Goal: Task Accomplishment & Management: Manage account settings

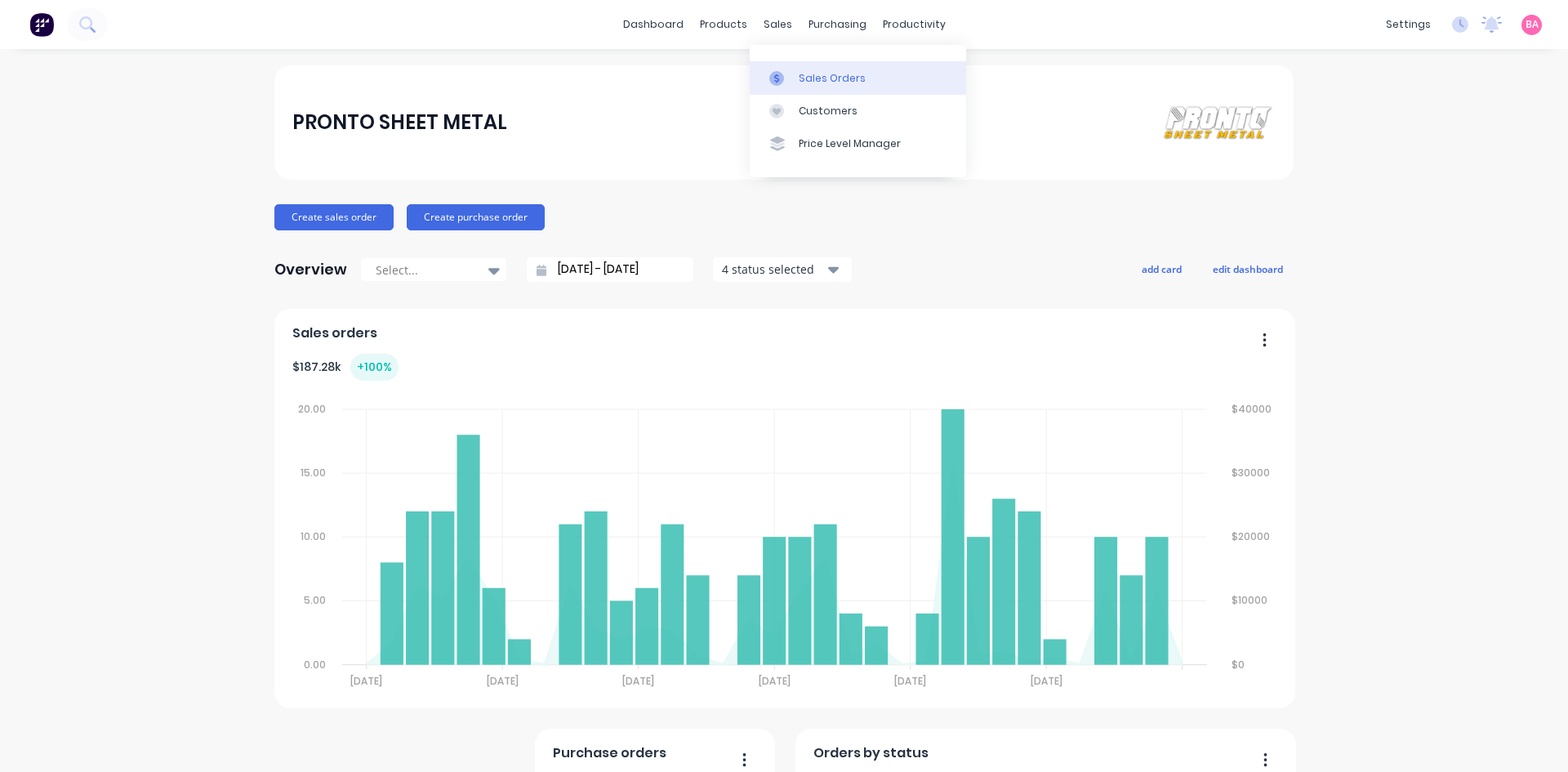
click at [805, 76] on div "Sales Orders" at bounding box center [832, 77] width 67 height 15
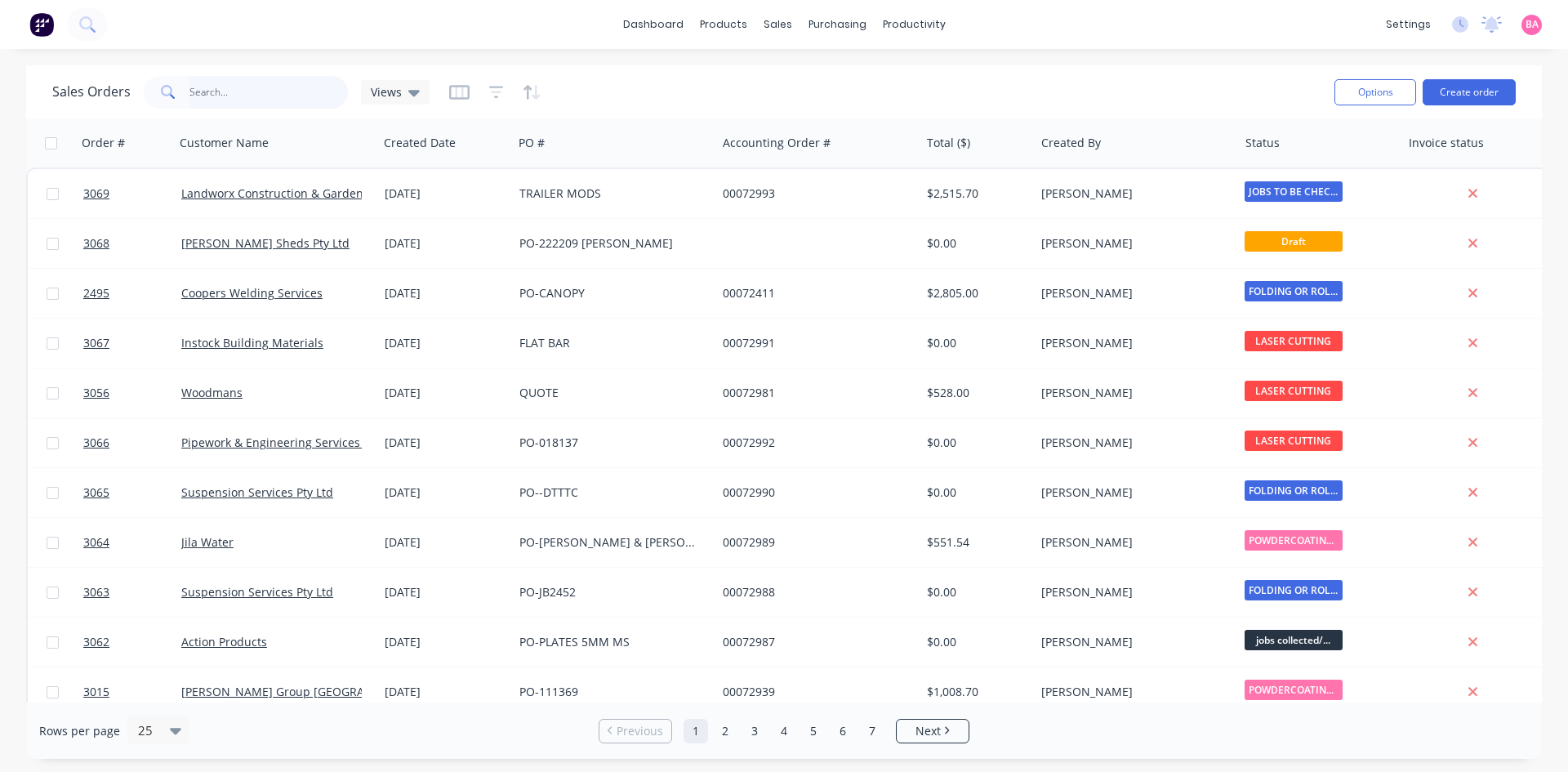
click at [276, 95] on input "text" at bounding box center [269, 92] width 159 height 33
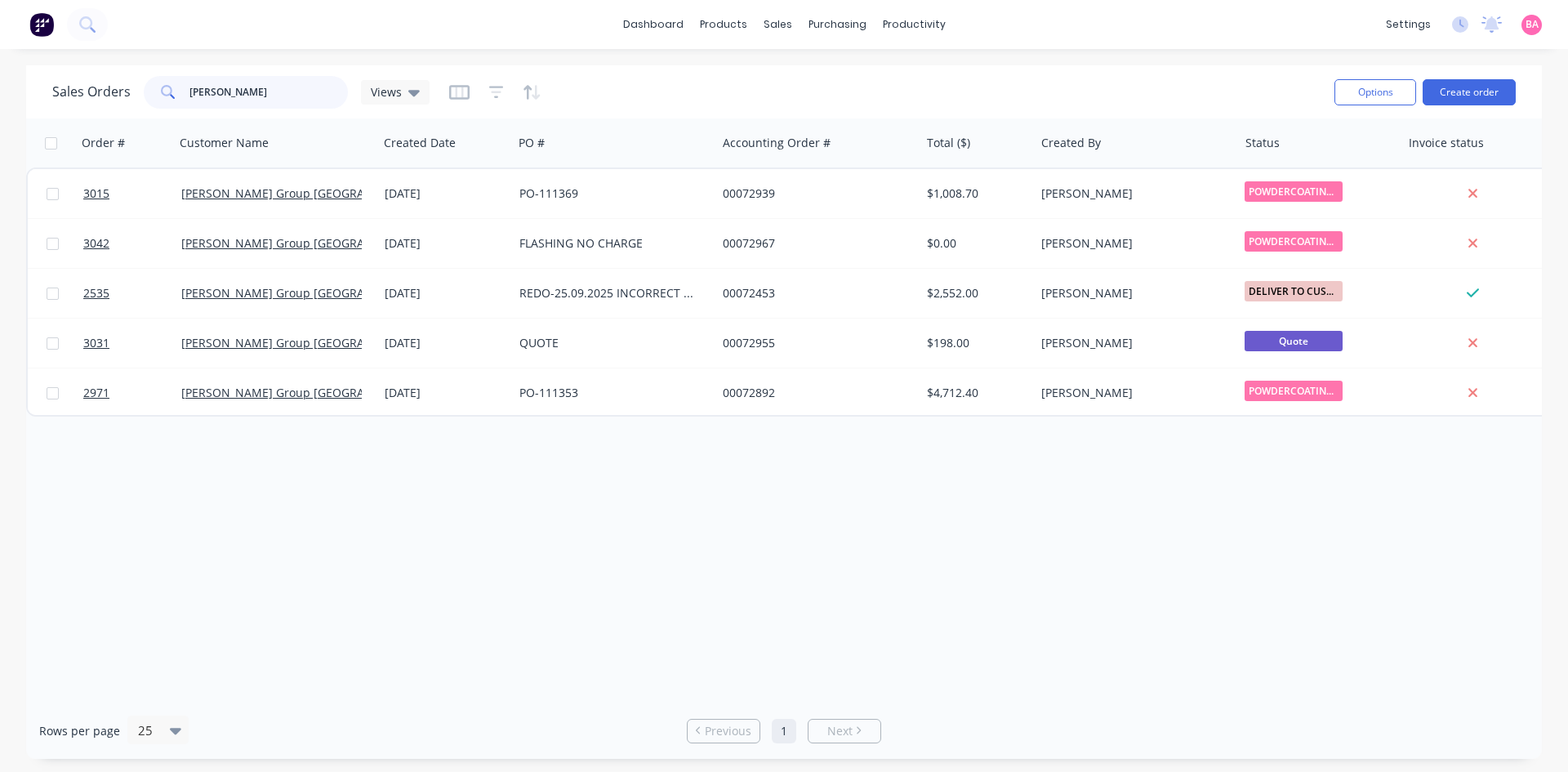
type input "bradbury"
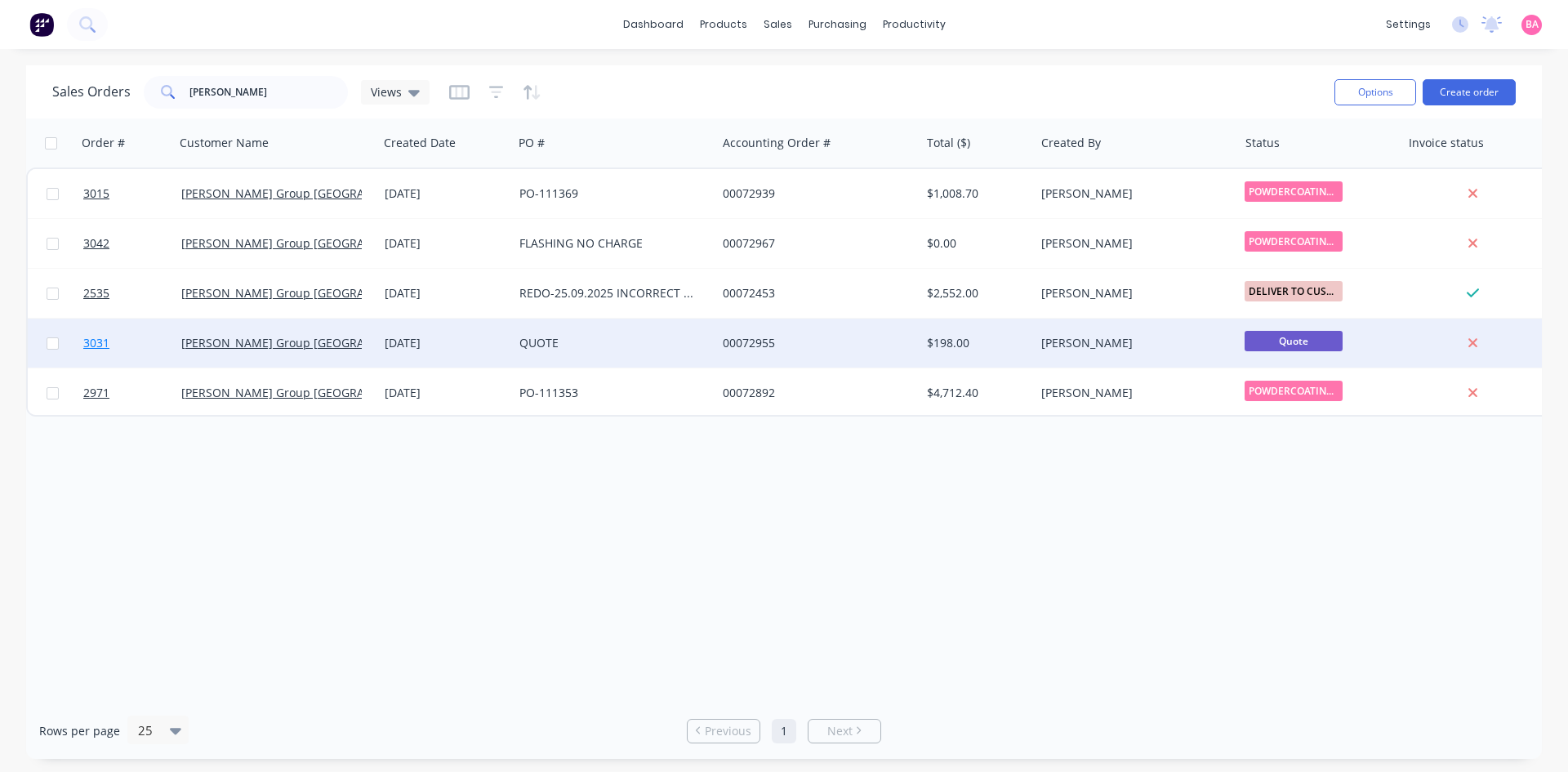
click at [92, 344] on span "3031" at bounding box center [96, 343] width 26 height 16
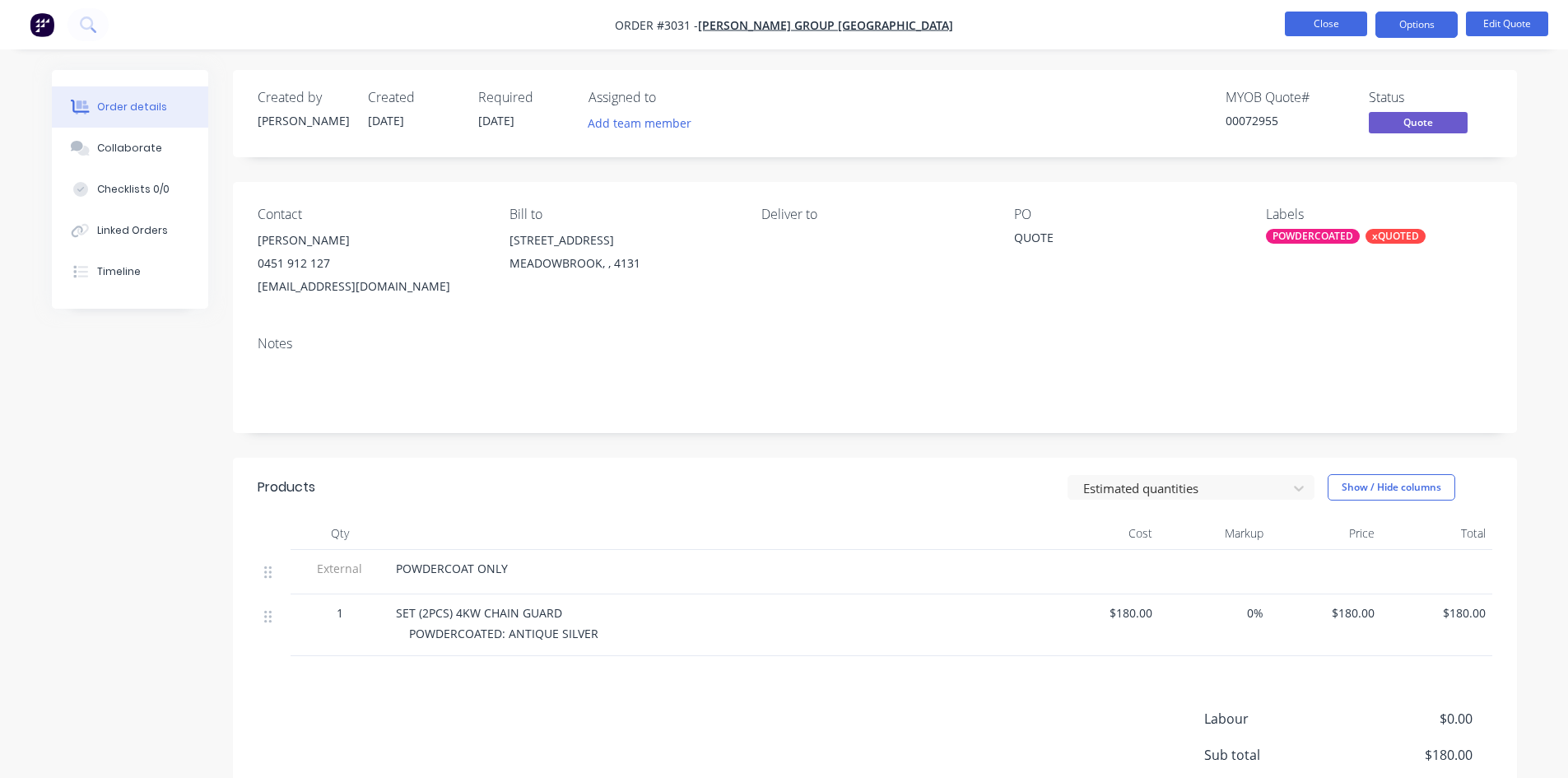
click at [1325, 29] on button "Close" at bounding box center [1326, 23] width 82 height 24
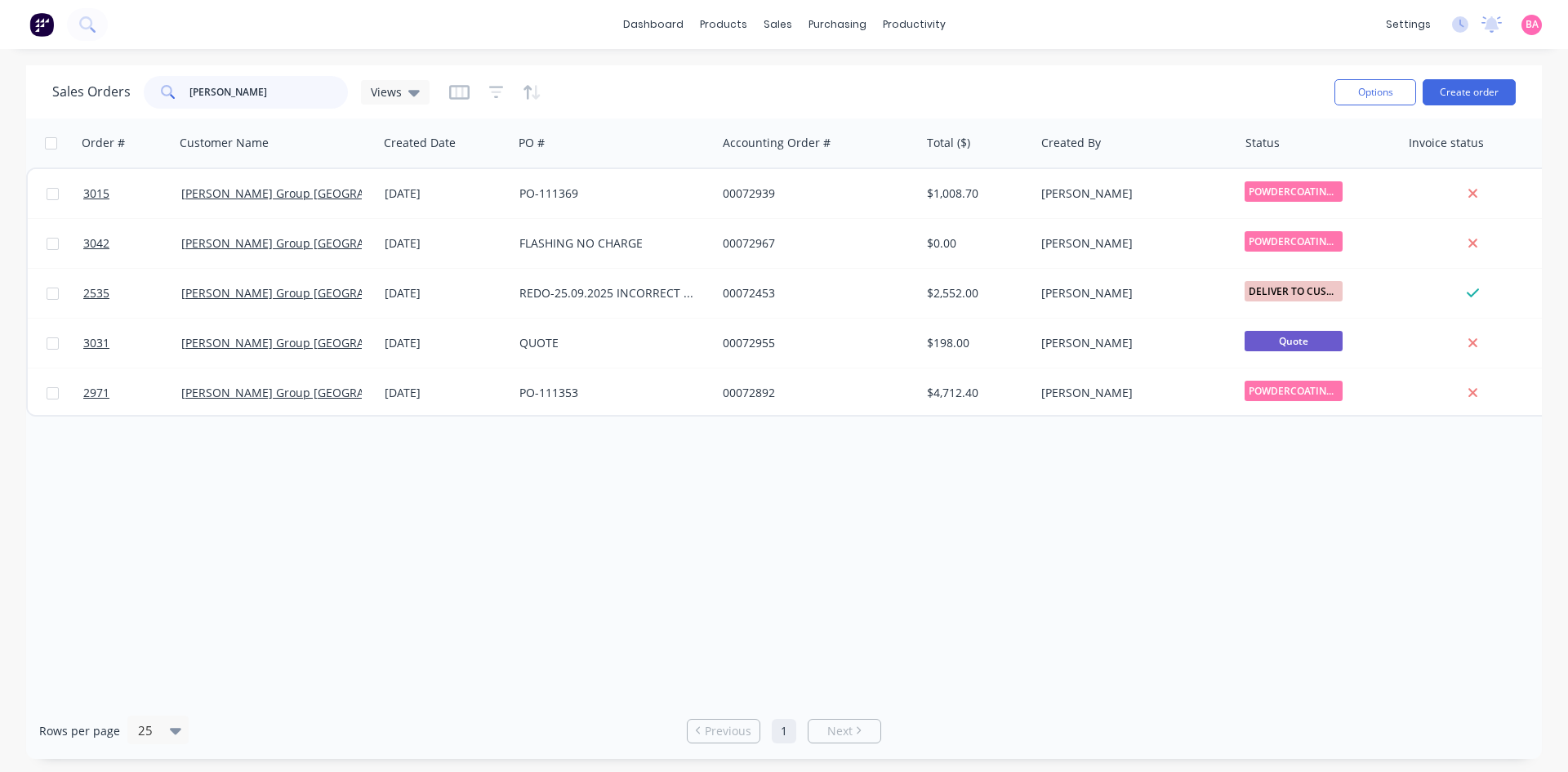
drag, startPoint x: 236, startPoint y: 90, endPoint x: 136, endPoint y: 90, distance: 100.0
click at [145, 90] on div "bradbury" at bounding box center [245, 92] width 204 height 33
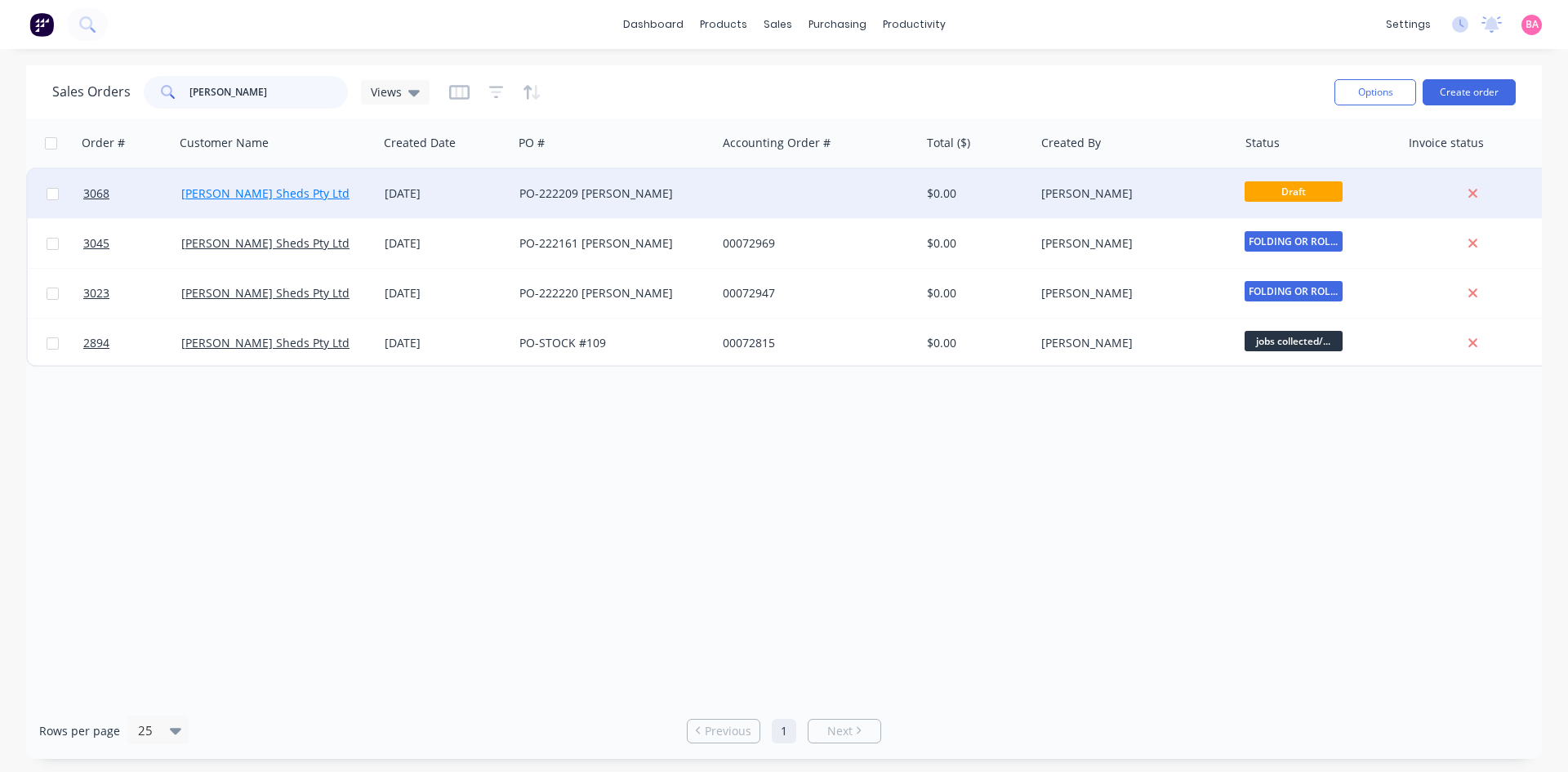
type input "ozzie"
click at [203, 195] on link "[PERSON_NAME] Sheds Pty Ltd" at bounding box center [265, 193] width 169 height 15
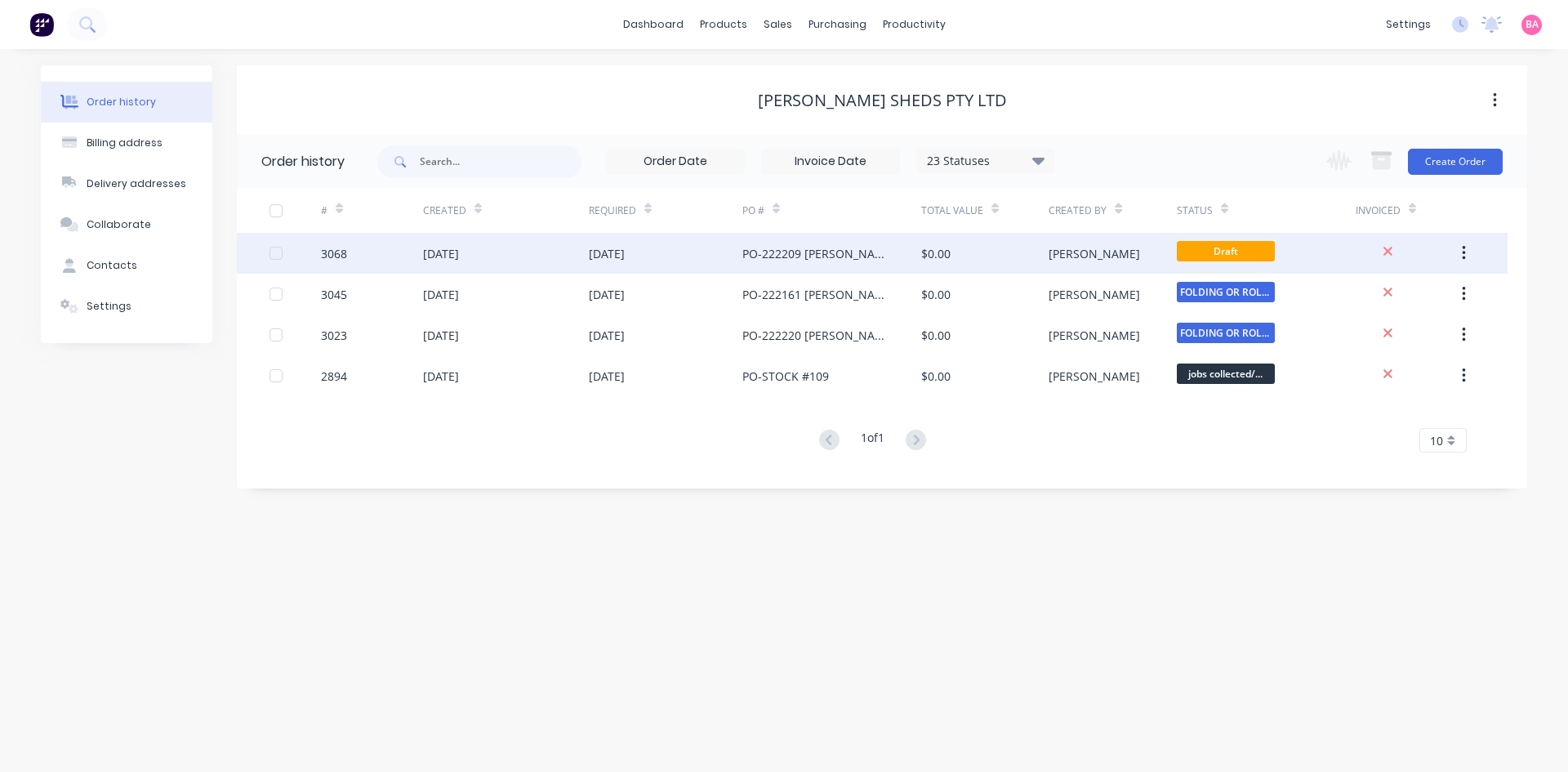
click at [325, 252] on div "3068" at bounding box center [333, 254] width 26 height 17
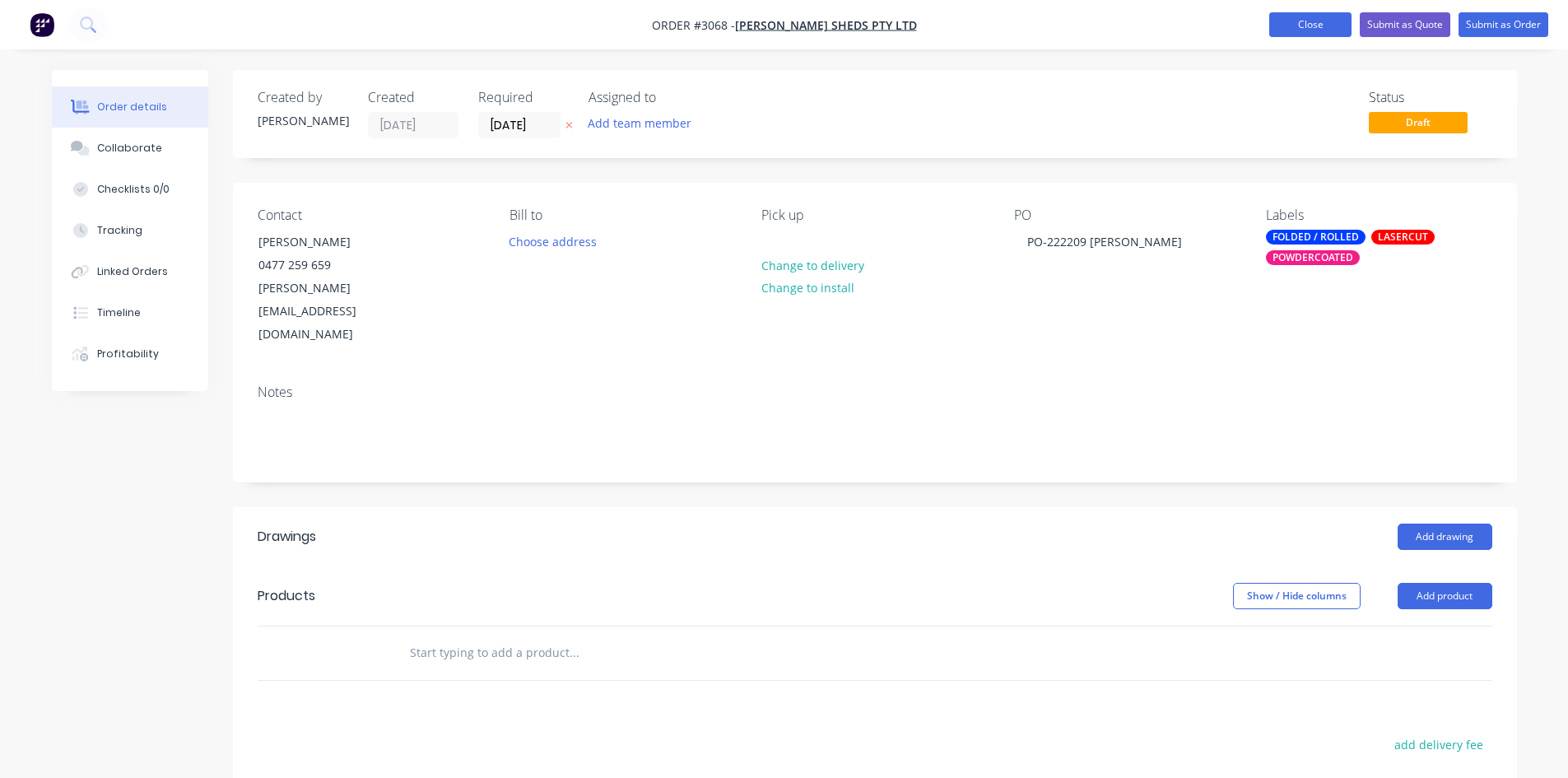
click at [1300, 23] on button "Close" at bounding box center [1310, 24] width 82 height 24
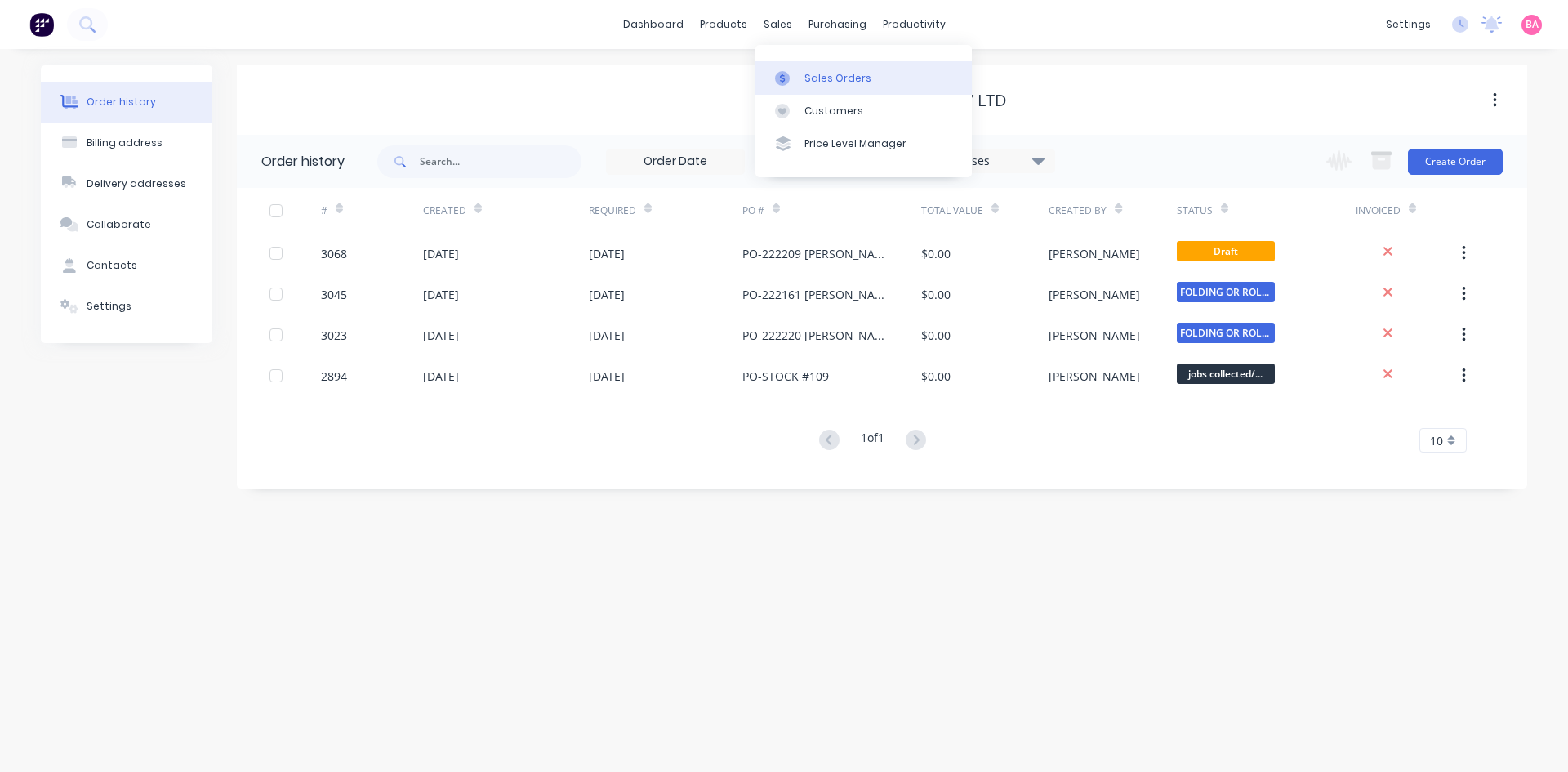
click at [827, 77] on div "Sales Orders" at bounding box center [838, 77] width 67 height 15
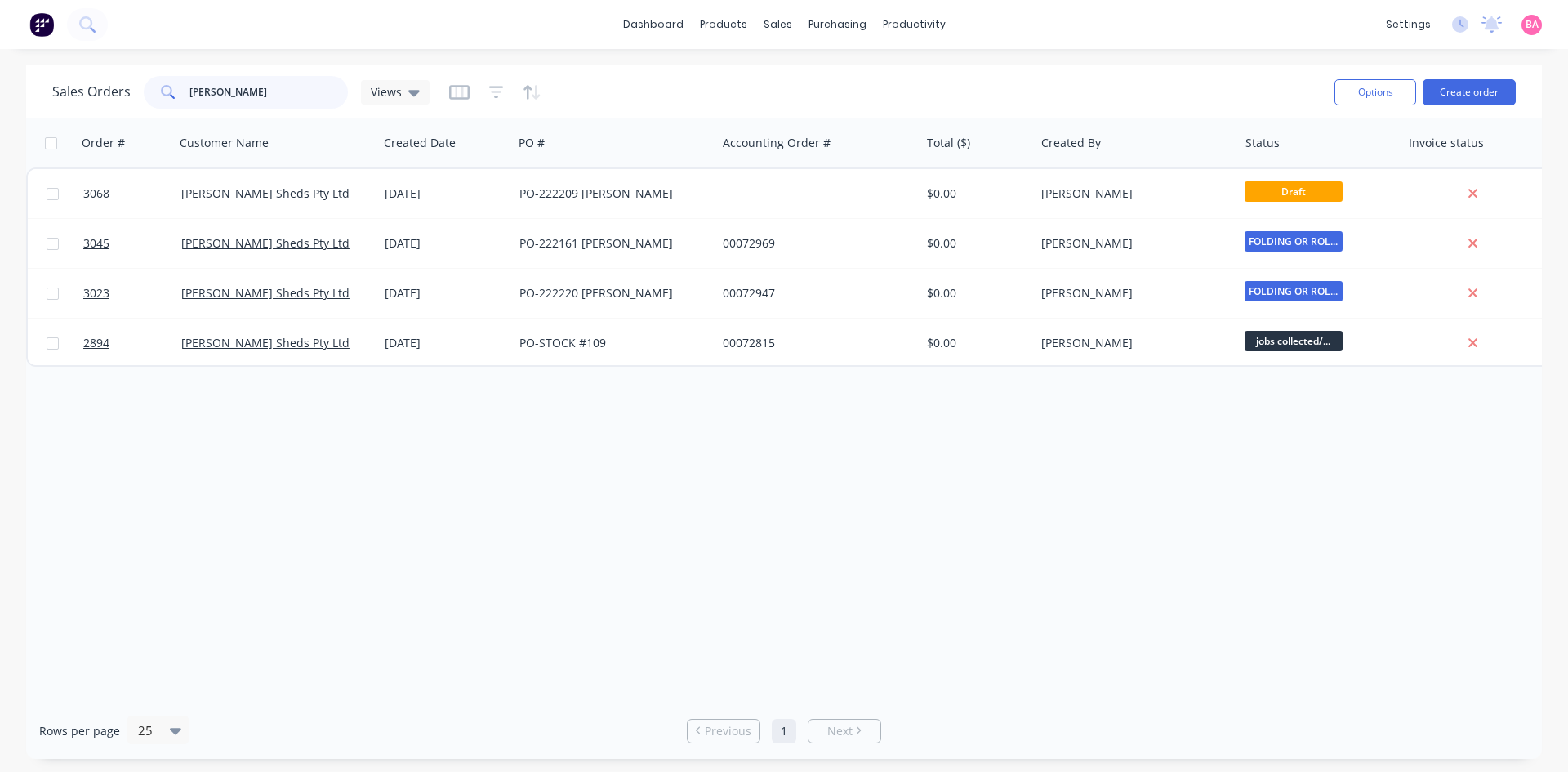
drag, startPoint x: 221, startPoint y: 86, endPoint x: 143, endPoint y: 84, distance: 78.0
click at [143, 84] on div "ozzie" at bounding box center [245, 92] width 204 height 33
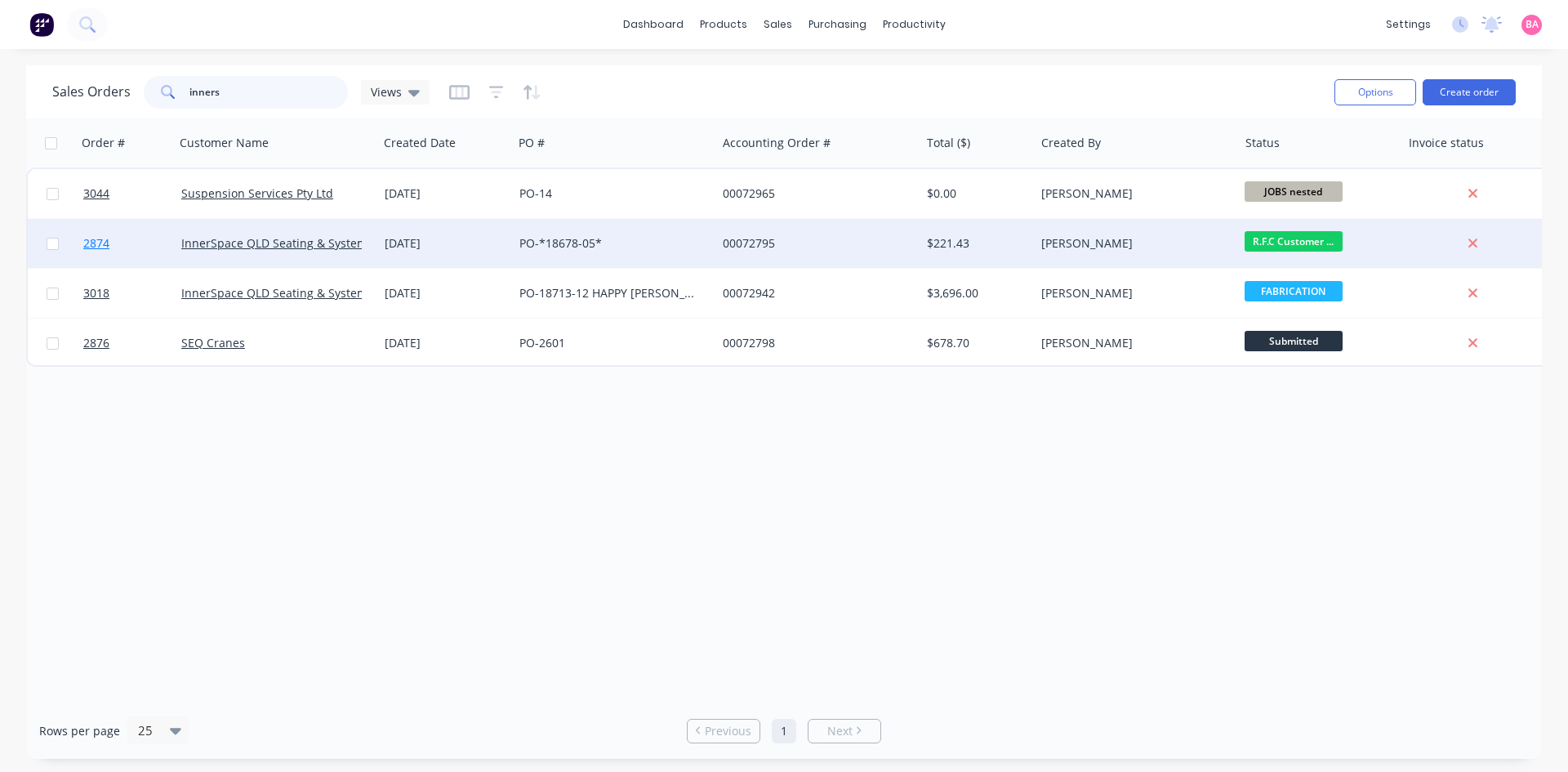
type input "inners"
click at [95, 242] on span "2874" at bounding box center [96, 243] width 26 height 16
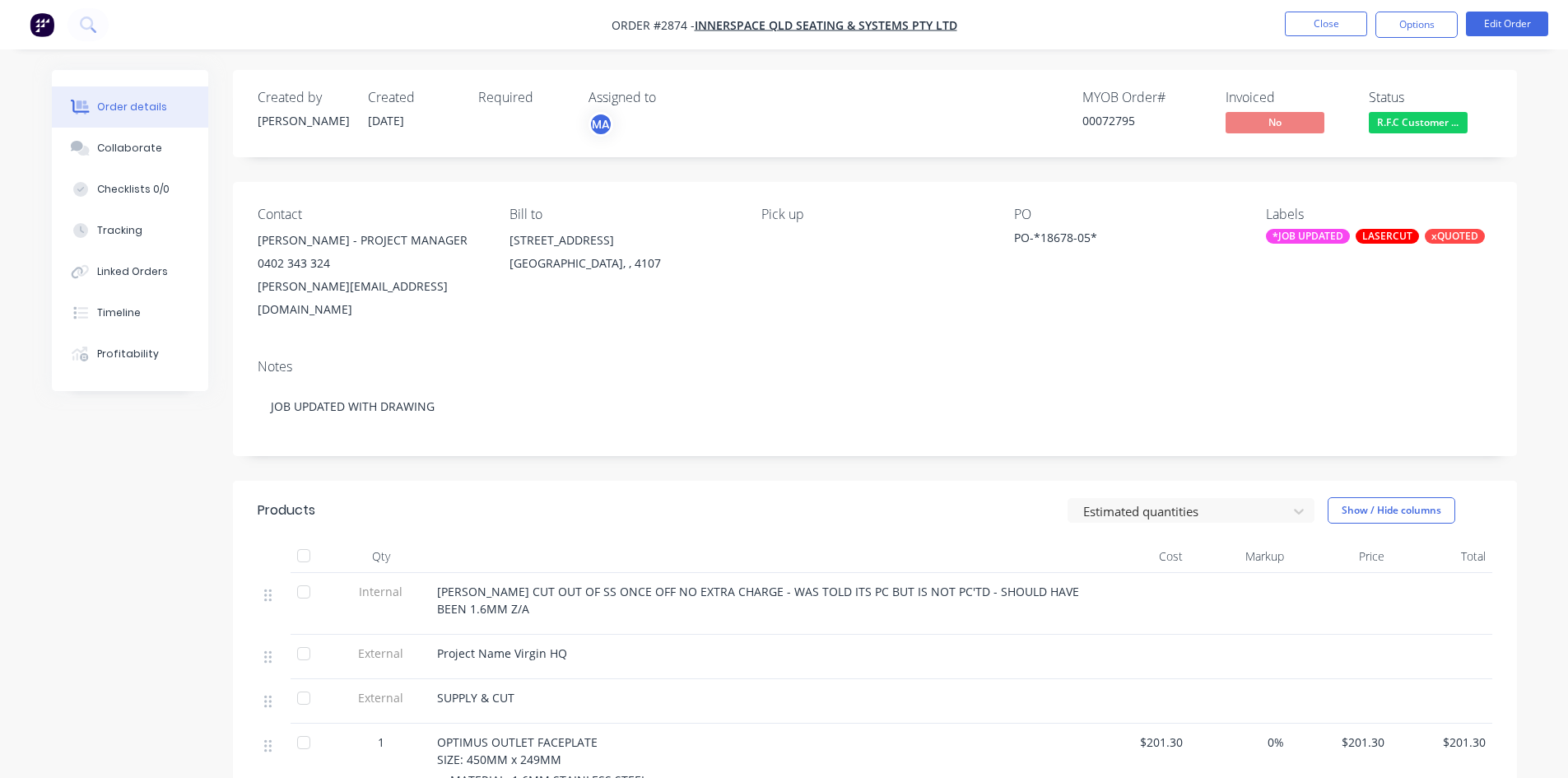
click at [1300, 232] on div "*JOB UPDATED" at bounding box center [1308, 235] width 84 height 15
click at [1191, 233] on div "PO-*18678-05*" at bounding box center [1117, 240] width 206 height 23
click at [1334, 233] on div "*JOB UPDATED" at bounding box center [1308, 235] width 84 height 15
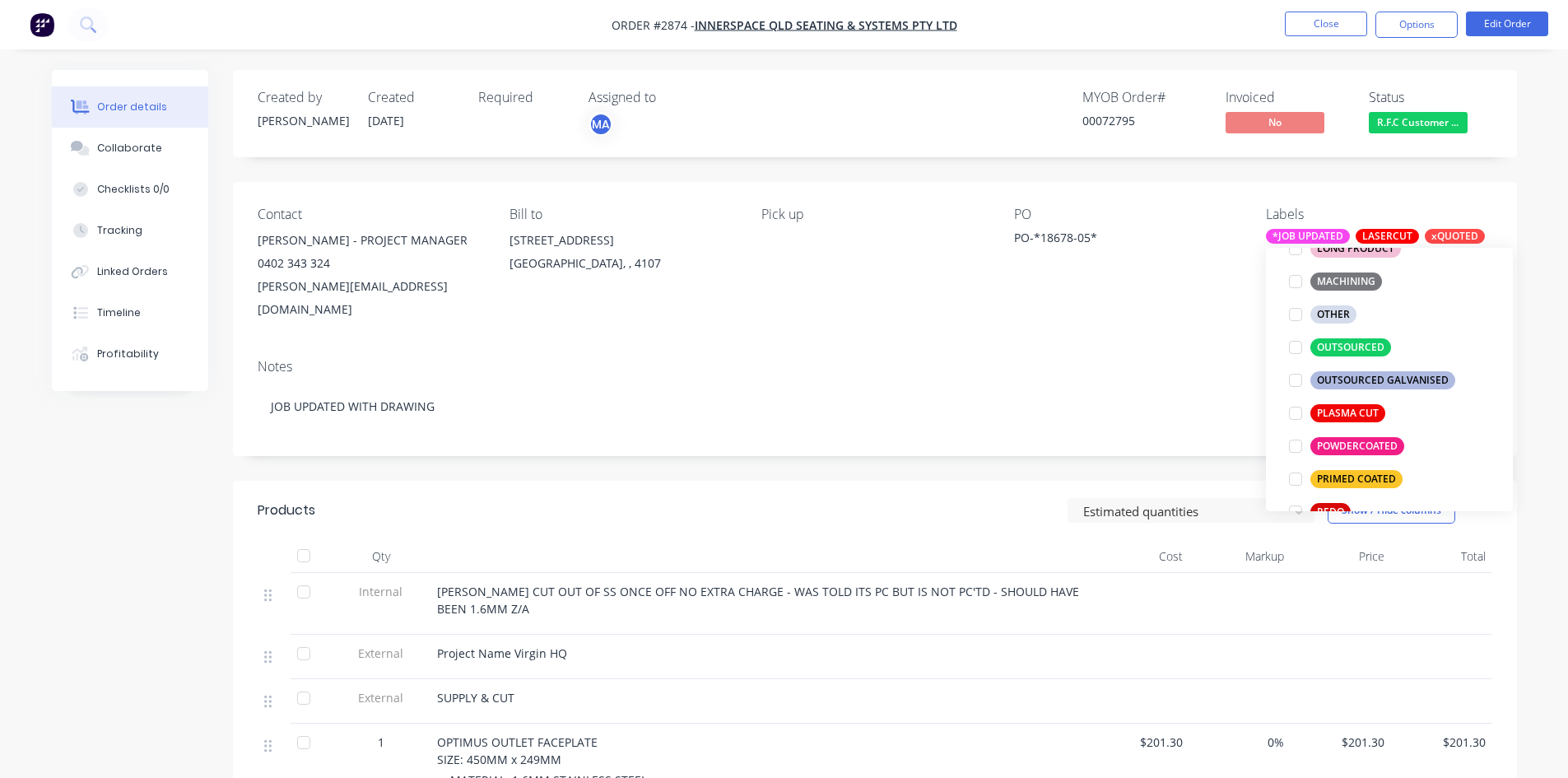
scroll to position [659, 0]
click at [1292, 444] on div at bounding box center [1296, 445] width 33 height 33
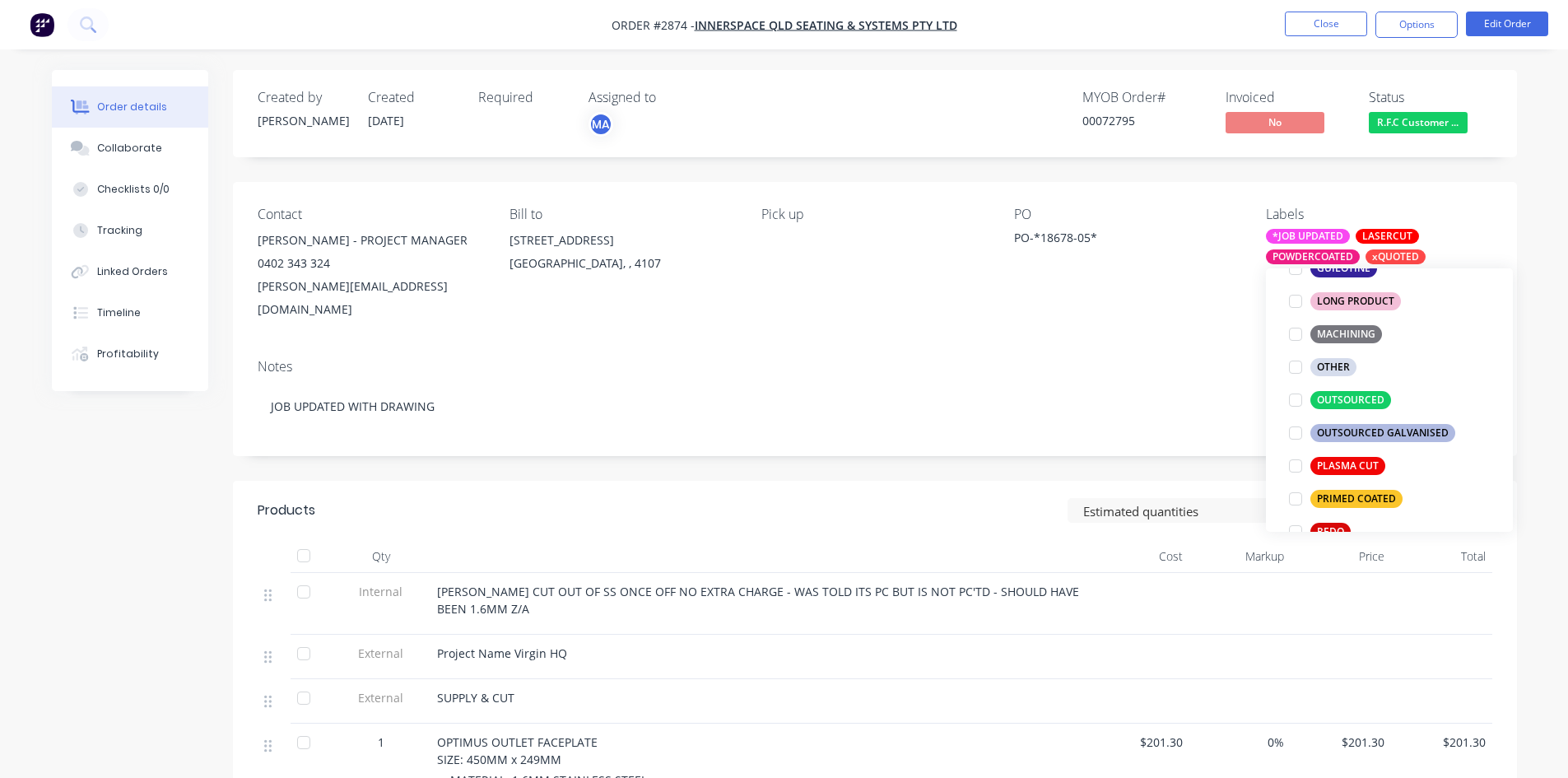
scroll to position [0, 0]
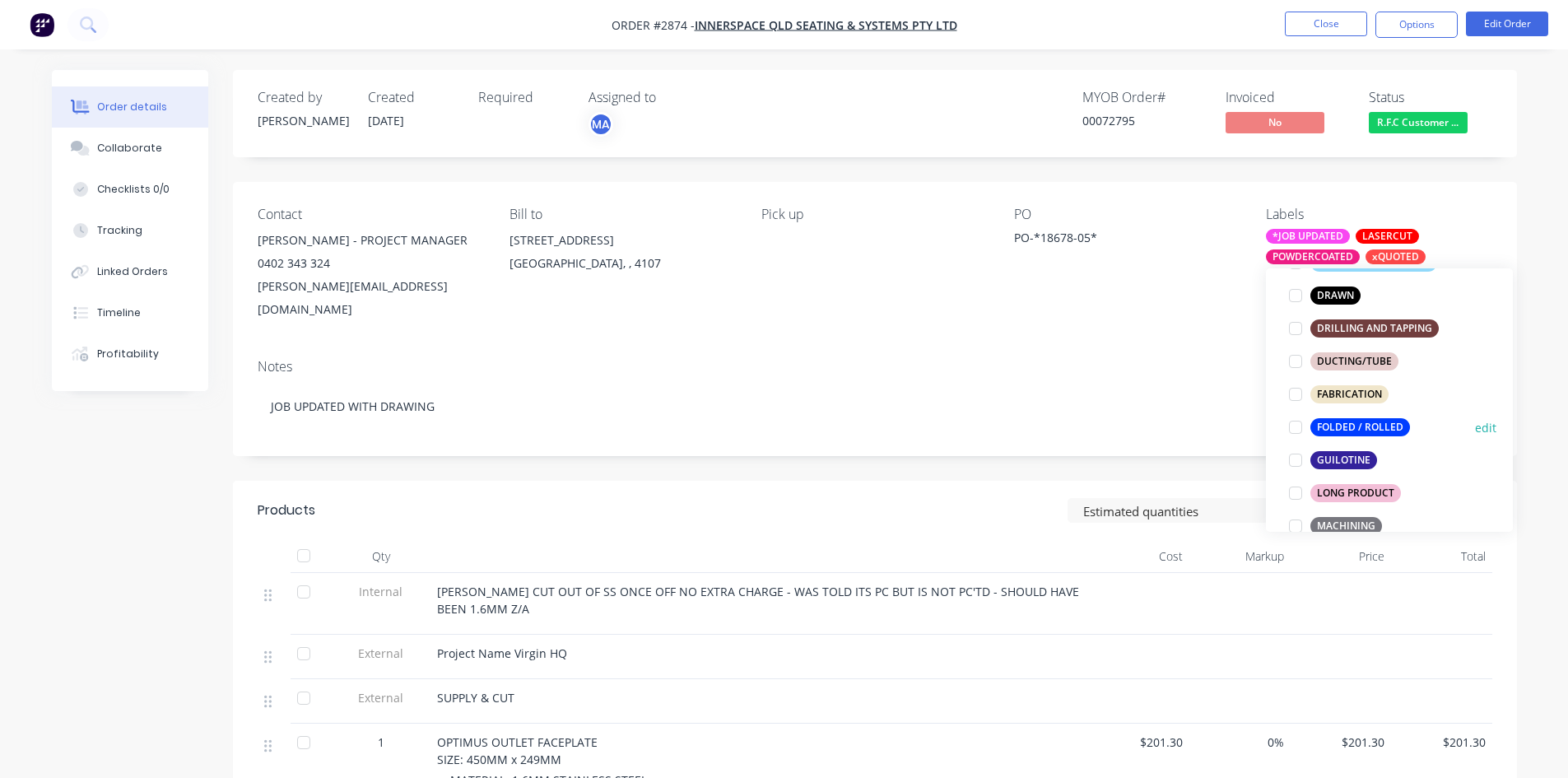
click at [1300, 428] on div at bounding box center [1296, 428] width 33 height 33
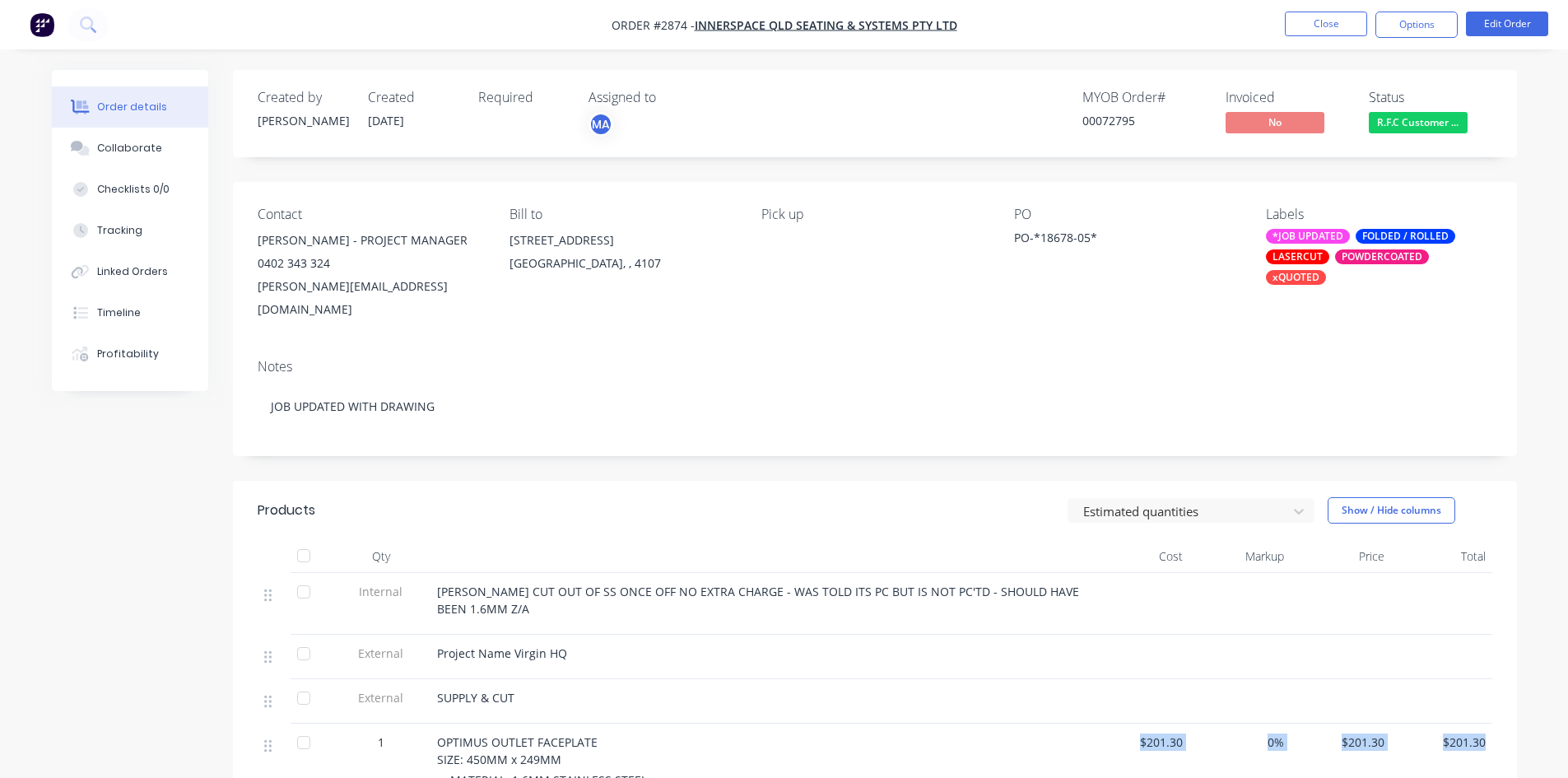
drag, startPoint x: 1496, startPoint y: 718, endPoint x: 1140, endPoint y: 716, distance: 356.0
click at [1140, 716] on div "Qty Cost Markup Price Total Internal MATT CUT OUT OF SS ONCE OFF NO EXTRA CHARG…" at bounding box center [875, 671] width 1284 height 263
click at [1202, 690] on div at bounding box center [1240, 702] width 102 height 45
click at [1515, 26] on button "Edit Order" at bounding box center [1507, 23] width 82 height 24
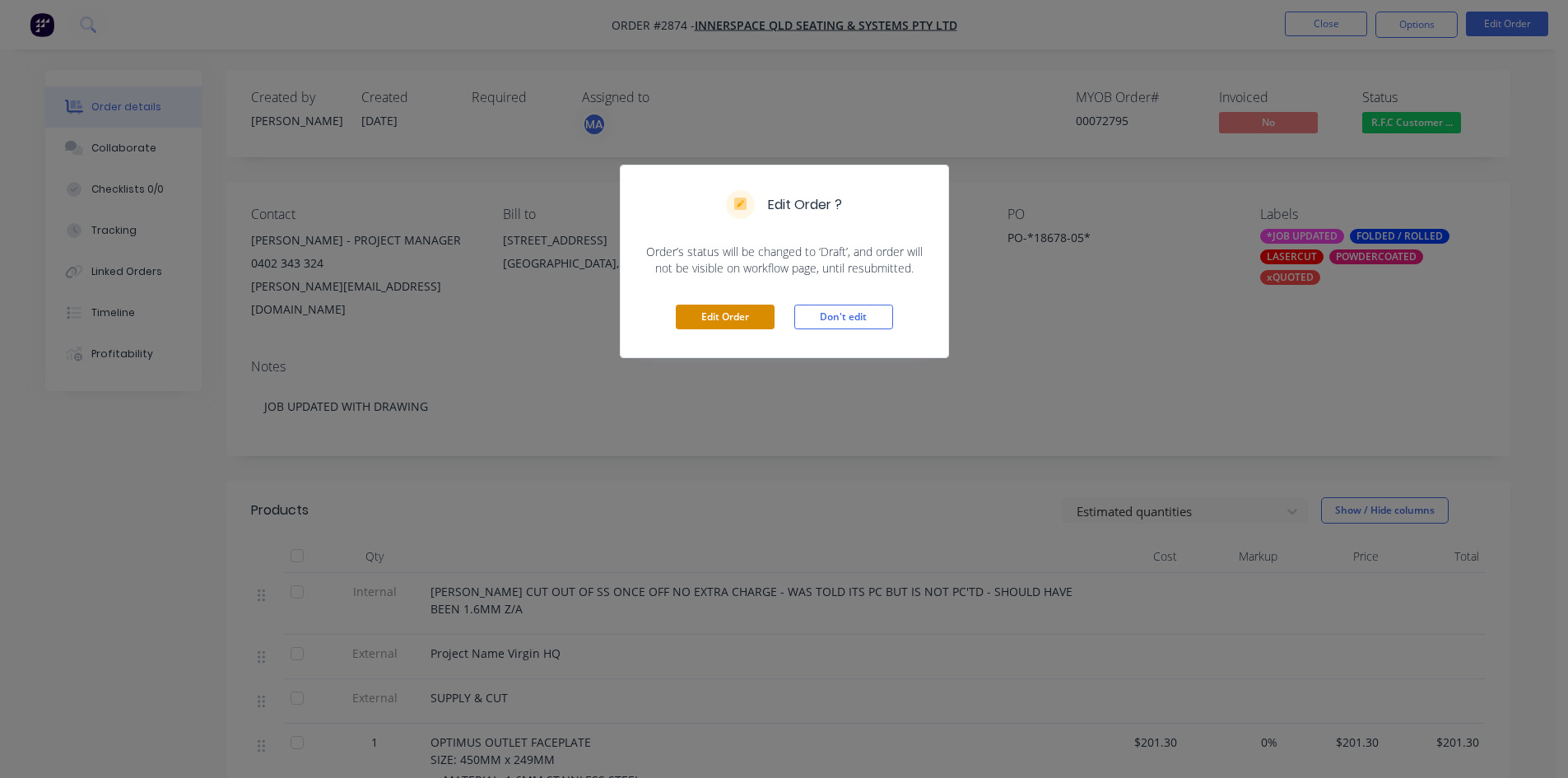
click at [716, 320] on button "Edit Order" at bounding box center [724, 316] width 99 height 24
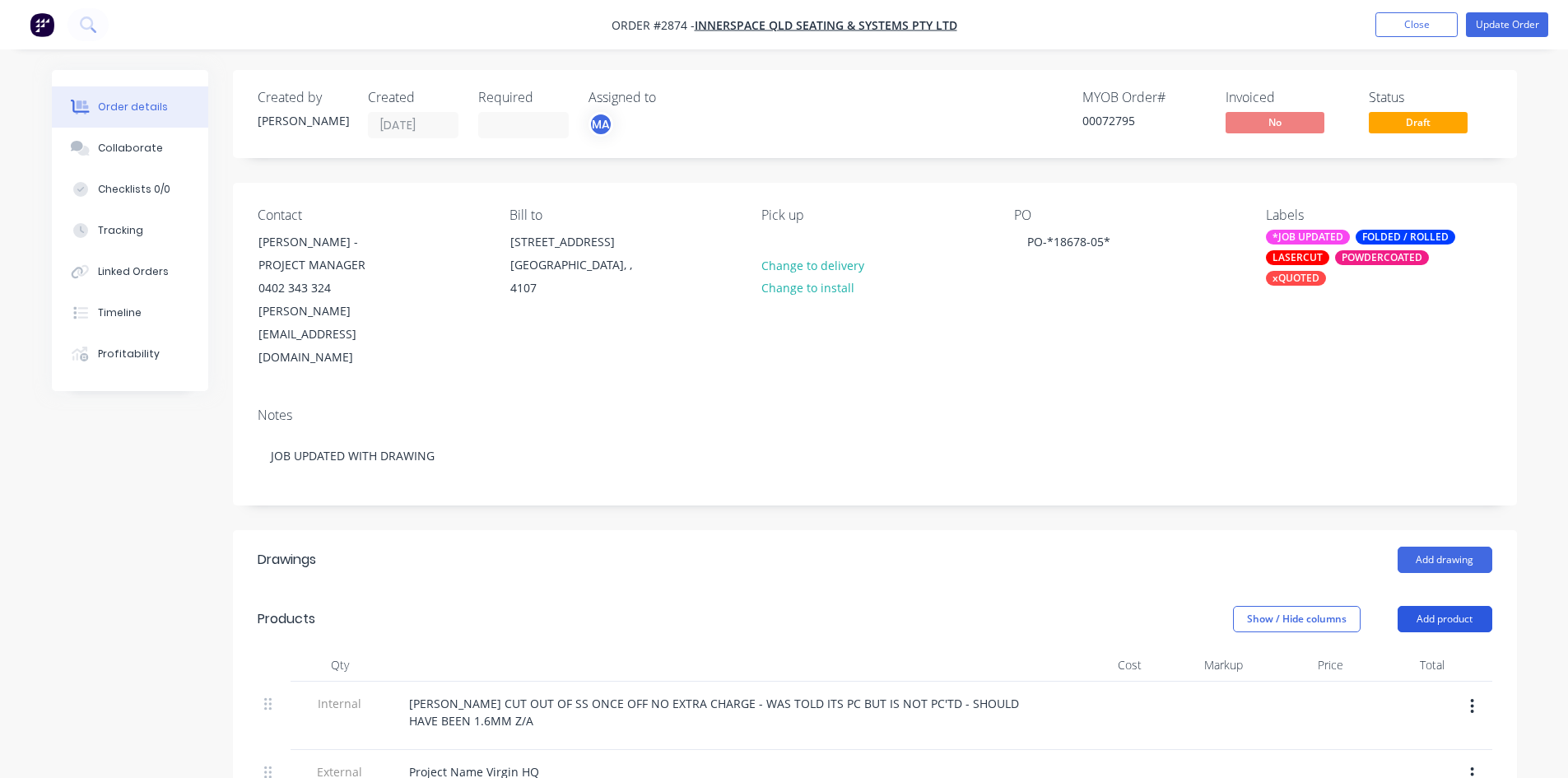
click at [1441, 606] on button "Add product" at bounding box center [1445, 619] width 95 height 26
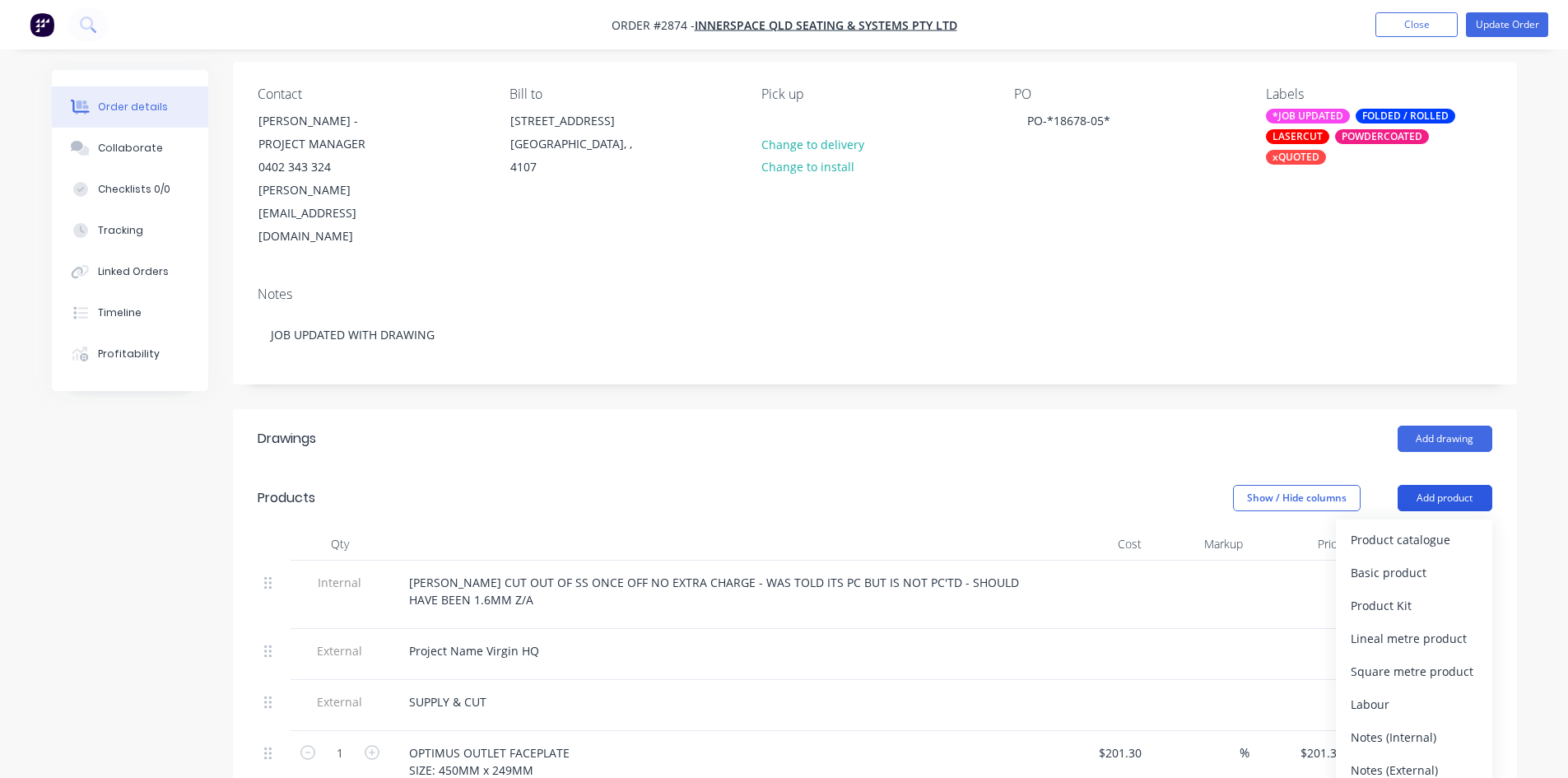
scroll to position [165, 0]
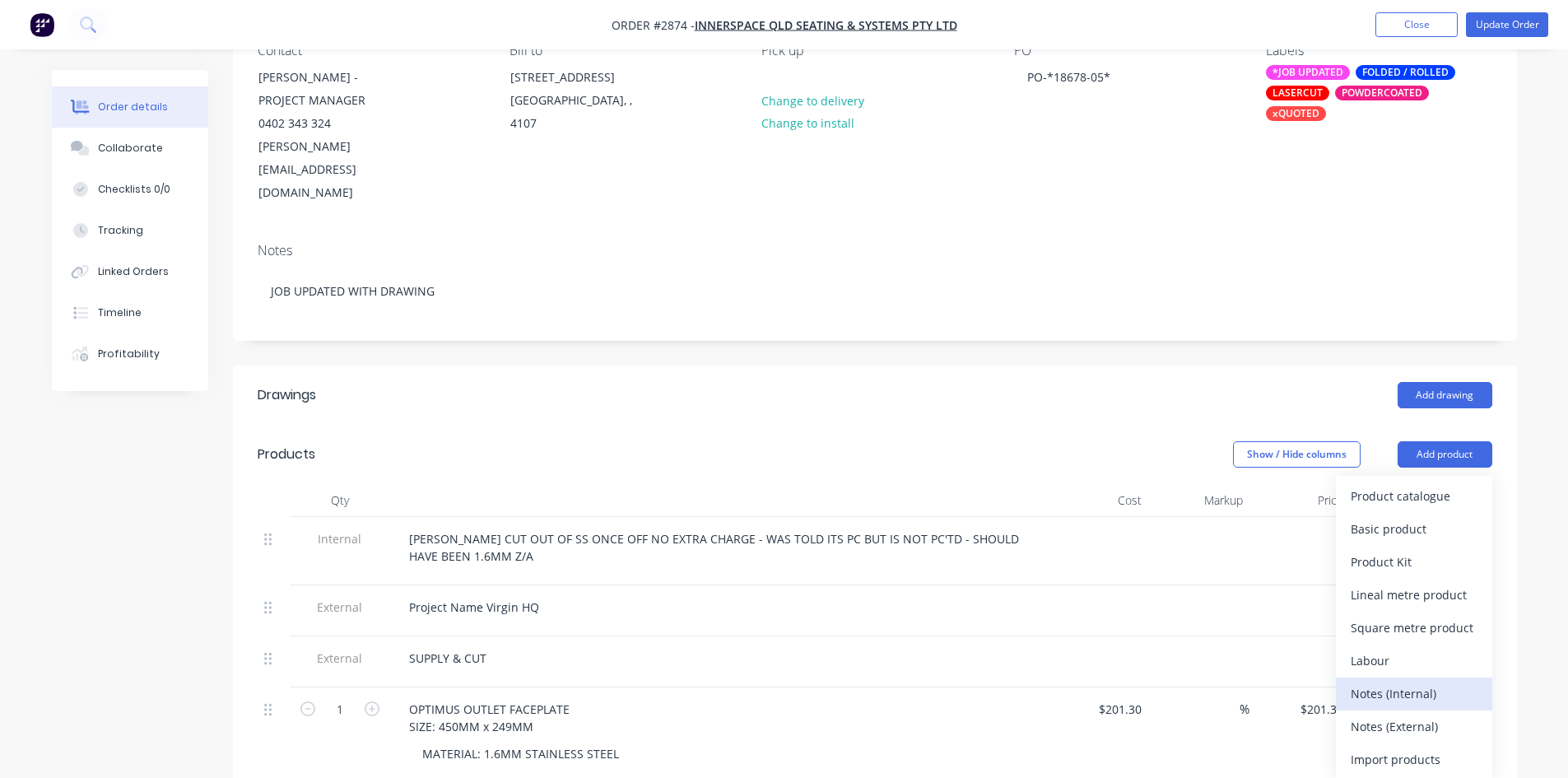
click at [1380, 681] on div "Notes (Internal)" at bounding box center [1415, 693] width 127 height 23
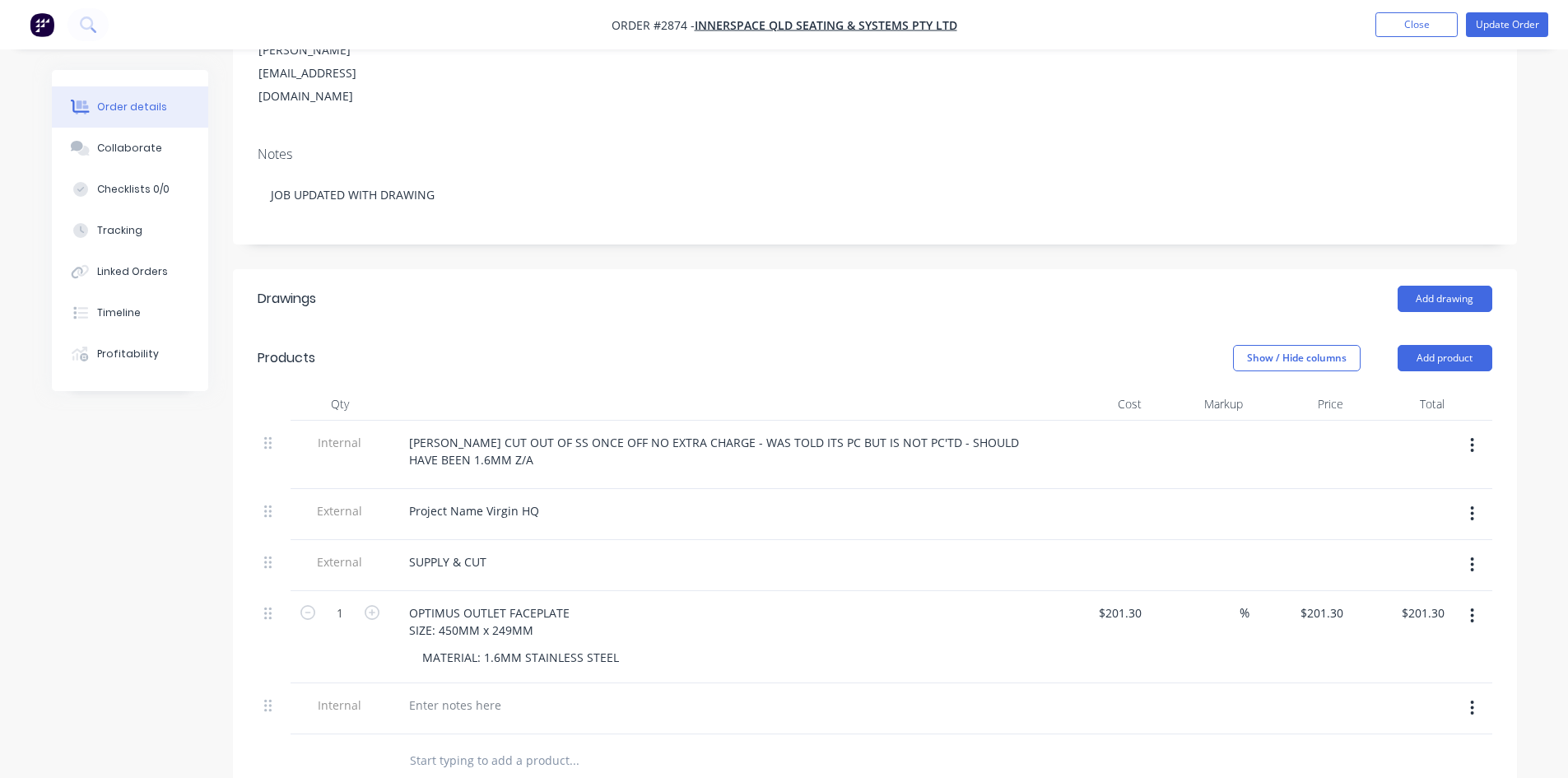
scroll to position [302, 0]
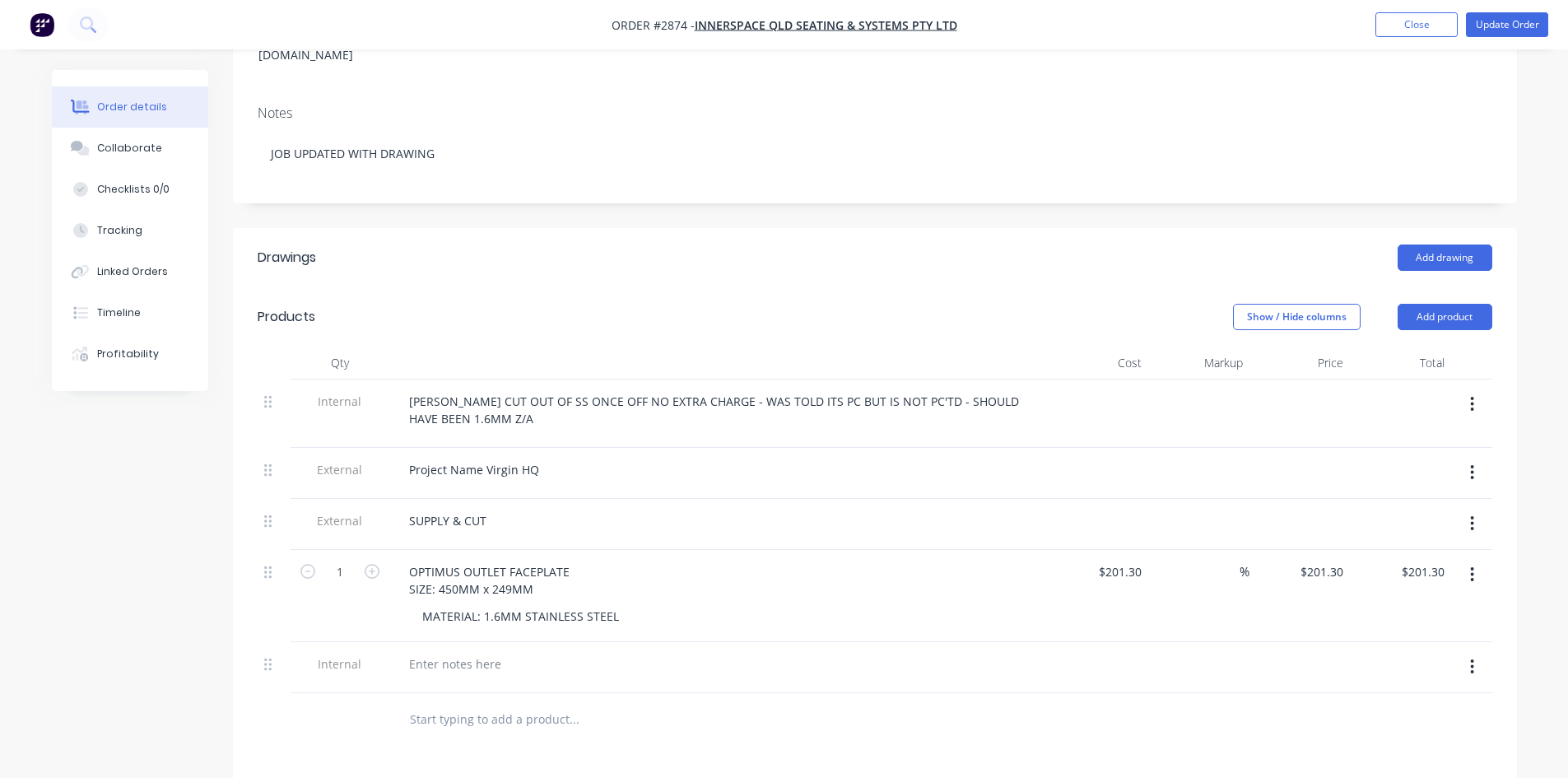
drag, startPoint x: 1457, startPoint y: 527, endPoint x: 1157, endPoint y: 525, distance: 300.0
click at [1157, 550] on div "1 OPTIMUS OUTLET FACEPLATE SIZE: 450MM x 249MM MATERIAL: 1.6MM STAINLESS STEEL …" at bounding box center [875, 595] width 1235 height 92
click at [439, 652] on div at bounding box center [455, 664] width 118 height 23
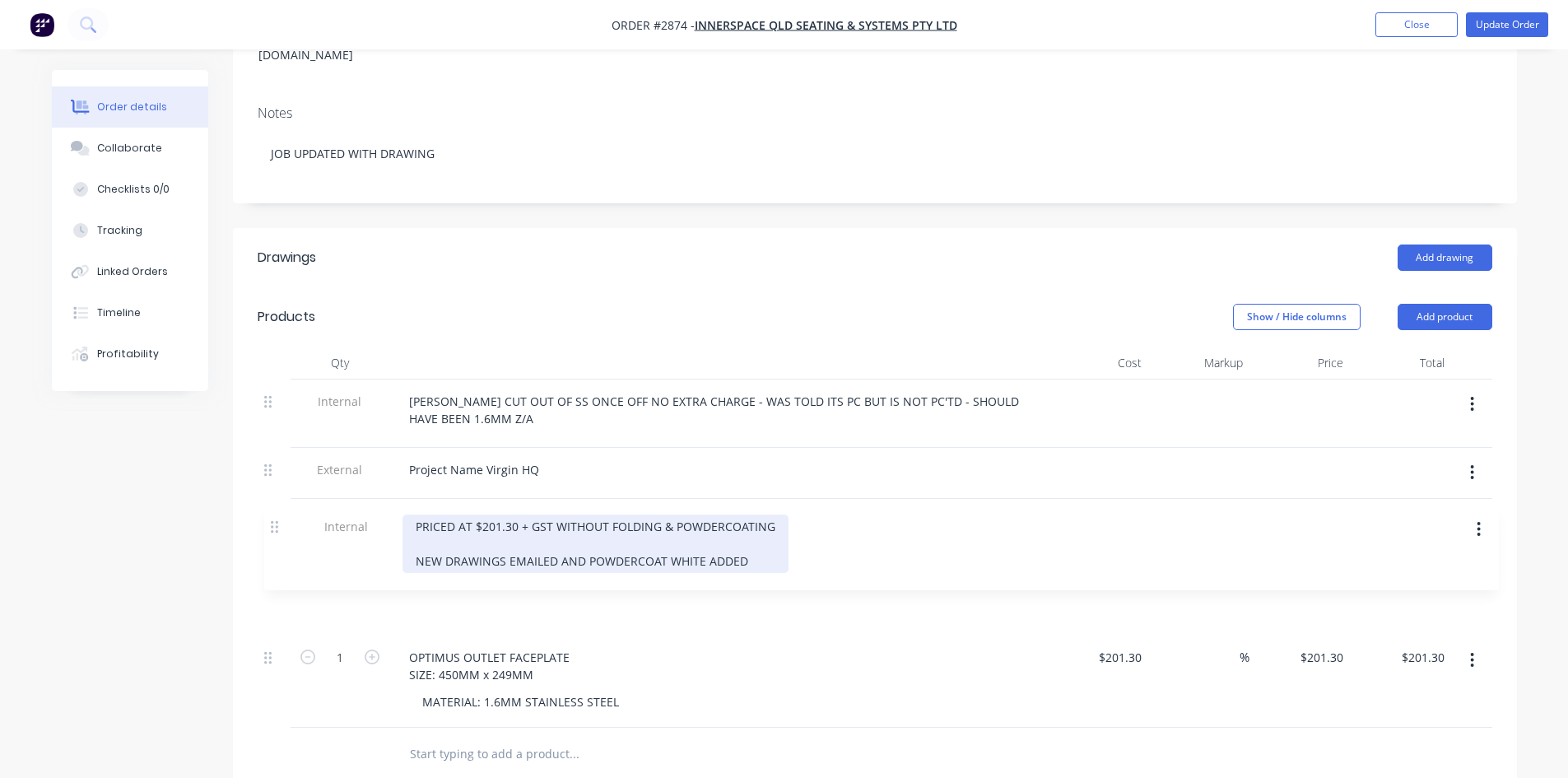
scroll to position [307, 0]
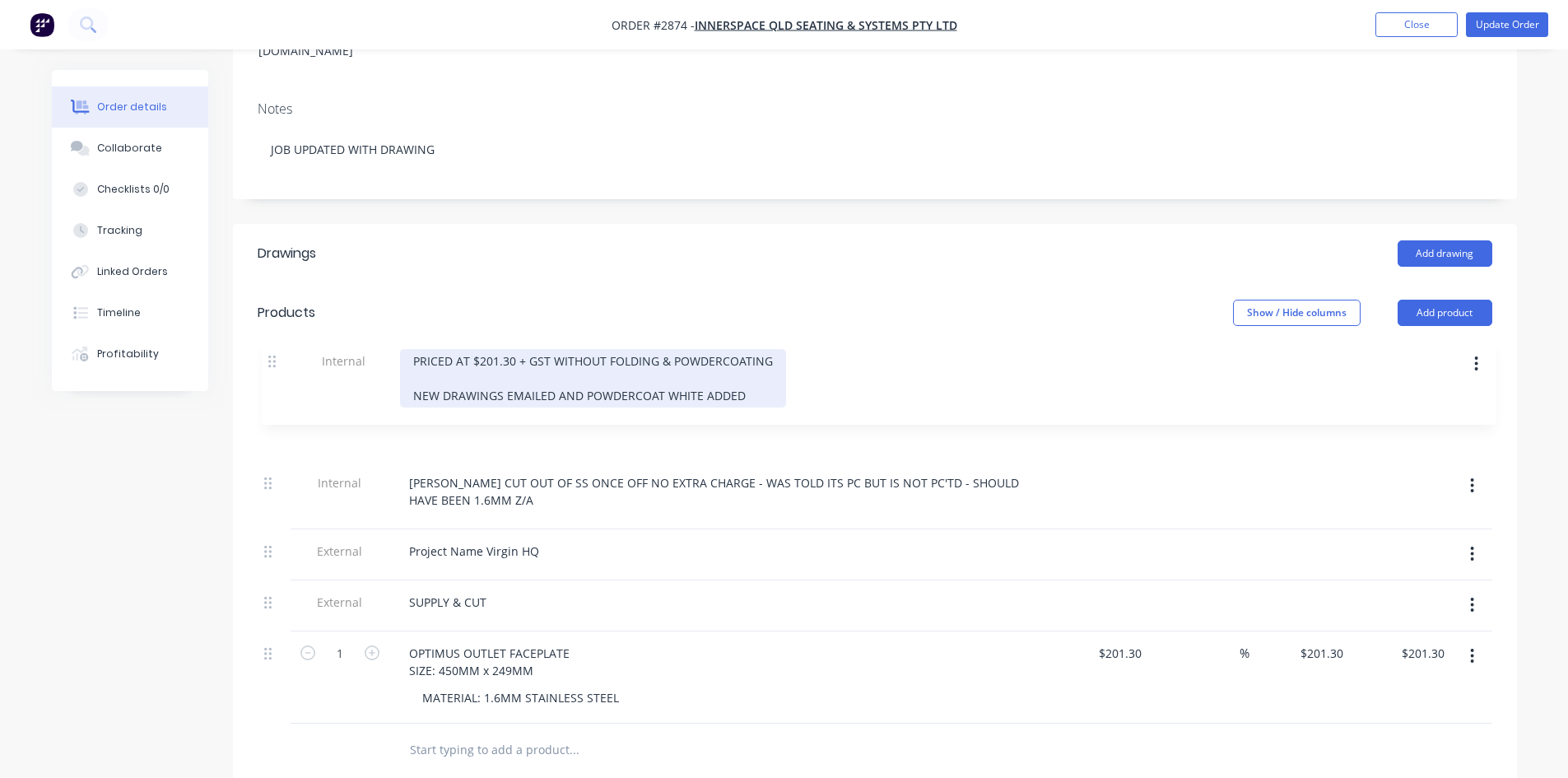
drag, startPoint x: 266, startPoint y: 618, endPoint x: 270, endPoint y: 356, distance: 262.0
click at [270, 376] on div "Internal MATT CUT OUT OF SS ONCE OFF NO EXTRA CHARGE - WAS TOLD ITS PC BUT IS N…" at bounding box center [875, 550] width 1235 height 348
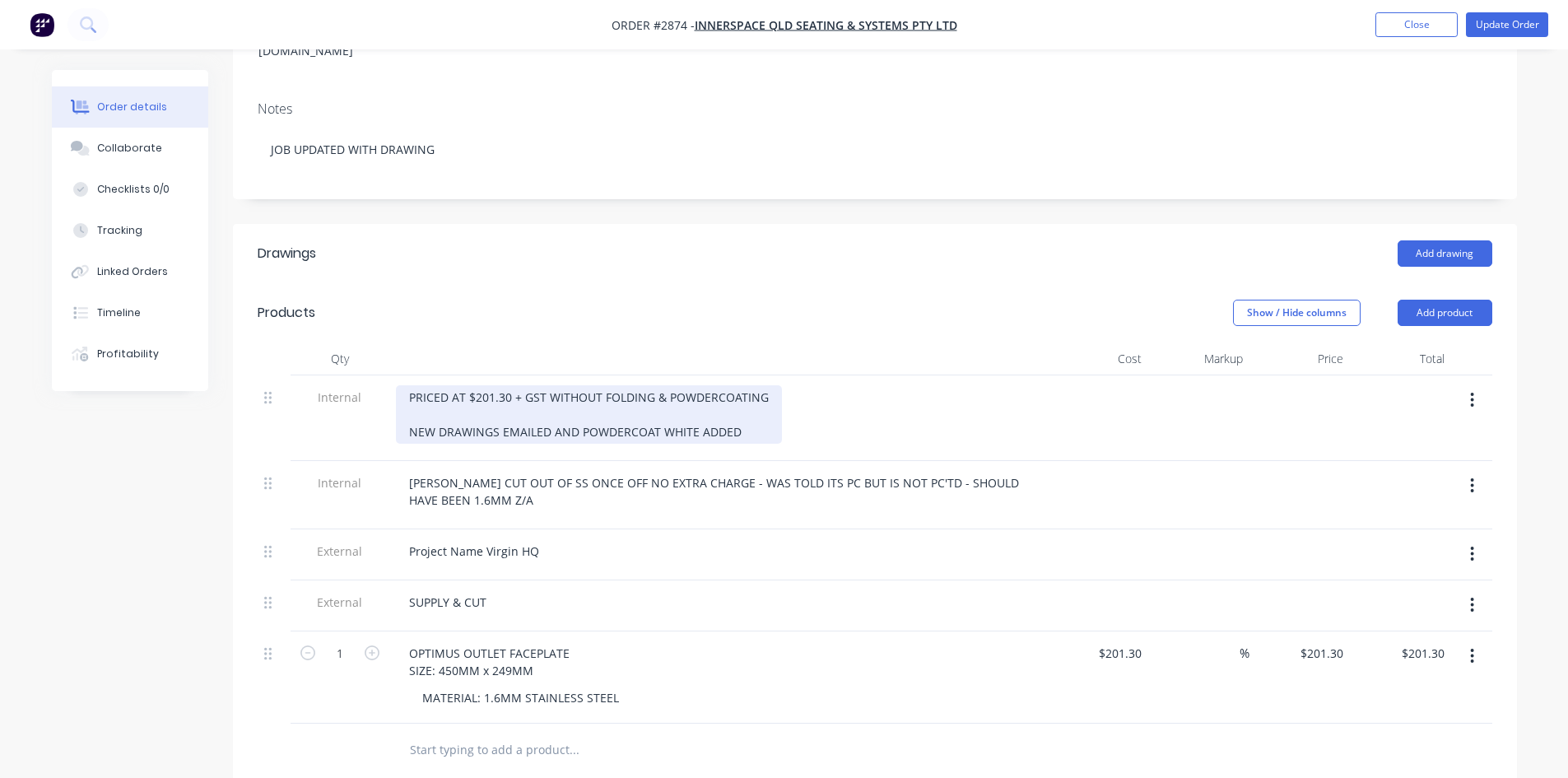
click at [408, 386] on div "PRICED AT $201.30 + GST WITHOUT FOLDING & POWDERCOATING NEW DRAWINGS EMAILED AN…" at bounding box center [589, 415] width 386 height 59
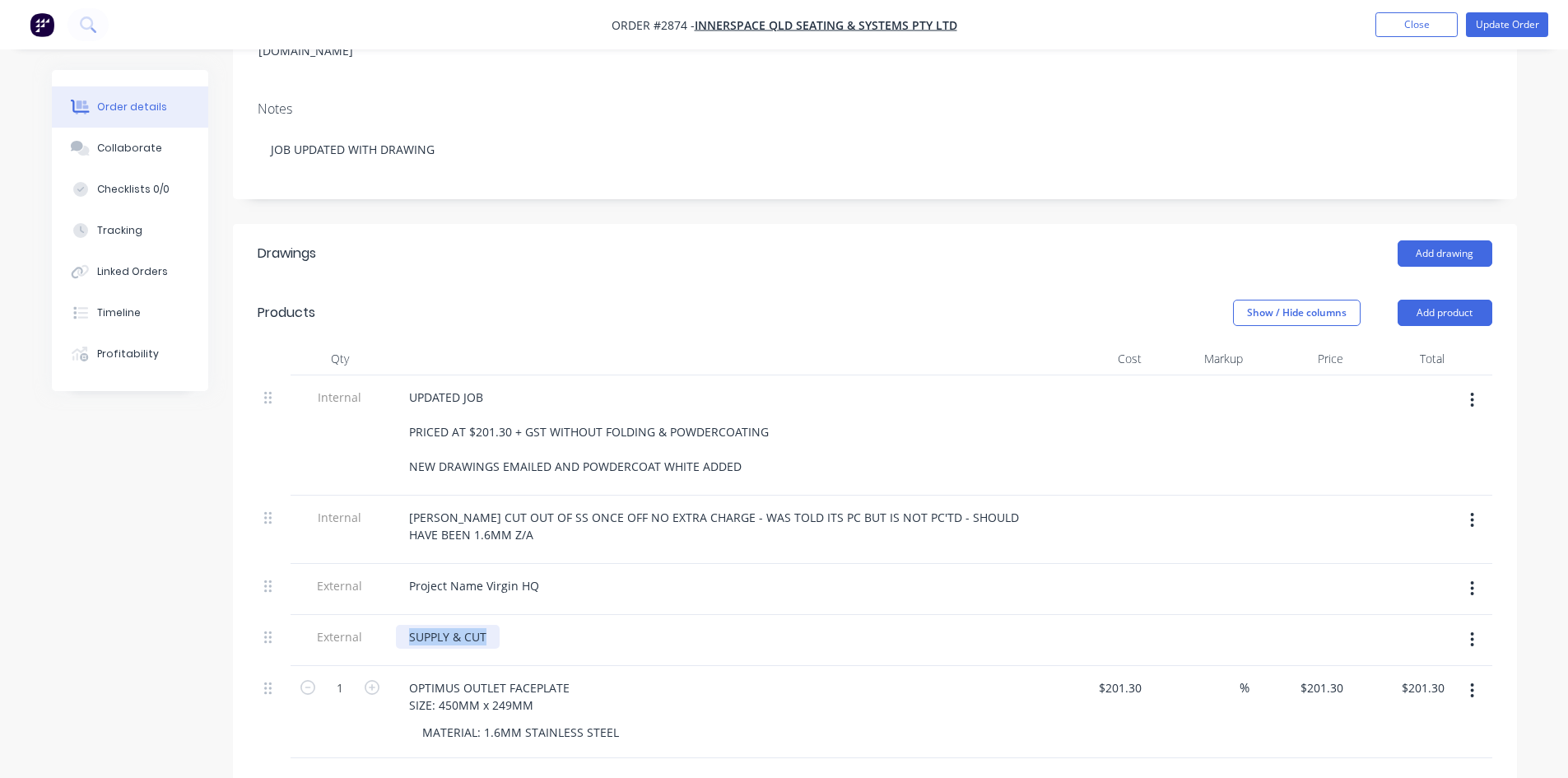
drag, startPoint x: 492, startPoint y: 591, endPoint x: 383, endPoint y: 595, distance: 109.1
click at [383, 615] on div "External SUPPLY & CUT" at bounding box center [875, 640] width 1235 height 51
click at [618, 720] on div "MATERIAL: 1.6MM STAINLESS STEEL" at bounding box center [520, 732] width 224 height 23
click at [129, 143] on div "Collaborate" at bounding box center [129, 147] width 65 height 15
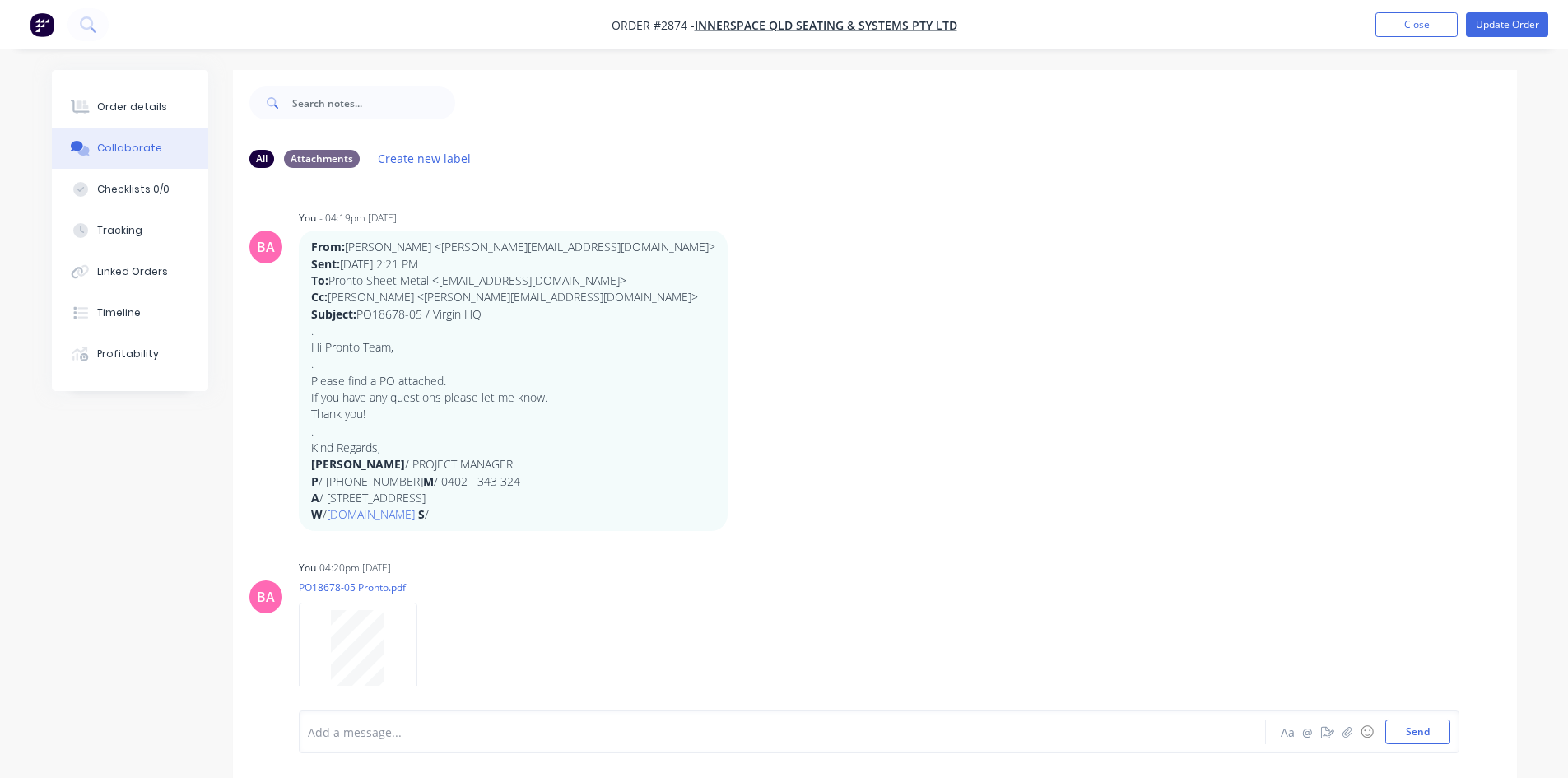
click at [458, 739] on div at bounding box center [736, 732] width 856 height 18
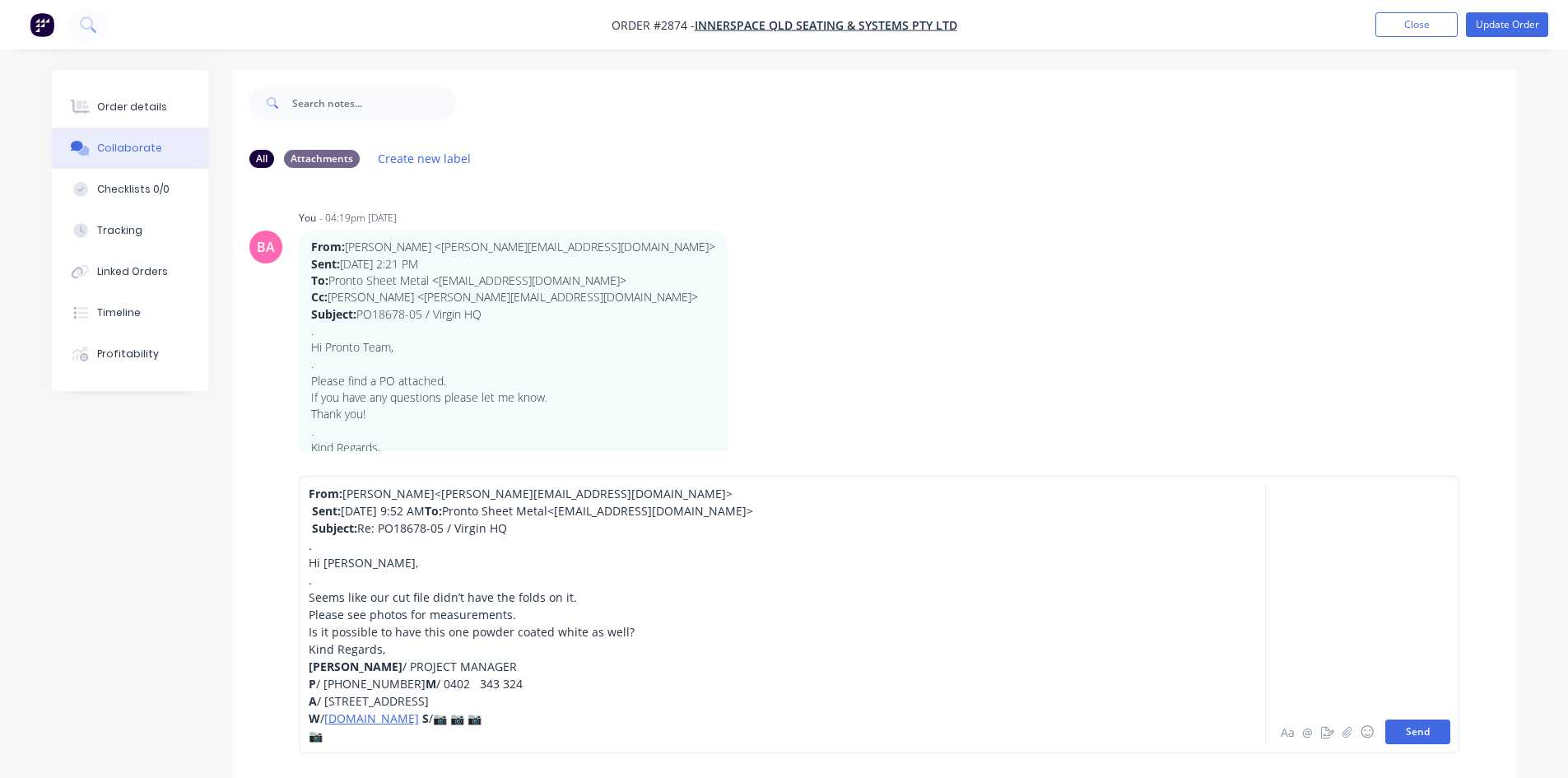
click at [1408, 722] on button "Send" at bounding box center [1418, 731] width 65 height 24
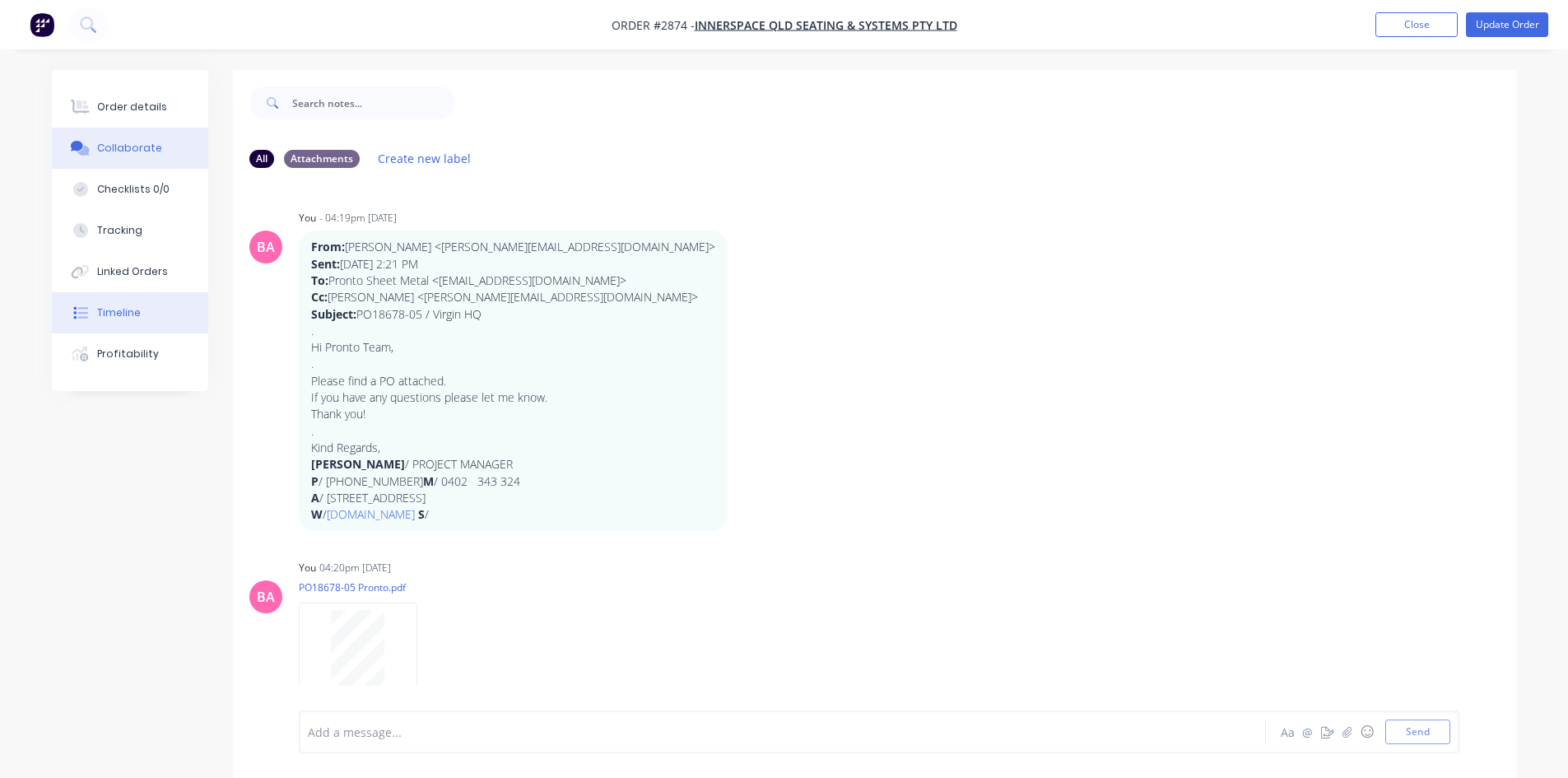
scroll to position [1067, 0]
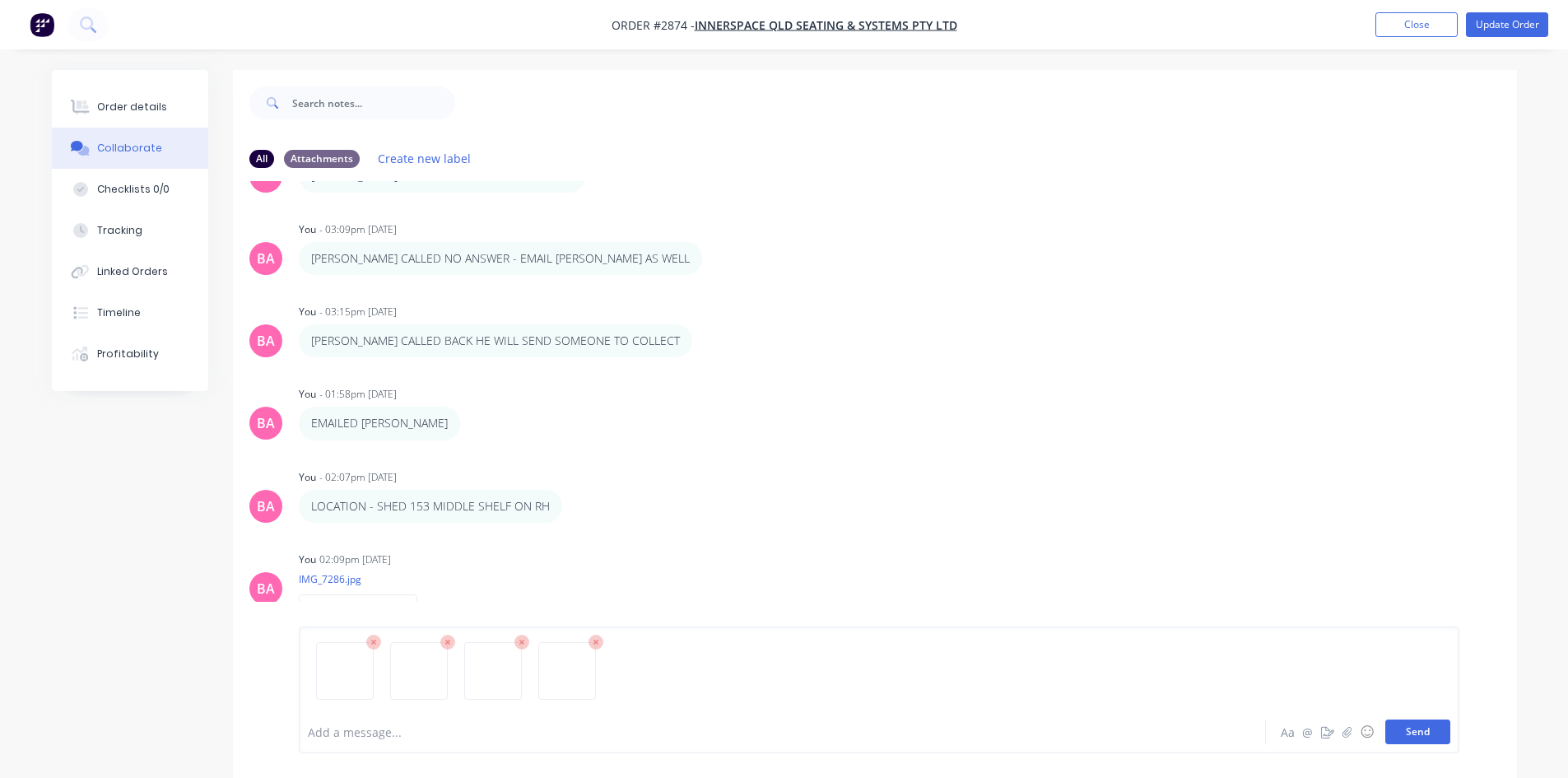
click at [1434, 736] on button "Send" at bounding box center [1418, 731] width 65 height 24
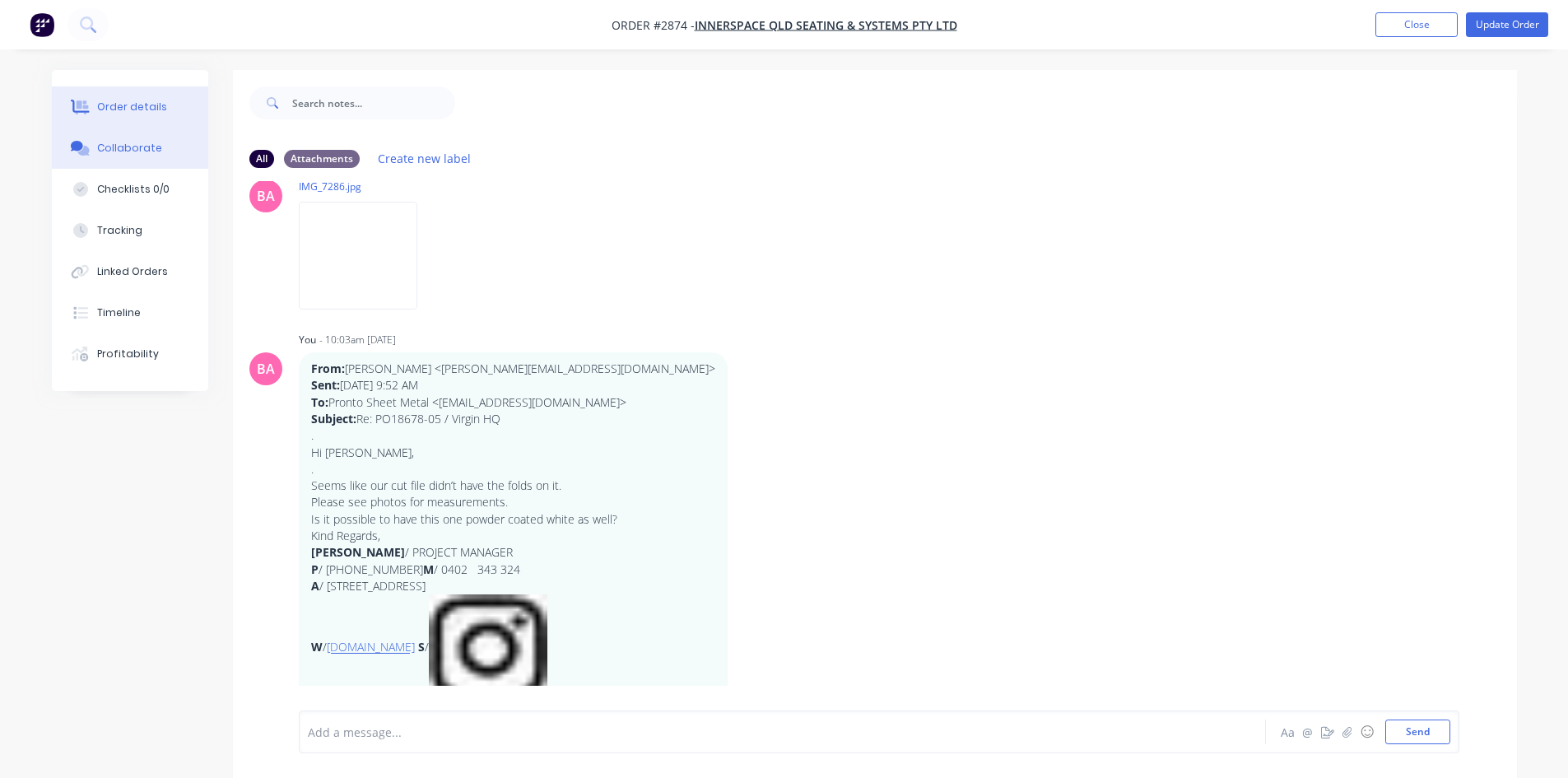
click at [146, 100] on div "Order details" at bounding box center [132, 106] width 70 height 15
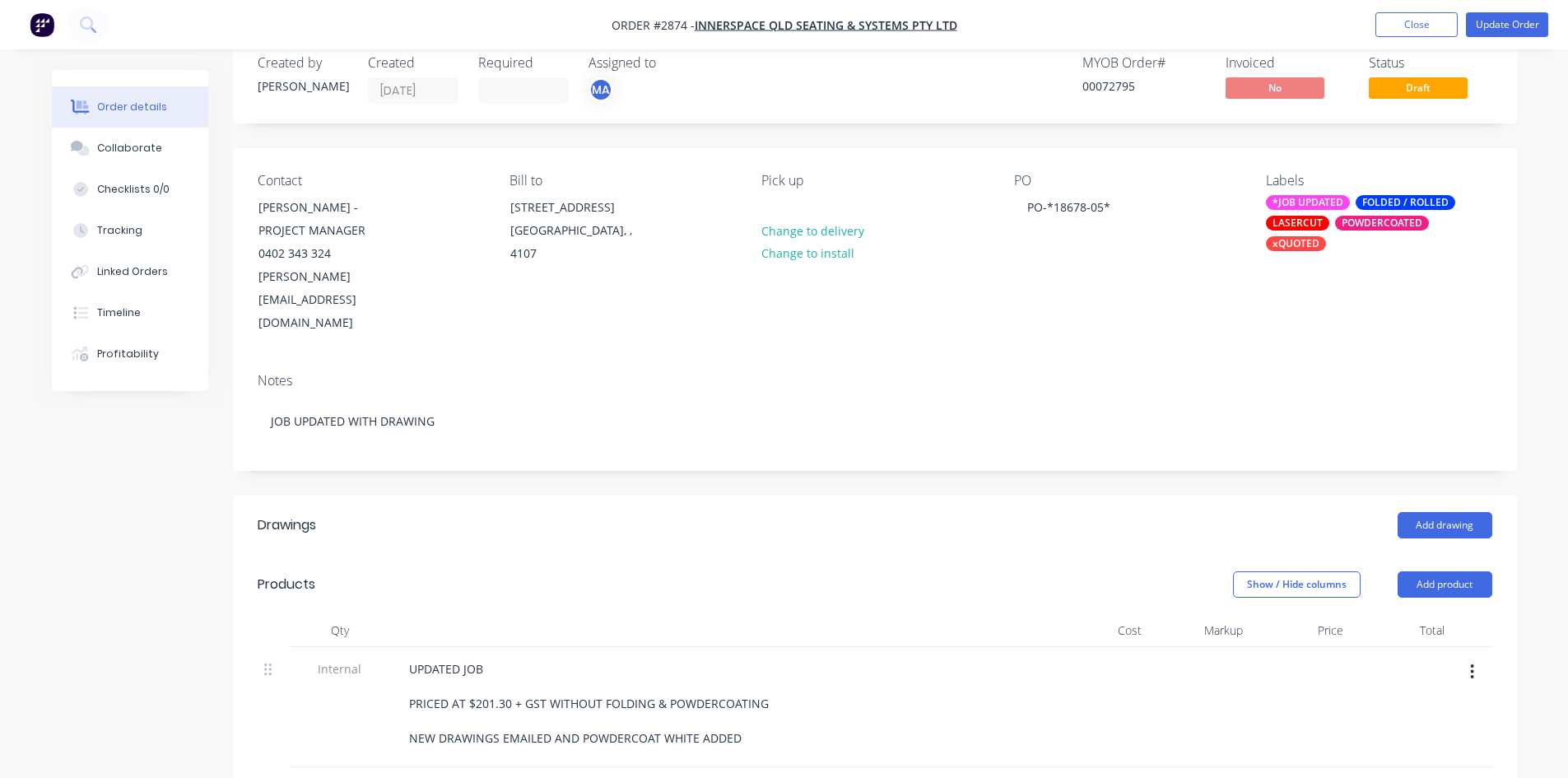
scroll to position [55, 0]
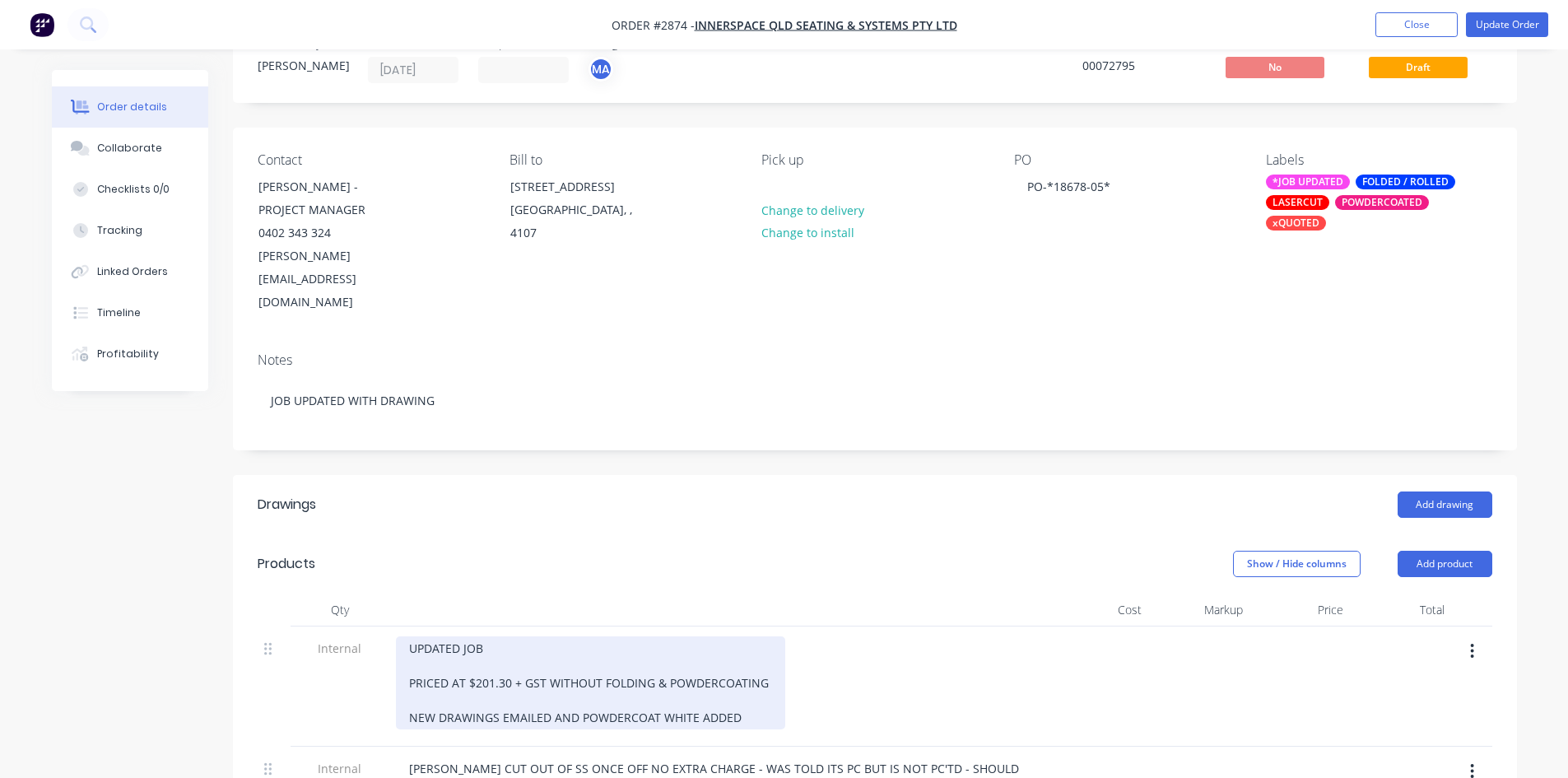
click at [494, 636] on div "UPDATED JOB PRICED AT $201.30 + GST WITHOUT FOLDING & POWDERCOATING NEW DRAWING…" at bounding box center [591, 682] width 390 height 93
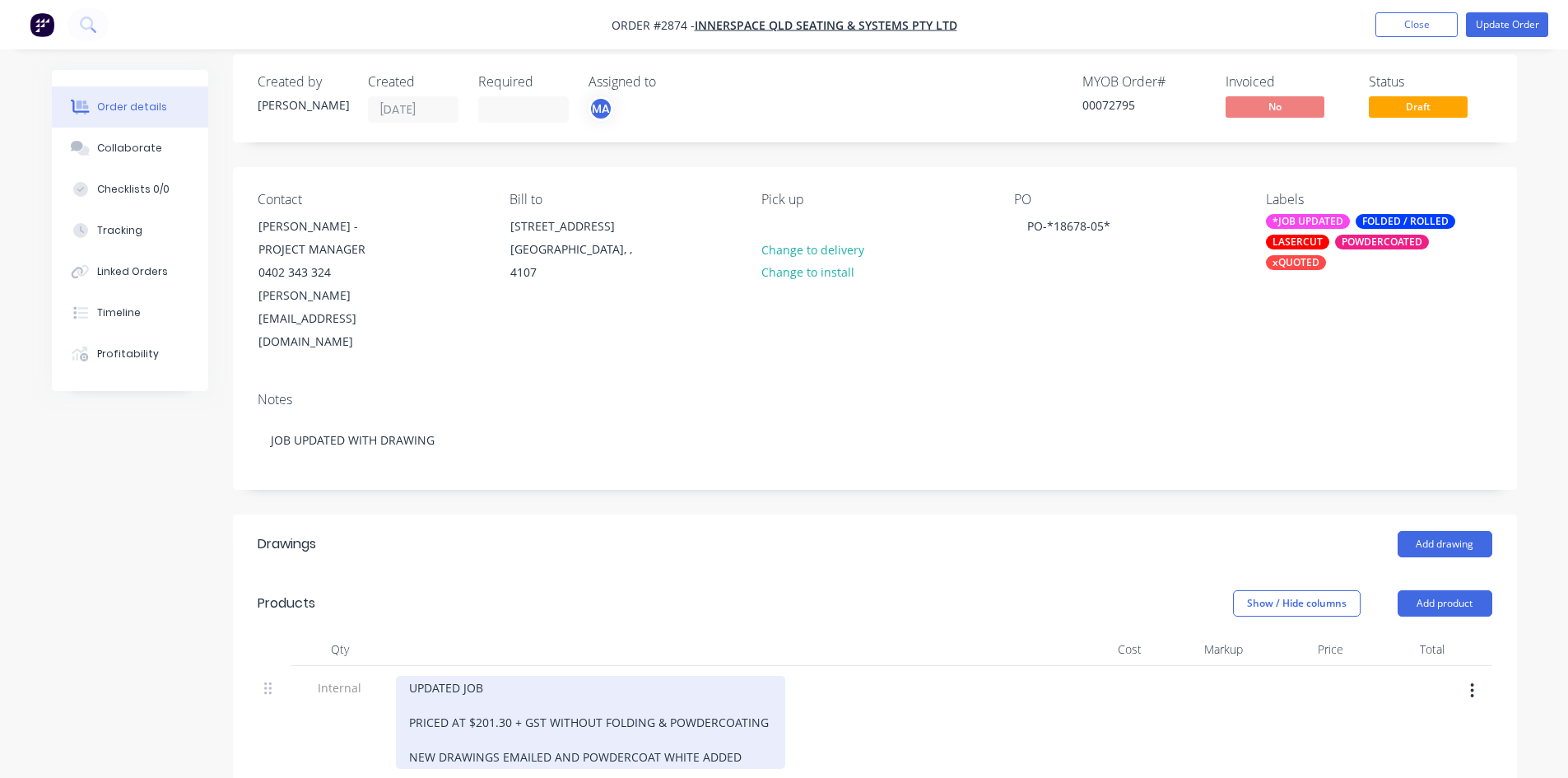
scroll to position [0, 0]
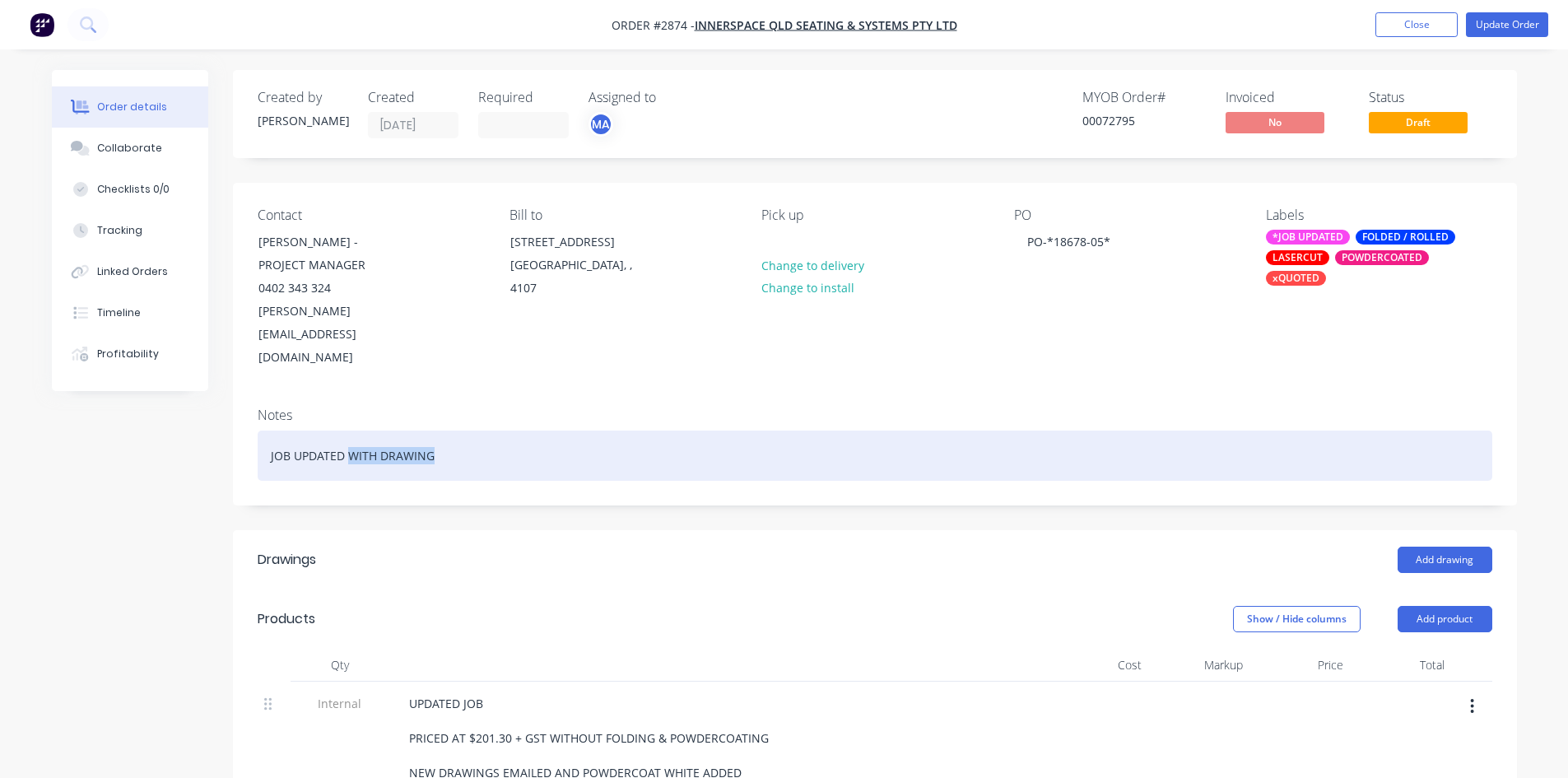
drag, startPoint x: 347, startPoint y: 407, endPoint x: 444, endPoint y: 407, distance: 97.0
click at [444, 430] on div "JOB UPDATED WITH DRAWING" at bounding box center [875, 455] width 1235 height 50
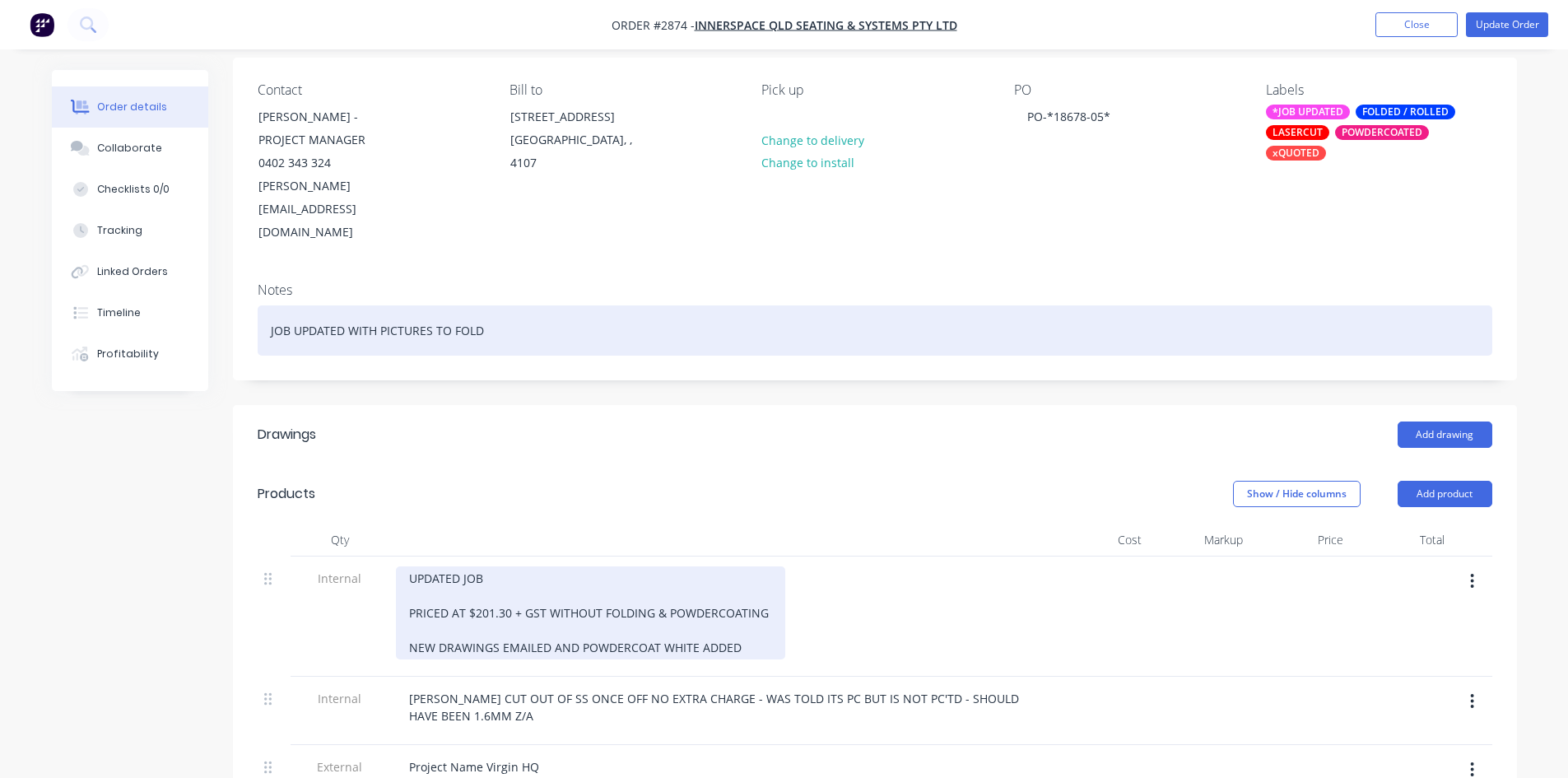
scroll to position [55, 0]
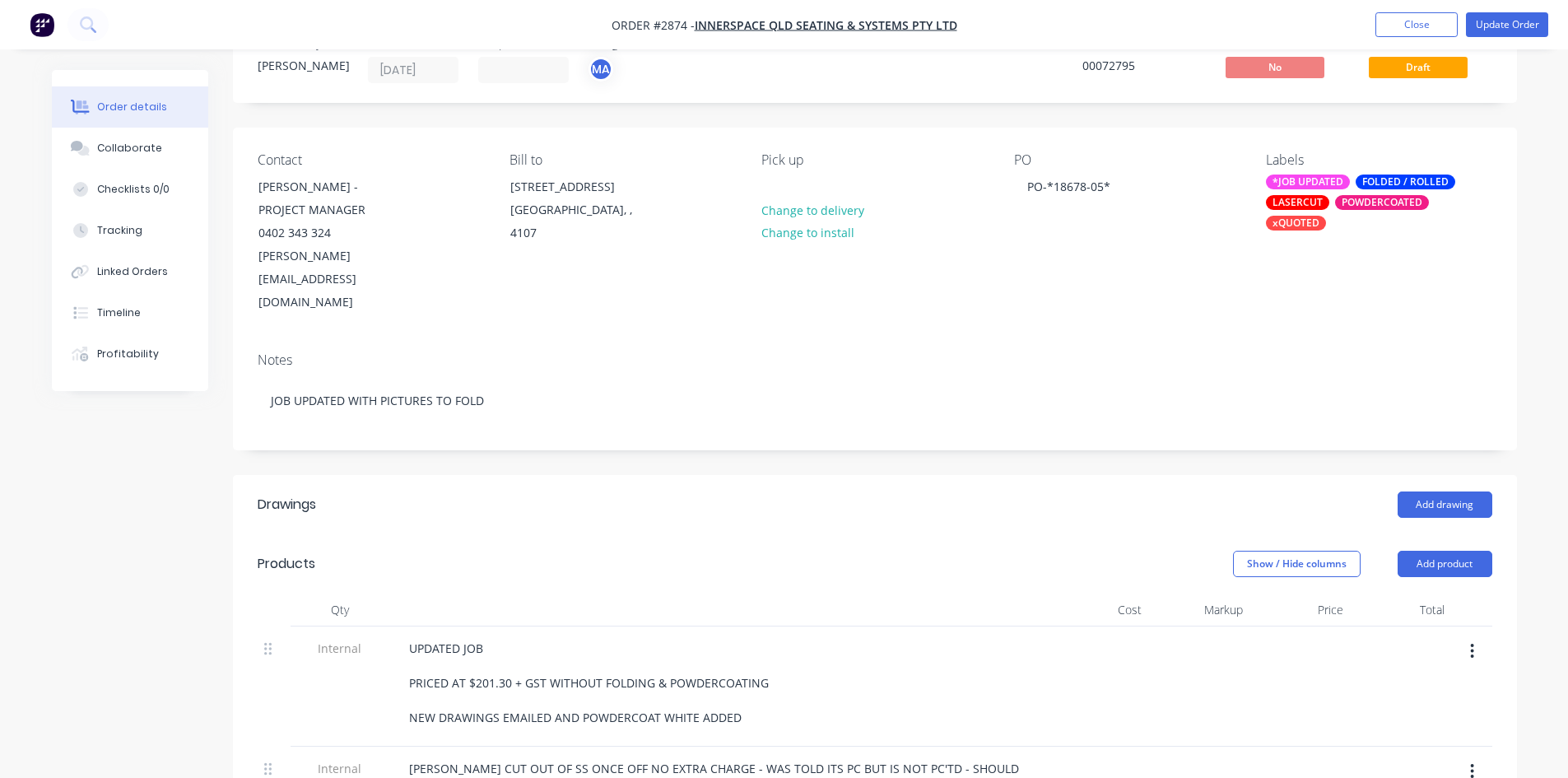
click at [1357, 203] on div "POWDERCOATED" at bounding box center [1382, 202] width 94 height 15
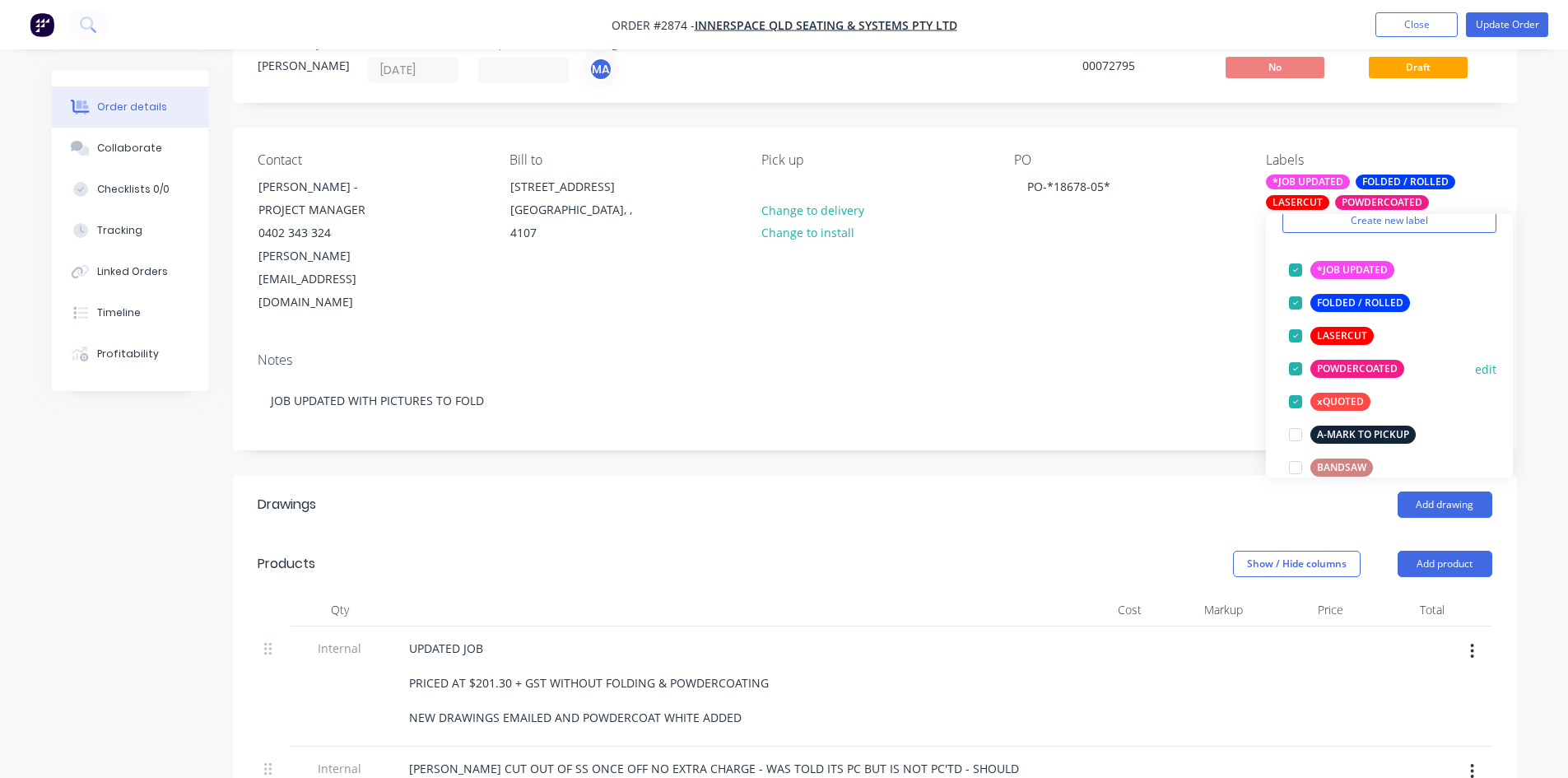
scroll to position [82, 0]
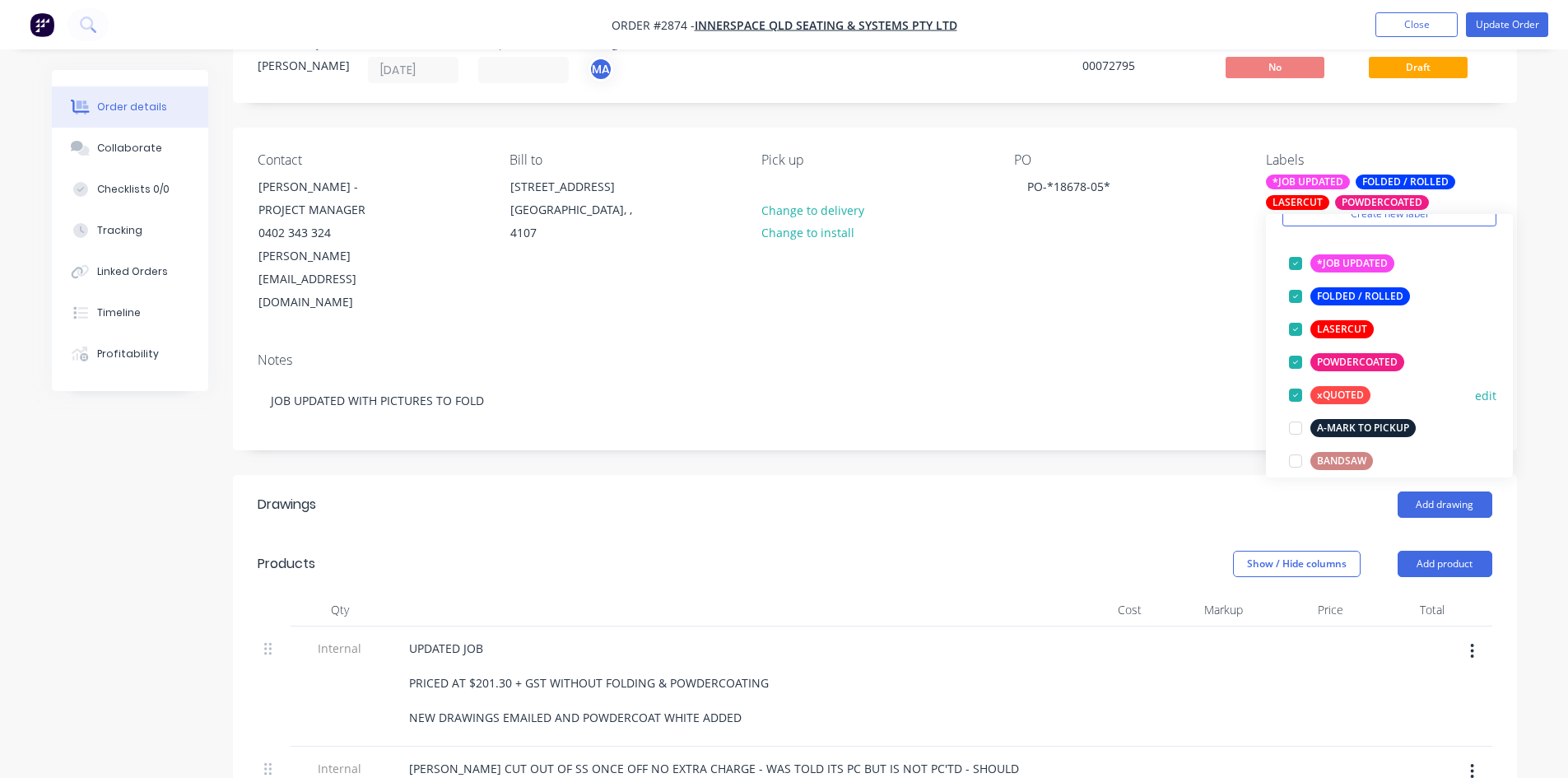
click at [1295, 394] on div at bounding box center [1296, 395] width 33 height 33
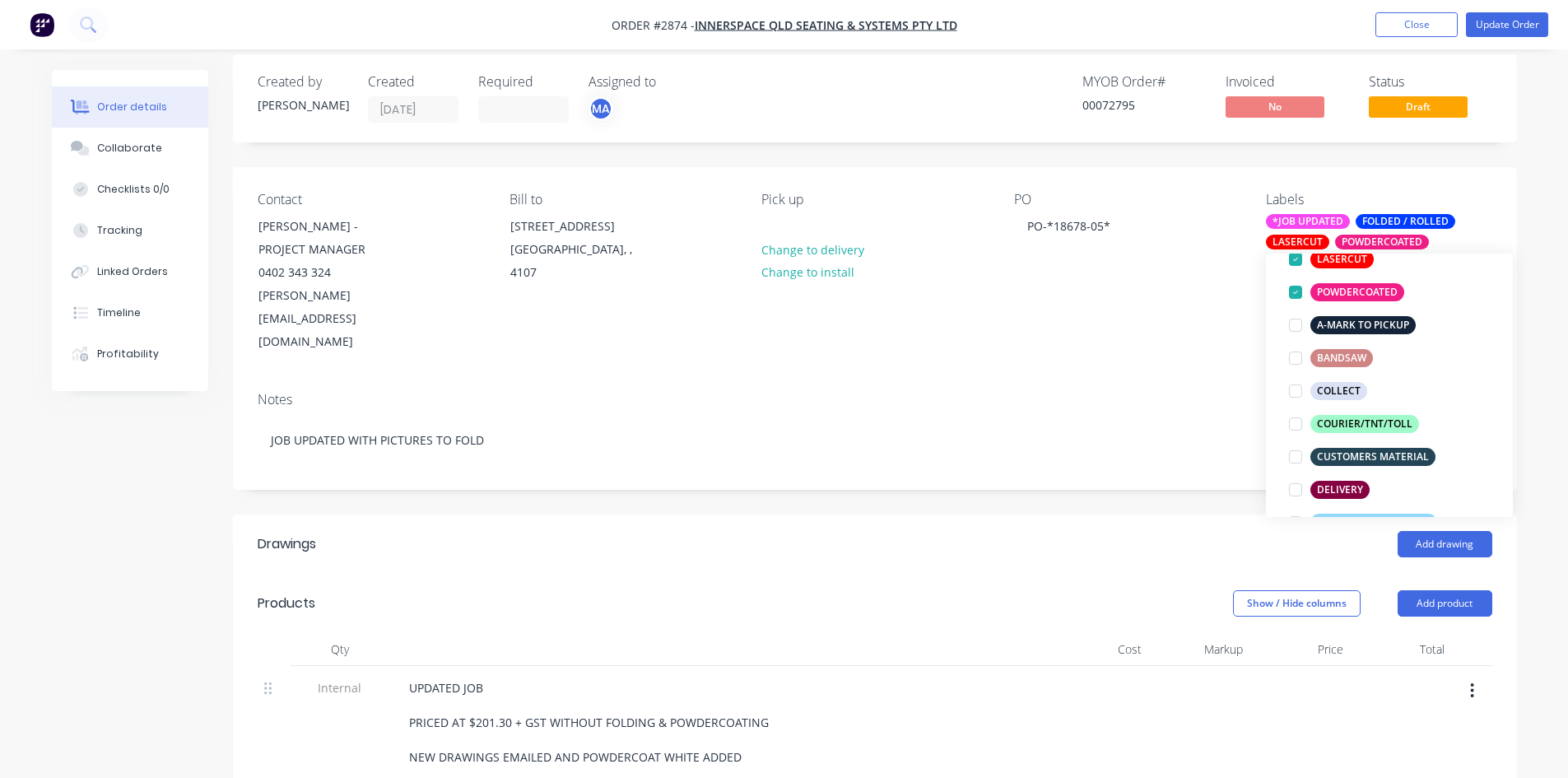
scroll to position [0, 0]
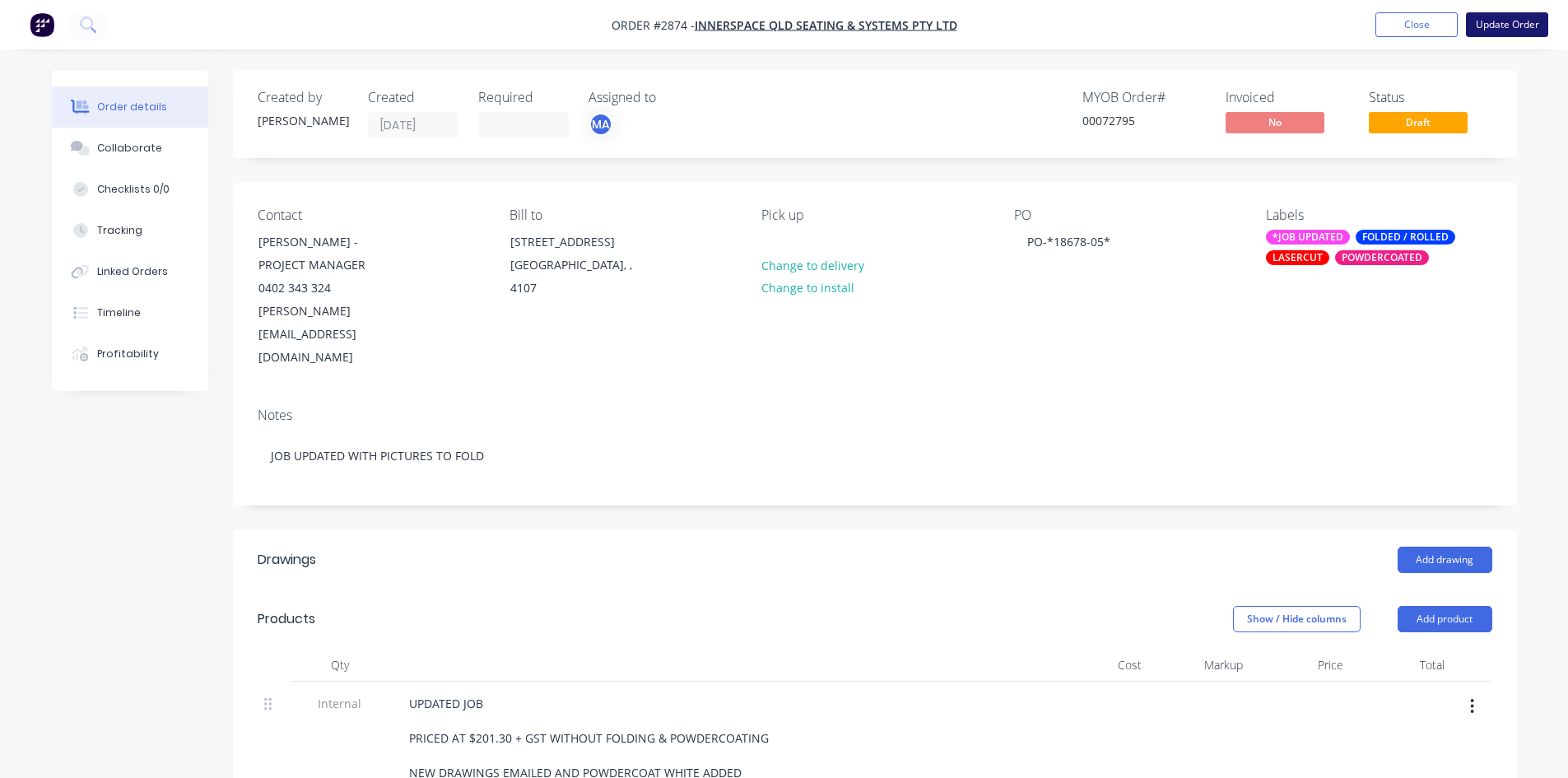
click at [1522, 25] on button "Update Order" at bounding box center [1507, 24] width 82 height 24
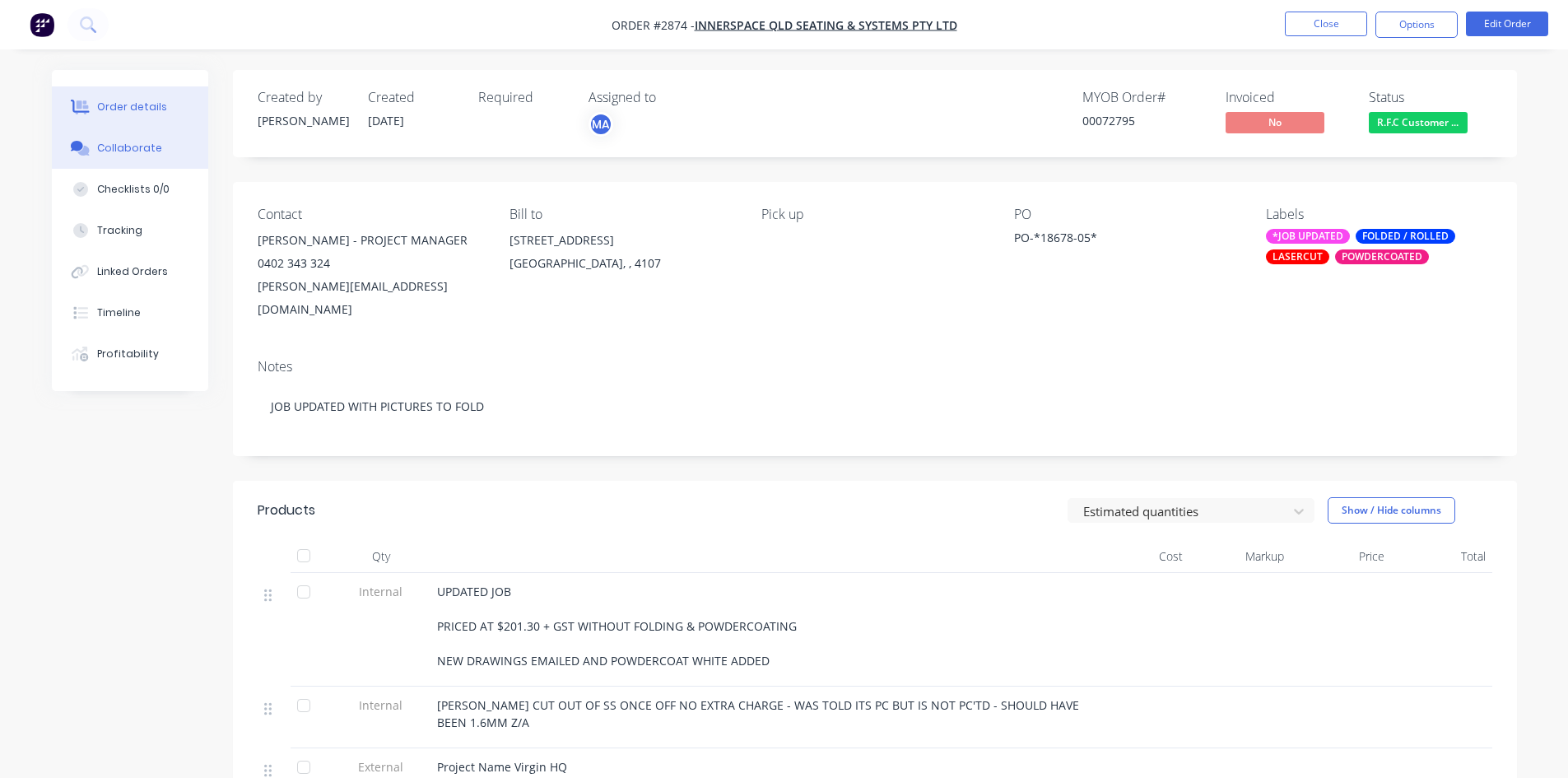
click at [149, 143] on div "Collaborate" at bounding box center [129, 147] width 65 height 15
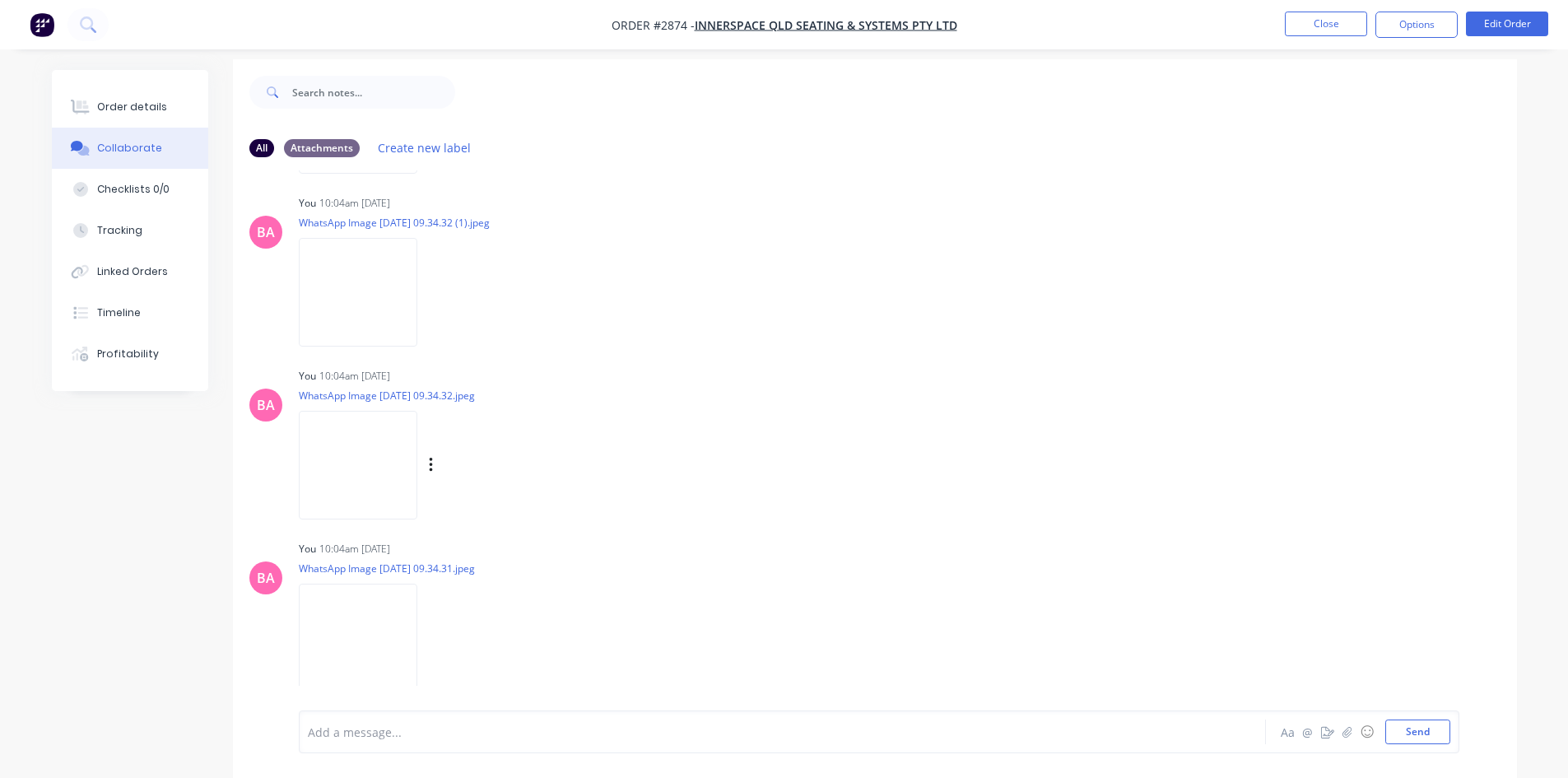
scroll to position [24, 0]
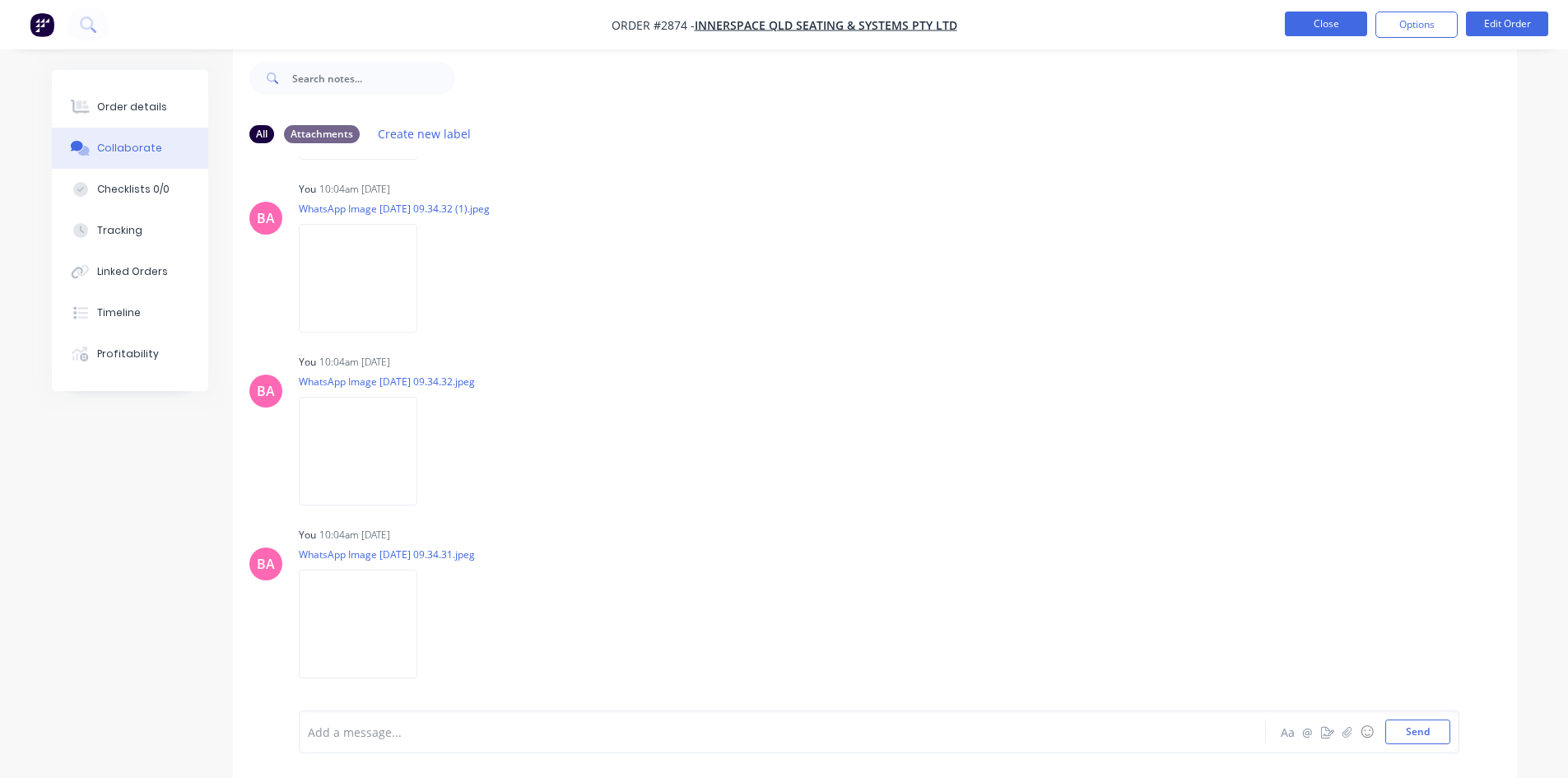
click at [1340, 22] on button "Close" at bounding box center [1326, 23] width 82 height 24
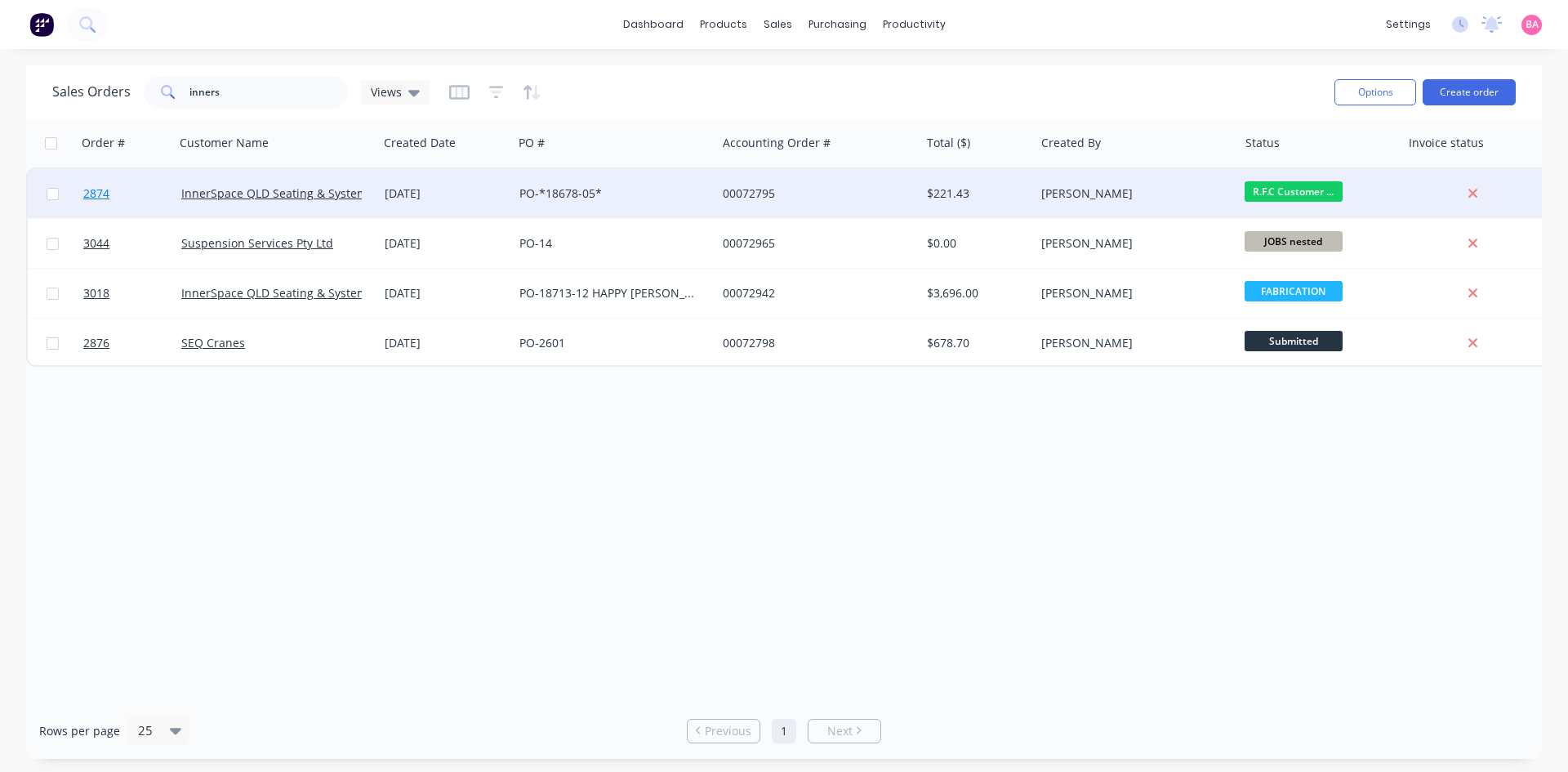
click at [101, 191] on span "2874" at bounding box center [96, 193] width 26 height 16
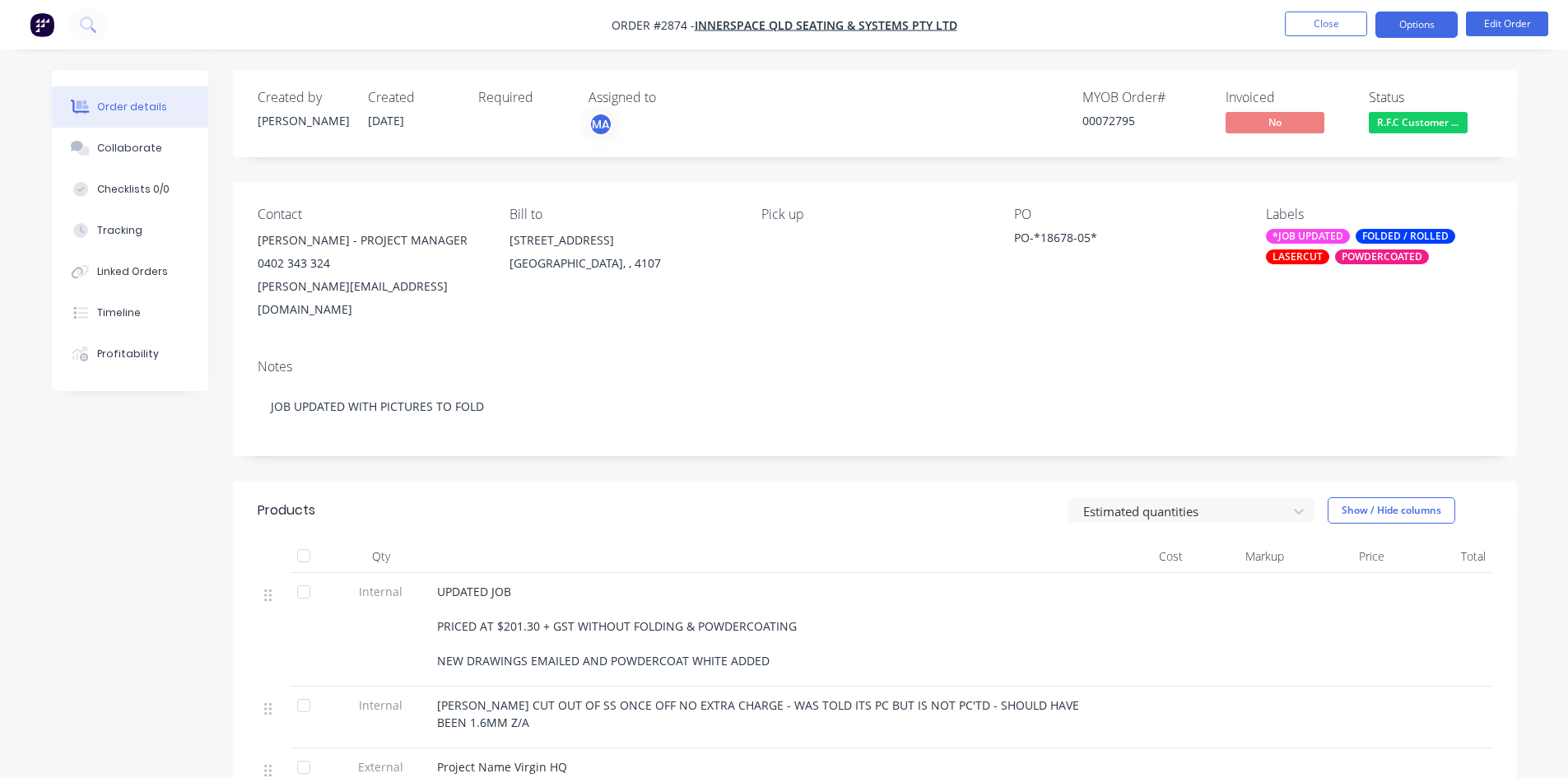
click at [1427, 18] on button "Options" at bounding box center [1417, 24] width 82 height 26
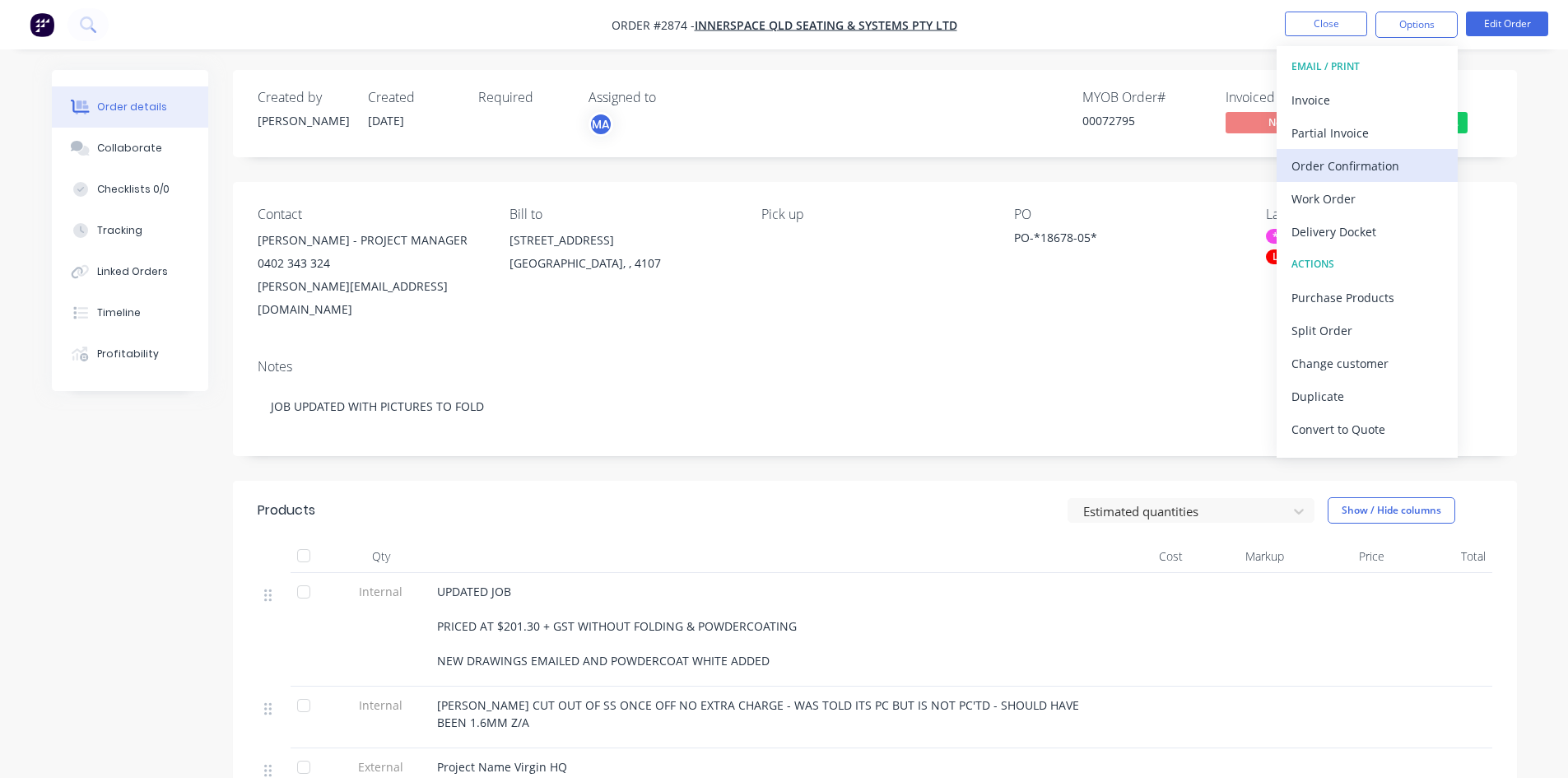
click at [1353, 166] on div "Order Confirmation" at bounding box center [1367, 166] width 151 height 23
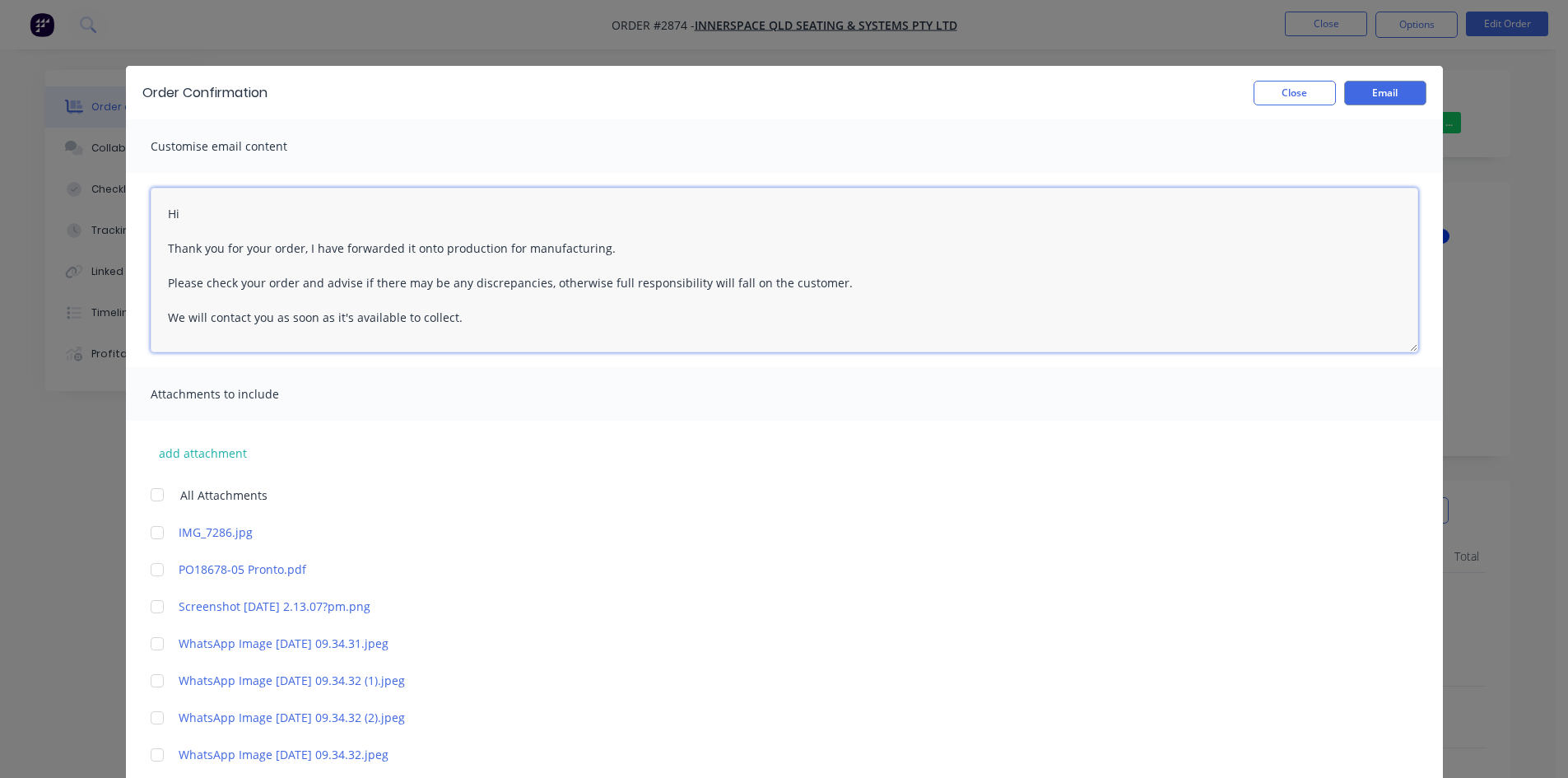
click at [223, 216] on textarea "Hi Thank you for your order, I have forwarded it onto production for manufactur…" at bounding box center [784, 269] width 1268 height 165
drag, startPoint x: 301, startPoint y: 246, endPoint x: 103, endPoint y: 249, distance: 198.0
click at [115, 246] on div "Order Confirmation Close Email Customise email content Hi Alexander Thank you f…" at bounding box center [784, 389] width 1568 height 778
click at [402, 249] on textarea "Hi Alexander Job has been updated for folding and powdercoating, I have forward…" at bounding box center [784, 269] width 1268 height 165
type textarea "Hi Alexander Job has been updated for folding and powder coating, I have forwar…"
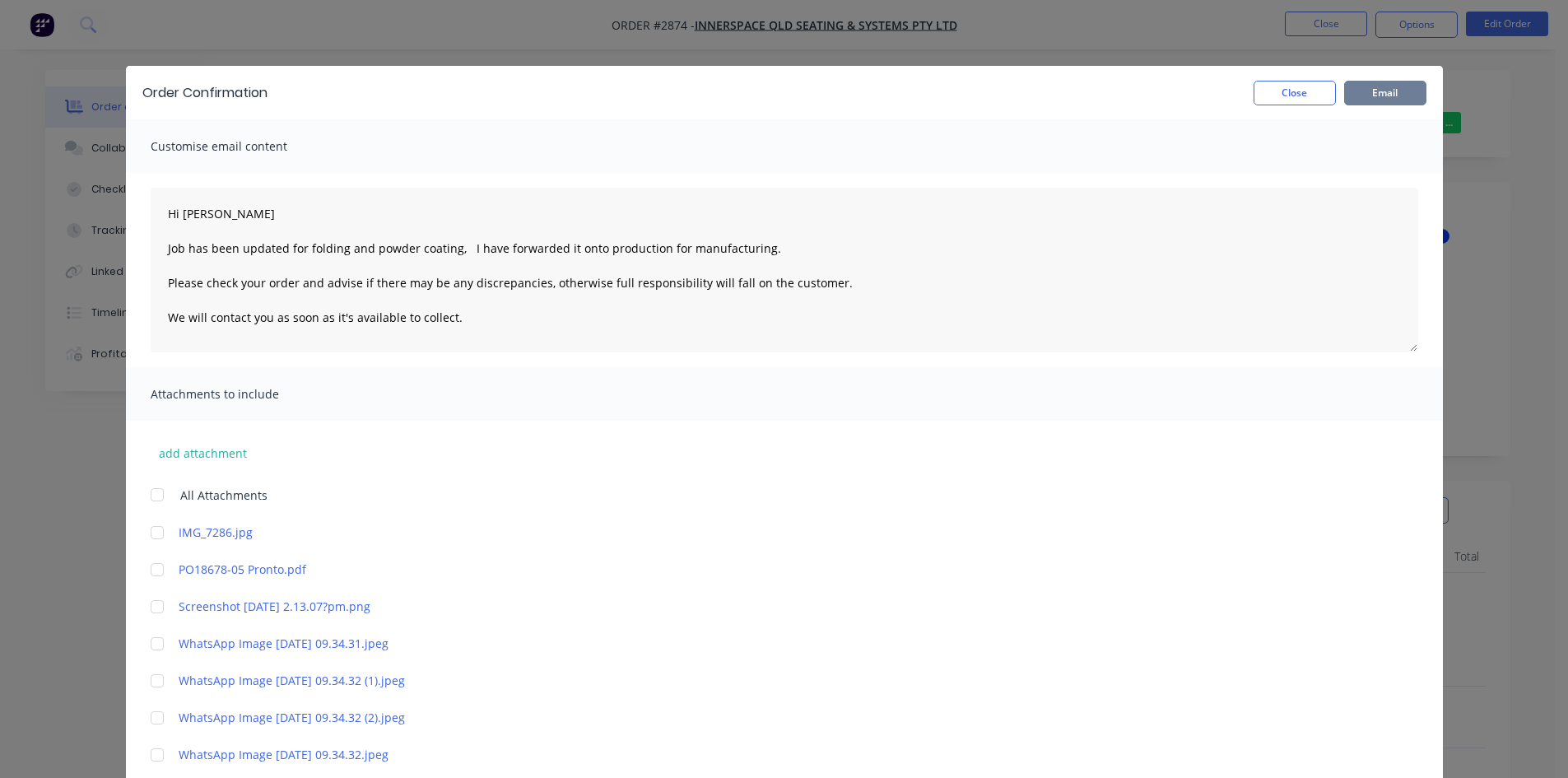
click at [1385, 97] on button "Email" at bounding box center [1385, 93] width 82 height 24
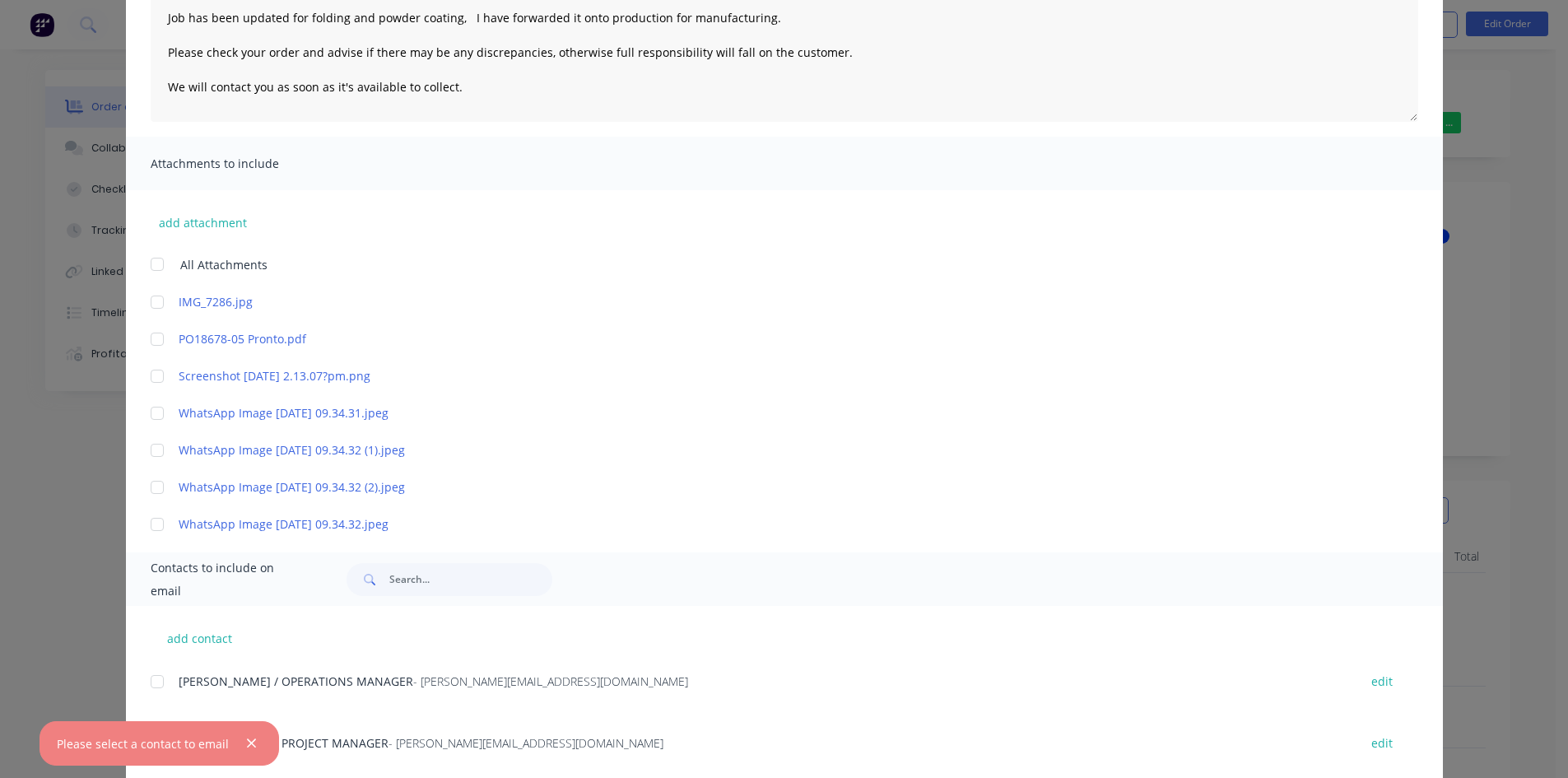
scroll to position [274, 0]
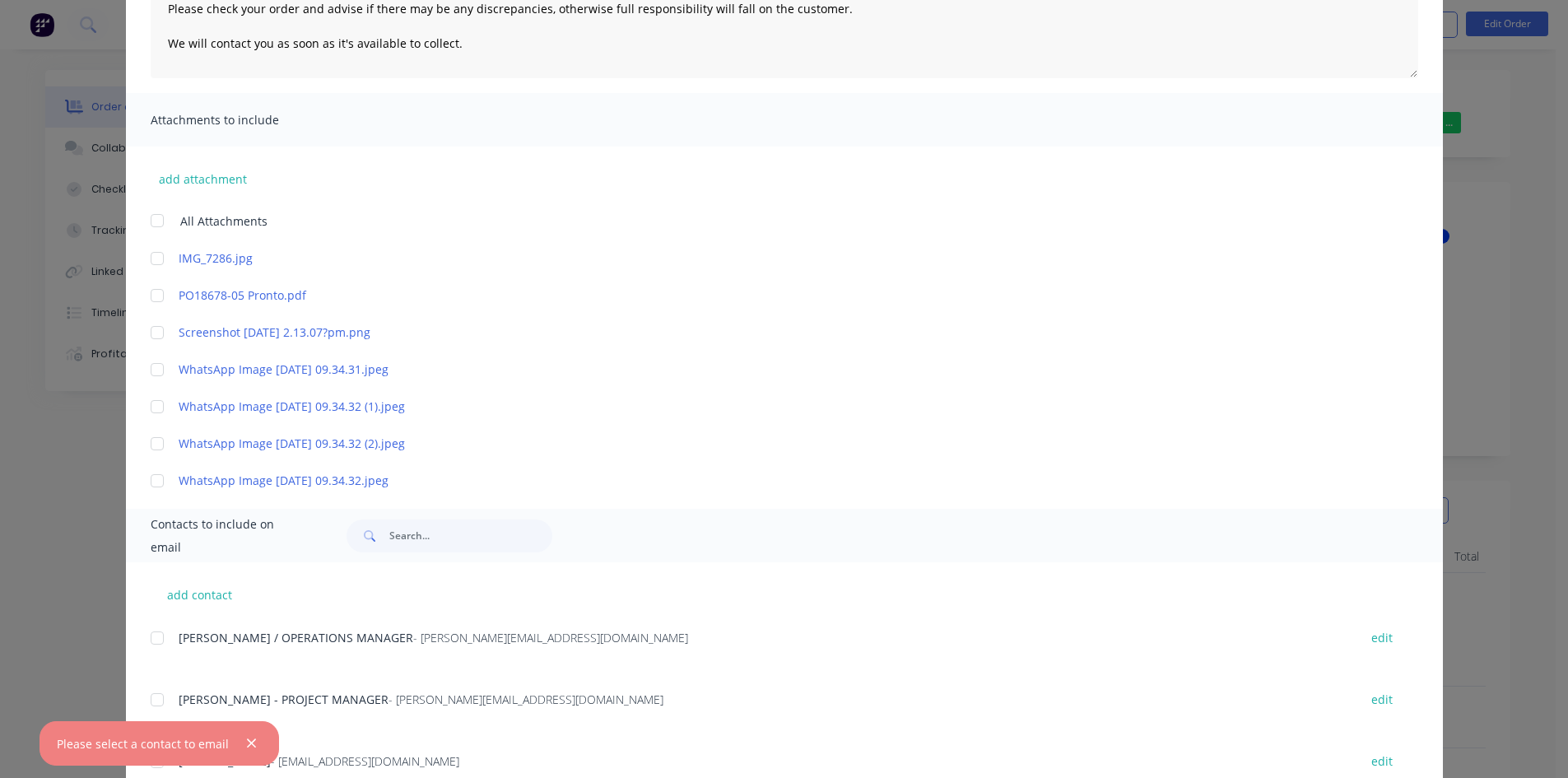
click at [244, 736] on button "button" at bounding box center [251, 743] width 21 height 20
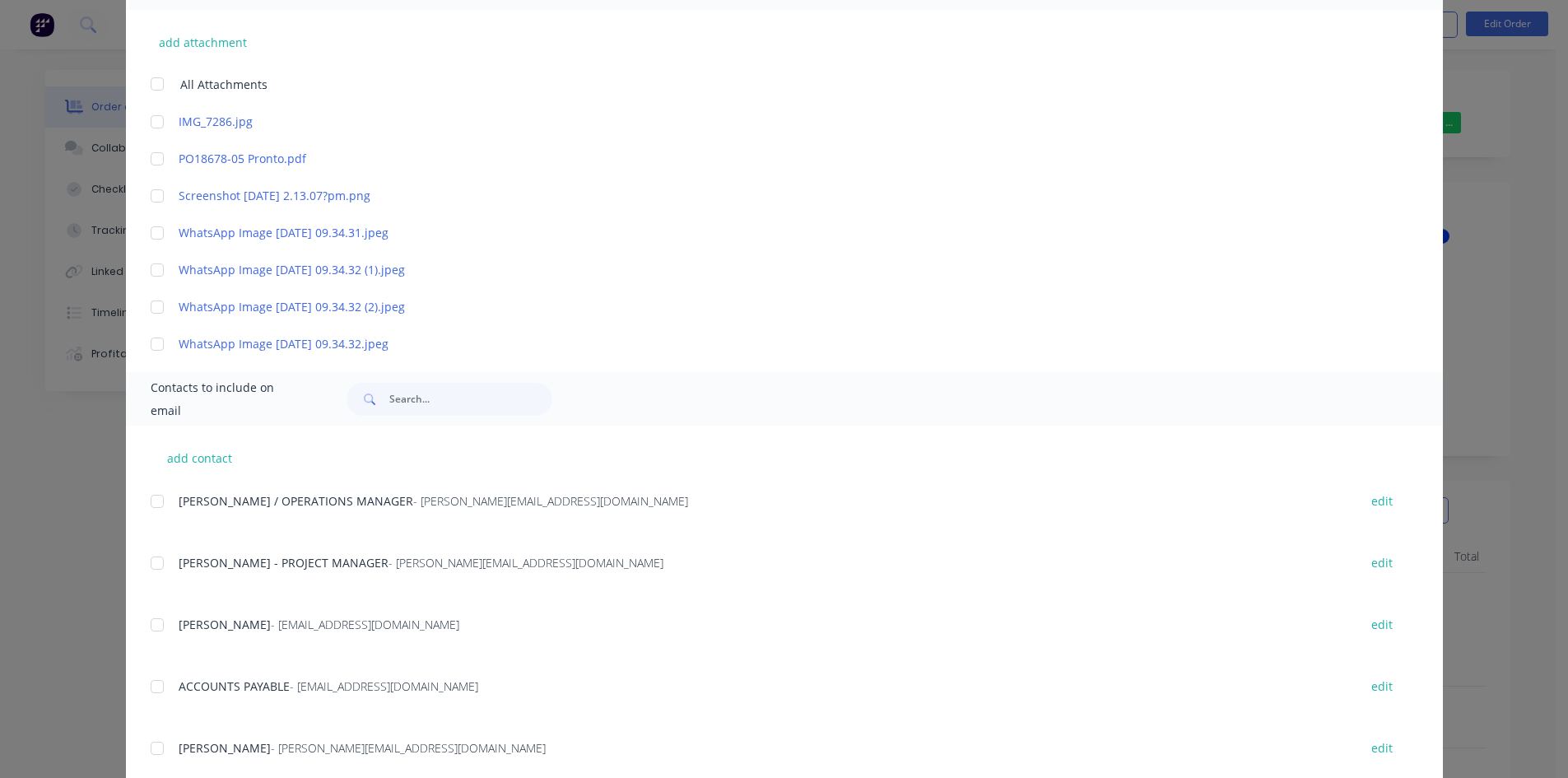
scroll to position [412, 0]
click at [154, 564] on div at bounding box center [157, 562] width 33 height 33
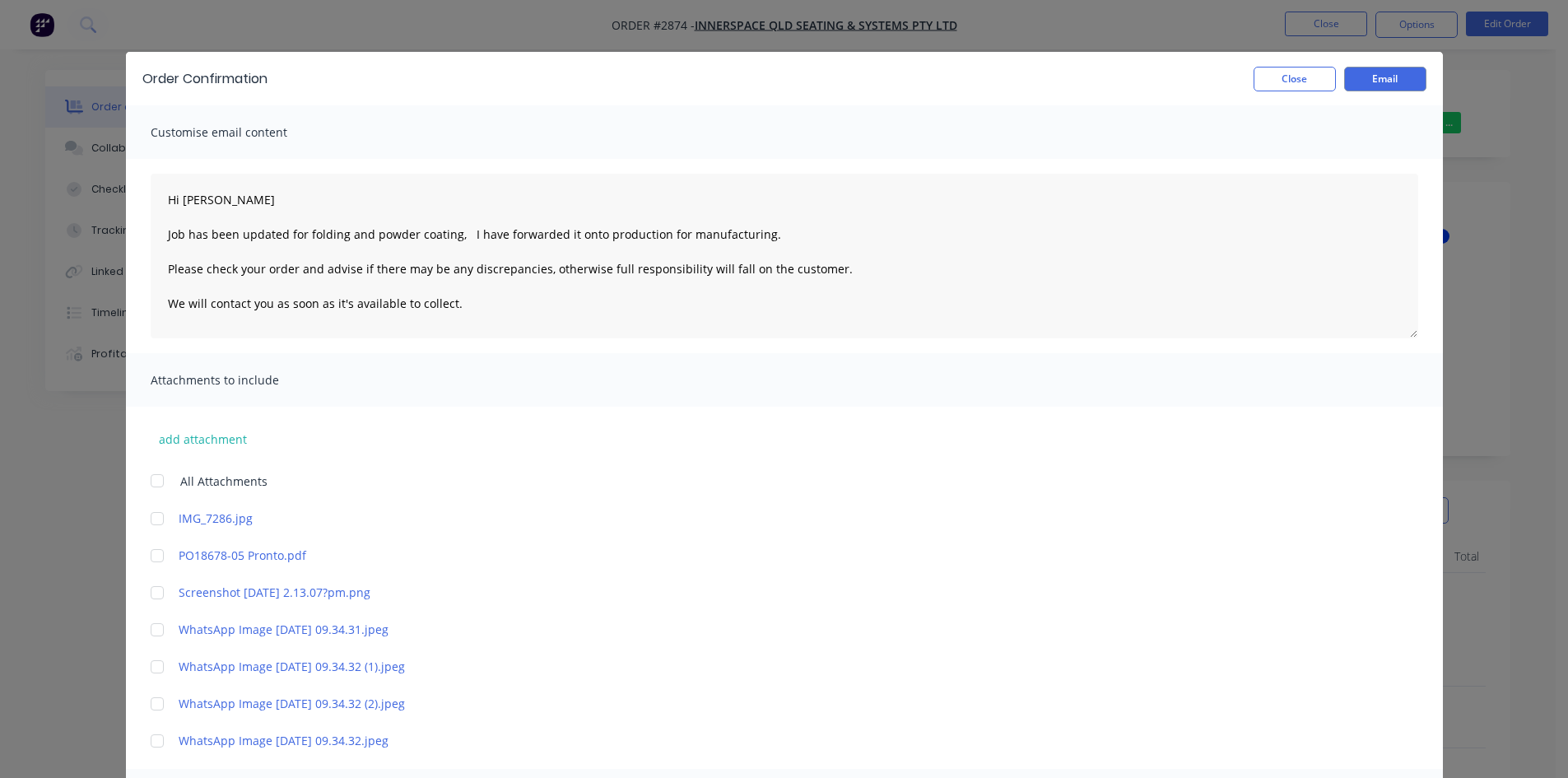
scroll to position [0, 0]
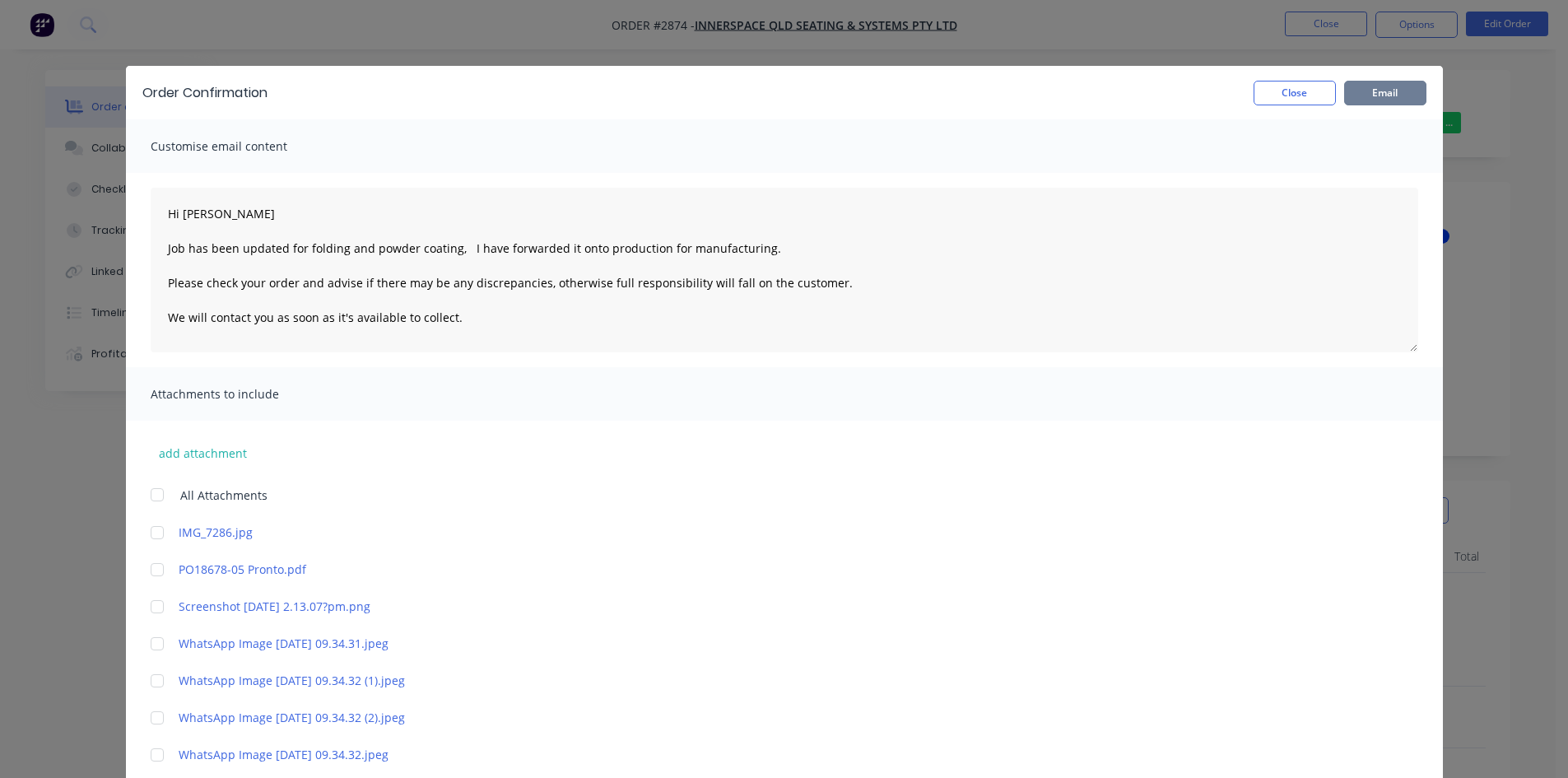
click at [1377, 88] on button "Email" at bounding box center [1385, 93] width 82 height 24
click at [1318, 95] on button "Close" at bounding box center [1295, 93] width 82 height 24
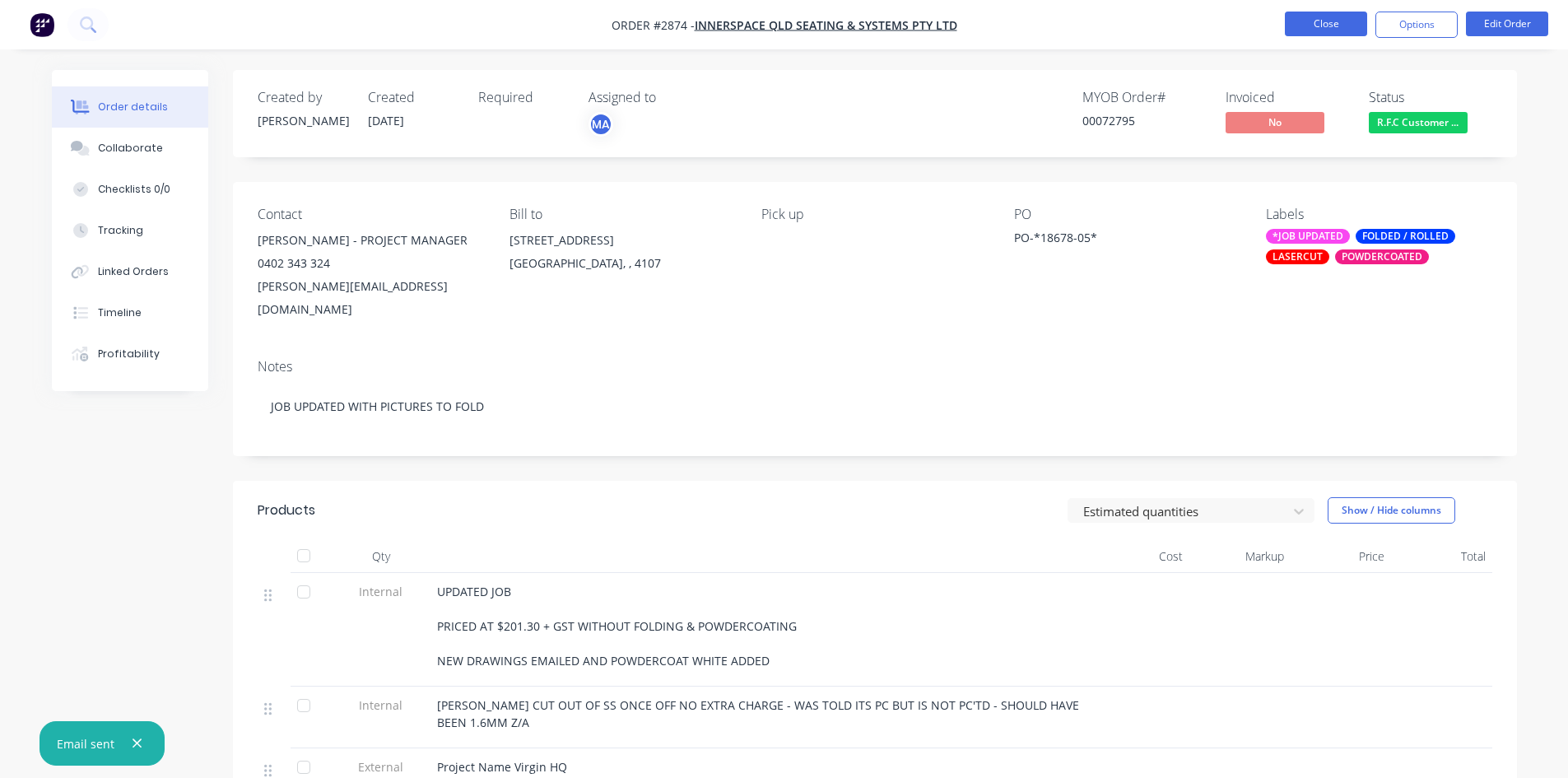
click at [1325, 25] on button "Close" at bounding box center [1326, 23] width 82 height 24
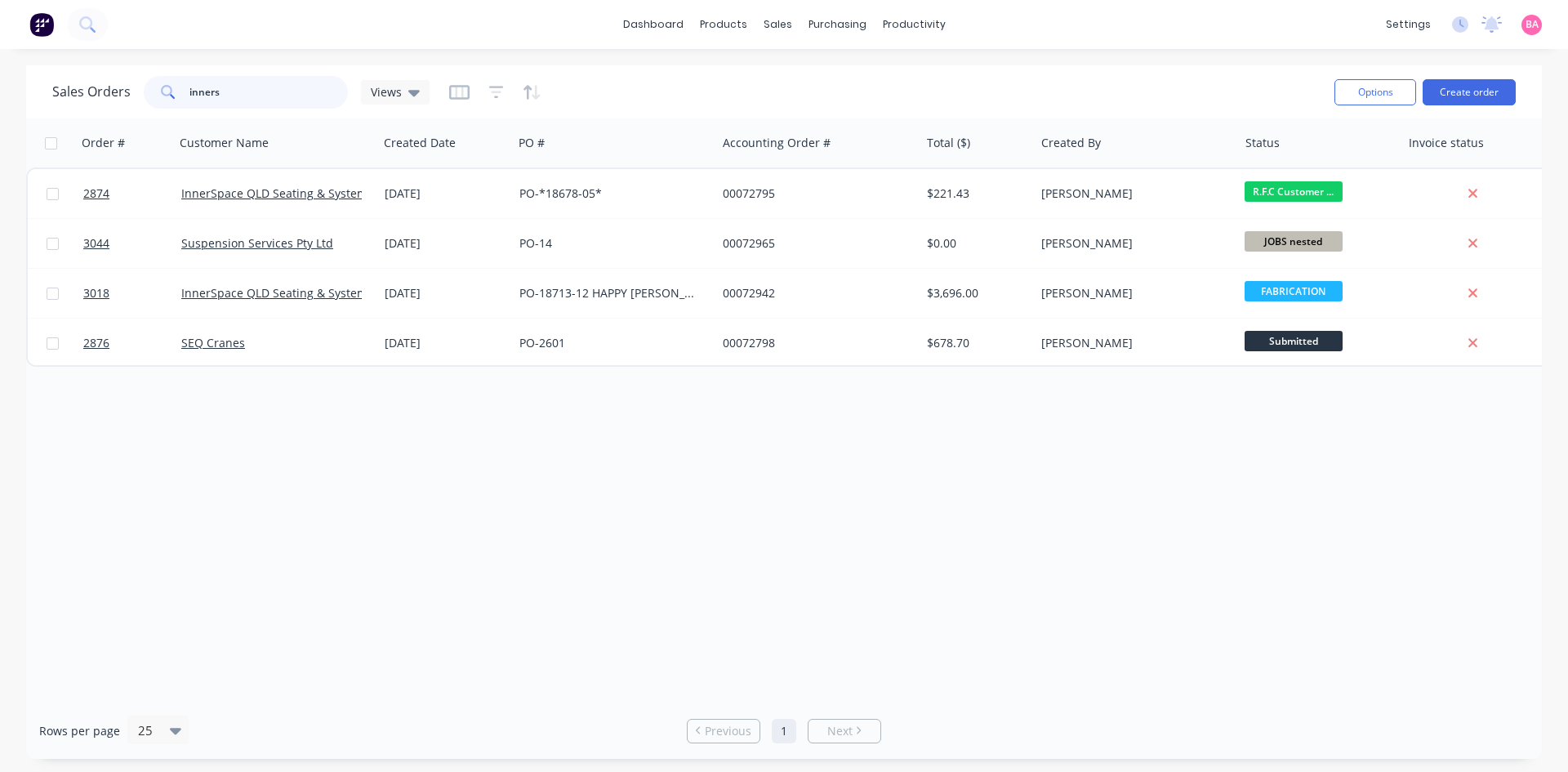
drag, startPoint x: 226, startPoint y: 92, endPoint x: 60, endPoint y: 70, distance: 167.5
click at [60, 70] on div "Sales Orders inners Views Options Create order" at bounding box center [784, 91] width 1516 height 53
type input "bradbury"
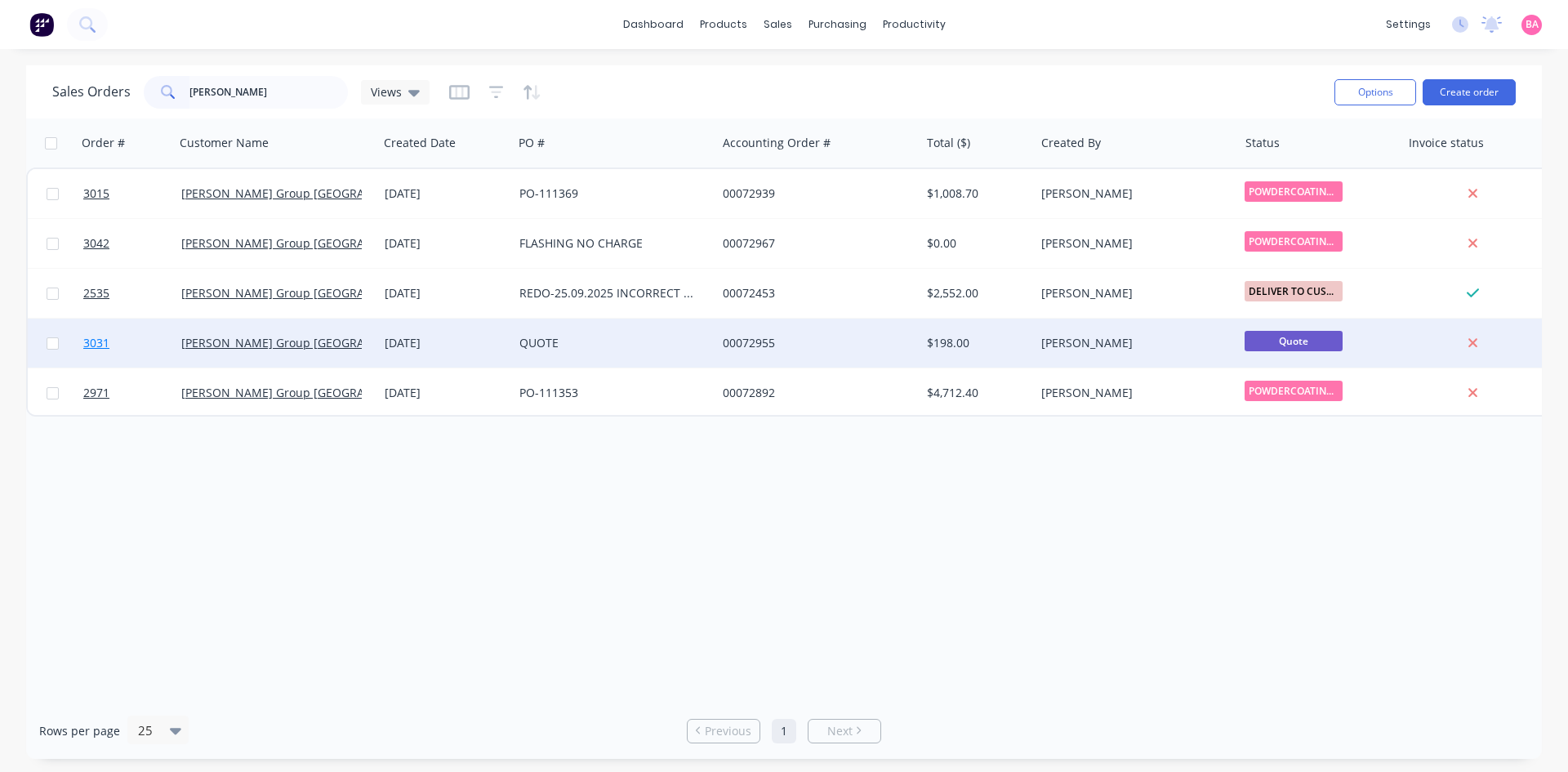
click at [94, 341] on span "3031" at bounding box center [96, 343] width 26 height 16
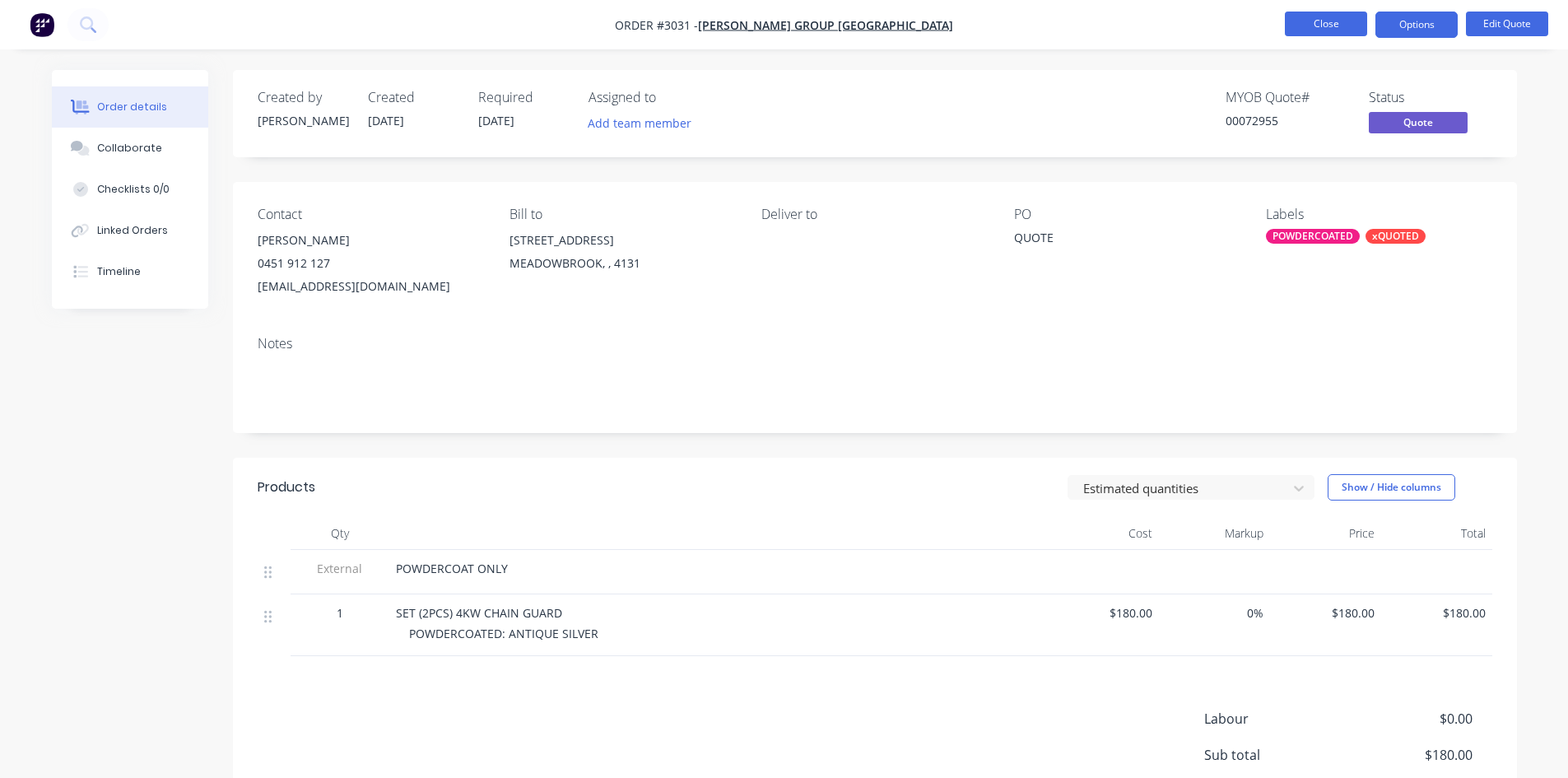
click at [1311, 27] on button "Close" at bounding box center [1326, 23] width 82 height 24
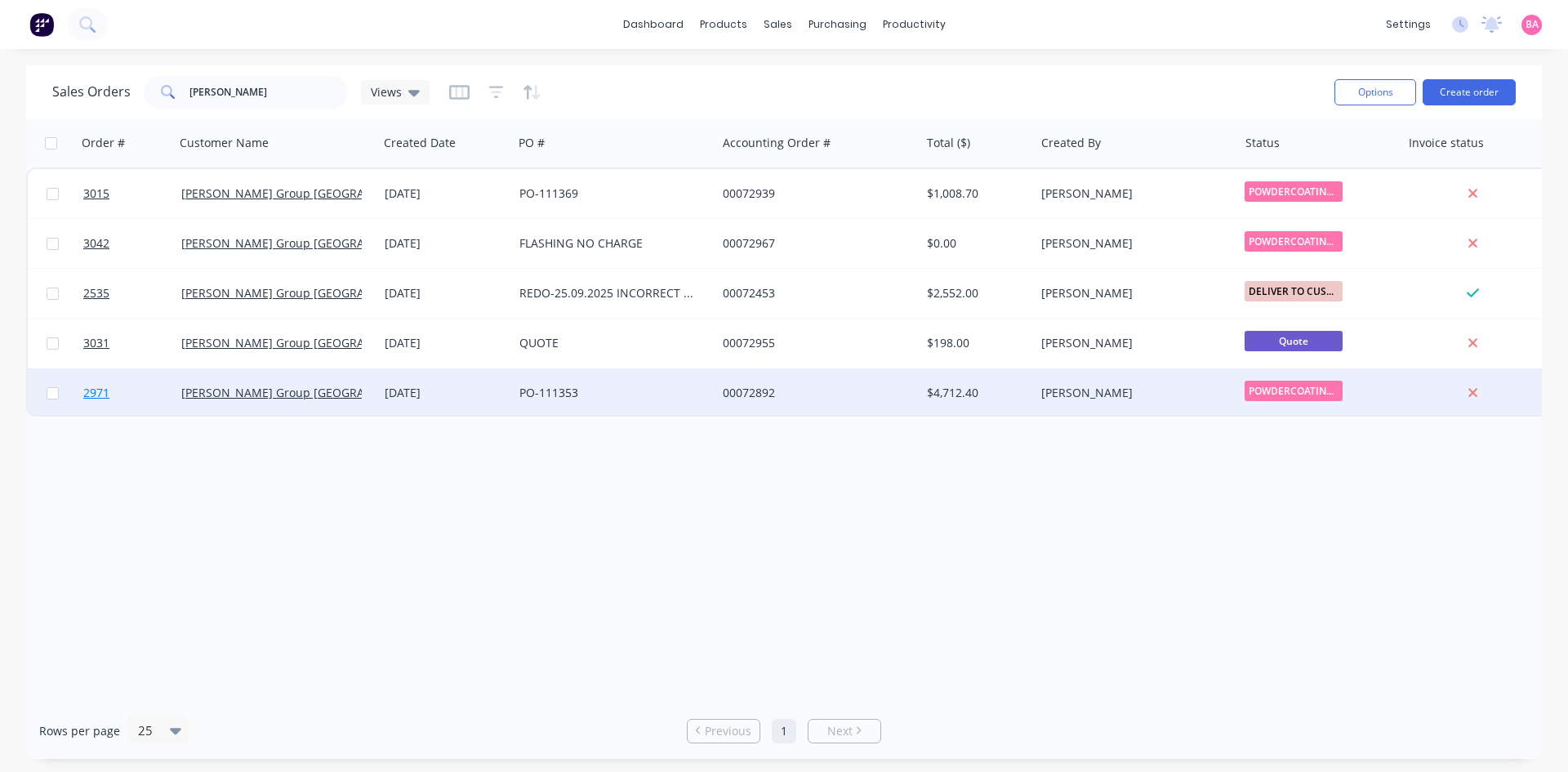
click at [94, 392] on span "2971" at bounding box center [96, 392] width 26 height 16
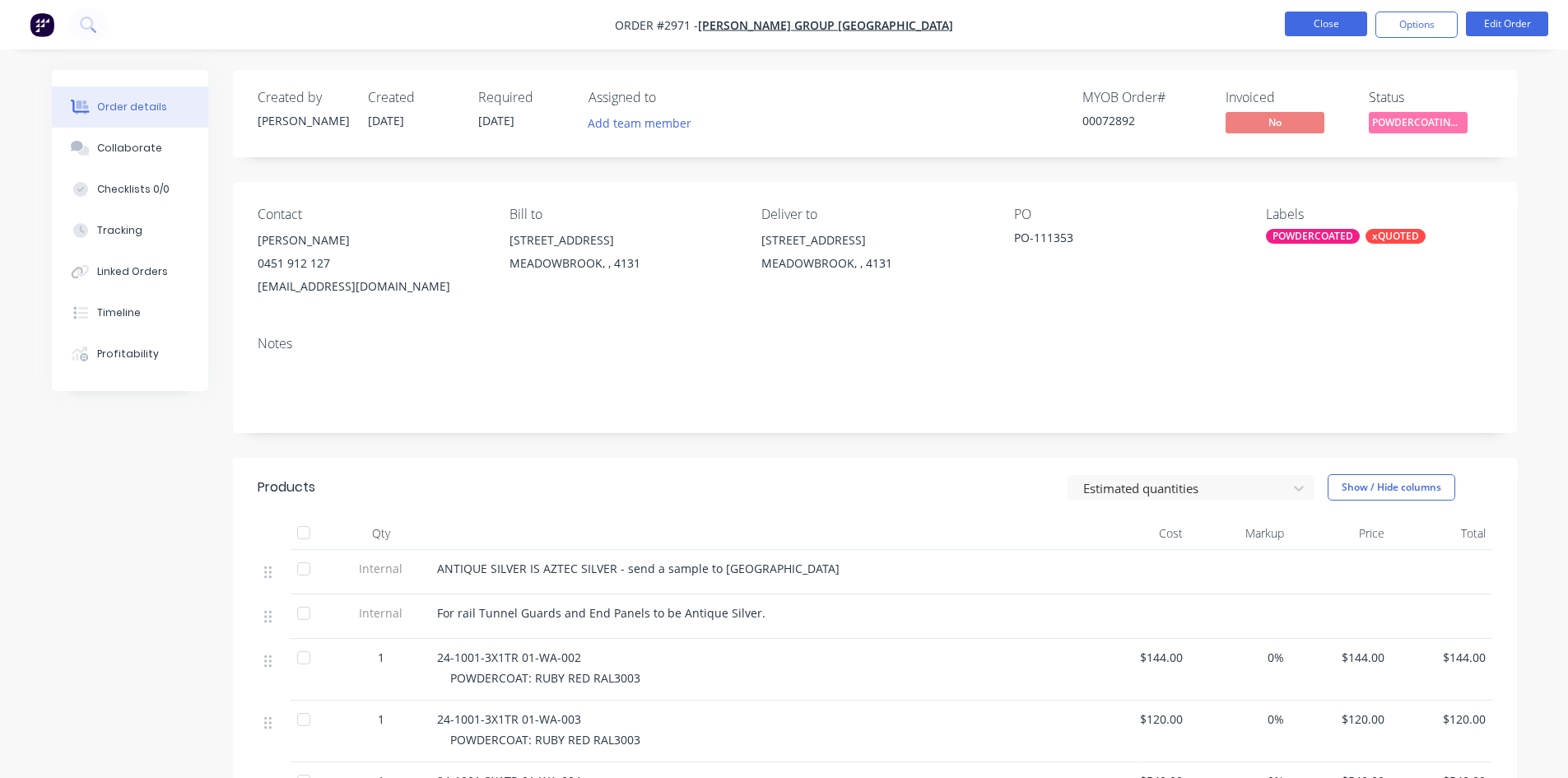
click at [1326, 25] on button "Close" at bounding box center [1326, 23] width 82 height 24
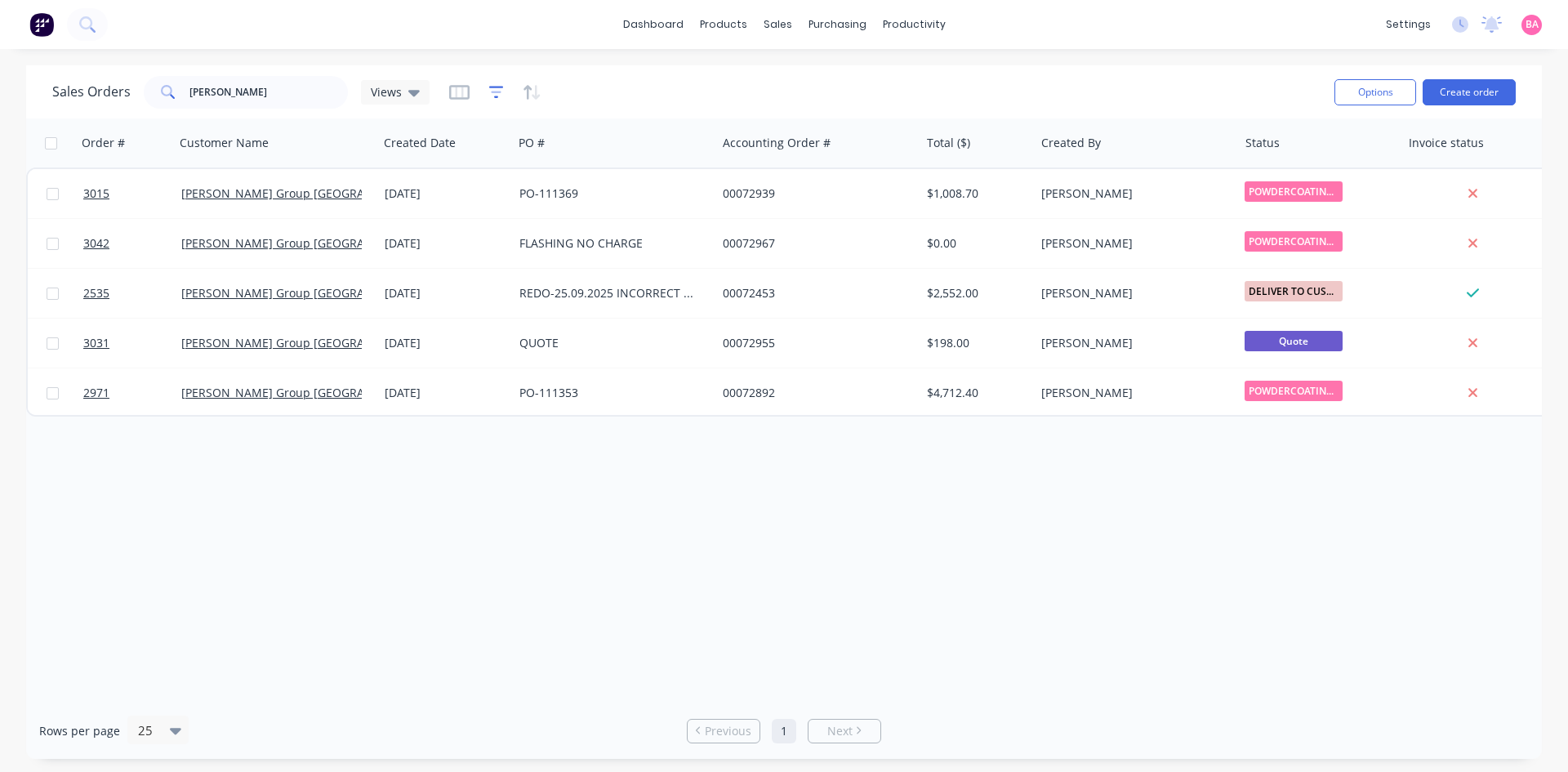
click at [497, 92] on icon "button" at bounding box center [496, 92] width 11 height 3
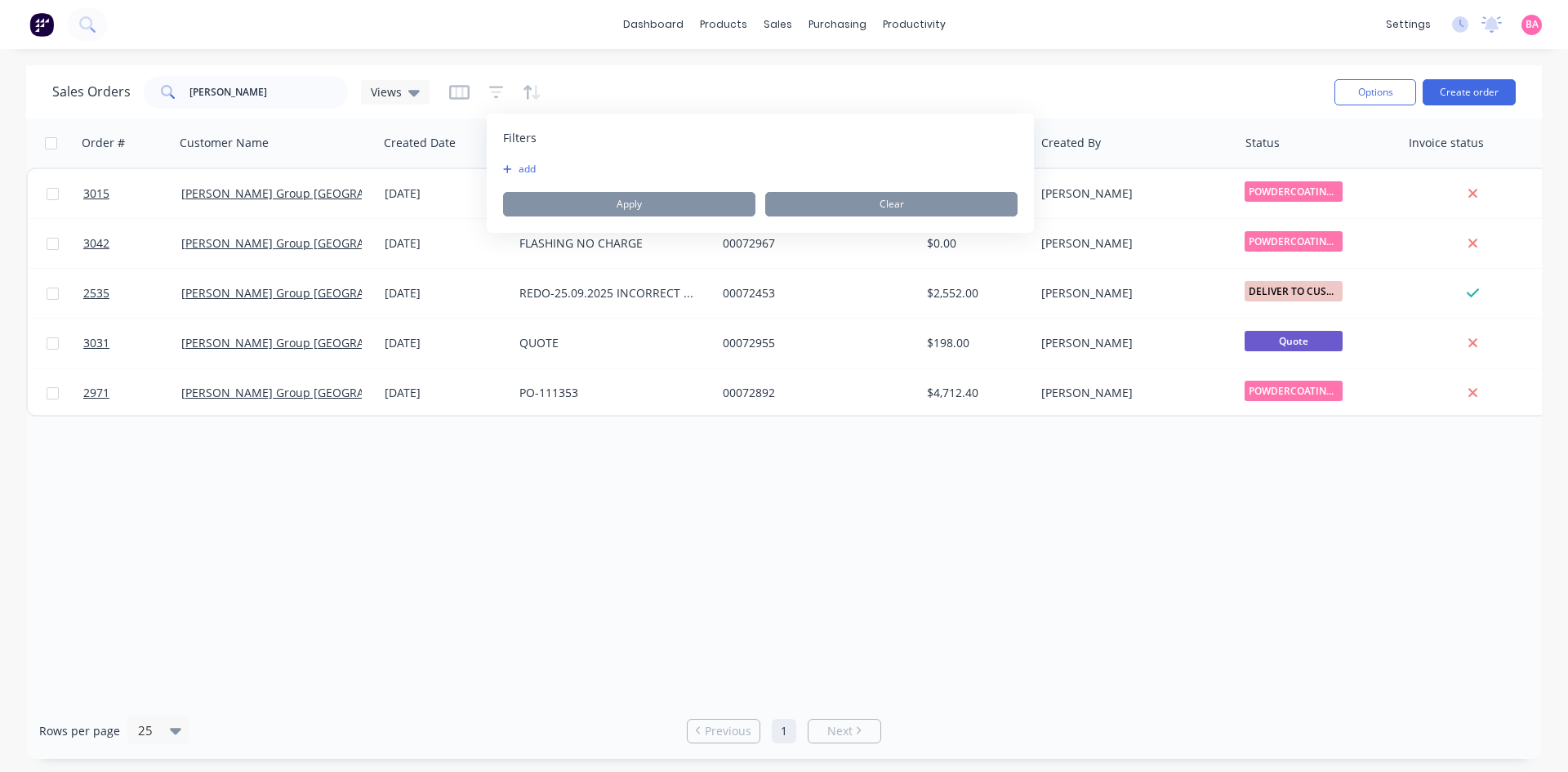
click at [527, 169] on button "add" at bounding box center [523, 169] width 41 height 13
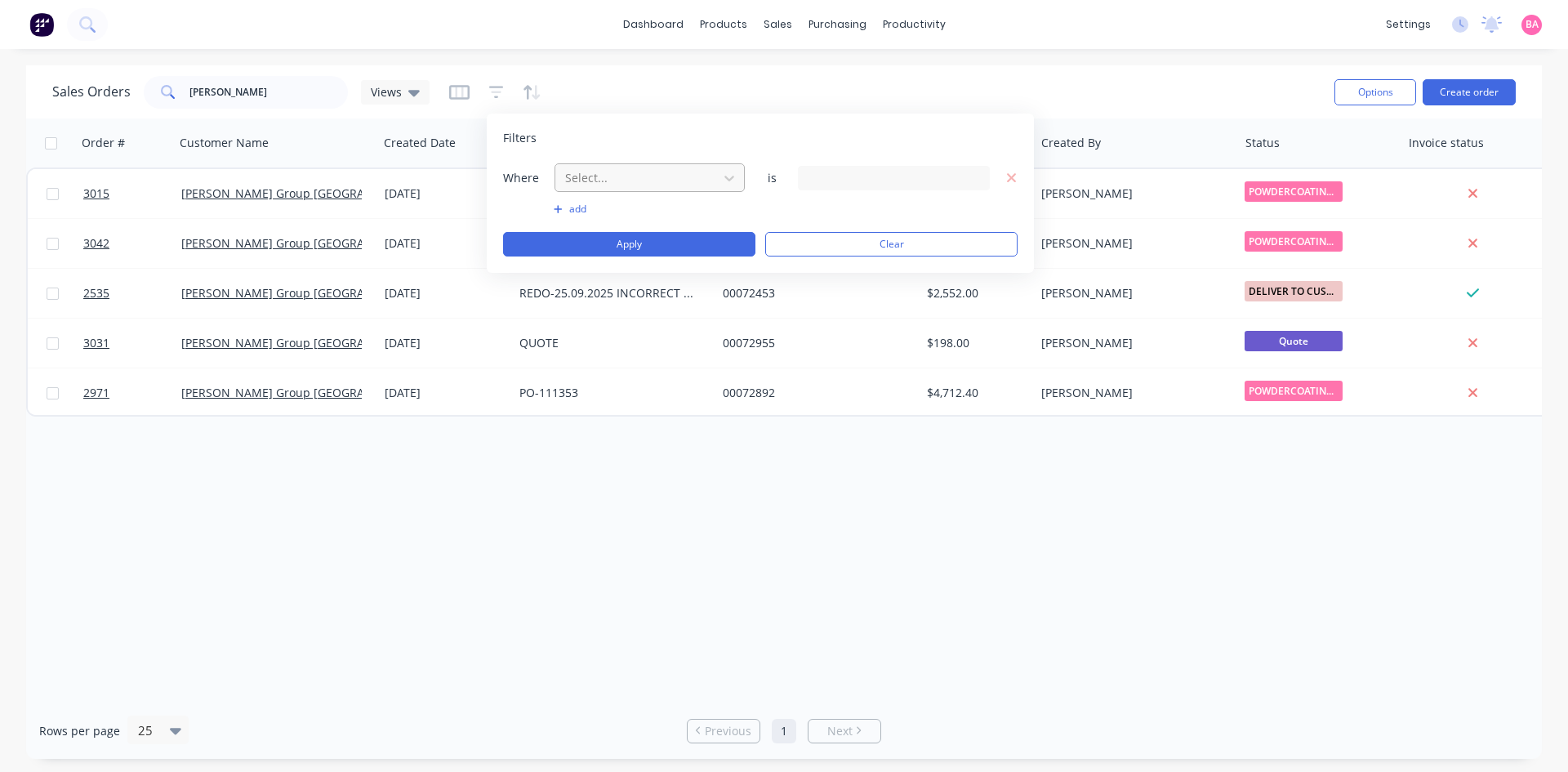
click at [619, 181] on div at bounding box center [636, 177] width 146 height 20
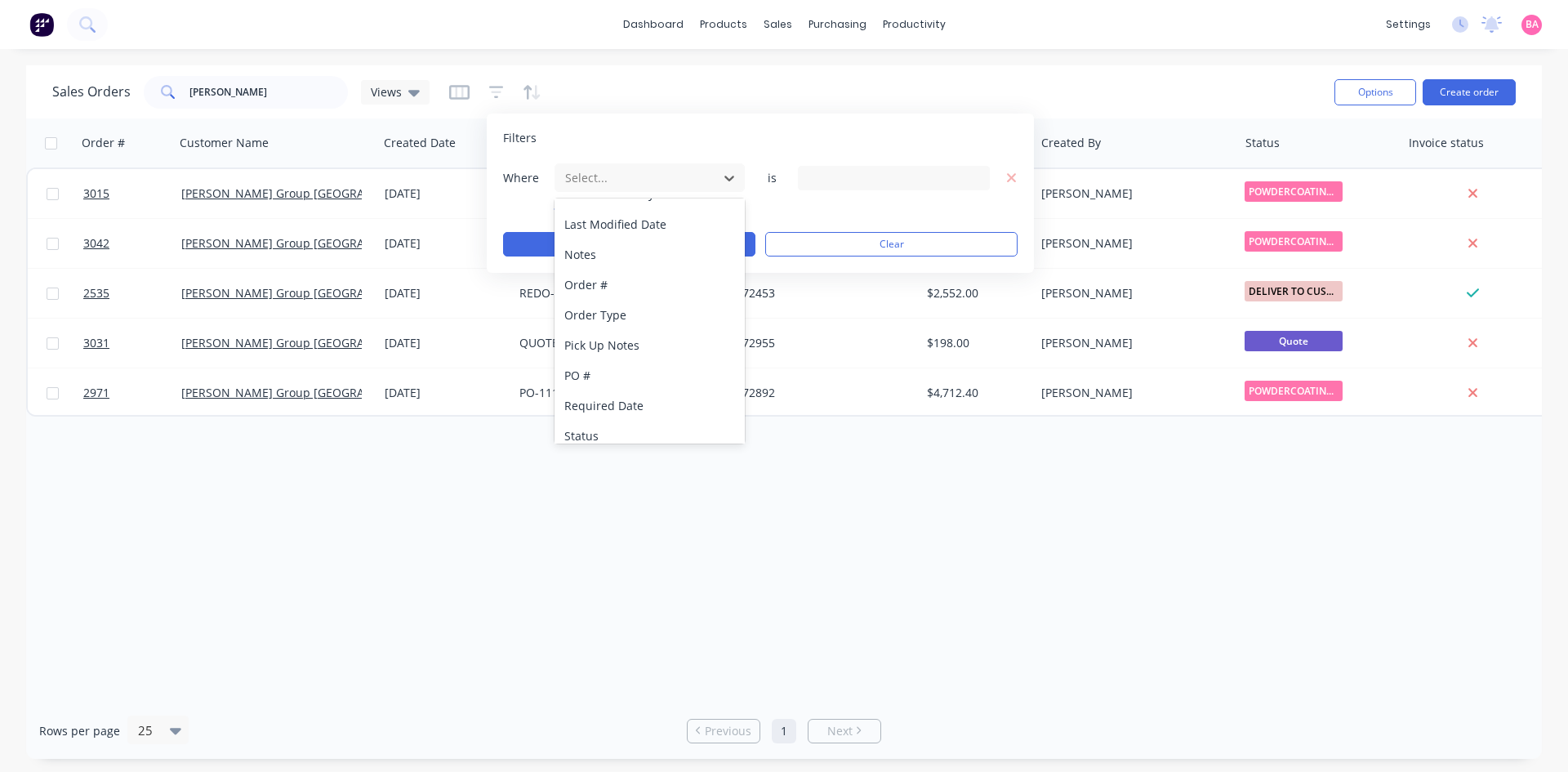
scroll to position [426, 0]
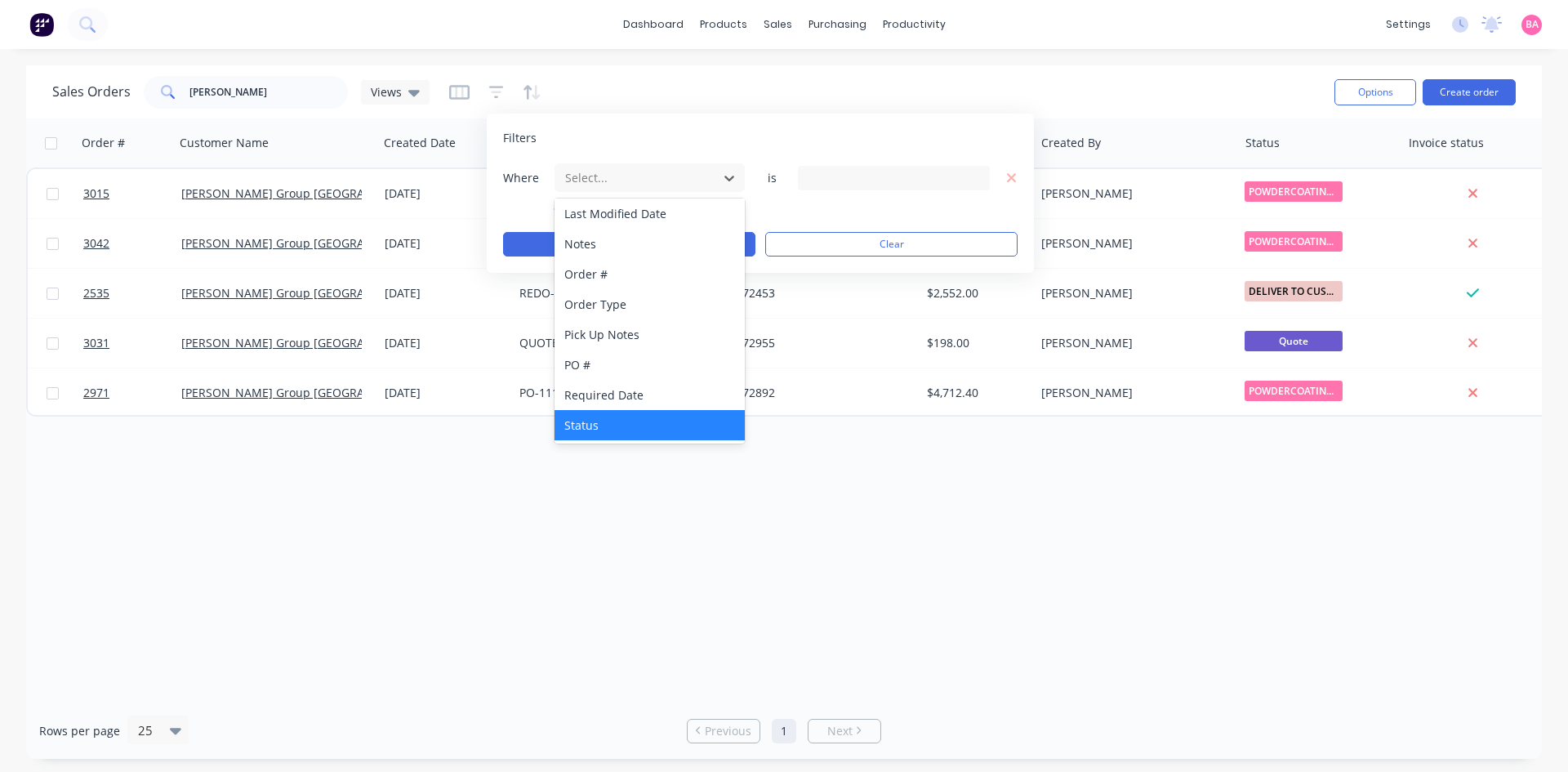
click at [598, 425] on div "Status" at bounding box center [650, 424] width 190 height 30
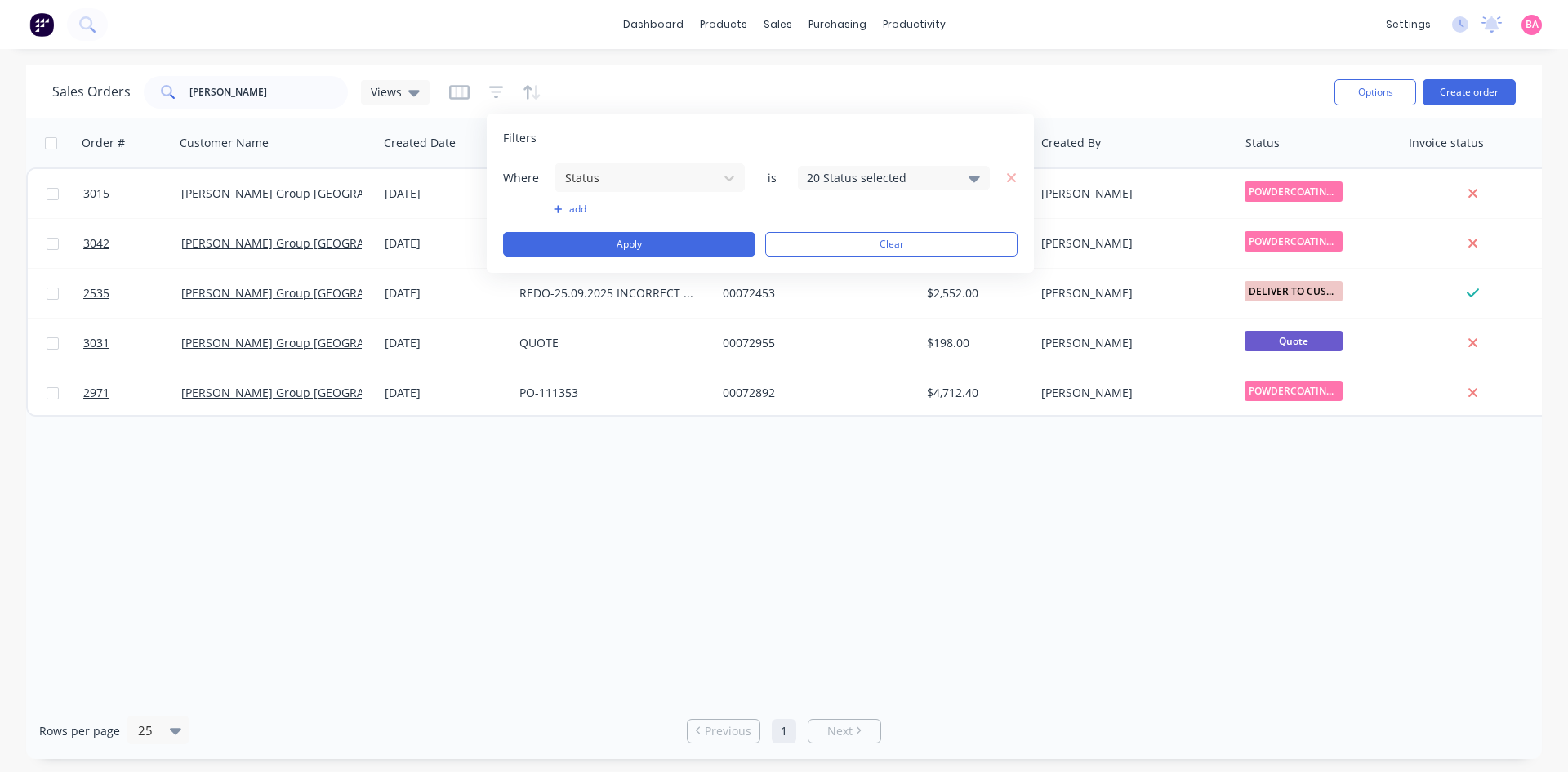
click at [982, 180] on div "20 Status selected" at bounding box center [894, 177] width 192 height 24
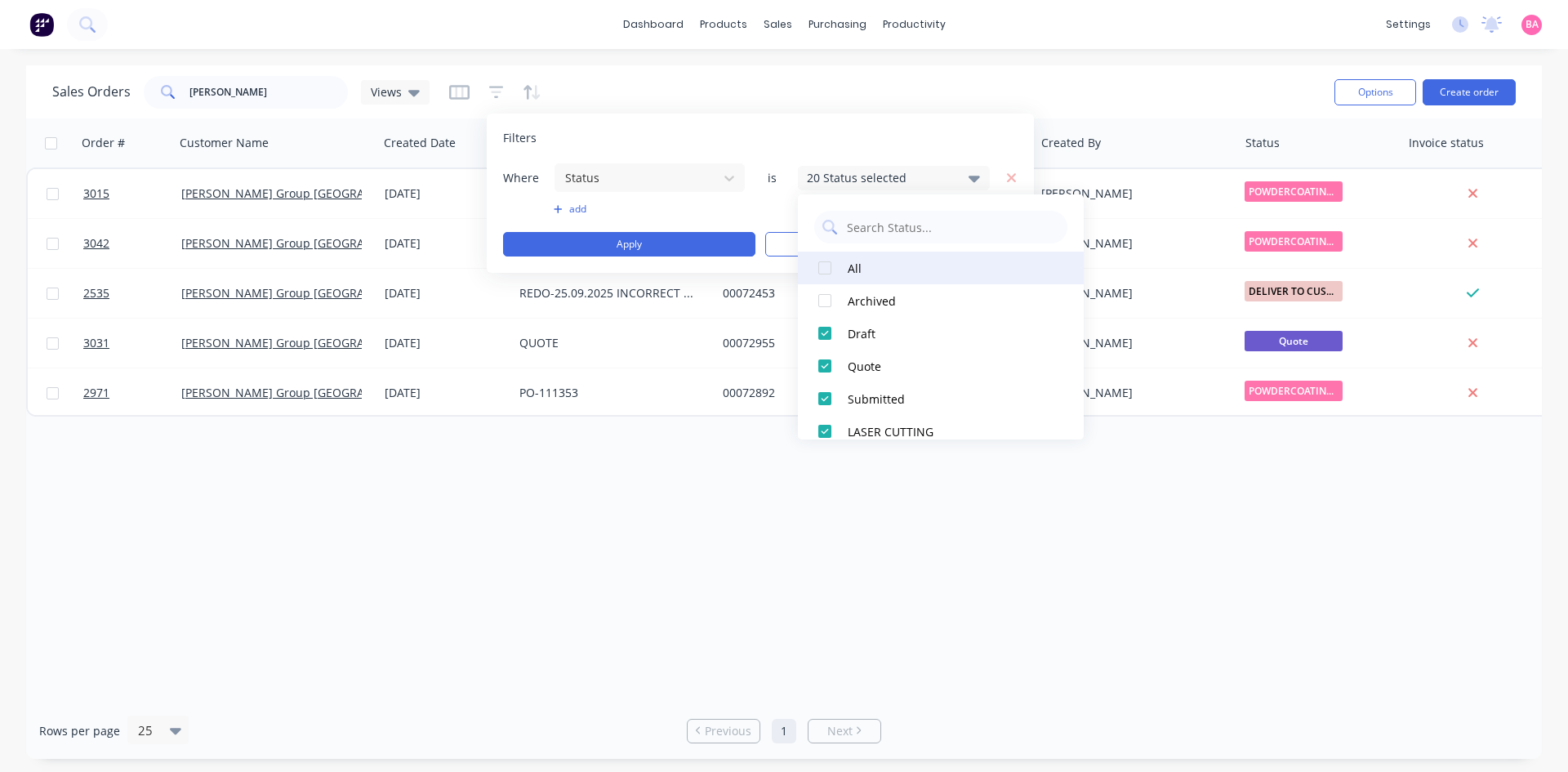
click at [851, 266] on div "All" at bounding box center [945, 268] width 196 height 17
click at [644, 236] on button "Apply" at bounding box center [629, 243] width 253 height 24
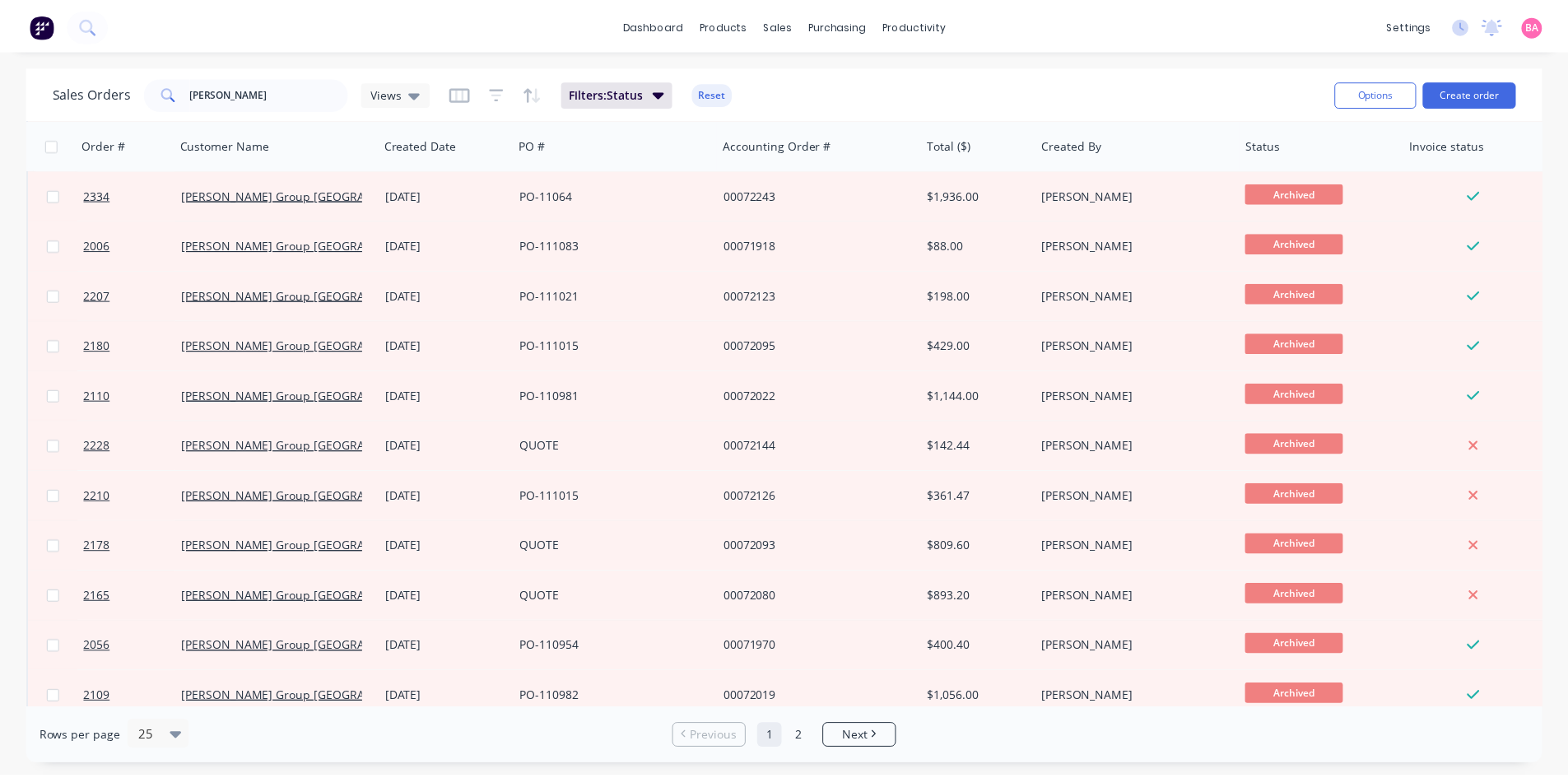
scroll to position [724, 0]
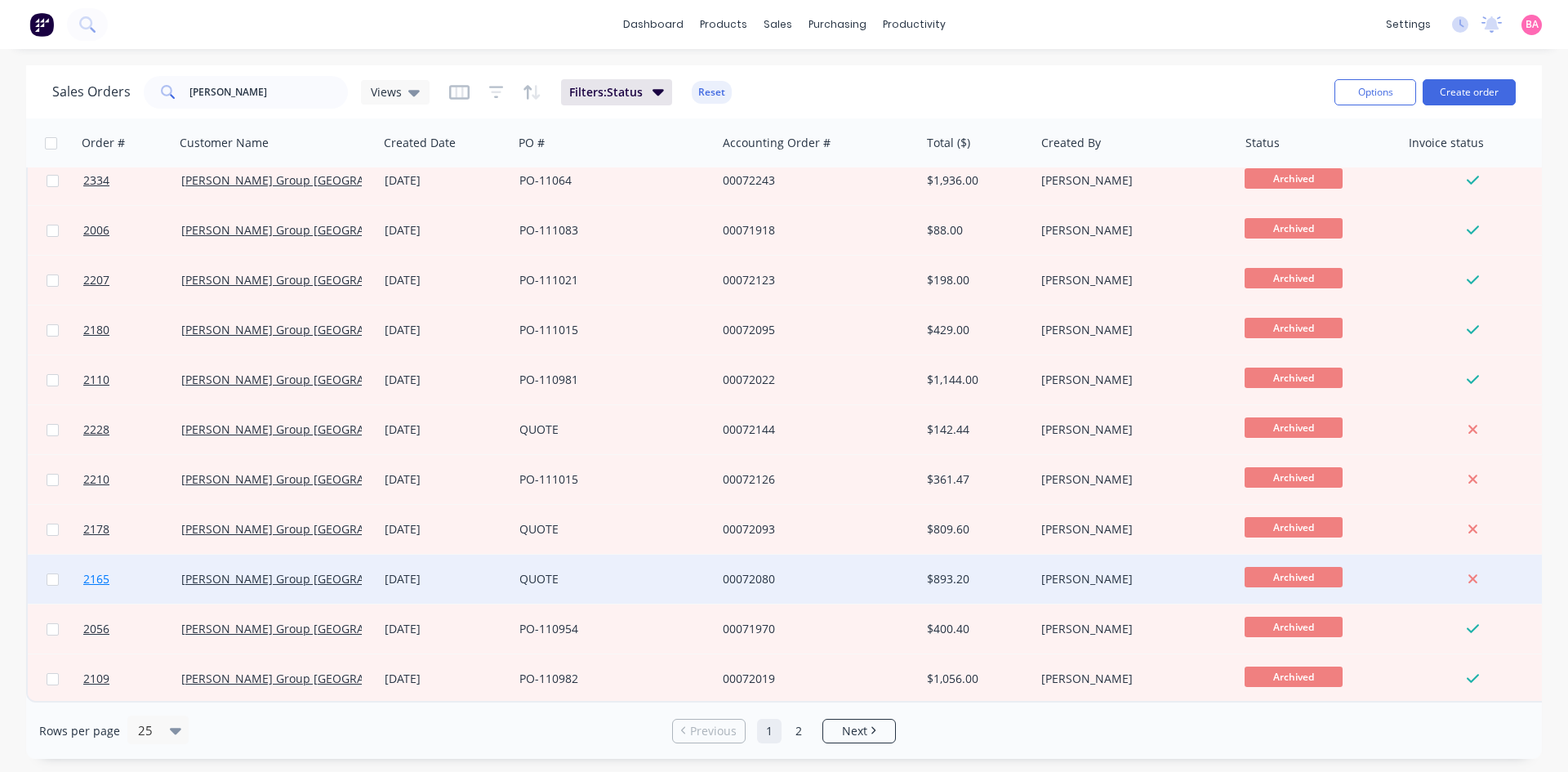
click at [94, 571] on span "2165" at bounding box center [96, 578] width 26 height 16
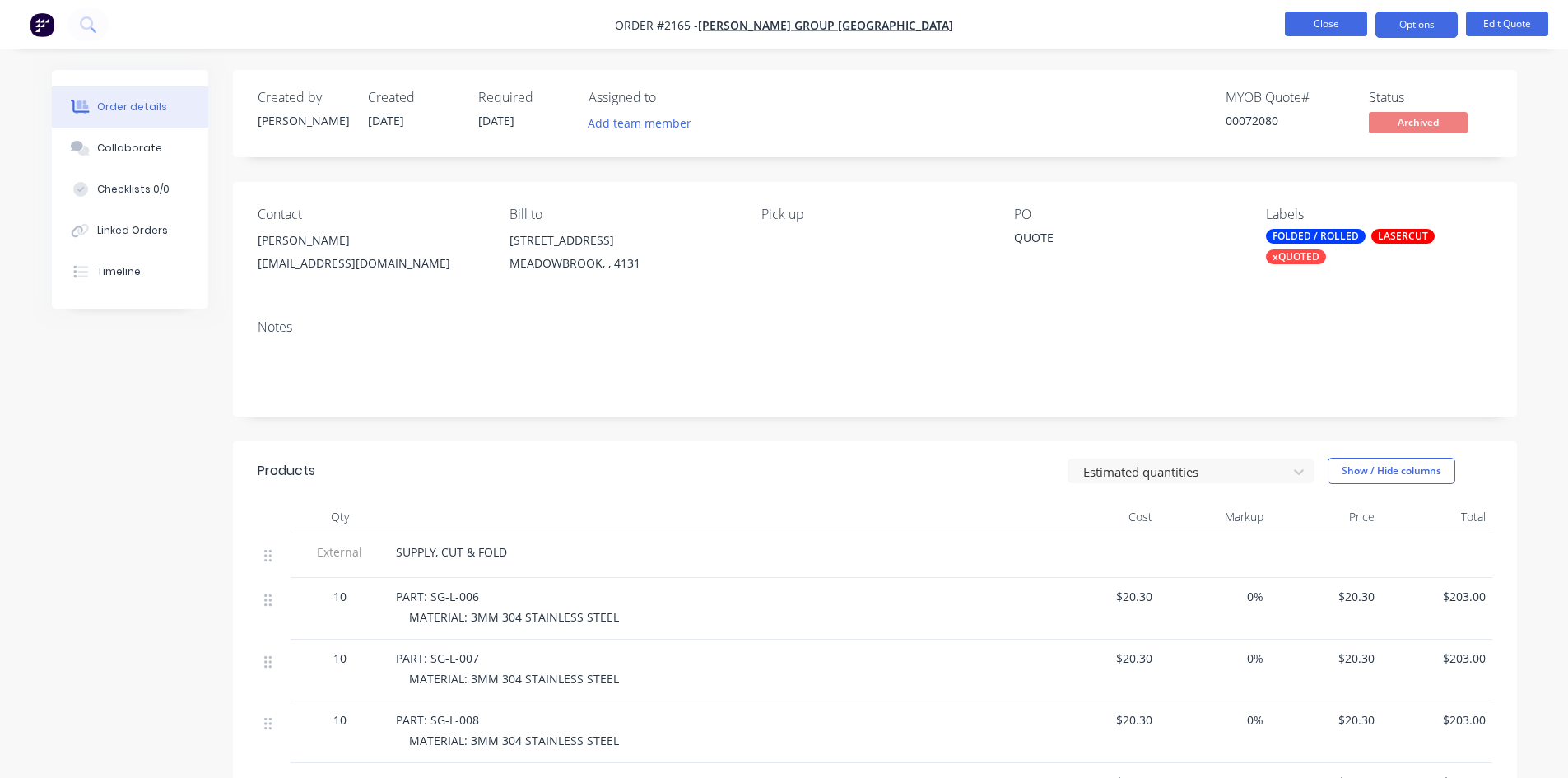
click at [1325, 21] on button "Close" at bounding box center [1326, 23] width 82 height 24
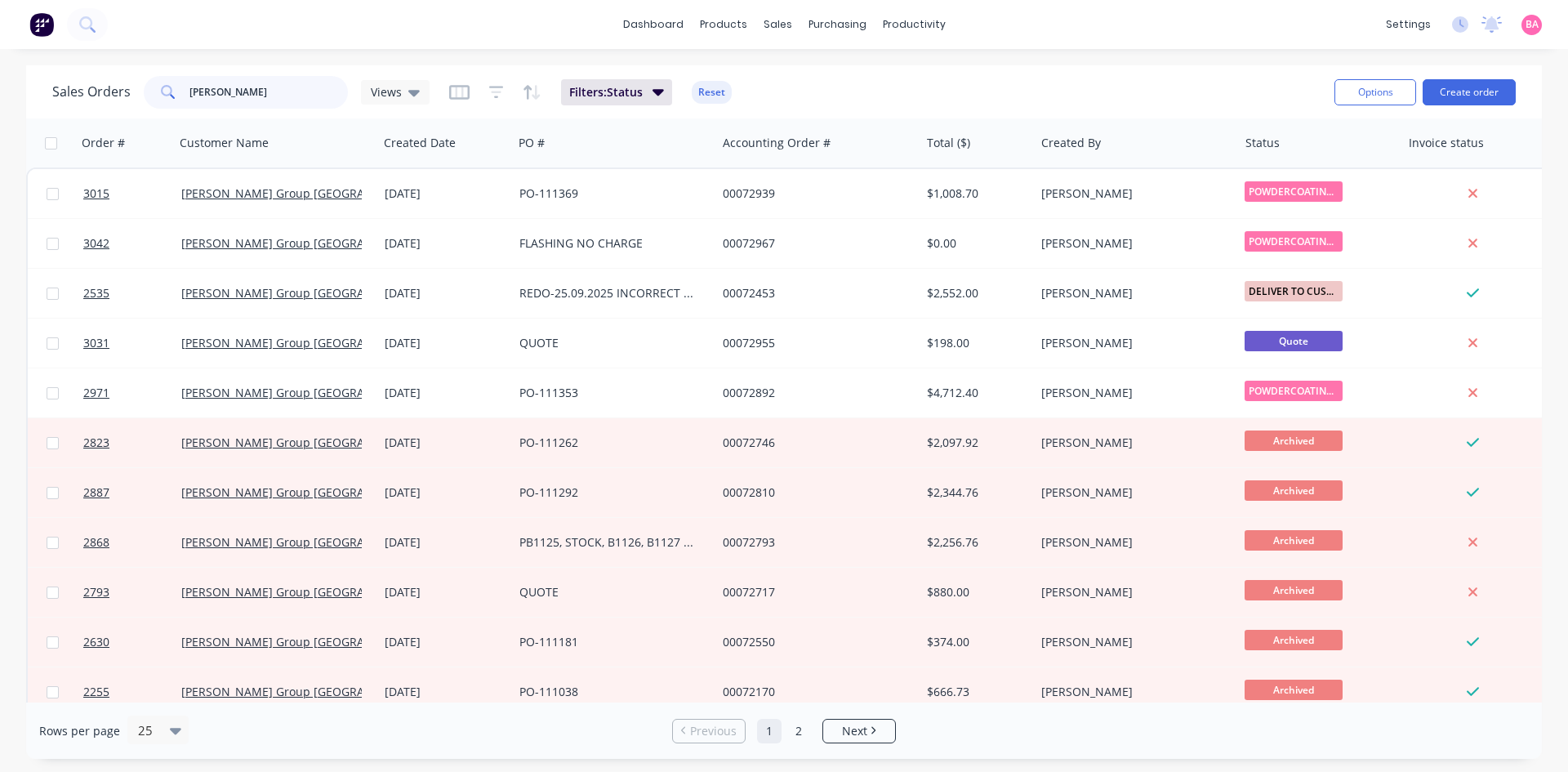
drag, startPoint x: 252, startPoint y: 93, endPoint x: 159, endPoint y: 96, distance: 93.0
click at [159, 96] on div "bradbury" at bounding box center [245, 92] width 204 height 33
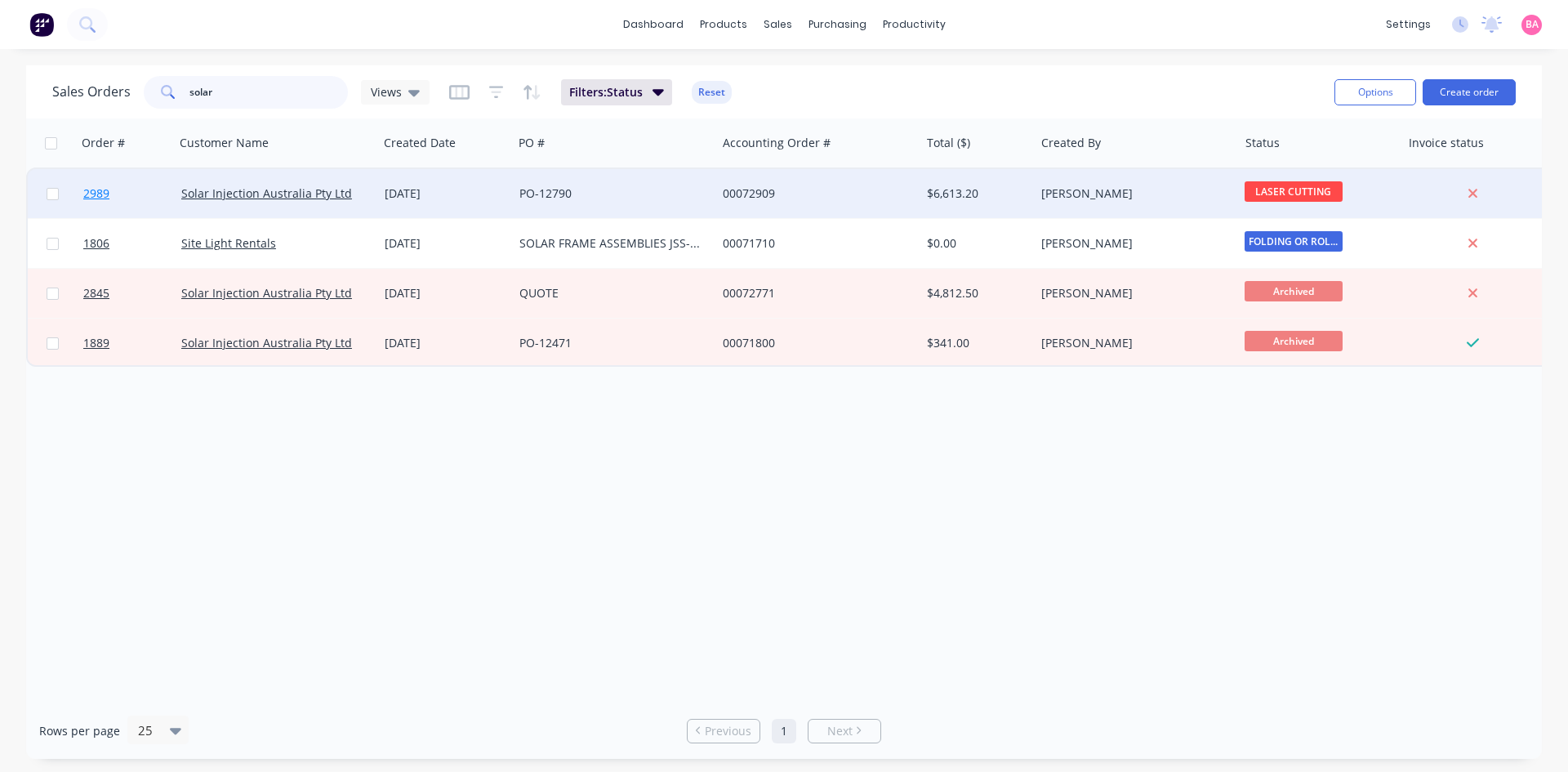
type input "solar"
click at [96, 192] on span "2989" at bounding box center [96, 193] width 26 height 16
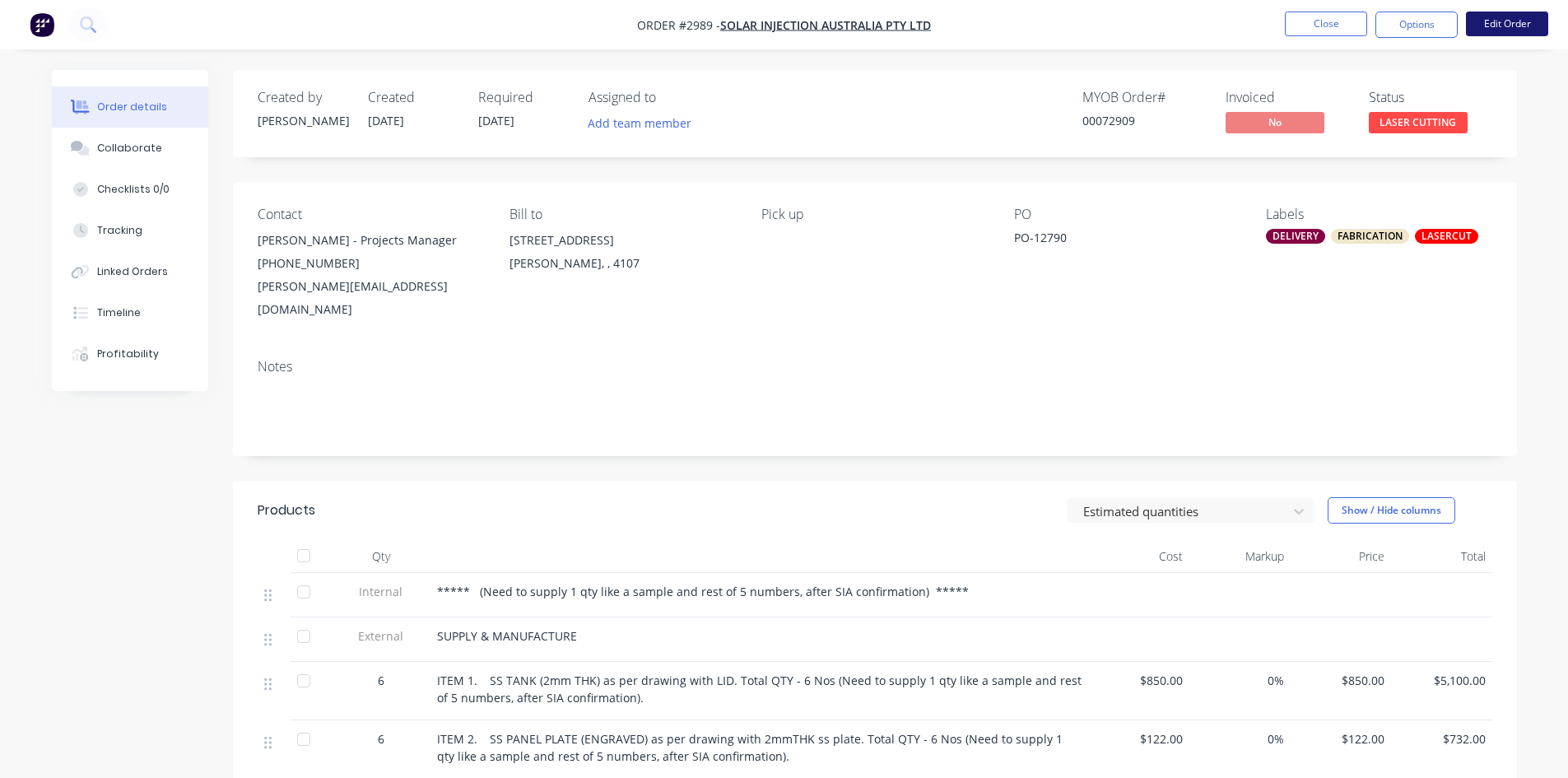
click at [1523, 23] on button "Edit Order" at bounding box center [1507, 23] width 82 height 24
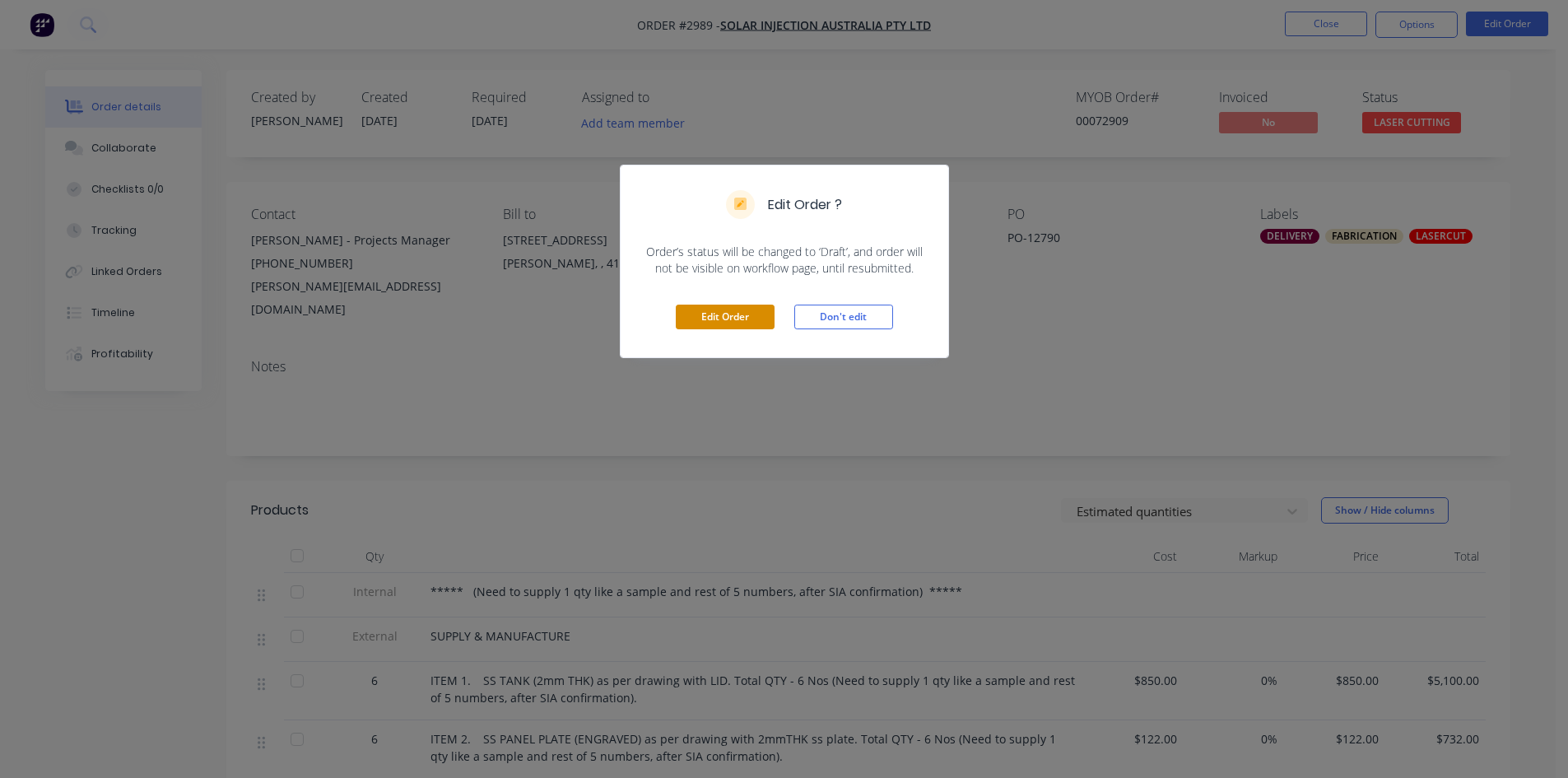
click at [721, 315] on button "Edit Order" at bounding box center [724, 316] width 99 height 24
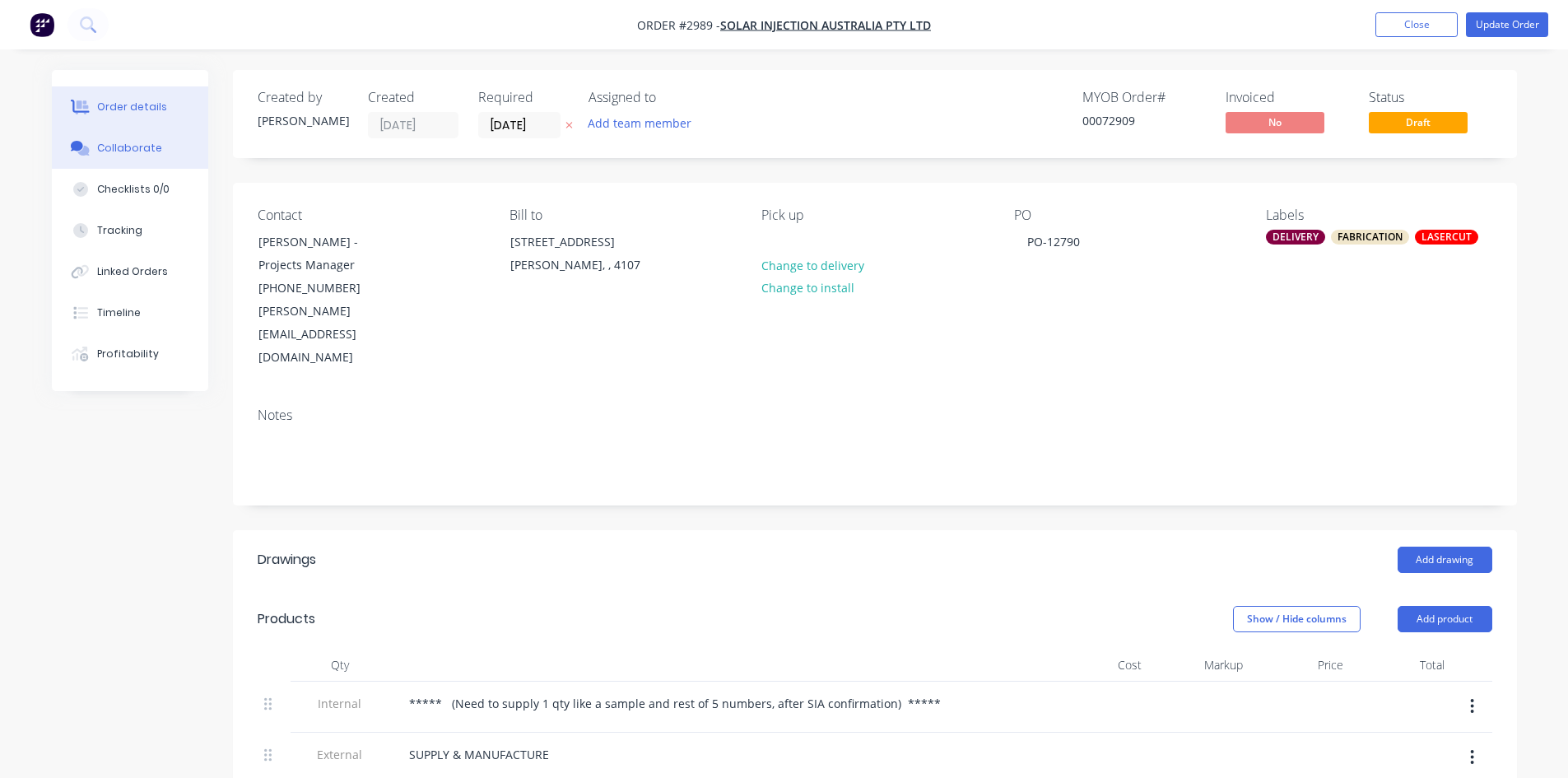
click at [134, 145] on div "Collaborate" at bounding box center [129, 147] width 65 height 15
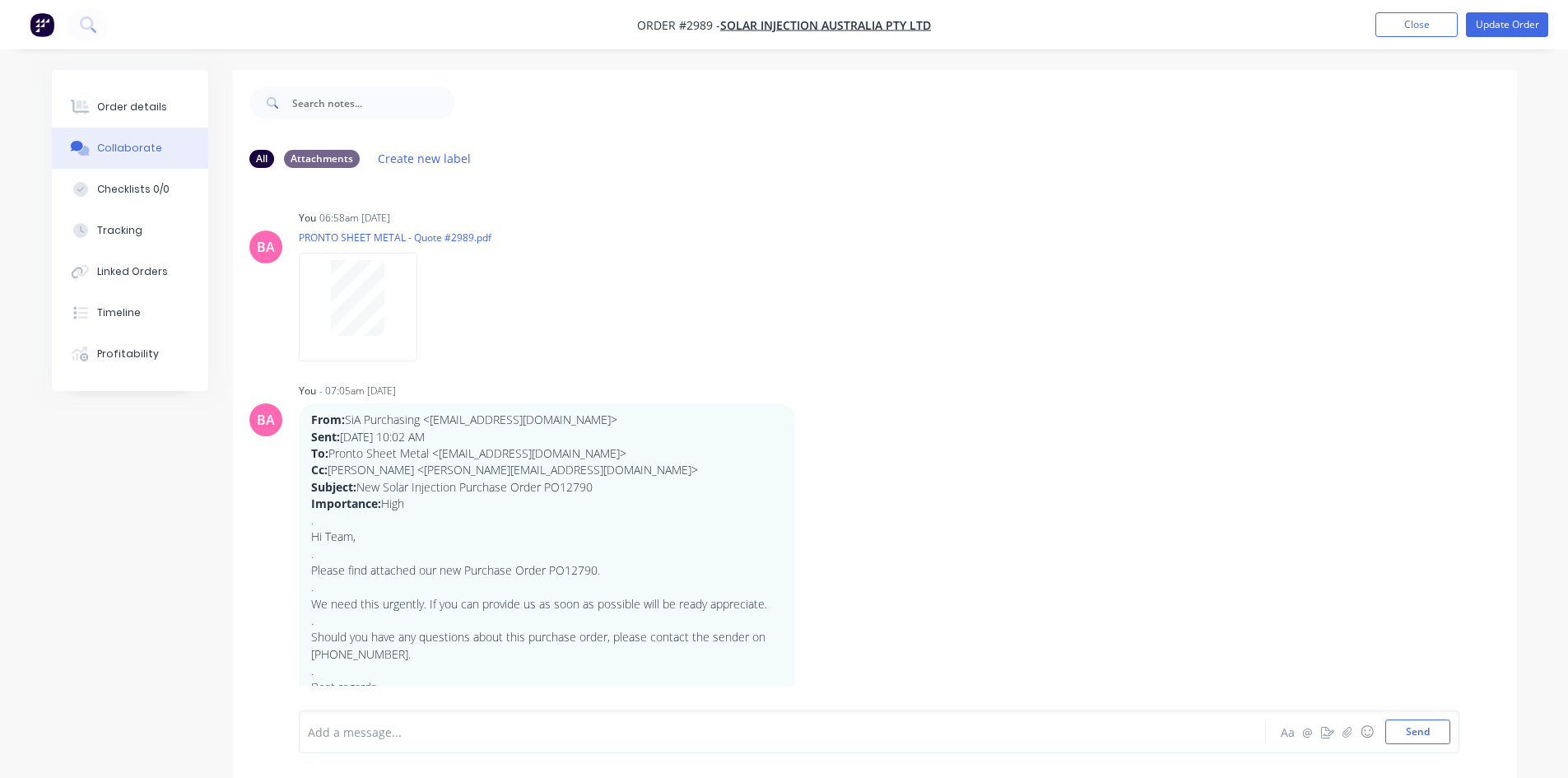
click at [425, 732] on div at bounding box center [736, 732] width 856 height 18
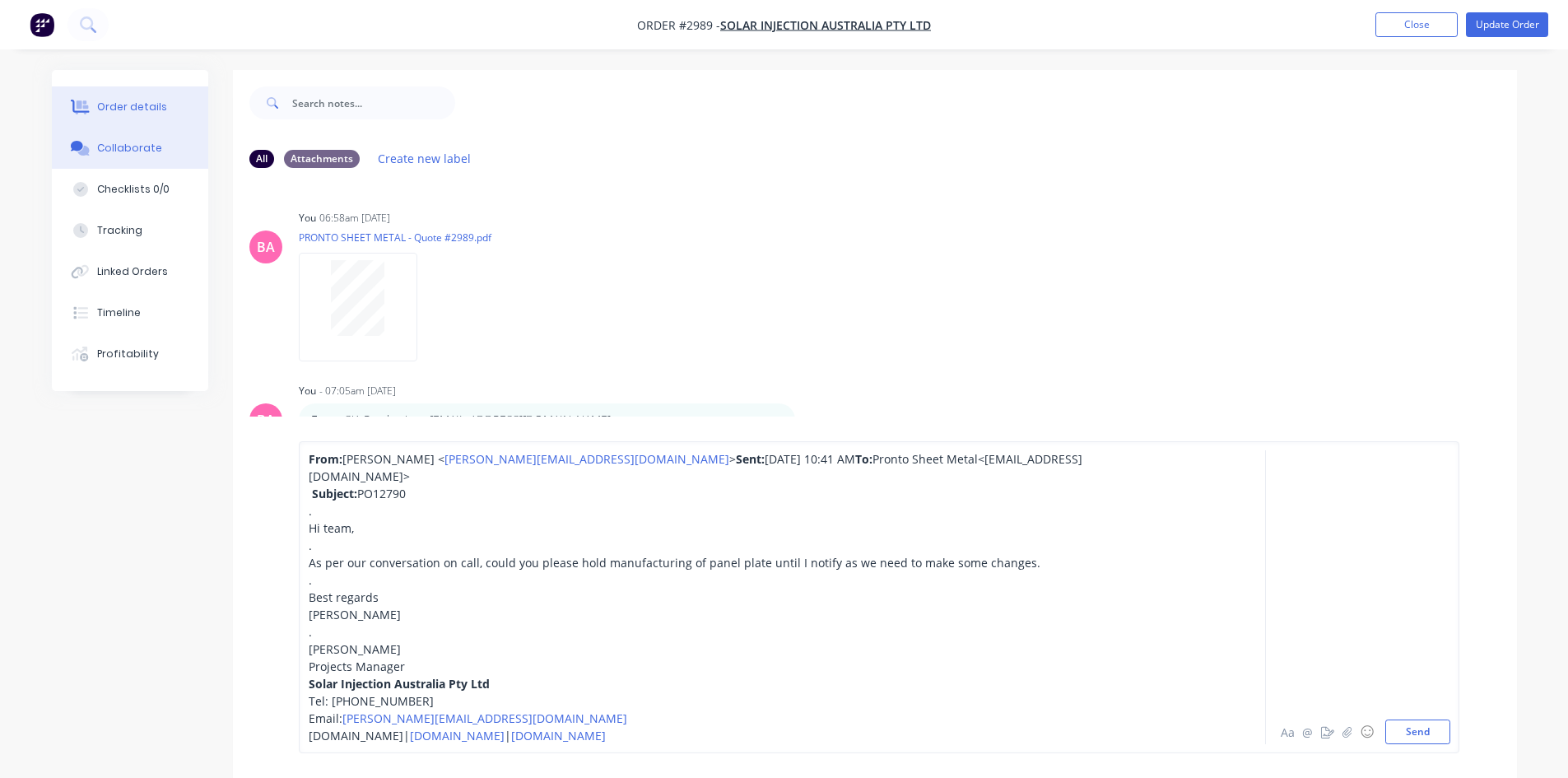
click at [140, 99] on button "Order details" at bounding box center [130, 107] width 156 height 41
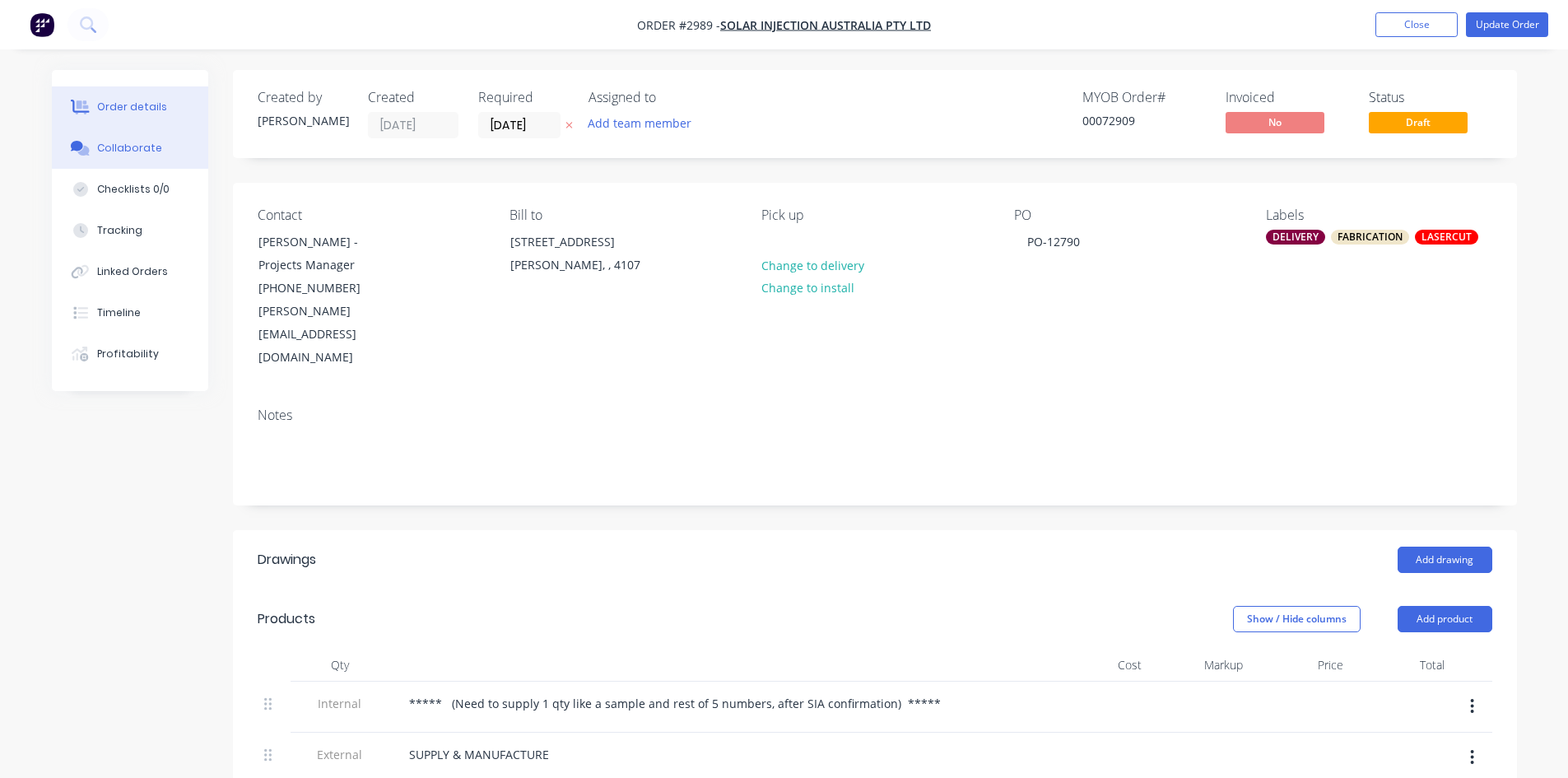
click at [134, 152] on div "Collaborate" at bounding box center [129, 147] width 65 height 15
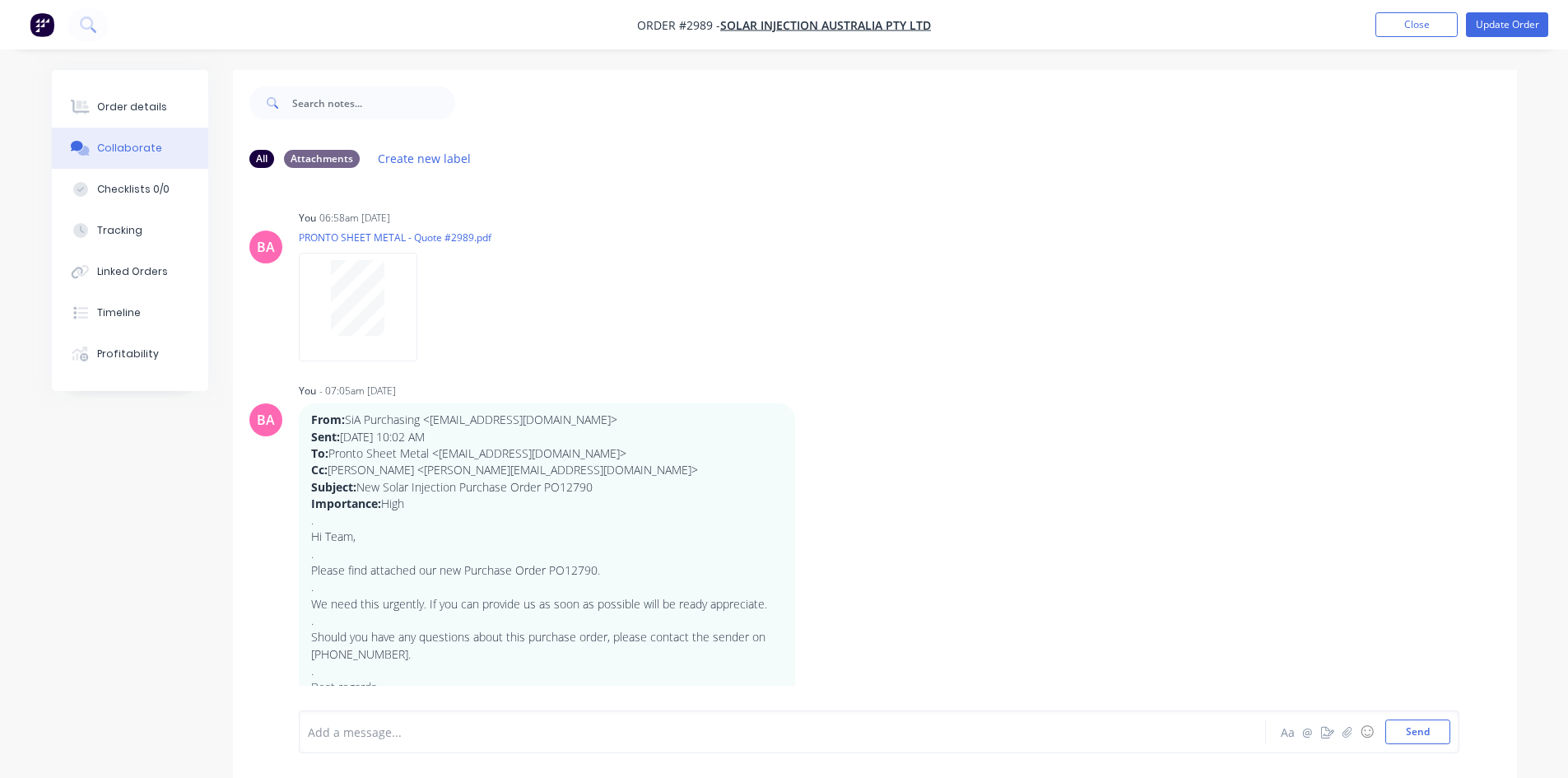
click at [389, 739] on div at bounding box center [736, 732] width 856 height 18
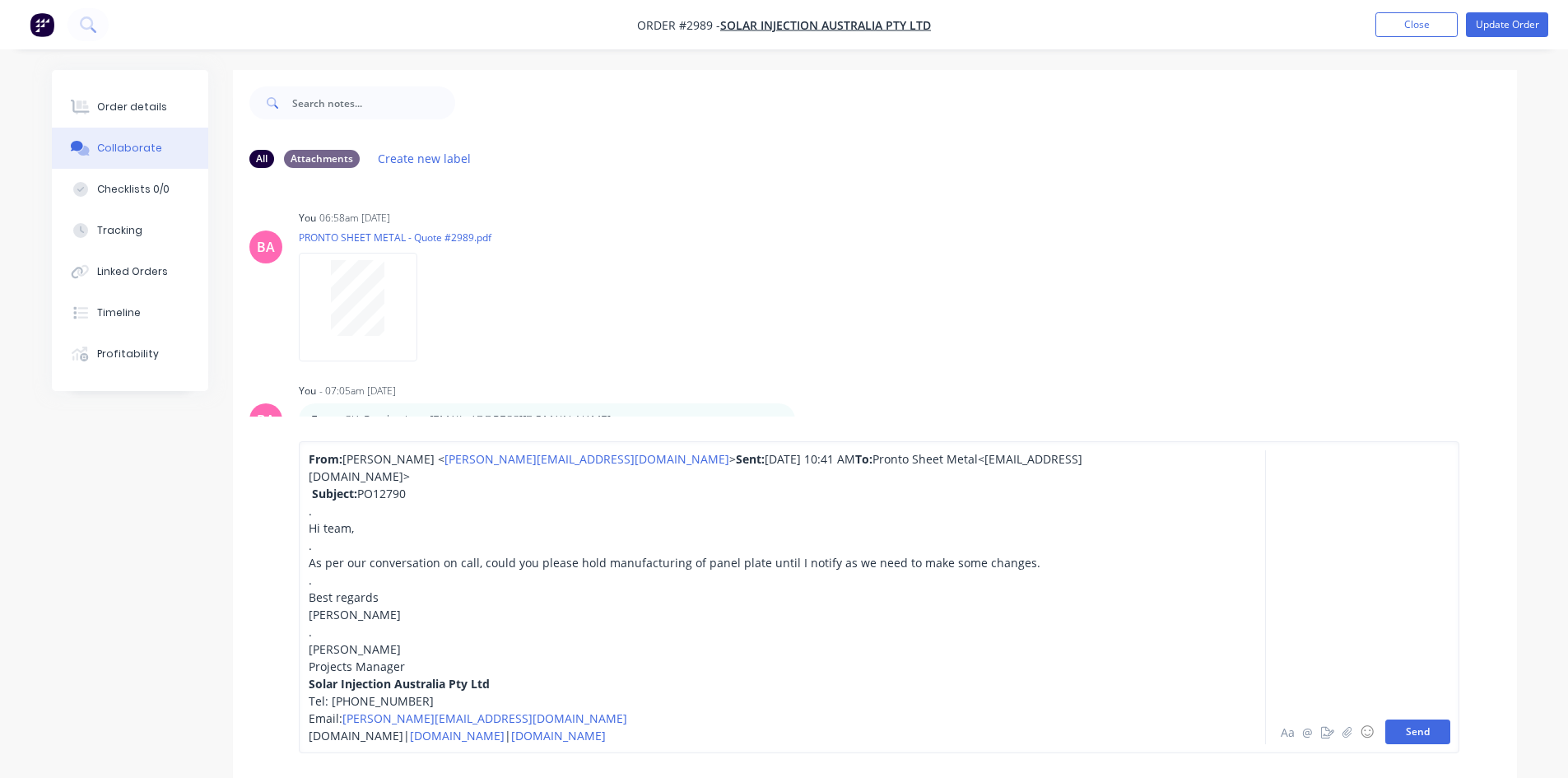
click at [1418, 738] on button "Send" at bounding box center [1418, 731] width 65 height 24
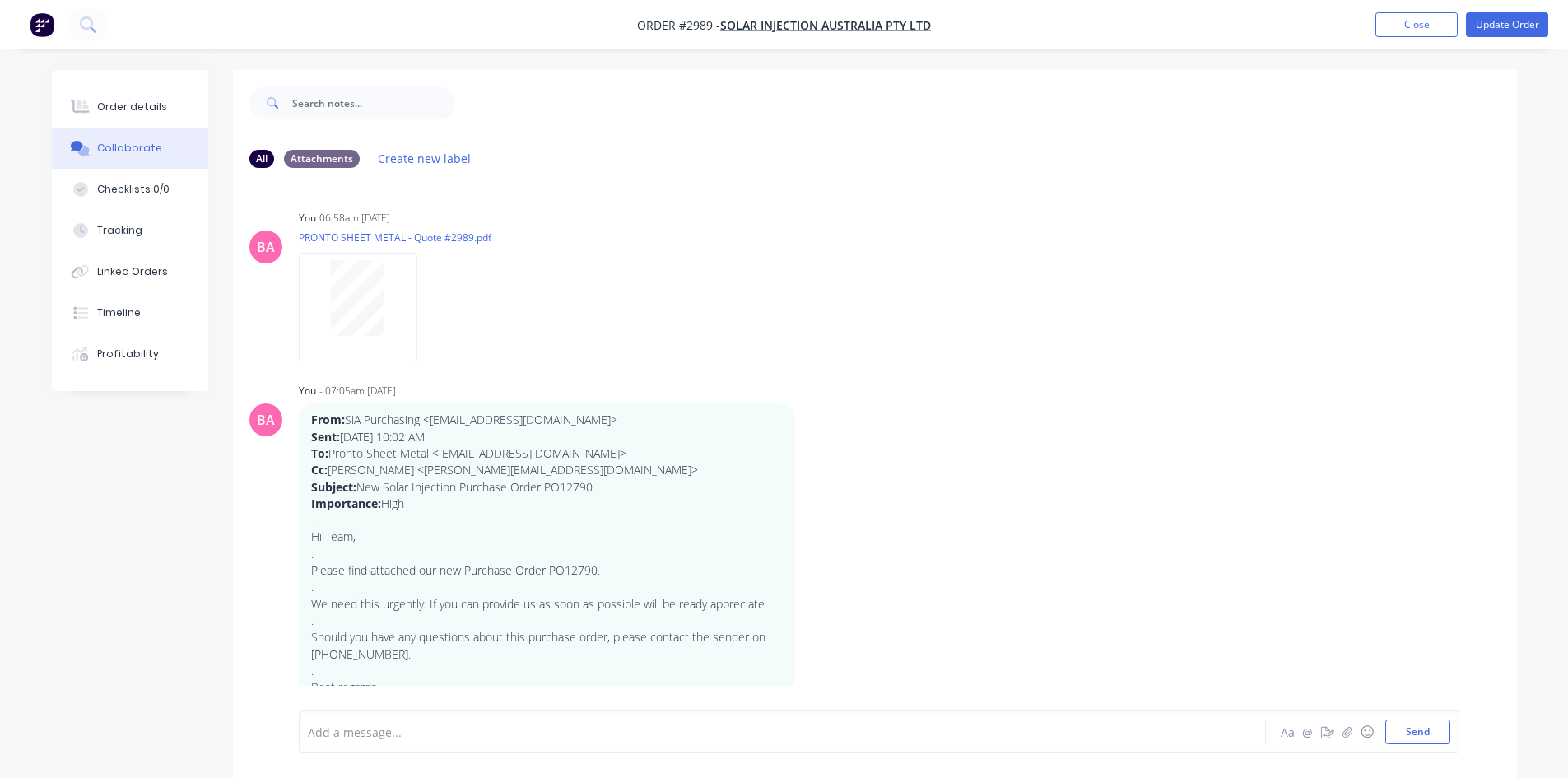
scroll to position [1005, 0]
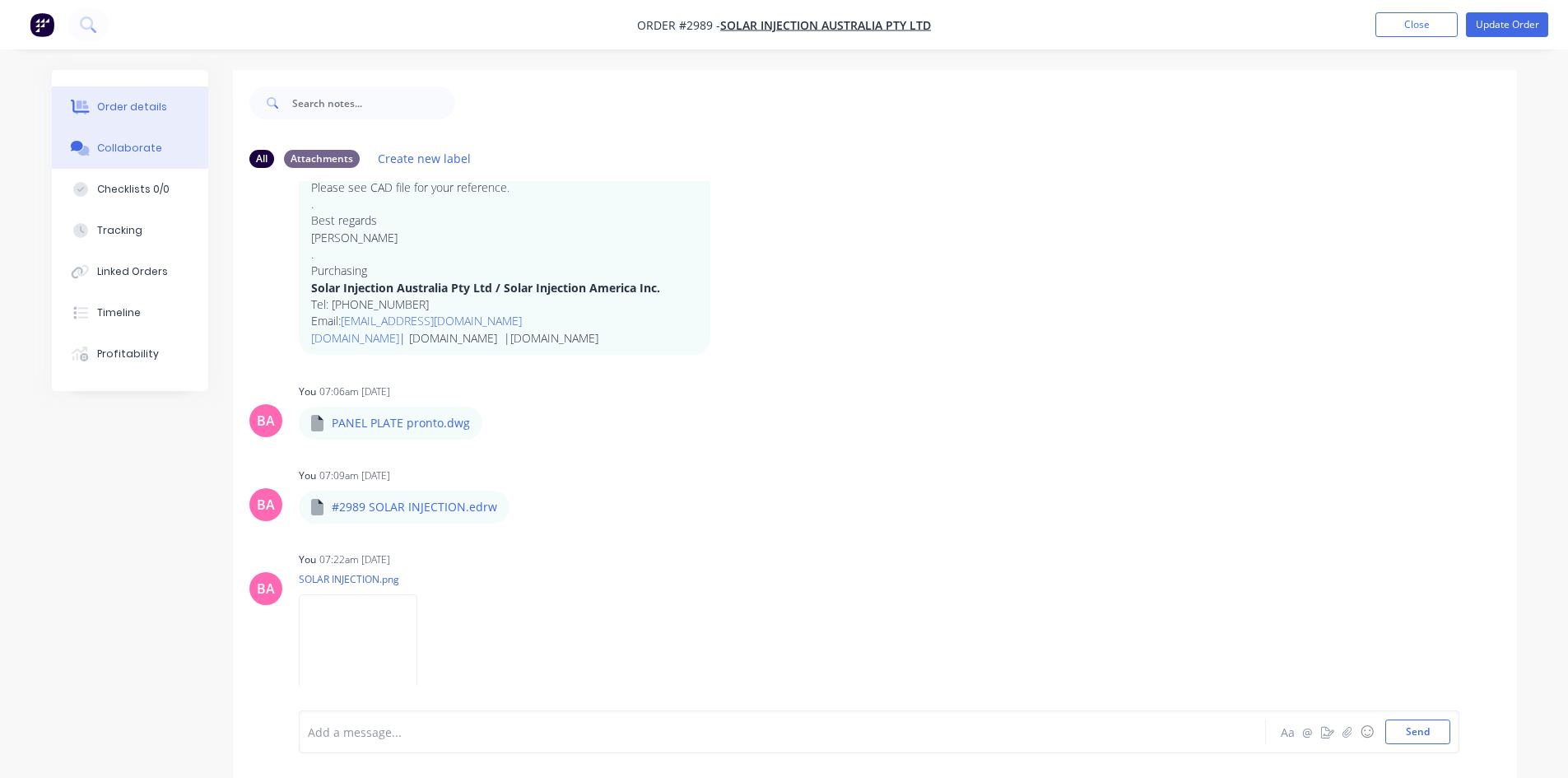
click at [146, 107] on div "Order details" at bounding box center [132, 106] width 70 height 15
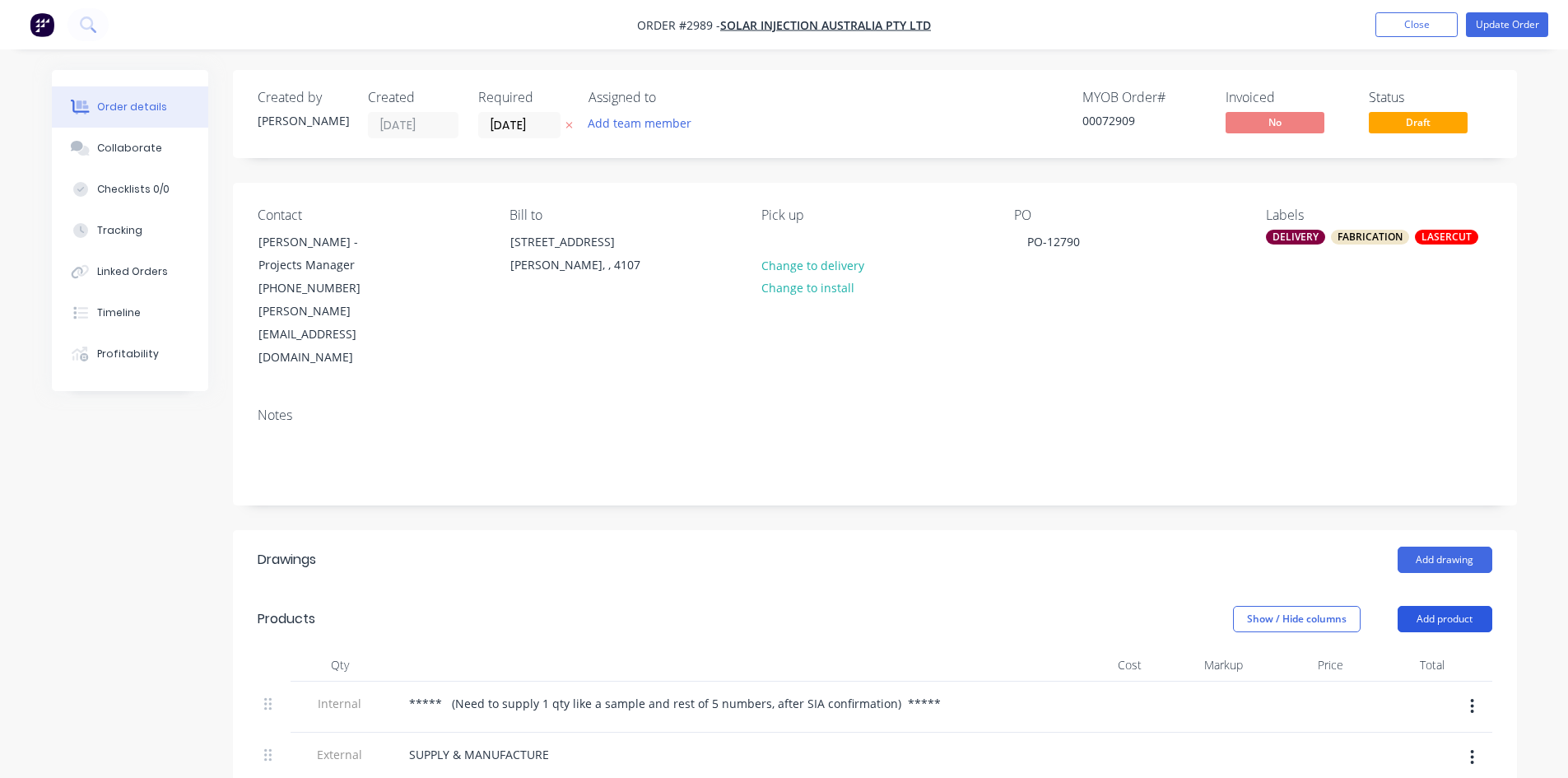
click at [1427, 606] on button "Add product" at bounding box center [1445, 619] width 95 height 26
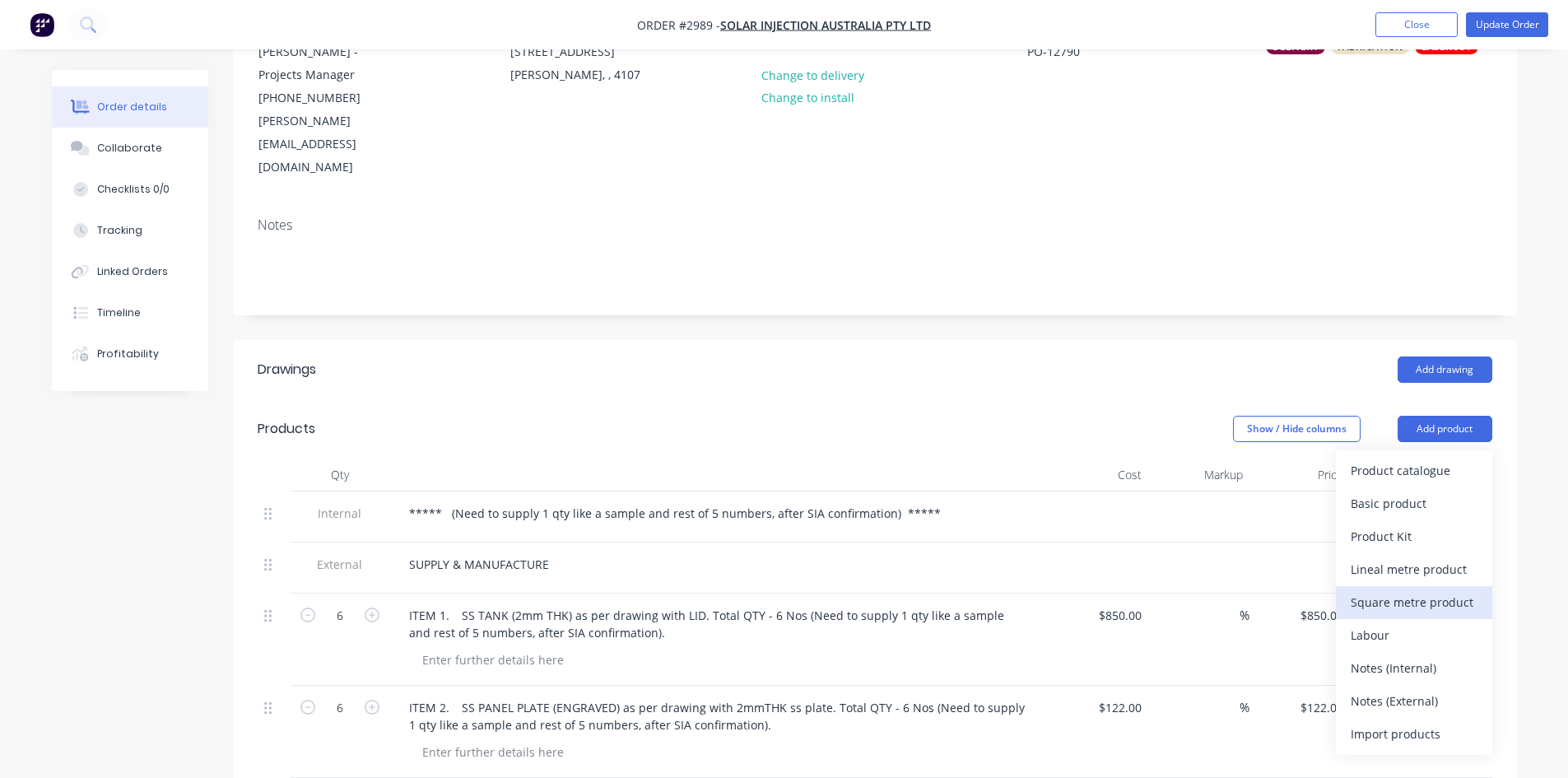
scroll to position [191, 0]
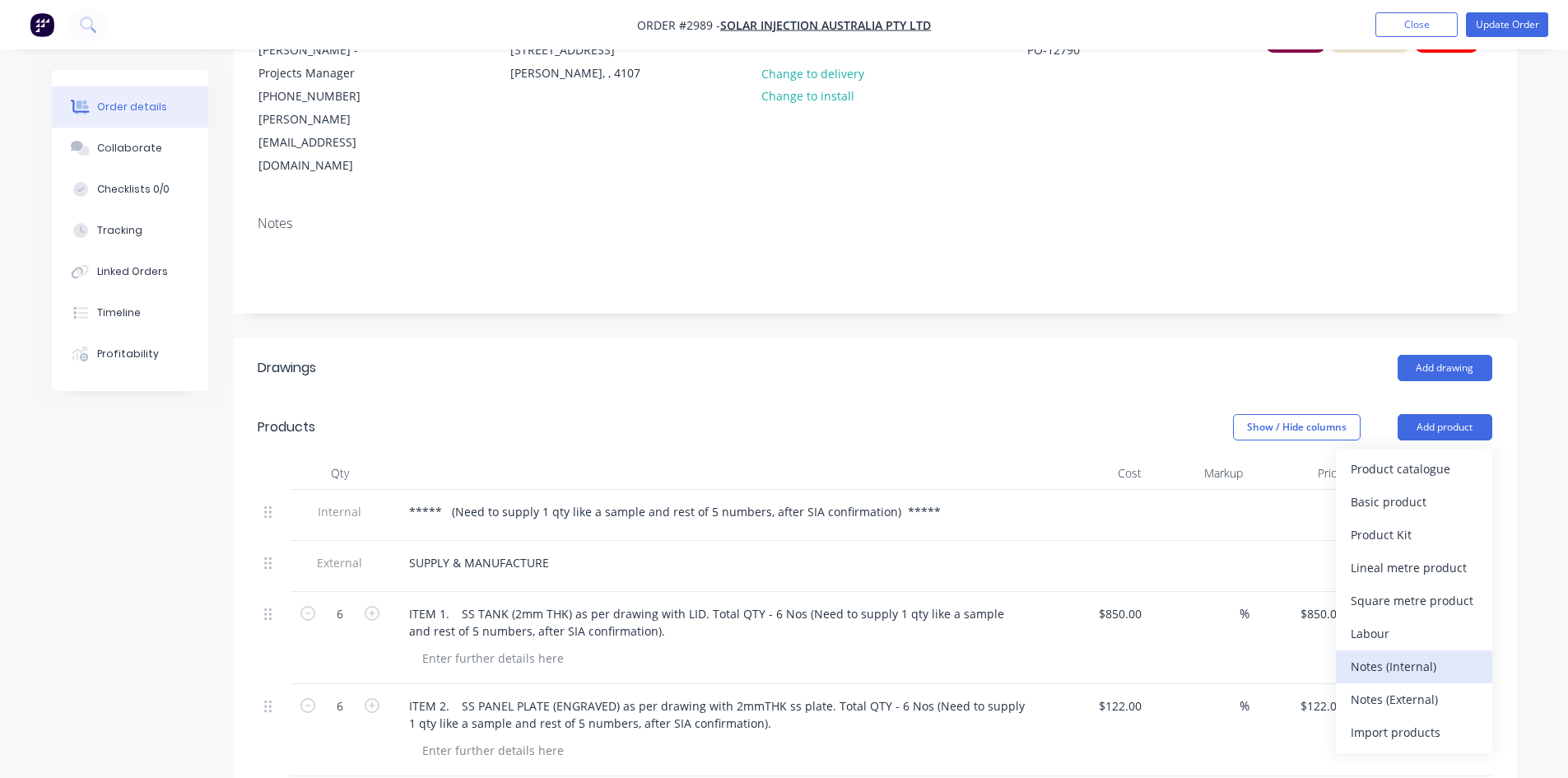
click at [1409, 654] on div "Notes (Internal)" at bounding box center [1415, 666] width 127 height 23
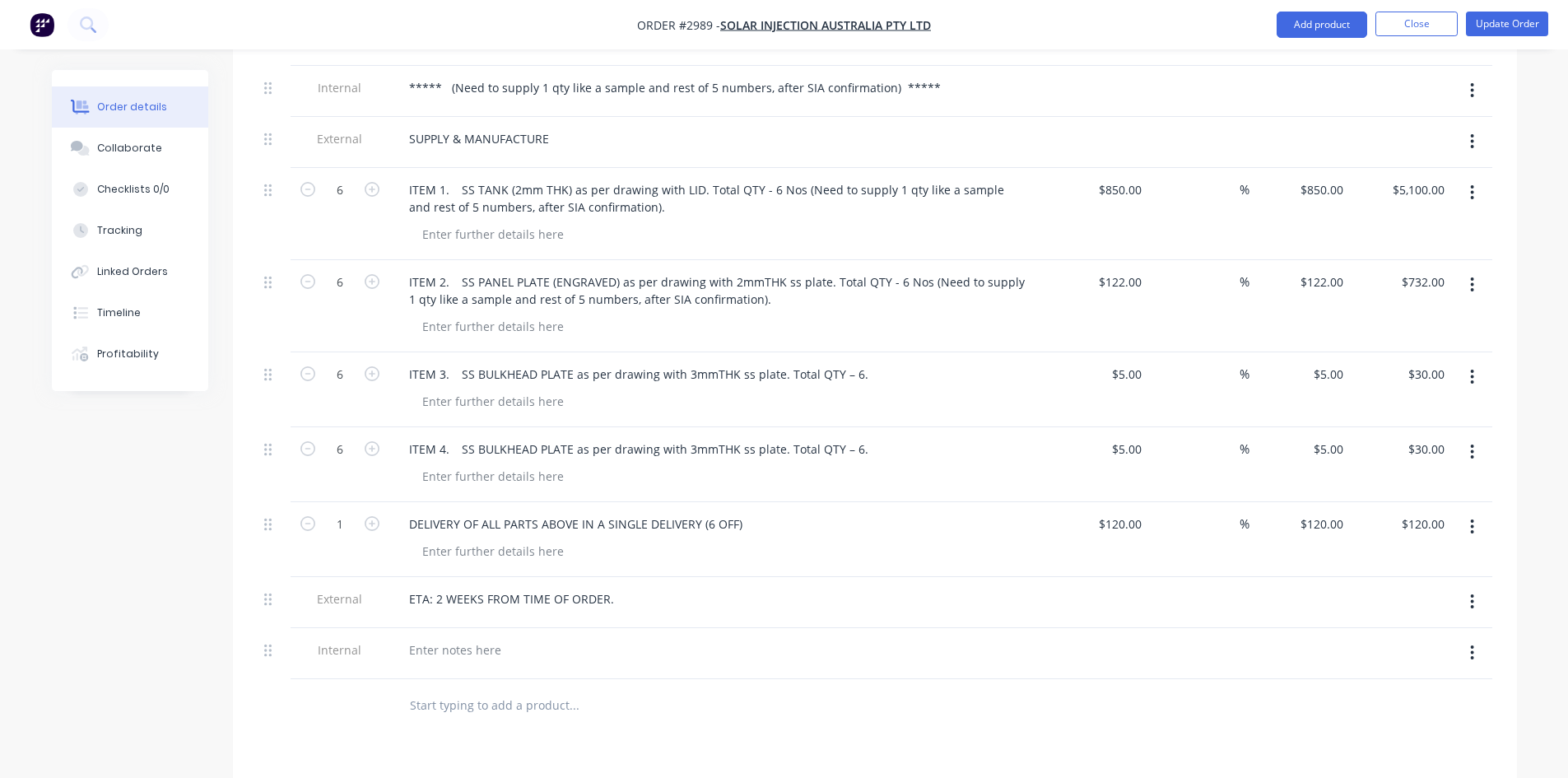
scroll to position [632, 0]
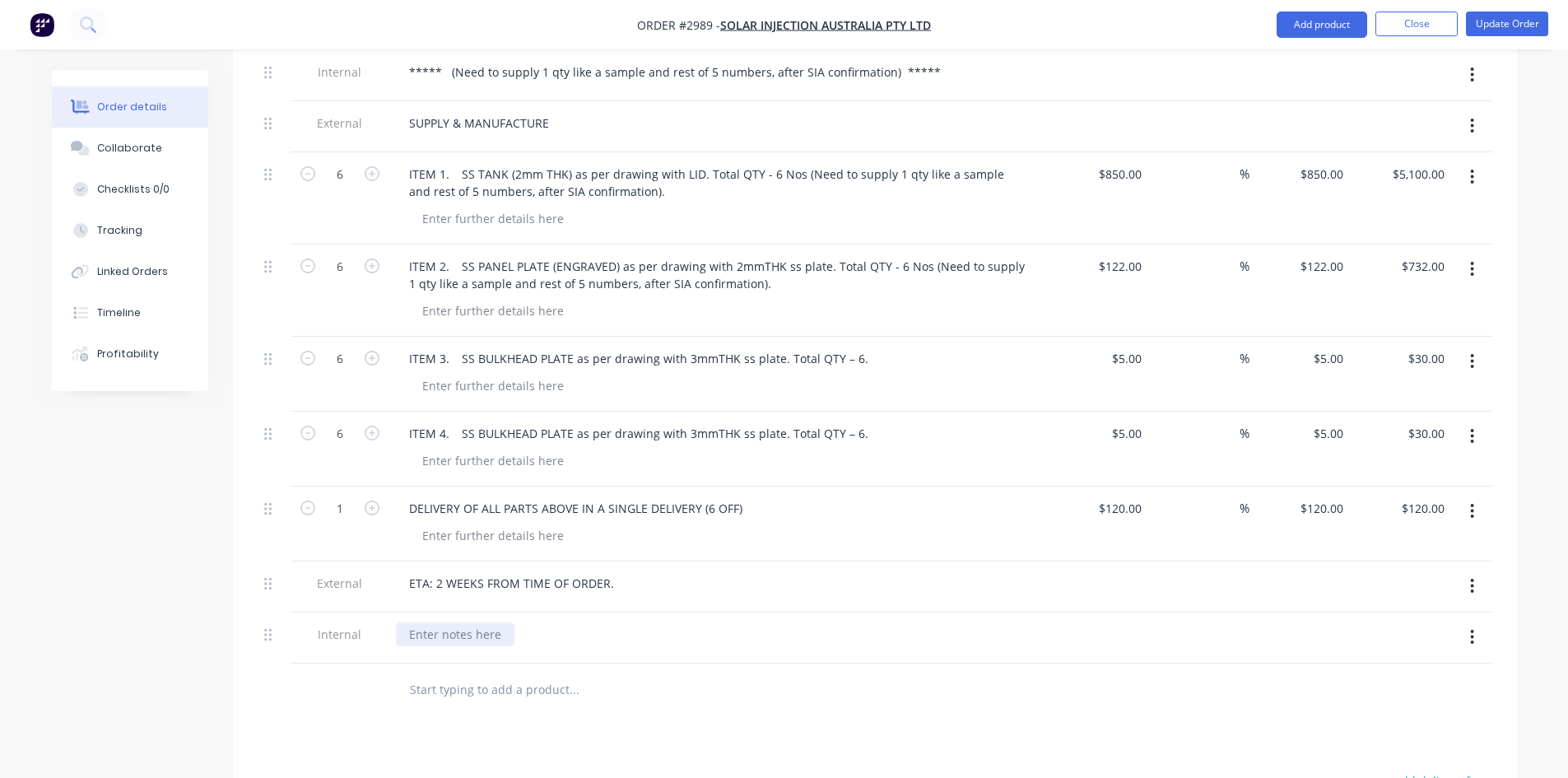
click at [457, 622] on div at bounding box center [455, 634] width 118 height 23
paste div
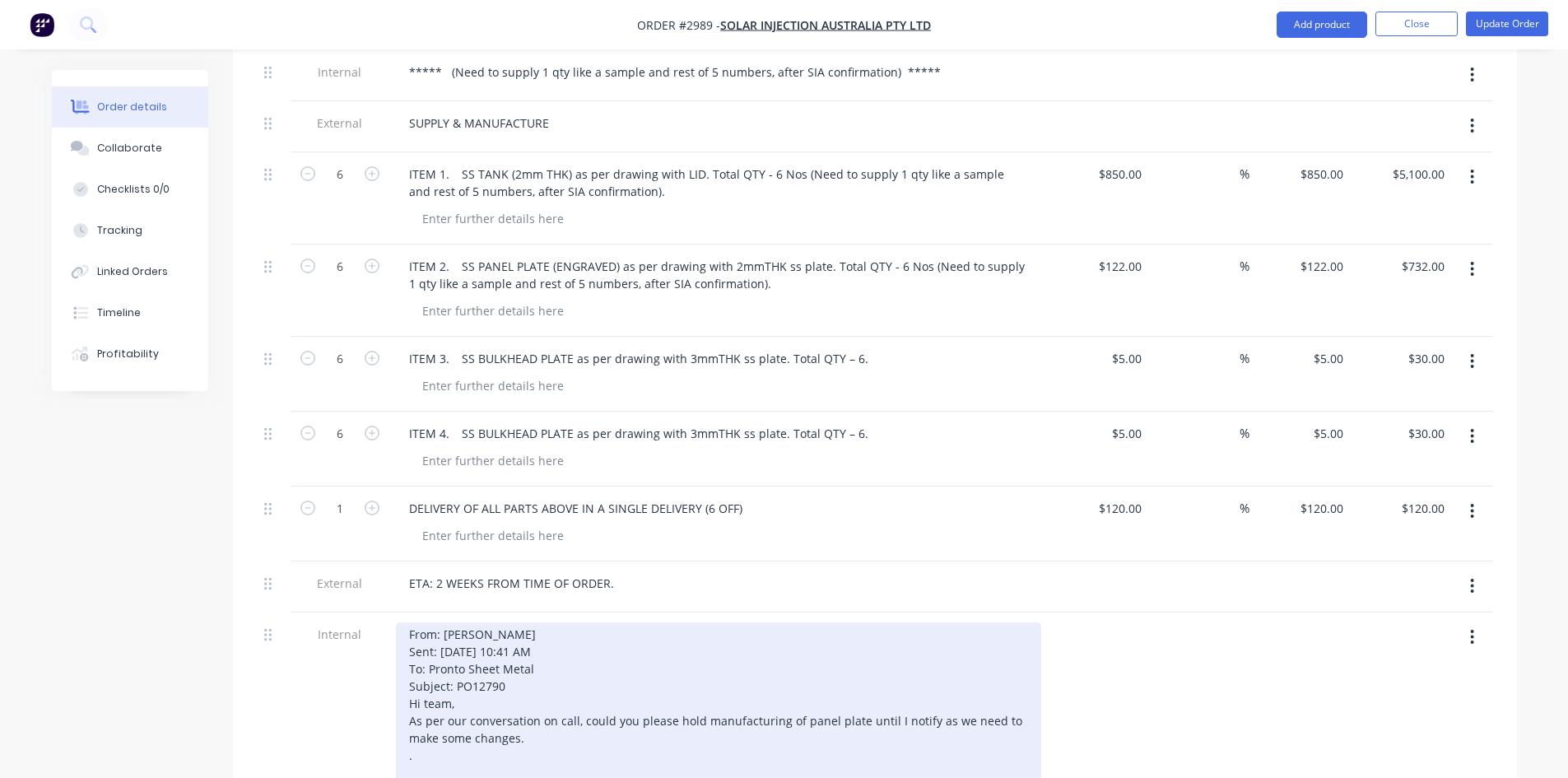
click at [412, 708] on div "From: Rajni Kothiya Sent: Wednesday, 1 October 2025 10:41 AM To: Pronto Sheet M…" at bounding box center [719, 789] width 645 height 335
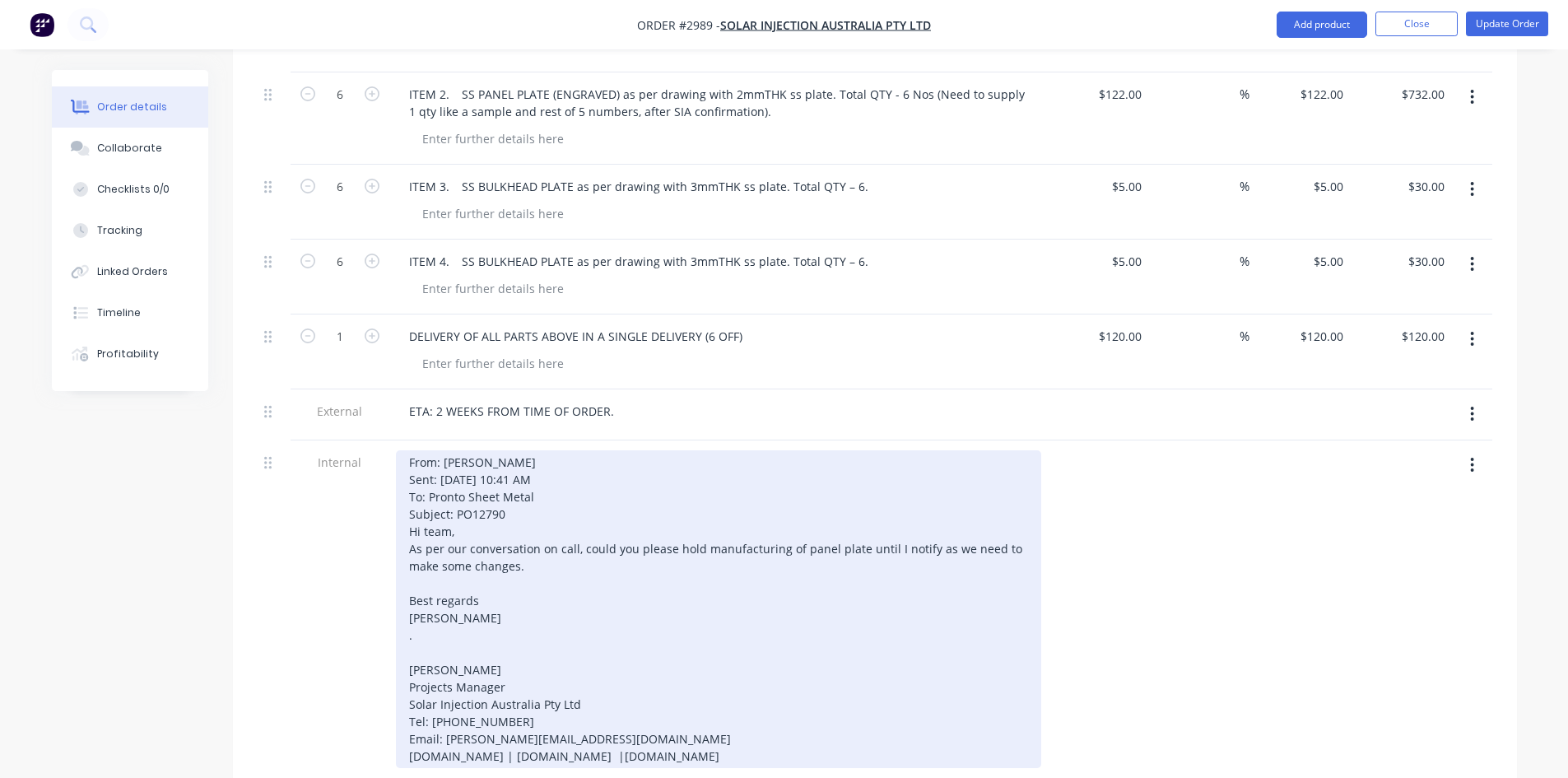
scroll to position [823, 0]
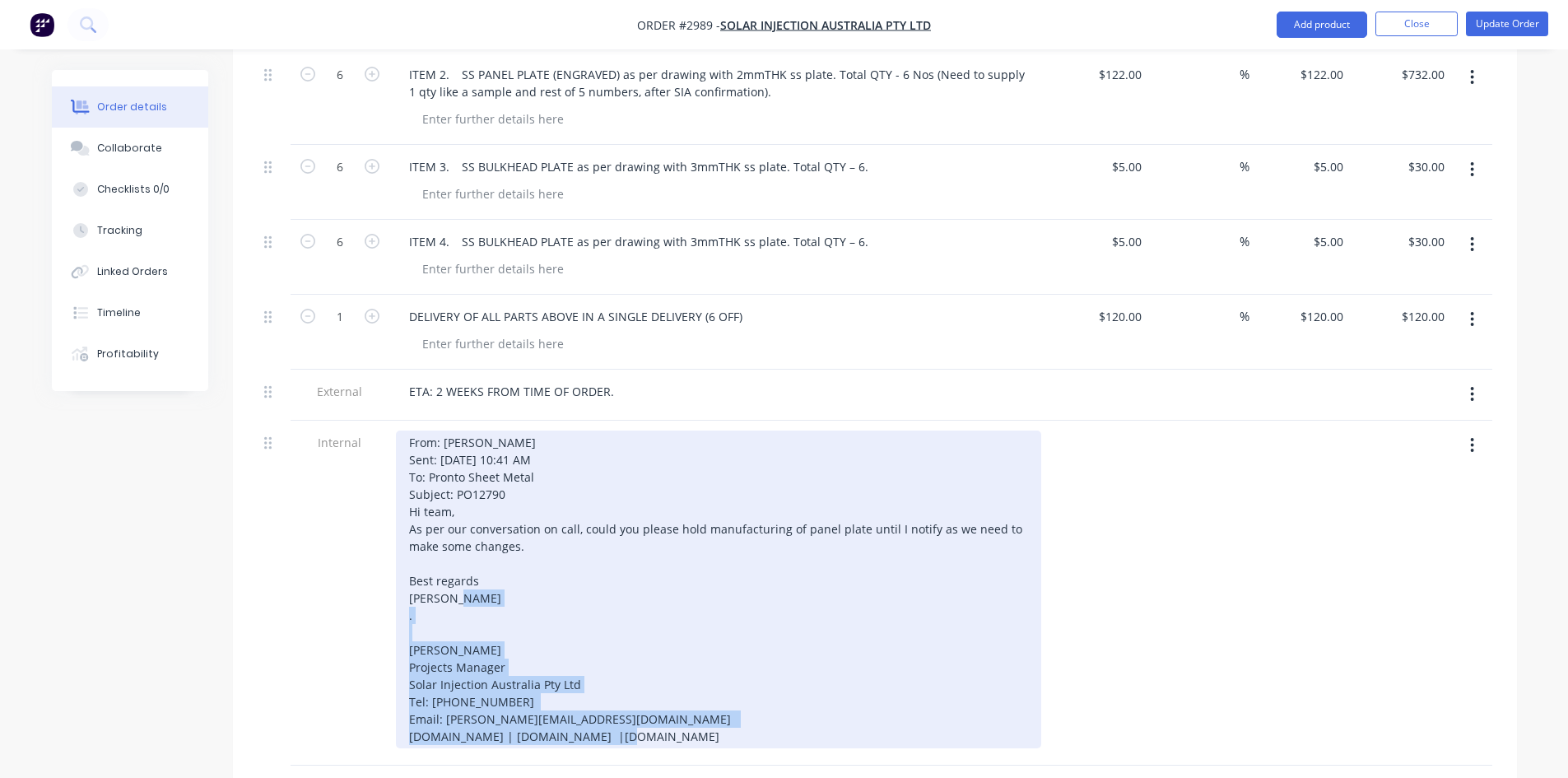
drag, startPoint x: 725, startPoint y: 695, endPoint x: 412, endPoint y: 568, distance: 337.8
click at [412, 568] on div "From: Rajni Kothiya Sent: Wednesday, 1 October 2025 10:41 AM To: Pronto Sheet M…" at bounding box center [719, 589] width 645 height 317
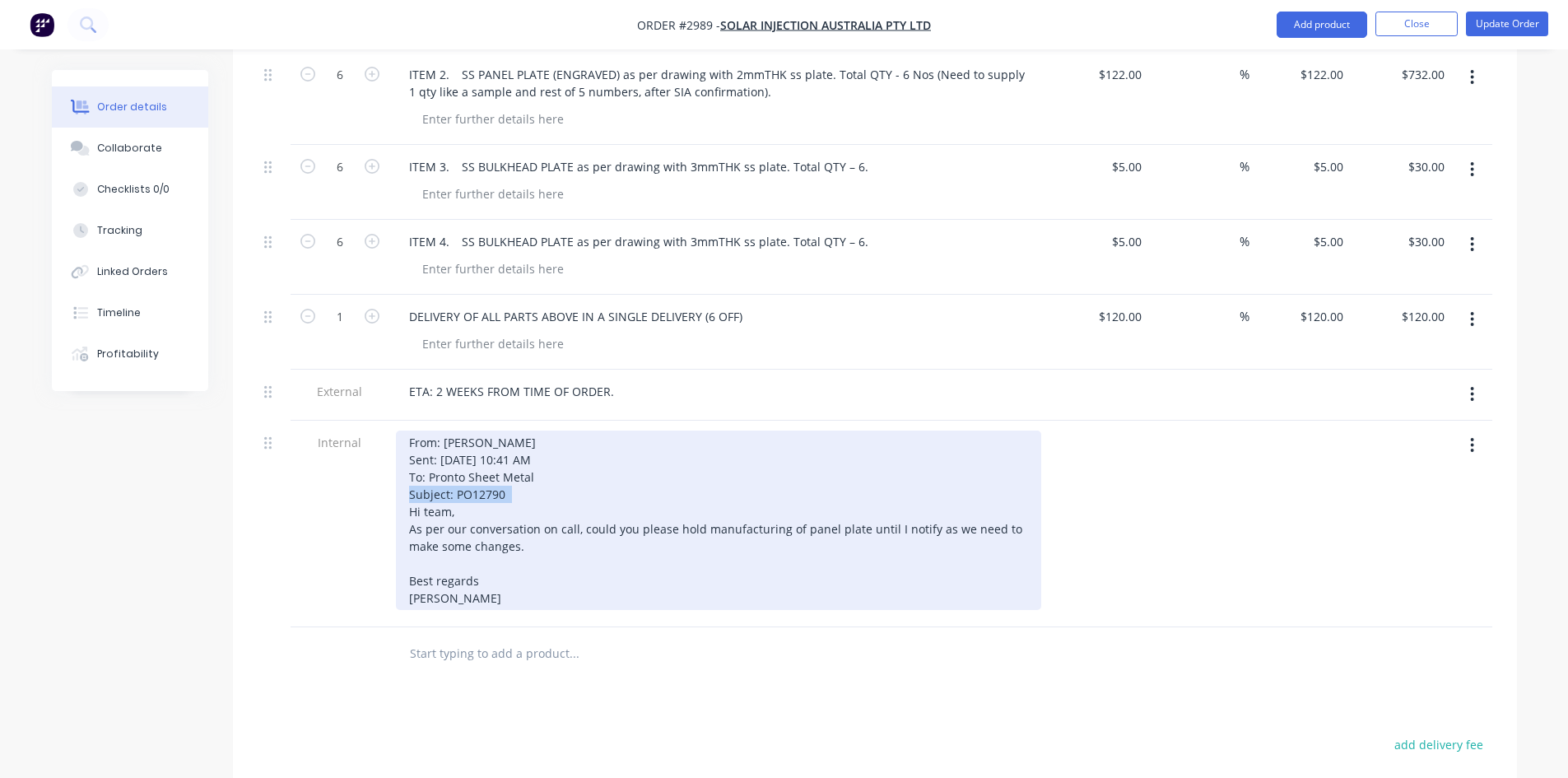
drag, startPoint x: 534, startPoint y: 428, endPoint x: 584, endPoint y: 446, distance: 53.1
click at [584, 446] on div "From: Rajni Kothiya Sent: Wednesday, 1 October 2025 10:41 AM To: Pronto Sheet M…" at bounding box center [719, 520] width 645 height 180
click at [611, 468] on div "From: Rajni Kothiya Sent: Wednesday, 1 October 2025 10:41 AM To: Pronto Sheet M…" at bounding box center [719, 520] width 645 height 180
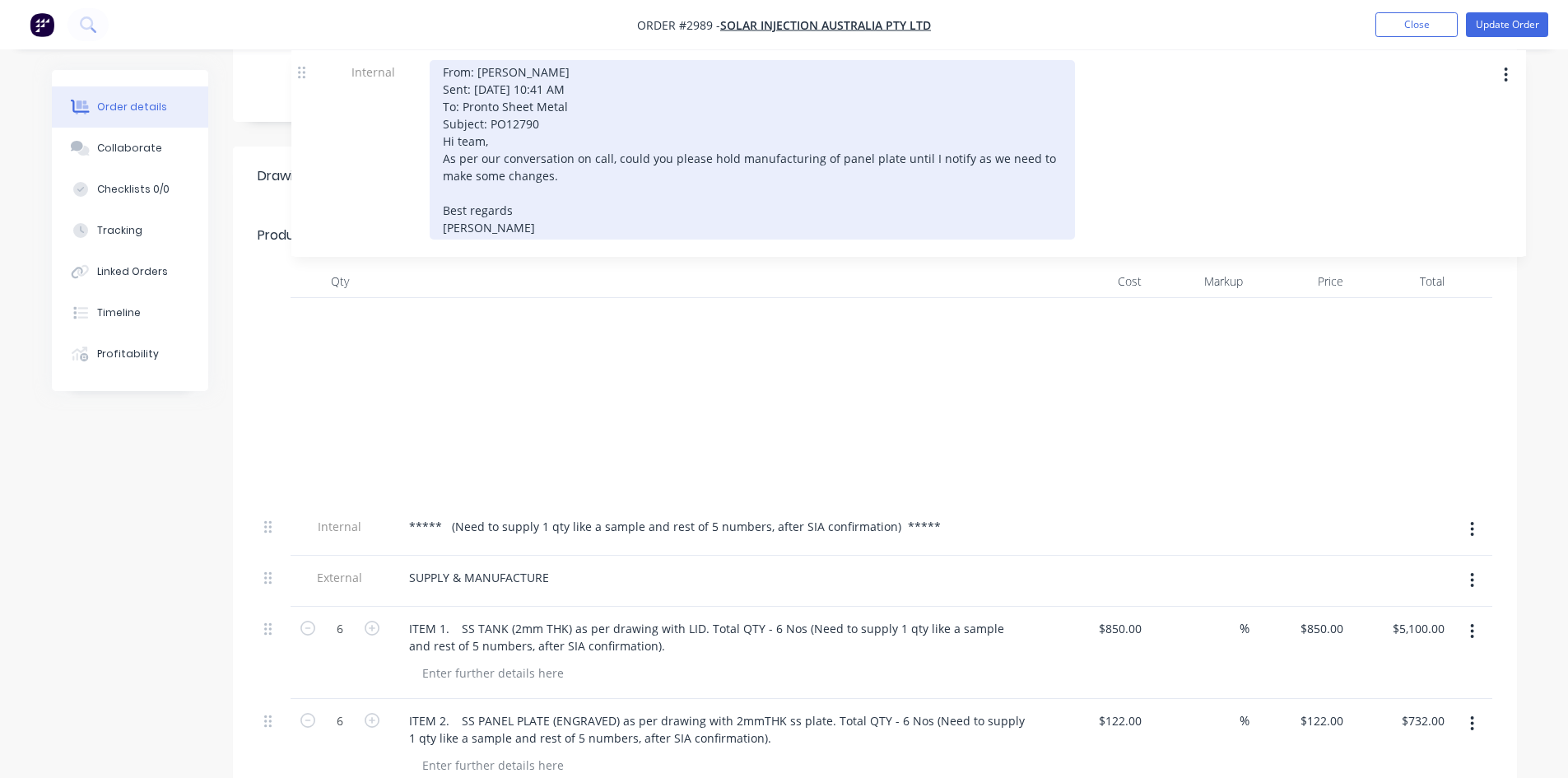
scroll to position [383, 0]
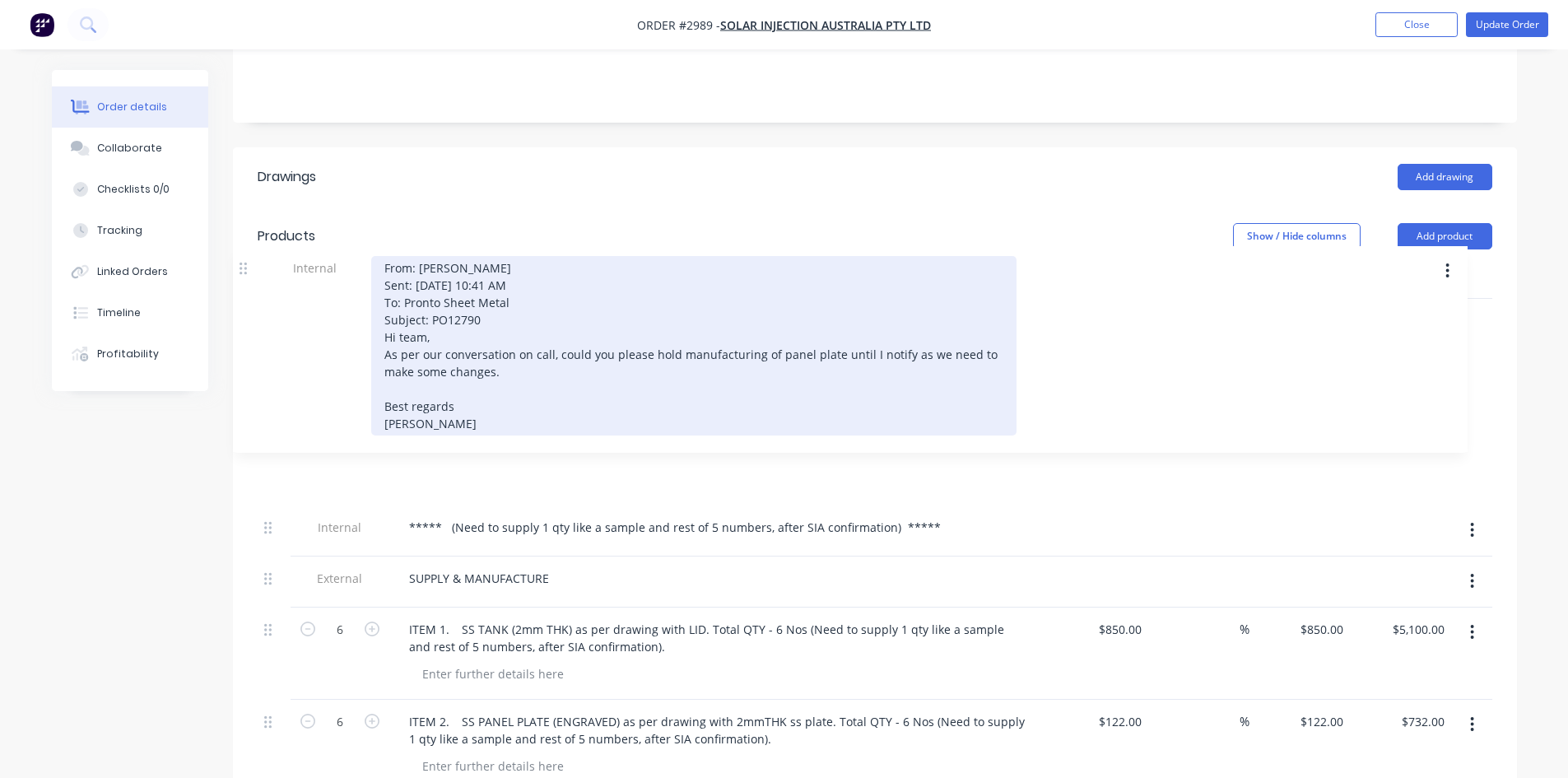
drag, startPoint x: 271, startPoint y: 400, endPoint x: 249, endPoint y: 266, distance: 135.8
click at [249, 266] on div "Qty Cost Markup Price Total Internal ***** (Need to supply 1 qty like a sample …" at bounding box center [875, 693] width 1284 height 855
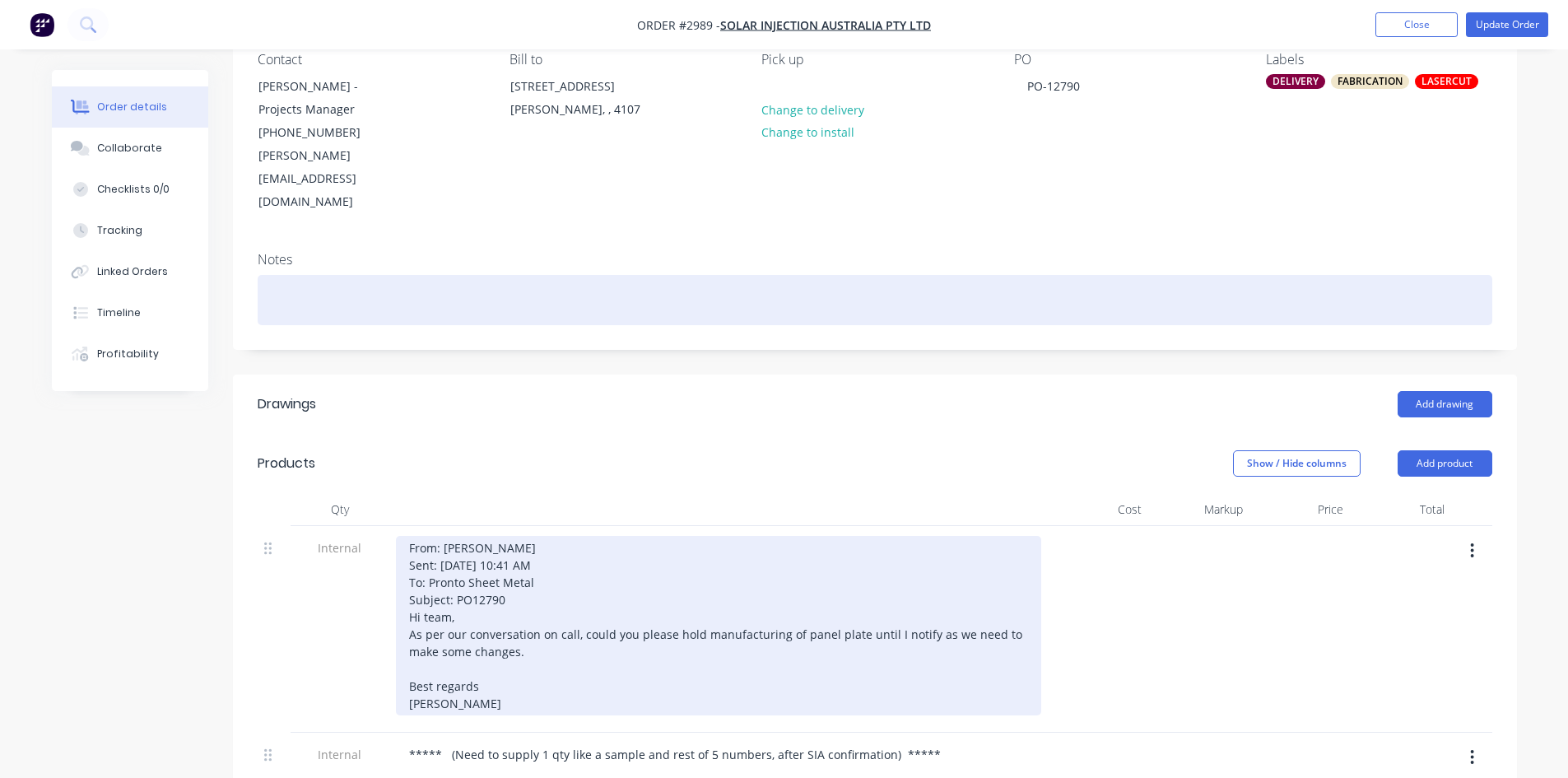
scroll to position [136, 0]
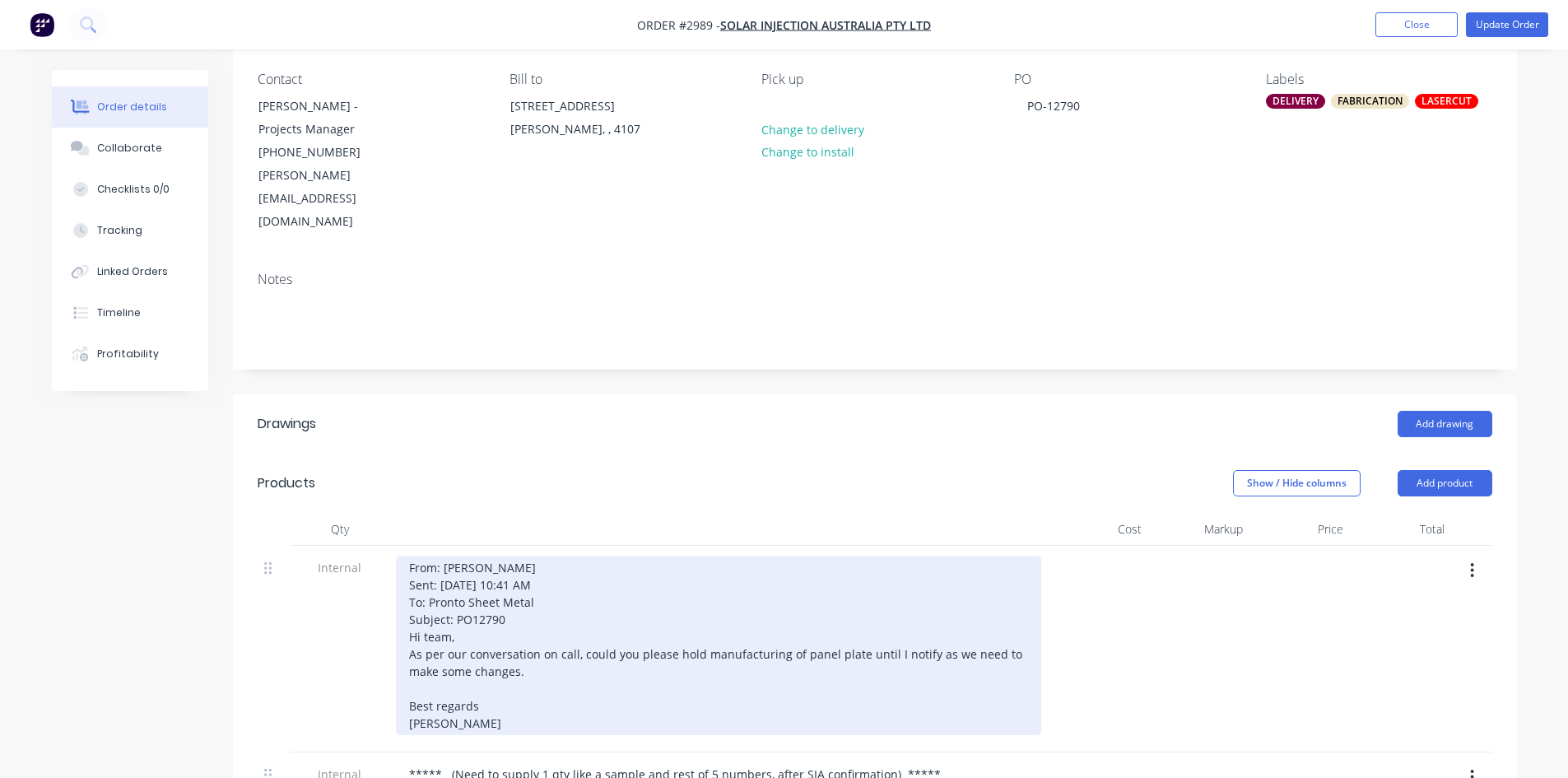
click at [530, 629] on div "From: Rajni Kothiya Sent: Wednesday, 1 October 2025 10:41 AM To: Pronto Sheet M…" at bounding box center [719, 645] width 645 height 180
drag, startPoint x: 674, startPoint y: 607, endPoint x: 1009, endPoint y: 624, distance: 335.4
click at [1009, 624] on div "From: Rajni Kothiya Sent: Wednesday, 1 October 2025 10:41 AM To: Pronto Sheet M…" at bounding box center [719, 645] width 645 height 180
copy pronto\@prontosheetmetal\ "hold manufacturing of panel plate until I notify as we need to make some change…"
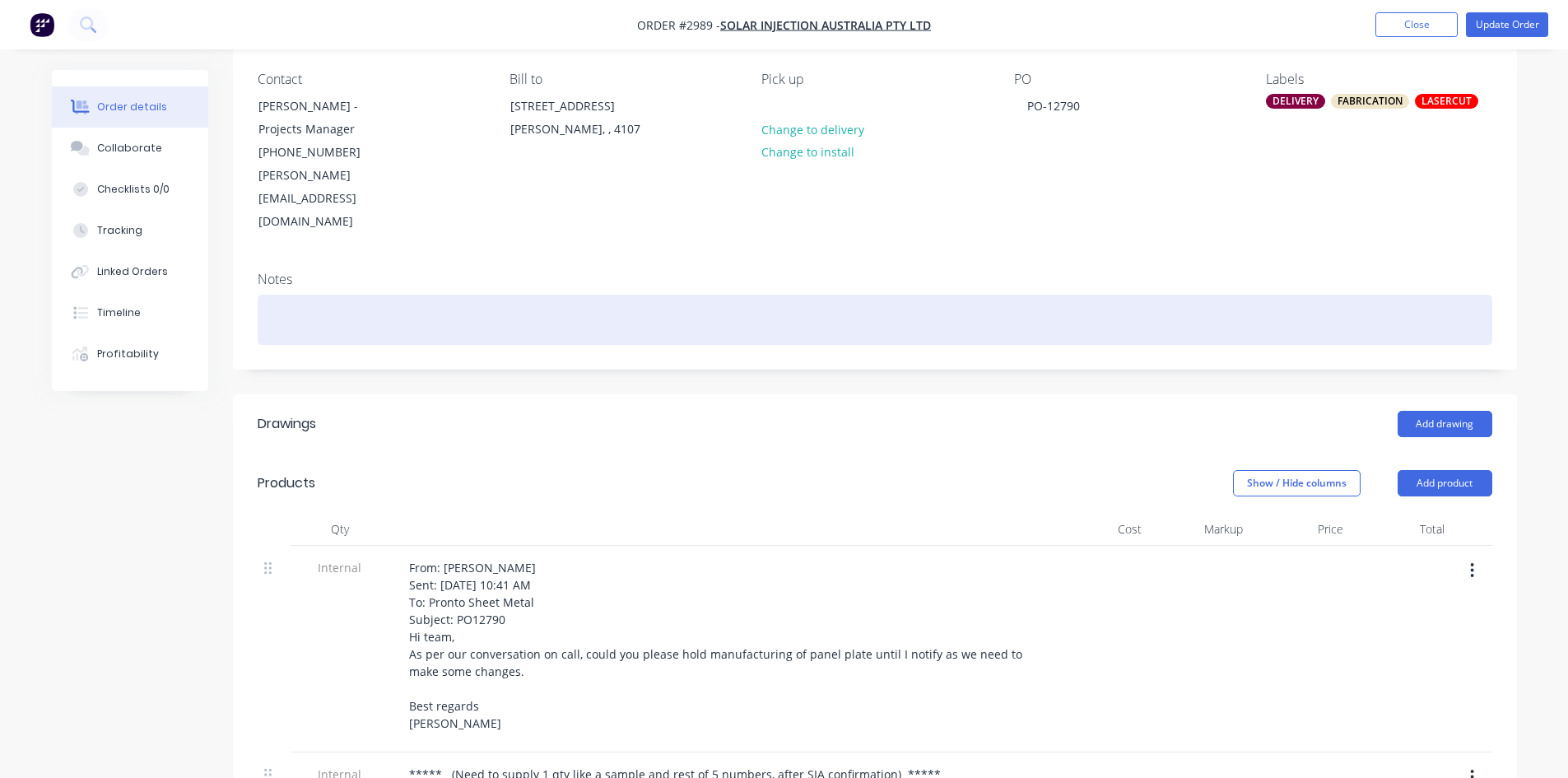
click at [382, 295] on div at bounding box center [875, 319] width 1235 height 50
paste div
click at [267, 295] on div "hold manufacturing of panel plate until I notify as we need to make some change…" at bounding box center [875, 319] width 1235 height 50
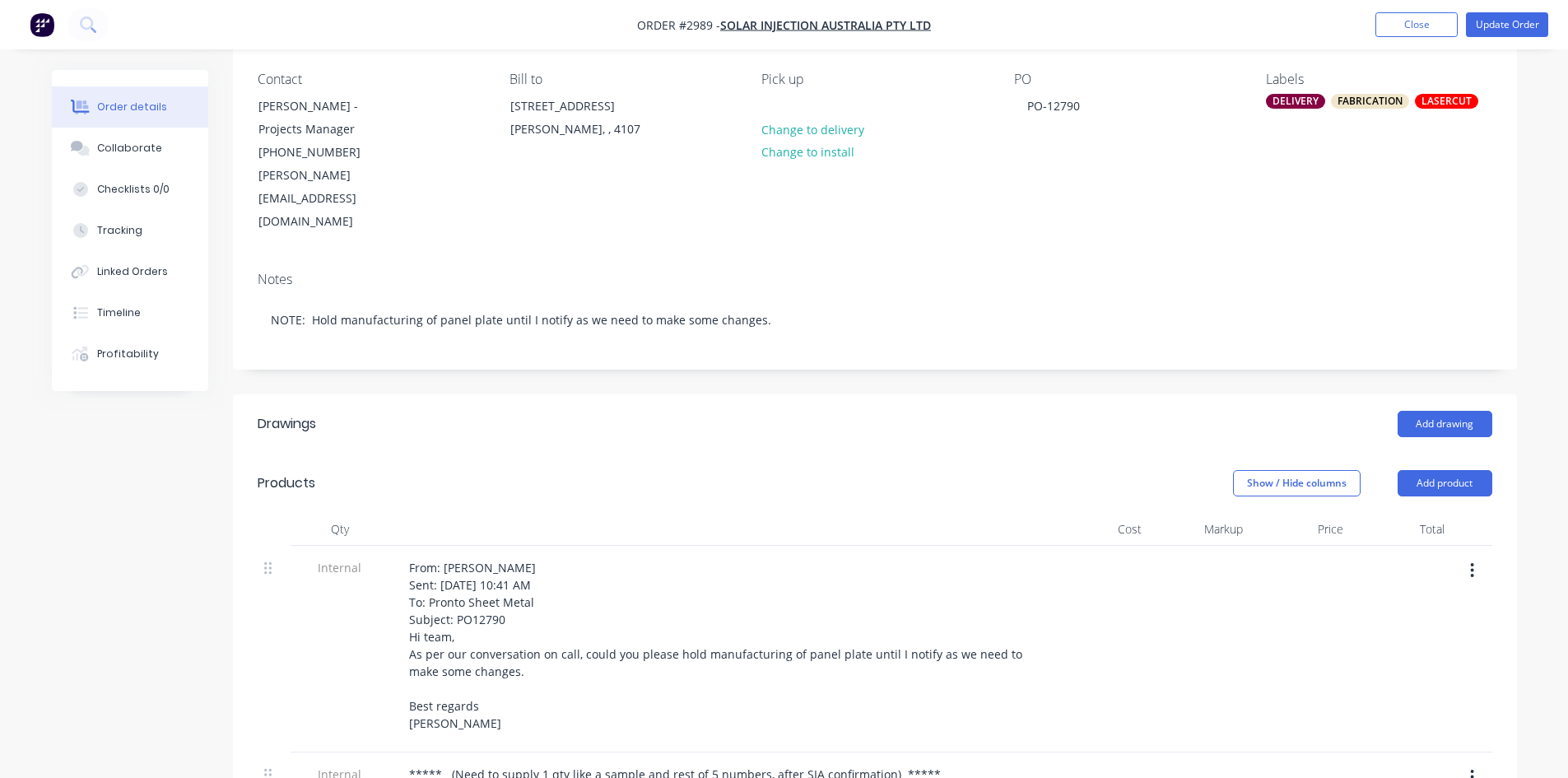
click at [1362, 97] on div "FABRICATION" at bounding box center [1370, 101] width 78 height 15
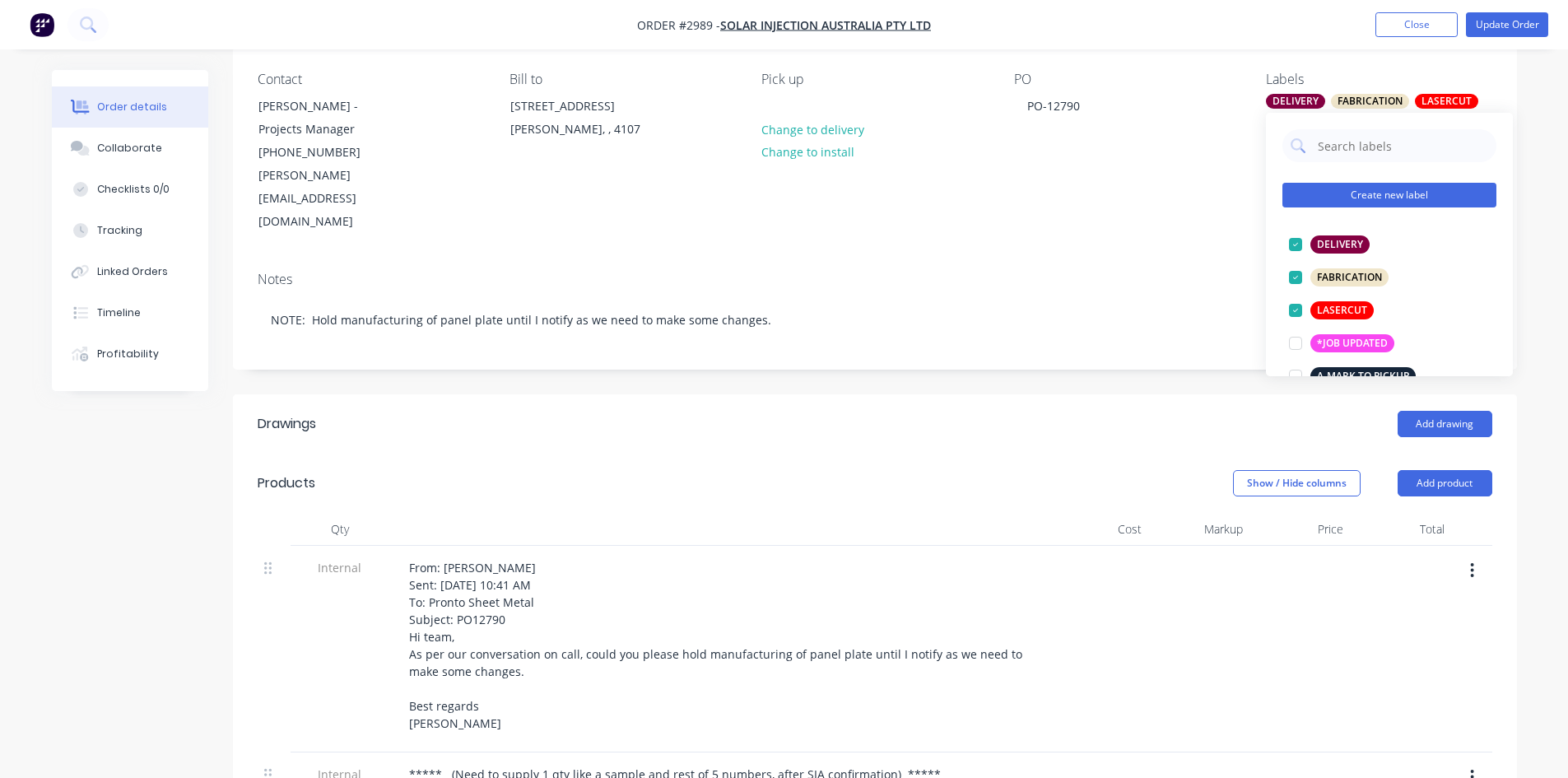
click at [1383, 190] on button "Create new label" at bounding box center [1389, 194] width 214 height 24
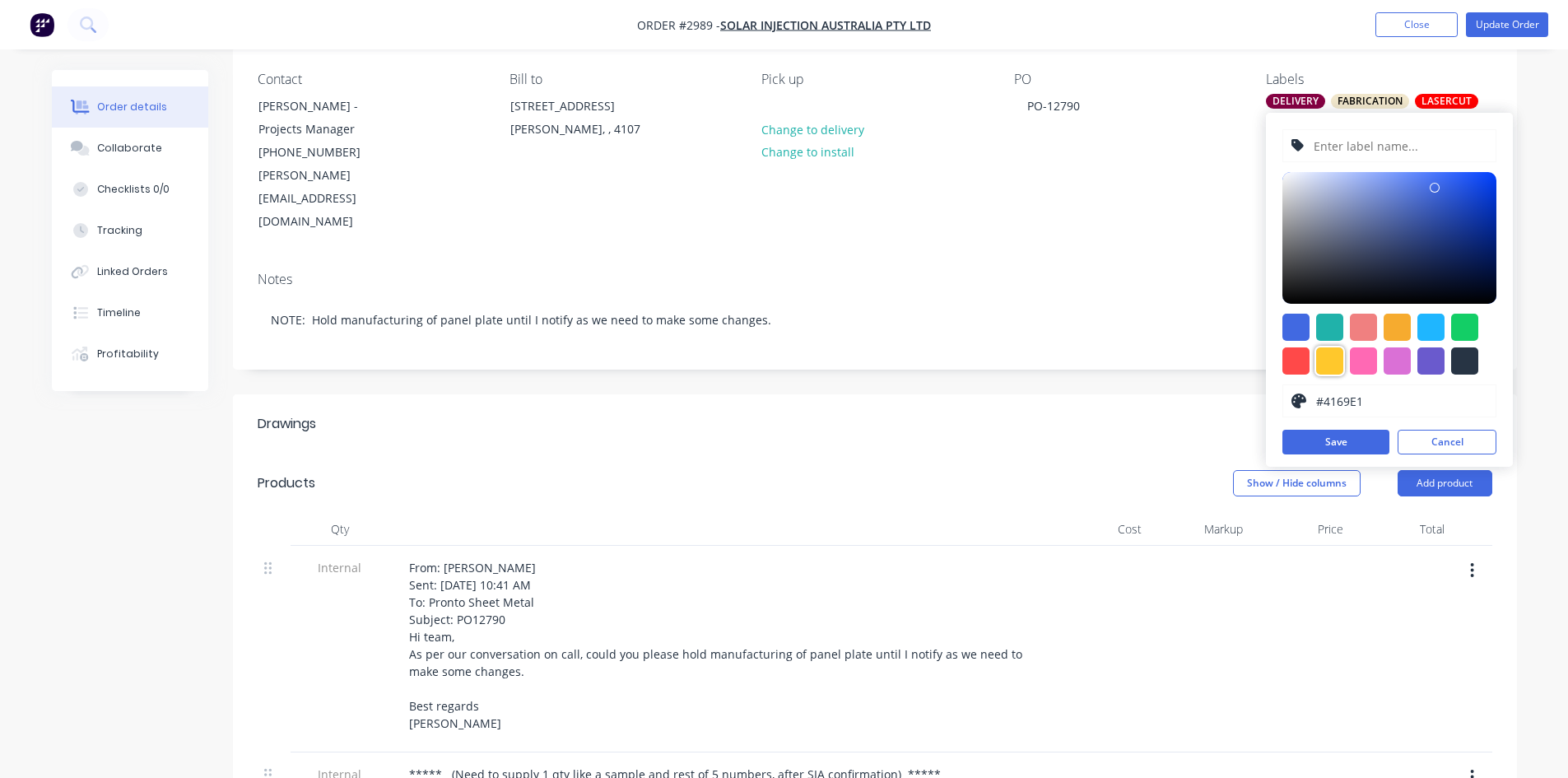
click at [1334, 361] on div at bounding box center [1330, 361] width 27 height 27
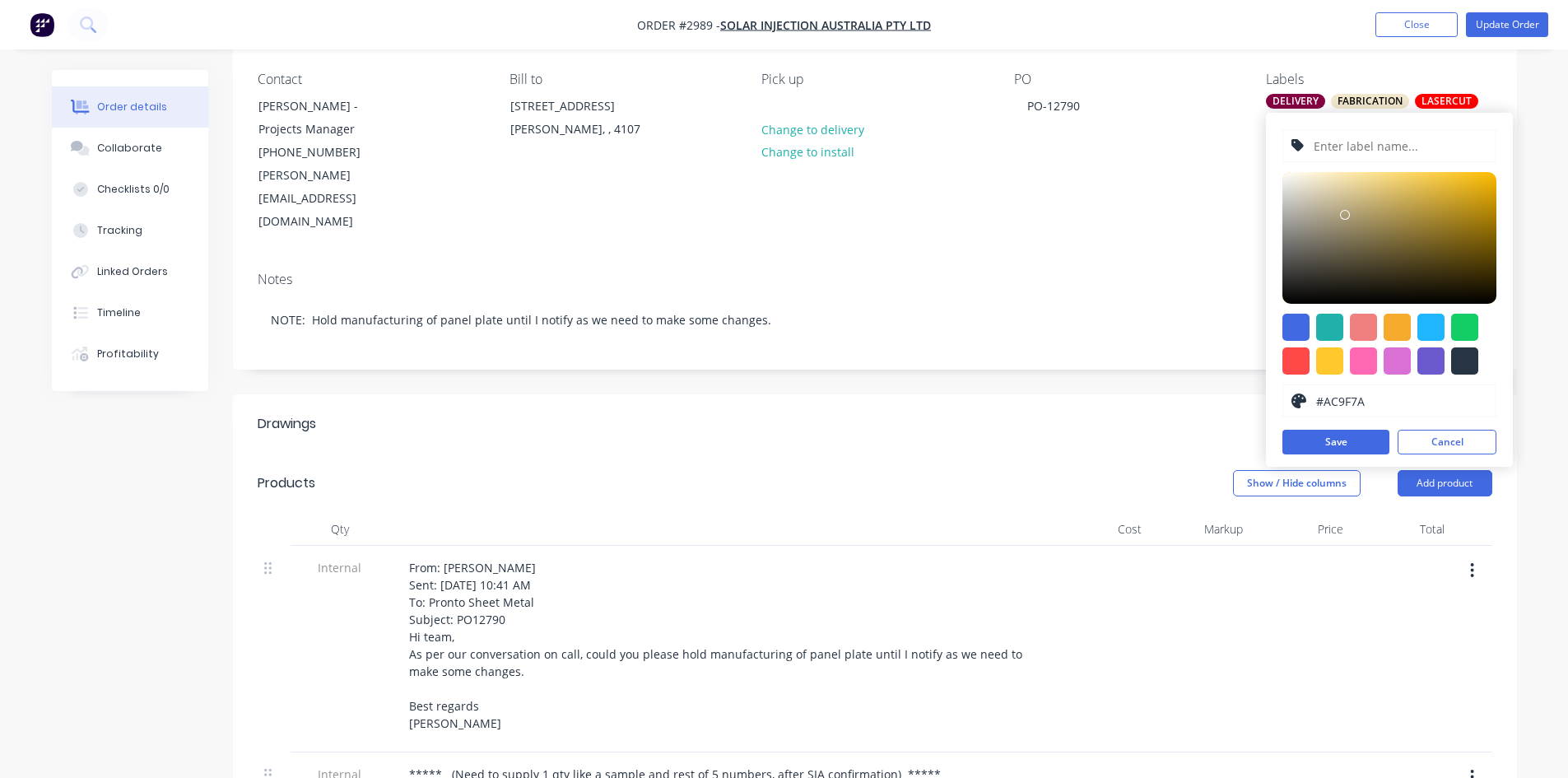
type input "#AB9E79"
drag, startPoint x: 1458, startPoint y: 176, endPoint x: 1345, endPoint y: 216, distance: 119.9
click at [1345, 216] on div at bounding box center [1345, 215] width 10 height 10
click at [1397, 145] on input "text" at bounding box center [1400, 145] width 176 height 31
click at [1437, 443] on button "Cancel" at bounding box center [1447, 441] width 99 height 24
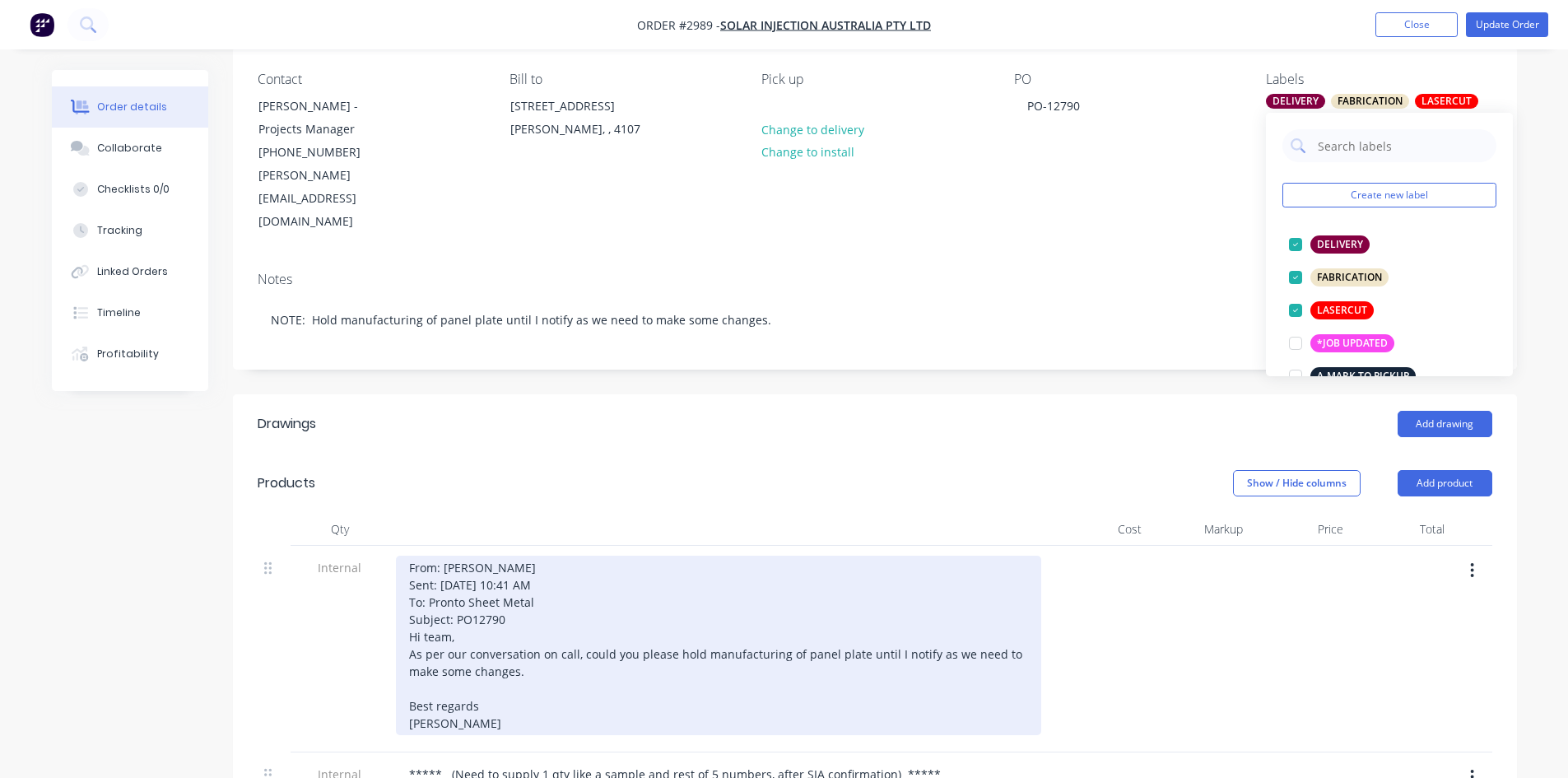
click at [406, 555] on div "From: Rajni Kothiya Sent: Wednesday, 1 October 2025 10:41 AM To: Pronto Sheet M…" at bounding box center [719, 645] width 645 height 180
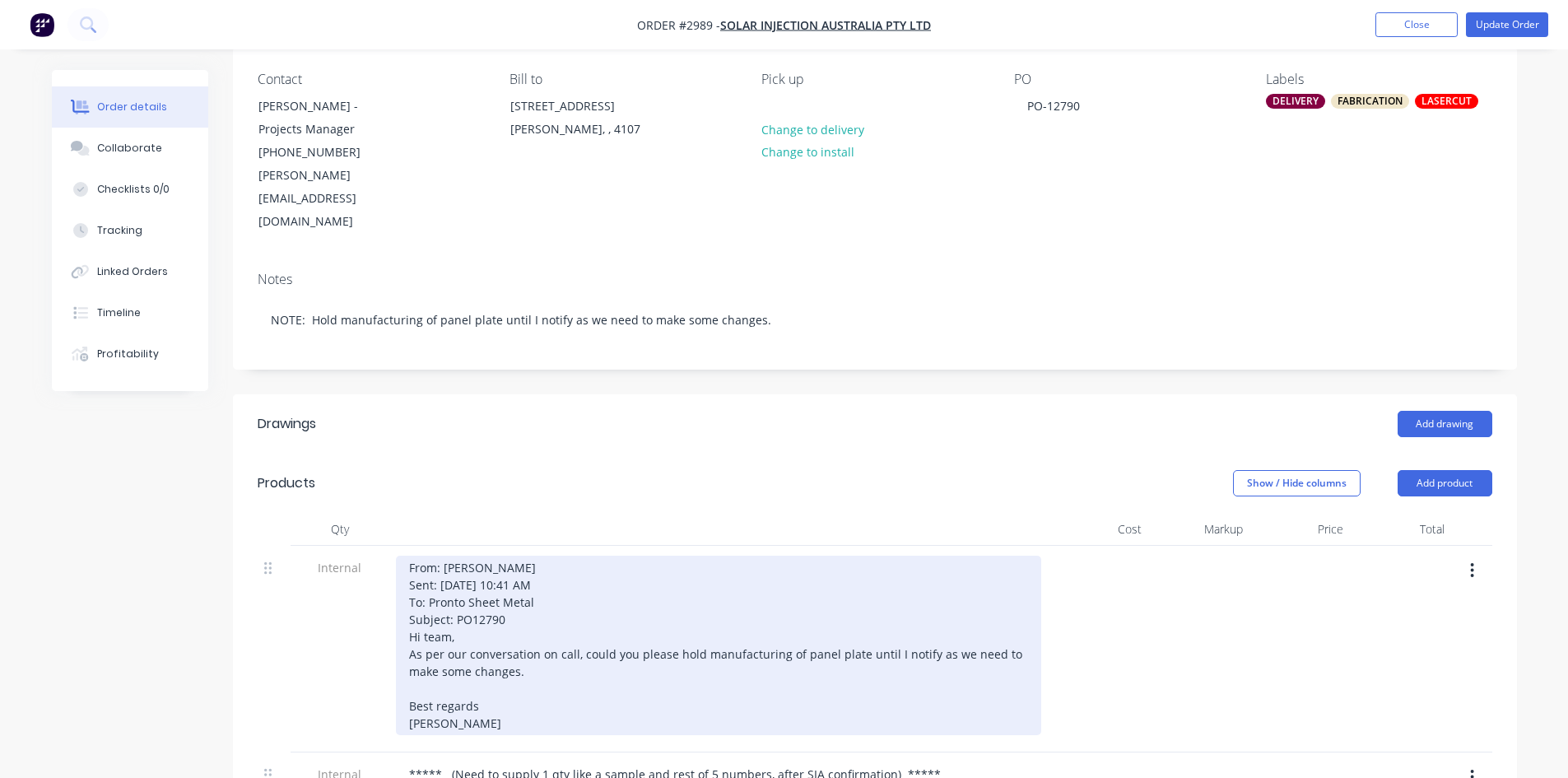
click at [462, 593] on div "From: Rajni Kothiya Sent: Wednesday, 1 October 2025 10:41 AM To: Pronto Sheet M…" at bounding box center [719, 645] width 645 height 180
drag, startPoint x: 463, startPoint y: 591, endPoint x: 396, endPoint y: 517, distance: 99.8
click at [396, 555] on div "From: Rajni Kothiya Sent: Wednesday, 1 October 2025 10:41 AM To: Pronto Sheet M…" at bounding box center [719, 645] width 645 height 180
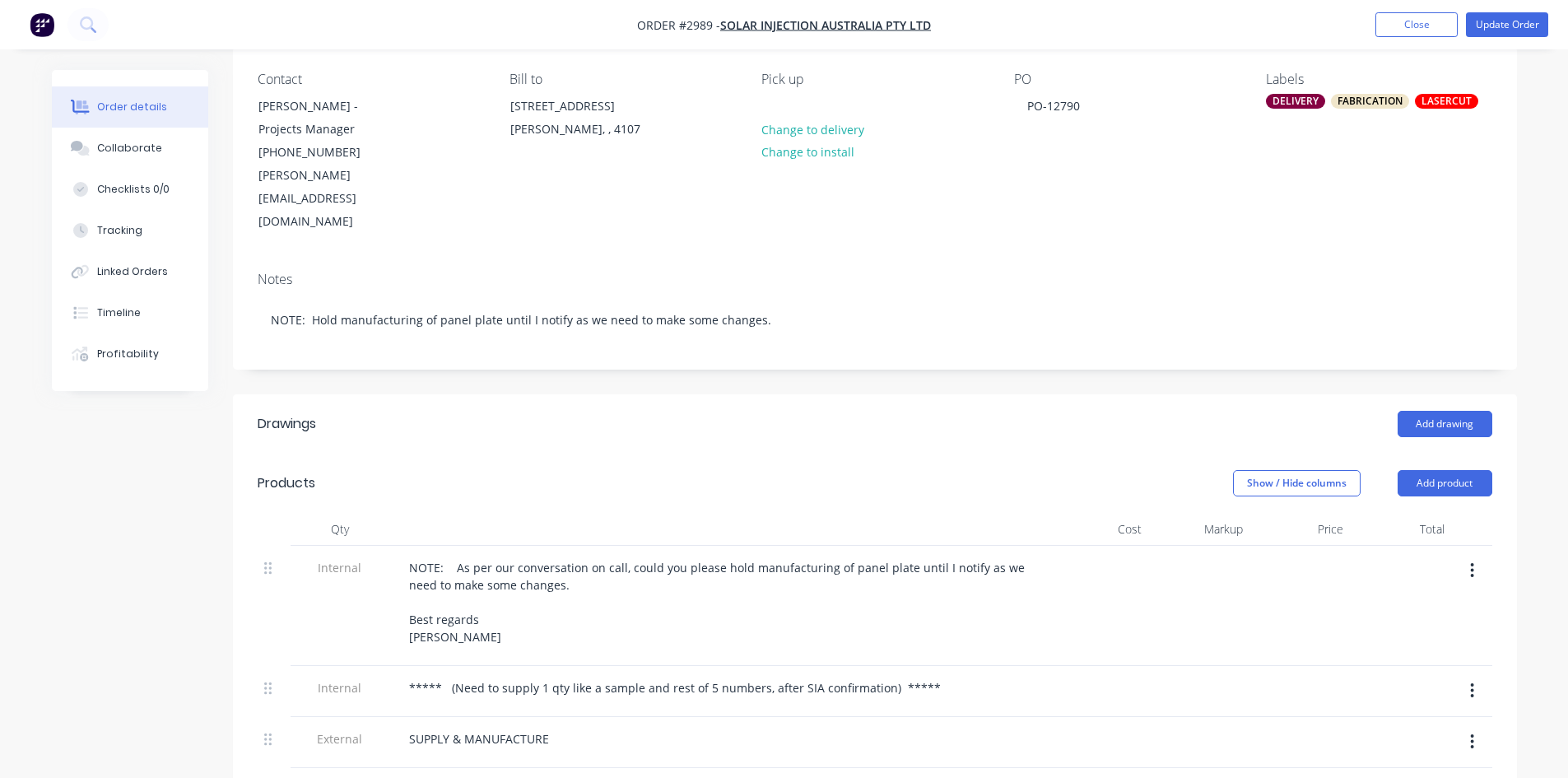
click at [1298, 101] on div "DELIVERY" at bounding box center [1296, 101] width 60 height 15
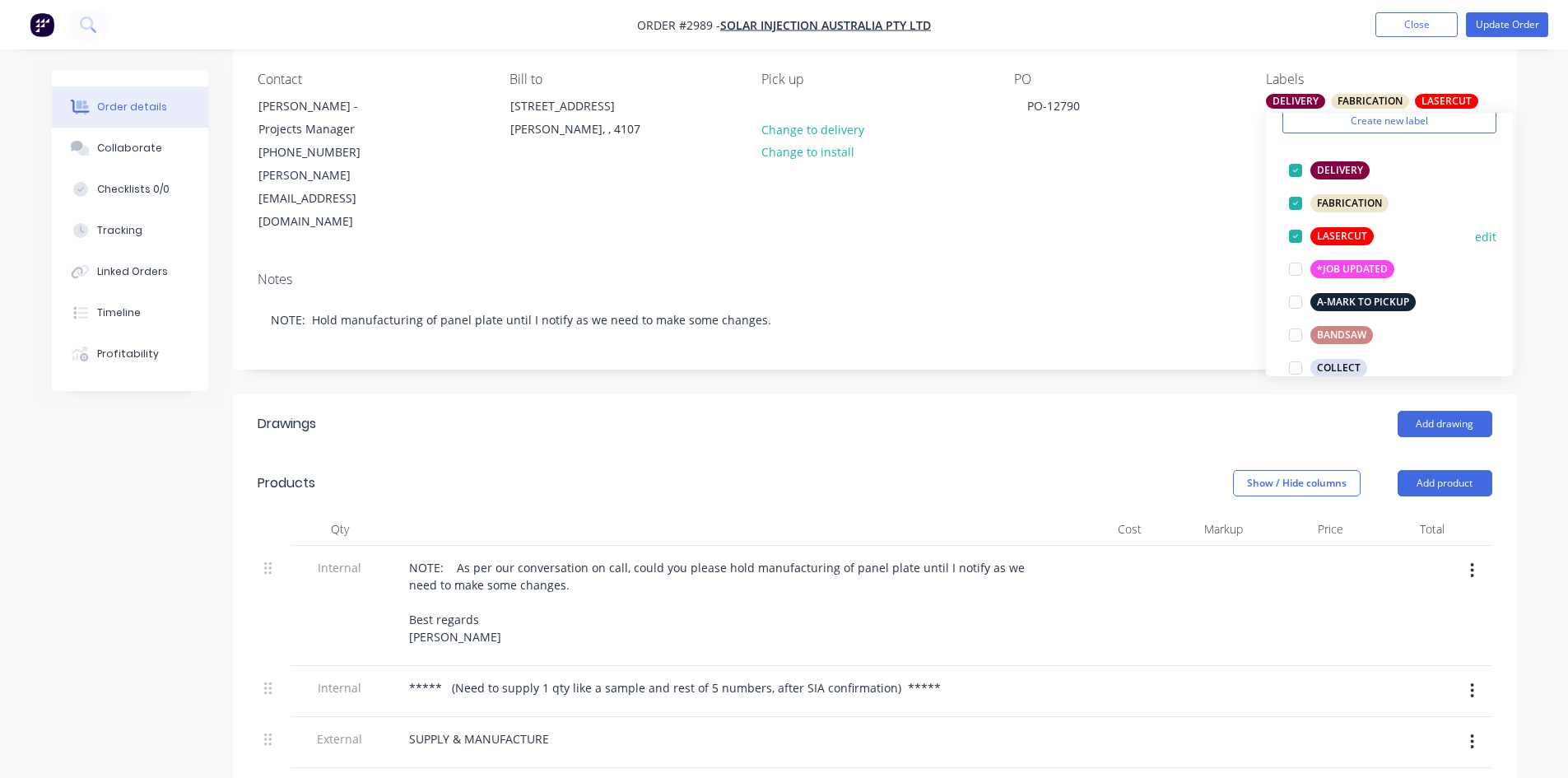
scroll to position [82, 0]
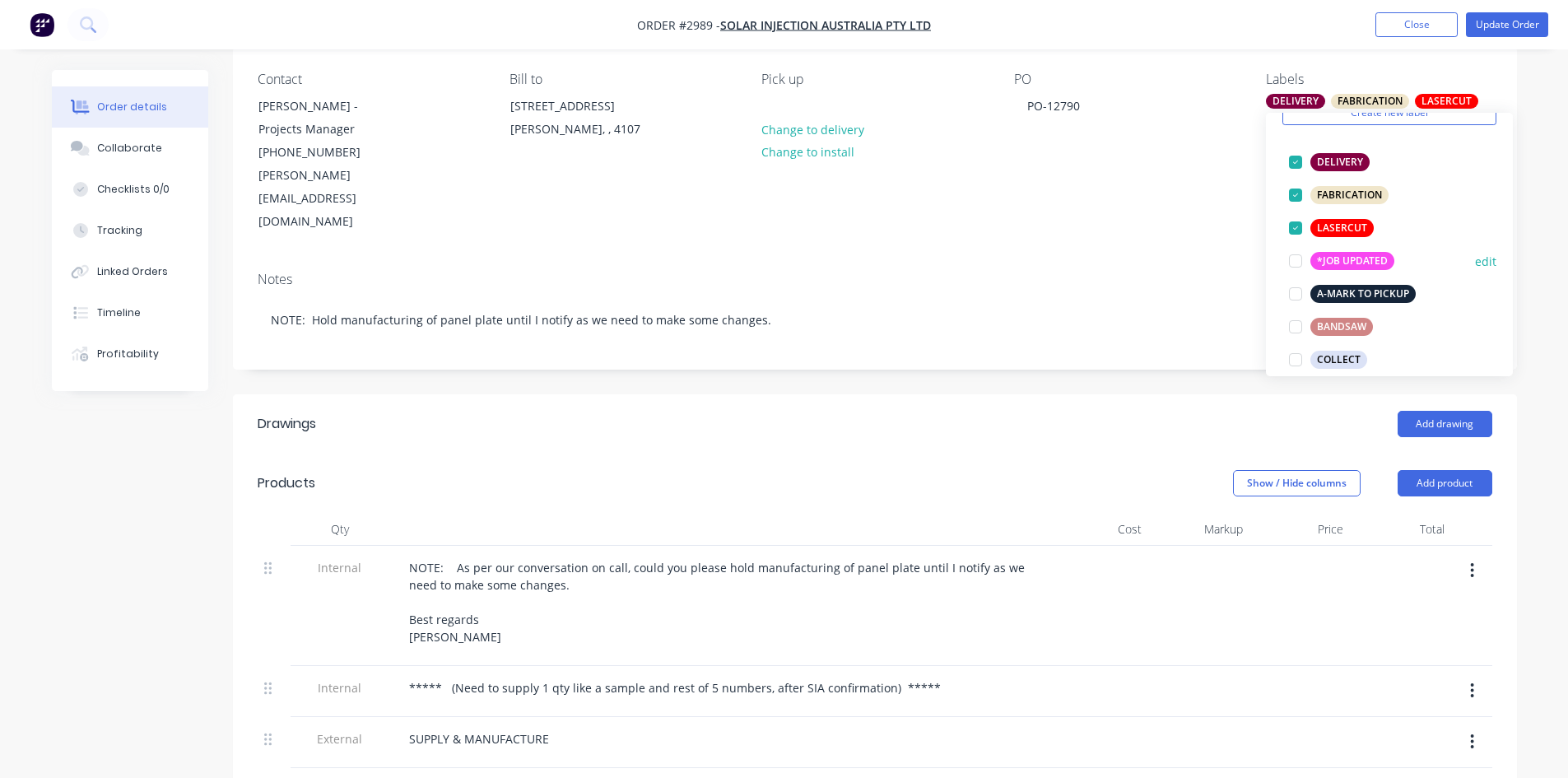
click at [1293, 262] on div at bounding box center [1296, 261] width 33 height 33
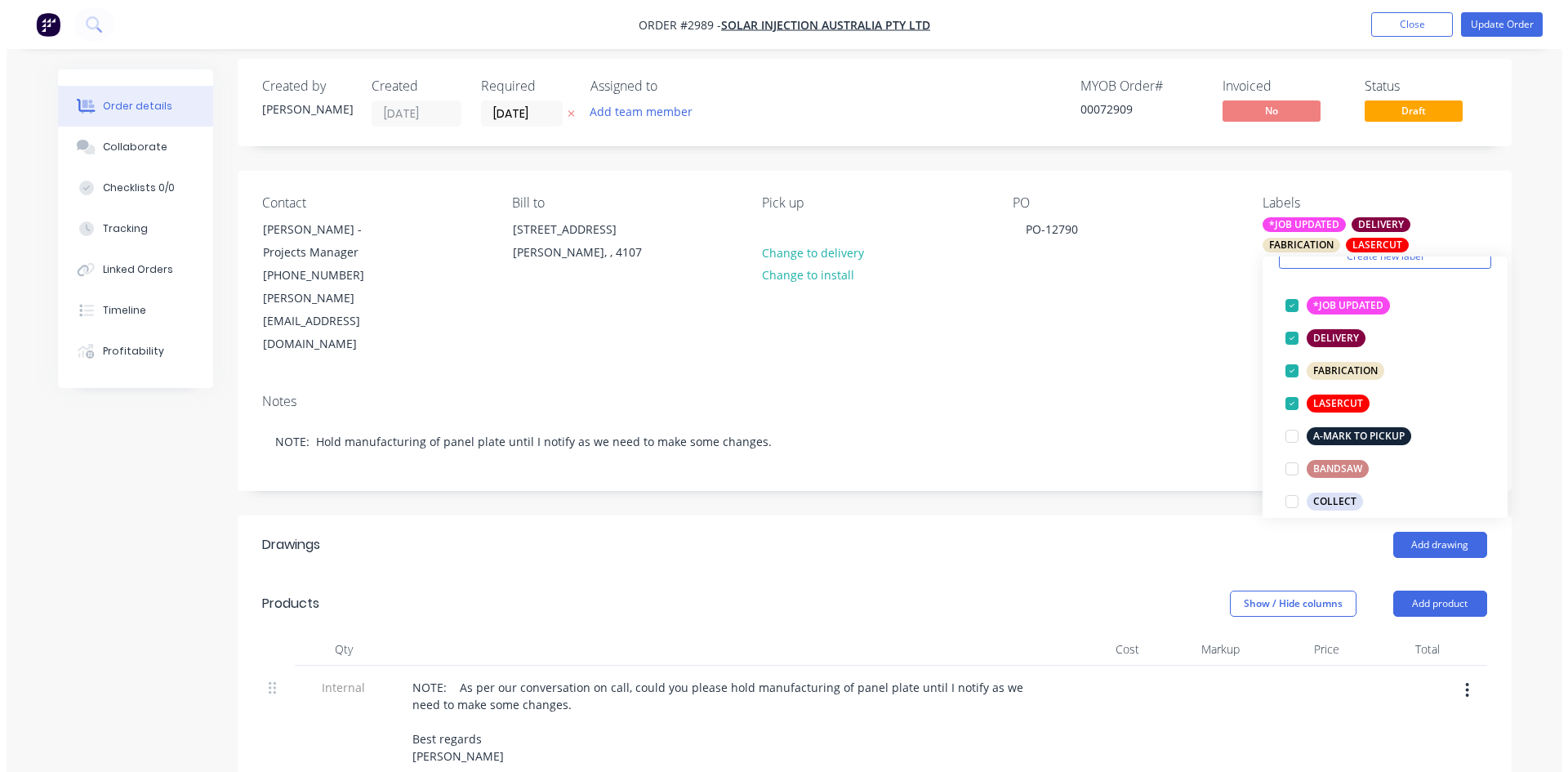
scroll to position [0, 0]
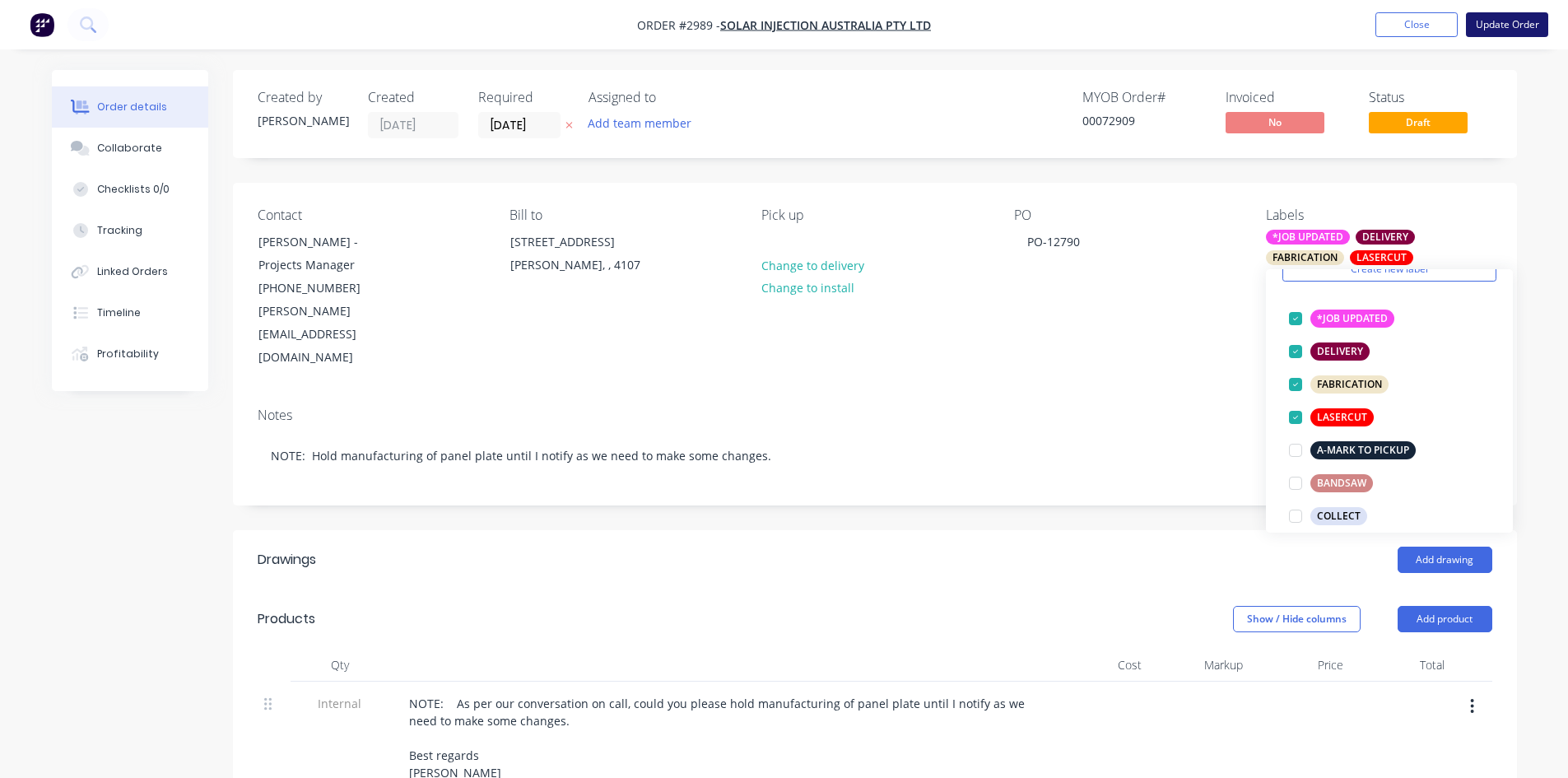
click at [1511, 24] on button "Update Order" at bounding box center [1507, 24] width 82 height 24
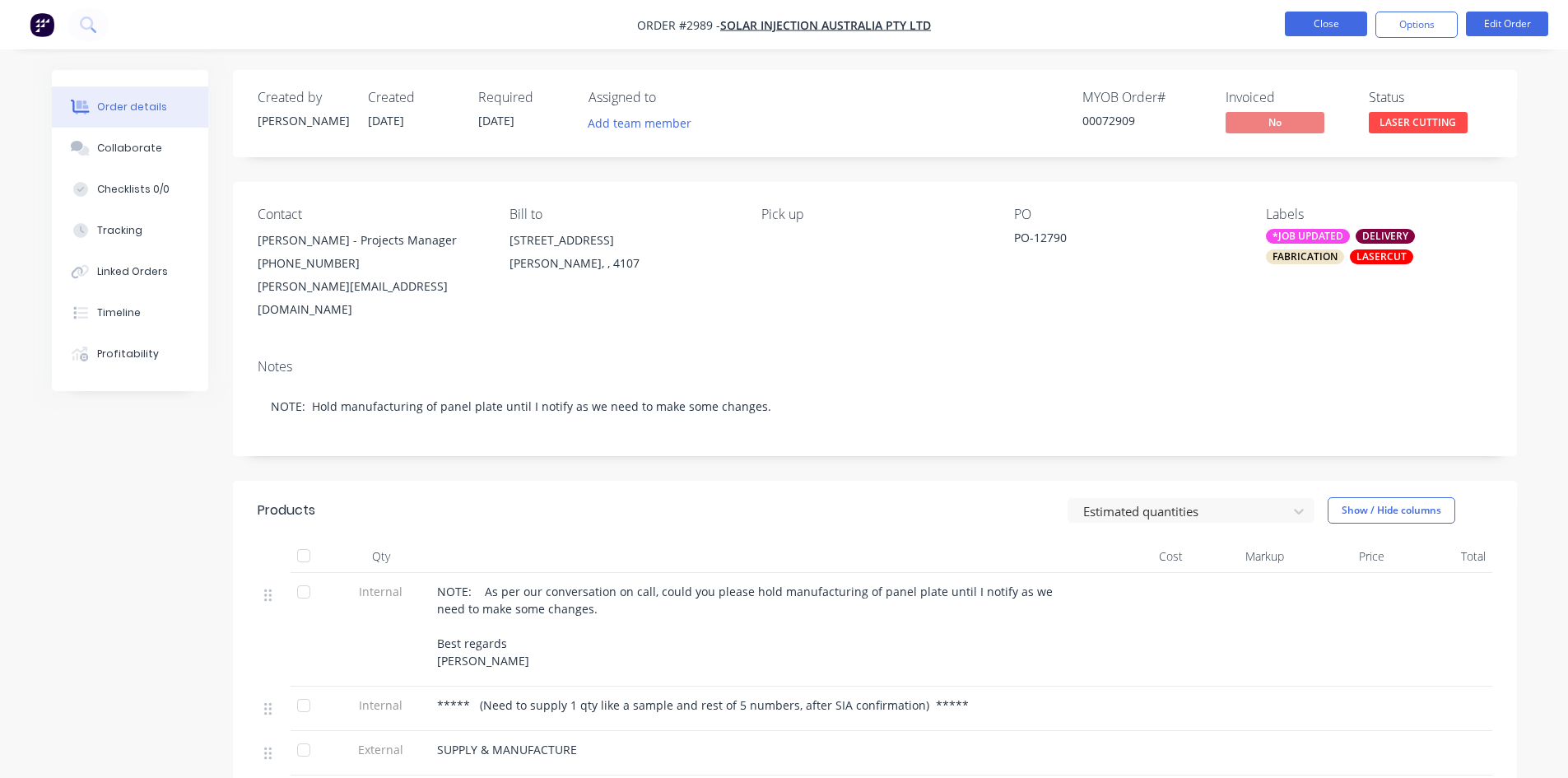
click at [1317, 21] on button "Close" at bounding box center [1326, 23] width 82 height 24
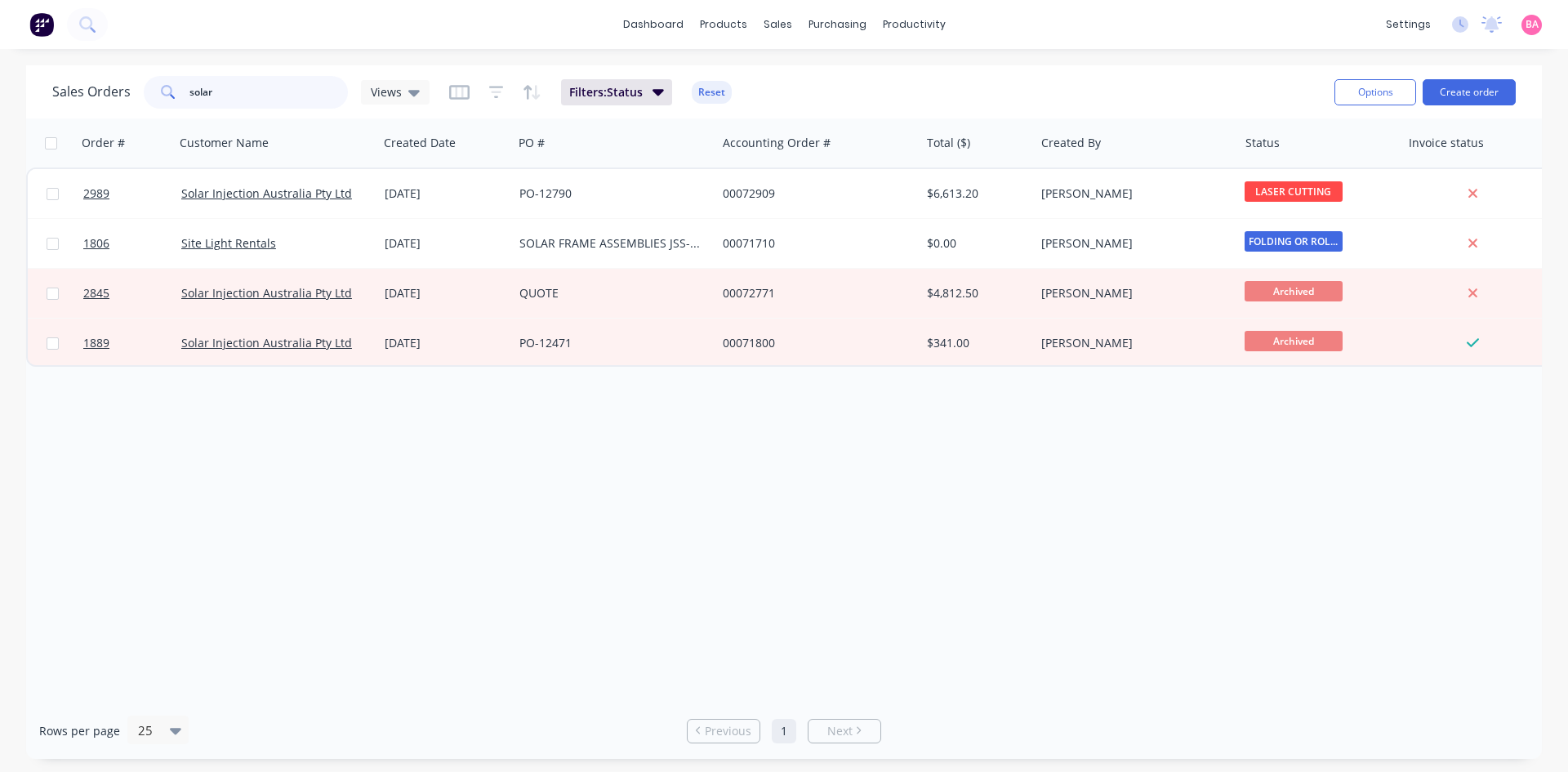
drag, startPoint x: 227, startPoint y: 94, endPoint x: 152, endPoint y: 91, distance: 75.1
click at [190, 88] on input "solar" at bounding box center [269, 92] width 159 height 33
type input "AUGERTORQUE"
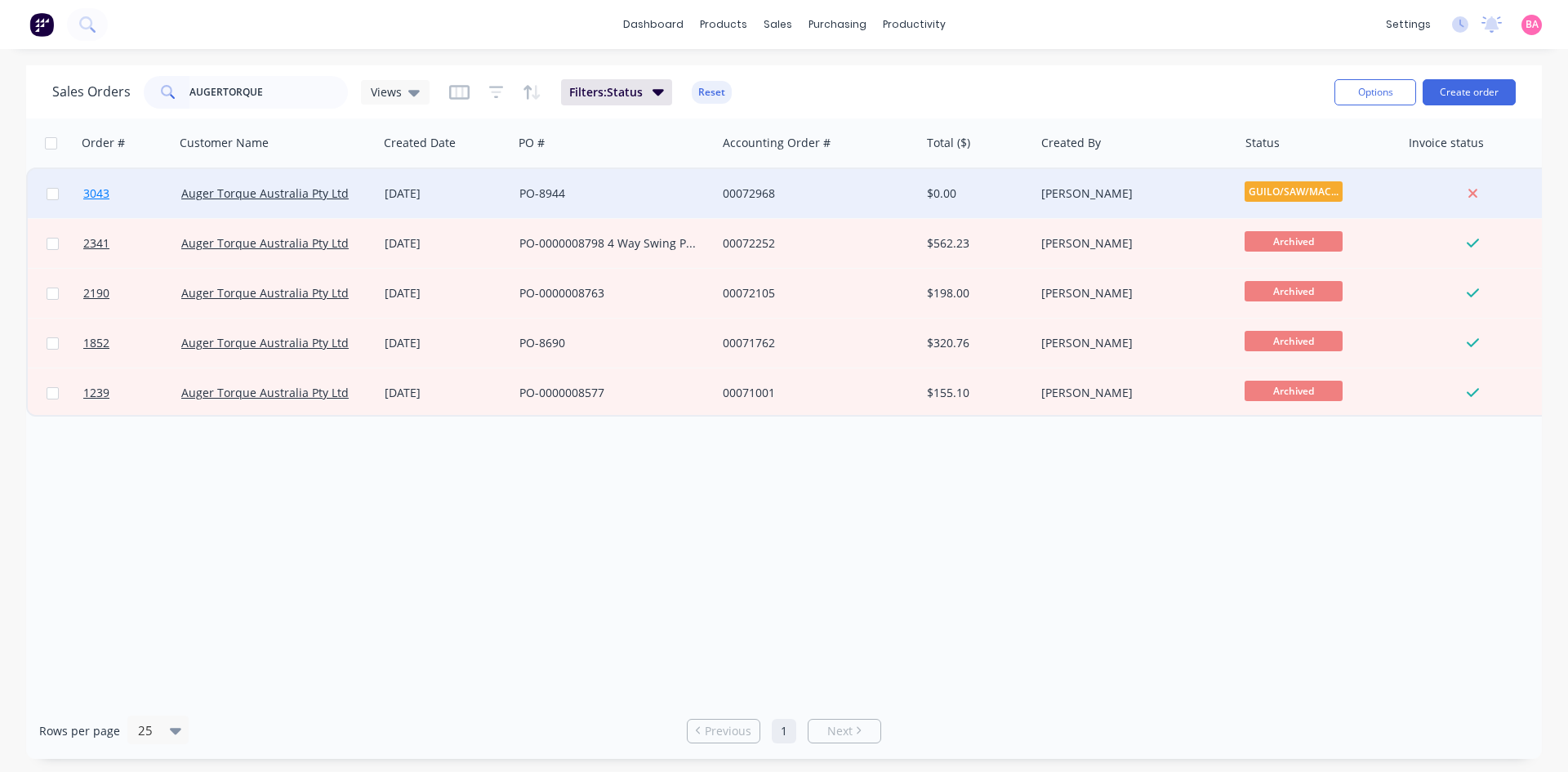
click at [95, 192] on span "3043" at bounding box center [96, 193] width 26 height 16
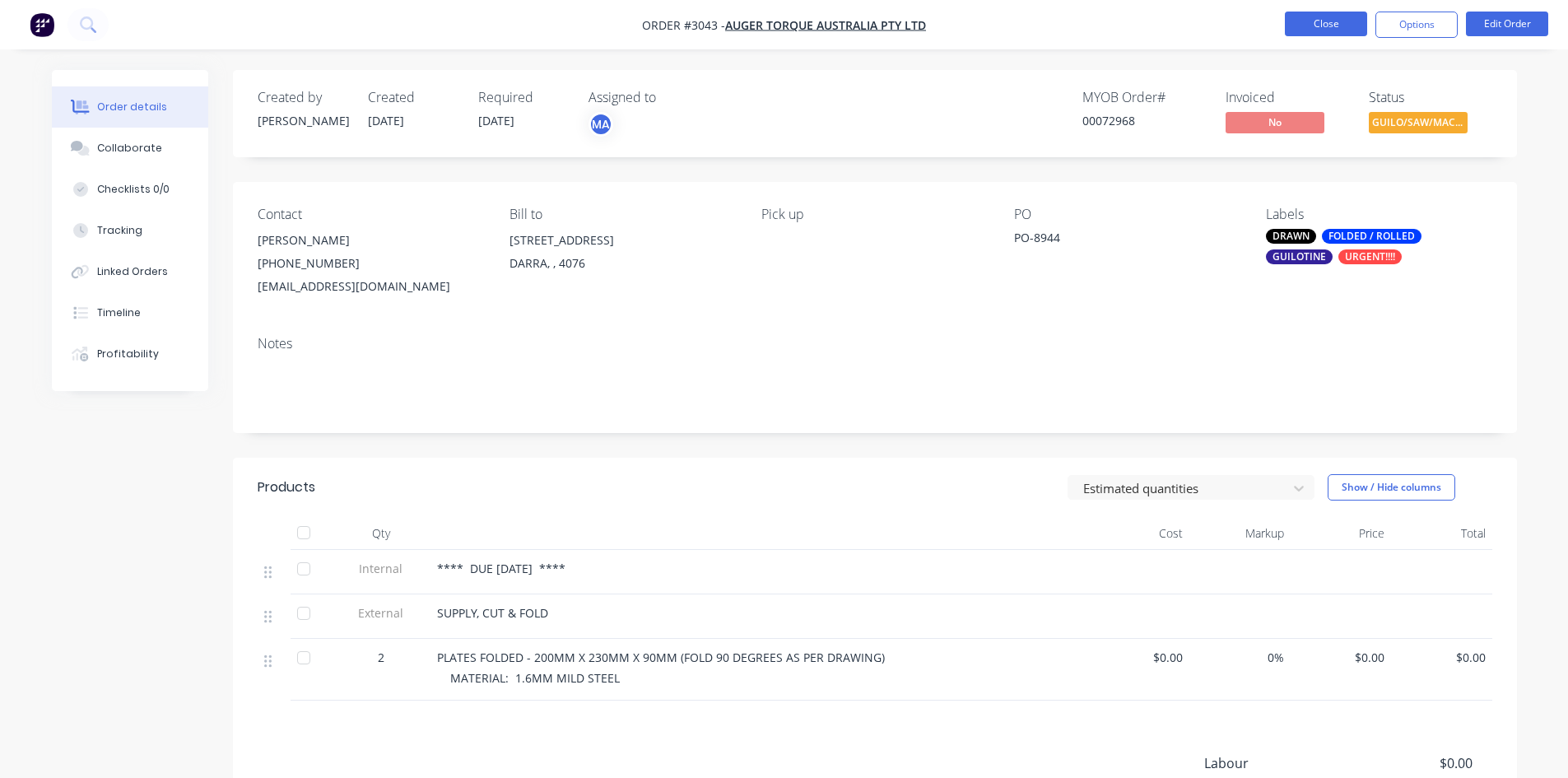
click at [1310, 13] on button "Close" at bounding box center [1326, 23] width 82 height 24
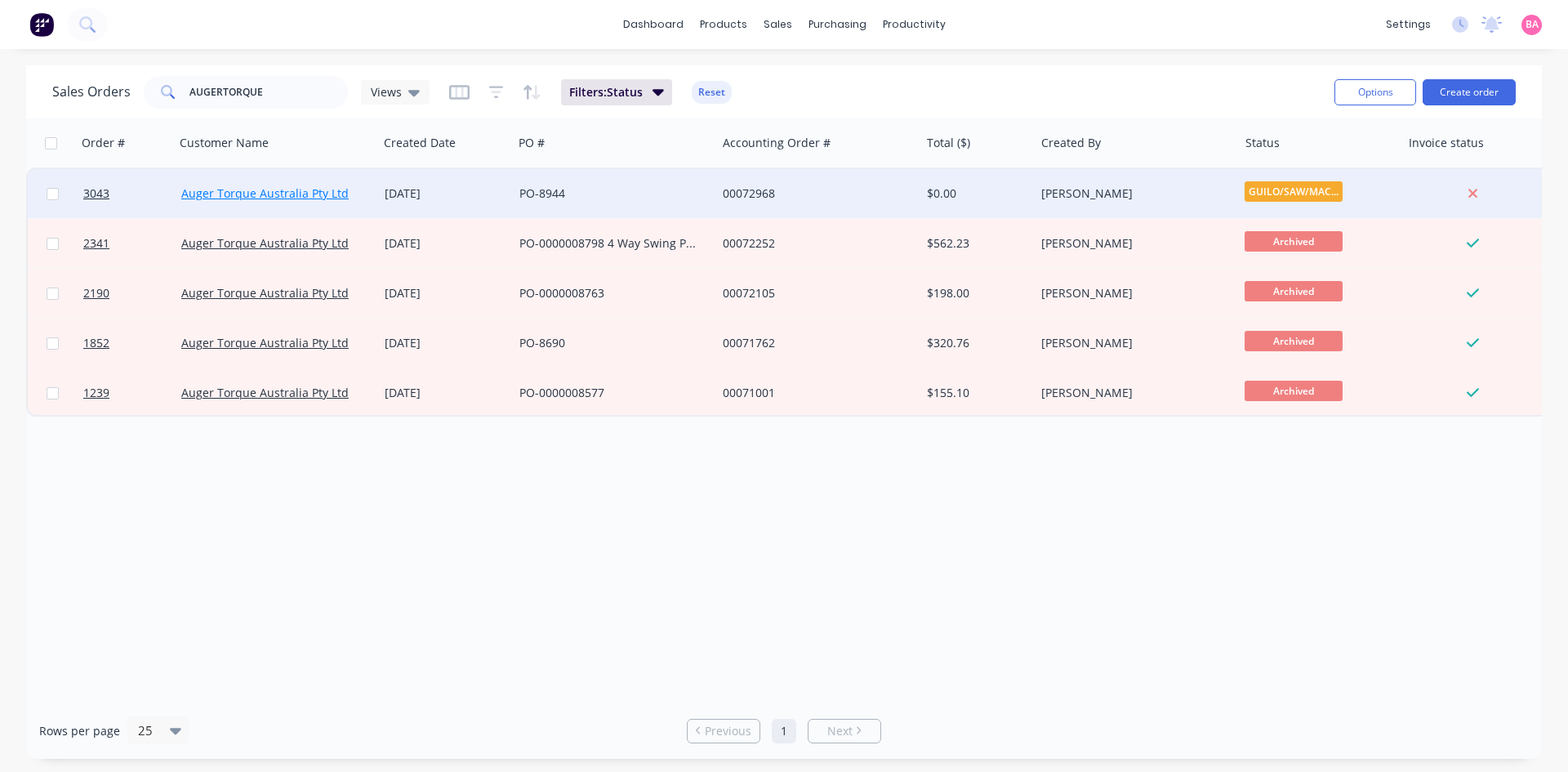
click at [255, 192] on link "Auger Torque Australia Pty Ltd" at bounding box center [264, 193] width 168 height 15
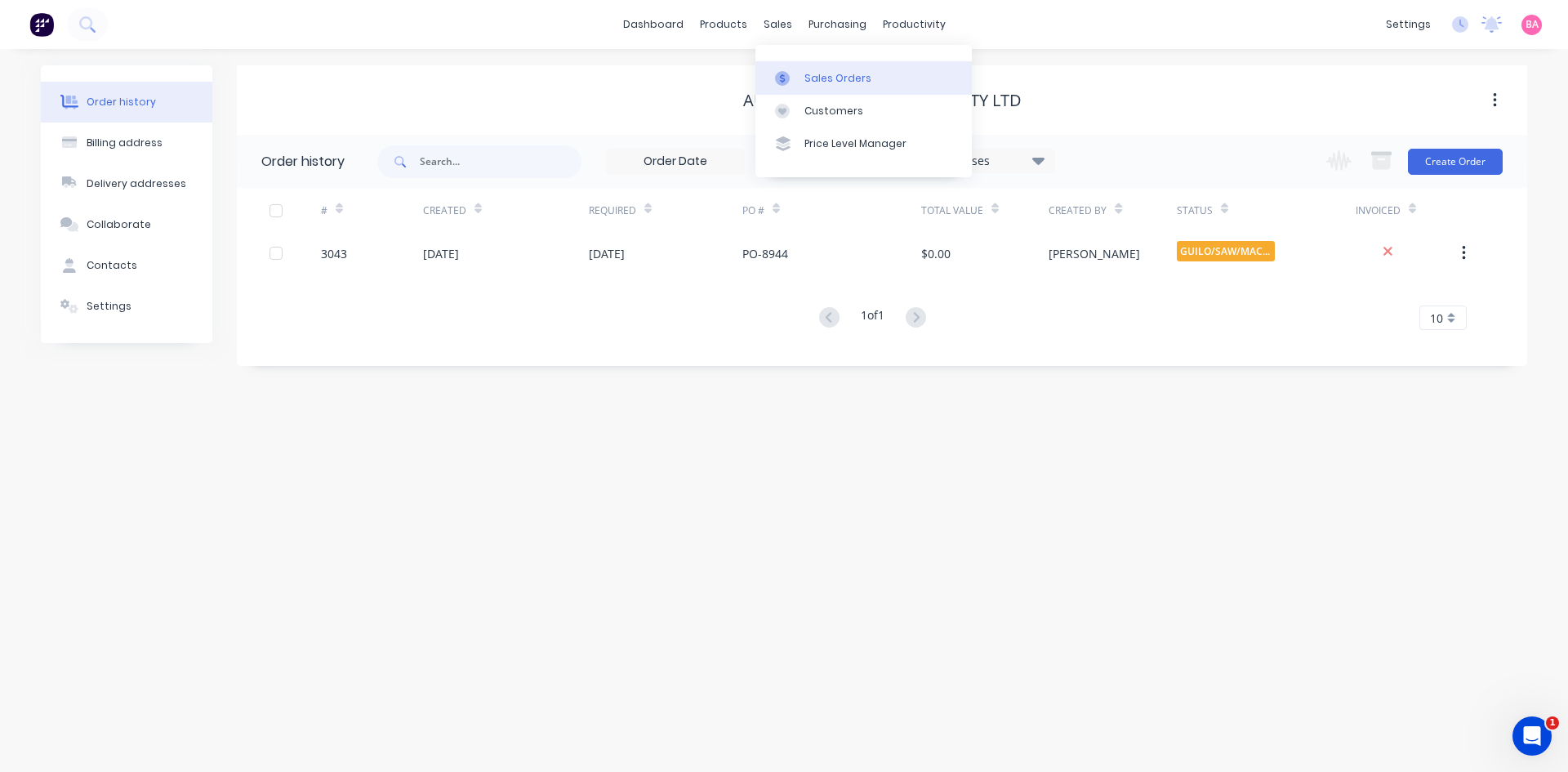
click at [814, 71] on div "Sales Orders" at bounding box center [838, 77] width 67 height 15
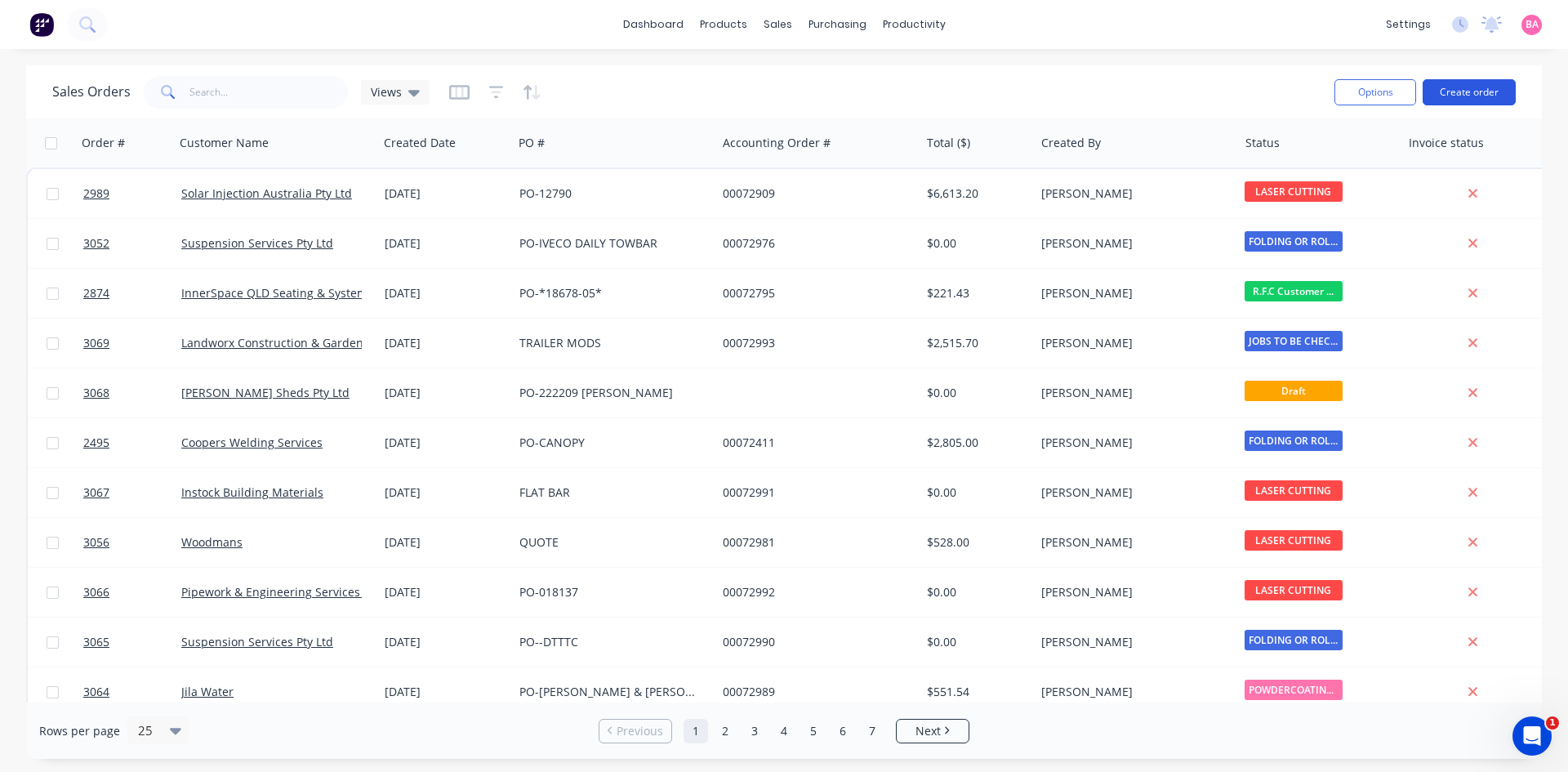
click at [1477, 88] on button "Create order" at bounding box center [1469, 92] width 93 height 26
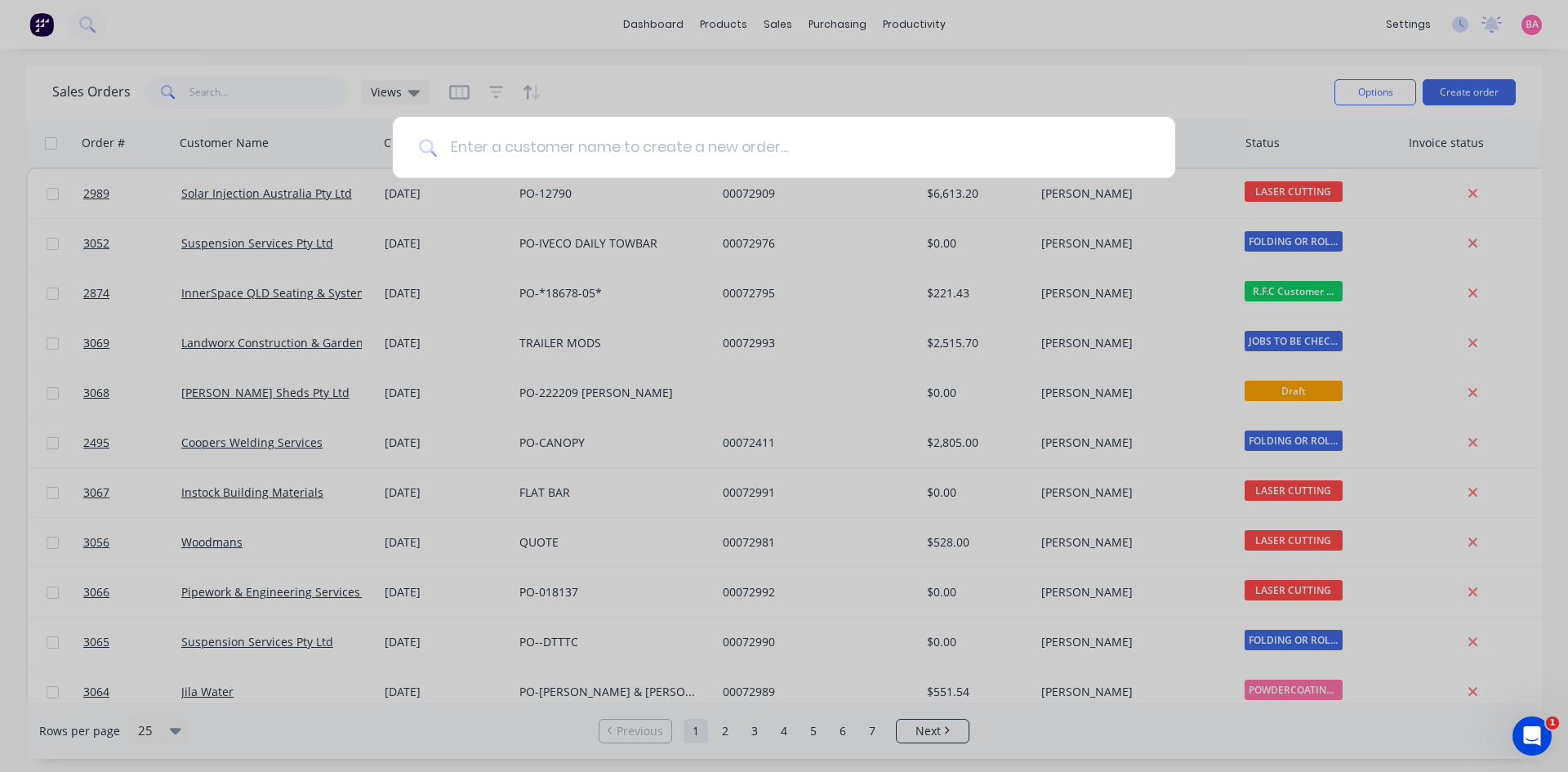
click at [628, 154] on input at bounding box center [792, 147] width 712 height 61
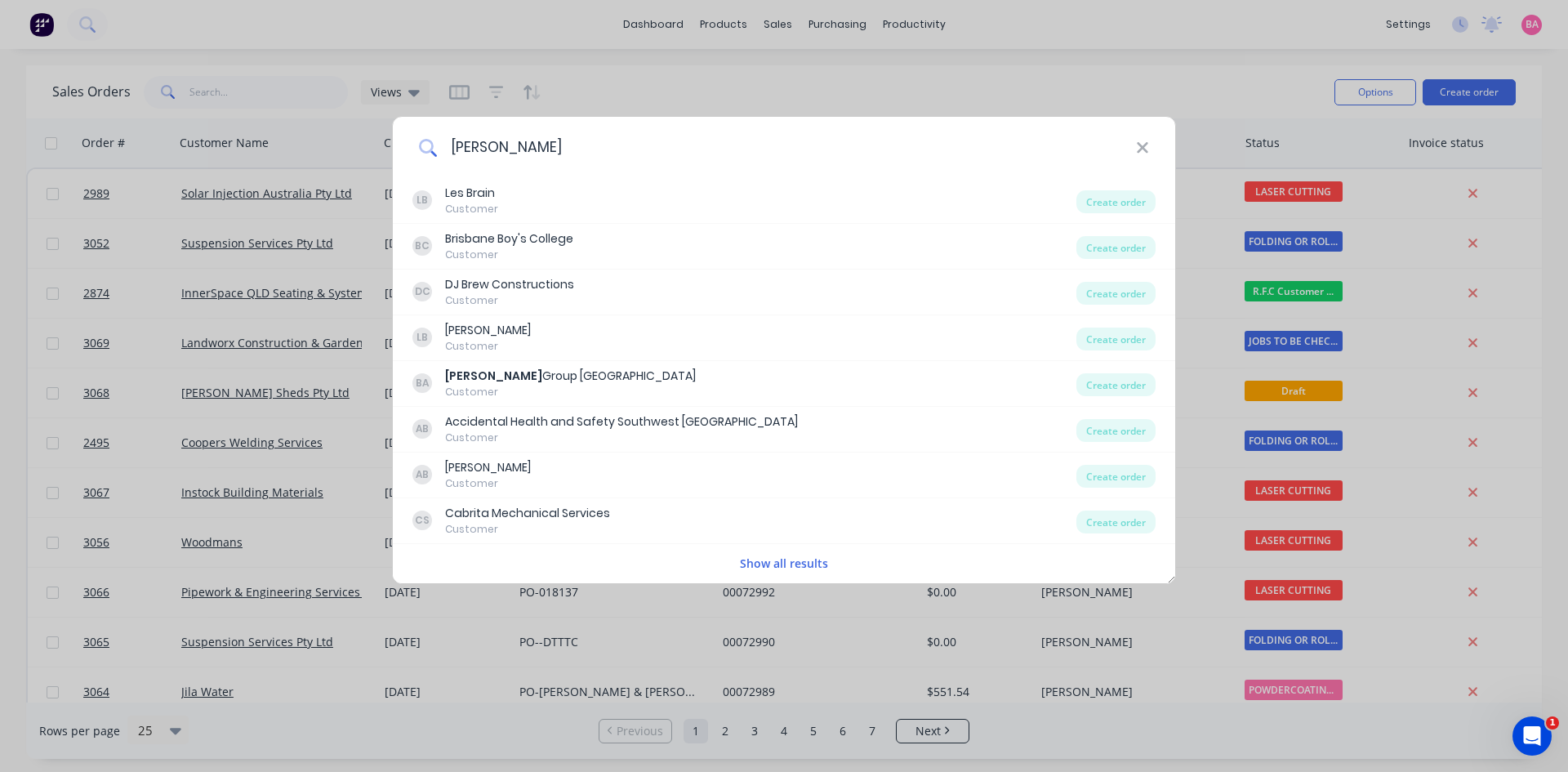
type input "[PERSON_NAME]"
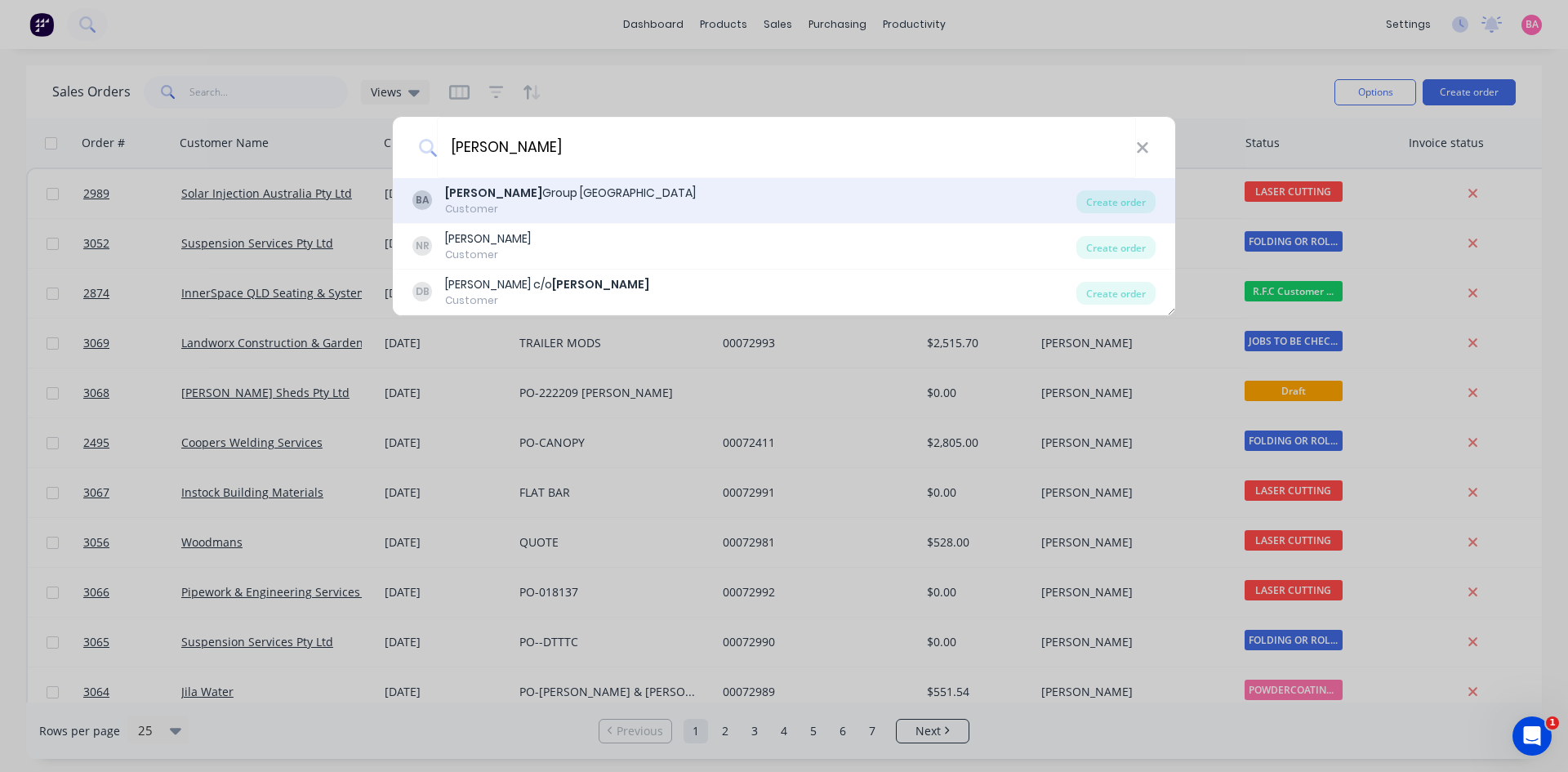
click at [553, 202] on div "Customer" at bounding box center [570, 208] width 251 height 15
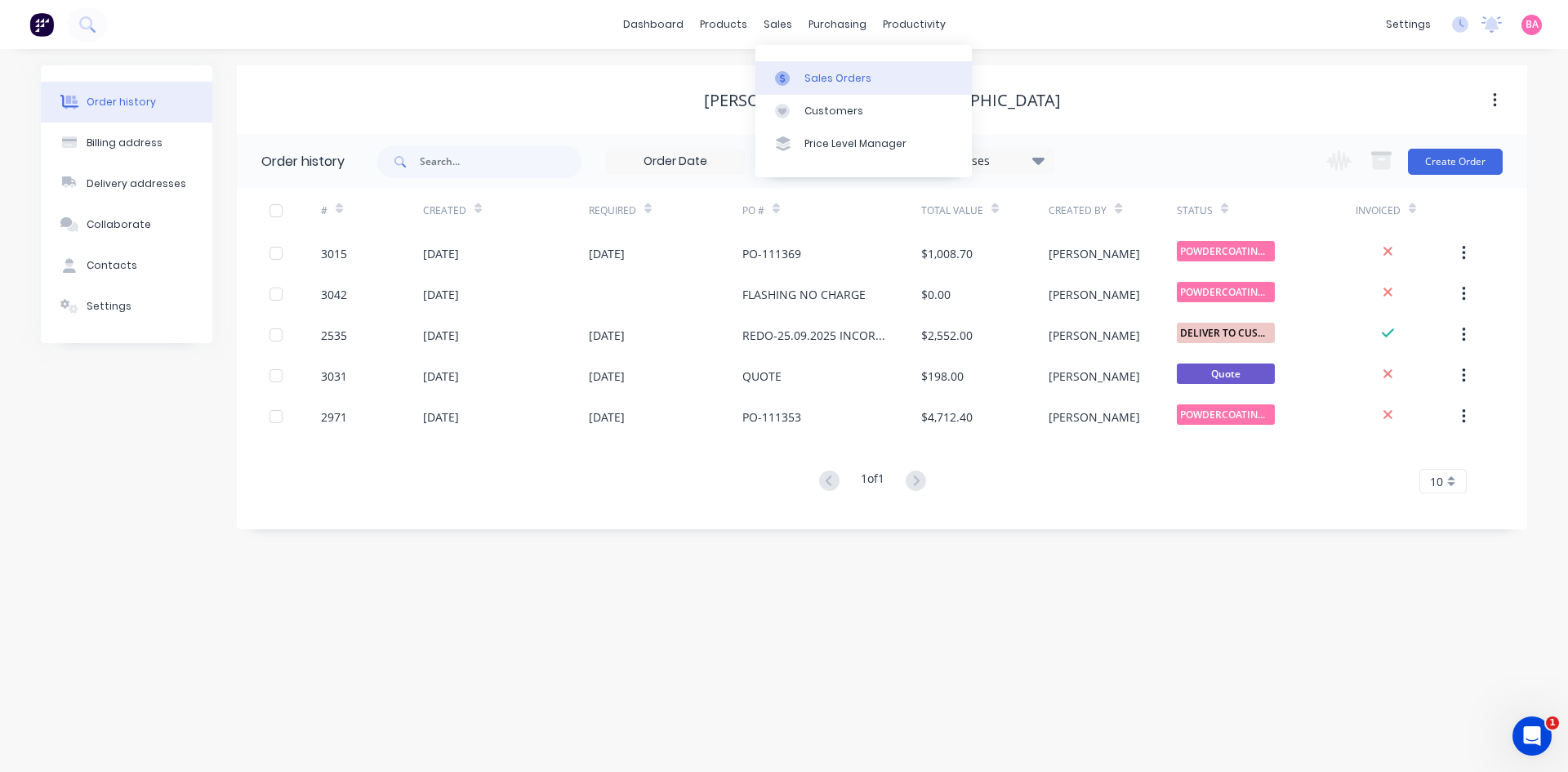
click at [852, 77] on div "Sales Orders" at bounding box center [838, 77] width 67 height 15
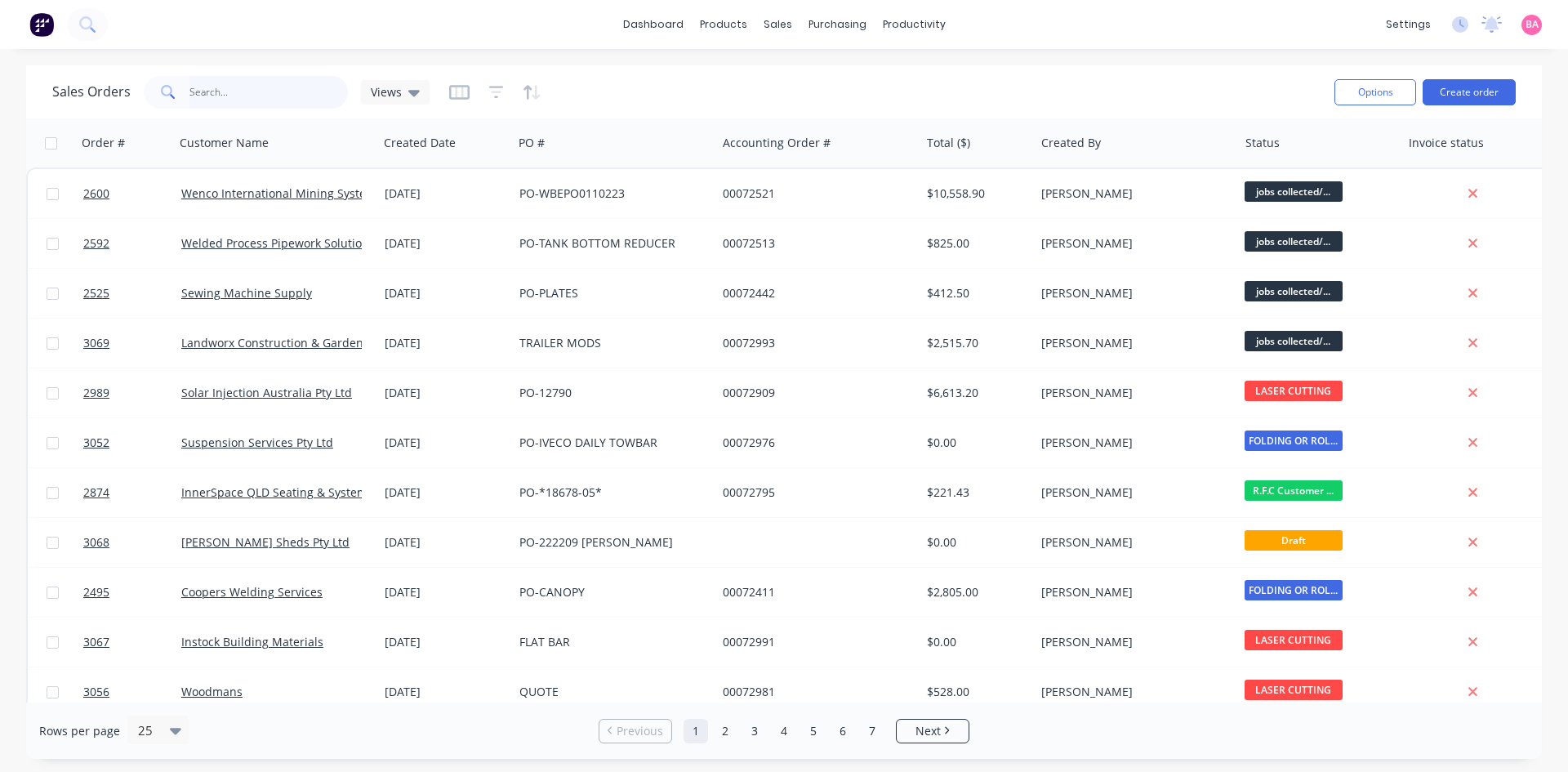
click at [245, 97] on input "text" at bounding box center [269, 92] width 159 height 33
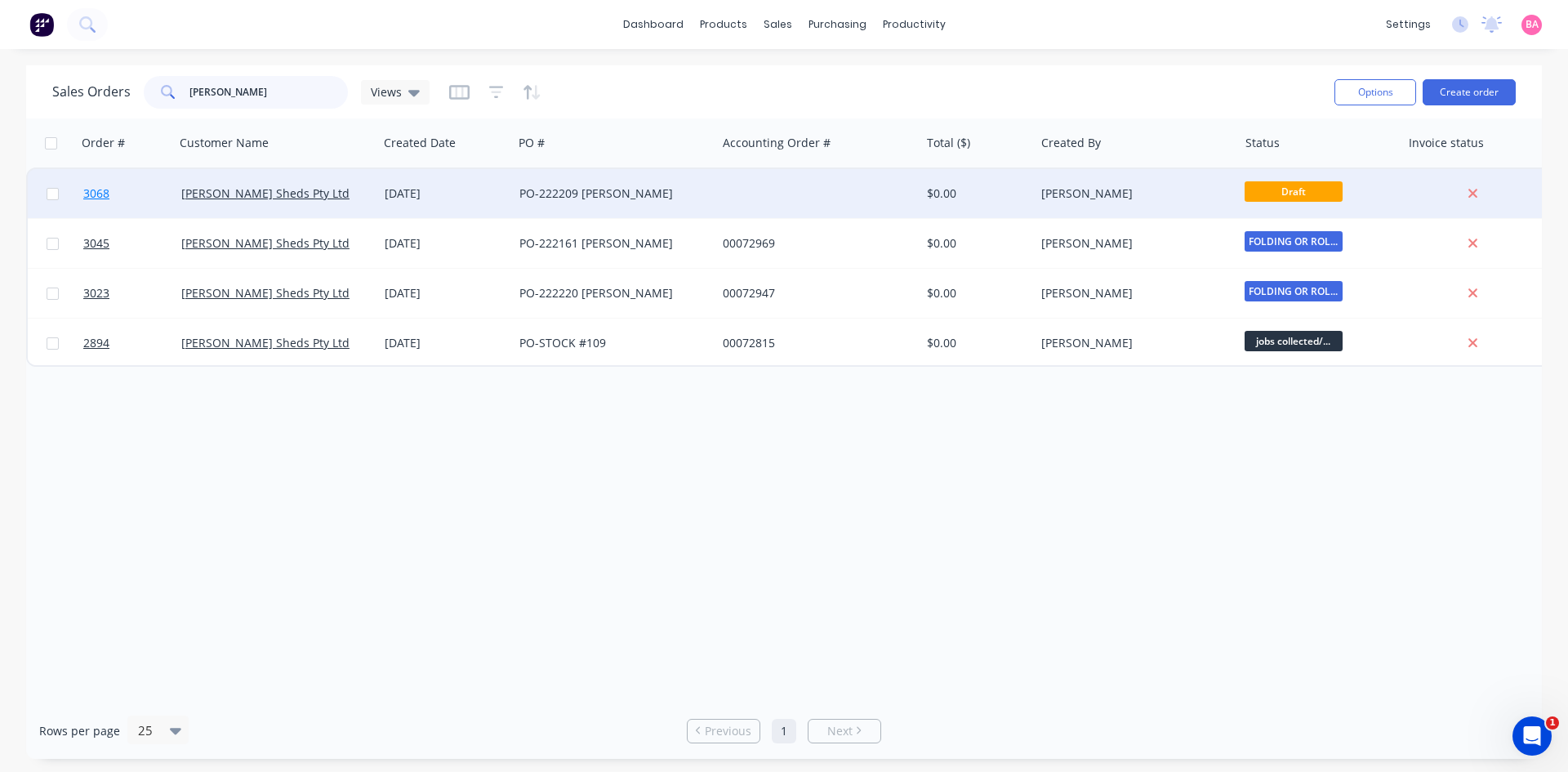
type input "OZZIE"
click at [97, 192] on span "3068" at bounding box center [96, 193] width 26 height 16
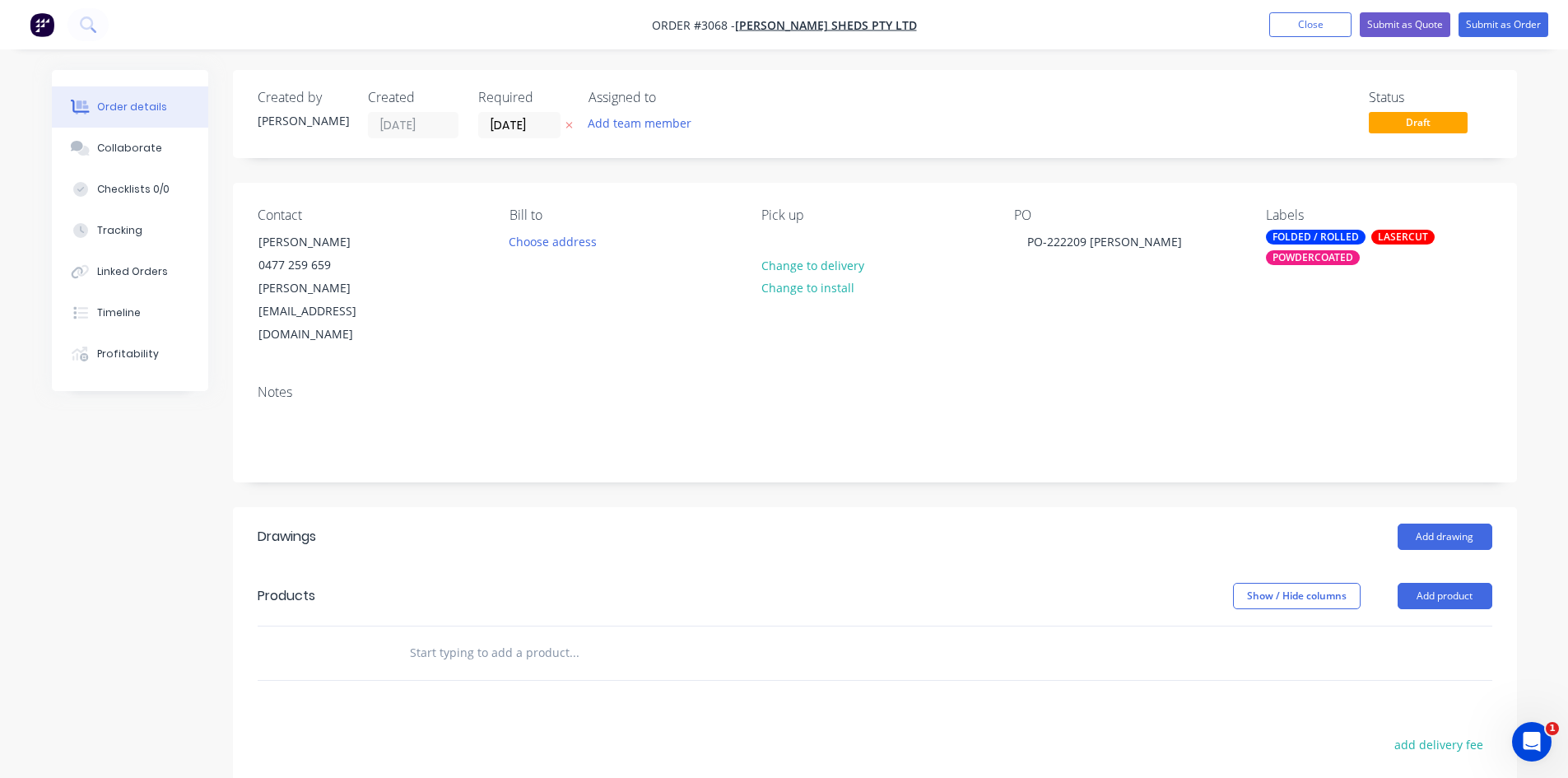
click at [569, 124] on icon "button" at bounding box center [568, 126] width 7 height 7
click at [533, 128] on input at bounding box center [523, 125] width 89 height 24
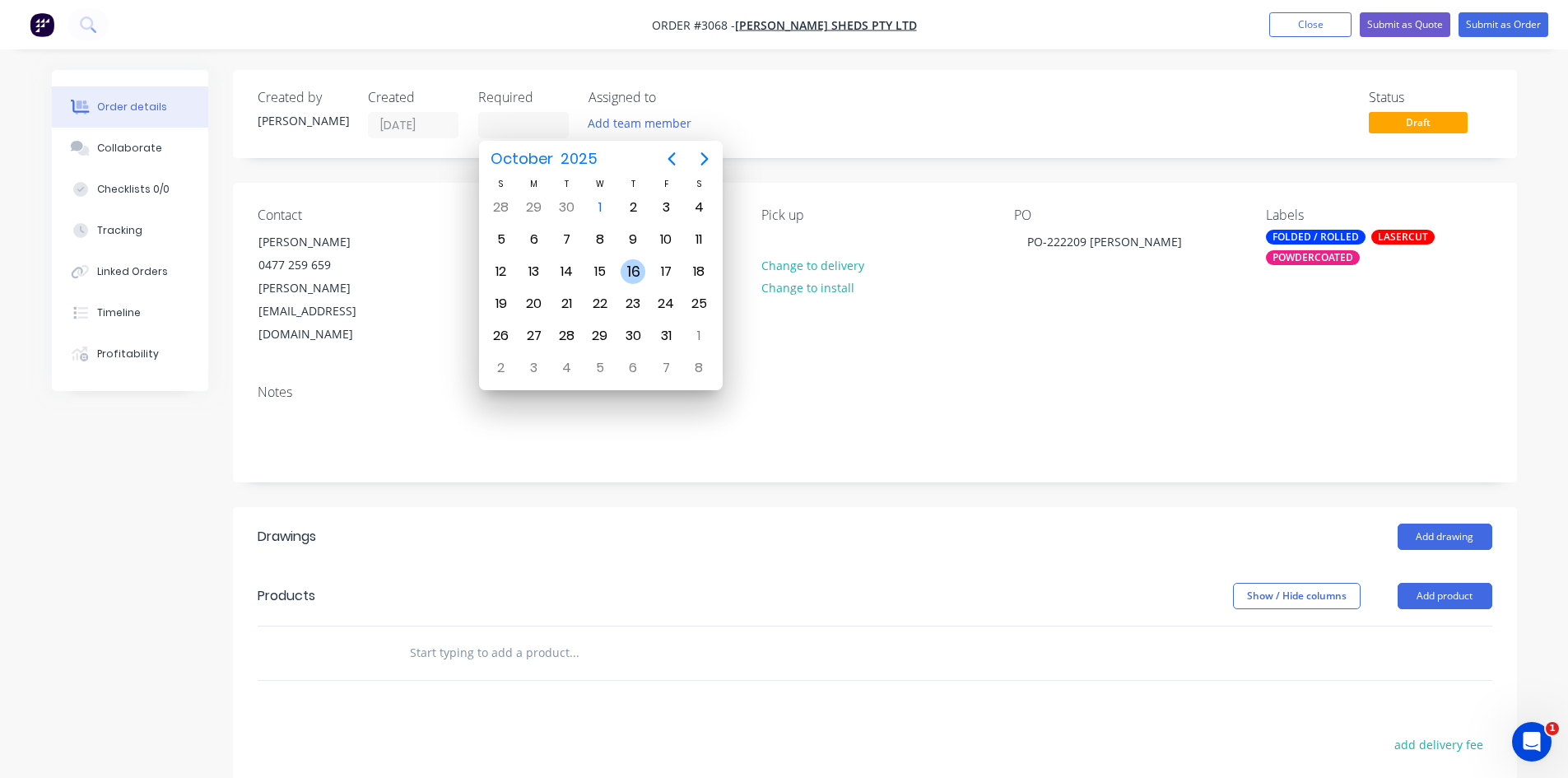
click at [629, 272] on div "16" at bounding box center [633, 271] width 24 height 24
type input "16/10/25"
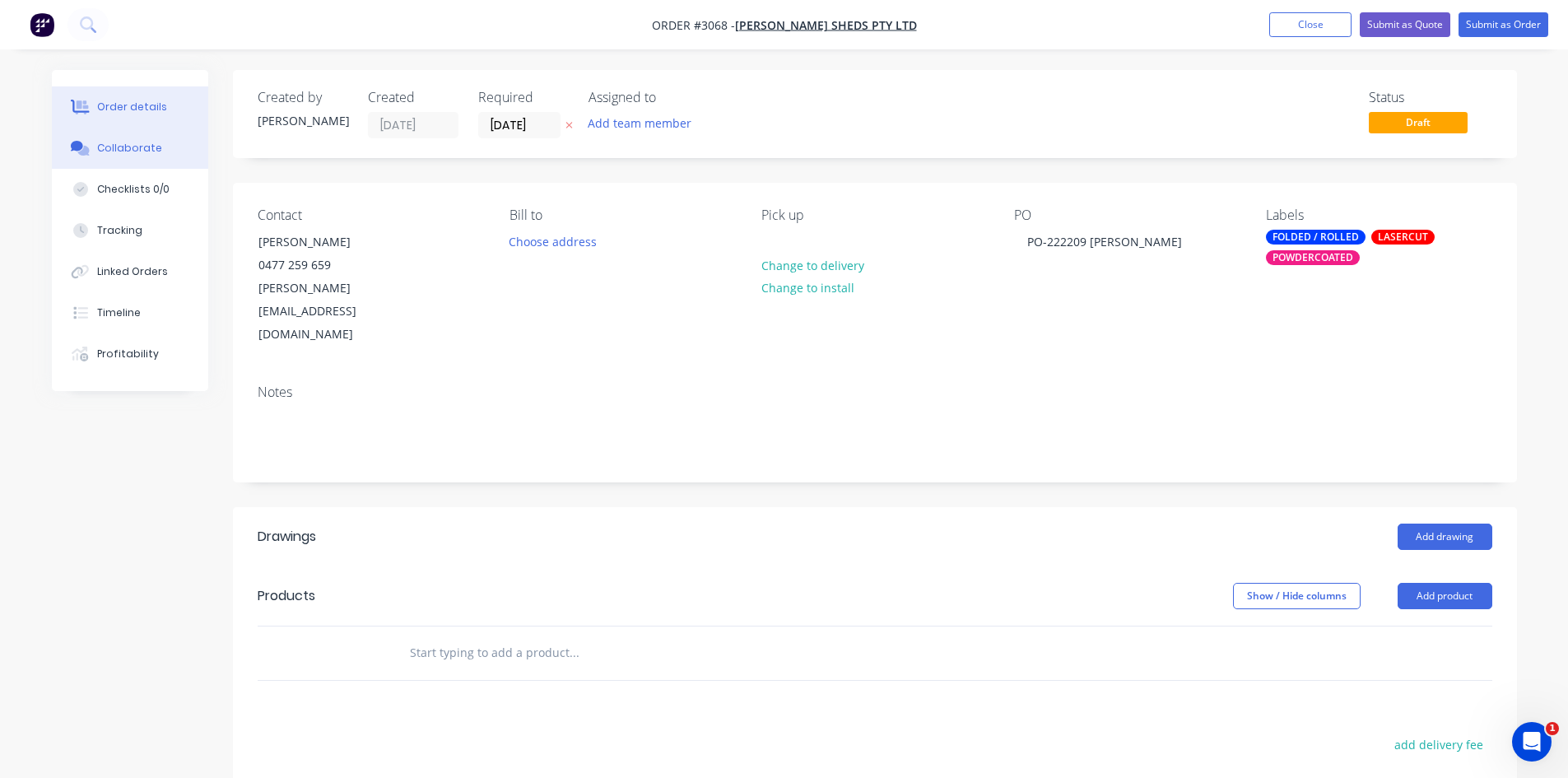
click at [113, 146] on div "Collaborate" at bounding box center [129, 147] width 65 height 15
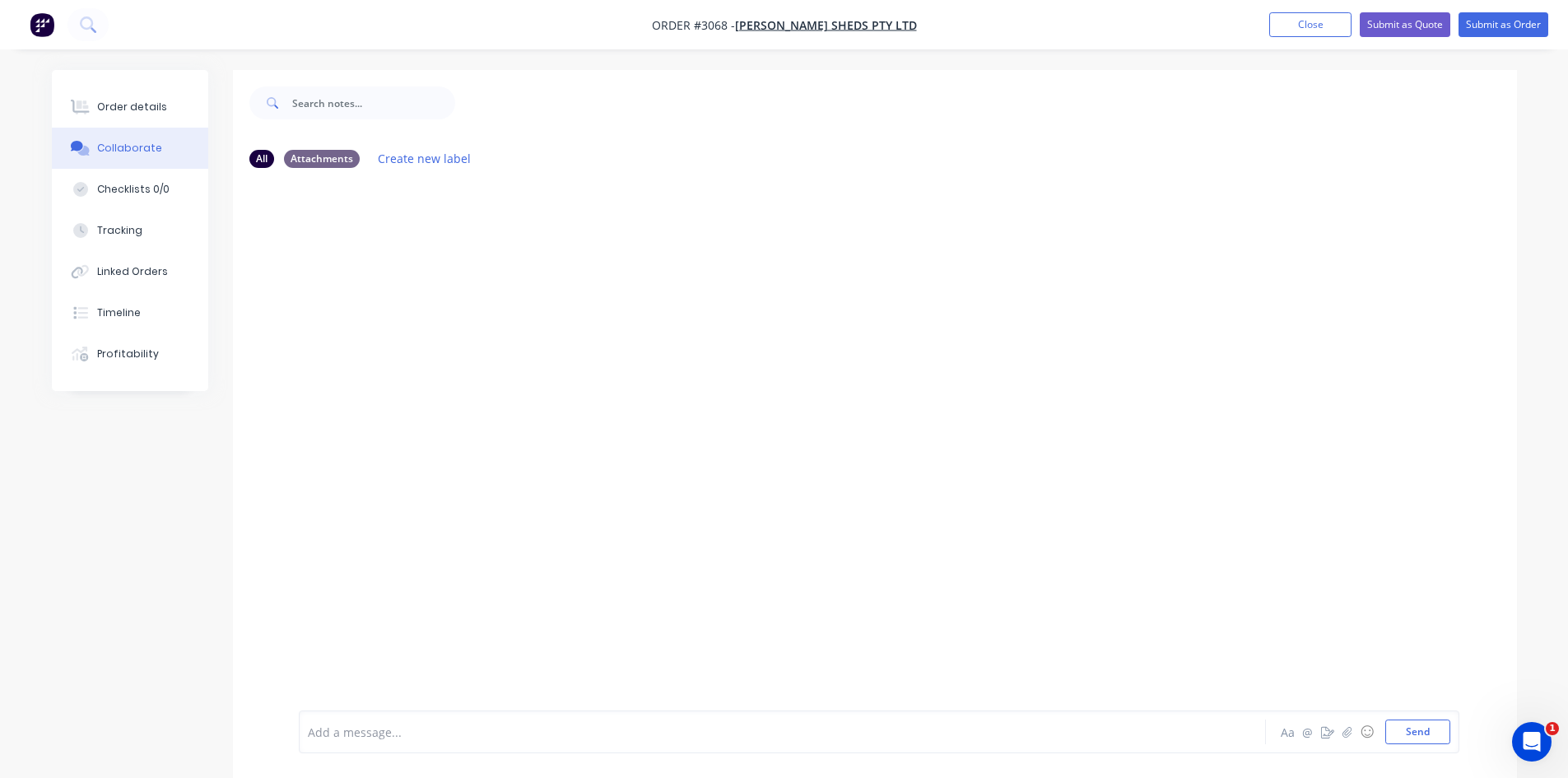
click at [479, 732] on div at bounding box center [736, 732] width 856 height 18
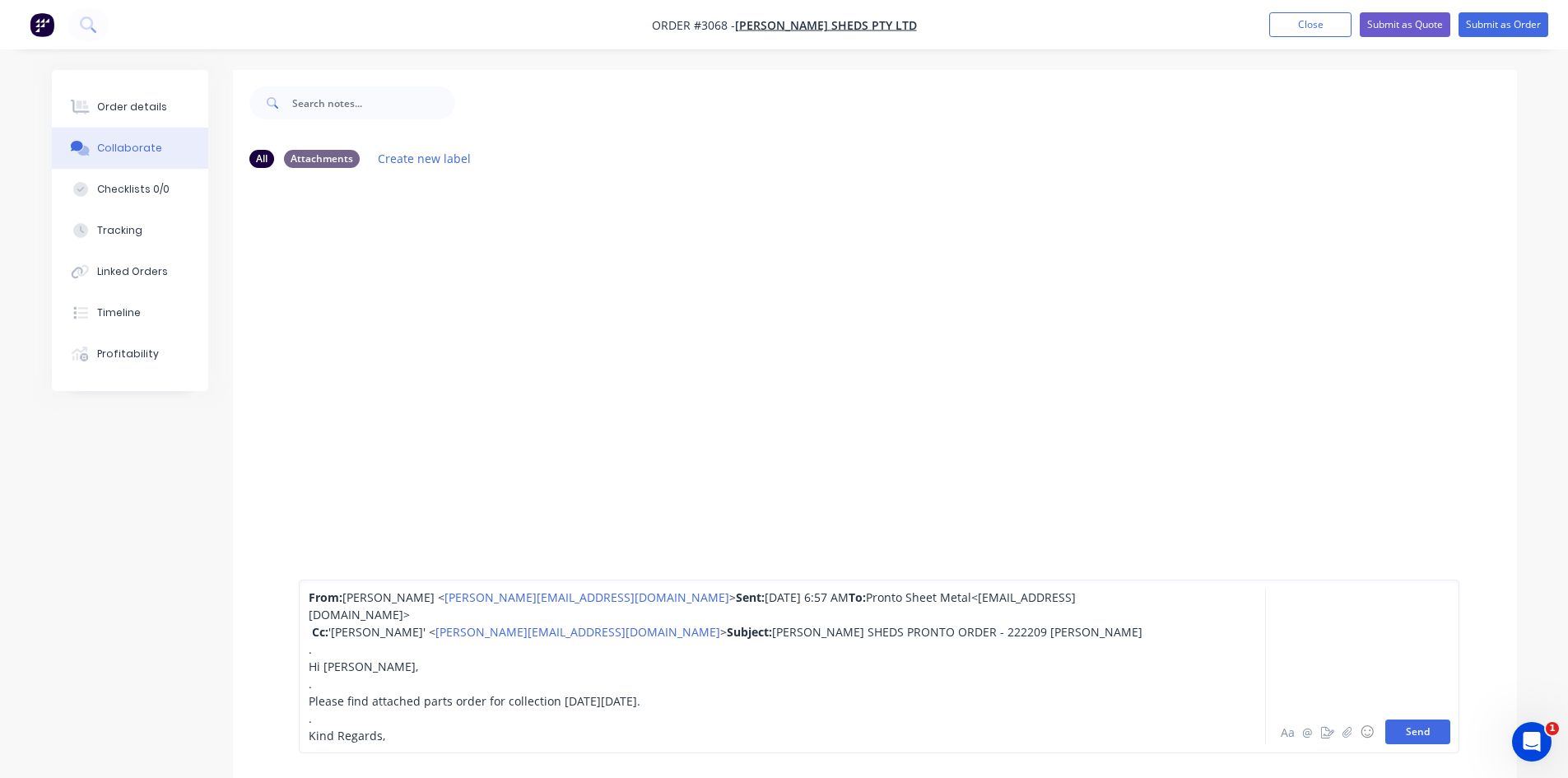
click at [1416, 726] on button "Send" at bounding box center [1418, 731] width 65 height 24
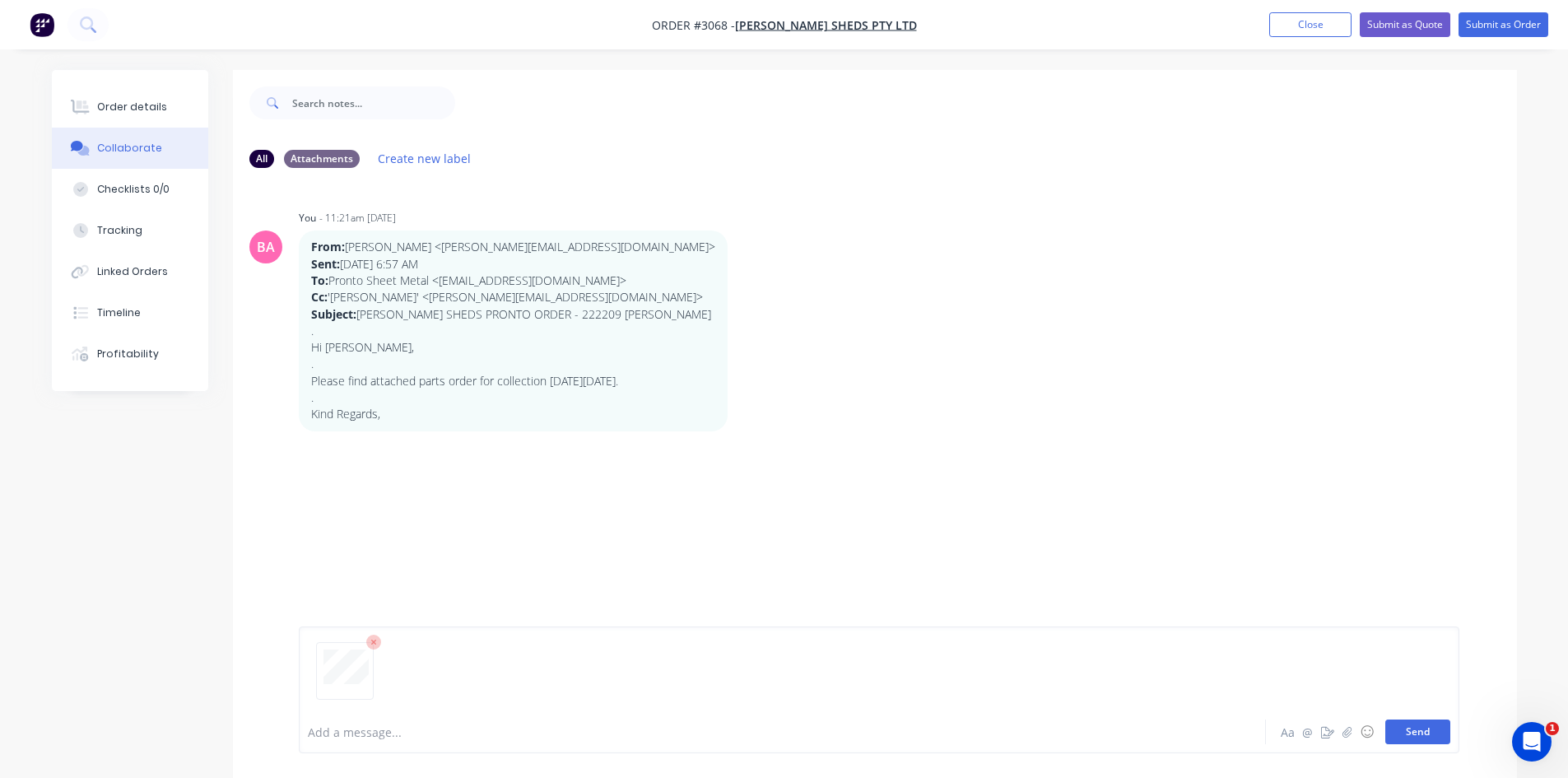
click at [1405, 722] on button "Send" at bounding box center [1418, 731] width 65 height 24
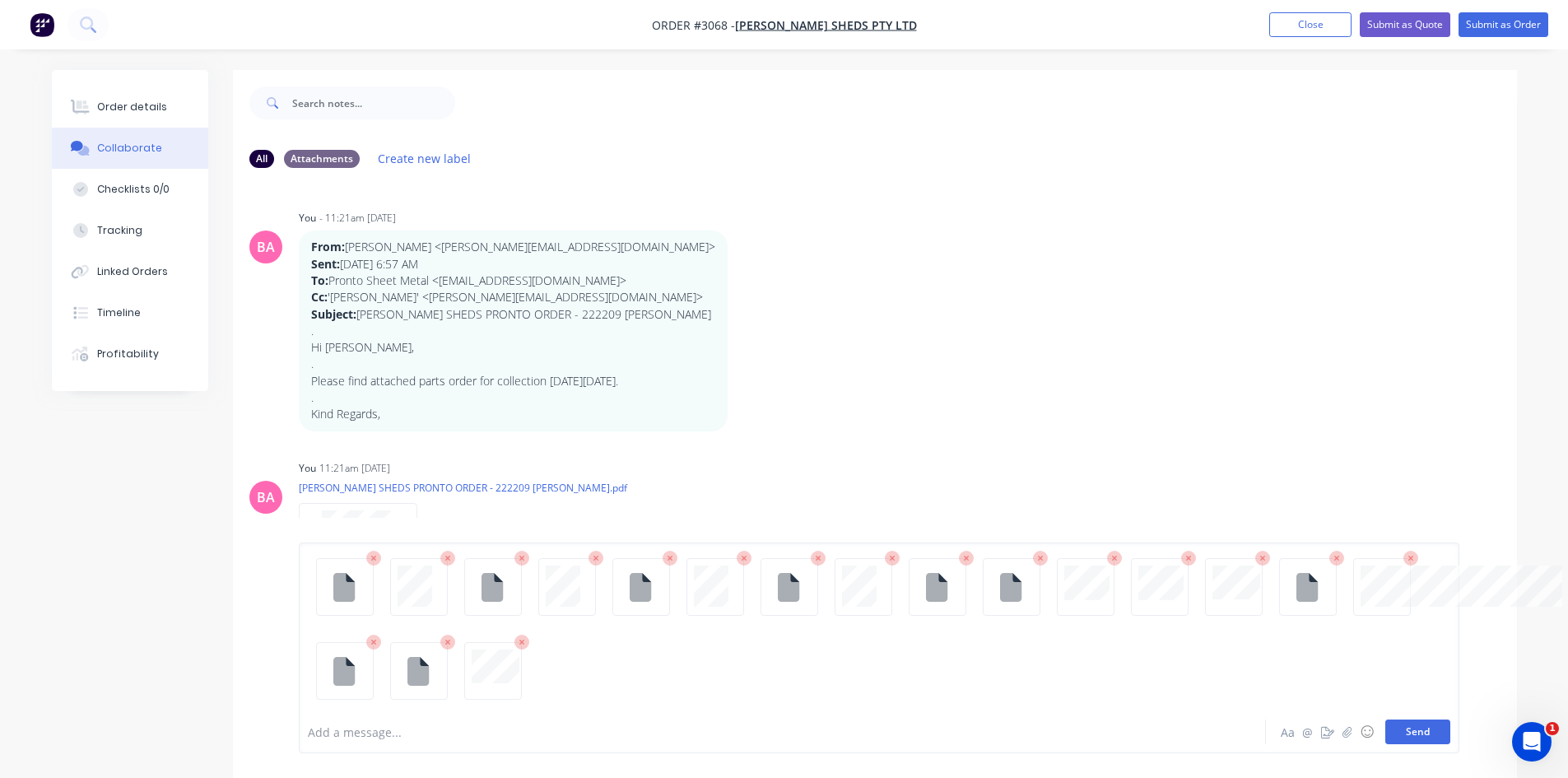
click at [1427, 732] on button "Send" at bounding box center [1418, 731] width 65 height 24
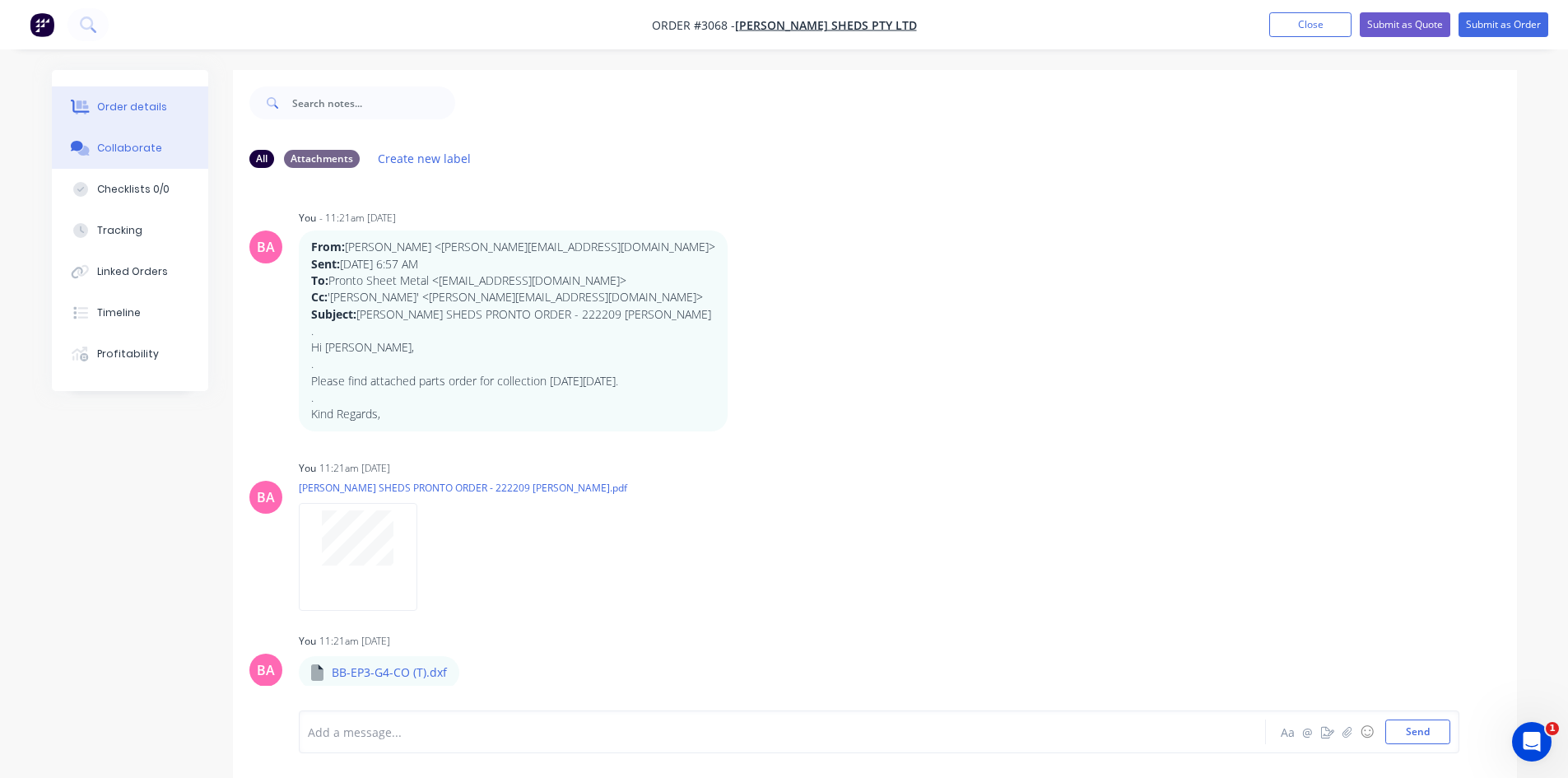
click at [111, 102] on div "Order details" at bounding box center [132, 106] width 70 height 15
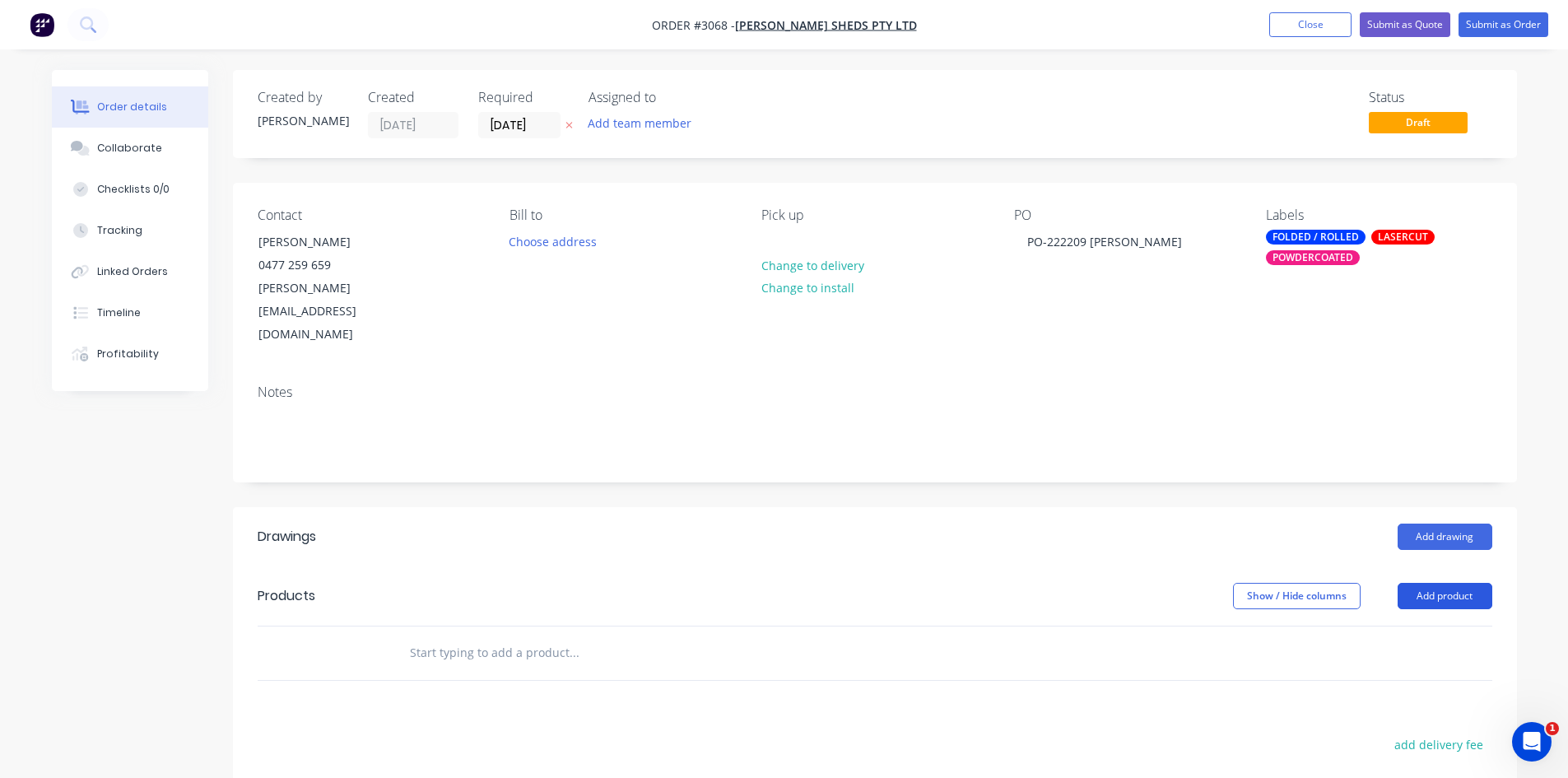
click at [1457, 583] on button "Add product" at bounding box center [1445, 595] width 95 height 26
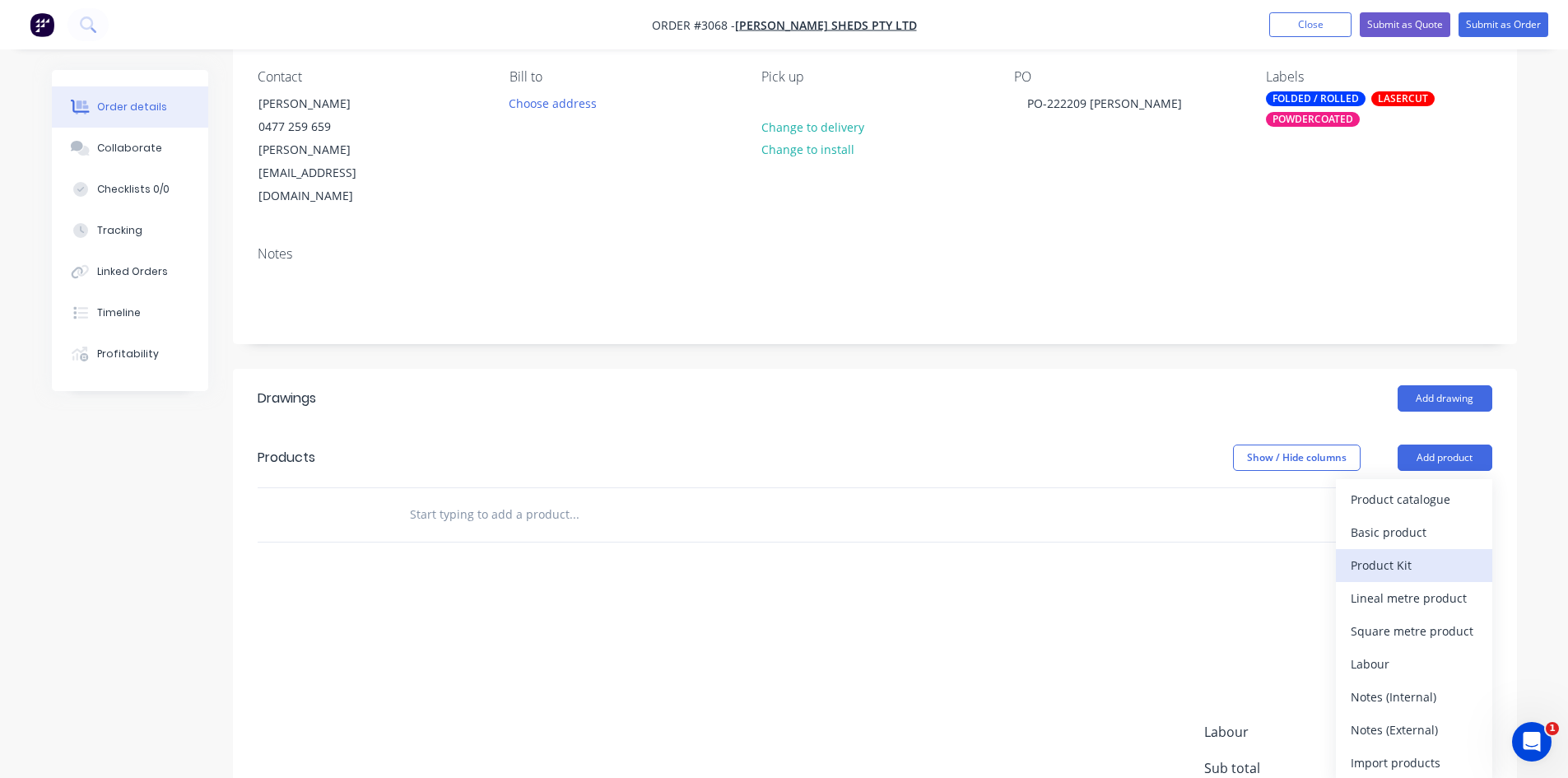
scroll to position [165, 0]
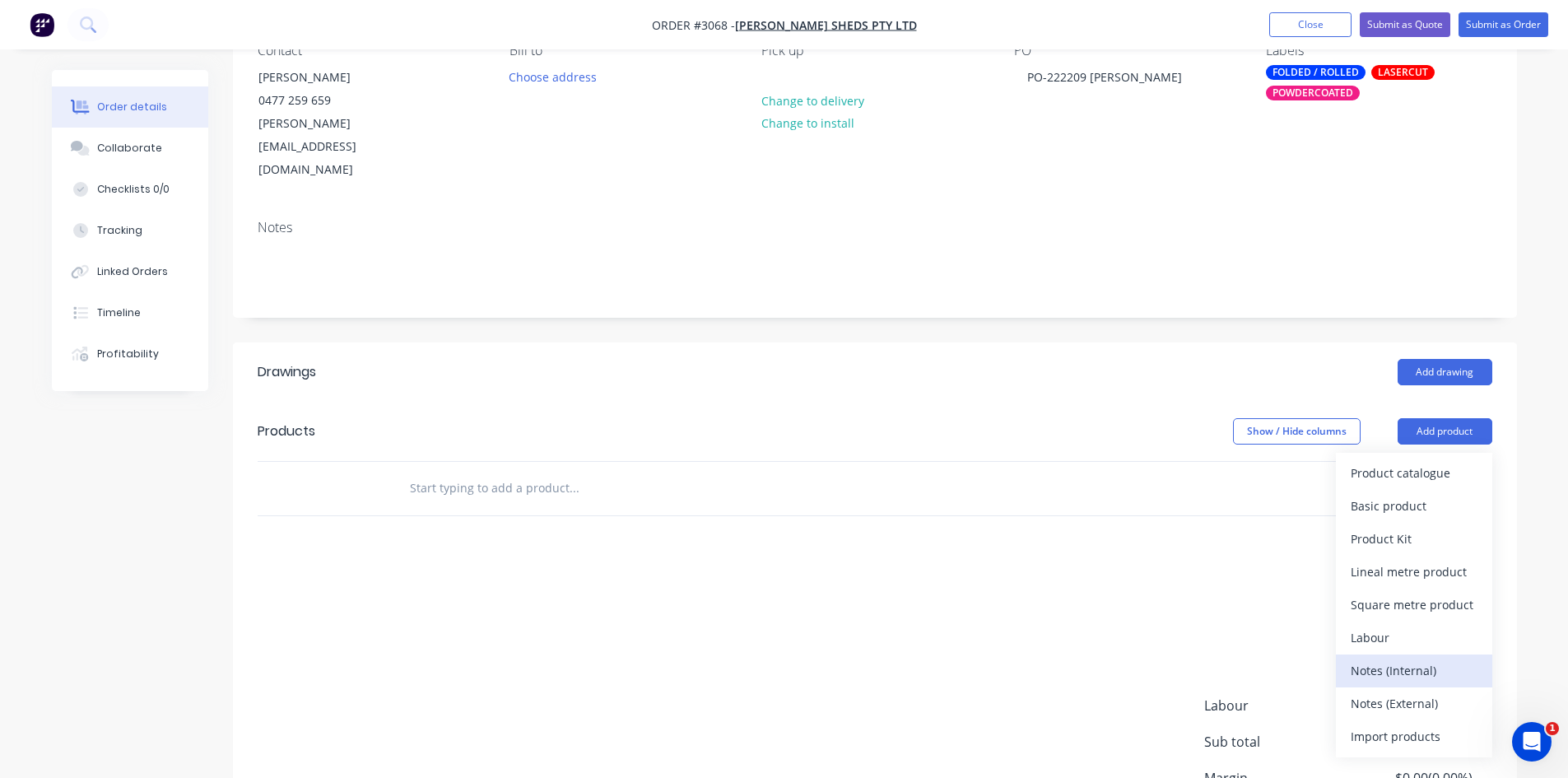
click at [1405, 659] on div "Notes (Internal)" at bounding box center [1415, 671] width 127 height 23
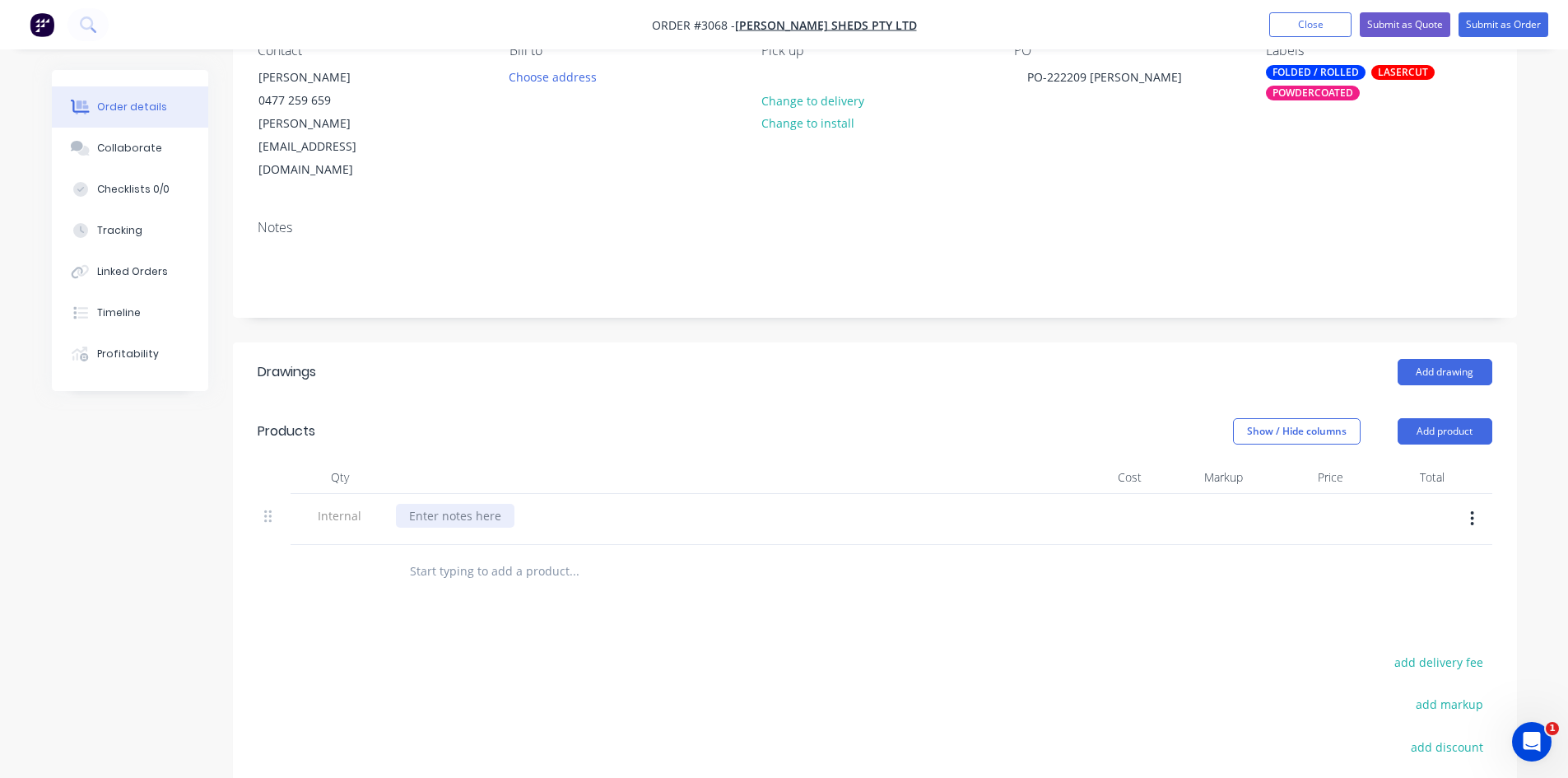
click at [485, 504] on div at bounding box center [455, 515] width 118 height 23
paste div
drag, startPoint x: 669, startPoint y: 469, endPoint x: 215, endPoint y: 441, distance: 454.9
click at [215, 441] on div "Created by Sandra Created 01/10/25 Required 16/10/25 Assigned to Add team membe…" at bounding box center [784, 462] width 1465 height 1113
click at [488, 504] on div "DUE Friday 17/10." at bounding box center [442, 515] width 92 height 23
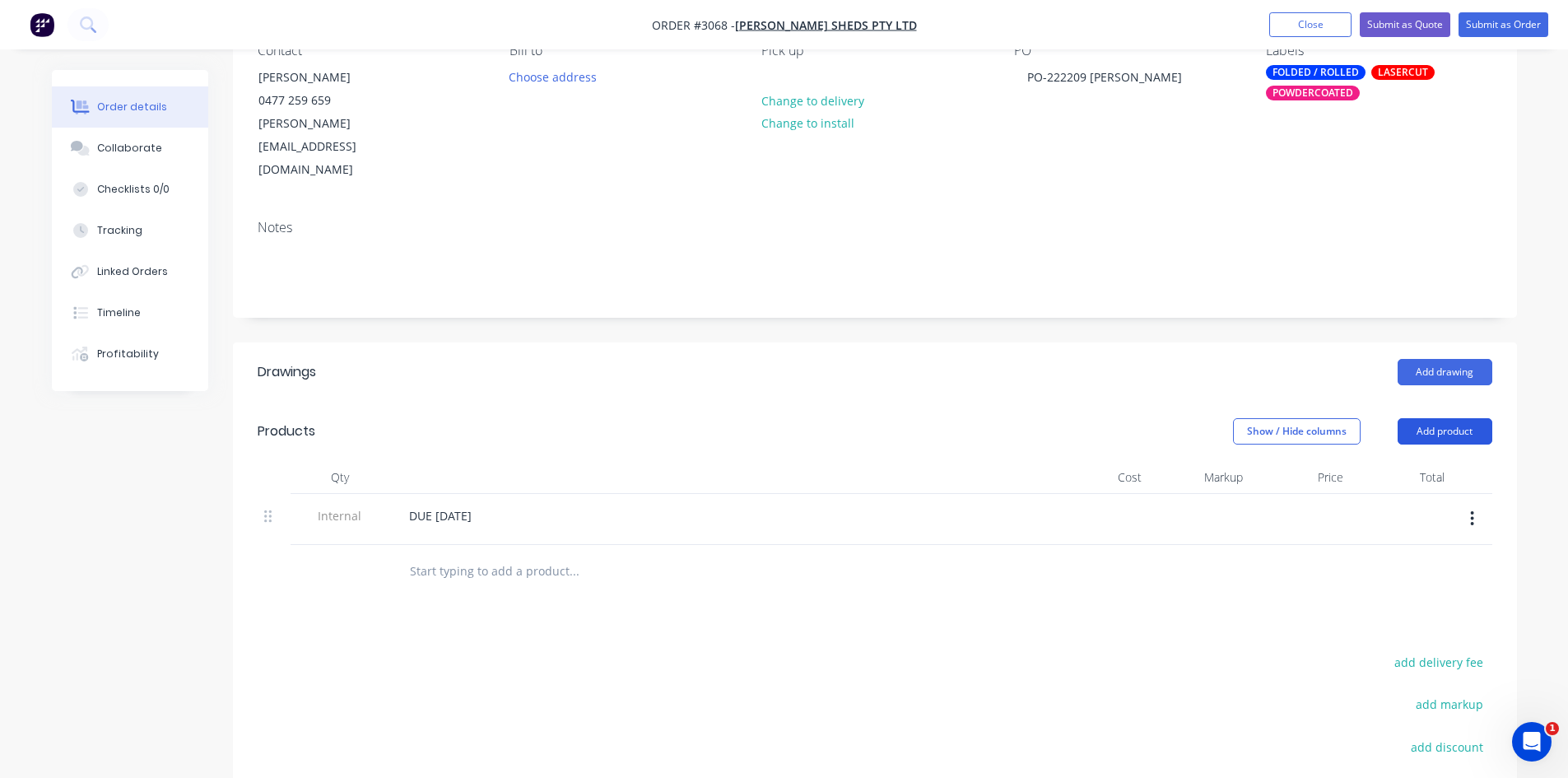
click at [1437, 418] on button "Add product" at bounding box center [1445, 430] width 95 height 26
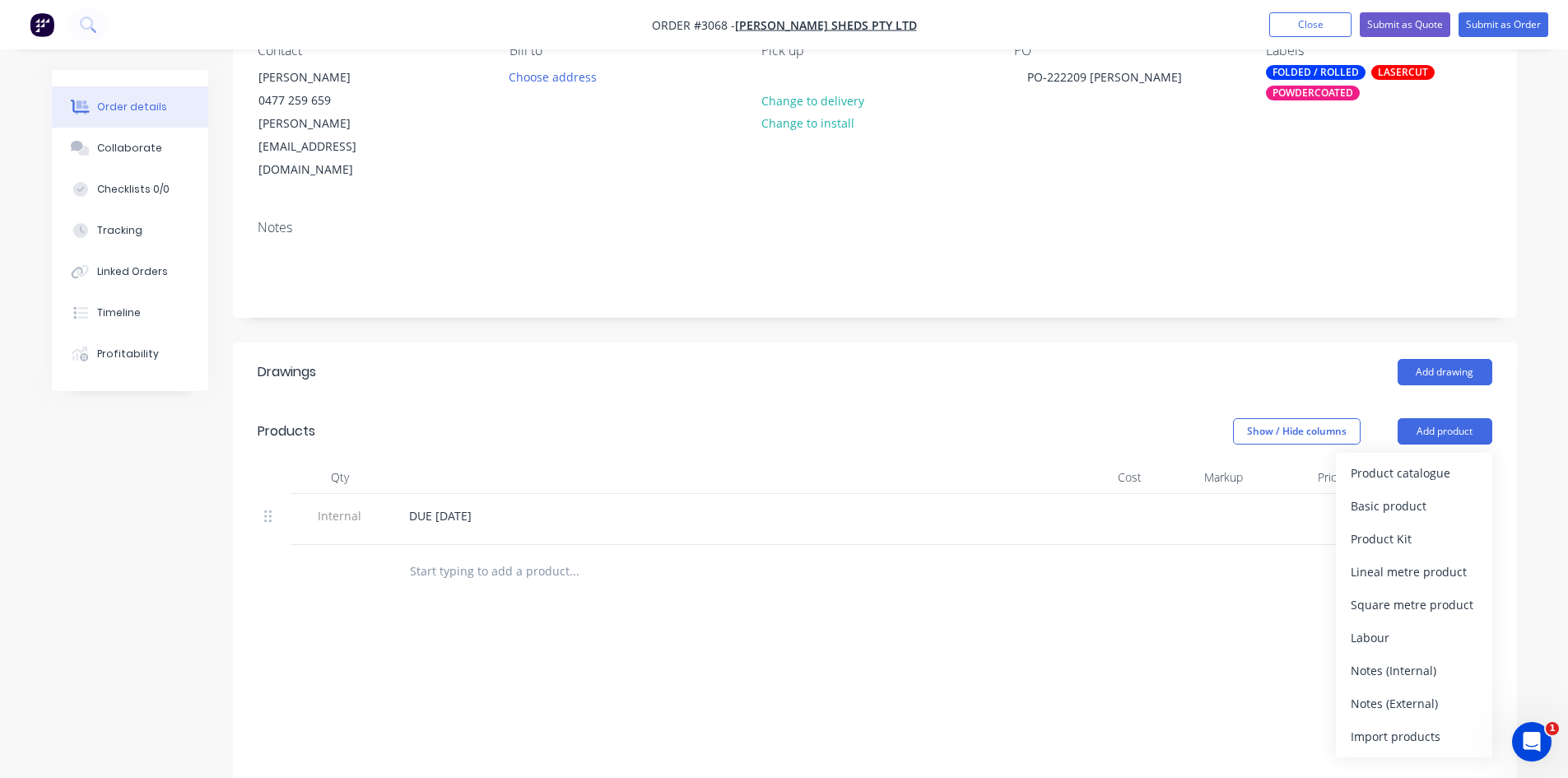
click at [486, 554] on input "text" at bounding box center [573, 571] width 329 height 33
click at [489, 554] on input "text" at bounding box center [573, 571] width 329 height 33
paste input "BB‐EP3‐G4‐CO (T)"
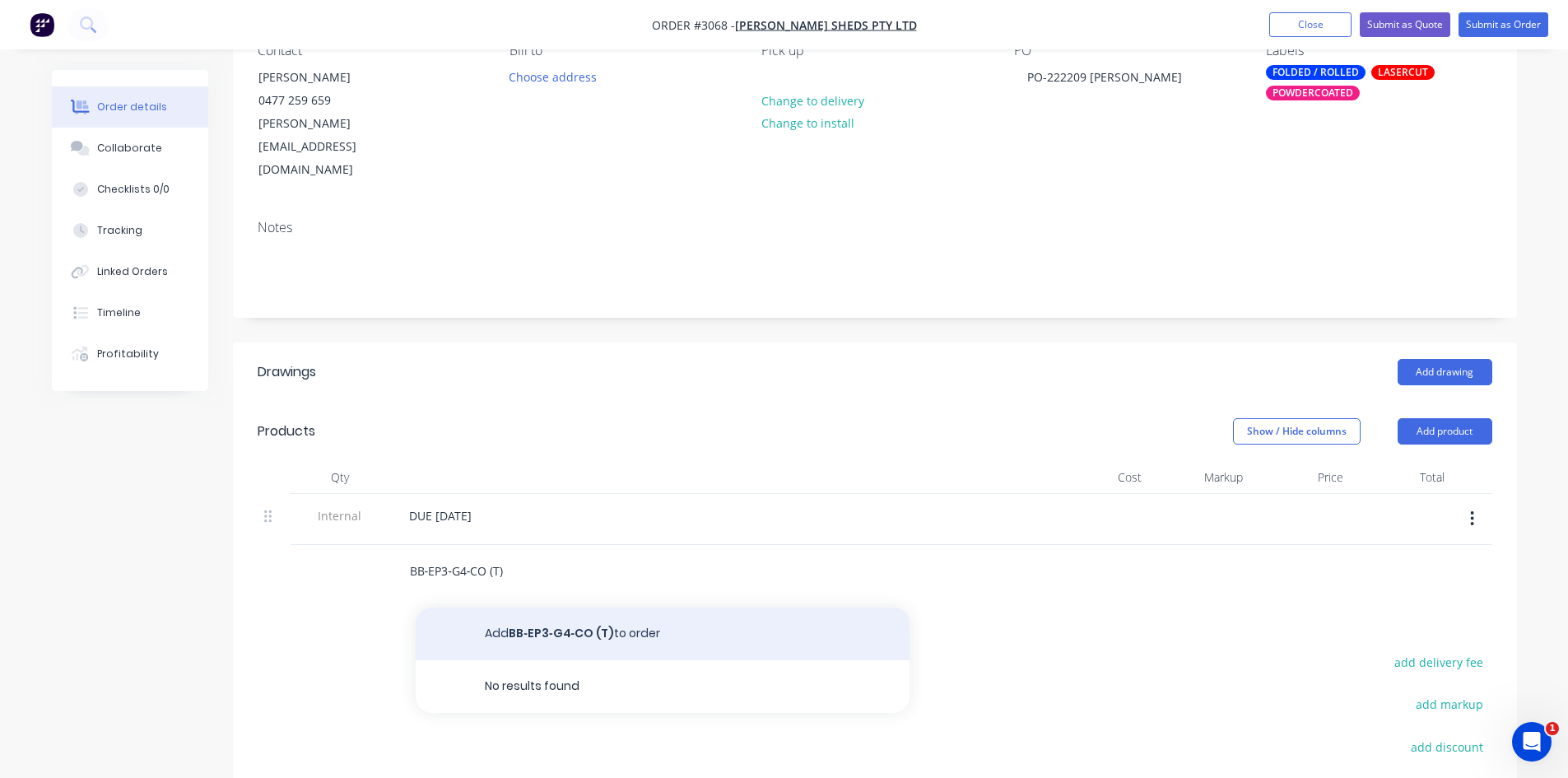
type input "BB‐EP3‐G4‐CO (T)"
click at [585, 607] on button "Add BB‐EP3‐G4‐CO (T) to order" at bounding box center [663, 634] width 494 height 53
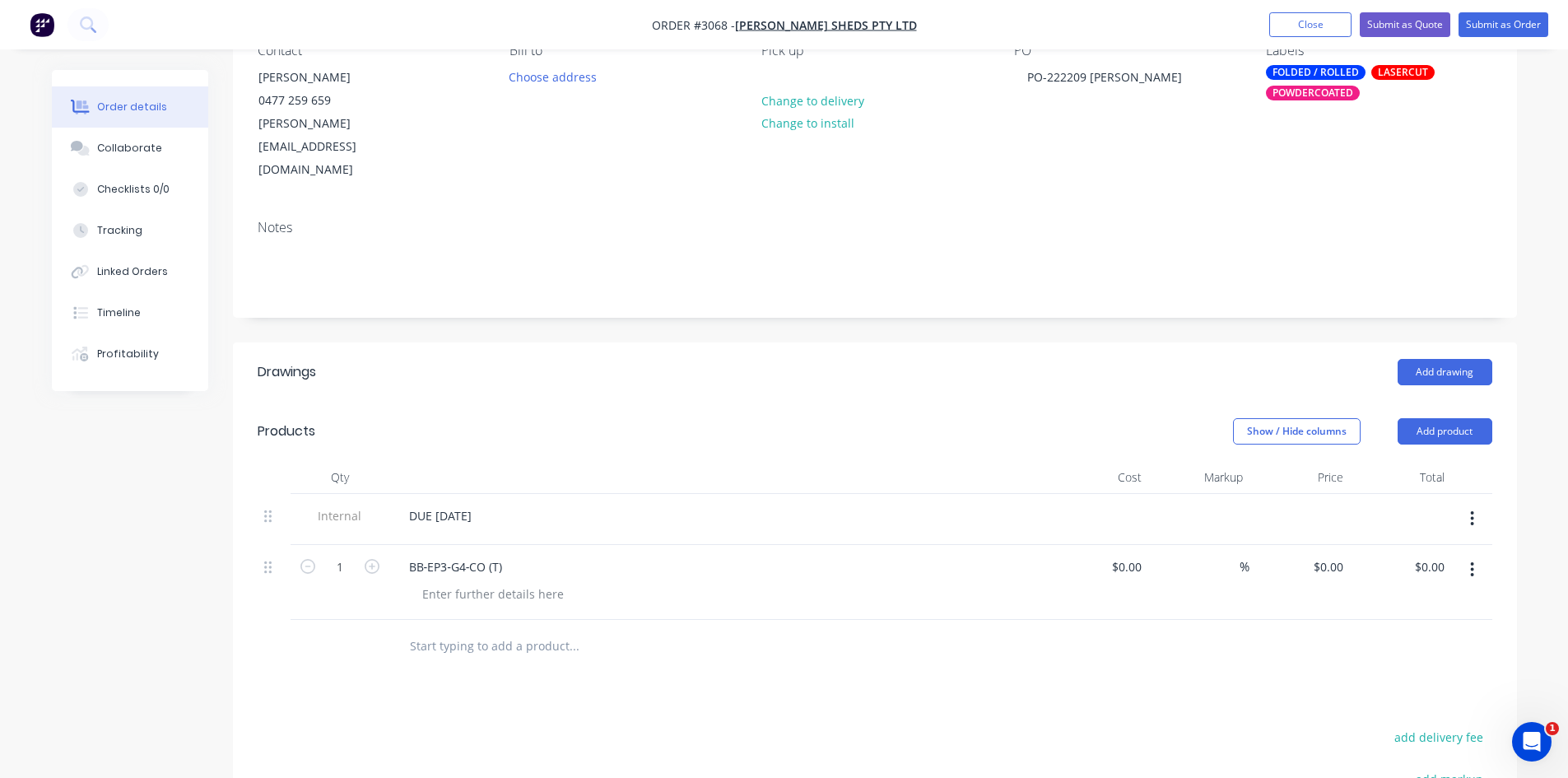
click at [473, 630] on input "text" at bounding box center [573, 646] width 329 height 33
paste input "BB‐EP3‐G4‐OC (T)"
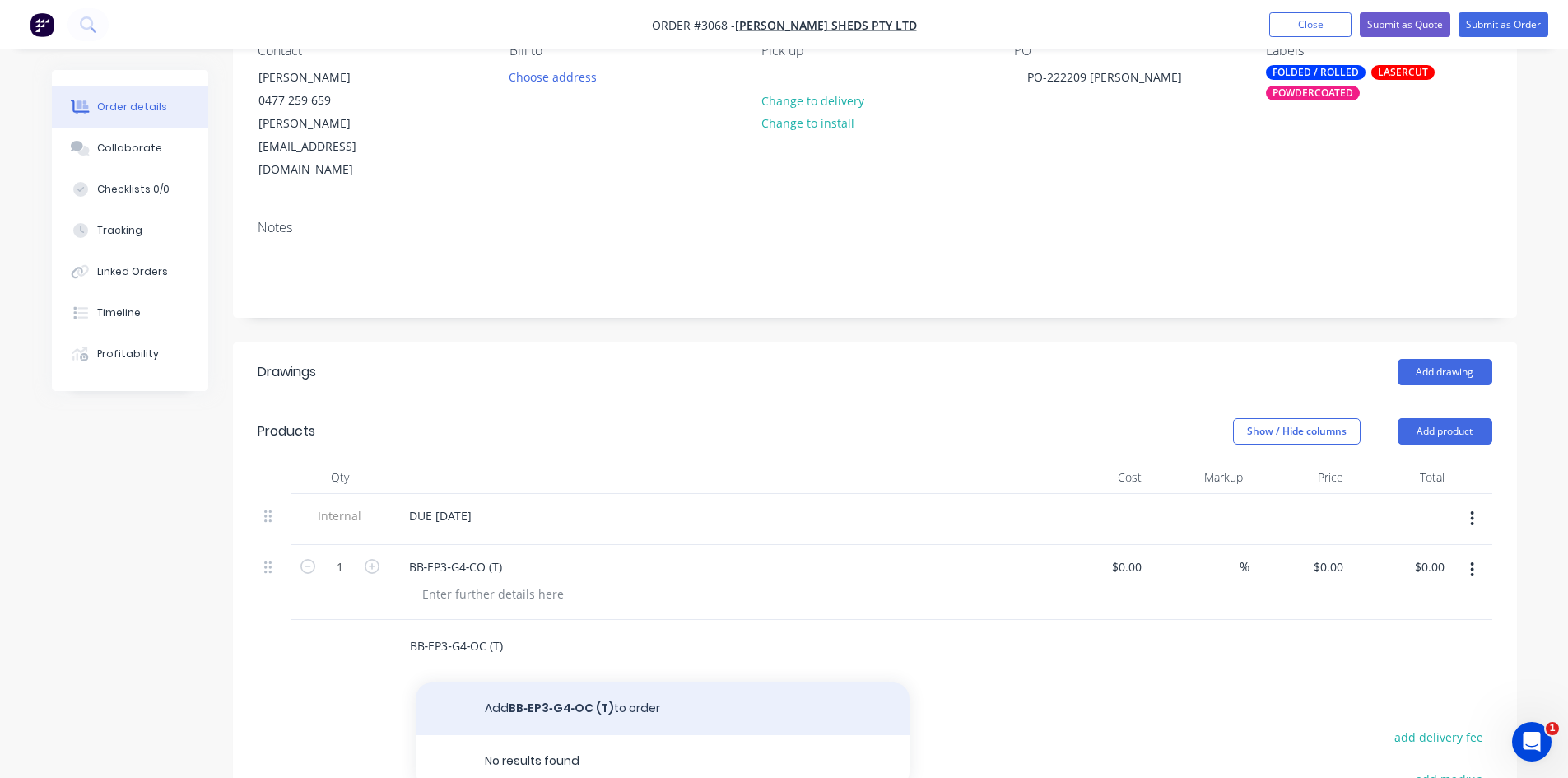
type input "BB‐EP3‐G4‐OC (T)"
click at [546, 682] on button "Add BB‐EP3‐G4‐OC (T) to order" at bounding box center [663, 709] width 494 height 53
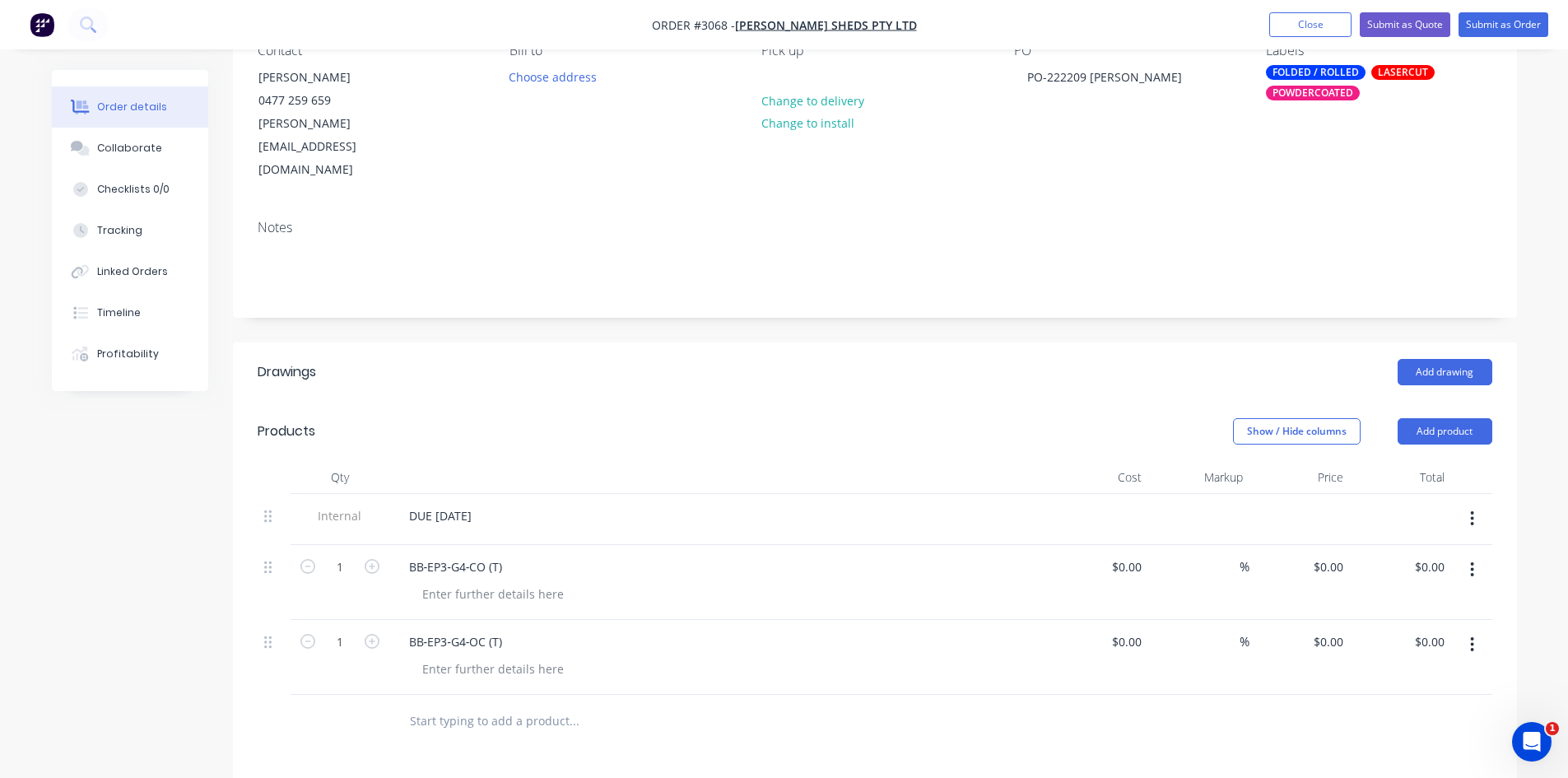
click at [436, 705] on input "text" at bounding box center [573, 721] width 329 height 33
paste input "BB‐DJ6‐BP"
type input "BB‐DJ6‐BP"
click at [542, 758] on button "Add BB‐DJ6‐BP to order" at bounding box center [663, 784] width 494 height 53
click at [370, 709] on icon "button" at bounding box center [372, 716] width 15 height 15
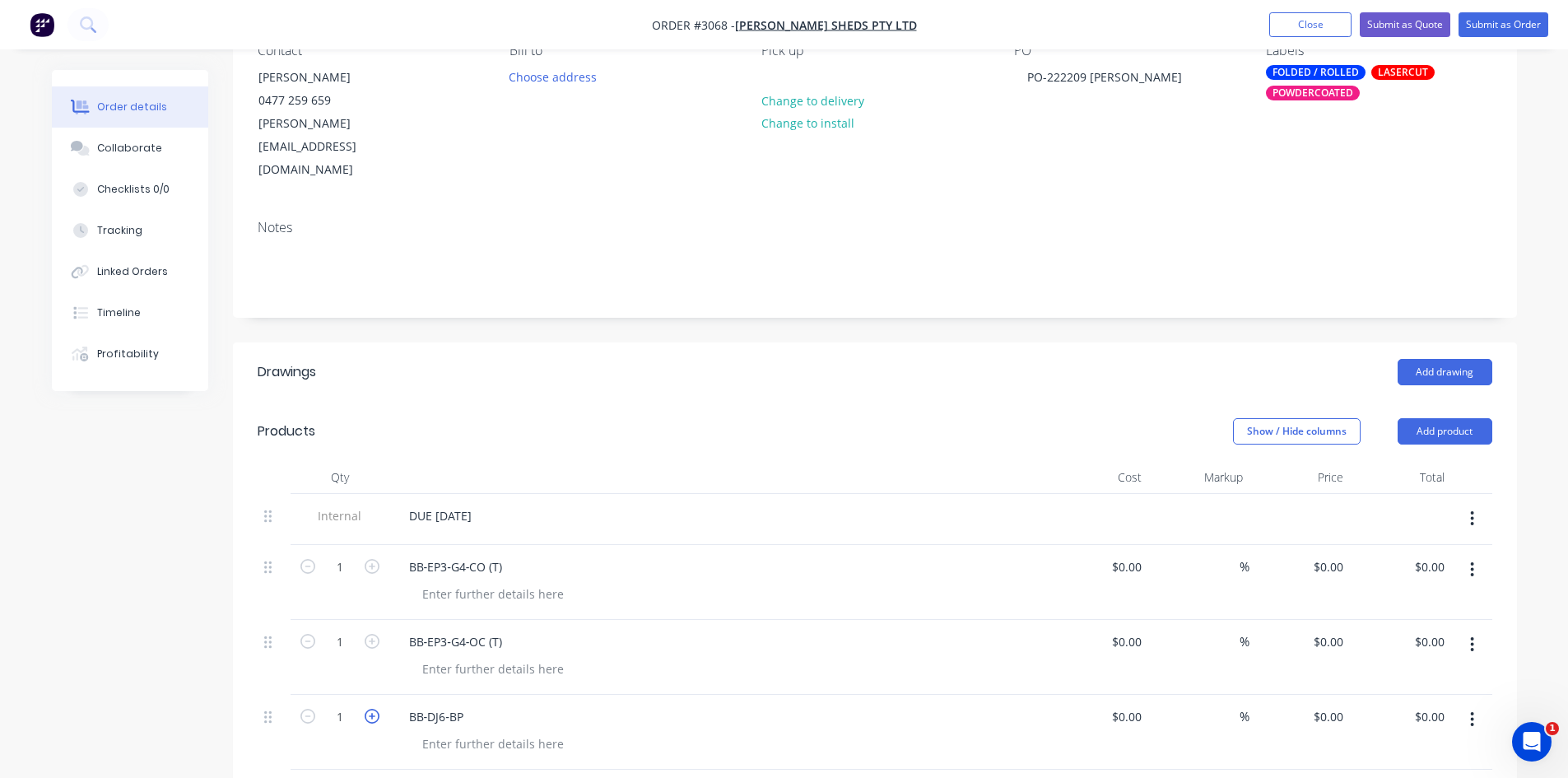
type input "2"
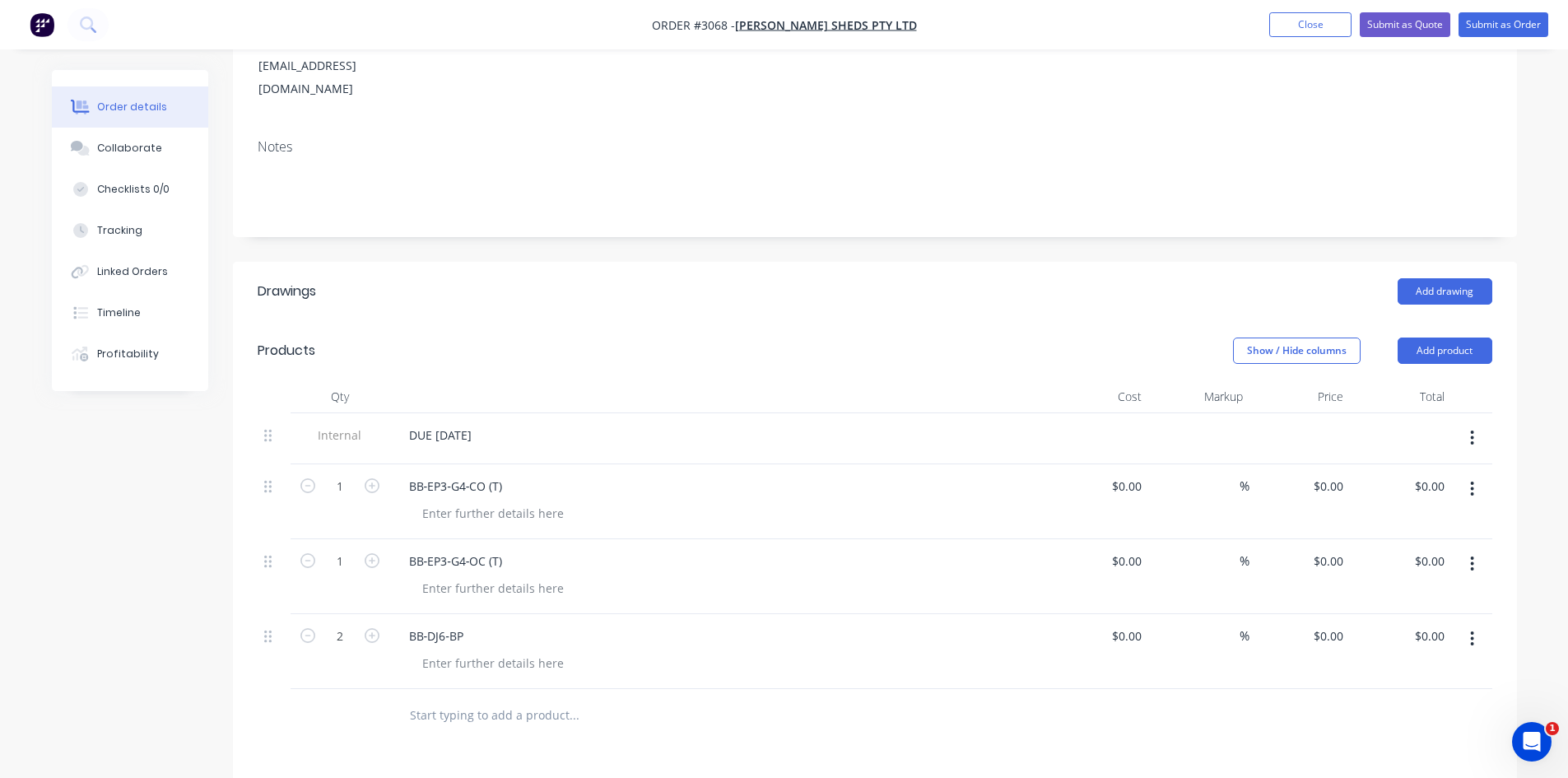
scroll to position [247, 0]
click at [470, 697] on input "text" at bounding box center [573, 714] width 329 height 33
paste input "BB‐DJ6‐EP3"
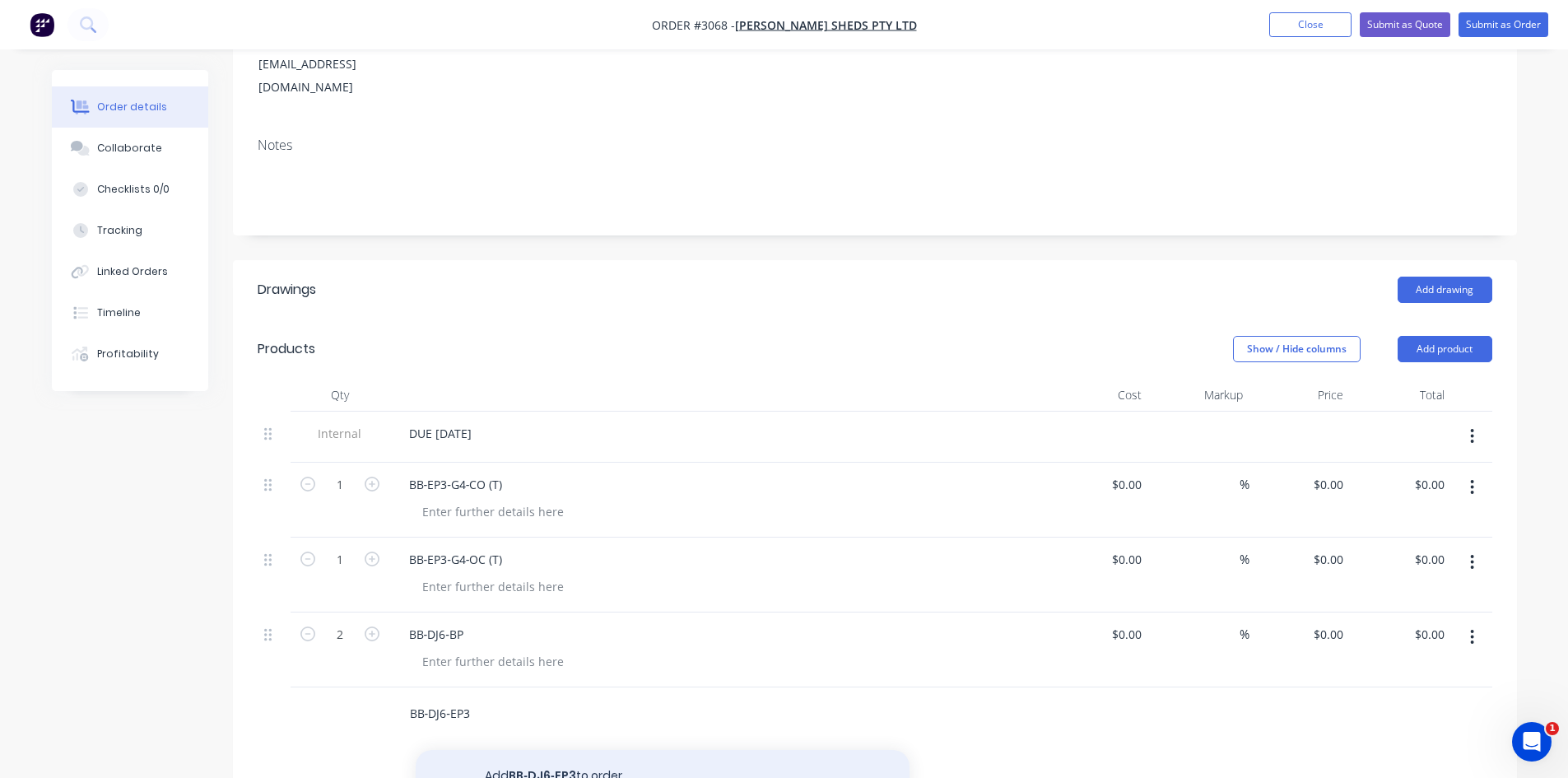
type input "BB‐DJ6‐EP3"
click at [567, 750] on button "Add BB‐DJ6‐EP3 to order" at bounding box center [663, 776] width 494 height 53
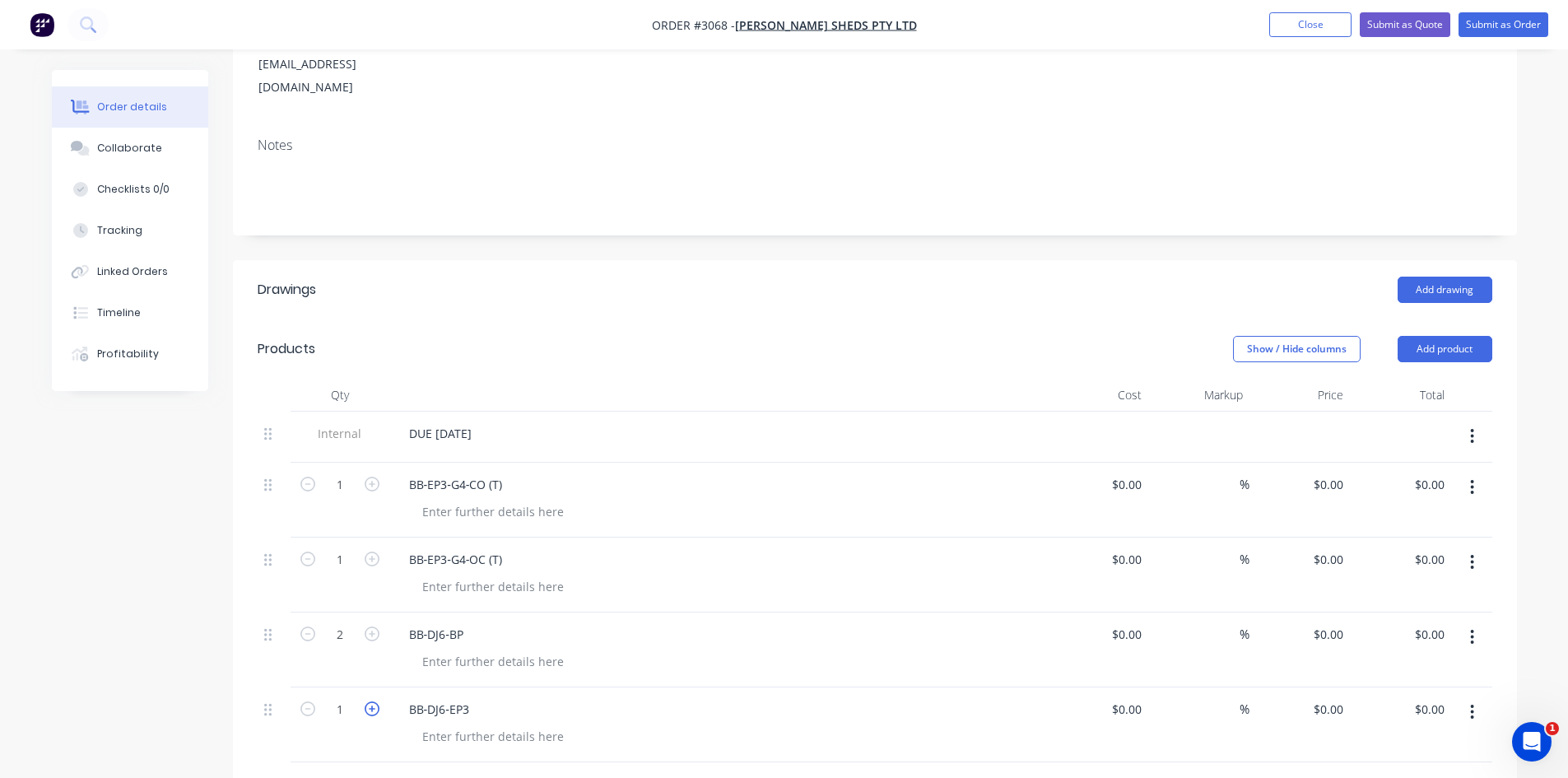
click at [369, 701] on icon "button" at bounding box center [372, 708] width 15 height 15
type input "2"
click at [502, 772] on input "text" at bounding box center [573, 789] width 329 height 33
paste input "POST (A)"
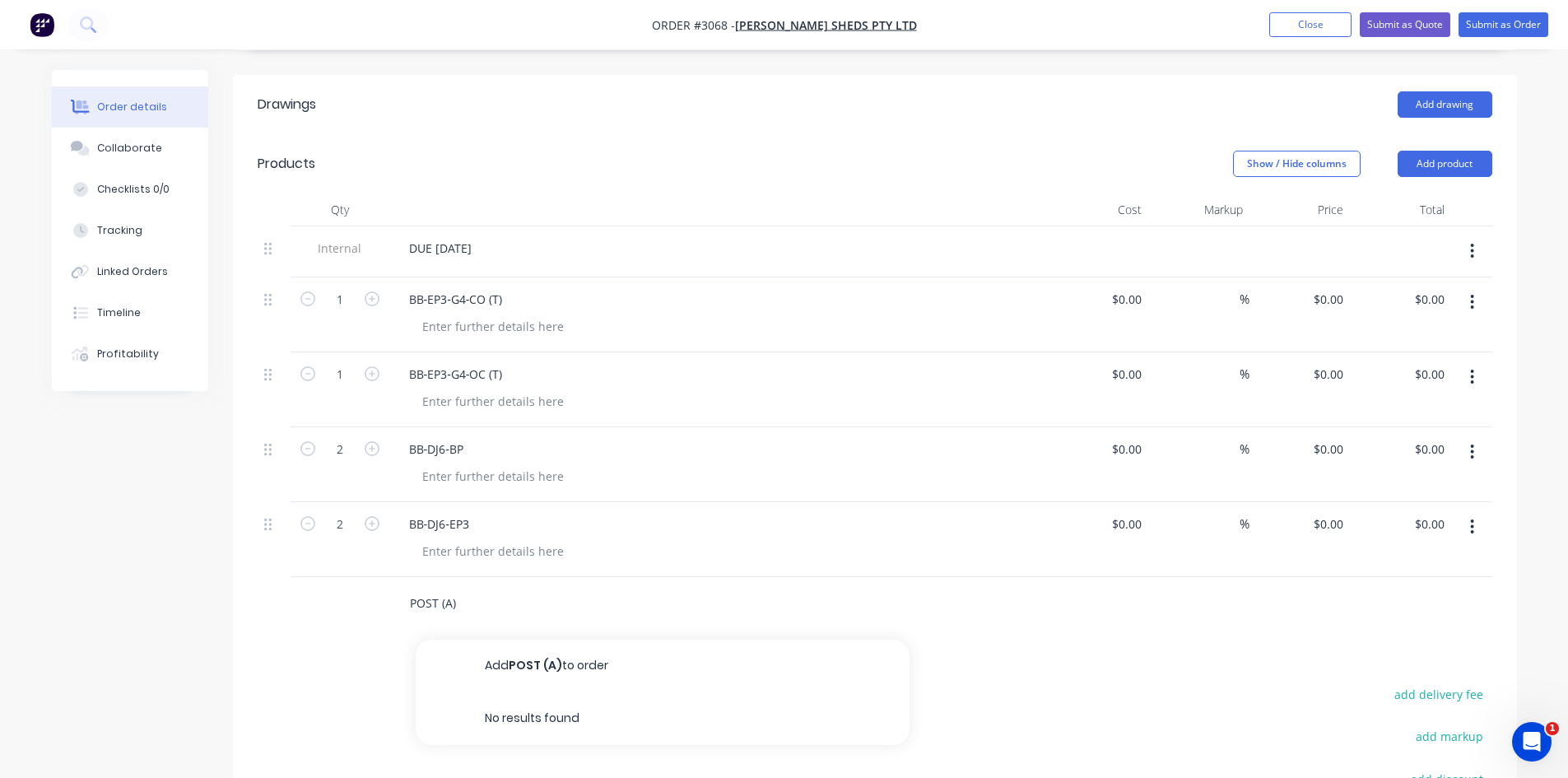
scroll to position [438, 0]
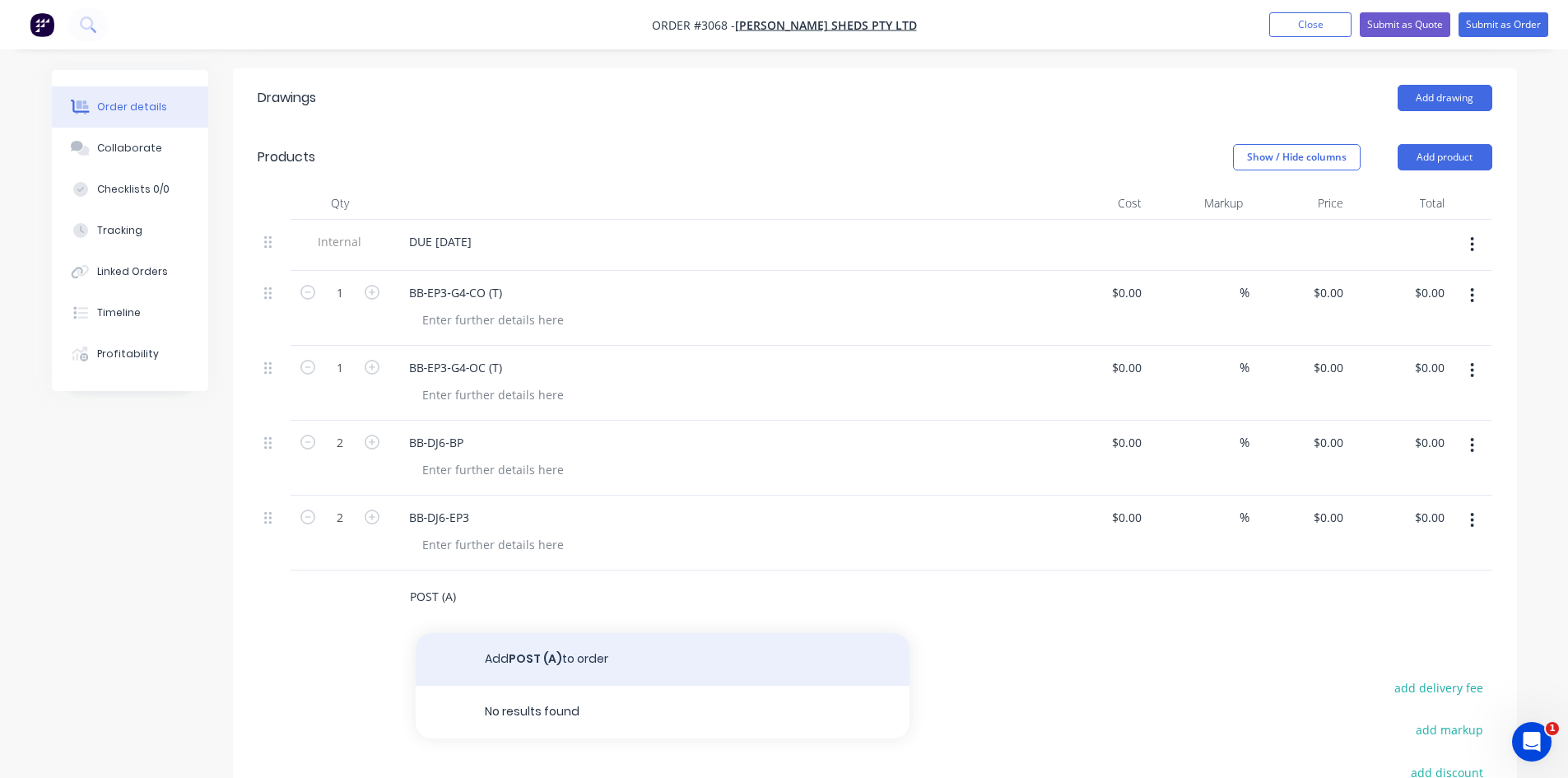
type input "POST (A)"
click at [544, 633] on button "Add POST (A) to order" at bounding box center [663, 659] width 494 height 53
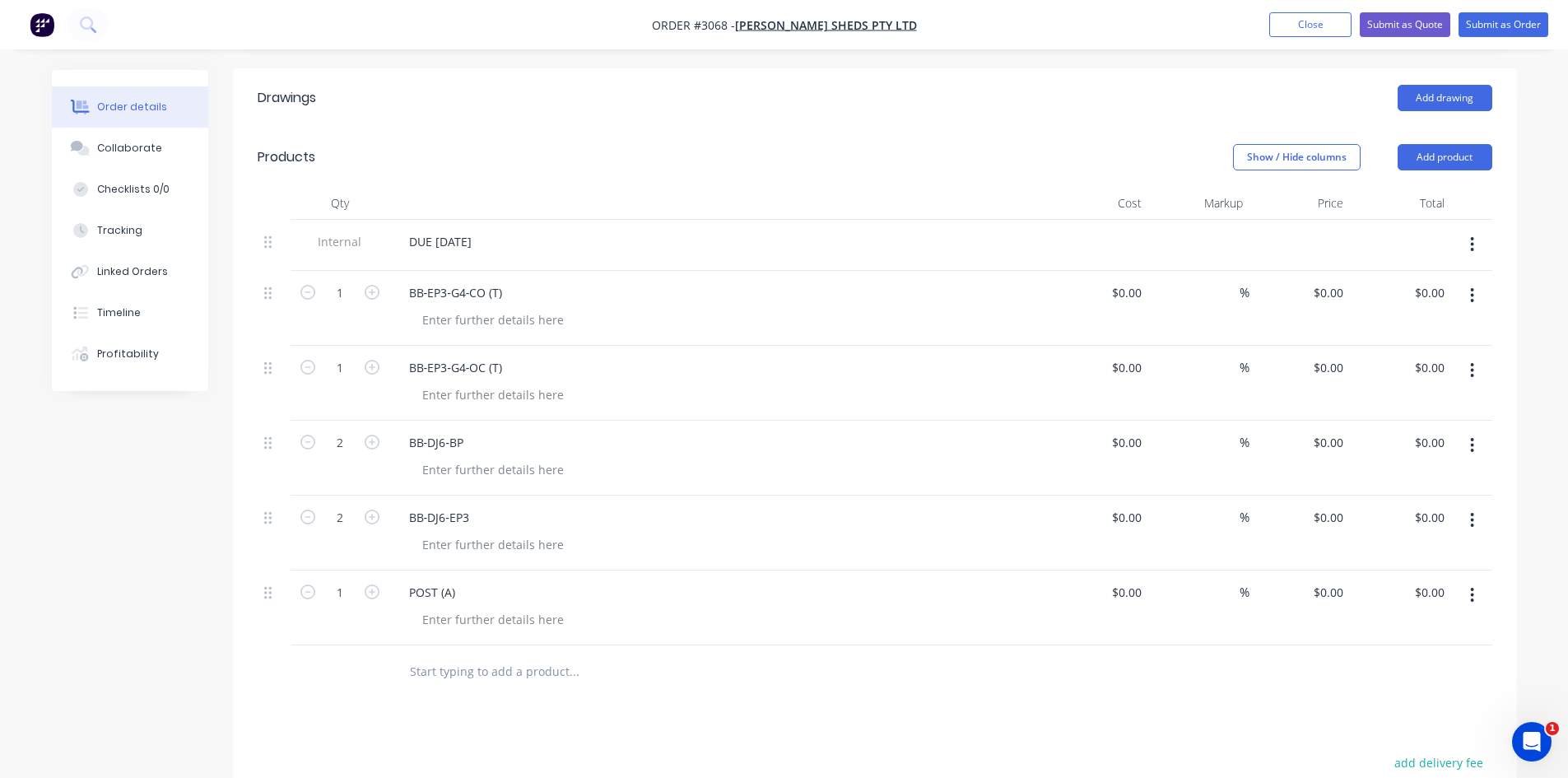
click at [447, 655] on input "text" at bounding box center [573, 672] width 329 height 33
paste input "POST (B)"
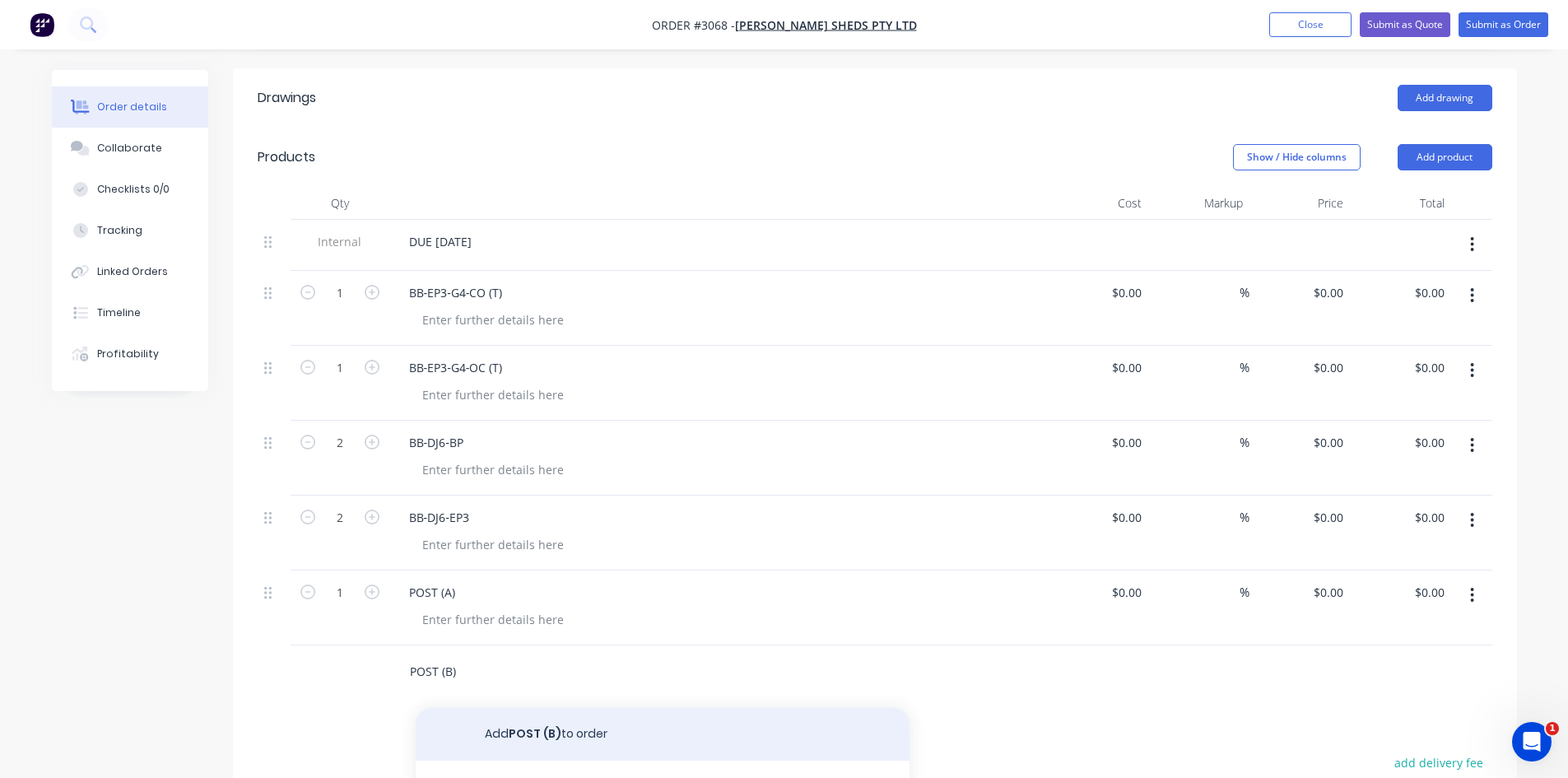
type input "POST (B)"
click at [532, 708] on button "Add POST (B) to order" at bounding box center [663, 734] width 494 height 53
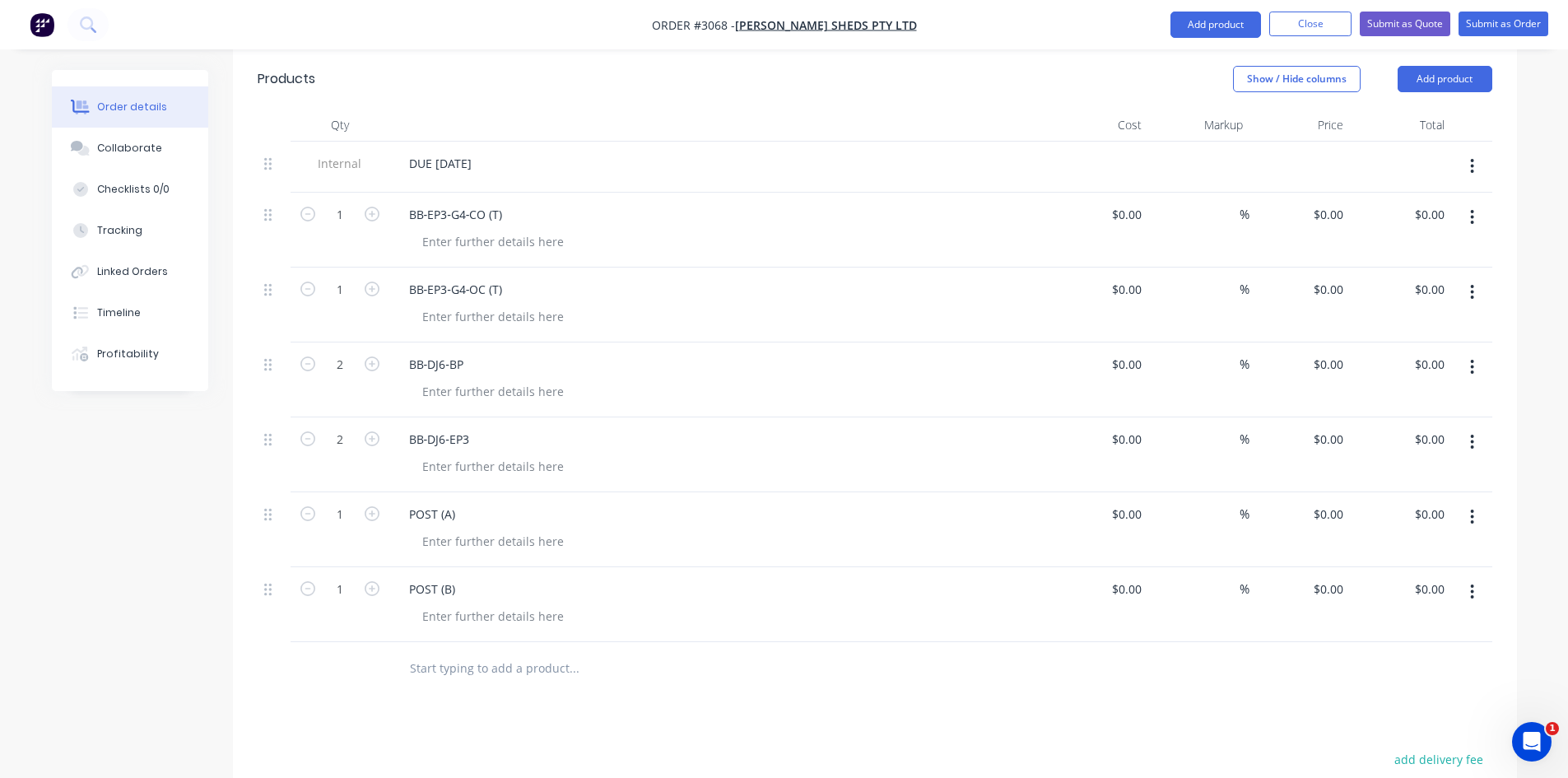
scroll to position [521, 0]
click at [499, 648] on input "text" at bounding box center [573, 665] width 329 height 33
paste input "BB‐R8‐15"
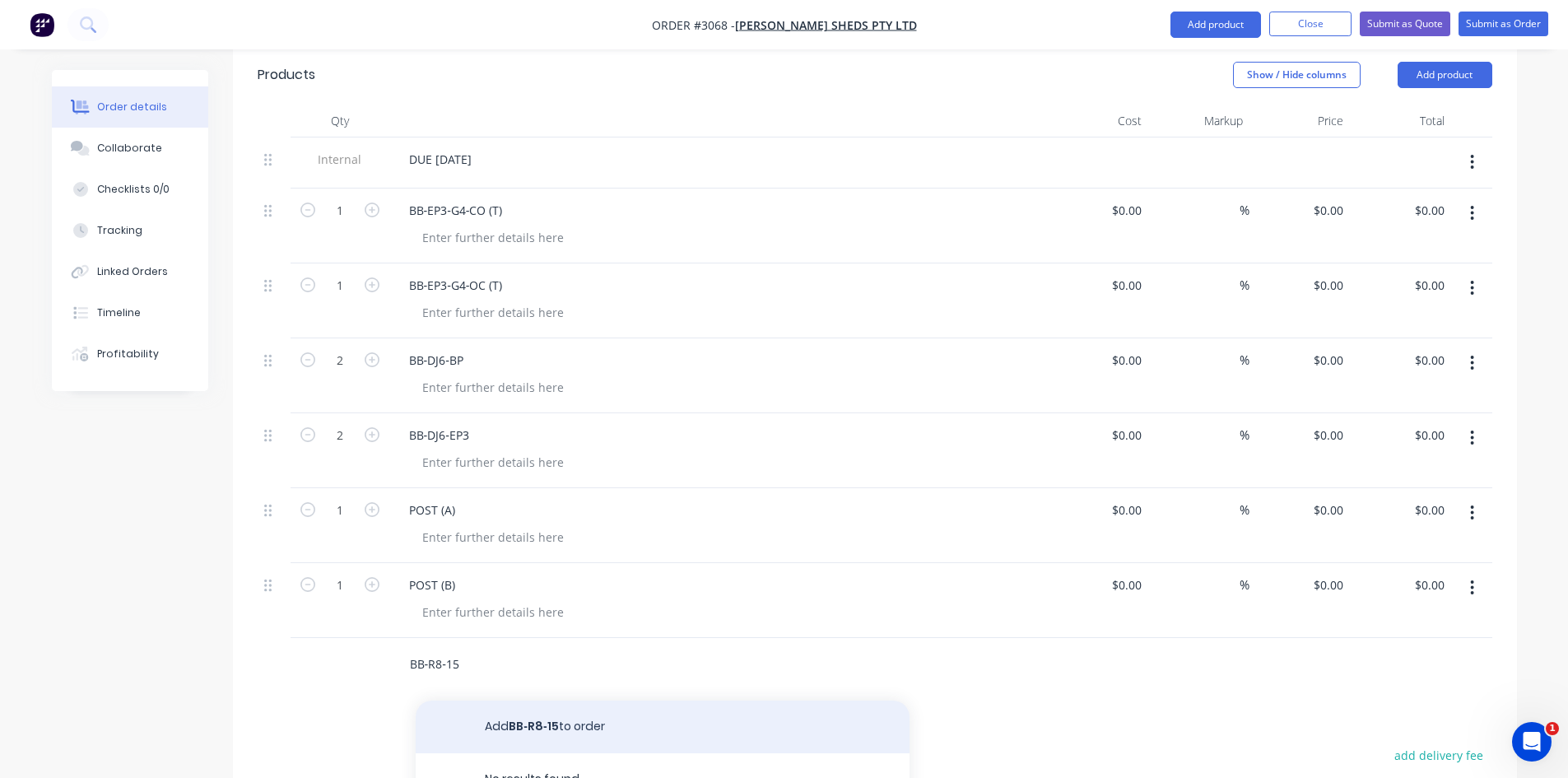
type input "BB‐R8‐15"
click at [533, 701] on button "Add BB‐R8‐15 to order" at bounding box center [663, 727] width 494 height 53
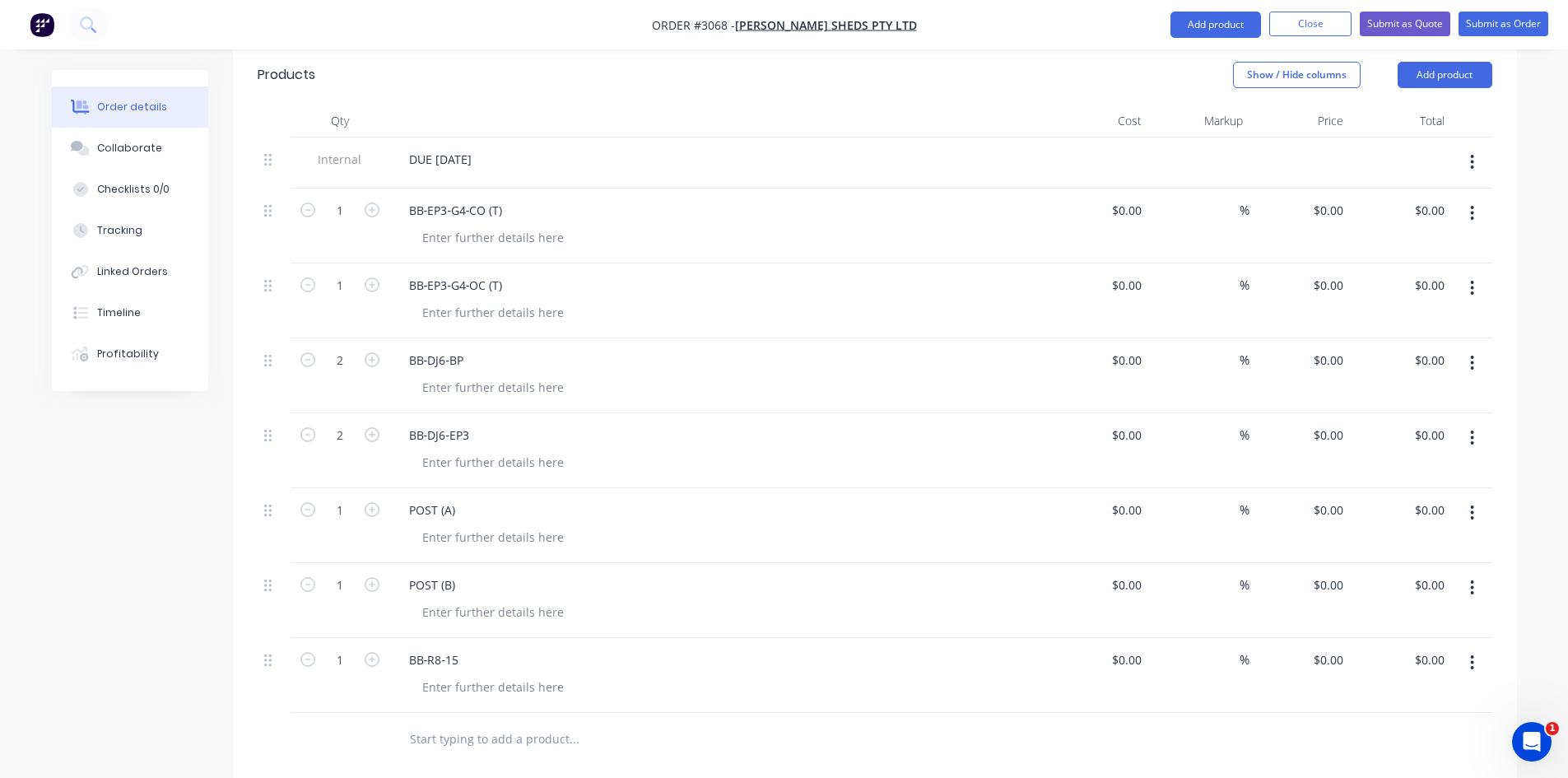
click at [483, 722] on input "text" at bounding box center [573, 739] width 329 height 33
paste input "BB‐R10‐15"
type input "BB‐R10‐15"
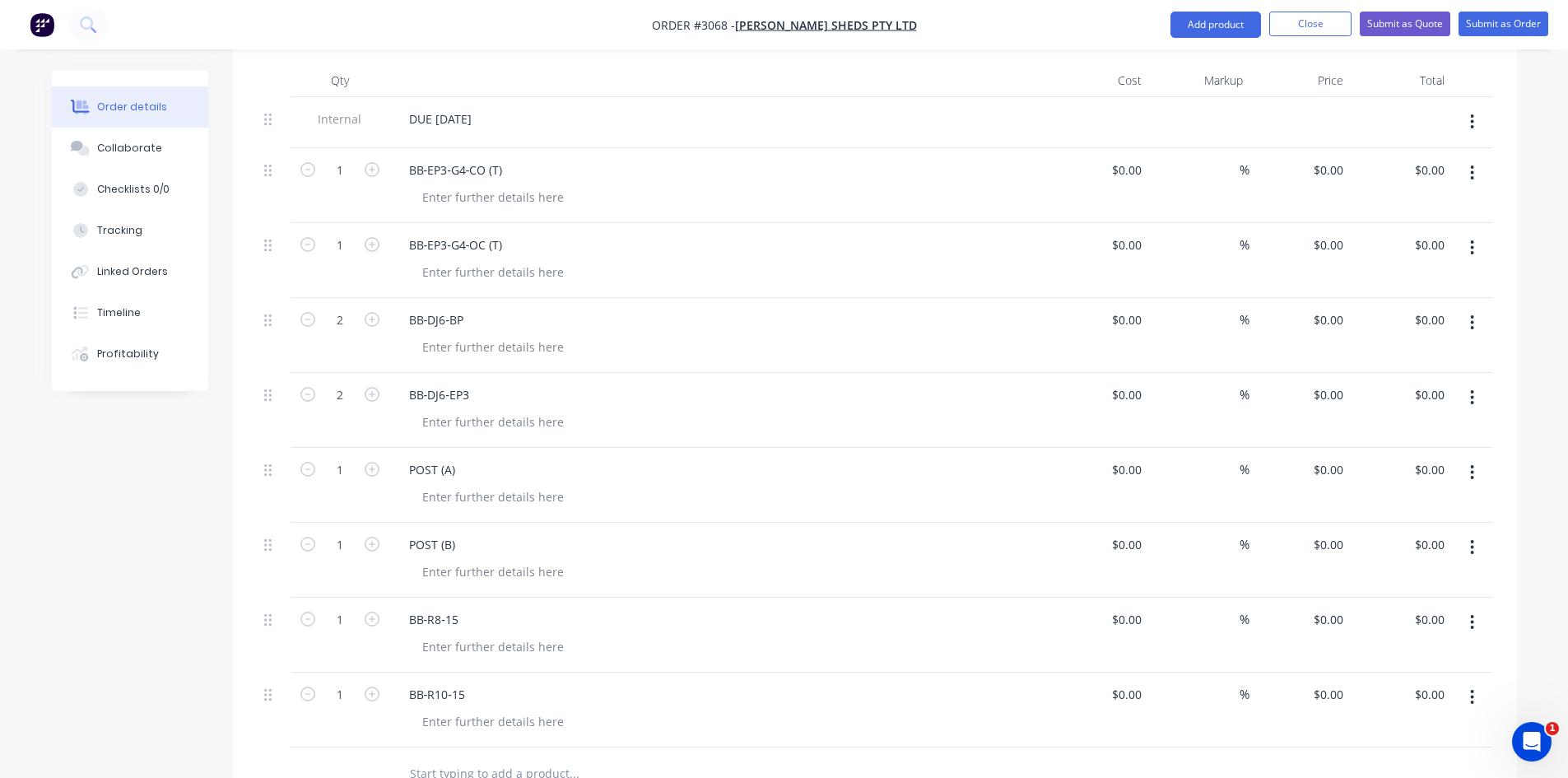
scroll to position [576, 0]
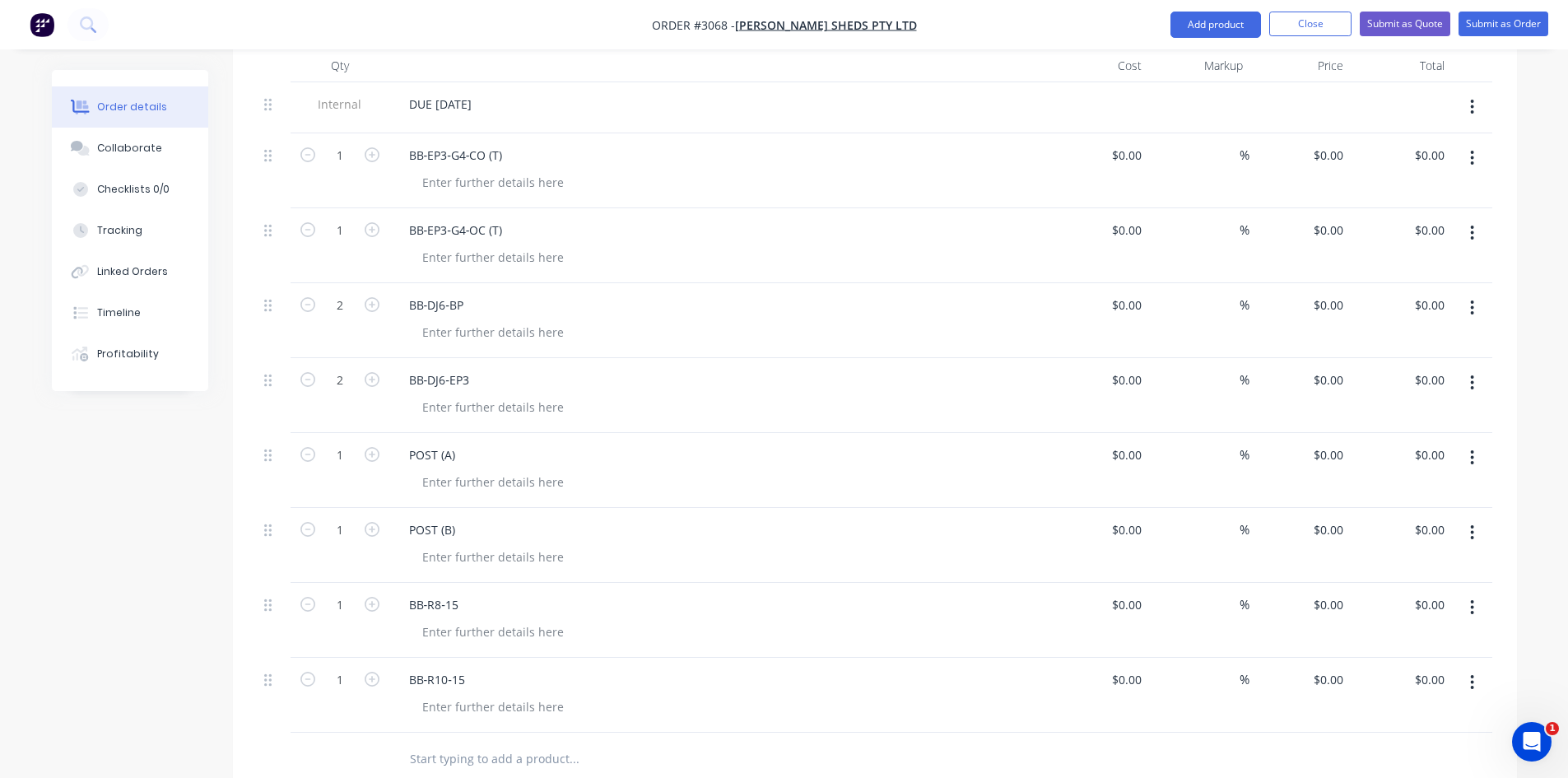
paste input "BB‐C9R10‐15"
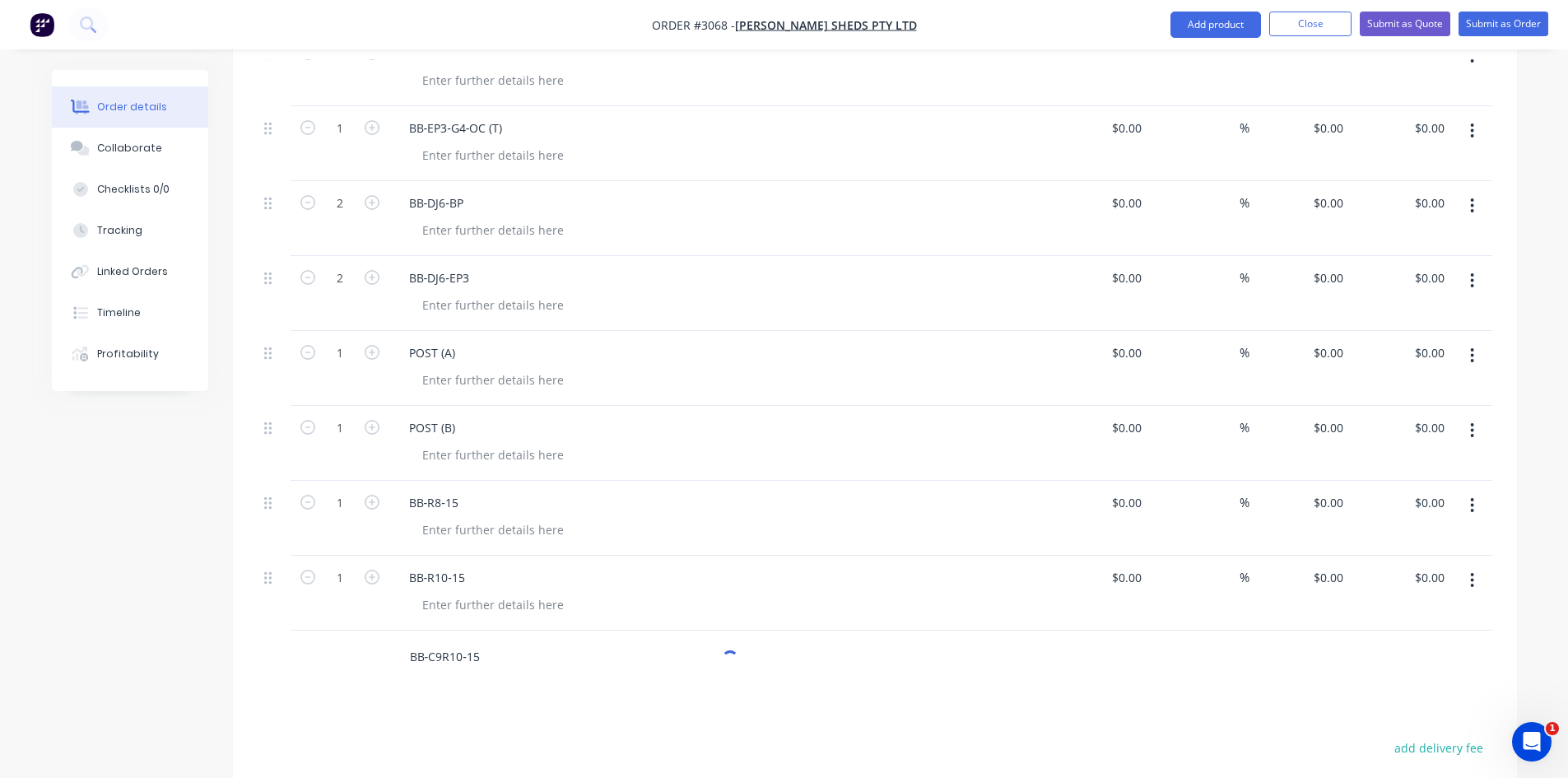
scroll to position [685, 0]
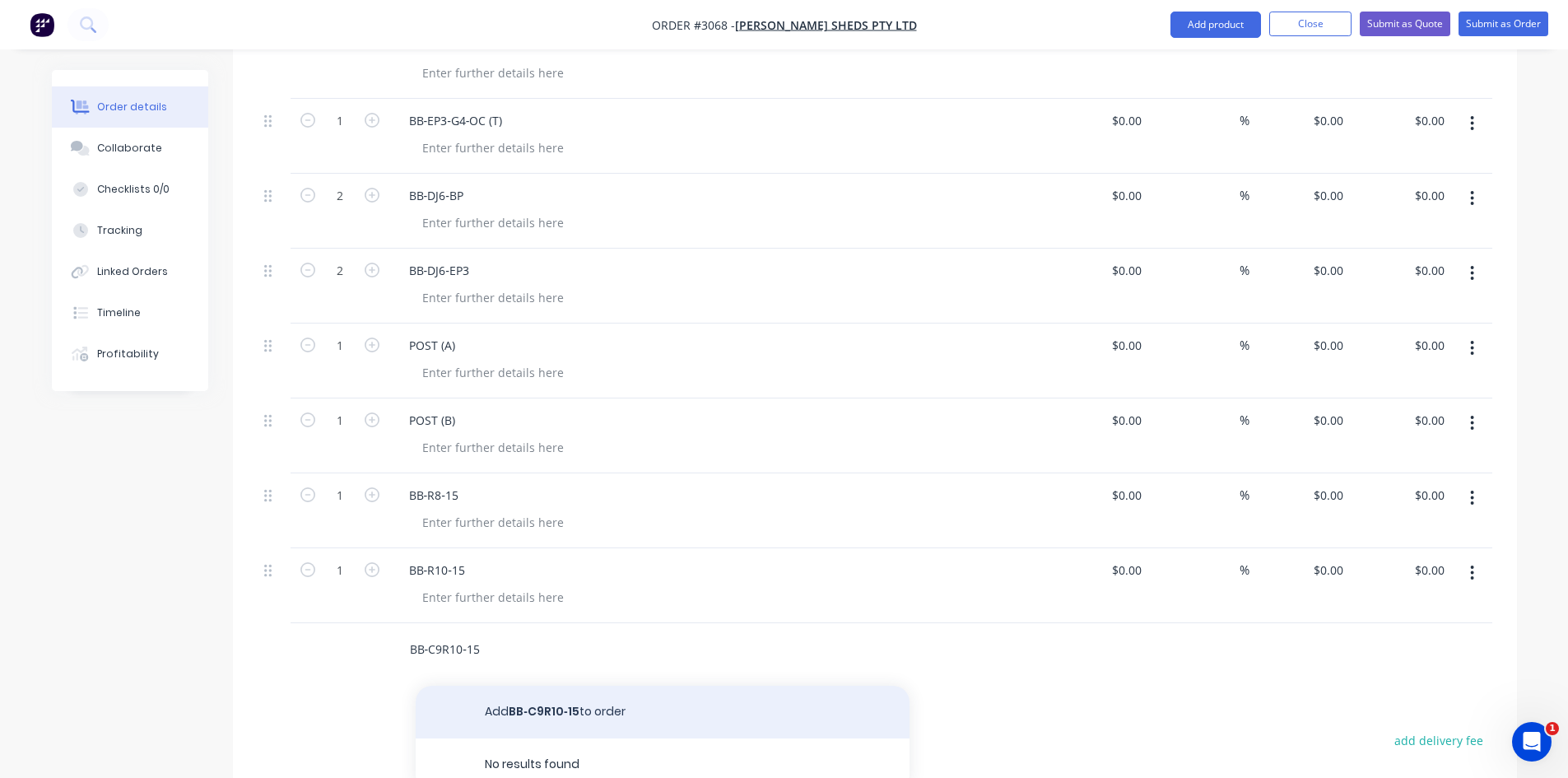
type input "BB‐C9R10‐15"
click at [539, 685] on button "Add BB‐C9R10‐15 to order" at bounding box center [663, 712] width 494 height 53
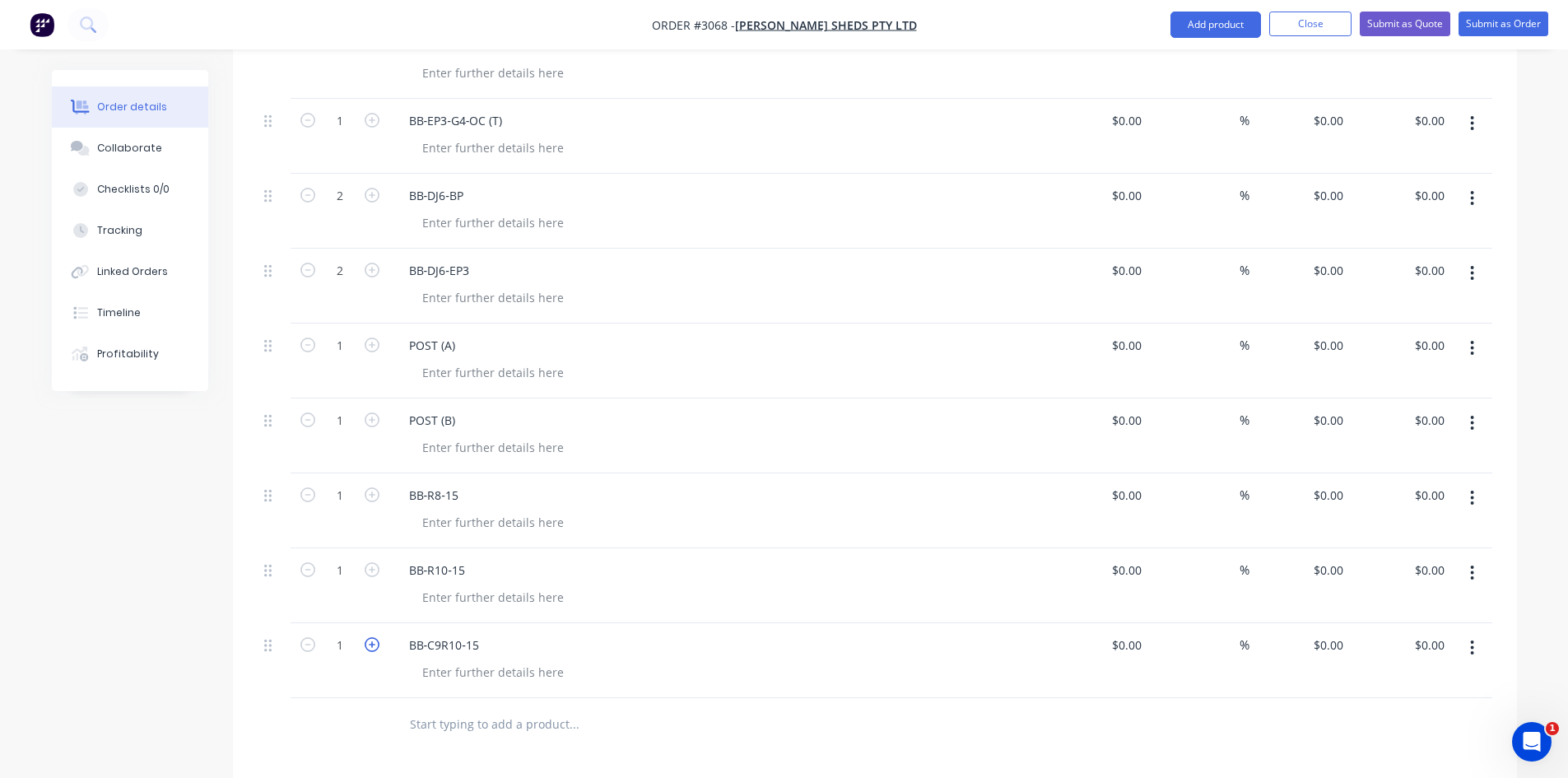
click at [372, 637] on icon "button" at bounding box center [372, 644] width 15 height 15
type input "2"
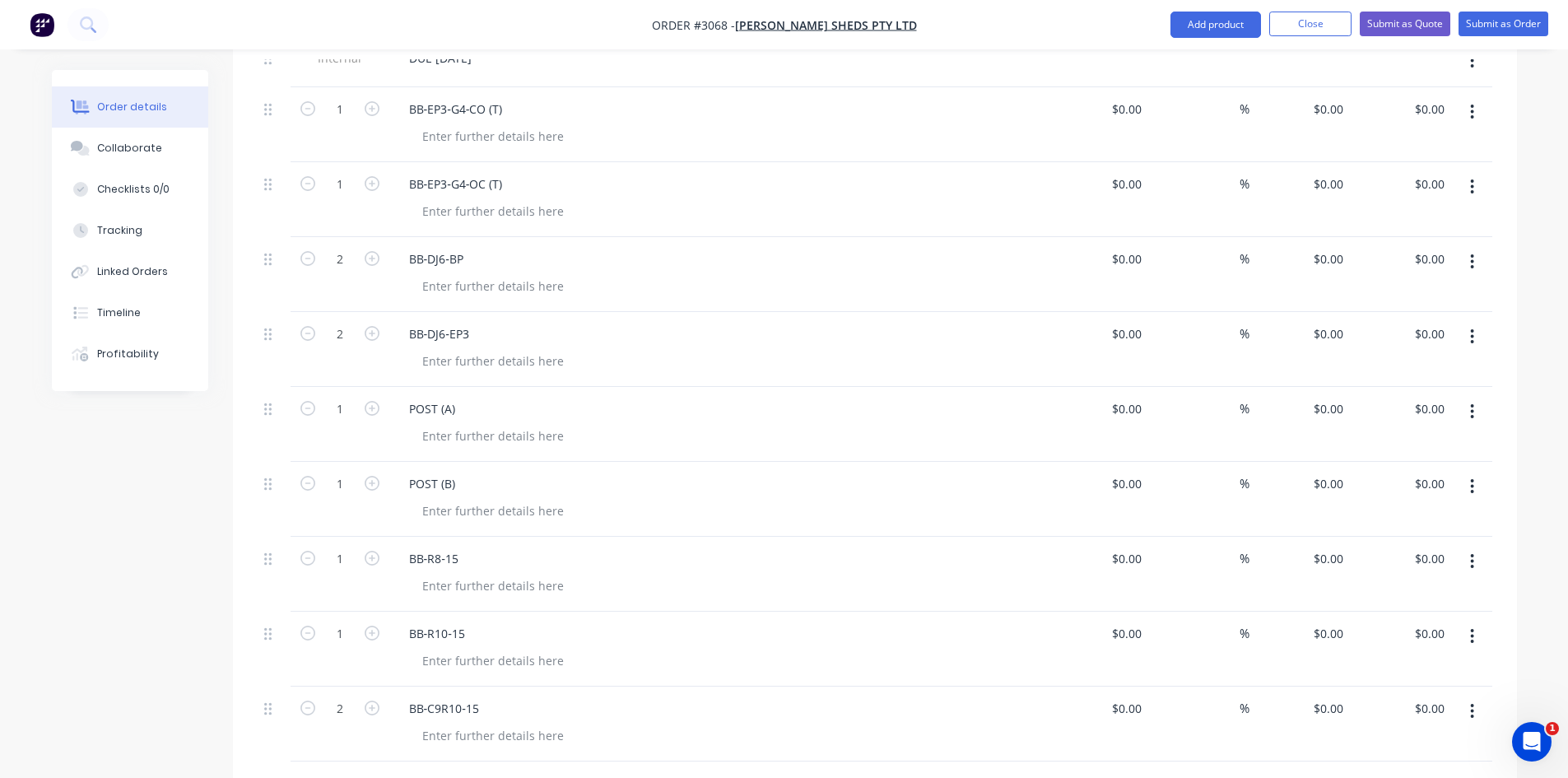
scroll to position [659, 0]
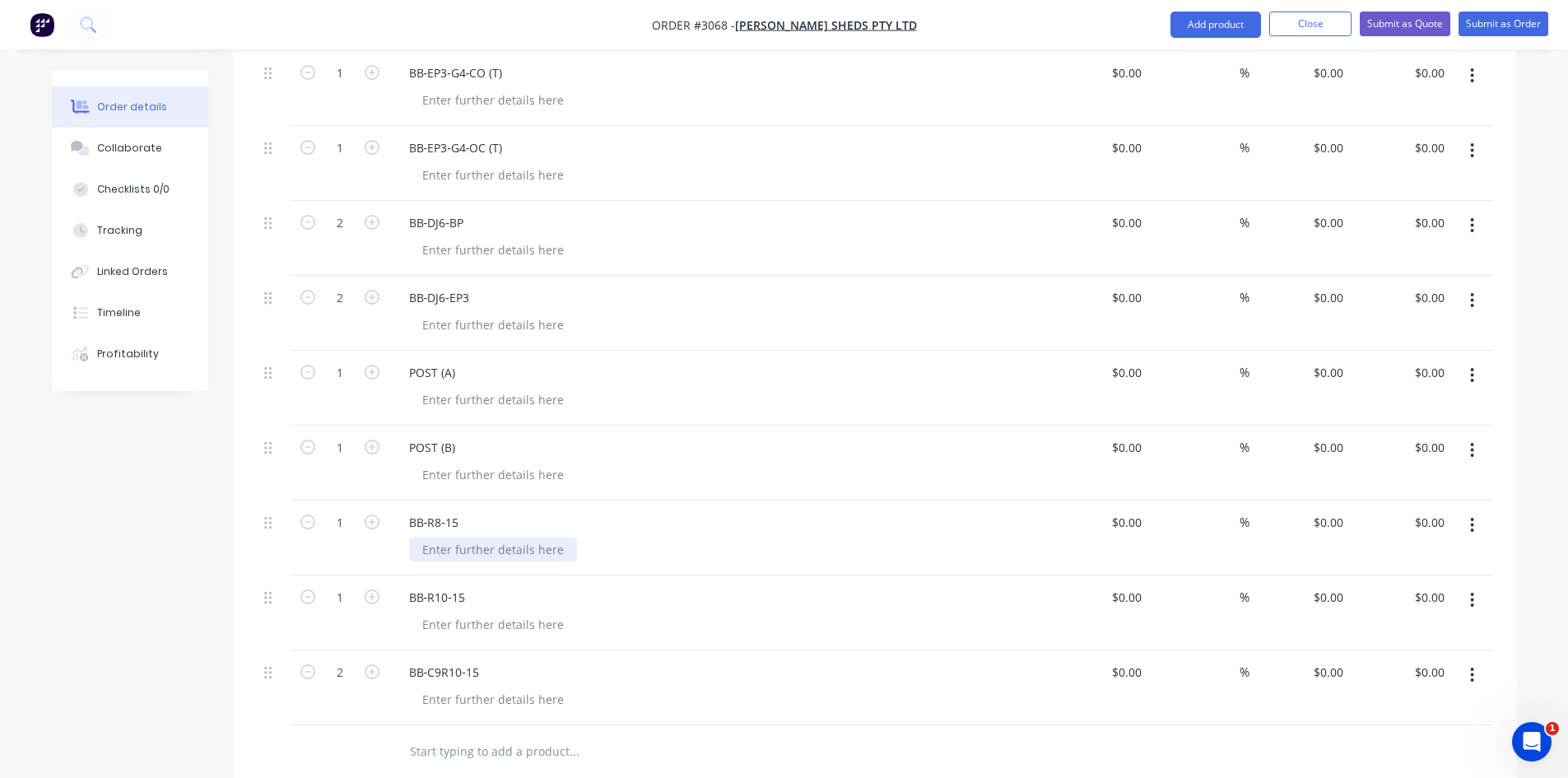
click at [468, 538] on div at bounding box center [493, 550] width 168 height 23
drag, startPoint x: 588, startPoint y: 500, endPoint x: 342, endPoint y: 504, distance: 246.0
click at [342, 504] on div "1 BB‐R8‐15 POWDERCOAT: MANOR RED $0.00 $0.00 % $0.00 $0.00 $0.00 $0.00" at bounding box center [875, 538] width 1235 height 75
copy div "POWDERCOAT: MANOR RED"
click at [498, 612] on div at bounding box center [493, 624] width 168 height 23
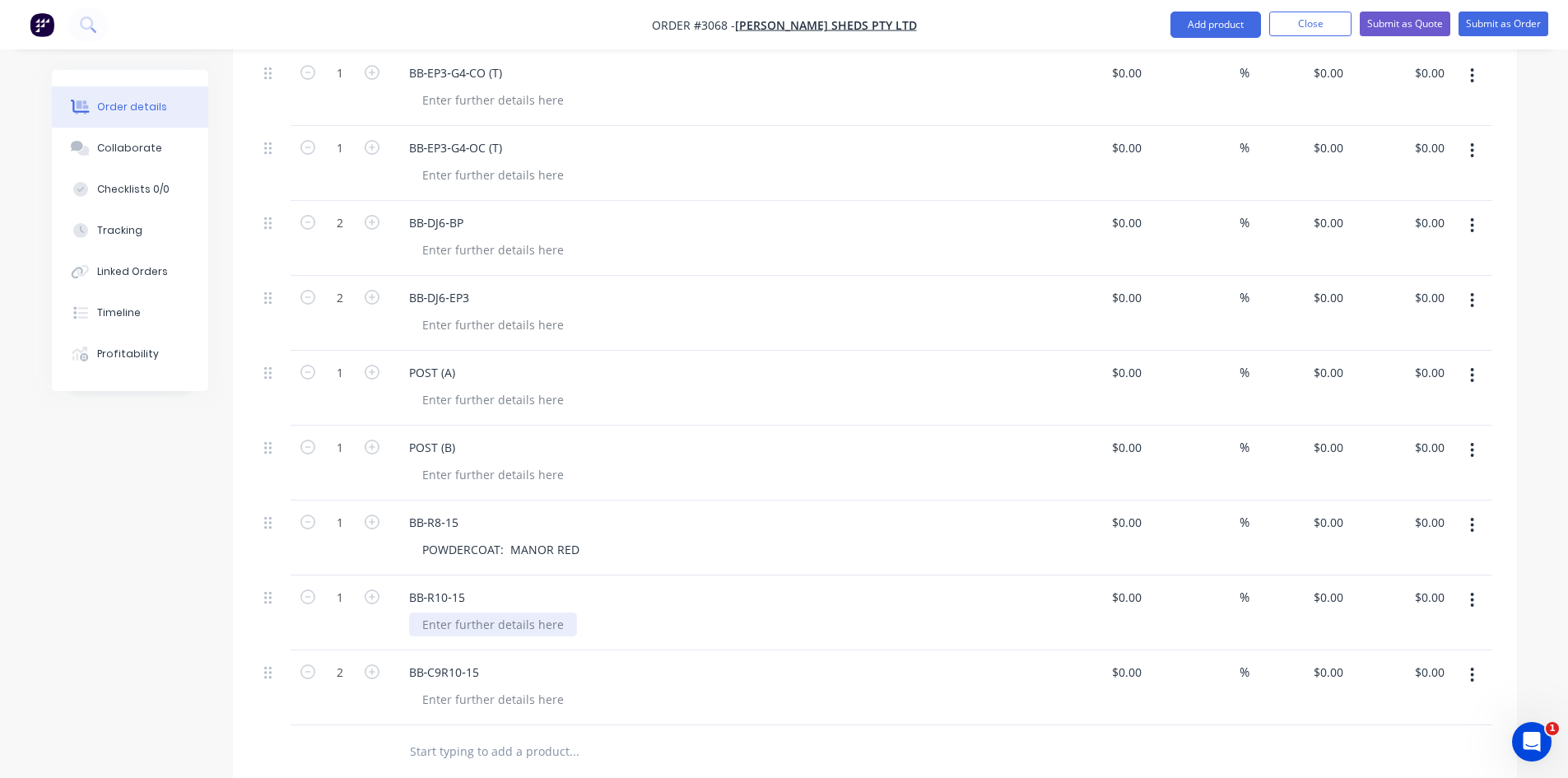
paste div
click at [468, 687] on div at bounding box center [493, 699] width 168 height 23
paste div
click at [454, 388] on div at bounding box center [493, 399] width 168 height 23
paste div
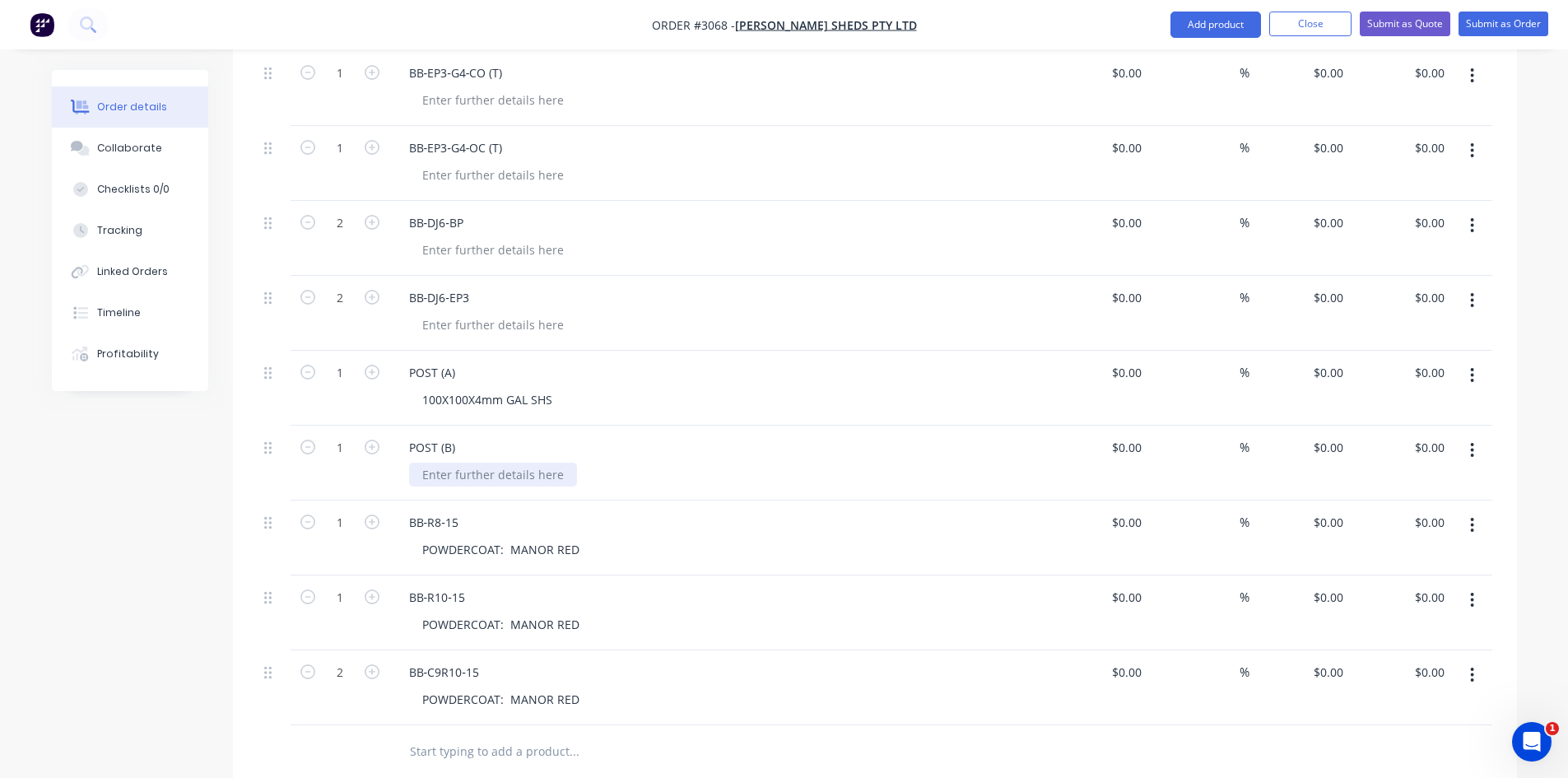
click at [455, 463] on div at bounding box center [493, 474] width 168 height 23
paste div
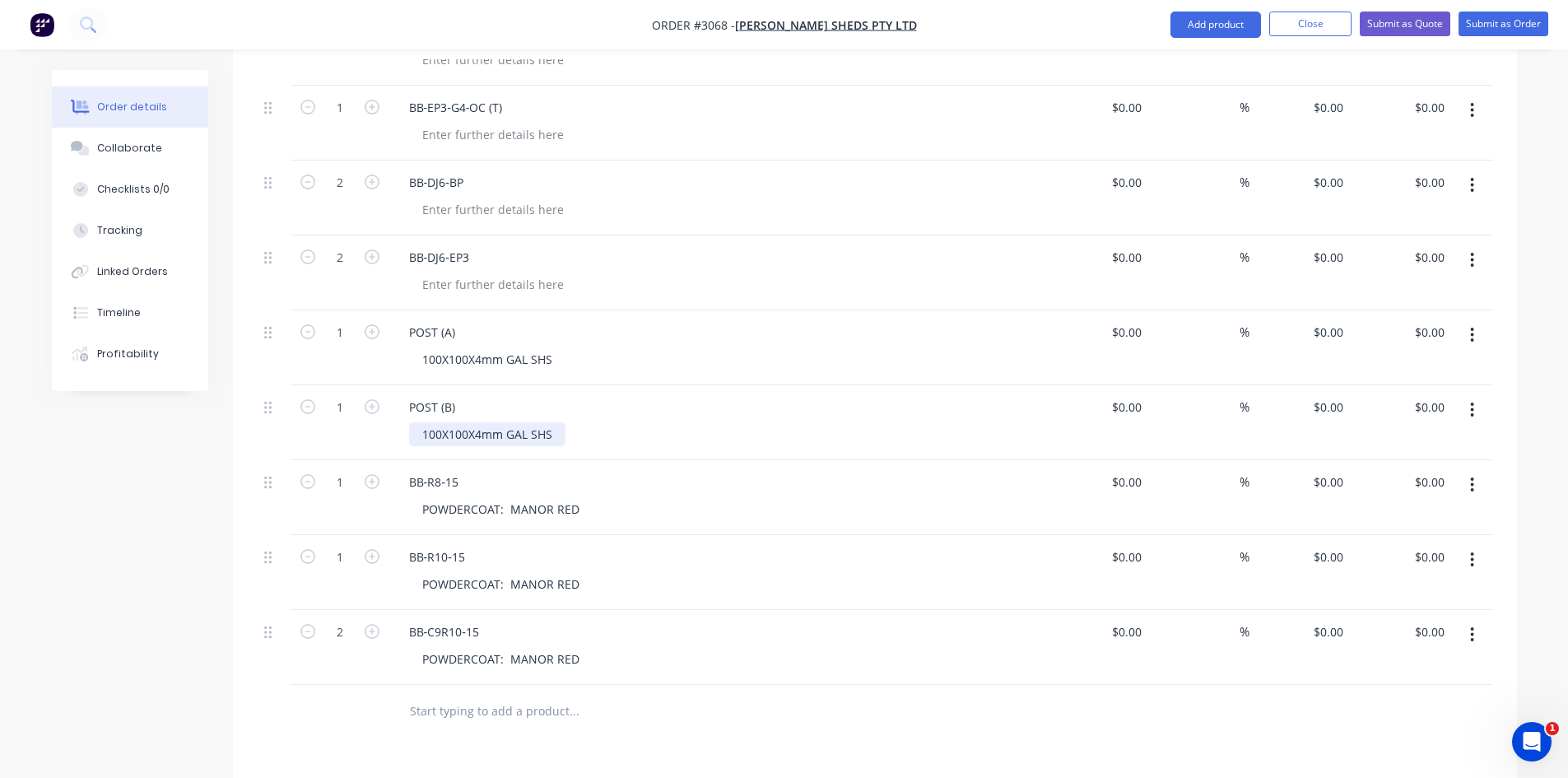
scroll to position [714, 0]
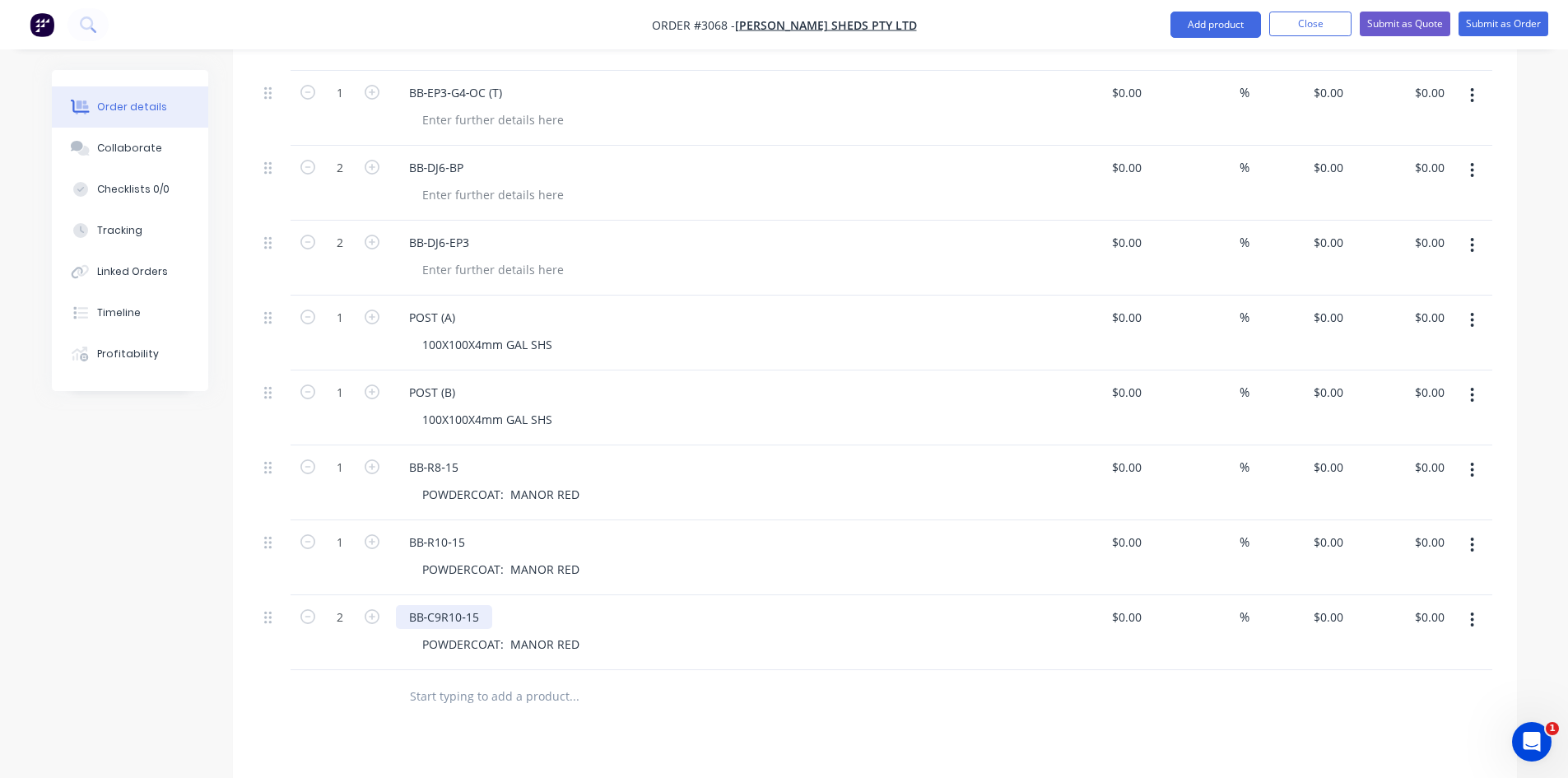
click at [489, 605] on div "BB‐C9R10‐15" at bounding box center [444, 617] width 97 height 23
click at [539, 605] on div "BB‐C9R10‐15 (1 AD 1 OP" at bounding box center [480, 617] width 168 height 23
click at [480, 605] on div "BB‐C9R10‐15 (1 AD 1 OP)" at bounding box center [481, 617] width 171 height 23
click at [601, 605] on div "BB‐C9R10‐15 (1 AD 1 OP)" at bounding box center [719, 617] width 645 height 23
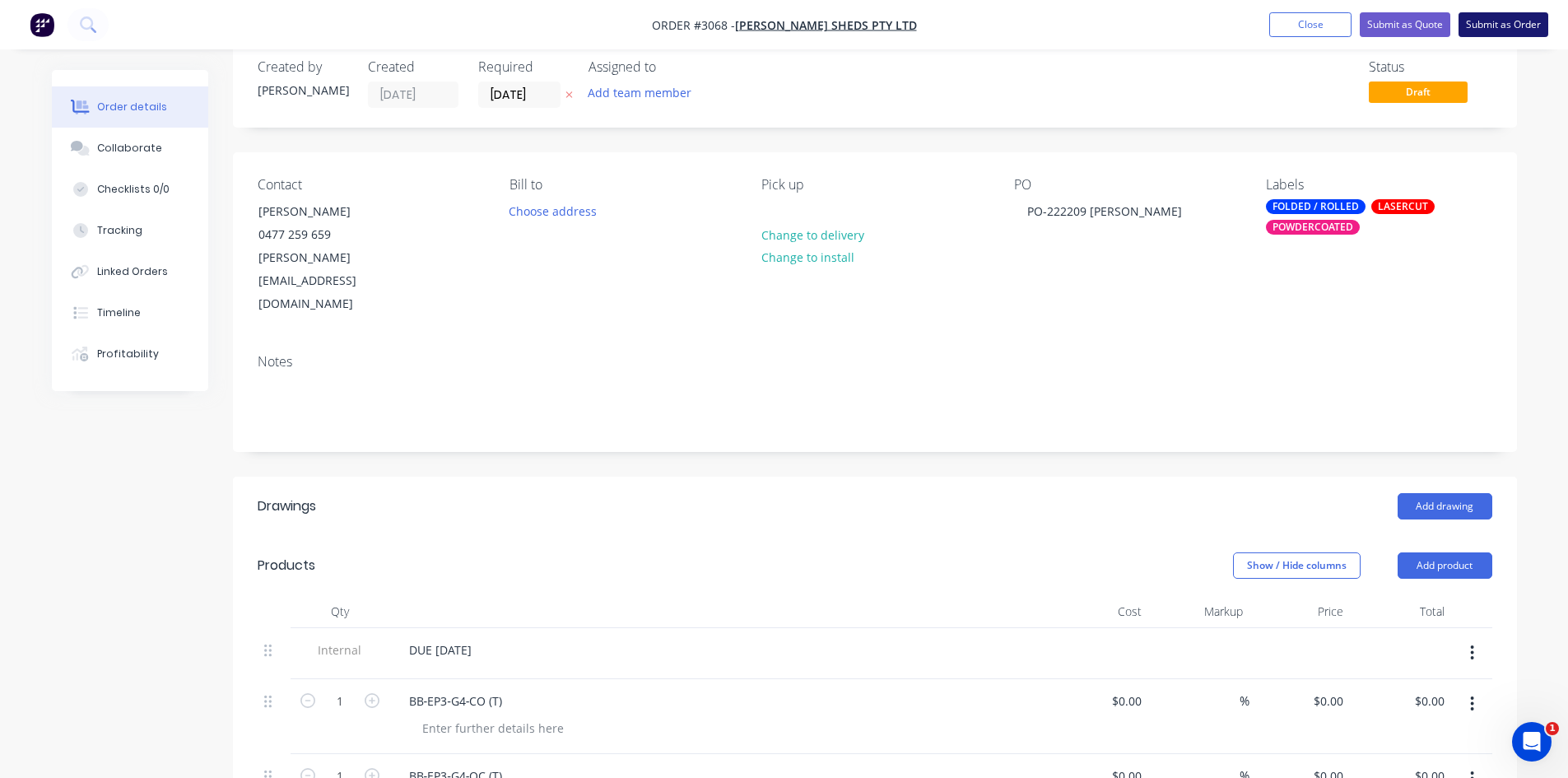
scroll to position [0, 0]
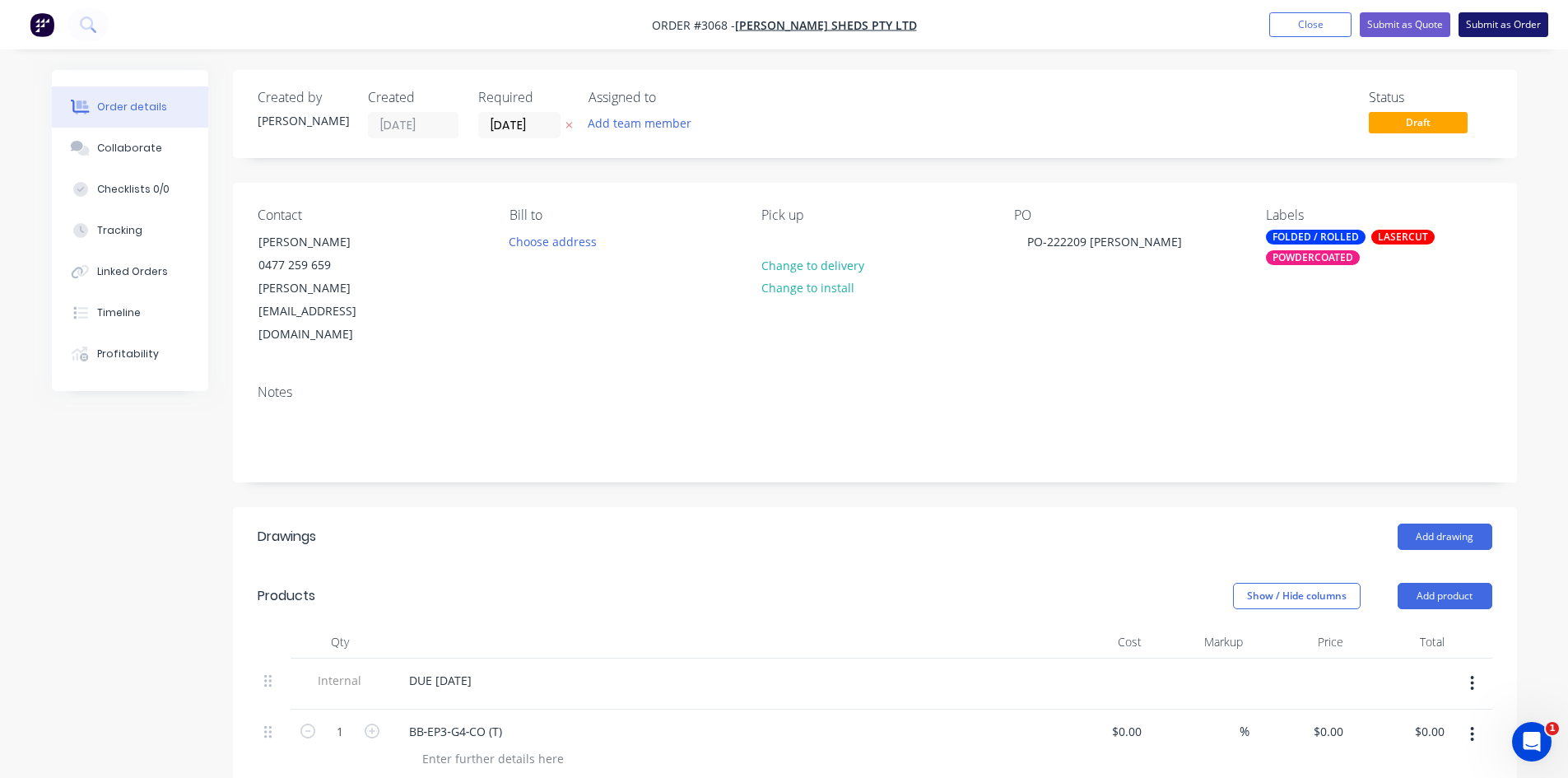
click at [1506, 23] on button "Submit as Order" at bounding box center [1504, 24] width 90 height 24
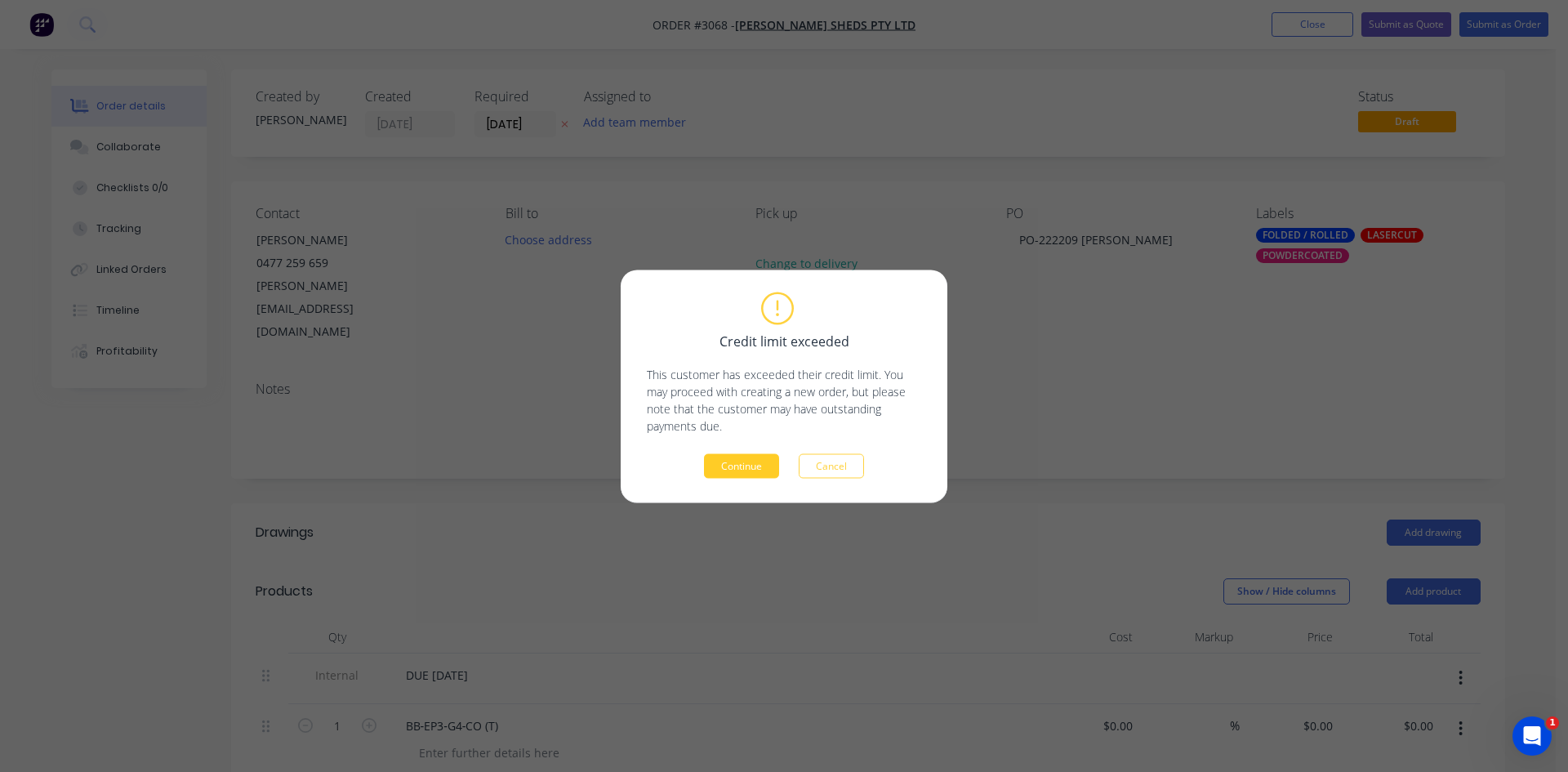
click at [748, 467] on button "Continue" at bounding box center [742, 465] width 76 height 24
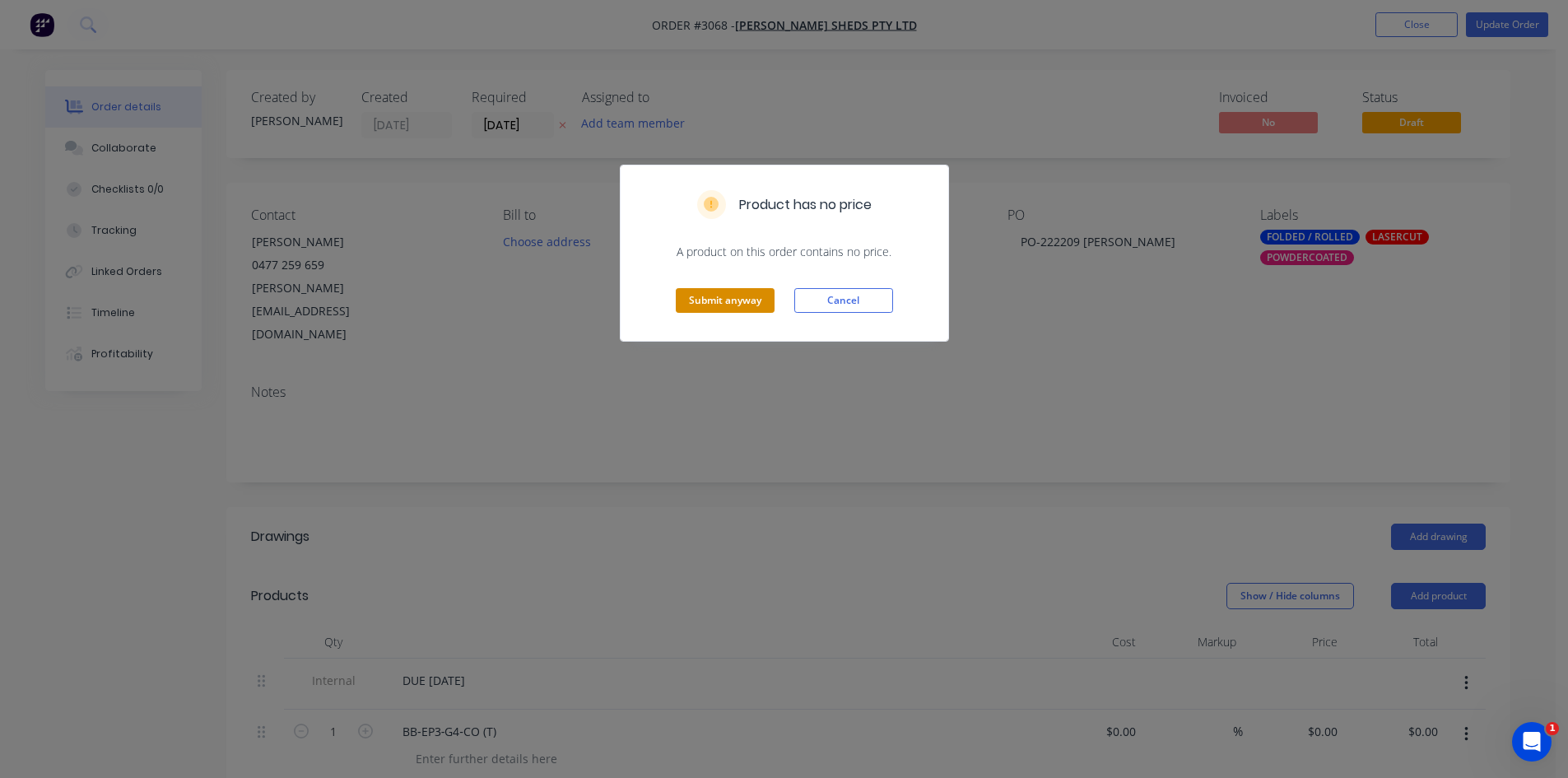
click at [725, 297] on button "Submit anyway" at bounding box center [724, 300] width 99 height 24
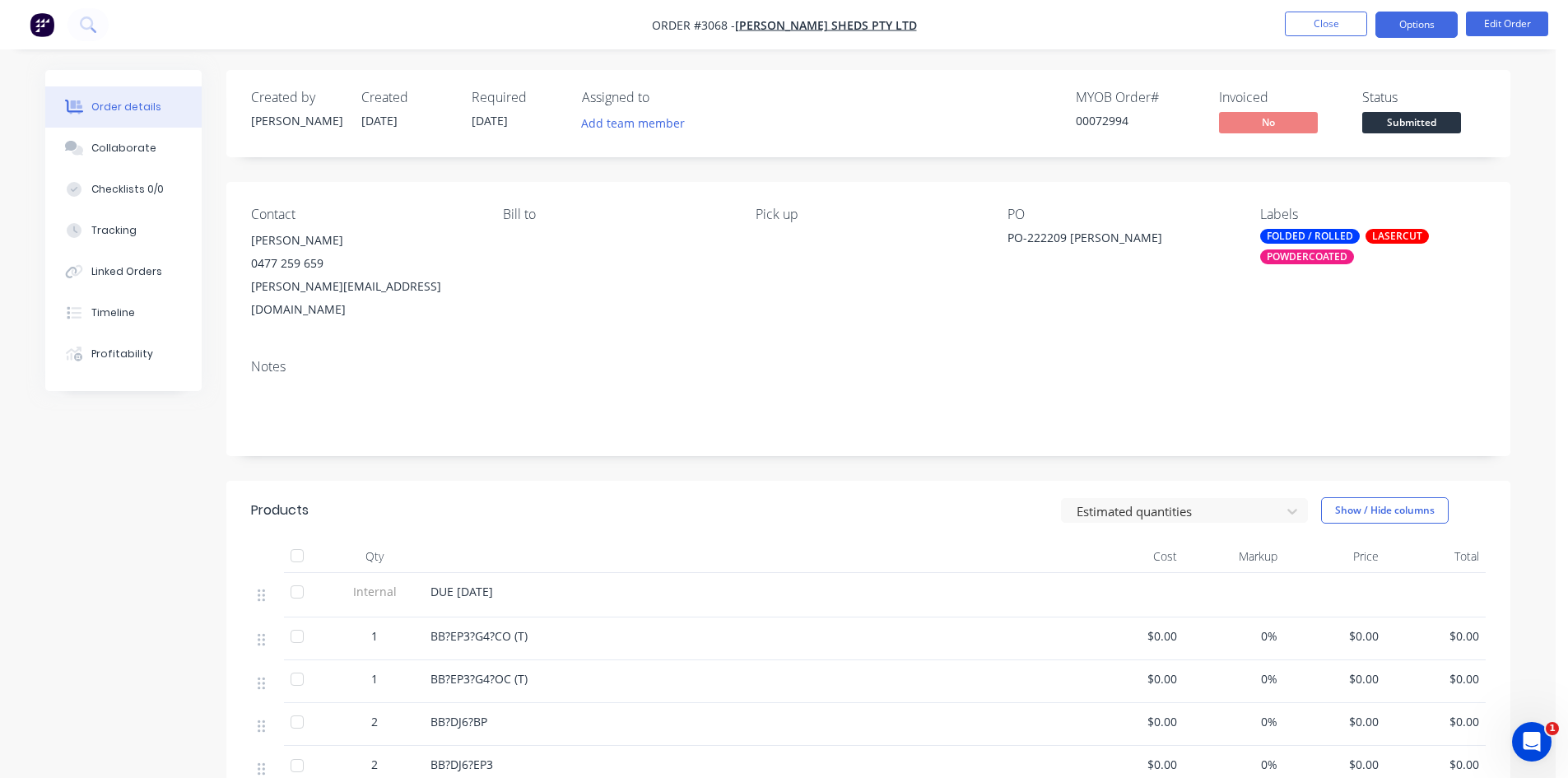
click at [1435, 24] on button "Options" at bounding box center [1417, 24] width 82 height 26
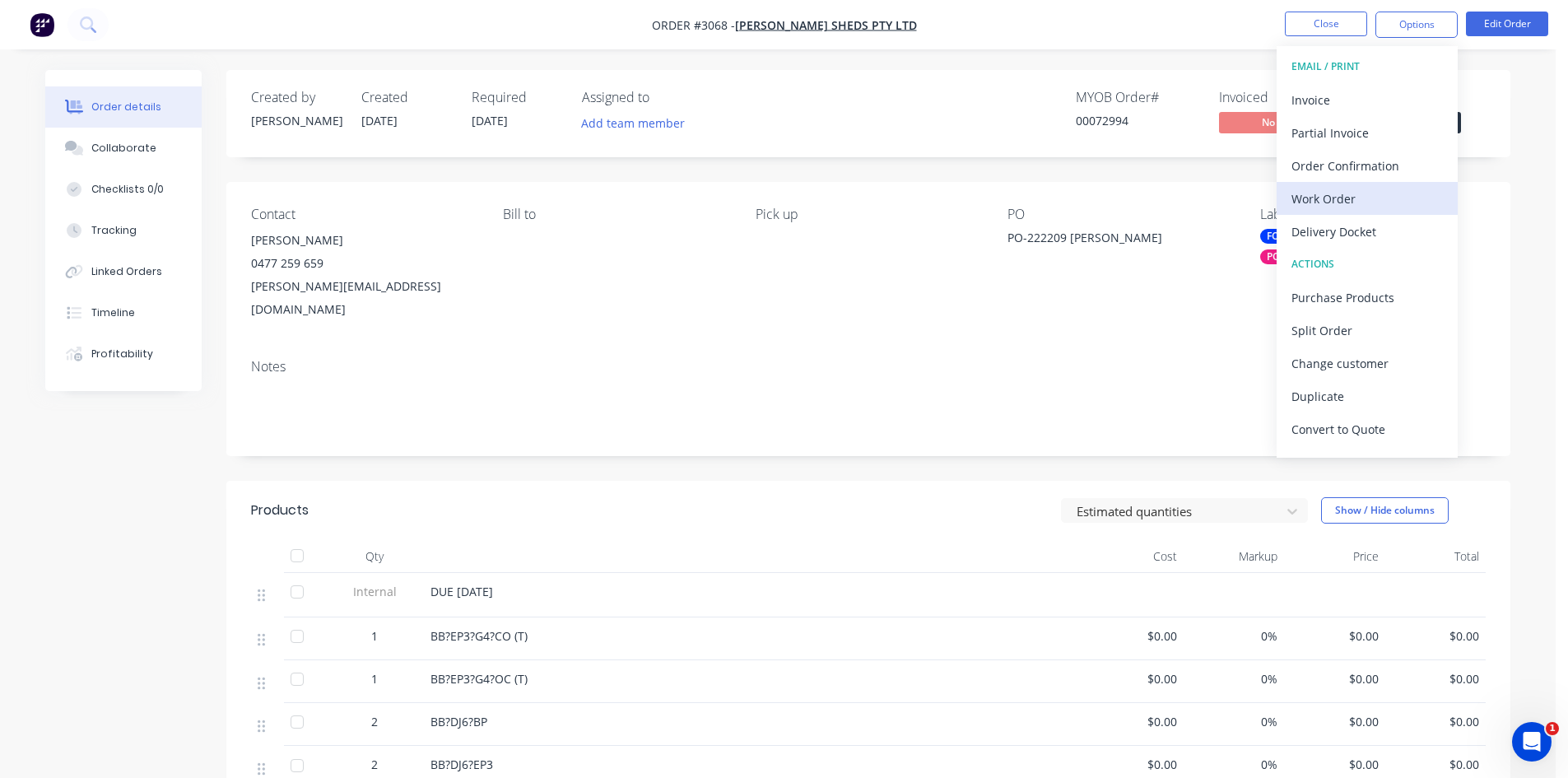
click at [1352, 197] on div "Work Order" at bounding box center [1367, 198] width 151 height 23
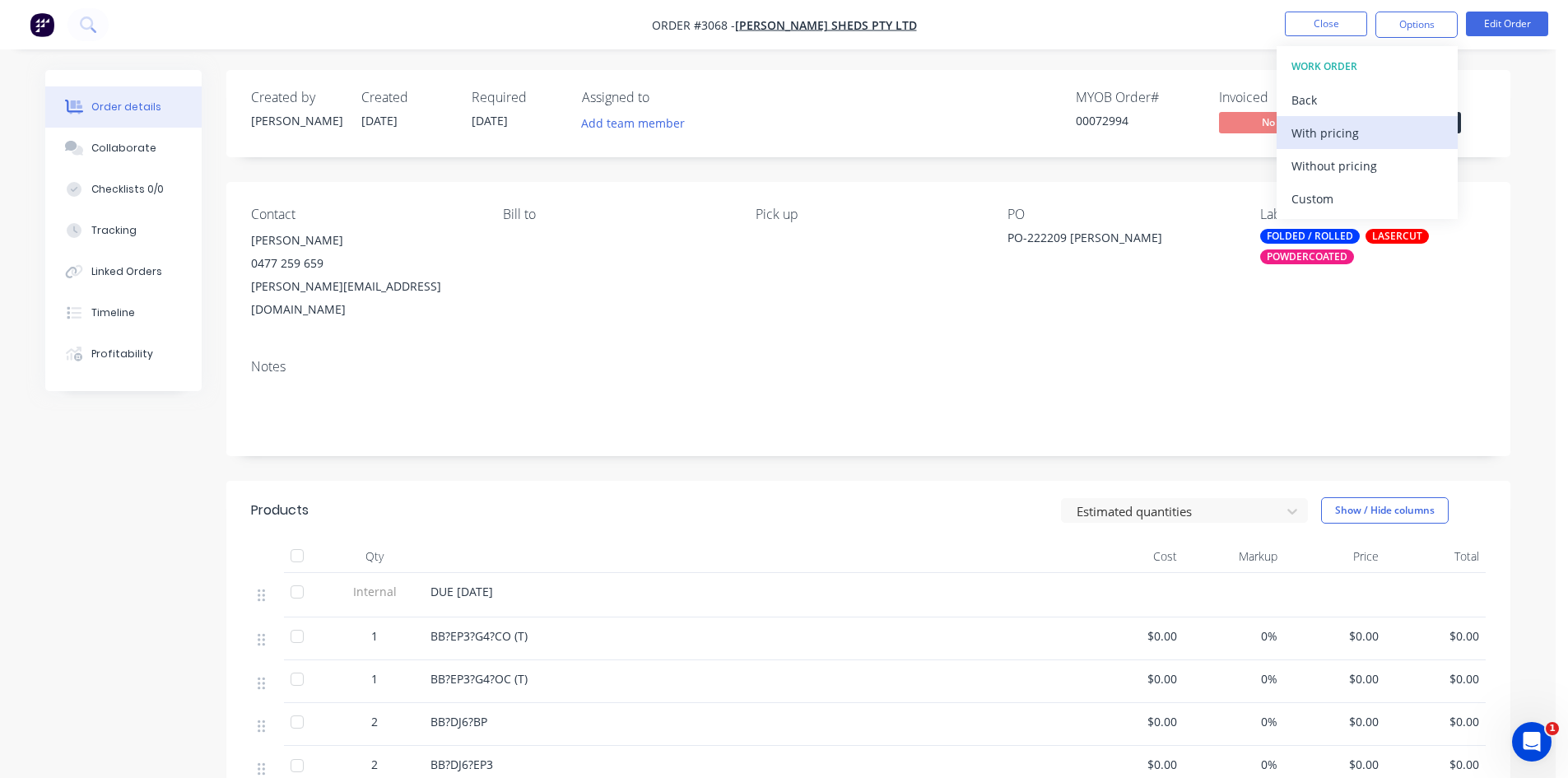
click at [1341, 134] on div "With pricing" at bounding box center [1367, 133] width 151 height 23
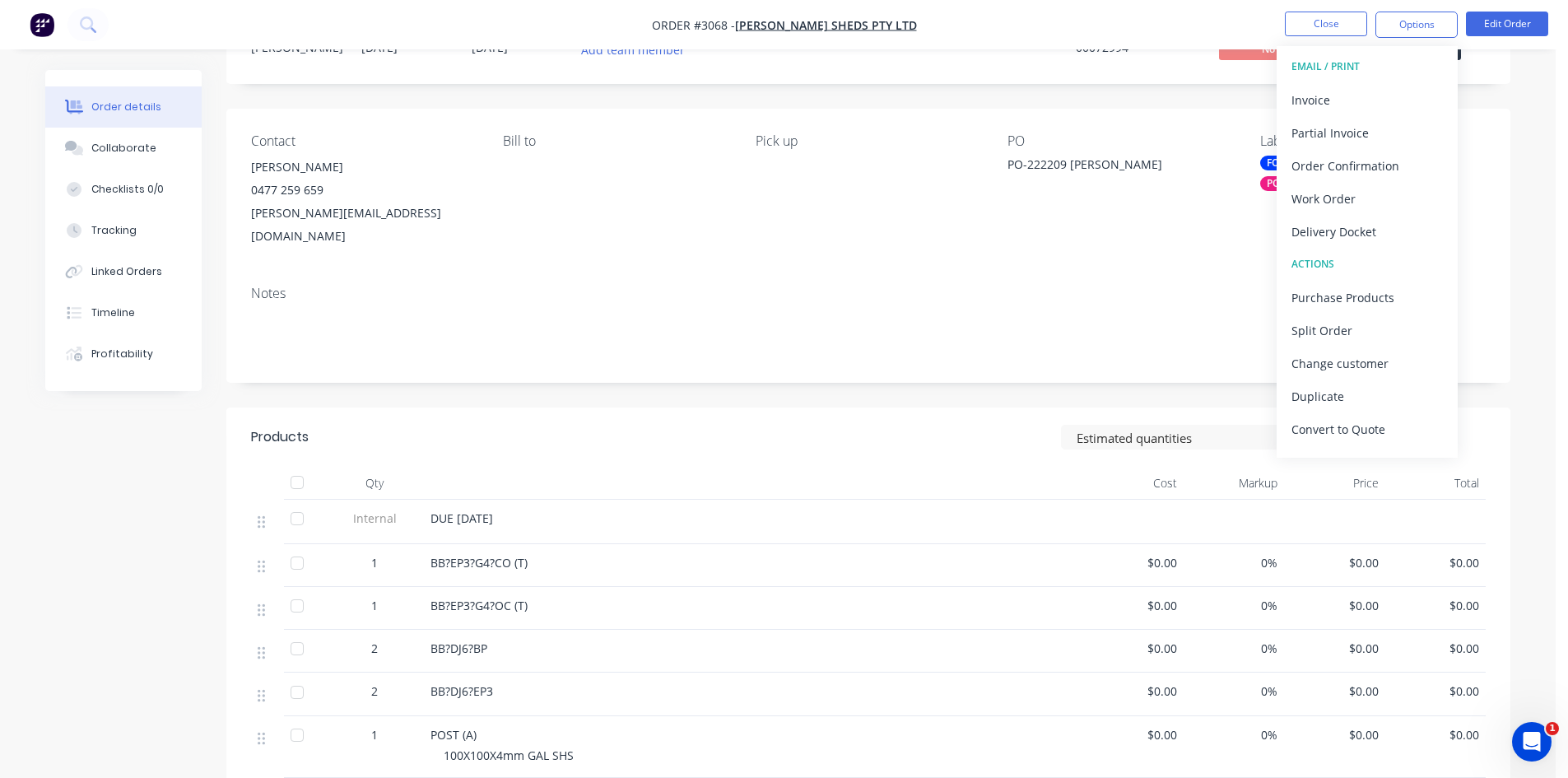
scroll to position [82, 0]
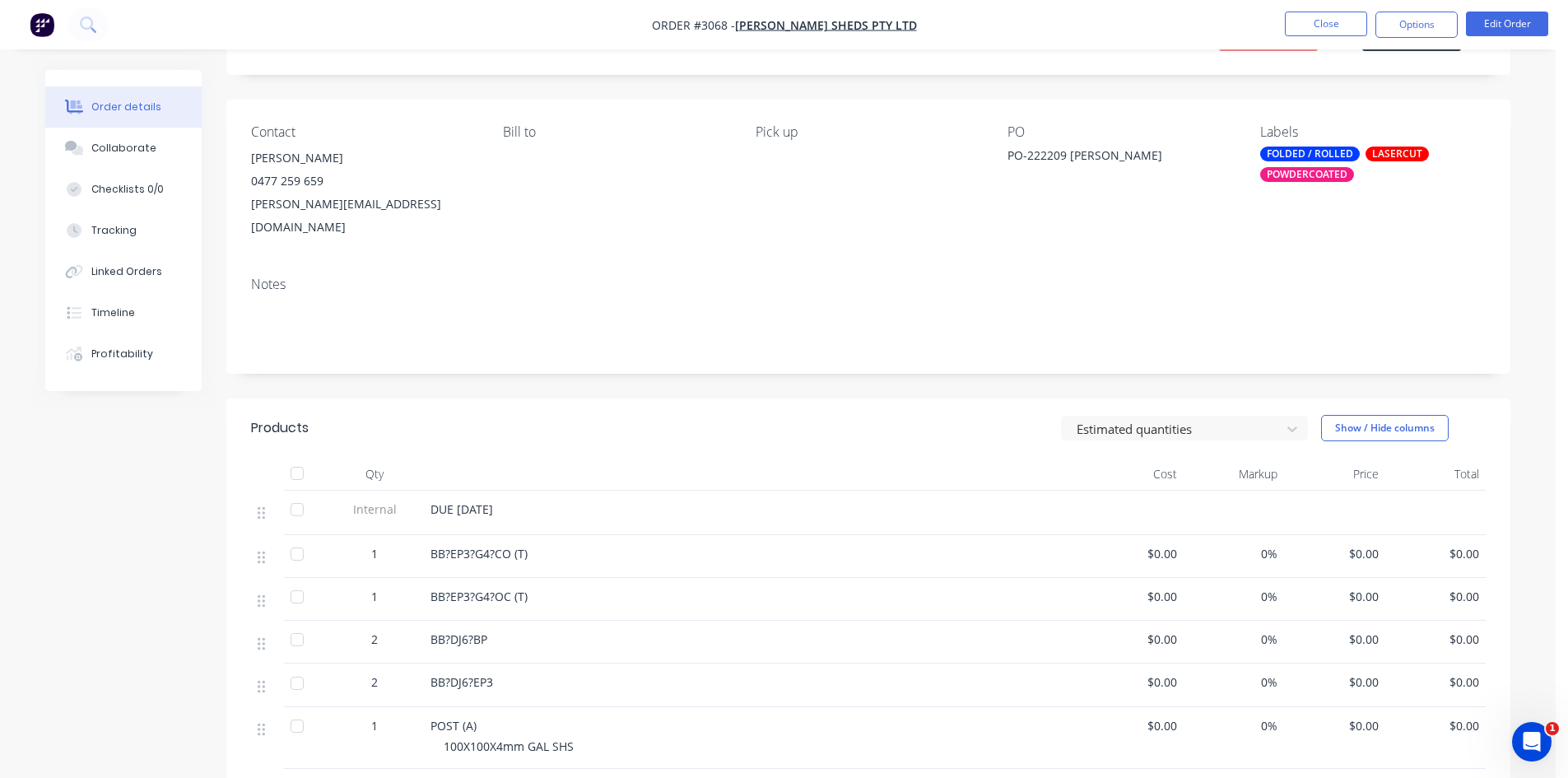
click at [451, 546] on span "BB?EP3?G4?CO (T)" at bounding box center [478, 553] width 97 height 16
click at [449, 546] on span "BB?EP3?G4?CO (T)" at bounding box center [478, 553] width 97 height 16
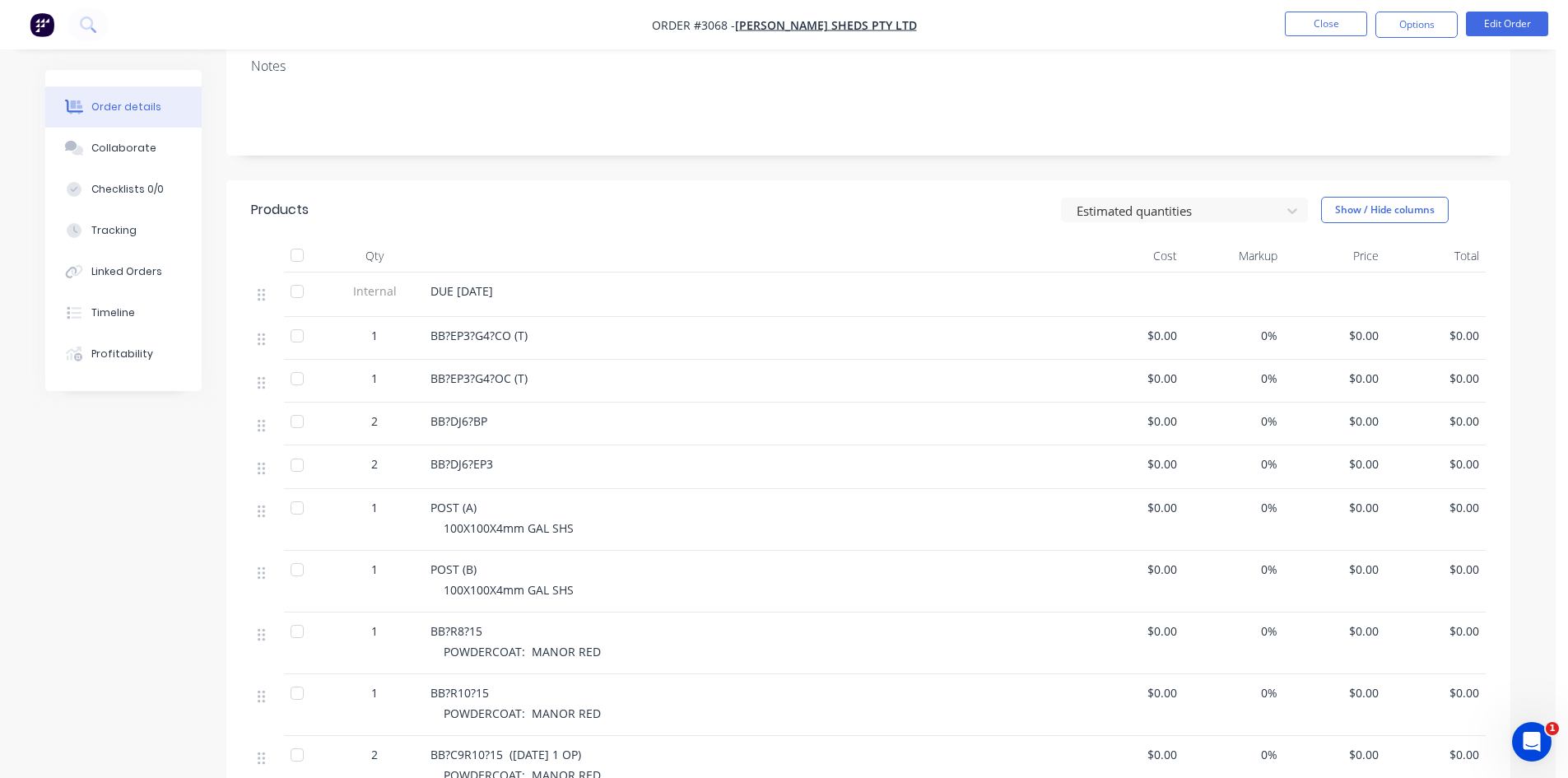
scroll to position [302, 0]
click at [454, 326] on span "BB?EP3?G4?CO (T)" at bounding box center [478, 334] width 97 height 16
click at [451, 326] on span "BB?EP3?G4?CO (T)" at bounding box center [478, 334] width 97 height 16
click at [1507, 20] on button "Edit Order" at bounding box center [1507, 23] width 82 height 24
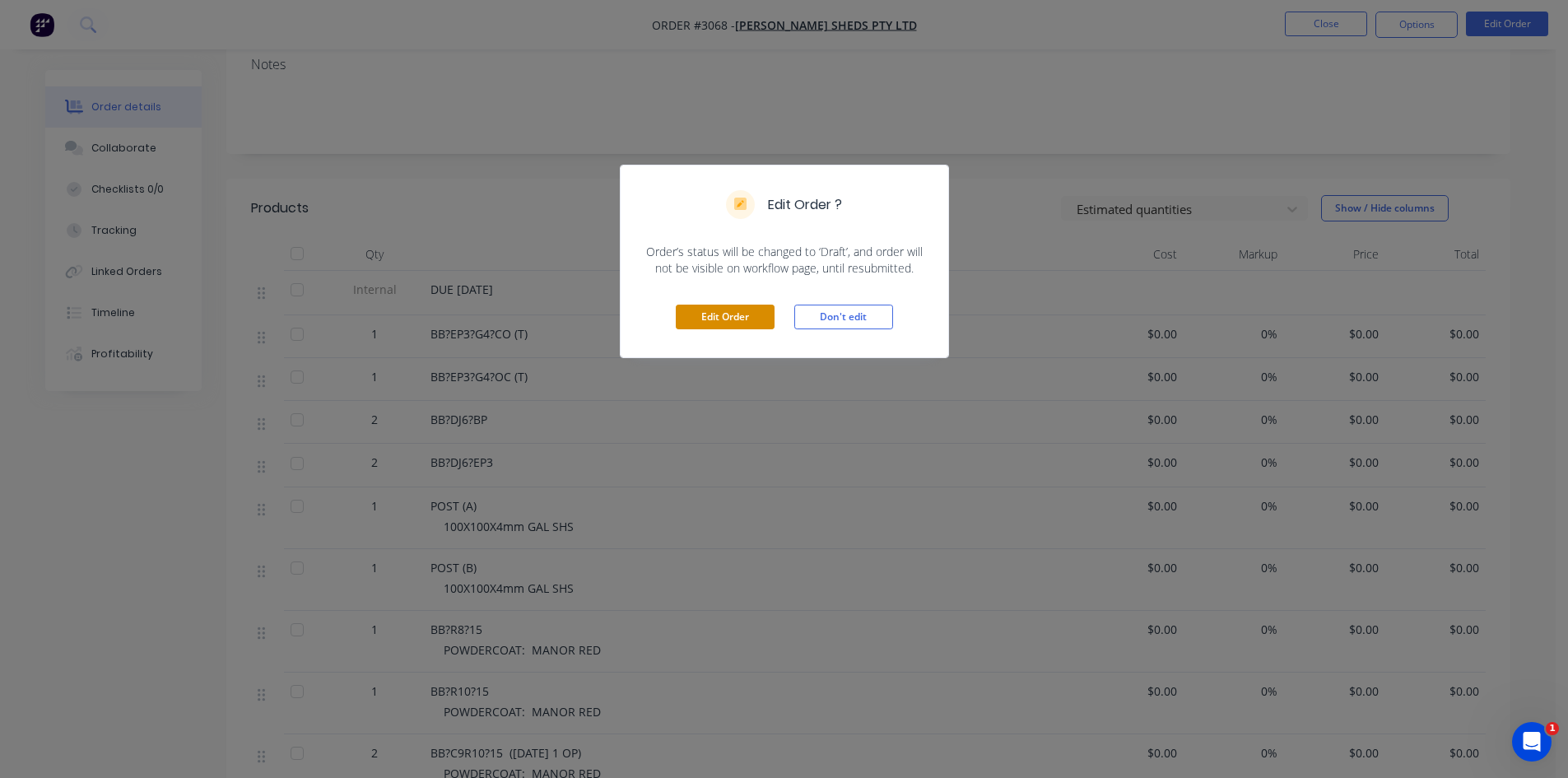
click at [749, 312] on button "Edit Order" at bounding box center [724, 316] width 99 height 24
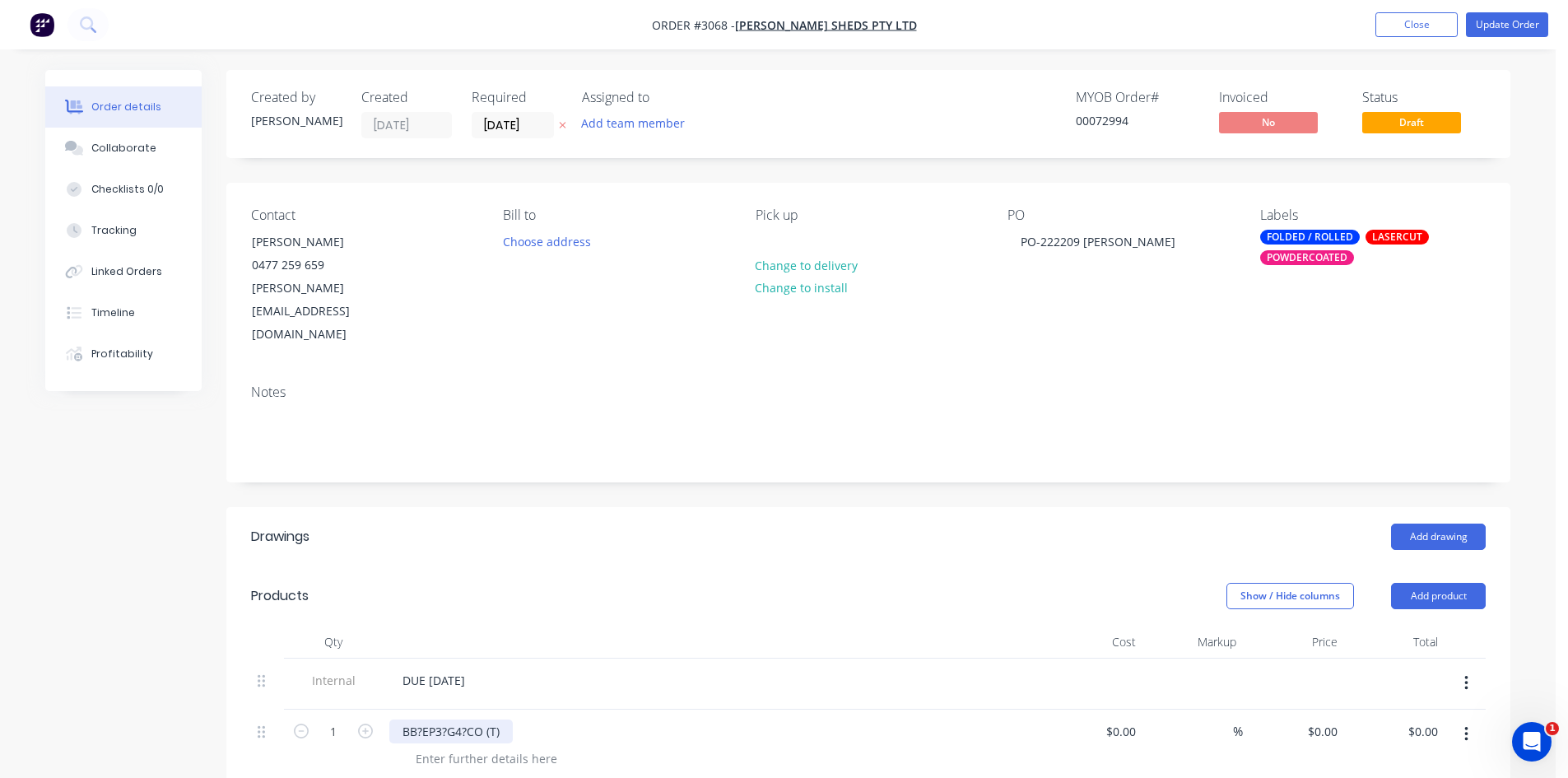
click at [422, 719] on div "BB?EP3?G4?CO (T)" at bounding box center [451, 731] width 123 height 23
click at [446, 719] on div "BB-EP3?G4?CO (T)" at bounding box center [451, 731] width 123 height 23
click at [466, 719] on div "BB-EP3-G4?CO (T)" at bounding box center [450, 731] width 122 height 23
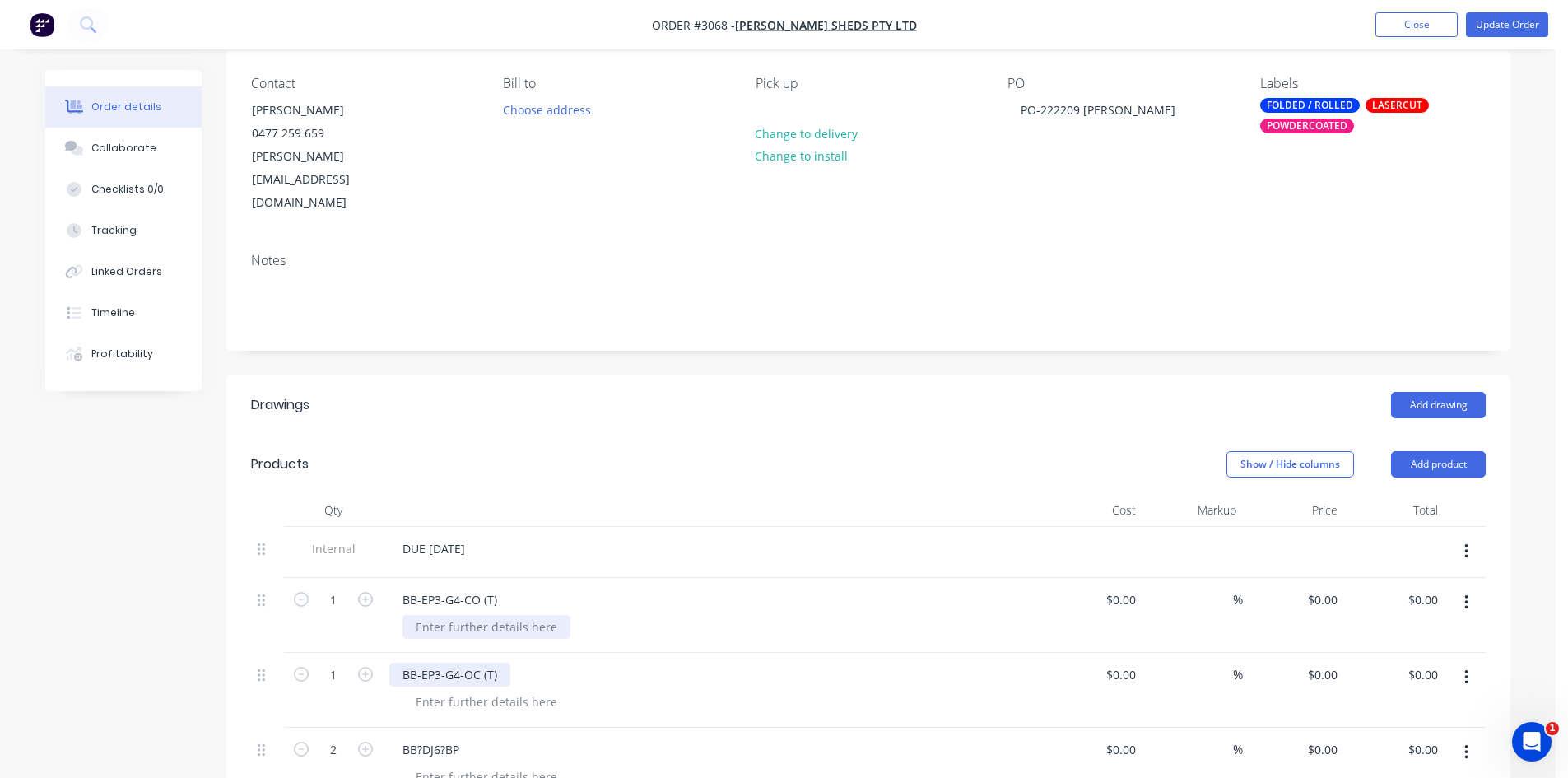
scroll to position [138, 0]
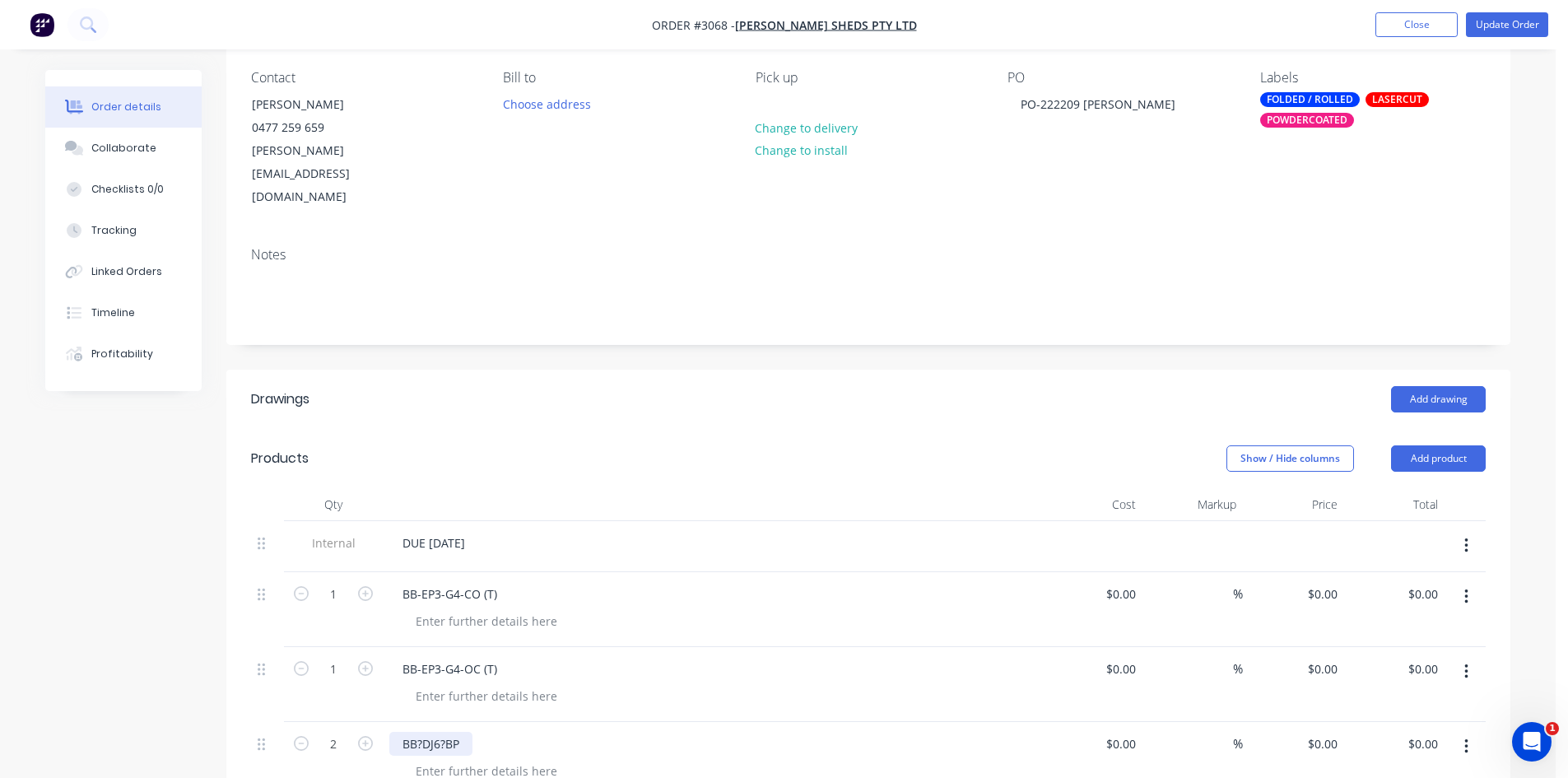
click at [423, 732] on div "BB?DJ6?BP" at bounding box center [431, 744] width 83 height 23
click at [441, 732] on div "BB-DJ6?BP" at bounding box center [431, 744] width 82 height 23
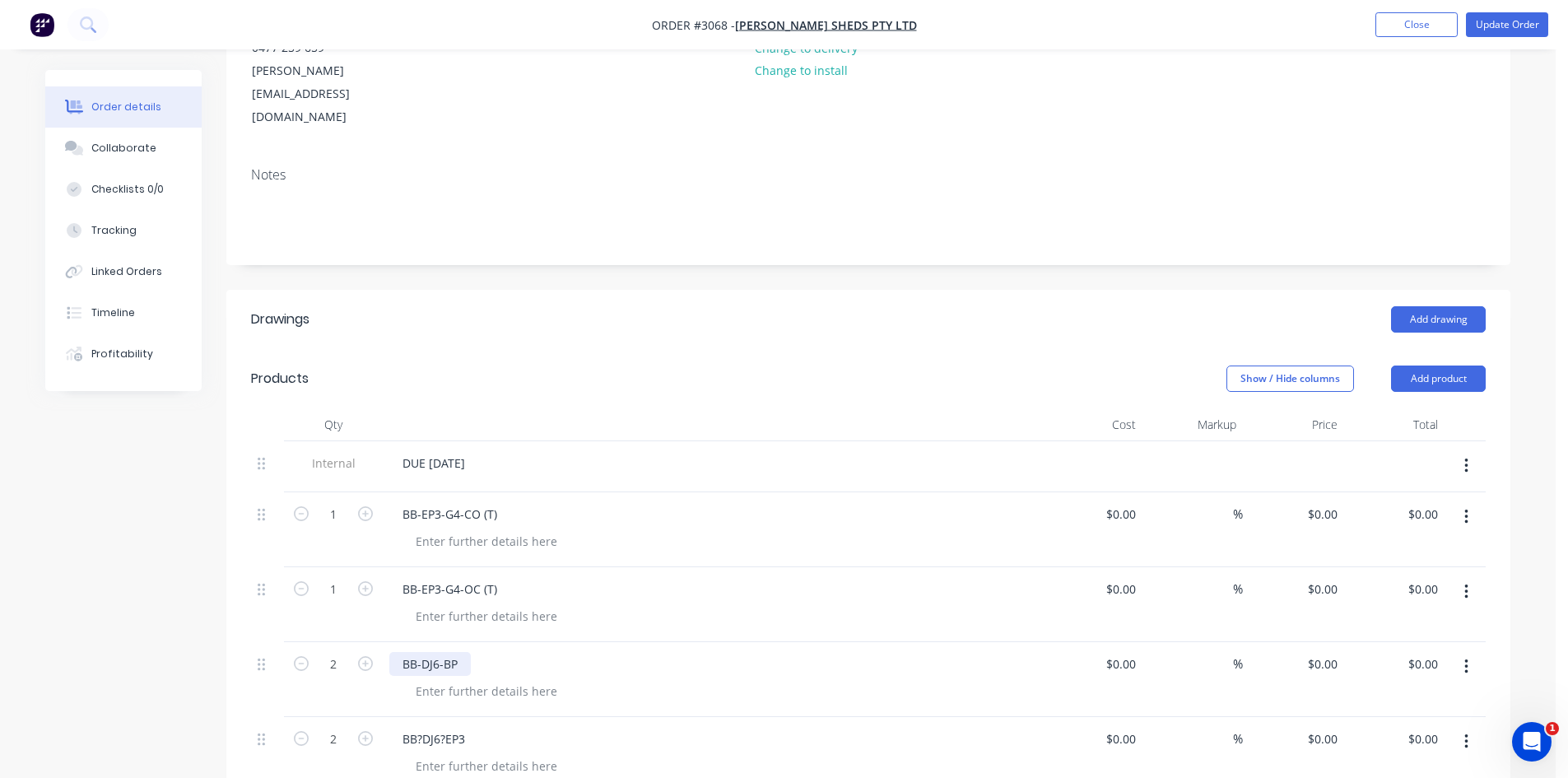
scroll to position [220, 0]
click at [422, 724] on div "BB?DJ6?EP3" at bounding box center [433, 736] width 89 height 23
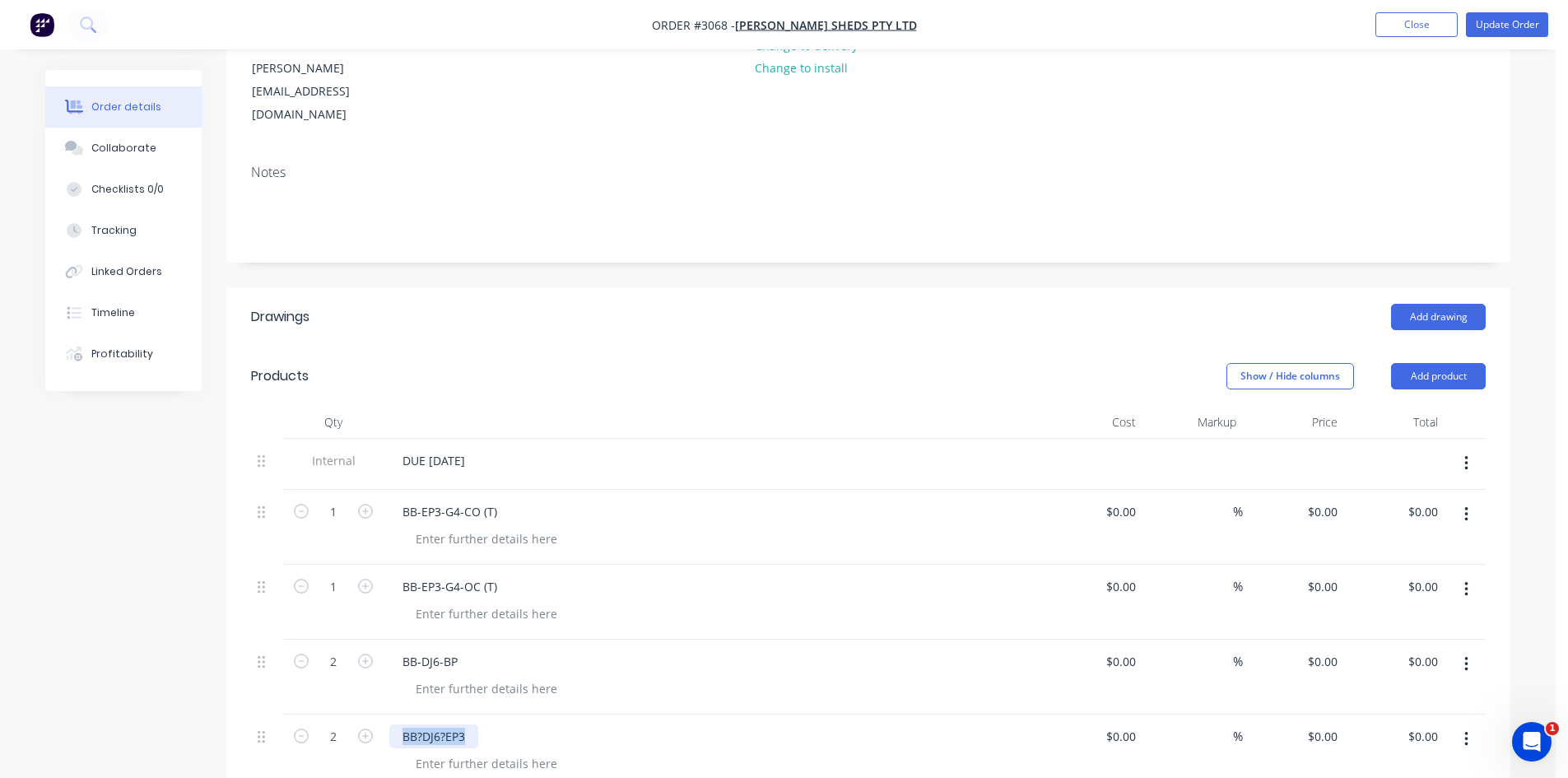
click at [422, 724] on div "BB?DJ6?EP3" at bounding box center [433, 736] width 89 height 23
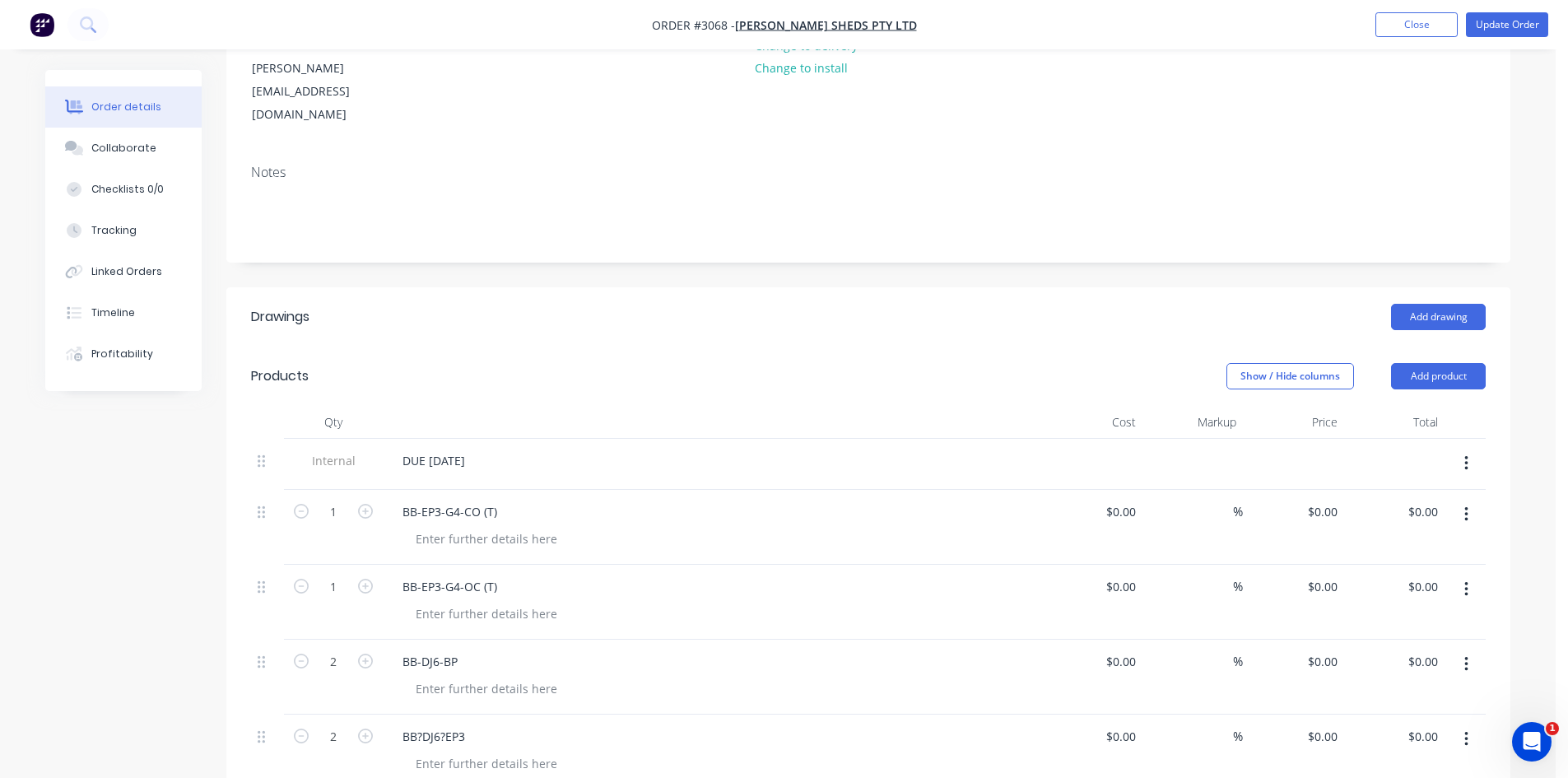
click at [496, 724] on div "BB?DJ6?EP3" at bounding box center [712, 736] width 645 height 23
click at [423, 724] on div "BB?DJ6?EP3" at bounding box center [433, 736] width 89 height 23
click at [443, 724] on div "BB-DJ6?EP3" at bounding box center [433, 736] width 88 height 23
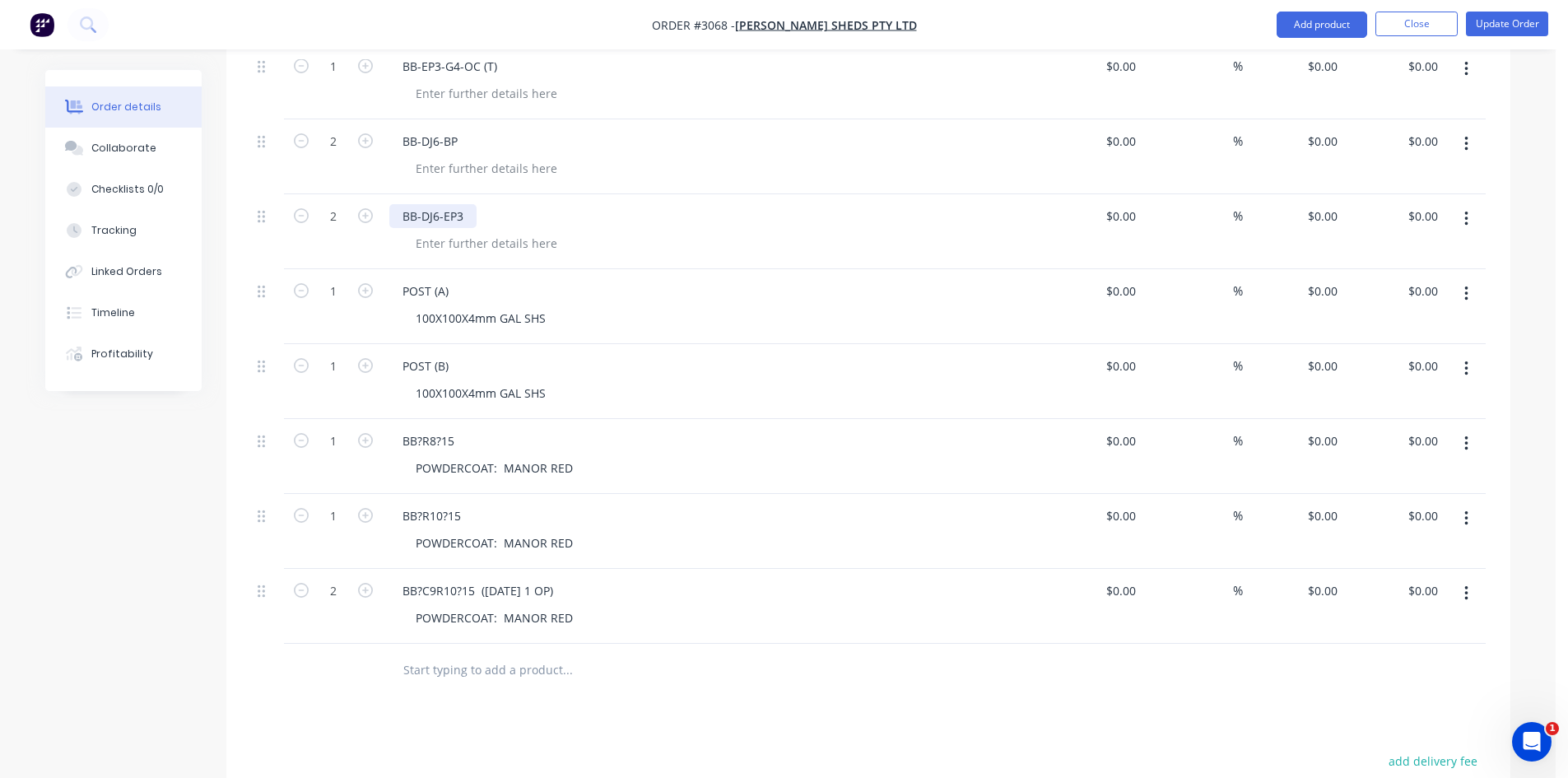
scroll to position [741, 0]
click at [424, 578] on div "BB?C9R10?15 (1 AD 1 OP)" at bounding box center [477, 590] width 177 height 23
click at [460, 578] on div "BB-C9R10?15 (1 AD 1 OP)" at bounding box center [477, 590] width 176 height 23
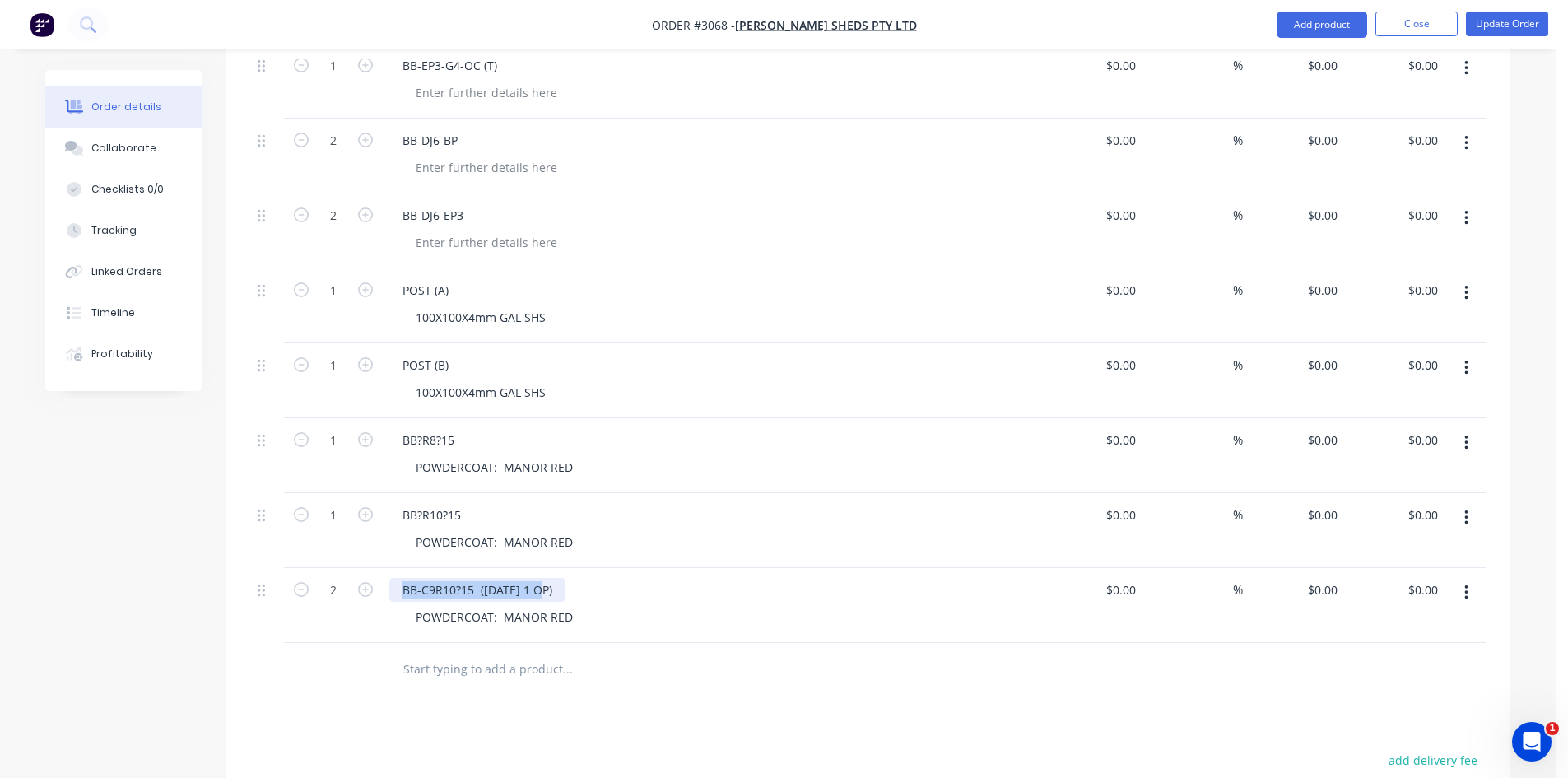
click at [460, 578] on div "BB-C9R10?15 (1 AD 1 OP)" at bounding box center [477, 590] width 176 height 23
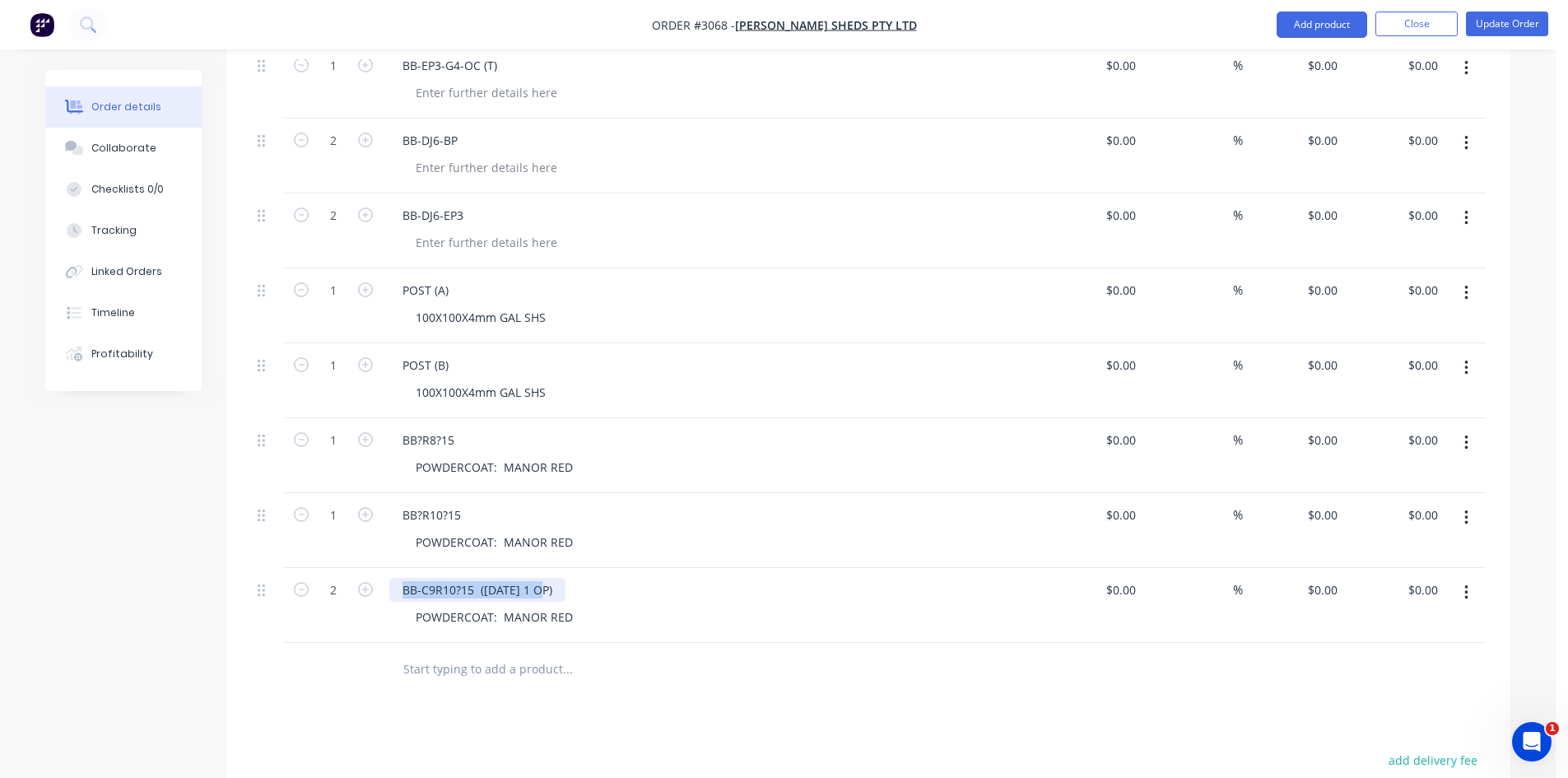
click at [460, 578] on div "BB-C9R10?15 (1 AD 1 OP)" at bounding box center [477, 590] width 176 height 23
click at [475, 578] on div "BB-C9R10?15 (1 AD 1 OP)" at bounding box center [477, 590] width 176 height 23
click at [461, 578] on div "BB-C9R10?15 (1 AD 1 OP)" at bounding box center [477, 590] width 176 height 23
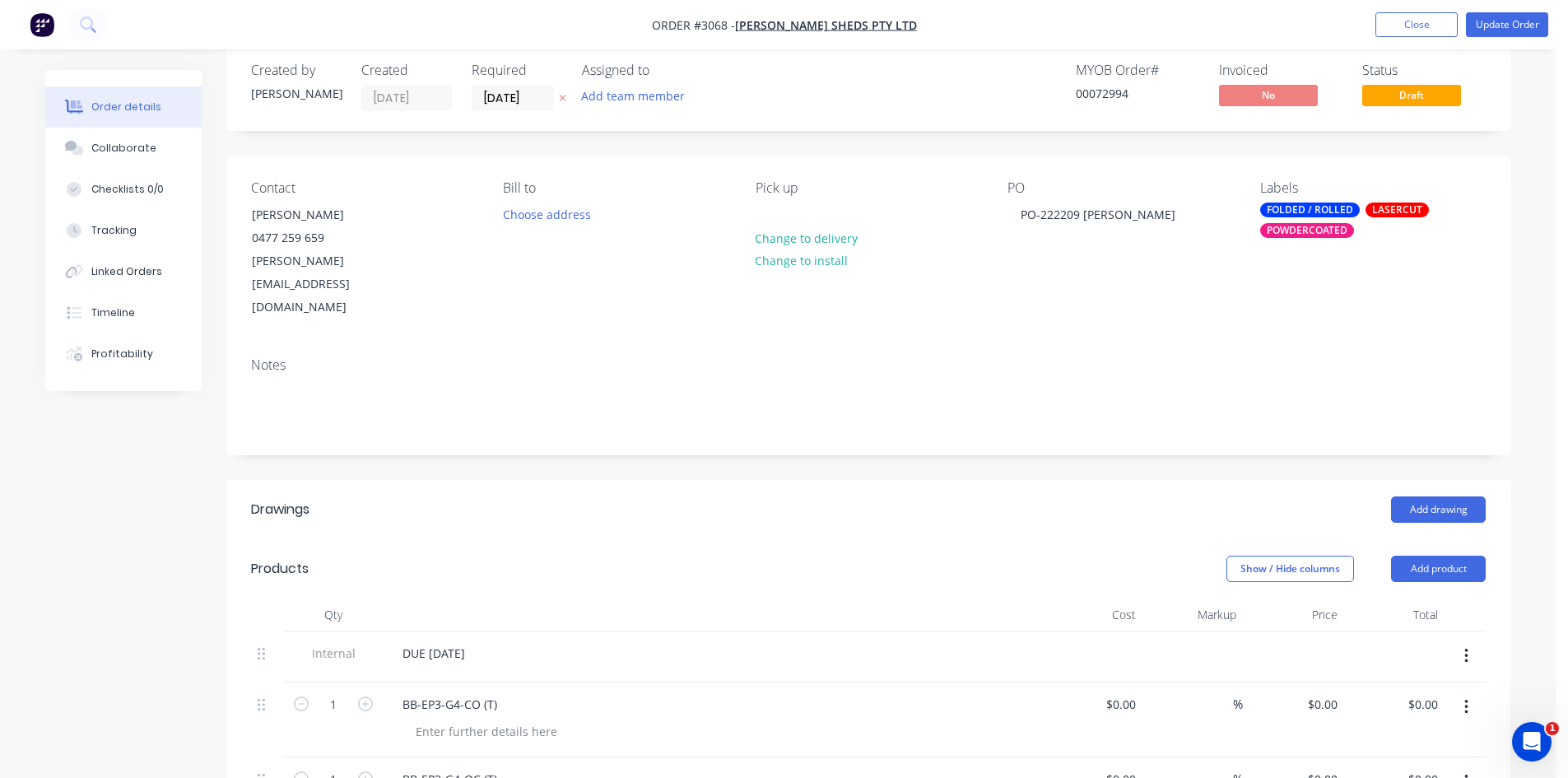
scroll to position [0, 0]
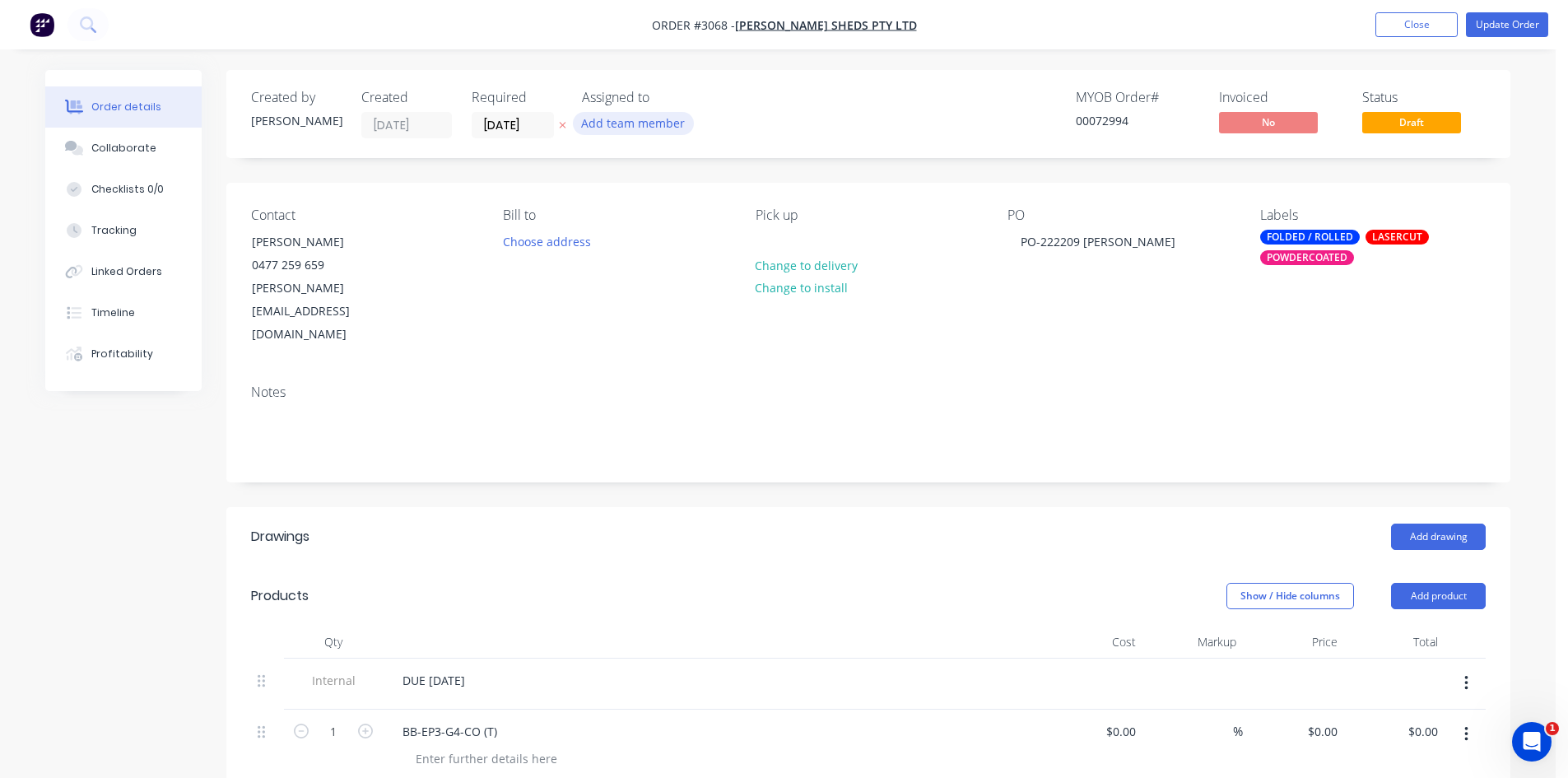
click at [632, 116] on button "Add team member" at bounding box center [634, 123] width 121 height 22
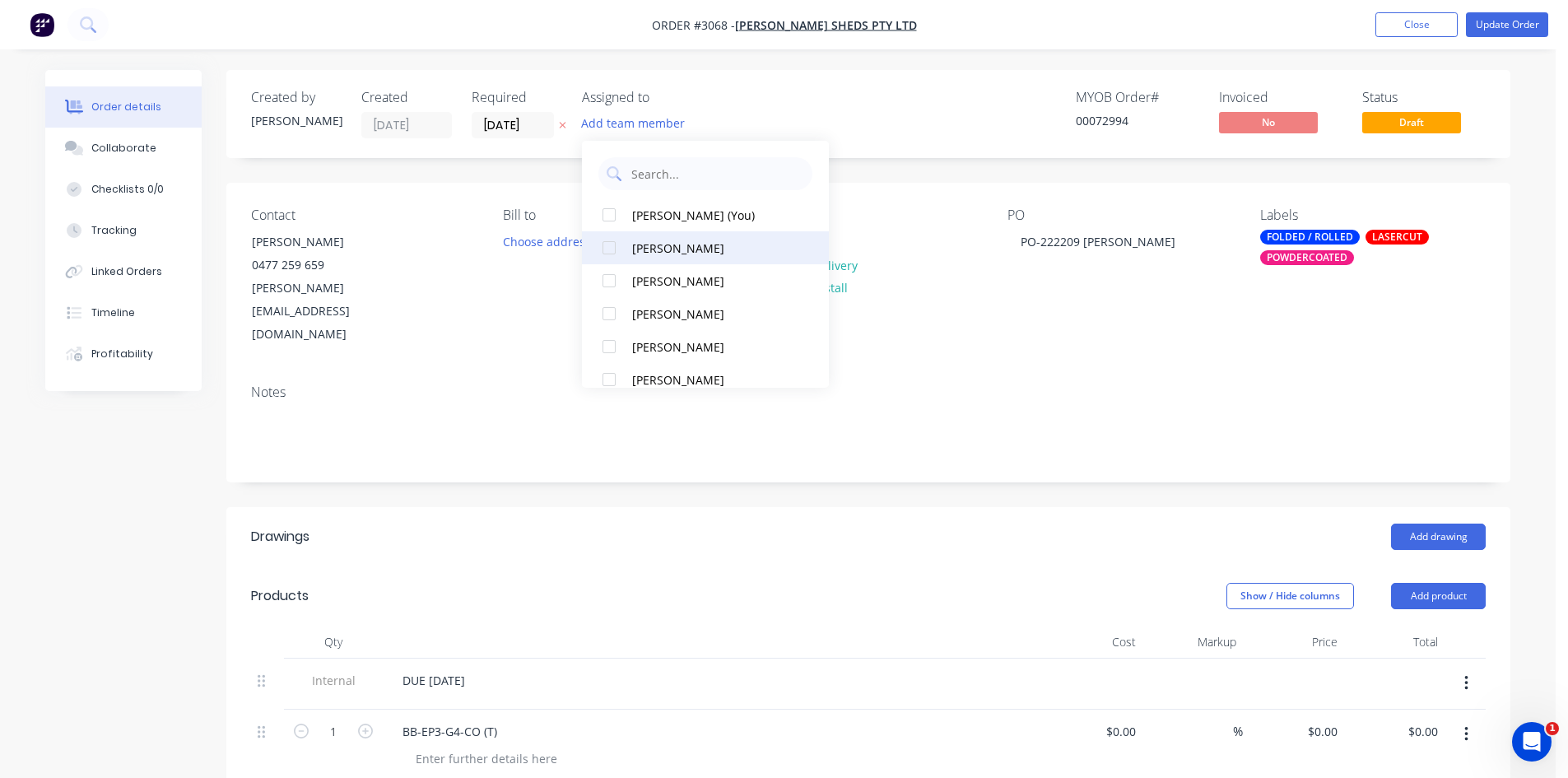
click at [606, 242] on div at bounding box center [609, 248] width 33 height 33
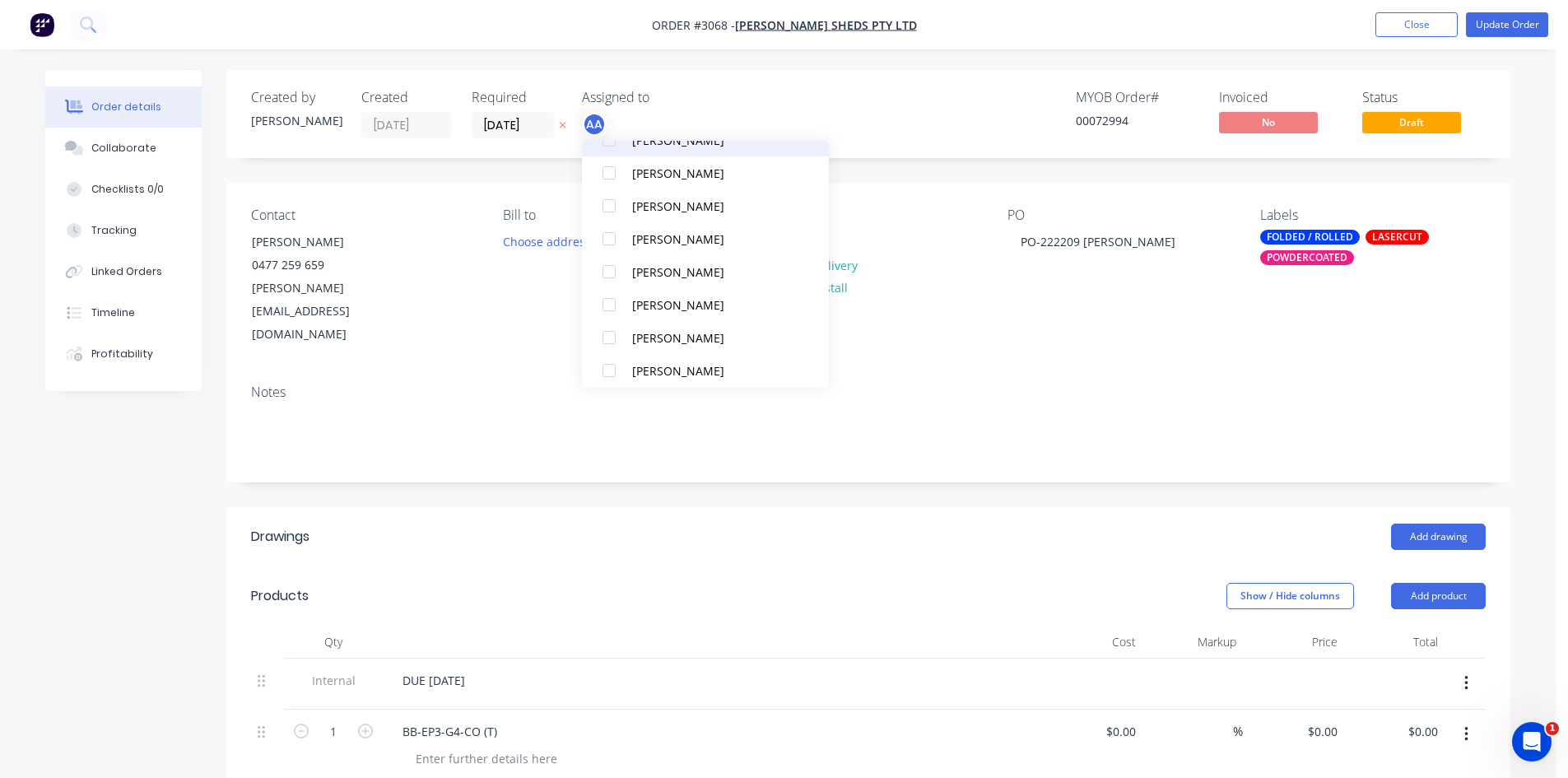
scroll to position [148, 0]
click at [608, 327] on div at bounding box center [609, 330] width 33 height 33
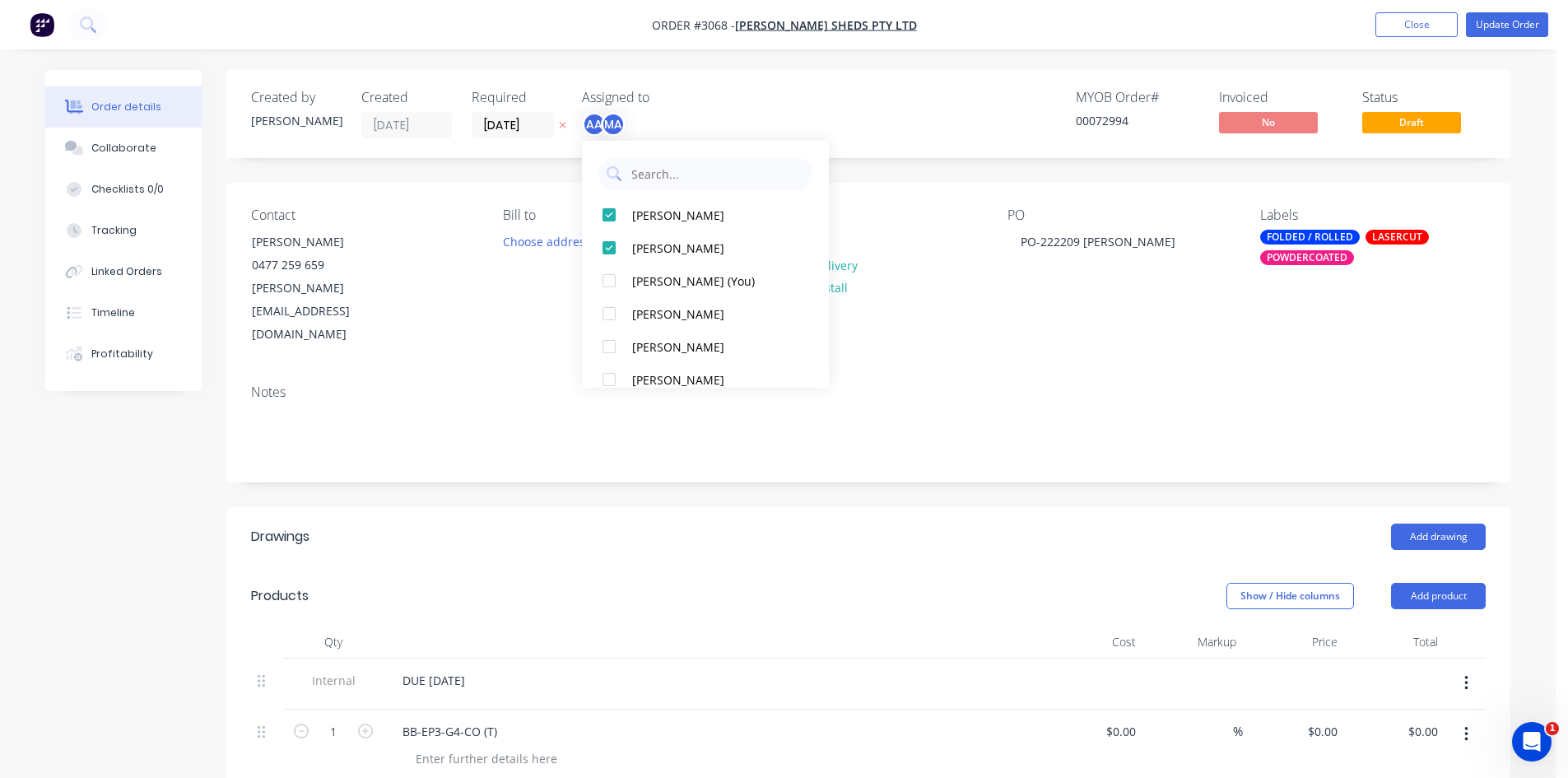
click at [1308, 255] on div "POWDERCOATED" at bounding box center [1307, 257] width 94 height 15
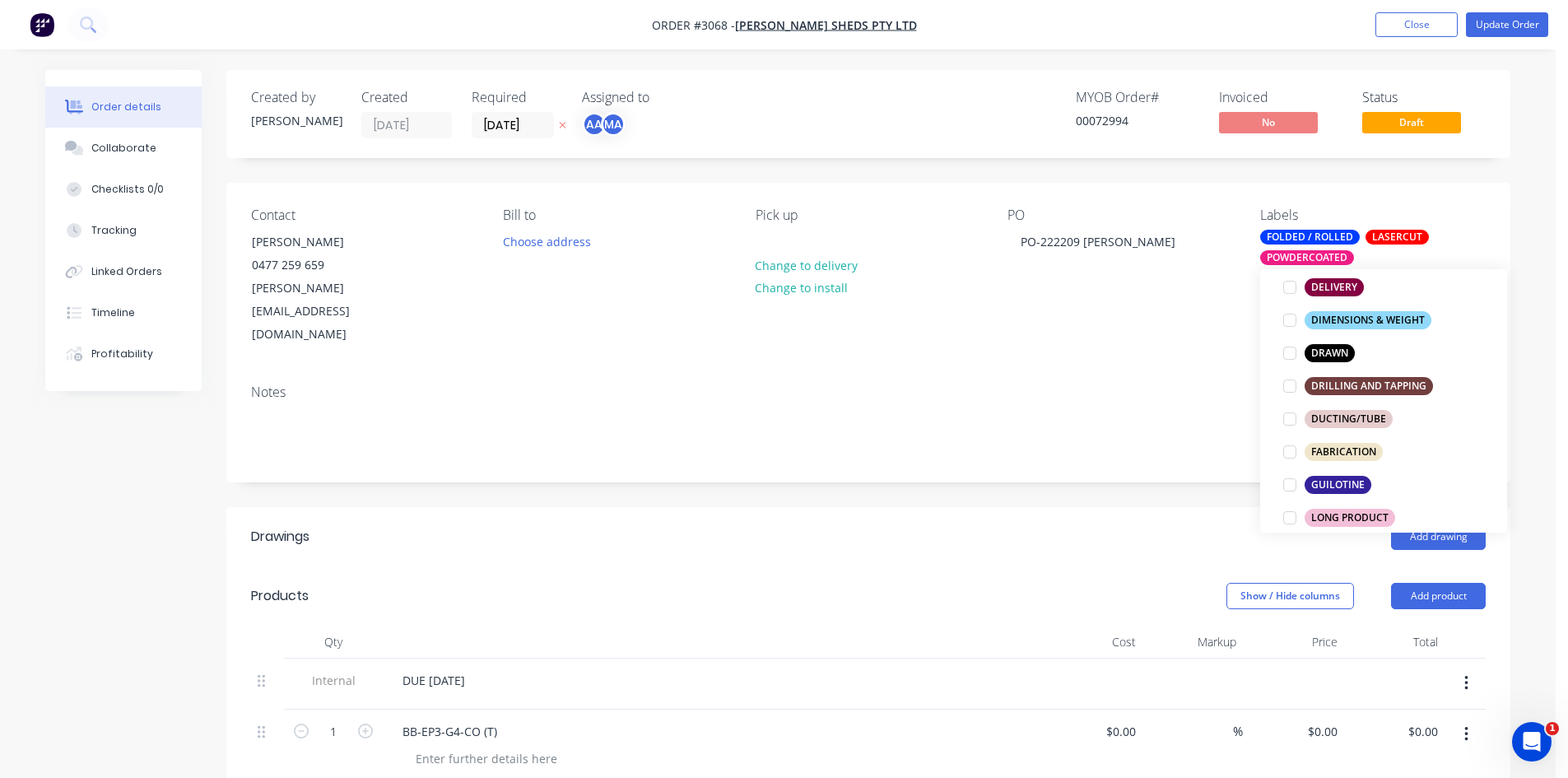
scroll to position [412, 0]
click at [1320, 448] on div "FABRICATION" at bounding box center [1343, 450] width 78 height 19
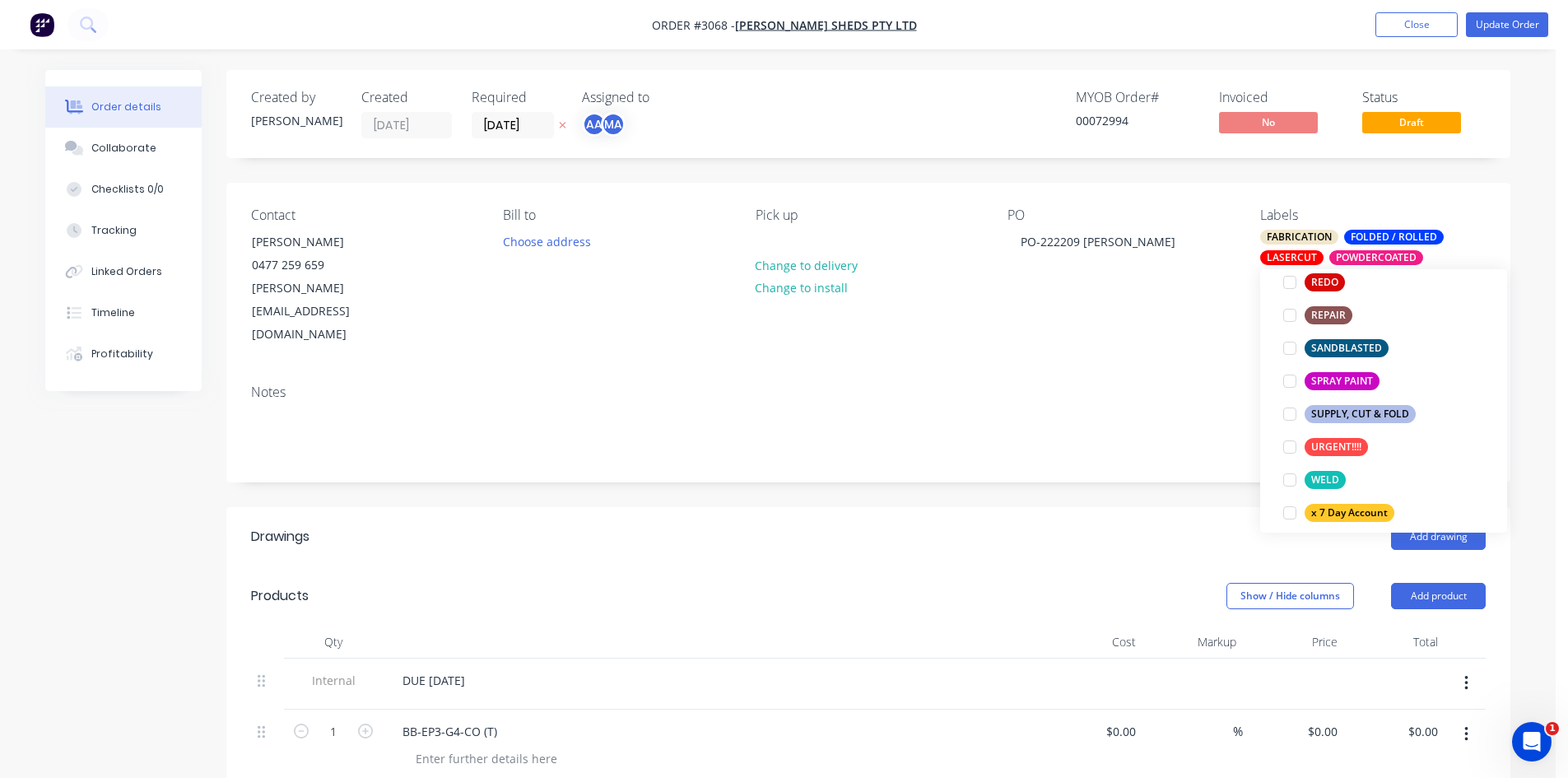
scroll to position [879, 0]
click at [1289, 473] on div at bounding box center [1290, 477] width 33 height 33
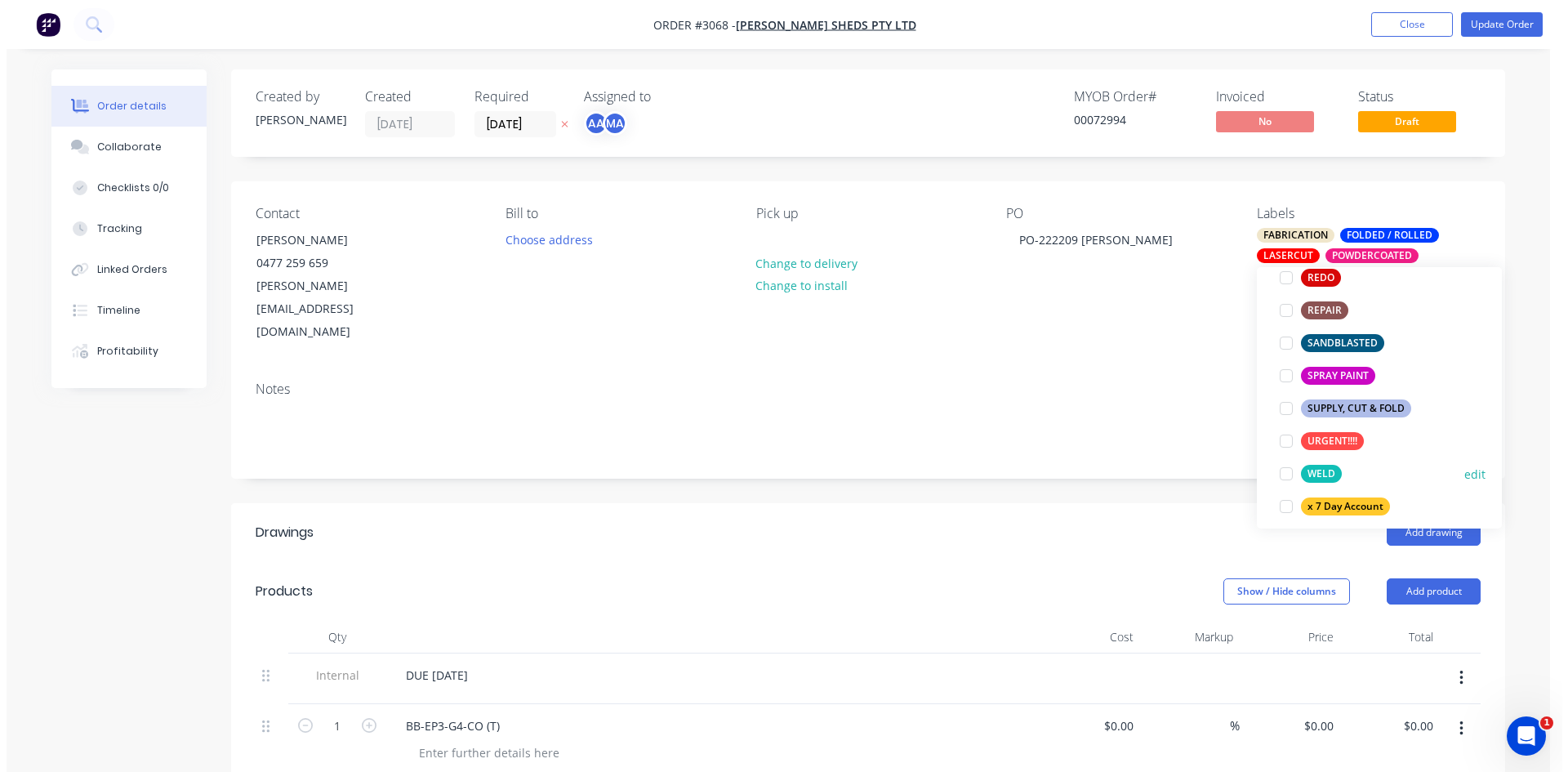
scroll to position [54, 0]
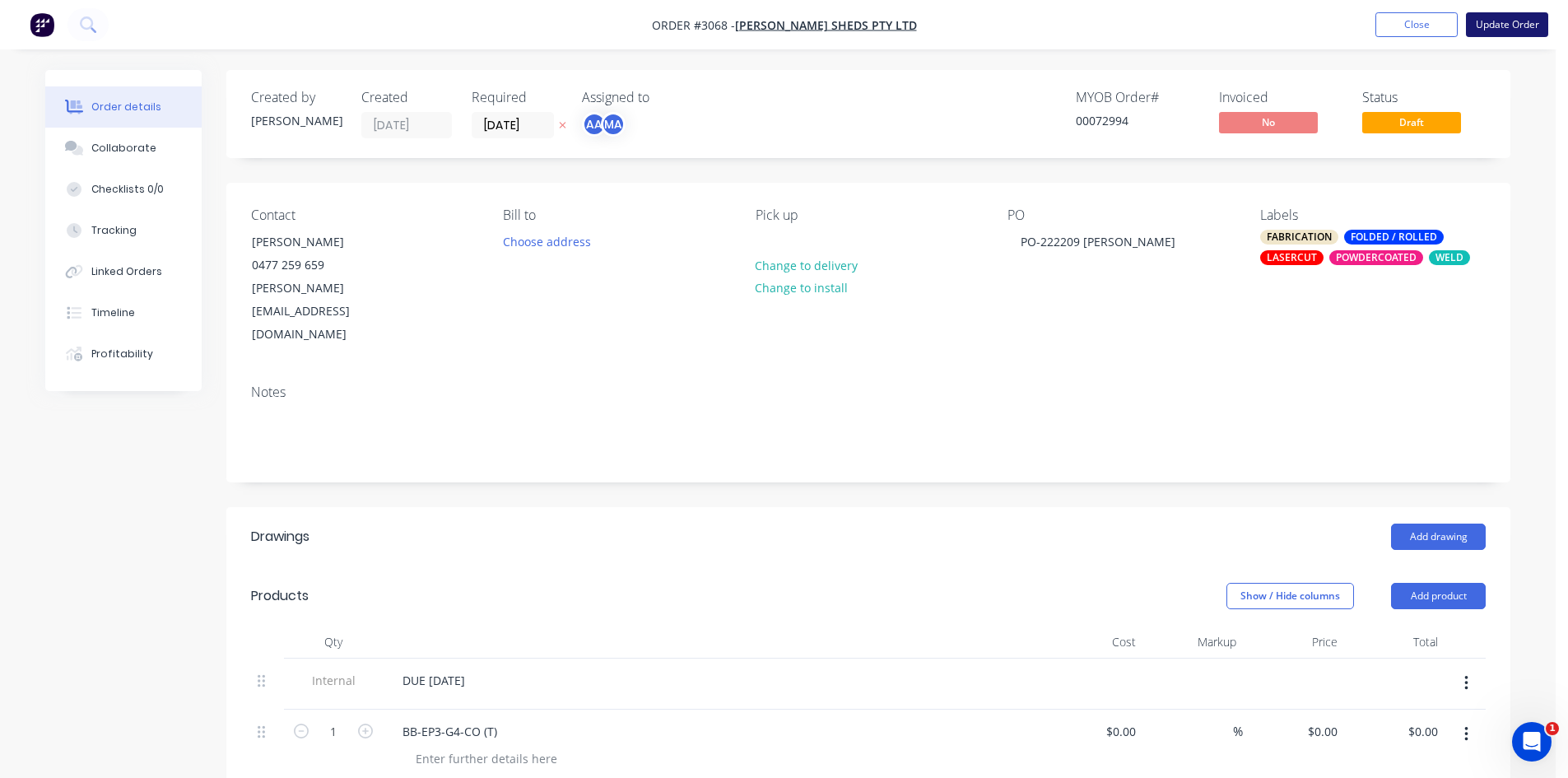
click at [1494, 18] on button "Update Order" at bounding box center [1507, 24] width 82 height 24
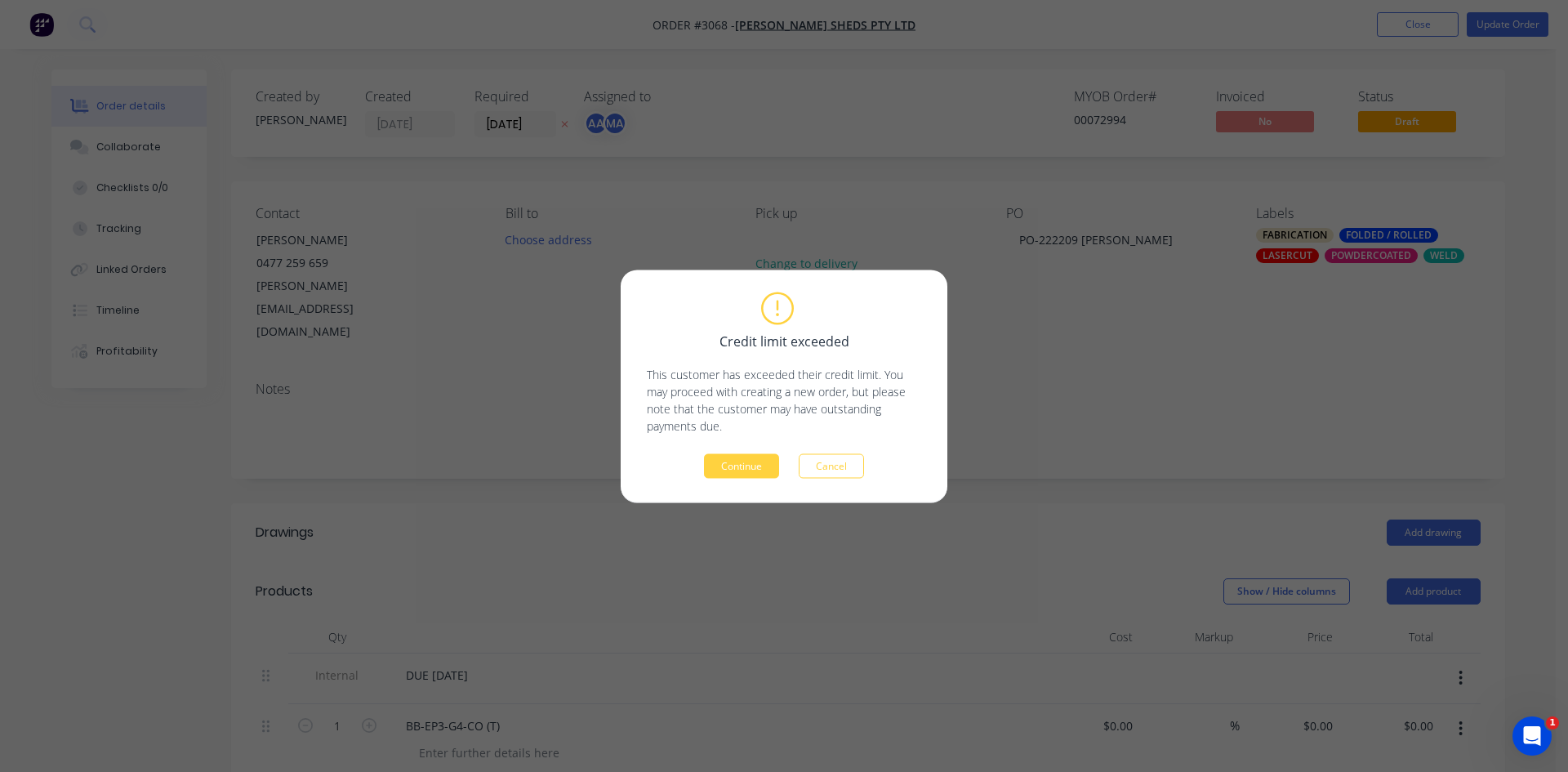
click at [734, 451] on div "Credit limit exceeded This customer has exceeded their credit limit. You may pr…" at bounding box center [784, 386] width 274 height 184
click at [745, 461] on button "Continue" at bounding box center [742, 465] width 76 height 24
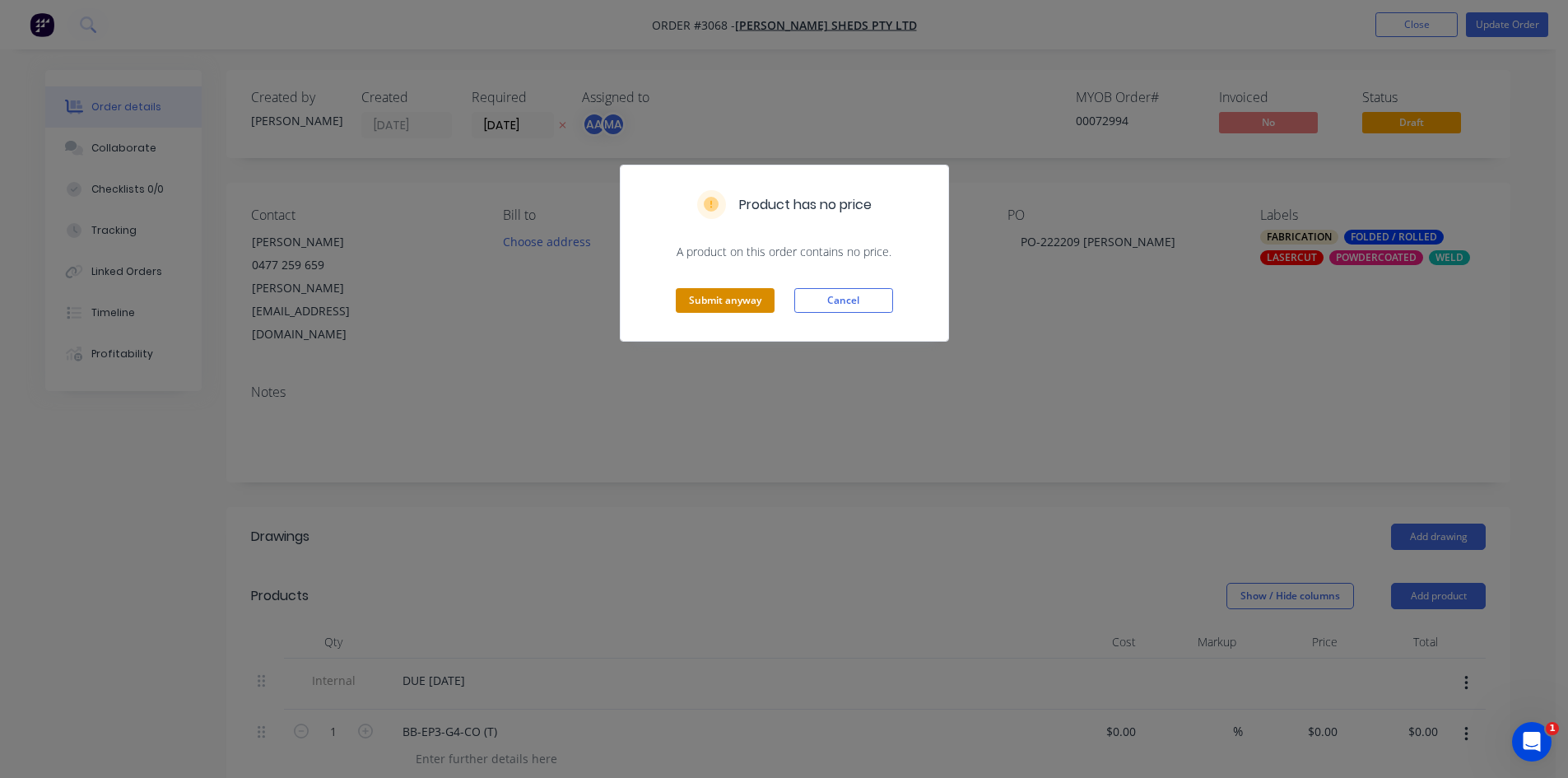
click at [722, 297] on button "Submit anyway" at bounding box center [724, 300] width 99 height 24
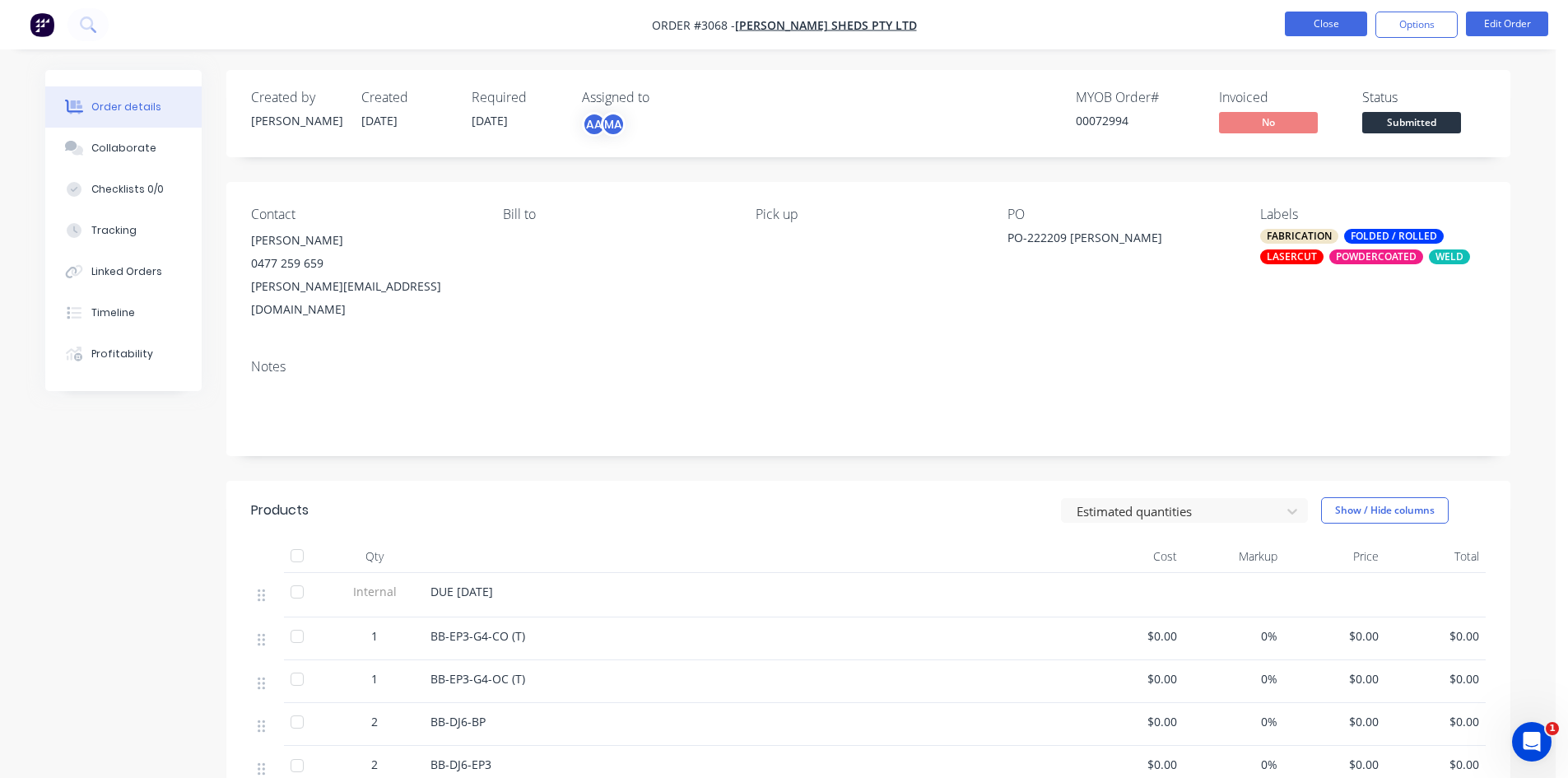
click at [1321, 19] on button "Close" at bounding box center [1326, 23] width 82 height 24
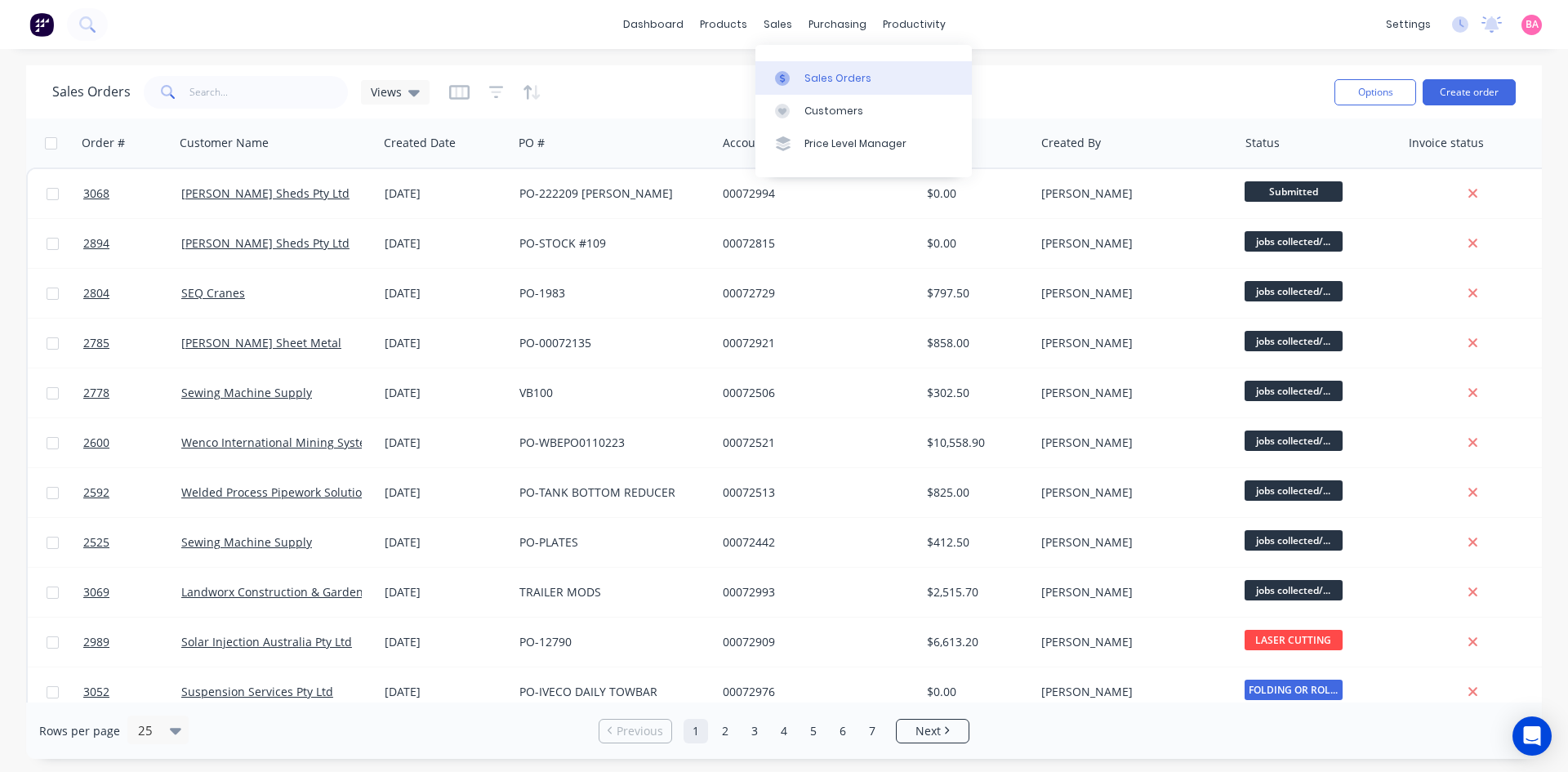
click at [825, 76] on div "Sales Orders" at bounding box center [838, 77] width 67 height 15
click at [228, 89] on input "text" at bounding box center [269, 92] width 159 height 33
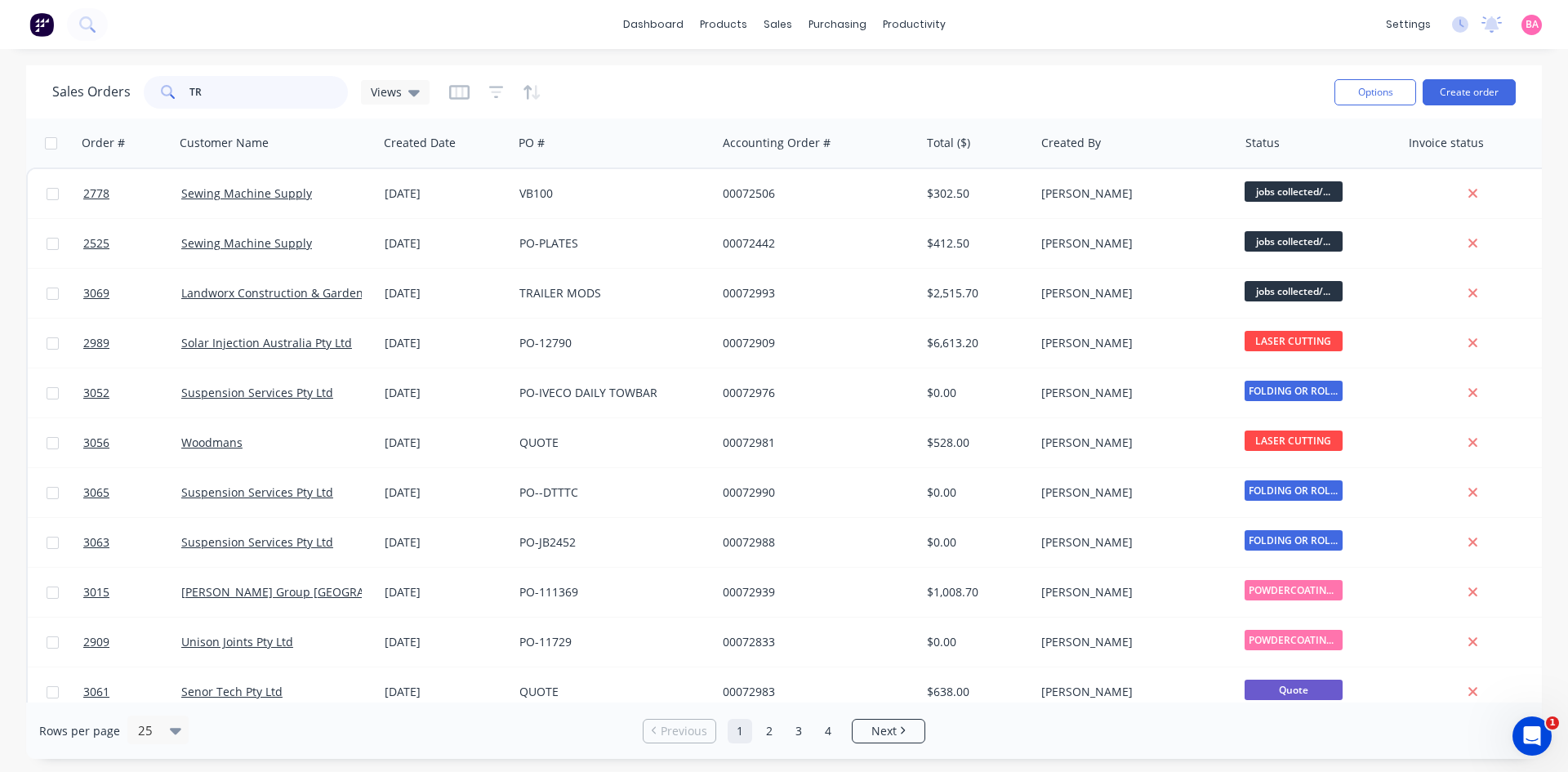
type input "T"
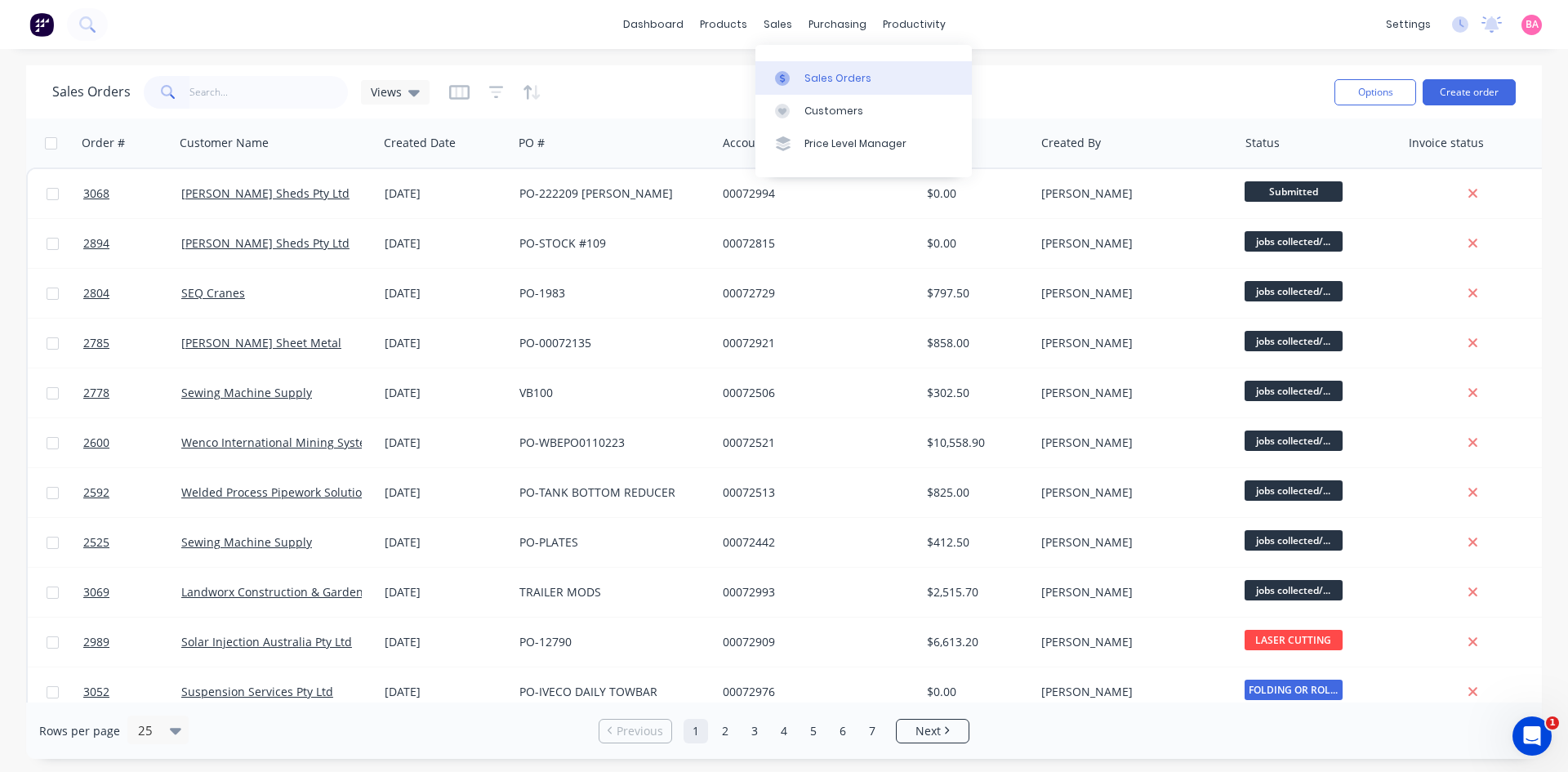
click at [838, 74] on div "Sales Orders" at bounding box center [838, 77] width 67 height 15
click at [1474, 89] on button "Create order" at bounding box center [1469, 92] width 93 height 26
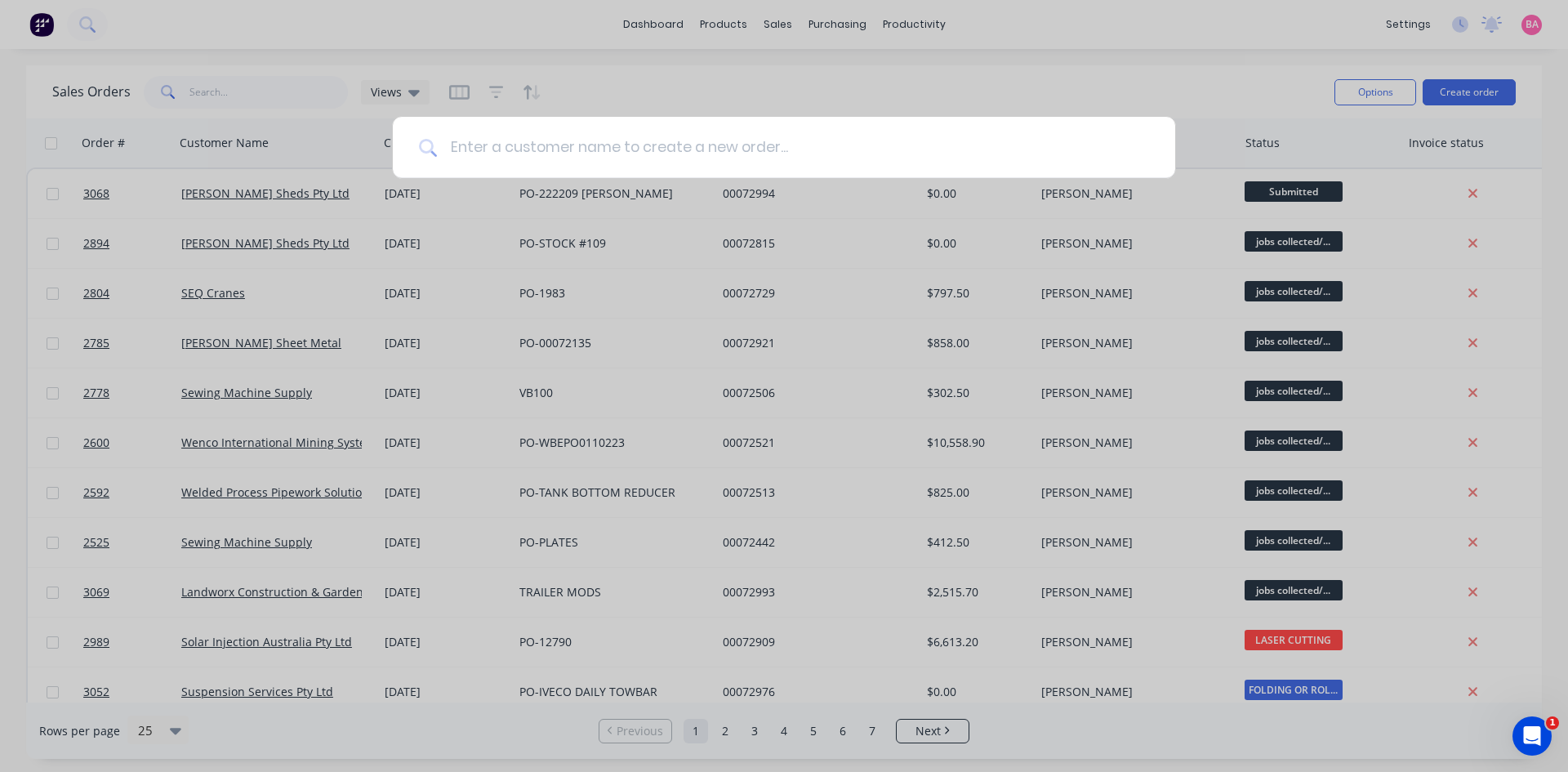
click at [487, 145] on input at bounding box center [792, 147] width 712 height 61
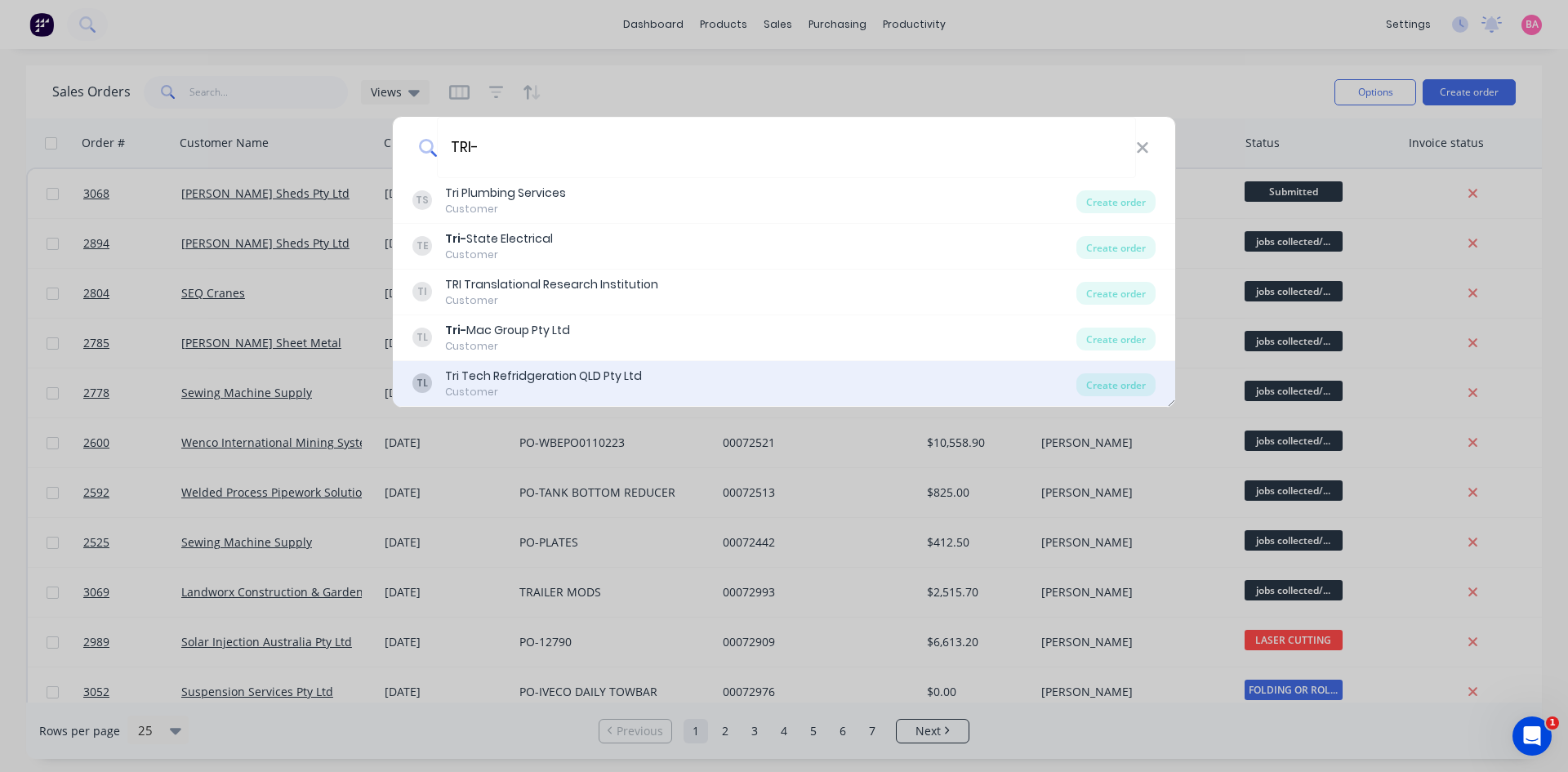
type input "TRI-"
click at [507, 379] on div "Tri Tech Refridgeration QLD Pty Ltd" at bounding box center [543, 376] width 197 height 17
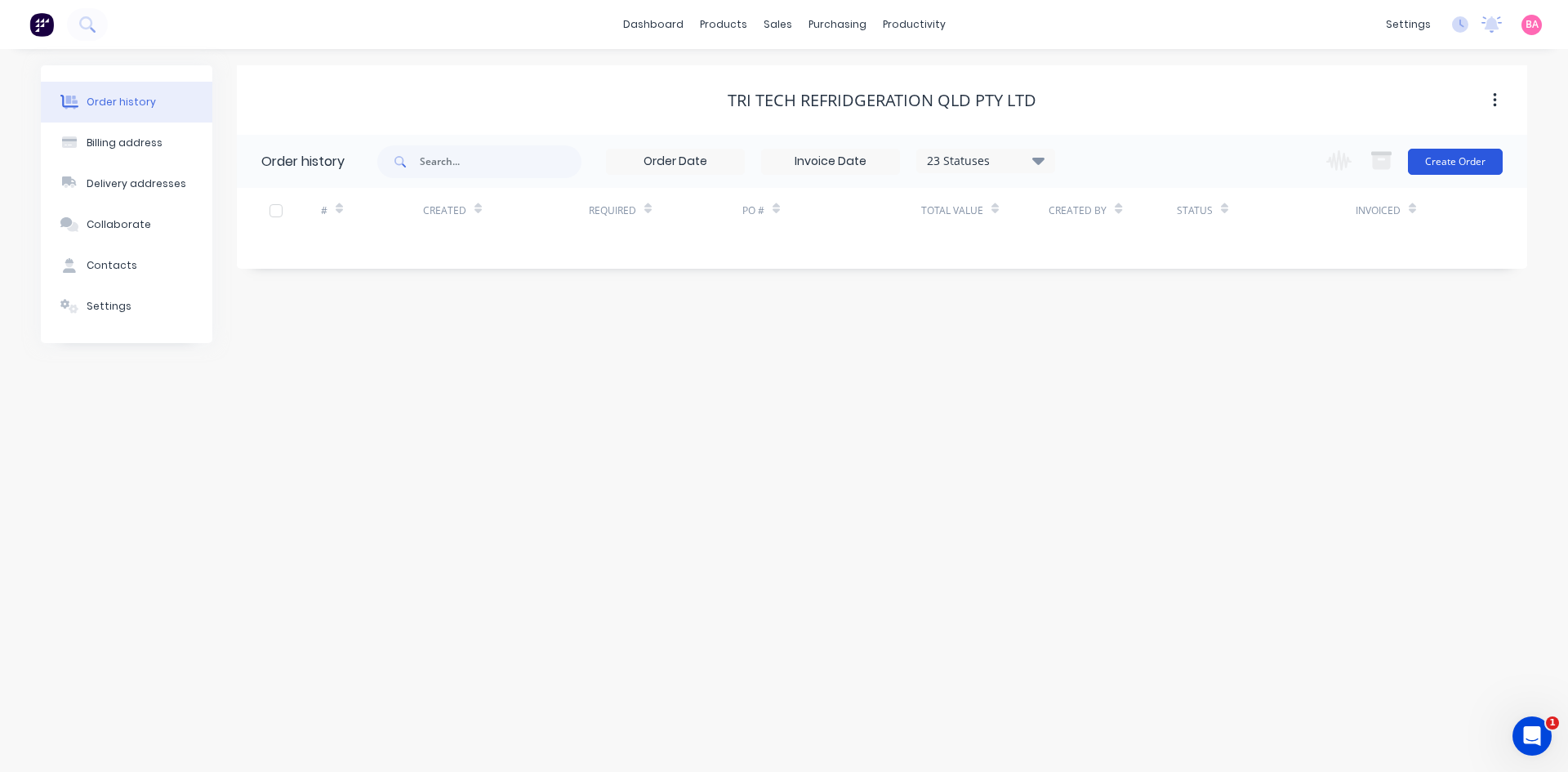
click at [1469, 165] on button "Create Order" at bounding box center [1456, 161] width 95 height 26
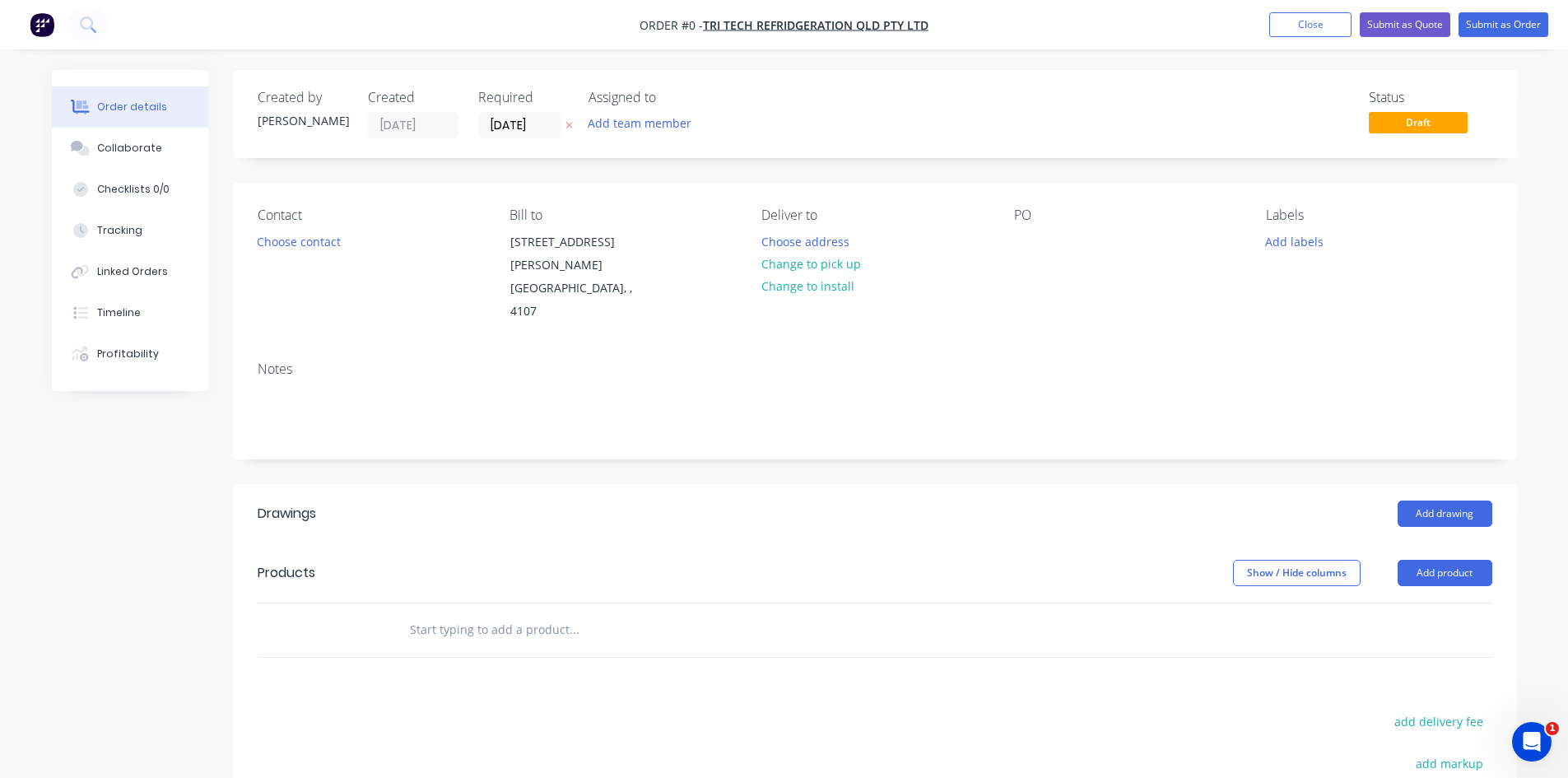
click at [571, 126] on icon "button" at bounding box center [569, 125] width 8 height 10
click at [144, 144] on div "Collaborate" at bounding box center [129, 147] width 65 height 15
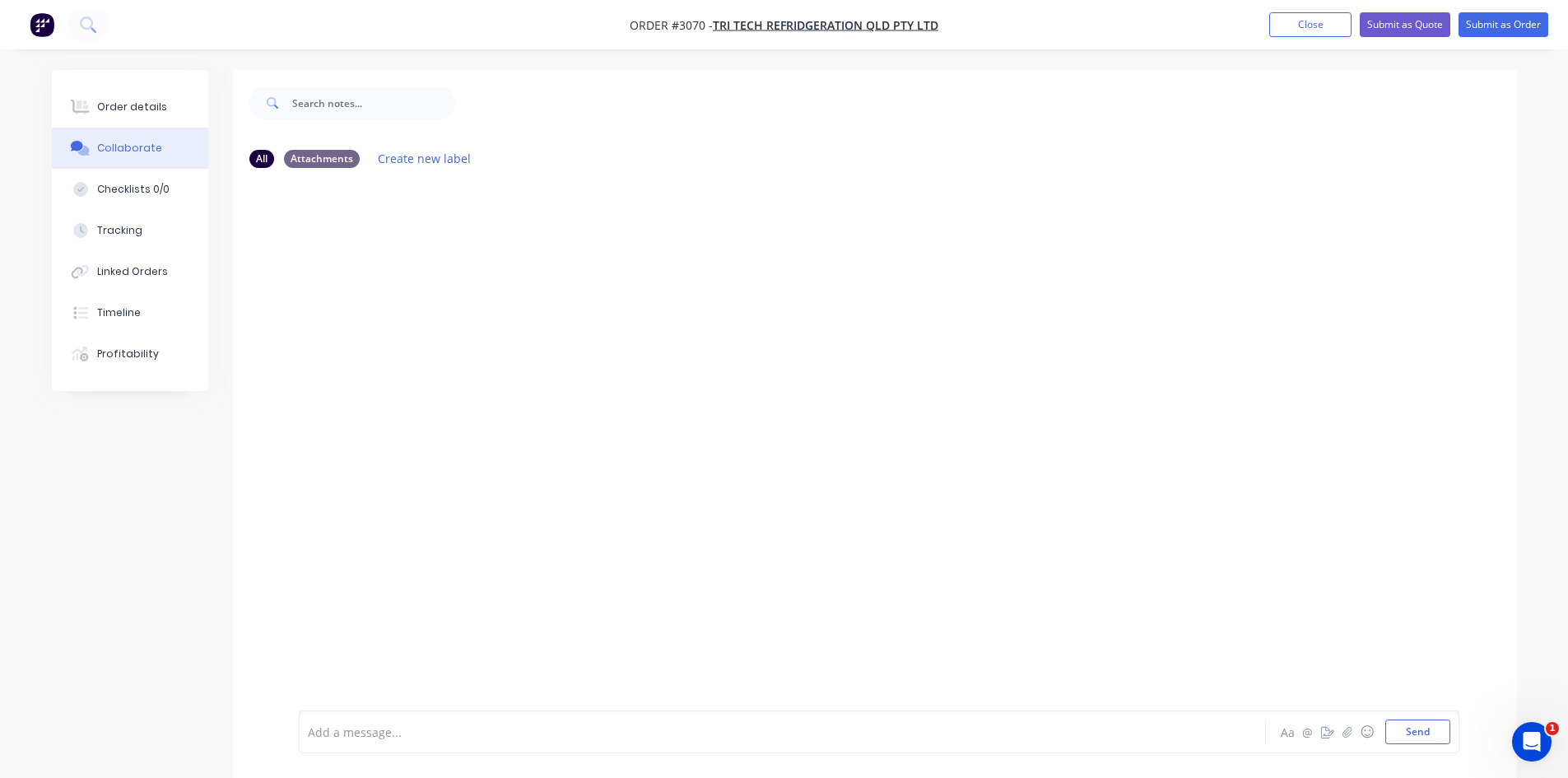
click at [520, 728] on div at bounding box center [736, 732] width 856 height 18
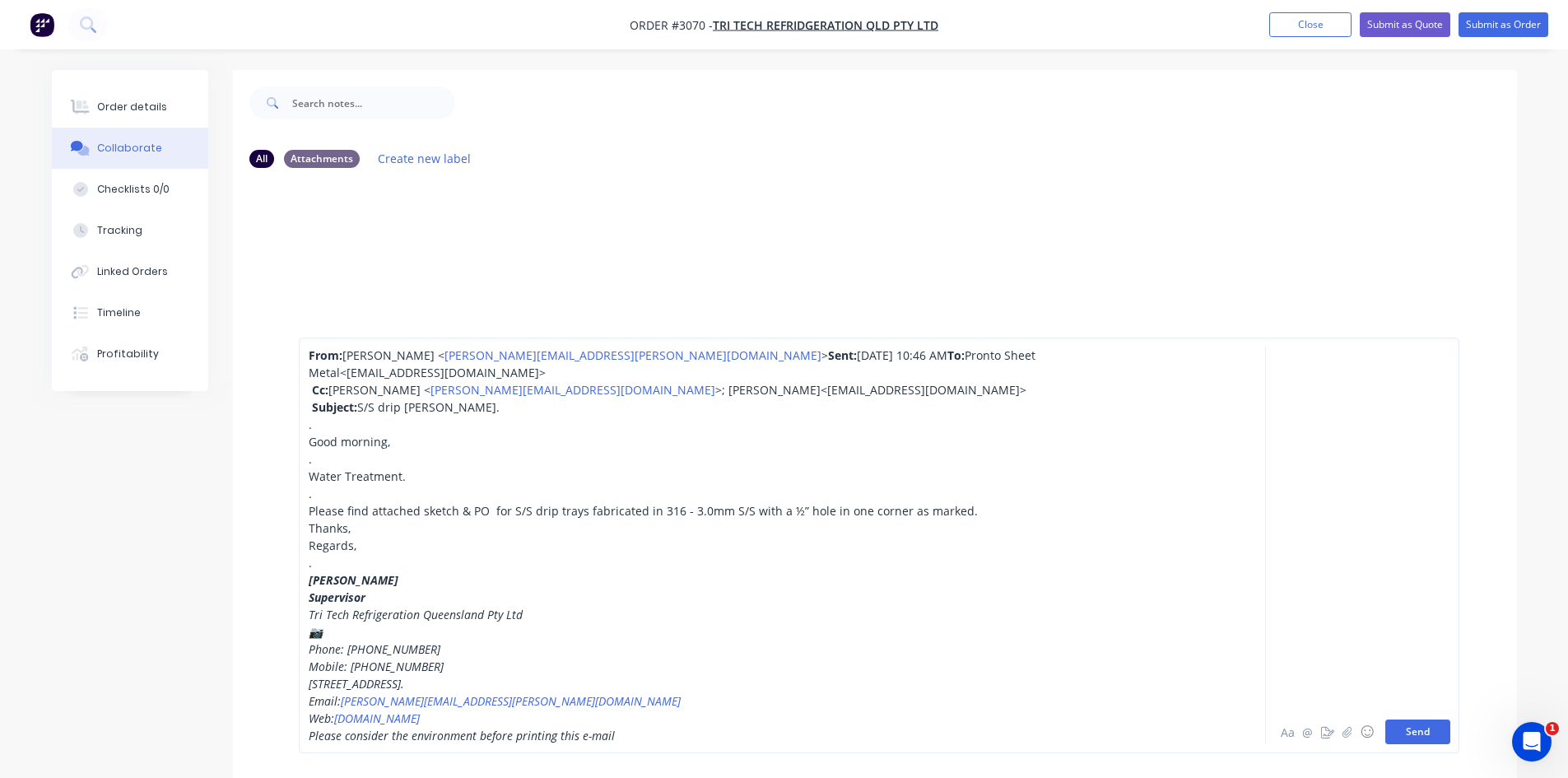
click at [1424, 737] on button "Send" at bounding box center [1418, 731] width 65 height 24
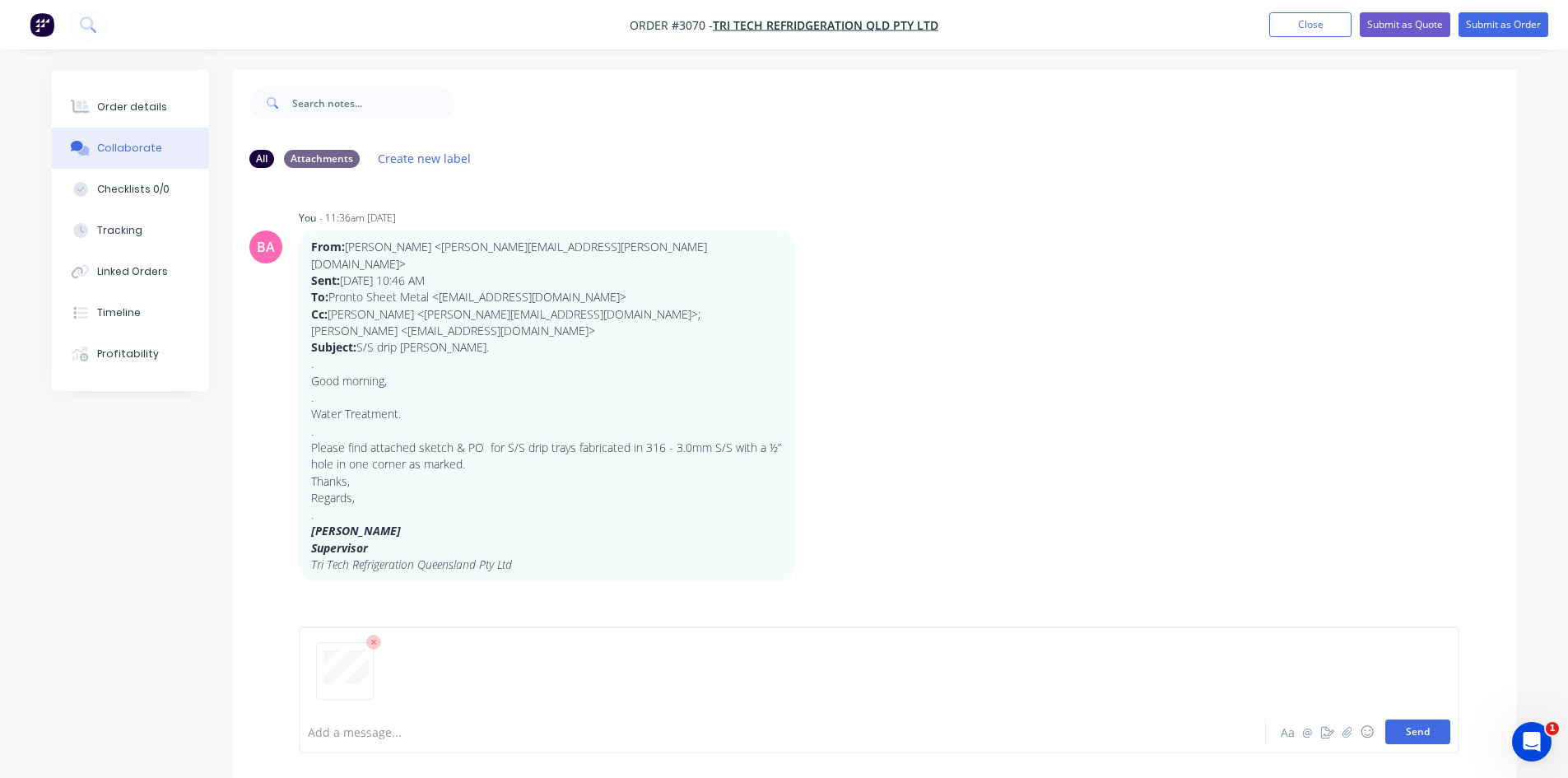
click at [1411, 731] on button "Send" at bounding box center [1418, 731] width 65 height 24
click at [1417, 734] on button "Send" at bounding box center [1418, 731] width 65 height 24
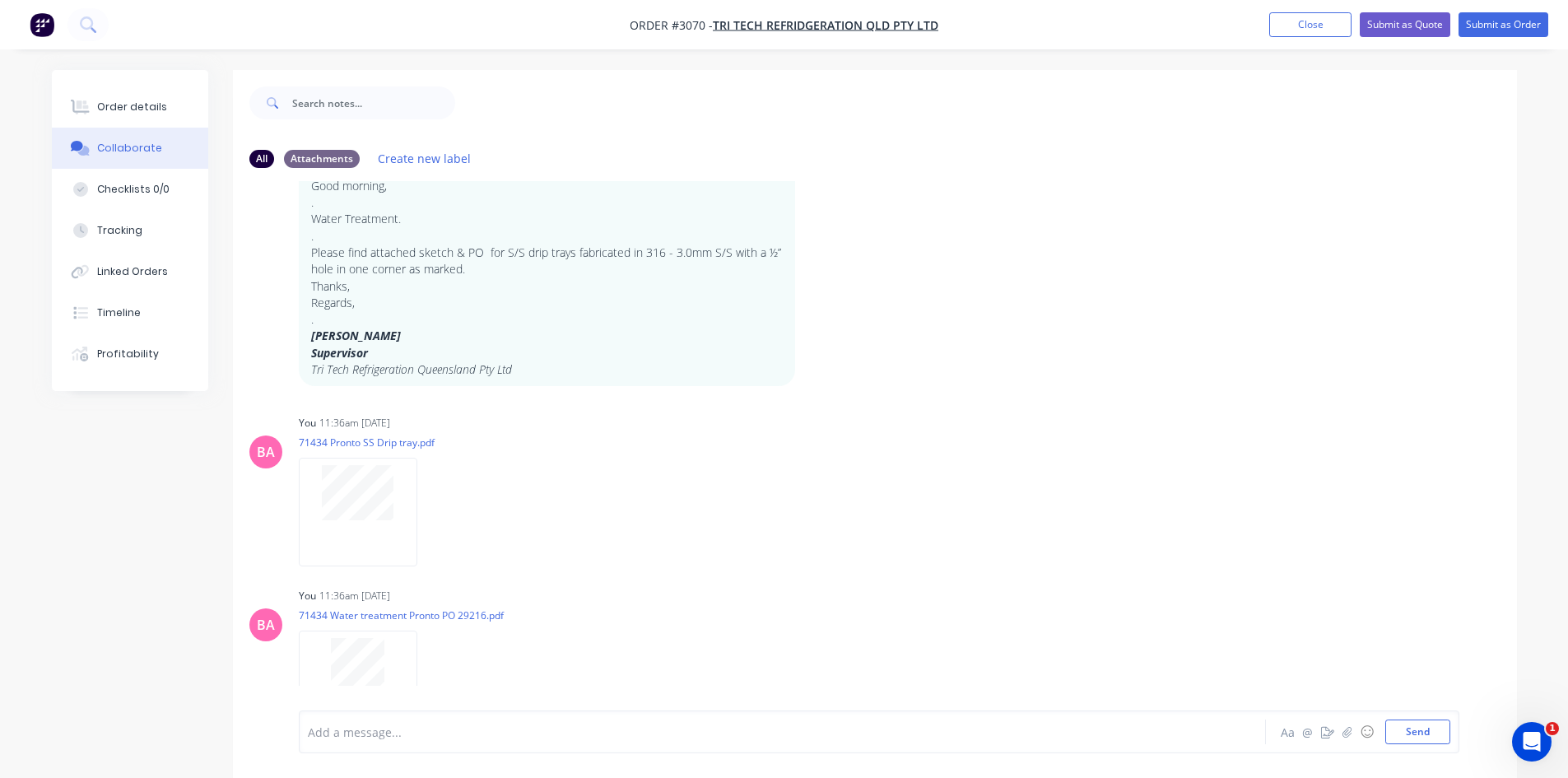
scroll to position [197, 0]
click at [131, 101] on div "Order details" at bounding box center [132, 106] width 70 height 15
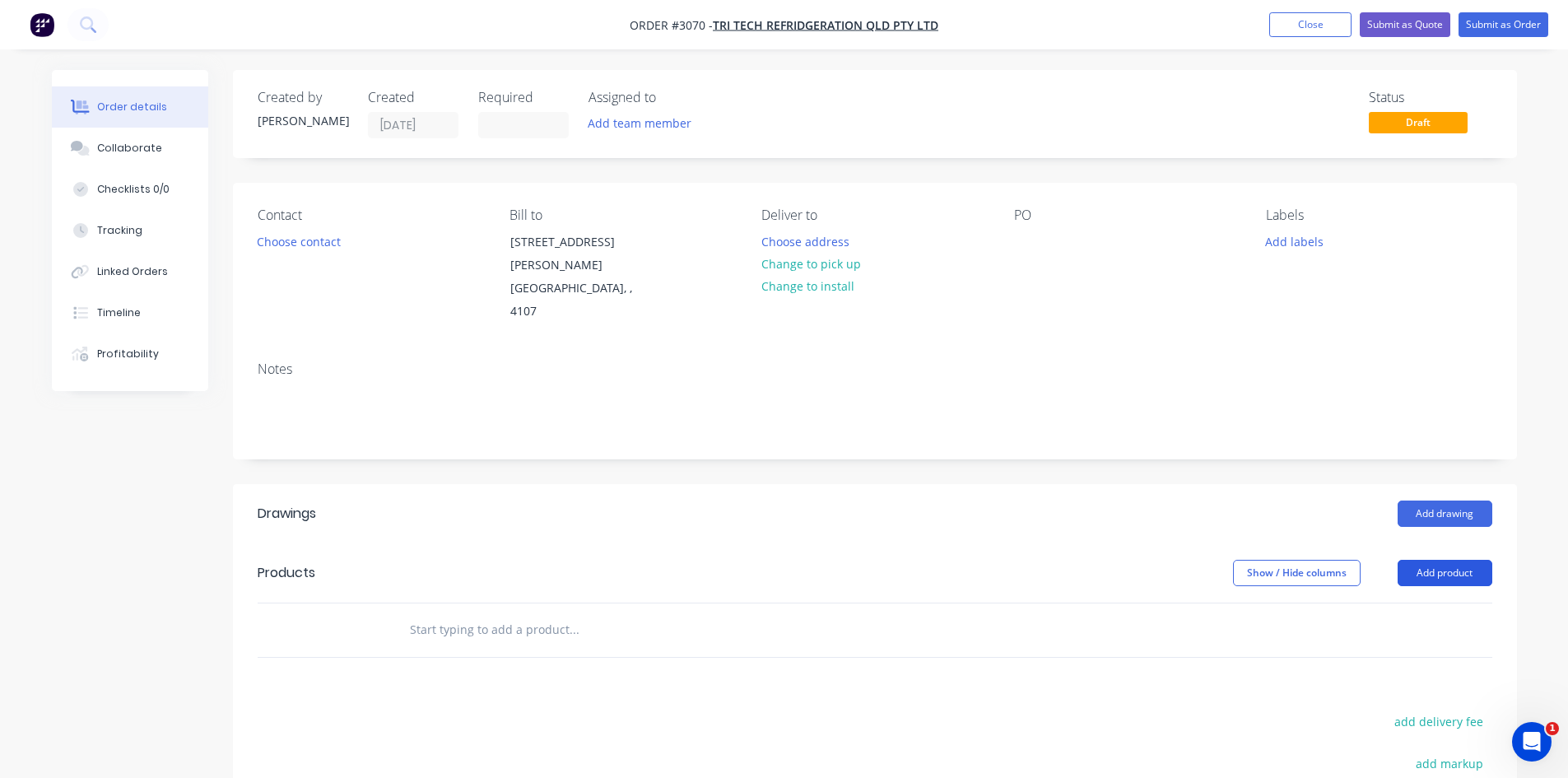
click at [1437, 559] on button "Add product" at bounding box center [1445, 572] width 95 height 26
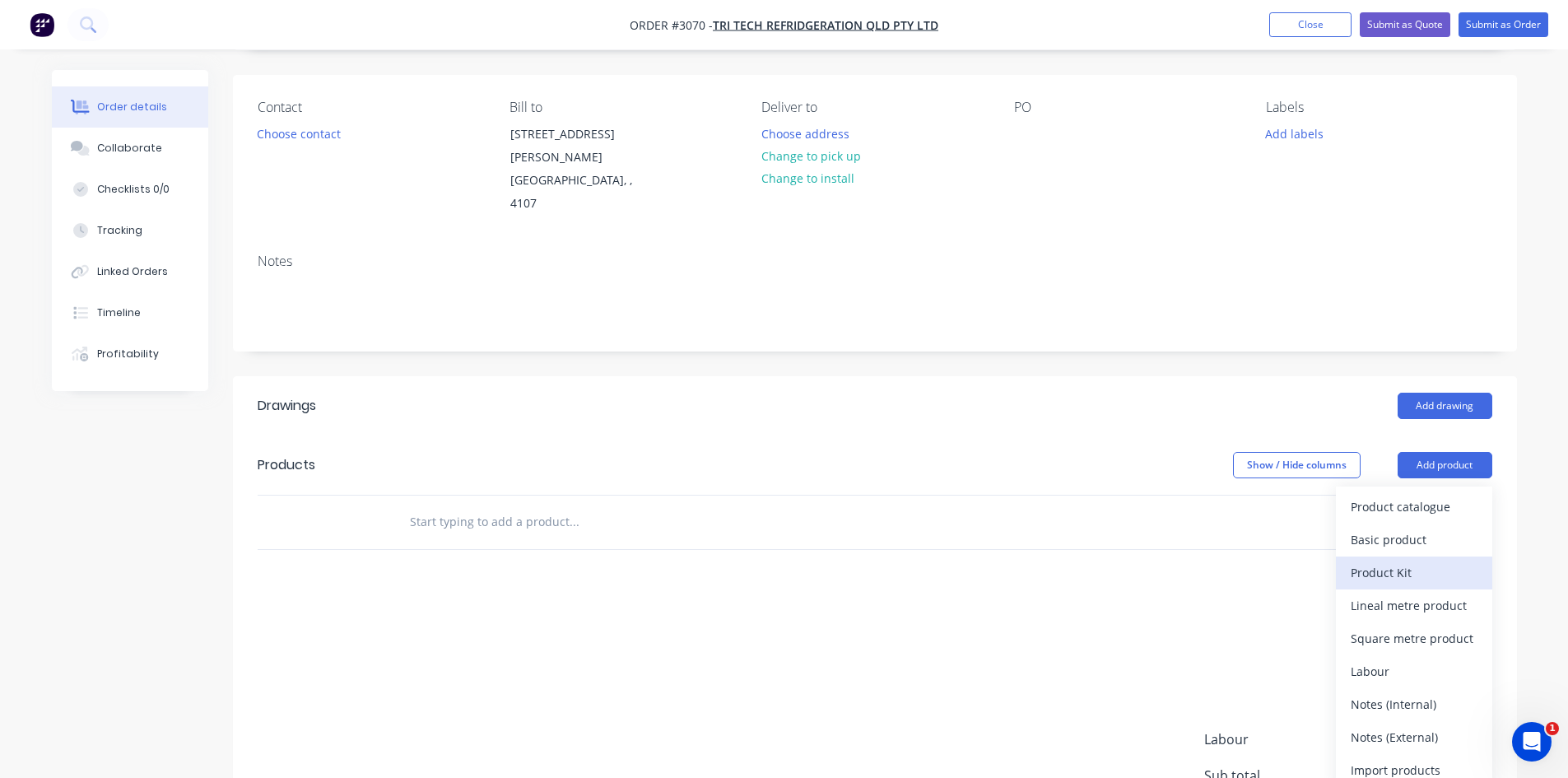
scroll to position [109, 0]
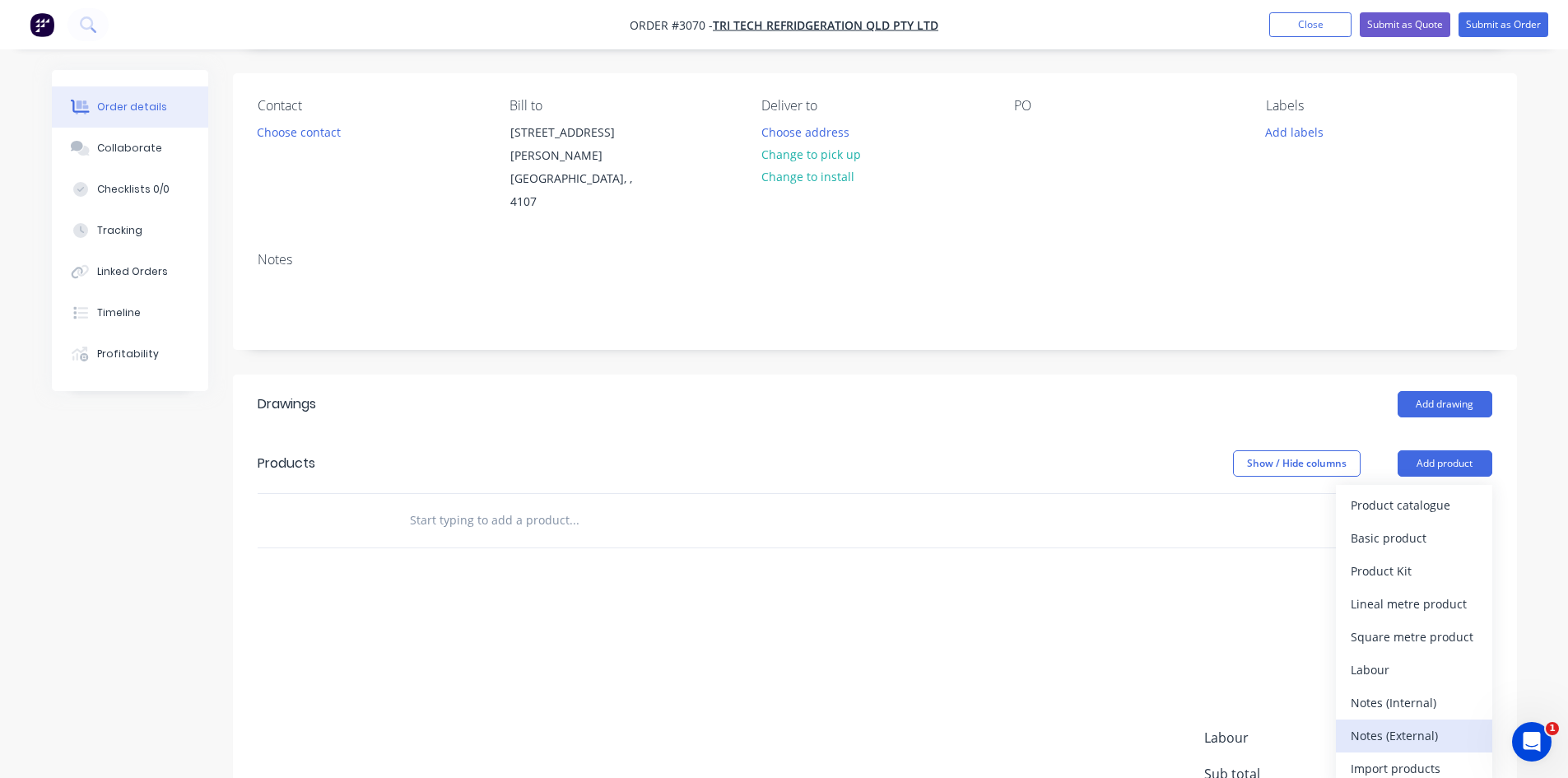
click at [1414, 723] on div "Notes (External)" at bounding box center [1415, 735] width 127 height 23
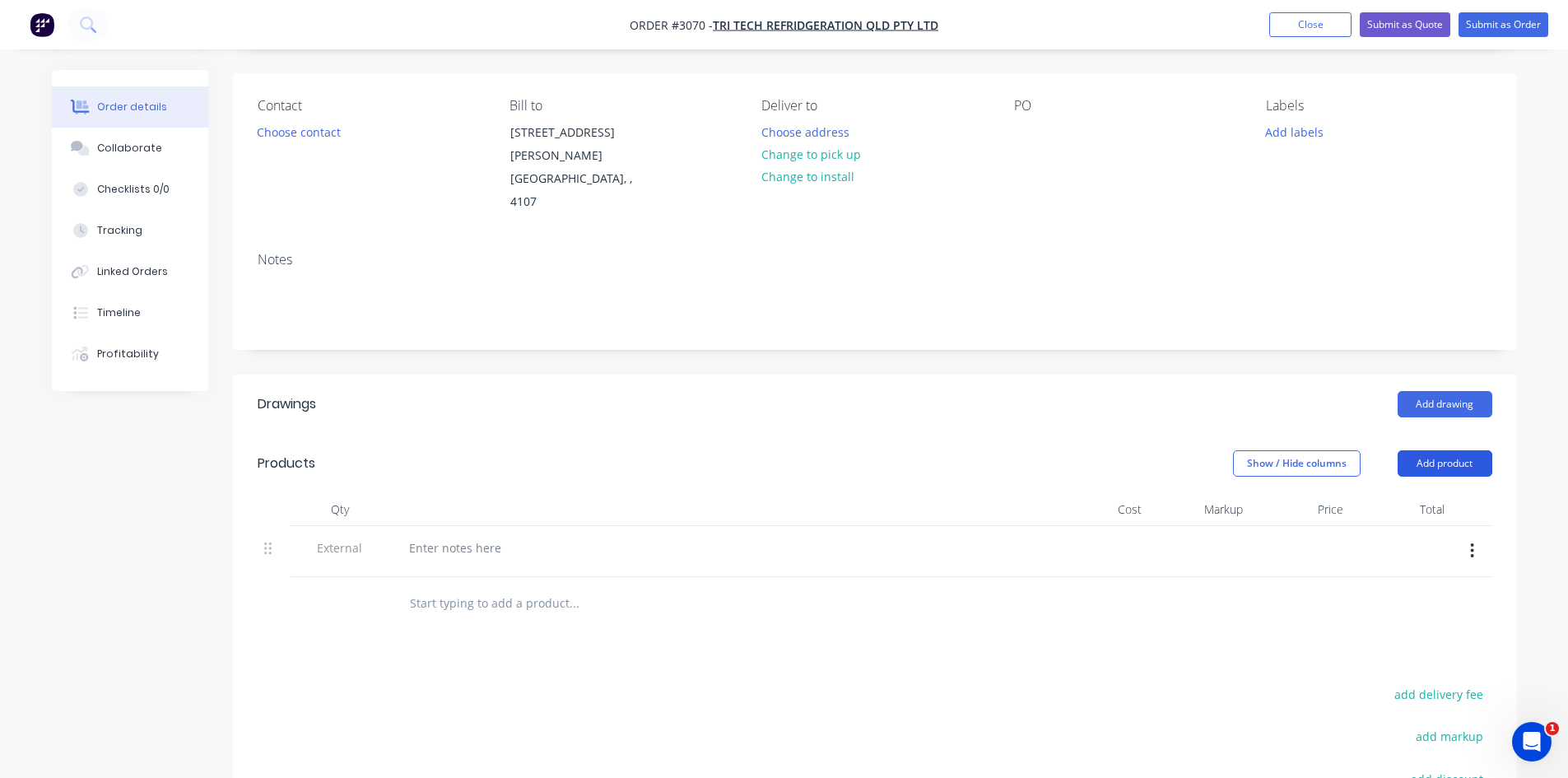
click at [1460, 450] on button "Add product" at bounding box center [1445, 463] width 95 height 26
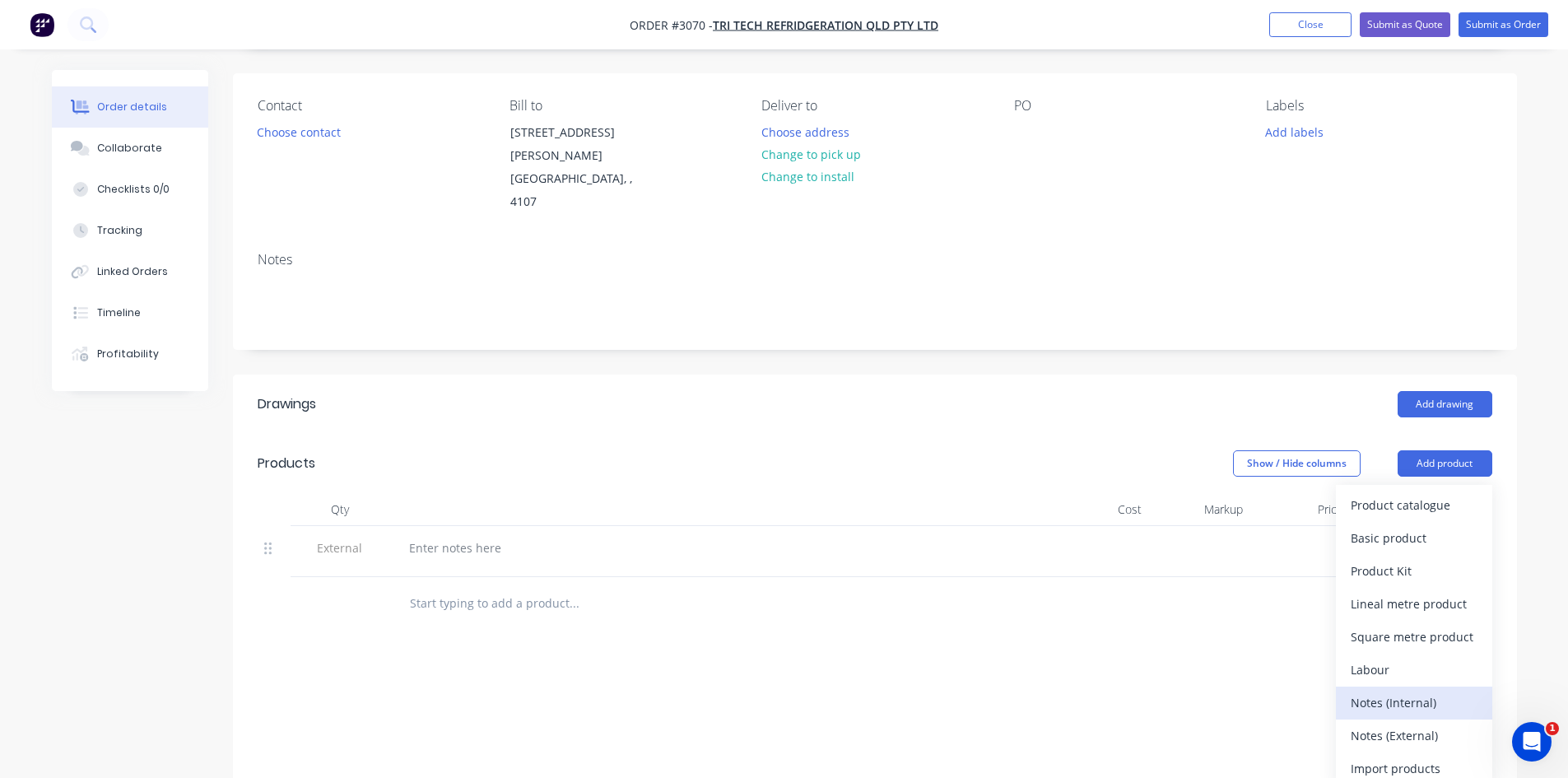
click at [1396, 690] on div "Notes (Internal)" at bounding box center [1415, 702] width 127 height 23
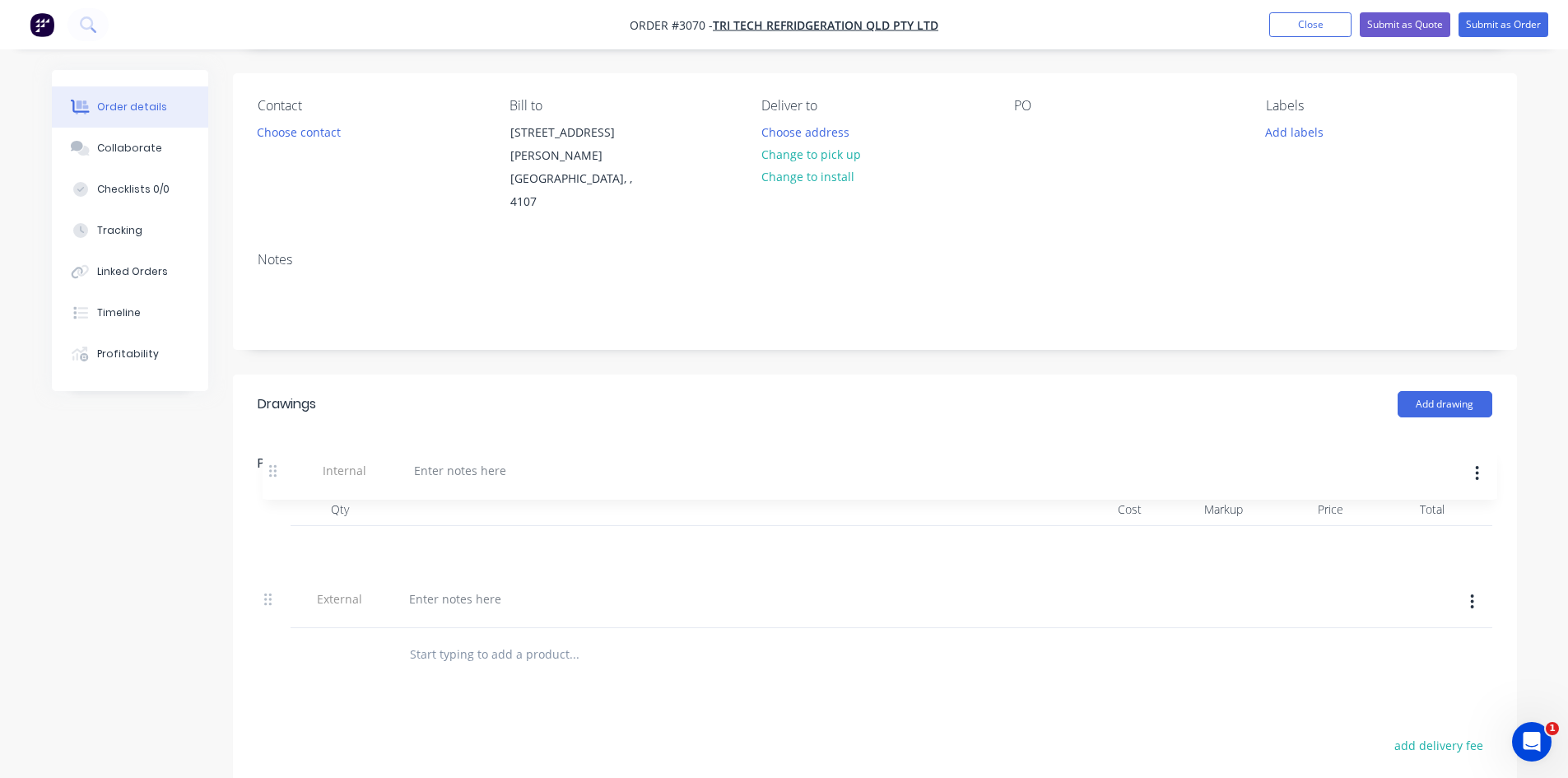
drag, startPoint x: 270, startPoint y: 557, endPoint x: 279, endPoint y: 470, distance: 87.5
click at [279, 493] on div "Qty Cost Markup Price Total External Internal" at bounding box center [875, 560] width 1235 height 135
click at [448, 536] on div at bounding box center [455, 548] width 118 height 23
click at [413, 587] on div at bounding box center [455, 598] width 118 height 23
drag, startPoint x: 492, startPoint y: 512, endPoint x: 414, endPoint y: 512, distance: 78.0
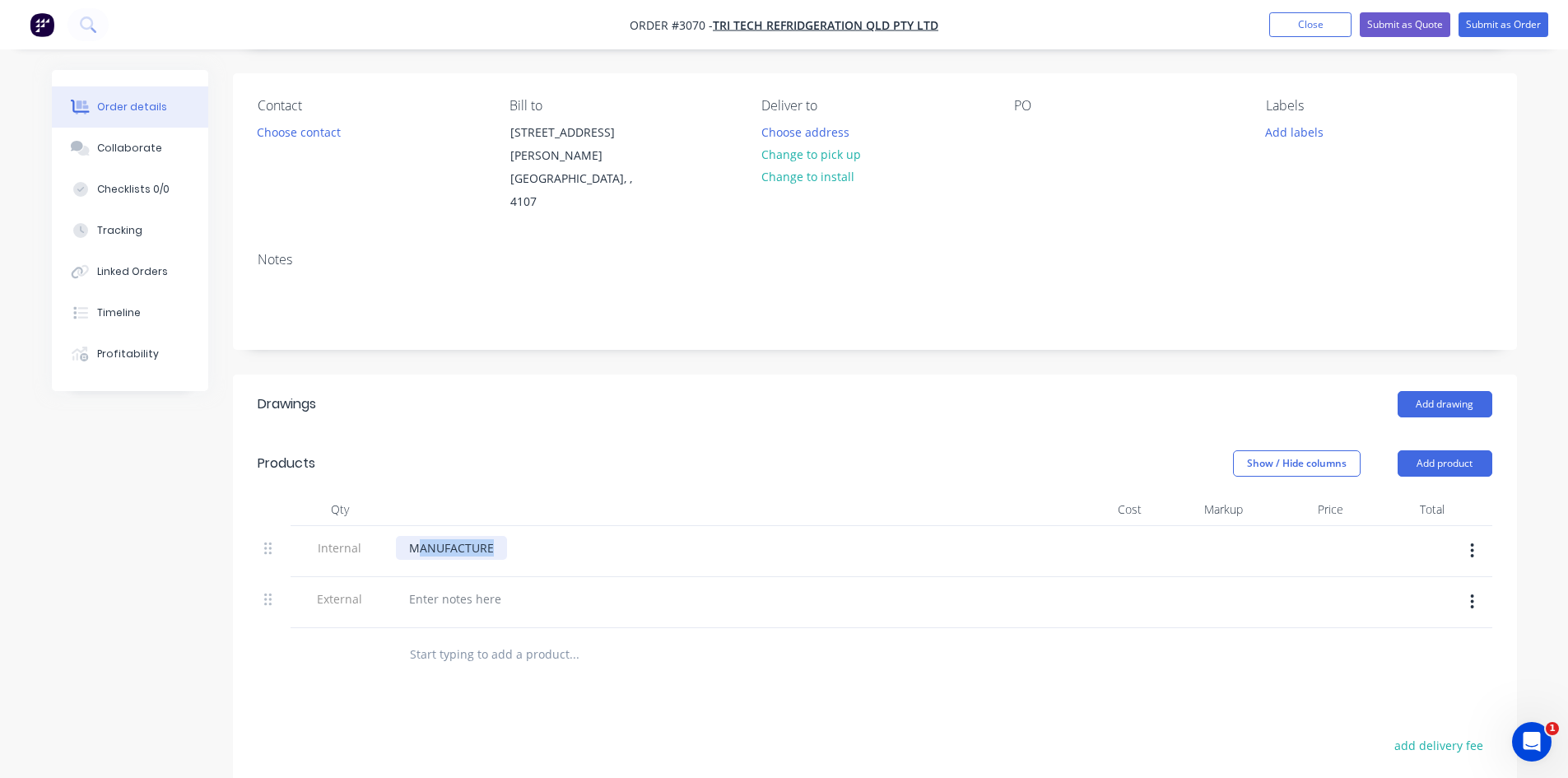
click at [414, 536] on div "MANUFACTURE" at bounding box center [452, 548] width 111 height 23
click at [1469, 536] on button "button" at bounding box center [1472, 551] width 39 height 29
click at [1372, 615] on div "Delete" at bounding box center [1415, 627] width 127 height 23
click at [438, 536] on div at bounding box center [455, 548] width 118 height 23
click at [441, 587] on input "text" at bounding box center [573, 603] width 329 height 33
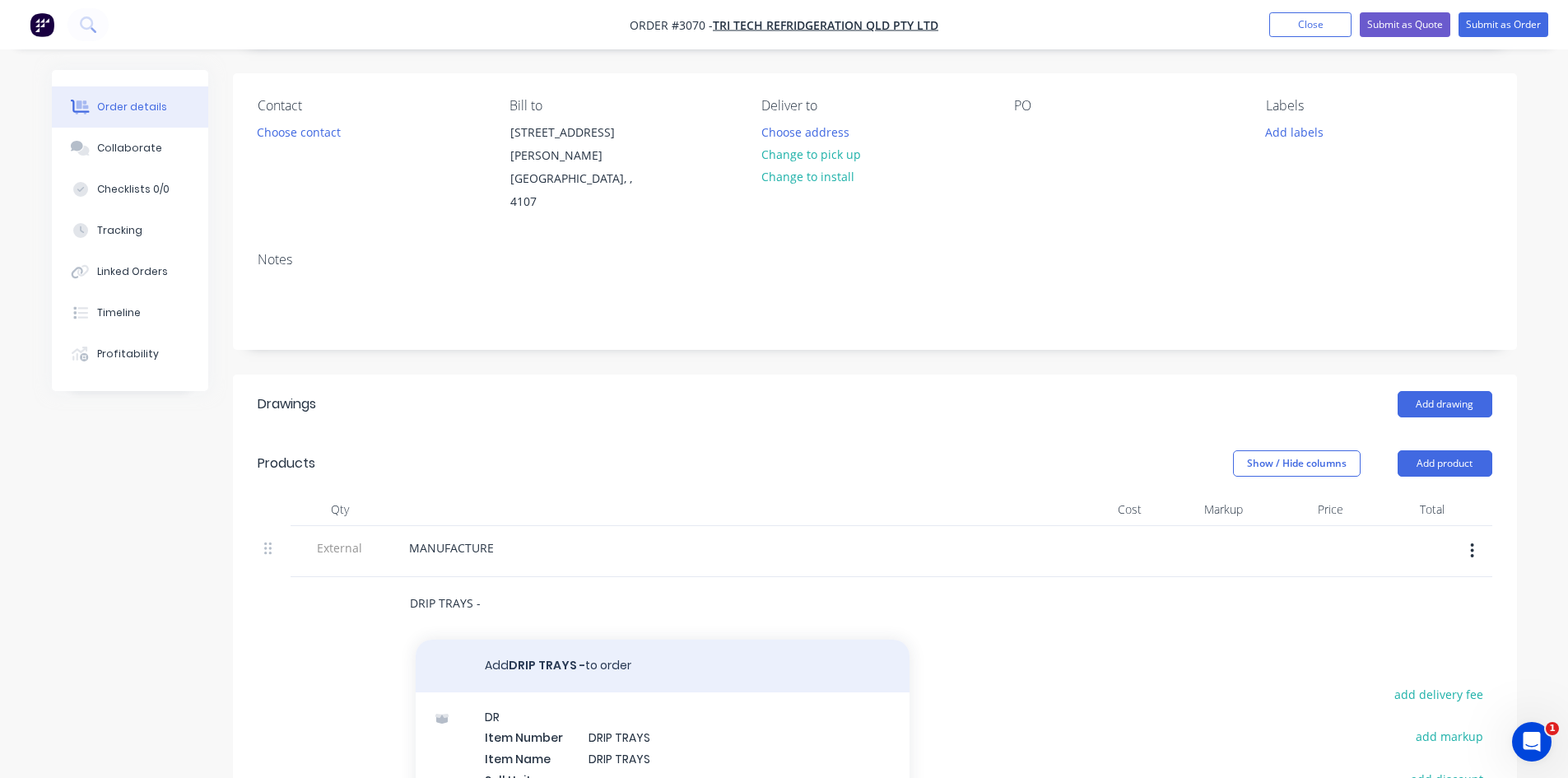
type input "DRIP TRAYS -"
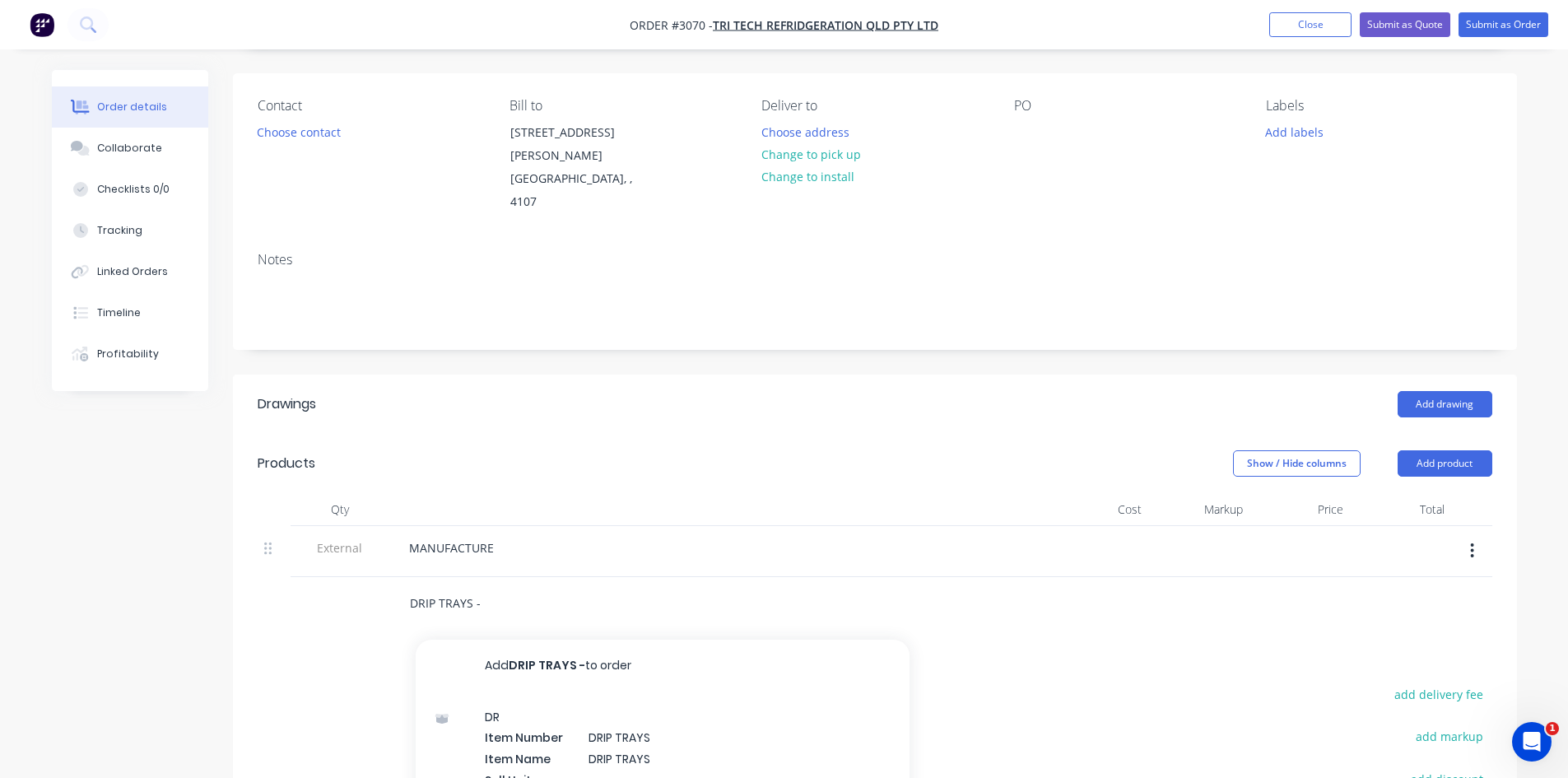
click at [517, 639] on button "Add DRIP TRAYS - to order" at bounding box center [663, 666] width 494 height 53
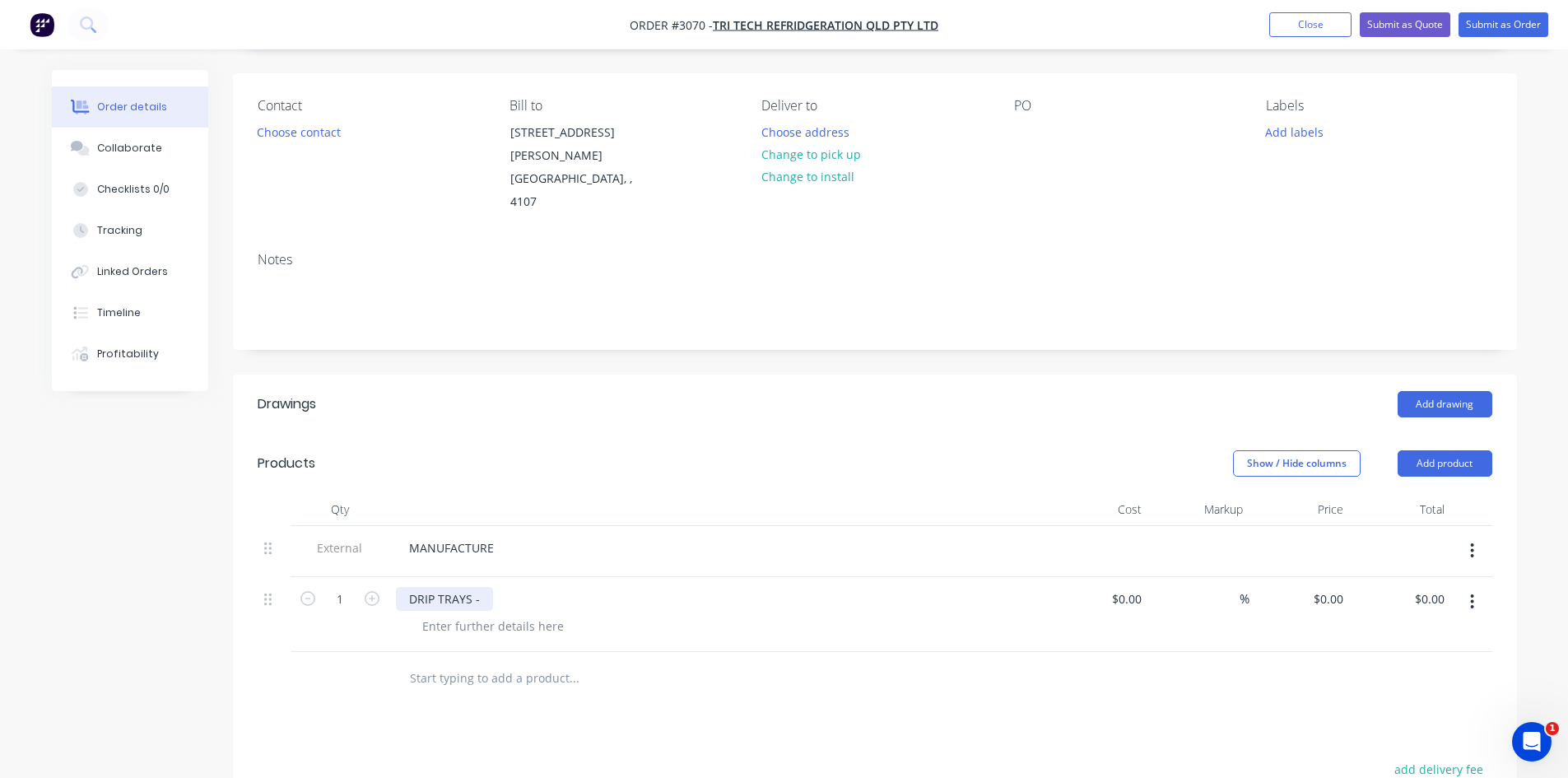
click at [480, 587] on div "DRIP TRAYS -" at bounding box center [444, 598] width 97 height 23
click at [472, 614] on div at bounding box center [493, 626] width 168 height 23
click at [479, 587] on div "DRIP TRAYS" at bounding box center [441, 598] width 90 height 23
click at [376, 591] on icon "button" at bounding box center [372, 597] width 15 height 15
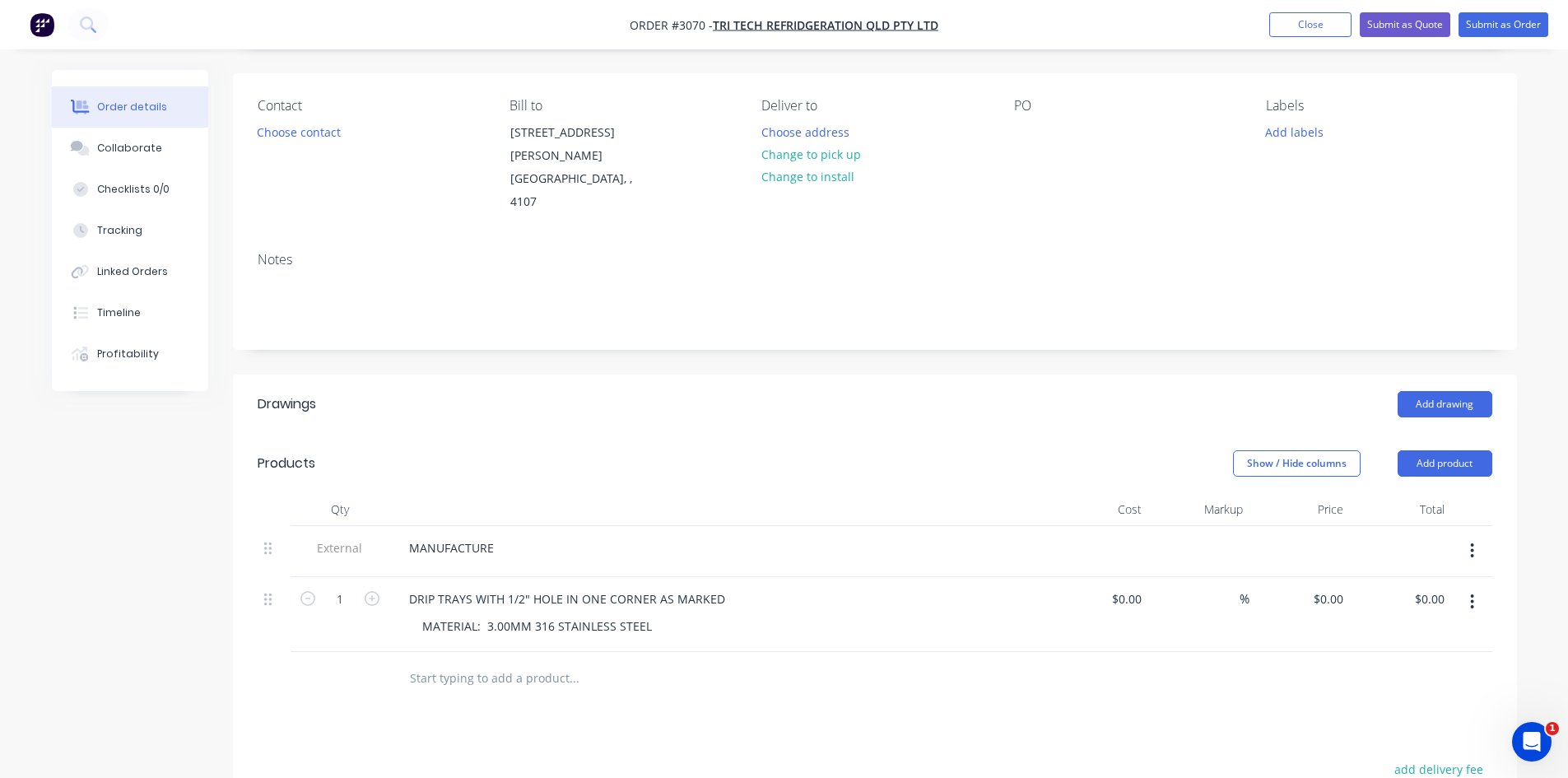
type input "2"
click at [1429, 450] on button "Add product" at bounding box center [1445, 463] width 95 height 26
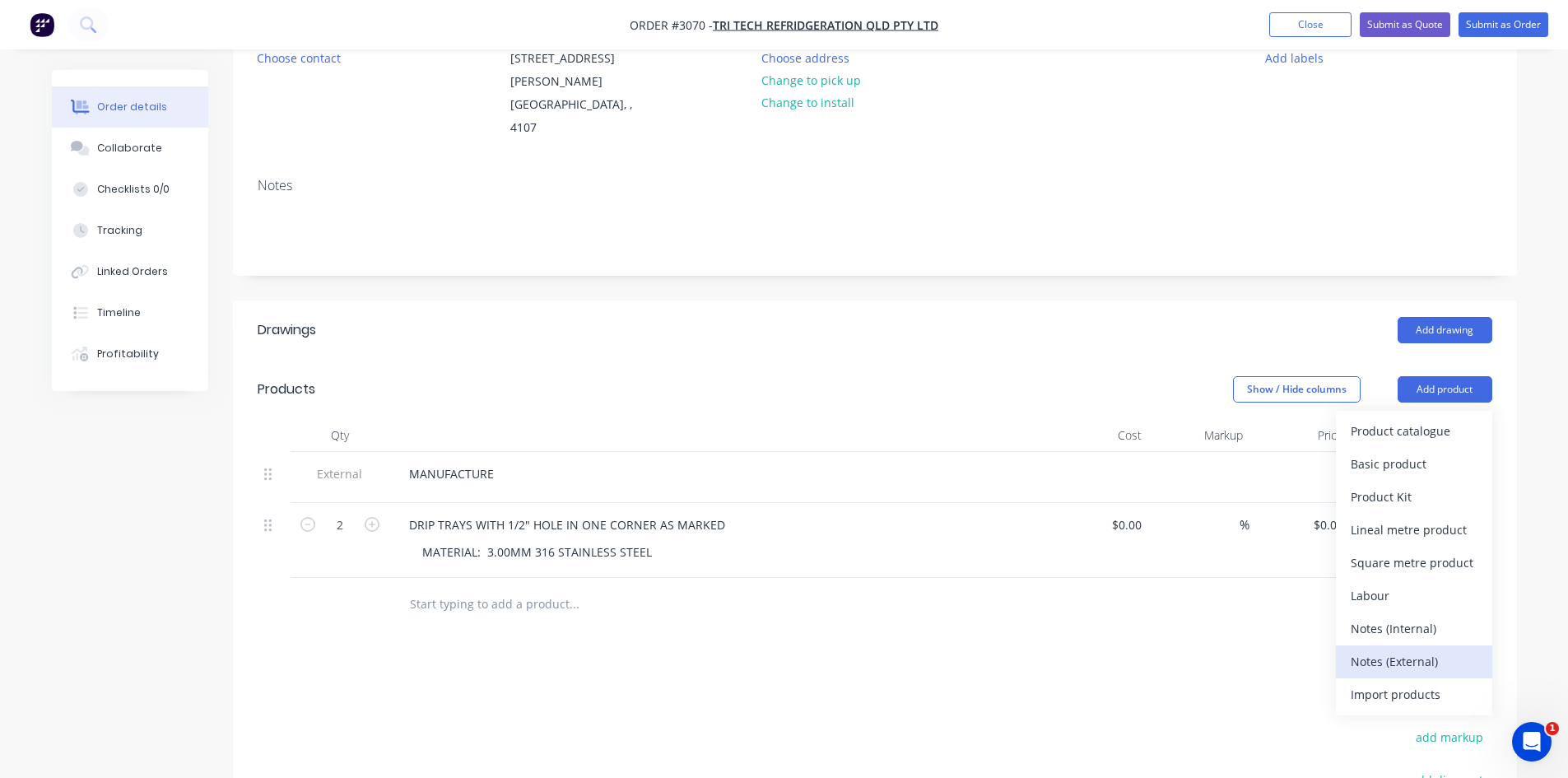
scroll to position [191, 0]
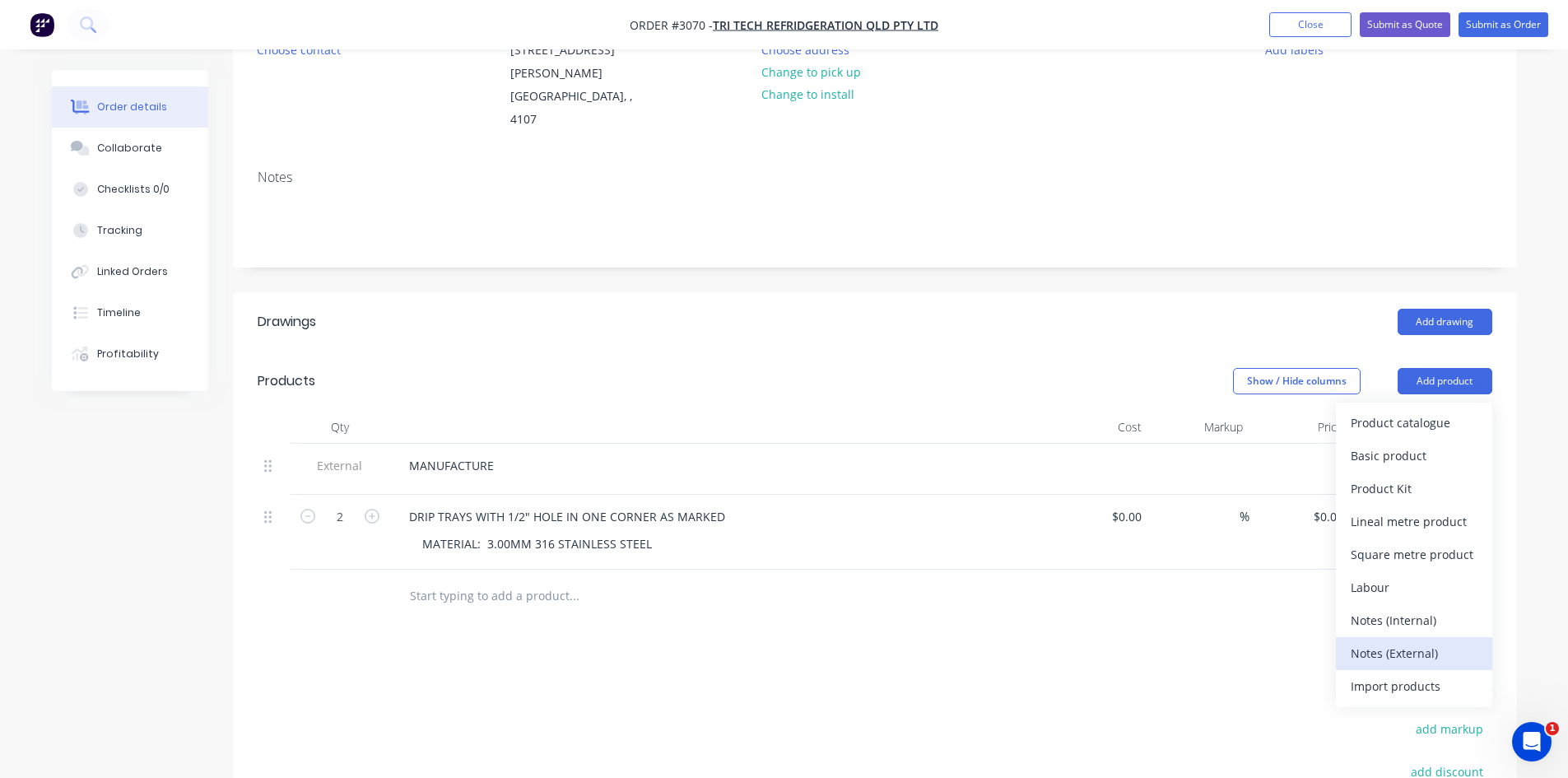
click at [1417, 641] on div "Notes (External)" at bounding box center [1415, 653] width 127 height 23
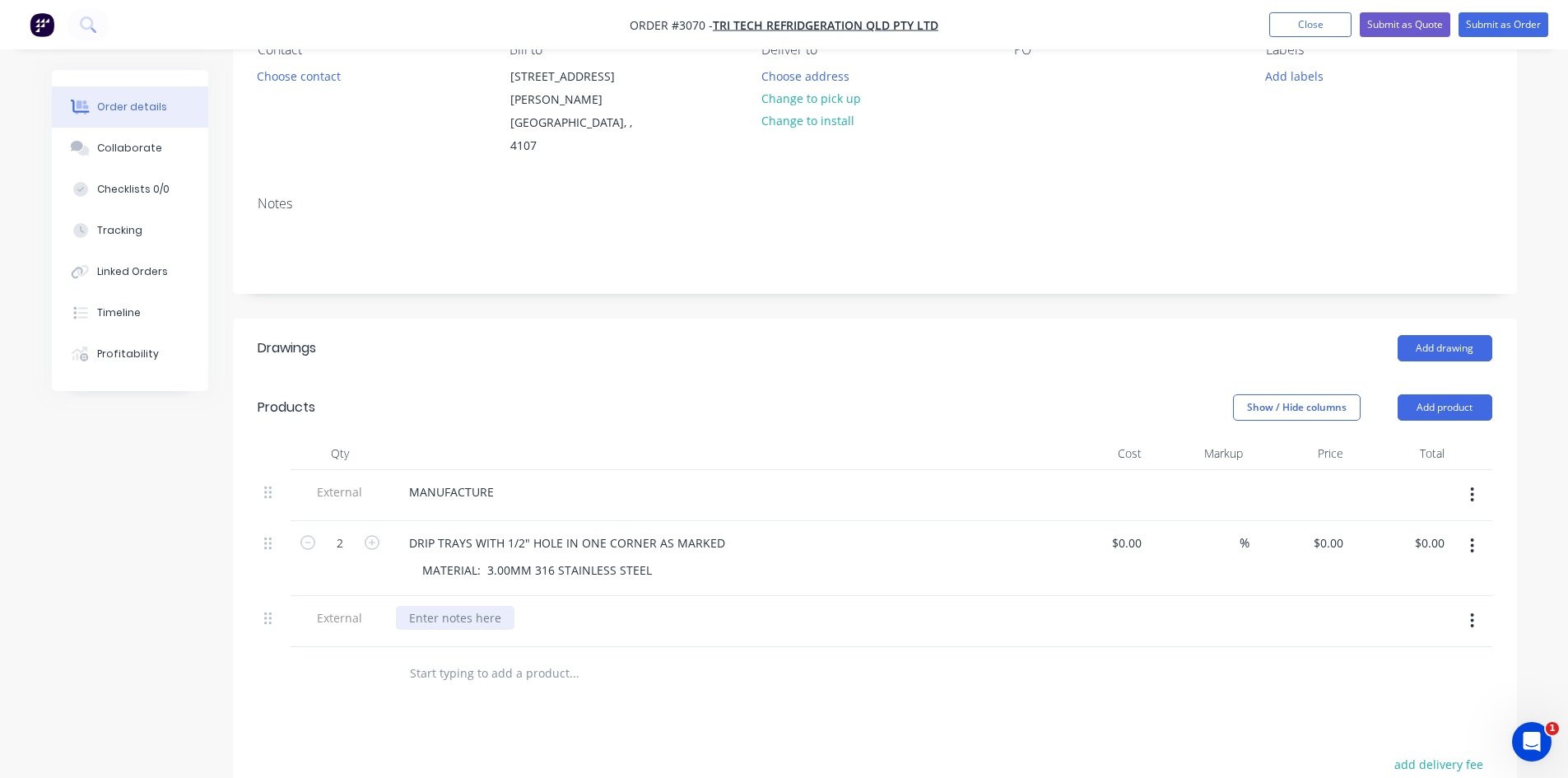
scroll to position [165, 0]
click at [446, 547] on div "DRIP TRAYS WITH 1/2" HOLE IN ONE CORNER AS MARKED MATERIAL: 3.00MM 316 STAINLES…" at bounding box center [719, 559] width 659 height 75
click at [440, 606] on div at bounding box center [455, 618] width 118 height 23
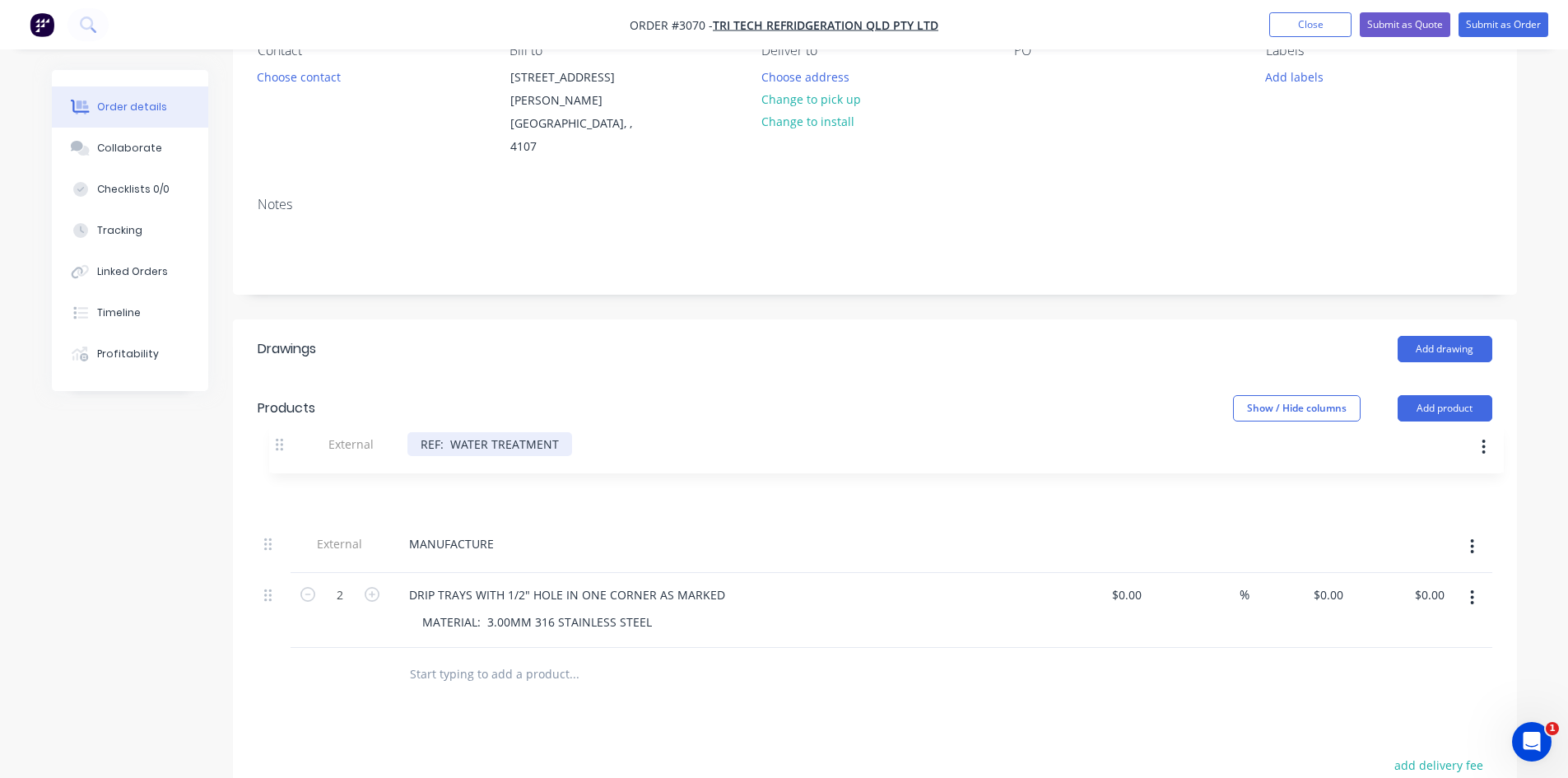
drag, startPoint x: 266, startPoint y: 574, endPoint x: 280, endPoint y: 436, distance: 138.7
click at [280, 471] on div "External MANUFACTURE 2 DRIP TRAYS WITH 1/2" HOLE IN ONE CORNER AS MARKED MATERI…" at bounding box center [875, 558] width 1235 height 177
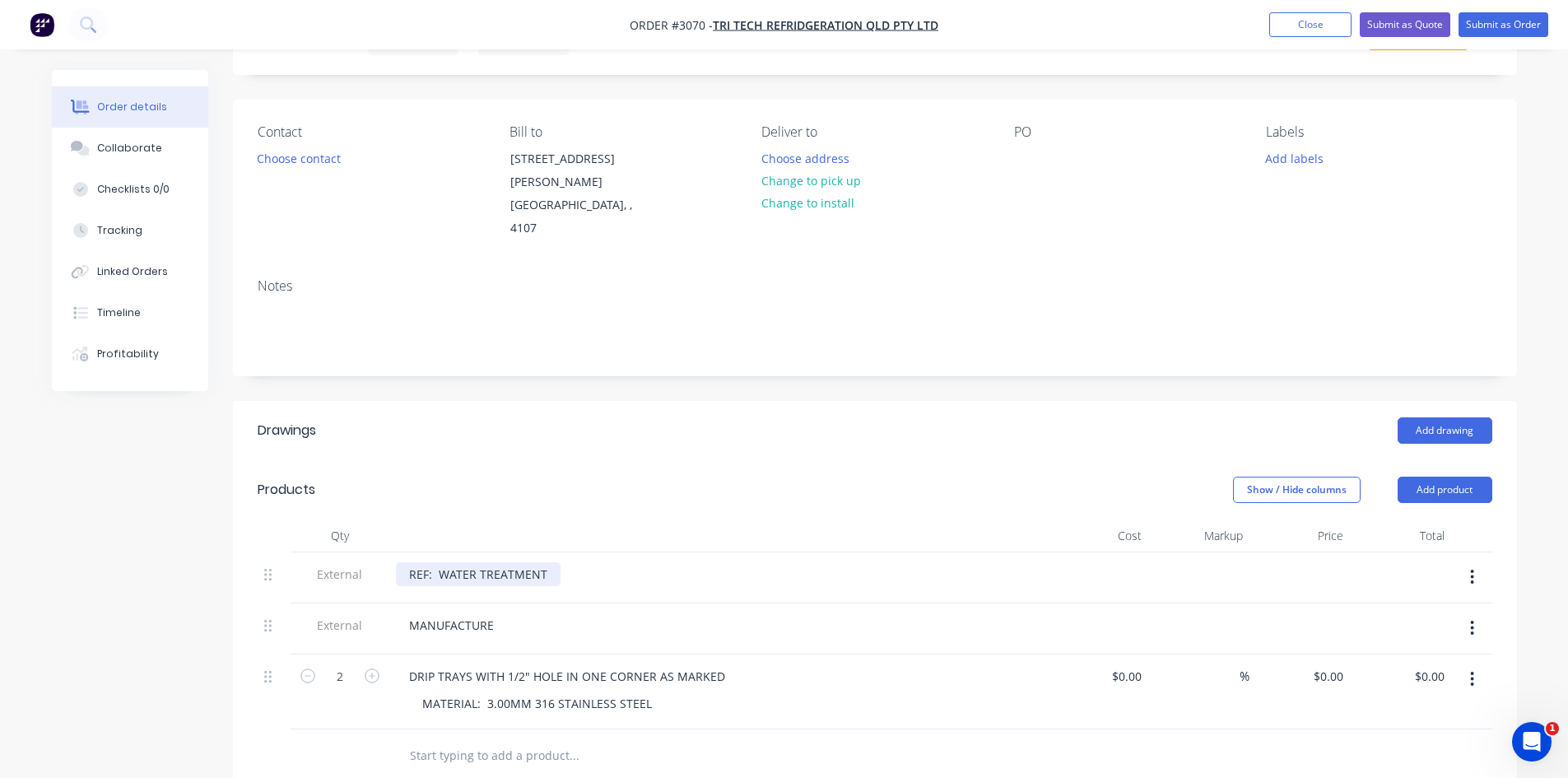
scroll to position [27, 0]
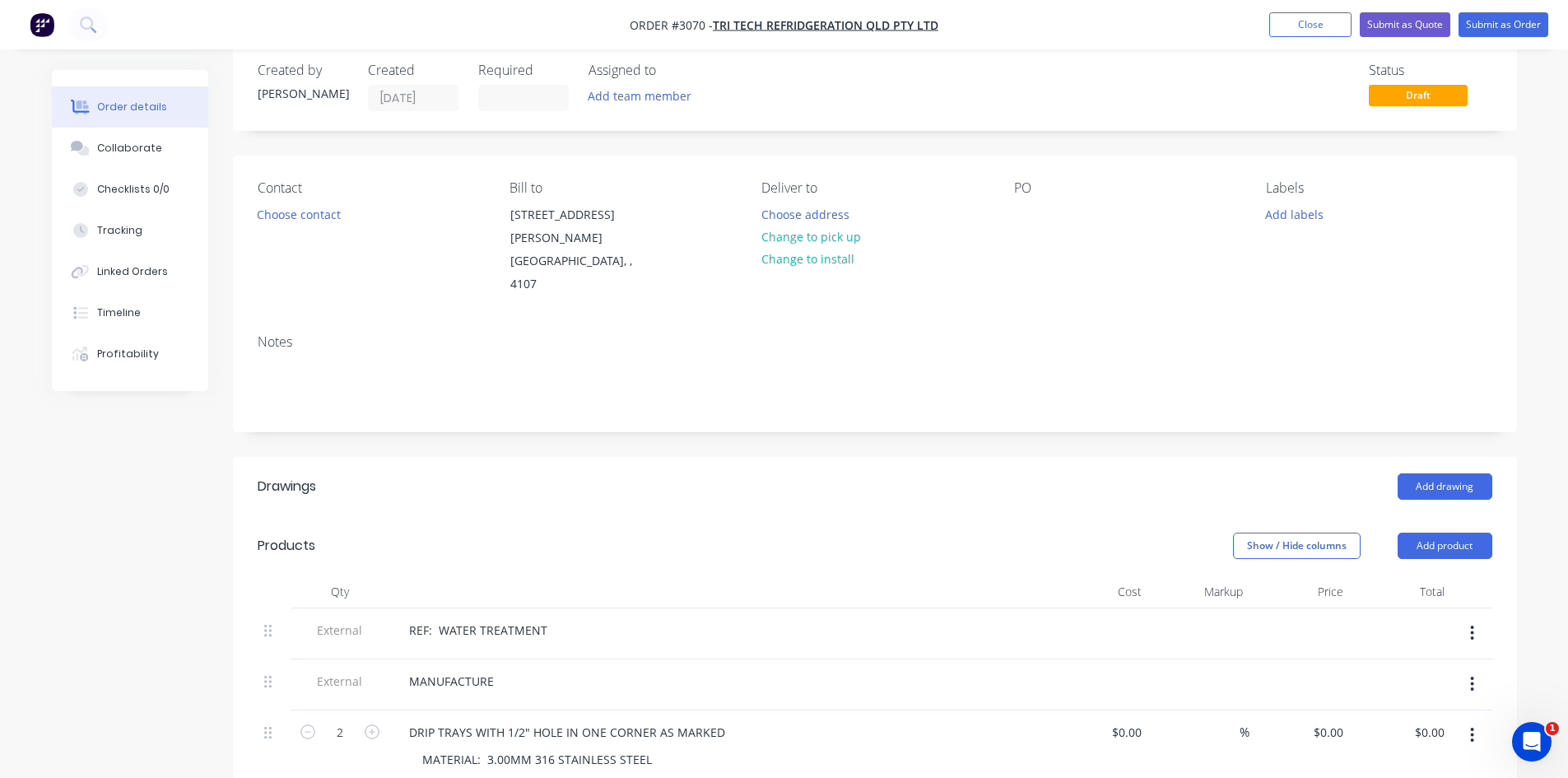
click at [1012, 217] on div "Contact Choose contact Bill to 35 Evans Road SALISBURY, , 4107 Deliver to Choos…" at bounding box center [875, 237] width 1284 height 165
click at [1024, 209] on div at bounding box center [1027, 214] width 26 height 23
click at [1302, 218] on button "Add labels" at bounding box center [1296, 213] width 76 height 22
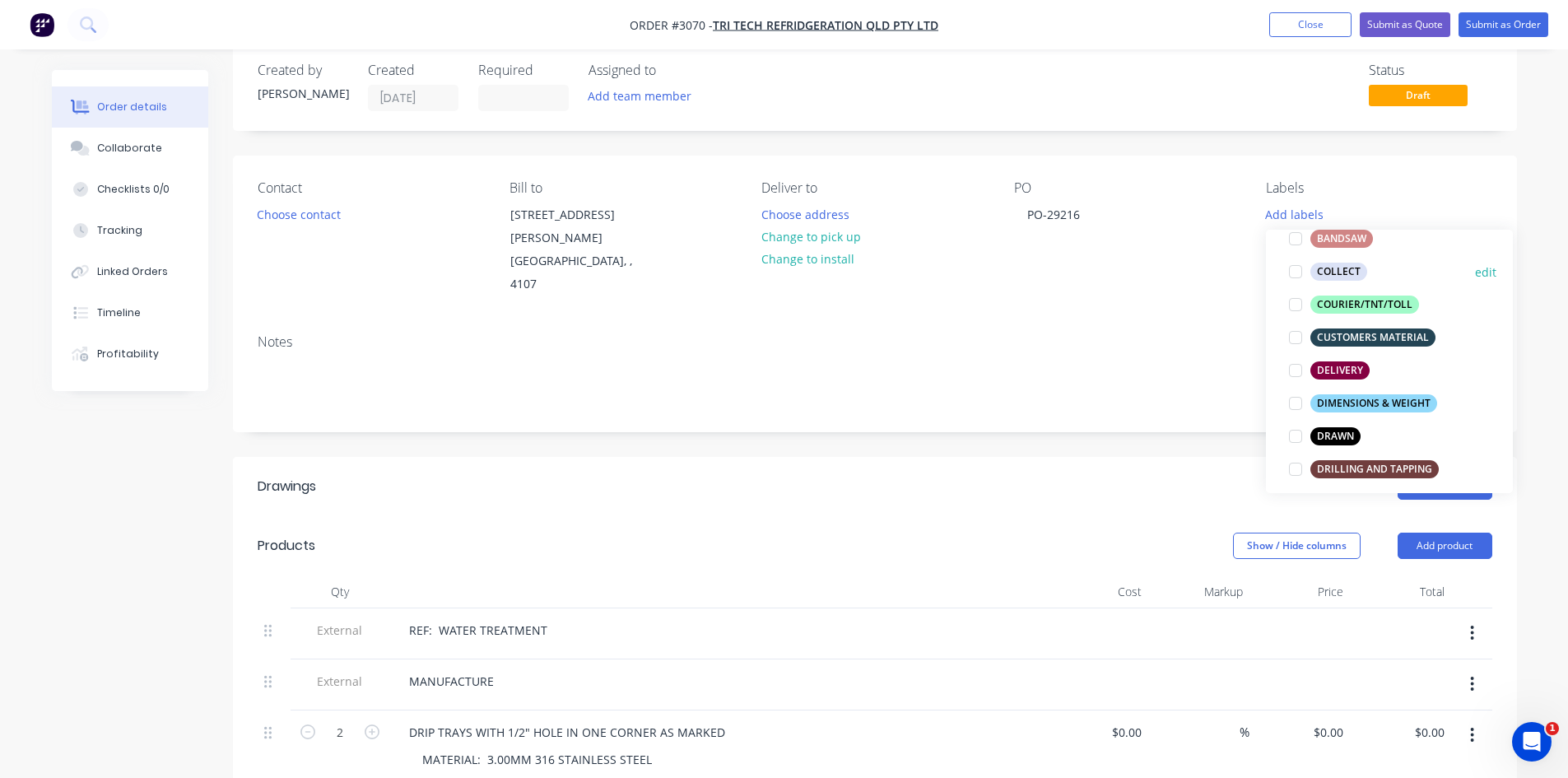
scroll to position [191, 0]
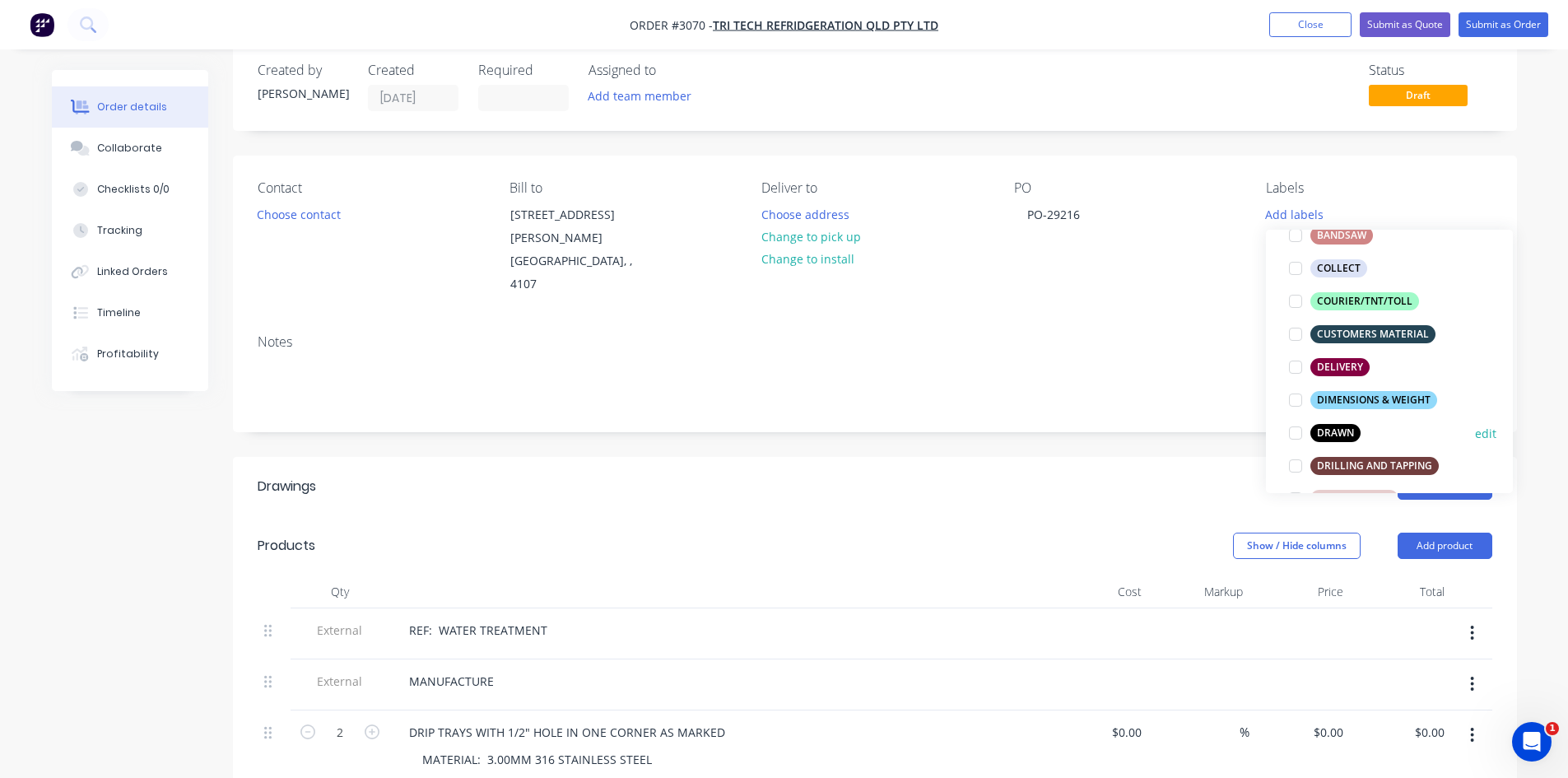
click at [1291, 431] on div at bounding box center [1296, 433] width 33 height 33
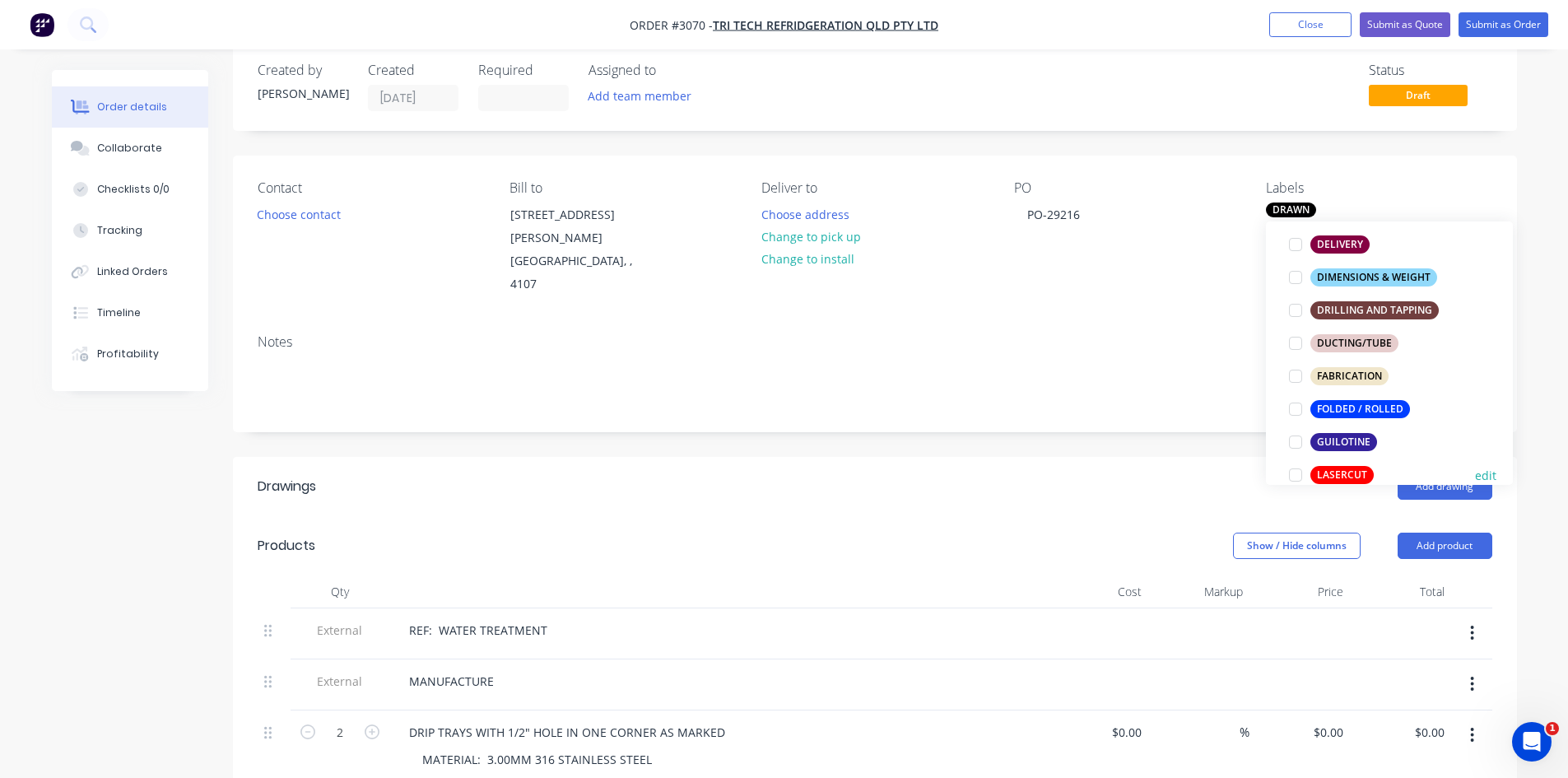
scroll to position [385, 0]
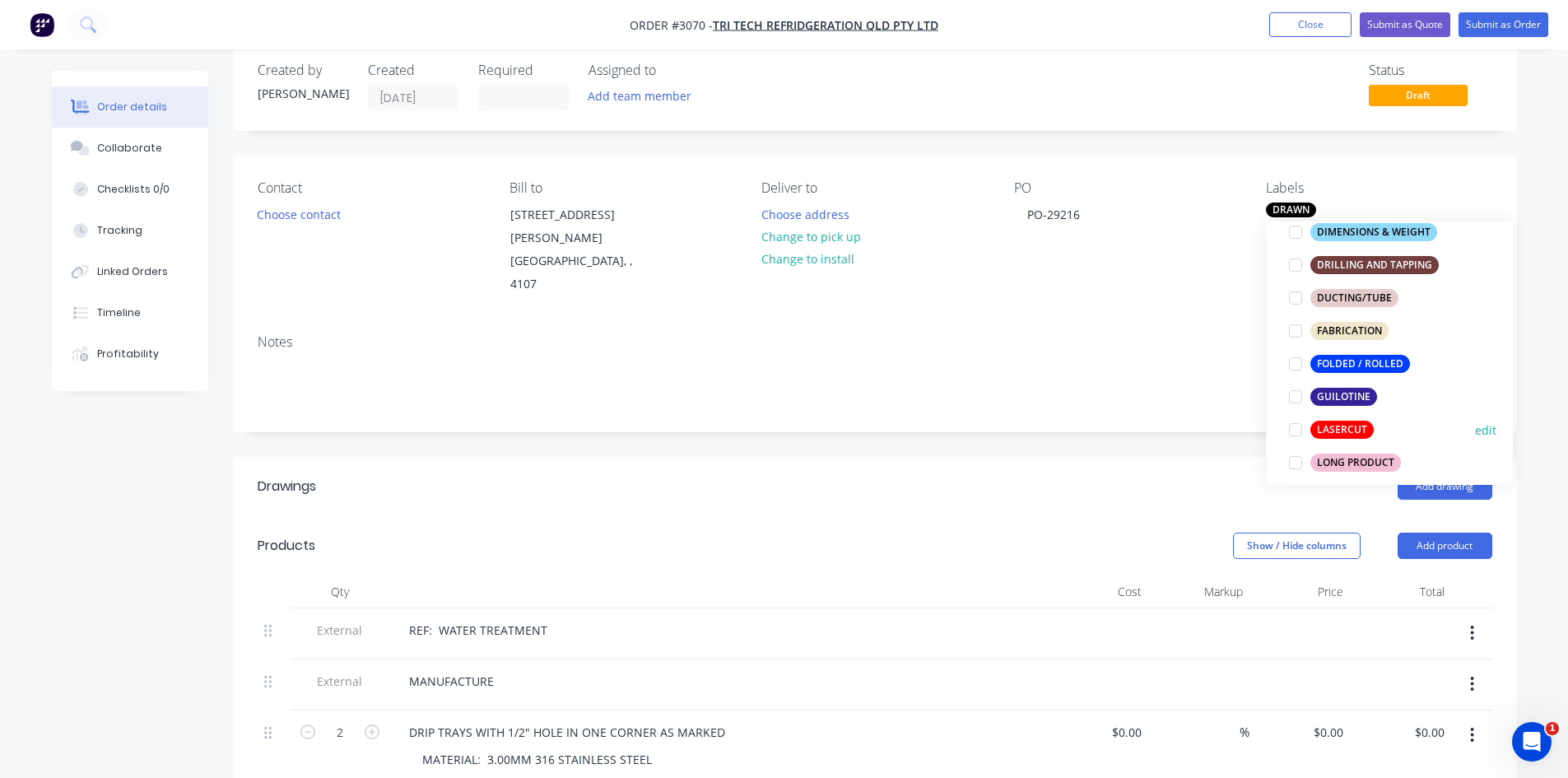
click at [1300, 433] on div at bounding box center [1296, 430] width 33 height 33
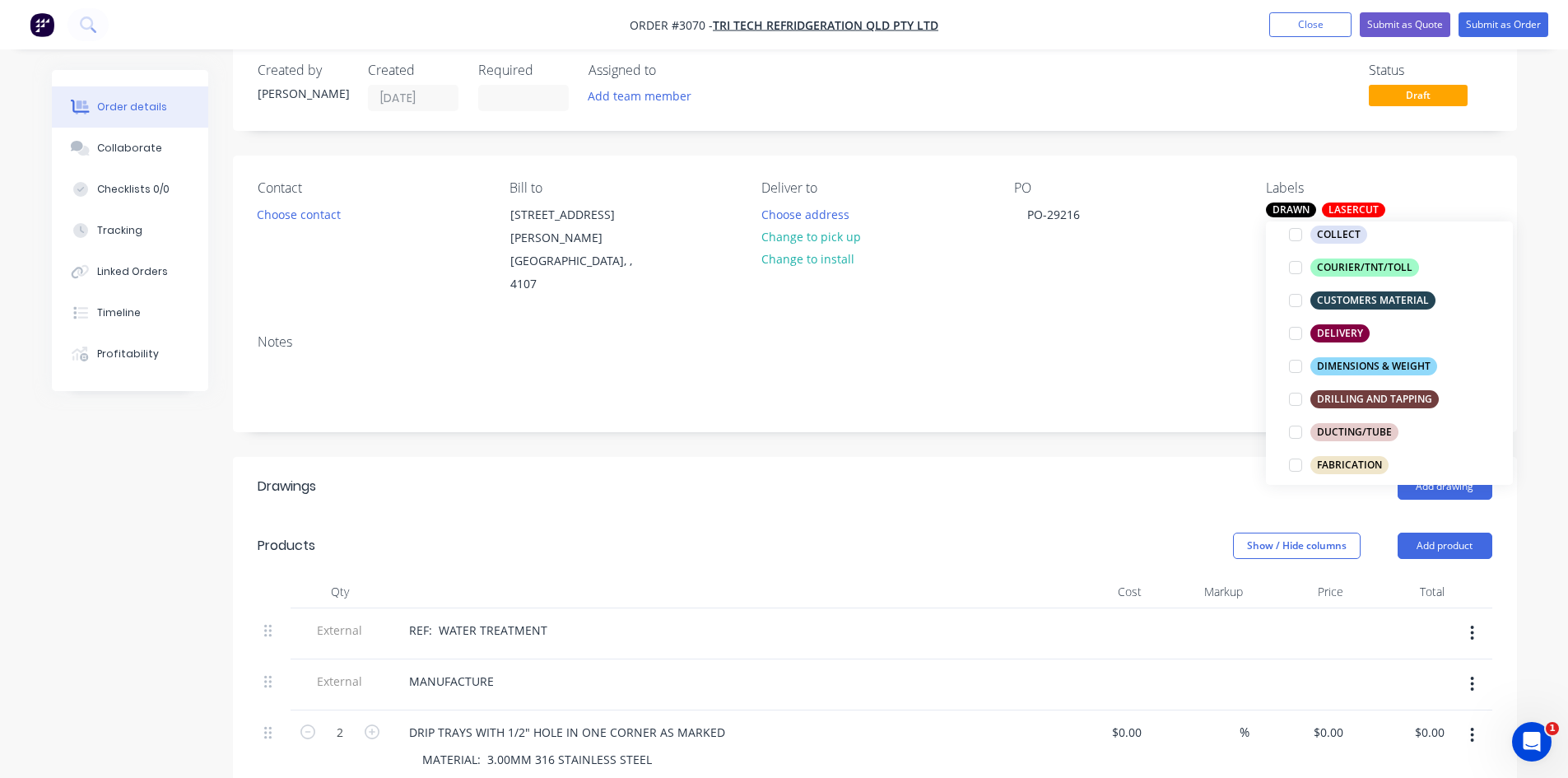
scroll to position [302, 0]
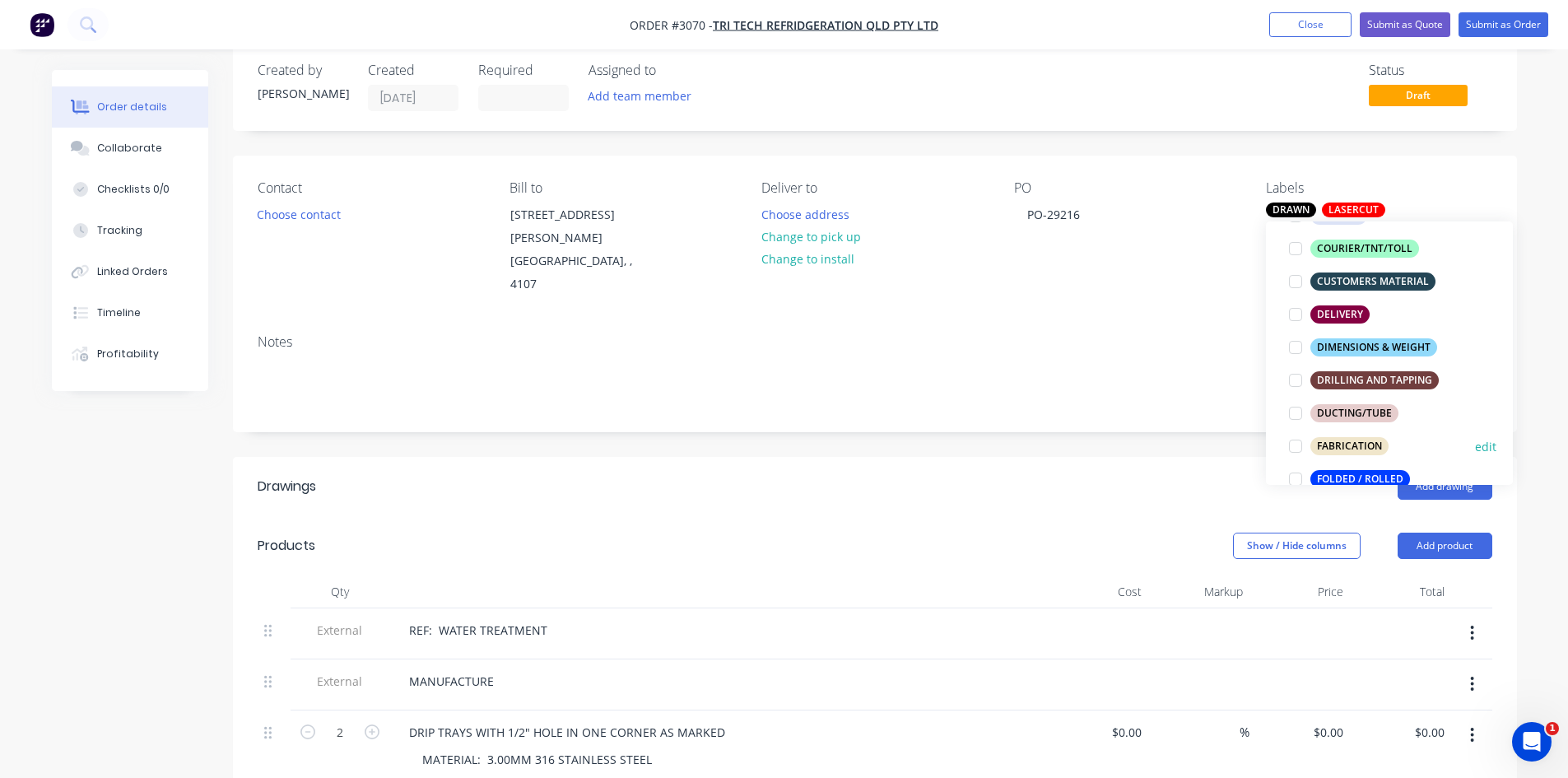
click at [1296, 445] on div at bounding box center [1296, 446] width 33 height 33
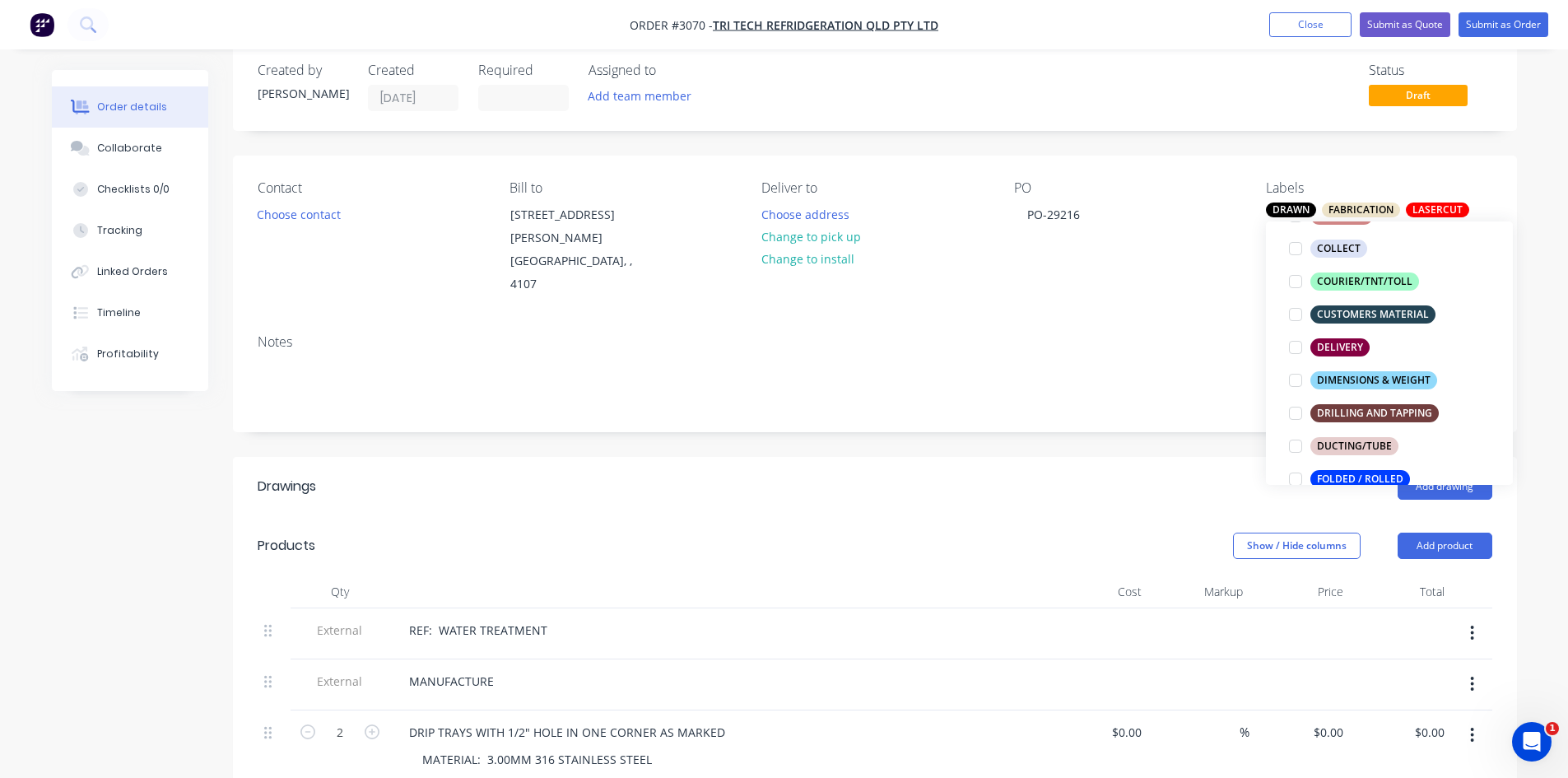
scroll to position [0, 0]
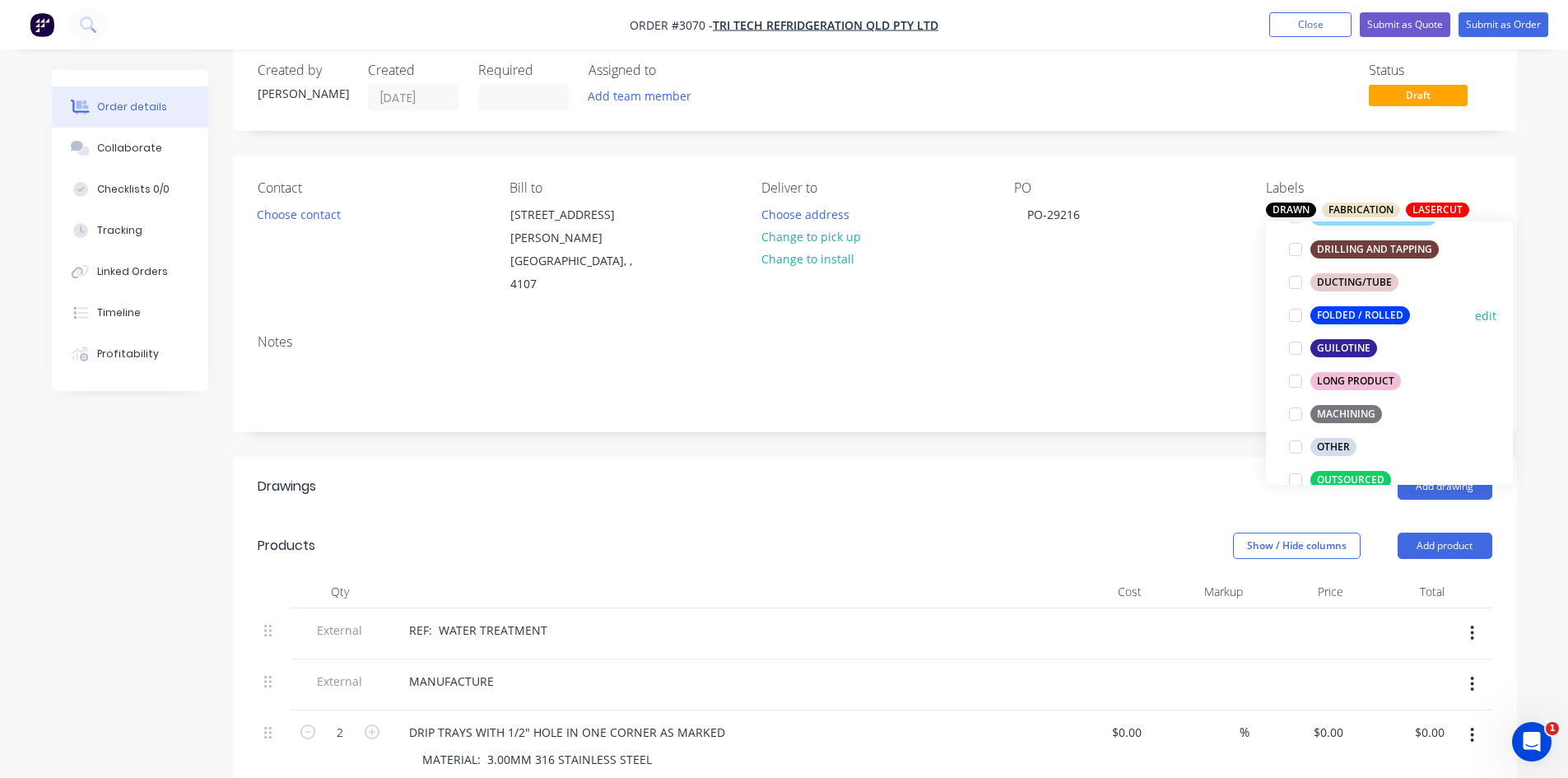
click at [1295, 314] on div at bounding box center [1296, 315] width 33 height 33
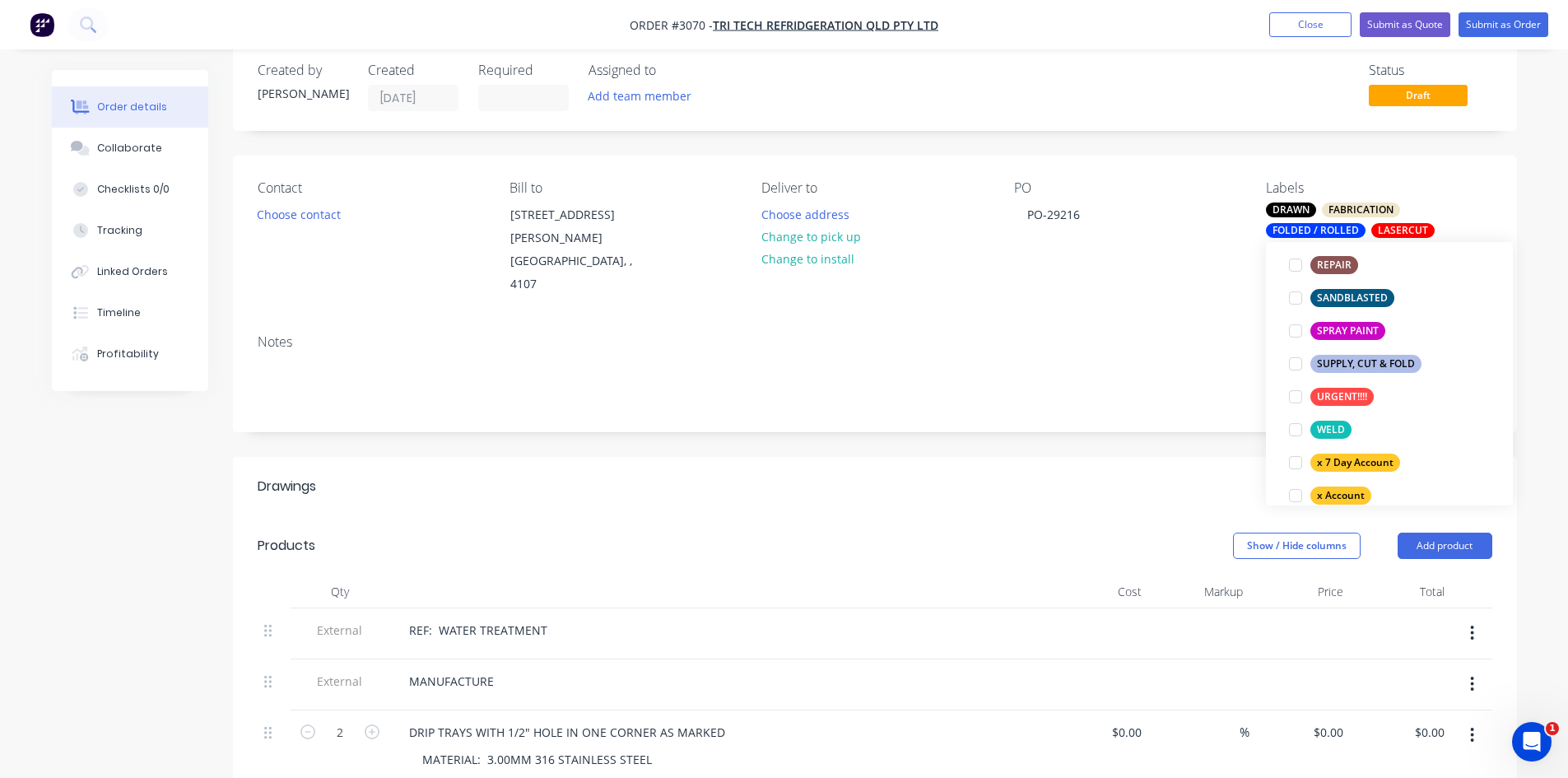
scroll to position [900, 0]
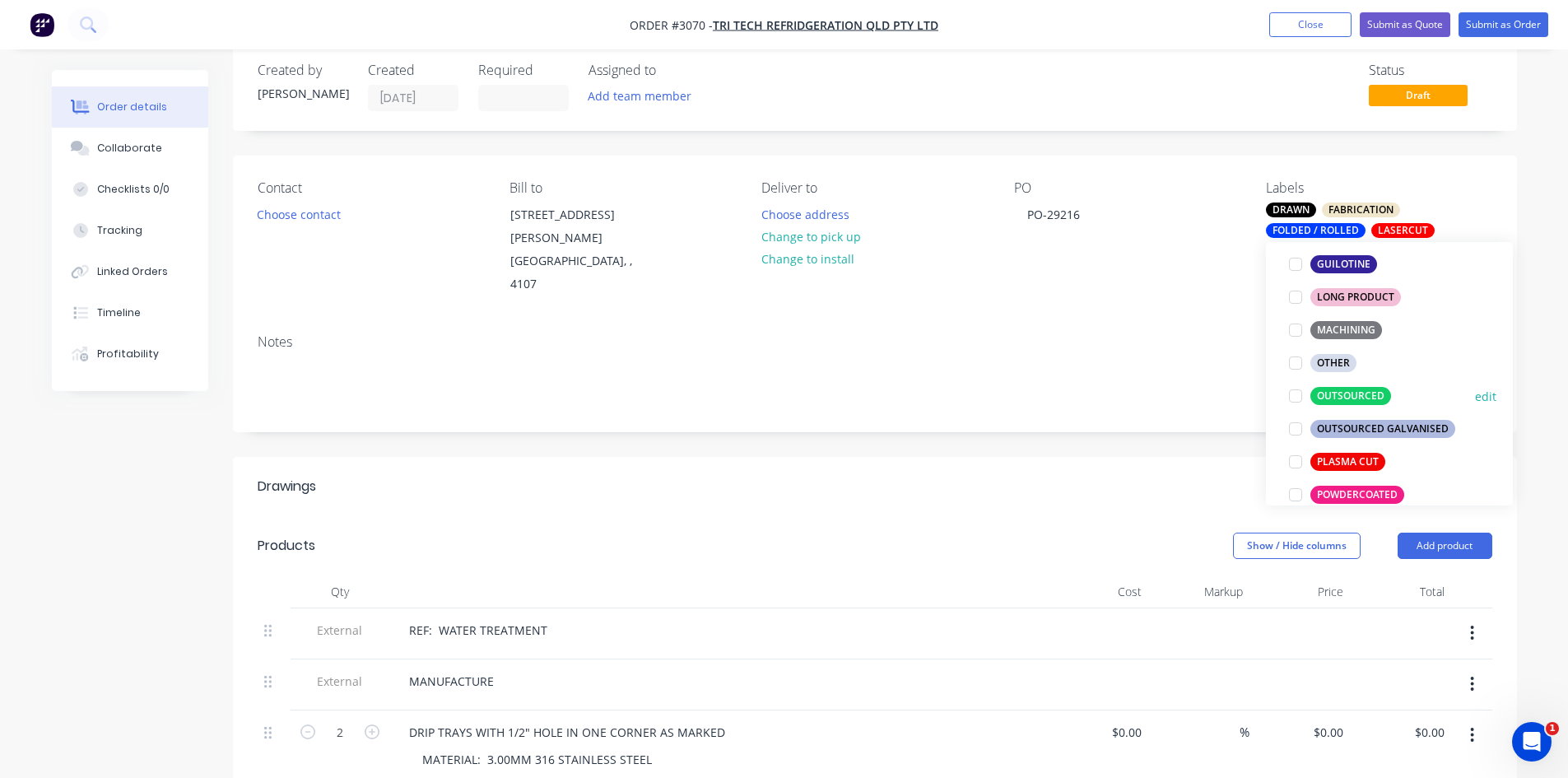
click at [1299, 396] on div at bounding box center [1296, 396] width 33 height 33
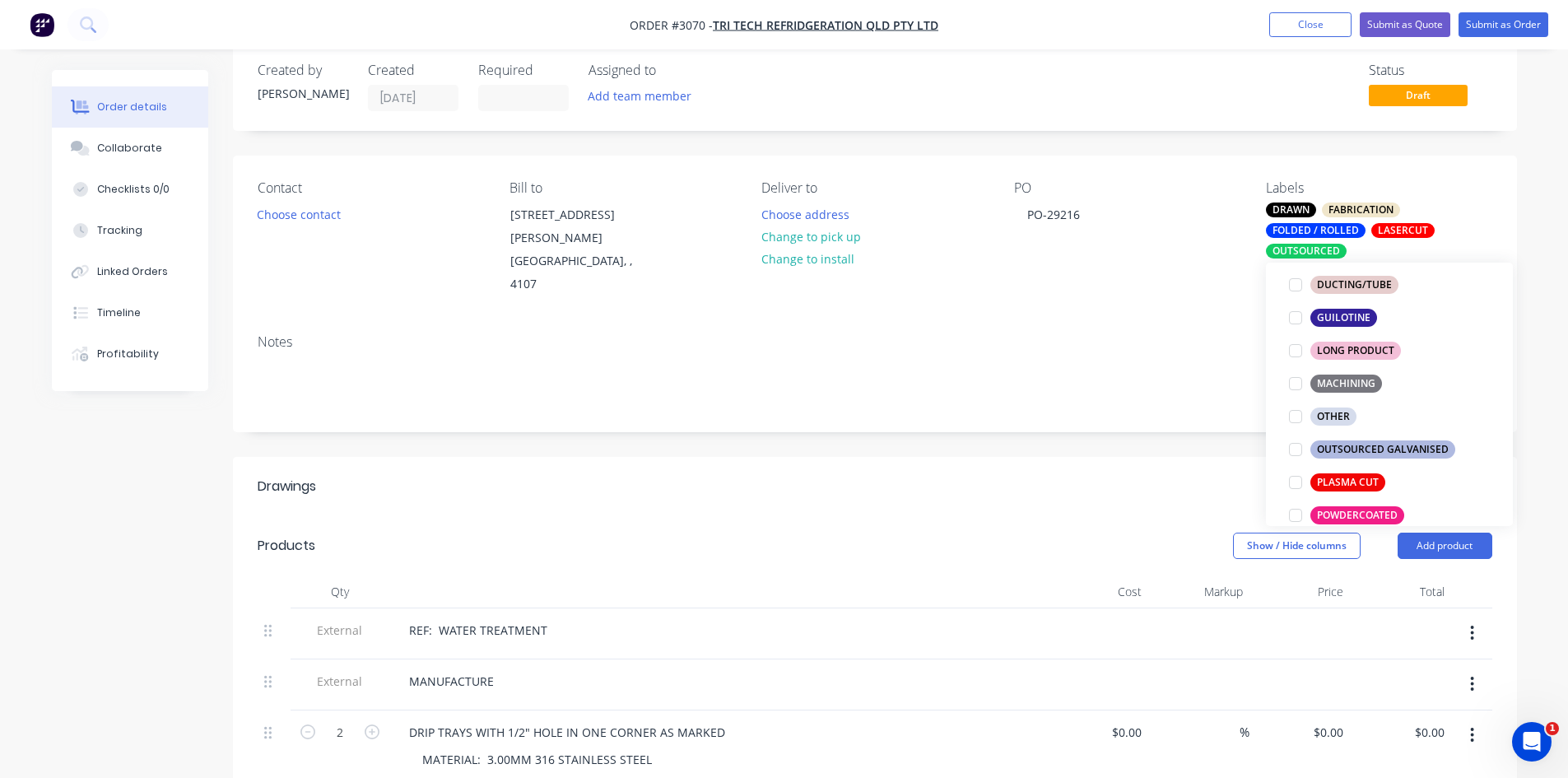
scroll to position [109, 0]
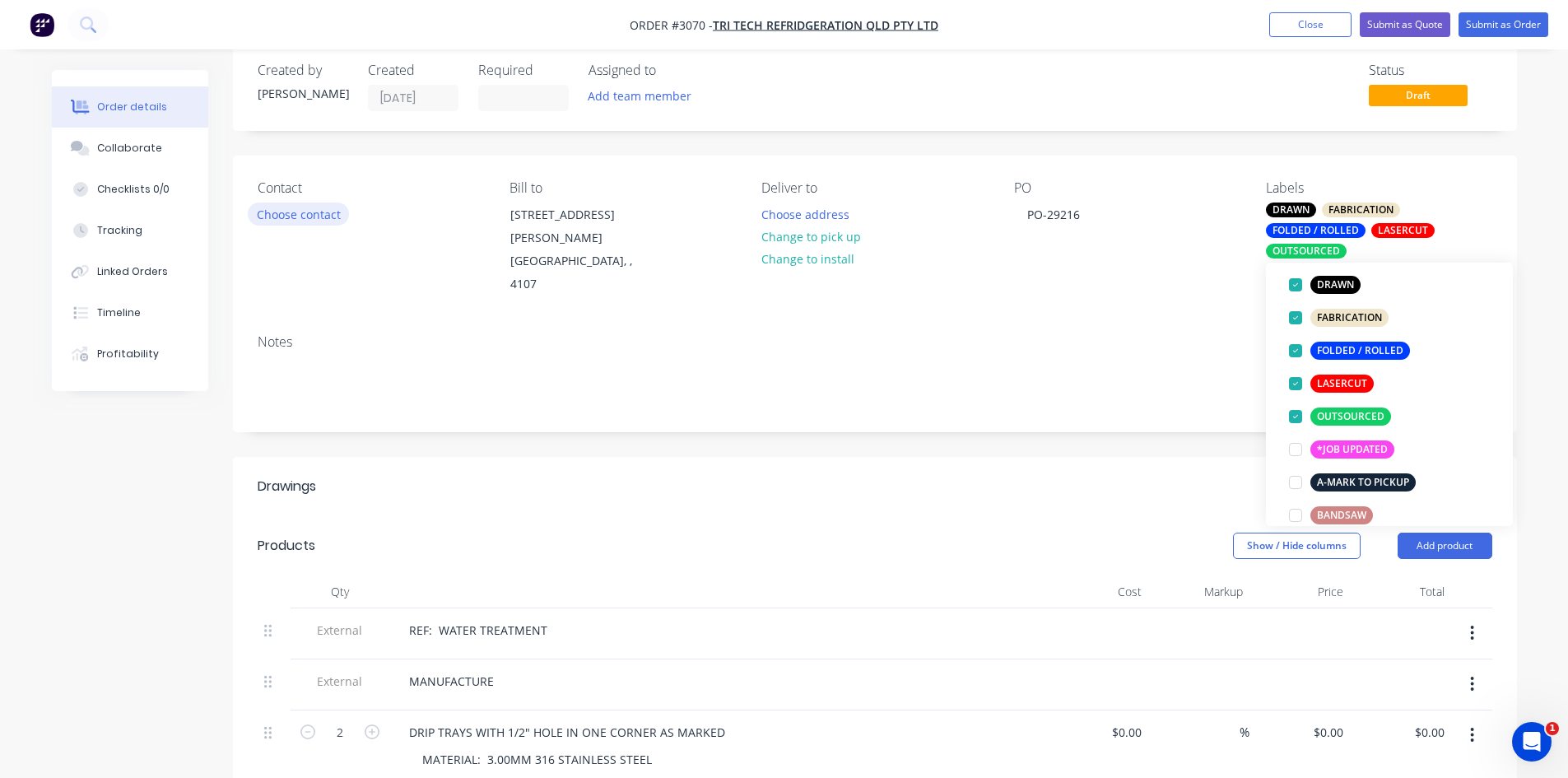
click at [305, 213] on button "Choose contact" at bounding box center [299, 213] width 102 height 22
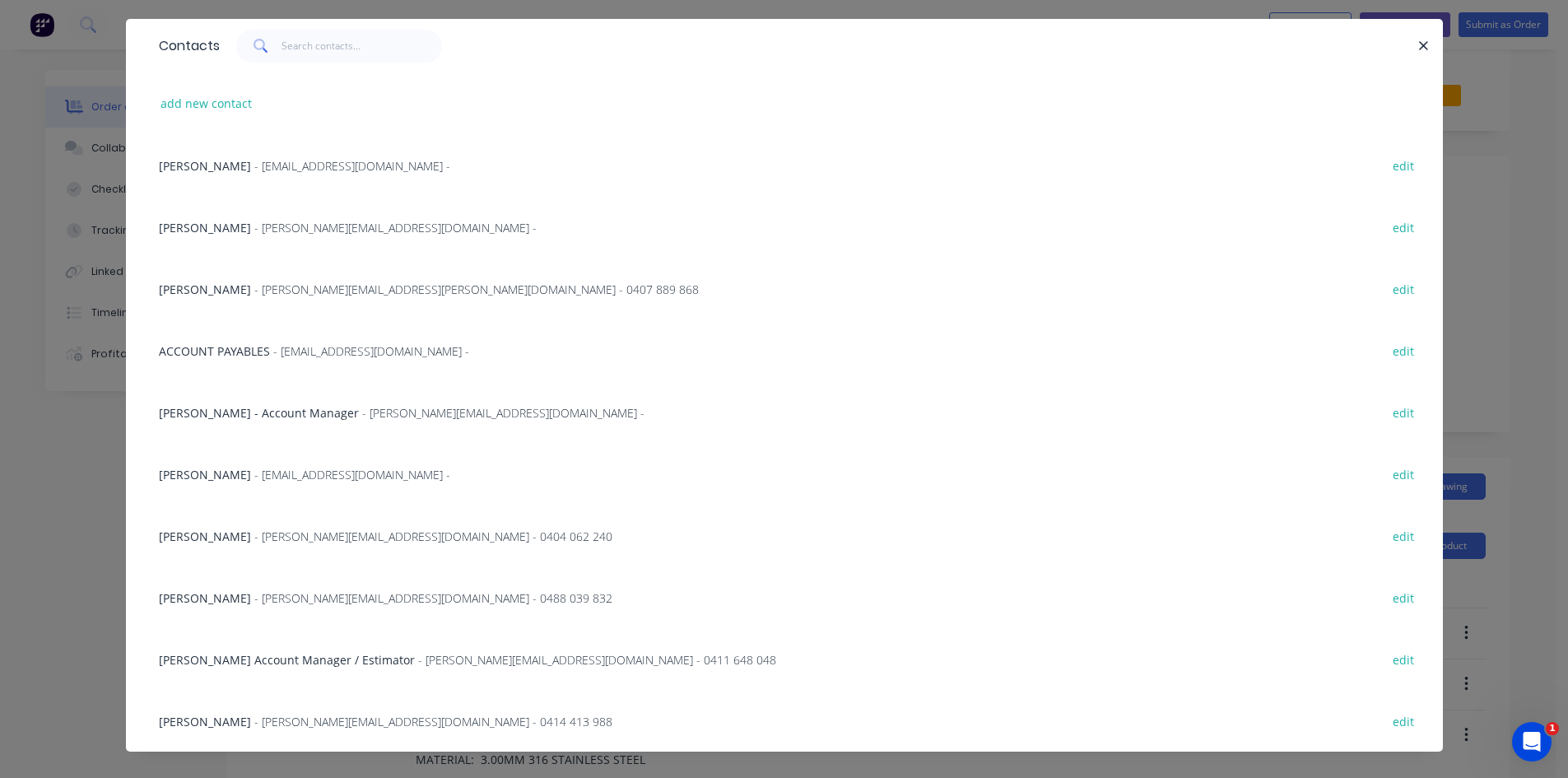
scroll to position [55, 0]
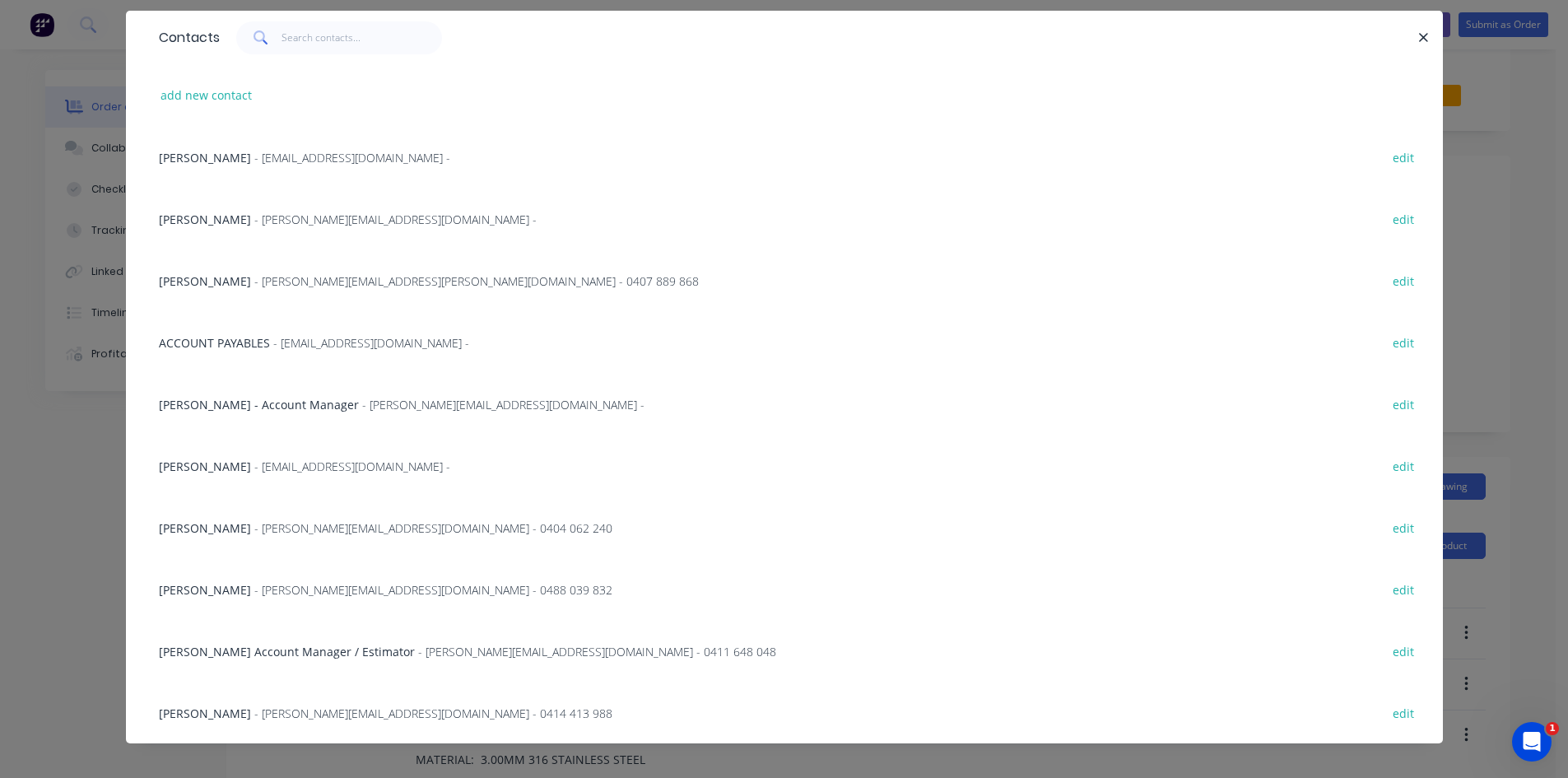
click at [291, 281] on span "- graham.young@tritech.com.au - 0407 889 868" at bounding box center [476, 281] width 444 height 16
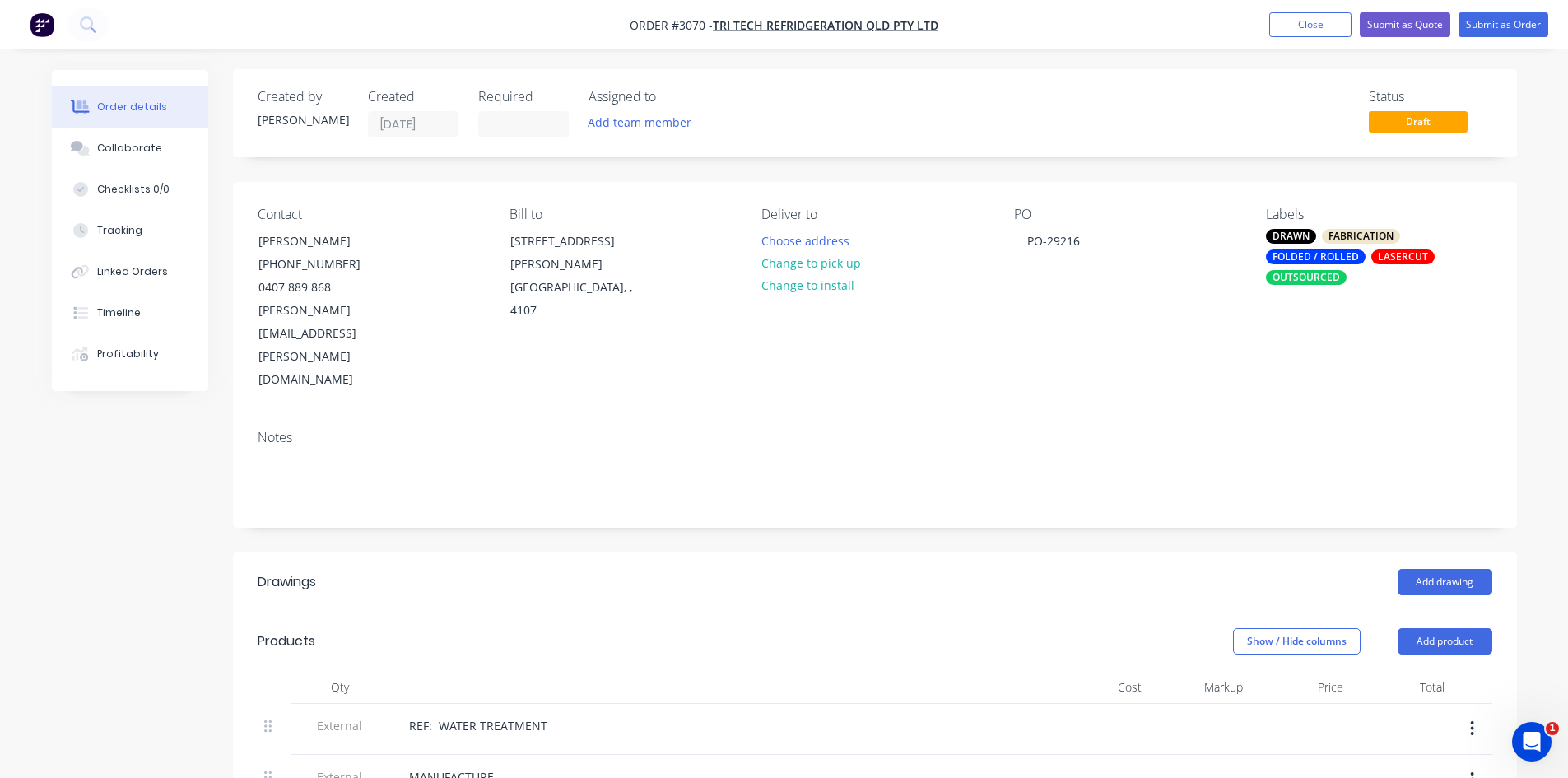
scroll to position [0, 0]
click at [1511, 27] on button "Submit as Order" at bounding box center [1504, 24] width 90 height 24
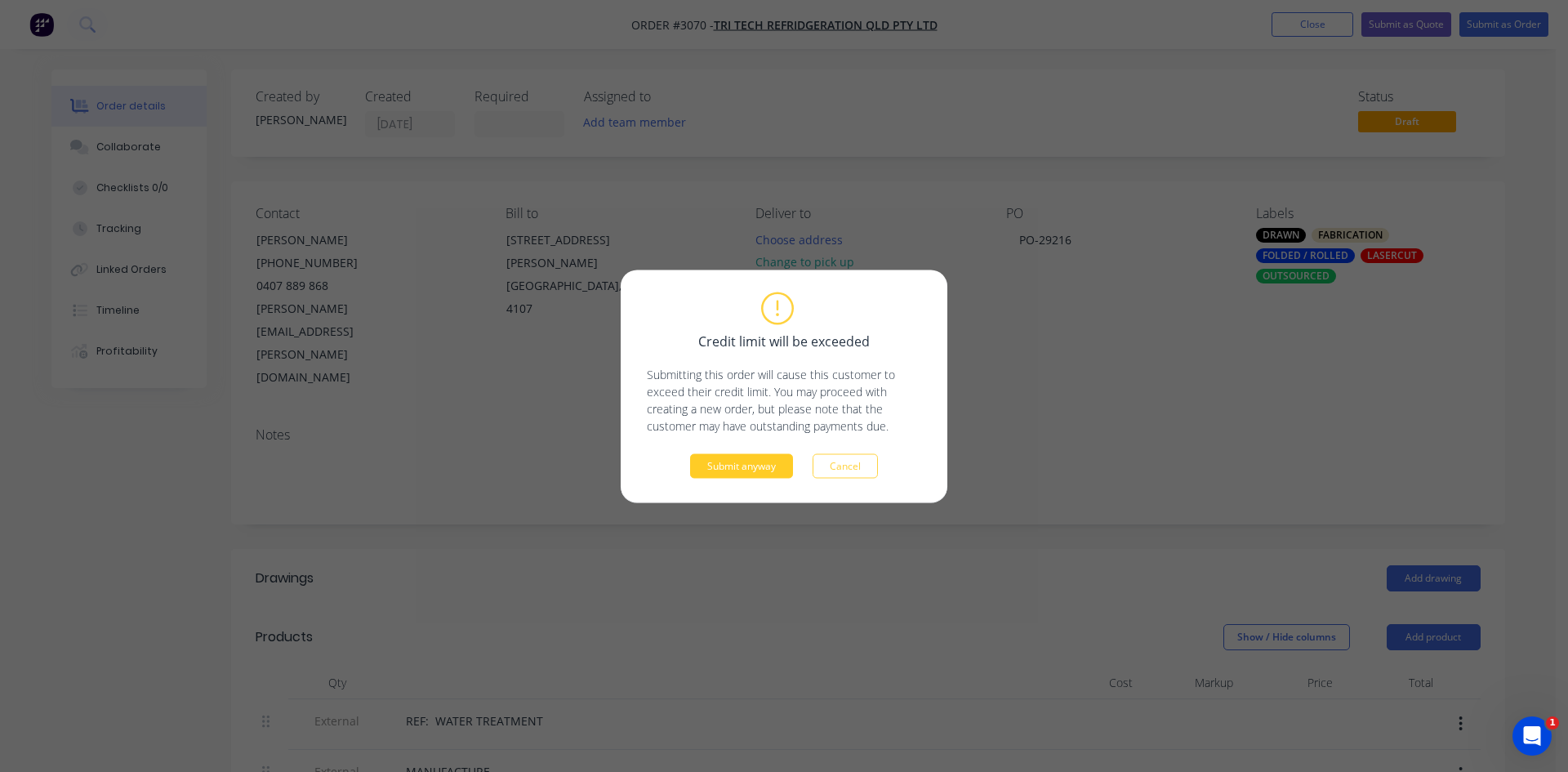
click at [749, 459] on button "Submit anyway" at bounding box center [742, 465] width 103 height 24
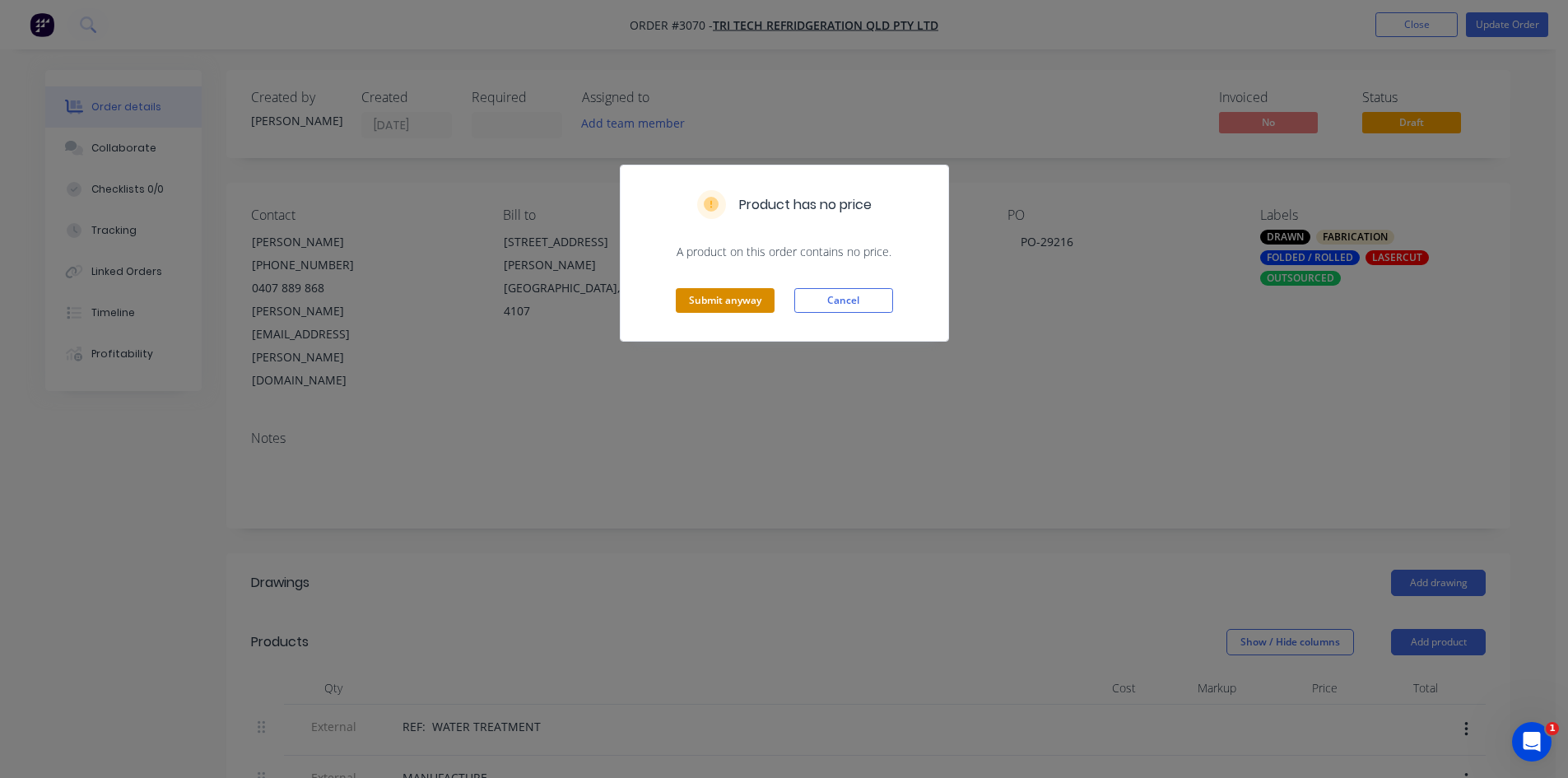
click at [727, 306] on button "Submit anyway" at bounding box center [724, 300] width 99 height 24
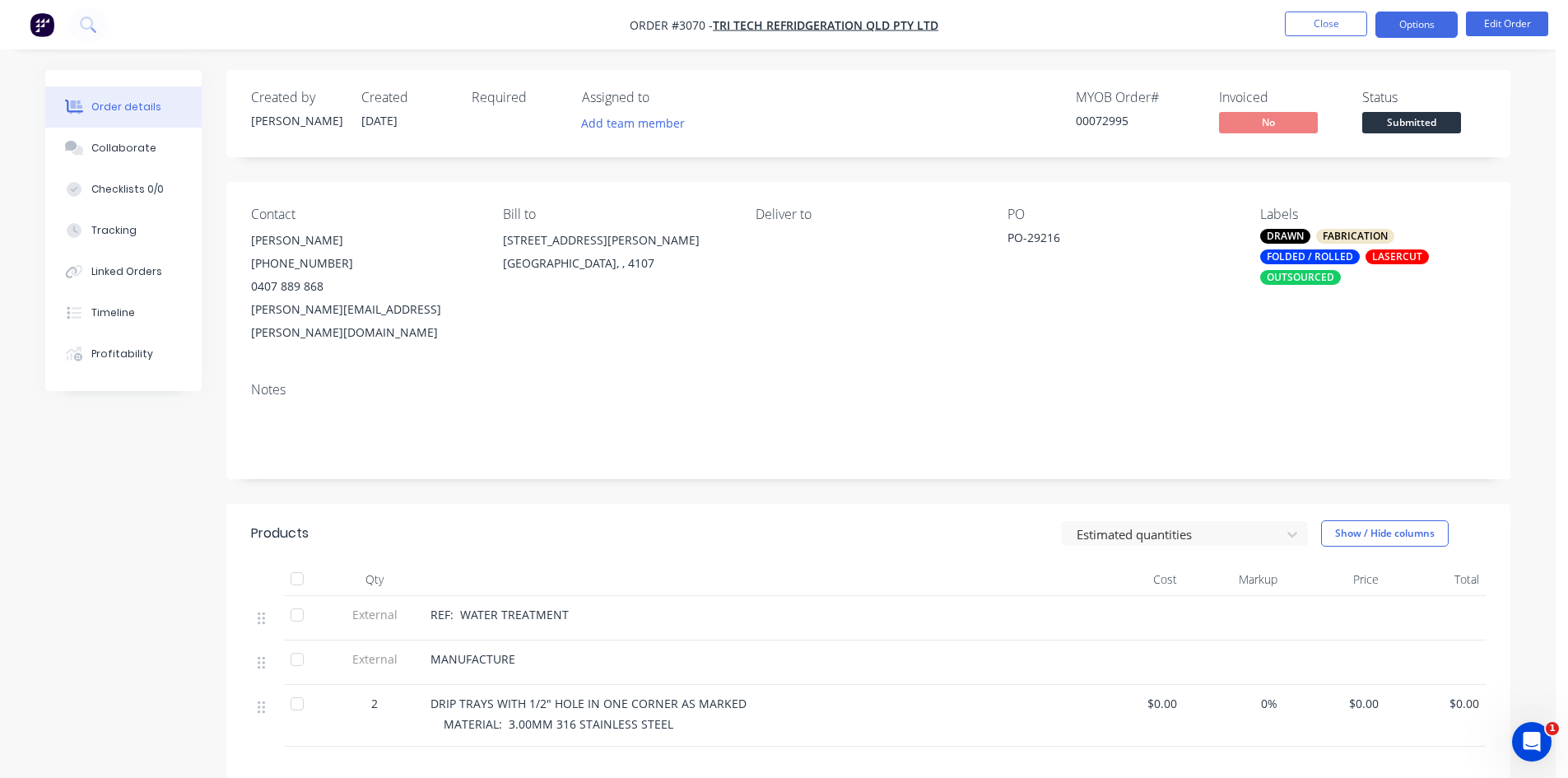
click at [1412, 19] on button "Options" at bounding box center [1417, 24] width 82 height 26
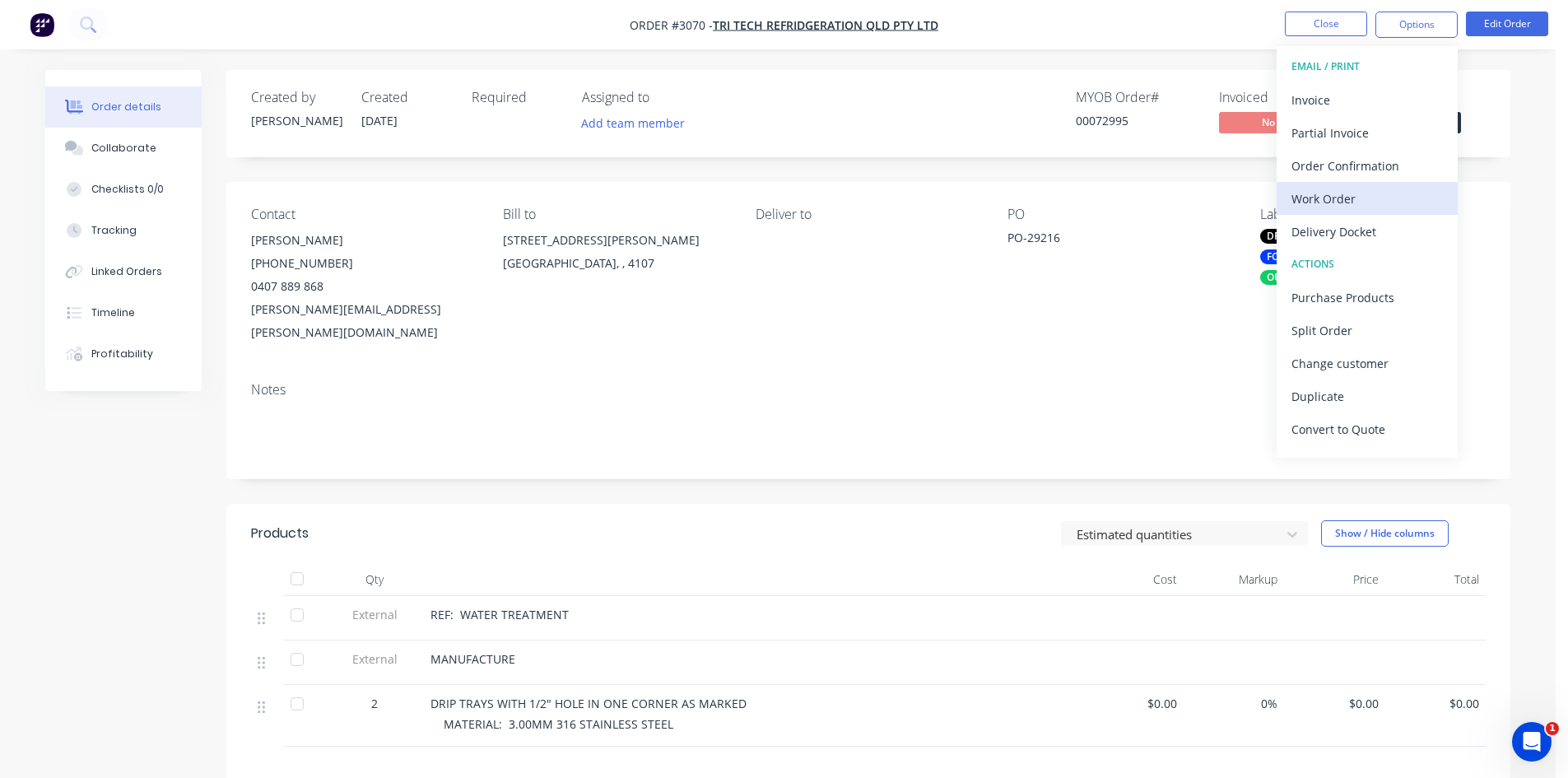
click at [1333, 192] on div "Work Order" at bounding box center [1367, 198] width 151 height 23
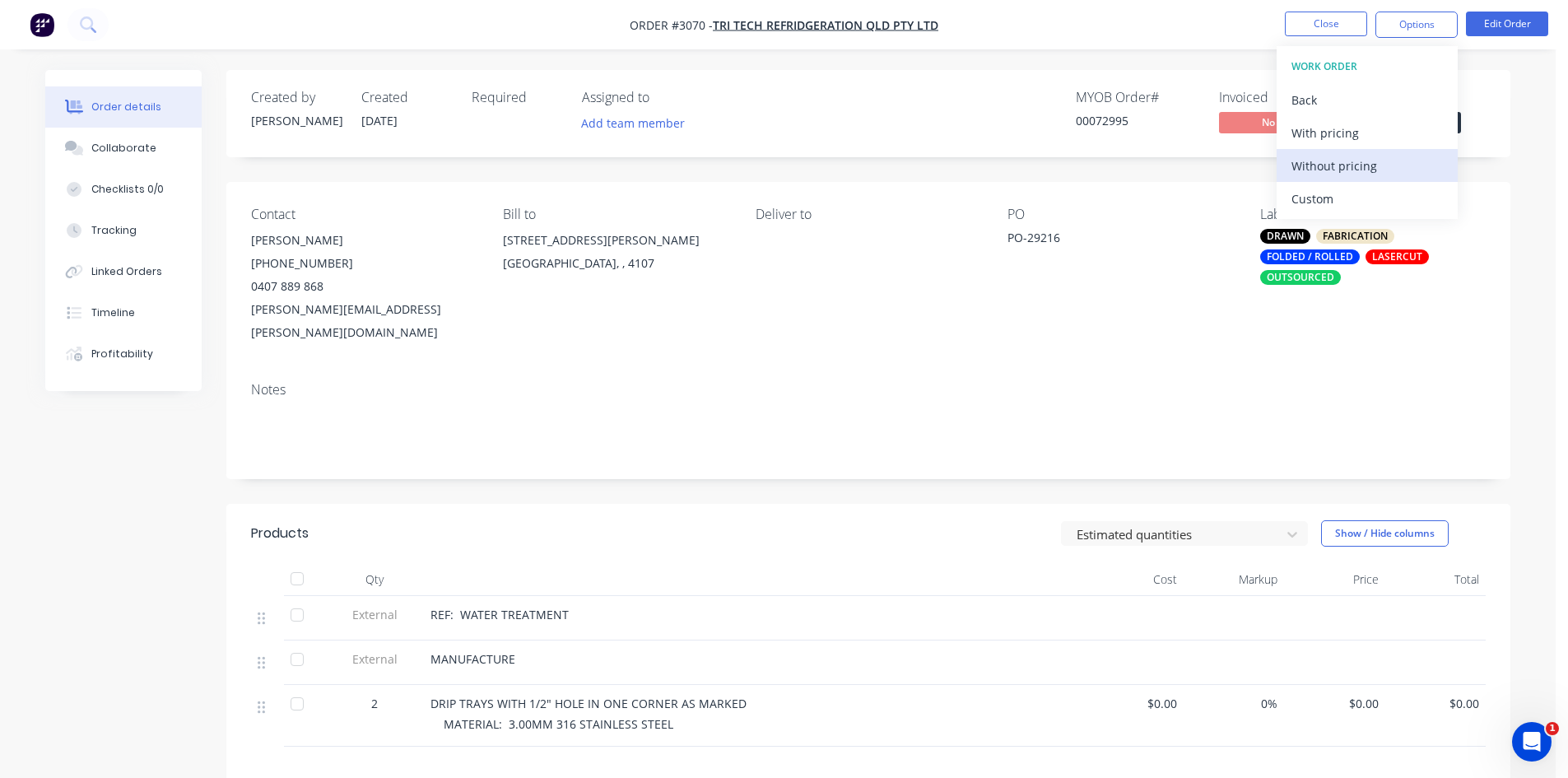
click at [1325, 166] on div "Without pricing" at bounding box center [1367, 166] width 151 height 23
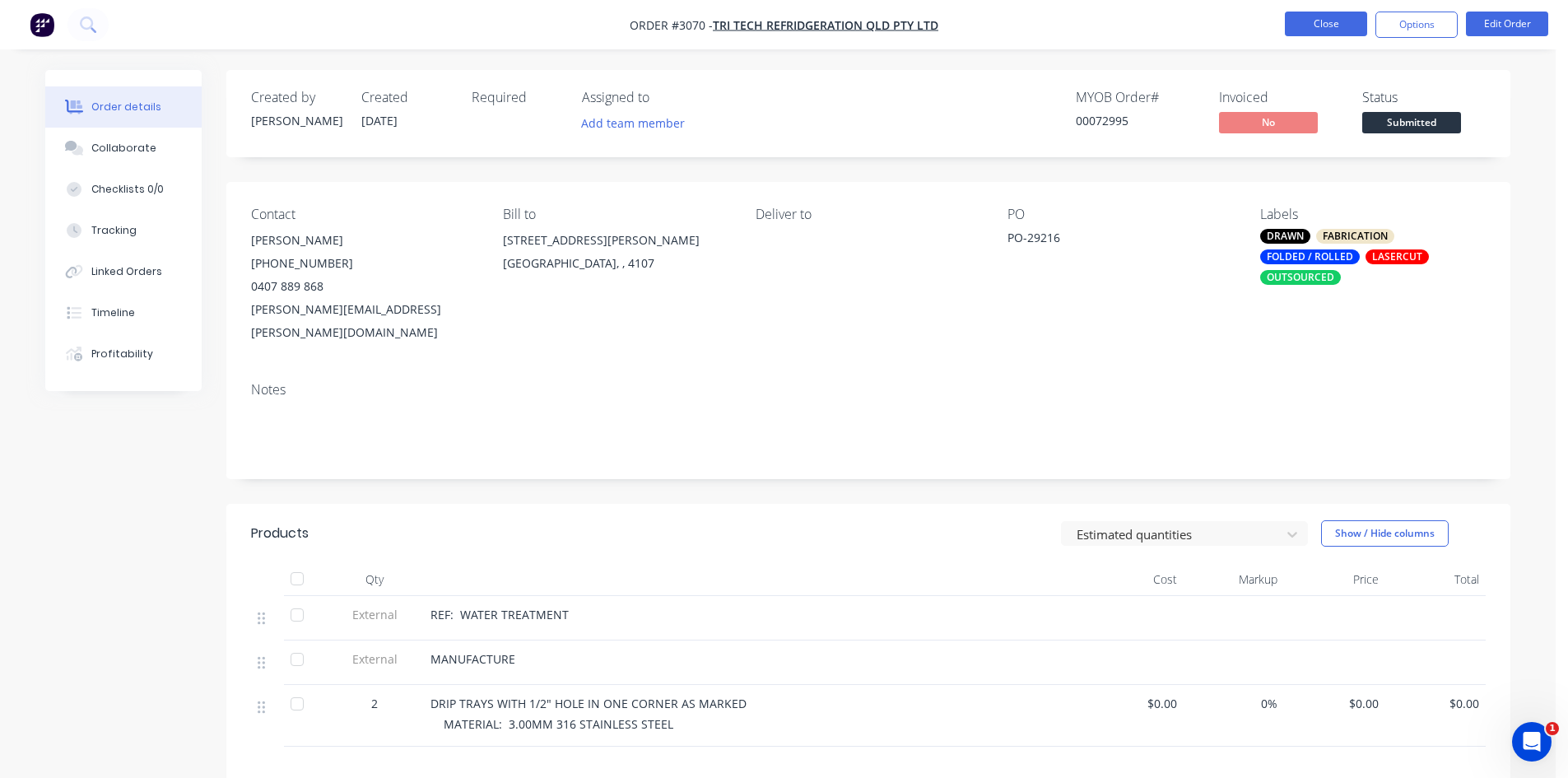
click at [1319, 24] on button "Close" at bounding box center [1326, 23] width 82 height 24
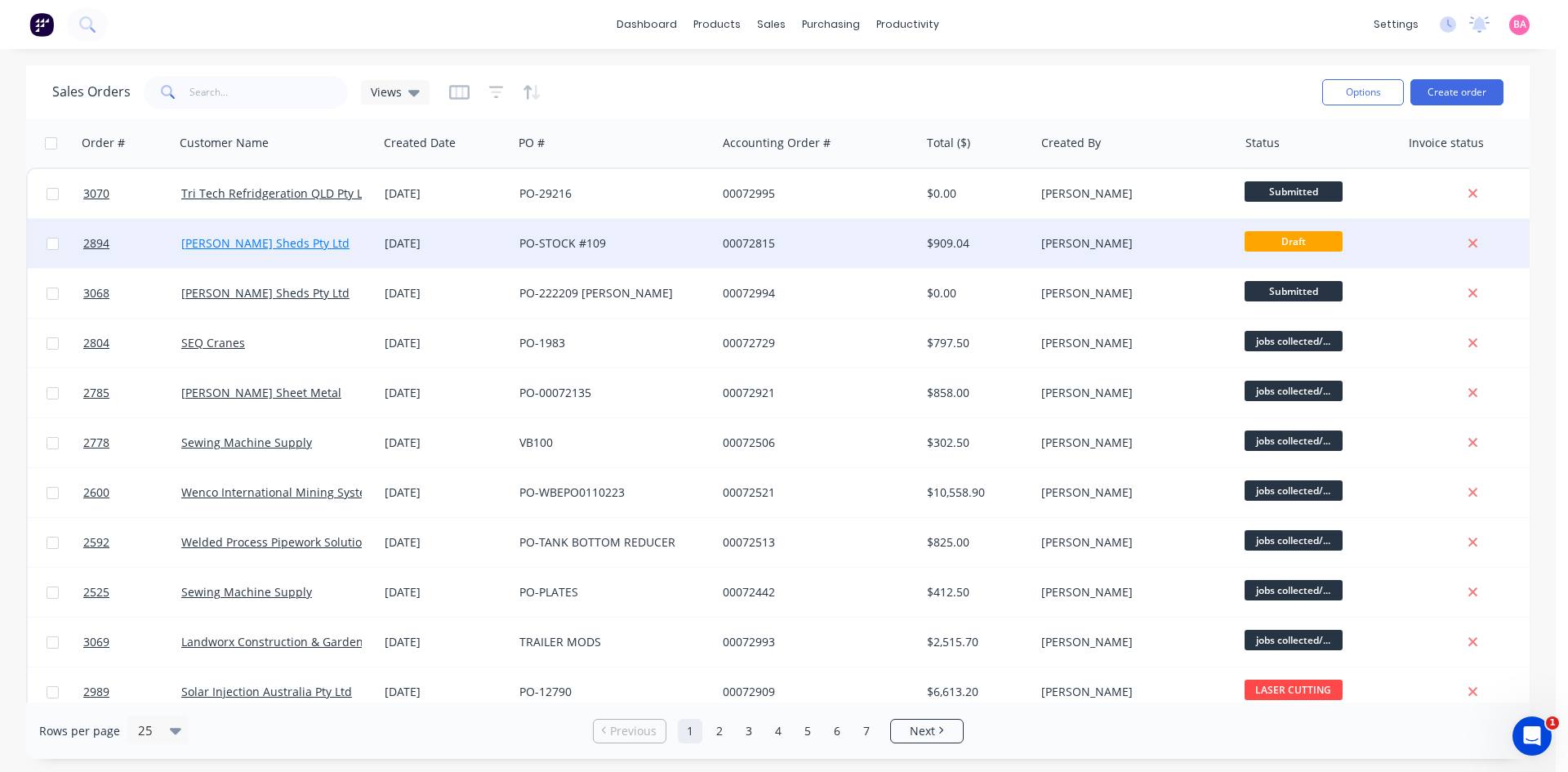
click at [208, 243] on link "[PERSON_NAME] Sheds Pty Ltd" at bounding box center [265, 243] width 169 height 15
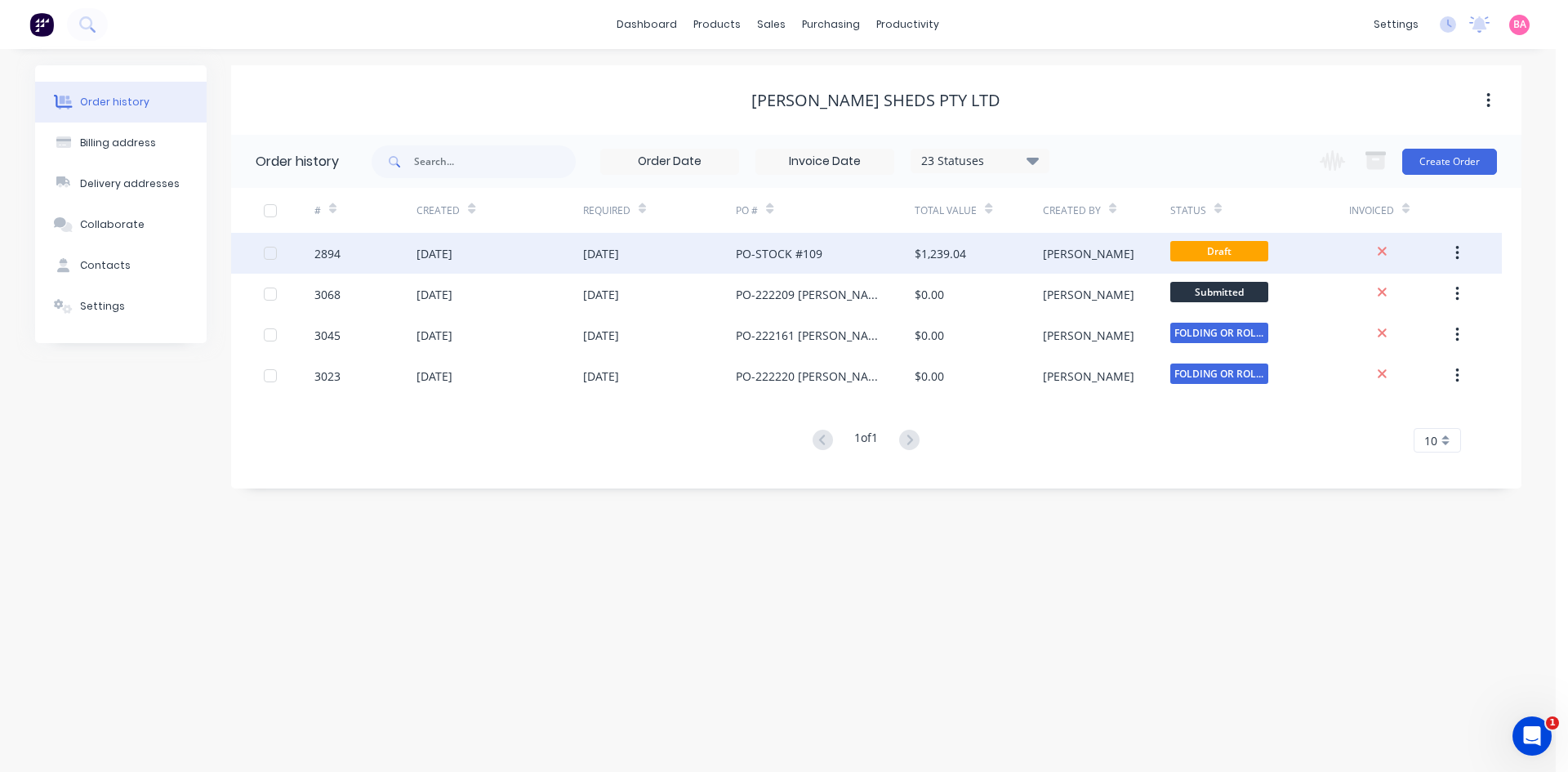
click at [323, 253] on div "2894" at bounding box center [327, 254] width 26 height 17
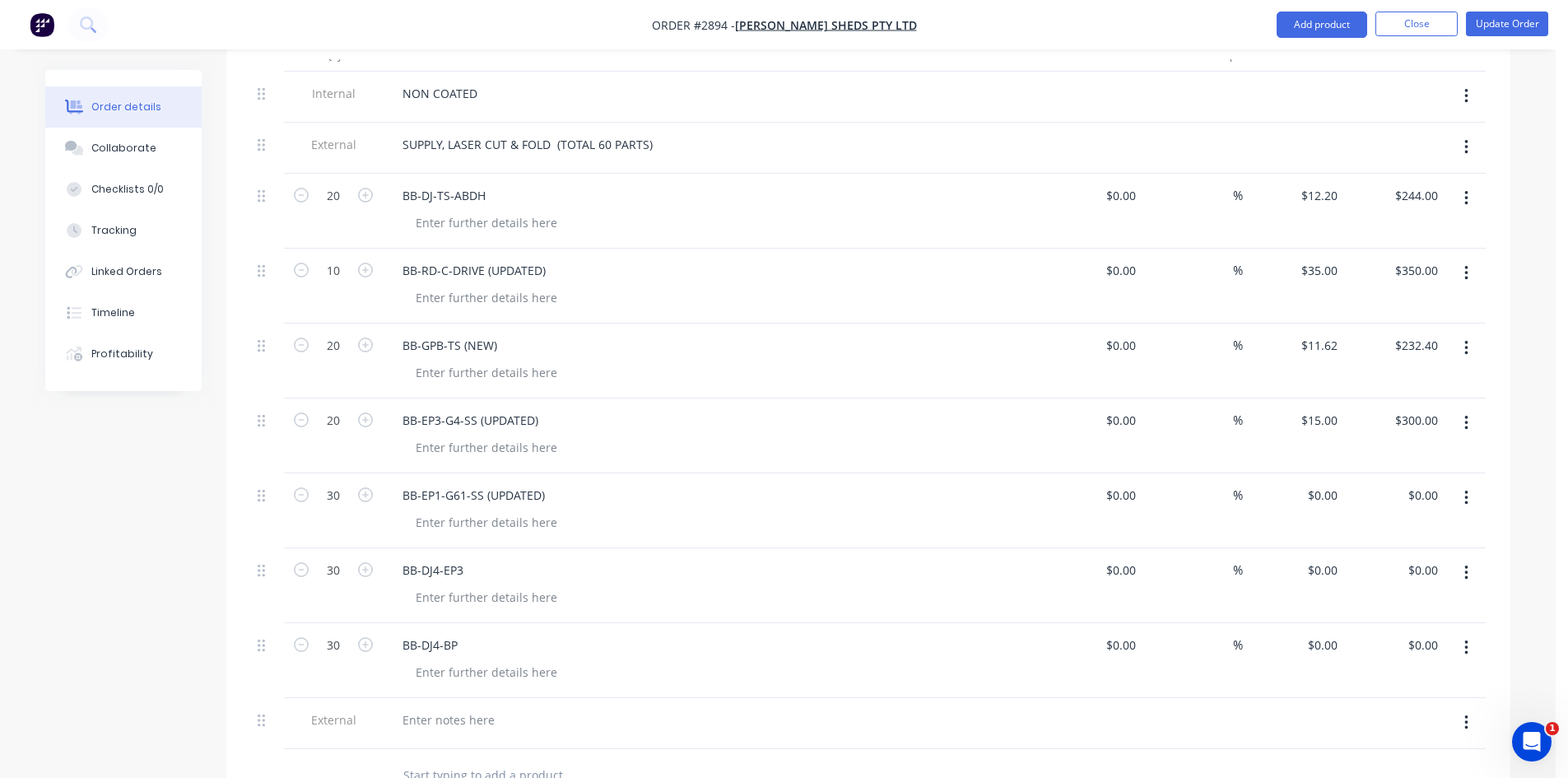
scroll to position [603, 0]
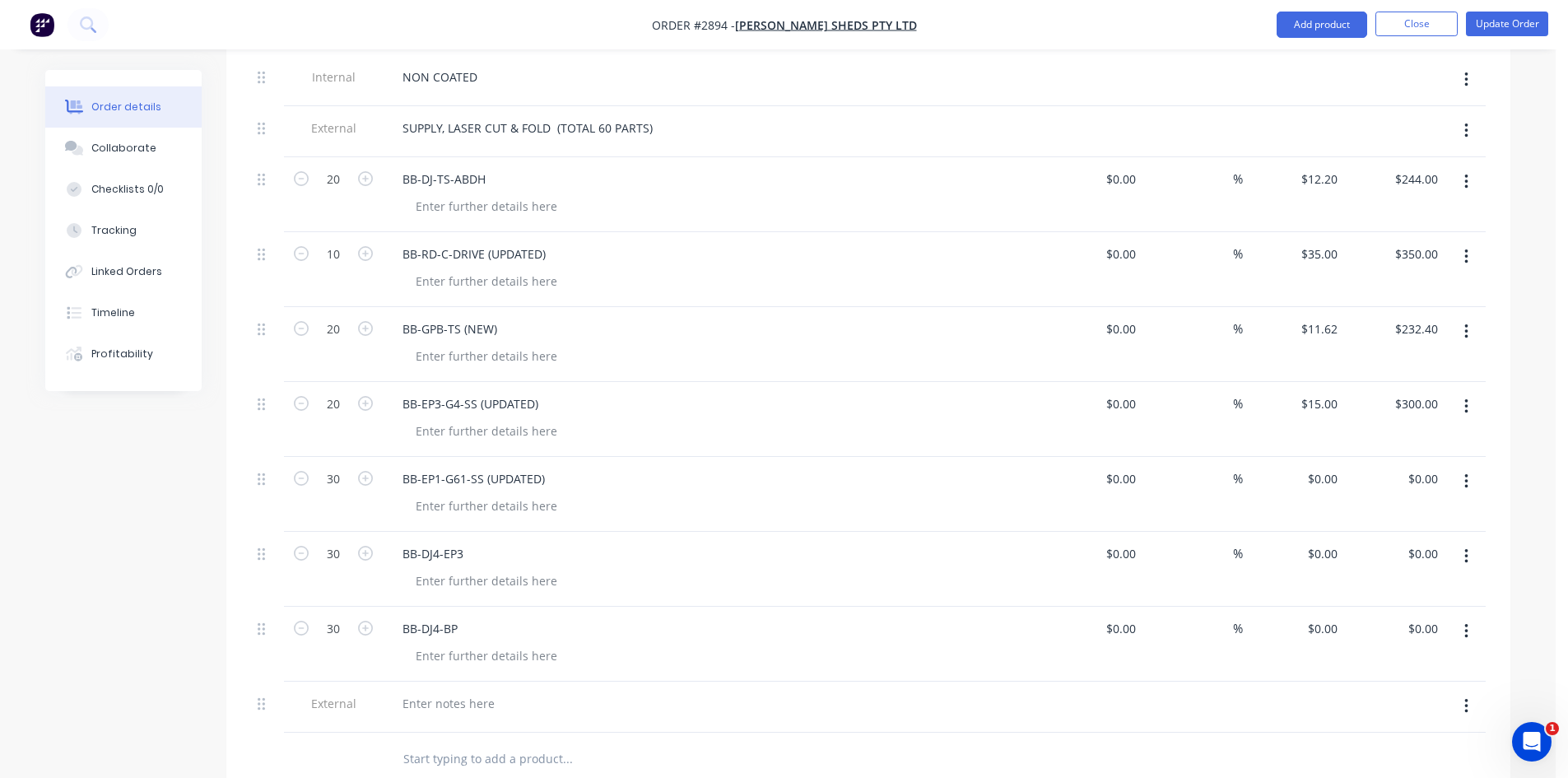
click at [1466, 699] on icon "button" at bounding box center [1465, 706] width 3 height 15
click at [1359, 770] on div "Delete" at bounding box center [1408, 782] width 127 height 23
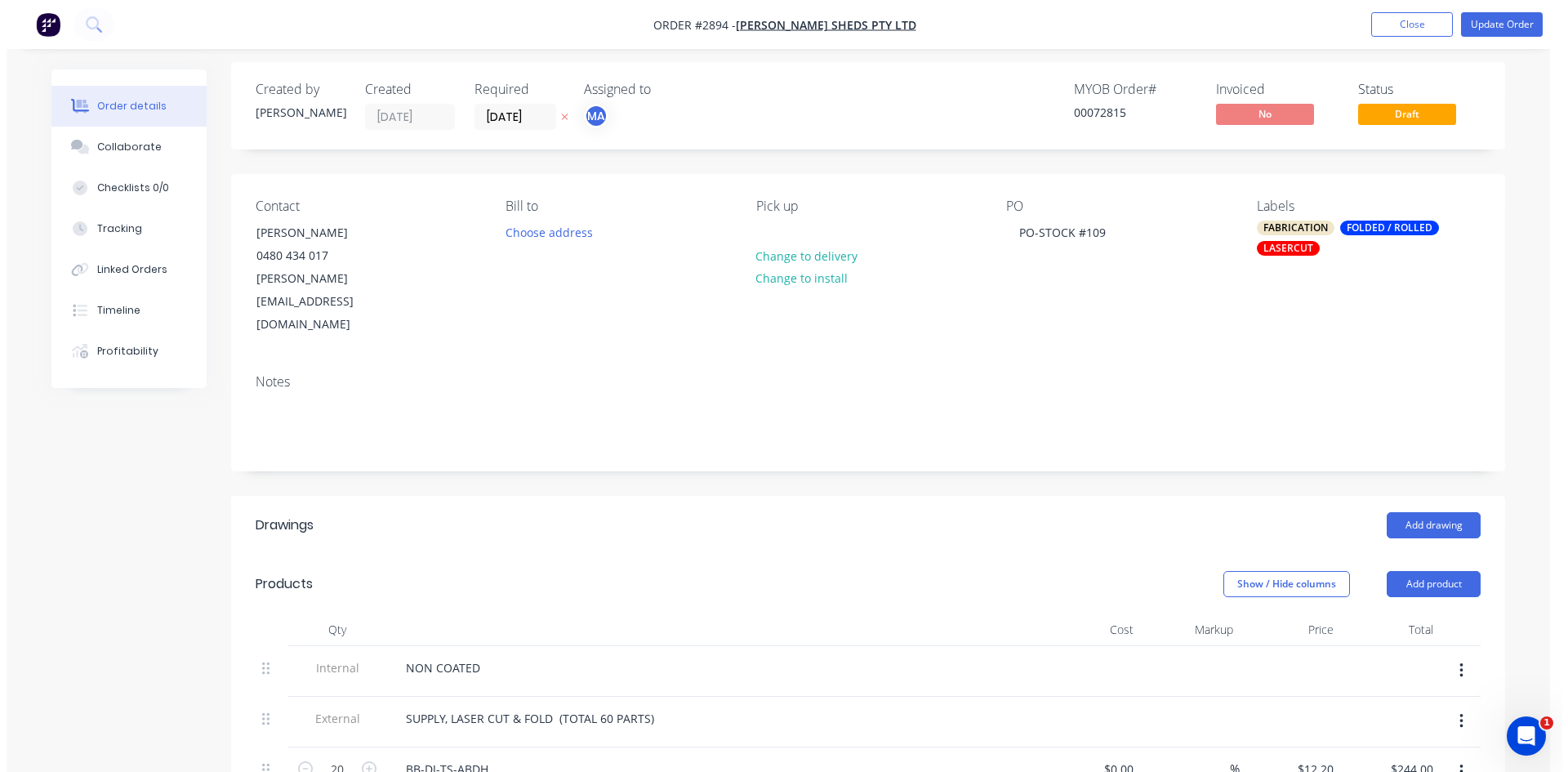
scroll to position [0, 0]
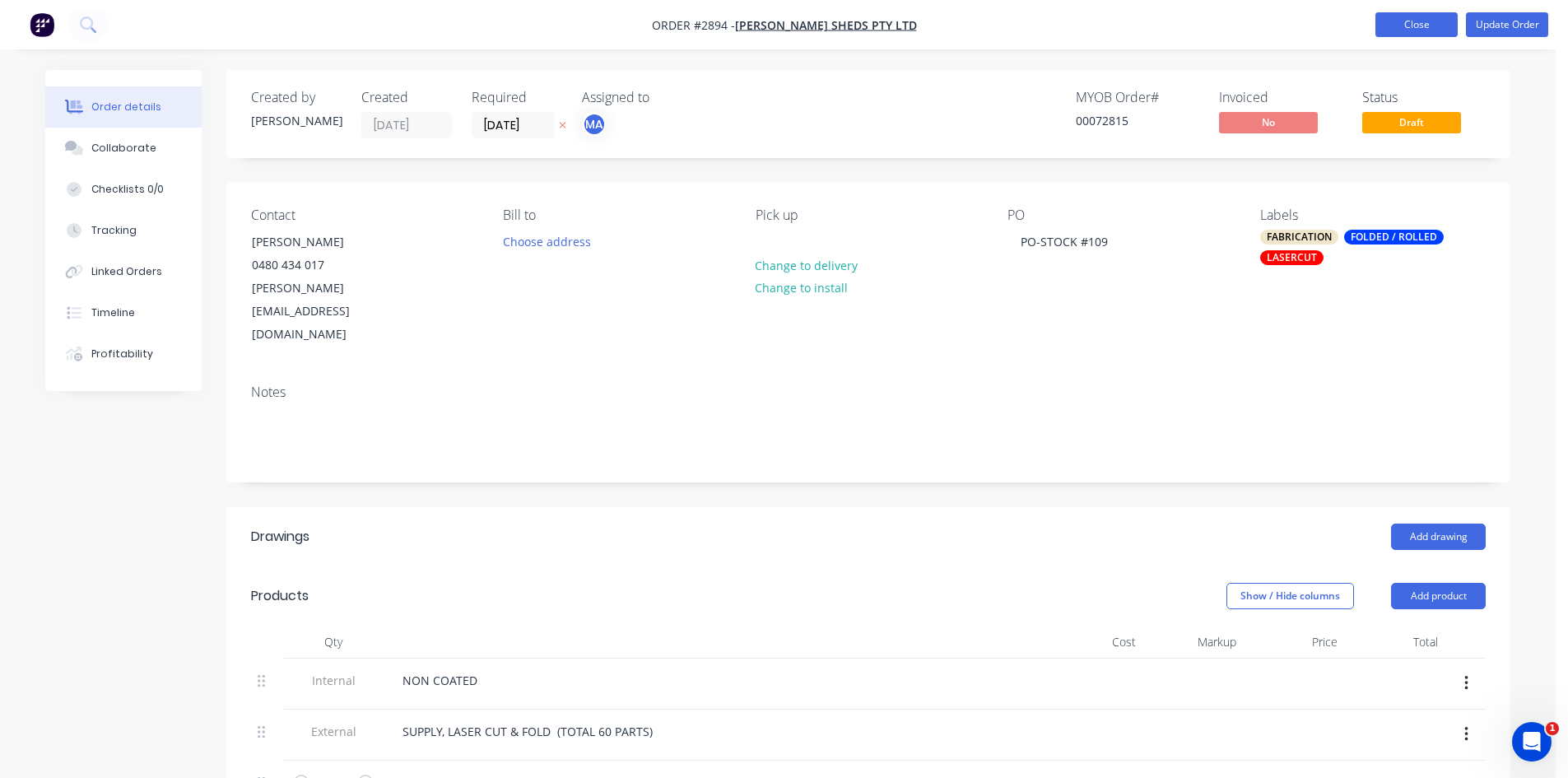
click at [1438, 20] on button "Close" at bounding box center [1417, 24] width 82 height 24
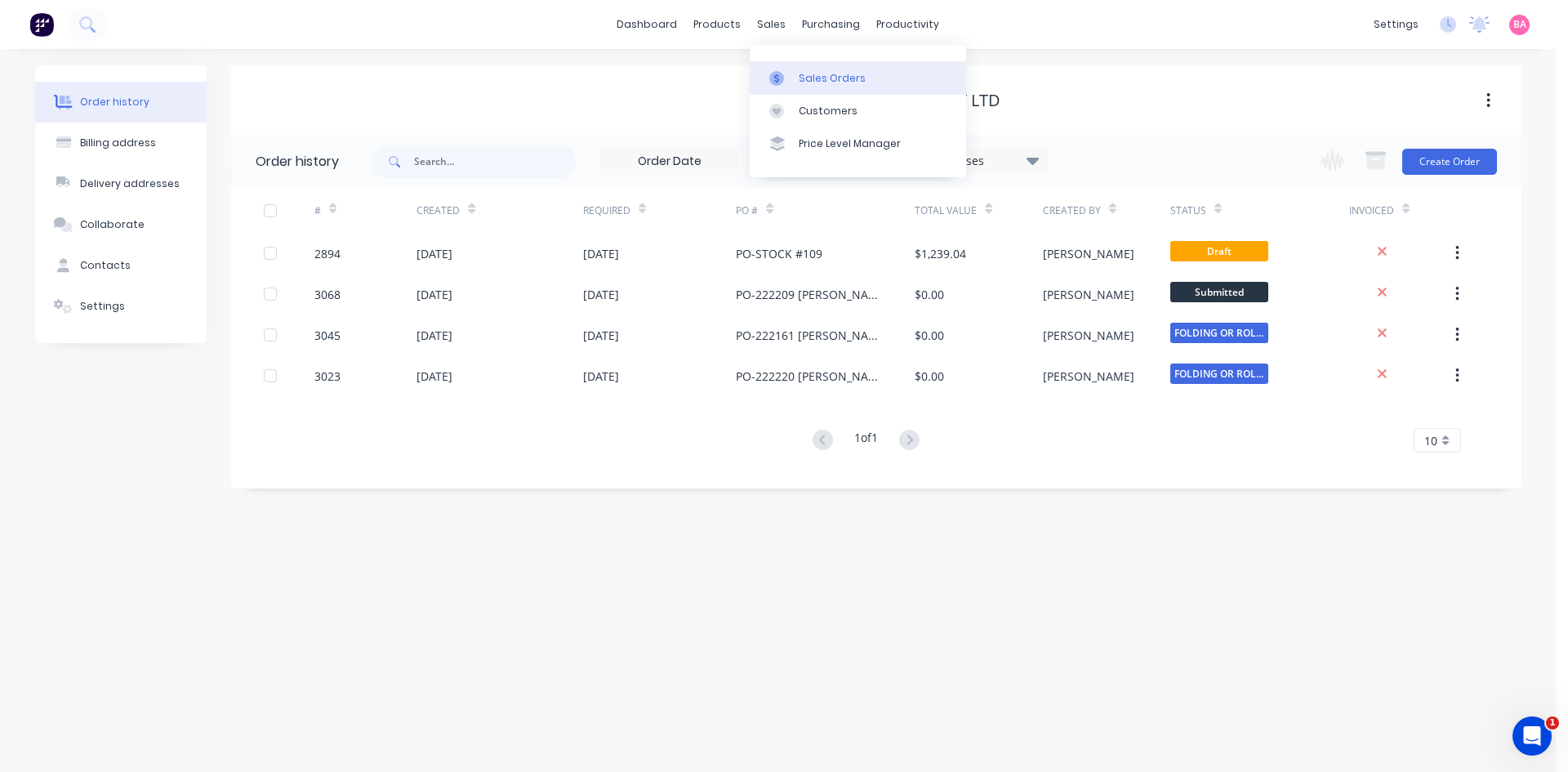
click at [804, 71] on div "Sales Orders" at bounding box center [832, 77] width 67 height 15
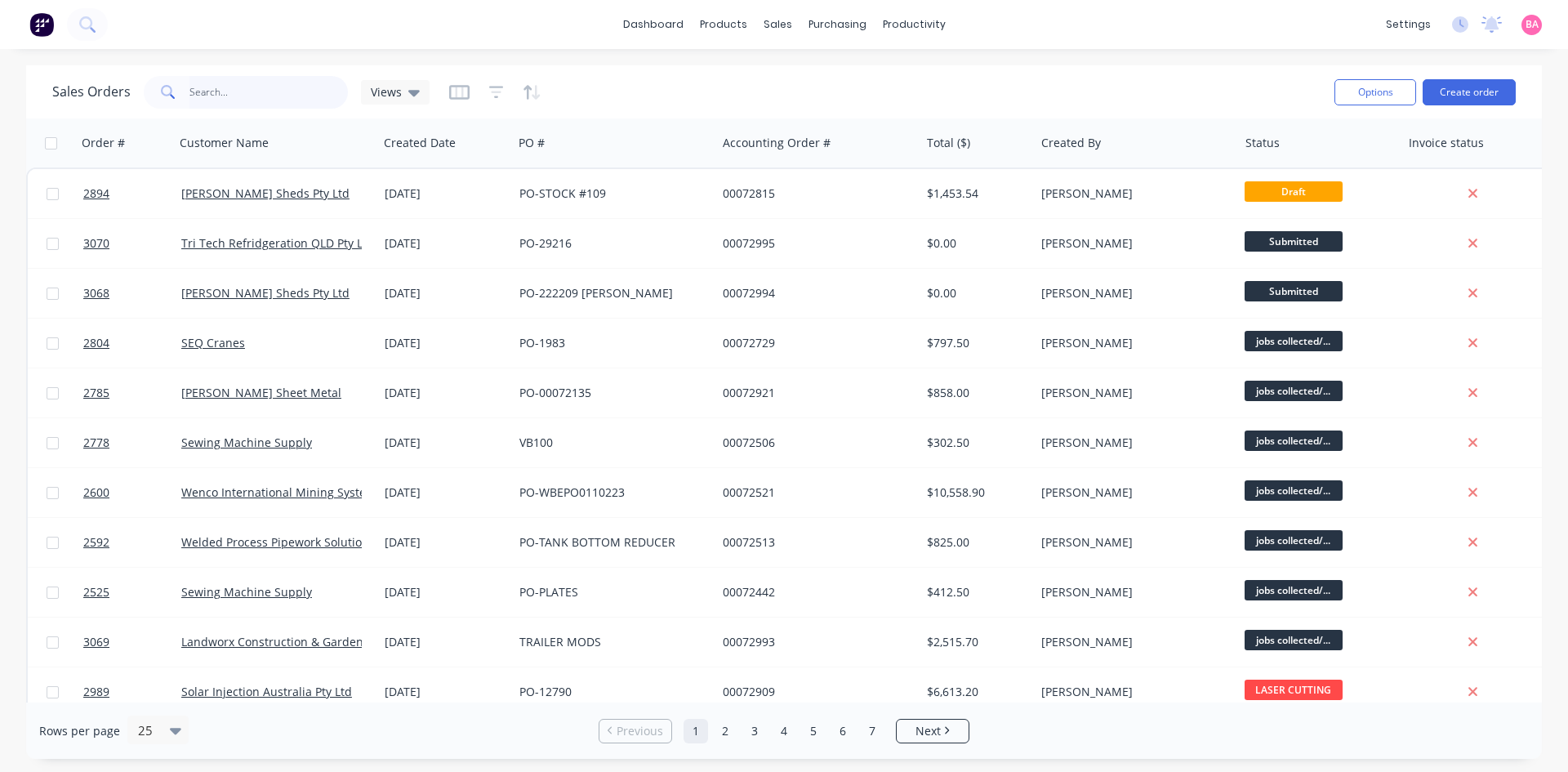
click at [254, 94] on input "text" at bounding box center [269, 92] width 159 height 33
type input "[PERSON_NAME]"
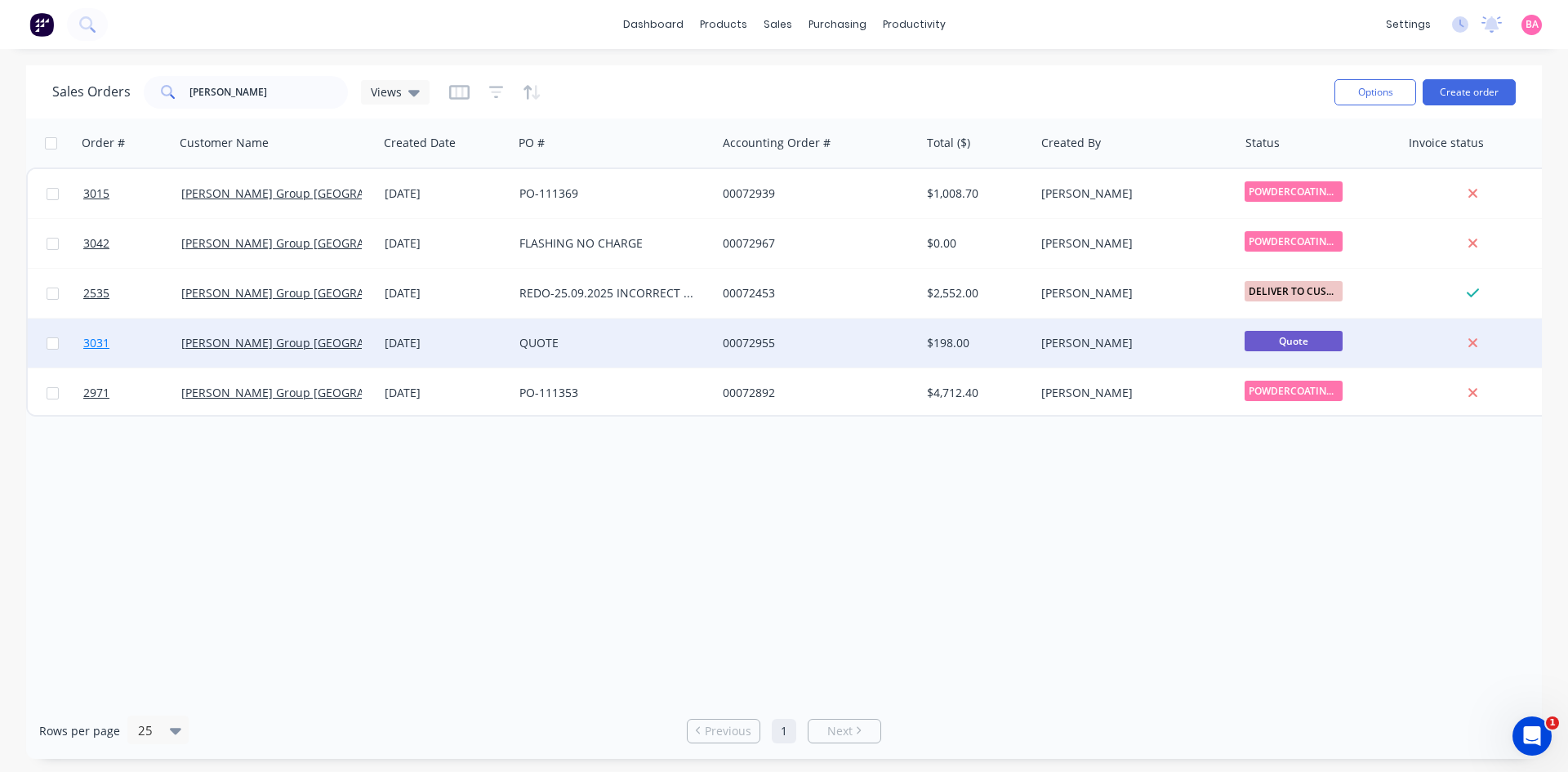
click at [92, 341] on span "3031" at bounding box center [96, 343] width 26 height 16
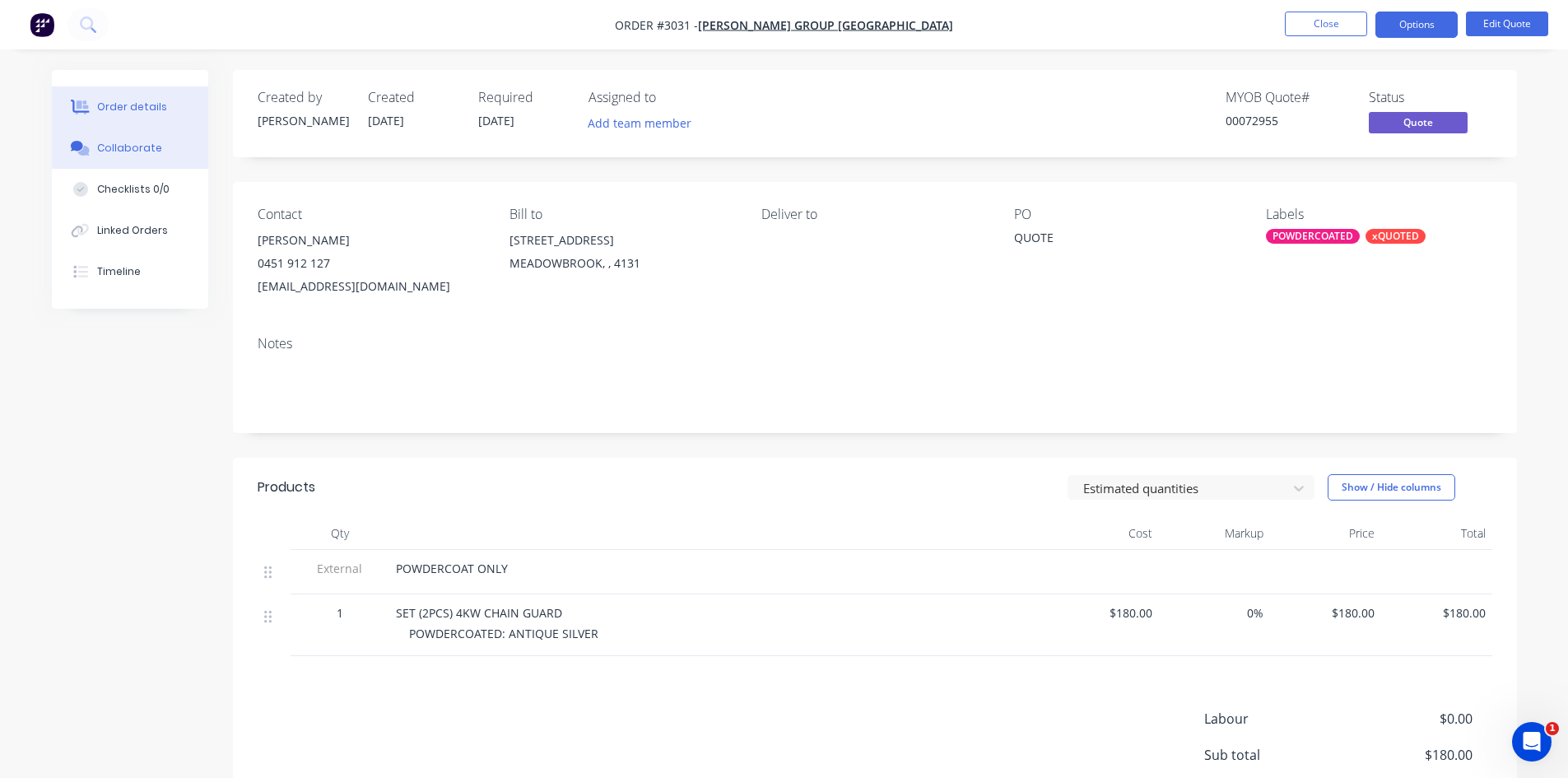
click at [143, 152] on div "Collaborate" at bounding box center [129, 147] width 65 height 15
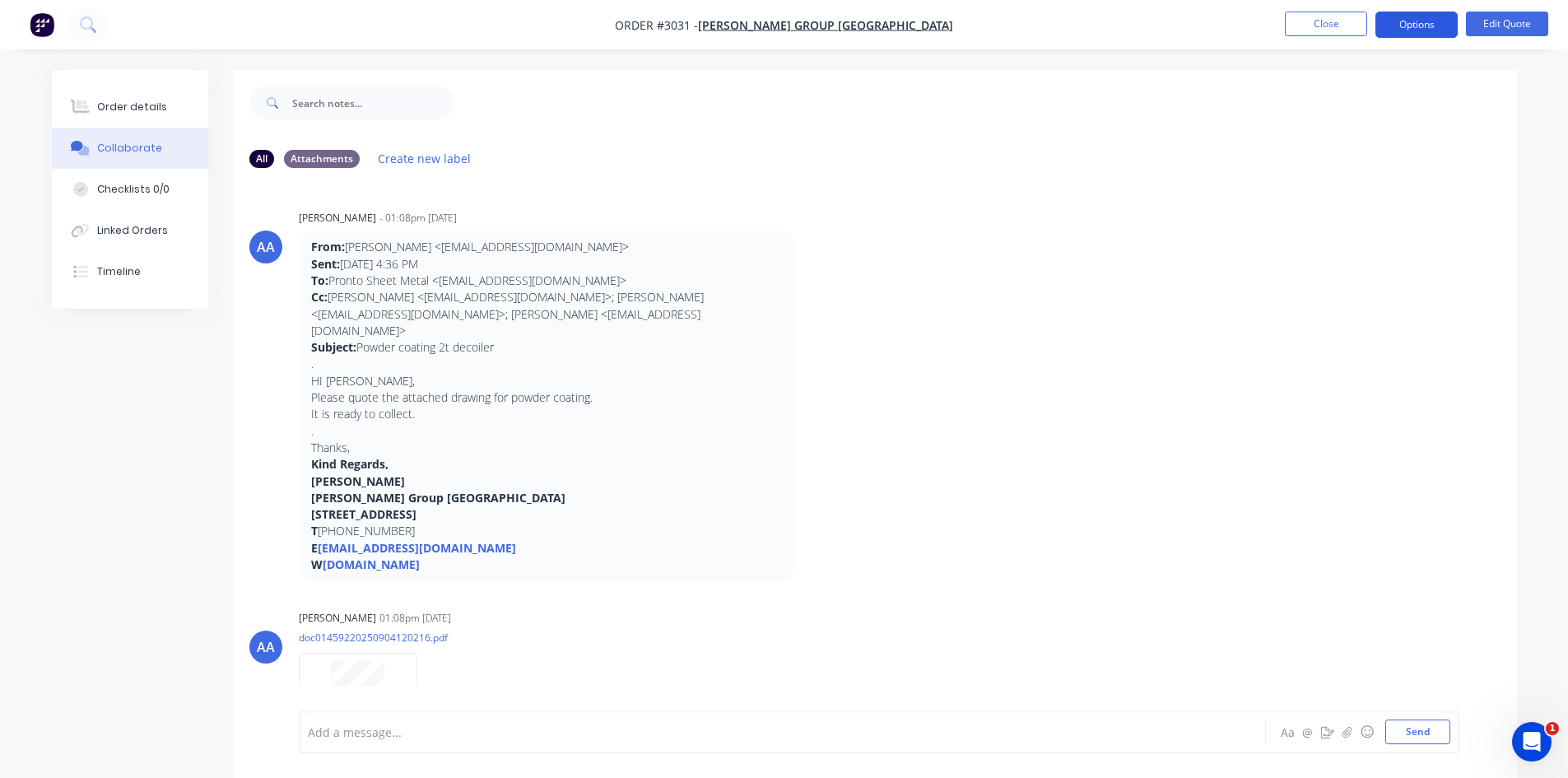
click at [1406, 29] on button "Options" at bounding box center [1417, 24] width 82 height 26
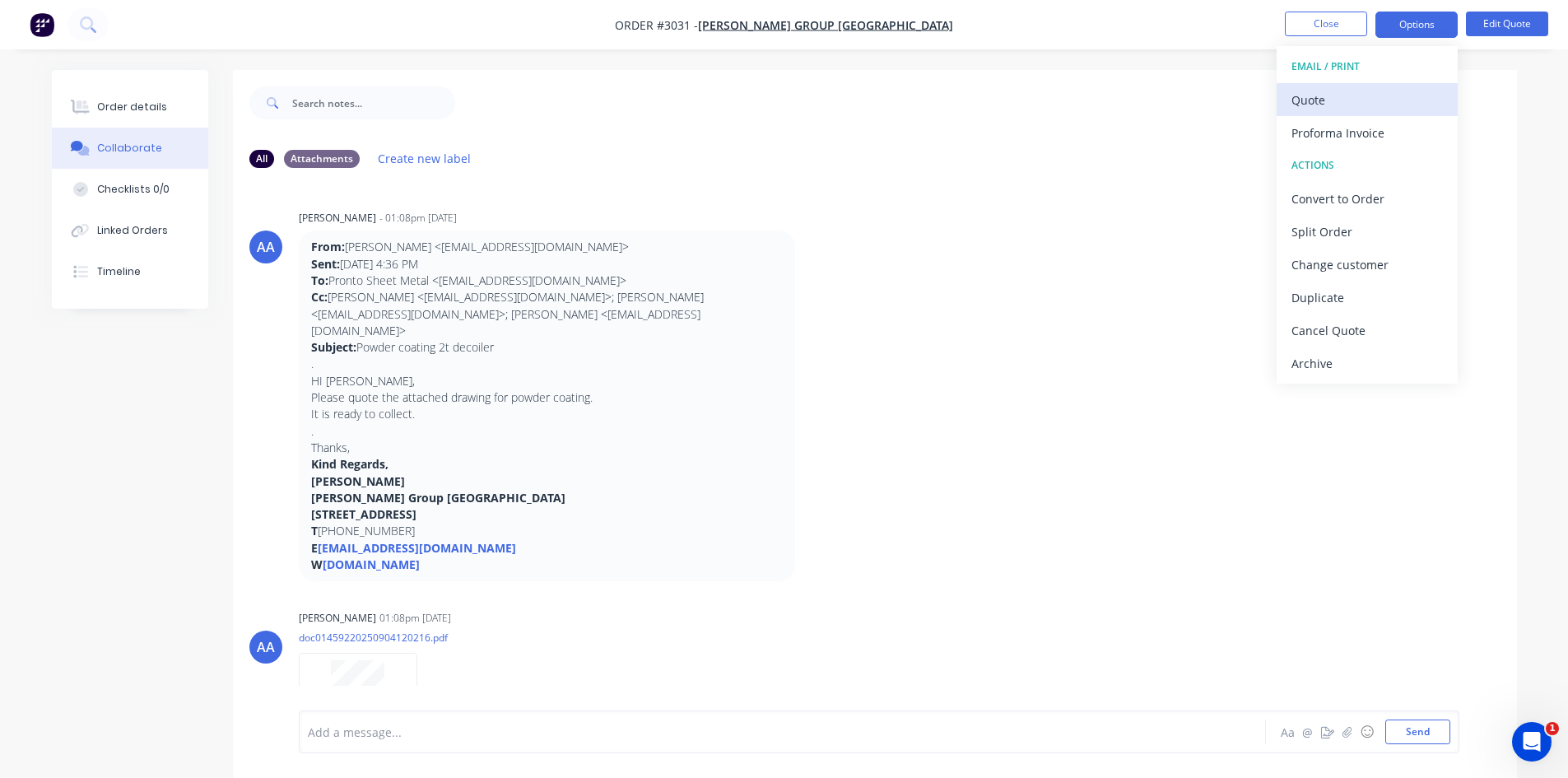
click at [1289, 102] on button "Quote" at bounding box center [1368, 100] width 182 height 33
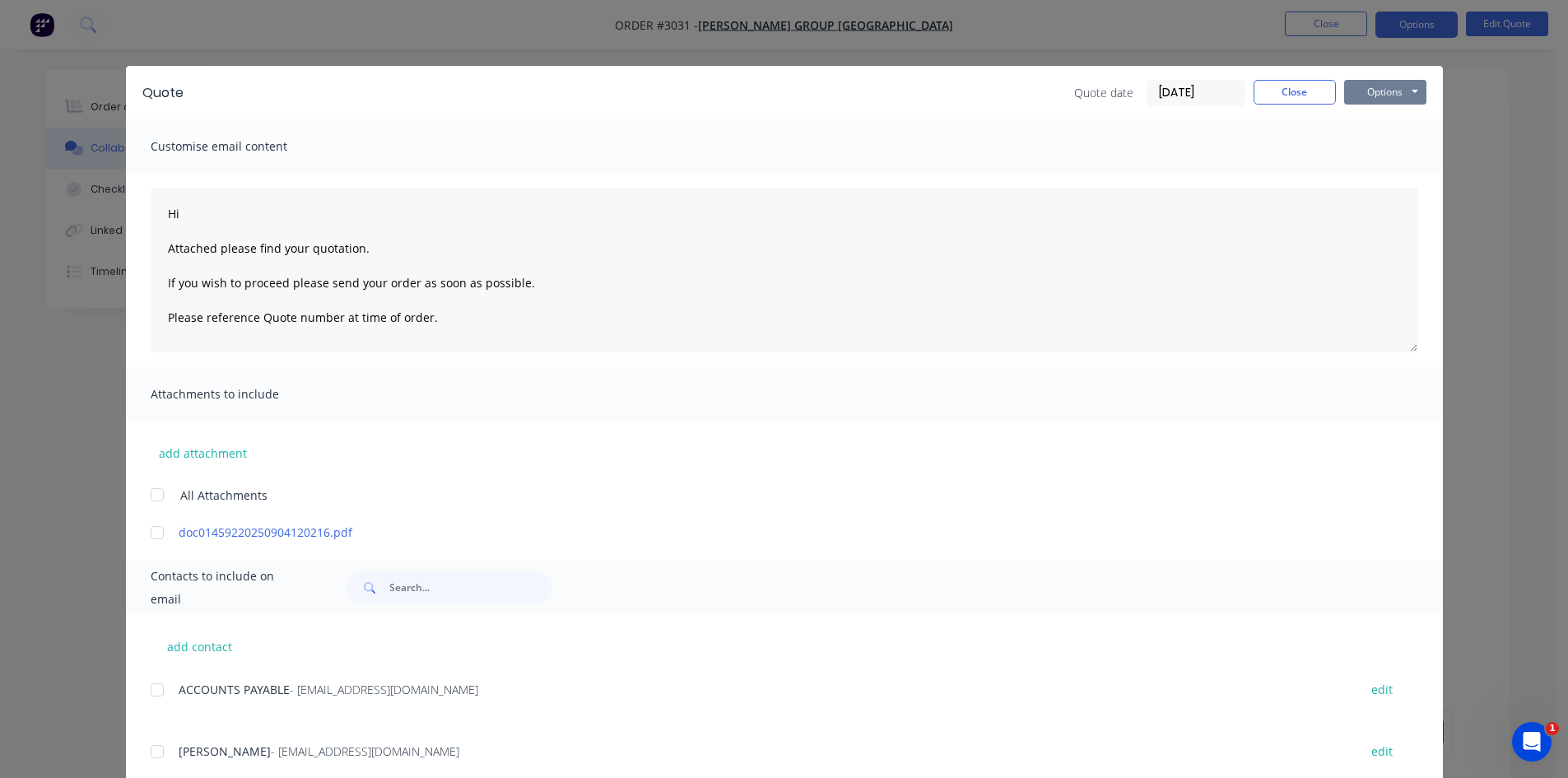
click at [1366, 96] on button "Options" at bounding box center [1385, 92] width 82 height 24
click at [1383, 149] on button "Print" at bounding box center [1397, 148] width 105 height 27
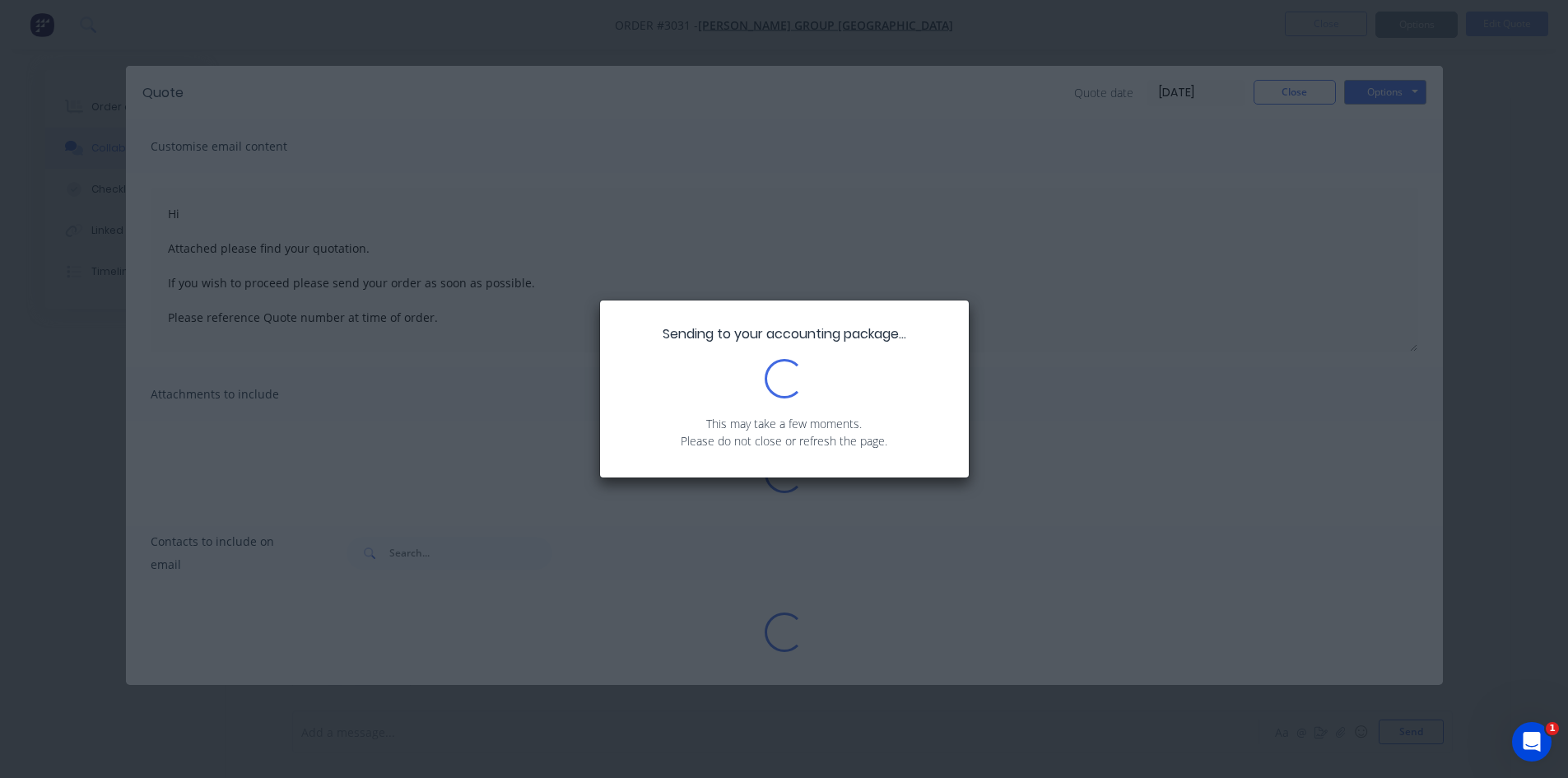
type textarea "Hi Attached please find your quotation. If you wish to proceed please send your…"
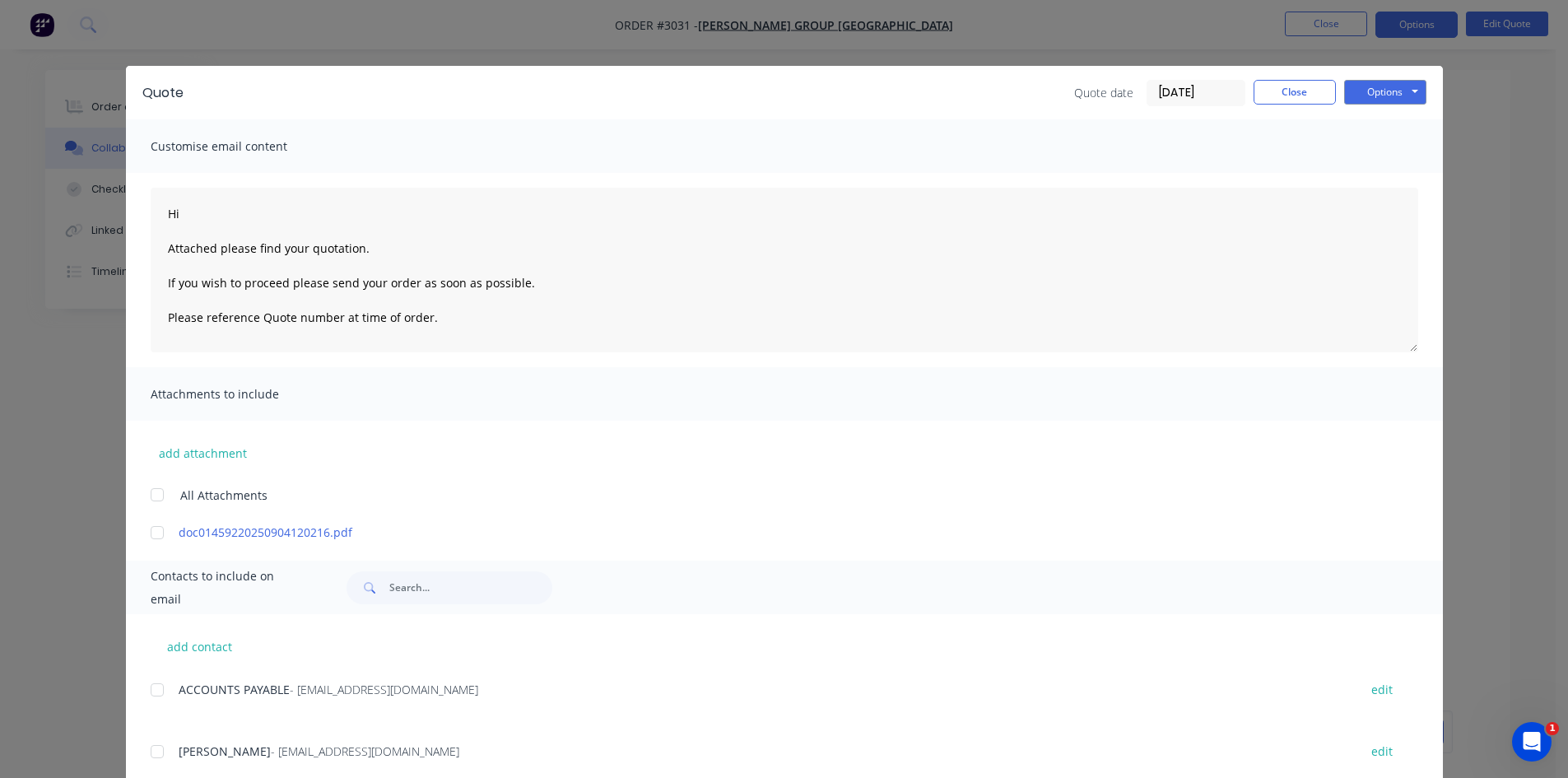
click at [88, 377] on div "Quote Quote date [DATE] Close Options Preview Print Email Customise email conte…" at bounding box center [784, 389] width 1568 height 778
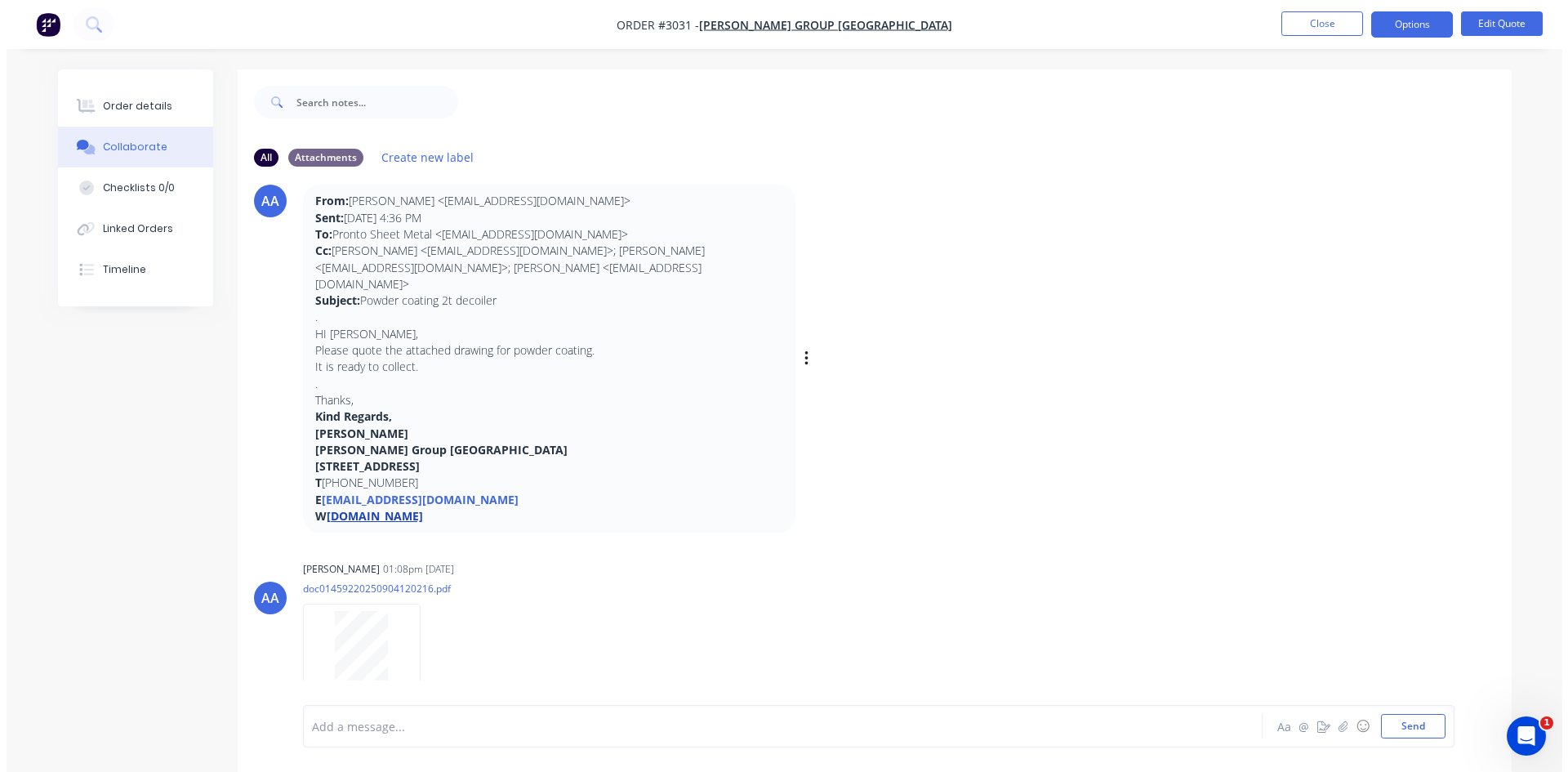
scroll to position [58, 0]
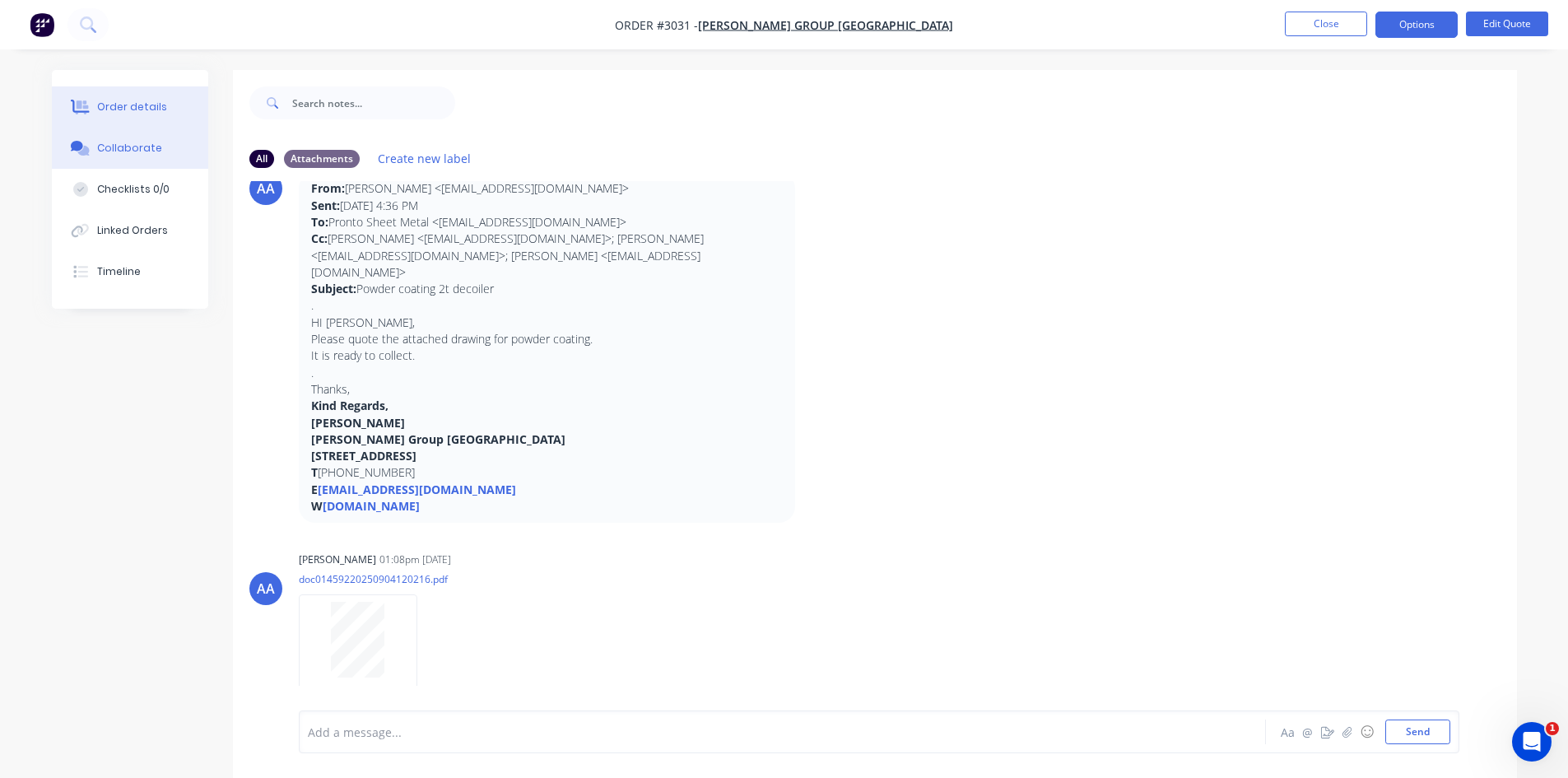
click at [124, 104] on div "Order details" at bounding box center [132, 106] width 70 height 15
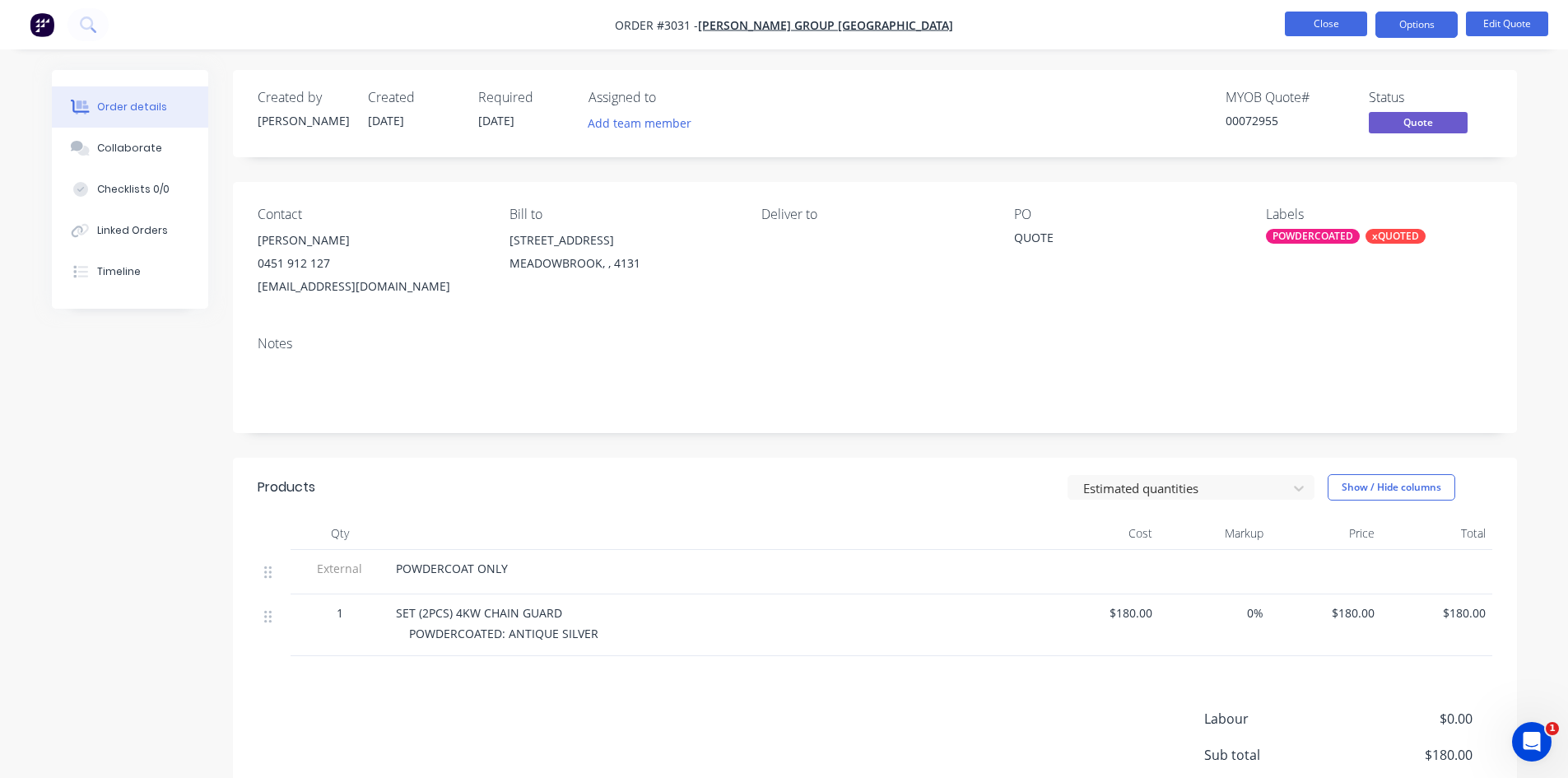
click at [1332, 21] on button "Close" at bounding box center [1326, 23] width 82 height 24
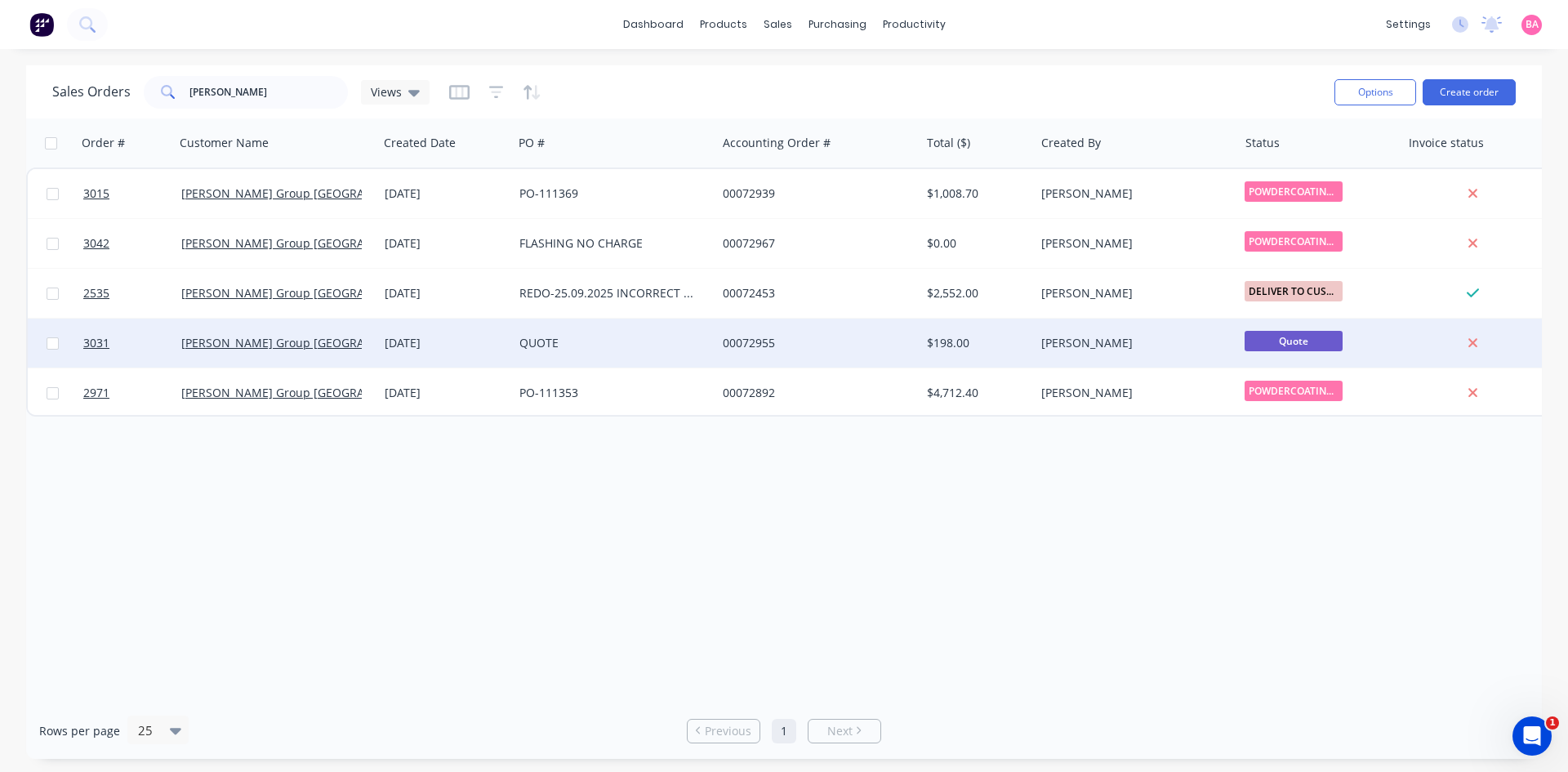
click at [942, 341] on div "$198.00" at bounding box center [974, 343] width 96 height 16
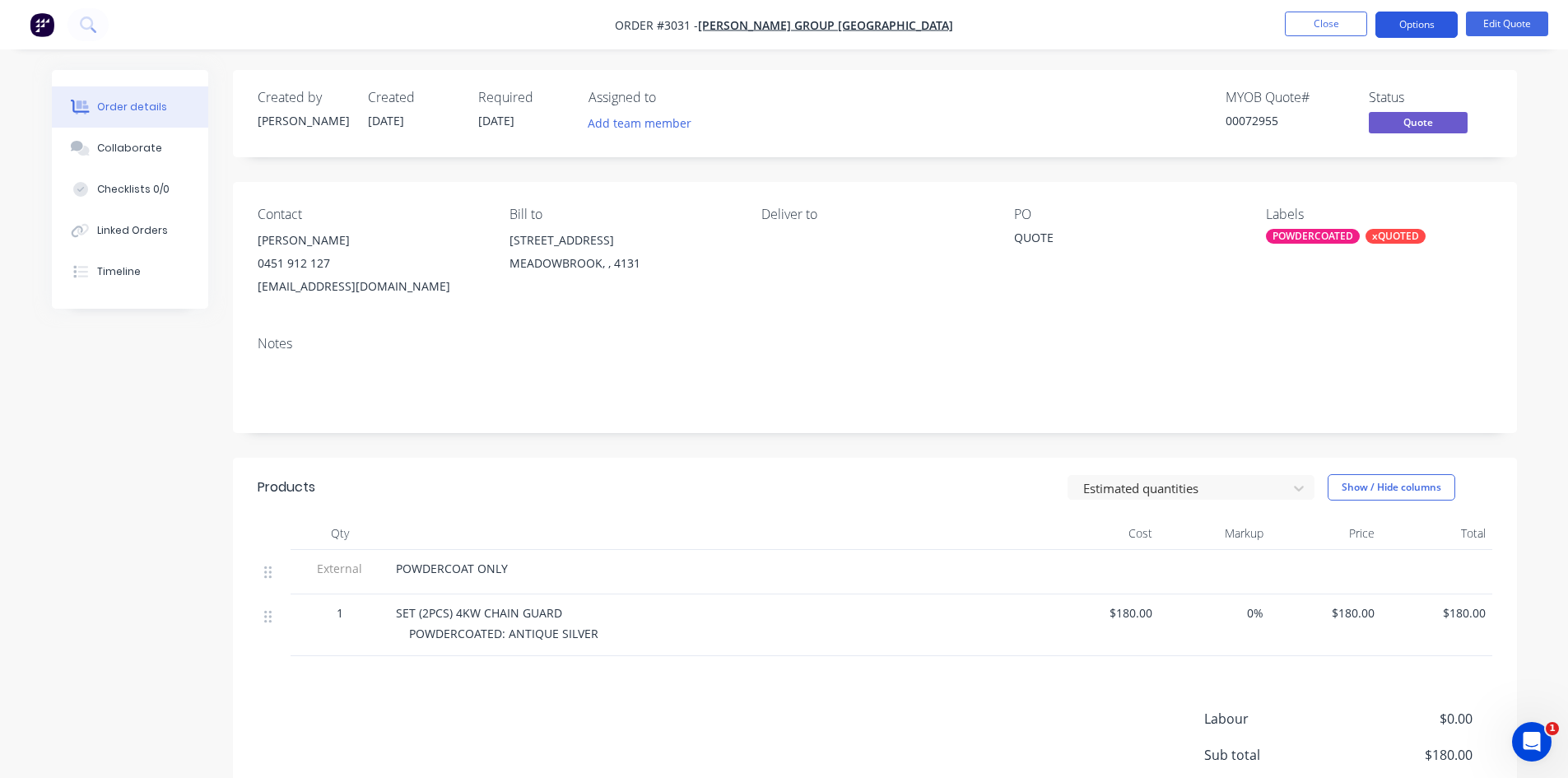
click at [1426, 27] on button "Options" at bounding box center [1417, 24] width 82 height 26
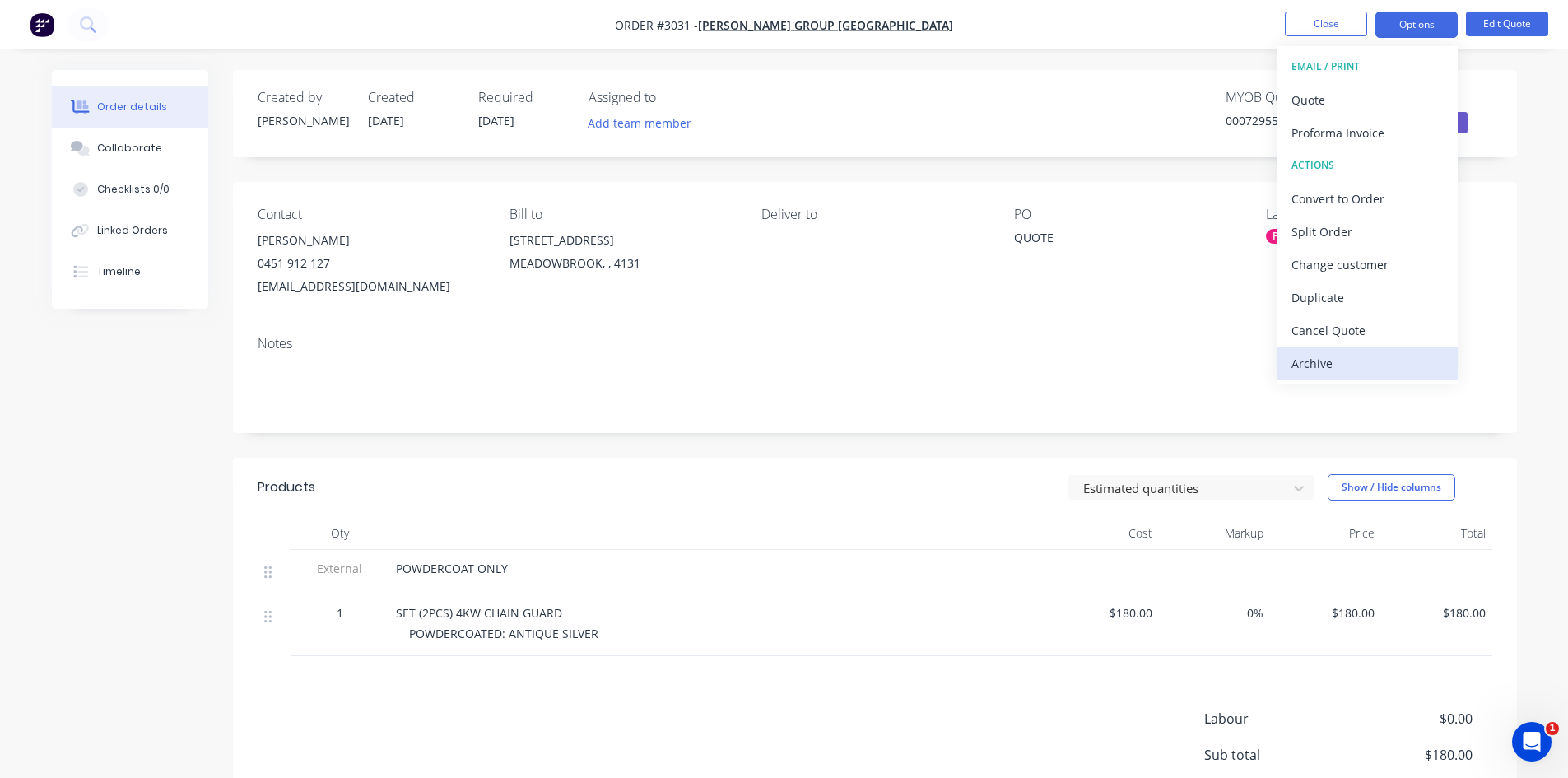
click at [1305, 369] on div "Archive" at bounding box center [1367, 363] width 151 height 23
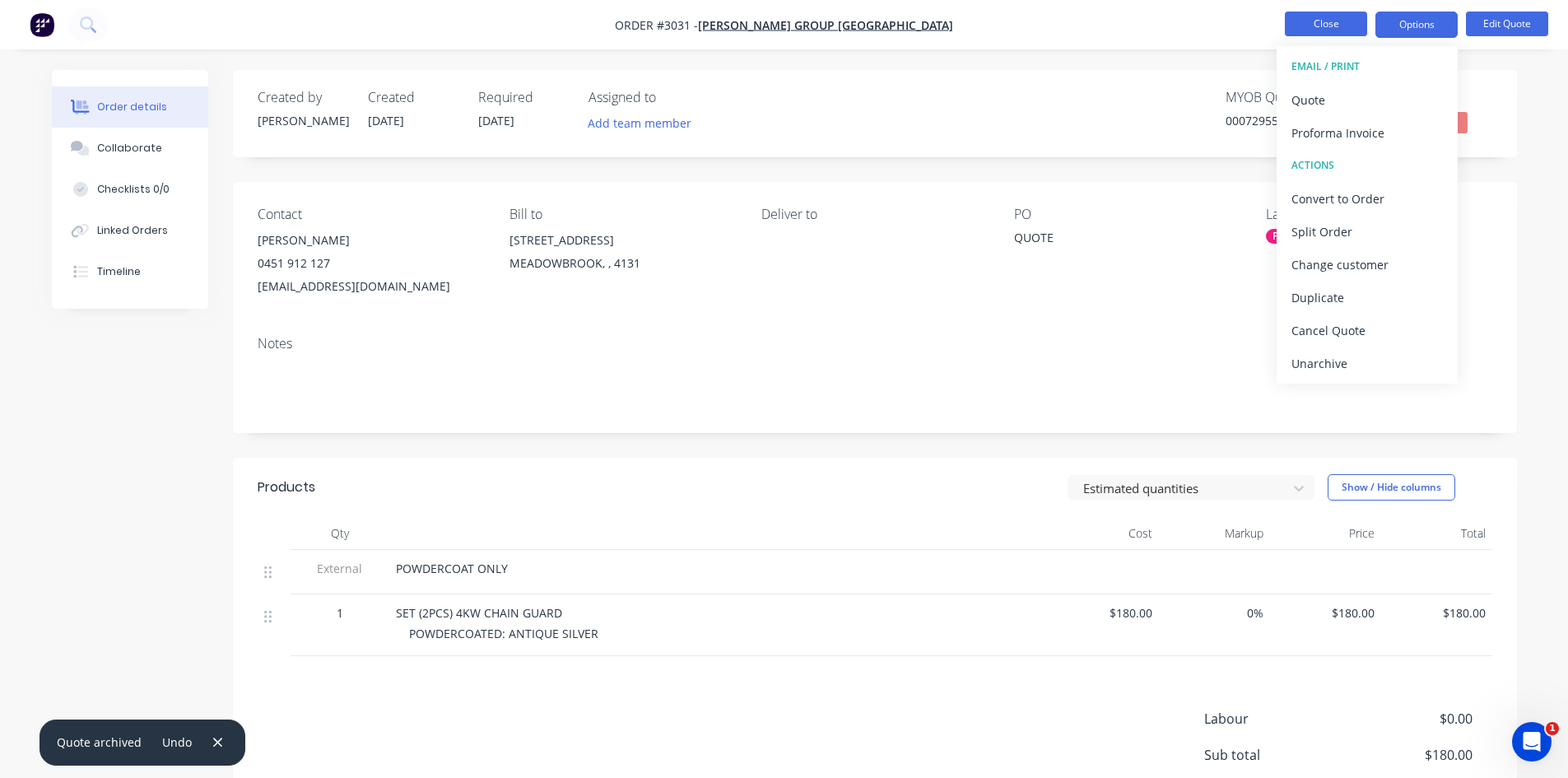
click at [1331, 20] on button "Close" at bounding box center [1326, 23] width 82 height 24
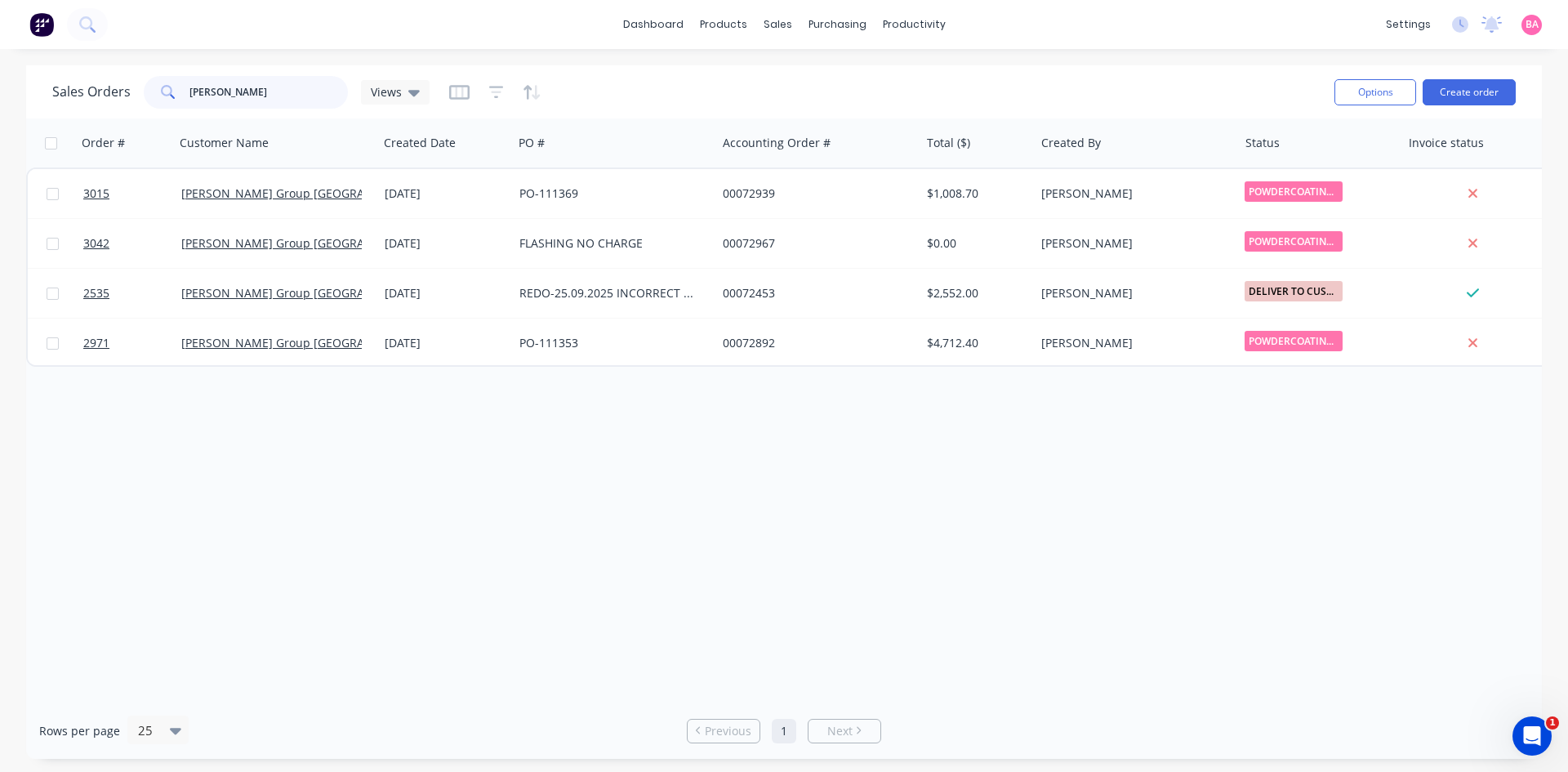
drag, startPoint x: 266, startPoint y: 90, endPoint x: 166, endPoint y: 87, distance: 100.0
click at [166, 87] on div "[PERSON_NAME]" at bounding box center [245, 92] width 204 height 33
type input "2853"
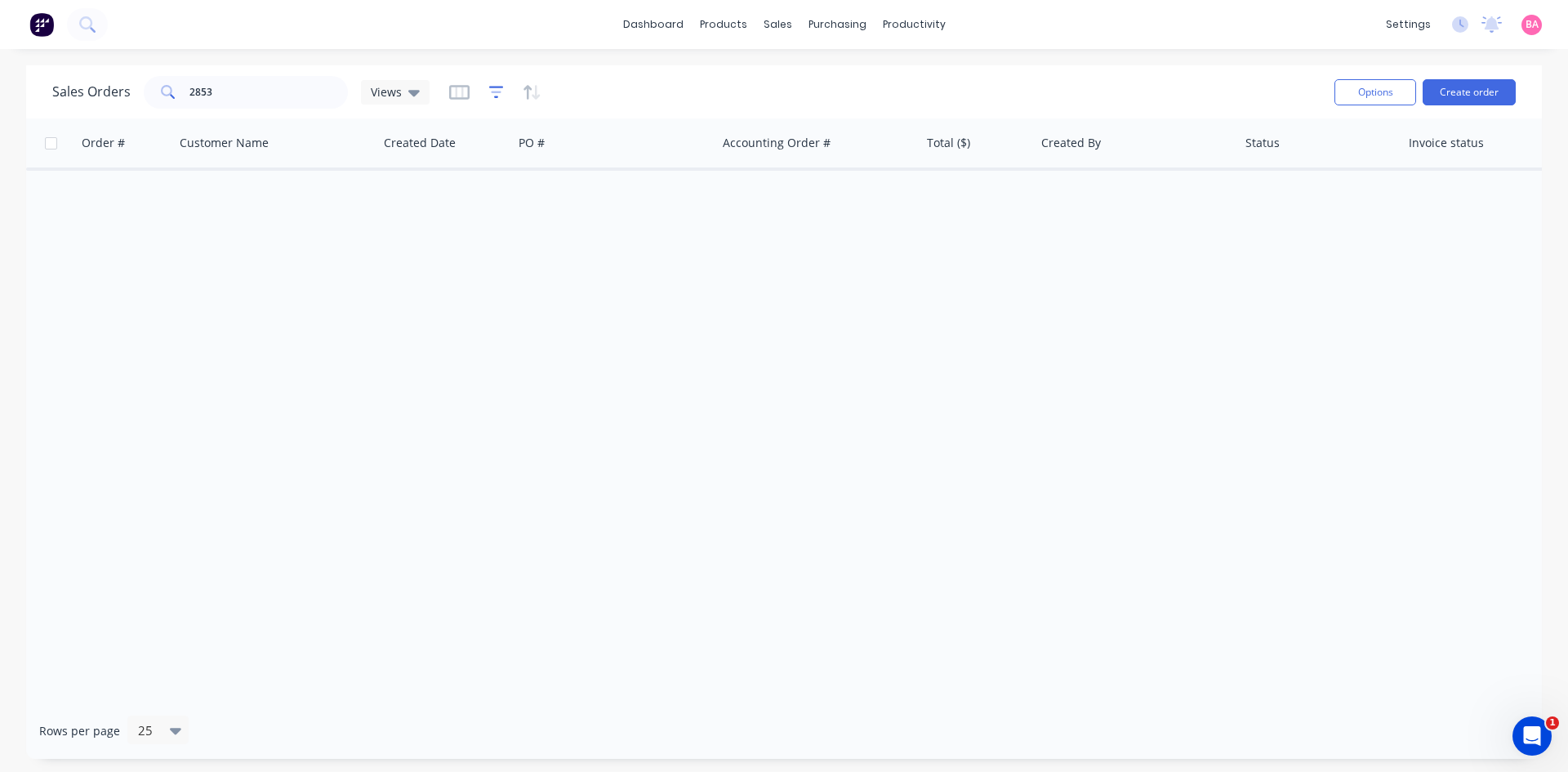
click at [490, 94] on icon "button" at bounding box center [496, 92] width 15 height 16
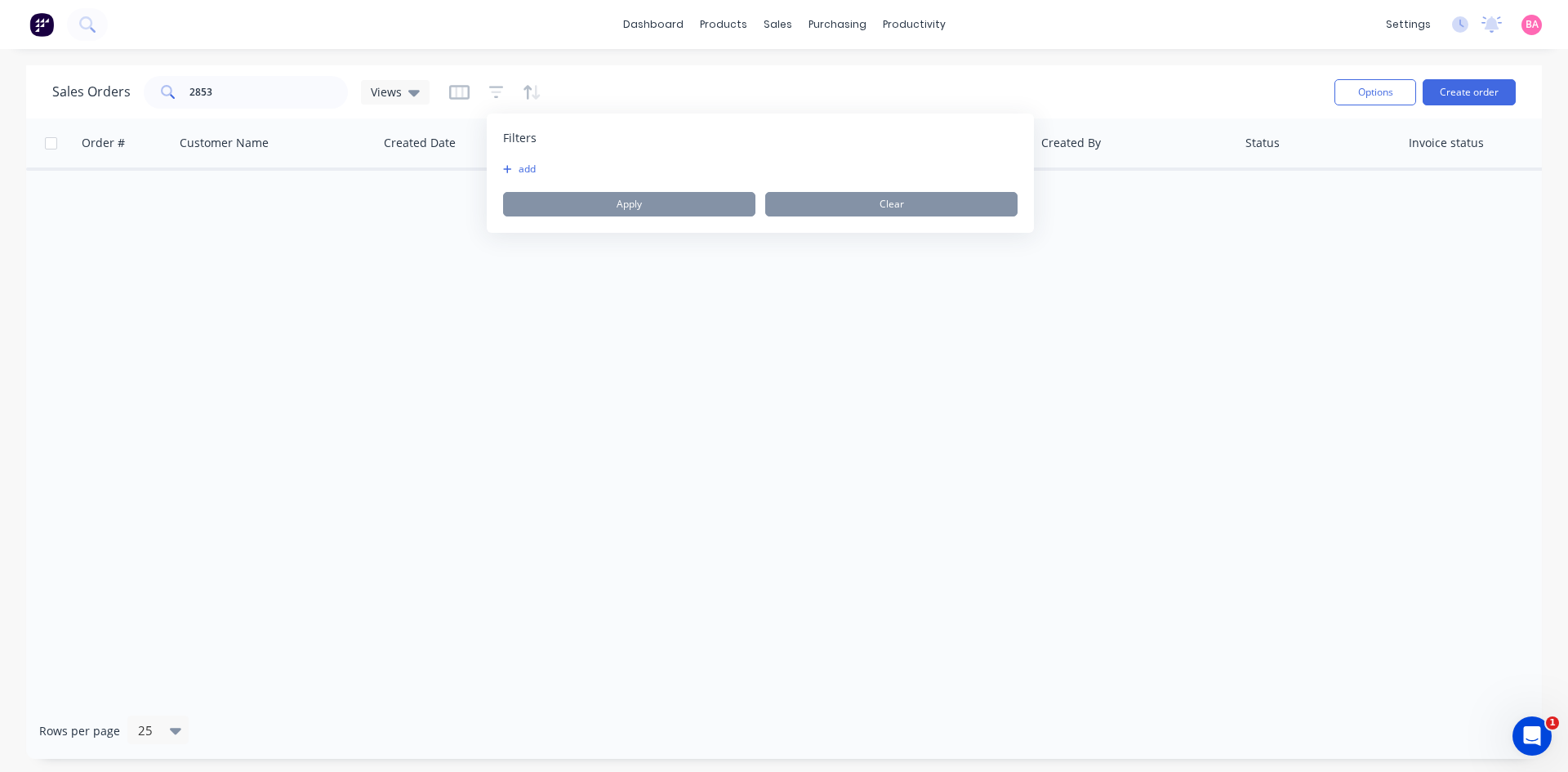
click at [523, 163] on button "add" at bounding box center [523, 169] width 41 height 13
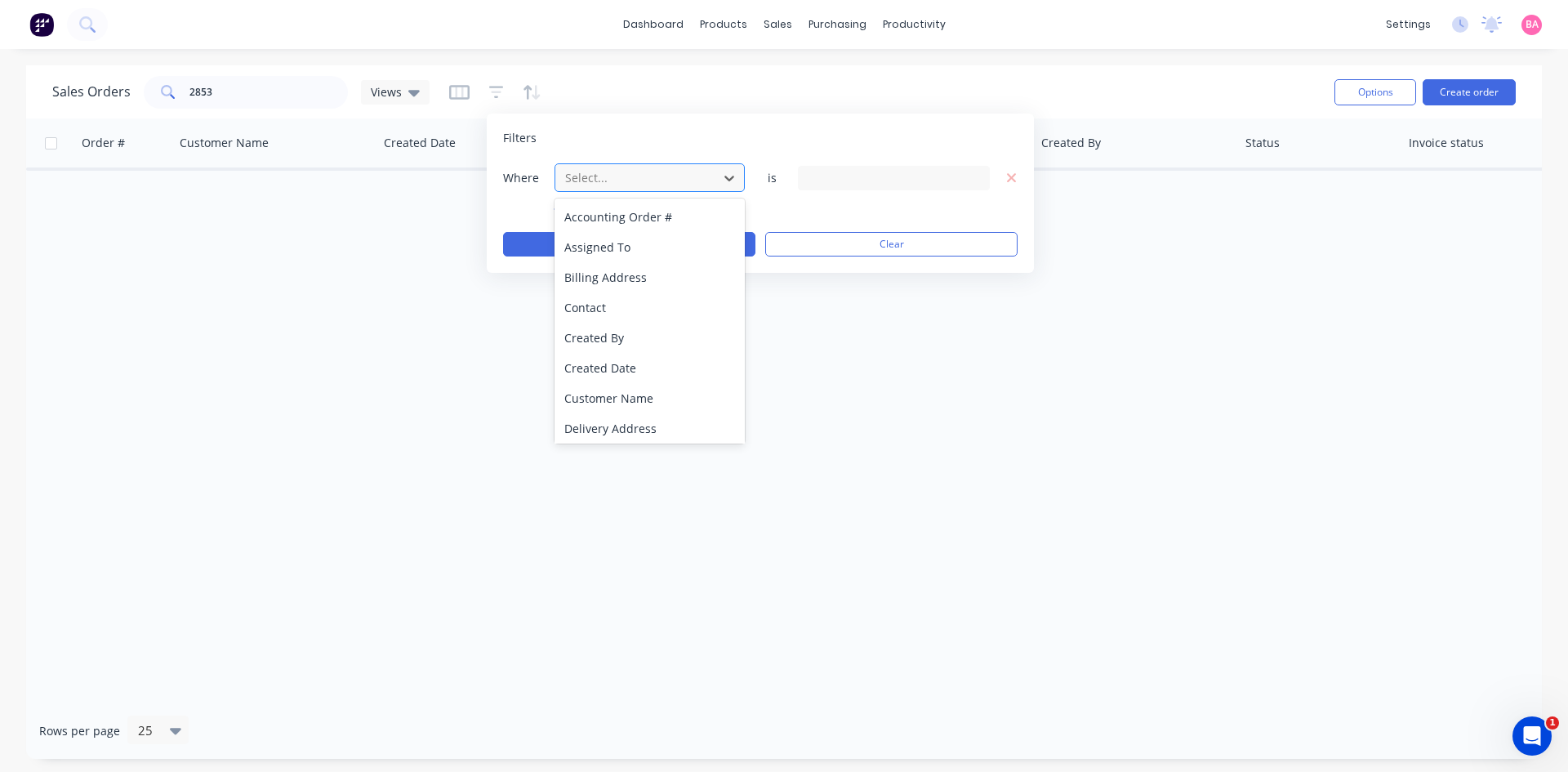
click at [607, 176] on div at bounding box center [636, 177] width 146 height 20
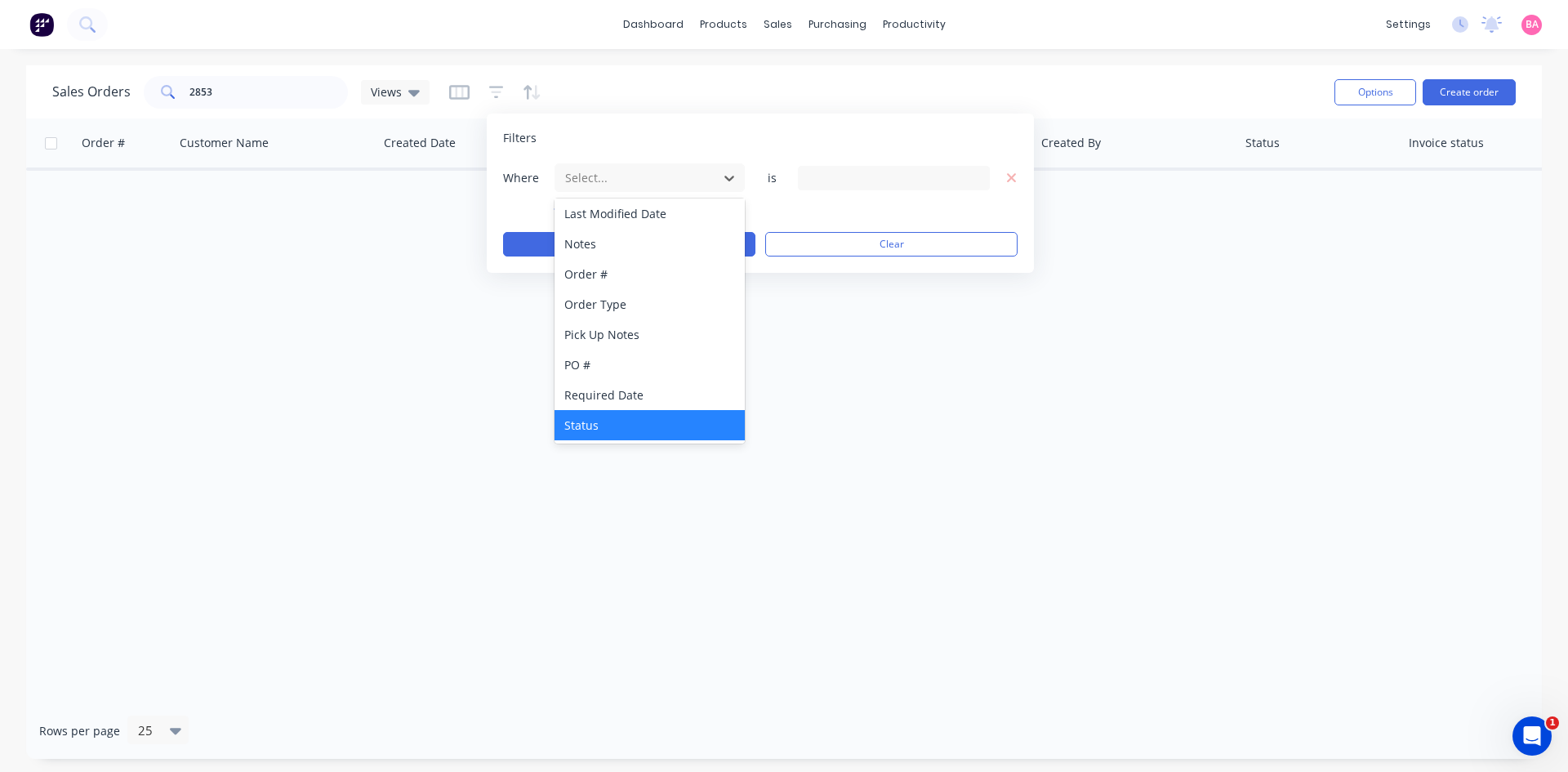
click at [587, 422] on div "Status" at bounding box center [650, 424] width 190 height 30
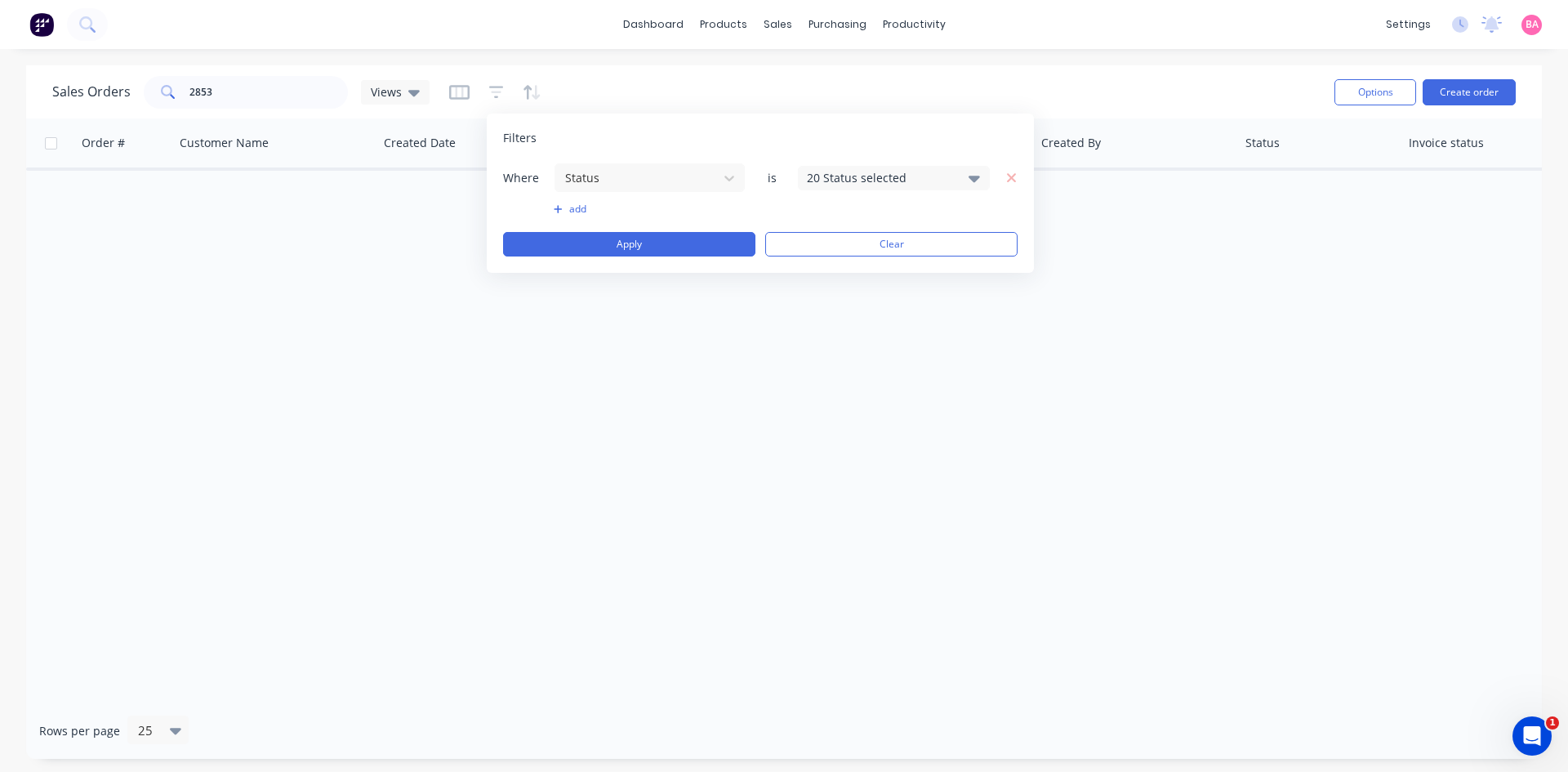
click at [980, 175] on div "20 Status selected" at bounding box center [894, 177] width 192 height 24
click at [820, 266] on div at bounding box center [825, 268] width 33 height 33
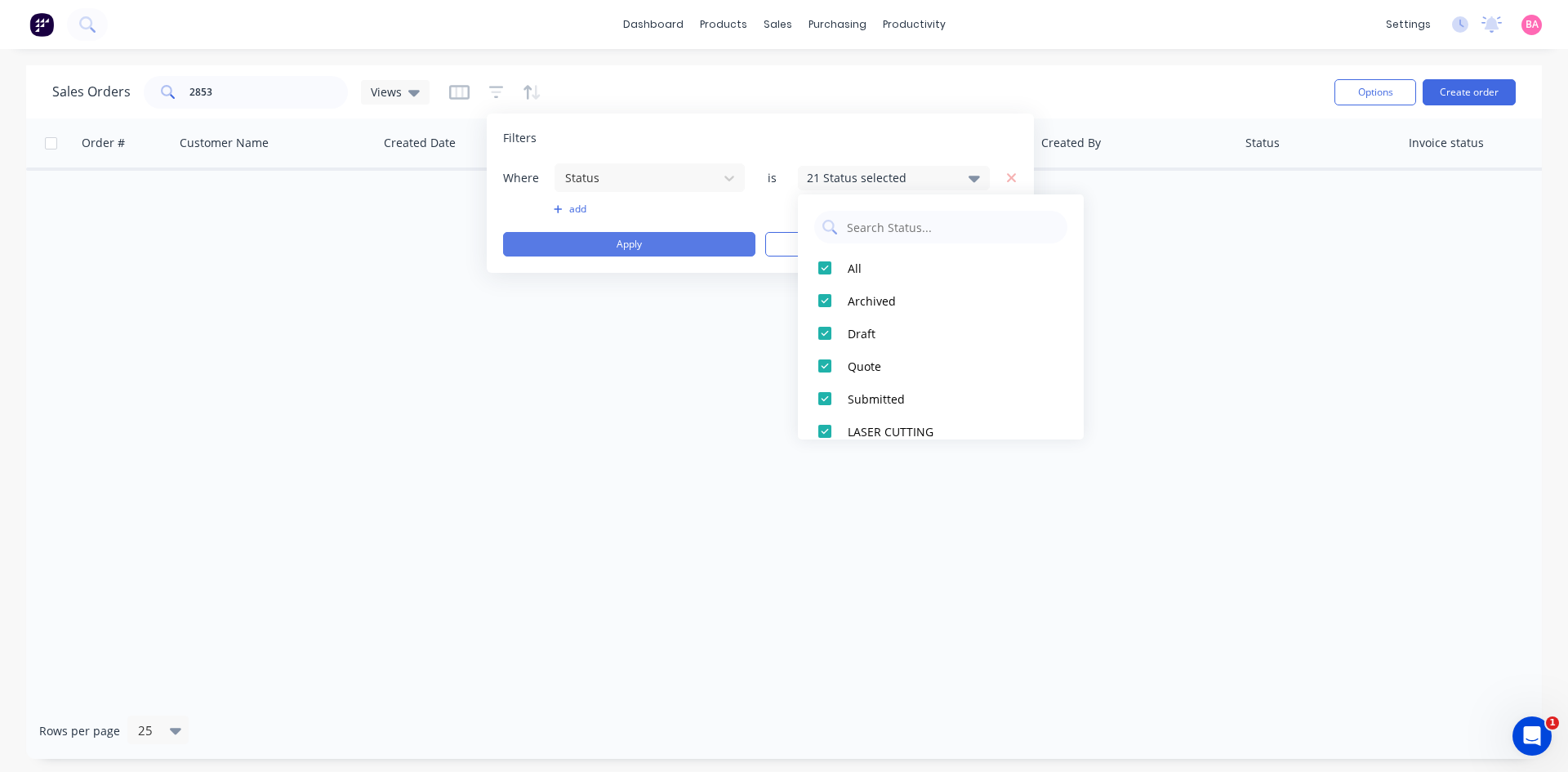
click at [597, 232] on button "Apply" at bounding box center [629, 243] width 253 height 24
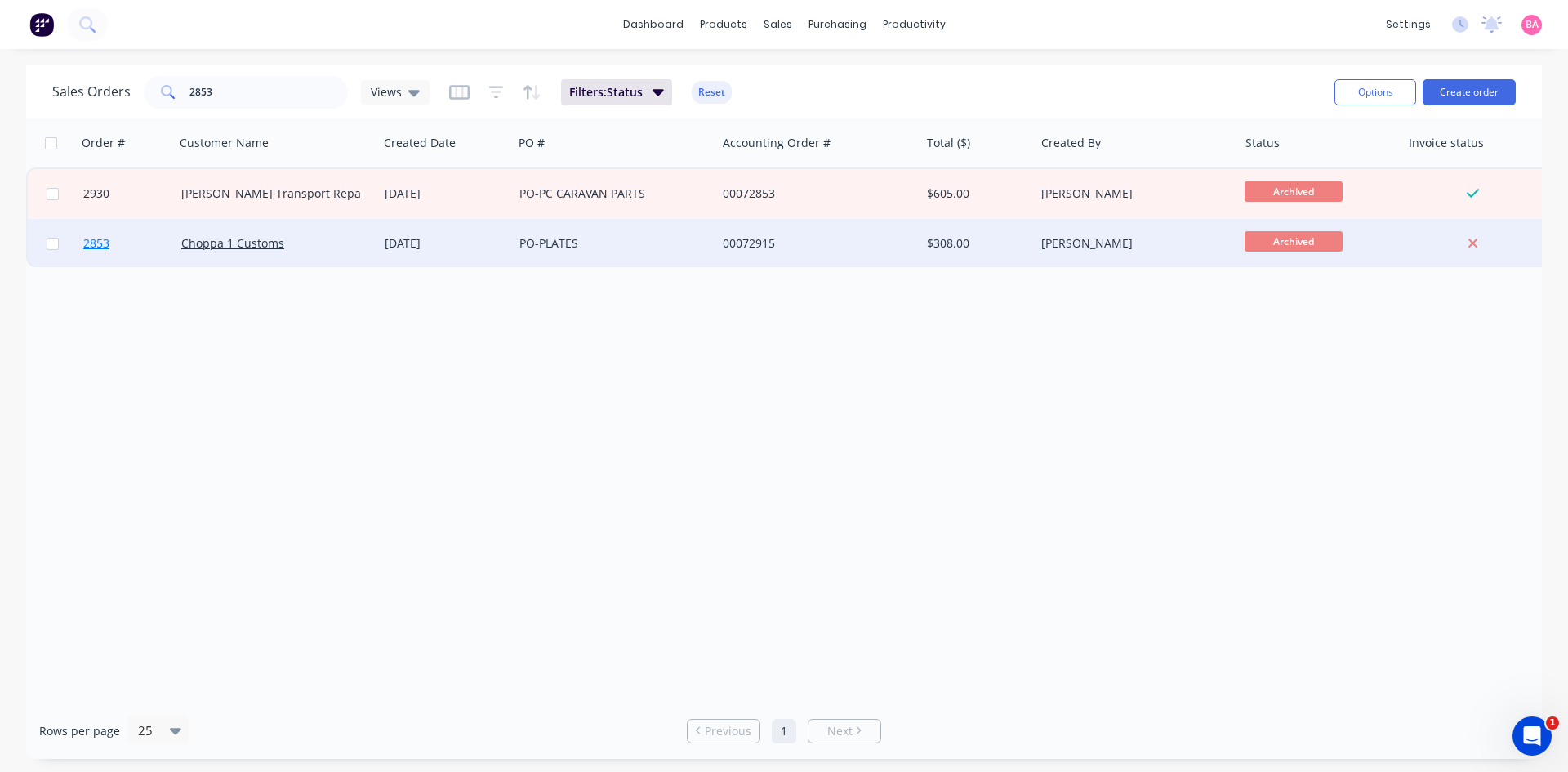
click at [90, 240] on span "2853" at bounding box center [96, 243] width 26 height 16
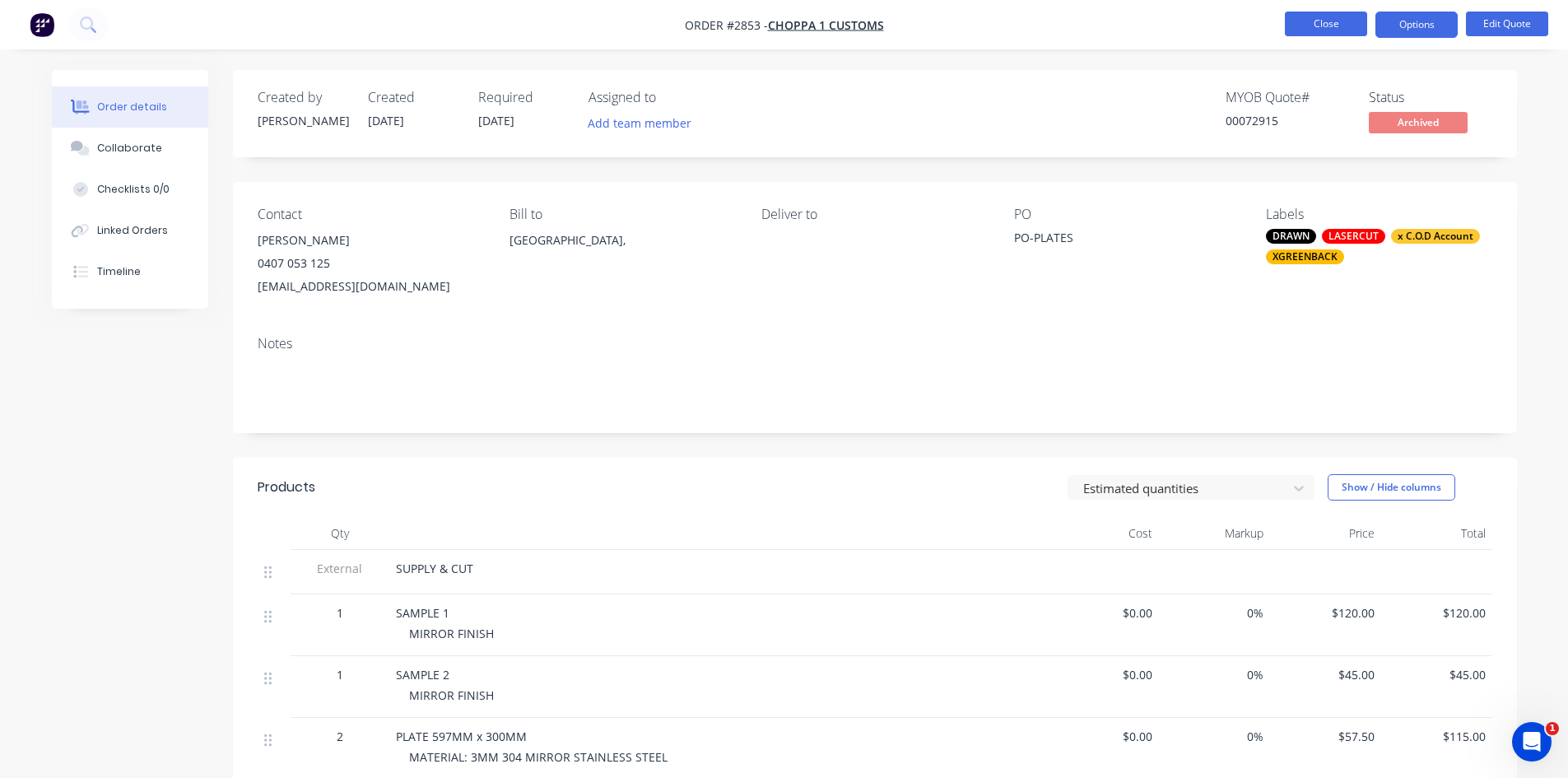
click at [1324, 19] on button "Close" at bounding box center [1326, 23] width 82 height 24
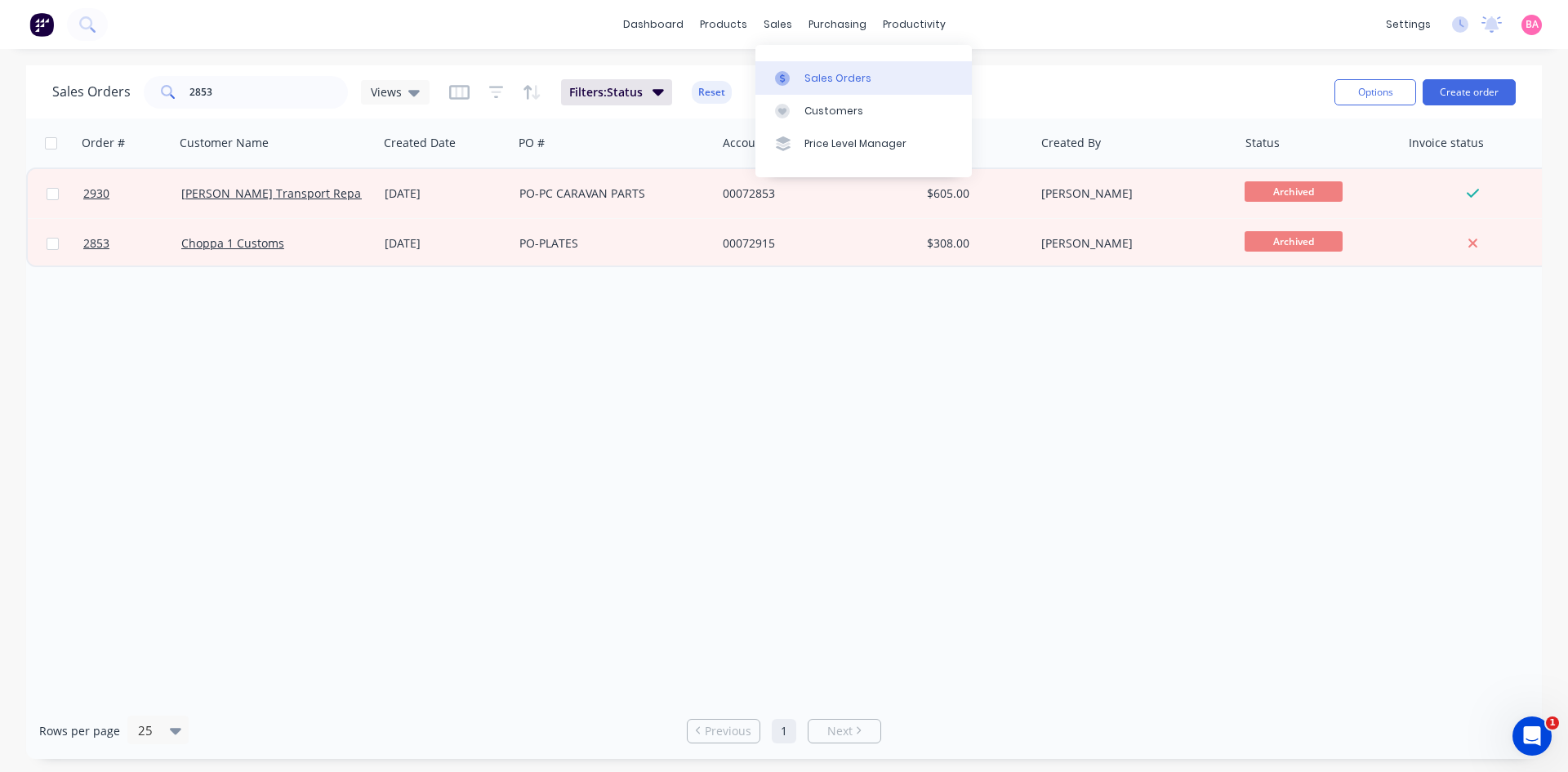
drag, startPoint x: 805, startPoint y: 77, endPoint x: 786, endPoint y: 82, distance: 19.6
click at [805, 77] on div "Sales Orders" at bounding box center [838, 77] width 67 height 15
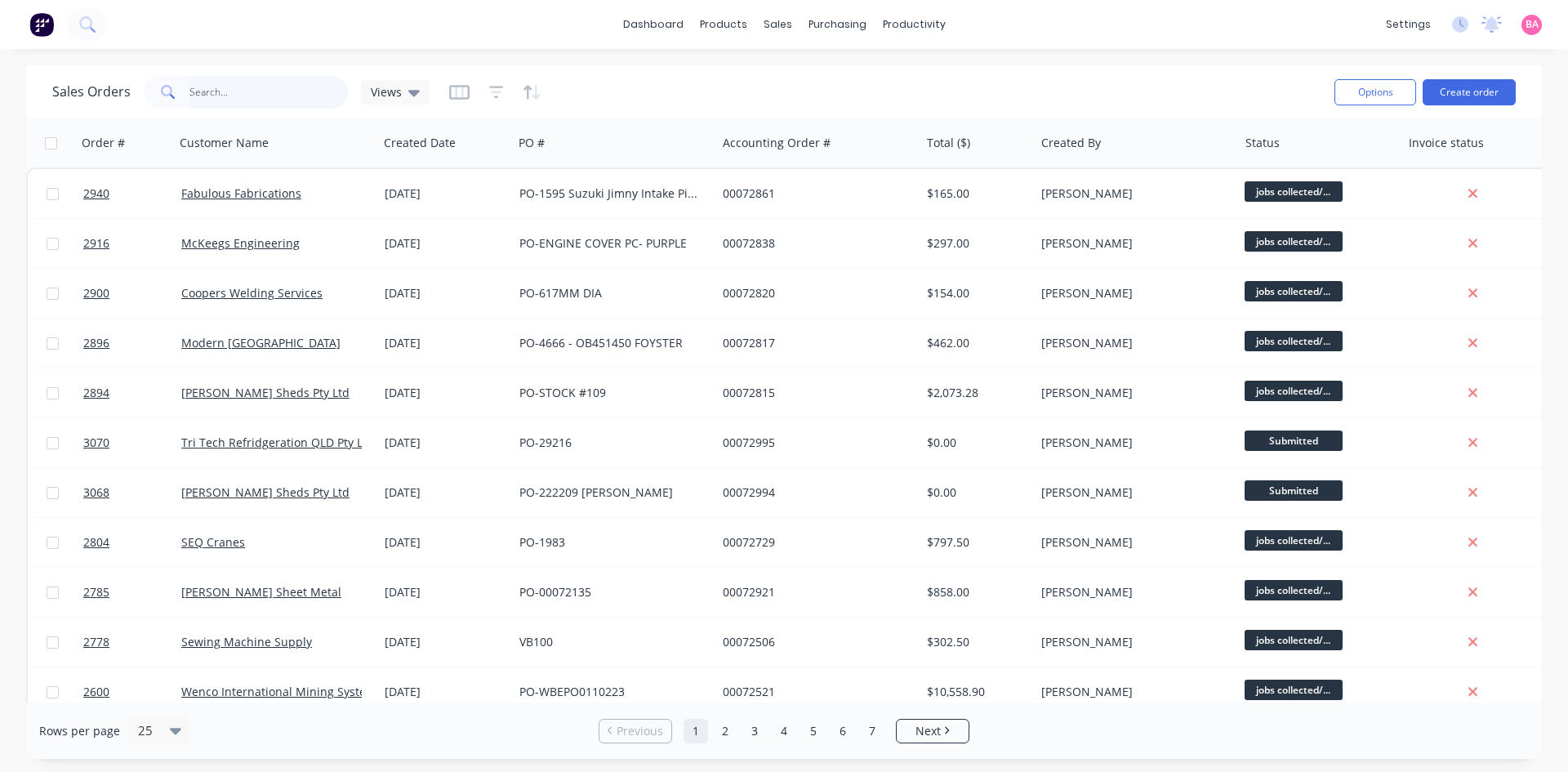
click at [251, 85] on input "text" at bounding box center [269, 92] width 159 height 33
type input "PHANTOM"
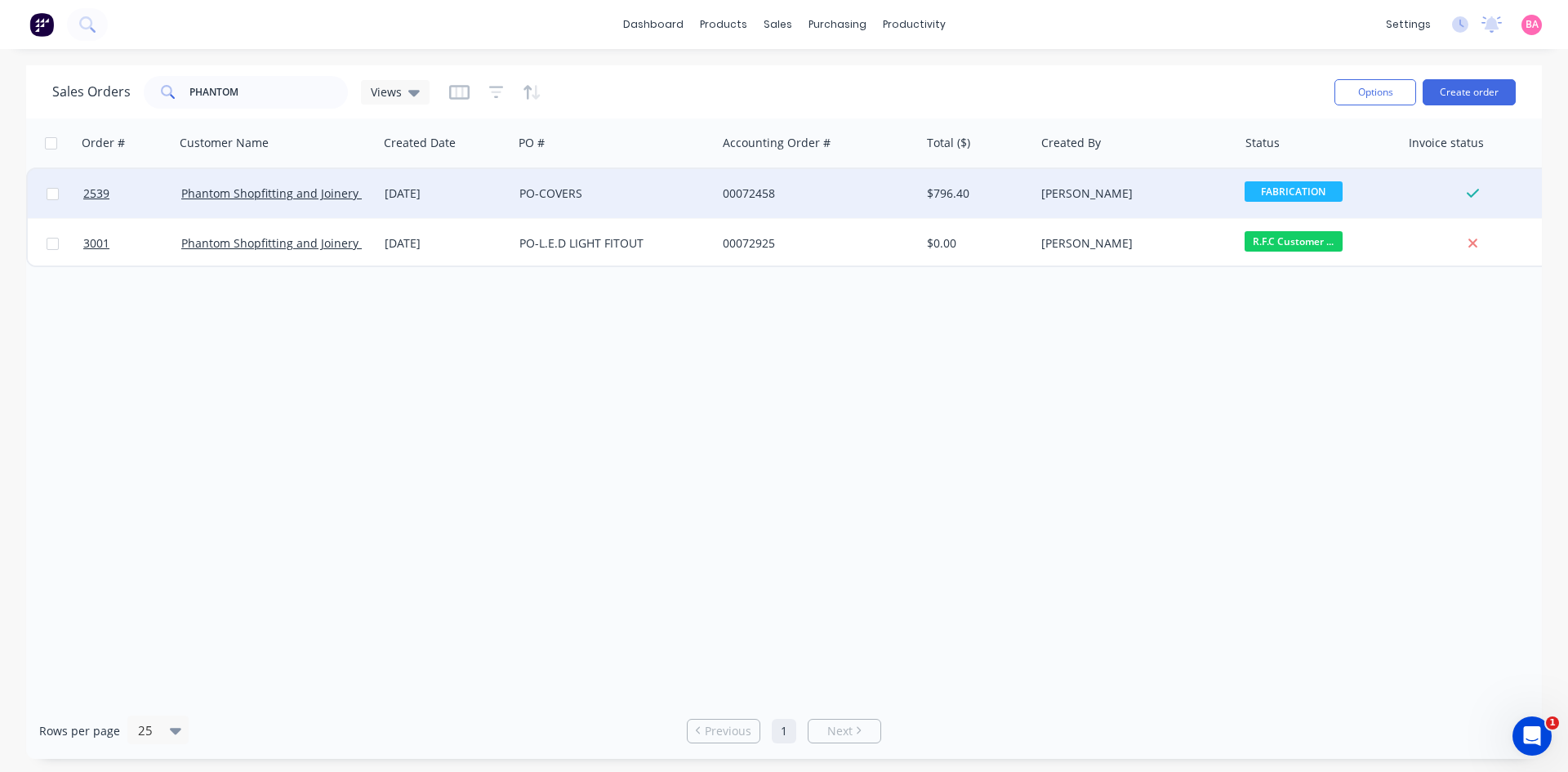
click at [1284, 191] on span "FABRICATION" at bounding box center [1293, 191] width 98 height 20
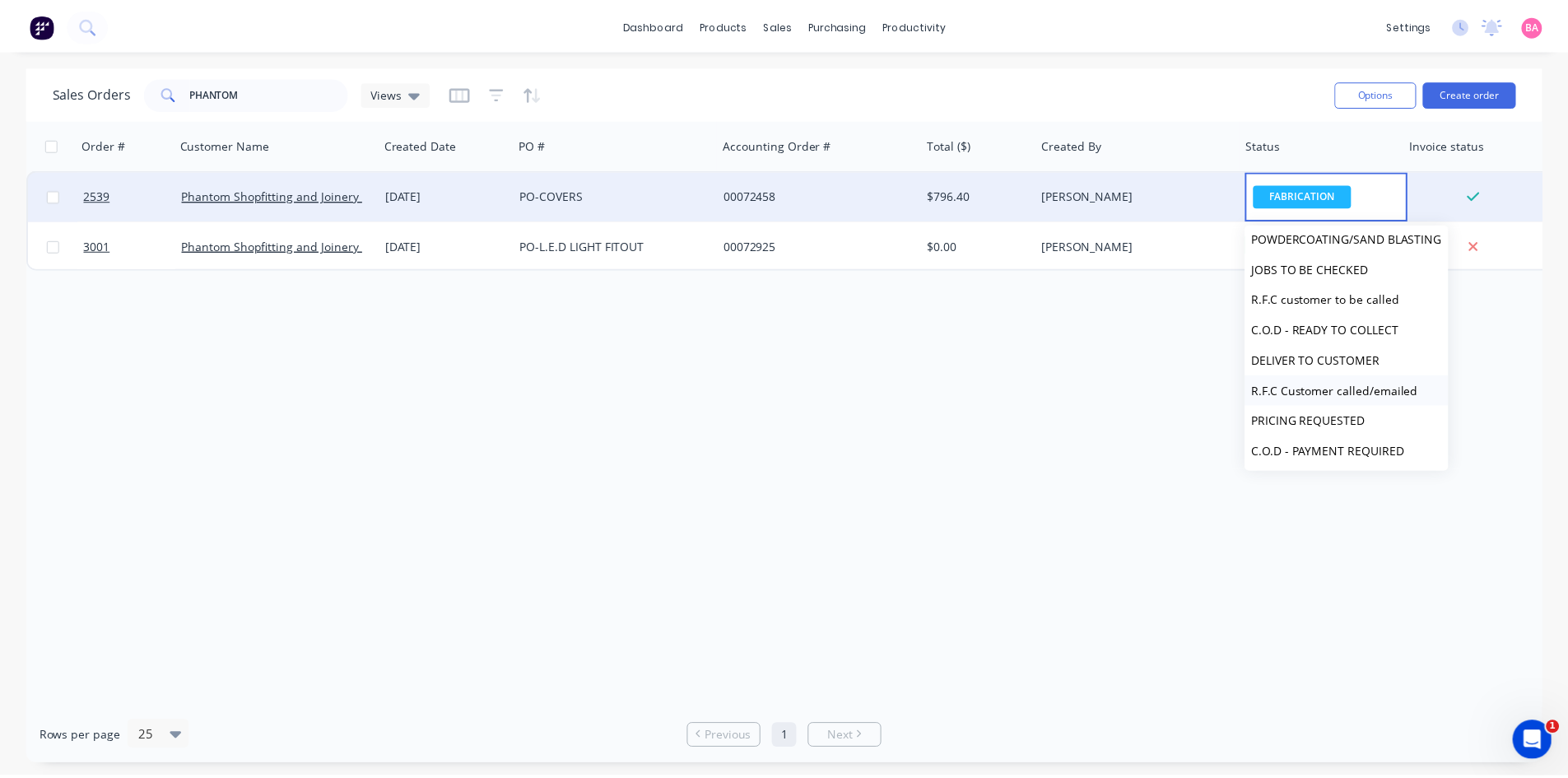
scroll to position [191, 0]
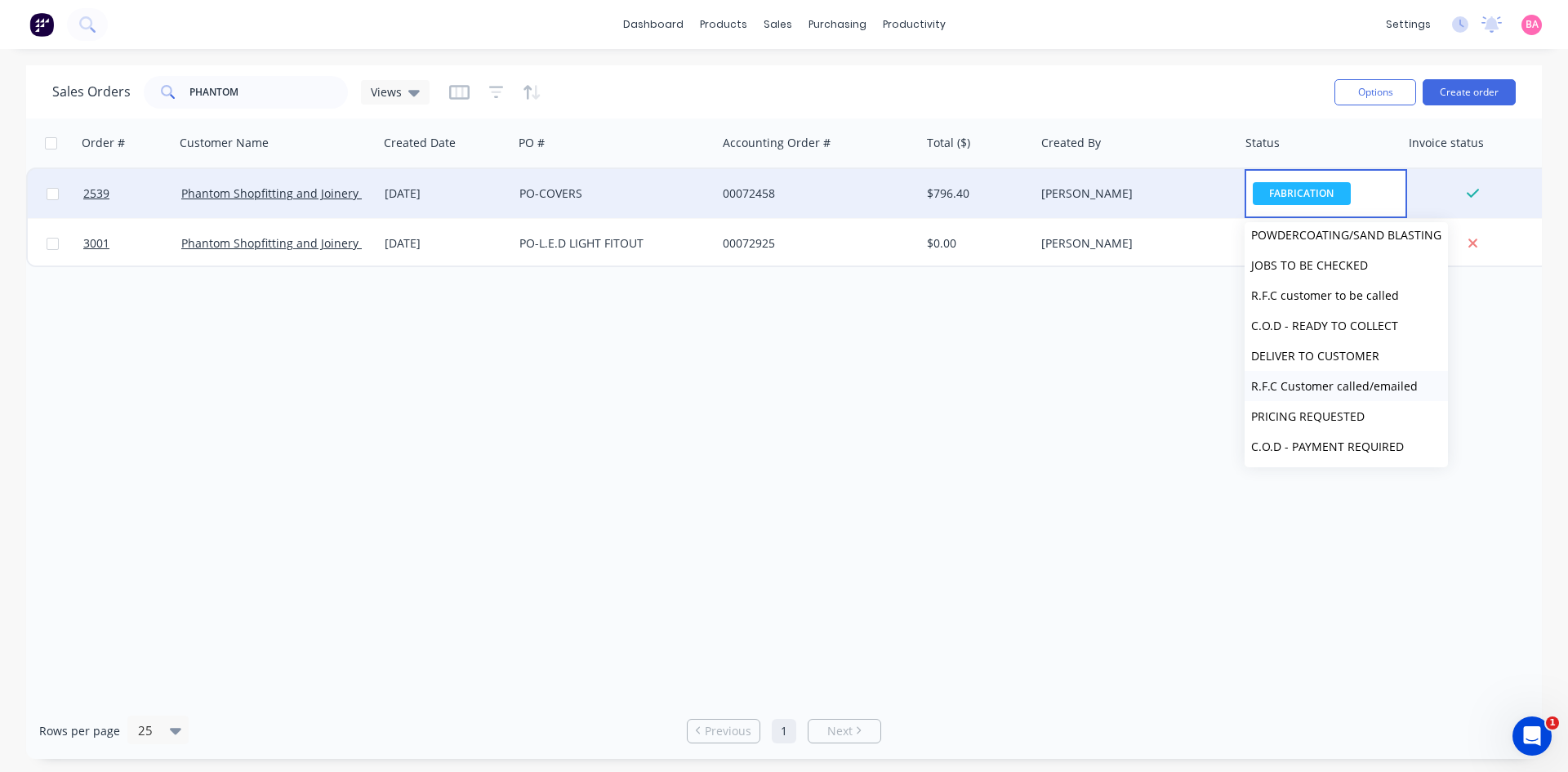
click at [1374, 383] on span "R.F.C Customer called/emailed" at bounding box center [1335, 386] width 167 height 15
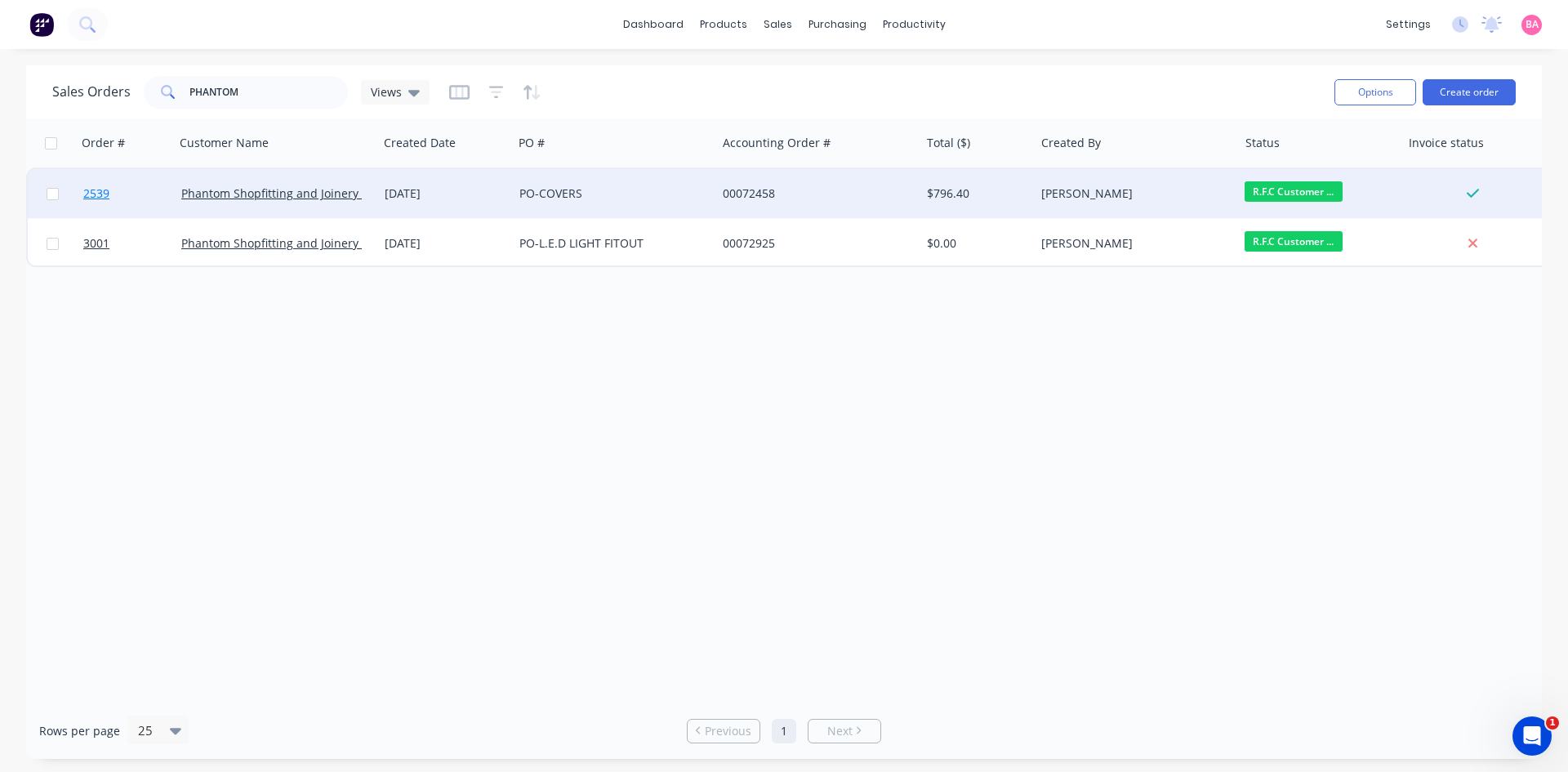
click at [102, 191] on span "2539" at bounding box center [96, 193] width 26 height 16
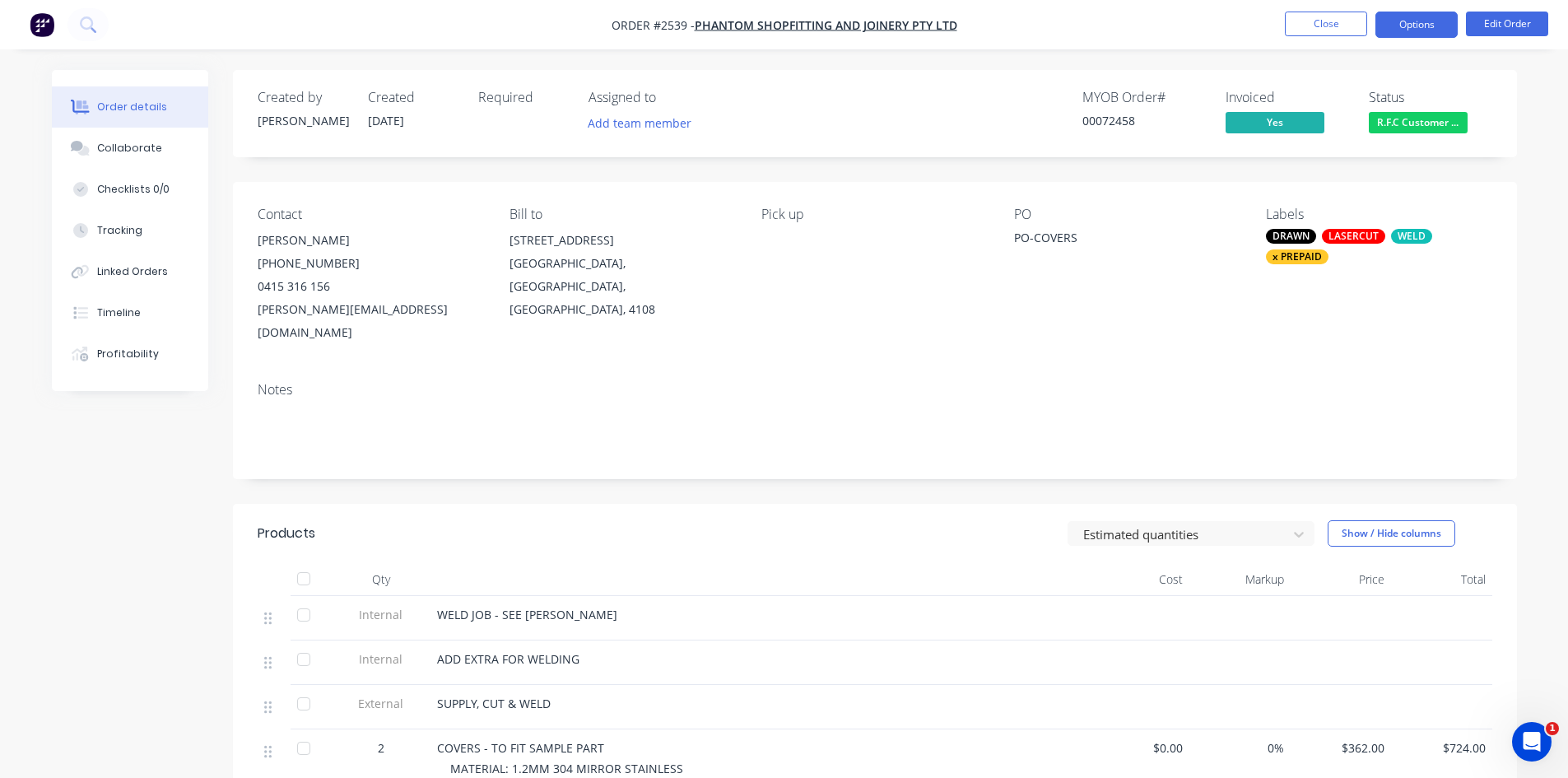
click at [1415, 26] on button "Options" at bounding box center [1417, 24] width 82 height 26
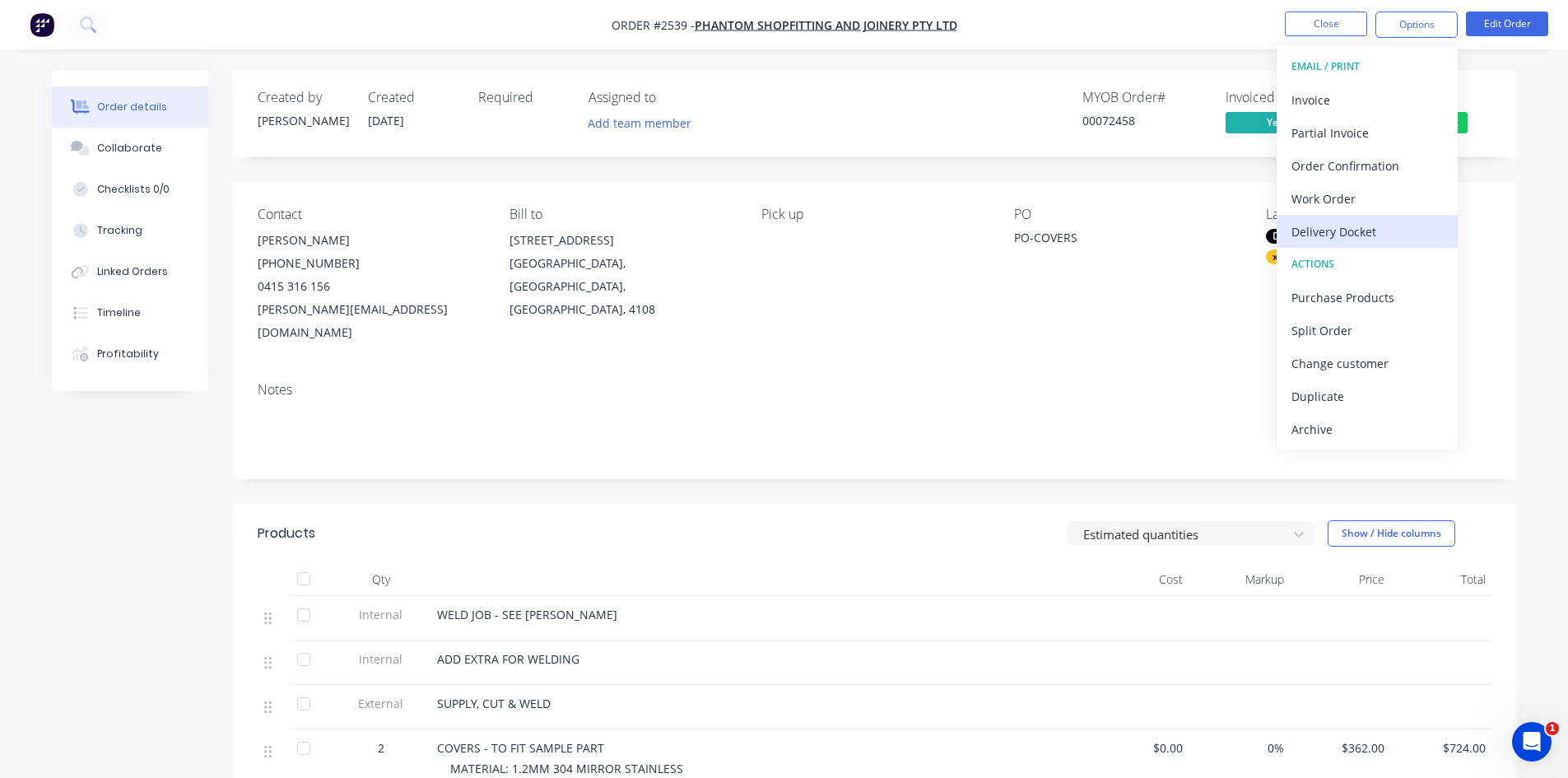
click at [1360, 233] on div "Delivery Docket" at bounding box center [1367, 231] width 151 height 23
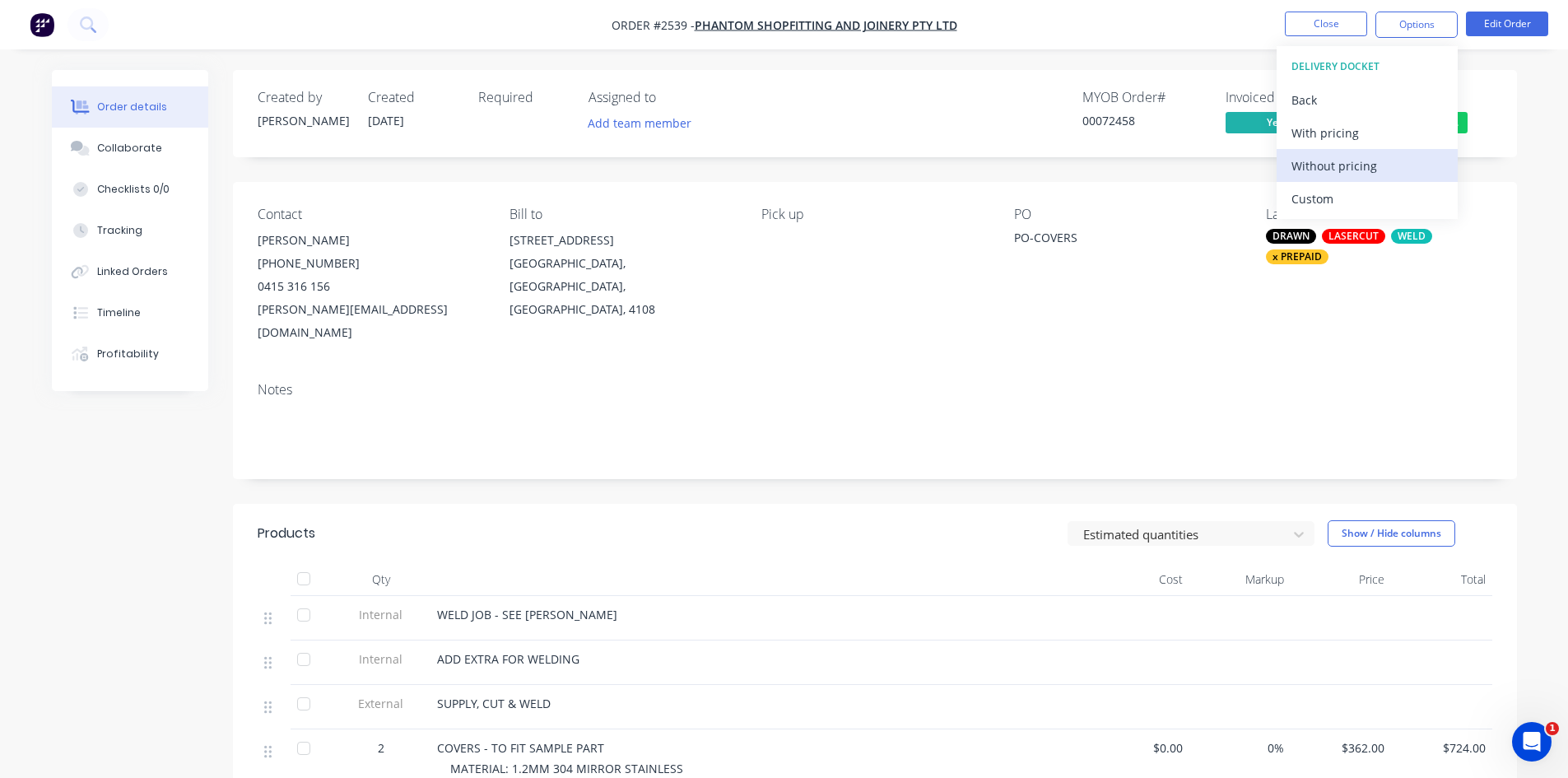
click at [1340, 165] on div "Without pricing" at bounding box center [1367, 166] width 151 height 23
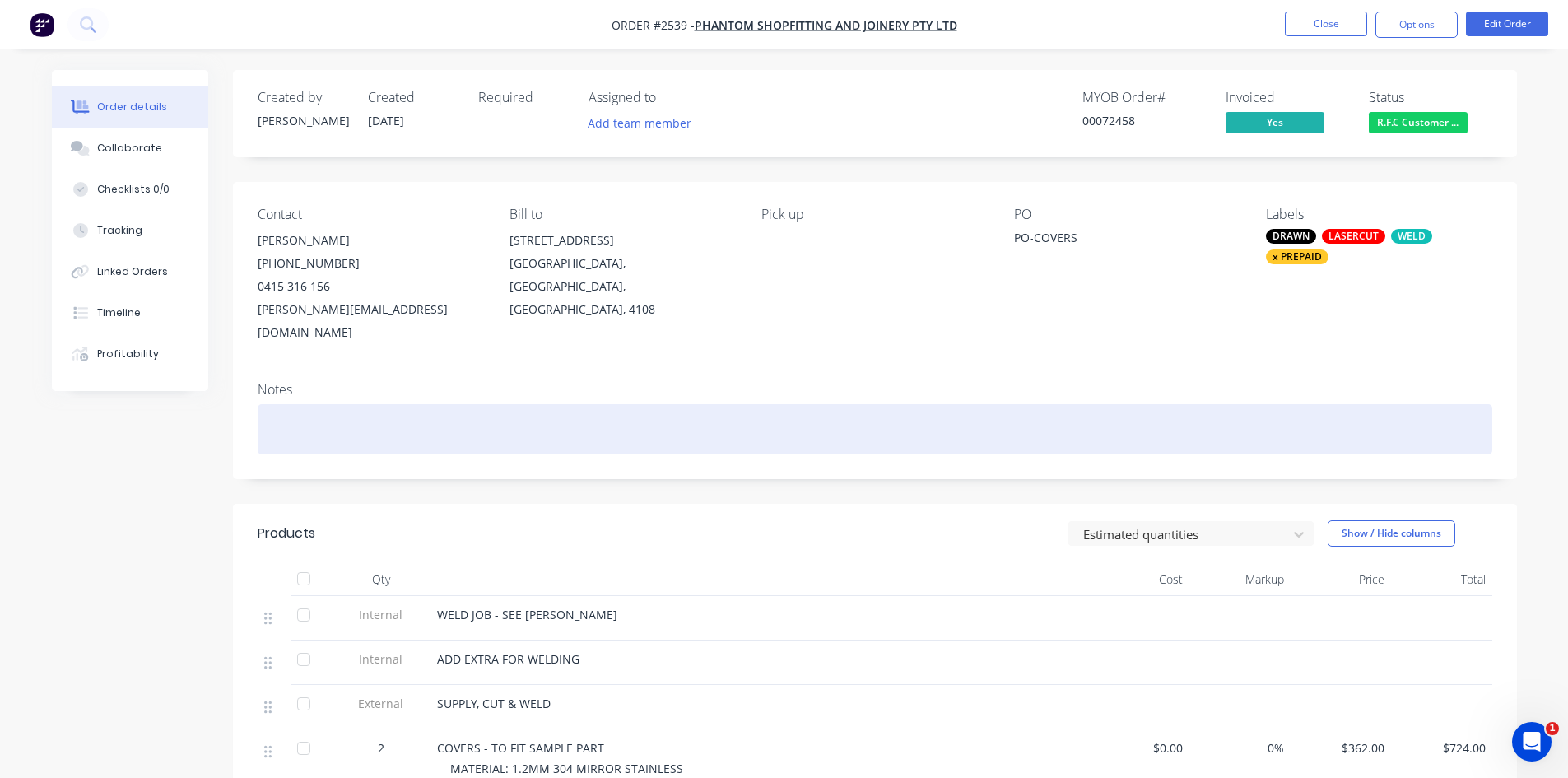
click at [1063, 421] on div at bounding box center [875, 429] width 1235 height 50
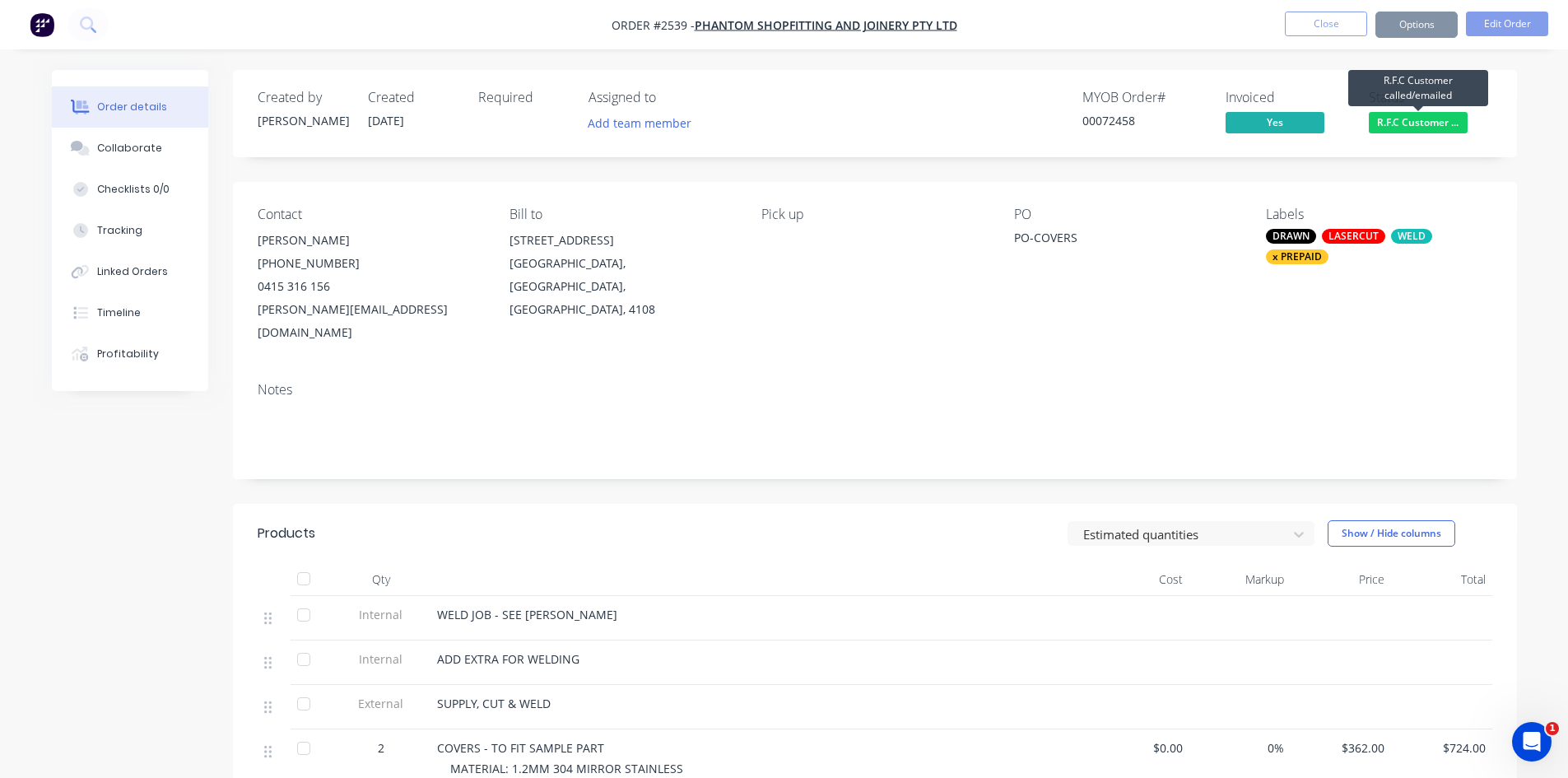
click at [1415, 126] on span "R.F.C Customer ..." at bounding box center [1418, 122] width 99 height 20
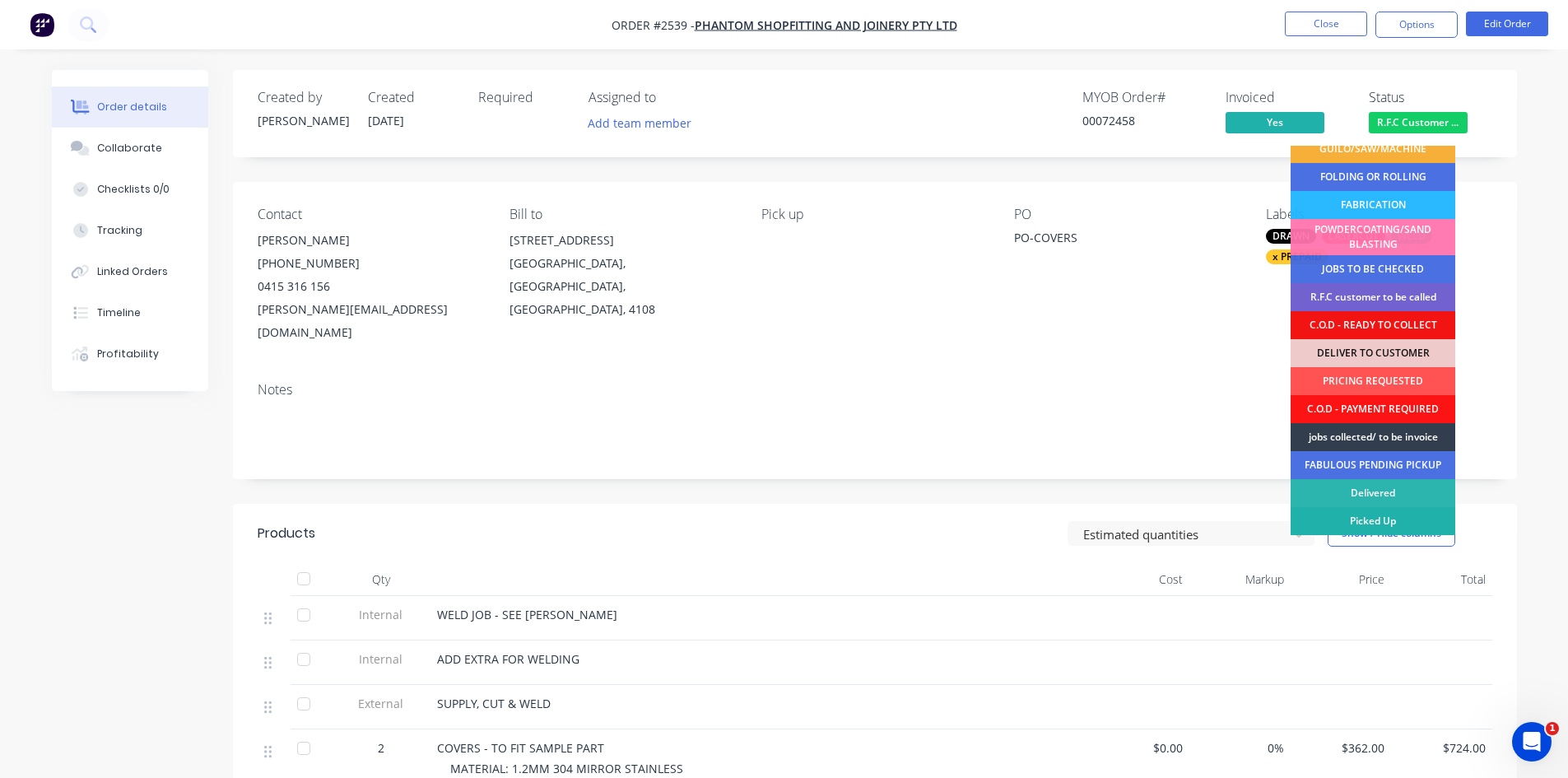
scroll to position [27, 0]
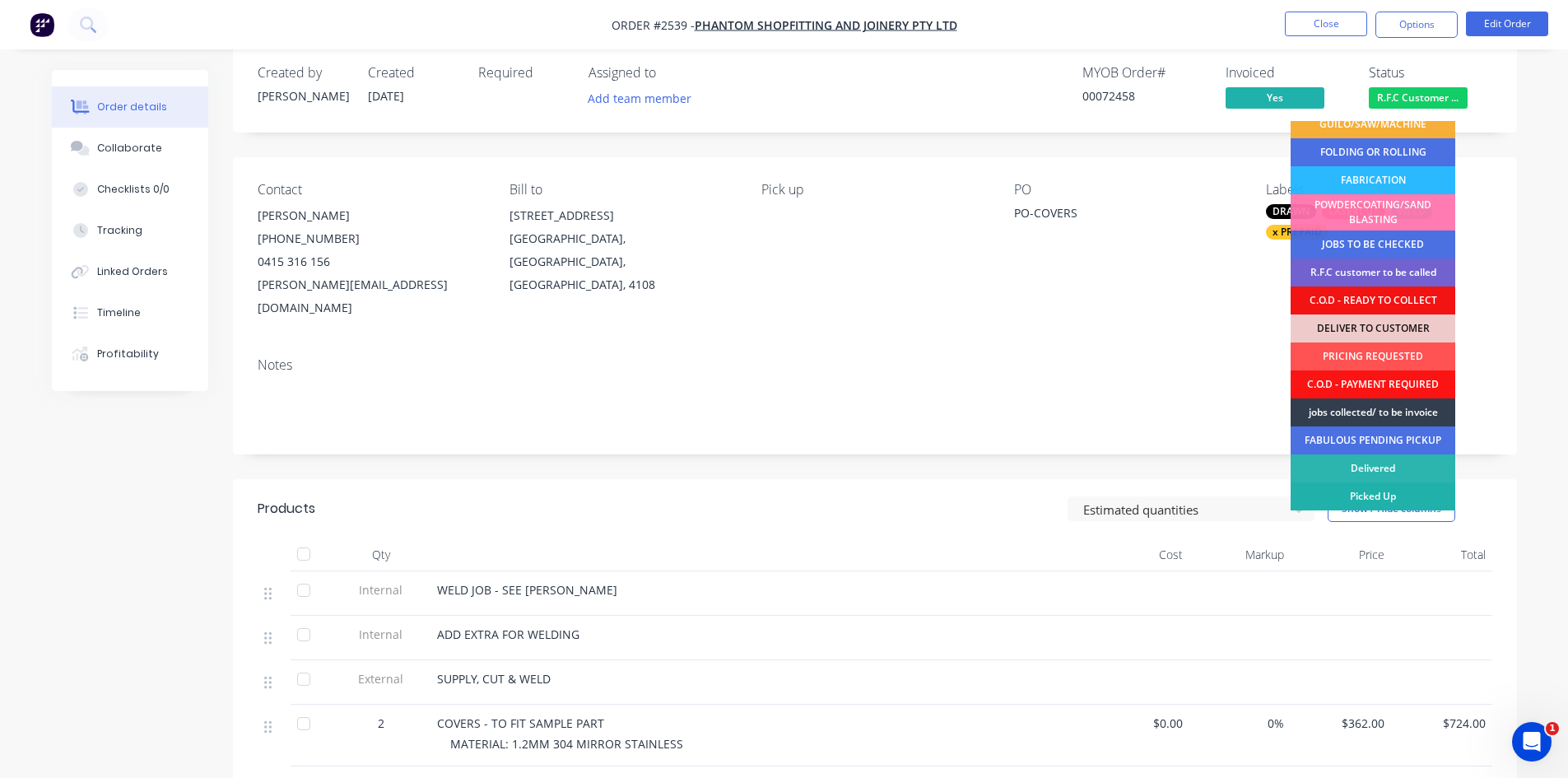
click at [1400, 517] on div "Created by [PERSON_NAME] Created [DATE] Required Assigned to Add team member MY…" at bounding box center [875, 540] width 1284 height 990
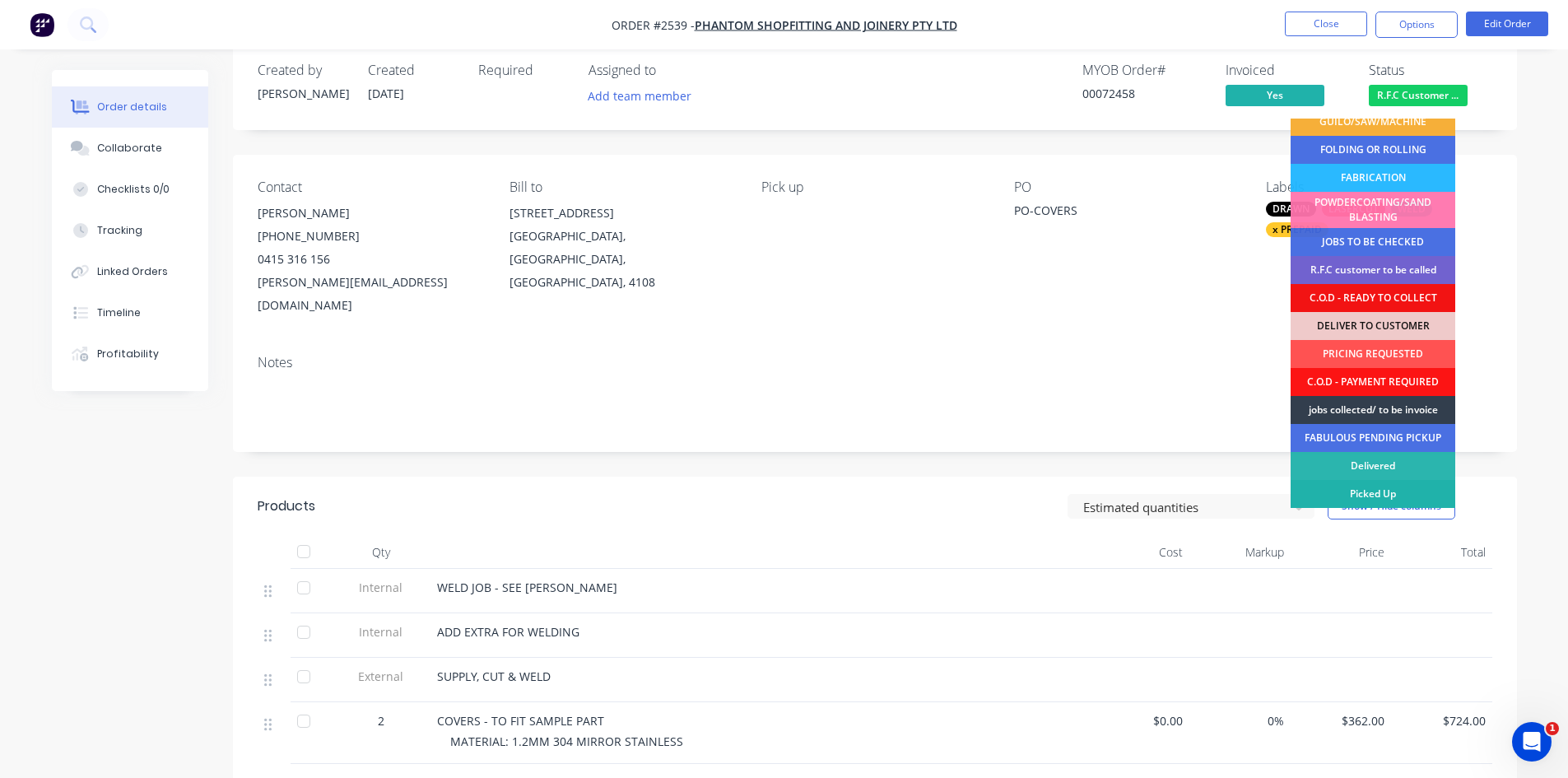
click at [1371, 492] on div "Picked Up" at bounding box center [1373, 494] width 165 height 28
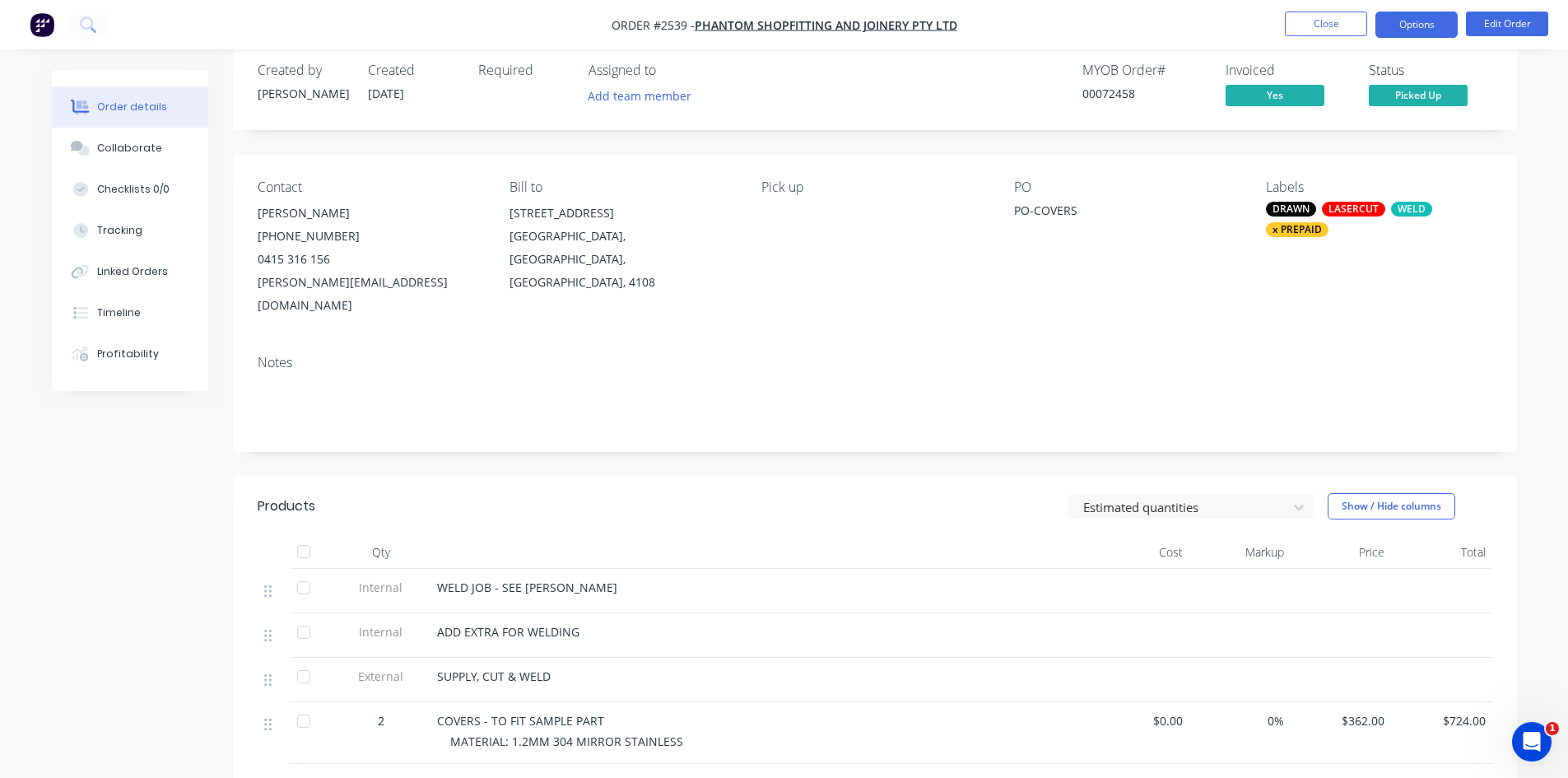
click at [1425, 23] on button "Options" at bounding box center [1417, 24] width 82 height 26
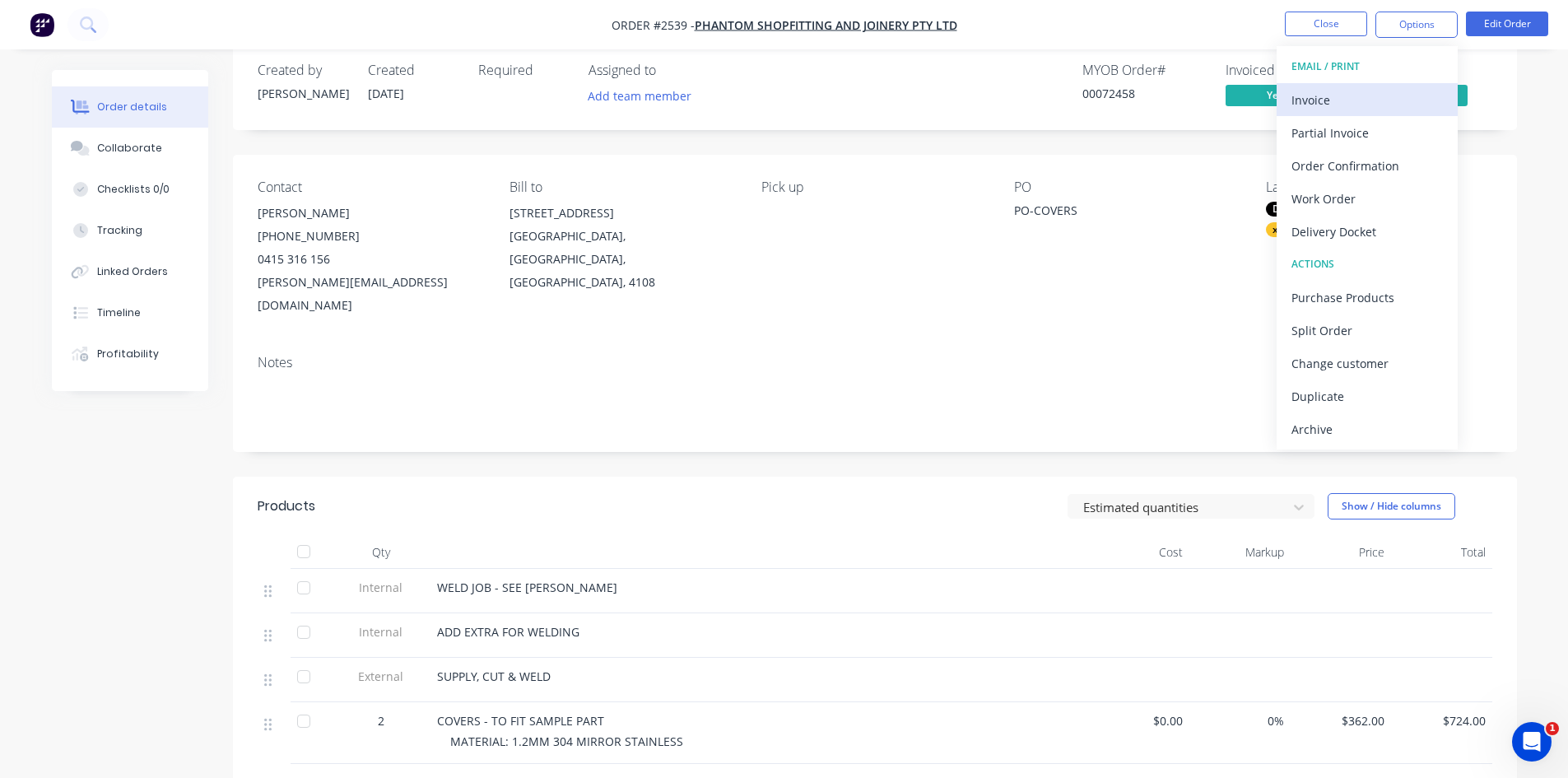
click at [1315, 102] on div "Invoice" at bounding box center [1367, 100] width 151 height 23
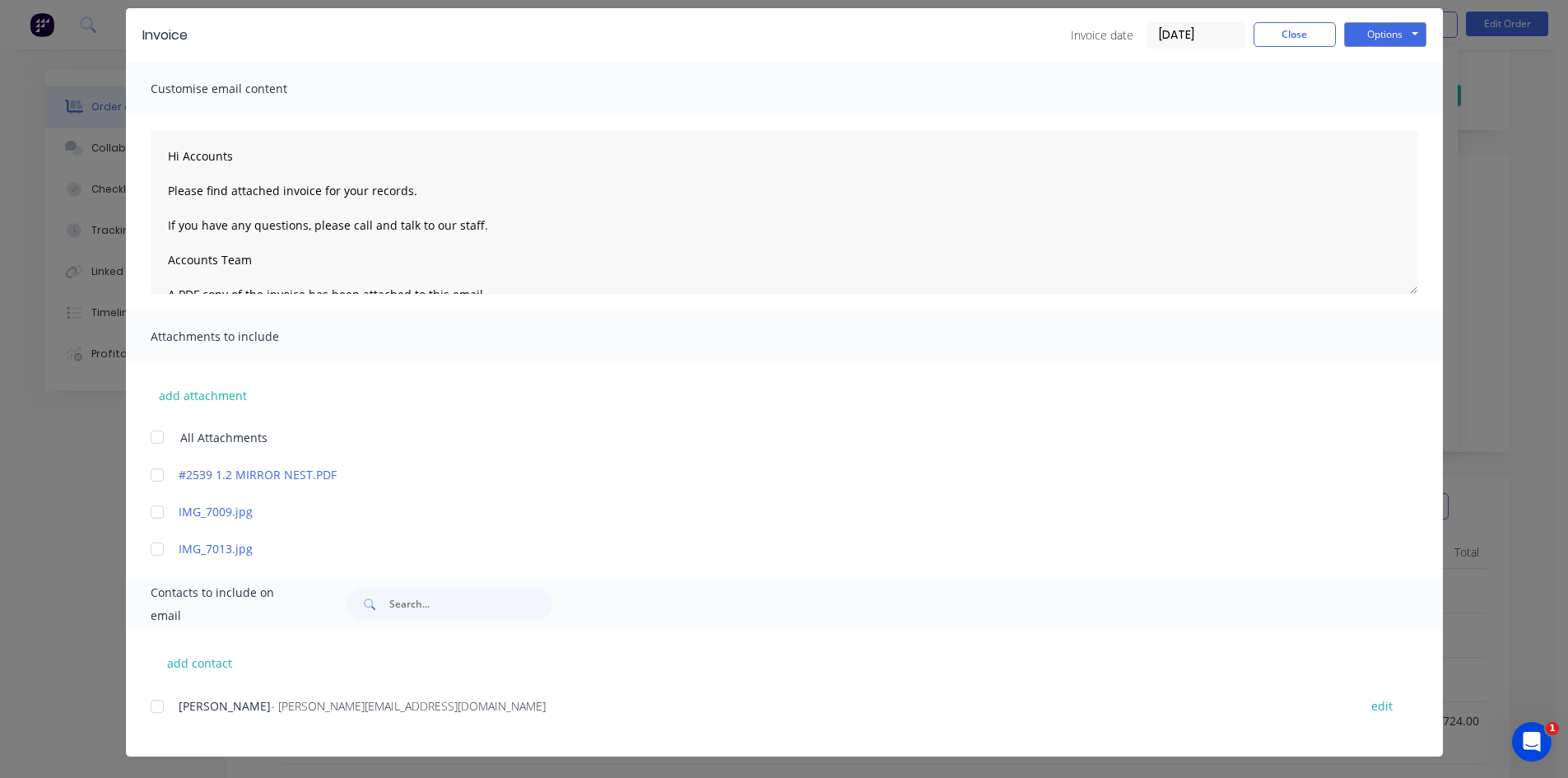
scroll to position [60, 0]
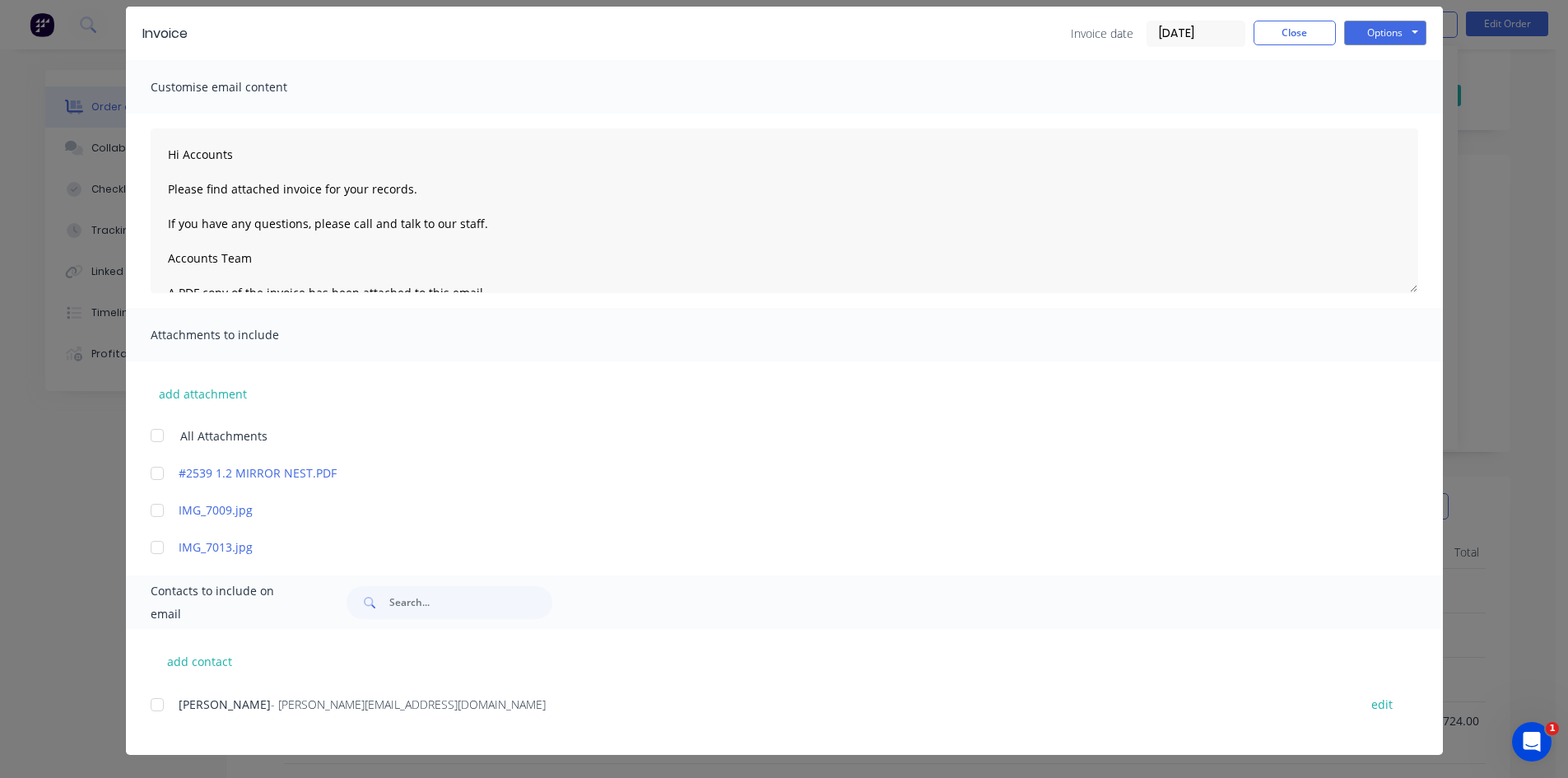
click at [145, 706] on div at bounding box center [157, 705] width 33 height 33
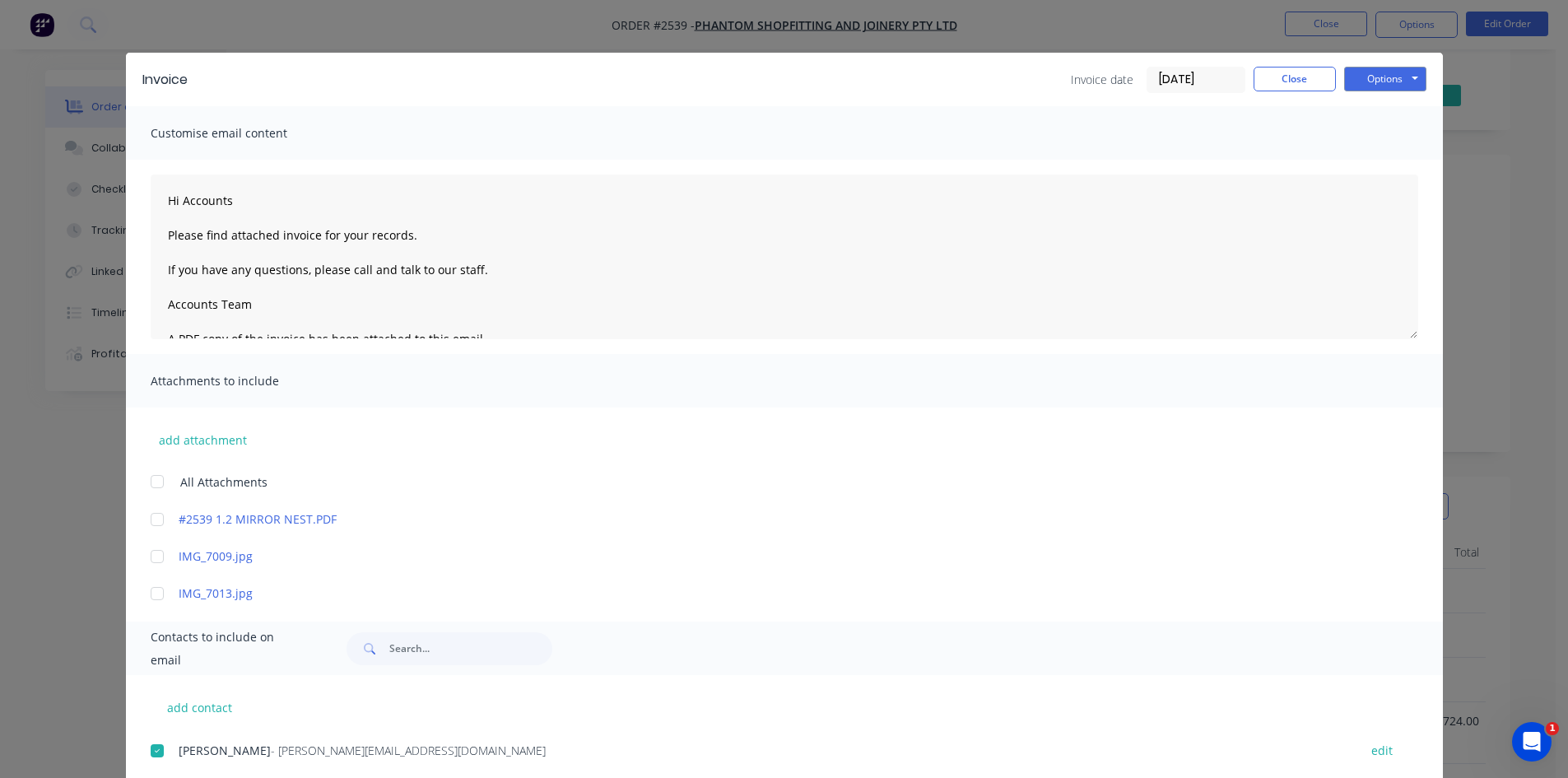
scroll to position [0, 0]
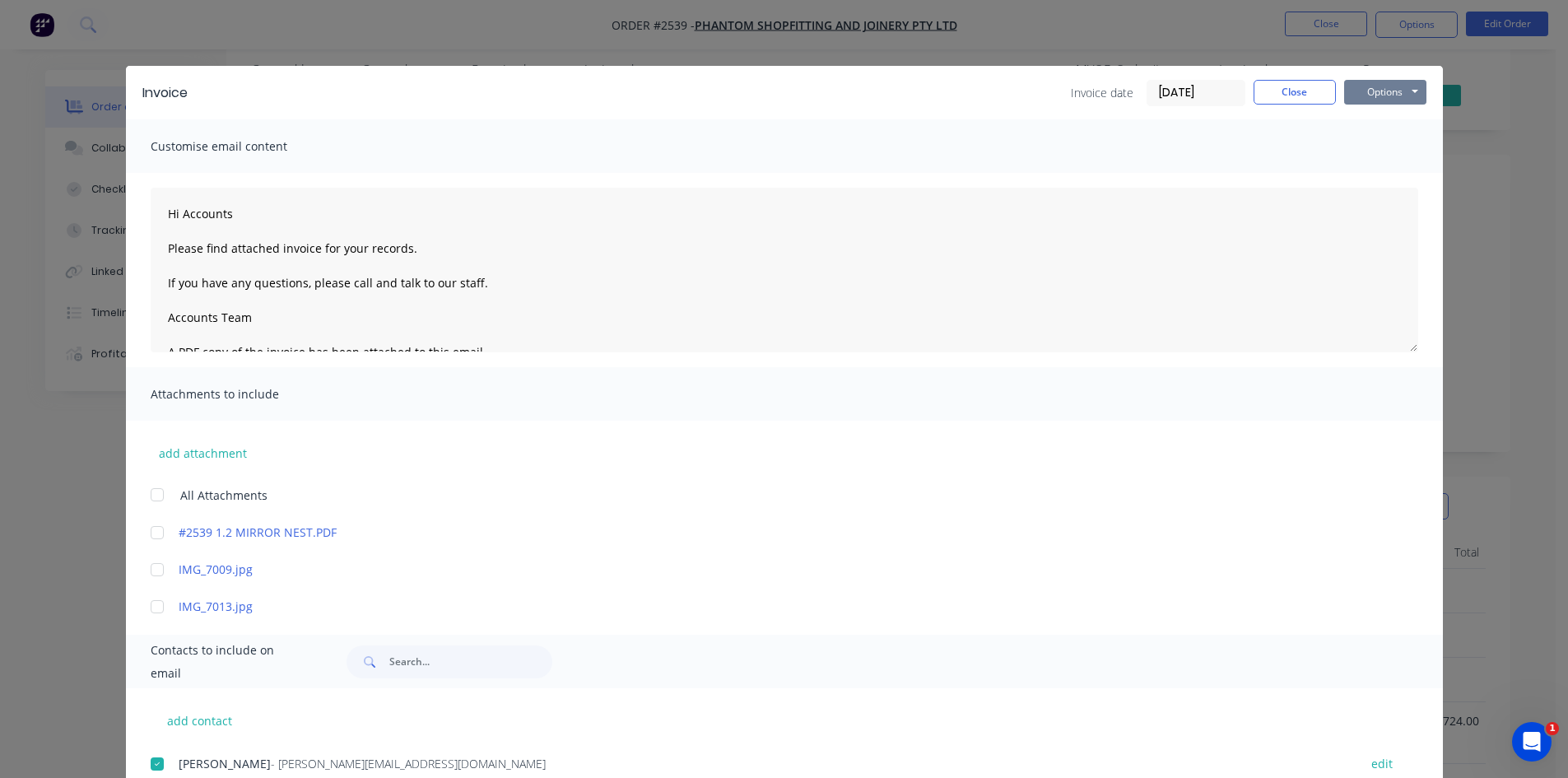
click at [1368, 87] on button "Options" at bounding box center [1385, 92] width 82 height 24
click at [1391, 176] on button "Email" at bounding box center [1397, 176] width 105 height 27
type textarea "Hi Accounts Please find attached invoice for your records. If you have any ques…"
click at [1300, 89] on button "Close" at bounding box center [1295, 92] width 82 height 24
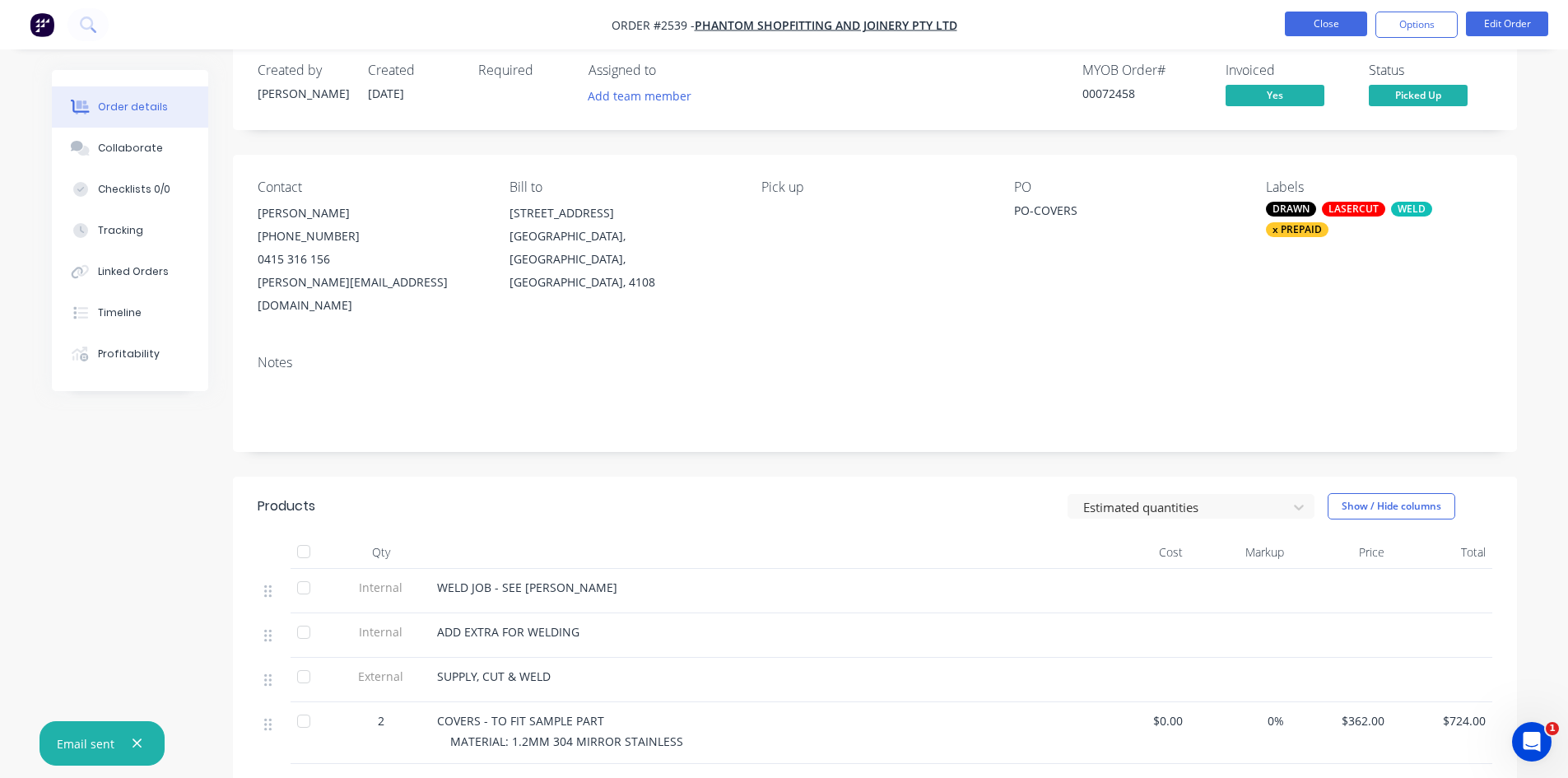
click at [1321, 20] on button "Close" at bounding box center [1326, 23] width 82 height 24
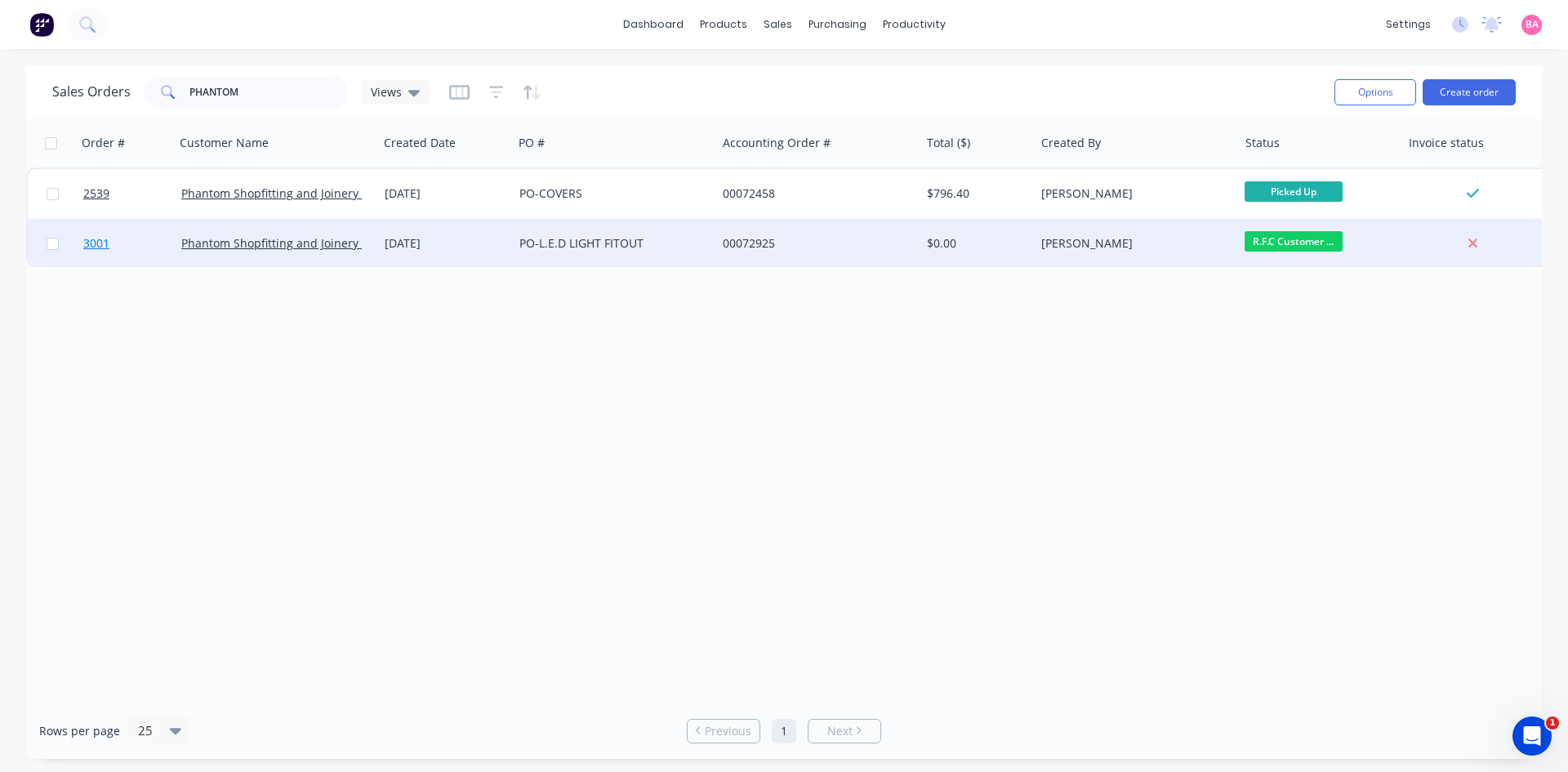
click at [94, 242] on span "3001" at bounding box center [96, 243] width 26 height 16
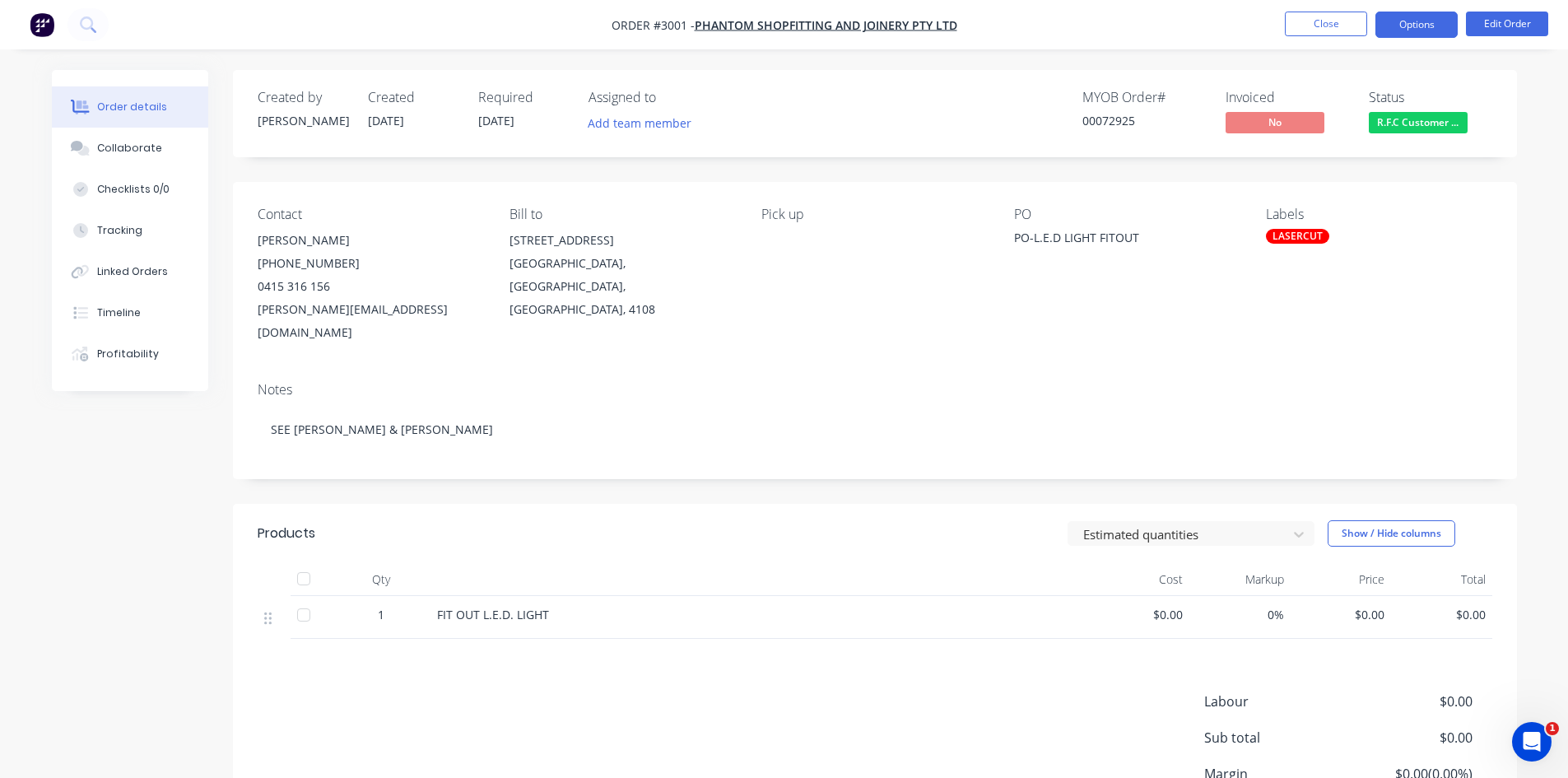
click at [1427, 20] on button "Options" at bounding box center [1417, 24] width 82 height 26
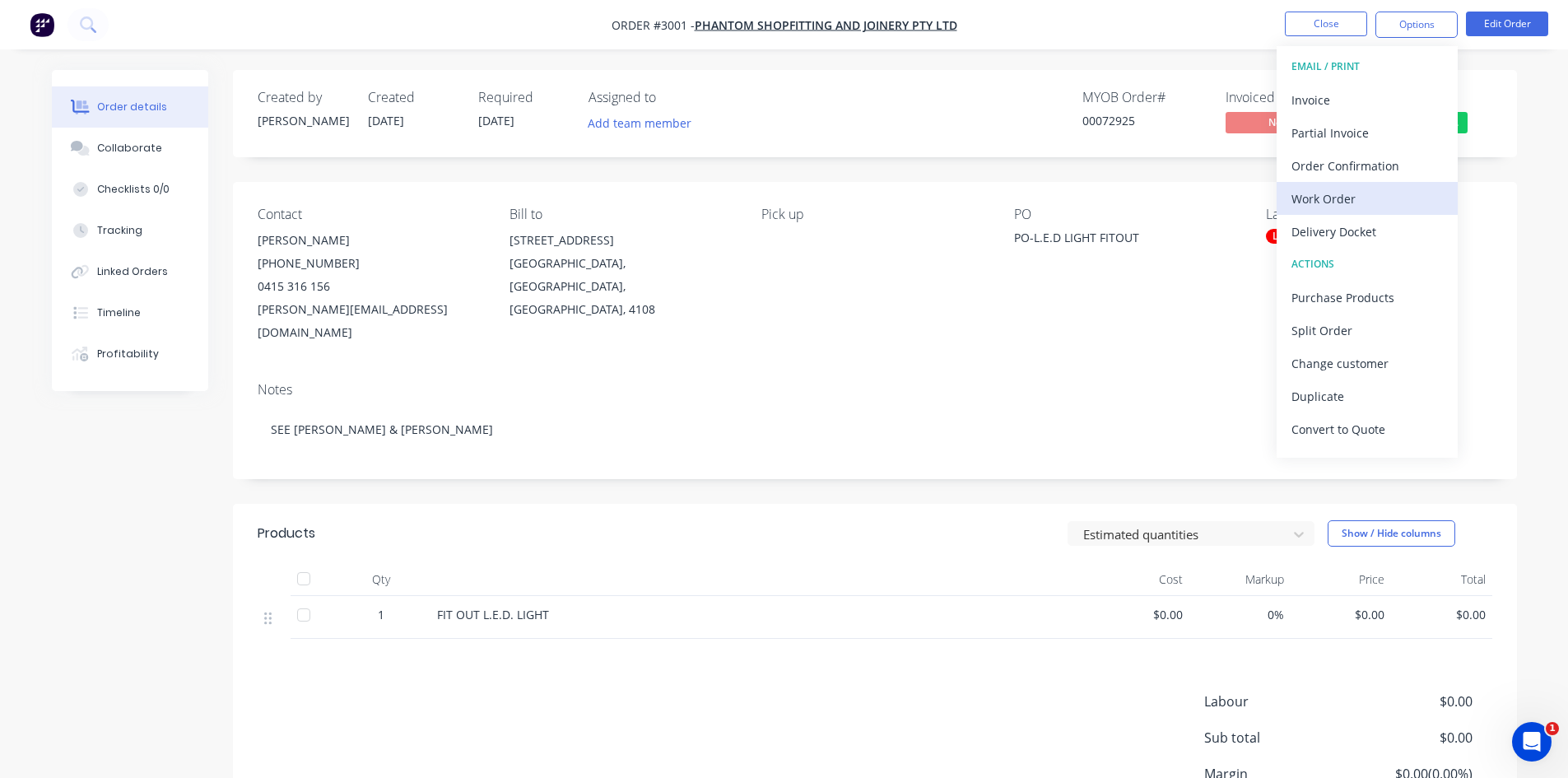
click at [1328, 197] on div "Work Order" at bounding box center [1367, 198] width 151 height 23
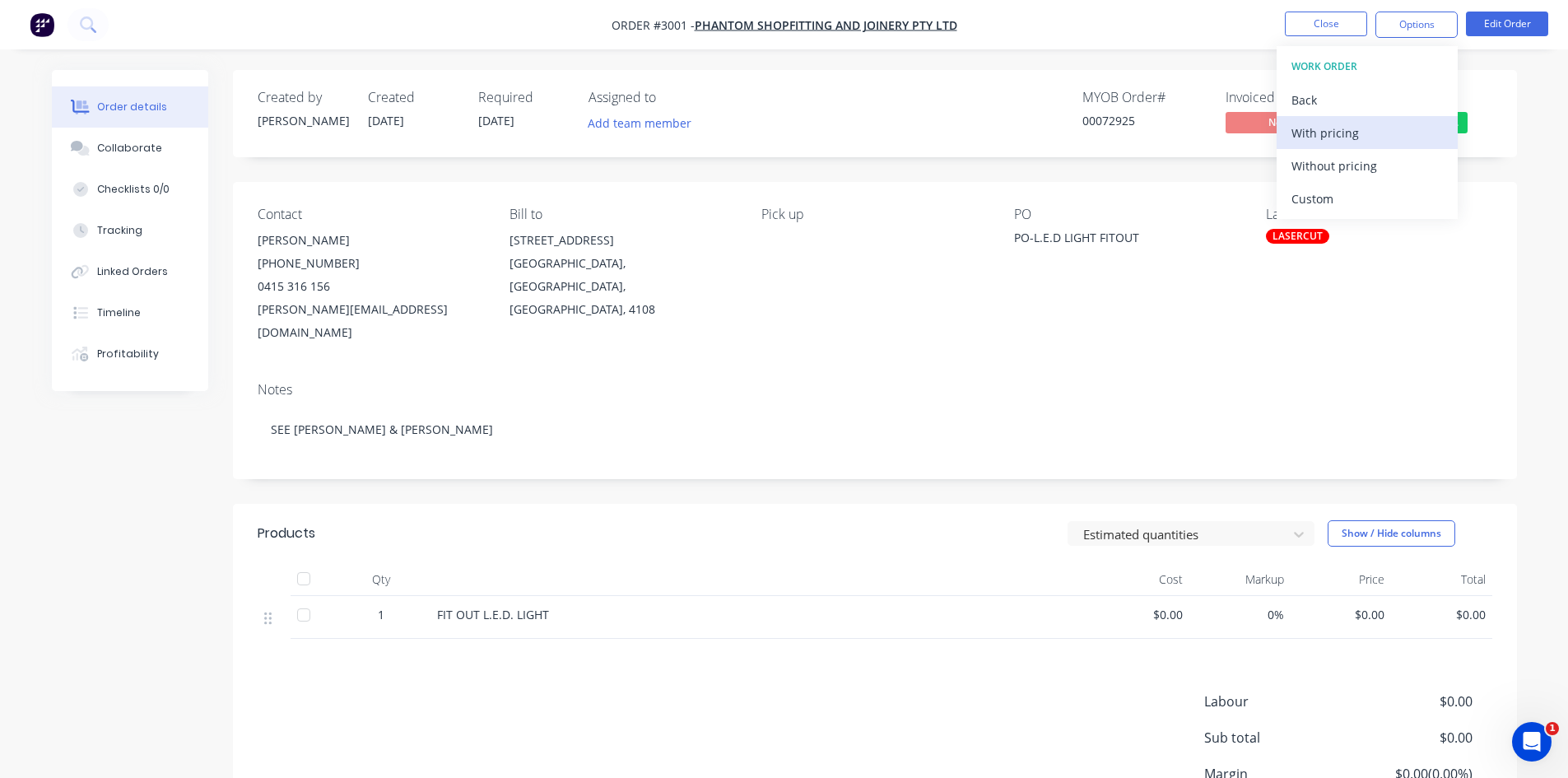
click at [1314, 129] on div "With pricing" at bounding box center [1367, 133] width 151 height 23
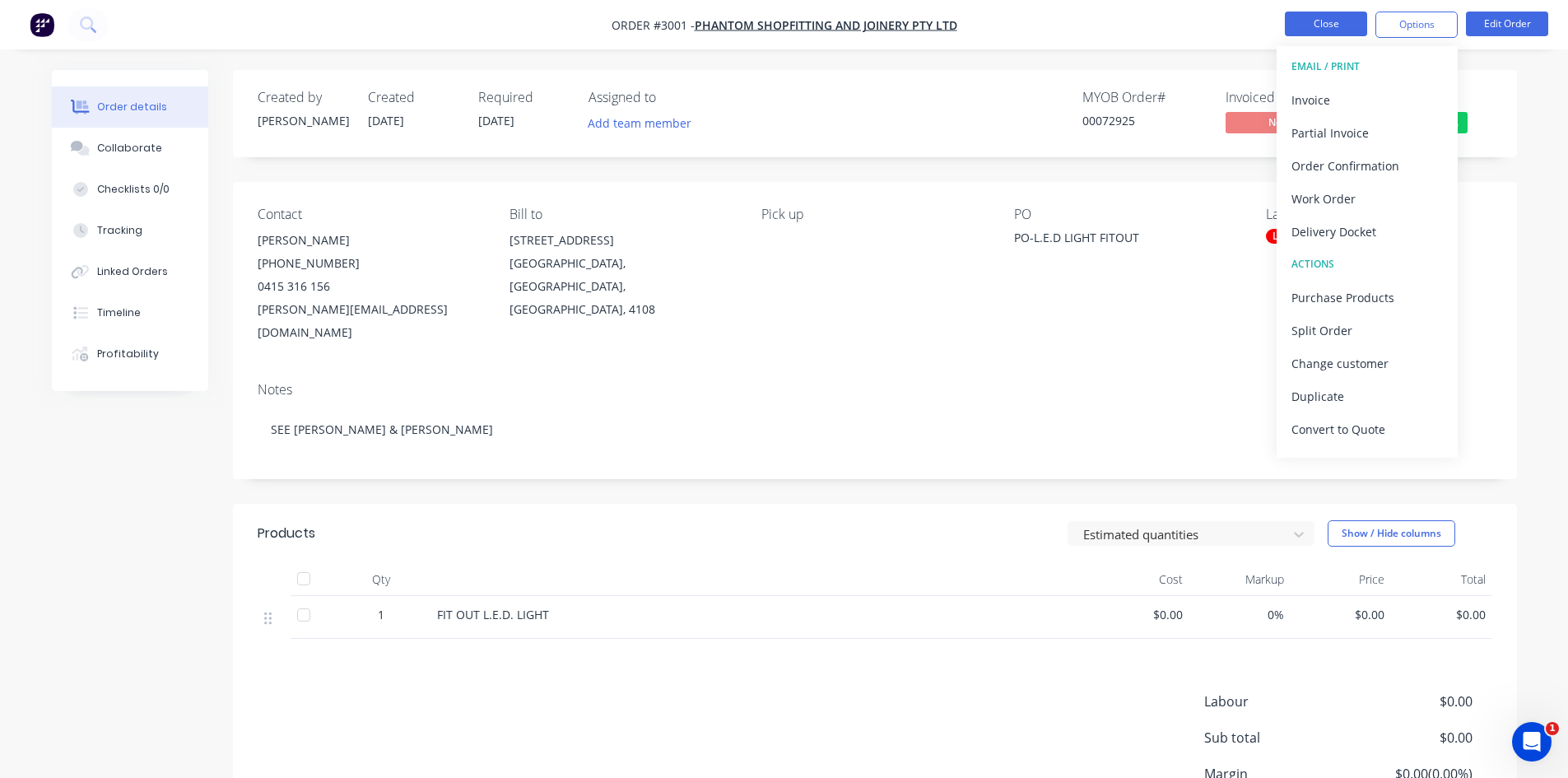
click at [1316, 20] on button "Close" at bounding box center [1326, 23] width 82 height 24
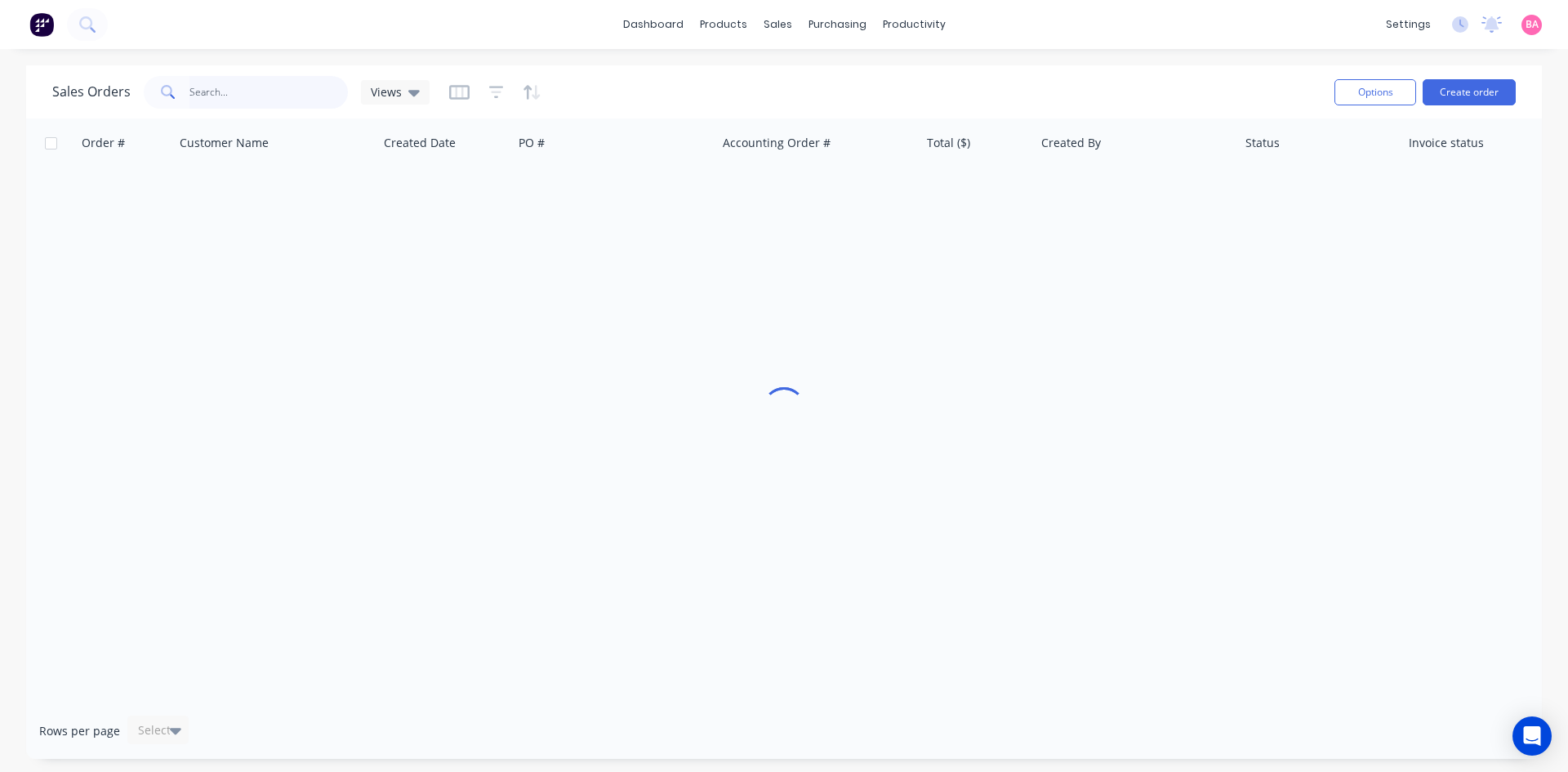
click at [256, 88] on input "text" at bounding box center [269, 92] width 159 height 33
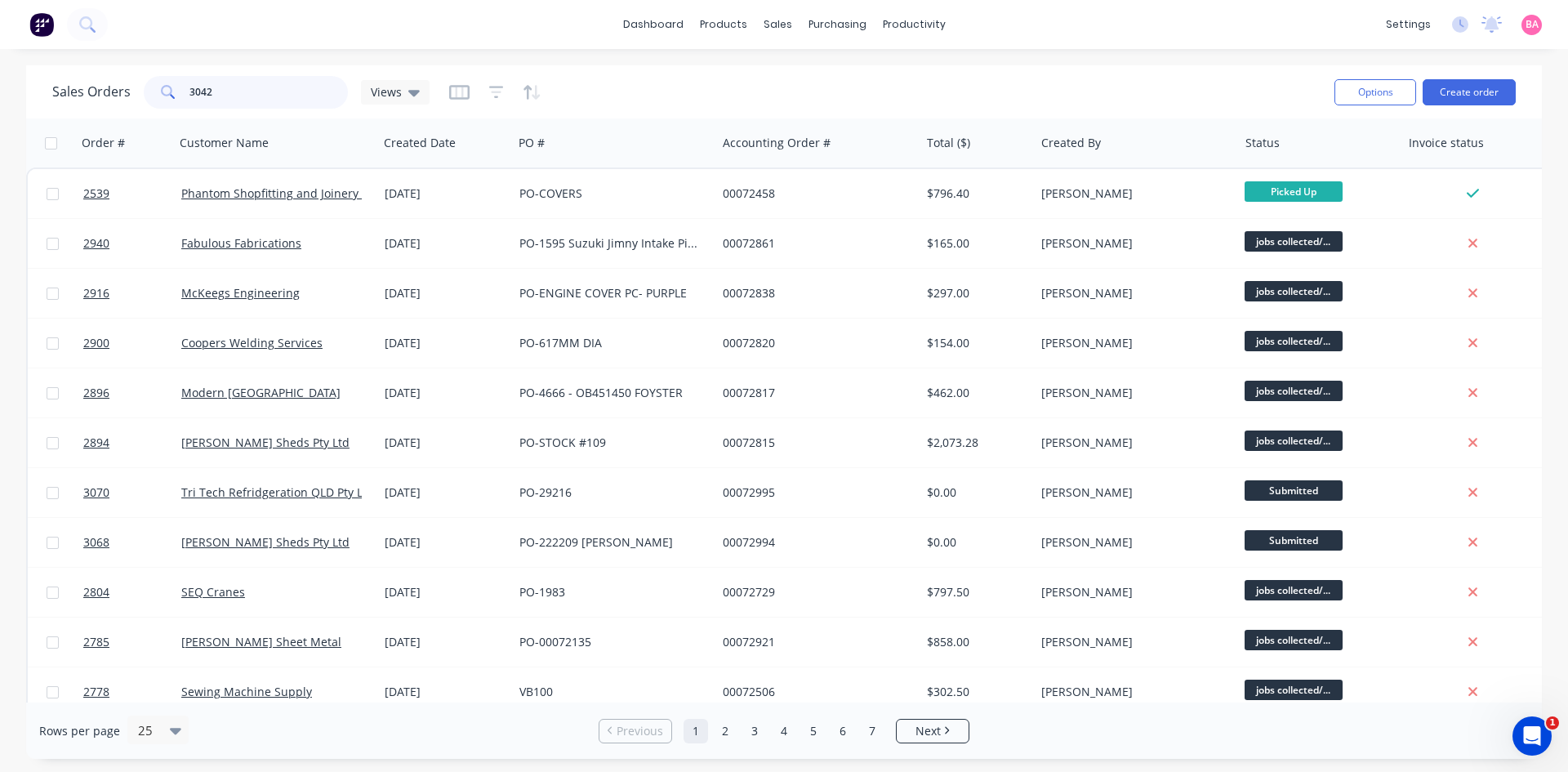
type input "3042"
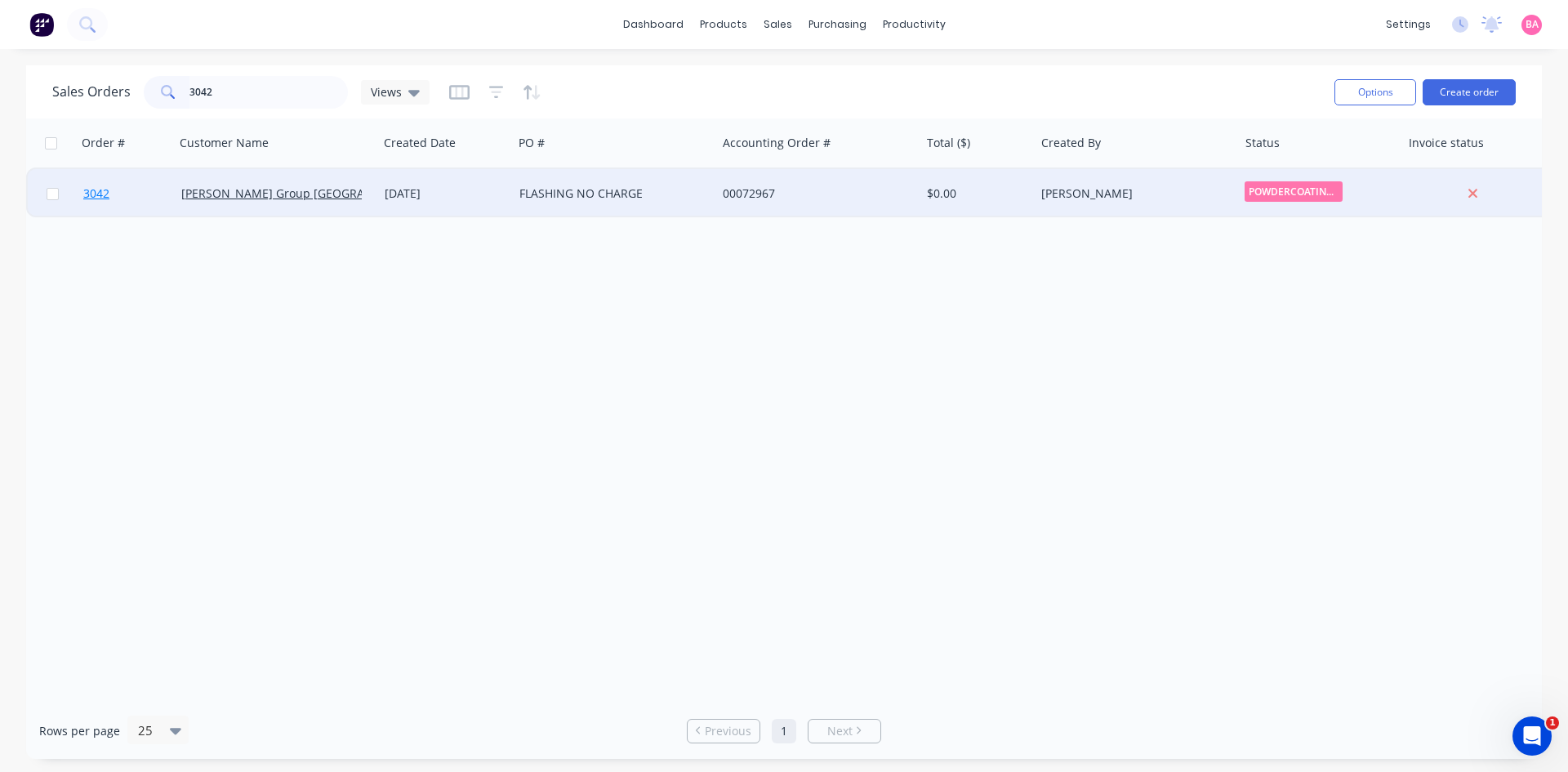
click at [94, 192] on span "3042" at bounding box center [96, 193] width 26 height 16
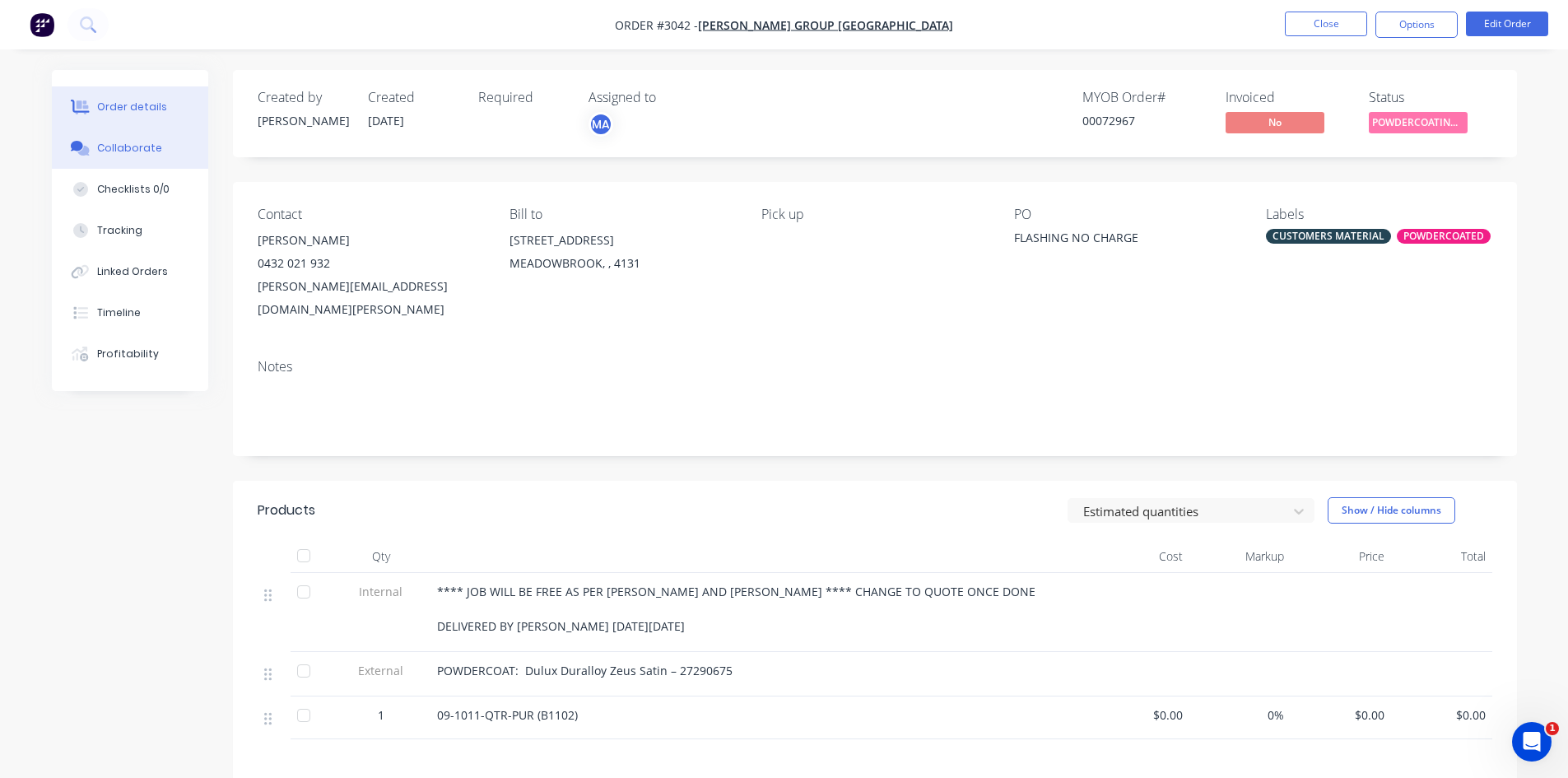
click at [148, 140] on button "Collaborate" at bounding box center [130, 148] width 156 height 41
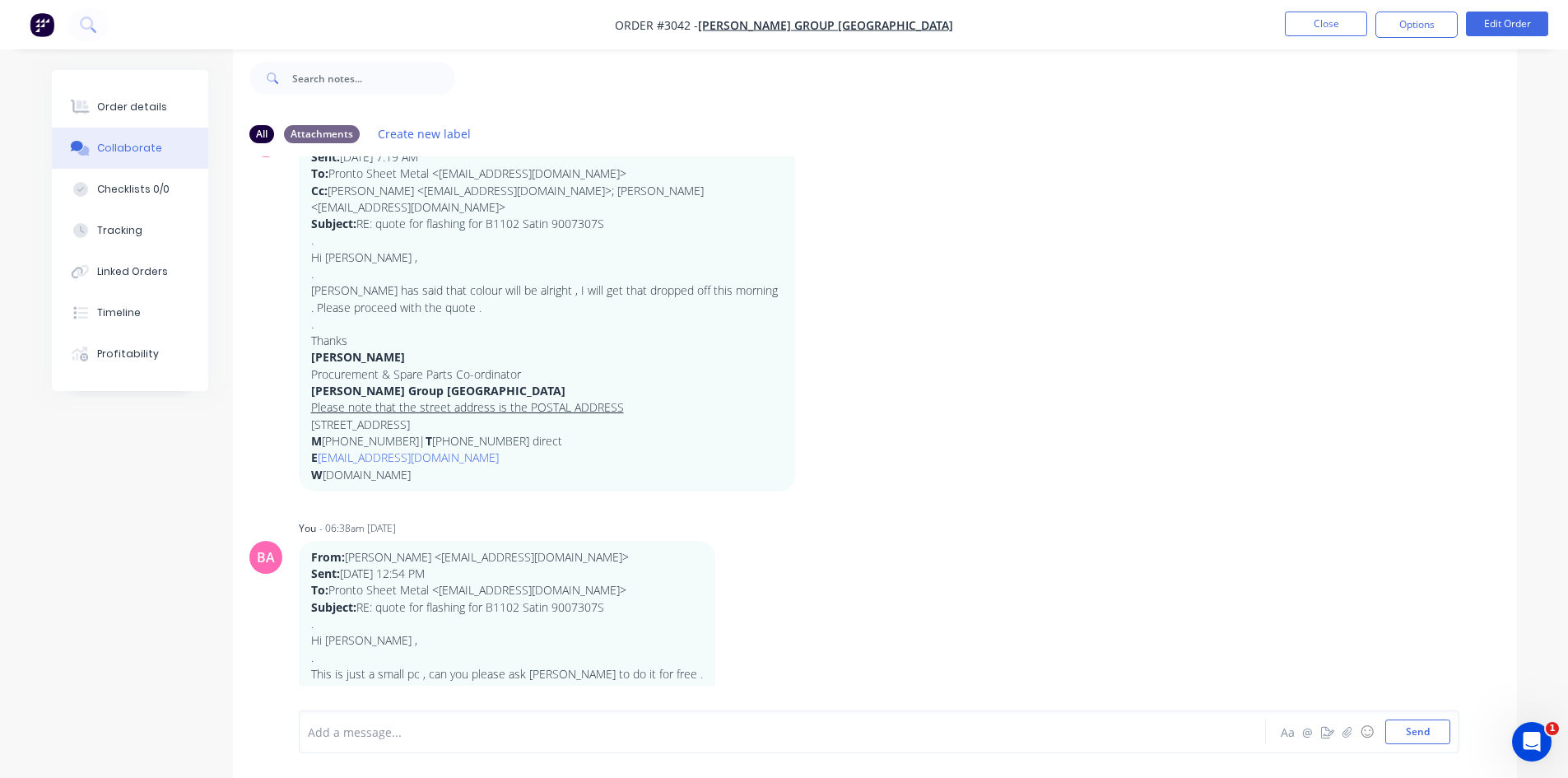
scroll to position [836, 0]
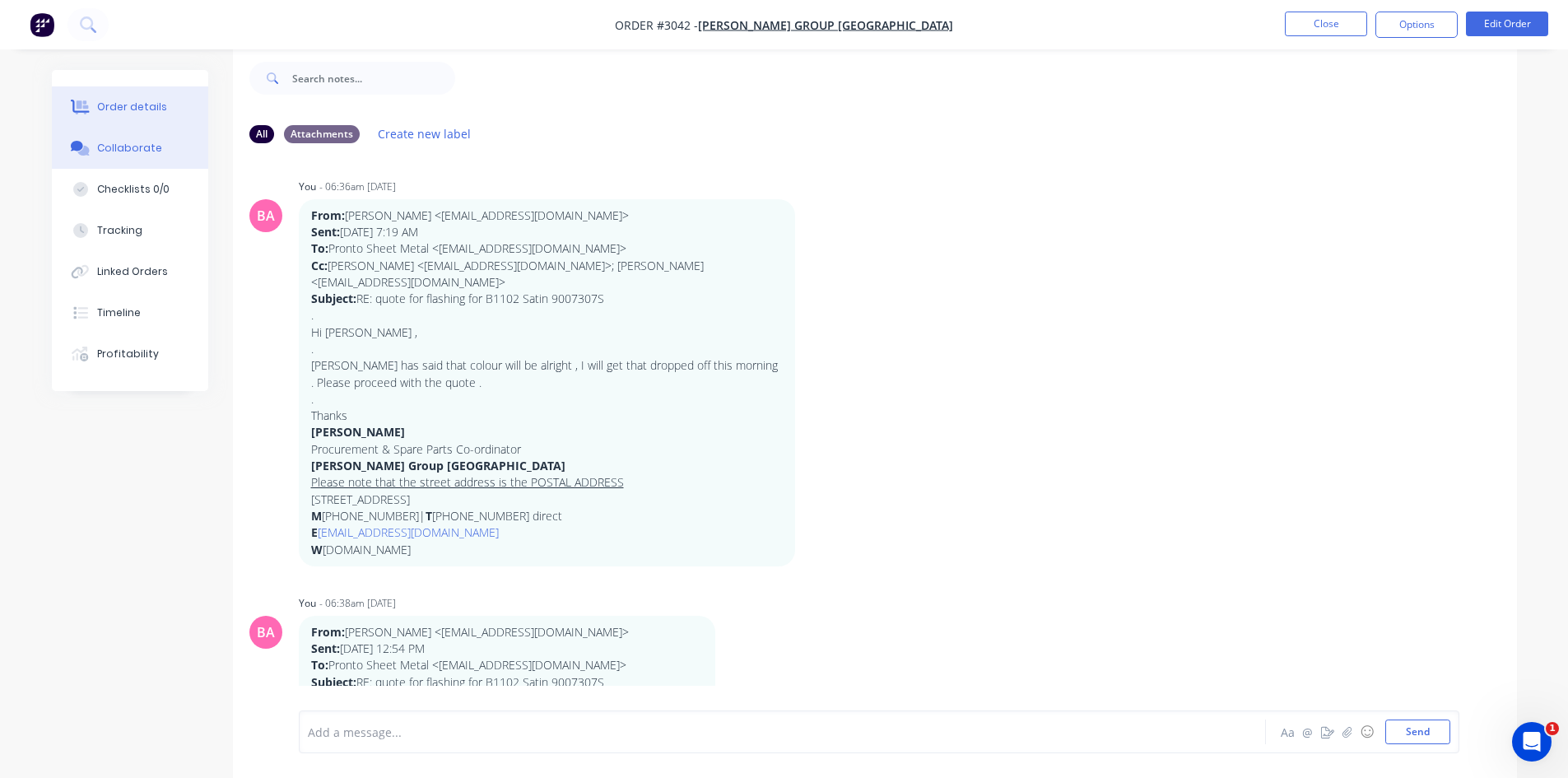
click at [155, 100] on div "Order details" at bounding box center [132, 106] width 70 height 15
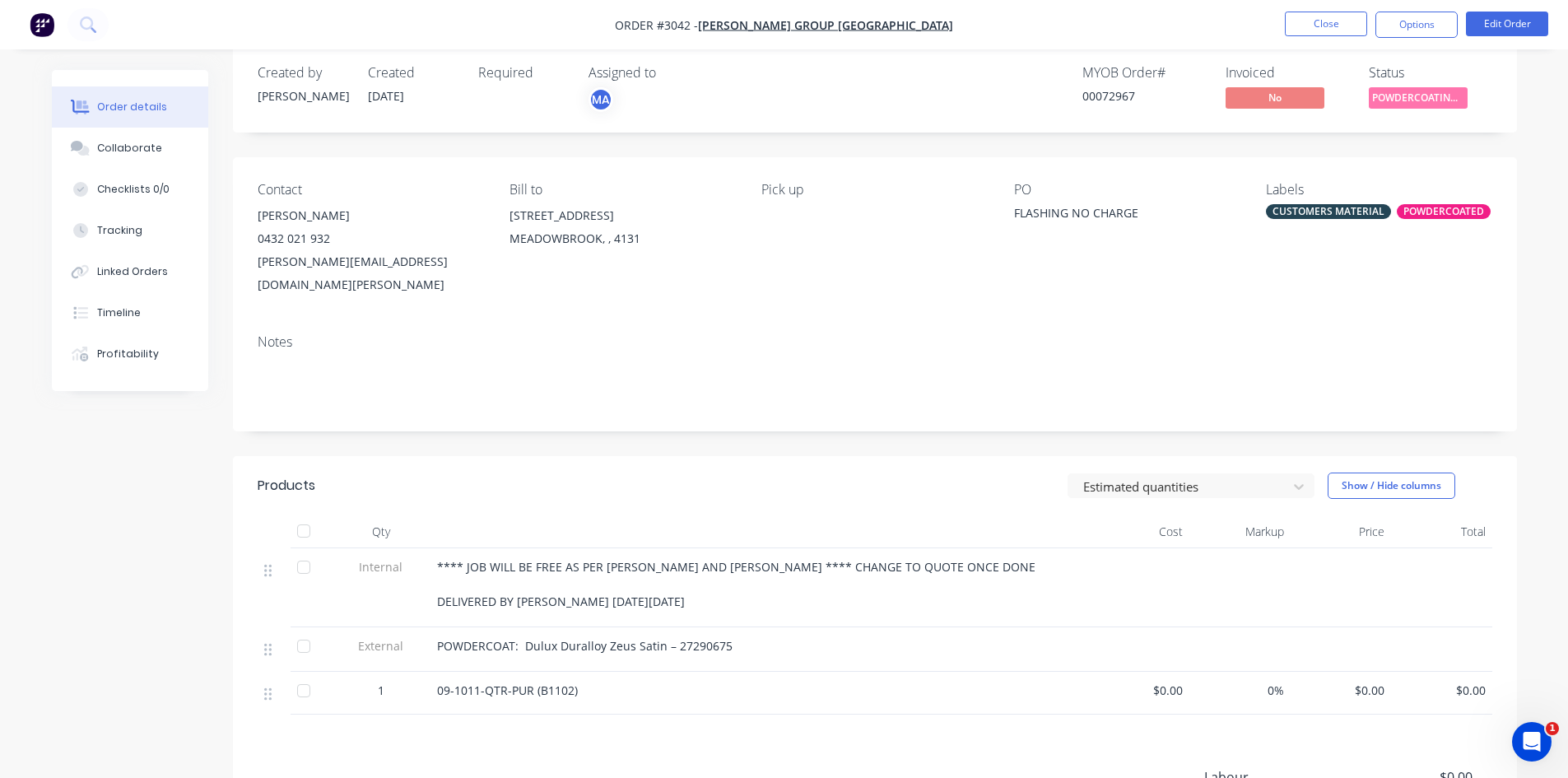
scroll to position [52, 0]
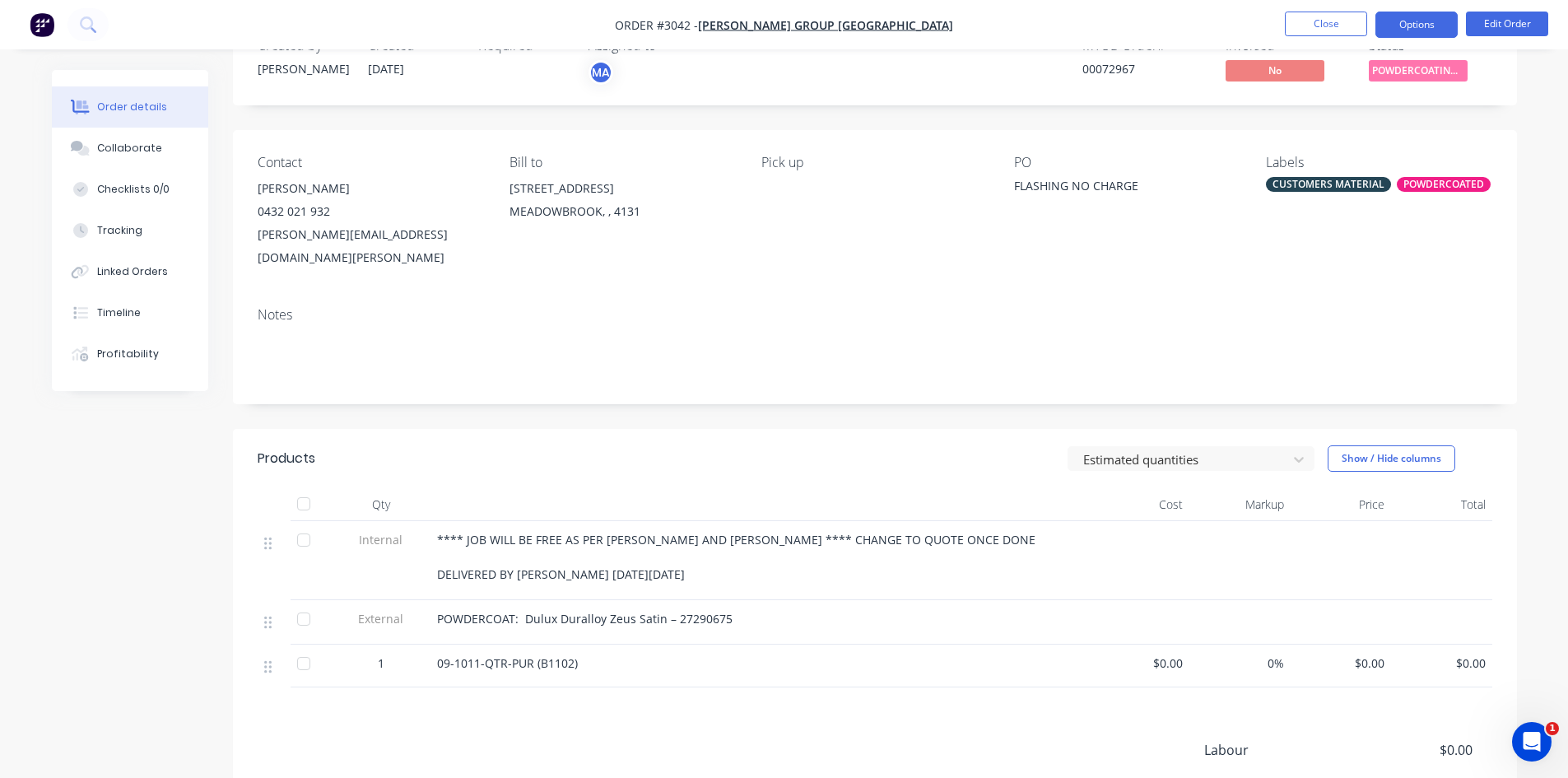
click at [1404, 29] on button "Options" at bounding box center [1417, 24] width 82 height 26
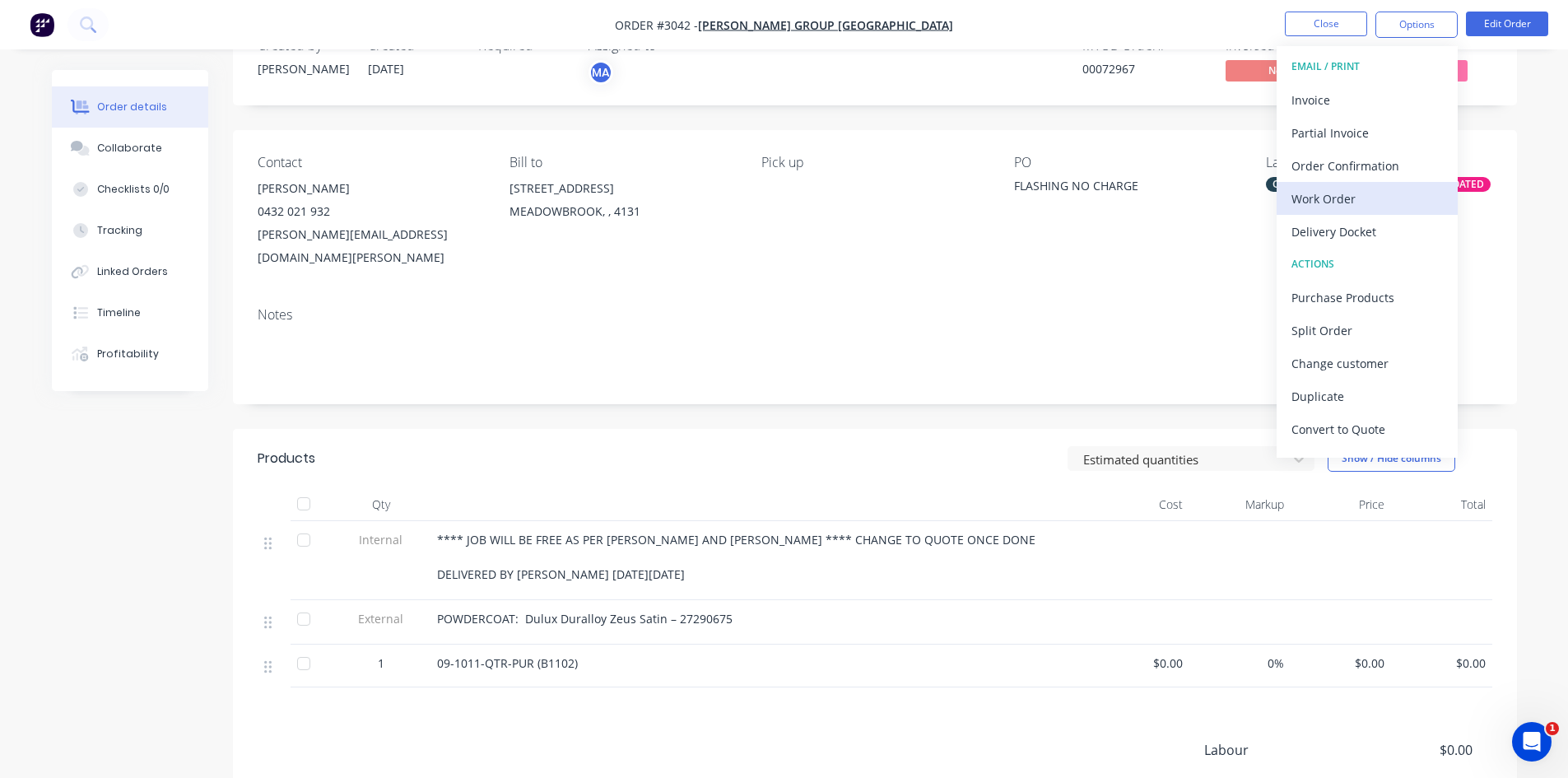
click at [1337, 193] on div "Work Order" at bounding box center [1367, 198] width 151 height 23
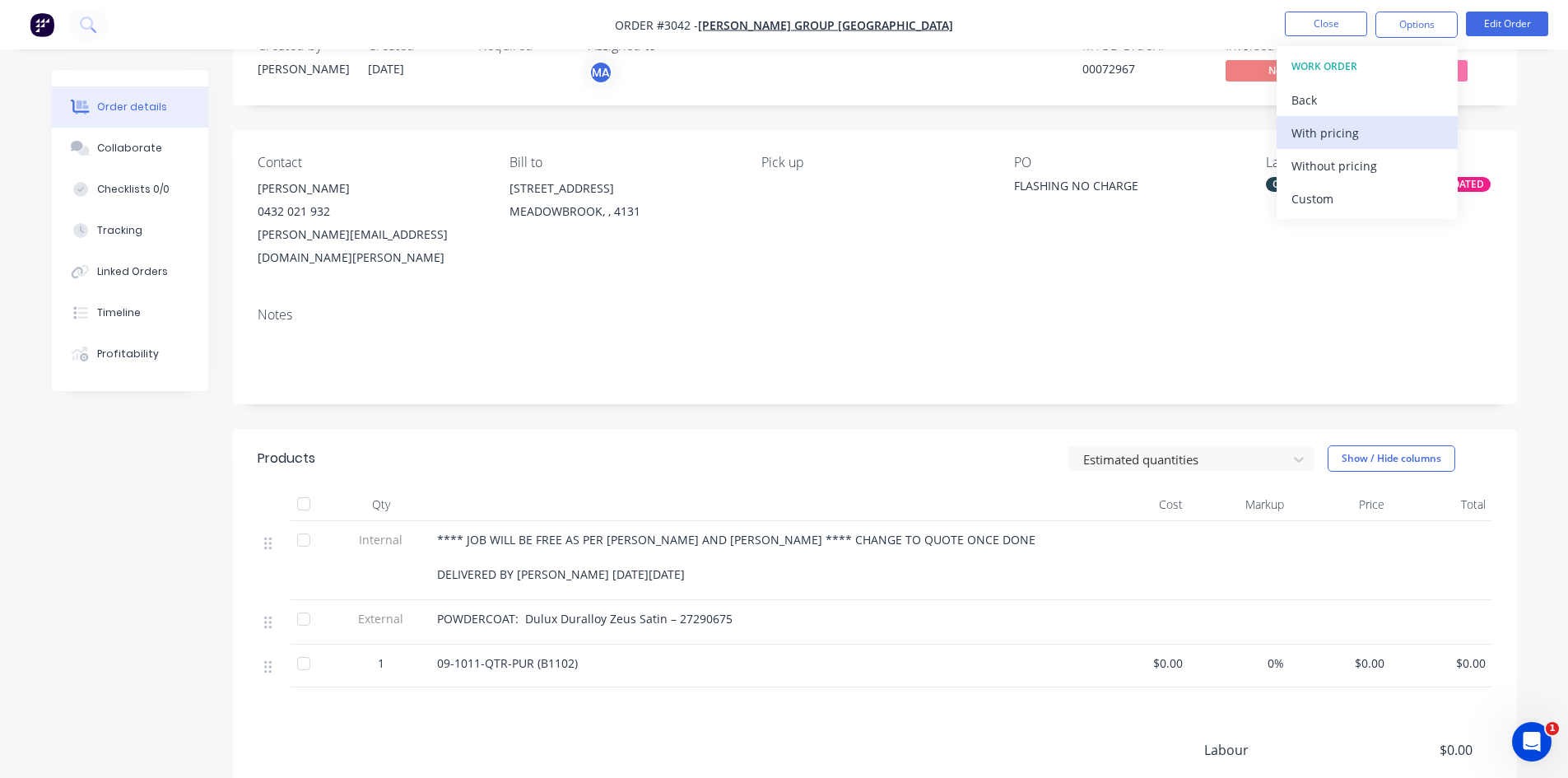
click at [1338, 132] on div "With pricing" at bounding box center [1367, 133] width 151 height 23
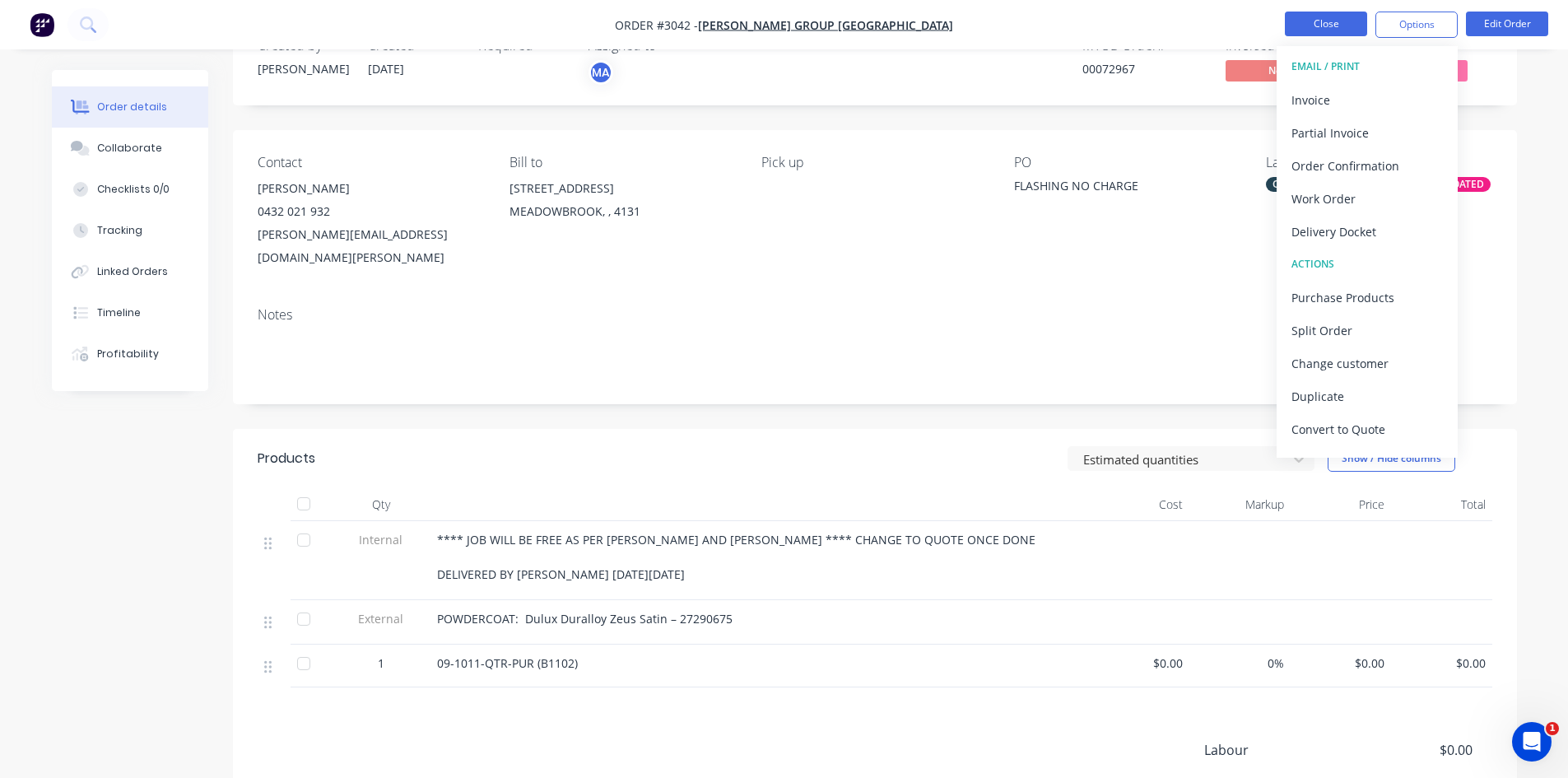
click at [1344, 21] on button "Close" at bounding box center [1326, 23] width 82 height 24
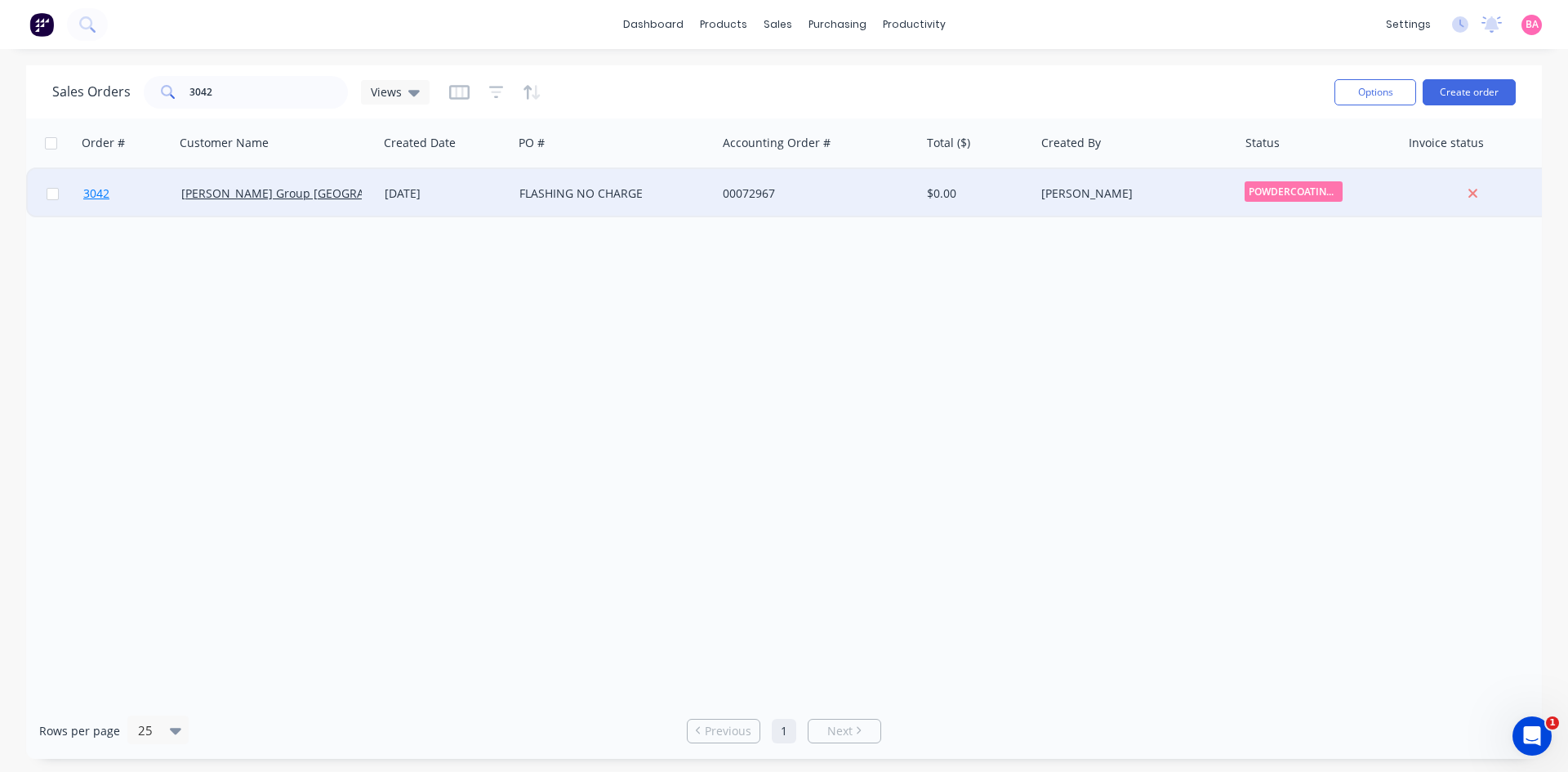
click at [91, 194] on span "3042" at bounding box center [96, 193] width 26 height 16
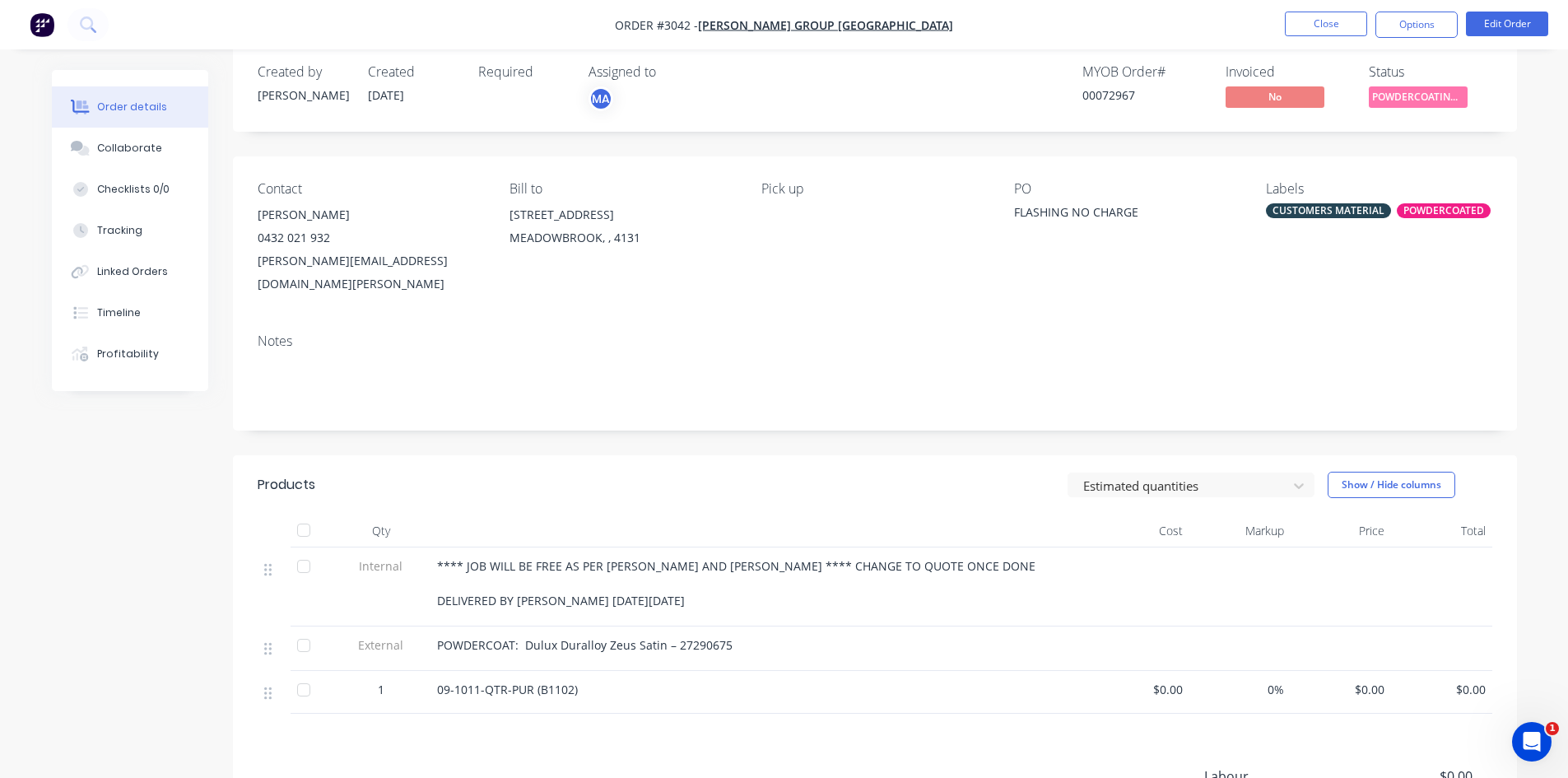
scroll to position [27, 0]
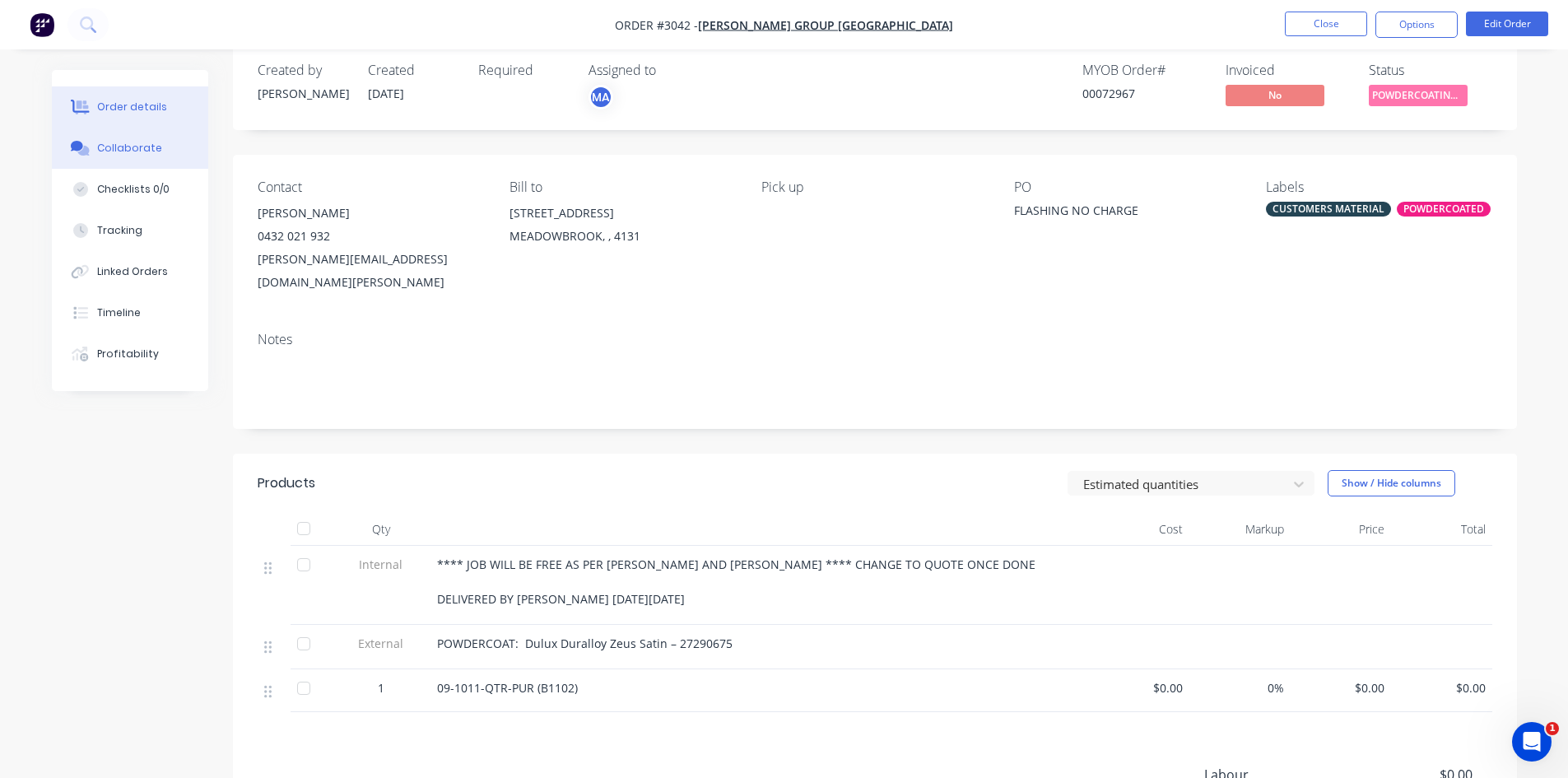
click at [140, 148] on div "Collaborate" at bounding box center [129, 147] width 65 height 15
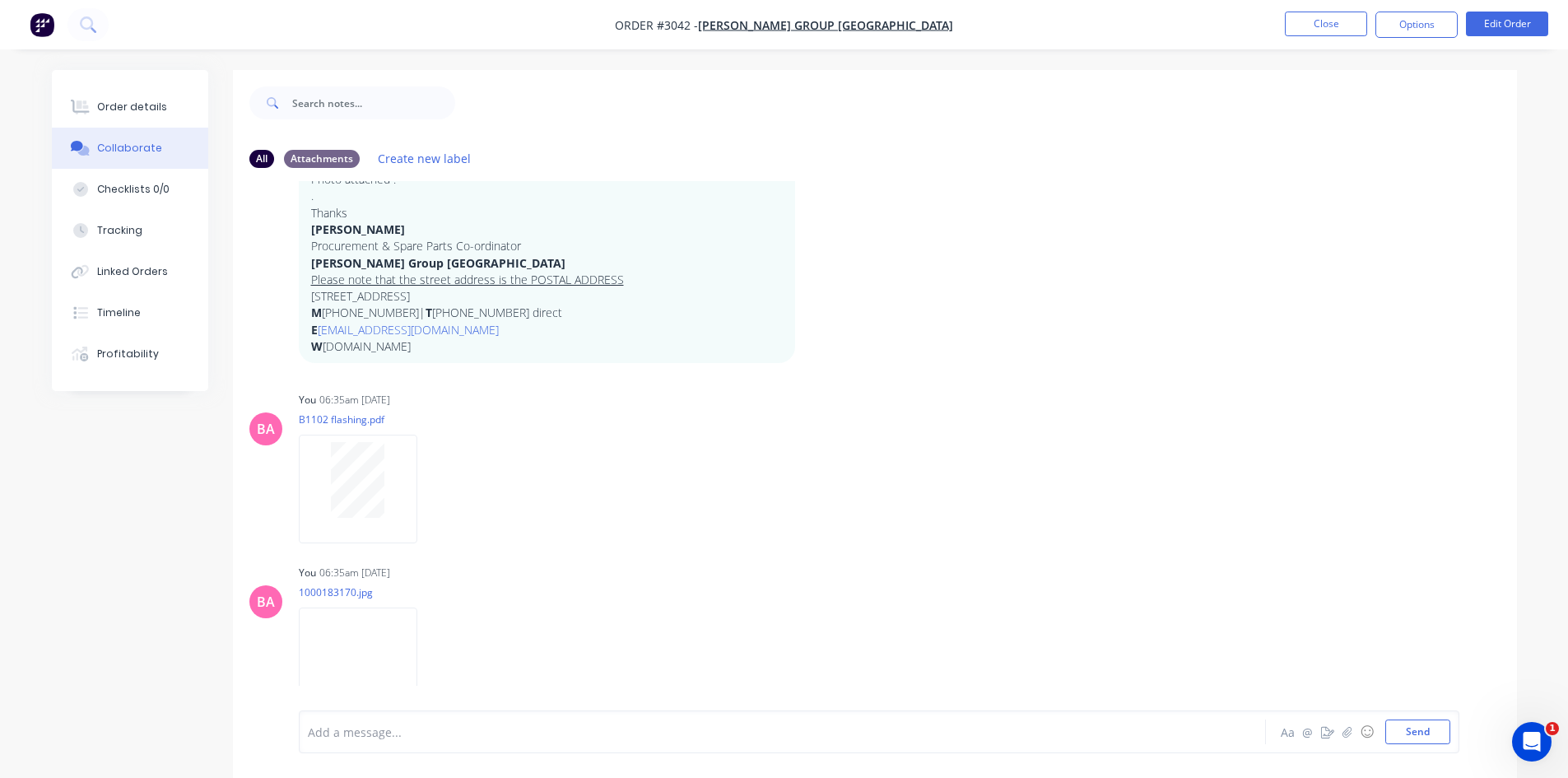
scroll to position [220, 0]
click at [152, 101] on div "Order details" at bounding box center [132, 106] width 70 height 15
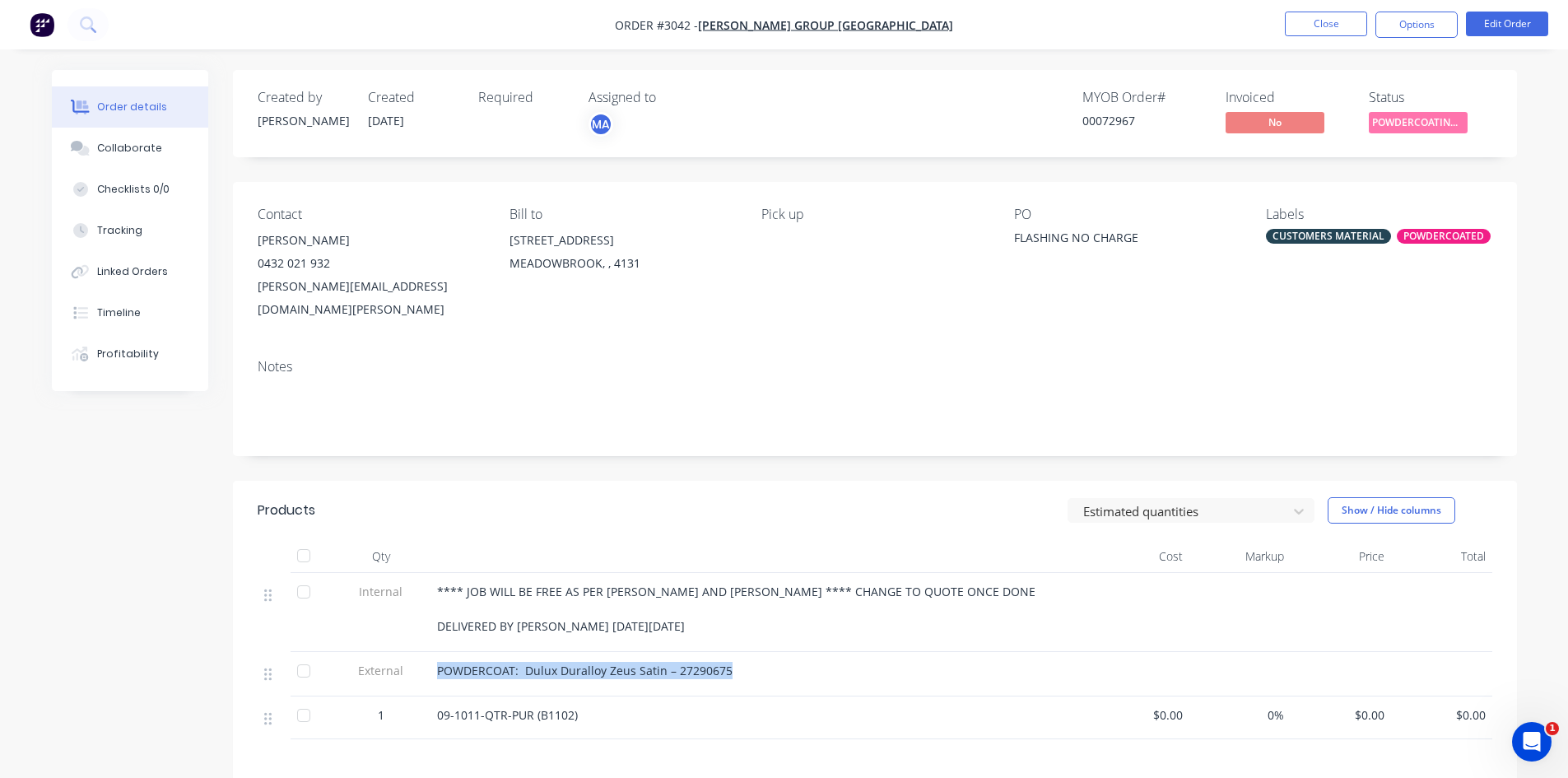
drag, startPoint x: 732, startPoint y: 644, endPoint x: 462, endPoint y: 646, distance: 270.0
click at [431, 652] on div "POWDERCOAT: Dulux Duralloy Zeus Satin – 27290675" at bounding box center [760, 675] width 659 height 45
copy span "POWDERCOAT: Dulux Duralloy Zeus Satin – 27290675"
click at [1412, 23] on button "Options" at bounding box center [1417, 24] width 82 height 26
click at [1513, 21] on button "Edit Order" at bounding box center [1507, 23] width 82 height 24
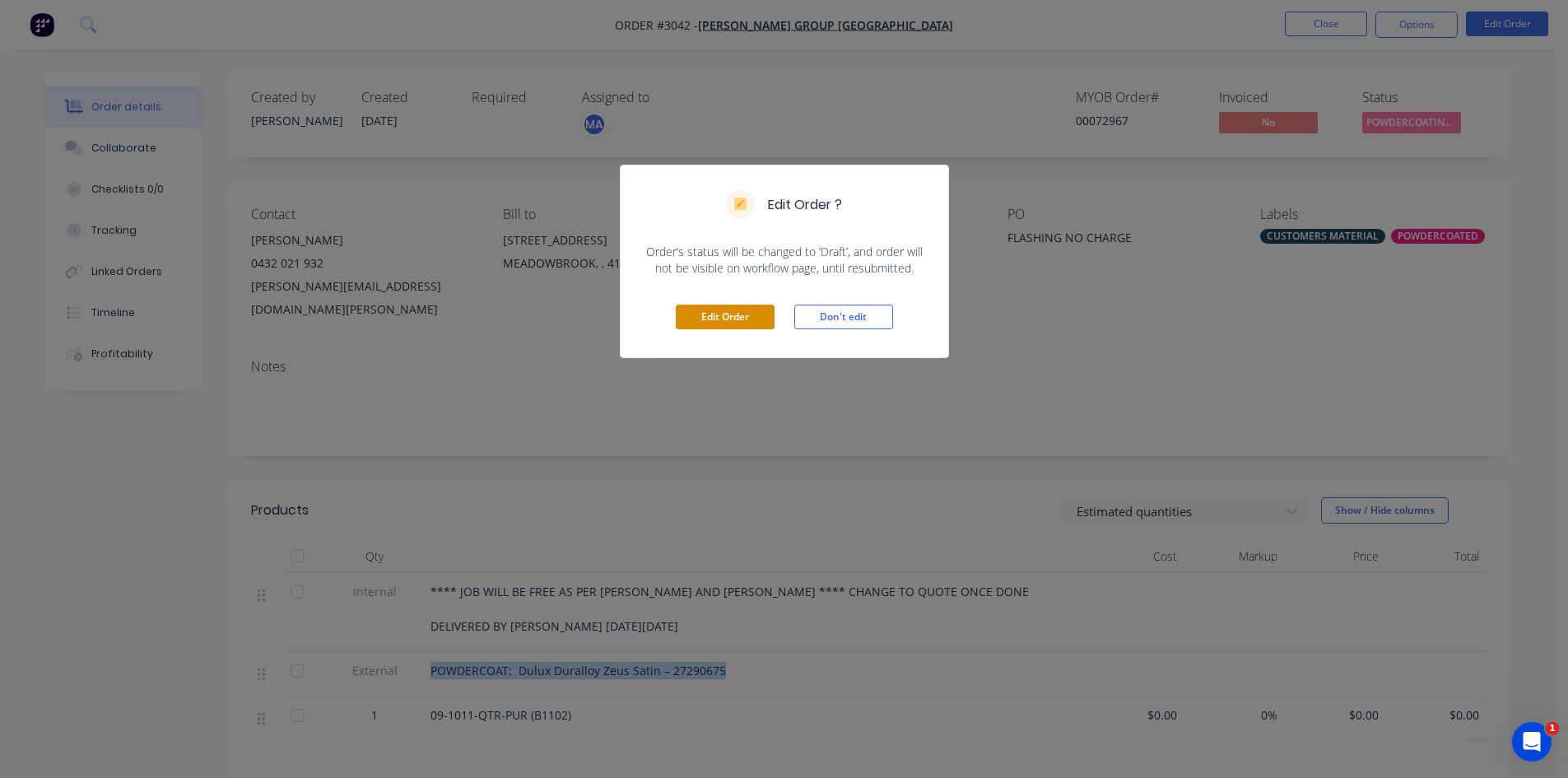
click at [748, 311] on button "Edit Order" at bounding box center [724, 316] width 99 height 24
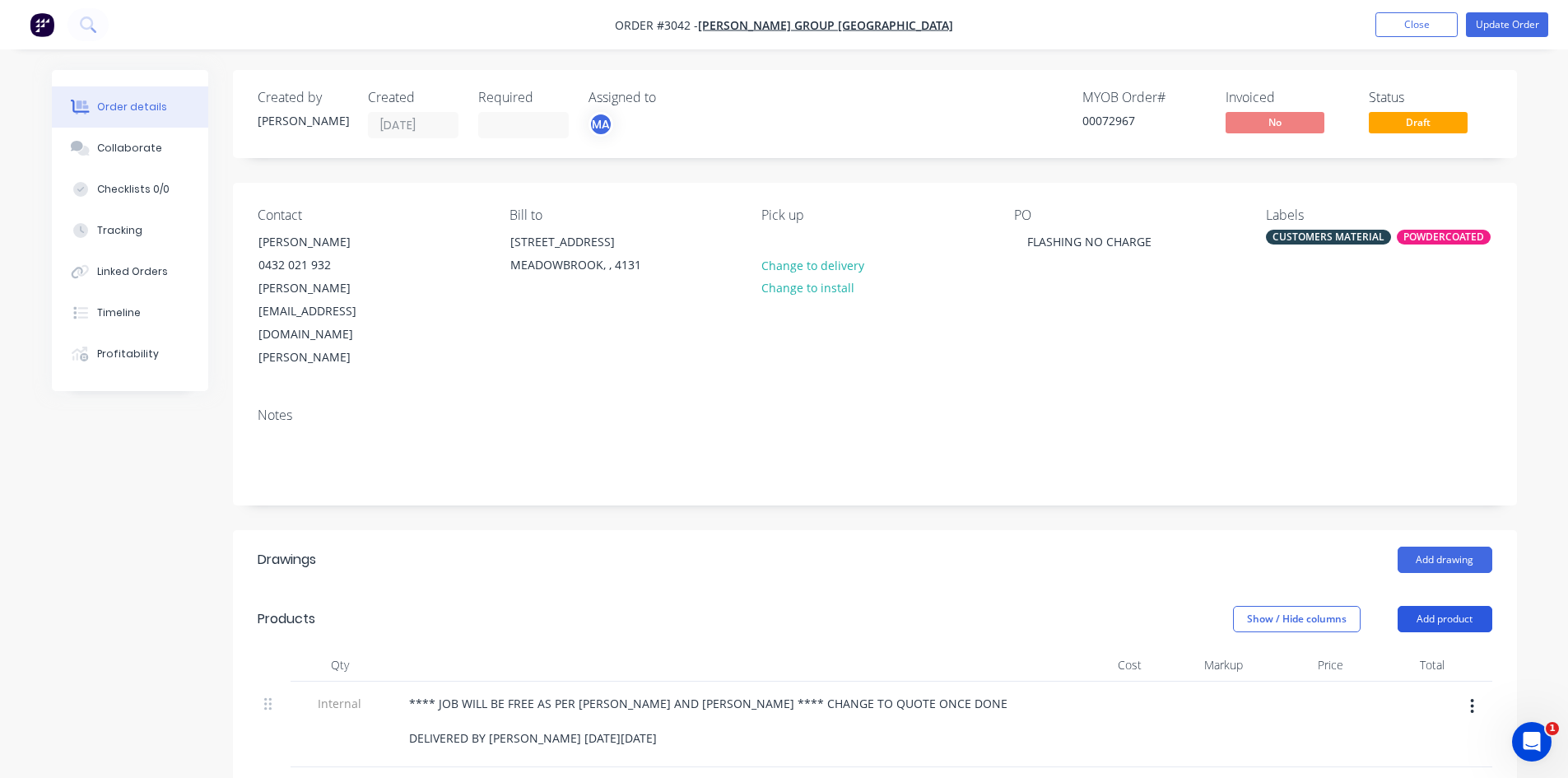
click at [1422, 606] on button "Add product" at bounding box center [1445, 619] width 95 height 26
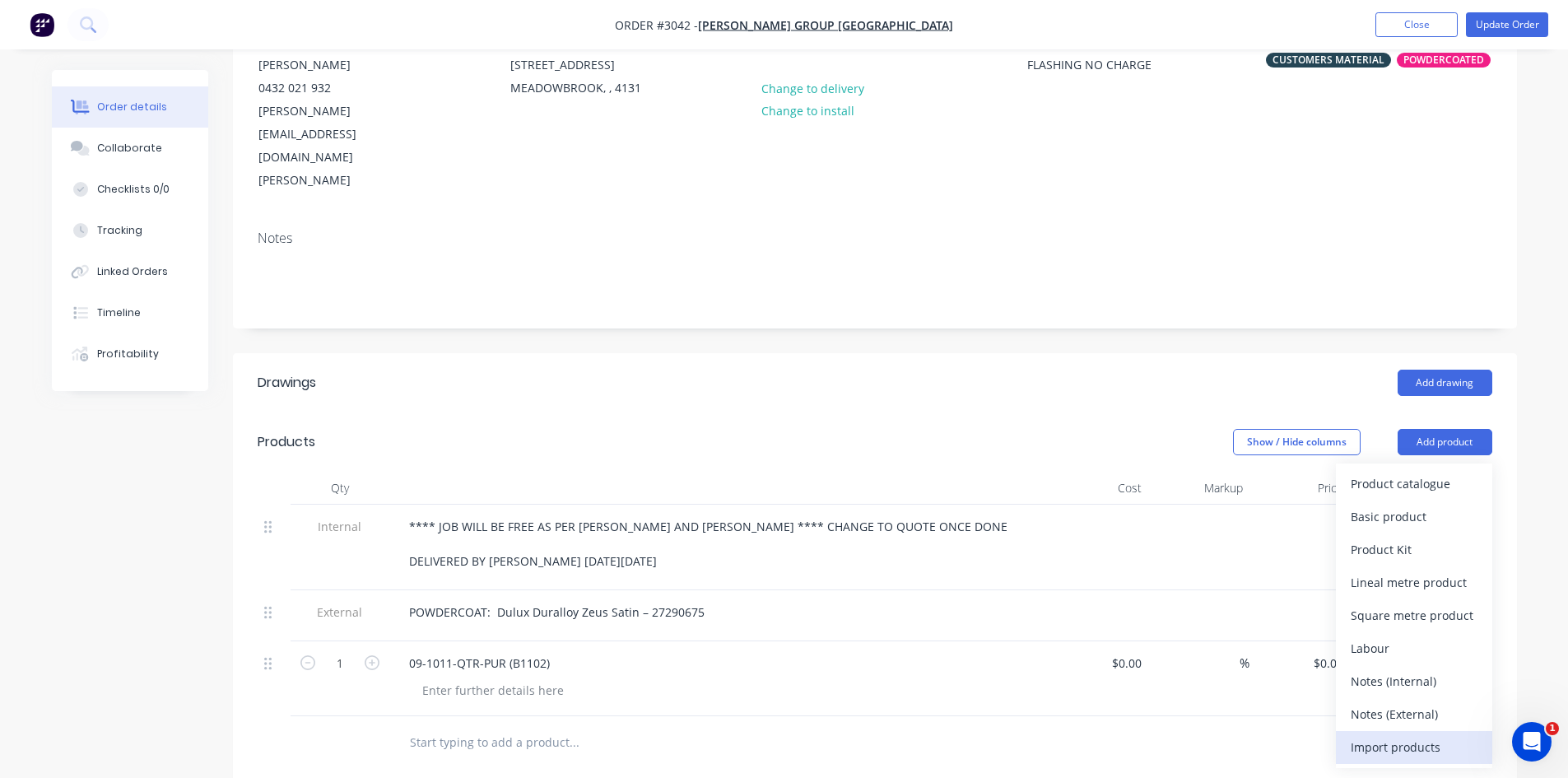
scroll to position [191, 0]
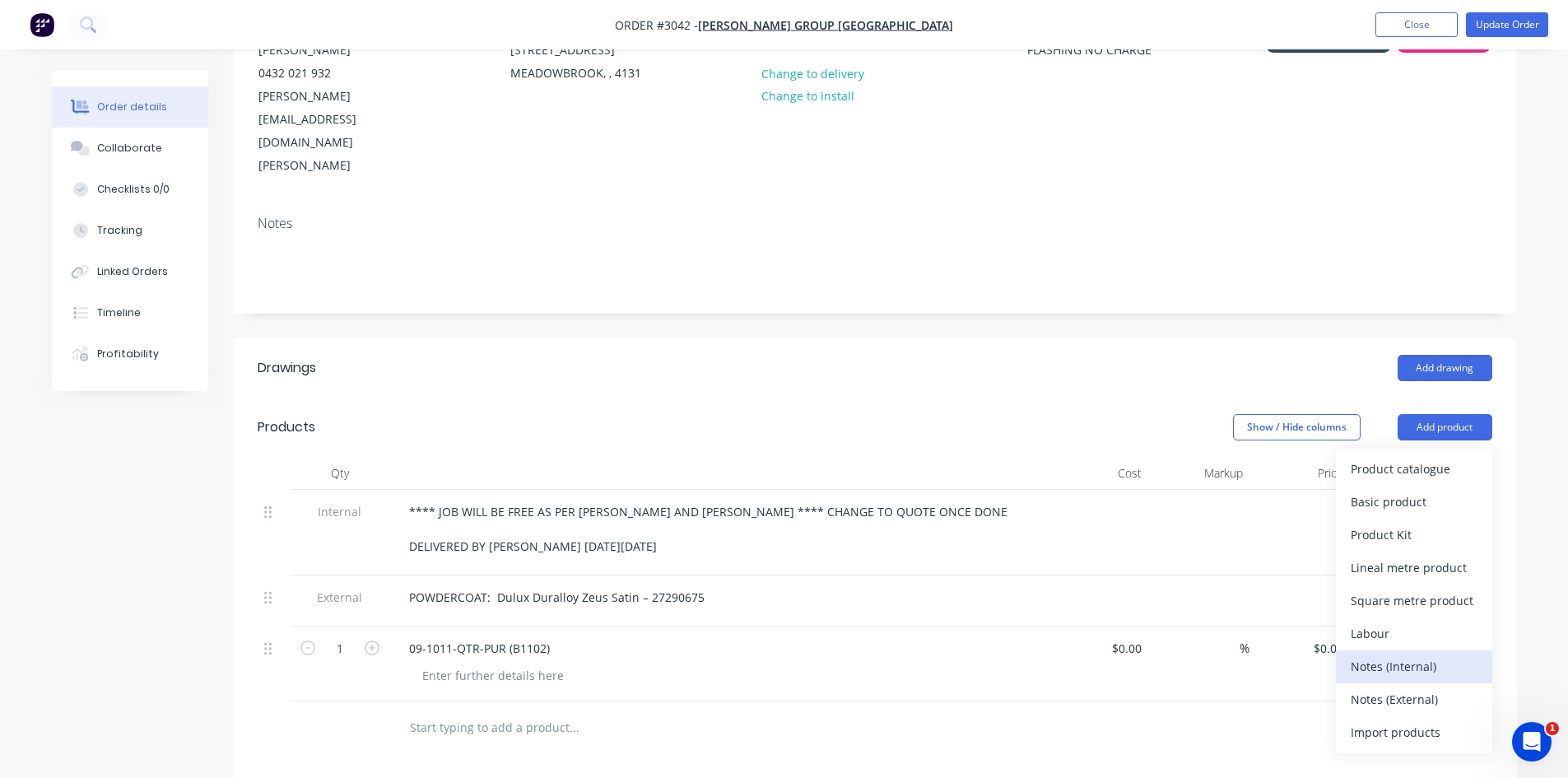
click at [1420, 654] on div "Notes (Internal)" at bounding box center [1415, 666] width 127 height 23
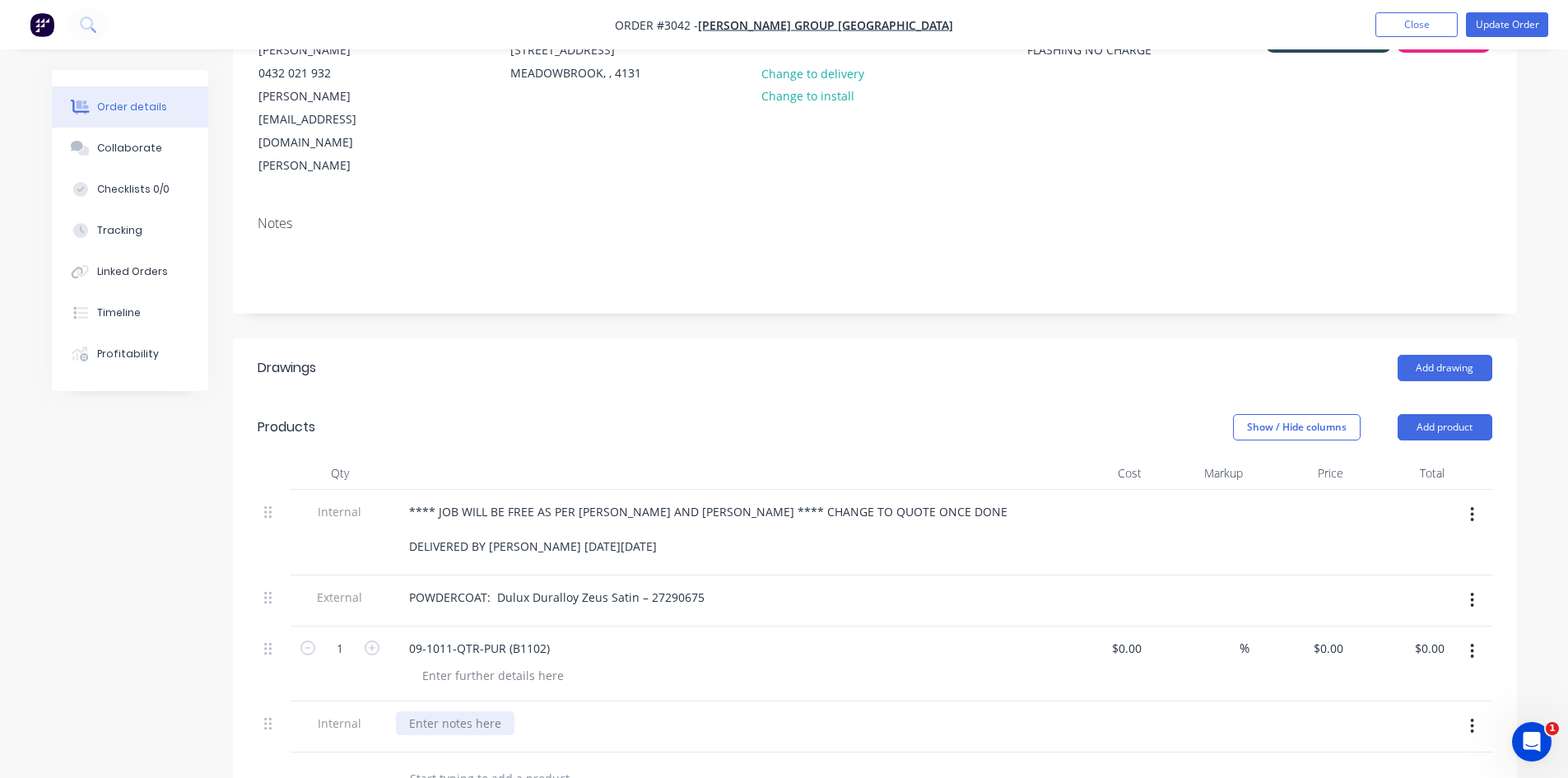
paste div
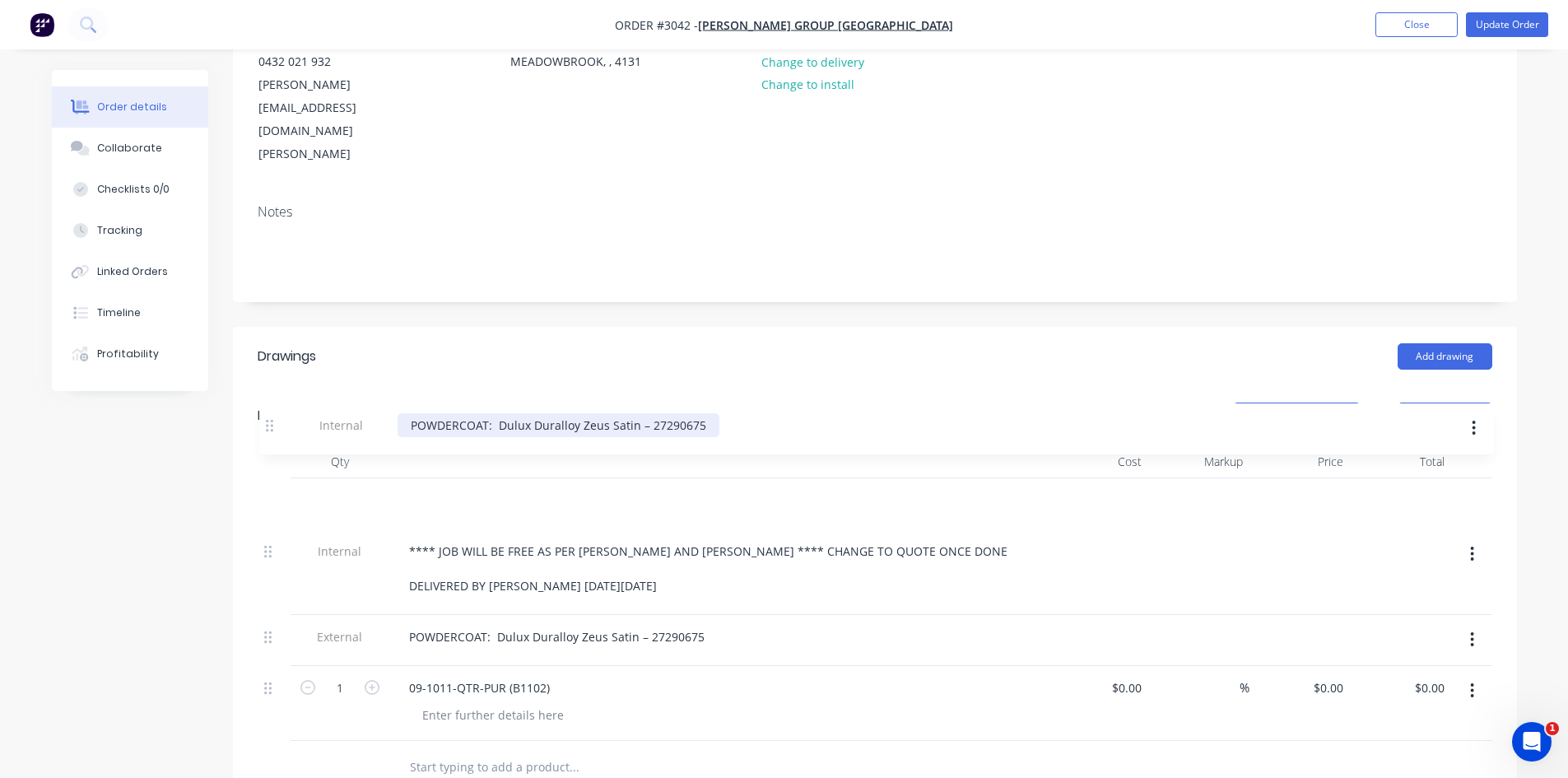
drag, startPoint x: 270, startPoint y: 654, endPoint x: 276, endPoint y: 424, distance: 230.1
click at [276, 478] on div "Internal **** JOB WILL BE FREE AS PER [PERSON_NAME] AND [PERSON_NAME] **** CHAN…" at bounding box center [875, 609] width 1235 height 263
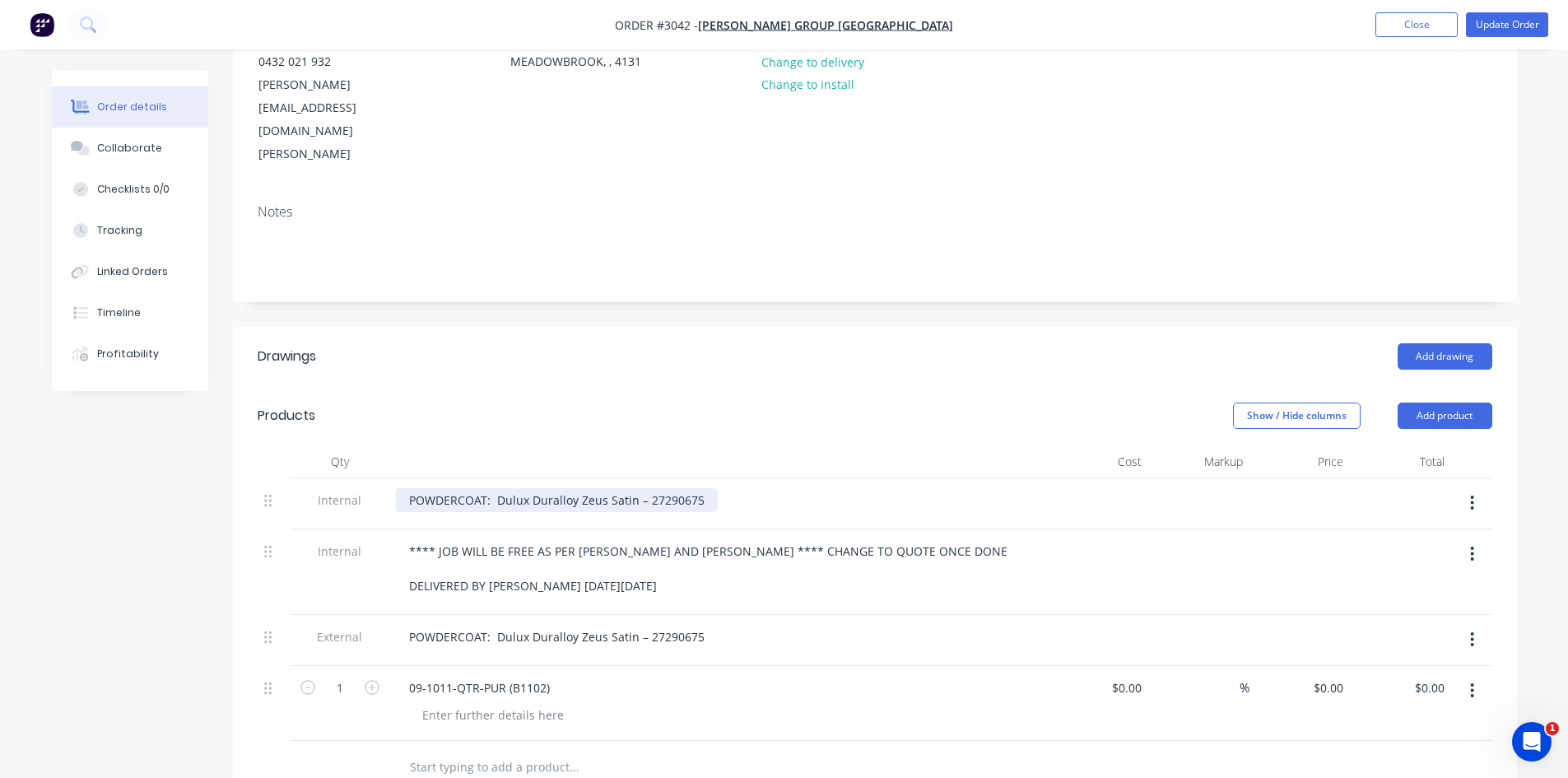
click at [493, 488] on div "POWDERCOAT: Dulux Duralloy Zeus Satin – 27290675" at bounding box center [557, 500] width 322 height 23
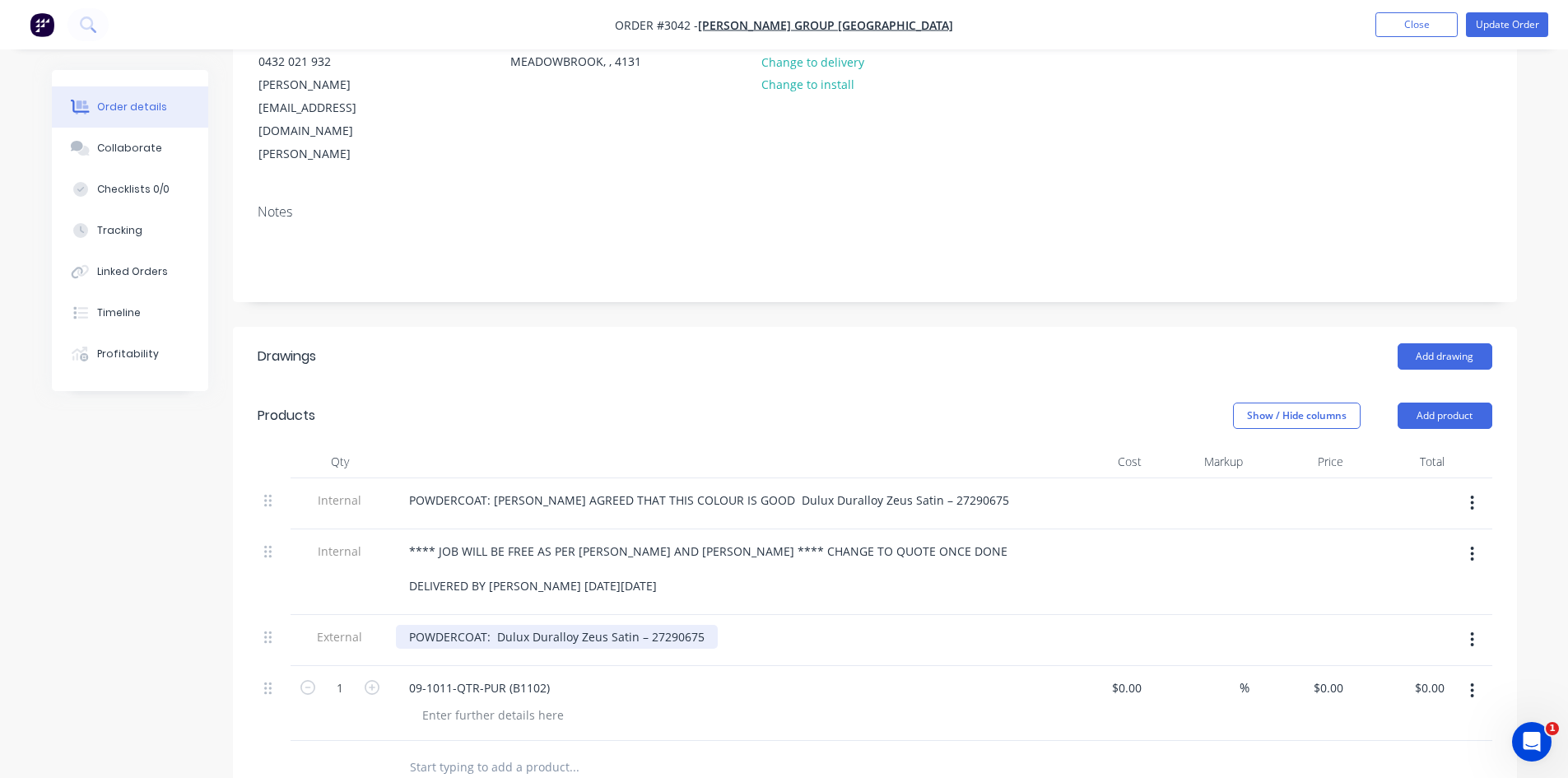
click at [606, 625] on div "POWDERCOAT: Dulux Duralloy Zeus Satin – 27290675" at bounding box center [557, 636] width 322 height 23
click at [670, 625] on div "POWDERCOAT: Dulux Duralloy Satin – 27290675" at bounding box center [542, 636] width 292 height 23
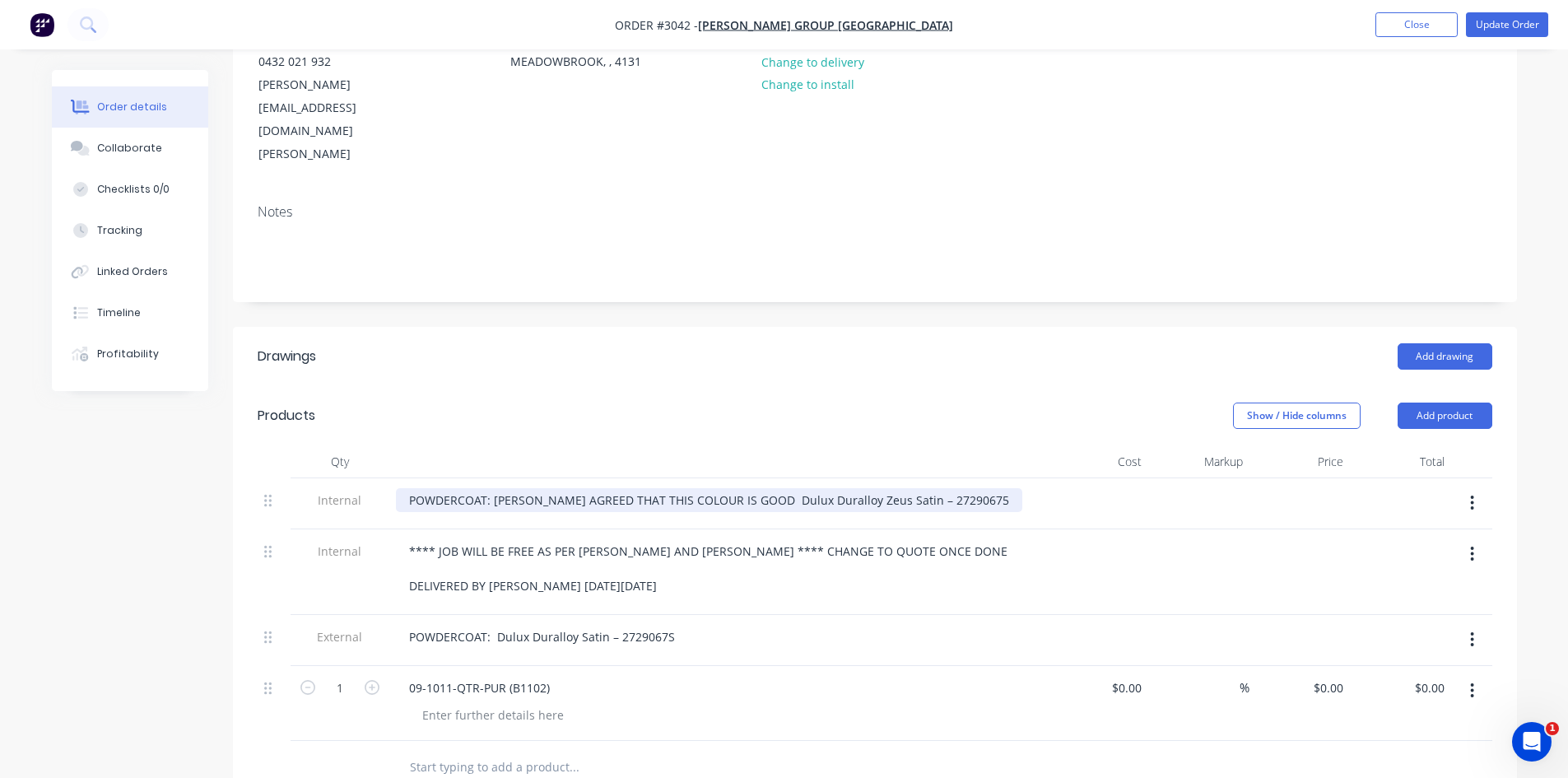
click at [906, 488] on div "POWDERCOAT: [PERSON_NAME] AGREED THAT THIS COLOUR IS GOOD Dulux Duralloy Zeus S…" at bounding box center [710, 500] width 627 height 23
click at [974, 488] on div "POWDERCOAT: [PERSON_NAME] AGREED THAT THIS COLOUR IS GOOD Dulux Duralloy Satin …" at bounding box center [694, 500] width 597 height 23
click at [866, 488] on div "POWDERCOAT: [PERSON_NAME] AGREED THAT THIS COLOUR IS GOOD Dulux Duralloy Satin …" at bounding box center [694, 500] width 597 height 23
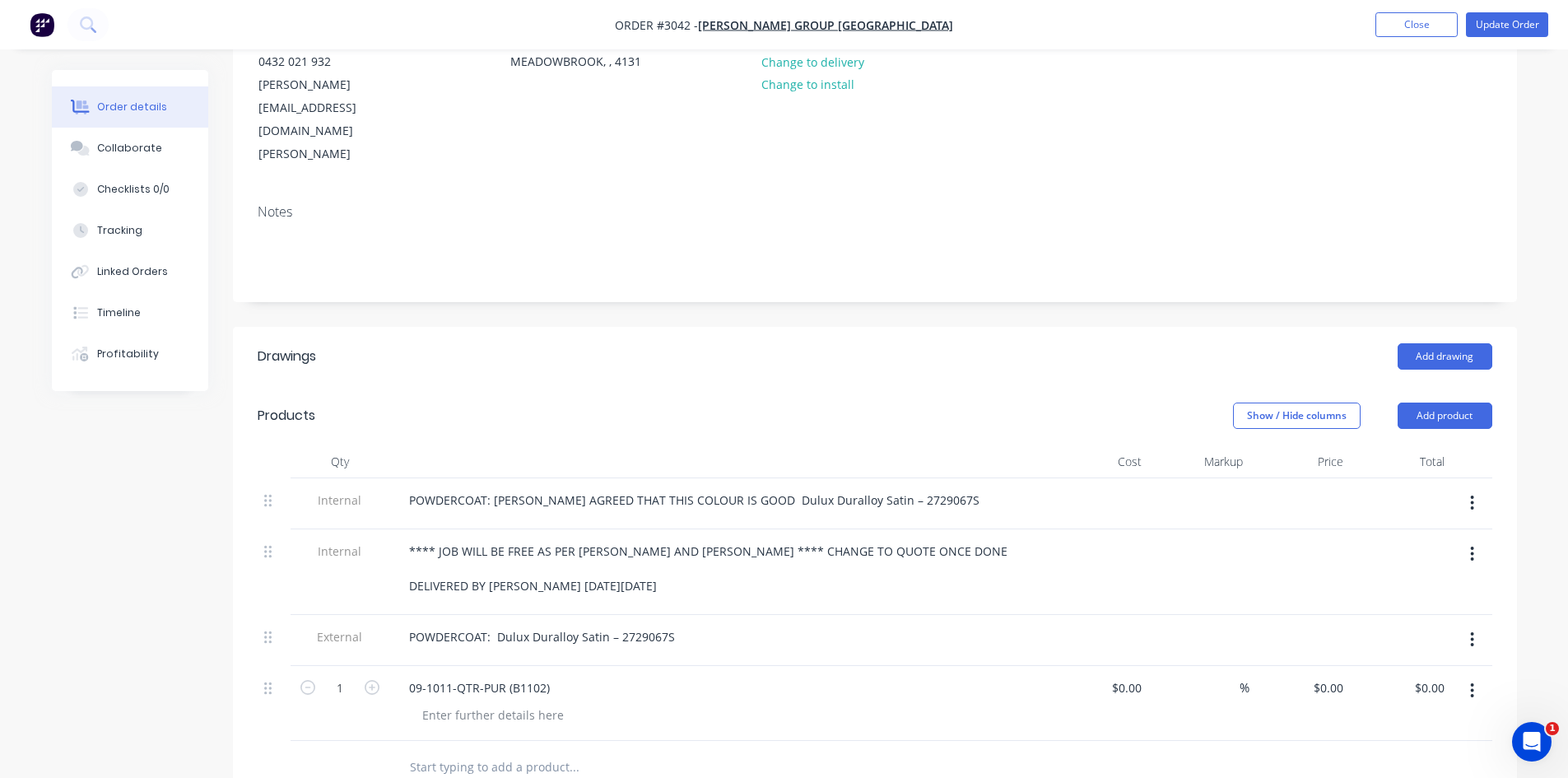
drag, startPoint x: 860, startPoint y: 432, endPoint x: 833, endPoint y: 460, distance: 38.9
click at [833, 529] on div "**** JOB WILL BE FREE AS PER [PERSON_NAME] AND [PERSON_NAME] **** CHANGE TO QUO…" at bounding box center [719, 572] width 659 height 86
click at [1507, 18] on button "Update Order" at bounding box center [1507, 24] width 82 height 24
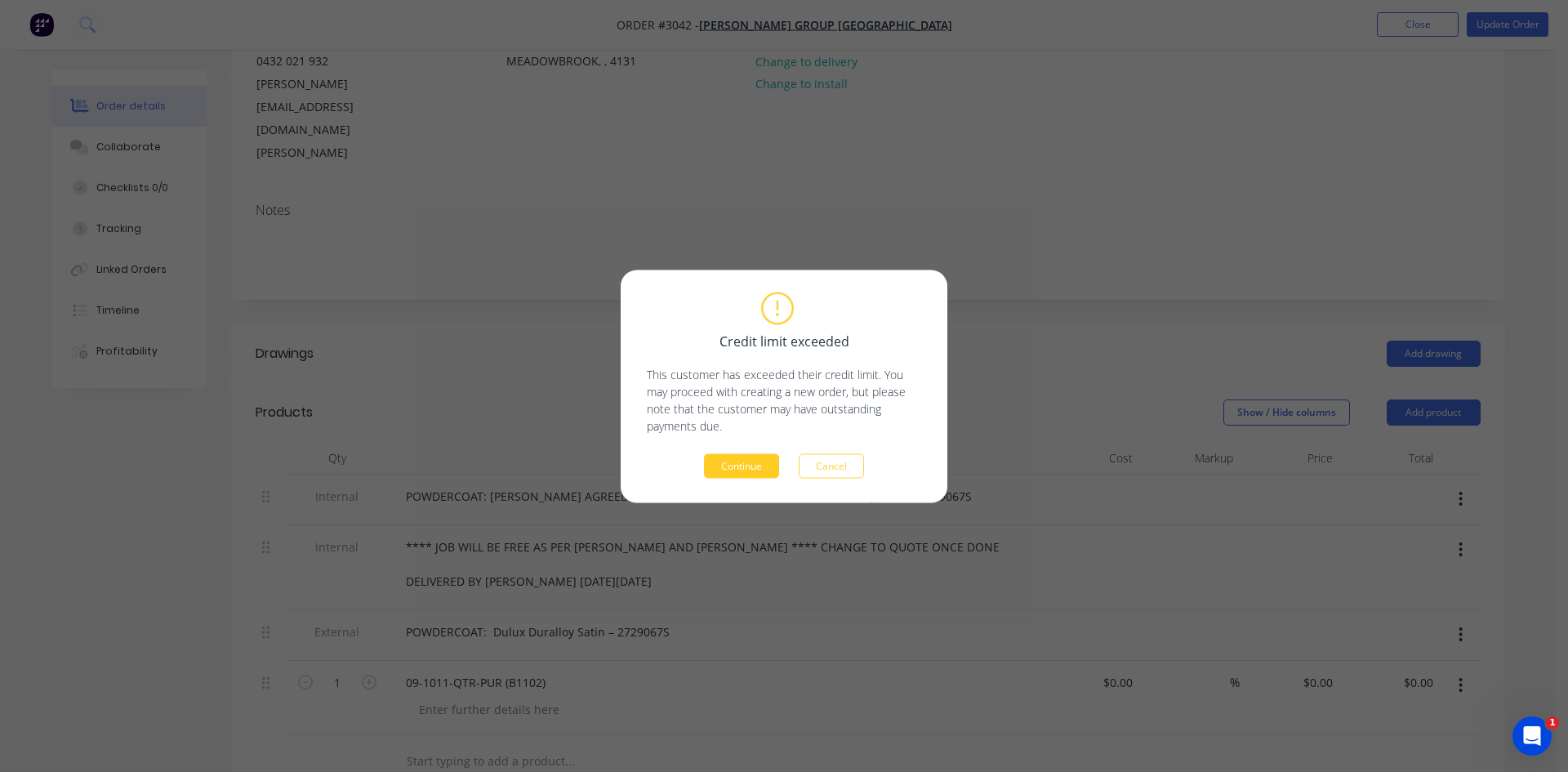
click at [748, 464] on button "Continue" at bounding box center [742, 465] width 76 height 24
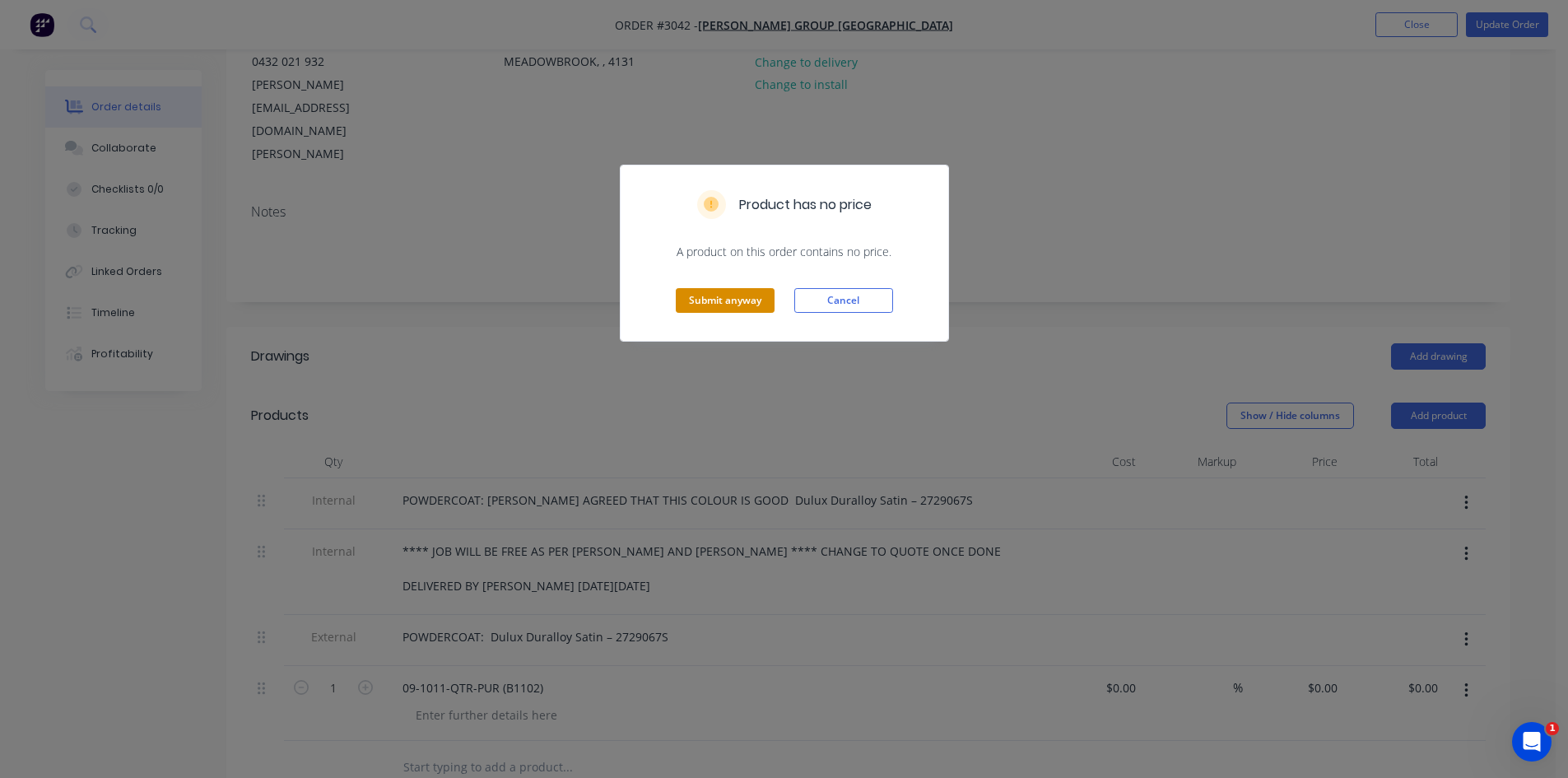
click at [738, 297] on button "Submit anyway" at bounding box center [724, 300] width 99 height 24
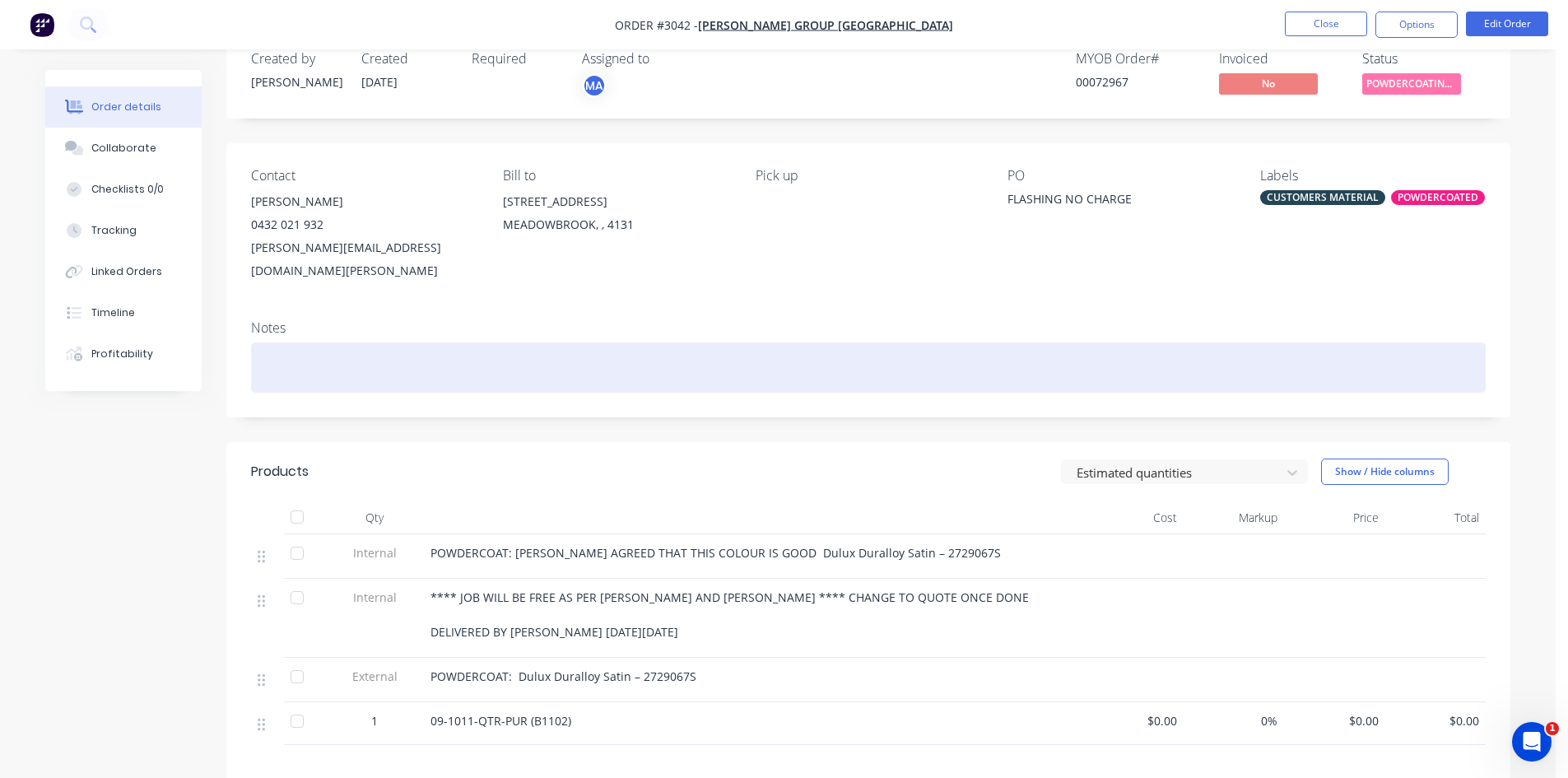
scroll to position [38, 0]
click at [471, 344] on div at bounding box center [868, 368] width 1235 height 50
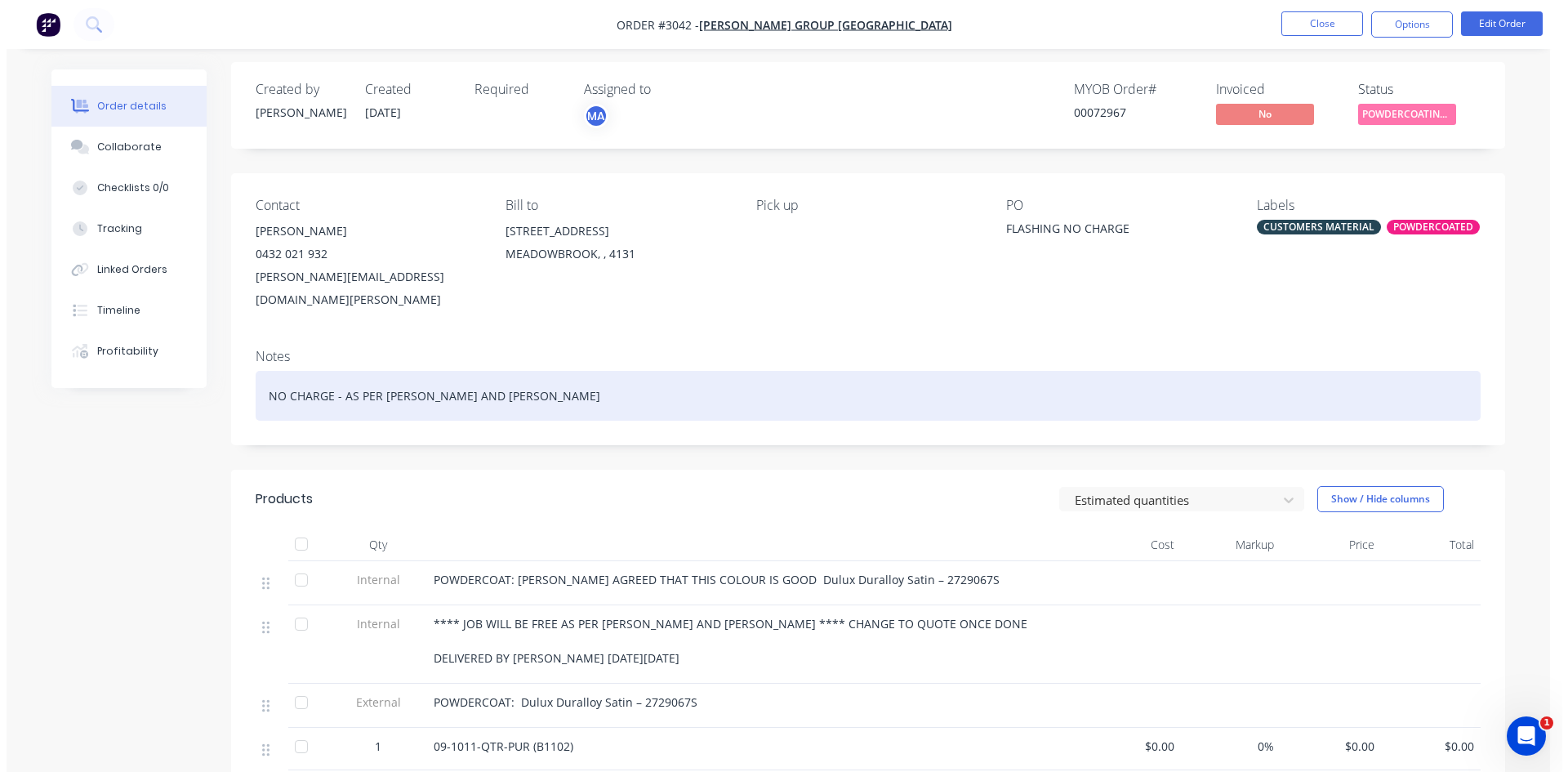
scroll to position [0, 0]
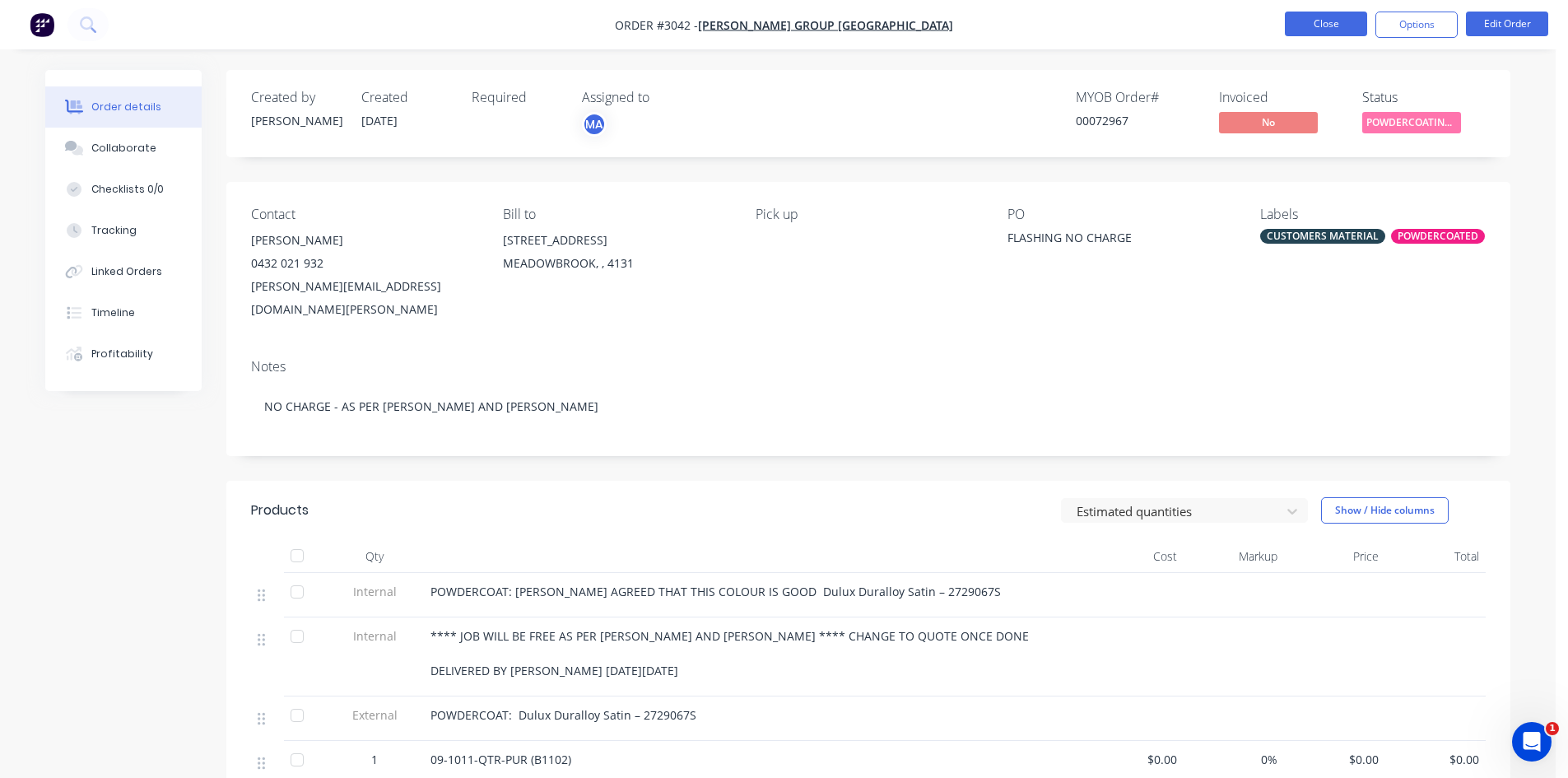
click at [1328, 17] on button "Close" at bounding box center [1326, 23] width 82 height 24
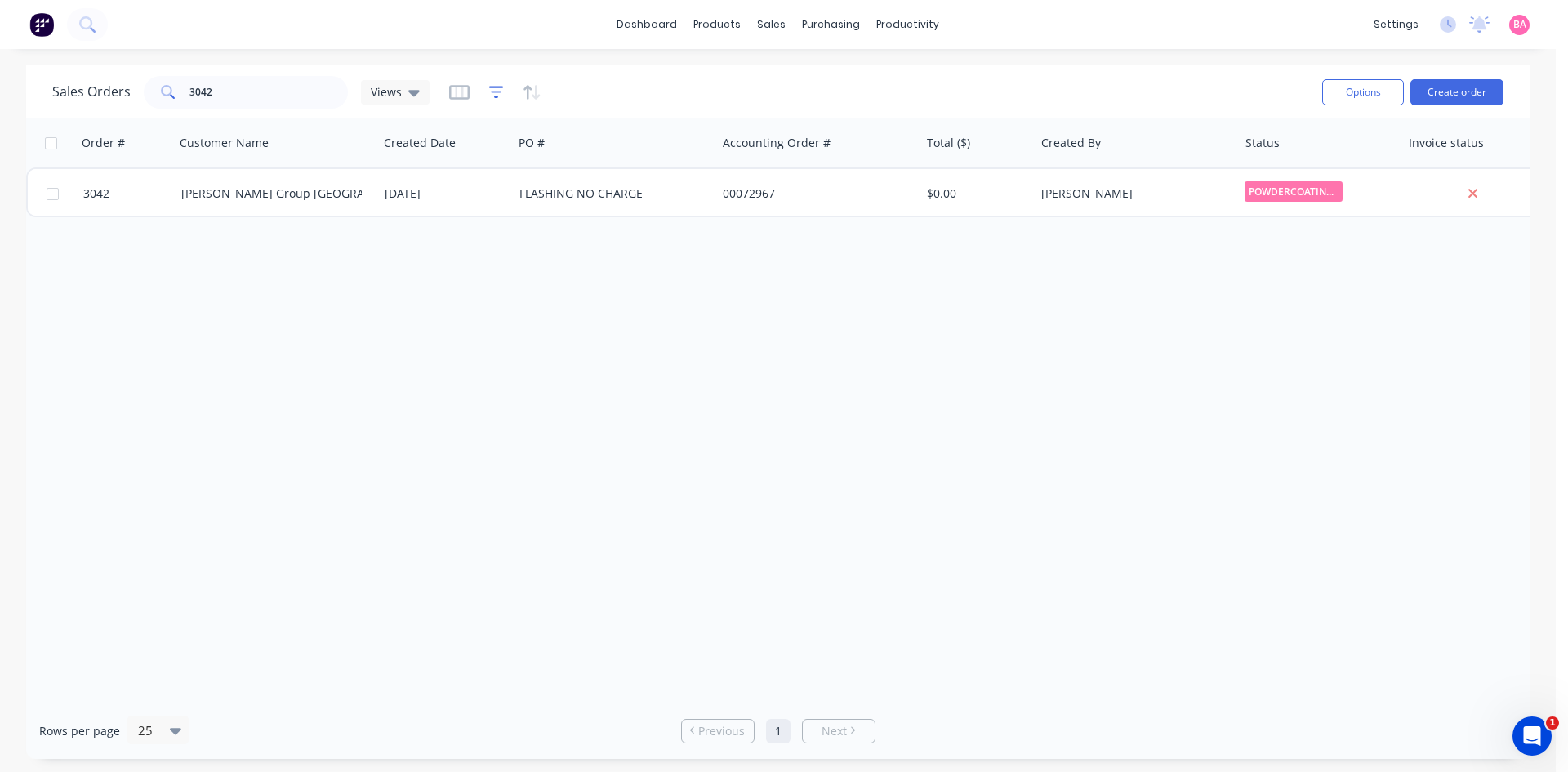
click at [499, 95] on icon "button" at bounding box center [496, 92] width 15 height 16
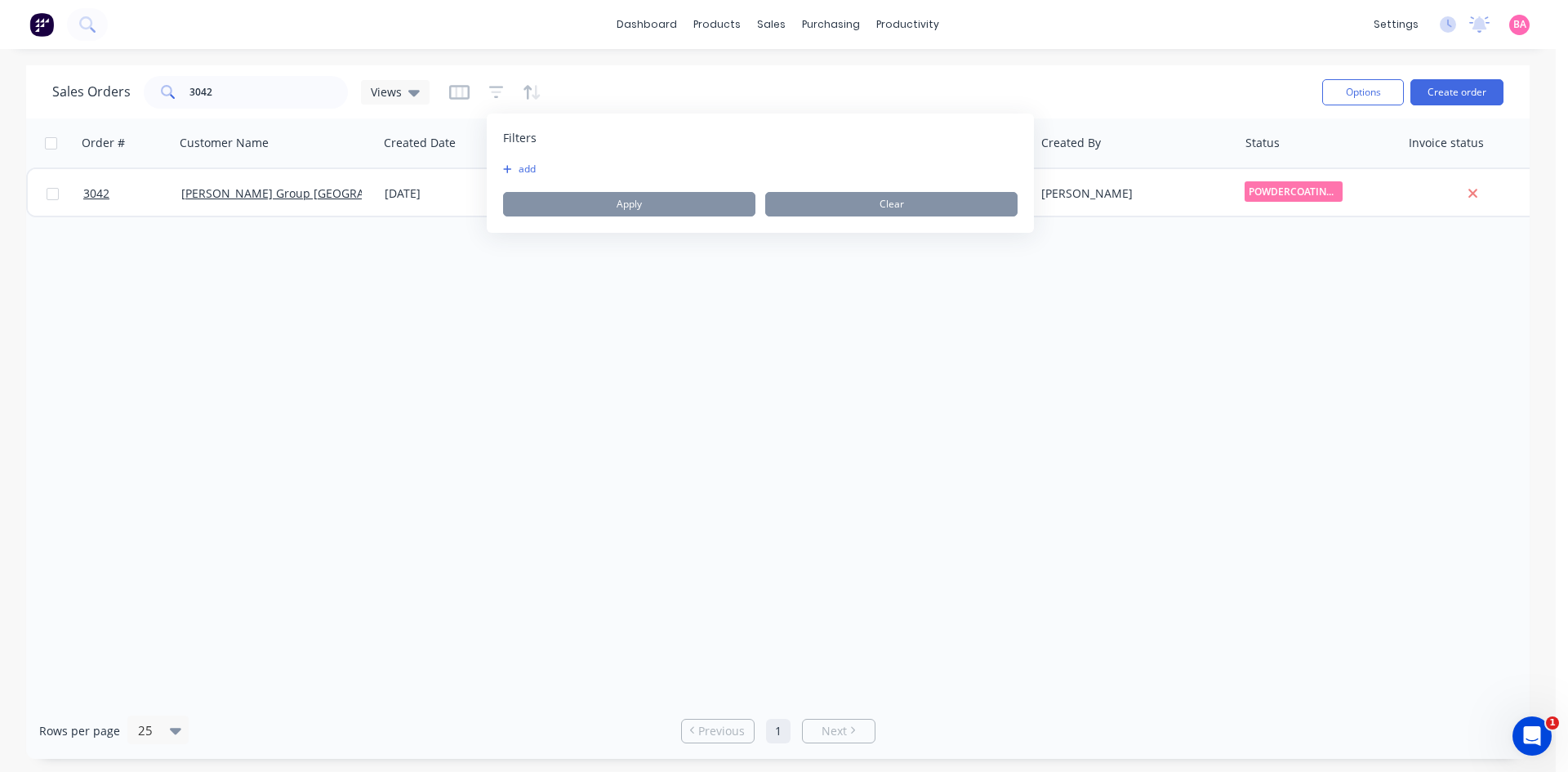
click at [524, 165] on button "add" at bounding box center [523, 169] width 41 height 13
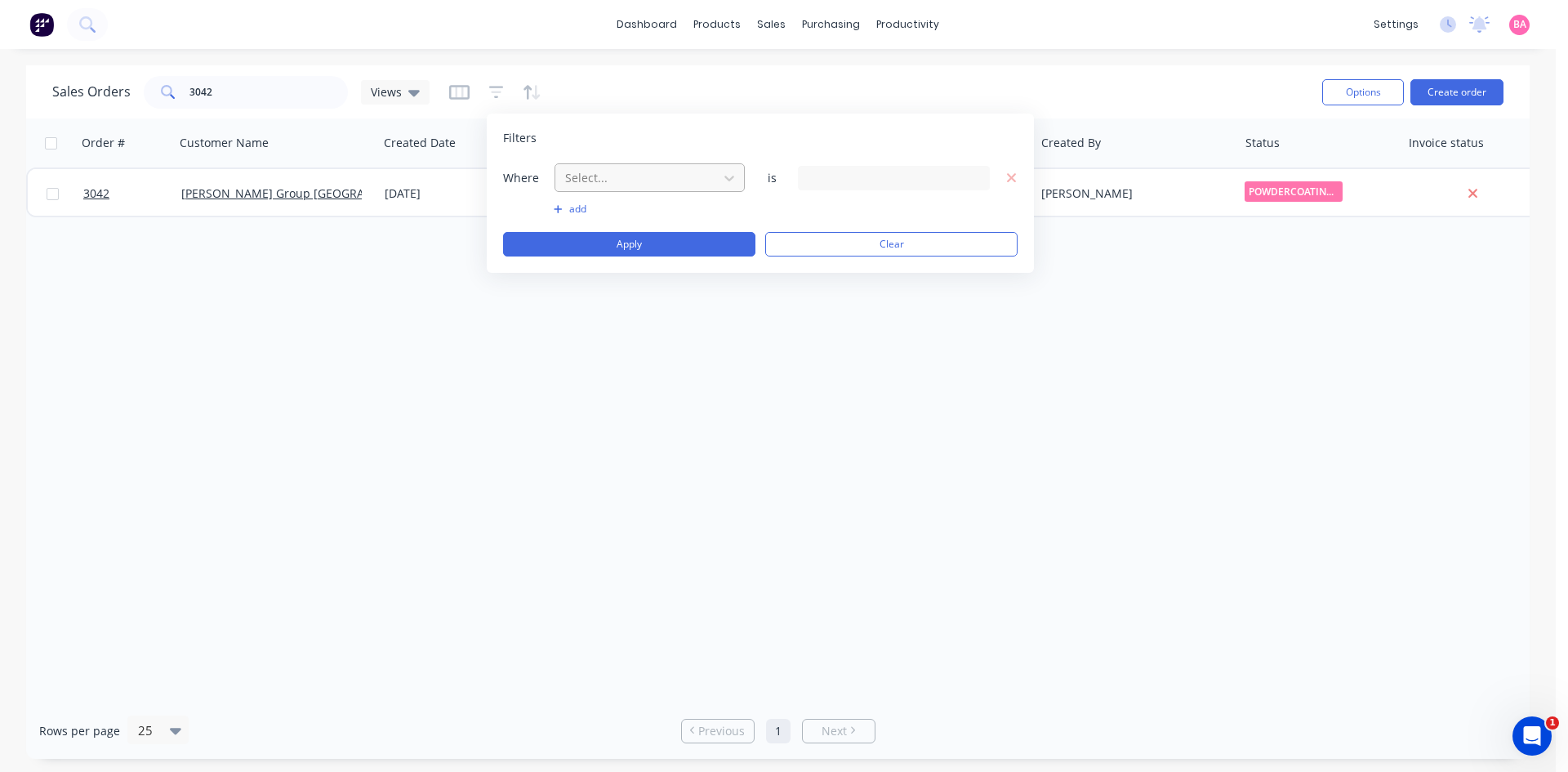
click at [627, 170] on div at bounding box center [636, 177] width 146 height 20
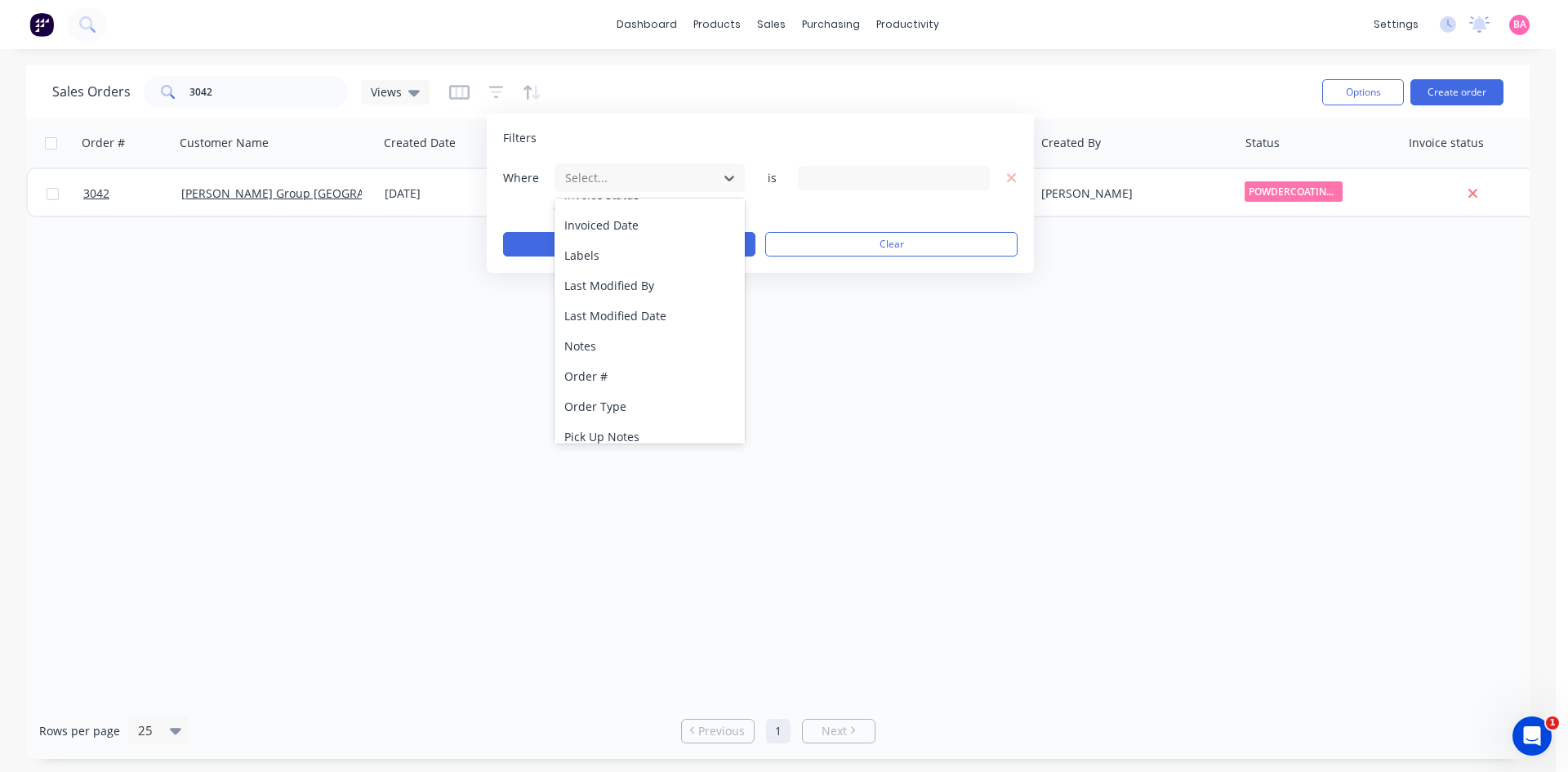
scroll to position [426, 0]
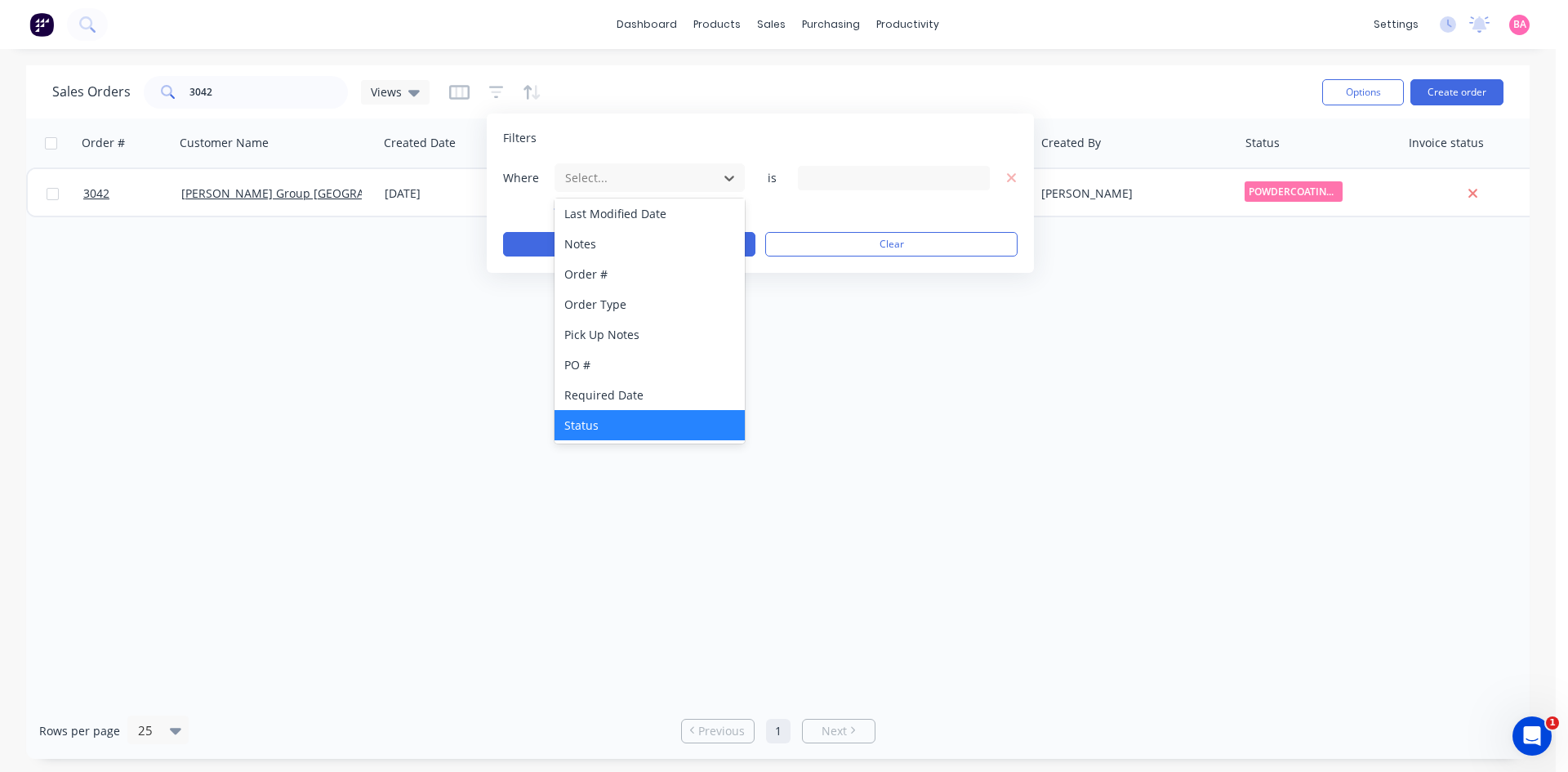
click at [591, 424] on div "Status" at bounding box center [650, 424] width 190 height 30
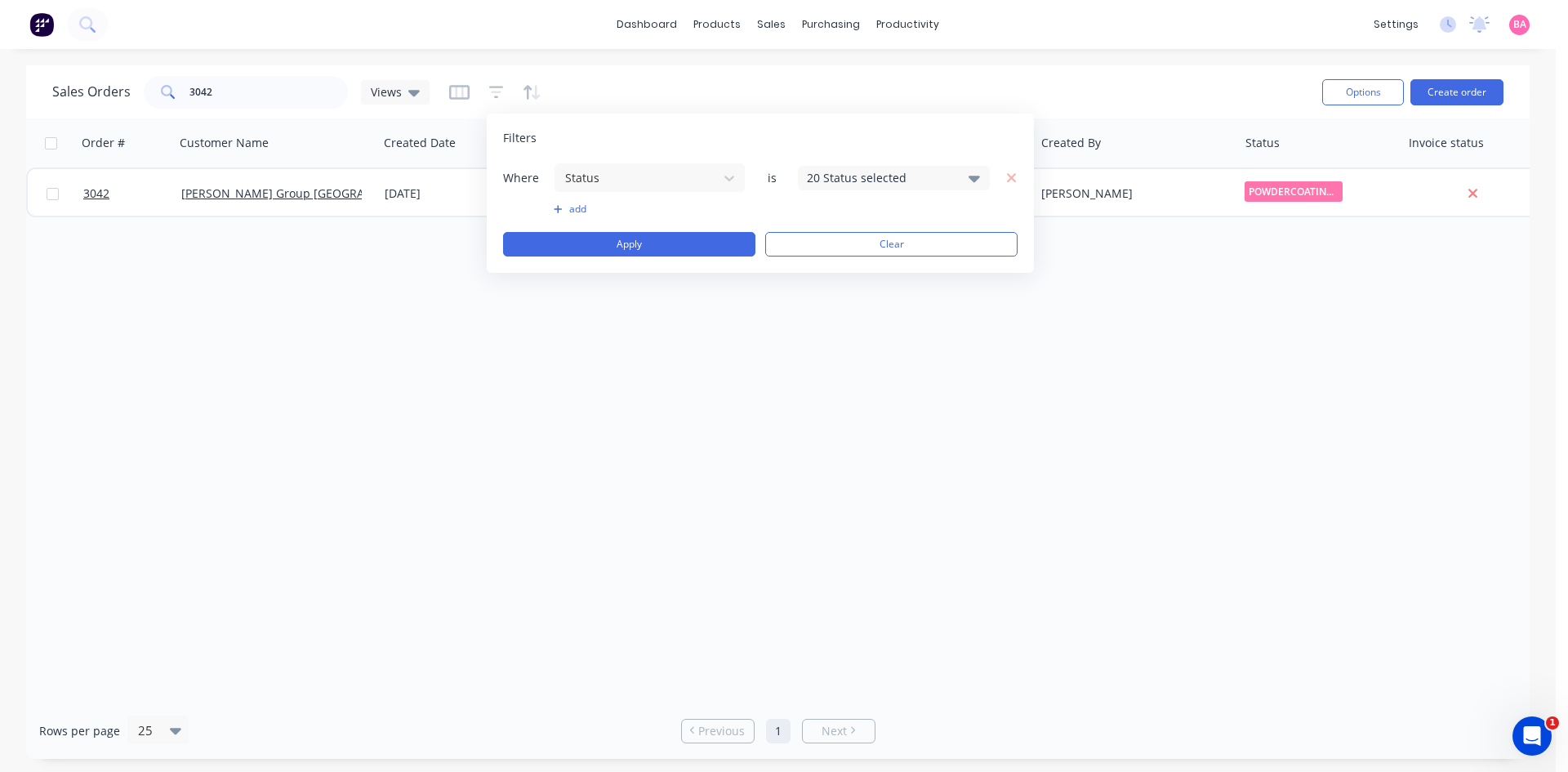
click at [970, 176] on icon at bounding box center [974, 178] width 12 height 7
click at [840, 271] on div at bounding box center [825, 268] width 33 height 33
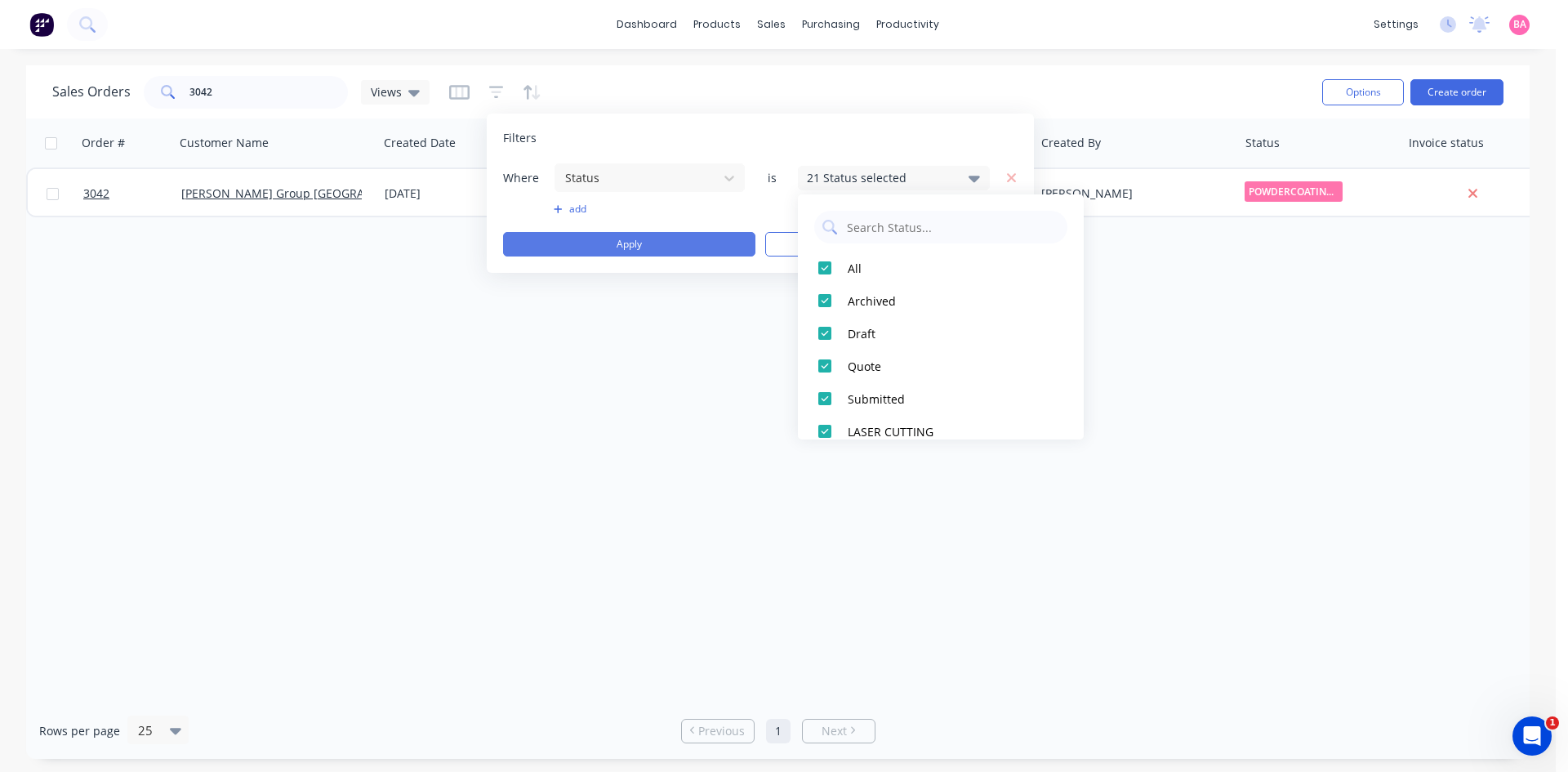
click at [677, 243] on button "Apply" at bounding box center [629, 243] width 253 height 24
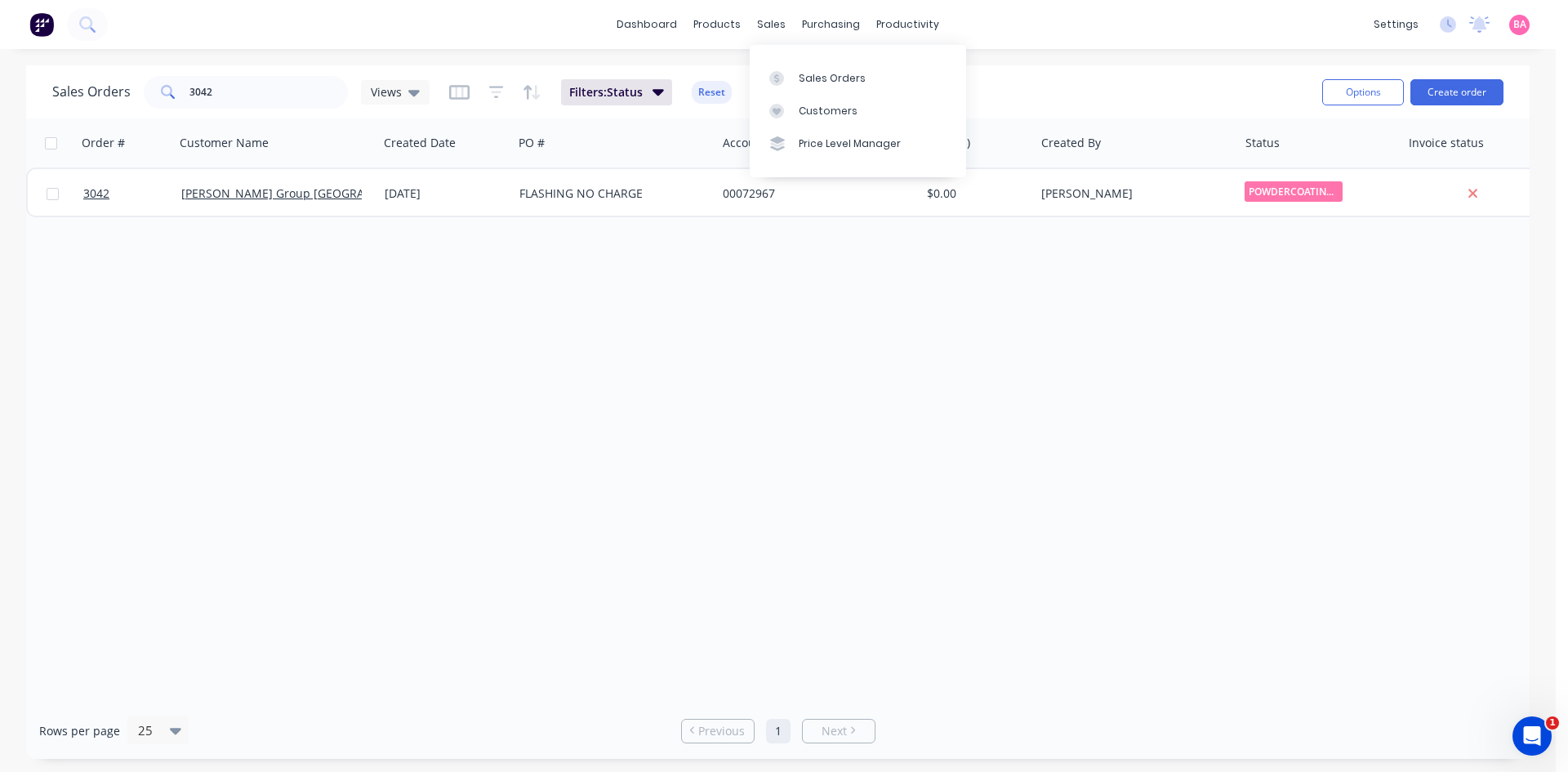
drag, startPoint x: 813, startPoint y: 76, endPoint x: 674, endPoint y: 79, distance: 139.0
click at [813, 76] on div "Sales Orders" at bounding box center [832, 77] width 67 height 15
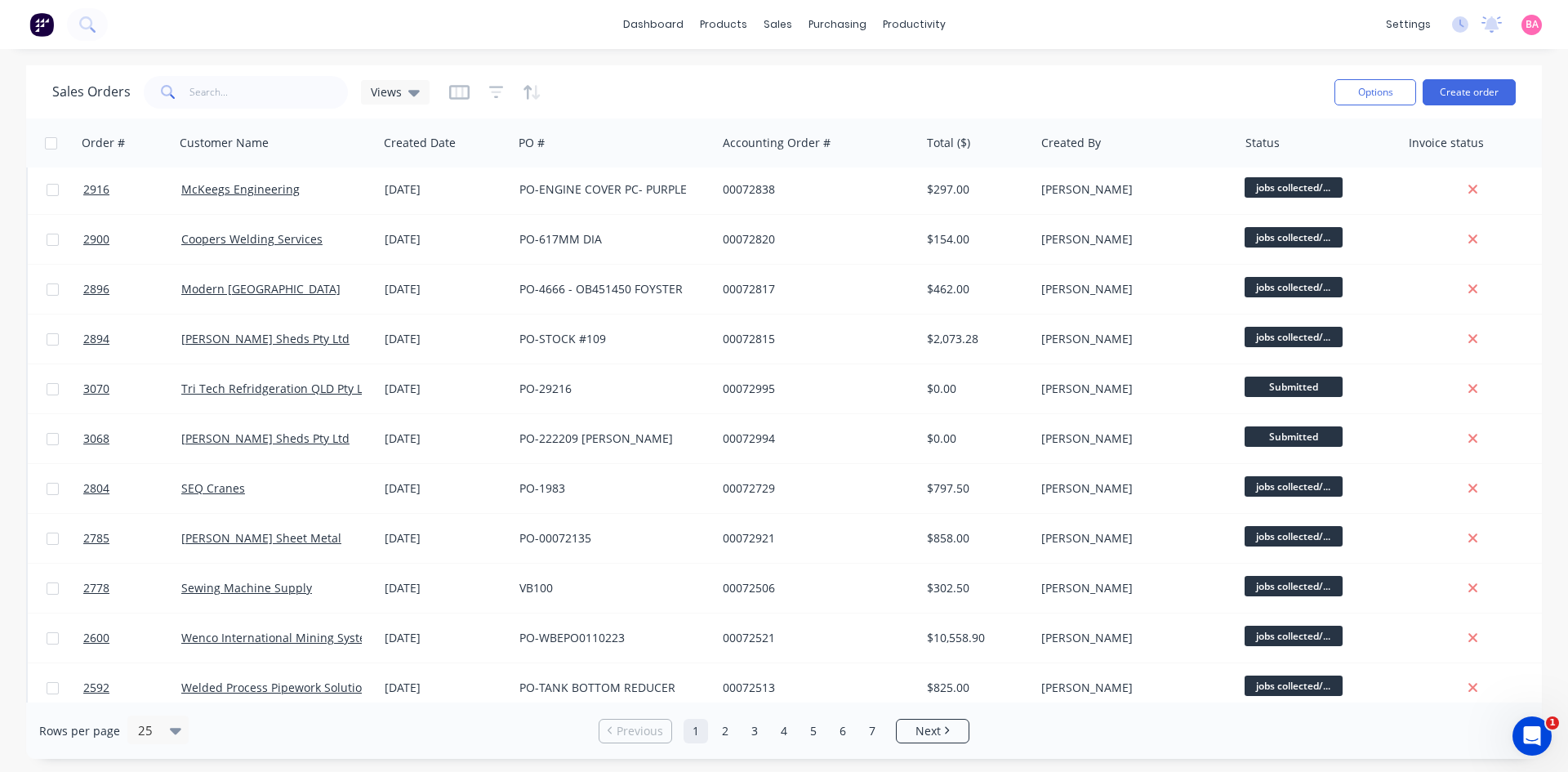
scroll to position [201, 0]
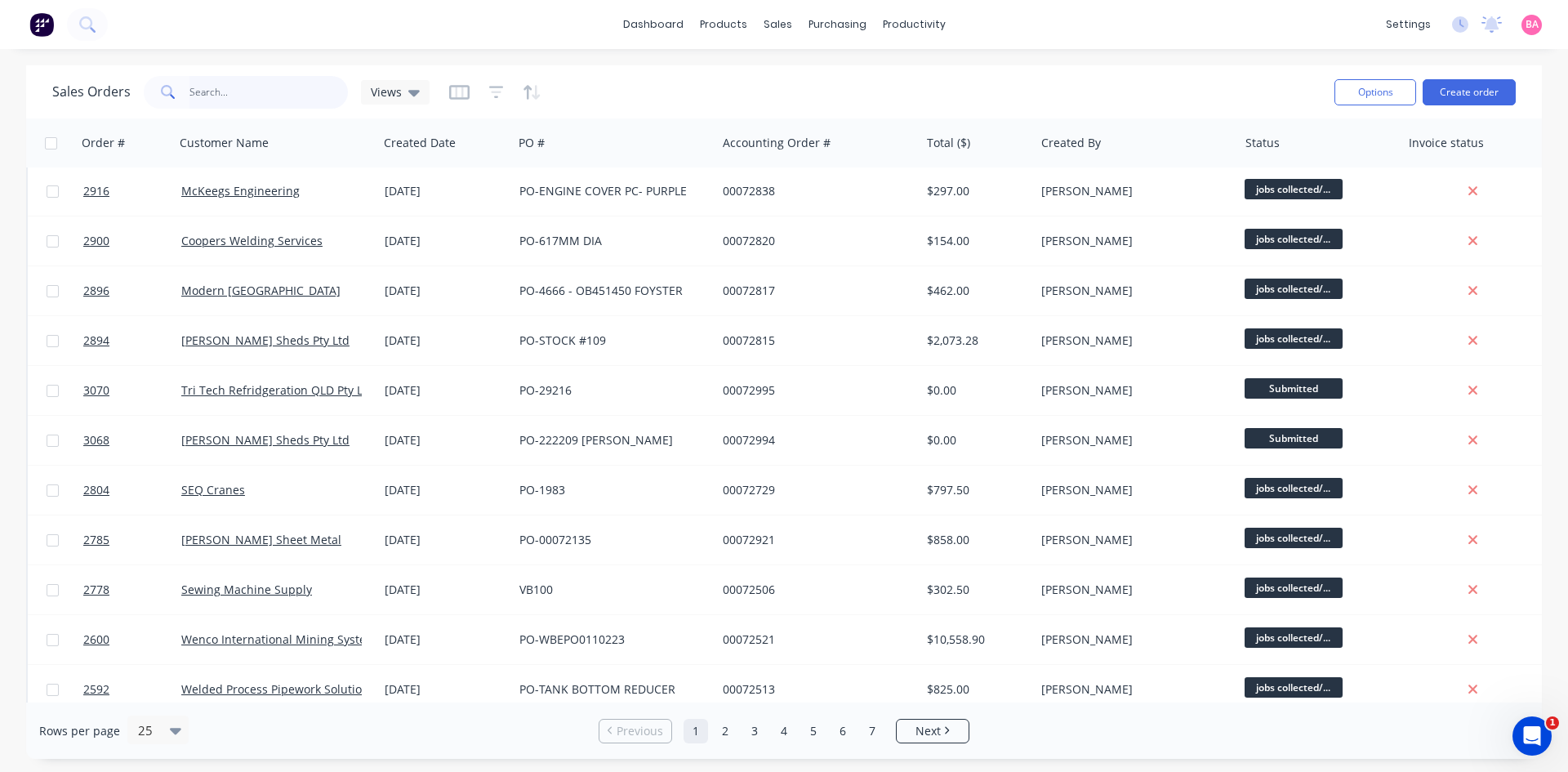
click at [217, 89] on input "text" at bounding box center [269, 92] width 159 height 33
type input "[PERSON_NAME]"
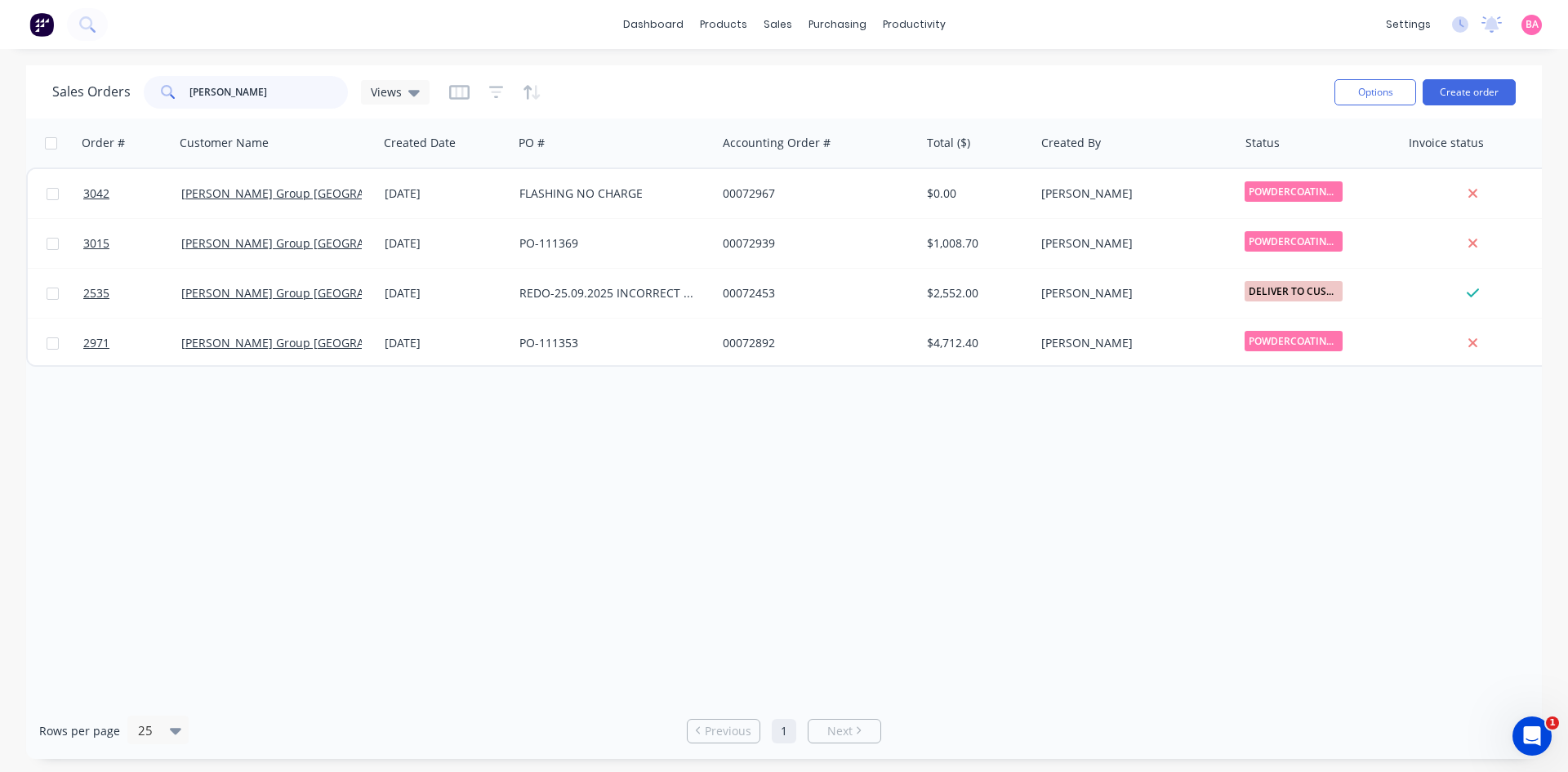
scroll to position [0, 0]
click at [491, 89] on icon "button" at bounding box center [496, 92] width 15 height 16
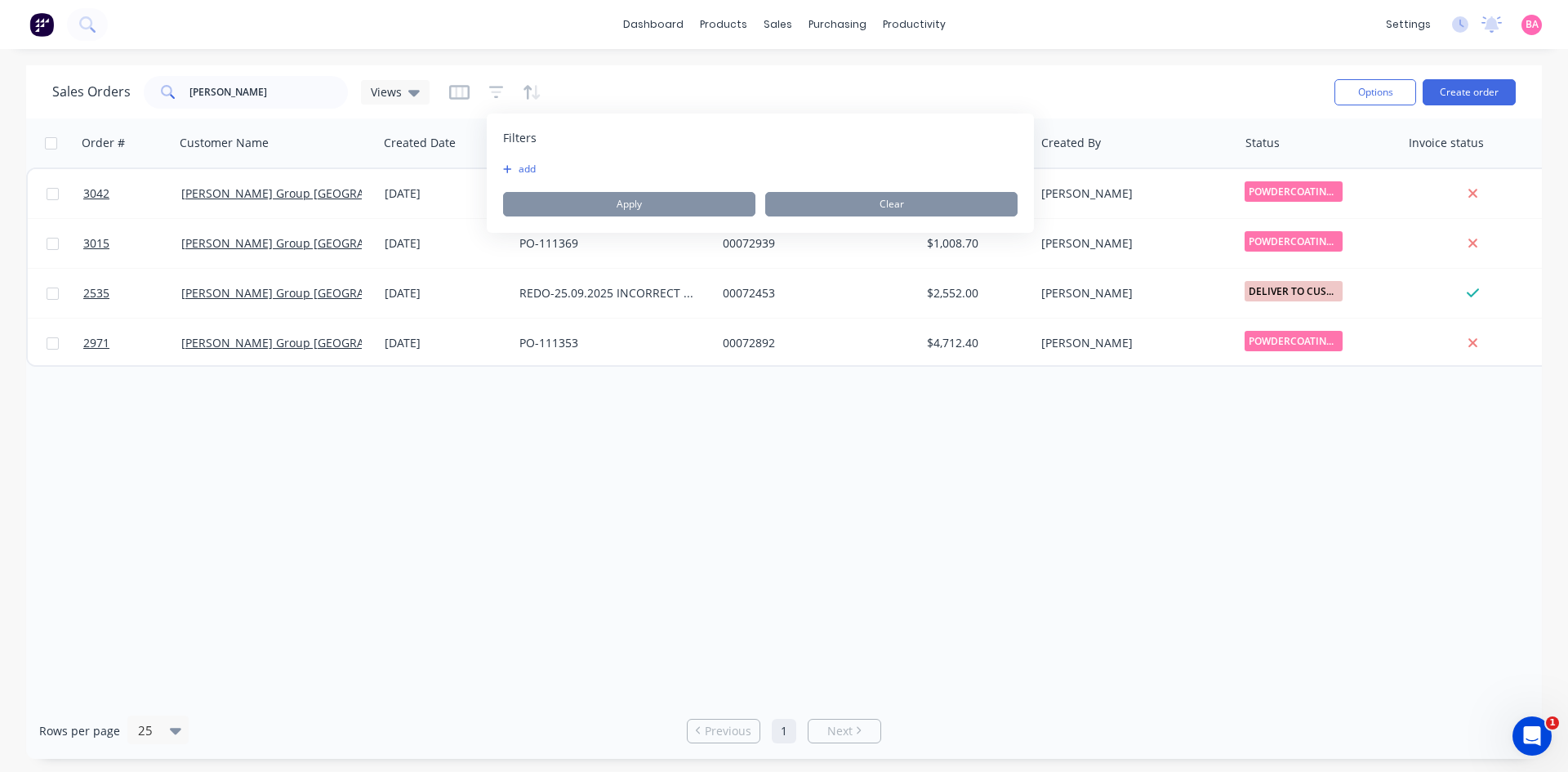
click at [528, 163] on button "add" at bounding box center [523, 169] width 41 height 13
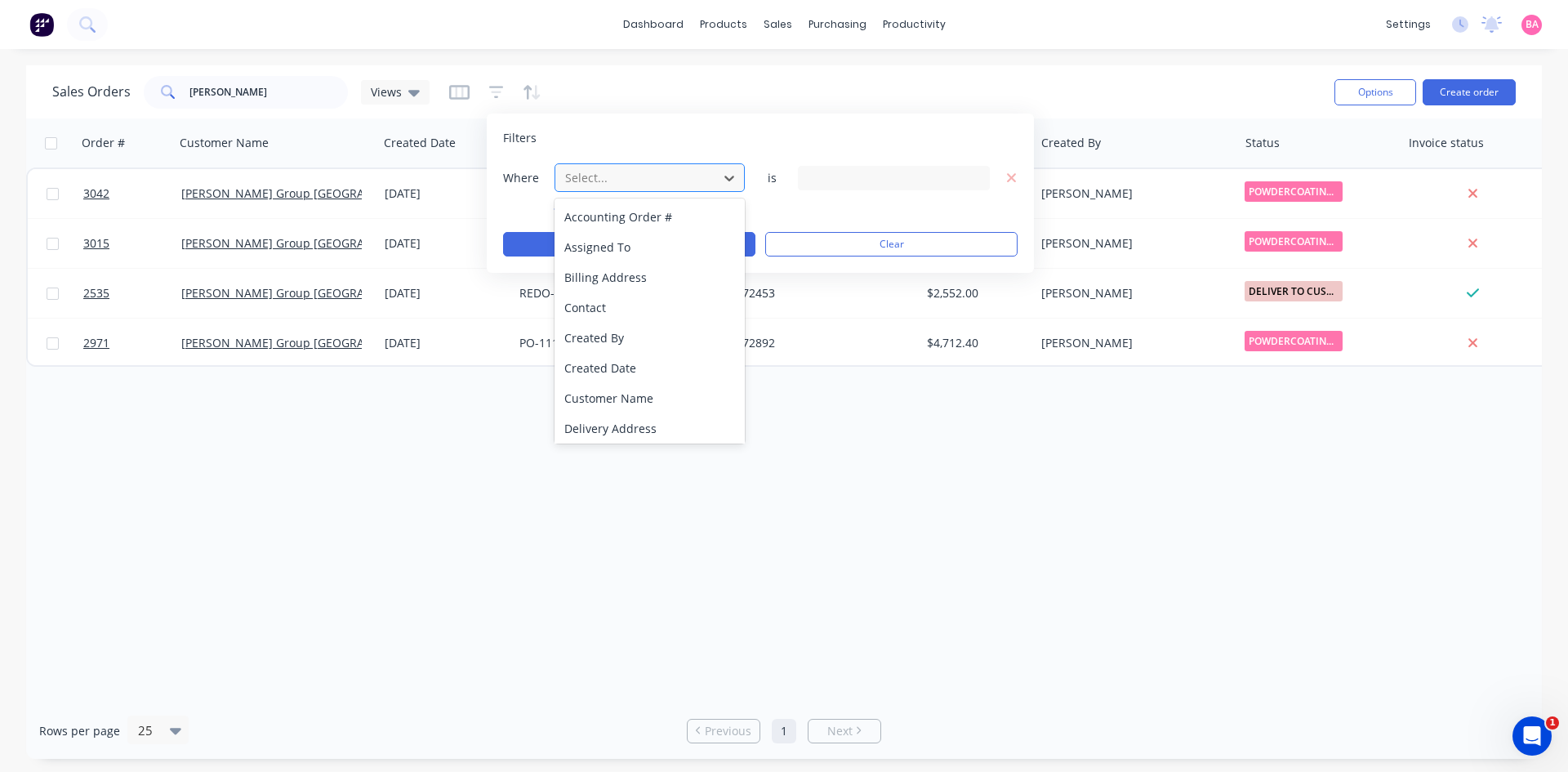
click at [607, 178] on div at bounding box center [636, 177] width 146 height 20
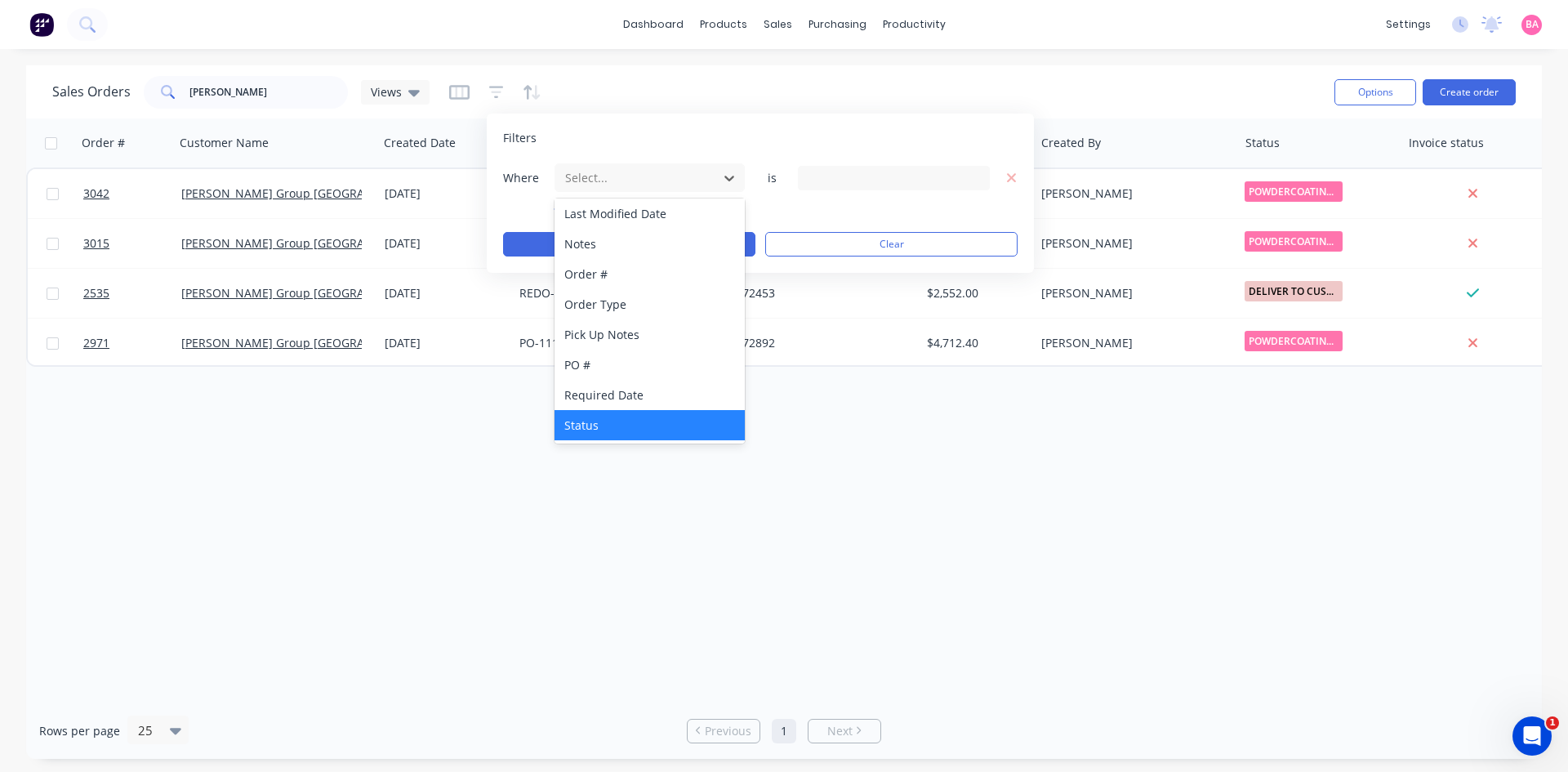
click at [565, 423] on div "Status" at bounding box center [650, 424] width 190 height 30
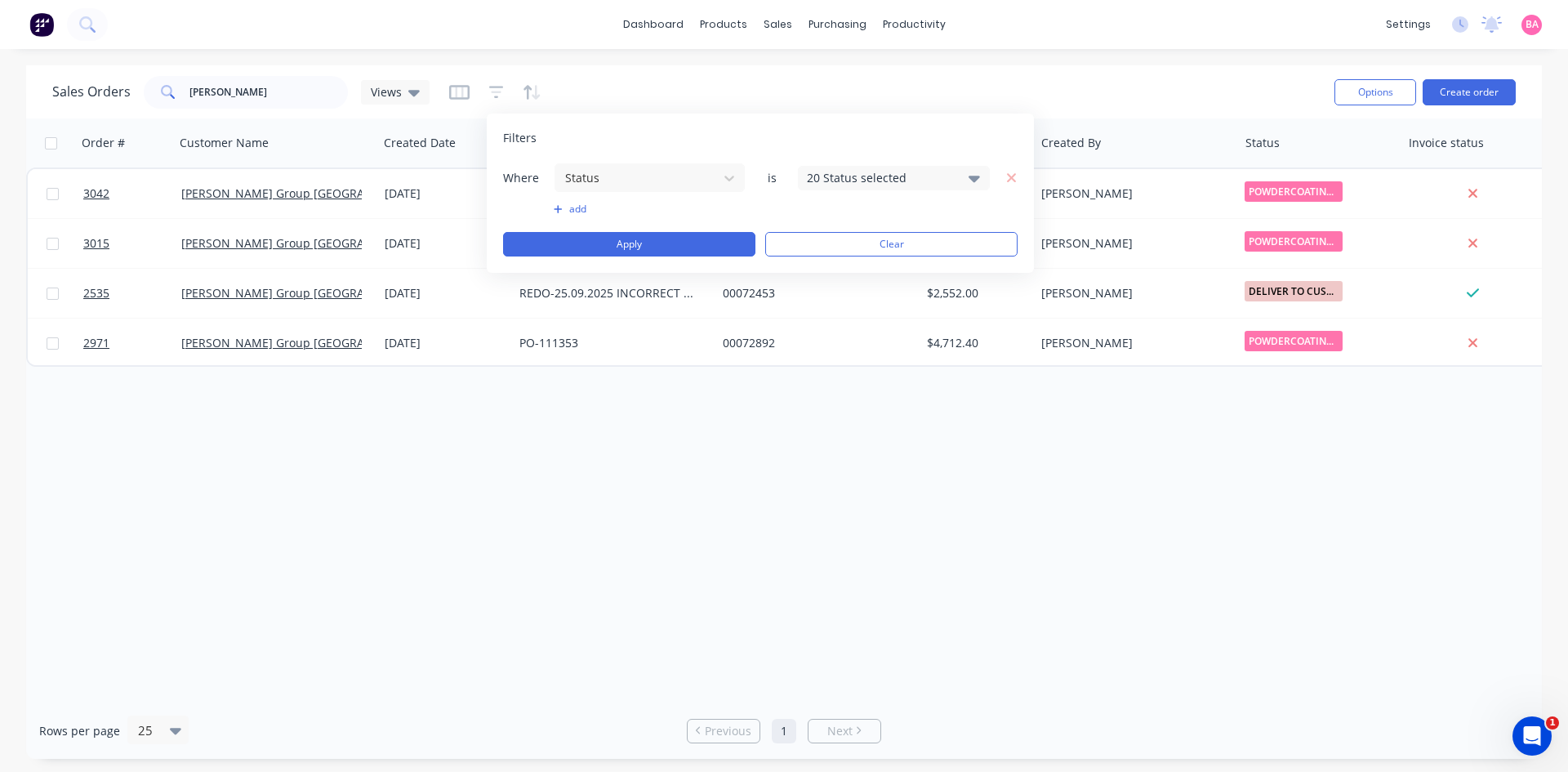
click at [980, 176] on div "20 Status selected" at bounding box center [894, 177] width 192 height 24
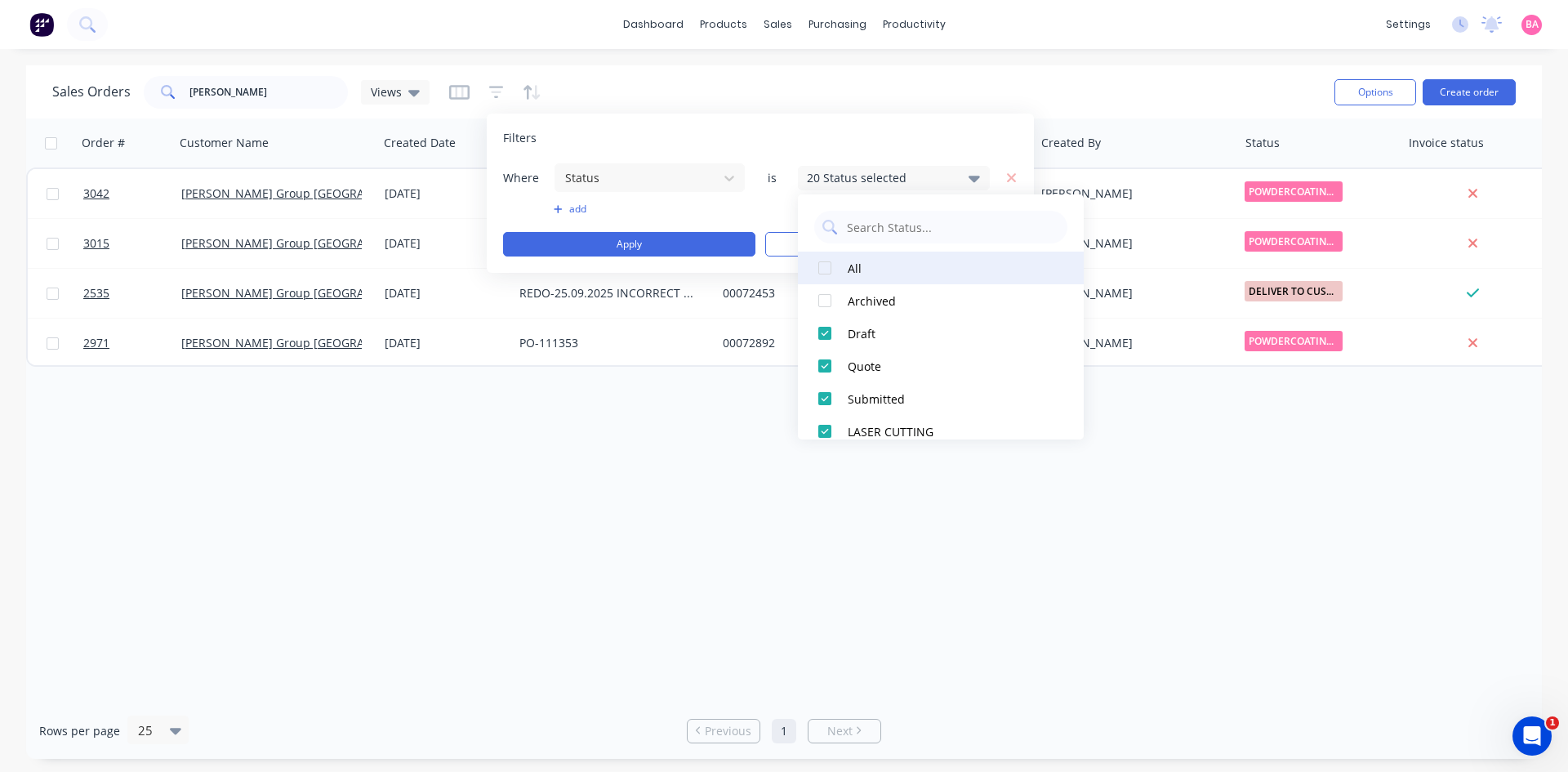
click at [855, 271] on div "All" at bounding box center [945, 268] width 196 height 17
click at [653, 246] on button "Apply" at bounding box center [629, 243] width 253 height 24
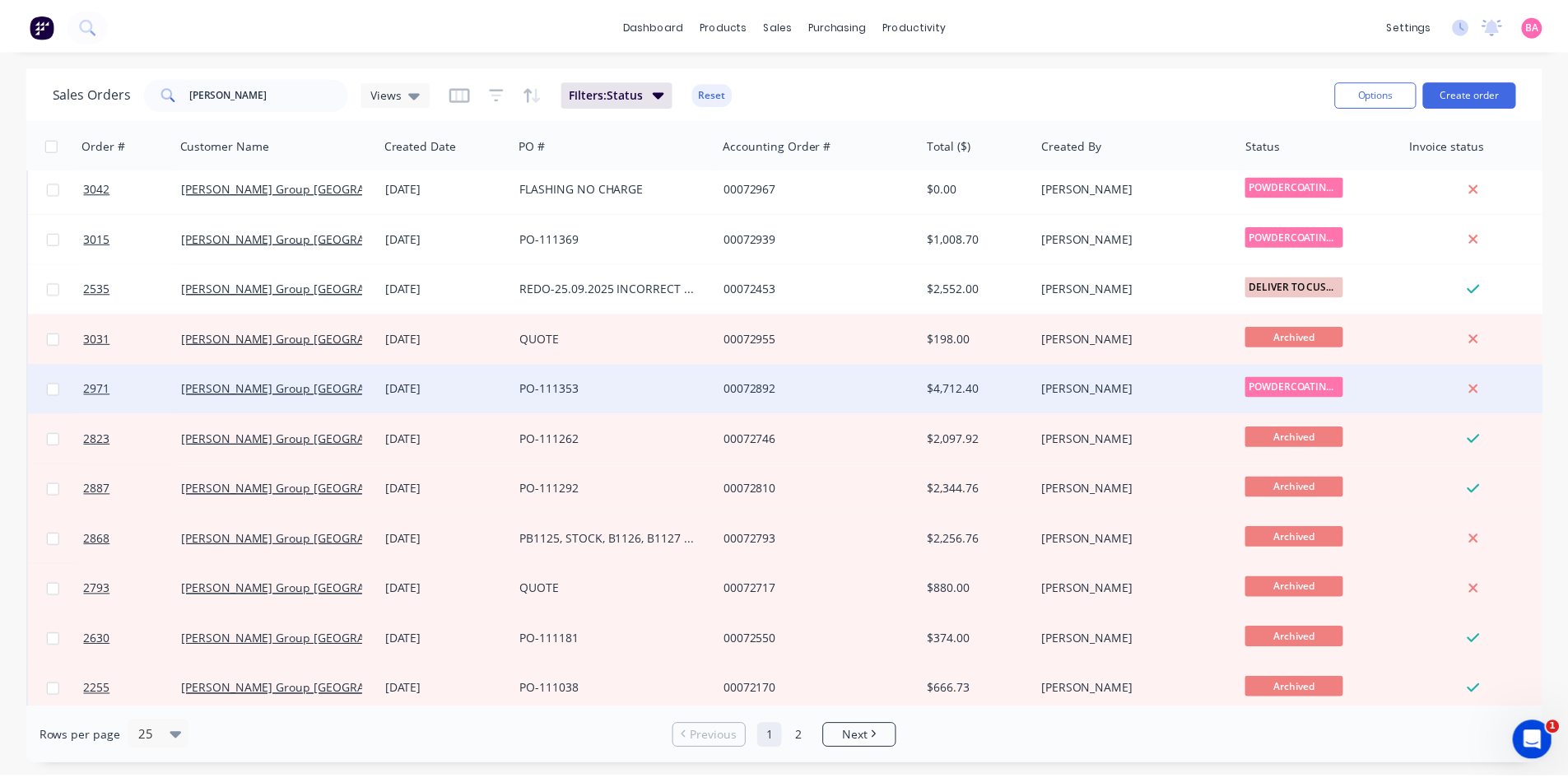
scroll to position [0, 0]
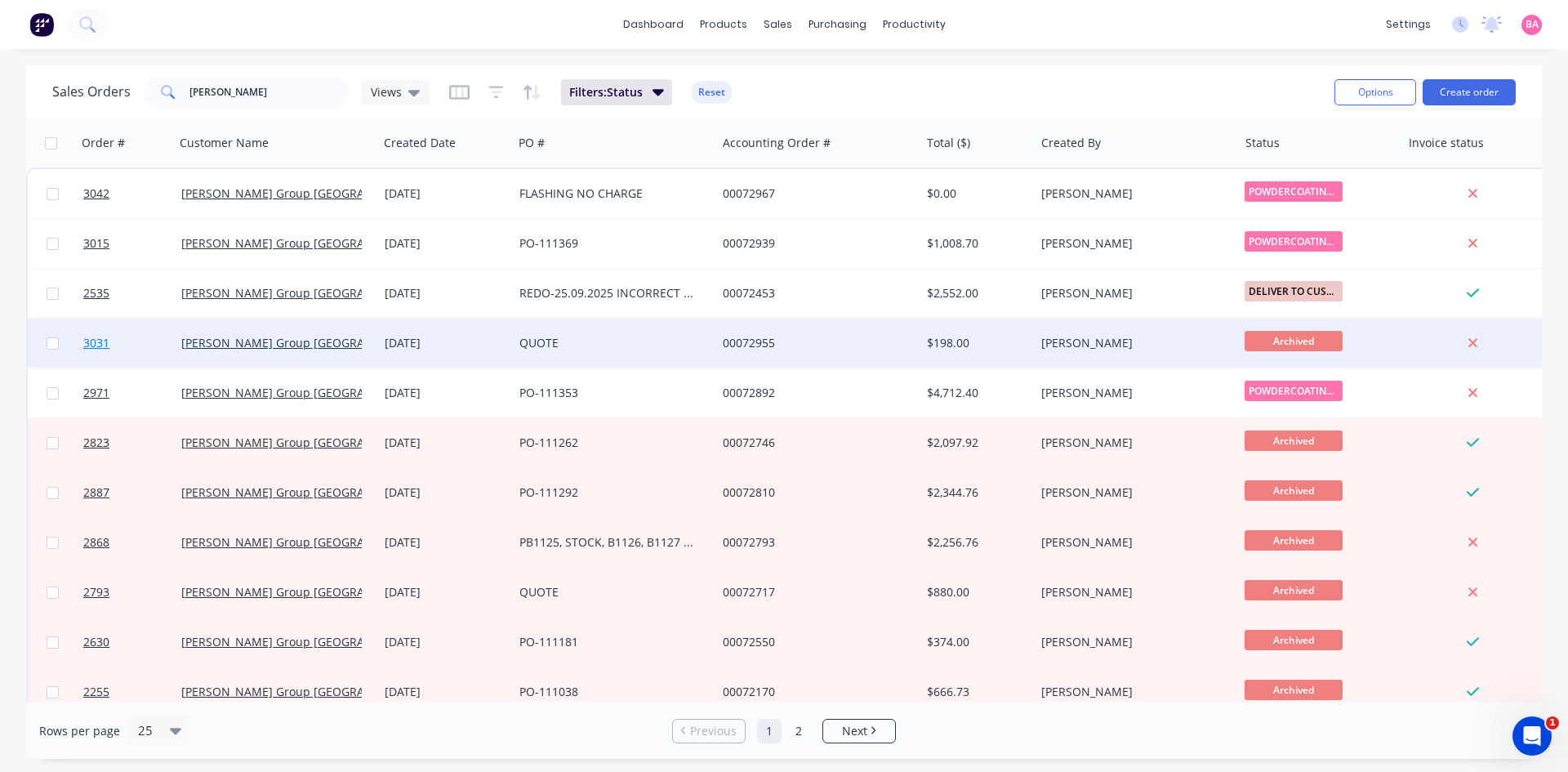
click at [97, 345] on span "3031" at bounding box center [96, 343] width 26 height 16
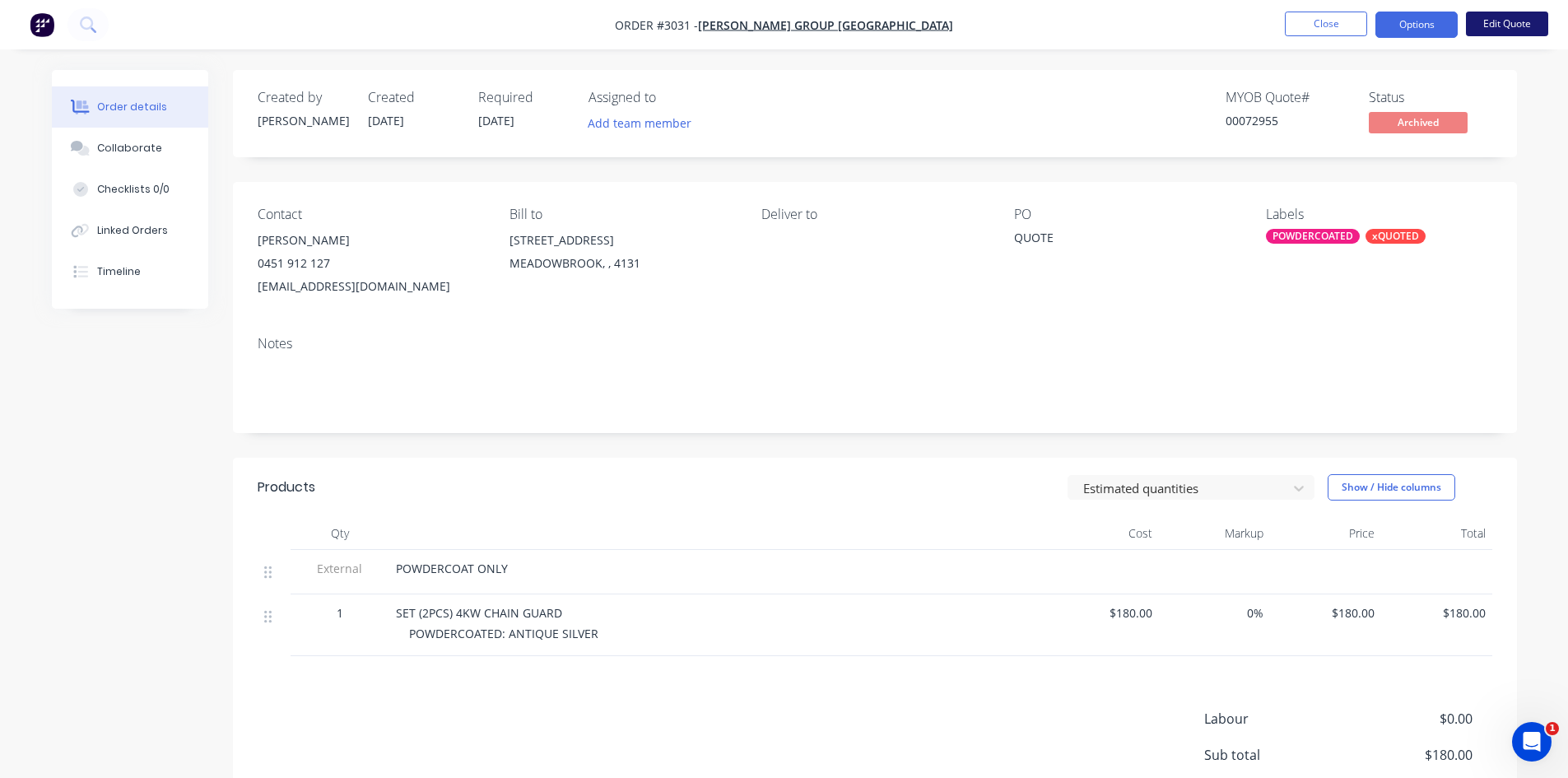
click at [1514, 24] on button "Edit Quote" at bounding box center [1507, 23] width 82 height 24
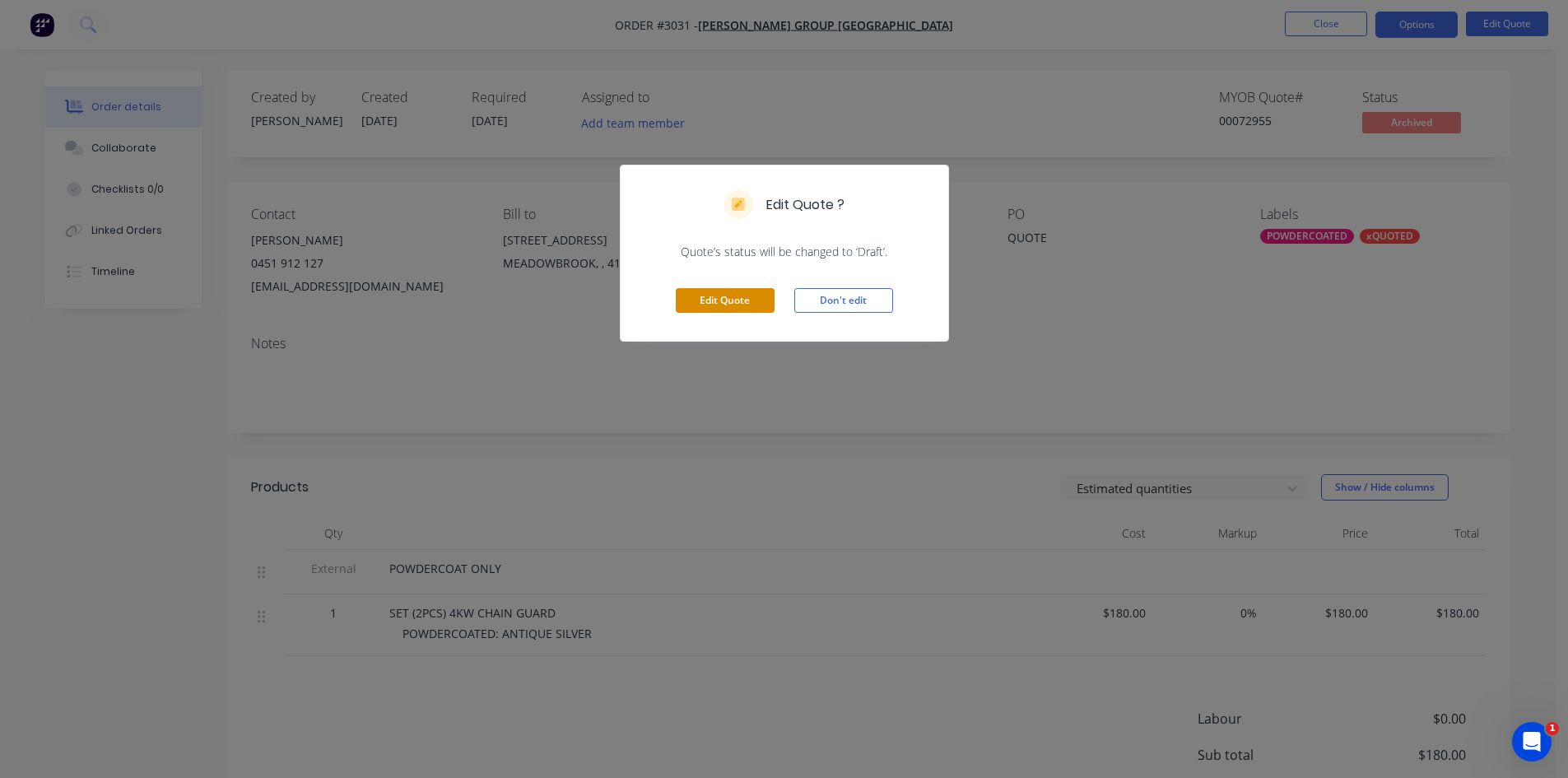
click at [728, 301] on button "Edit Quote" at bounding box center [724, 300] width 99 height 24
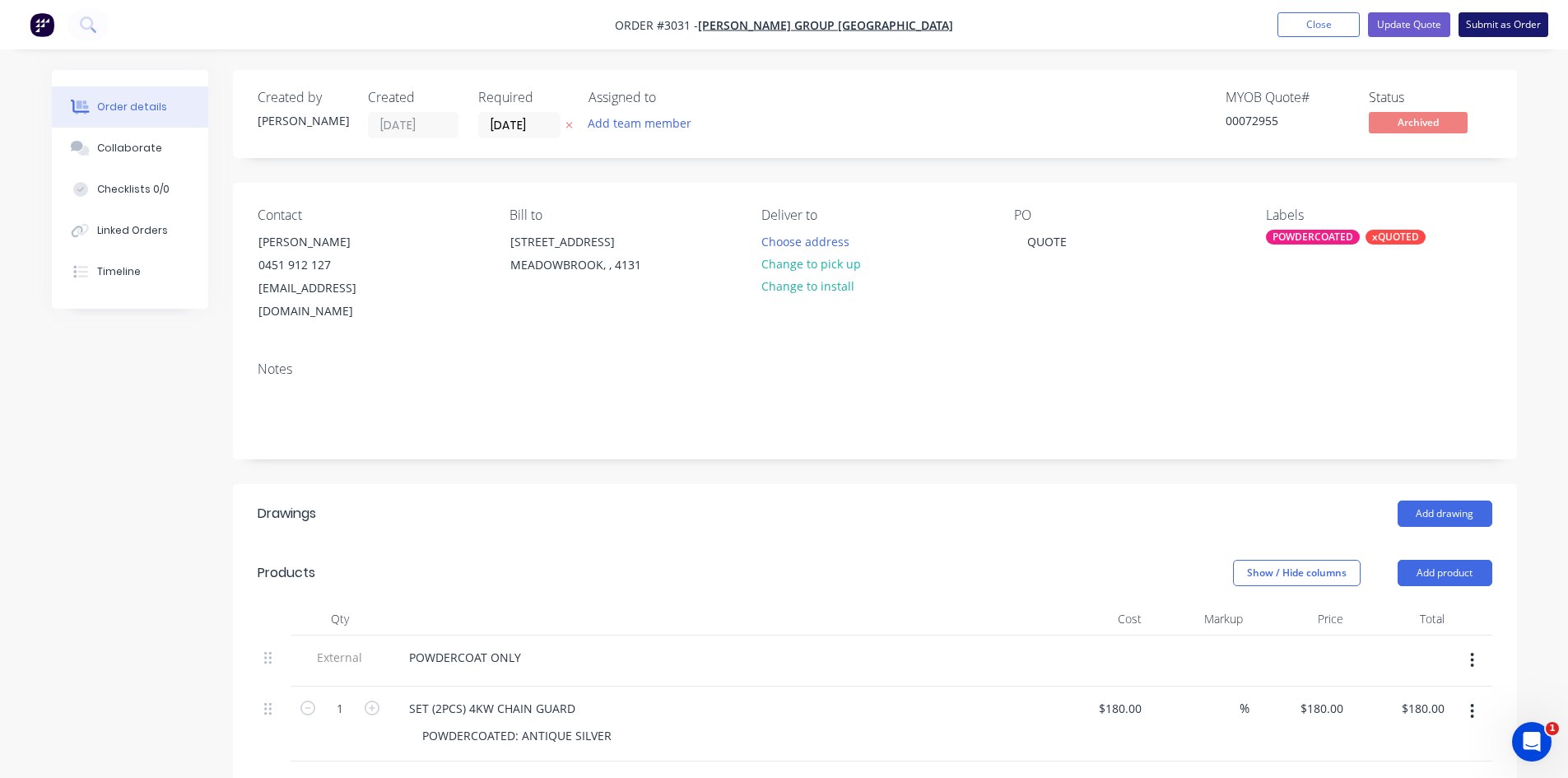
click at [1506, 20] on button "Submit as Order" at bounding box center [1504, 24] width 90 height 24
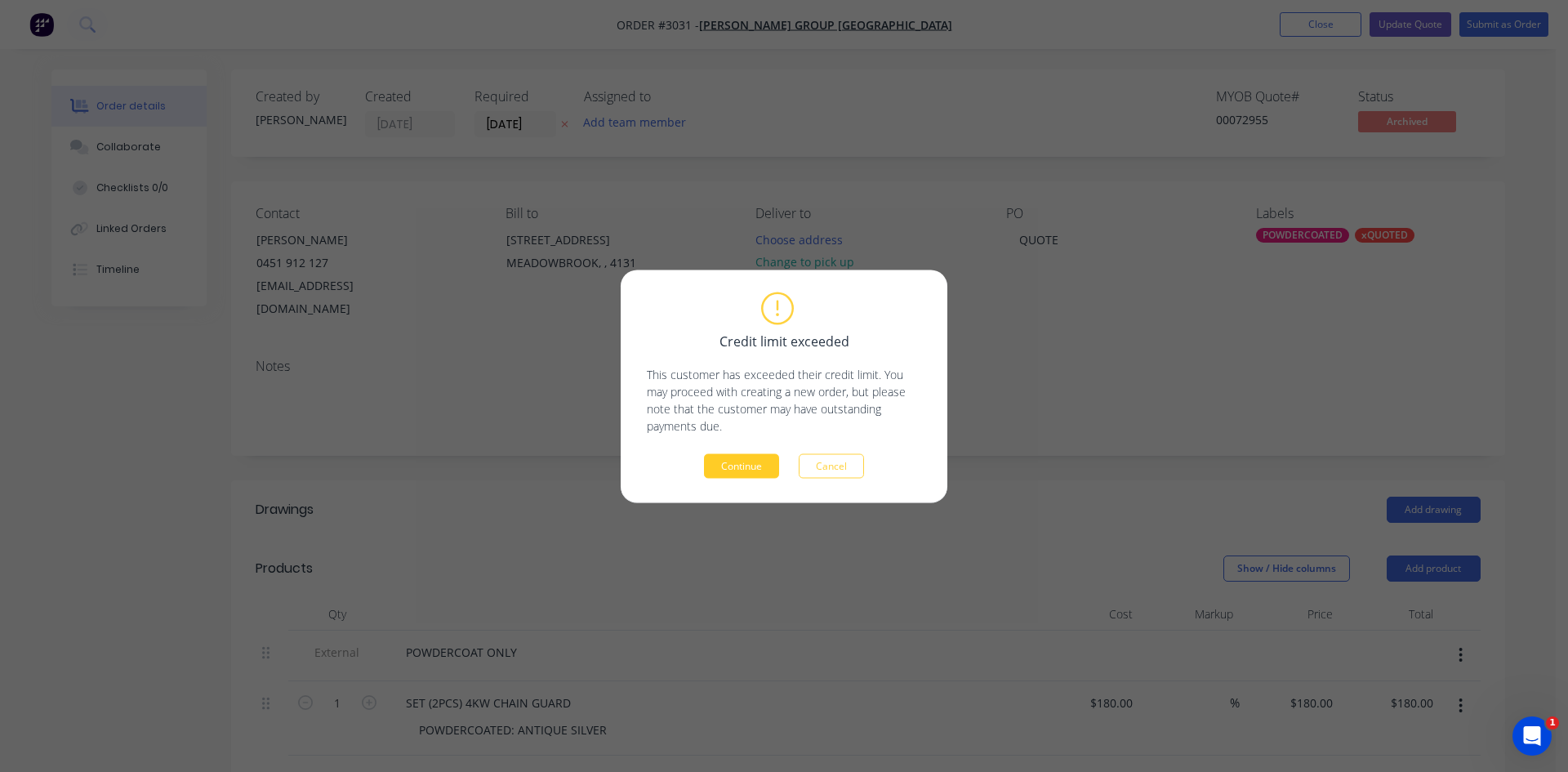
click at [746, 461] on button "Continue" at bounding box center [742, 465] width 76 height 24
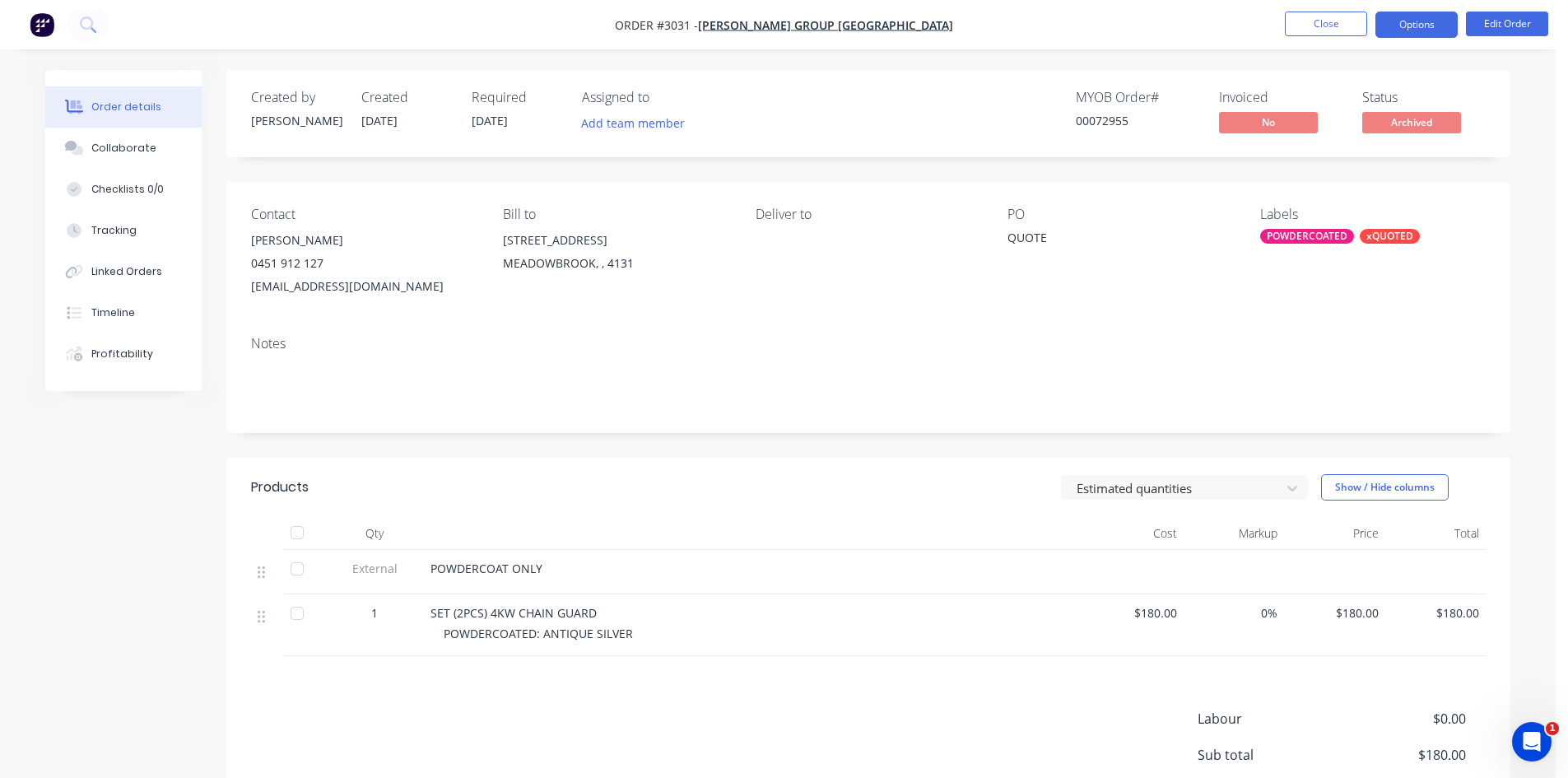
click at [1422, 31] on button "Options" at bounding box center [1417, 24] width 82 height 26
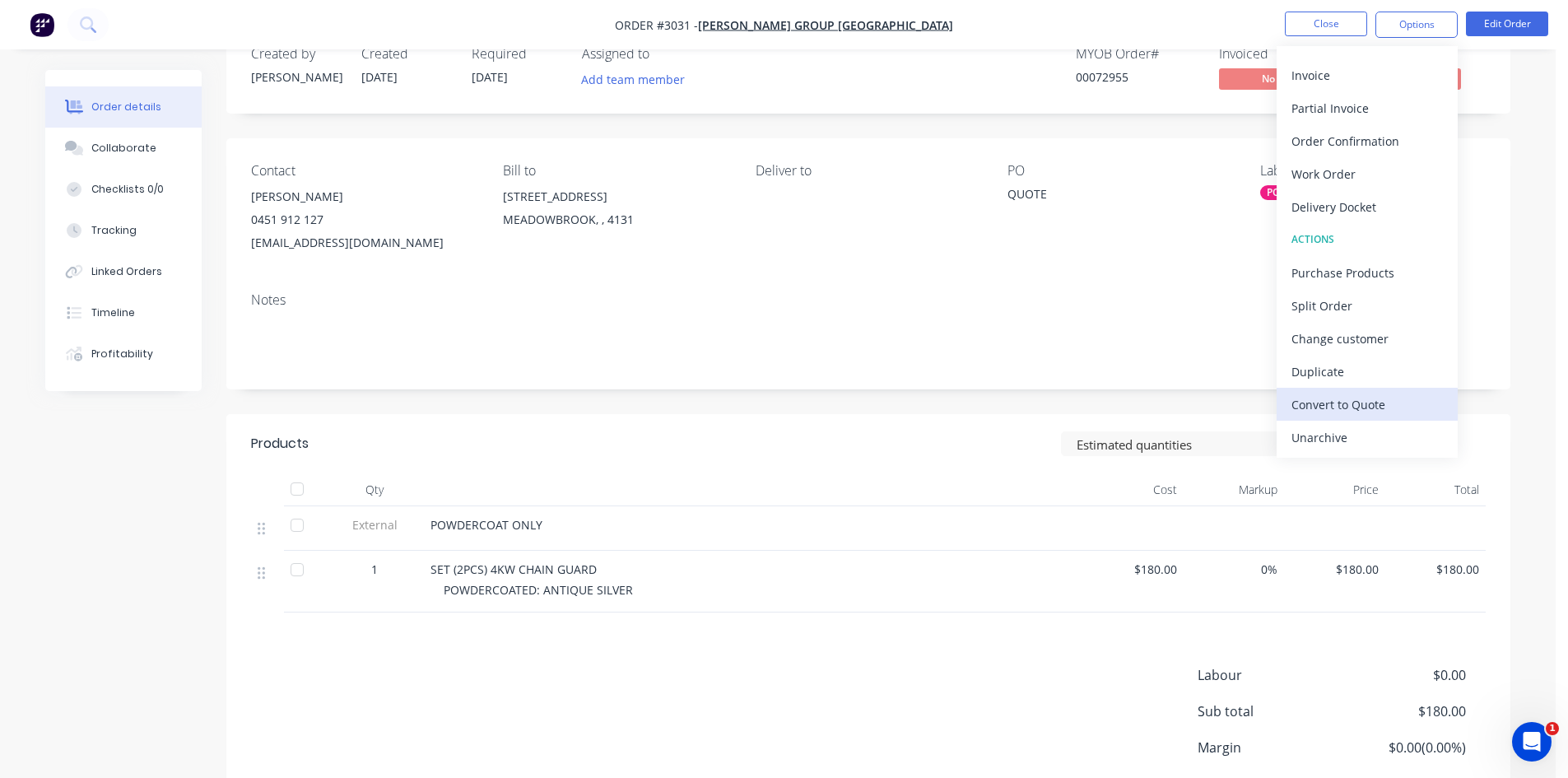
scroll to position [55, 0]
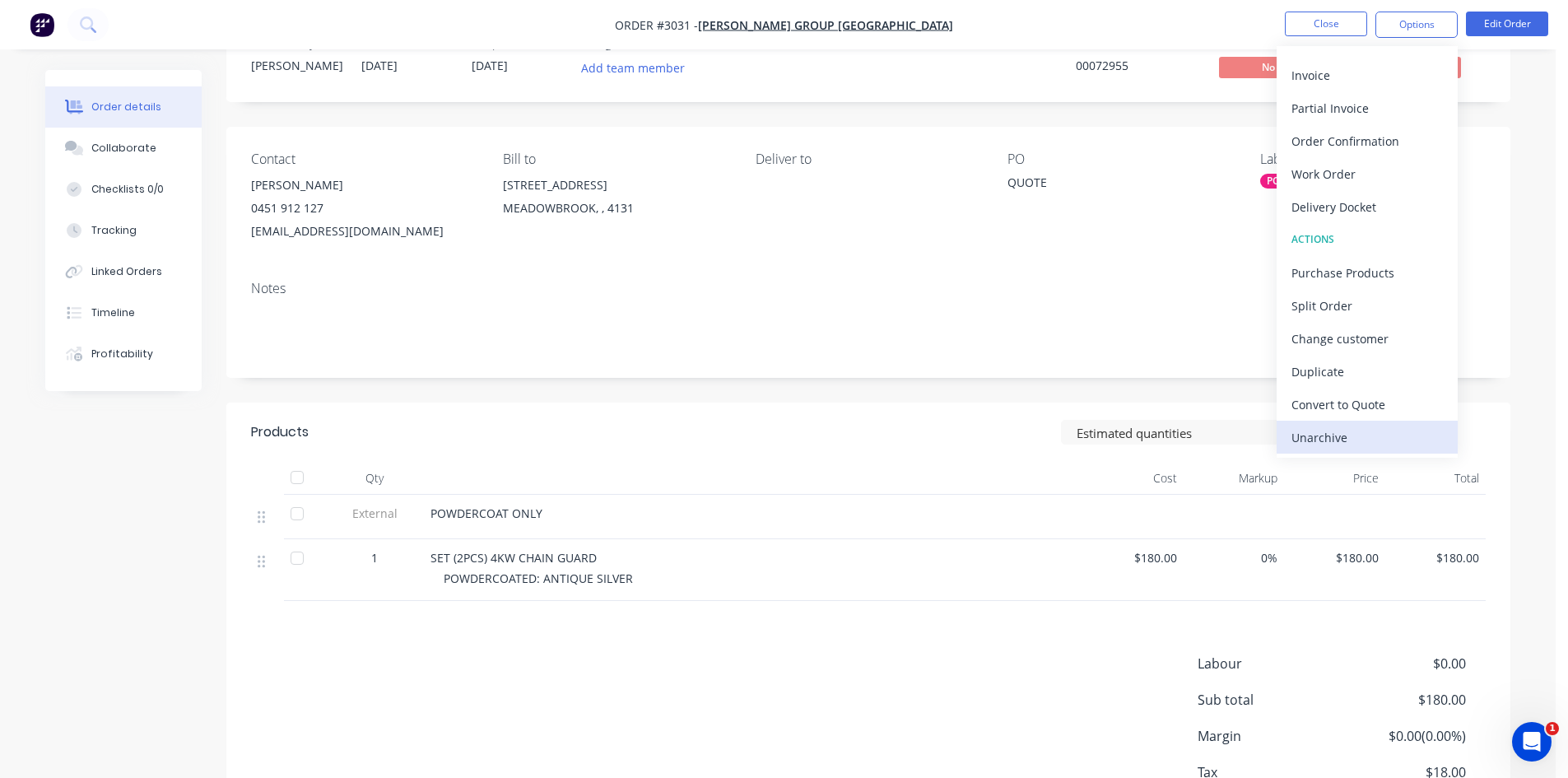
click at [1320, 438] on div "Unarchive" at bounding box center [1367, 437] width 151 height 23
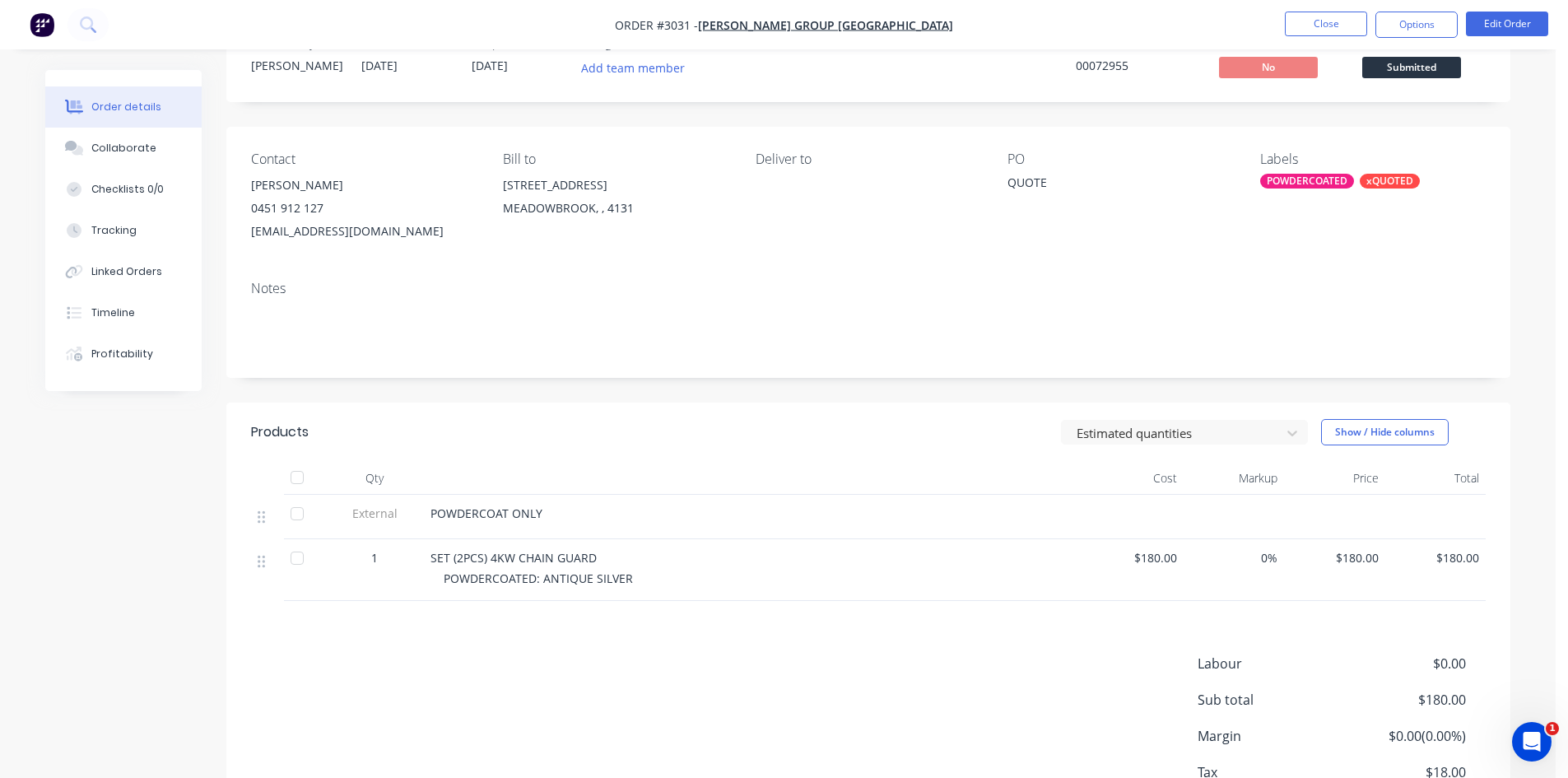
click at [959, 247] on div "Contact SRUTHI DASARI 0451 912 127 srudas@bradburygroupaustralia.com.au Bill to…" at bounding box center [868, 197] width 1284 height 141
drag, startPoint x: 1048, startPoint y: 180, endPoint x: 979, endPoint y: 180, distance: 69.0
click at [979, 180] on div "Contact SRUTHI DASARI 0451 912 127 srudas@bradburygroupaustralia.com.au Bill to…" at bounding box center [868, 197] width 1284 height 141
click at [1415, 23] on button "Options" at bounding box center [1417, 24] width 82 height 26
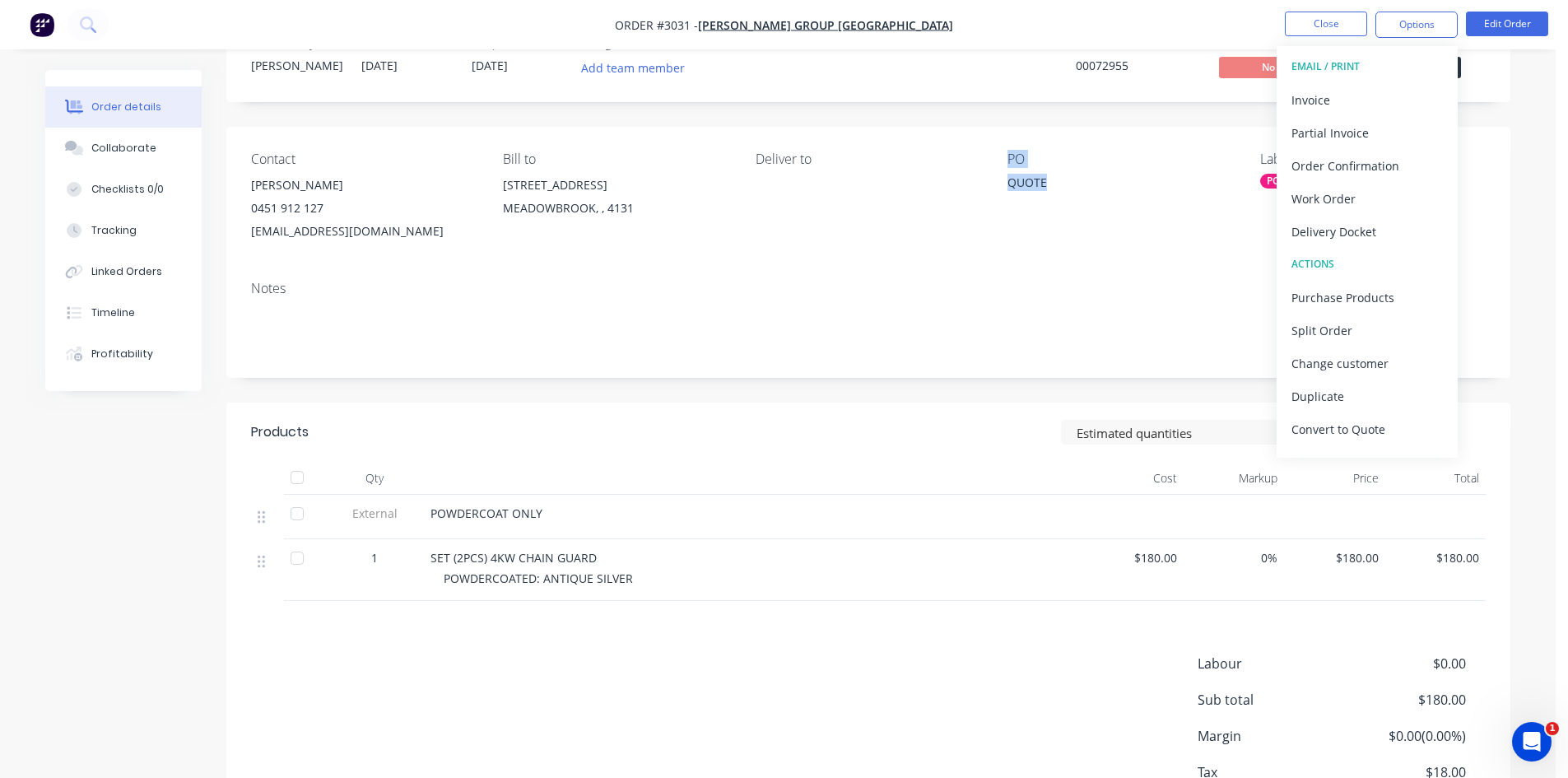
click at [1034, 238] on div "PO QUOTE" at bounding box center [1120, 197] width 226 height 92
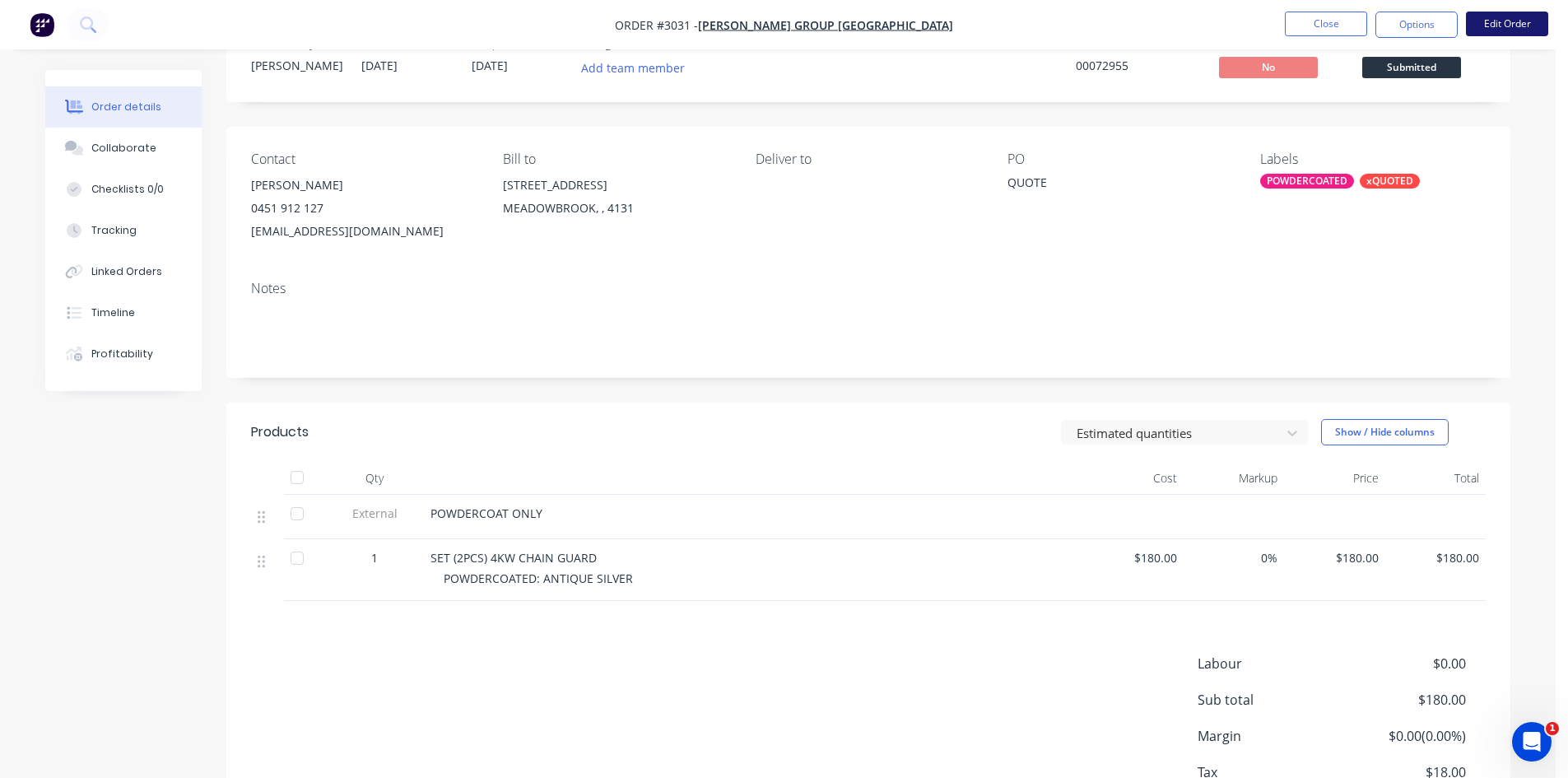
click at [1499, 19] on button "Edit Order" at bounding box center [1507, 23] width 82 height 24
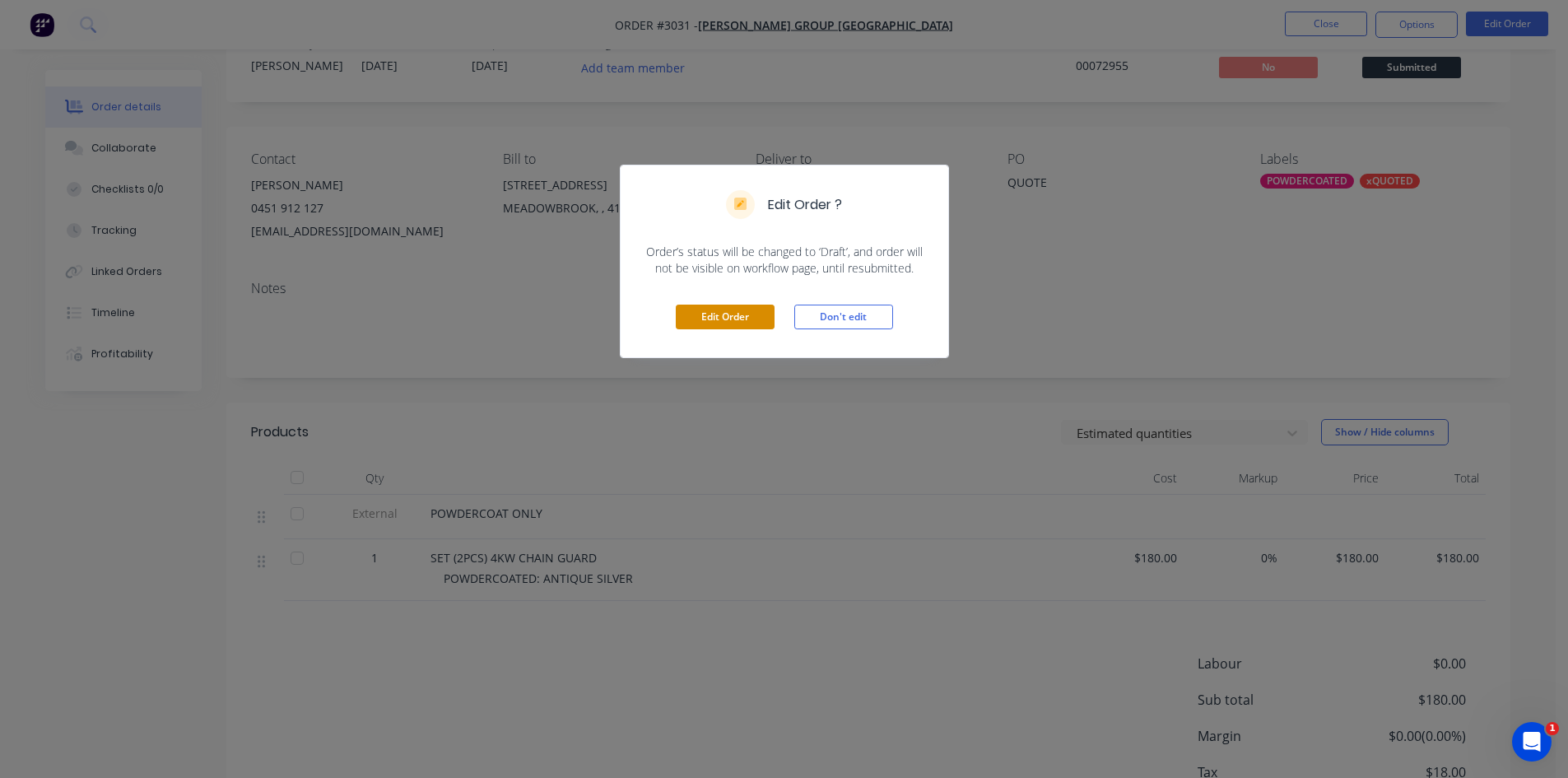
click at [748, 315] on button "Edit Order" at bounding box center [724, 316] width 99 height 24
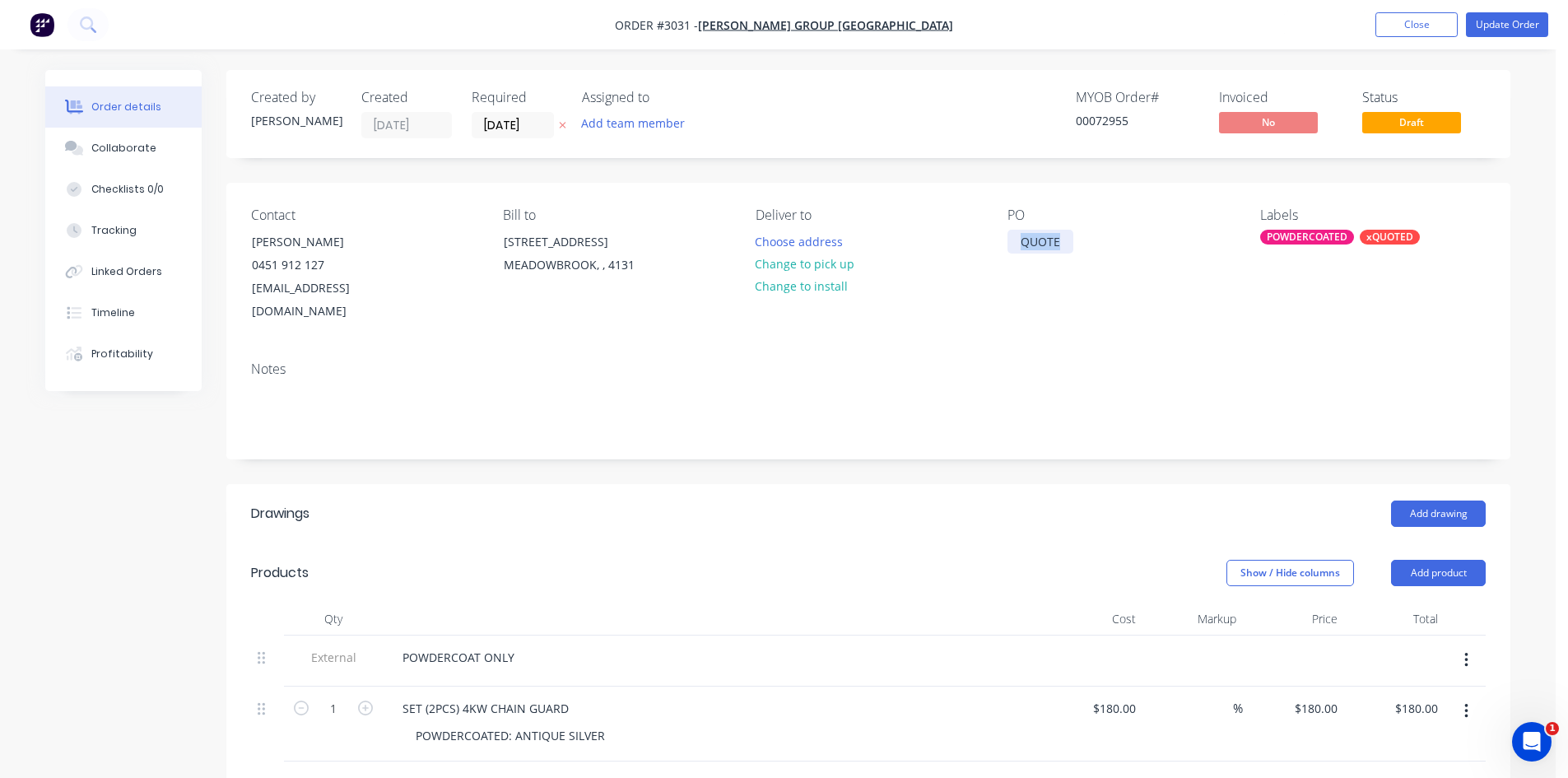
drag, startPoint x: 1066, startPoint y: 244, endPoint x: 974, endPoint y: 238, distance: 92.2
click at [974, 238] on div "Contact SRUTHI DASARI 0451 912 127 srudas@bradburygroupaustralia.com.au Bill to…" at bounding box center [868, 265] width 1284 height 165
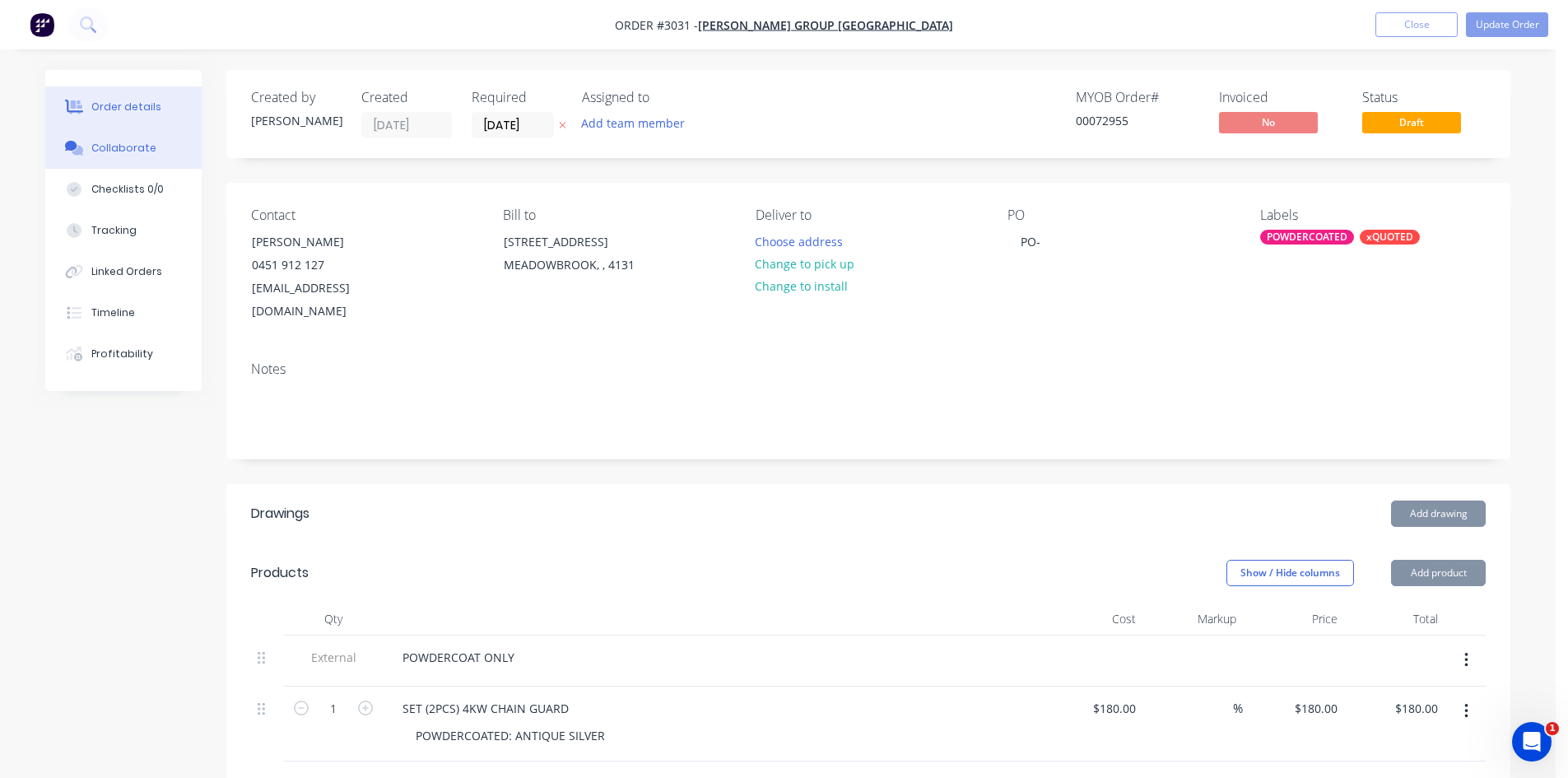
click at [129, 142] on div "Collaborate" at bounding box center [124, 147] width 65 height 15
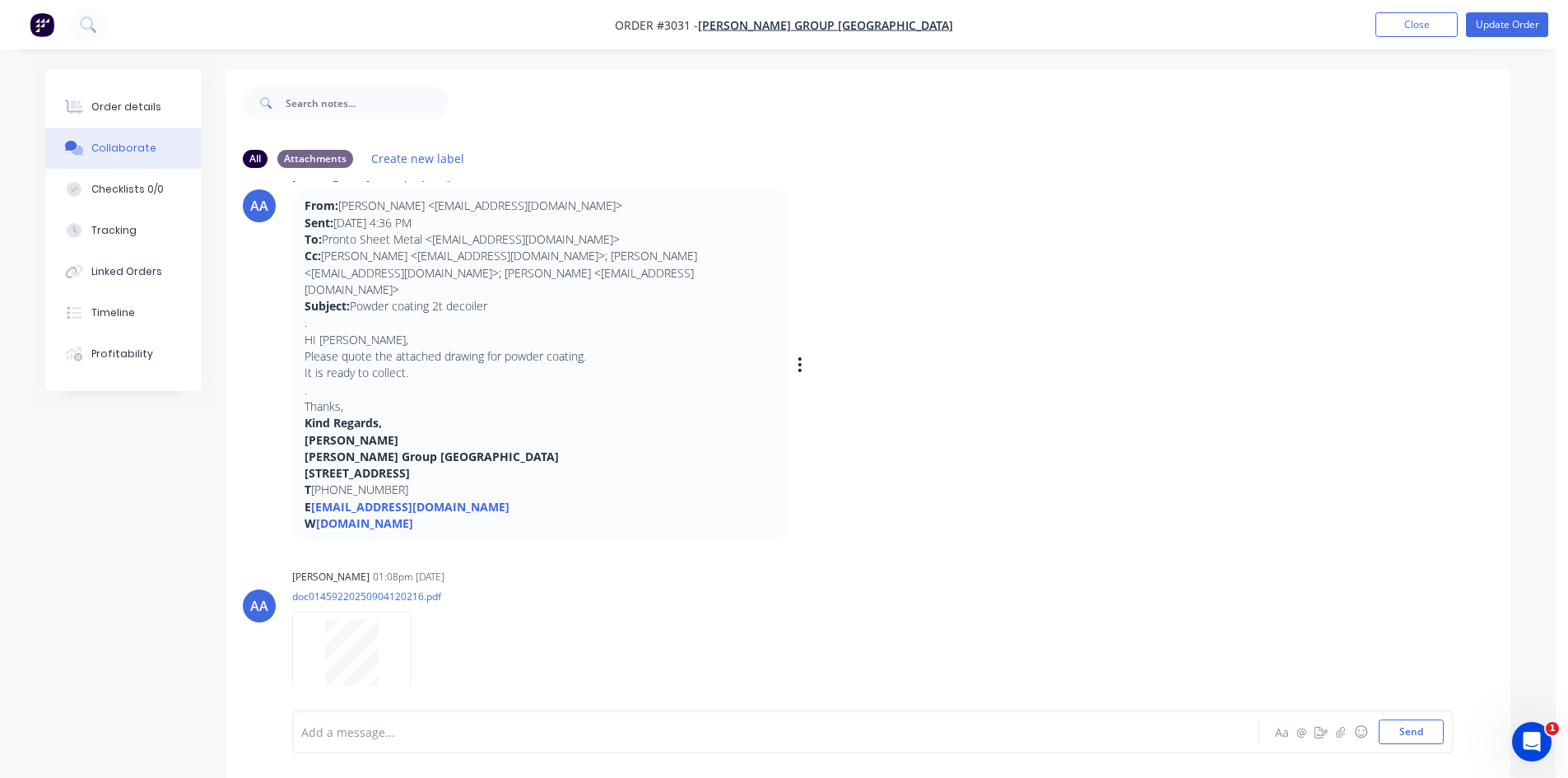
scroll to position [59, 0]
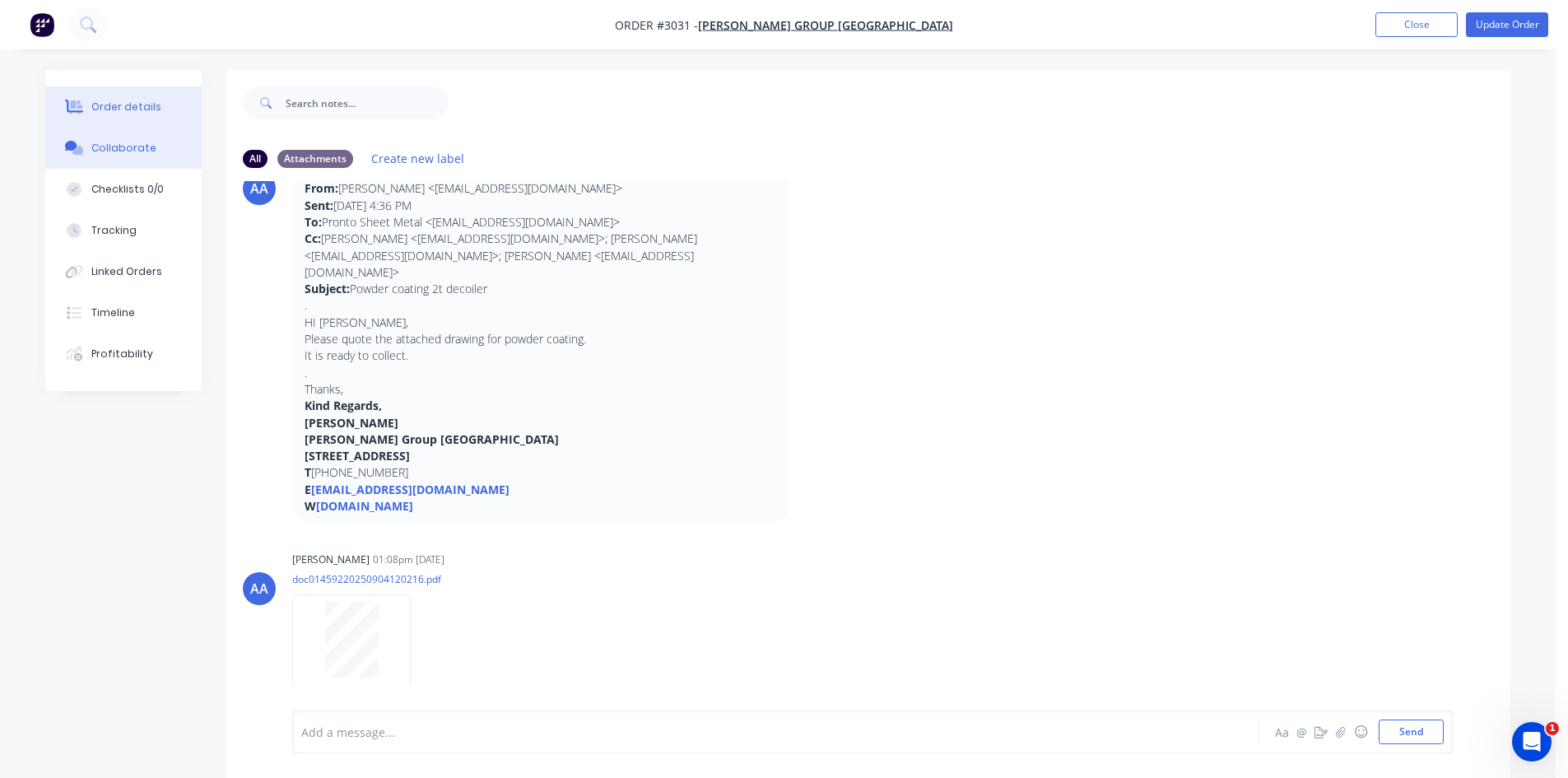
click at [116, 106] on div "Order details" at bounding box center [127, 106] width 70 height 15
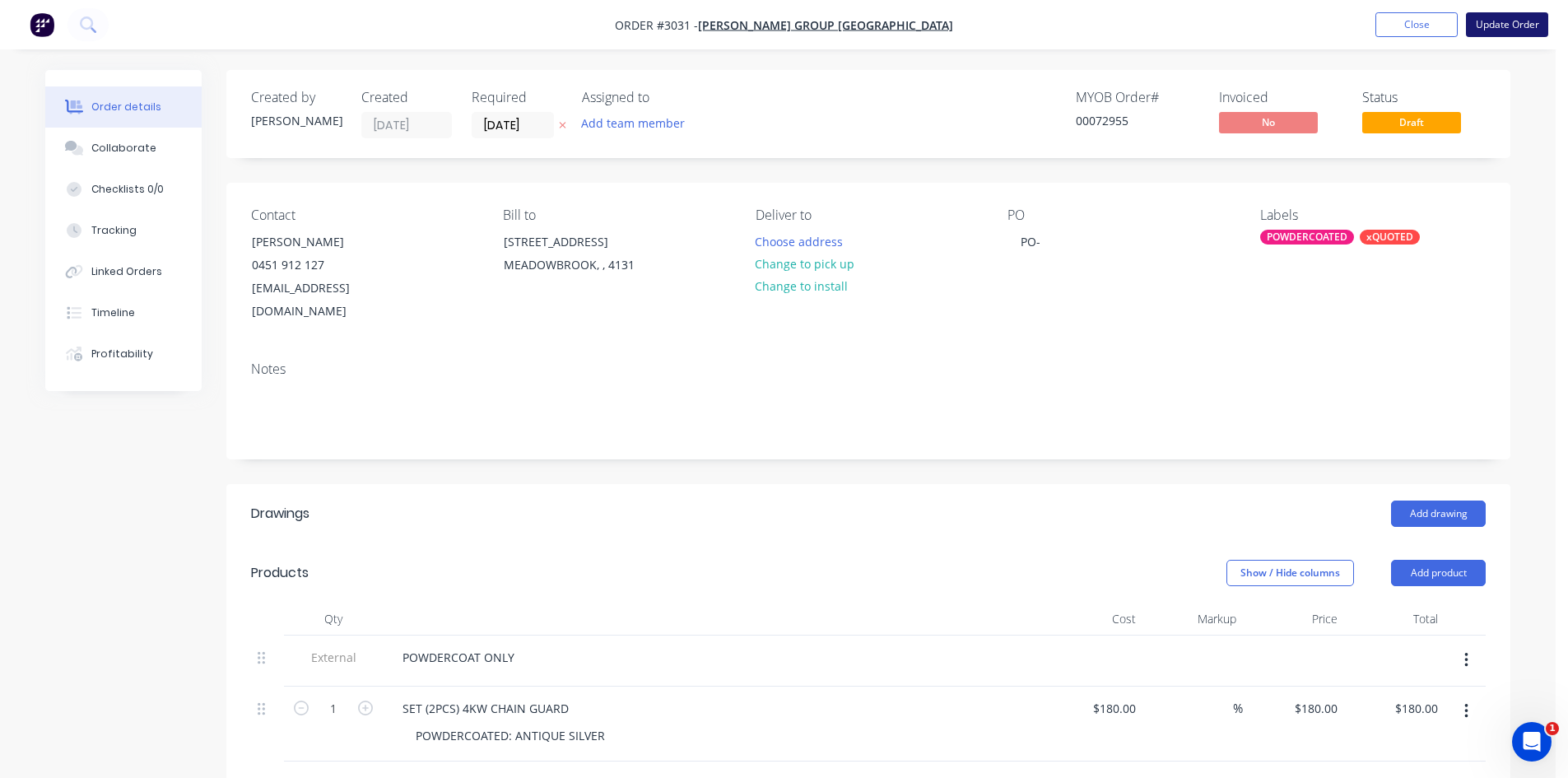
click at [1509, 23] on button "Update Order" at bounding box center [1507, 24] width 82 height 24
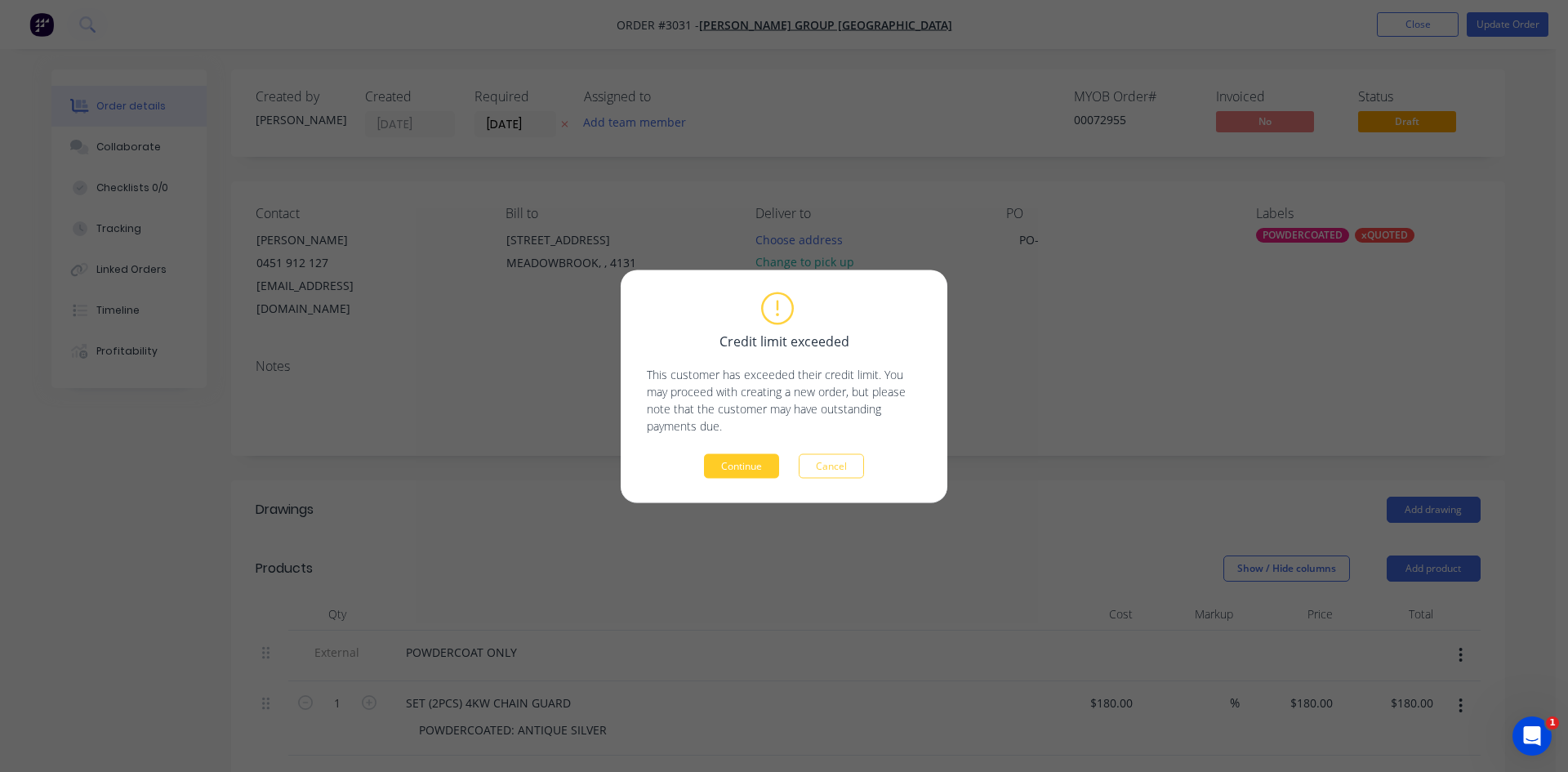
click at [770, 466] on button "Continue" at bounding box center [742, 465] width 76 height 24
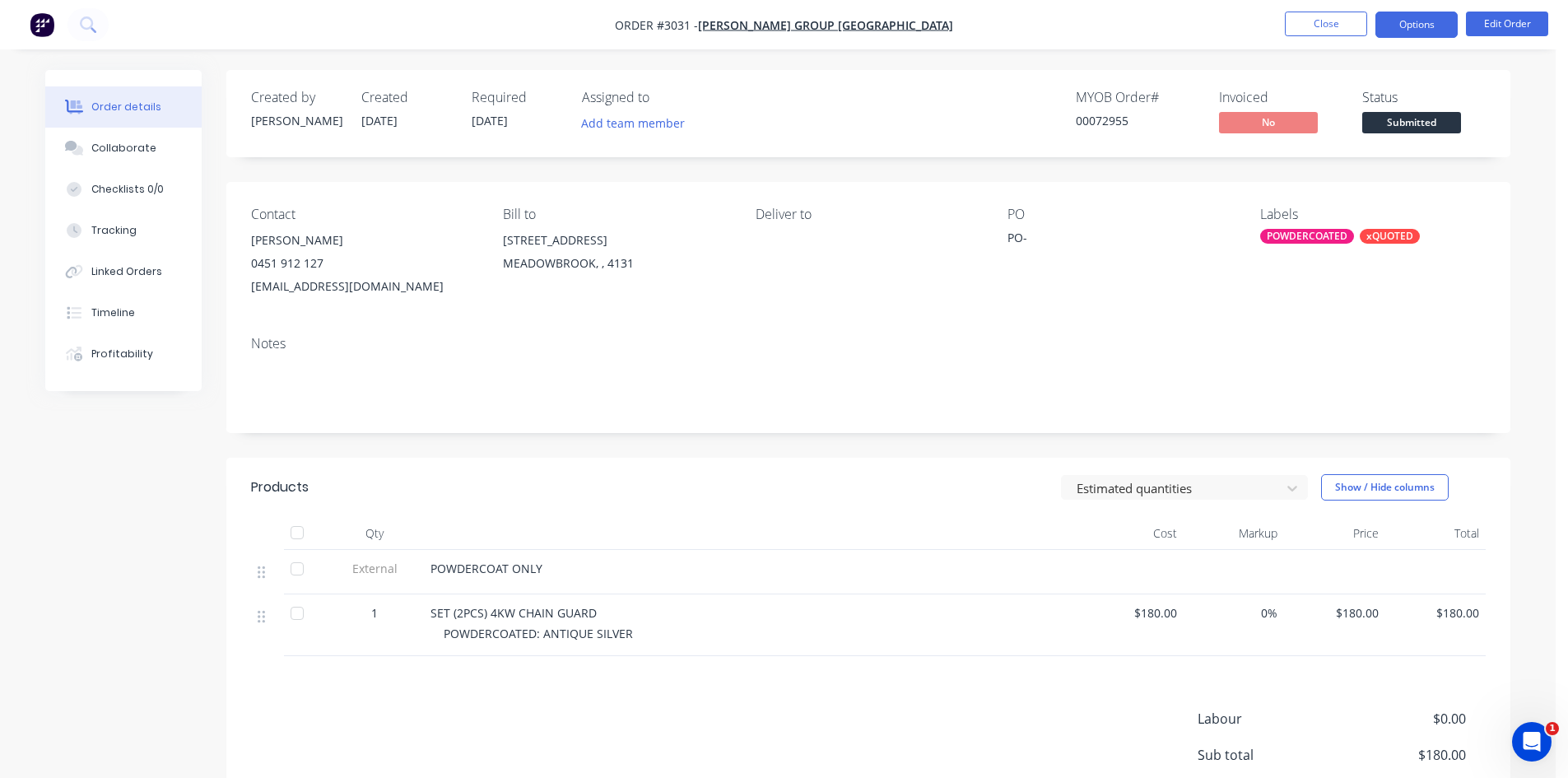
click at [1424, 19] on button "Options" at bounding box center [1417, 24] width 82 height 26
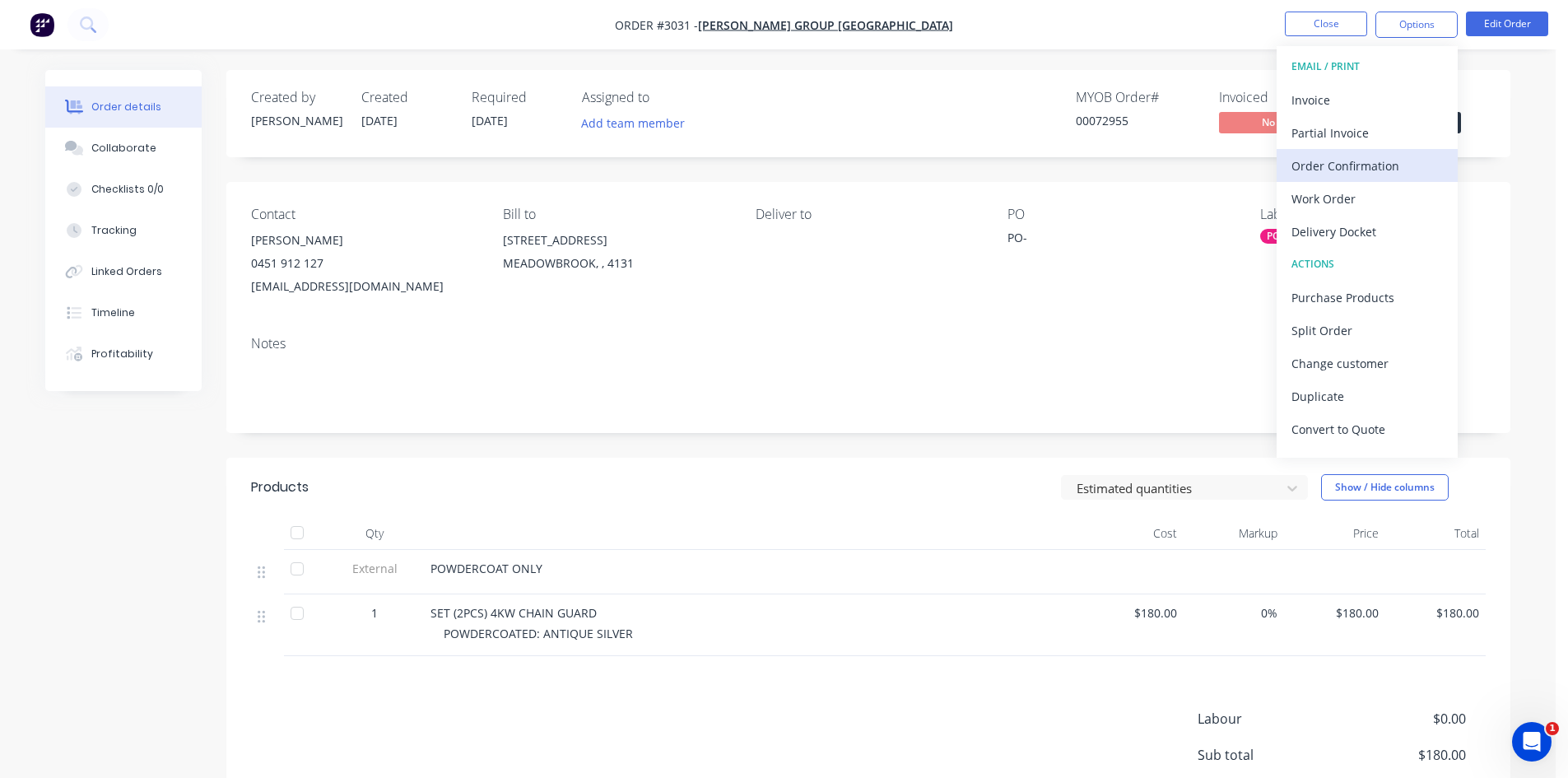
click at [1346, 165] on div "Order Confirmation" at bounding box center [1367, 166] width 151 height 23
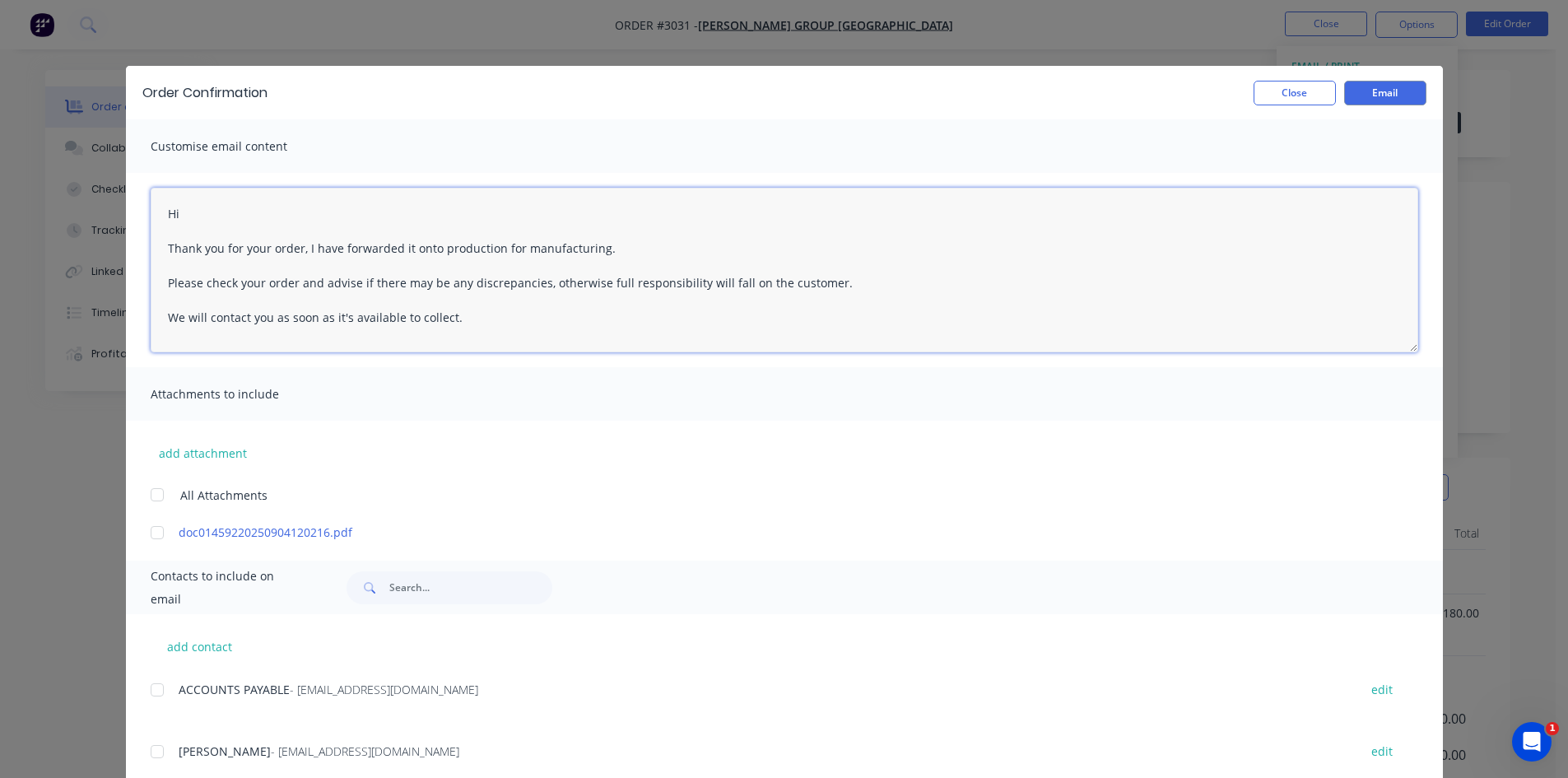
click at [209, 213] on textarea "Hi Thank you for your order, I have forwarded it onto production for manufactur…" at bounding box center [784, 269] width 1268 height 165
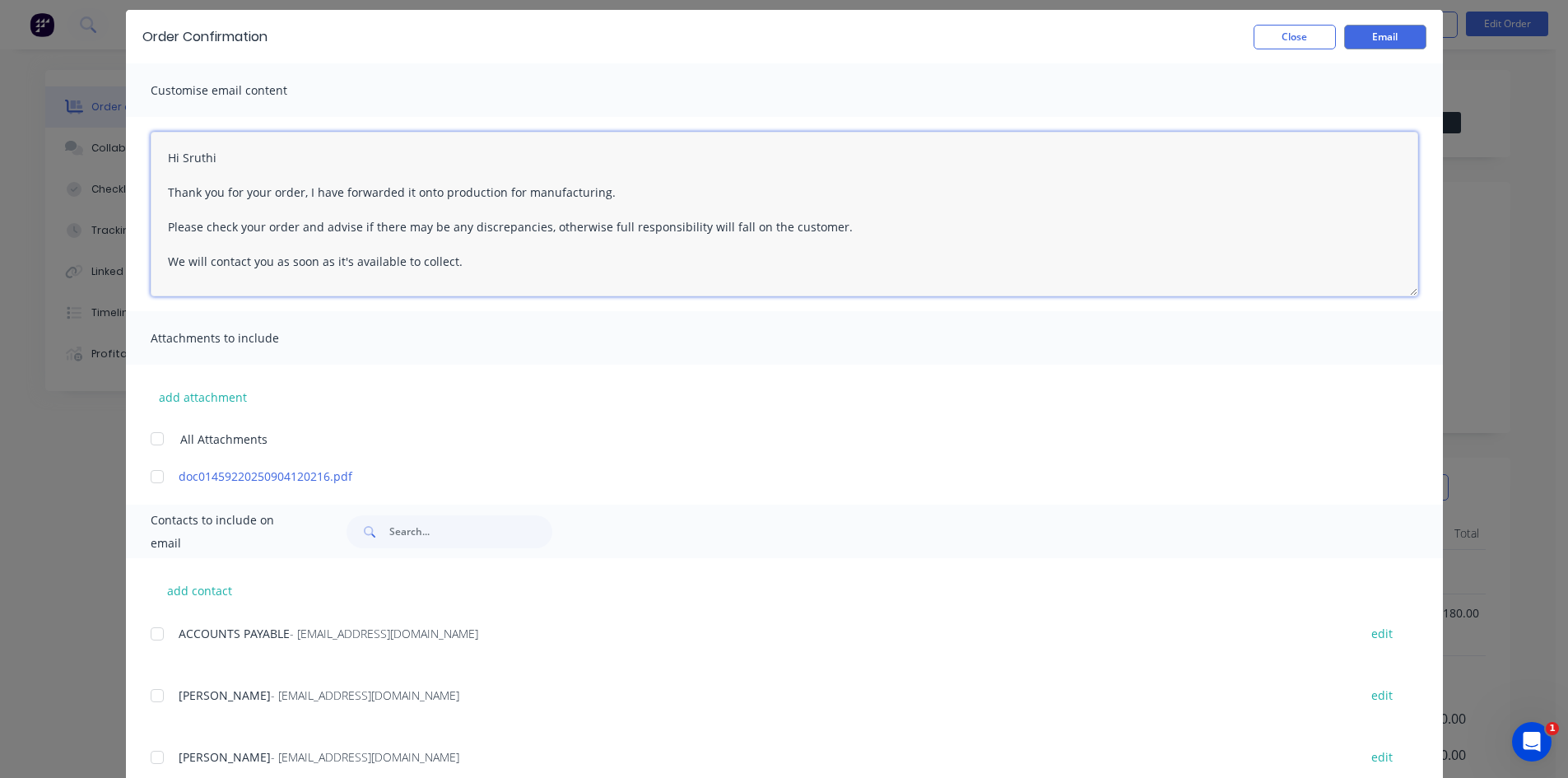
scroll to position [109, 0]
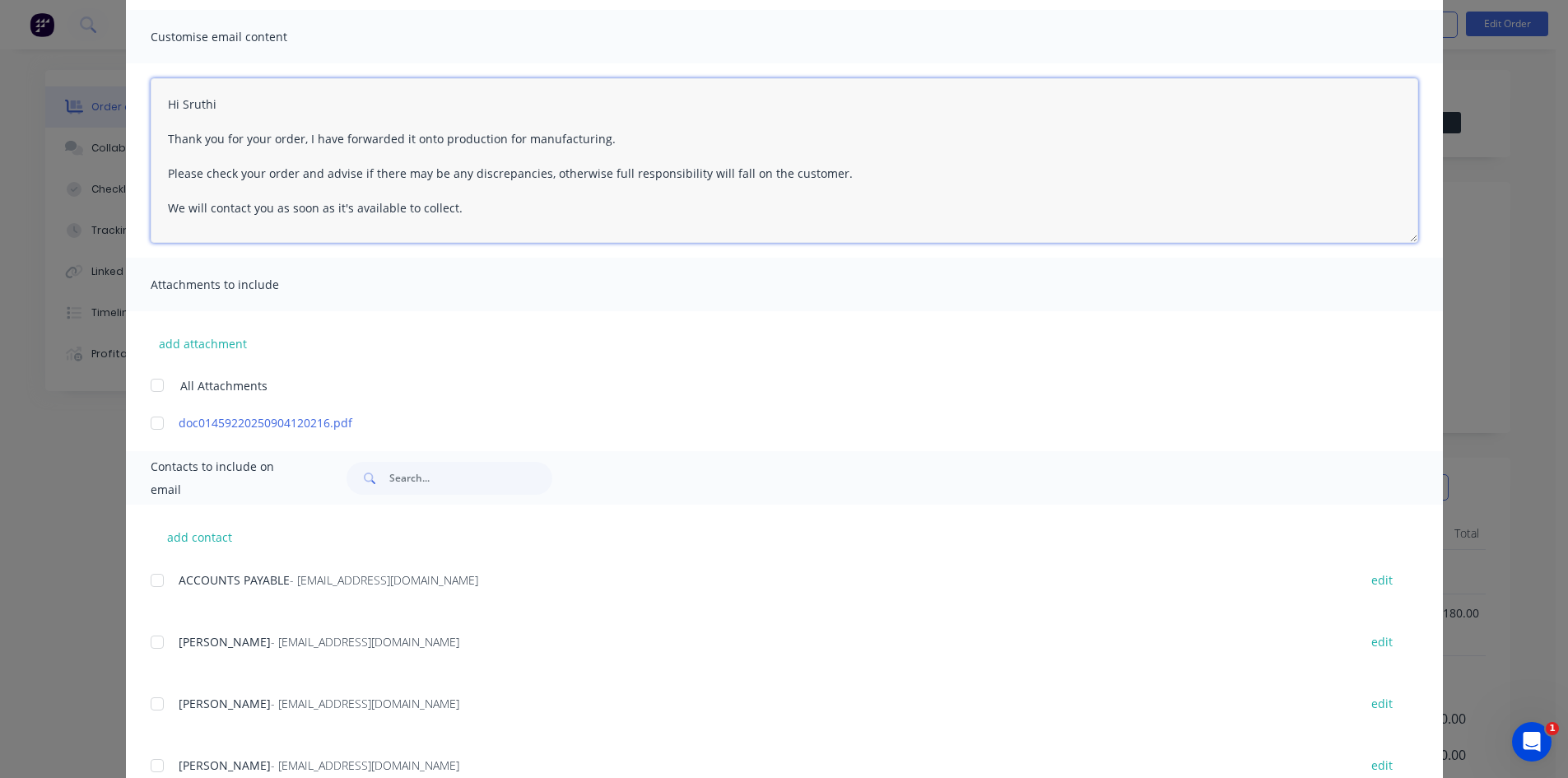
click at [154, 639] on div at bounding box center [157, 642] width 33 height 33
click at [148, 635] on div at bounding box center [157, 635] width 33 height 33
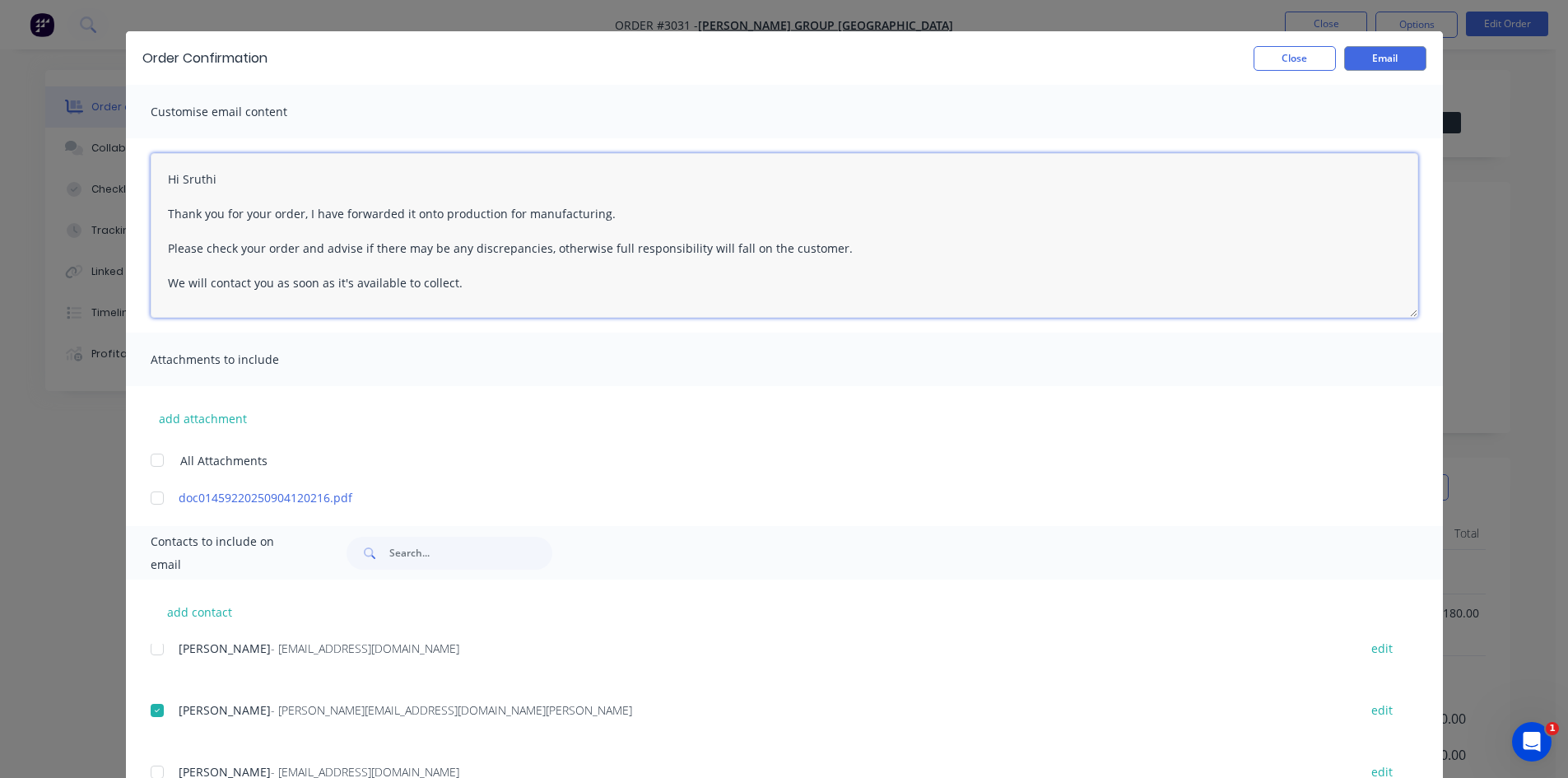
scroll to position [0, 0]
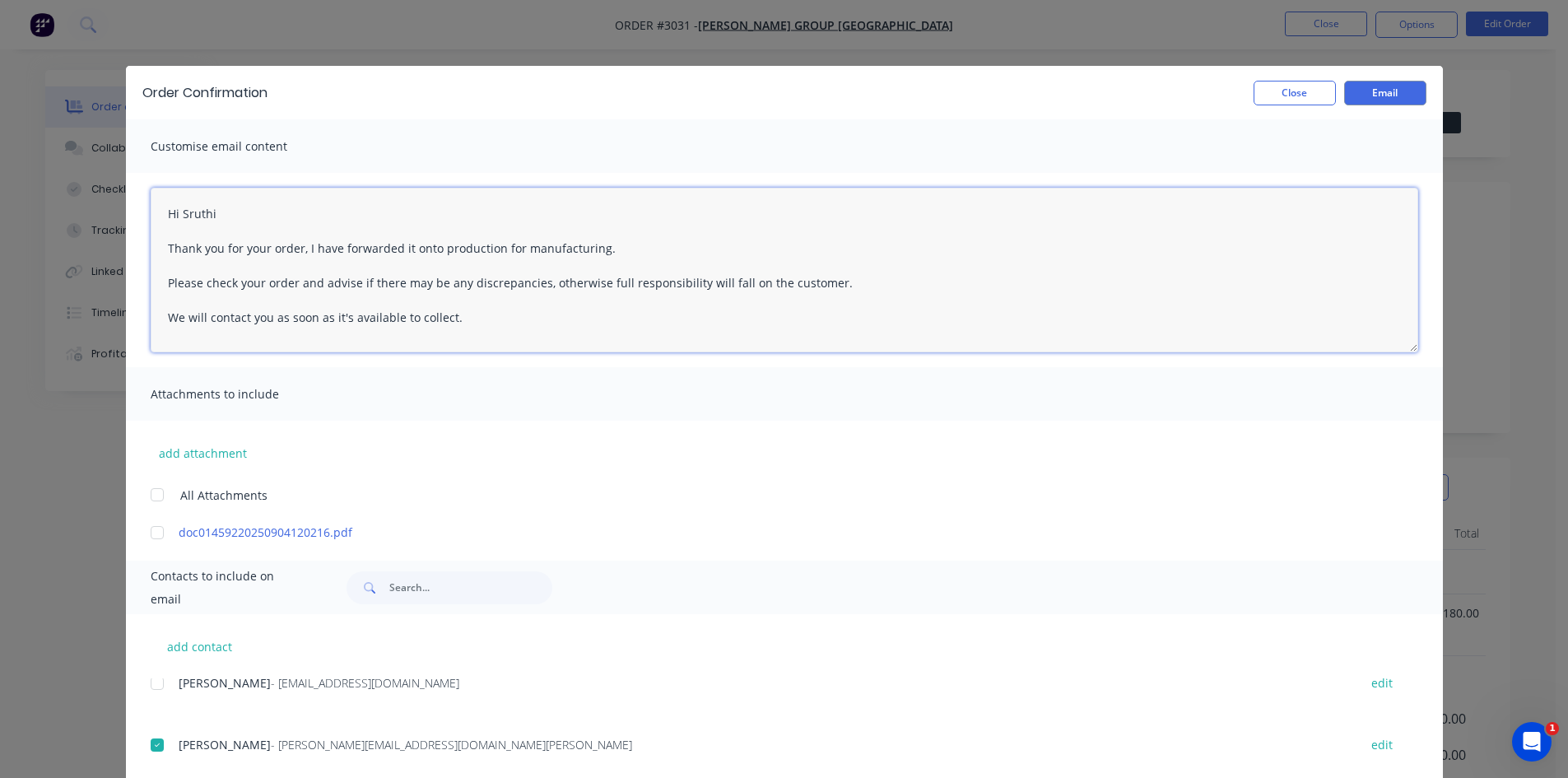
click at [607, 248] on textarea "Hi Sruthi Thank you for your order, I have forwarded it onto production for man…" at bounding box center [784, 269] width 1268 height 165
type textarea "Hi Sruthi Thank you for your order, I have forwarded it onto production for man…"
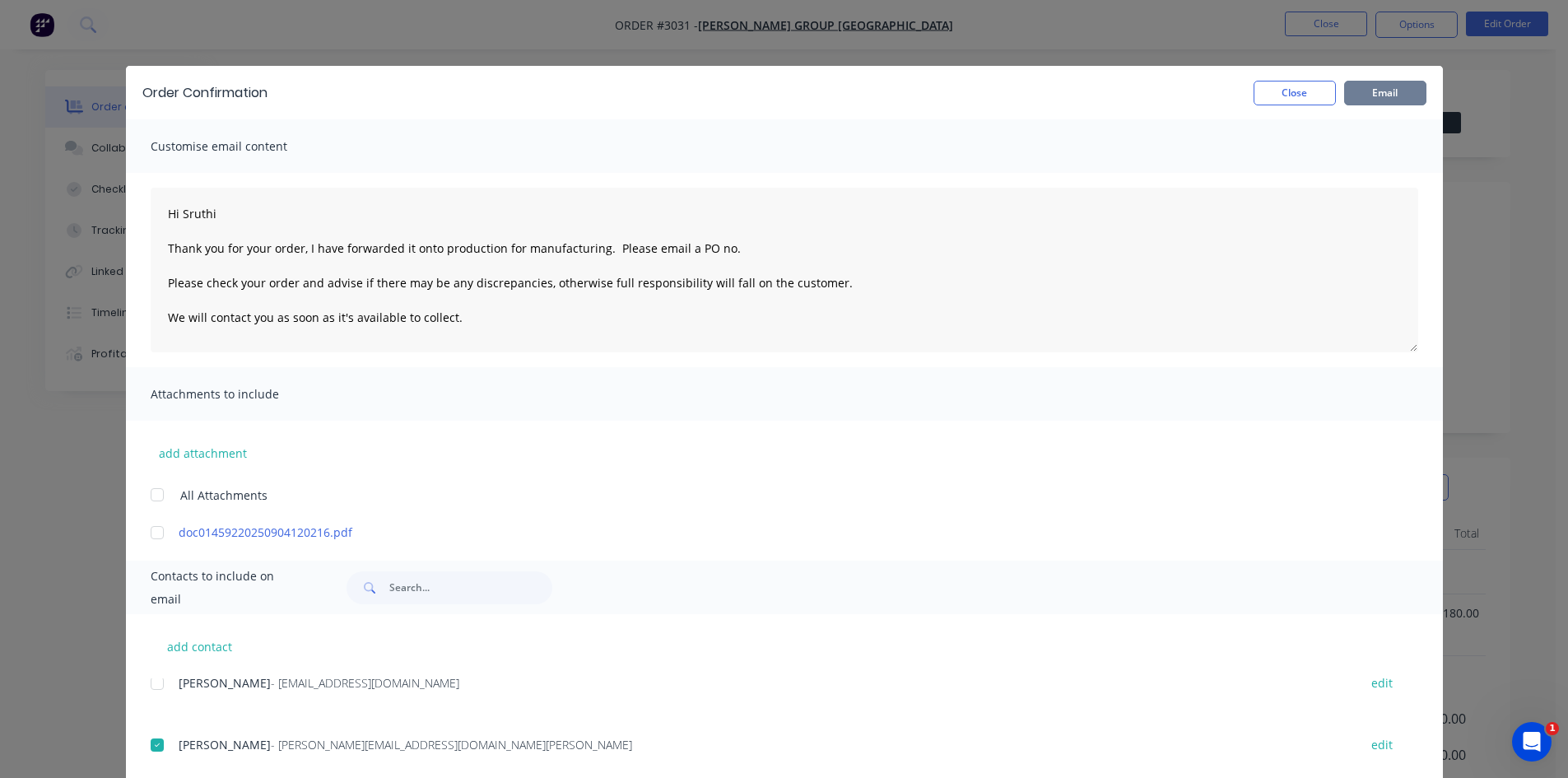
click at [1382, 89] on button "Email" at bounding box center [1385, 93] width 82 height 24
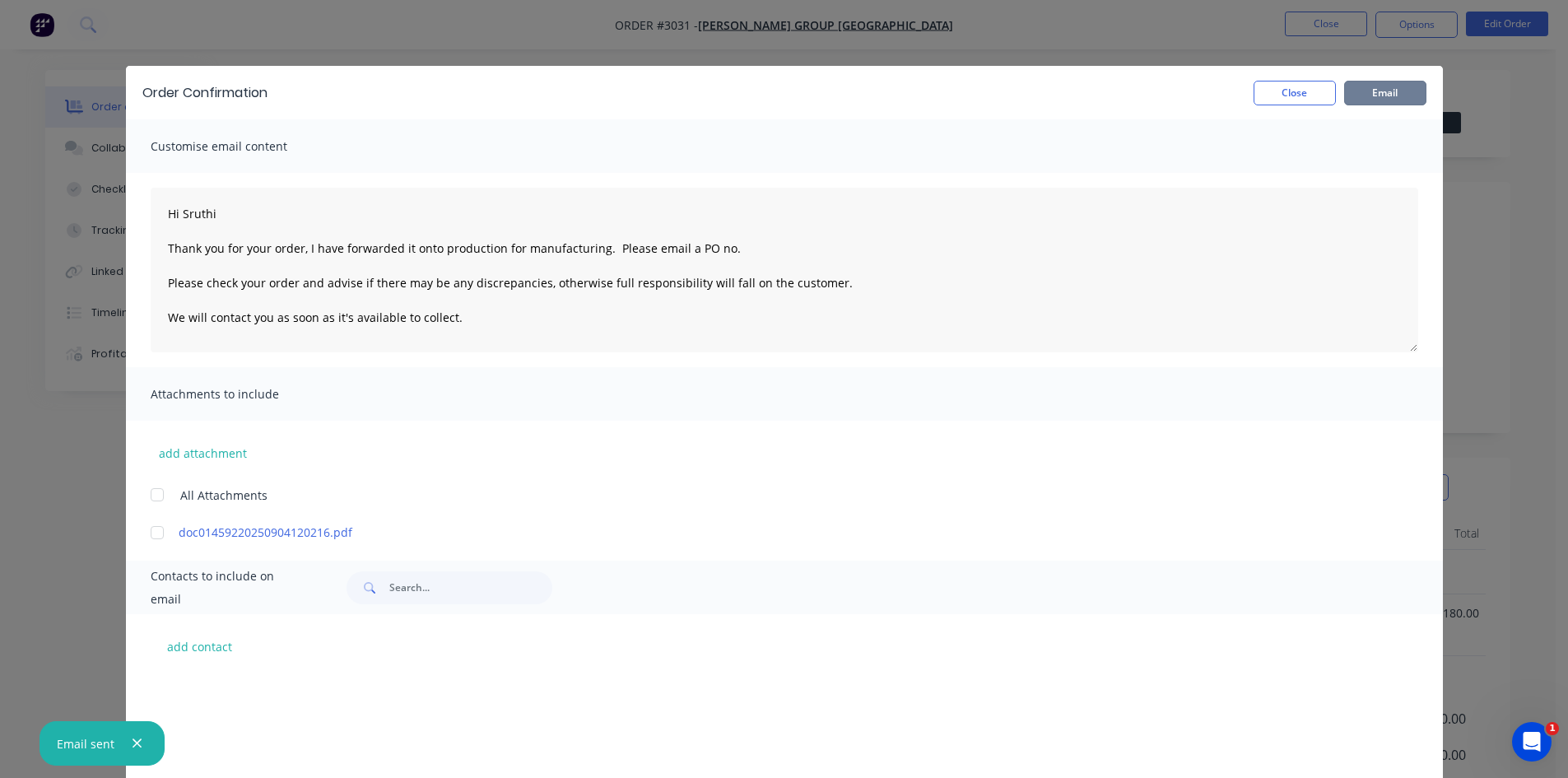
scroll to position [191, 0]
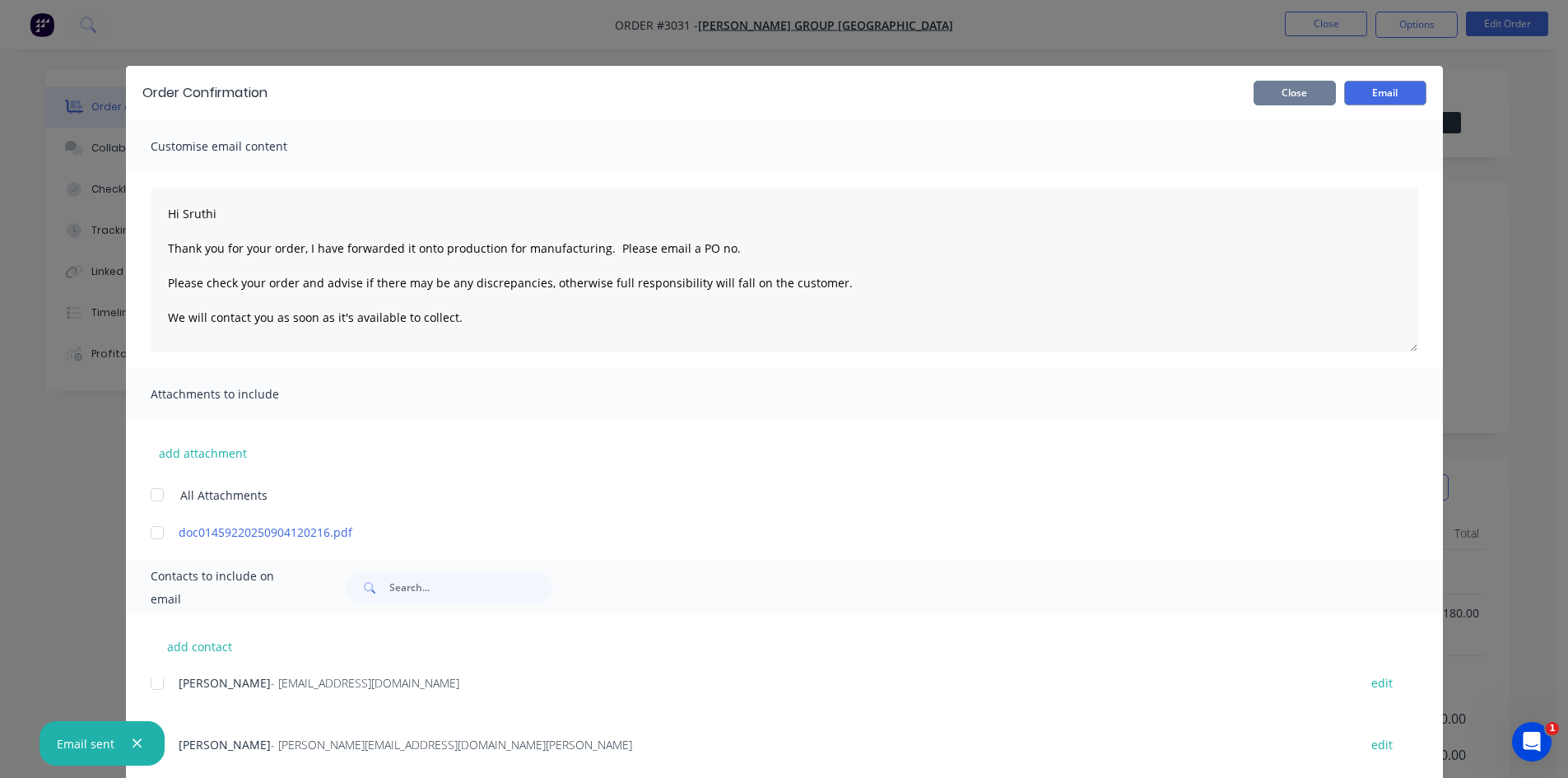
click at [1293, 90] on button "Close" at bounding box center [1295, 93] width 82 height 24
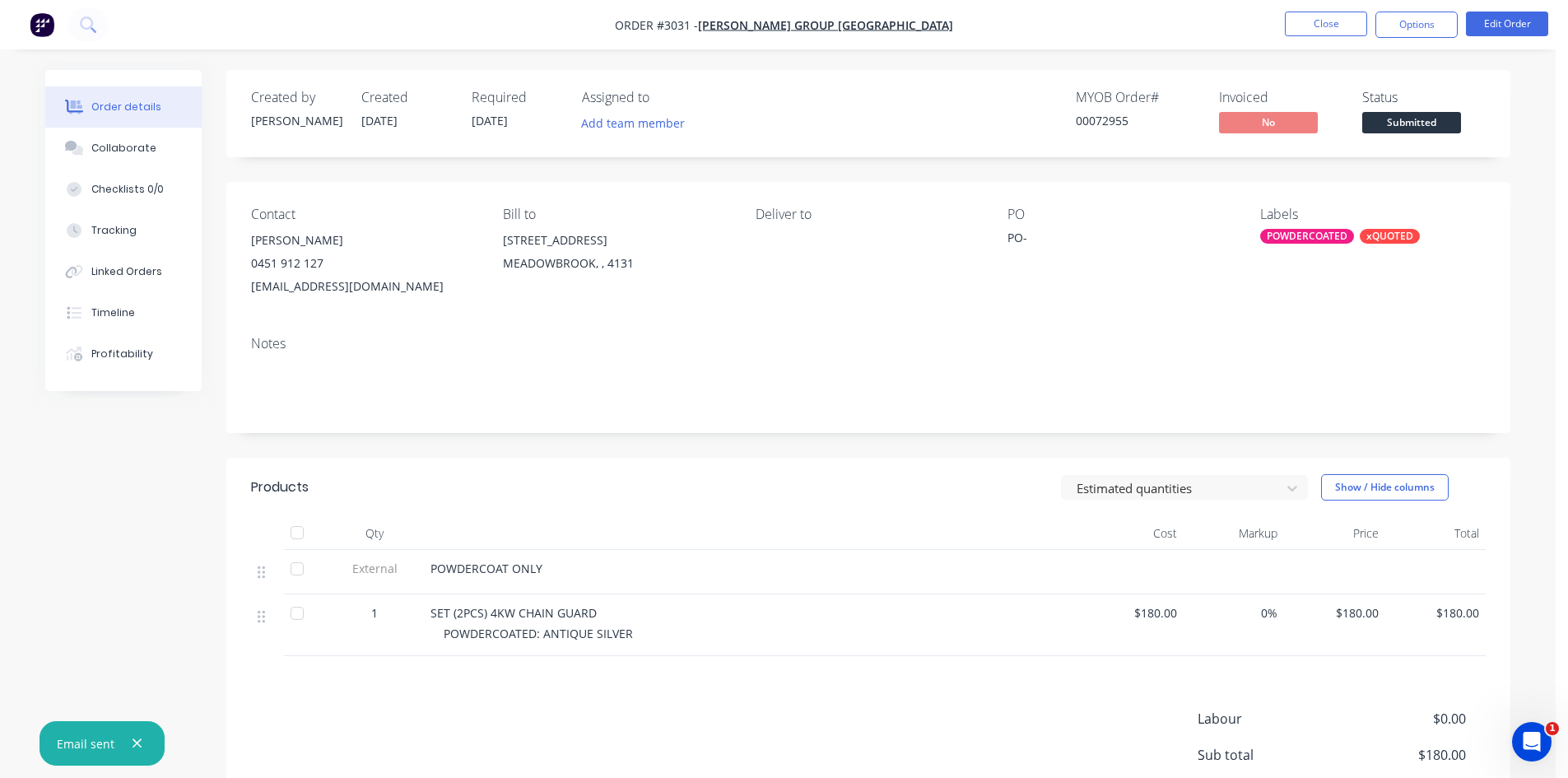
click at [1306, 236] on div "POWDERCOATED" at bounding box center [1307, 235] width 94 height 15
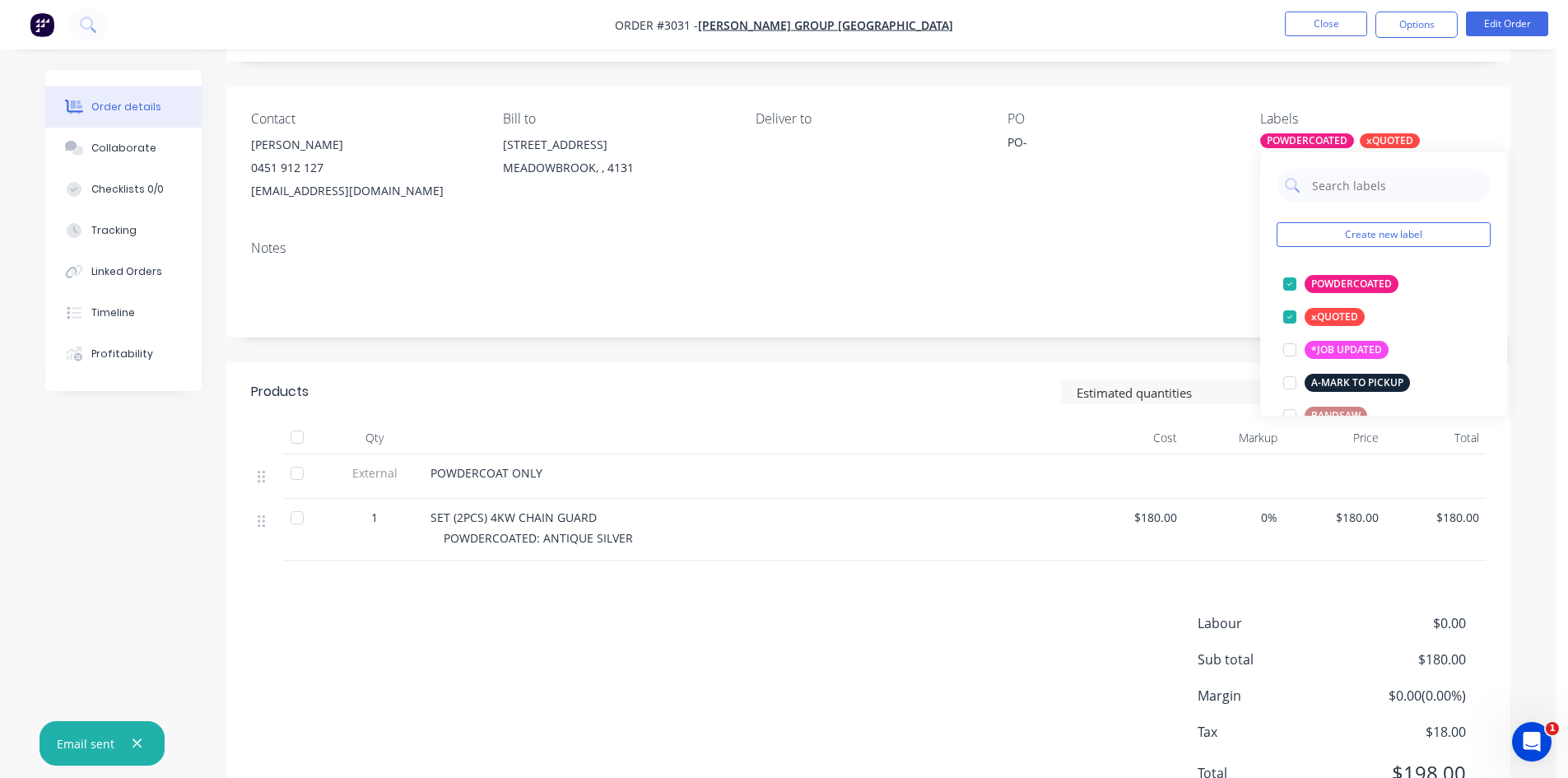
scroll to position [109, 0]
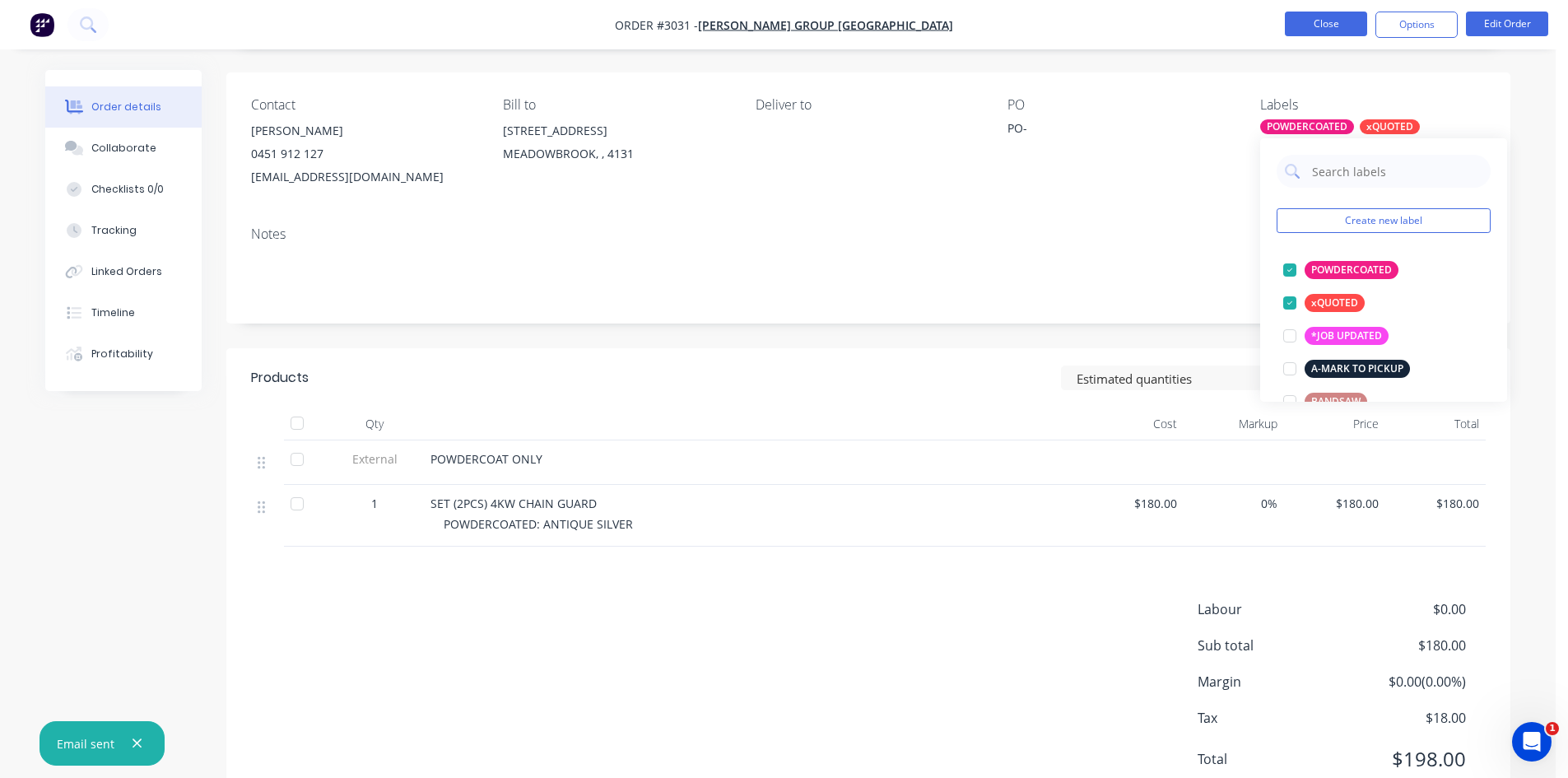
click at [1316, 20] on button "Close" at bounding box center [1326, 23] width 82 height 24
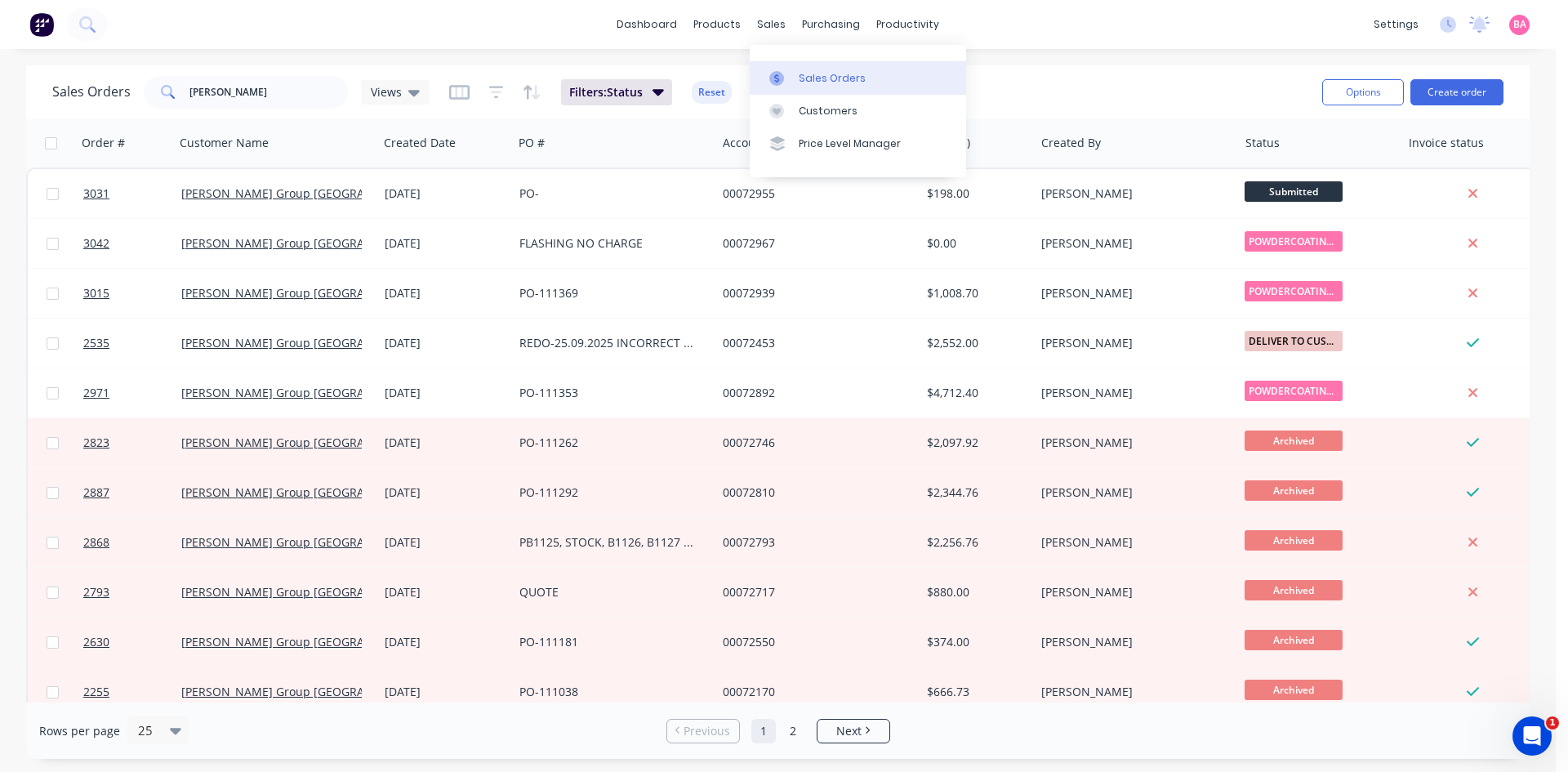
click at [810, 78] on div "Sales Orders" at bounding box center [832, 77] width 67 height 15
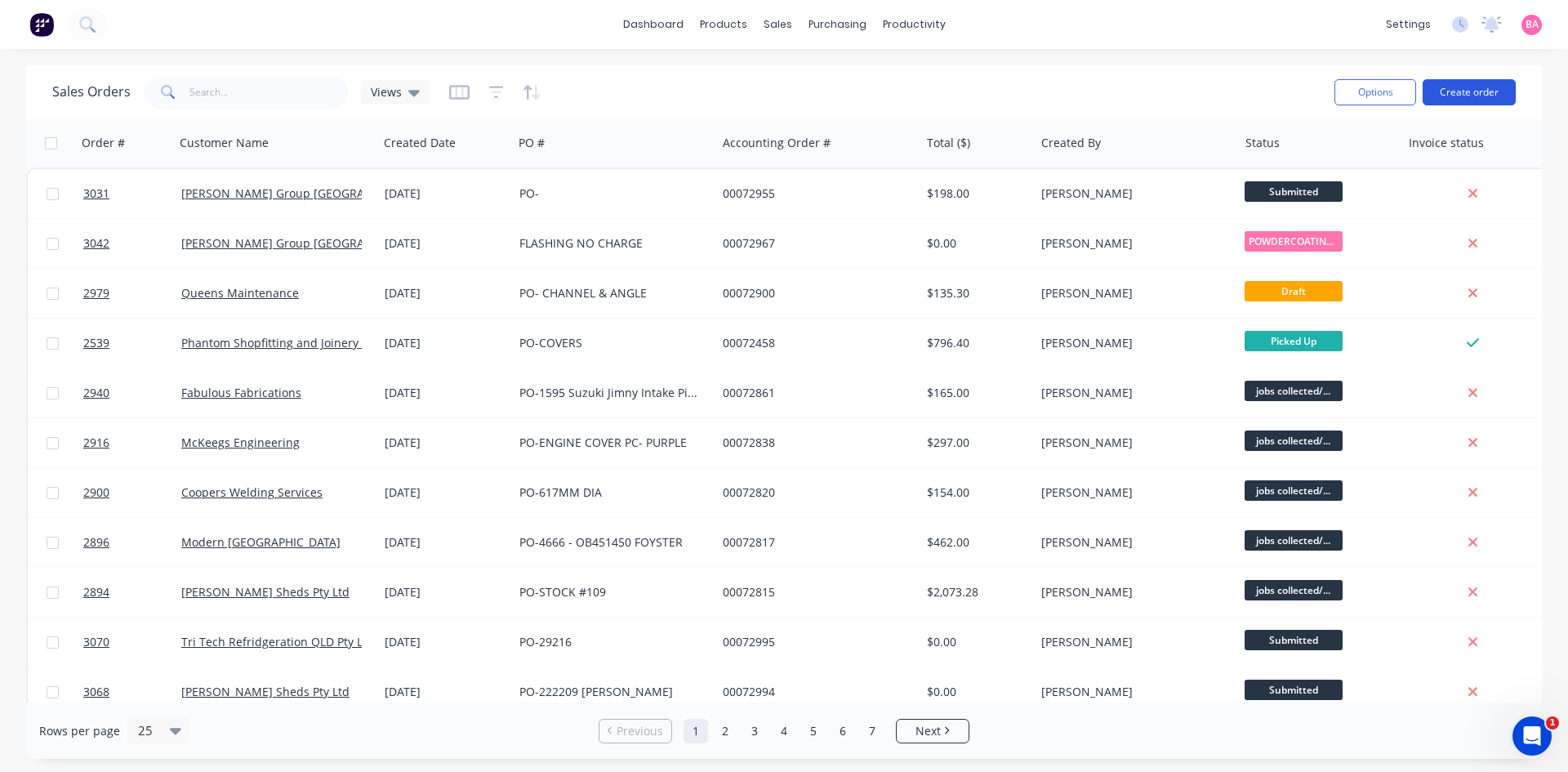
click at [1456, 92] on button "Create order" at bounding box center [1469, 92] width 93 height 26
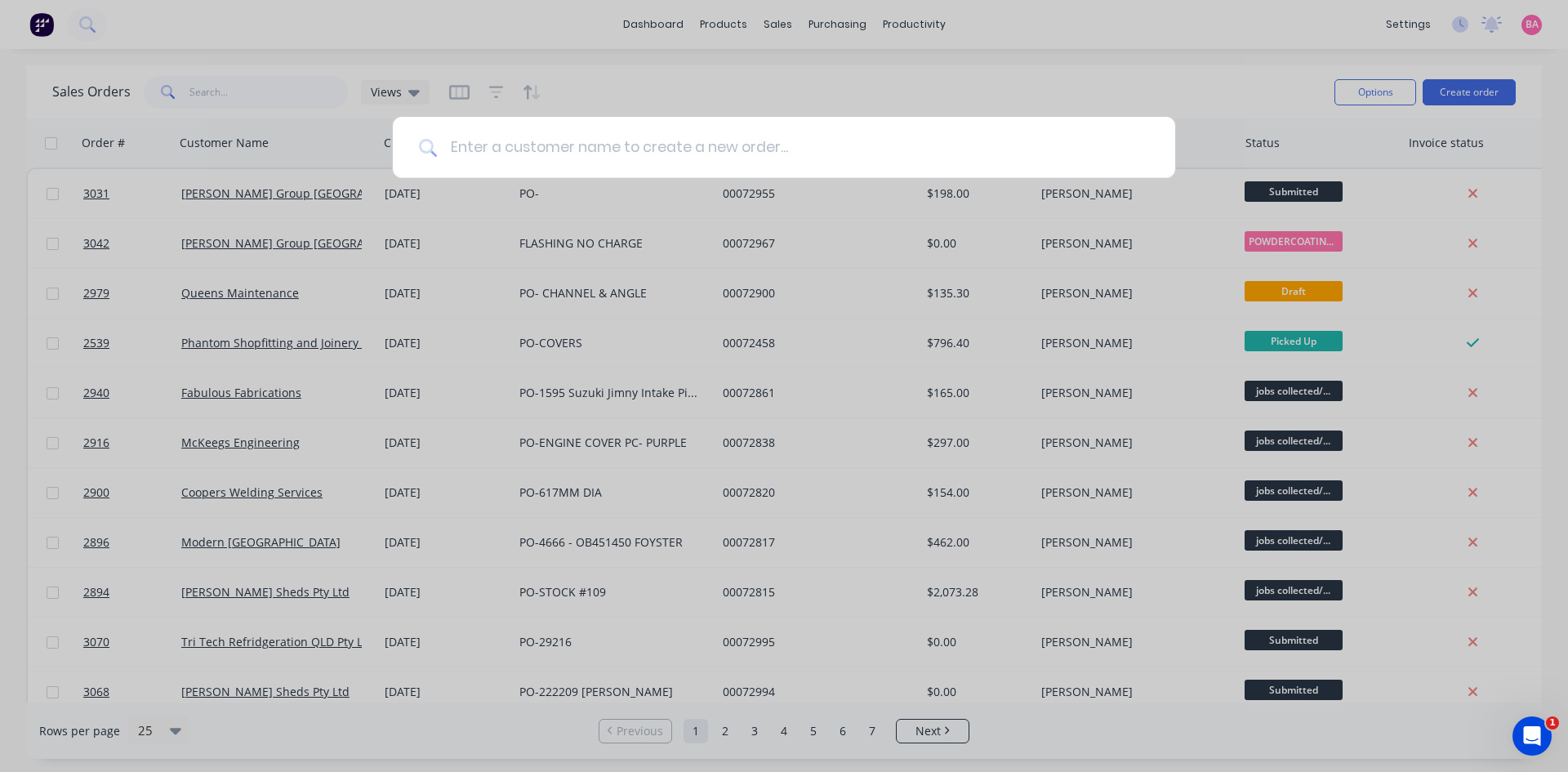
click at [509, 143] on input at bounding box center [792, 147] width 712 height 61
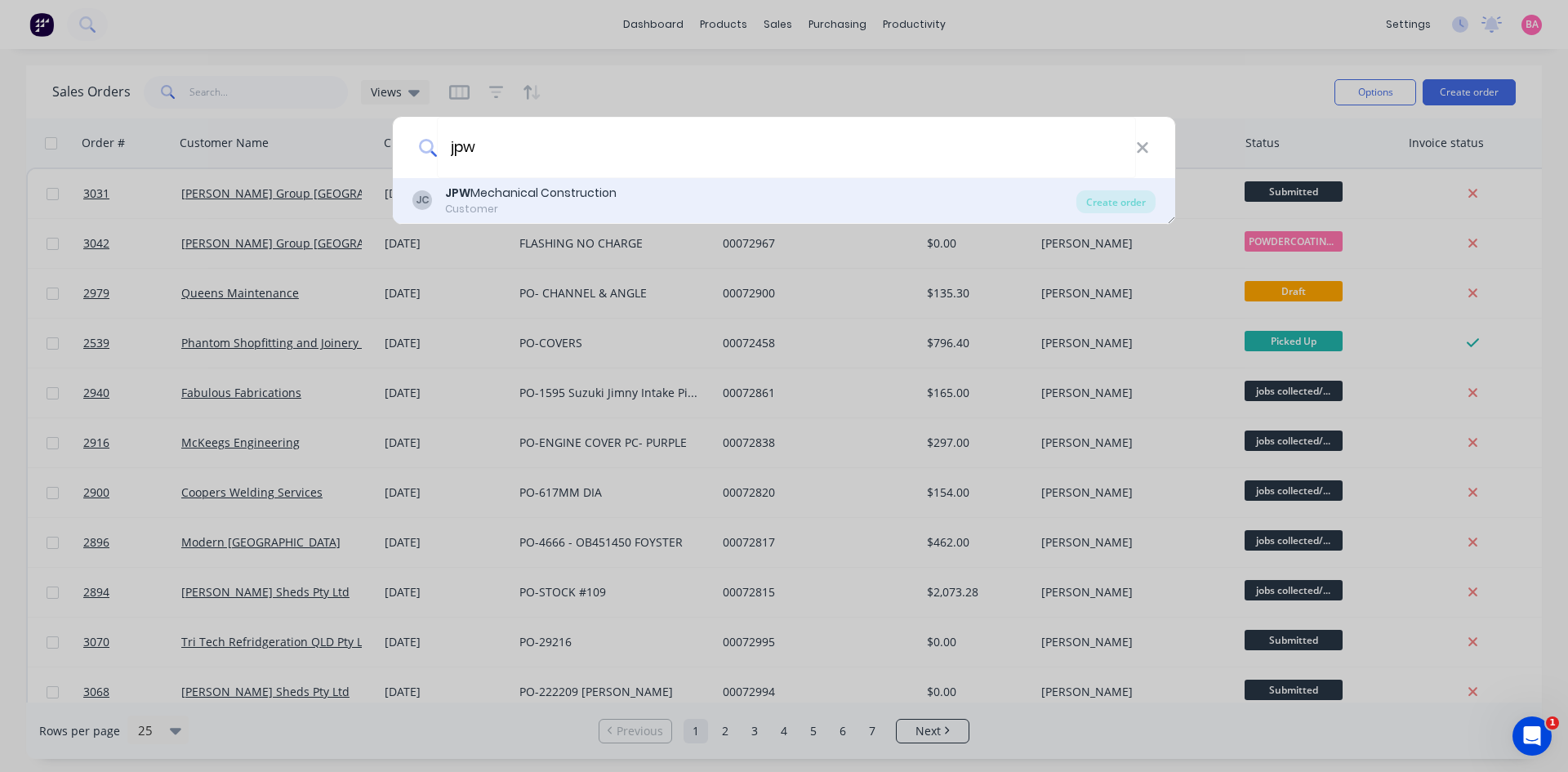
type input "jpw"
click at [512, 201] on div "JPW Mechanical Construction" at bounding box center [531, 194] width 171 height 17
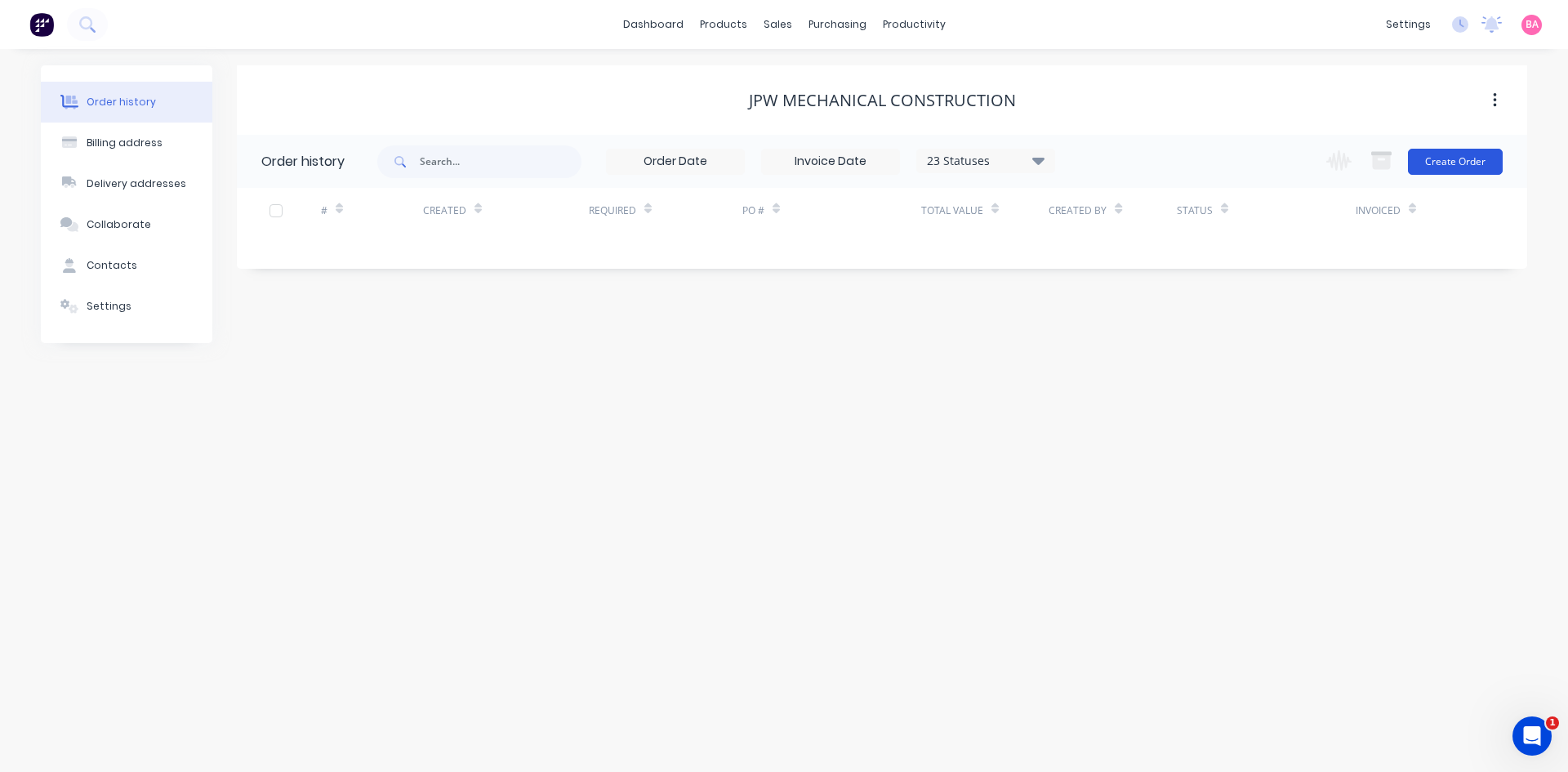
click at [1470, 150] on button "Create Order" at bounding box center [1456, 161] width 95 height 26
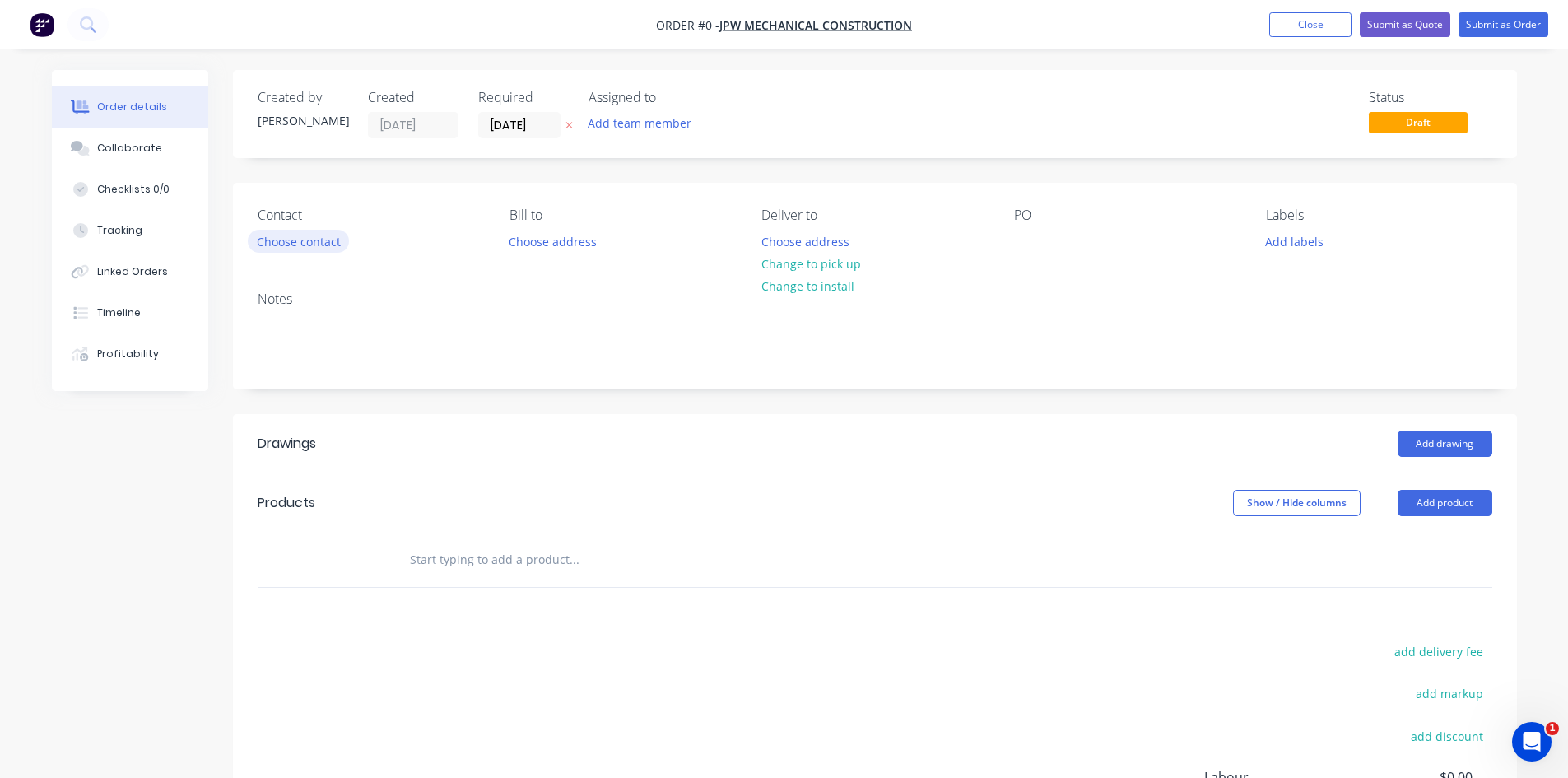
click at [295, 237] on button "Choose contact" at bounding box center [299, 240] width 102 height 22
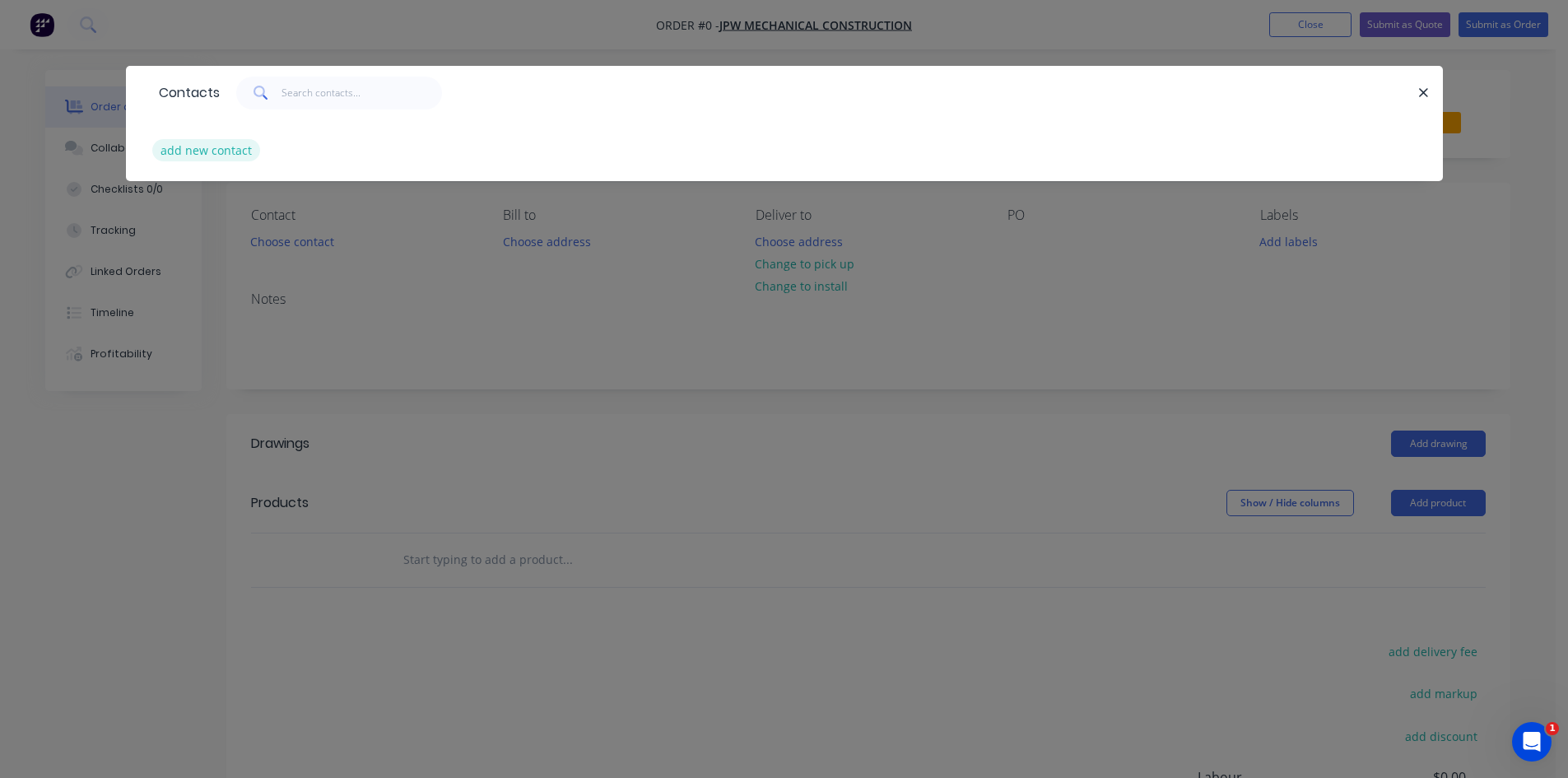
click at [194, 144] on button "add new contact" at bounding box center [206, 150] width 108 height 22
select select "AU"
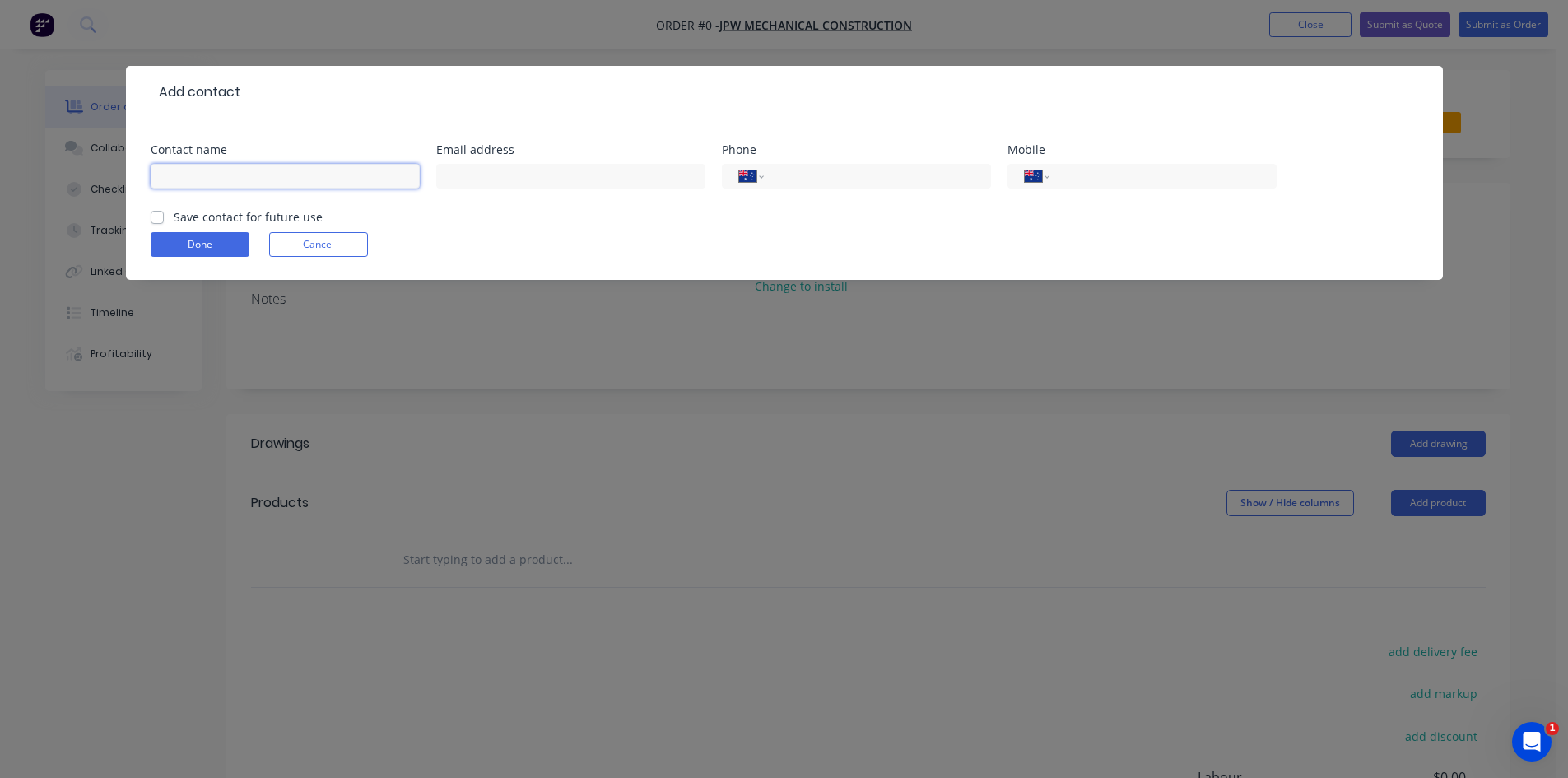
click at [200, 173] on input "text" at bounding box center [285, 176] width 269 height 24
type input "[PERSON_NAME]"
click at [1100, 177] on input "tel" at bounding box center [1160, 176] width 197 height 19
type input "0403 129 406"
click at [174, 213] on label "Save contact for future use" at bounding box center [248, 217] width 149 height 18
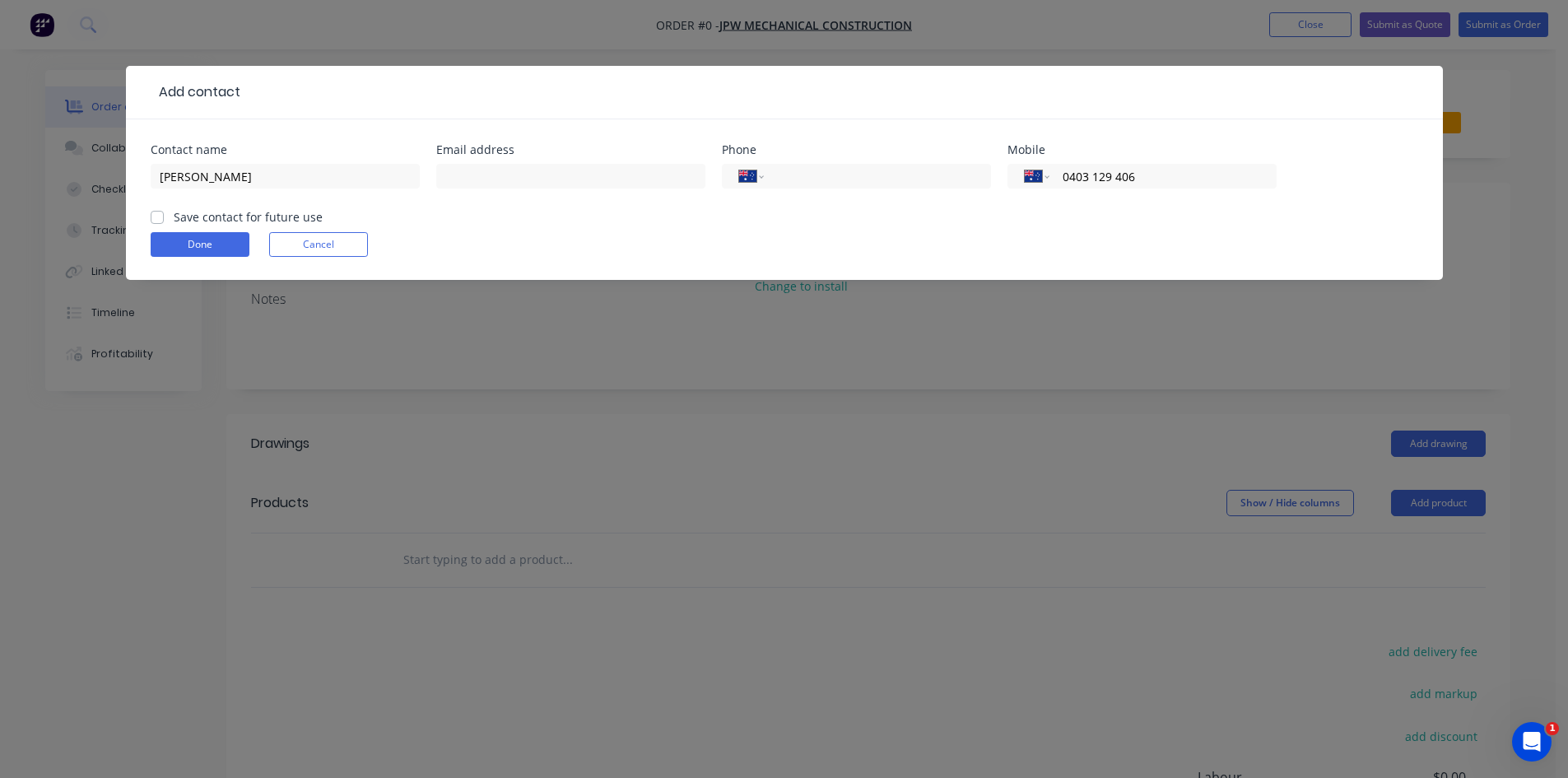
click at [156, 213] on input "Save contact for future use" at bounding box center [156, 216] width 13 height 16
checkbox input "true"
click at [195, 246] on button "Done" at bounding box center [199, 244] width 99 height 24
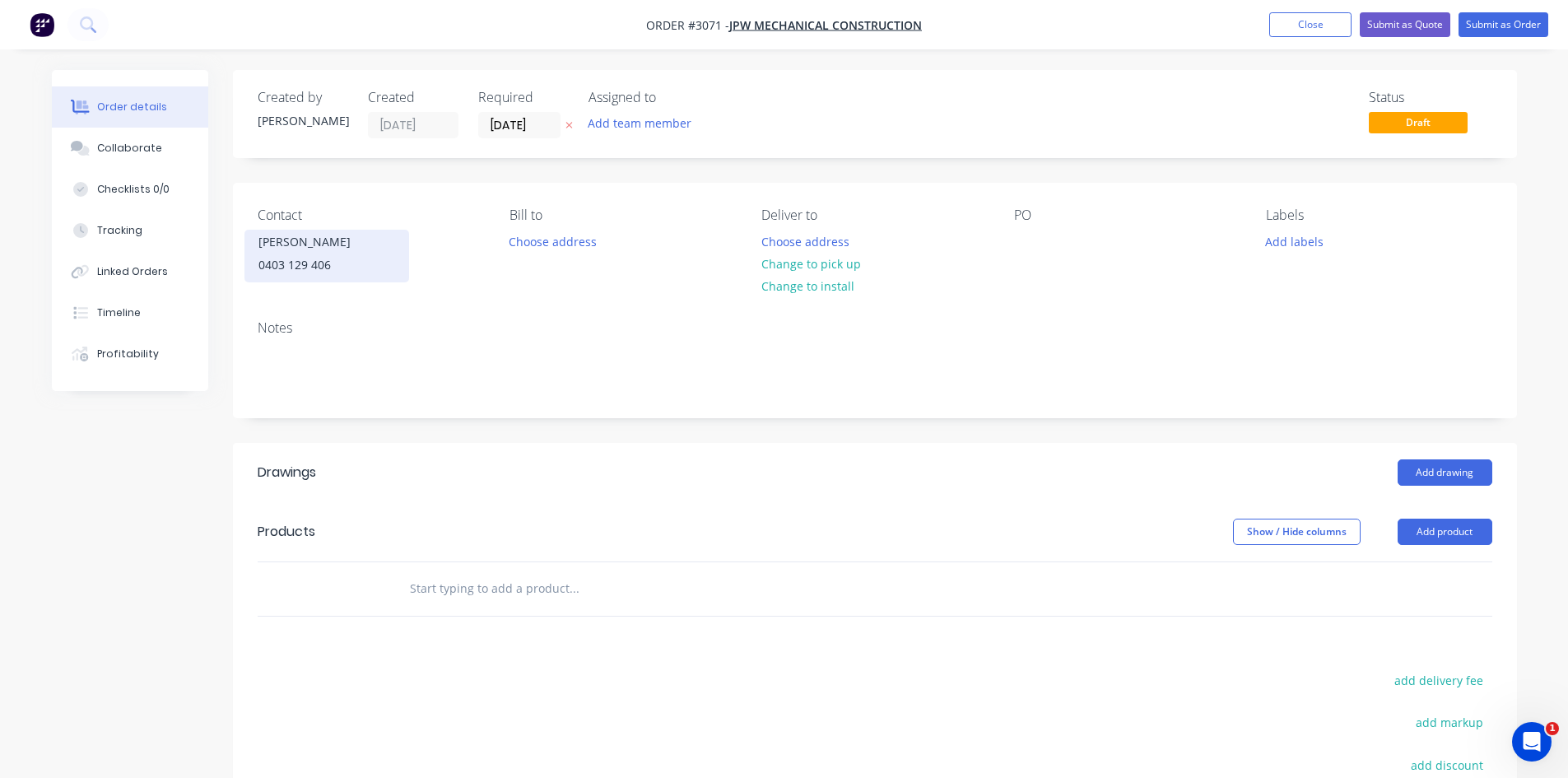
click at [286, 260] on div "0403 129 406" at bounding box center [327, 266] width 137 height 23
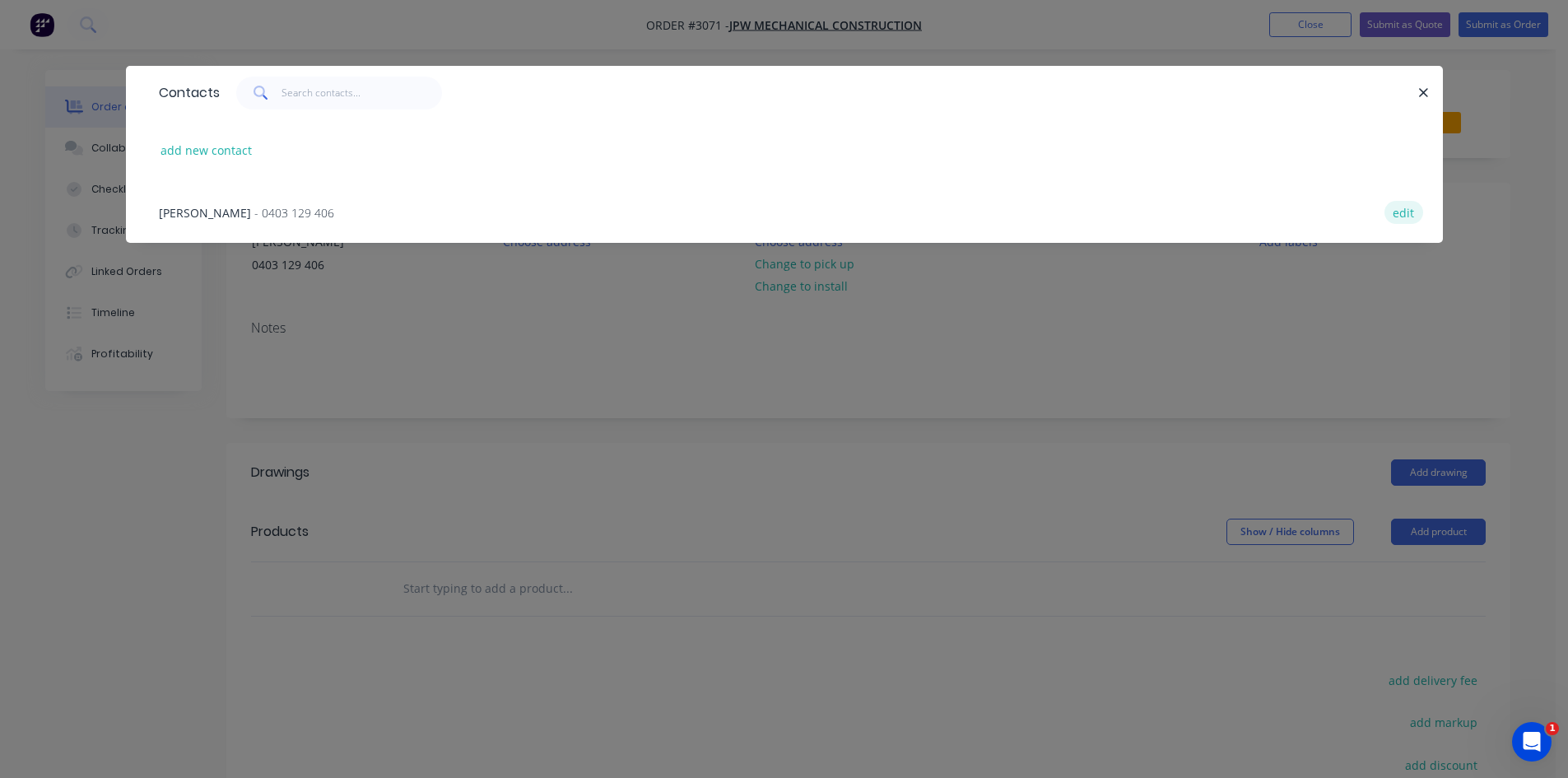
click at [1410, 217] on button "edit" at bounding box center [1404, 212] width 39 height 22
select select "AU"
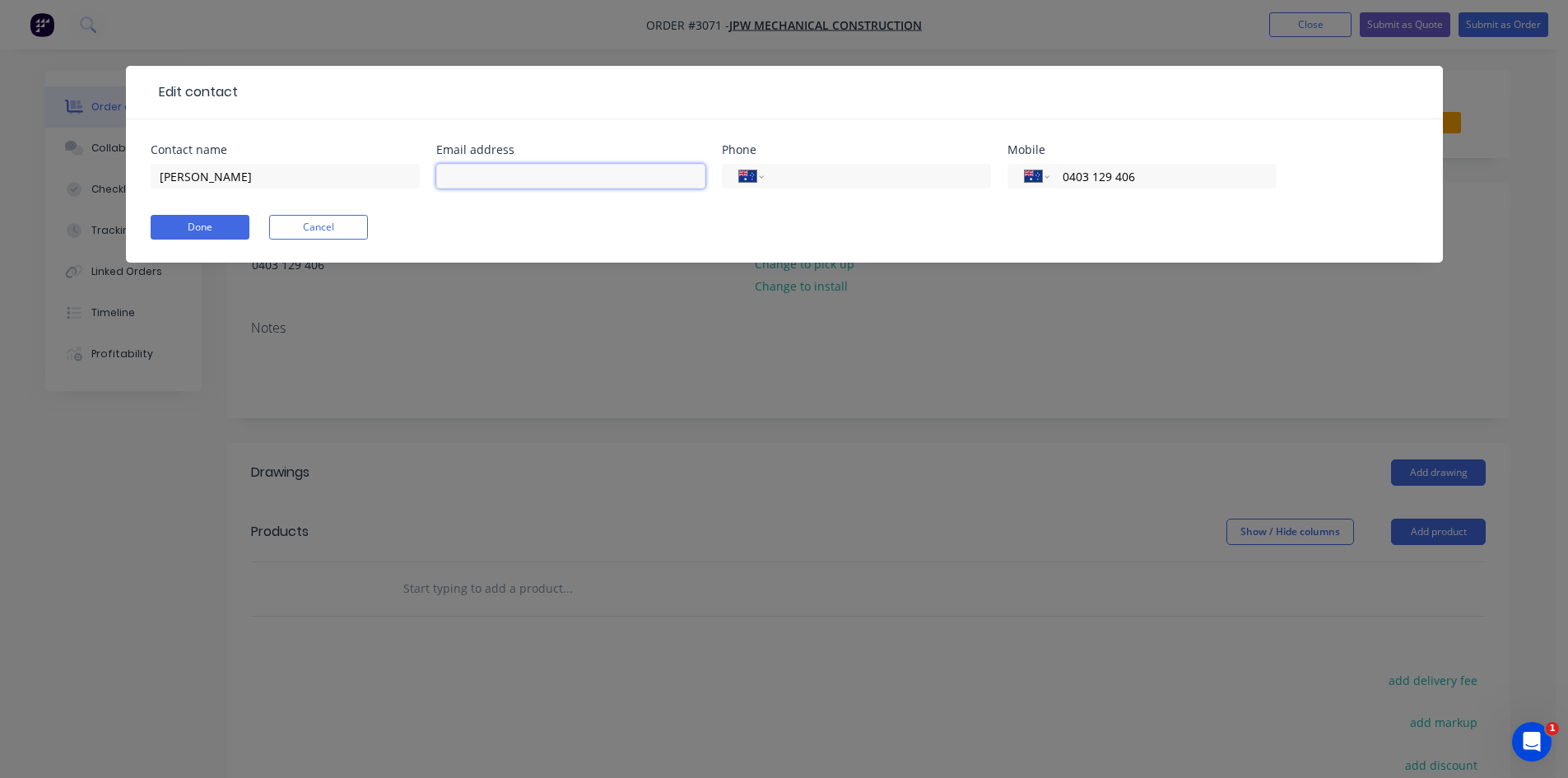
click at [522, 165] on input "text" at bounding box center [571, 176] width 269 height 24
paste input "[PERSON_NAME][EMAIL_ADDRESS][PERSON_NAME][DOMAIN_NAME]"
type input "[PERSON_NAME][EMAIL_ADDRESS][PERSON_NAME][DOMAIN_NAME]"
click at [195, 224] on button "Done" at bounding box center [199, 226] width 99 height 24
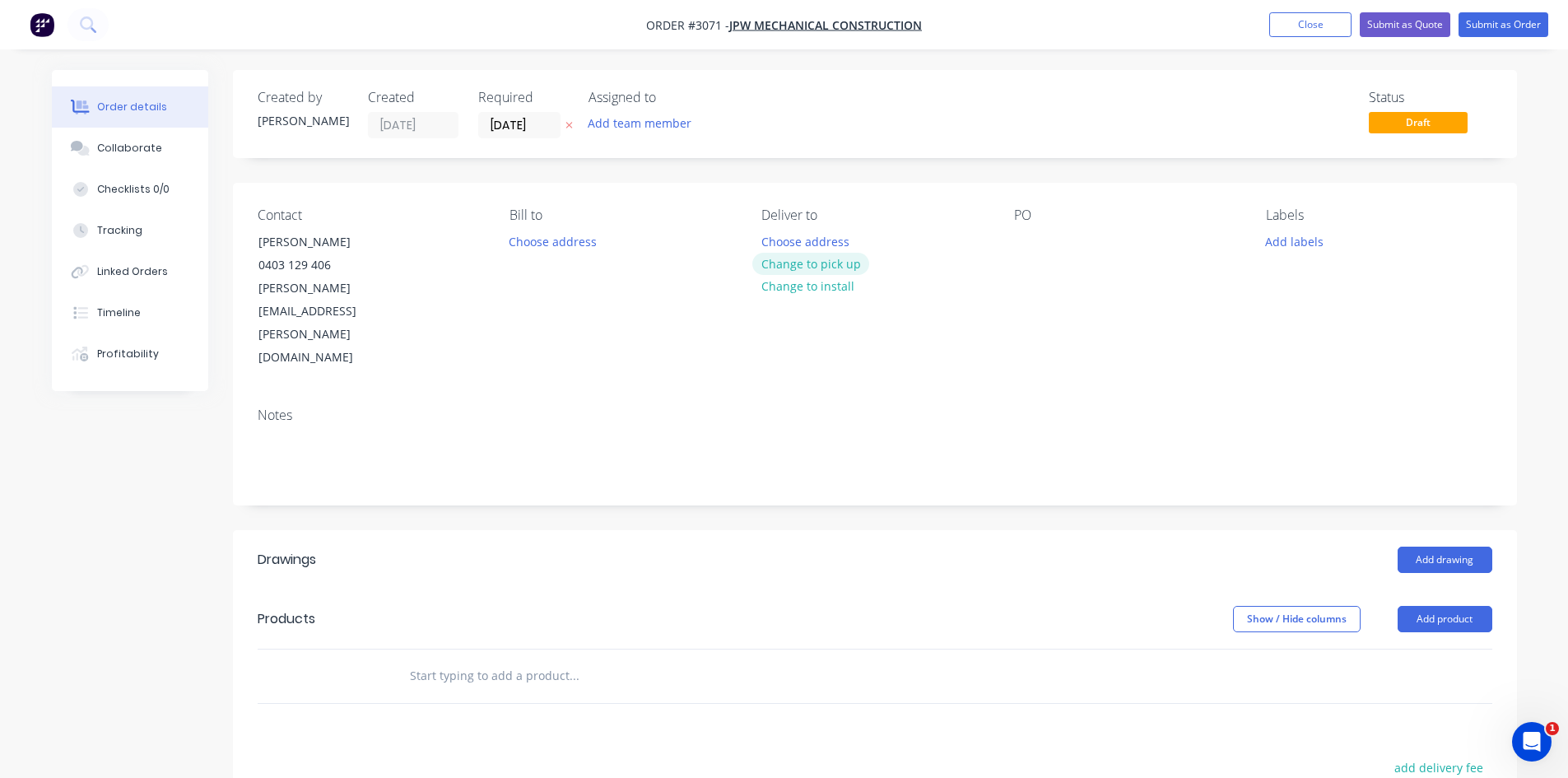
click at [805, 266] on button "Change to pick up" at bounding box center [811, 264] width 117 height 22
click at [571, 123] on icon "button" at bounding box center [568, 126] width 7 height 7
click at [634, 124] on button "Add team member" at bounding box center [640, 123] width 121 height 22
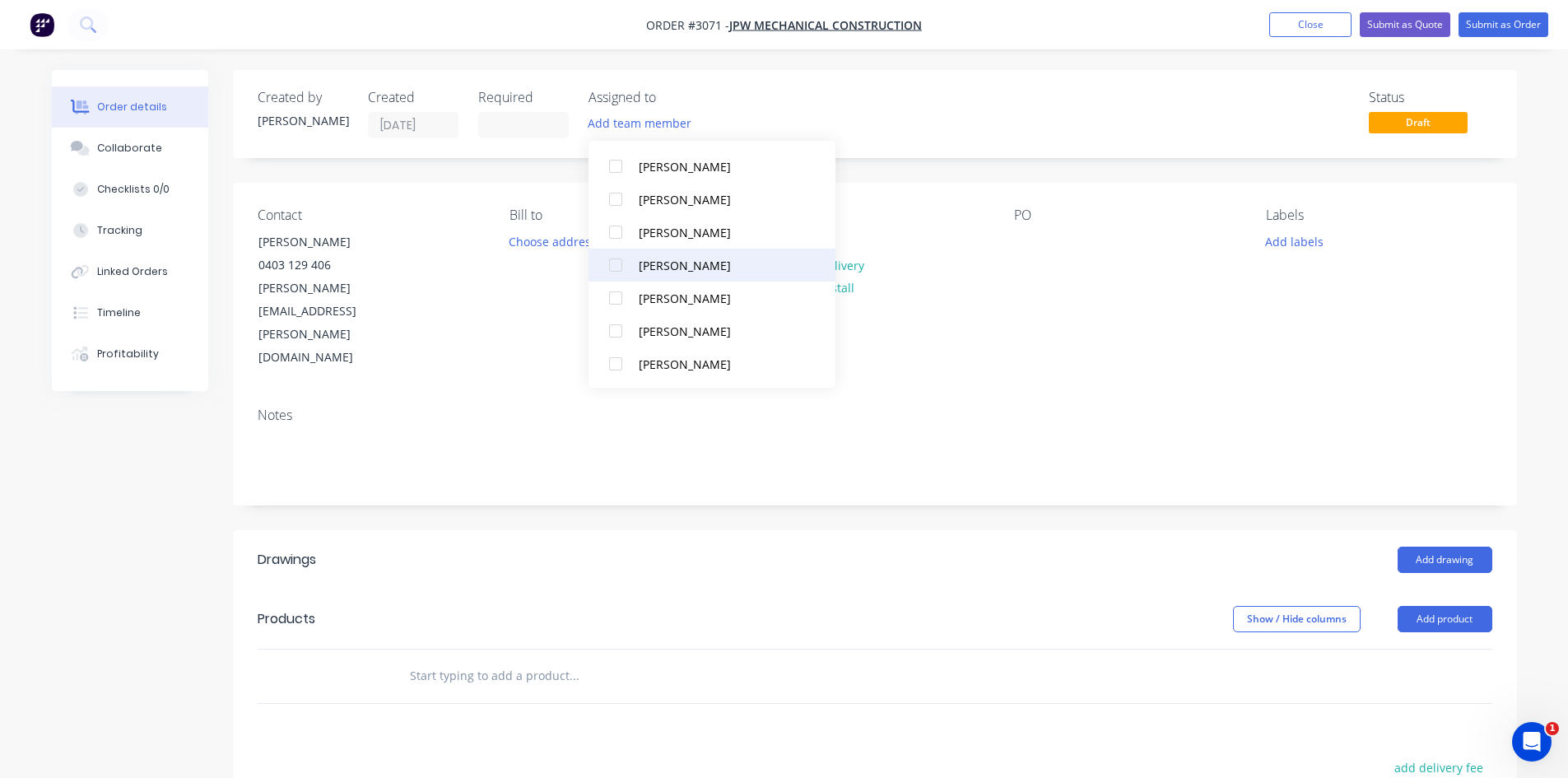
scroll to position [148, 0]
click at [613, 331] on div at bounding box center [616, 330] width 33 height 33
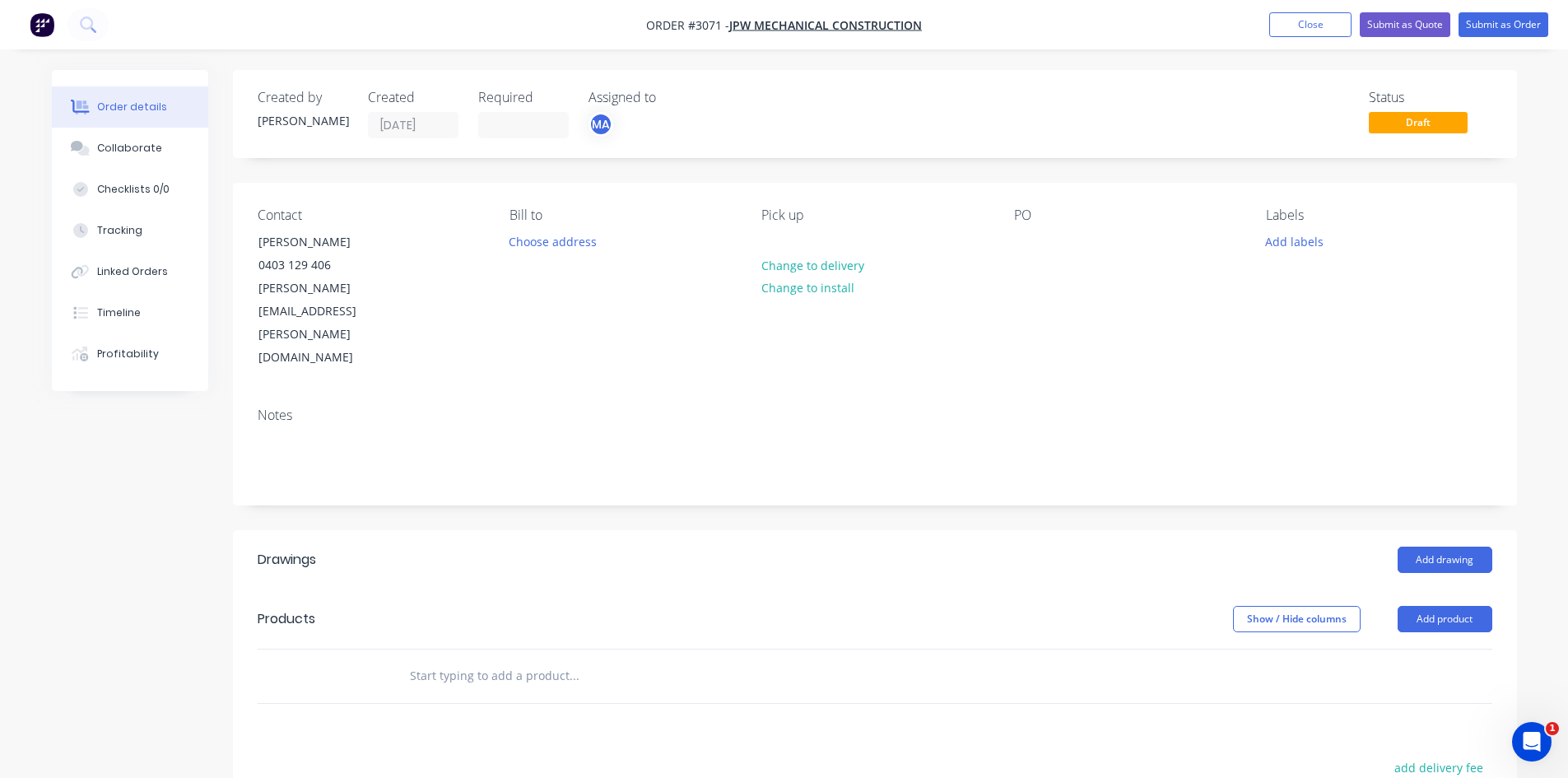
drag, startPoint x: 928, startPoint y: 347, endPoint x: 1084, endPoint y: 336, distance: 156.4
click at [928, 407] on div "Notes" at bounding box center [875, 415] width 1235 height 16
click at [1294, 239] on button "Add labels" at bounding box center [1296, 240] width 76 height 22
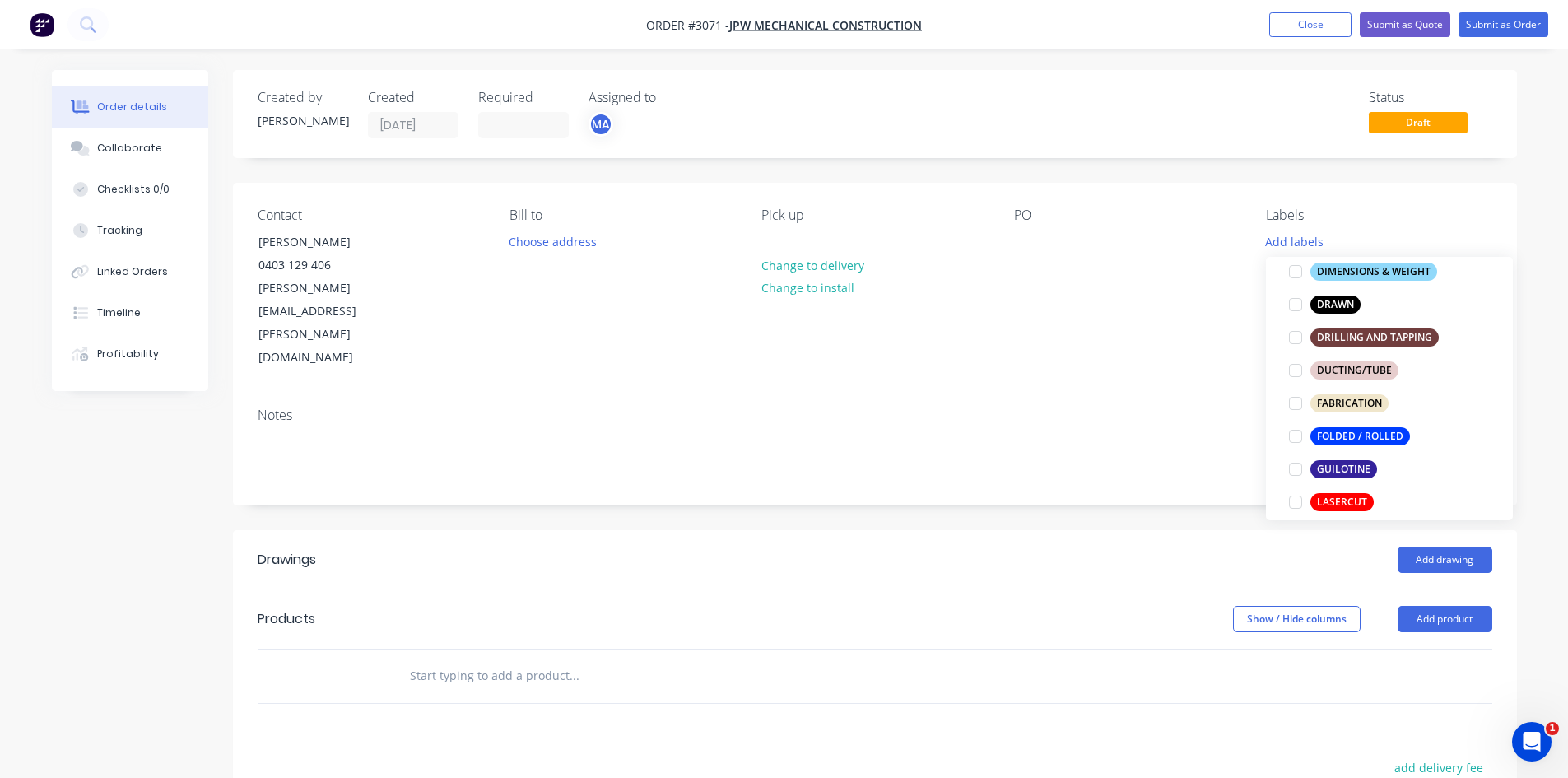
scroll to position [385, 0]
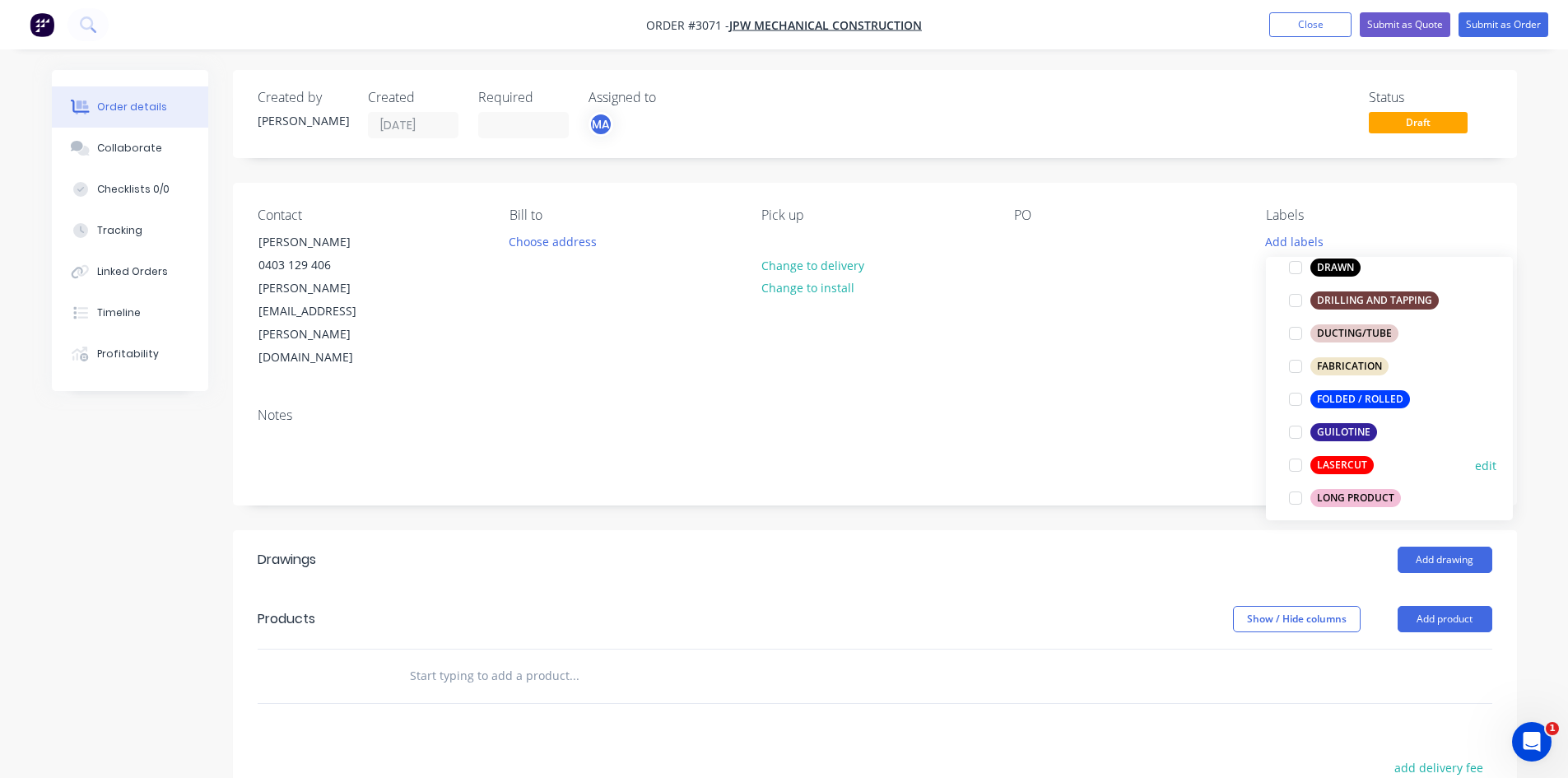
click at [1296, 465] on div at bounding box center [1296, 466] width 33 height 33
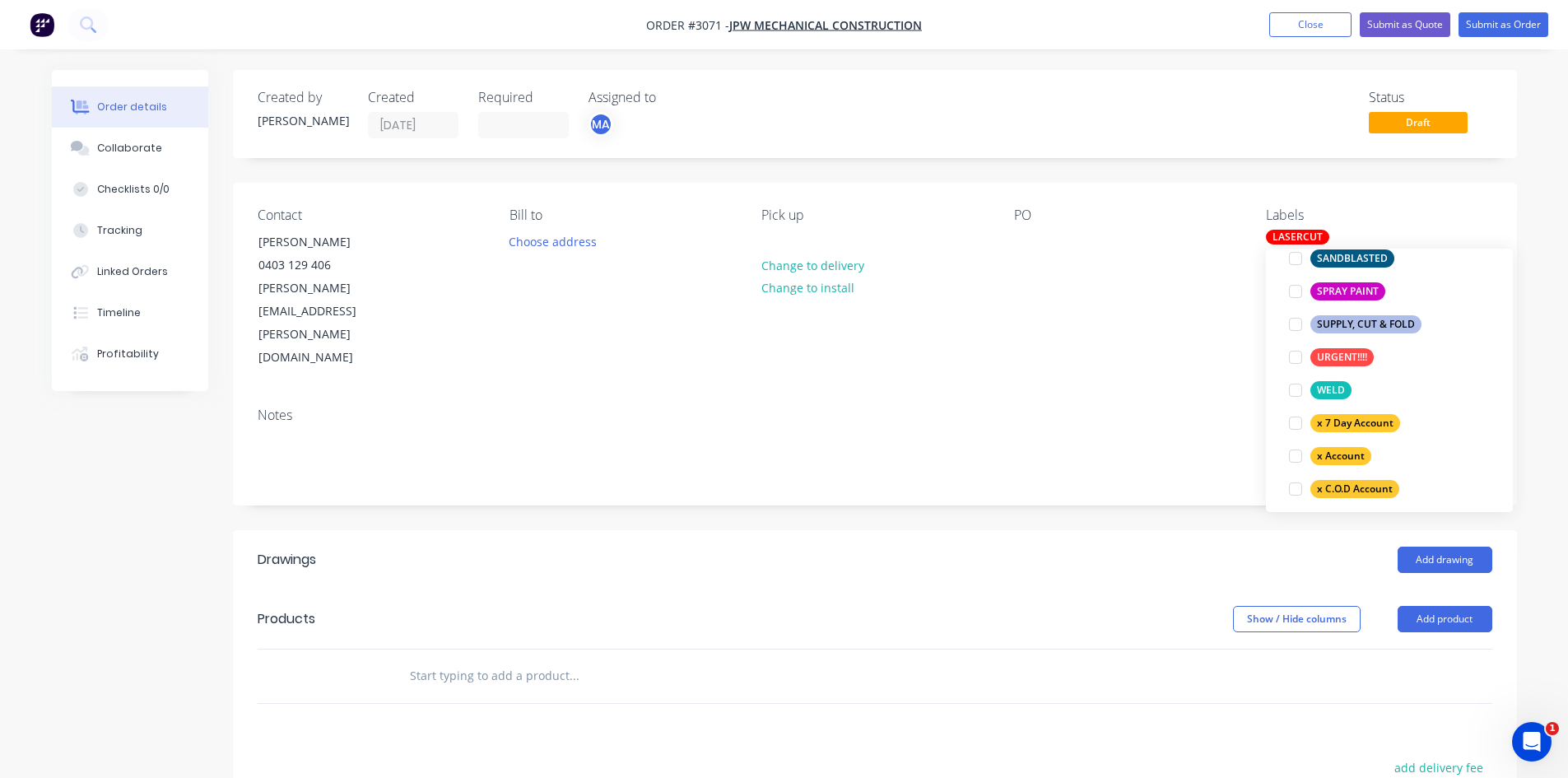
scroll to position [988, 0]
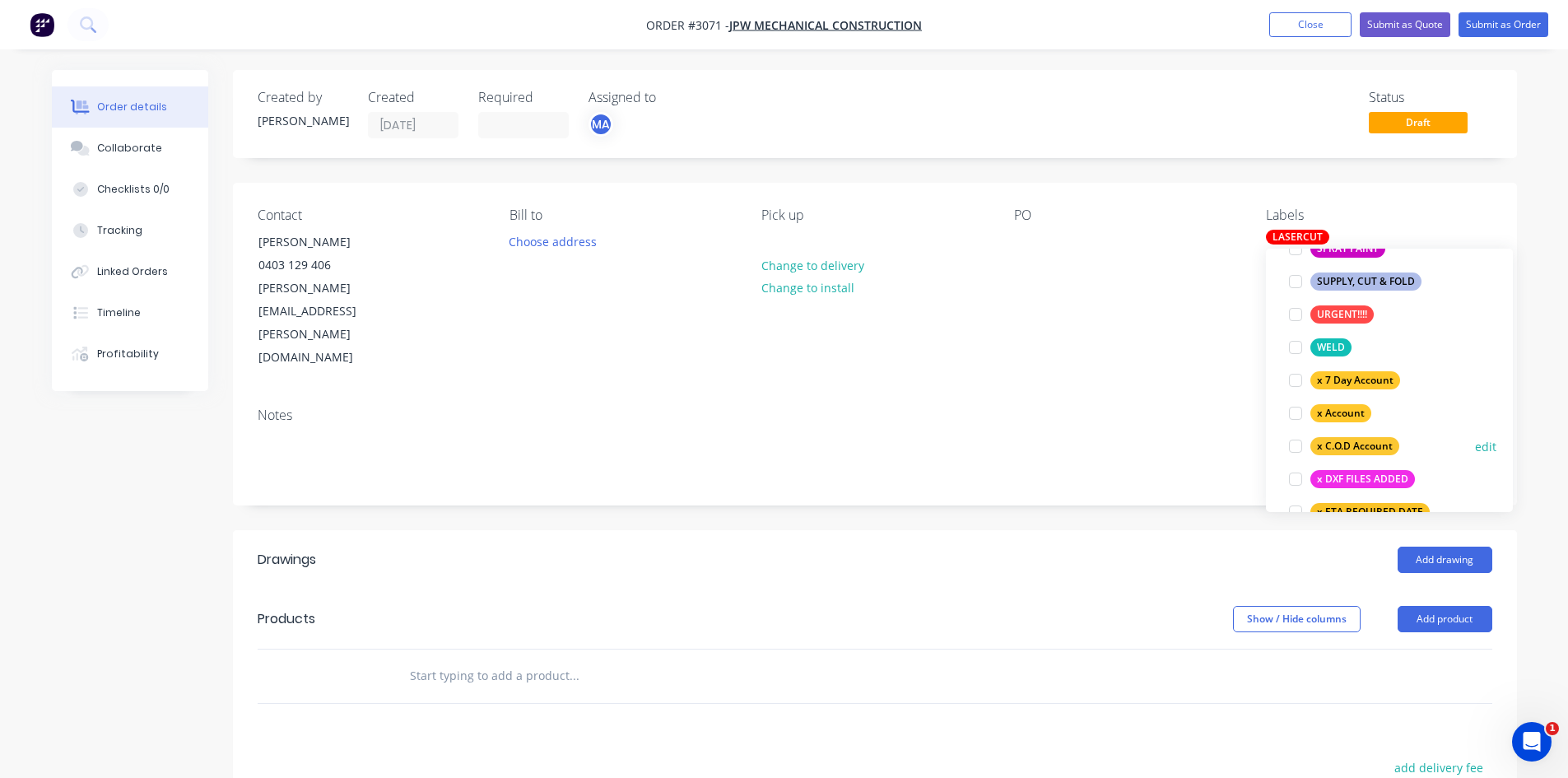
click at [1337, 443] on div "x C.O.D Account" at bounding box center [1354, 446] width 89 height 19
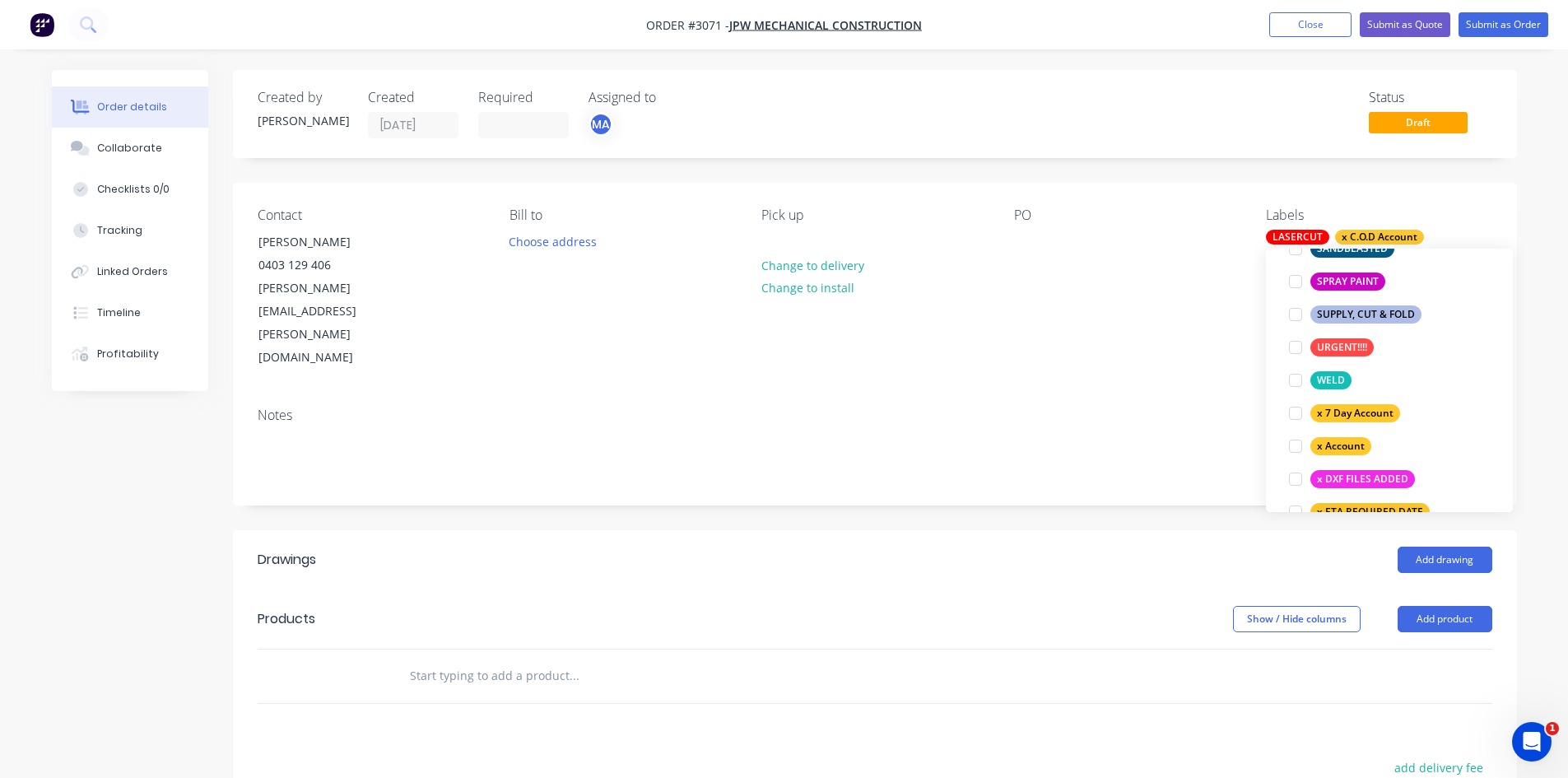
scroll to position [0, 0]
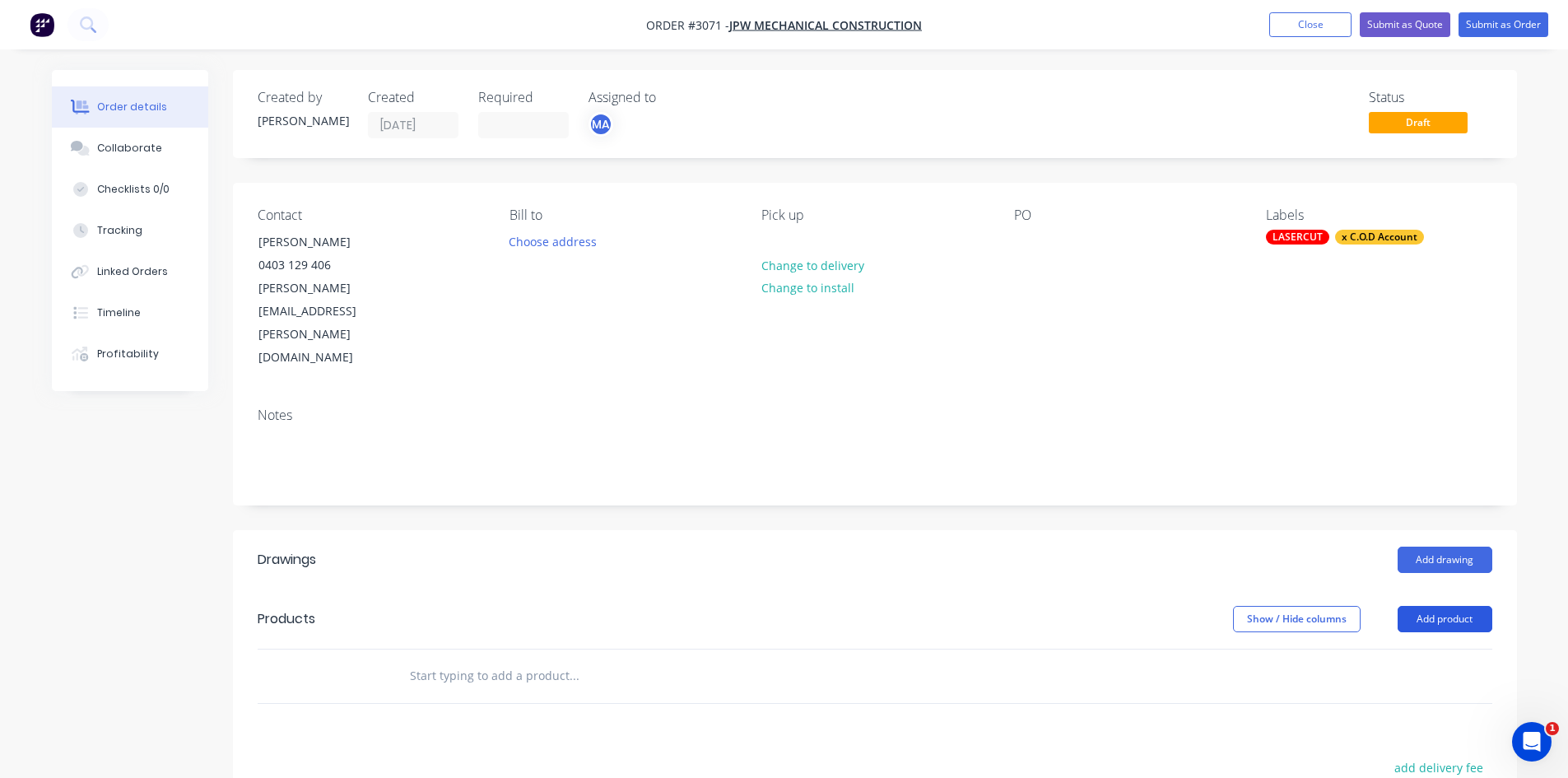
click at [1442, 606] on button "Add product" at bounding box center [1445, 619] width 95 height 26
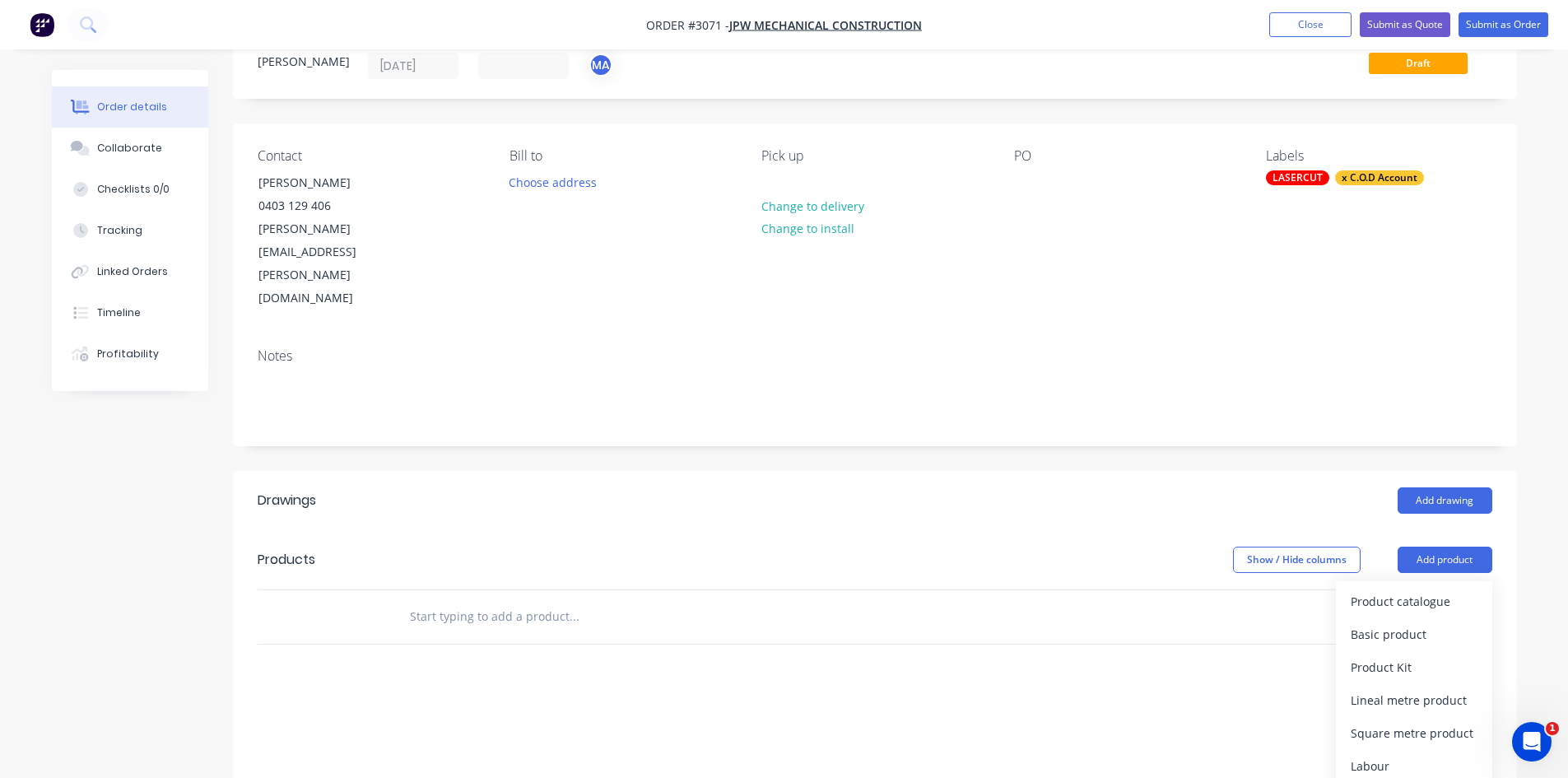
scroll to position [109, 0]
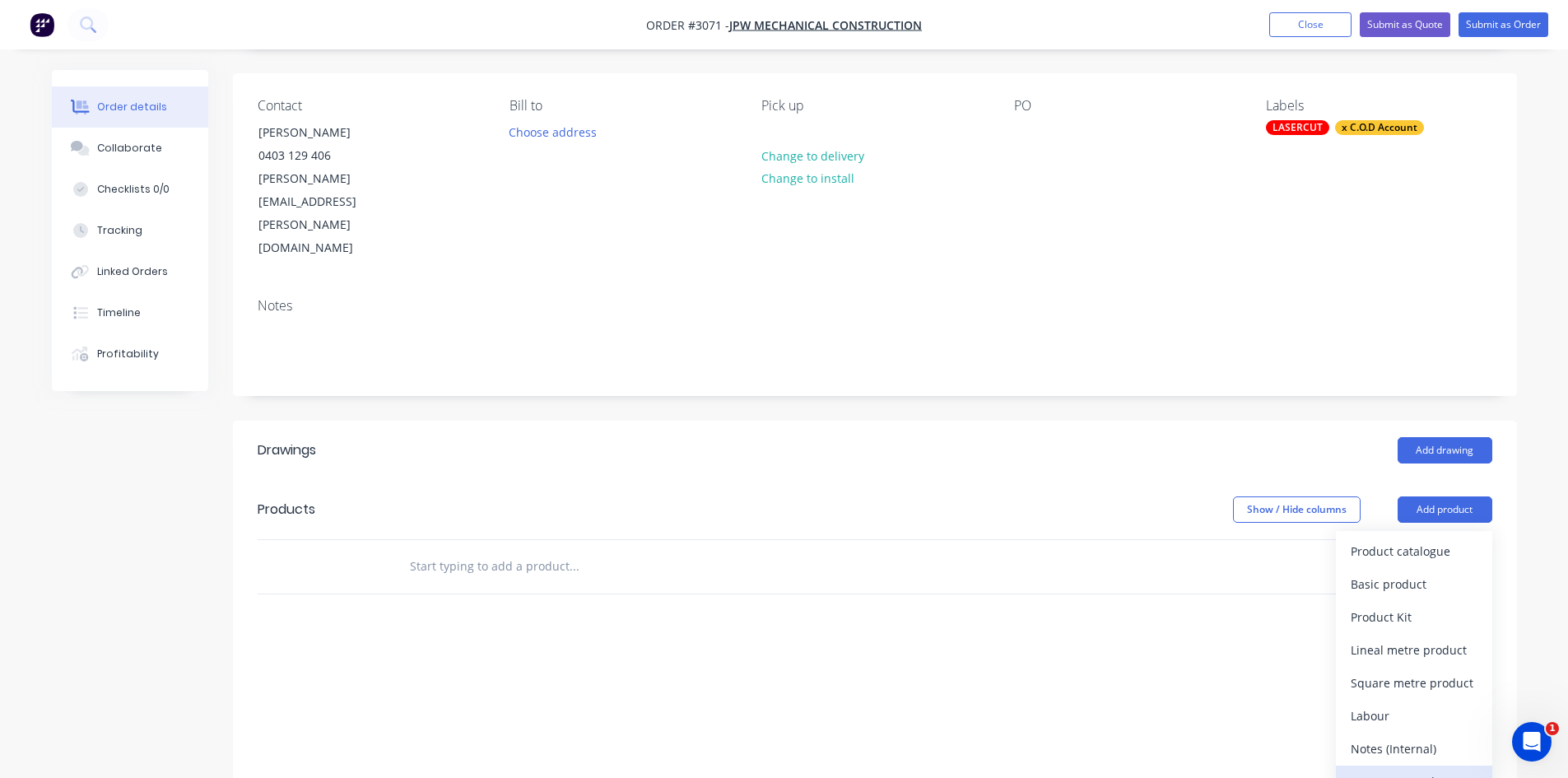
click at [1405, 769] on div "Notes (External)" at bounding box center [1415, 781] width 127 height 23
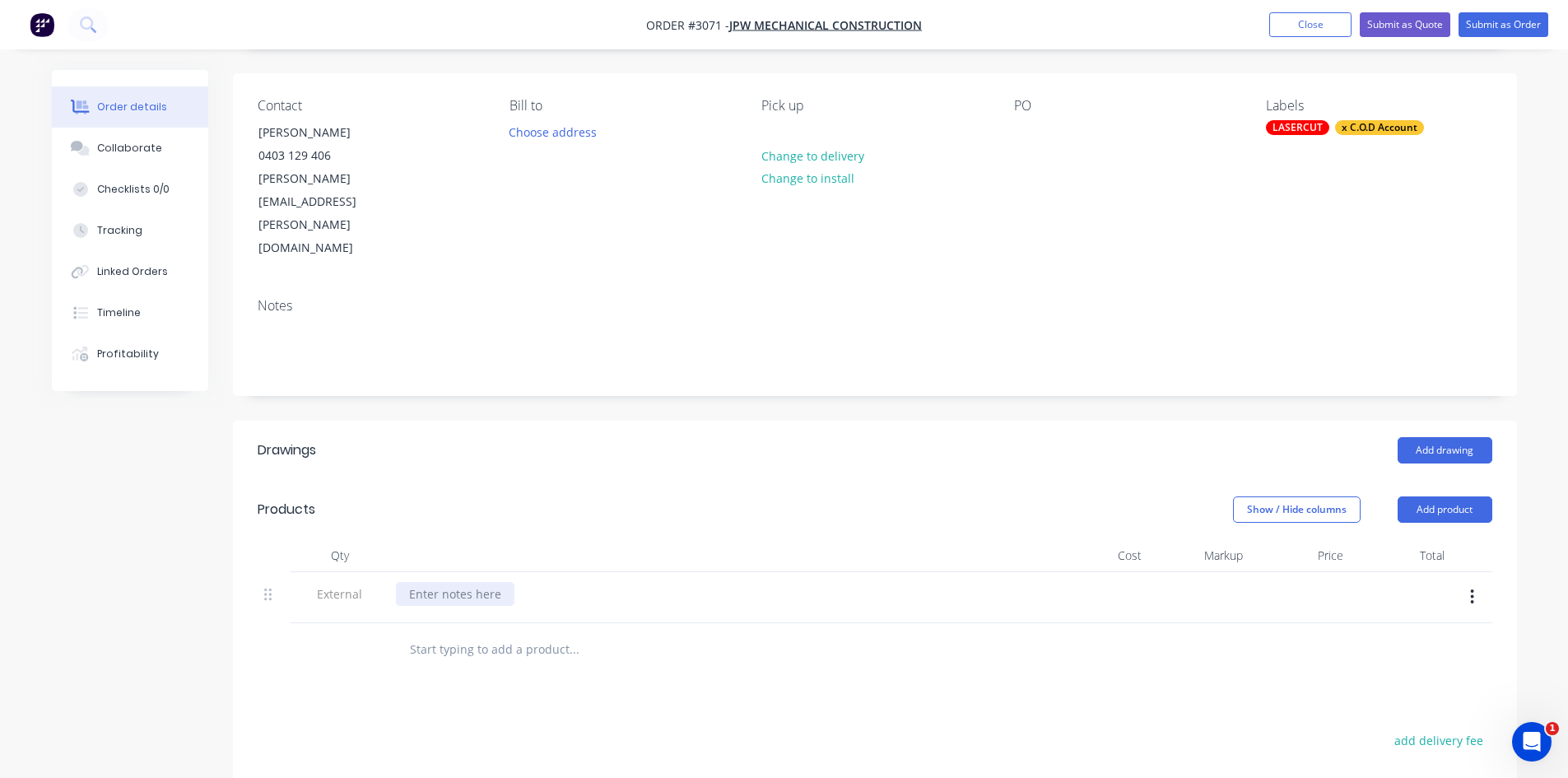
click at [466, 582] on div at bounding box center [455, 594] width 118 height 23
click at [441, 633] on input "text" at bounding box center [573, 649] width 329 height 33
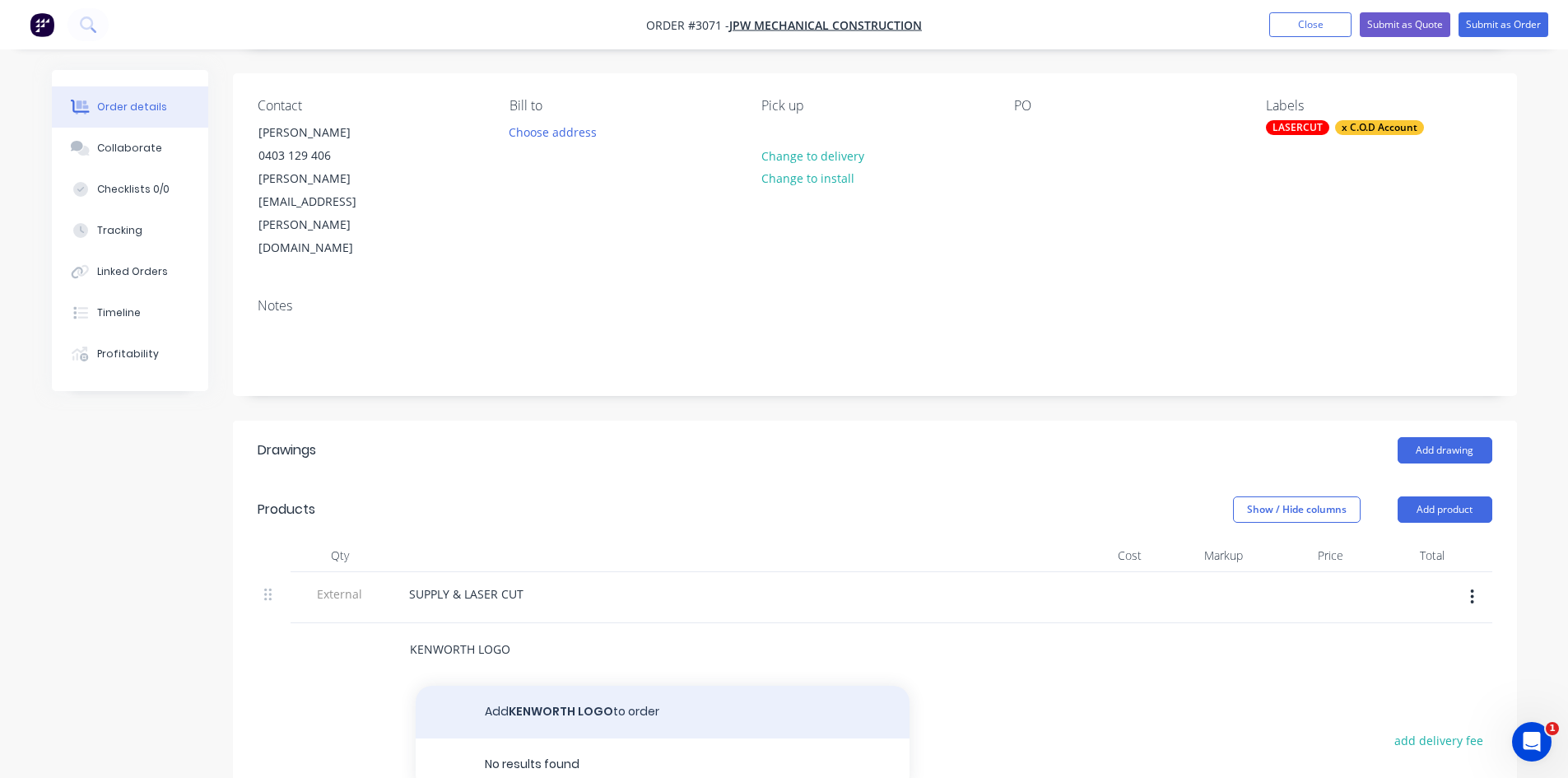
type input "KENWORTH LOGO"
click at [544, 685] on button "Add KENWORTH LOGO to order" at bounding box center [663, 712] width 494 height 53
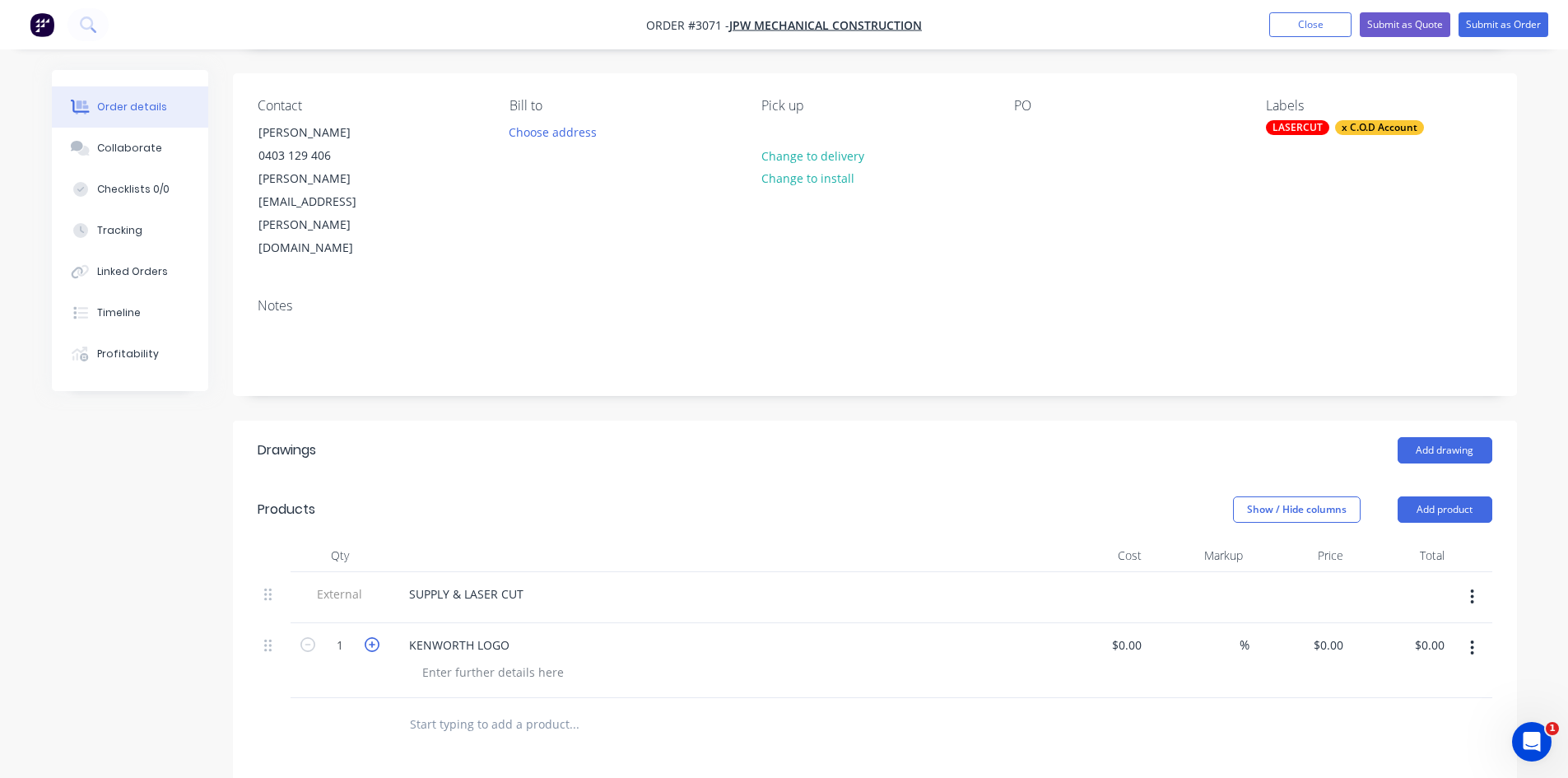
click at [368, 637] on icon "button" at bounding box center [372, 644] width 15 height 15
type input "2"
click at [449, 660] on div at bounding box center [493, 672] width 168 height 23
drag, startPoint x: 500, startPoint y: 600, endPoint x: 396, endPoint y: 593, distance: 104.2
click at [396, 623] on div "KENWORTH LOGO (100MM HIGH)" at bounding box center [719, 660] width 659 height 75
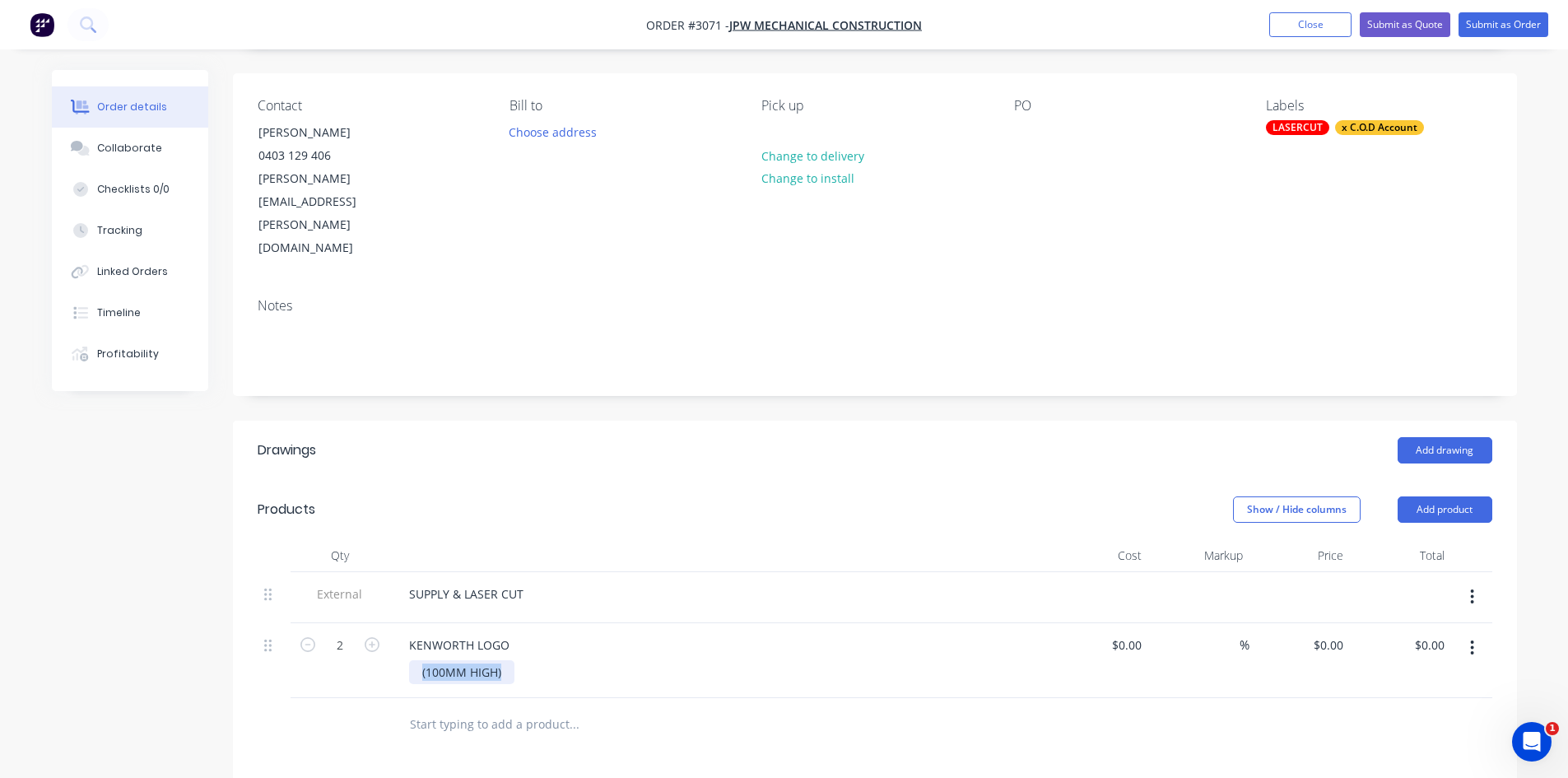
copy div "(100MM HIGH)"
click at [508, 633] on div "KENWORTH LOGO" at bounding box center [460, 644] width 127 height 23
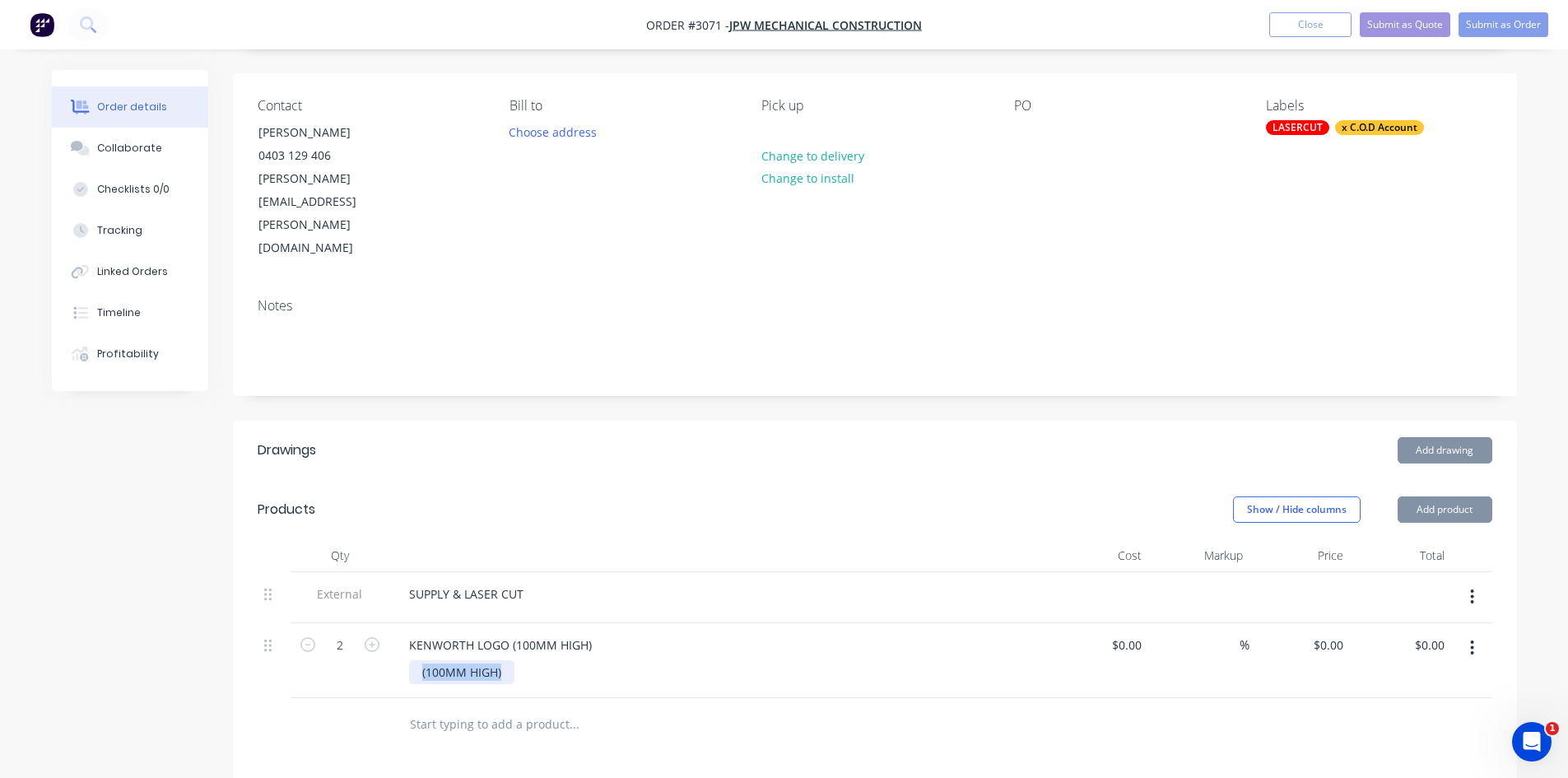
drag, startPoint x: 512, startPoint y: 599, endPoint x: 413, endPoint y: 604, distance: 99.1
click at [413, 660] on div "(100MM HIGH)" at bounding box center [462, 672] width 105 height 23
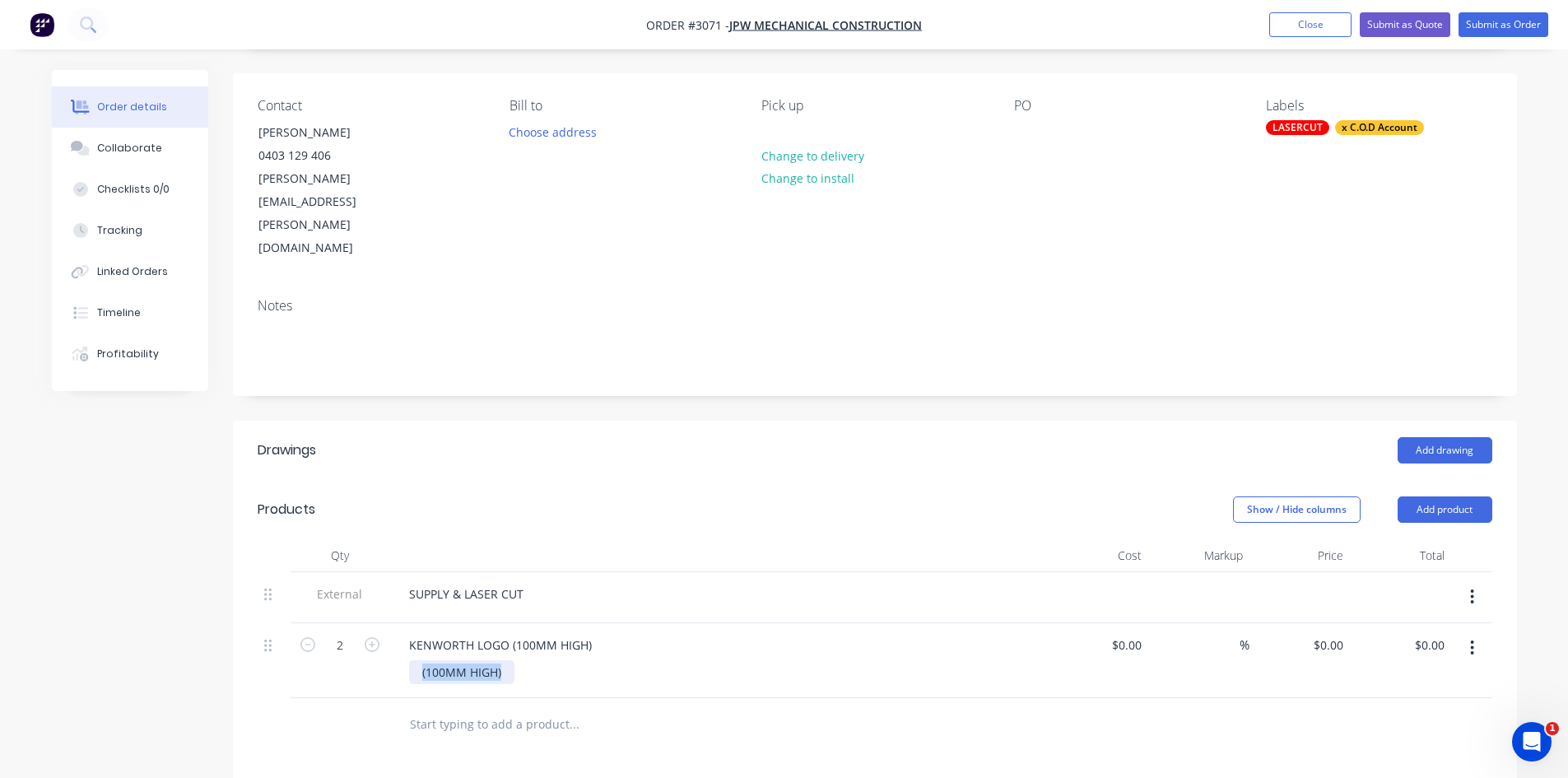
click at [414, 660] on div "(100MM HIGH)" at bounding box center [462, 672] width 105 height 23
drag, startPoint x: 417, startPoint y: 605, endPoint x: 635, endPoint y: 614, distance: 218.2
click at [680, 660] on div "(100MM HIGH)" at bounding box center [725, 672] width 633 height 23
drag, startPoint x: 504, startPoint y: 602, endPoint x: 316, endPoint y: 600, distance: 188.0
click at [316, 623] on div "2 KENWORTH LOGO (100MM HIGH) (100MM HIGH) $0.00 $0.00 % $0.00 $0.00 $0.00 $0.00" at bounding box center [875, 660] width 1235 height 75
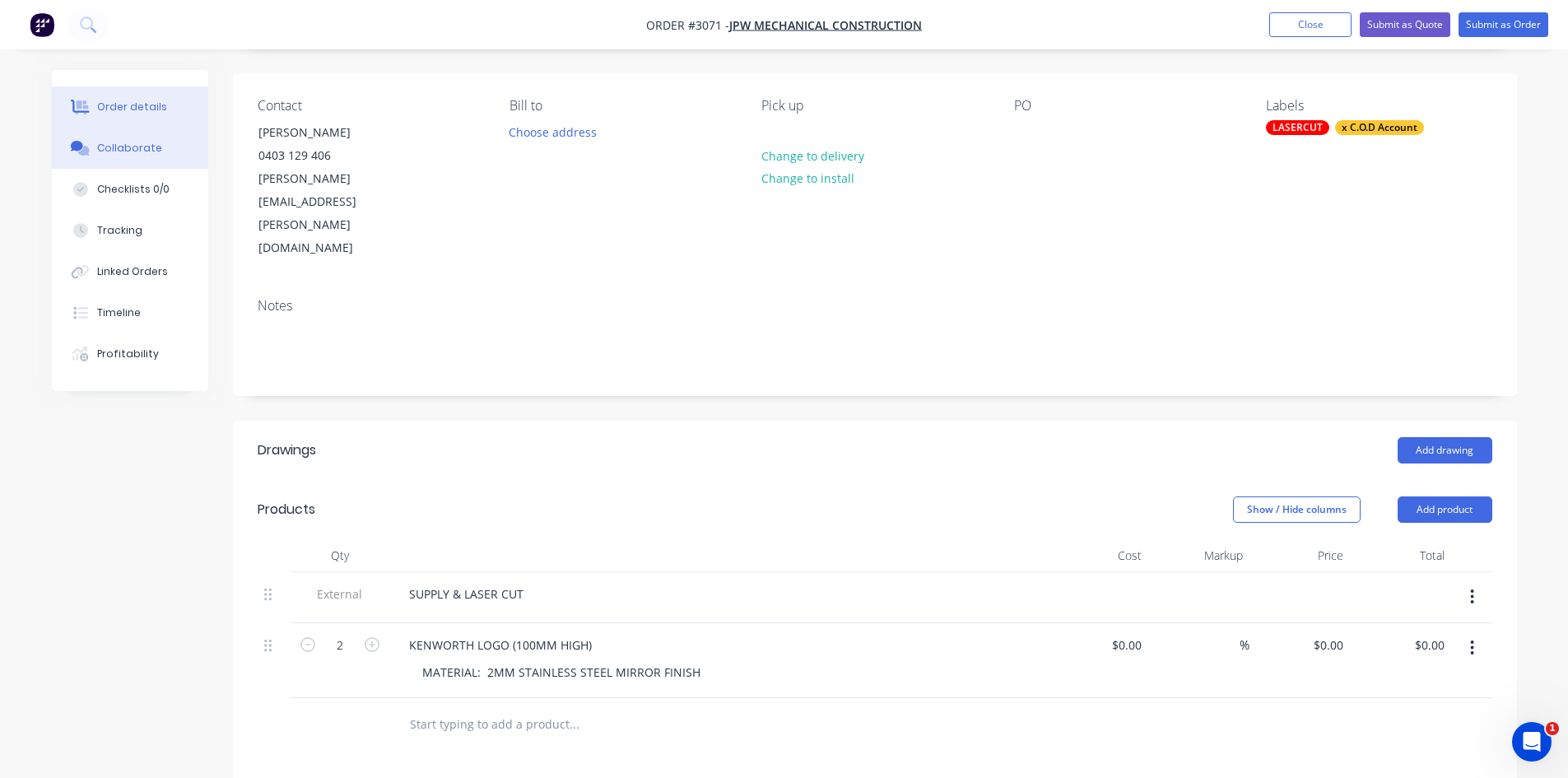
click at [122, 141] on div "Collaborate" at bounding box center [129, 147] width 65 height 15
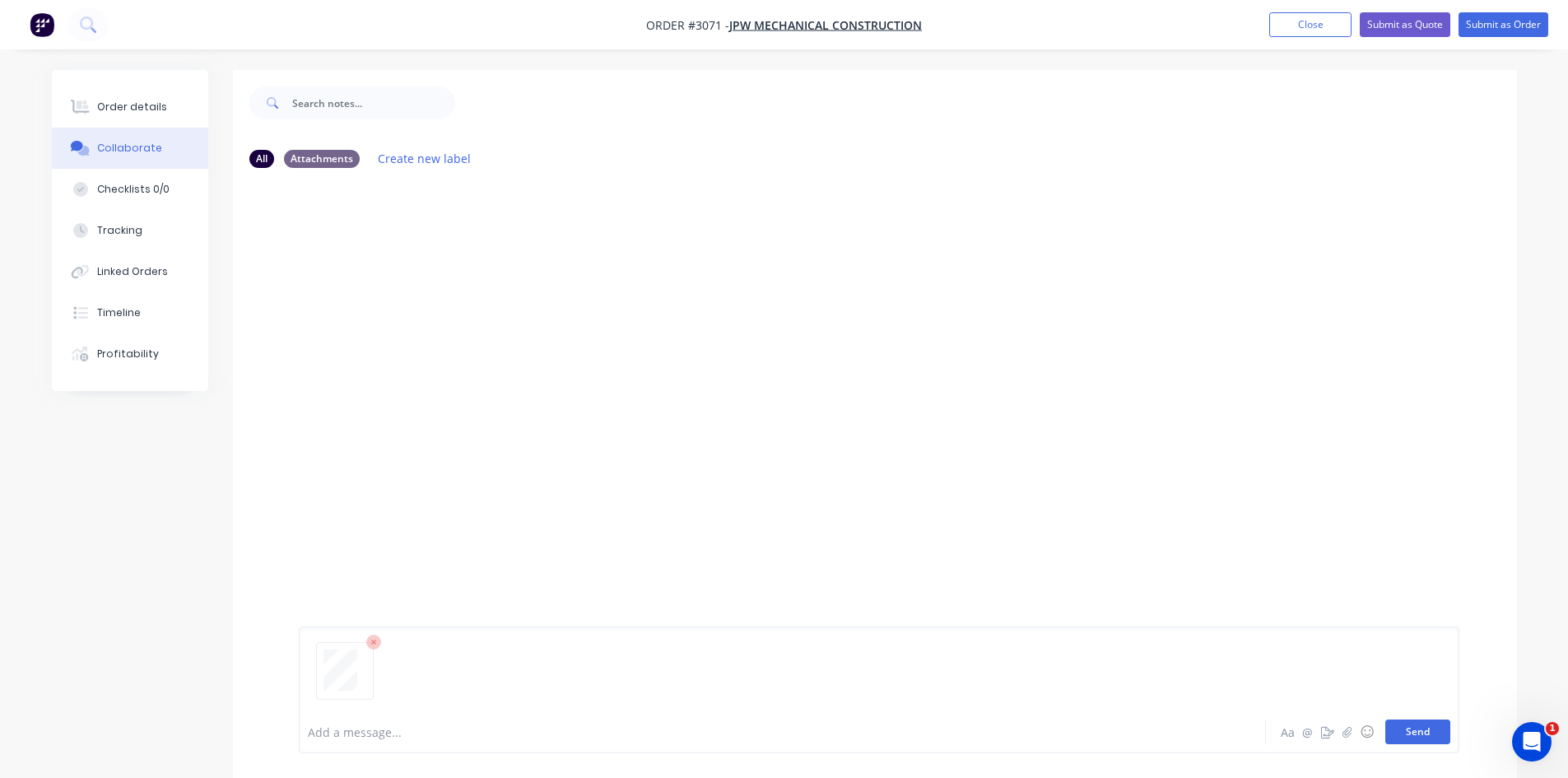
click at [1425, 727] on button "Send" at bounding box center [1418, 731] width 65 height 24
click at [1346, 729] on icon "button" at bounding box center [1346, 731] width 9 height 11
click at [1499, 20] on button "Submit as Order" at bounding box center [1504, 24] width 90 height 24
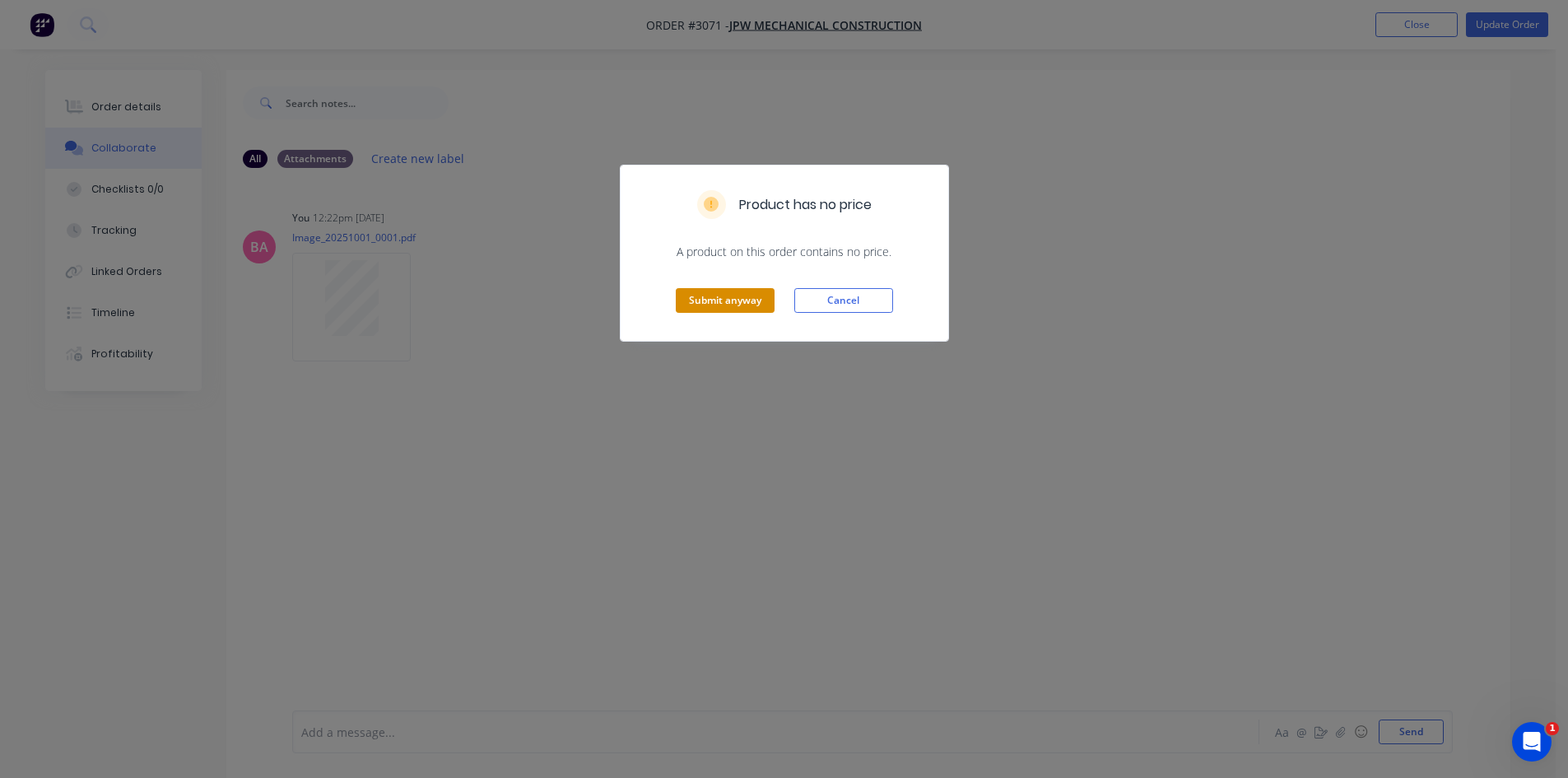
click at [742, 303] on button "Submit anyway" at bounding box center [724, 300] width 99 height 24
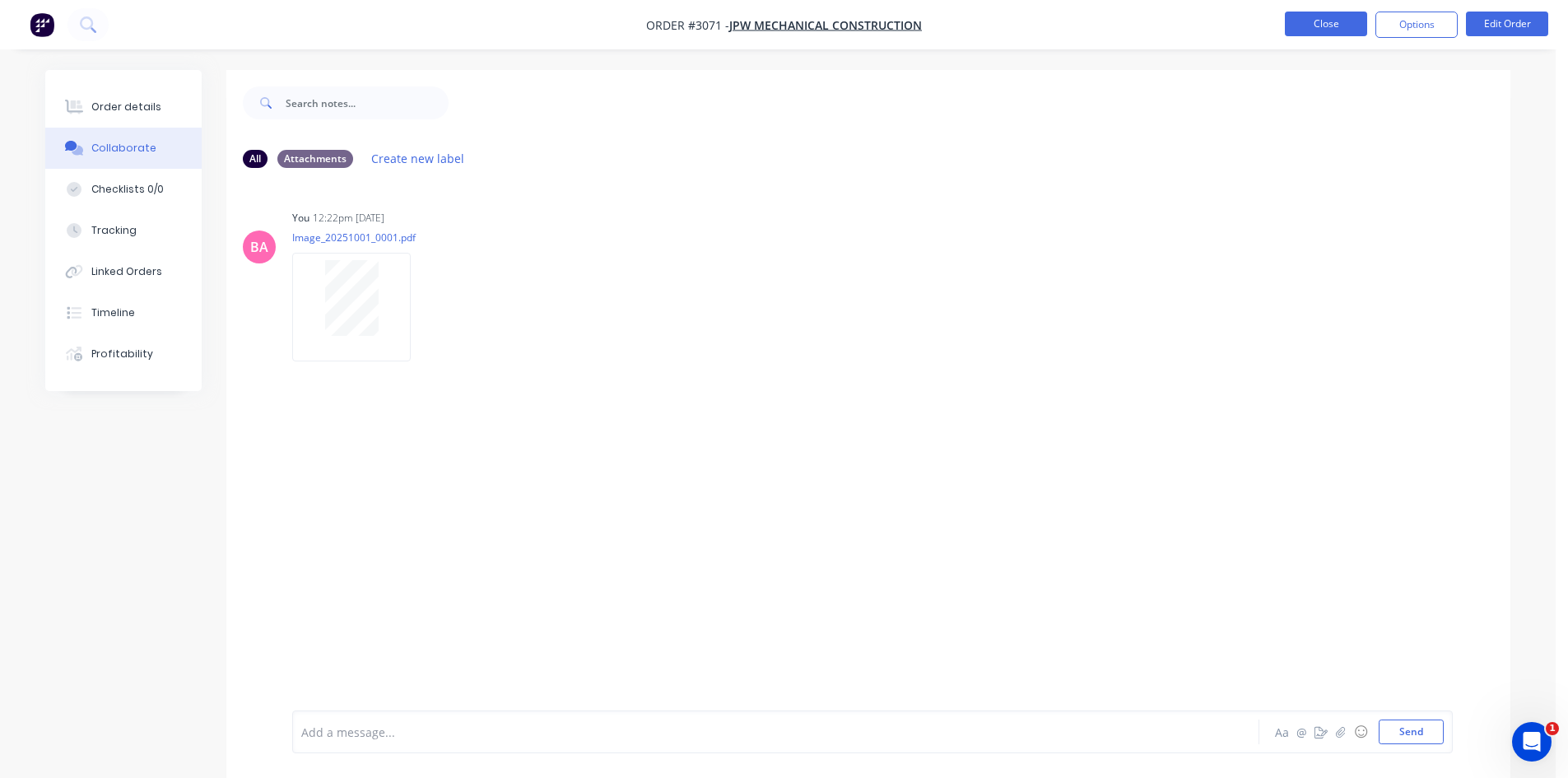
click at [1335, 25] on button "Close" at bounding box center [1326, 23] width 82 height 24
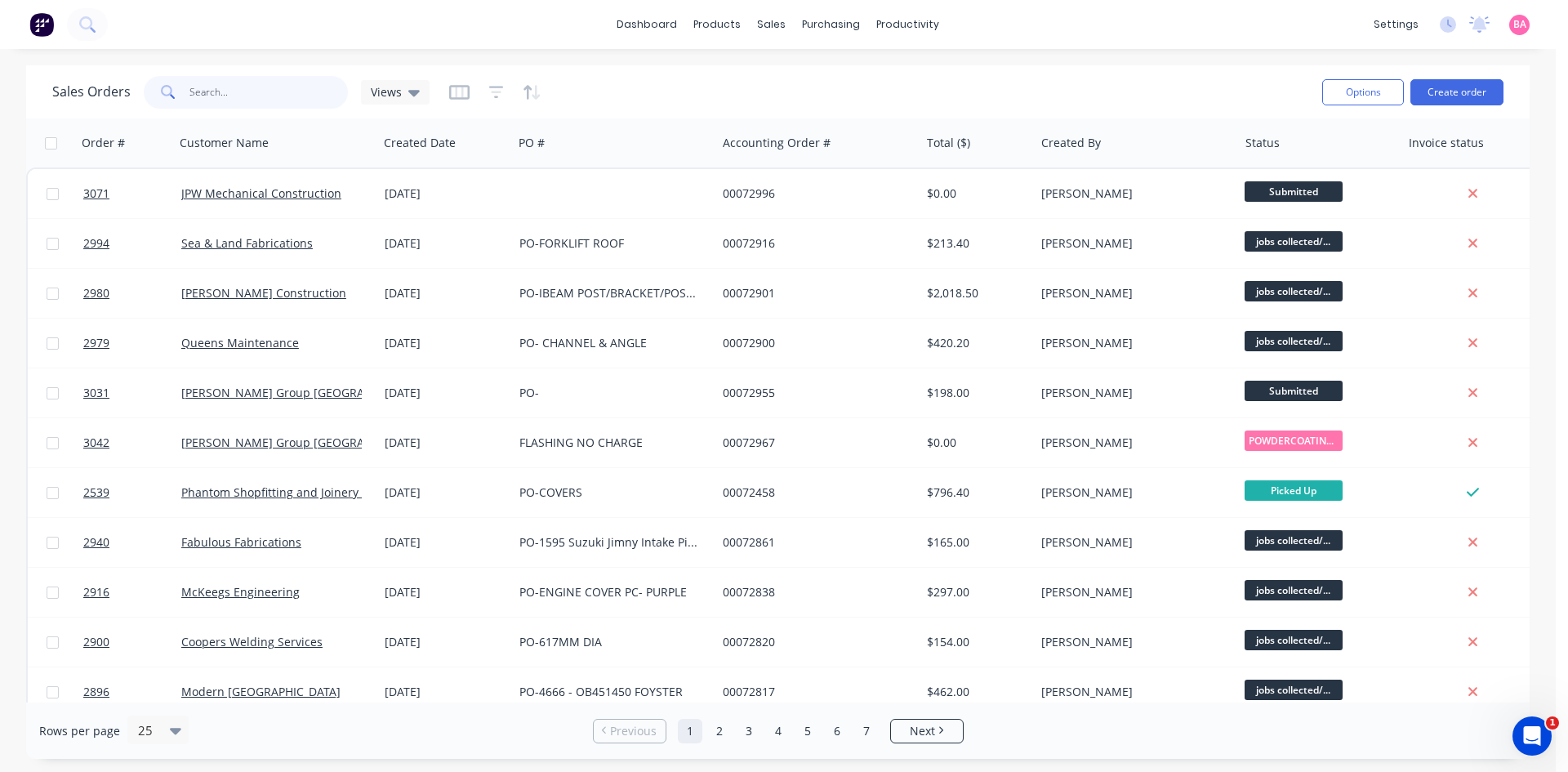
drag, startPoint x: 242, startPoint y: 96, endPoint x: 157, endPoint y: 82, distance: 86.1
click at [157, 82] on div at bounding box center [245, 92] width 204 height 33
type input "PHANTOM"
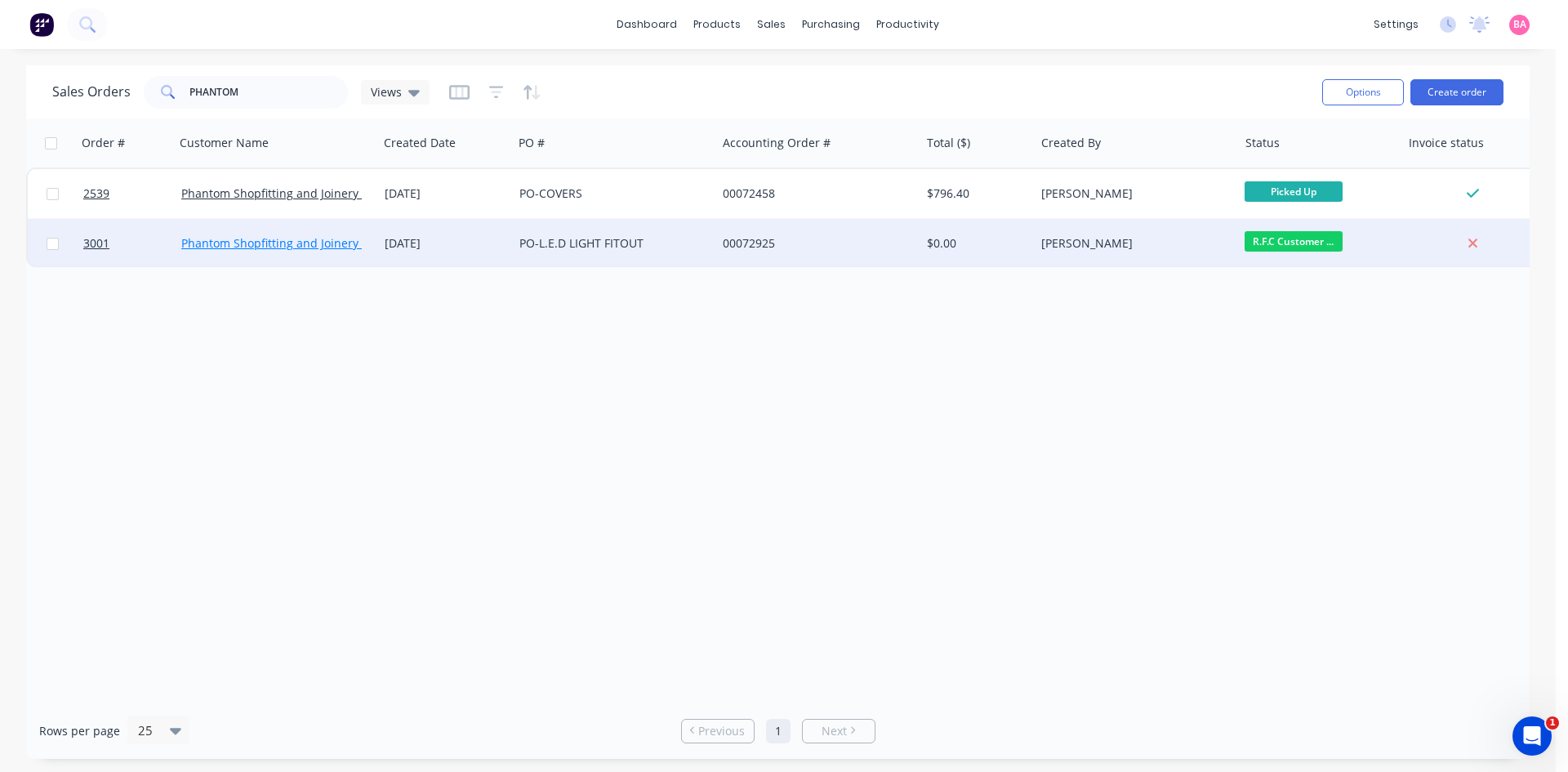
click at [200, 239] on link "Phantom Shopfitting and Joinery Pty Ltd" at bounding box center [290, 243] width 217 height 15
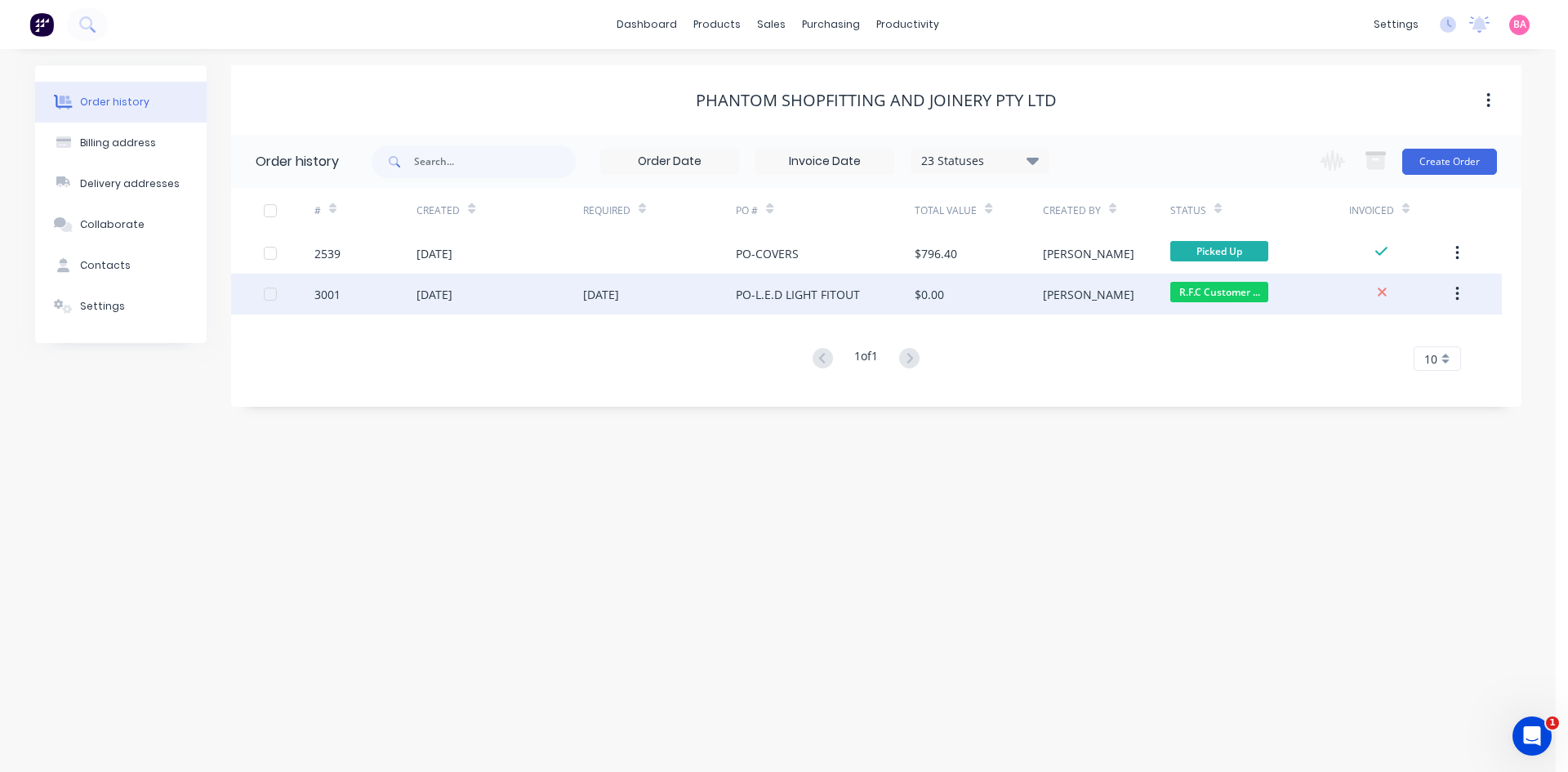
click at [338, 289] on div "3001" at bounding box center [327, 294] width 26 height 17
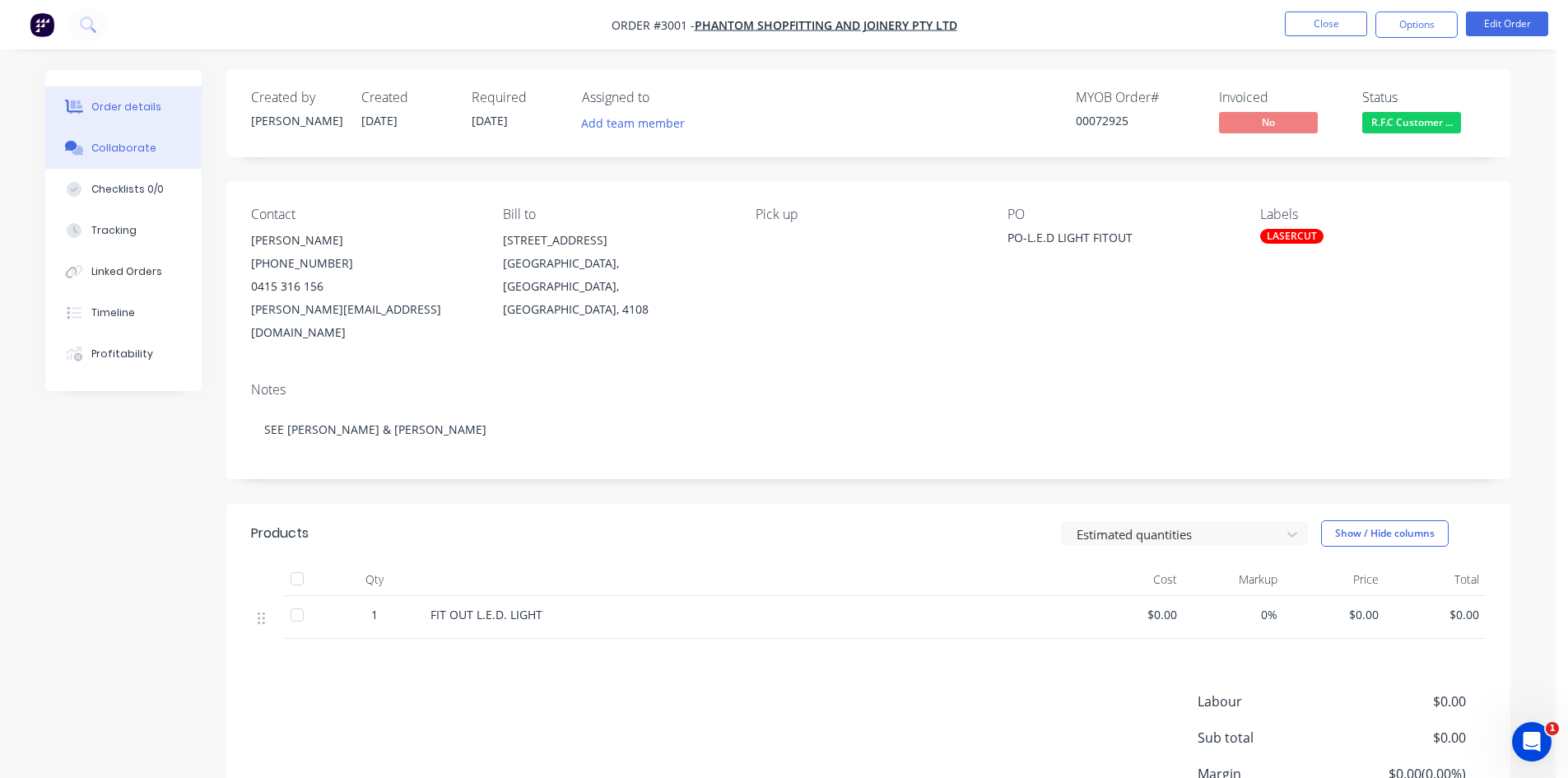
click at [129, 149] on div "Collaborate" at bounding box center [124, 147] width 65 height 15
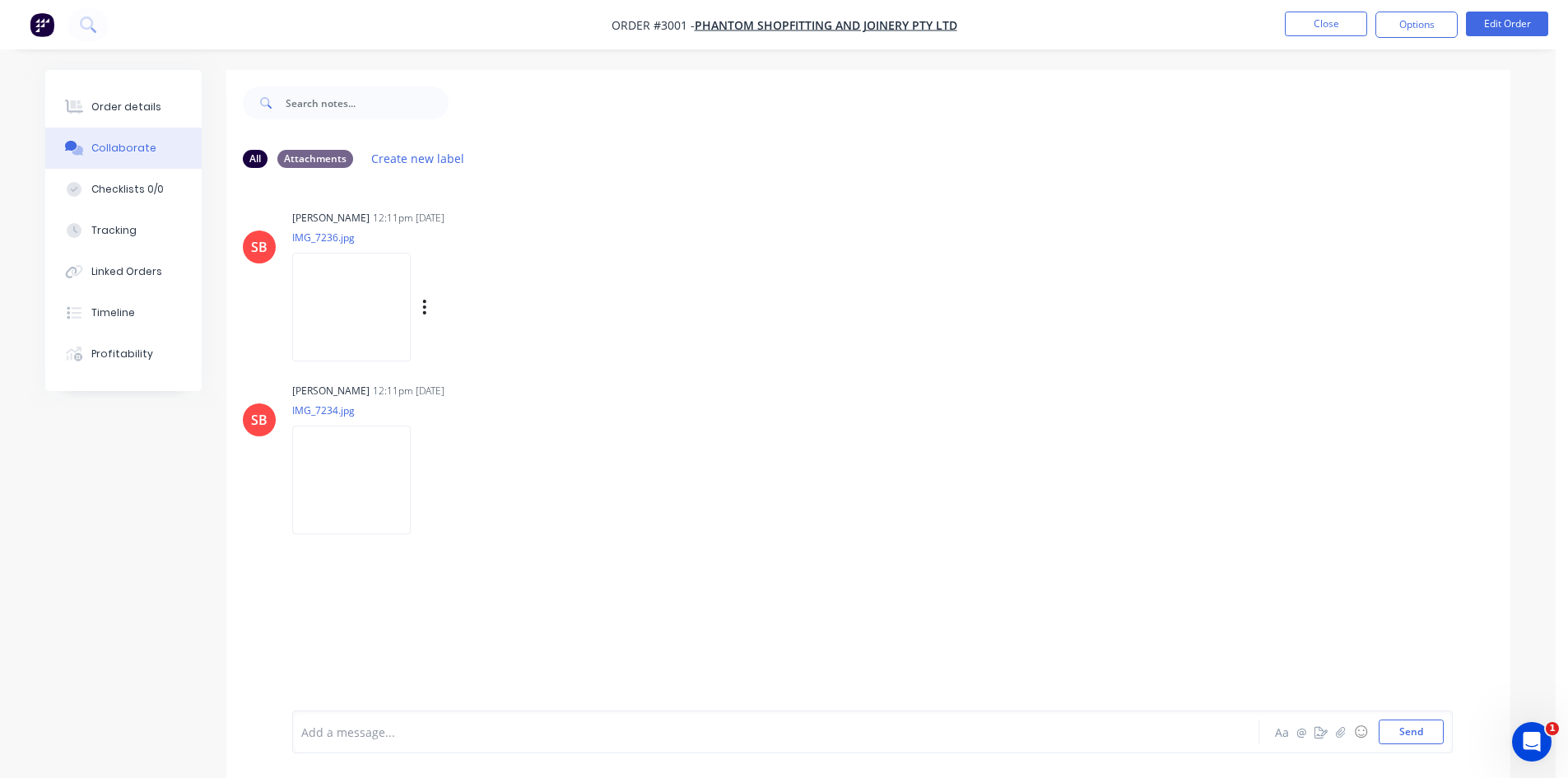
click at [355, 318] on img at bounding box center [351, 307] width 118 height 107
click at [381, 463] on img at bounding box center [351, 479] width 118 height 107
click at [104, 102] on div "Order details" at bounding box center [127, 106] width 70 height 15
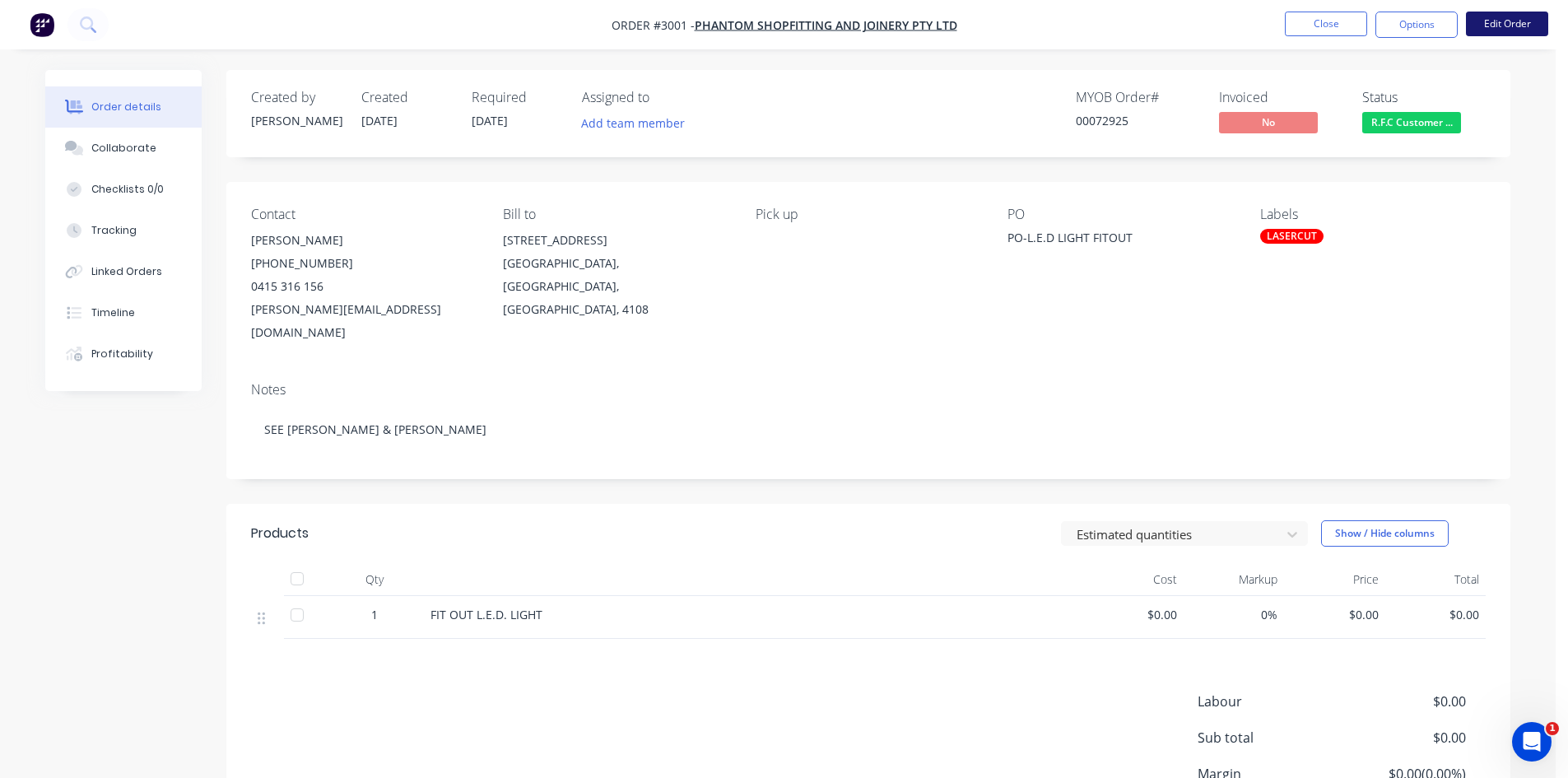
click at [1512, 23] on button "Edit Order" at bounding box center [1507, 23] width 82 height 24
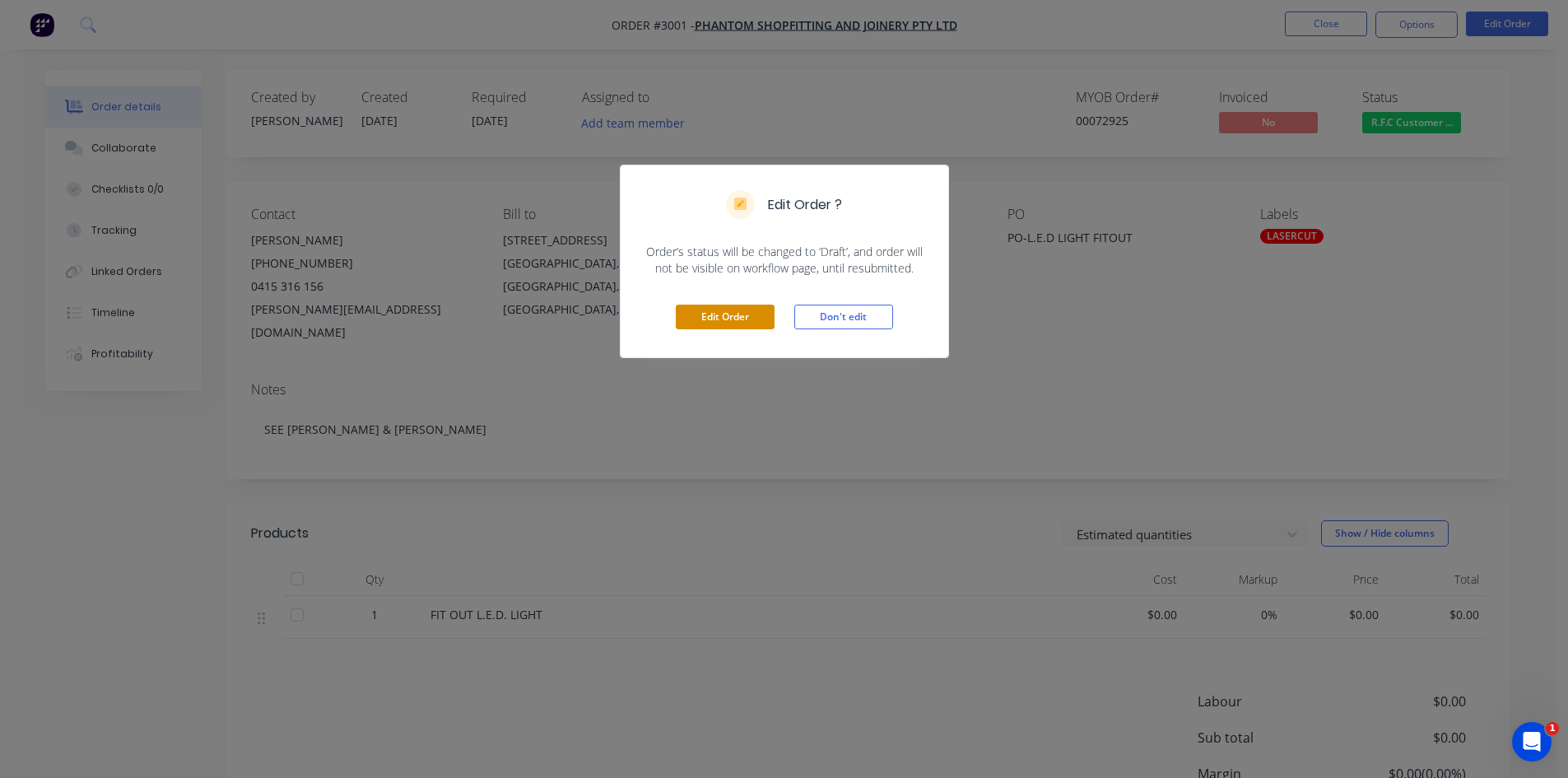
click at [717, 316] on button "Edit Order" at bounding box center [724, 316] width 99 height 24
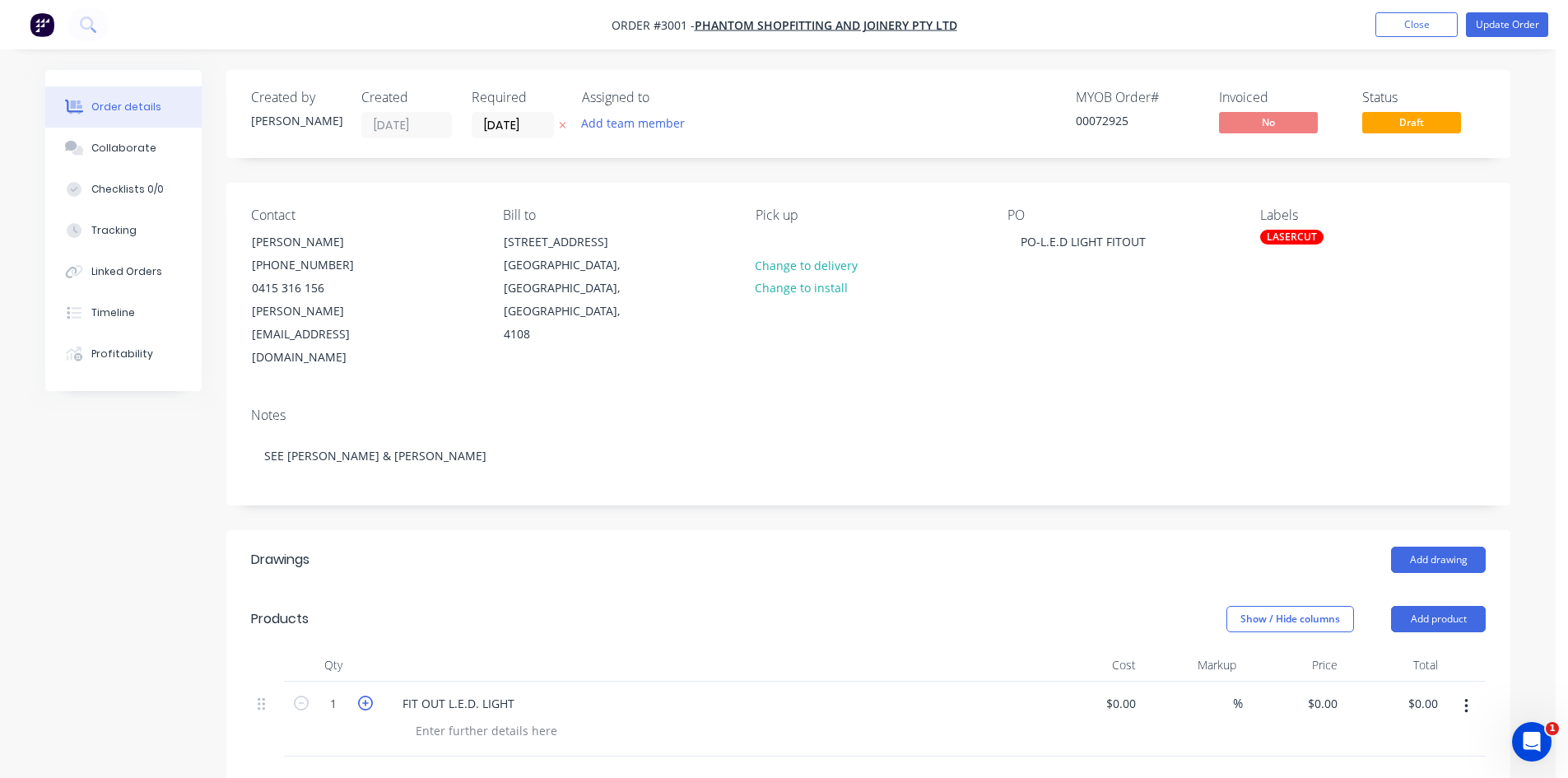
click at [367, 696] on icon "button" at bounding box center [365, 703] width 15 height 15
type input "2"
click at [1506, 19] on button "Update Order" at bounding box center [1507, 24] width 82 height 24
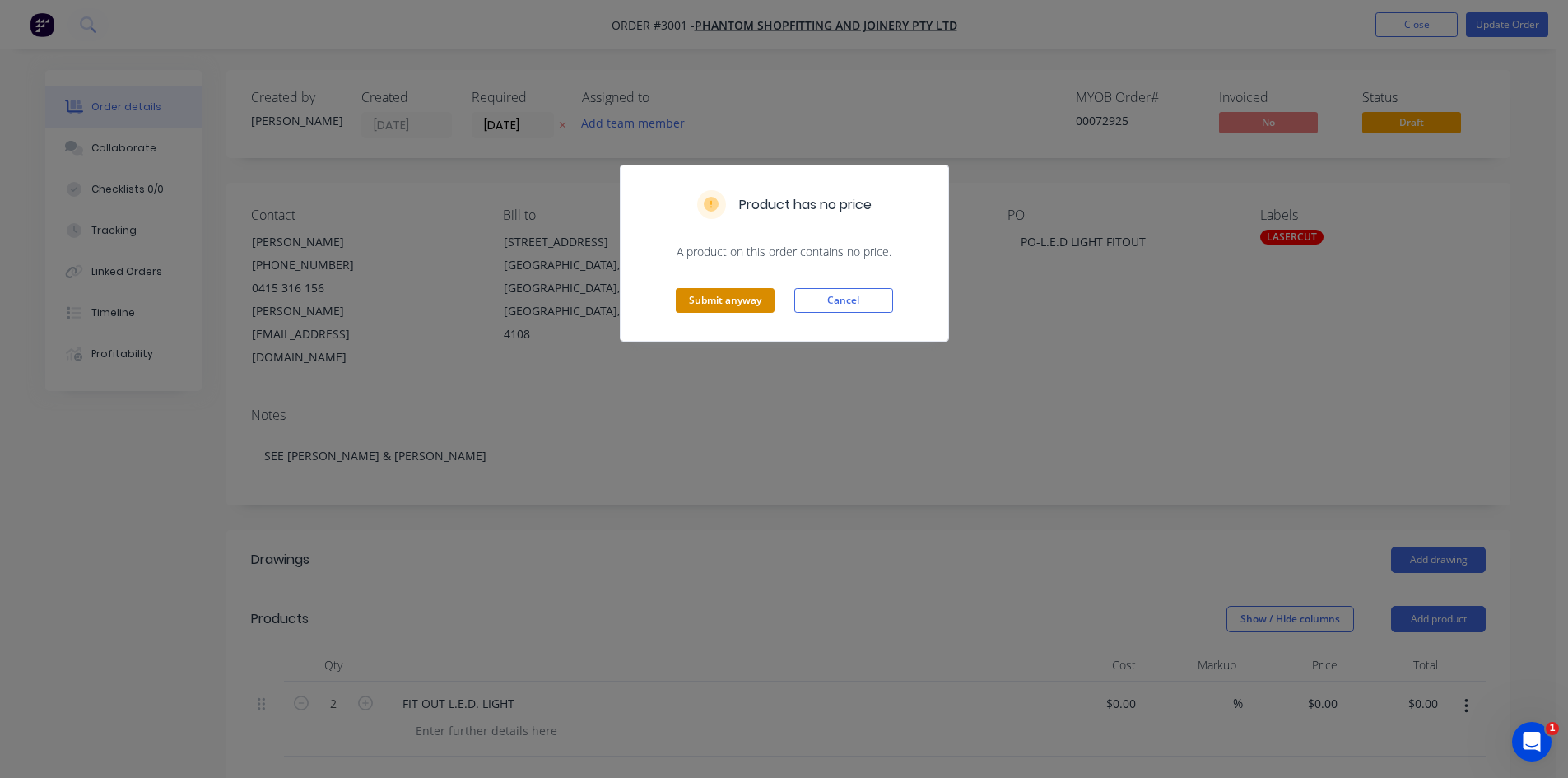
click at [738, 297] on button "Submit anyway" at bounding box center [724, 300] width 99 height 24
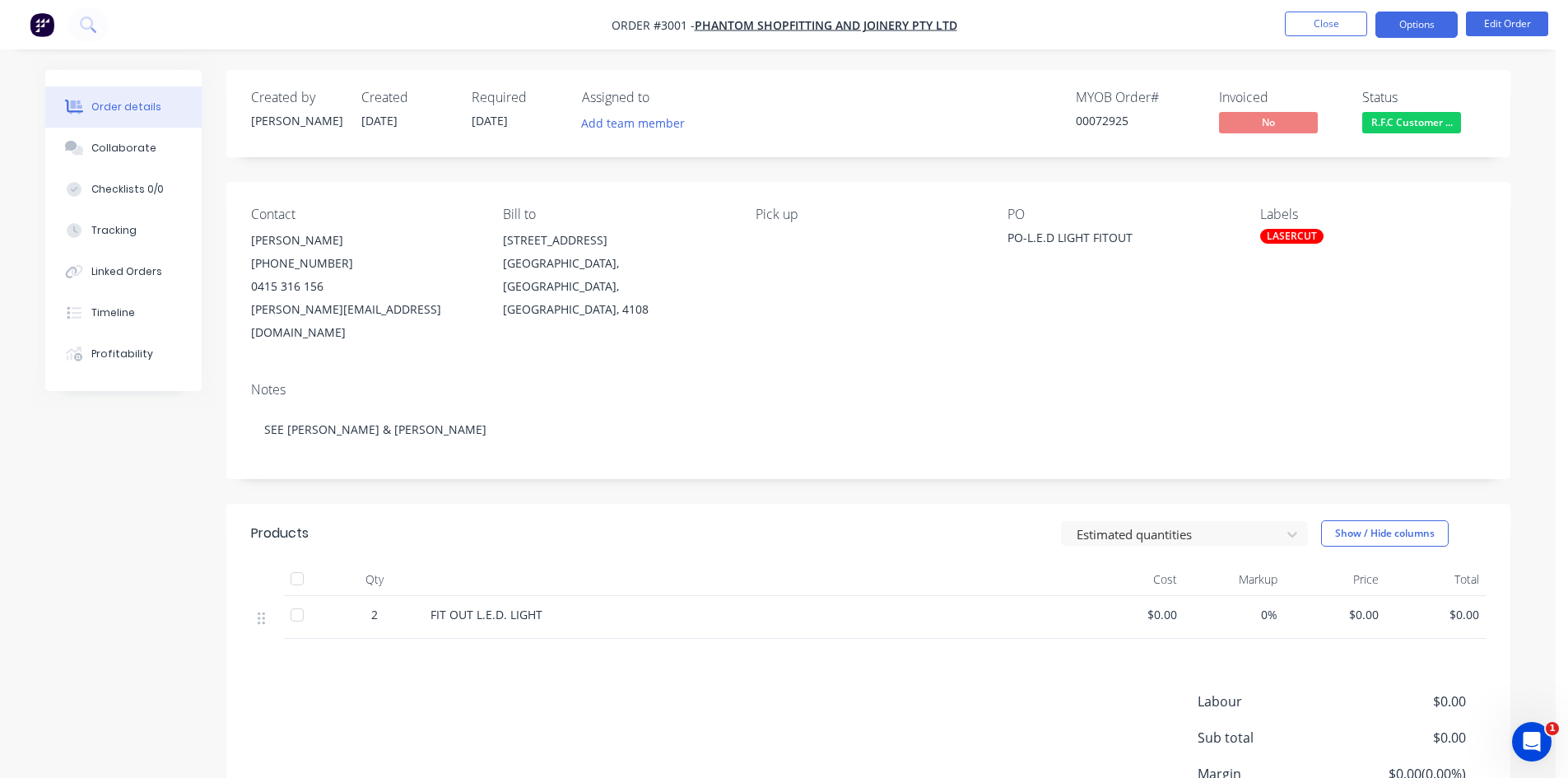
click at [1415, 28] on button "Options" at bounding box center [1417, 24] width 82 height 26
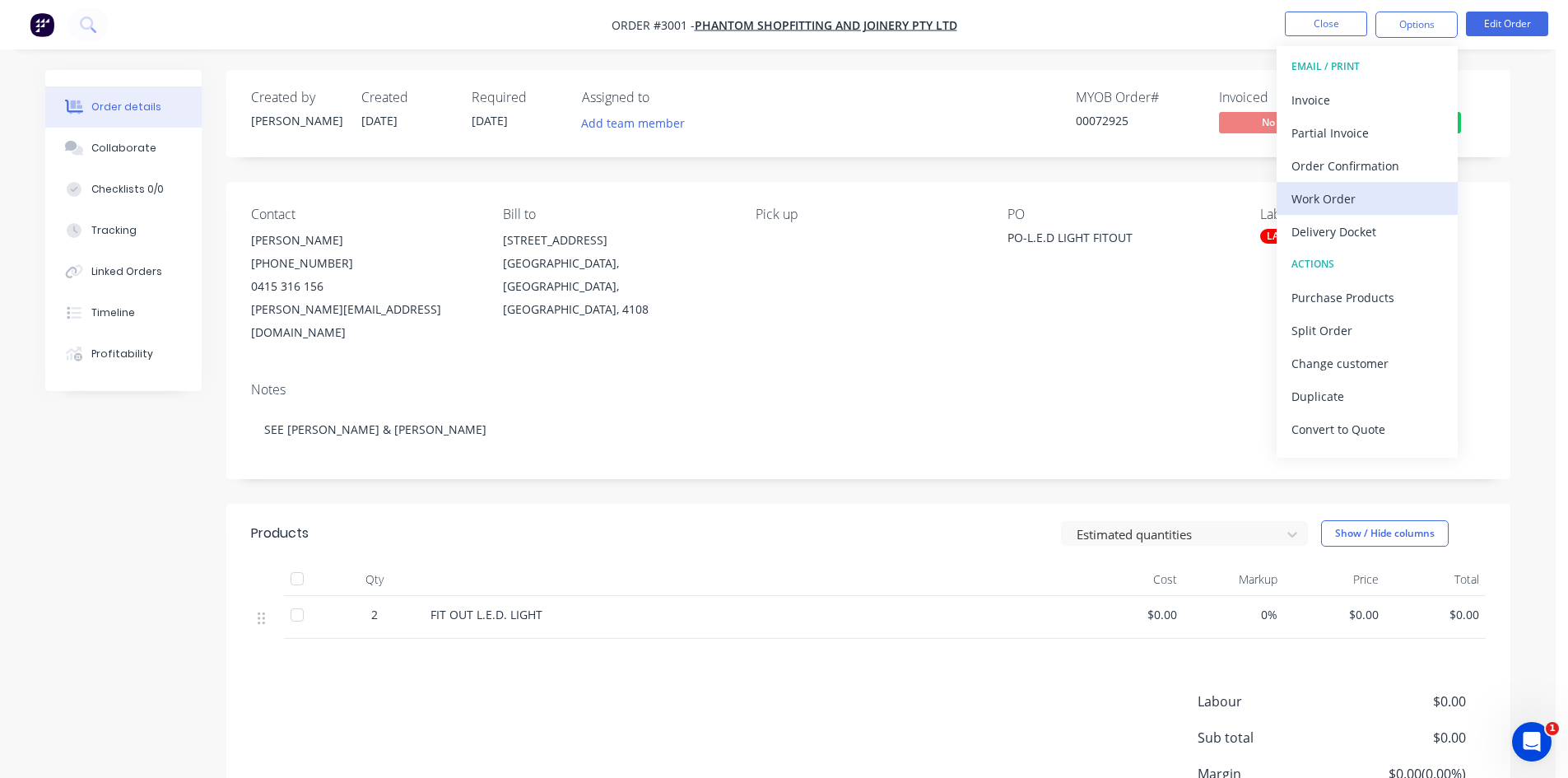
click at [1330, 198] on div "Work Order" at bounding box center [1367, 198] width 151 height 23
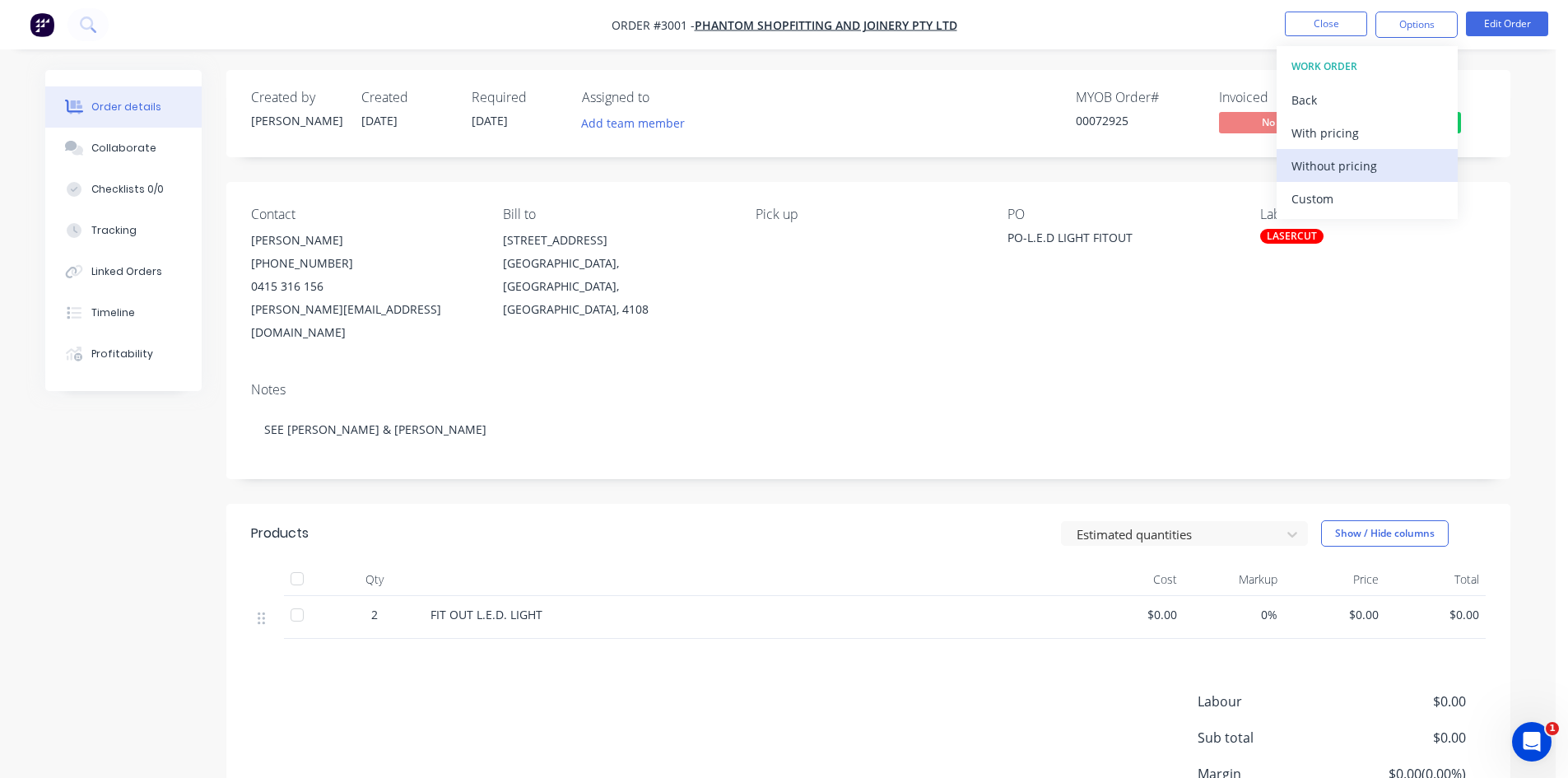
click at [1337, 168] on div "Without pricing" at bounding box center [1367, 166] width 151 height 23
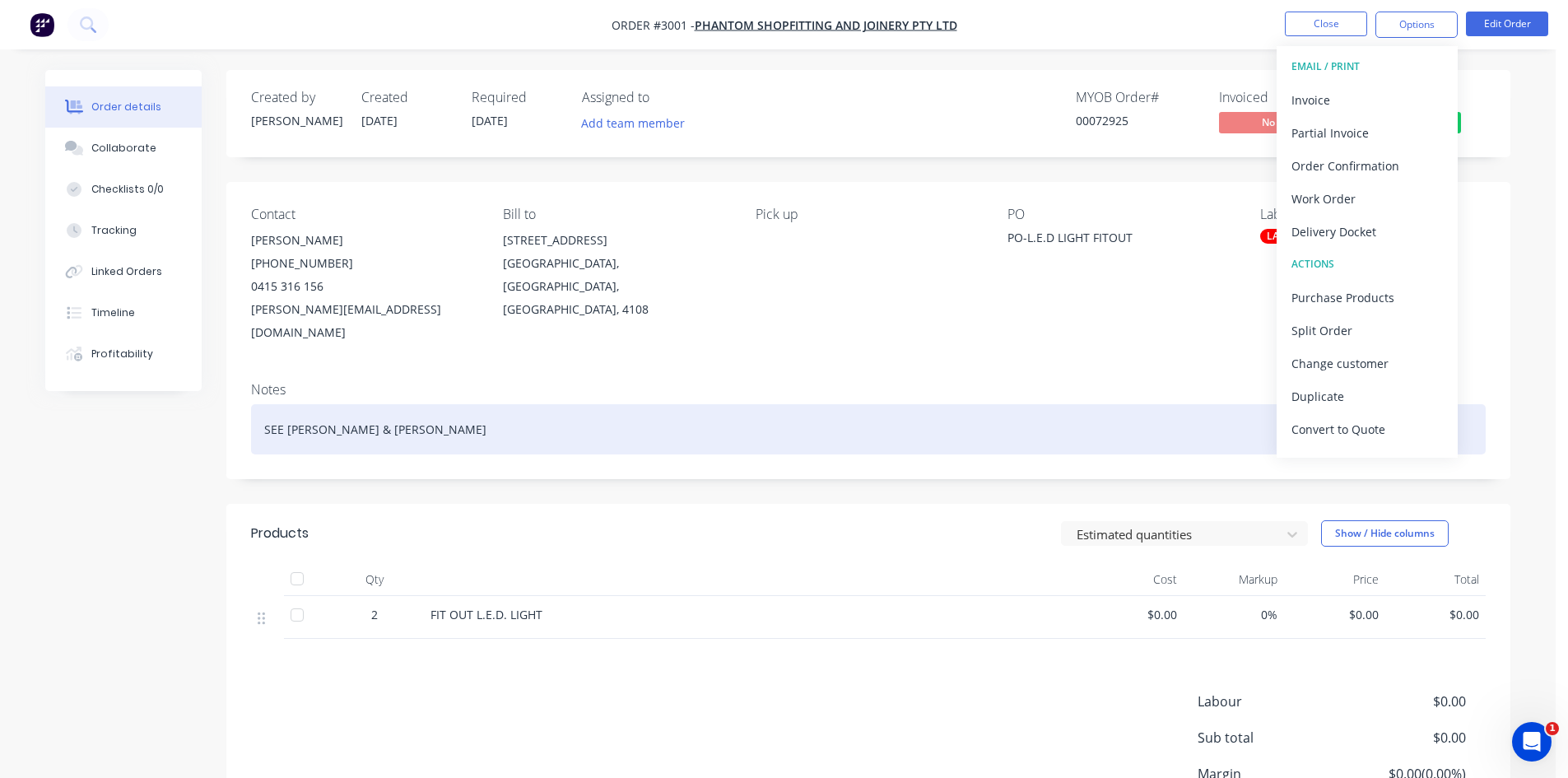
drag, startPoint x: 1519, startPoint y: 314, endPoint x: 1472, endPoint y: 392, distance: 91.1
click at [1519, 314] on div "Order details Collaborate Checklists 0/0 Tracking Linked Orders Timeline Profit…" at bounding box center [778, 501] width 1499 height 862
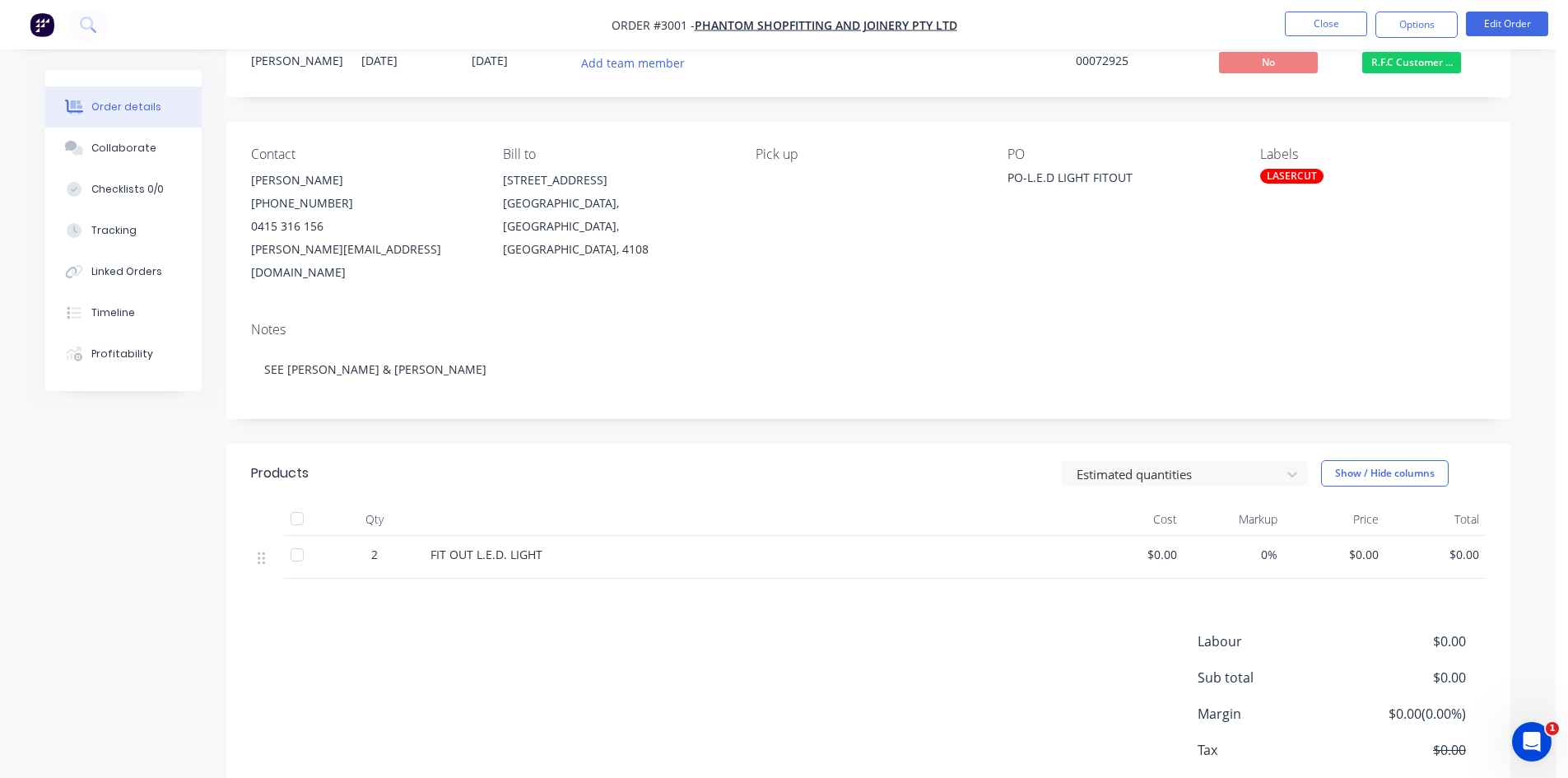
scroll to position [21, 0]
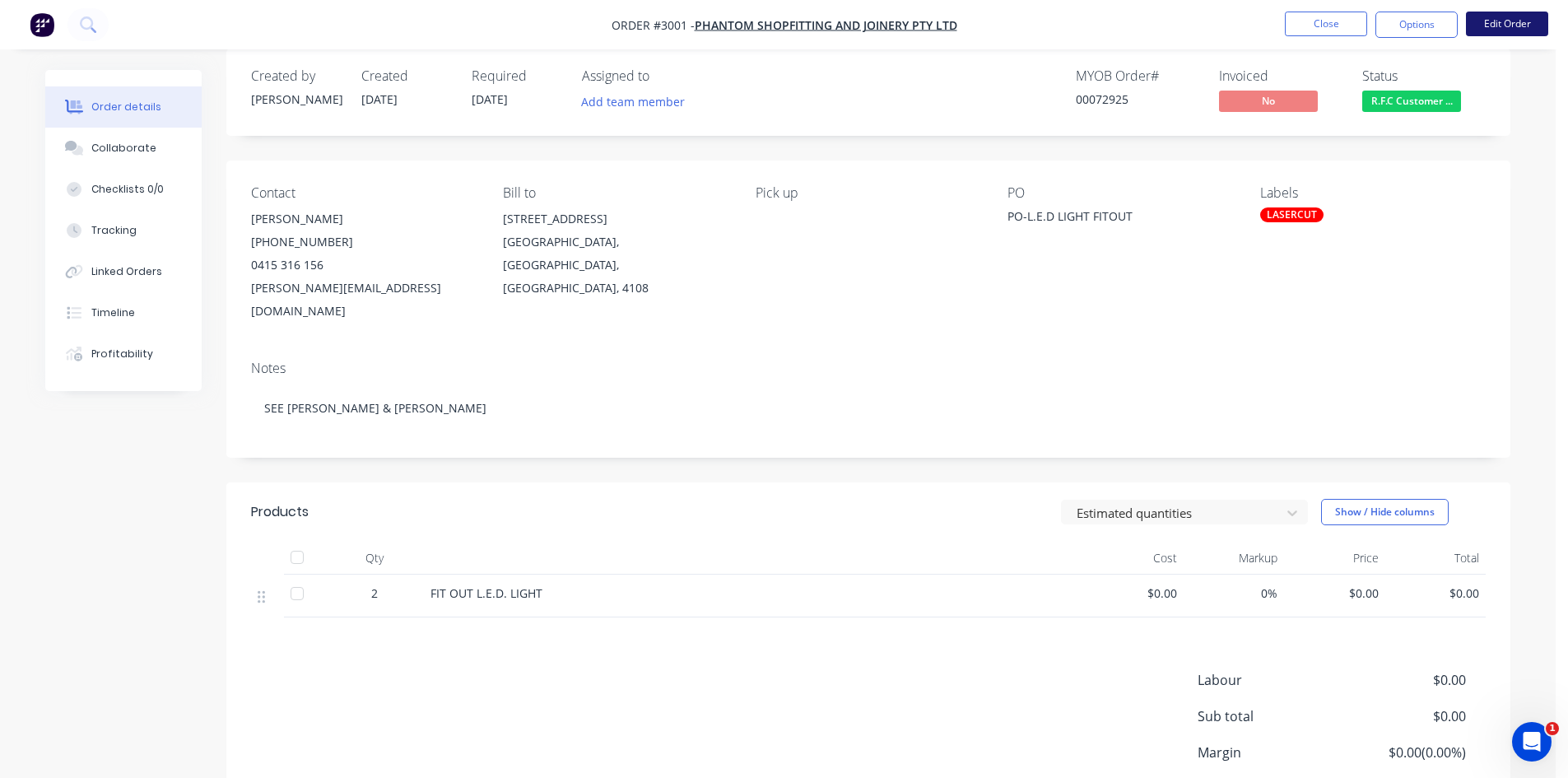
click at [1508, 19] on button "Edit Order" at bounding box center [1507, 23] width 82 height 24
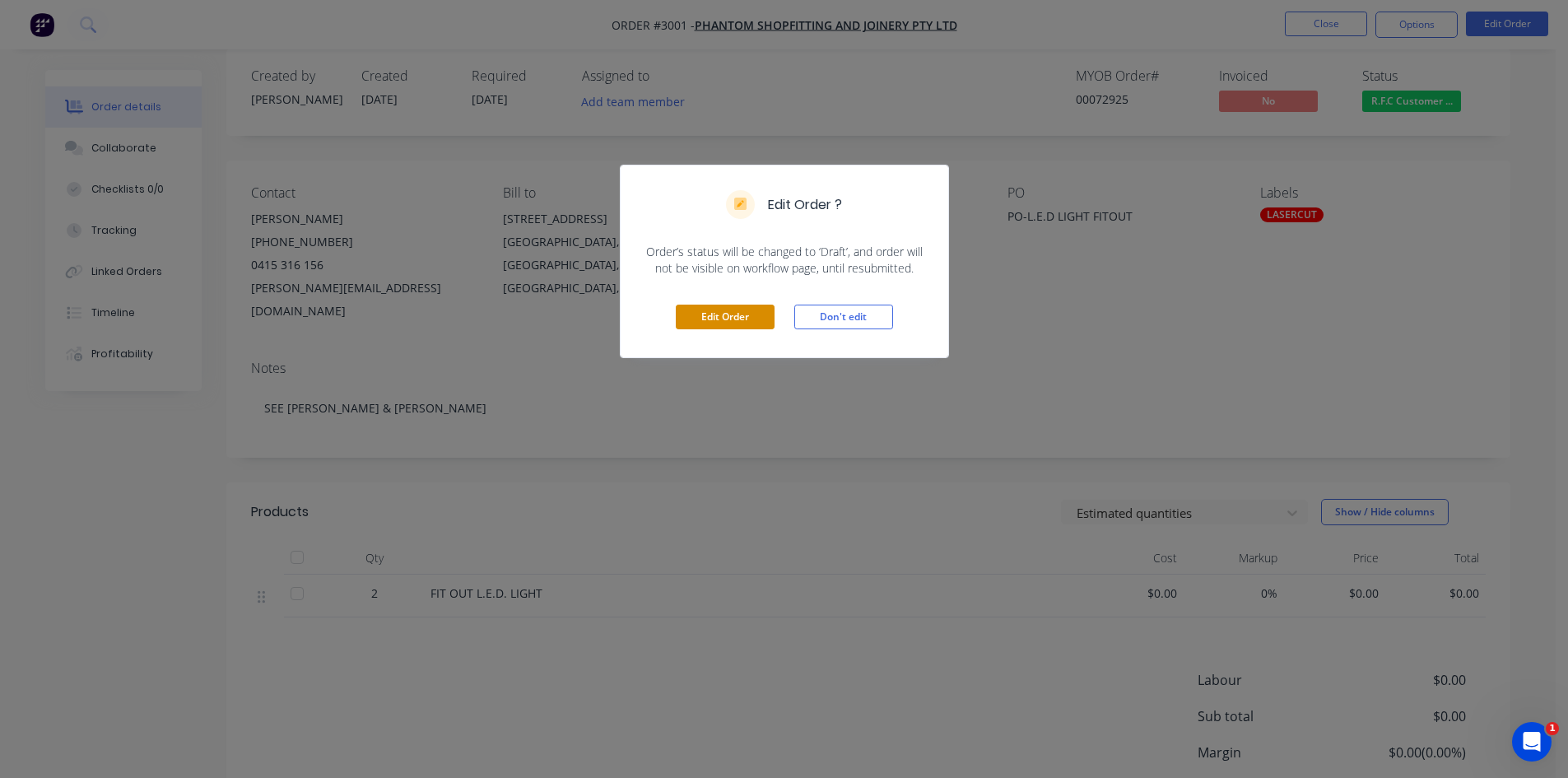
click at [733, 316] on button "Edit Order" at bounding box center [724, 316] width 99 height 24
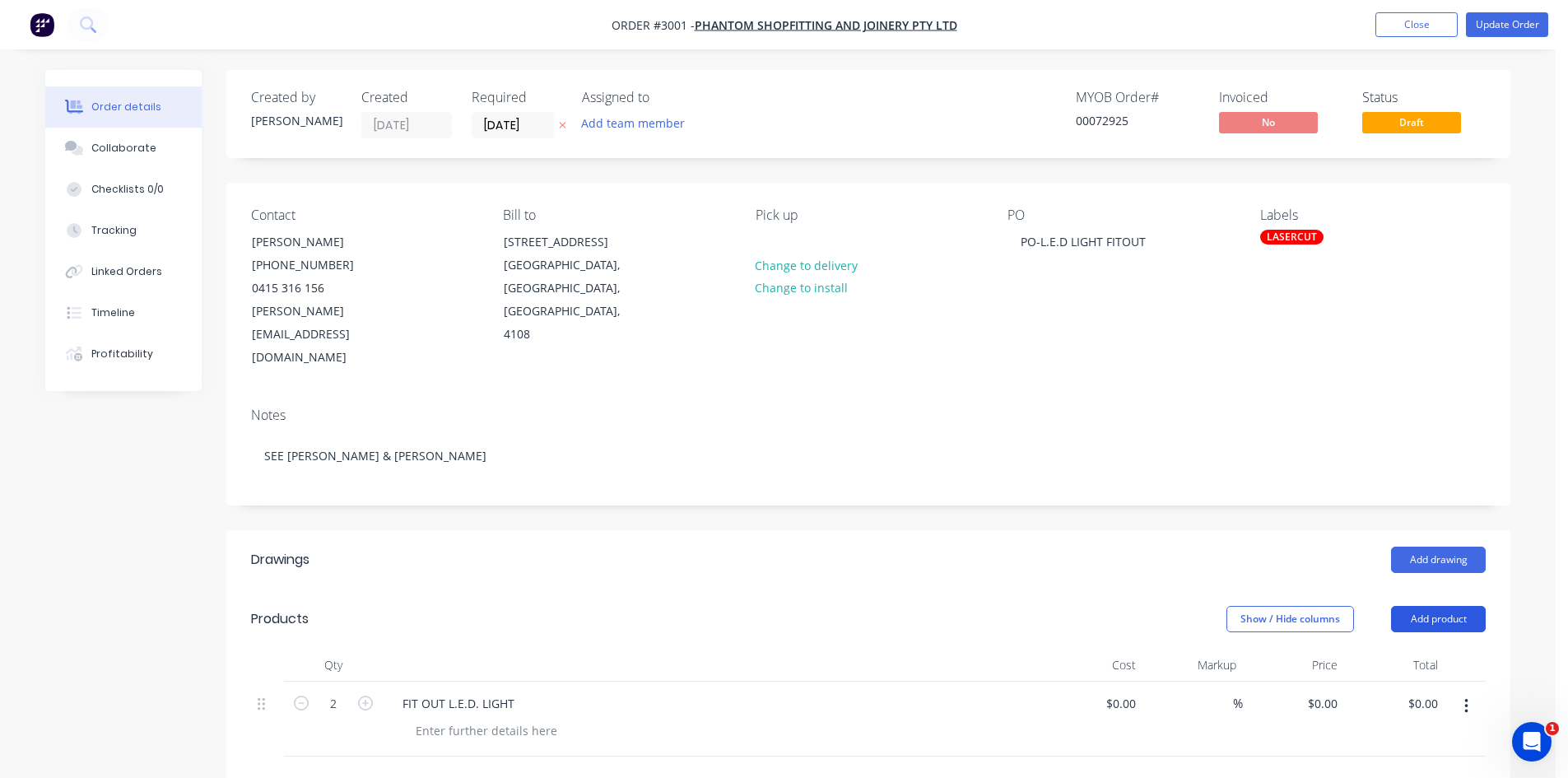
click at [1461, 606] on button "Add product" at bounding box center [1438, 619] width 95 height 26
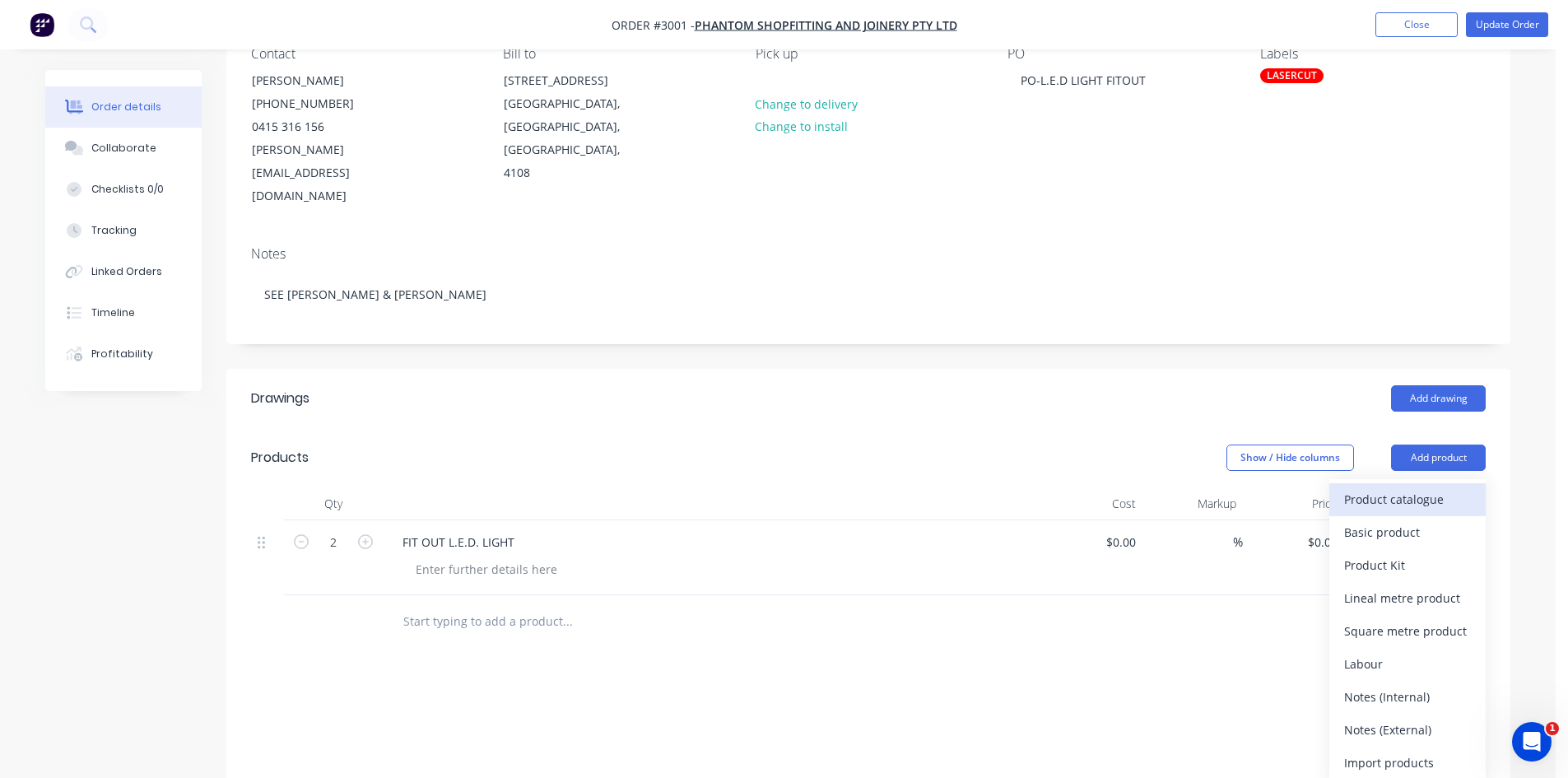
scroll to position [191, 0]
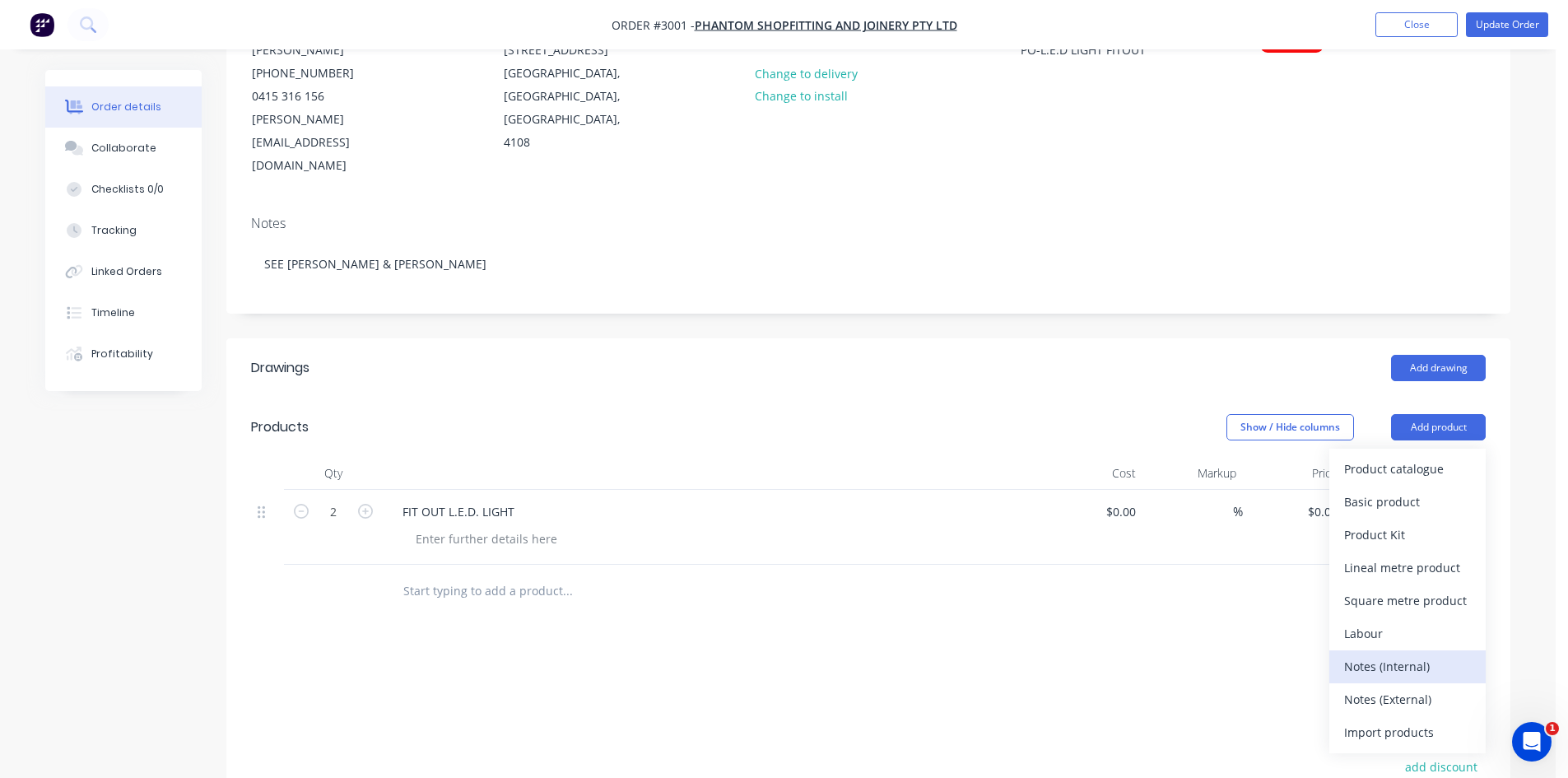
click at [1401, 654] on div "Notes (Internal)" at bounding box center [1408, 666] width 127 height 23
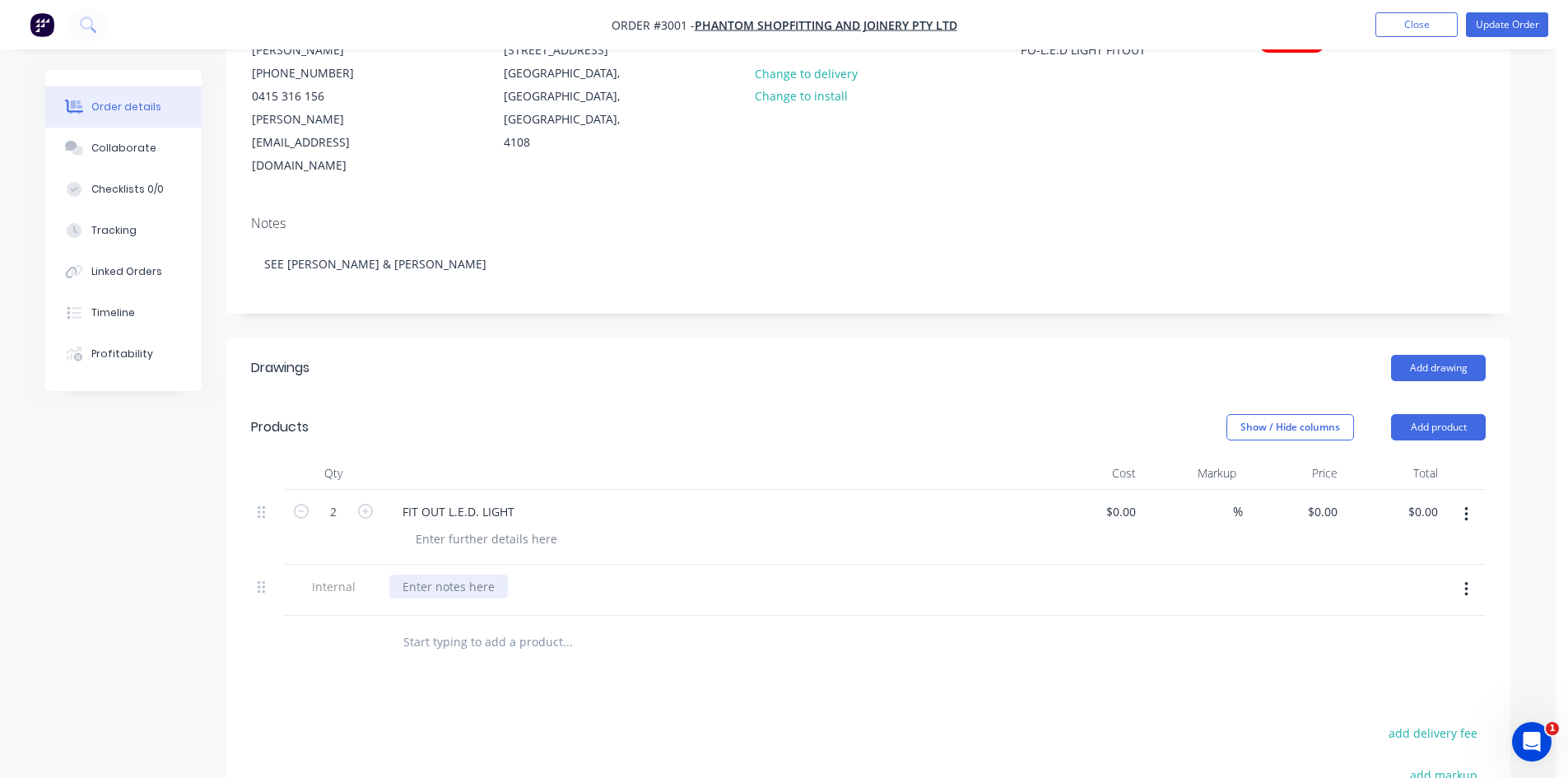
click at [491, 575] on div at bounding box center [448, 587] width 118 height 23
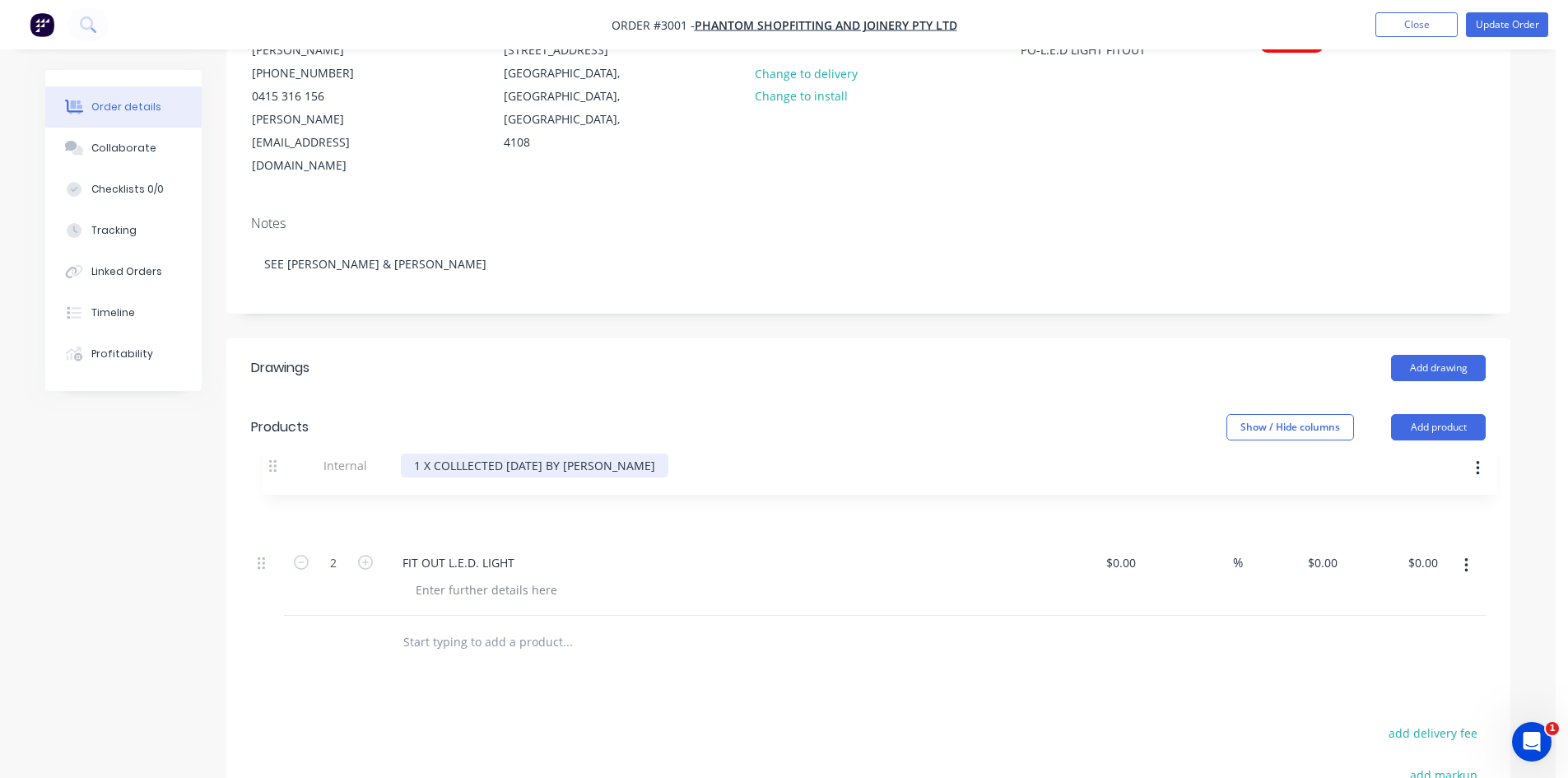
drag, startPoint x: 266, startPoint y: 569, endPoint x: 276, endPoint y: 460, distance: 109.5
click at [276, 460] on div "Qty Cost Markup Price Total 2 FIT OUT L.E.D. LIGHT $0.00 $0.00 % $0.00 $0.00 $0…" at bounding box center [868, 536] width 1235 height 159
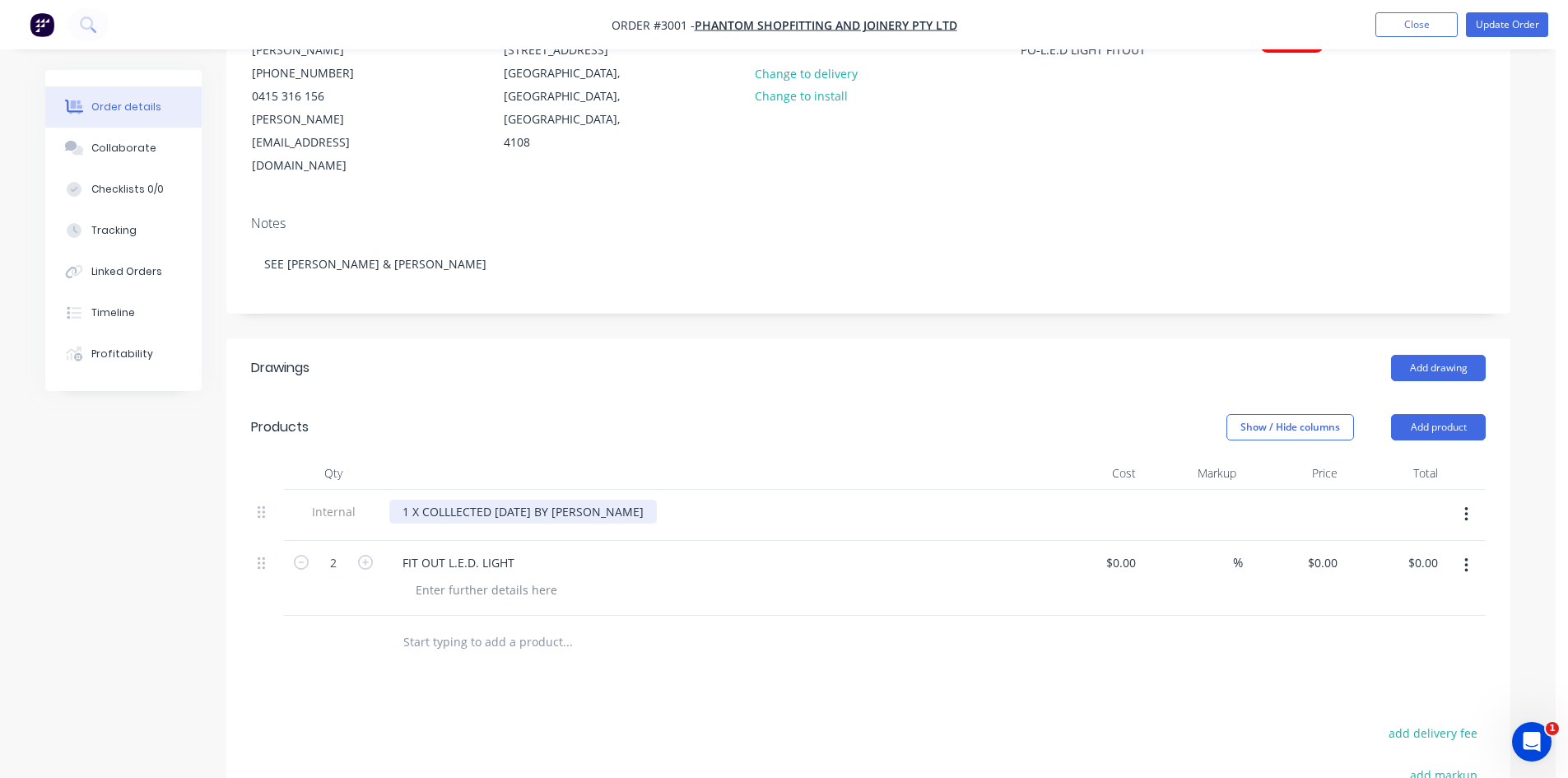
click at [396, 500] on div "1 X COLLLECTED TODAY BY ASHTON" at bounding box center [523, 512] width 268 height 23
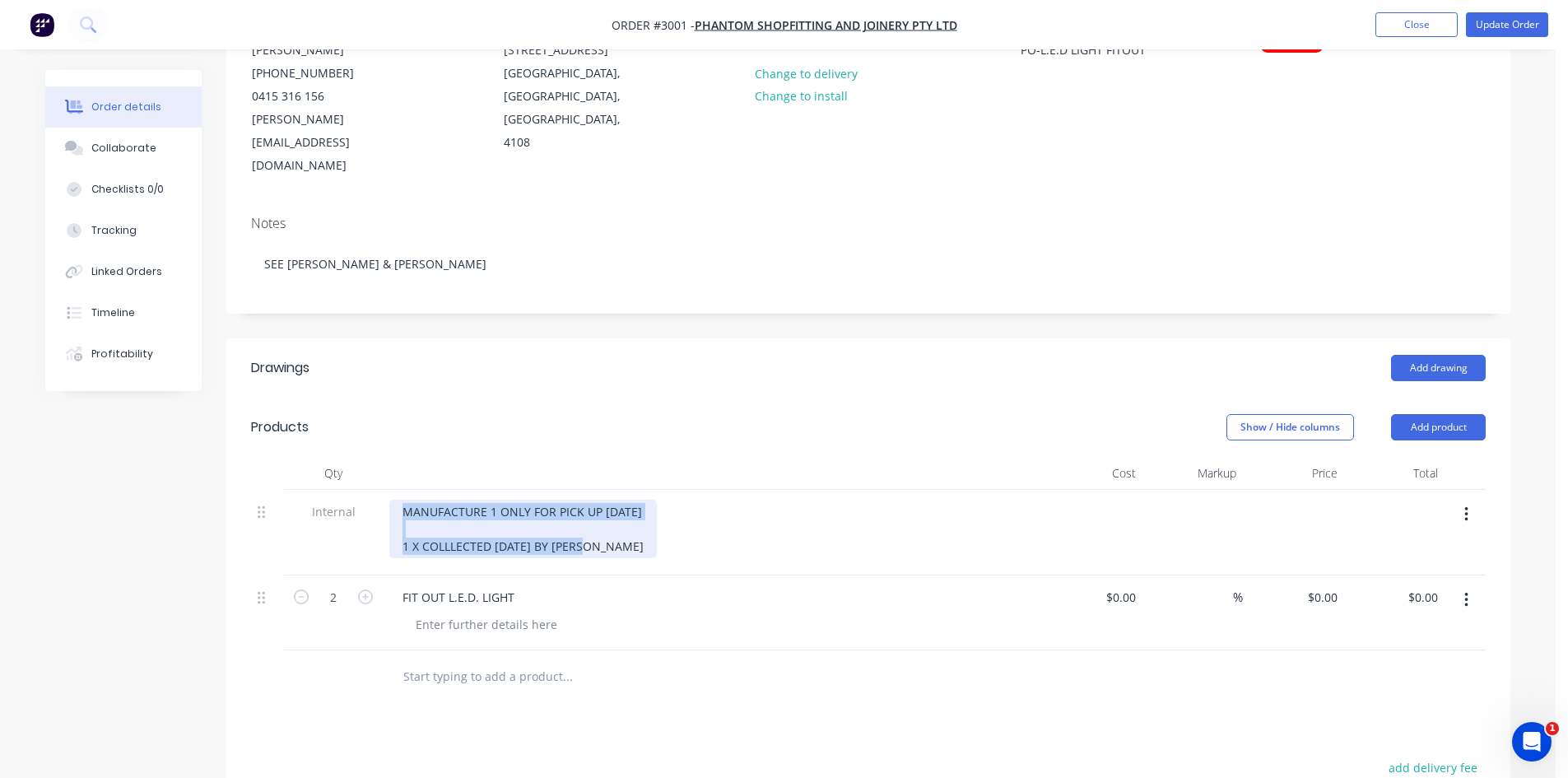
drag, startPoint x: 622, startPoint y: 521, endPoint x: 328, endPoint y: 496, distance: 295.1
click at [328, 496] on div "Internal MANUFACTURE 1 ONLY FOR PICK UP 2.10.2025 1 X COLLLECTED TODAY BY ASHTON" at bounding box center [868, 533] width 1235 height 86
click at [541, 522] on div "MANUFACTURE 1 ONLY FOR PICK UP 2.10.2025 1 X COLLLECTED TODAY BY ASHTON" at bounding box center [523, 529] width 268 height 59
drag, startPoint x: 604, startPoint y: 518, endPoint x: 381, endPoint y: 519, distance: 223.0
click at [381, 519] on div "Internal MANUFACTURE 1 ONLY FOR PICK UP 2.10.2025 1 X COLLLECTED TODAY BY ASHTON" at bounding box center [868, 533] width 1235 height 86
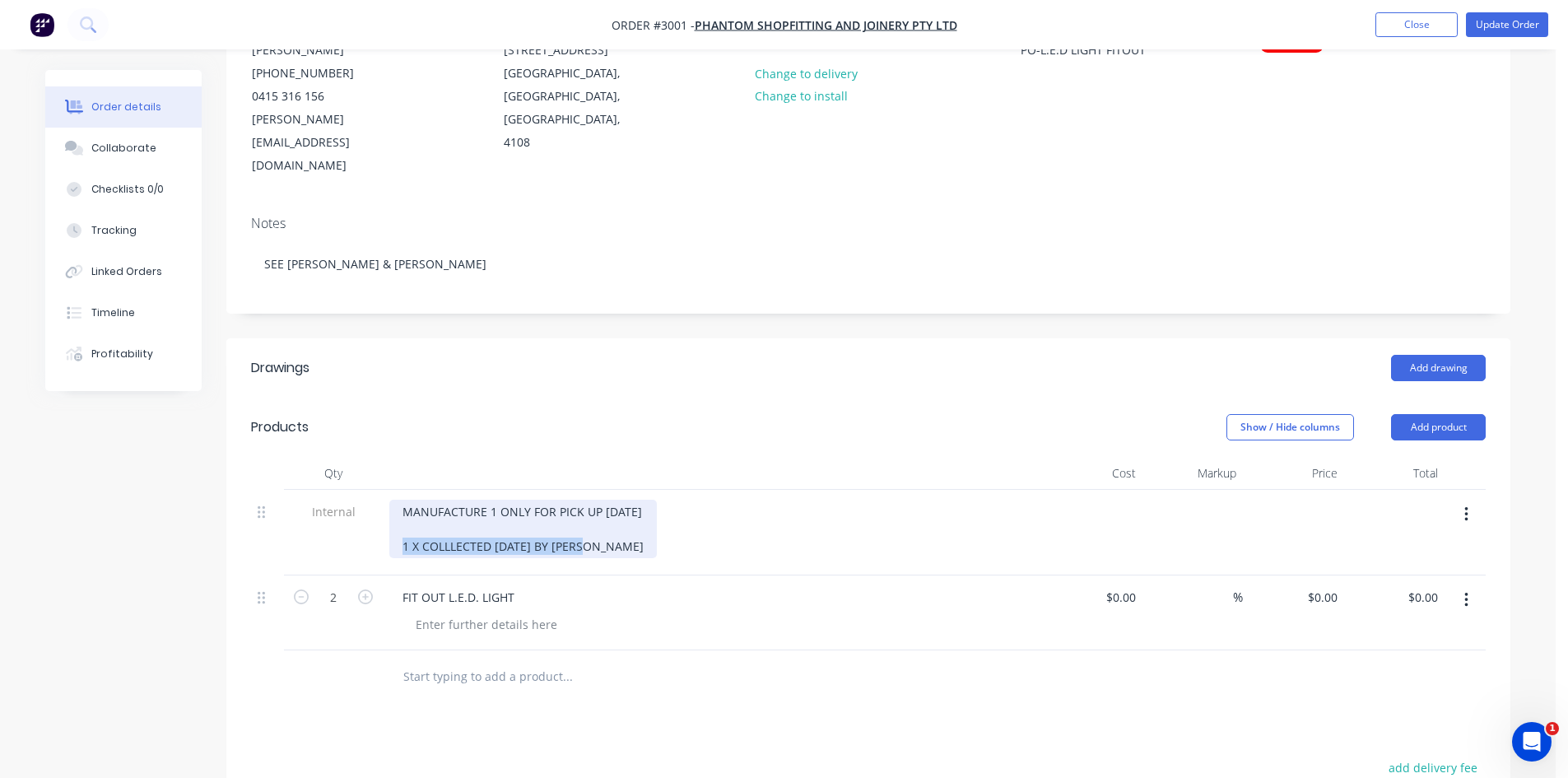
copy div "1 X COLLLECTED TODAY BY ASHTON"
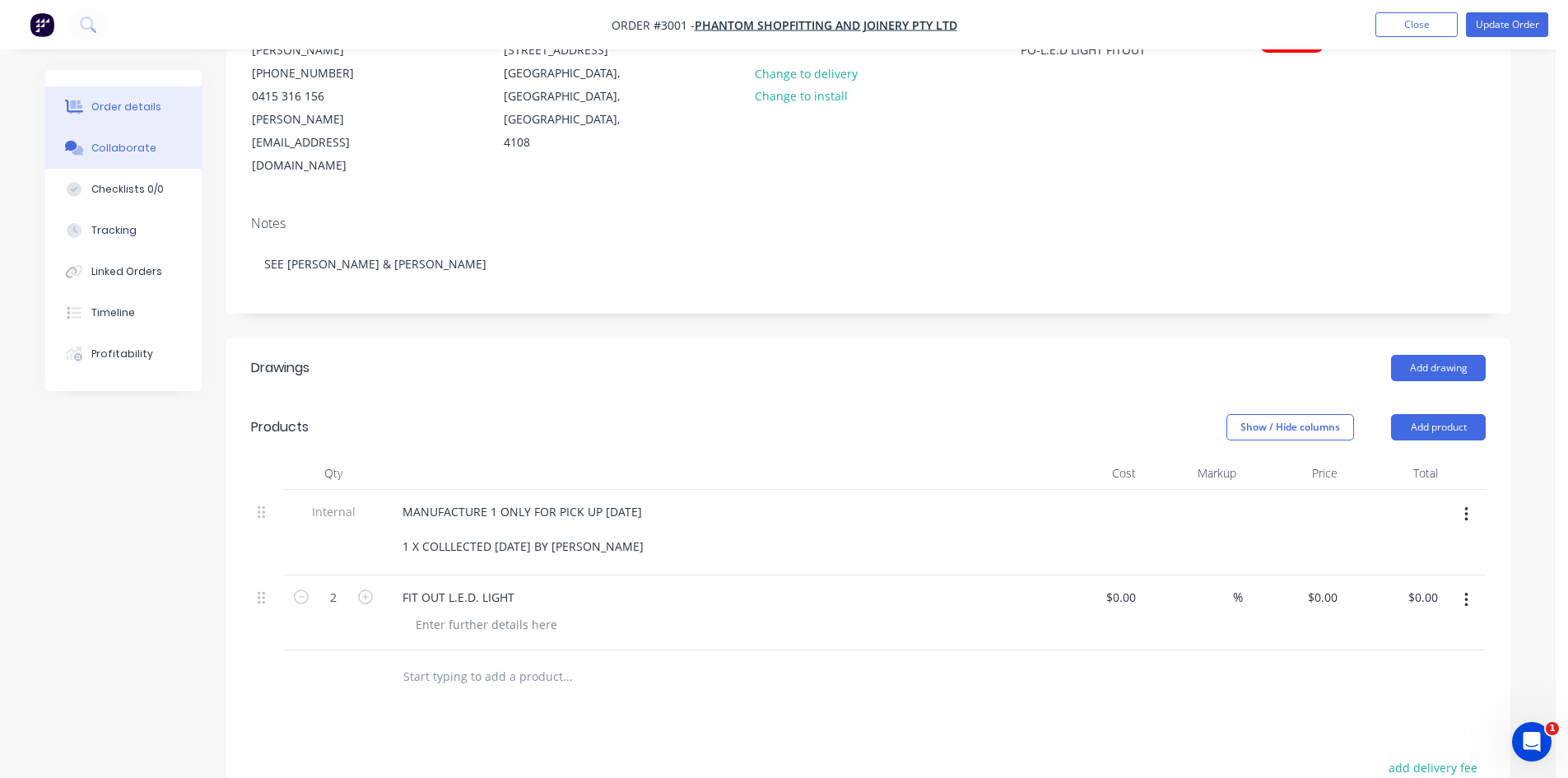
click at [108, 142] on div "Collaborate" at bounding box center [124, 147] width 65 height 15
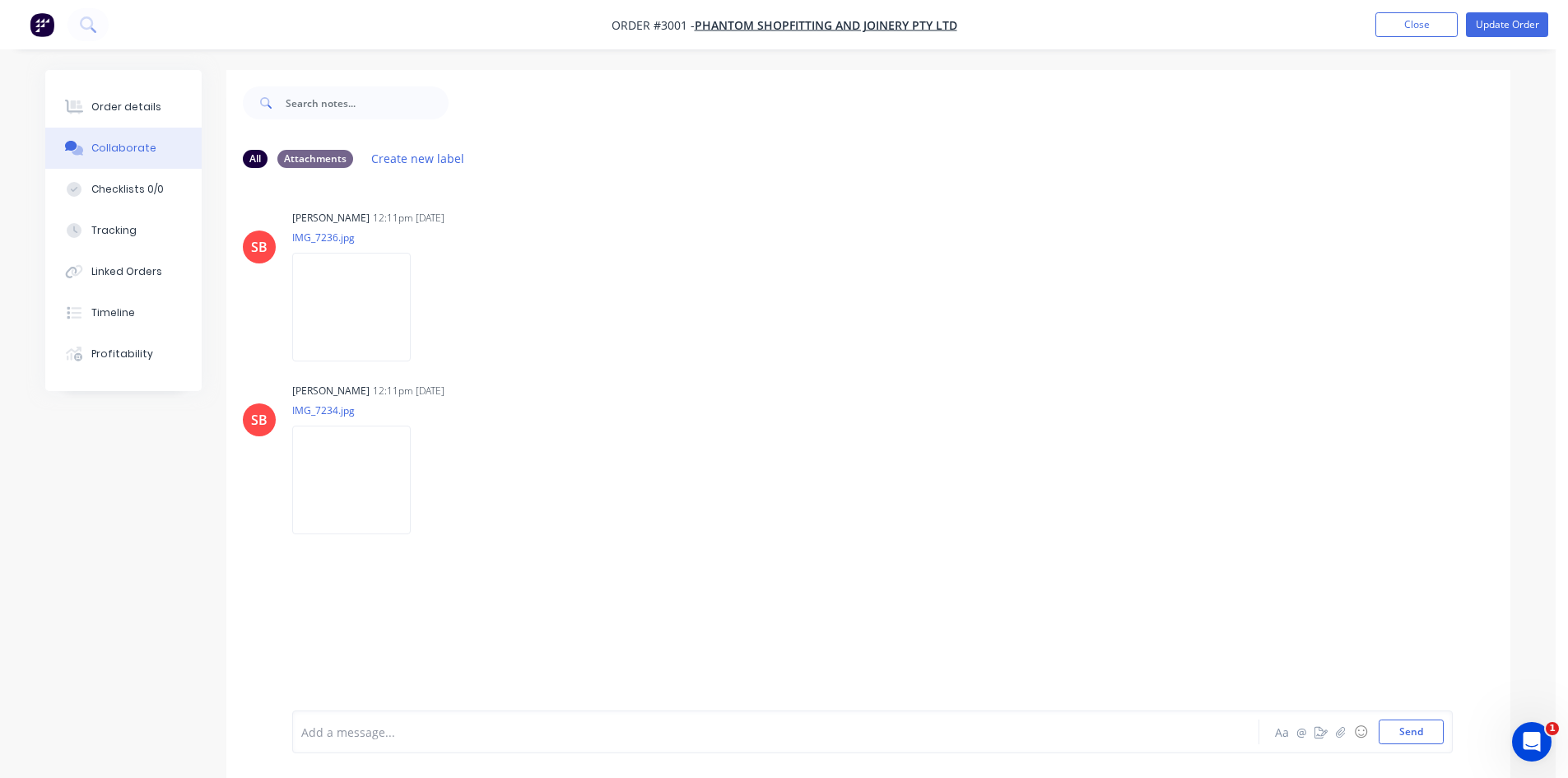
click at [351, 727] on div at bounding box center [729, 732] width 856 height 18
click at [1412, 731] on button "Send" at bounding box center [1411, 731] width 65 height 24
click at [357, 728] on div at bounding box center [729, 732] width 856 height 18
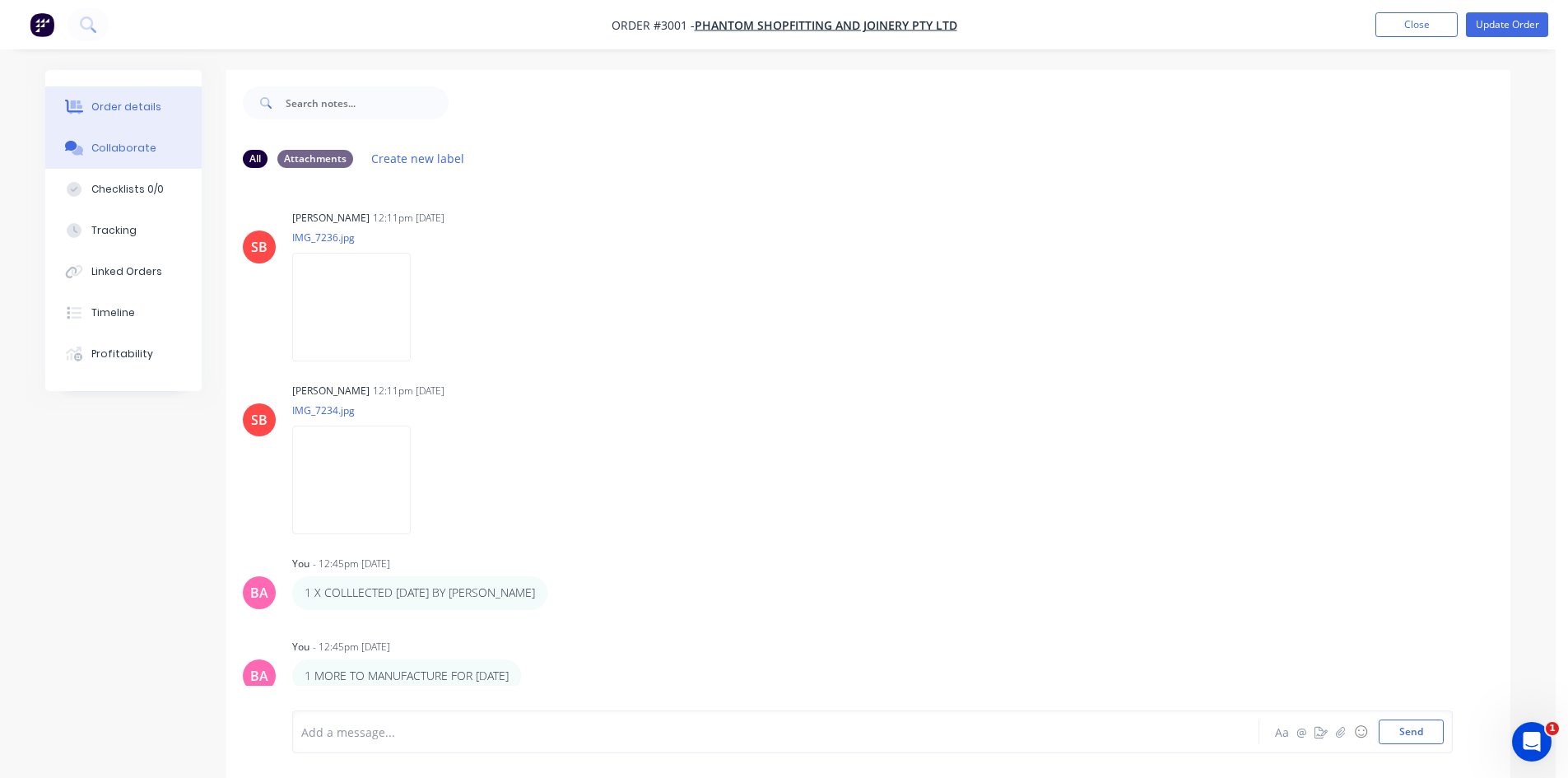
click at [103, 110] on div "Order details" at bounding box center [127, 106] width 70 height 15
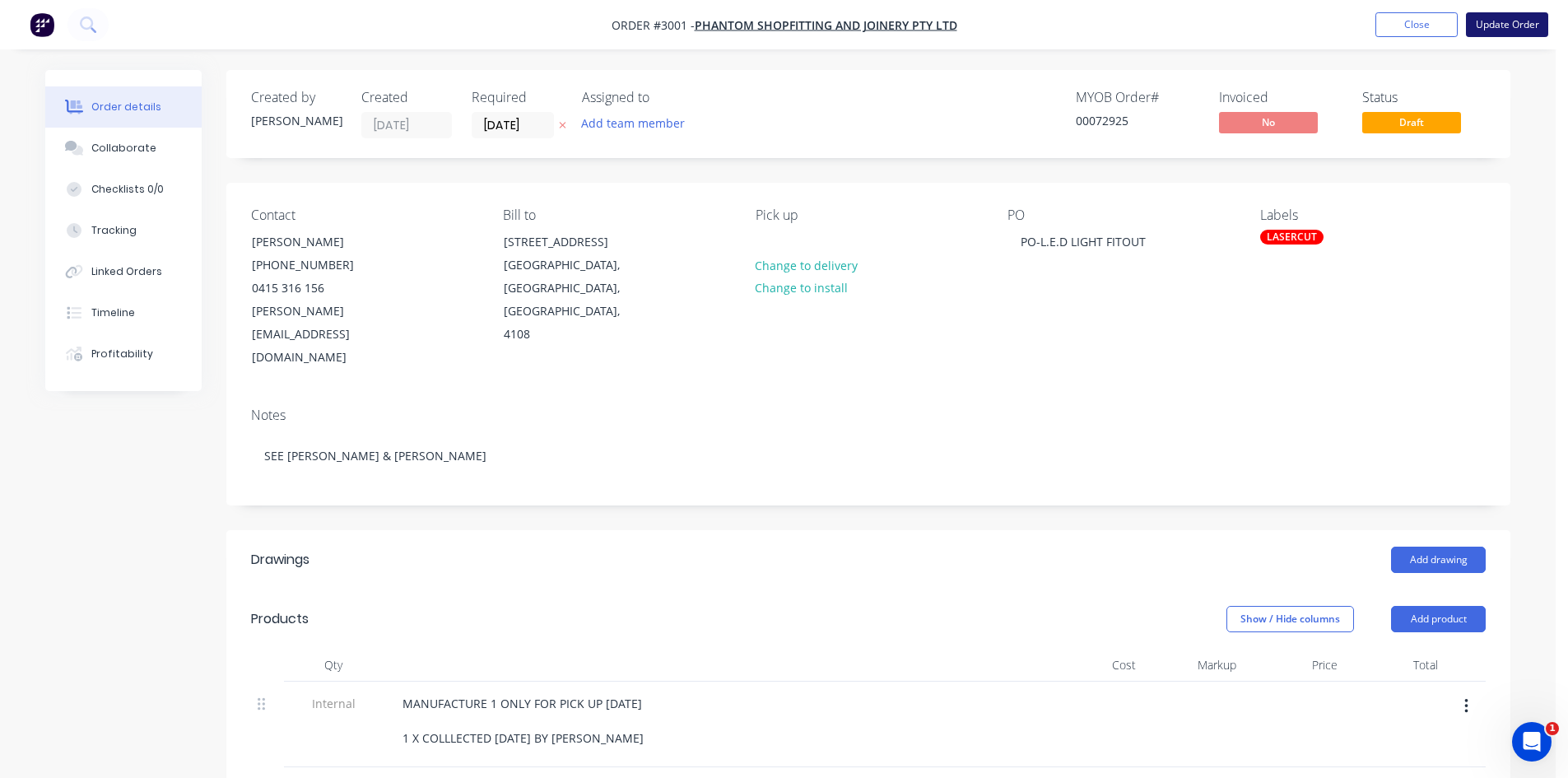
click at [1514, 28] on button "Update Order" at bounding box center [1507, 24] width 82 height 24
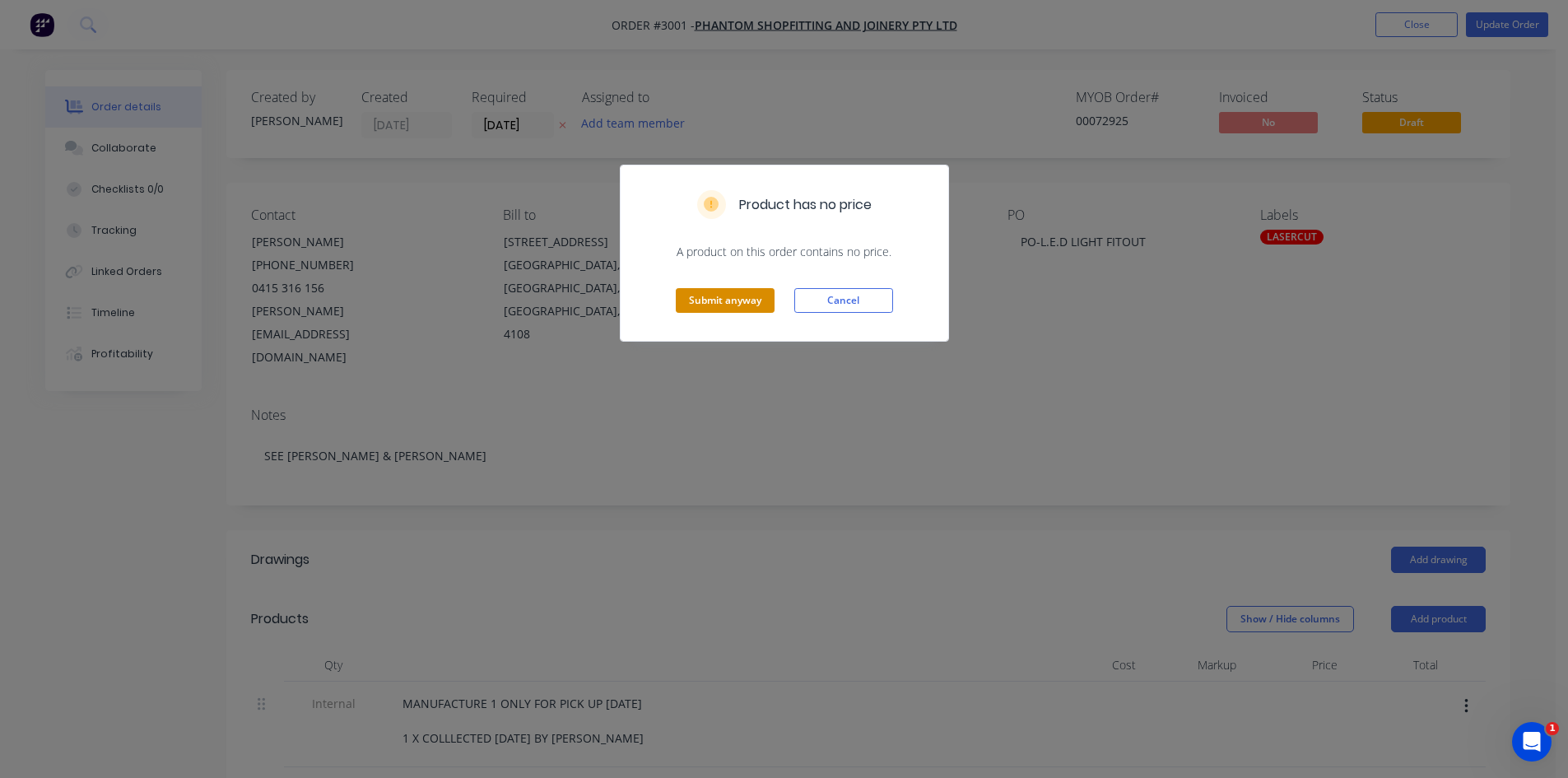
click at [738, 304] on button "Submit anyway" at bounding box center [724, 300] width 99 height 24
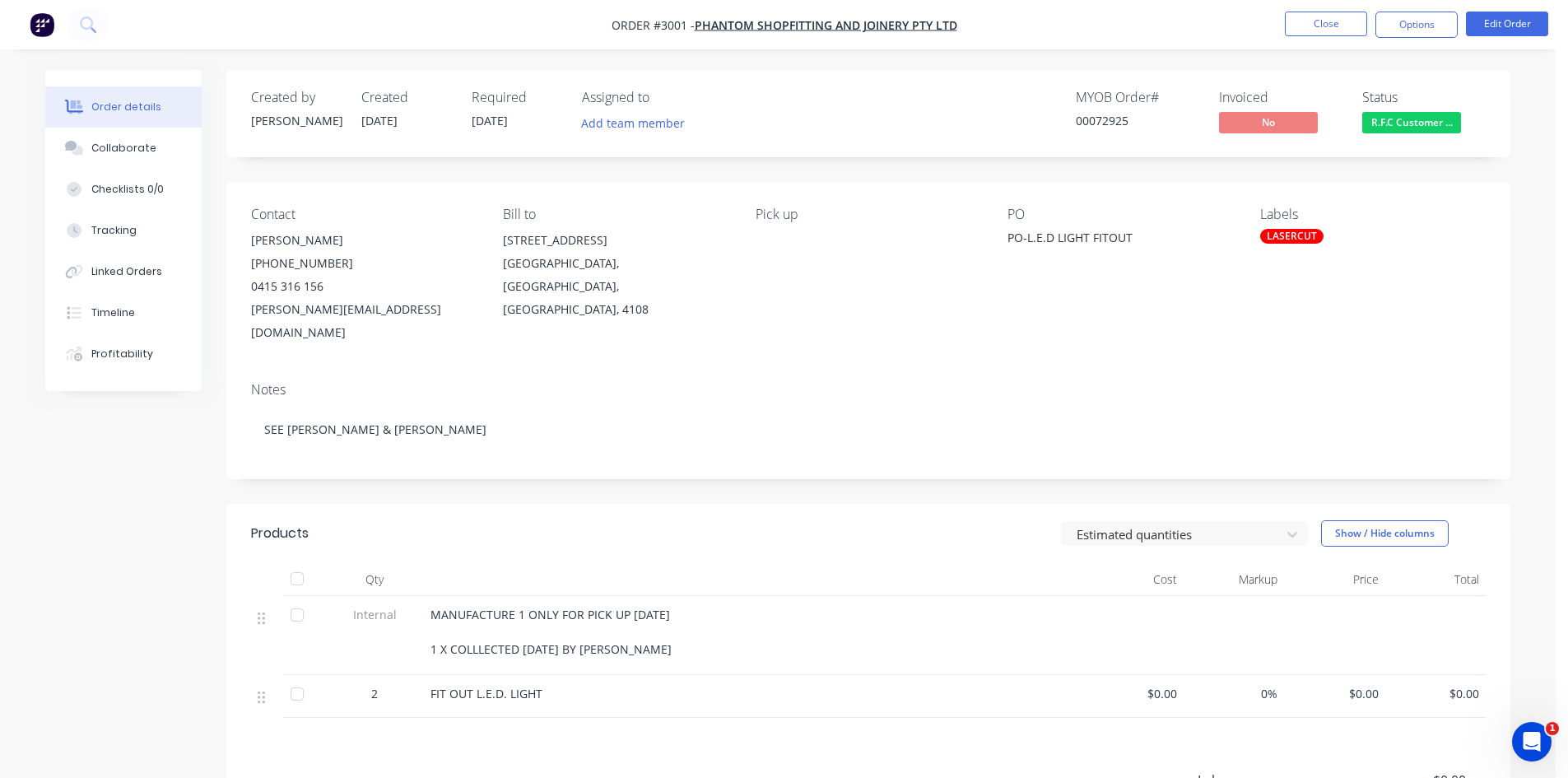
click at [1305, 239] on div "LASERCUT" at bounding box center [1292, 235] width 63 height 15
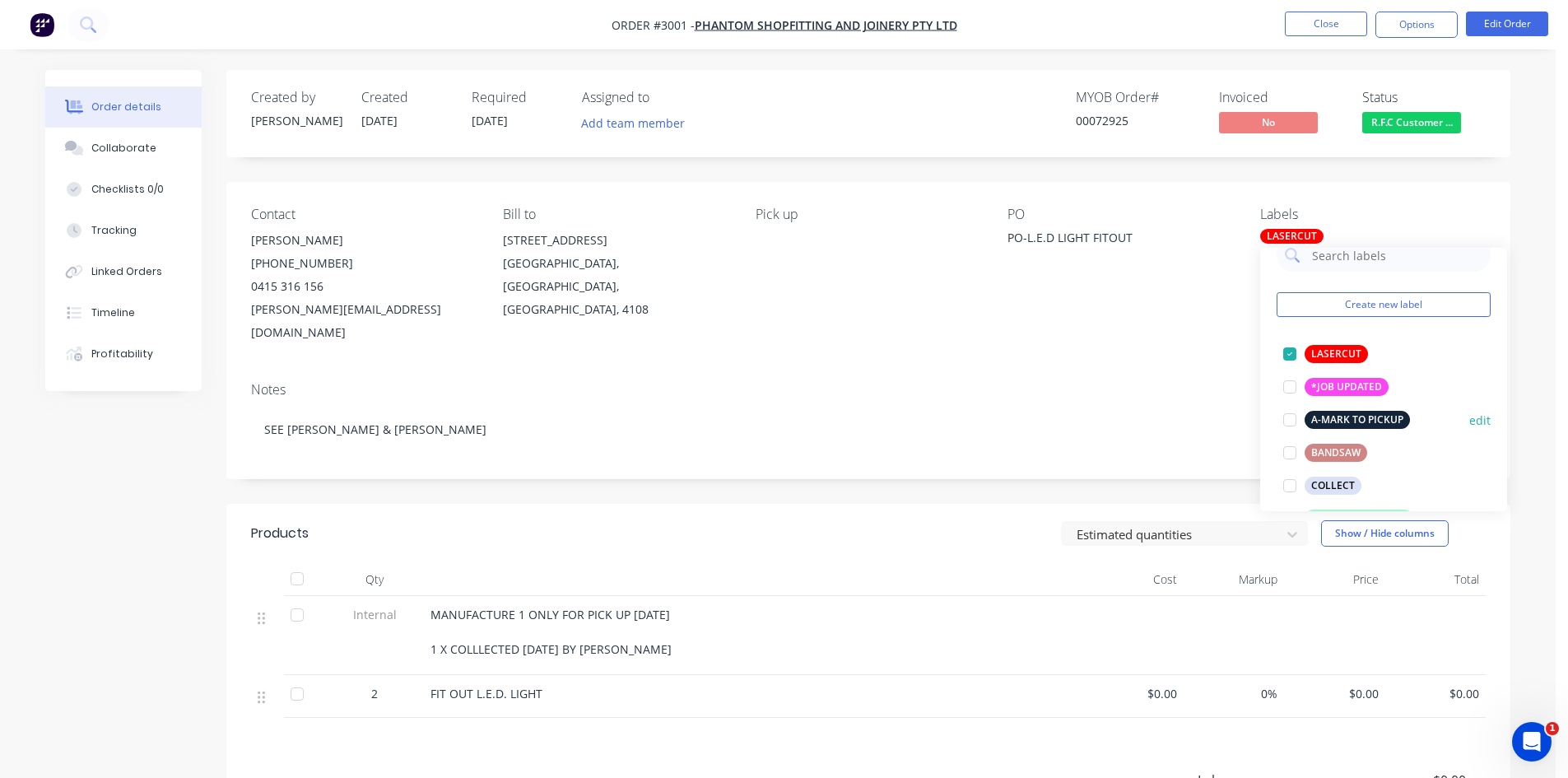
scroll to position [27, 0]
click at [1289, 389] on div at bounding box center [1290, 386] width 33 height 33
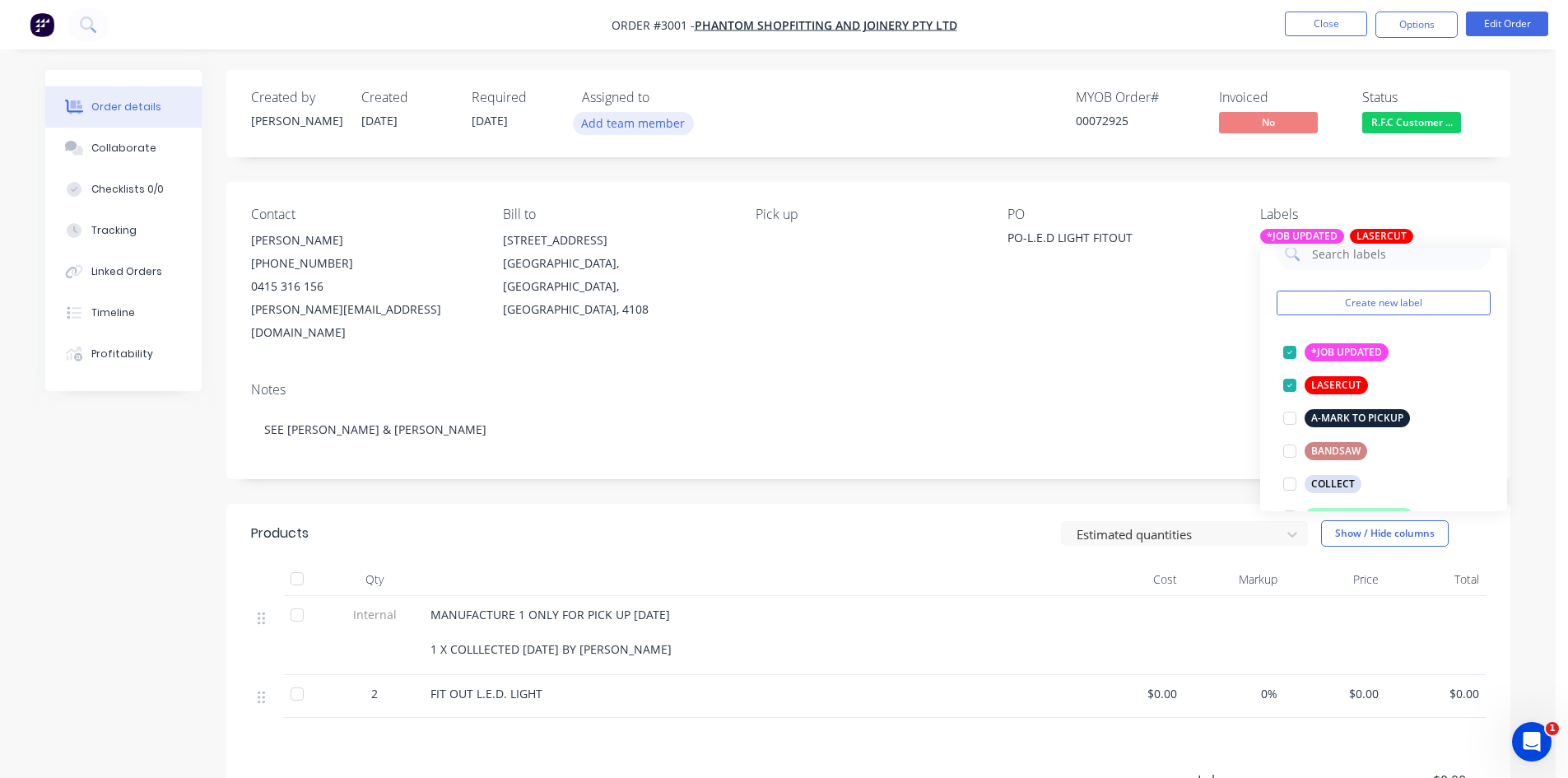
click at [606, 124] on button "Add team member" at bounding box center [634, 123] width 121 height 22
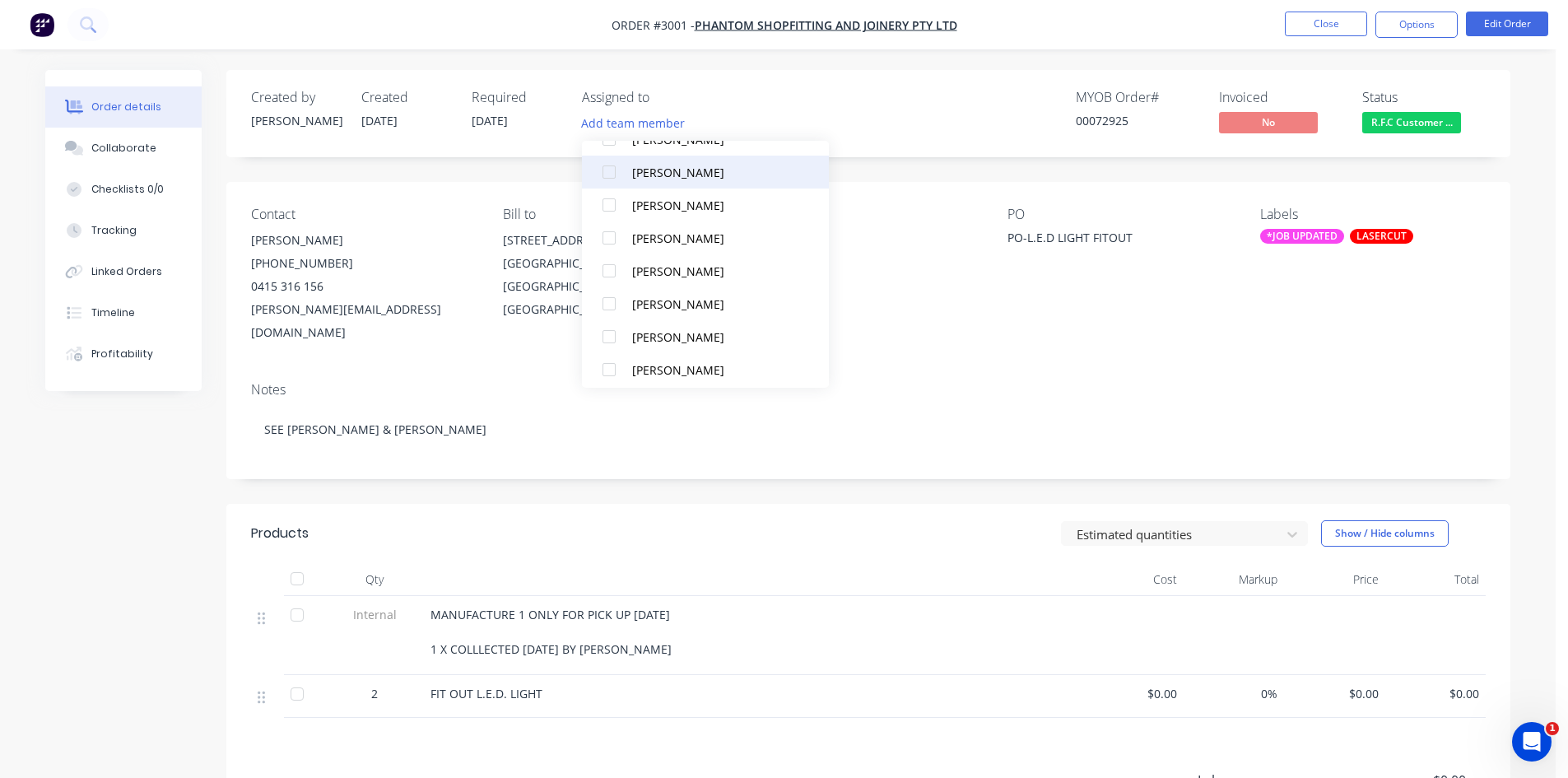
scroll to position [109, 0]
click at [612, 369] on div at bounding box center [609, 369] width 33 height 33
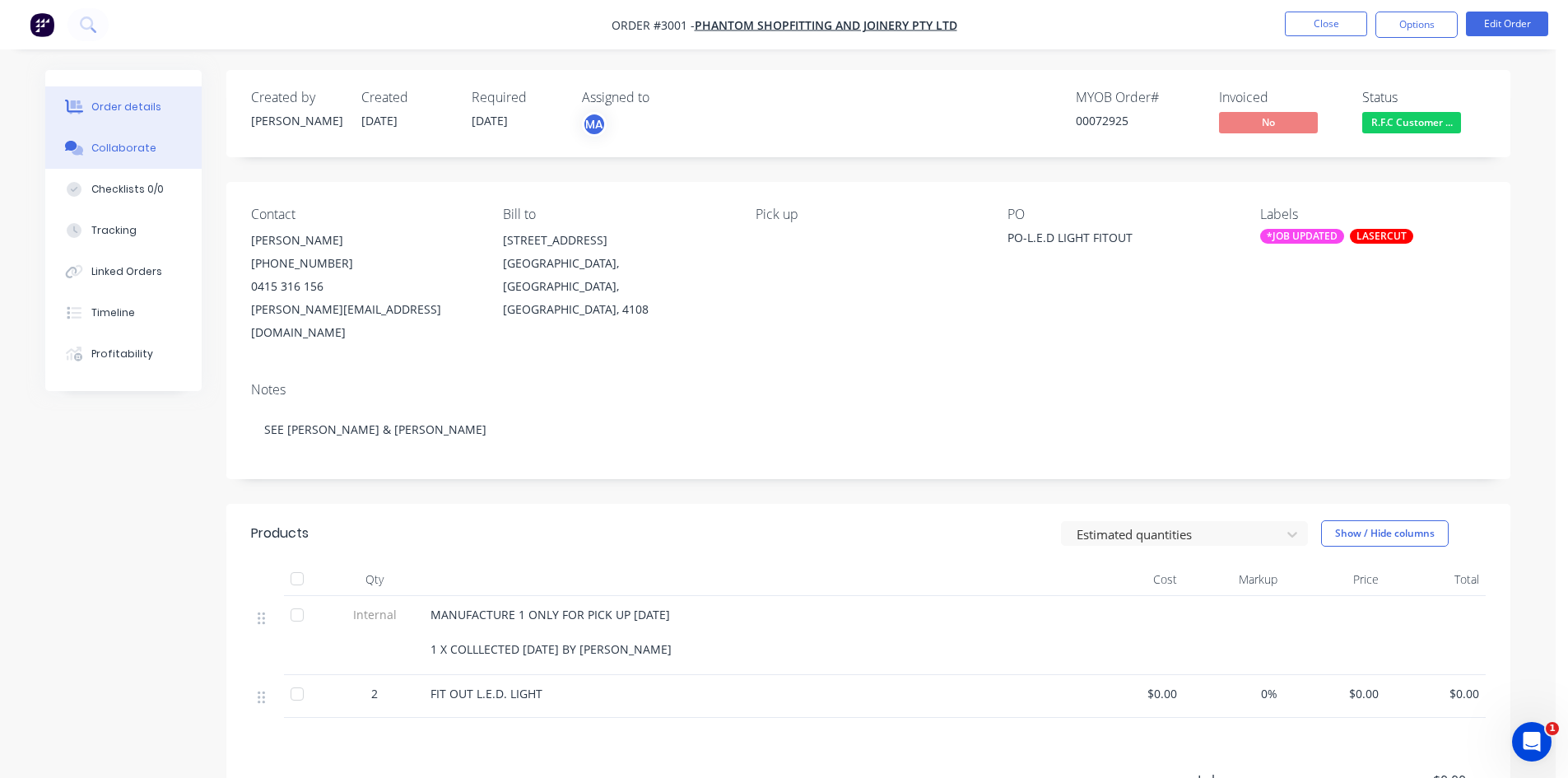
click at [103, 146] on div "Collaborate" at bounding box center [124, 147] width 65 height 15
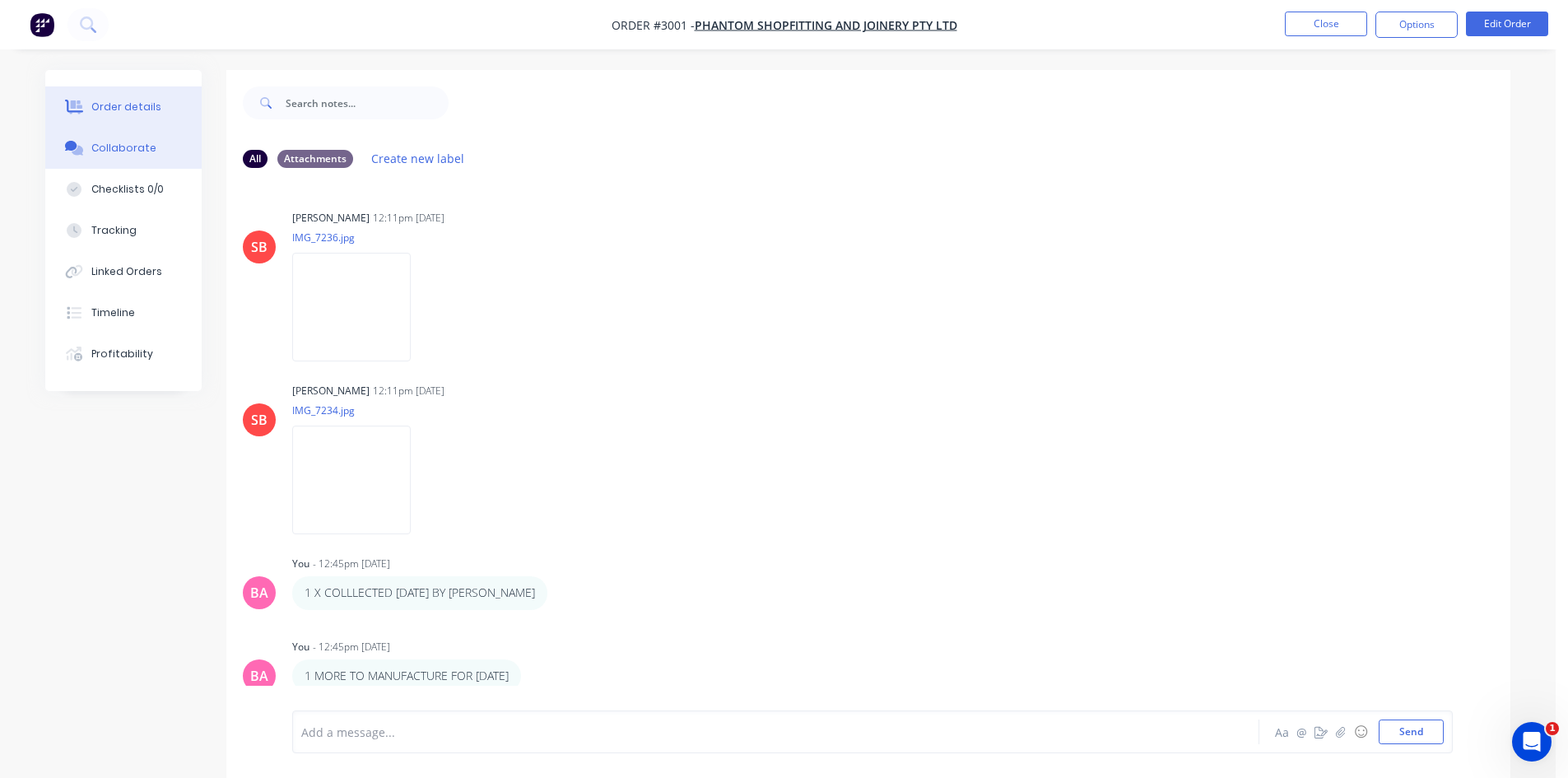
click at [127, 104] on div "Order details" at bounding box center [127, 106] width 70 height 15
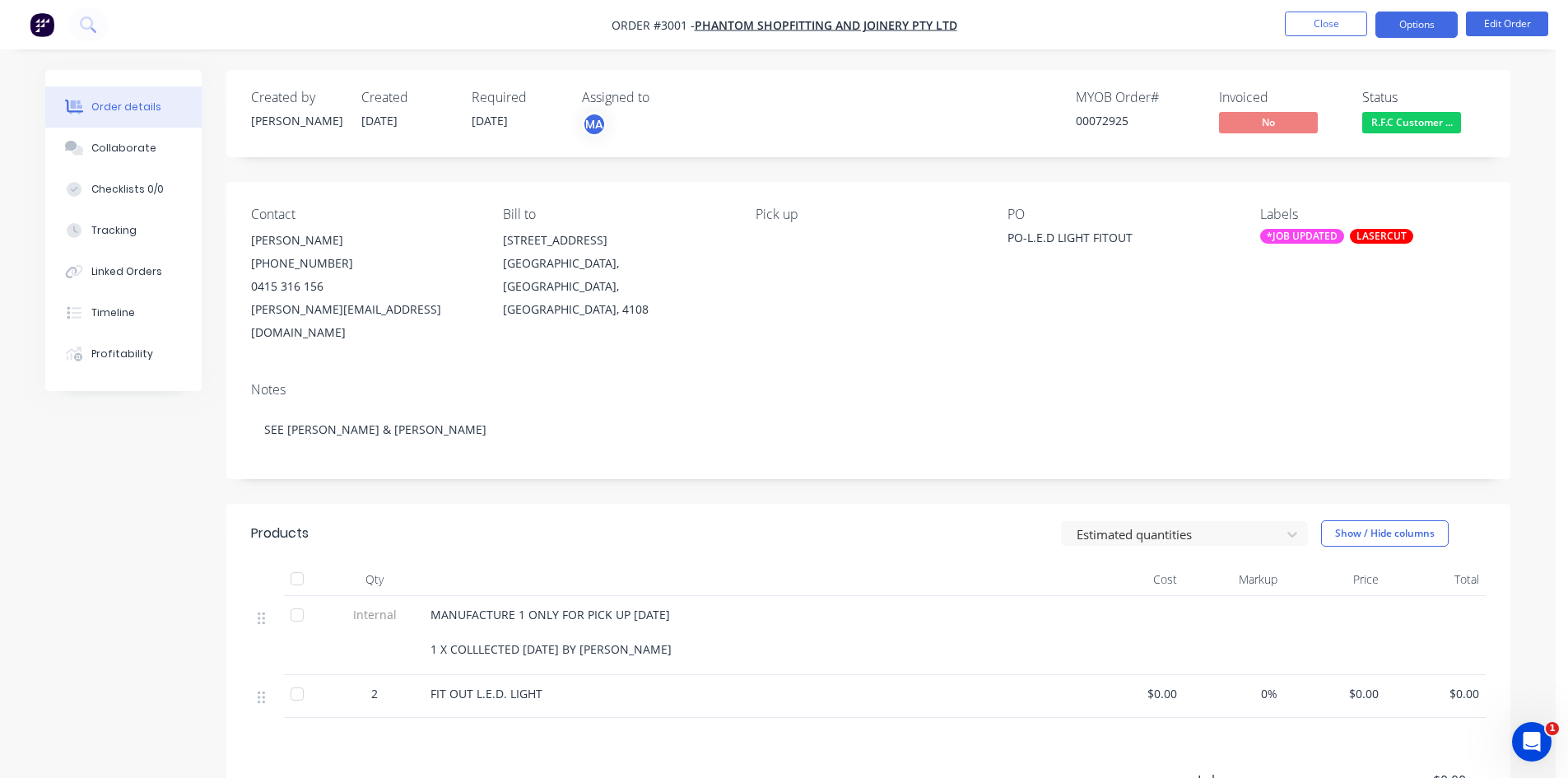
click at [1419, 18] on button "Options" at bounding box center [1417, 24] width 82 height 26
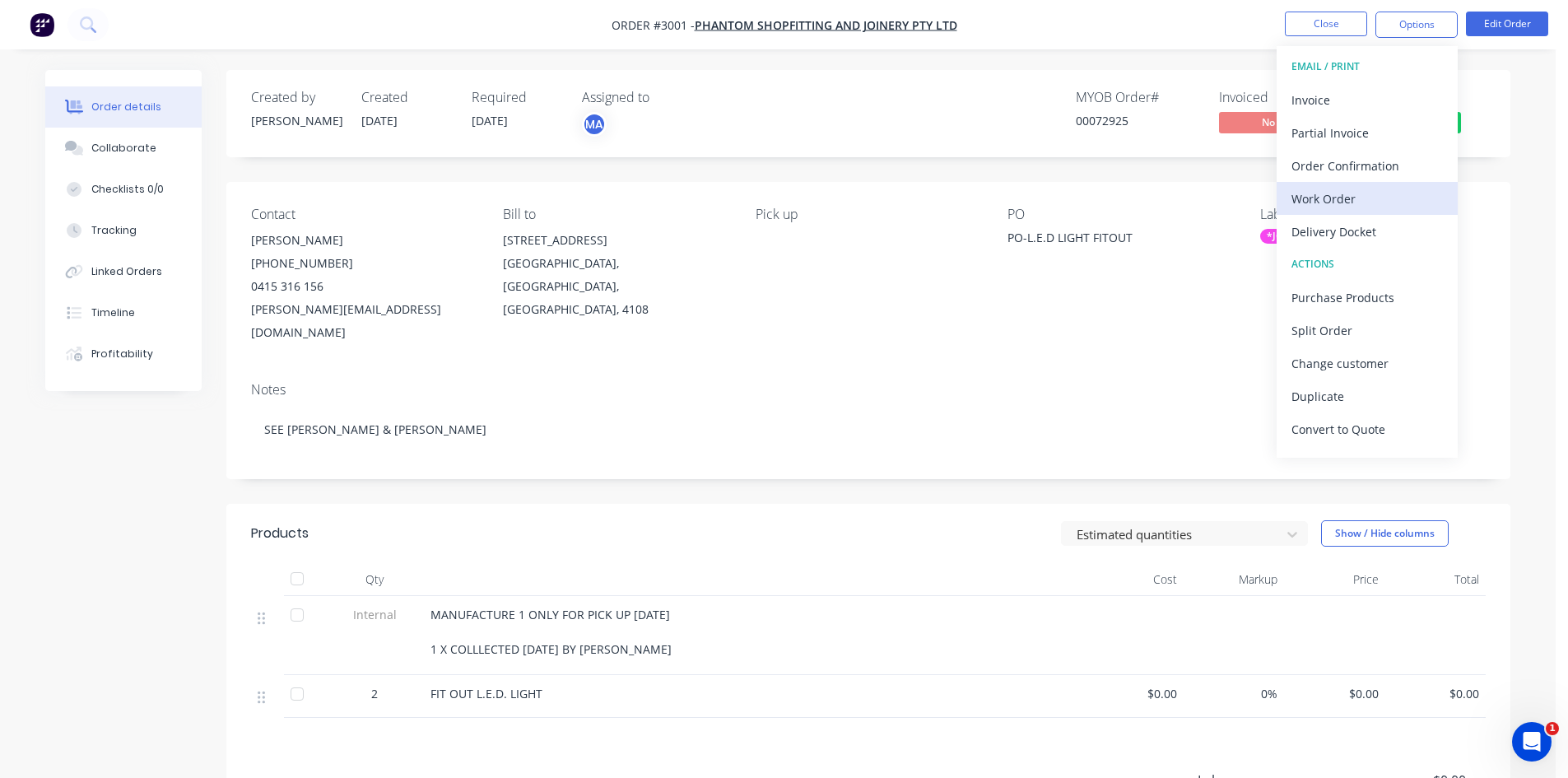
click at [1338, 192] on div "Work Order" at bounding box center [1367, 198] width 151 height 23
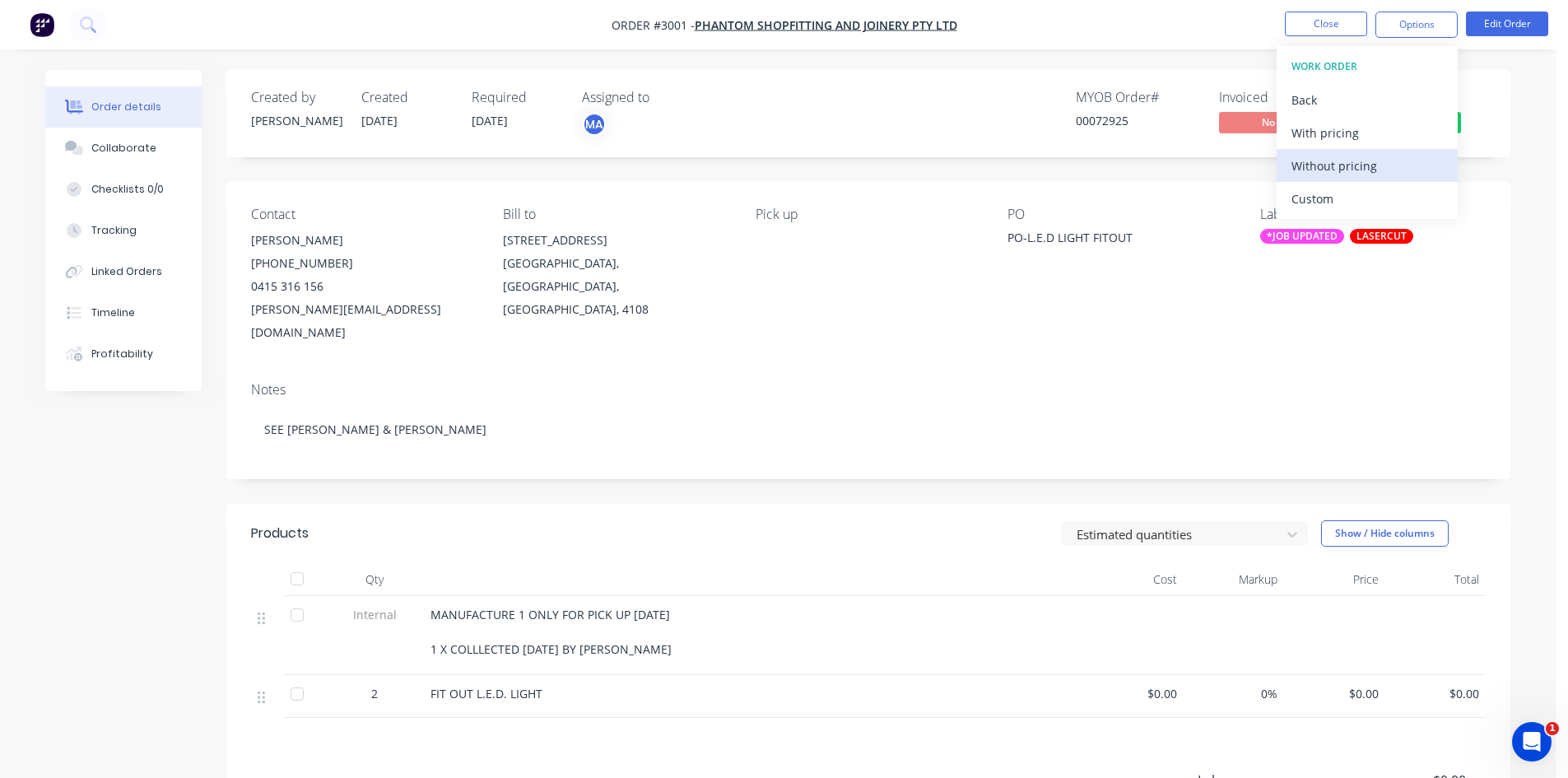
click at [1346, 165] on div "Without pricing" at bounding box center [1367, 166] width 151 height 23
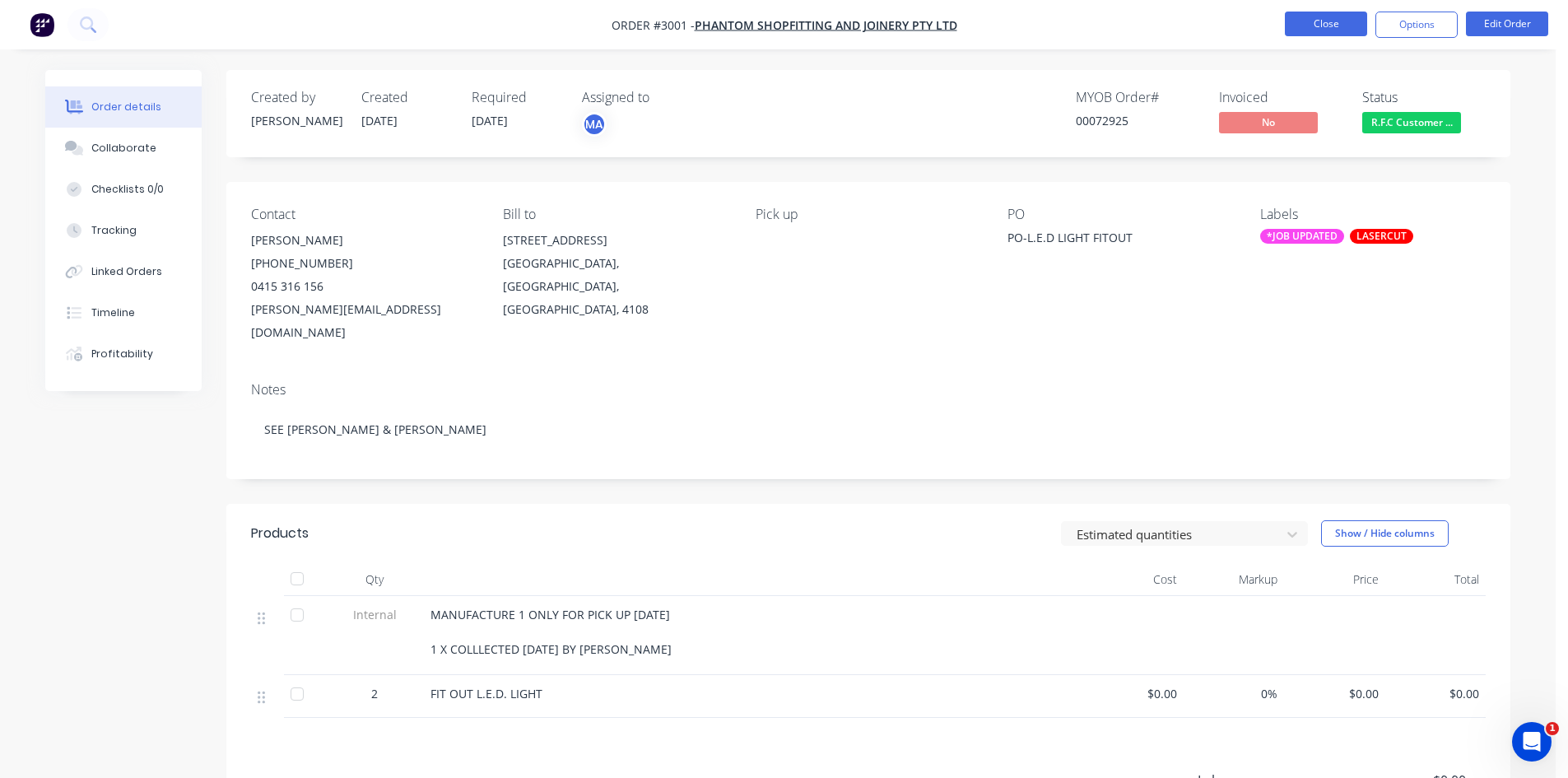
click at [1331, 22] on button "Close" at bounding box center [1326, 23] width 82 height 24
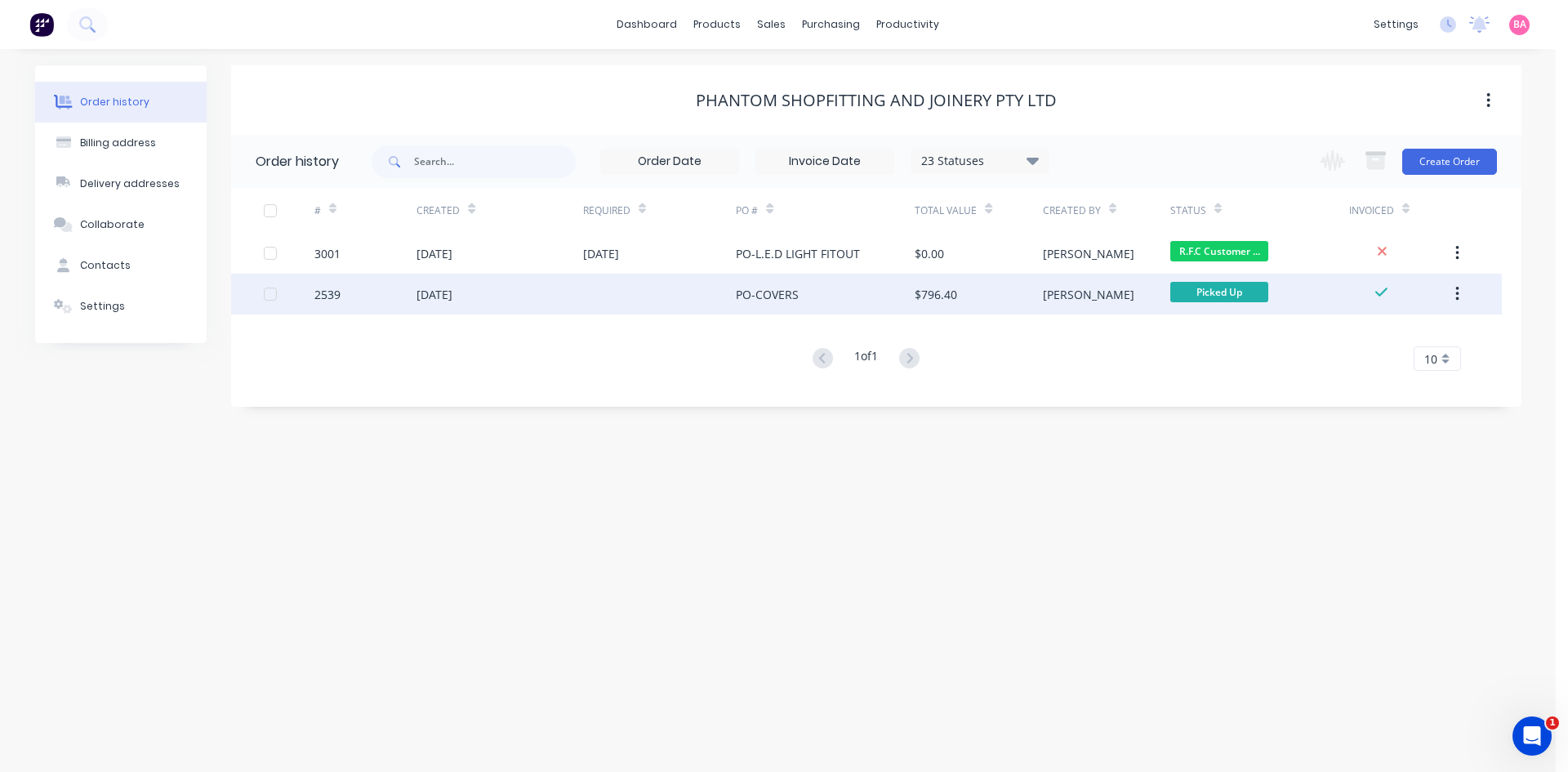
click at [444, 295] on div "[DATE]" at bounding box center [434, 294] width 36 height 17
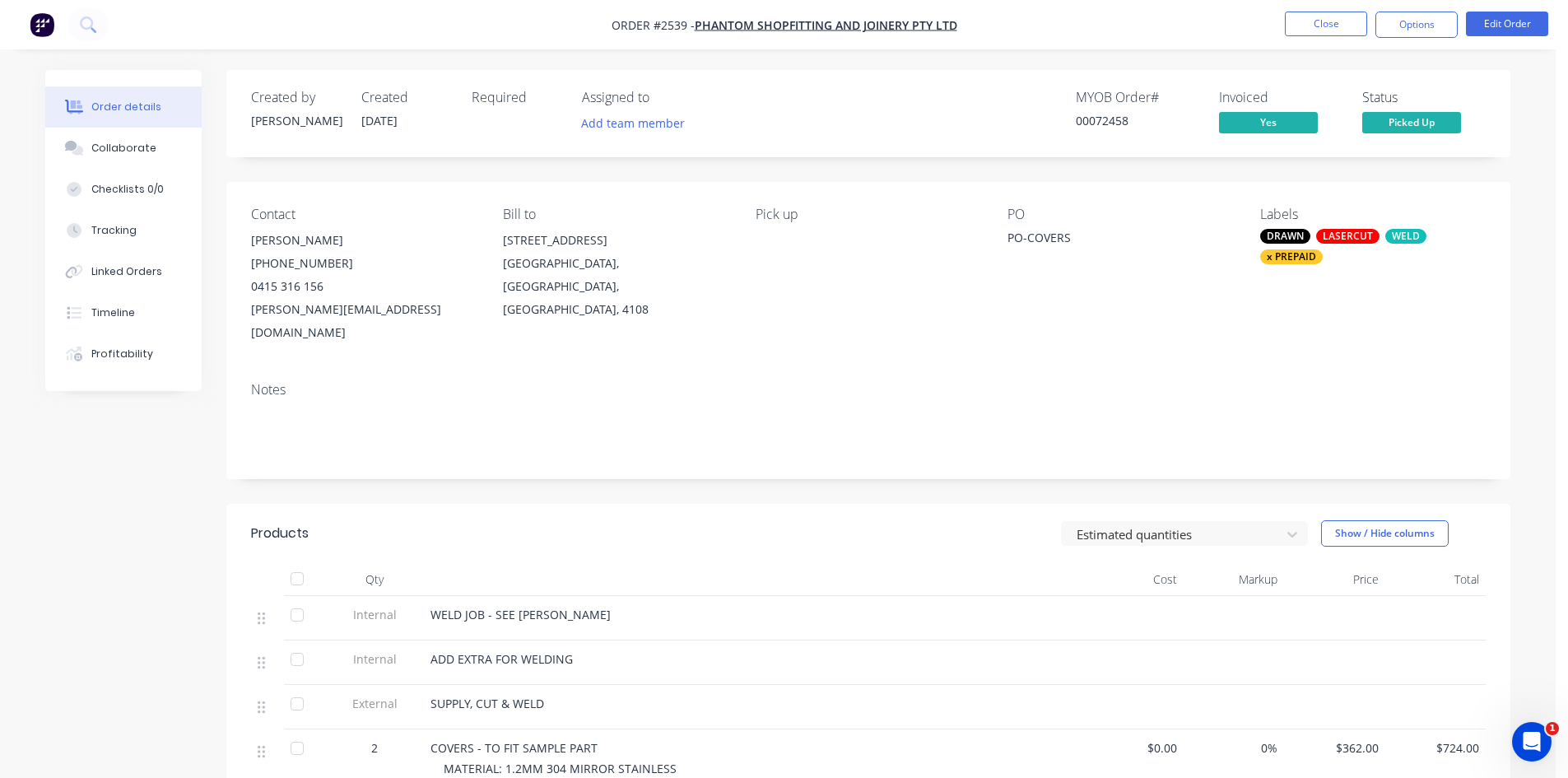
click at [711, 695] on div "SUPPLY, CUT & WELD" at bounding box center [753, 704] width 645 height 18
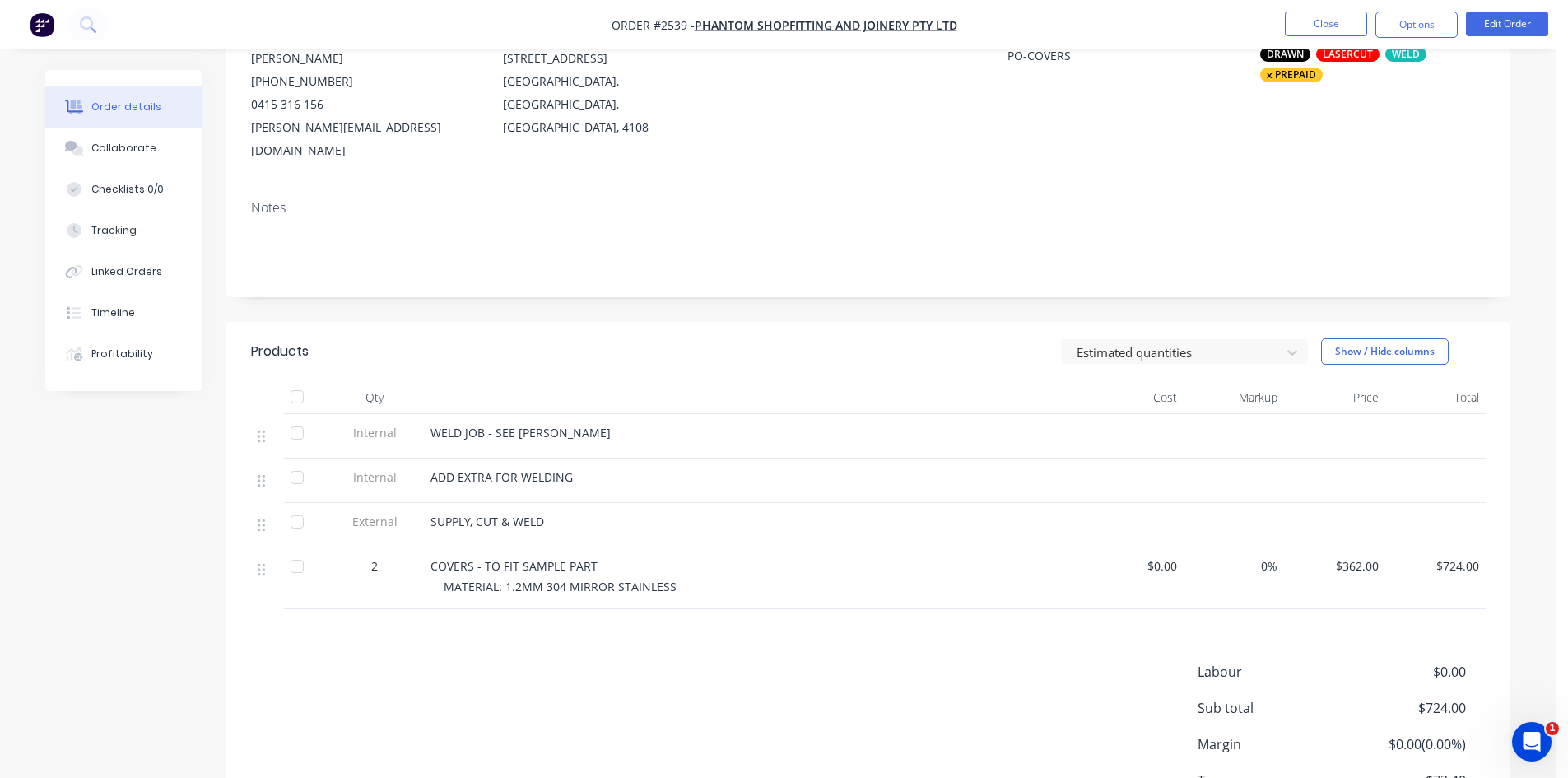
scroll to position [191, 0]
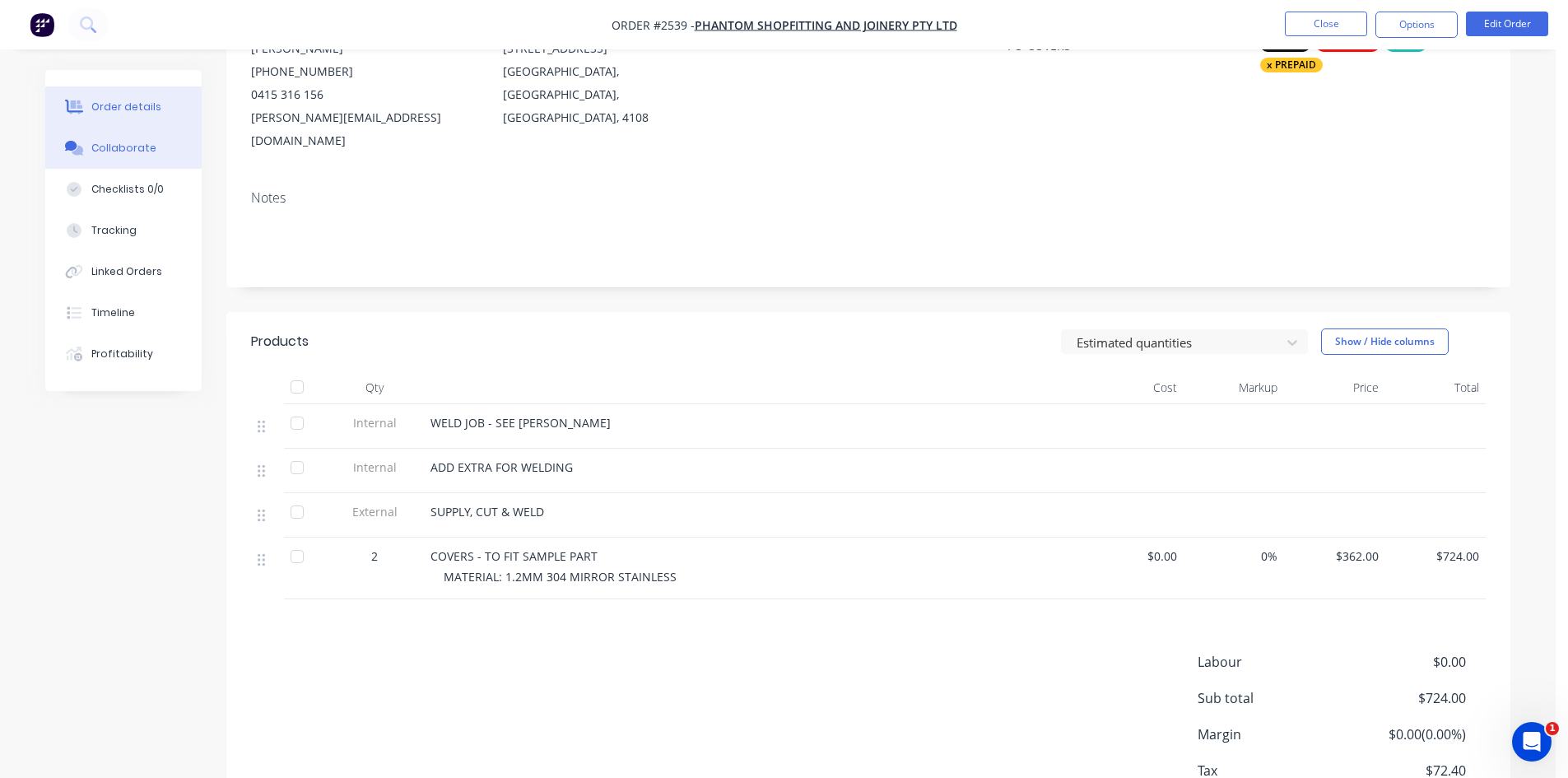
click at [97, 143] on div "Collaborate" at bounding box center [124, 147] width 65 height 15
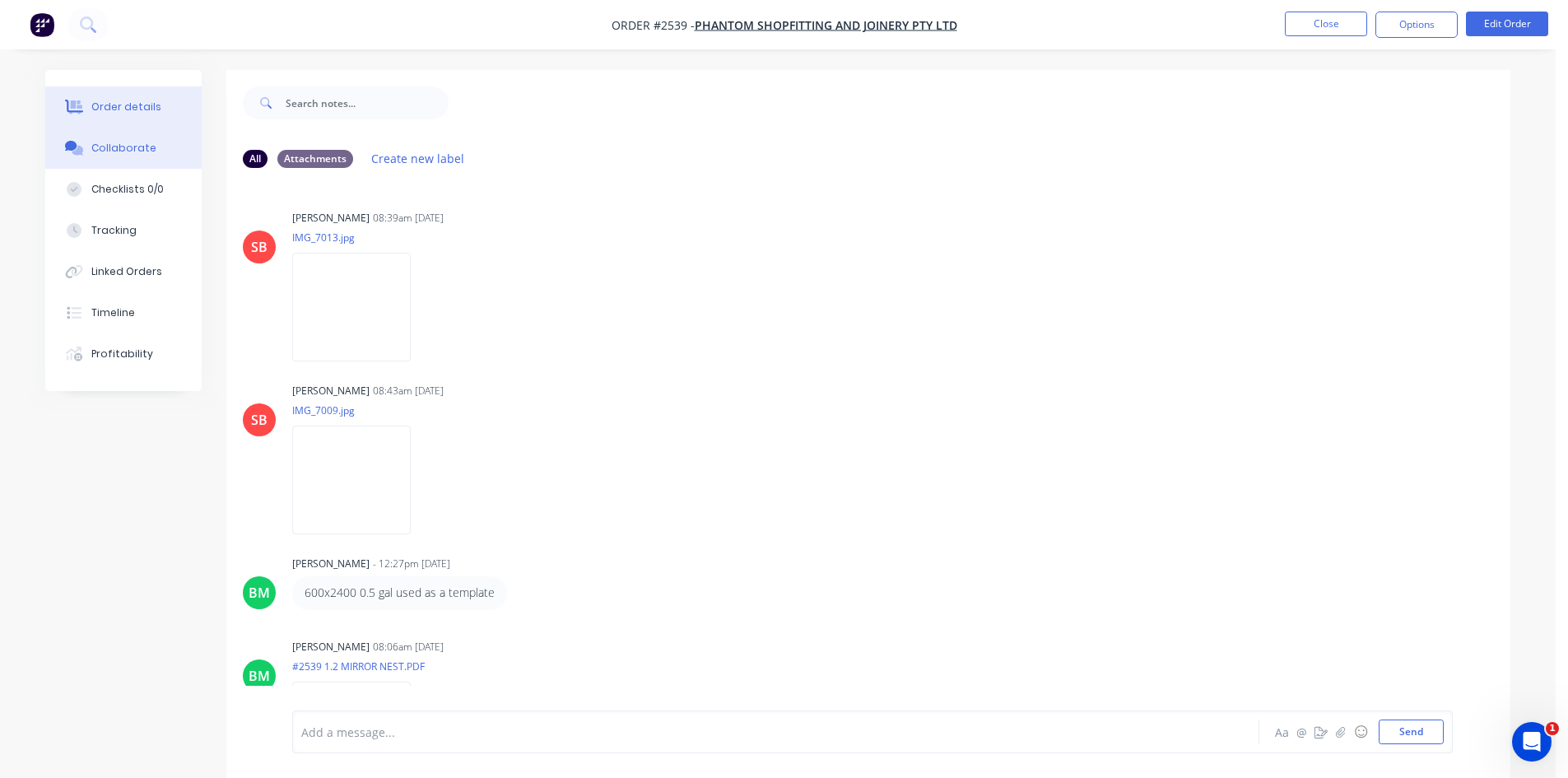
click at [118, 107] on div "Order details" at bounding box center [127, 106] width 70 height 15
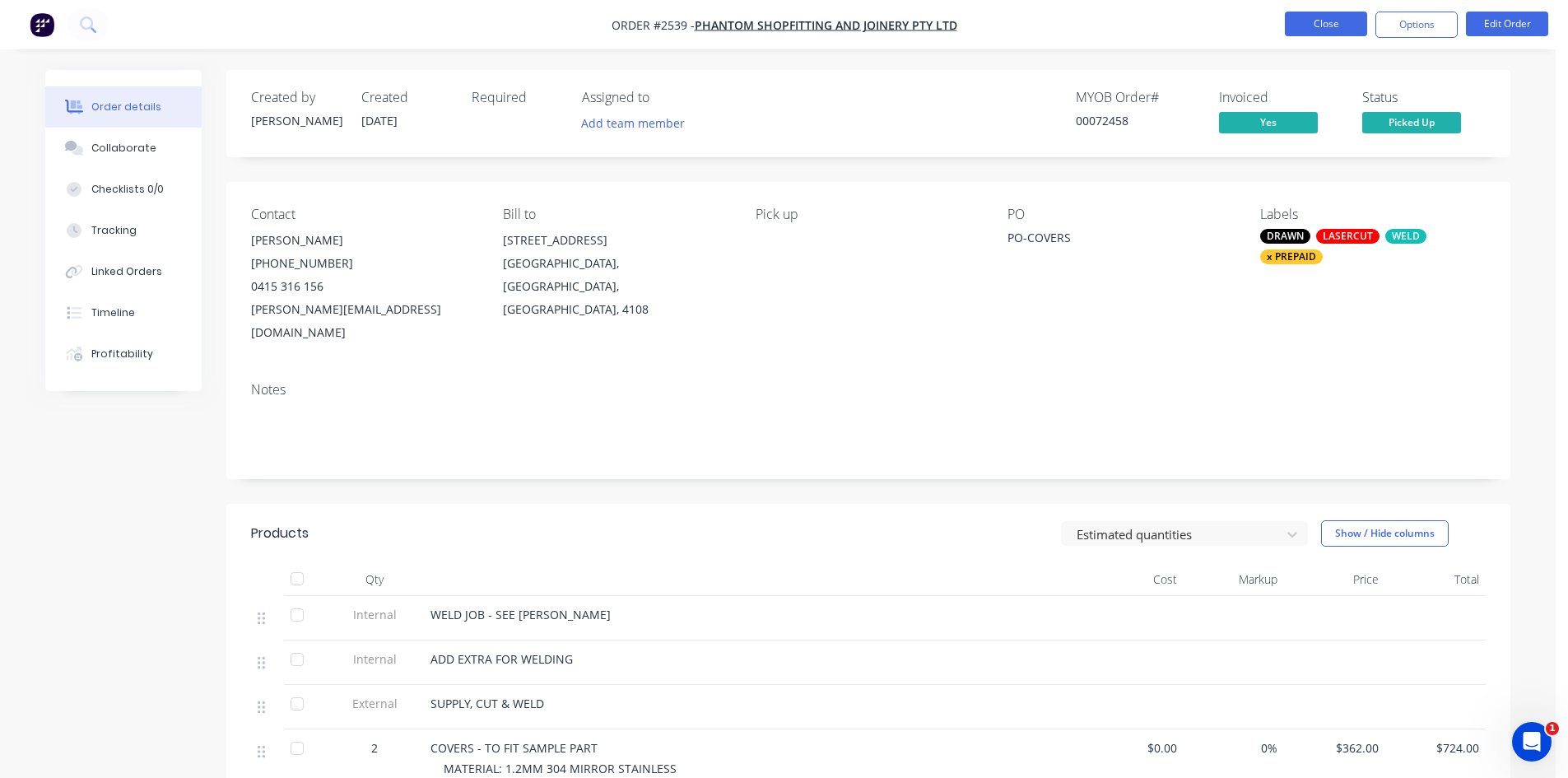
click at [1321, 23] on button "Close" at bounding box center [1326, 23] width 82 height 24
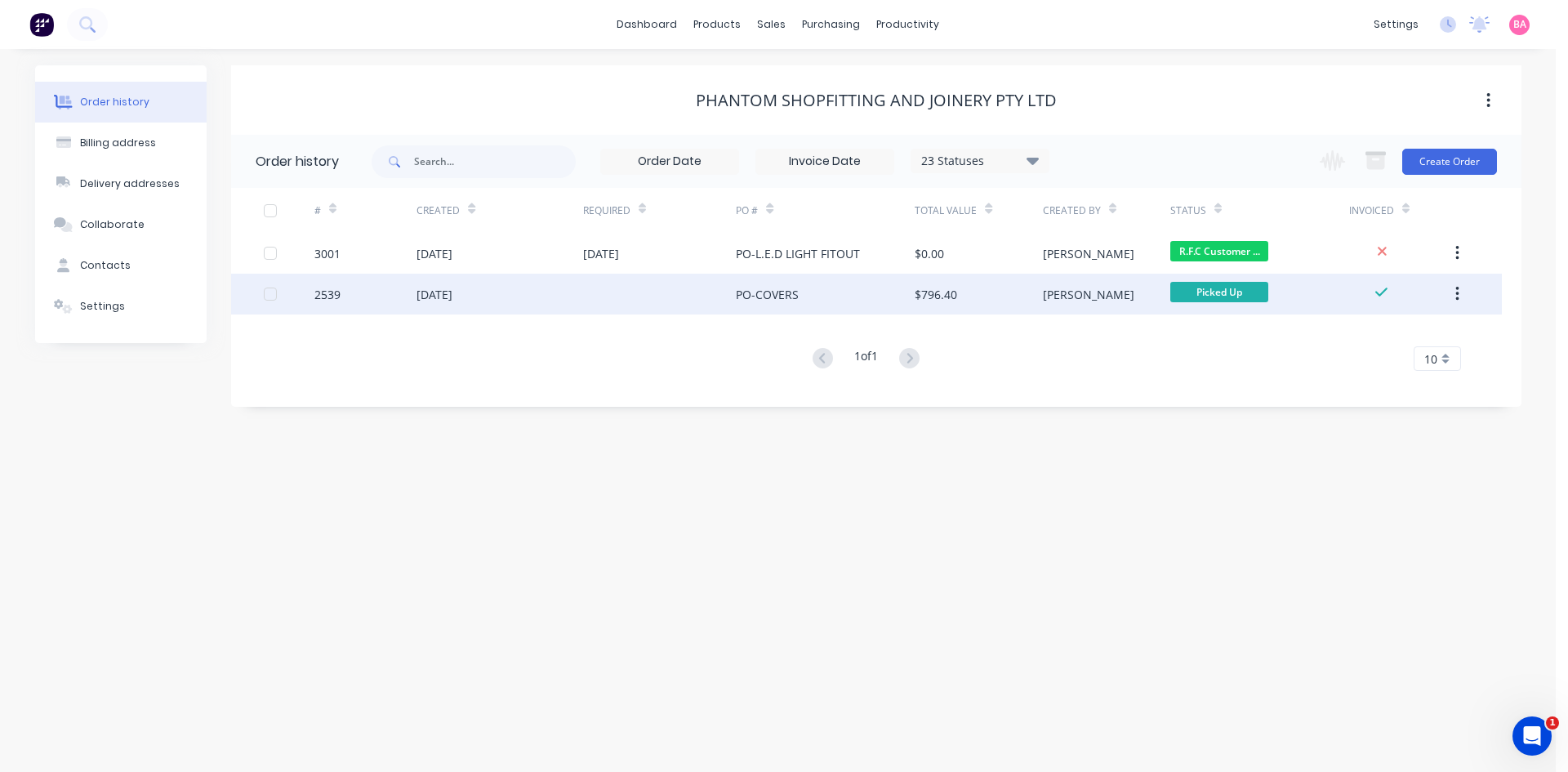
click at [446, 292] on div "[DATE]" at bounding box center [434, 294] width 36 height 17
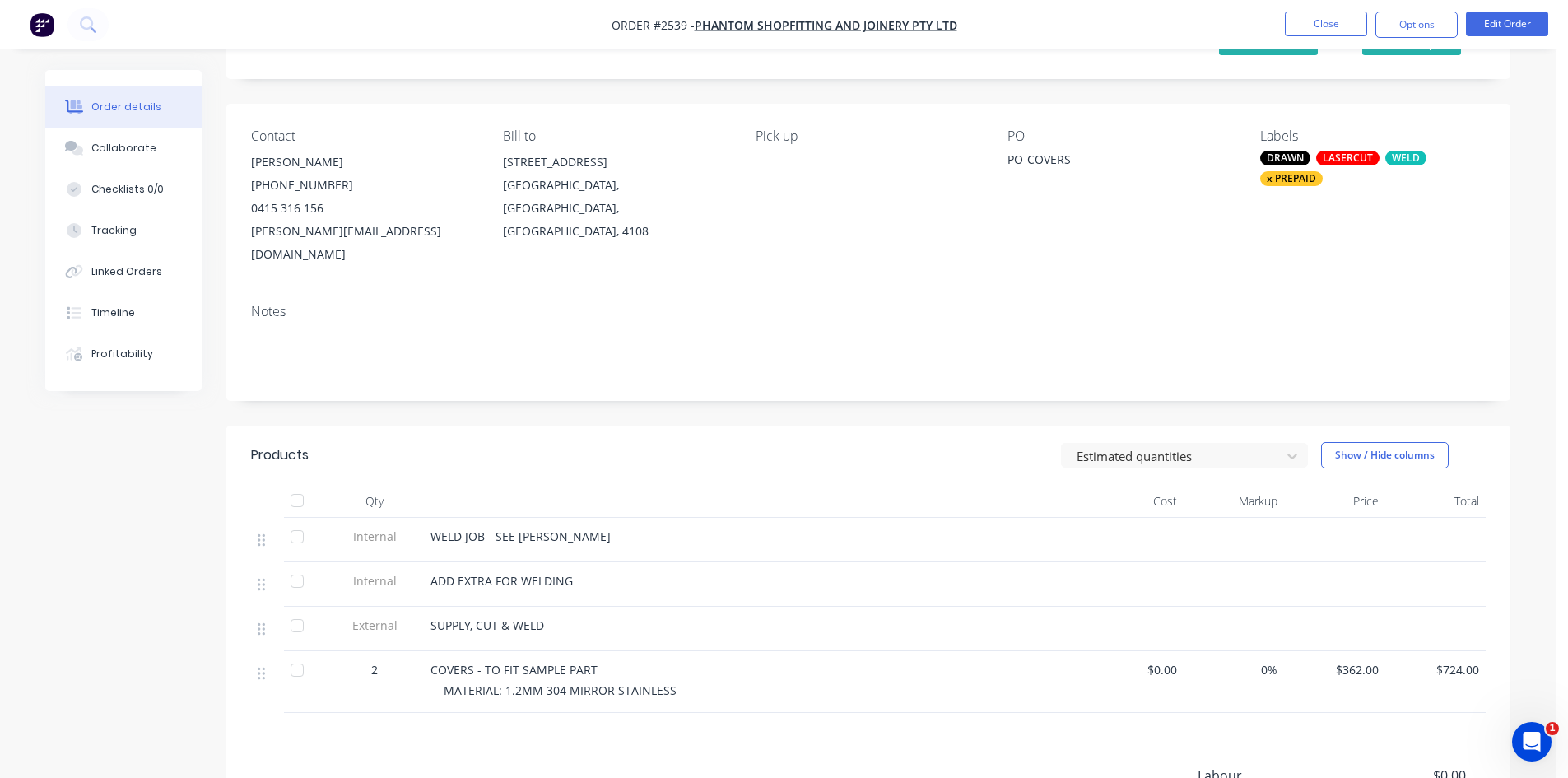
scroll to position [82, 0]
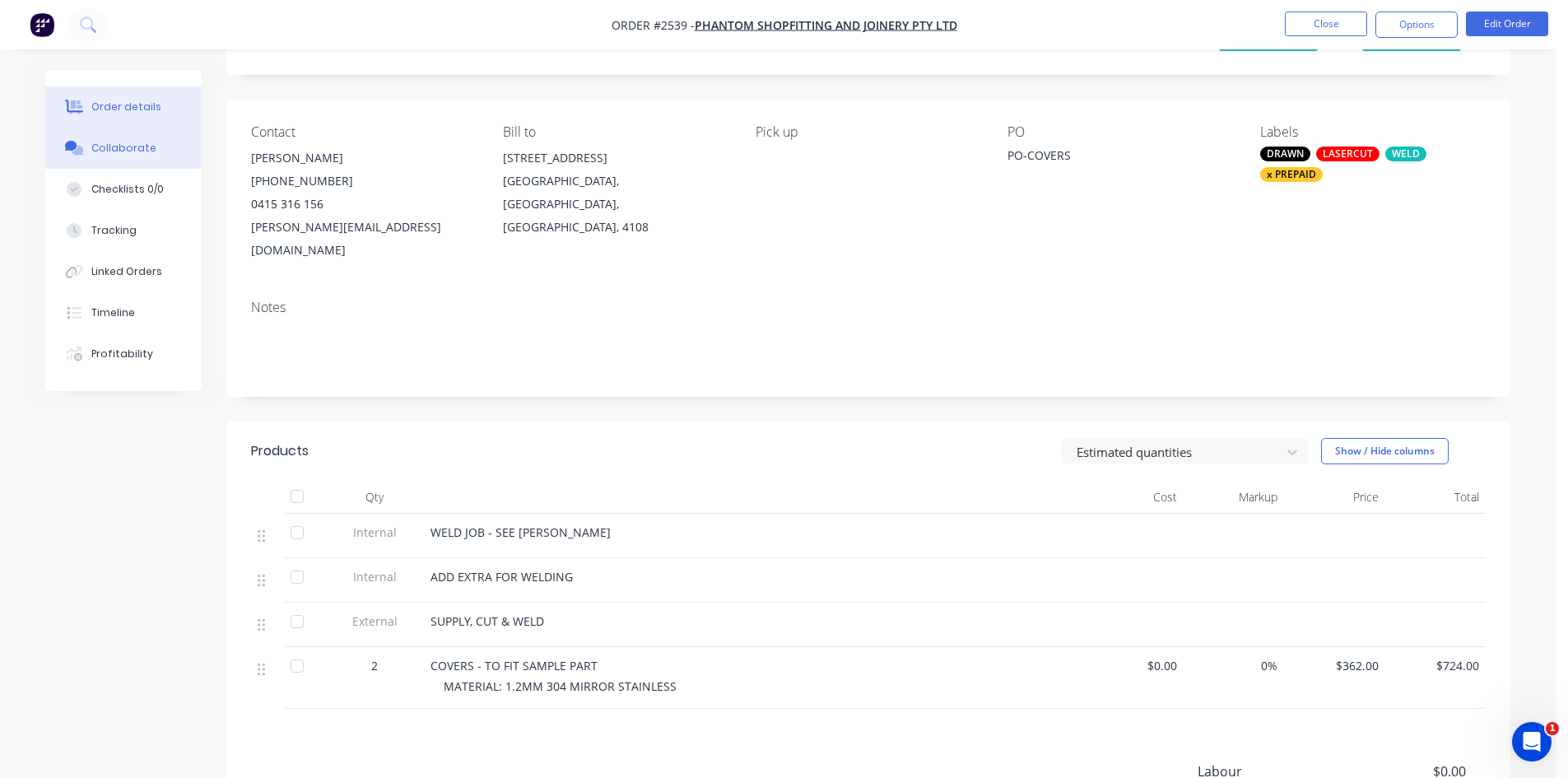
click at [116, 151] on div "Collaborate" at bounding box center [124, 147] width 65 height 15
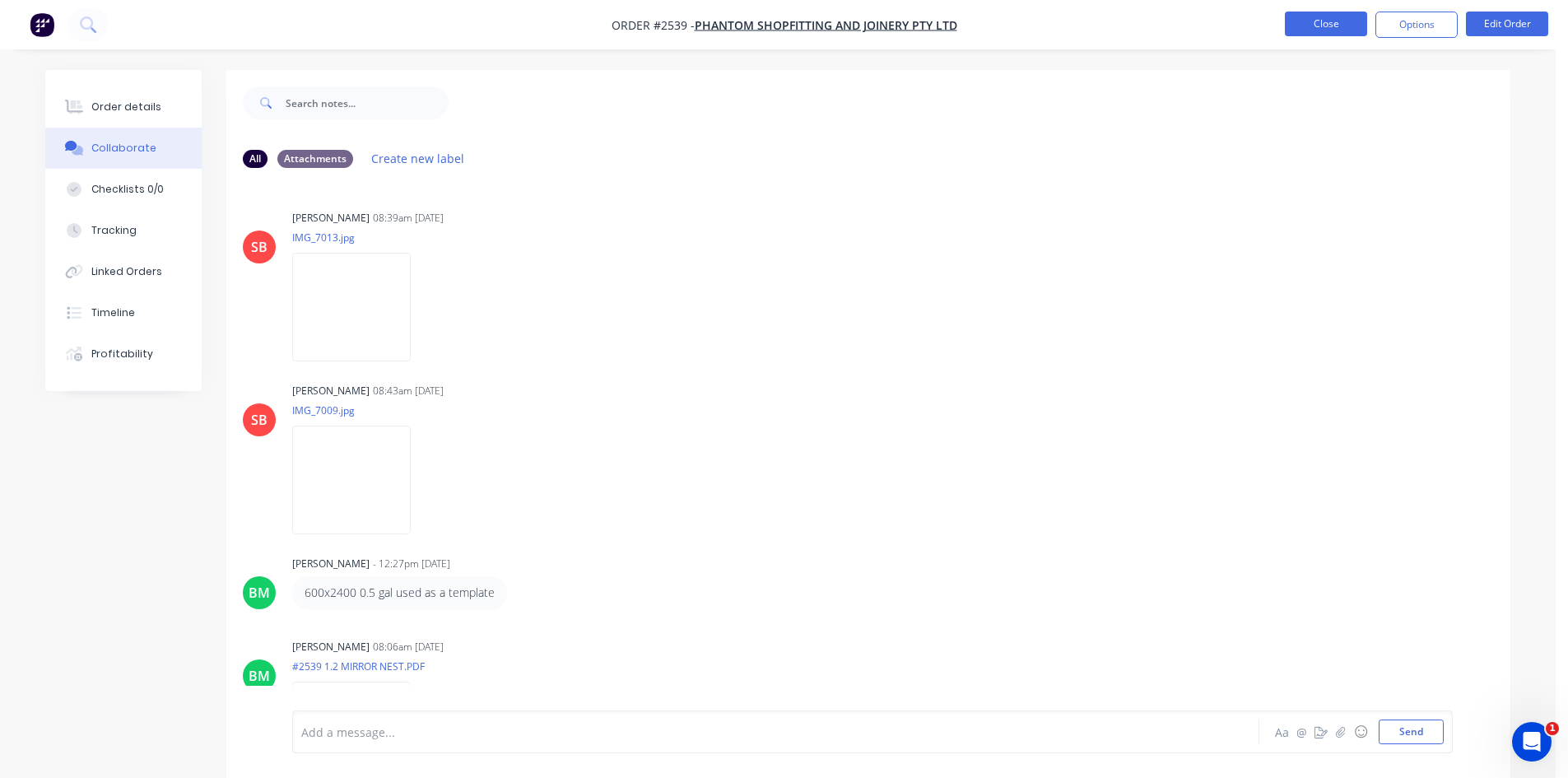
click at [1293, 16] on button "Close" at bounding box center [1326, 23] width 82 height 24
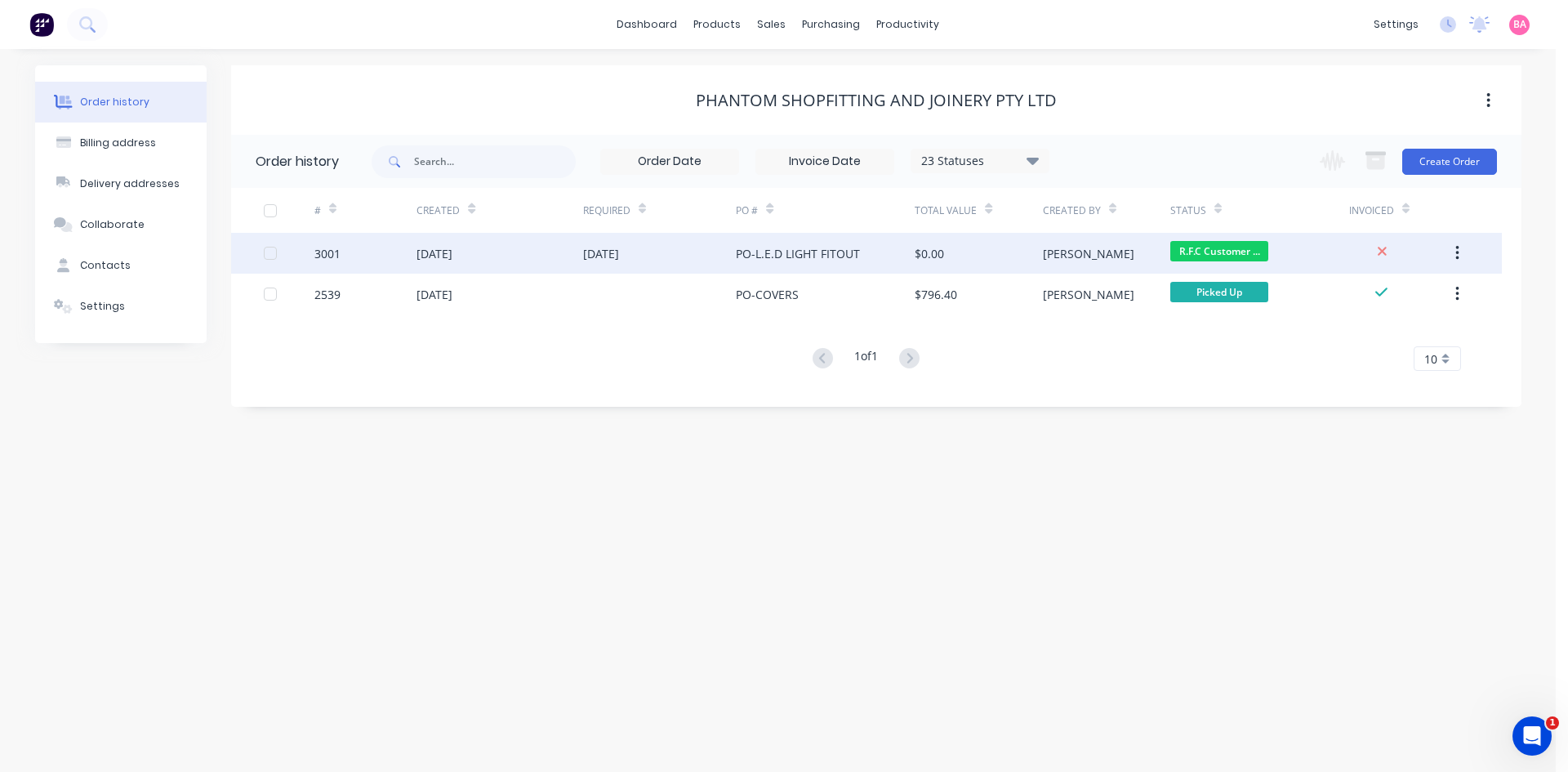
click at [328, 253] on div "3001" at bounding box center [327, 254] width 26 height 17
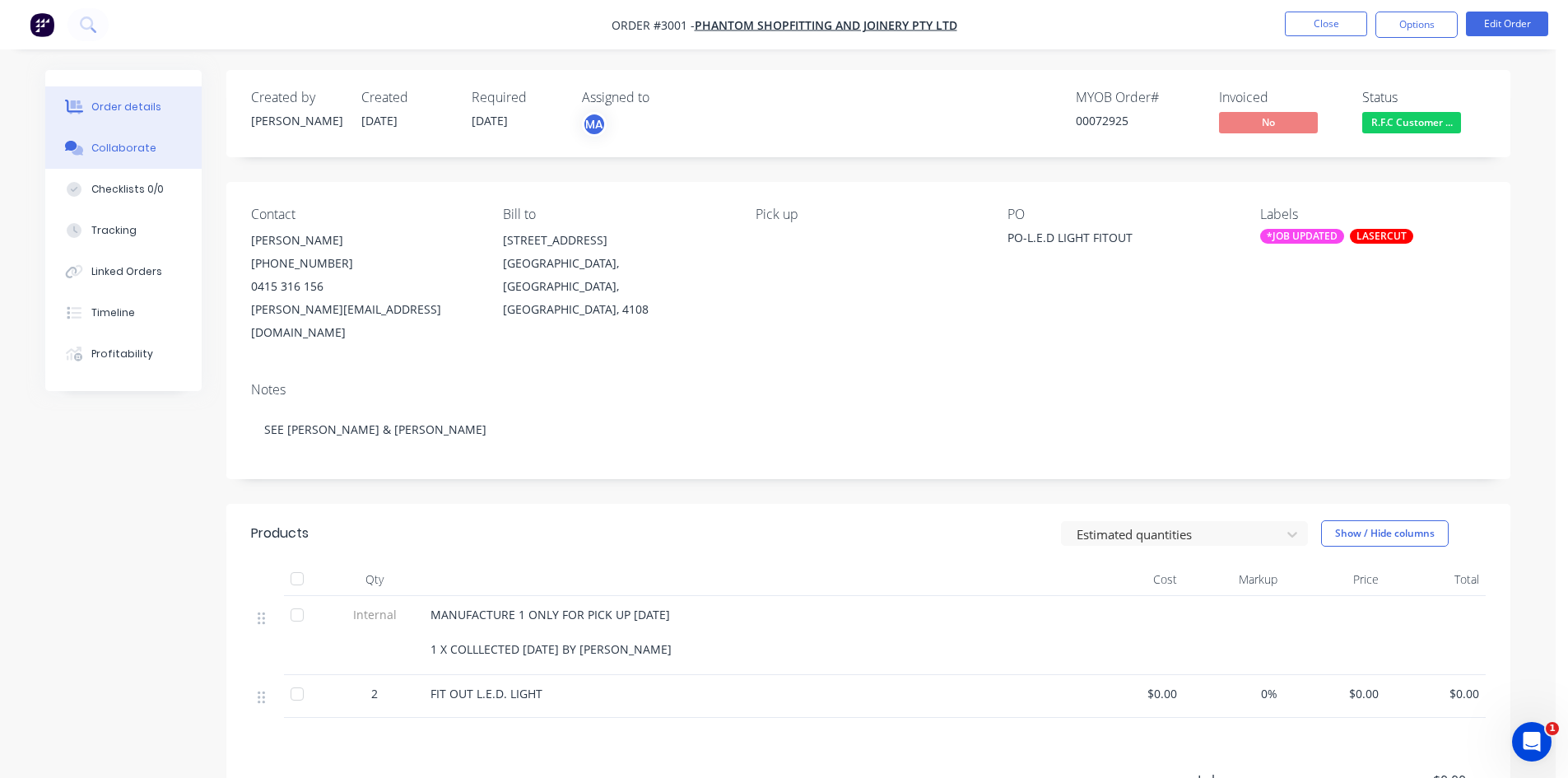
click at [107, 146] on div "Collaborate" at bounding box center [124, 147] width 65 height 15
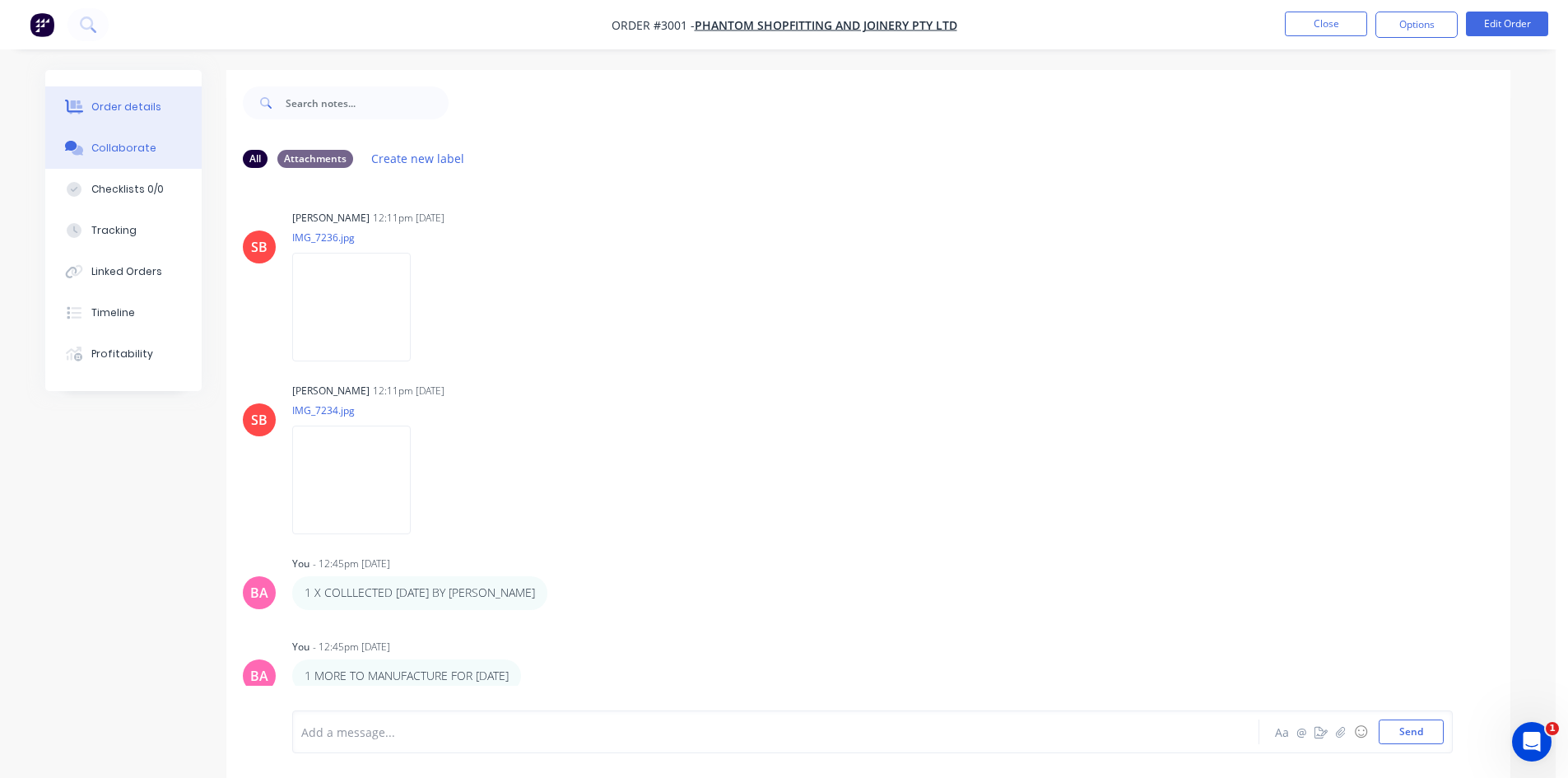
click at [120, 102] on div "Order details" at bounding box center [127, 106] width 70 height 15
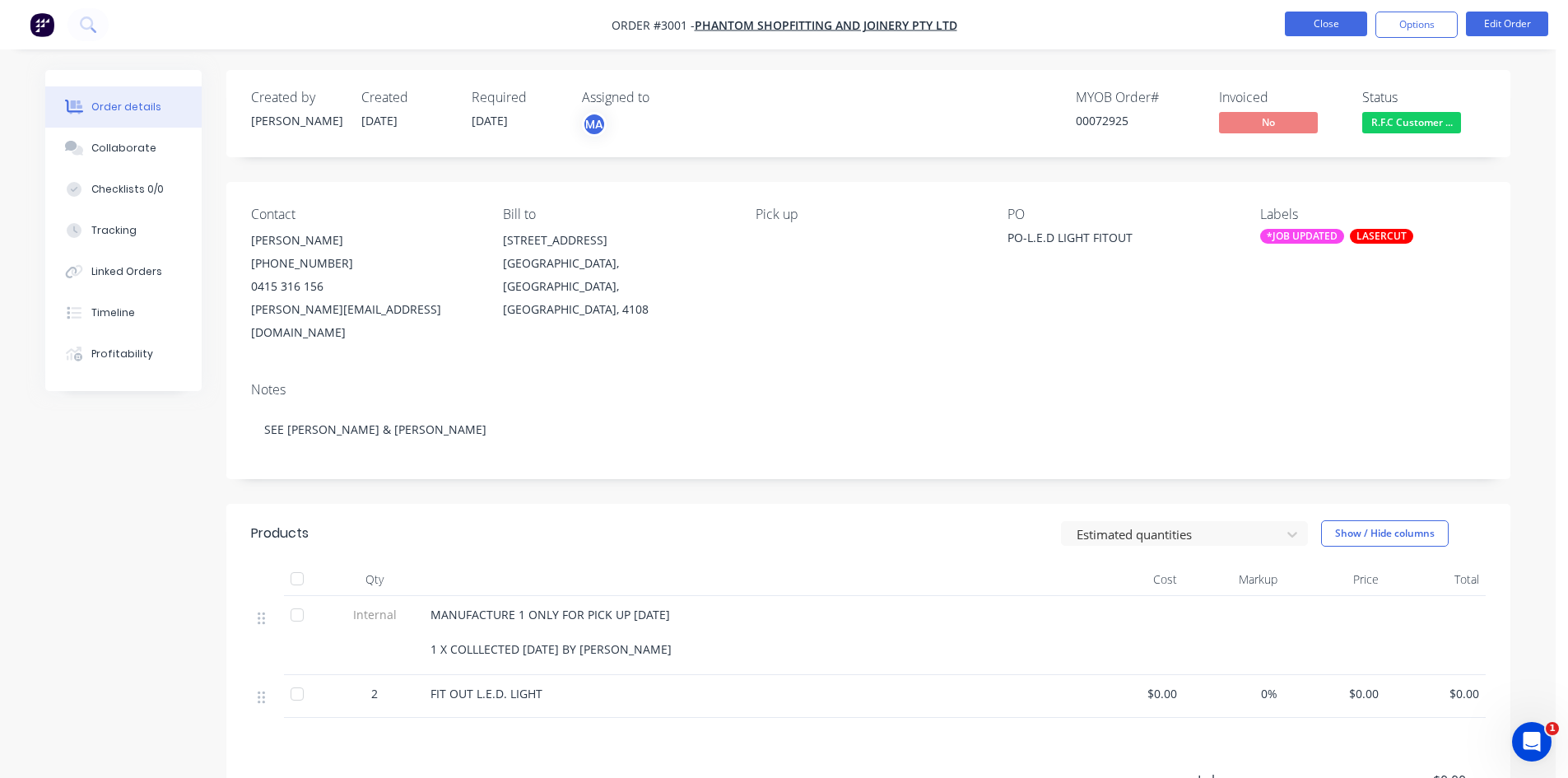
click at [1319, 20] on button "Close" at bounding box center [1326, 23] width 82 height 24
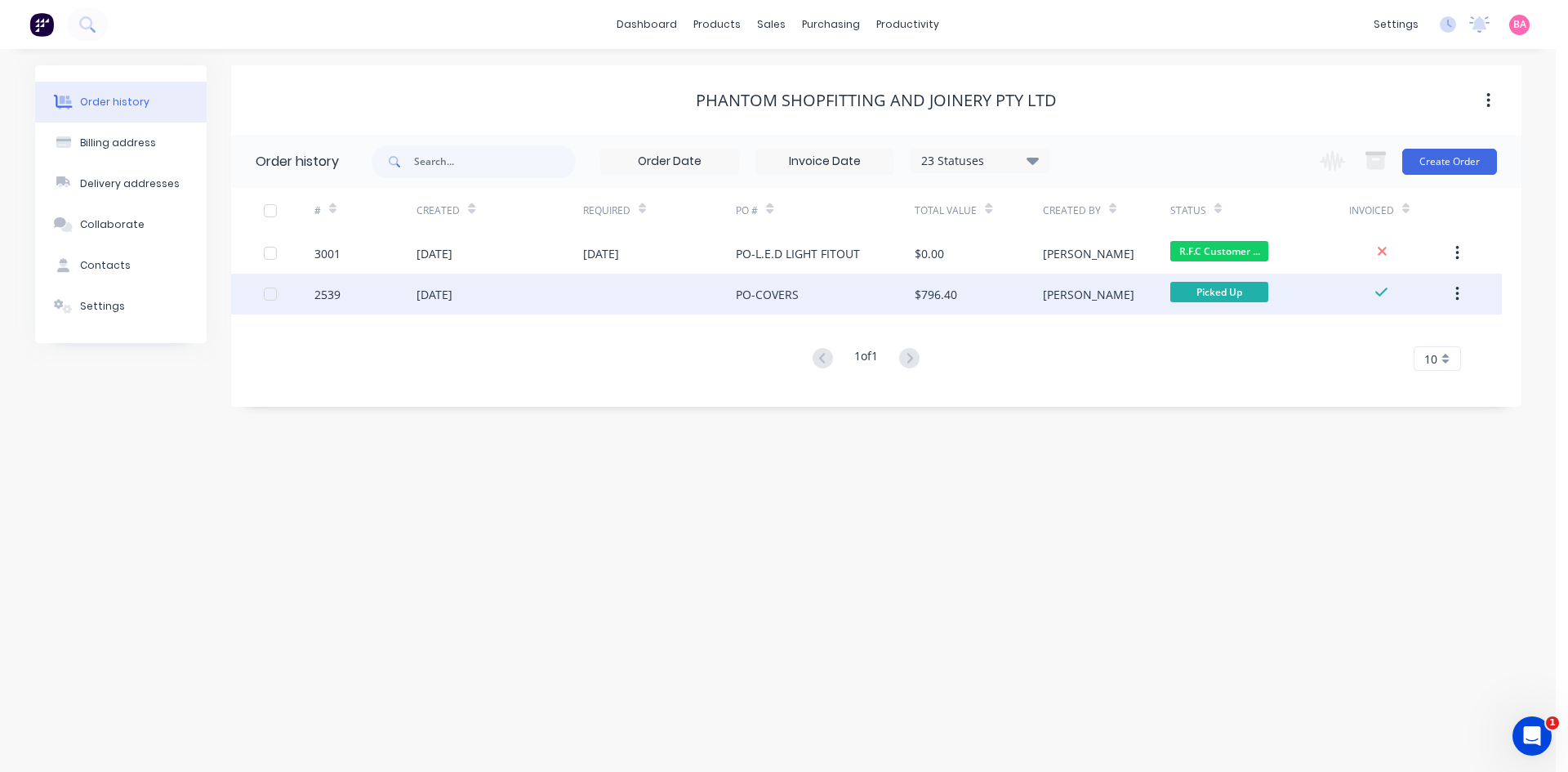
click at [319, 290] on div "2539" at bounding box center [327, 294] width 26 height 17
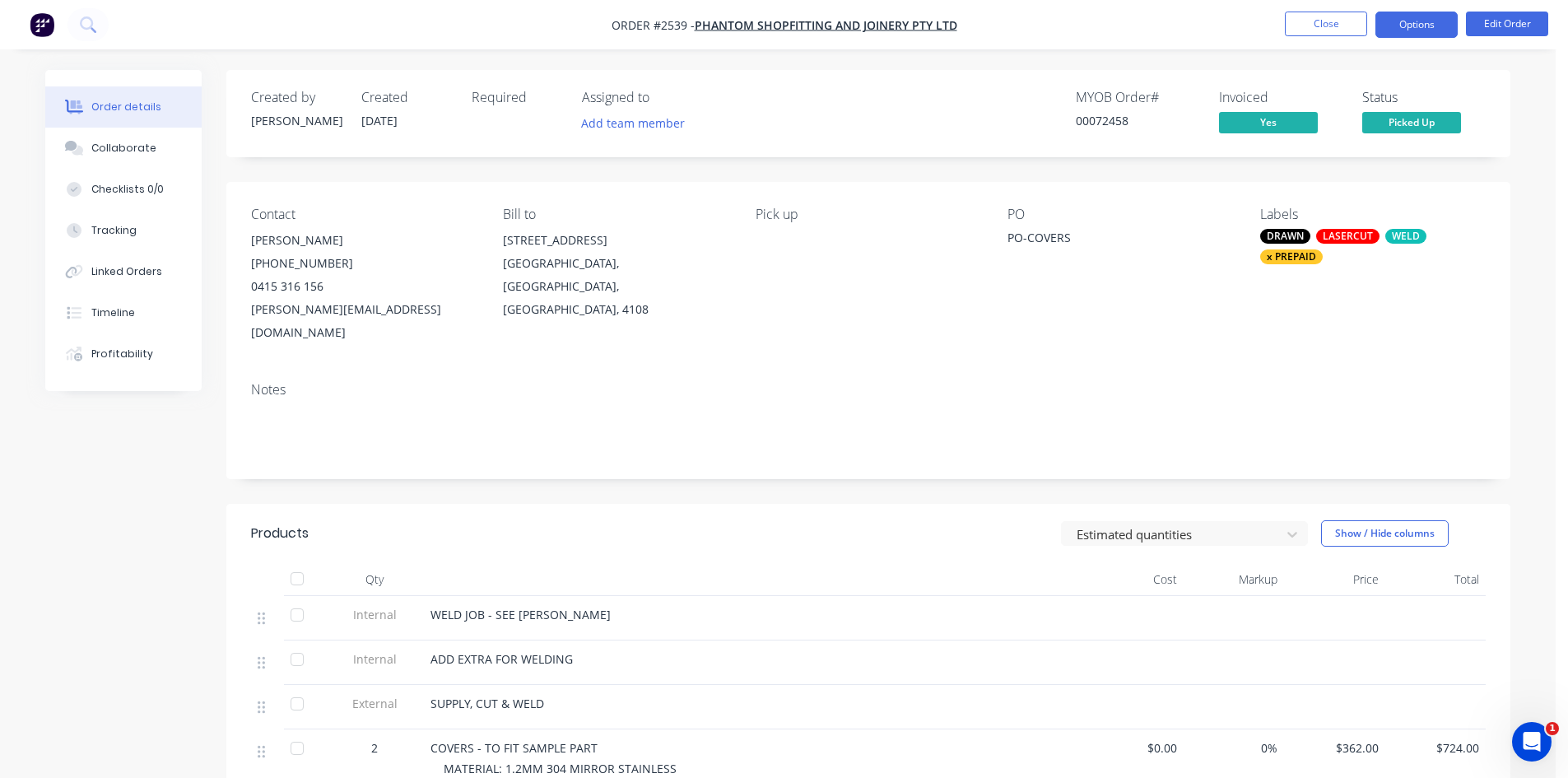
click at [1421, 25] on button "Options" at bounding box center [1417, 24] width 82 height 26
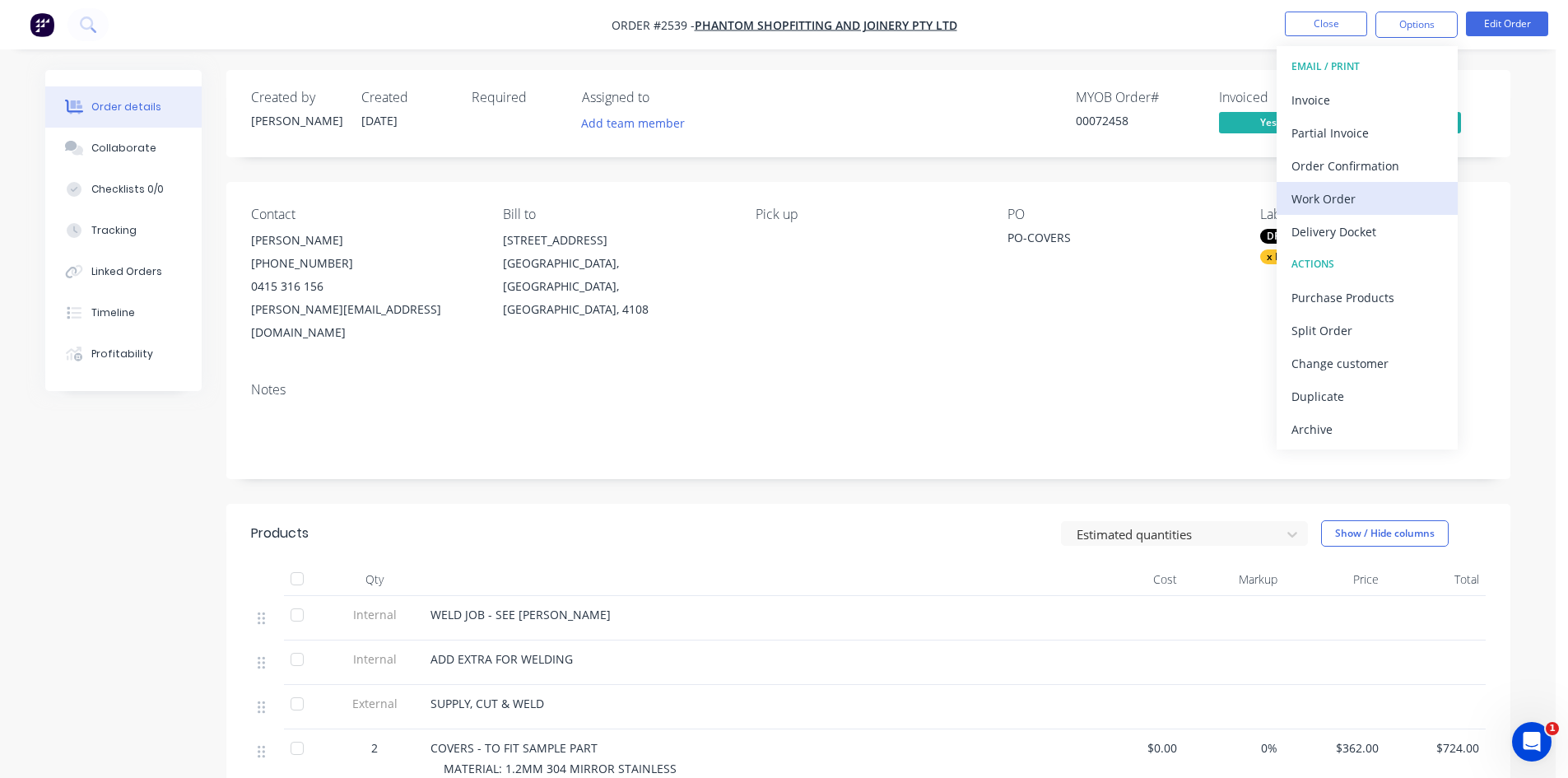
click at [1327, 194] on div "Work Order" at bounding box center [1367, 198] width 151 height 23
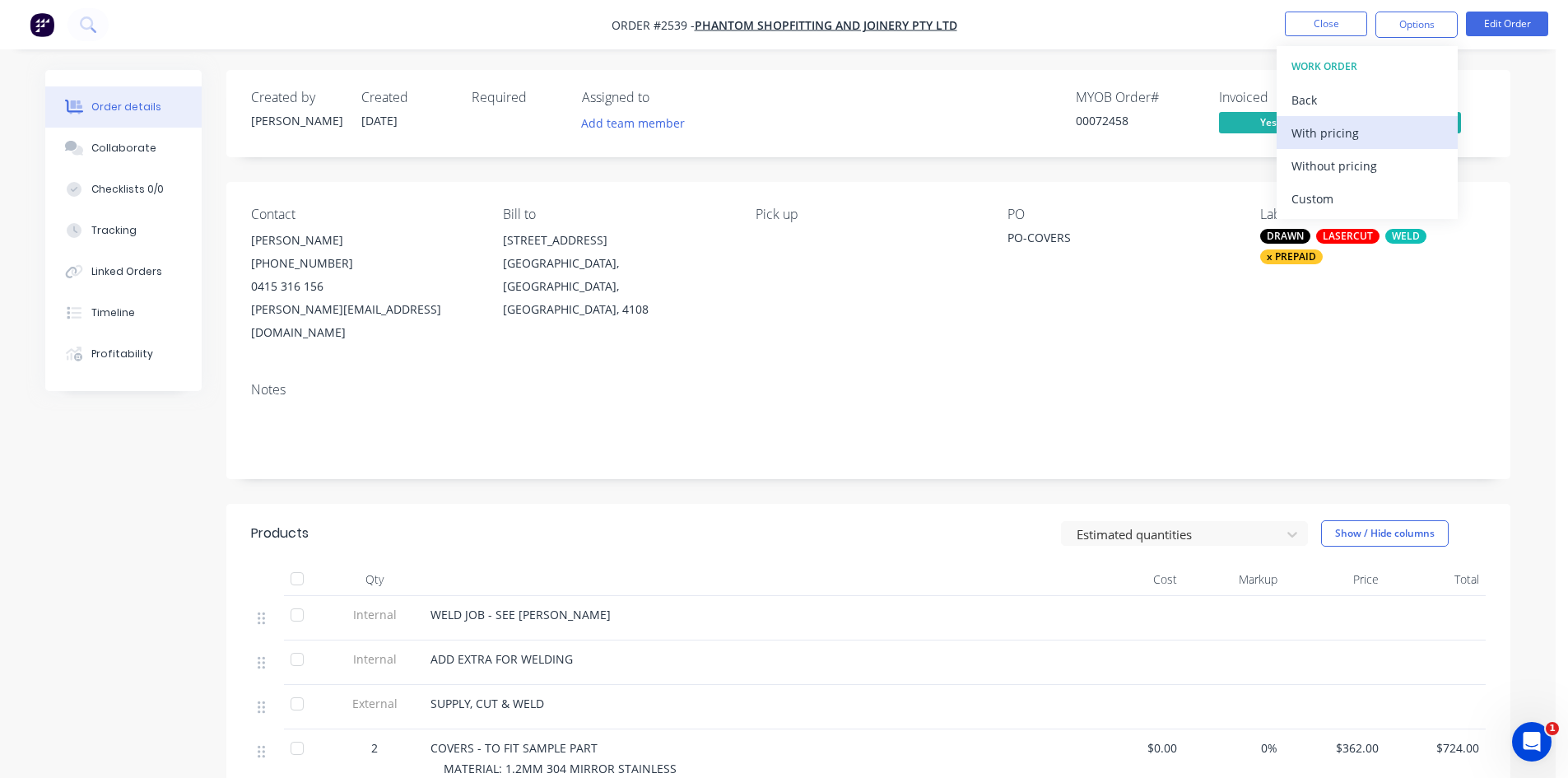
click at [1342, 133] on div "With pricing" at bounding box center [1367, 133] width 151 height 23
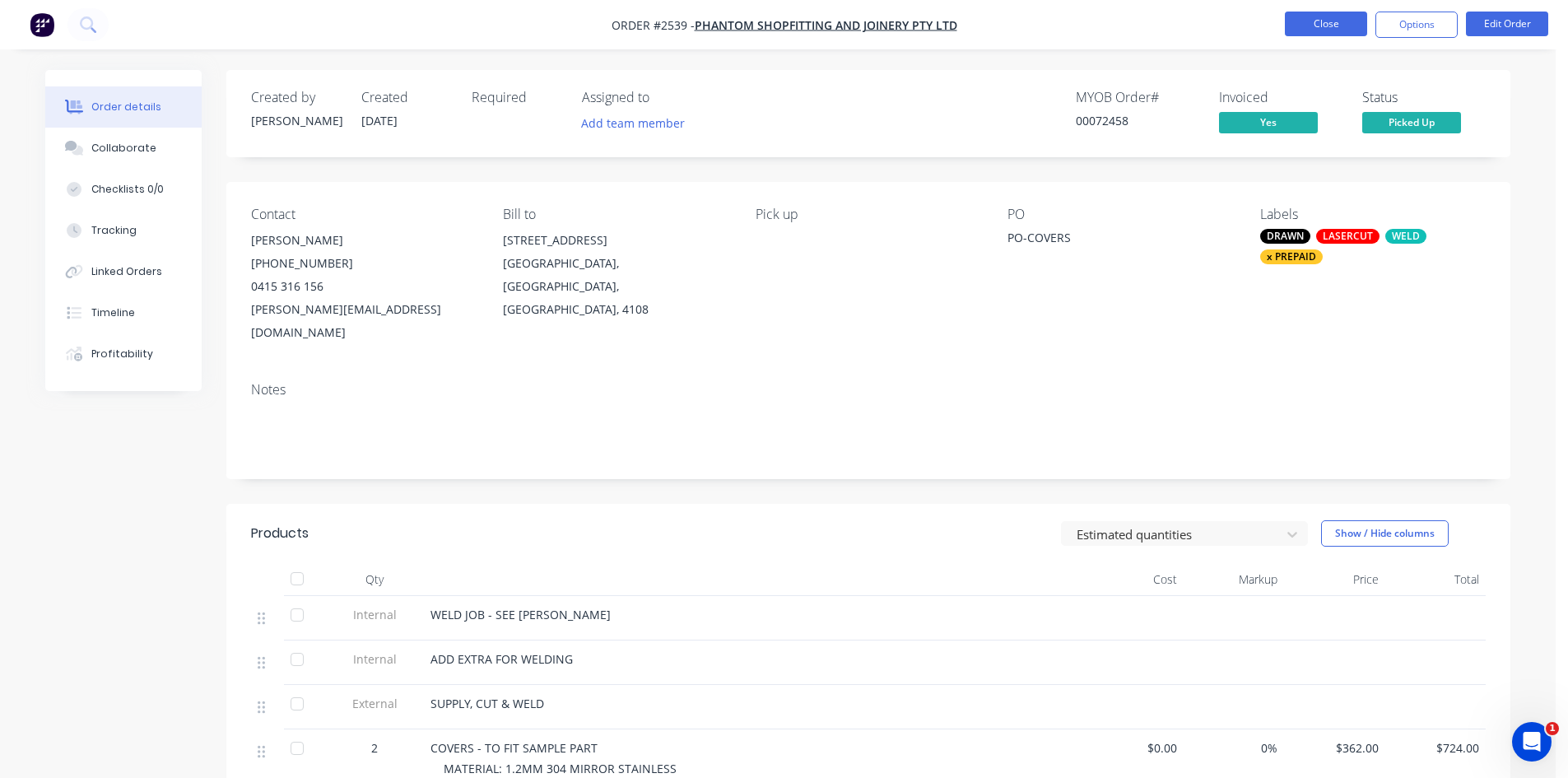
click at [1330, 18] on button "Close" at bounding box center [1326, 23] width 82 height 24
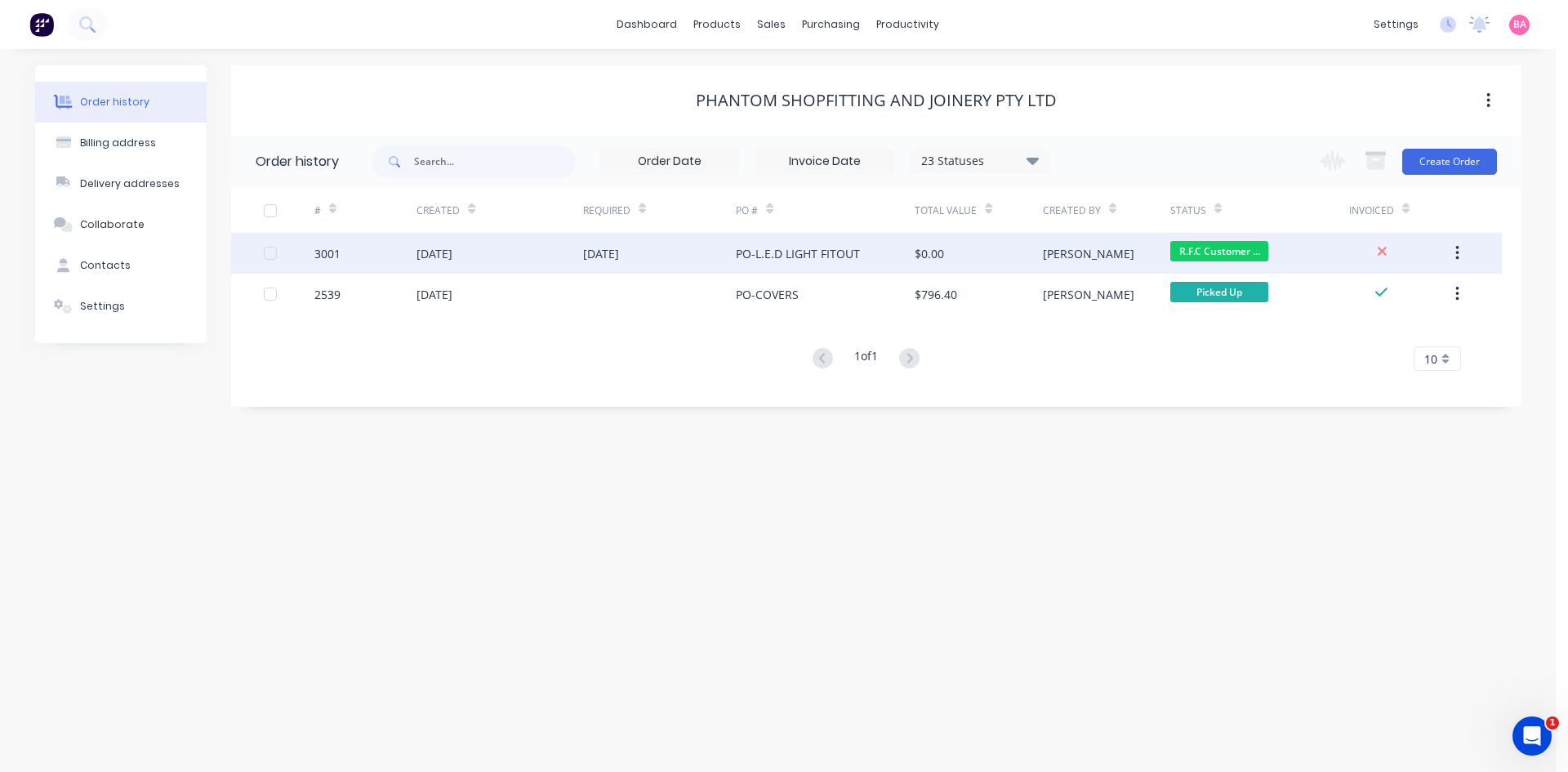
click at [452, 251] on div "[DATE]" at bounding box center [434, 254] width 36 height 17
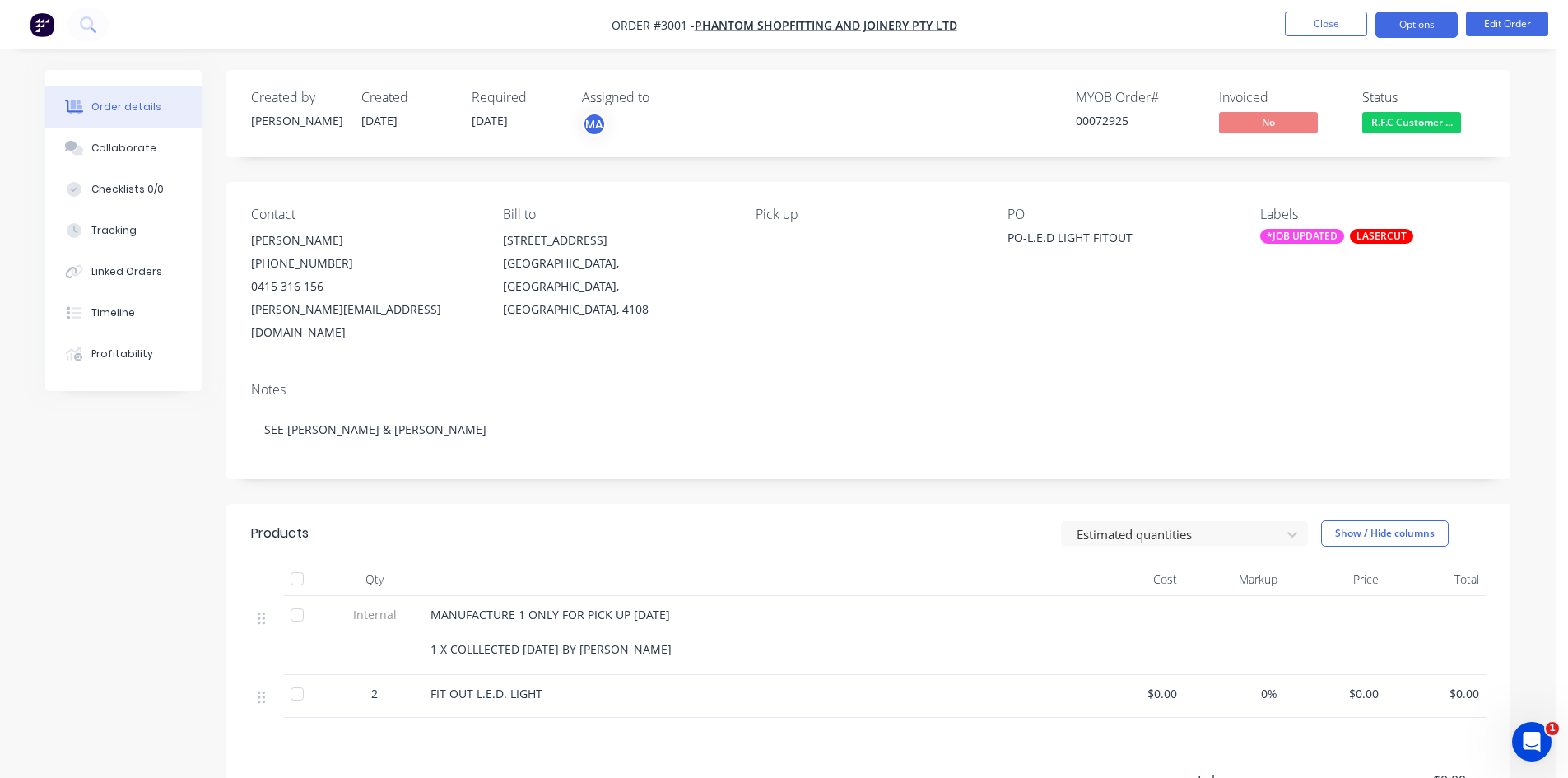
click at [1406, 19] on button "Options" at bounding box center [1417, 24] width 82 height 26
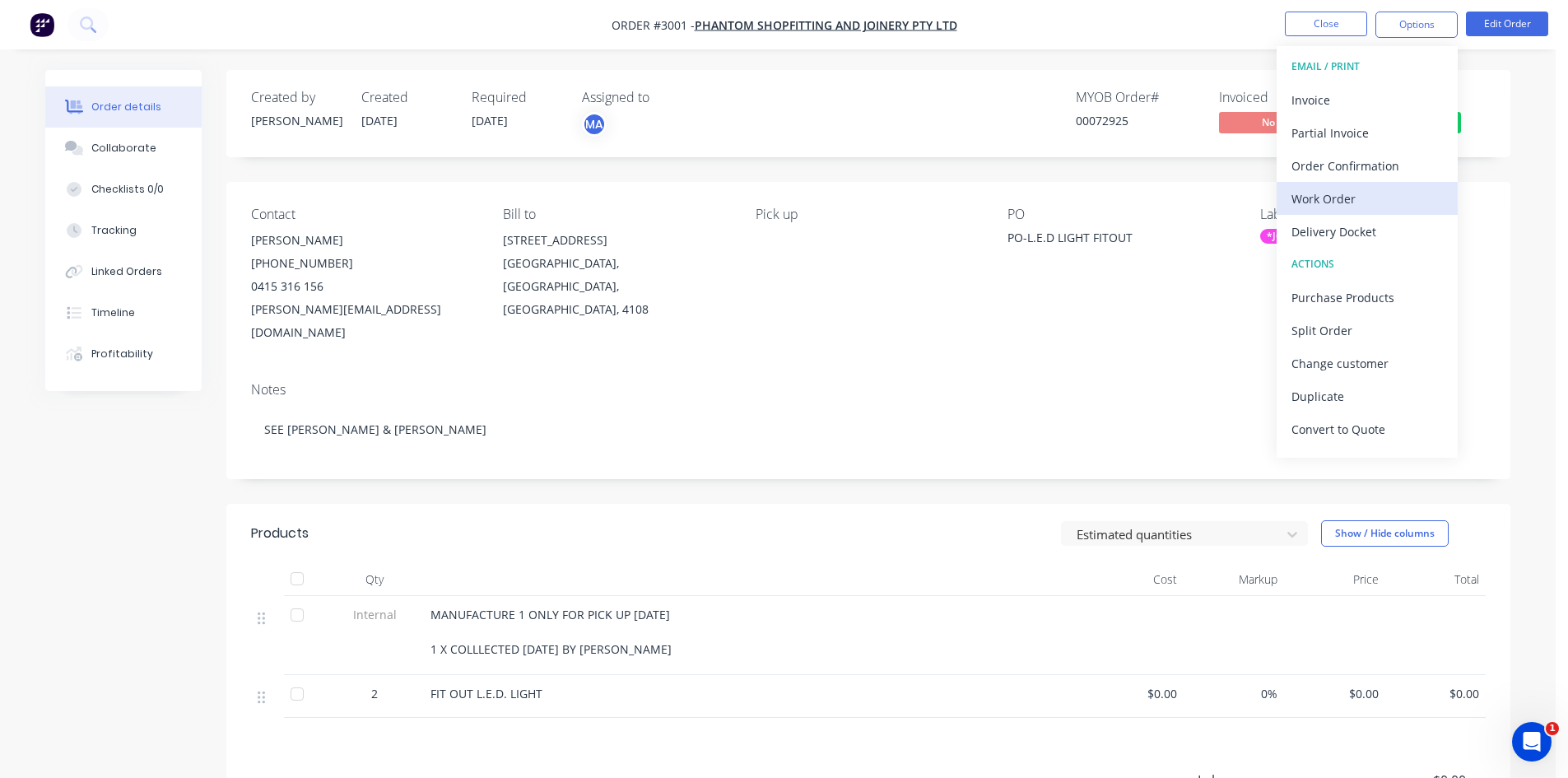
click at [1329, 193] on div "Work Order" at bounding box center [1367, 198] width 151 height 23
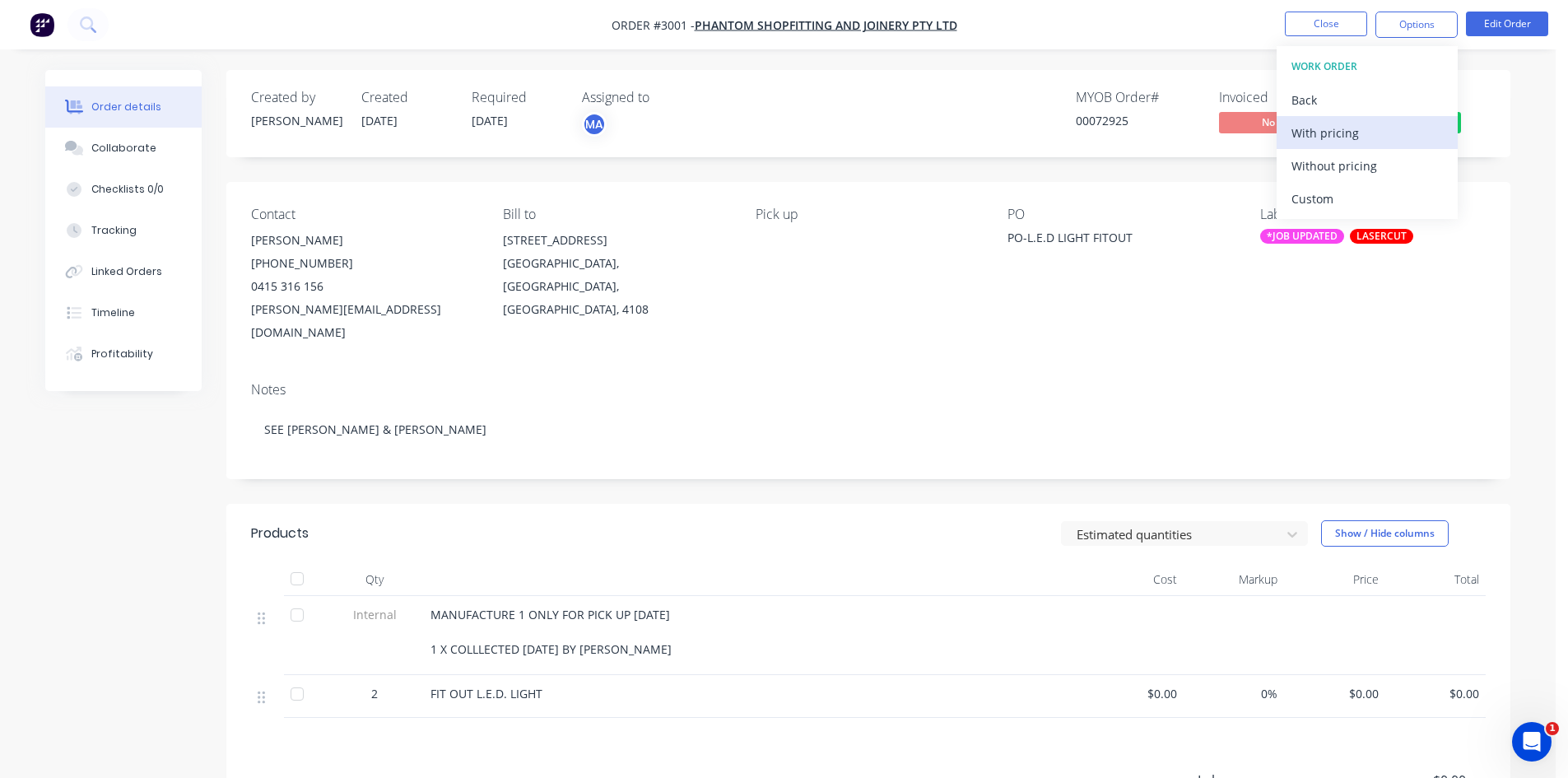
click at [1342, 125] on div "With pricing" at bounding box center [1367, 133] width 151 height 23
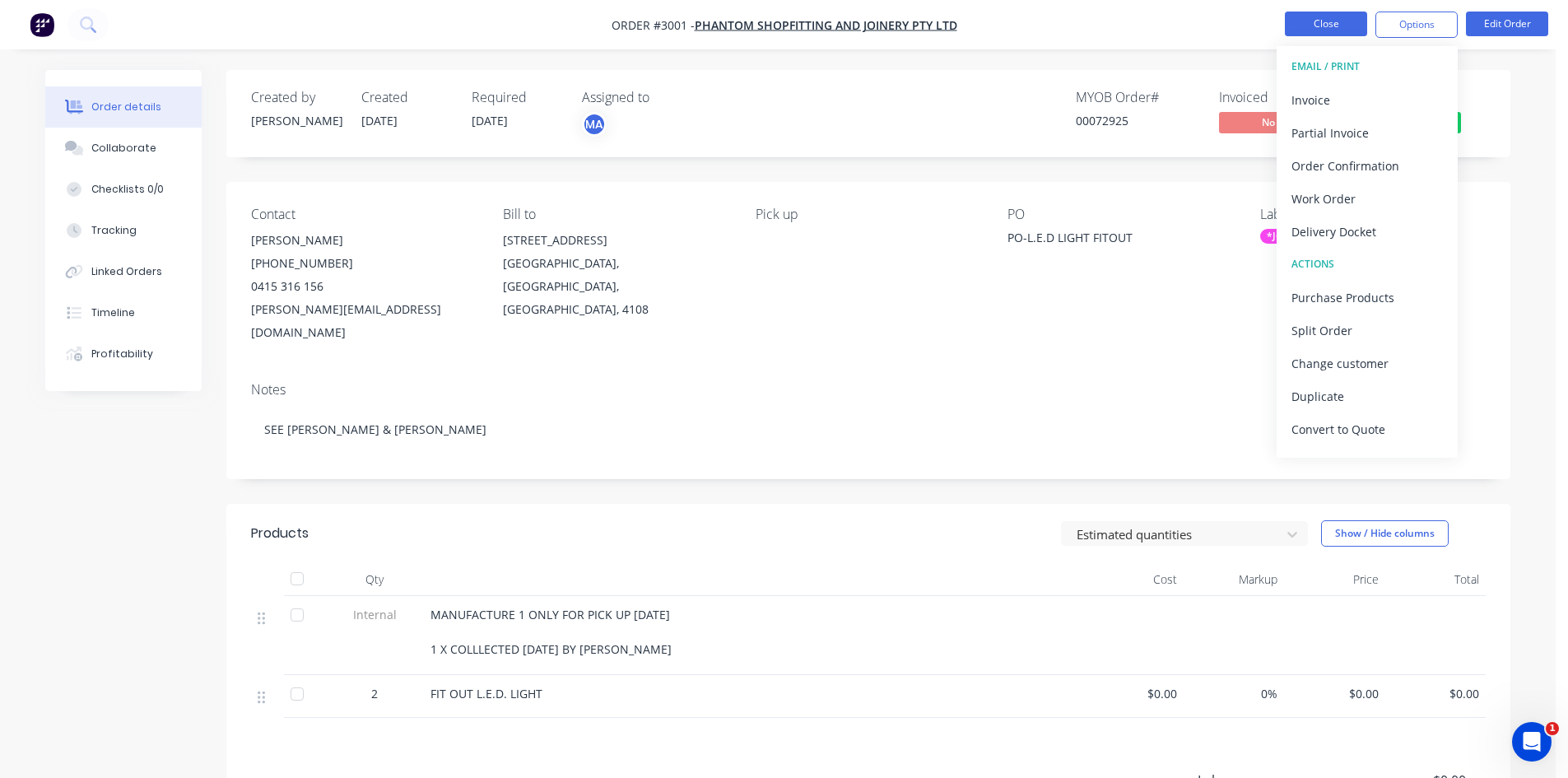
click at [1337, 20] on button "Close" at bounding box center [1326, 23] width 82 height 24
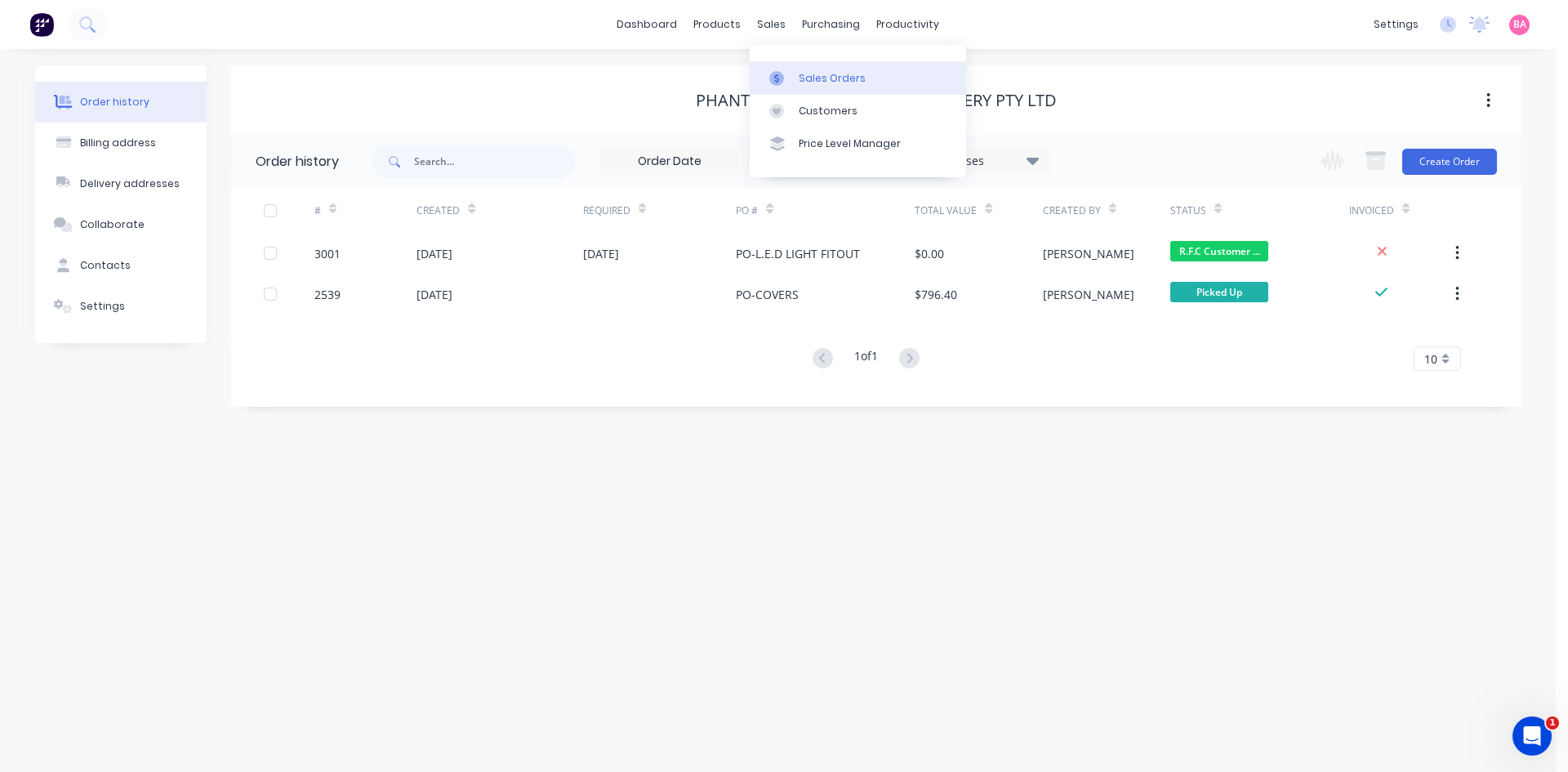
click at [805, 74] on div "Sales Orders" at bounding box center [832, 77] width 67 height 15
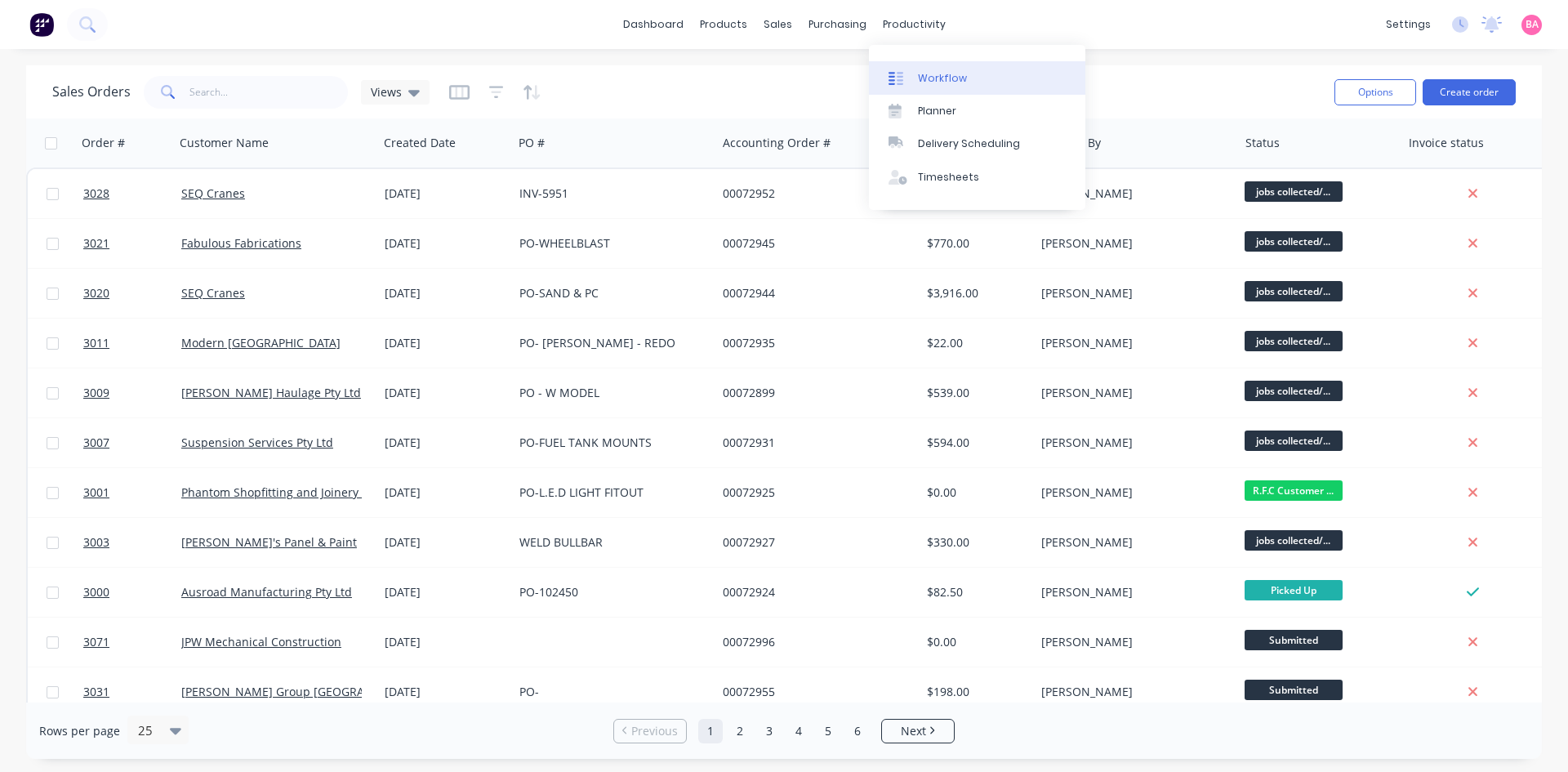
click at [940, 72] on div "Workflow" at bounding box center [942, 77] width 49 height 15
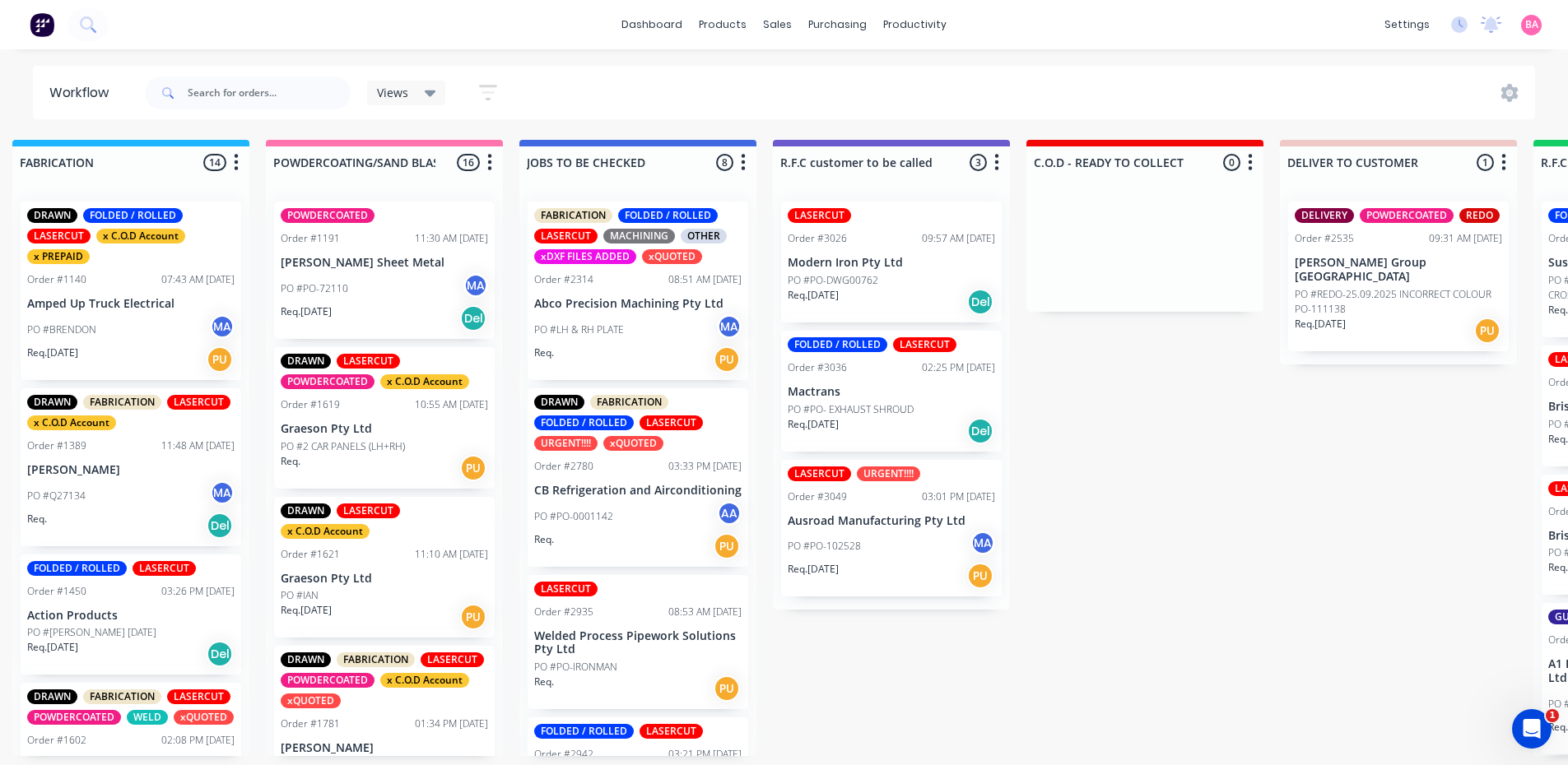
scroll to position [0, 1324]
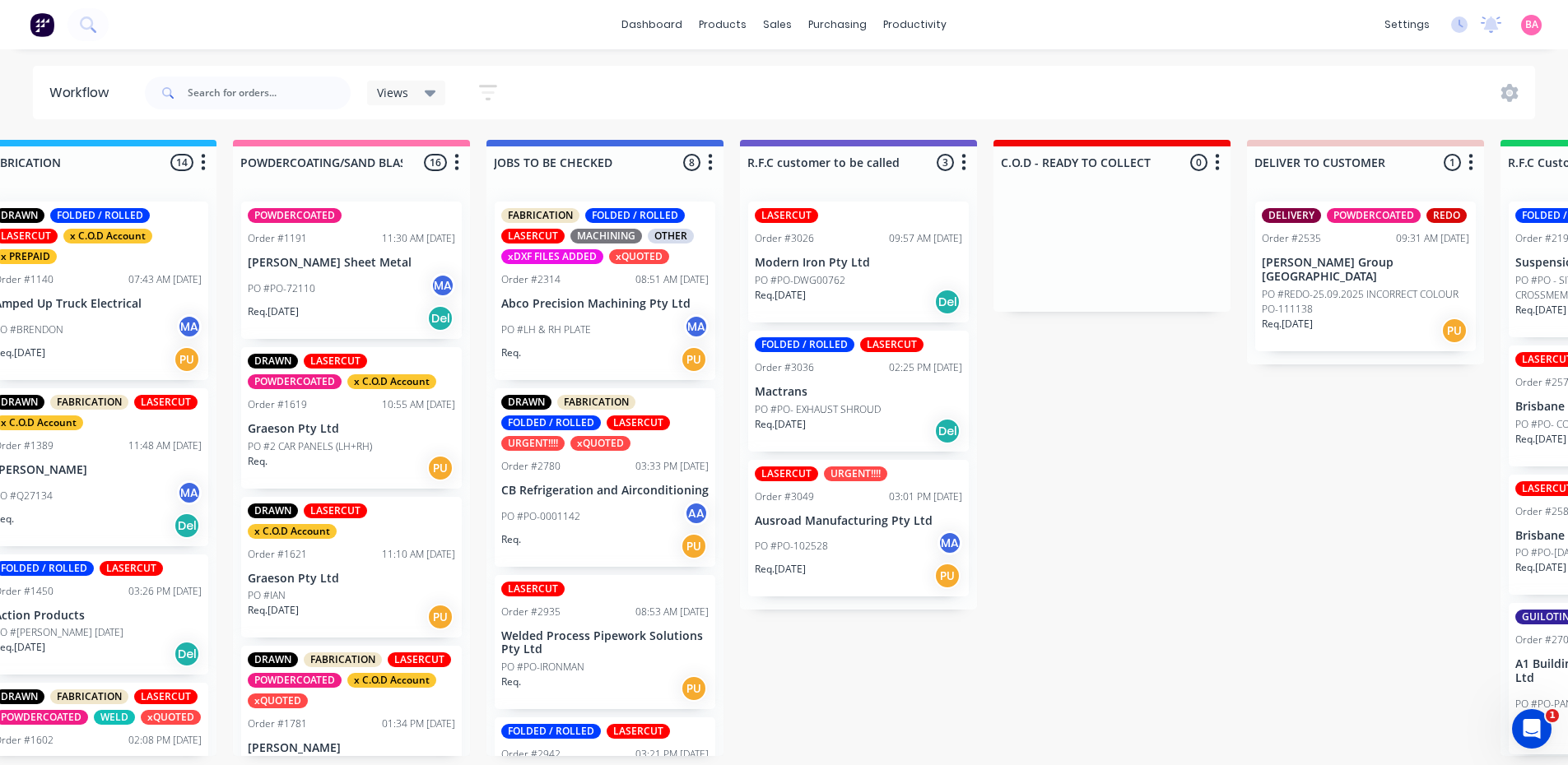
click at [889, 295] on div "Req. [DATE] Del" at bounding box center [858, 302] width 207 height 28
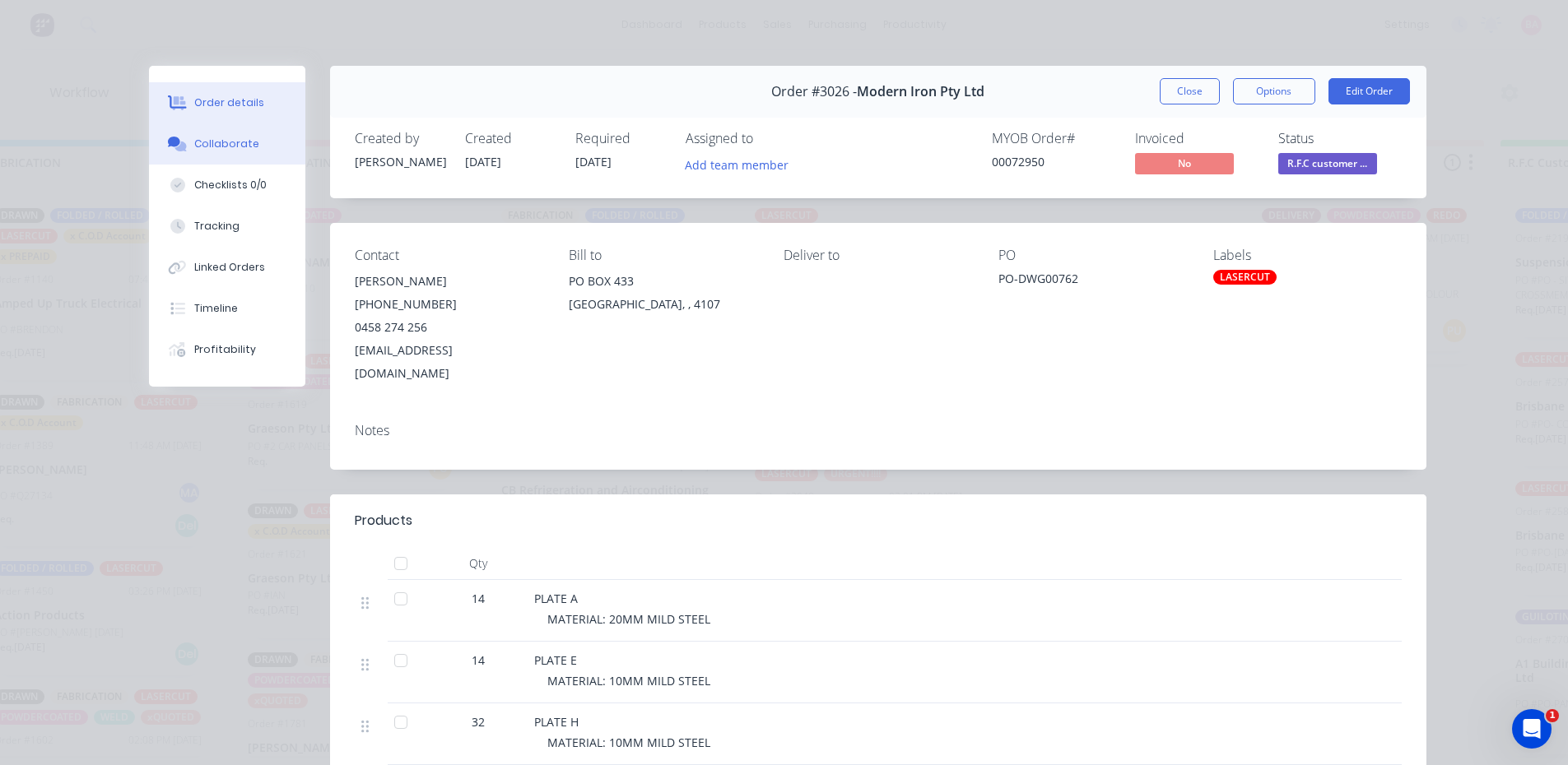
click at [219, 146] on div "Collaborate" at bounding box center [227, 143] width 65 height 15
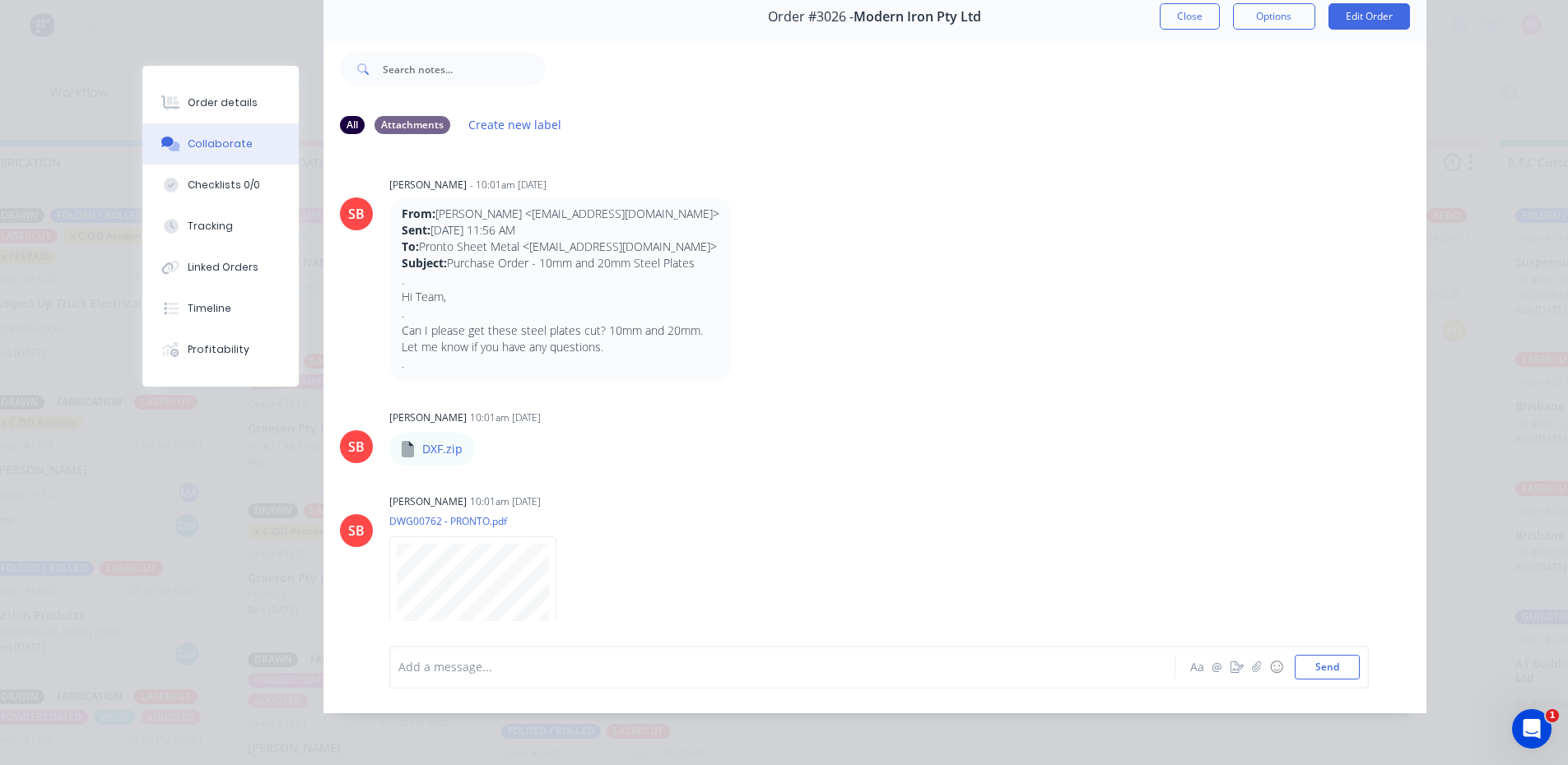
scroll to position [3, 1324]
click at [486, 673] on div at bounding box center [760, 667] width 721 height 18
click at [512, 672] on div at bounding box center [760, 667] width 721 height 18
click at [212, 107] on div "Order details" at bounding box center [223, 102] width 70 height 15
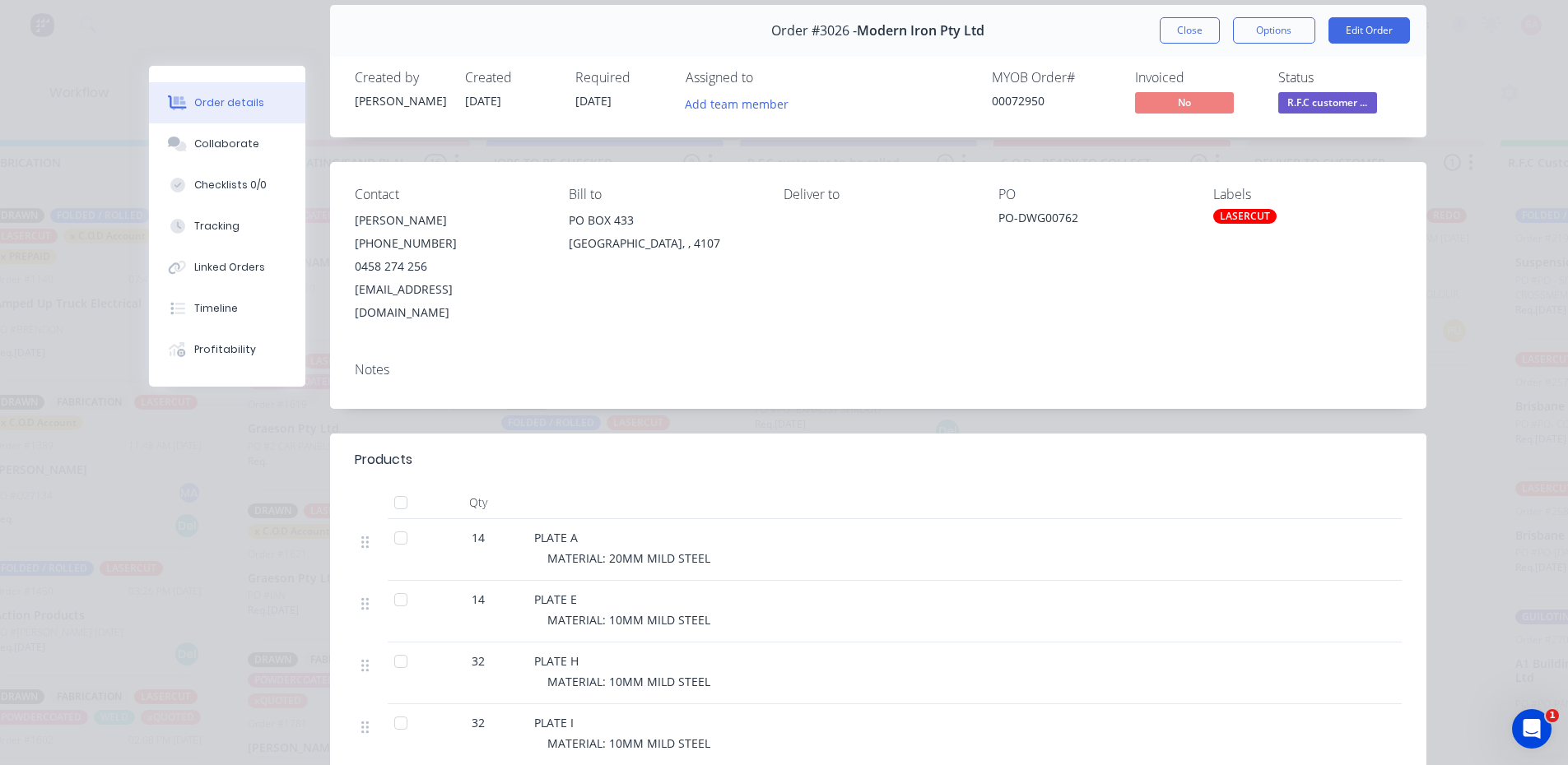
scroll to position [60, 0]
click at [233, 147] on div "Collaborate" at bounding box center [227, 143] width 65 height 15
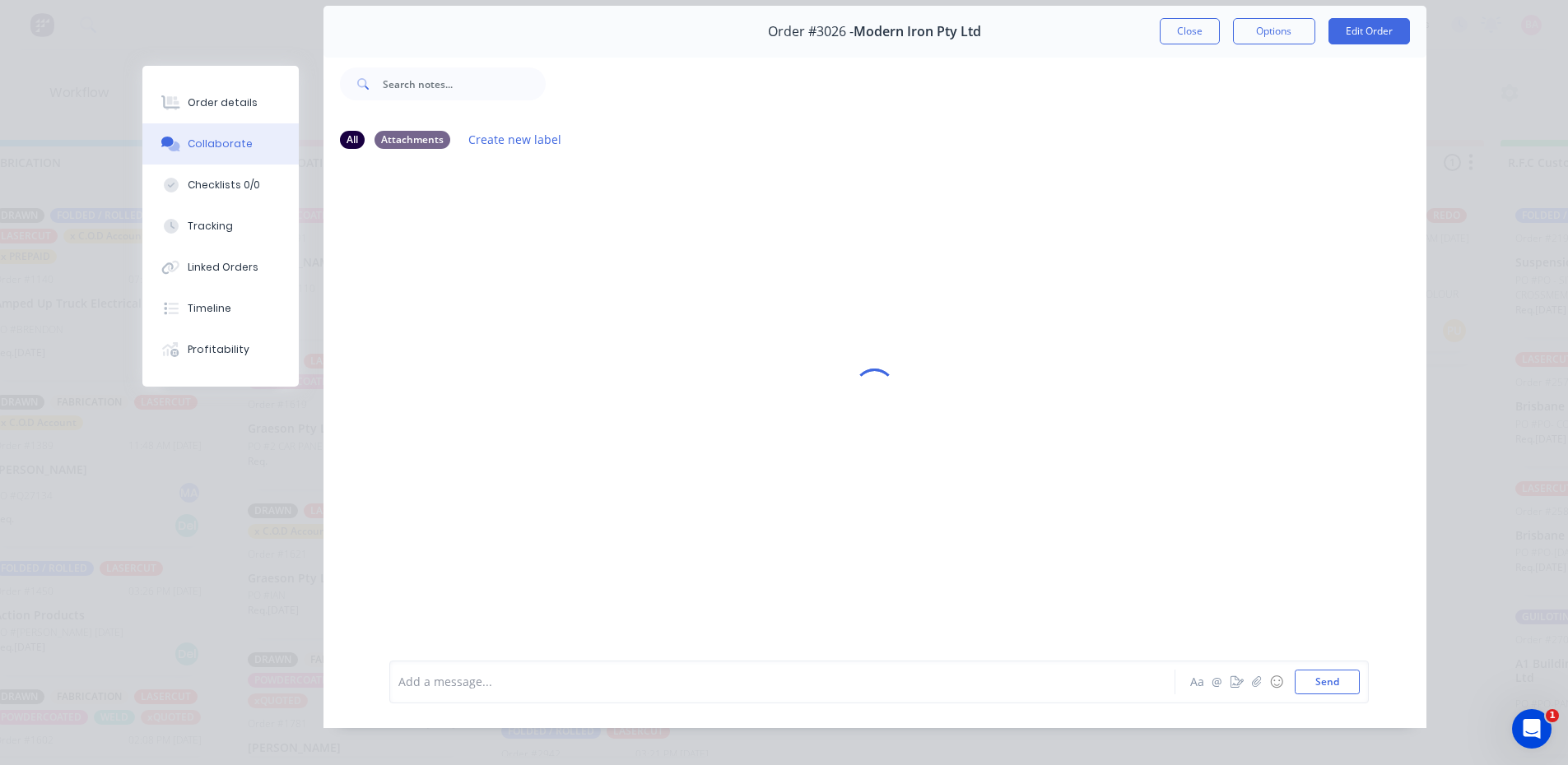
scroll to position [0, 0]
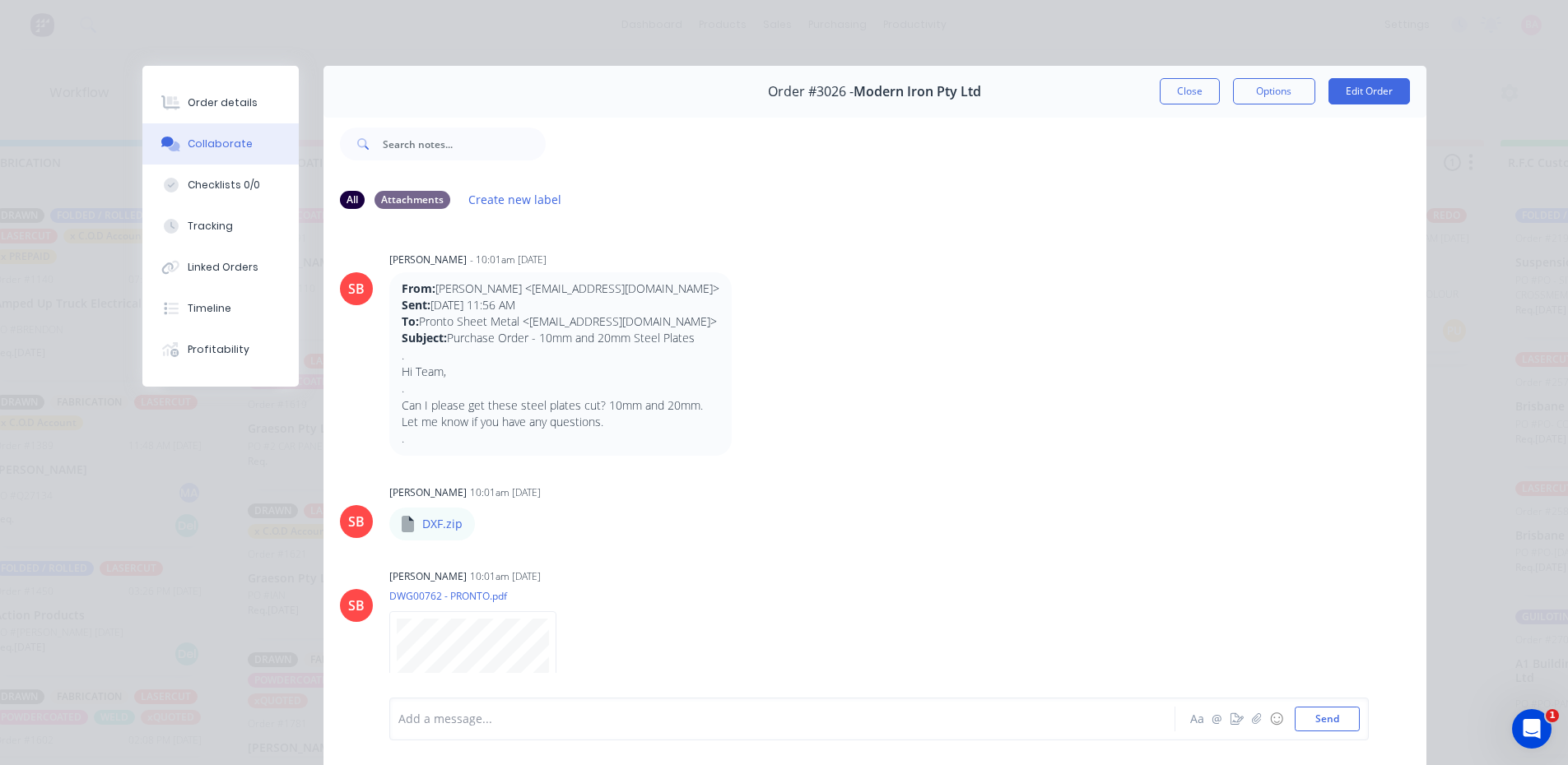
click at [516, 722] on div at bounding box center [760, 720] width 721 height 18
click at [1302, 716] on button "Send" at bounding box center [1327, 718] width 65 height 24
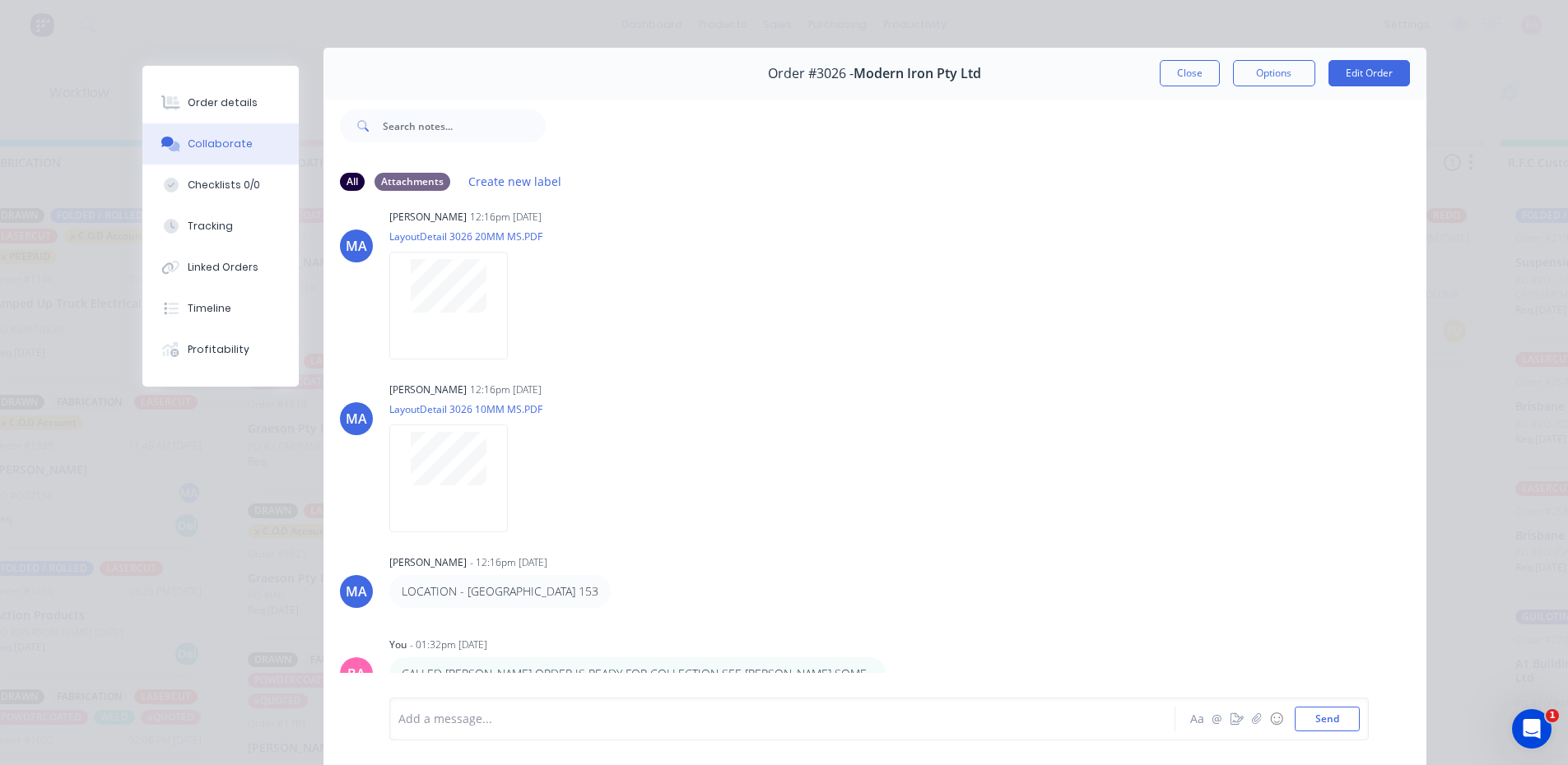
scroll to position [87, 0]
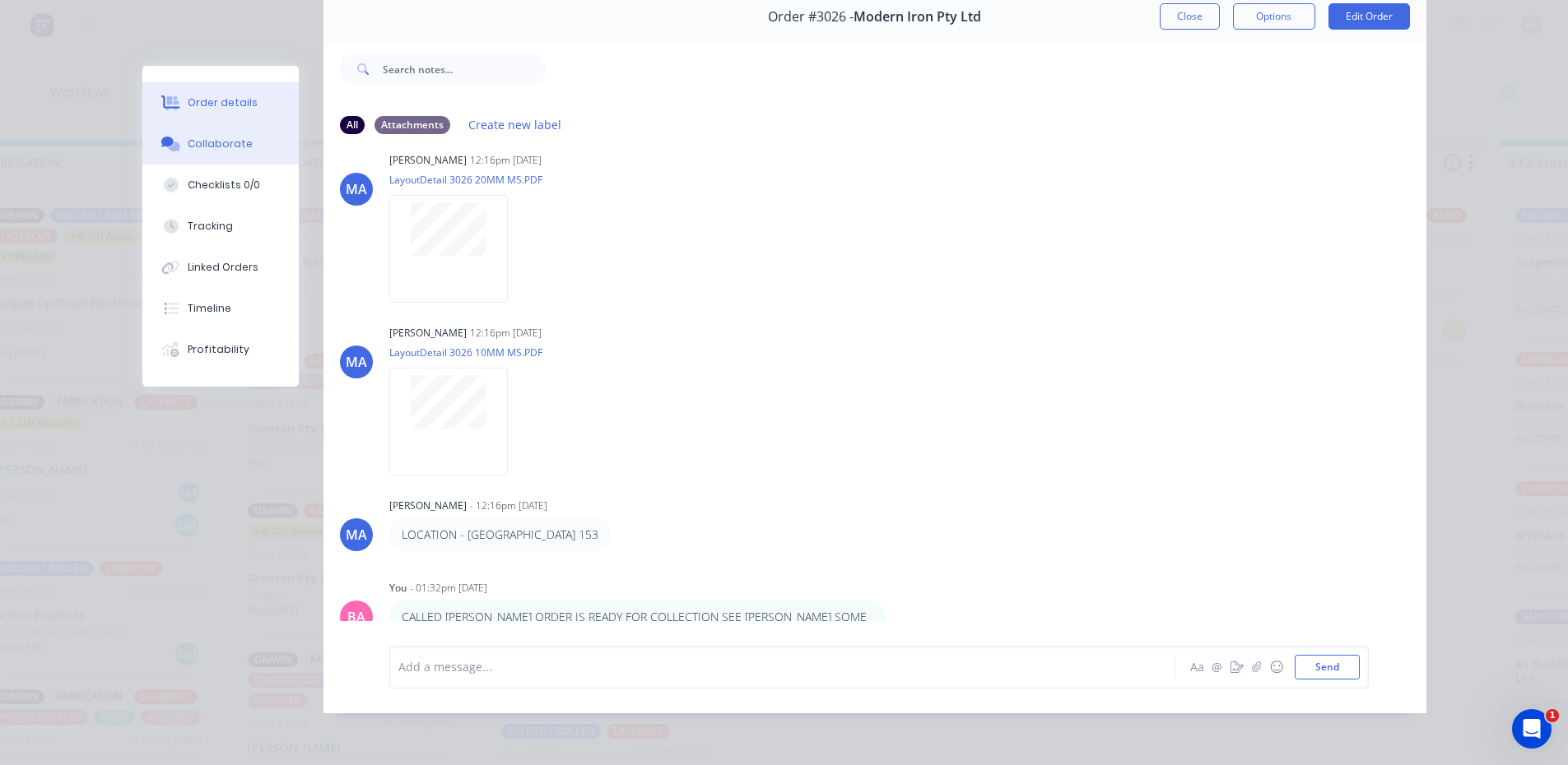
click at [210, 94] on button "Order details" at bounding box center [221, 102] width 156 height 41
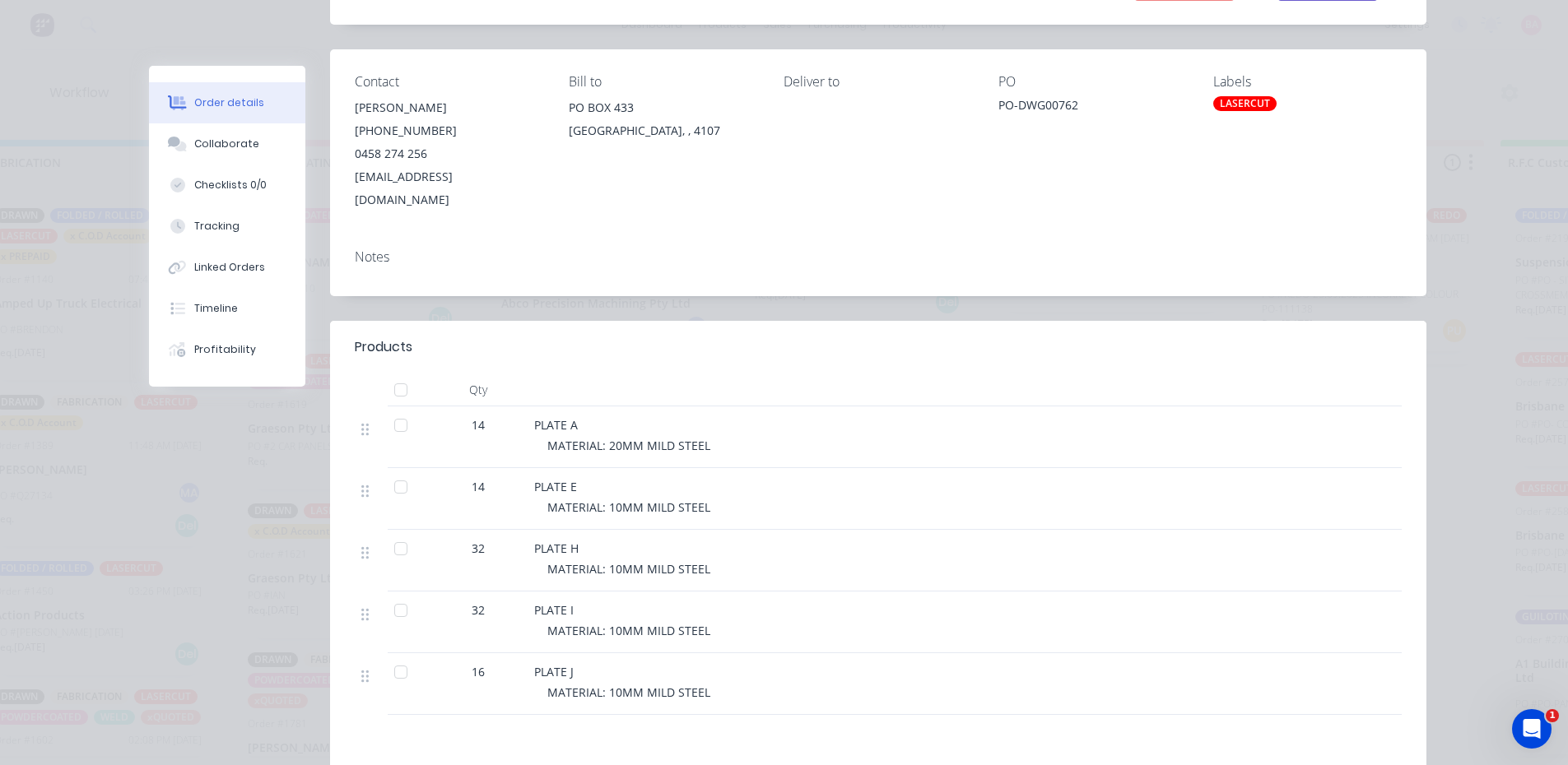
scroll to position [224, 0]
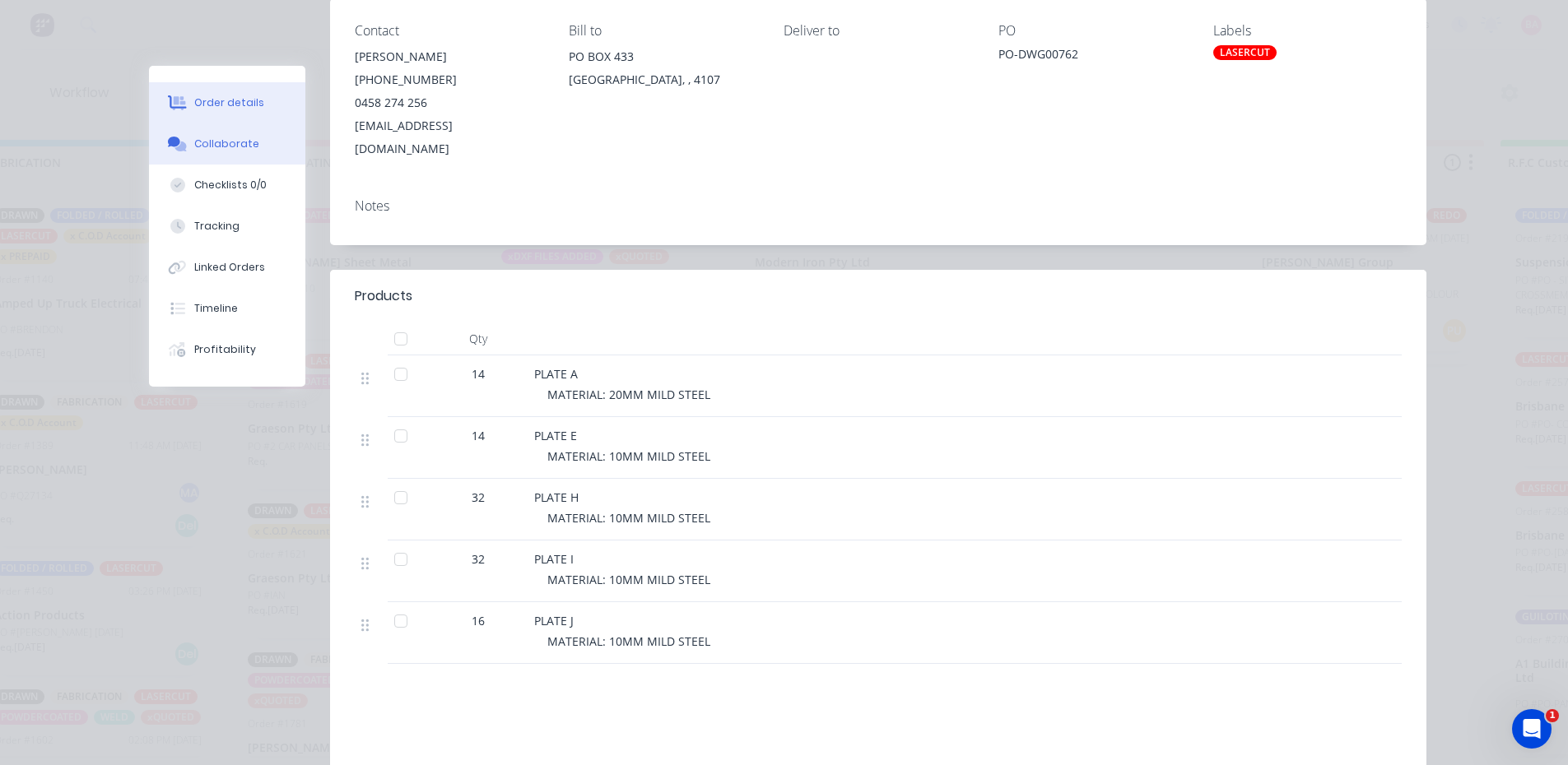
click at [216, 139] on div "Collaborate" at bounding box center [227, 143] width 65 height 15
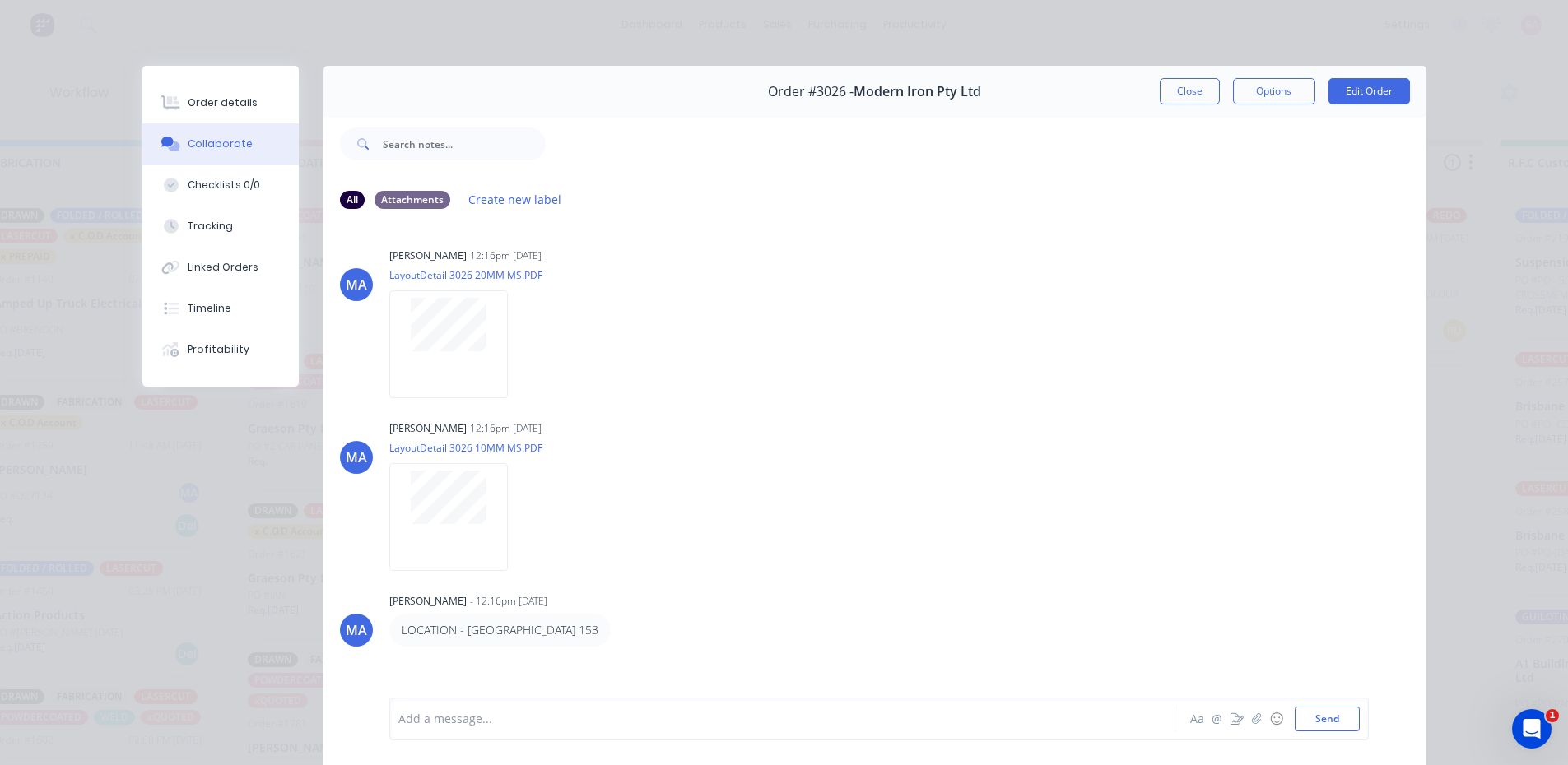
scroll to position [746, 0]
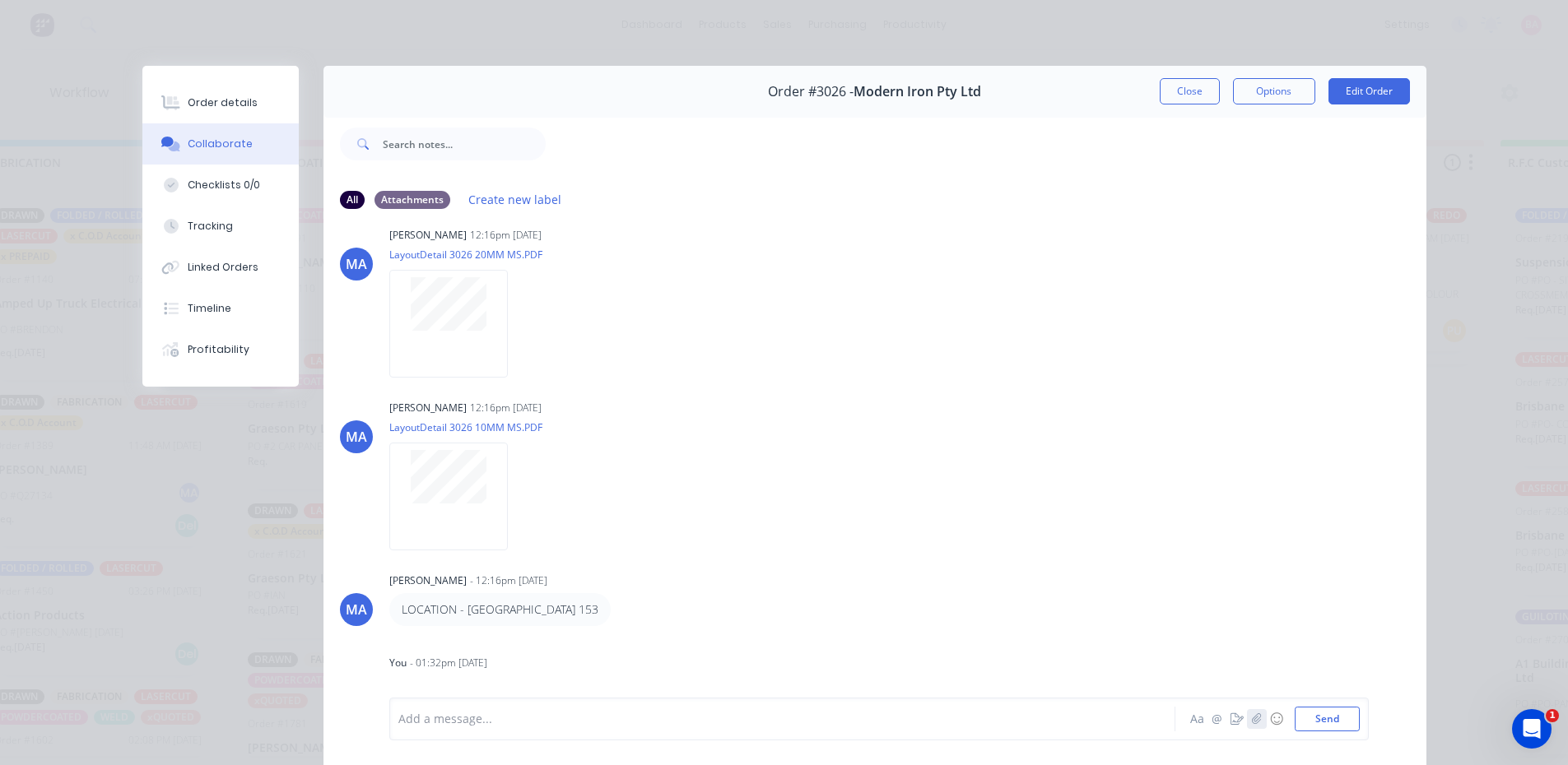
click at [1252, 720] on icon "button" at bounding box center [1257, 719] width 10 height 12
click at [1315, 716] on button "Send" at bounding box center [1327, 718] width 65 height 24
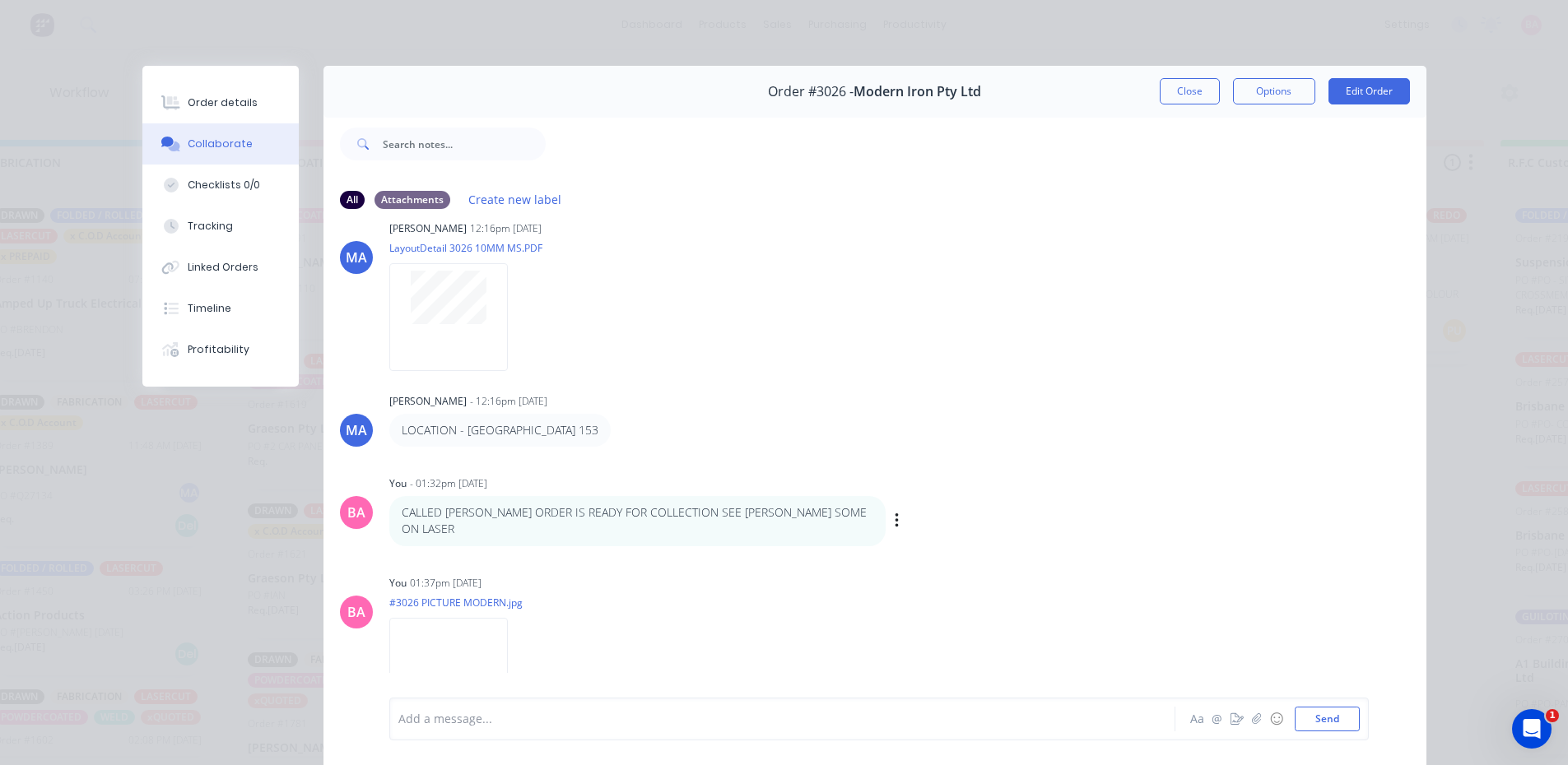
scroll to position [934, 0]
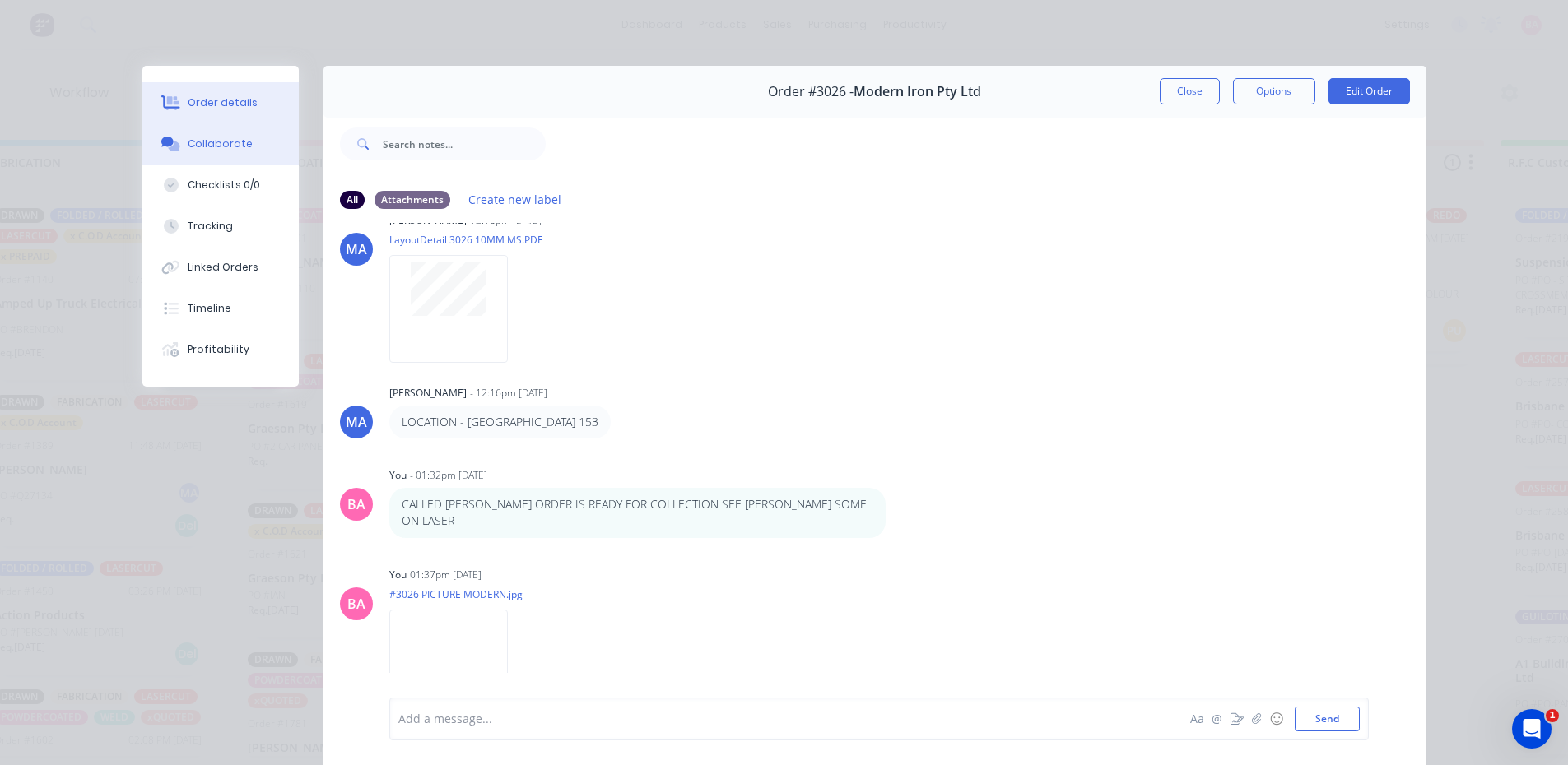
click at [213, 101] on div "Order details" at bounding box center [223, 102] width 70 height 15
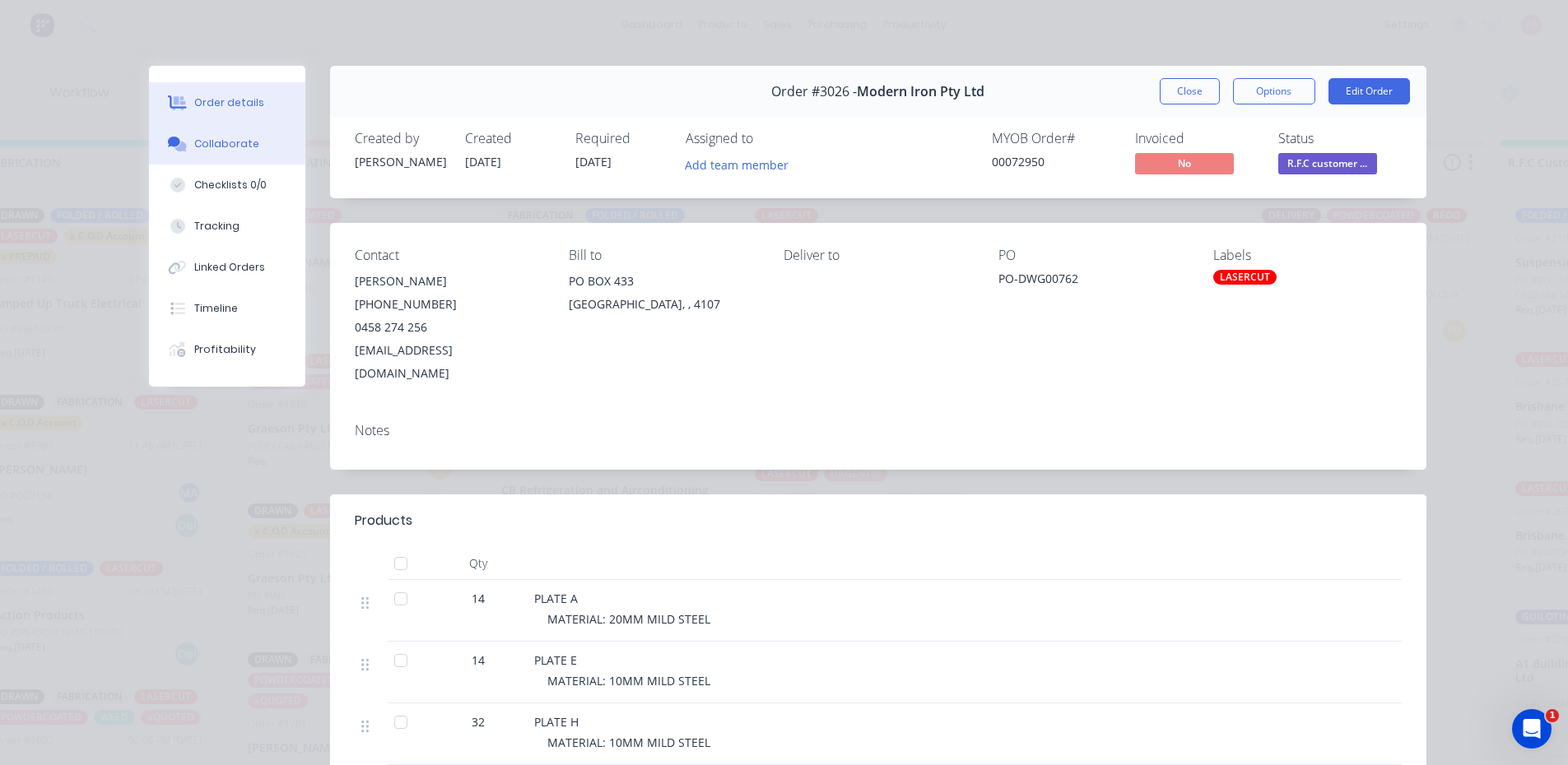
click at [216, 142] on div "Collaborate" at bounding box center [227, 143] width 65 height 15
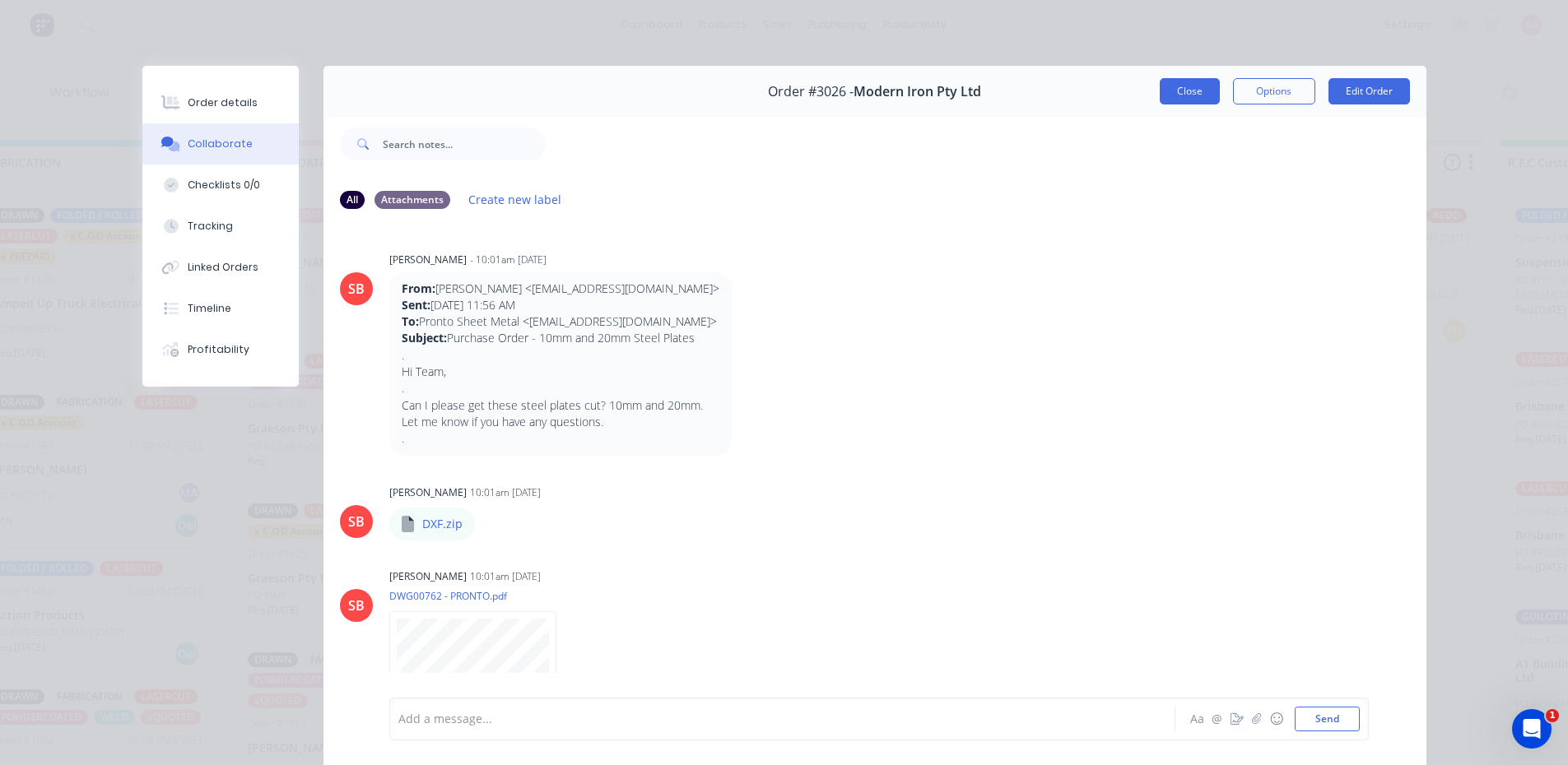
click at [1187, 86] on button "Close" at bounding box center [1190, 91] width 61 height 26
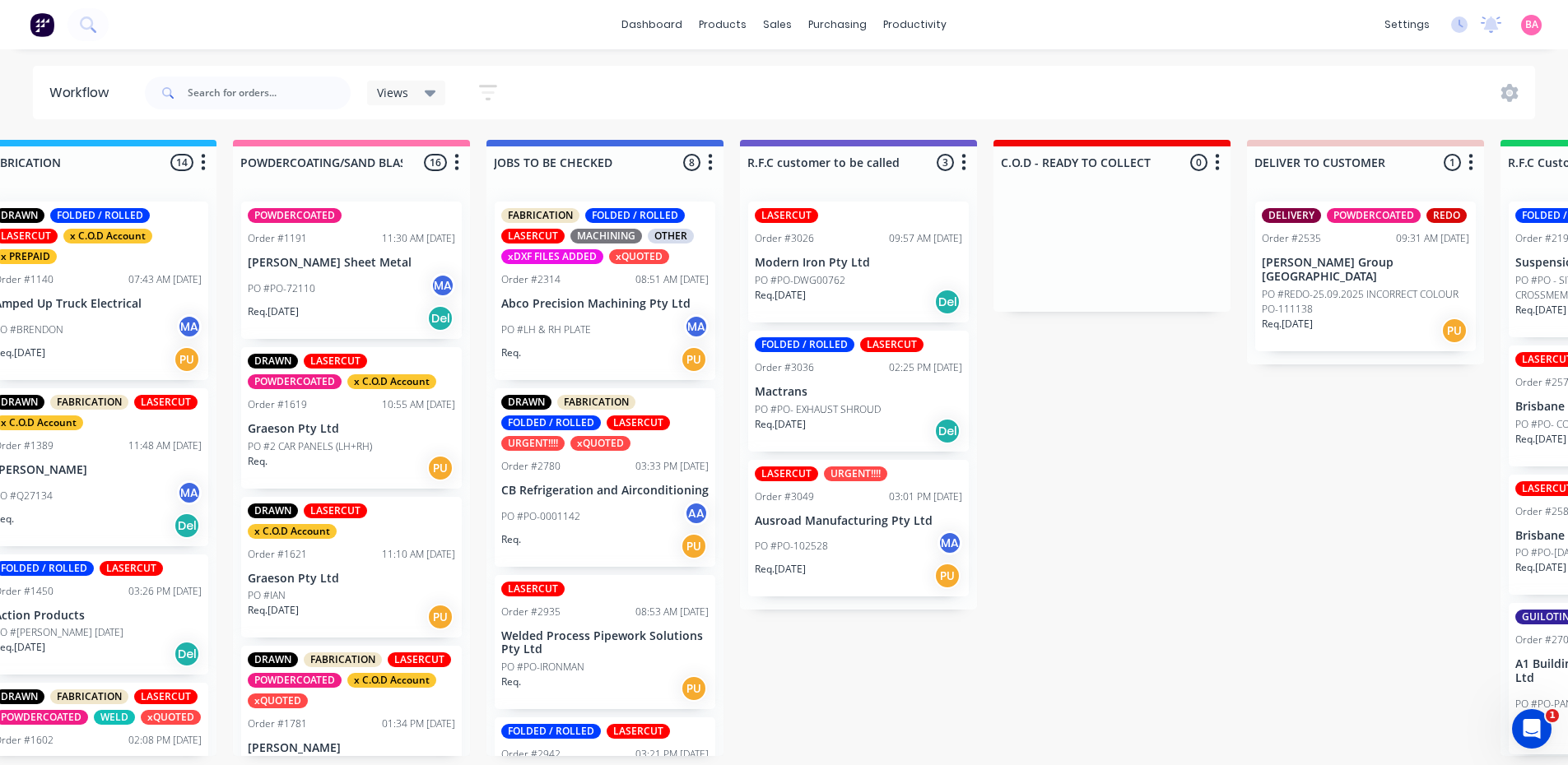
click at [868, 258] on p "Modern Iron Pty Ltd" at bounding box center [858, 262] width 207 height 14
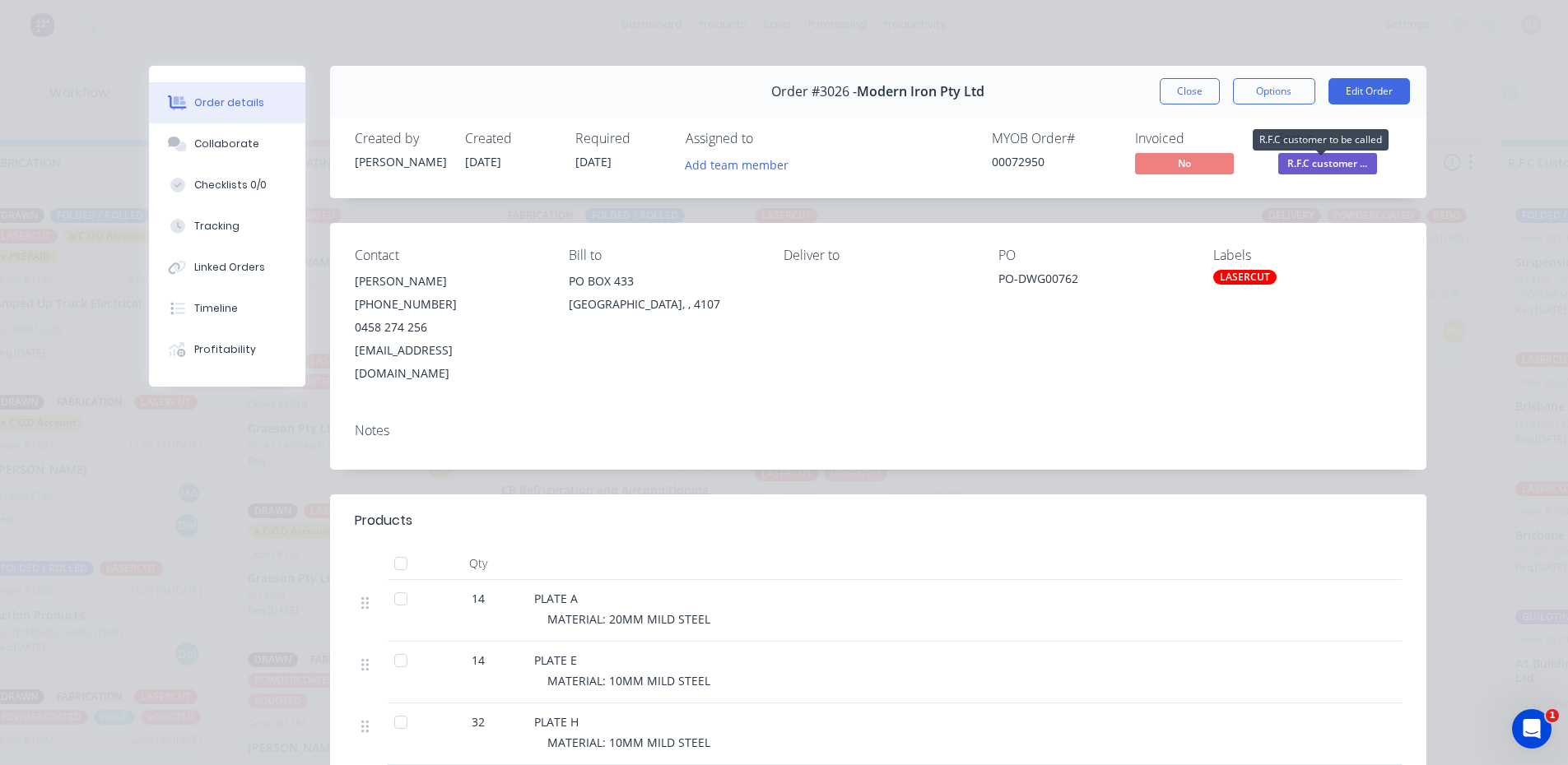
click at [1322, 169] on span "R.F.C customer ..." at bounding box center [1327, 163] width 99 height 20
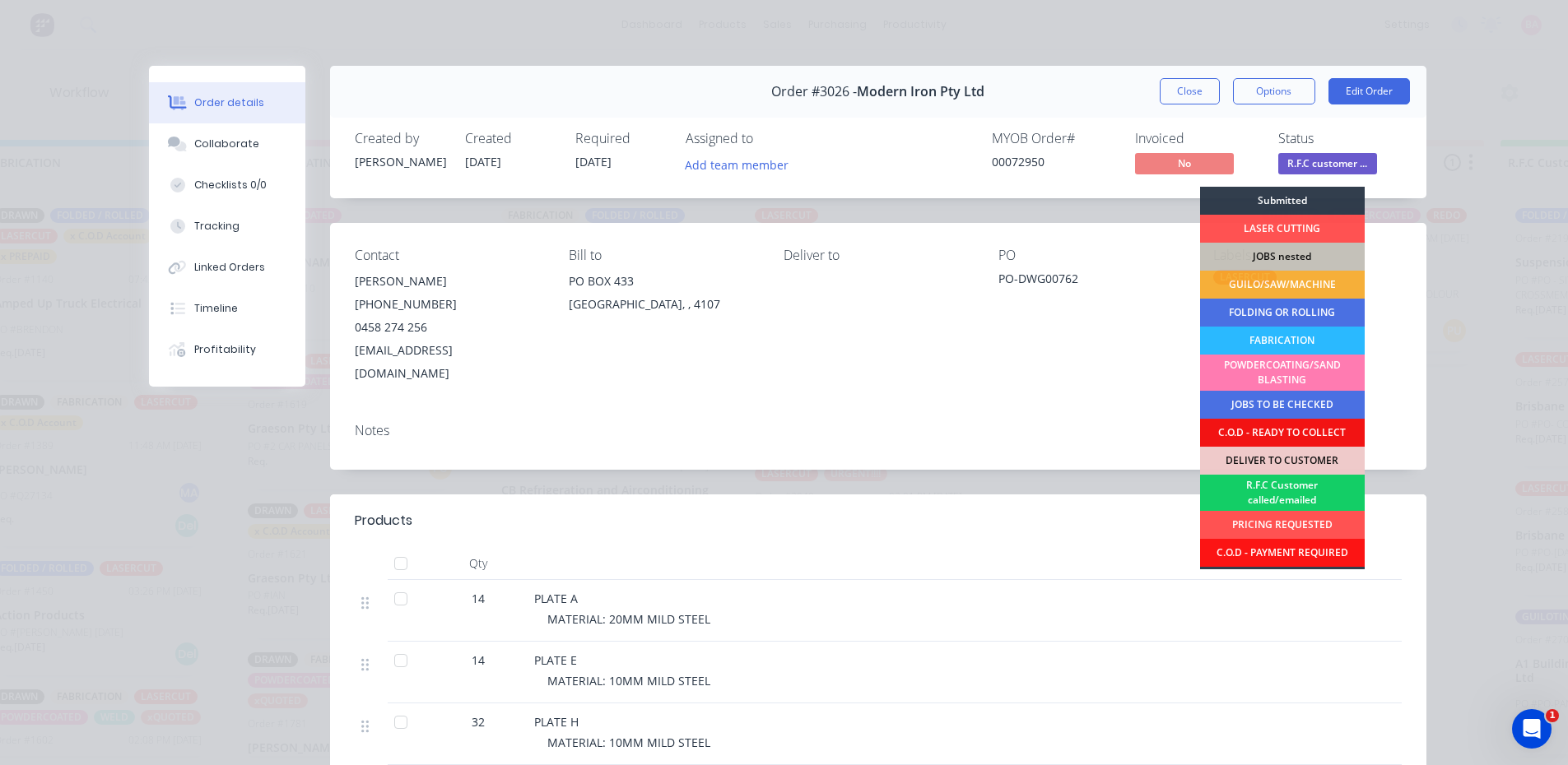
click at [1289, 492] on div "R.F.C Customer called/emailed" at bounding box center [1282, 493] width 165 height 36
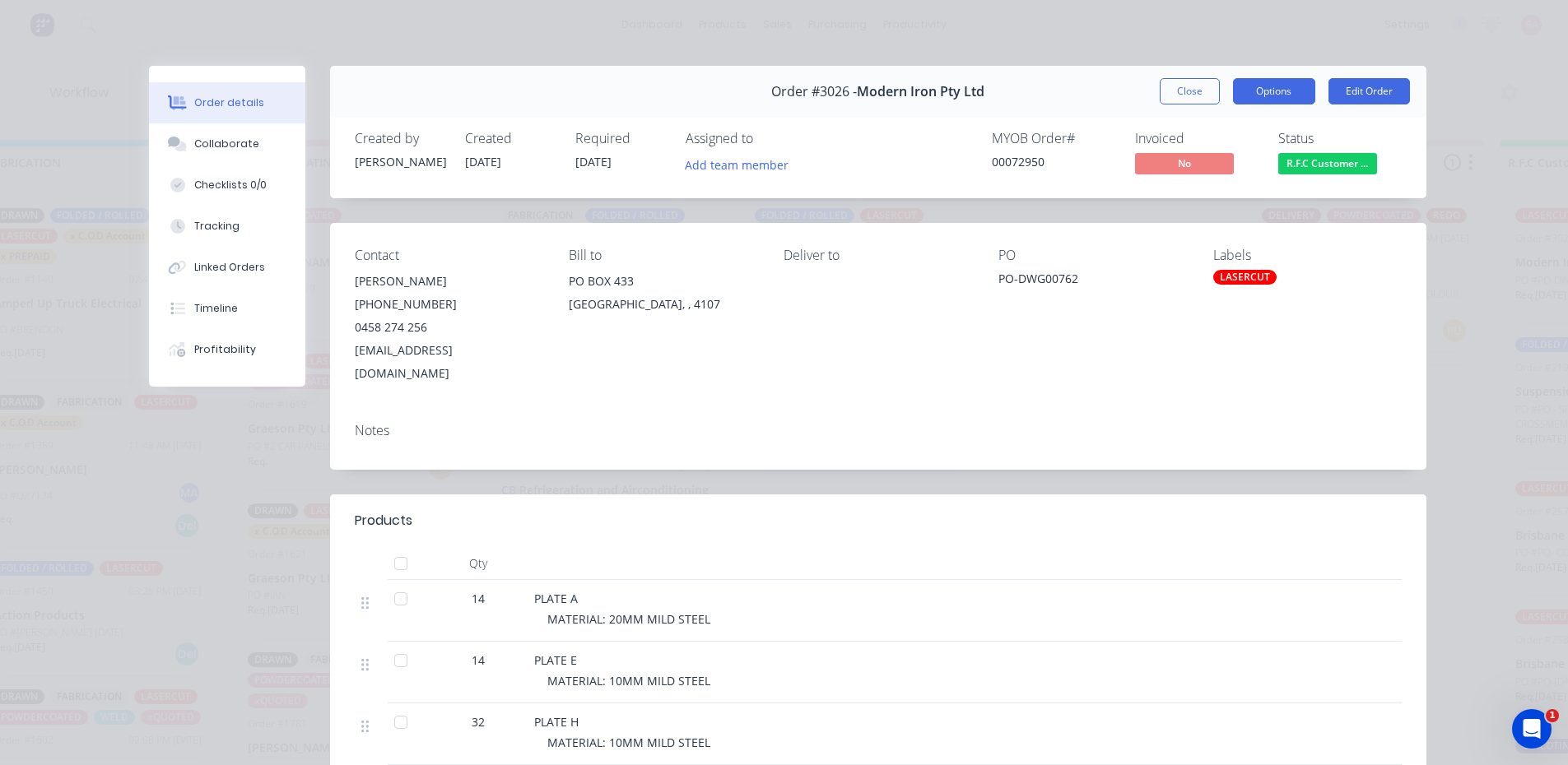
click at [1266, 91] on button "Options" at bounding box center [1274, 91] width 82 height 26
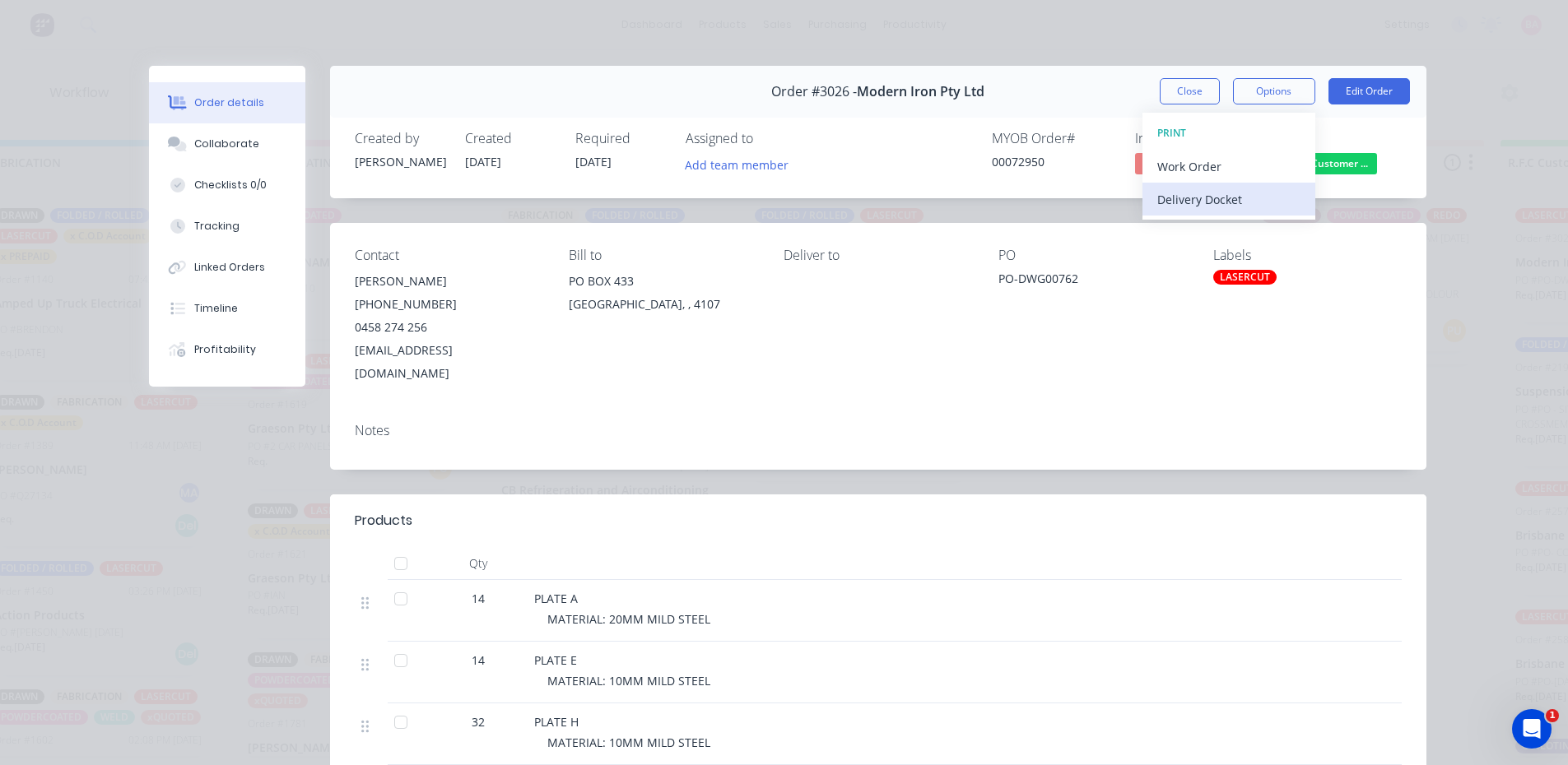
click at [1194, 198] on div "Delivery Docket" at bounding box center [1229, 199] width 144 height 23
click at [1194, 198] on div "Standard" at bounding box center [1229, 199] width 144 height 23
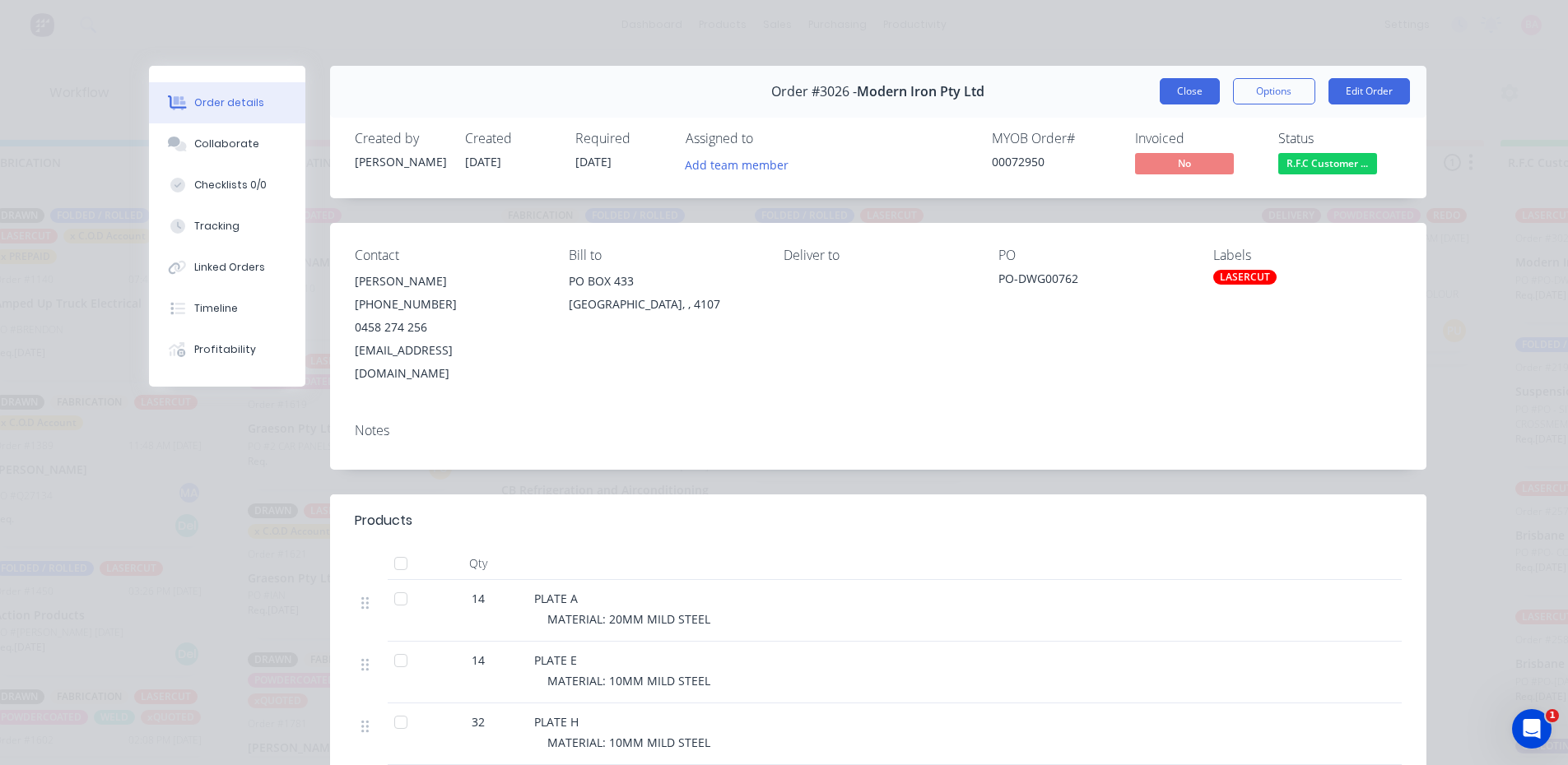
click at [1181, 92] on button "Close" at bounding box center [1190, 91] width 61 height 26
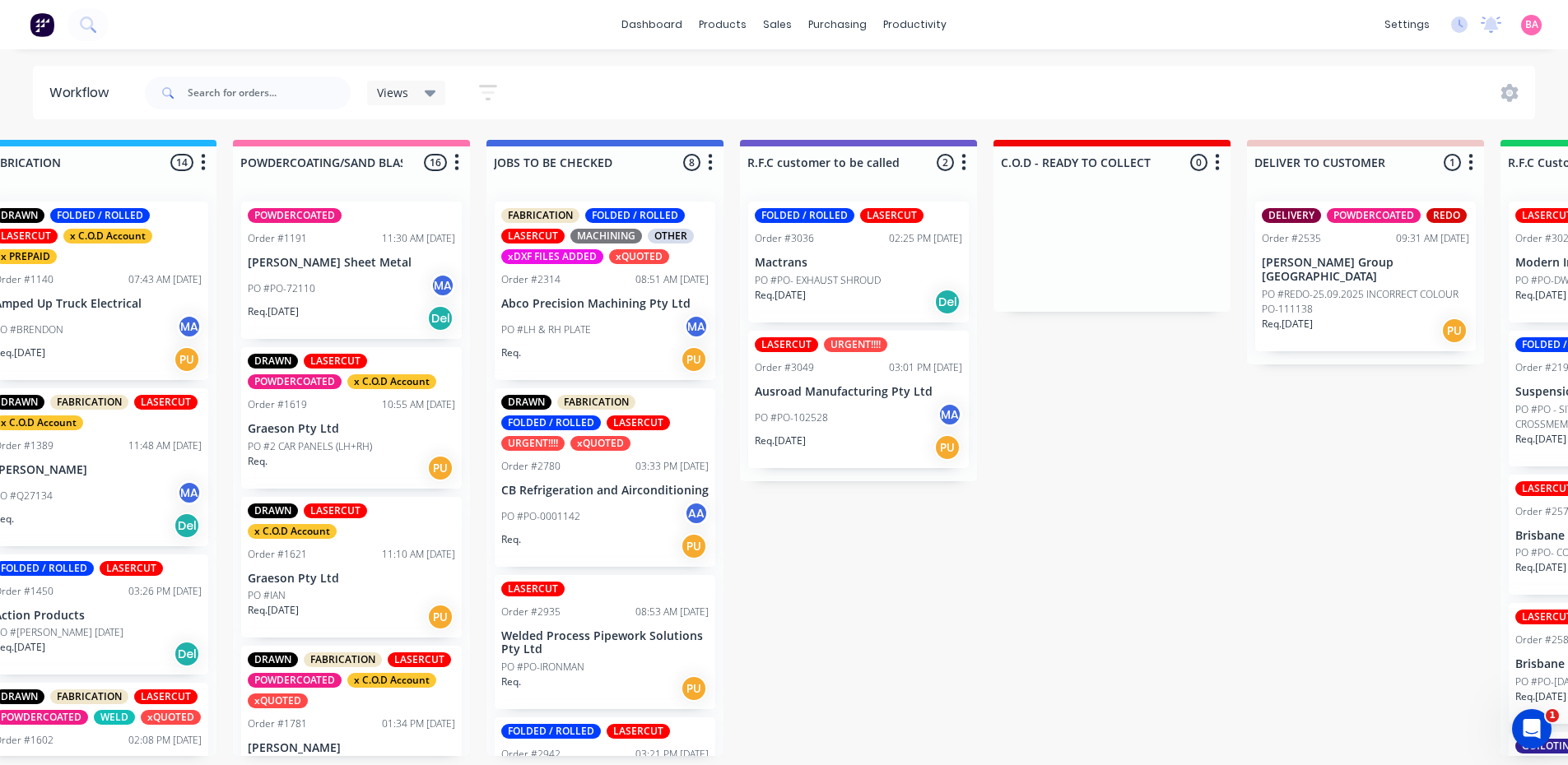
click at [852, 424] on div "PO #PO-102528 MA" at bounding box center [858, 418] width 207 height 31
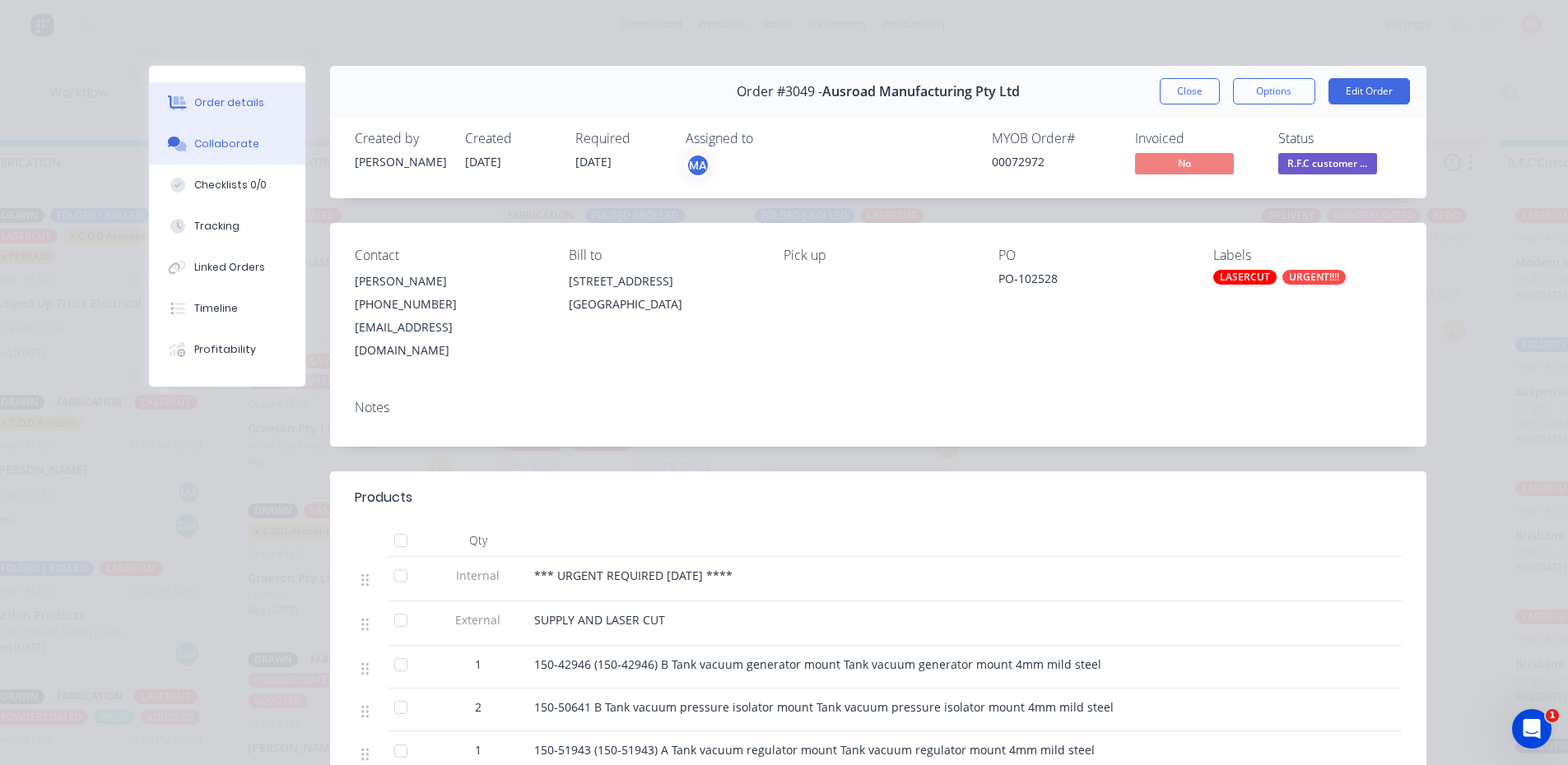
click at [224, 143] on div "Collaborate" at bounding box center [227, 143] width 65 height 15
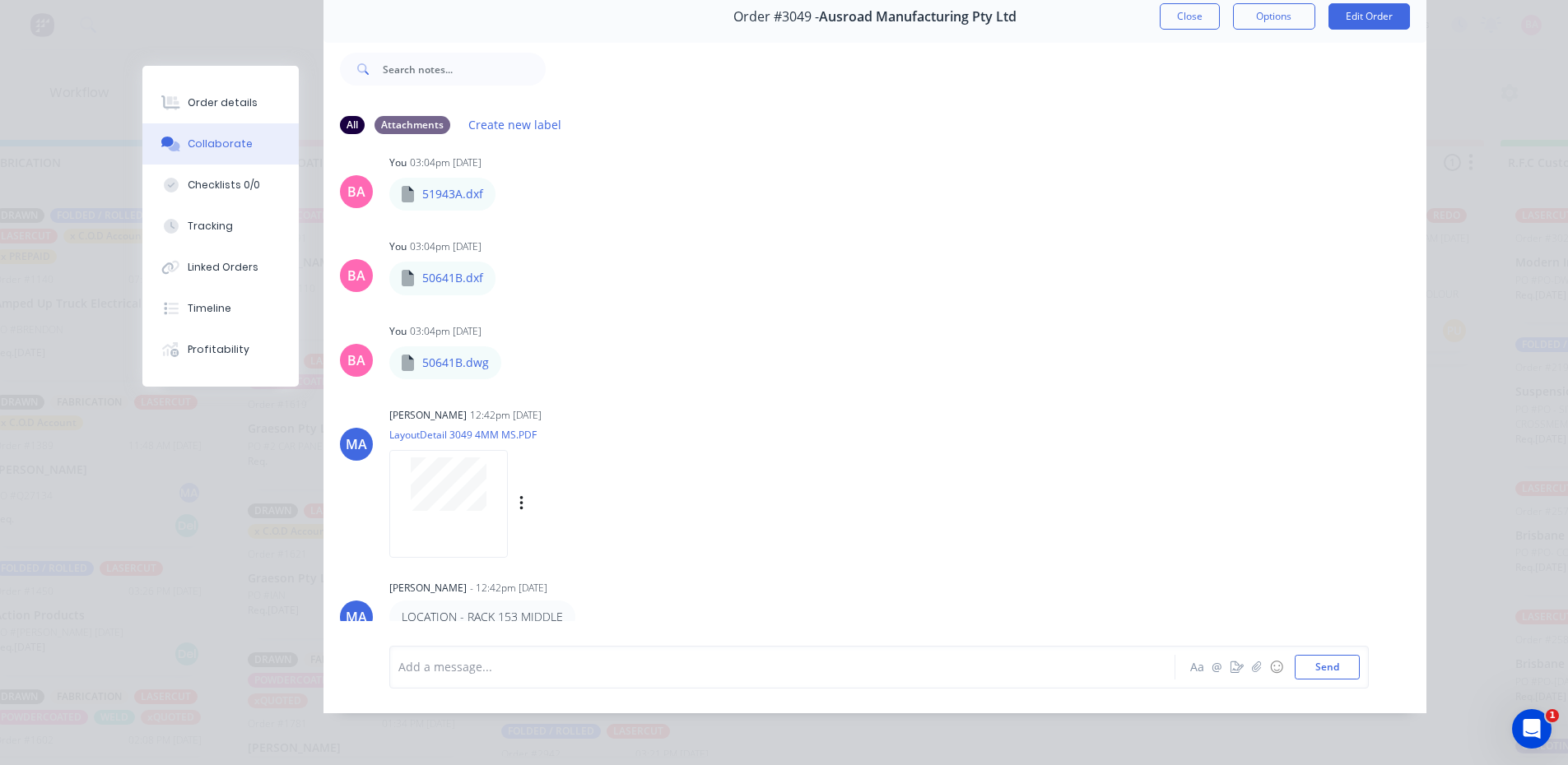
scroll to position [87, 0]
click at [1185, 3] on button "Close" at bounding box center [1190, 16] width 61 height 26
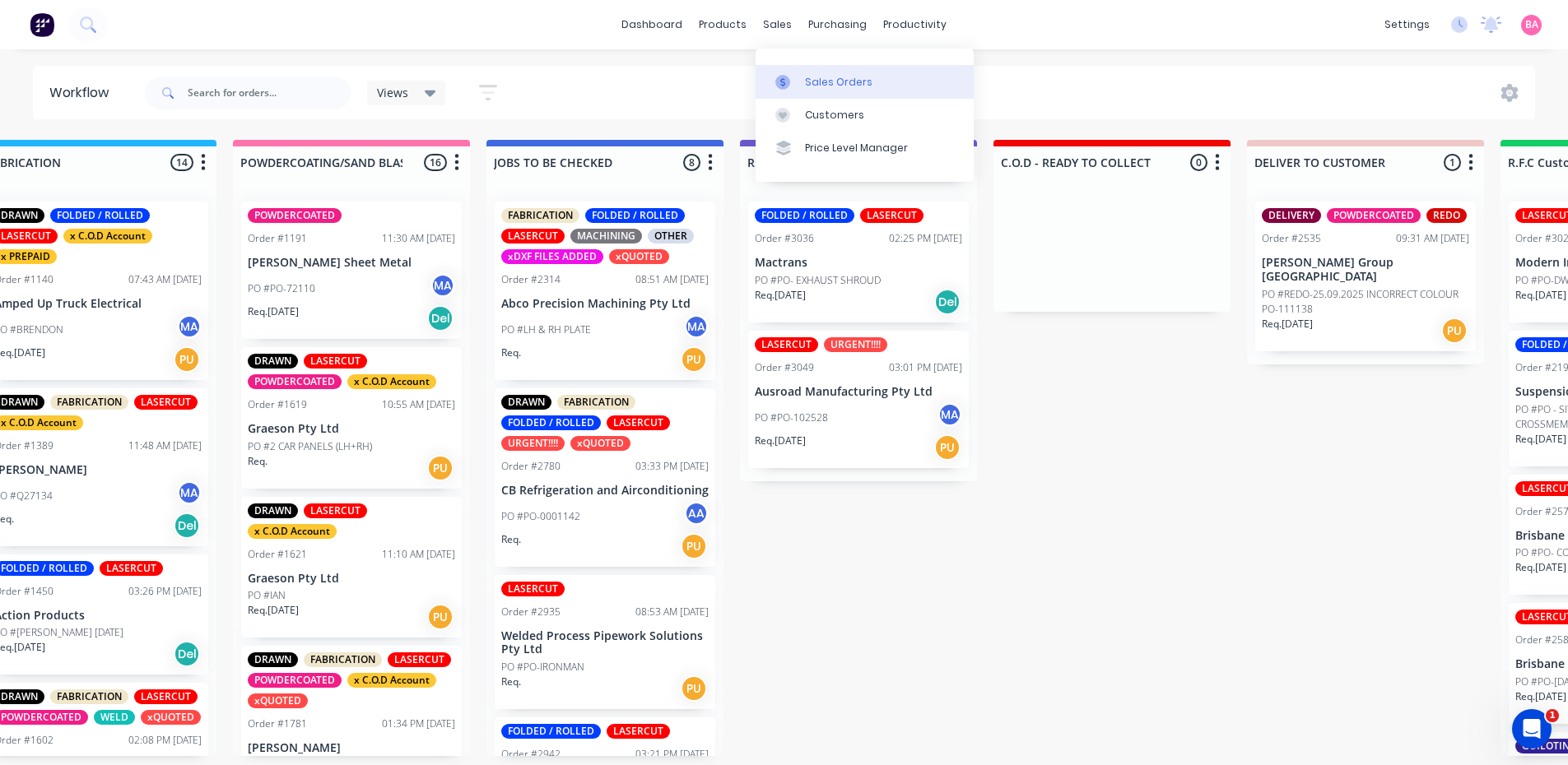
click at [827, 69] on link "Sales Orders" at bounding box center [864, 82] width 218 height 33
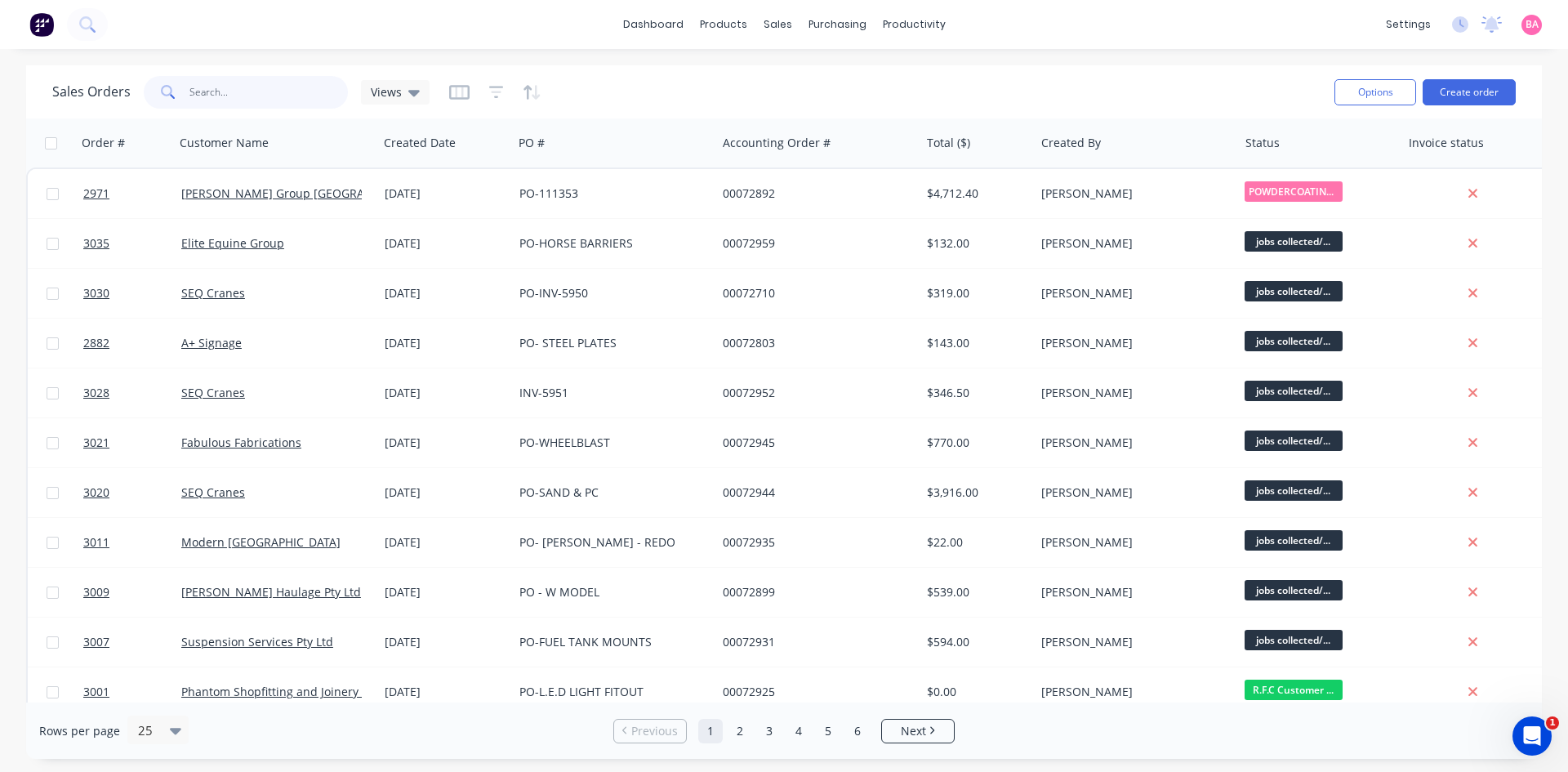
click at [235, 96] on input "text" at bounding box center [269, 92] width 159 height 33
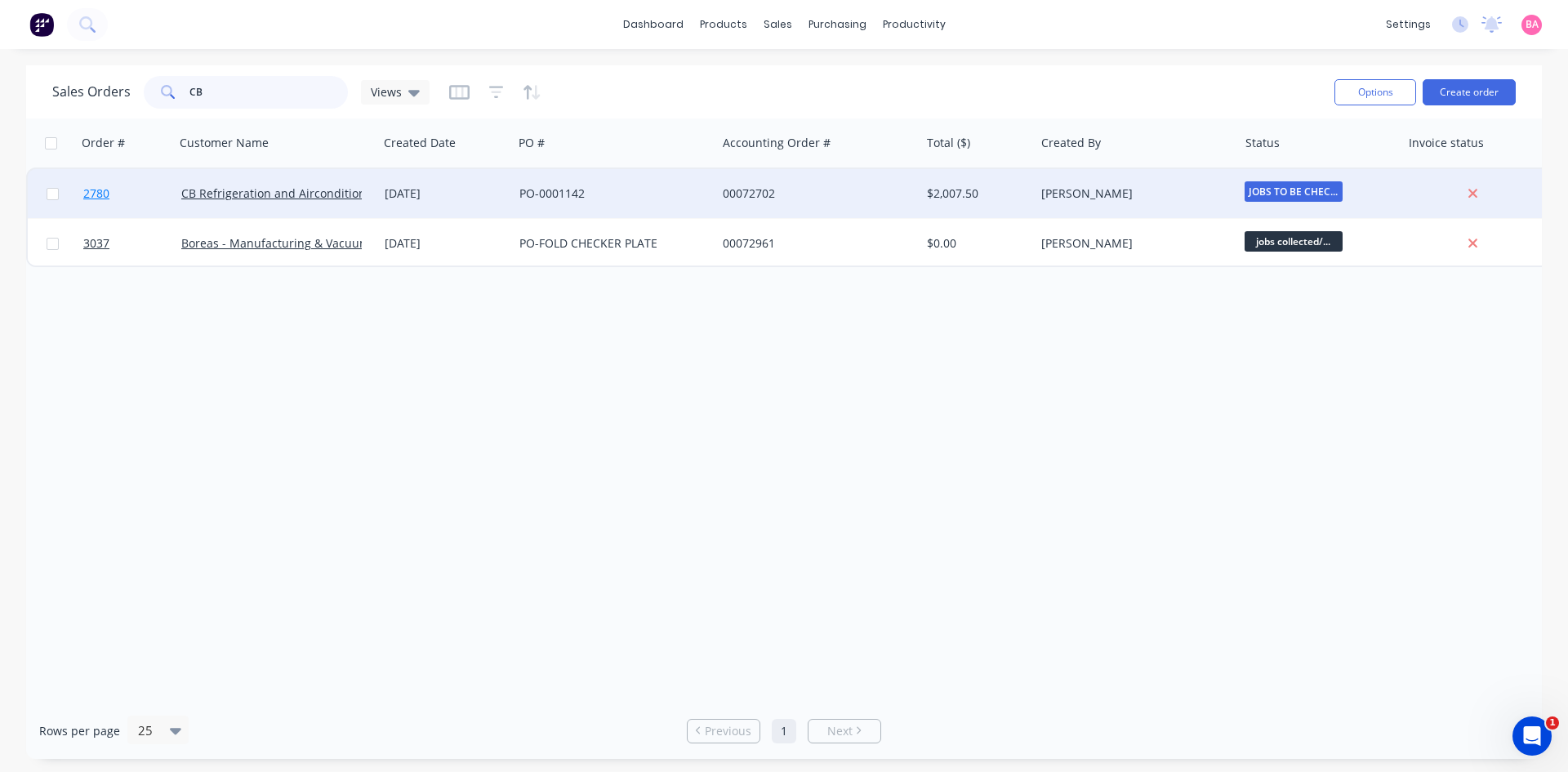
type input "CB"
click at [102, 195] on span "2780" at bounding box center [96, 193] width 26 height 16
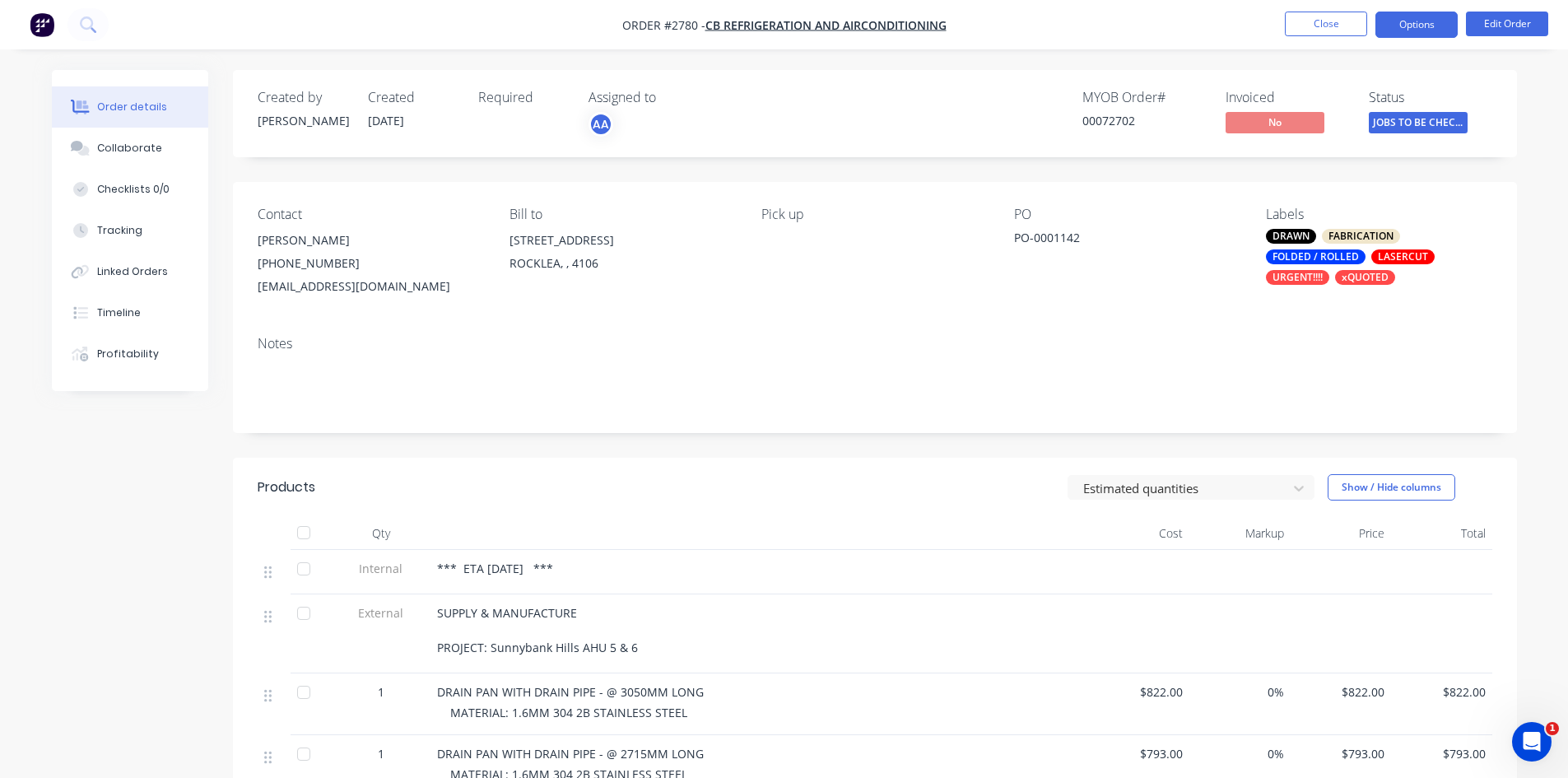
click at [1413, 19] on button "Options" at bounding box center [1417, 24] width 82 height 26
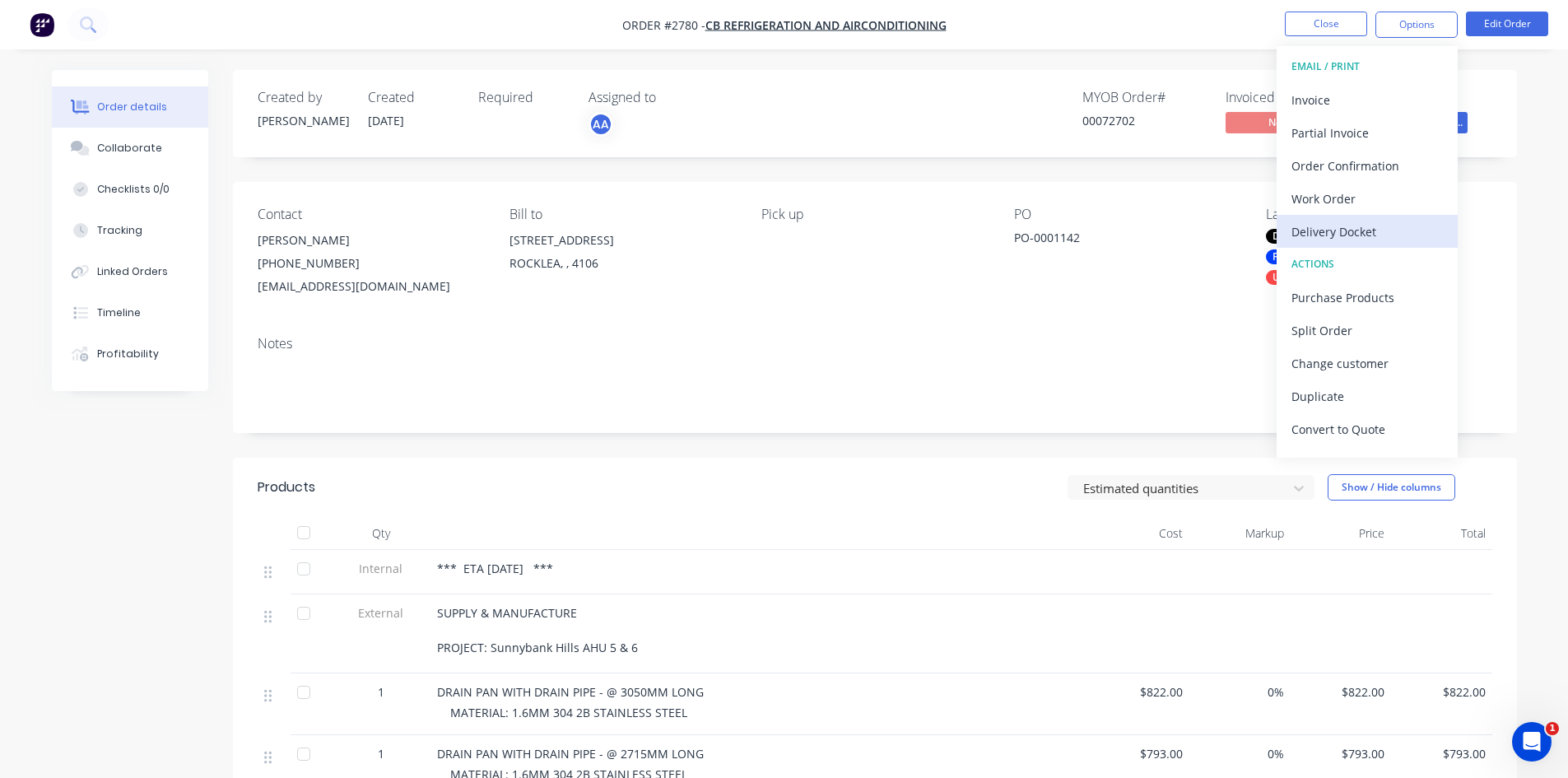
click at [1343, 230] on div "Delivery Docket" at bounding box center [1367, 231] width 151 height 23
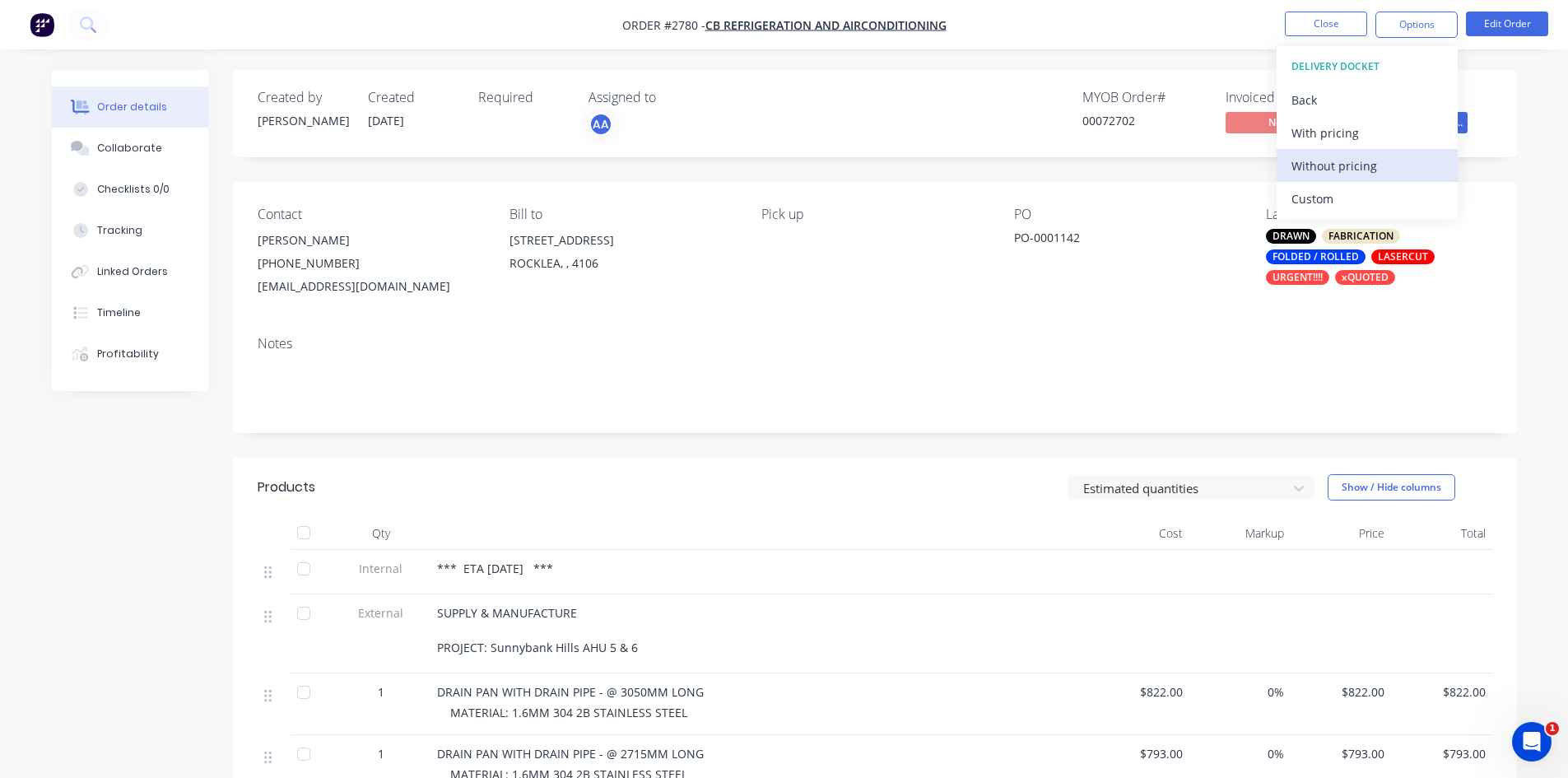
click at [1340, 162] on div "Without pricing" at bounding box center [1367, 166] width 151 height 23
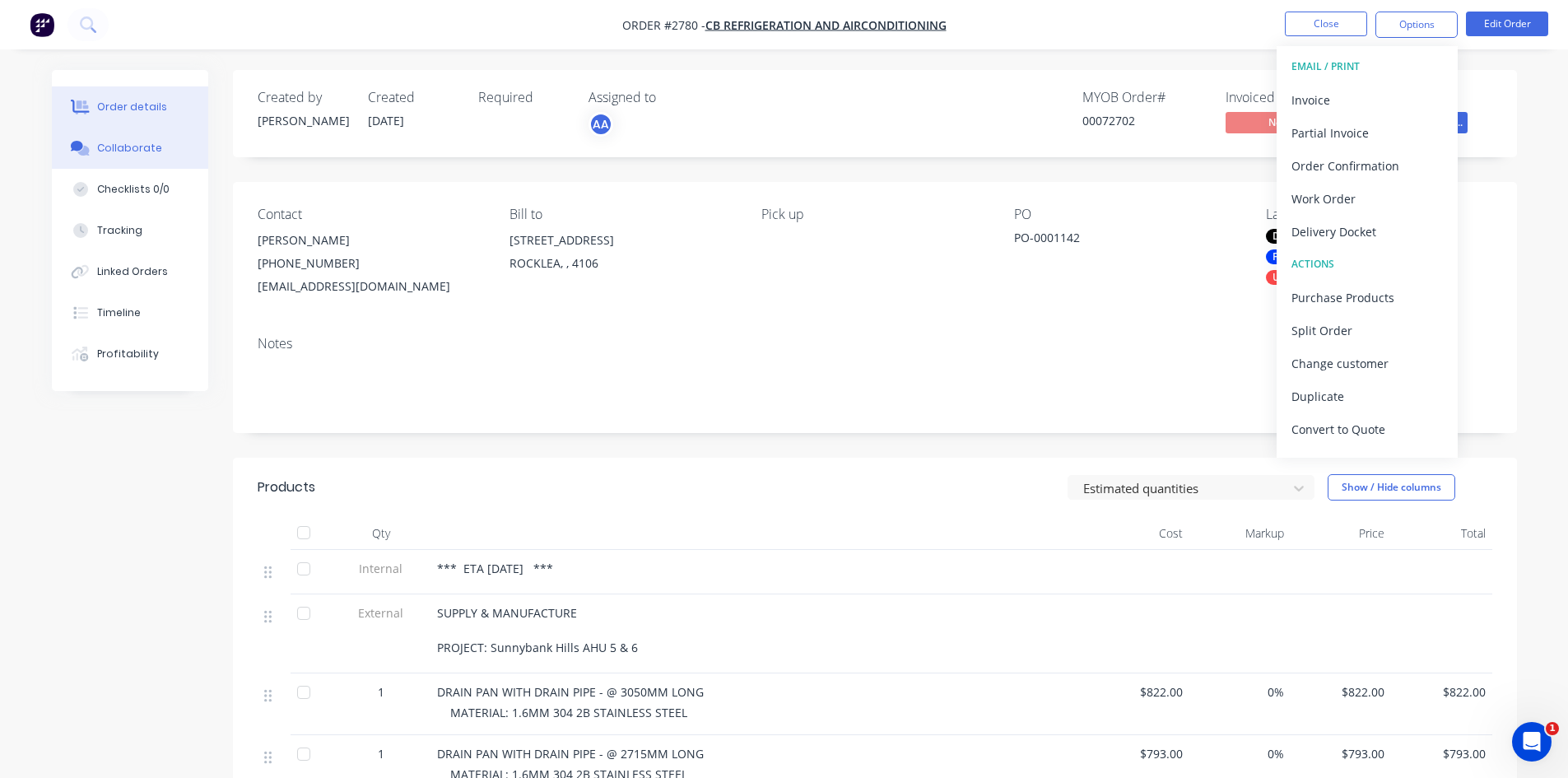
click at [114, 143] on div "Collaborate" at bounding box center [129, 147] width 65 height 15
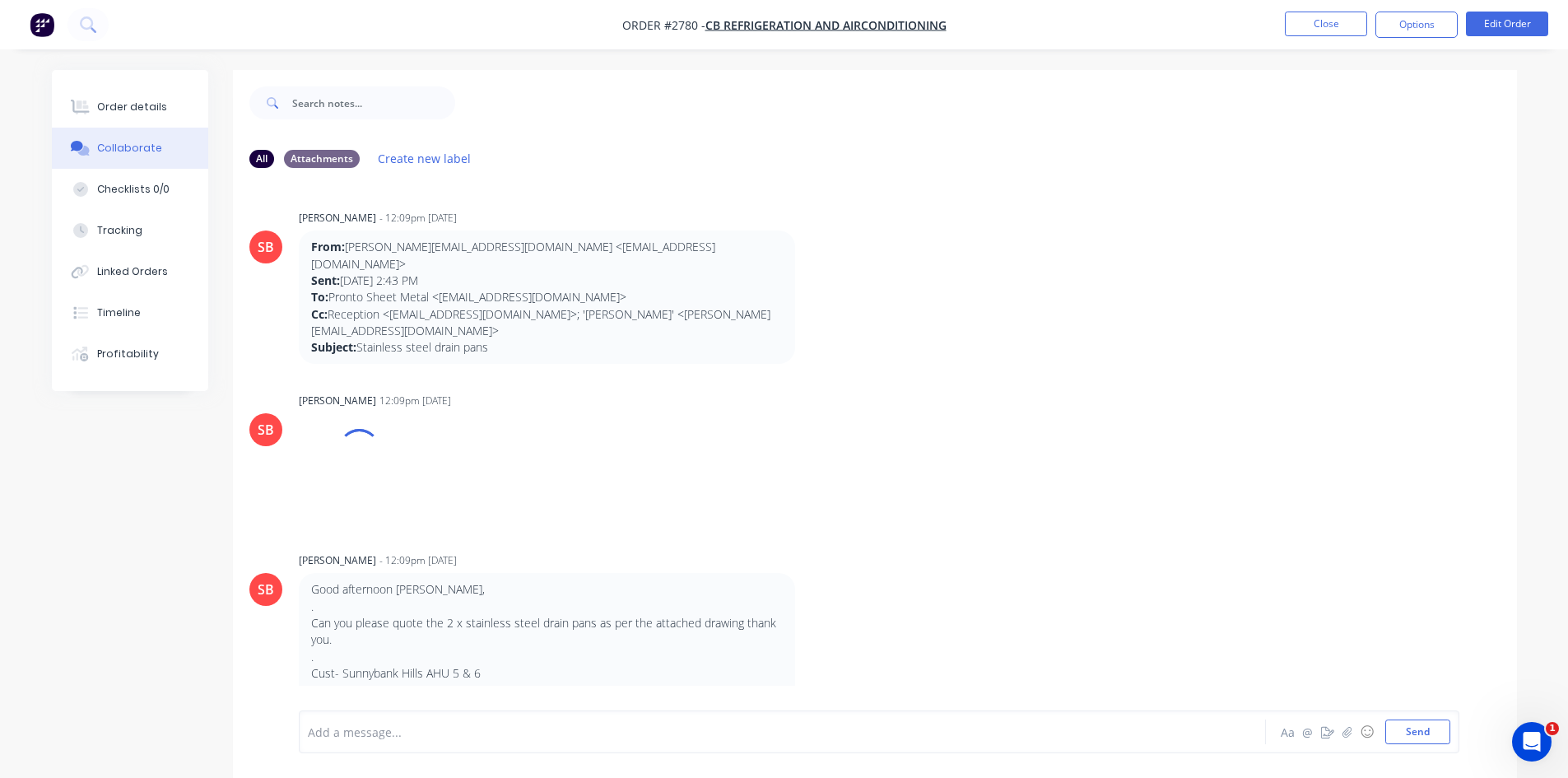
click at [396, 733] on div at bounding box center [736, 732] width 856 height 18
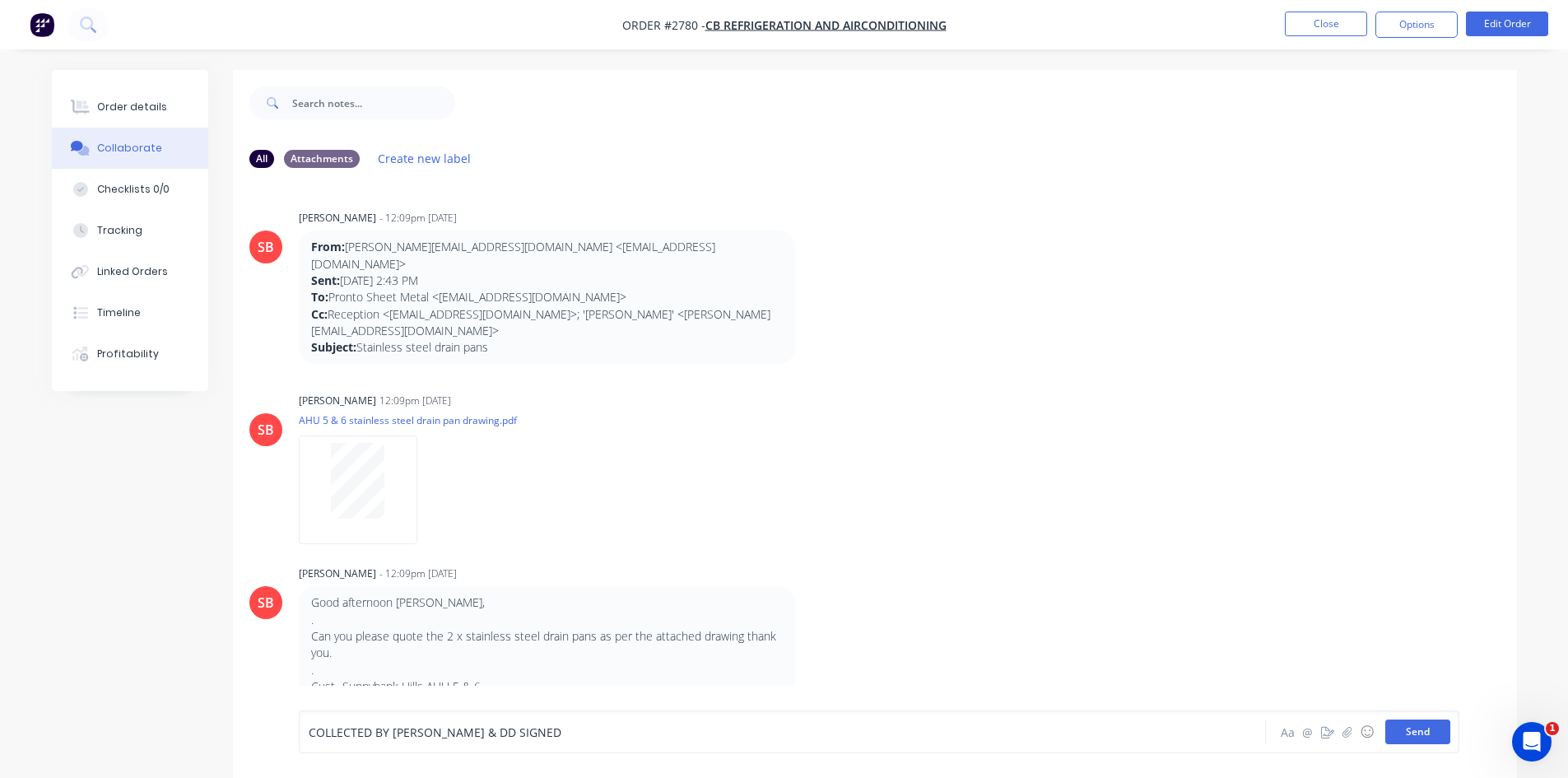
click at [1411, 736] on button "Send" at bounding box center [1418, 731] width 65 height 24
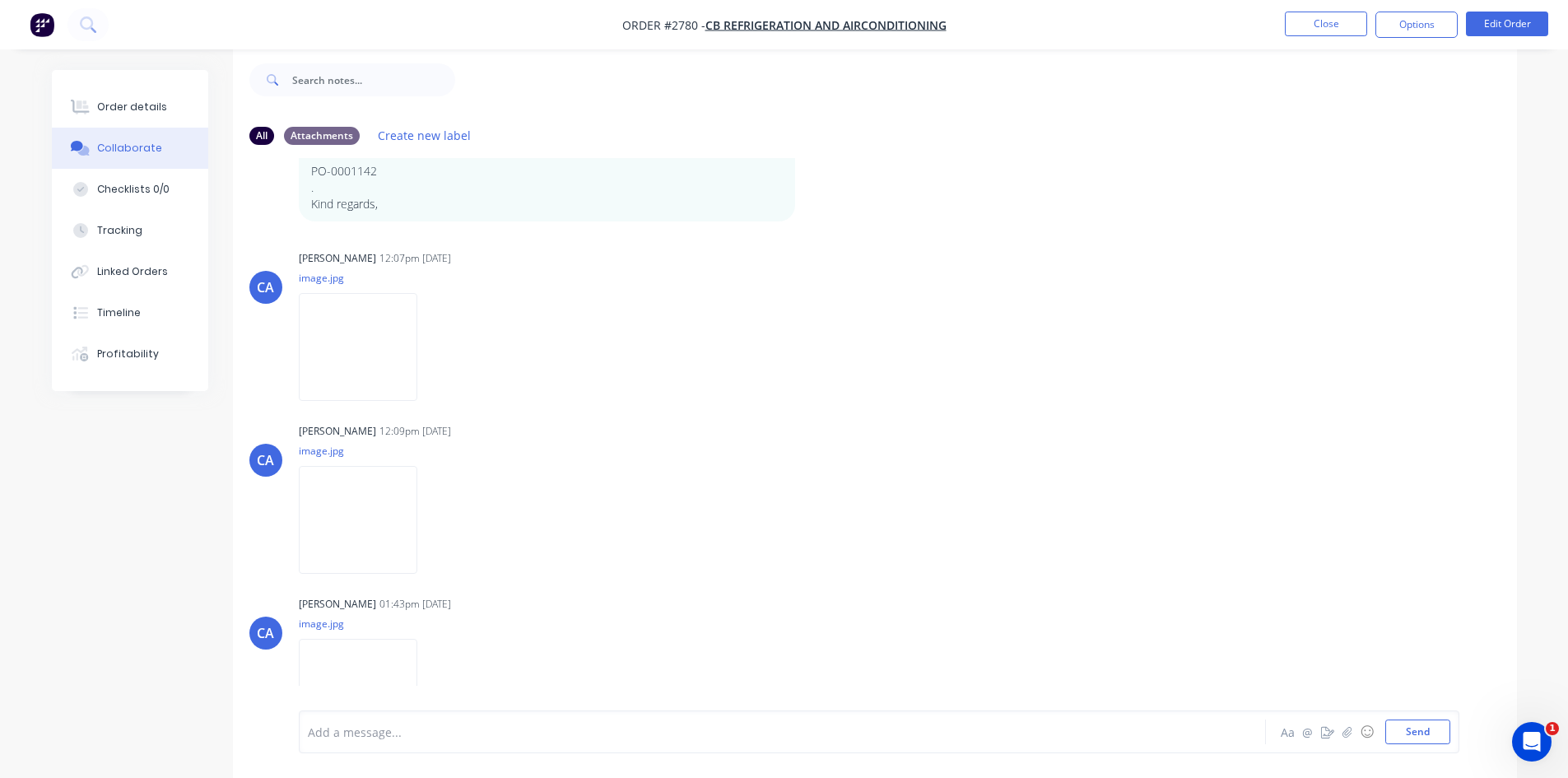
scroll to position [24, 0]
click at [392, 738] on div at bounding box center [736, 732] width 856 height 18
click at [1408, 729] on button "Send" at bounding box center [1418, 731] width 65 height 24
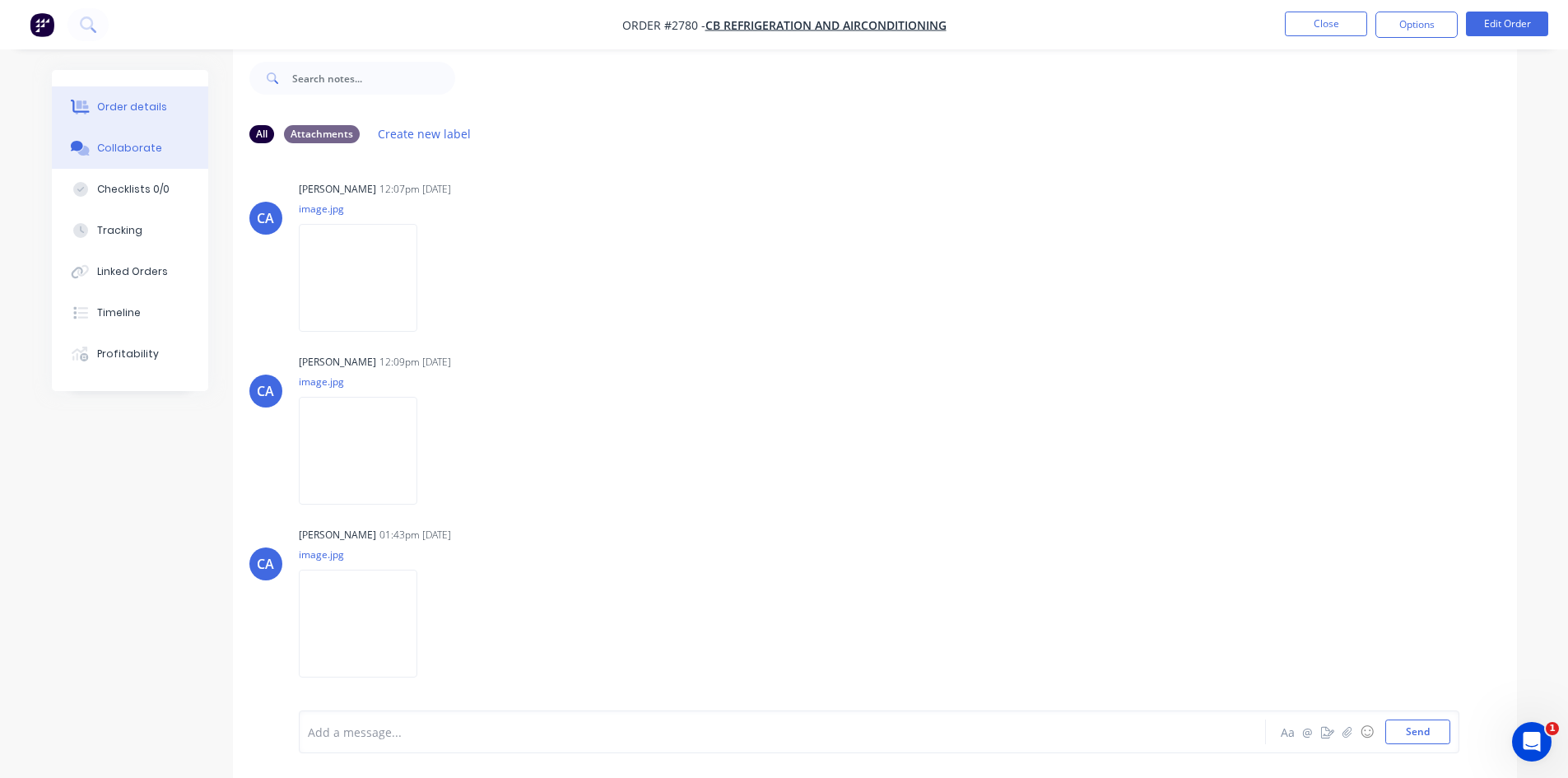
click at [168, 103] on button "Order details" at bounding box center [130, 107] width 156 height 41
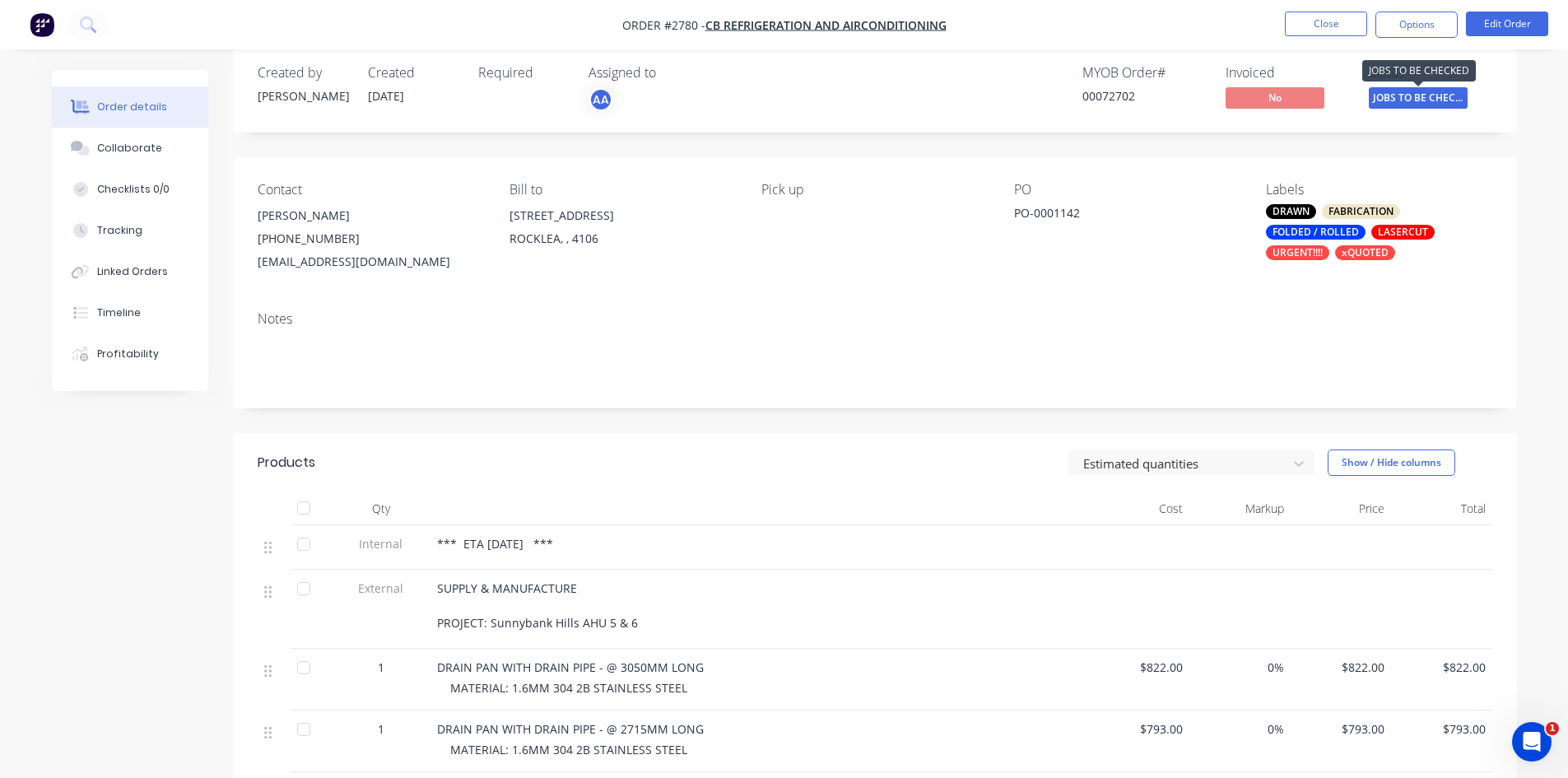
click at [1435, 97] on span "JOBS TO BE CHEC..." at bounding box center [1418, 97] width 99 height 20
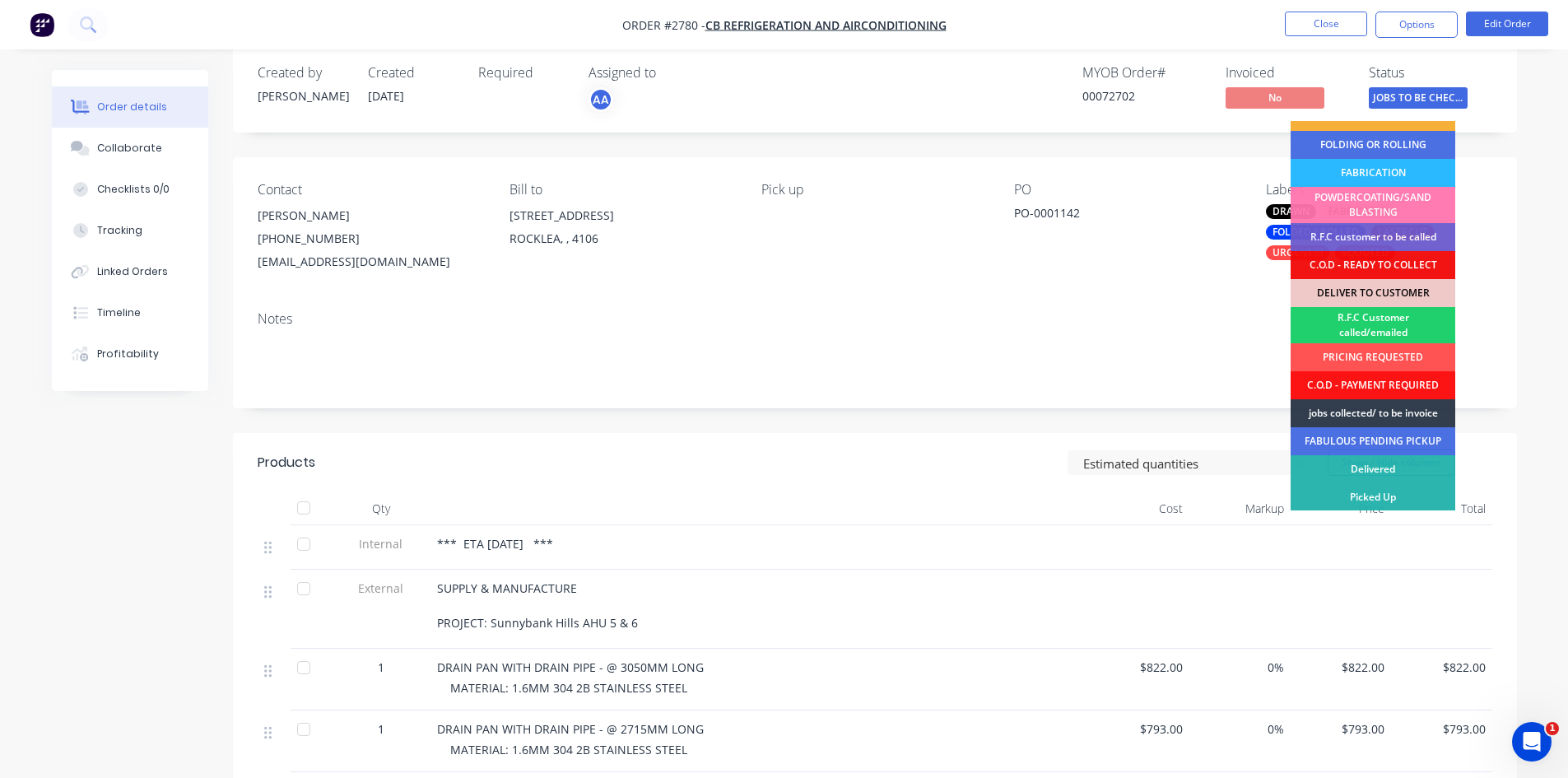
scroll to position [102, 0]
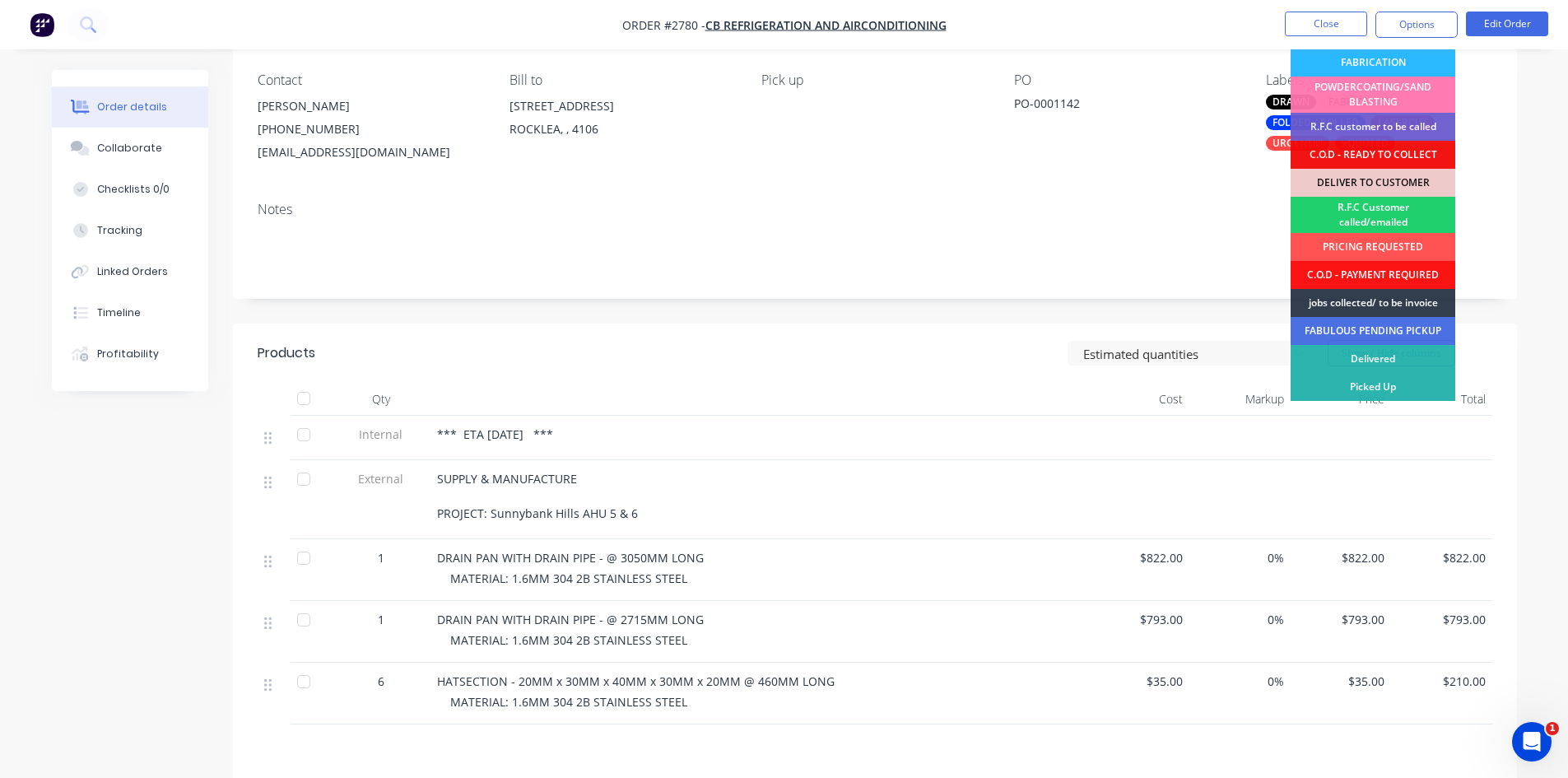
click at [1379, 305] on div "jobs collected/ to be invoice" at bounding box center [1373, 303] width 165 height 28
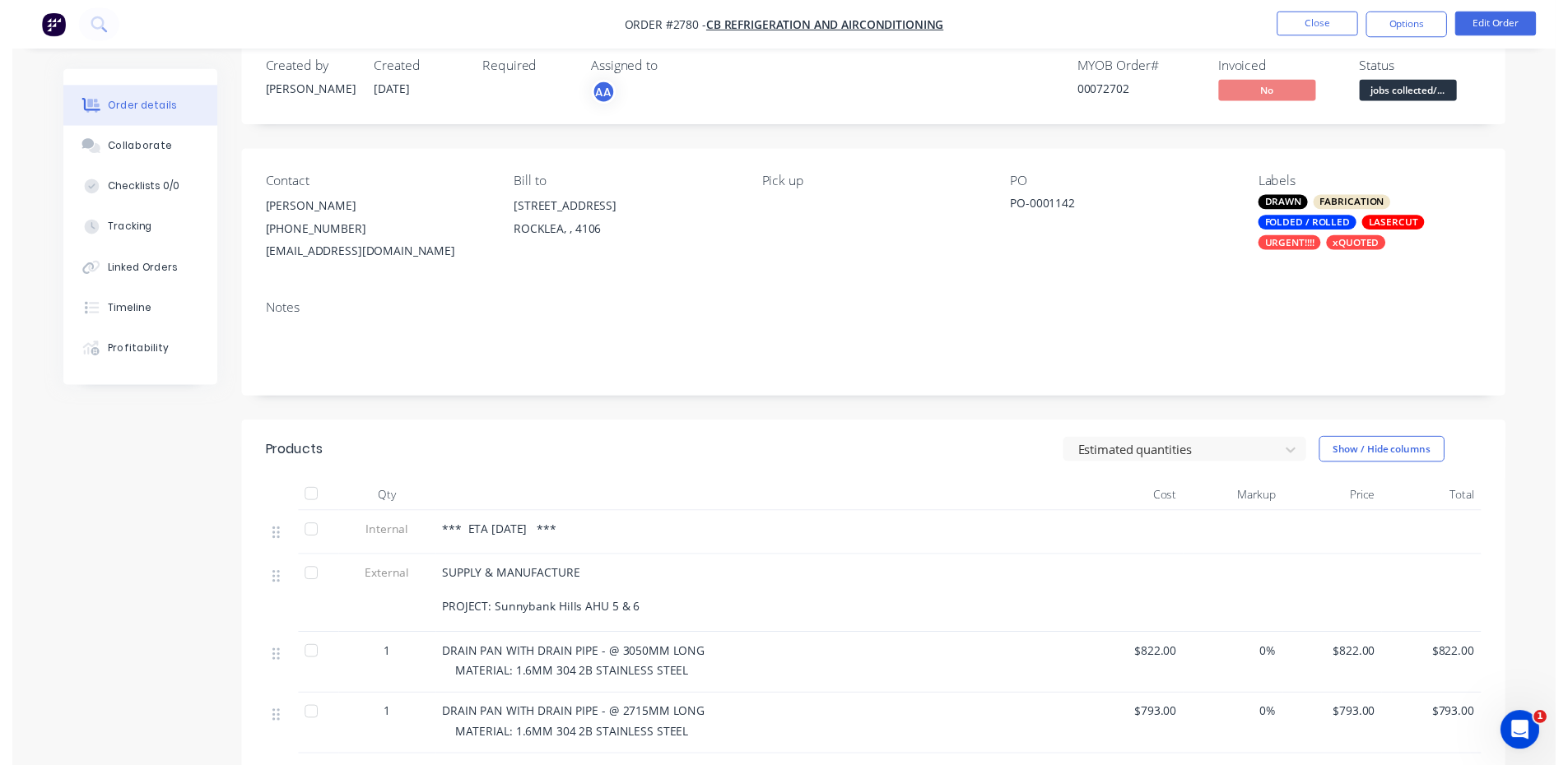
scroll to position [0, 0]
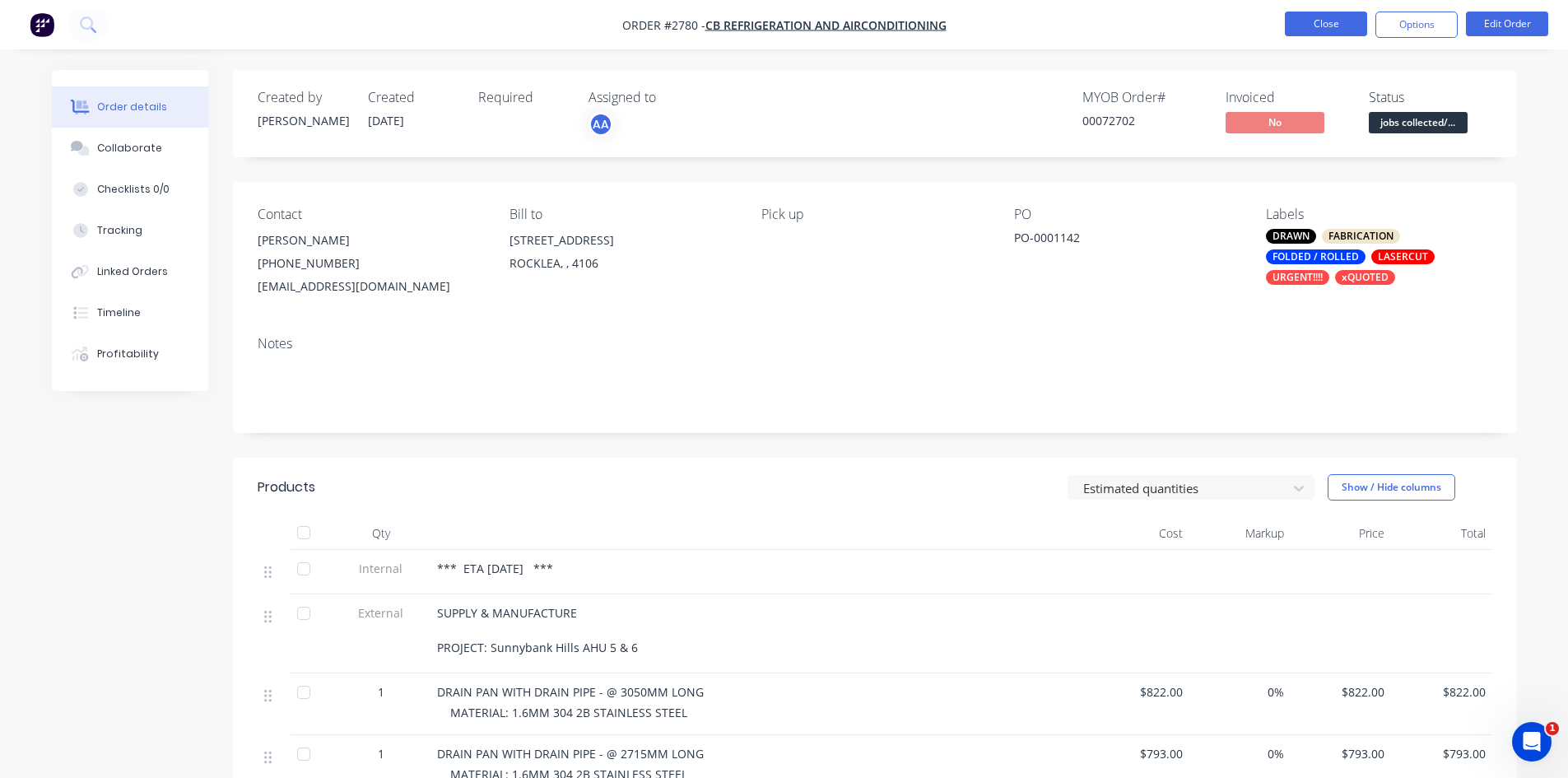
click at [1332, 19] on button "Close" at bounding box center [1326, 23] width 82 height 24
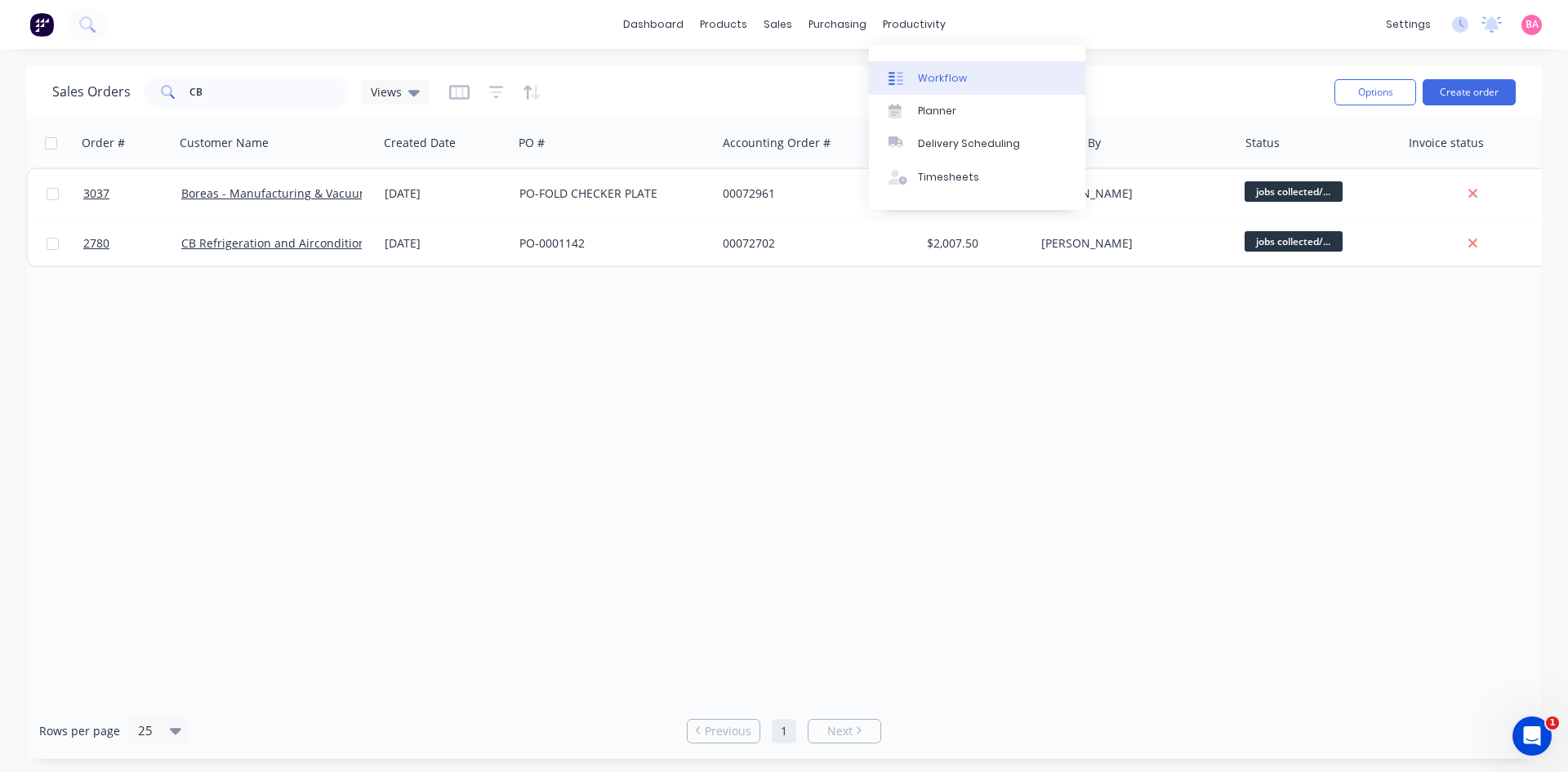
click at [930, 75] on div "Workflow" at bounding box center [942, 77] width 49 height 15
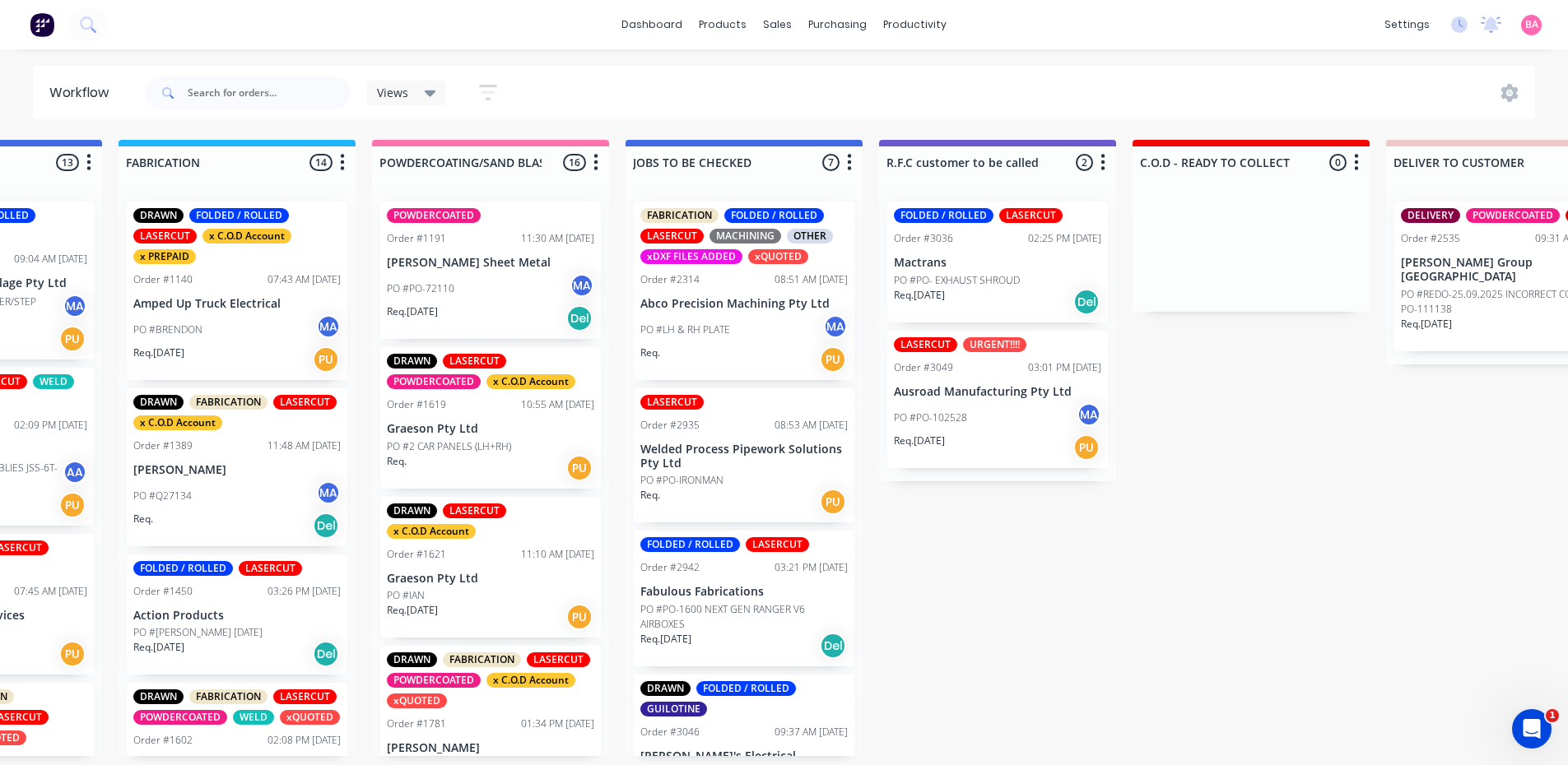
scroll to position [0, 1191]
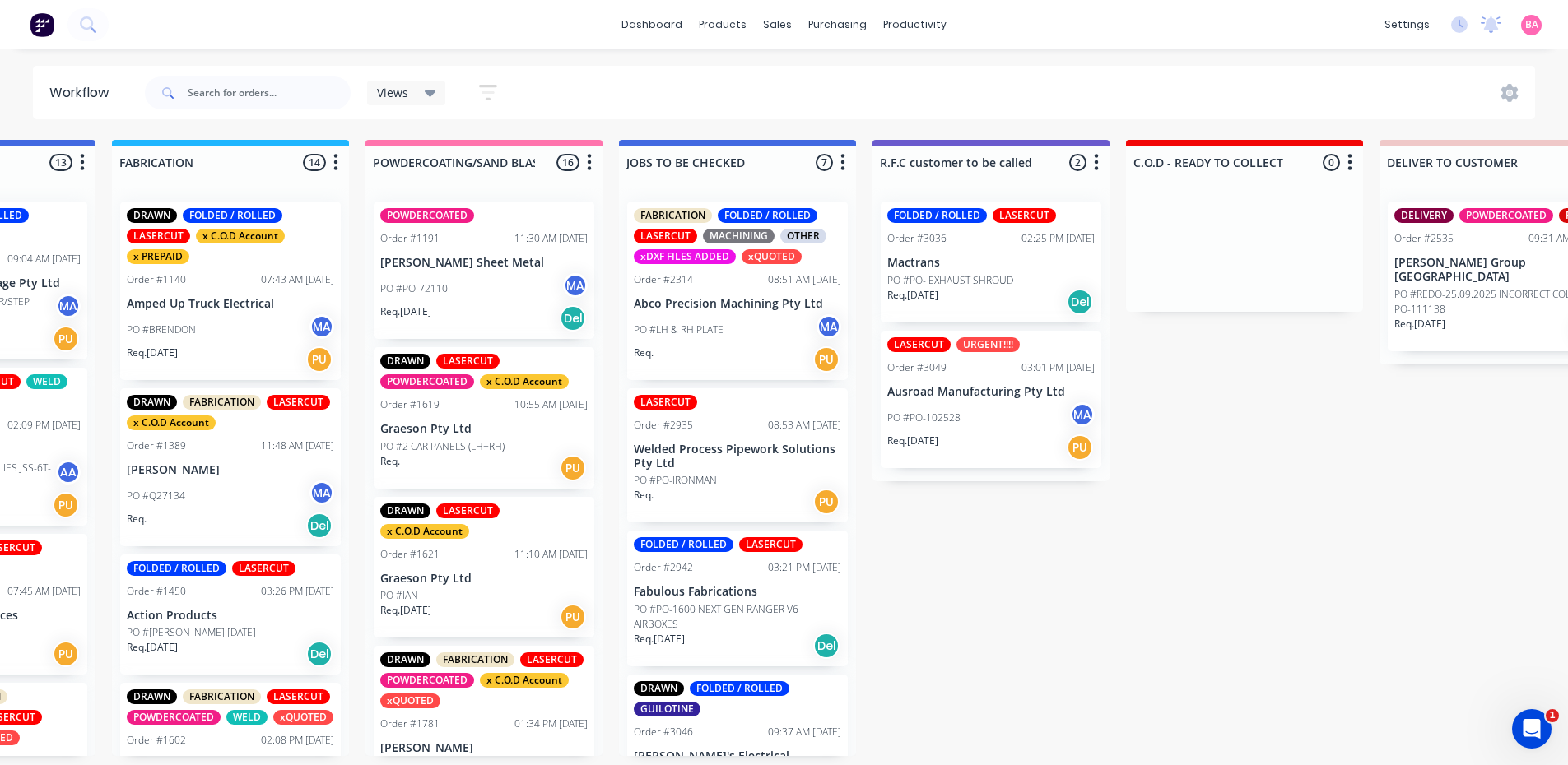
click at [976, 413] on div "PO #PO-102528 MA" at bounding box center [991, 418] width 207 height 31
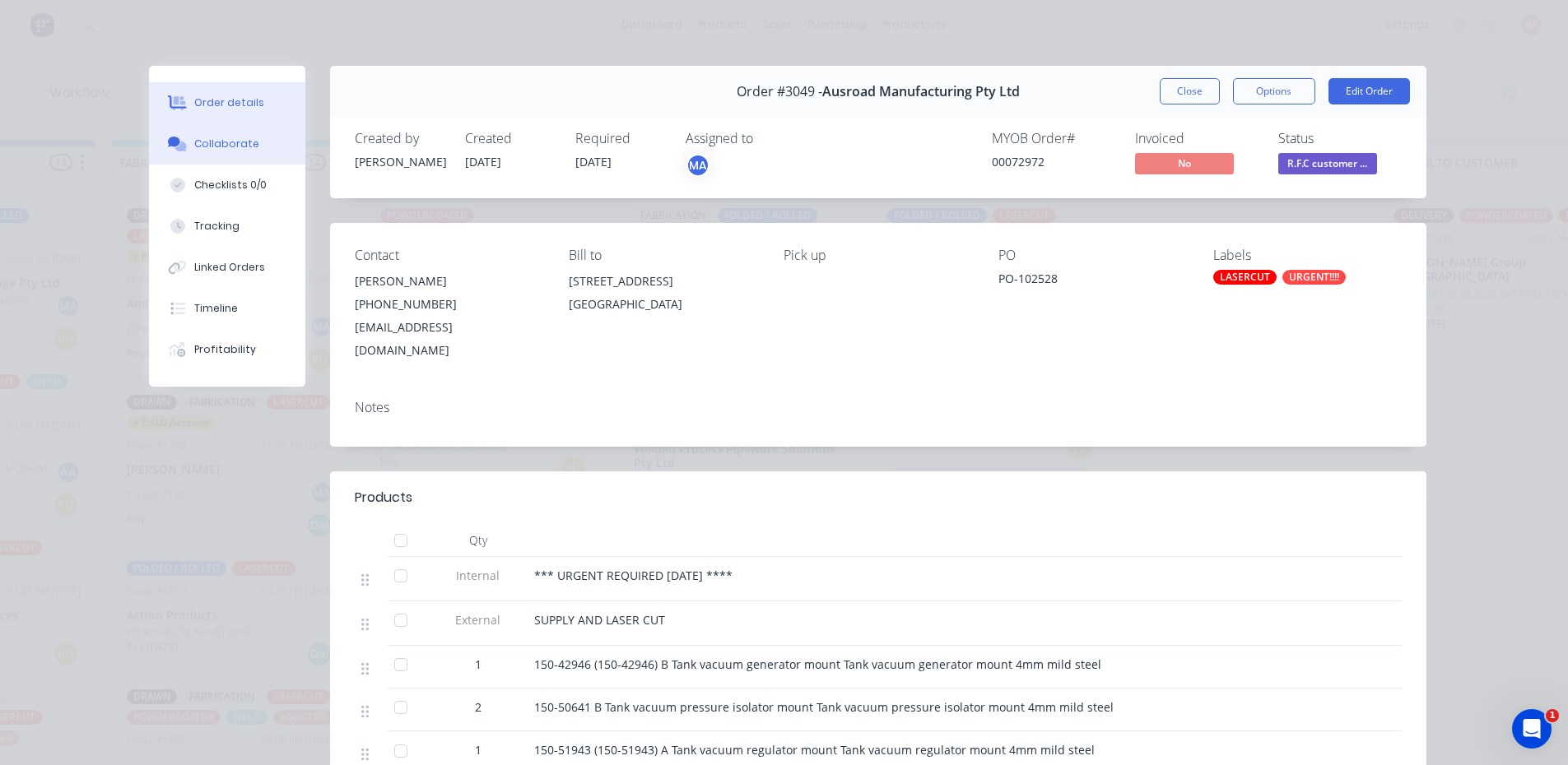
click at [201, 129] on button "Collaborate" at bounding box center [227, 143] width 156 height 41
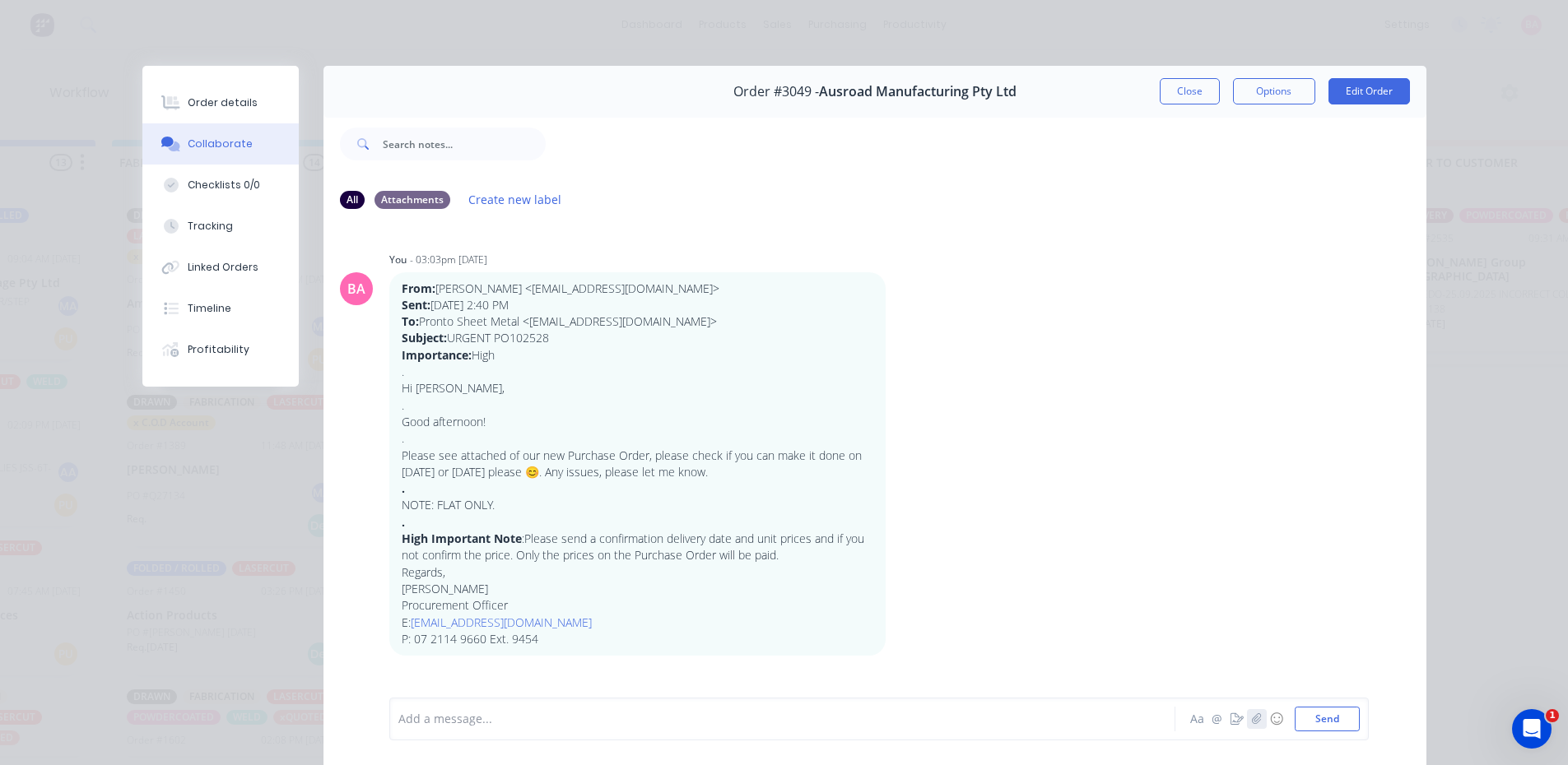
click at [1252, 715] on icon "button" at bounding box center [1257, 719] width 10 height 12
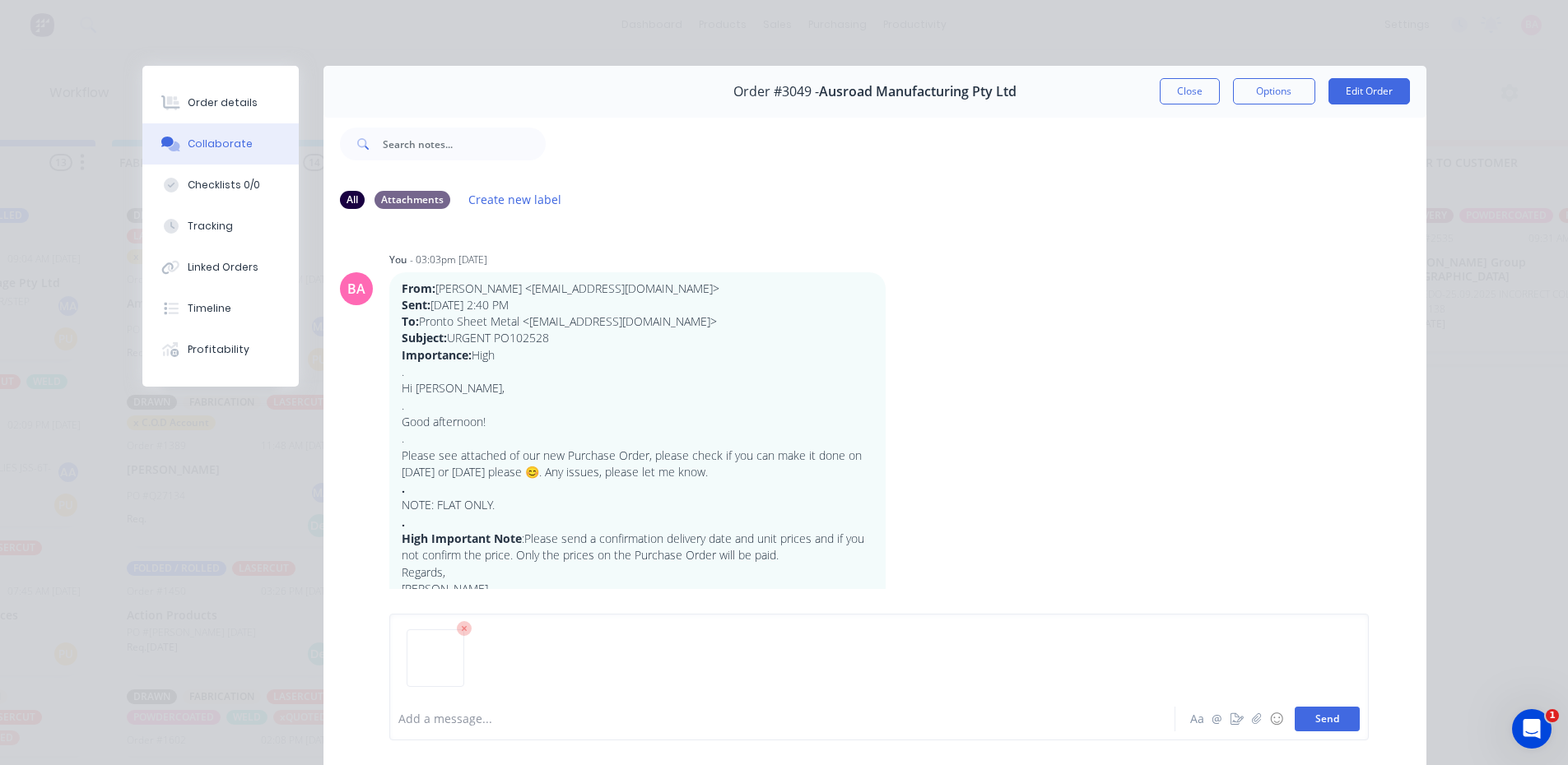
click at [1331, 715] on button "Send" at bounding box center [1327, 718] width 65 height 24
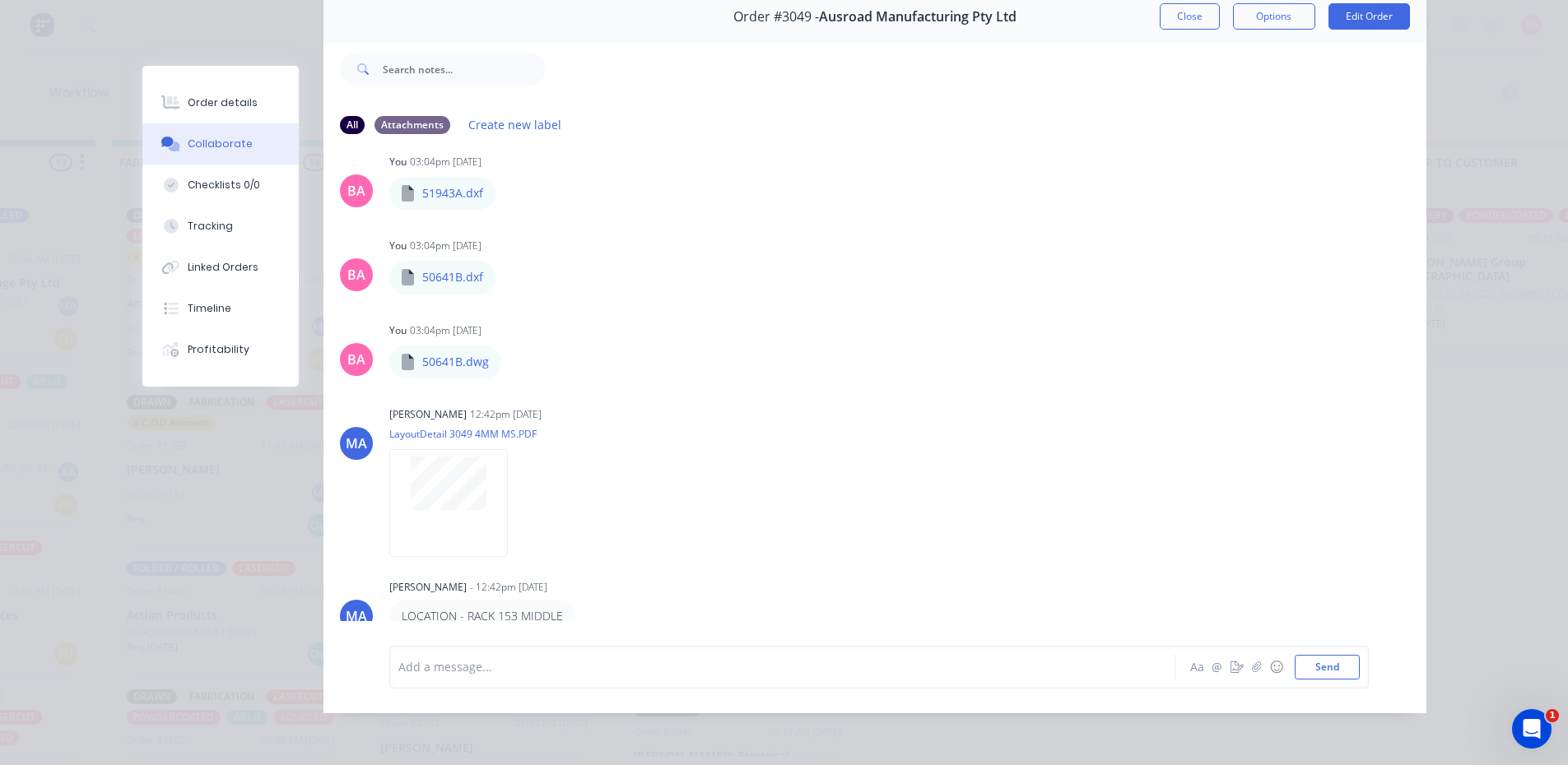
scroll to position [87, 0]
click at [443, 658] on div "Add a message..." at bounding box center [759, 666] width 722 height 24
click at [1337, 660] on button "Send" at bounding box center [1327, 666] width 65 height 24
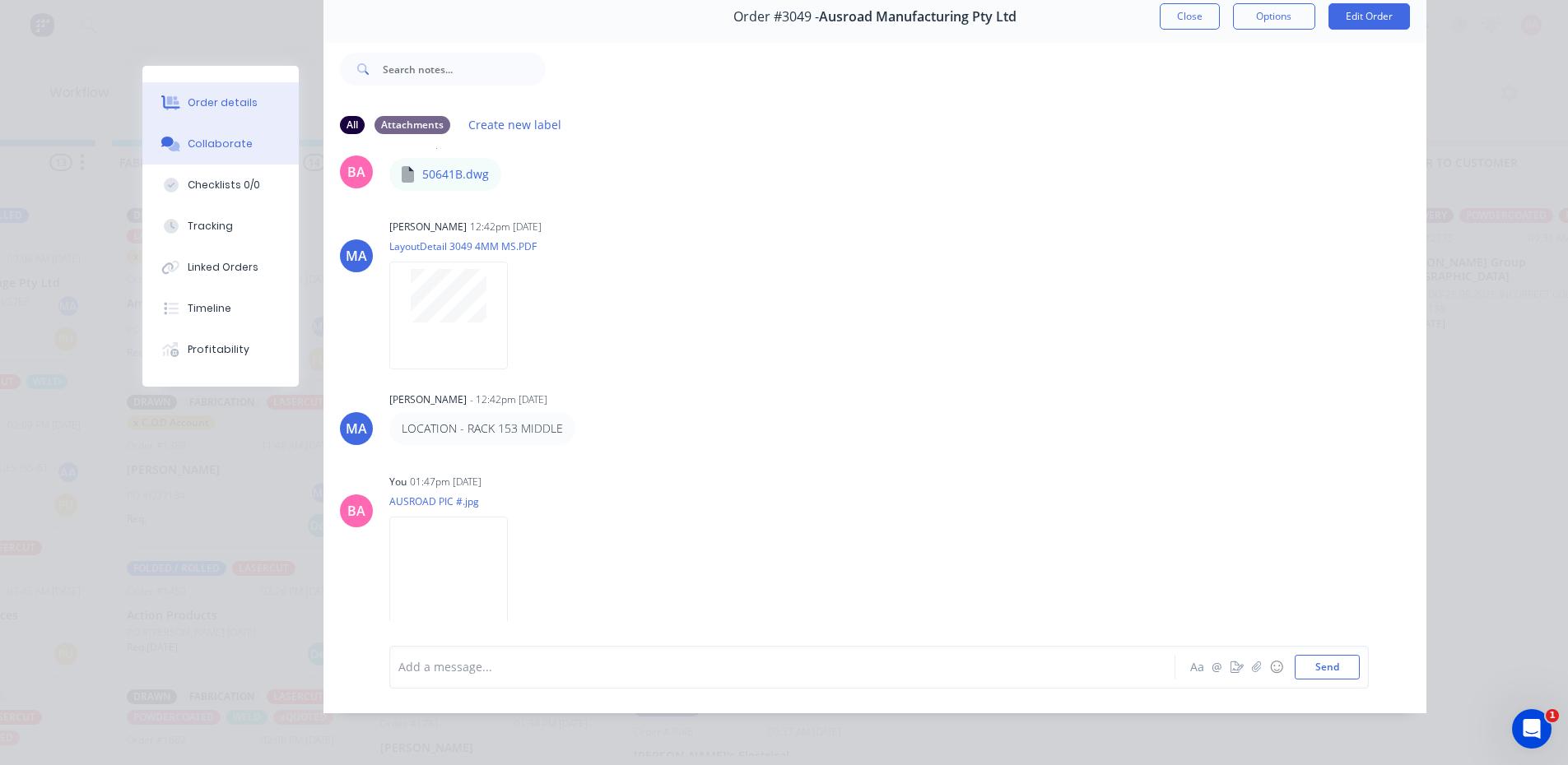
click at [214, 107] on div "Order details" at bounding box center [223, 102] width 70 height 15
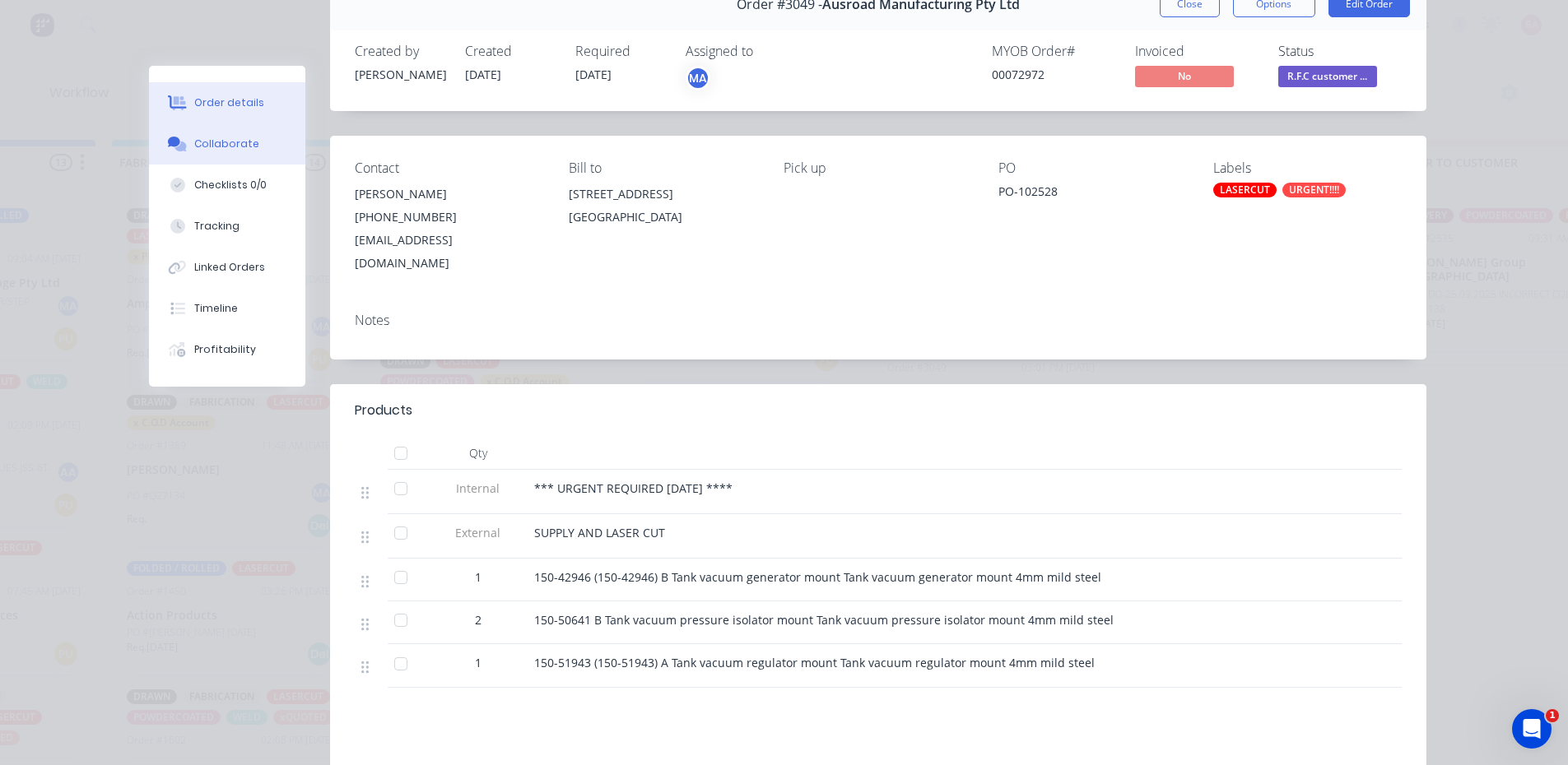
click at [224, 141] on div "Collaborate" at bounding box center [227, 143] width 65 height 15
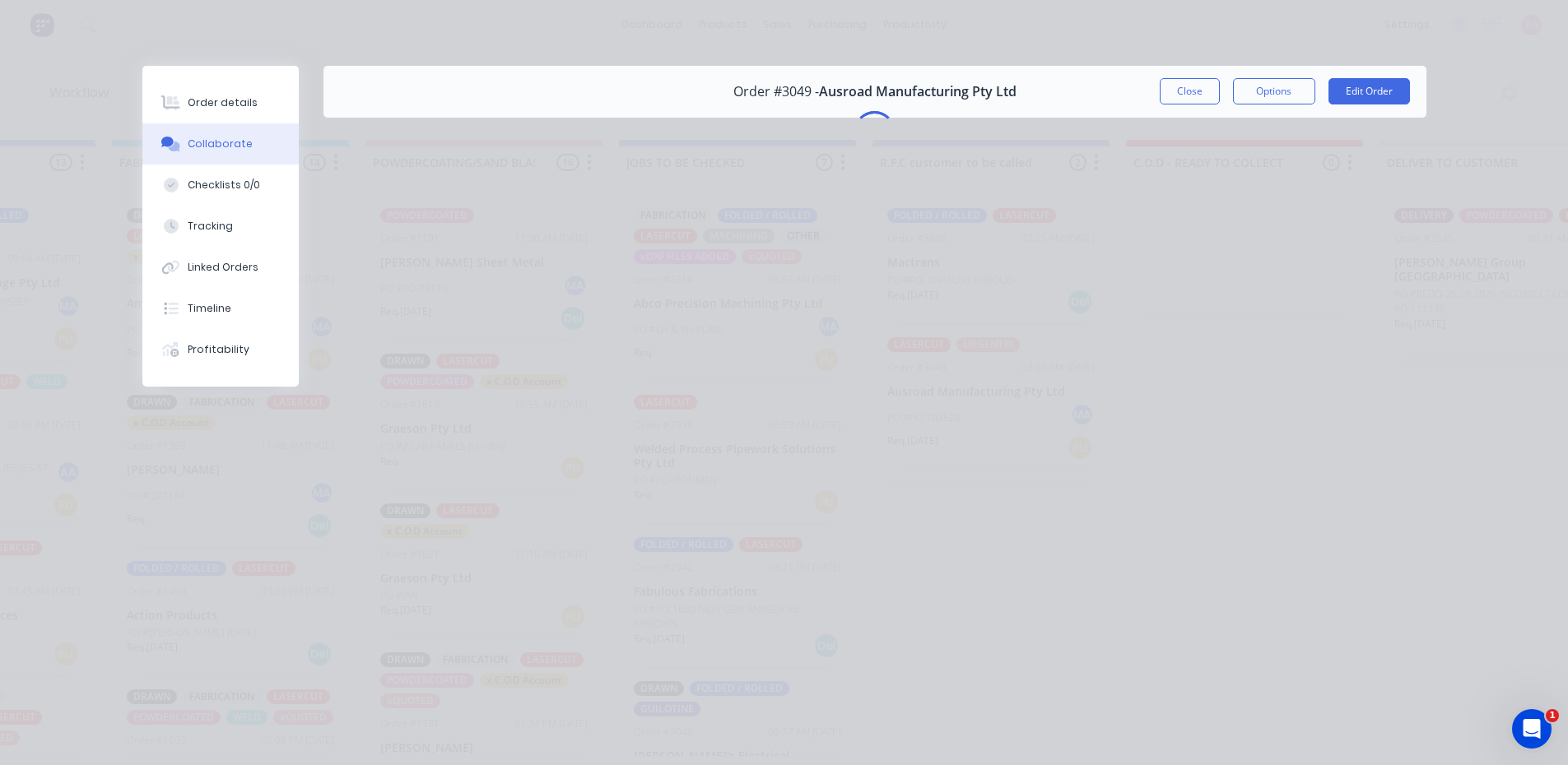
scroll to position [0, 0]
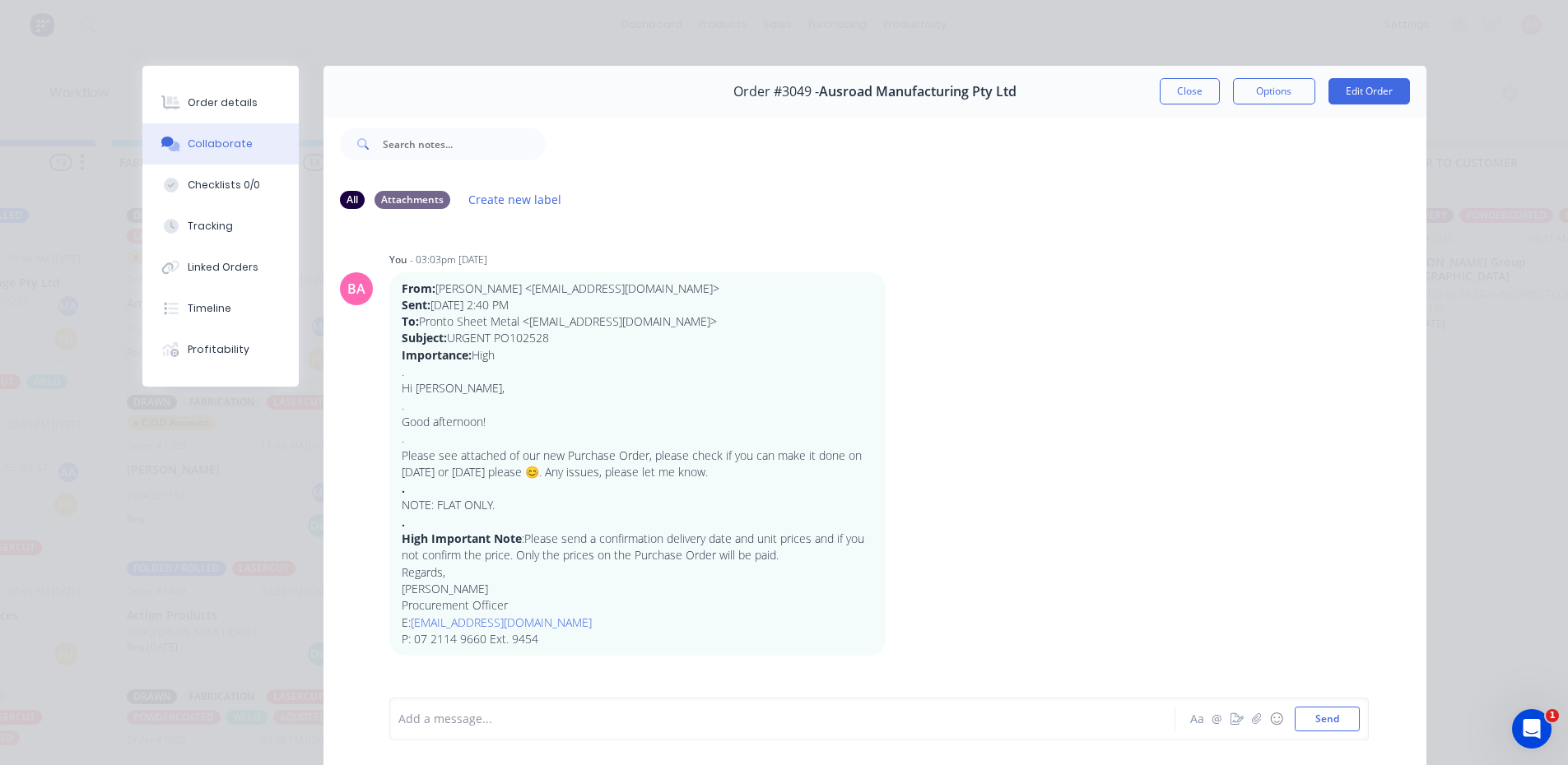
click at [509, 714] on div at bounding box center [760, 720] width 721 height 18
click at [1340, 715] on button "Send" at bounding box center [1327, 718] width 65 height 24
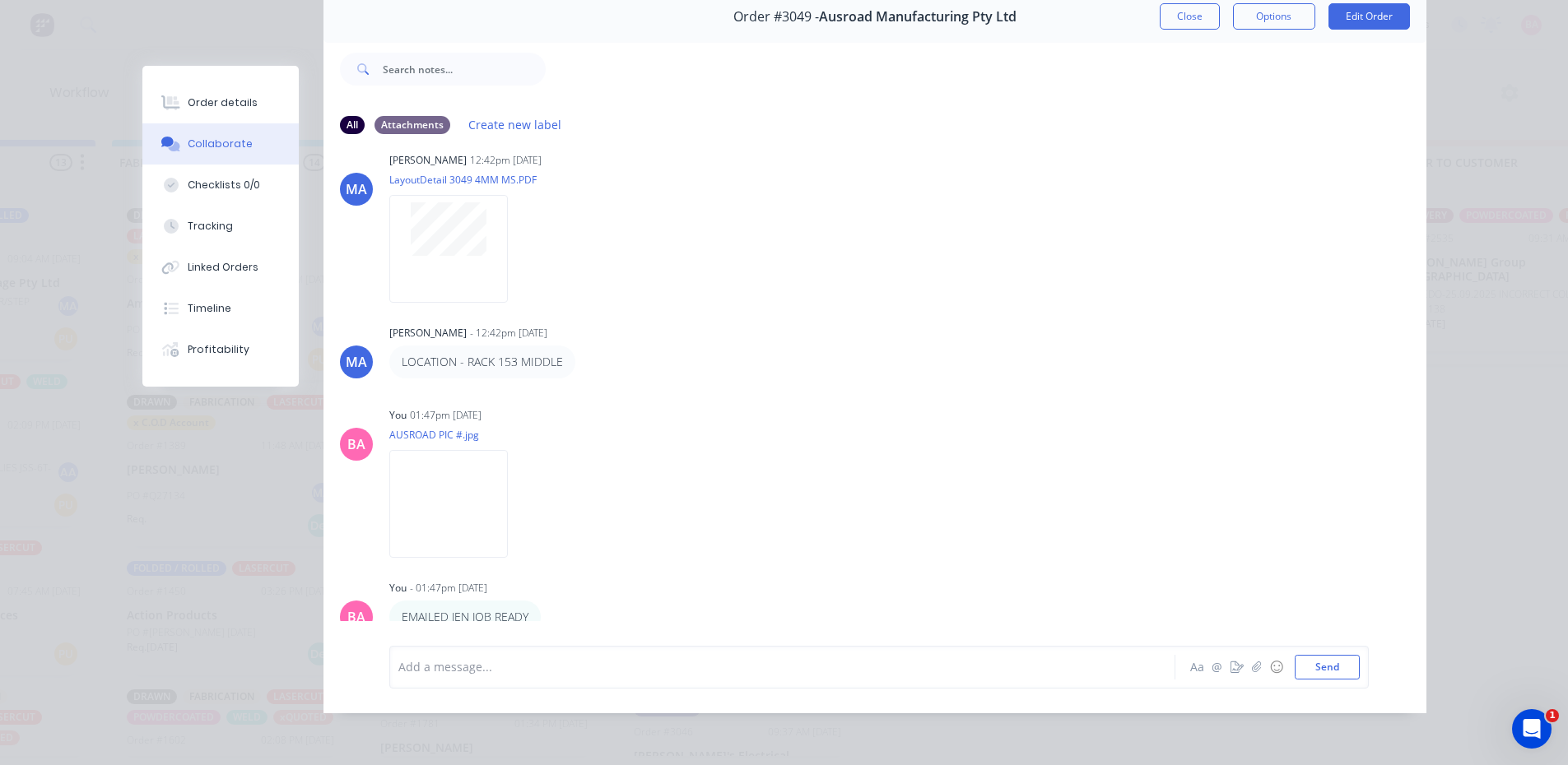
scroll to position [3, 1191]
click at [461, 667] on div at bounding box center [760, 667] width 721 height 18
click at [1306, 664] on button "Send" at bounding box center [1327, 666] width 65 height 24
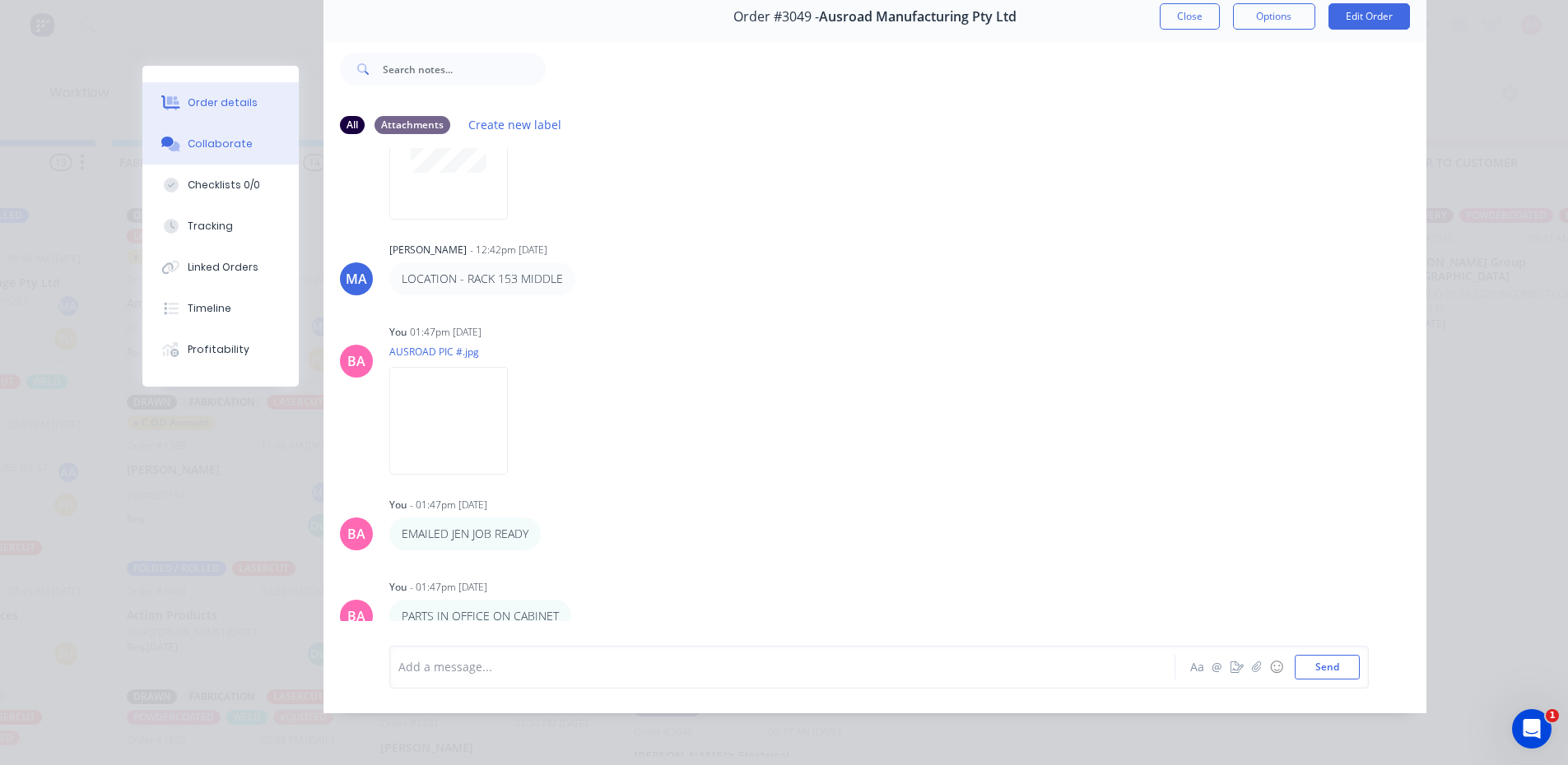
click at [220, 95] on button "Order details" at bounding box center [221, 102] width 156 height 41
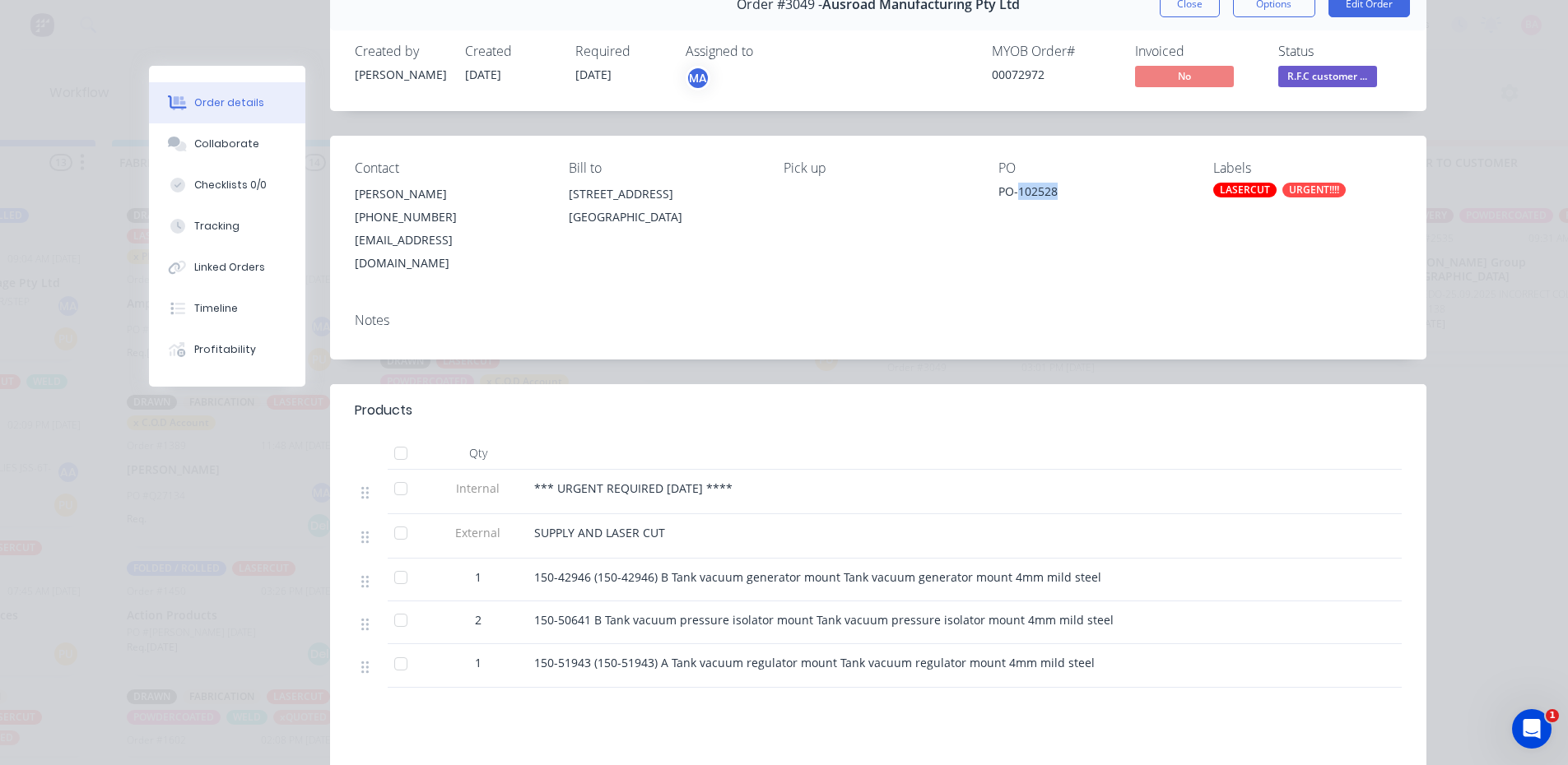
drag, startPoint x: 1059, startPoint y: 186, endPoint x: 1012, endPoint y: 193, distance: 47.5
click at [1012, 193] on div "PO-102528" at bounding box center [1093, 194] width 188 height 23
copy div "102528"
click at [1327, 79] on span "R.F.C customer ..." at bounding box center [1327, 75] width 99 height 20
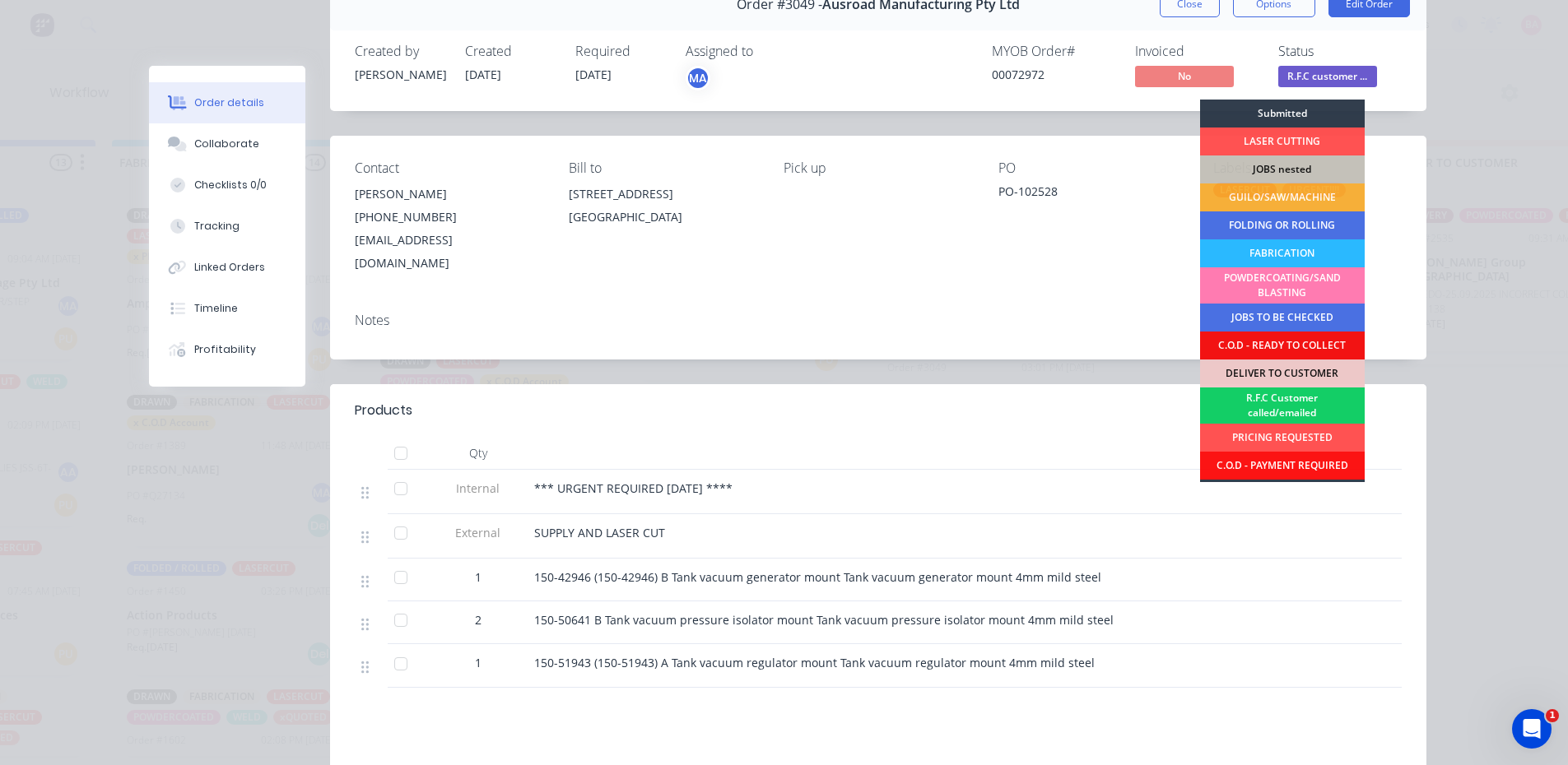
click at [1274, 407] on div "R.F.C Customer called/emailed" at bounding box center [1282, 405] width 165 height 36
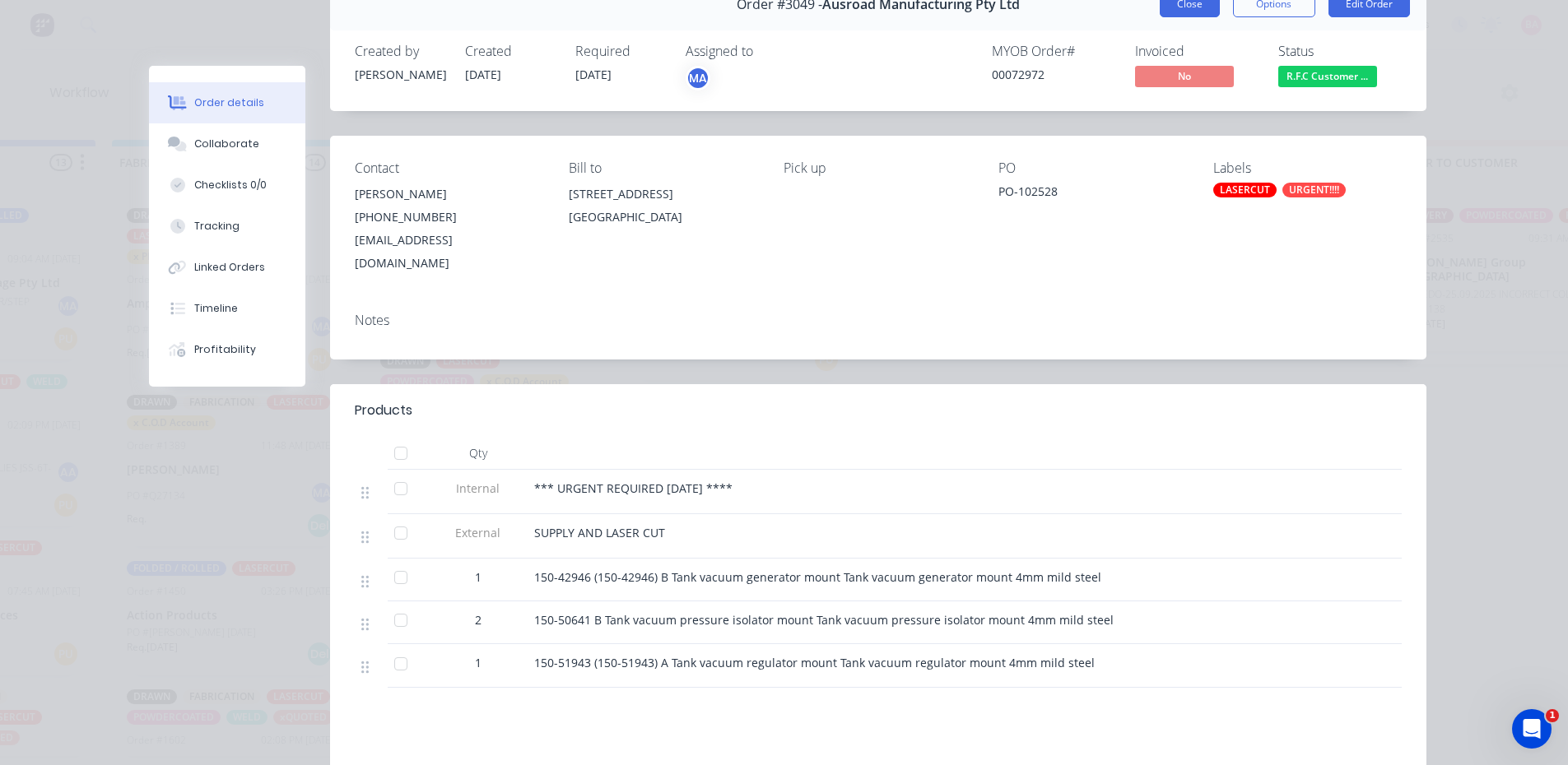
click at [1185, 3] on button "Close" at bounding box center [1190, 4] width 61 height 26
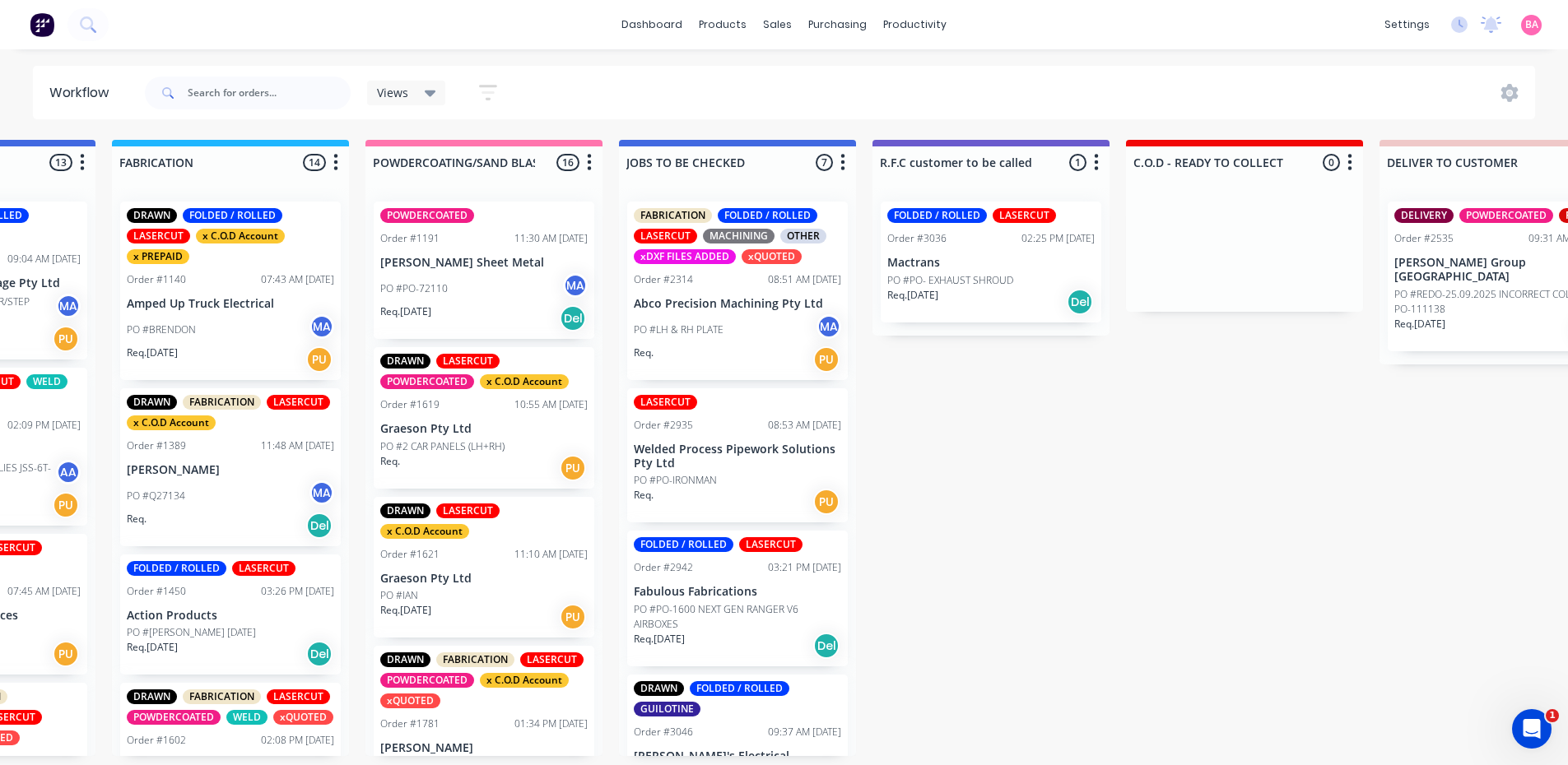
click at [988, 258] on p "Mactrans" at bounding box center [991, 262] width 207 height 14
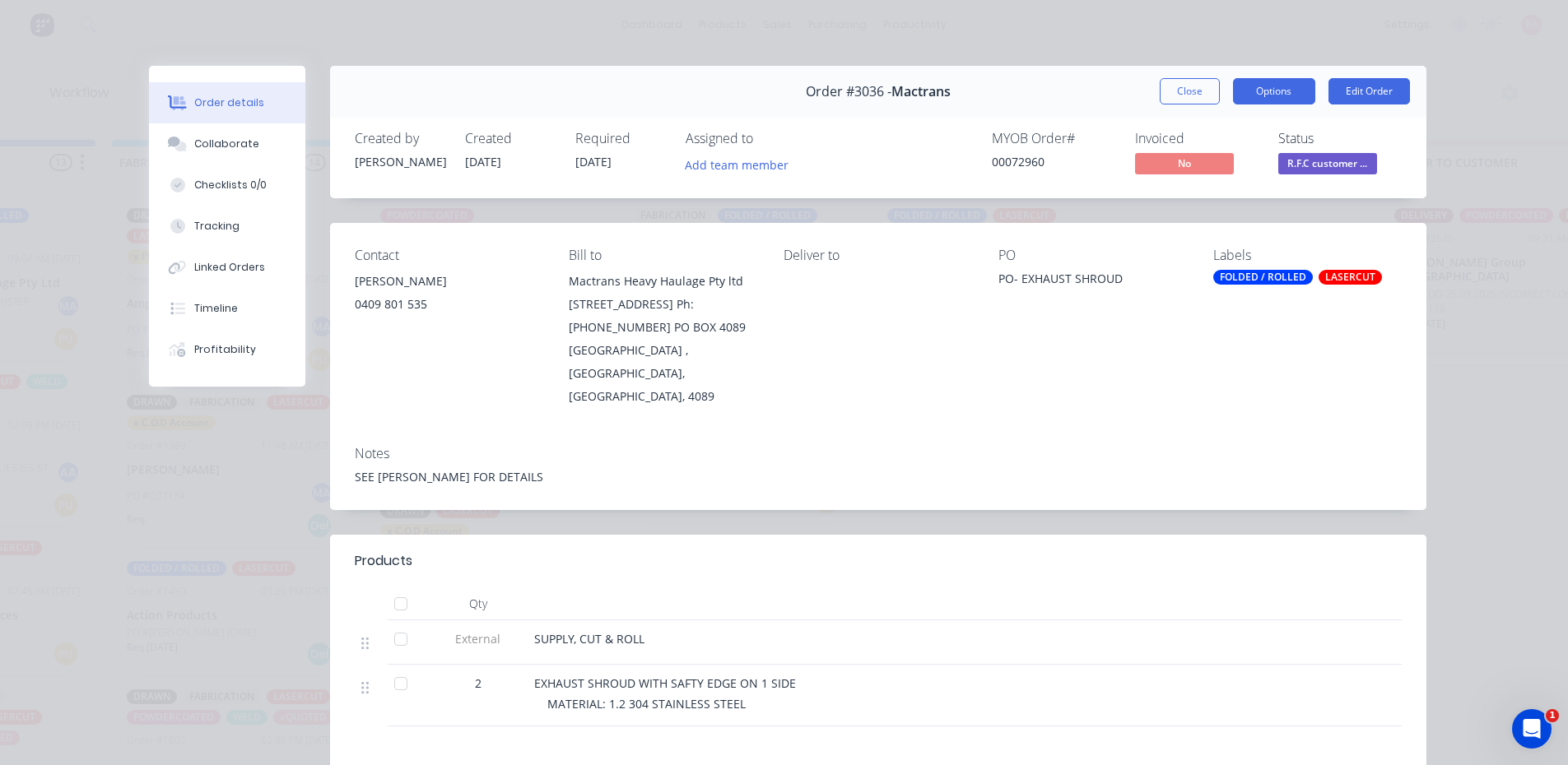
click at [1272, 87] on button "Options" at bounding box center [1274, 91] width 82 height 26
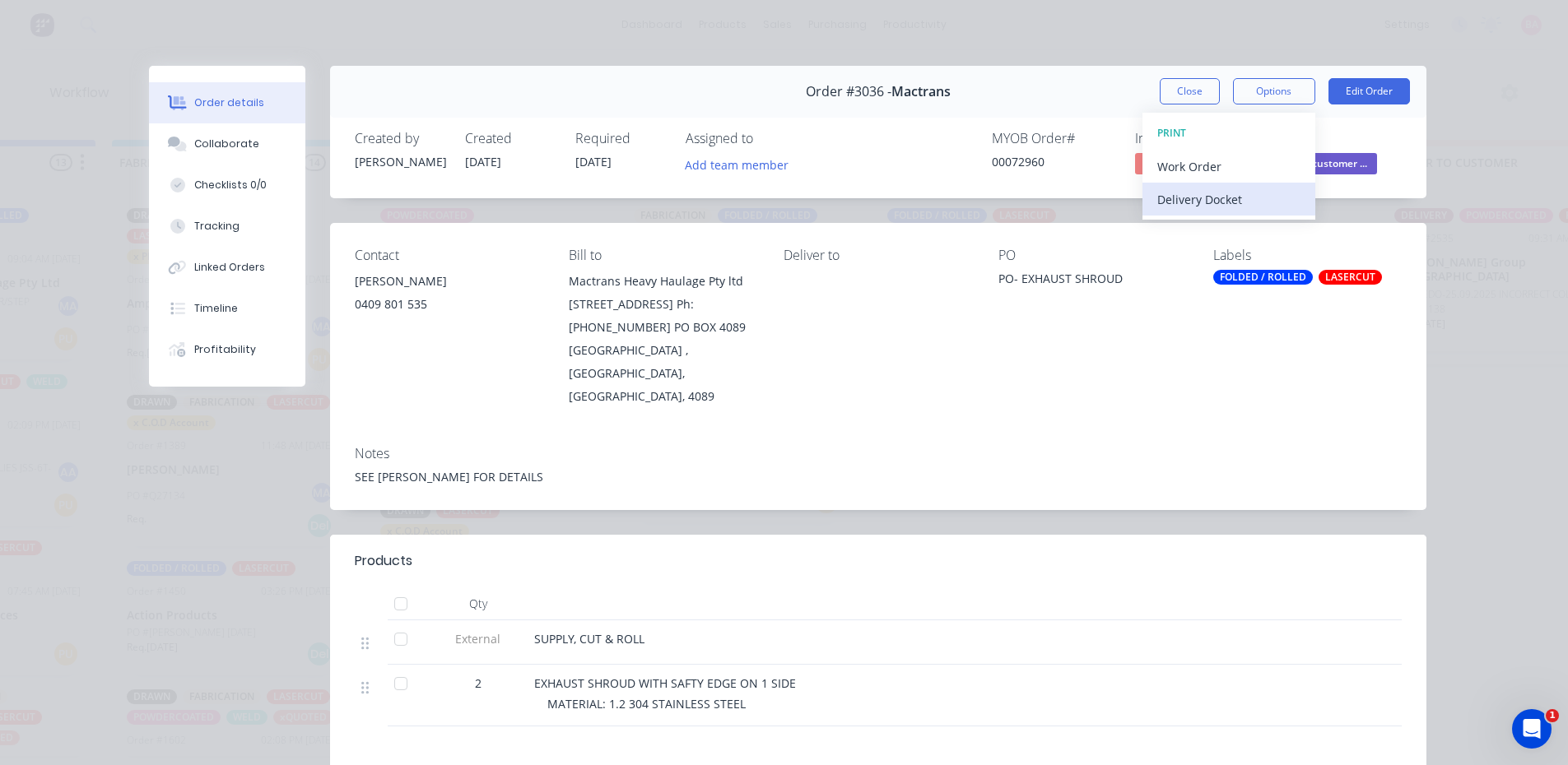
click at [1199, 202] on div "Delivery Docket" at bounding box center [1229, 199] width 144 height 23
click at [1199, 202] on div "Standard" at bounding box center [1229, 199] width 144 height 23
click at [1200, 87] on button "Close" at bounding box center [1190, 91] width 61 height 26
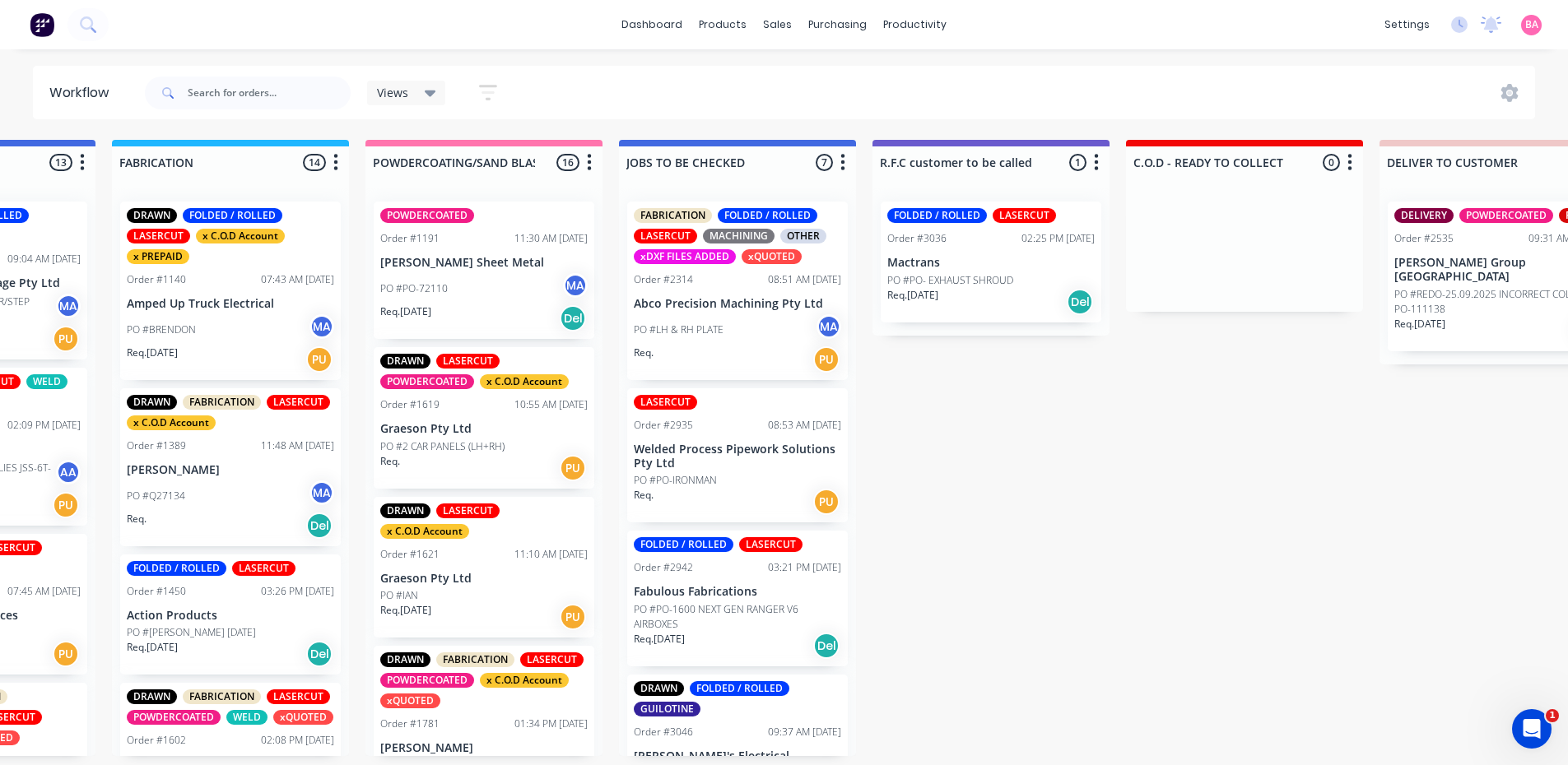
click at [978, 258] on p "Mactrans" at bounding box center [991, 262] width 207 height 14
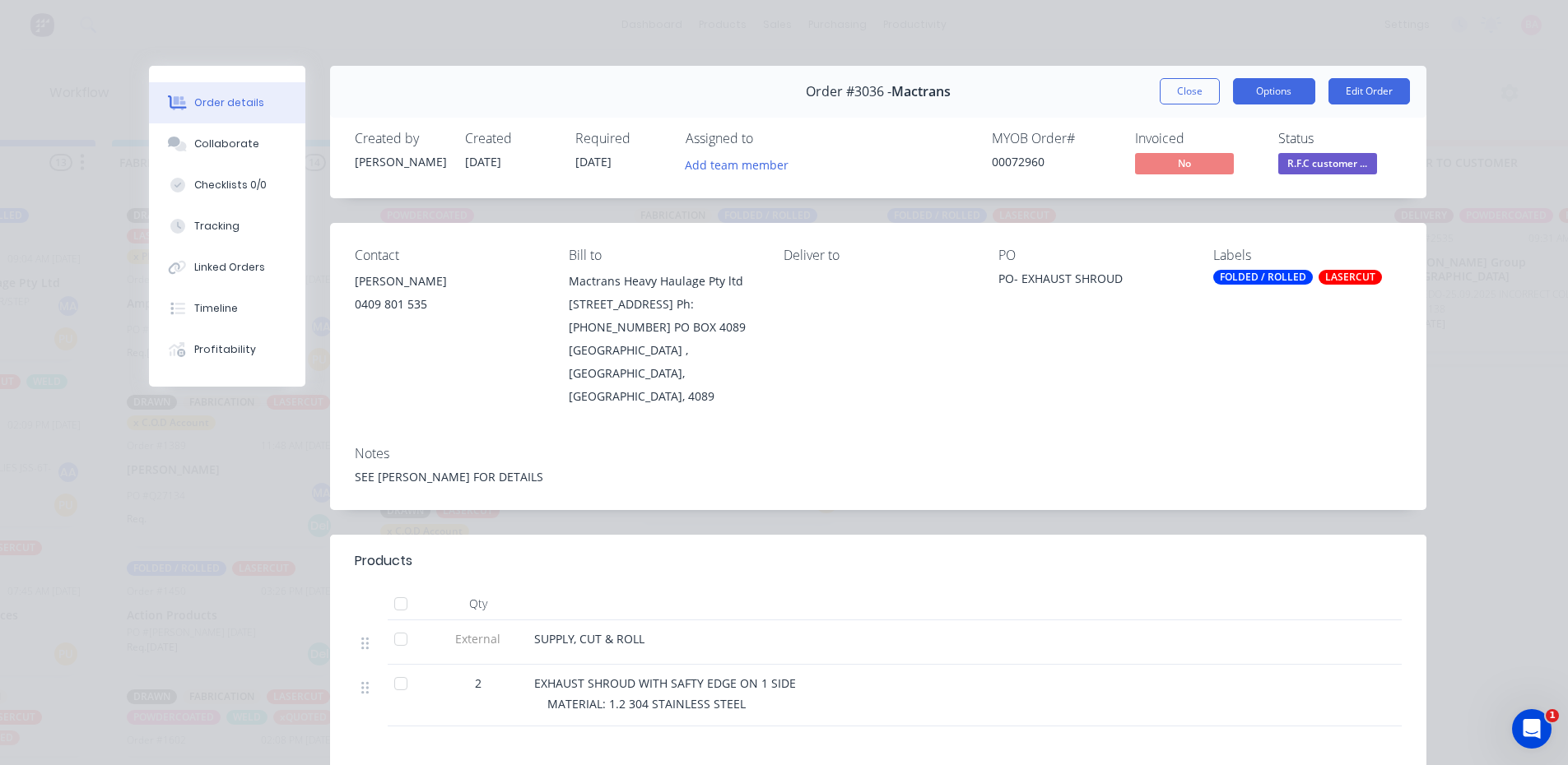
click at [1266, 90] on button "Options" at bounding box center [1274, 91] width 82 height 26
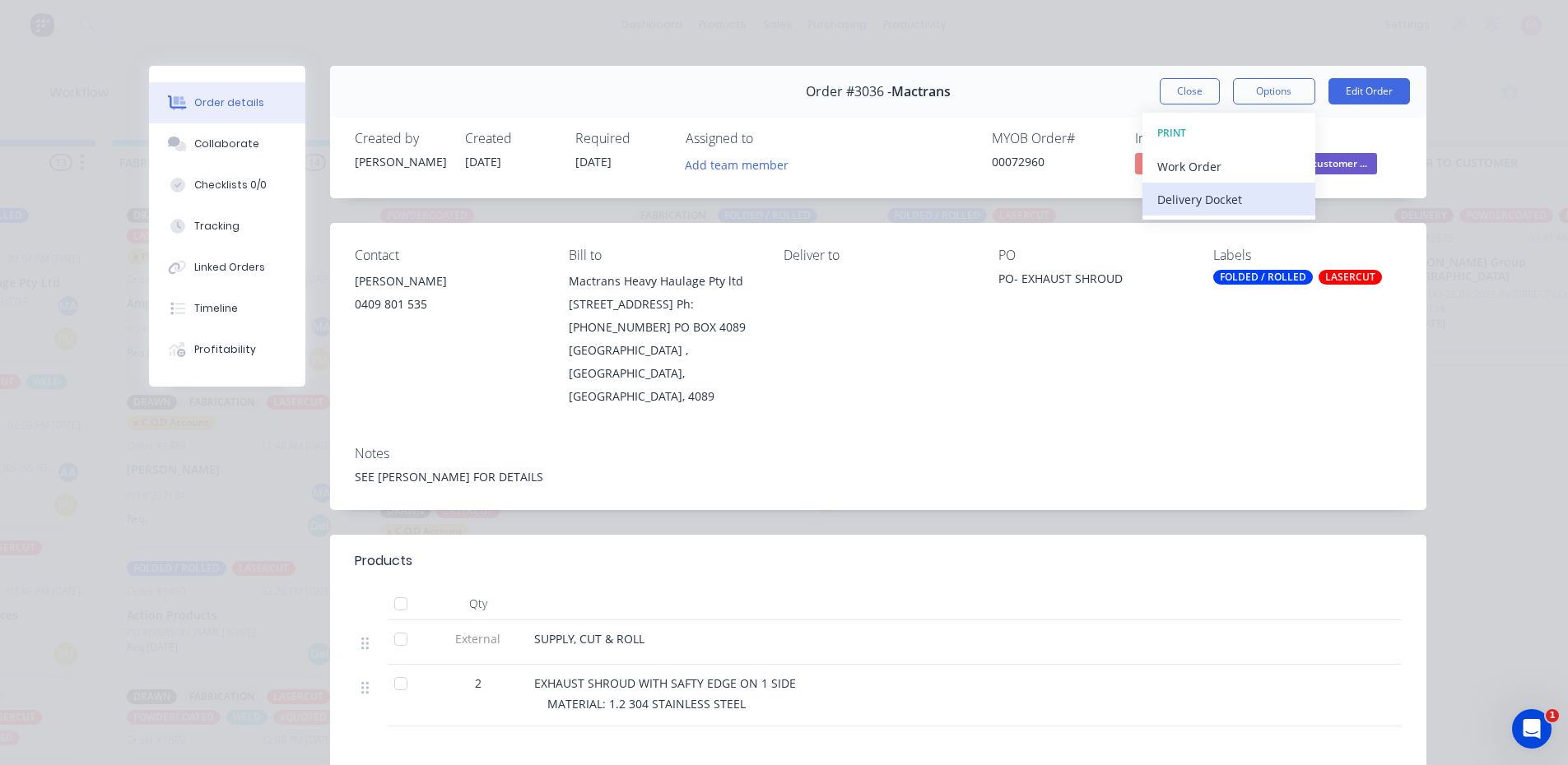
click at [1209, 198] on div "Delivery Docket" at bounding box center [1229, 199] width 144 height 23
click at [1189, 197] on div "Standard" at bounding box center [1229, 199] width 144 height 23
click at [1189, 93] on button "Close" at bounding box center [1190, 91] width 61 height 26
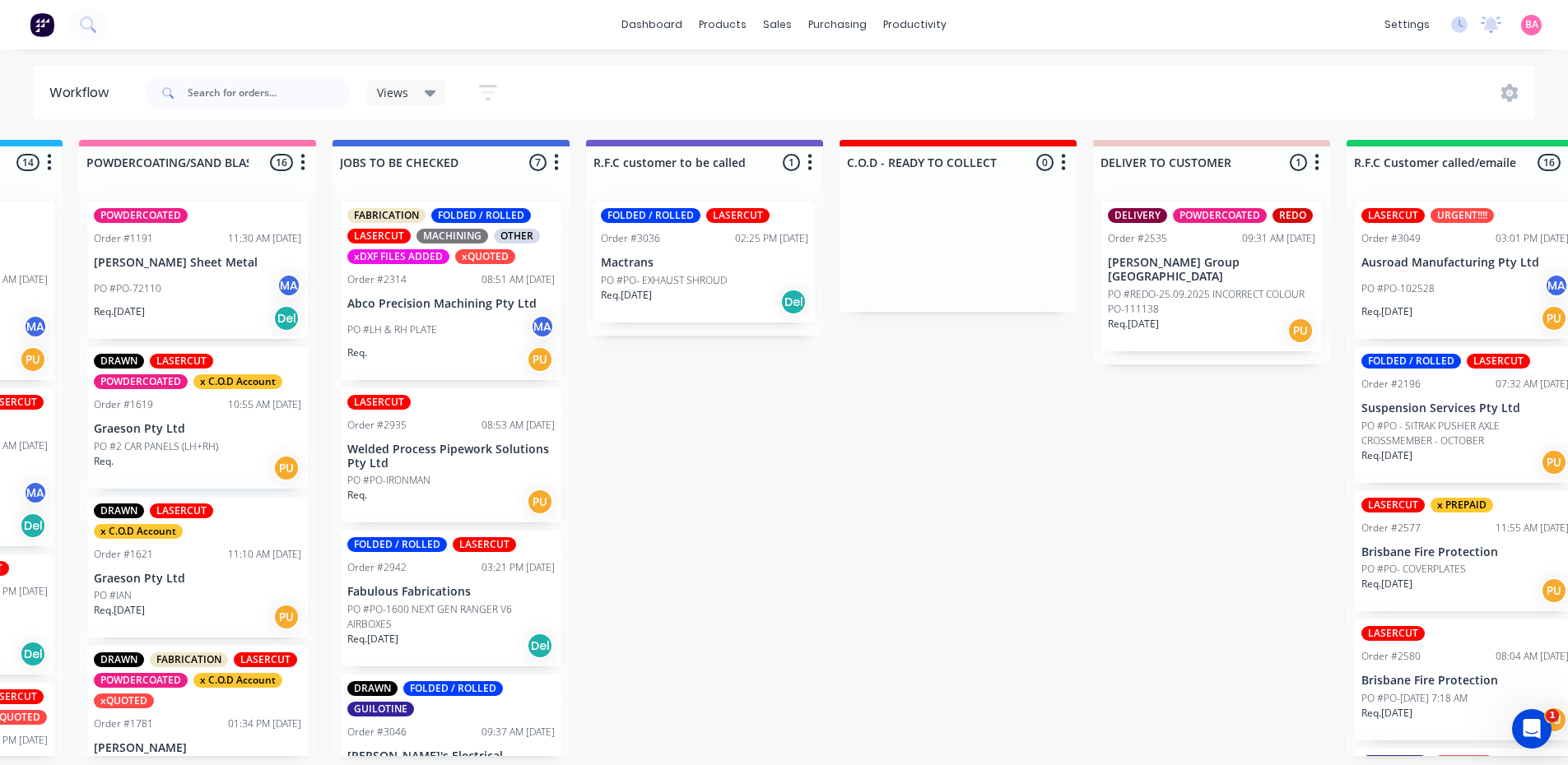
scroll to position [3, 1479]
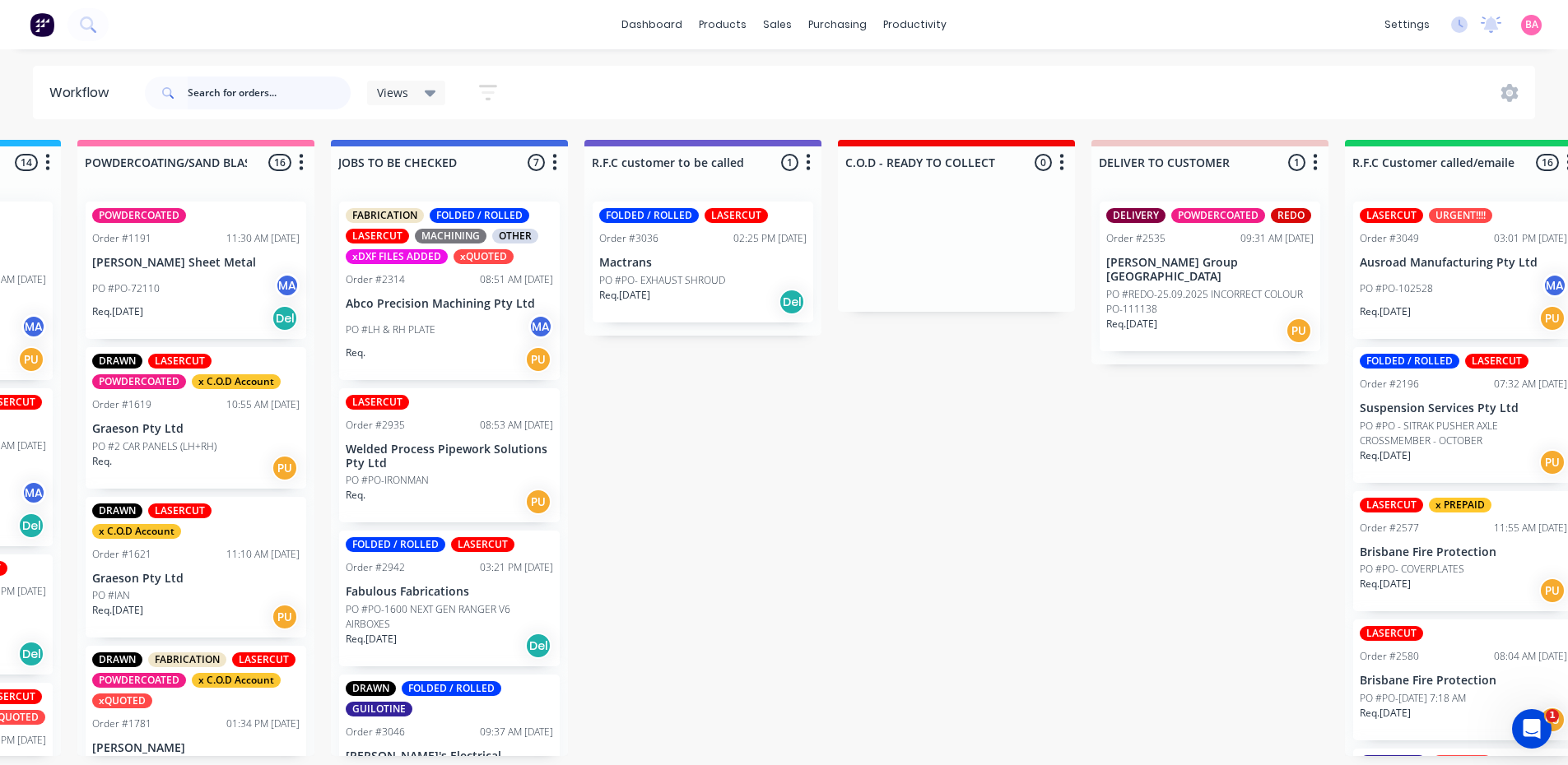
click at [216, 97] on input "text" at bounding box center [268, 93] width 163 height 33
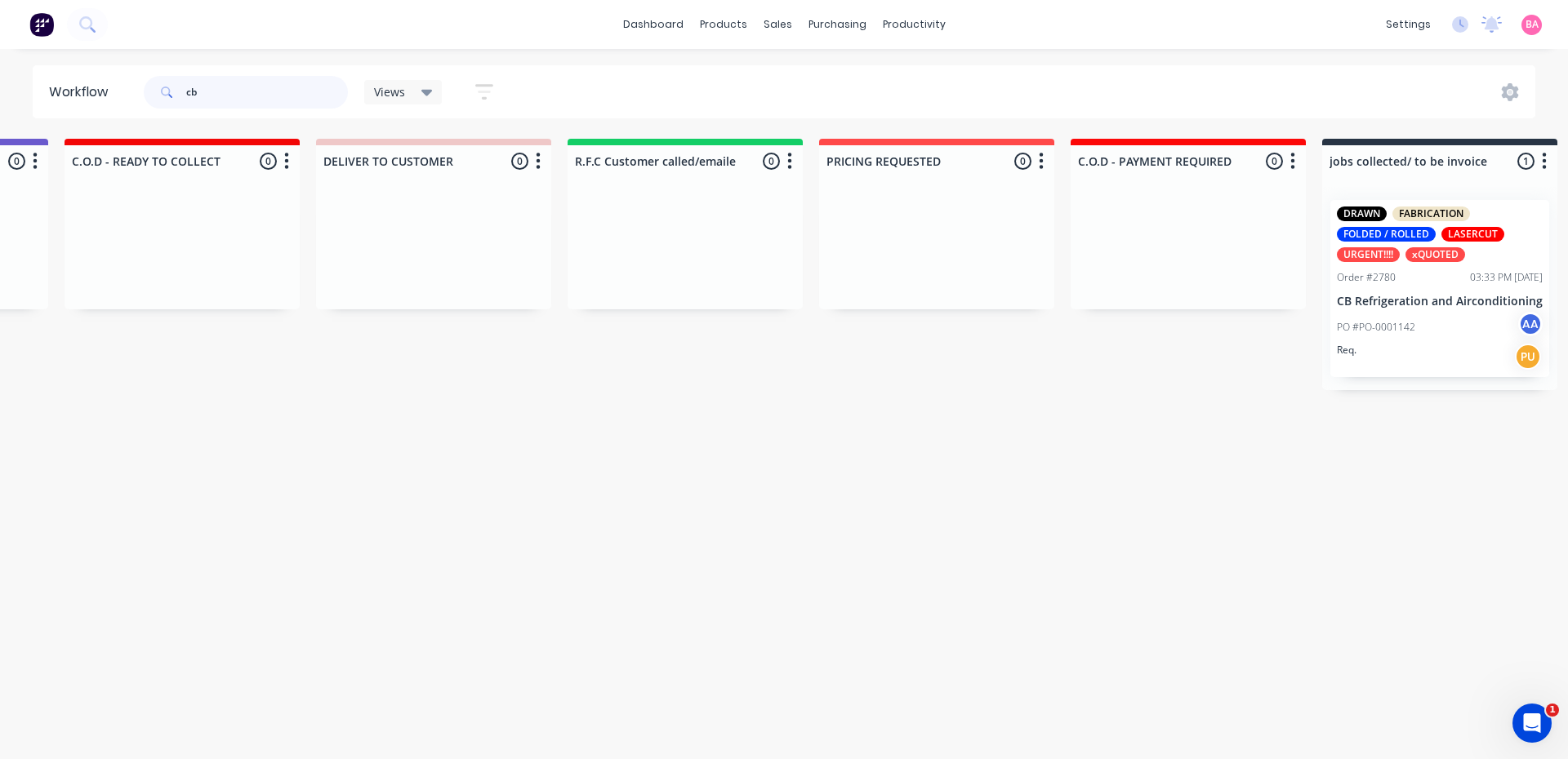
scroll to position [0, 2402]
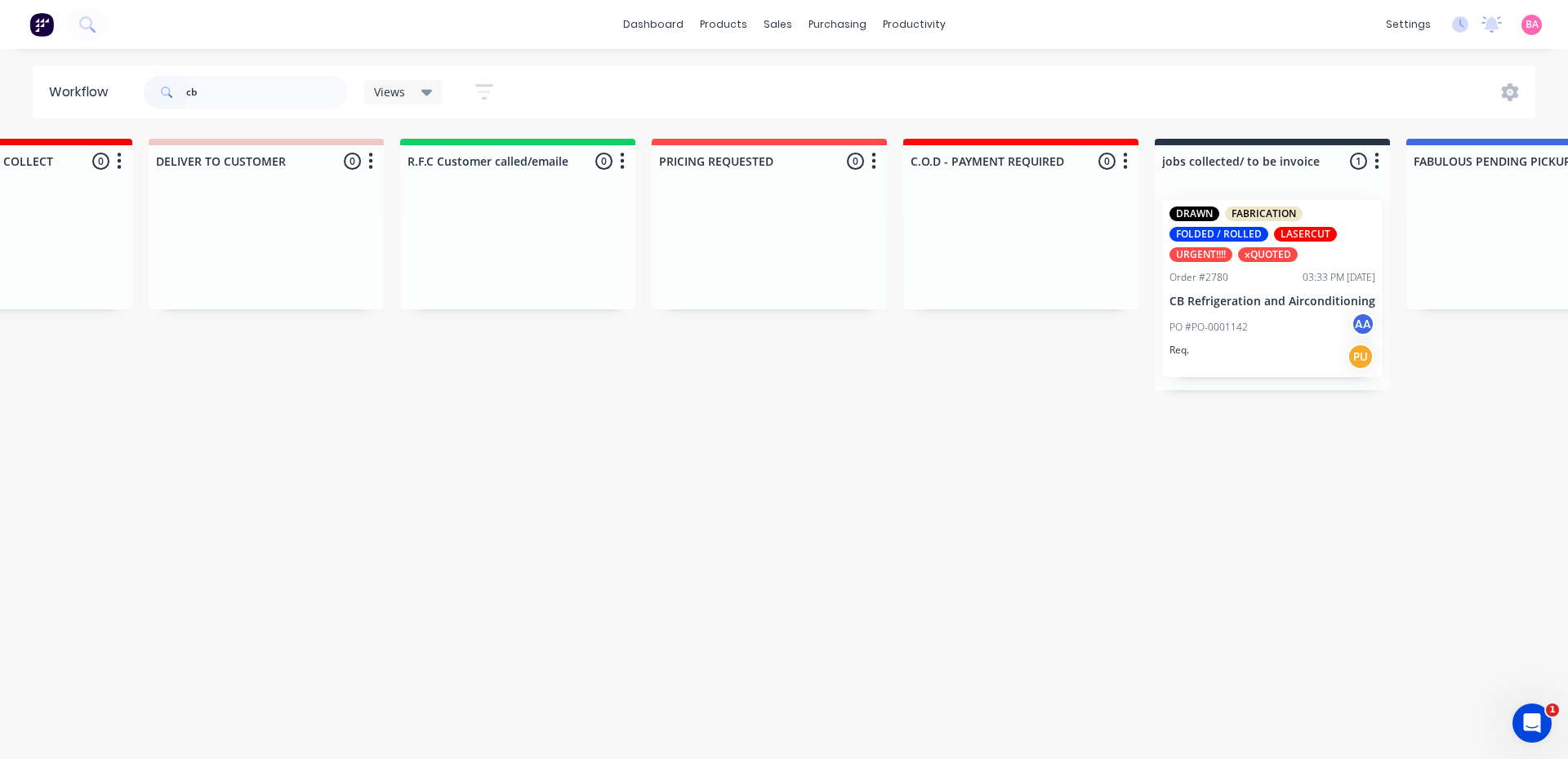
click at [1241, 270] on div "Order #2780 03:33 PM 17/09/25" at bounding box center [1272, 277] width 205 height 15
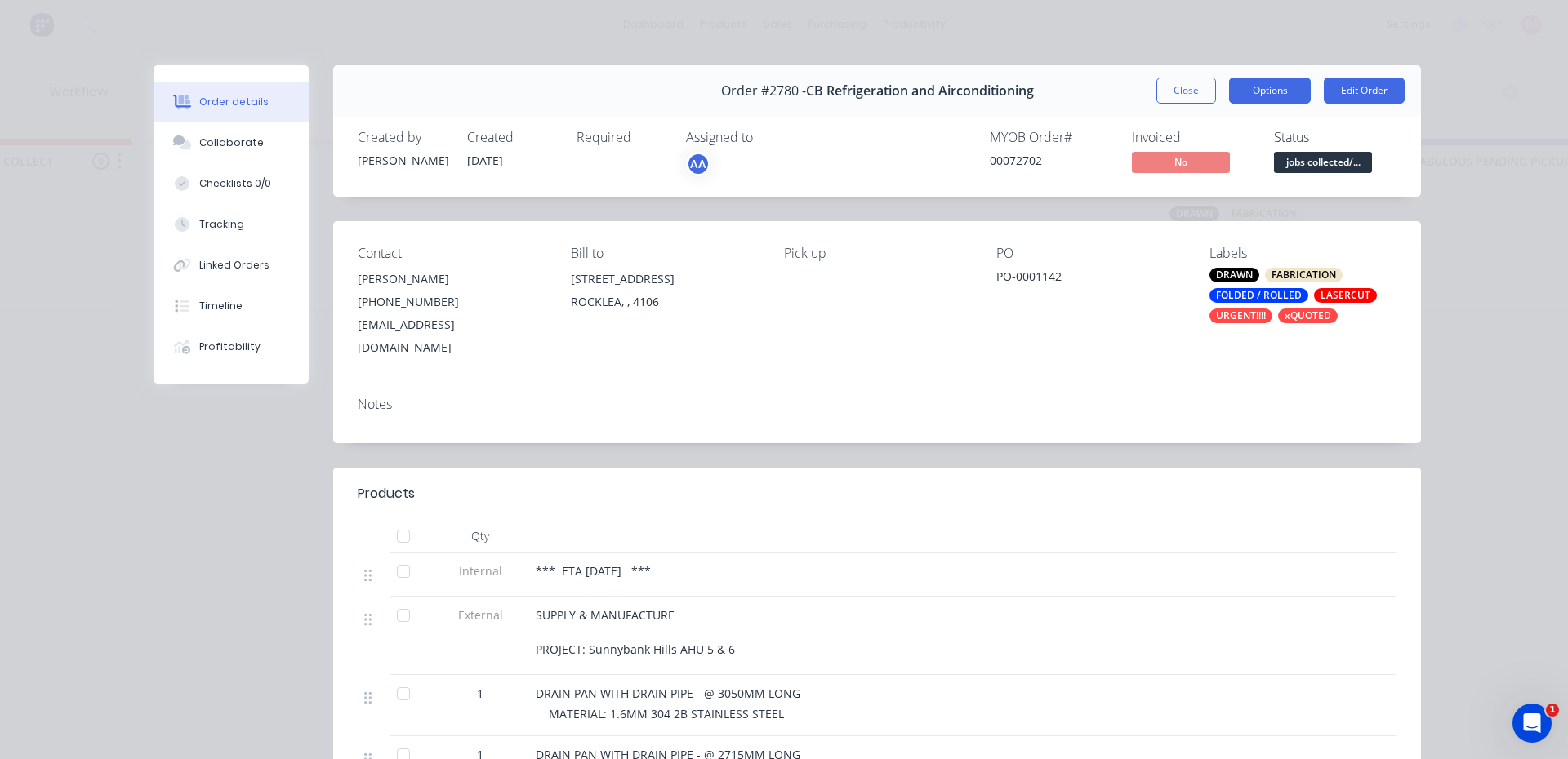
click at [1263, 82] on button "Options" at bounding box center [1270, 90] width 81 height 26
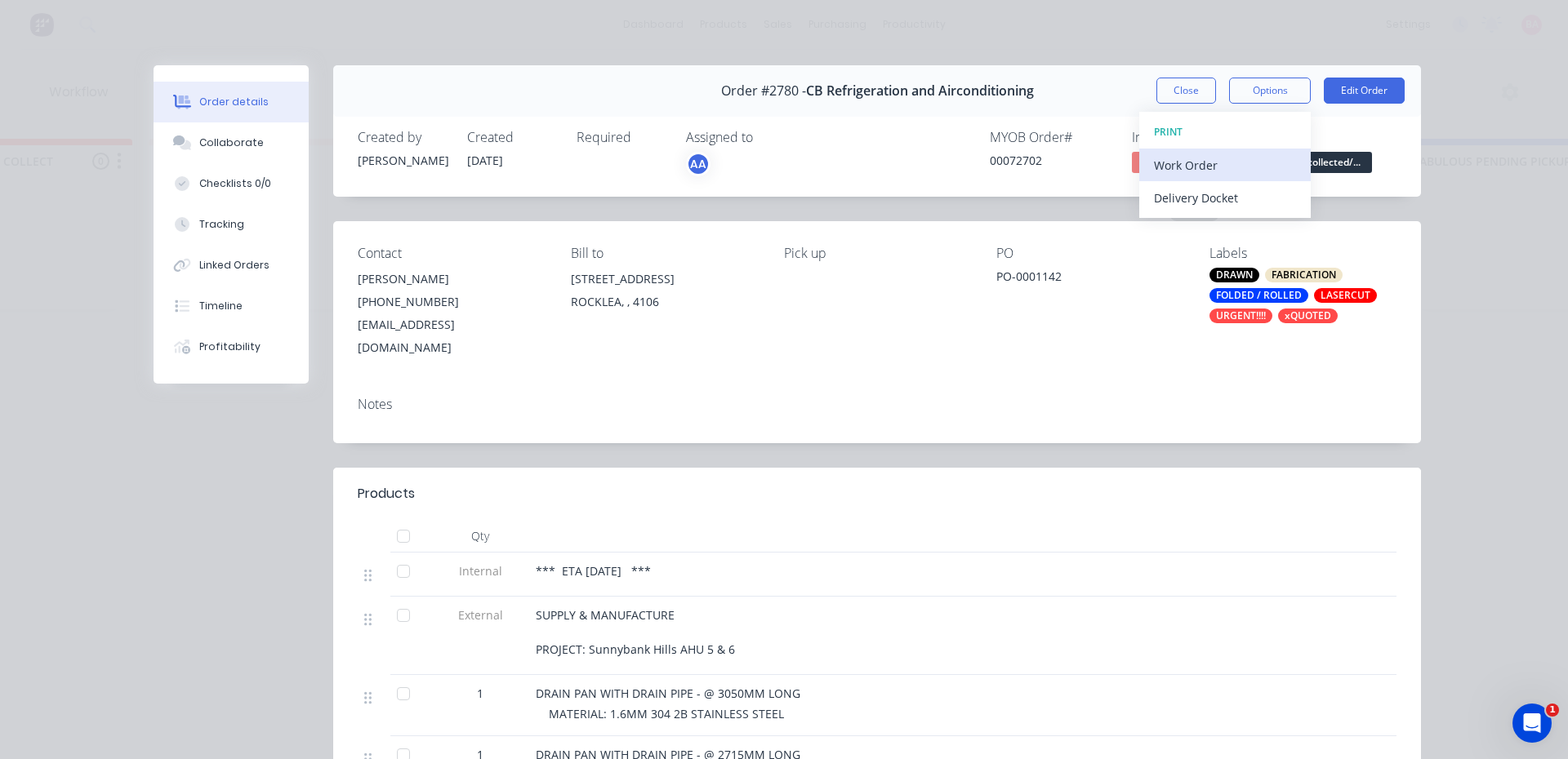
click at [1180, 164] on div "Work Order" at bounding box center [1224, 166] width 142 height 23
click at [1180, 198] on div "Standard" at bounding box center [1224, 197] width 142 height 23
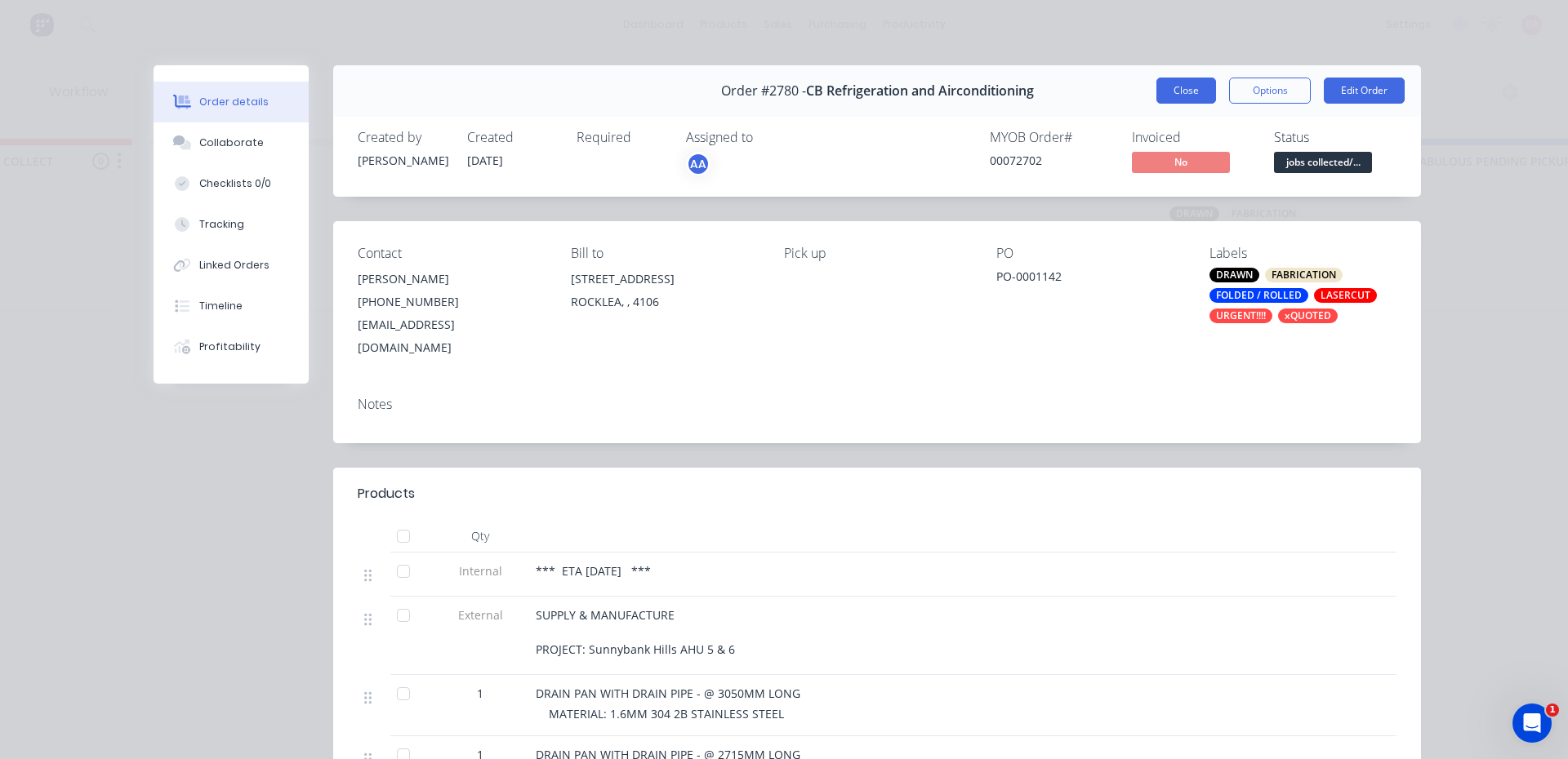
click at [1183, 91] on button "Close" at bounding box center [1186, 90] width 60 height 26
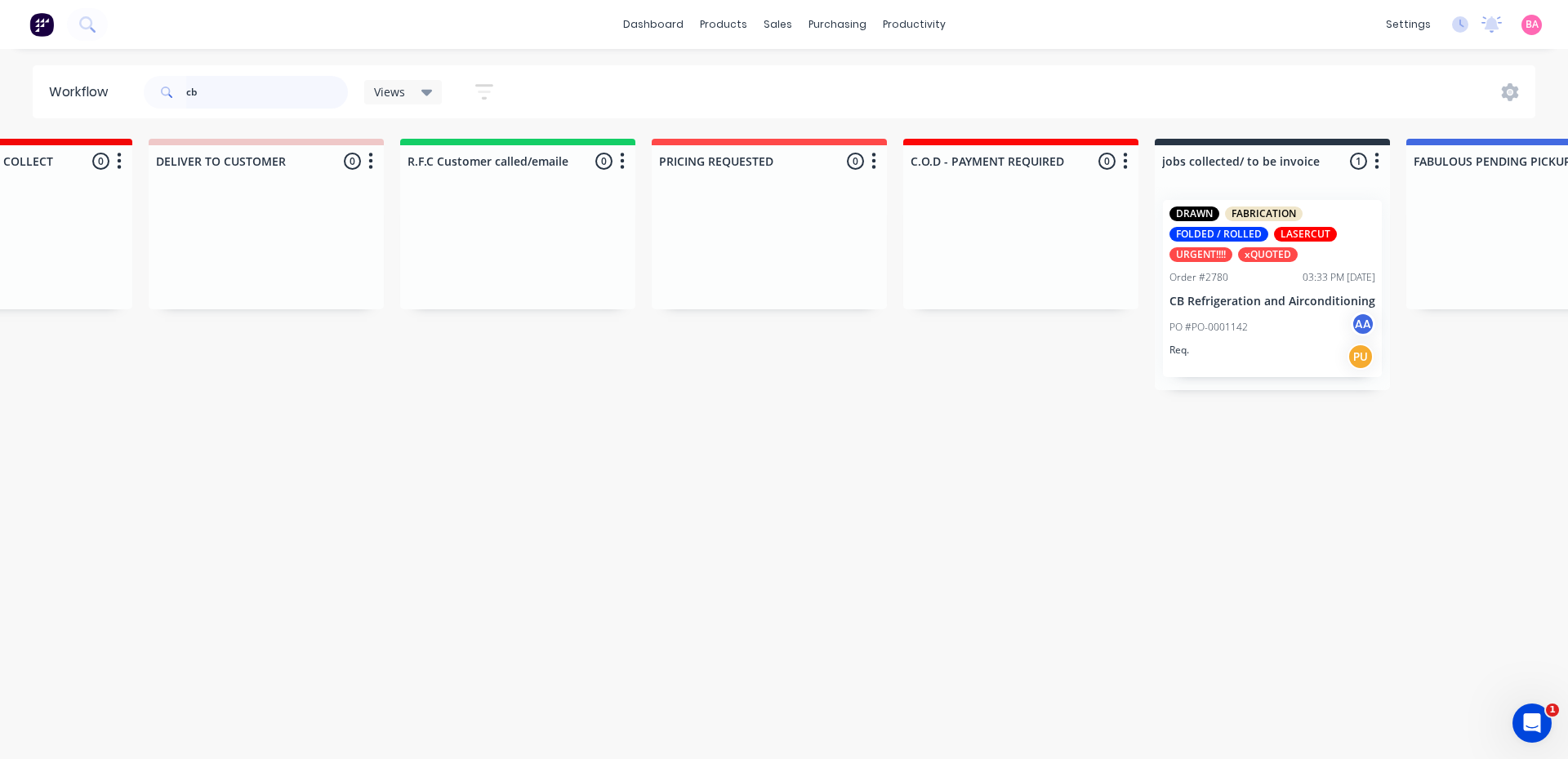
drag, startPoint x: 219, startPoint y: 96, endPoint x: 98, endPoint y: 93, distance: 121.0
click at [98, 93] on header "Workflow cb Views Save new view None (Default) edit Show/Hide statuses Show lin…" at bounding box center [784, 91] width 1503 height 53
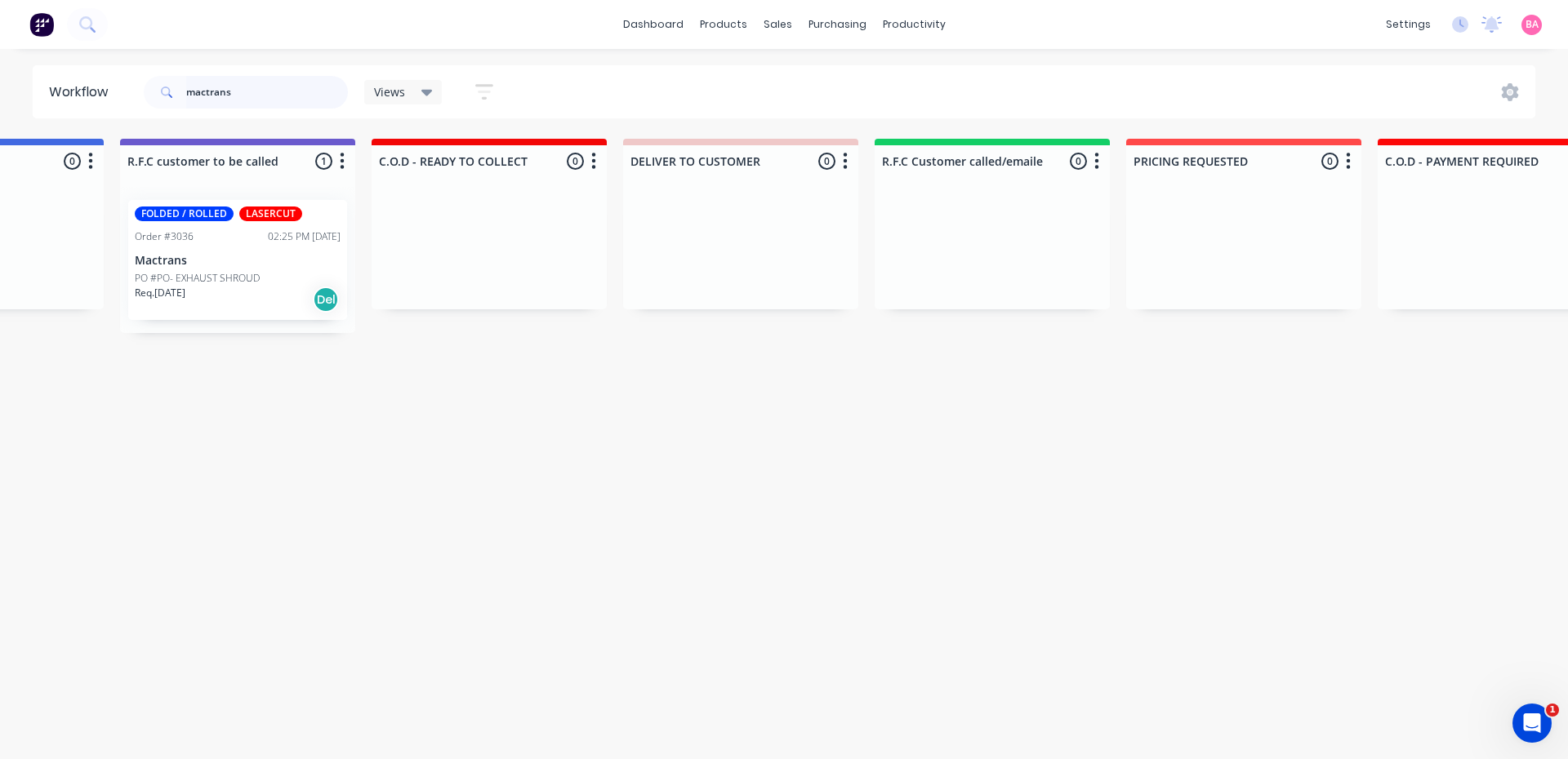
scroll to position [0, 1902]
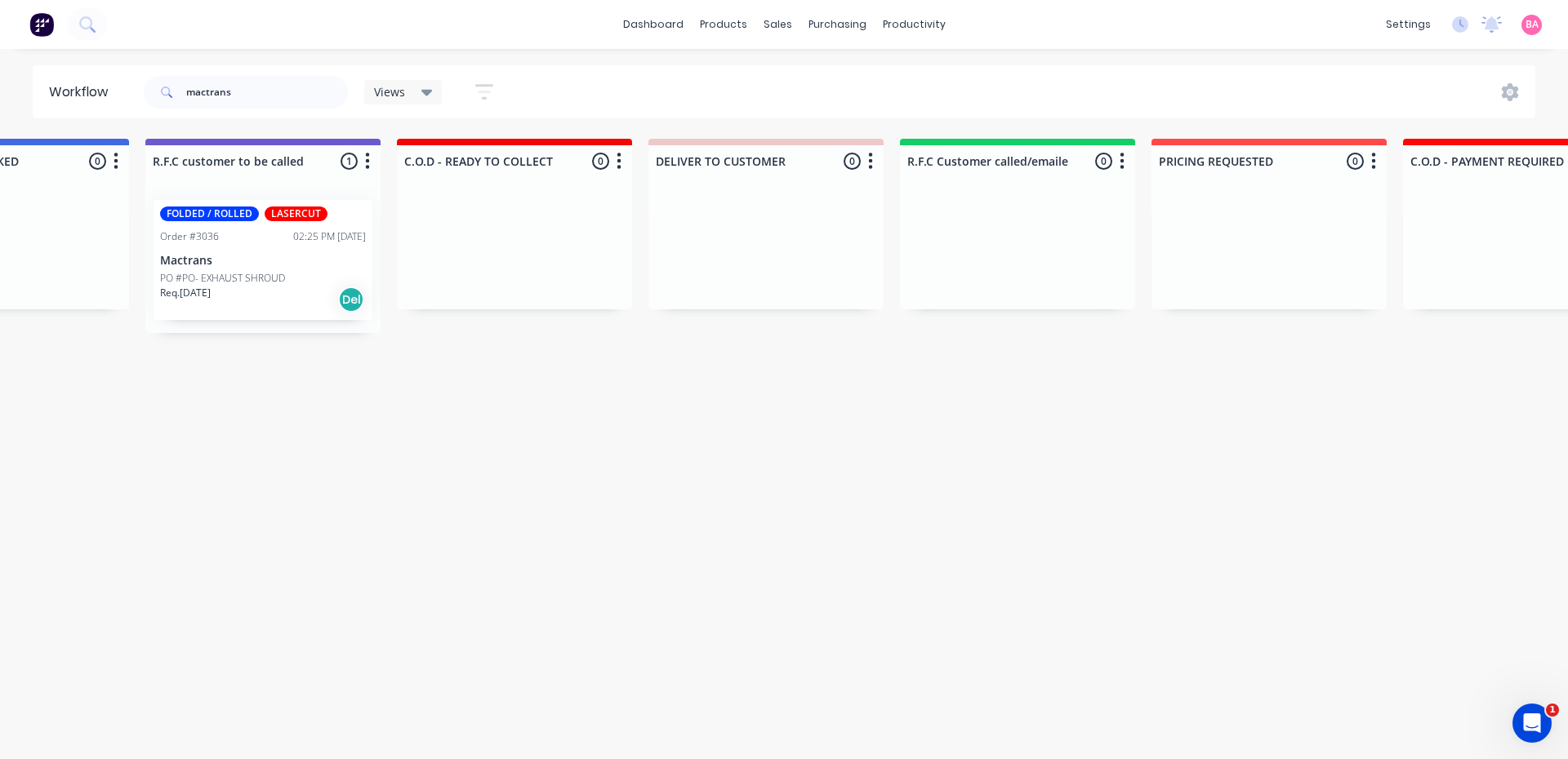
click at [262, 250] on div "FOLDED / ROLLED LASERCUT Order #3036 02:25 PM 25/09/25 Mactrans PO #PO- EXHAUST…" at bounding box center [263, 260] width 219 height 120
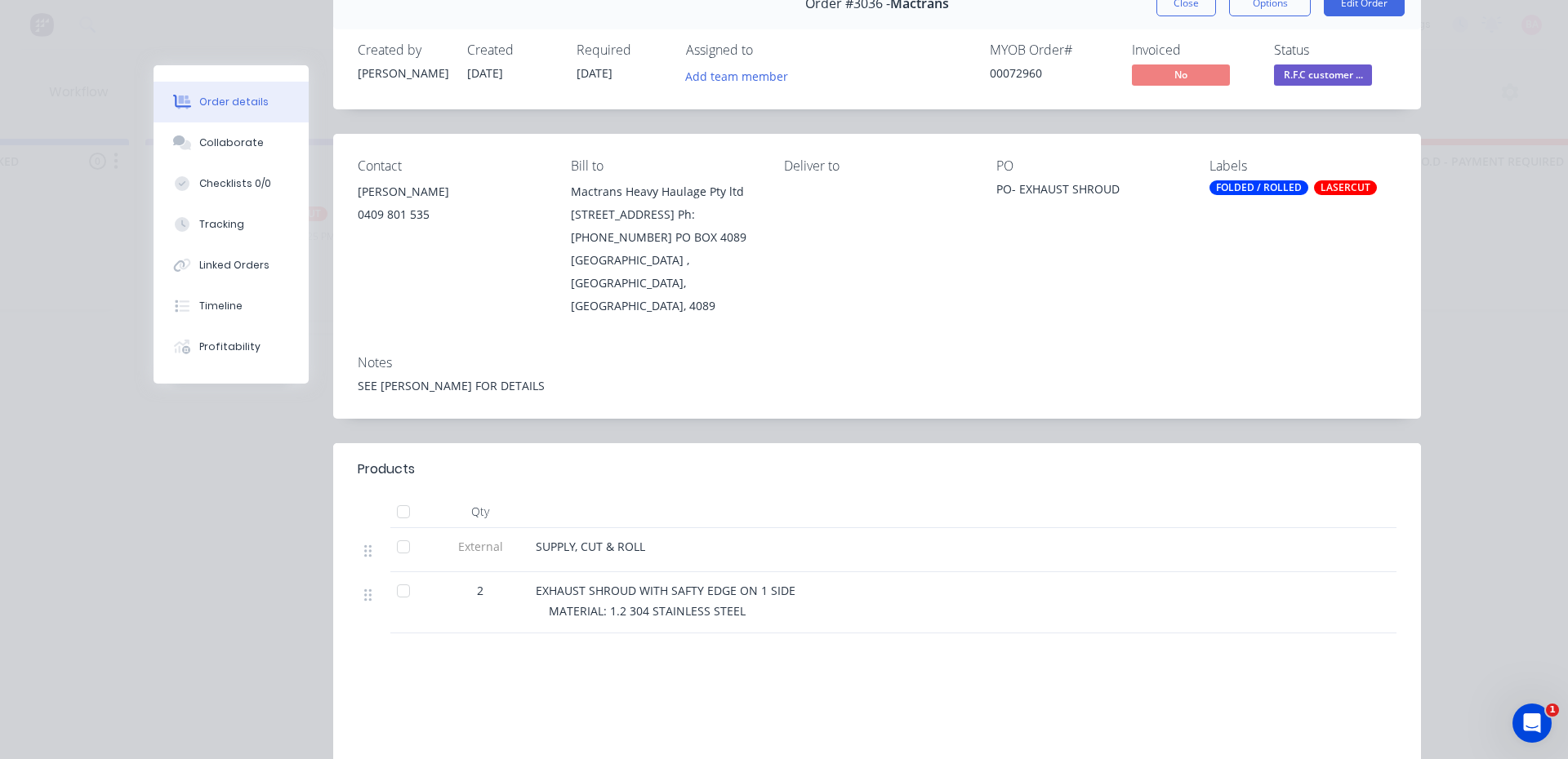
scroll to position [108, 0]
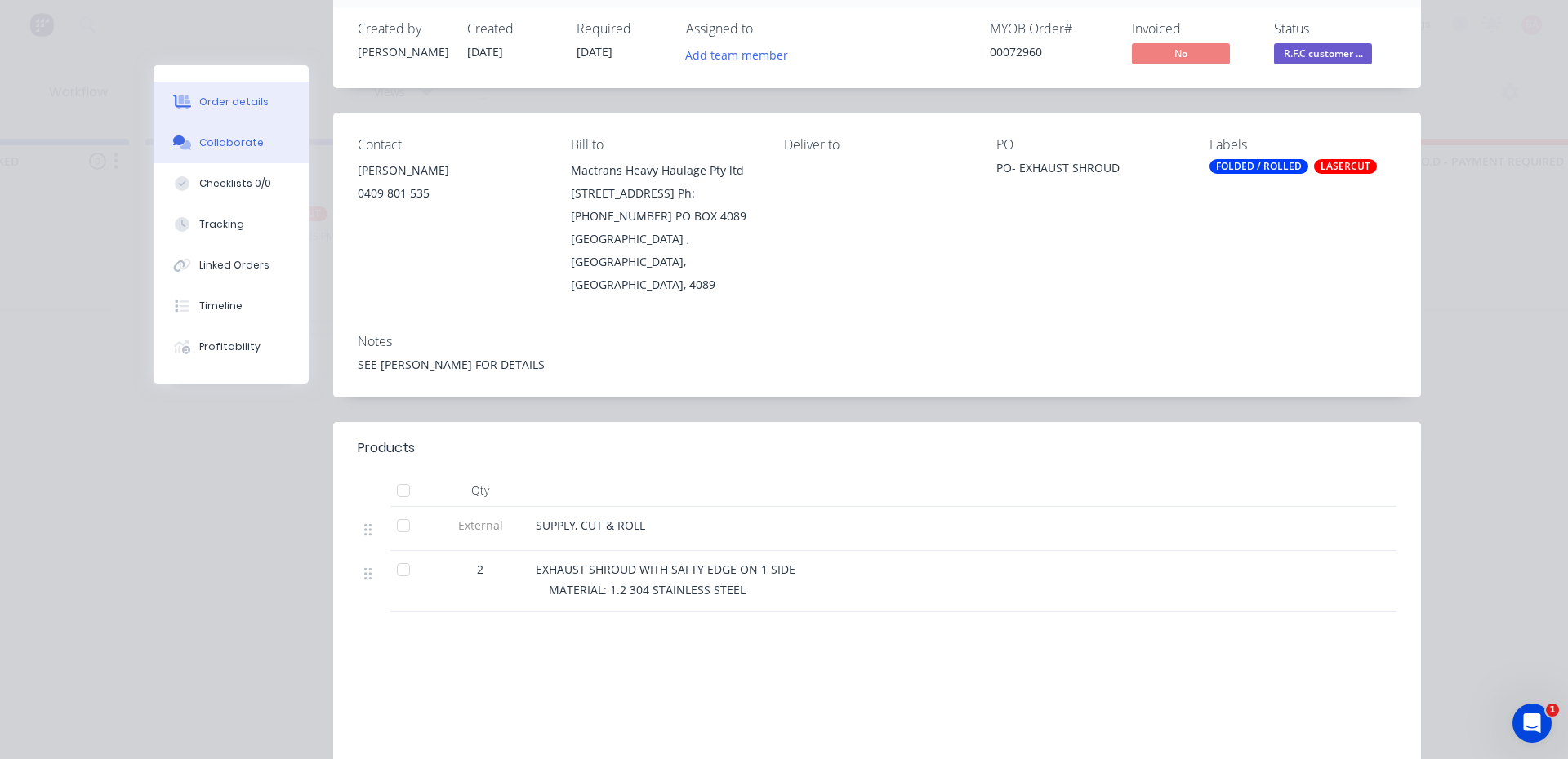
click at [234, 130] on button "Collaborate" at bounding box center [231, 142] width 155 height 41
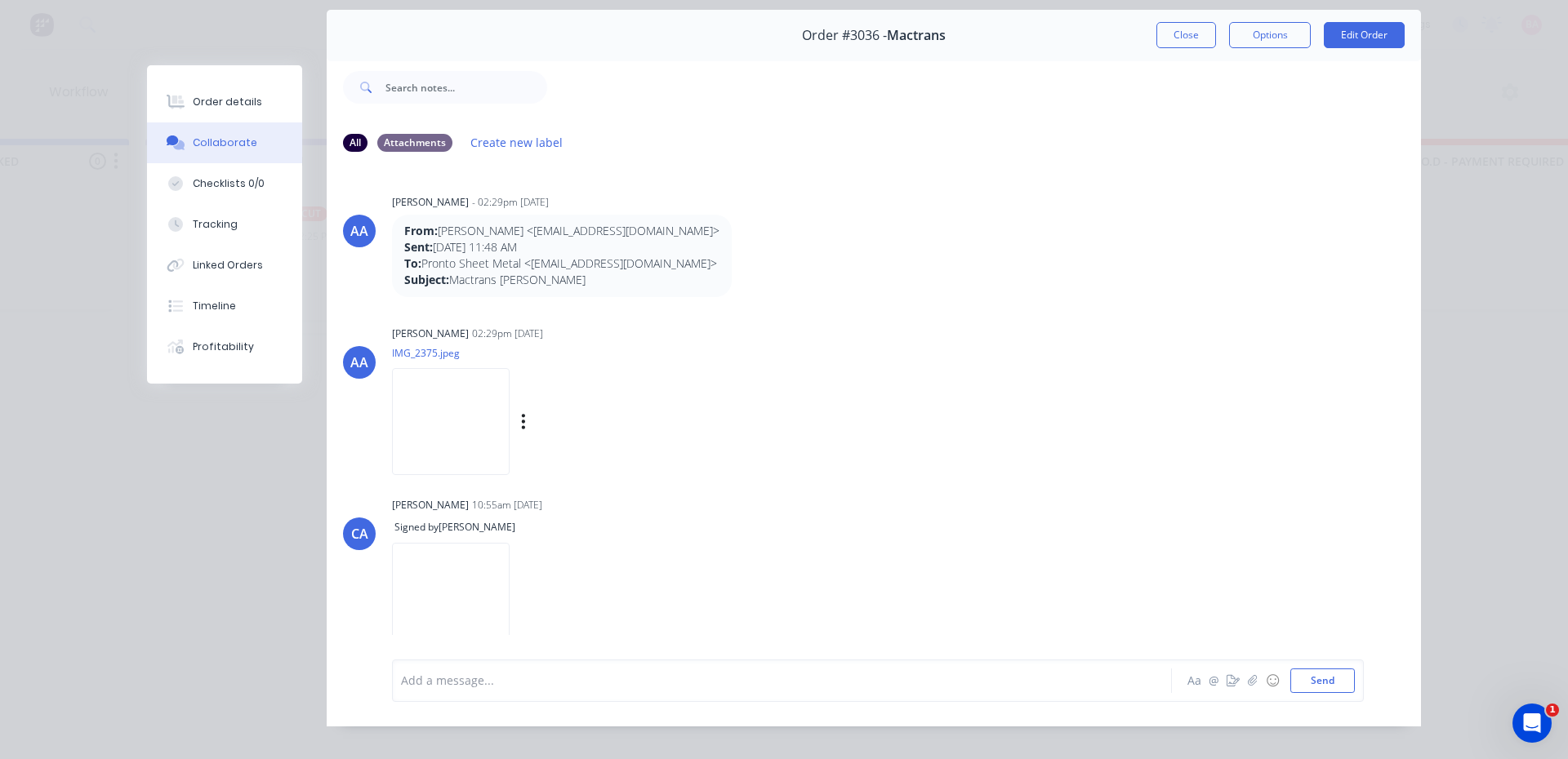
scroll to position [86, 0]
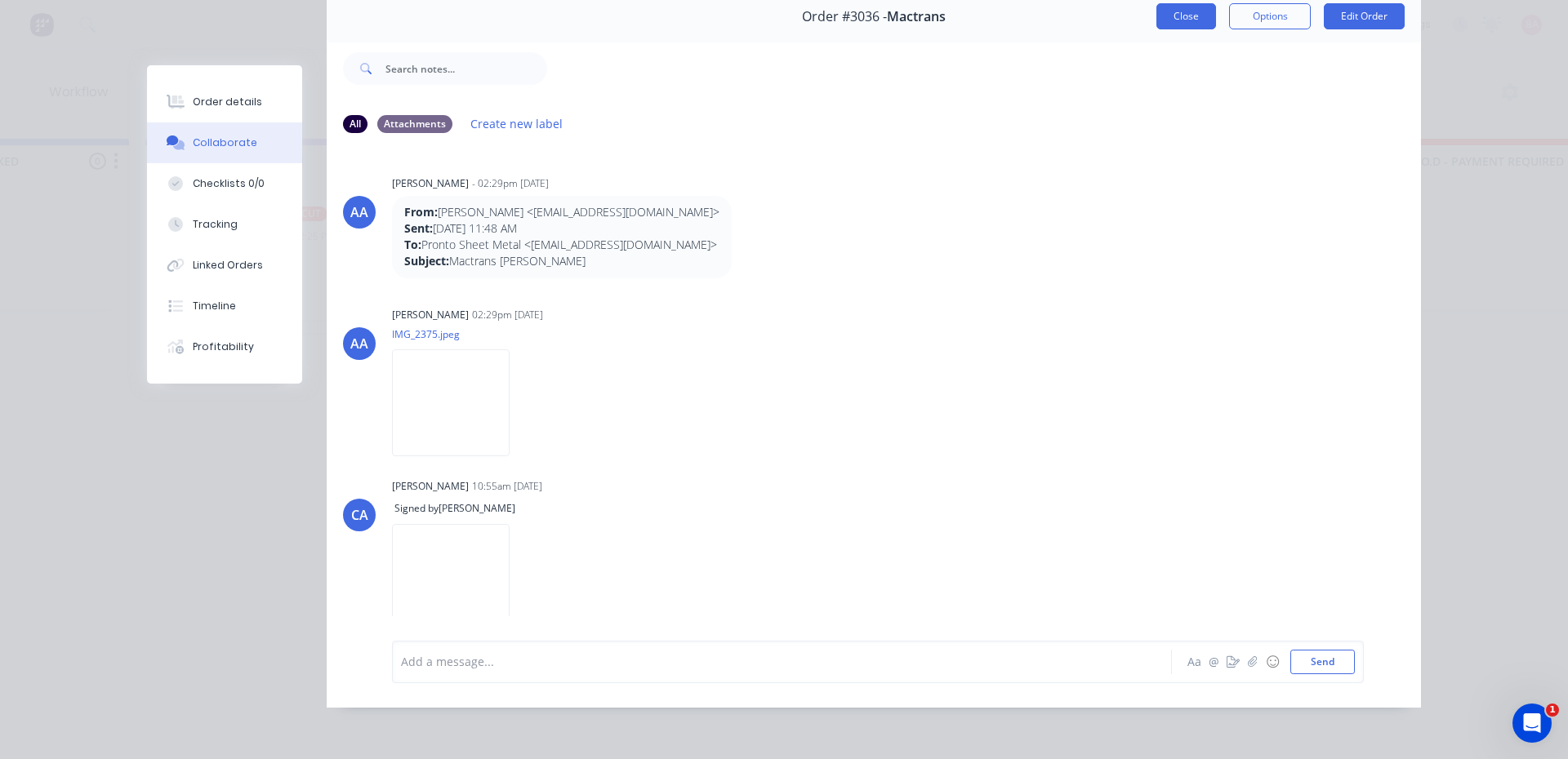
click at [1190, 6] on button "Close" at bounding box center [1186, 15] width 60 height 26
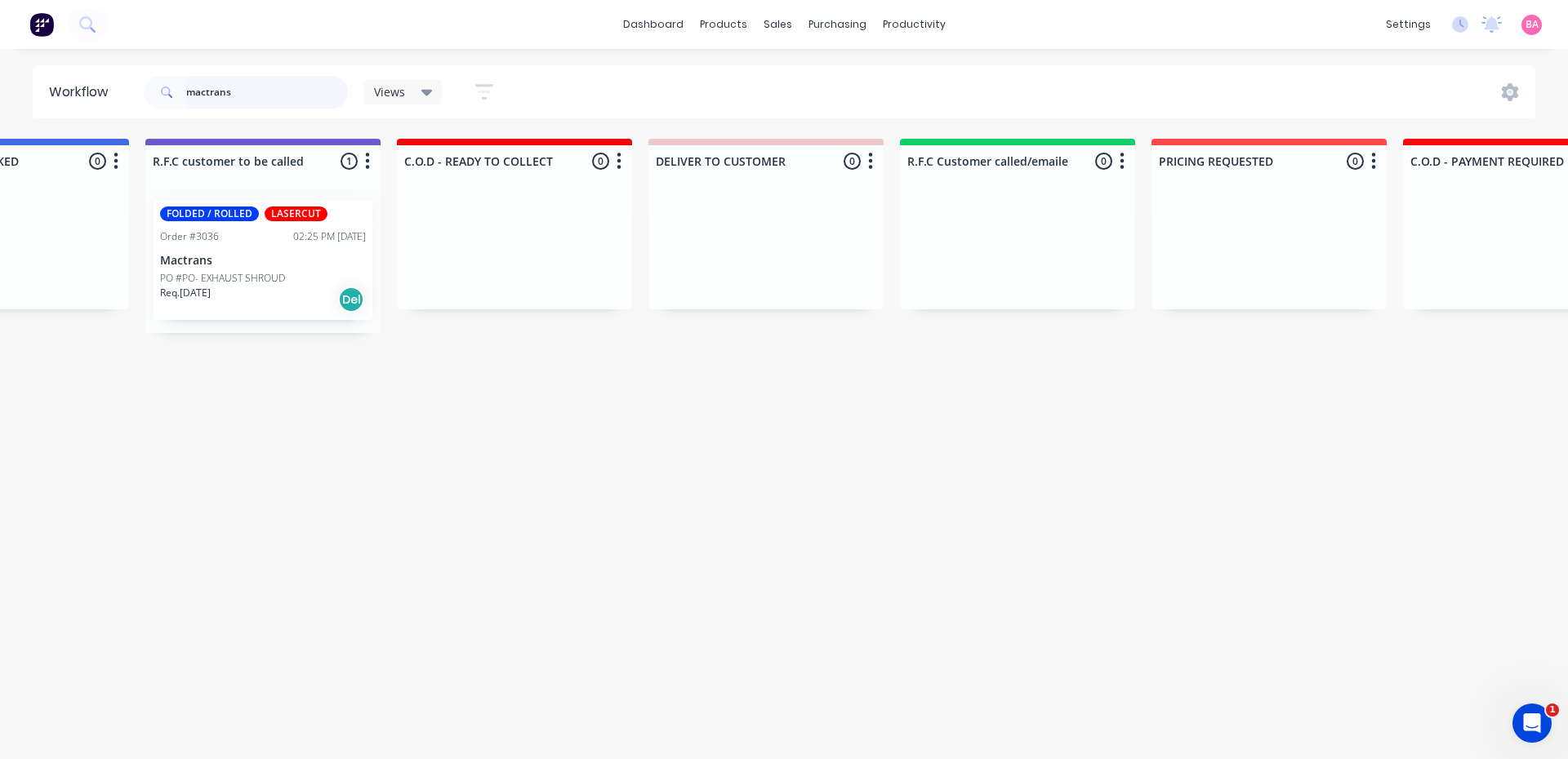
drag, startPoint x: 239, startPoint y: 90, endPoint x: 64, endPoint y: 39, distance: 182.3
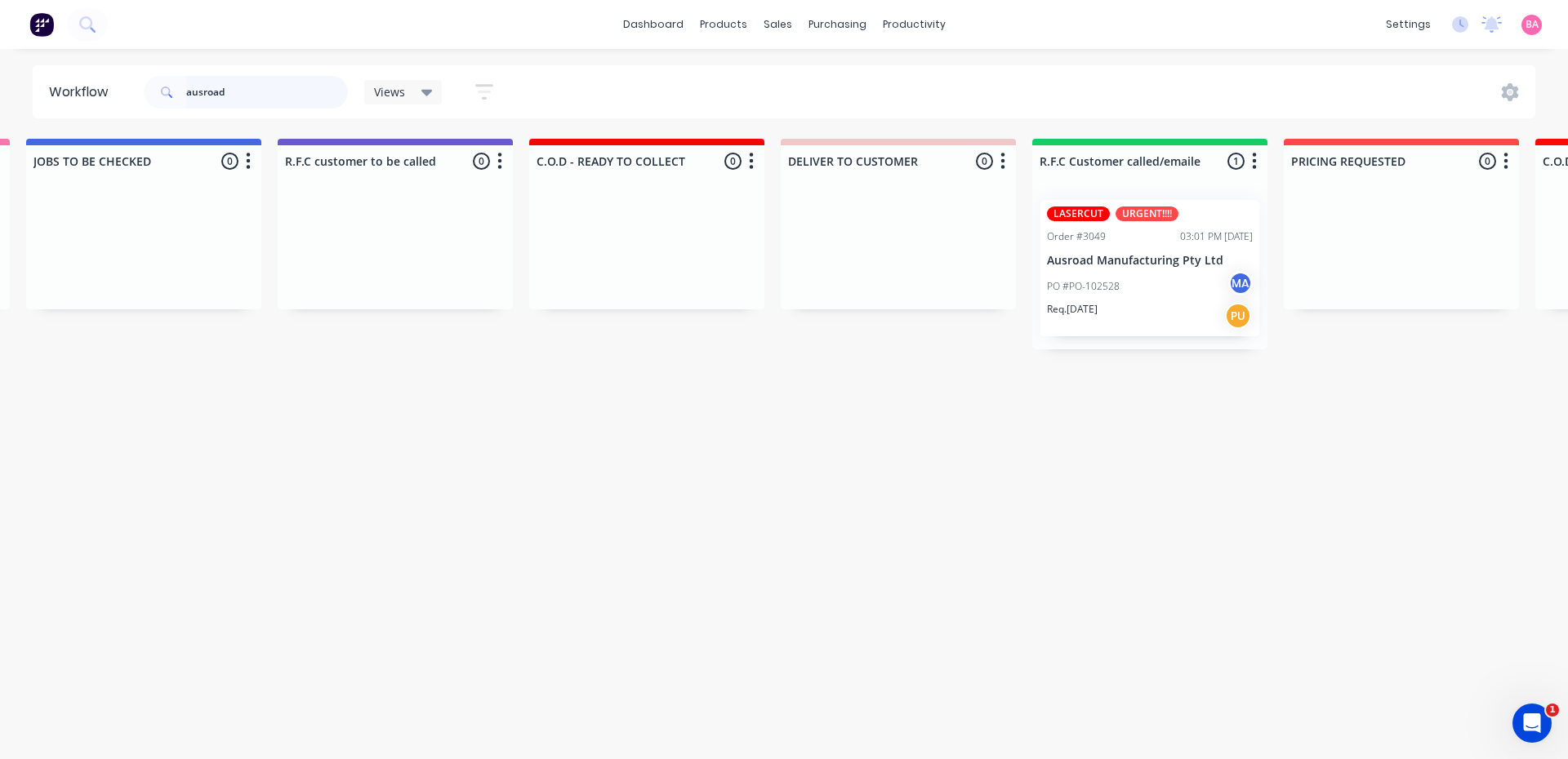
scroll to position [0, 1888]
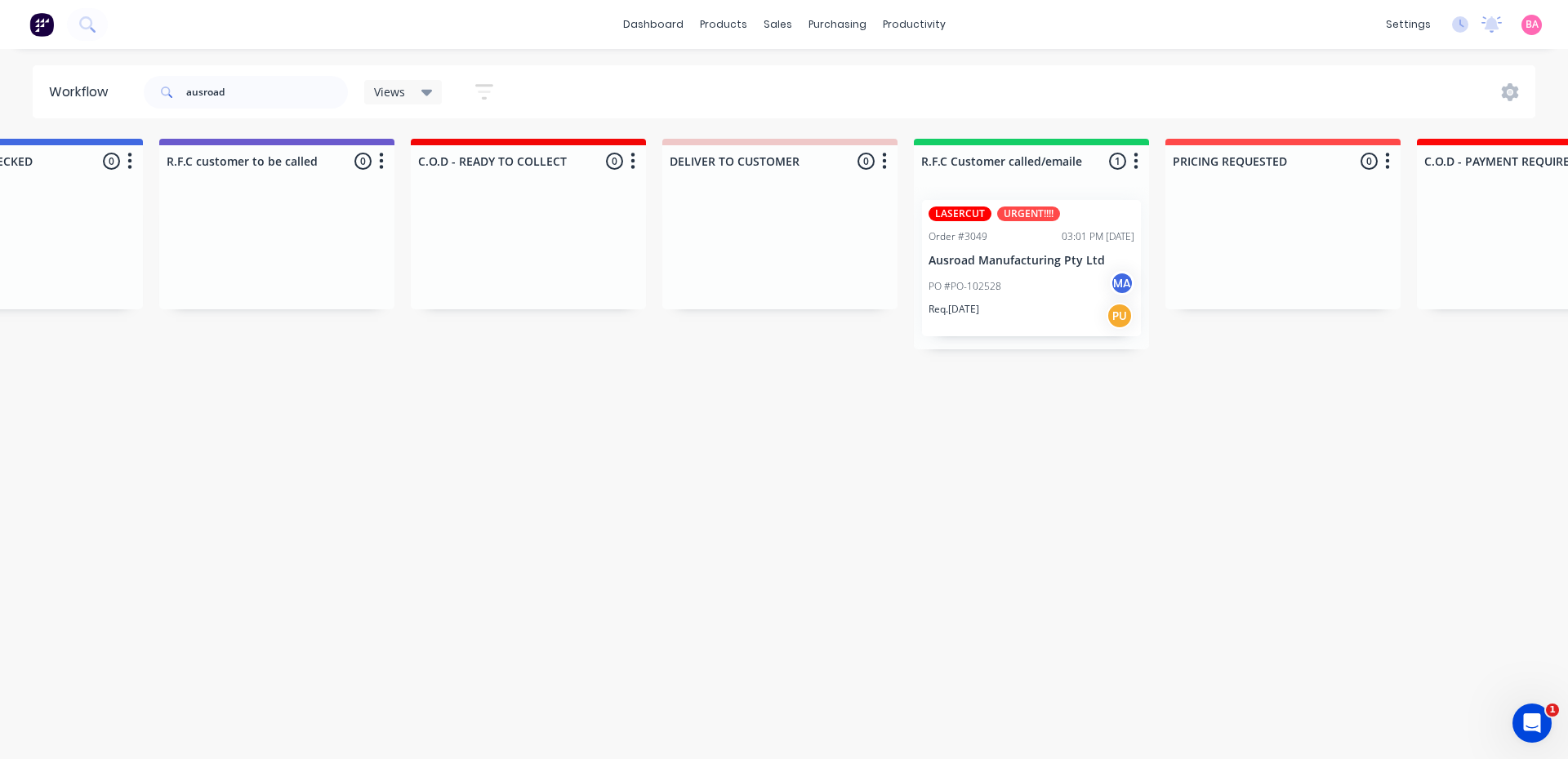
click at [1023, 223] on div "LASERCUT URGENT!!!! Order #3049 03:01 PM 29/09/25 Ausroad Manufacturing Pty Ltd…" at bounding box center [1031, 268] width 219 height 137
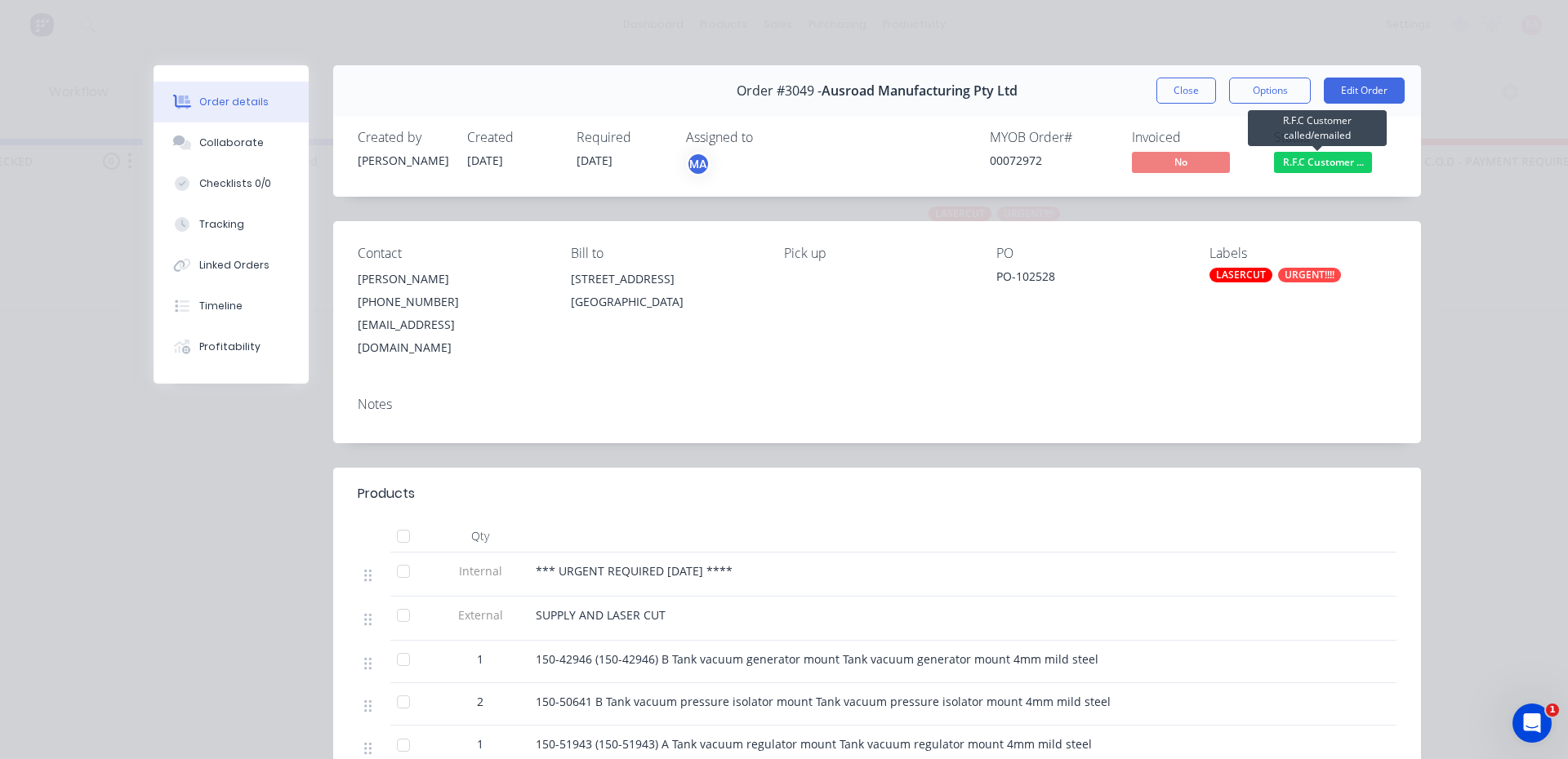
click at [1319, 153] on span "R.F.C Customer ..." at bounding box center [1322, 162] width 98 height 20
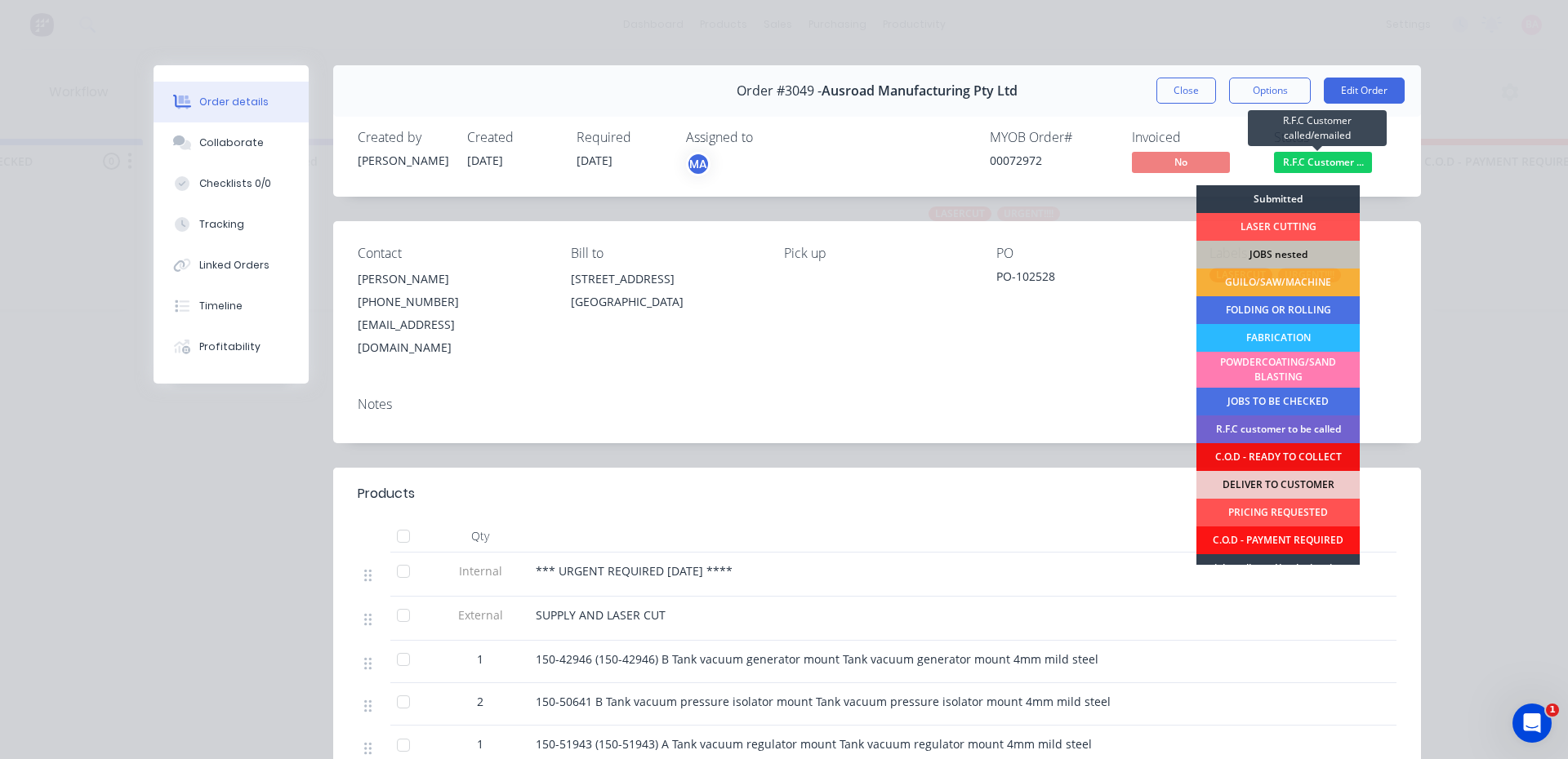
click at [1319, 153] on span "R.F.C Customer ..." at bounding box center [1322, 162] width 98 height 20
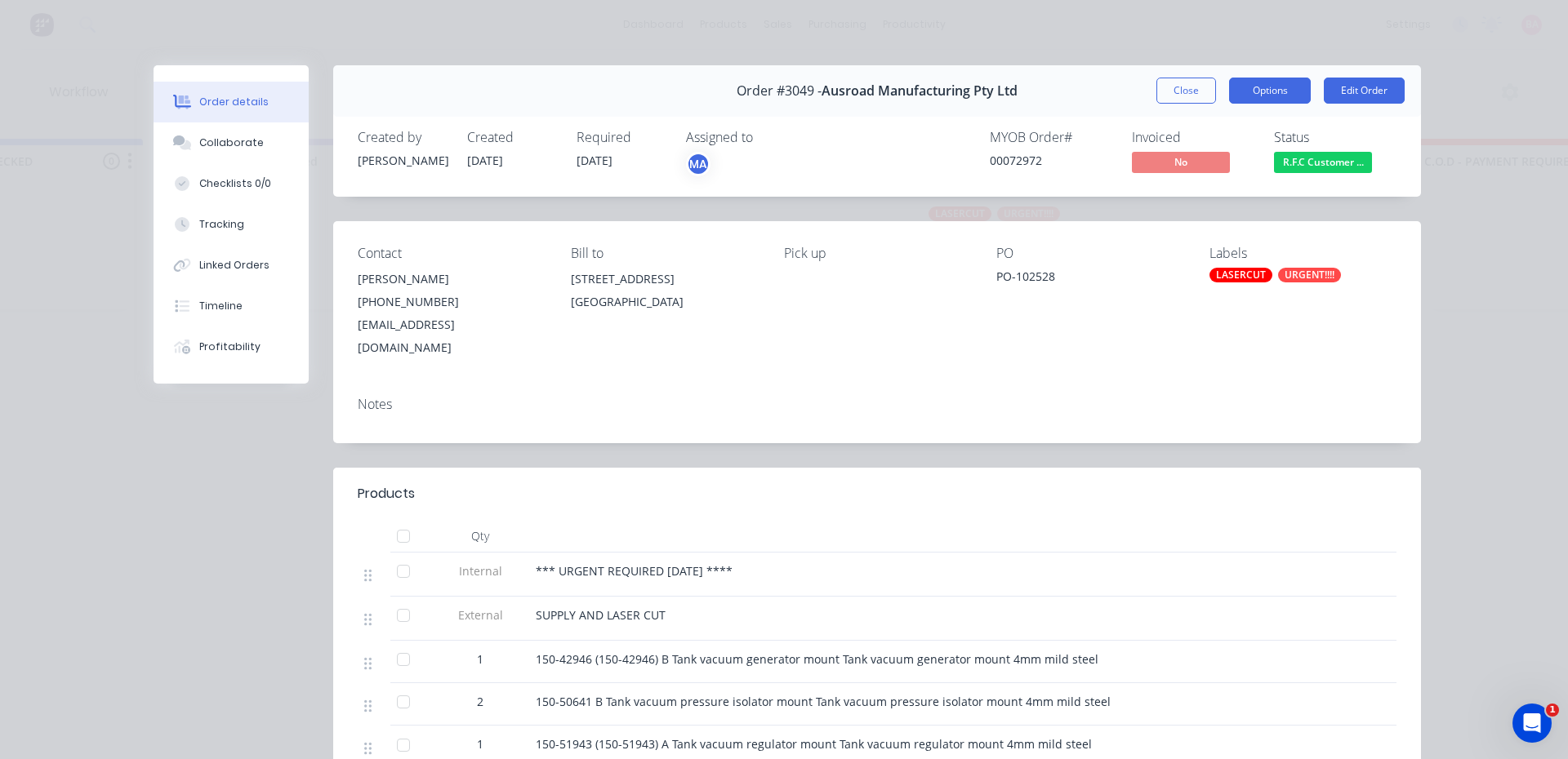
click at [1253, 91] on button "Options" at bounding box center [1270, 90] width 81 height 26
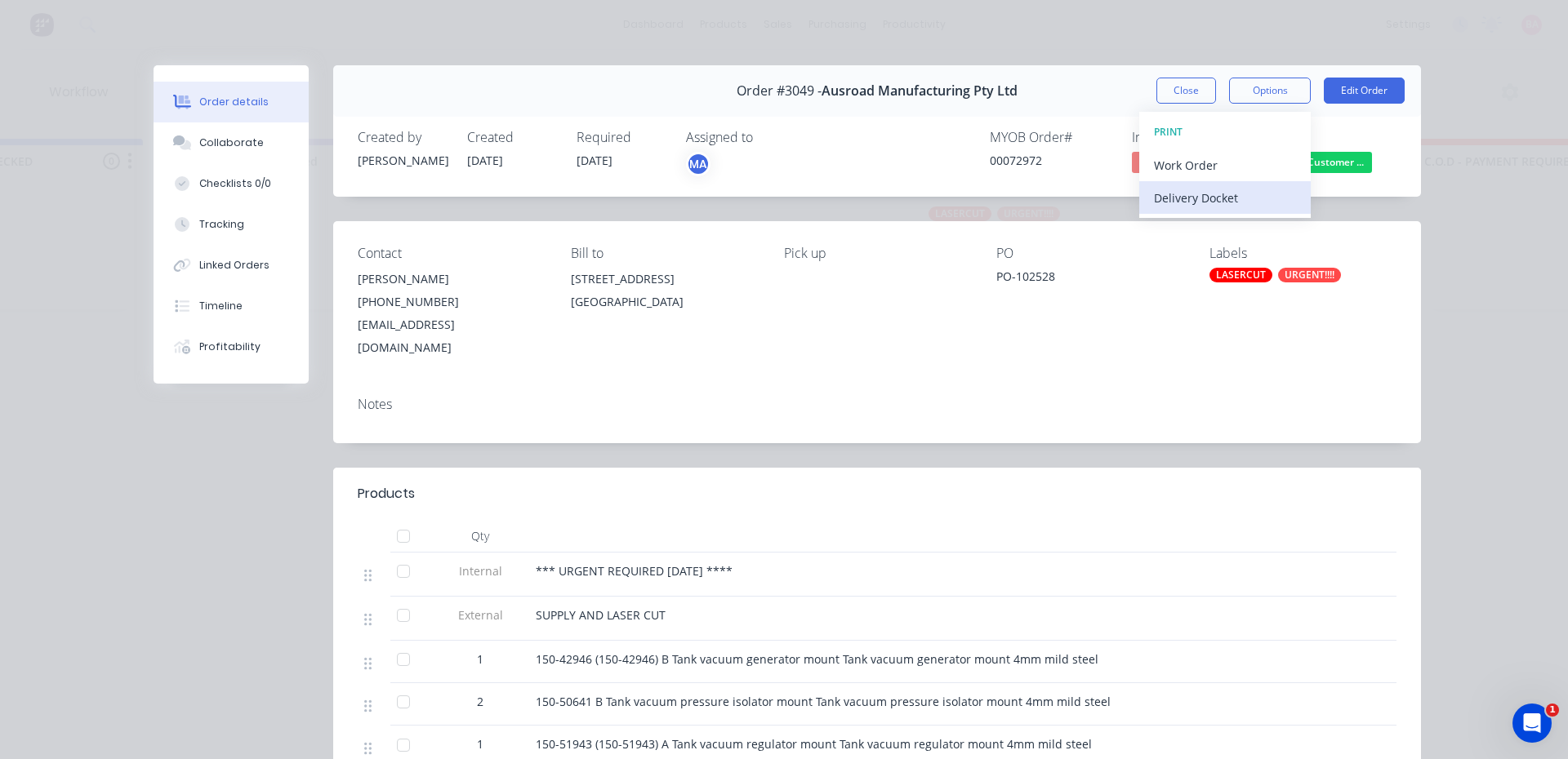
click at [1201, 196] on div "Delivery Docket" at bounding box center [1224, 197] width 142 height 23
click at [1181, 198] on div "Standard" at bounding box center [1224, 197] width 142 height 23
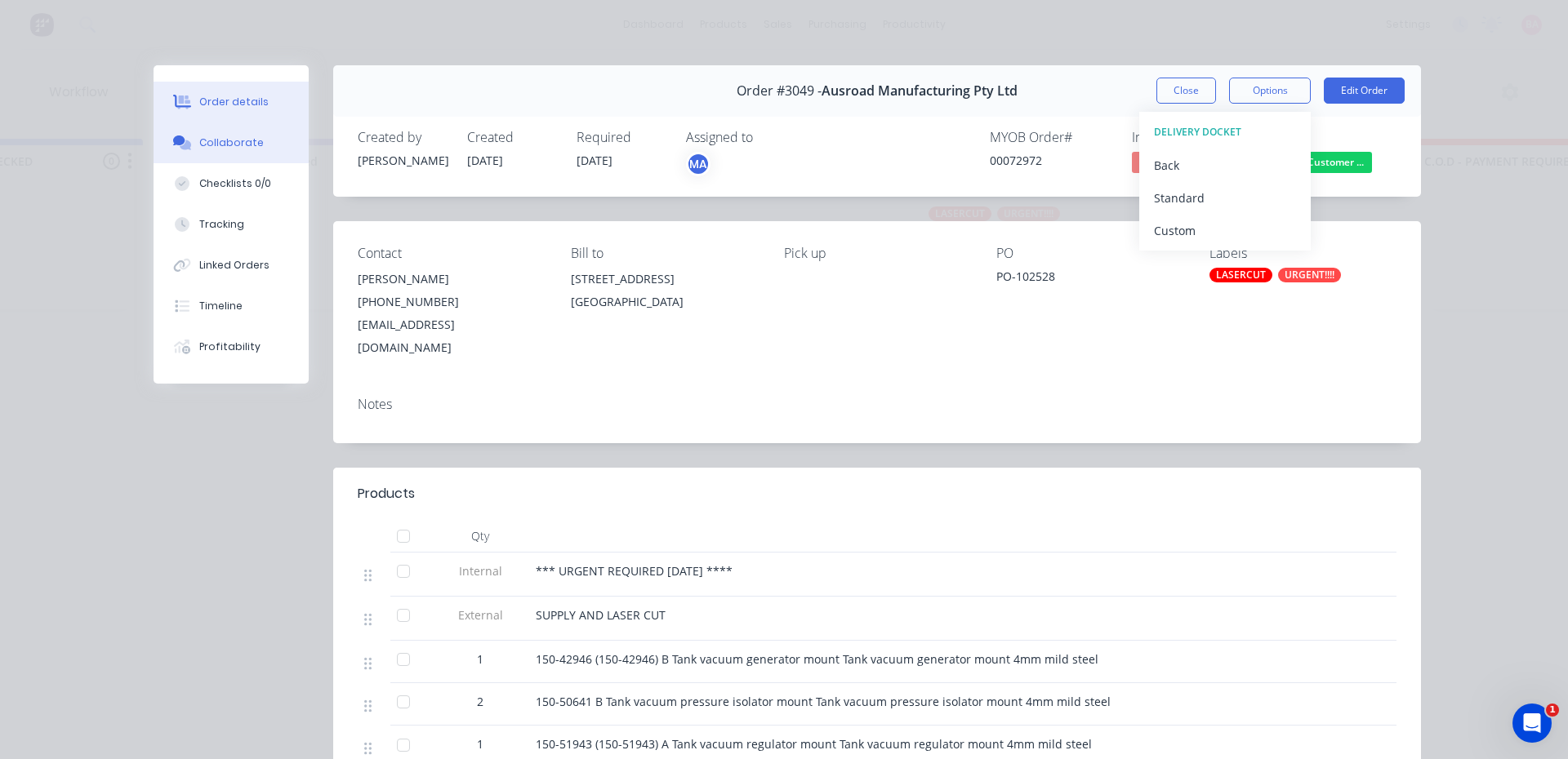
click at [226, 142] on div "Collaborate" at bounding box center [231, 142] width 65 height 15
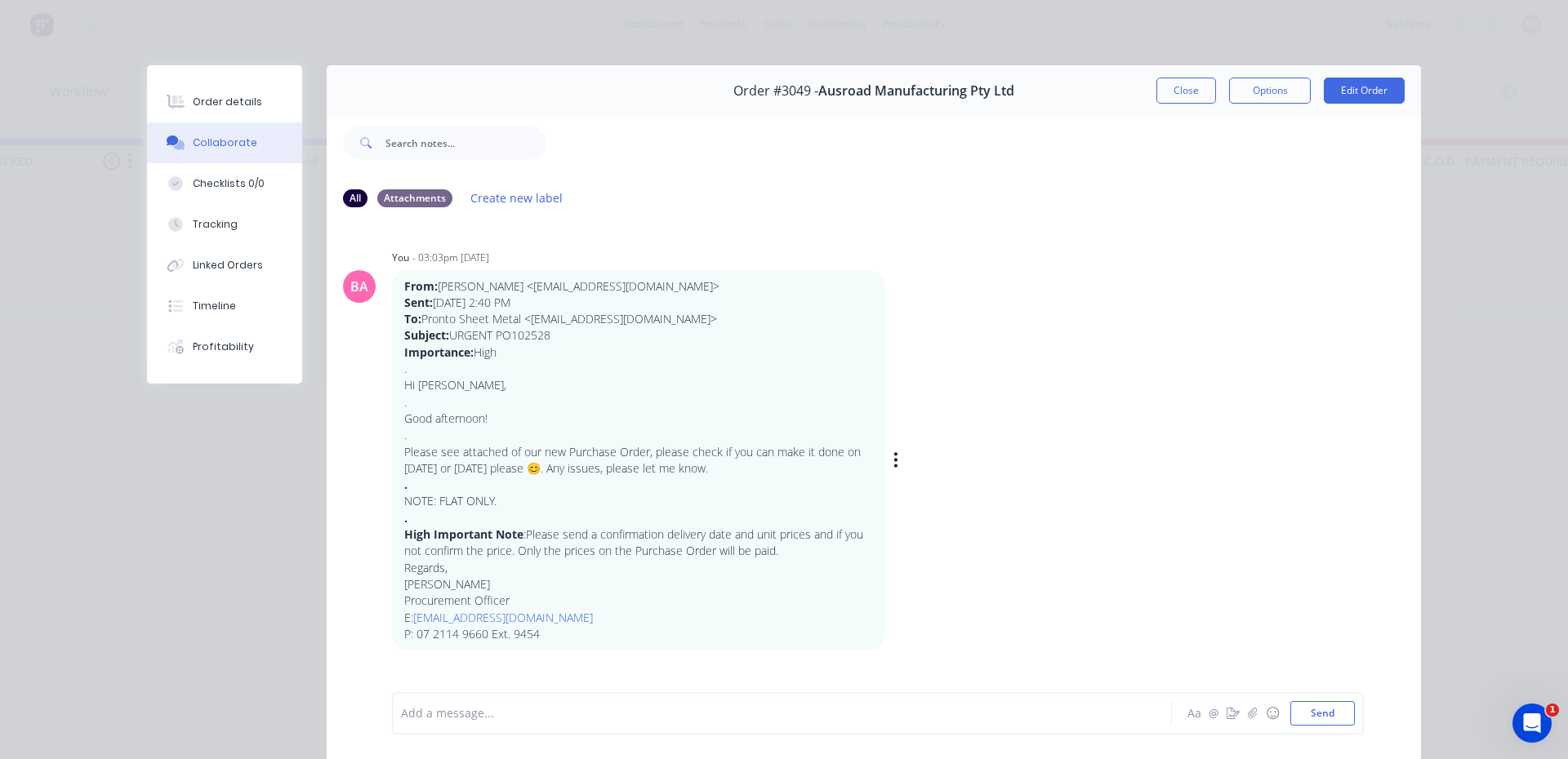
click at [1134, 549] on div "BA You - 03:03pm 29/09/25 From: Jennette Salvador <orders@ausroad.com.au> Sent:…" at bounding box center [874, 448] width 1094 height 406
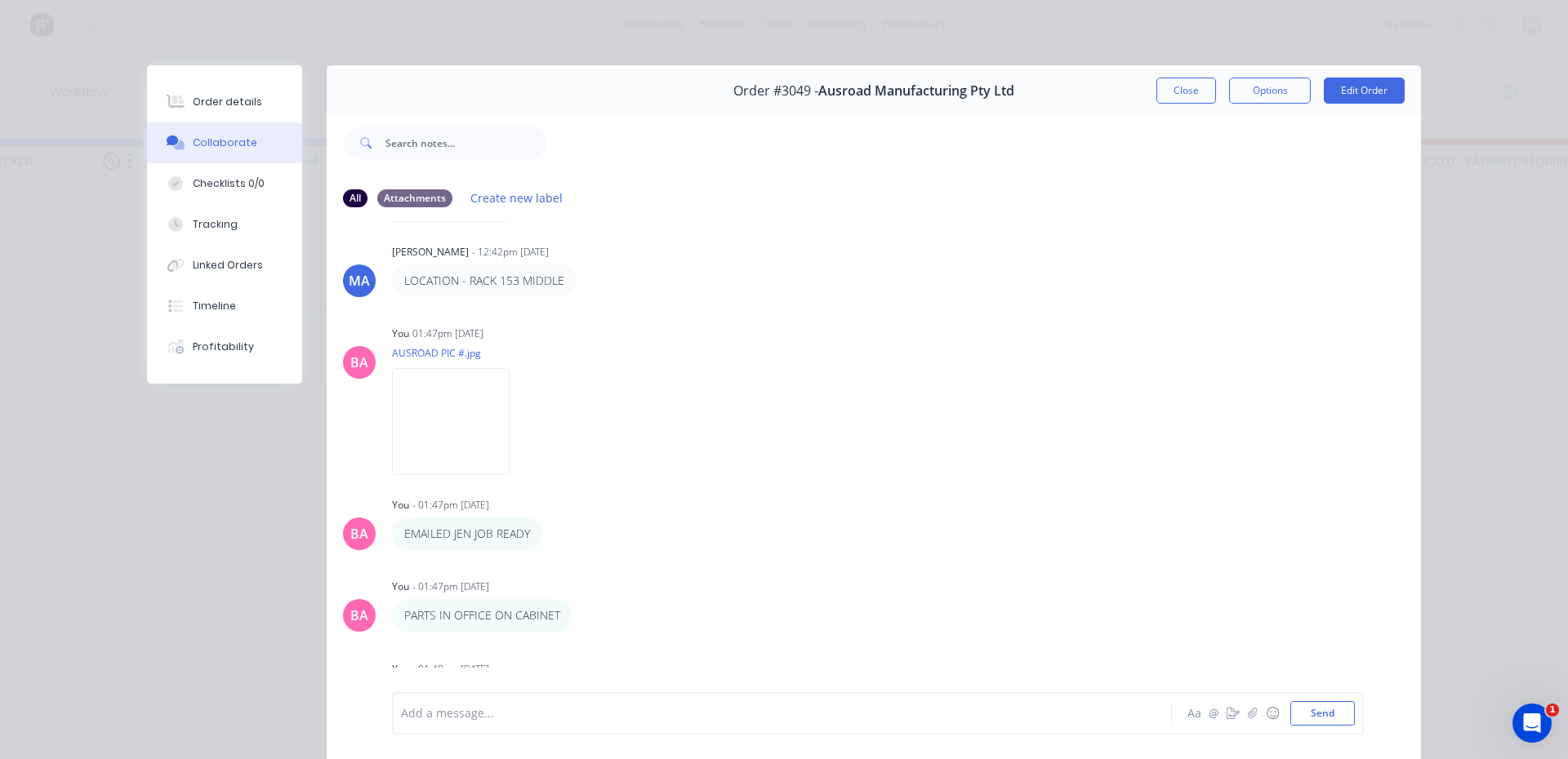
scroll to position [1290, 0]
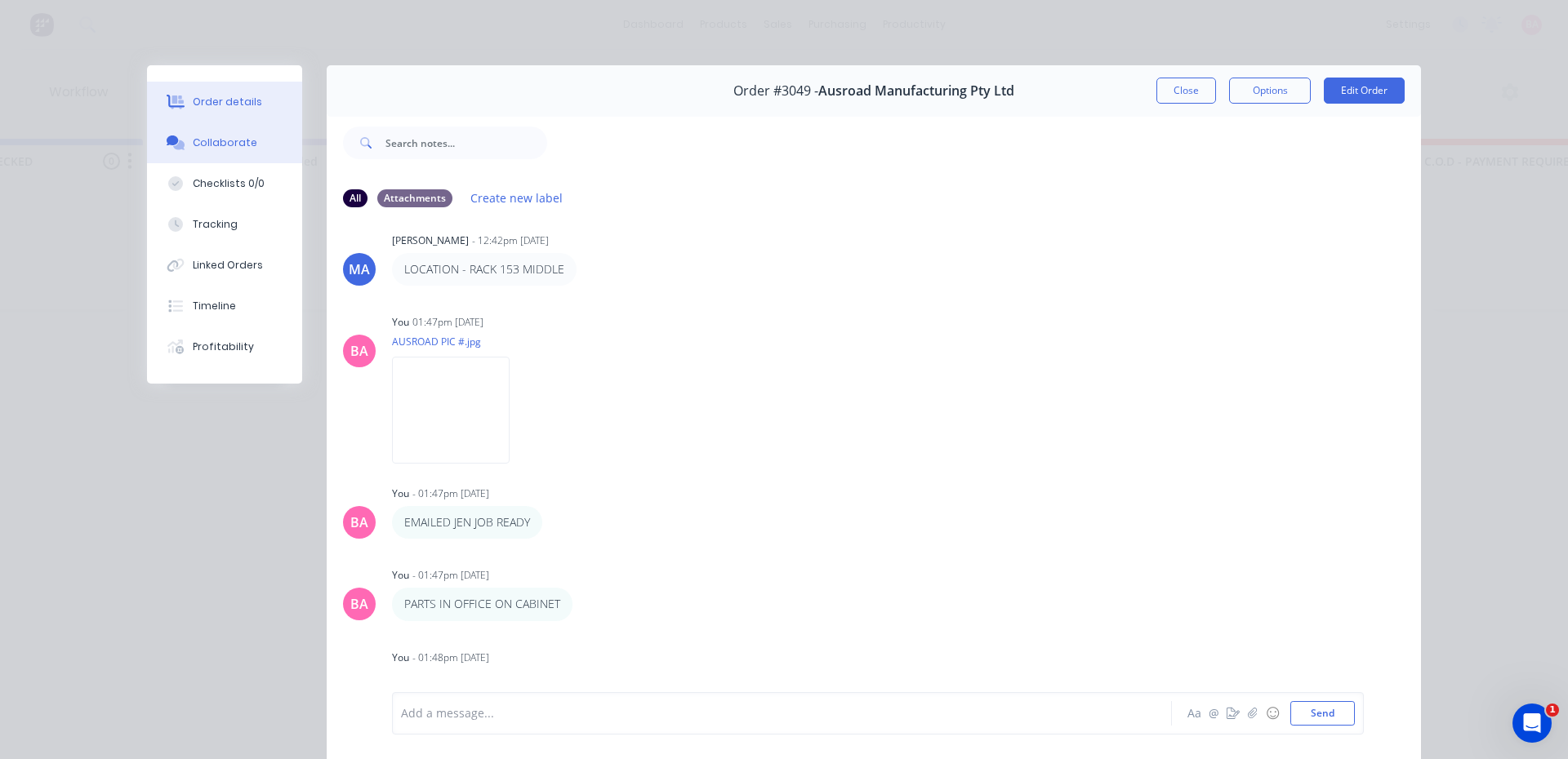
click at [221, 101] on div "Order details" at bounding box center [228, 102] width 70 height 15
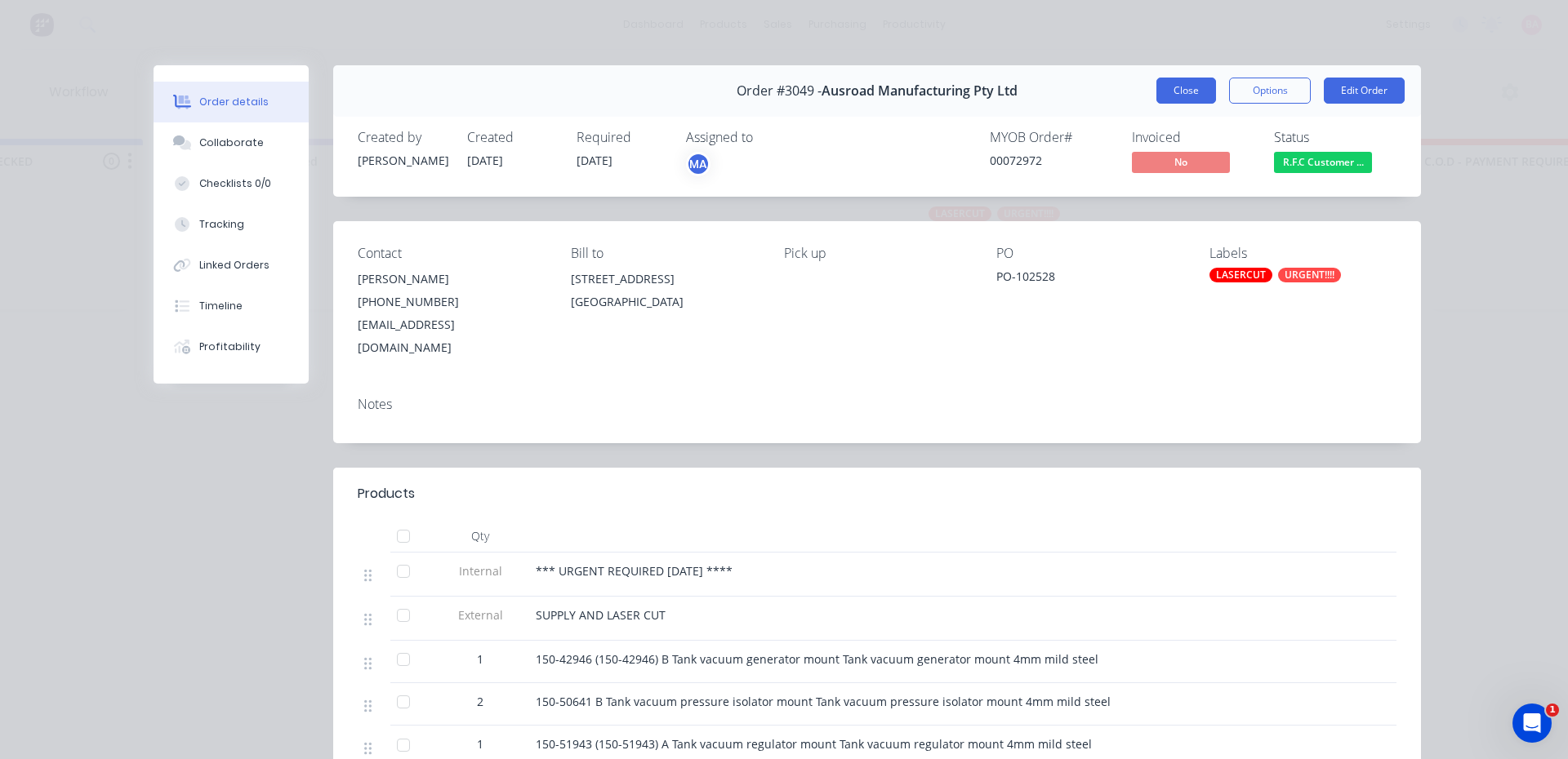
click at [1190, 91] on button "Close" at bounding box center [1186, 90] width 60 height 26
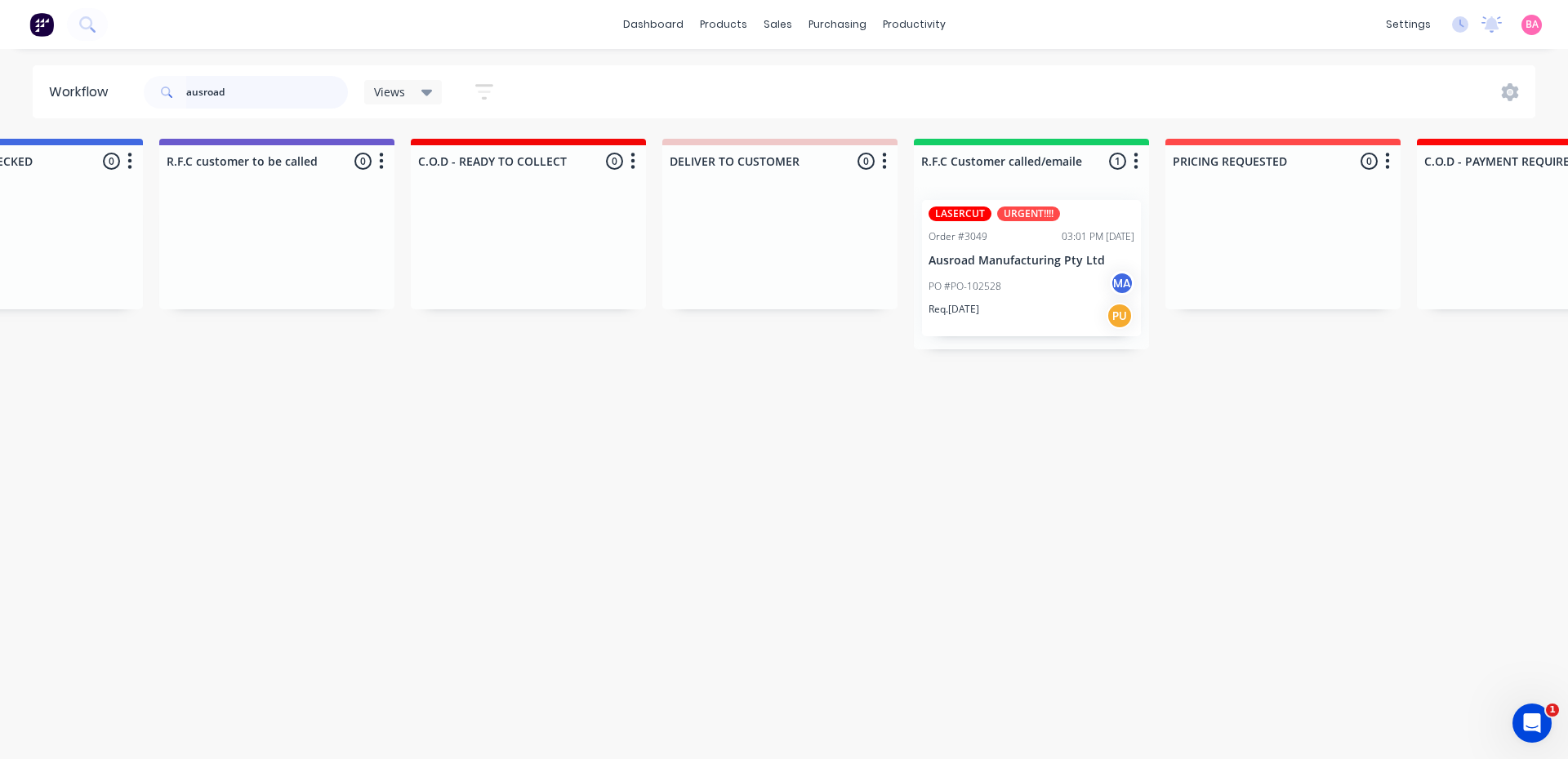
drag, startPoint x: 244, startPoint y: 93, endPoint x: 133, endPoint y: 93, distance: 111.0
click at [142, 92] on div "ausroad Views Save new view None (Default) edit Show/Hide statuses Show line it…" at bounding box center [325, 92] width 371 height 49
type input "mactrans"
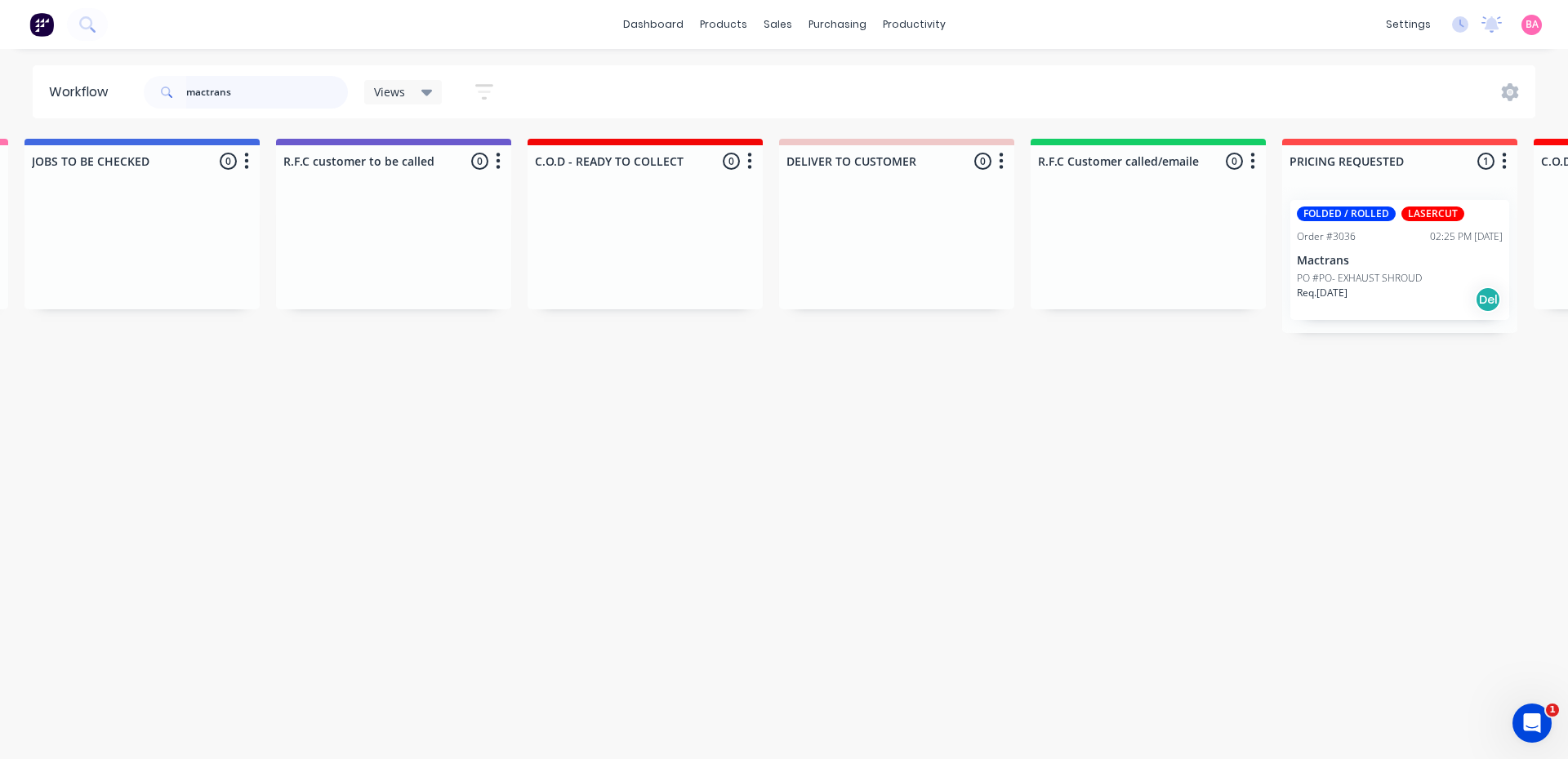
scroll to position [0, 2050]
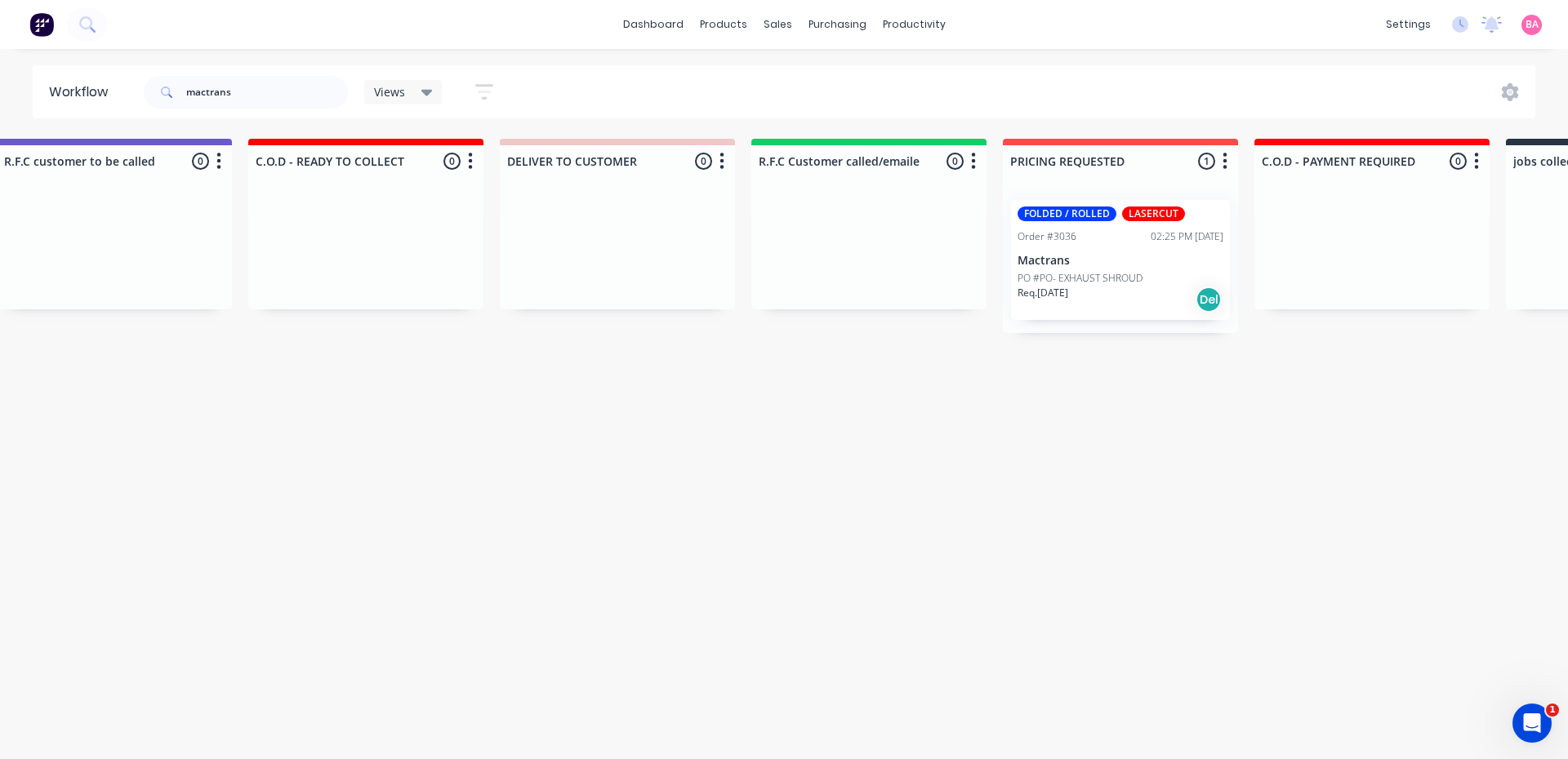
click at [1096, 277] on p "PO #PO- EXHAUST SHROUD" at bounding box center [1080, 278] width 125 height 15
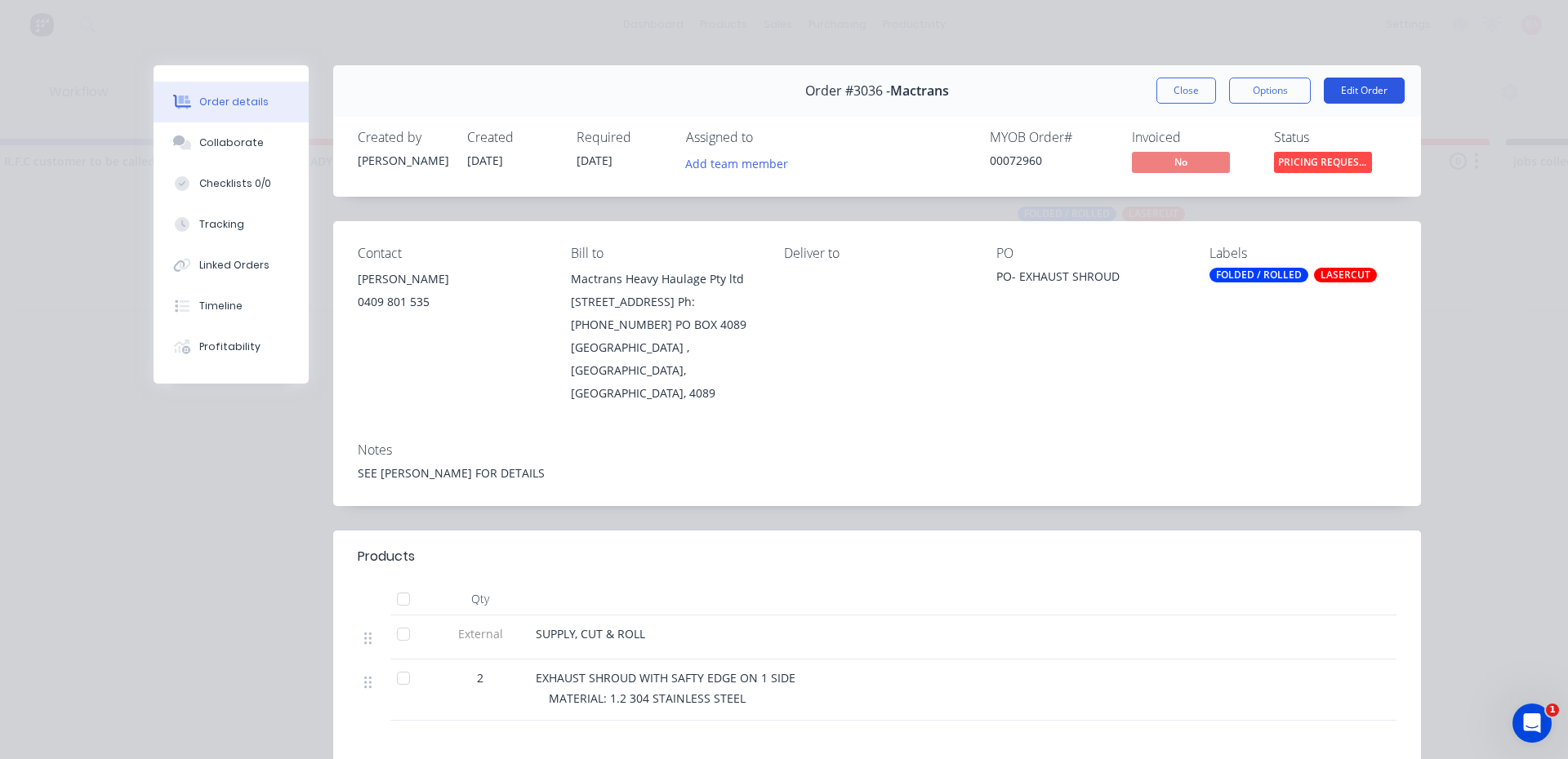
click at [1363, 86] on button "Edit Order" at bounding box center [1364, 90] width 80 height 26
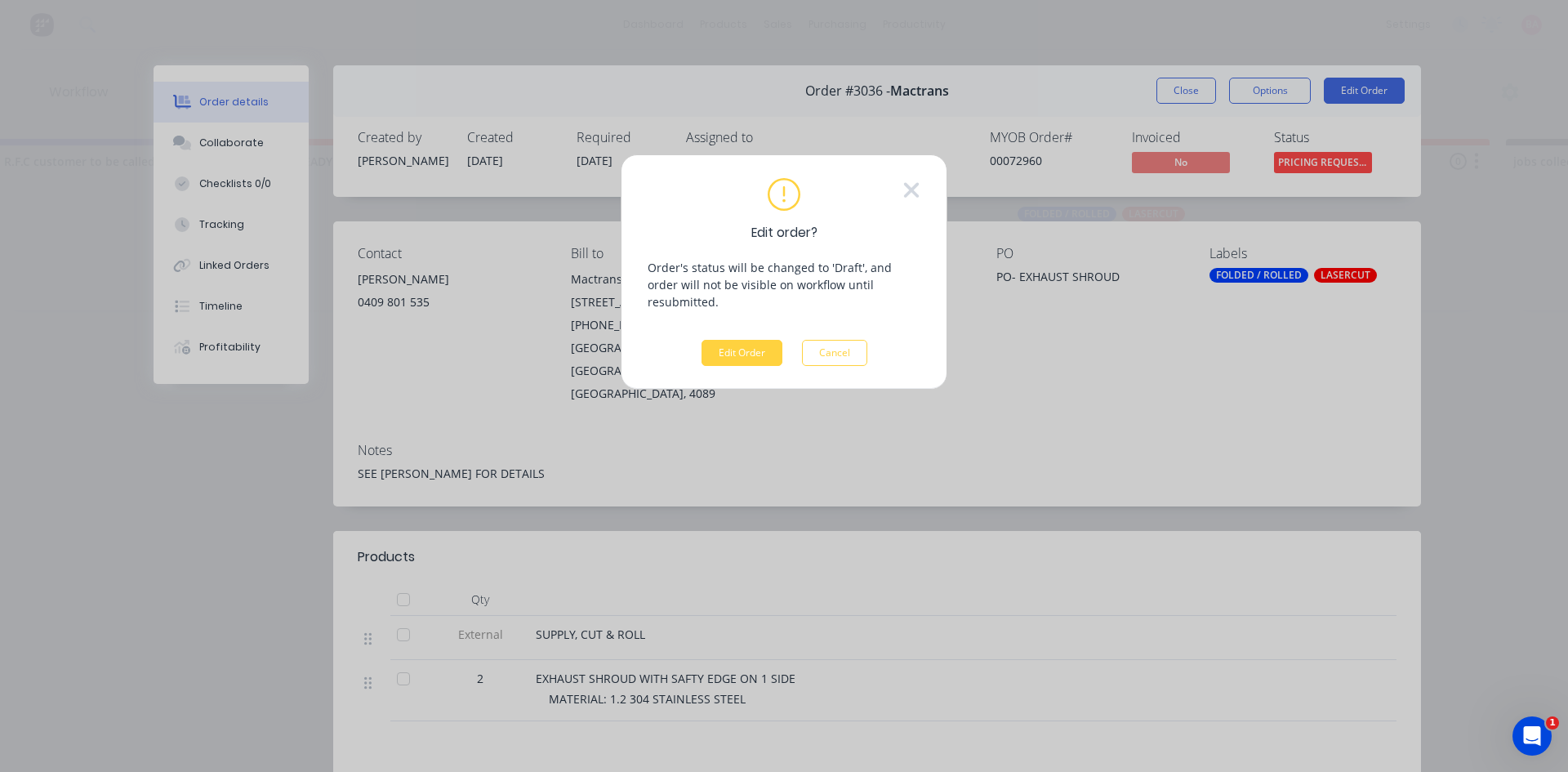
click at [737, 321] on div "Edit order? Order's status will be changed to 'Draft', and order will not be vi…" at bounding box center [784, 272] width 273 height 188
click at [737, 340] on button "Edit Order" at bounding box center [741, 353] width 80 height 26
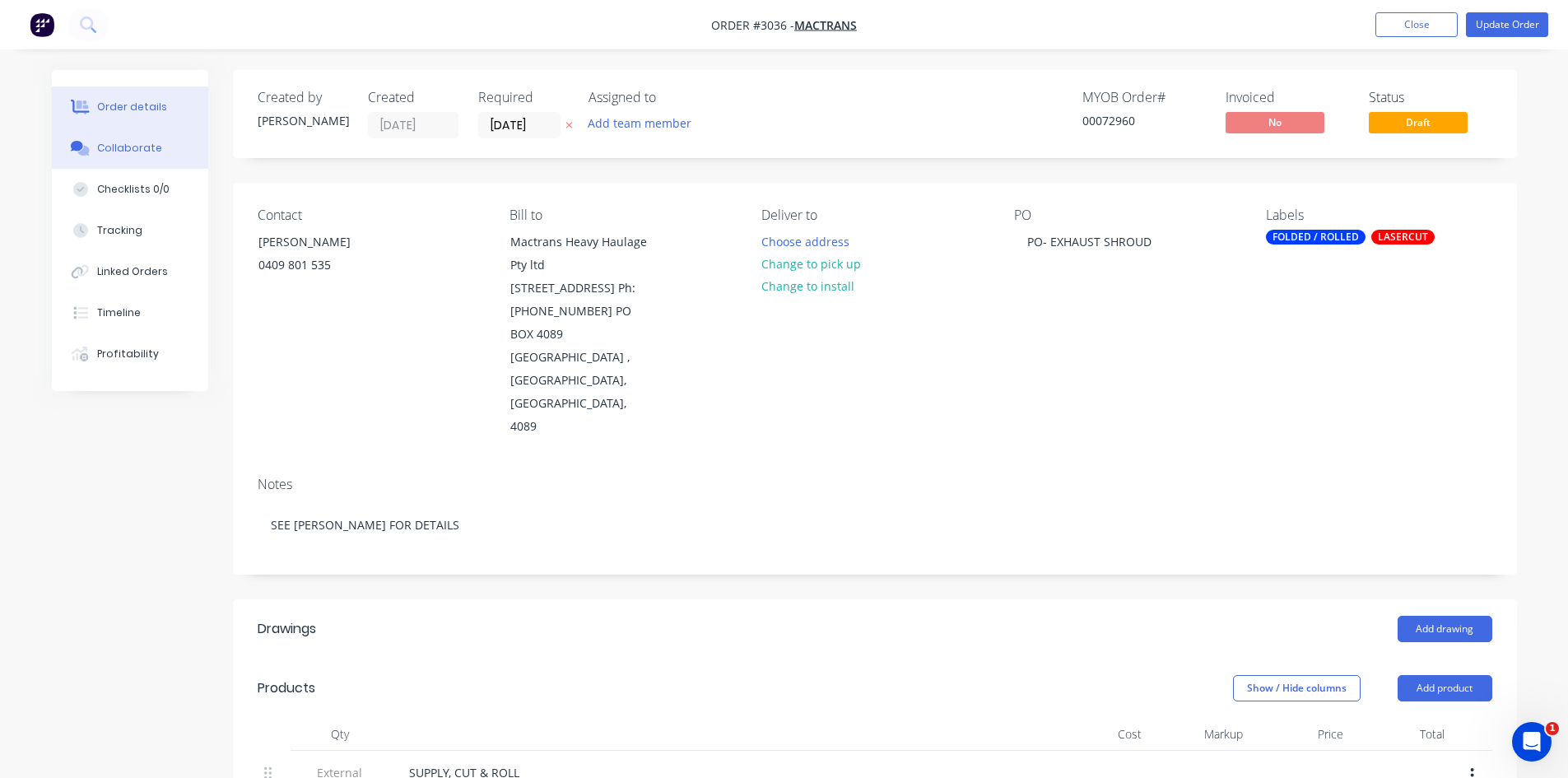
click at [119, 145] on div "Collaborate" at bounding box center [129, 147] width 65 height 15
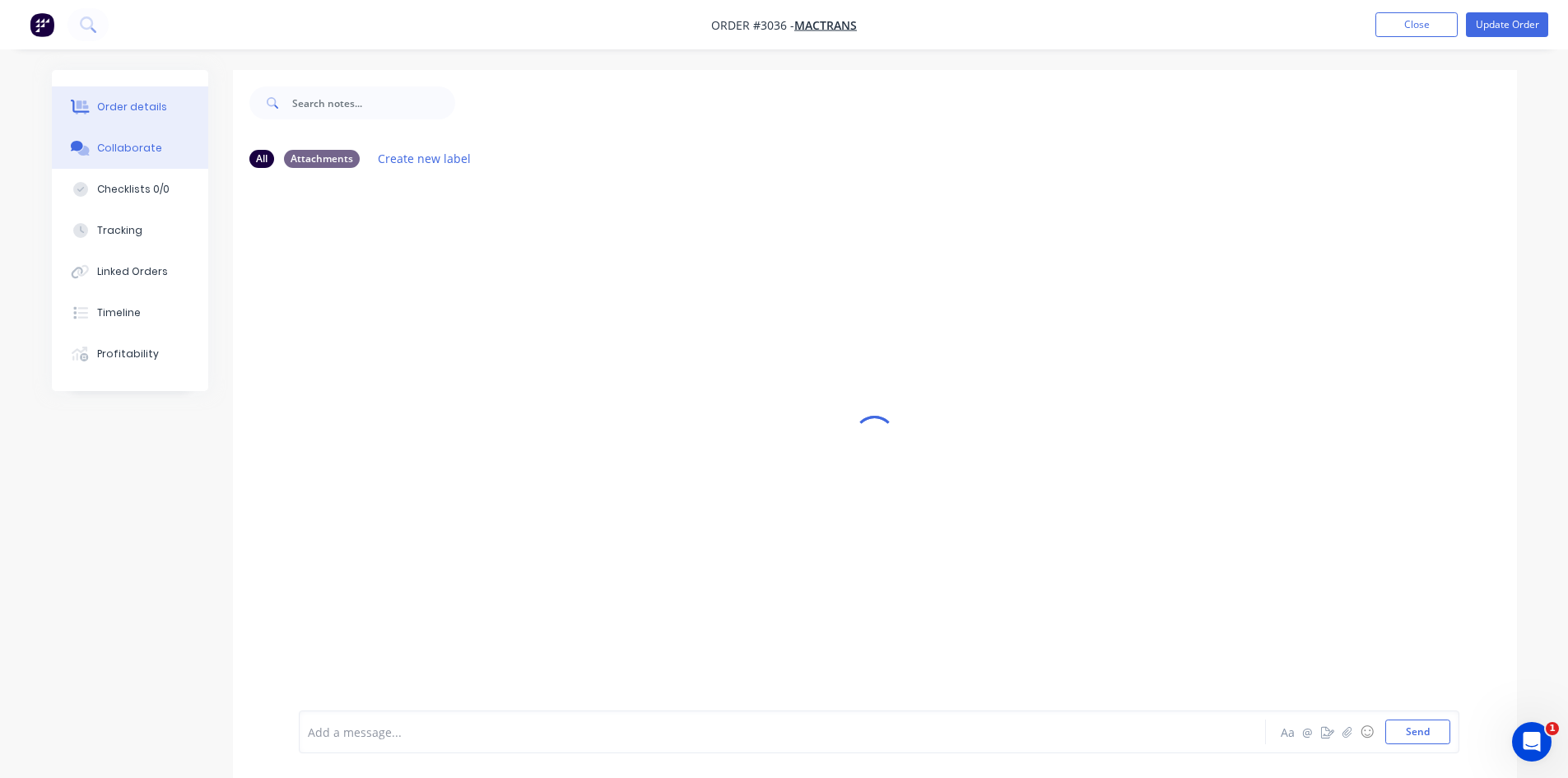
click at [135, 102] on div "Order details" at bounding box center [132, 106] width 70 height 15
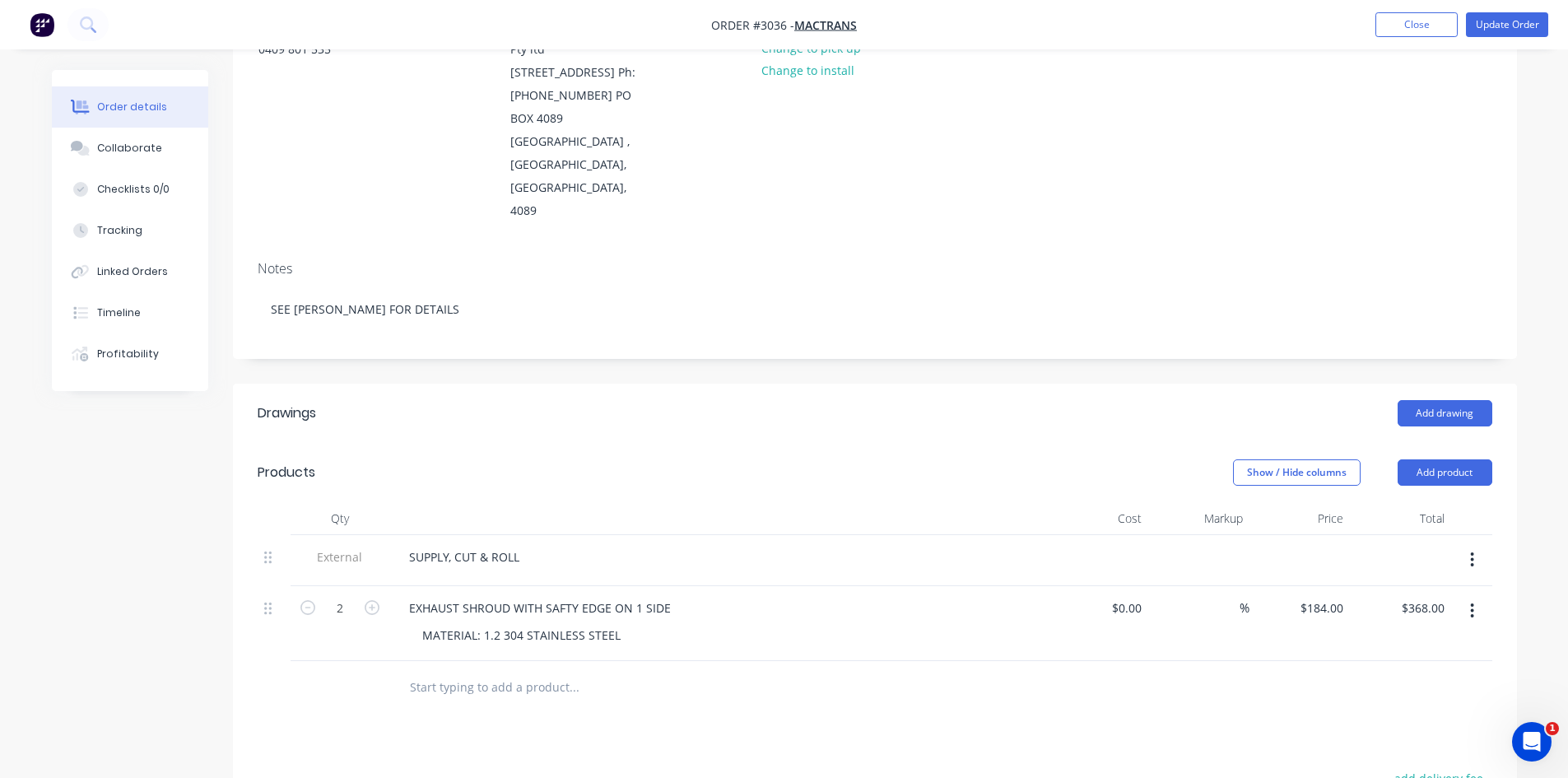
scroll to position [302, 0]
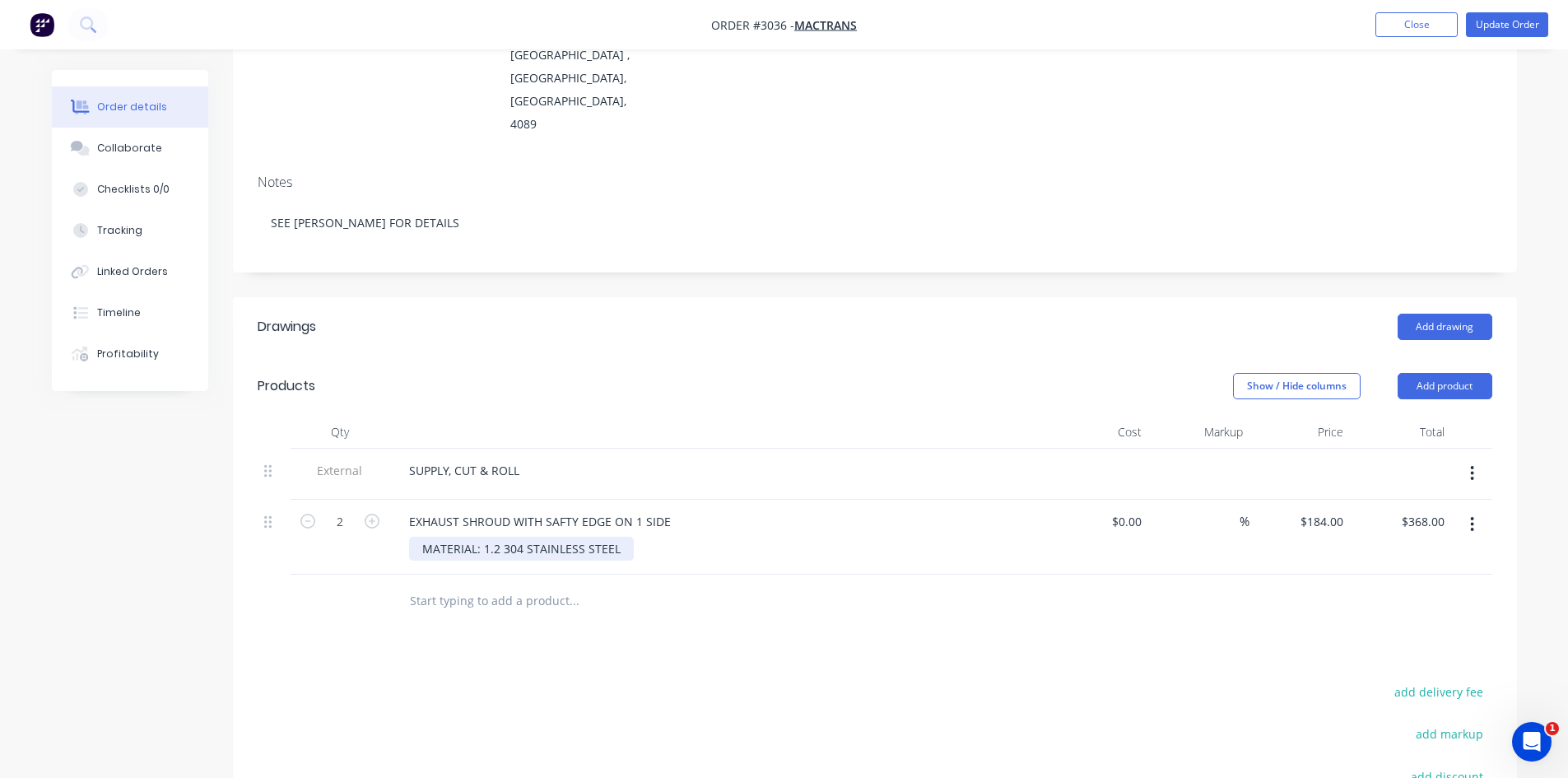
click at [615, 547] on div "MATERIAL: 1.2 304 STAINLESS STEEL" at bounding box center [521, 549] width 225 height 23
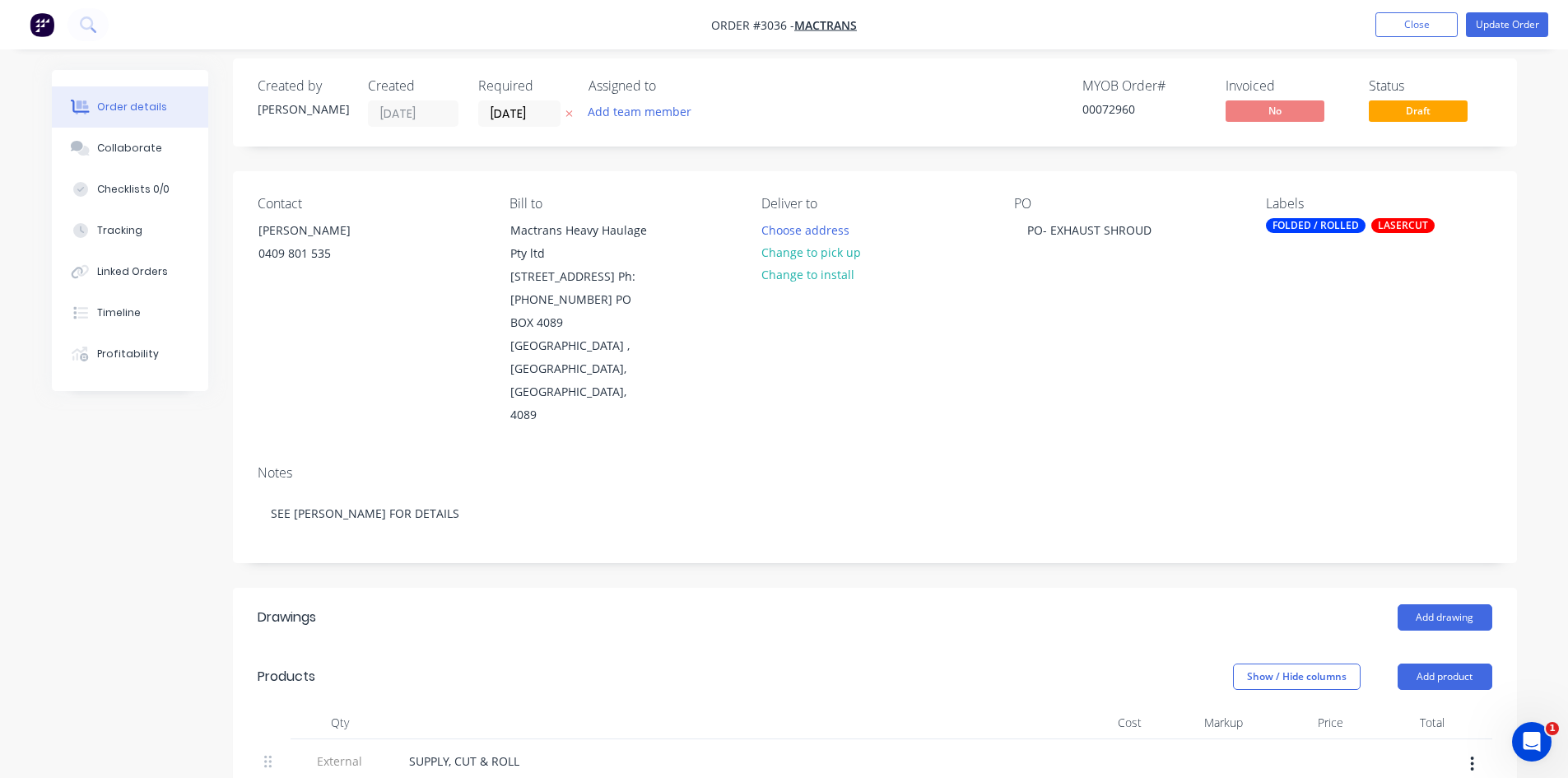
scroll to position [0, 0]
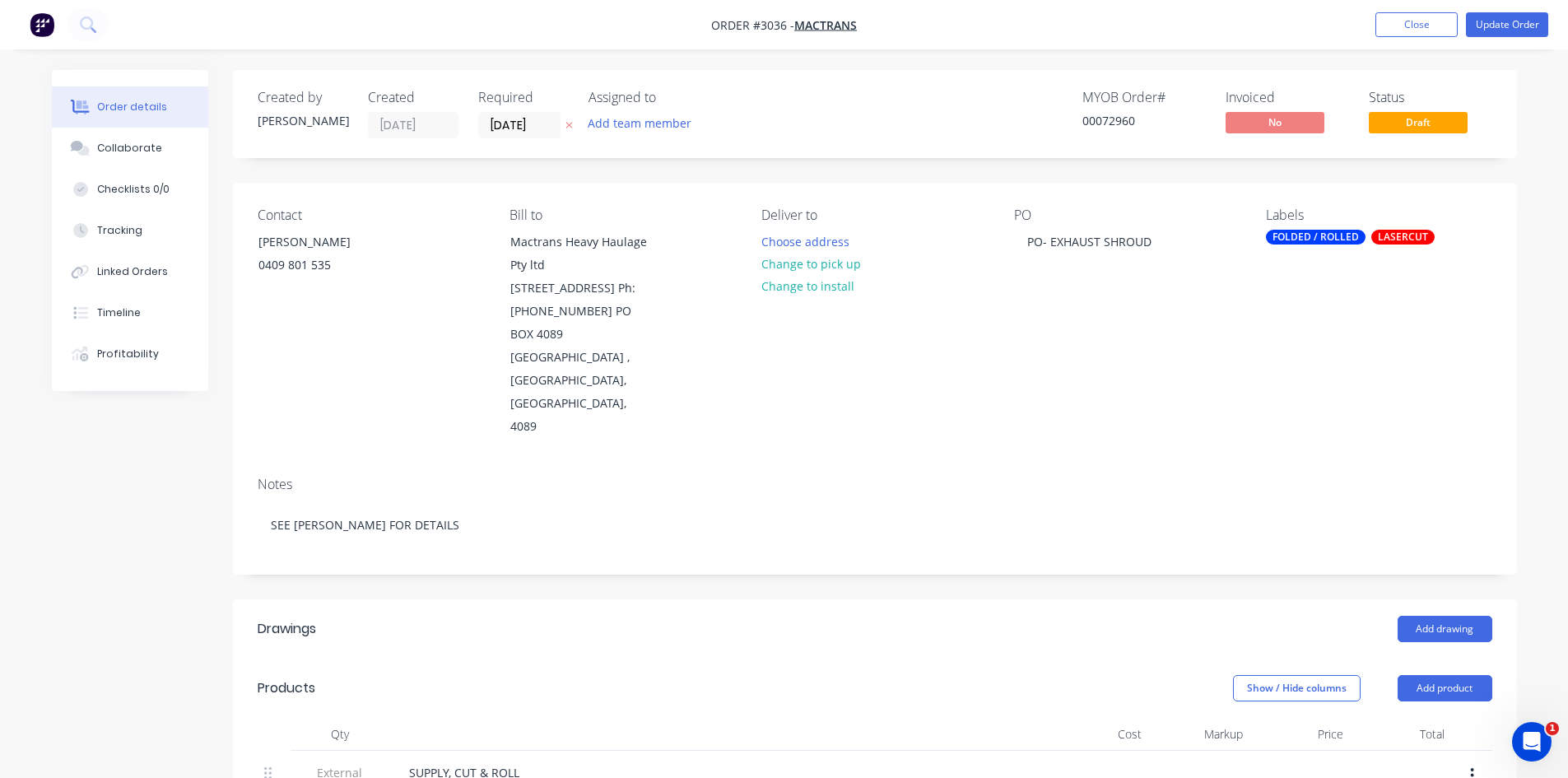
click at [567, 123] on icon "button" at bounding box center [568, 126] width 7 height 7
click at [666, 126] on button "Add team member" at bounding box center [640, 123] width 121 height 22
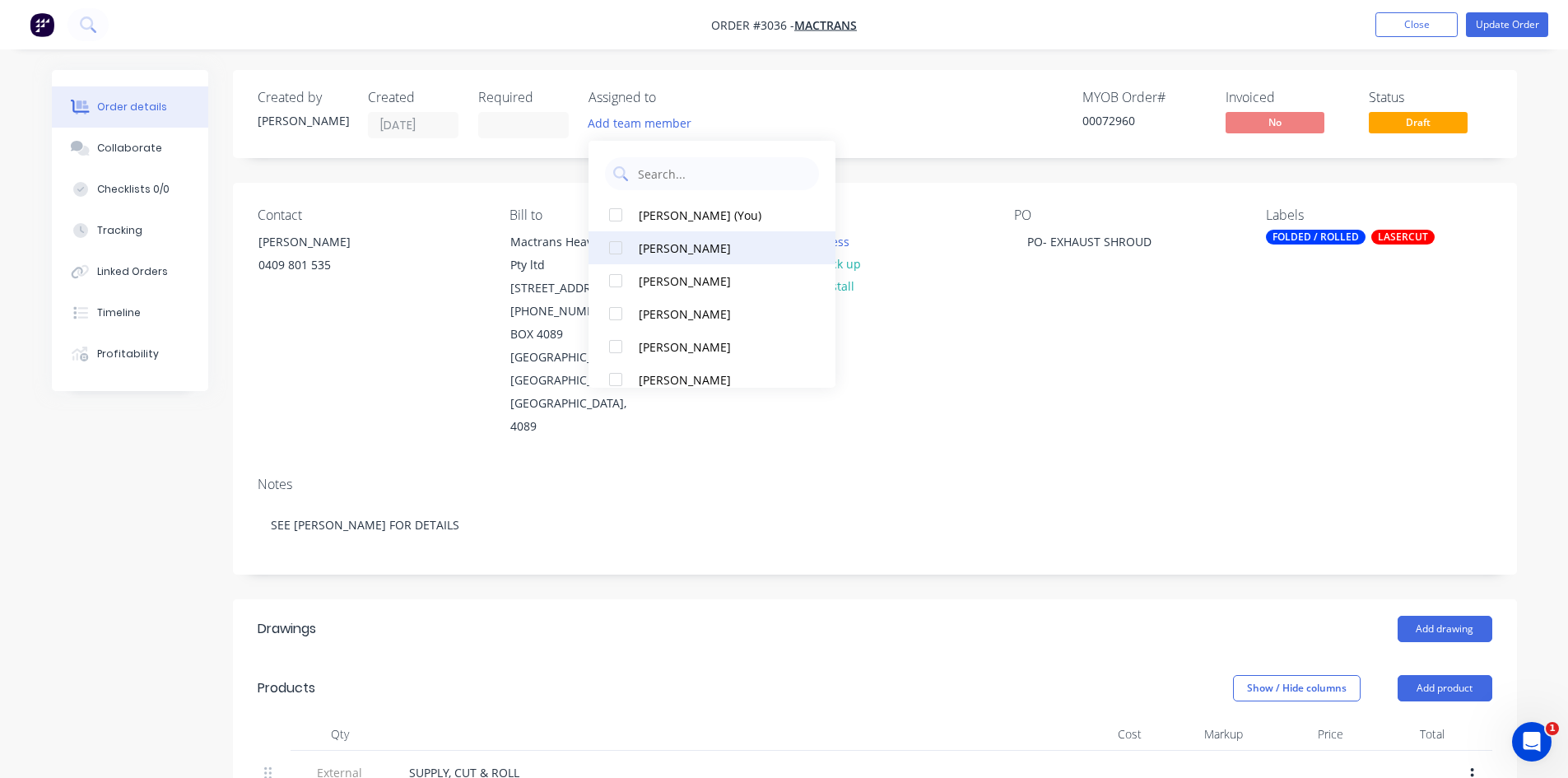
click at [612, 244] on div at bounding box center [616, 248] width 33 height 33
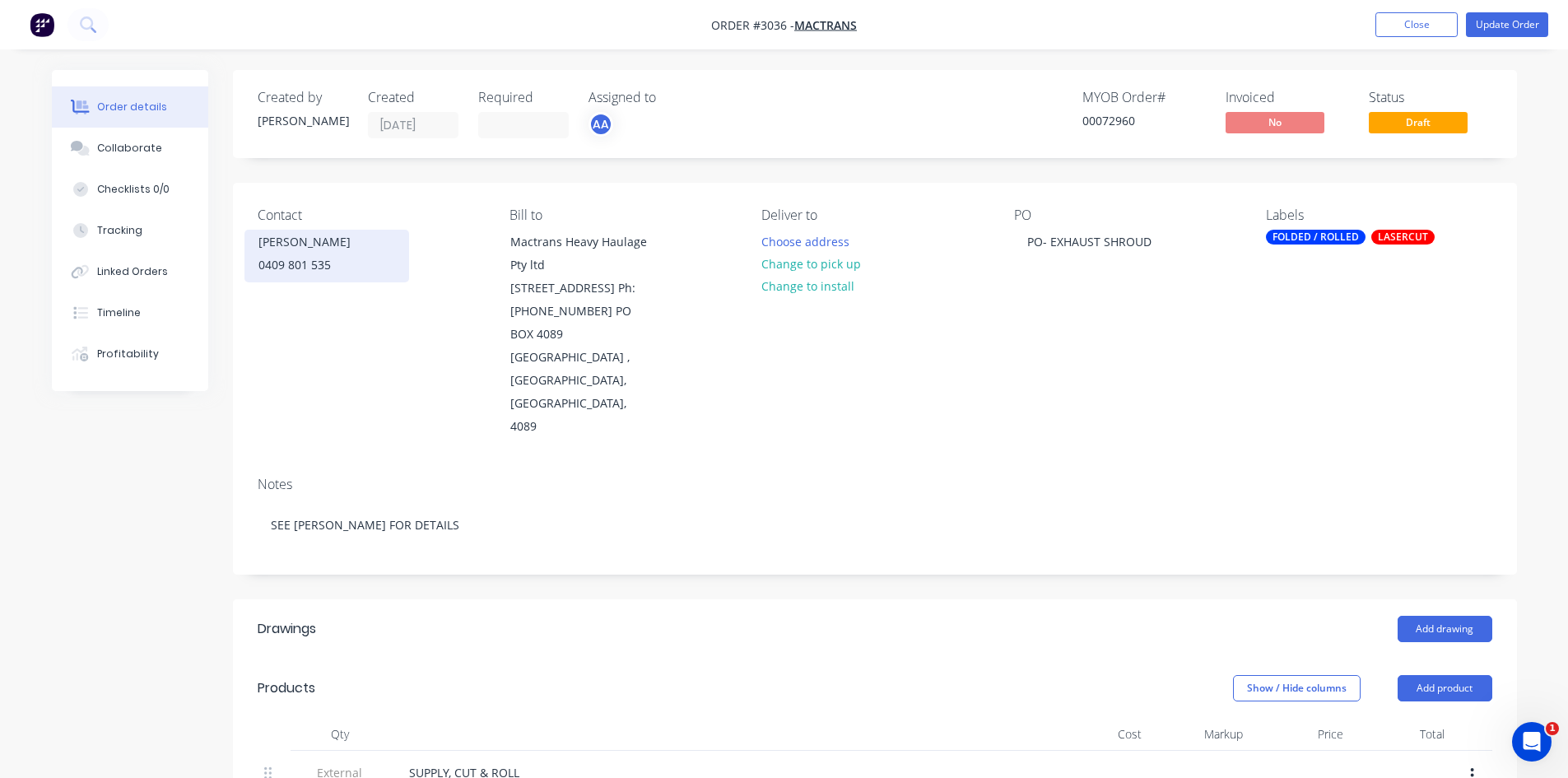
click at [366, 269] on div "0409 801 535" at bounding box center [327, 266] width 137 height 23
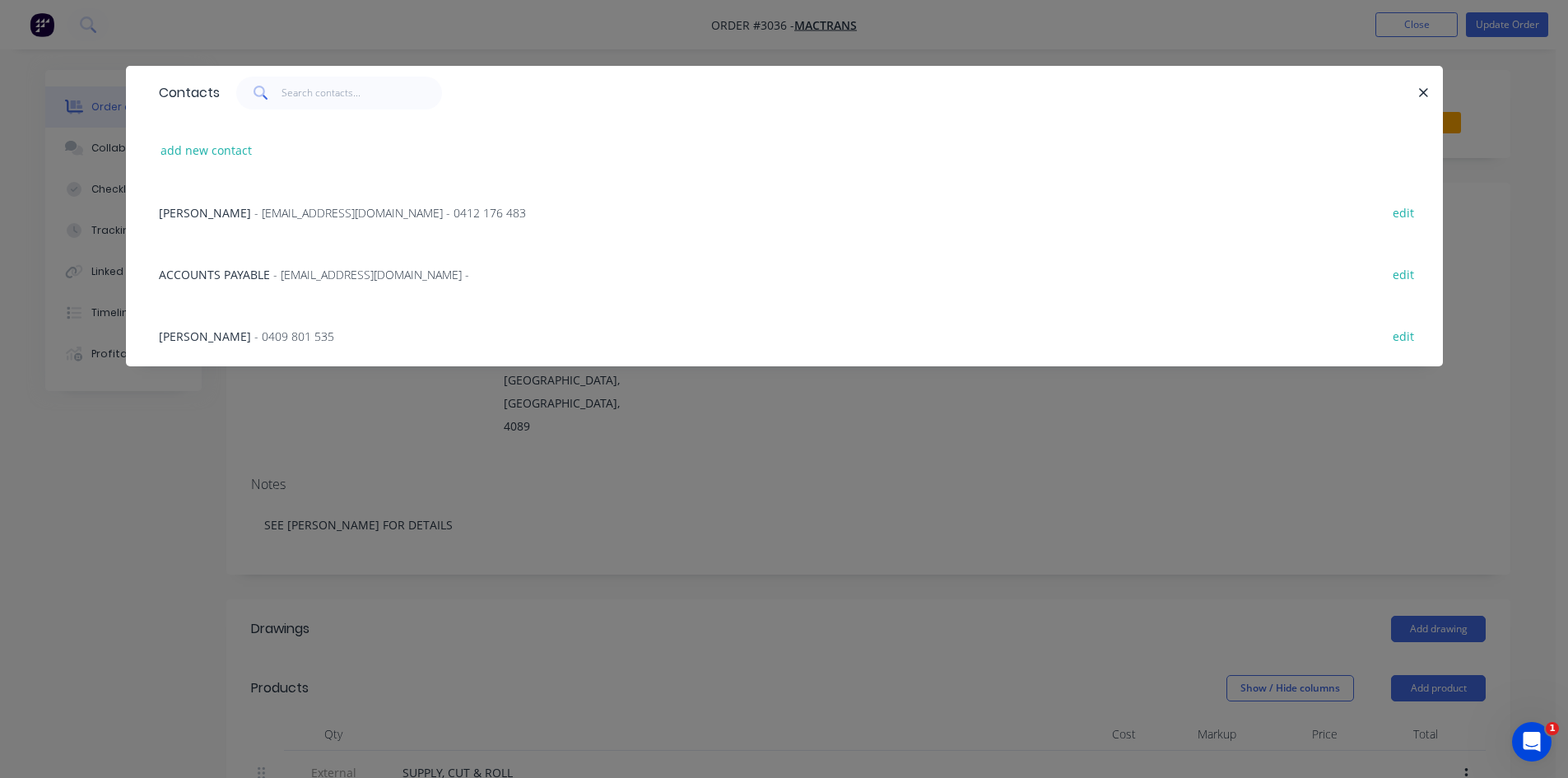
click at [255, 334] on span "- 0409 801 535" at bounding box center [295, 336] width 80 height 16
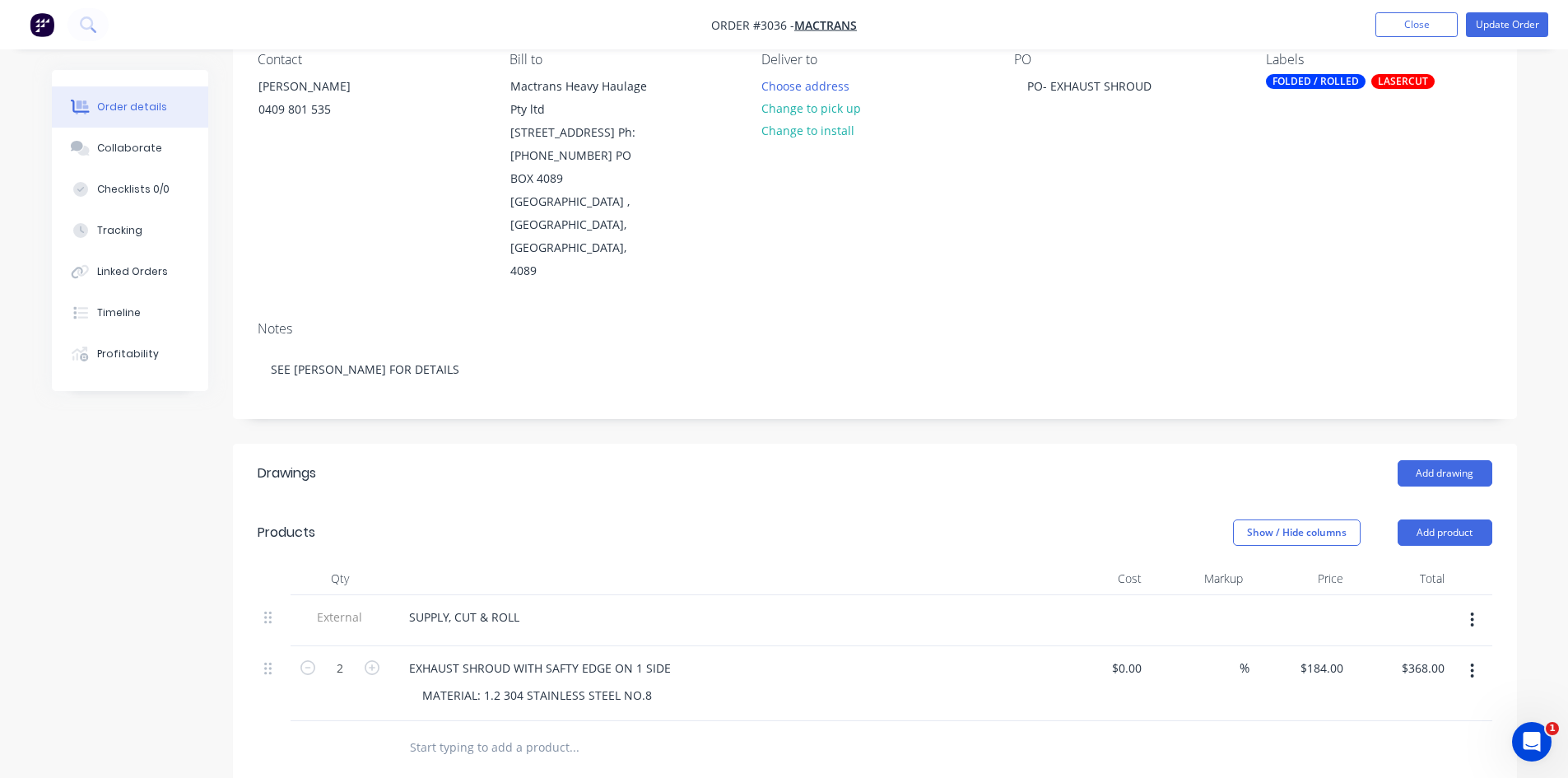
scroll to position [165, 0]
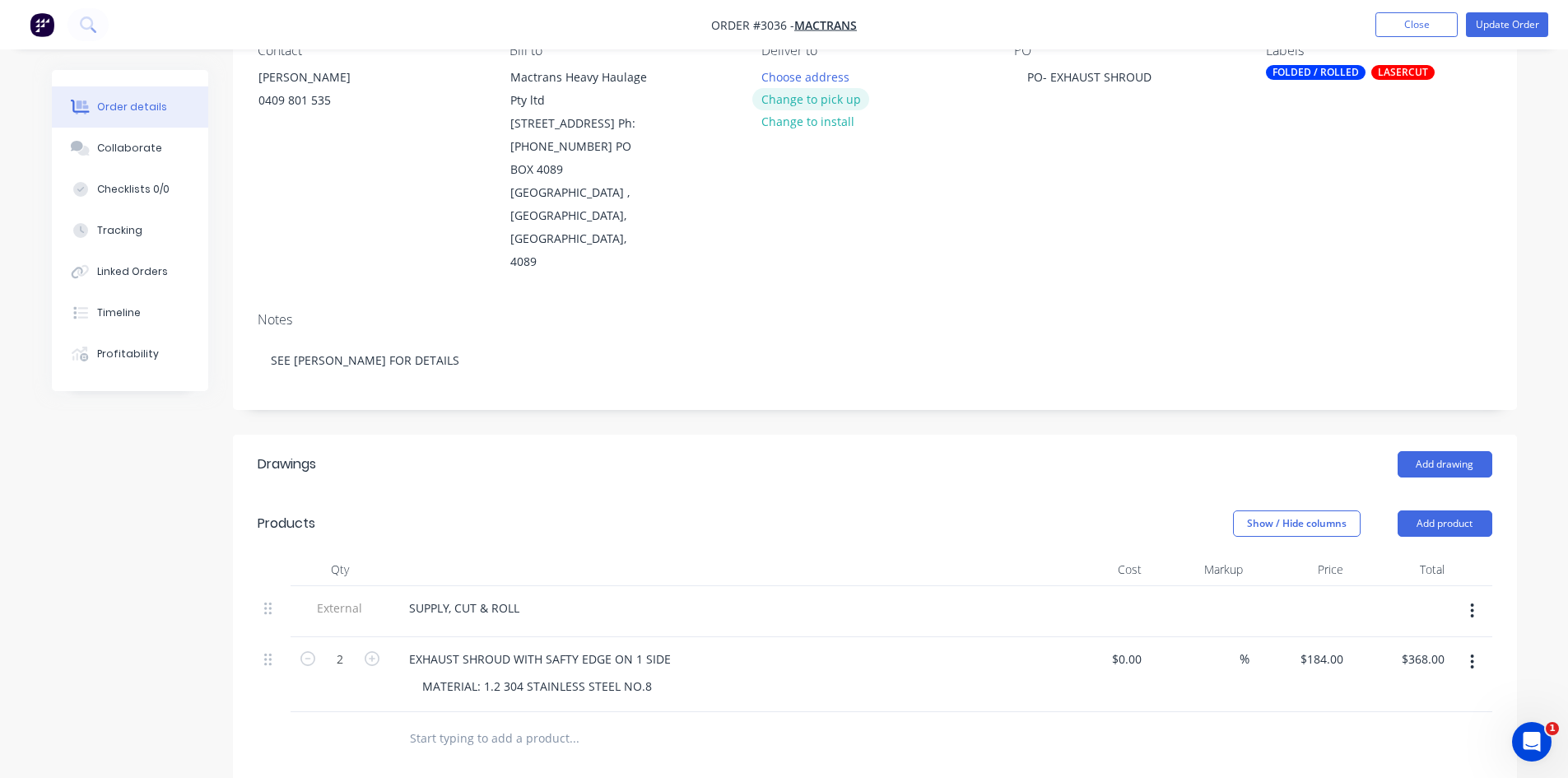
click at [799, 96] on button "Change to pick up" at bounding box center [811, 99] width 117 height 22
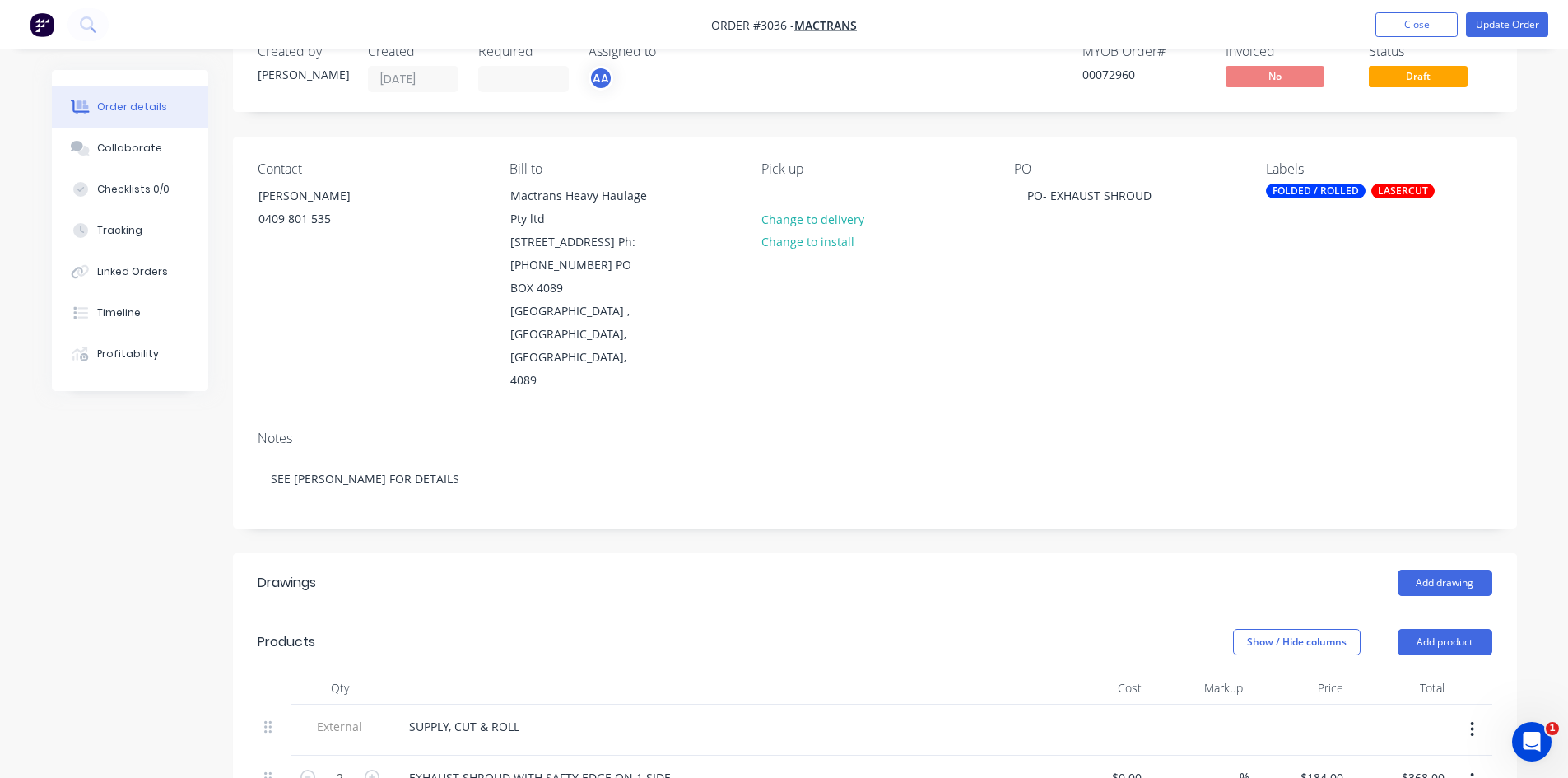
scroll to position [27, 0]
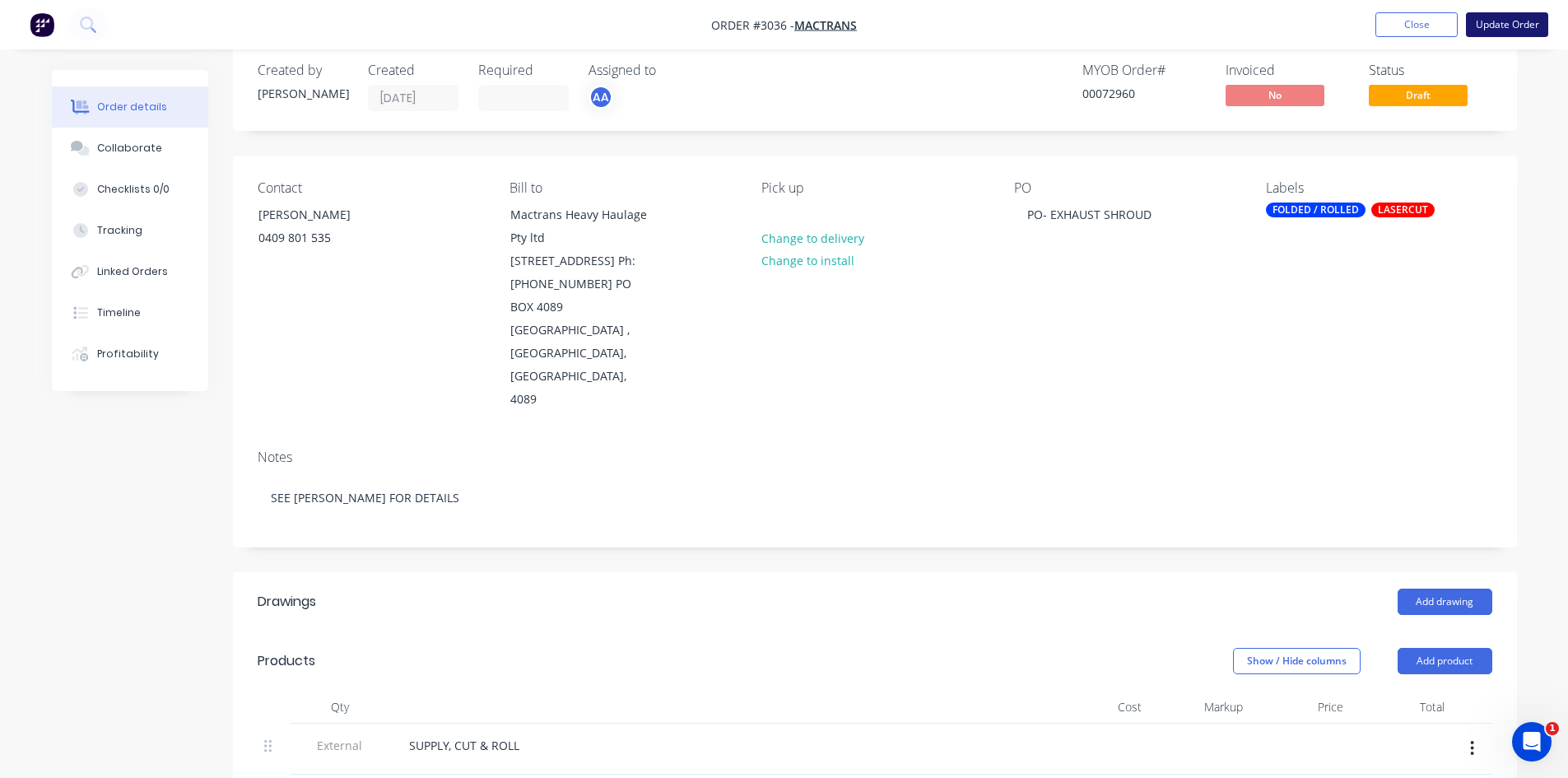
click at [1505, 20] on button "Update Order" at bounding box center [1507, 24] width 82 height 24
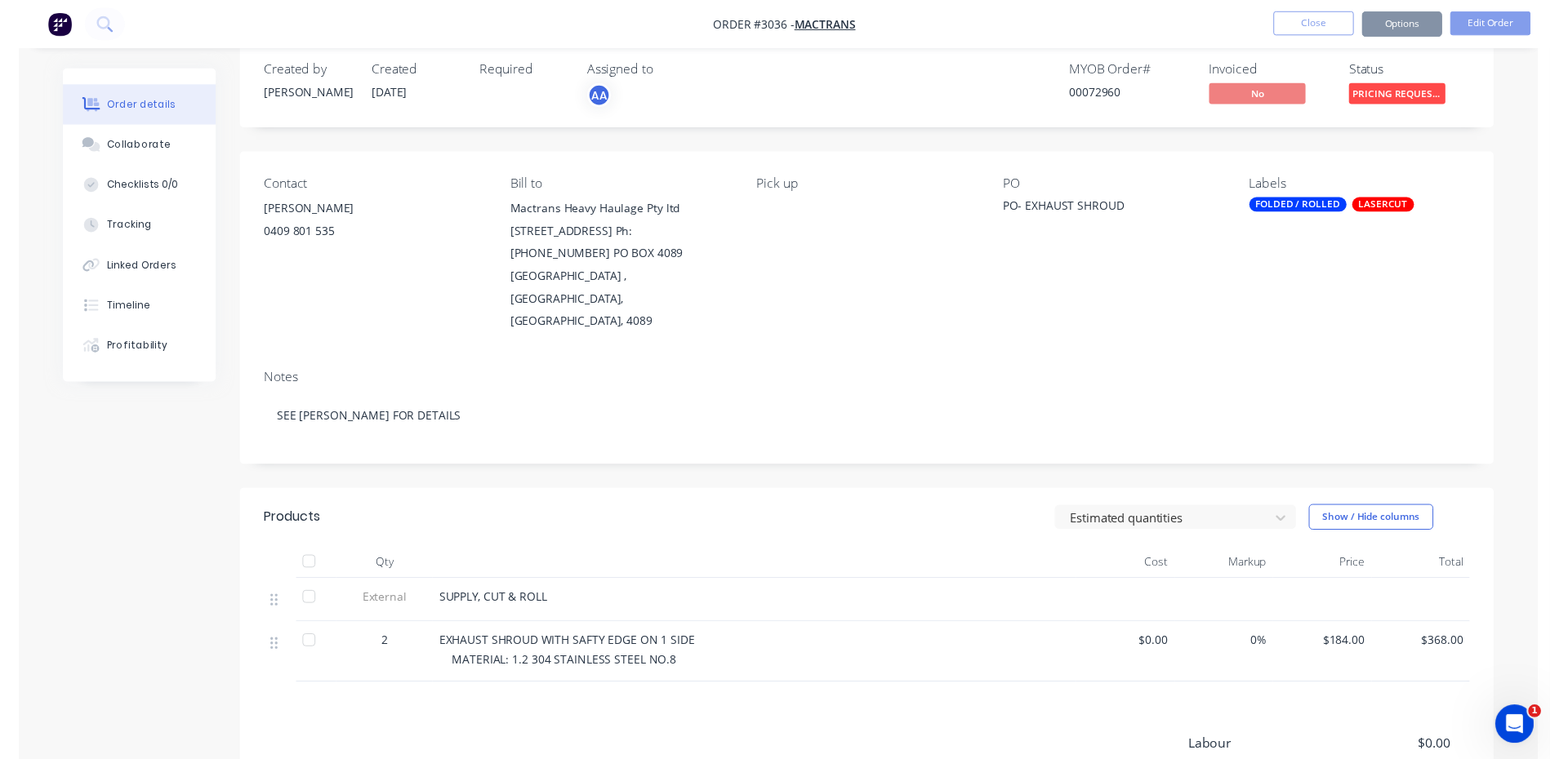
scroll to position [0, 0]
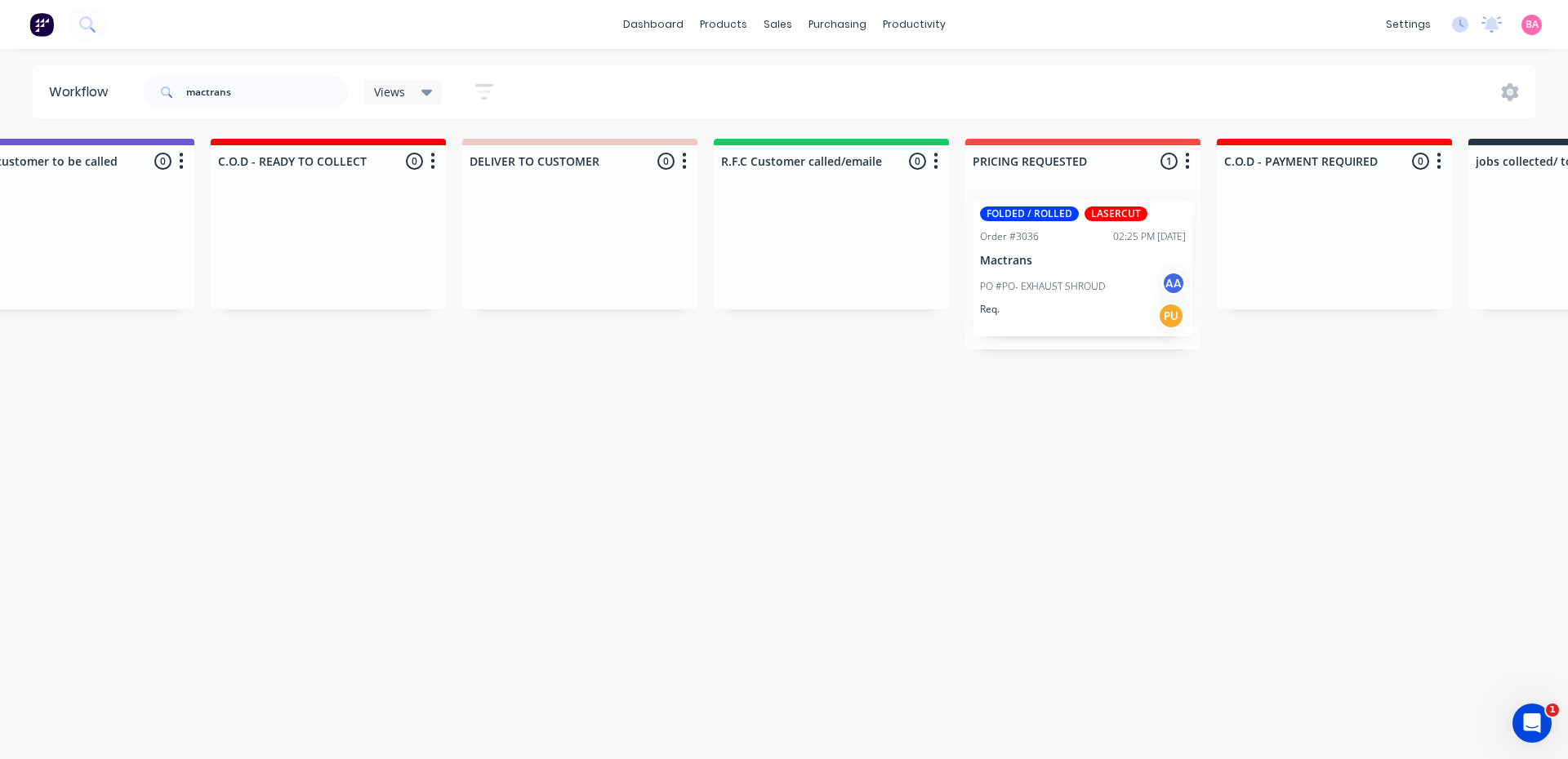
scroll to position [0, 2095]
click at [1072, 288] on p "PO #PO- EXHAUST SHROUD" at bounding box center [1035, 286] width 125 height 15
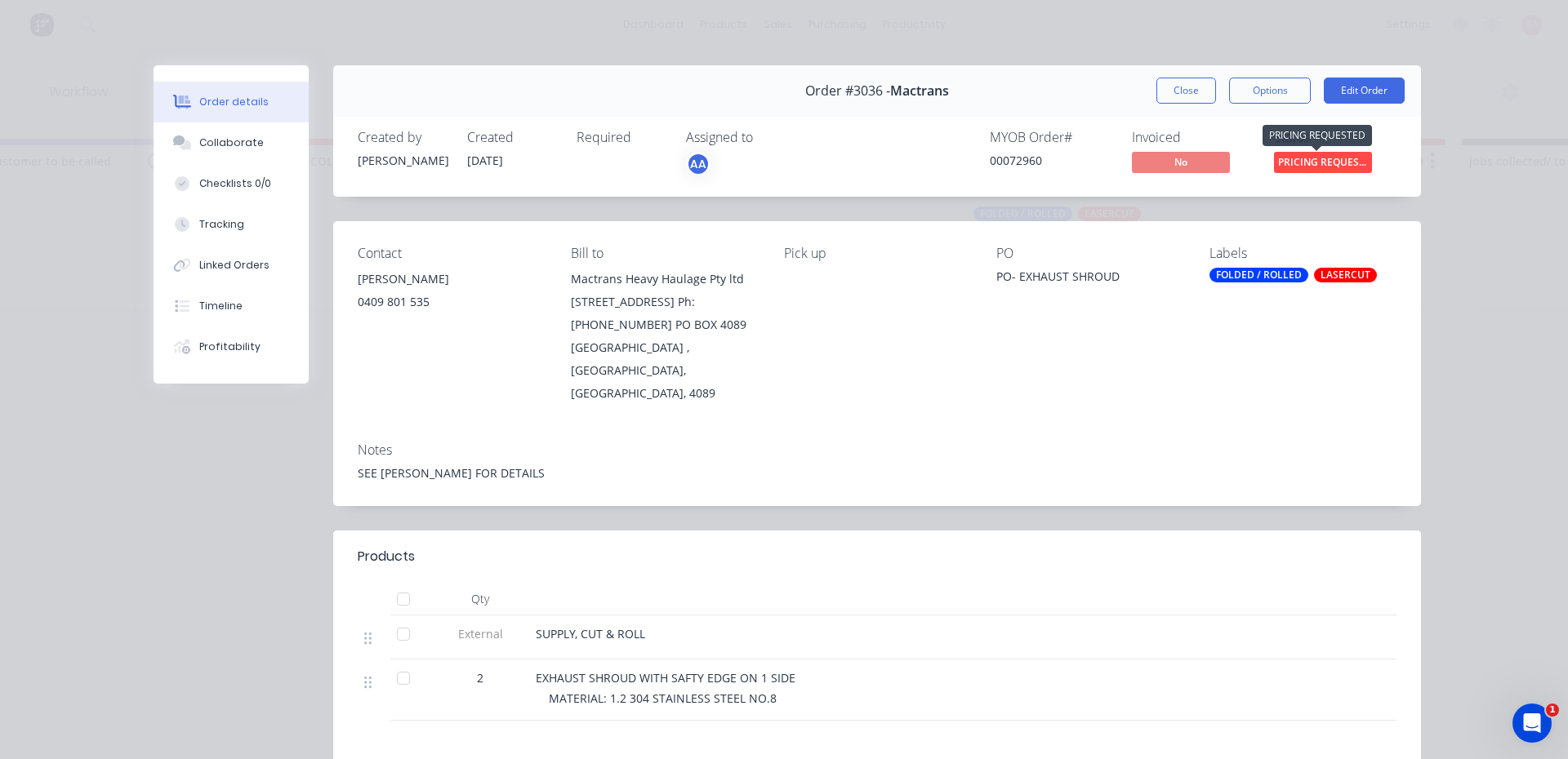
click at [1296, 160] on span "PRICING REQUEST..." at bounding box center [1322, 162] width 98 height 20
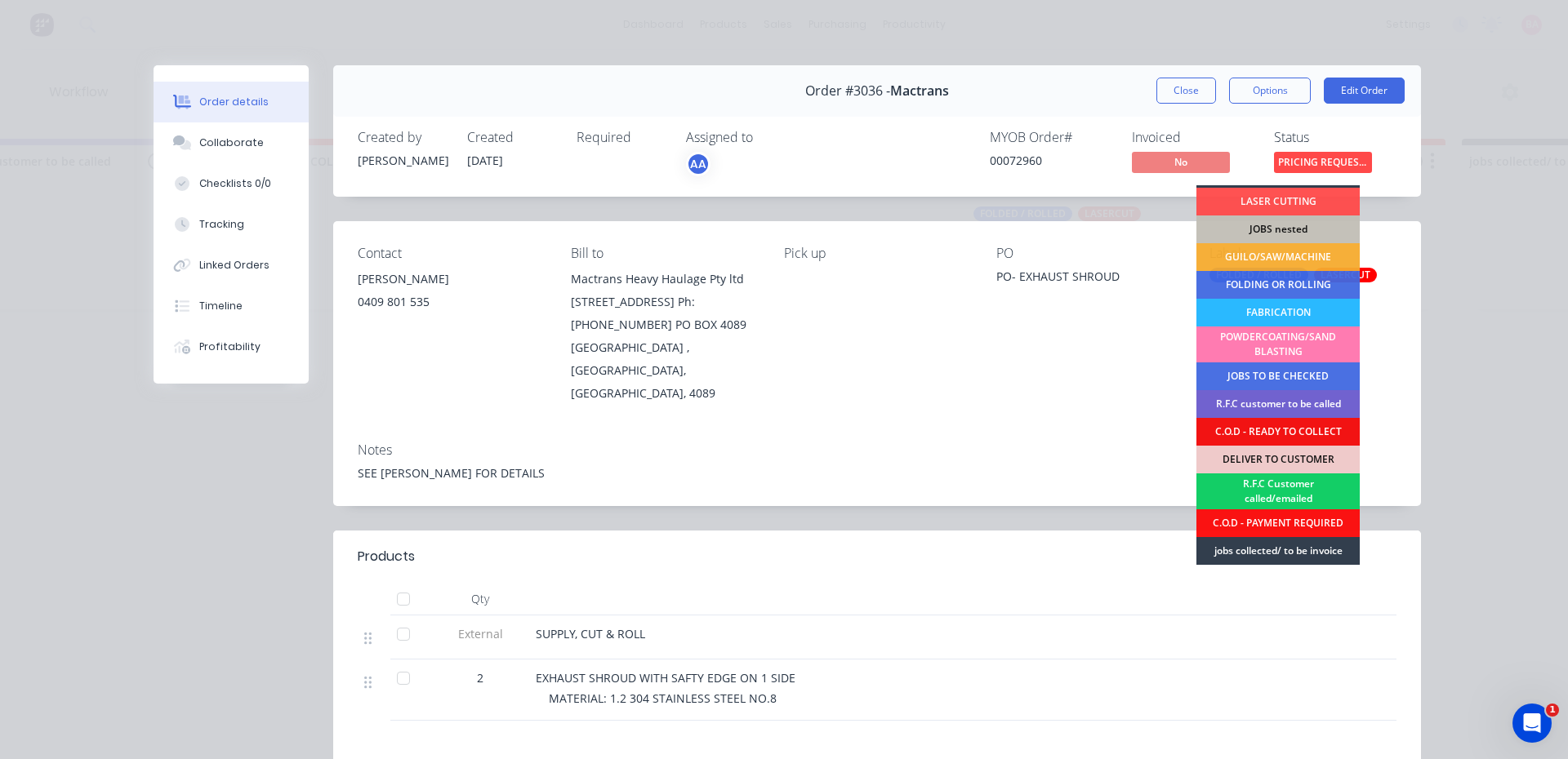
scroll to position [27, 0]
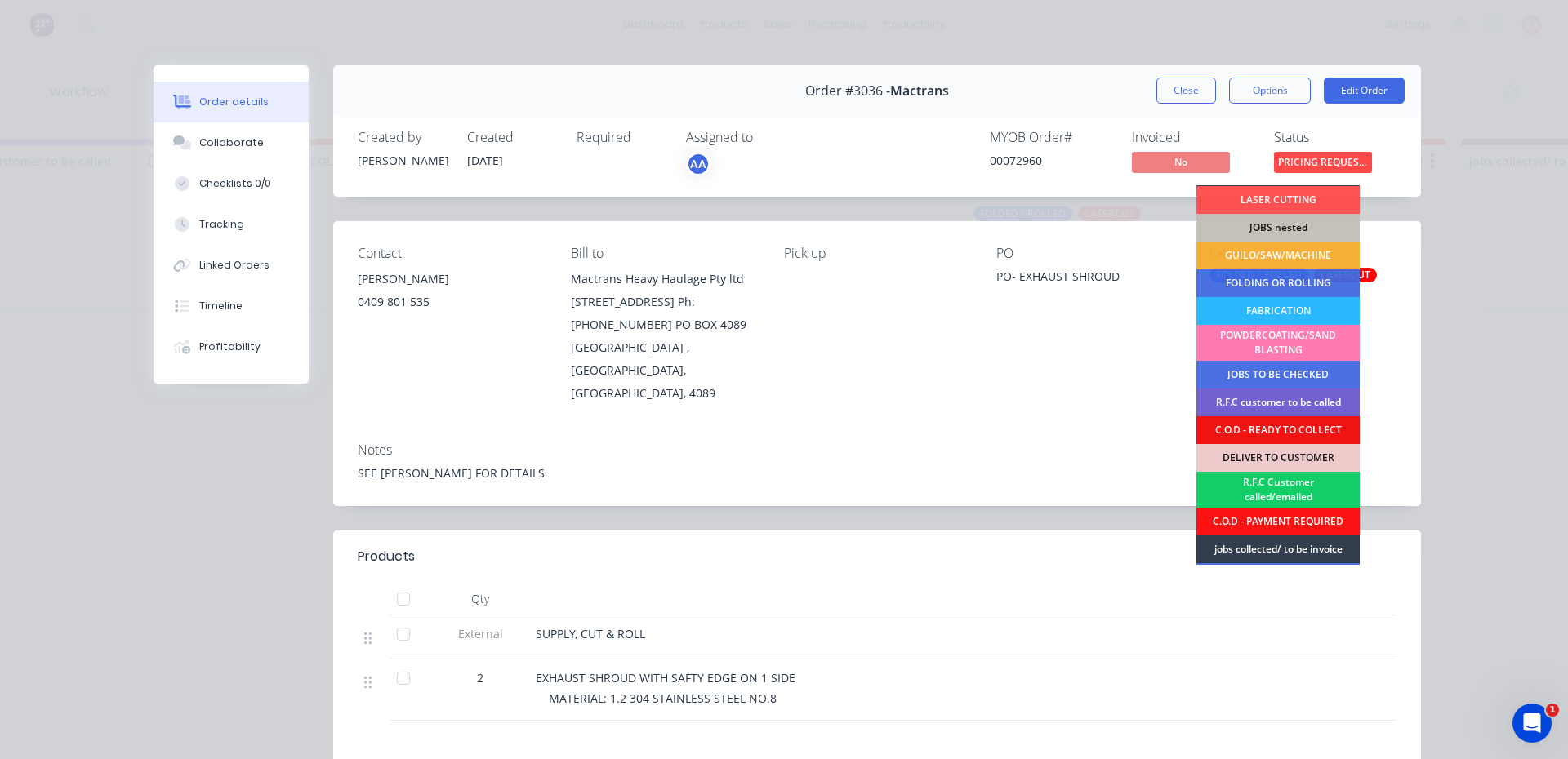
click at [1270, 477] on div "R.F.C Customer called/emailed" at bounding box center [1277, 489] width 164 height 36
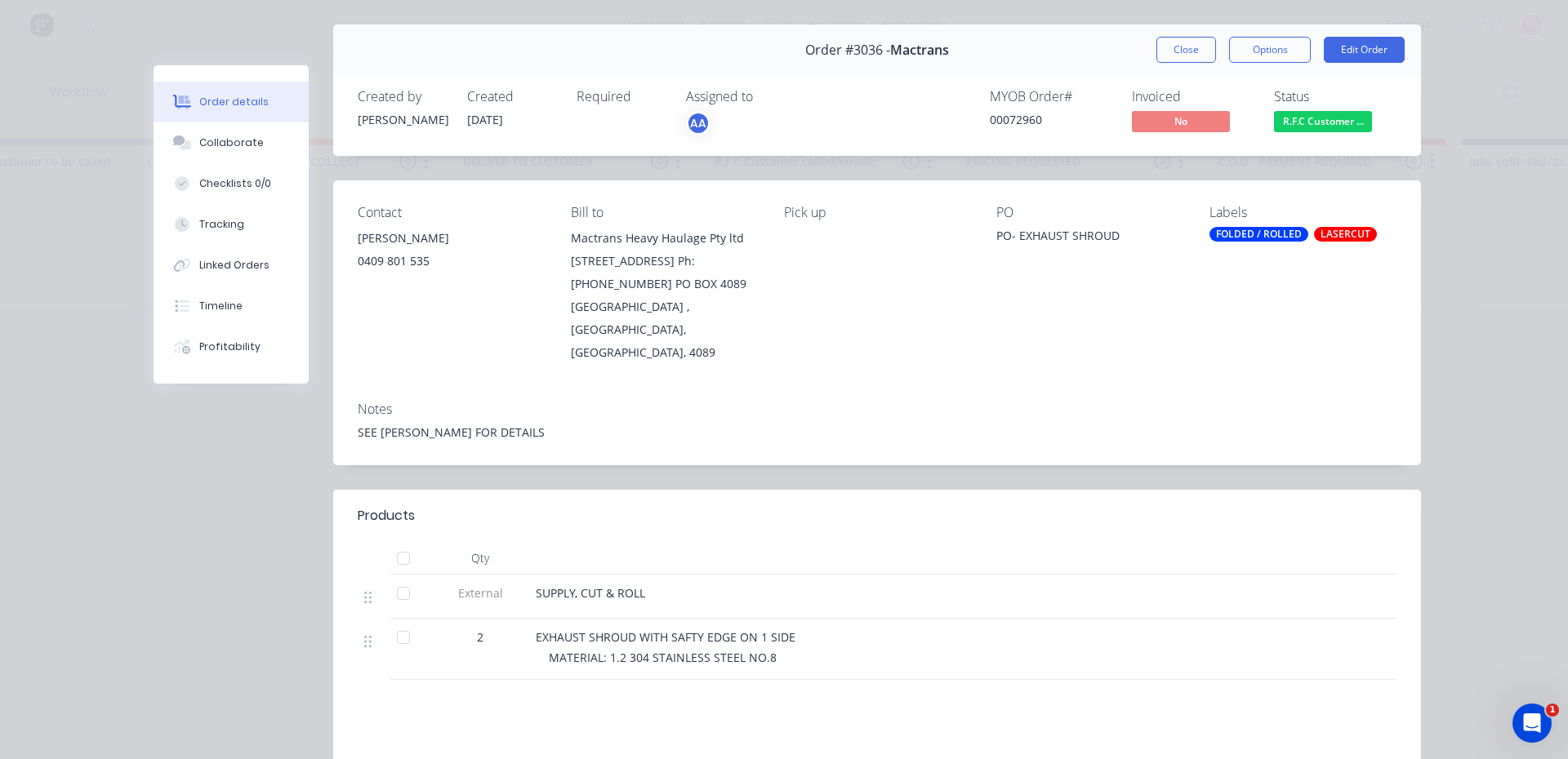
scroll to position [54, 0]
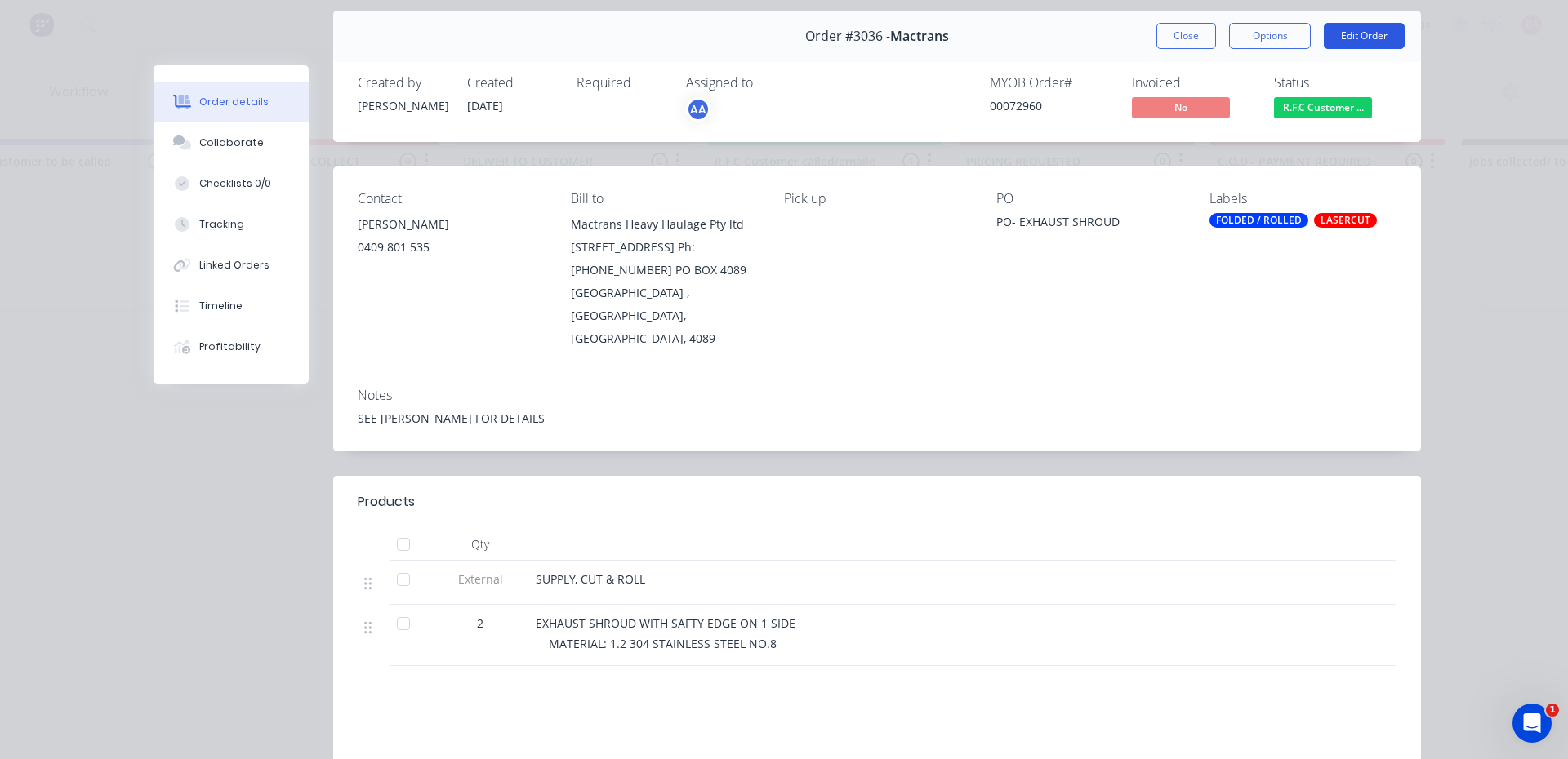
click at [1357, 36] on button "Edit Order" at bounding box center [1364, 36] width 80 height 26
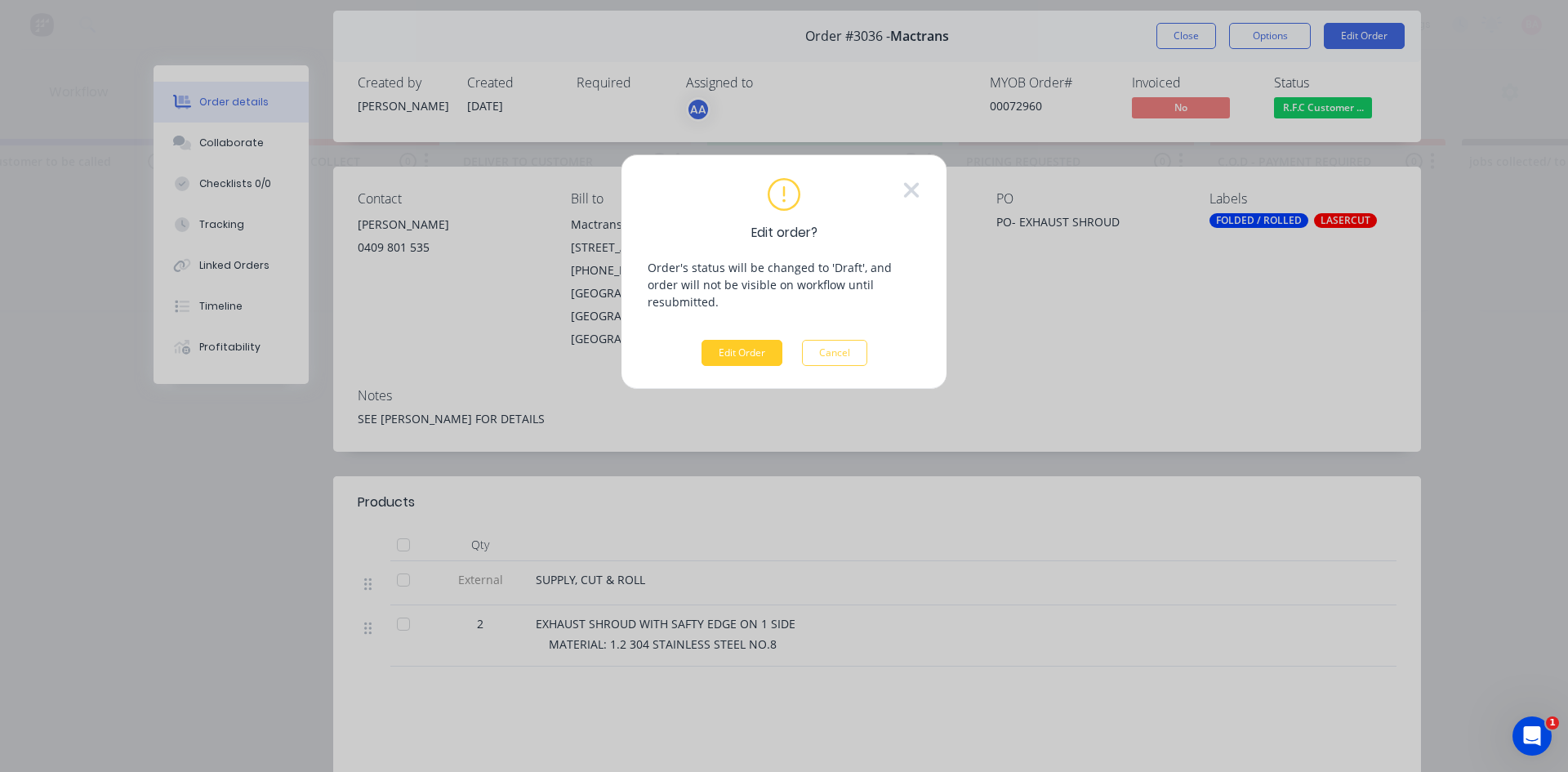
click at [740, 340] on button "Edit Order" at bounding box center [741, 353] width 80 height 26
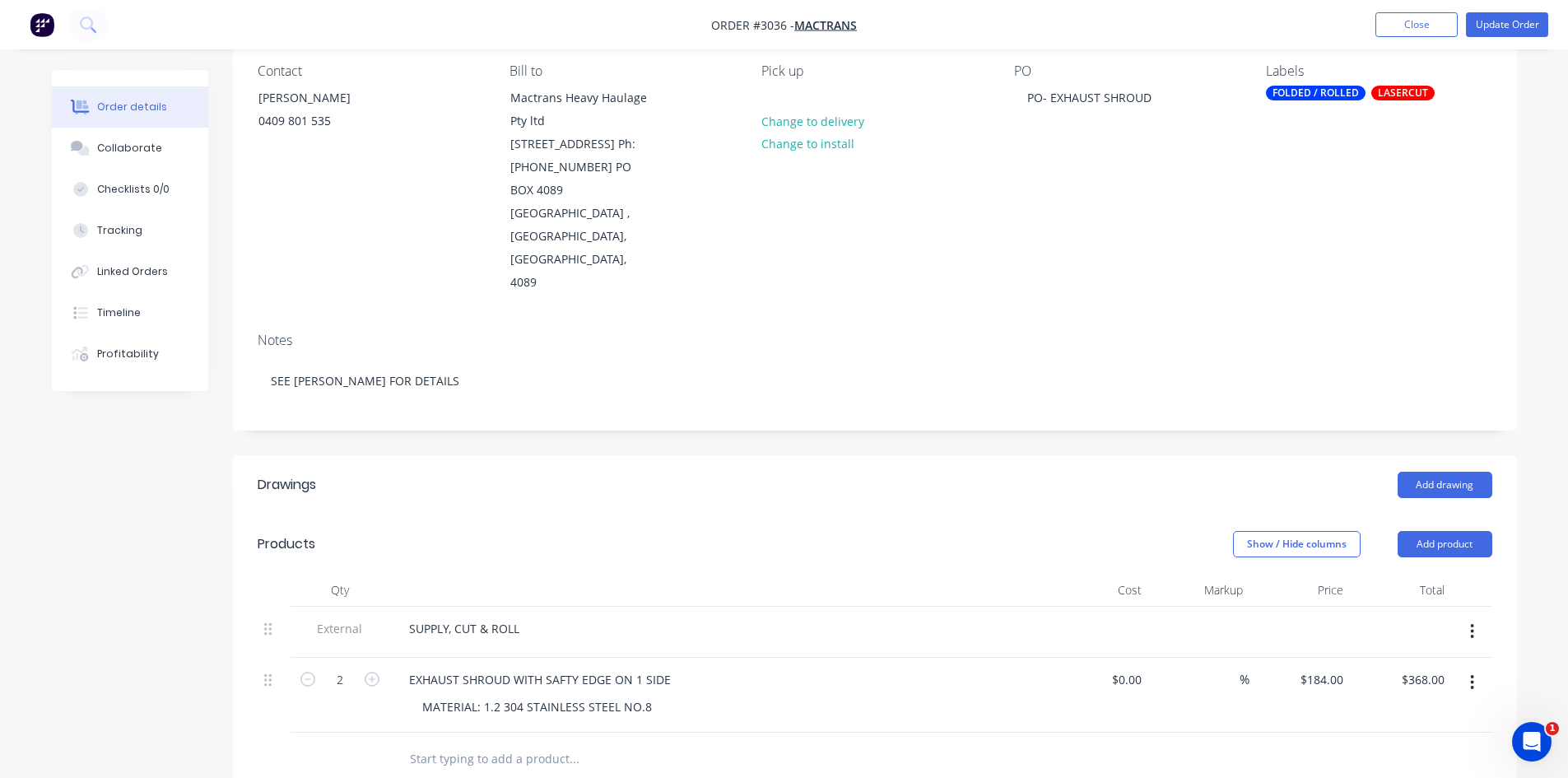
scroll to position [165, 0]
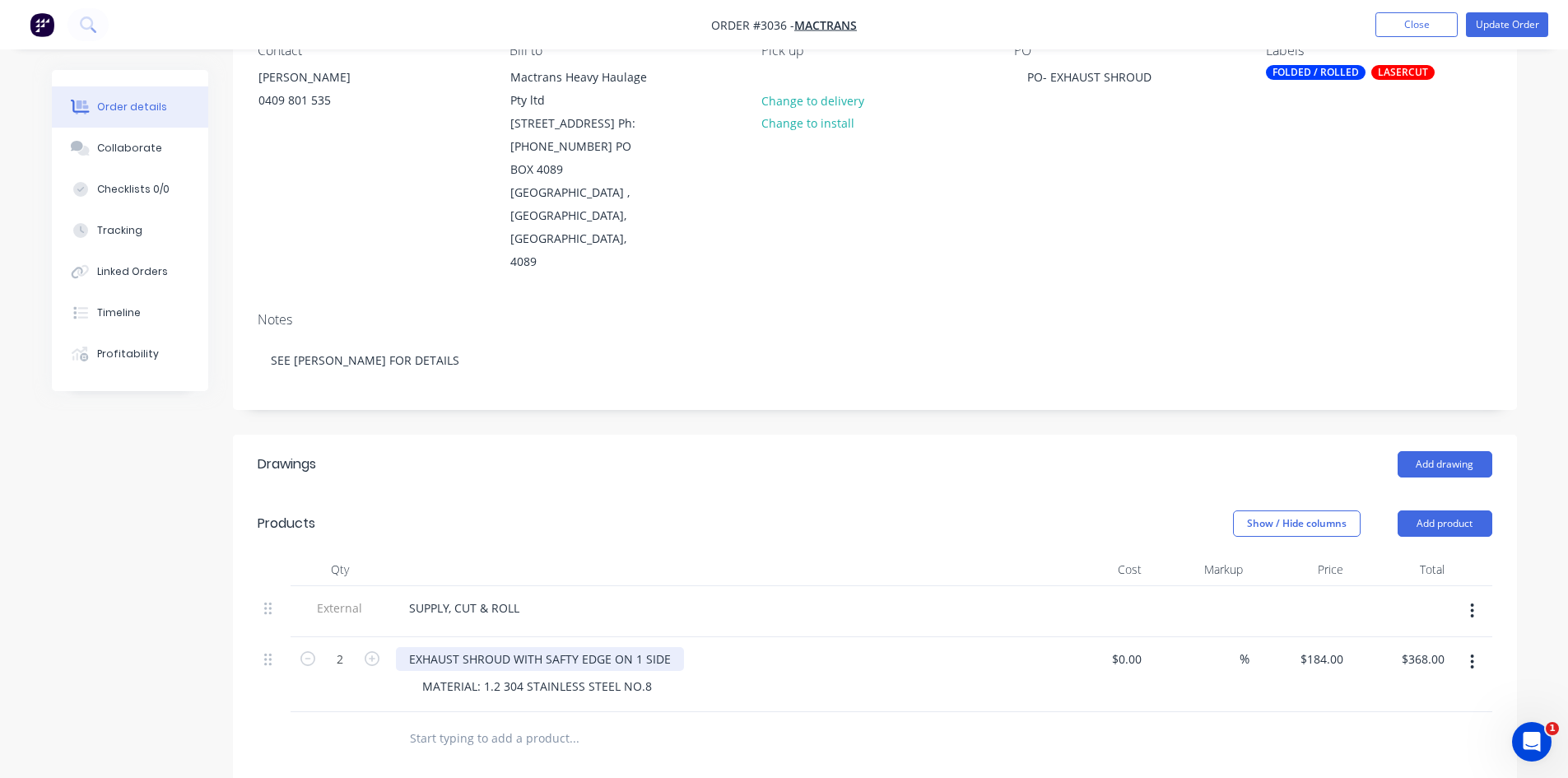
click at [507, 652] on div "EXHAUST SHROUD WITH SAFTY EDGE ON 1 SIDE" at bounding box center [540, 659] width 288 height 23
click at [129, 138] on button "Collaborate" at bounding box center [130, 148] width 156 height 41
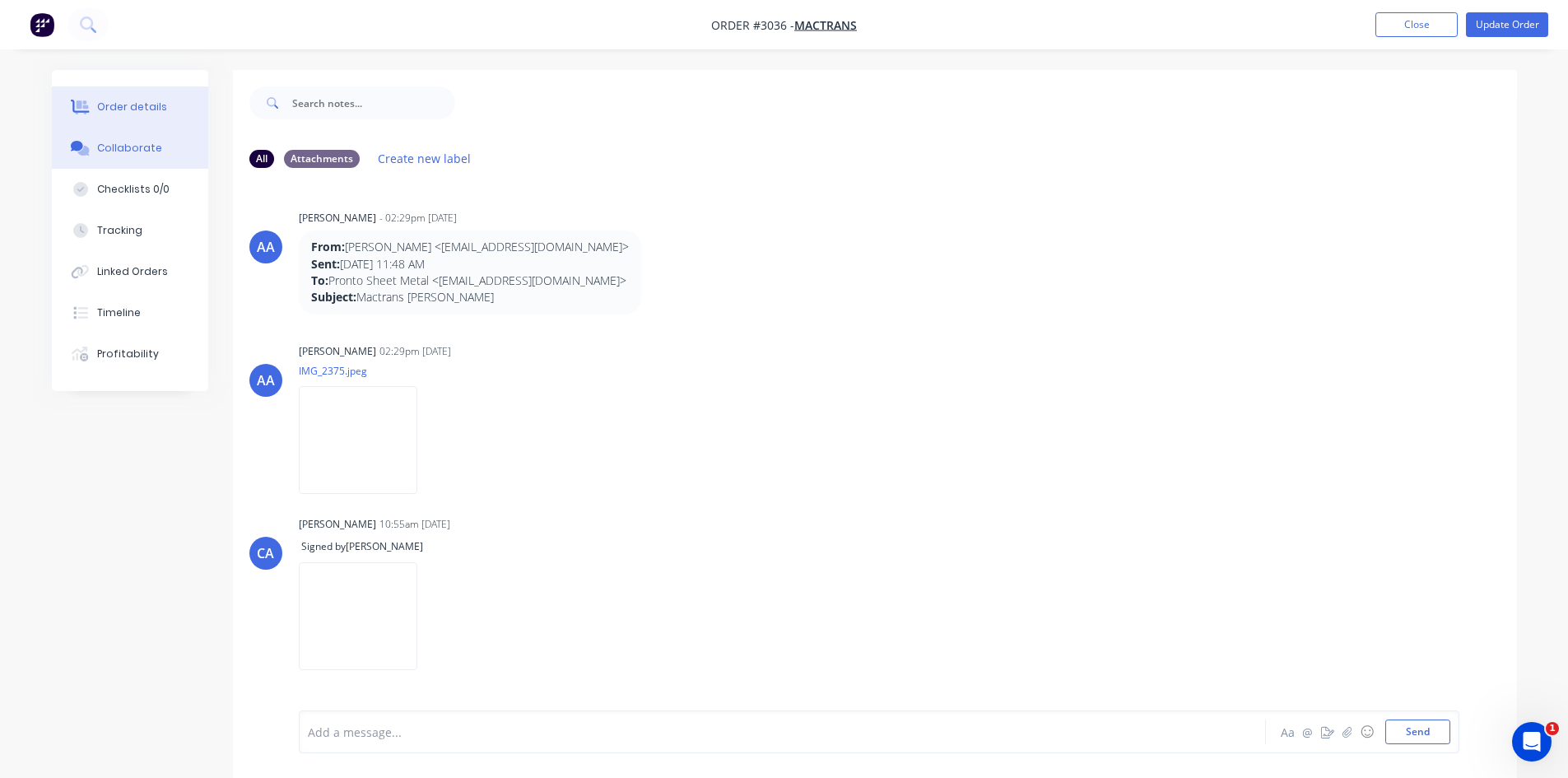
click at [149, 107] on div "Order details" at bounding box center [132, 106] width 70 height 15
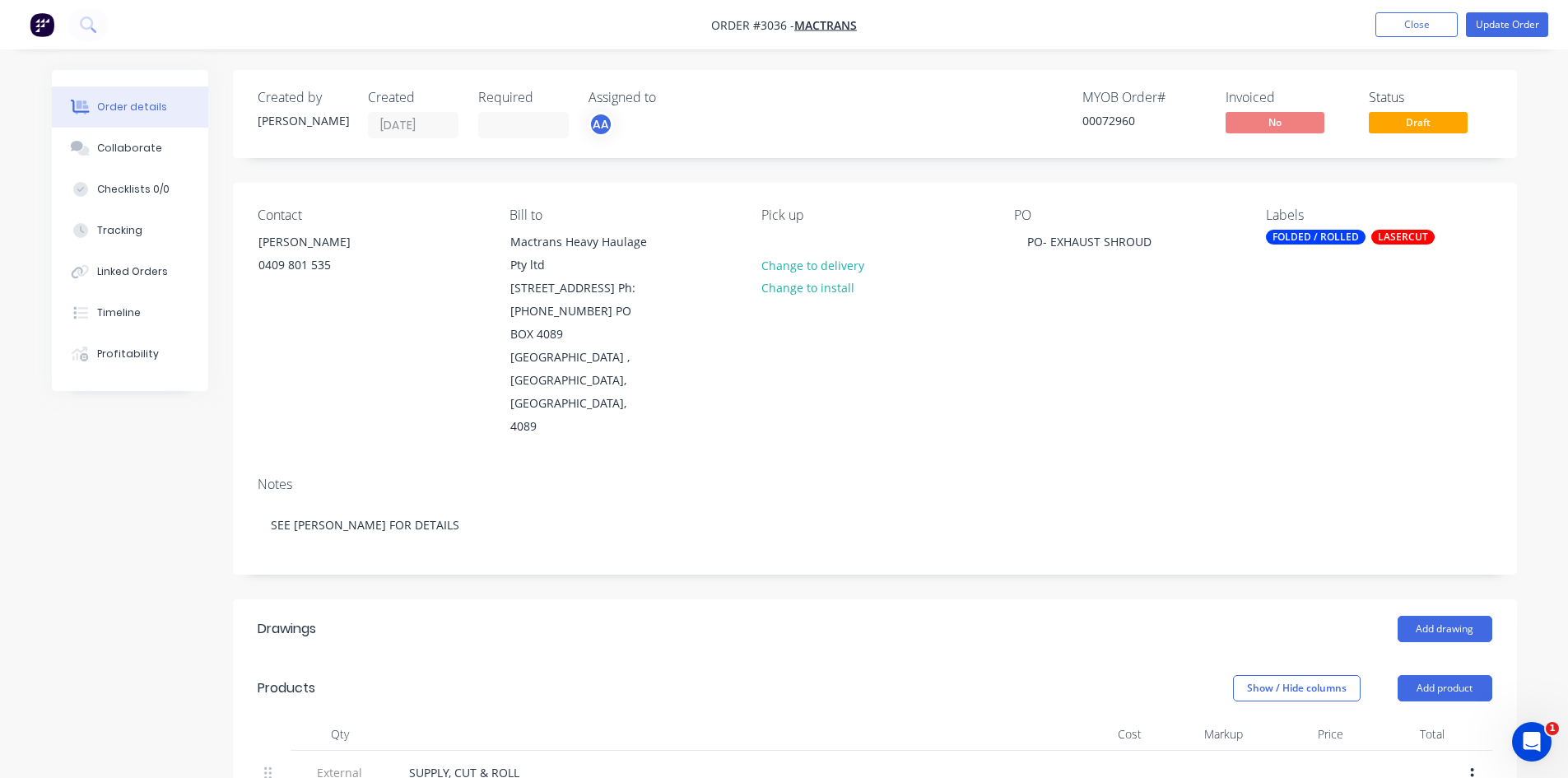
click at [1349, 236] on div "FOLDED / ROLLED" at bounding box center [1316, 236] width 100 height 15
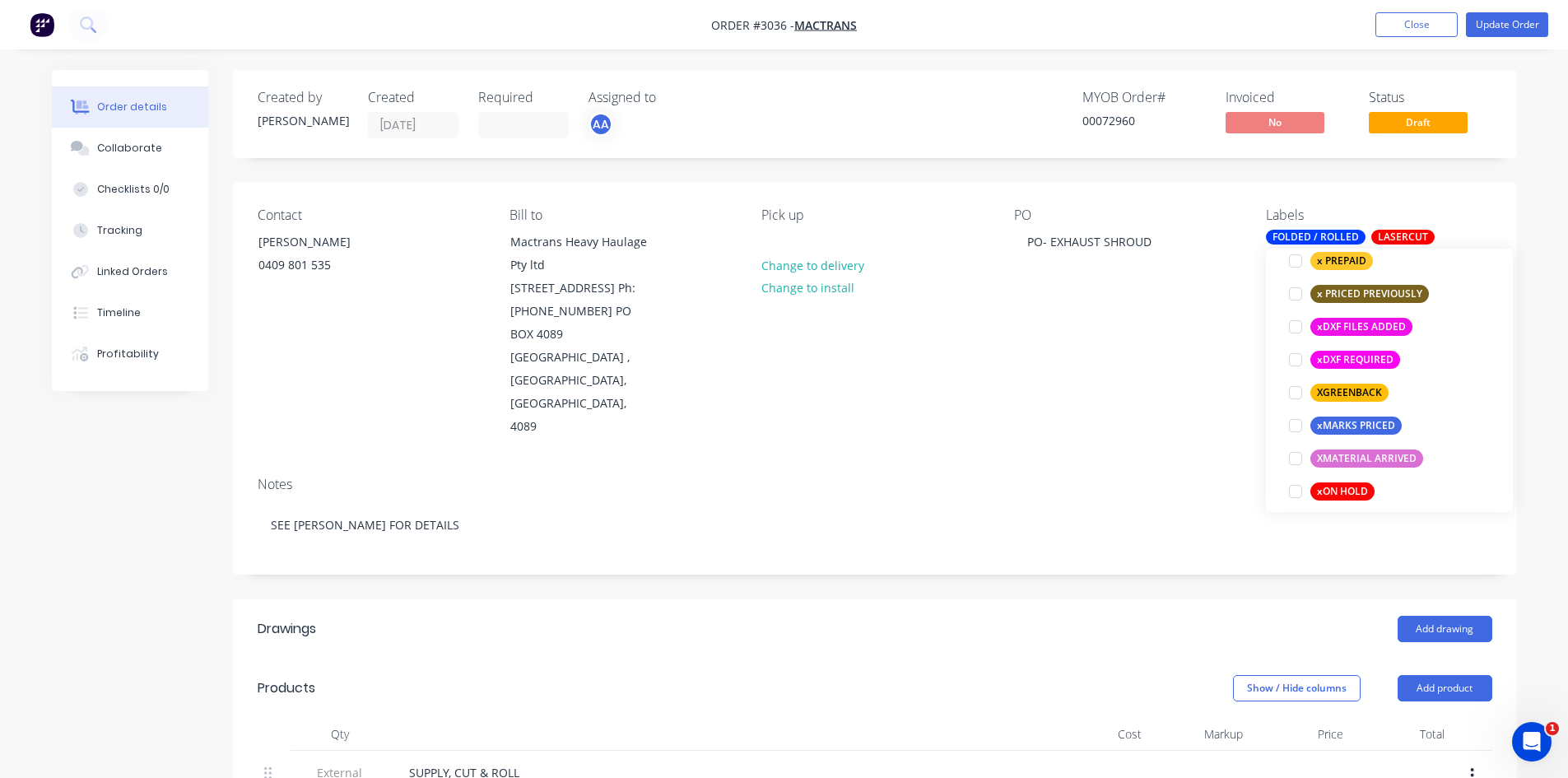
scroll to position [1317, 0]
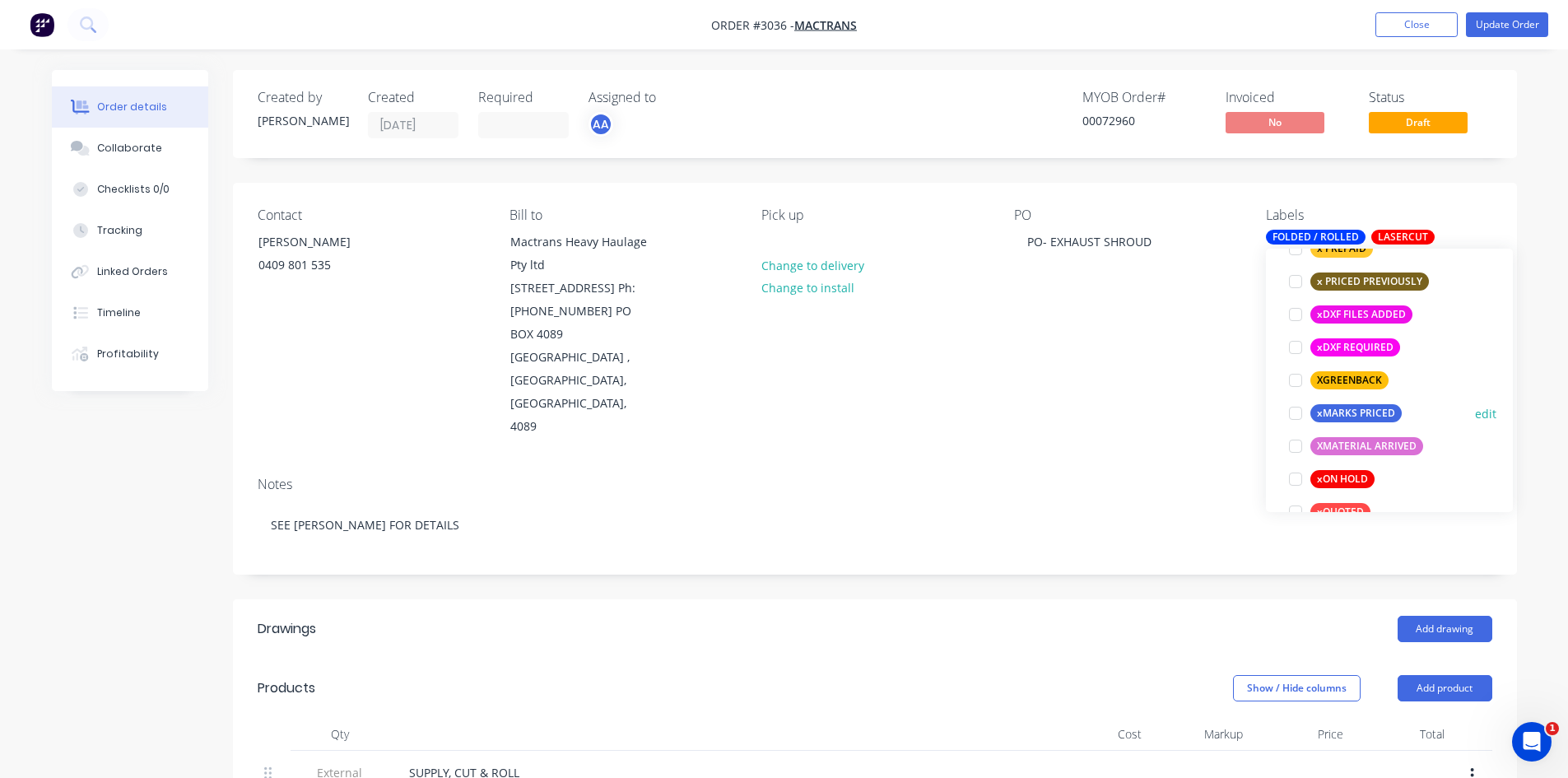
click at [1300, 413] on div at bounding box center [1296, 413] width 33 height 33
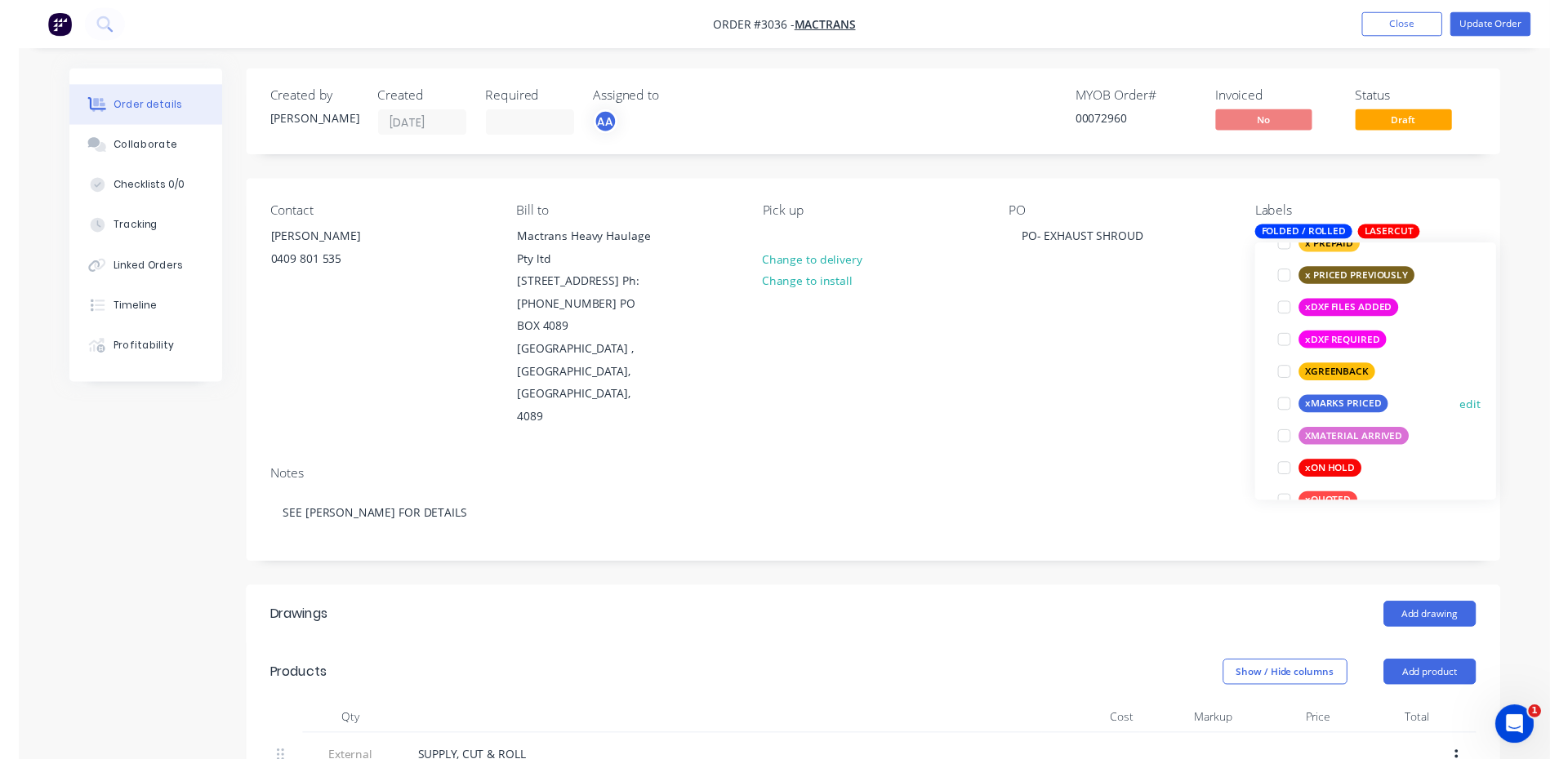
scroll to position [33, 0]
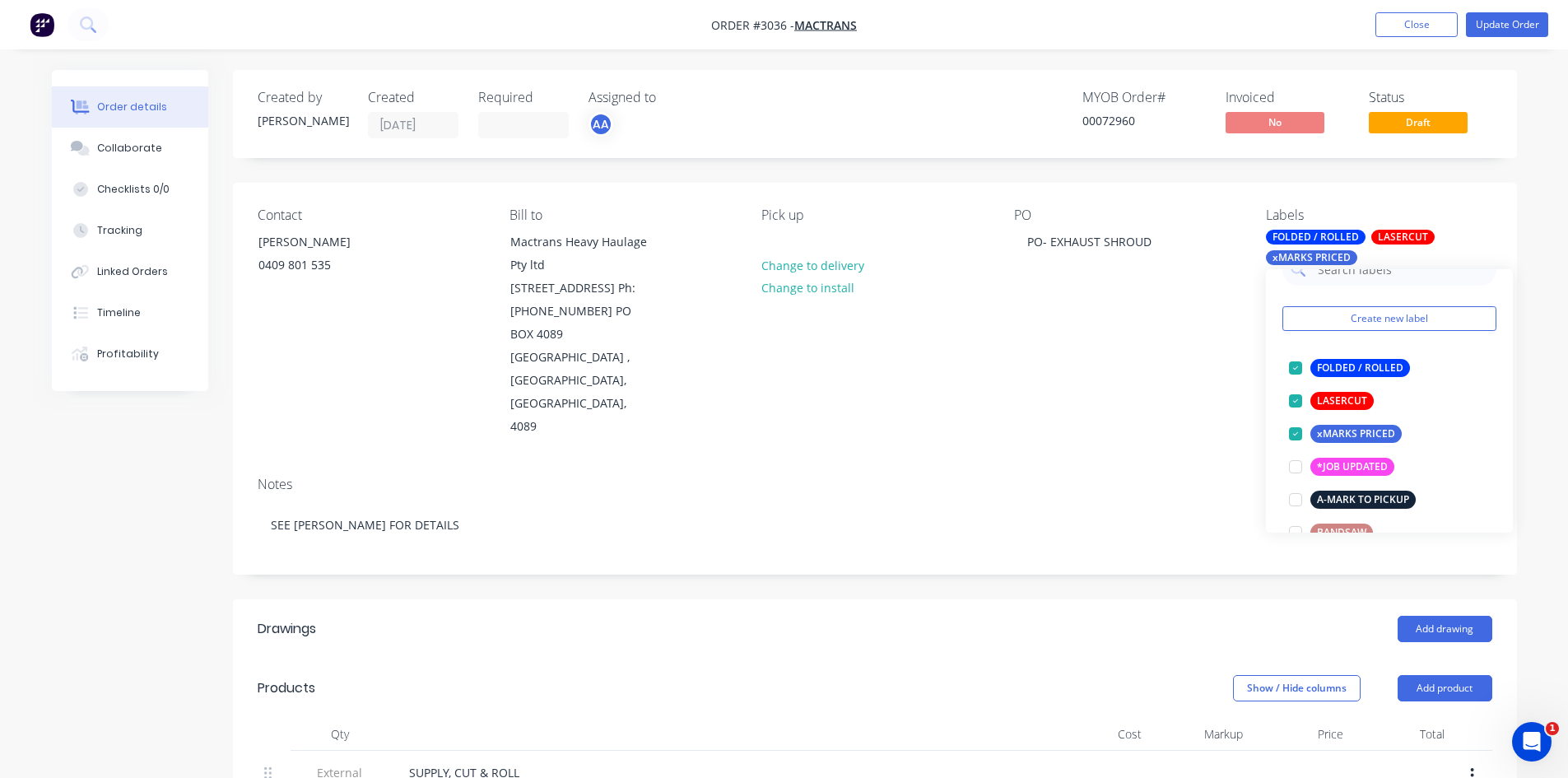
click at [1146, 476] on div "Notes" at bounding box center [875, 484] width 1235 height 16
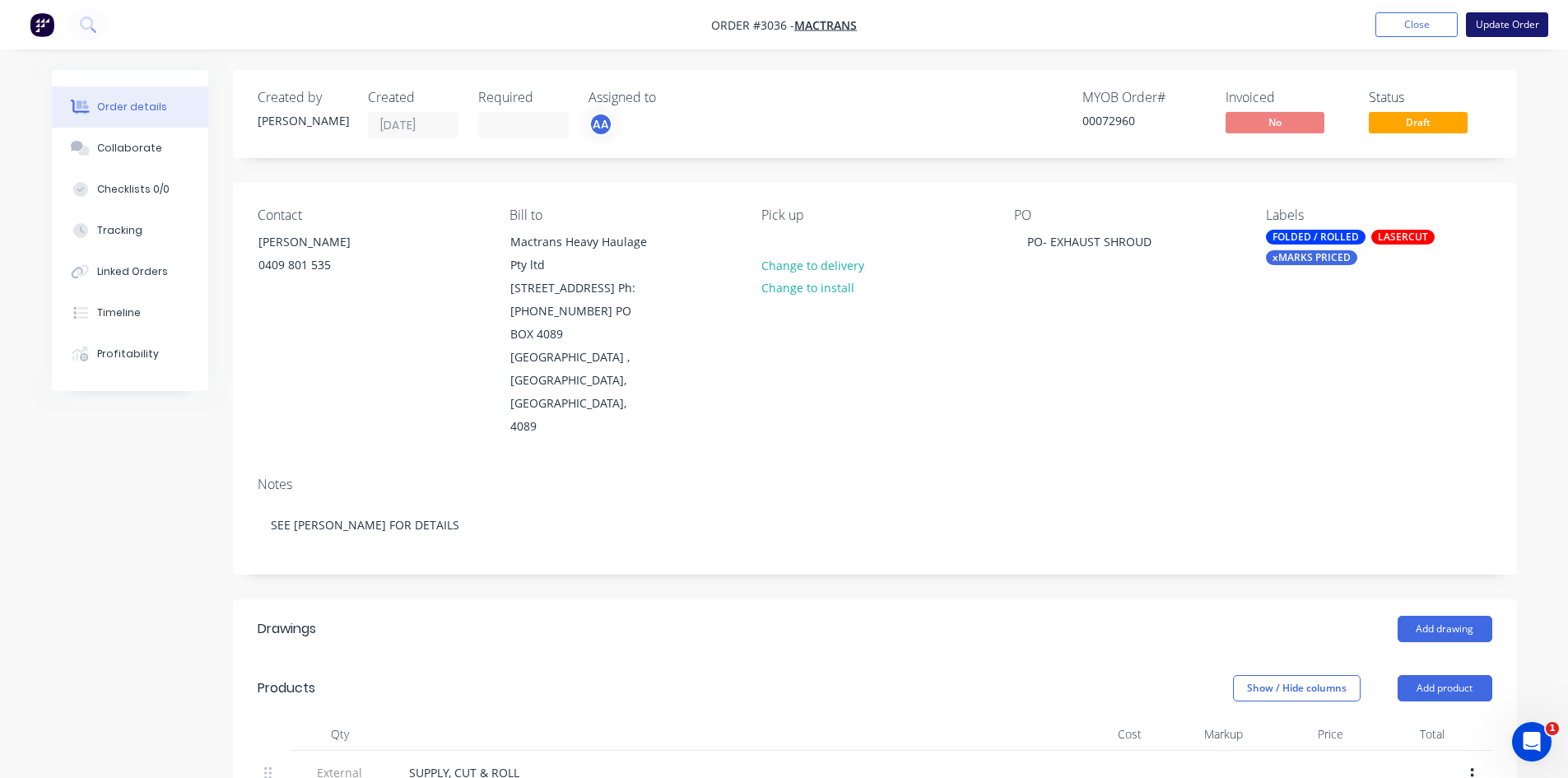
click at [1501, 15] on button "Update Order" at bounding box center [1507, 24] width 82 height 24
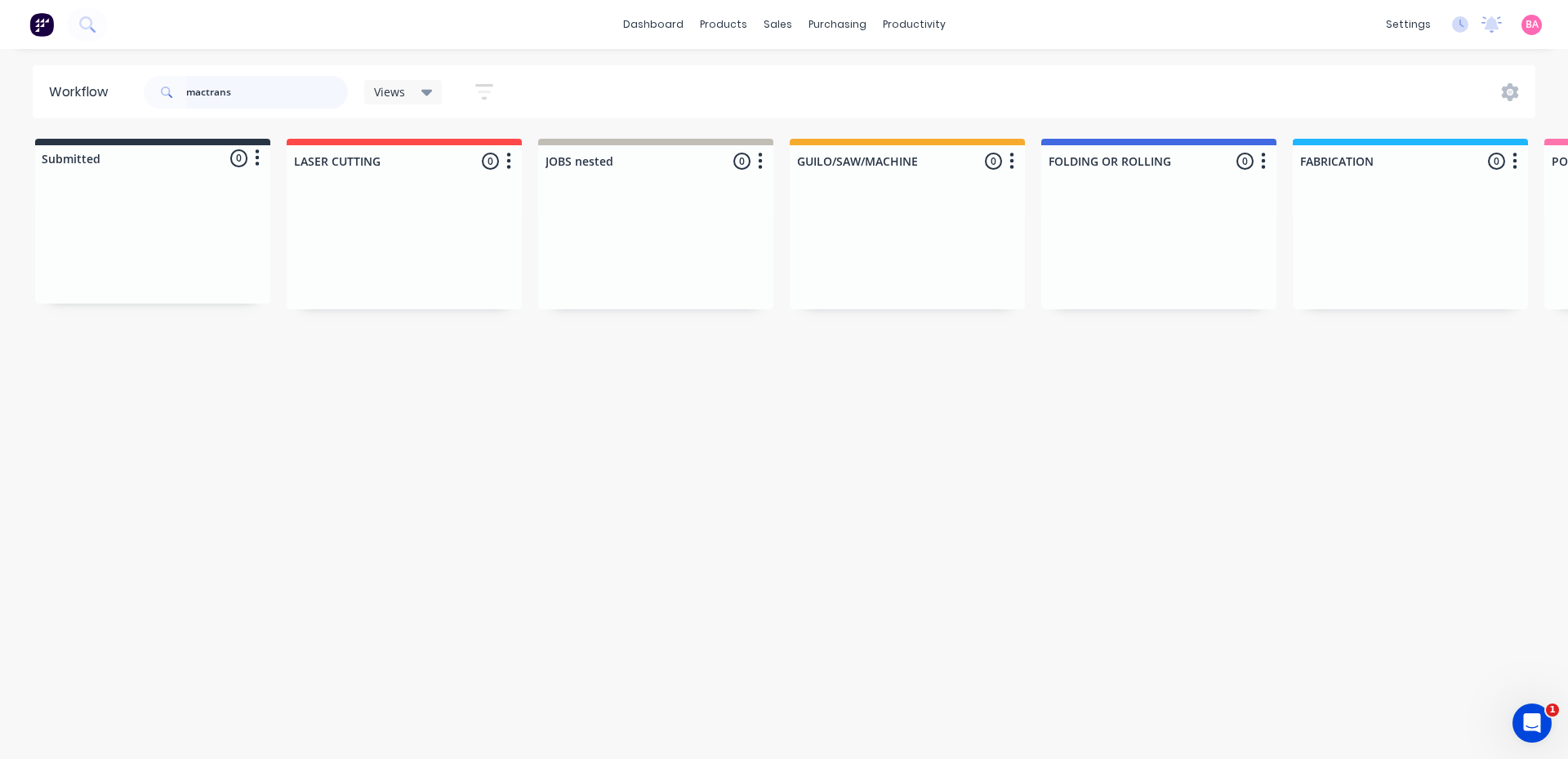
click at [249, 84] on input "mactrans" at bounding box center [266, 92] width 162 height 33
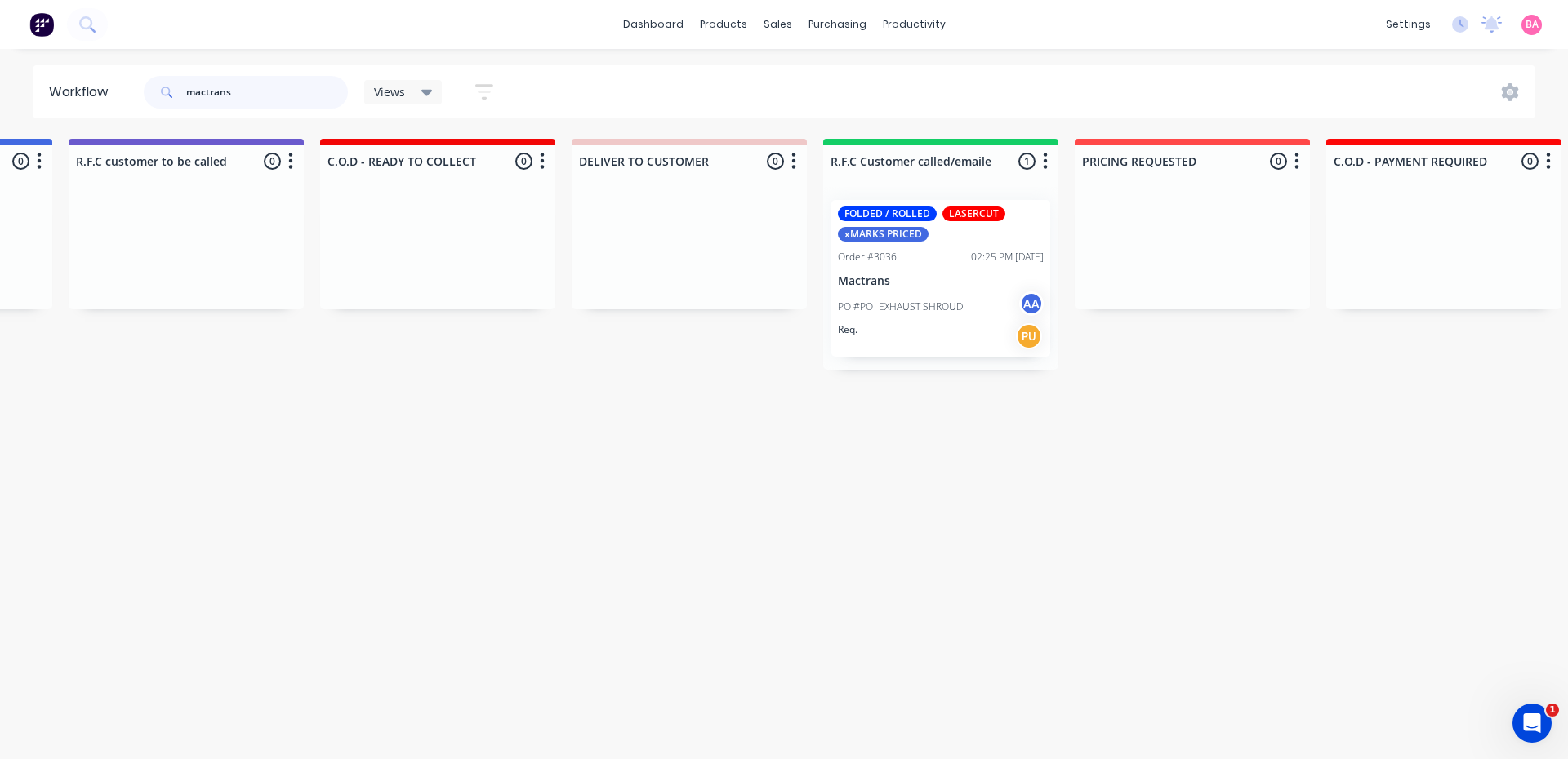
scroll to position [0, 2004]
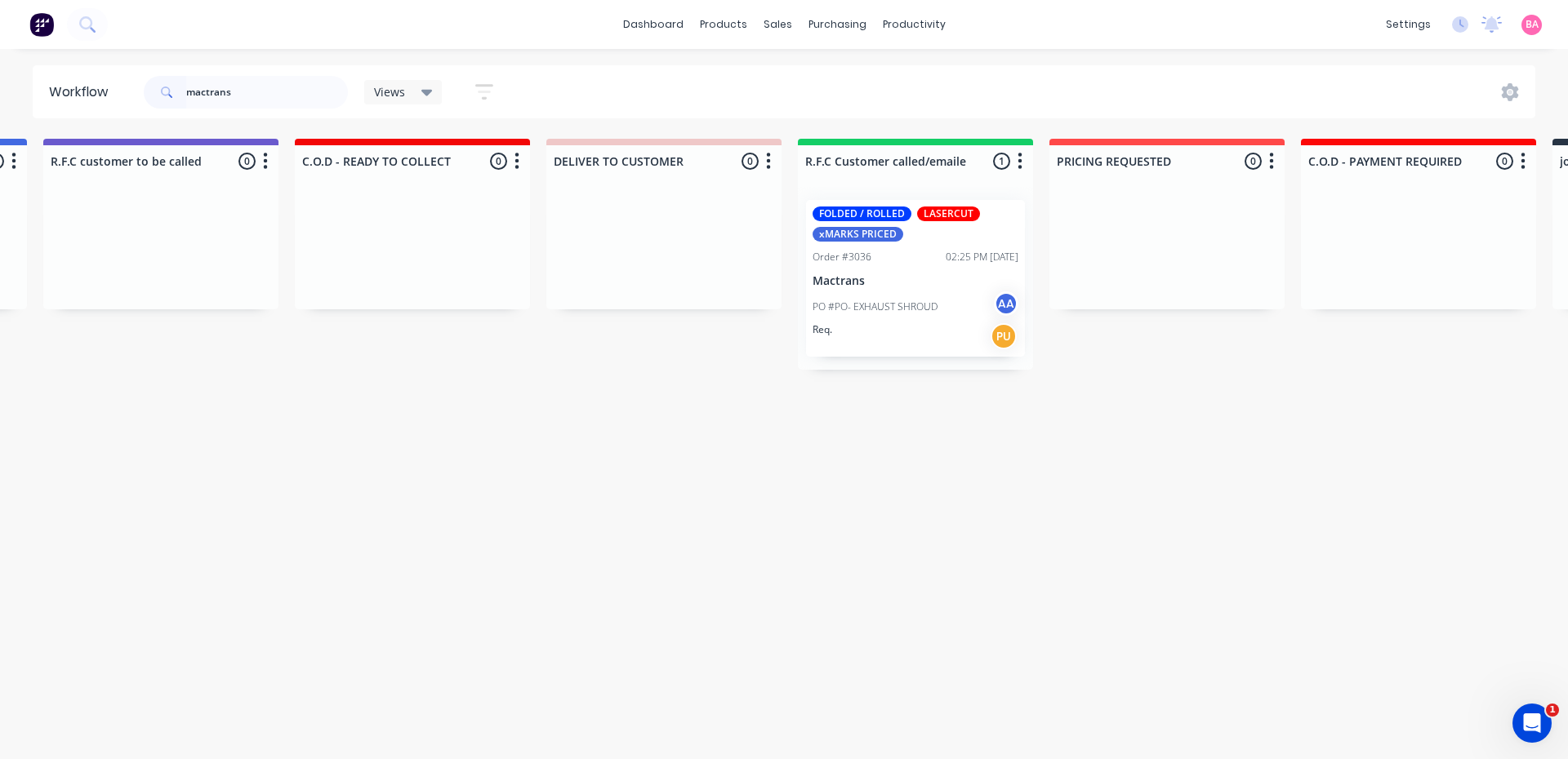
click at [864, 279] on p "Mactrans" at bounding box center [915, 281] width 205 height 14
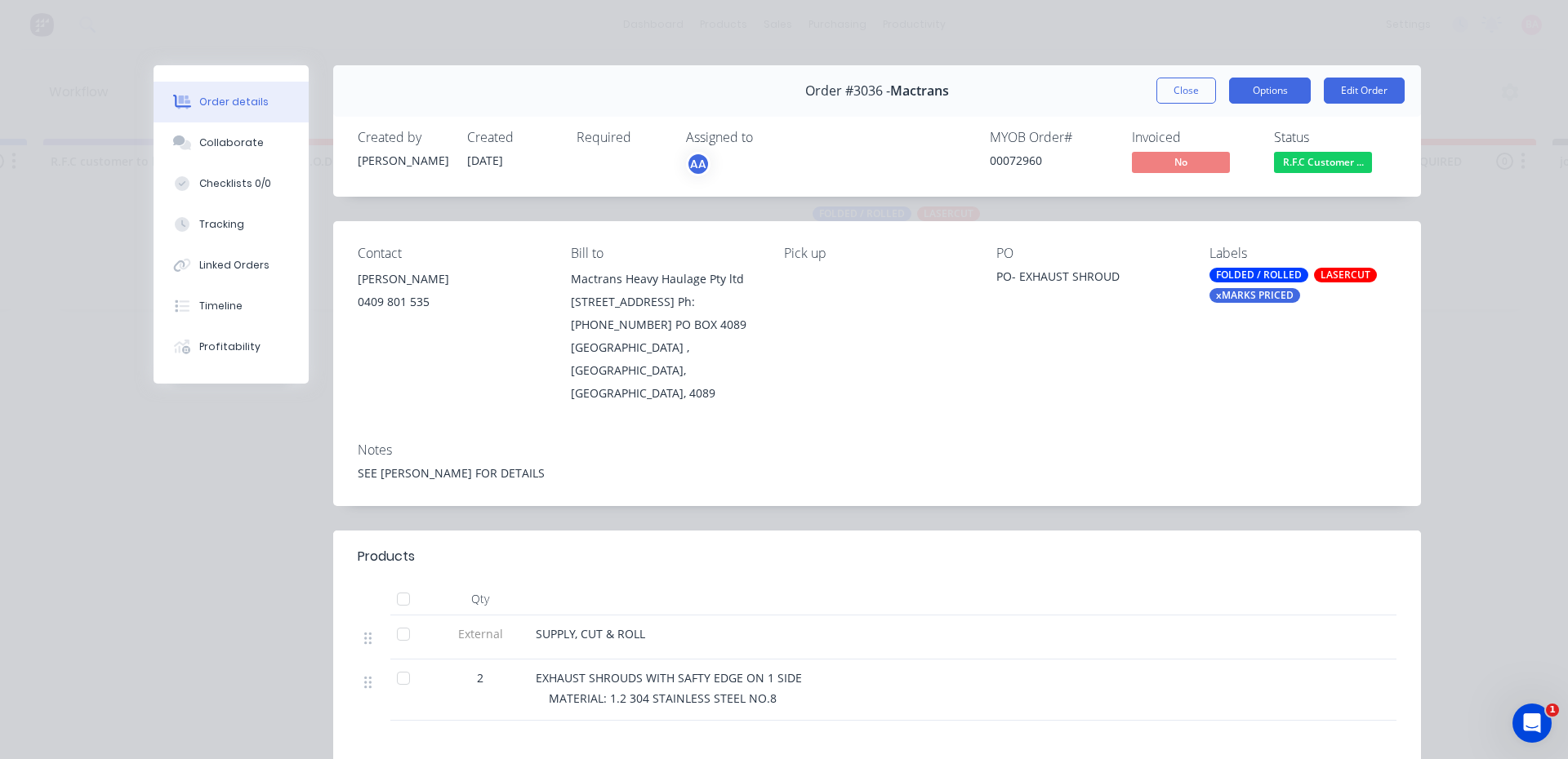
click at [1275, 91] on button "Options" at bounding box center [1270, 90] width 81 height 26
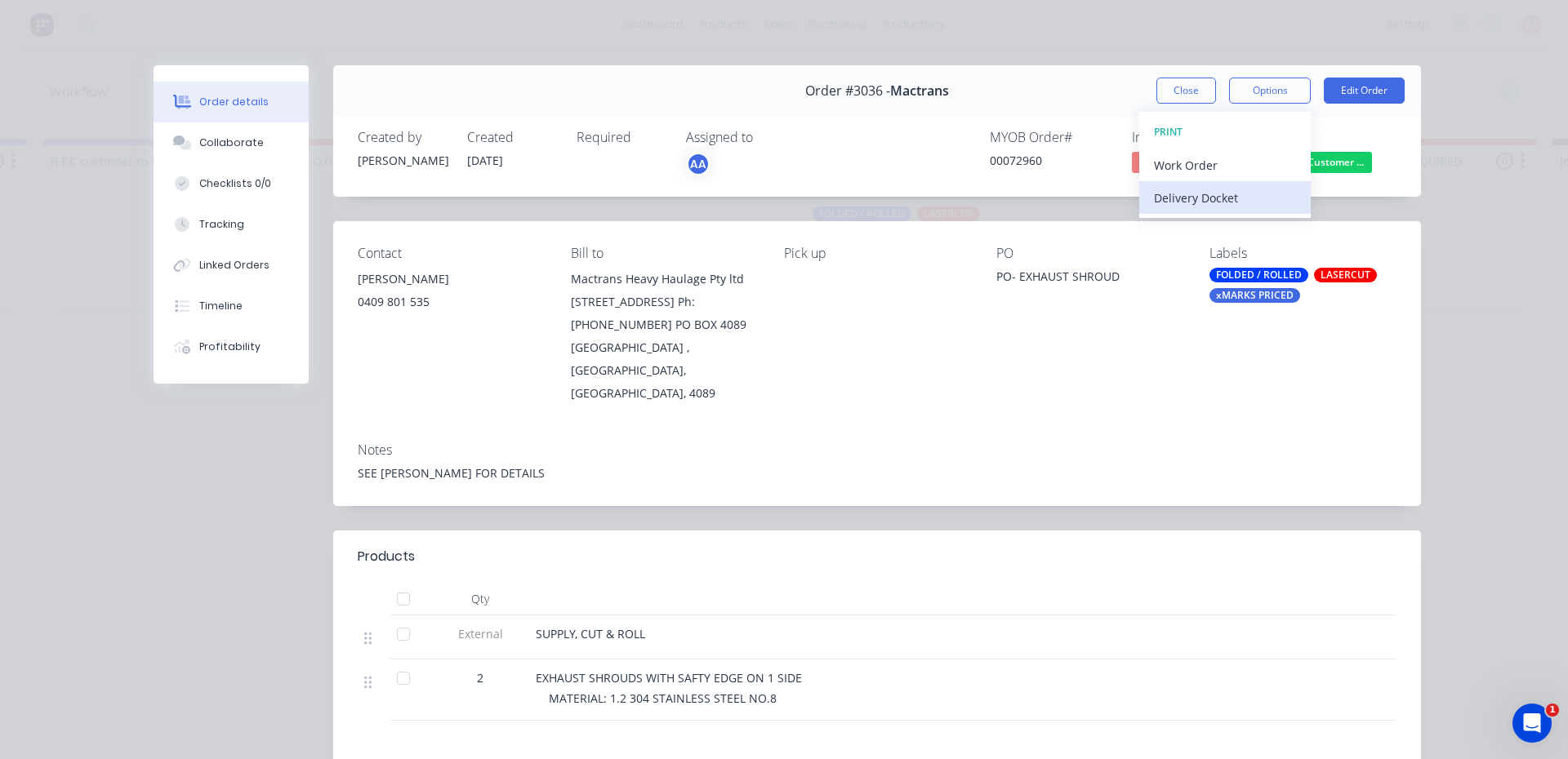
click at [1191, 194] on div "Delivery Docket" at bounding box center [1224, 197] width 142 height 23
click at [1191, 194] on div "Standard" at bounding box center [1224, 197] width 142 height 23
click at [1184, 92] on button "Close" at bounding box center [1186, 90] width 60 height 26
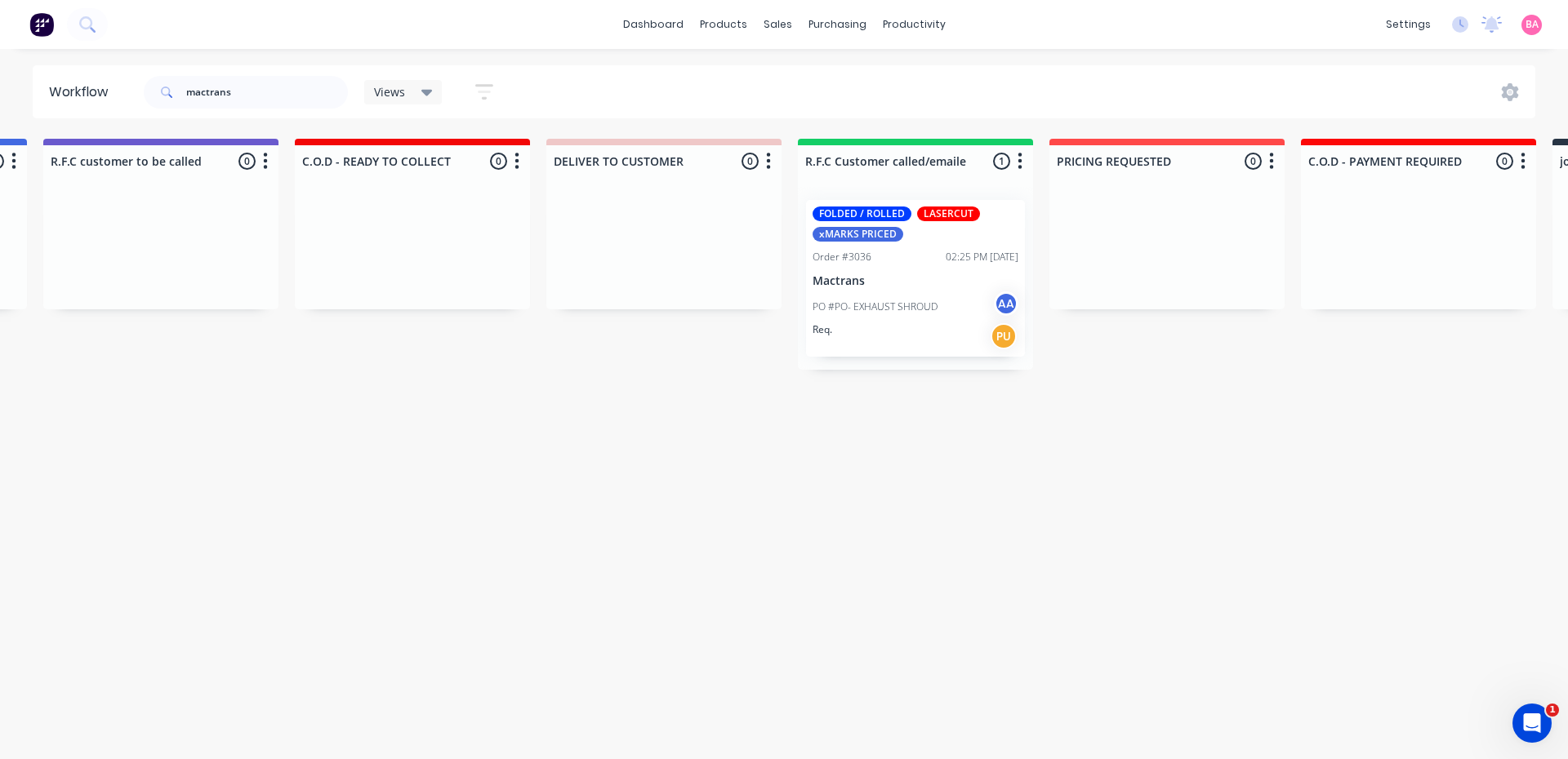
click at [899, 273] on div "FOLDED / ROLLED LASERCUT xMARKS PRICED Order #3036 02:25 PM 25/09/25 Mactrans P…" at bounding box center [915, 279] width 219 height 157
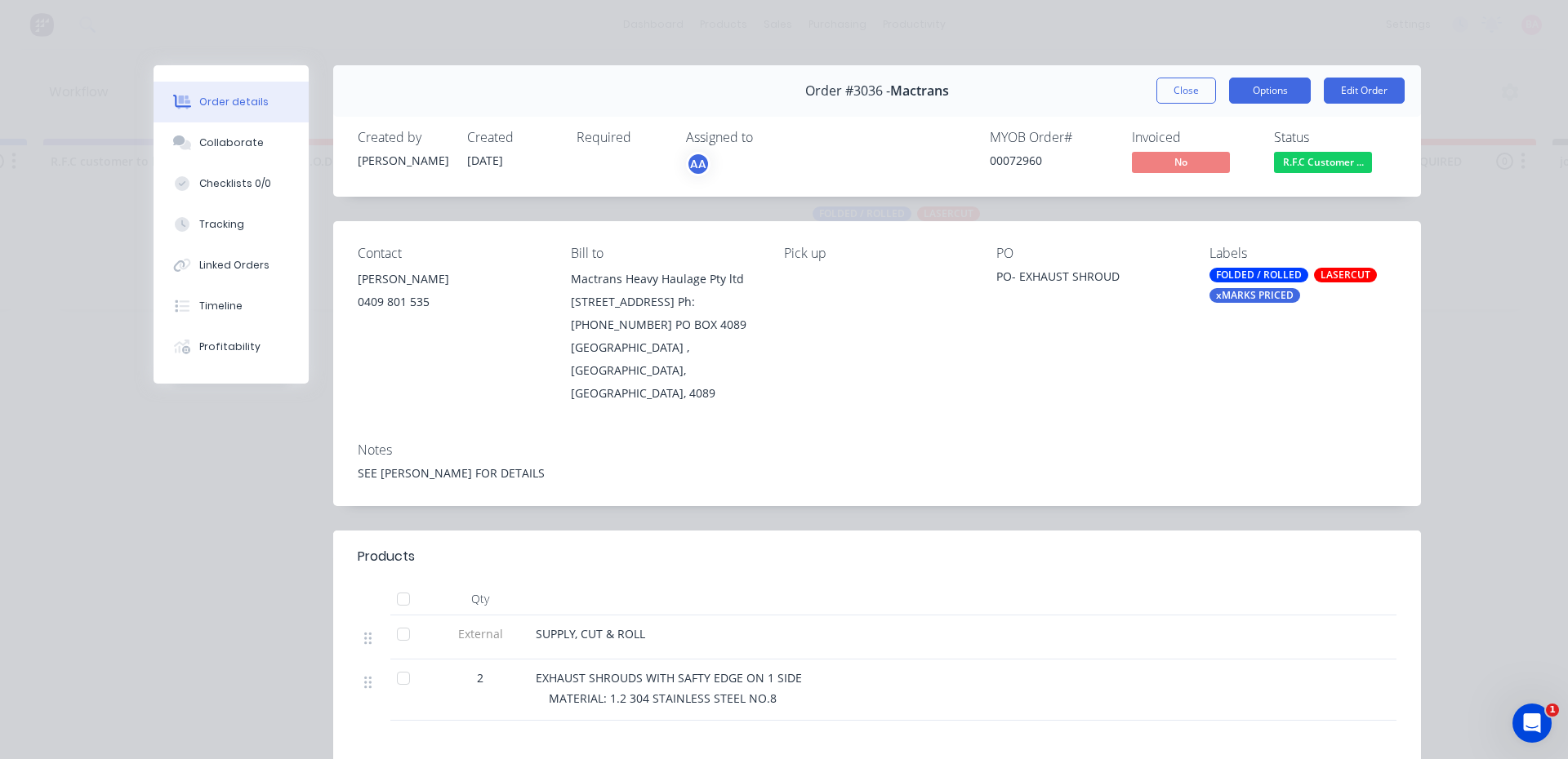
click at [1252, 93] on button "Options" at bounding box center [1270, 90] width 81 height 26
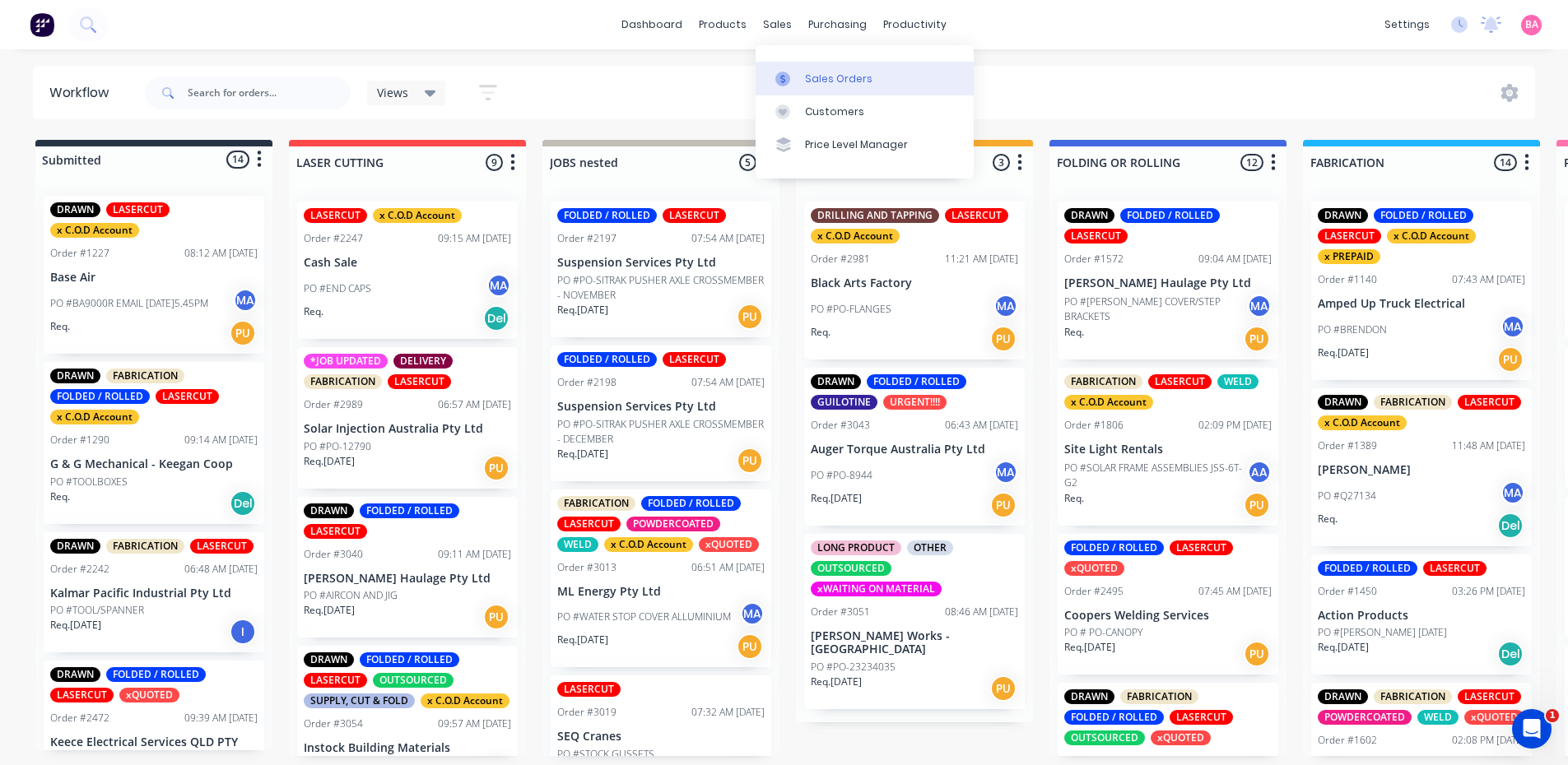
click at [818, 69] on link "Sales Orders" at bounding box center [864, 78] width 218 height 33
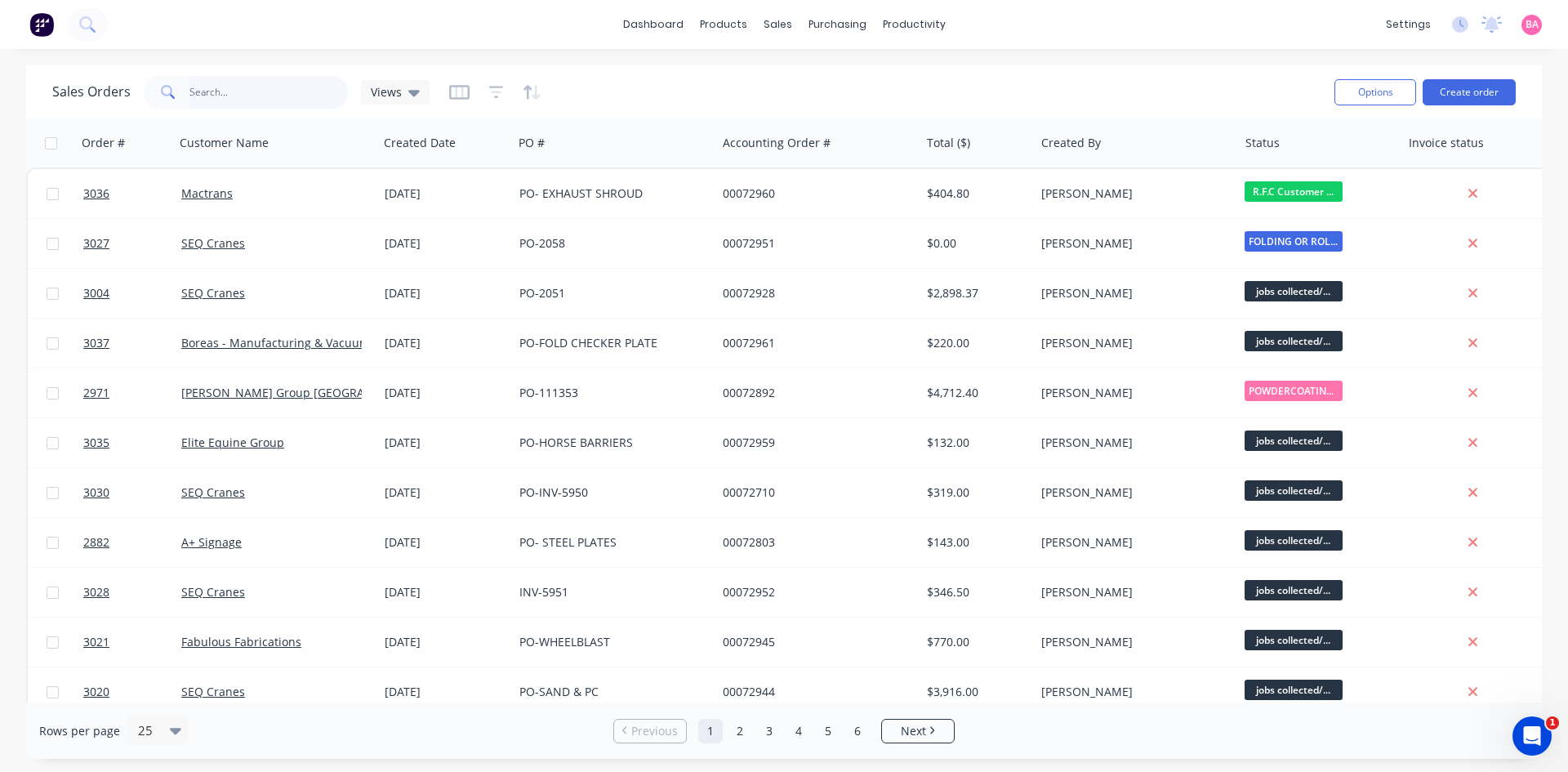
click at [226, 92] on input "text" at bounding box center [269, 92] width 159 height 33
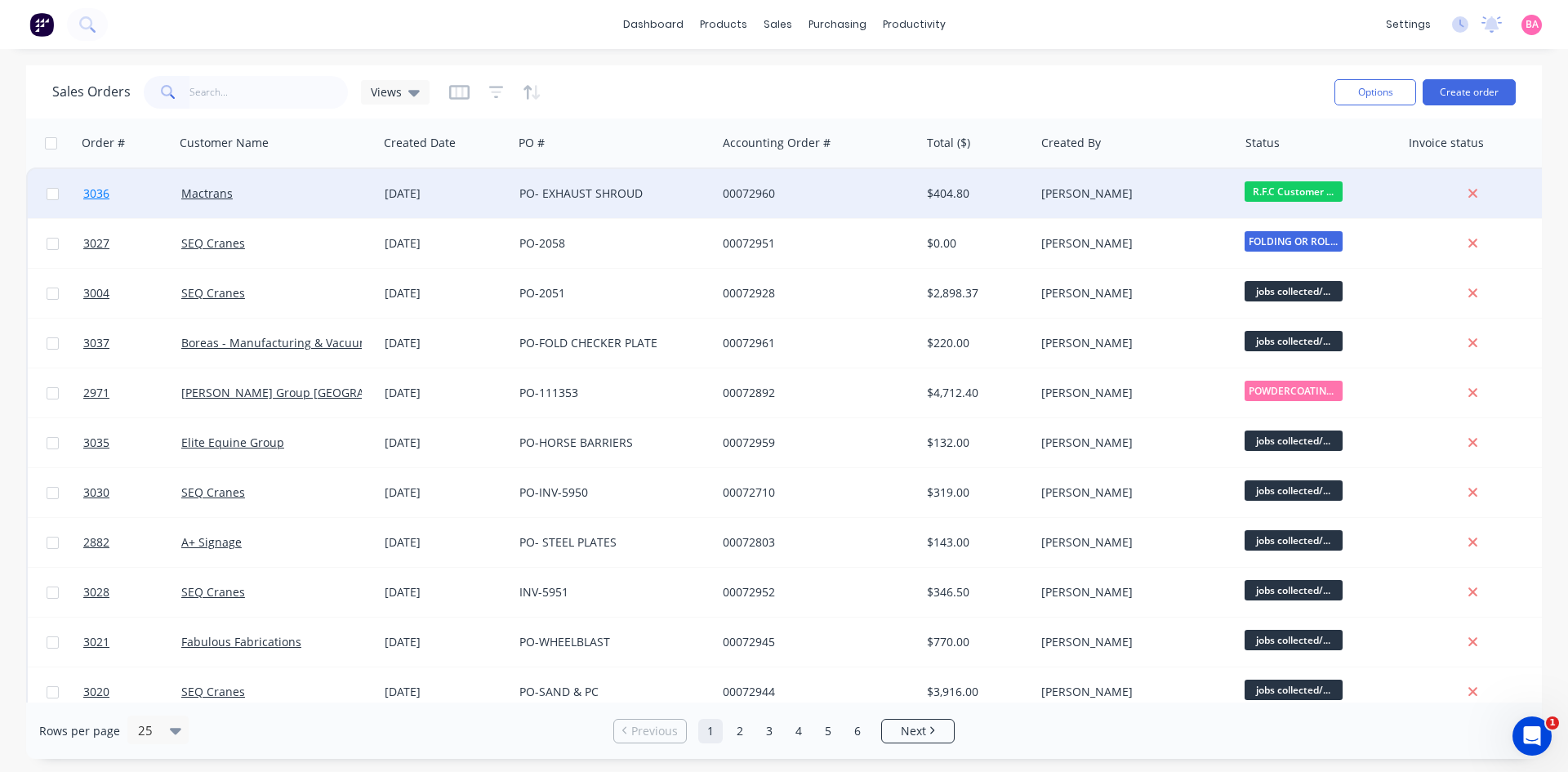
click at [101, 193] on span "3036" at bounding box center [96, 193] width 26 height 16
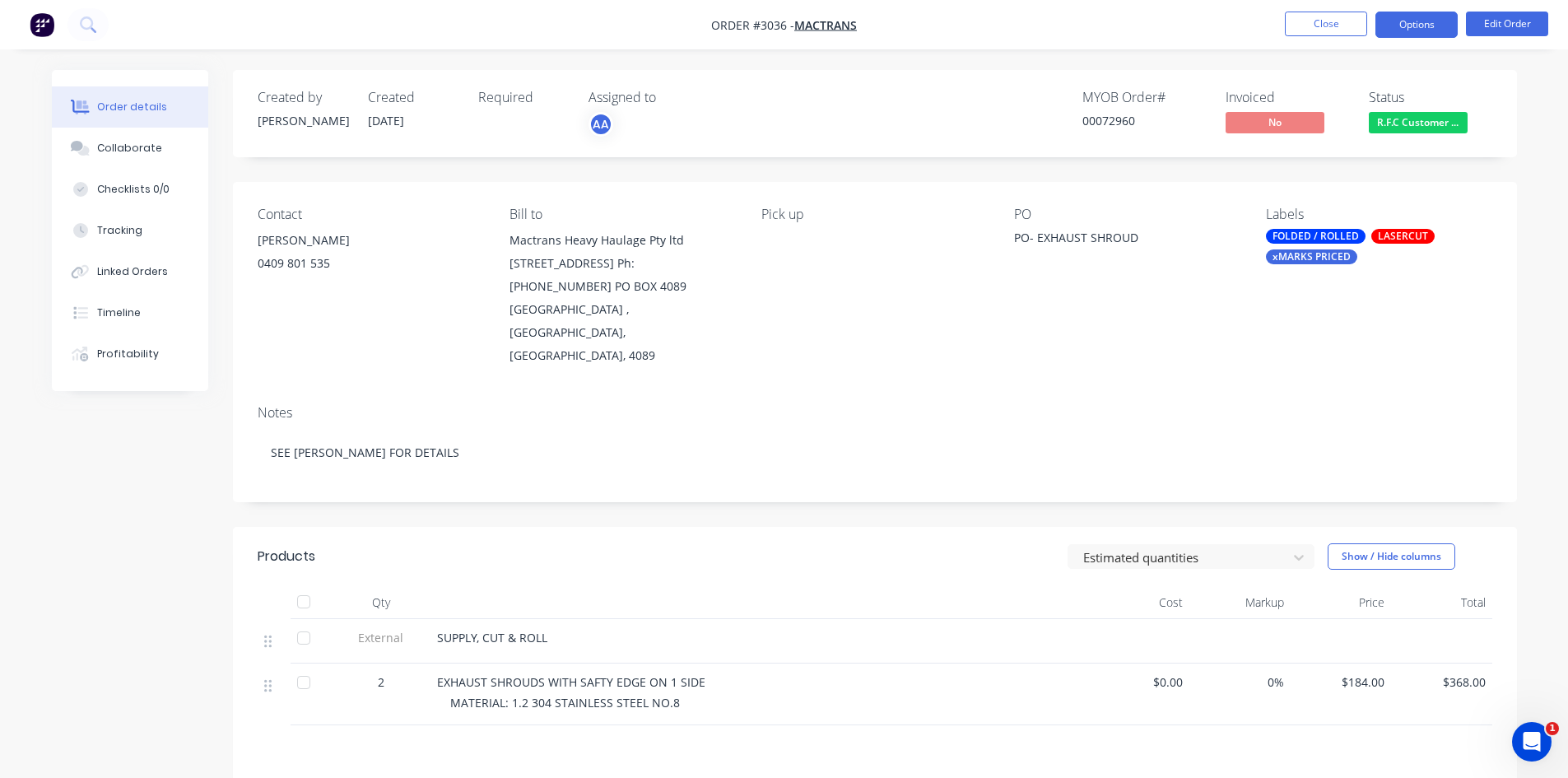
click at [1421, 23] on button "Options" at bounding box center [1417, 24] width 82 height 26
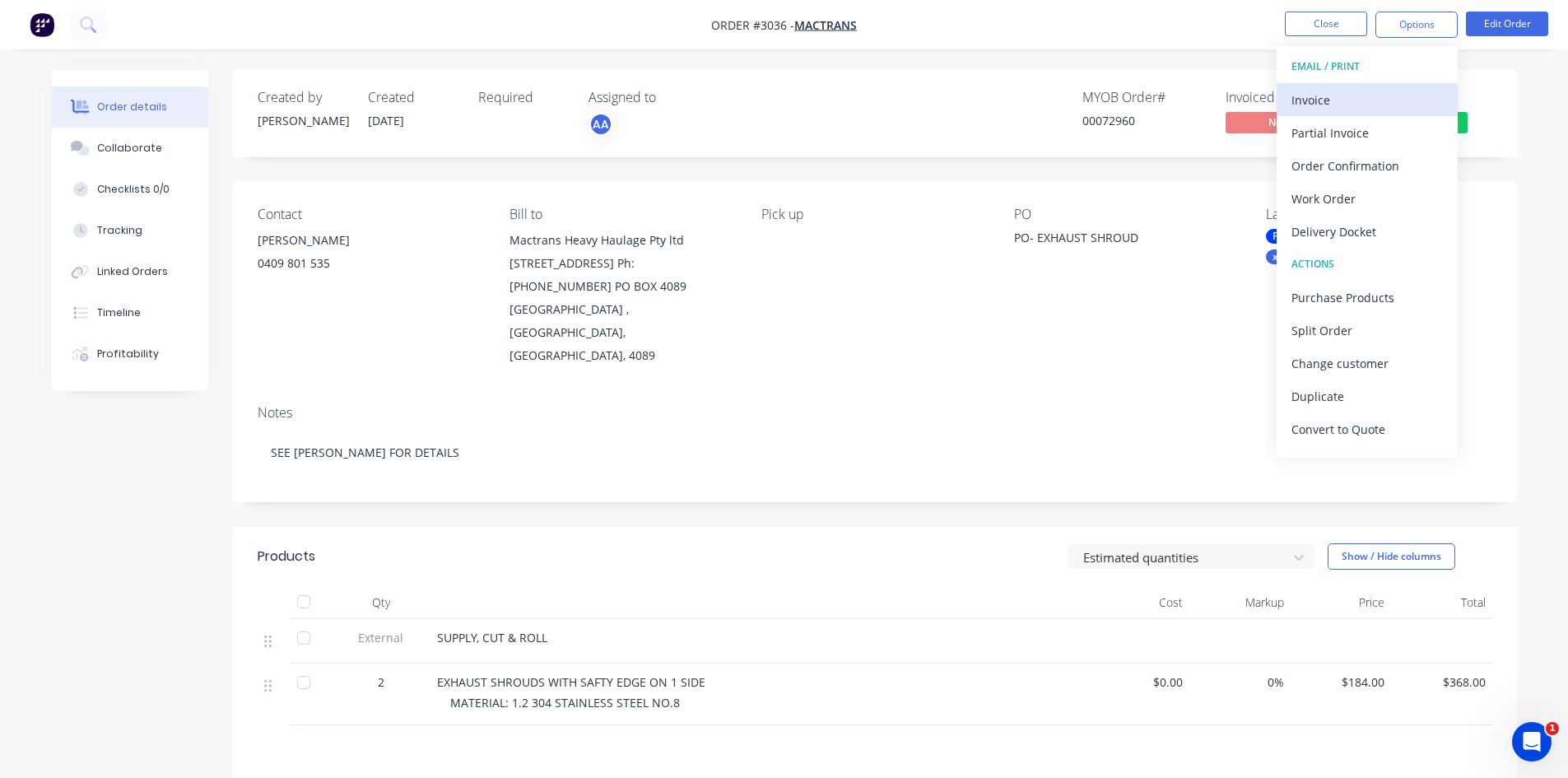
click at [1321, 101] on div "Invoice" at bounding box center [1367, 100] width 151 height 23
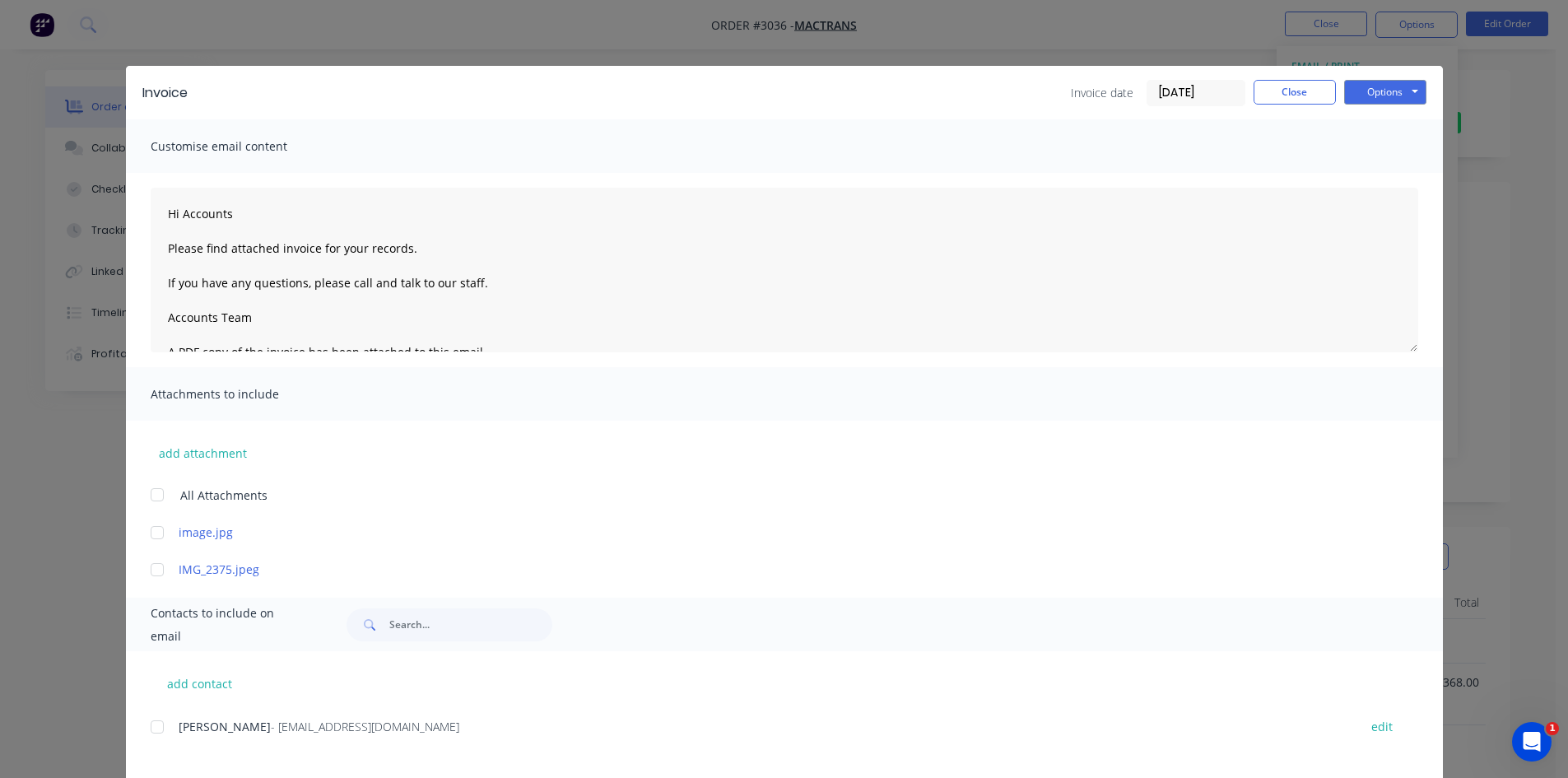
click at [152, 726] on div at bounding box center [157, 727] width 33 height 33
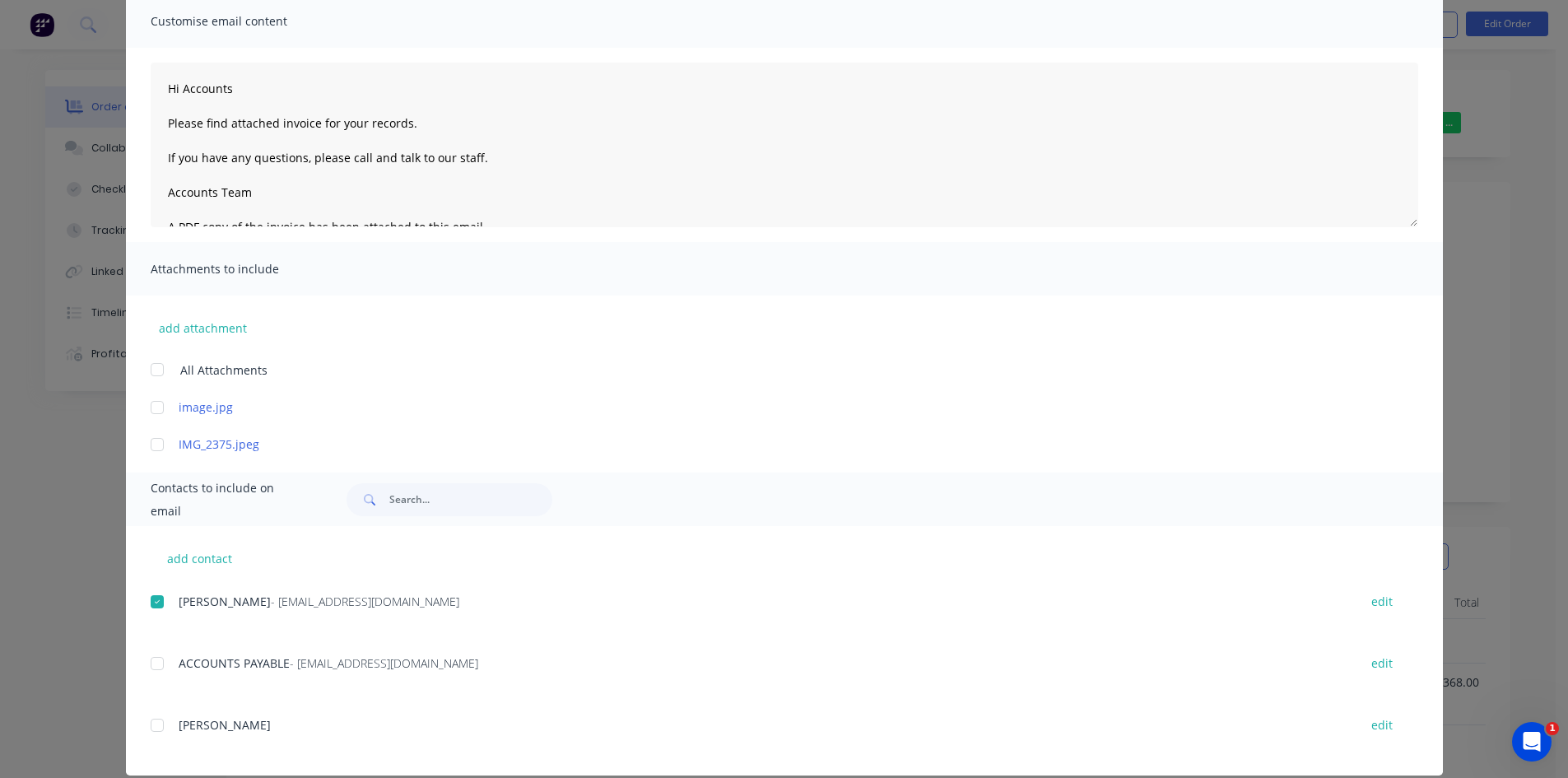
scroll to position [145, 0]
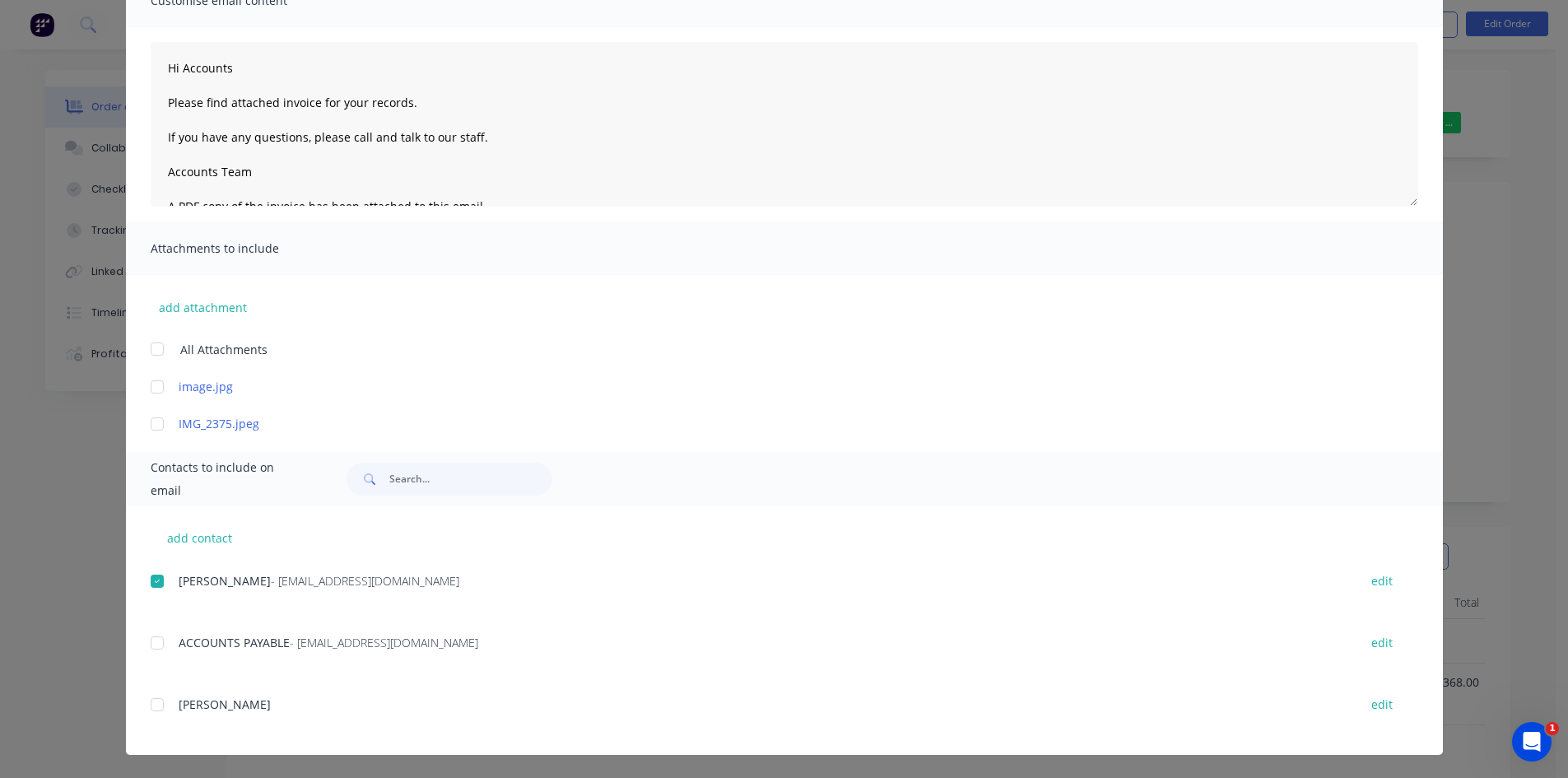
click at [153, 641] on div at bounding box center [157, 643] width 33 height 33
click at [154, 581] on div at bounding box center [157, 581] width 33 height 33
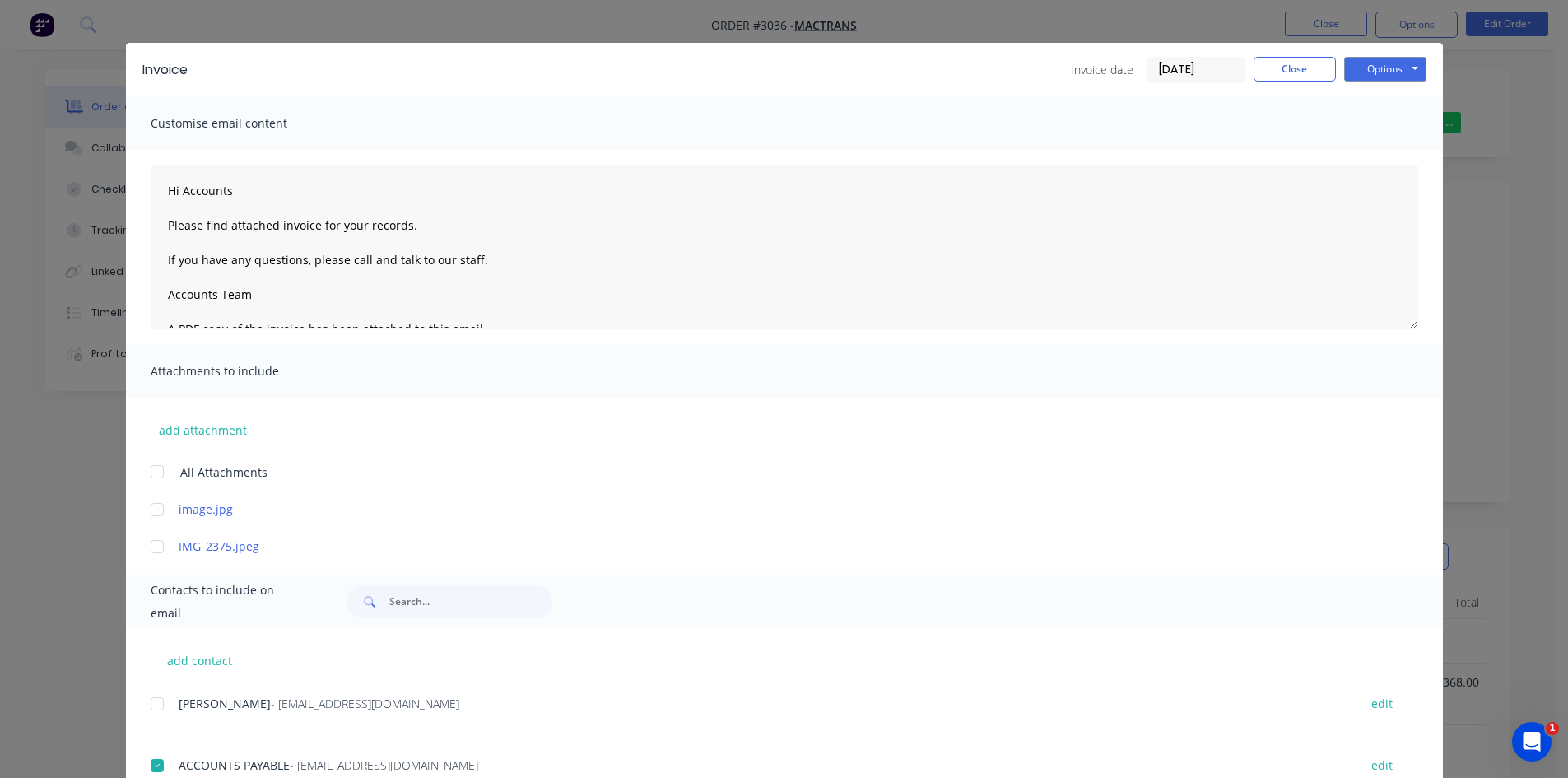
scroll to position [0, 0]
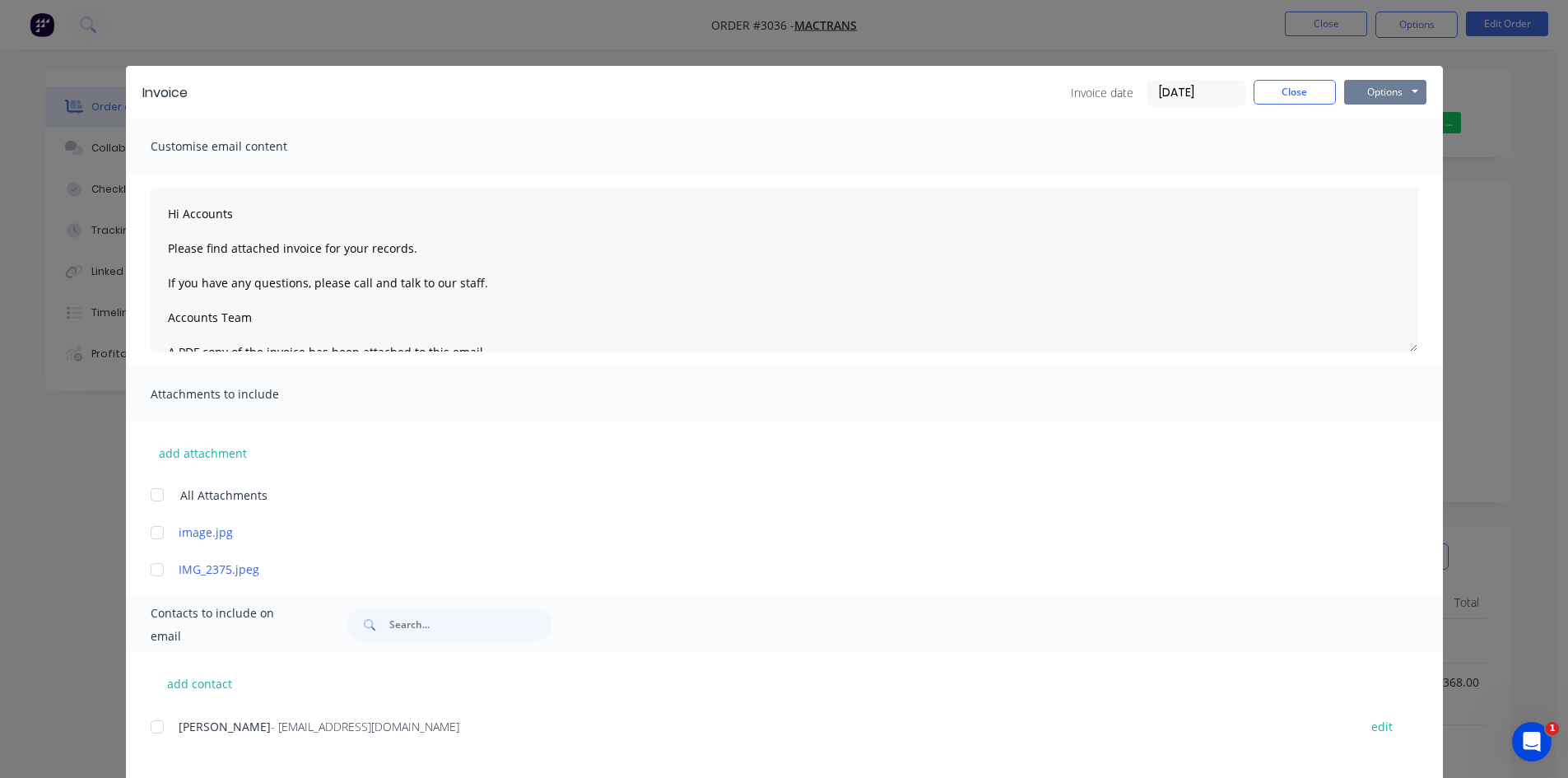
click at [1387, 90] on button "Options" at bounding box center [1385, 92] width 82 height 24
click at [1376, 179] on button "Email" at bounding box center [1397, 176] width 105 height 27
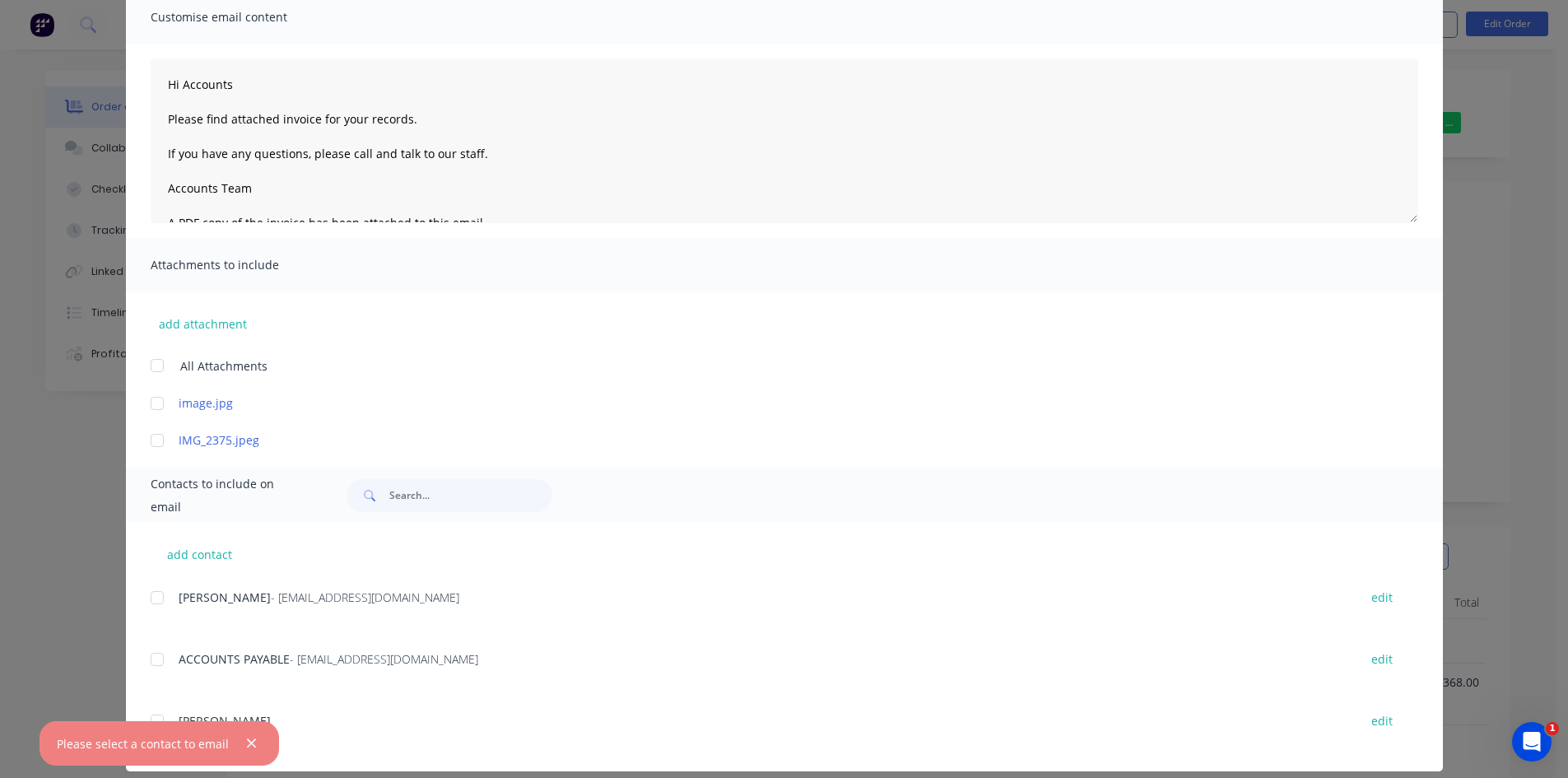
scroll to position [145, 0]
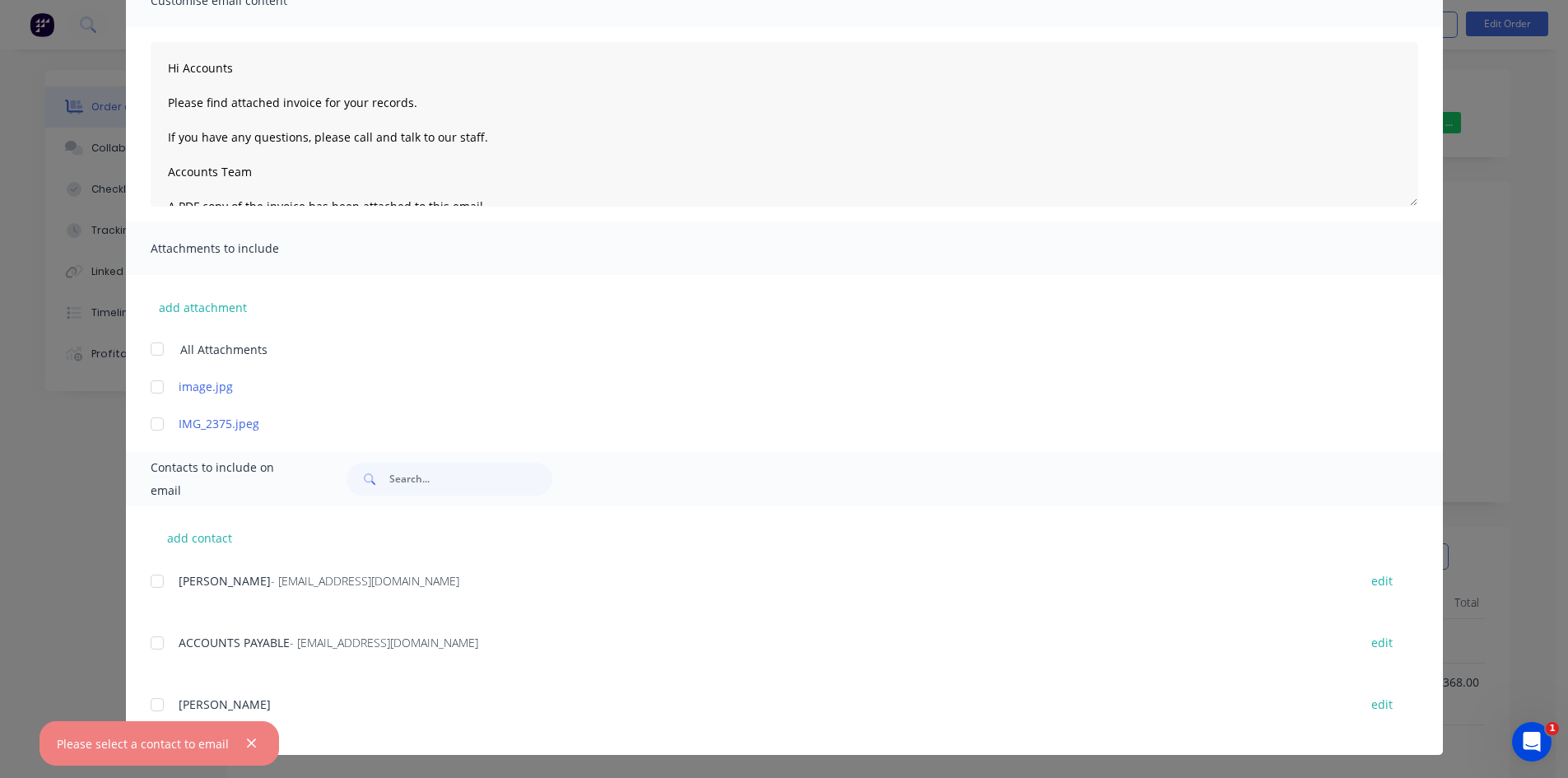
click at [149, 645] on div at bounding box center [157, 643] width 33 height 33
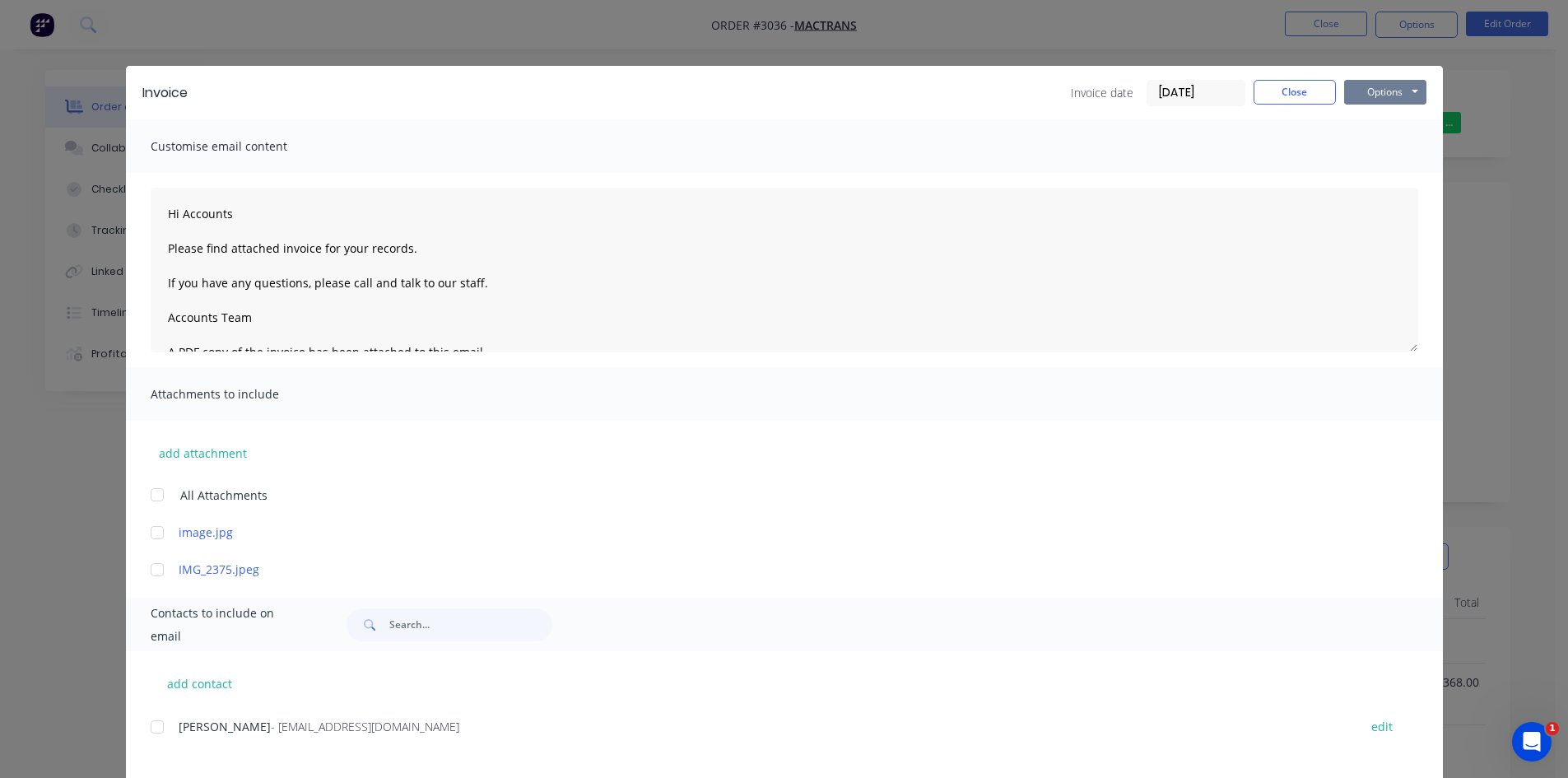
click at [1402, 95] on button "Options" at bounding box center [1385, 92] width 82 height 24
click at [1363, 176] on button "Email" at bounding box center [1397, 176] width 105 height 27
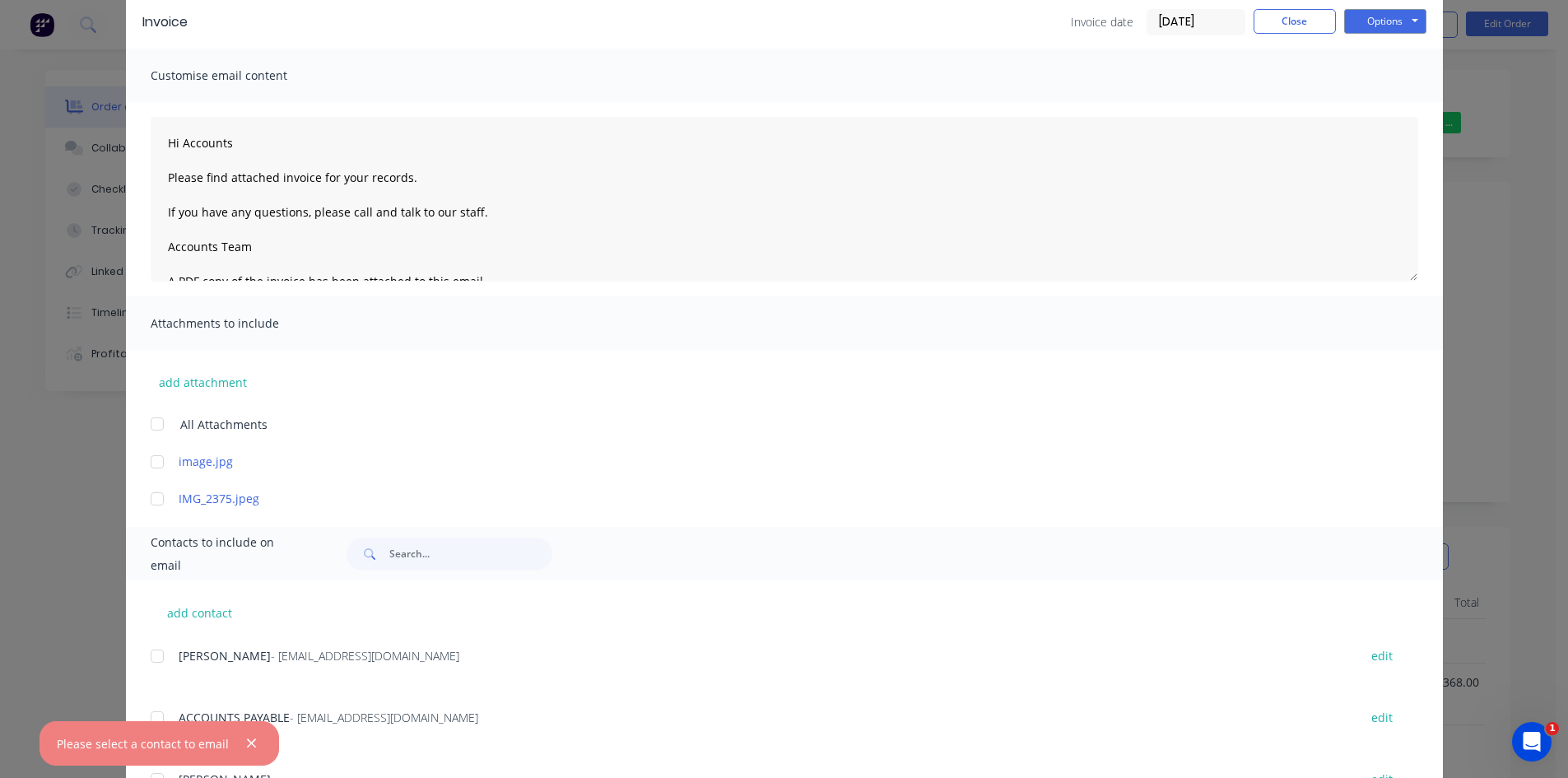
scroll to position [109, 0]
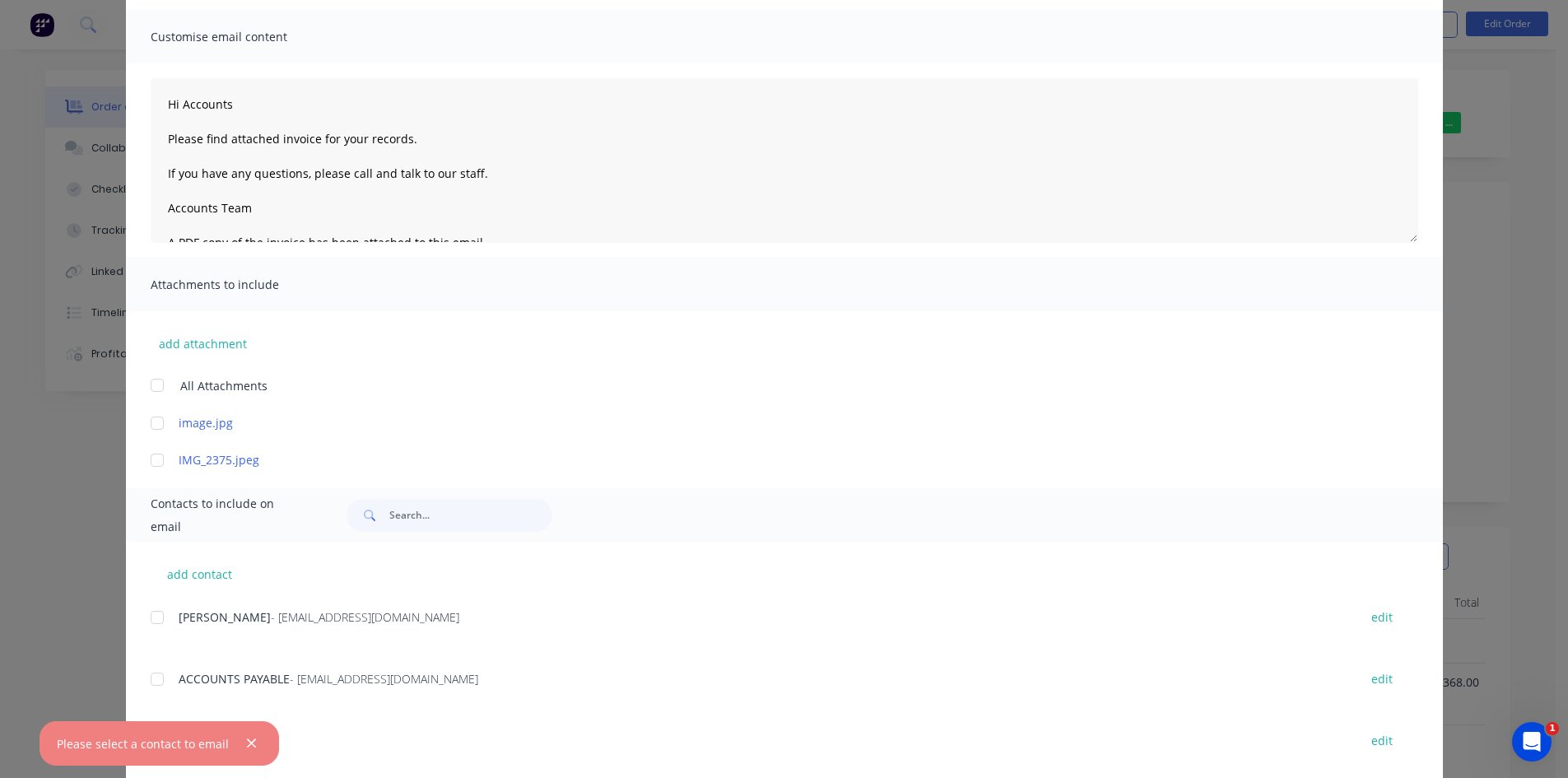
click at [149, 678] on div at bounding box center [157, 679] width 33 height 33
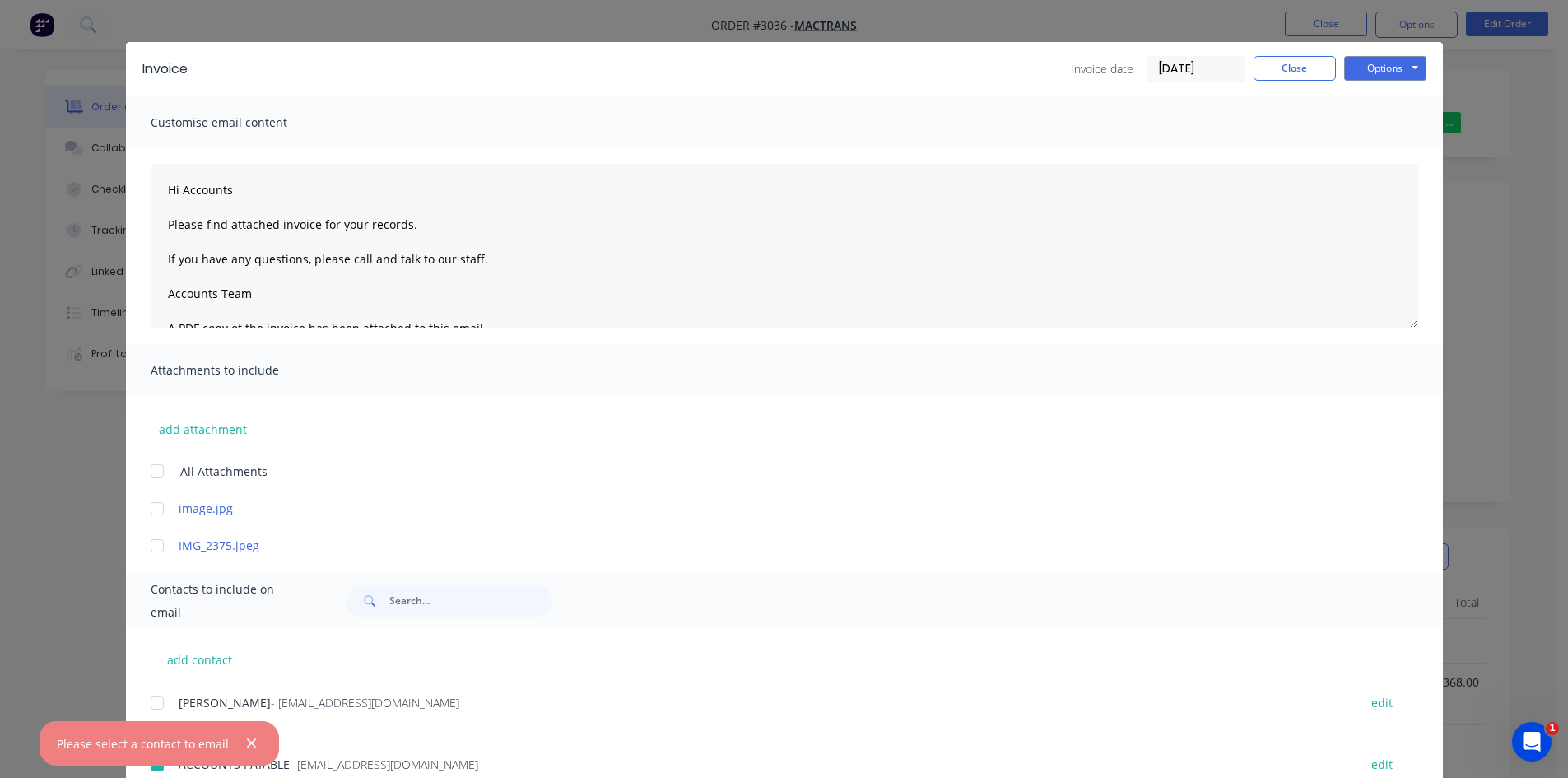
scroll to position [0, 0]
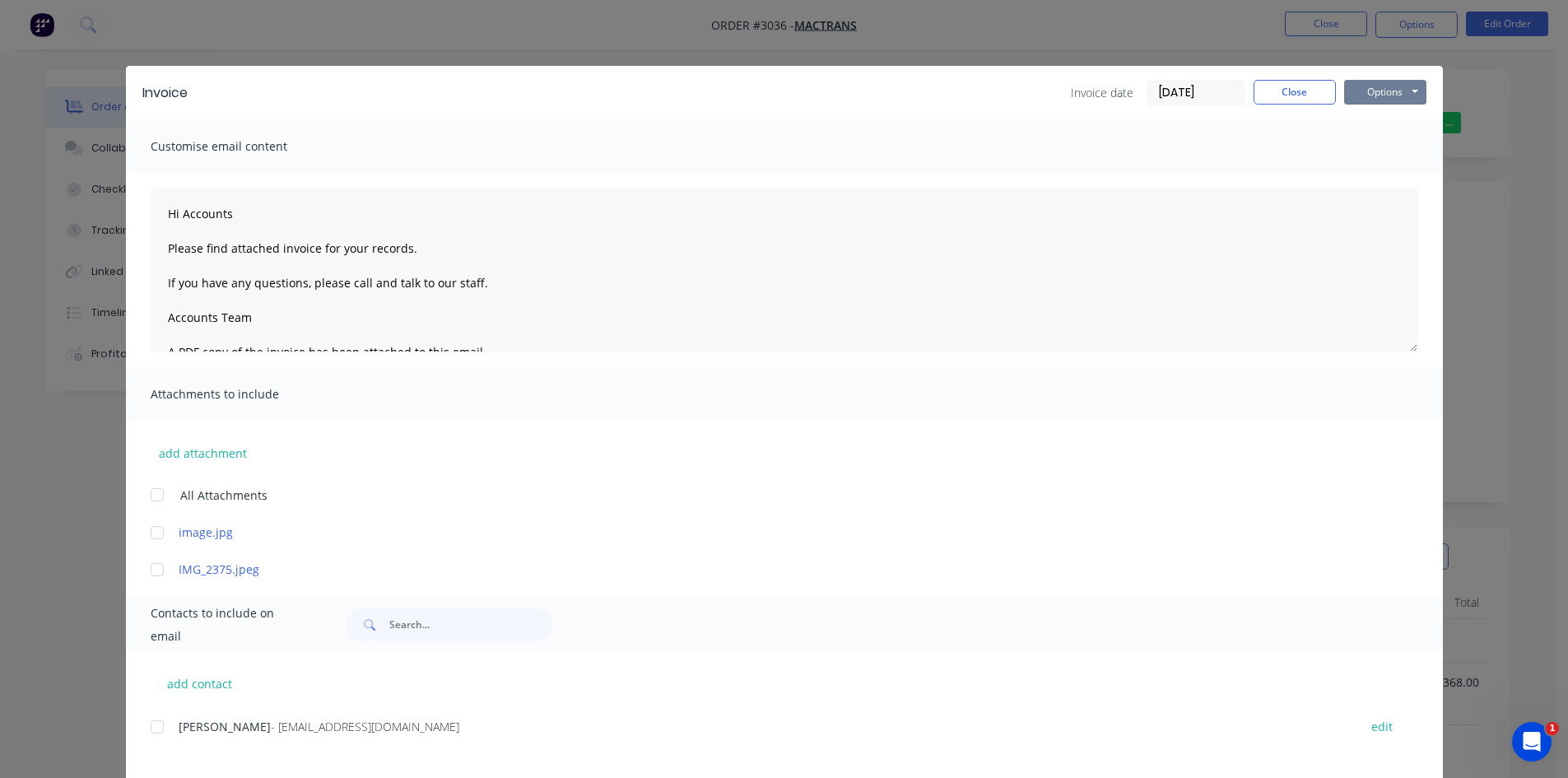
click at [1378, 92] on button "Options" at bounding box center [1385, 92] width 82 height 24
click at [1382, 175] on button "Email" at bounding box center [1397, 176] width 105 height 27
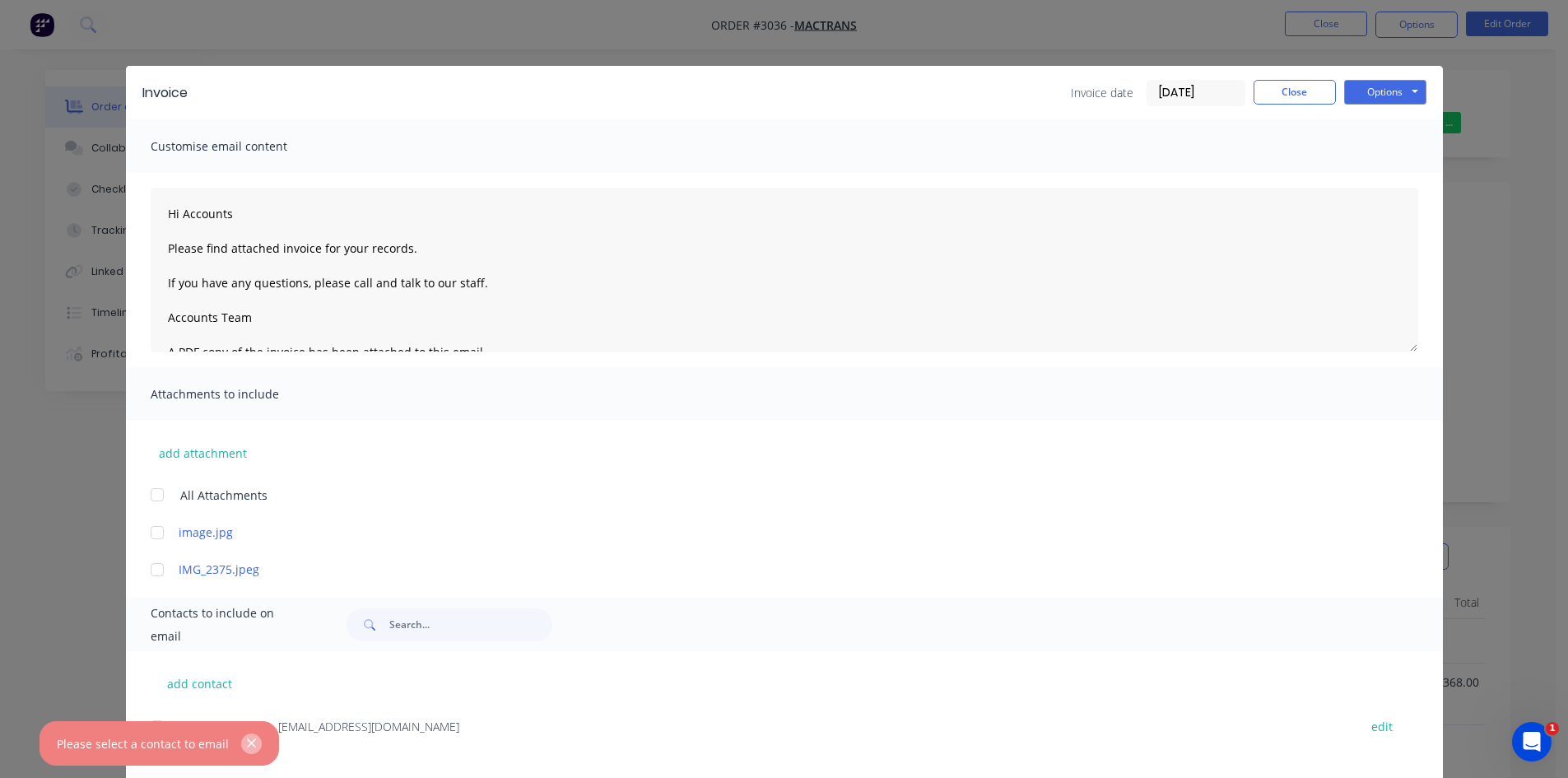
click at [247, 745] on icon "button" at bounding box center [251, 743] width 9 height 9
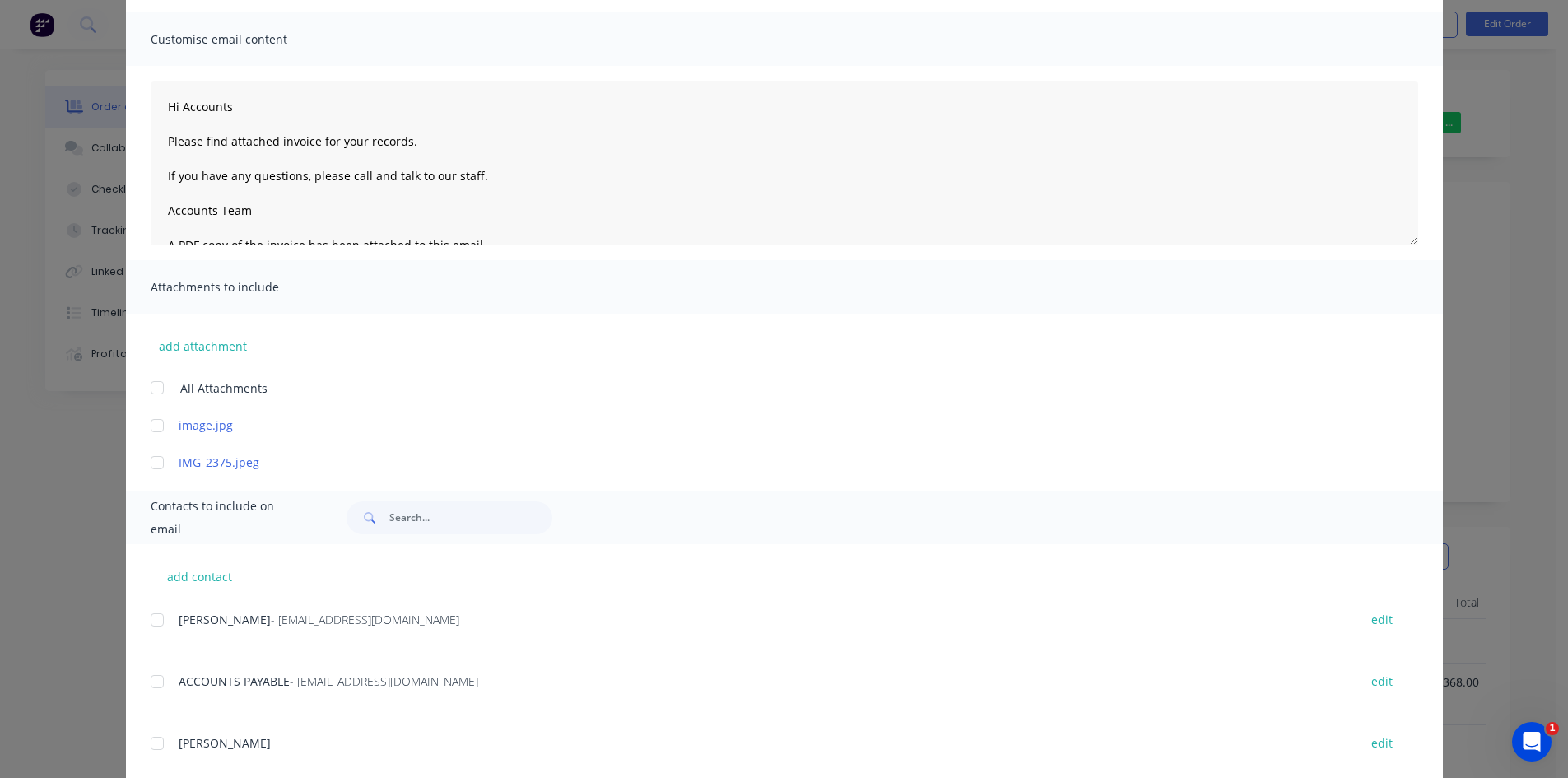
scroll to position [138, 0]
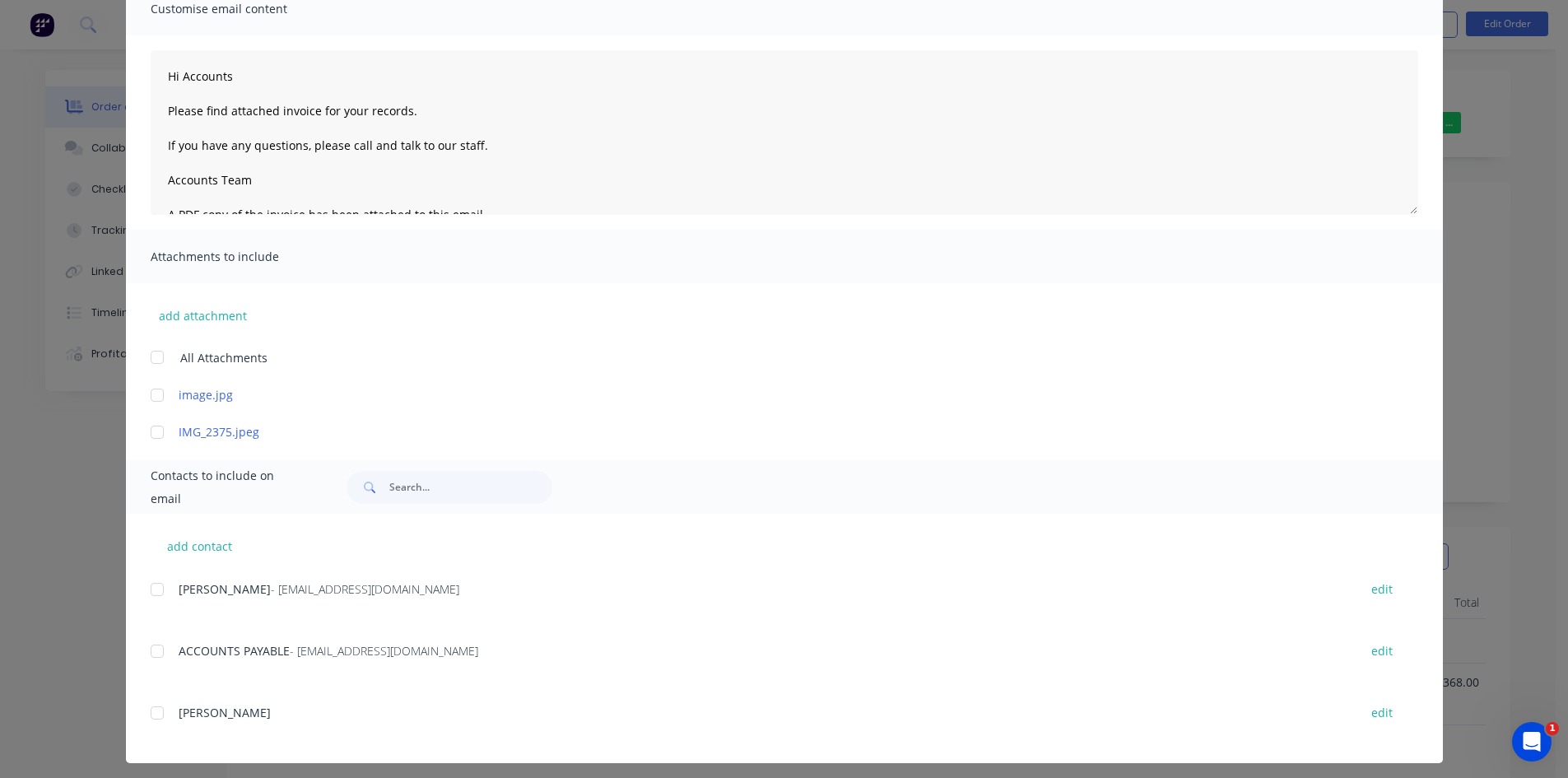
click at [150, 654] on div at bounding box center [157, 651] width 33 height 33
click at [150, 587] on div at bounding box center [157, 590] width 33 height 33
click at [154, 649] on div at bounding box center [157, 651] width 33 height 33
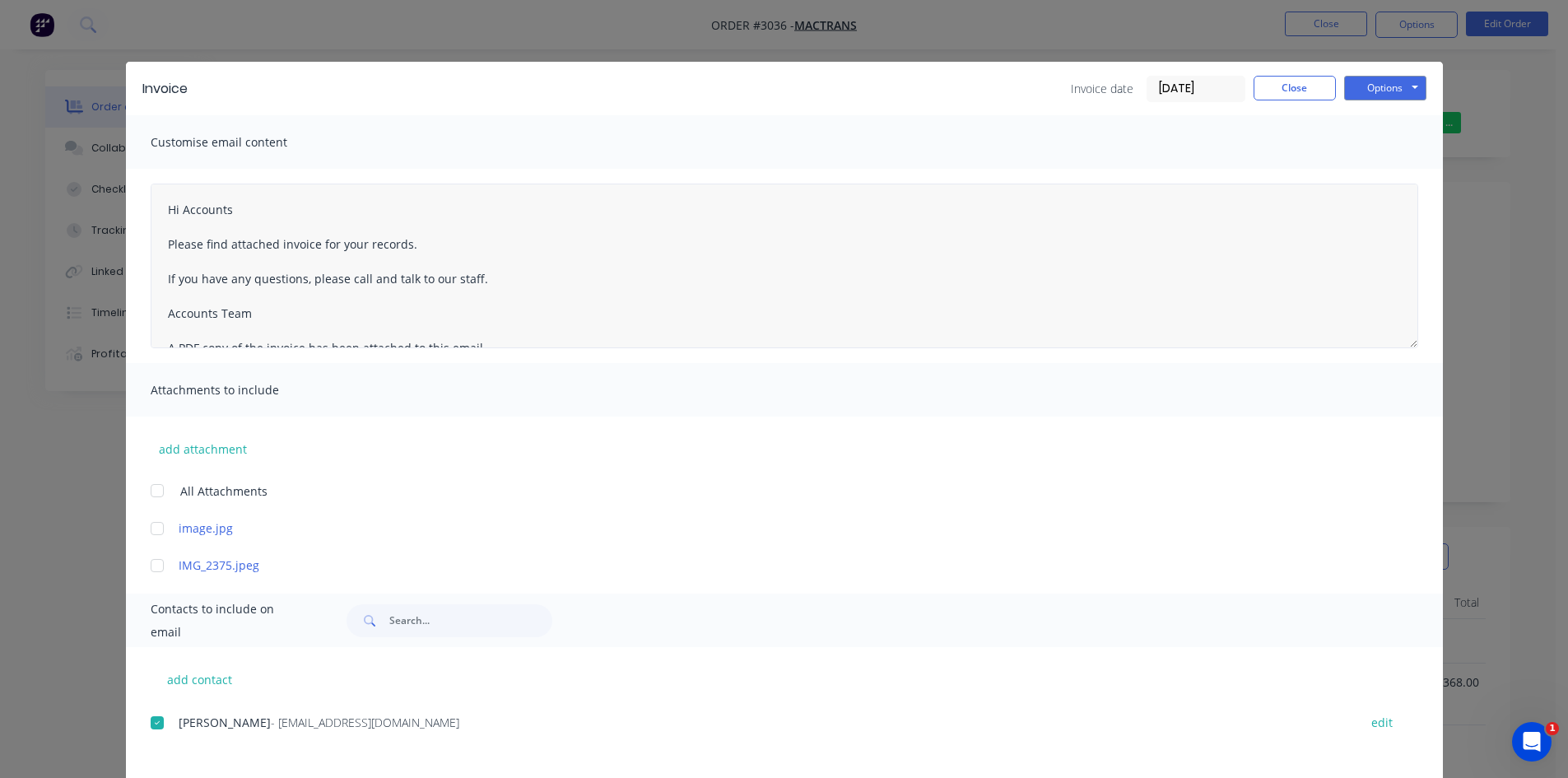
scroll to position [0, 0]
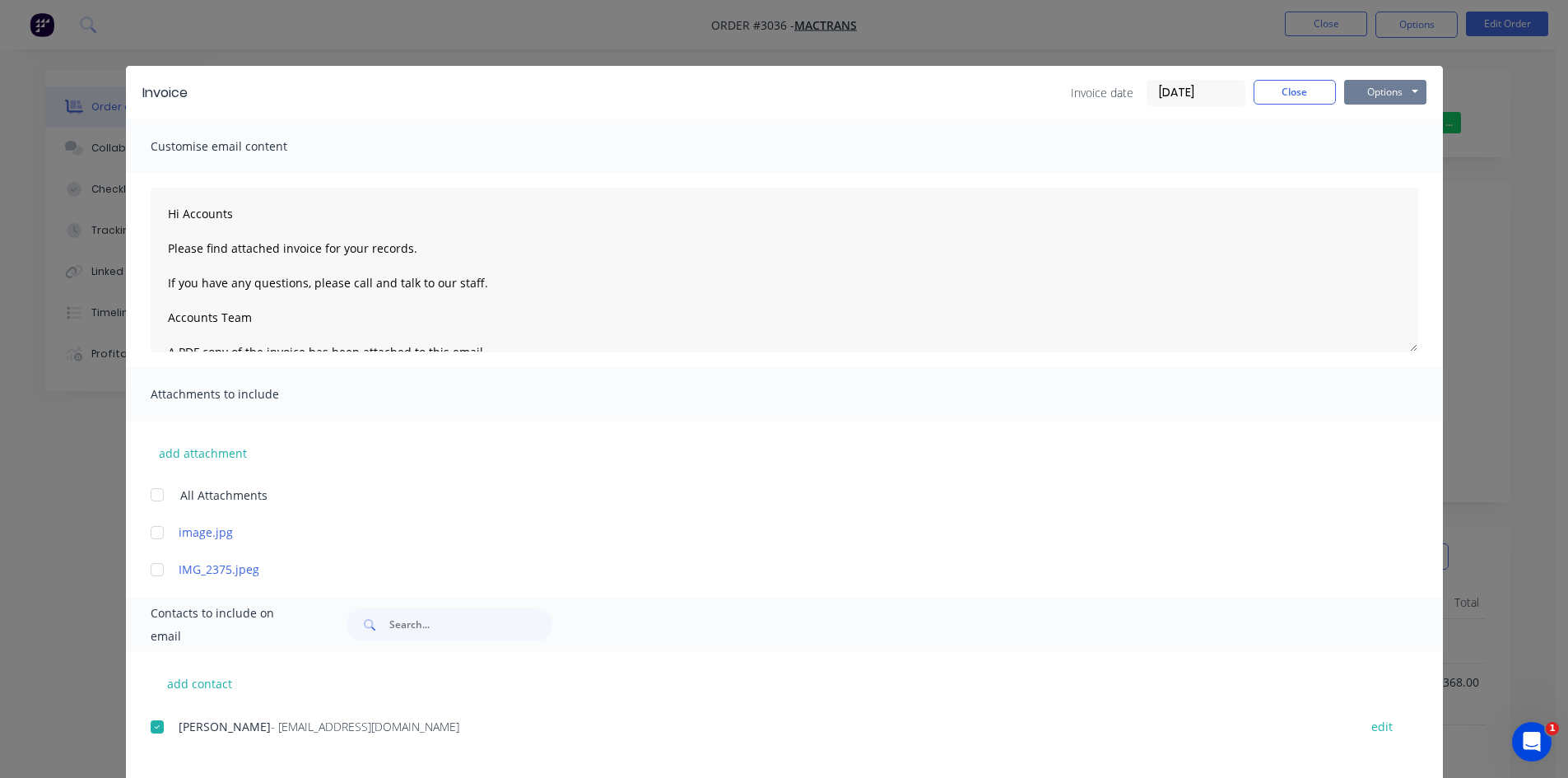
click at [1395, 92] on button "Options" at bounding box center [1385, 92] width 82 height 24
click at [1386, 177] on button "Email" at bounding box center [1397, 176] width 105 height 27
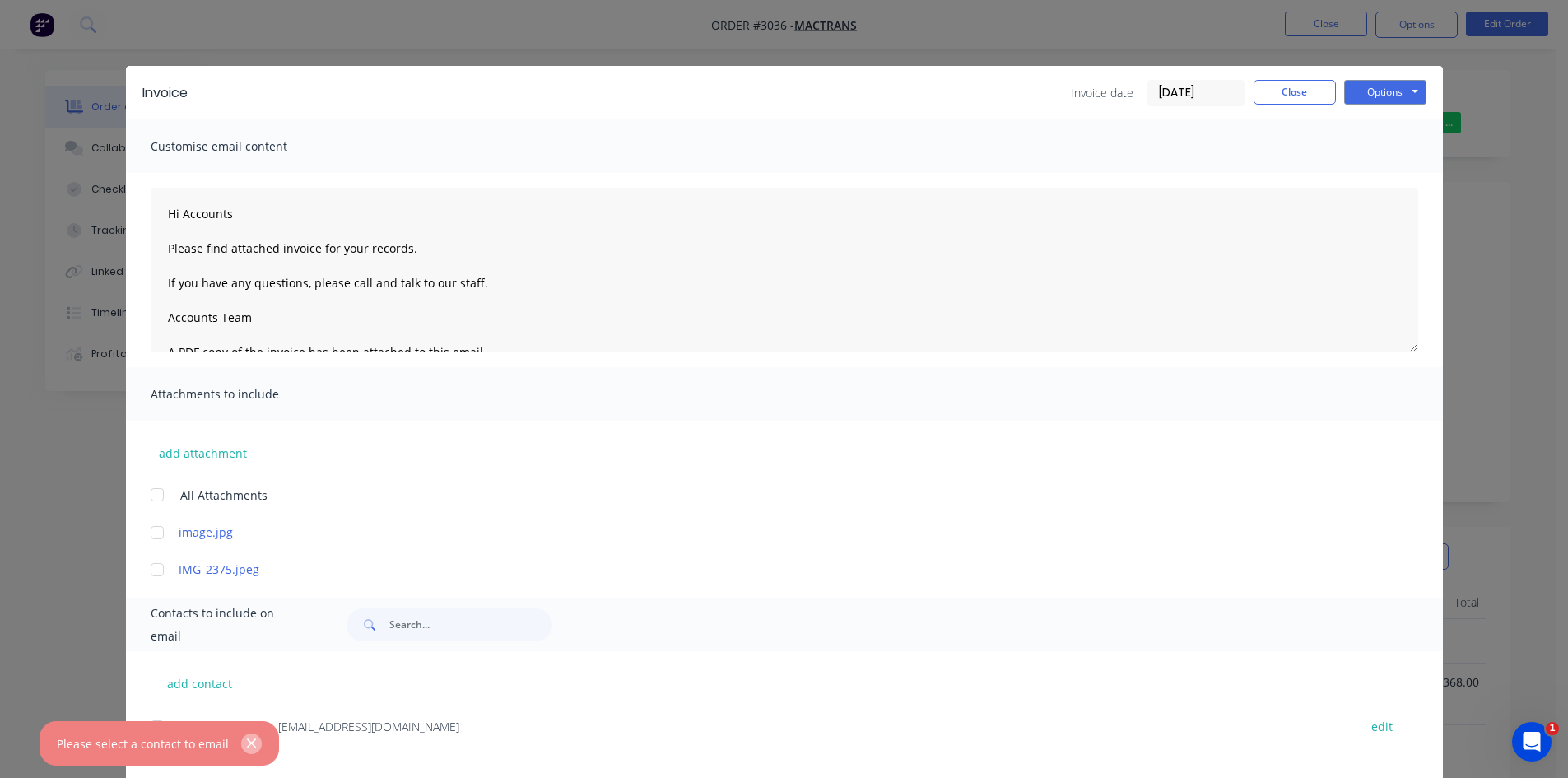
click at [247, 745] on icon "button" at bounding box center [251, 743] width 9 height 9
type textarea "Hi Accounts Please find attached invoice for your records. If you have any ques…"
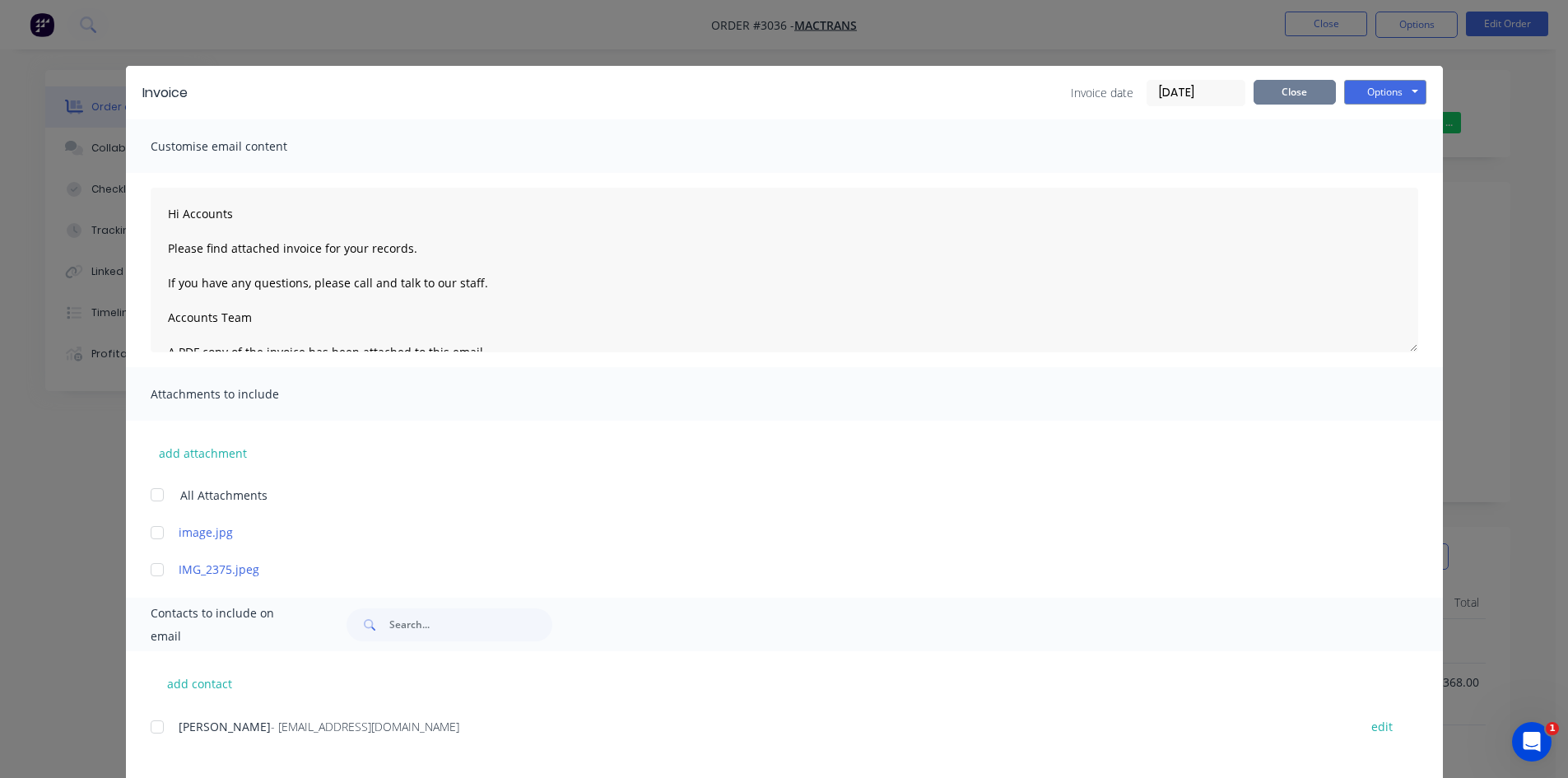
click at [1289, 86] on button "Close" at bounding box center [1295, 92] width 82 height 24
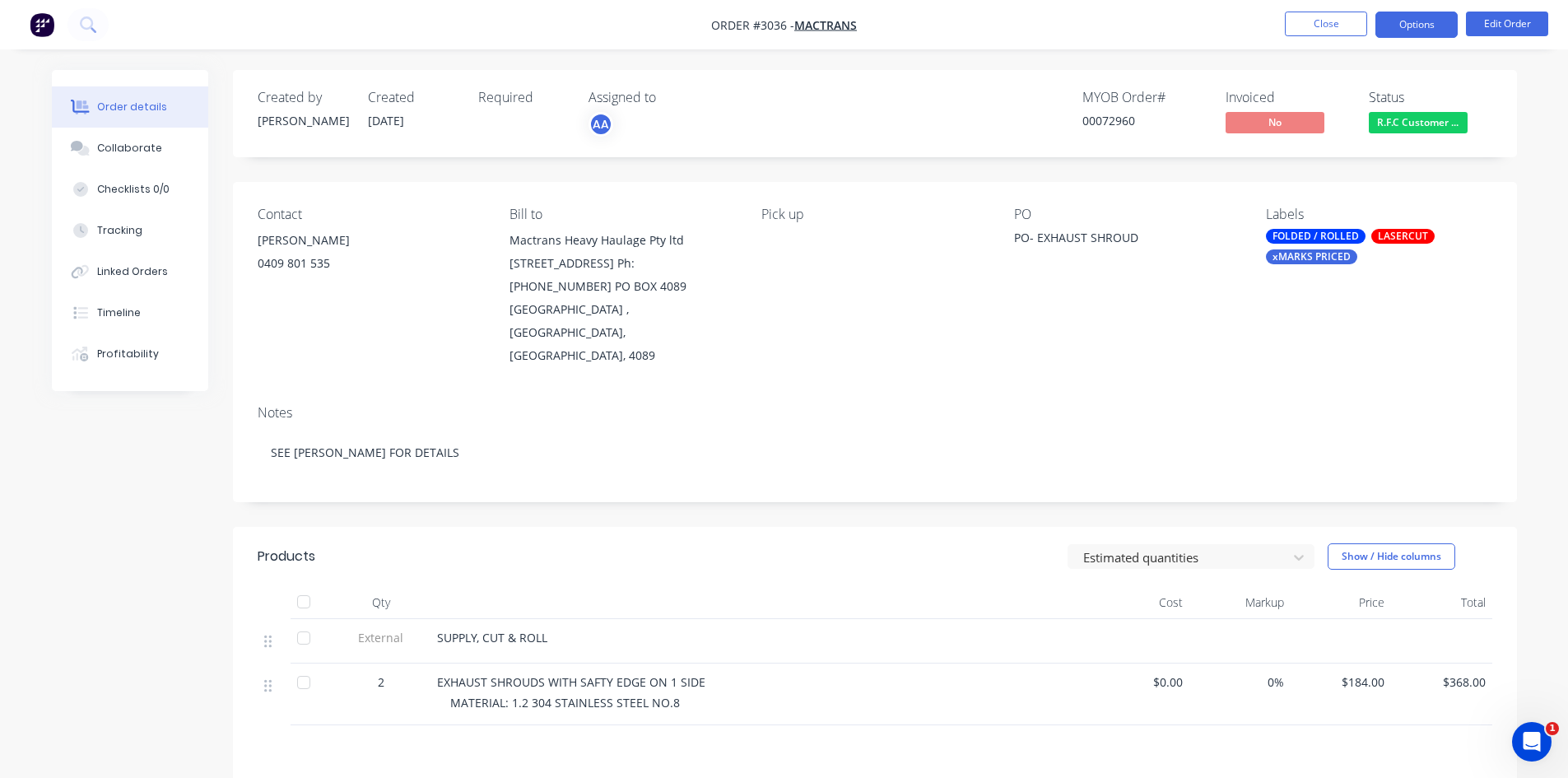
click at [1428, 23] on button "Options" at bounding box center [1417, 24] width 82 height 26
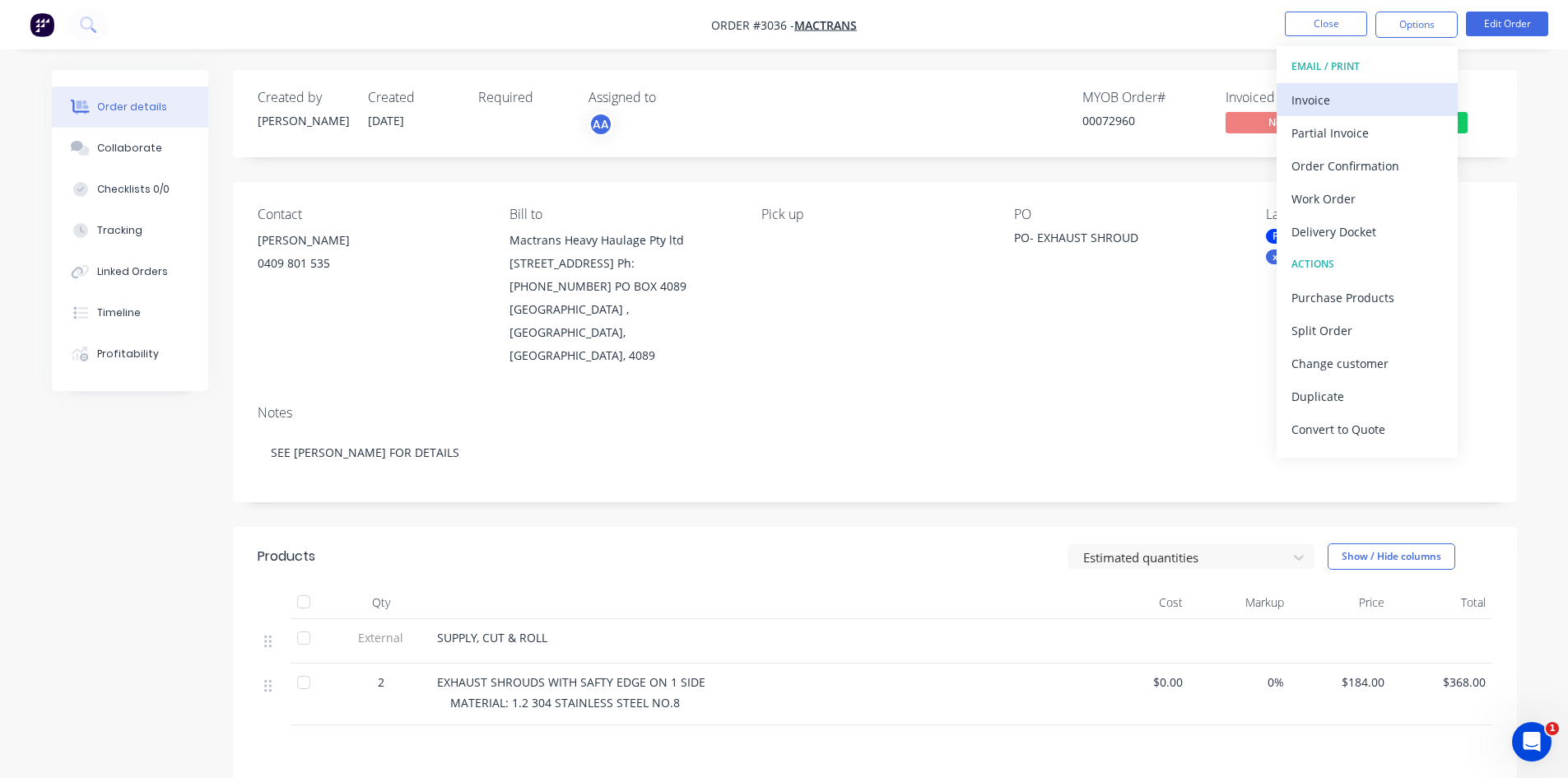
click at [1333, 102] on div "Invoice" at bounding box center [1367, 100] width 151 height 23
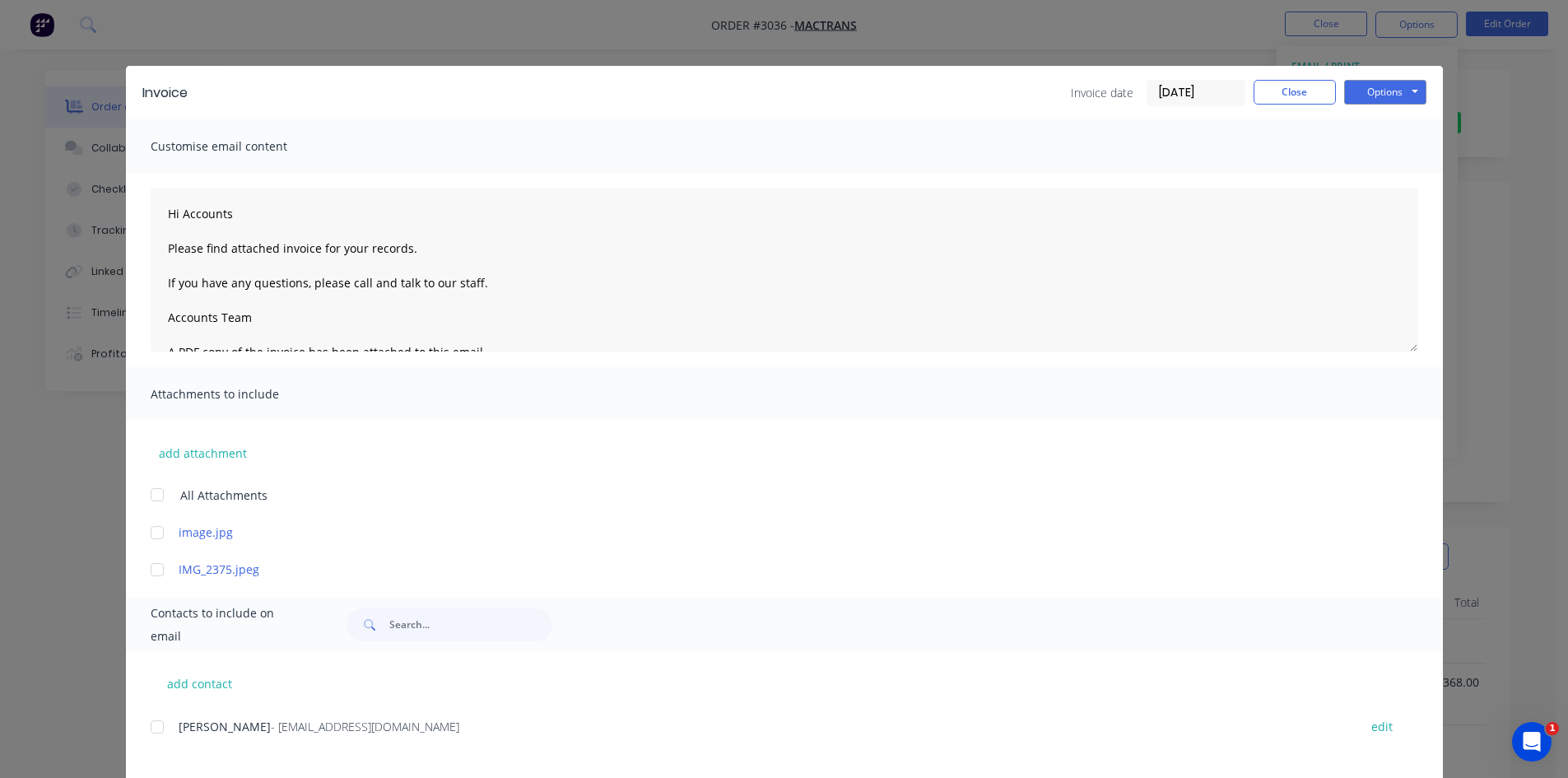
click at [149, 728] on div at bounding box center [157, 727] width 33 height 33
click at [1383, 93] on button "Options" at bounding box center [1385, 92] width 82 height 24
click at [1380, 173] on button "Email" at bounding box center [1397, 176] width 105 height 27
click at [1394, 88] on button "Options" at bounding box center [1385, 92] width 82 height 24
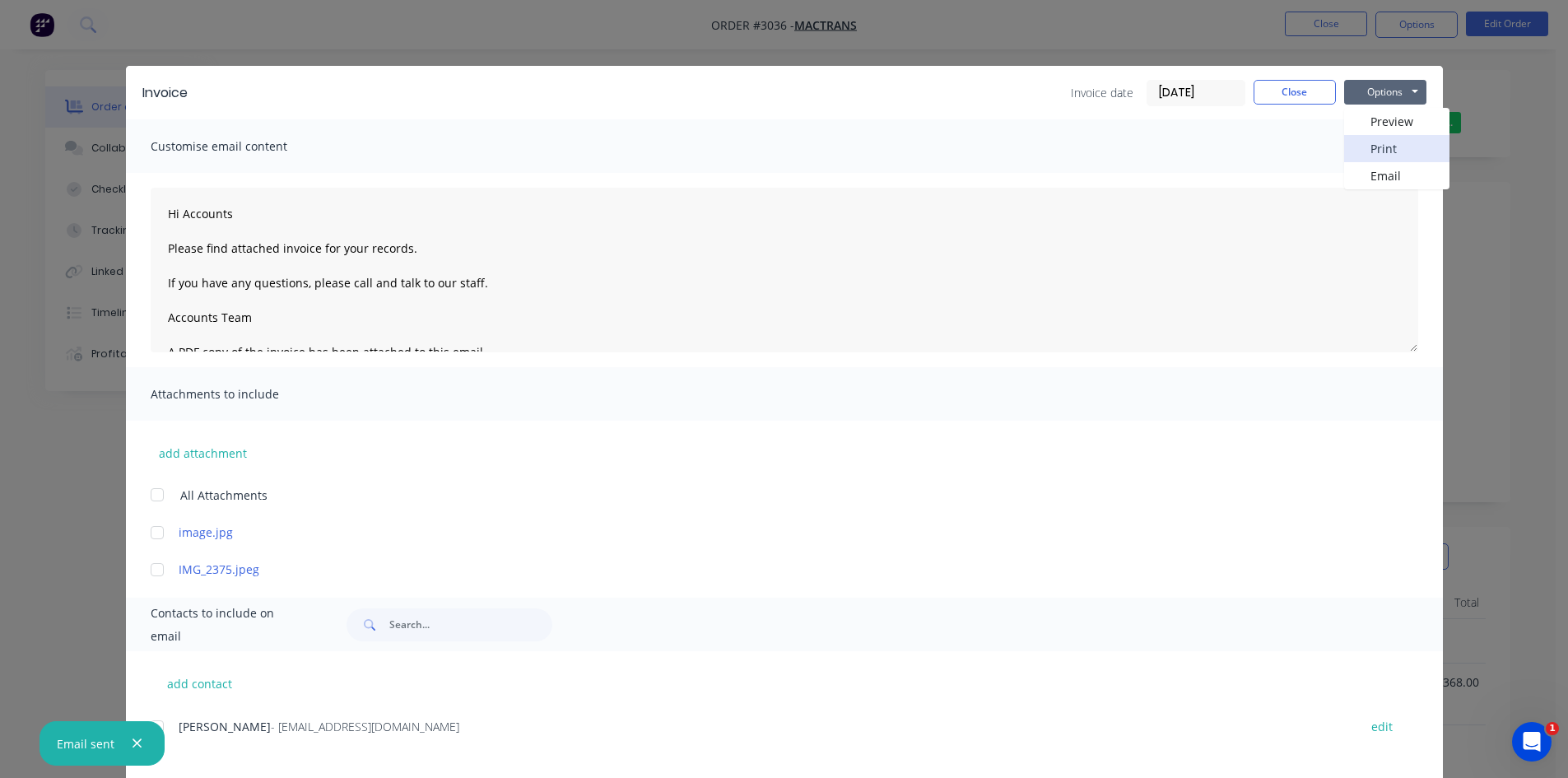
click at [1384, 148] on button "Print" at bounding box center [1397, 148] width 105 height 27
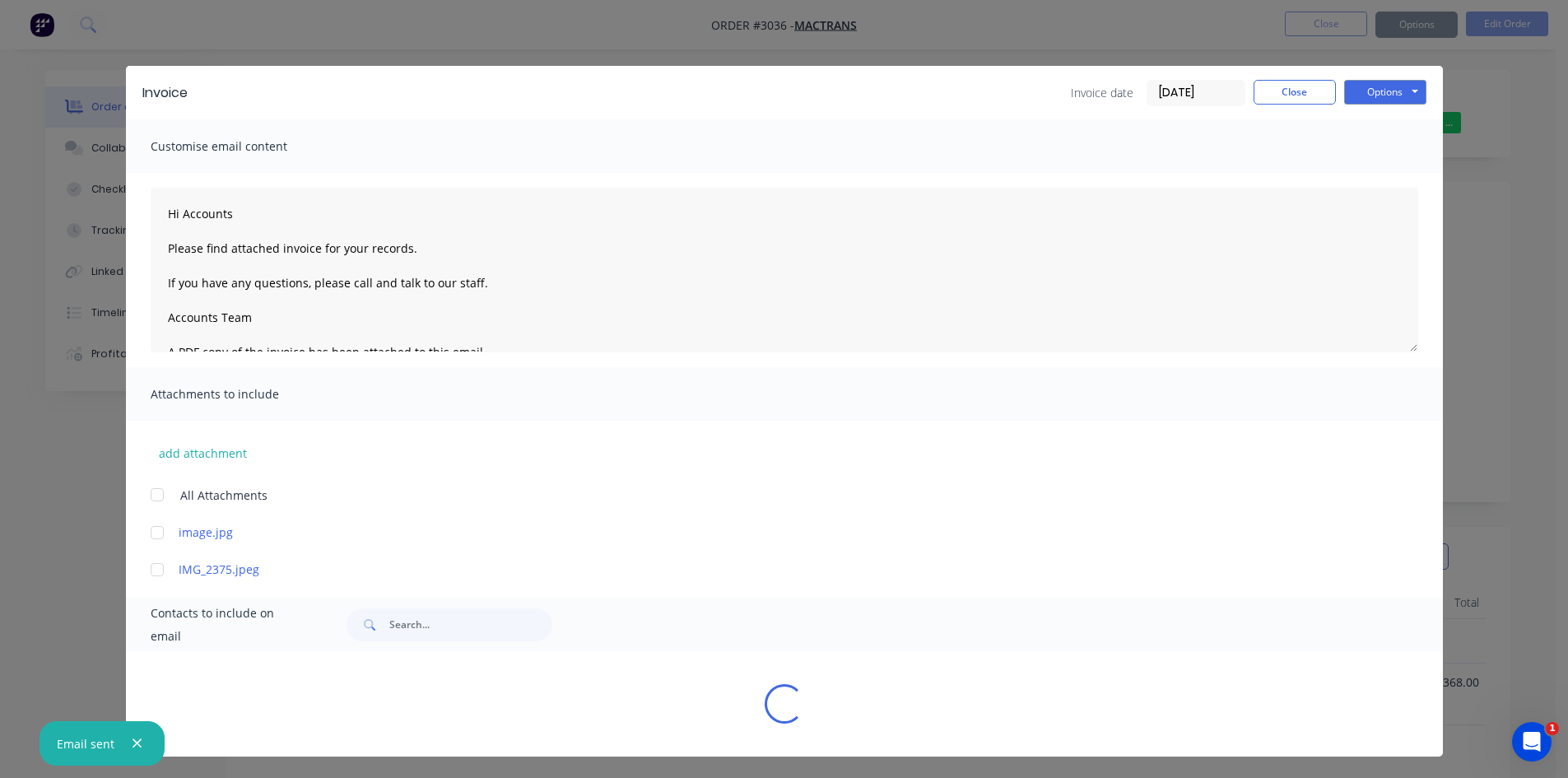
type textarea "Hi Accounts Please find attached invoice for your records. If you have any ques…"
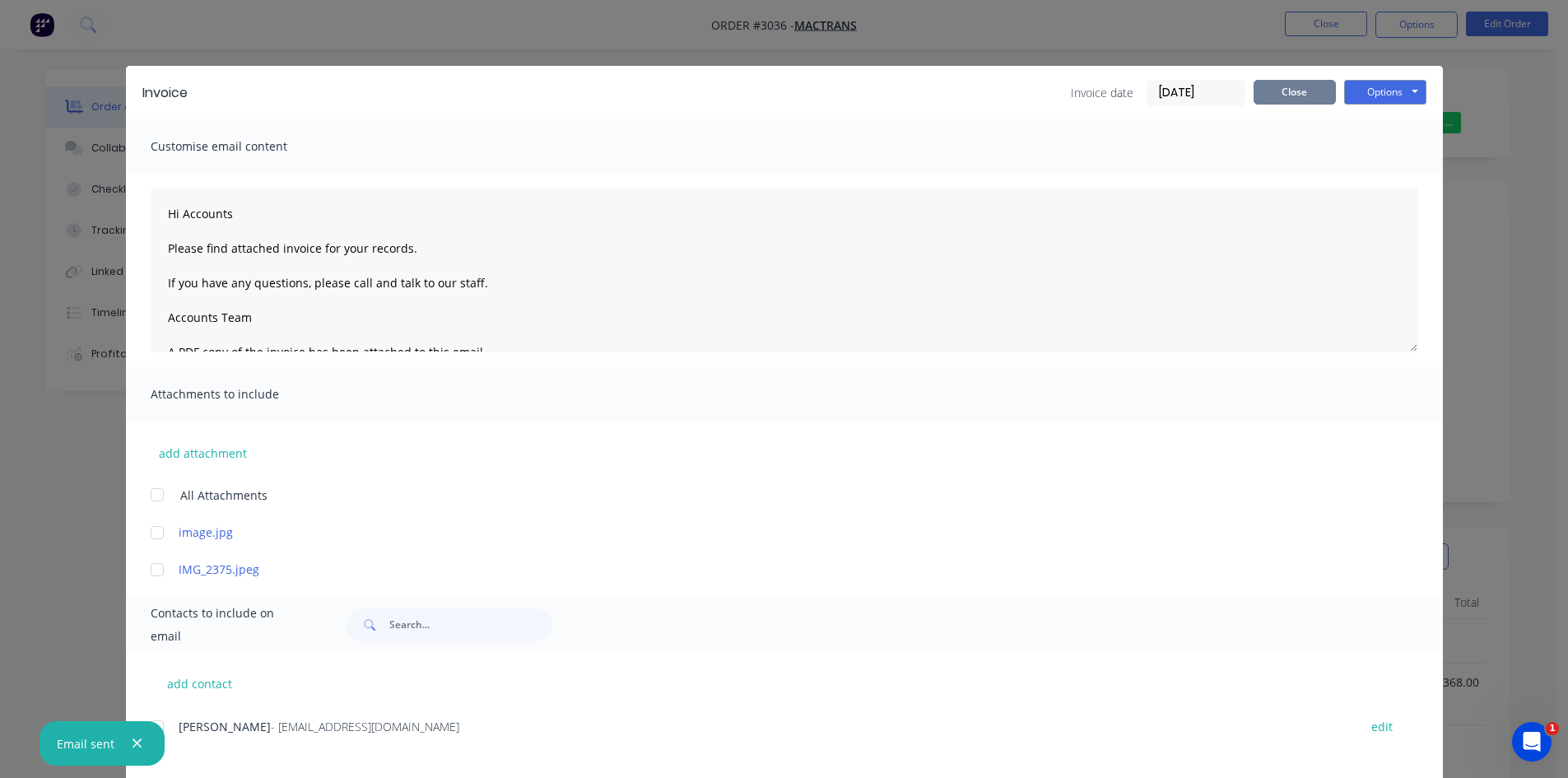
click at [1290, 87] on button "Close" at bounding box center [1295, 92] width 82 height 24
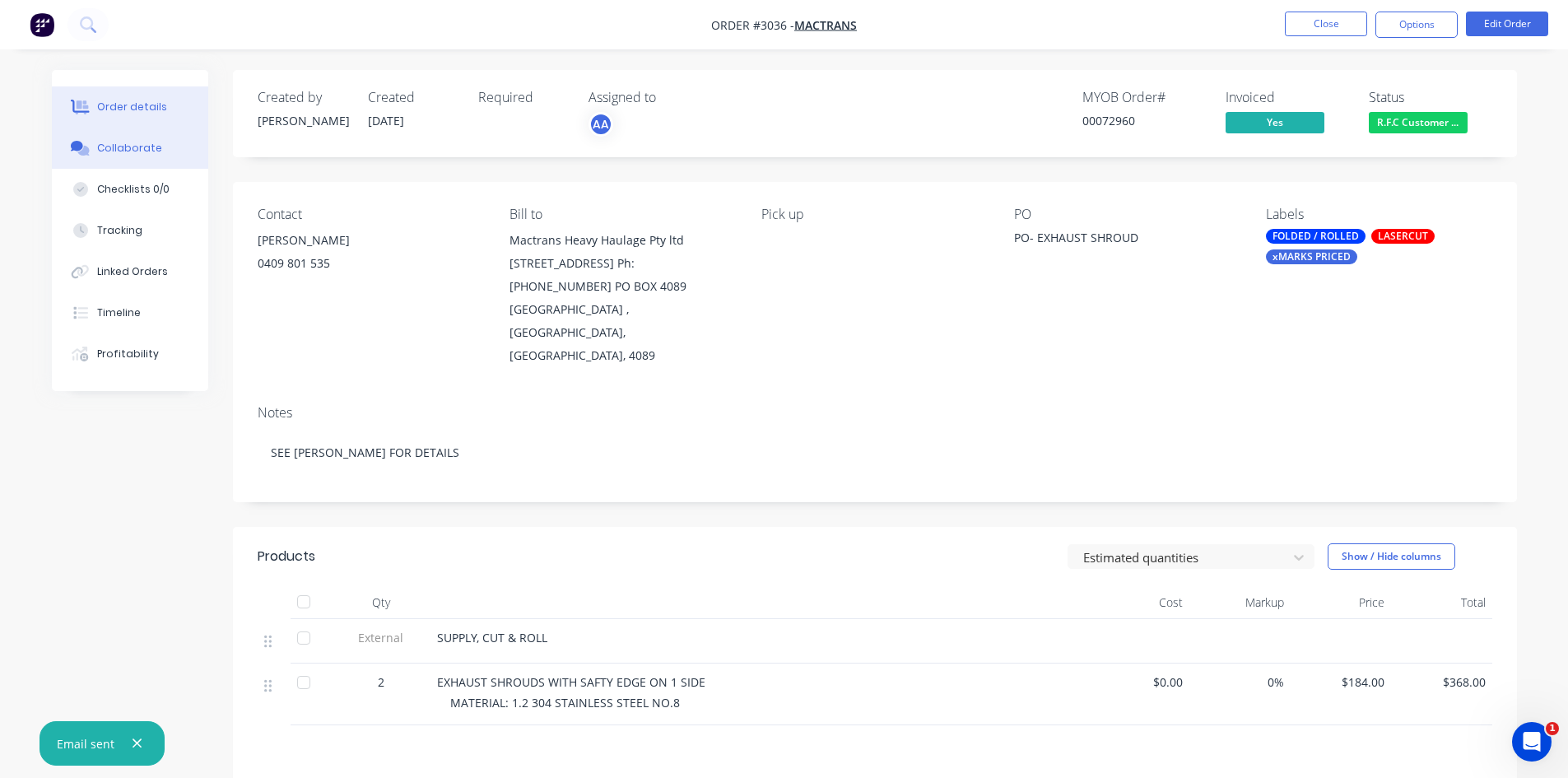
click at [128, 150] on div "Collaborate" at bounding box center [129, 147] width 65 height 15
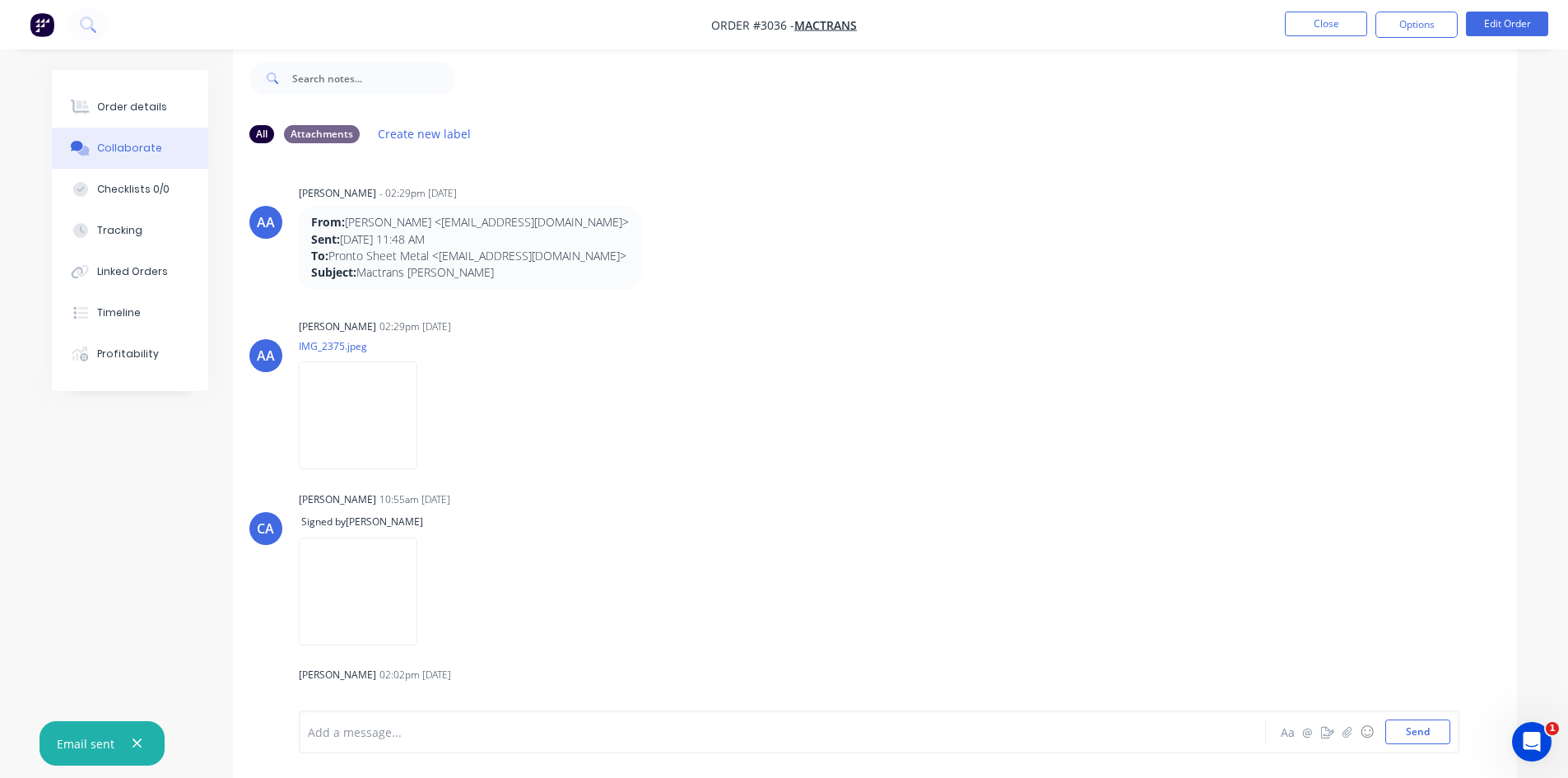
scroll to position [140, 0]
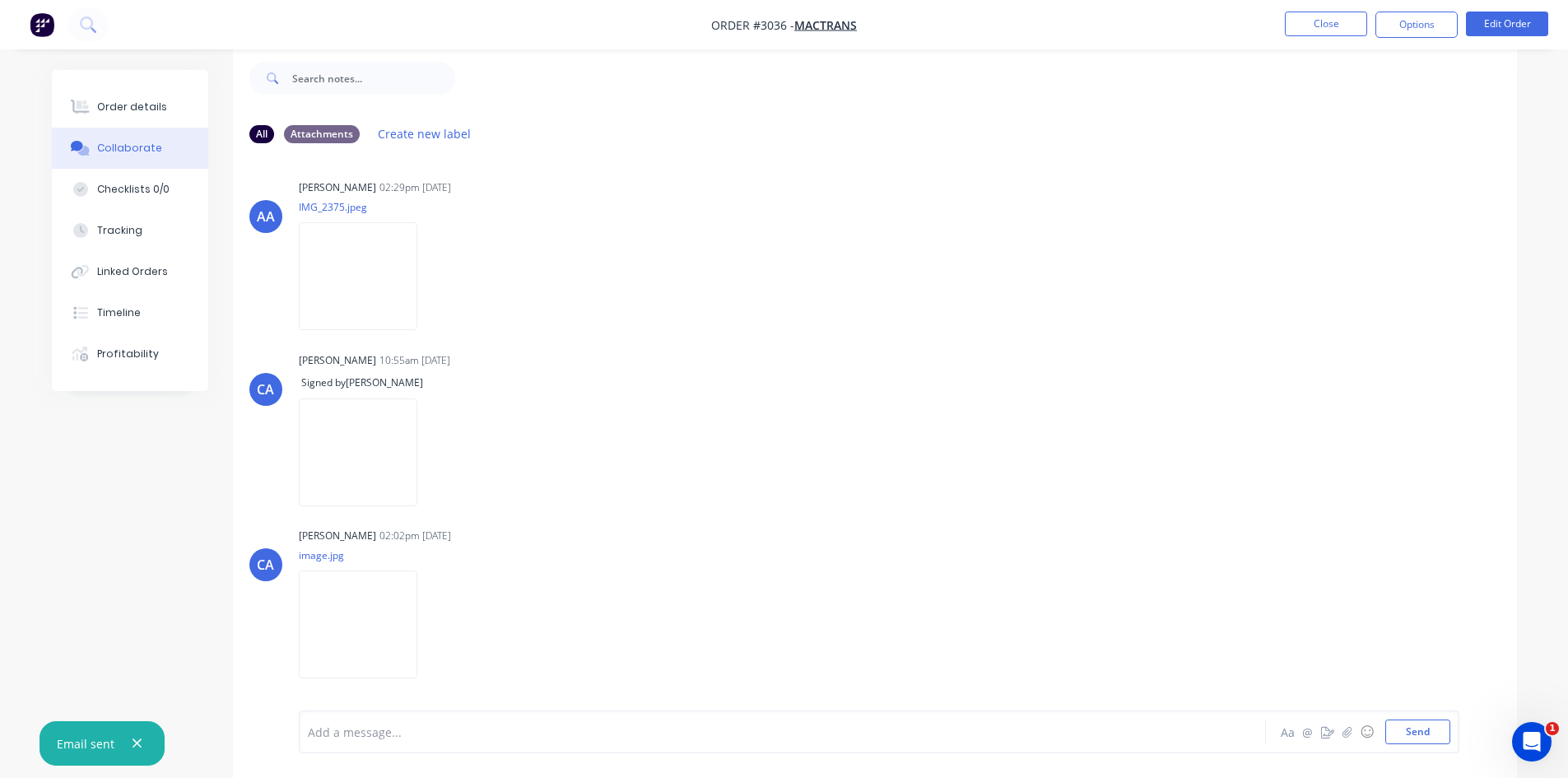
click at [396, 738] on div at bounding box center [736, 732] width 856 height 18
click at [140, 98] on button "Order details" at bounding box center [130, 107] width 156 height 41
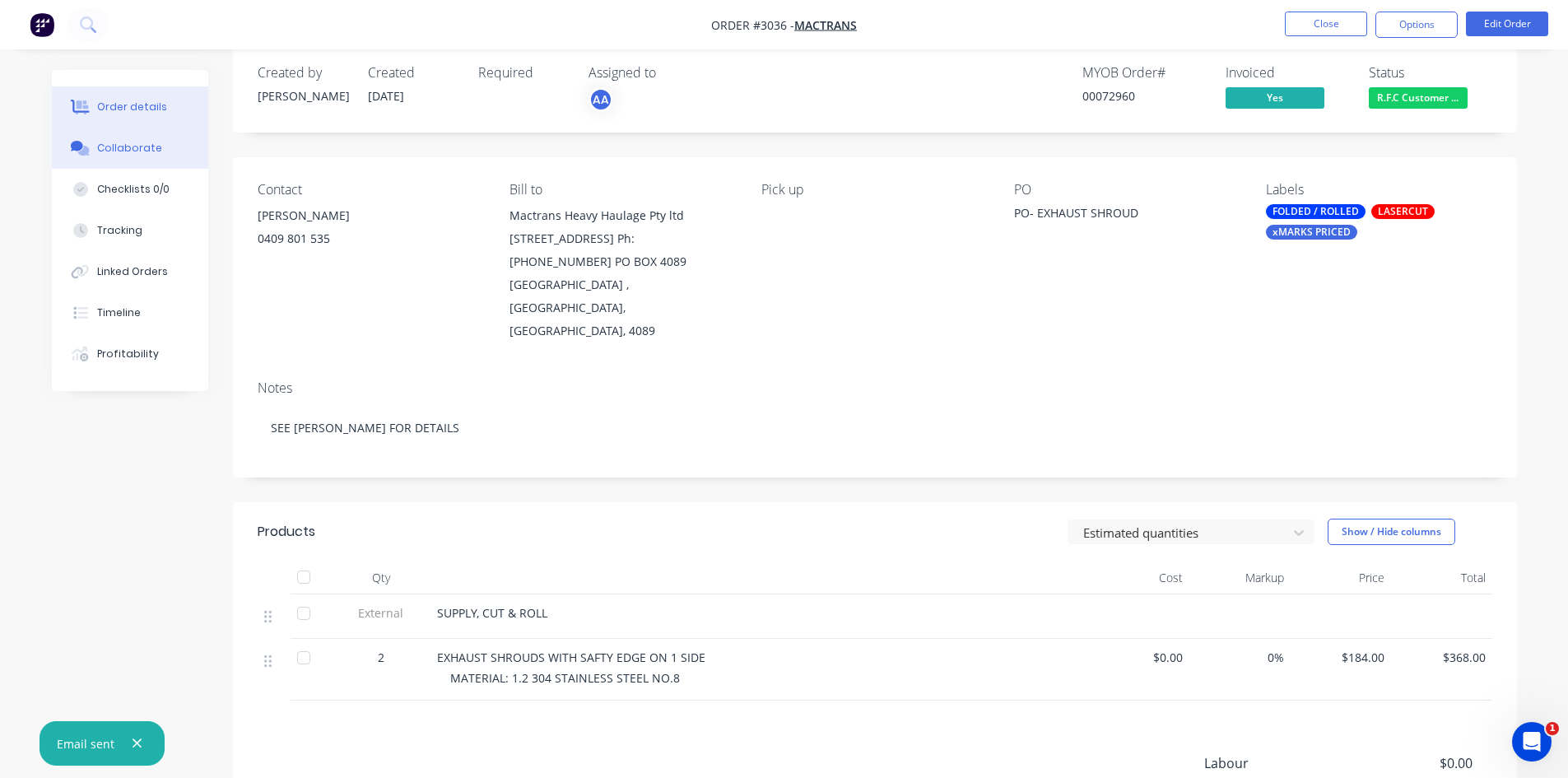
click at [145, 148] on div "Collaborate" at bounding box center [129, 147] width 65 height 15
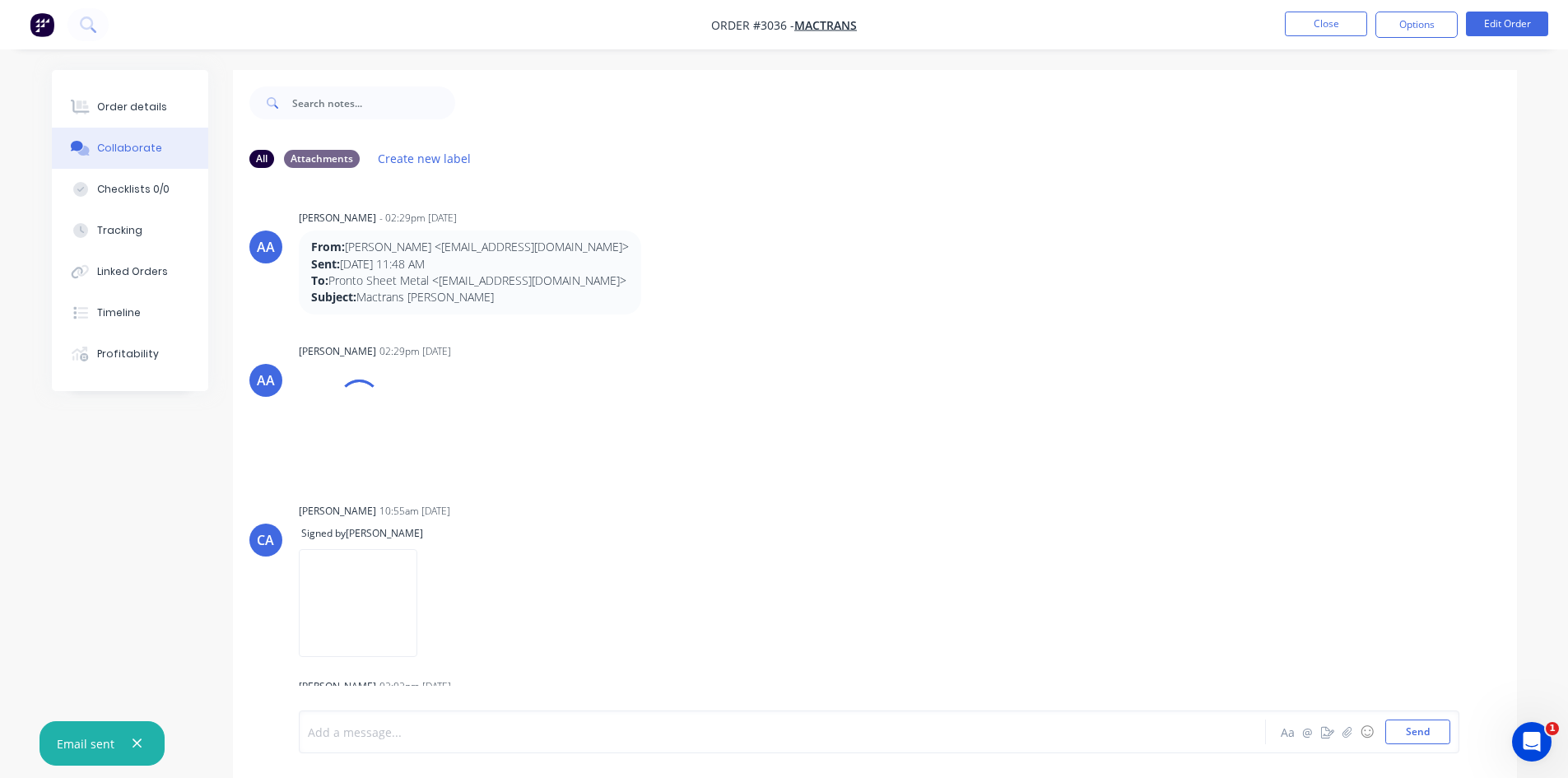
click at [439, 735] on div at bounding box center [736, 732] width 856 height 18
click at [1414, 732] on button "Send" at bounding box center [1418, 731] width 65 height 24
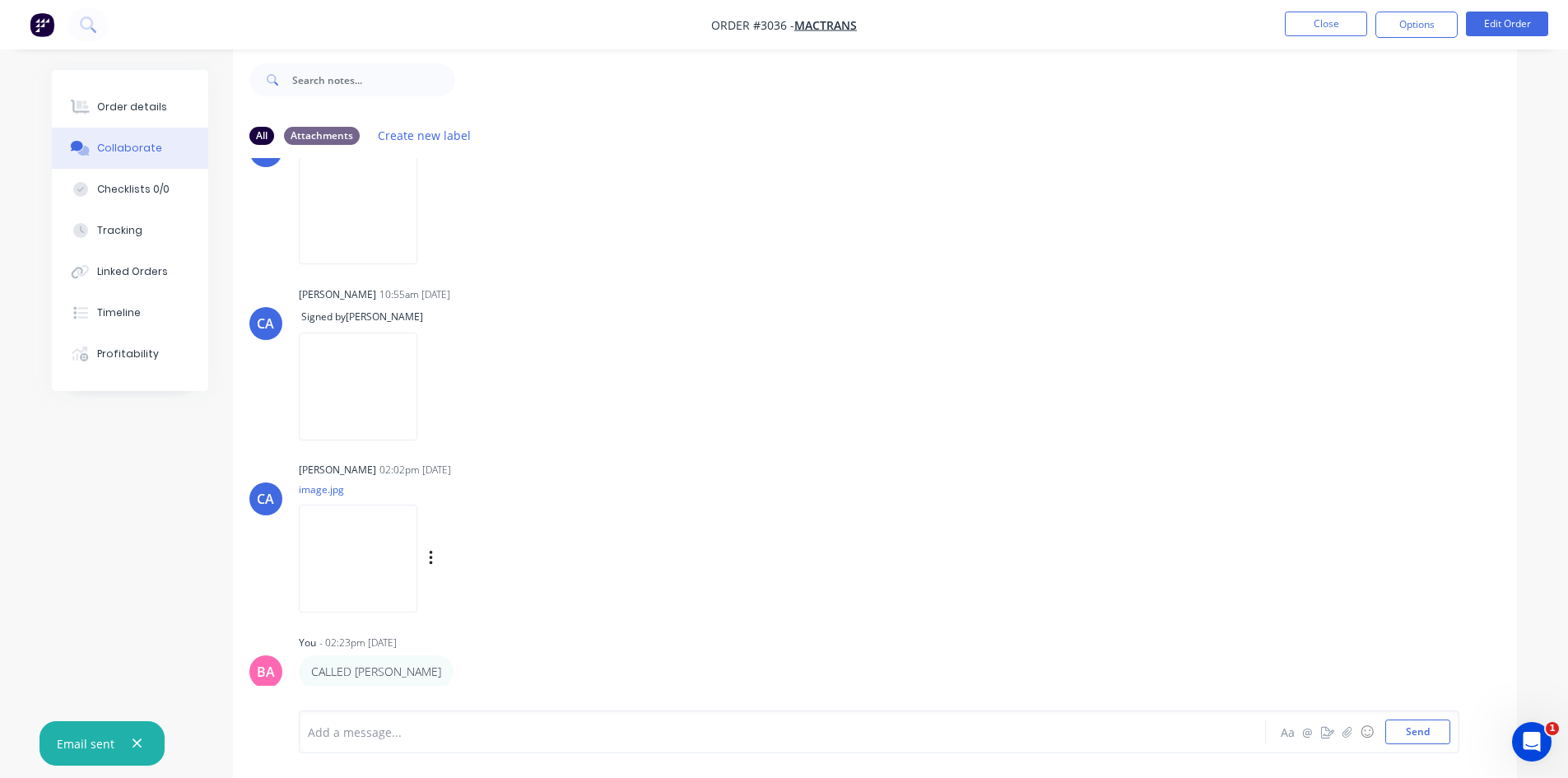
scroll to position [24, 0]
click at [785, 538] on div "[PERSON_NAME] 02:02pm [DATE] image.jpg Labels Download Delete" at bounding box center [556, 530] width 515 height 148
click at [405, 737] on div at bounding box center [736, 732] width 856 height 18
click at [1430, 721] on button "Send" at bounding box center [1418, 731] width 65 height 24
click at [1331, 19] on button "Close" at bounding box center [1326, 23] width 82 height 24
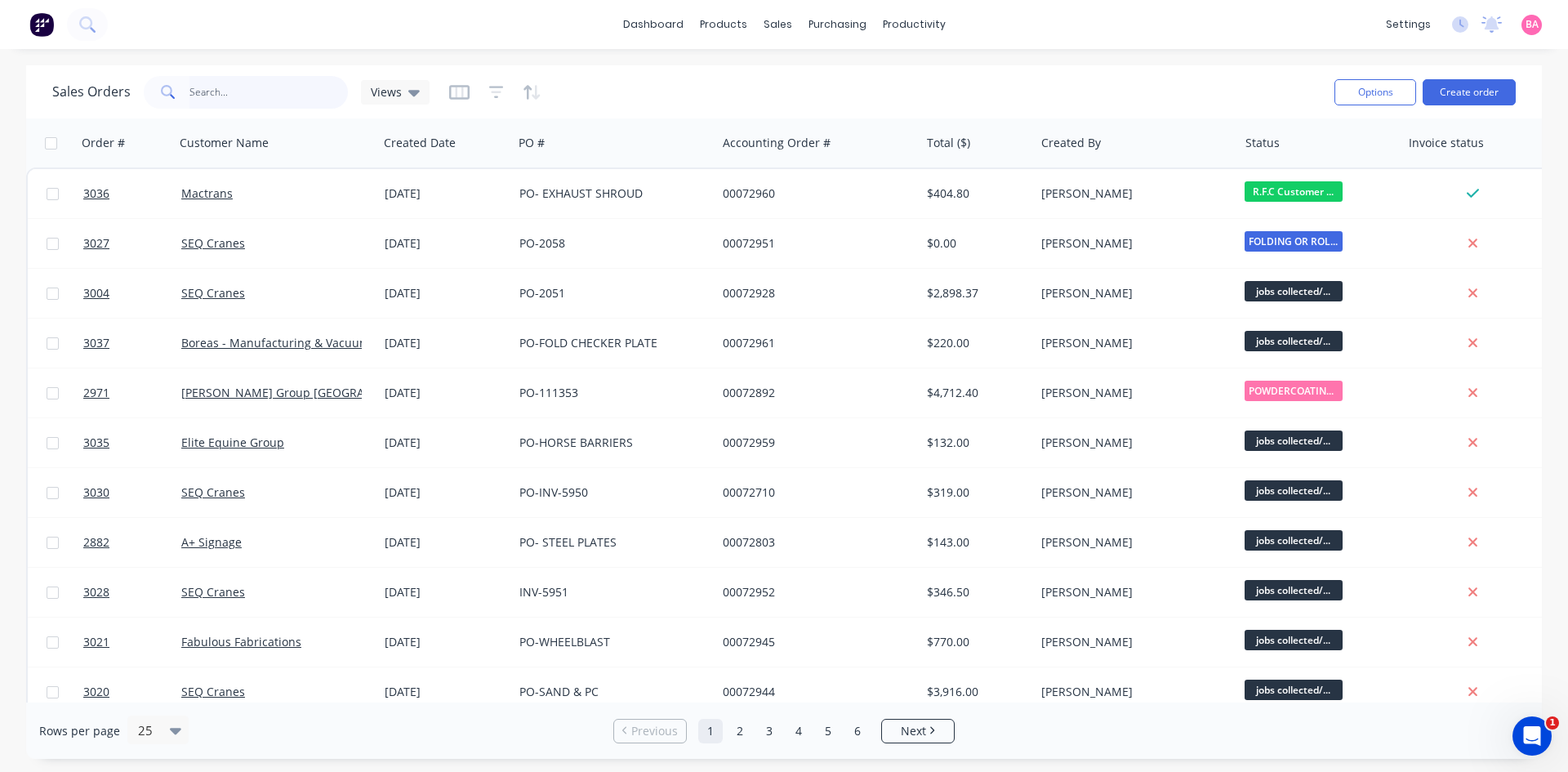
click at [208, 92] on input "text" at bounding box center [269, 92] width 159 height 33
type input "2051"
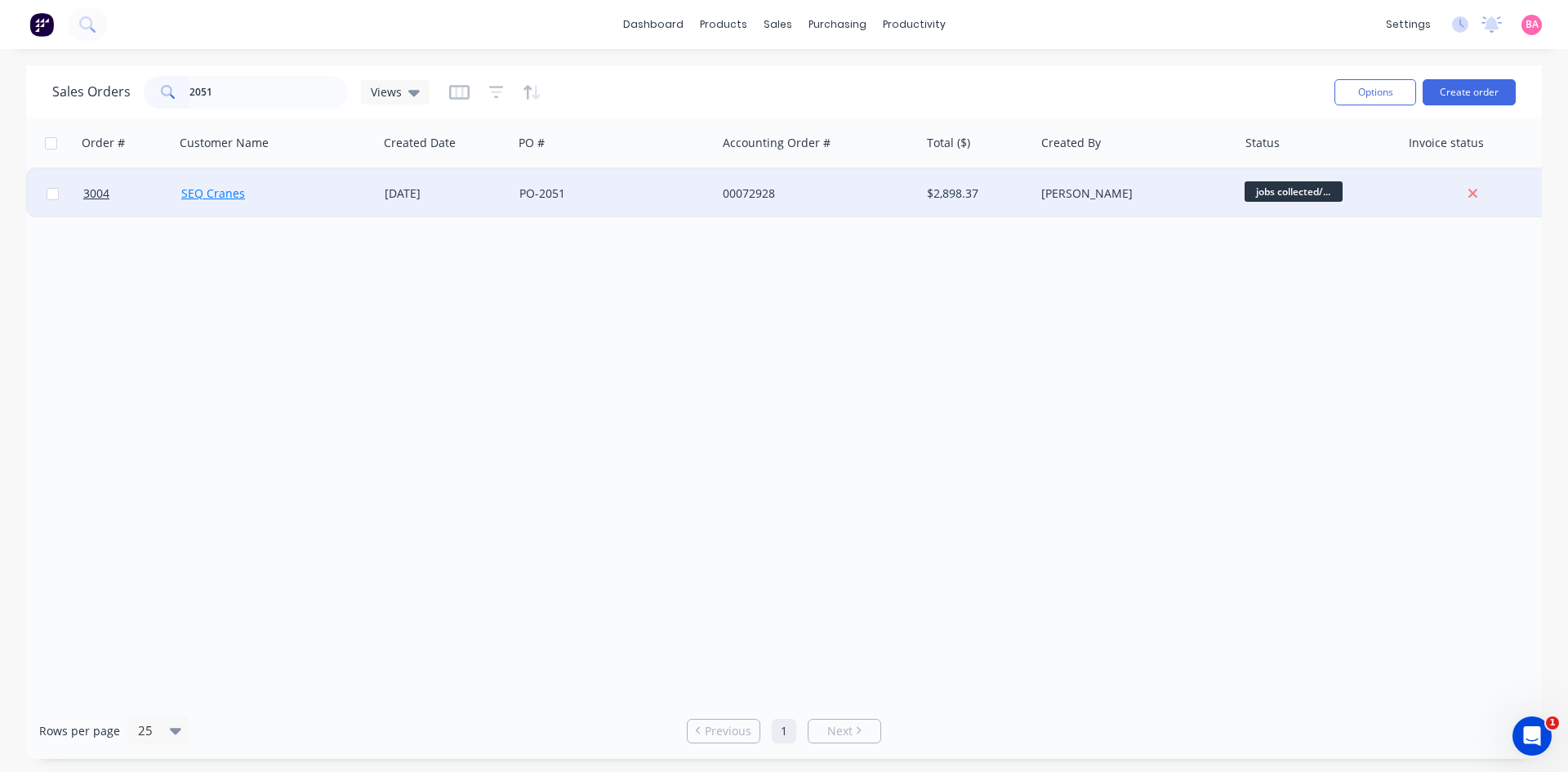
click at [196, 186] on link "SEQ Cranes" at bounding box center [213, 193] width 64 height 15
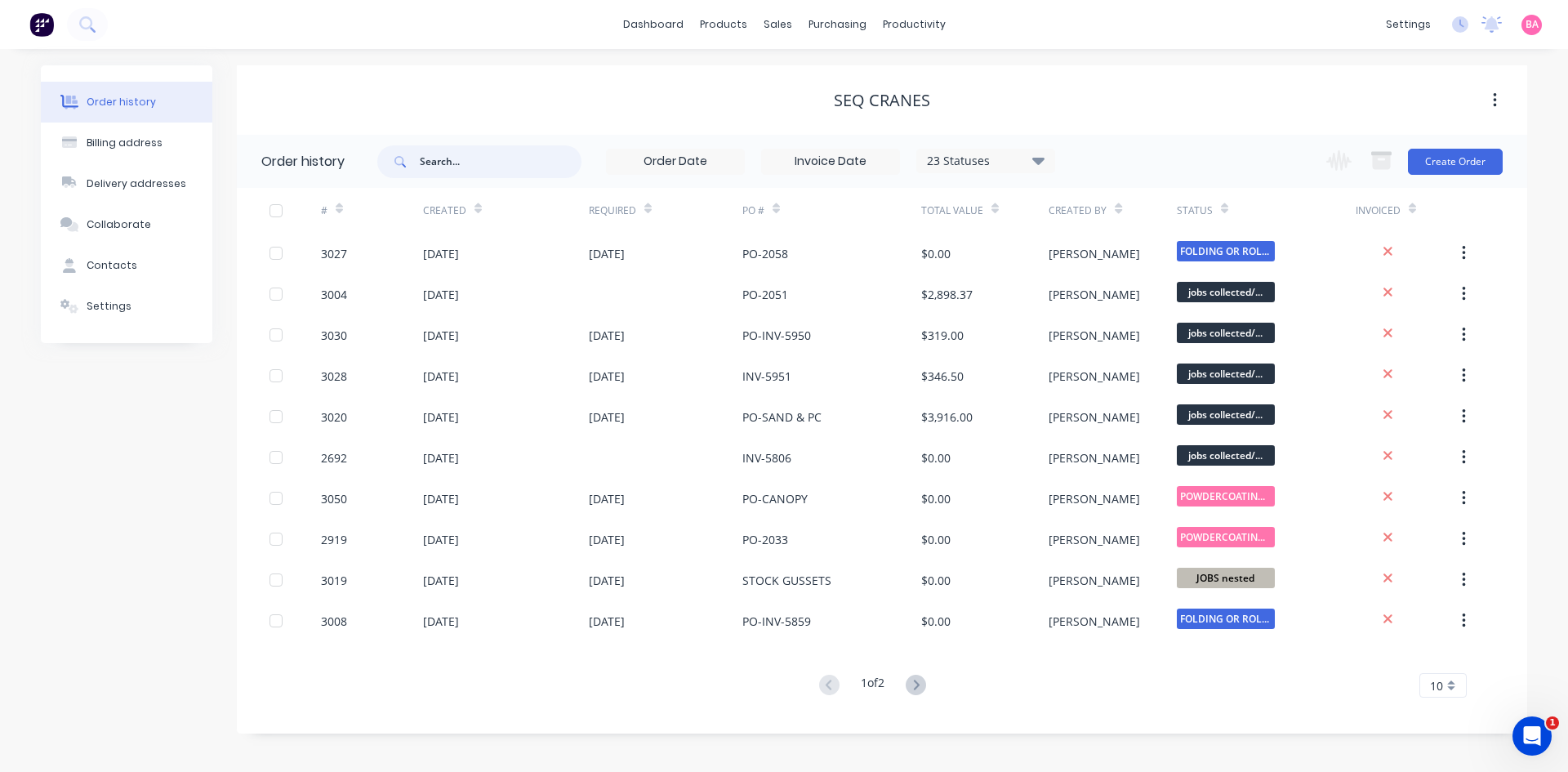
click at [464, 159] on input "text" at bounding box center [500, 162] width 162 height 33
type input "2051"
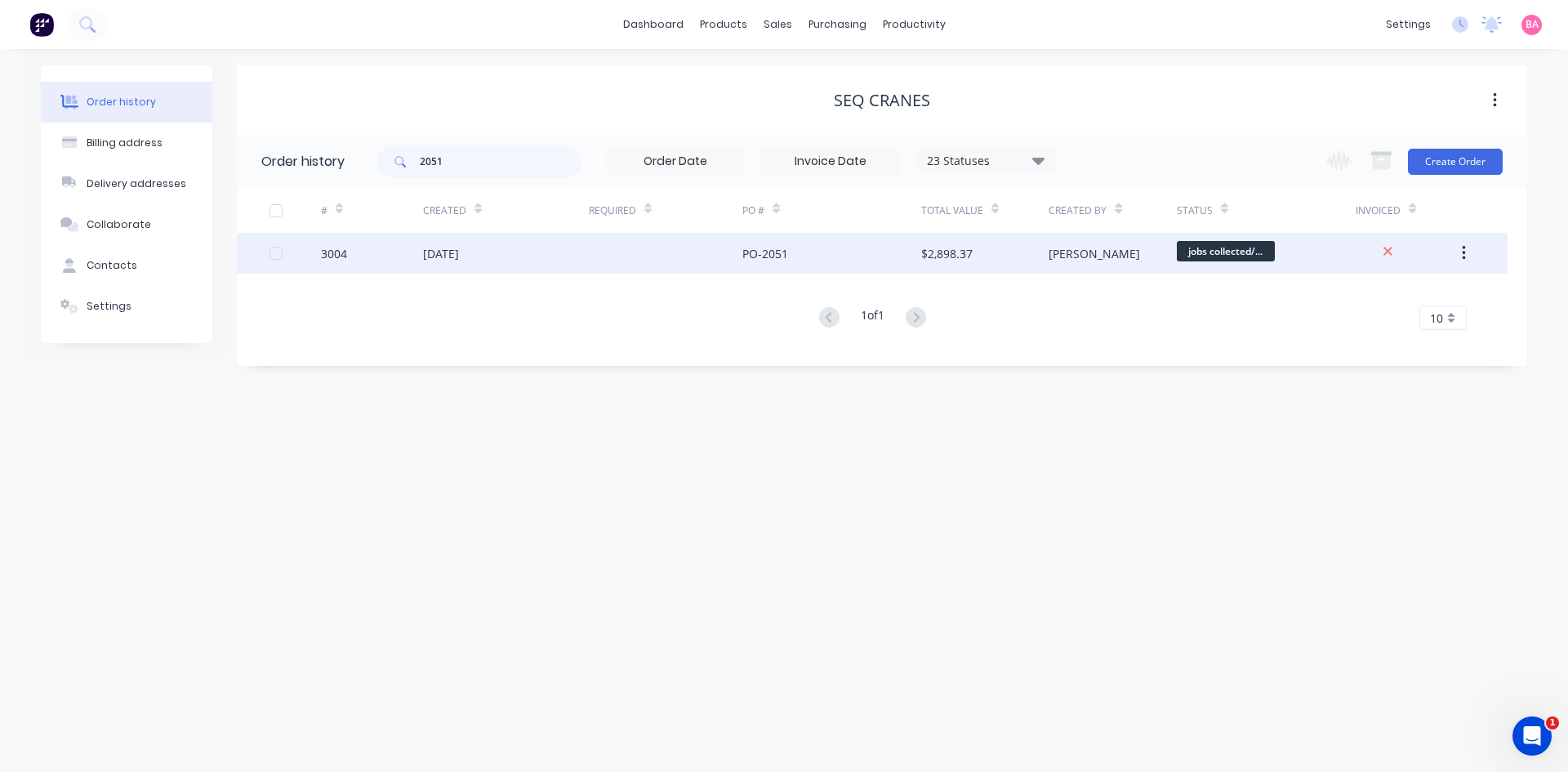
click at [339, 252] on div "3004" at bounding box center [333, 254] width 26 height 17
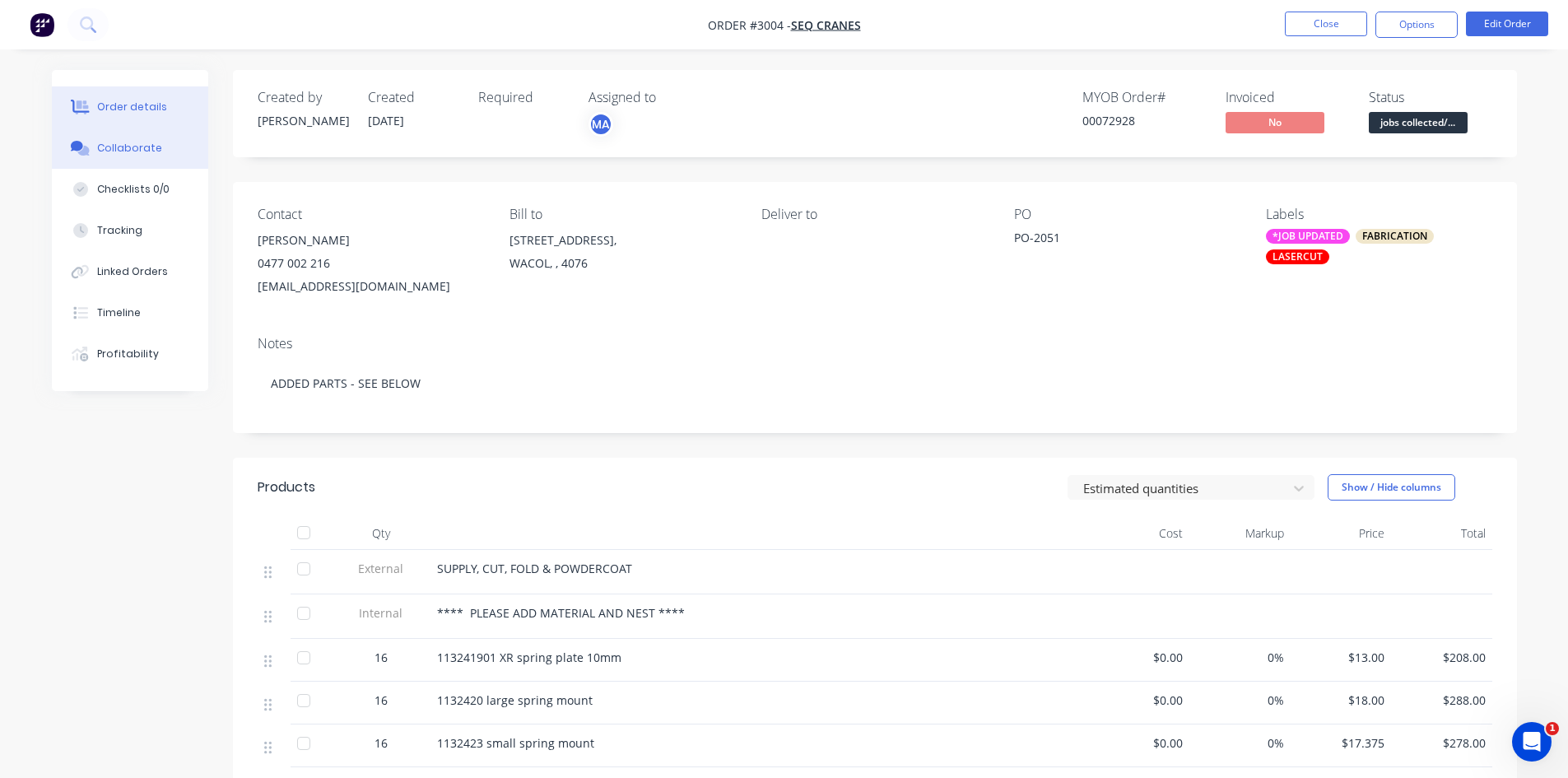
click at [129, 141] on div "Collaborate" at bounding box center [129, 147] width 65 height 15
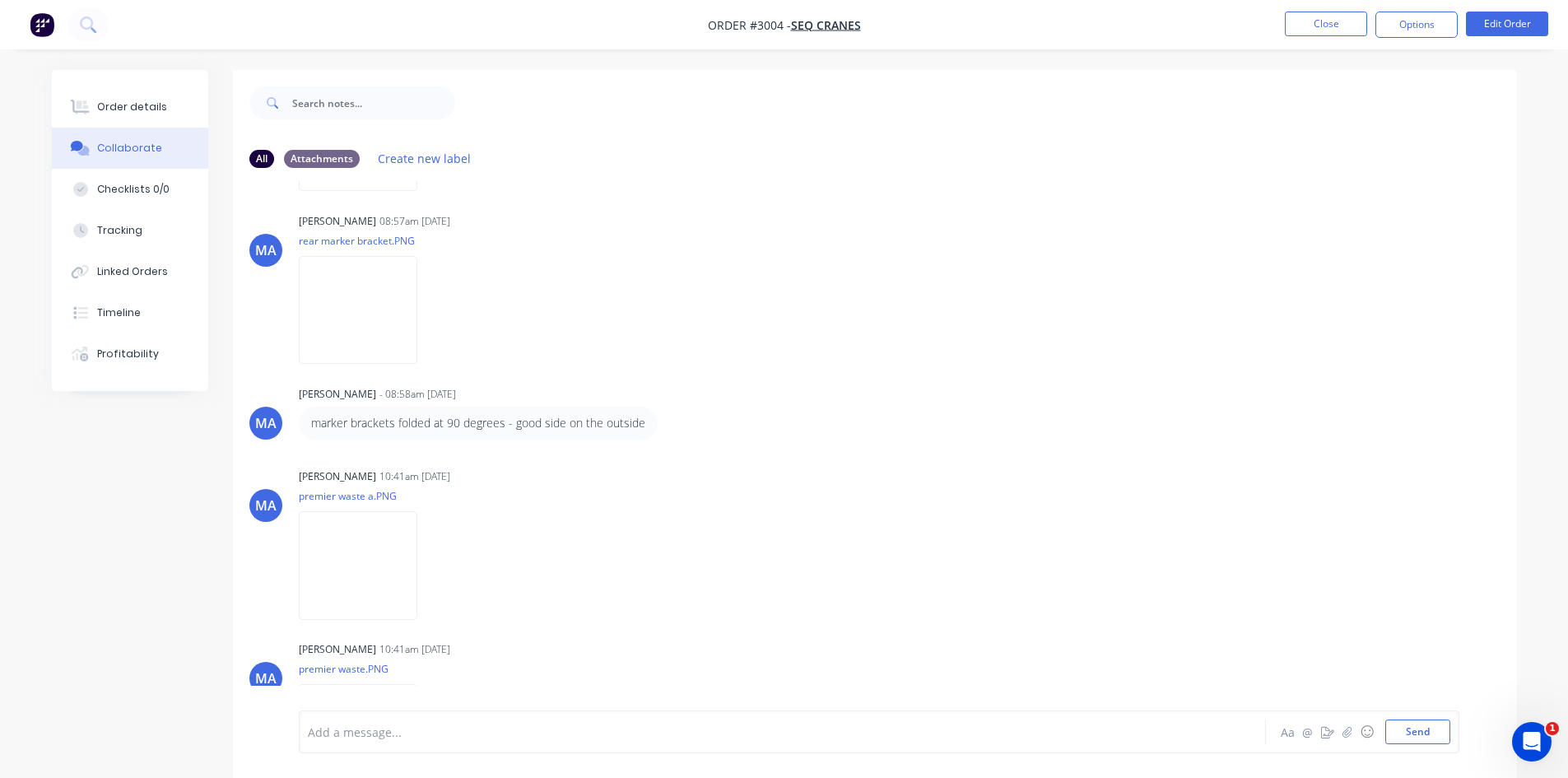
scroll to position [2840, 0]
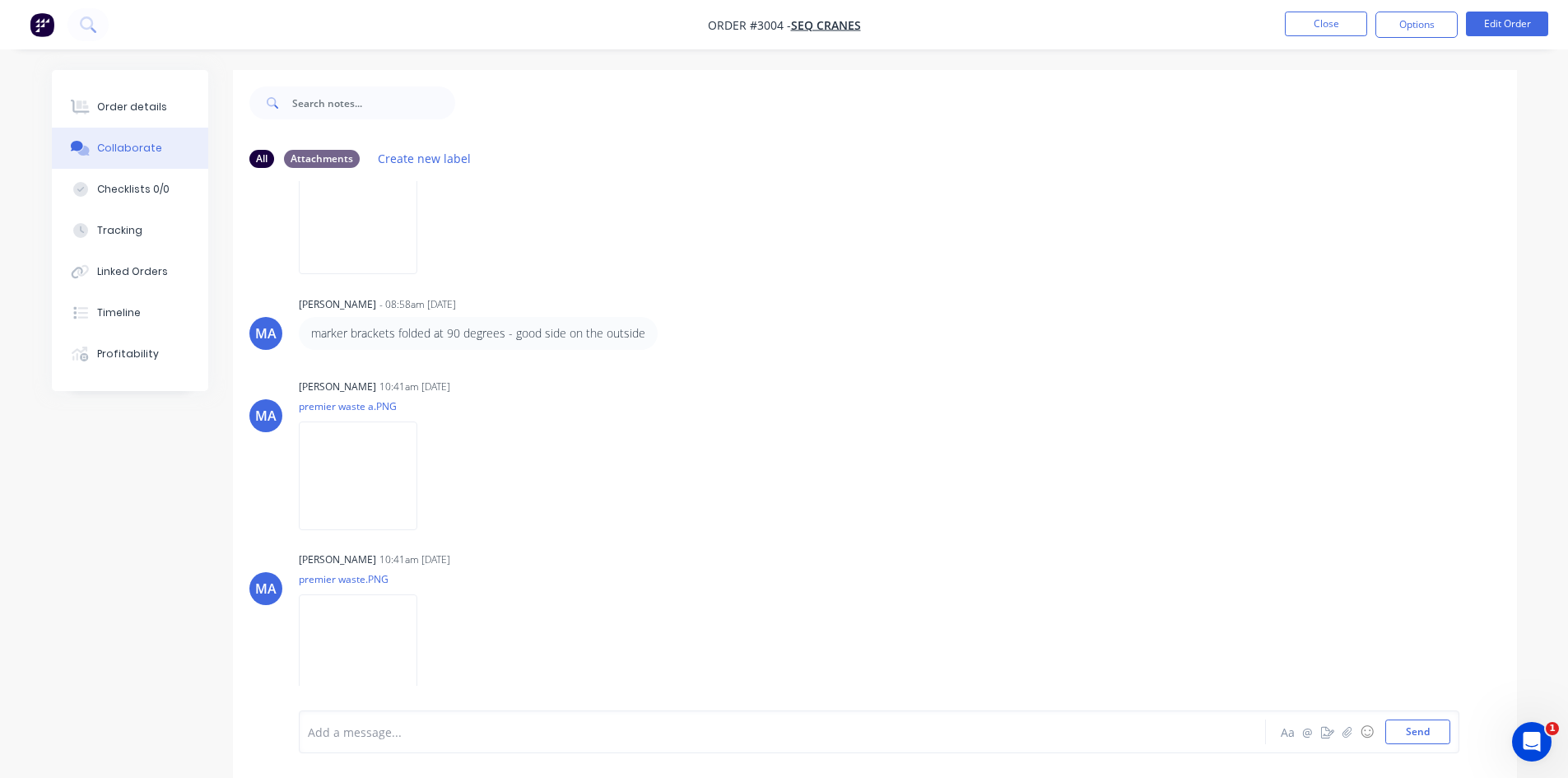
click at [391, 739] on div at bounding box center [736, 732] width 856 height 18
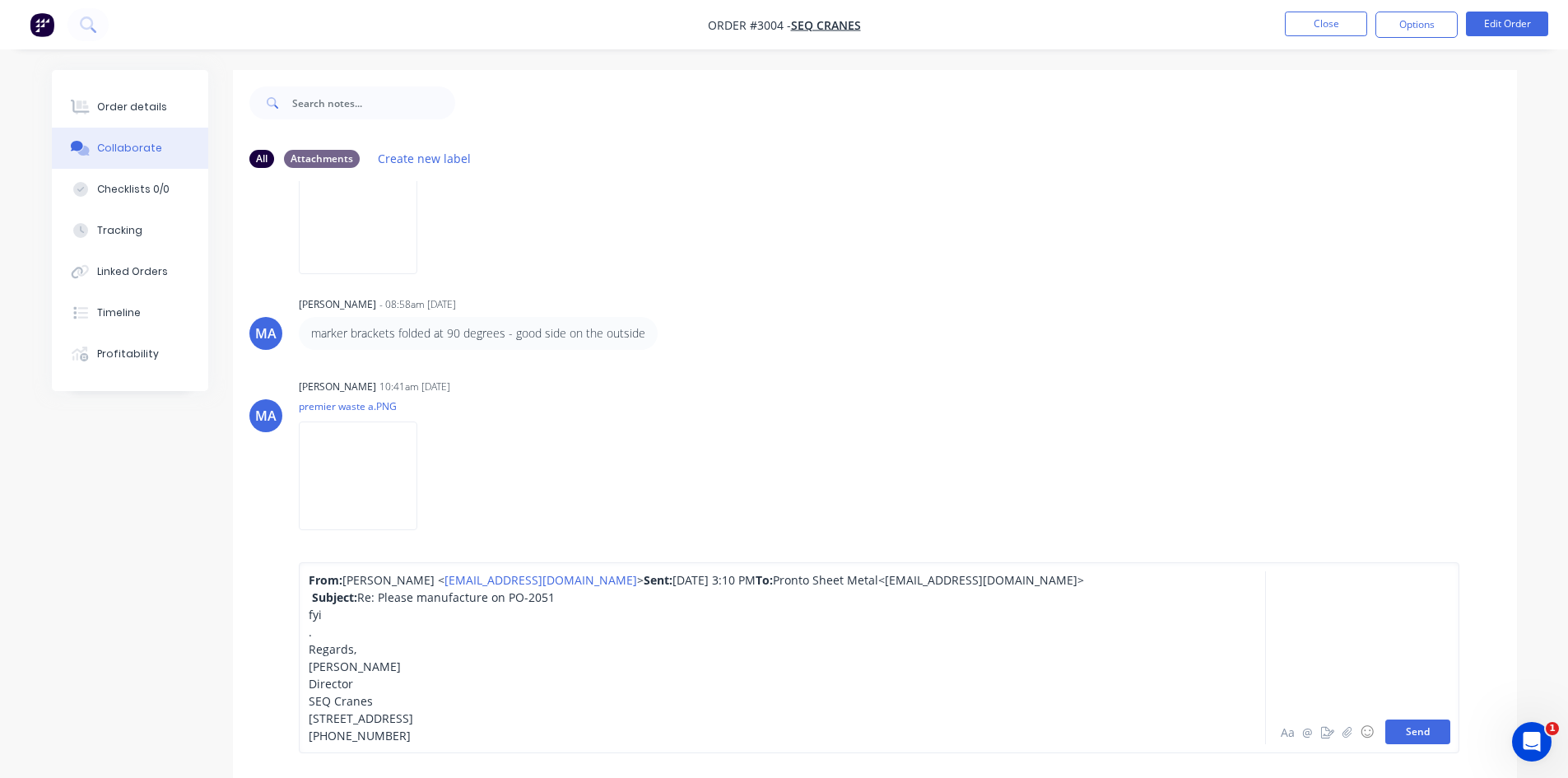
click at [1415, 727] on button "Send" at bounding box center [1418, 731] width 65 height 24
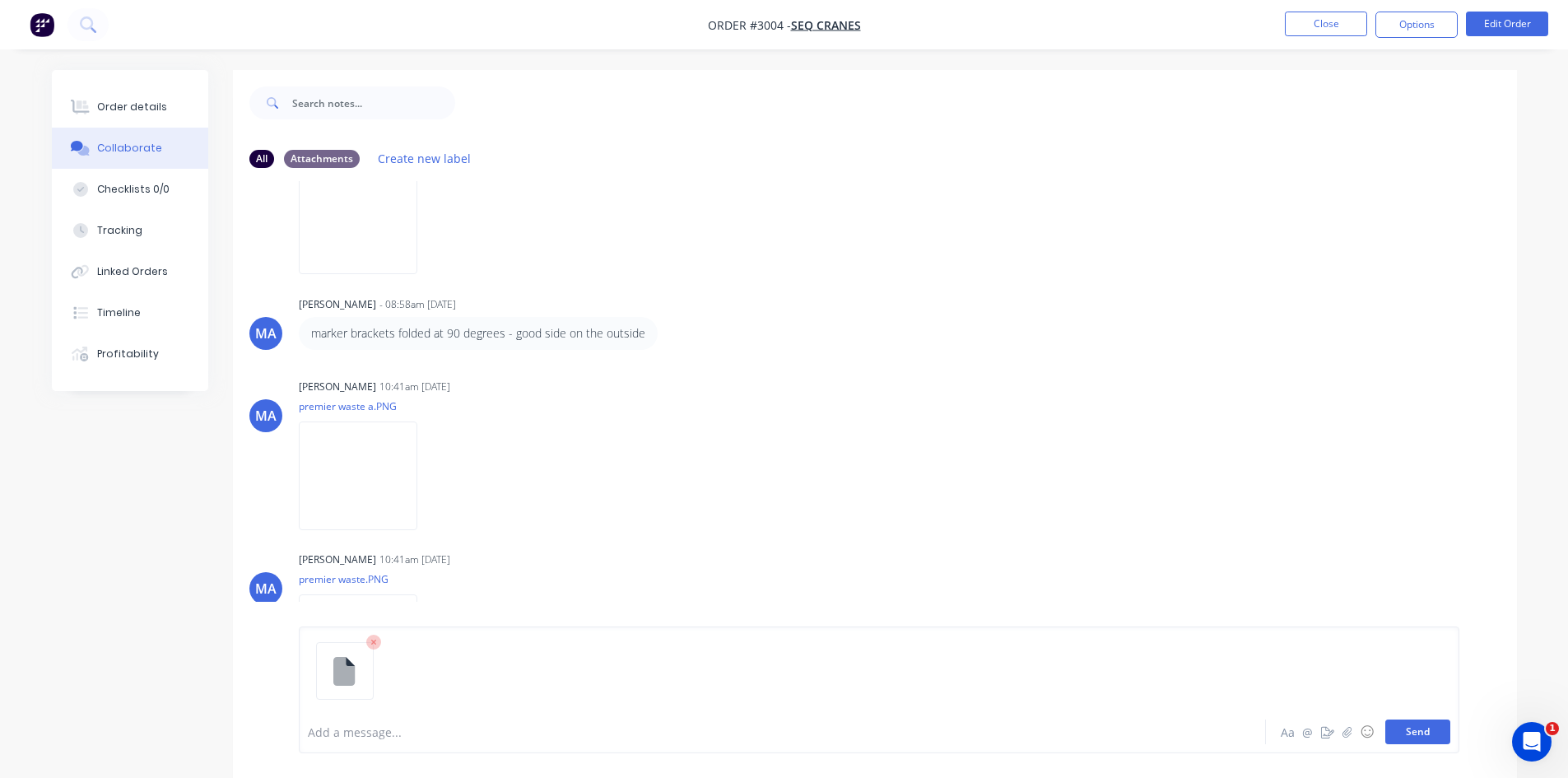
click at [1405, 732] on button "Send" at bounding box center [1418, 731] width 65 height 24
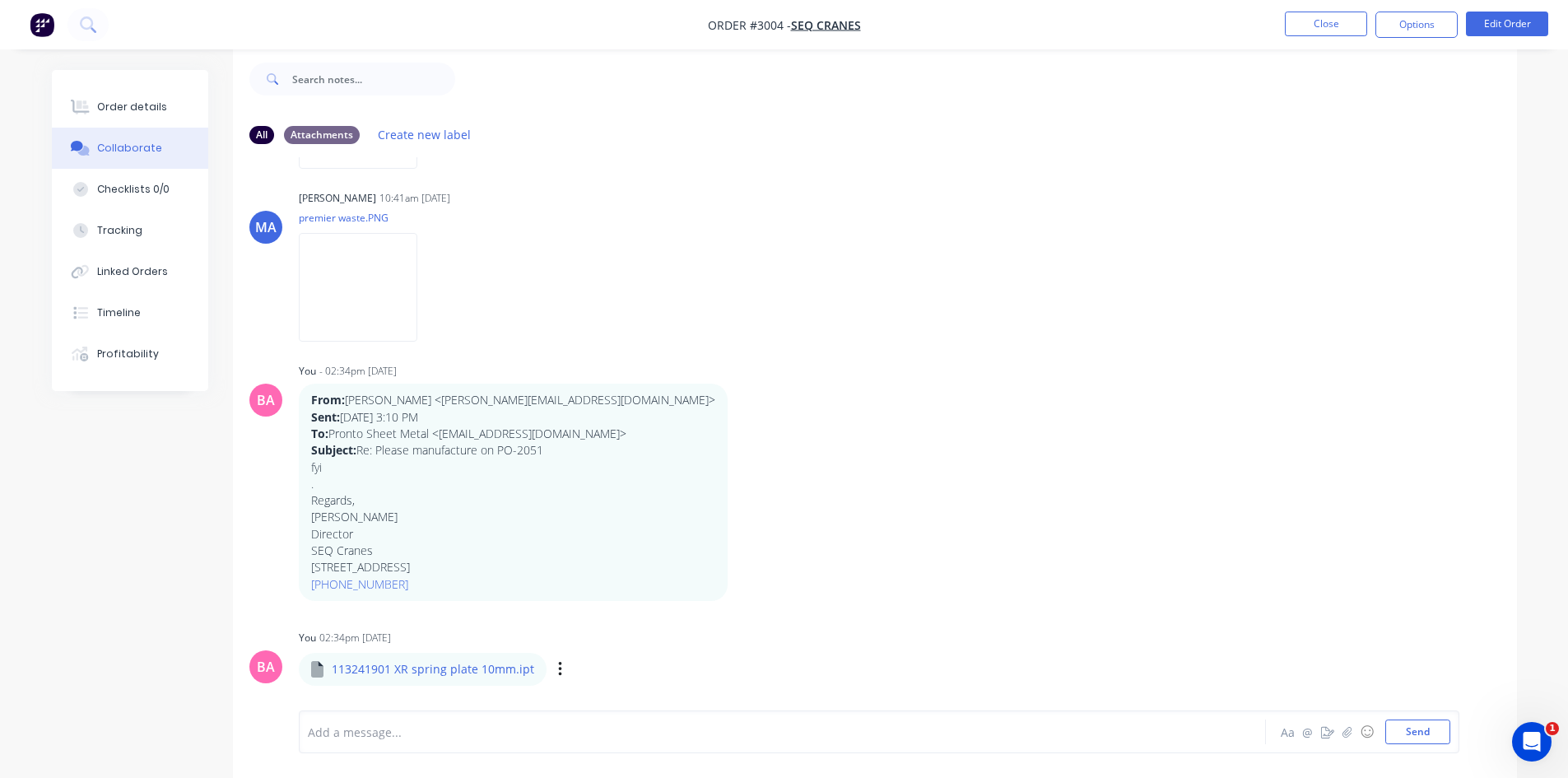
scroll to position [24, 0]
click at [143, 110] on div "Order details" at bounding box center [132, 106] width 70 height 15
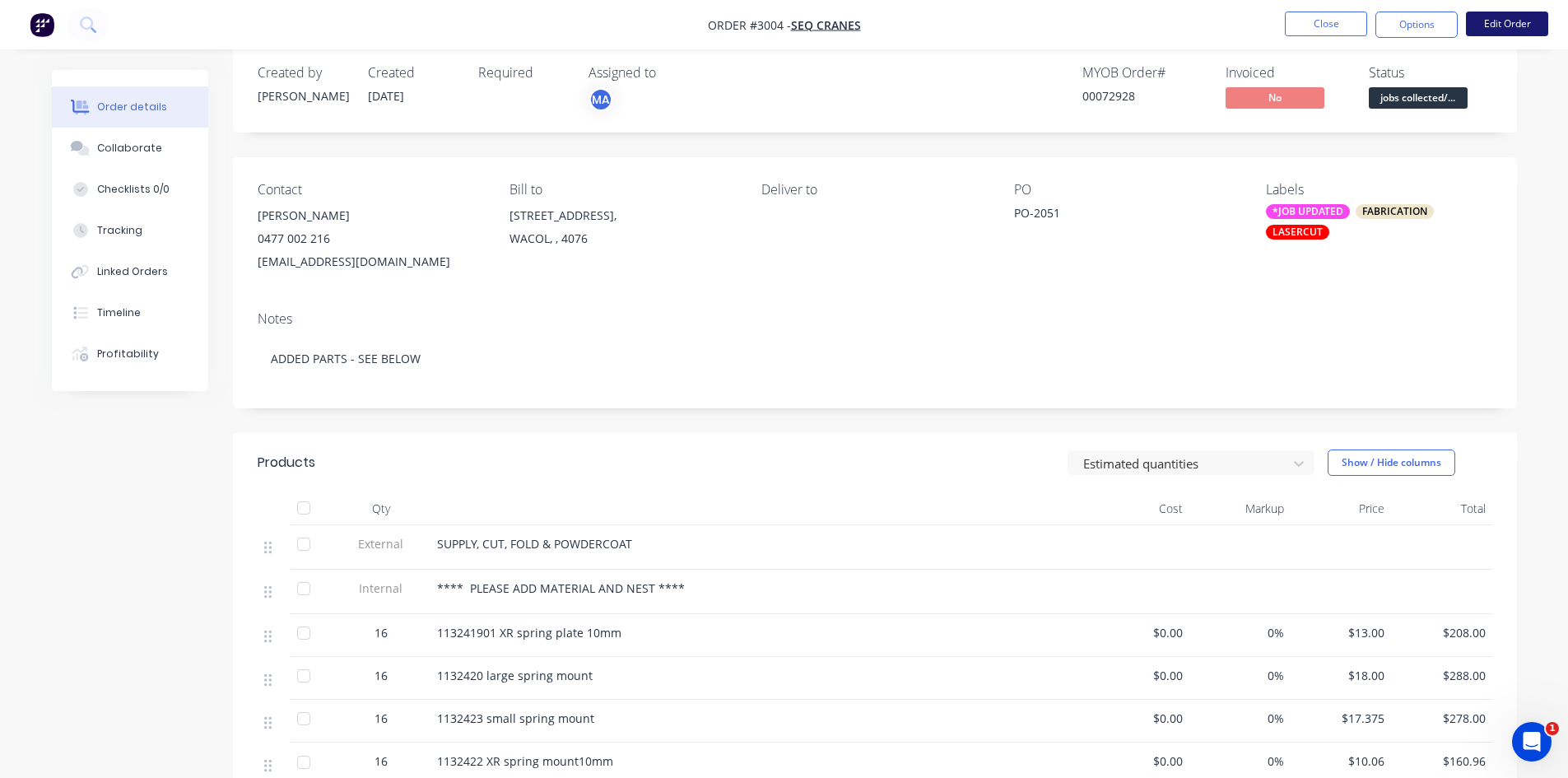
click at [1508, 24] on button "Edit Order" at bounding box center [1507, 23] width 82 height 24
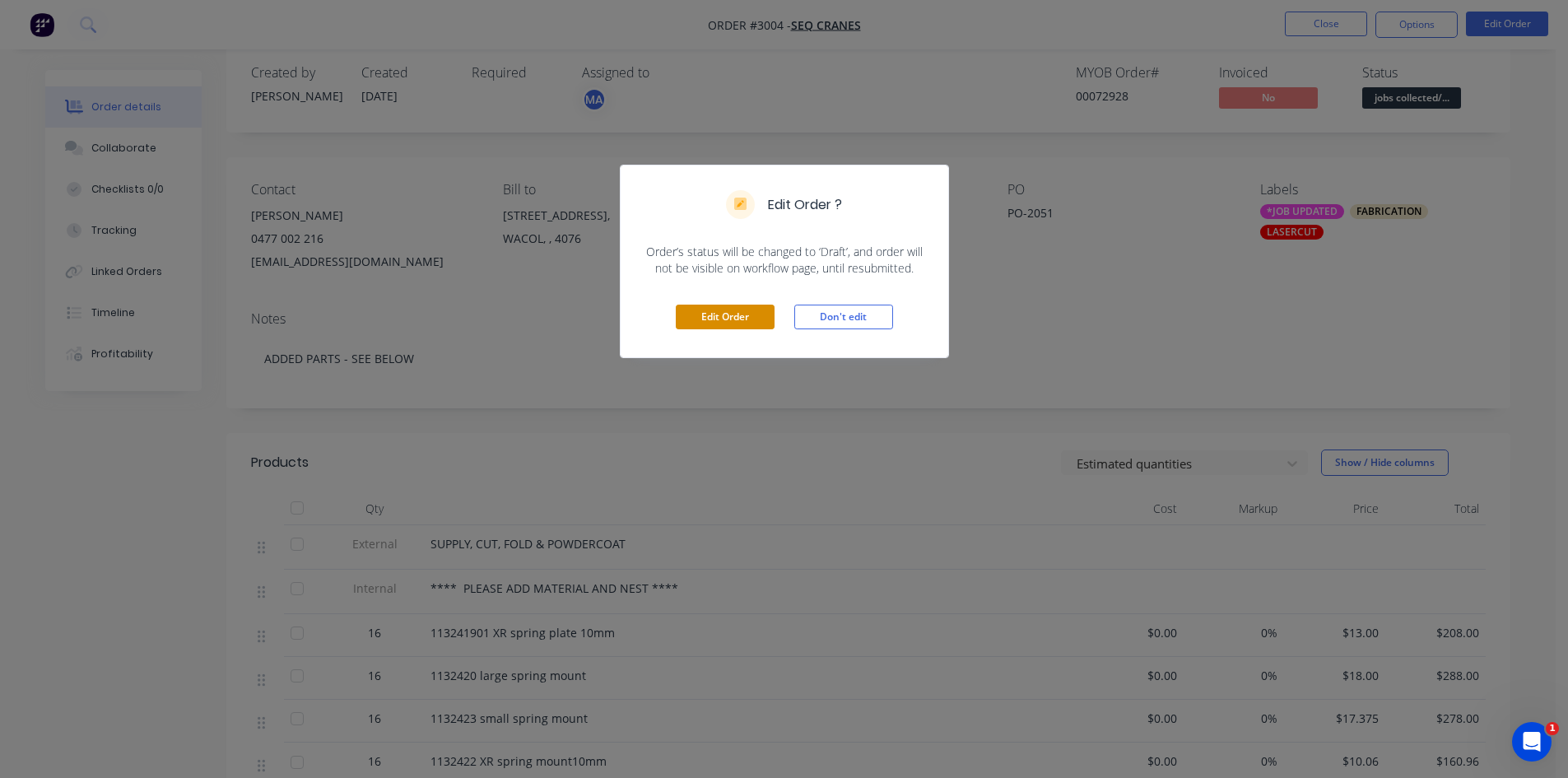
click at [722, 315] on button "Edit Order" at bounding box center [724, 316] width 99 height 24
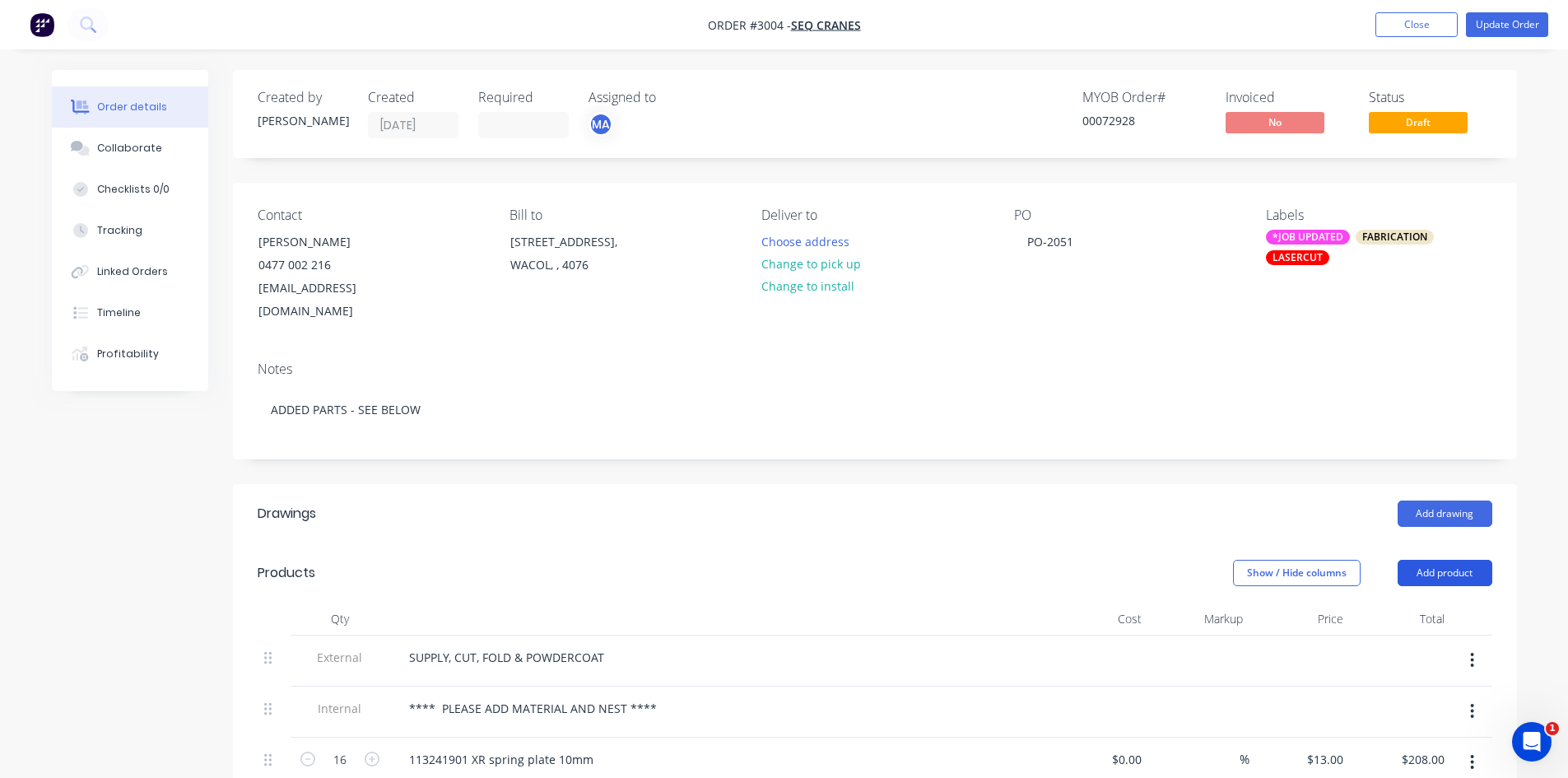
click at [1464, 559] on button "Add product" at bounding box center [1445, 572] width 95 height 26
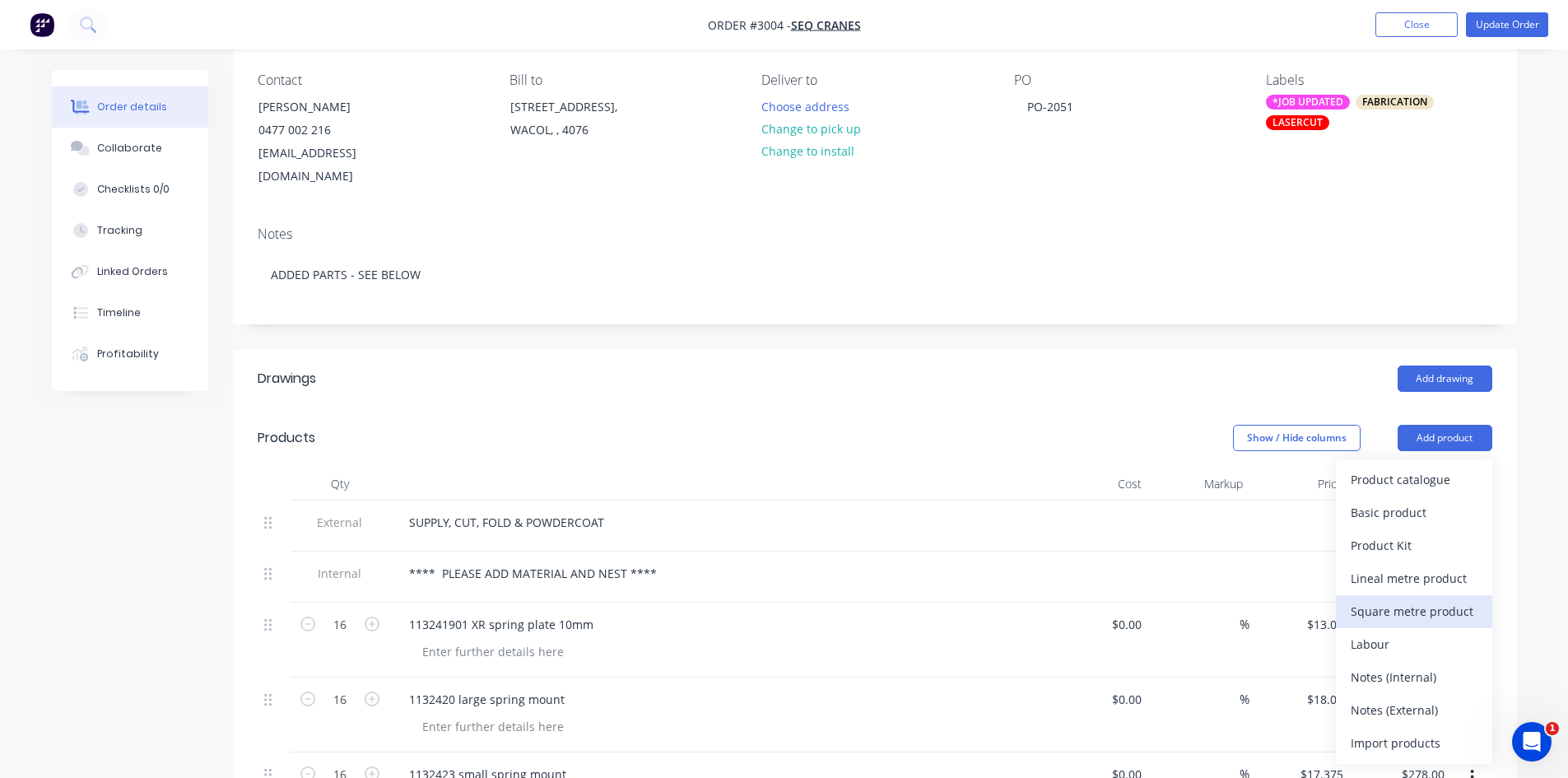
scroll to position [138, 0]
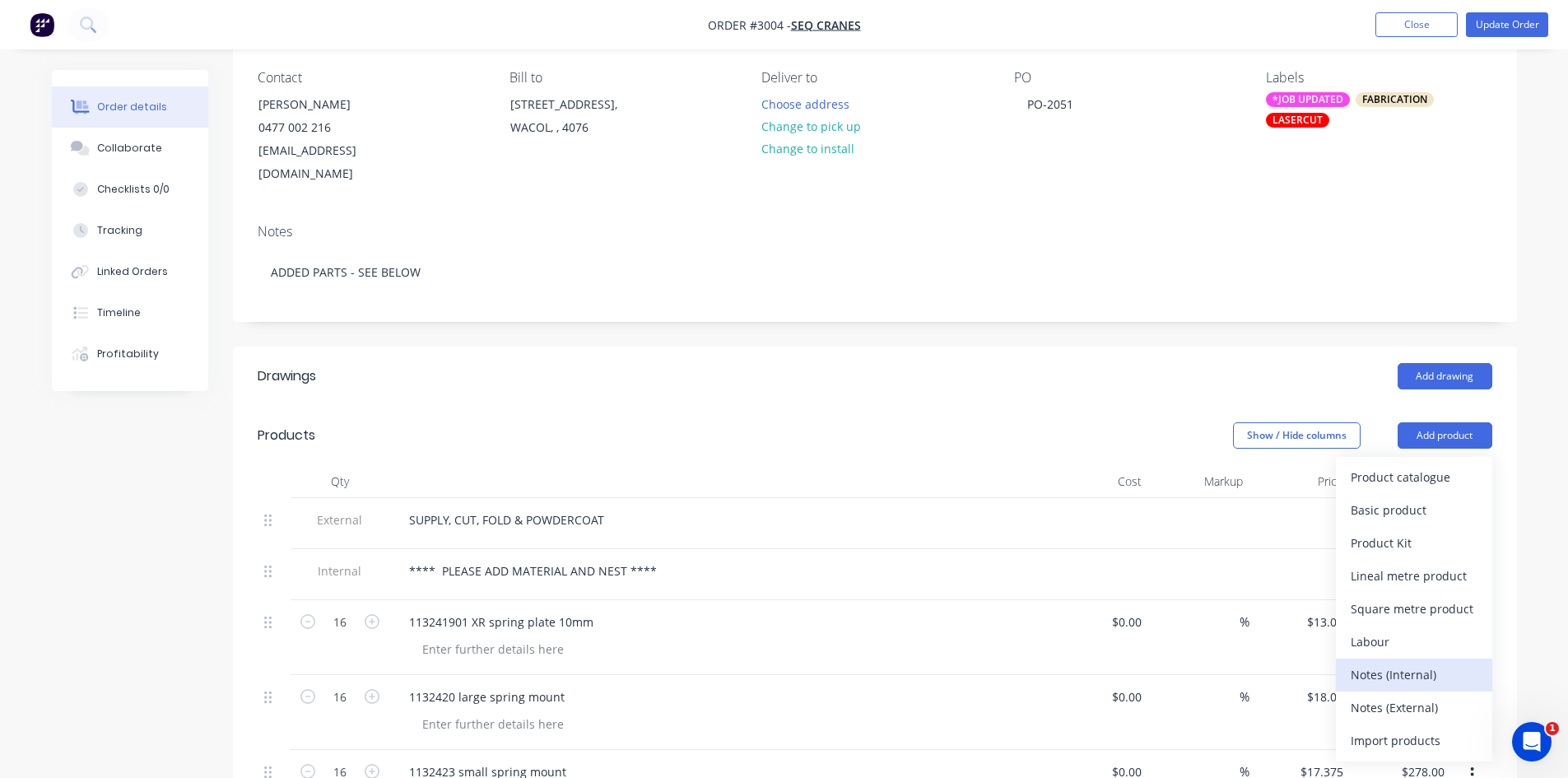
click at [1393, 663] on div "Notes (Internal)" at bounding box center [1415, 675] width 127 height 23
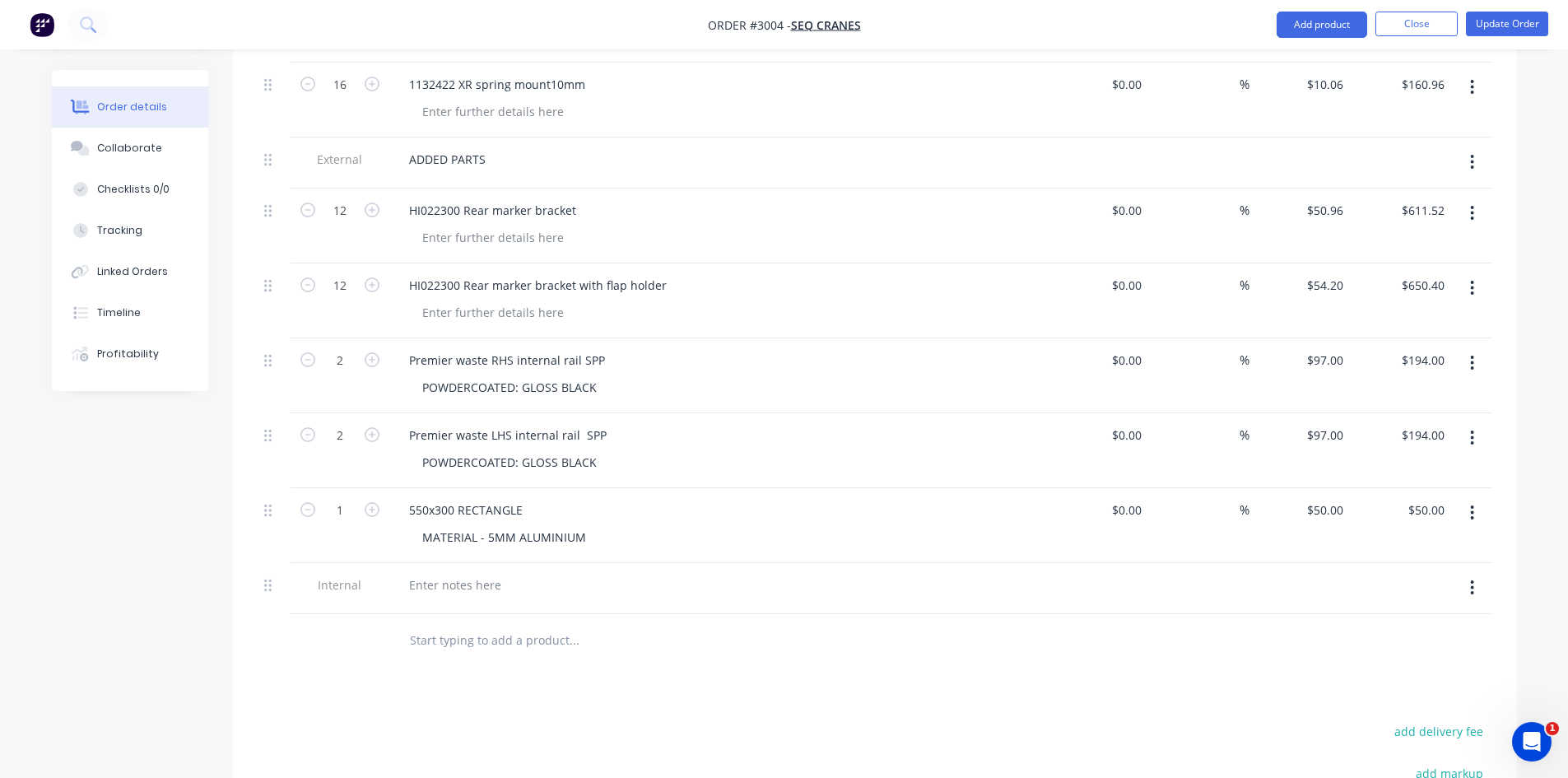
scroll to position [906, 0]
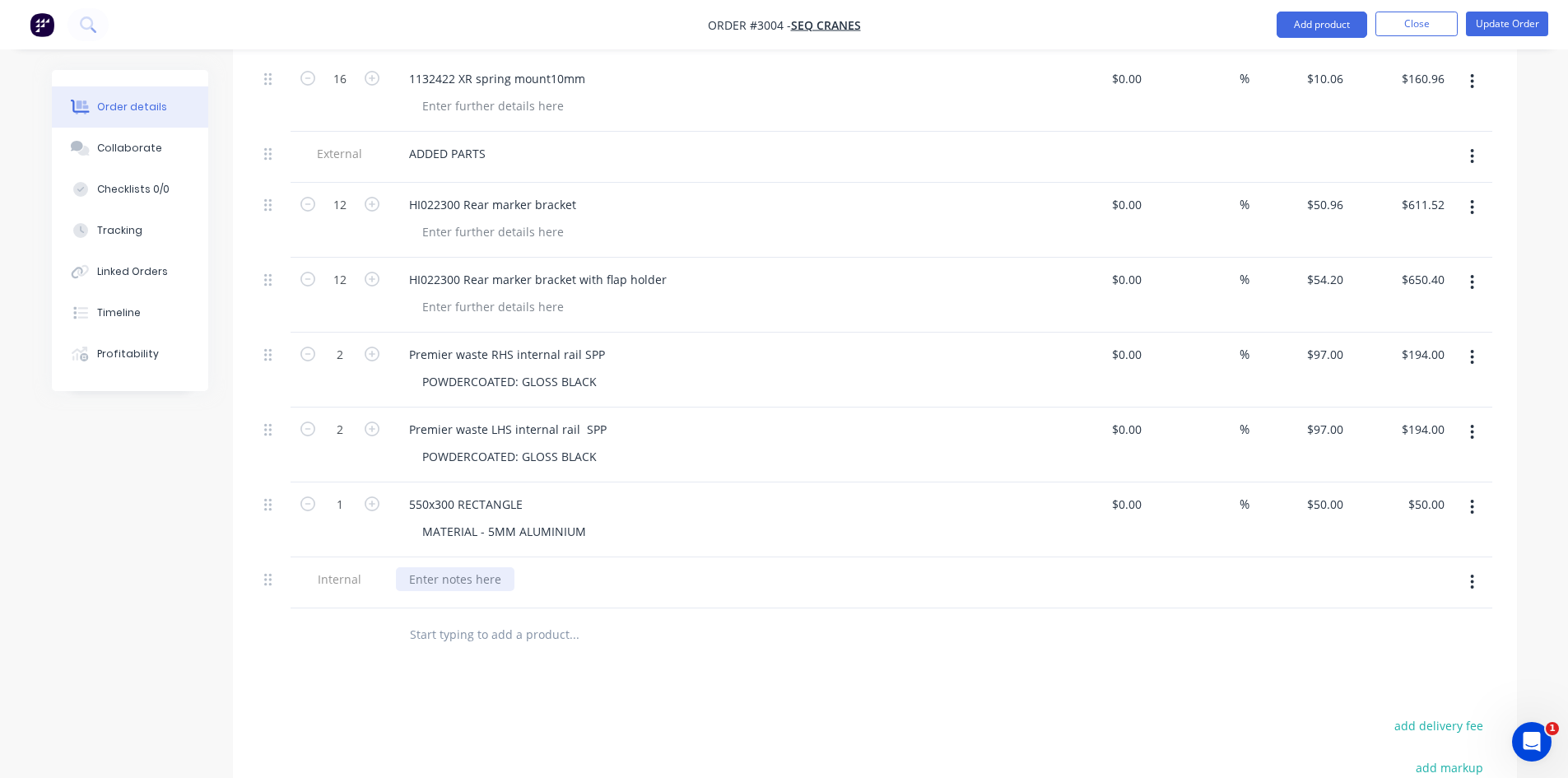
click at [437, 567] on div at bounding box center [455, 579] width 118 height 23
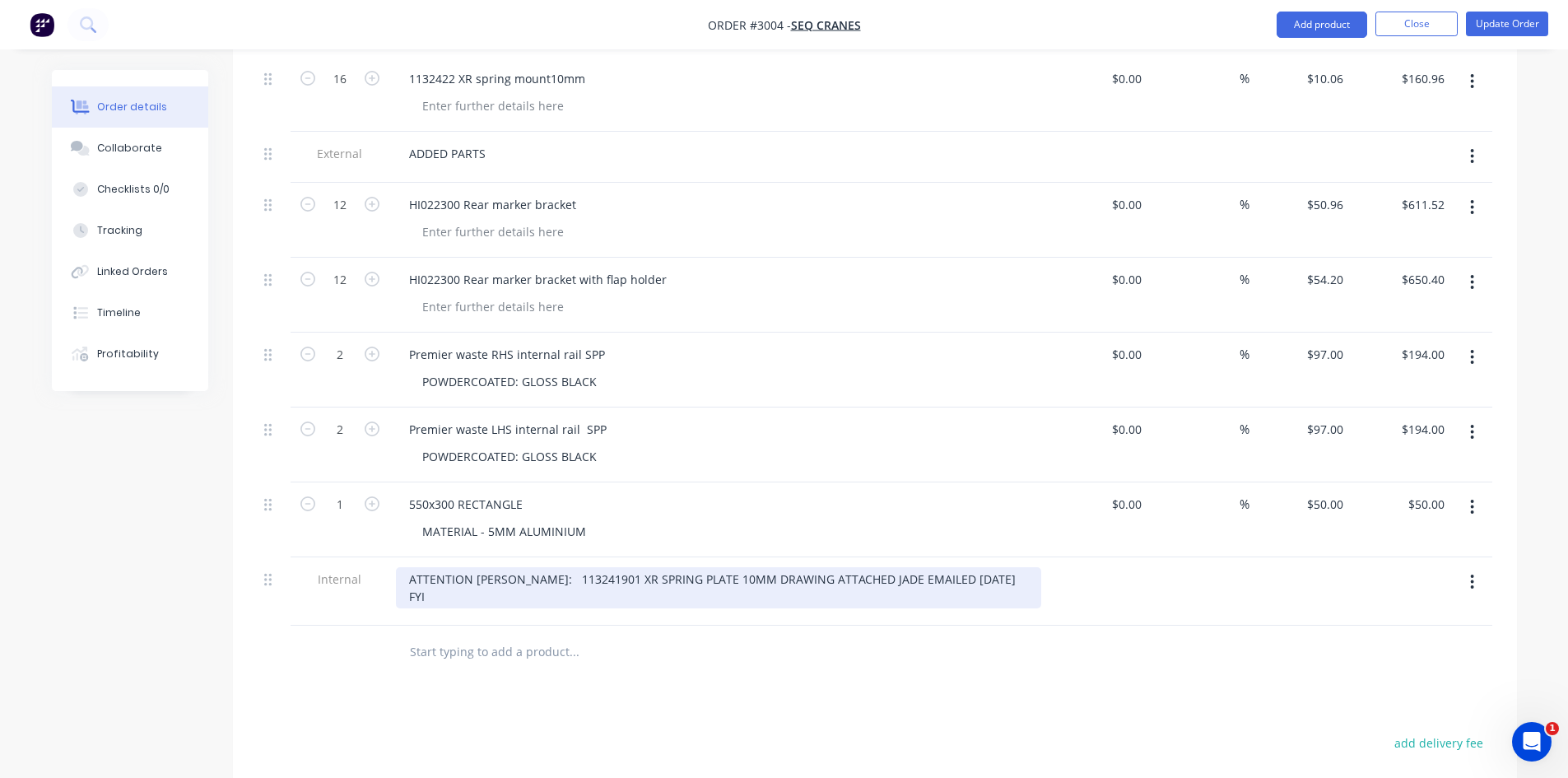
click at [409, 567] on div "ATTENTION [PERSON_NAME]: 113241901 XR SPRING PLATE 10MM DRAWING ATTACHED JADE E…" at bounding box center [719, 588] width 645 height 41
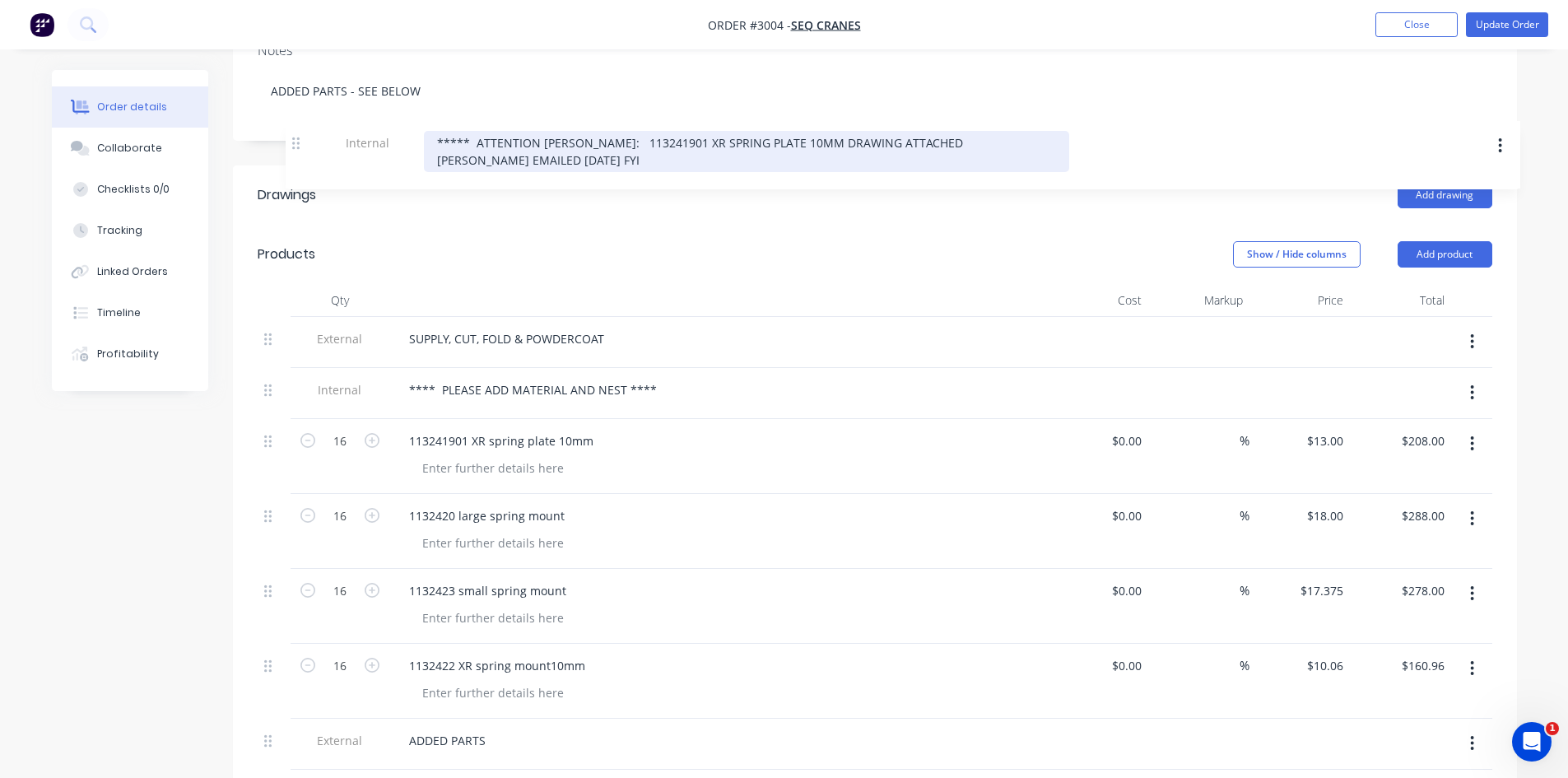
scroll to position [312, 0]
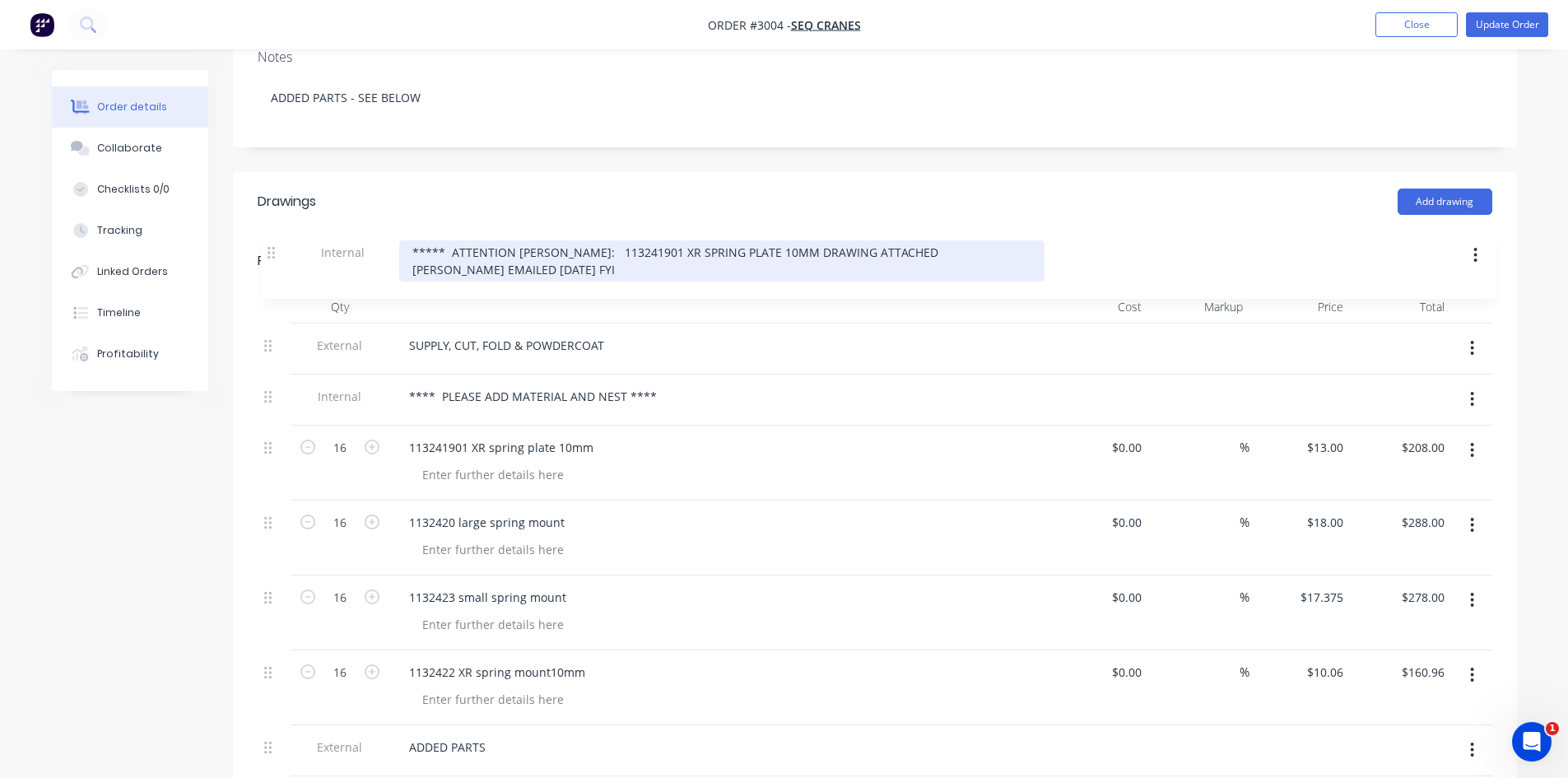
drag, startPoint x: 271, startPoint y: 556, endPoint x: 279, endPoint y: 246, distance: 310.1
click at [279, 246] on div "Products Show / Hide columns Add product Qty Cost Markup Price Total External S…" at bounding box center [875, 752] width 1284 height 1042
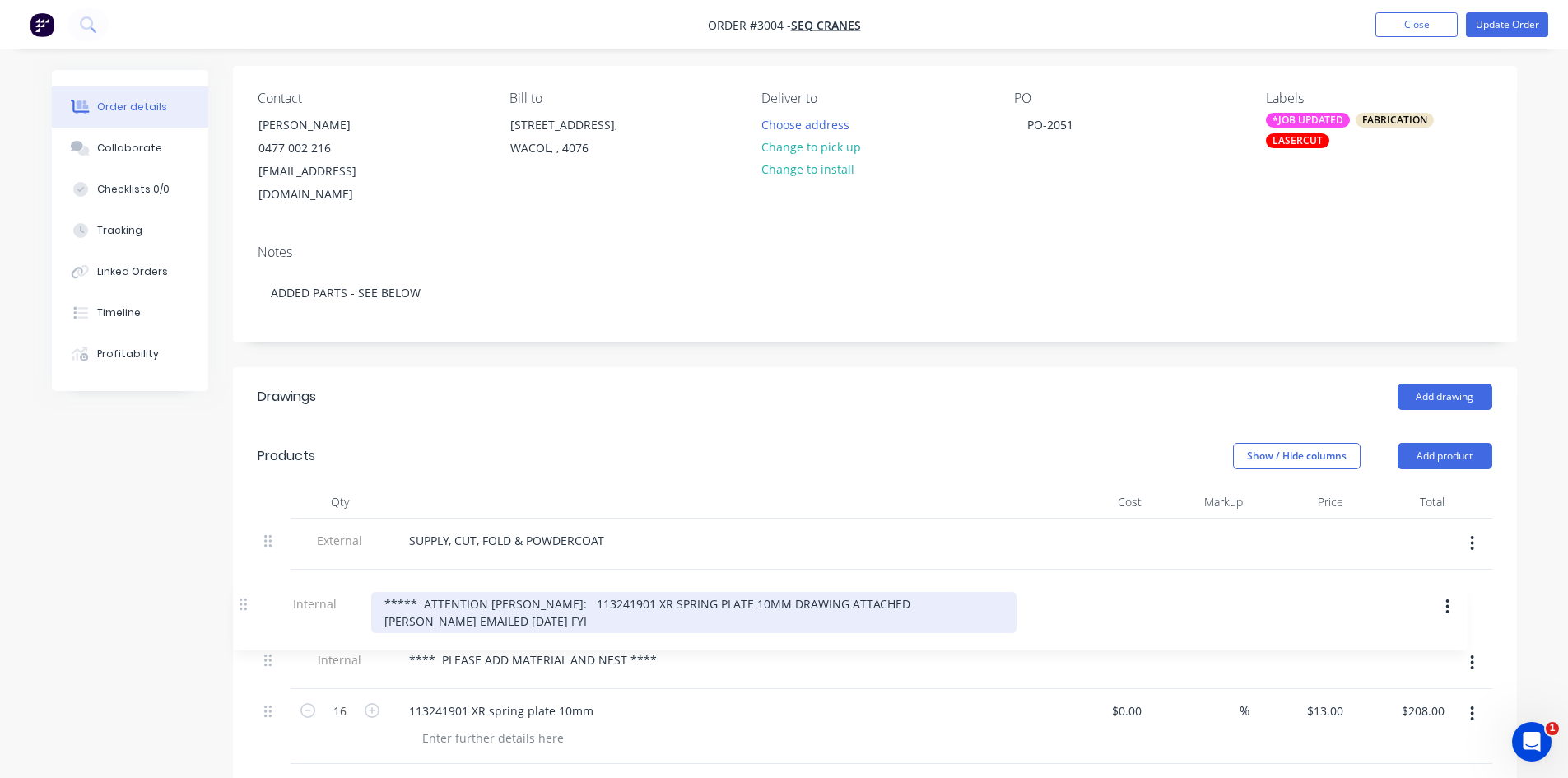
scroll to position [141, 0]
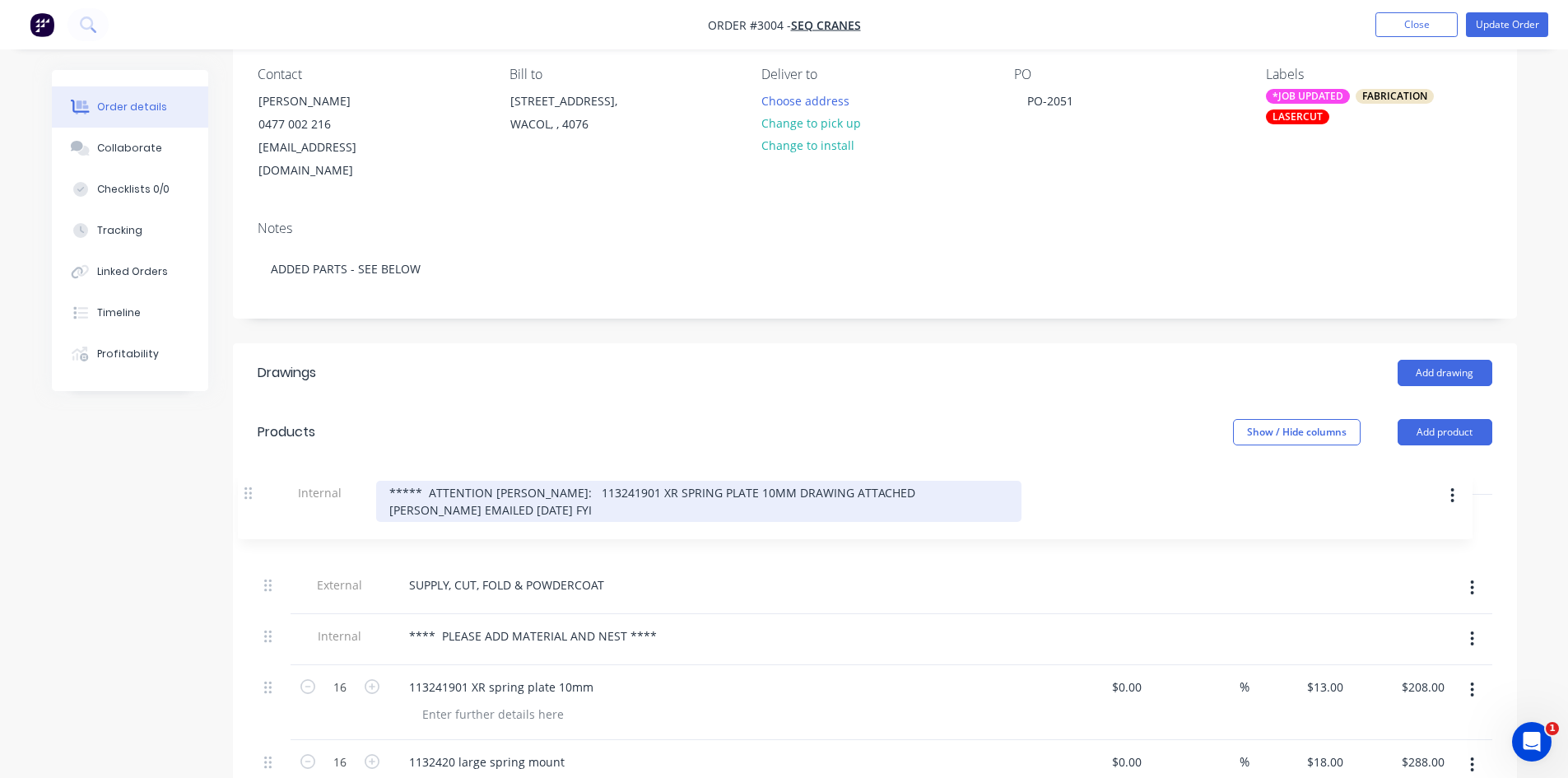
drag, startPoint x: 274, startPoint y: 606, endPoint x: 257, endPoint y: 491, distance: 116.2
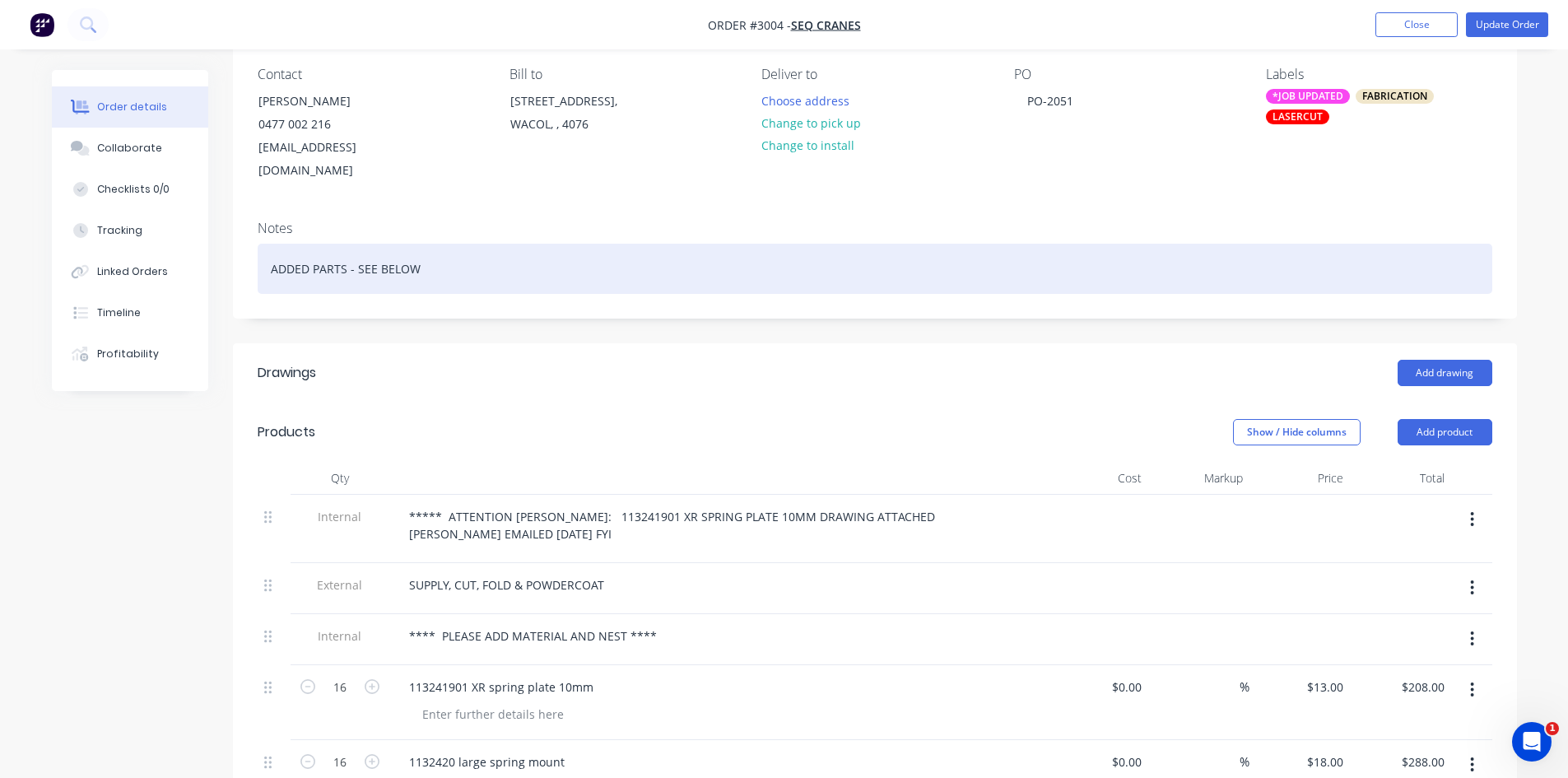
click at [433, 244] on div "ADDED PARTS - SEE BELOW" at bounding box center [875, 268] width 1235 height 50
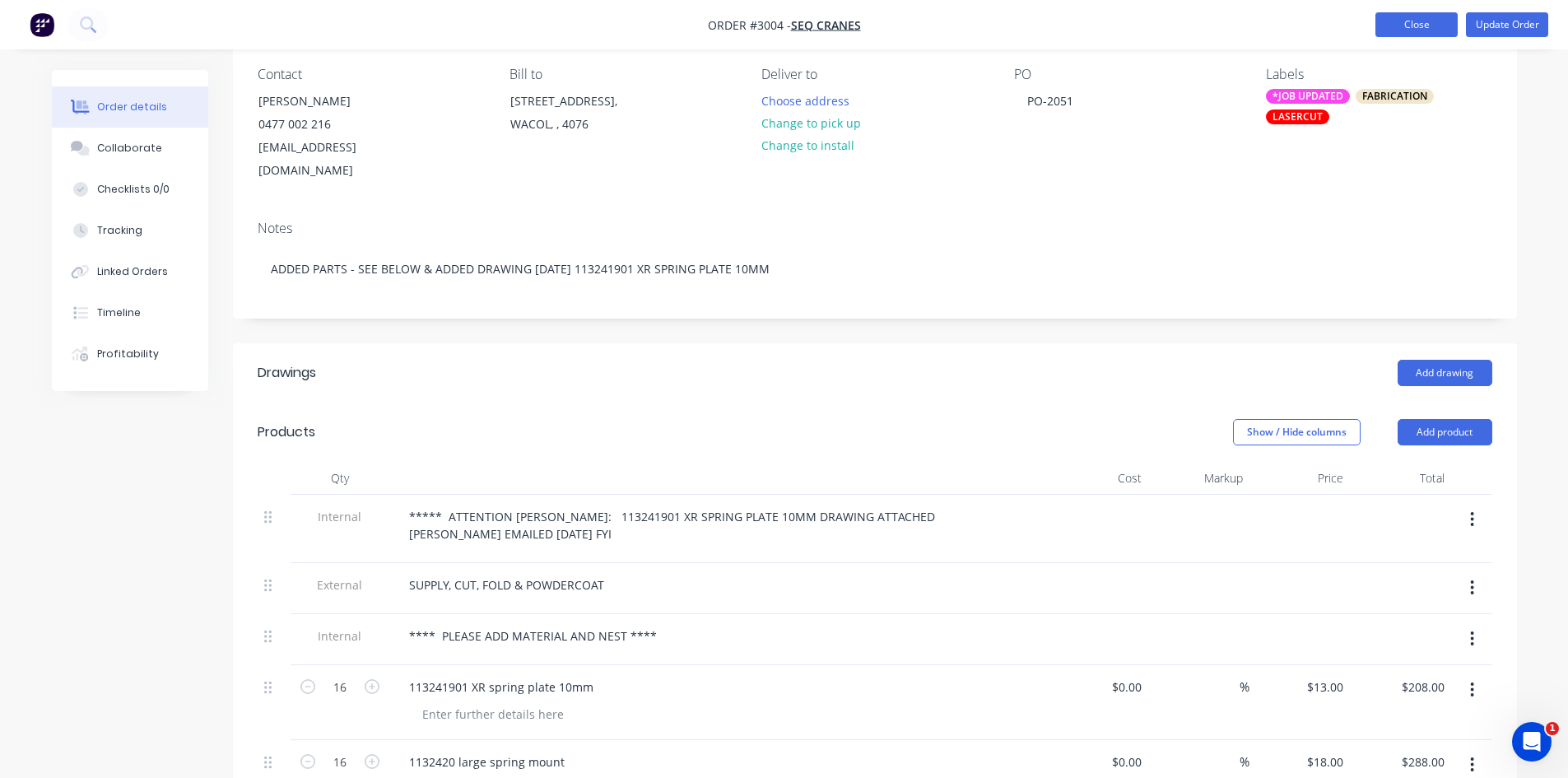
click at [1439, 19] on button "Close" at bounding box center [1417, 24] width 82 height 24
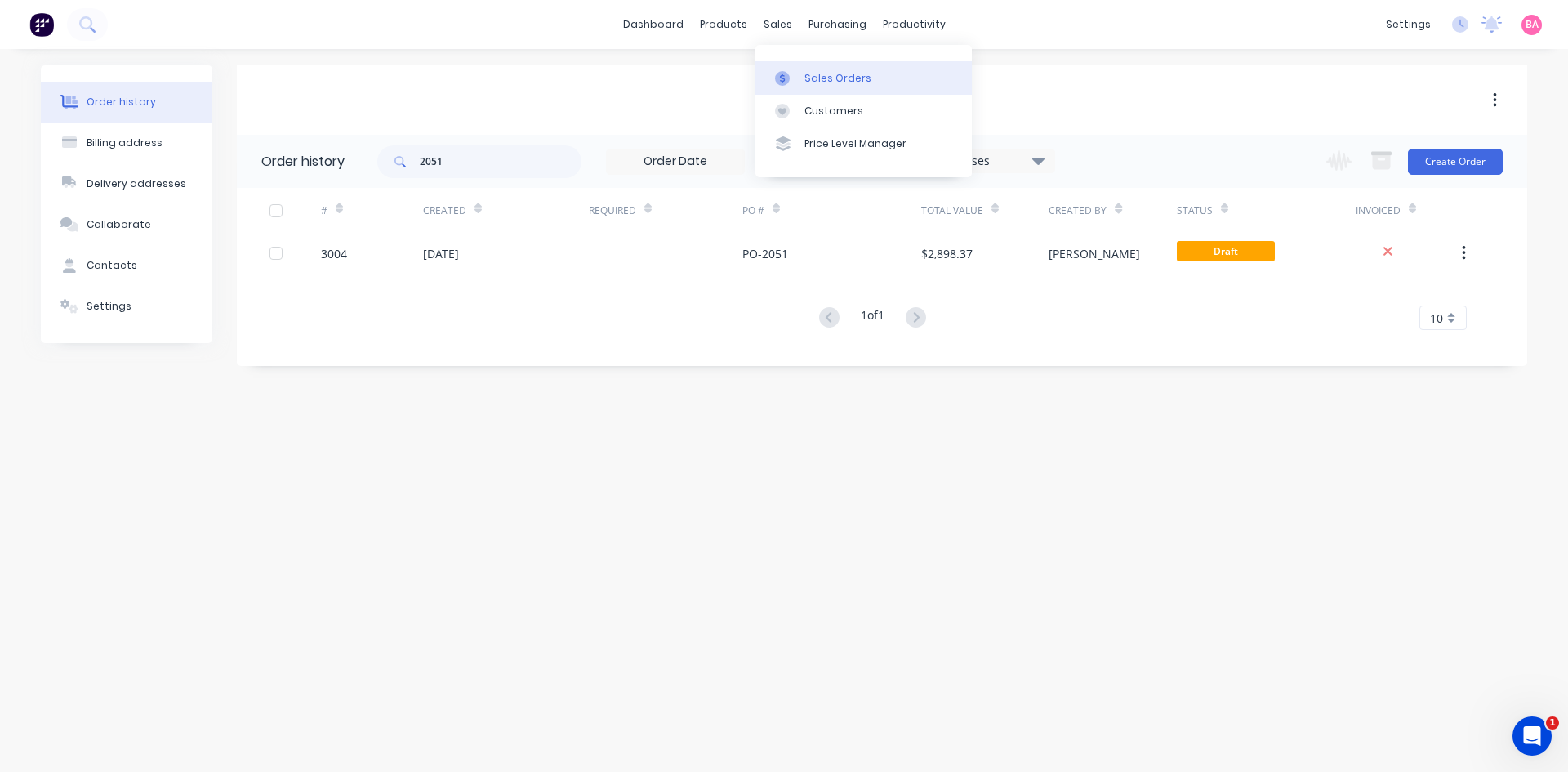
click at [827, 80] on div "Sales Orders" at bounding box center [838, 77] width 67 height 15
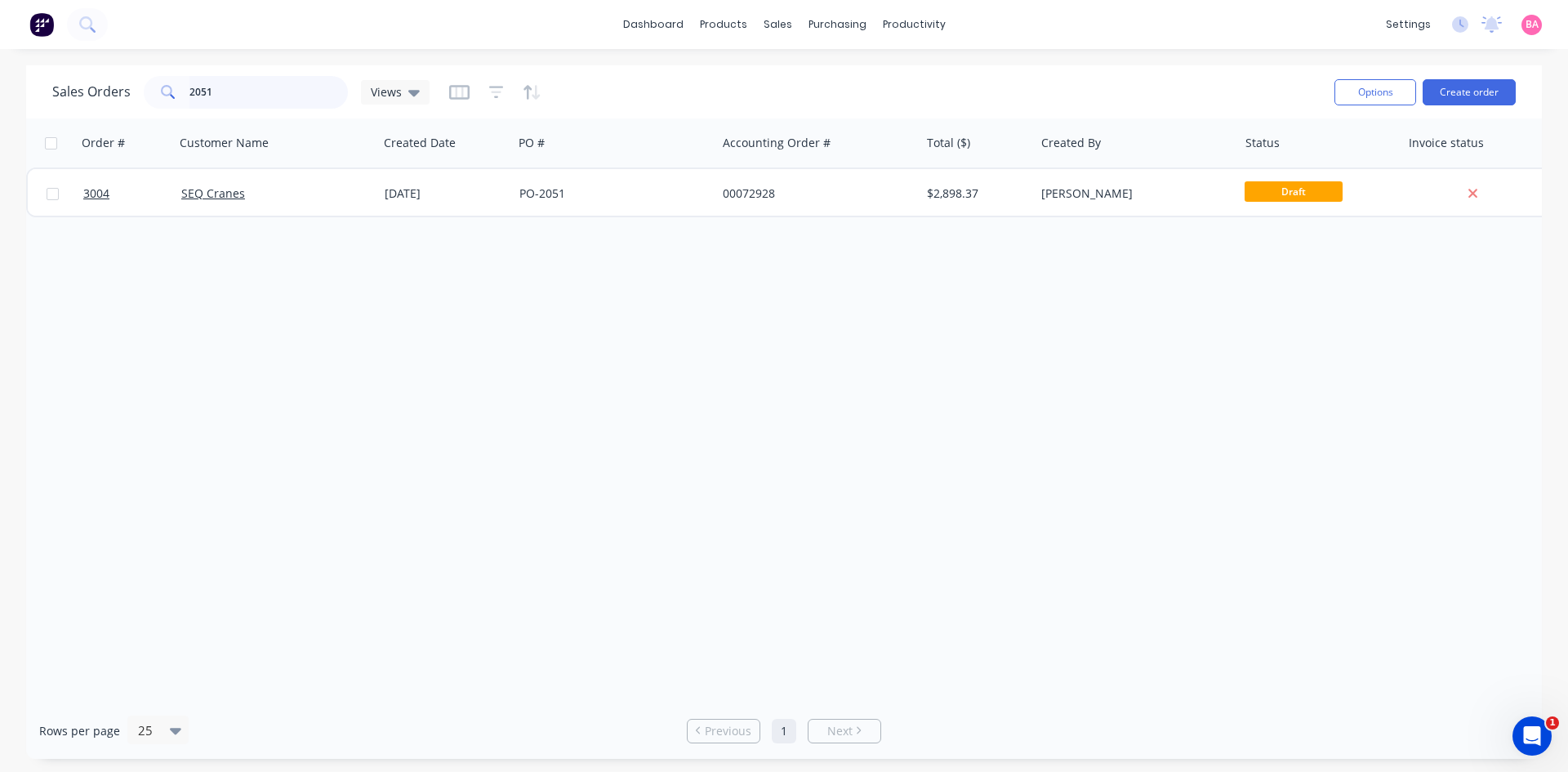
drag, startPoint x: 190, startPoint y: 92, endPoint x: 46, endPoint y: 93, distance: 144.0
click at [68, 92] on div "Sales Orders 2051 Views" at bounding box center [241, 92] width 378 height 33
type input "BEVTECH"
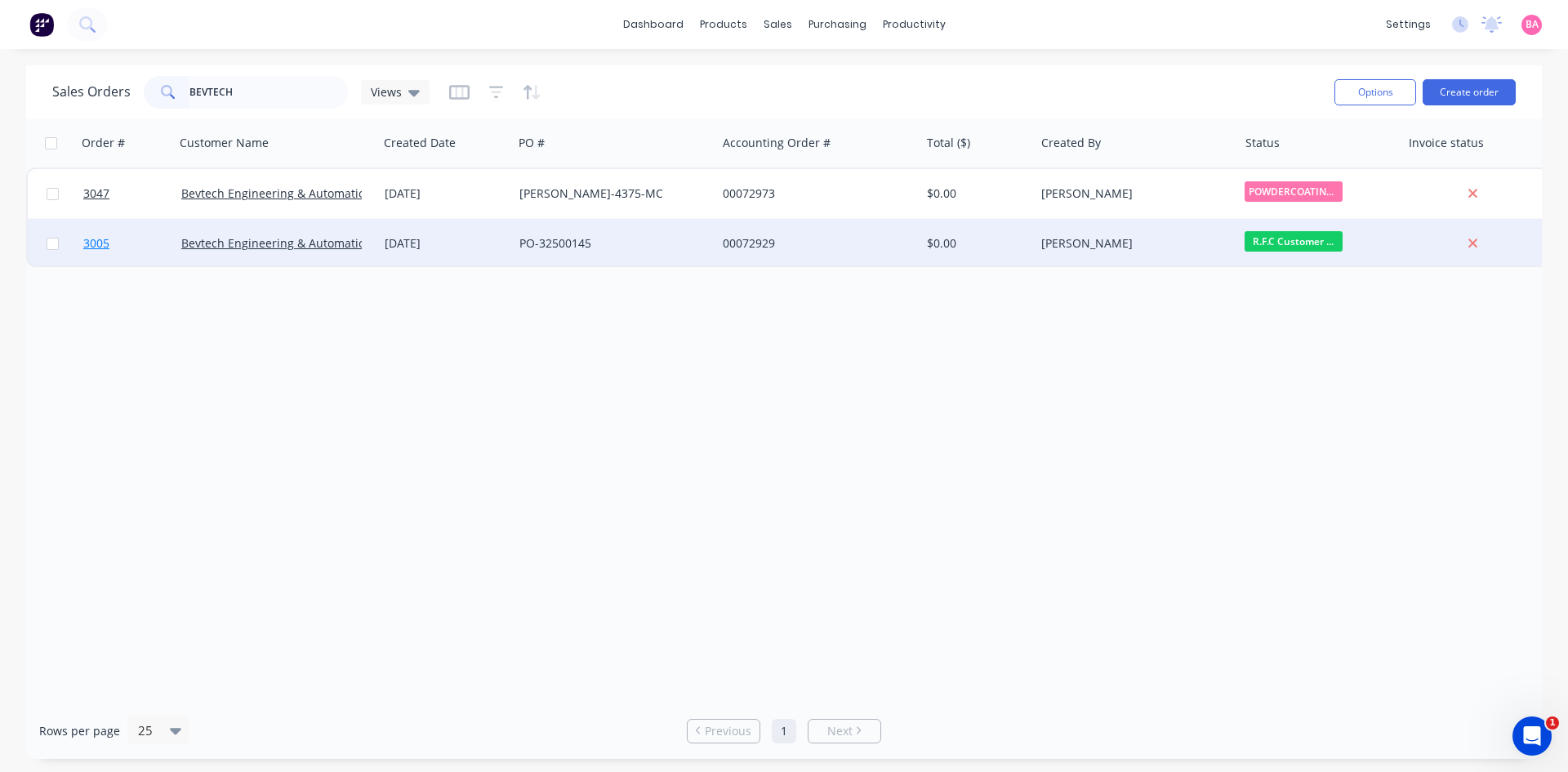
click at [87, 244] on span "3005" at bounding box center [96, 243] width 26 height 16
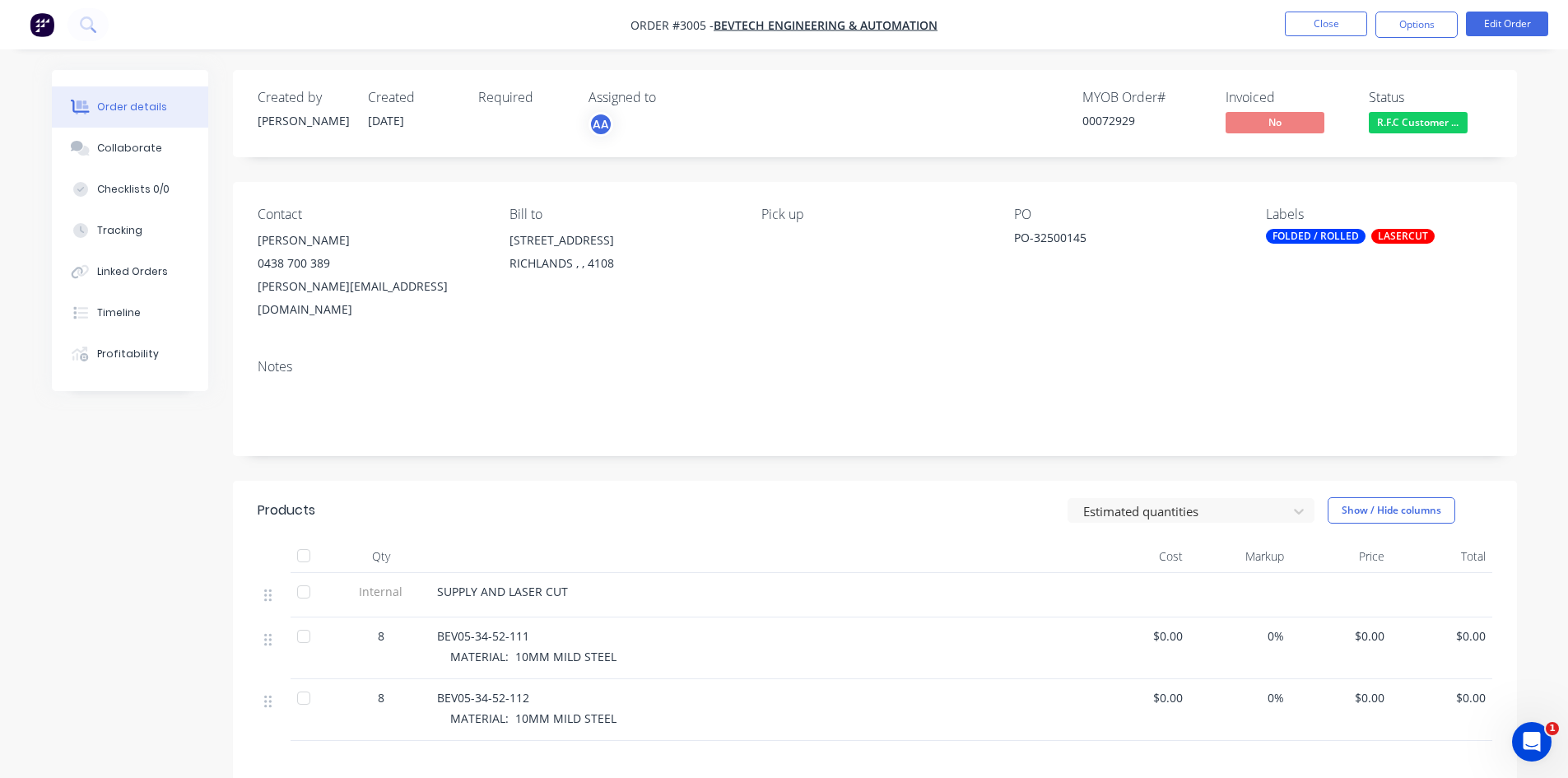
click at [1319, 233] on div "FOLDED / ROLLED" at bounding box center [1316, 235] width 100 height 15
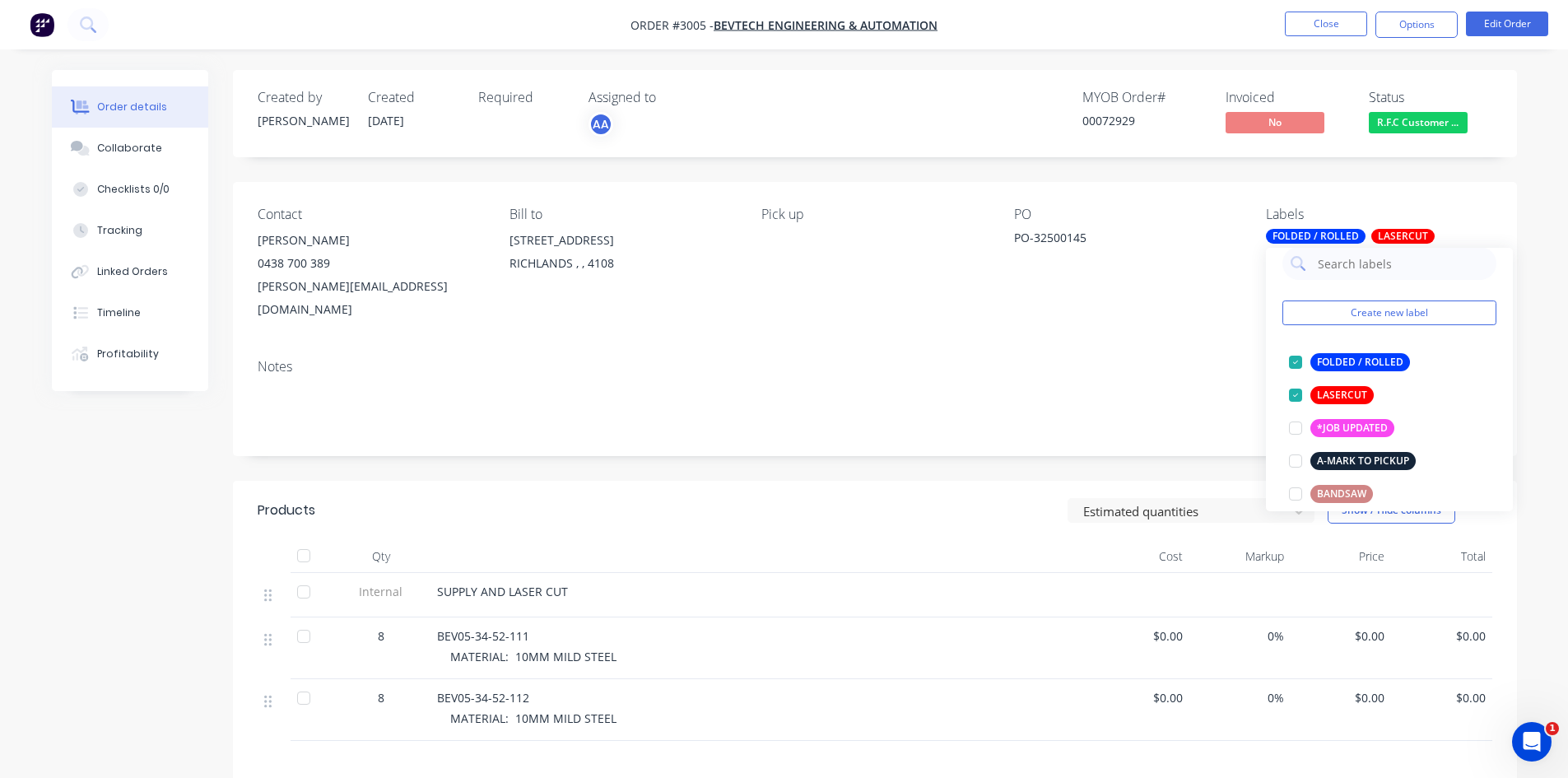
scroll to position [17, 0]
click at [1341, 421] on div "*JOB UPDATED" at bounding box center [1352, 429] width 84 height 19
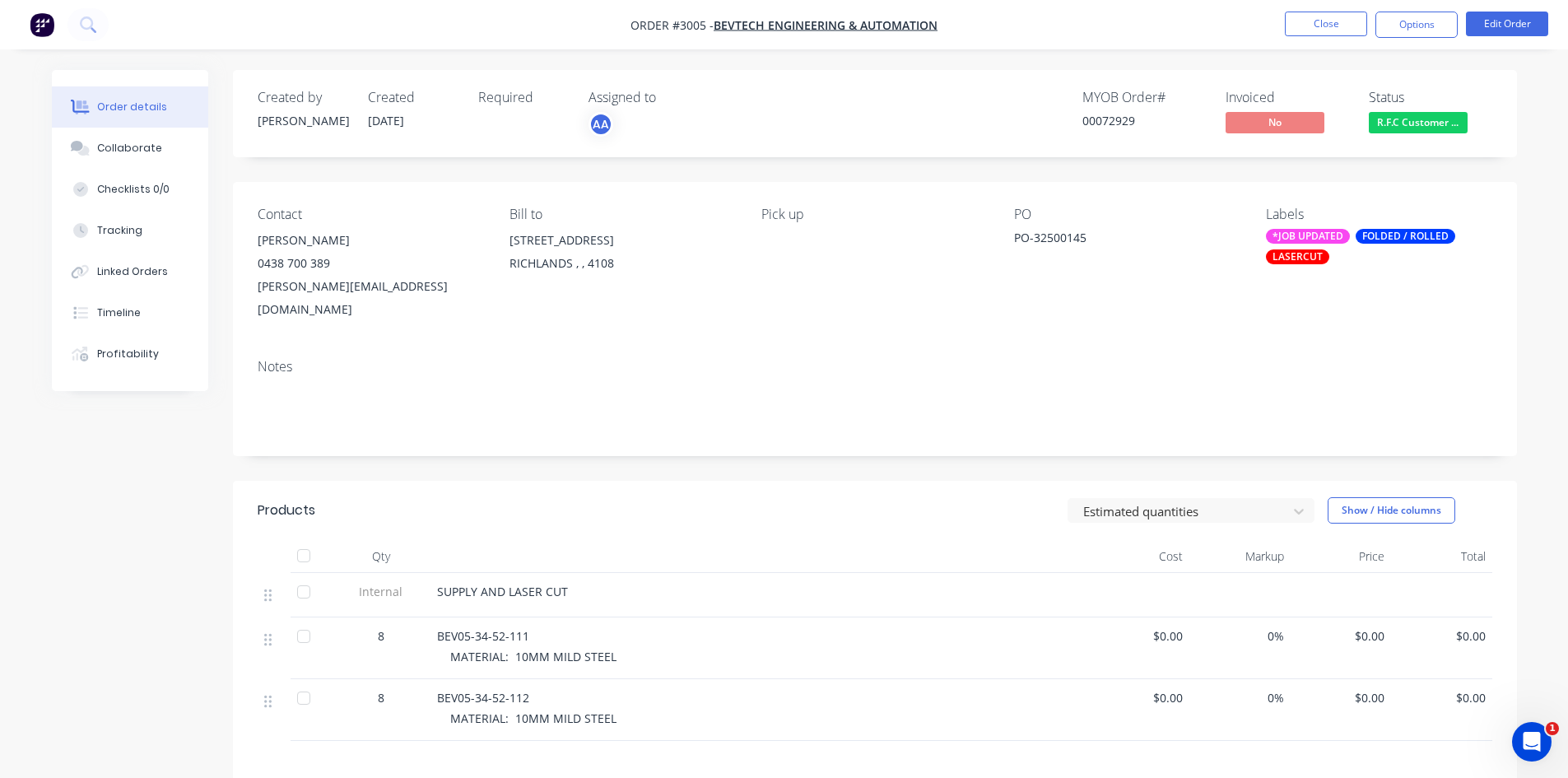
click at [1498, 92] on div "Created by [PERSON_NAME] Created [DATE] Required Assigned to AA MYOB Order # 00…" at bounding box center [875, 113] width 1284 height 87
click at [1421, 24] on button "Options" at bounding box center [1417, 24] width 82 height 26
click at [1218, 288] on div "PO PO-32500145" at bounding box center [1127, 264] width 226 height 114
click at [1494, 16] on button "Edit Order" at bounding box center [1507, 23] width 82 height 24
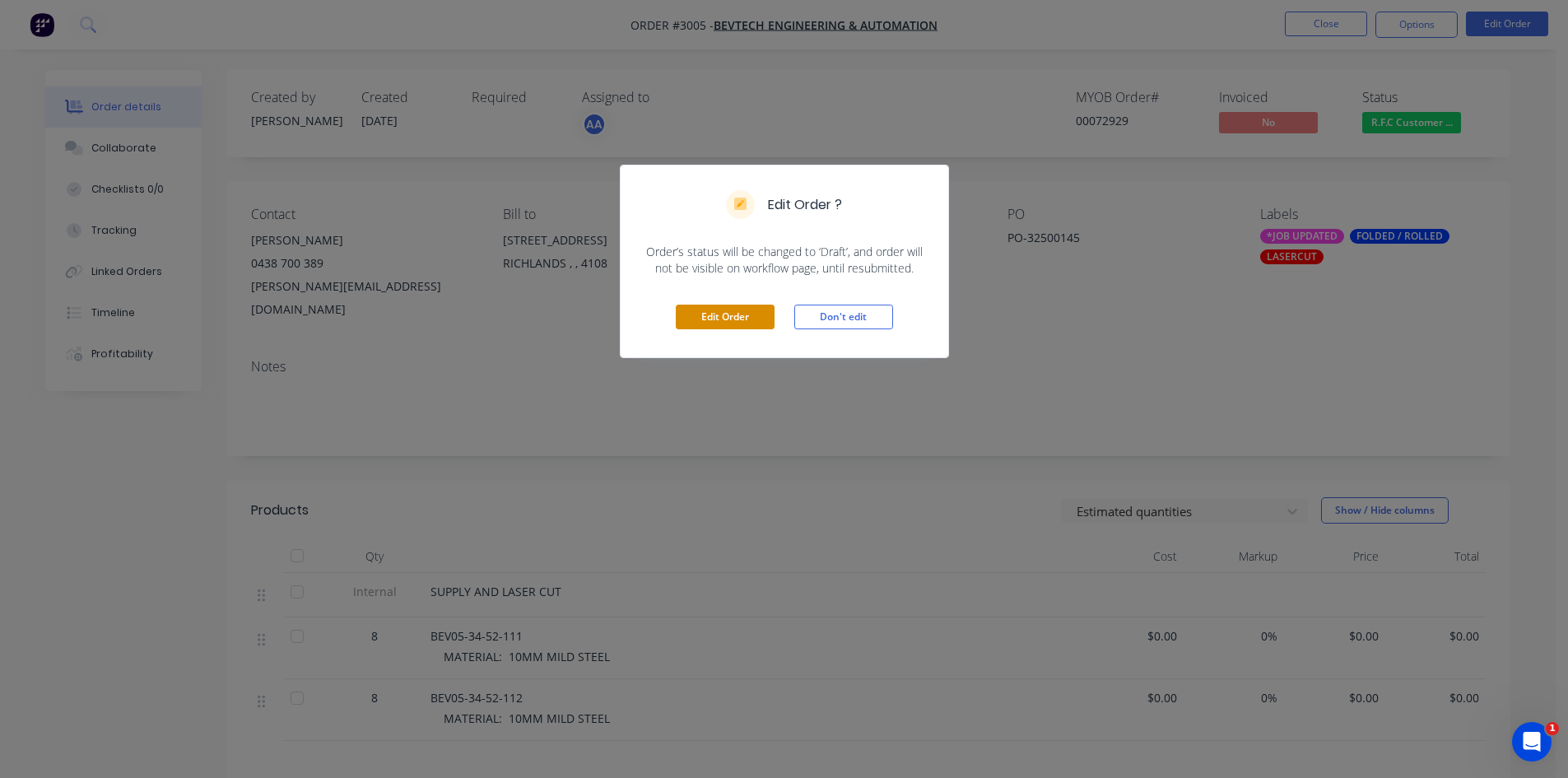
click at [725, 317] on button "Edit Order" at bounding box center [724, 316] width 99 height 24
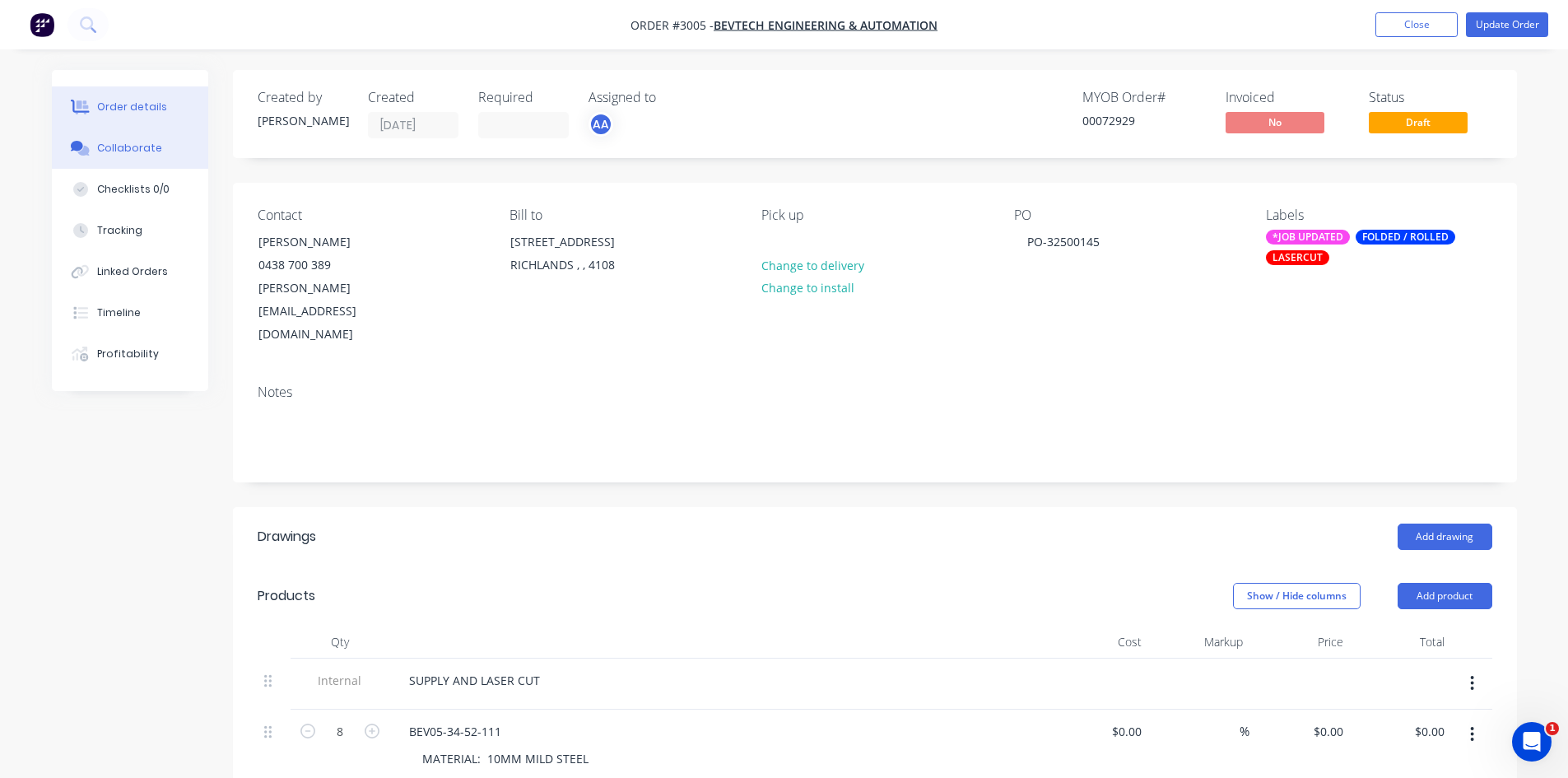
click at [123, 144] on div "Collaborate" at bounding box center [129, 147] width 65 height 15
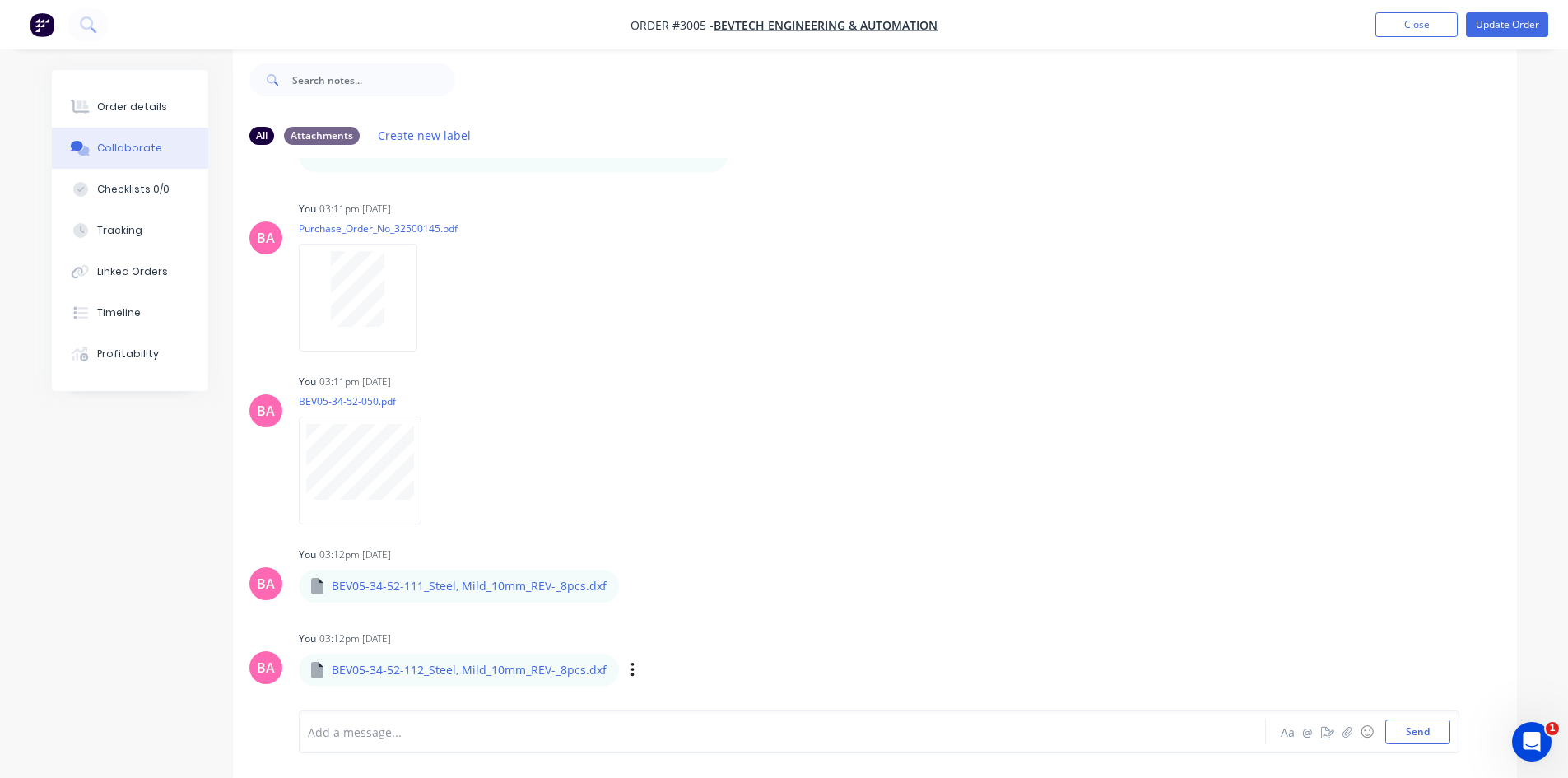
scroll to position [24, 0]
click at [465, 740] on div at bounding box center [736, 732] width 856 height 18
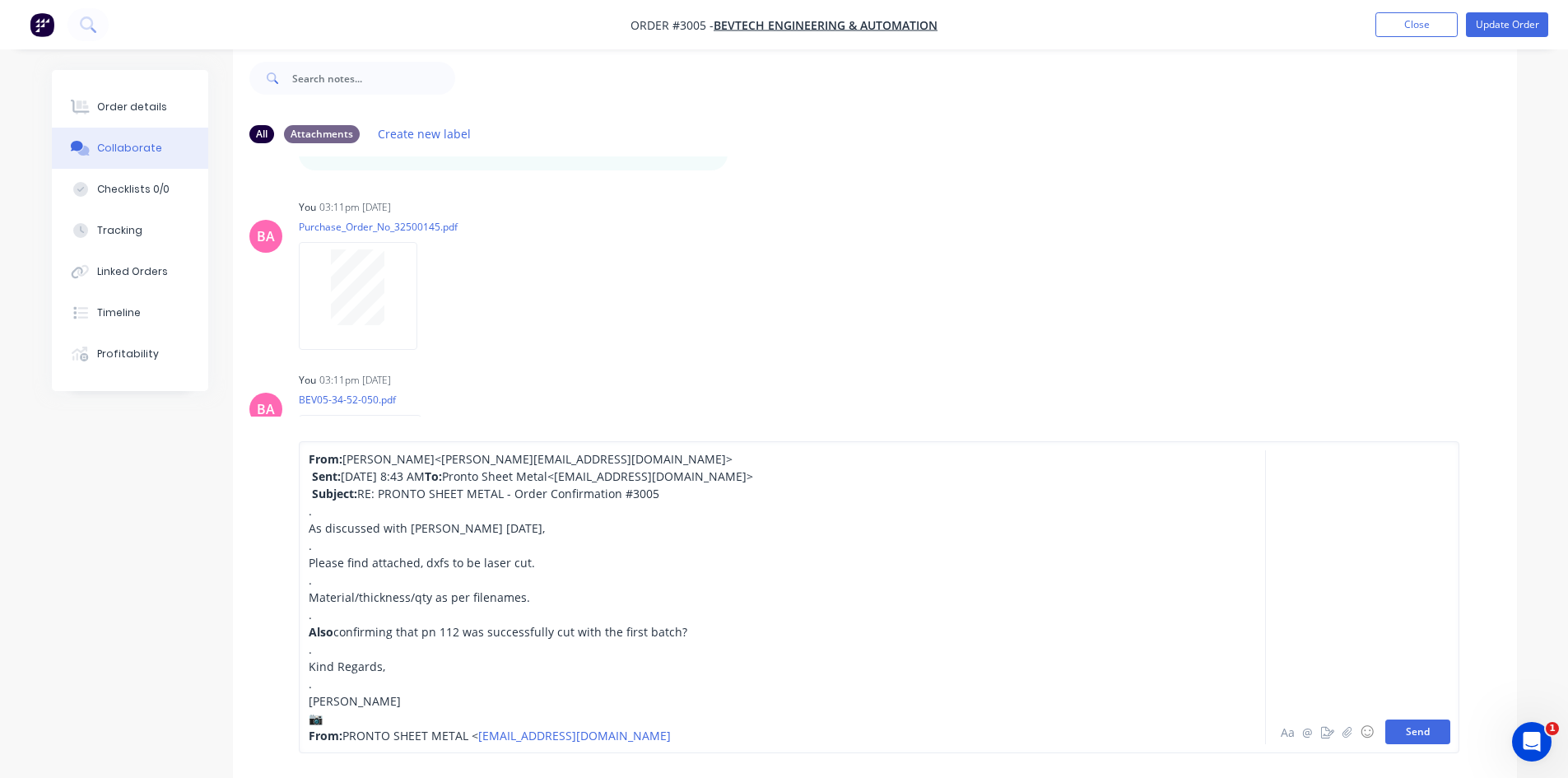
click at [1423, 732] on button "Send" at bounding box center [1418, 731] width 65 height 24
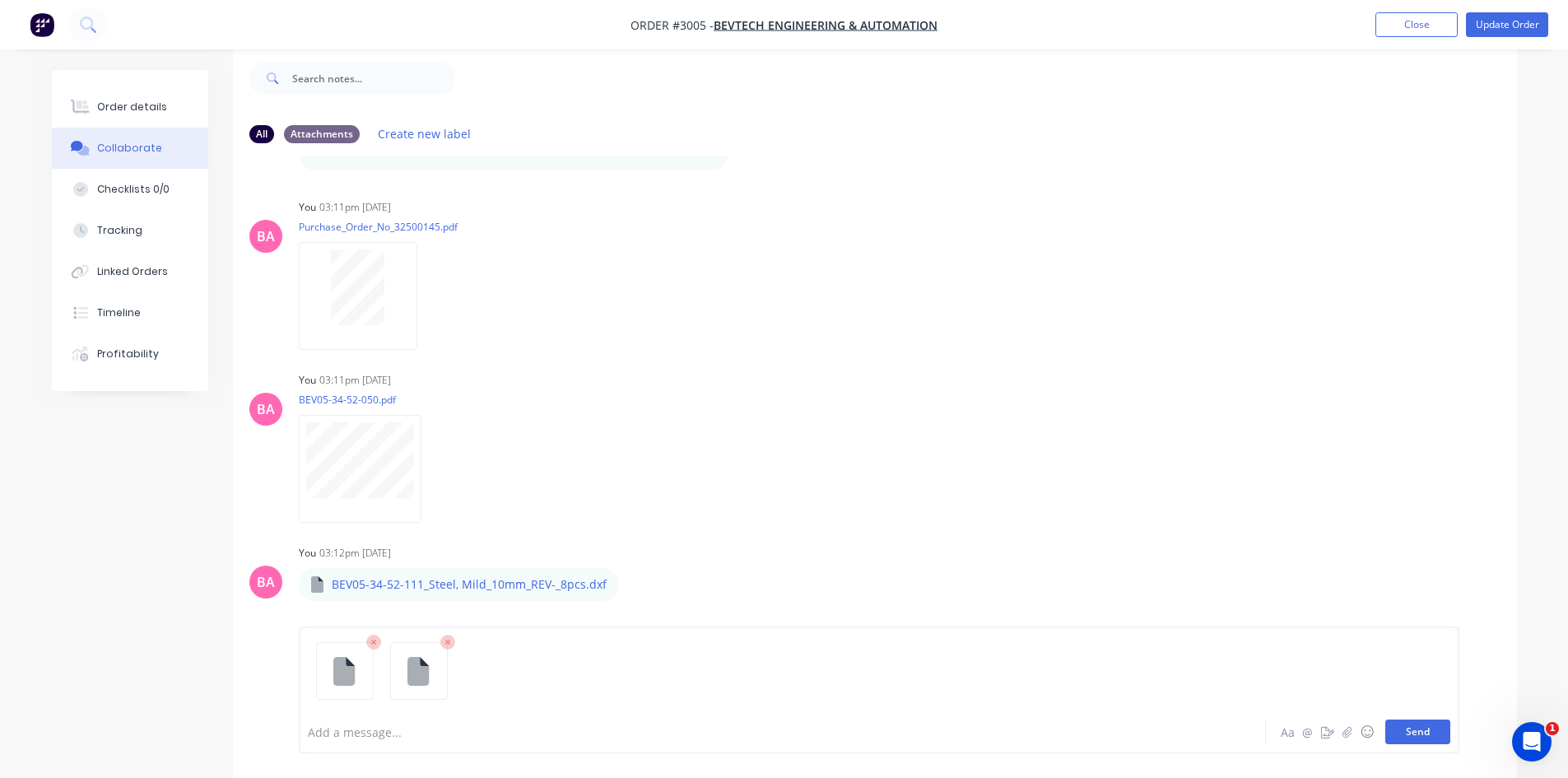
click at [1406, 729] on button "Send" at bounding box center [1418, 731] width 65 height 24
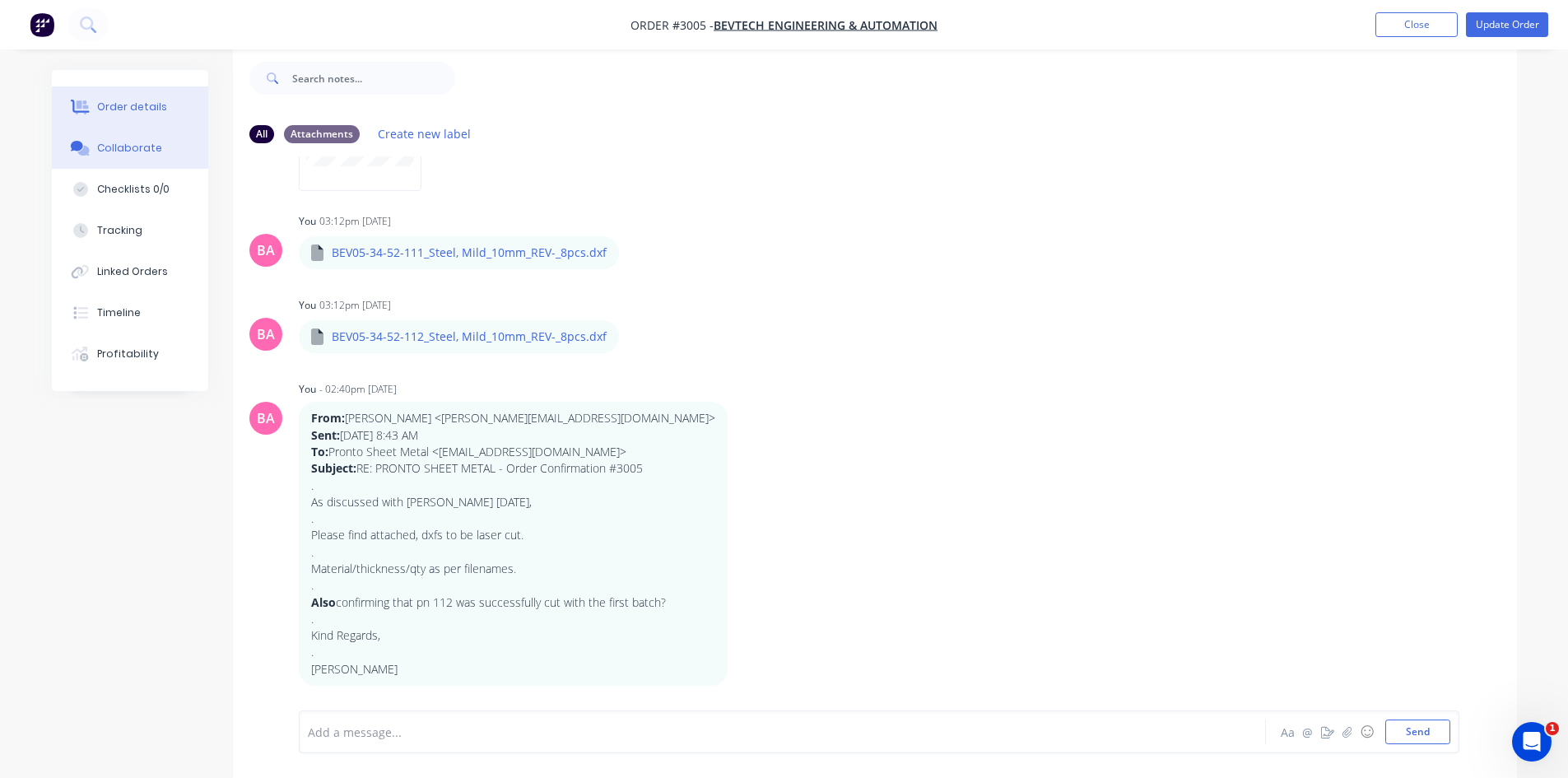
click at [144, 108] on div "Order details" at bounding box center [132, 106] width 70 height 15
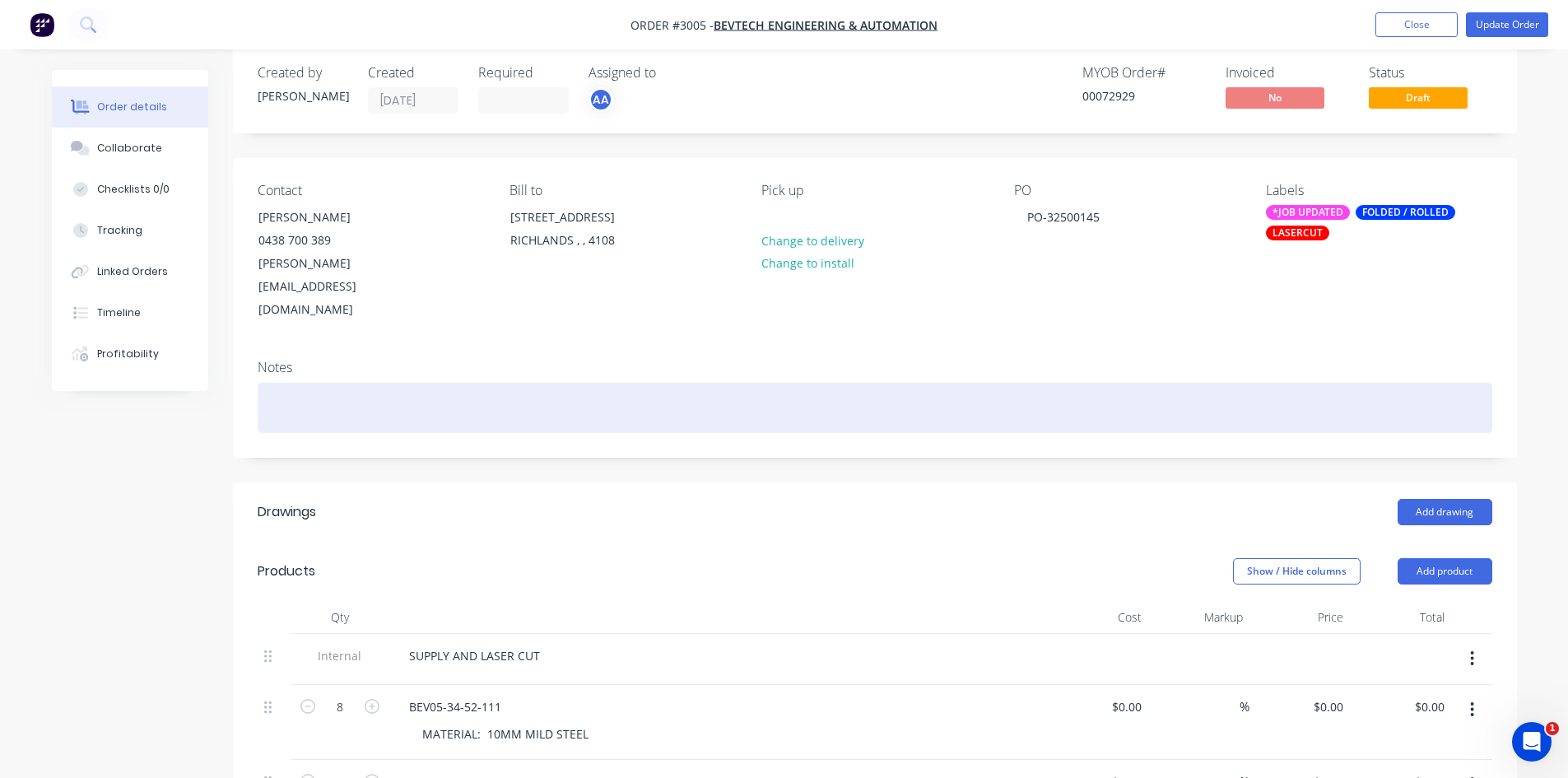
click at [331, 383] on div at bounding box center [875, 407] width 1235 height 50
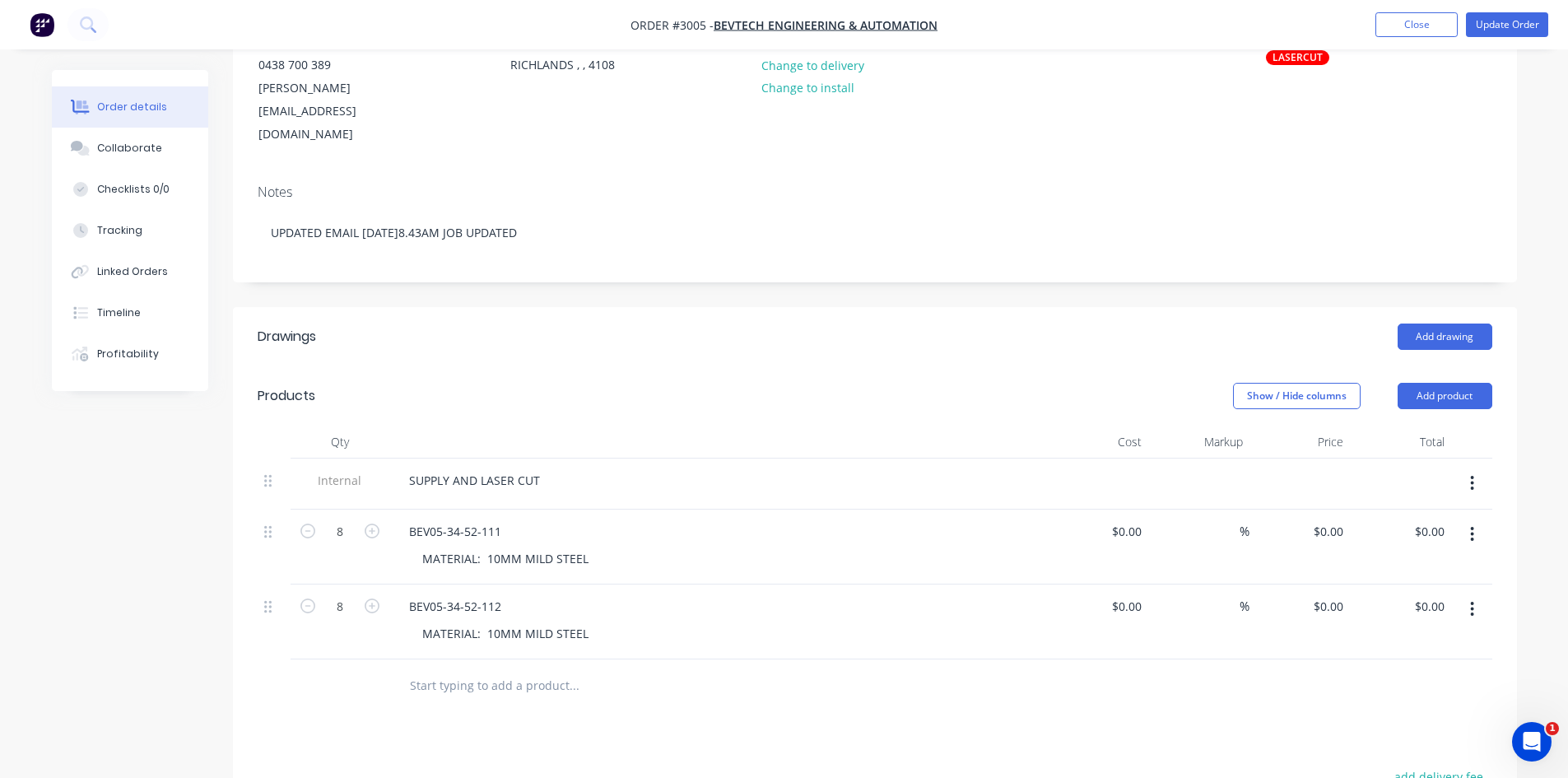
scroll to position [271, 0]
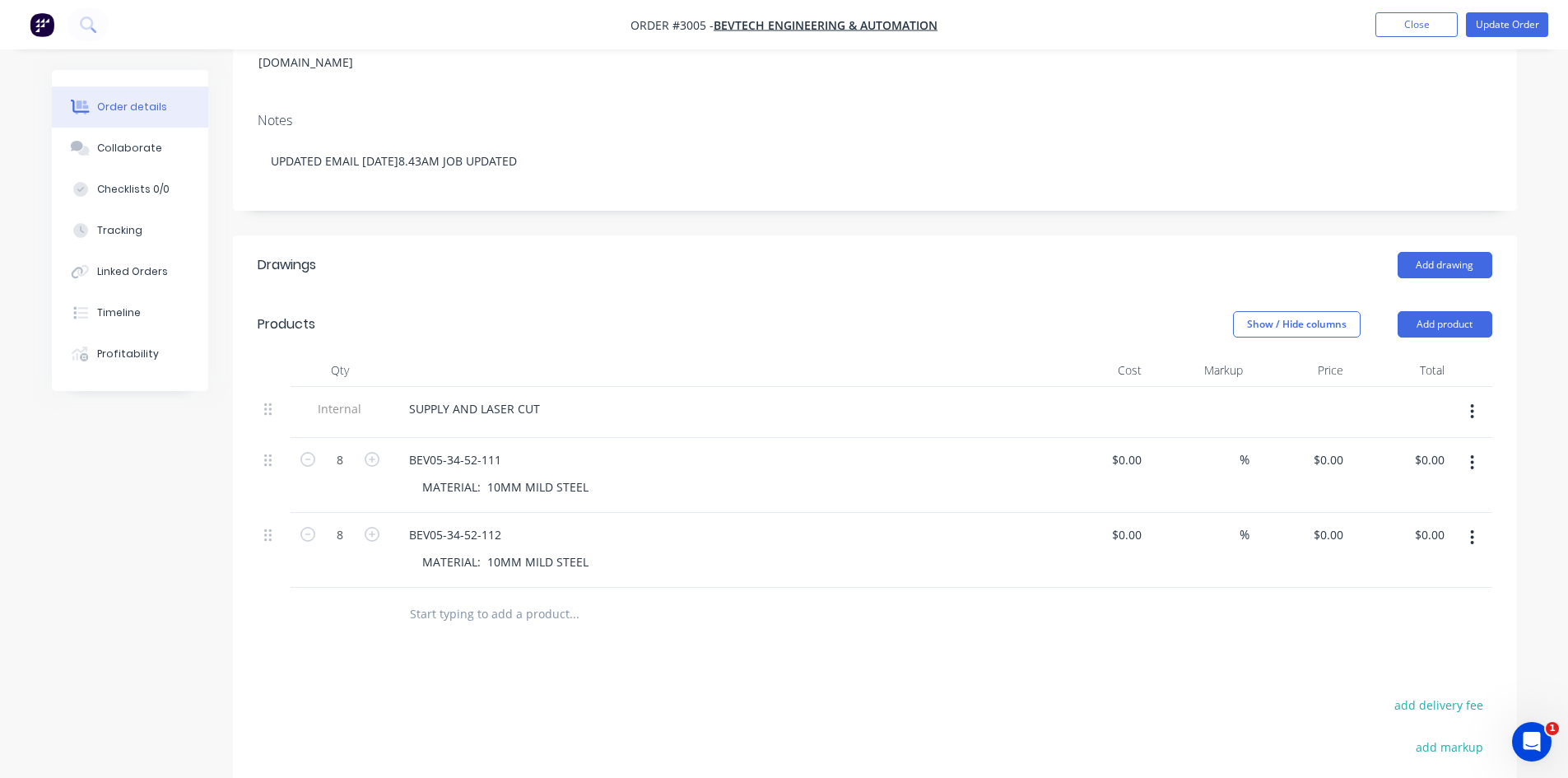
click at [427, 597] on input "text" at bounding box center [573, 614] width 329 height 33
click at [1453, 311] on button "Add product" at bounding box center [1445, 324] width 95 height 26
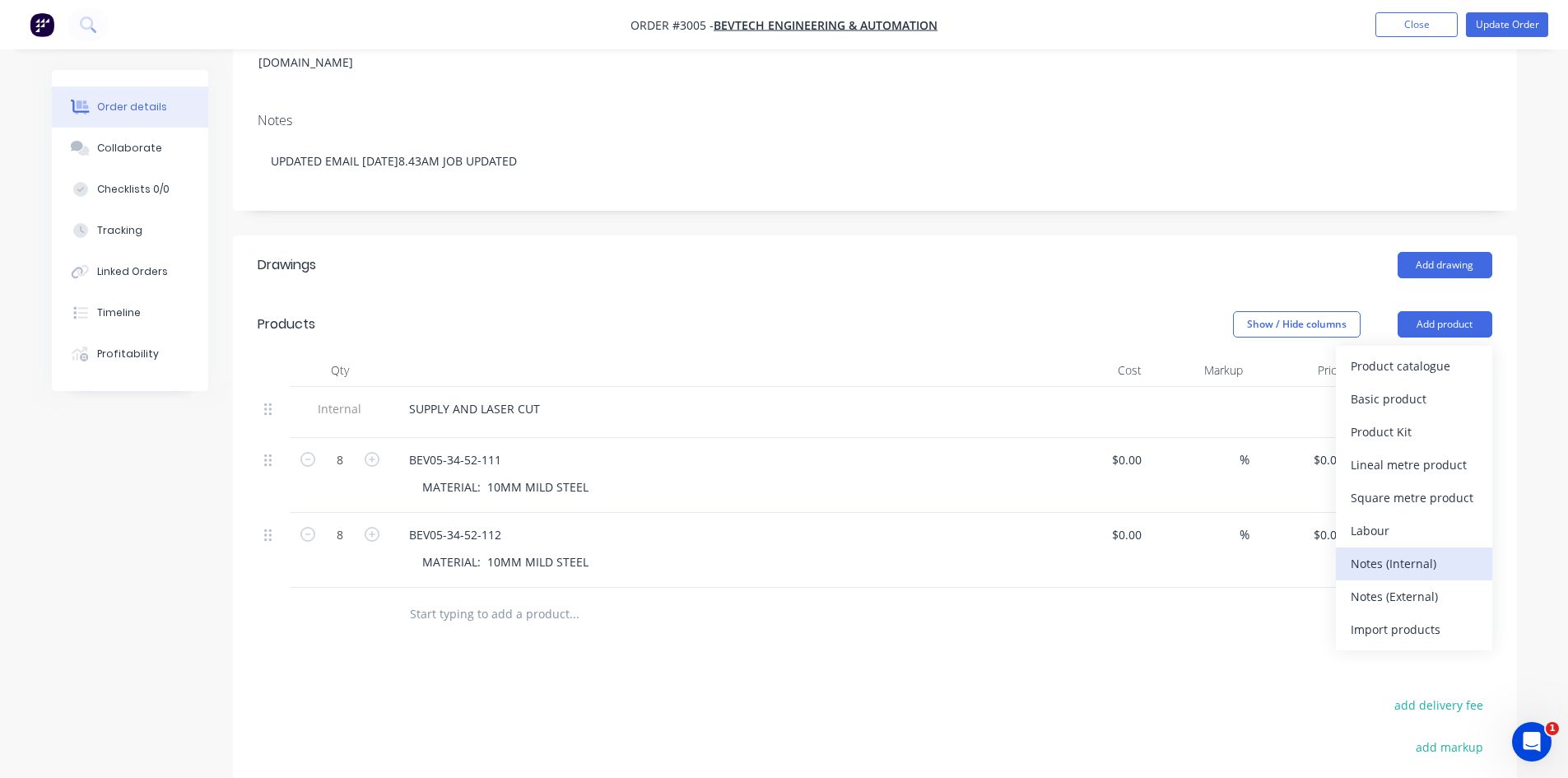
click at [1413, 552] on div "Notes (Internal)" at bounding box center [1415, 563] width 127 height 23
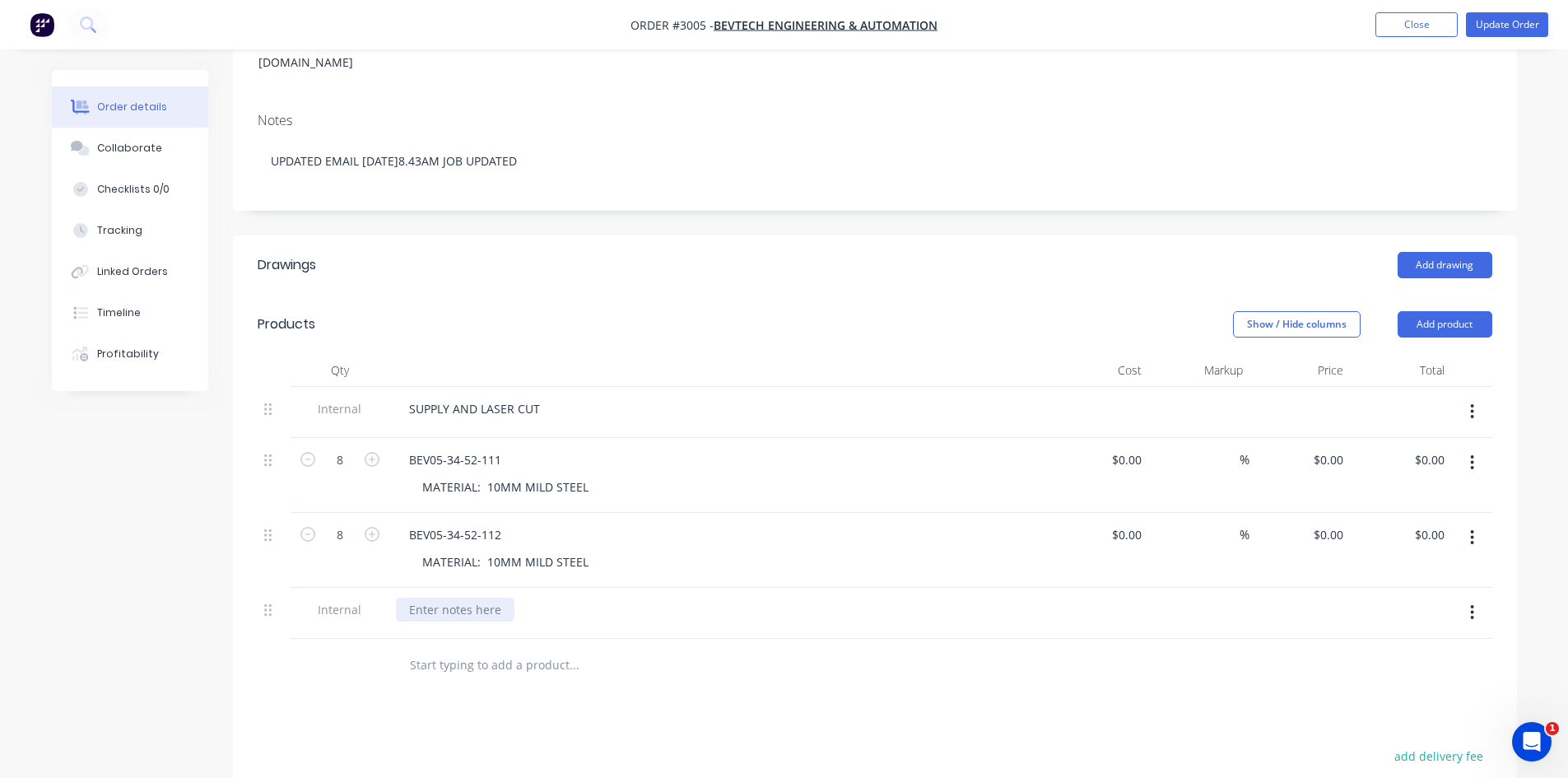
click at [465, 597] on div at bounding box center [455, 609] width 118 height 23
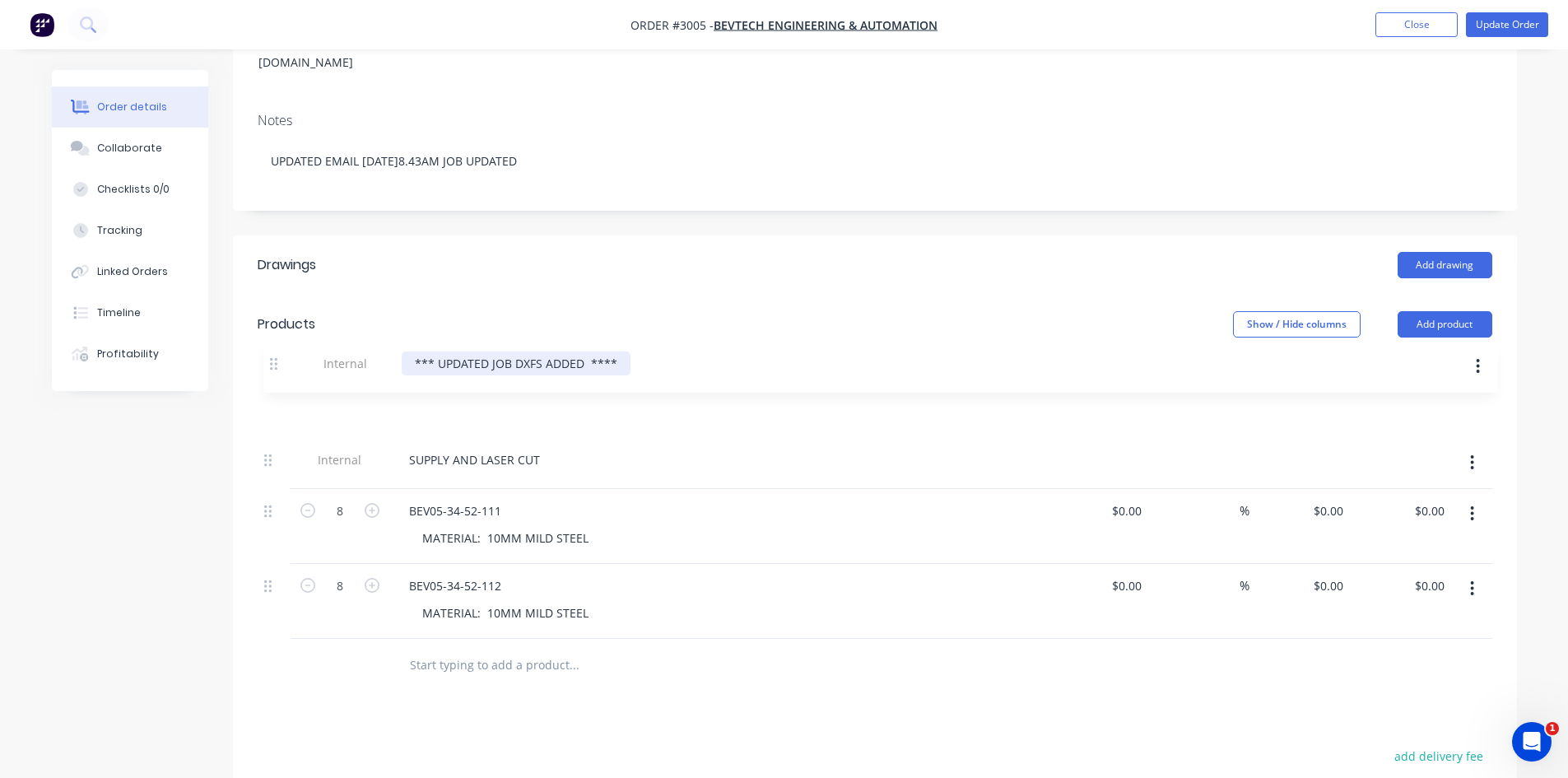
drag, startPoint x: 268, startPoint y: 560, endPoint x: 275, endPoint y: 345, distance: 215.1
click at [275, 387] on div "Internal SUPPLY AND LASER CUT 8 BEV05-34-52-111 MATERIAL: 10MM MILD STEEL $0.00…" at bounding box center [875, 512] width 1235 height 252
click at [406, 396] on div "*** UPDATED JOB DXFS ADDED ****" at bounding box center [511, 408] width 228 height 23
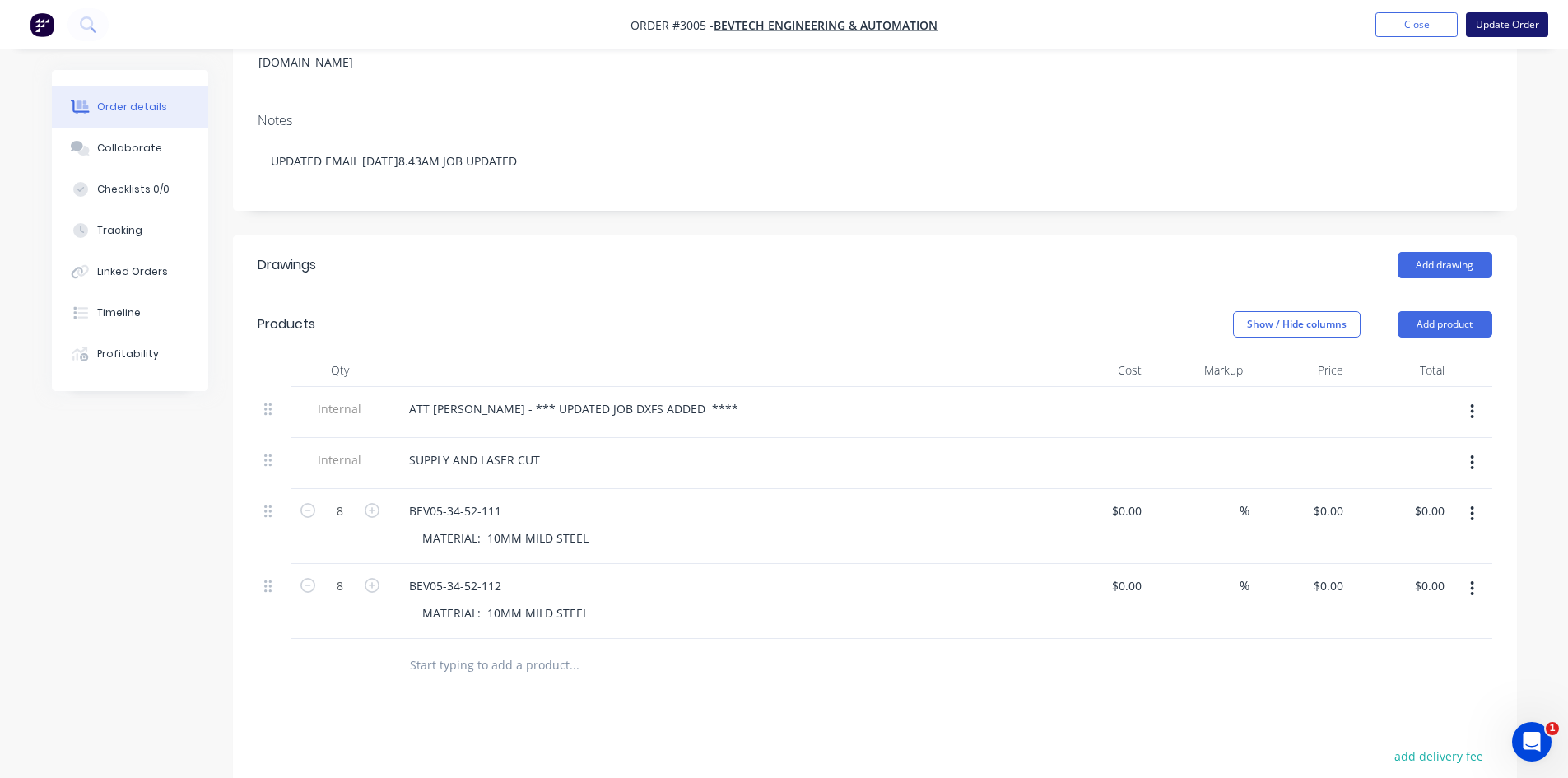
click at [1508, 23] on button "Update Order" at bounding box center [1507, 24] width 82 height 24
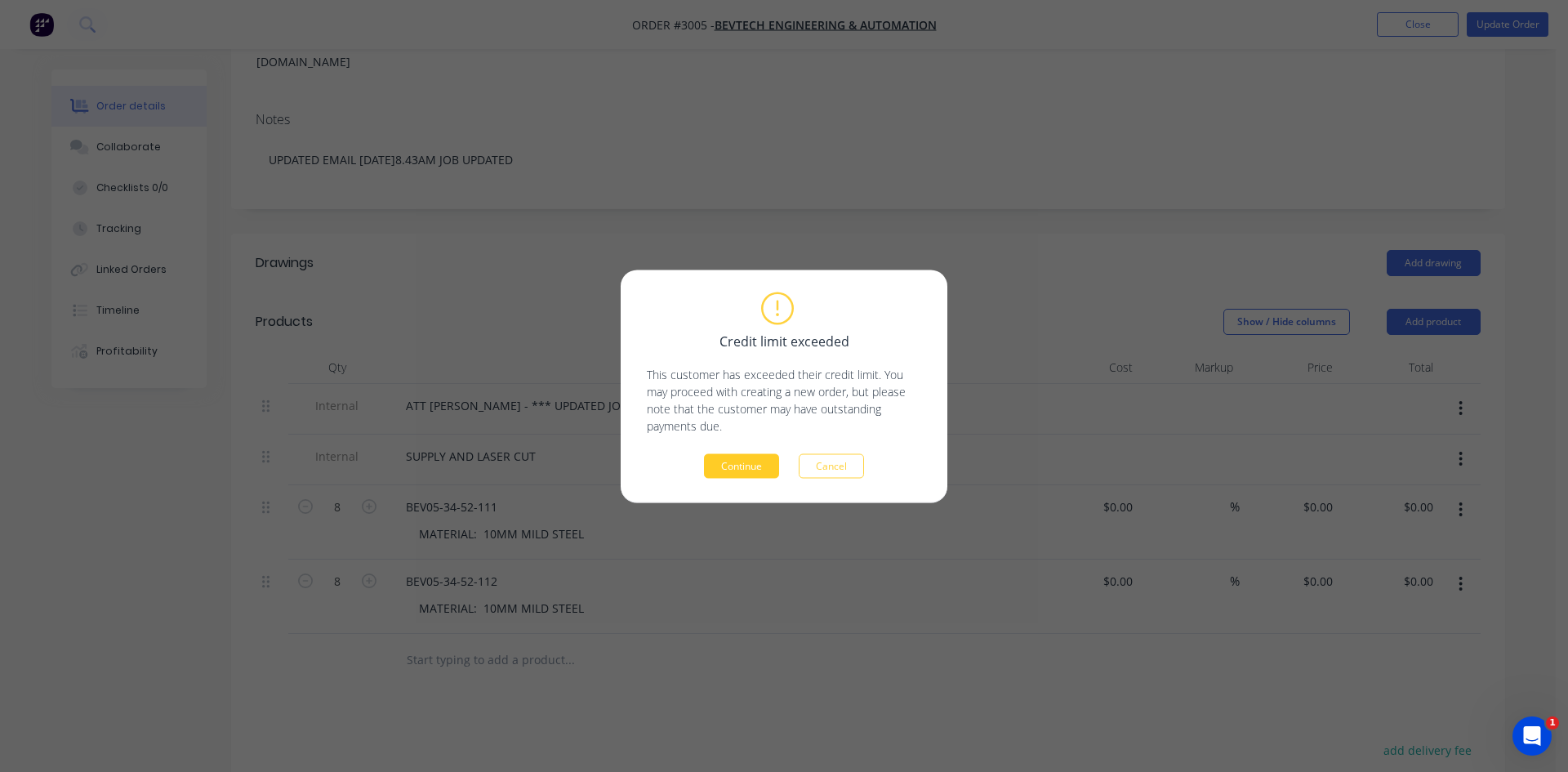
click at [735, 457] on button "Continue" at bounding box center [742, 465] width 76 height 24
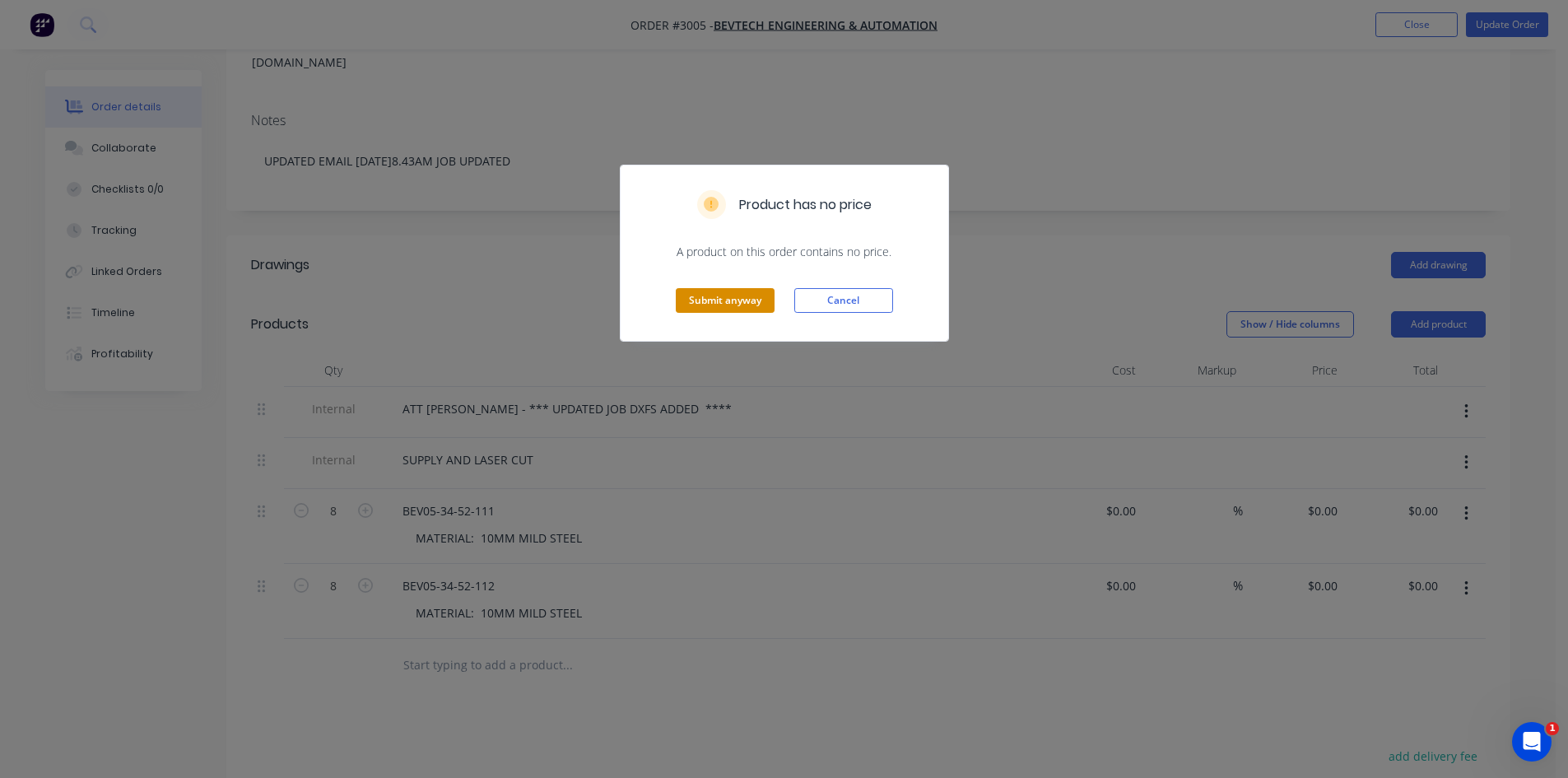
click at [708, 294] on button "Submit anyway" at bounding box center [724, 300] width 99 height 24
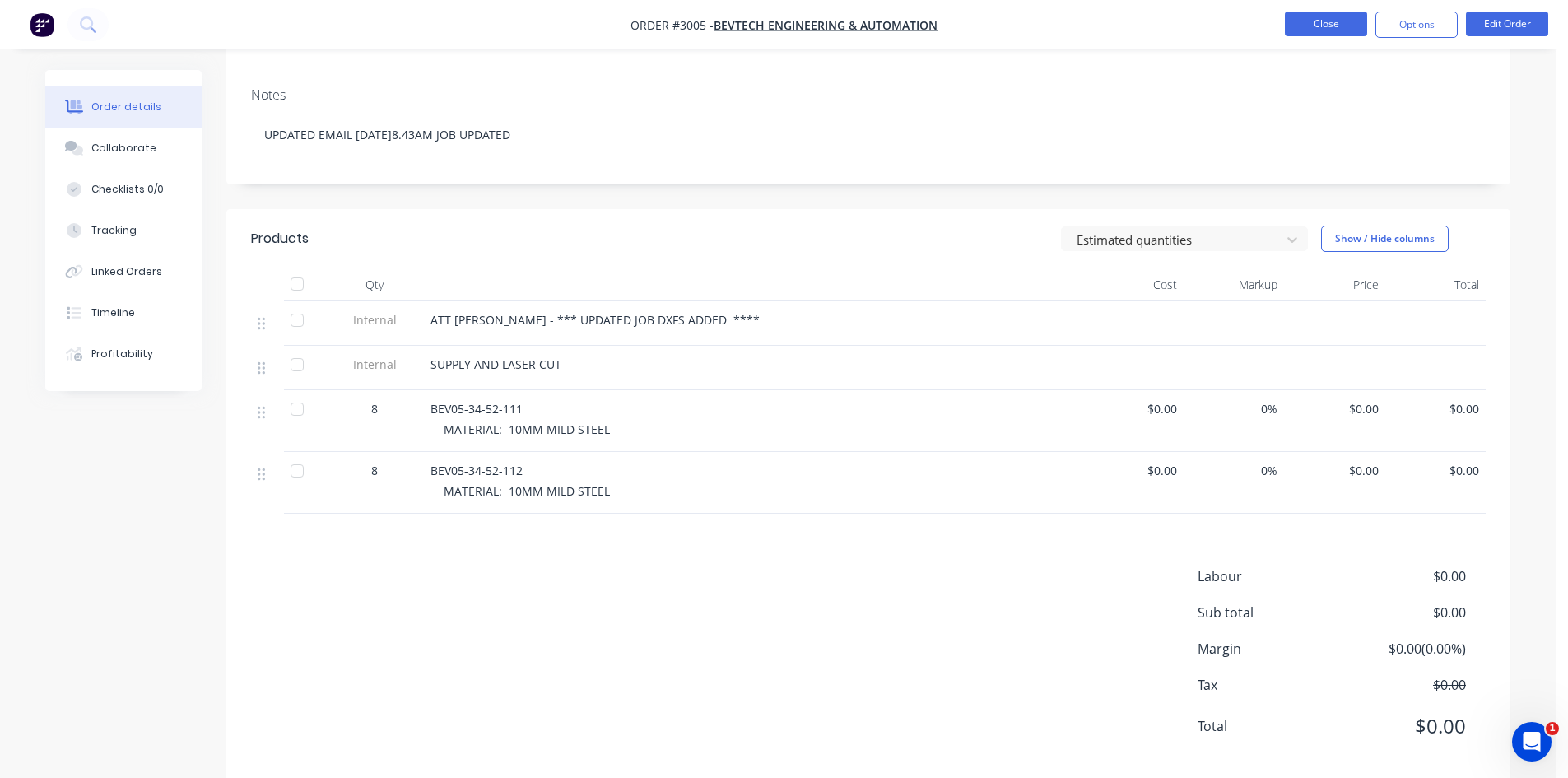
click at [1319, 19] on button "Close" at bounding box center [1326, 23] width 82 height 24
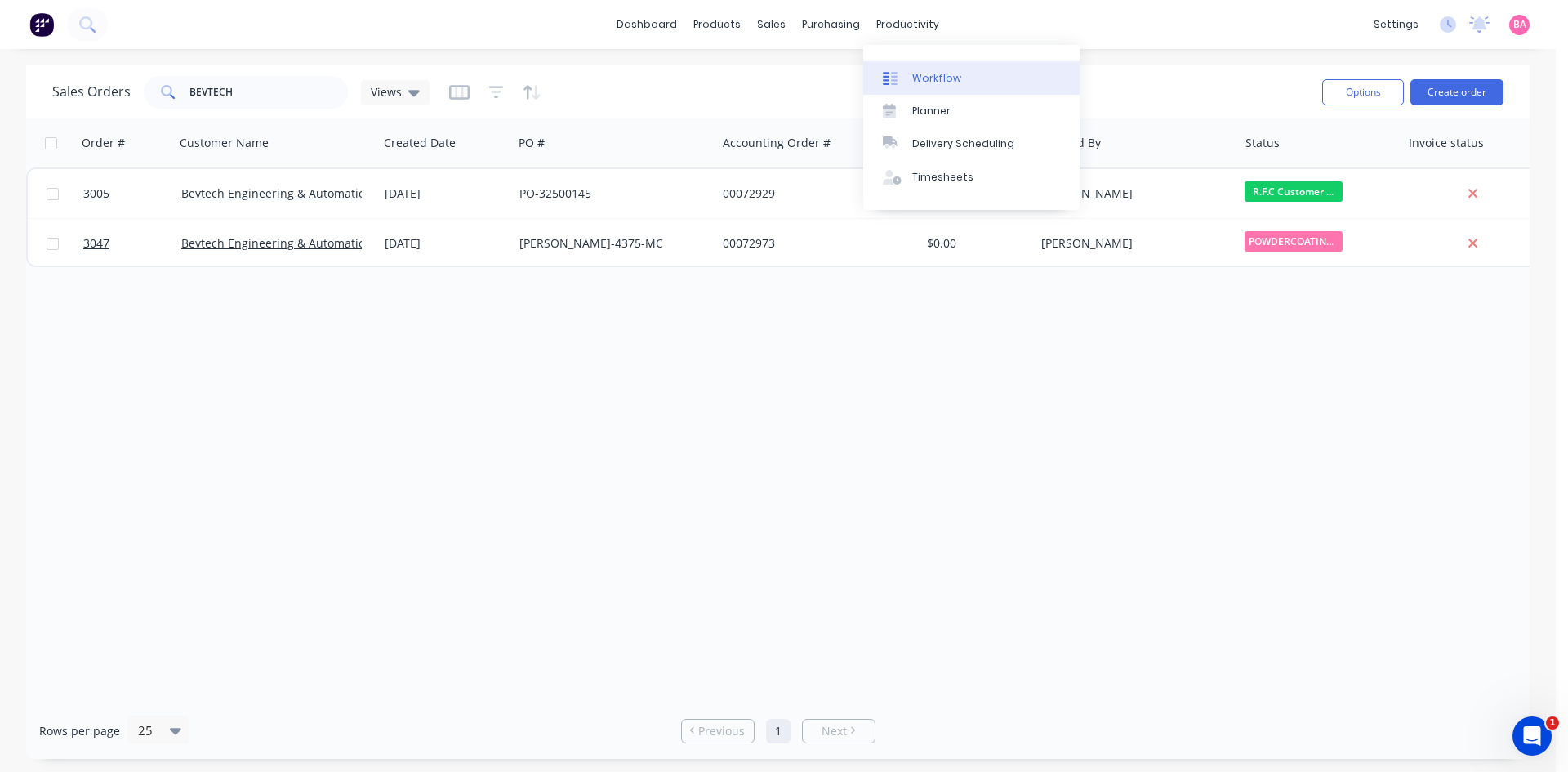
click at [944, 80] on div "Workflow" at bounding box center [937, 77] width 49 height 15
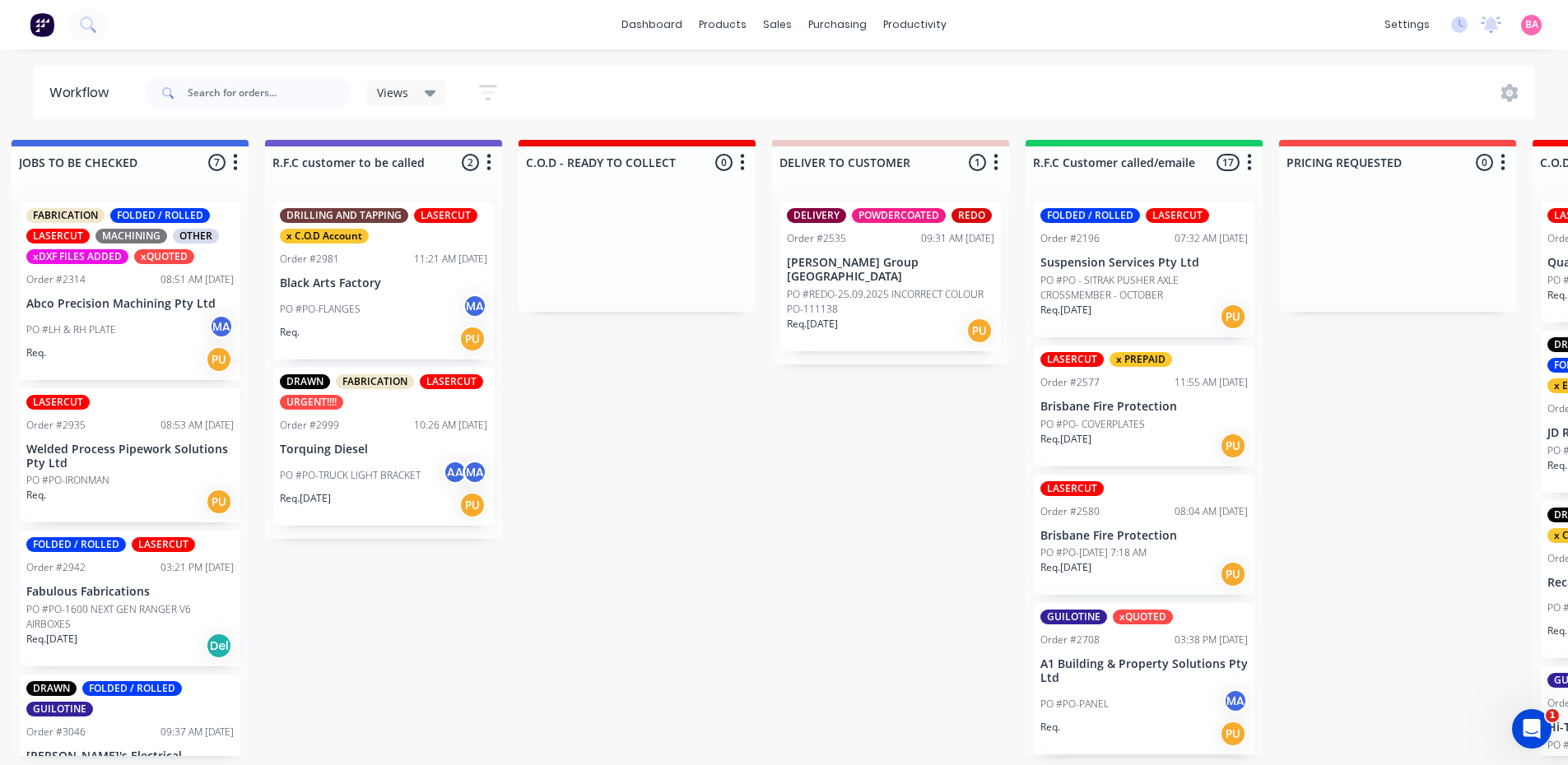
scroll to position [0, 1777]
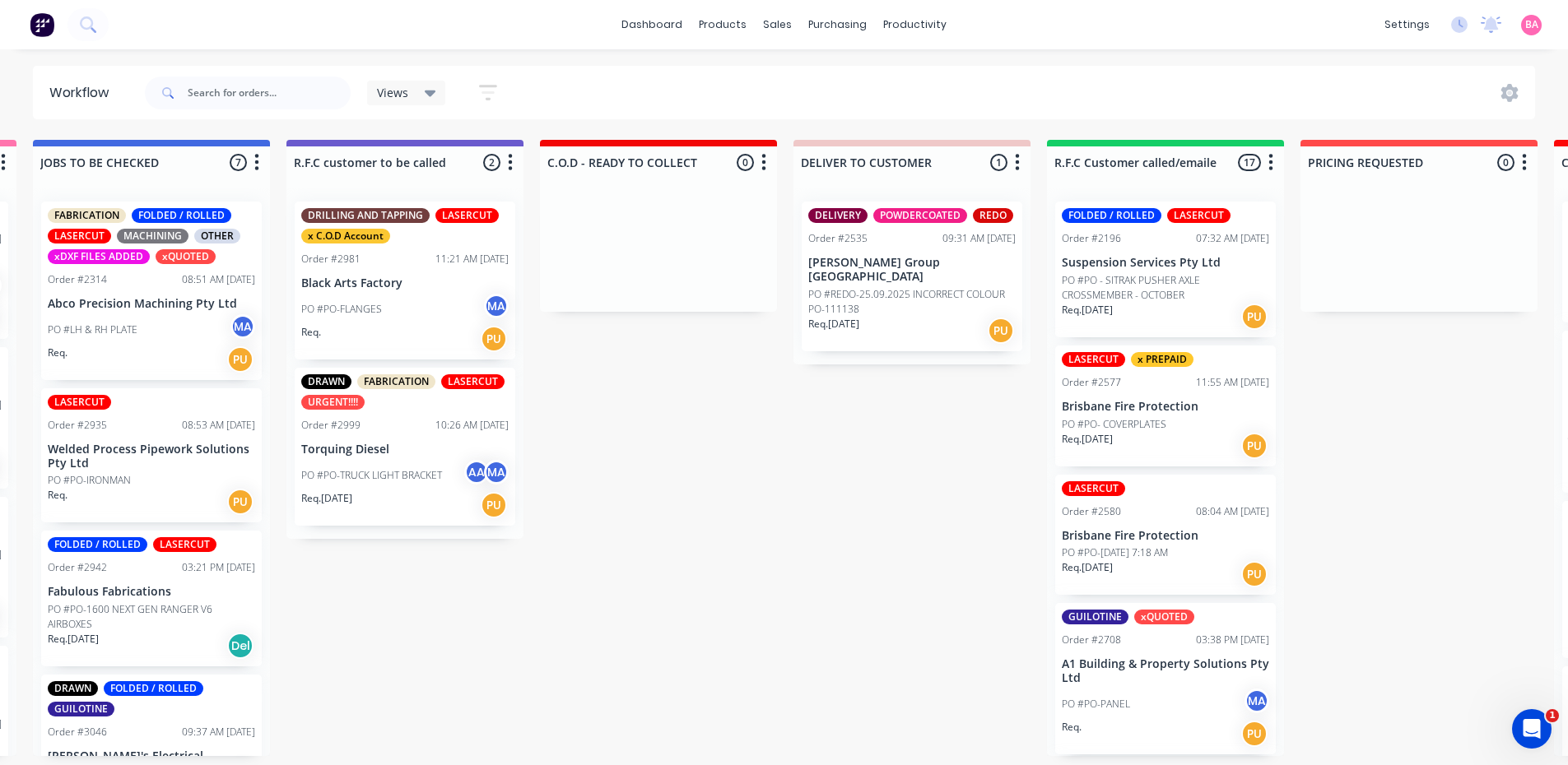
click at [405, 310] on div "PO #PO-FLANGES MA" at bounding box center [405, 309] width 207 height 31
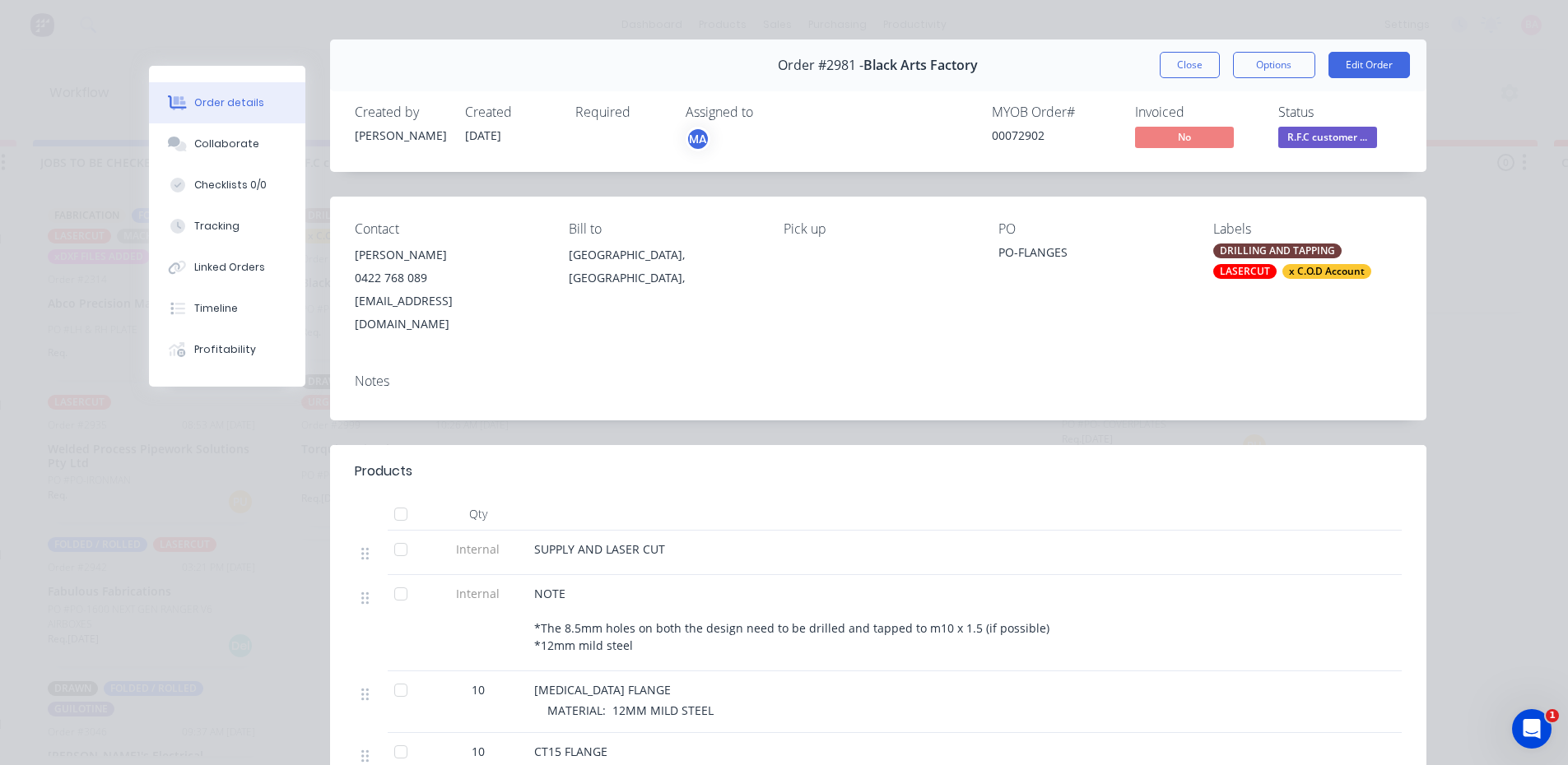
scroll to position [0, 0]
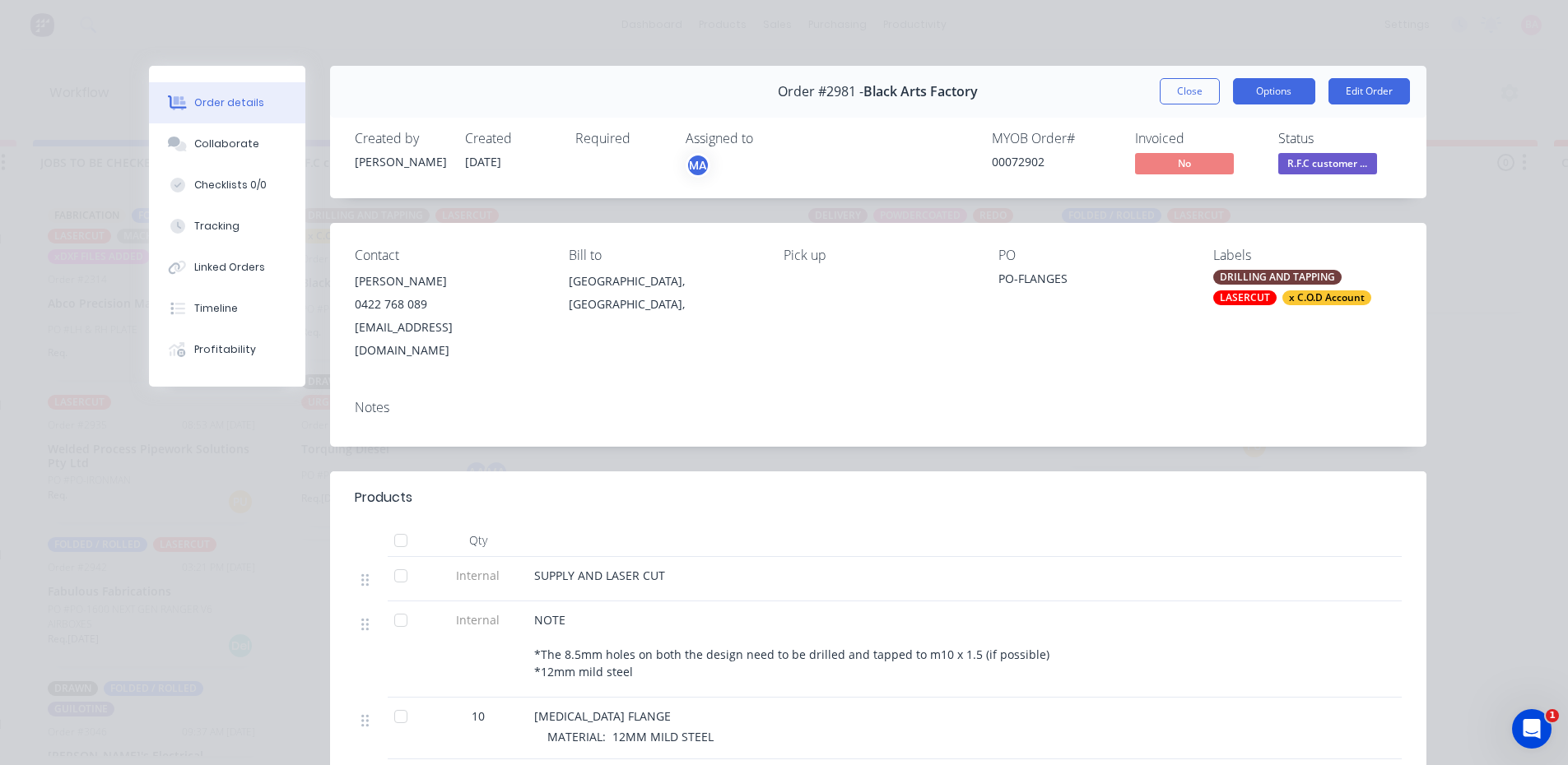
click at [1259, 89] on button "Options" at bounding box center [1274, 91] width 82 height 26
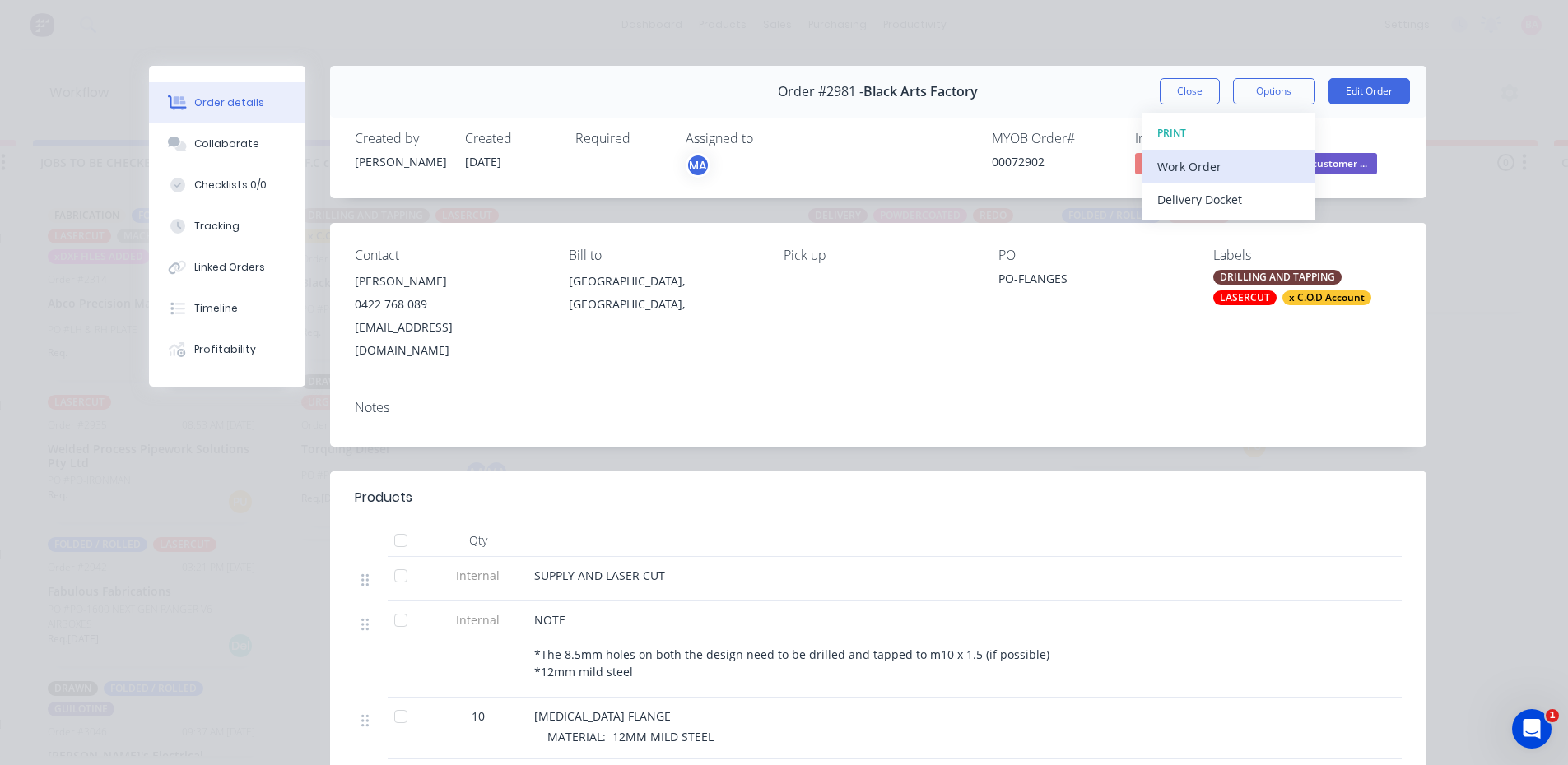
click at [1170, 161] on div "Work Order" at bounding box center [1229, 167] width 144 height 23
click at [1169, 203] on div "Standard" at bounding box center [1229, 199] width 144 height 23
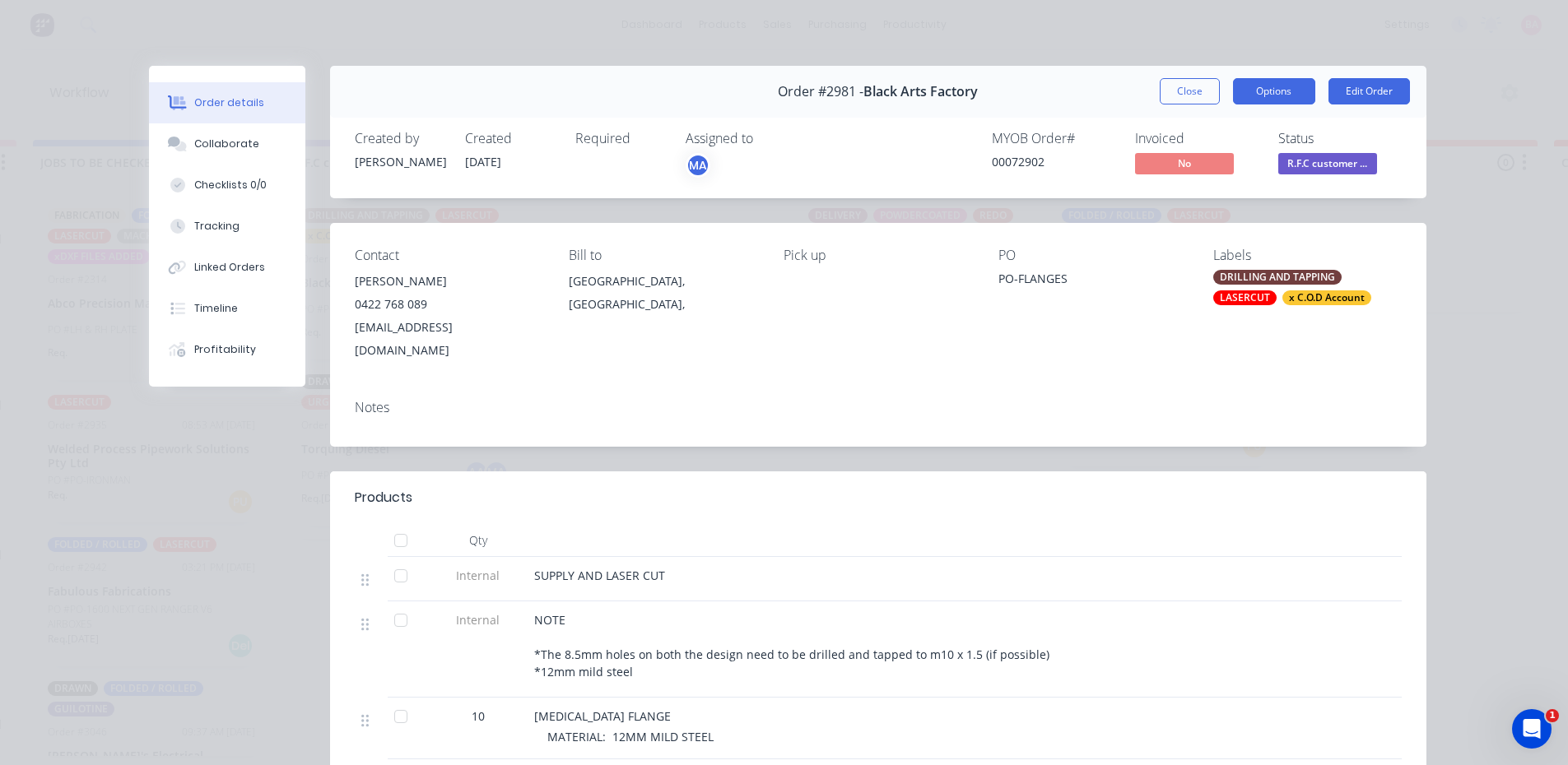
click at [1279, 87] on button "Options" at bounding box center [1274, 91] width 82 height 26
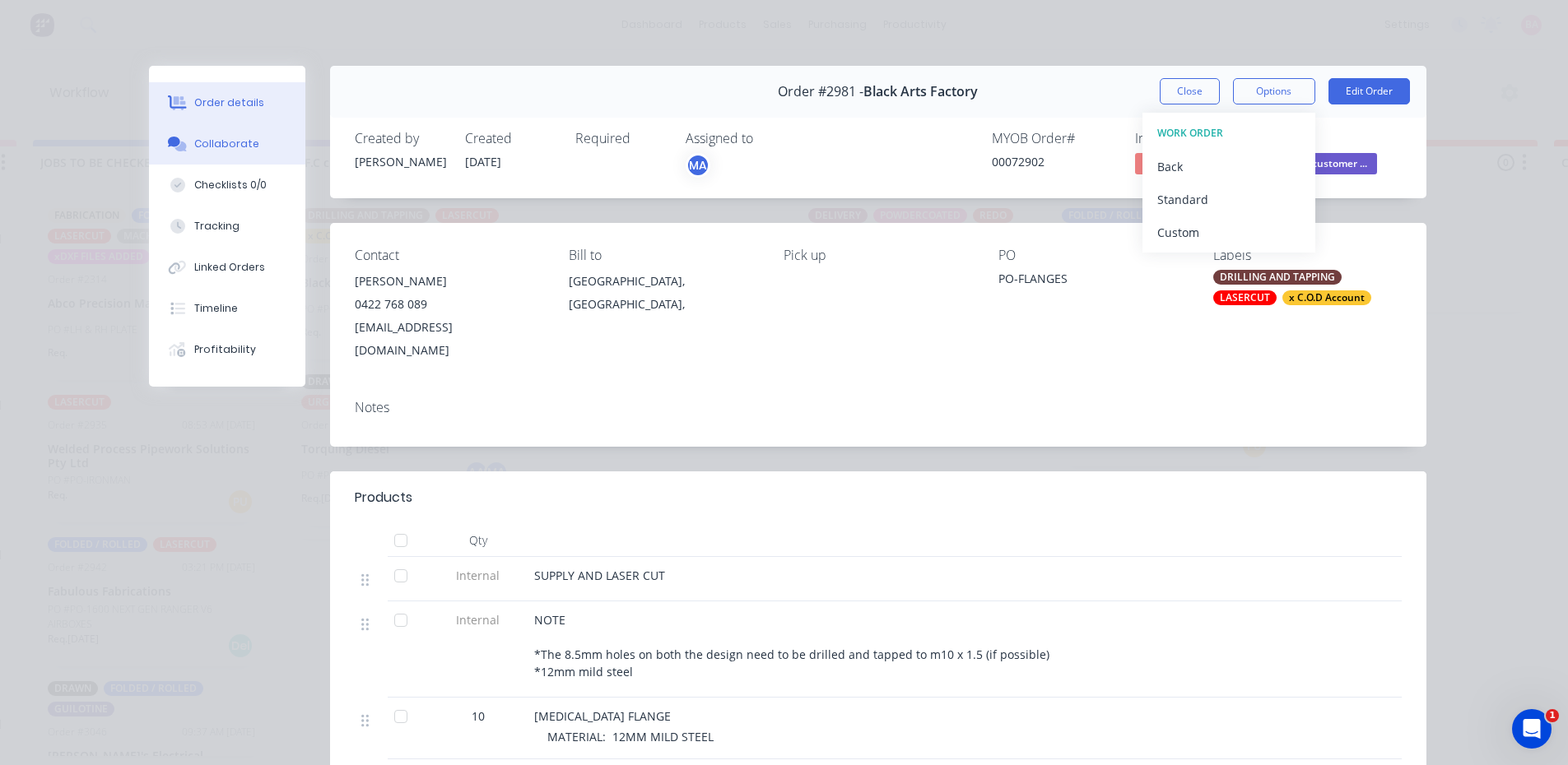
click at [207, 148] on div "Collaborate" at bounding box center [227, 143] width 65 height 15
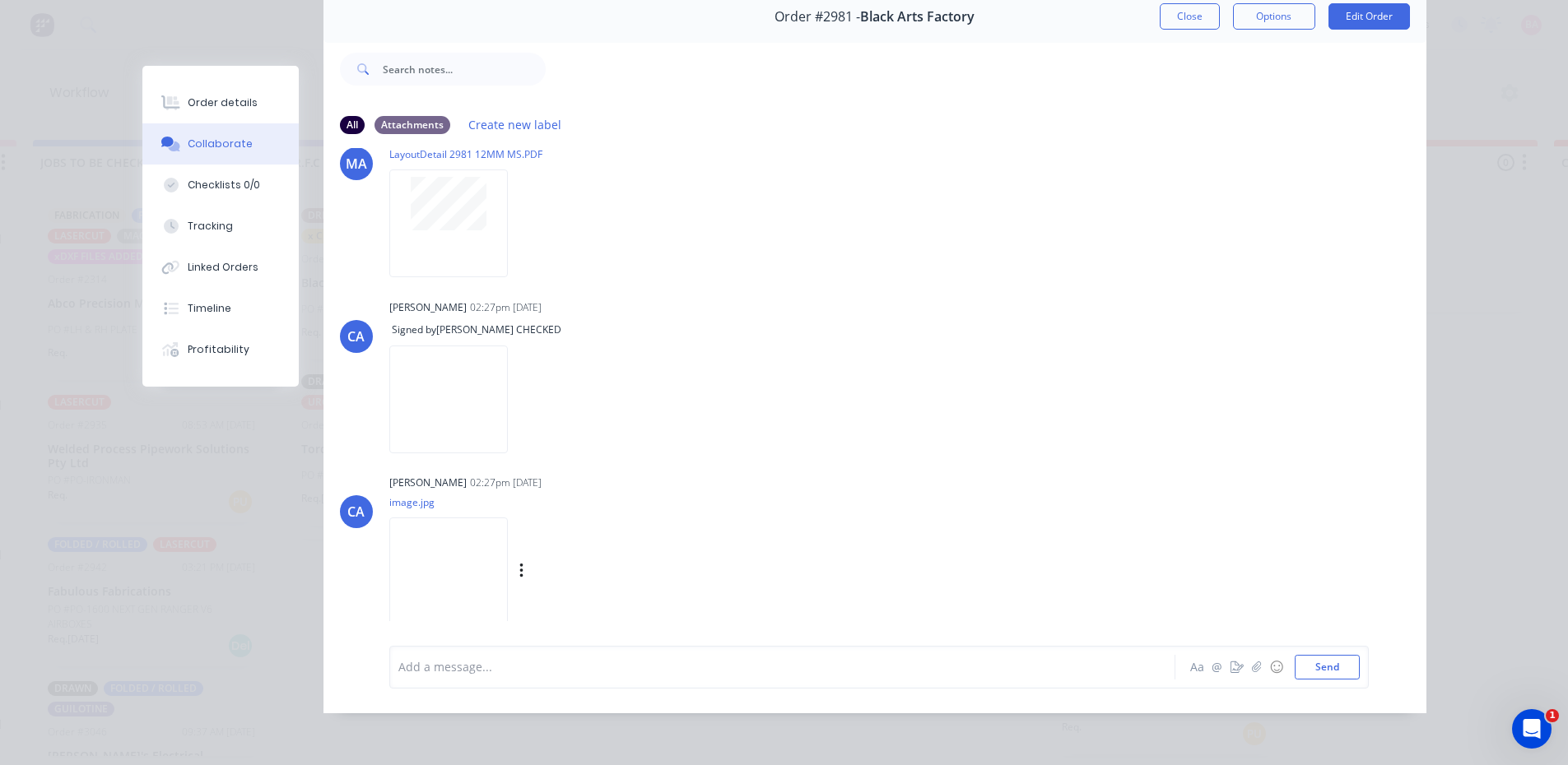
scroll to position [3, 1777]
click at [478, 666] on div at bounding box center [760, 667] width 721 height 18
click at [1176, 7] on button "Close" at bounding box center [1190, 16] width 61 height 26
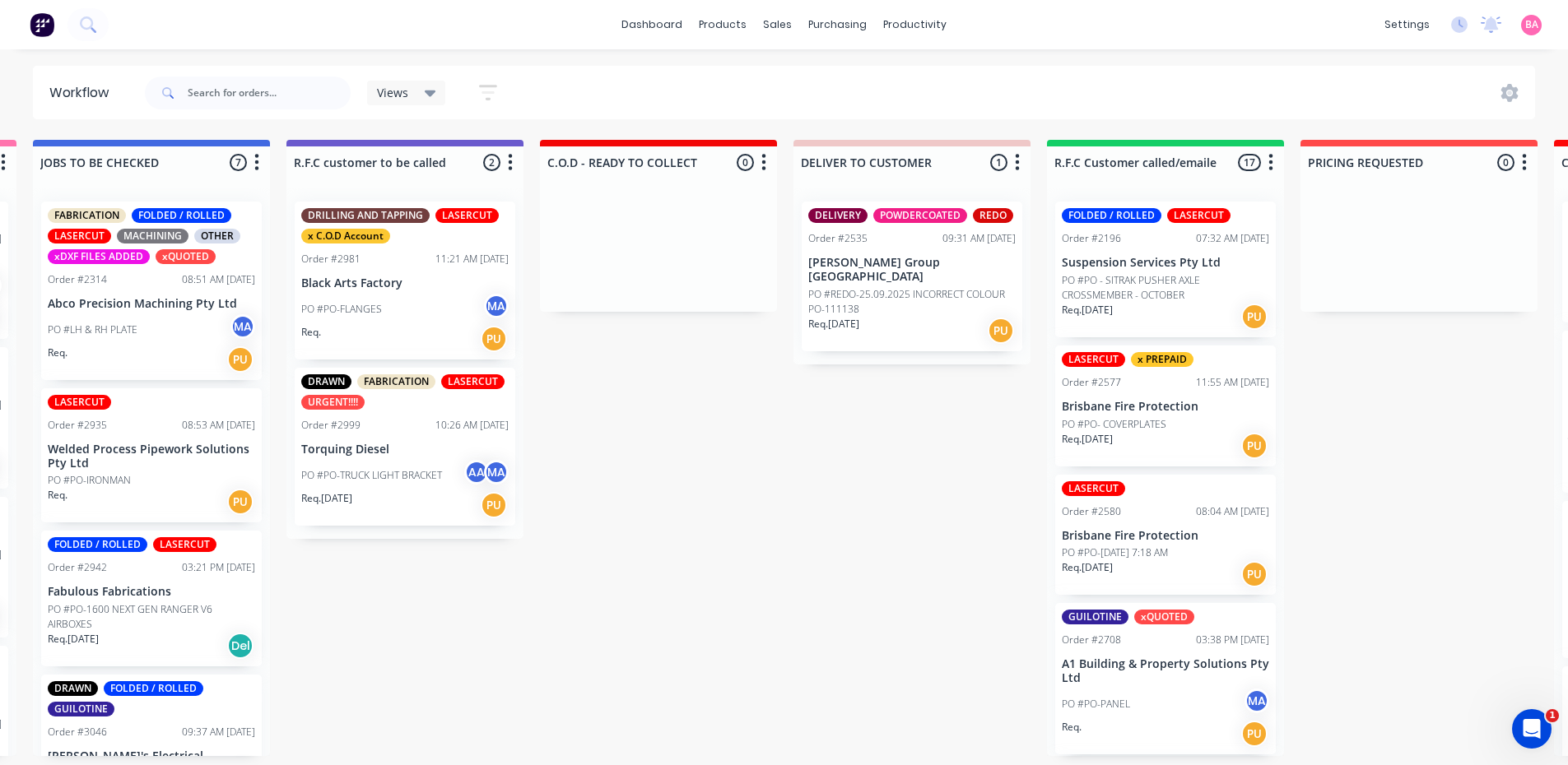
click at [357, 287] on div "DRILLING AND TAPPING LASERCUT x C.O.D Account Order #2981 11:21 AM [DATE] Black…" at bounding box center [405, 281] width 221 height 158
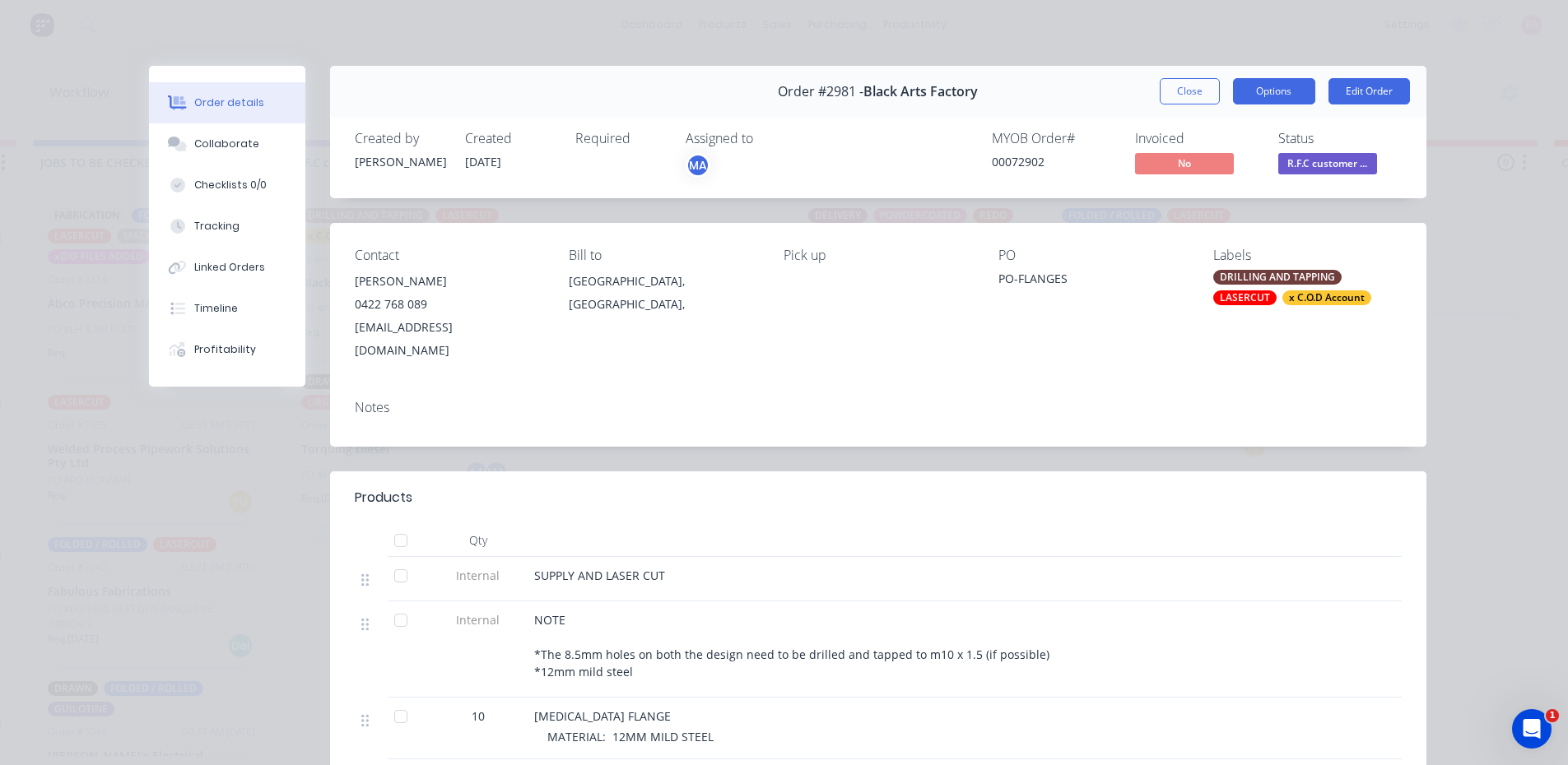
click at [1268, 90] on button "Options" at bounding box center [1274, 91] width 82 height 26
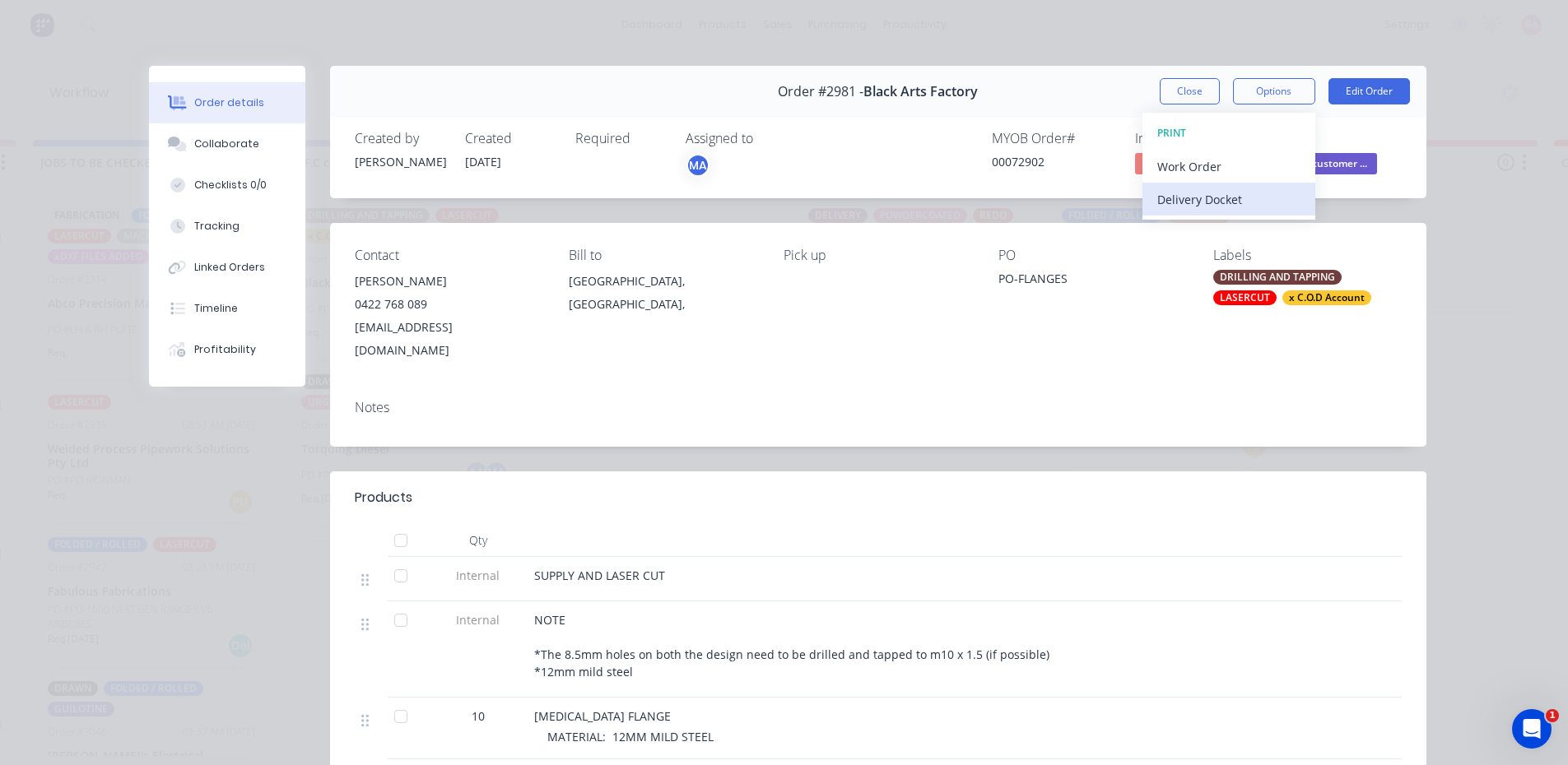
click at [1196, 202] on div "Delivery Docket" at bounding box center [1229, 199] width 144 height 23
click at [1189, 202] on div "Standard" at bounding box center [1229, 199] width 144 height 23
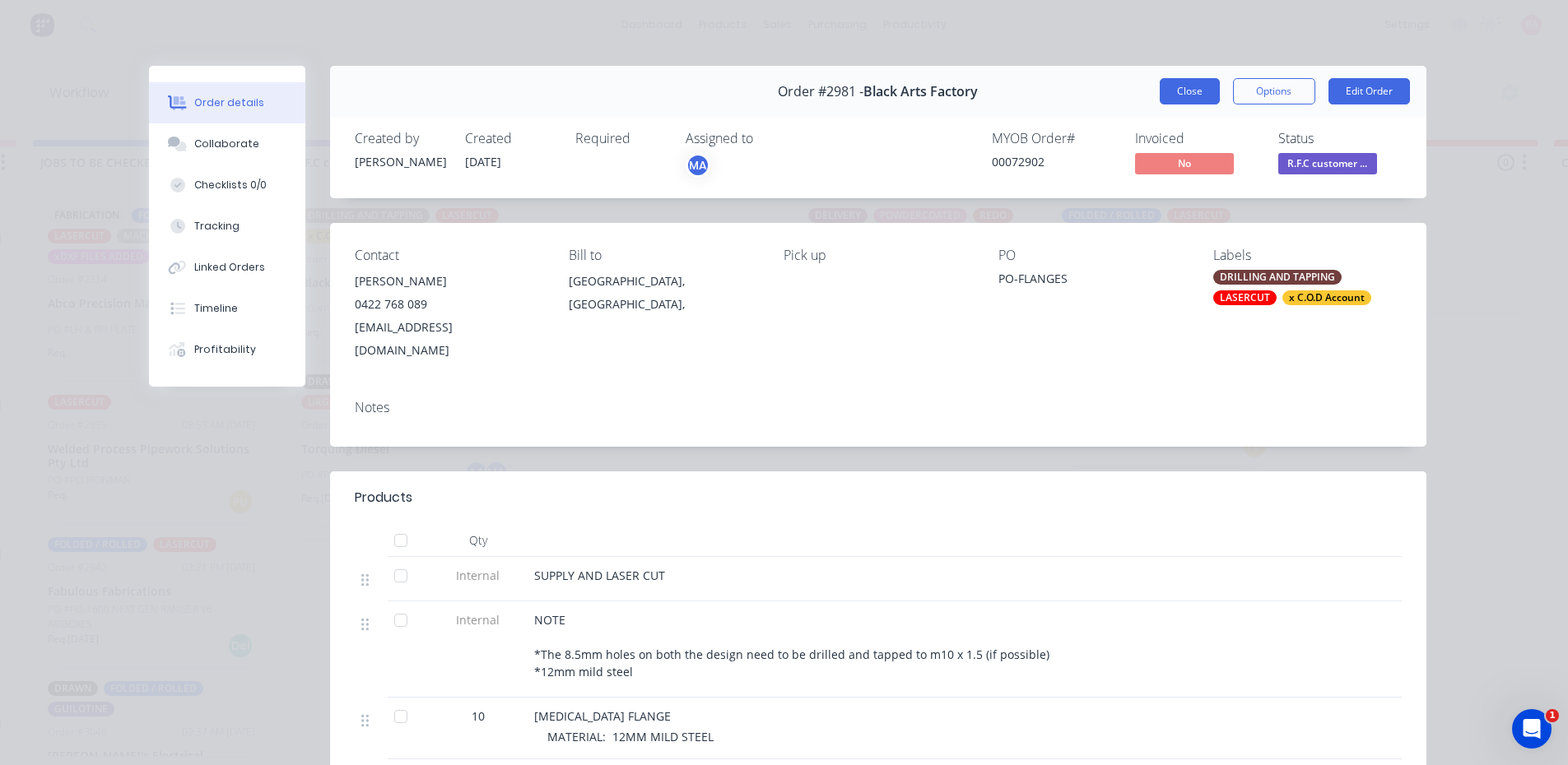
click at [1197, 92] on button "Close" at bounding box center [1190, 91] width 61 height 26
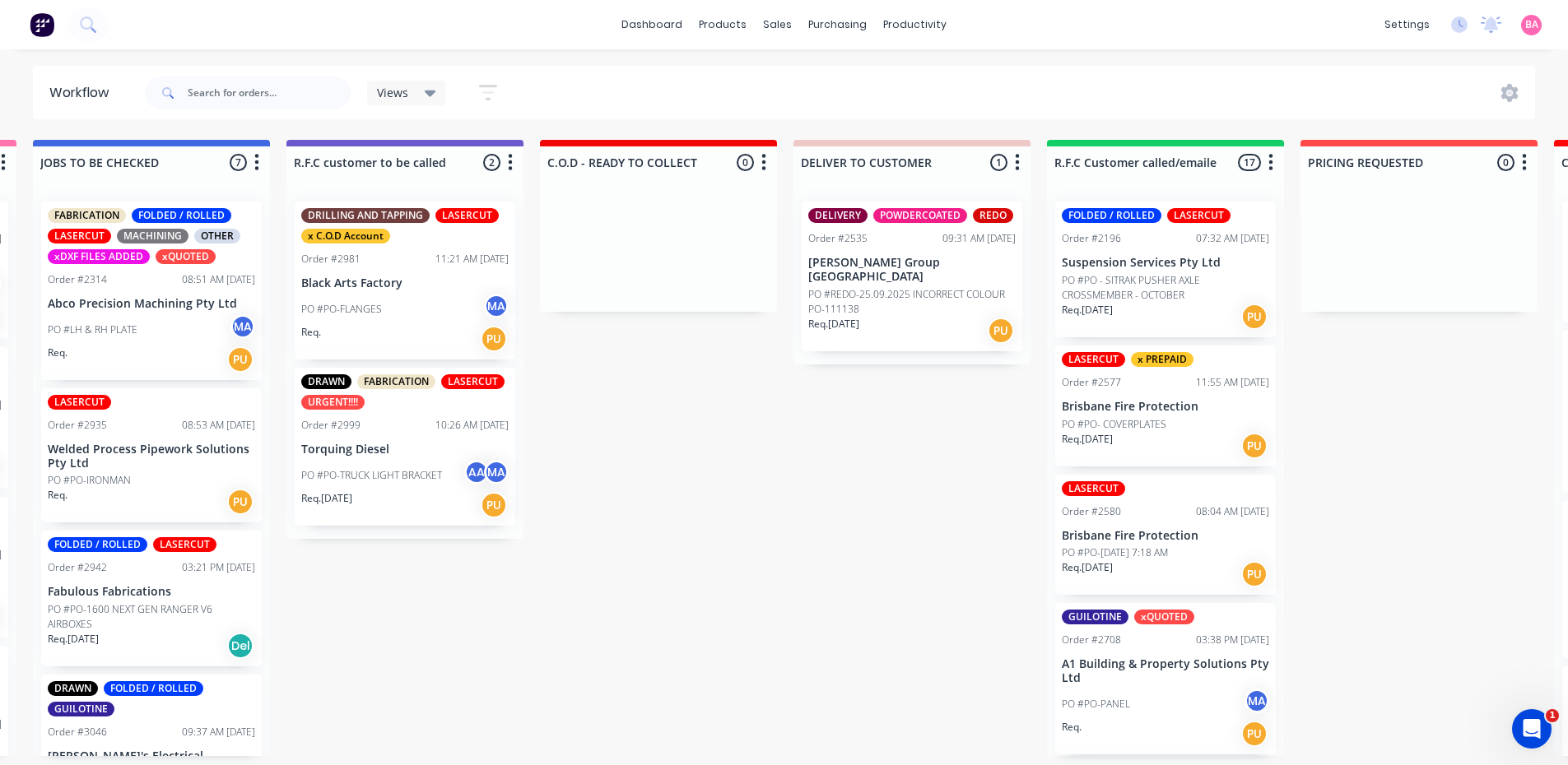
click at [406, 462] on div "PO #PO-TRUCK LIGHT BRACKET AA MA" at bounding box center [405, 475] width 207 height 31
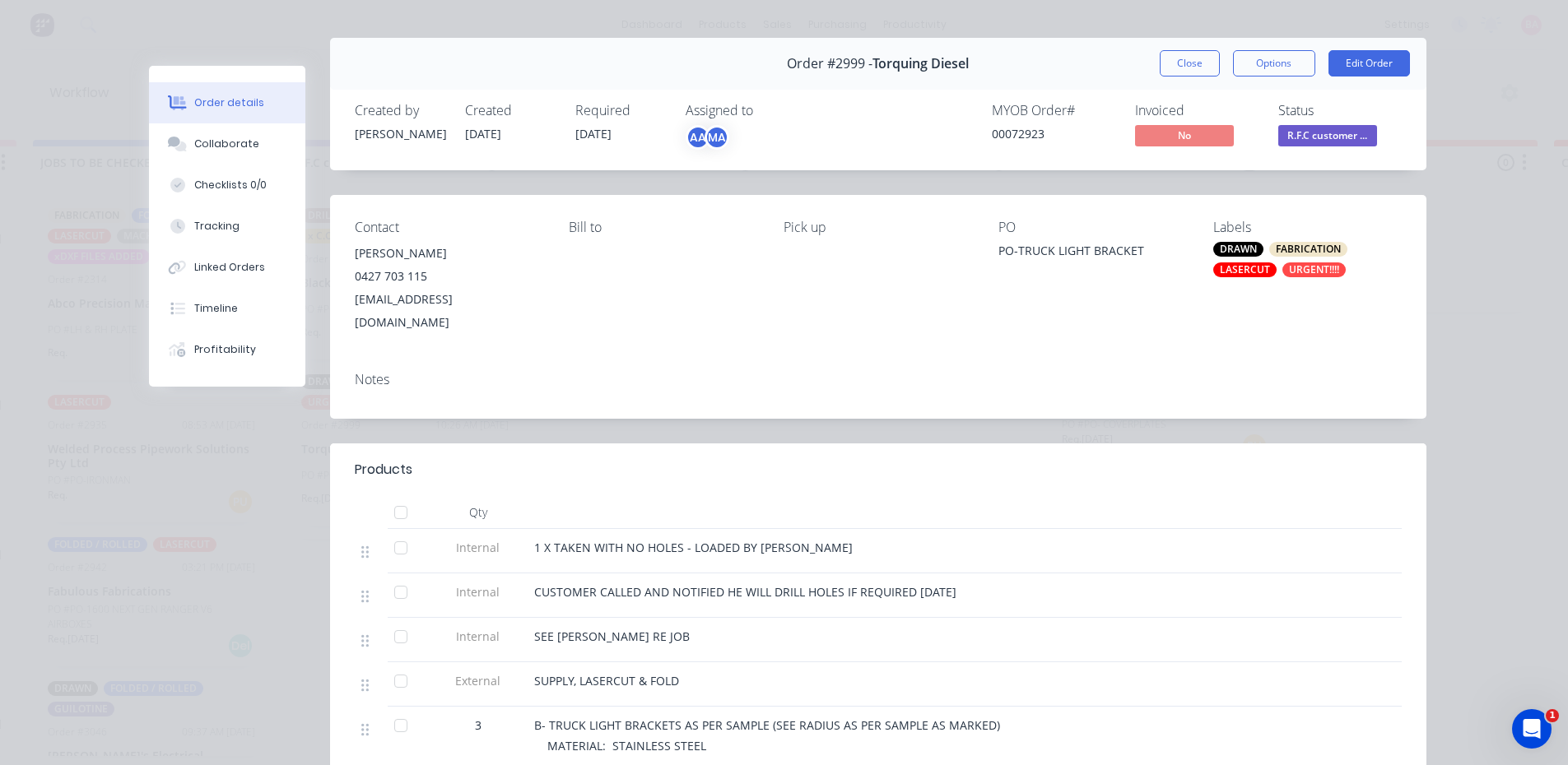
scroll to position [27, 0]
click at [1263, 58] on button "Options" at bounding box center [1274, 63] width 82 height 26
click at [1200, 138] on div "Work Order" at bounding box center [1229, 140] width 144 height 23
click at [1186, 166] on div "Standard" at bounding box center [1229, 172] width 144 height 23
click at [229, 145] on div "Collaborate" at bounding box center [227, 143] width 65 height 15
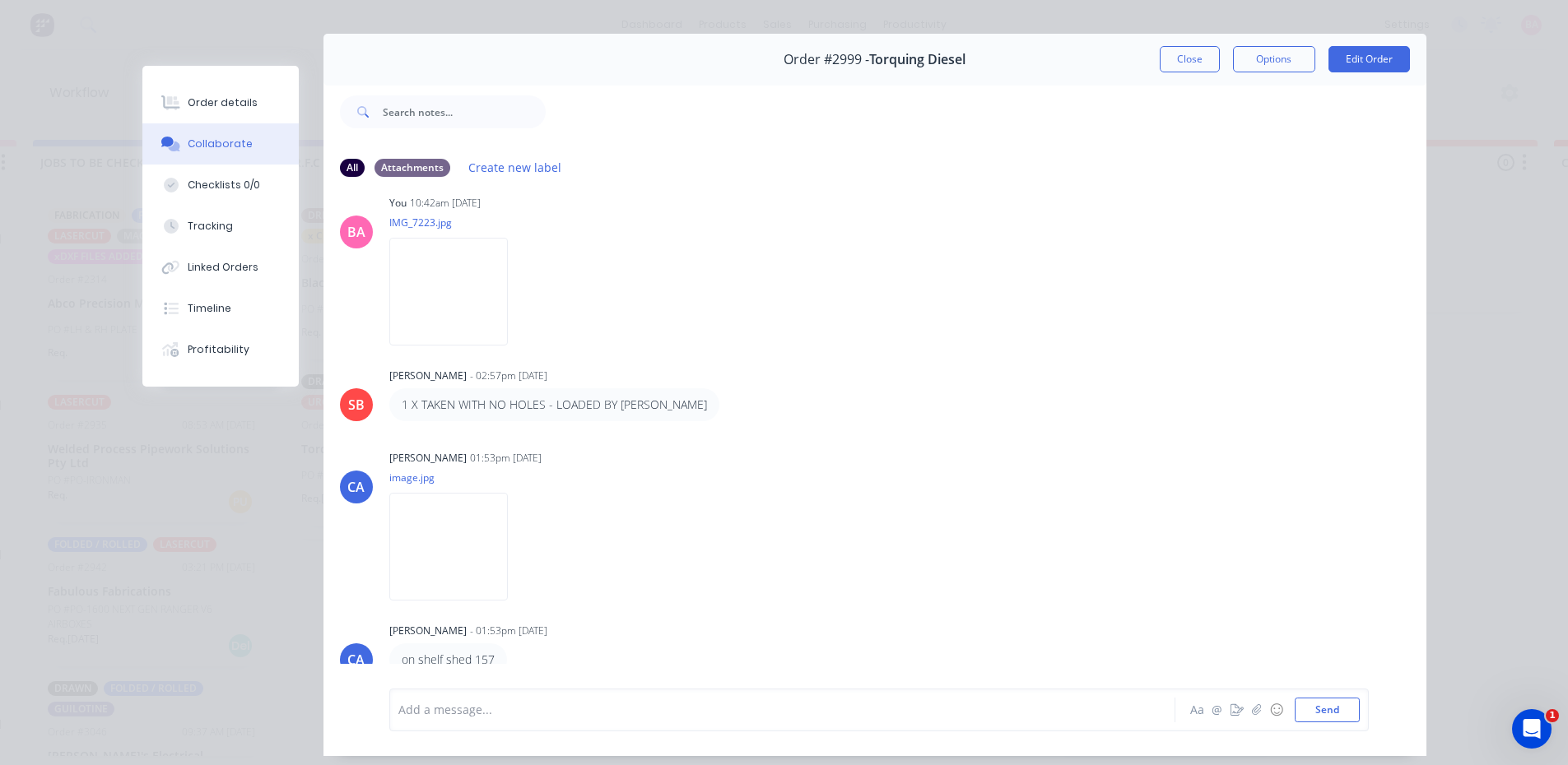
scroll to position [5, 0]
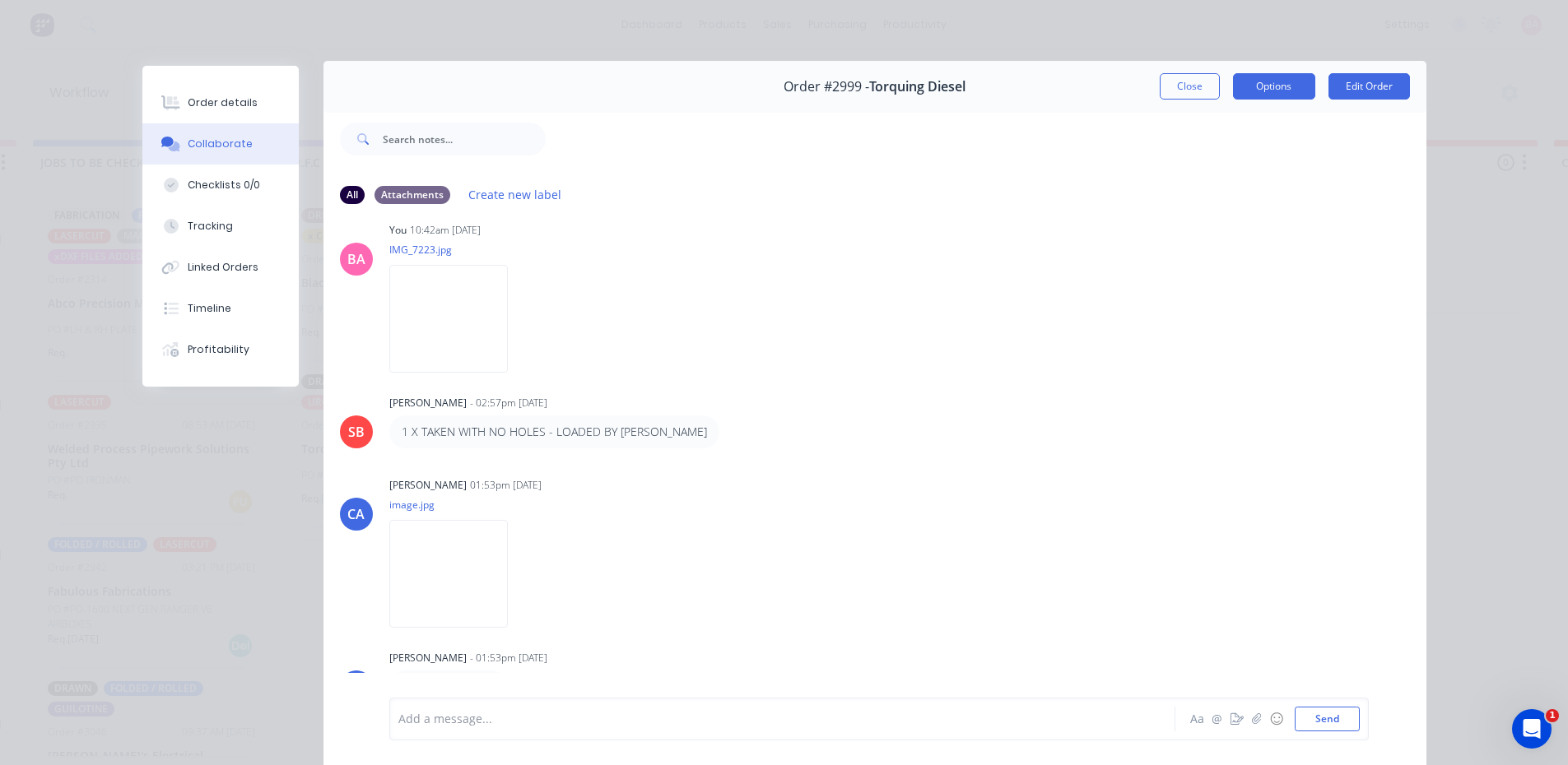
click at [1267, 78] on button "Options" at bounding box center [1274, 86] width 82 height 26
click at [211, 97] on div "Order details" at bounding box center [223, 102] width 70 height 15
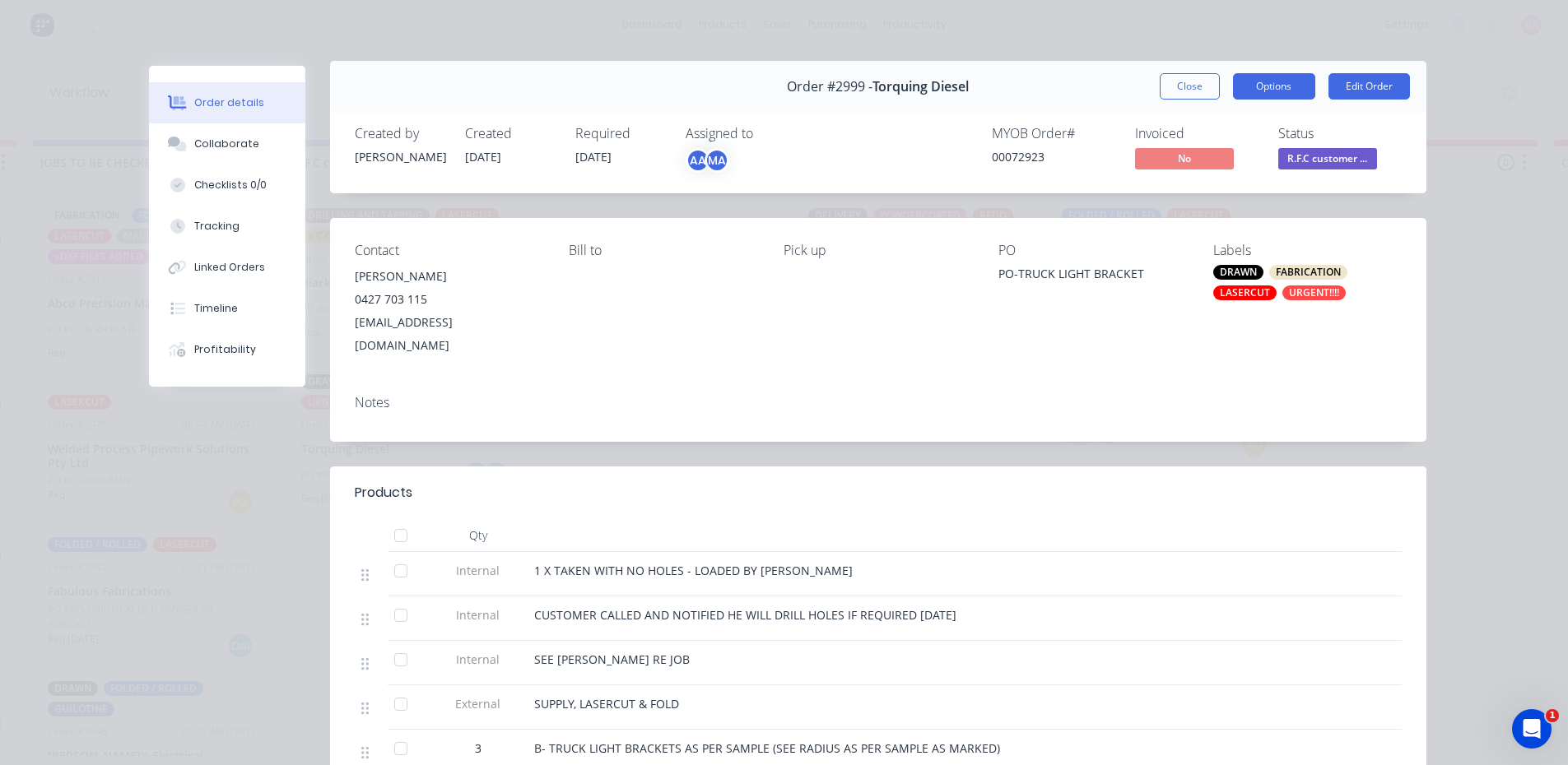
click at [1282, 81] on button "Options" at bounding box center [1274, 86] width 82 height 26
click at [1273, 87] on button "Options" at bounding box center [1274, 86] width 82 height 26
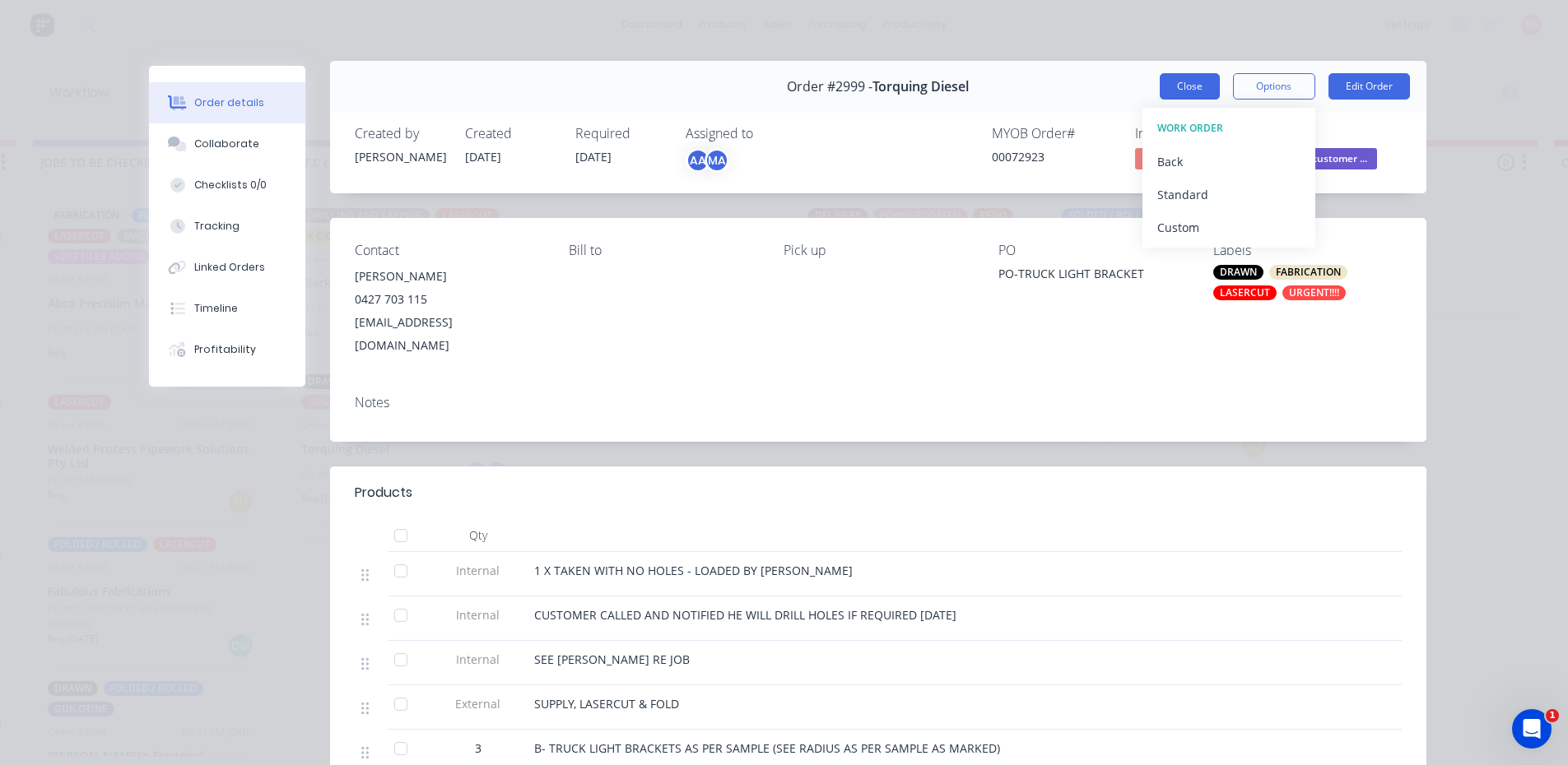
click at [1184, 86] on button "Close" at bounding box center [1190, 86] width 61 height 26
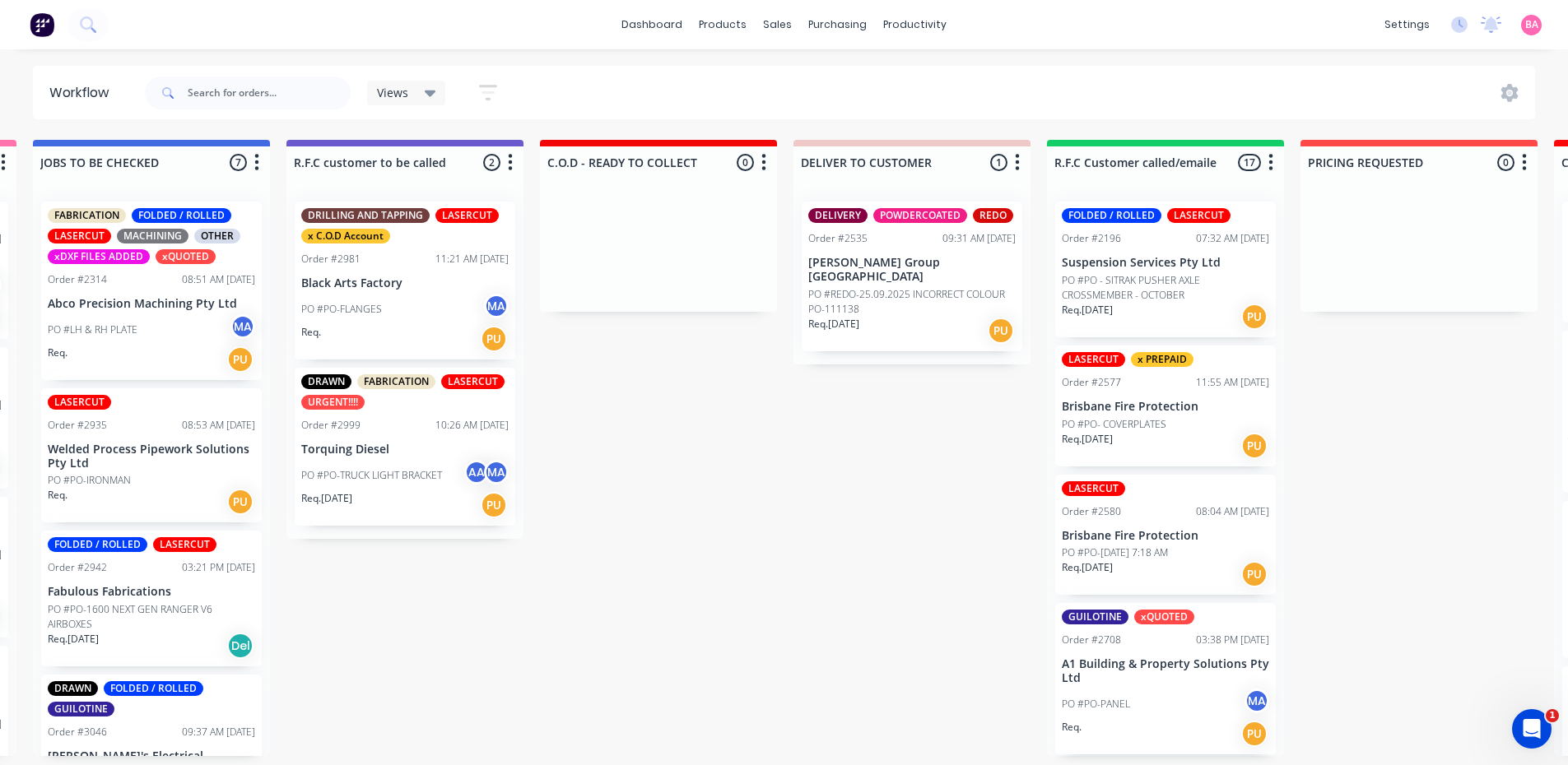
click at [380, 469] on p "PO #PO-TRUCK LIGHT BRACKET" at bounding box center [372, 475] width 141 height 15
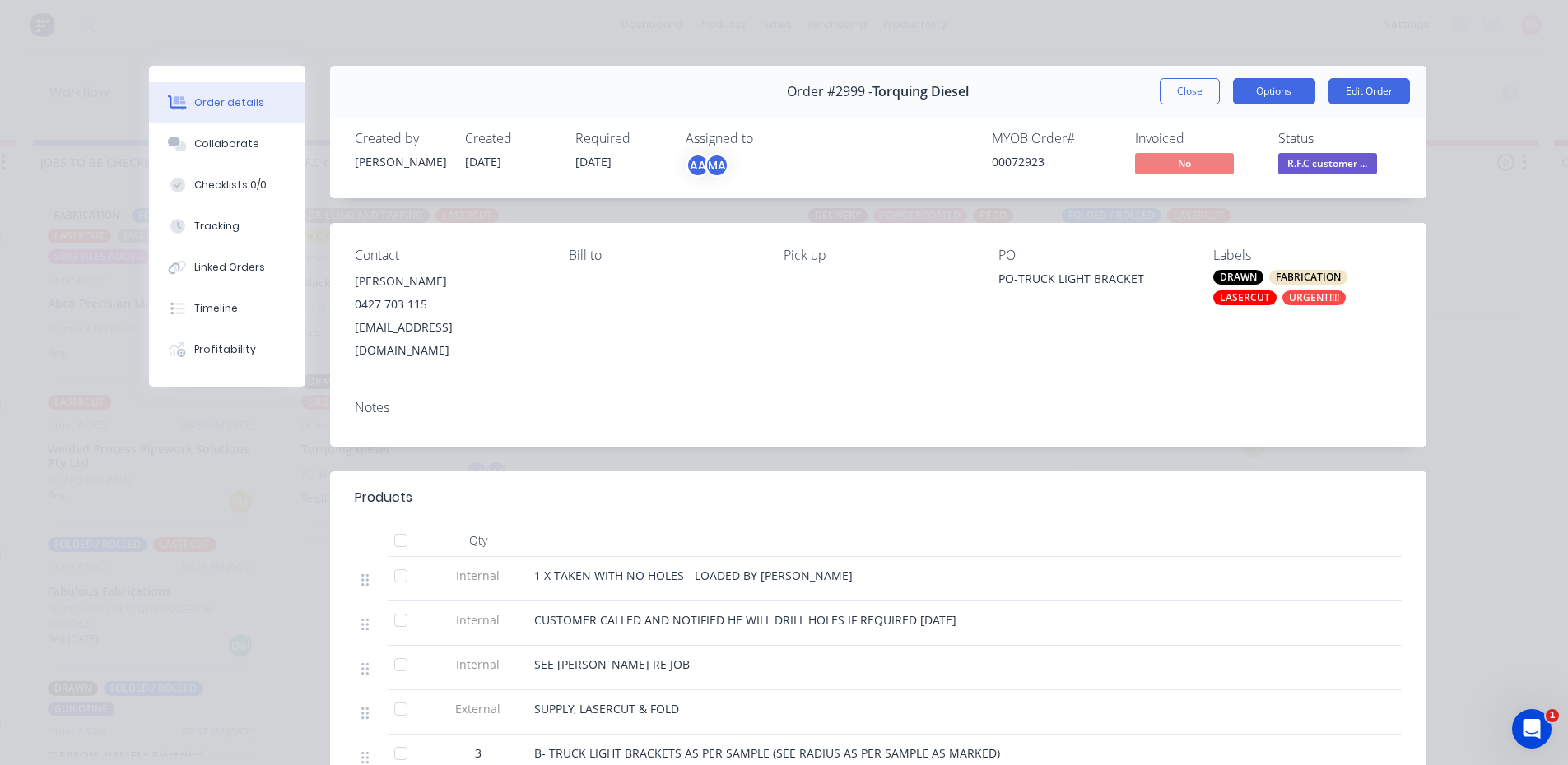
click at [1283, 87] on button "Options" at bounding box center [1274, 91] width 82 height 26
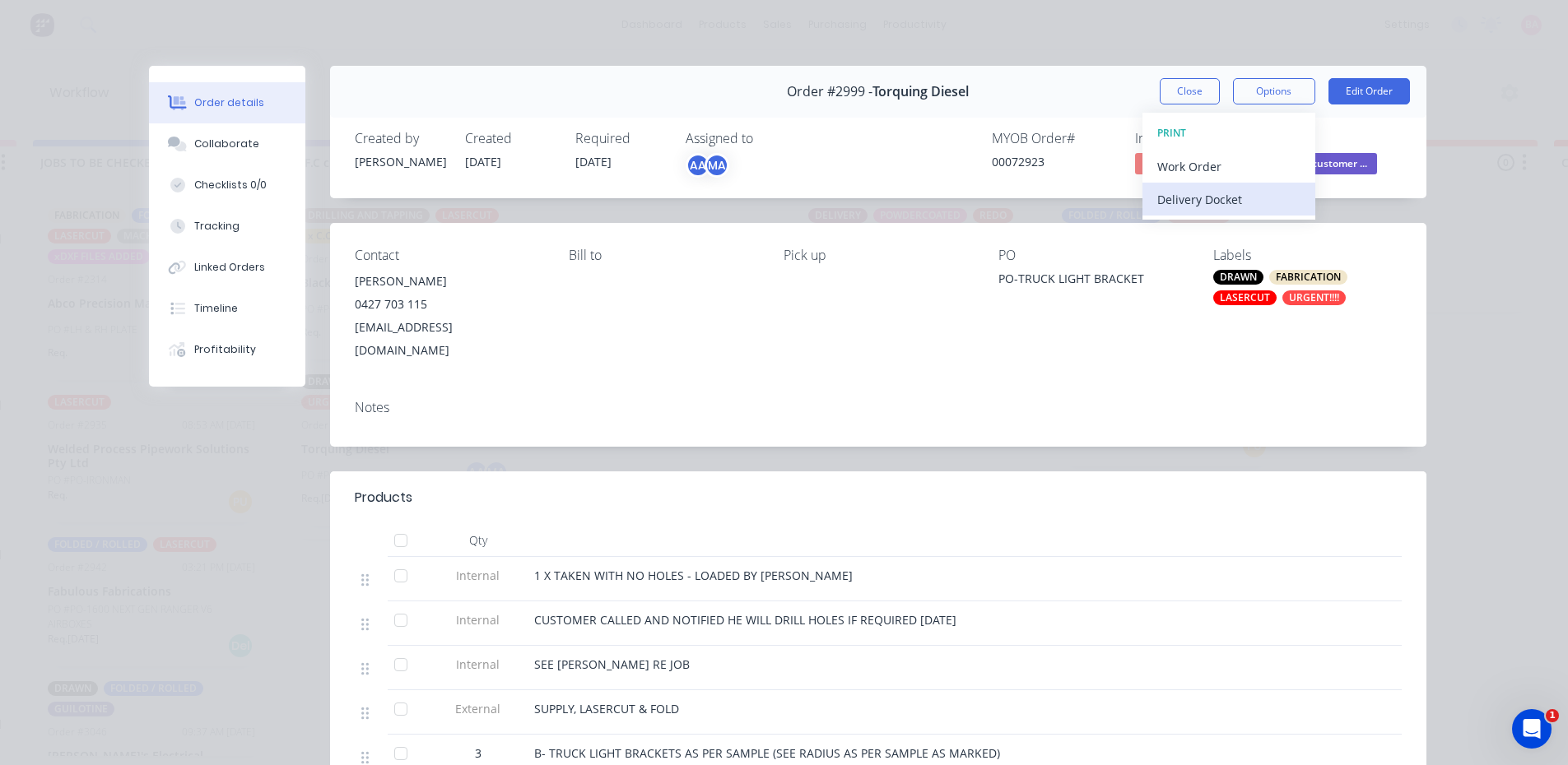
click at [1211, 201] on div "Delivery Docket" at bounding box center [1229, 199] width 144 height 23
click at [1211, 201] on div "Standard" at bounding box center [1229, 199] width 144 height 23
click at [1176, 89] on button "Close" at bounding box center [1190, 91] width 61 height 26
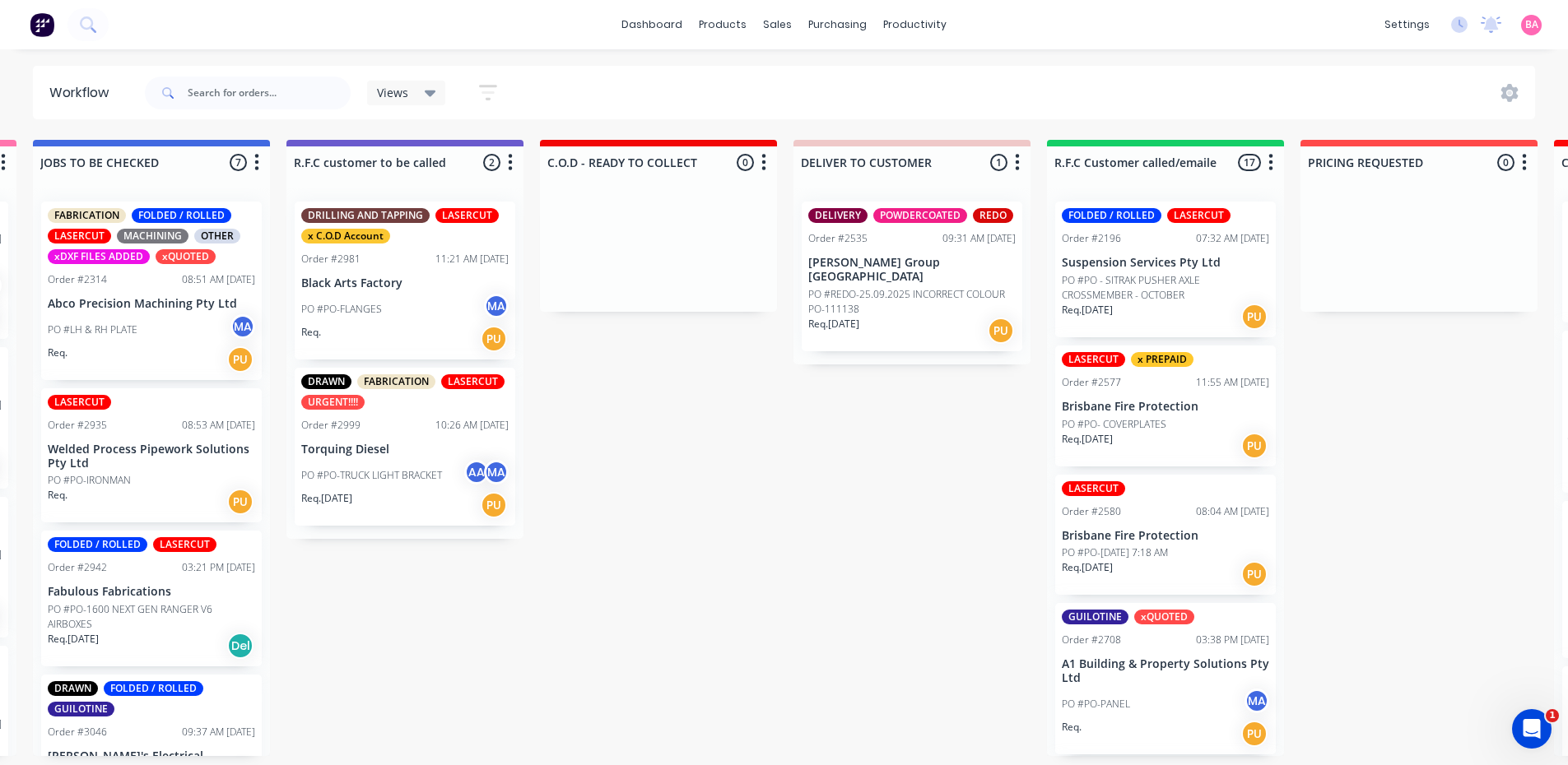
click at [378, 302] on p "PO #PO-FLANGES" at bounding box center [342, 308] width 81 height 15
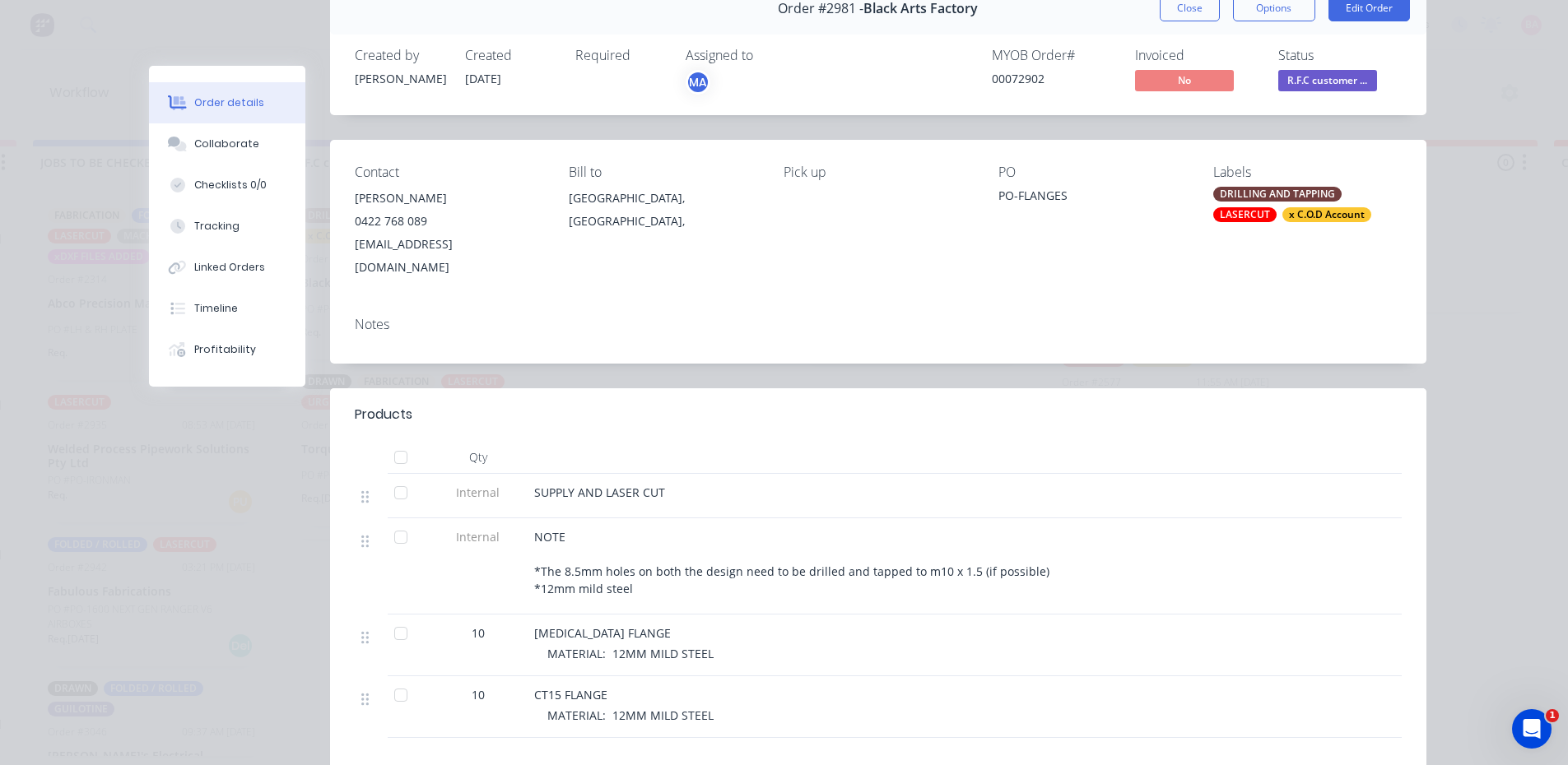
scroll to position [82, 0]
click at [1174, 4] on button "Close" at bounding box center [1190, 9] width 61 height 26
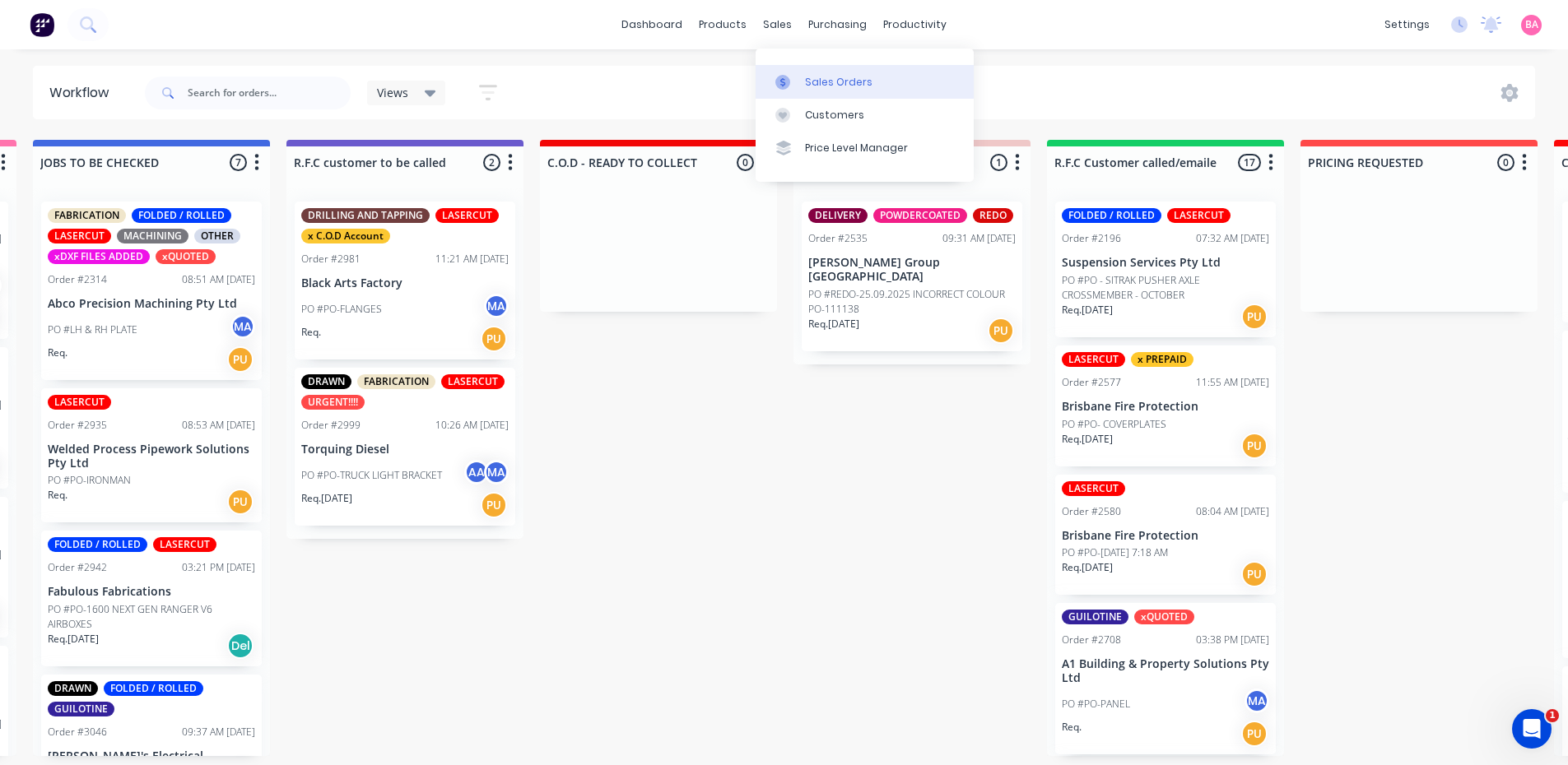
click at [816, 75] on div "Sales Orders" at bounding box center [839, 82] width 67 height 15
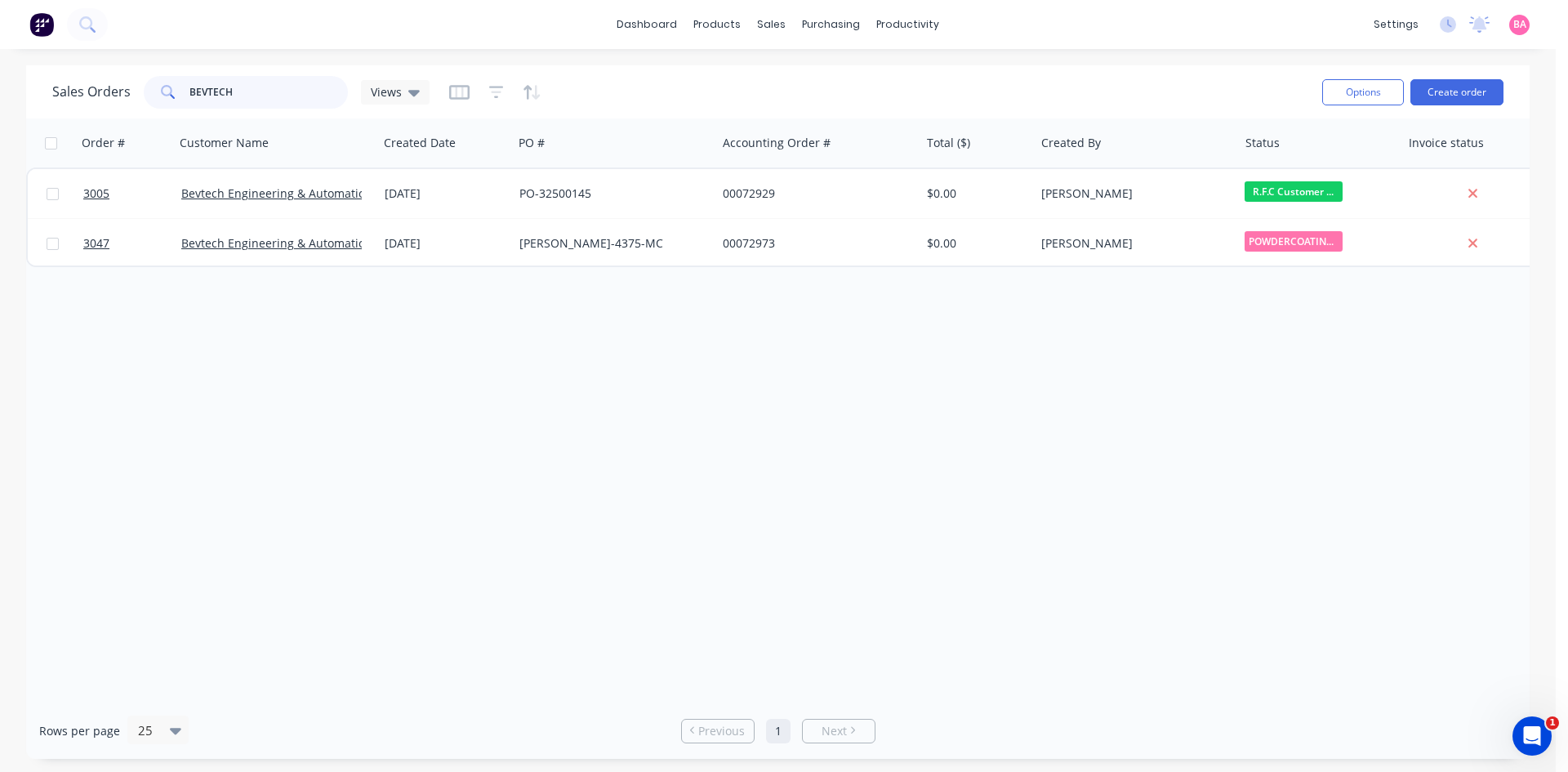
drag, startPoint x: 235, startPoint y: 90, endPoint x: 128, endPoint y: 75, distance: 108.0
click at [135, 78] on div "Sales Orders BEVTECH Views" at bounding box center [241, 92] width 378 height 33
type input "2981"
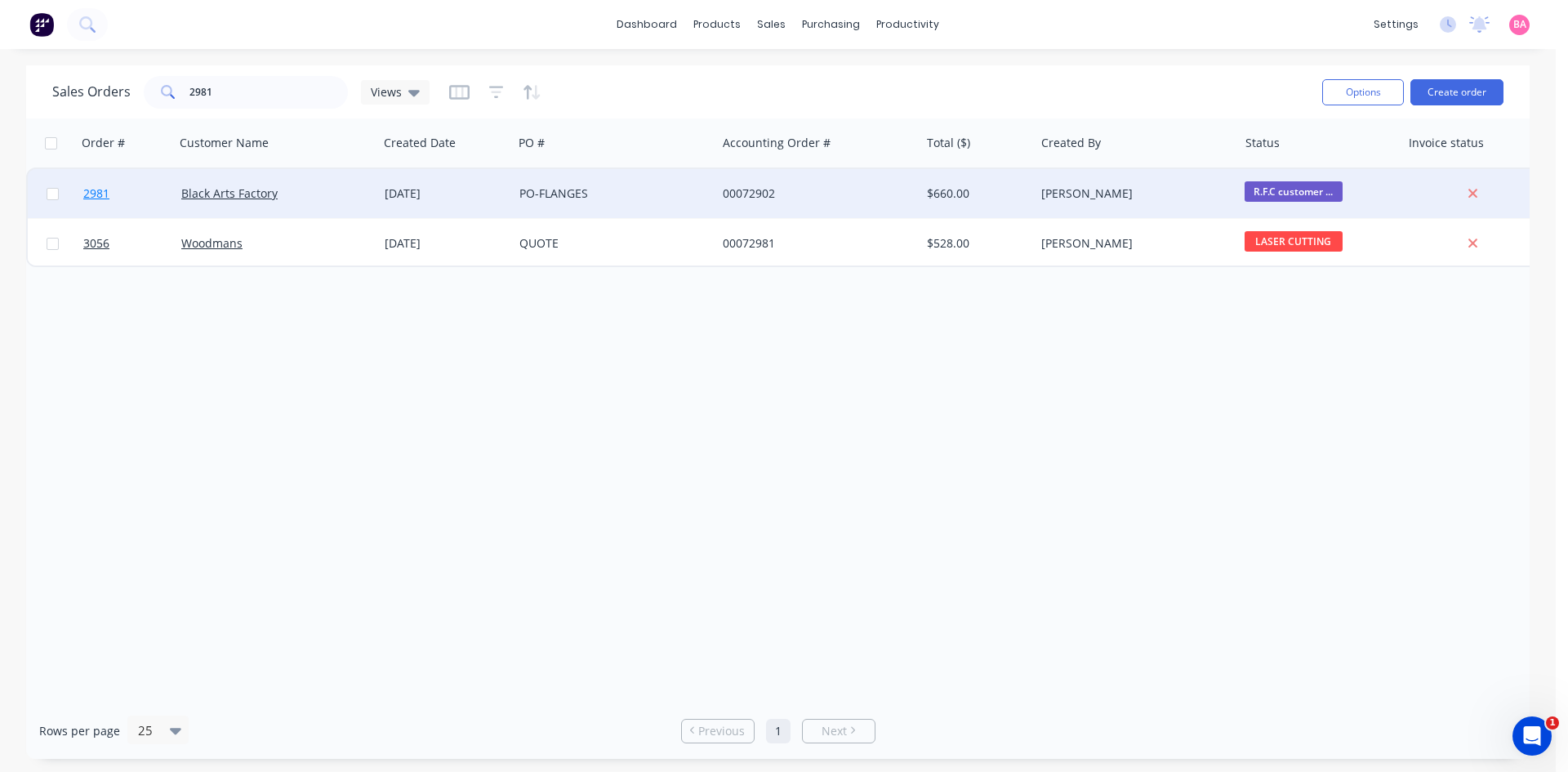
click at [89, 190] on span "2981" at bounding box center [96, 193] width 26 height 16
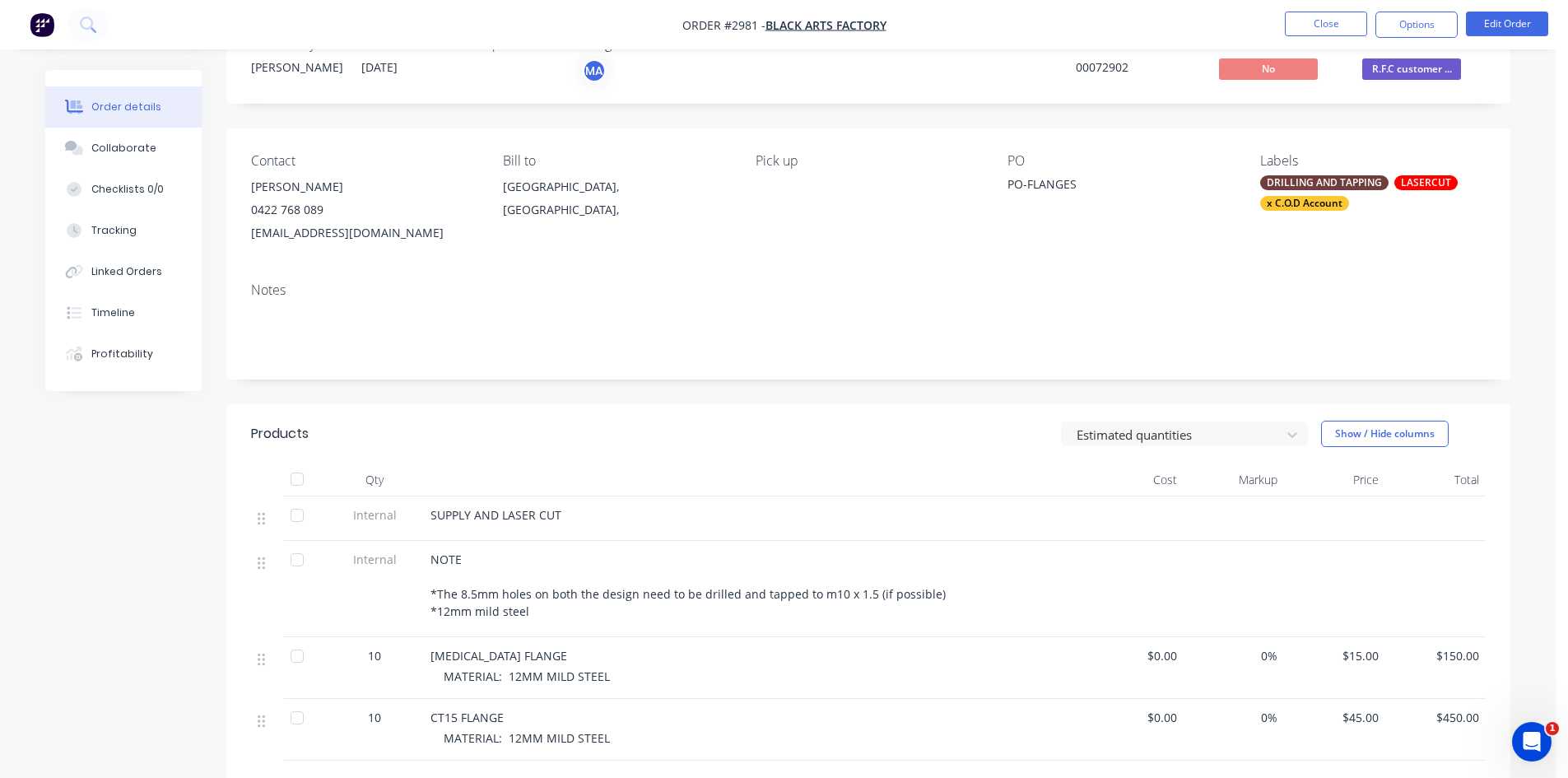
scroll to position [82, 0]
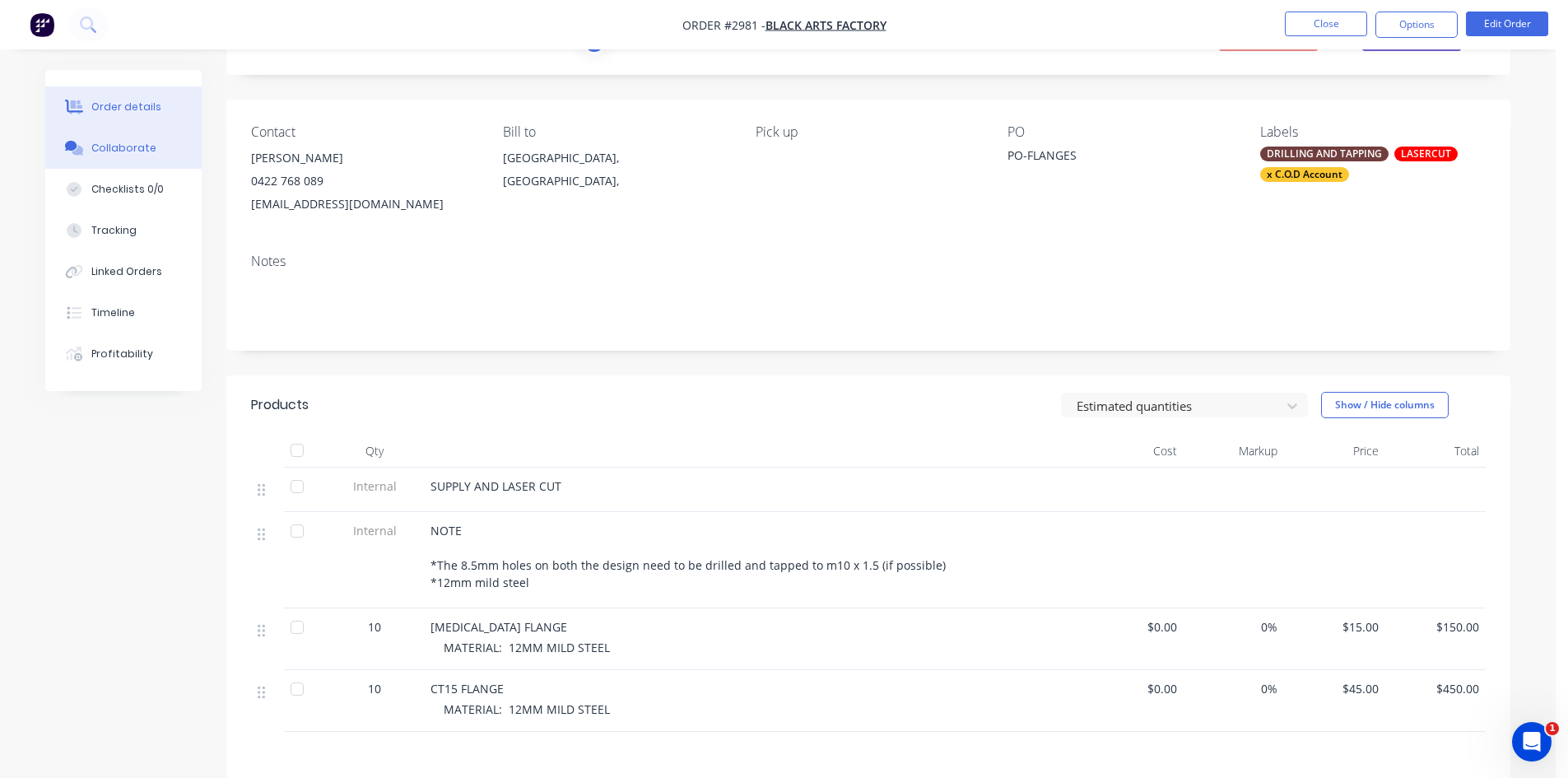
click at [130, 143] on div "Collaborate" at bounding box center [124, 147] width 65 height 15
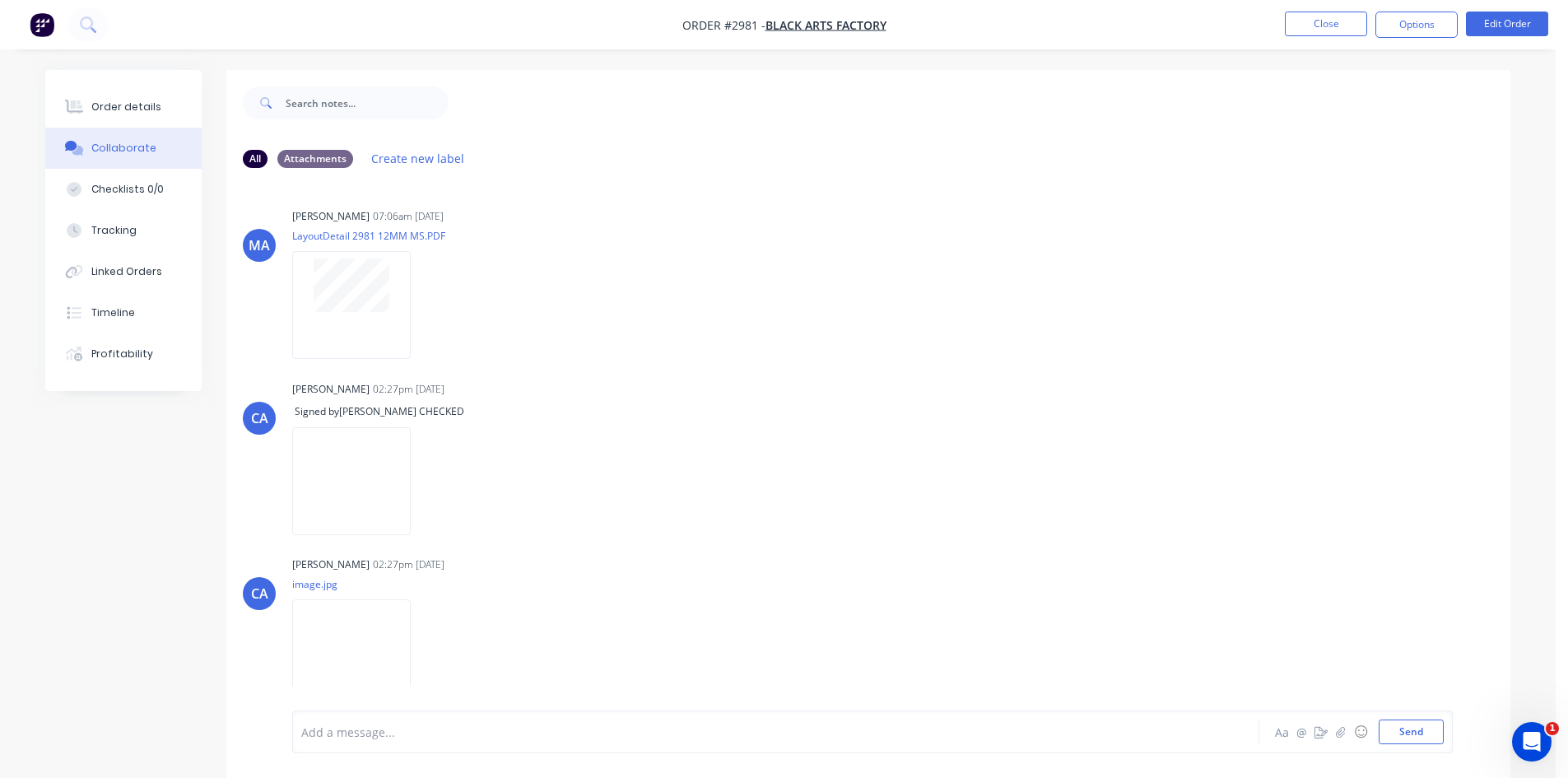
scroll to position [676, 0]
click at [377, 736] on div at bounding box center [729, 732] width 856 height 18
click at [1412, 730] on button "Send" at bounding box center [1411, 731] width 65 height 24
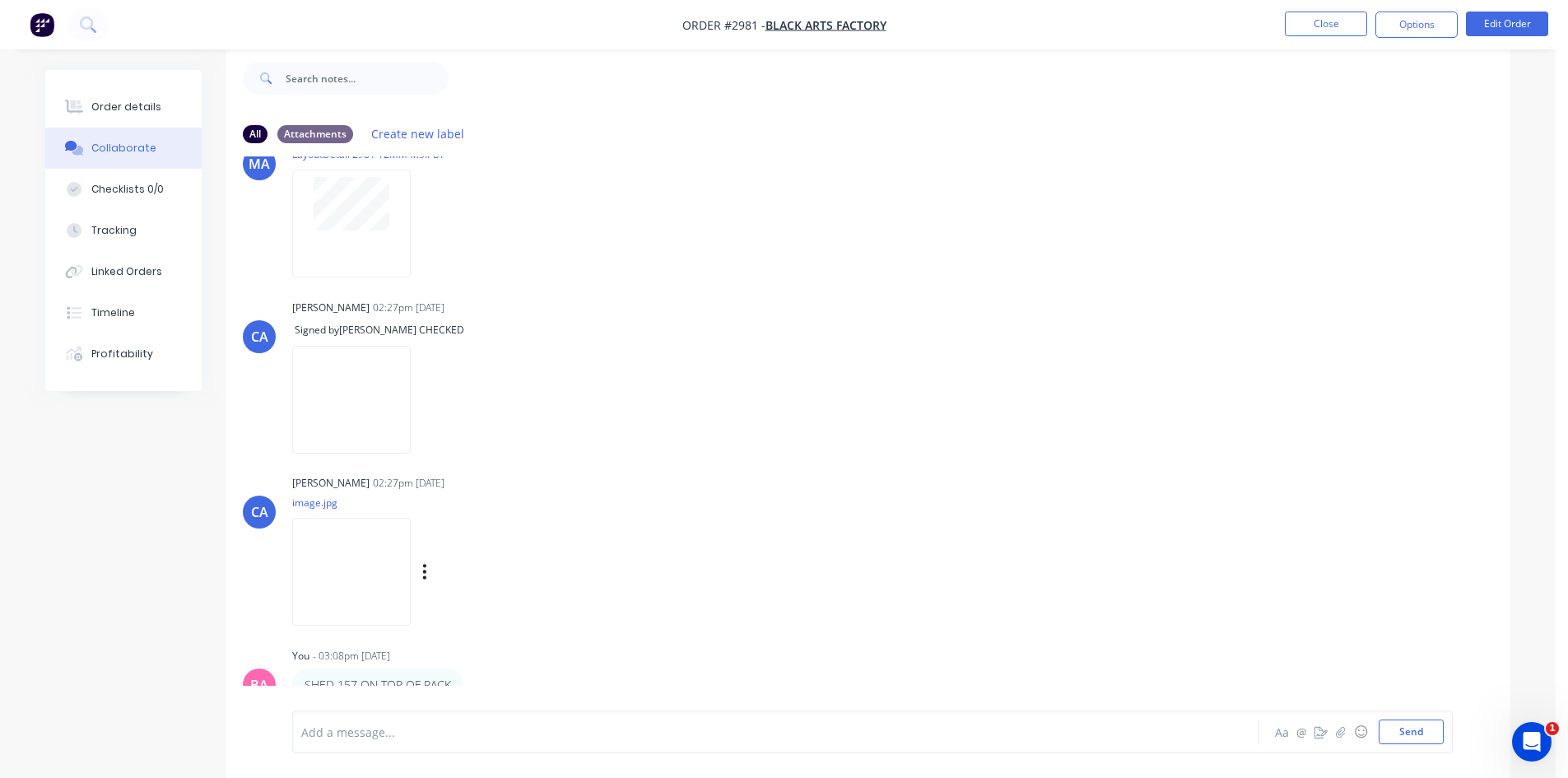
scroll to position [743, 0]
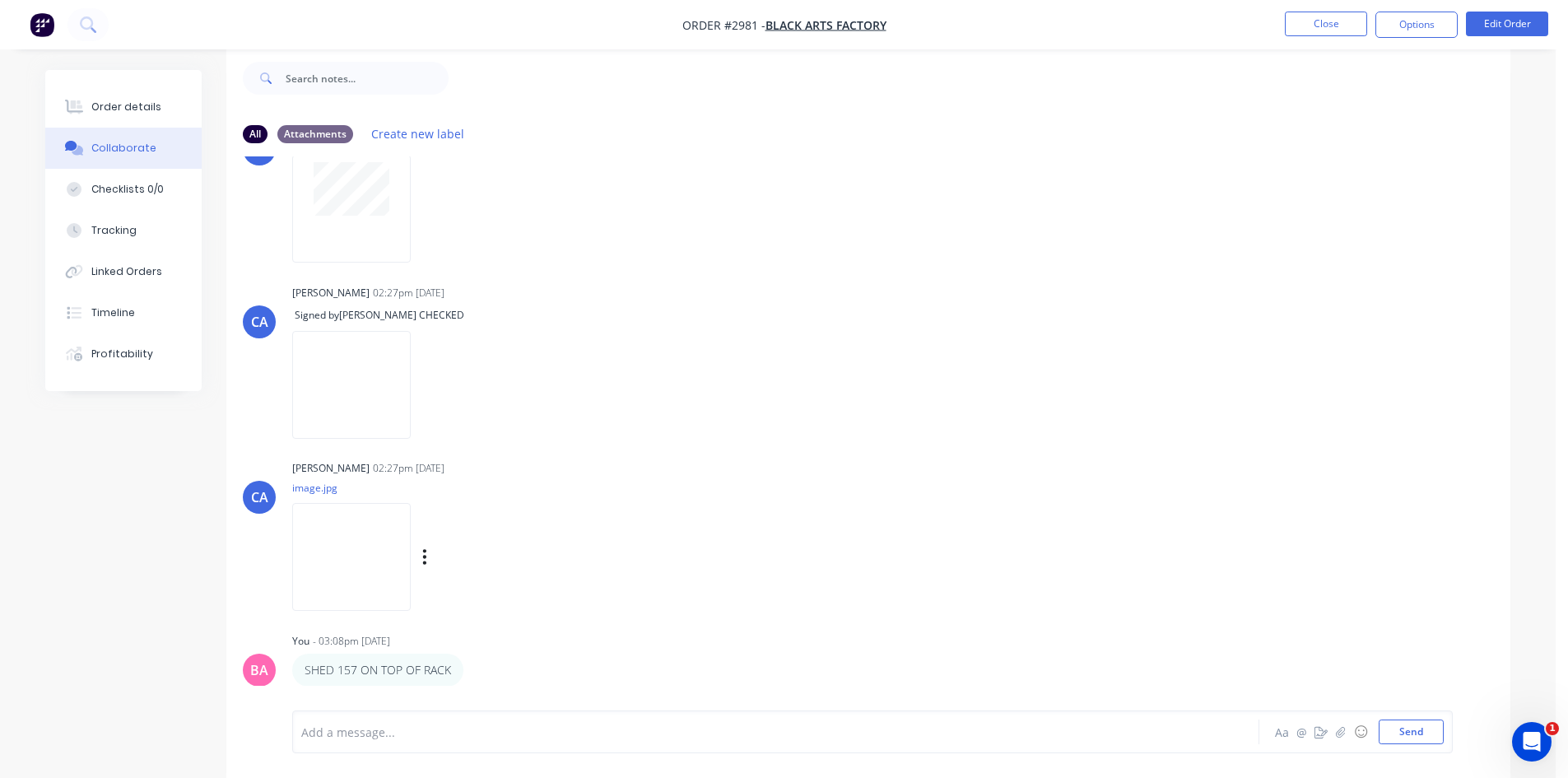
click at [351, 569] on img at bounding box center [351, 556] width 118 height 107
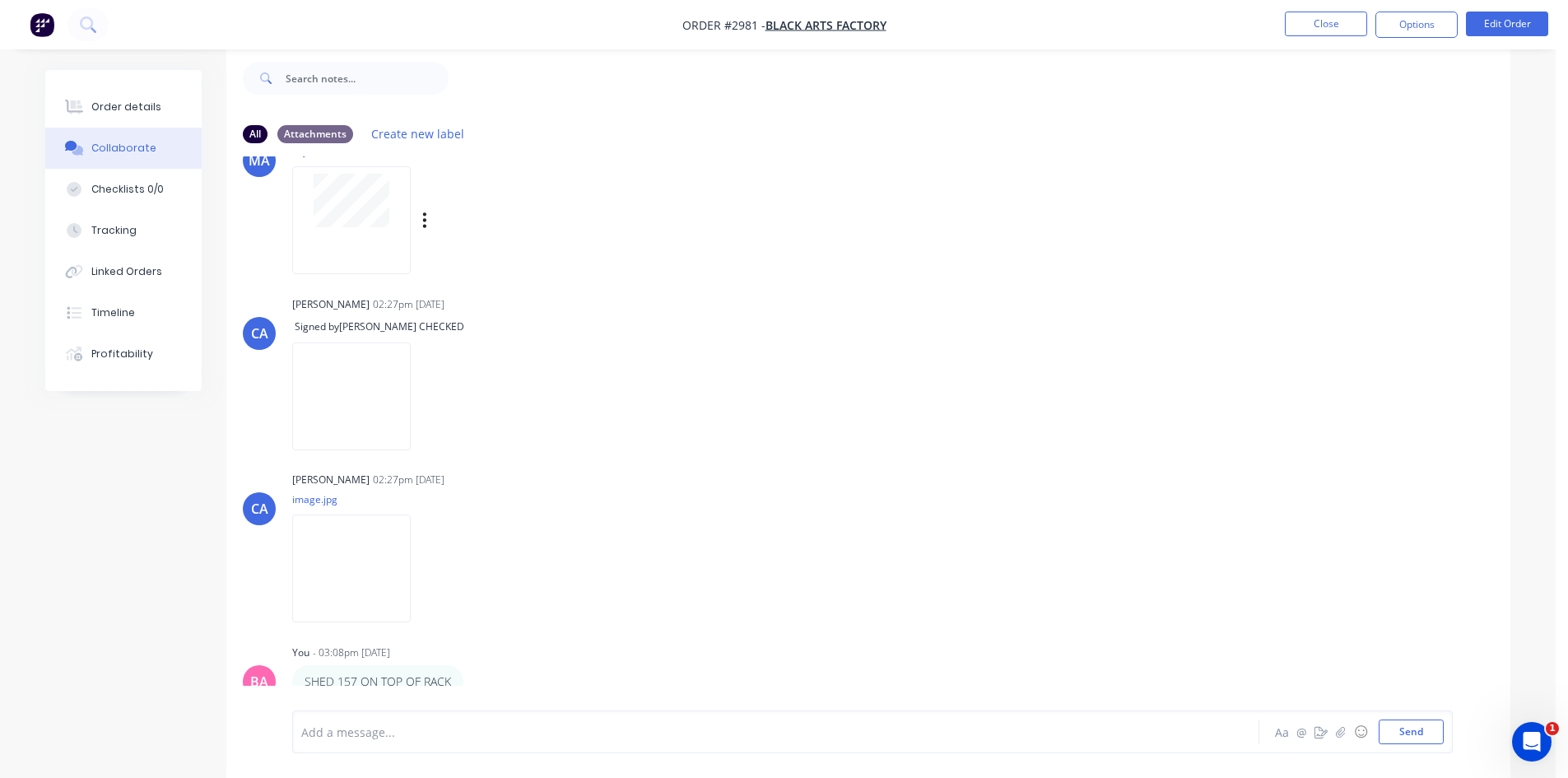
scroll to position [688, 0]
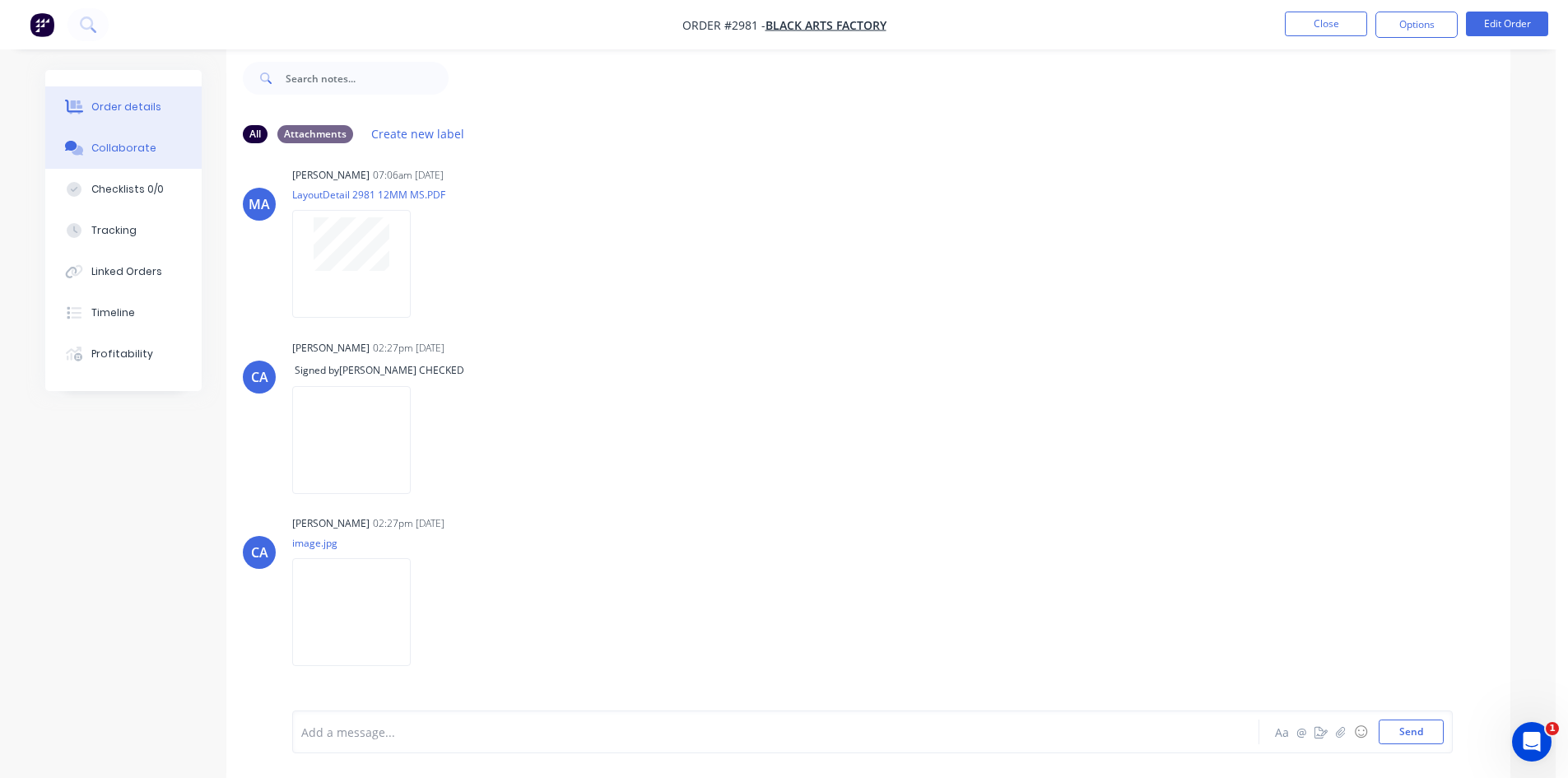
click at [132, 105] on div "Order details" at bounding box center [127, 106] width 70 height 15
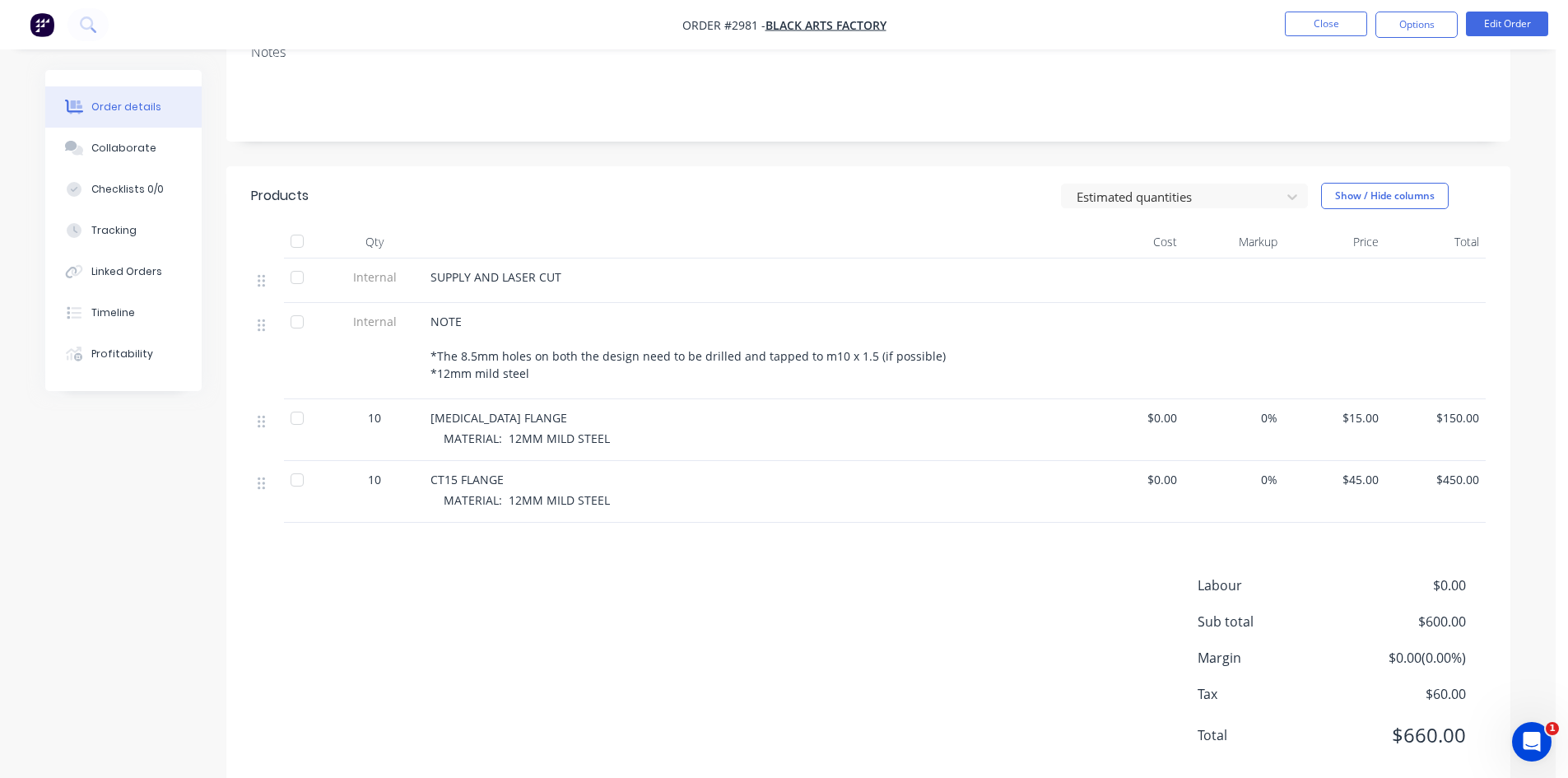
scroll to position [299, 0]
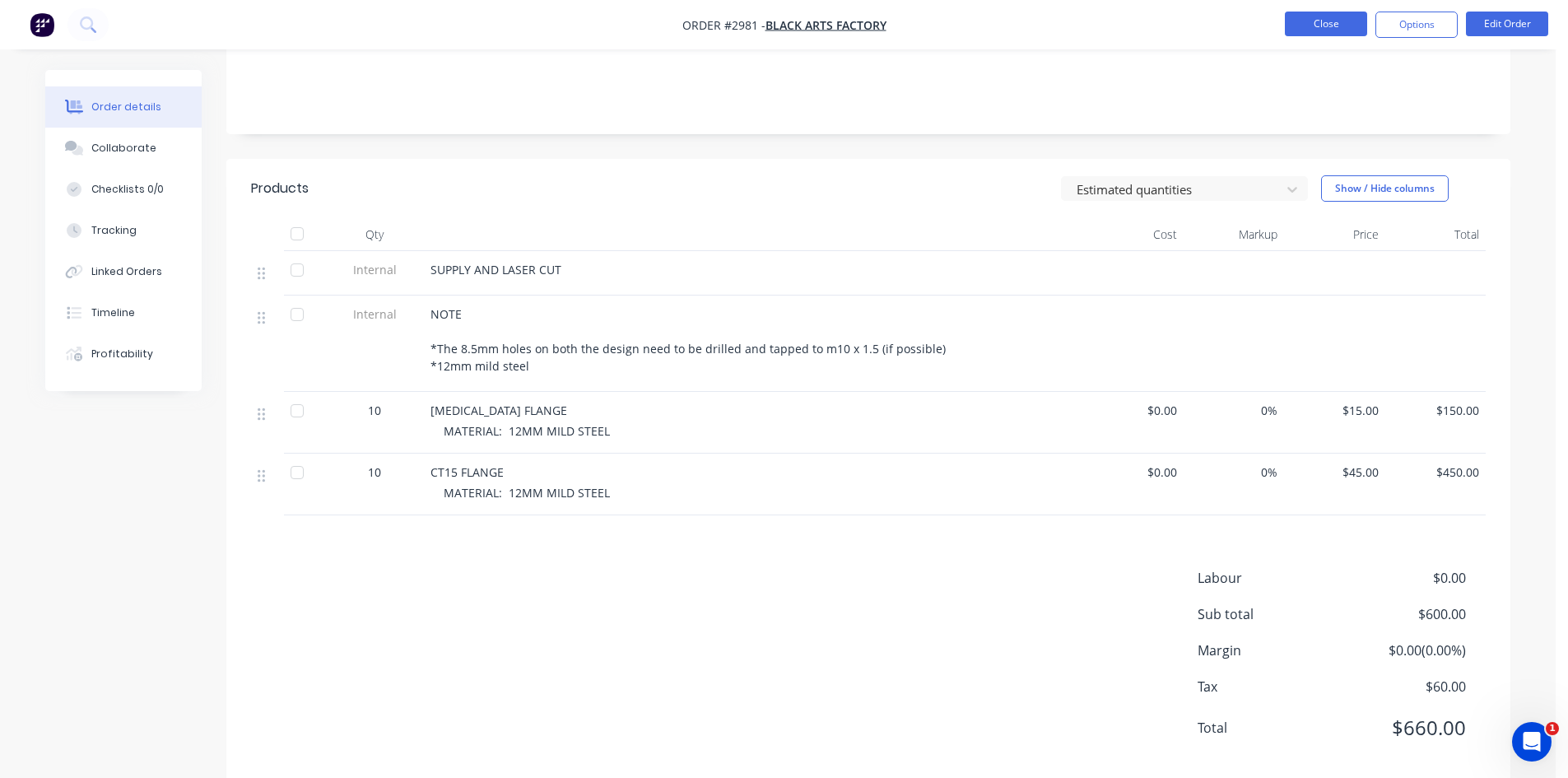
click at [1335, 24] on button "Close" at bounding box center [1326, 23] width 82 height 24
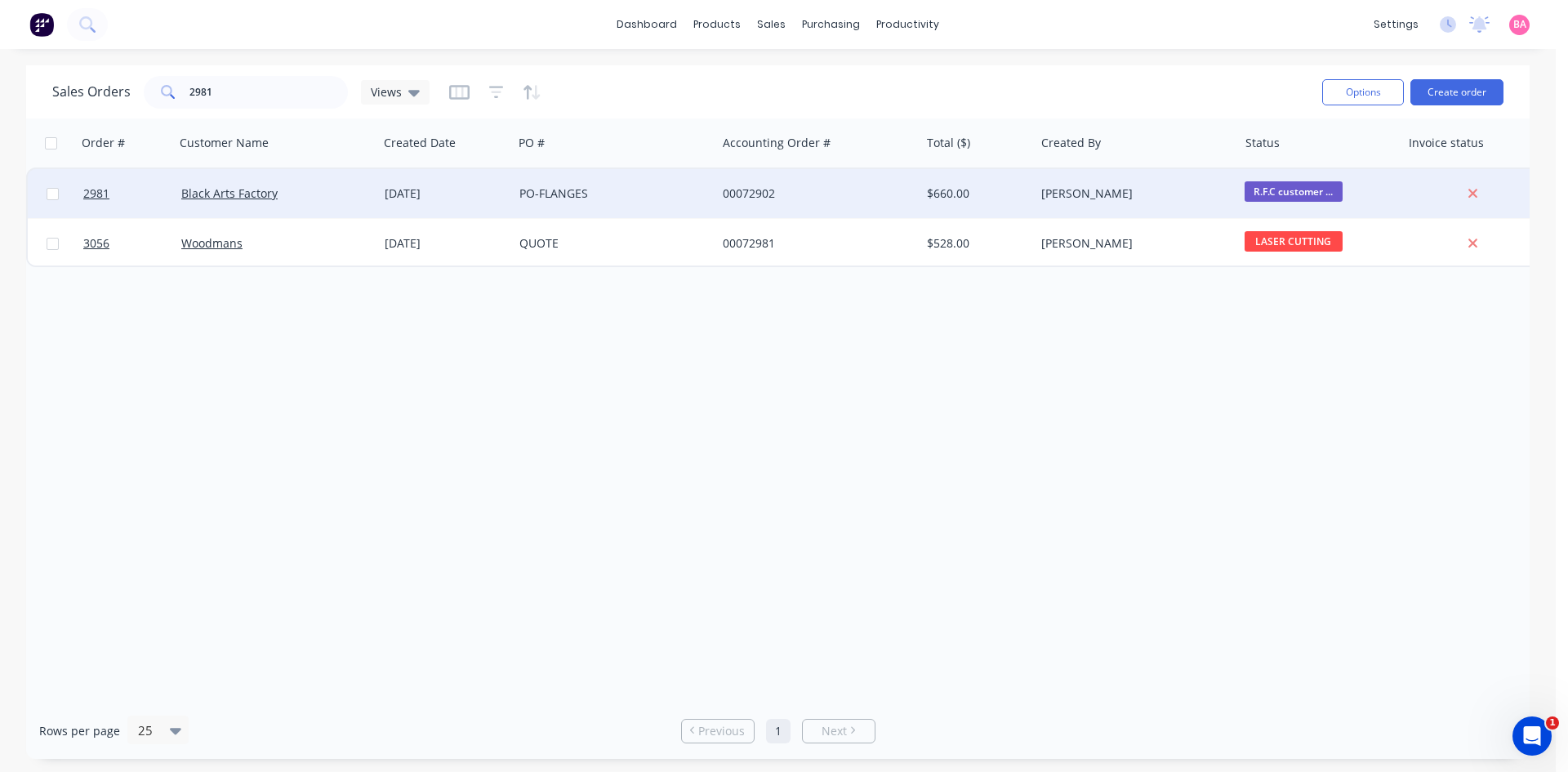
click at [1295, 190] on span "R.F.C customer ..." at bounding box center [1293, 191] width 98 height 20
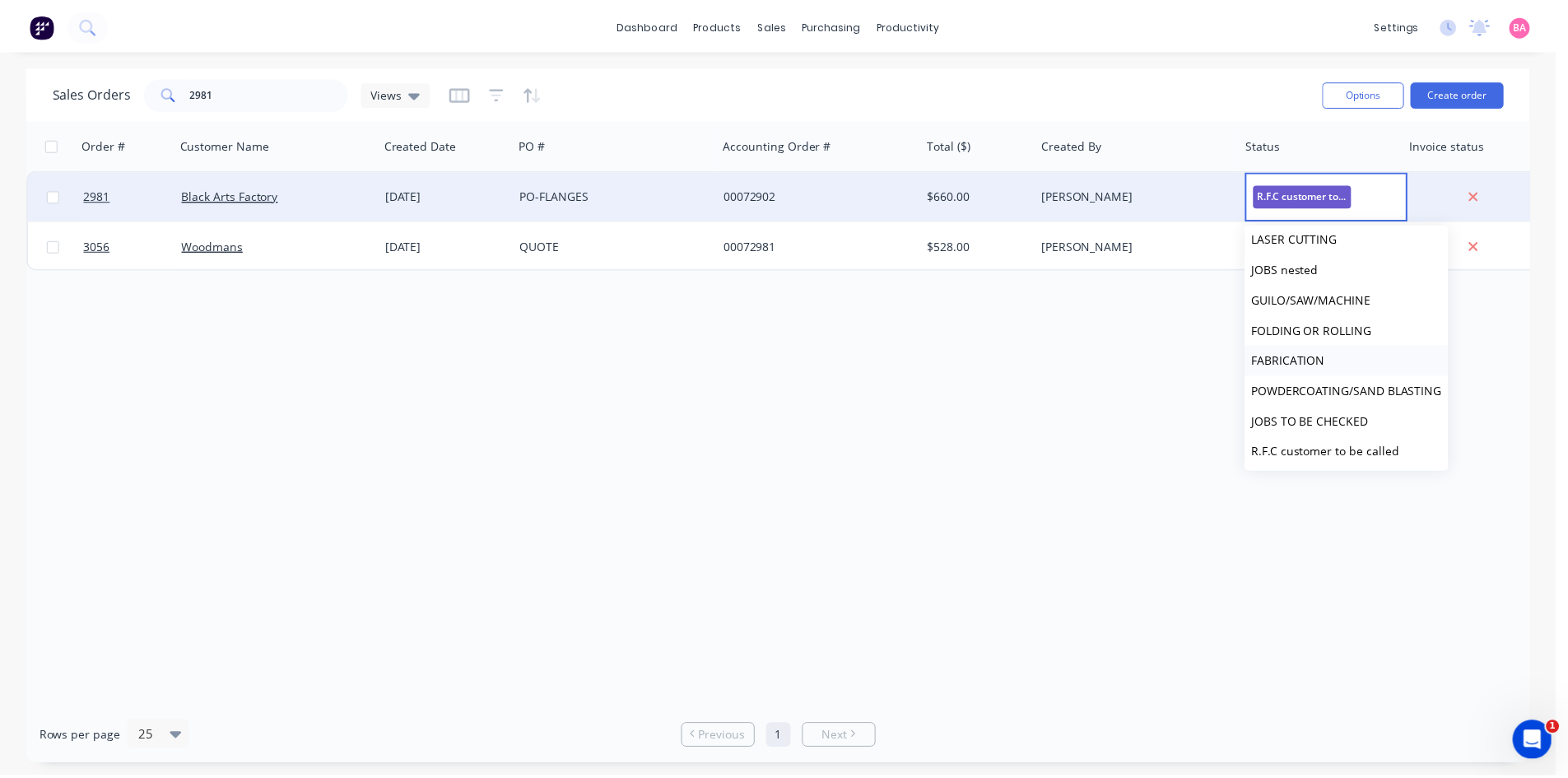
scroll to position [55, 0]
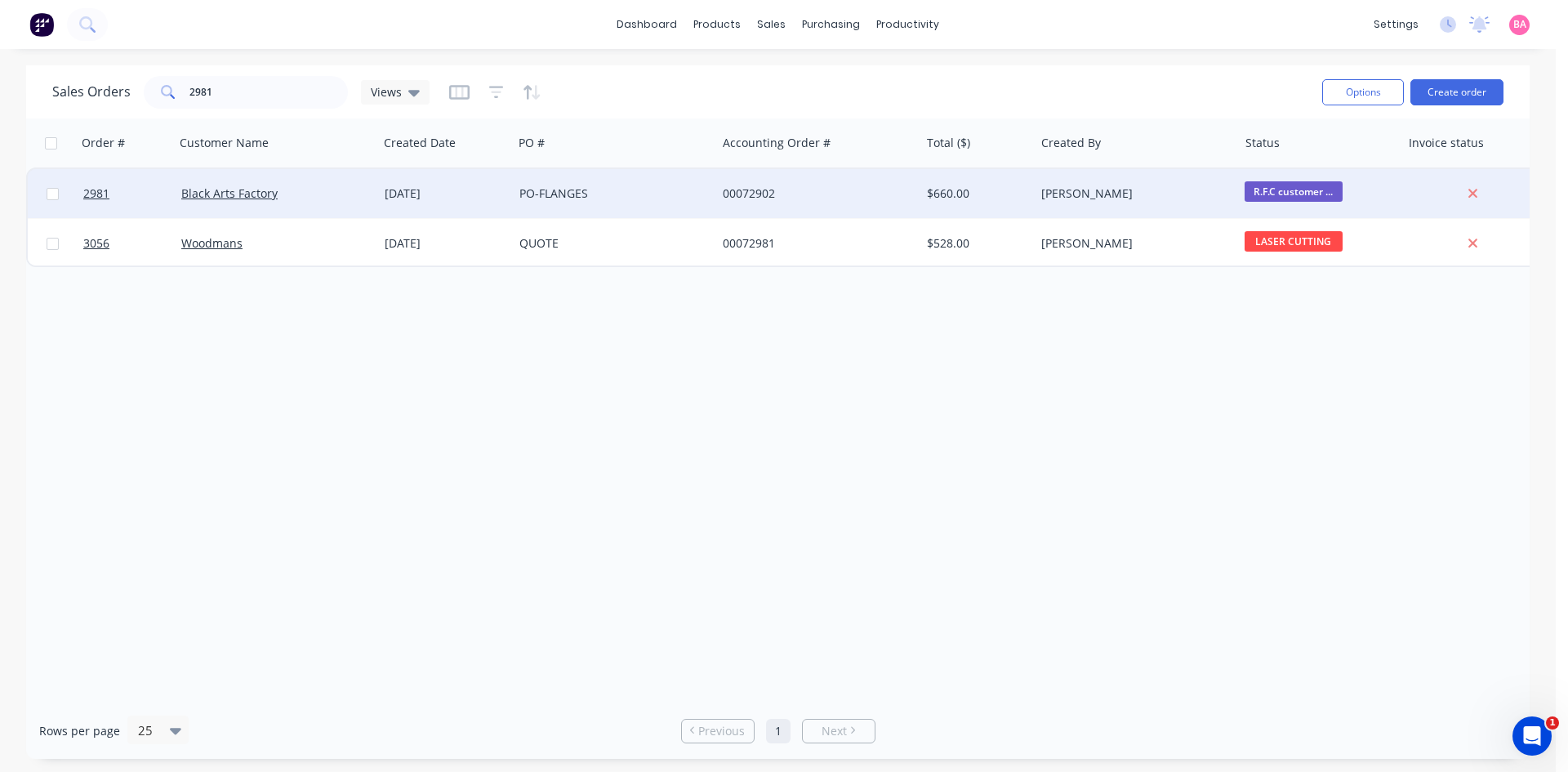
click at [346, 311] on div "Order # Customer Name Created Date PO # Accounting Order # Total ($) Created By…" at bounding box center [778, 410] width 1503 height 584
click at [225, 190] on link "Black Arts Factory" at bounding box center [229, 193] width 96 height 15
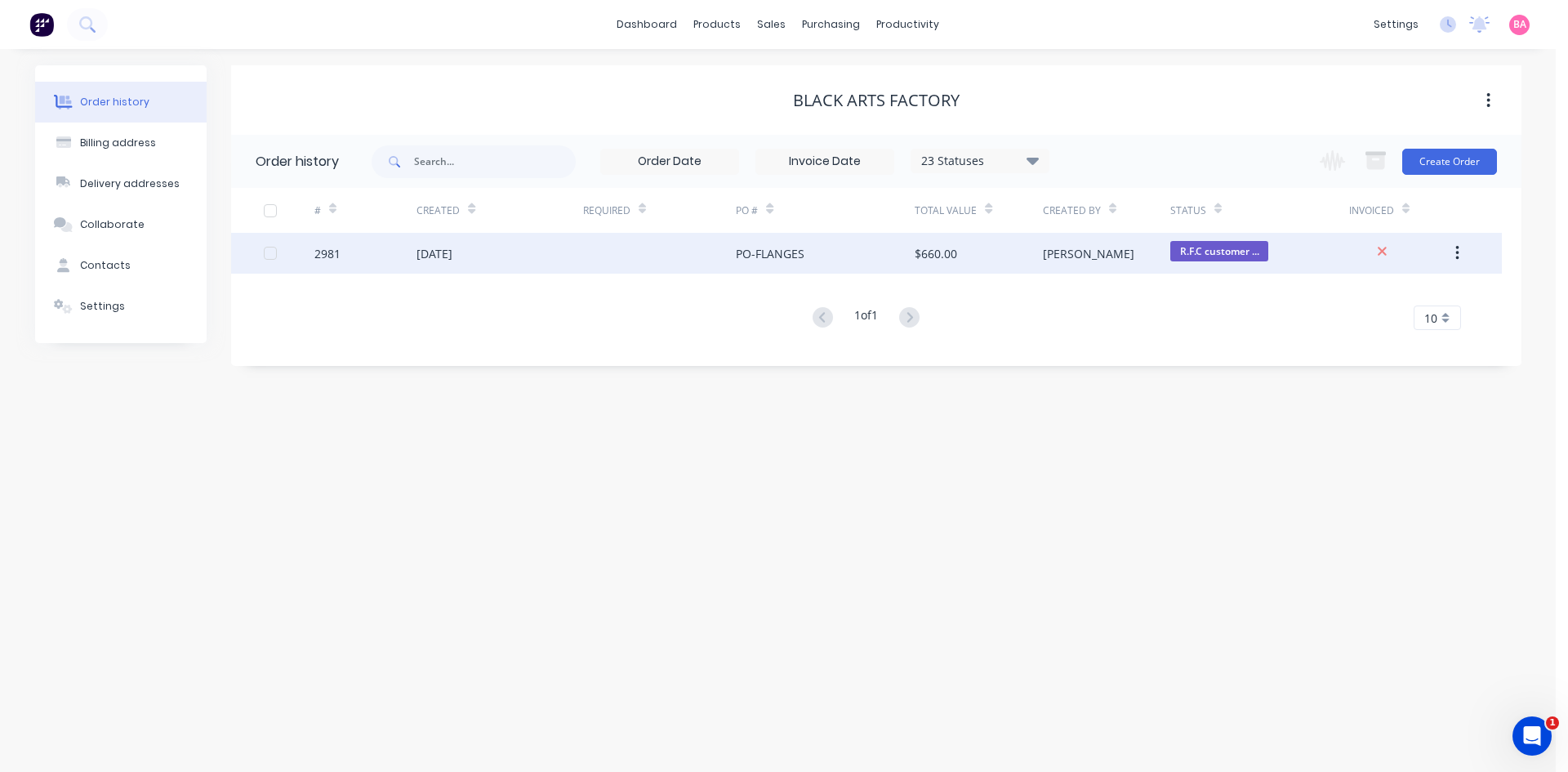
click at [325, 252] on div "2981" at bounding box center [327, 254] width 26 height 17
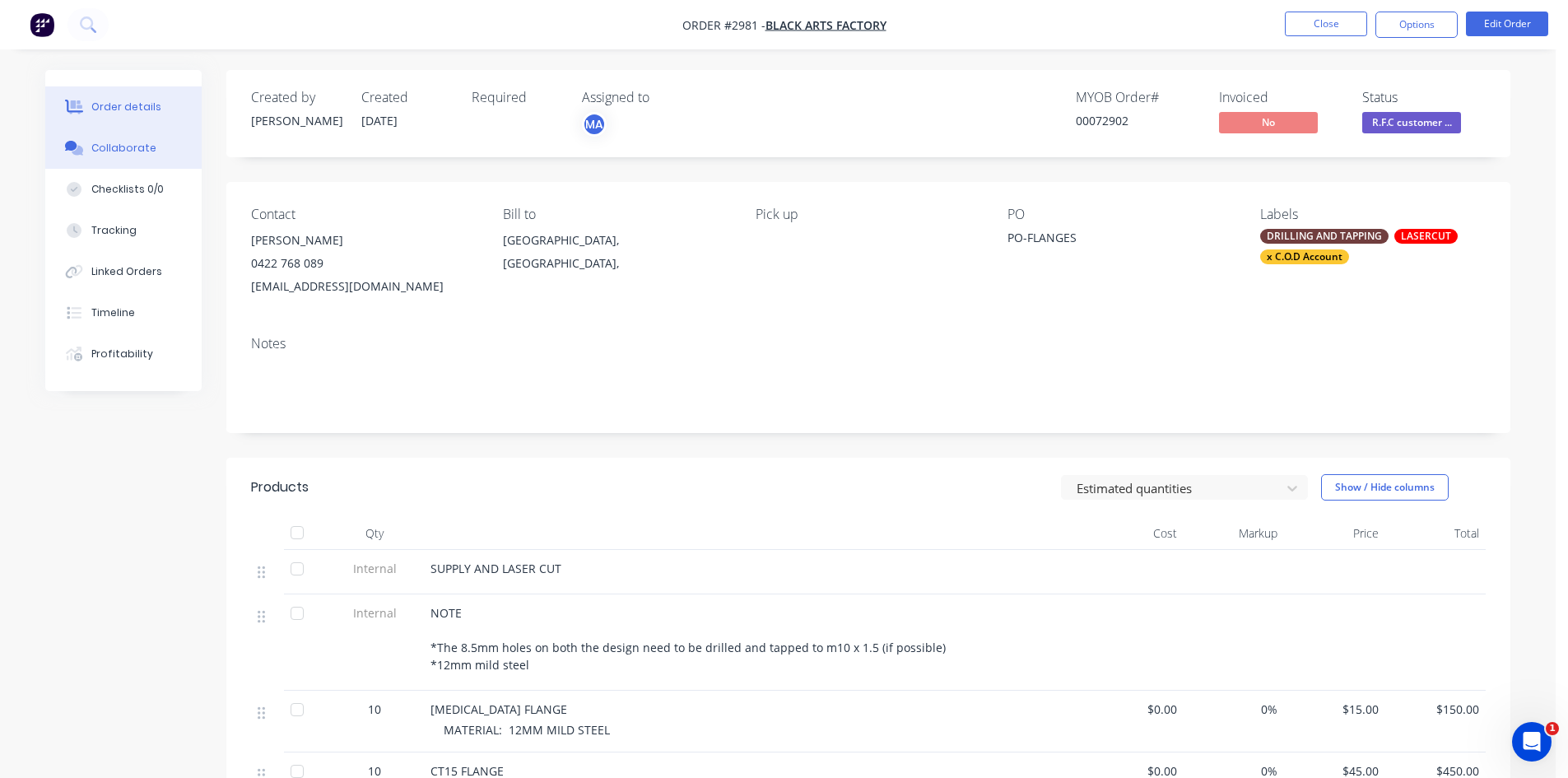
click at [130, 145] on div "Collaborate" at bounding box center [124, 147] width 65 height 15
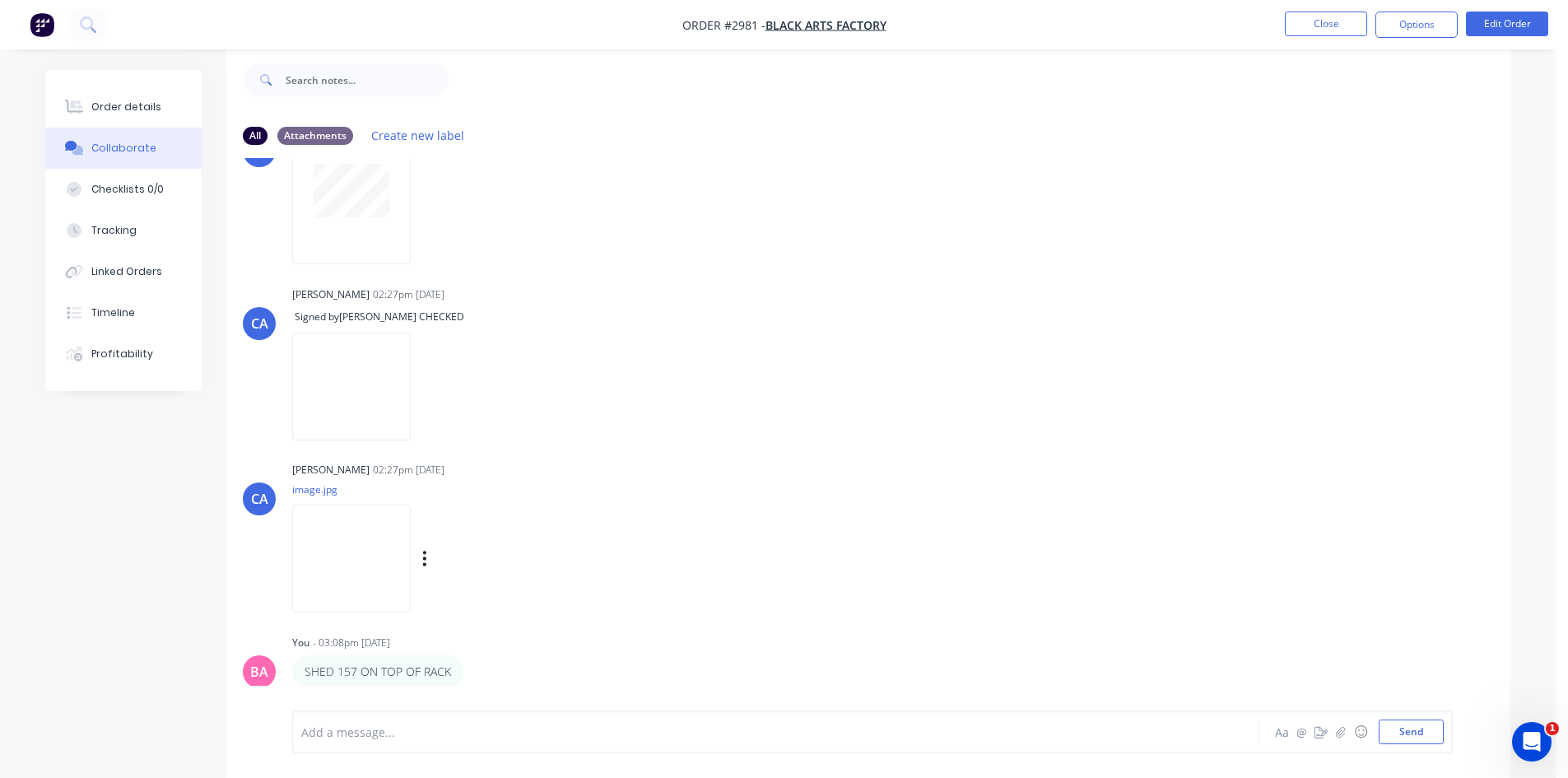
scroll to position [24, 0]
click at [374, 562] on img at bounding box center [351, 556] width 118 height 107
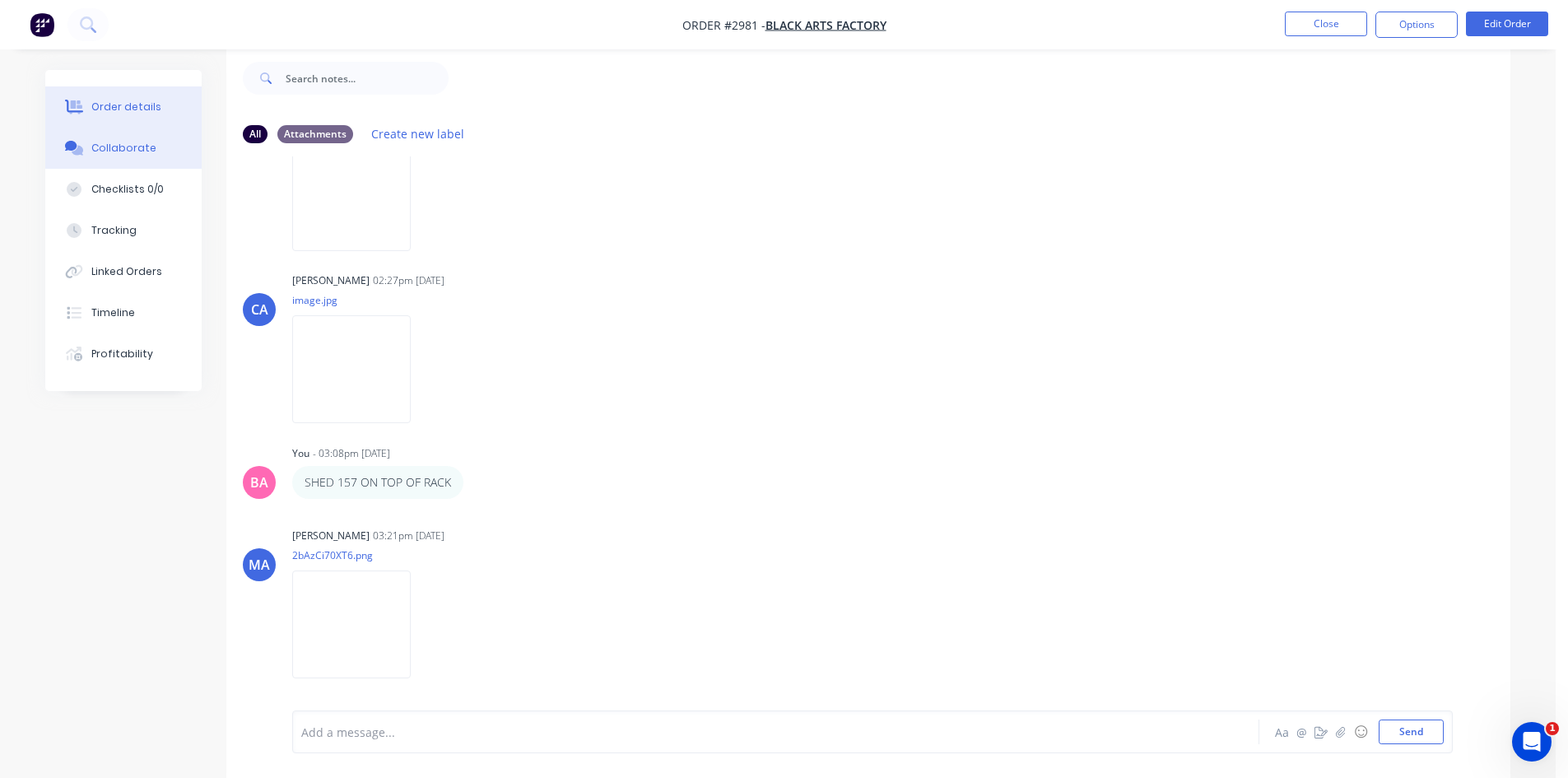
click at [129, 101] on div "Order details" at bounding box center [127, 106] width 70 height 15
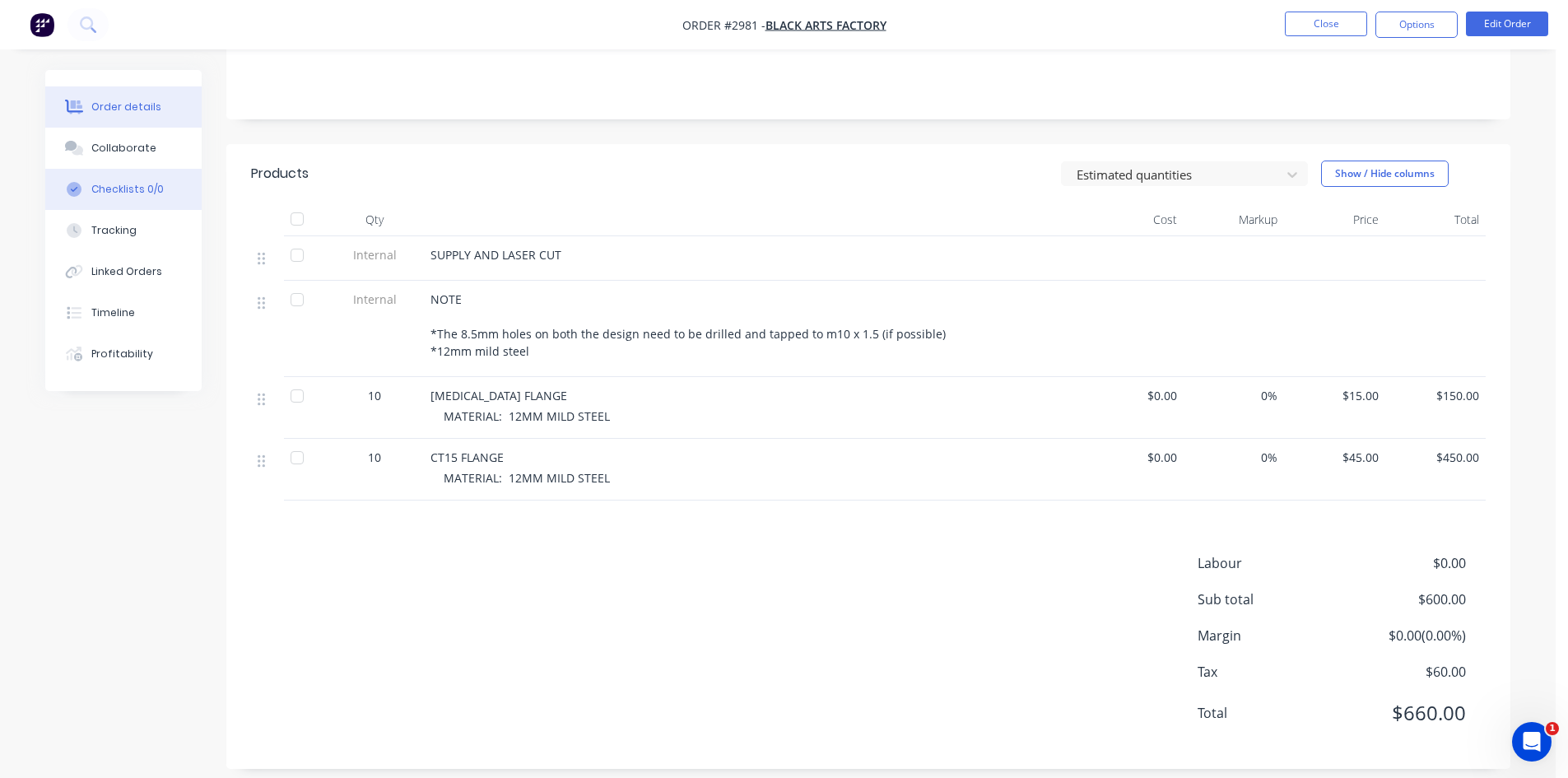
scroll to position [329, 0]
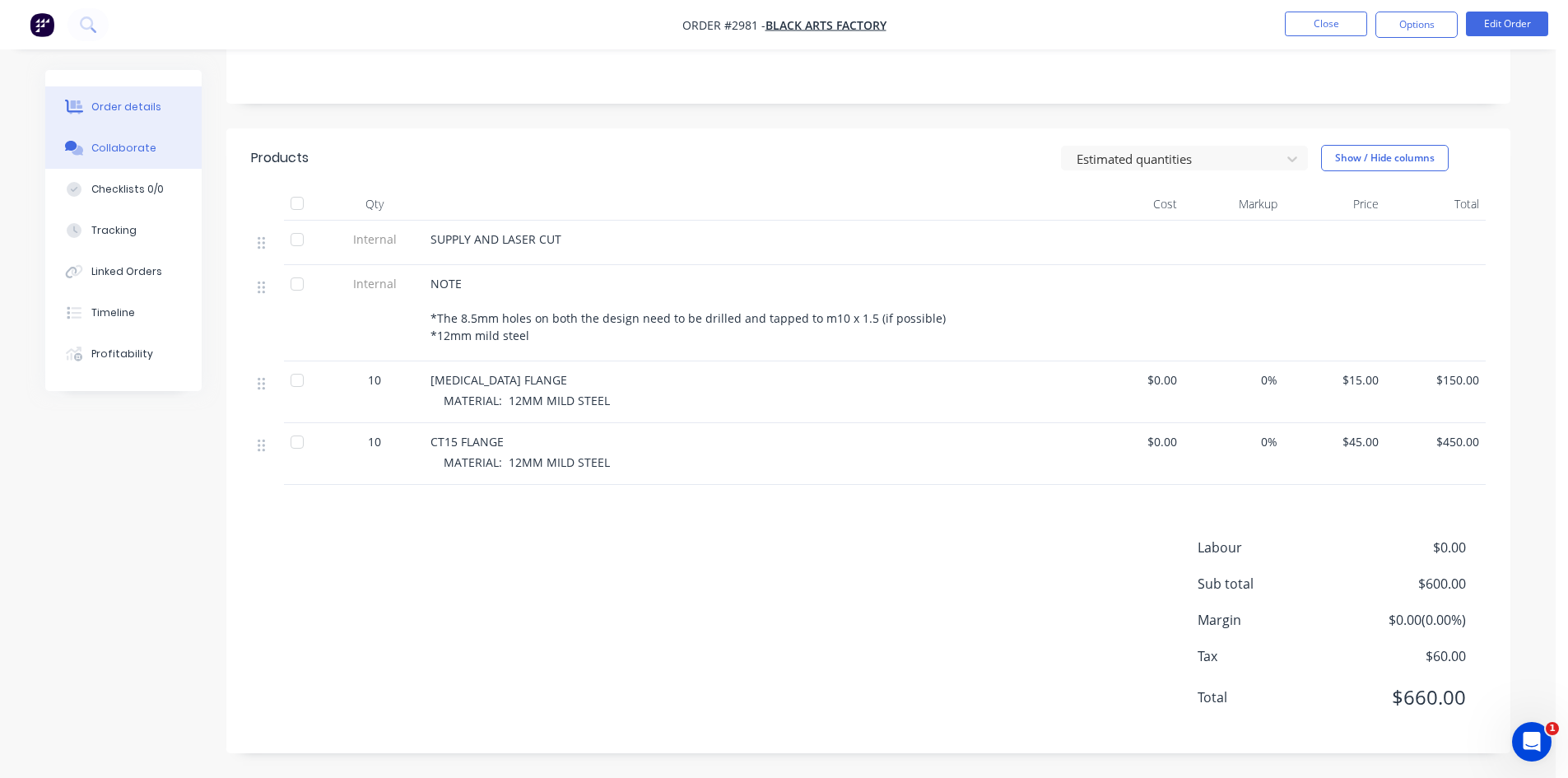
click at [107, 137] on button "Collaborate" at bounding box center [123, 148] width 156 height 41
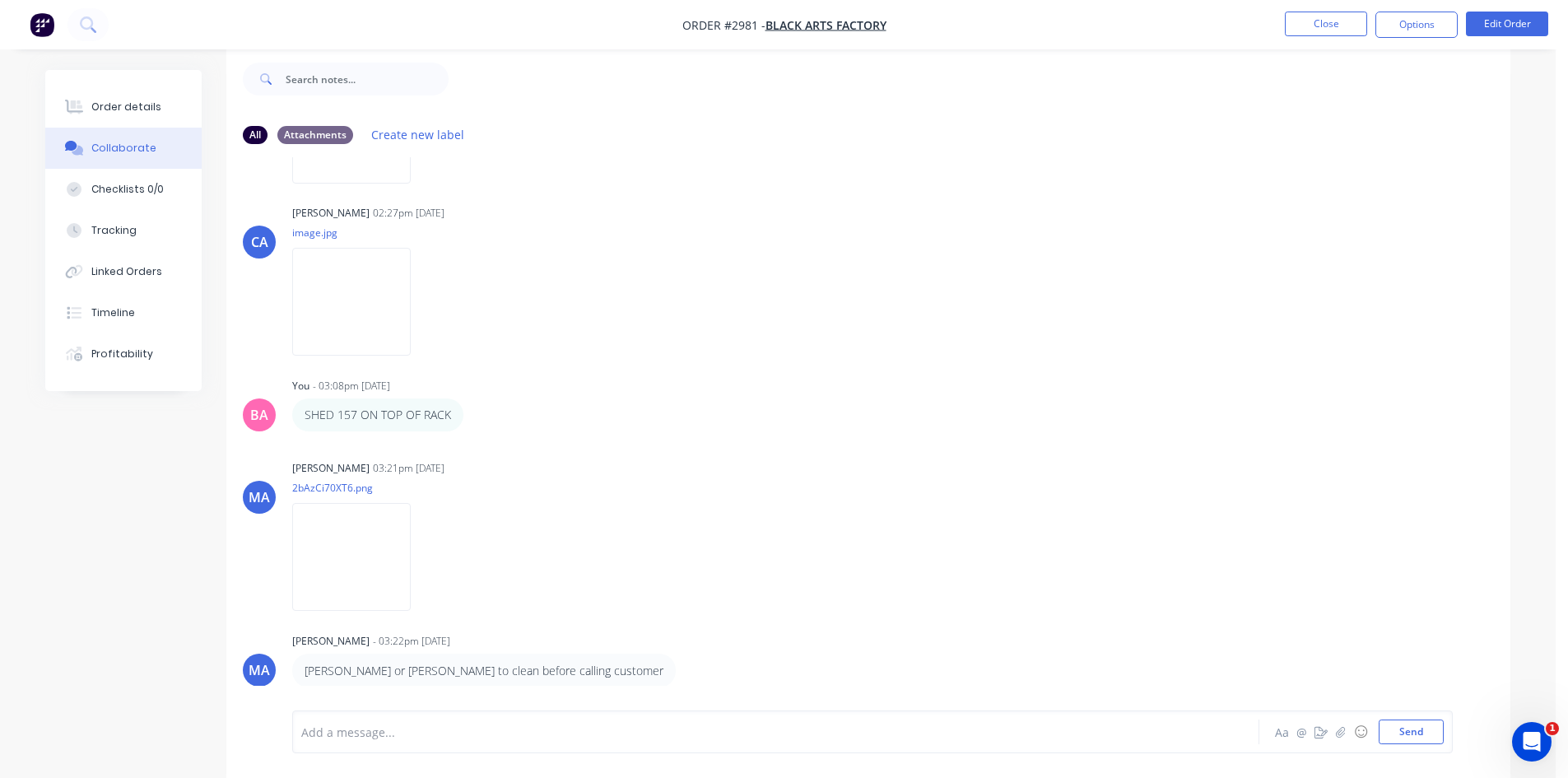
scroll to position [24, 0]
drag, startPoint x: 378, startPoint y: 730, endPoint x: 397, endPoint y: 703, distance: 33.0
click at [379, 730] on div at bounding box center [729, 732] width 856 height 18
click at [1399, 728] on button "Send" at bounding box center [1411, 731] width 65 height 24
click at [129, 107] on div "Order details" at bounding box center [127, 106] width 70 height 15
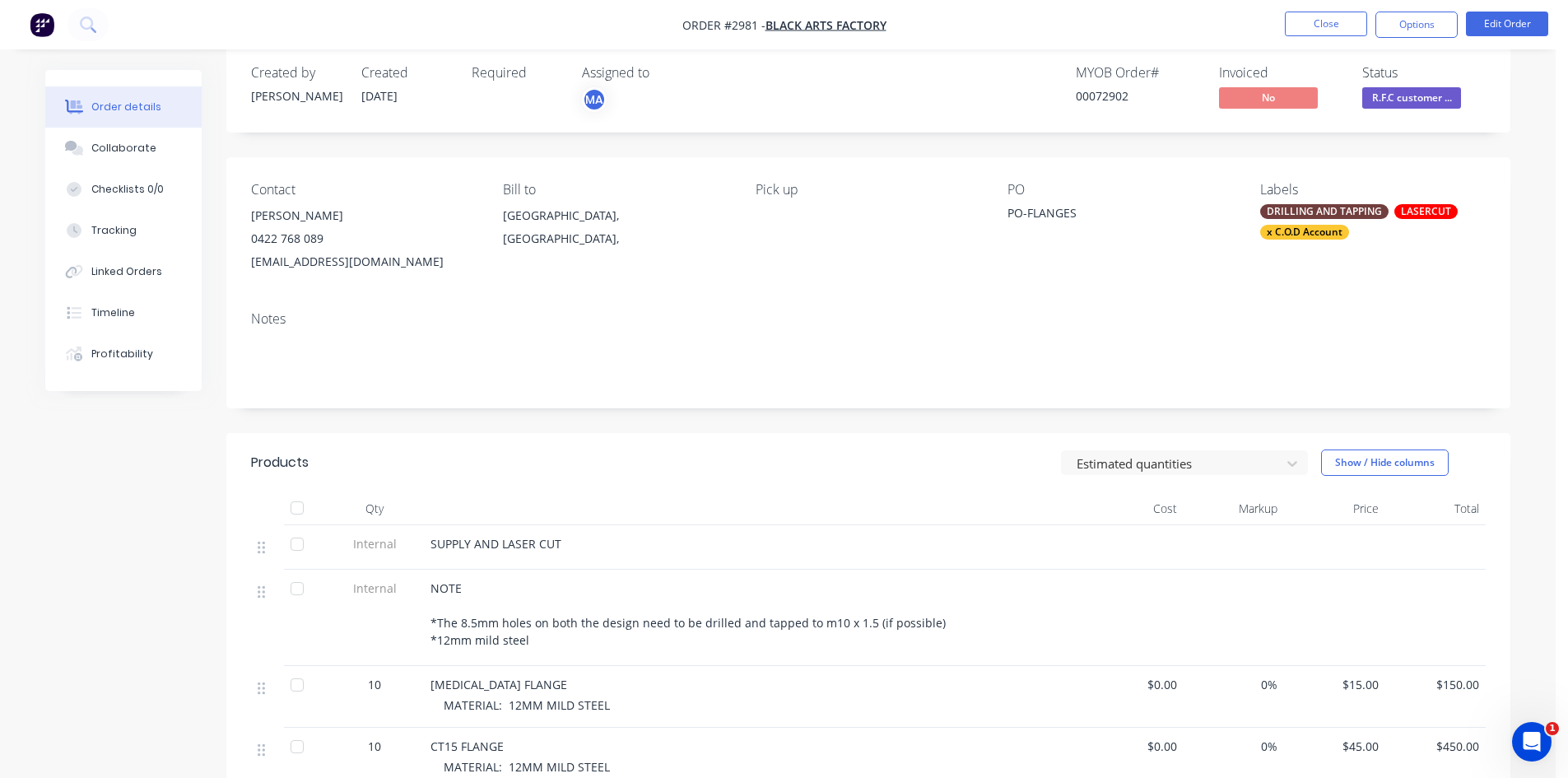
click at [1315, 214] on div "DRILLING AND TAPPING" at bounding box center [1325, 211] width 129 height 15
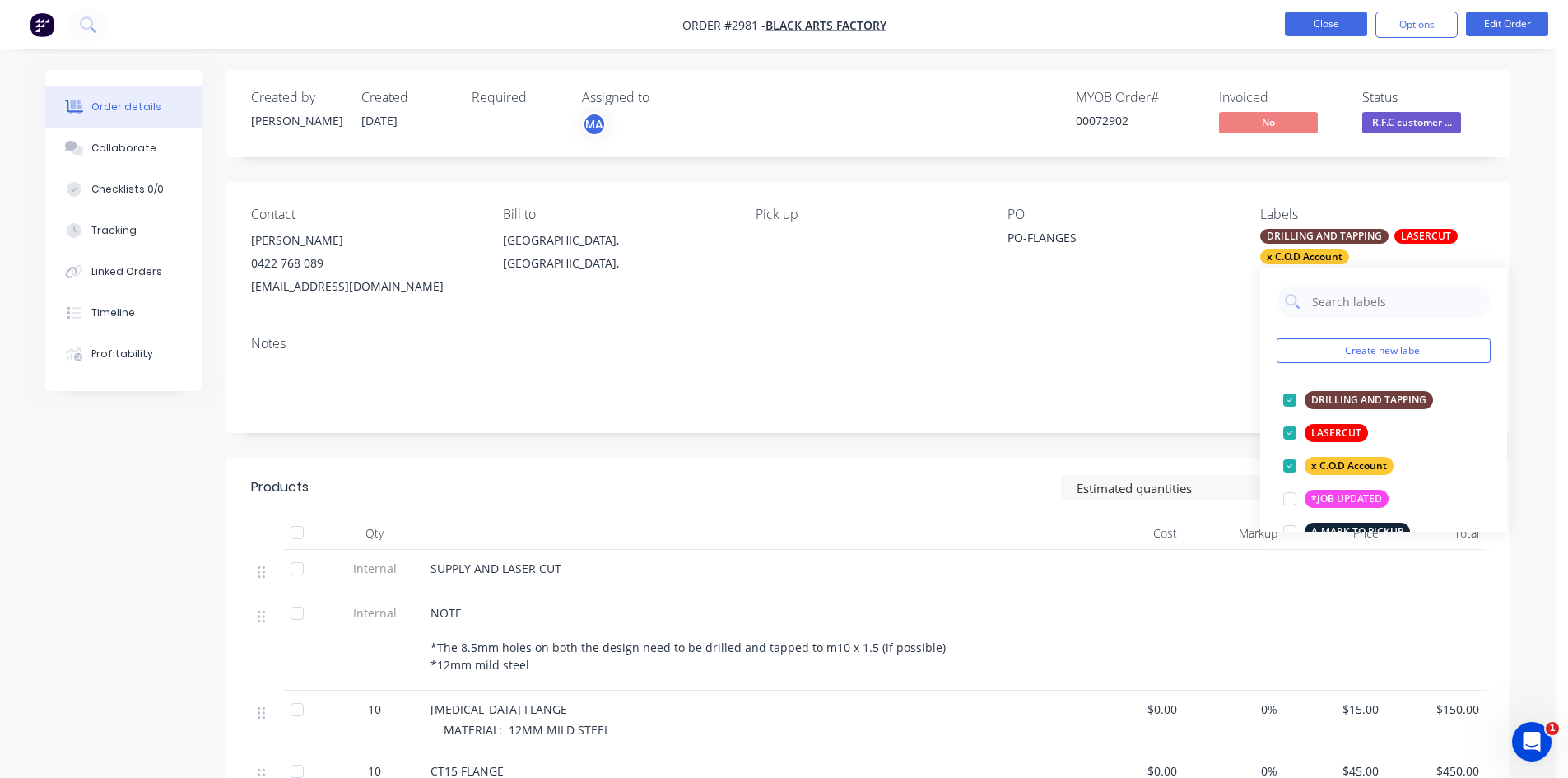
click at [1329, 22] on button "Close" at bounding box center [1326, 23] width 82 height 24
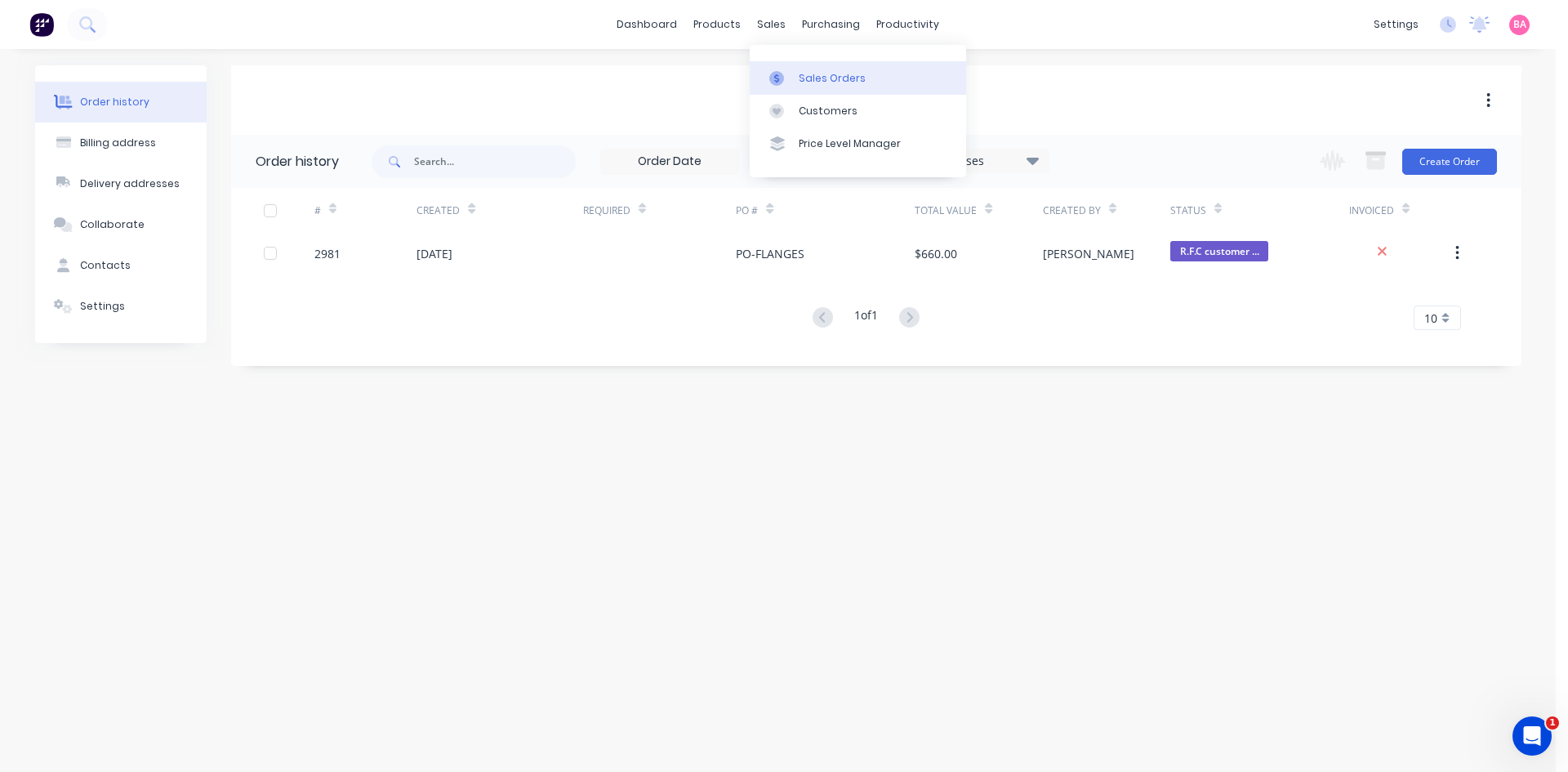
click at [814, 78] on div "Sales Orders" at bounding box center [832, 77] width 67 height 15
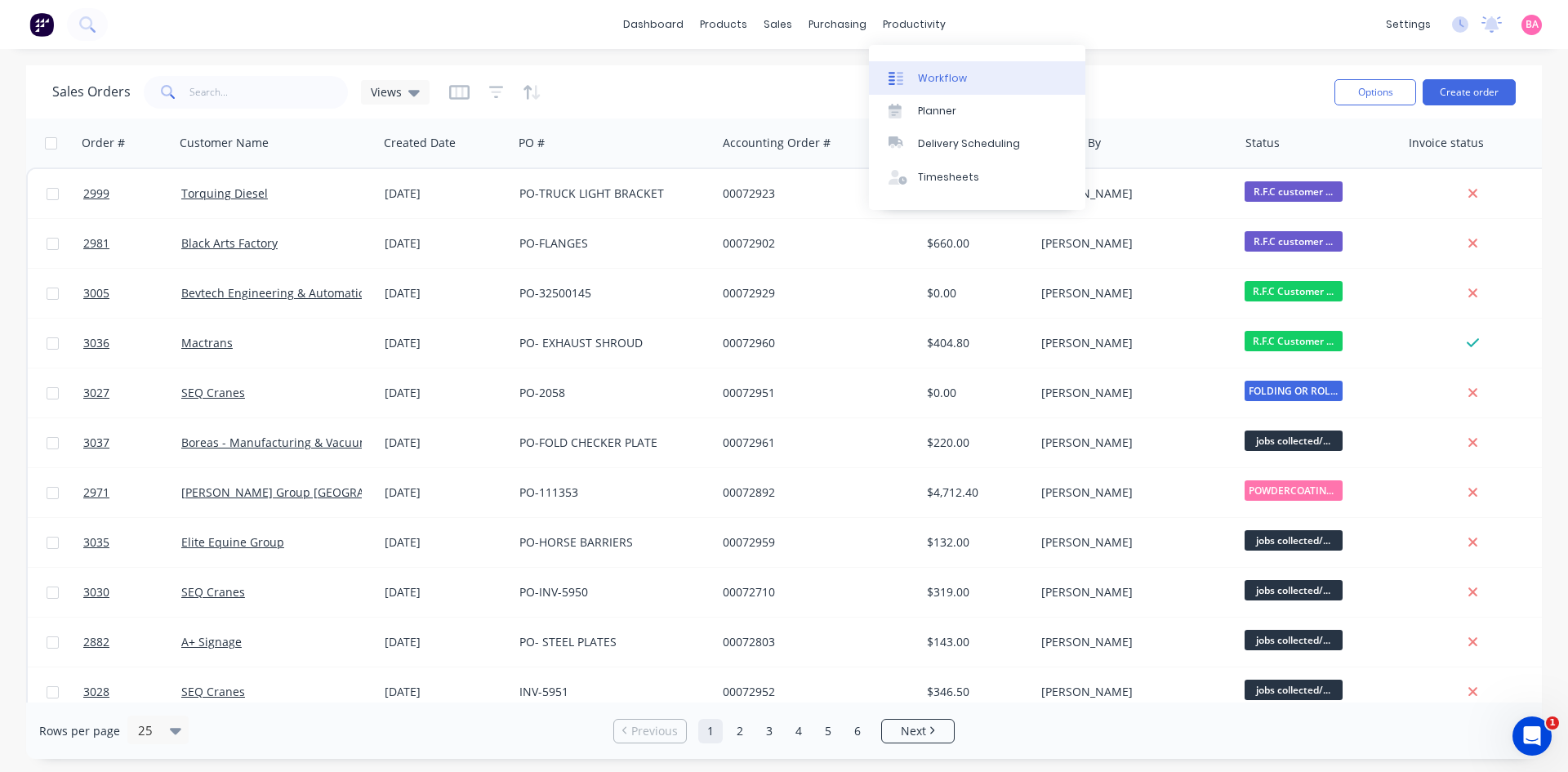
click at [935, 76] on div "Workflow" at bounding box center [942, 77] width 49 height 15
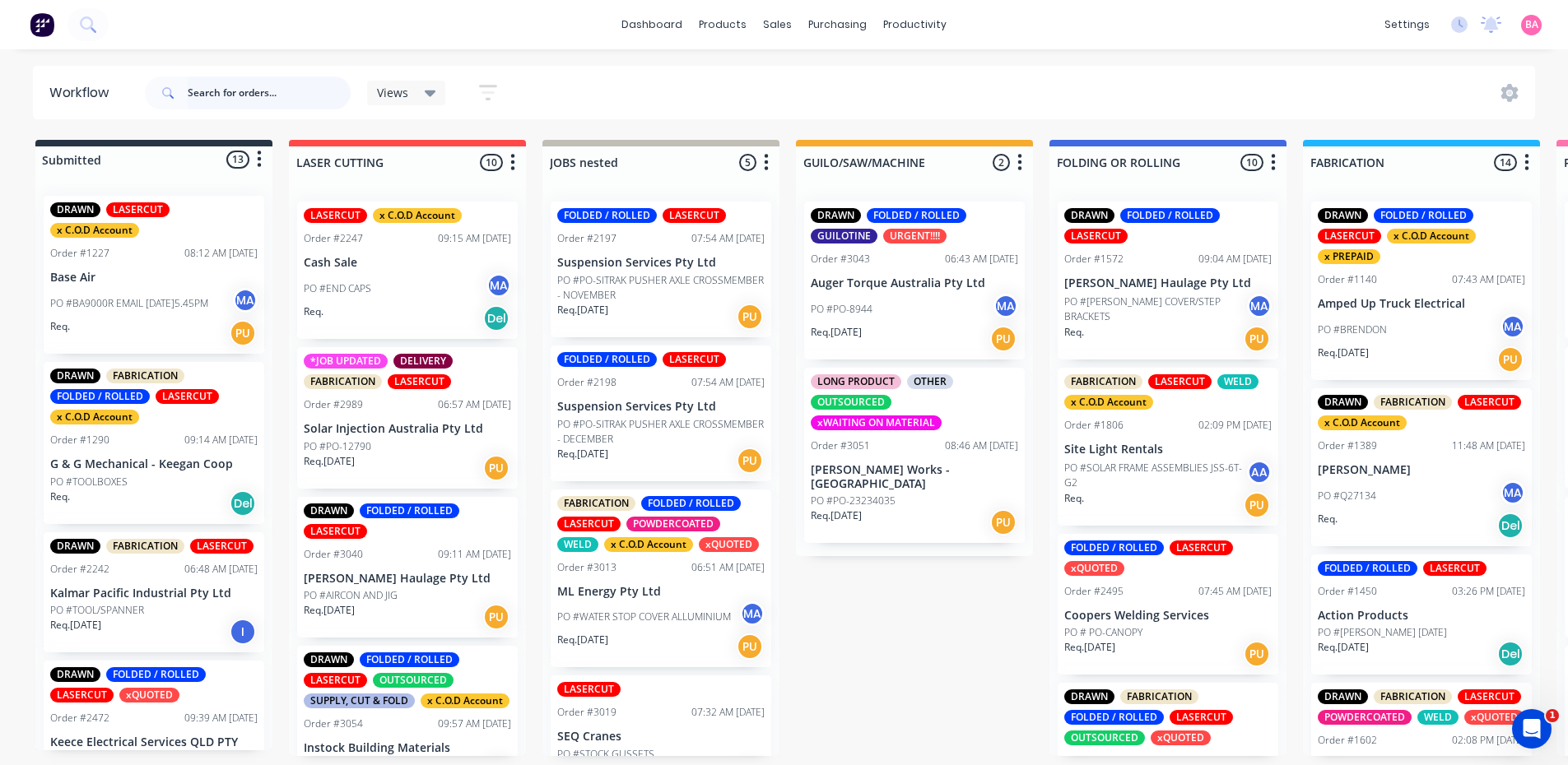
click at [257, 93] on input "text" at bounding box center [268, 93] width 163 height 33
type input "2981"
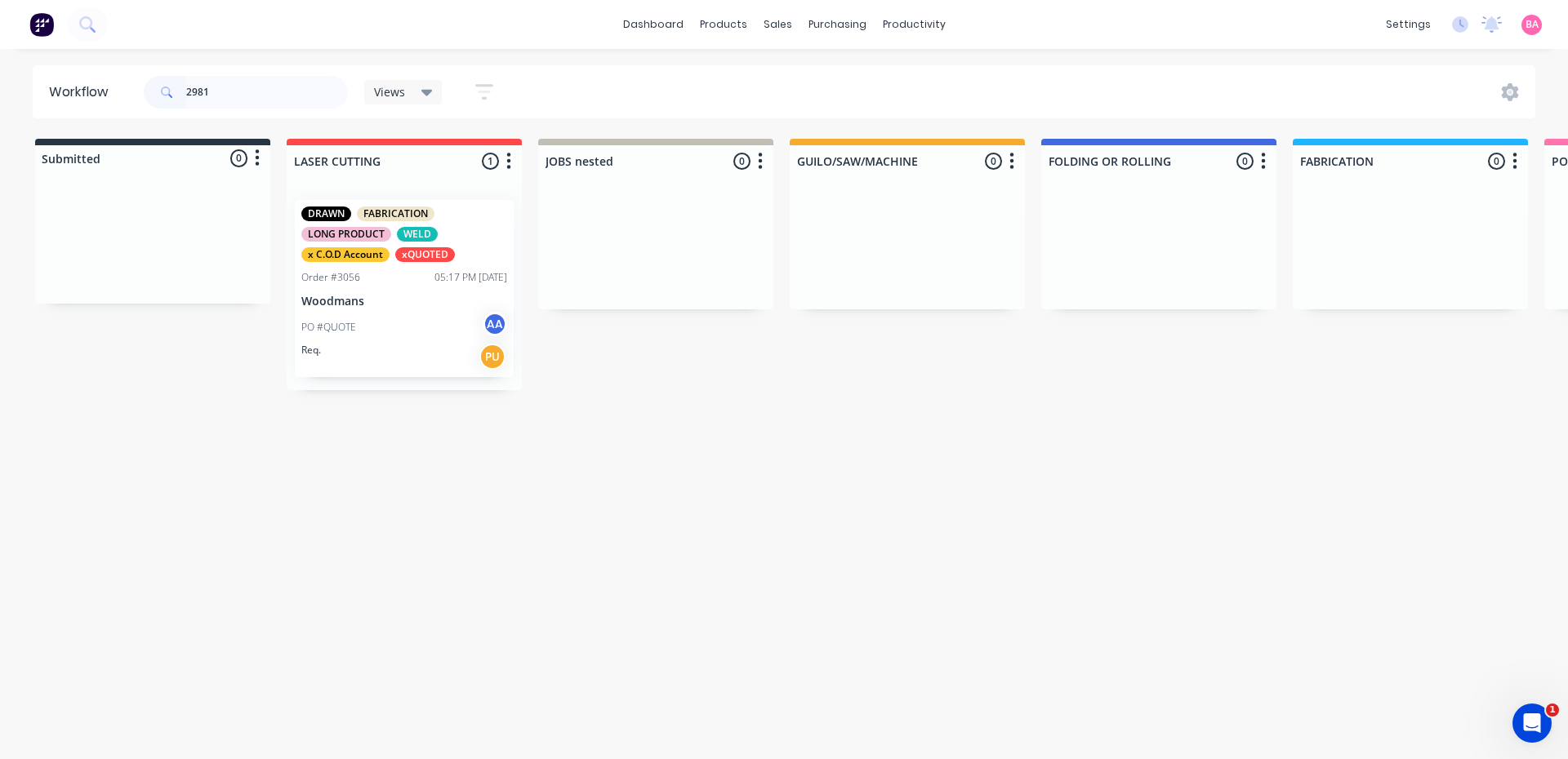
click at [385, 312] on div "PO #QUOTE AA" at bounding box center [404, 327] width 205 height 31
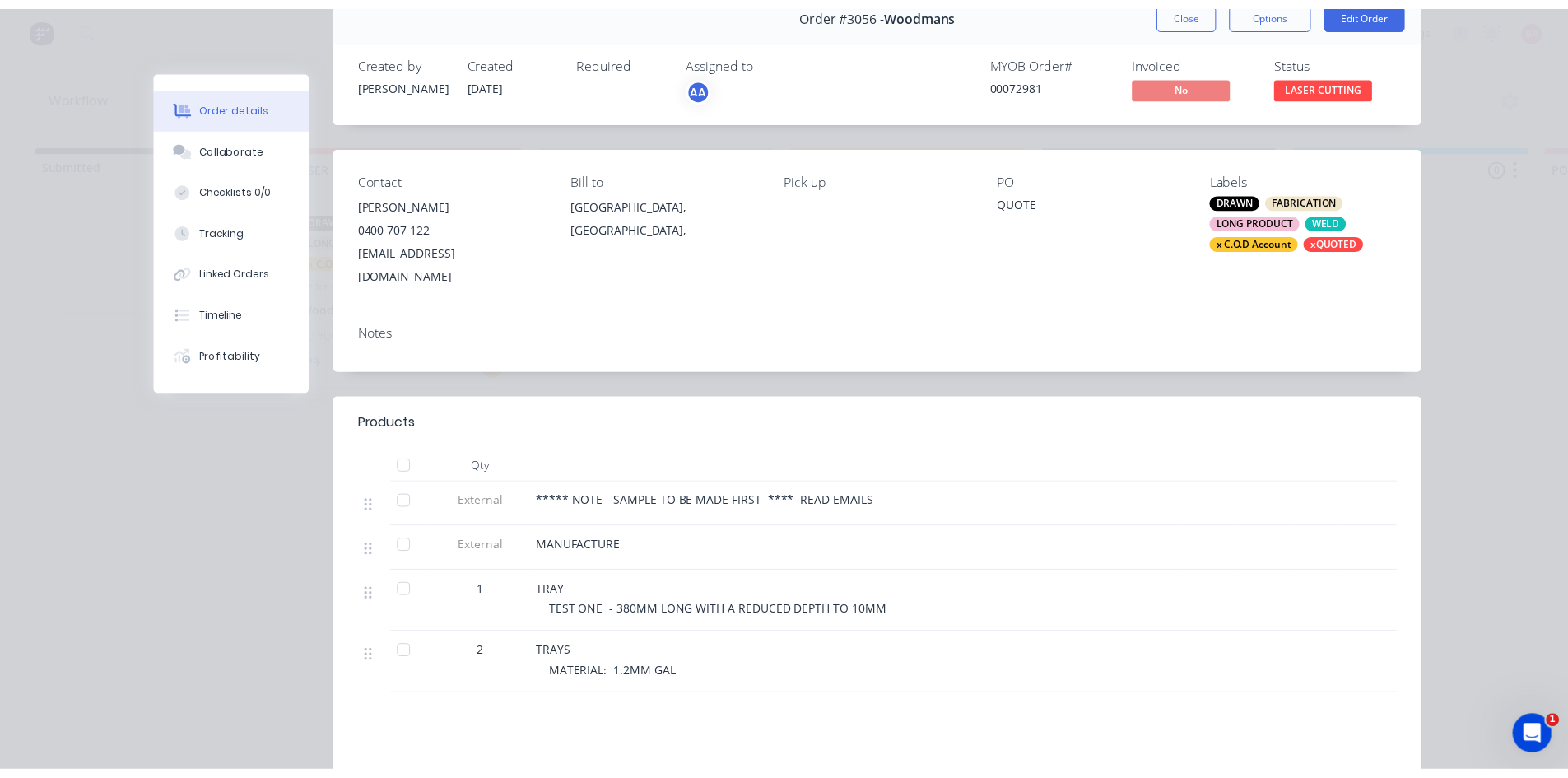
scroll to position [55, 0]
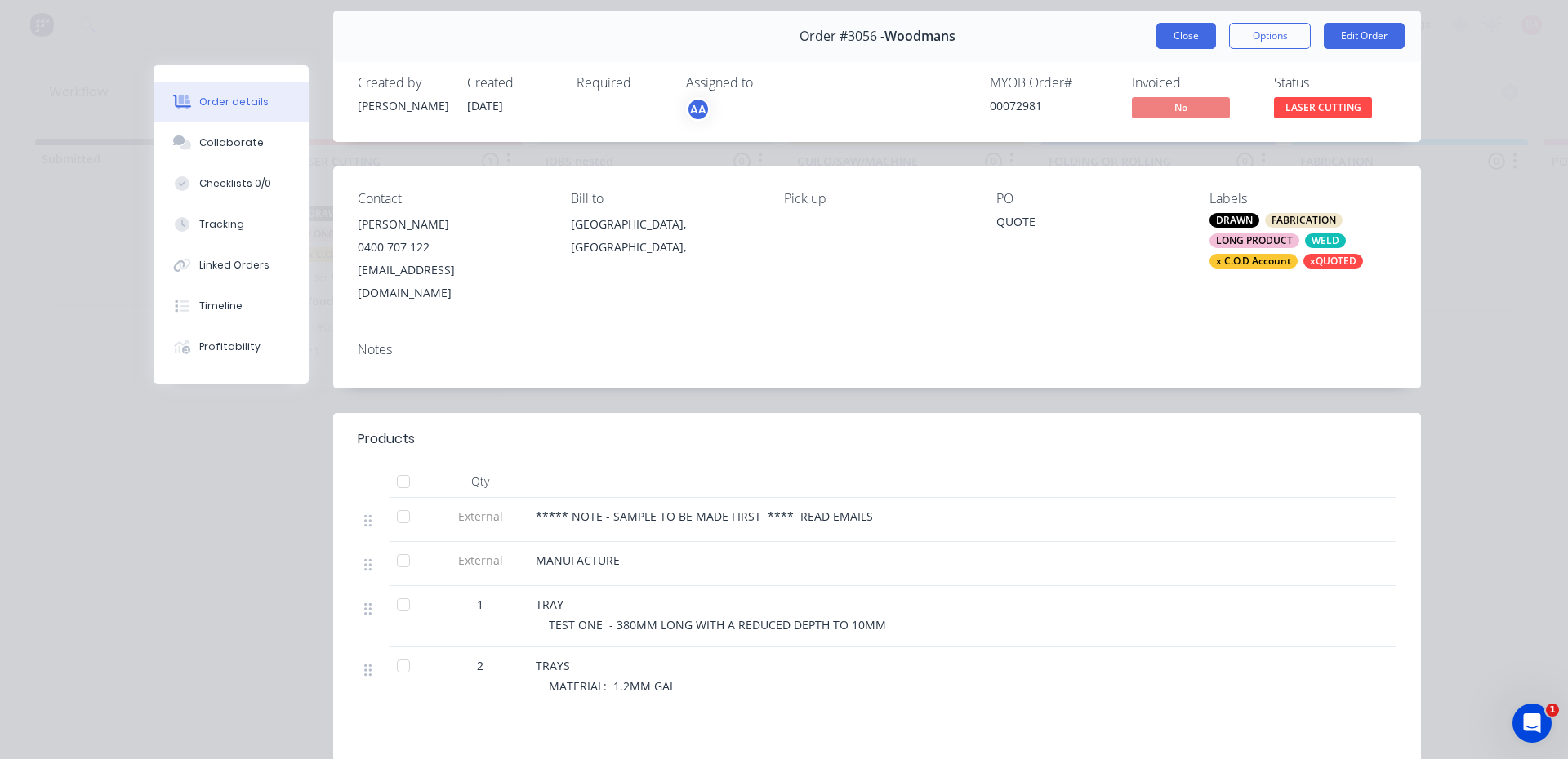
click at [1192, 34] on button "Close" at bounding box center [1186, 36] width 60 height 26
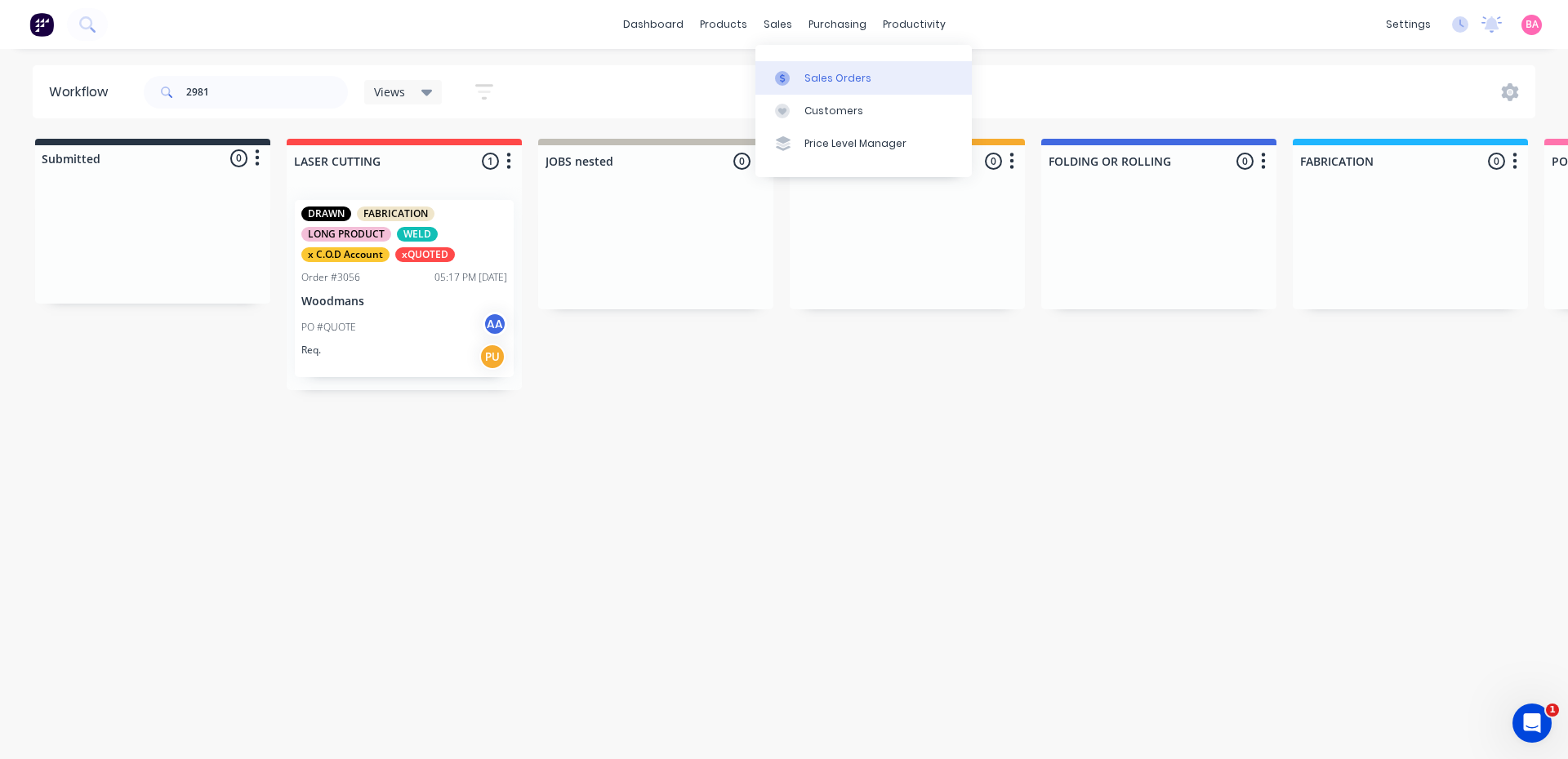
click at [822, 78] on div "Sales Orders" at bounding box center [838, 77] width 67 height 15
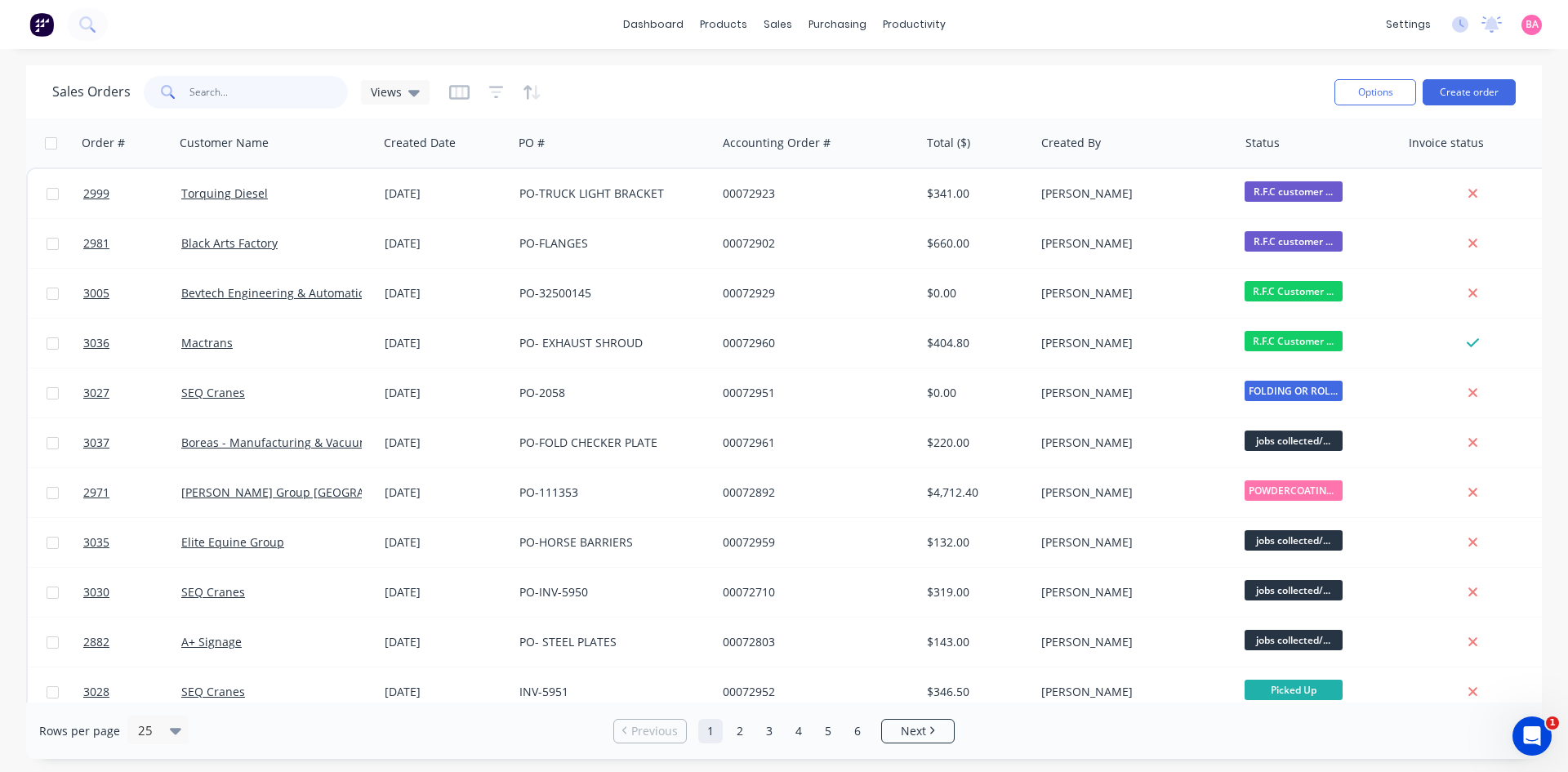
click at [226, 91] on input "text" at bounding box center [269, 92] width 159 height 33
type input "3056"
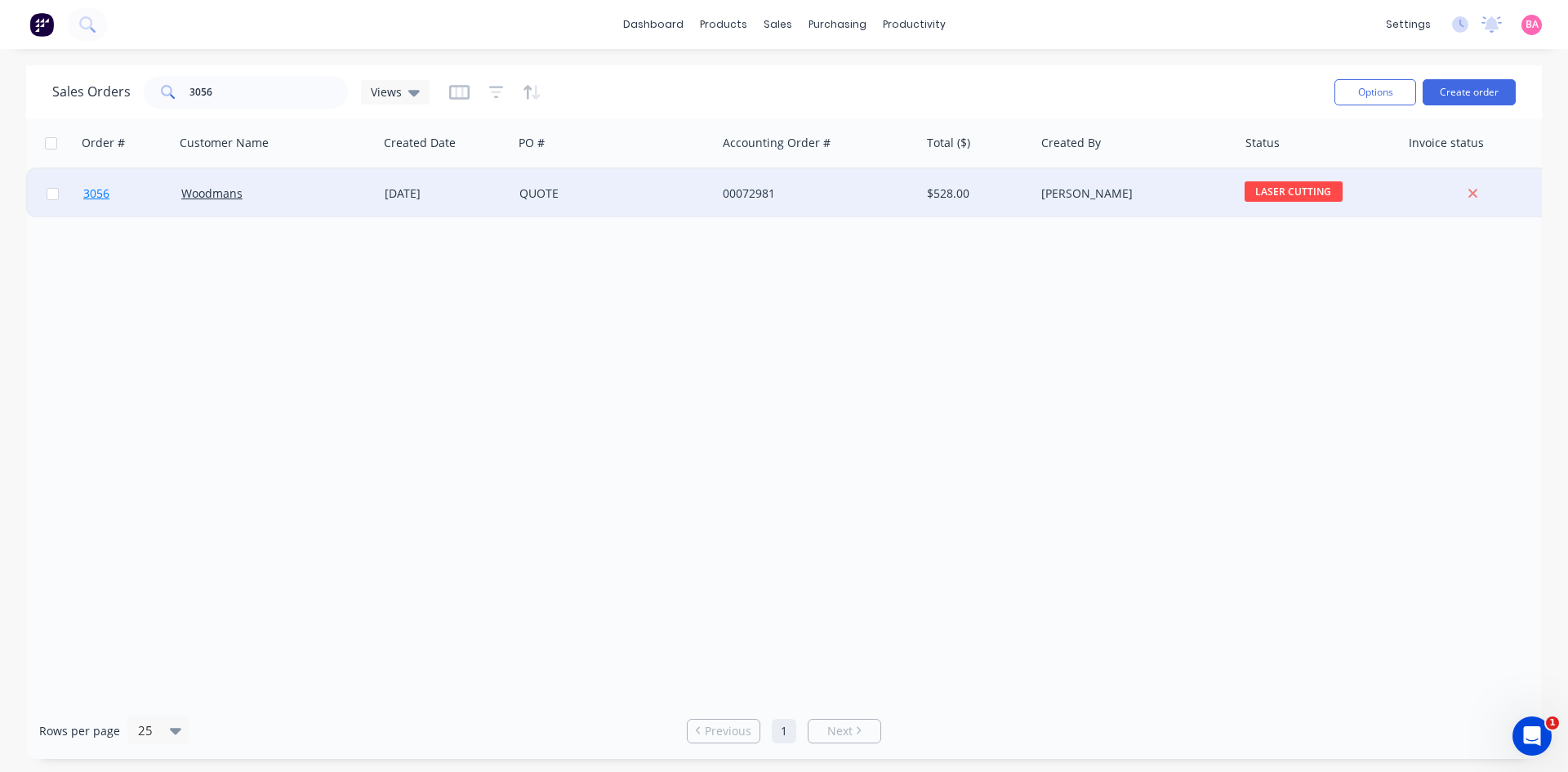
click at [86, 192] on span "3056" at bounding box center [96, 193] width 26 height 16
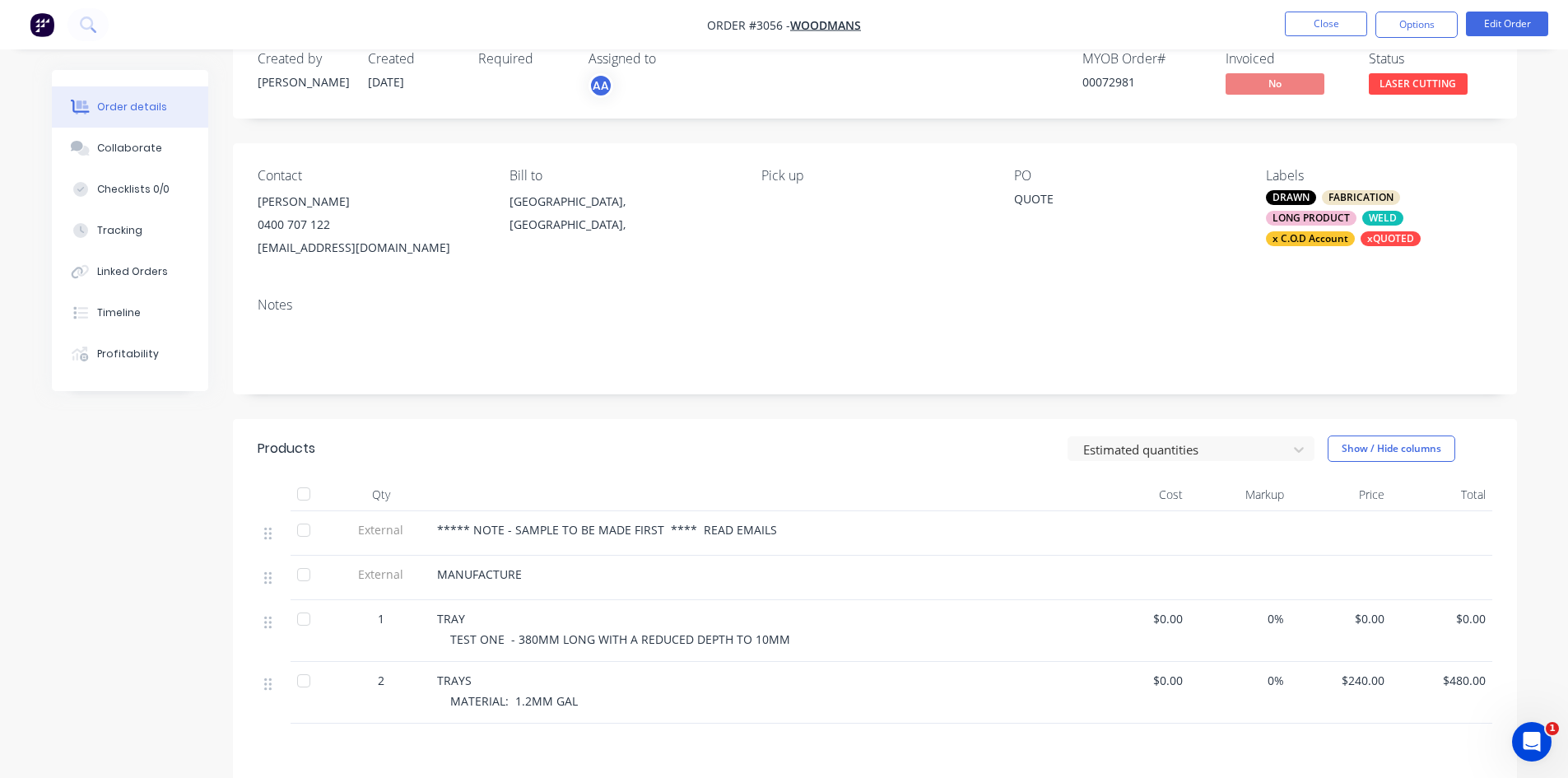
scroll to position [27, 0]
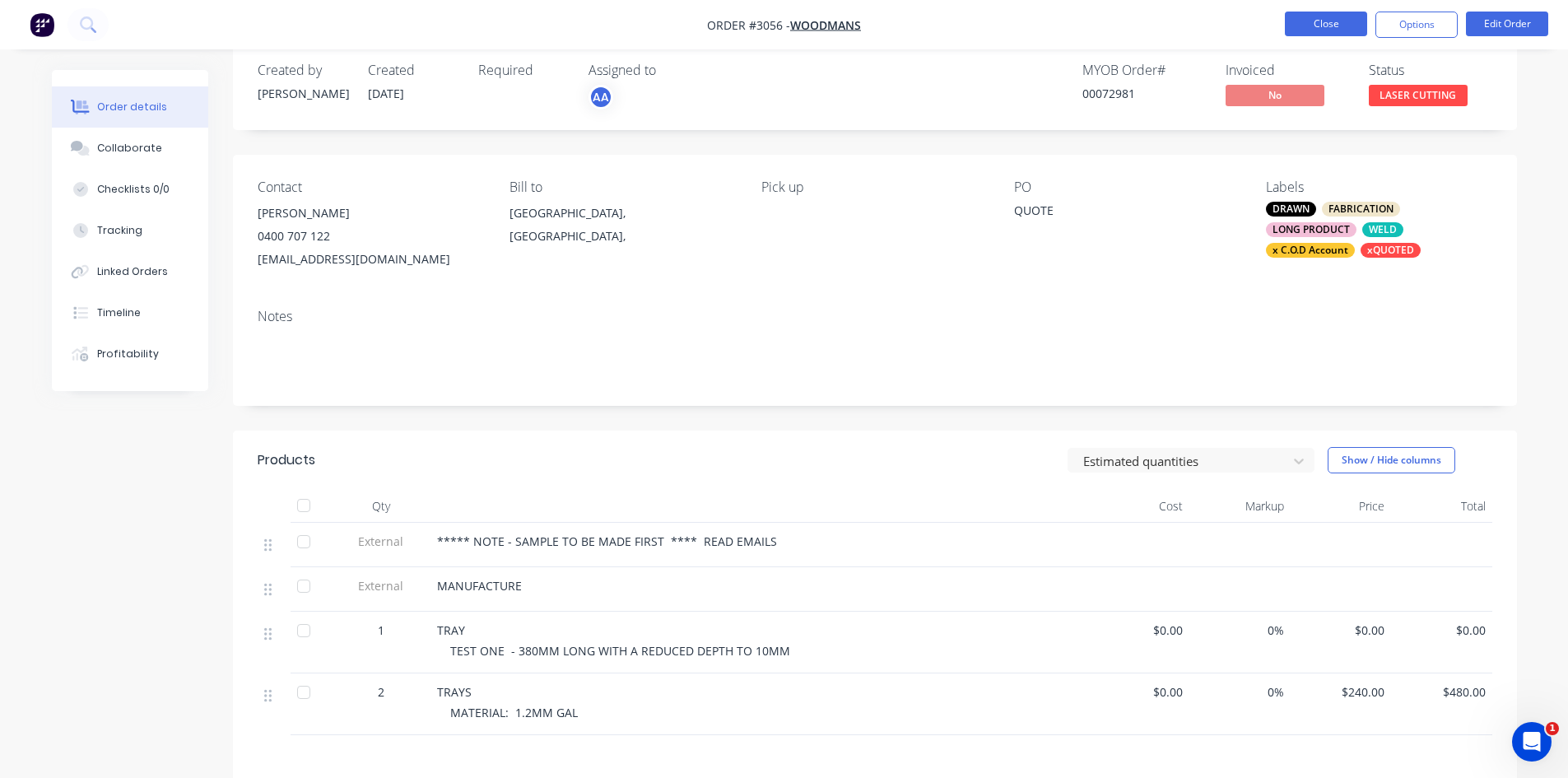
click at [1316, 18] on button "Close" at bounding box center [1326, 23] width 82 height 24
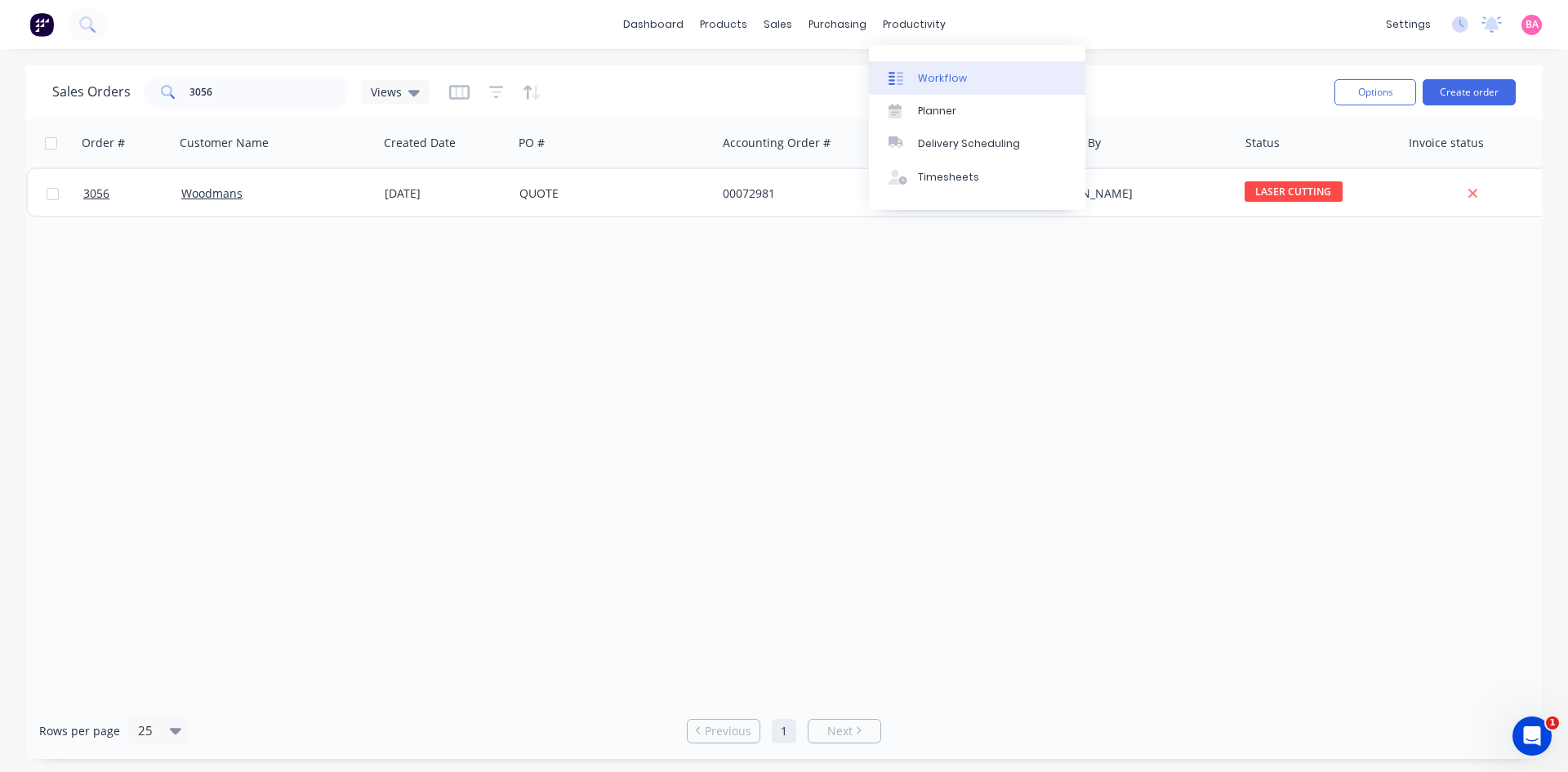
click at [940, 76] on div "Workflow" at bounding box center [942, 77] width 49 height 15
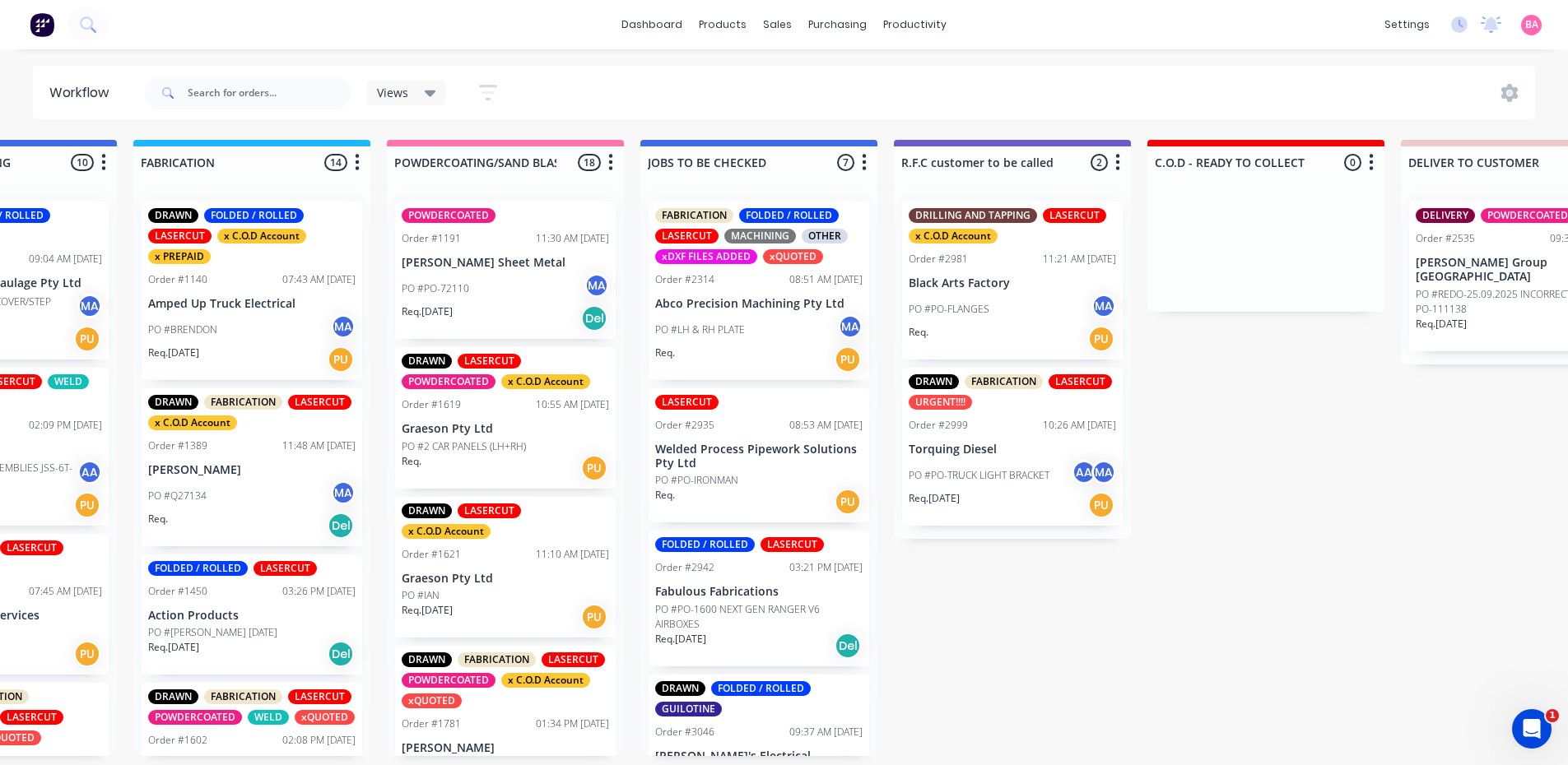
scroll to position [0, 1194]
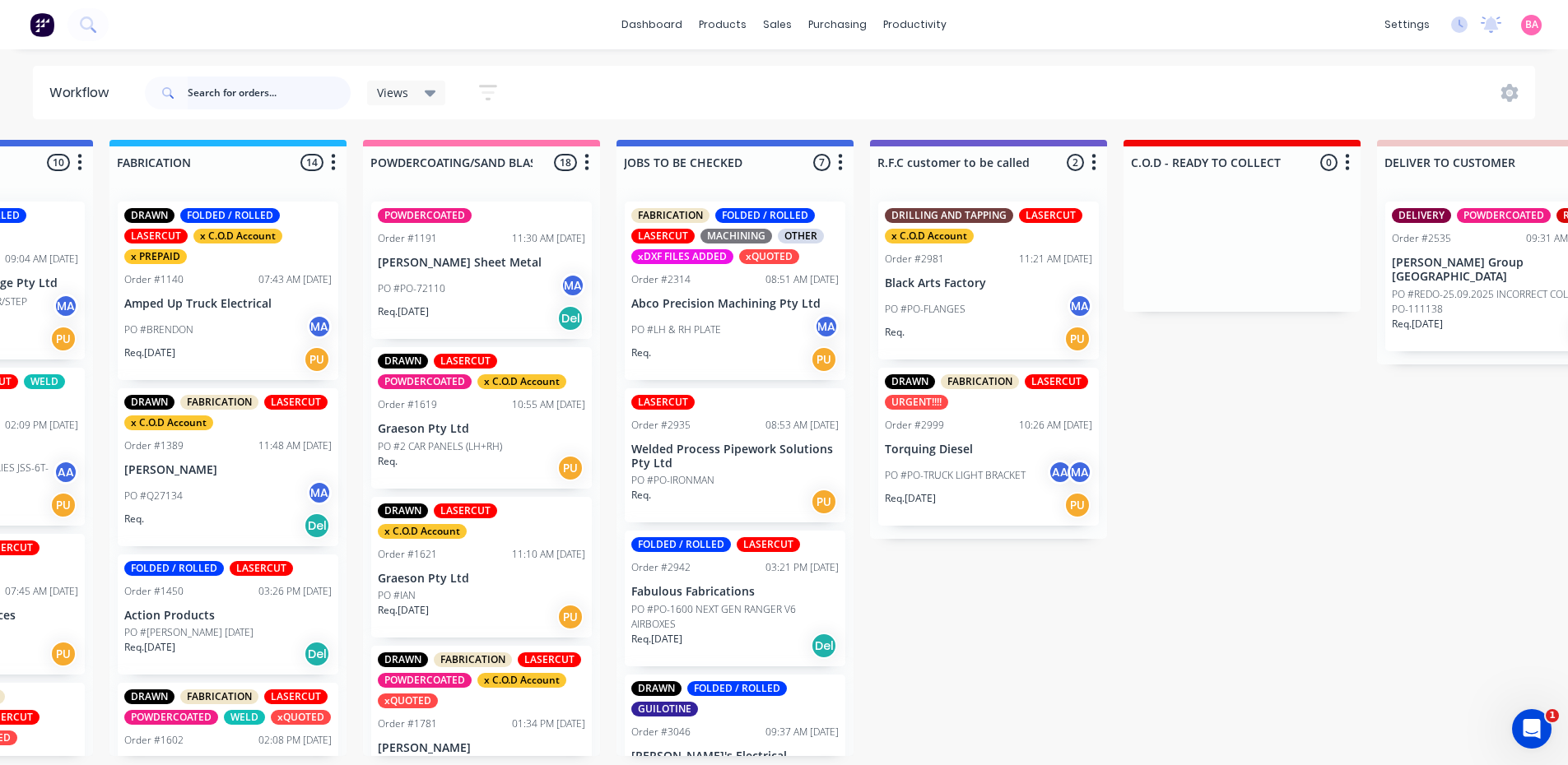
click at [238, 92] on input "text" at bounding box center [268, 93] width 163 height 33
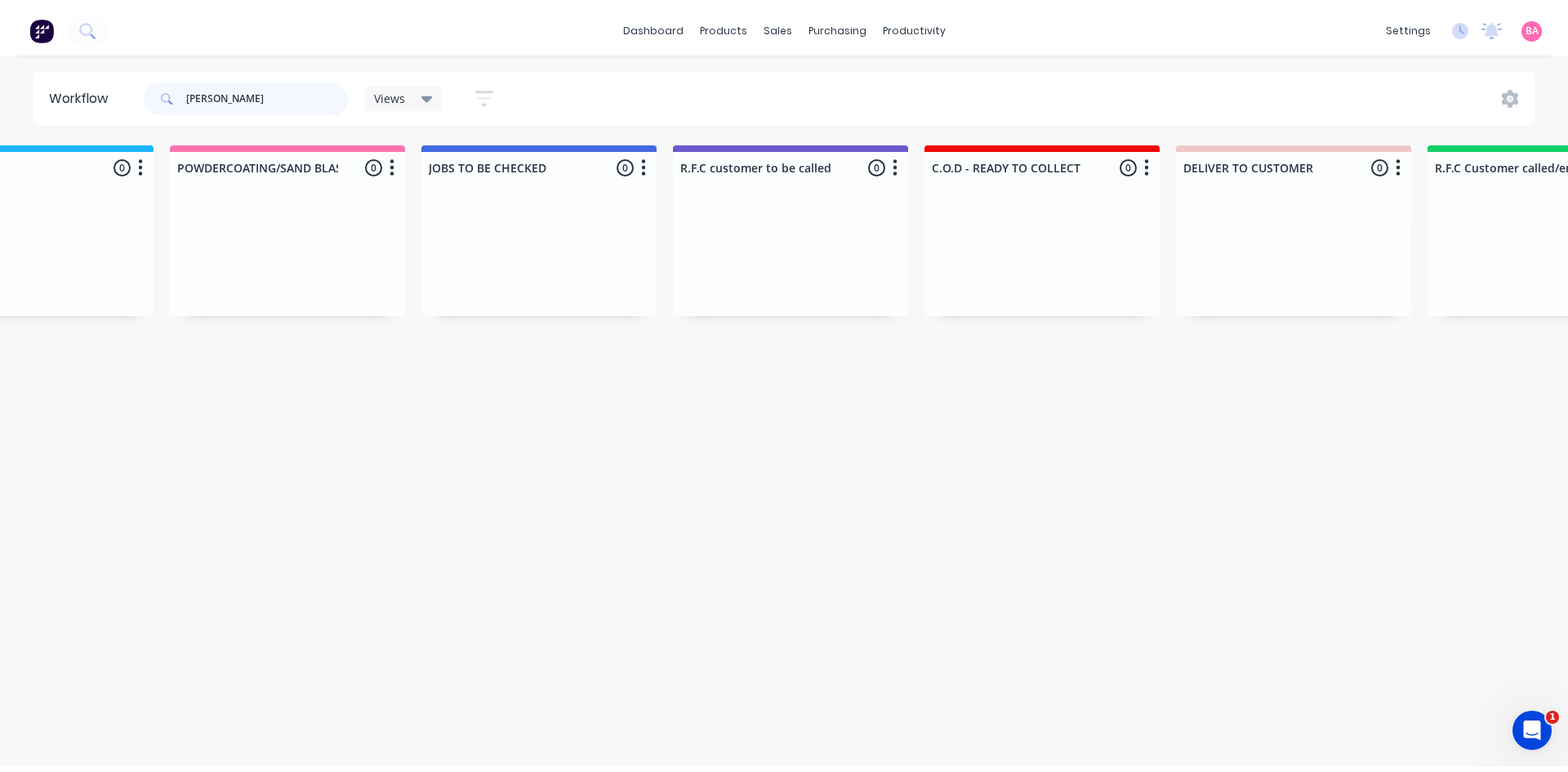
scroll to position [0, 0]
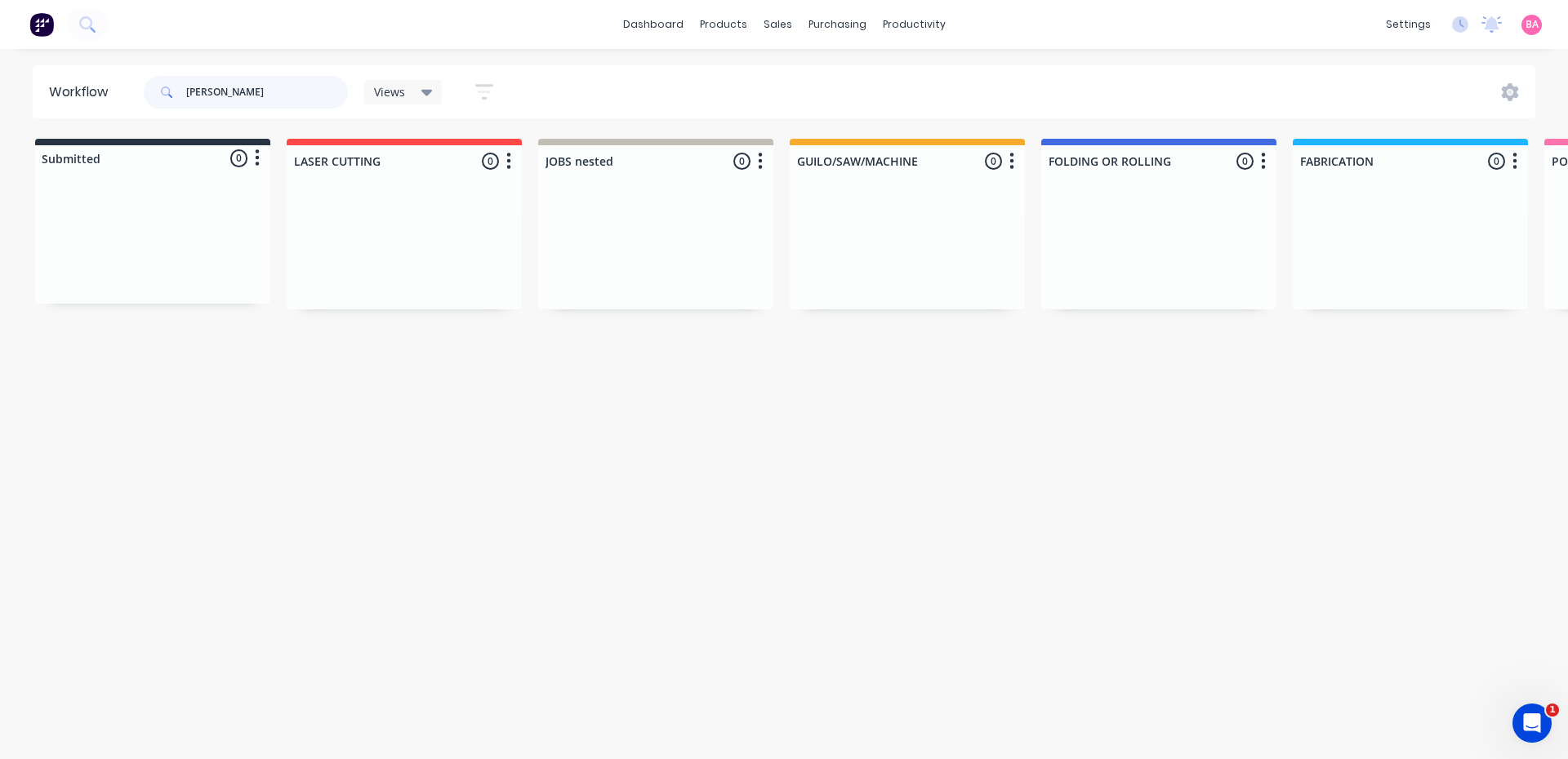
drag, startPoint x: 247, startPoint y: 88, endPoint x: 36, endPoint y: 91, distance: 211.0
click at [36, 91] on header "Workflow [PERSON_NAME] Views Save new view None (Default) edit Show/Hide status…" at bounding box center [784, 91] width 1503 height 53
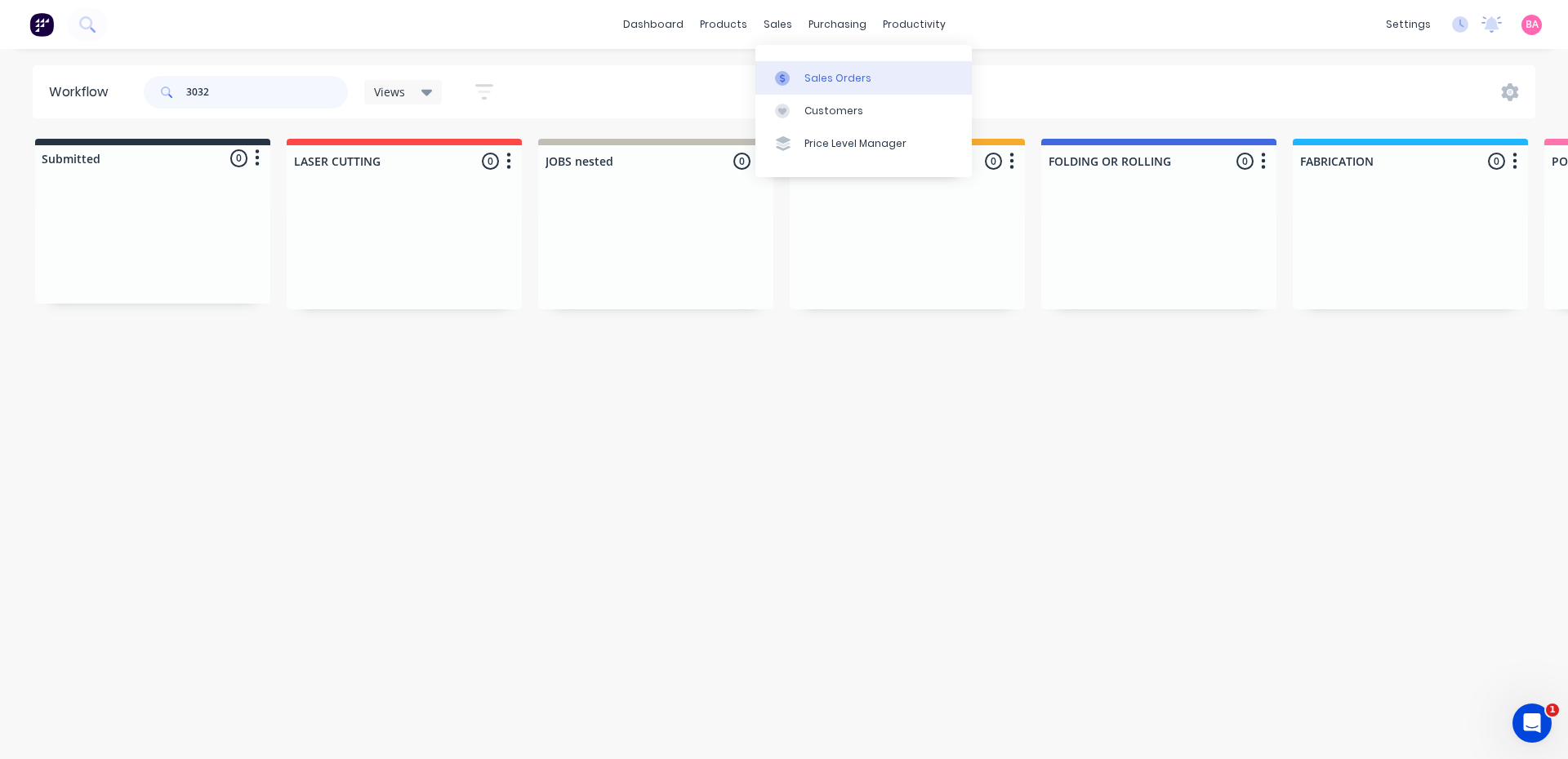
type input "3032"
click at [813, 72] on div "Sales Orders" at bounding box center [838, 77] width 67 height 15
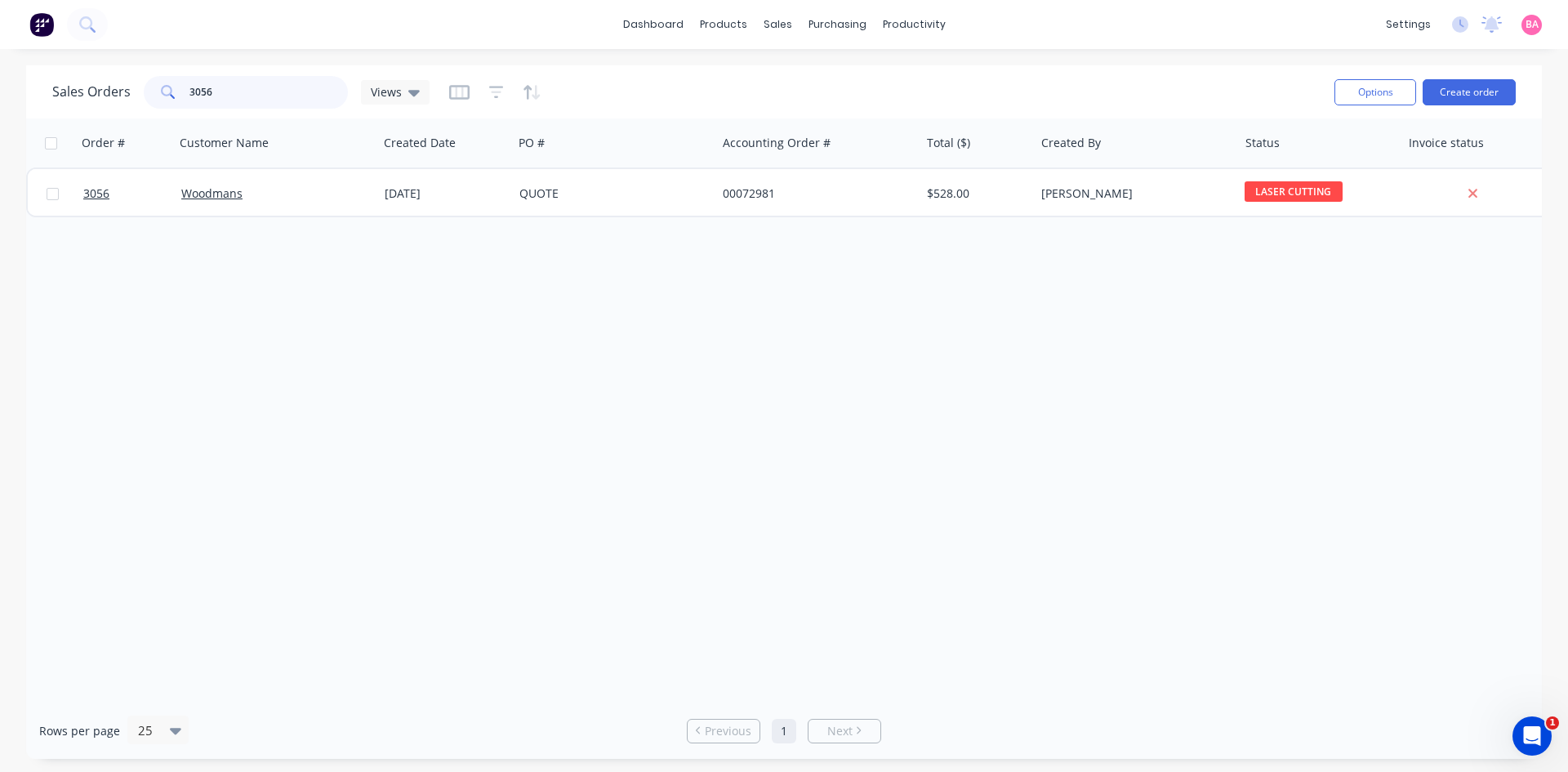
drag, startPoint x: 222, startPoint y: 88, endPoint x: 76, endPoint y: 85, distance: 146.0
click at [76, 85] on div "Sales Orders 3056 Views" at bounding box center [241, 92] width 378 height 33
type input "SEWING"
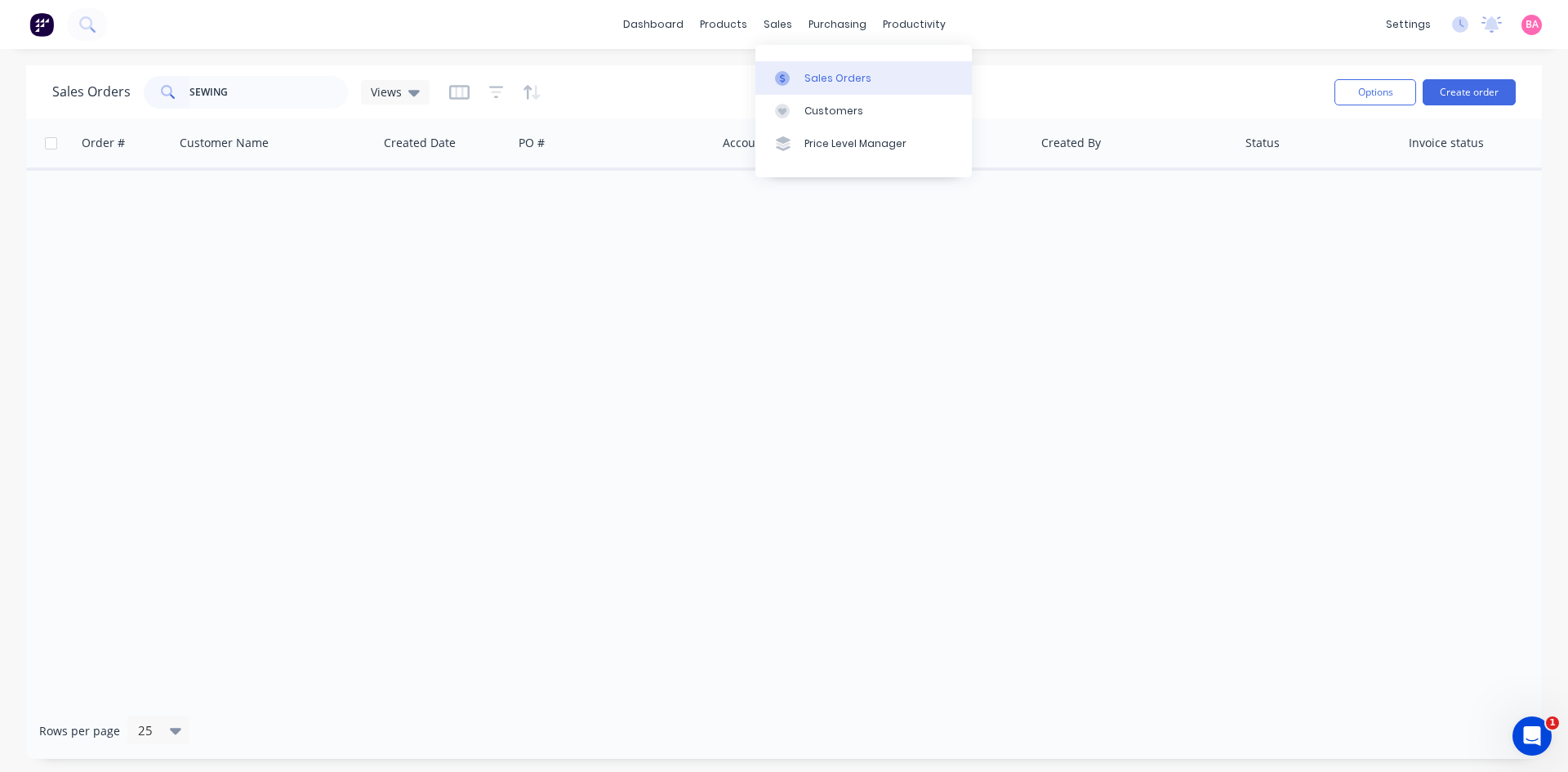
click at [811, 76] on div "Sales Orders" at bounding box center [838, 77] width 67 height 15
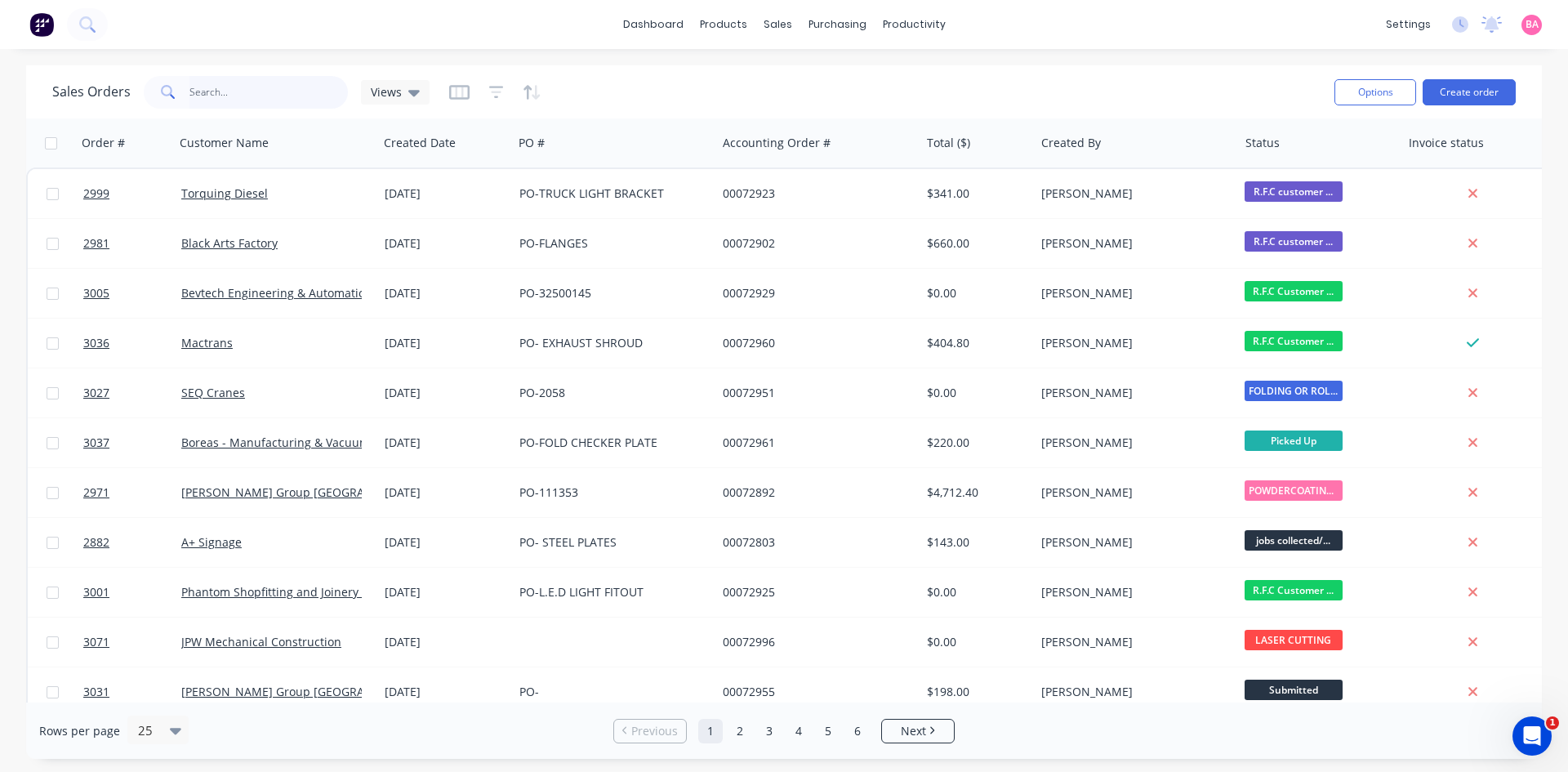
click at [214, 90] on input "text" at bounding box center [269, 92] width 159 height 33
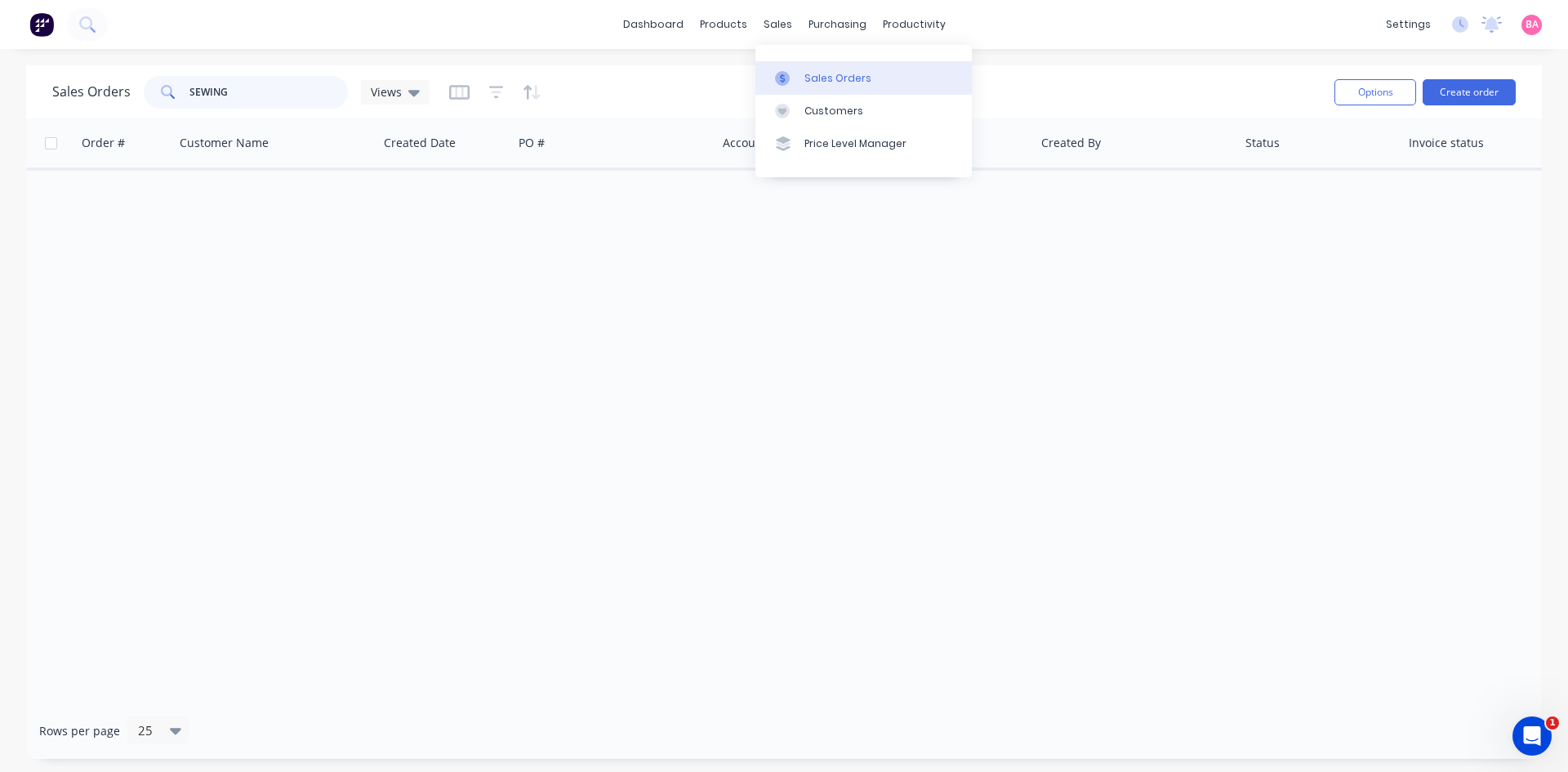
type input "SEWING"
click at [829, 72] on div "Sales Orders" at bounding box center [838, 77] width 67 height 15
click at [838, 75] on div "Sales Orders" at bounding box center [838, 77] width 67 height 15
click at [489, 91] on icon "button" at bounding box center [496, 92] width 15 height 16
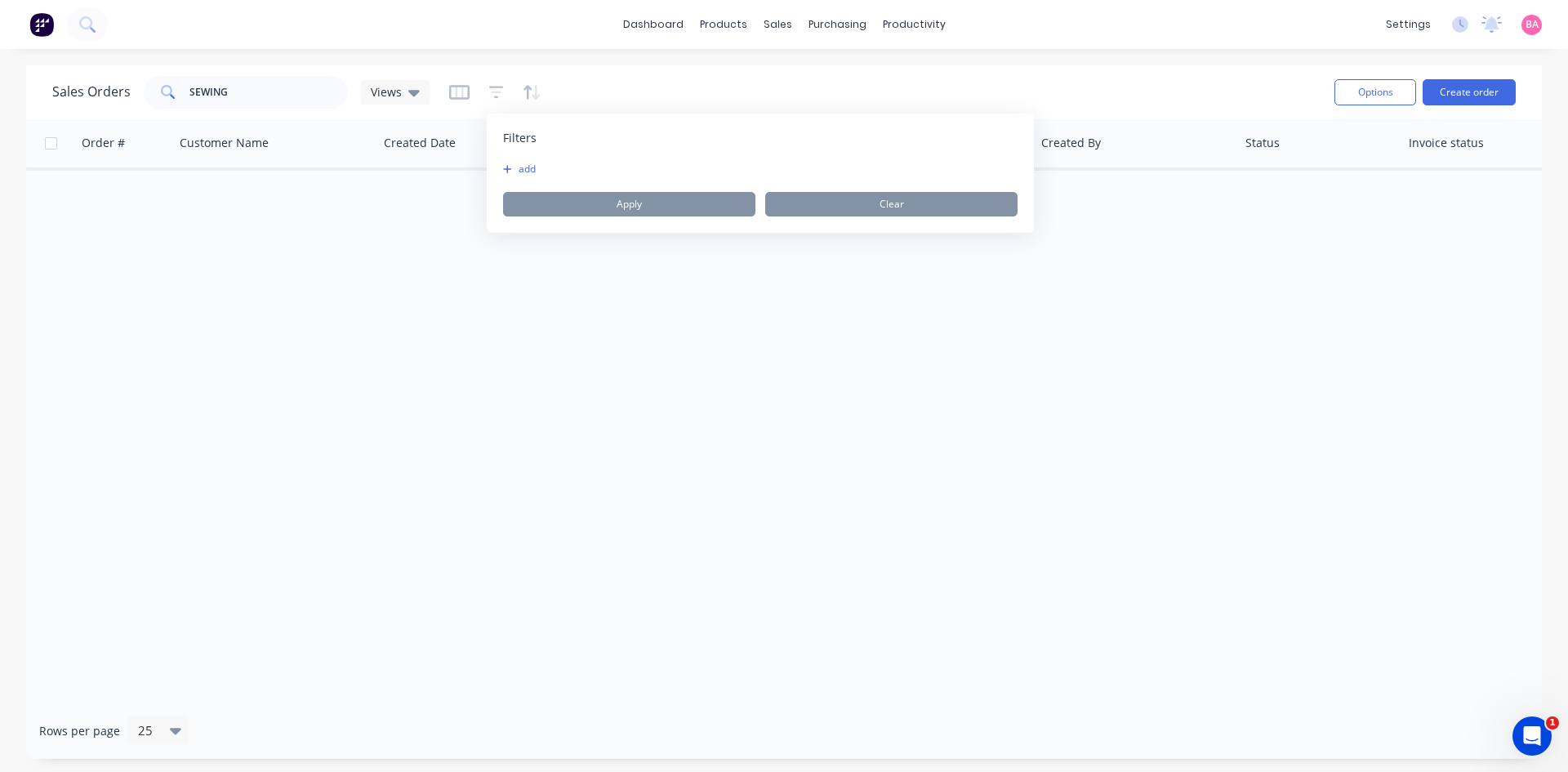
click at [524, 167] on button "add" at bounding box center [523, 169] width 41 height 13
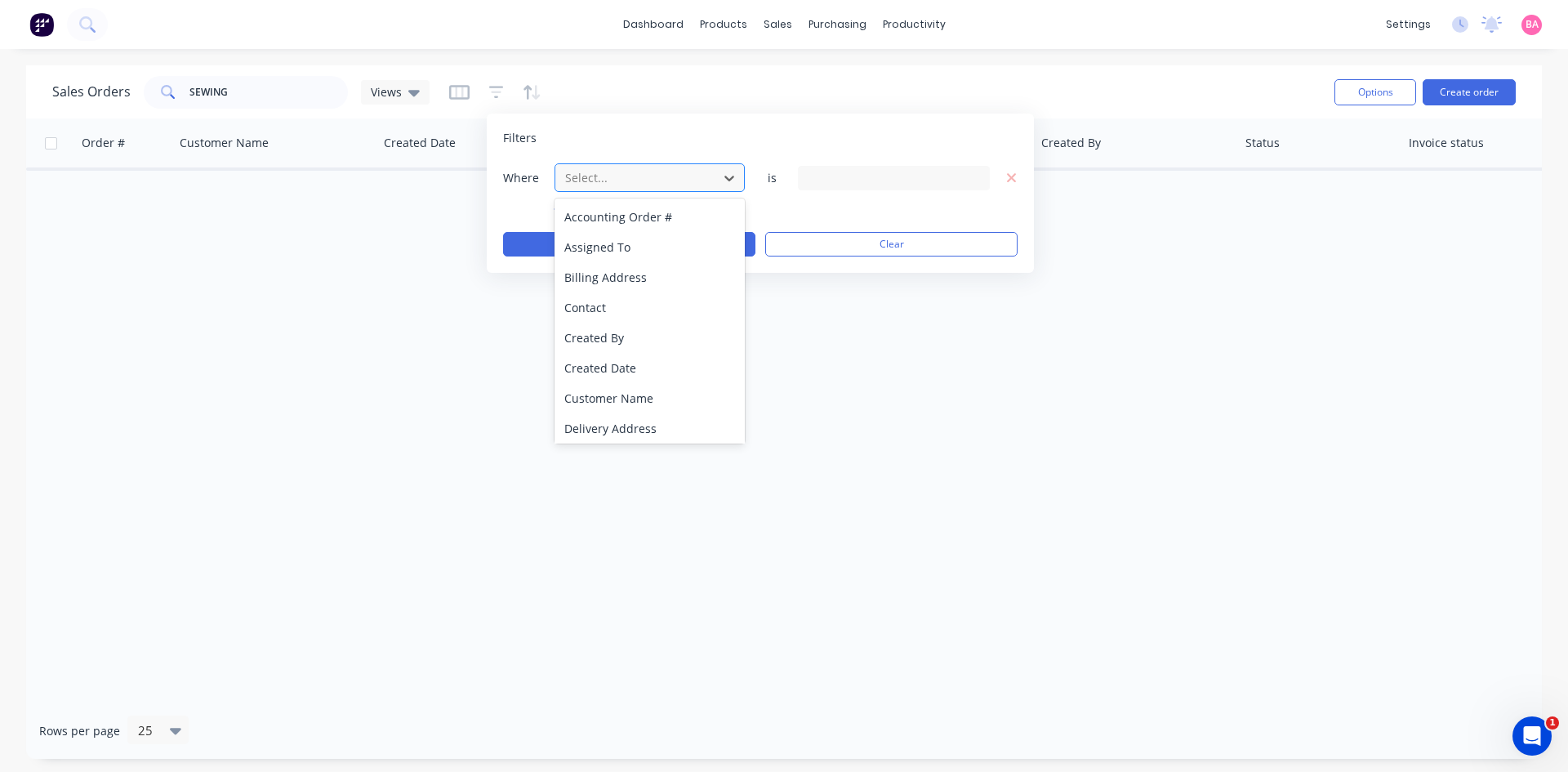
click at [617, 174] on div at bounding box center [636, 177] width 146 height 20
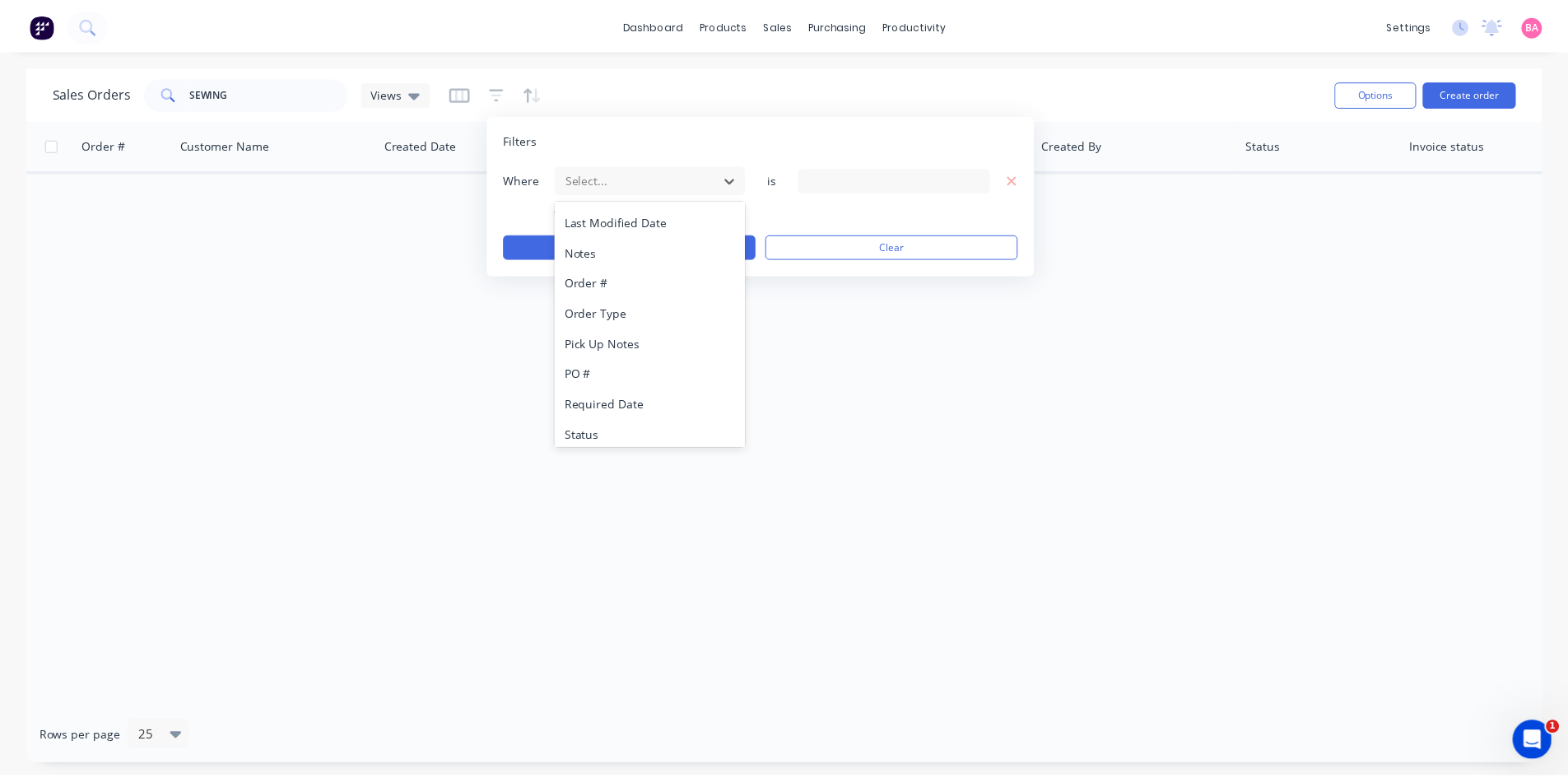
scroll to position [430, 0]
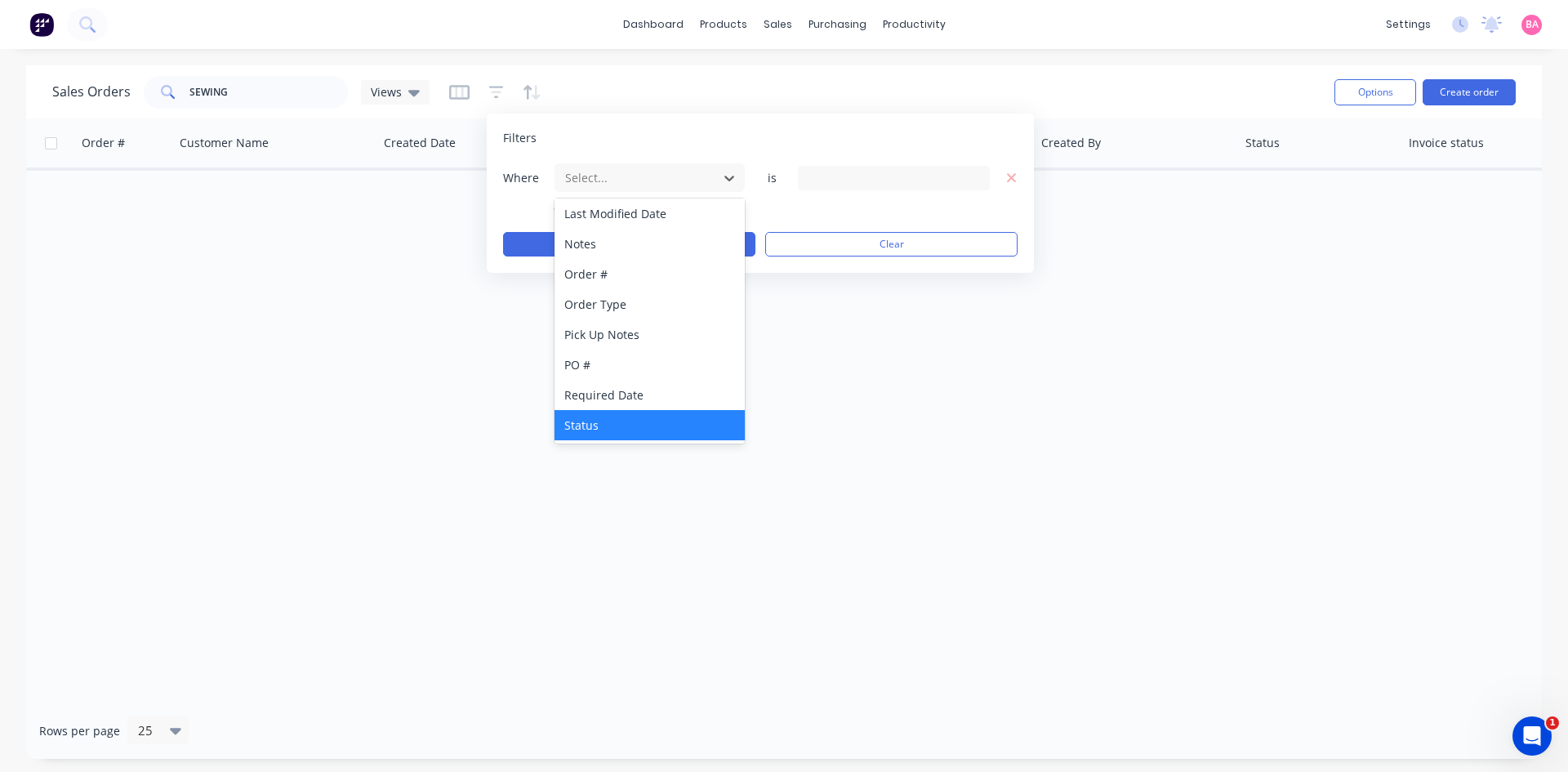
click at [591, 425] on div "Status" at bounding box center [650, 424] width 190 height 30
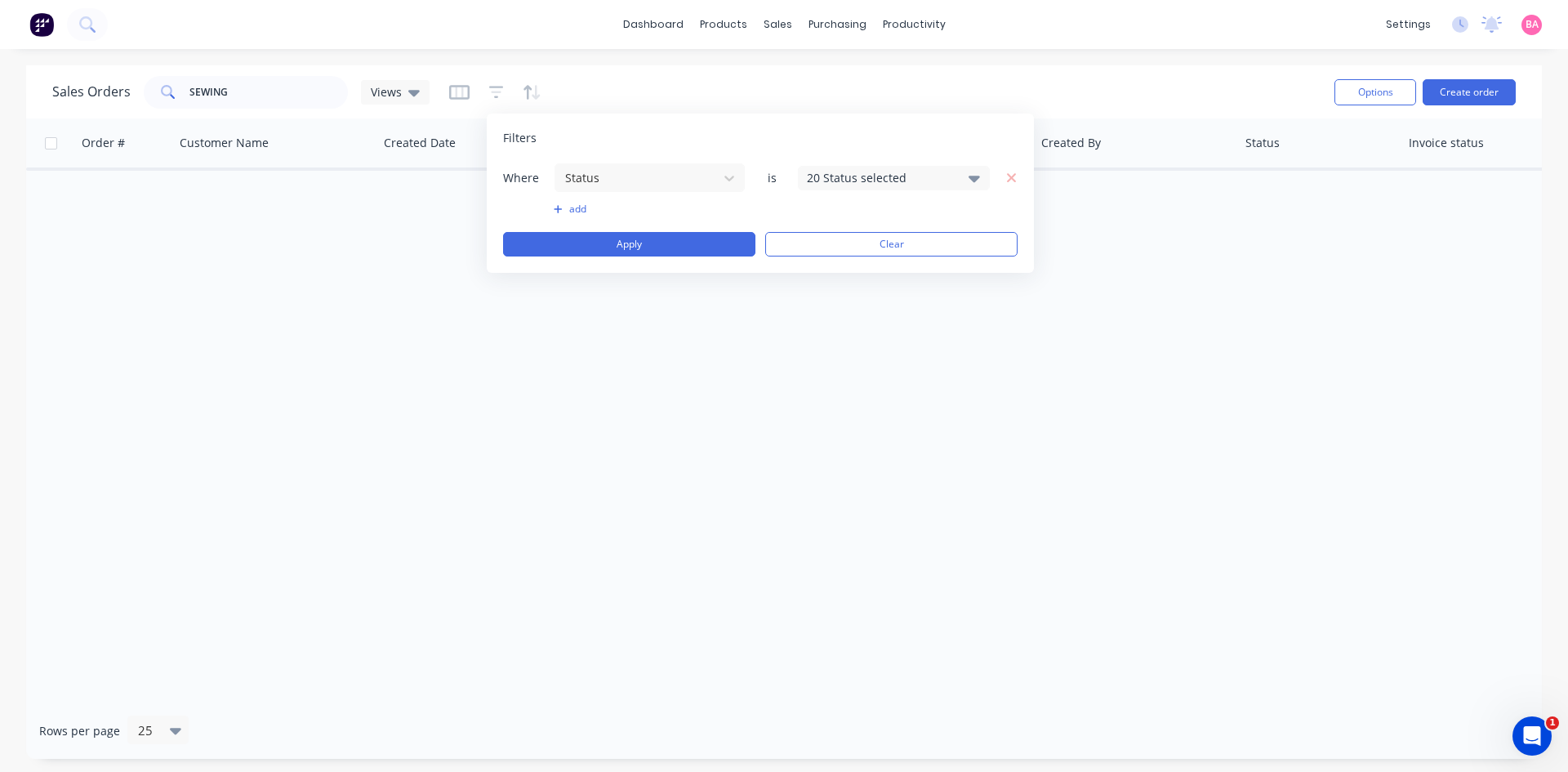
click at [965, 175] on div "20 Status selected" at bounding box center [894, 177] width 192 height 24
click at [828, 267] on div at bounding box center [825, 268] width 33 height 33
click at [653, 245] on button "Apply" at bounding box center [629, 243] width 253 height 24
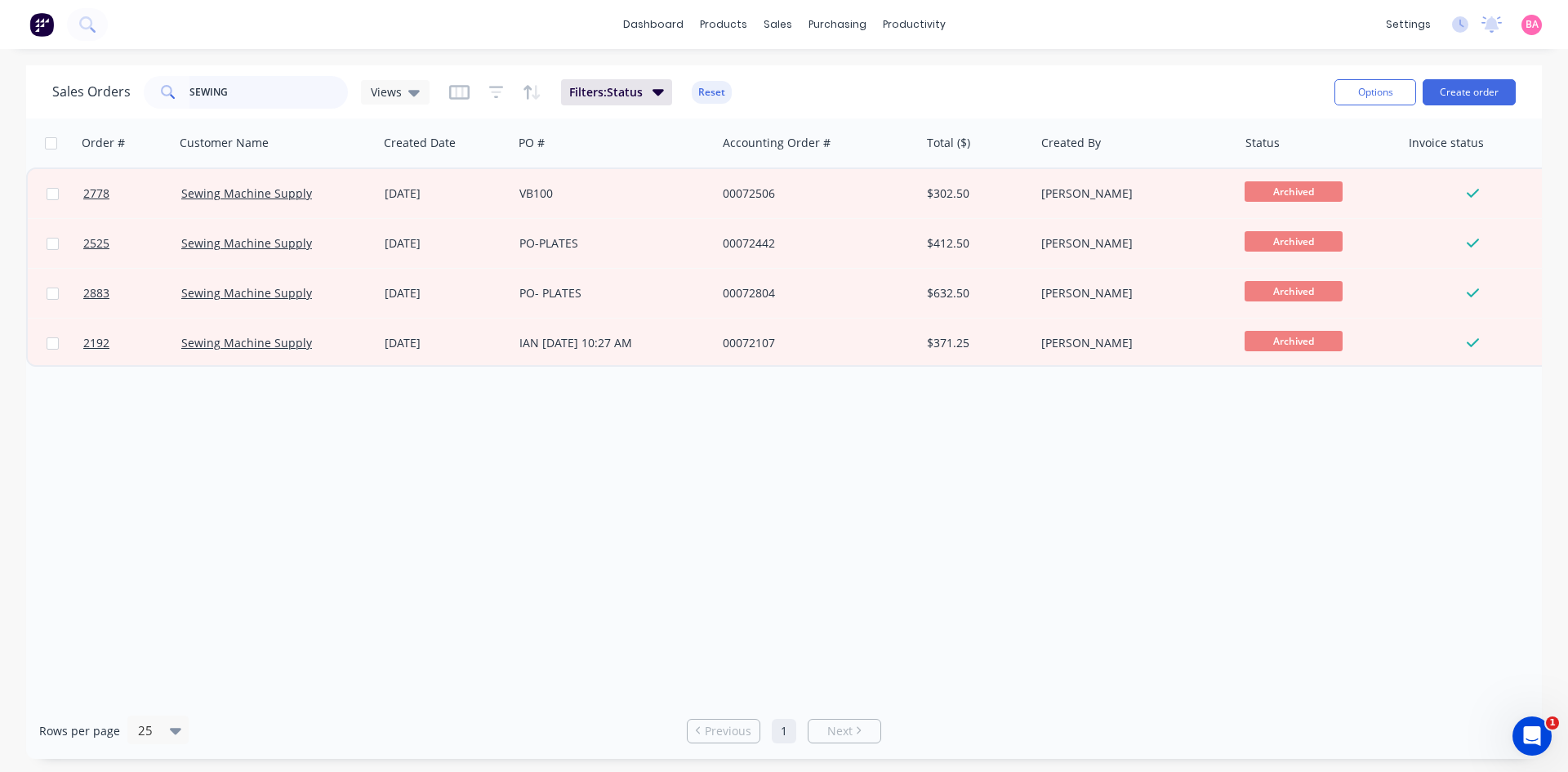
click at [257, 91] on input "SEWING" at bounding box center [269, 92] width 159 height 33
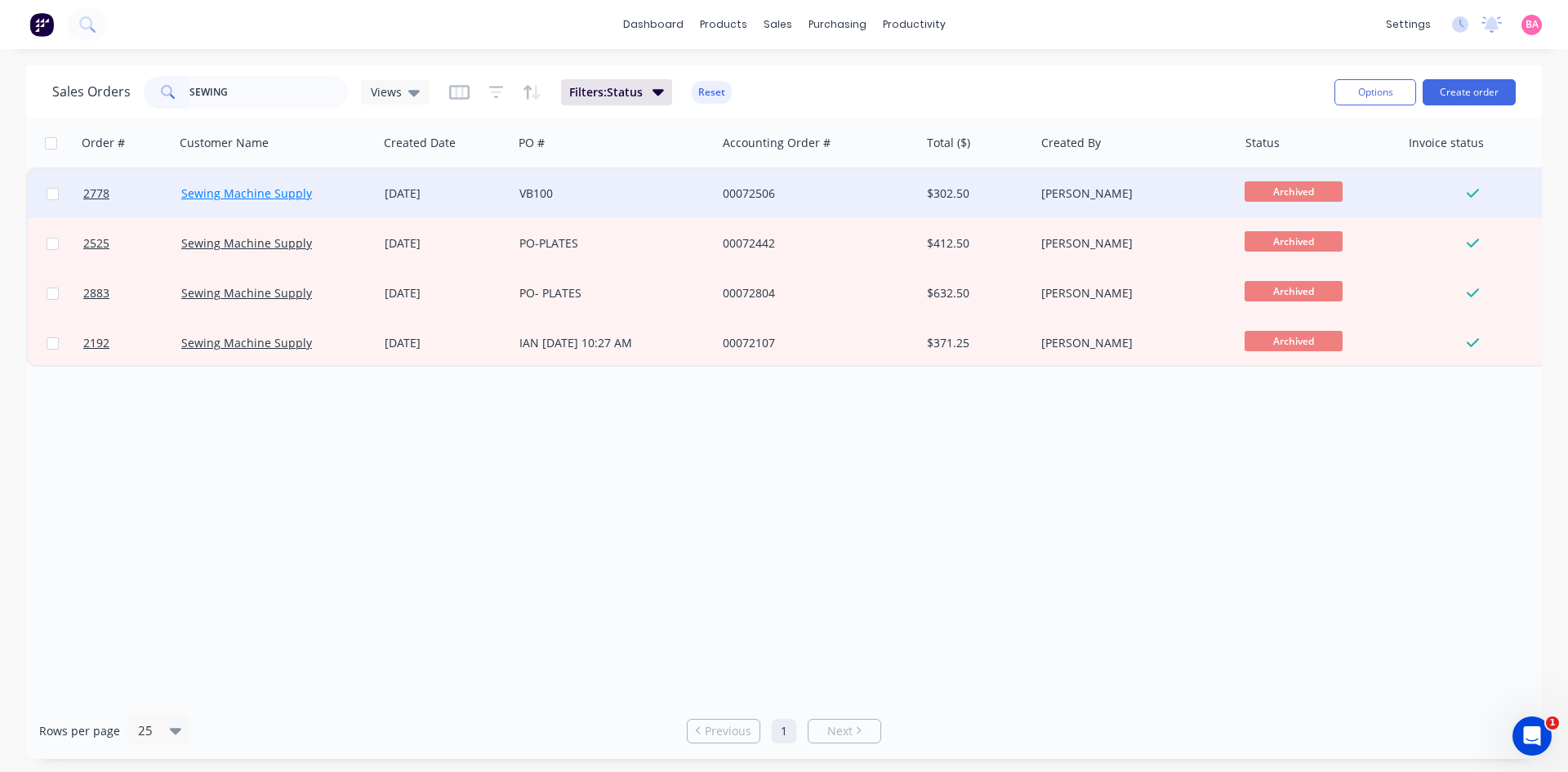
click at [222, 191] on link "Sewing Machine Supply" at bounding box center [246, 193] width 131 height 15
click at [97, 185] on link "2778" at bounding box center [132, 194] width 98 height 49
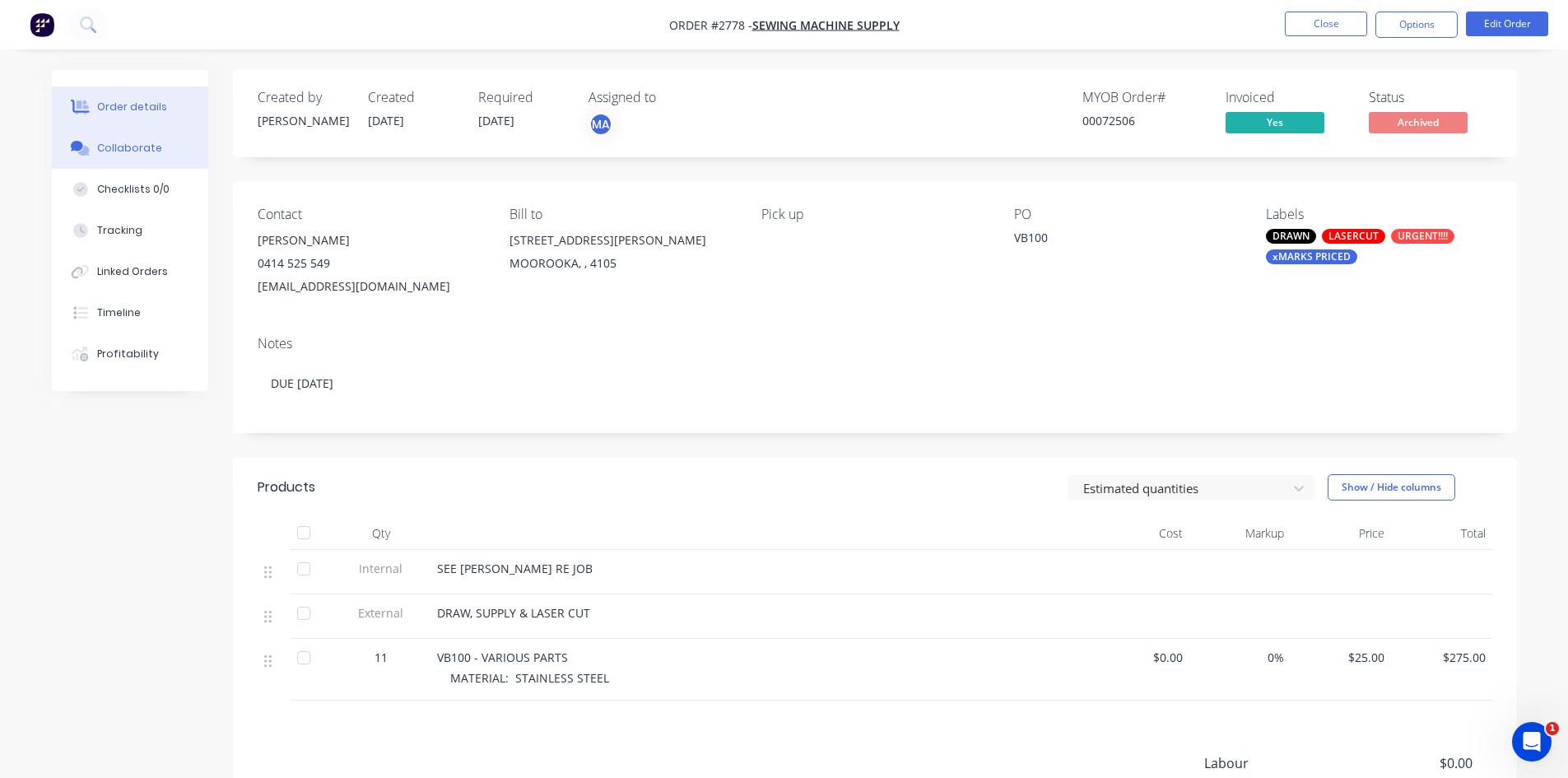
click at [129, 141] on div "Collaborate" at bounding box center [129, 147] width 65 height 15
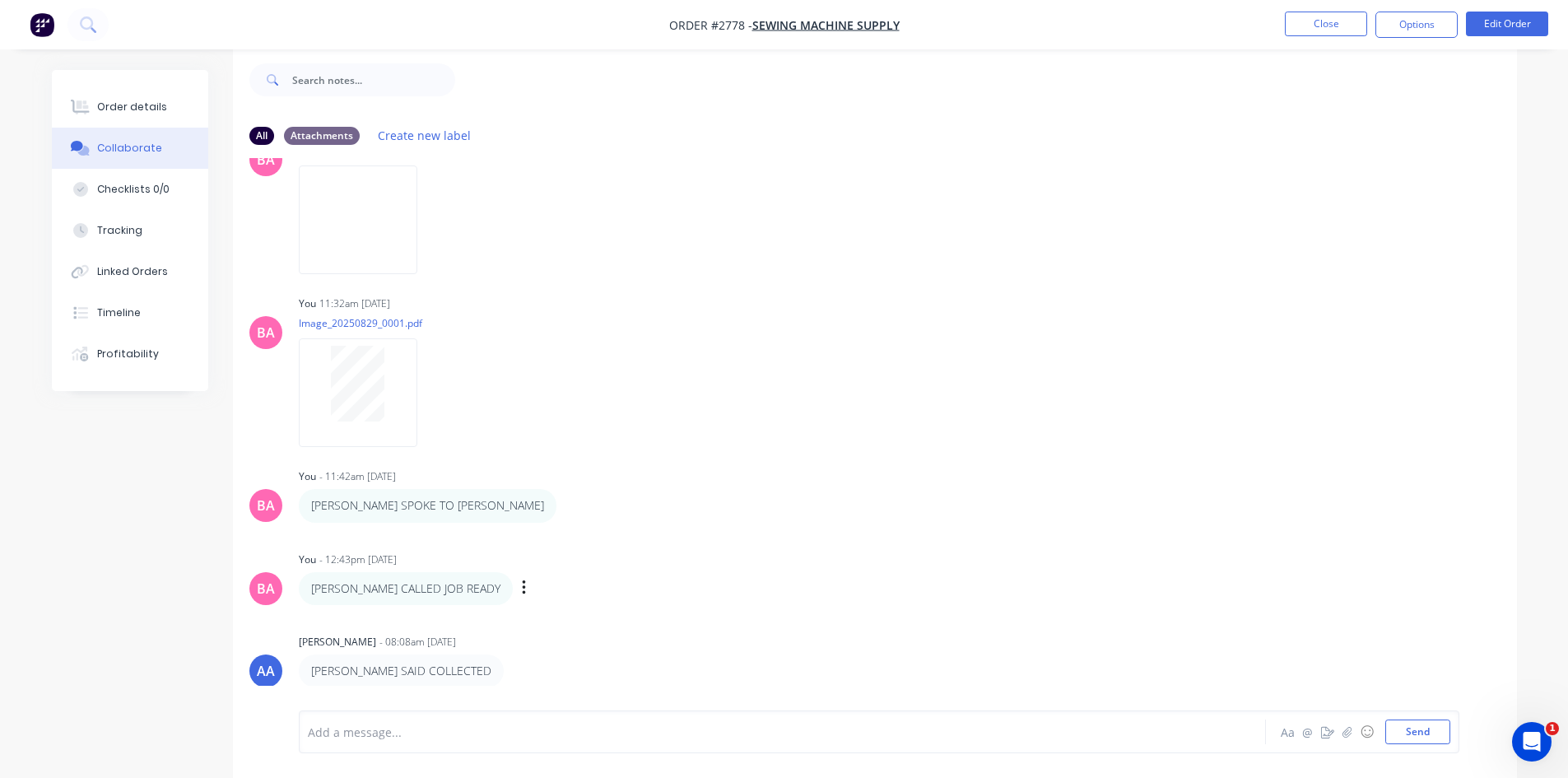
scroll to position [24, 0]
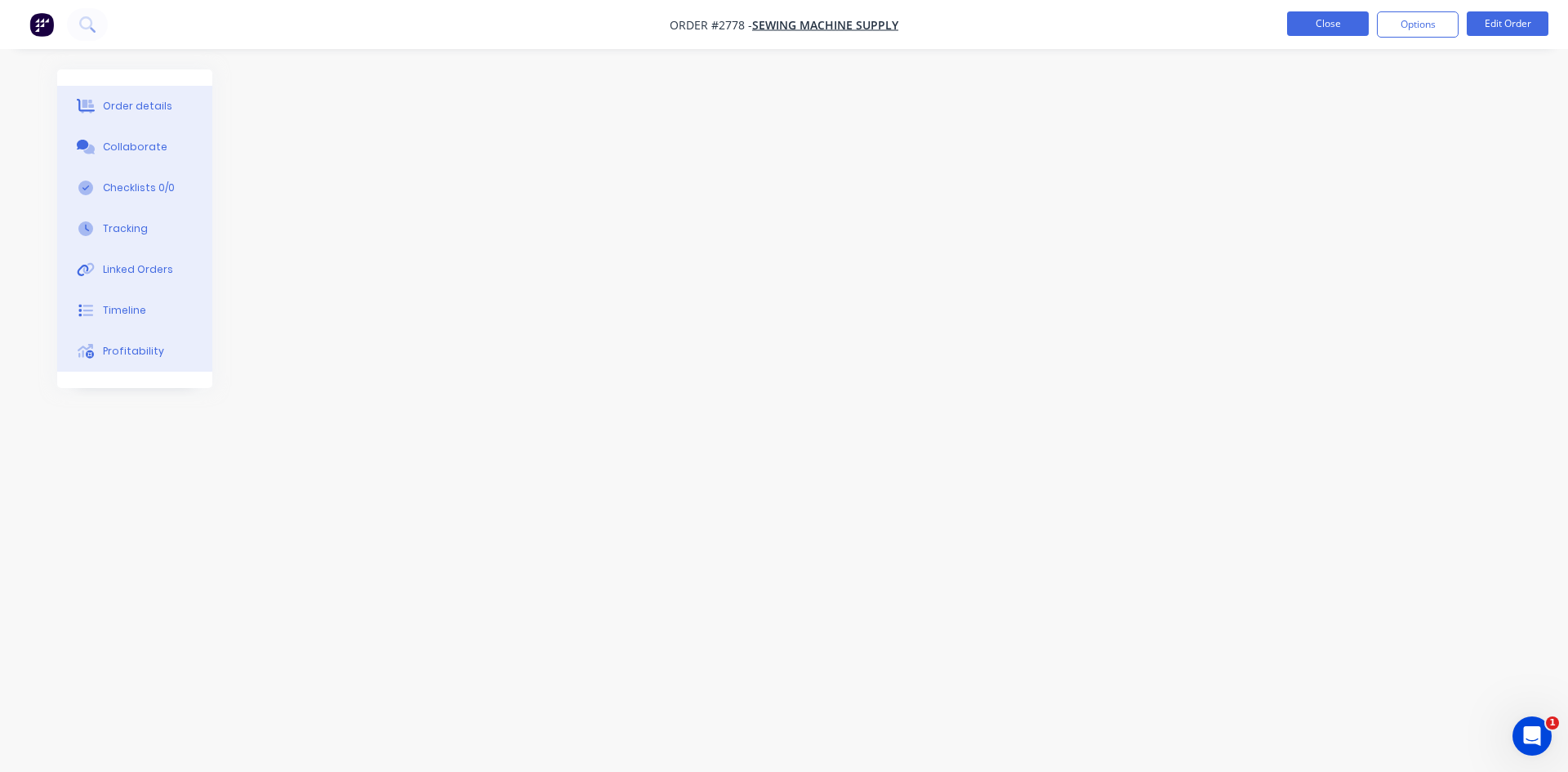
click at [1331, 21] on button "Close" at bounding box center [1328, 23] width 81 height 24
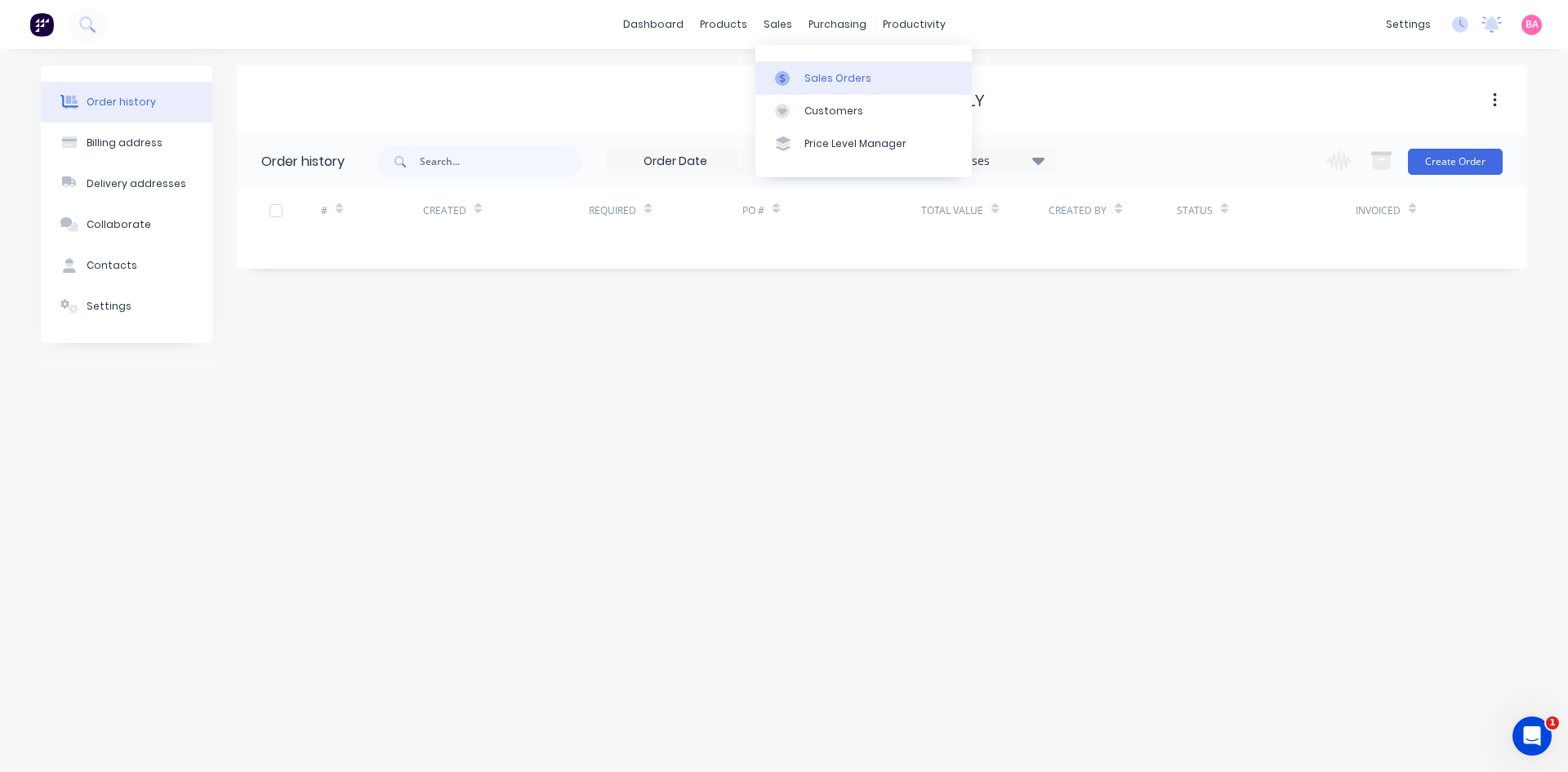
click at [819, 74] on div "Sales Orders" at bounding box center [838, 77] width 67 height 15
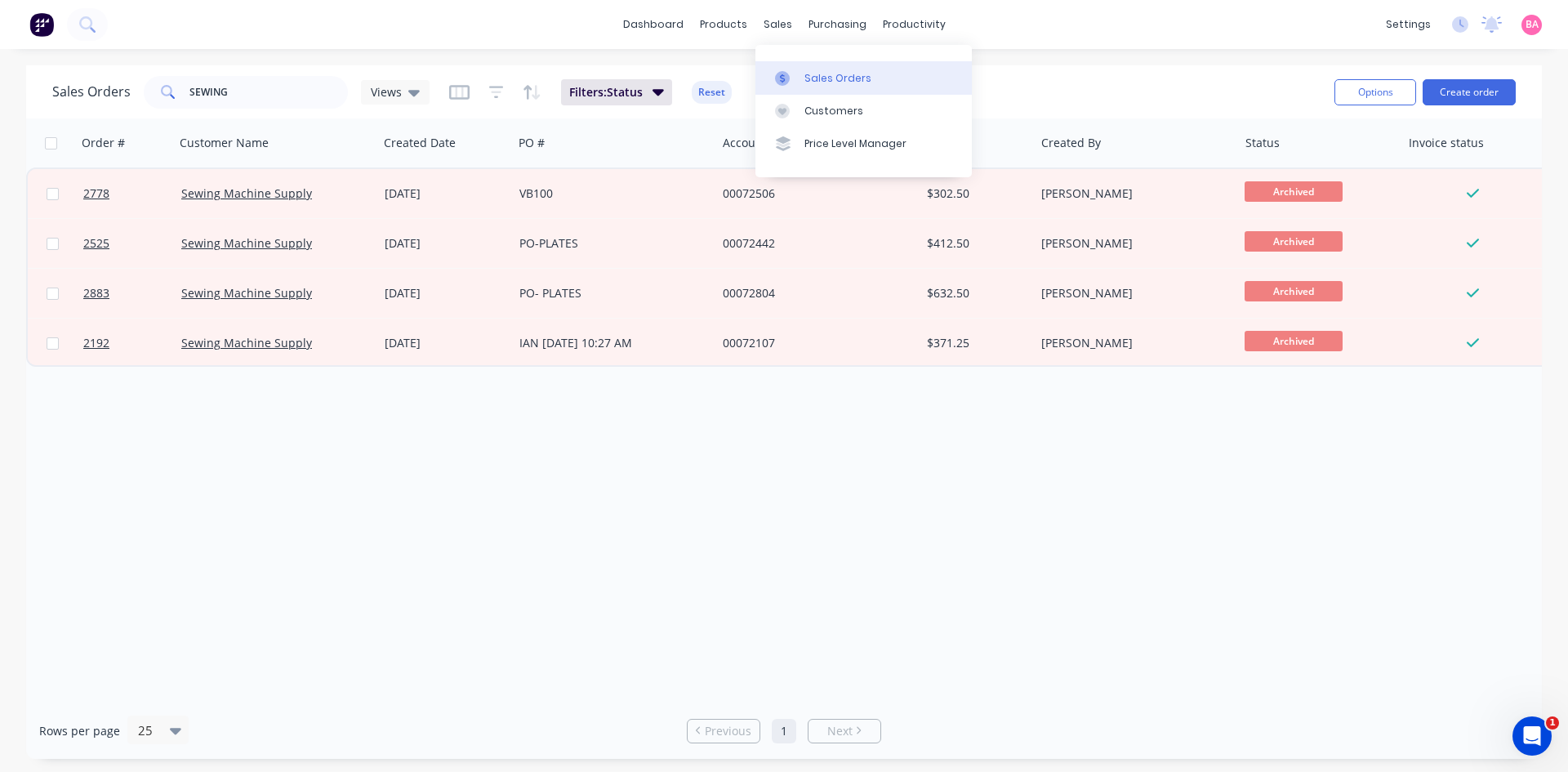
click at [808, 78] on div "Sales Orders" at bounding box center [838, 77] width 67 height 15
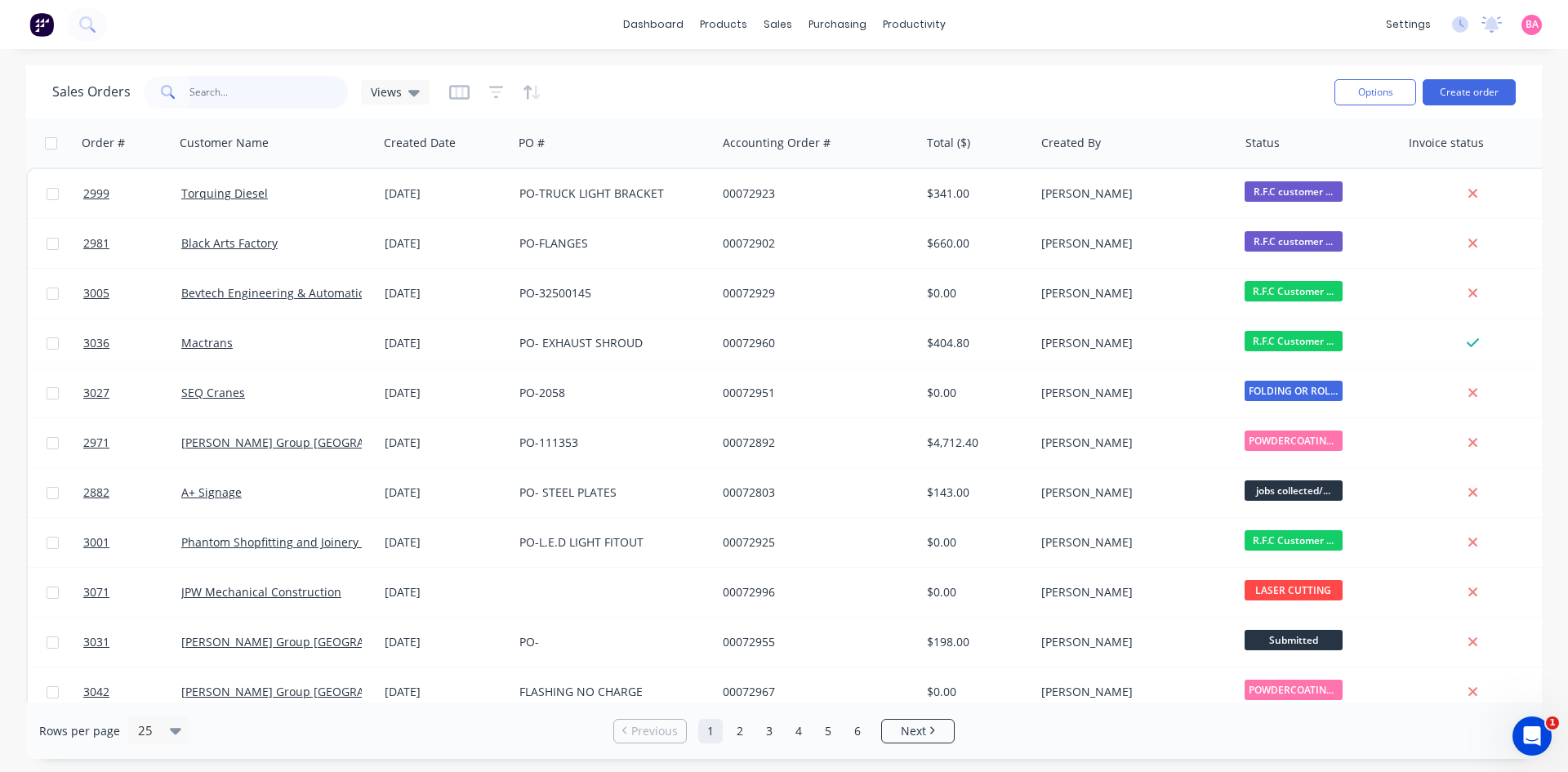
click at [231, 90] on input "text" at bounding box center [269, 92] width 159 height 33
type input "[PERSON_NAME]"
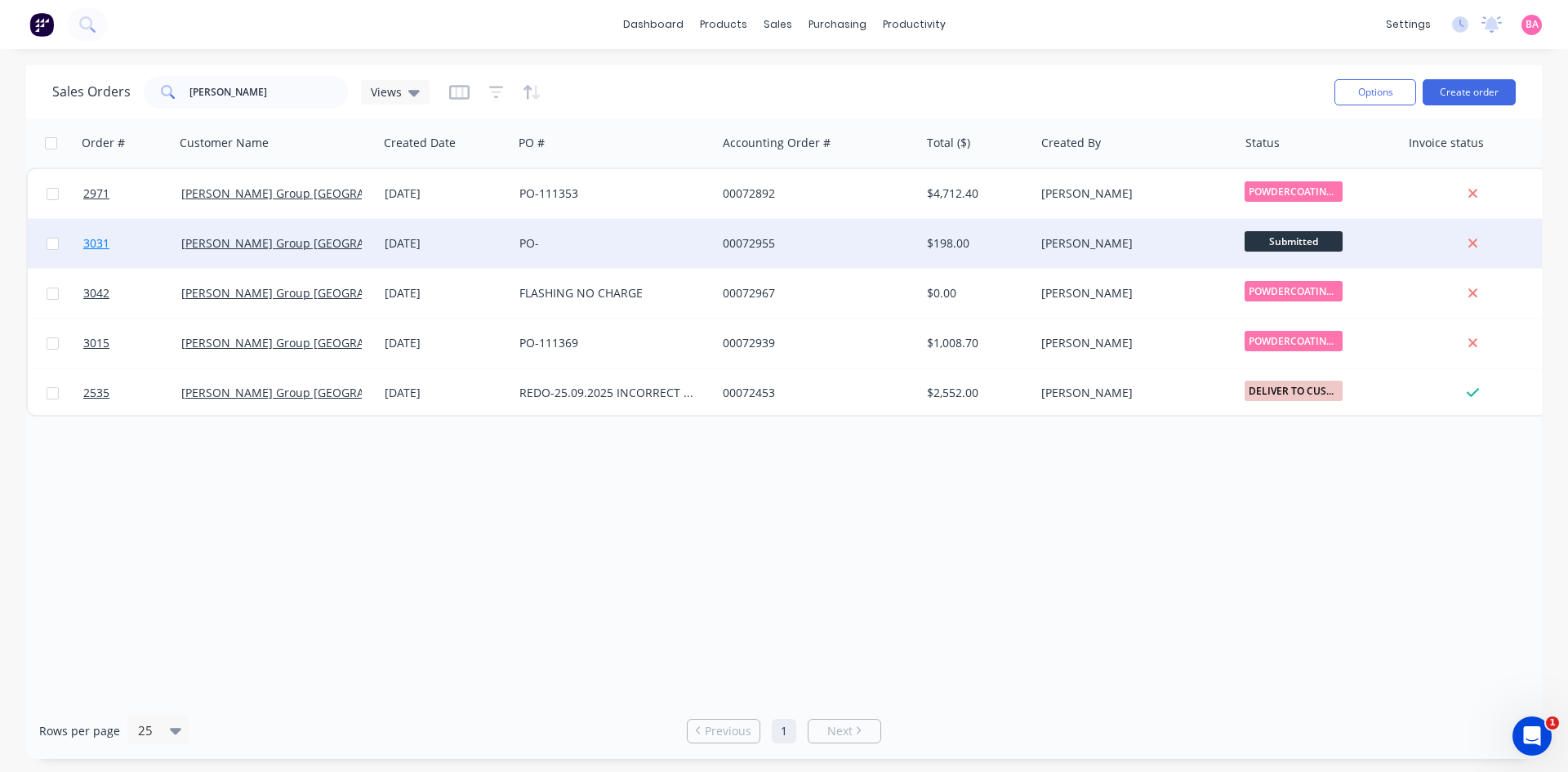
click at [99, 243] on span "3031" at bounding box center [96, 243] width 26 height 16
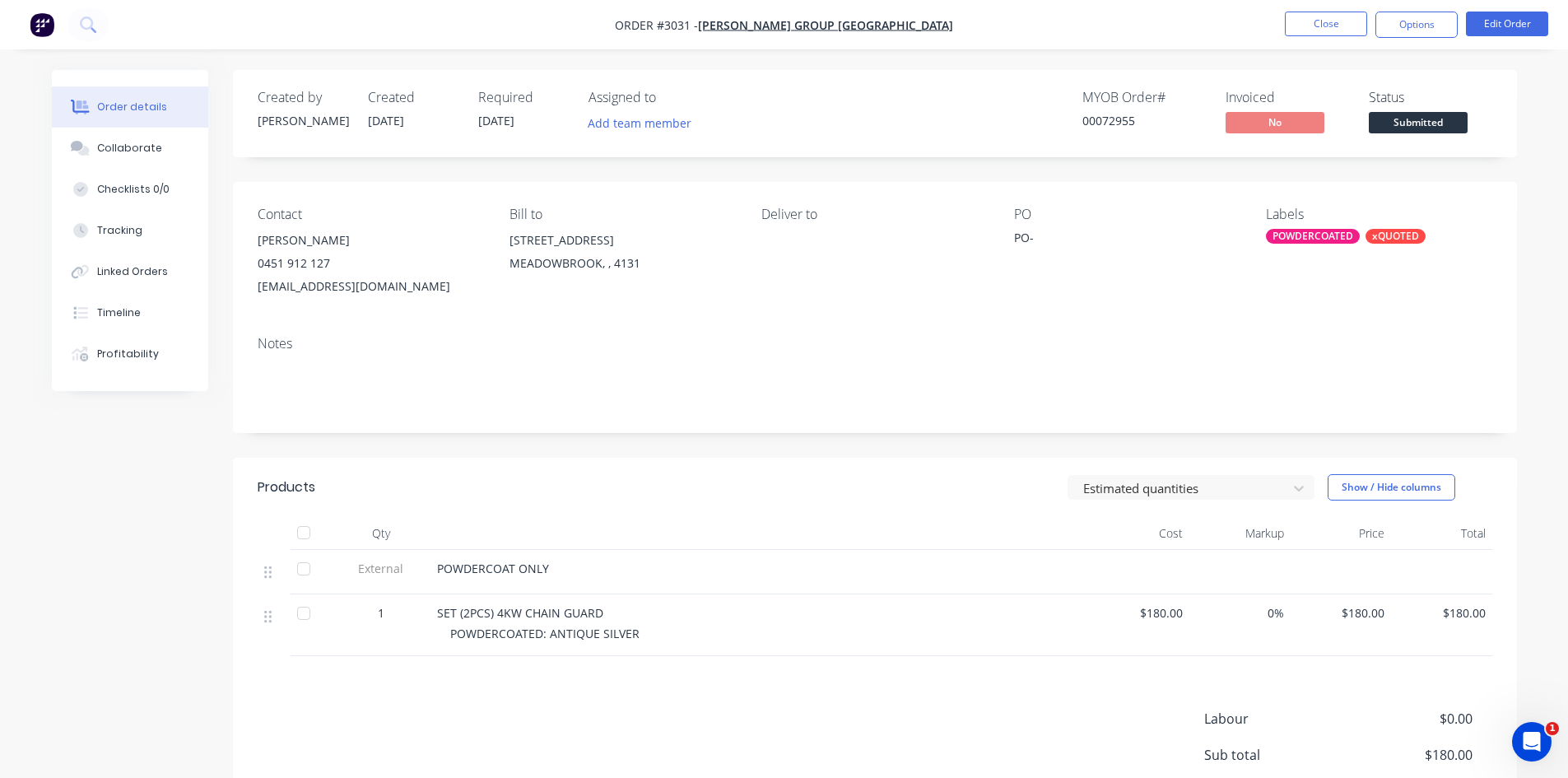
click at [1036, 236] on div "PO-" at bounding box center [1117, 240] width 206 height 23
click at [1509, 18] on button "Edit Order" at bounding box center [1507, 23] width 82 height 24
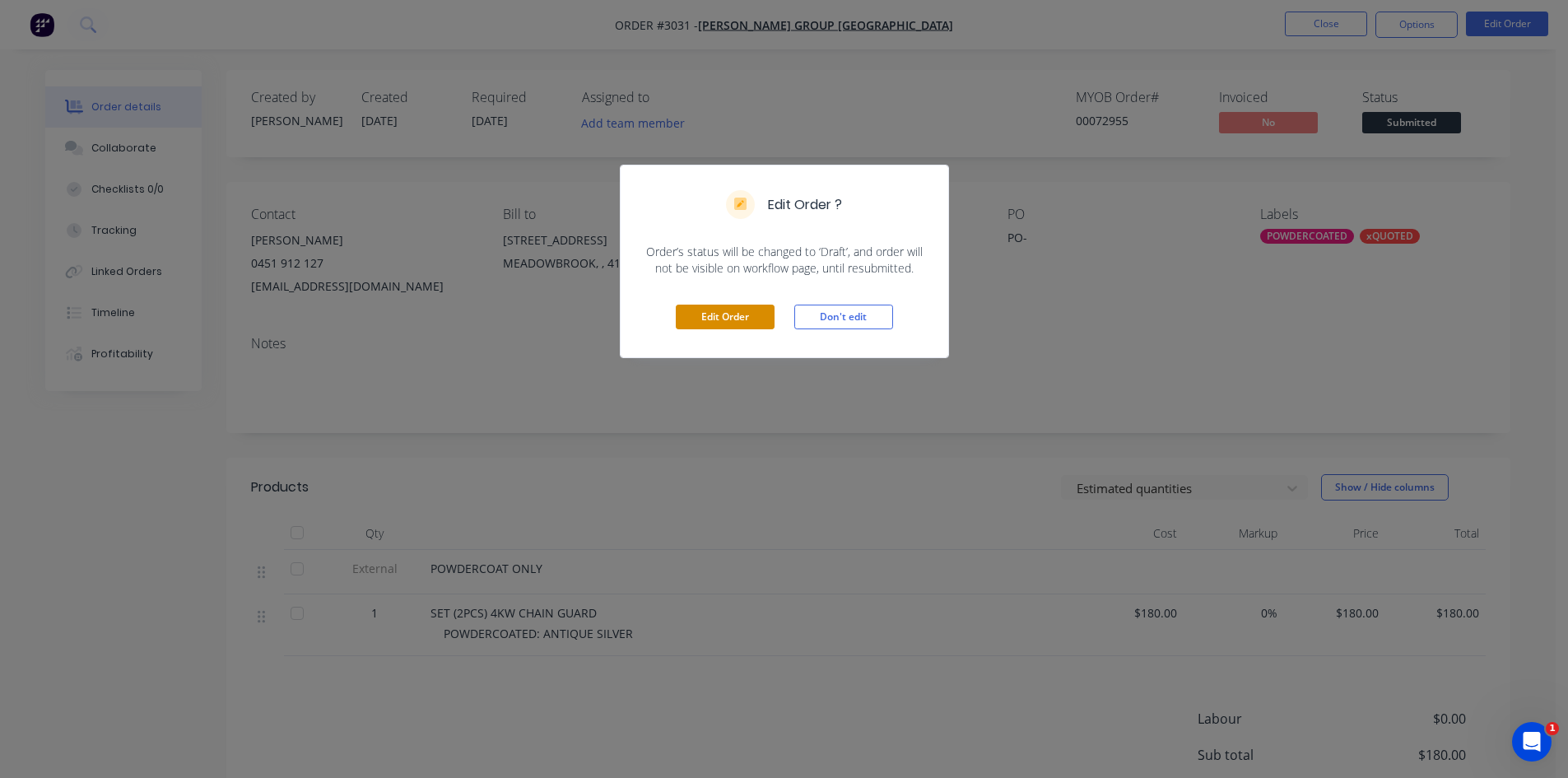
click at [730, 317] on button "Edit Order" at bounding box center [724, 316] width 99 height 24
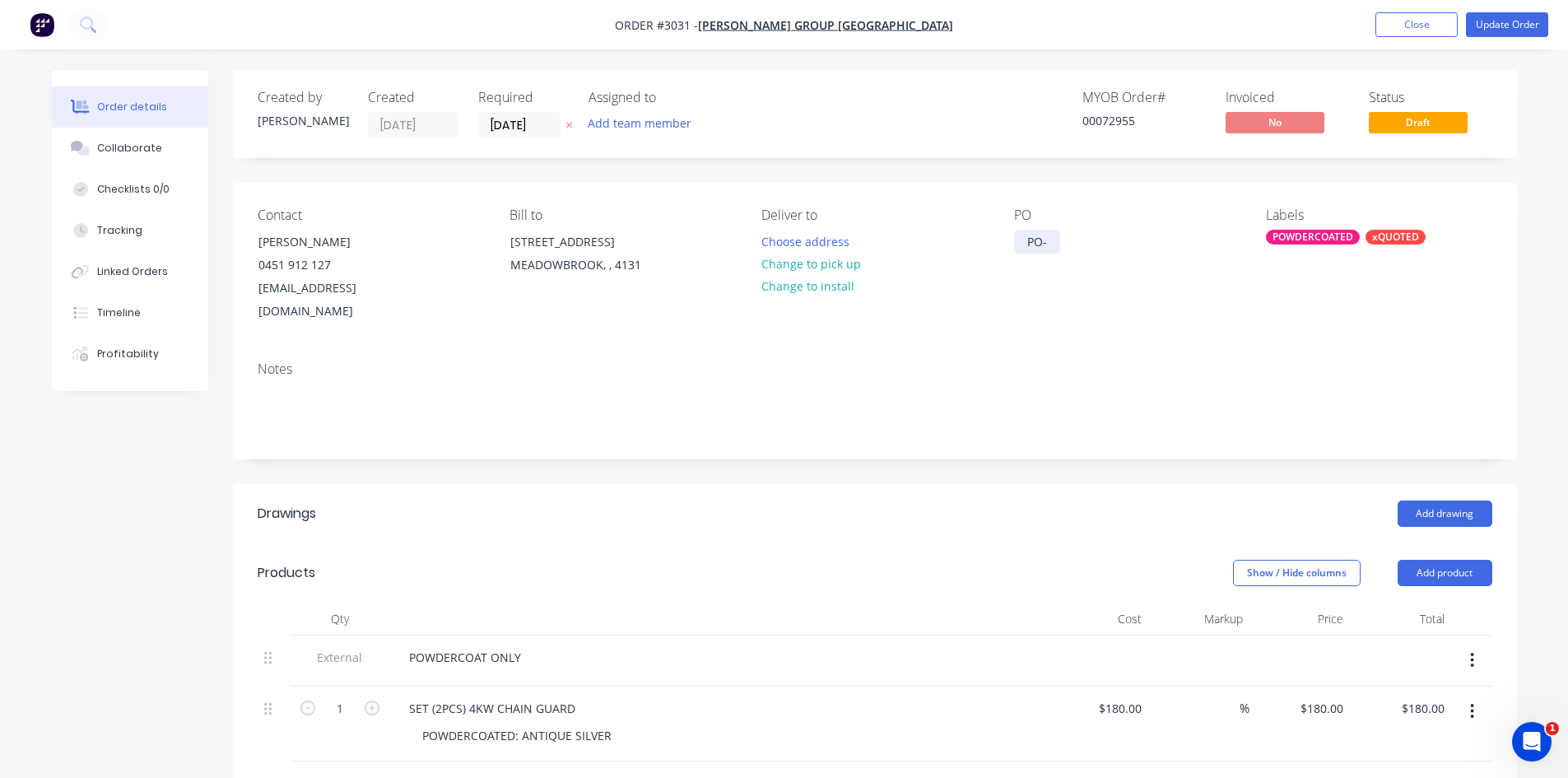
click at [1052, 243] on div "PO-" at bounding box center [1037, 241] width 46 height 23
click at [1509, 20] on button "Update Order" at bounding box center [1507, 24] width 82 height 24
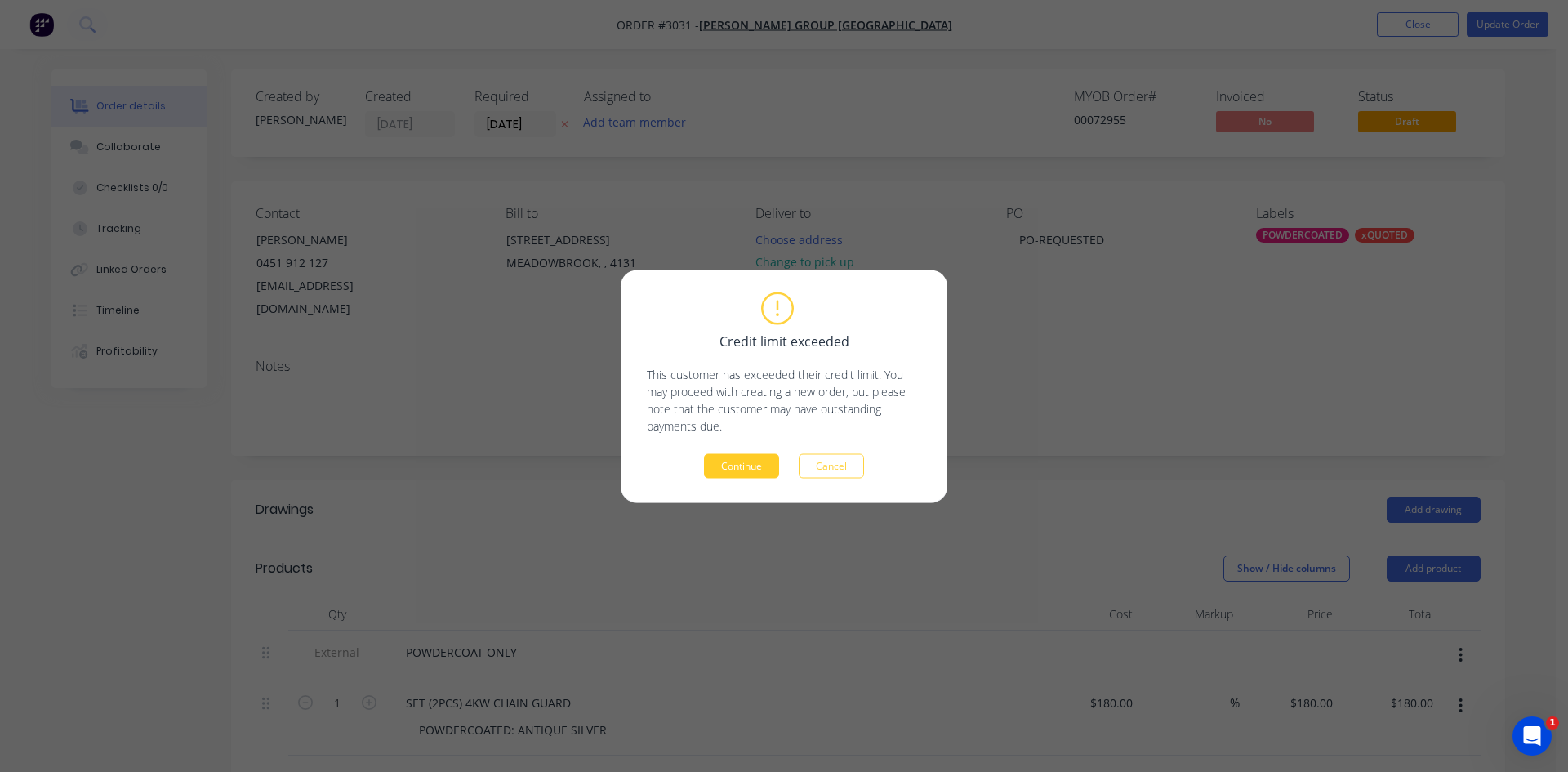
click at [726, 464] on button "Continue" at bounding box center [742, 465] width 76 height 24
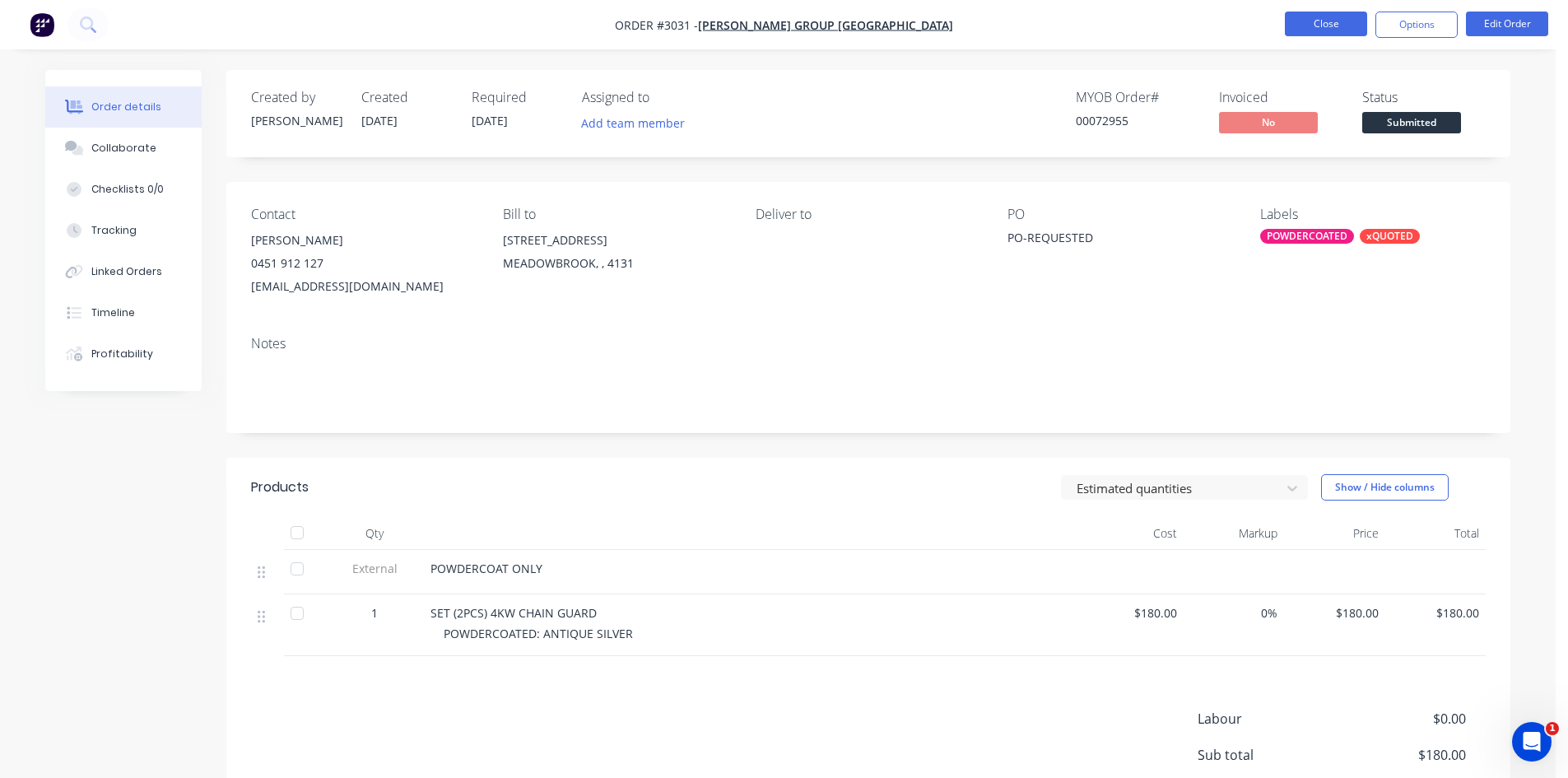
click at [1335, 24] on button "Close" at bounding box center [1326, 23] width 82 height 24
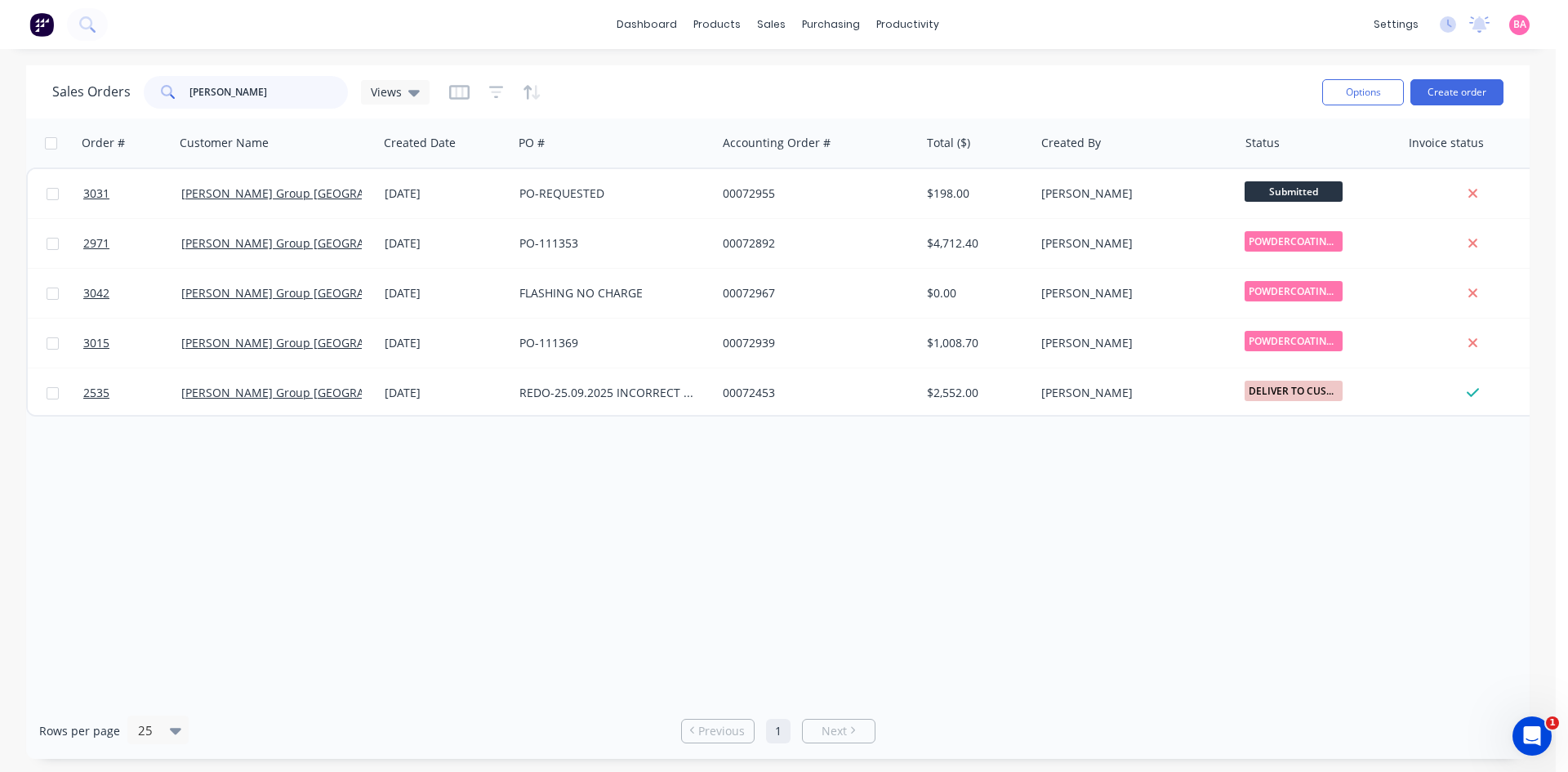
drag, startPoint x: 252, startPoint y: 96, endPoint x: 105, endPoint y: 96, distance: 147.0
click at [105, 96] on div "Sales Orders [PERSON_NAME] Views" at bounding box center [241, 92] width 378 height 33
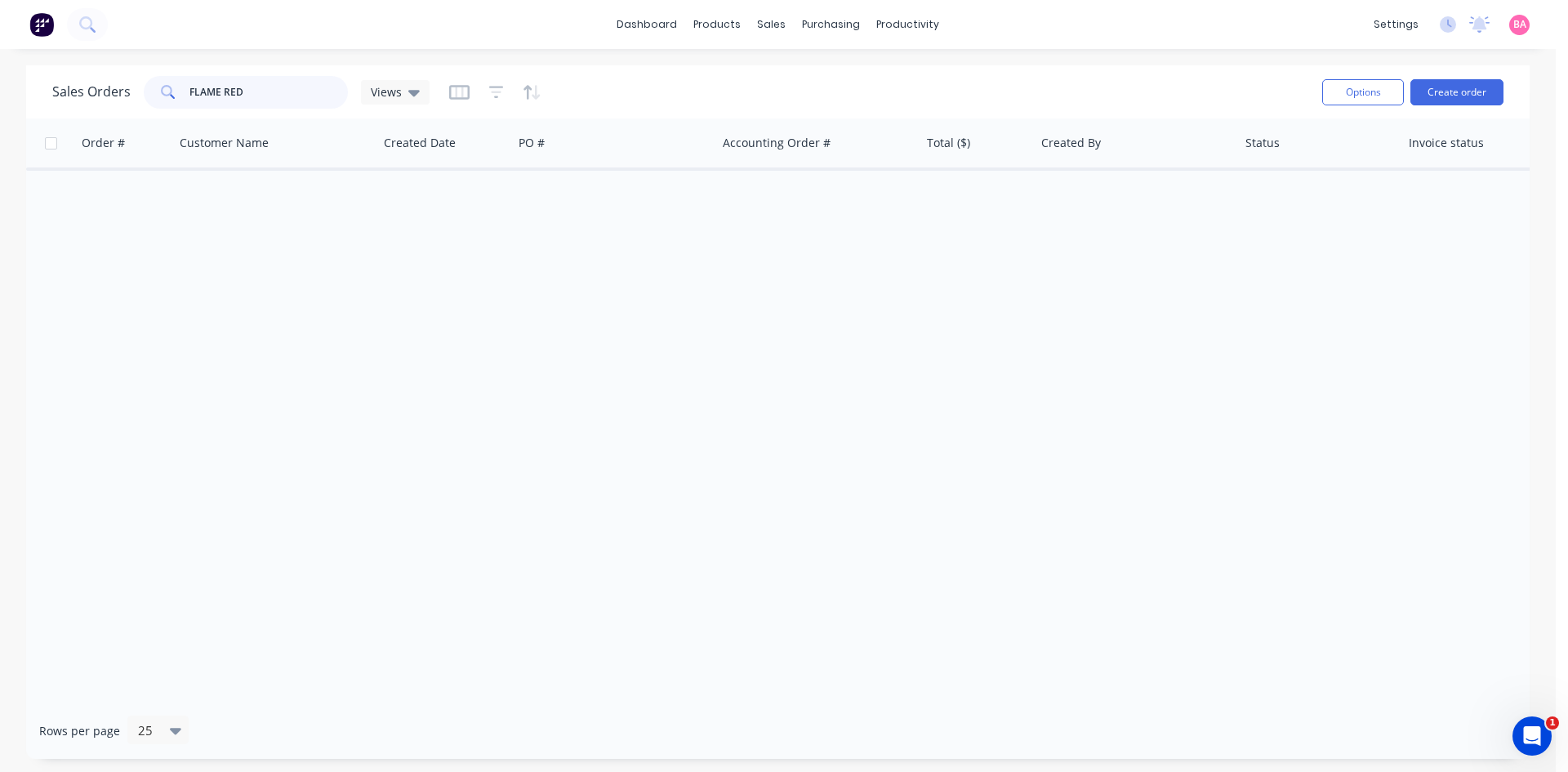
drag, startPoint x: 257, startPoint y: 88, endPoint x: 31, endPoint y: 72, distance: 226.6
click at [35, 76] on div "Sales Orders FLAME RED Views Options Create order" at bounding box center [778, 91] width 1503 height 53
type input "[PERSON_NAME]"
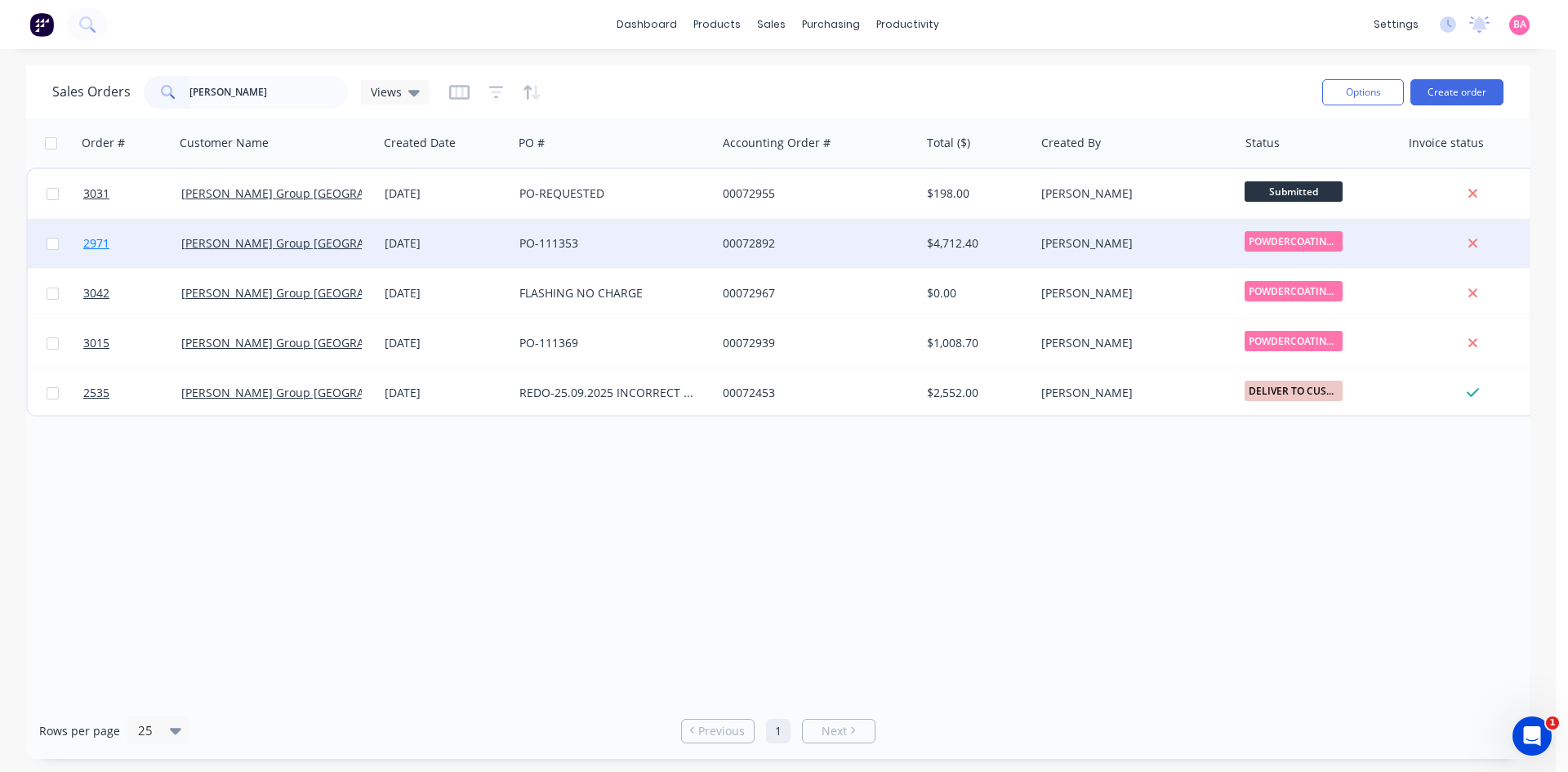
click at [91, 243] on span "2971" at bounding box center [96, 243] width 26 height 16
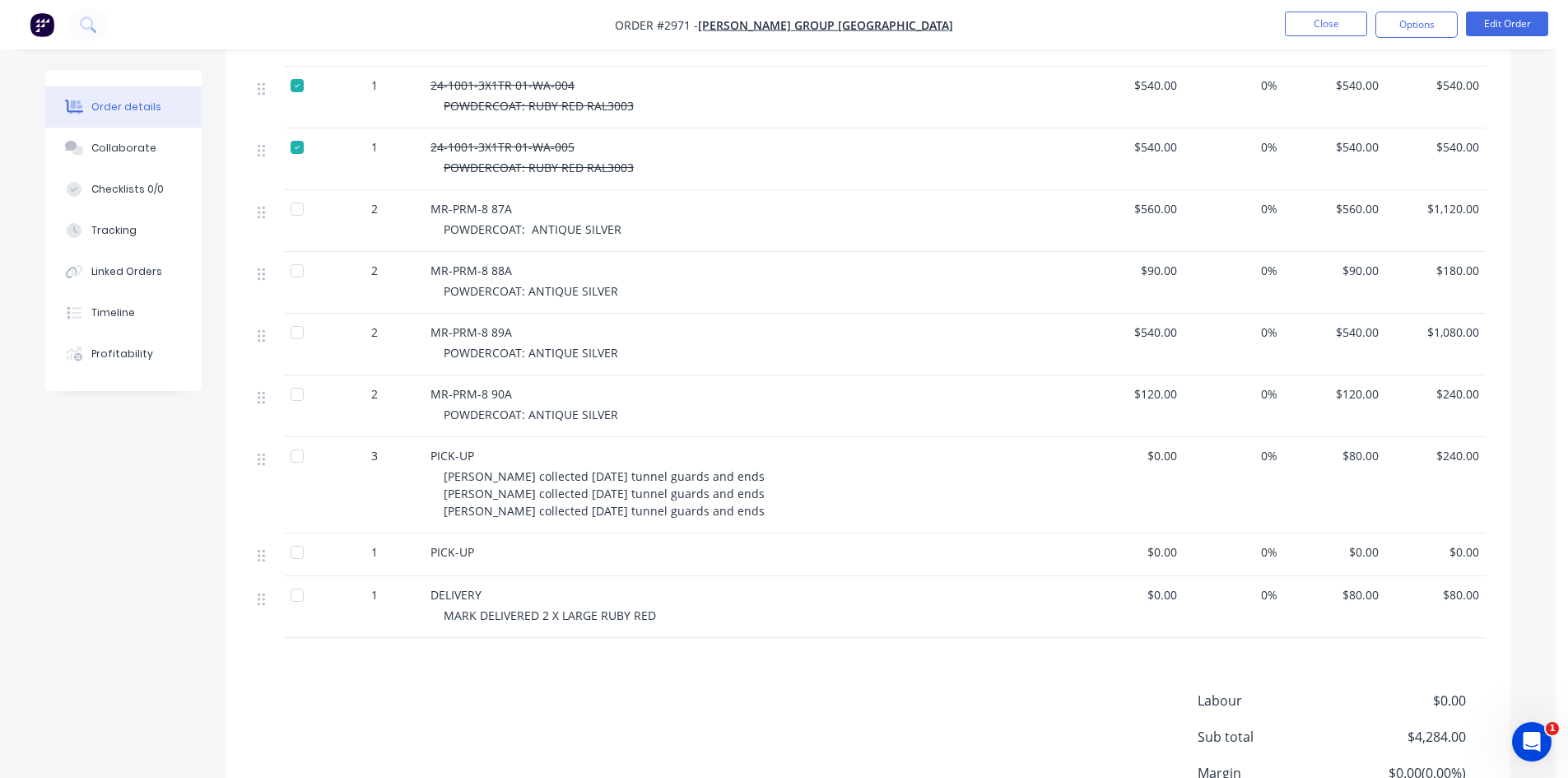
scroll to position [741, 0]
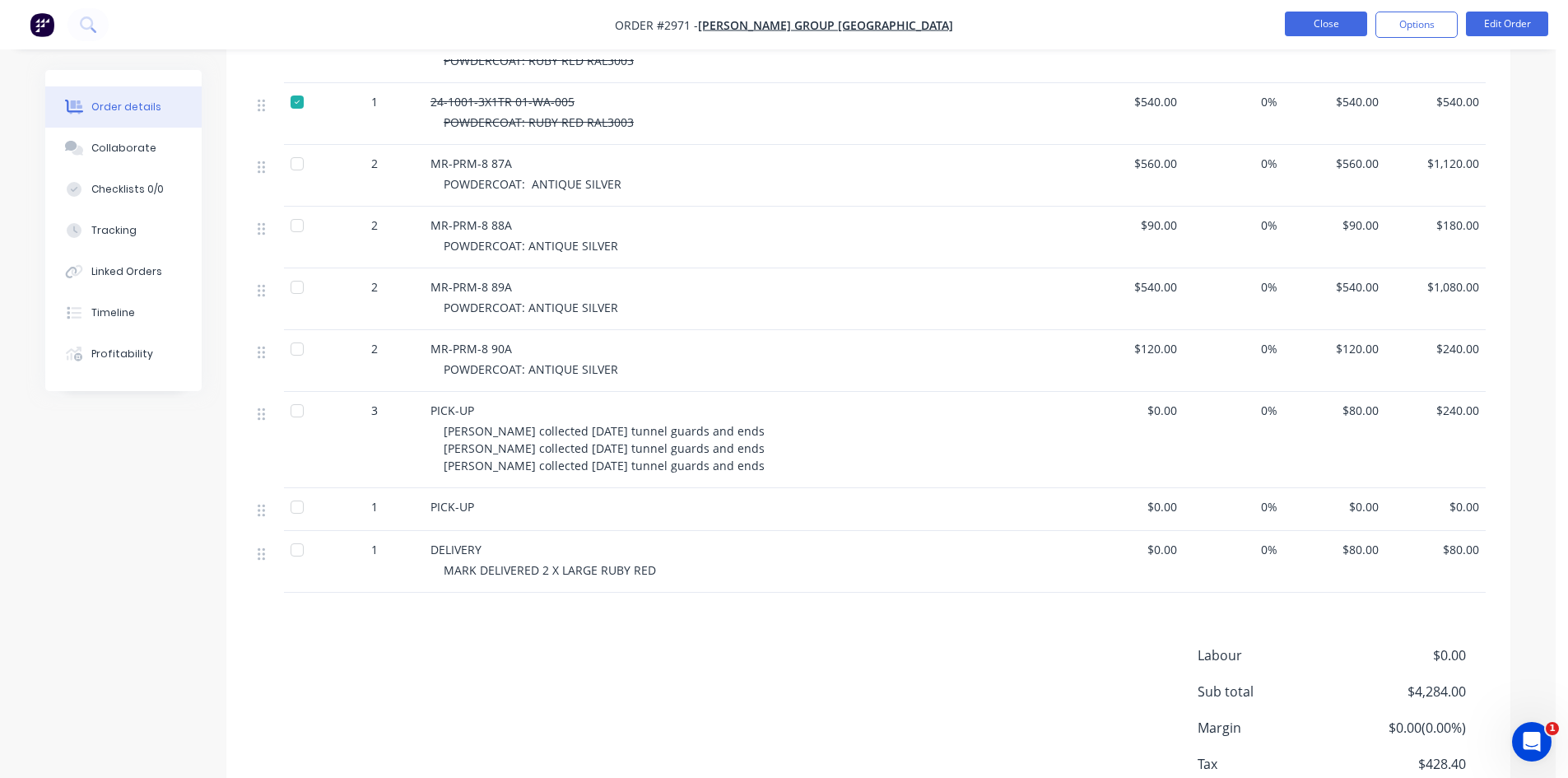
click at [1326, 22] on button "Close" at bounding box center [1326, 23] width 82 height 24
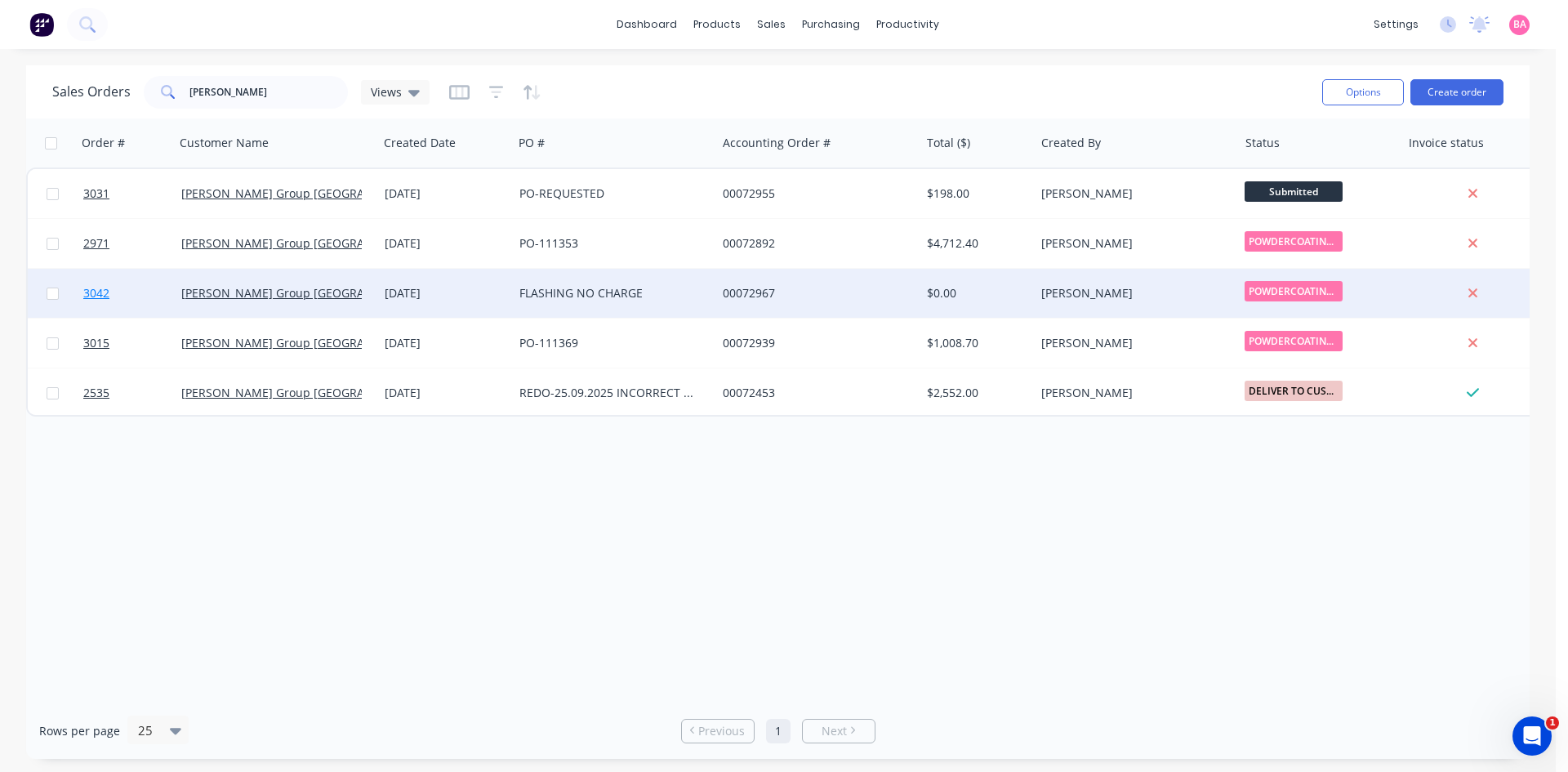
click at [96, 294] on span "3042" at bounding box center [96, 293] width 26 height 16
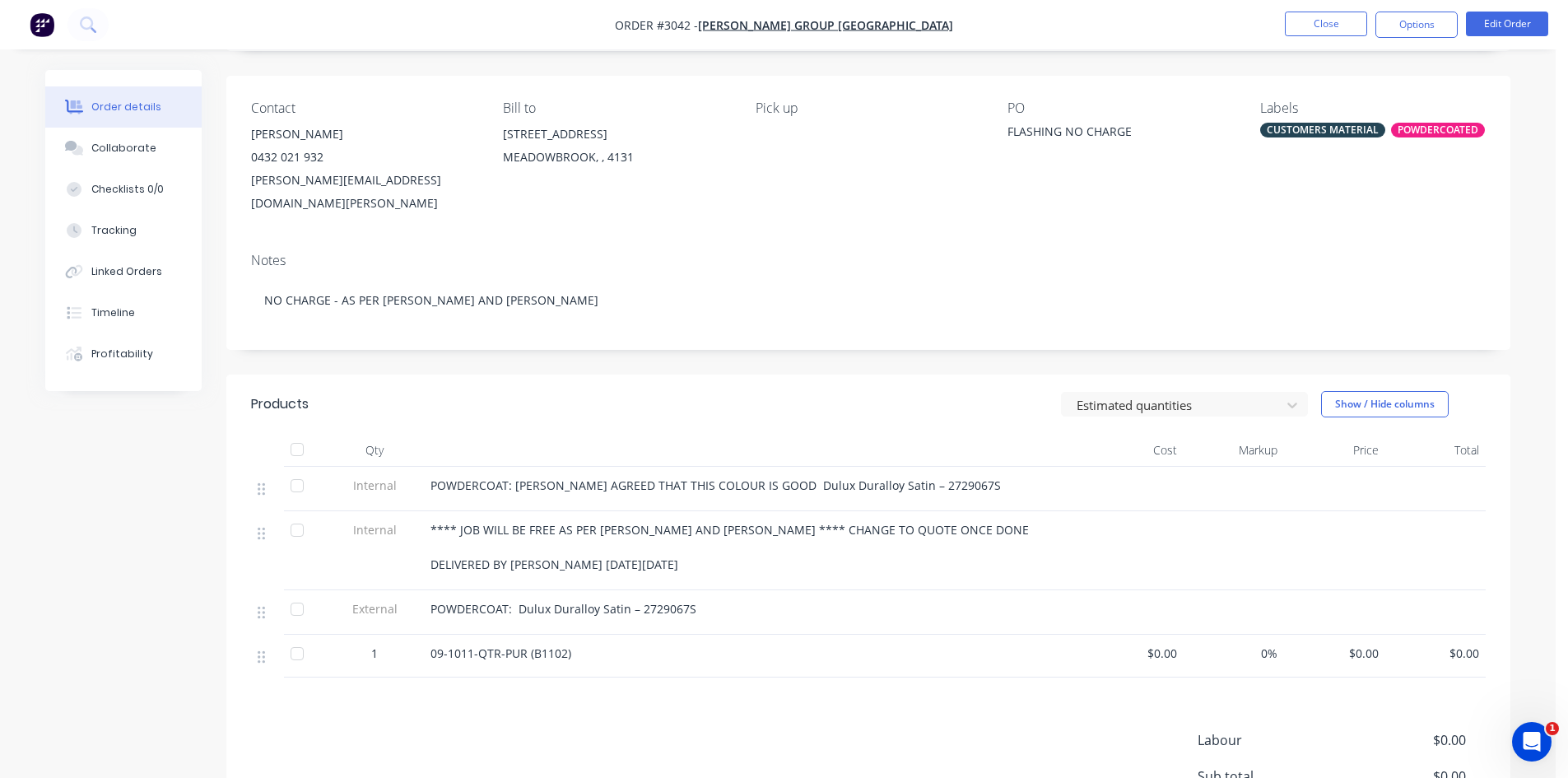
scroll to position [109, 0]
click at [1341, 23] on button "Close" at bounding box center [1326, 23] width 82 height 24
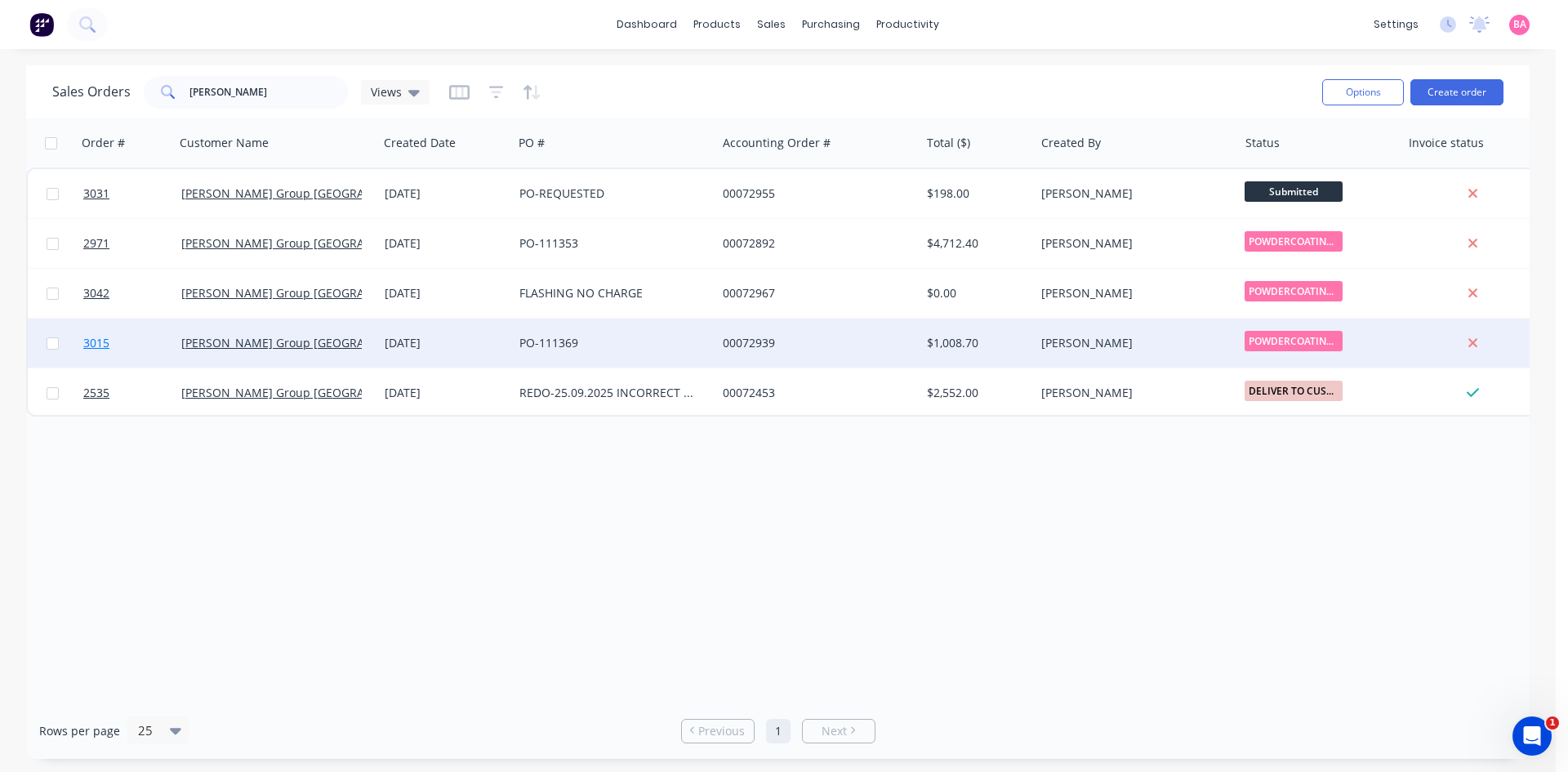
click at [83, 341] on span "3015" at bounding box center [96, 343] width 26 height 16
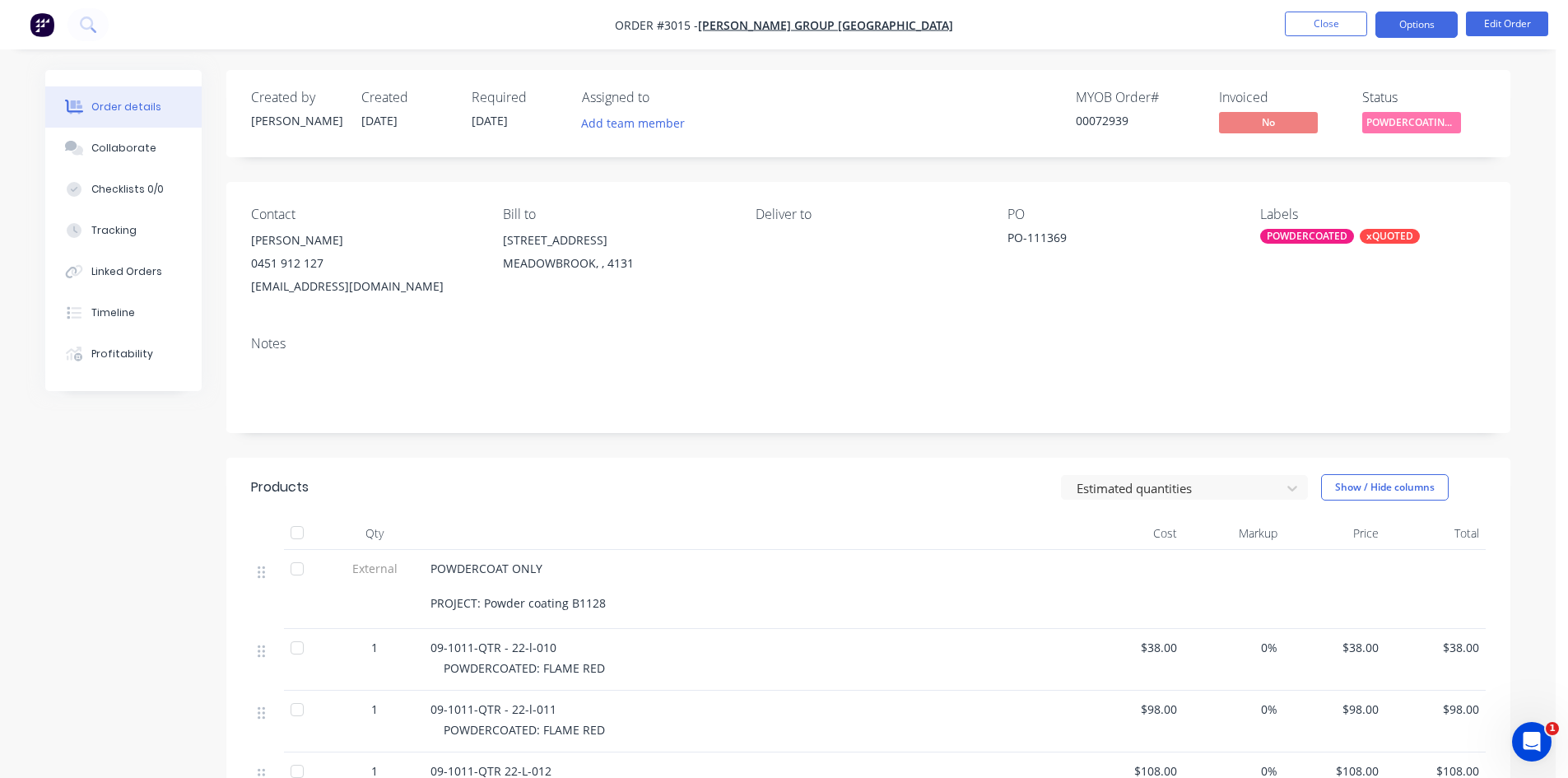
click at [1418, 22] on button "Options" at bounding box center [1417, 24] width 82 height 26
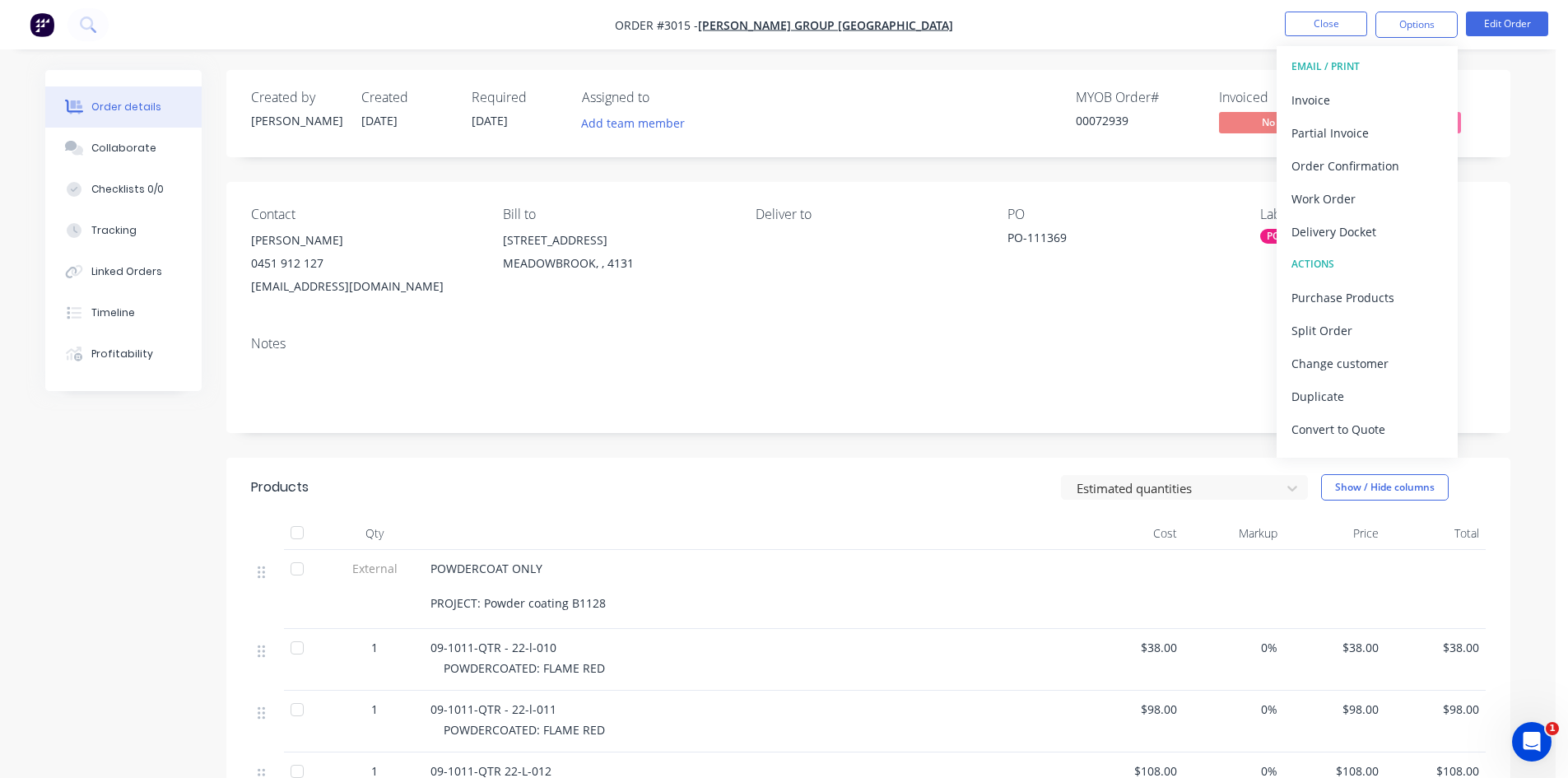
click at [1137, 221] on div "PO" at bounding box center [1120, 215] width 226 height 16
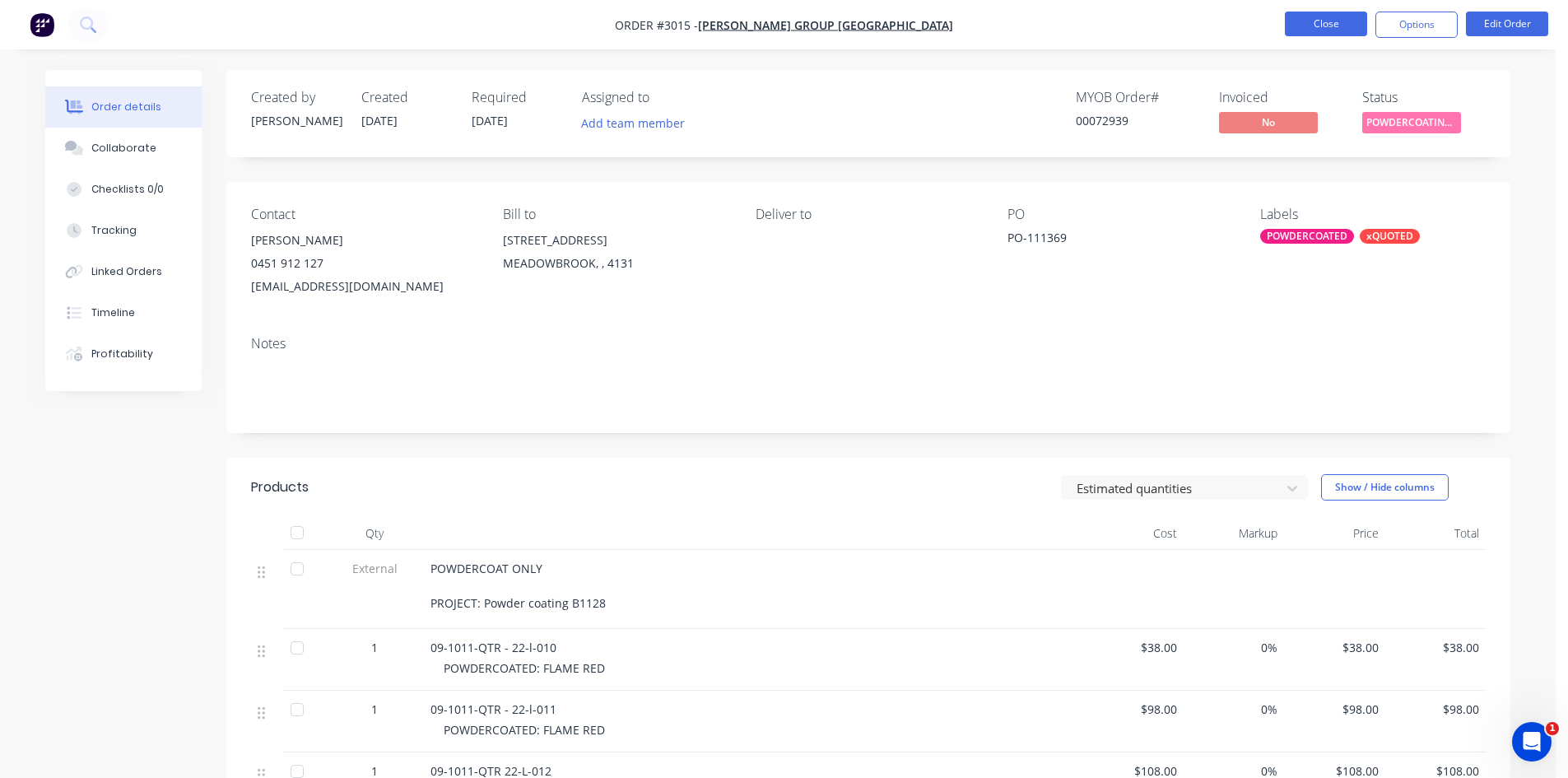
click at [1341, 29] on button "Close" at bounding box center [1326, 23] width 82 height 24
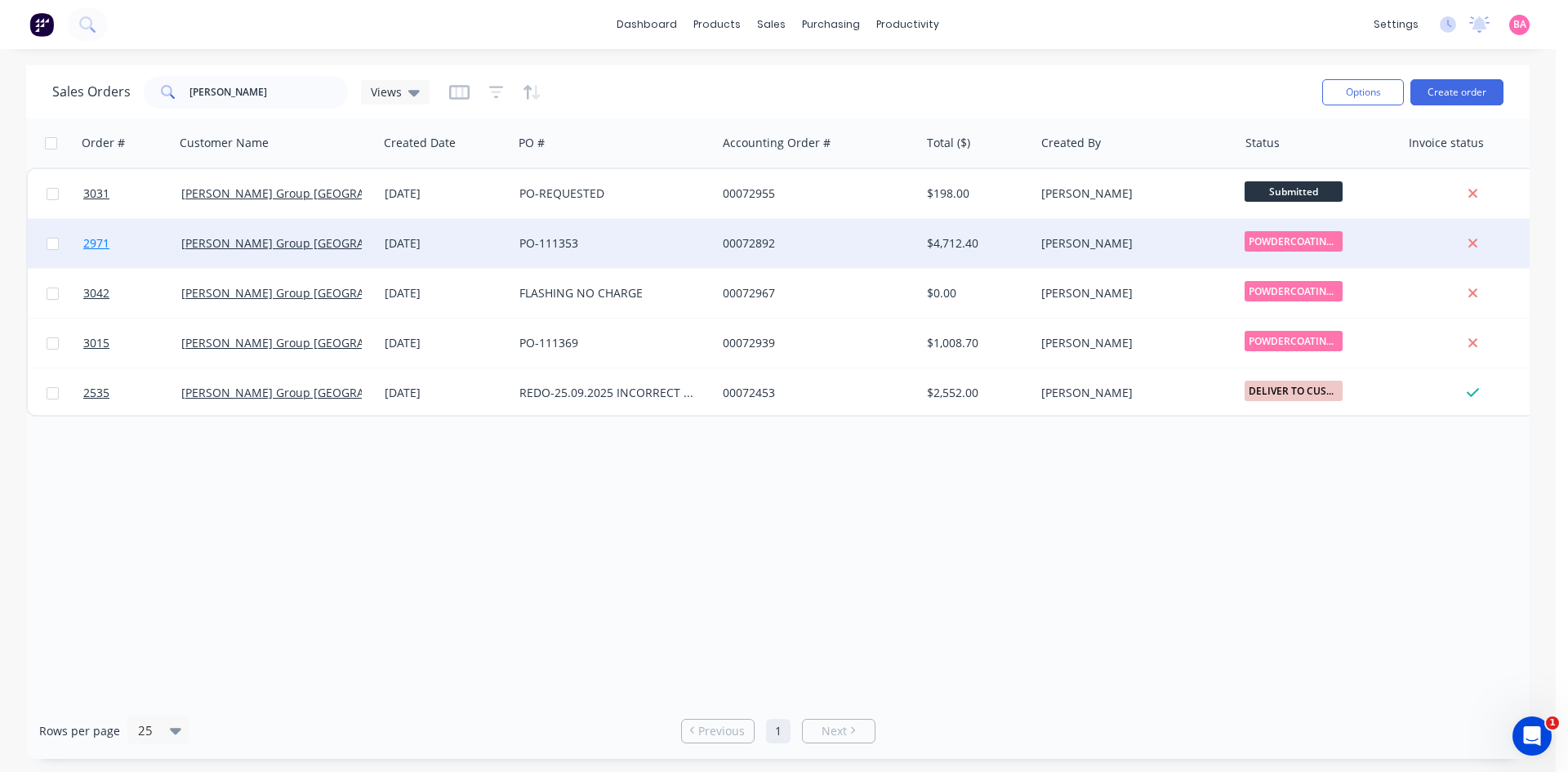
click at [92, 242] on span "2971" at bounding box center [96, 243] width 26 height 16
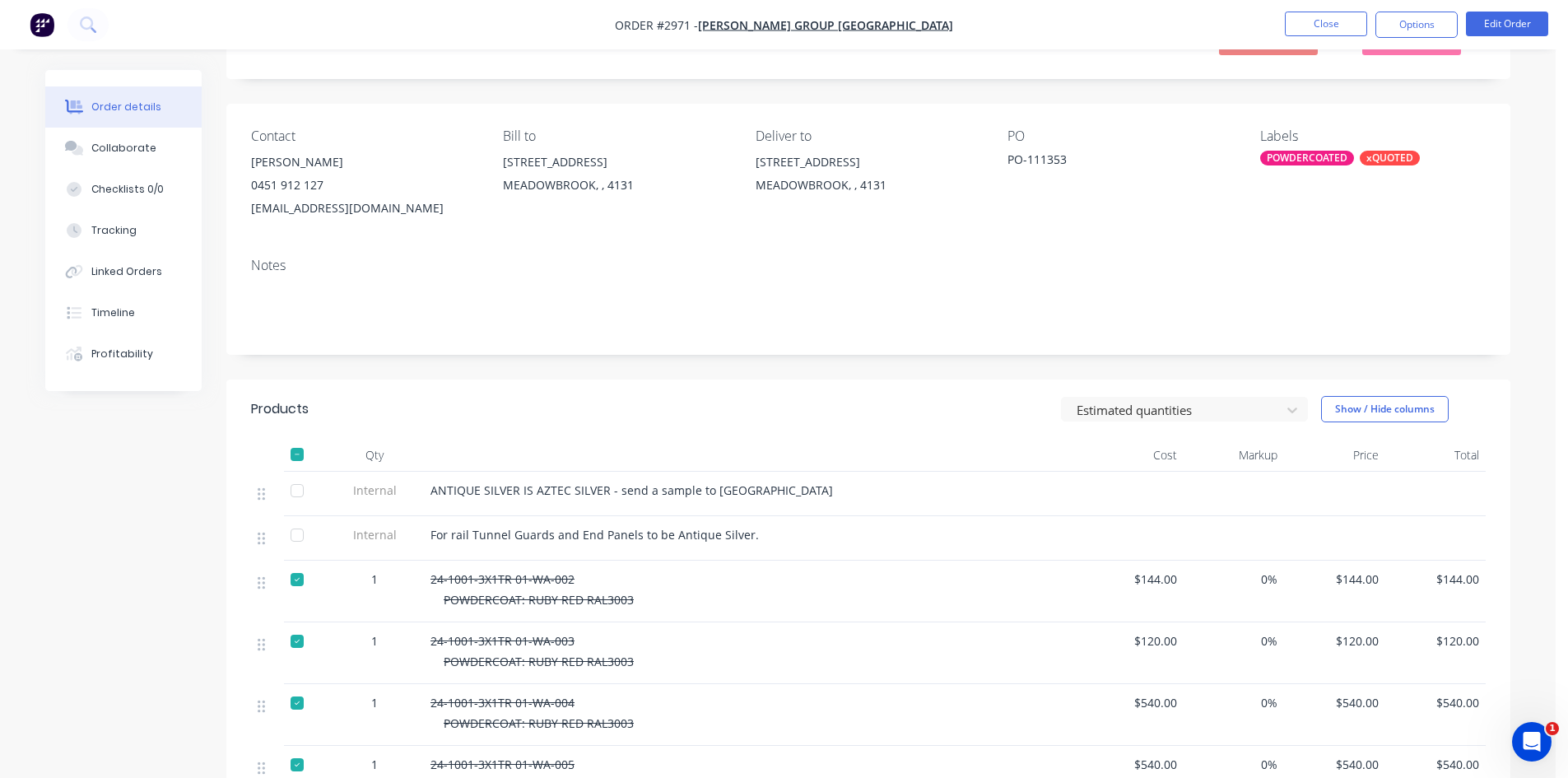
scroll to position [82, 0]
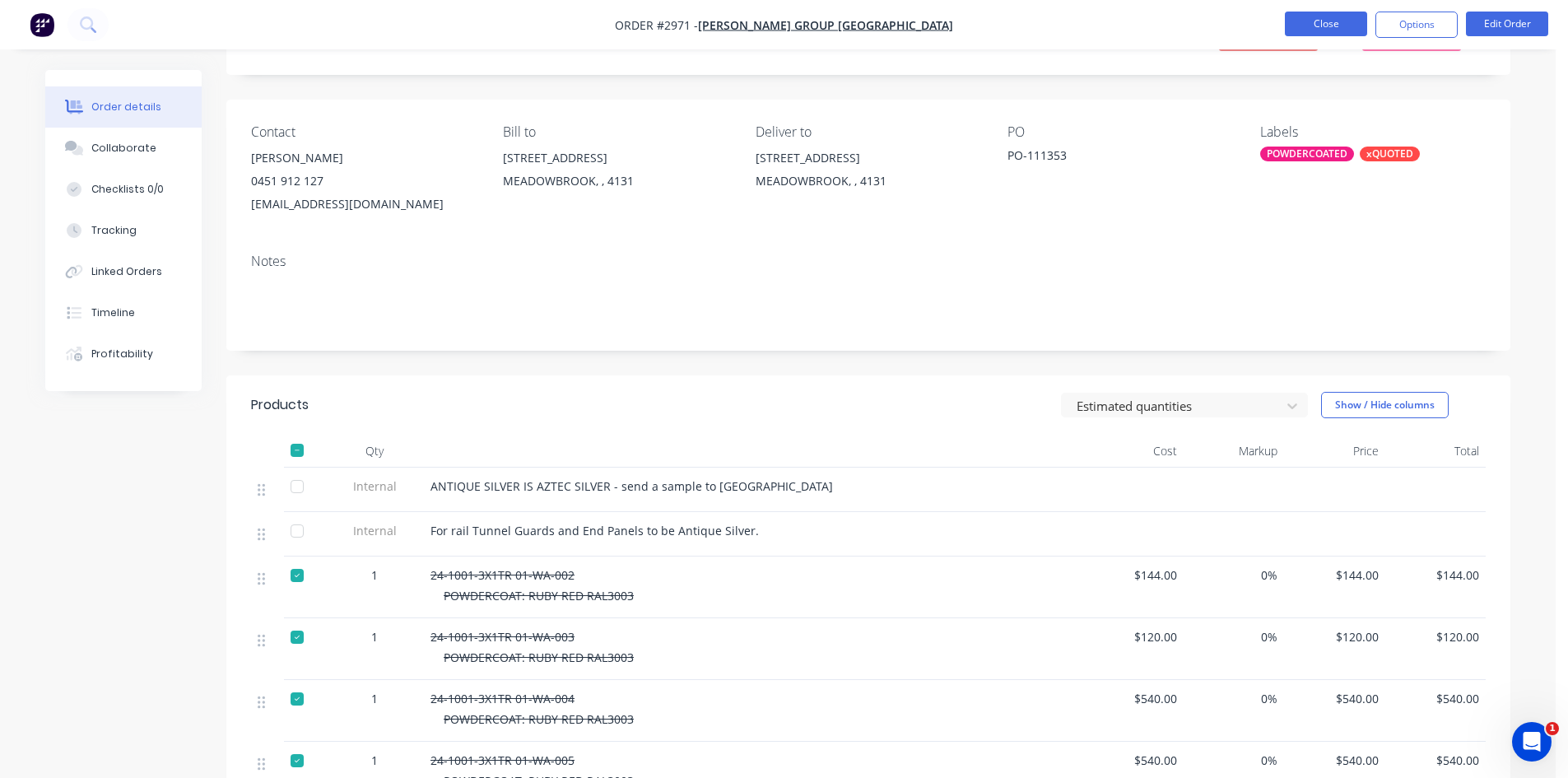
click at [1326, 26] on button "Close" at bounding box center [1326, 23] width 82 height 24
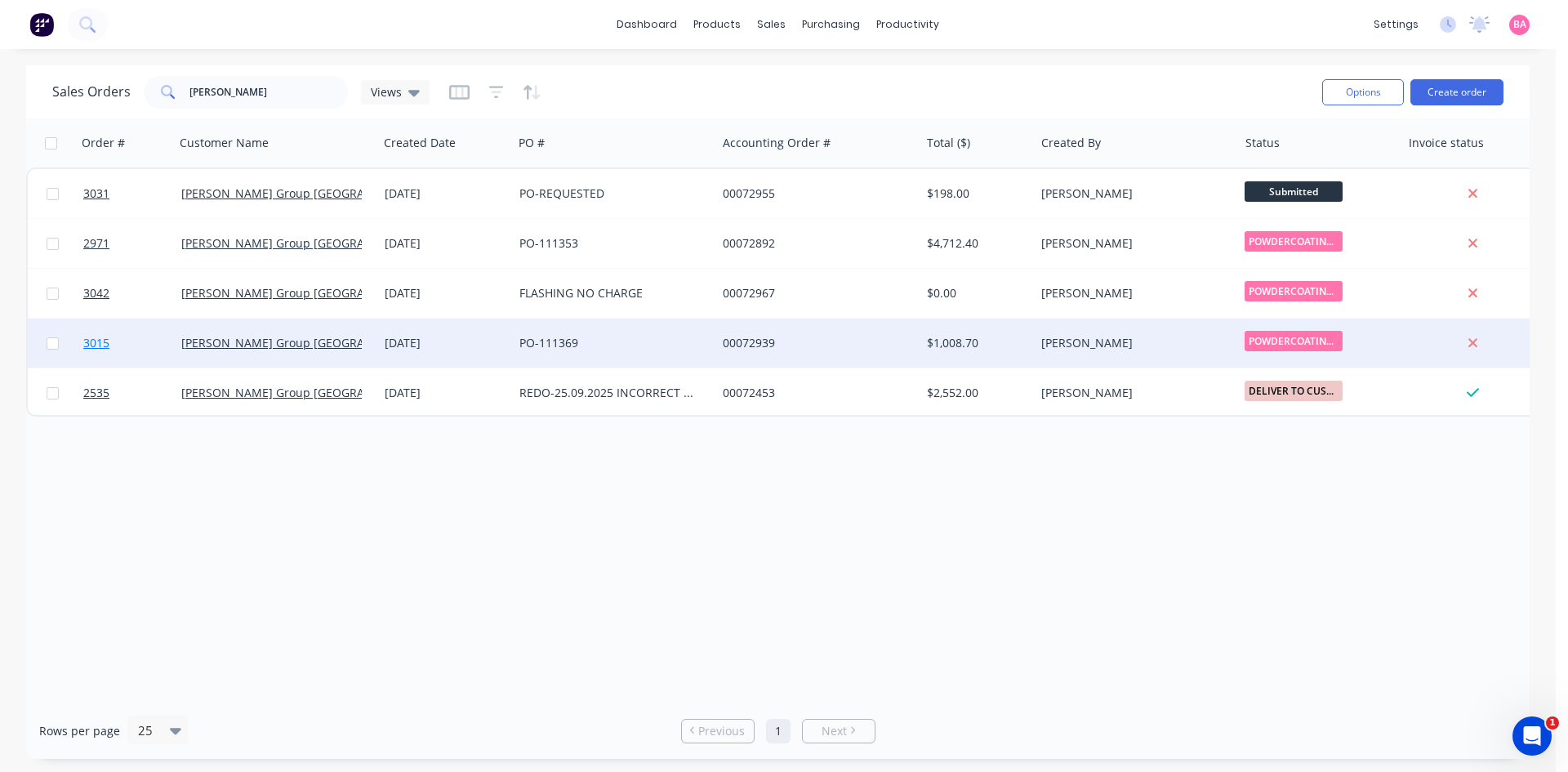
click at [87, 342] on span "3015" at bounding box center [96, 343] width 26 height 16
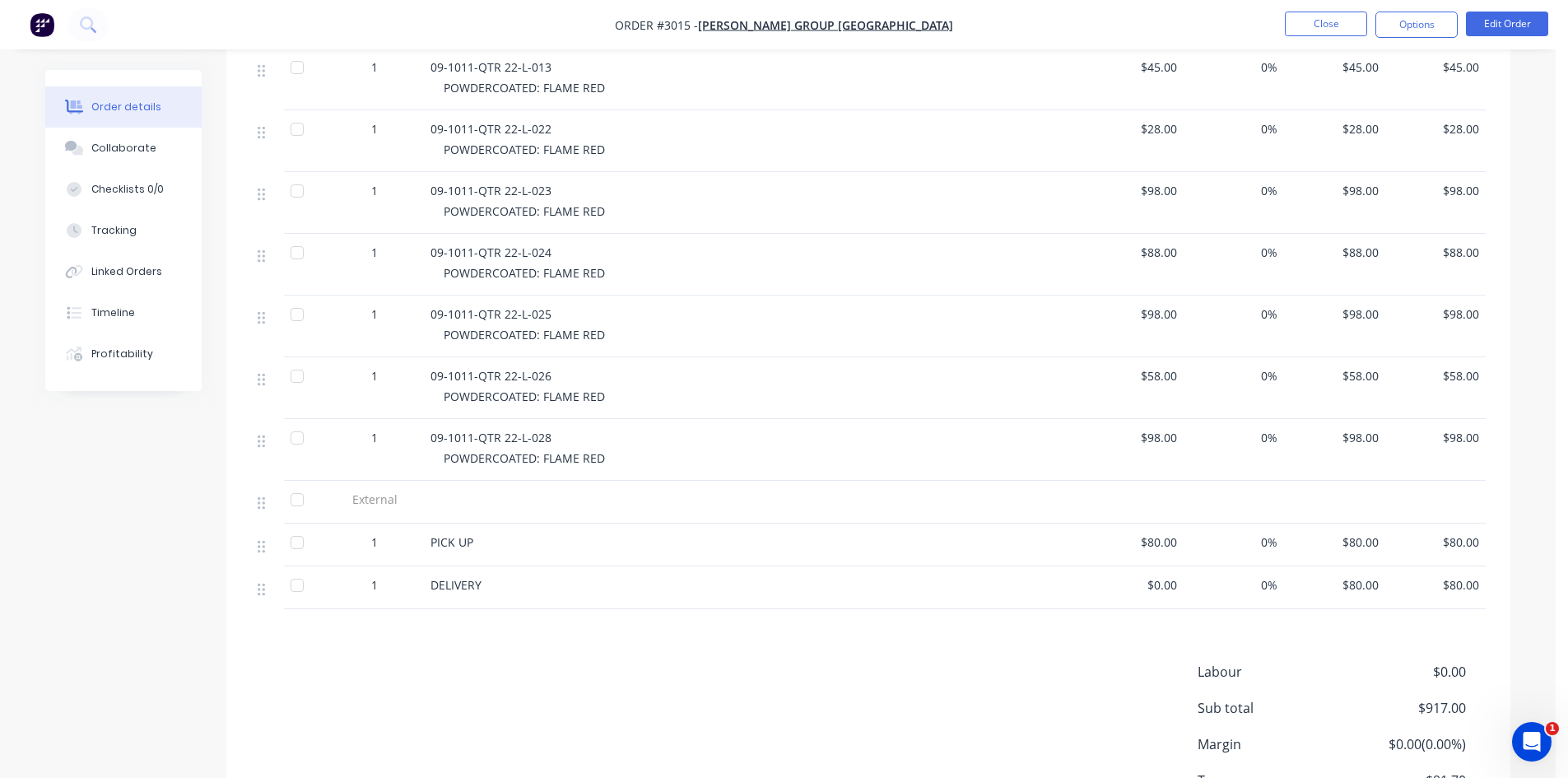
scroll to position [823, 0]
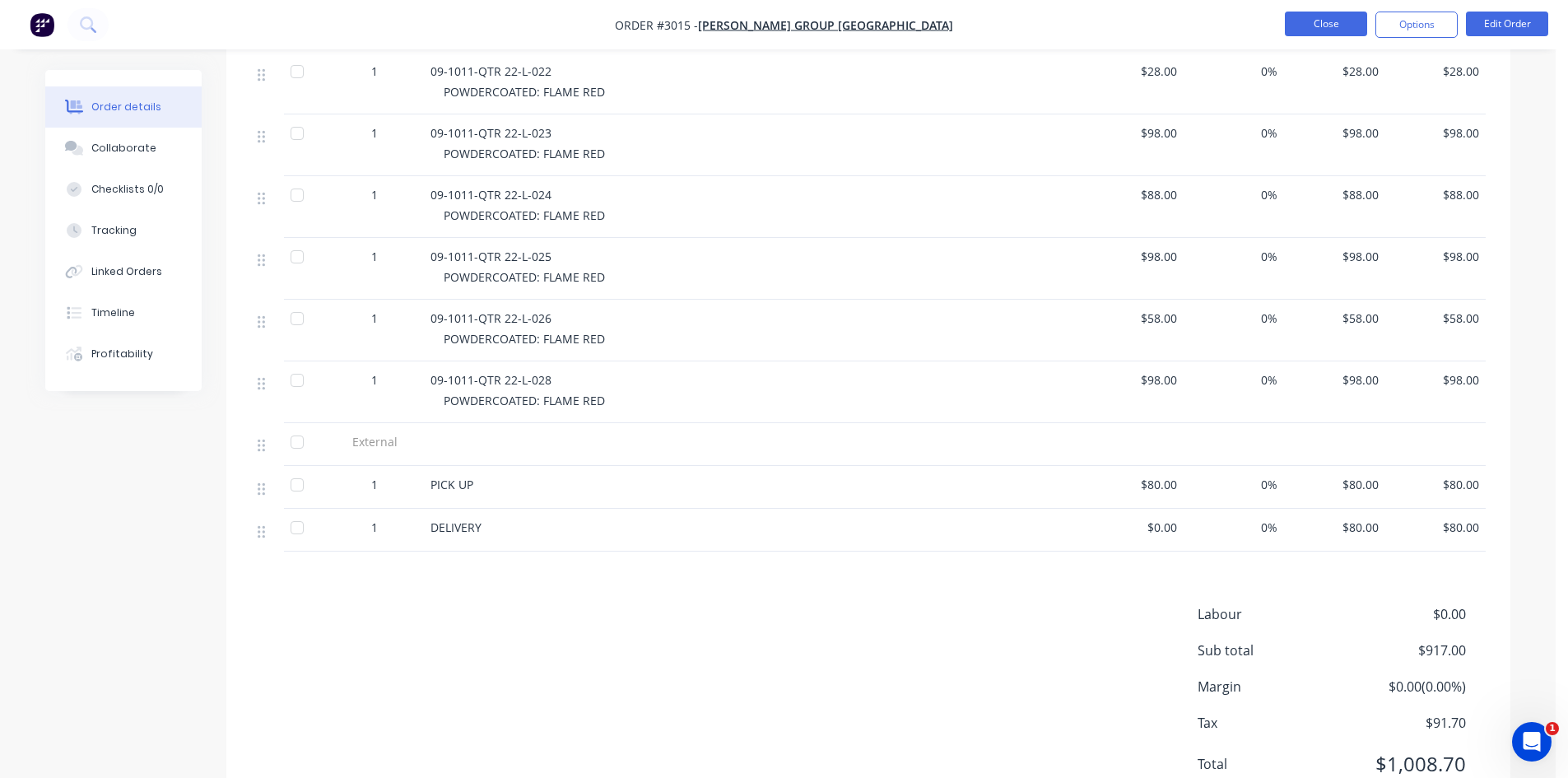
click at [1337, 23] on button "Close" at bounding box center [1326, 23] width 82 height 24
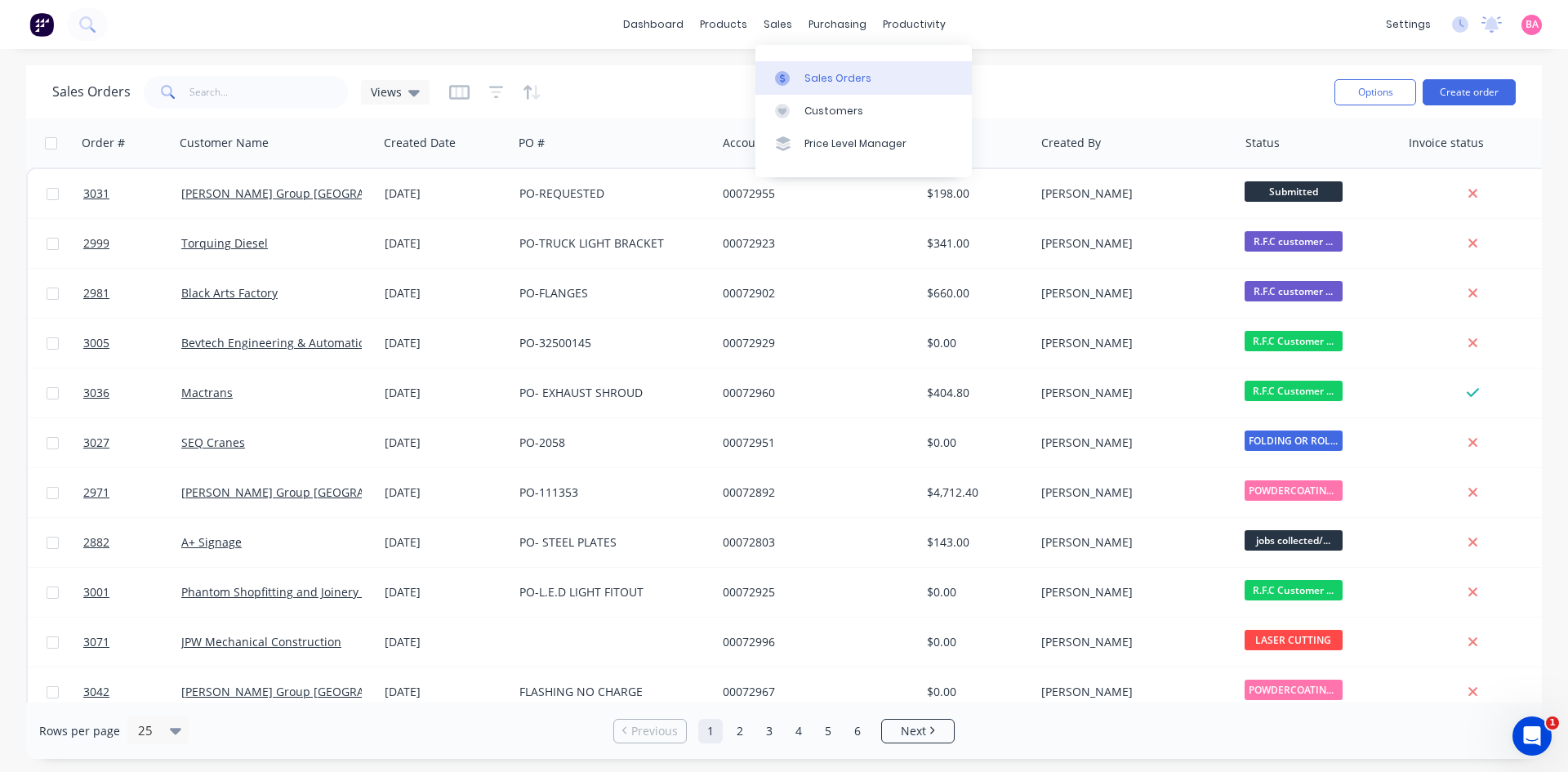
click at [844, 78] on div "Sales Orders" at bounding box center [838, 77] width 67 height 15
click at [1475, 86] on button "Create order" at bounding box center [1469, 92] width 93 height 26
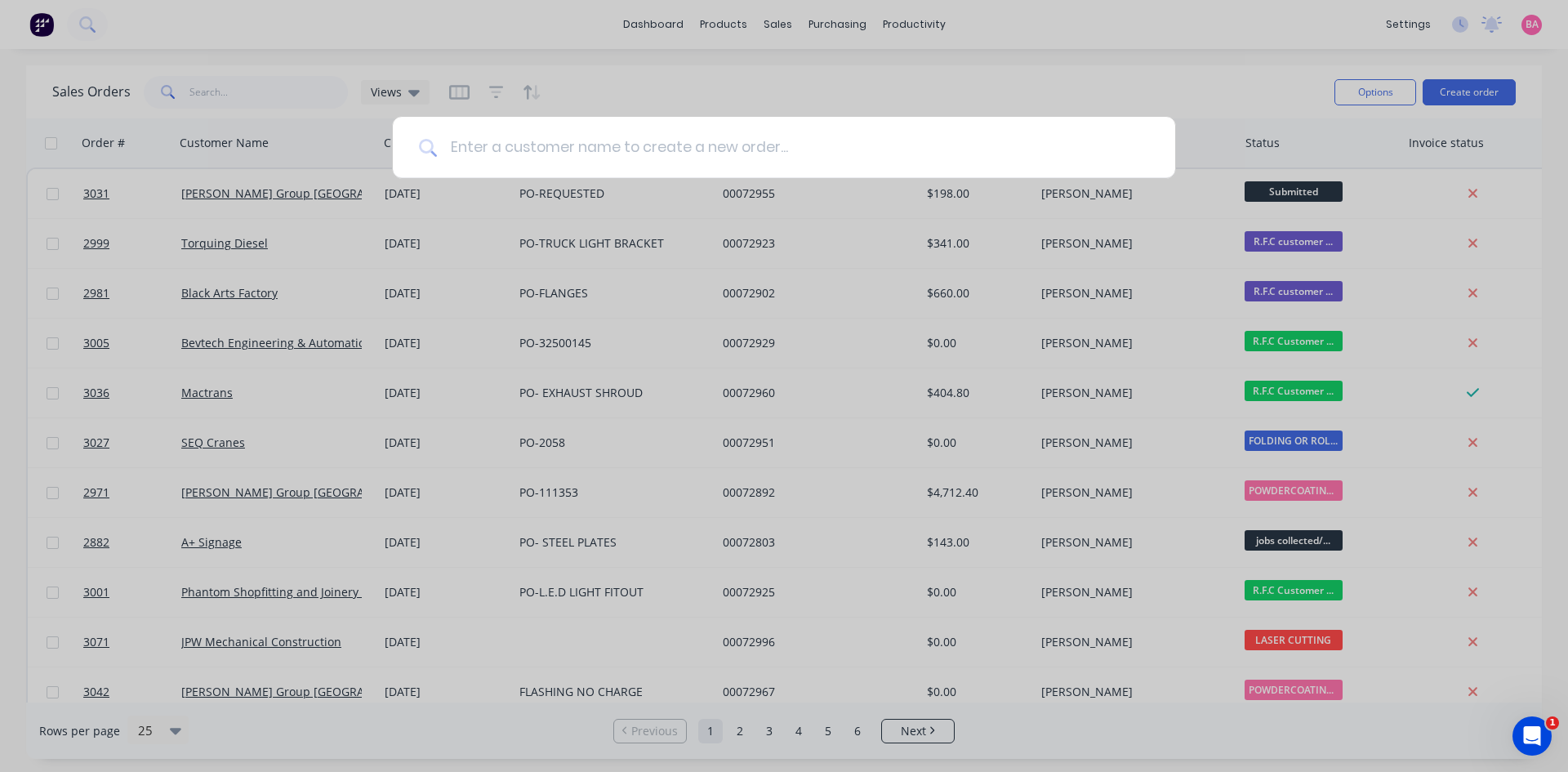
click at [529, 147] on input at bounding box center [792, 147] width 712 height 61
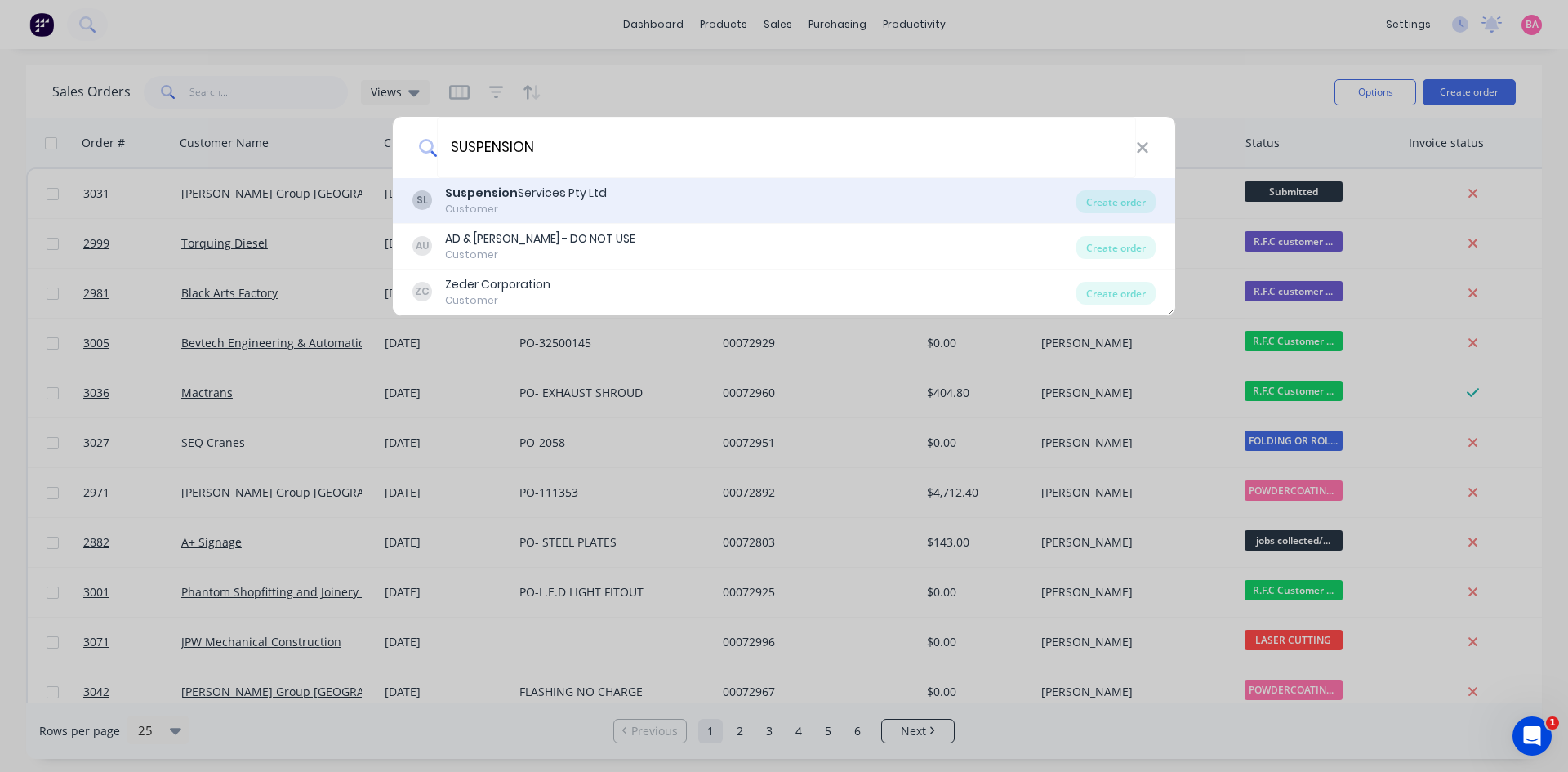
type input "SUSPENSION"
click at [565, 196] on div "Suspension Services Pty Ltd" at bounding box center [526, 194] width 162 height 17
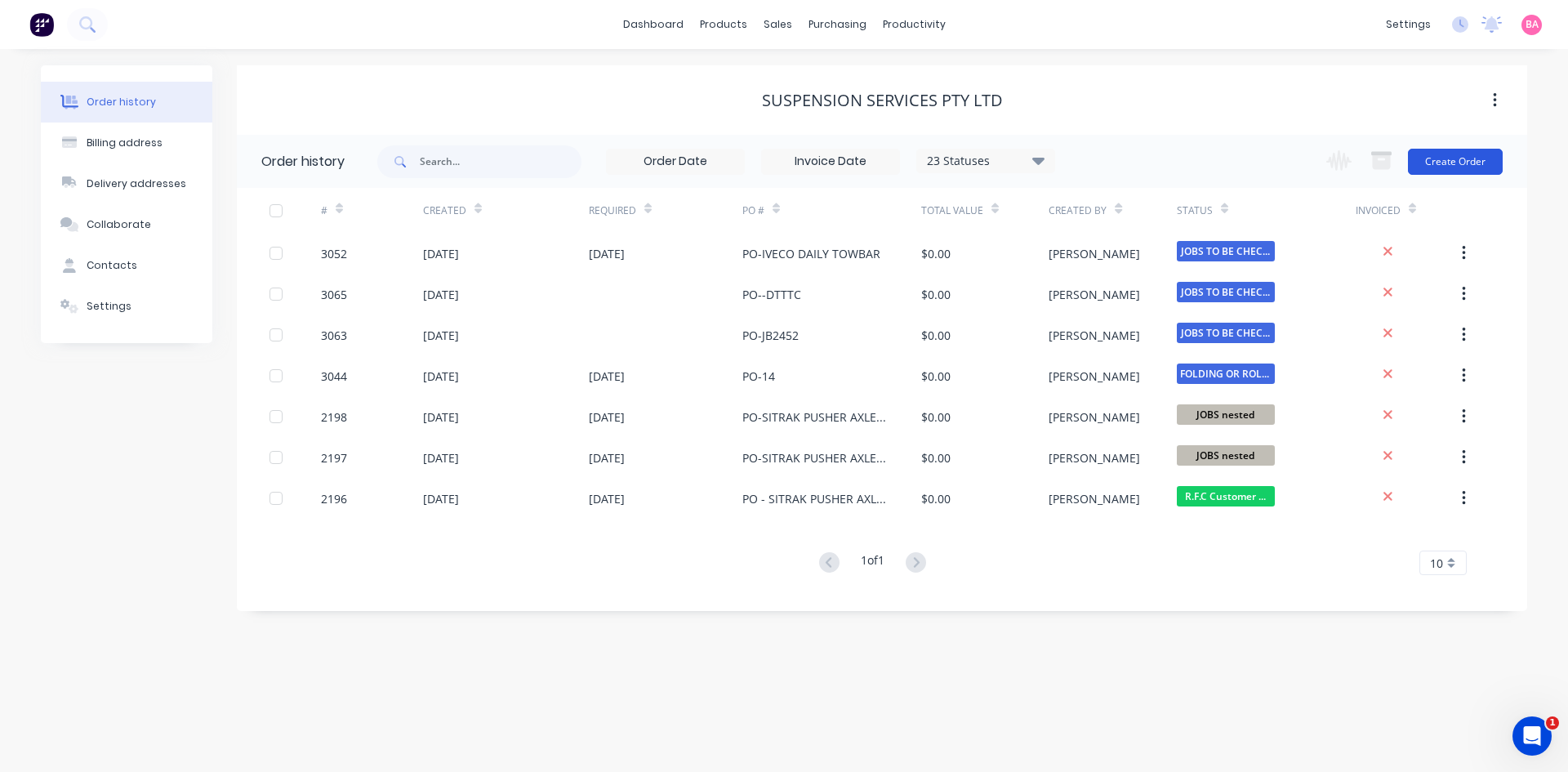
click at [1451, 159] on button "Create Order" at bounding box center [1456, 161] width 95 height 26
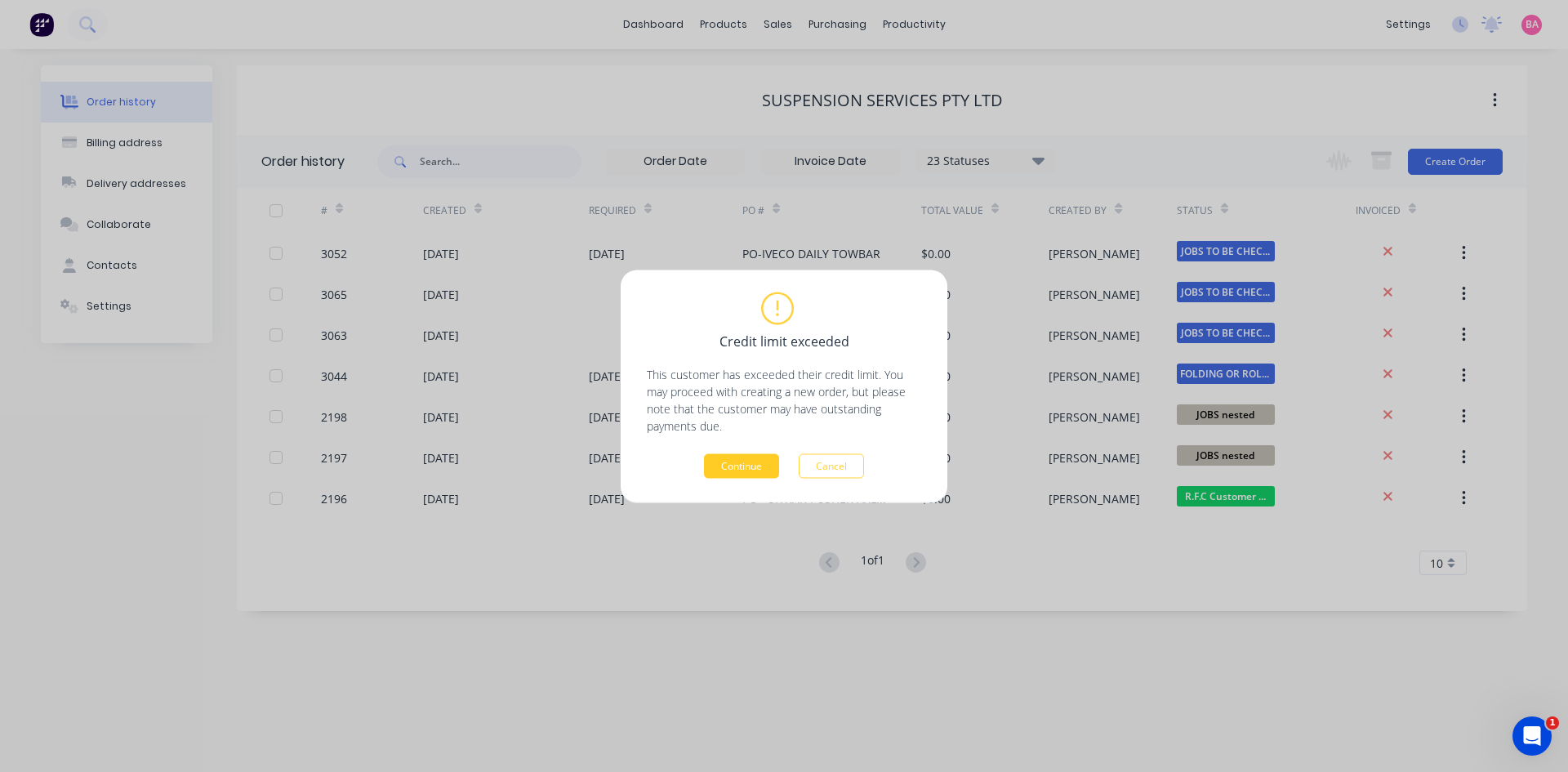
click at [757, 463] on button "Continue" at bounding box center [742, 465] width 76 height 24
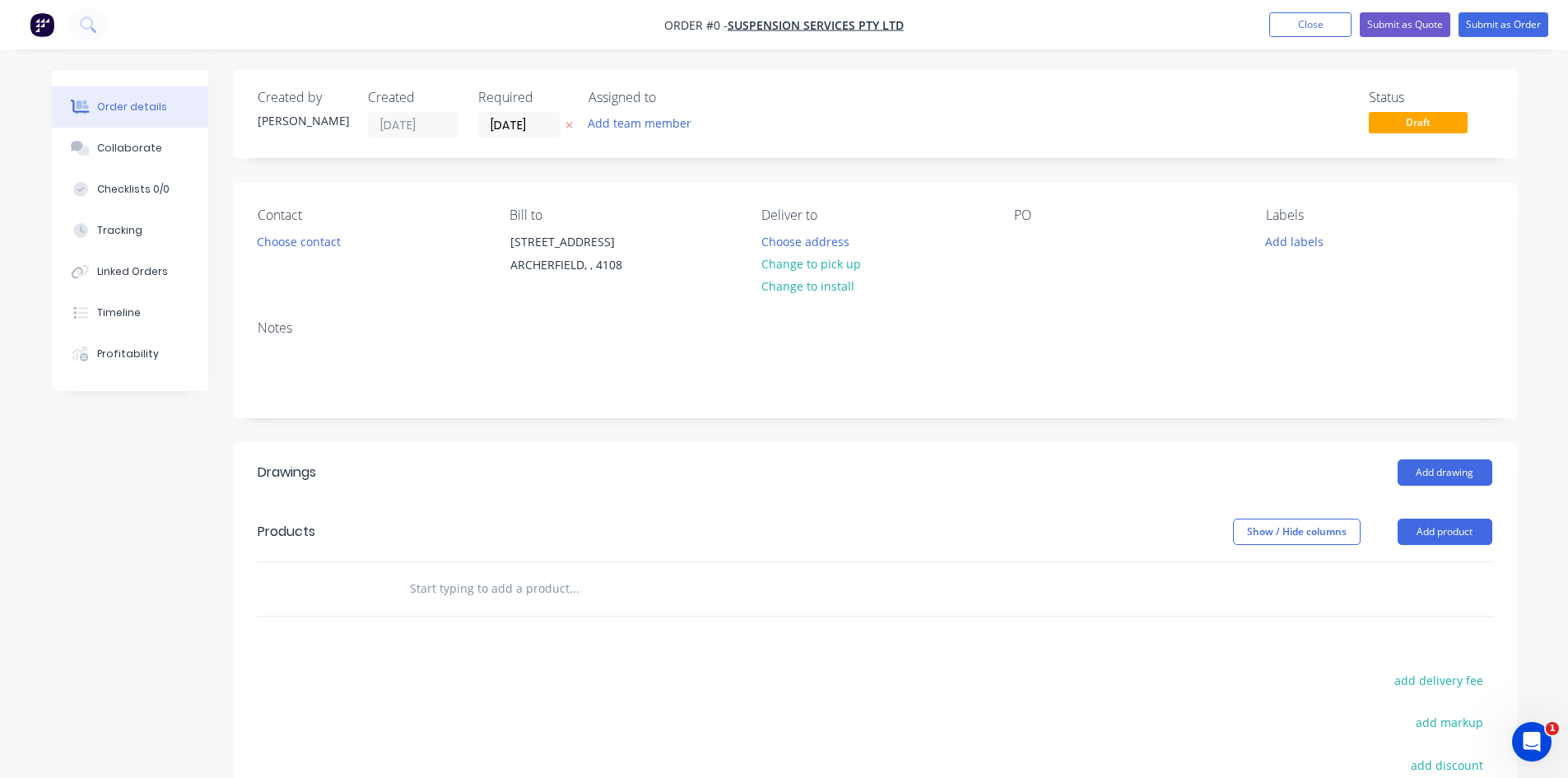
click at [569, 123] on icon "button" at bounding box center [569, 125] width 8 height 10
click at [639, 122] on button "Add team member" at bounding box center [640, 123] width 121 height 22
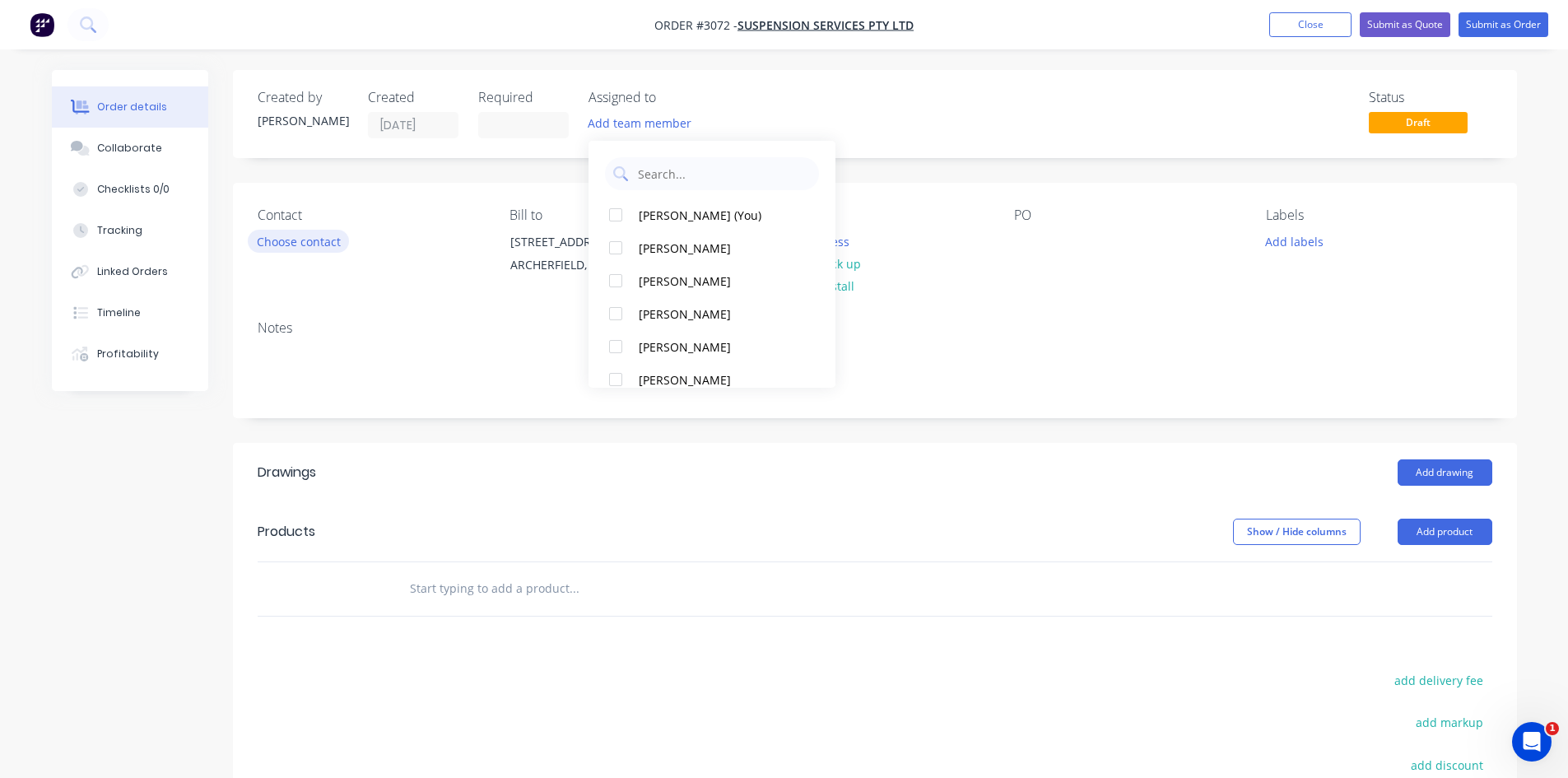
click at [286, 235] on button "Choose contact" at bounding box center [299, 240] width 102 height 22
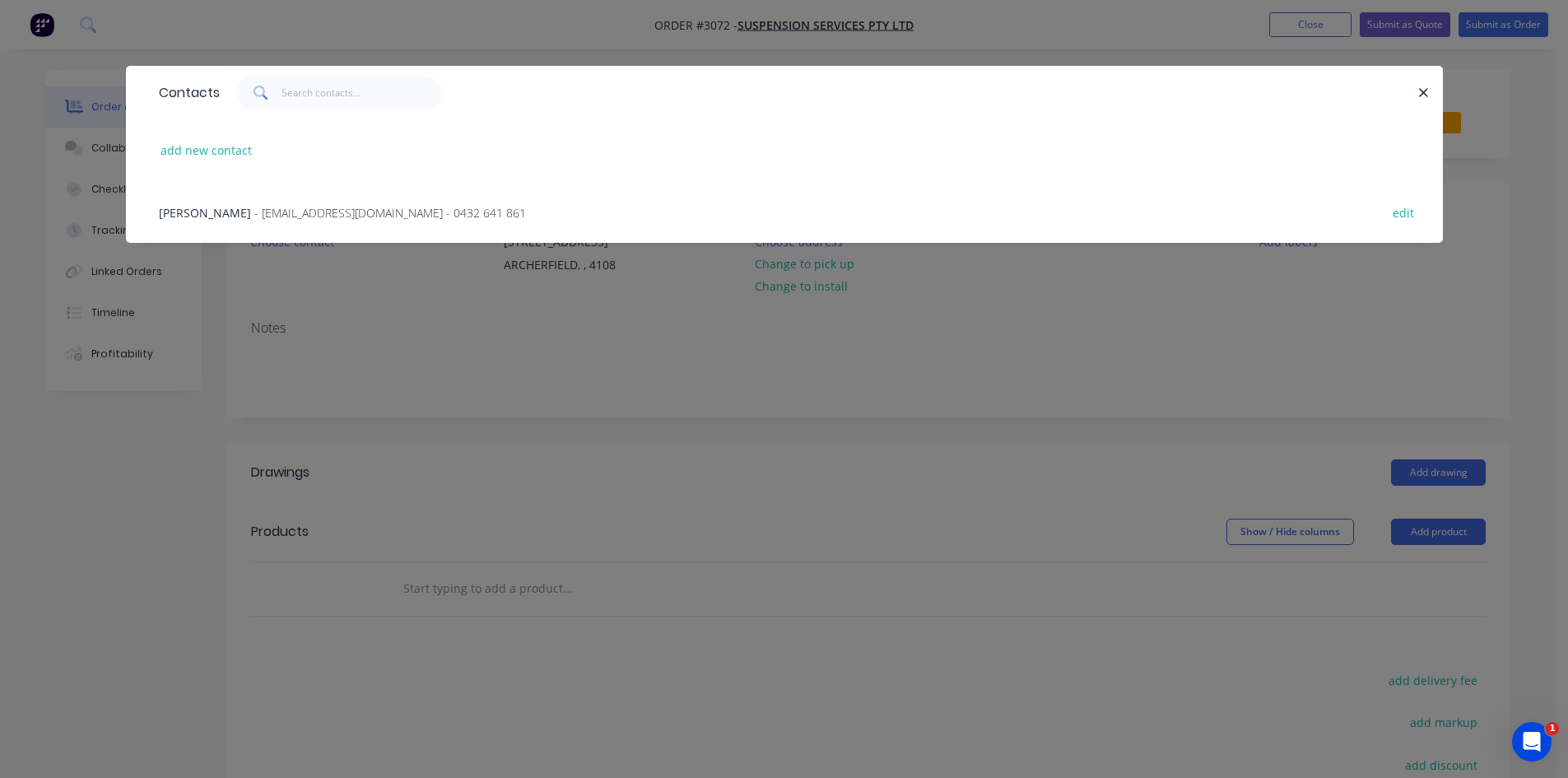
click at [255, 211] on span "- jo@suspensionservices.com.au - 0432 641 861" at bounding box center [391, 213] width 271 height 16
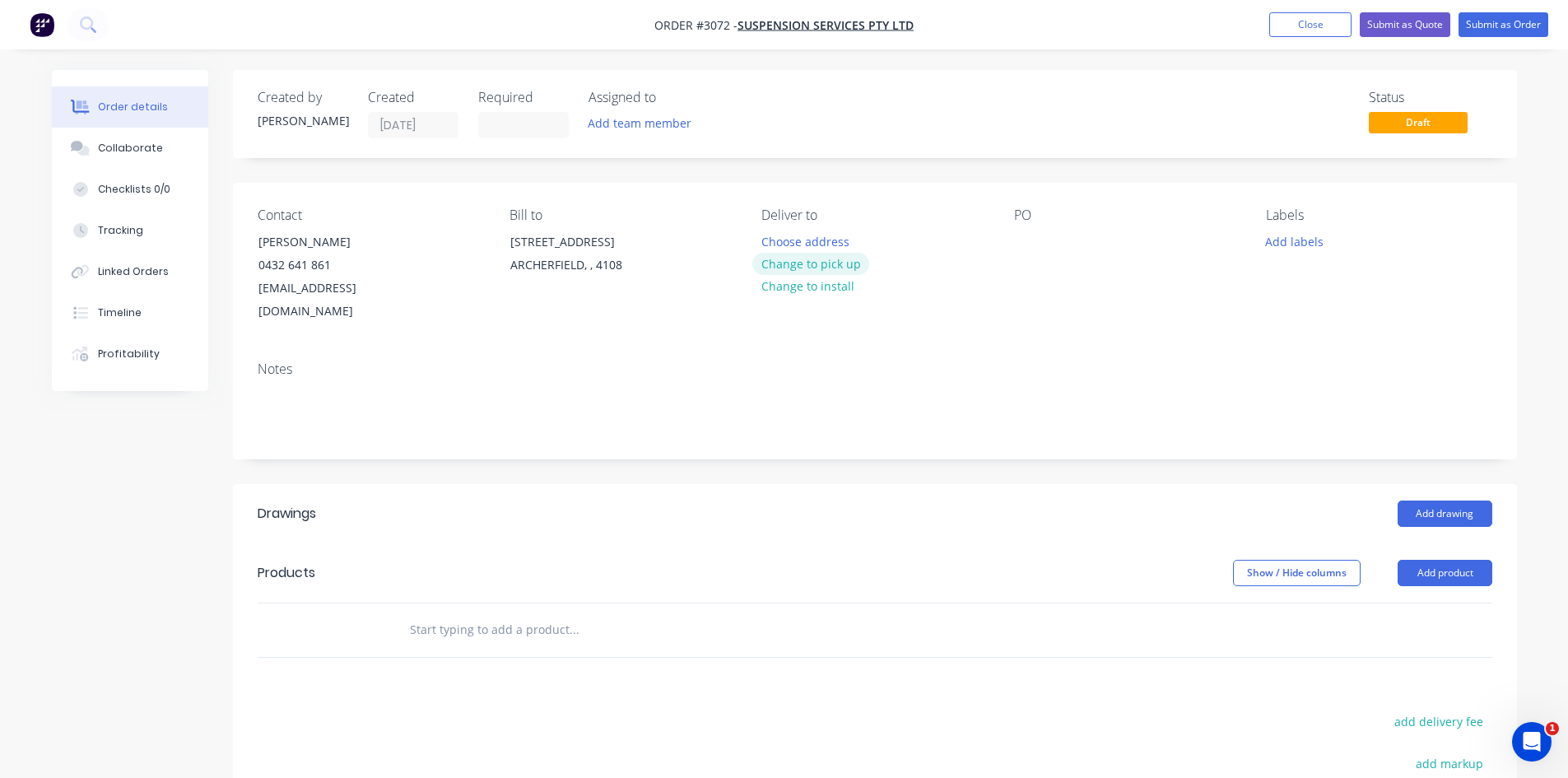
click at [833, 266] on button "Change to pick up" at bounding box center [811, 264] width 117 height 22
click at [1300, 241] on button "Add labels" at bounding box center [1296, 240] width 76 height 22
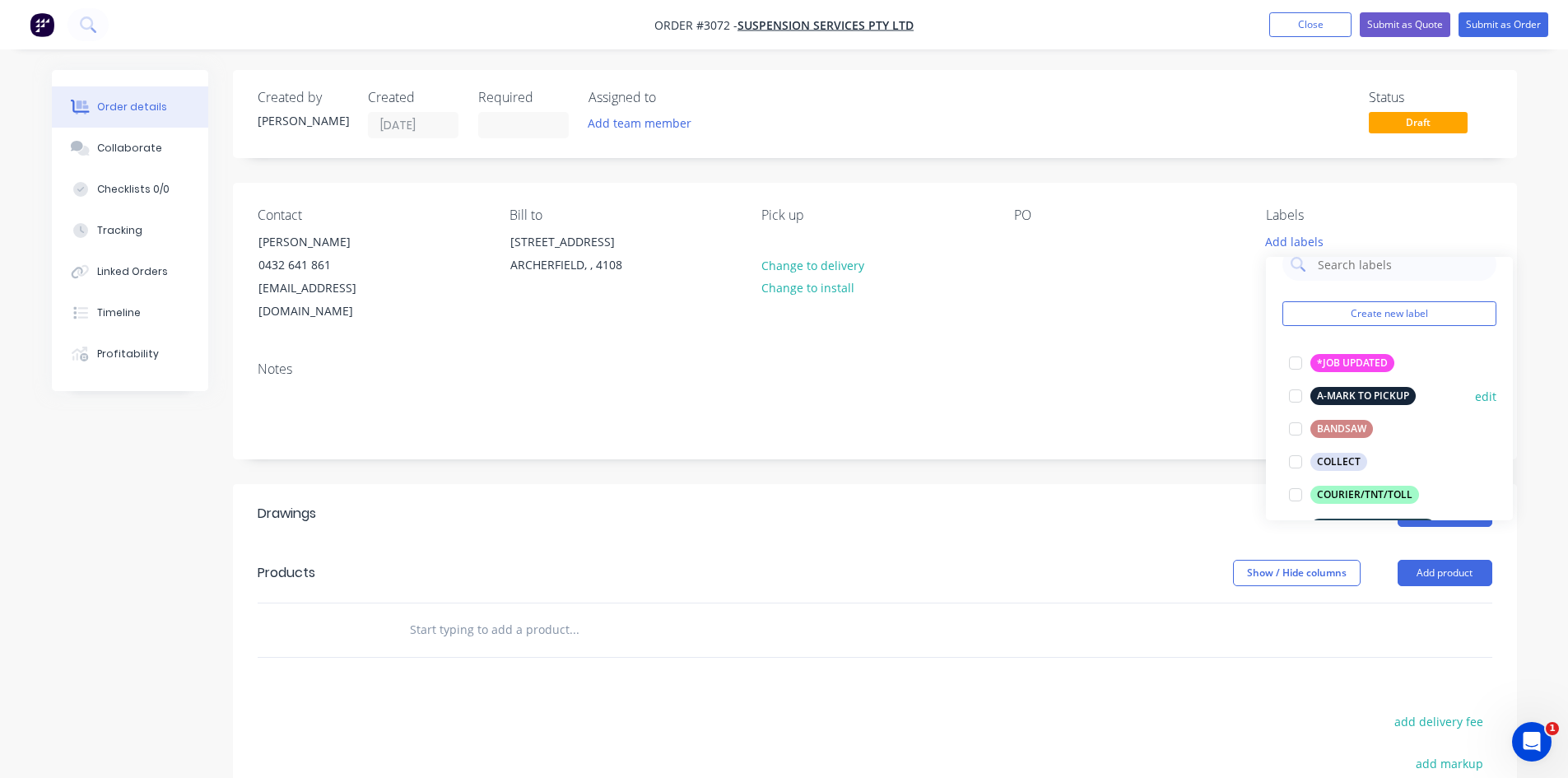
scroll to position [27, 0]
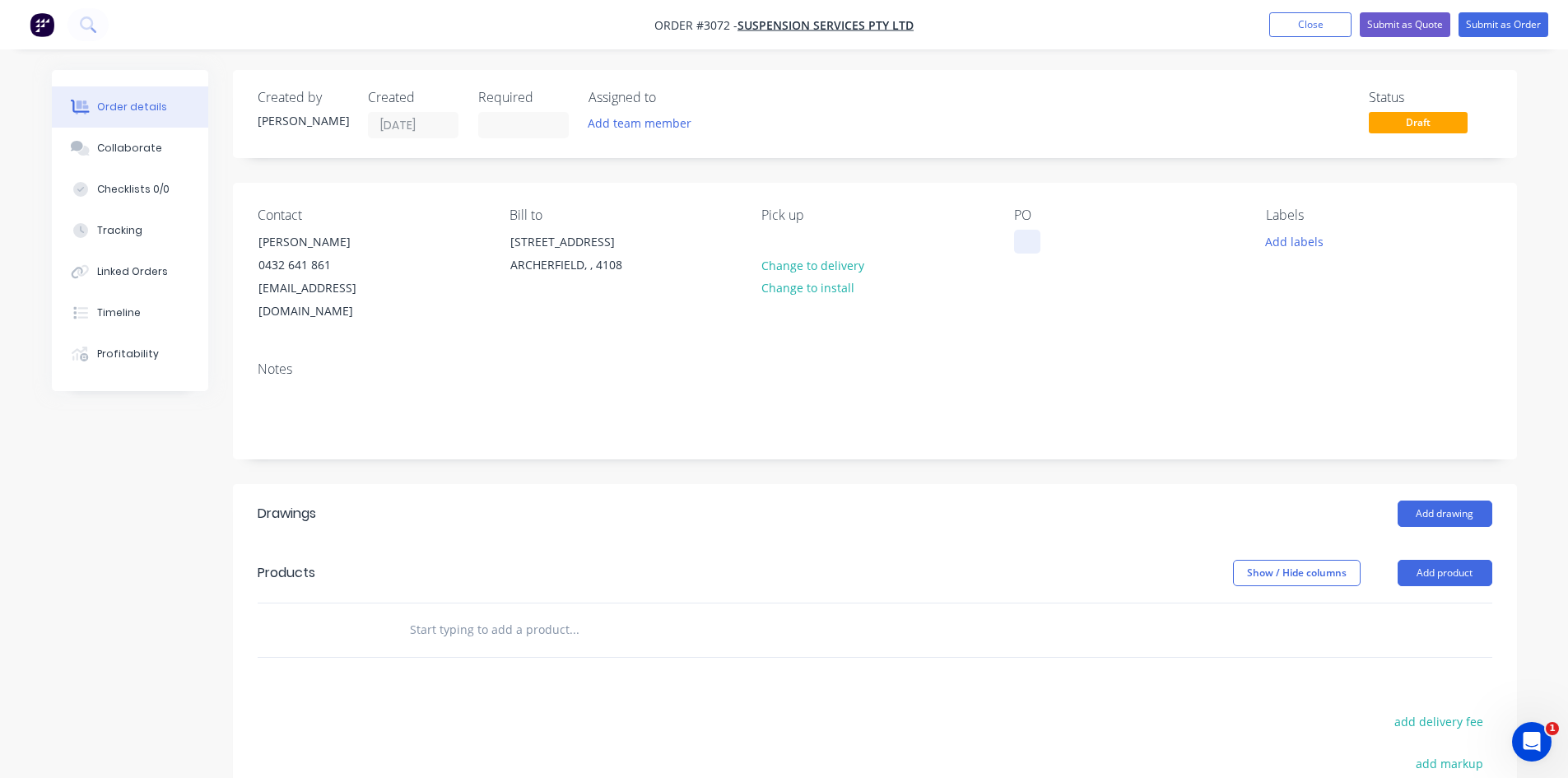
click at [1016, 253] on div at bounding box center [1027, 241] width 26 height 23
click at [1311, 240] on button "Add labels" at bounding box center [1296, 240] width 76 height 22
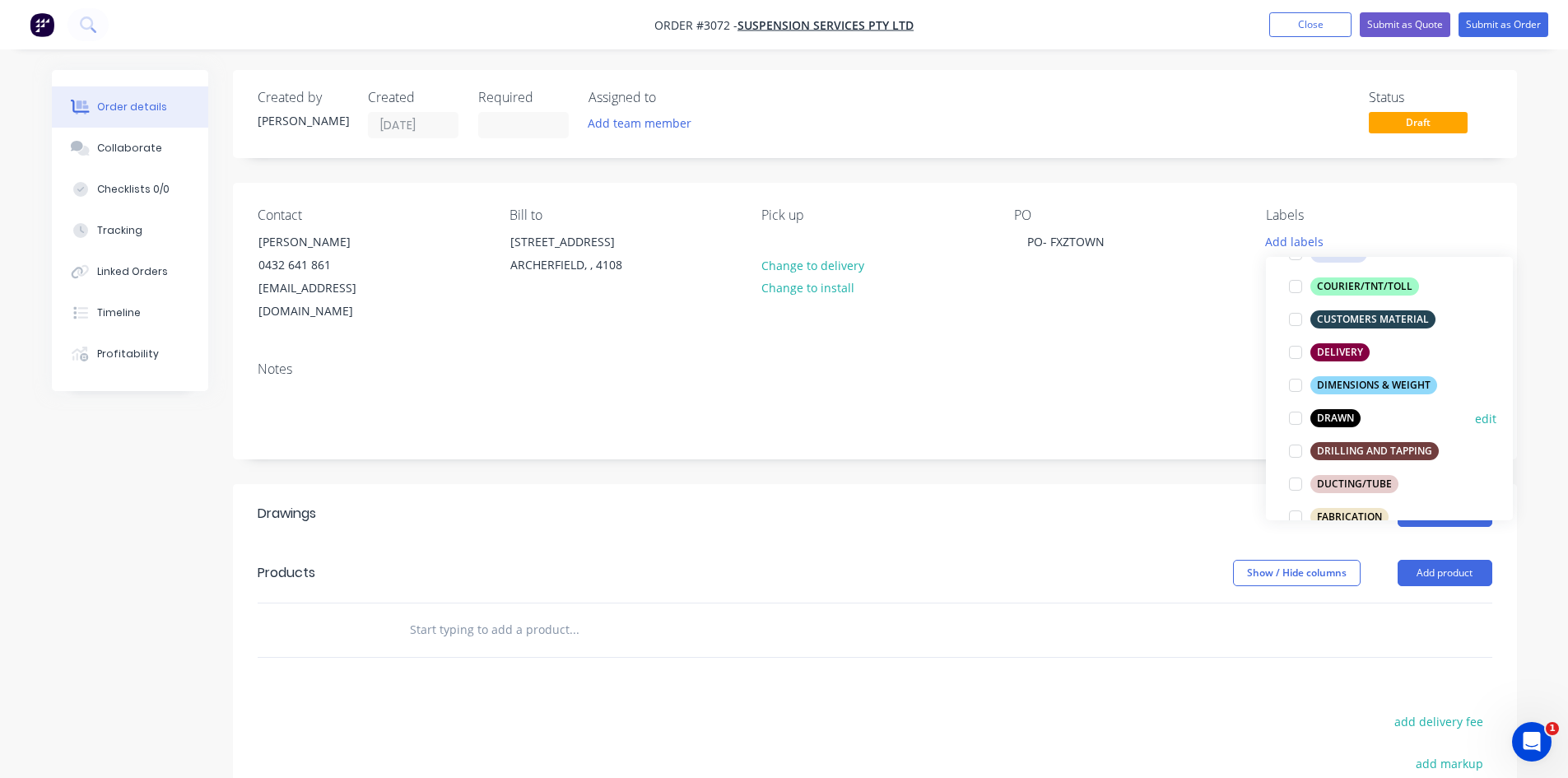
scroll to position [247, 0]
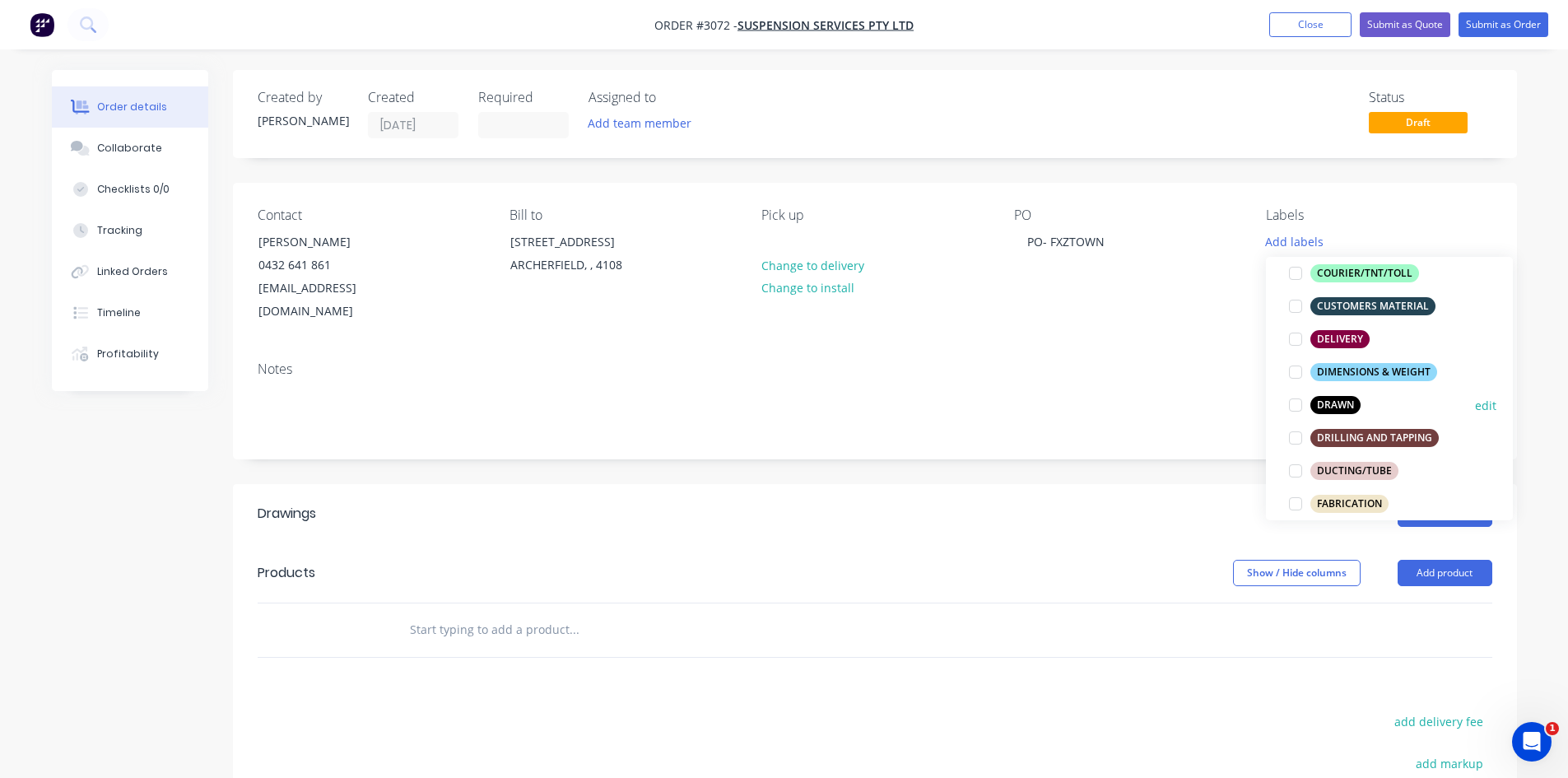
click at [1295, 401] on div at bounding box center [1296, 405] width 33 height 33
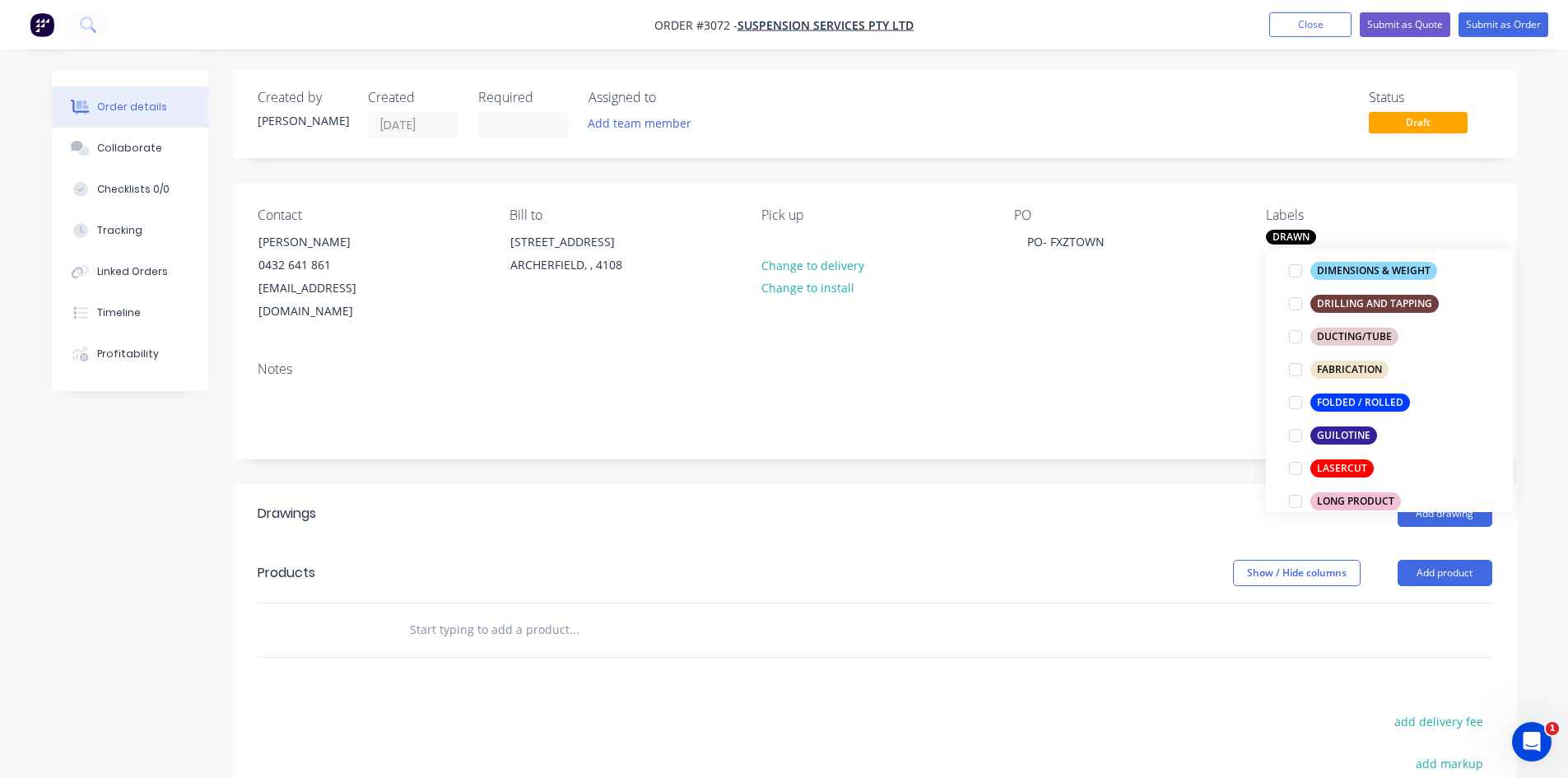
scroll to position [385, 0]
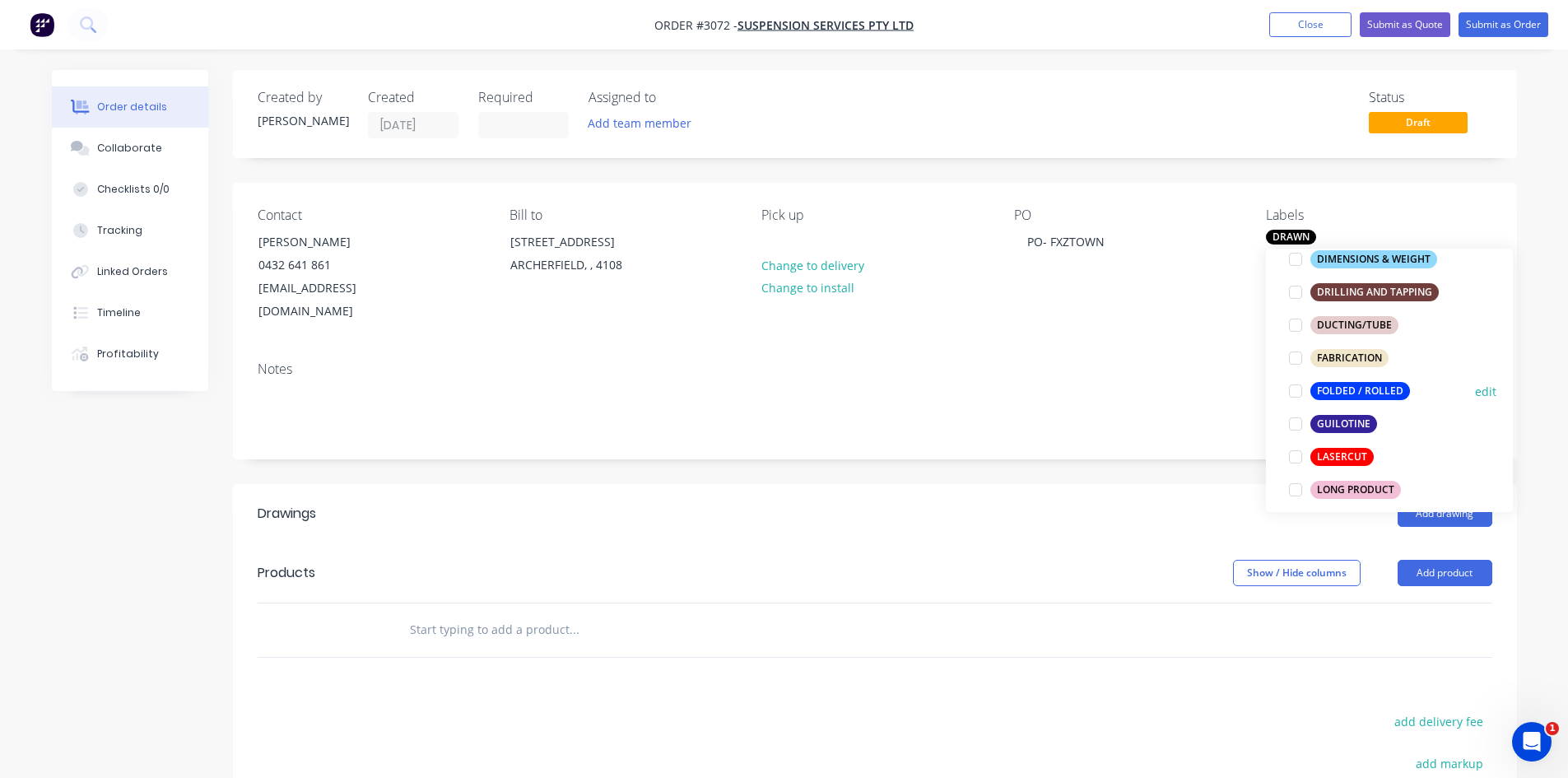
click at [1298, 394] on div at bounding box center [1296, 391] width 33 height 33
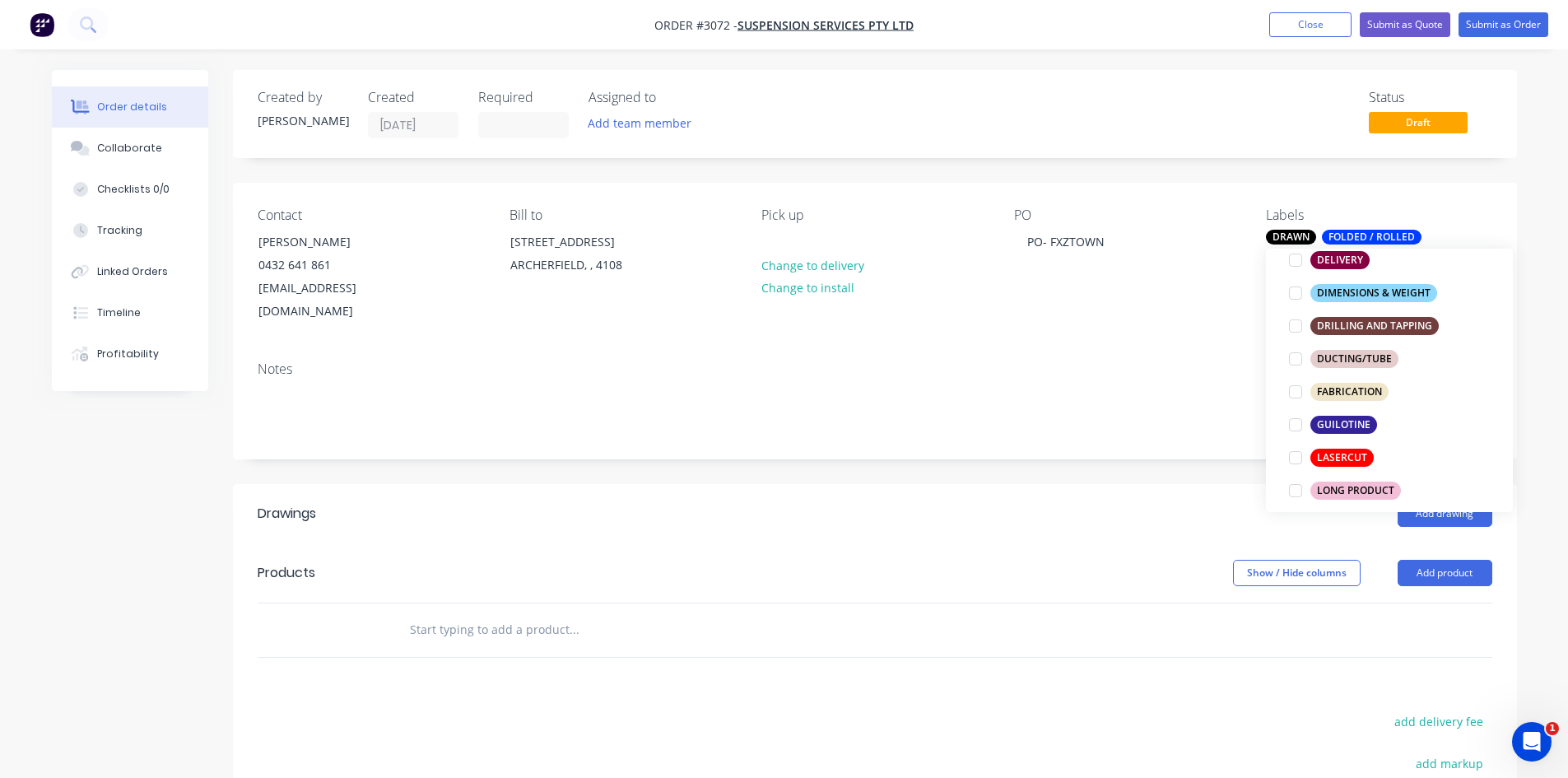
scroll to position [433, 0]
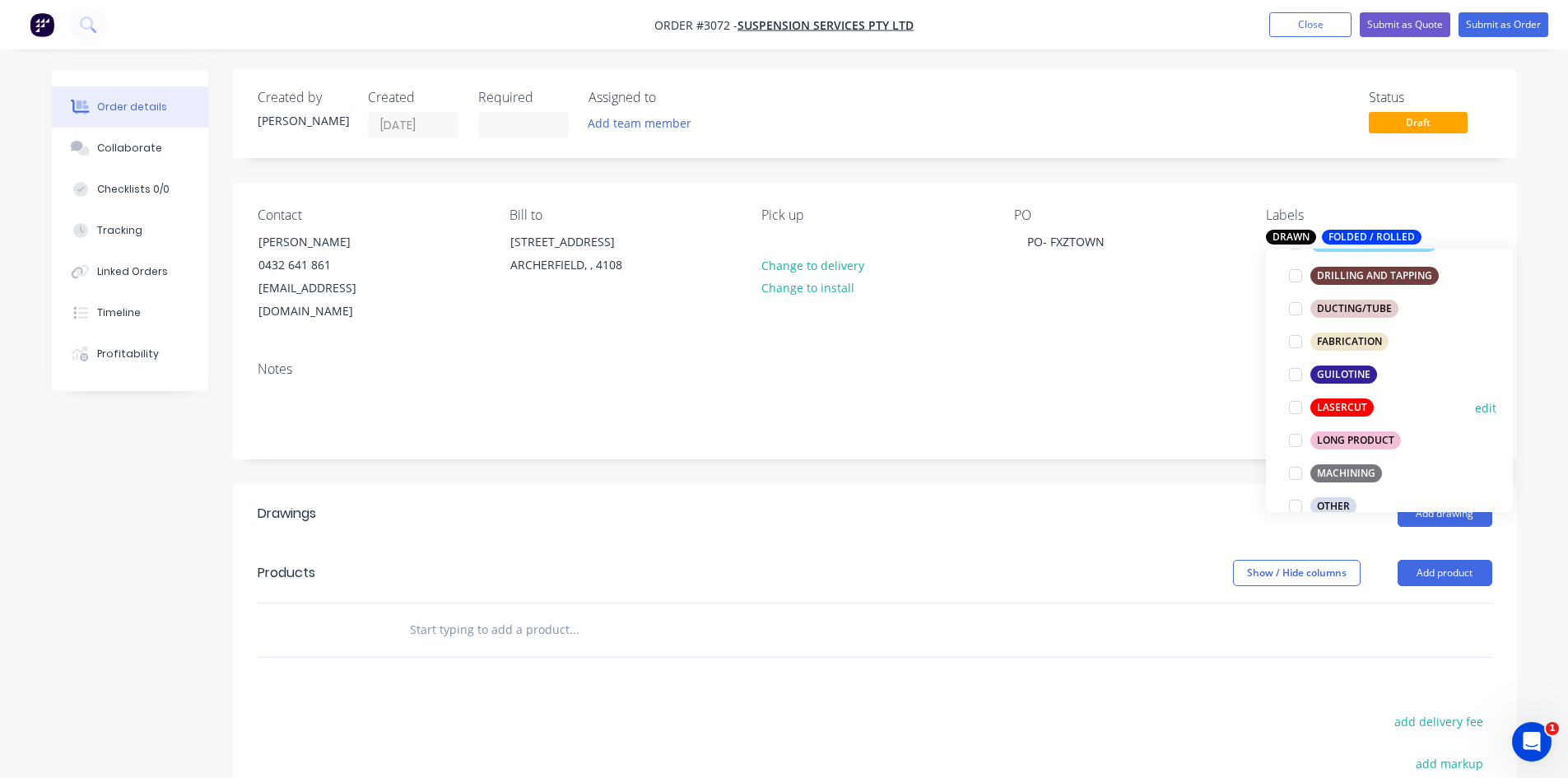
click at [1300, 407] on div at bounding box center [1296, 408] width 33 height 33
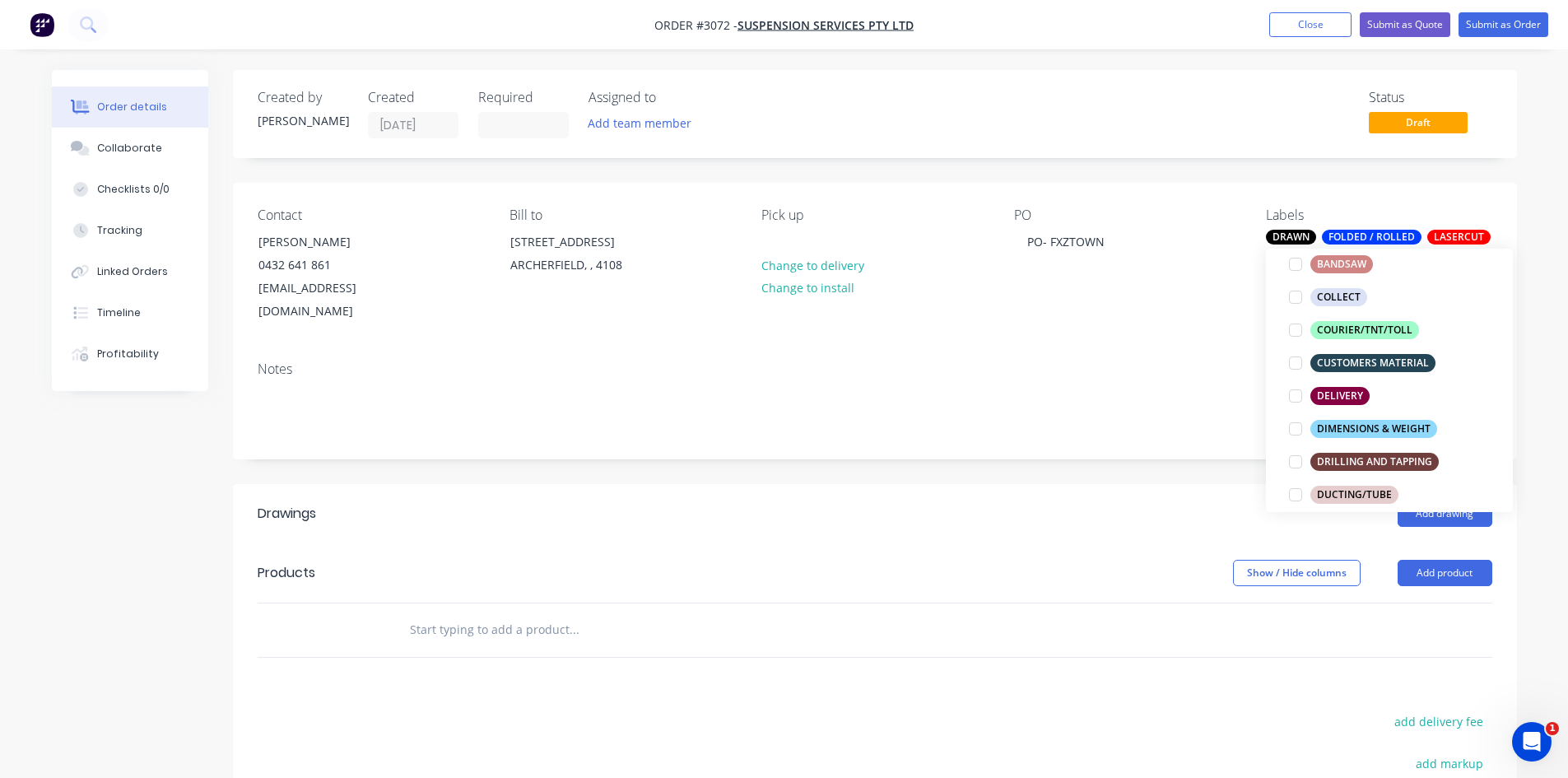
scroll to position [368, 0]
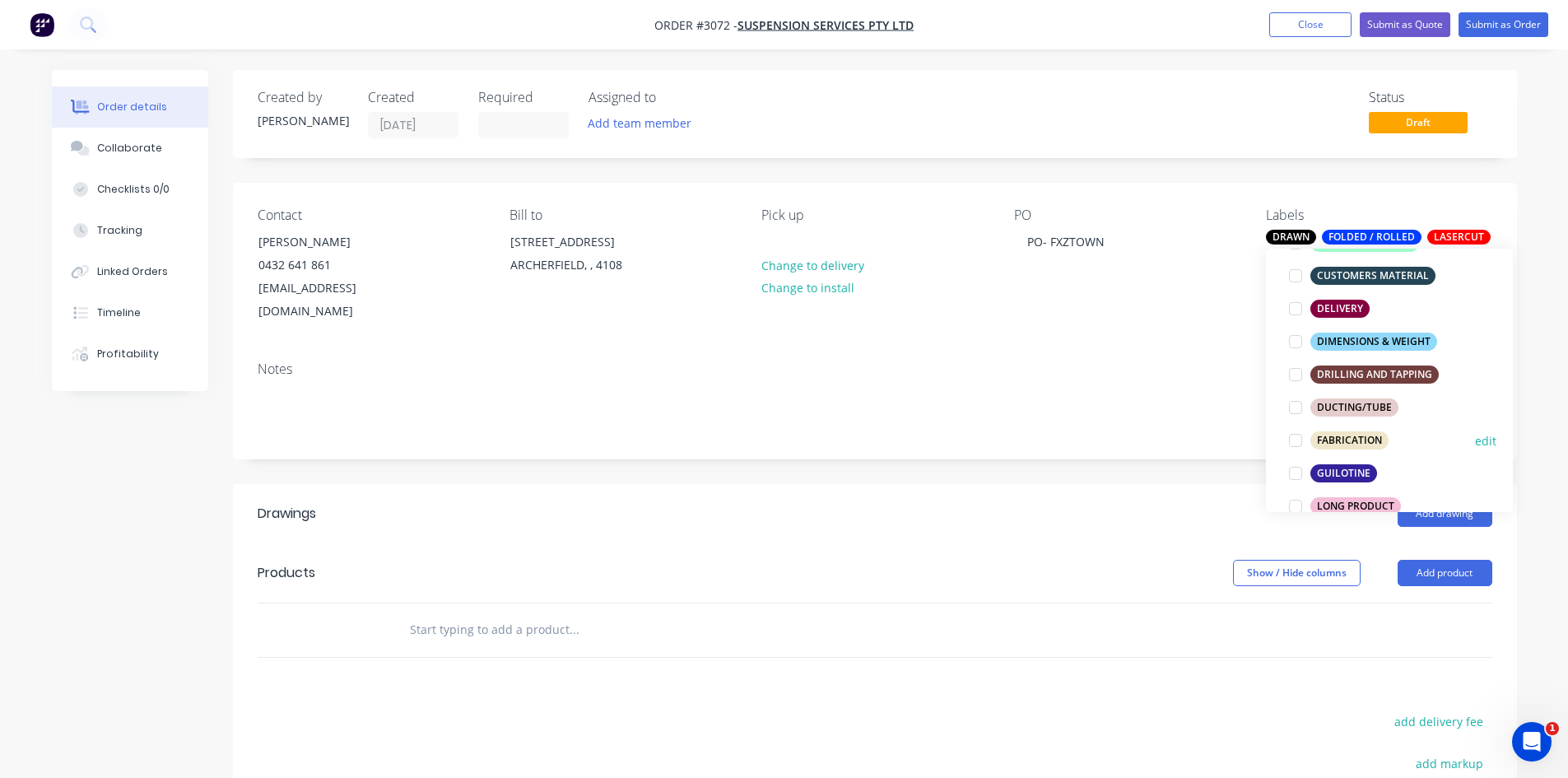
click at [1295, 436] on div at bounding box center [1296, 440] width 33 height 33
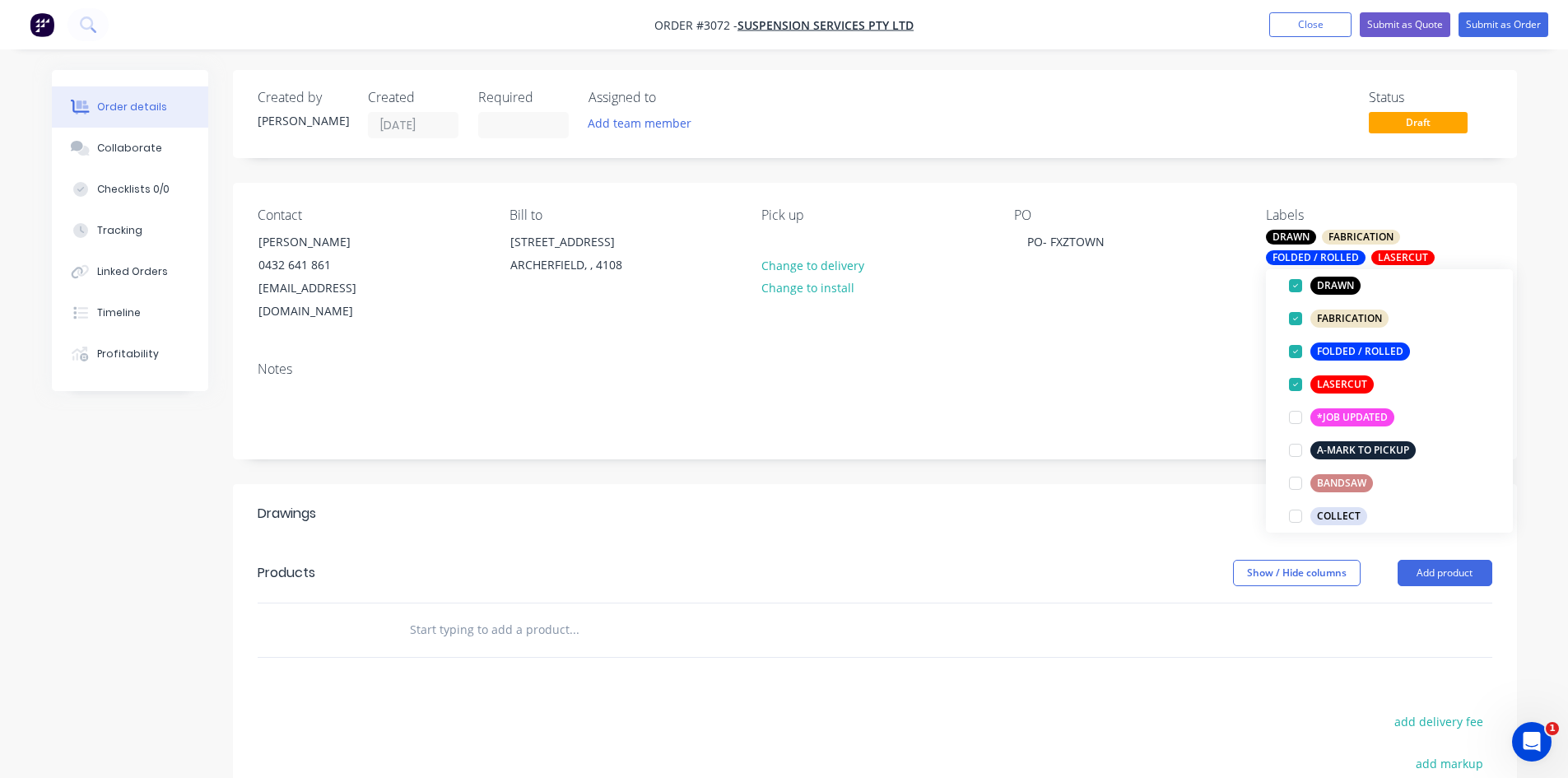
scroll to position [137, 0]
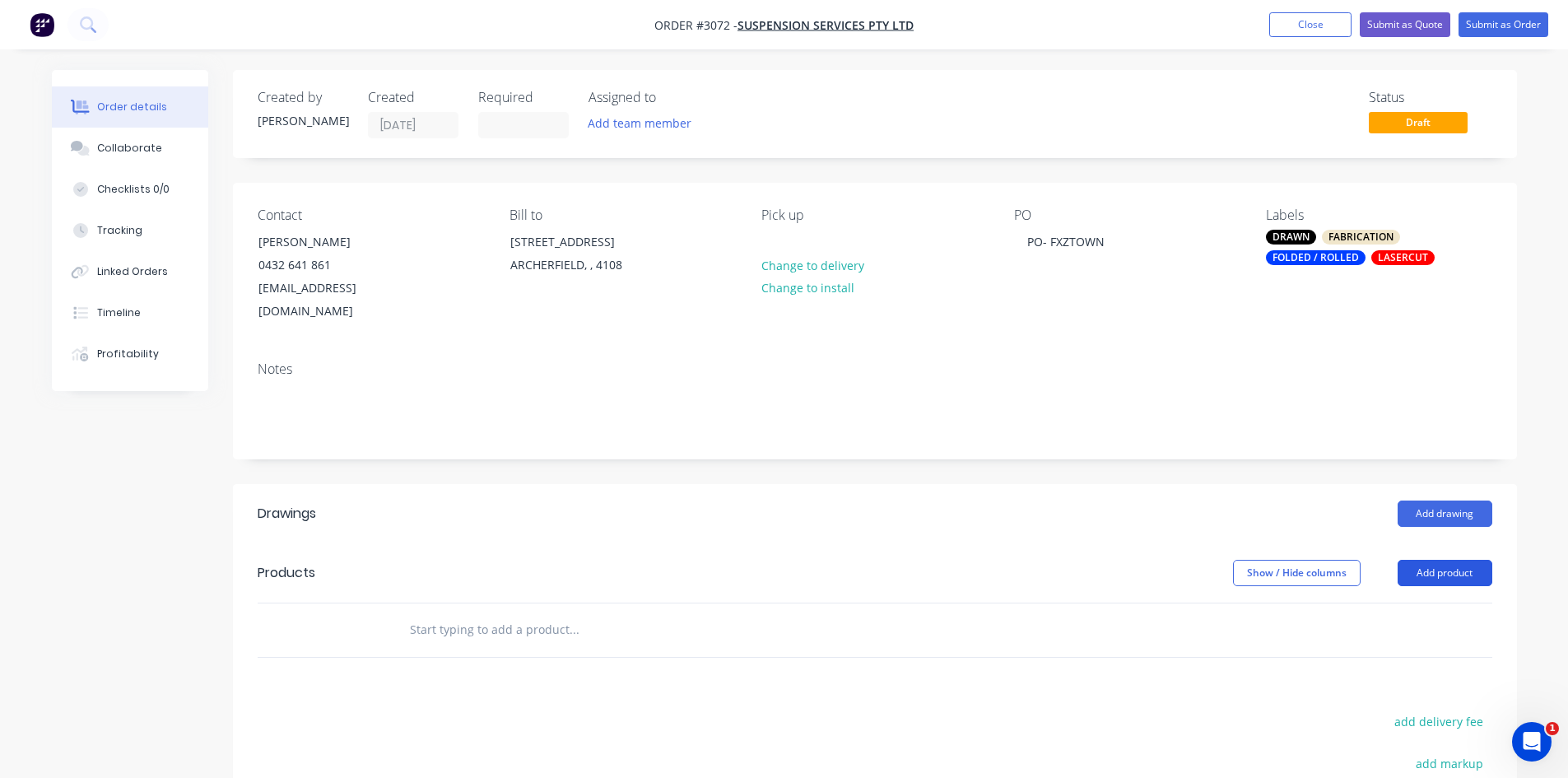
click at [1465, 559] on button "Add product" at bounding box center [1445, 572] width 95 height 26
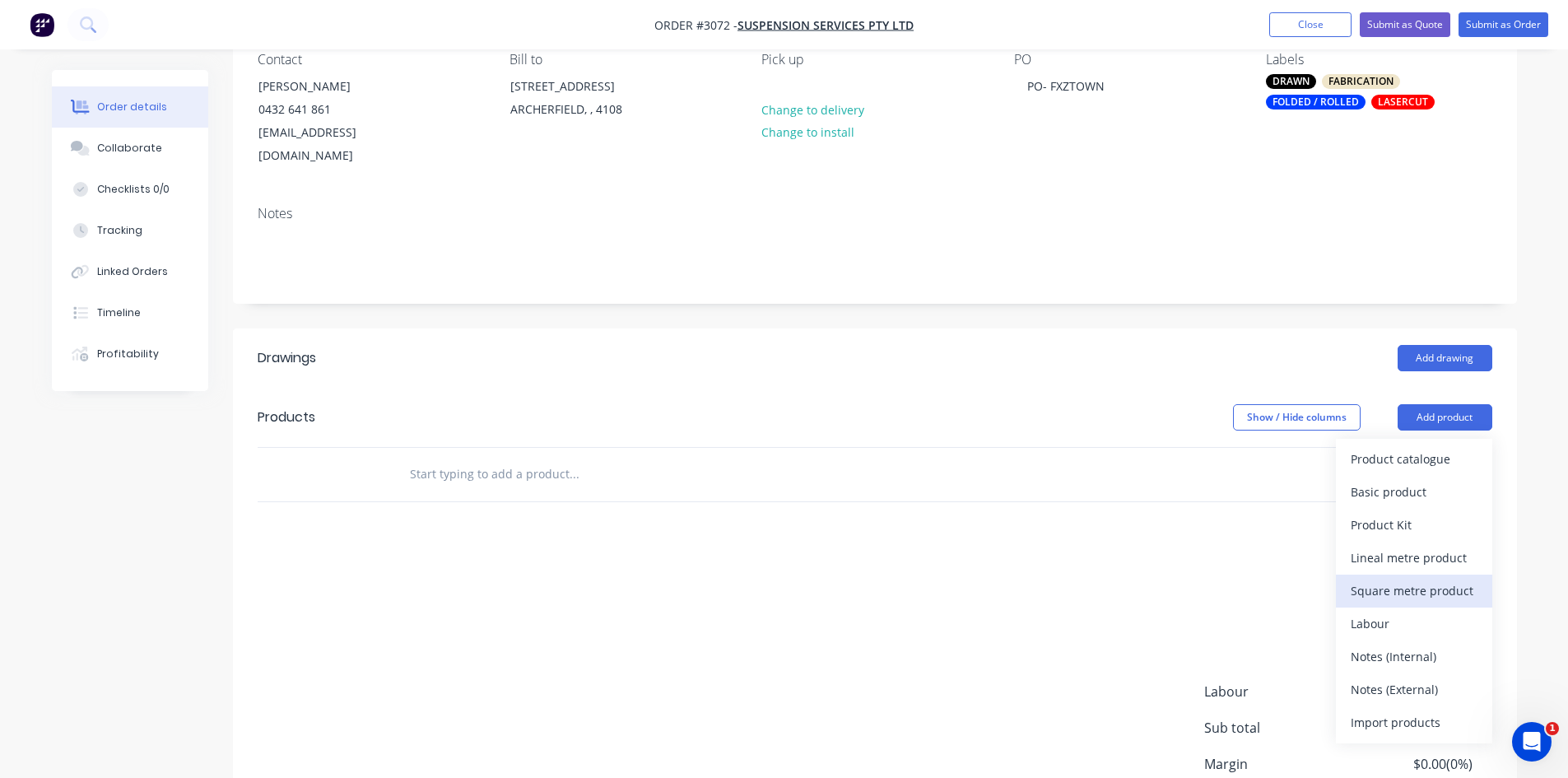
scroll to position [165, 0]
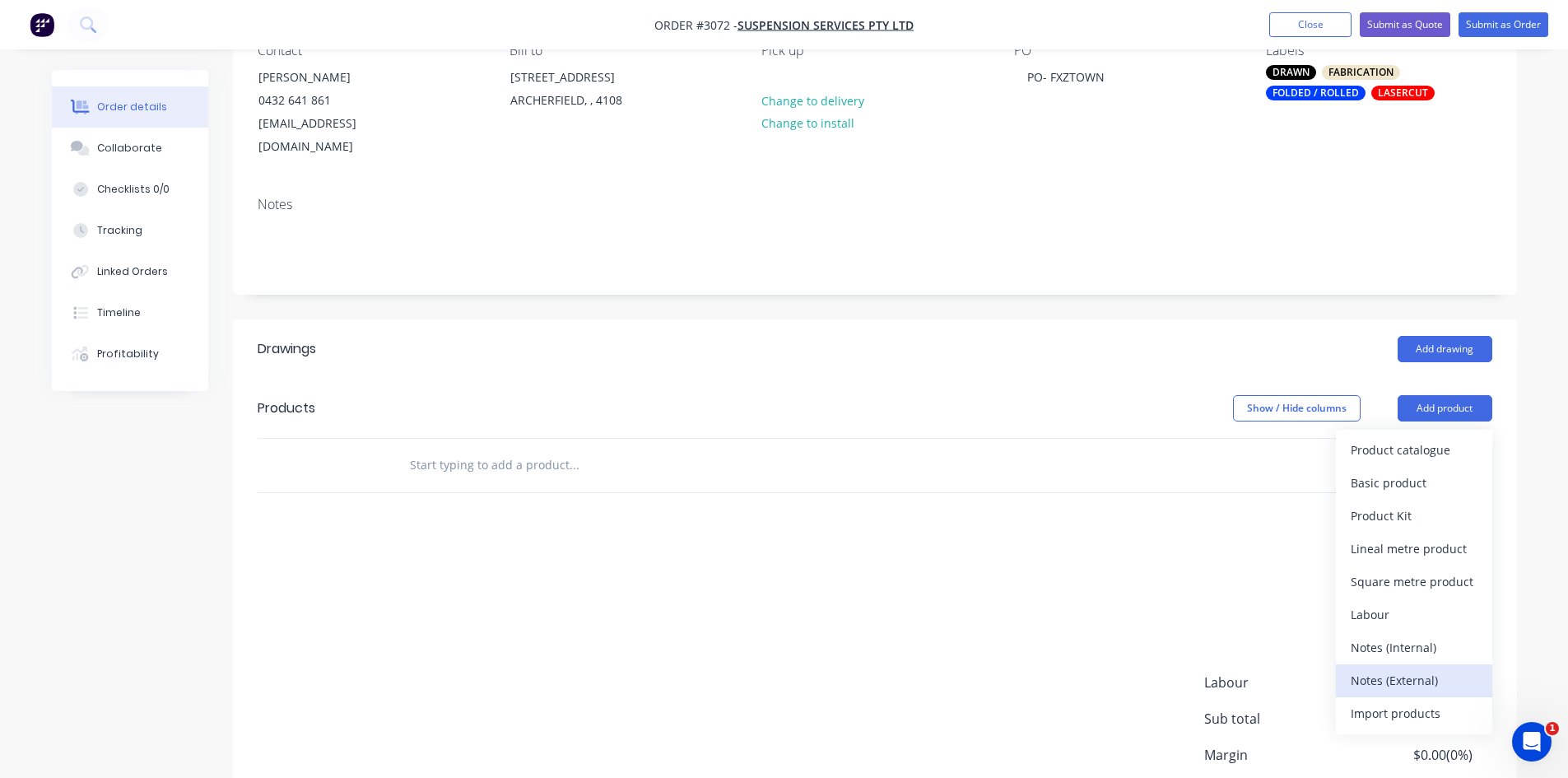
click at [1401, 669] on div "Notes (External)" at bounding box center [1415, 680] width 127 height 23
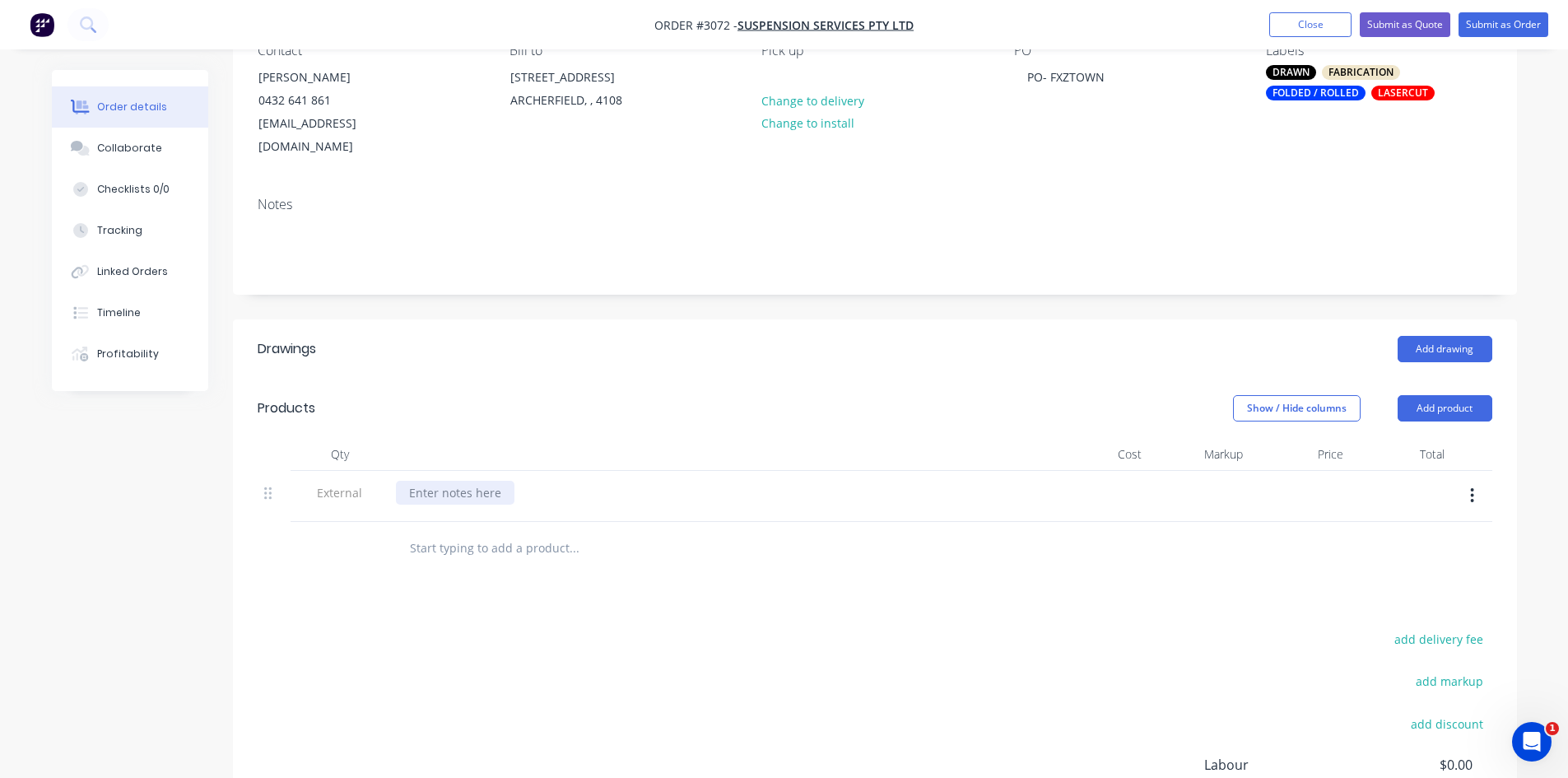
click at [458, 480] on div at bounding box center [455, 492] width 118 height 23
click at [469, 532] on input "text" at bounding box center [573, 549] width 329 height 33
paste input "76mm X 271mm X 76mm X 1200mm Long in 5mm Thick Inside Radius 11mm"
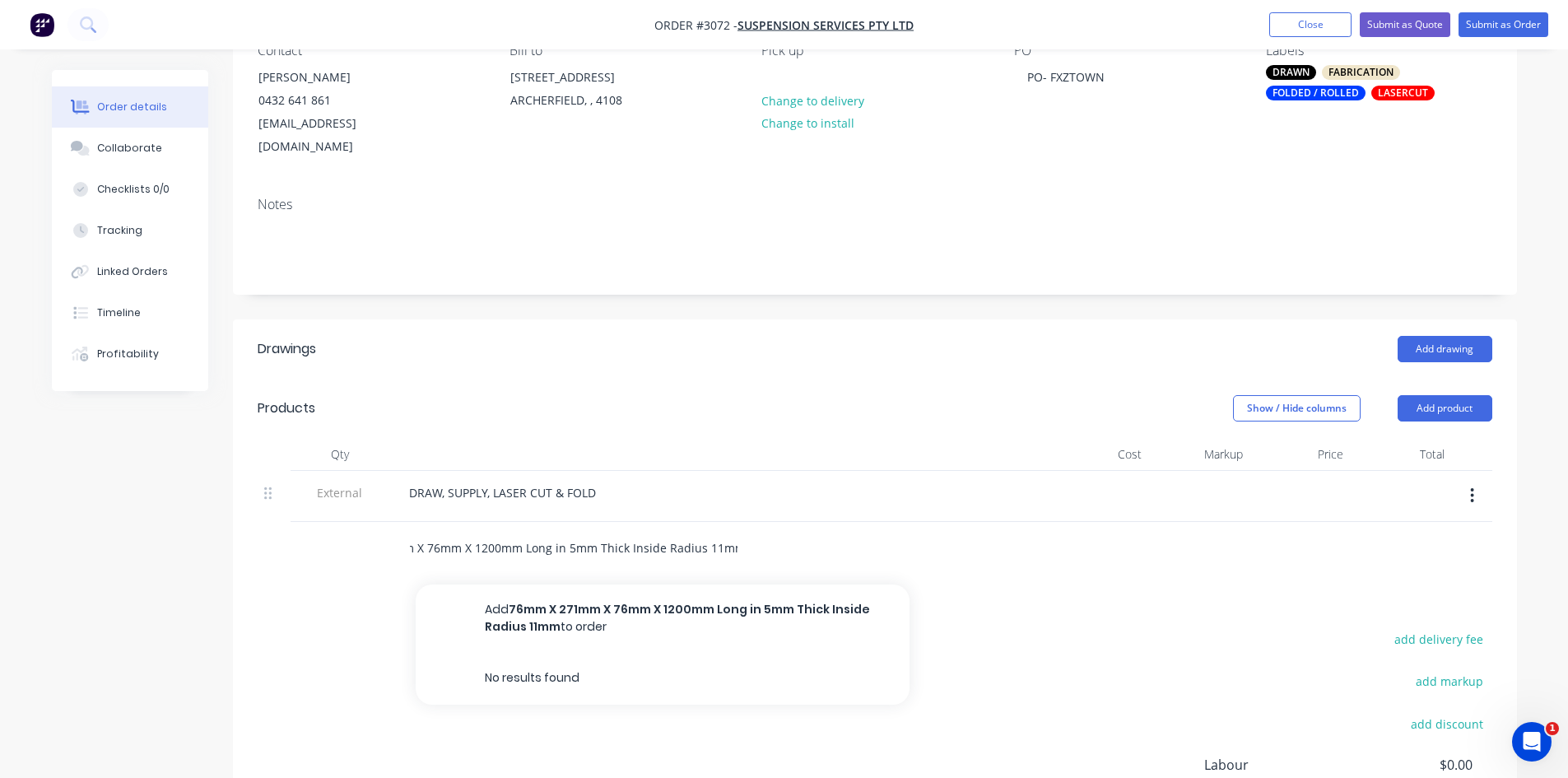
click at [645, 532] on input "76mm X 271mm X 76mm X 1200mm Long in 5mm Thick Inside Radius 11mm" at bounding box center [573, 549] width 329 height 33
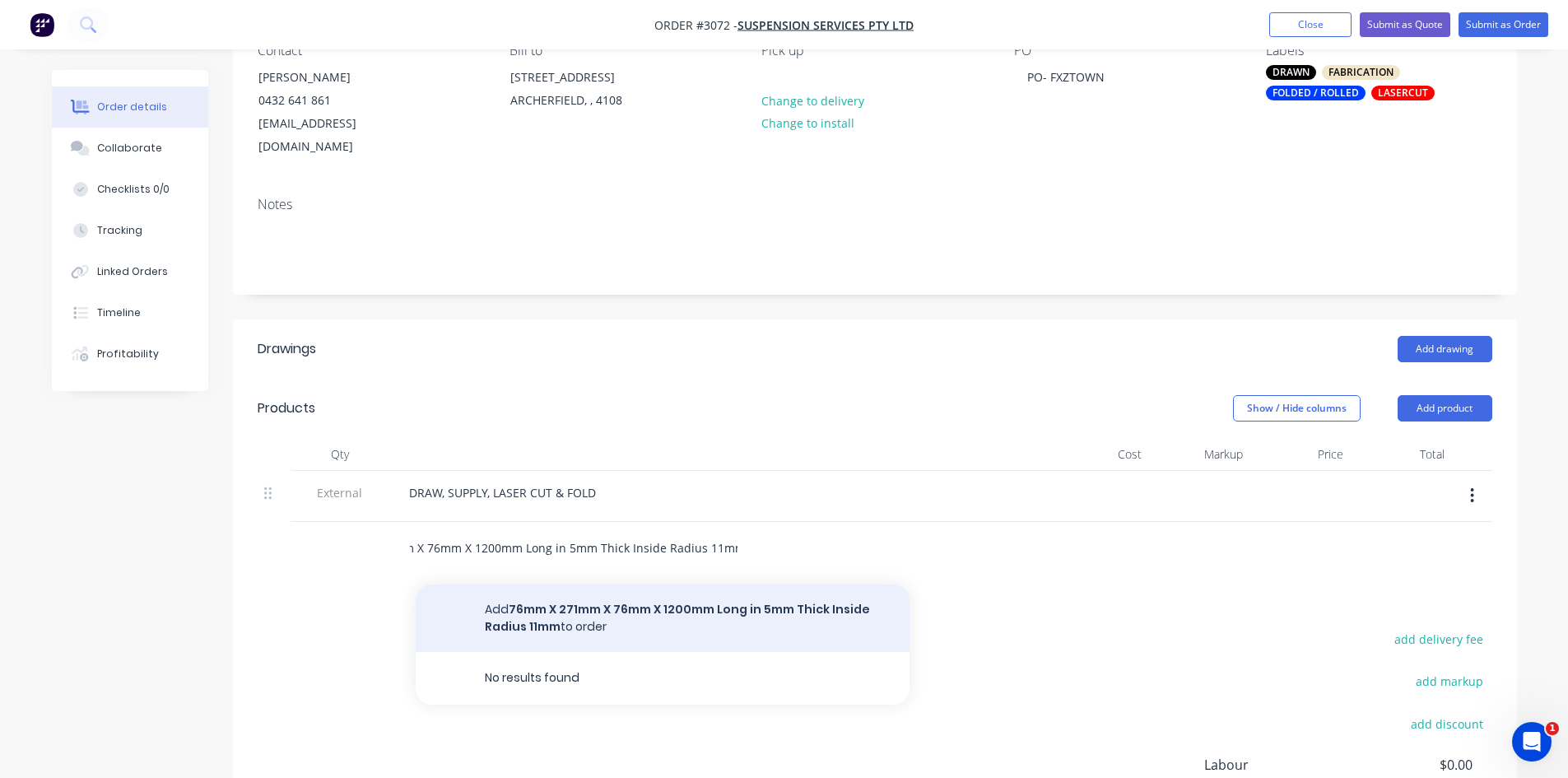
type input "76mm X 271mm X 76mm X 1200mm Long in 5mm Thick Inside Radius 11mm"
click at [671, 588] on button "Add 76mm X 271mm X 76mm X 1200mm Long in 5mm Thick Inside Radius 11mm to order" at bounding box center [663, 618] width 494 height 67
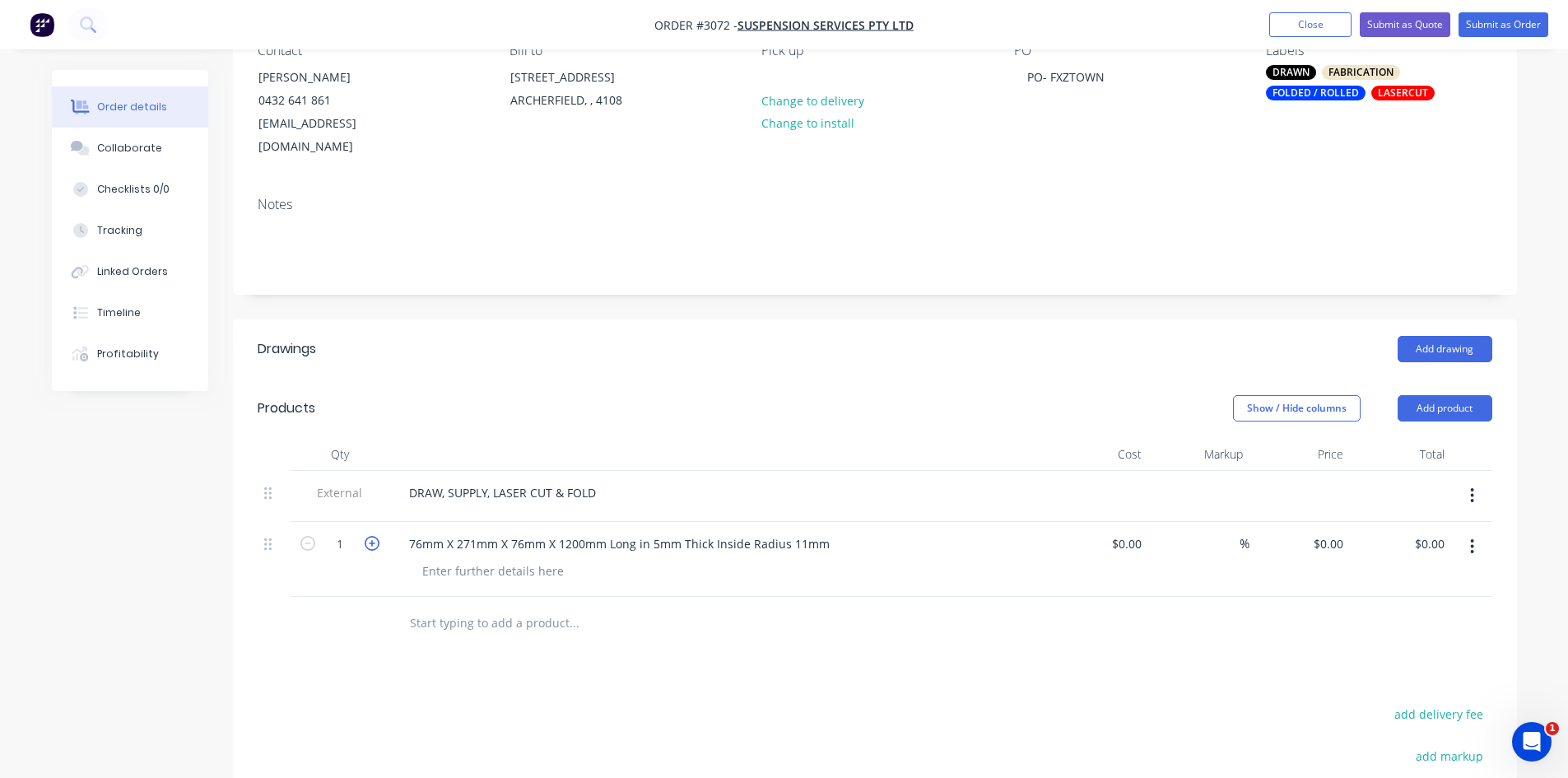
click at [375, 536] on icon "button" at bounding box center [372, 543] width 15 height 15
type input "2"
click at [448, 559] on div at bounding box center [493, 571] width 168 height 23
click at [1459, 395] on button "Add product" at bounding box center [1445, 408] width 95 height 26
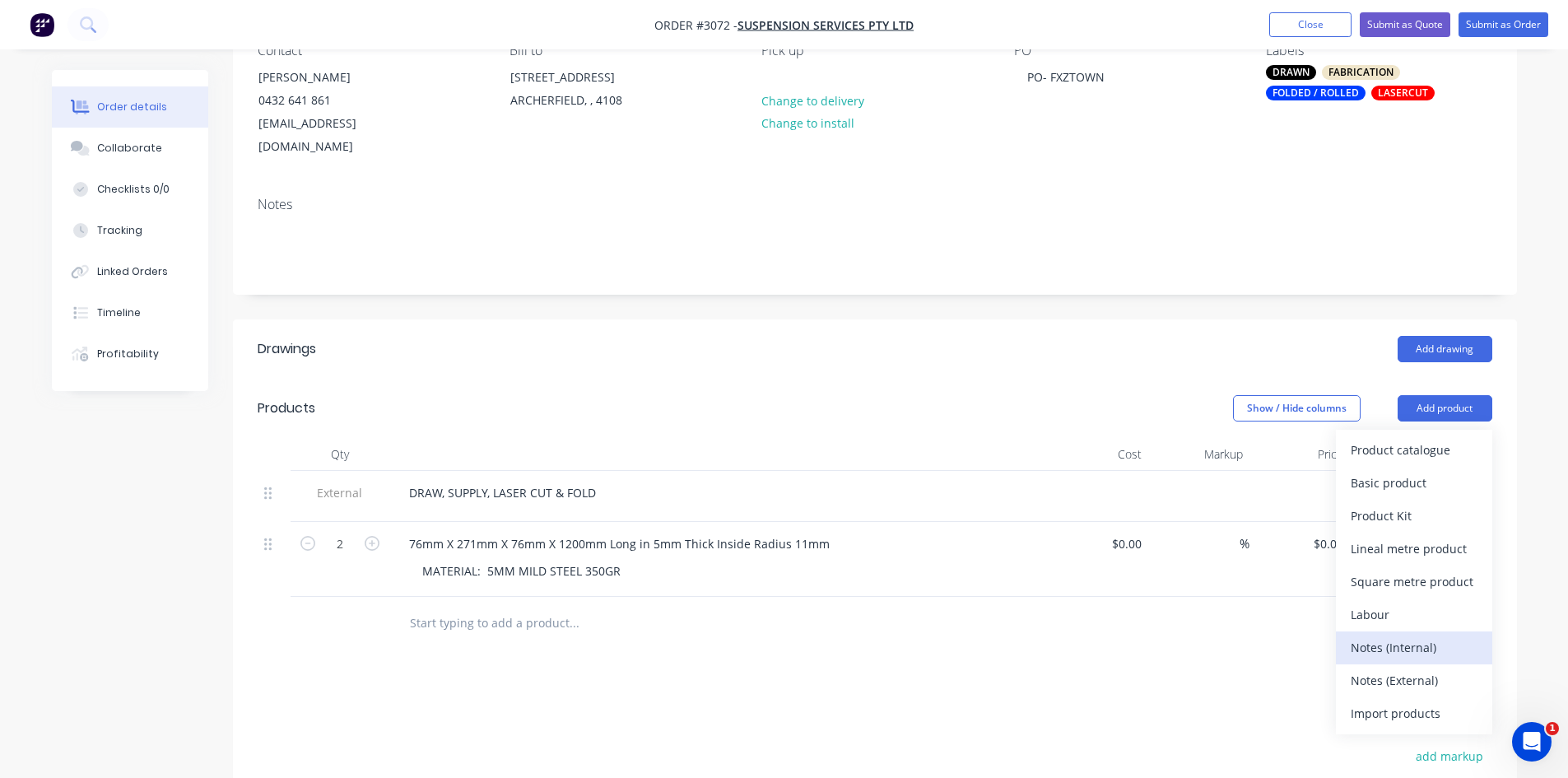
click at [1411, 635] on div "Notes (Internal)" at bounding box center [1415, 647] width 127 height 23
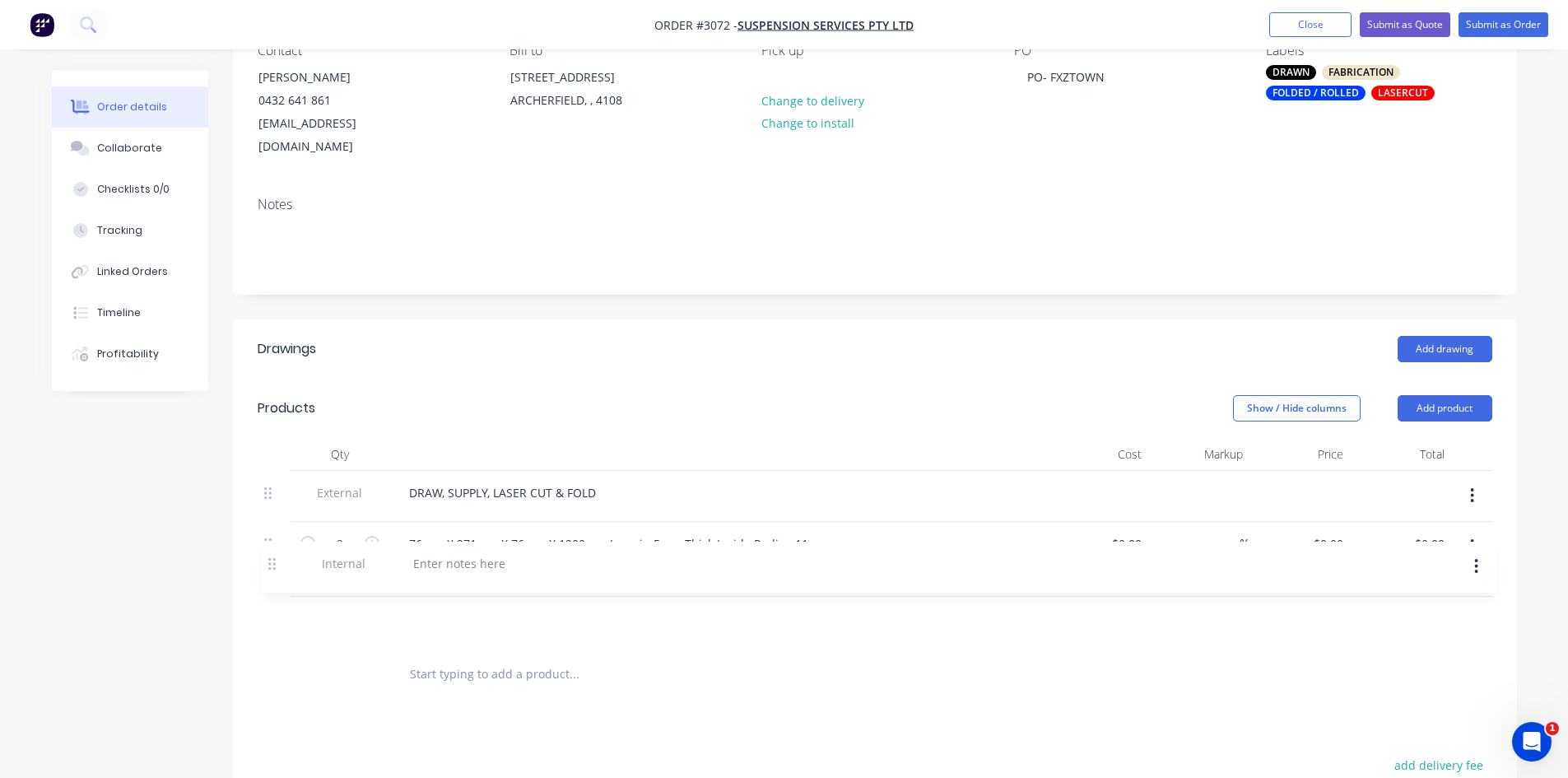
scroll to position [166, 0]
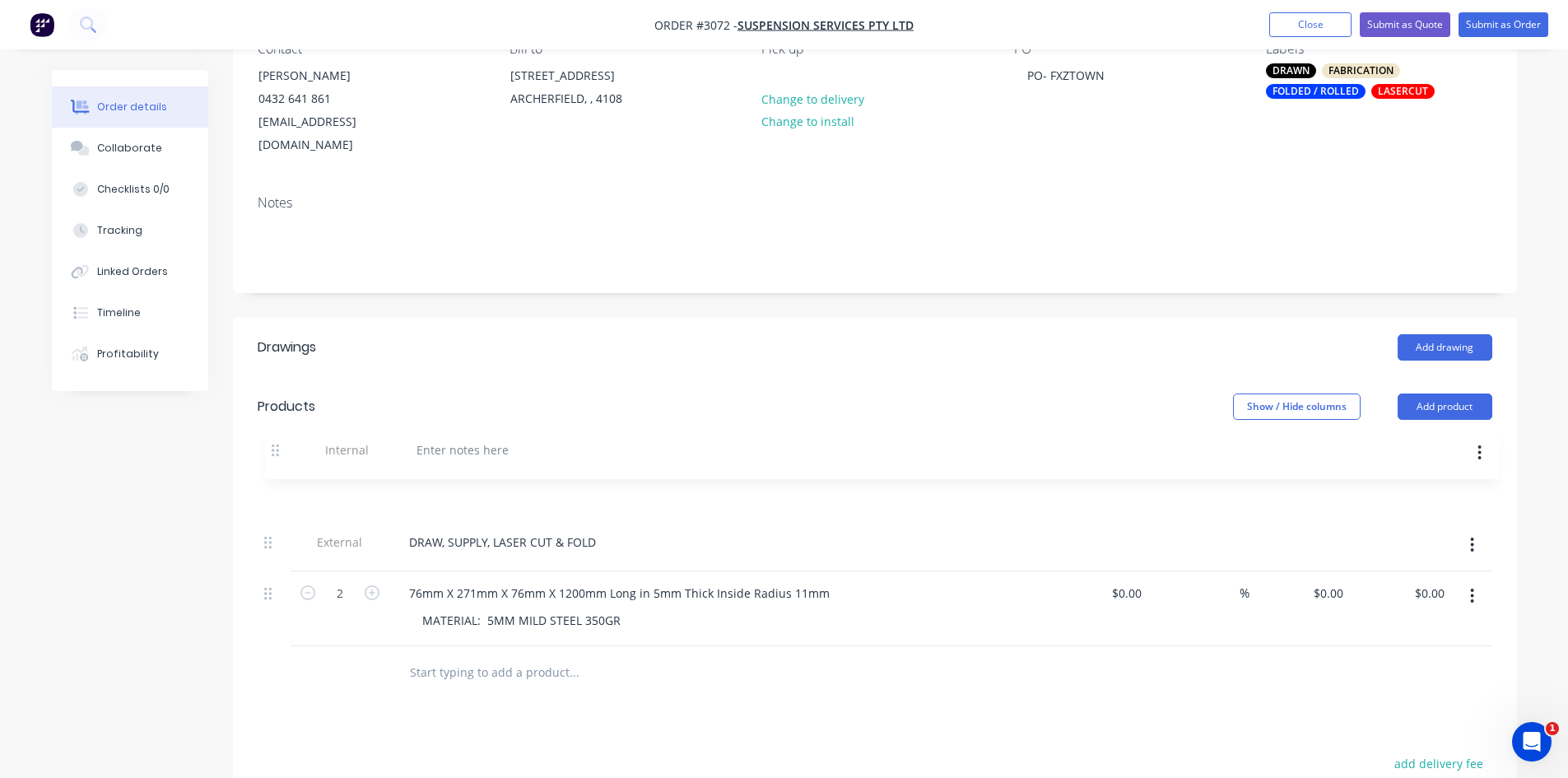
drag, startPoint x: 269, startPoint y: 597, endPoint x: 281, endPoint y: 450, distance: 147.5
click at [281, 470] on div "External DRAW, SUPPLY, LASER CUT & FOLD 2 76mm X 271mm X 76mm X 1200mm Long in …" at bounding box center [875, 557] width 1235 height 177
click at [451, 479] on div at bounding box center [455, 491] width 118 height 23
click at [469, 479] on div at bounding box center [455, 491] width 118 height 23
paste div
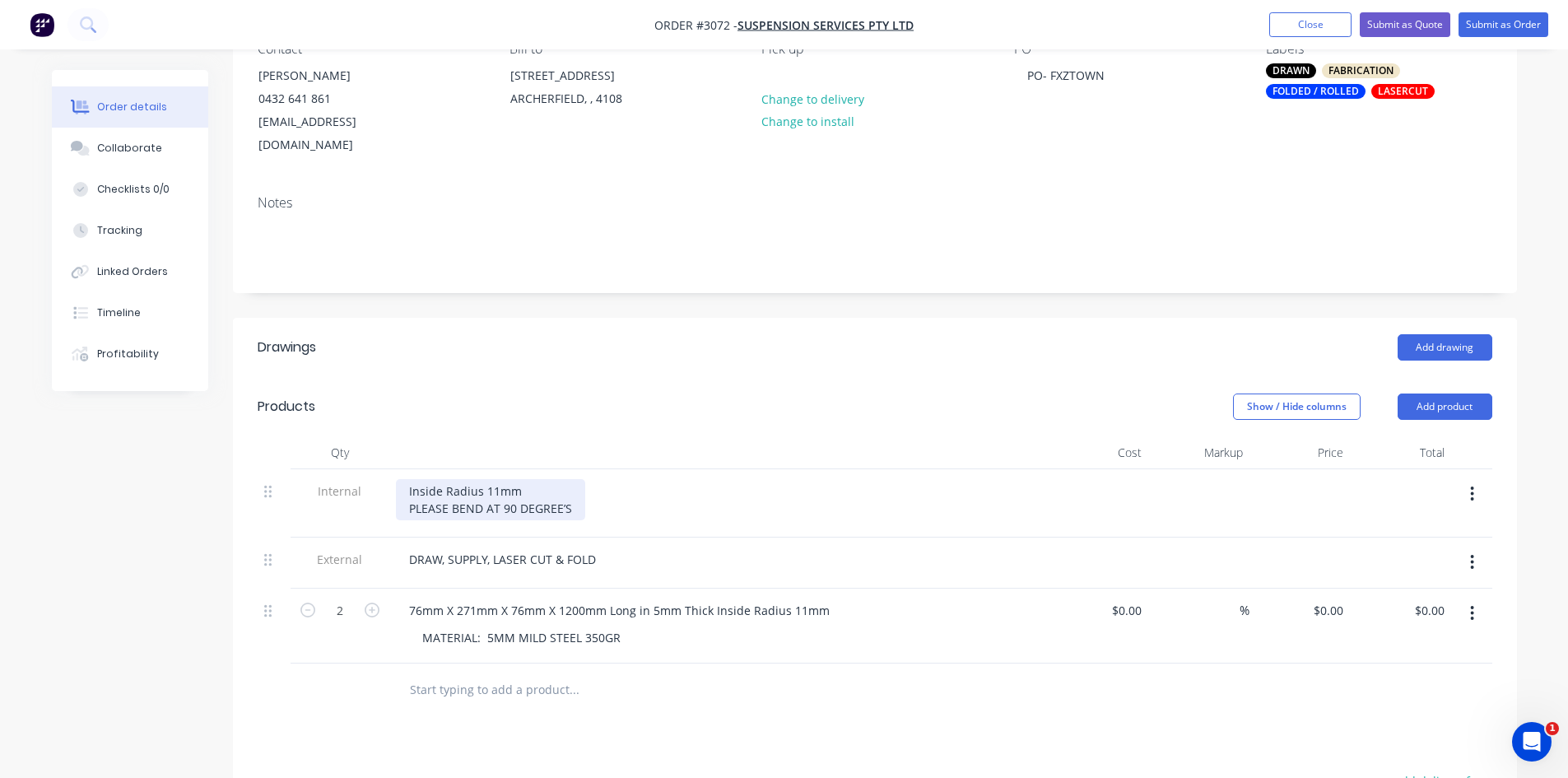
click at [526, 479] on div "Inside Radius 11mm PLEASE BEND AT 90 DEGREE’S" at bounding box center [491, 500] width 189 height 41
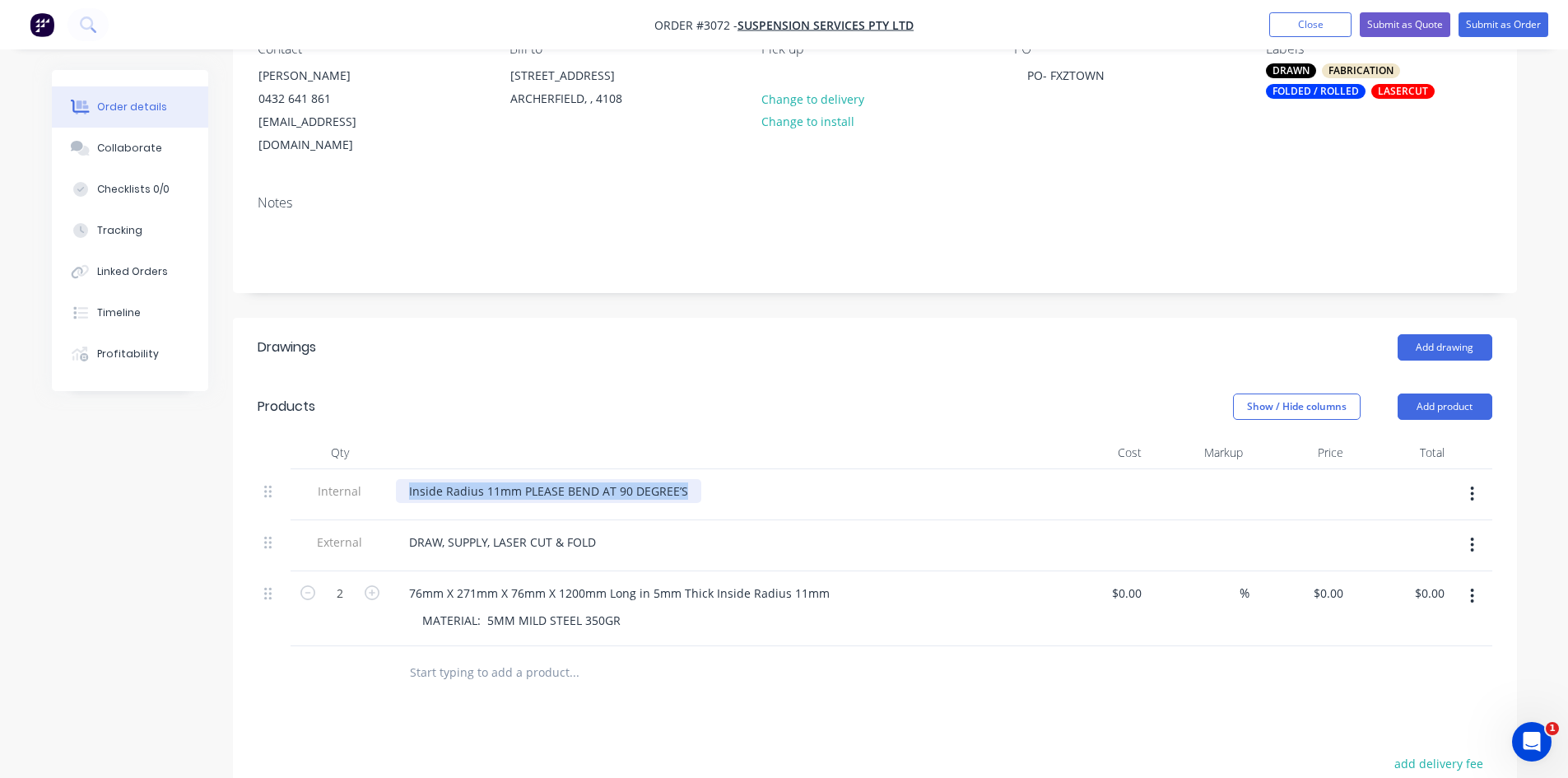
drag, startPoint x: 407, startPoint y: 468, endPoint x: 691, endPoint y: 470, distance: 284.0
click at [691, 479] on div "Inside Radius 11mm PLEASE BEND AT 90 DEGREE’S" at bounding box center [549, 491] width 306 height 23
click at [616, 697] on div "Drawings Add drawing Products Show / Hide columns Add product Qty Cost Markup P…" at bounding box center [875, 706] width 1284 height 777
click at [1484, 23] on button "Submit as Order" at bounding box center [1504, 24] width 90 height 24
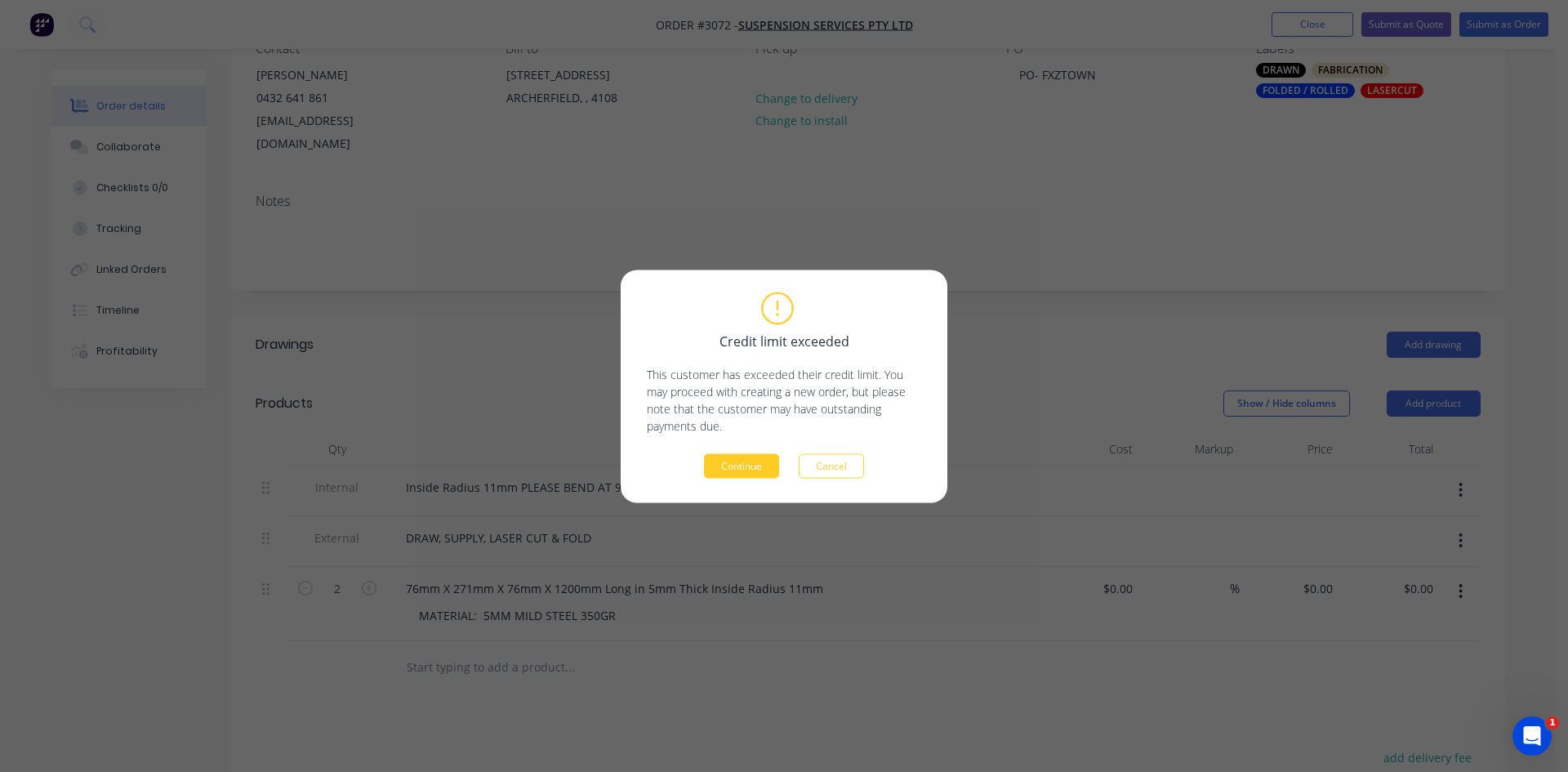
click at [755, 463] on button "Continue" at bounding box center [742, 465] width 76 height 24
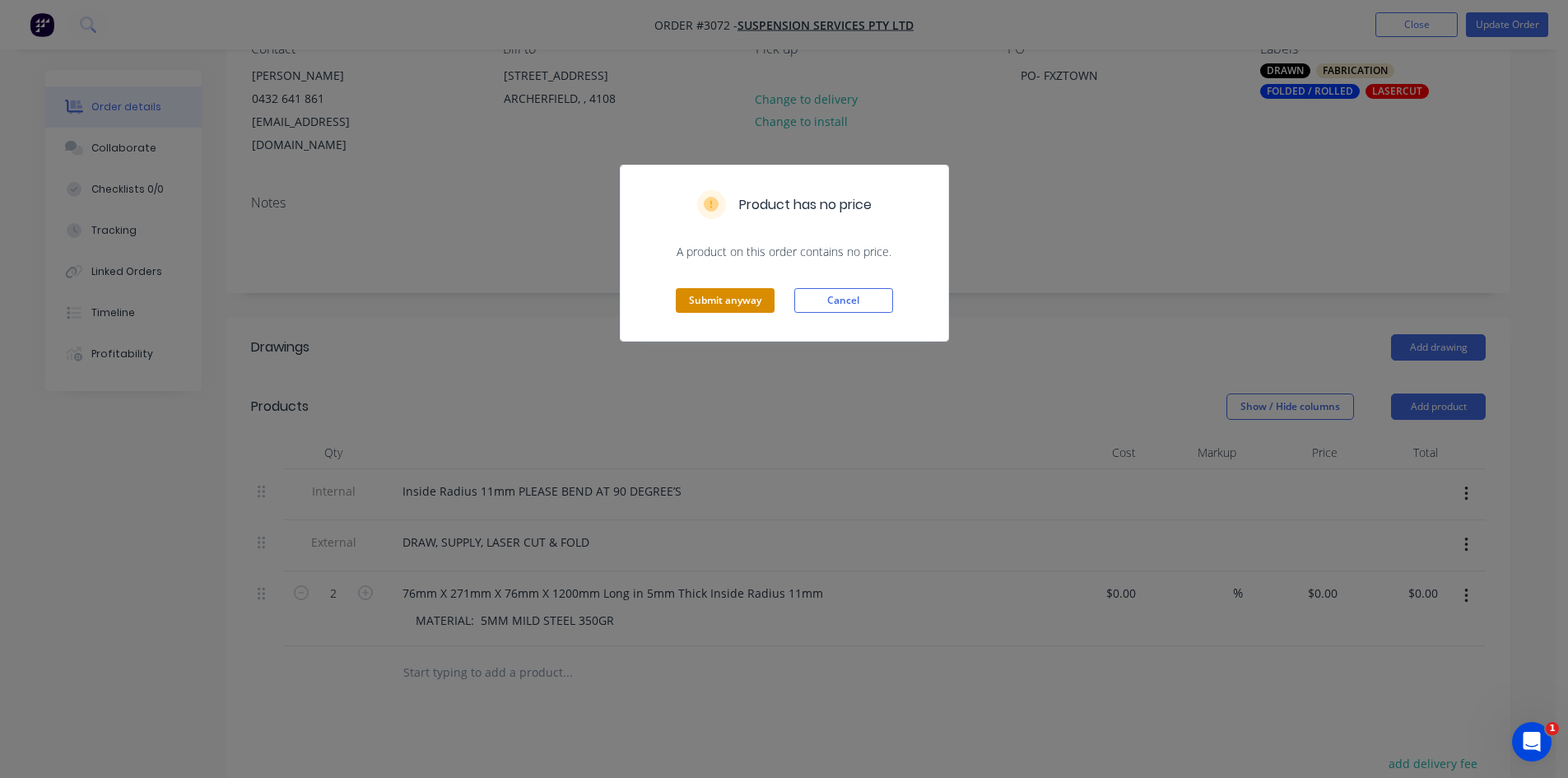
click at [722, 302] on button "Submit anyway" at bounding box center [724, 300] width 99 height 24
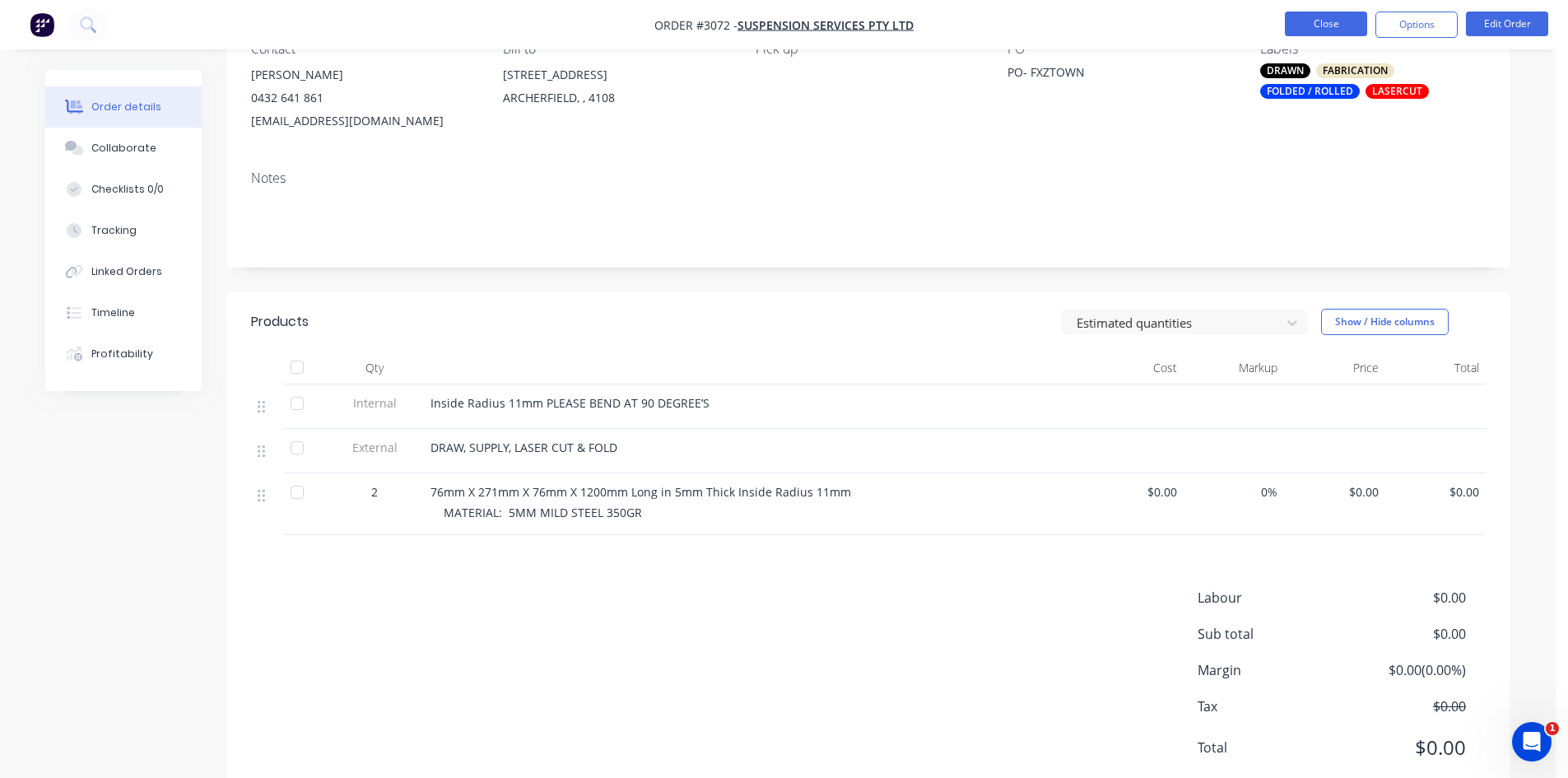
click at [1293, 20] on button "Close" at bounding box center [1326, 23] width 82 height 24
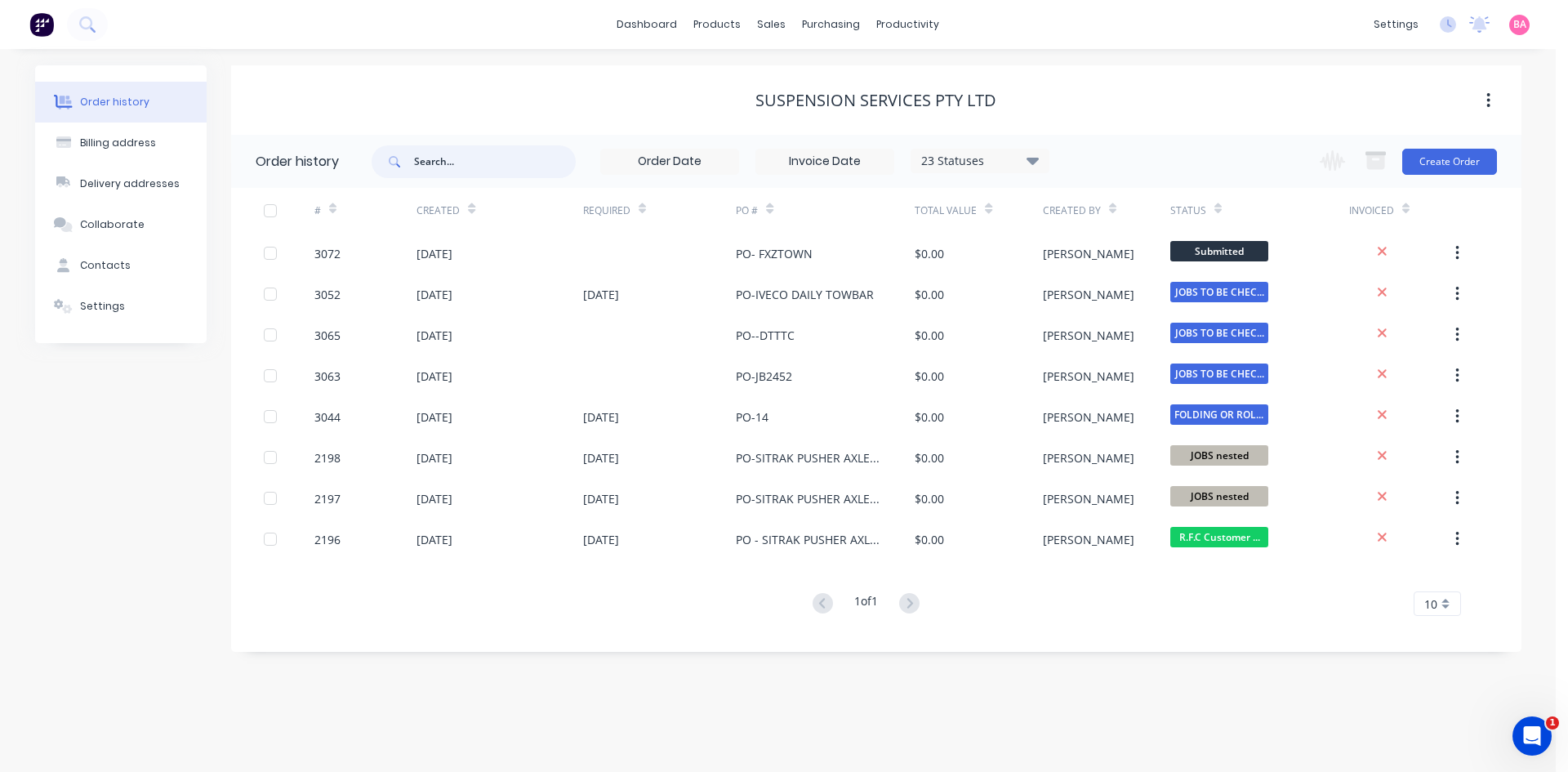
click at [477, 157] on input "text" at bounding box center [495, 162] width 162 height 33
type input "SUSPENSION"
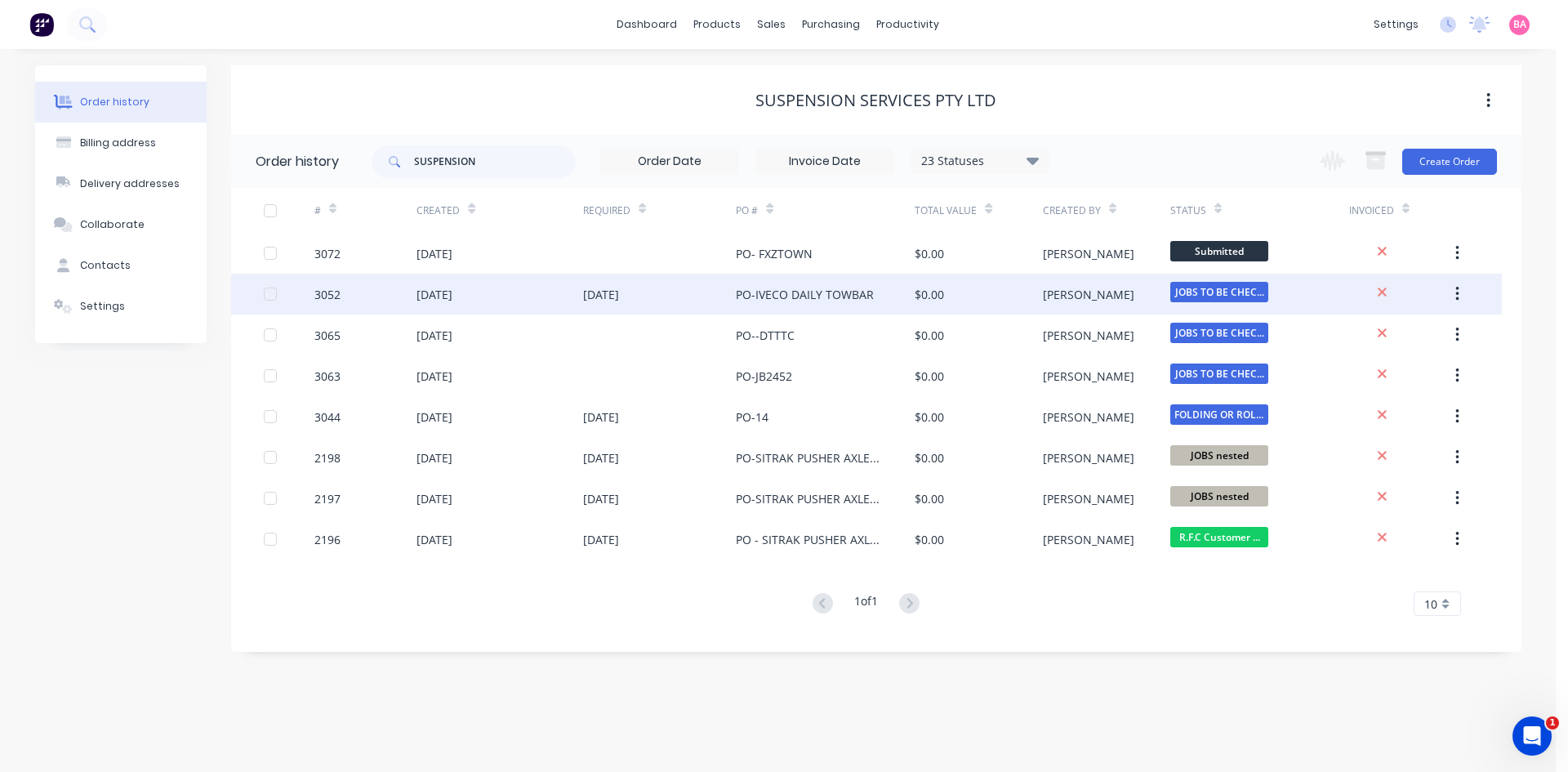
click at [841, 295] on div "PO-IVECO DAILY TOWBAR" at bounding box center [805, 294] width 138 height 17
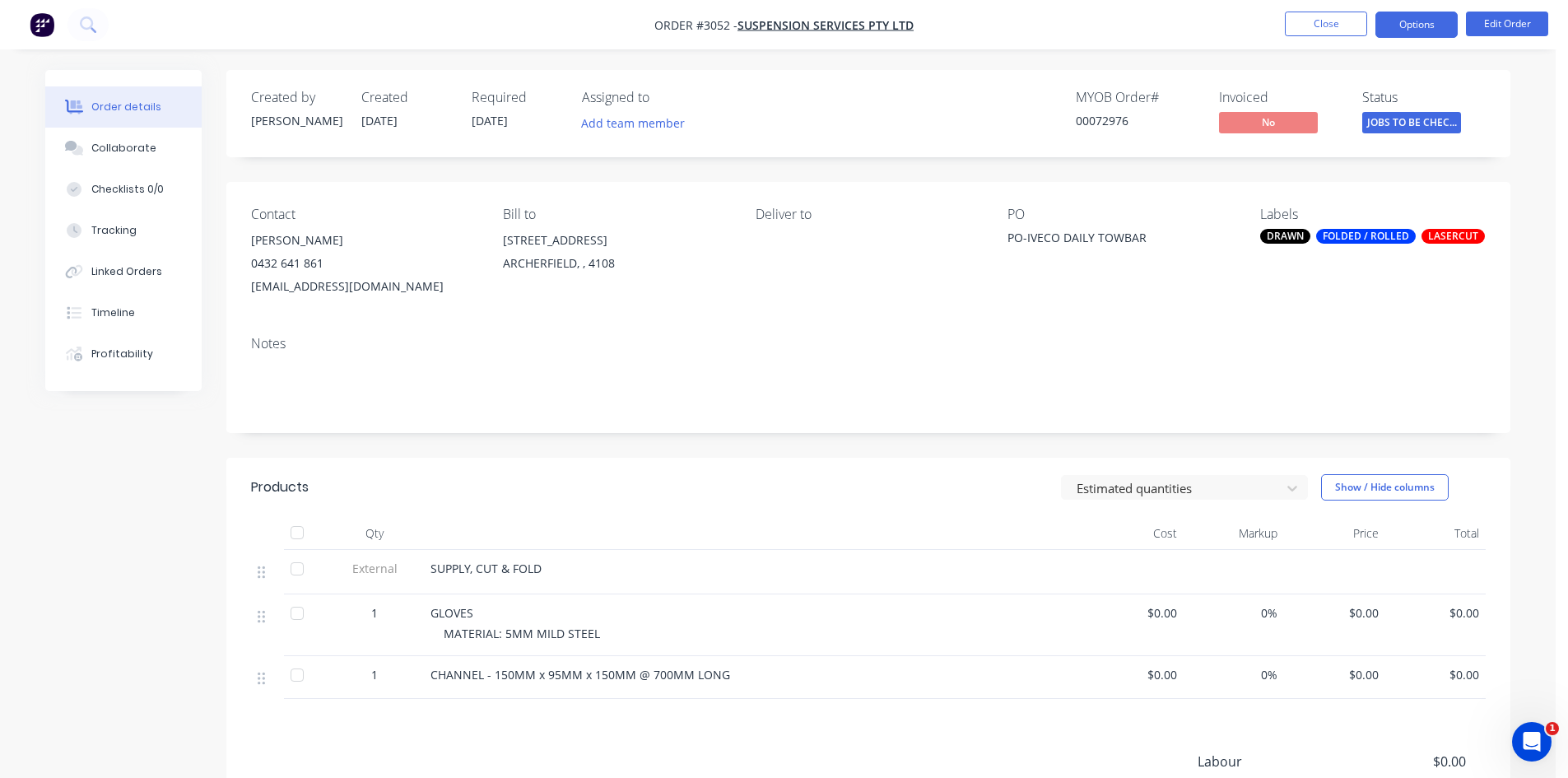
click at [1425, 20] on button "Options" at bounding box center [1417, 24] width 82 height 26
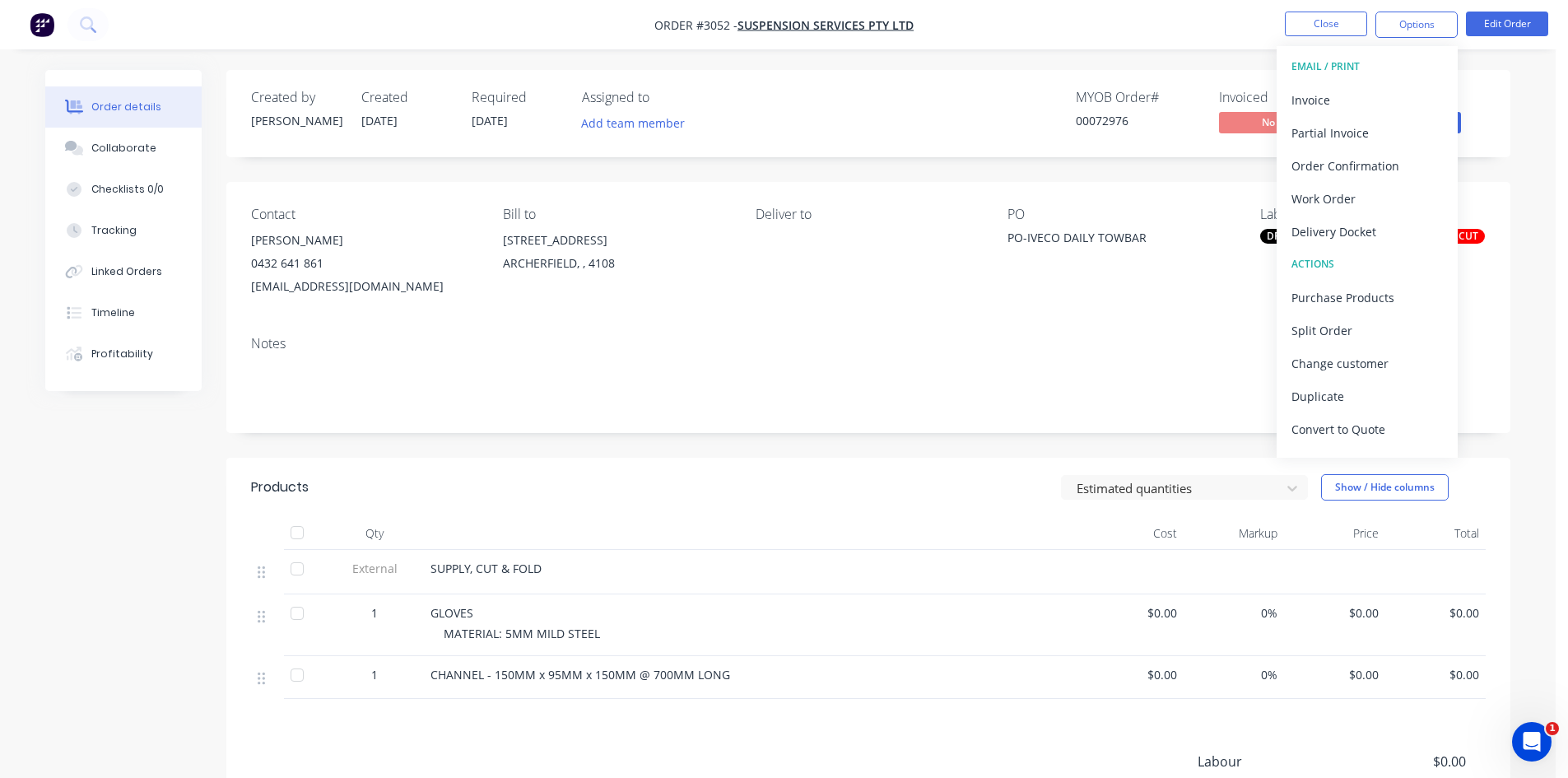
click at [1344, 224] on div "Delivery Docket" at bounding box center [1367, 231] width 151 height 23
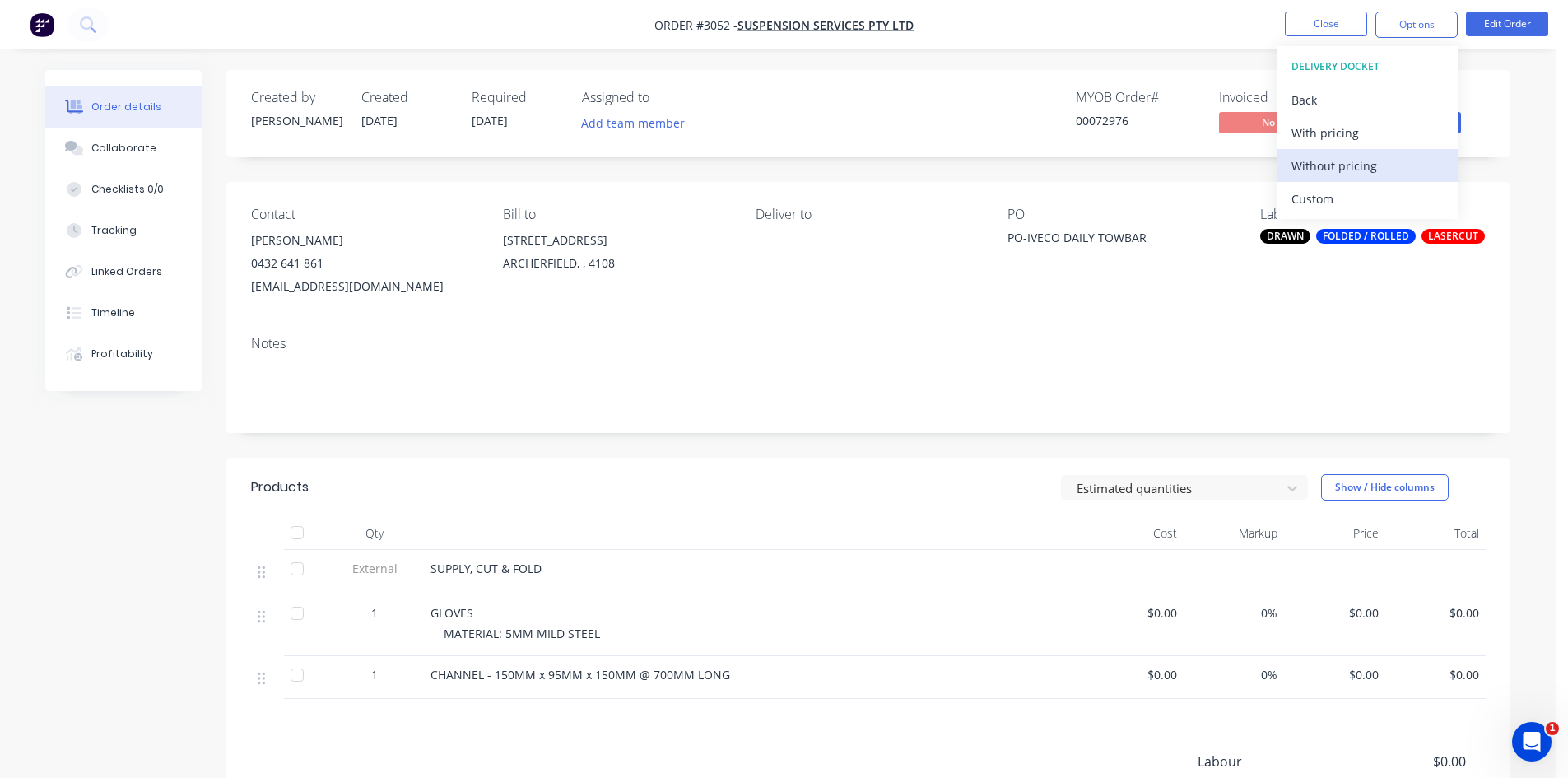
click at [1340, 165] on div "Without pricing" at bounding box center [1367, 166] width 151 height 23
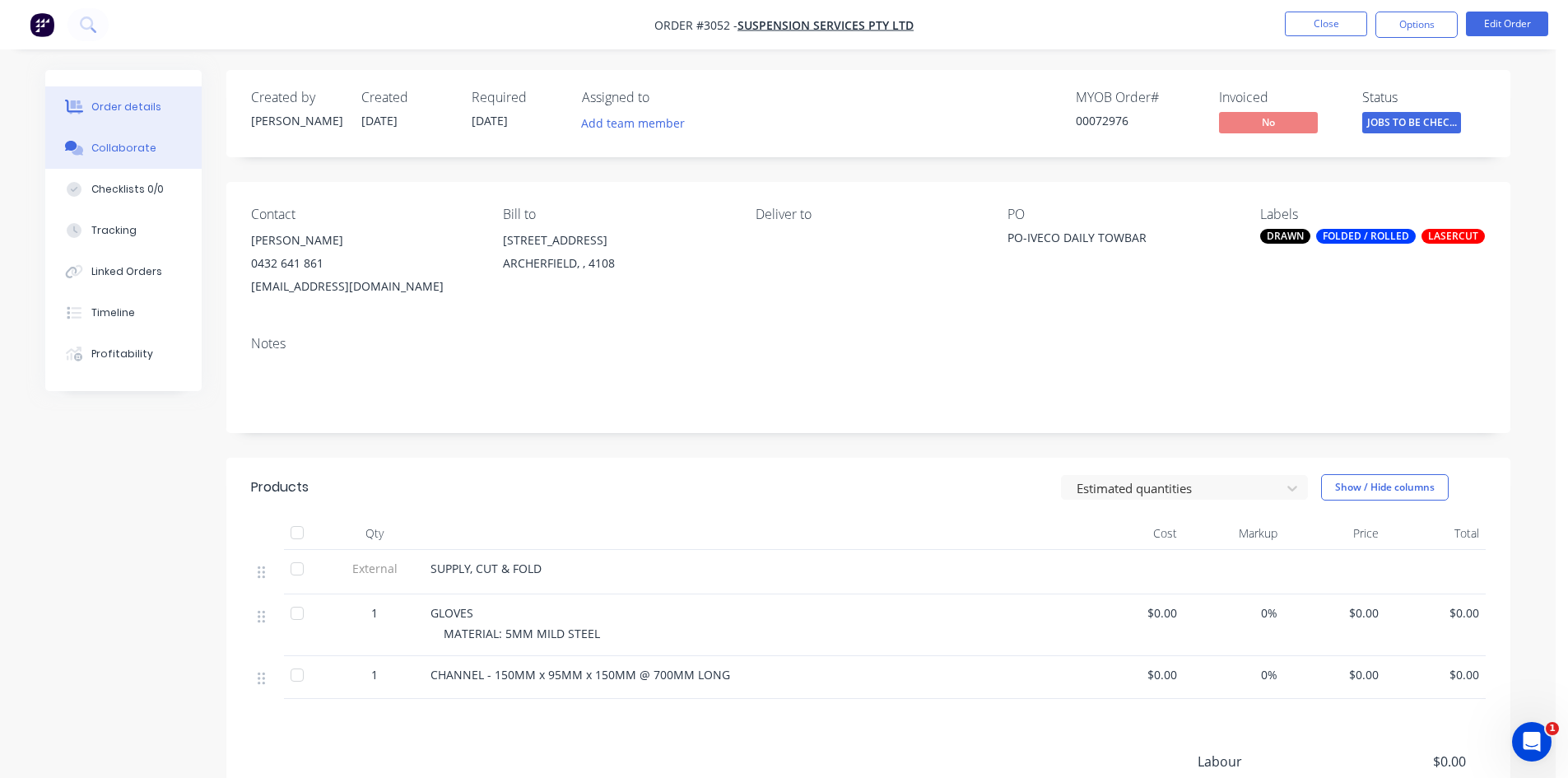
click at [111, 152] on div "Collaborate" at bounding box center [124, 147] width 65 height 15
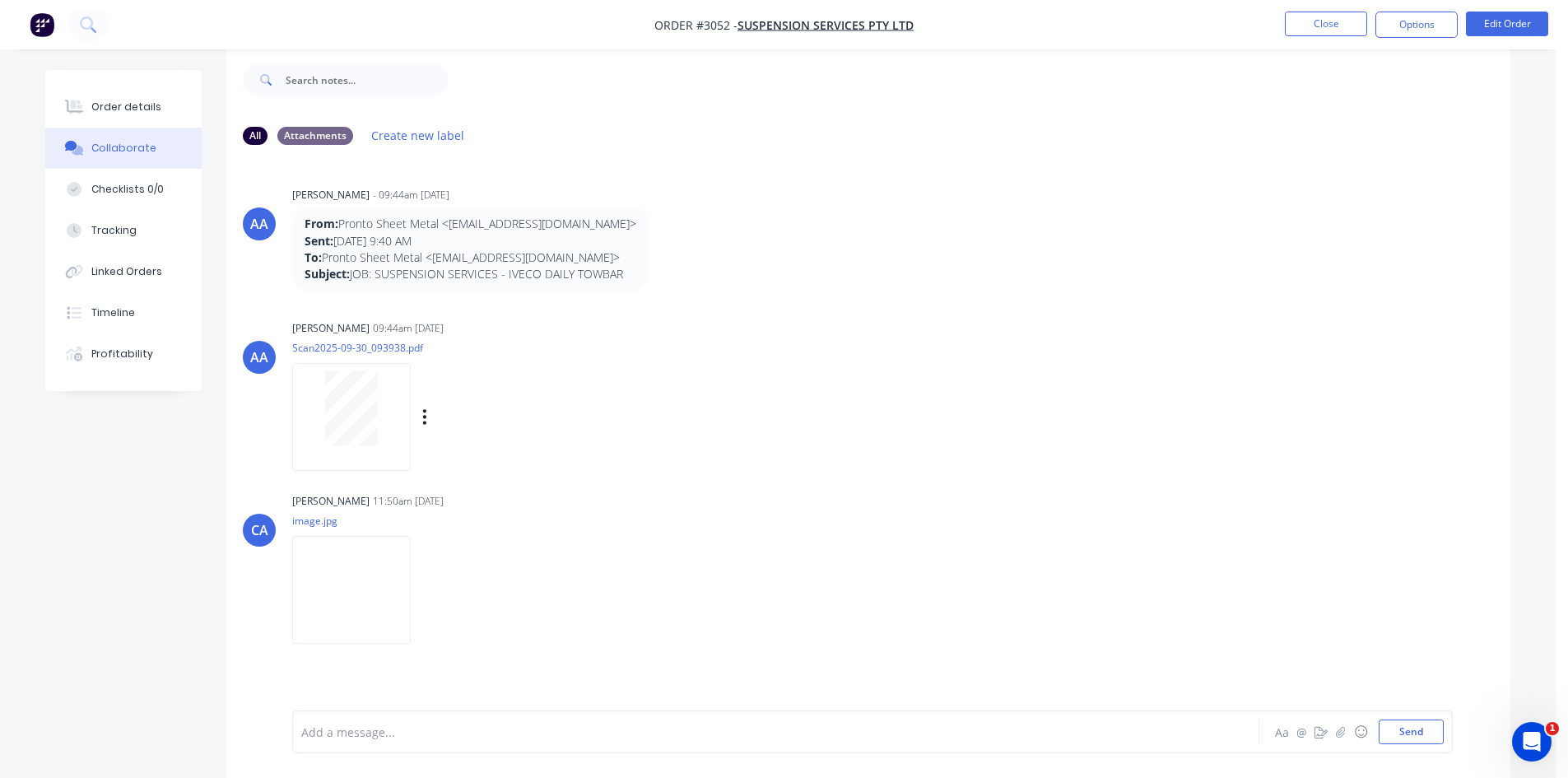
scroll to position [24, 0]
click at [376, 598] on img at bounding box center [351, 588] width 118 height 107
click at [134, 97] on button "Order details" at bounding box center [123, 107] width 156 height 41
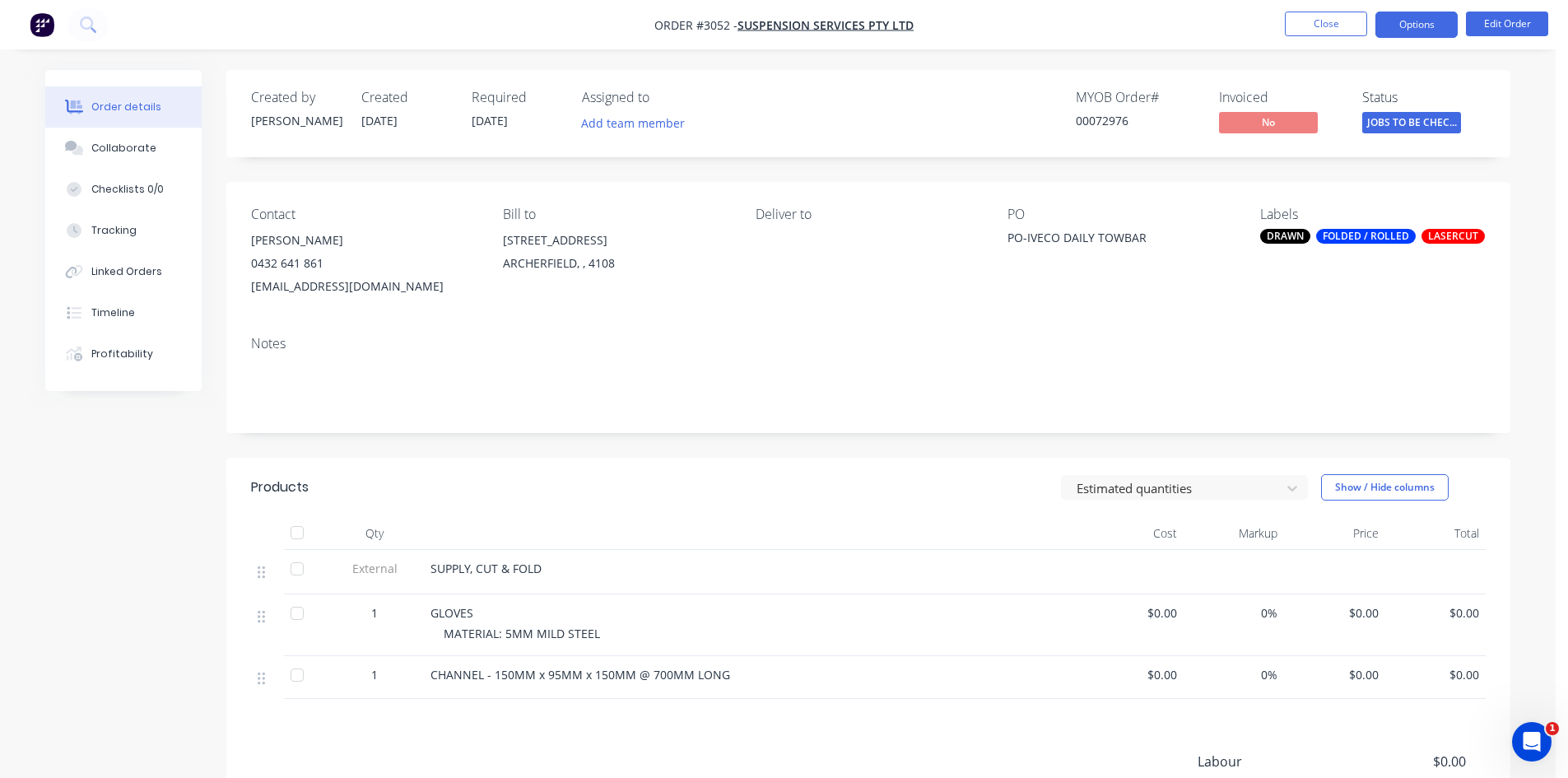
click at [1424, 20] on button "Options" at bounding box center [1417, 24] width 82 height 26
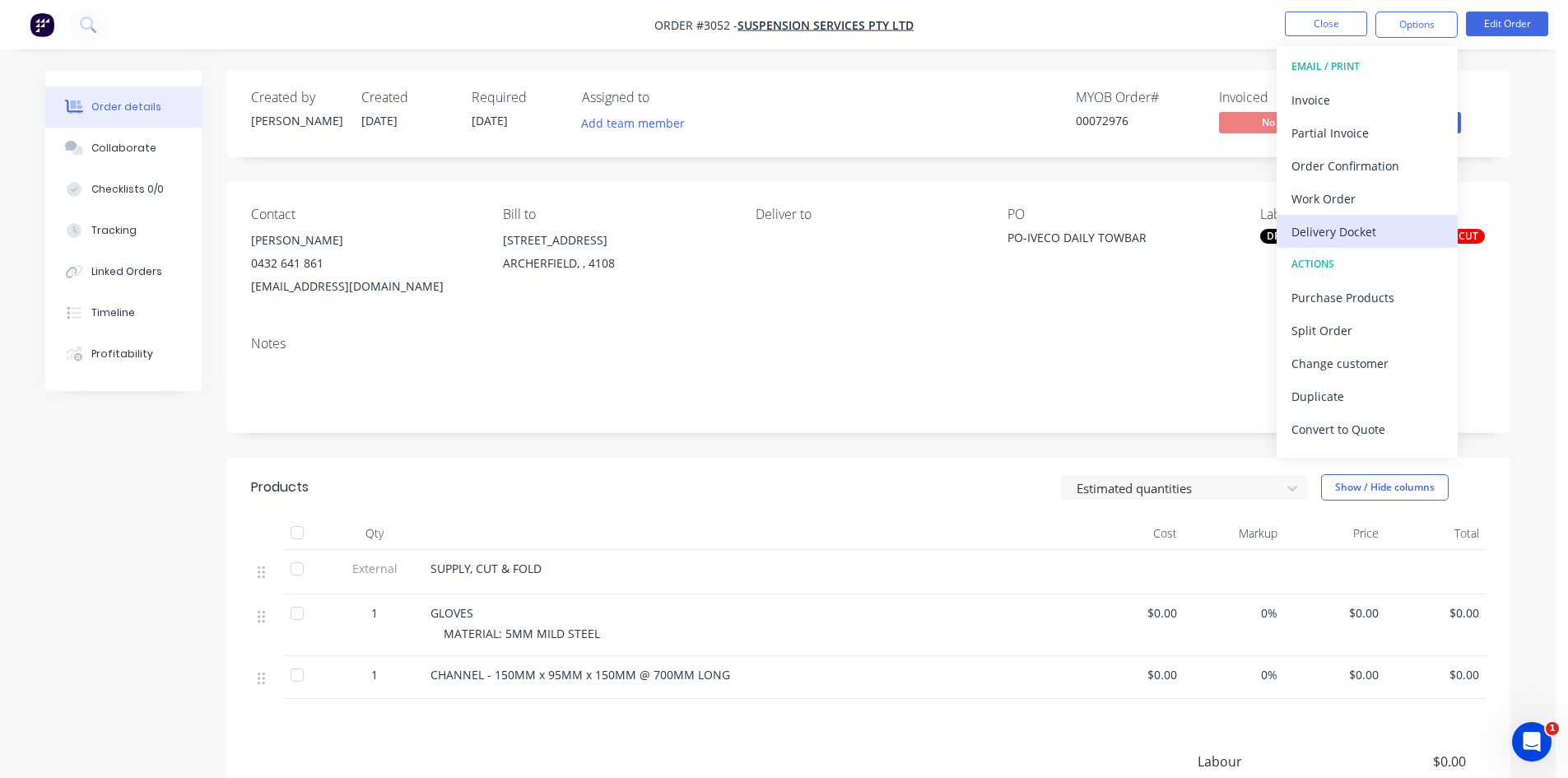
click at [1341, 229] on div "Delivery Docket" at bounding box center [1367, 231] width 151 height 23
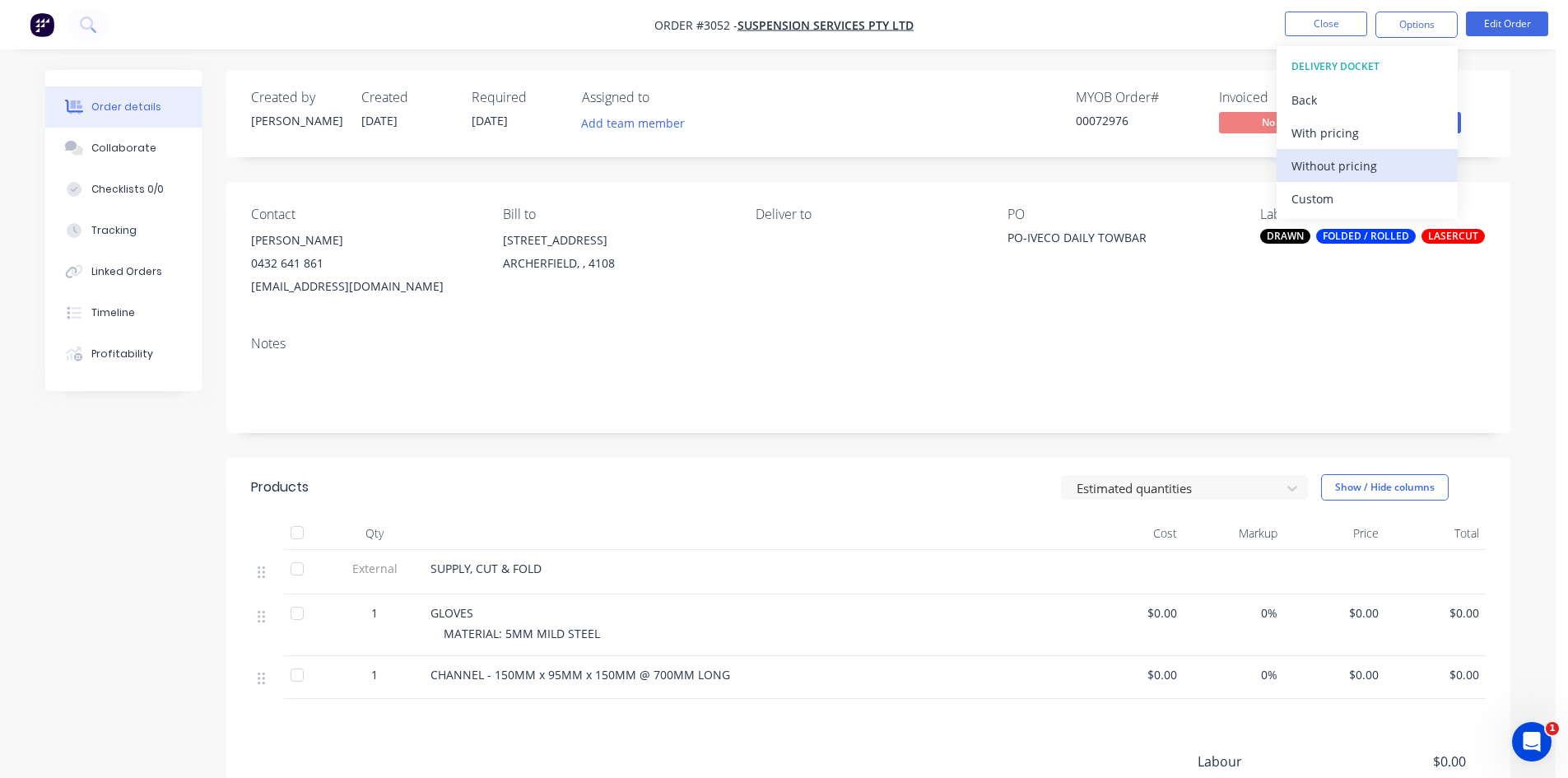
click at [1333, 164] on div "Without pricing" at bounding box center [1367, 166] width 151 height 23
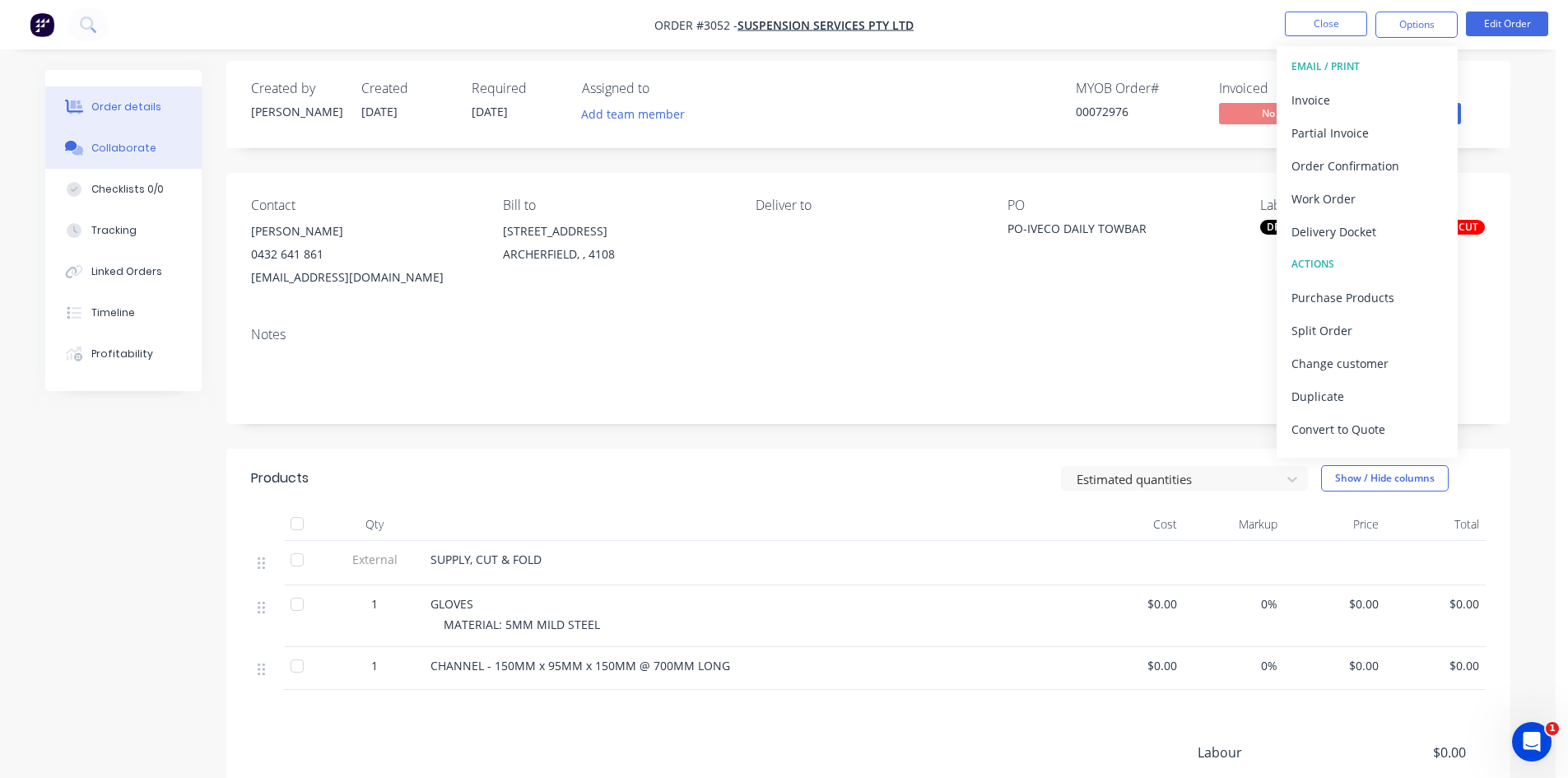
scroll to position [27, 0]
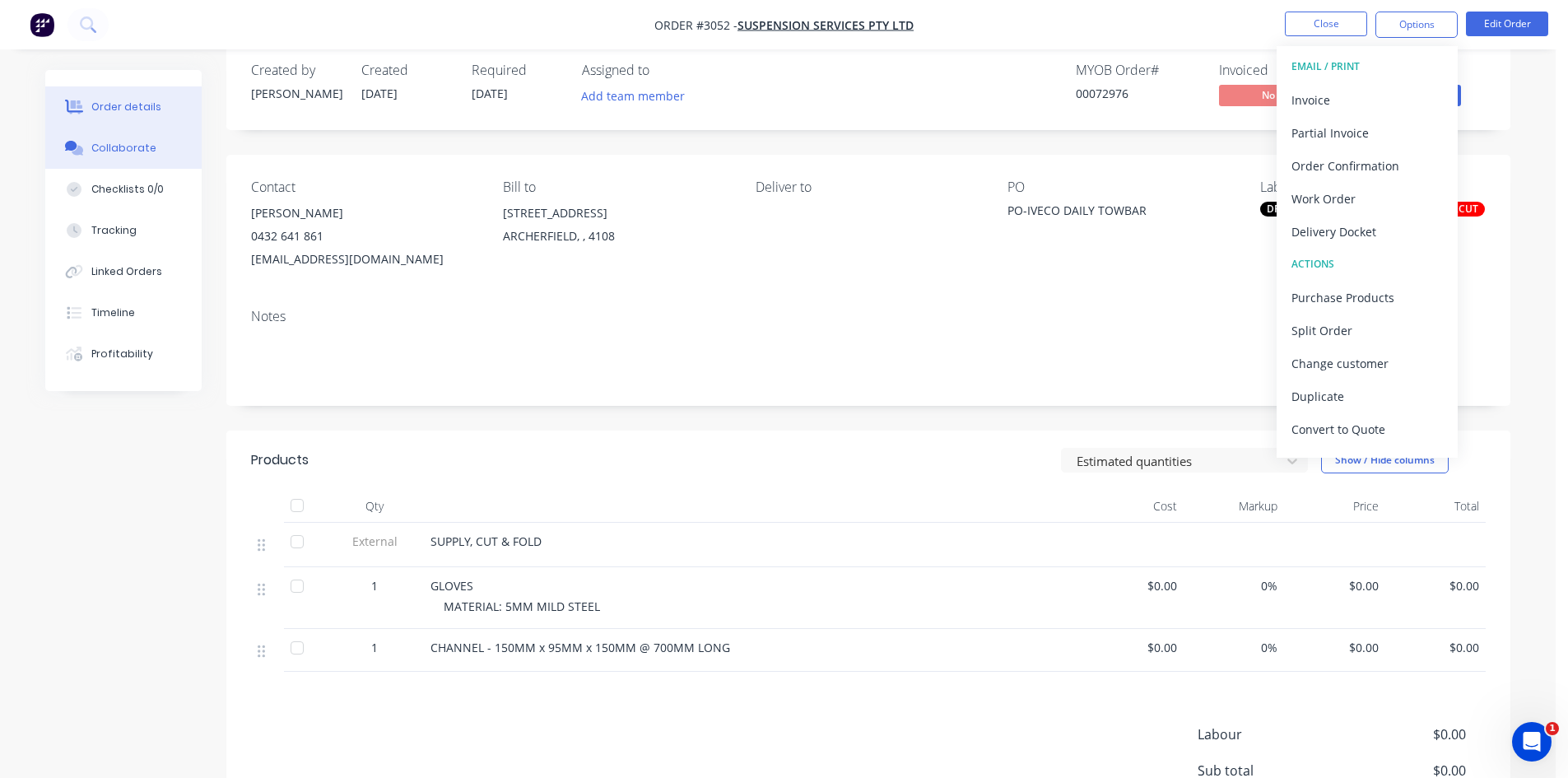
click at [140, 149] on div "Collaborate" at bounding box center [124, 147] width 65 height 15
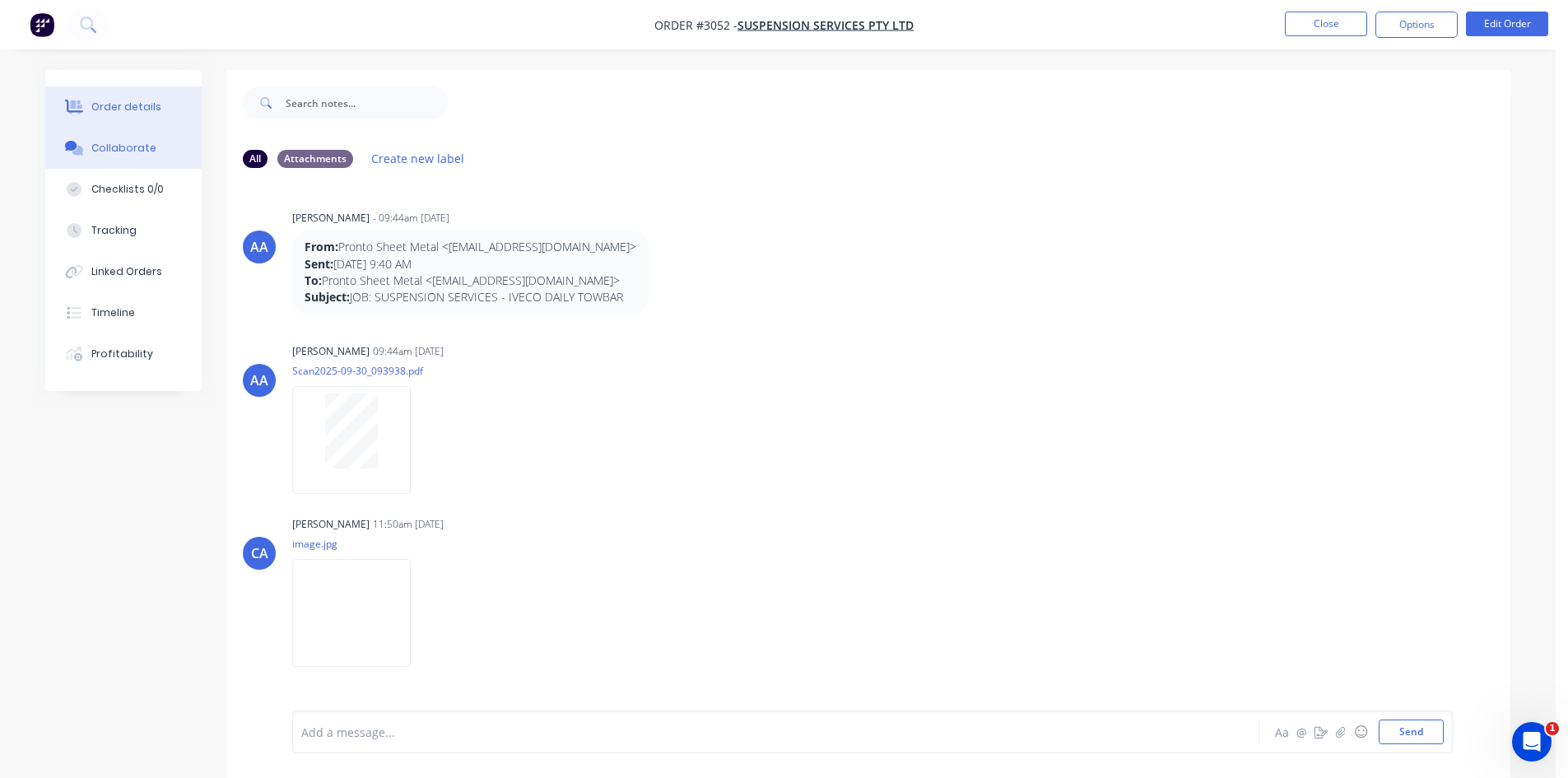
click at [123, 97] on button "Order details" at bounding box center [123, 107] width 156 height 41
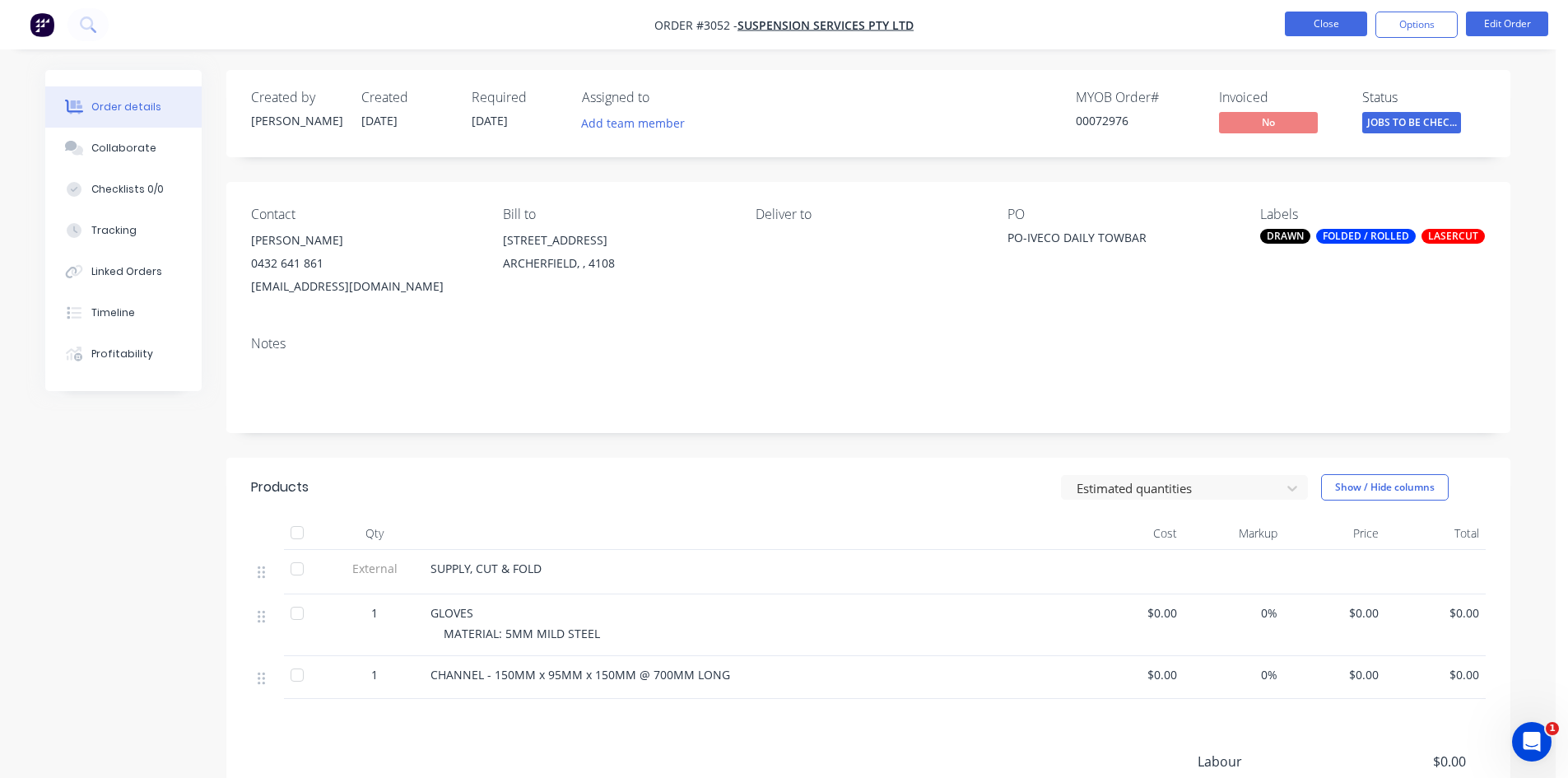
click at [1326, 17] on button "Close" at bounding box center [1326, 23] width 82 height 24
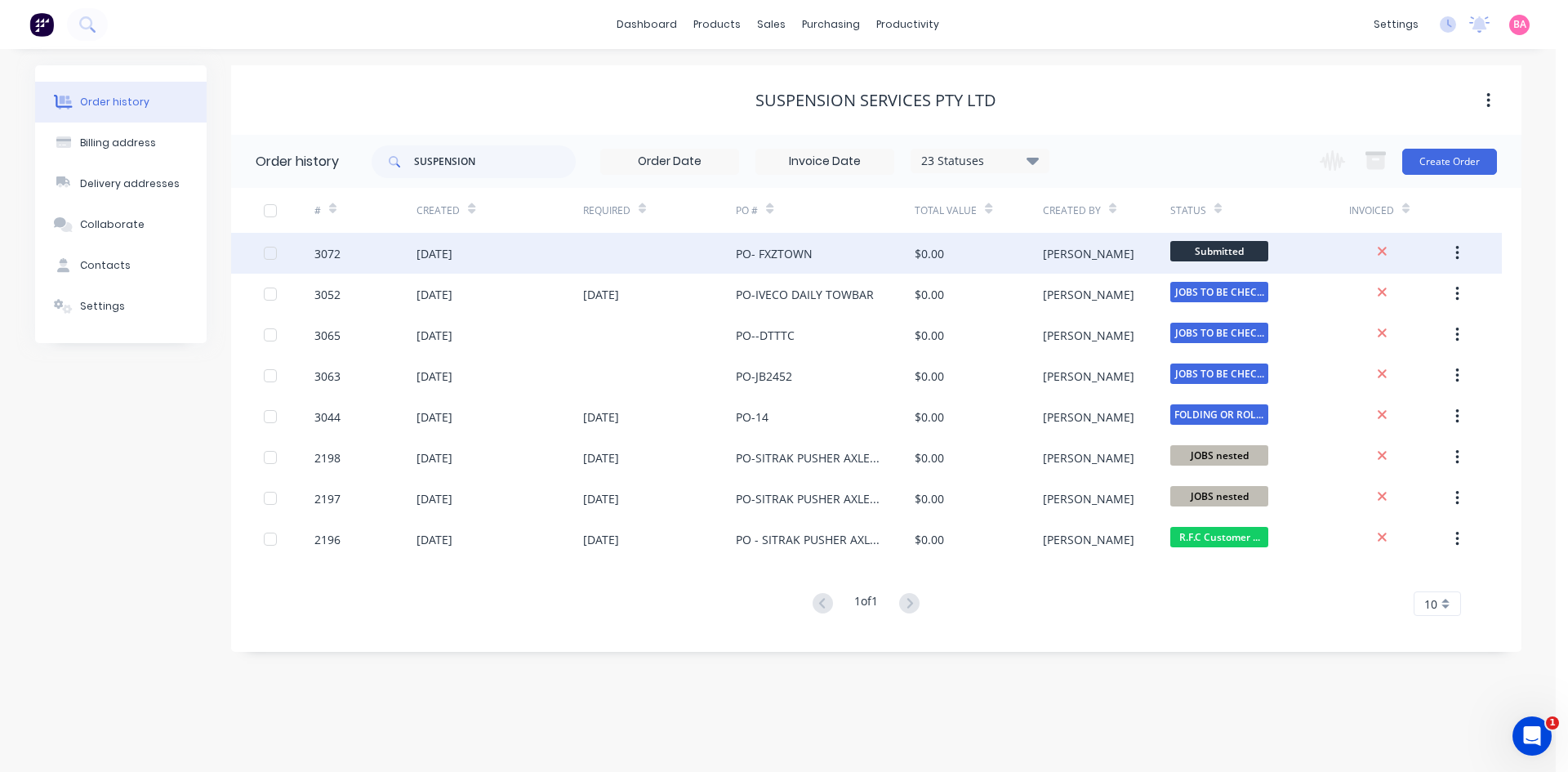
click at [449, 250] on div "[DATE]" at bounding box center [434, 254] width 36 height 17
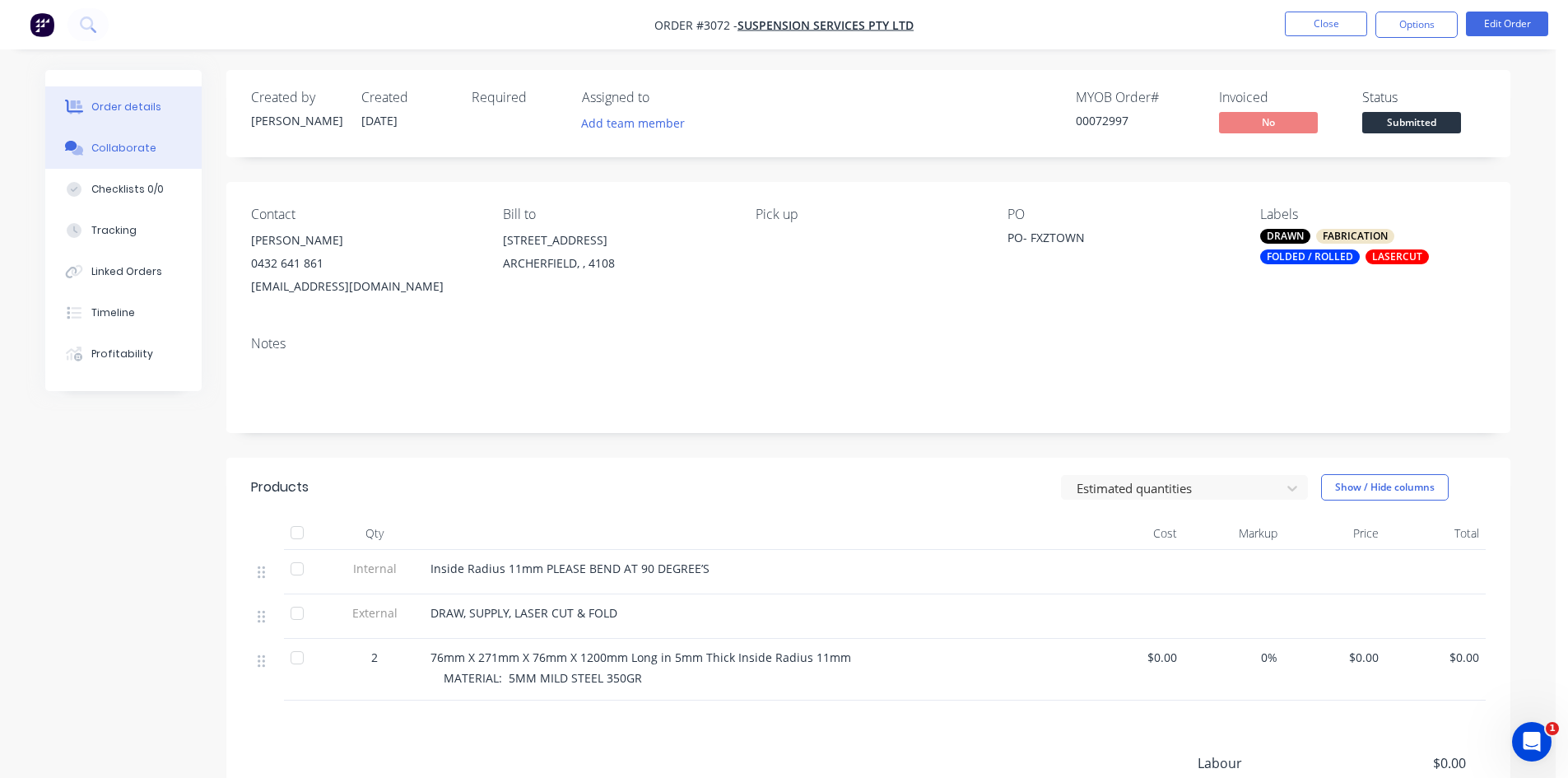
click at [118, 152] on div "Collaborate" at bounding box center [124, 147] width 65 height 15
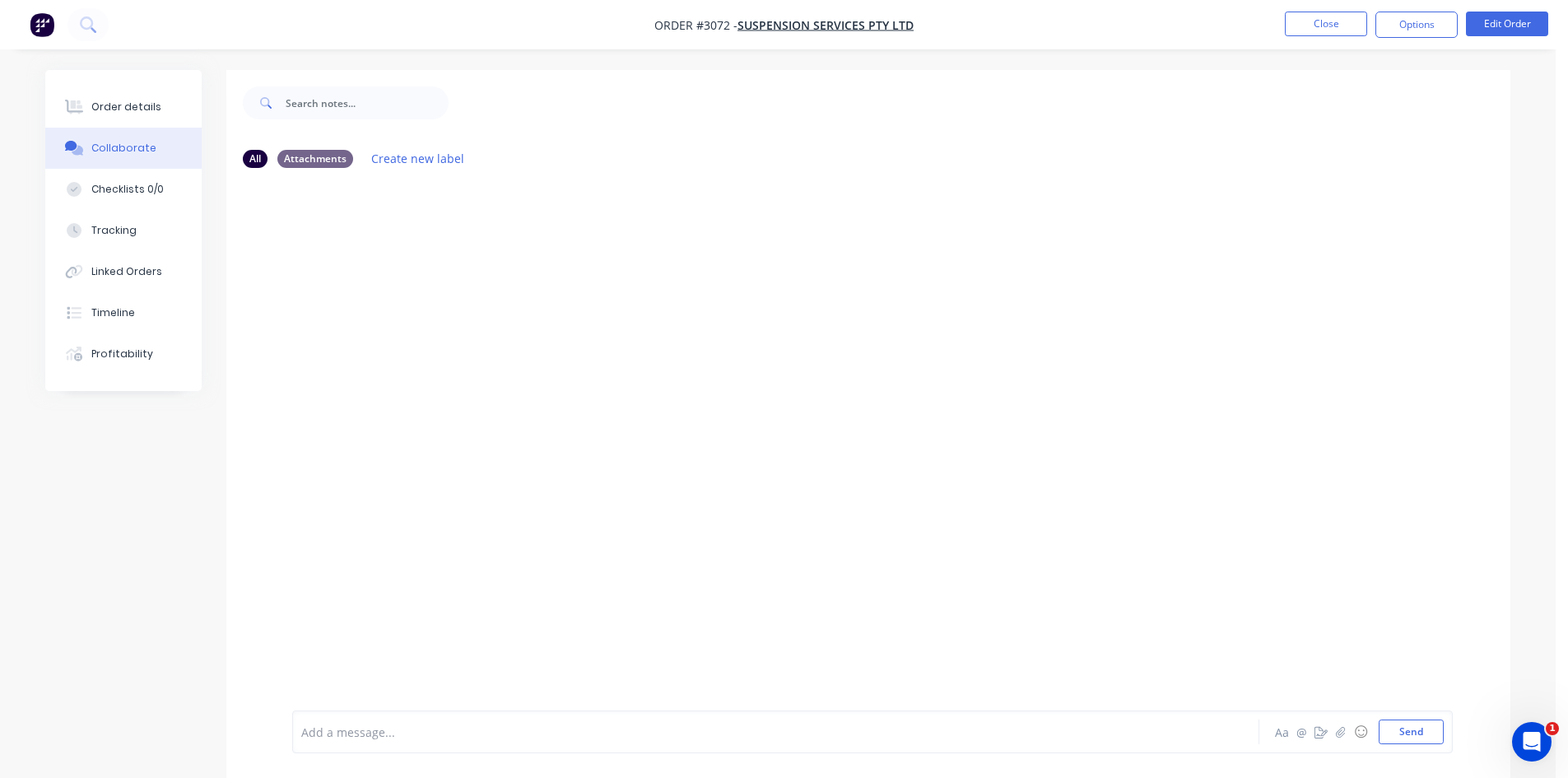
click at [455, 736] on div at bounding box center [729, 732] width 856 height 18
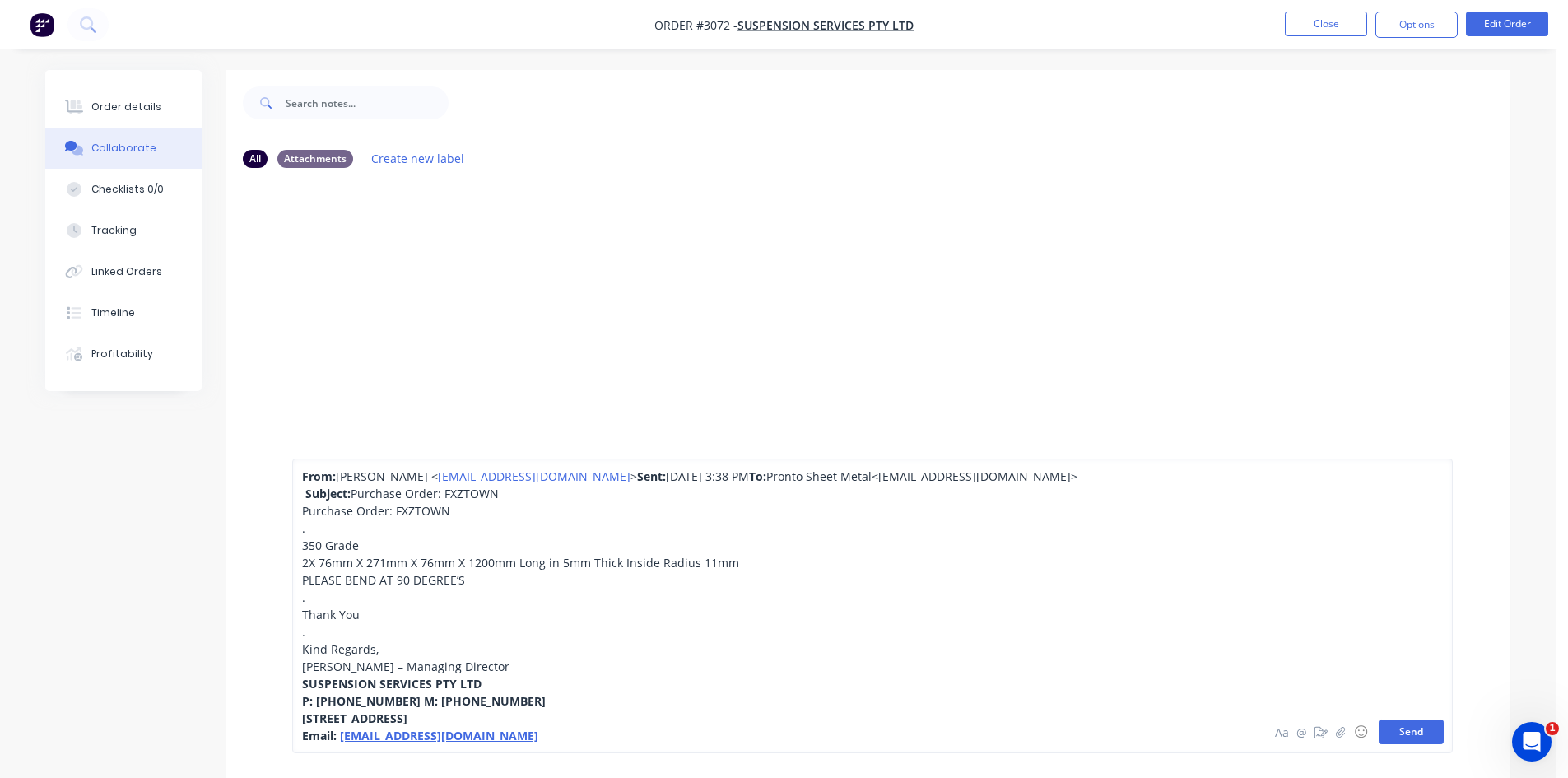
click at [1394, 727] on button "Send" at bounding box center [1411, 731] width 65 height 24
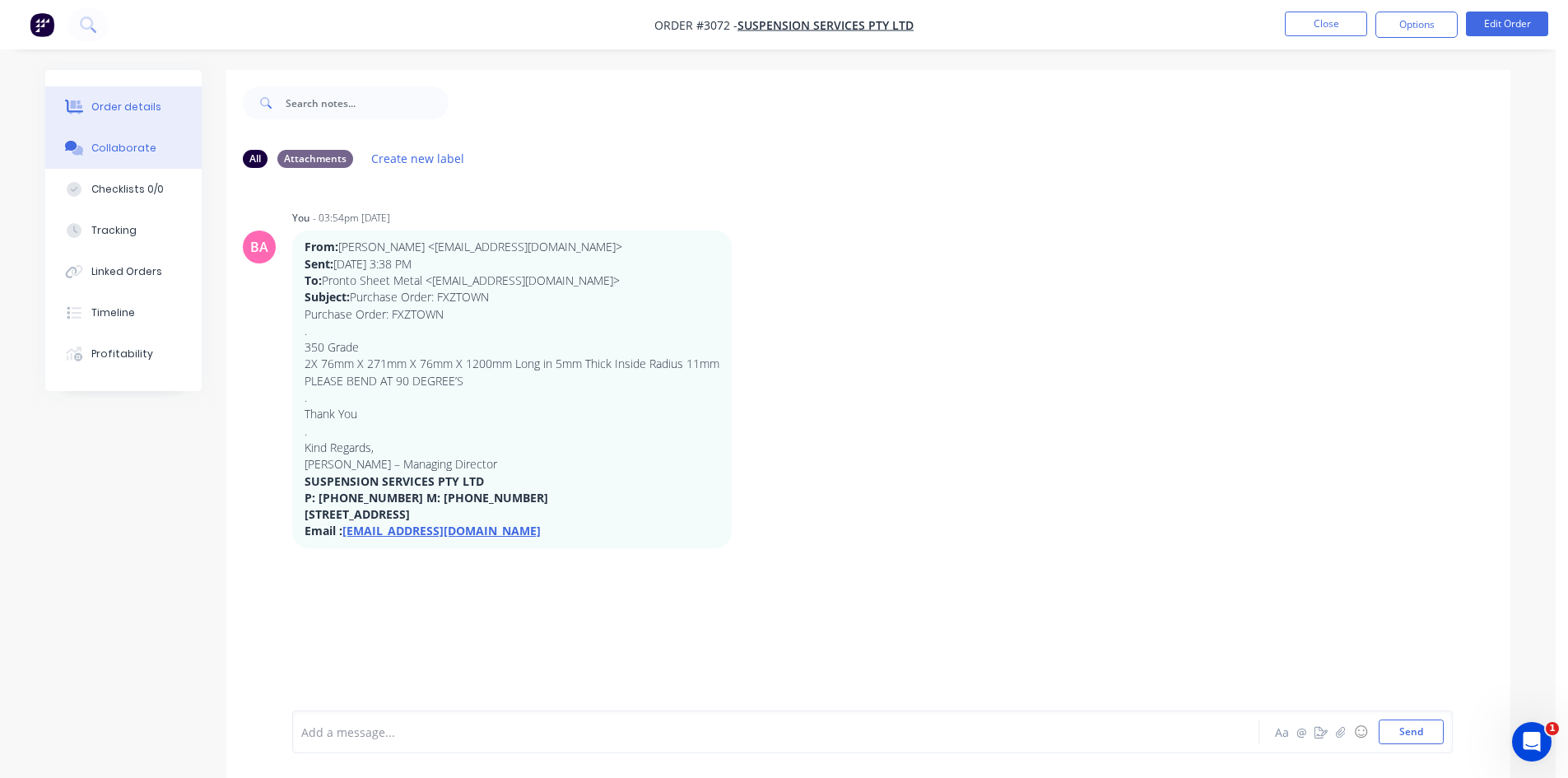
click at [134, 100] on div "Order details" at bounding box center [127, 106] width 70 height 15
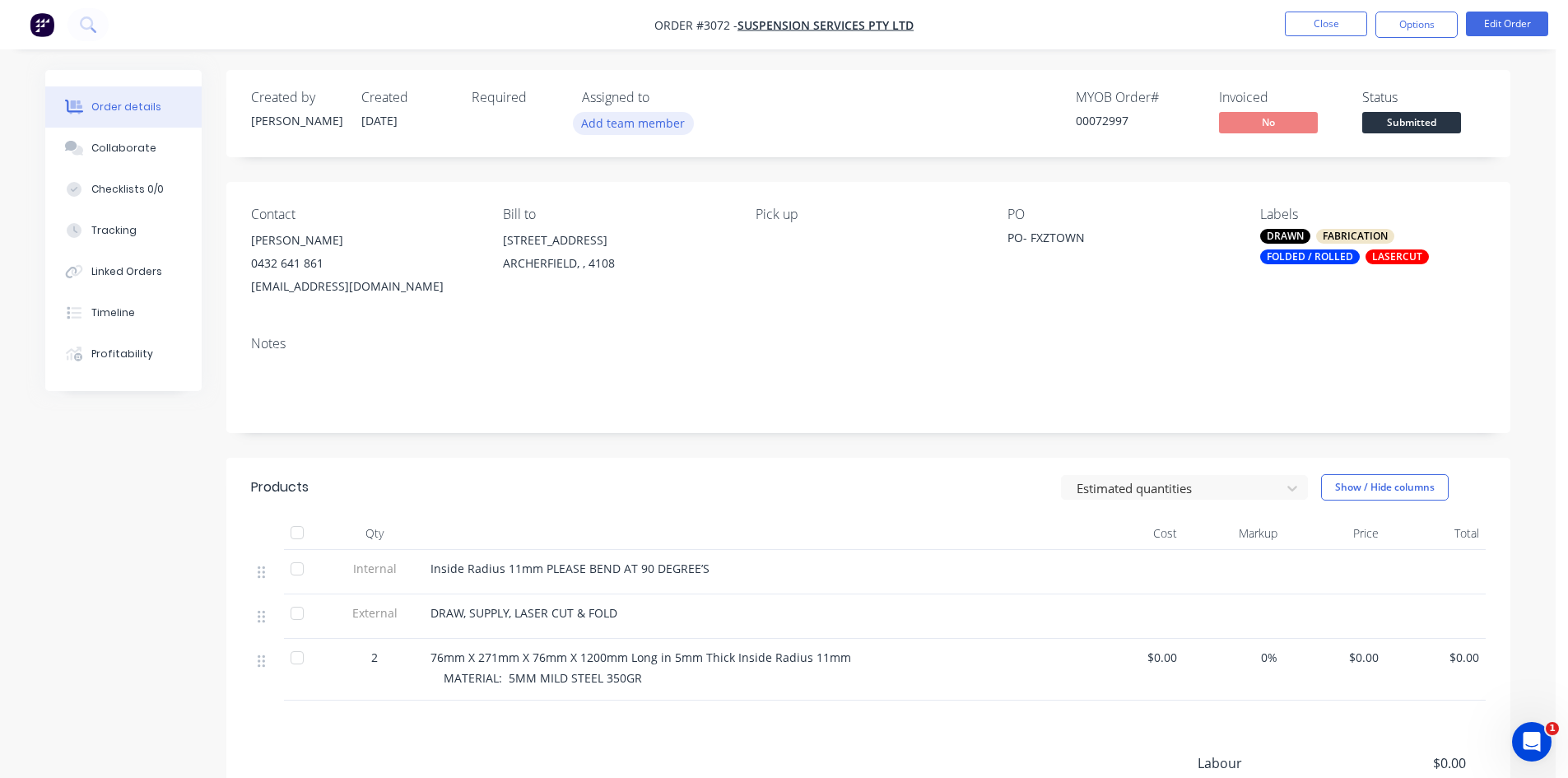
click at [643, 122] on button "Add team member" at bounding box center [634, 123] width 121 height 22
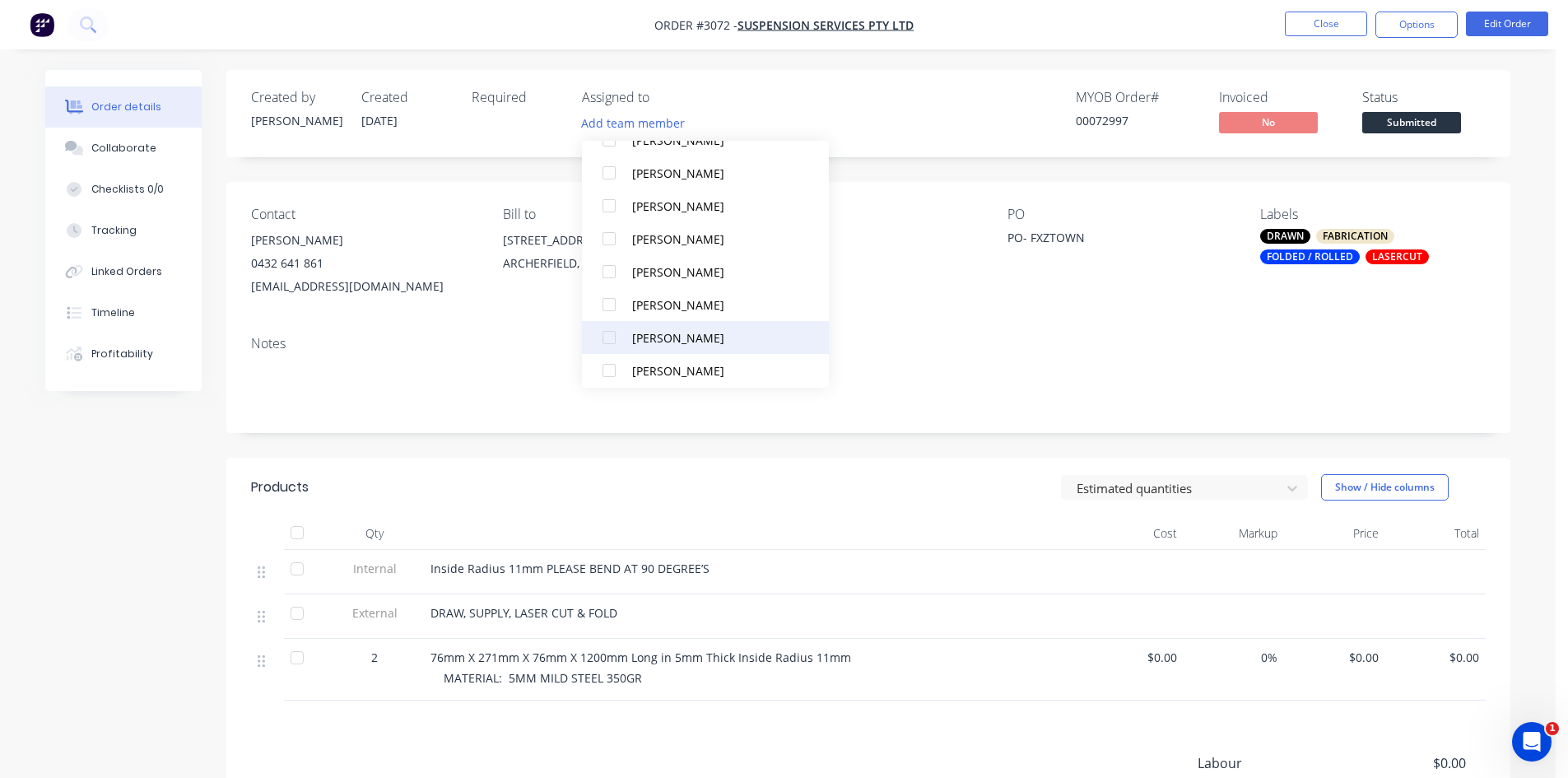
scroll to position [109, 0]
click at [609, 369] on div at bounding box center [609, 369] width 33 height 33
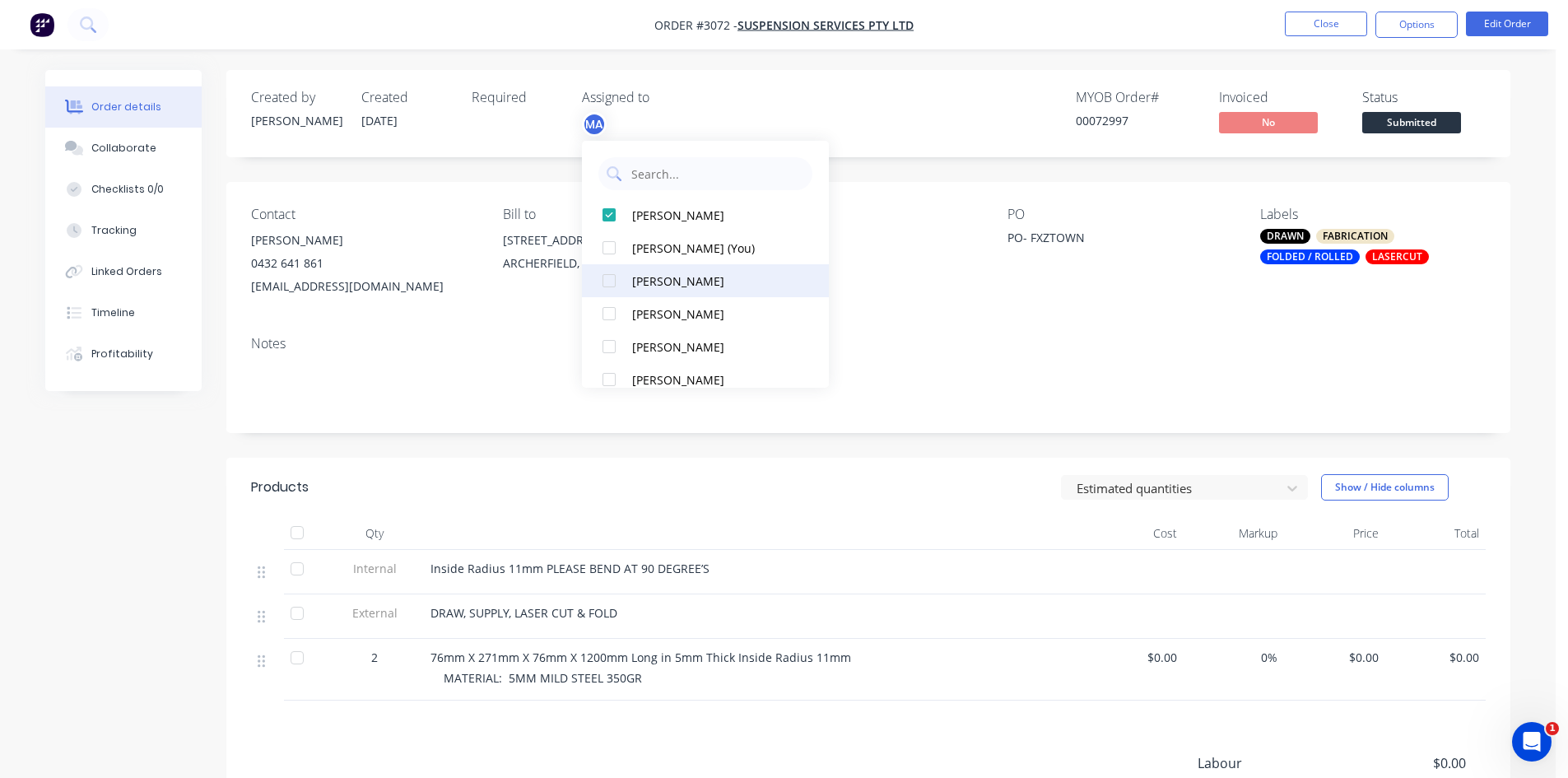
click at [609, 282] on div at bounding box center [609, 281] width 33 height 33
click at [1406, 20] on button "Options" at bounding box center [1417, 24] width 82 height 26
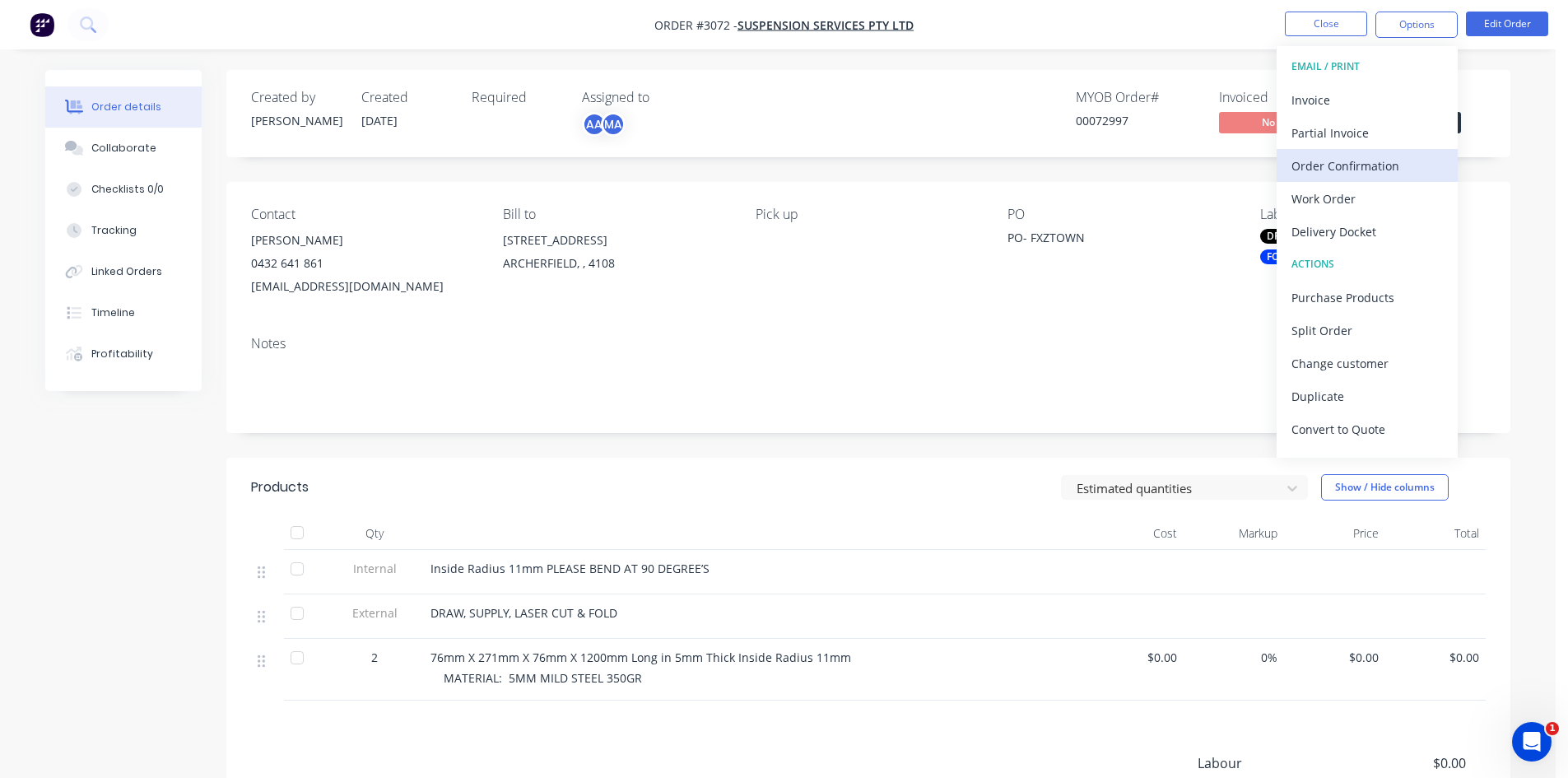
click at [1368, 164] on div "Order Confirmation" at bounding box center [1367, 166] width 151 height 23
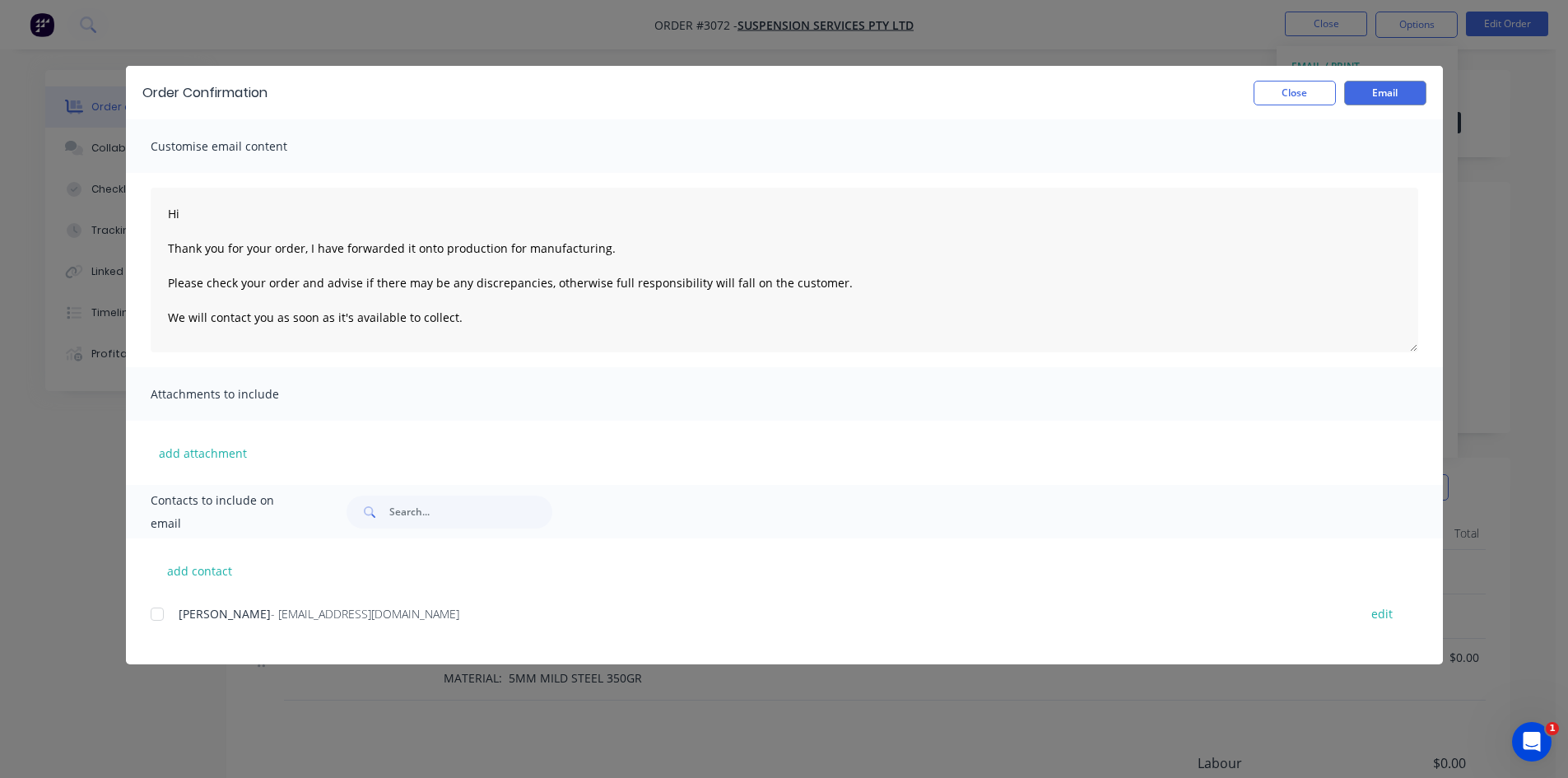
click at [159, 612] on div at bounding box center [157, 614] width 33 height 33
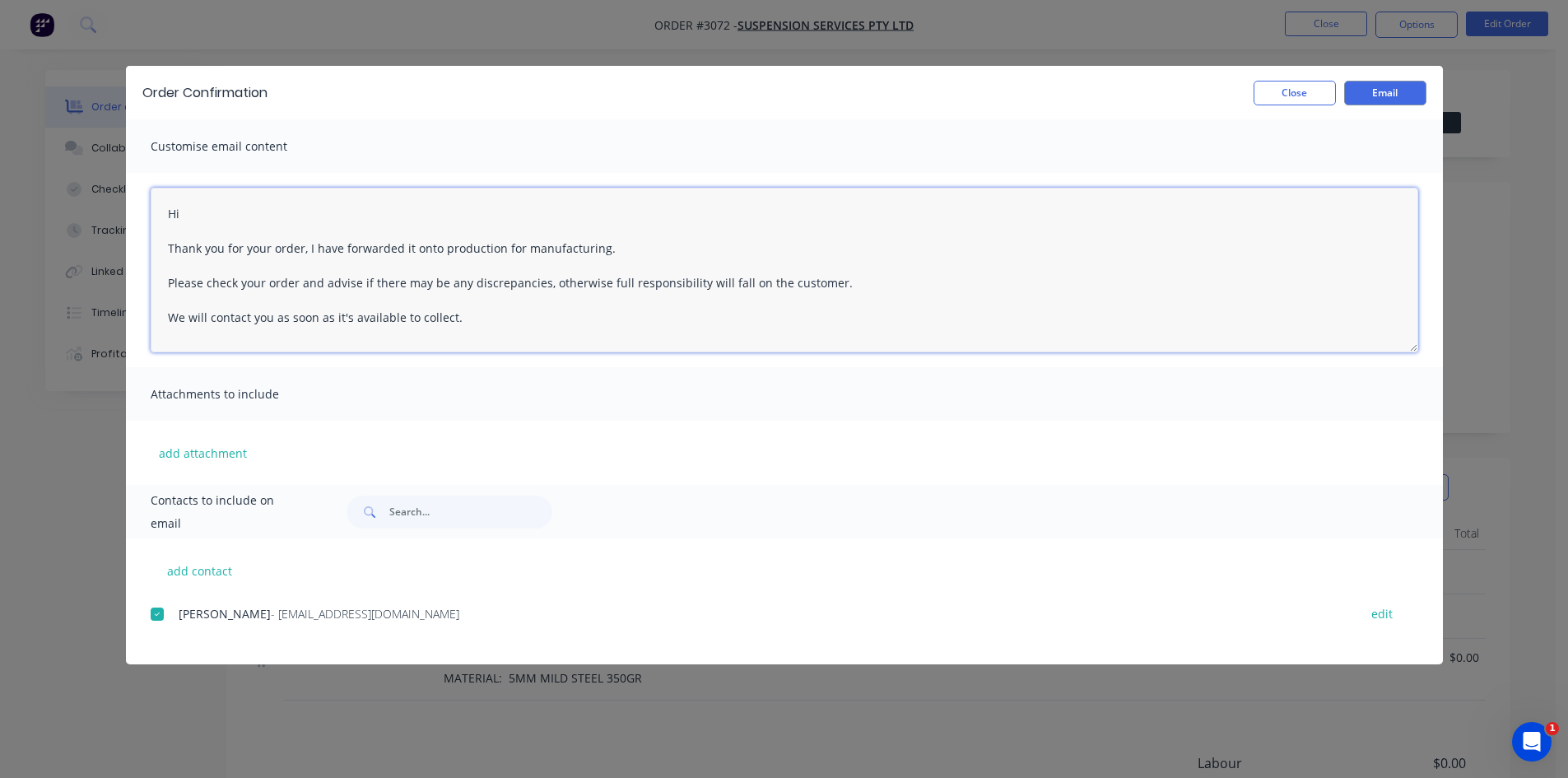
click at [222, 208] on textarea "Hi Thank you for your order, I have forwarded it onto production for manufactur…" at bounding box center [784, 269] width 1268 height 165
type textarea "Hi Jo Thank you for your order, I have forwarded it onto production for manufac…"
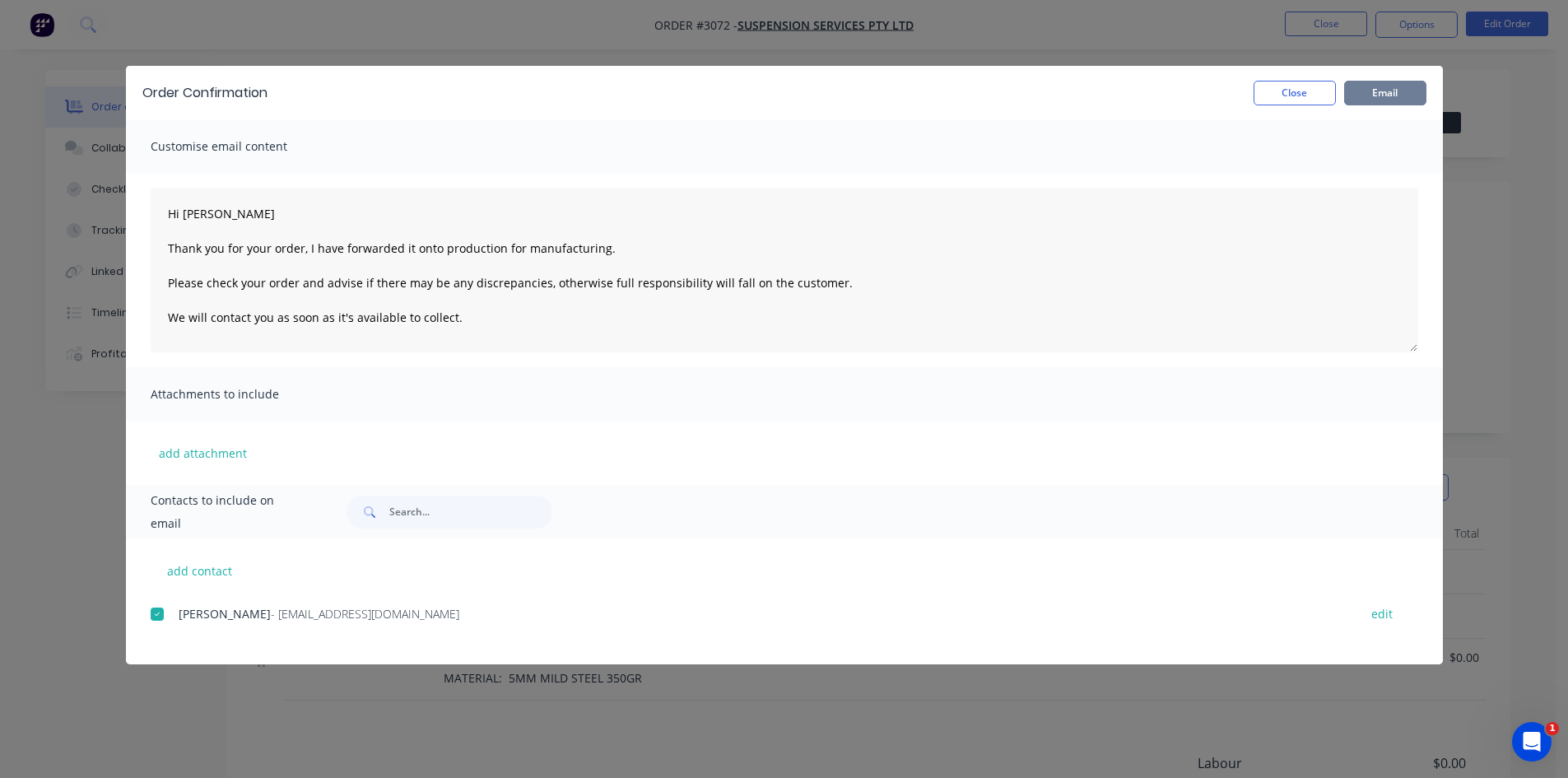
click at [1414, 96] on button "Email" at bounding box center [1385, 93] width 82 height 24
click at [1309, 99] on button "Close" at bounding box center [1295, 93] width 82 height 24
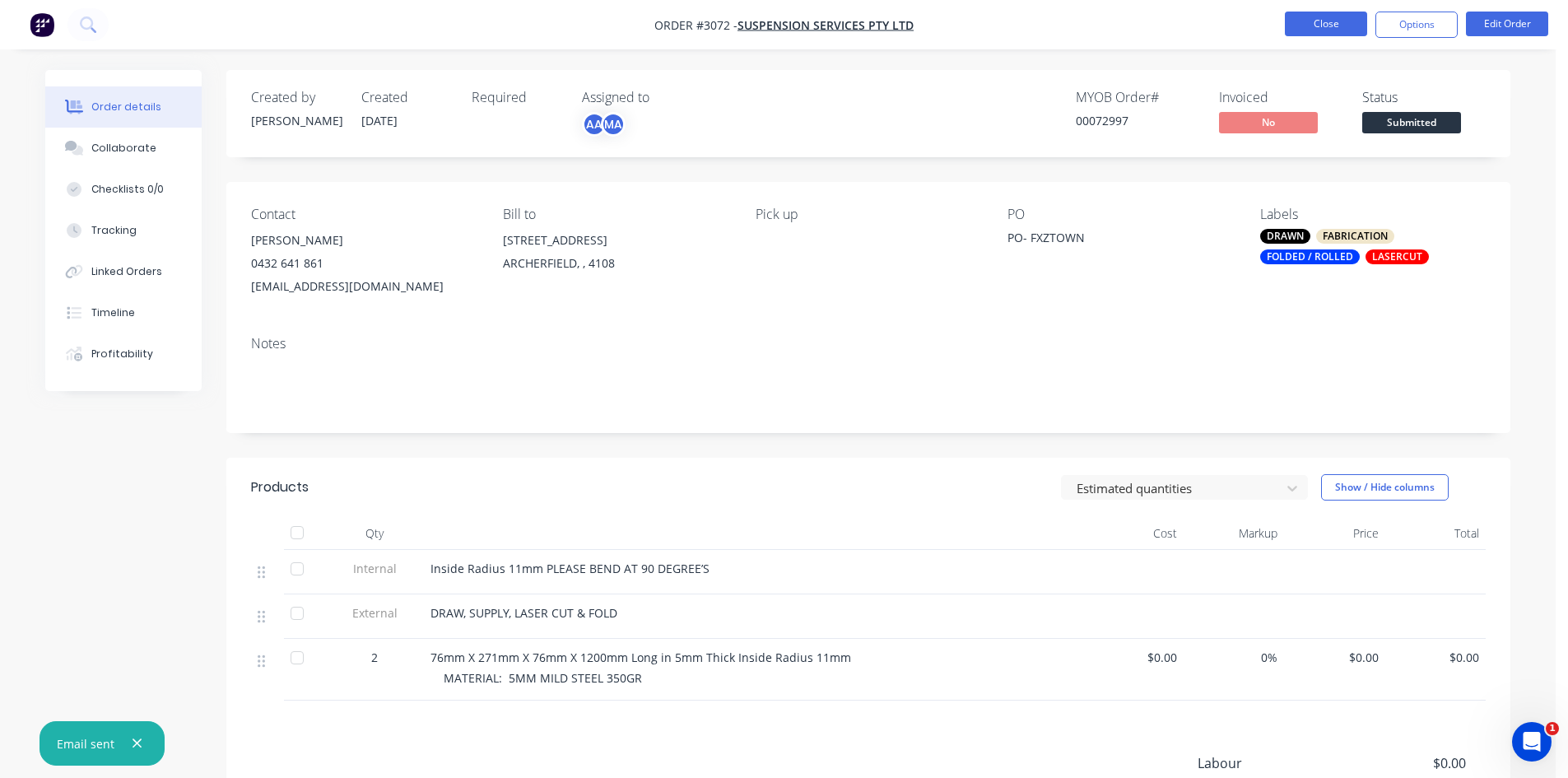
click at [1328, 21] on button "Close" at bounding box center [1326, 23] width 82 height 24
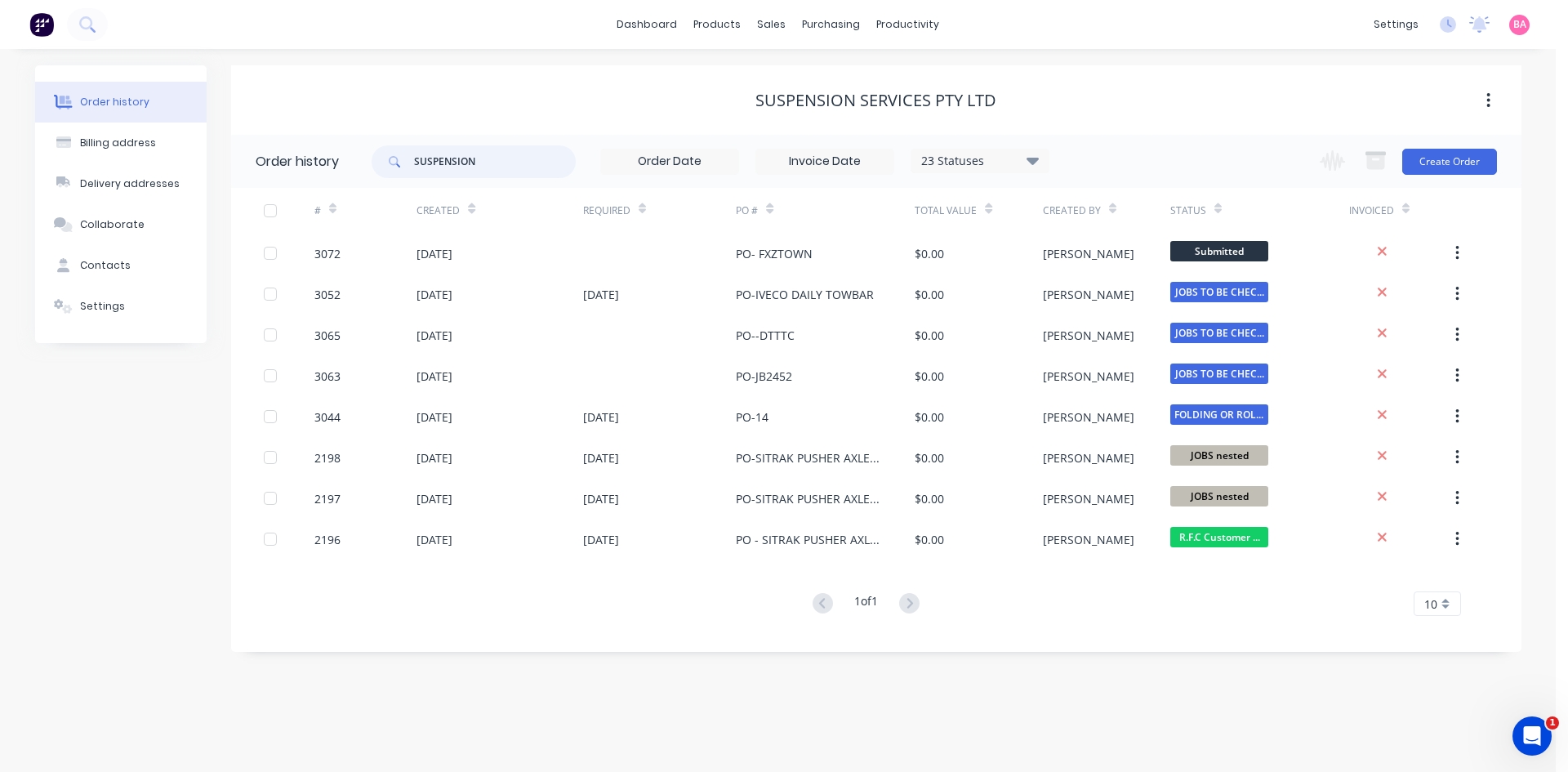
drag, startPoint x: 492, startPoint y: 162, endPoint x: 304, endPoint y: 156, distance: 188.1
click at [307, 159] on header "Order history SUSPENSION 23 Statuses Invoice Status Invoiced Not Invoiced Parti…" at bounding box center [876, 161] width 1290 height 53
type input "downer"
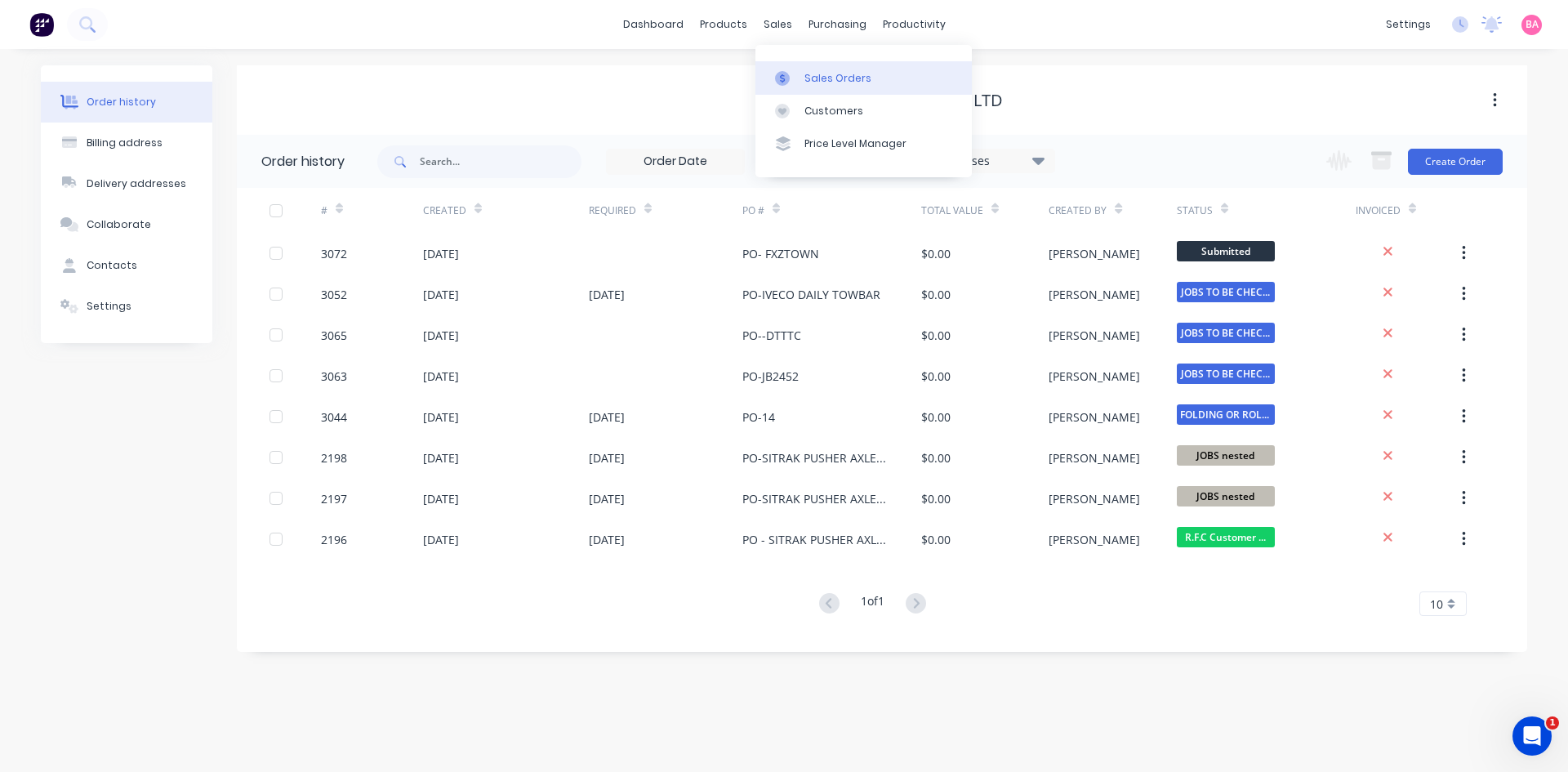
click at [837, 80] on div "Sales Orders" at bounding box center [838, 77] width 67 height 15
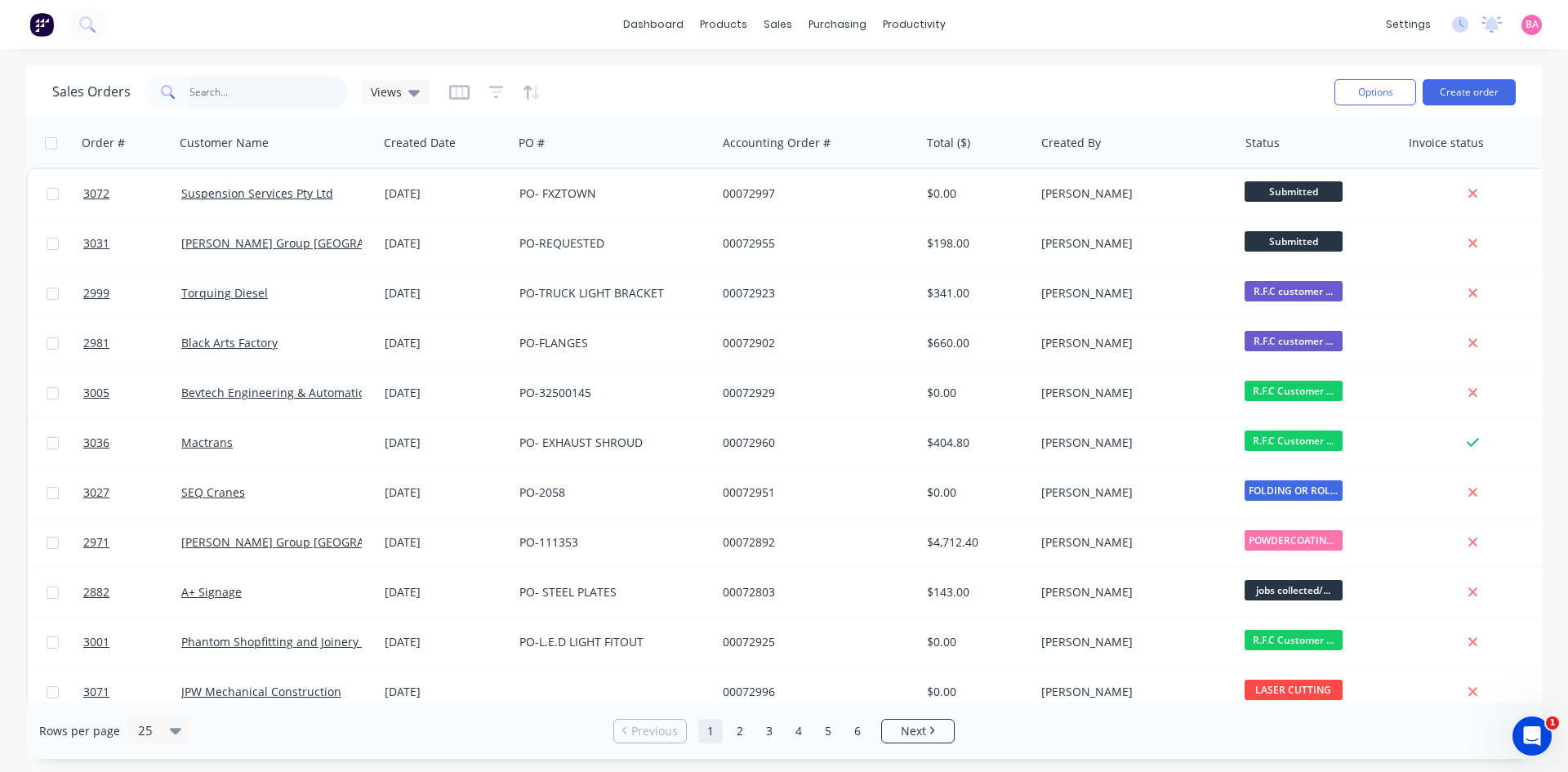
click at [227, 90] on input "text" at bounding box center [269, 92] width 159 height 33
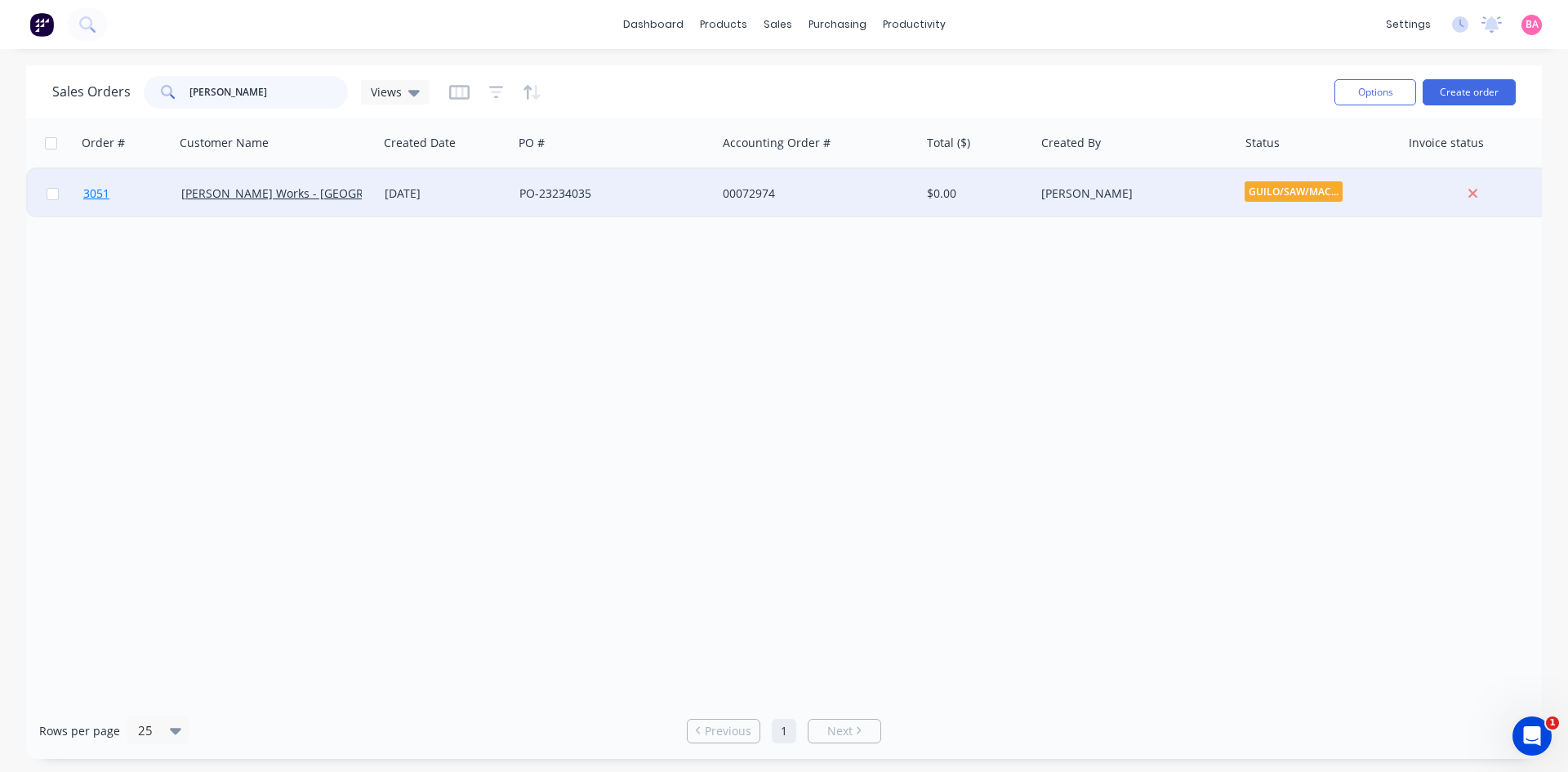
type input "[PERSON_NAME]"
click at [93, 194] on span "3051" at bounding box center [96, 193] width 26 height 16
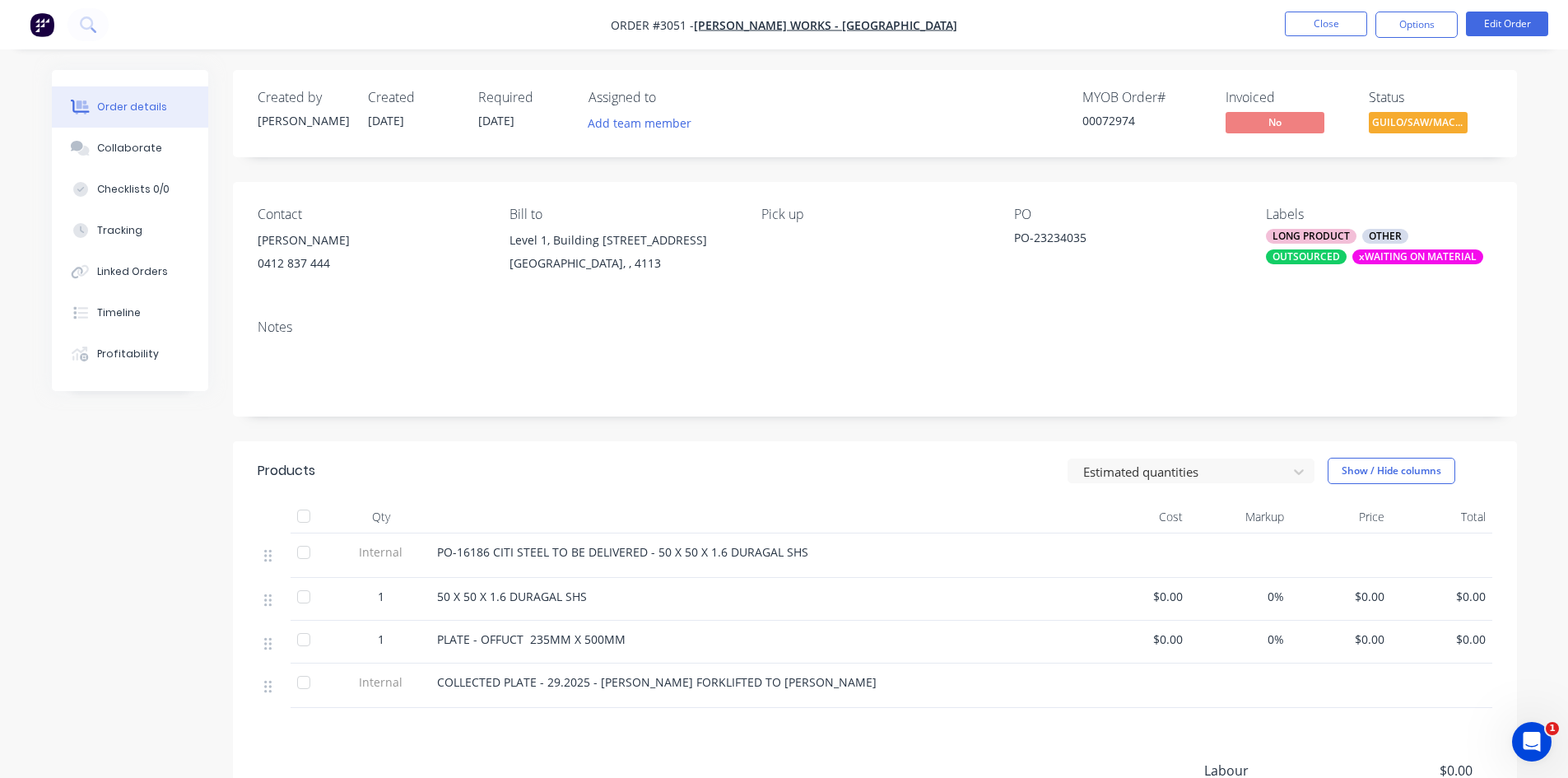
click at [303, 654] on div at bounding box center [304, 639] width 33 height 33
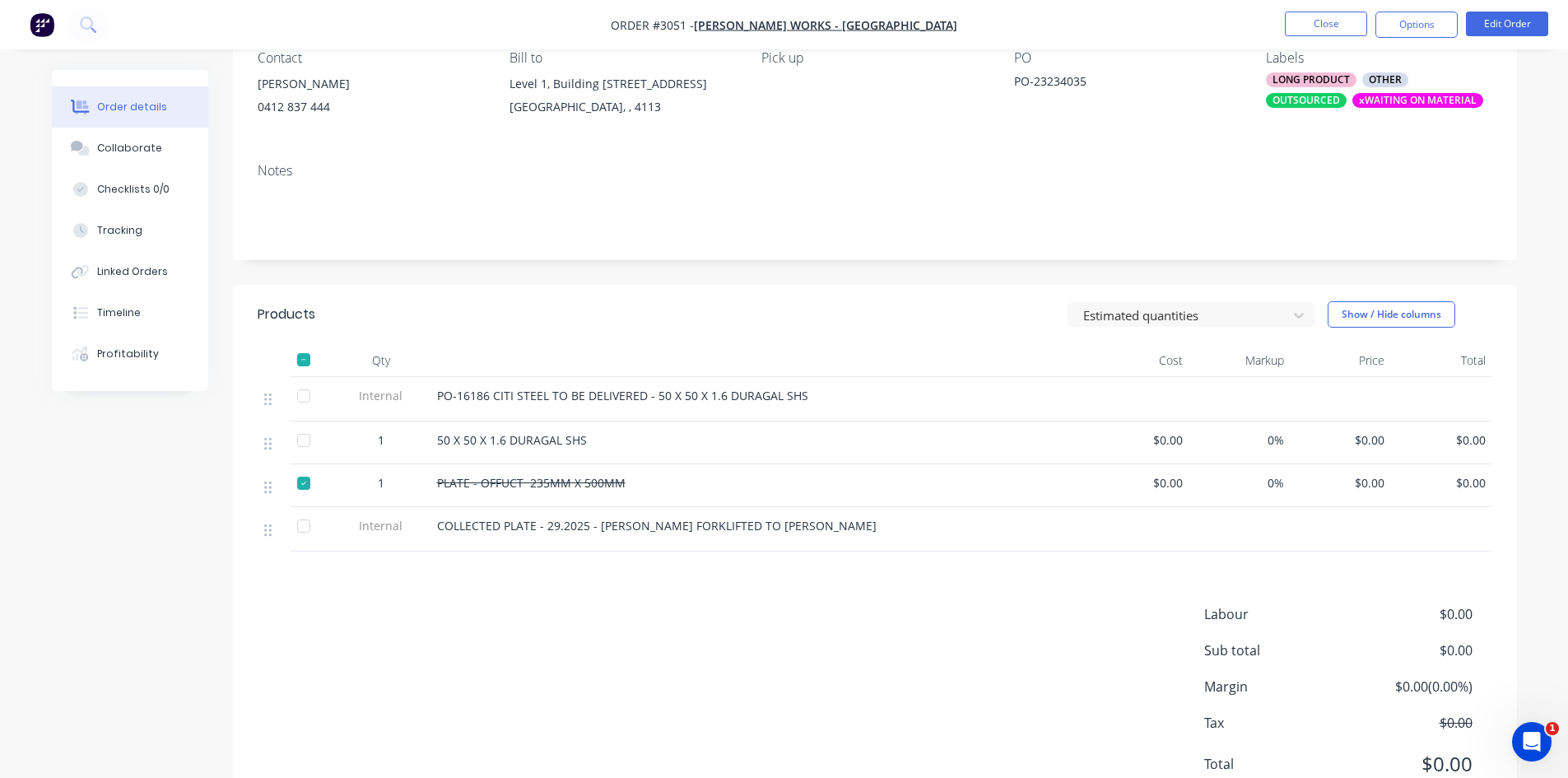
scroll to position [191, 0]
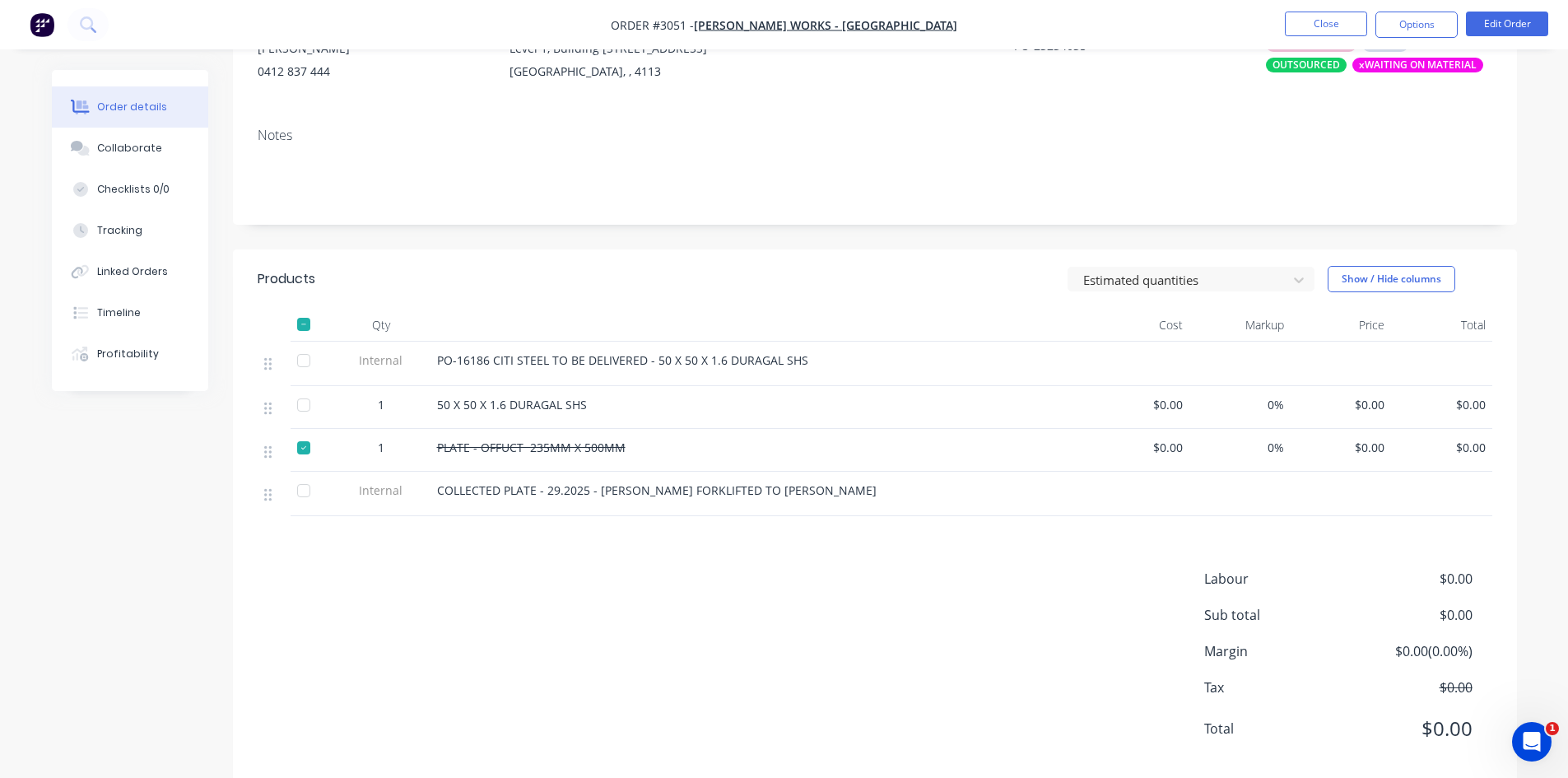
click at [1069, 114] on div "Contact [PERSON_NAME] [PHONE_NUMBER] Bill to Level 1, [STREET_ADDRESS] Pick up …" at bounding box center [875, 52] width 1284 height 124
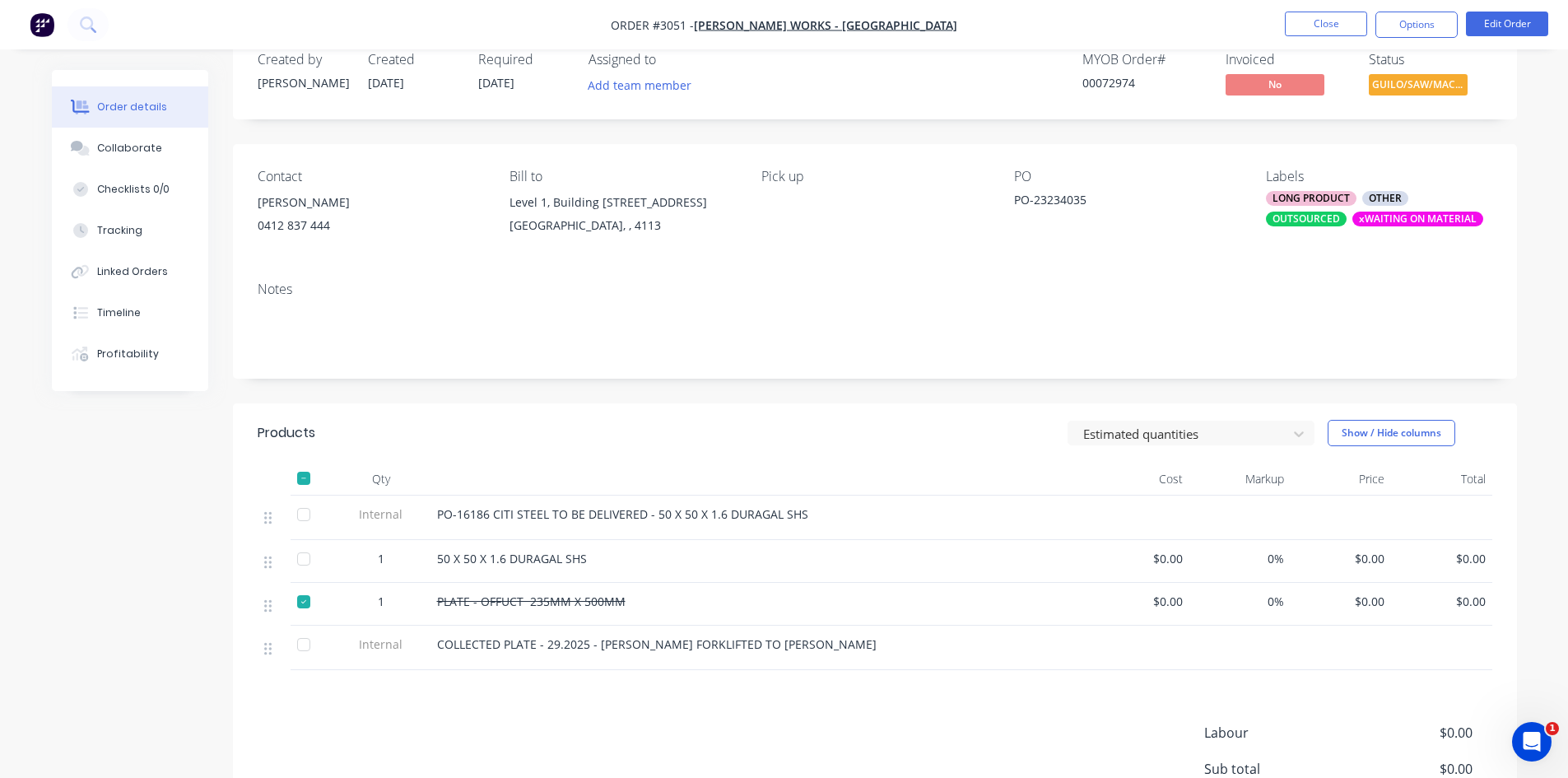
scroll to position [0, 0]
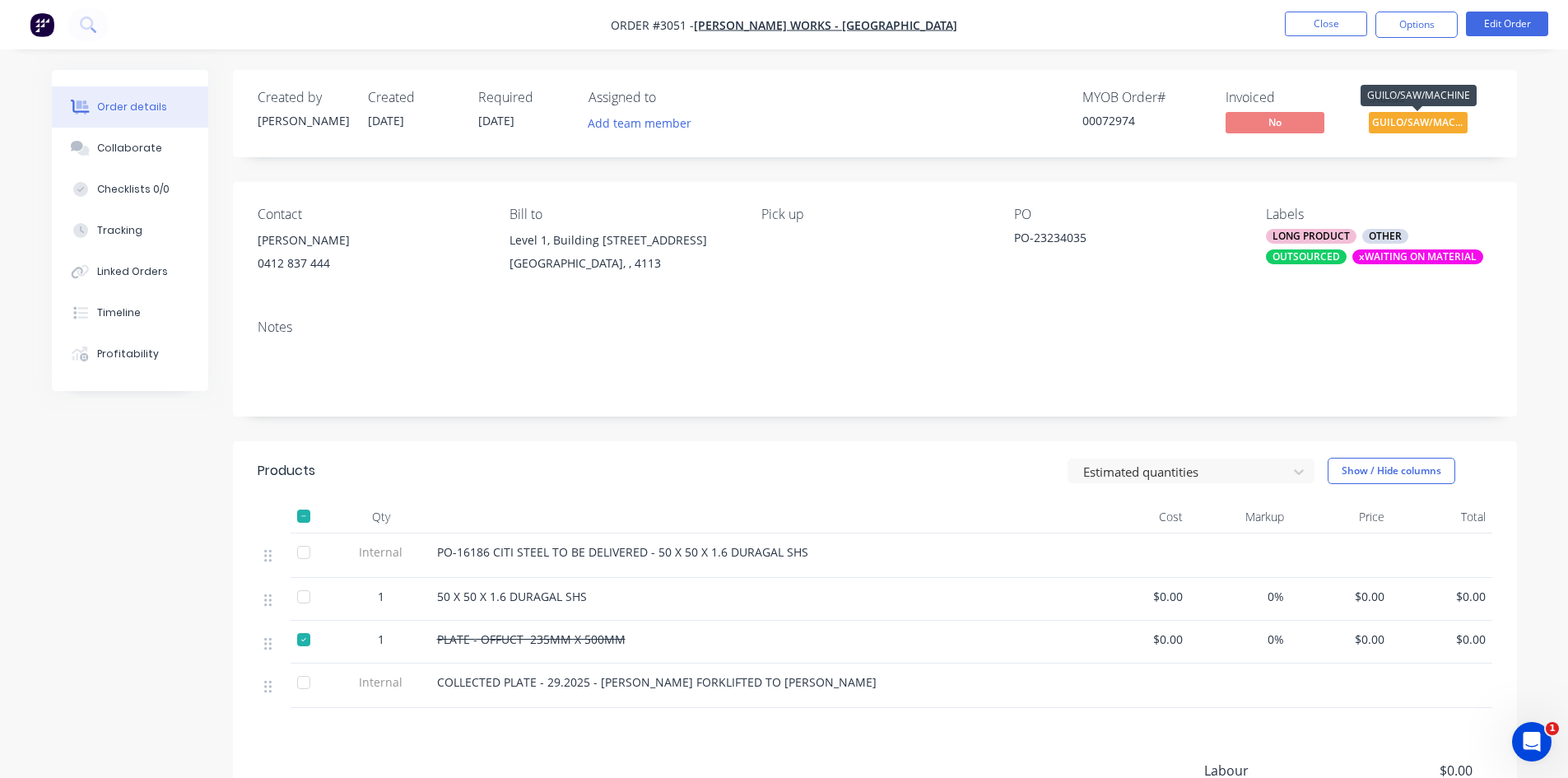
click at [1410, 121] on span "GUILO/SAW/MACHI..." at bounding box center [1418, 122] width 99 height 20
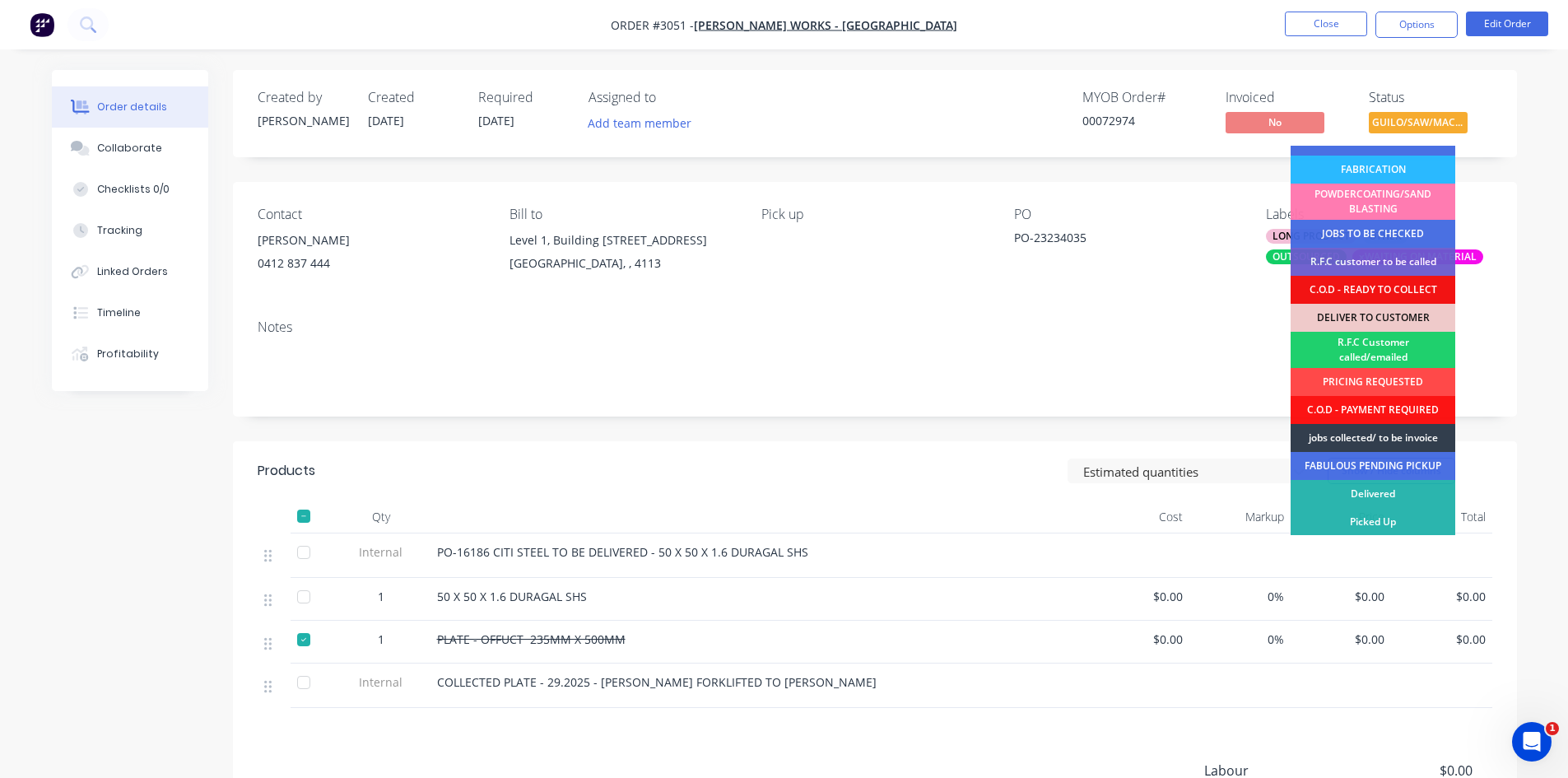
scroll to position [102, 0]
click at [1393, 344] on div "R.F.C Customer called/emailed" at bounding box center [1373, 348] width 165 height 36
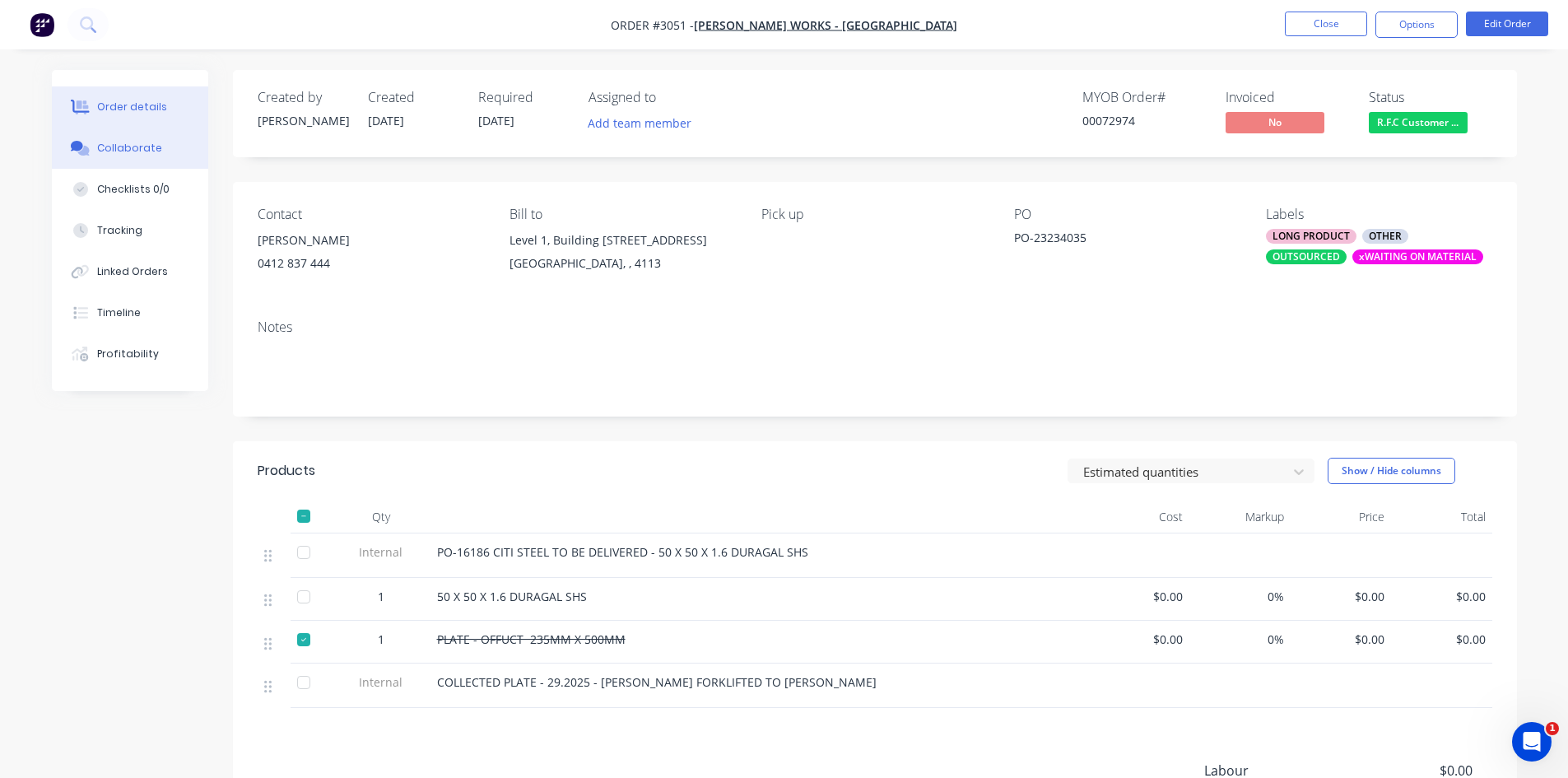
click at [139, 146] on div "Collaborate" at bounding box center [129, 147] width 65 height 15
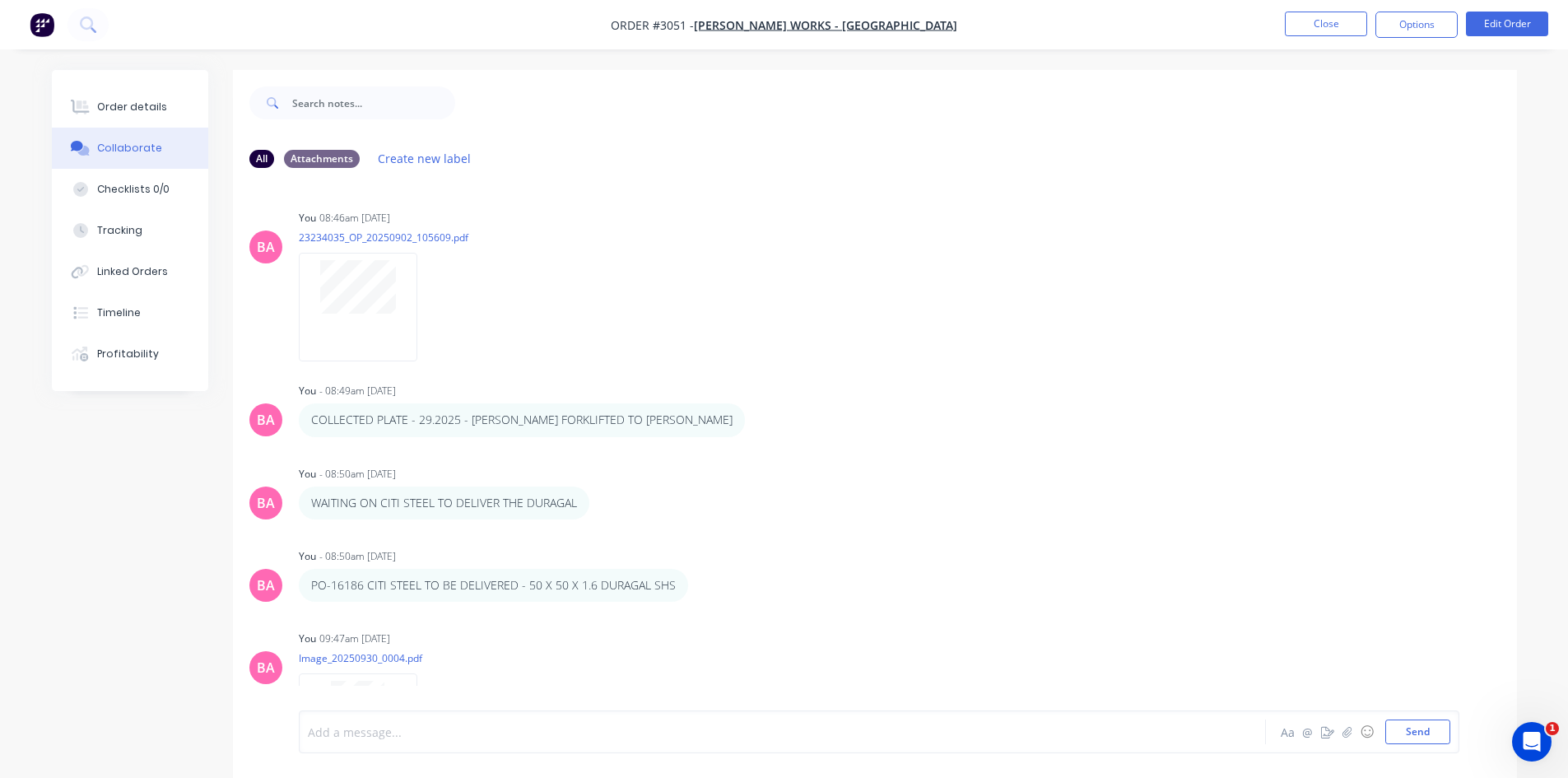
click at [385, 735] on div at bounding box center [736, 732] width 856 height 18
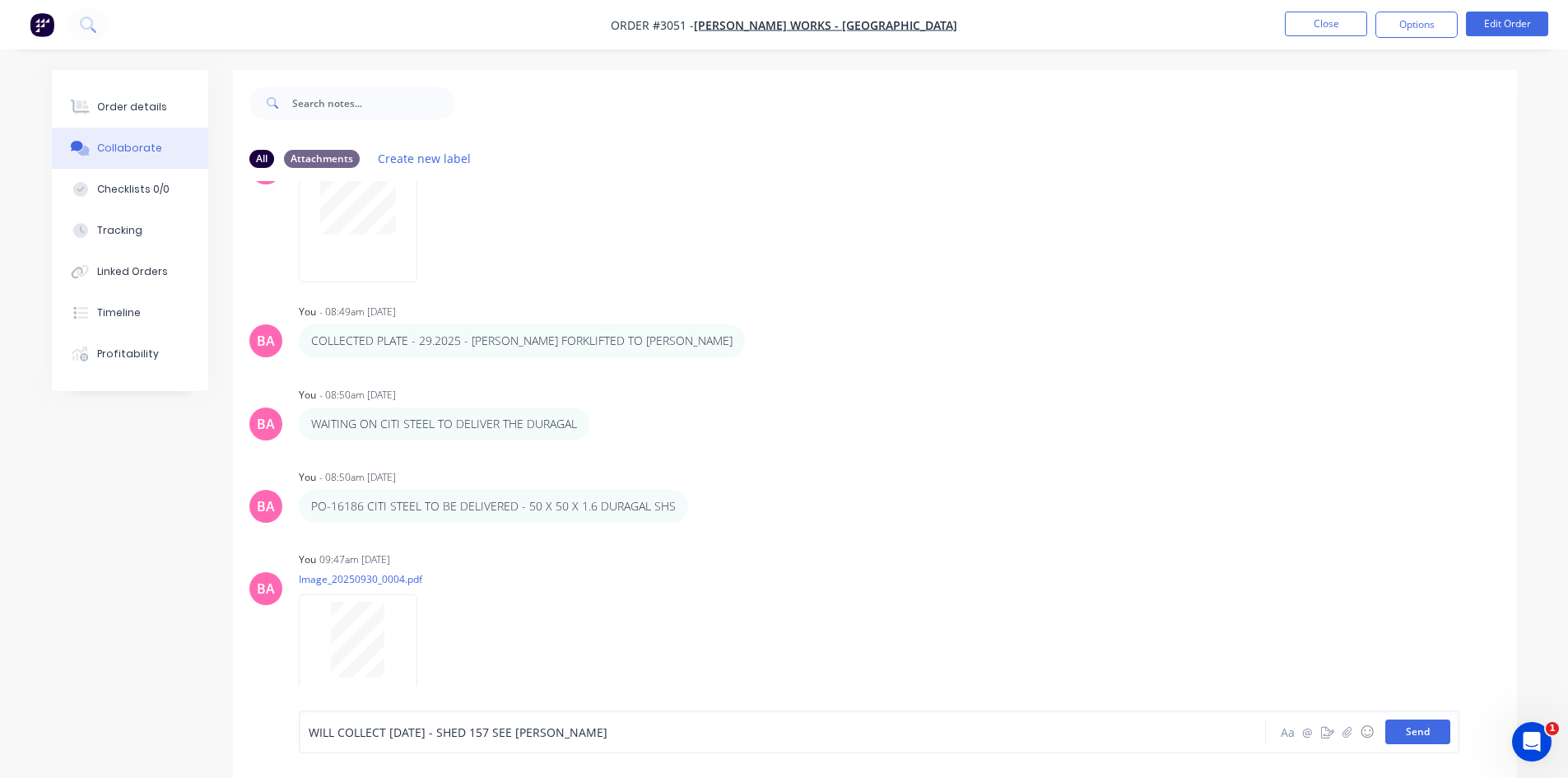
click at [1404, 729] on button "Send" at bounding box center [1418, 731] width 65 height 24
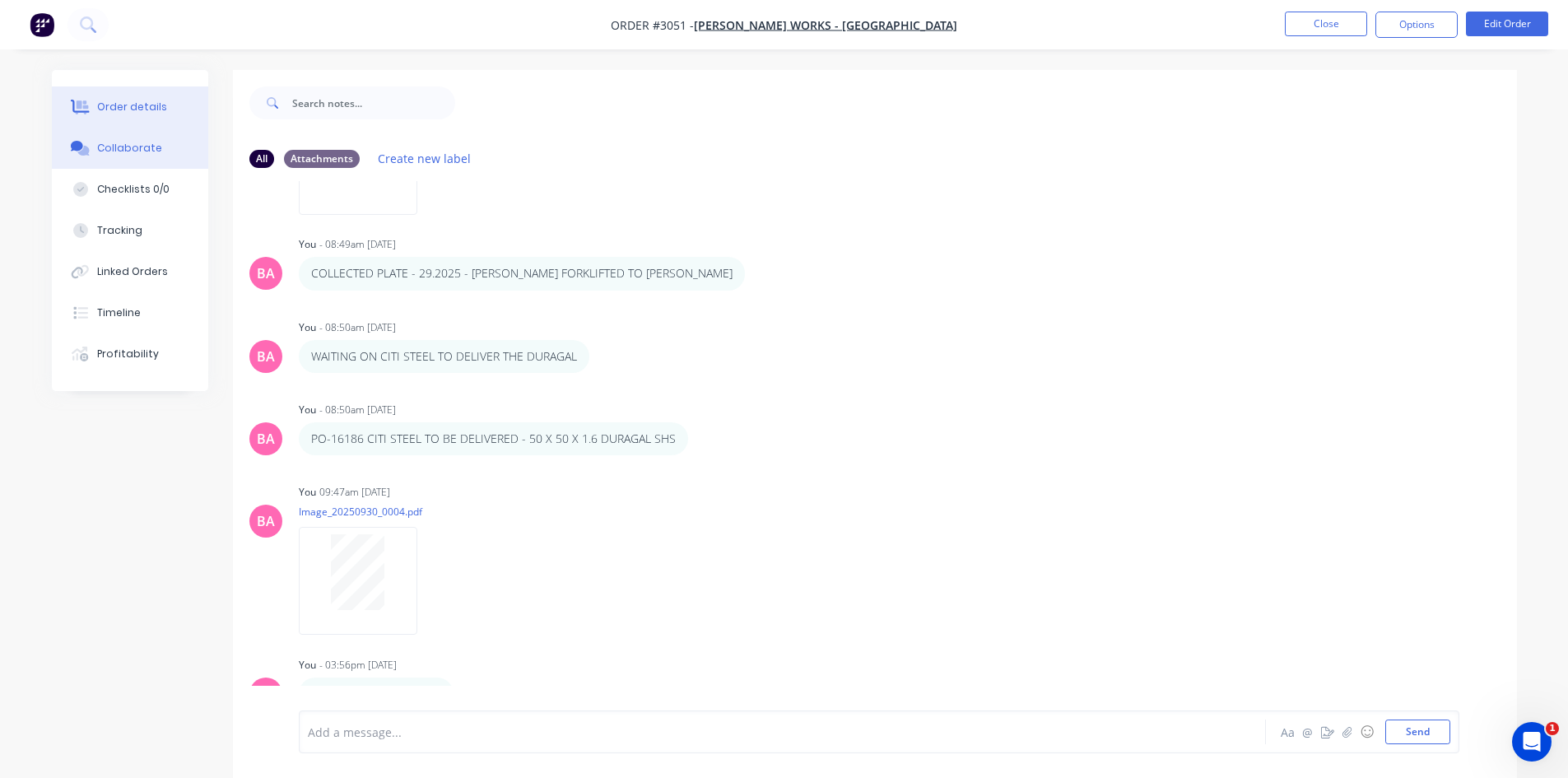
click at [123, 102] on div "Order details" at bounding box center [132, 106] width 70 height 15
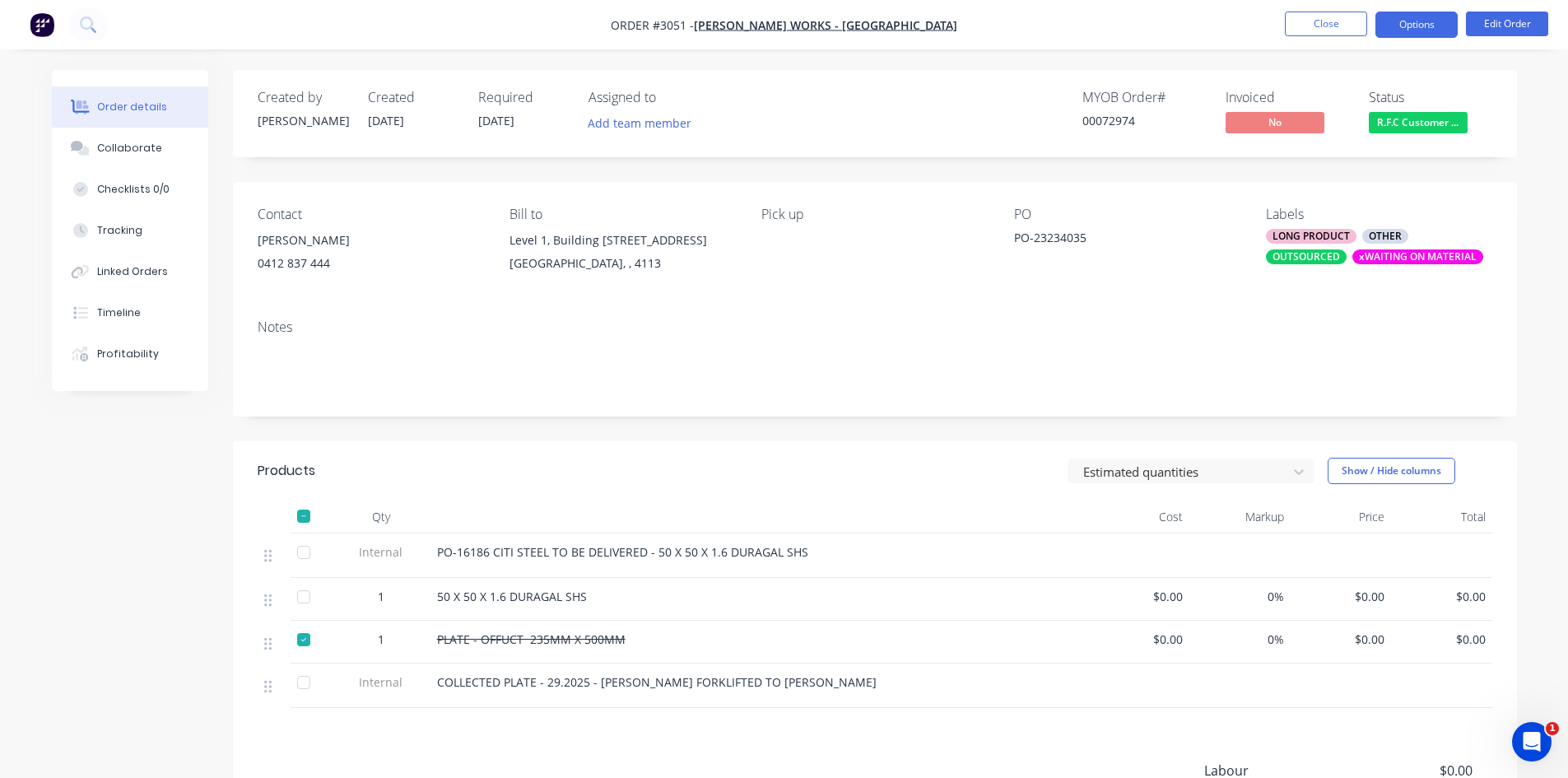
click at [1421, 24] on button "Options" at bounding box center [1417, 24] width 82 height 26
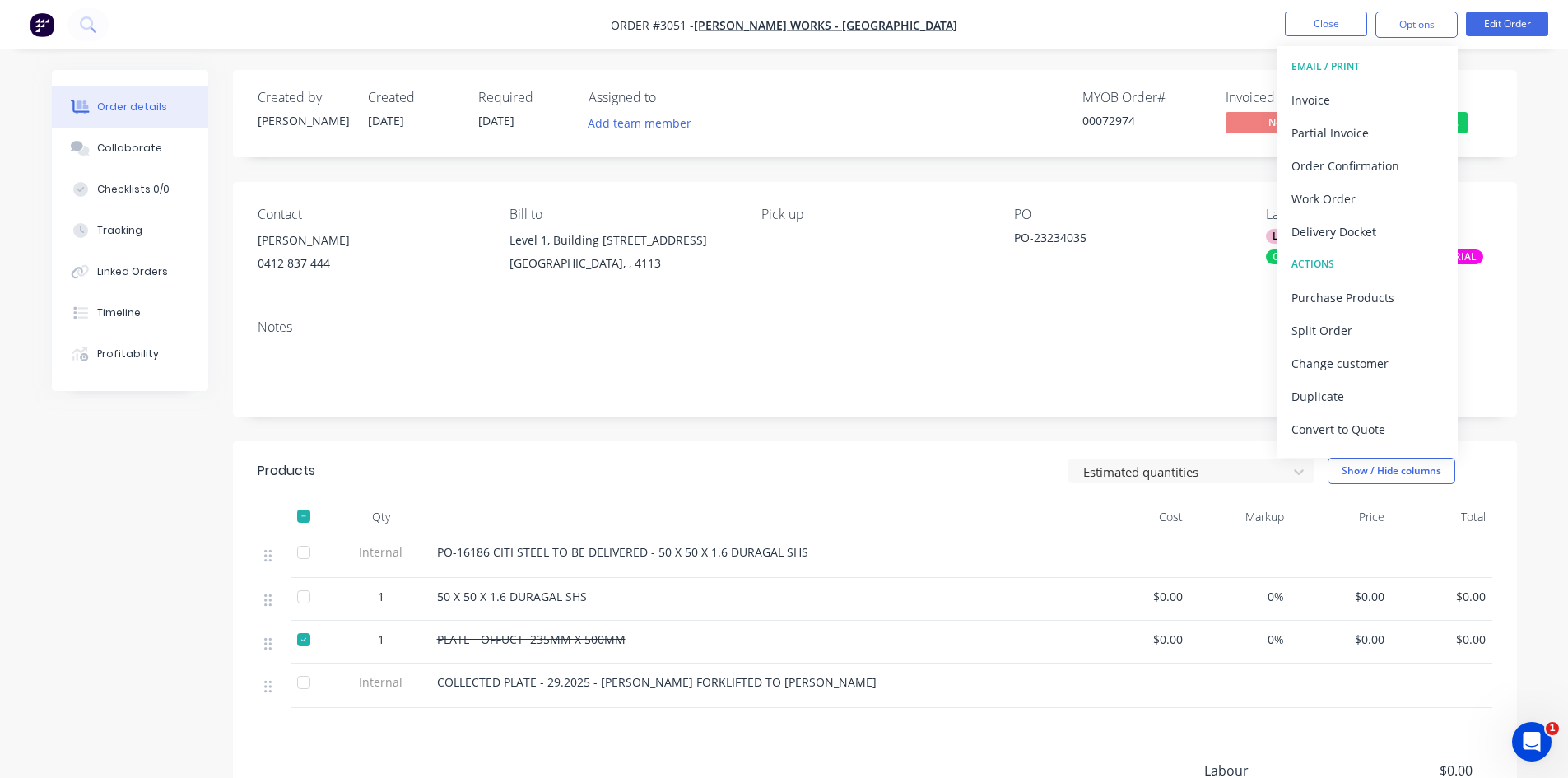
click at [1030, 148] on div "Created by [PERSON_NAME] Created [DATE] Required [DATE] Assigned to Add team me…" at bounding box center [875, 113] width 1284 height 87
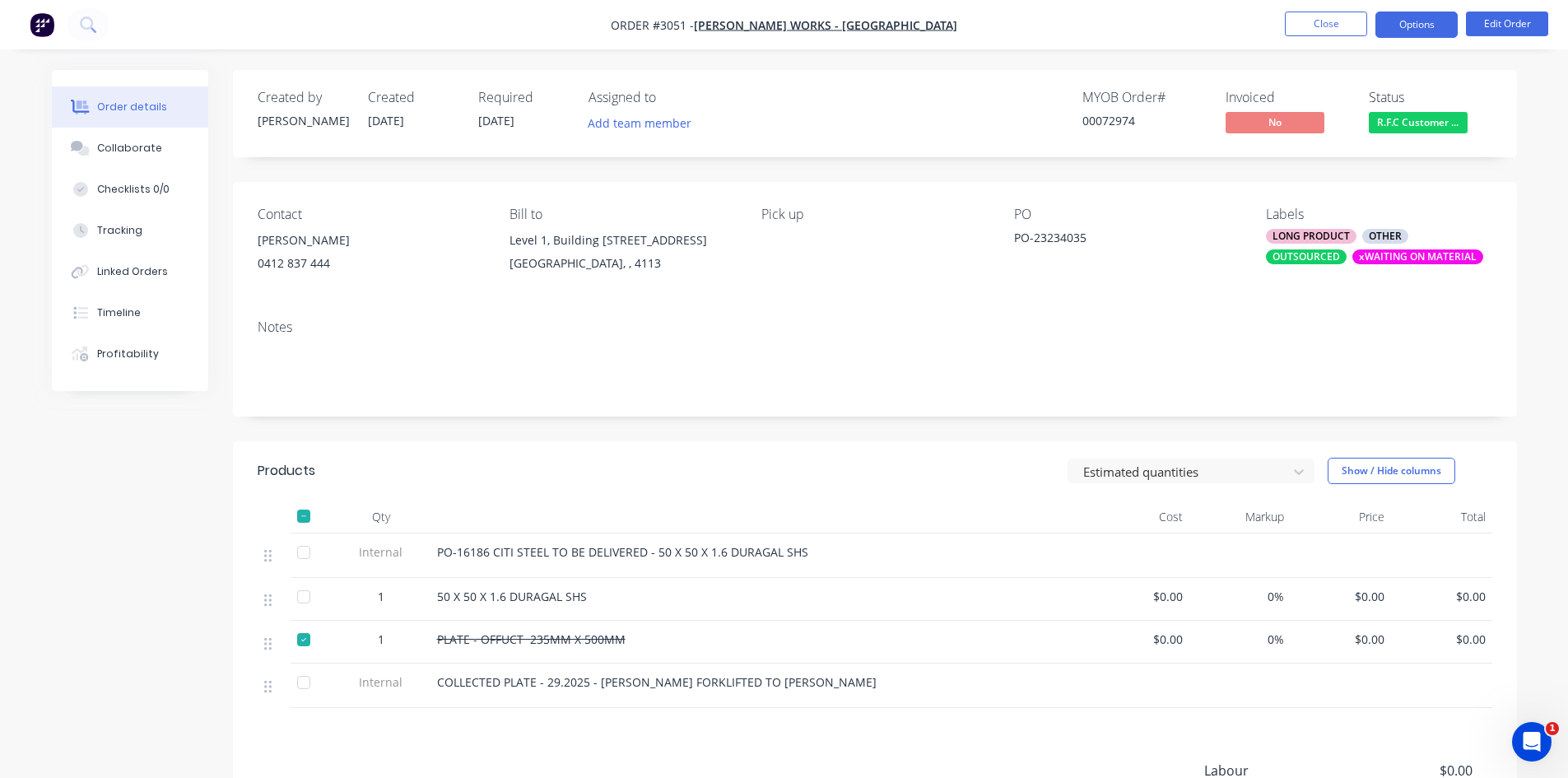
click at [1421, 27] on button "Options" at bounding box center [1417, 24] width 82 height 26
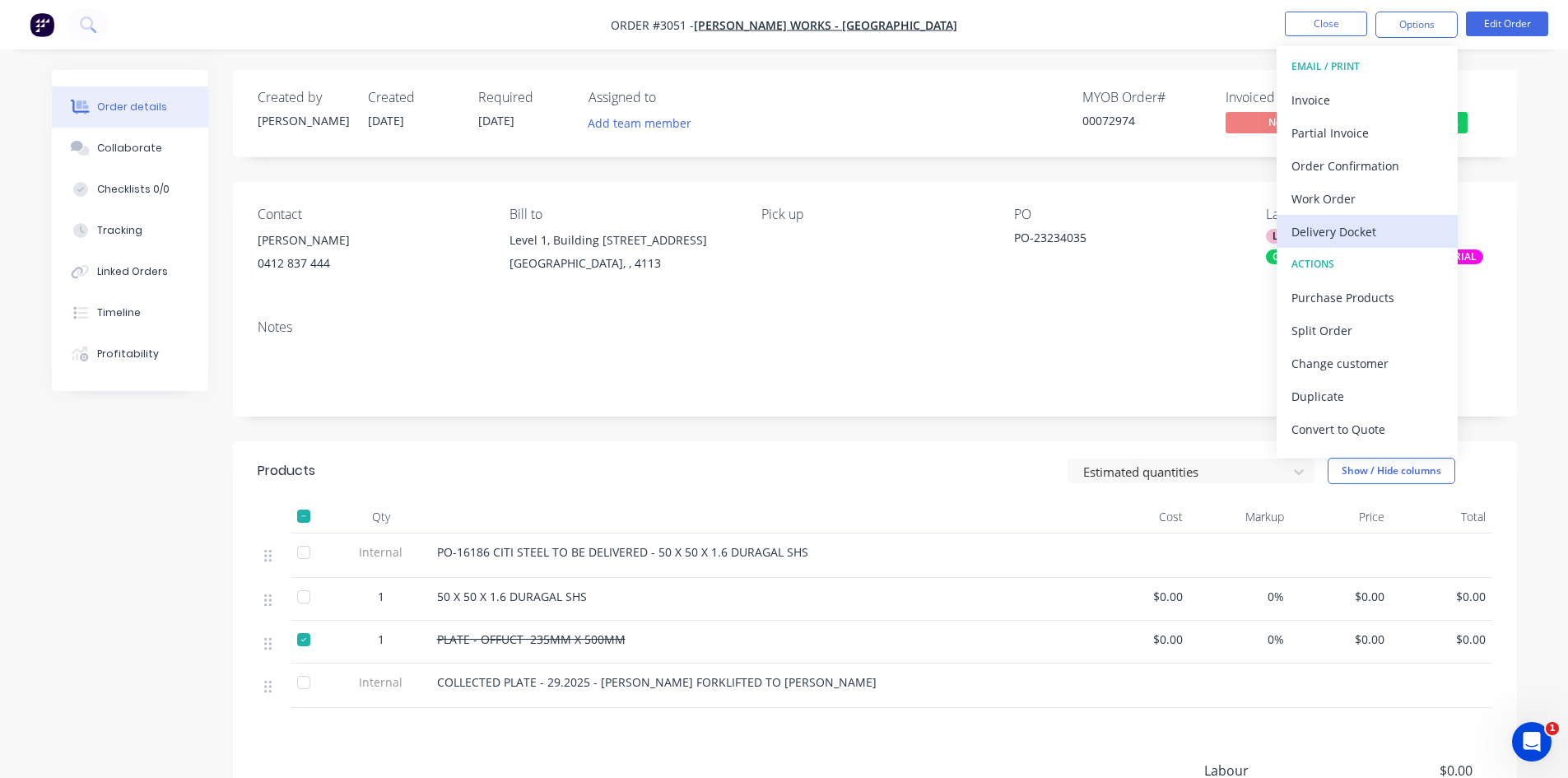
click at [1341, 233] on div "Delivery Docket" at bounding box center [1367, 231] width 151 height 23
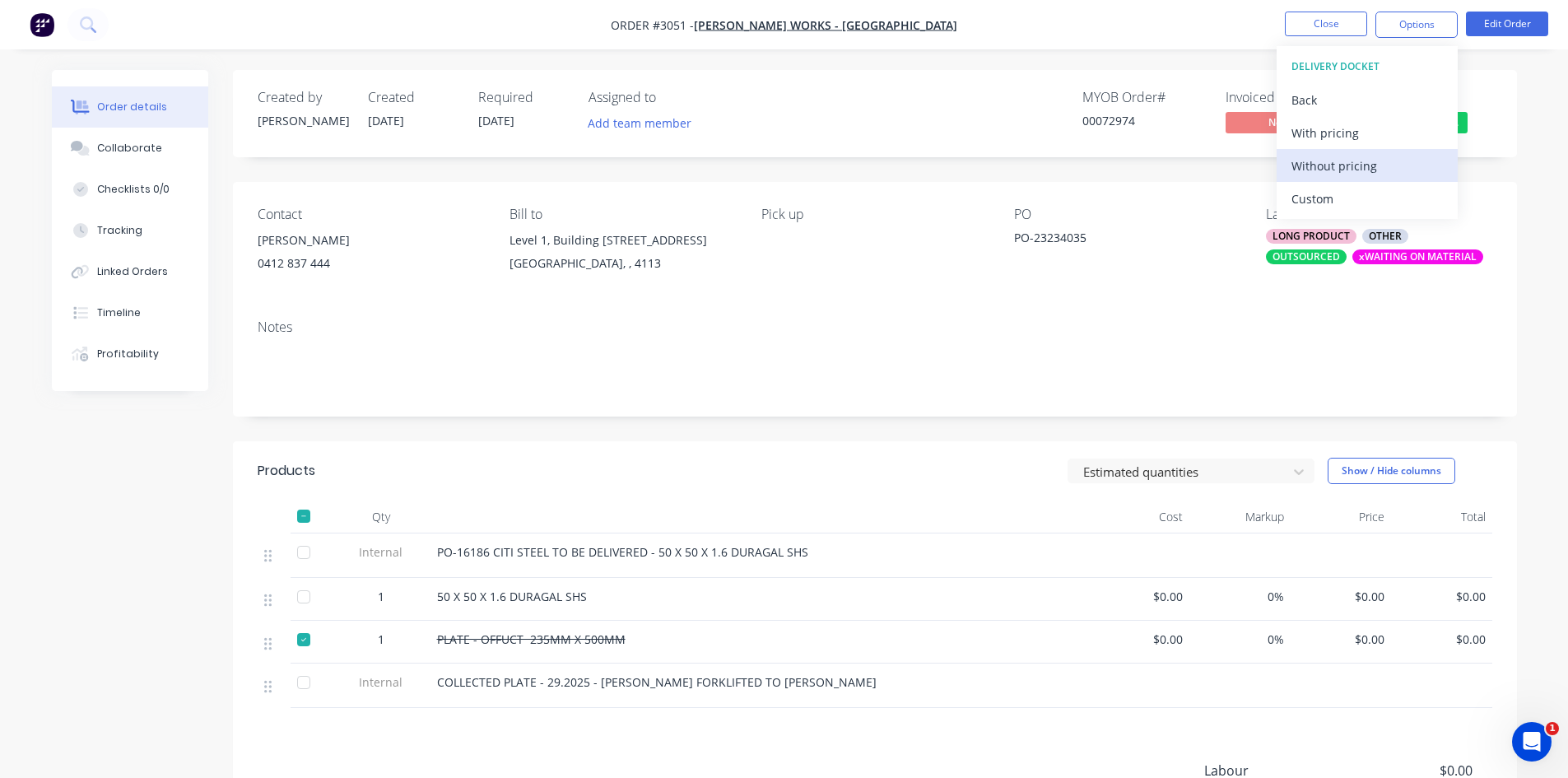
click at [1320, 165] on div "Without pricing" at bounding box center [1367, 166] width 151 height 23
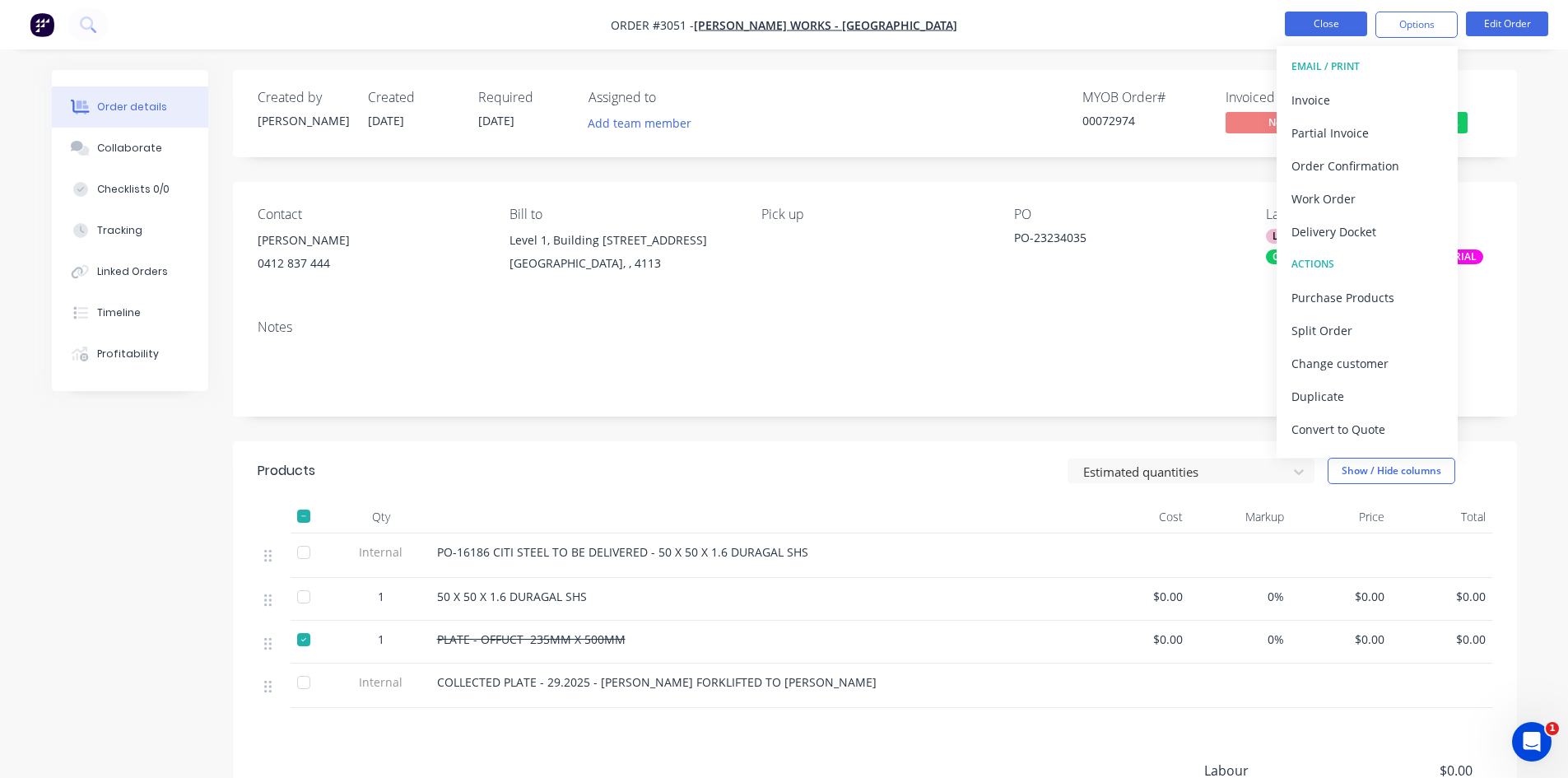
click at [1332, 21] on button "Close" at bounding box center [1326, 23] width 82 height 24
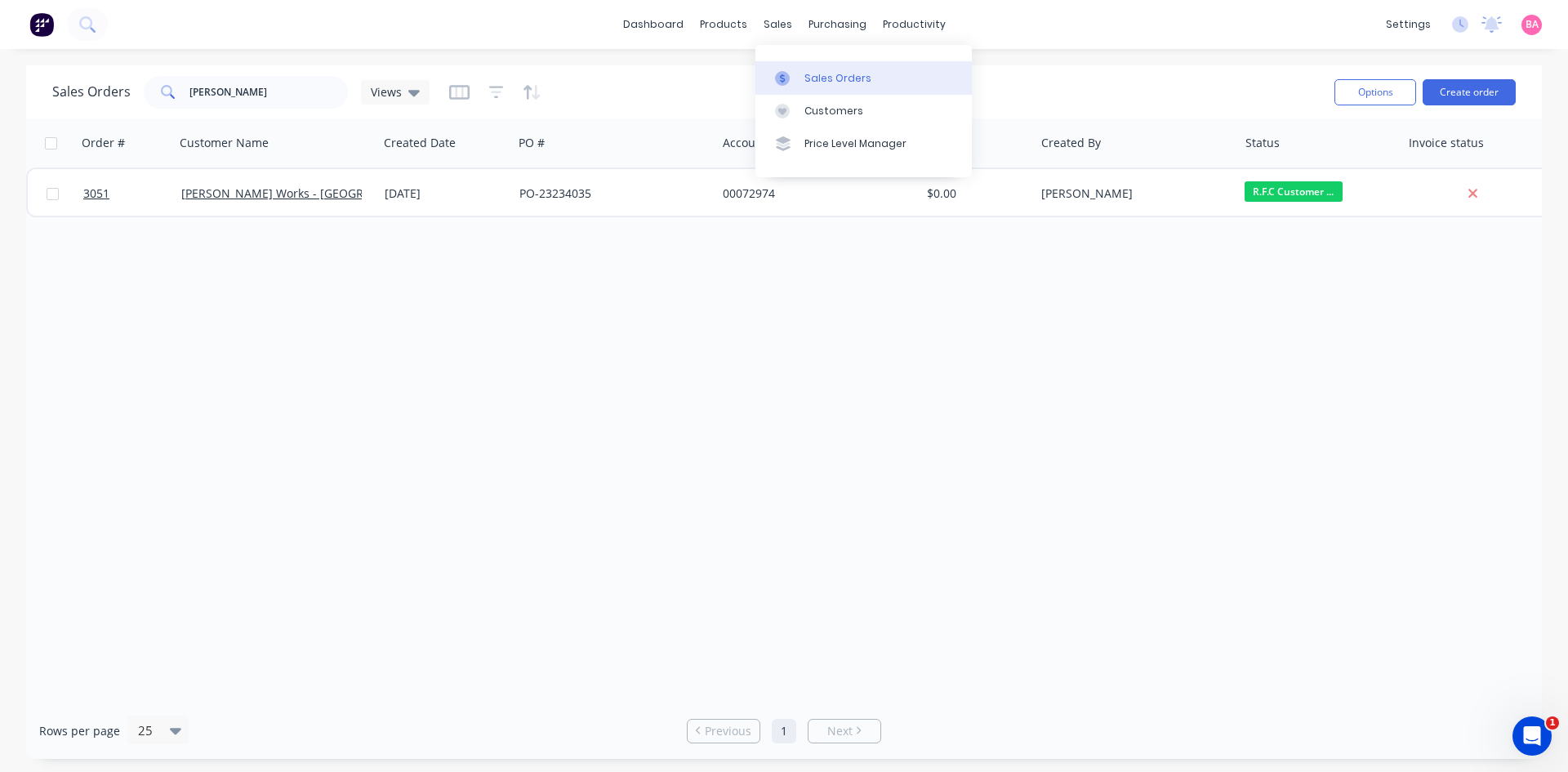
click at [836, 79] on div "Sales Orders" at bounding box center [838, 77] width 67 height 15
drag, startPoint x: 240, startPoint y: 86, endPoint x: 108, endPoint y: 85, distance: 132.0
click at [108, 85] on div "Sales Orders [PERSON_NAME] Views" at bounding box center [241, 92] width 378 height 33
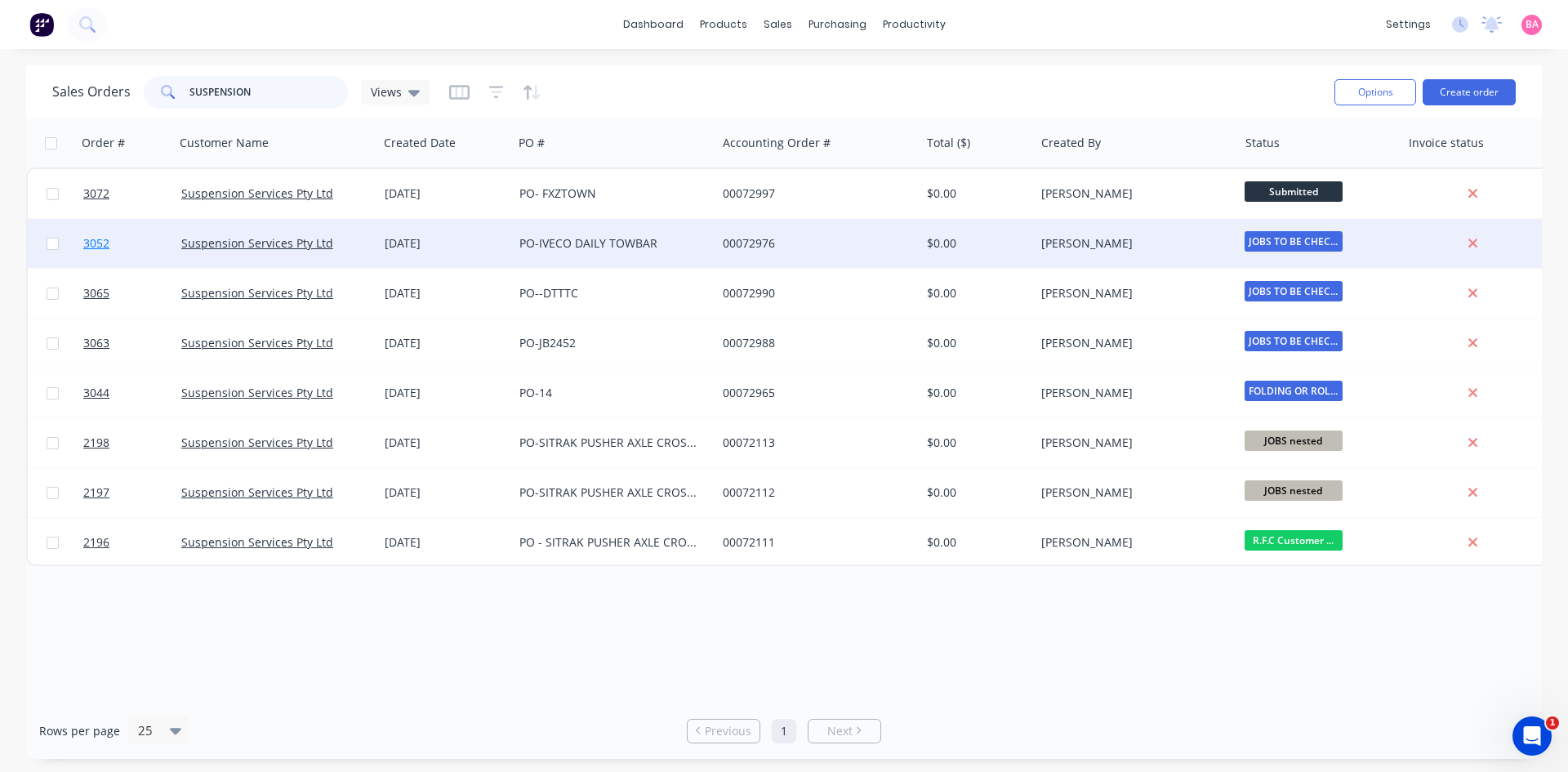
type input "SUSPENSION"
click at [96, 237] on span "3052" at bounding box center [96, 243] width 26 height 16
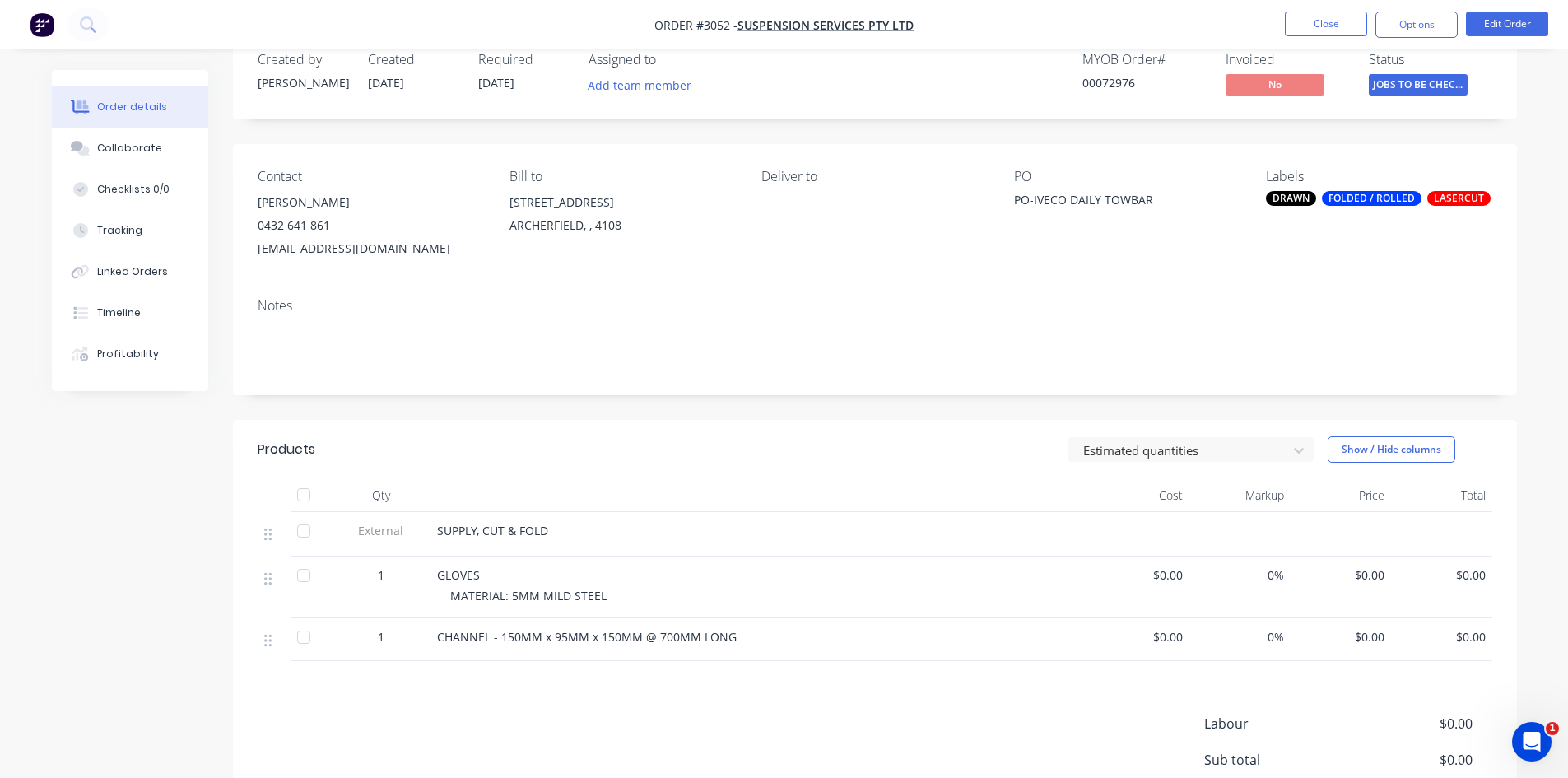
scroll to position [55, 0]
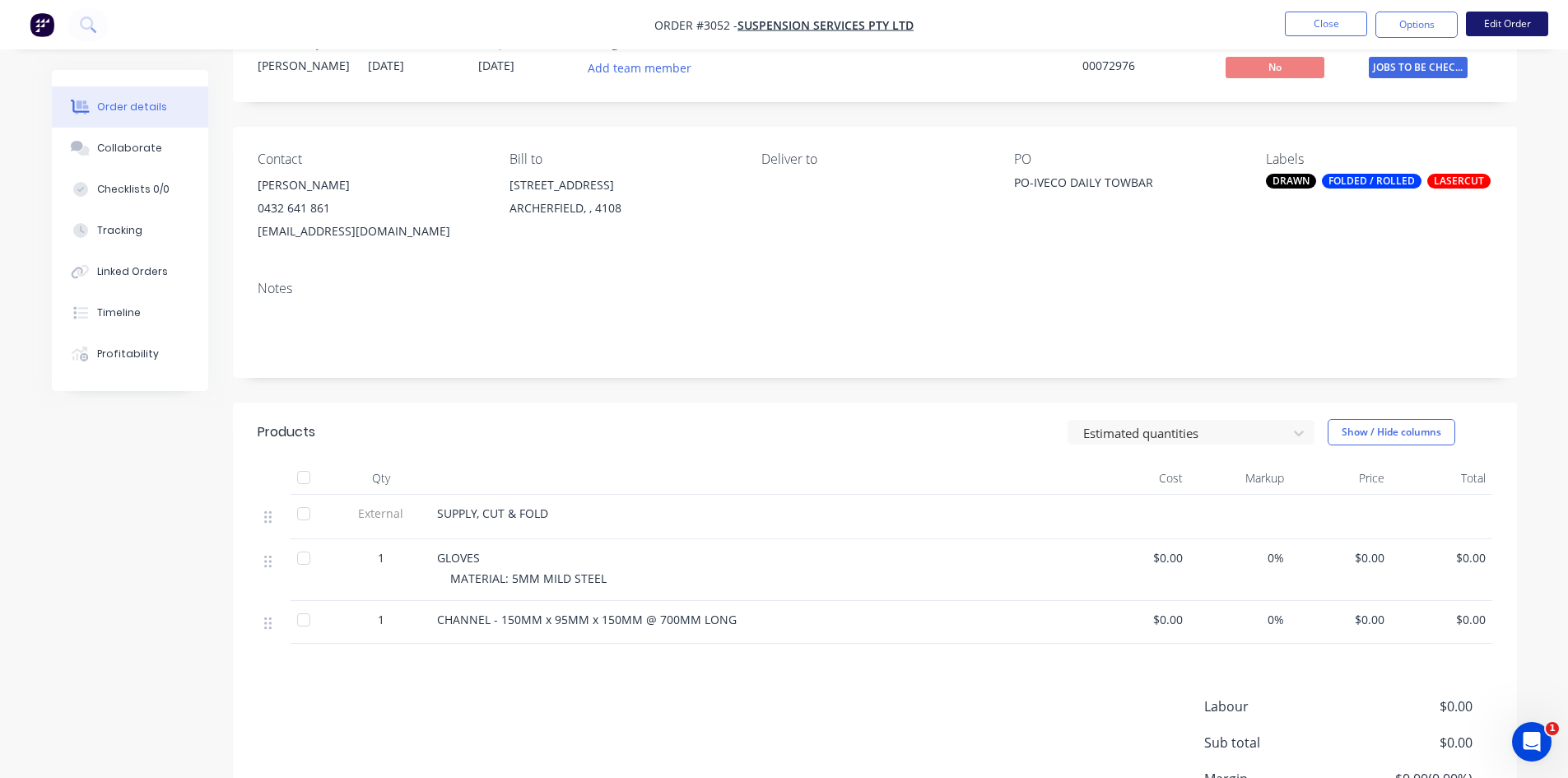
click at [1506, 20] on button "Edit Order" at bounding box center [1507, 23] width 82 height 24
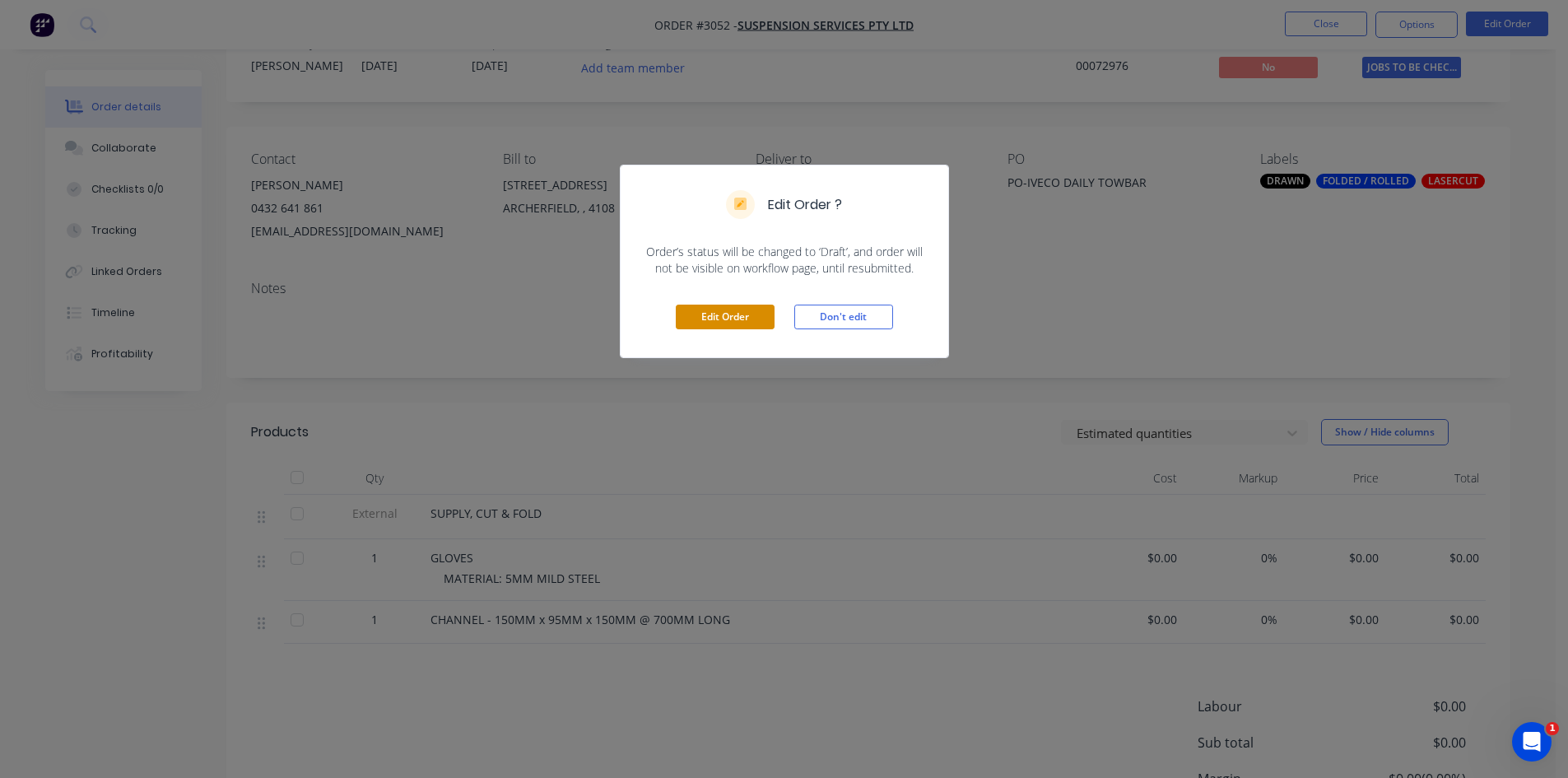
click at [714, 322] on button "Edit Order" at bounding box center [724, 316] width 99 height 24
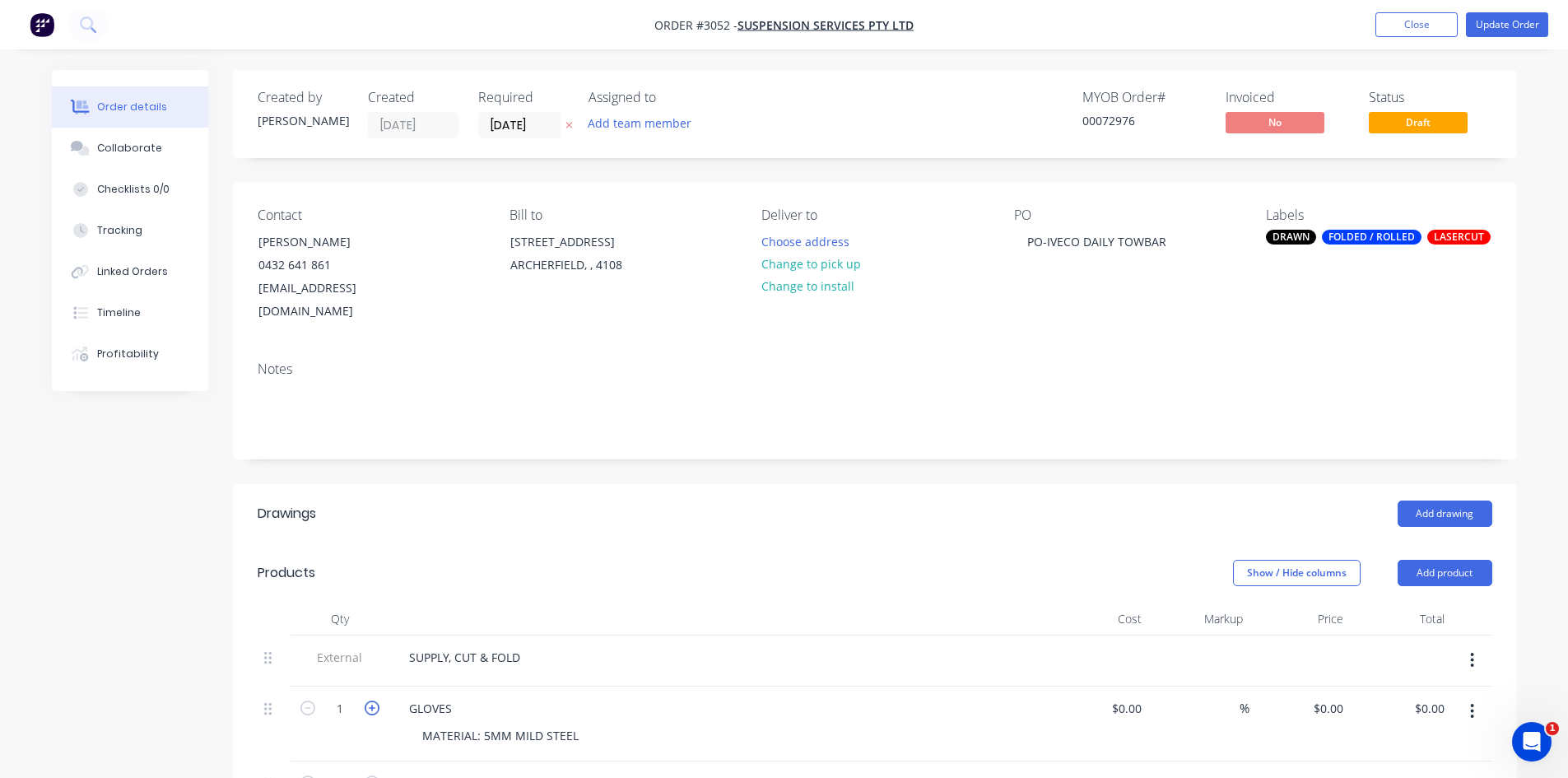
click at [375, 701] on icon "button" at bounding box center [372, 708] width 15 height 15
type input "2"
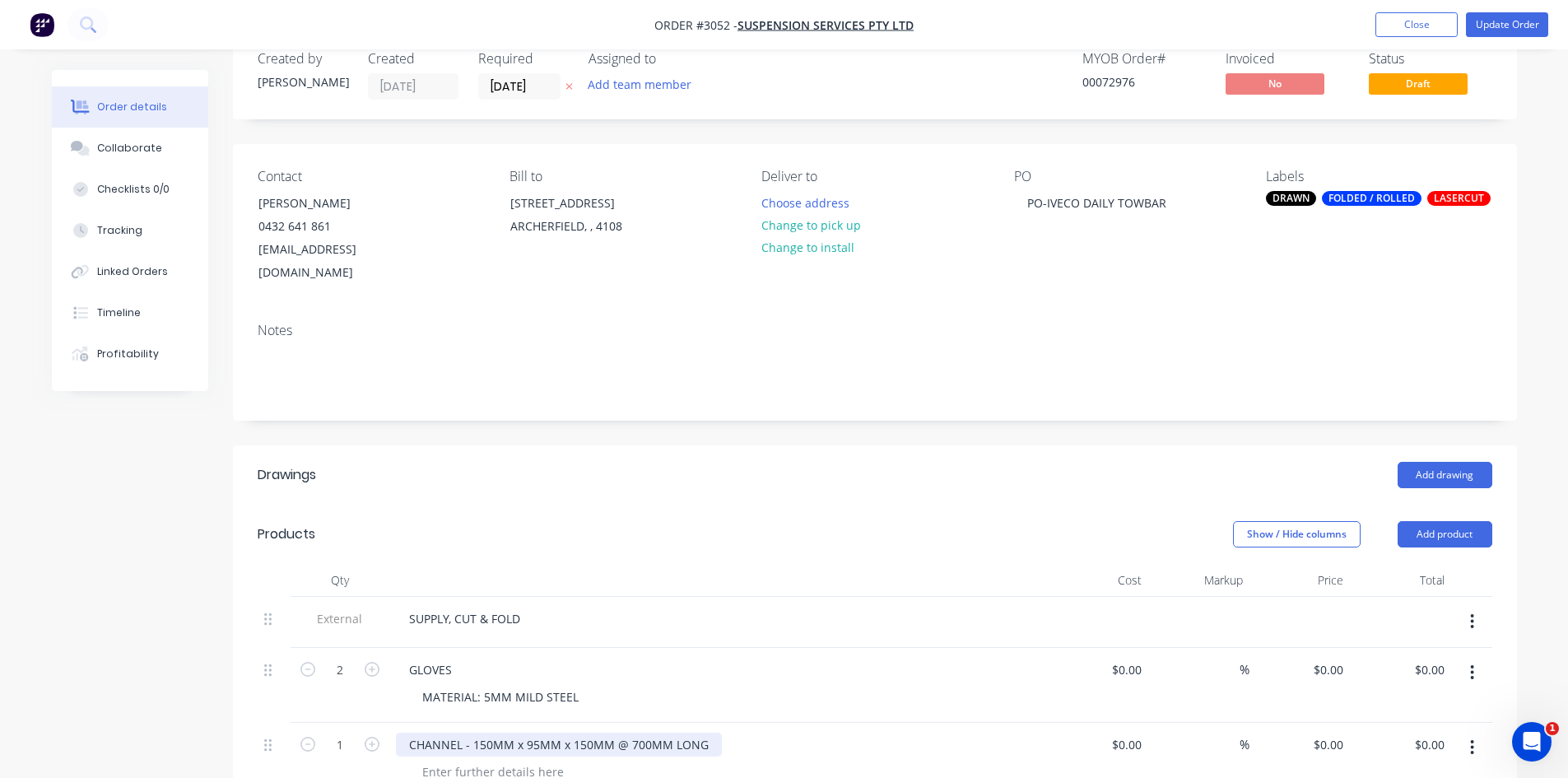
scroll to position [55, 0]
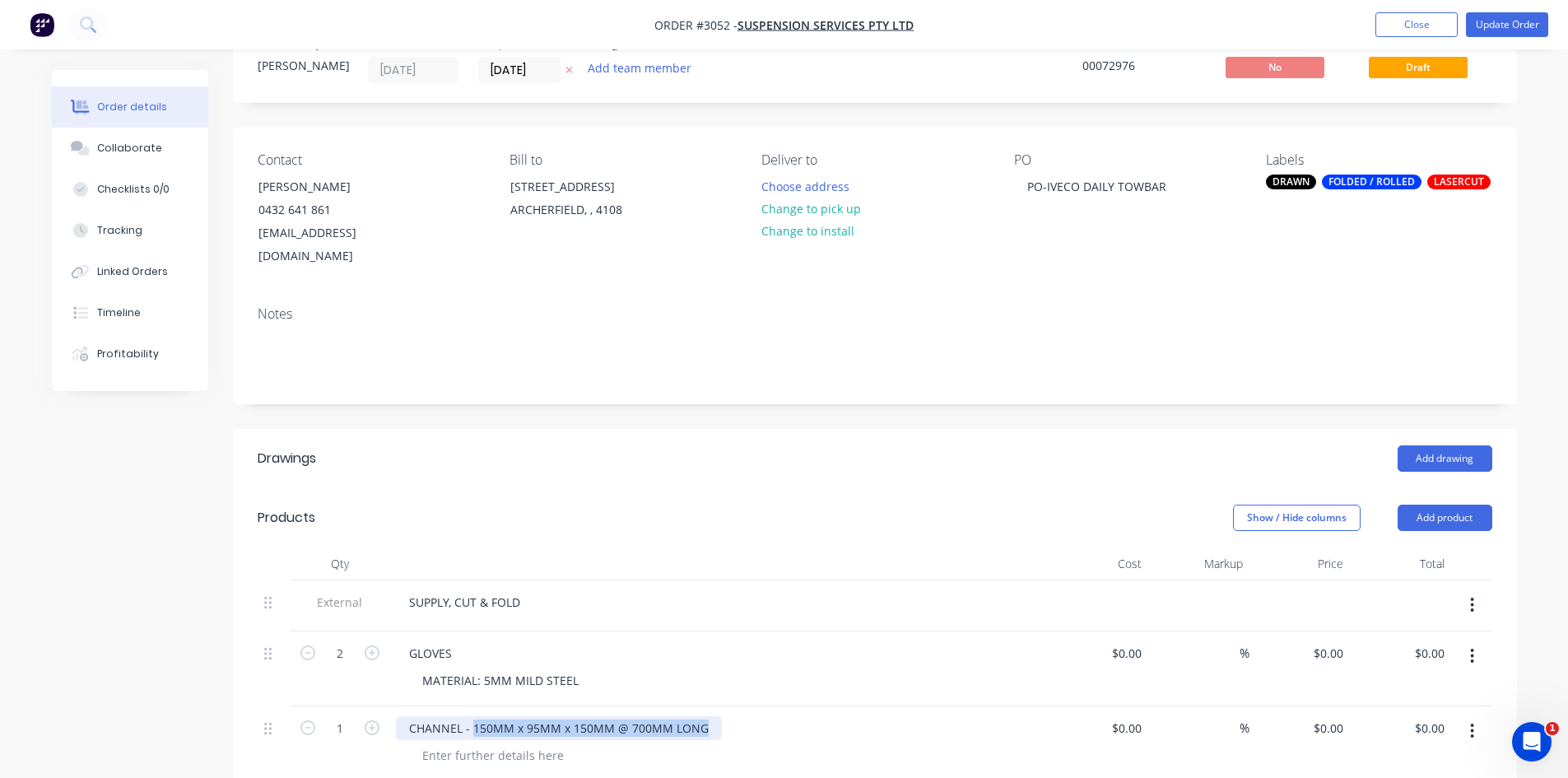
drag, startPoint x: 705, startPoint y: 705, endPoint x: 472, endPoint y: 701, distance: 233.0
click at [472, 717] on div "CHANNEL - 150MM x 95MM x 150MM @ 700MM LONG" at bounding box center [559, 728] width 326 height 23
copy div "150MM x 95MM x 150MM @ 700MM LONG"
click at [468, 641] on div "GLOVES" at bounding box center [719, 653] width 645 height 23
click at [449, 641] on div "GLOVES" at bounding box center [431, 653] width 69 height 23
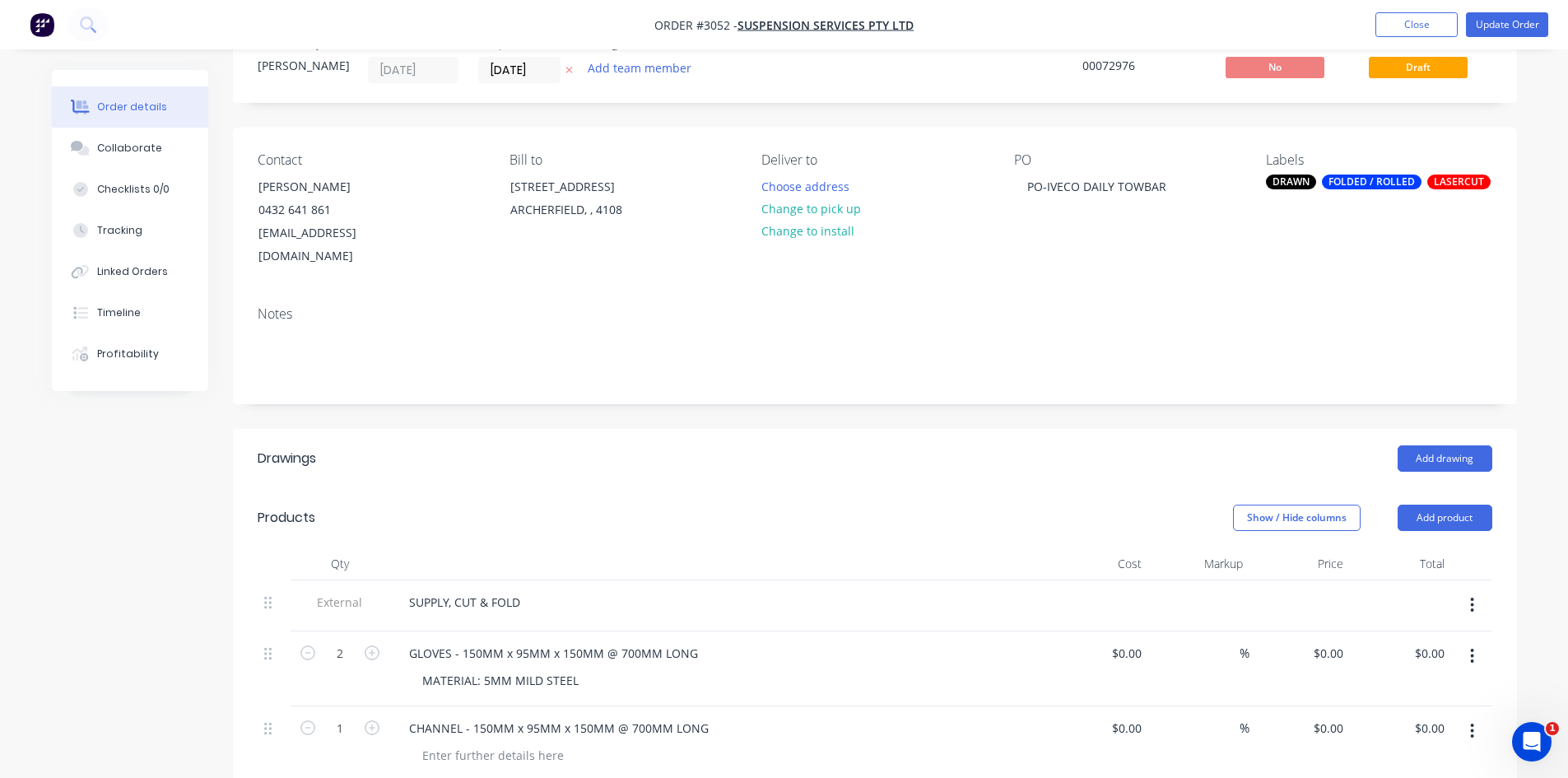
click at [1471, 721] on icon "button" at bounding box center [1472, 730] width 4 height 19
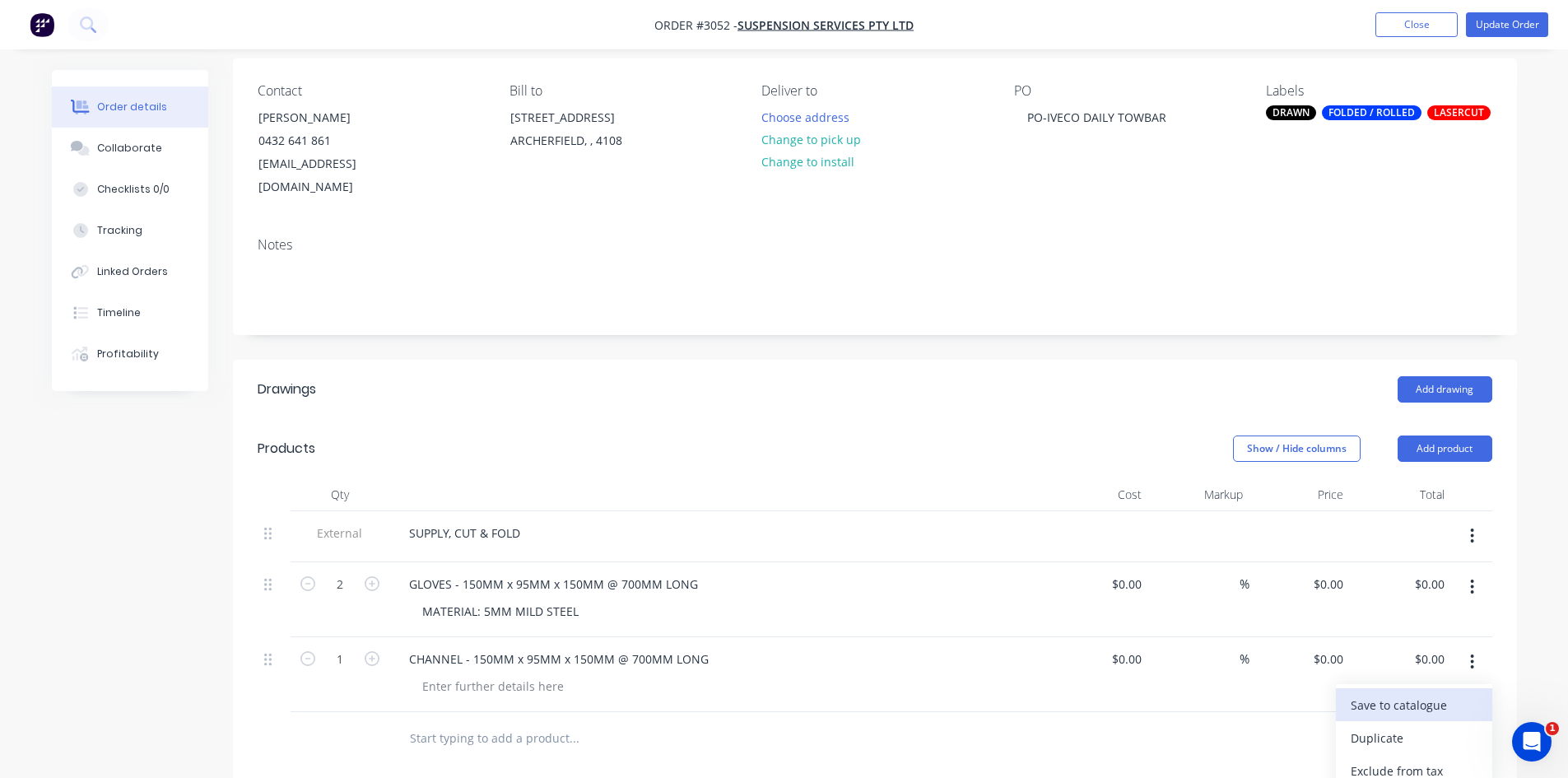
scroll to position [165, 0]
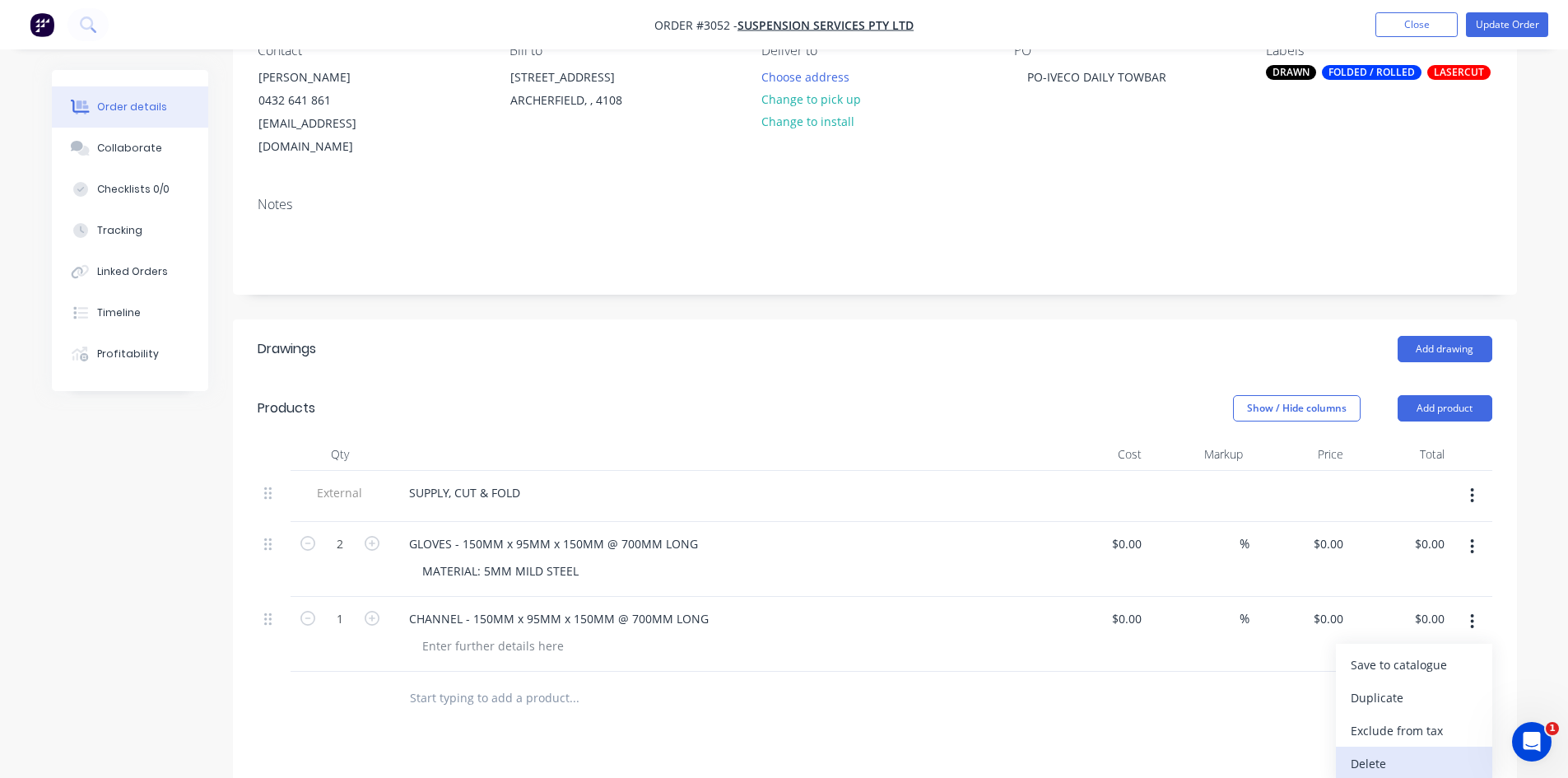
click at [1374, 752] on div "Delete" at bounding box center [1415, 763] width 127 height 23
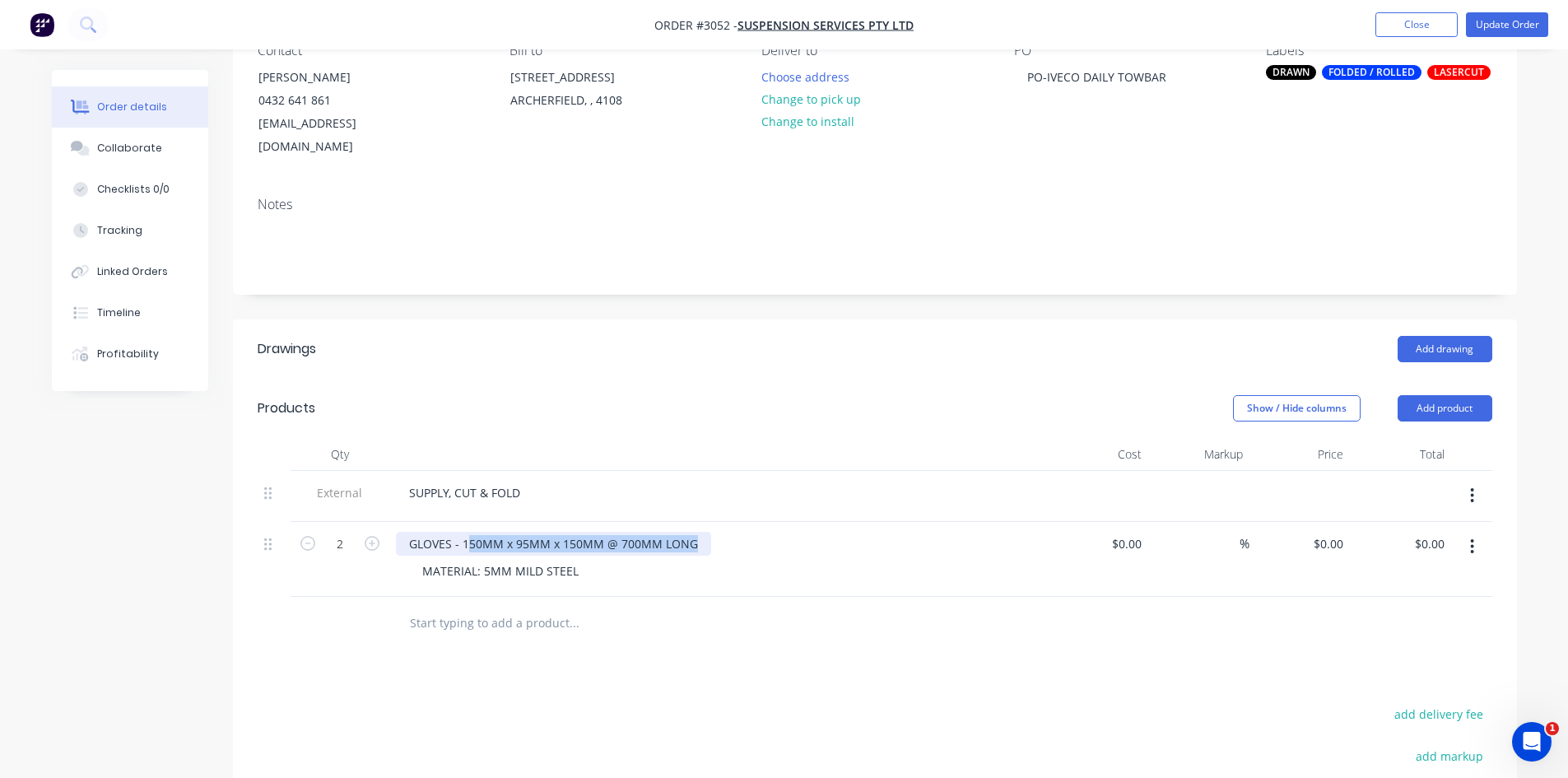
drag, startPoint x: 468, startPoint y: 521, endPoint x: 702, endPoint y: 522, distance: 234.0
click at [702, 532] on div "GLOVES - 150MM x 95MM x 150MM @ 700MM LONG" at bounding box center [554, 544] width 315 height 23
click at [714, 532] on div "GLOVES - 150MM x 95MM x 150MM @ 700MM LONG" at bounding box center [719, 544] width 645 height 23
drag, startPoint x: 463, startPoint y: 519, endPoint x: 872, endPoint y: 517, distance: 409.0
click at [872, 532] on div "GLOVES - 150MM x 95MM x 150MM @ 700MM LONG" at bounding box center [719, 544] width 645 height 23
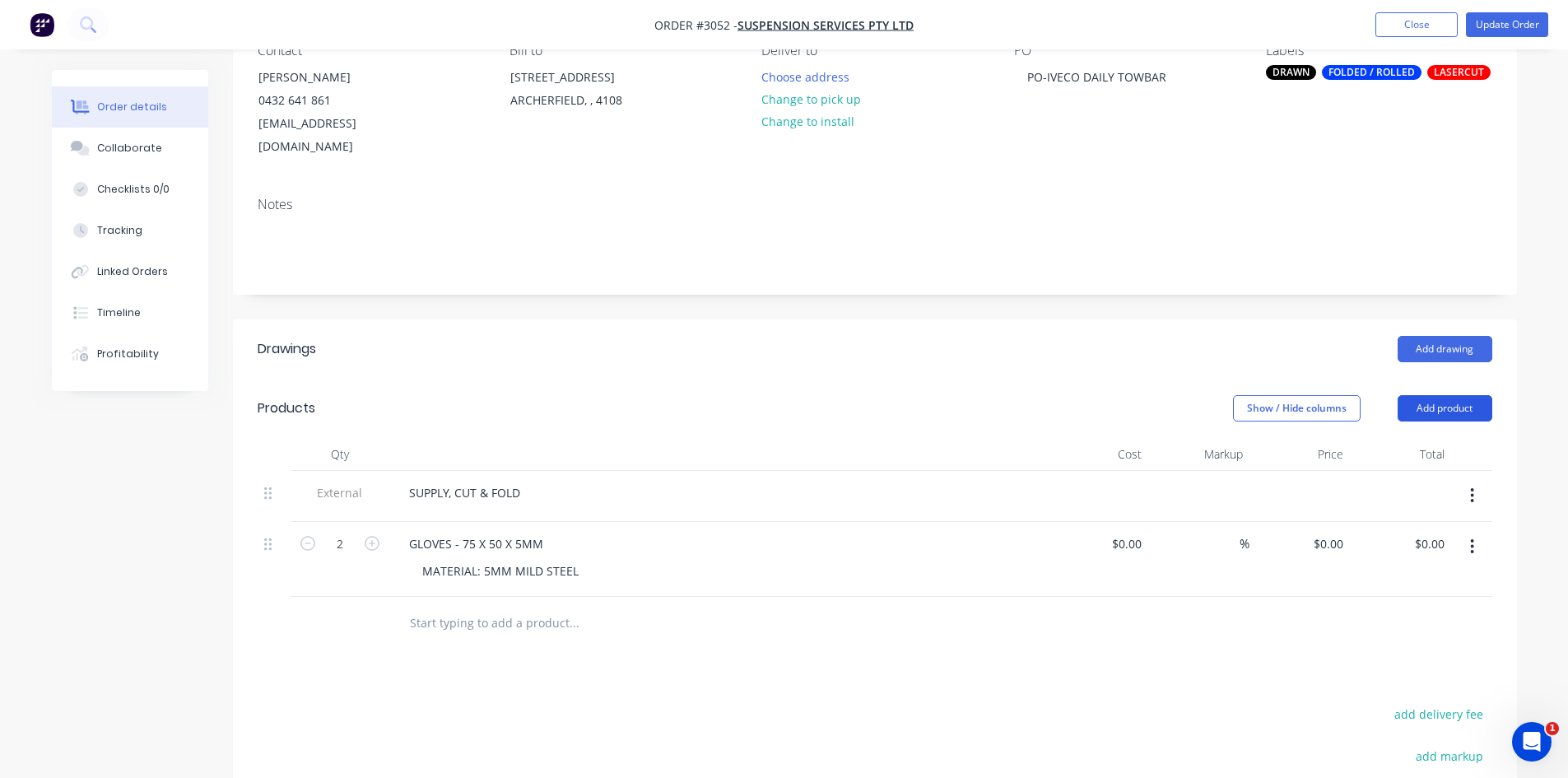
click at [1438, 395] on button "Add product" at bounding box center [1445, 408] width 95 height 26
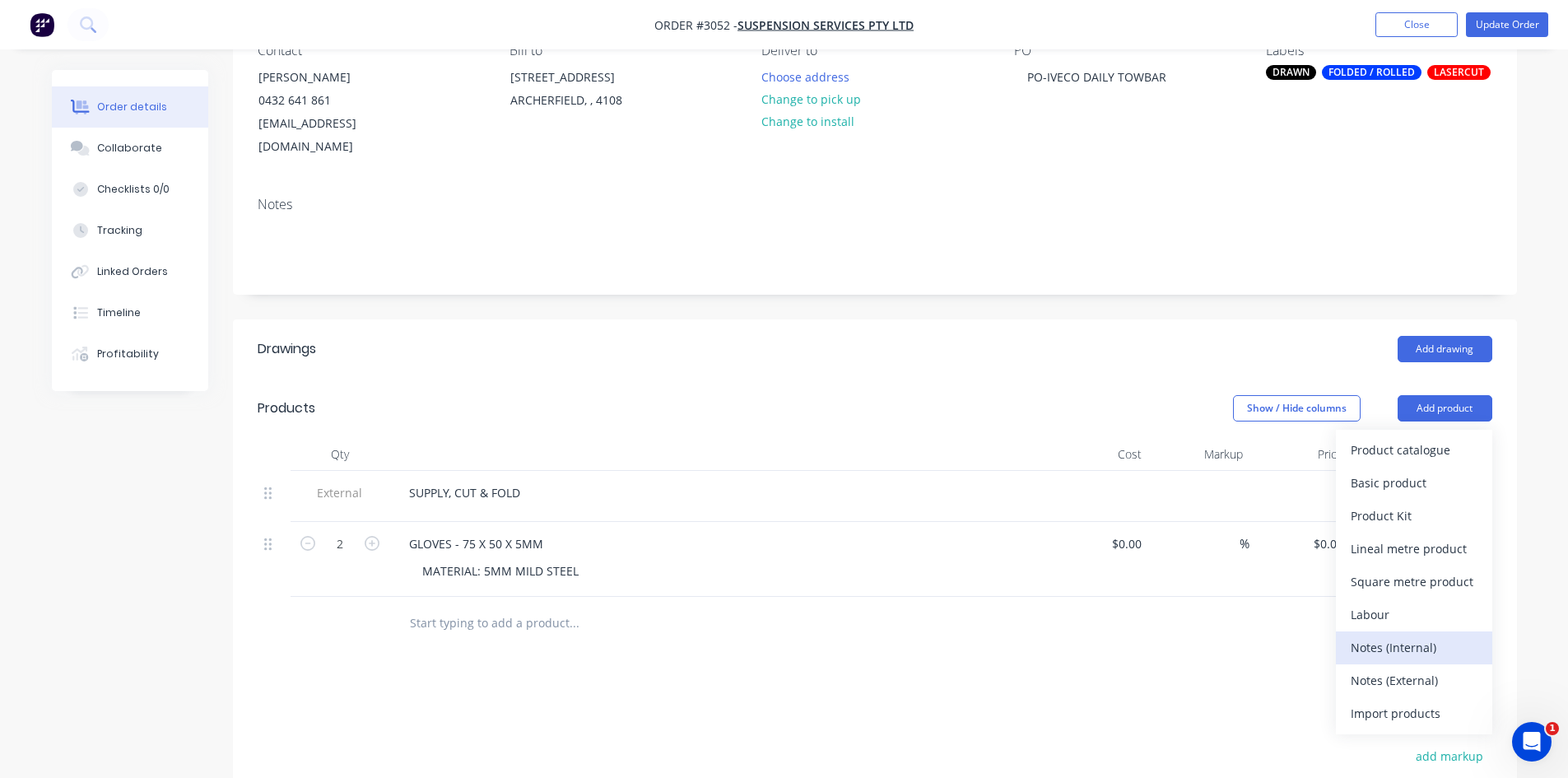
click at [1415, 635] on div "Notes (Internal)" at bounding box center [1415, 647] width 127 height 23
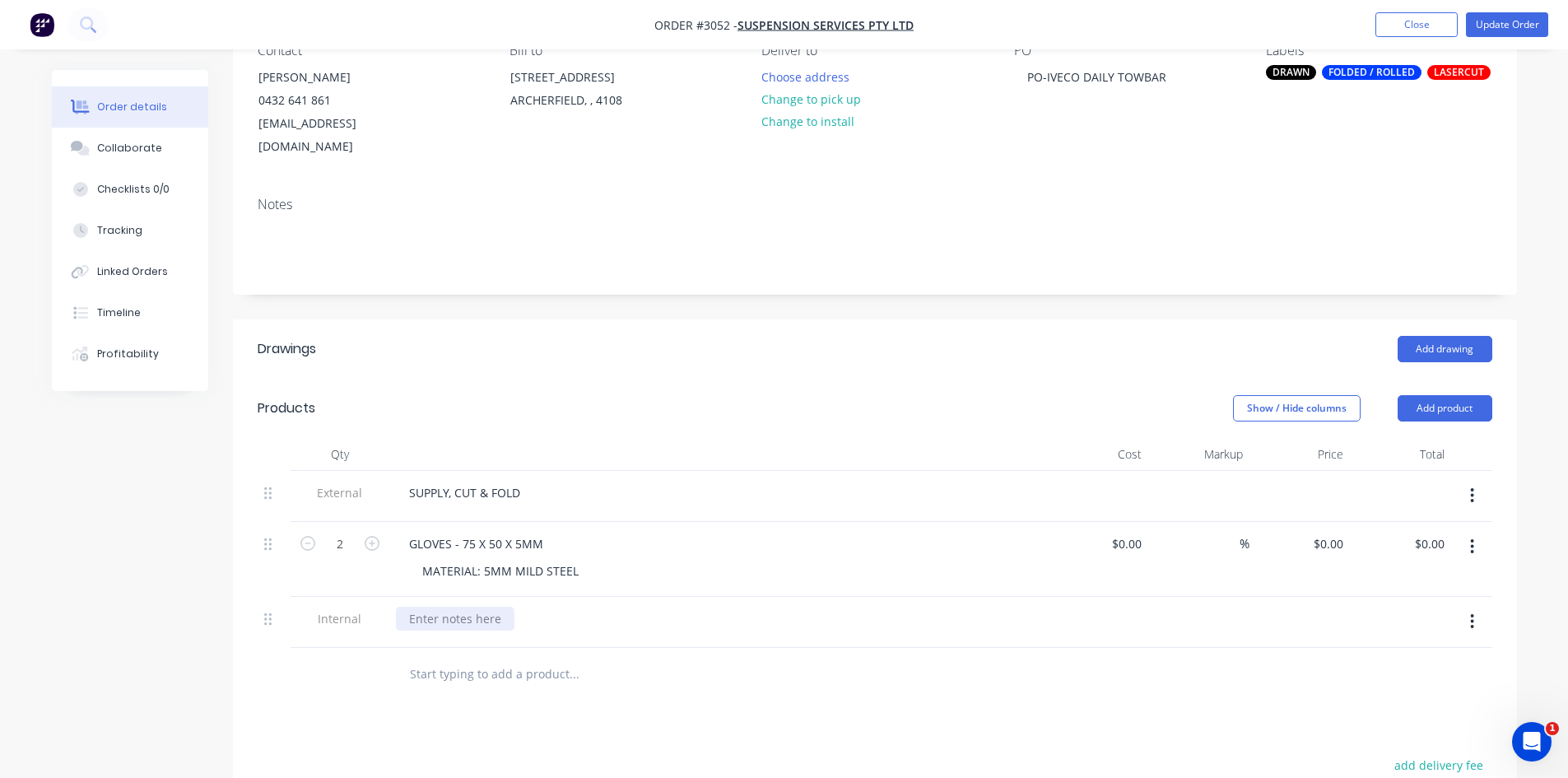
click at [458, 606] on div at bounding box center [455, 618] width 118 height 23
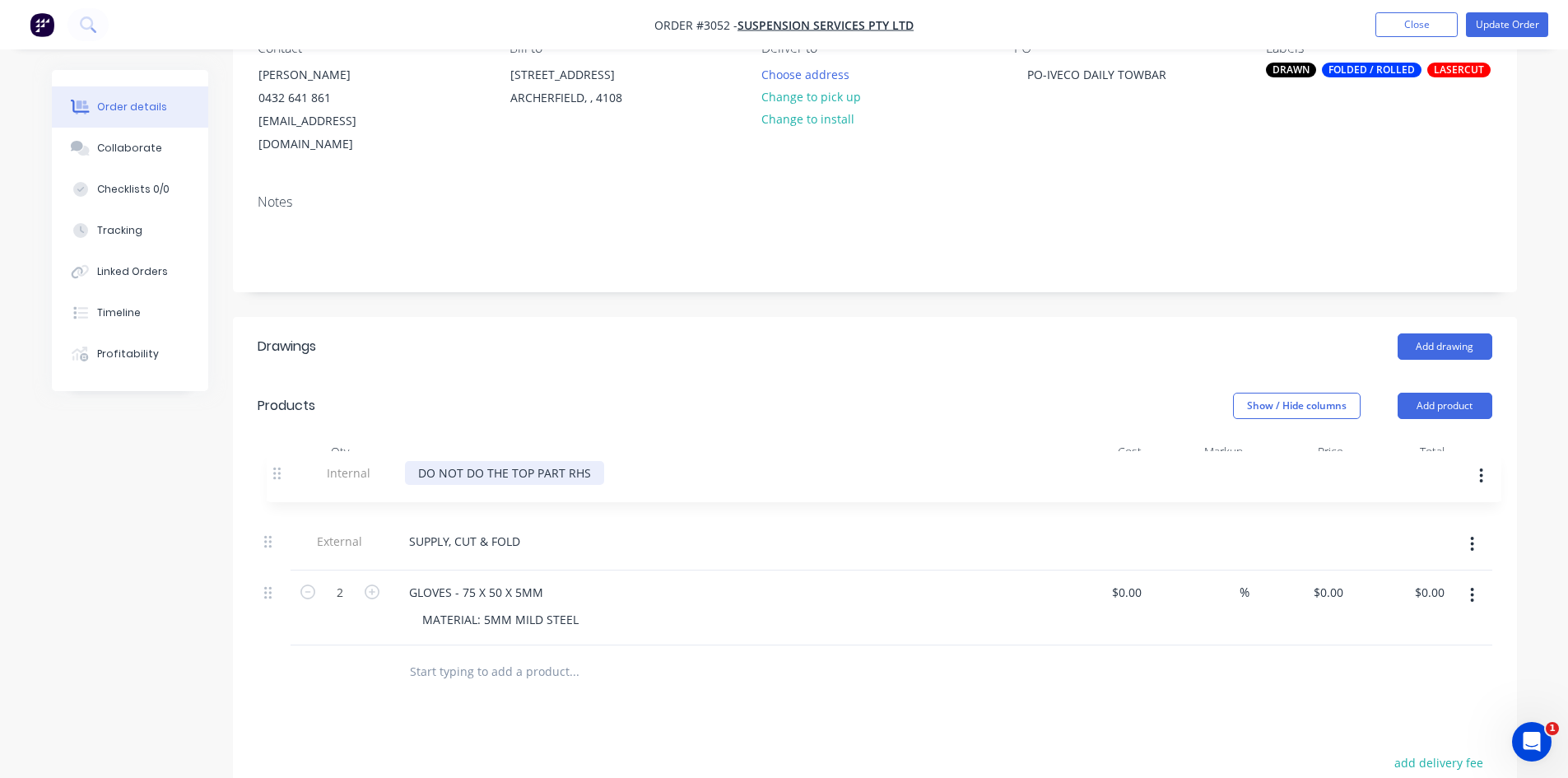
drag, startPoint x: 269, startPoint y: 597, endPoint x: 279, endPoint y: 471, distance: 126.4
click at [279, 471] on div "External SUPPLY, CUT & FOLD 2 GLOVES - 75 X 50 X 5MM MATERIAL: 5MM MILD STEEL $…" at bounding box center [875, 556] width 1235 height 177
drag, startPoint x: 428, startPoint y: 471, endPoint x: 392, endPoint y: 466, distance: 36.3
click at [392, 469] on div "DO NOT DO THE TOP PART RHS" at bounding box center [719, 494] width 659 height 51
click at [587, 478] on div "DID NOT DO THE TOP PART RHS" at bounding box center [497, 490] width 202 height 23
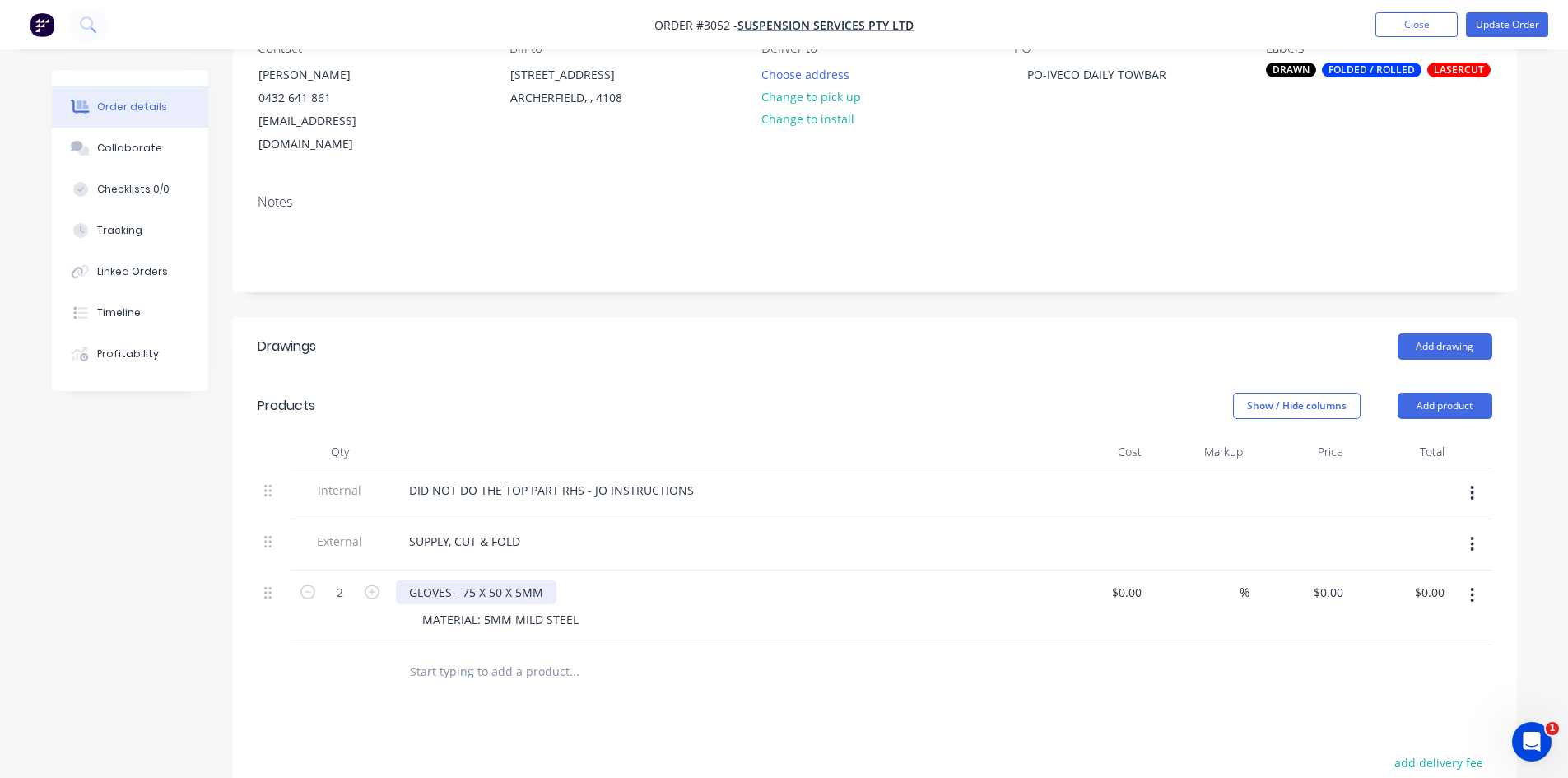
click at [466, 580] on div "GLOVES - 75 X 50 X 5MM" at bounding box center [476, 592] width 160 height 23
drag, startPoint x: 462, startPoint y: 566, endPoint x: 727, endPoint y: 575, distance: 265.2
click at [727, 580] on div "GLOVES - 75 X 50 X 5MM" at bounding box center [719, 592] width 645 height 23
click at [487, 580] on div "GLOVES - 150 95 X 150 X 700 LONG" at bounding box center [505, 592] width 218 height 23
click at [485, 580] on div "GLOVES - 150 95 X 150 X 700 LONG" at bounding box center [505, 592] width 218 height 23
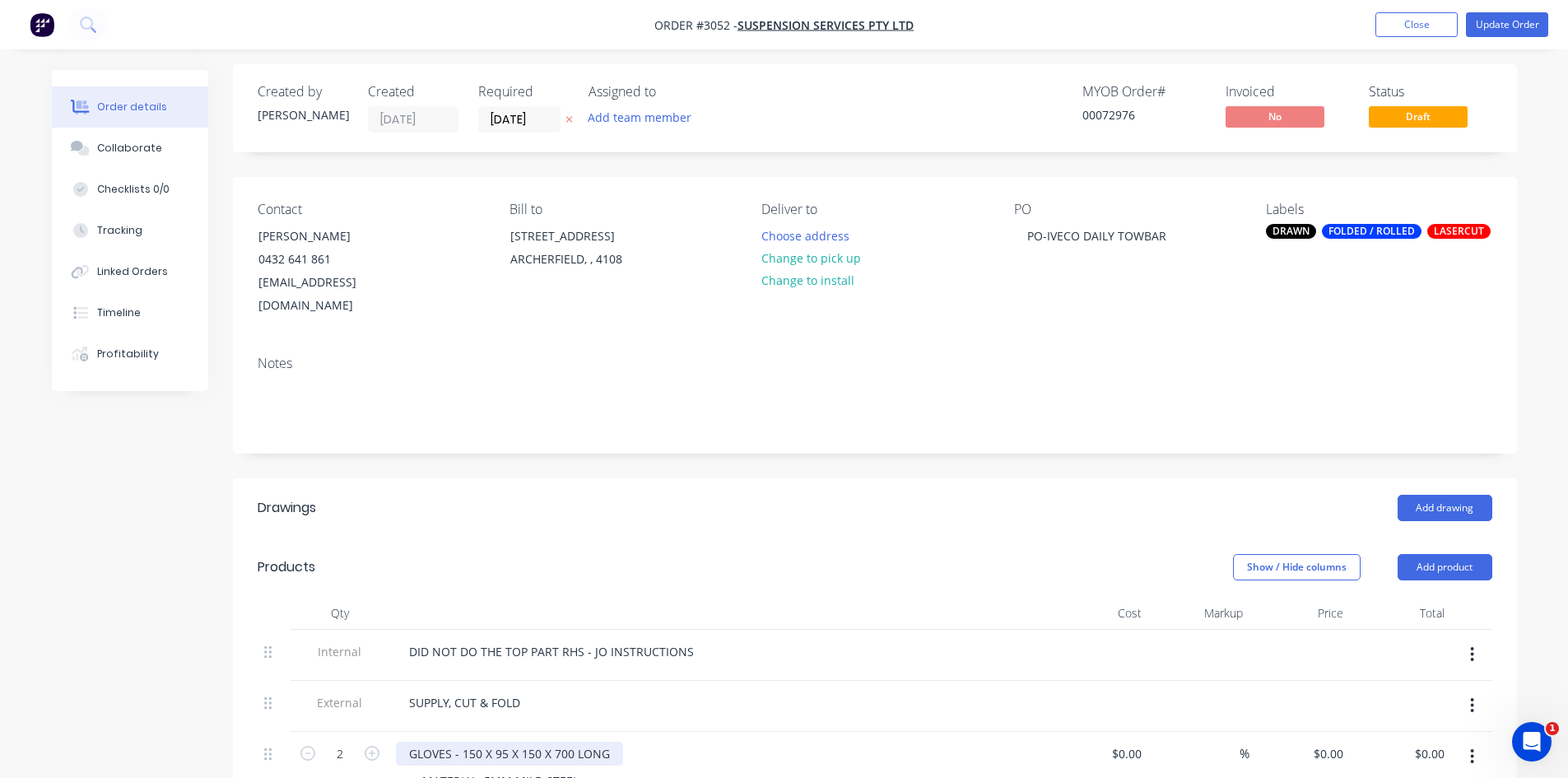
scroll to position [0, 0]
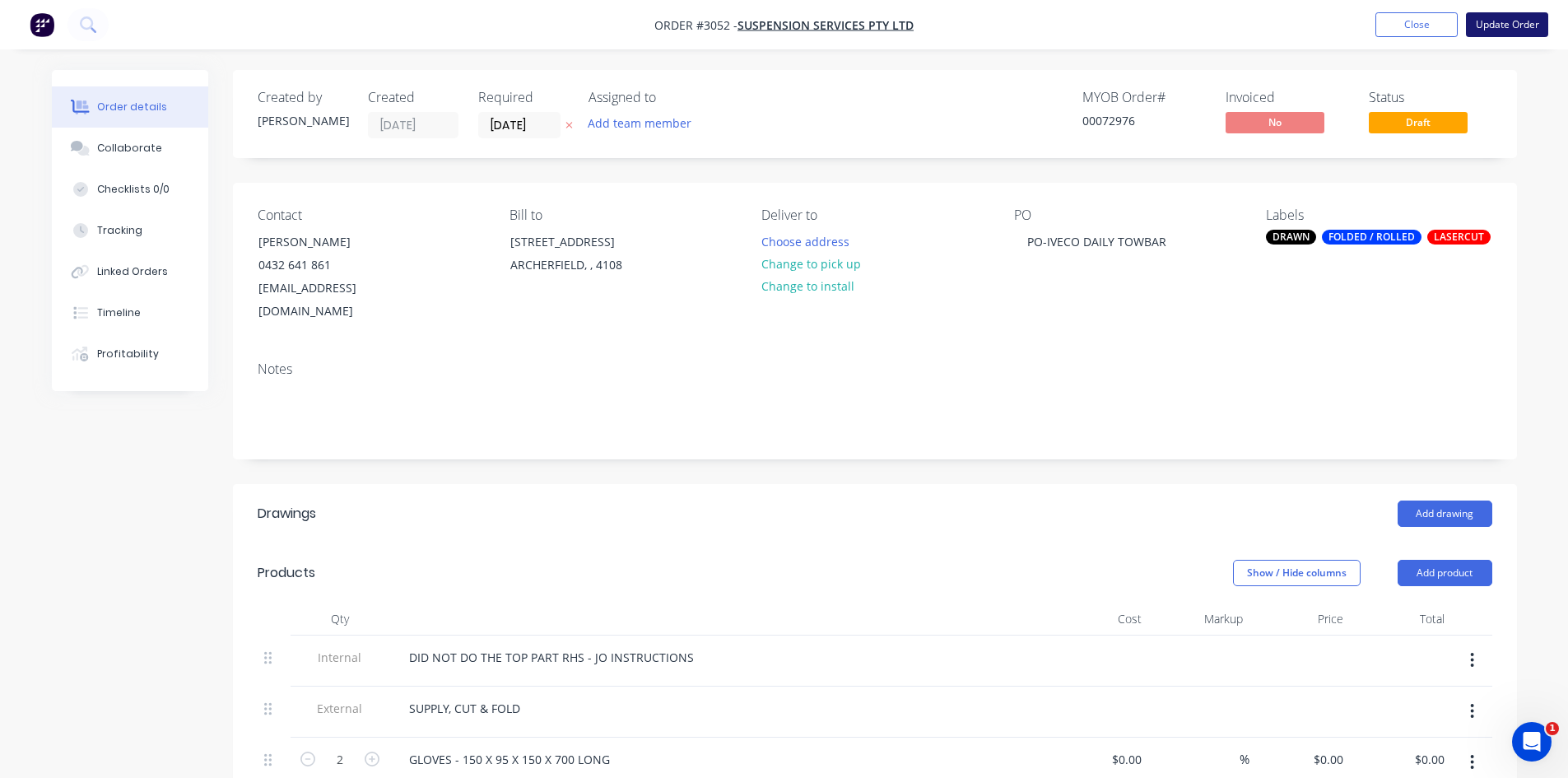
click at [1509, 20] on button "Update Order" at bounding box center [1507, 24] width 82 height 24
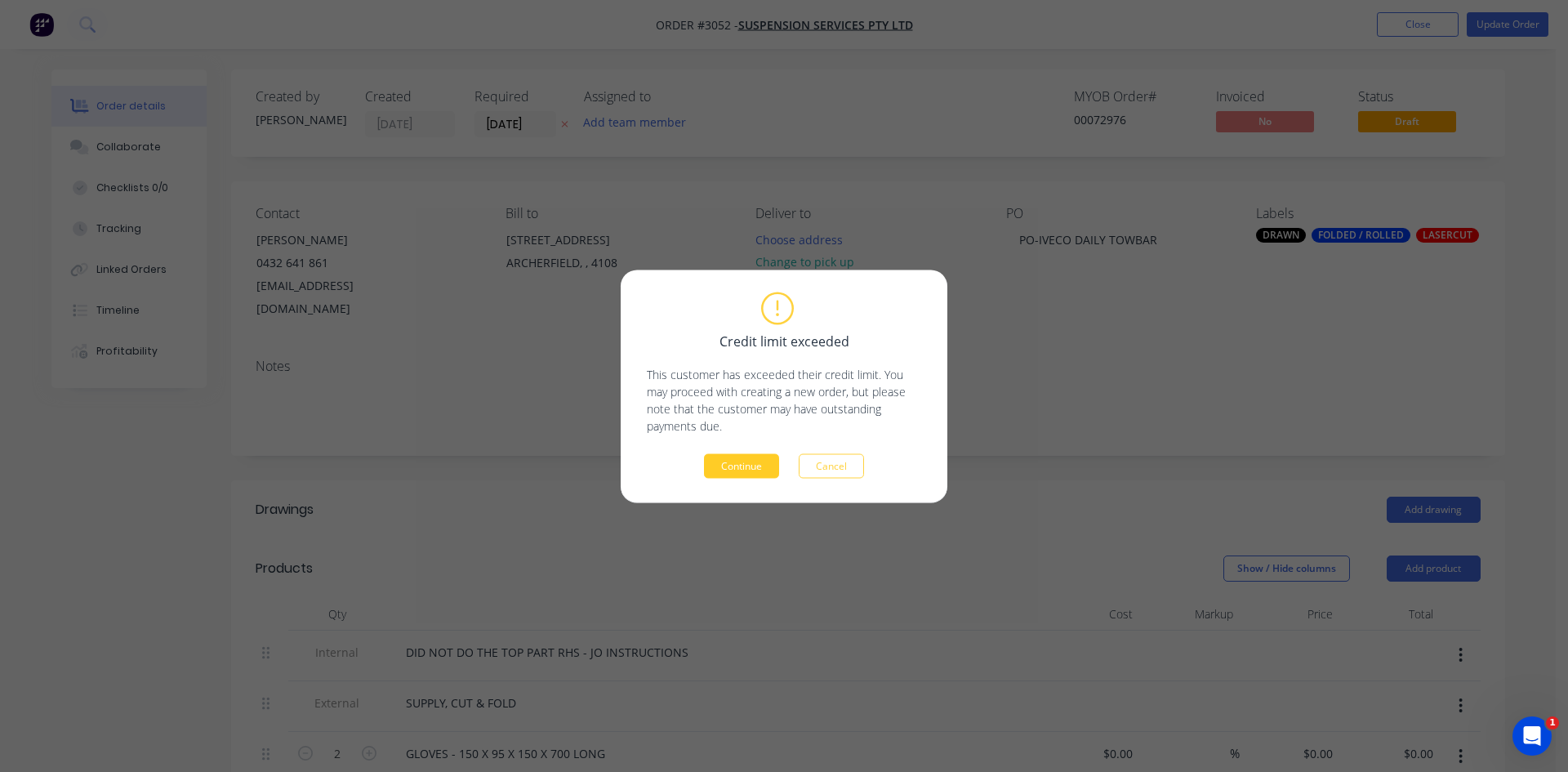
click at [729, 468] on button "Continue" at bounding box center [742, 465] width 76 height 24
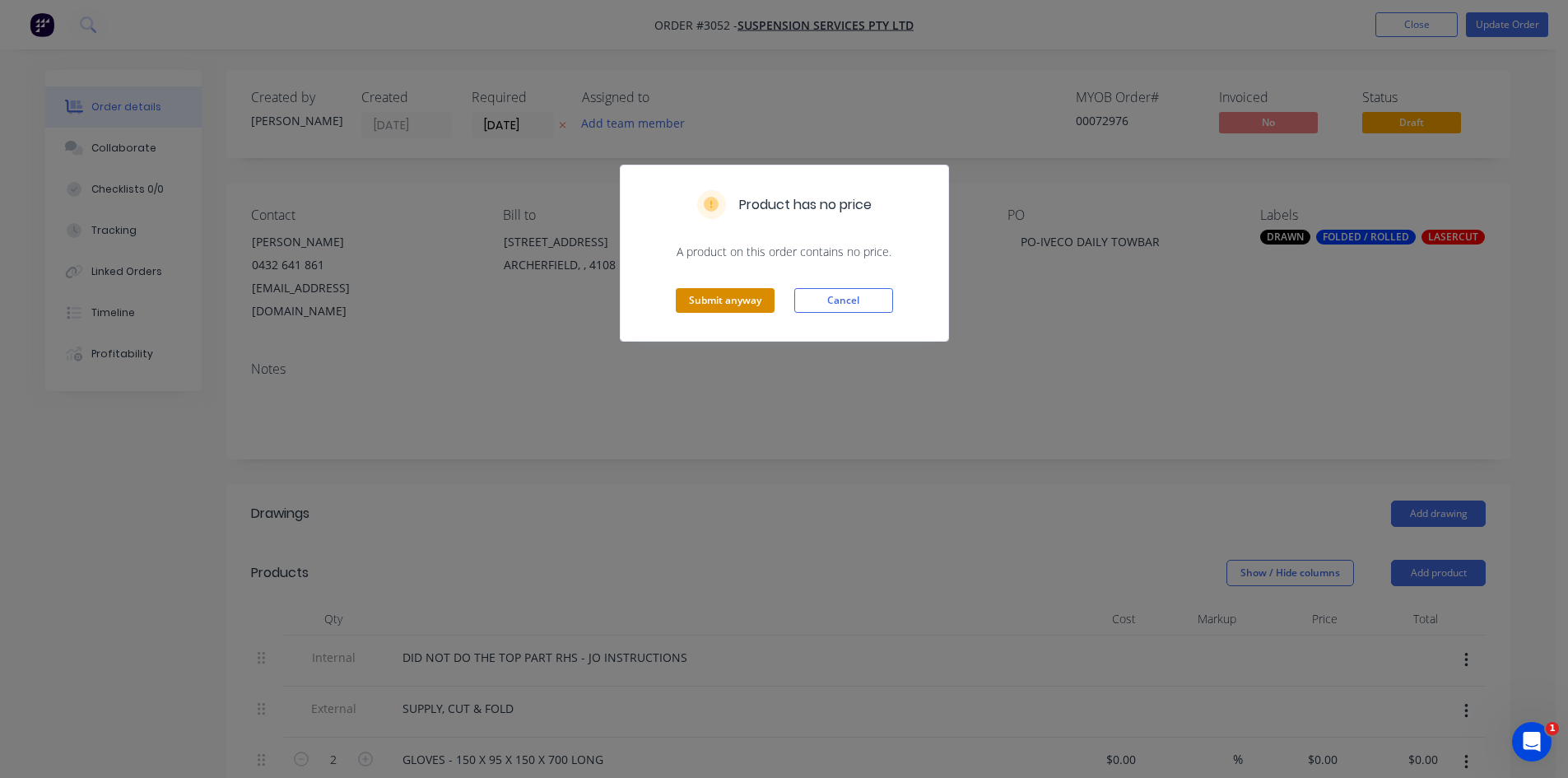
click at [750, 297] on button "Submit anyway" at bounding box center [724, 300] width 99 height 24
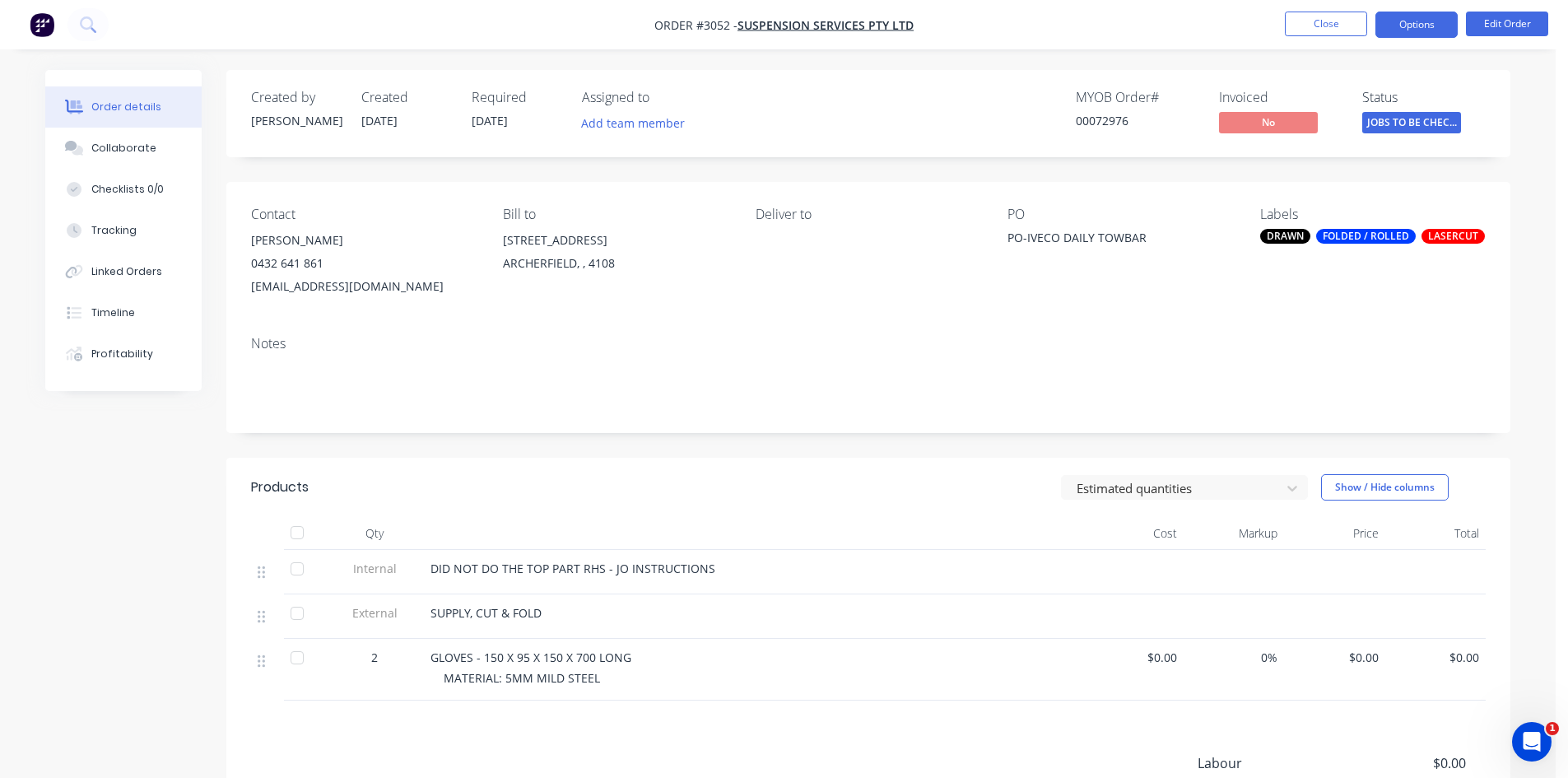
click at [1419, 22] on button "Options" at bounding box center [1417, 24] width 82 height 26
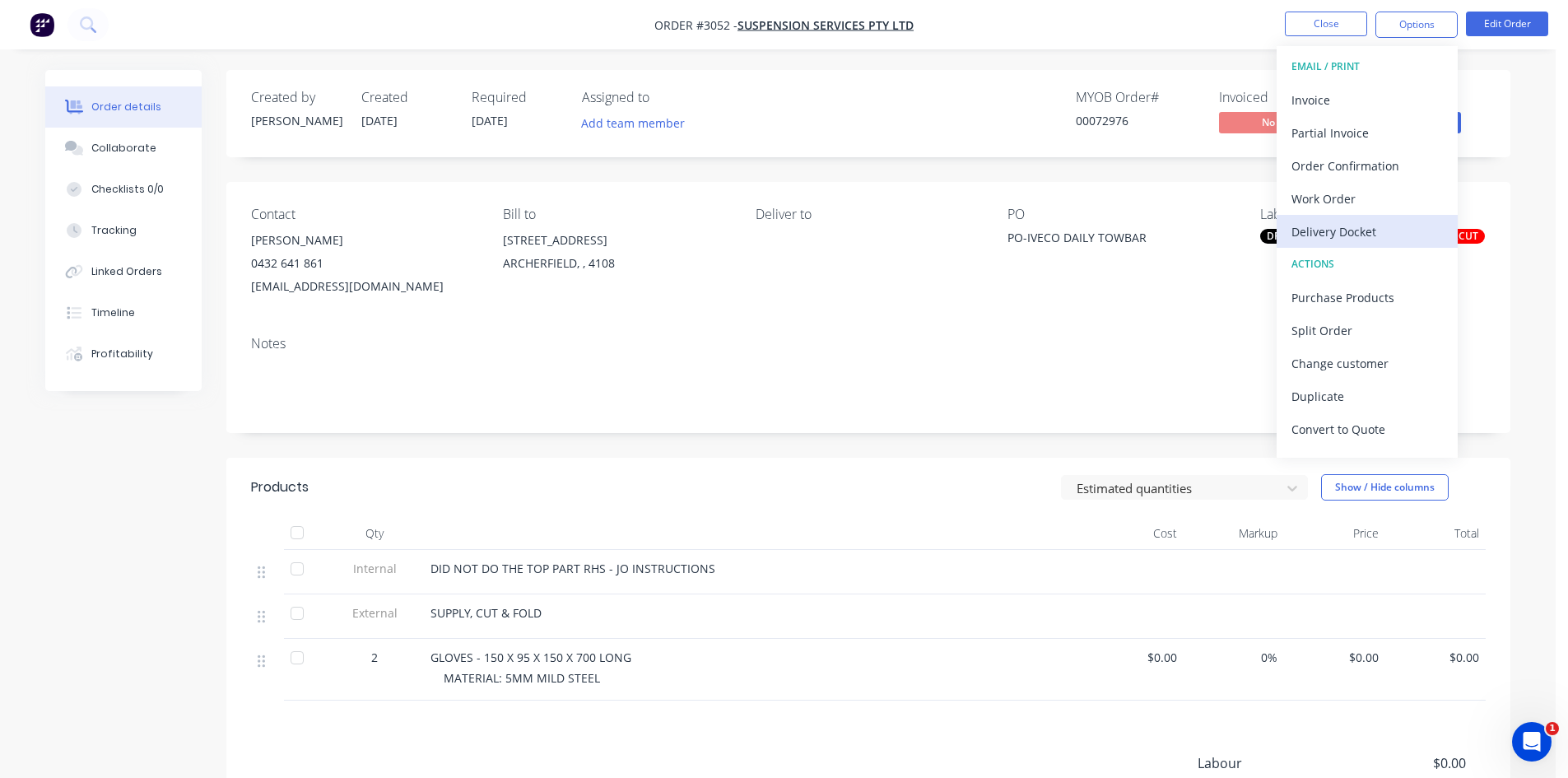
click at [1350, 225] on div "Delivery Docket" at bounding box center [1367, 231] width 151 height 23
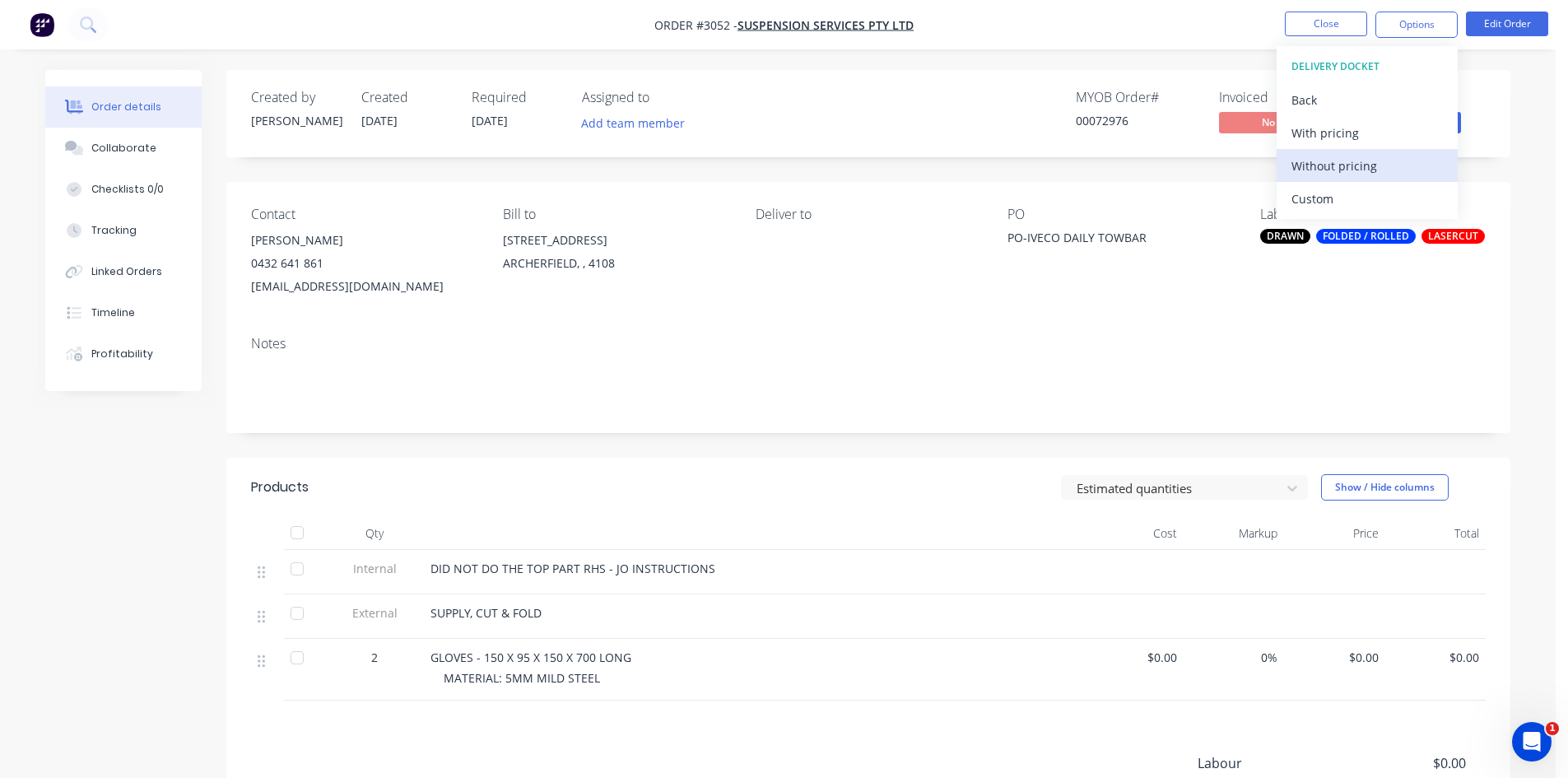
click at [1337, 168] on div "Without pricing" at bounding box center [1367, 166] width 151 height 23
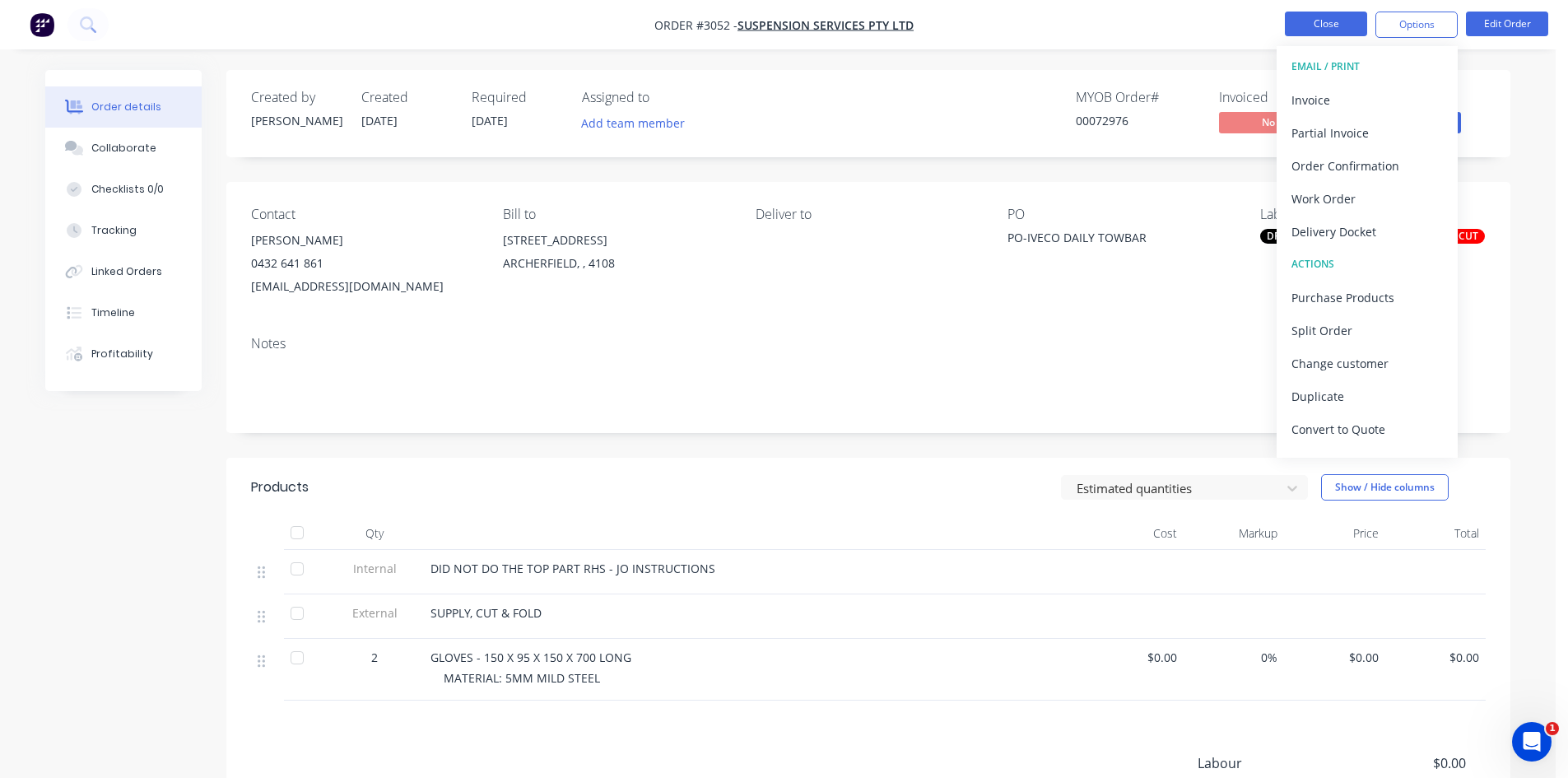
click at [1336, 19] on button "Close" at bounding box center [1326, 23] width 82 height 24
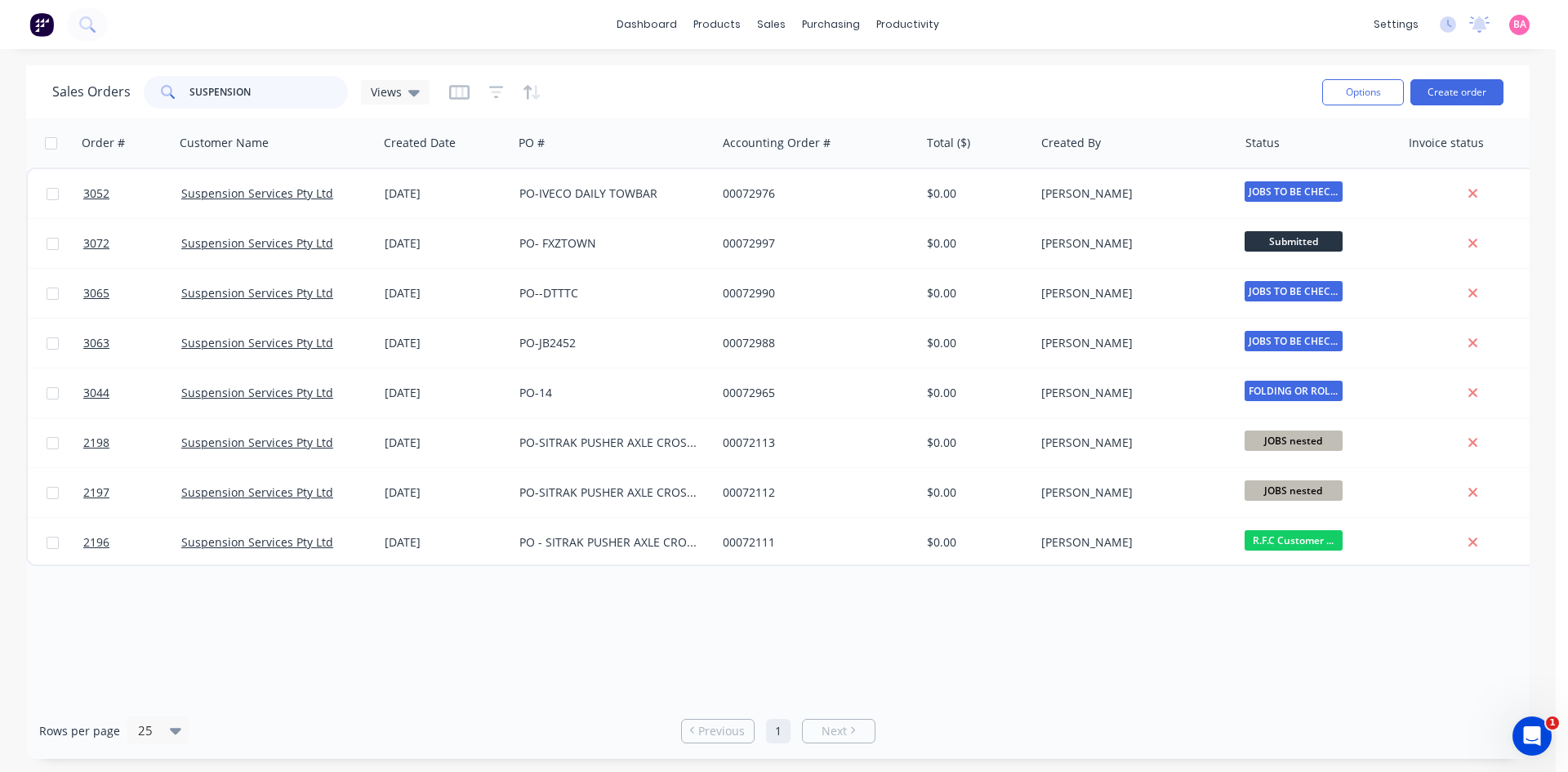
drag, startPoint x: 286, startPoint y: 88, endPoint x: 49, endPoint y: 69, distance: 237.8
click at [49, 69] on div "Sales Orders SUSPENSION Views Options Create order" at bounding box center [778, 91] width 1503 height 53
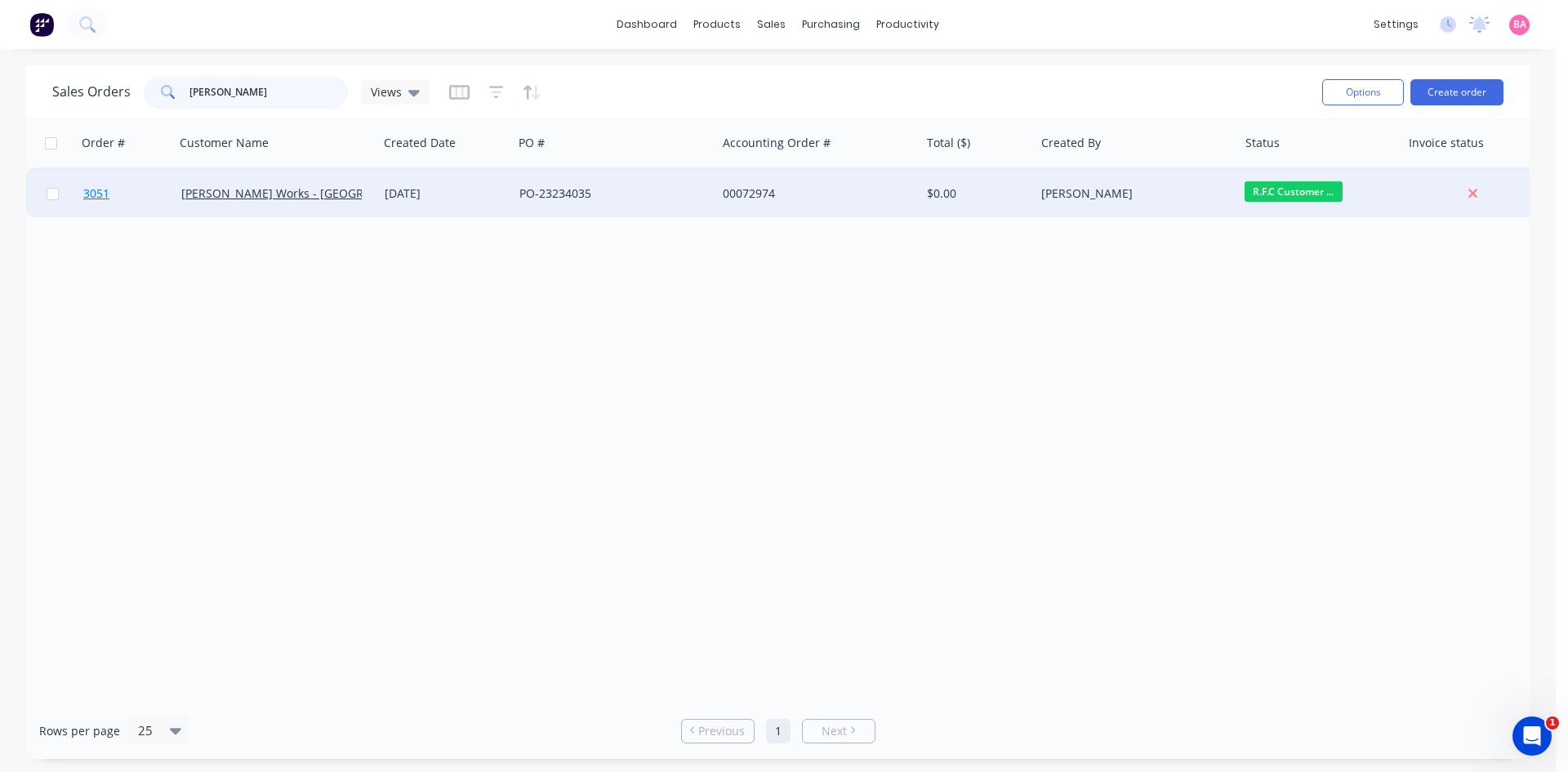
type input "[PERSON_NAME]"
click at [88, 194] on span "3051" at bounding box center [96, 193] width 26 height 16
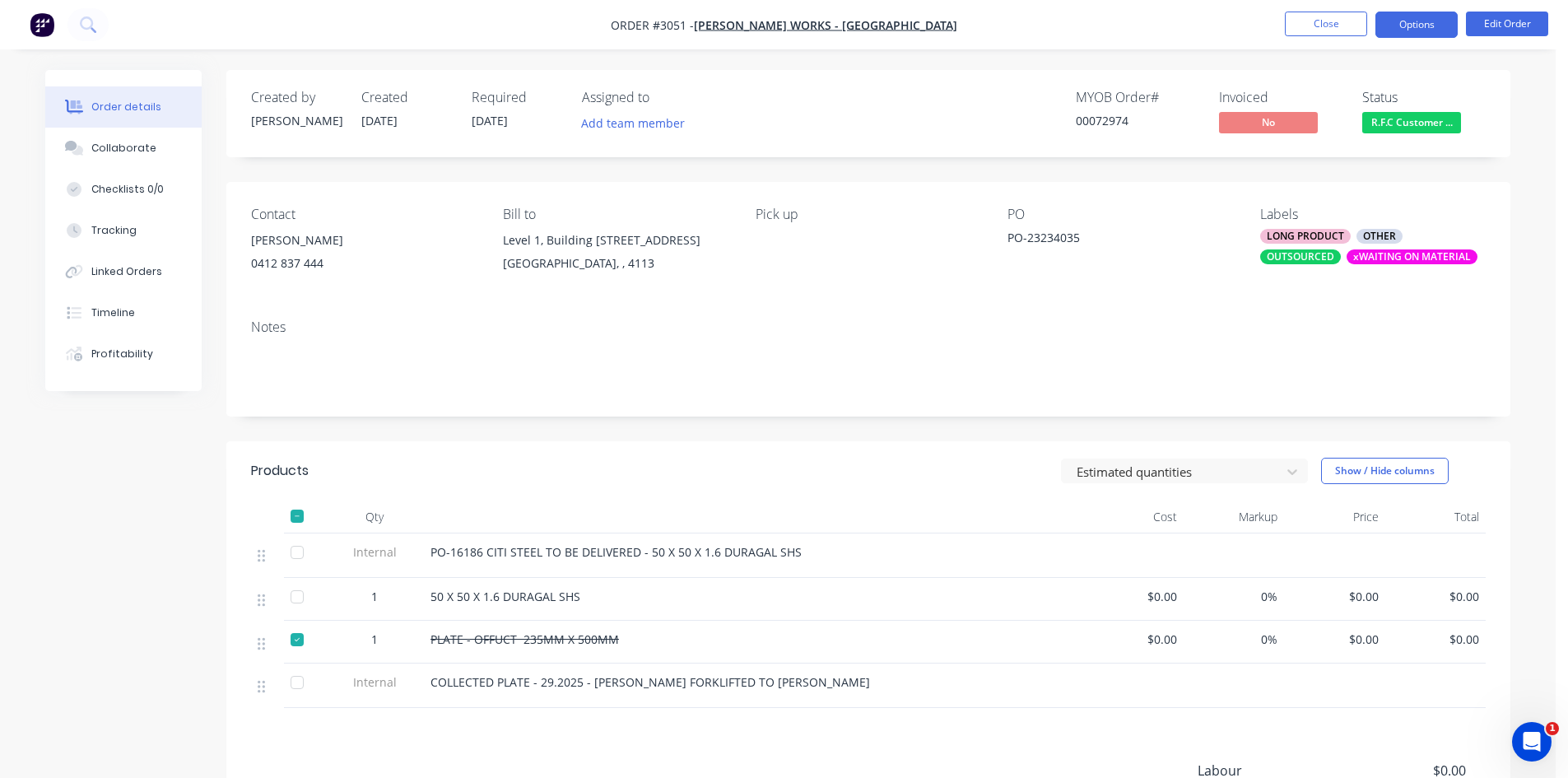
click at [1417, 22] on button "Options" at bounding box center [1417, 24] width 82 height 26
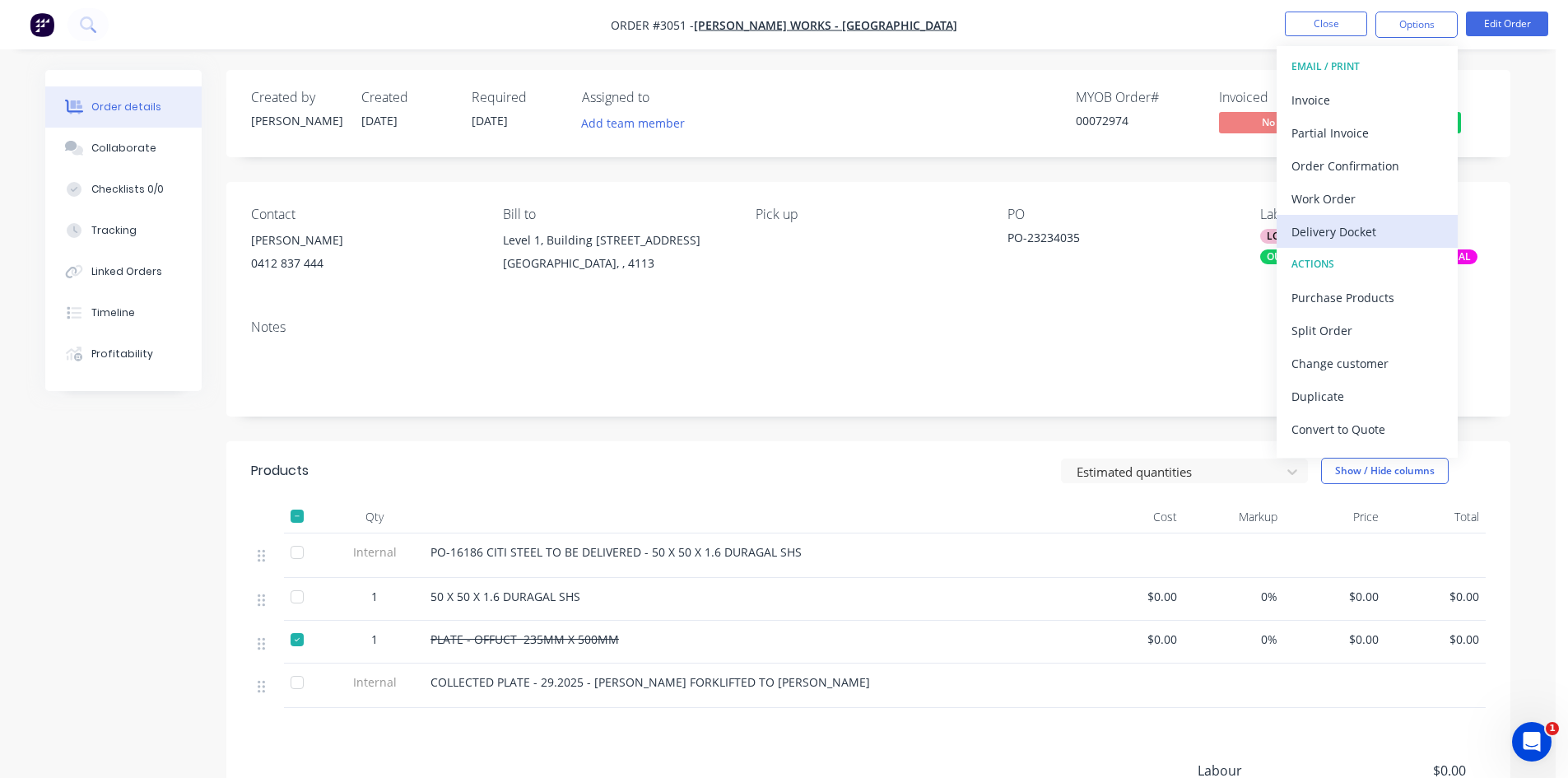
click at [1332, 228] on div "Delivery Docket" at bounding box center [1367, 231] width 151 height 23
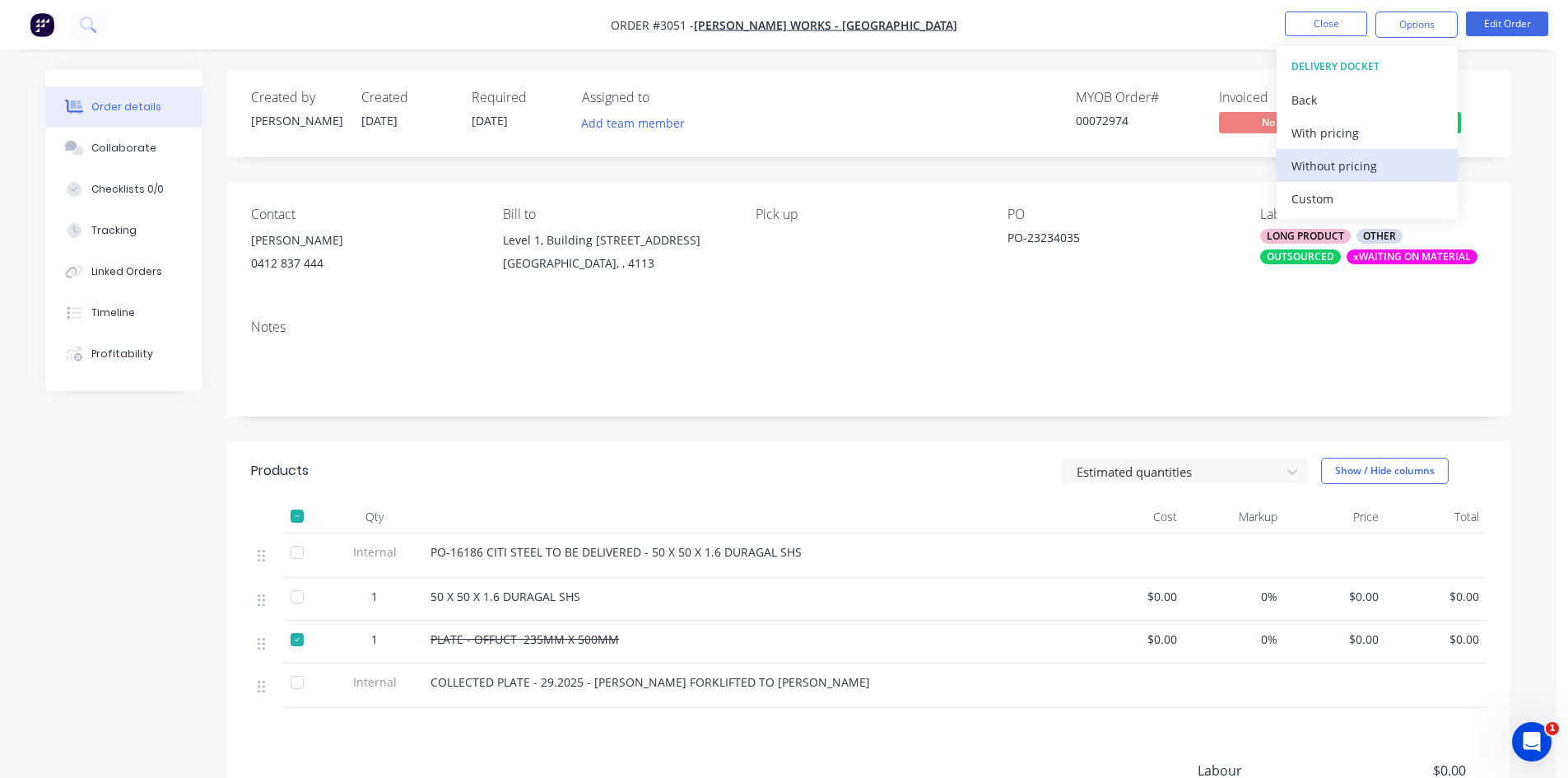
click at [1342, 165] on div "Without pricing" at bounding box center [1367, 166] width 151 height 23
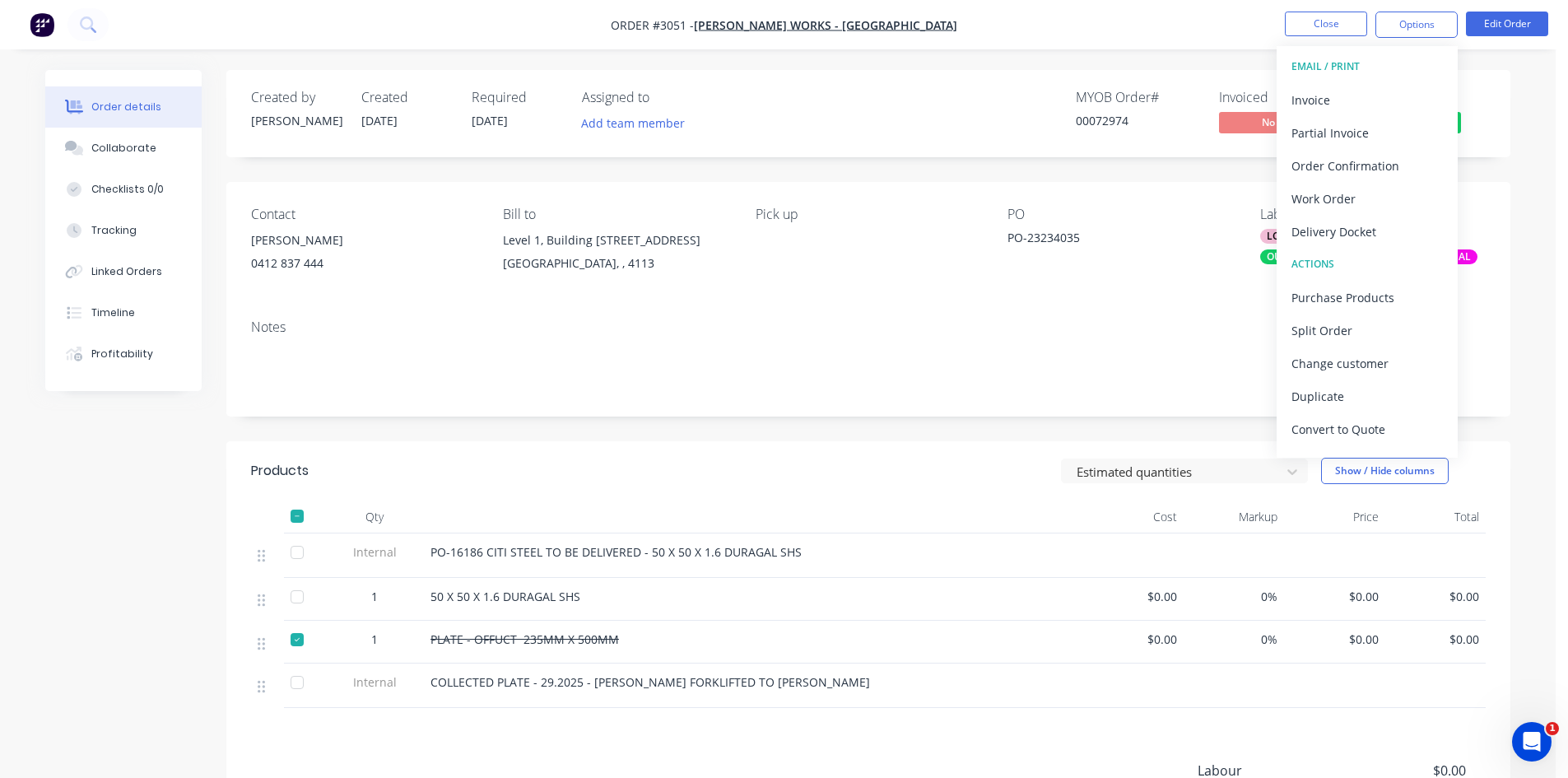
click at [1177, 274] on div "PO PO-23234035" at bounding box center [1120, 244] width 226 height 75
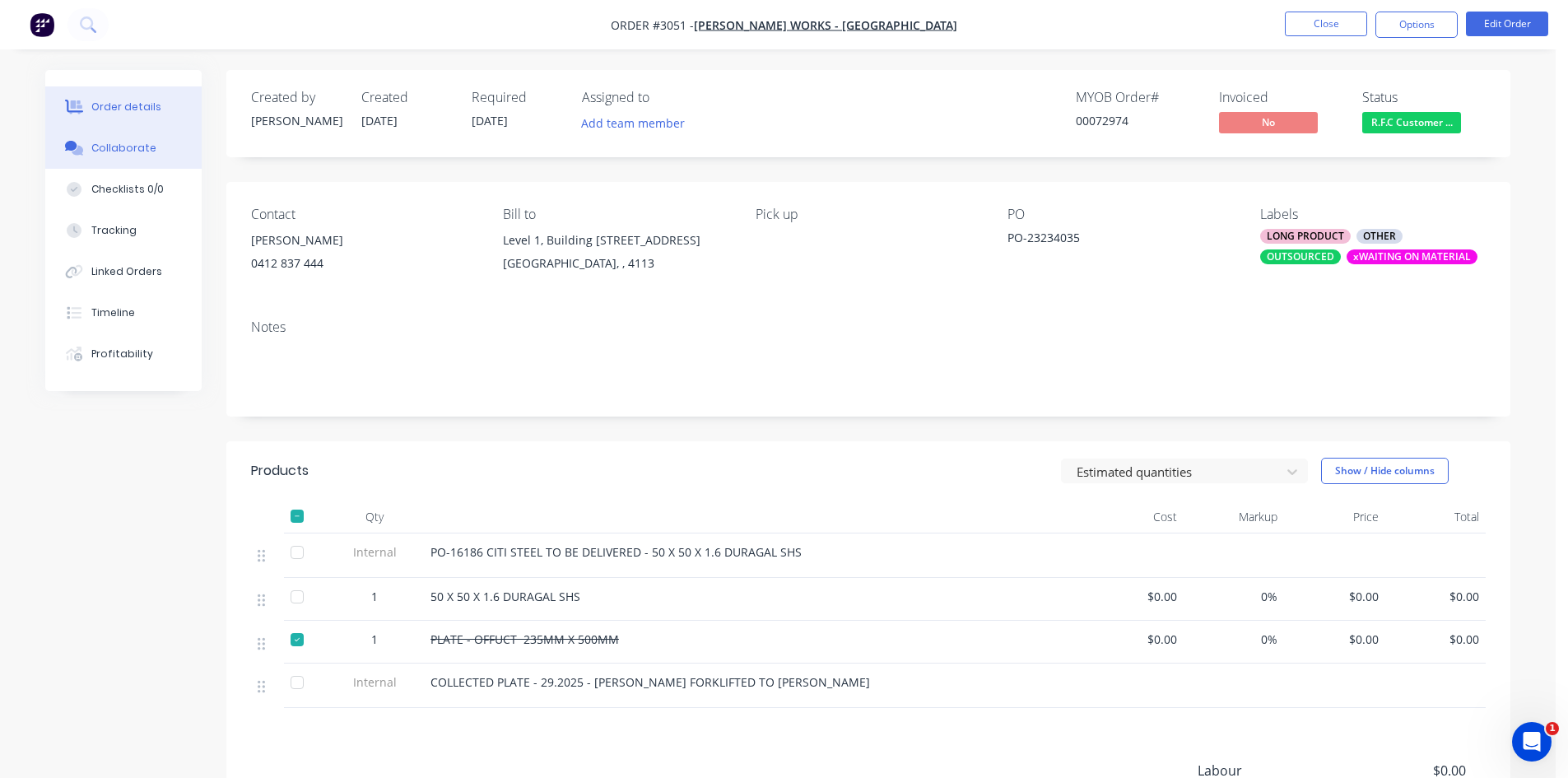
click at [116, 149] on div "Collaborate" at bounding box center [124, 147] width 65 height 15
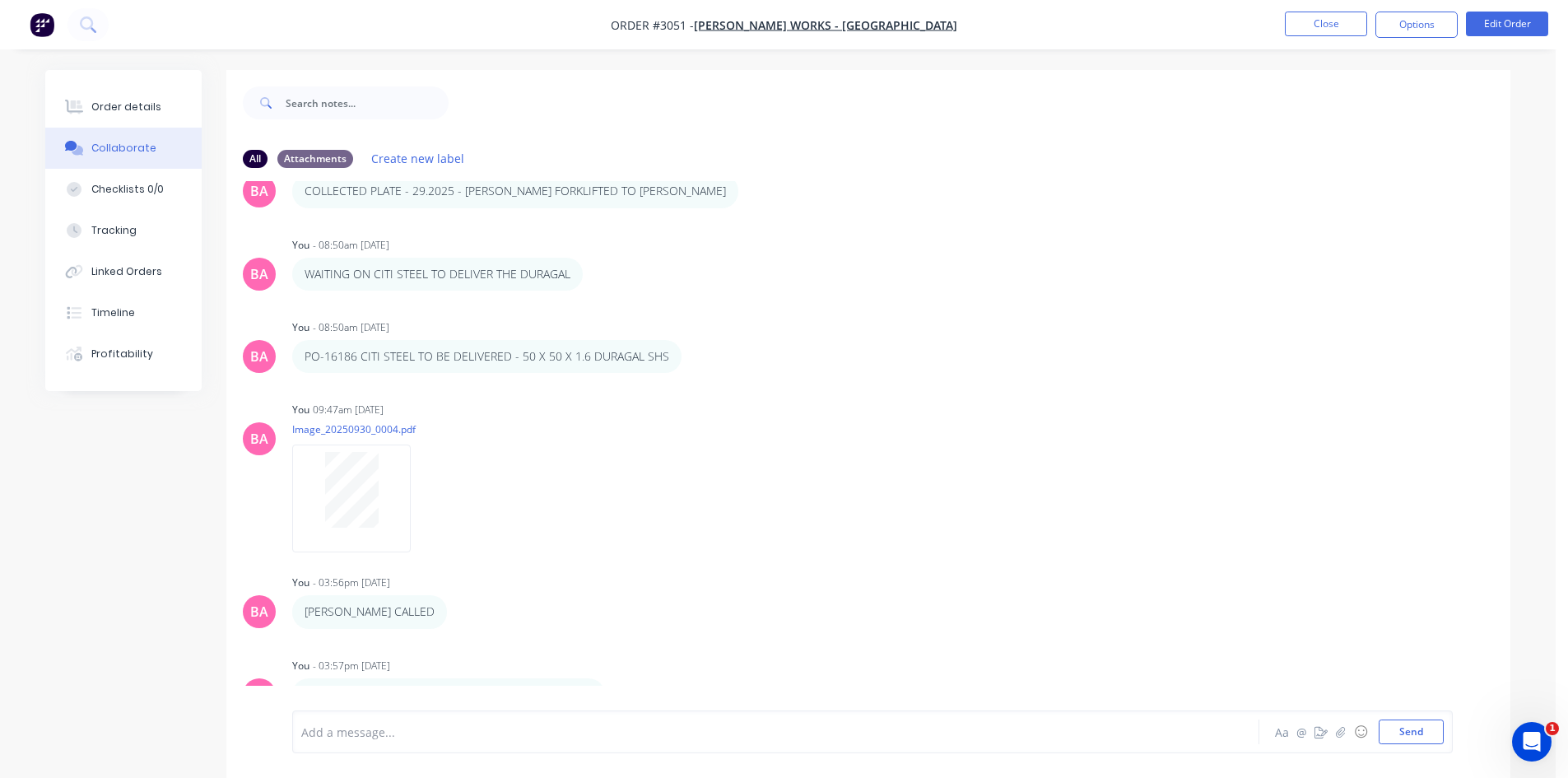
scroll to position [24, 0]
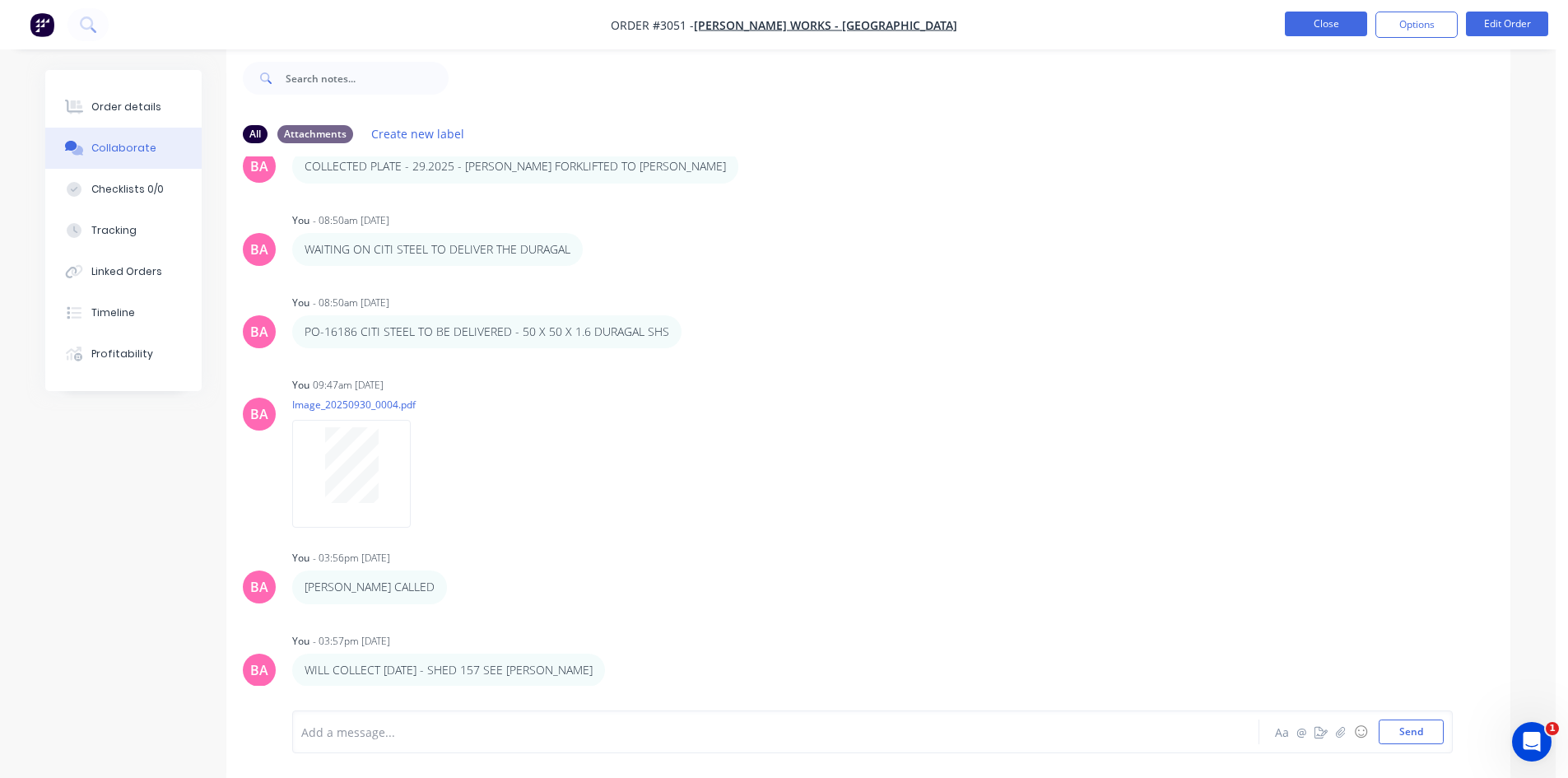
click at [1332, 24] on button "Close" at bounding box center [1326, 23] width 82 height 24
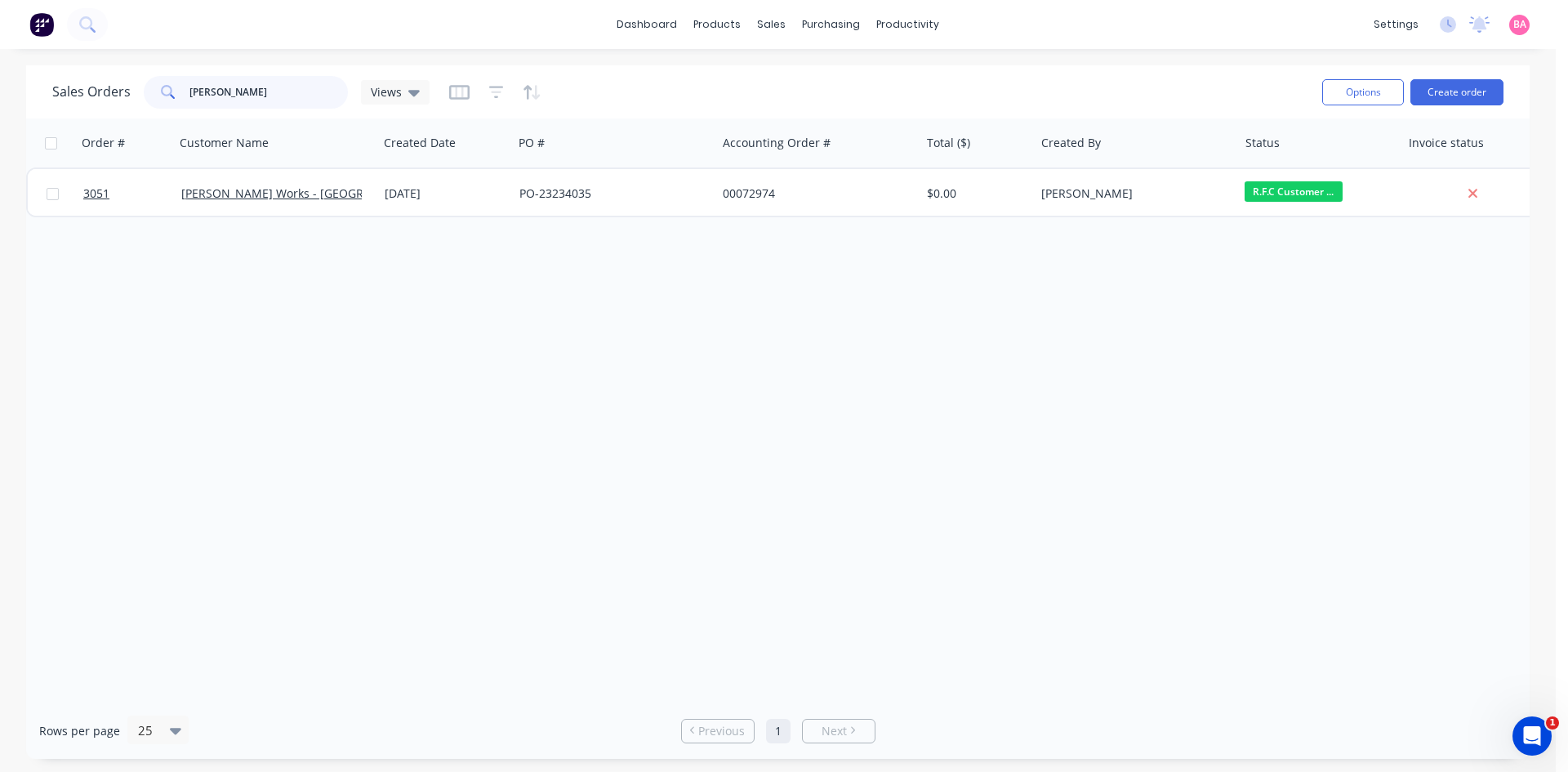
drag, startPoint x: 235, startPoint y: 82, endPoint x: 155, endPoint y: 86, distance: 80.1
click at [156, 85] on div "[PERSON_NAME]" at bounding box center [245, 92] width 204 height 33
type input "SUSPENSION"
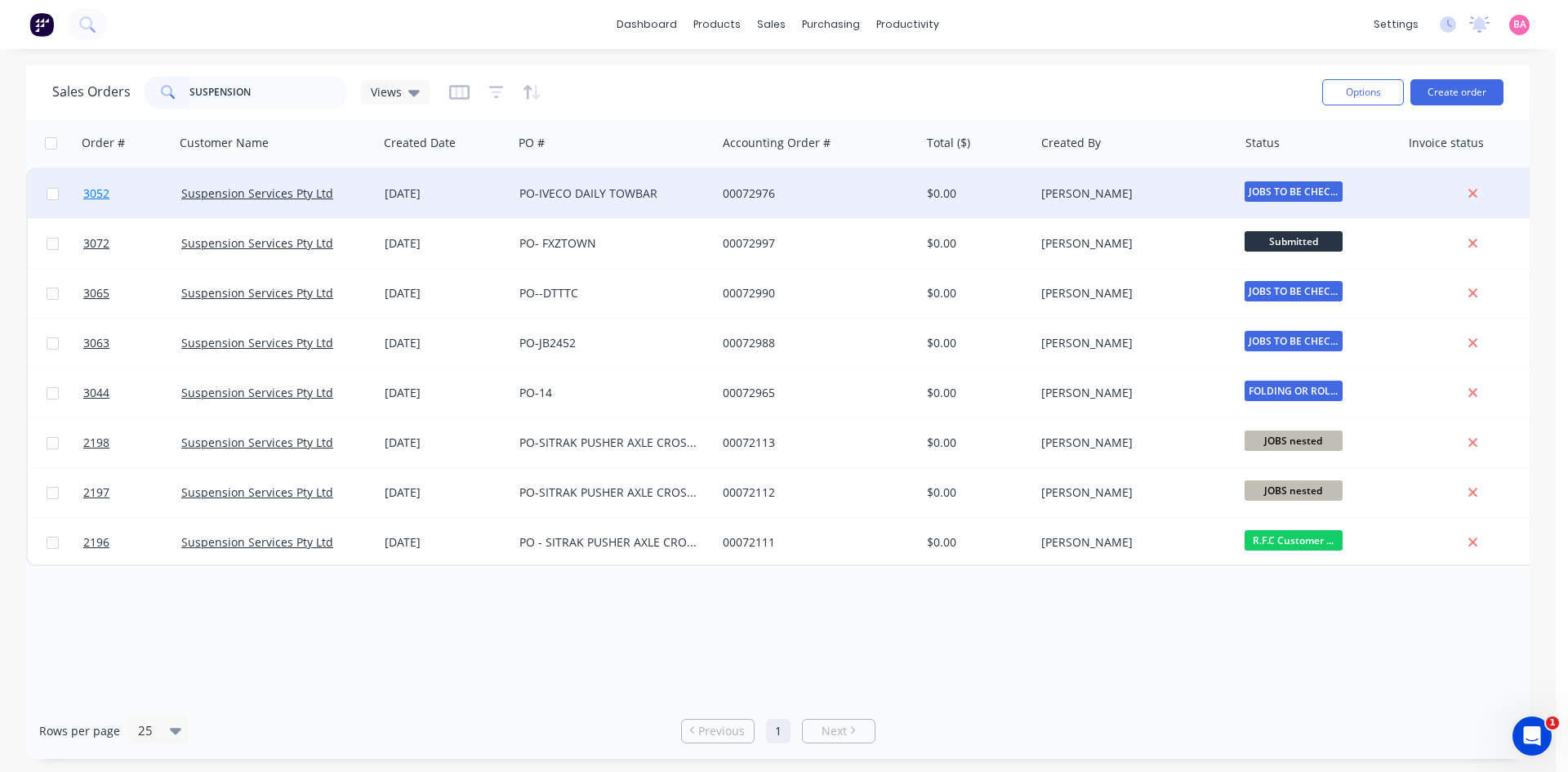
click at [89, 195] on span "3052" at bounding box center [96, 193] width 26 height 16
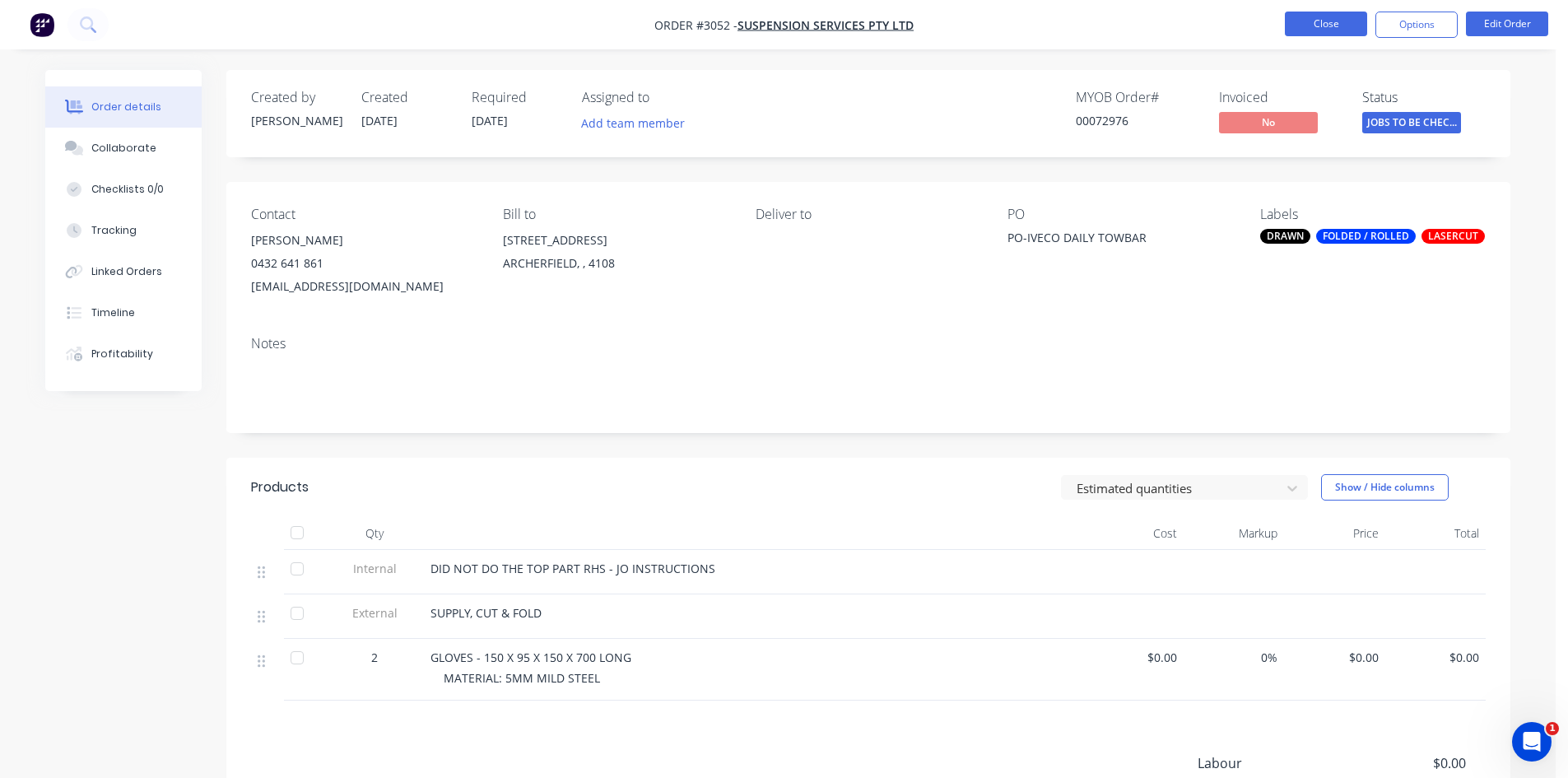
click at [1338, 21] on button "Close" at bounding box center [1326, 23] width 82 height 24
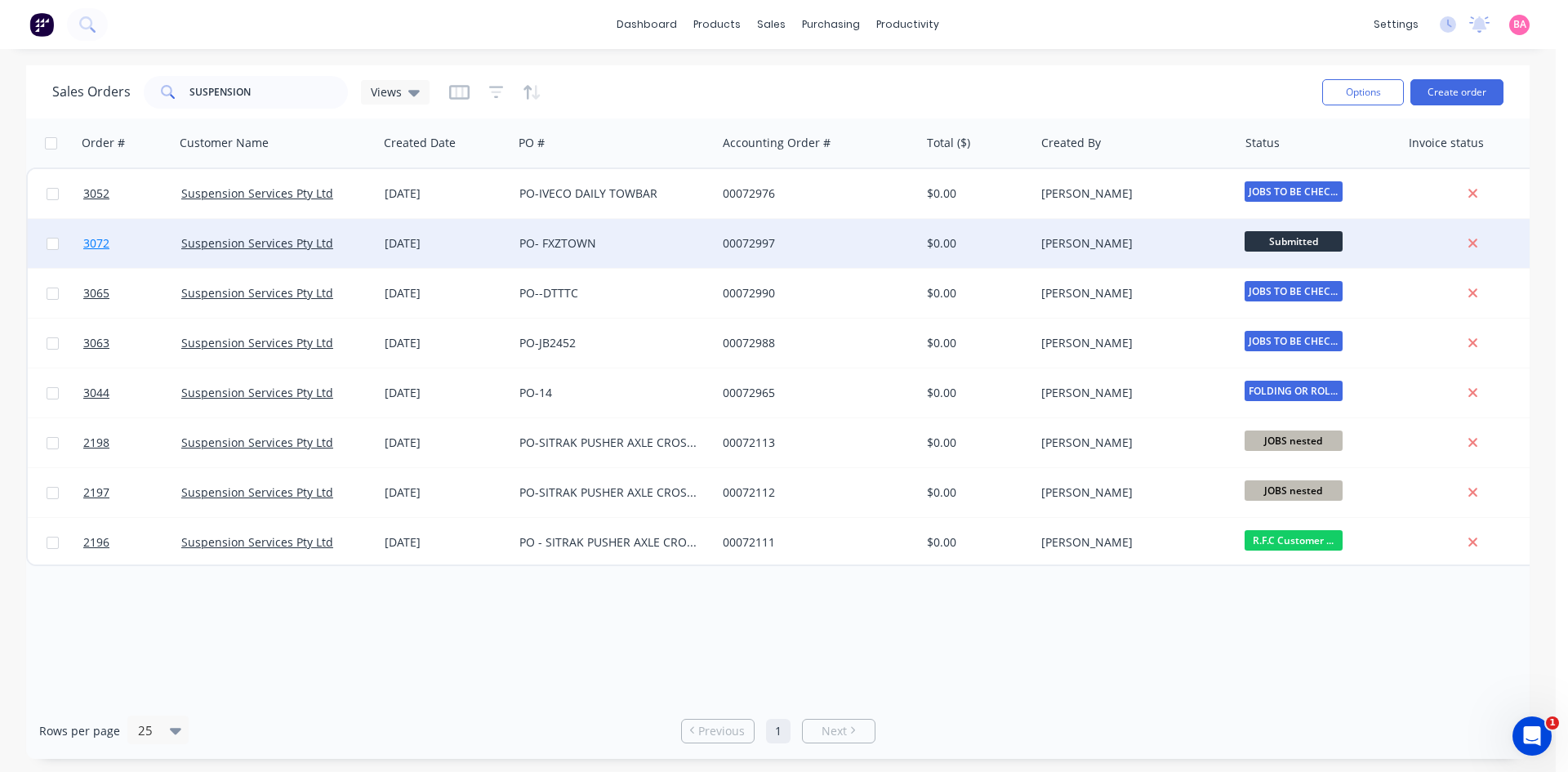
click at [99, 242] on span "3072" at bounding box center [96, 243] width 26 height 16
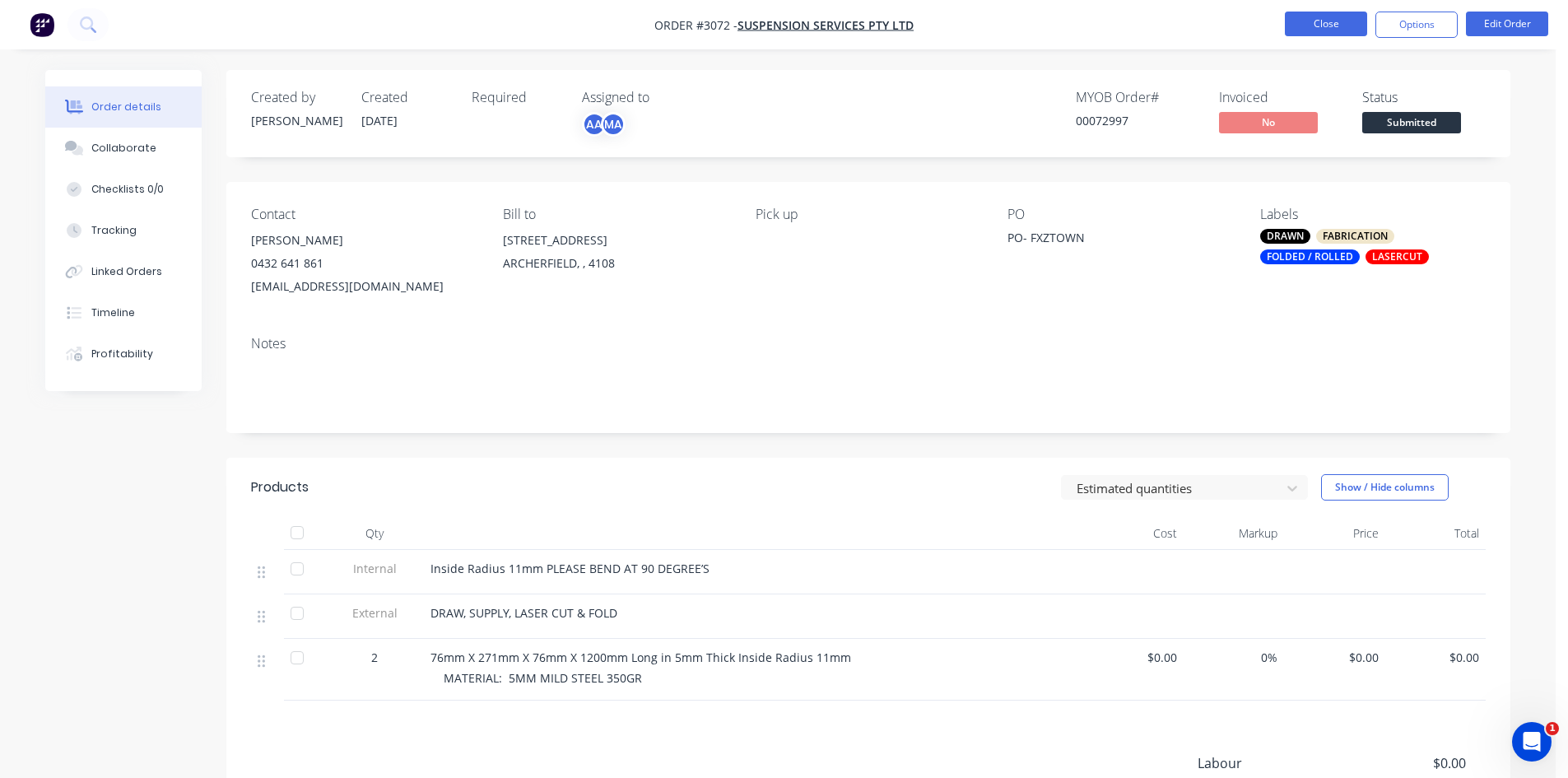
click at [1326, 19] on button "Close" at bounding box center [1326, 23] width 82 height 24
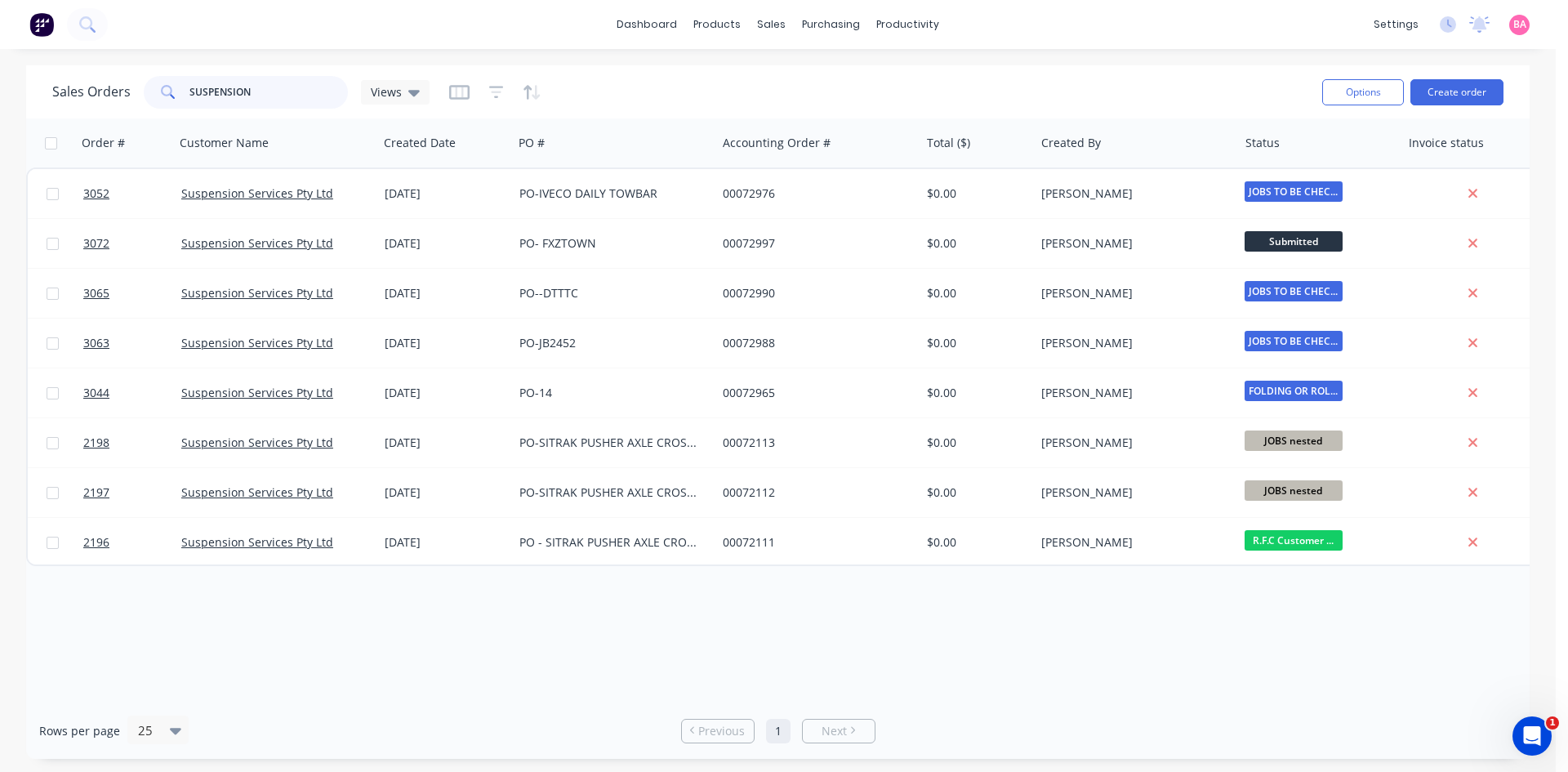
drag, startPoint x: 273, startPoint y: 88, endPoint x: 88, endPoint y: 57, distance: 187.6
click at [88, 57] on div "dashboard products sales purchasing productivity dashboard products Product Cat…" at bounding box center [778, 386] width 1555 height 772
type input "[GEOGRAPHIC_DATA]"
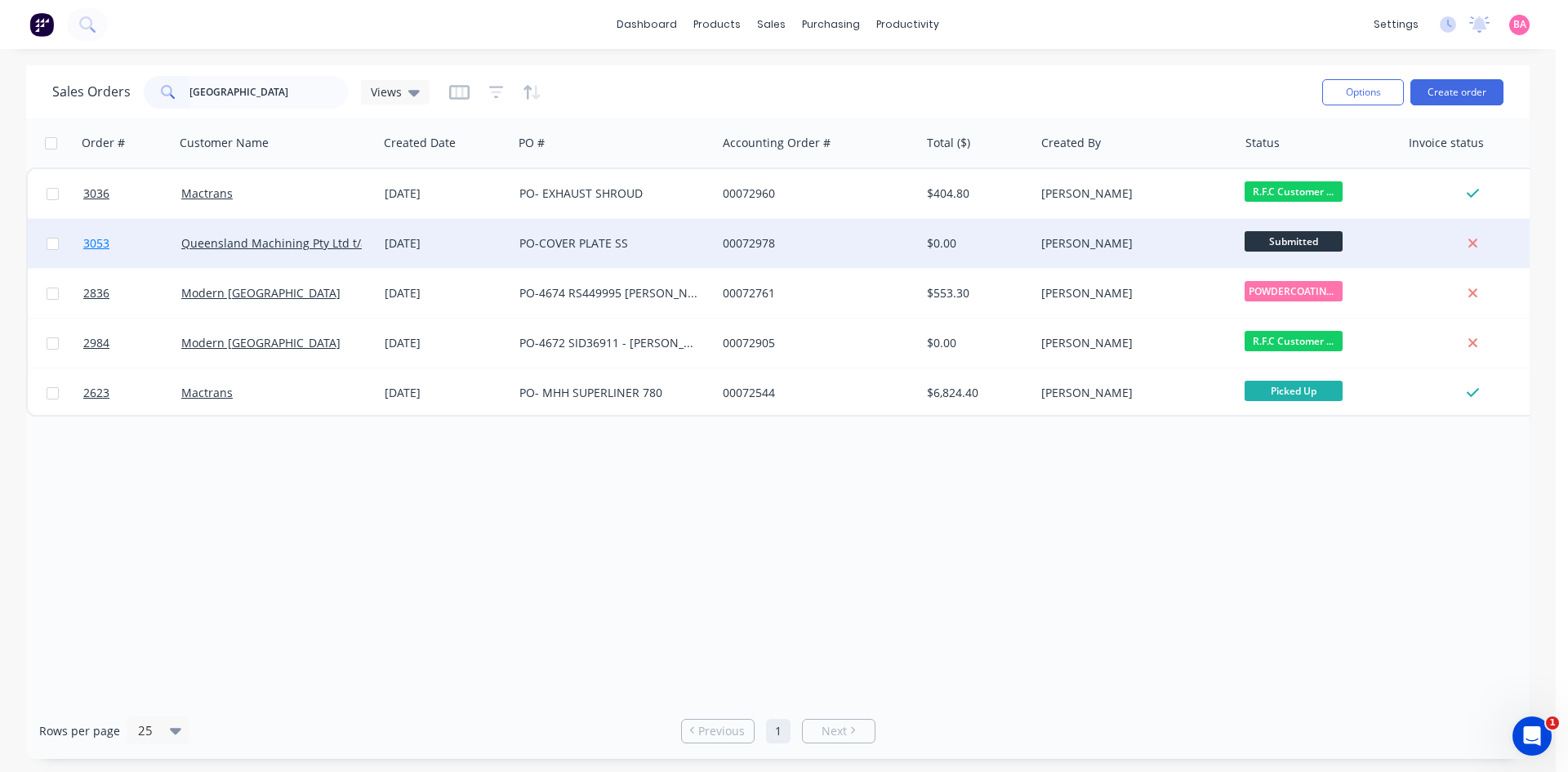
click at [99, 242] on span "3053" at bounding box center [96, 243] width 26 height 16
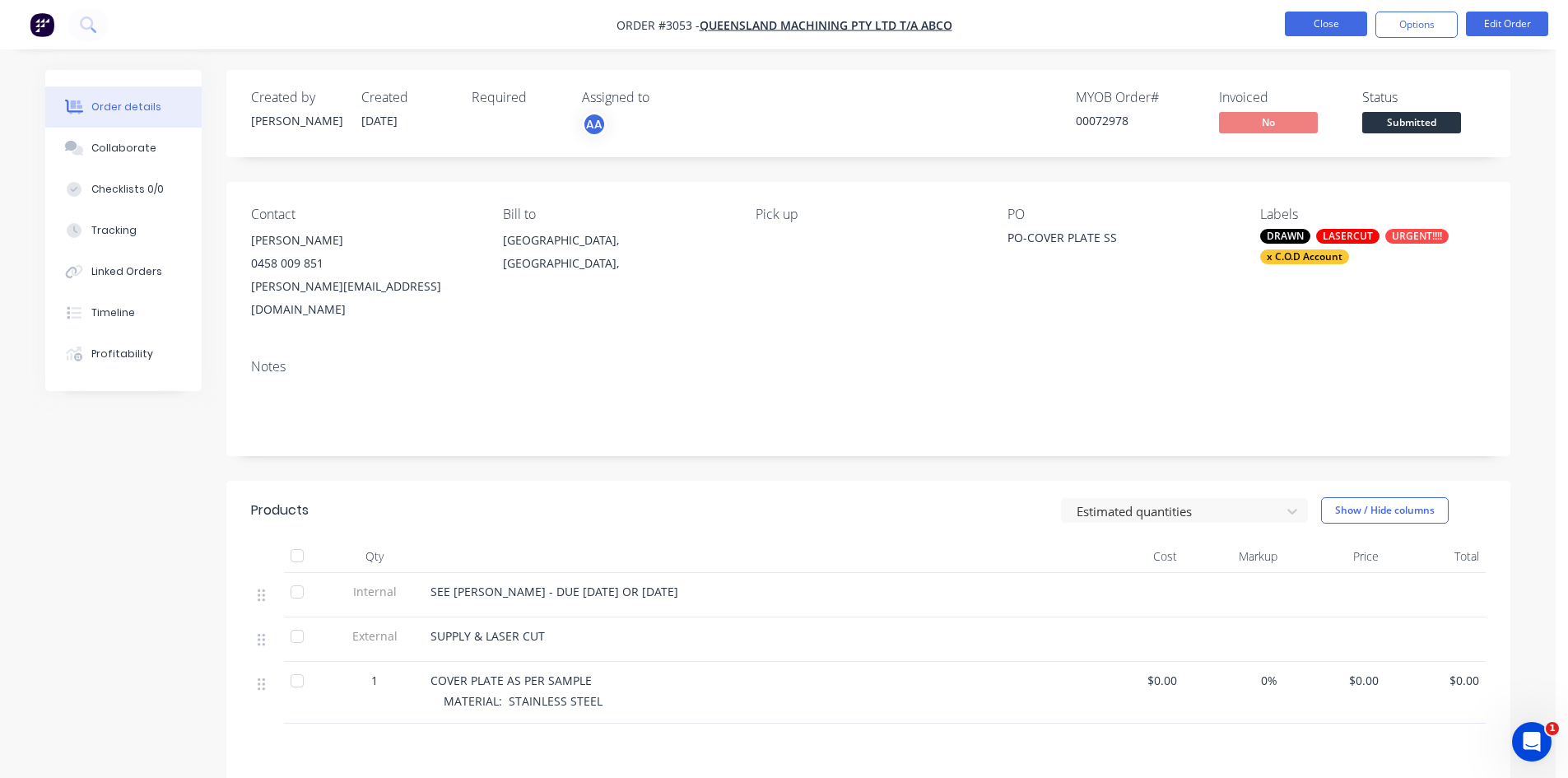
click at [1315, 20] on button "Close" at bounding box center [1326, 23] width 82 height 24
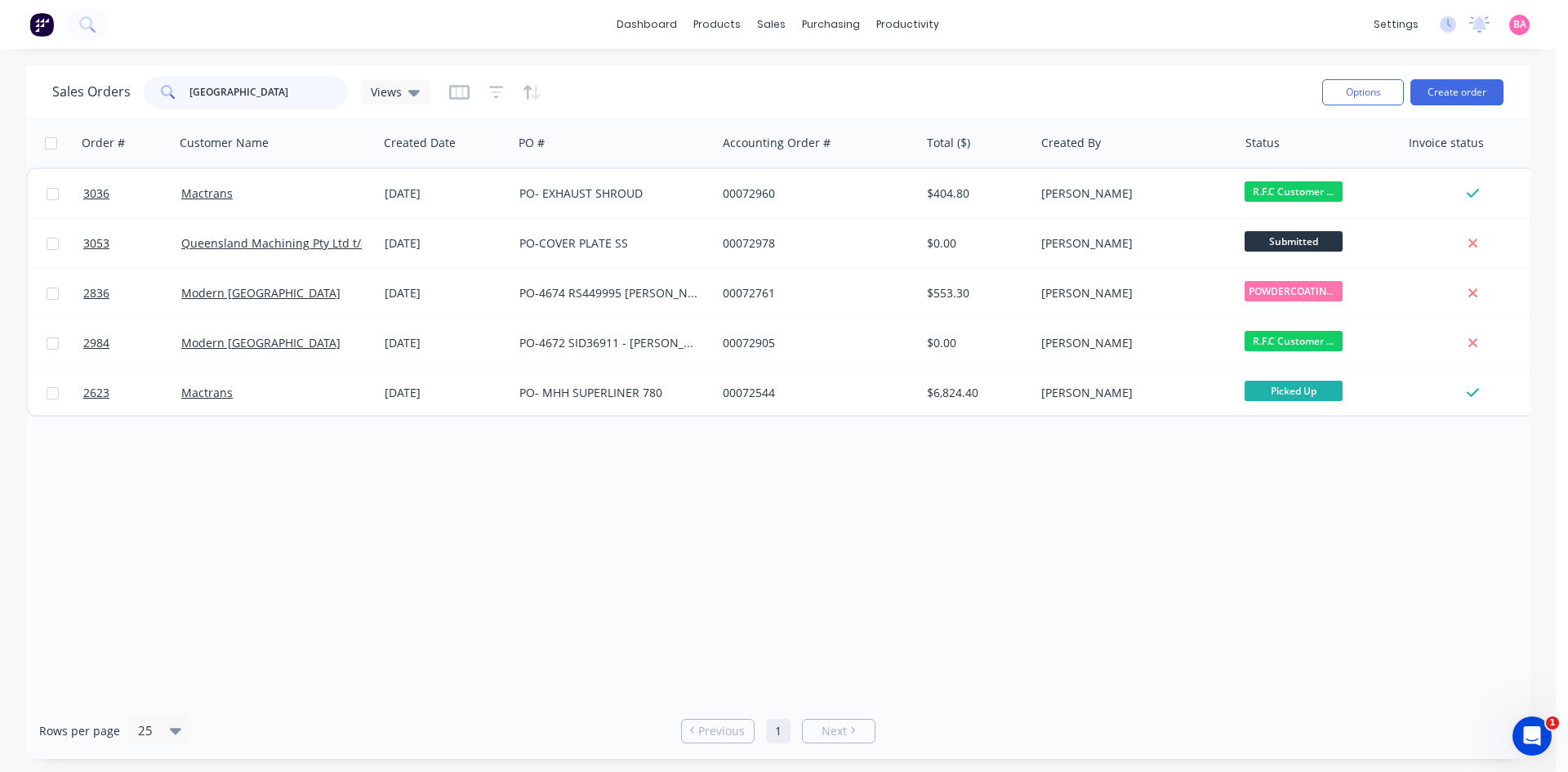
drag, startPoint x: 259, startPoint y: 96, endPoint x: 71, endPoint y: 83, distance: 188.4
click at [71, 83] on div "Sales Orders [GEOGRAPHIC_DATA] Views" at bounding box center [241, 92] width 378 height 33
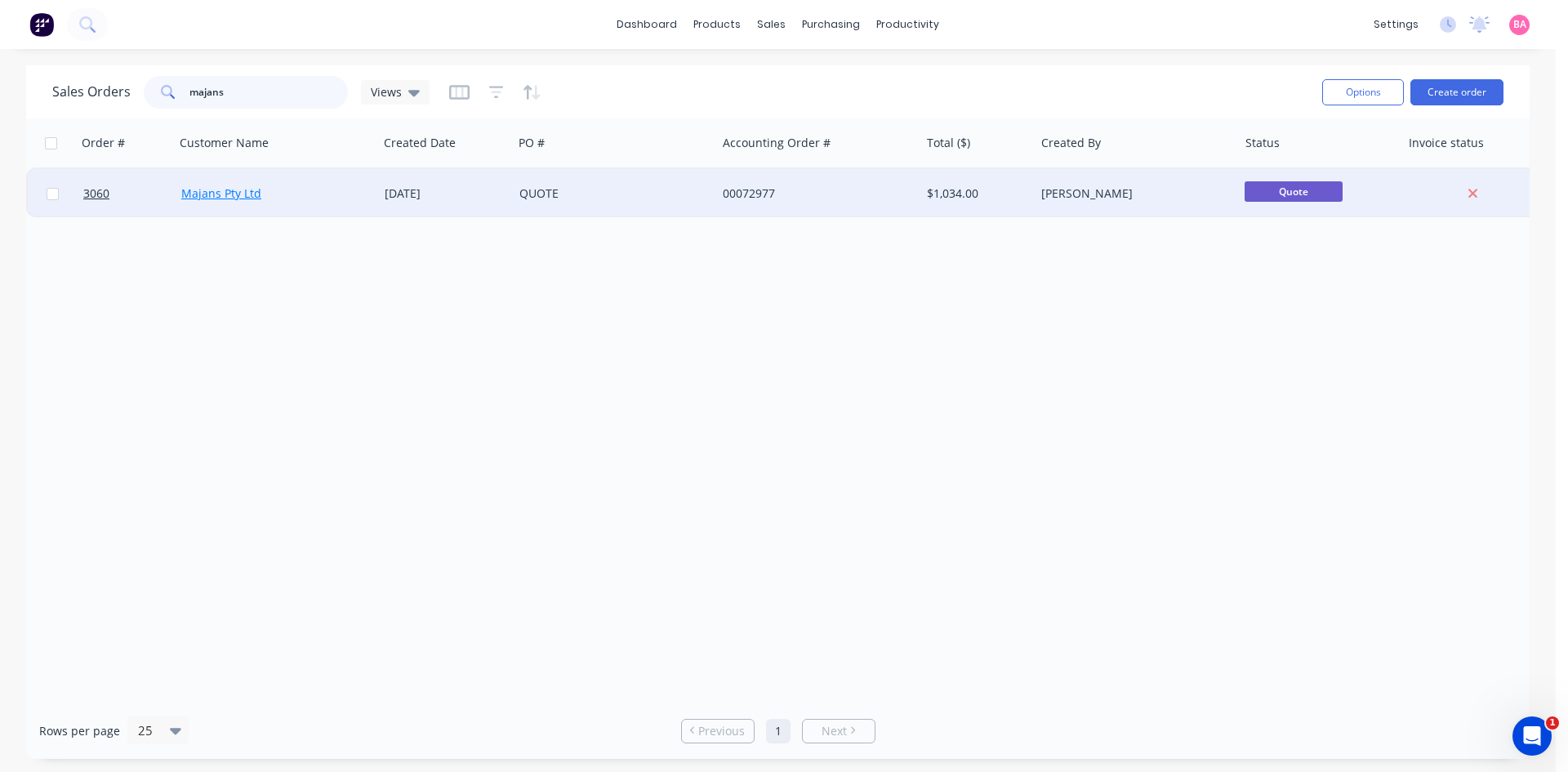
type input "majans"
click at [204, 190] on link "Majans Pty Ltd" at bounding box center [221, 193] width 80 height 15
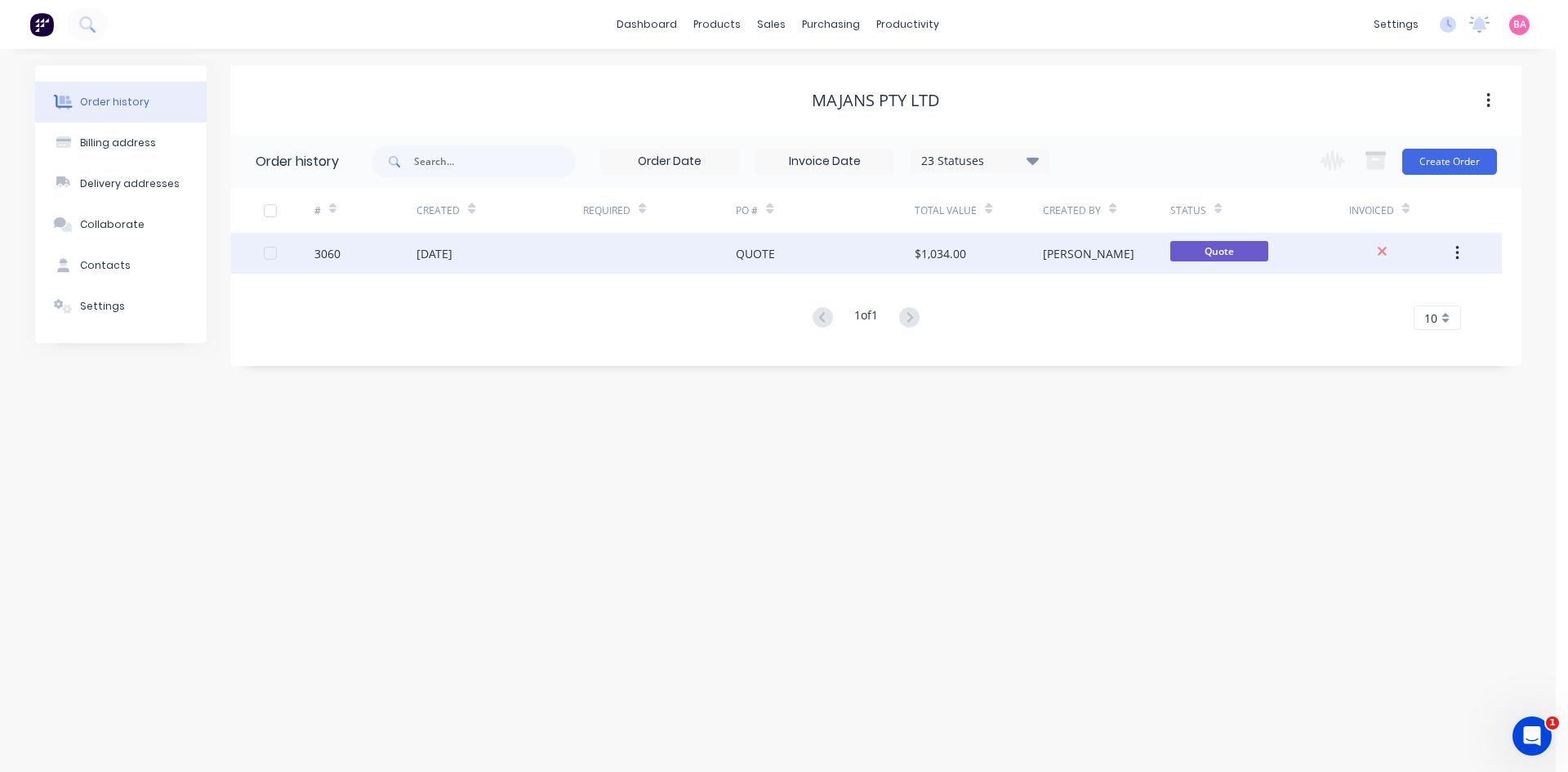
click at [325, 253] on div "3060" at bounding box center [327, 254] width 26 height 17
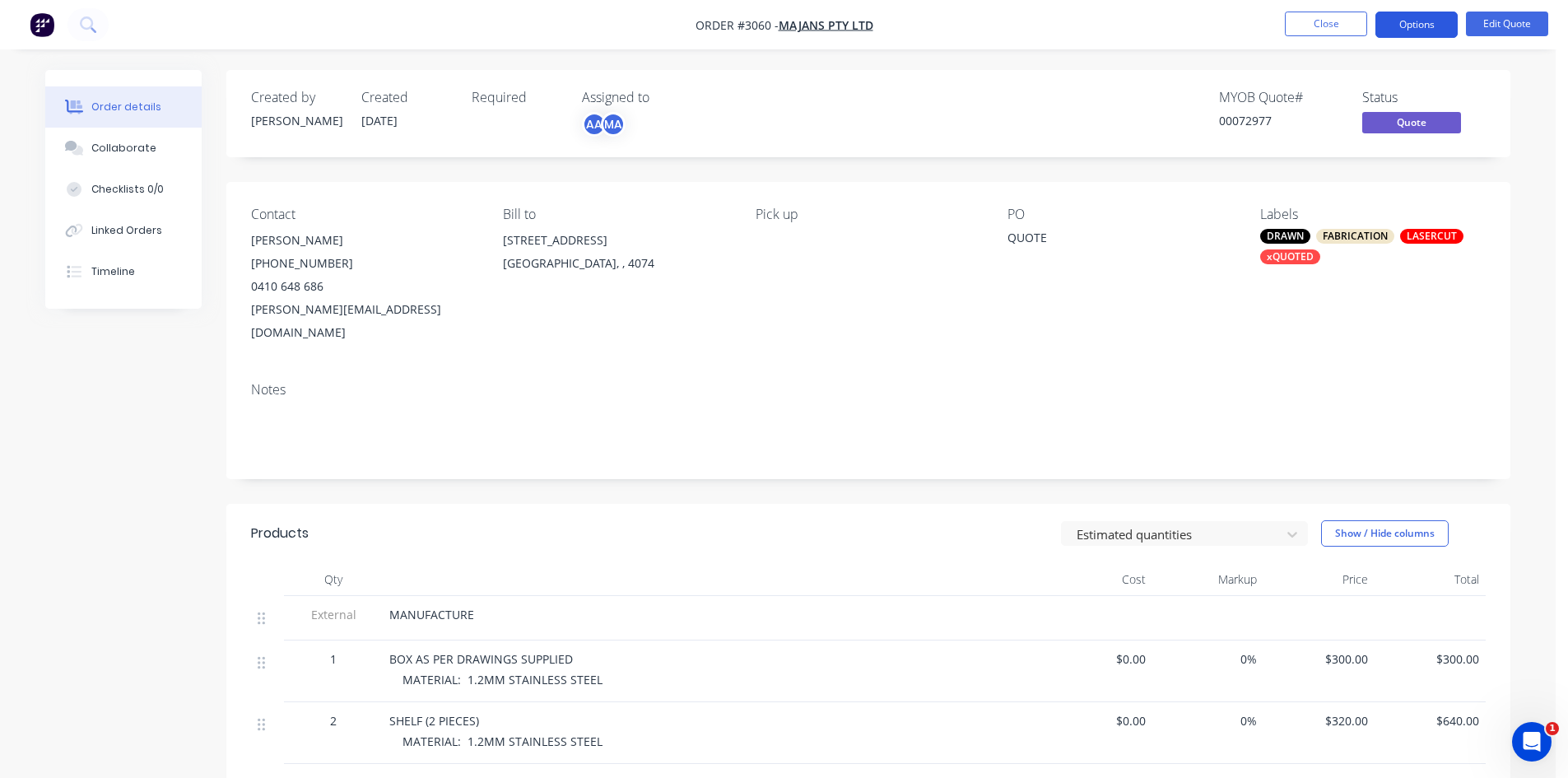
click at [1426, 22] on button "Options" at bounding box center [1417, 24] width 82 height 26
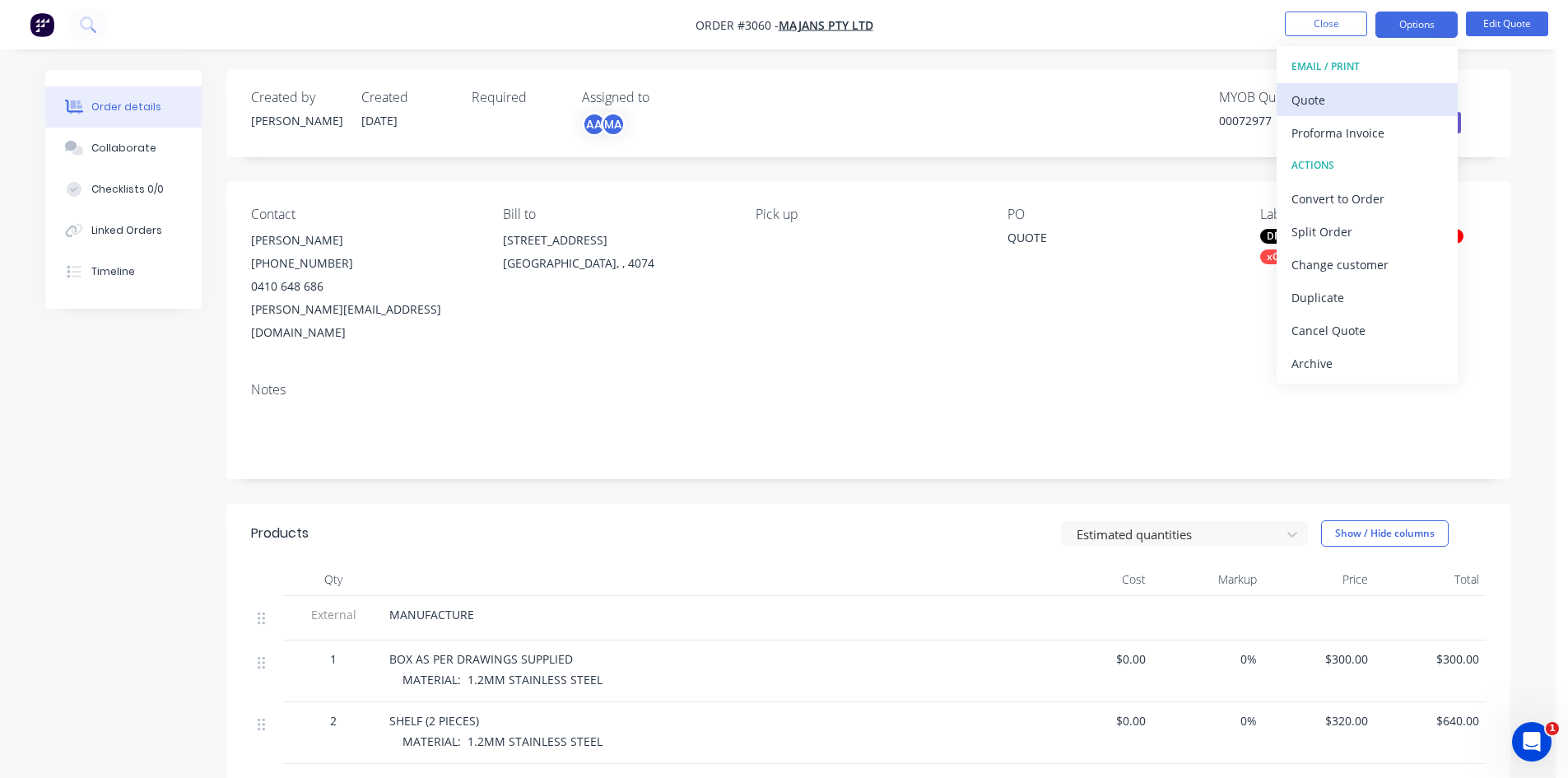
click at [1320, 101] on div "Quote" at bounding box center [1367, 100] width 151 height 23
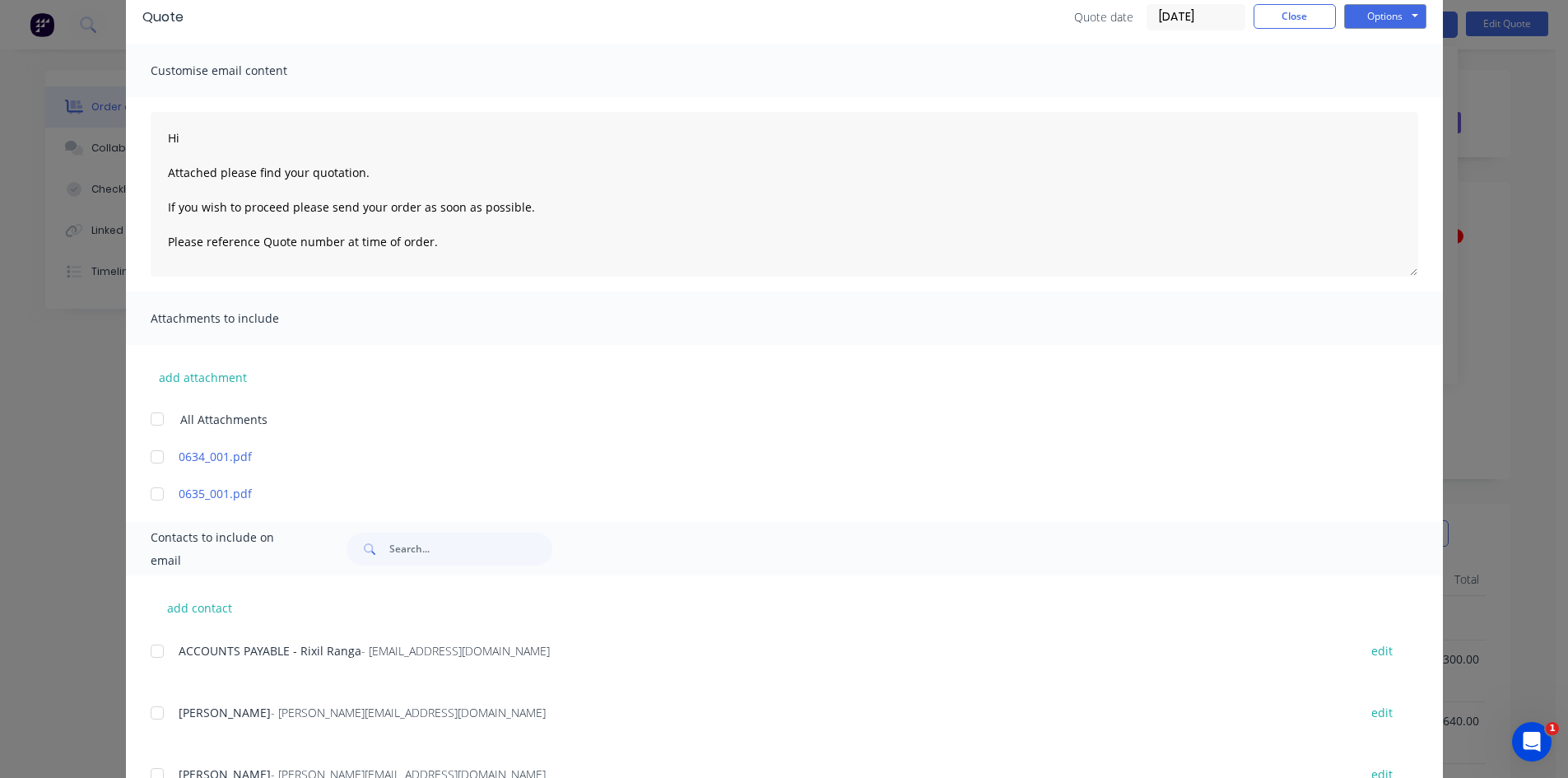
scroll to position [191, 0]
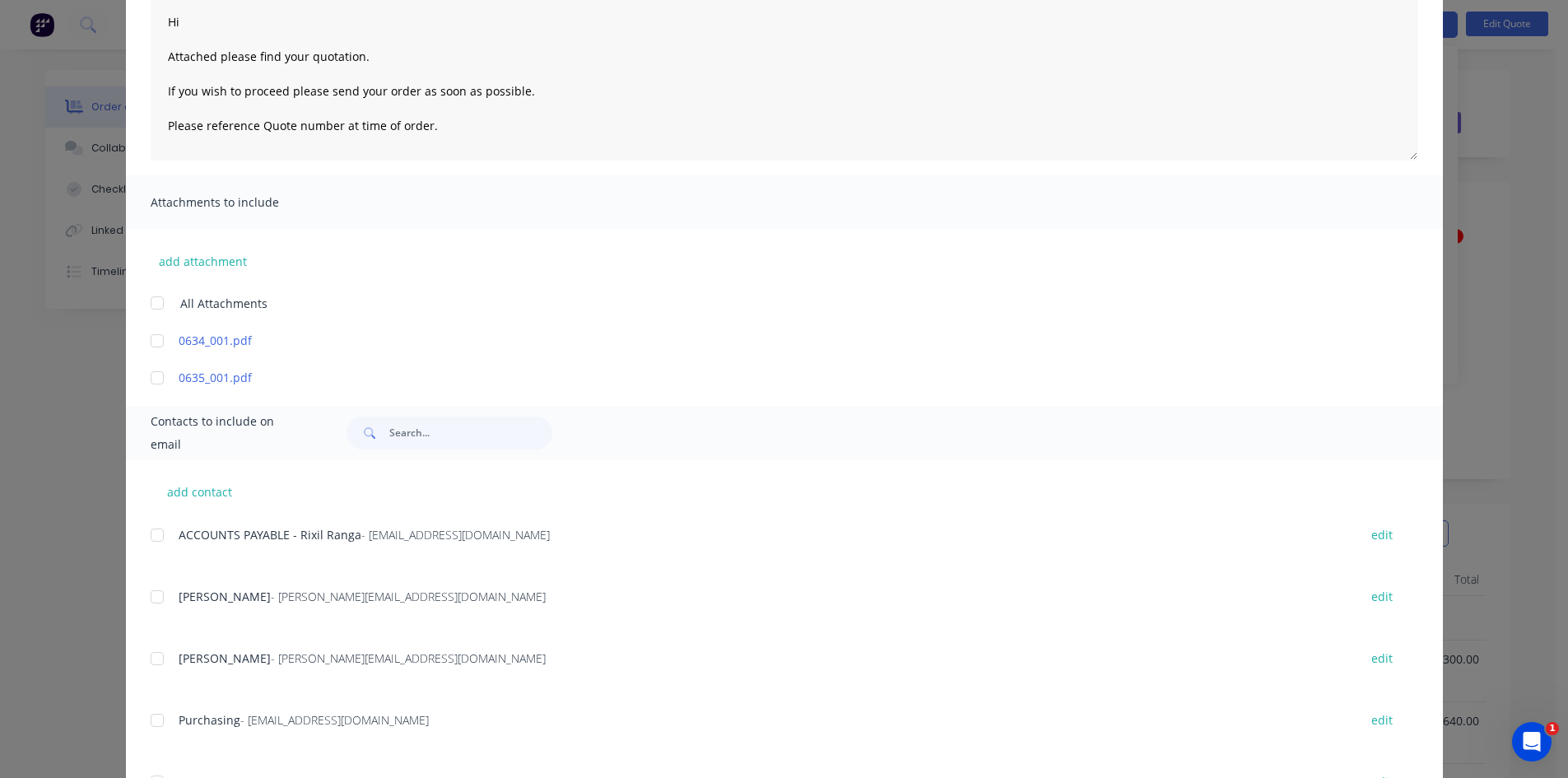
click at [154, 659] on div at bounding box center [157, 659] width 33 height 33
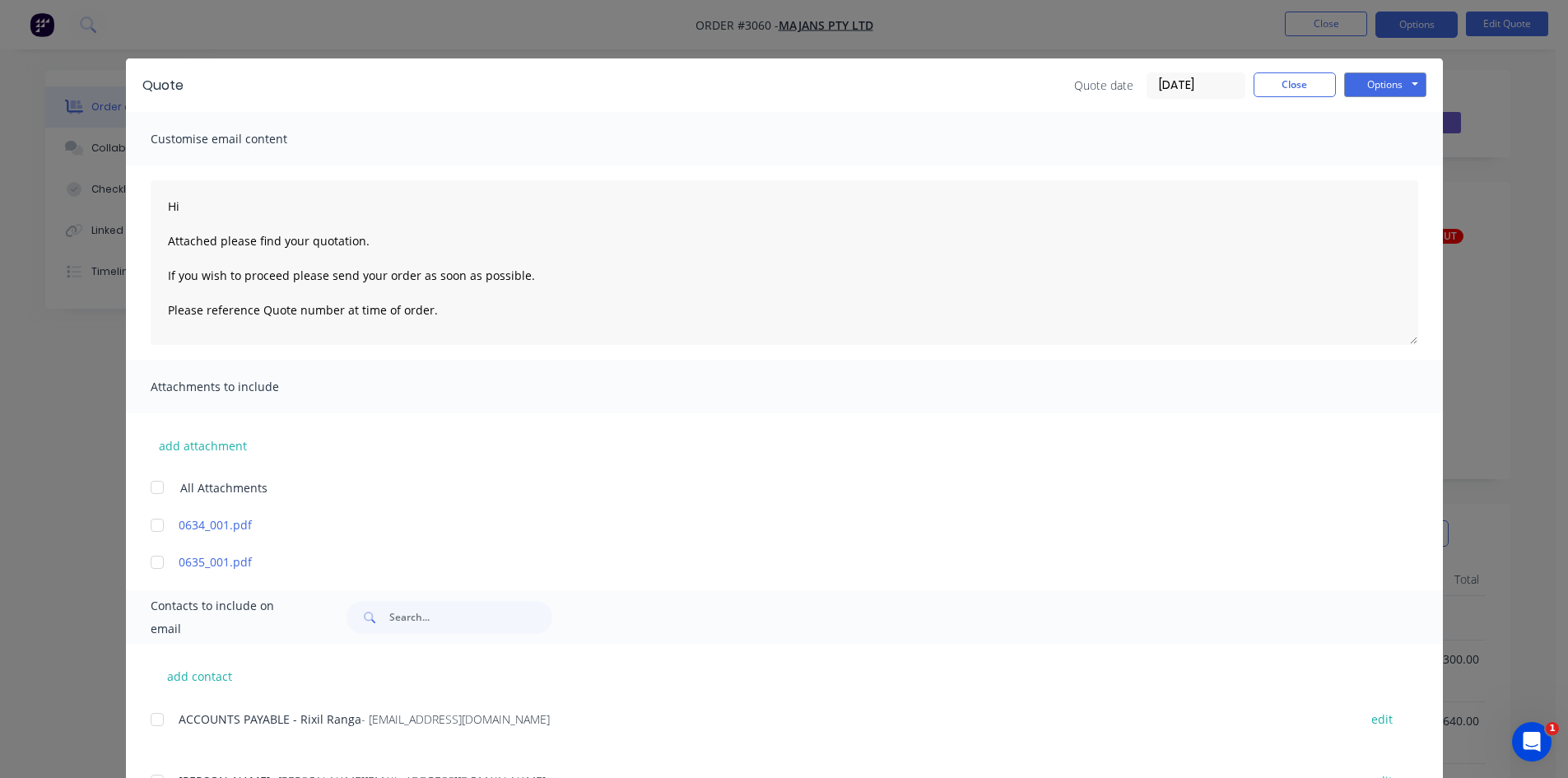
scroll to position [0, 0]
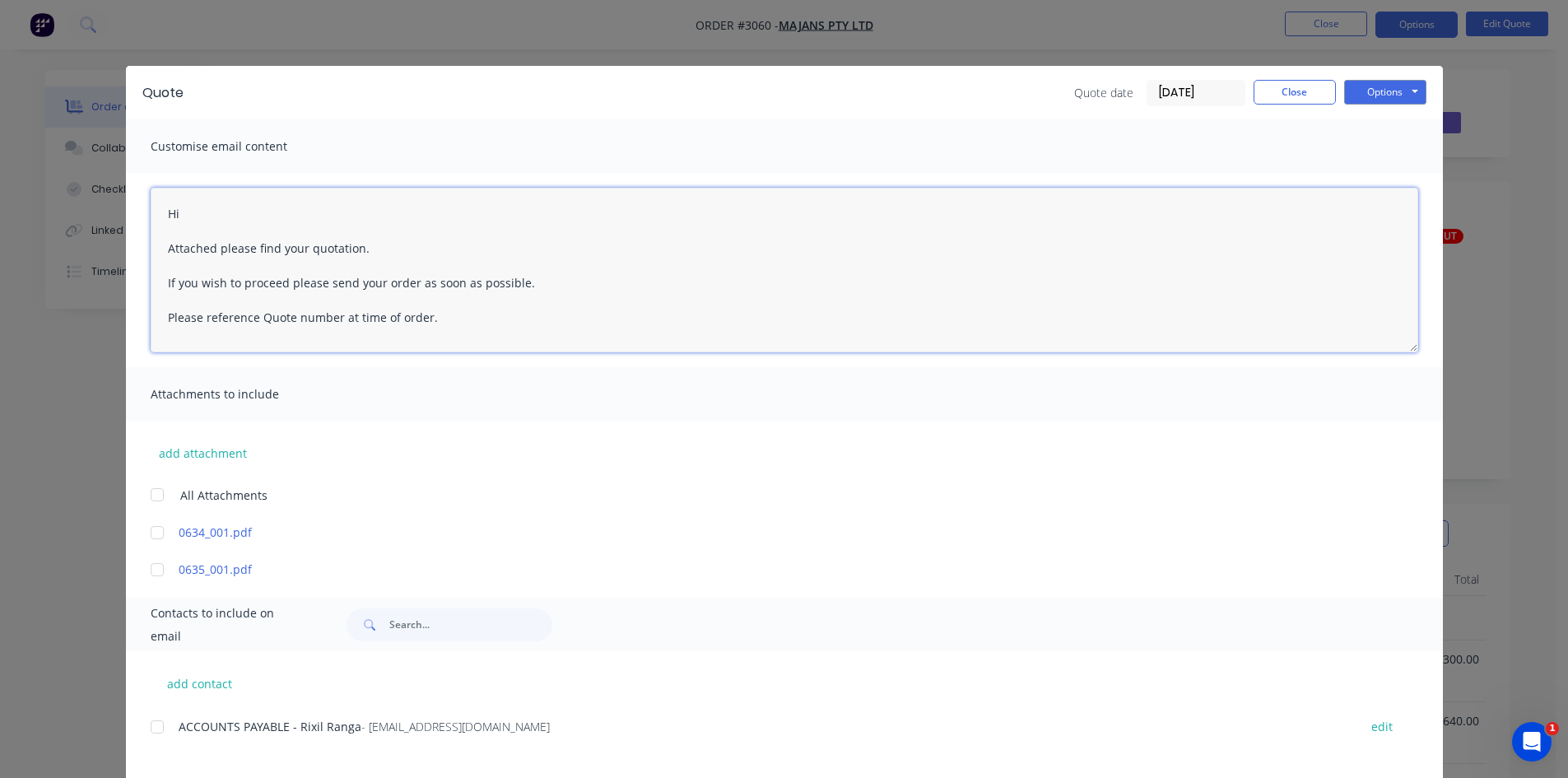
click at [199, 209] on textarea "Hi Attached please find your quotation. If you wish to proceed please send your…" at bounding box center [784, 269] width 1268 height 165
type textarea "Hi [PERSON_NAME] Attached please find your quotation. If you wish to proceed pl…"
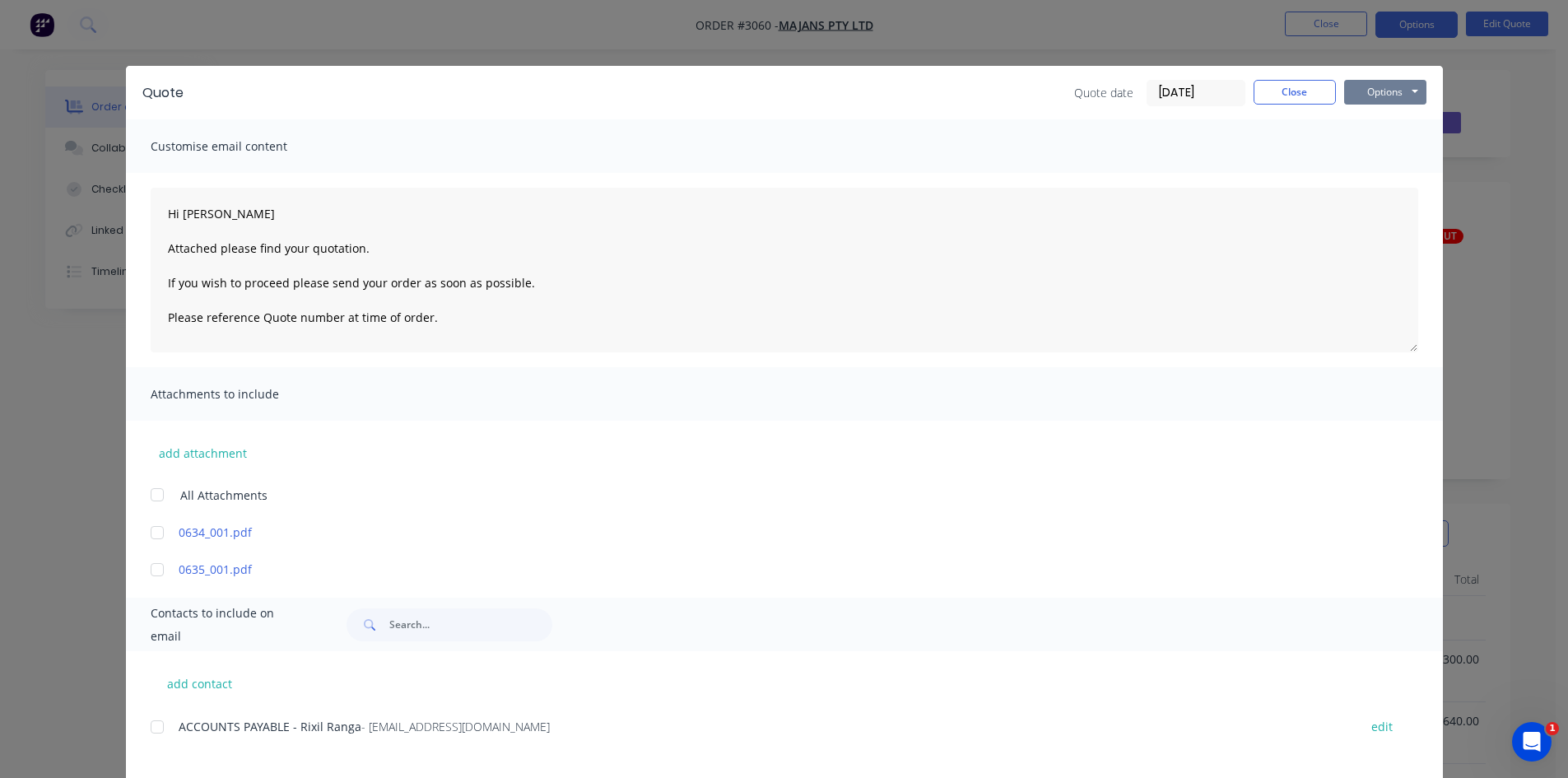
click at [1373, 99] on button "Options" at bounding box center [1385, 92] width 82 height 24
click at [1380, 173] on button "Email" at bounding box center [1397, 176] width 105 height 27
click at [1262, 87] on button "Close" at bounding box center [1295, 92] width 82 height 24
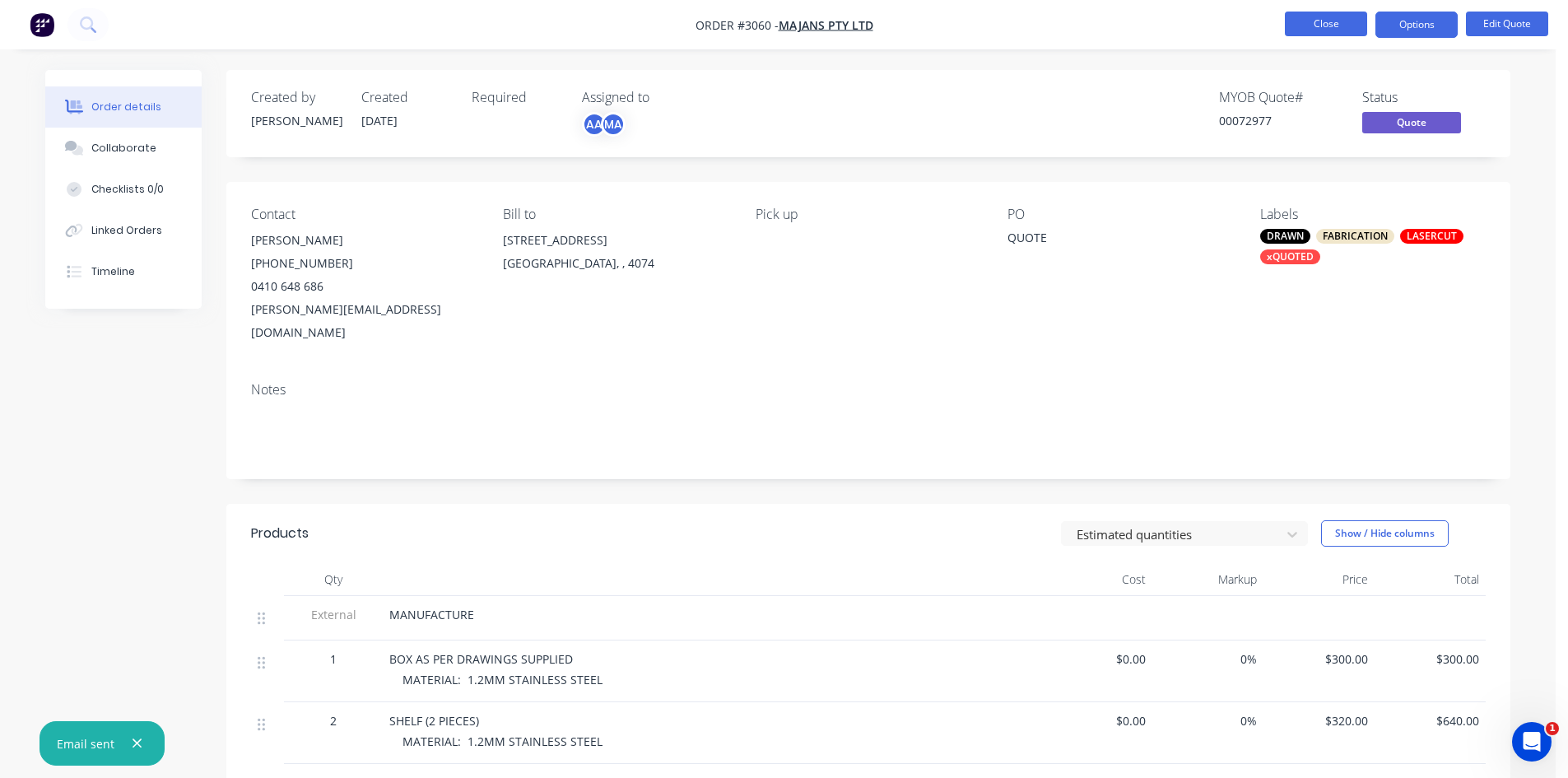
click at [1334, 24] on button "Close" at bounding box center [1326, 23] width 82 height 24
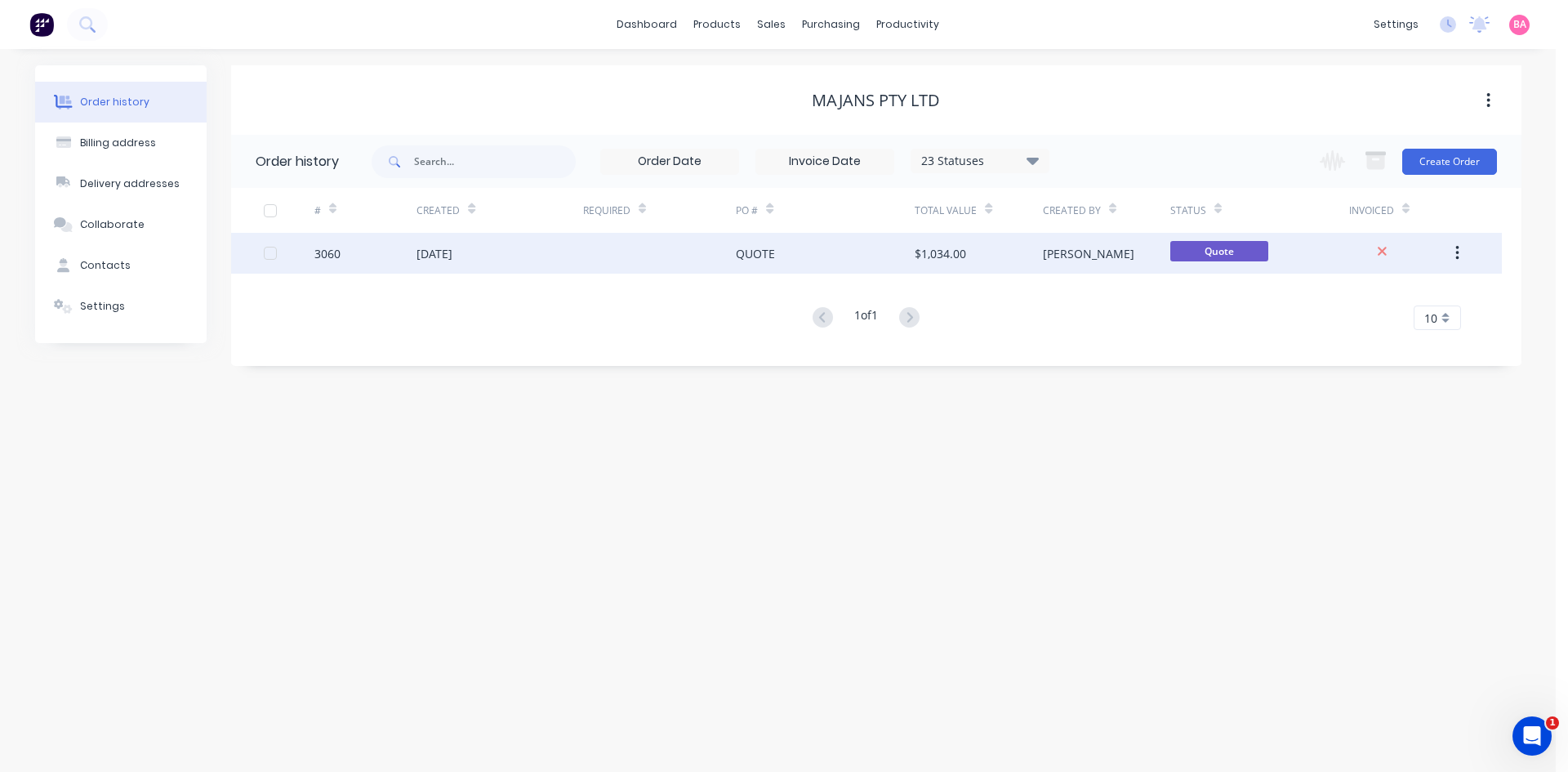
click at [321, 256] on div "3060" at bounding box center [327, 254] width 26 height 17
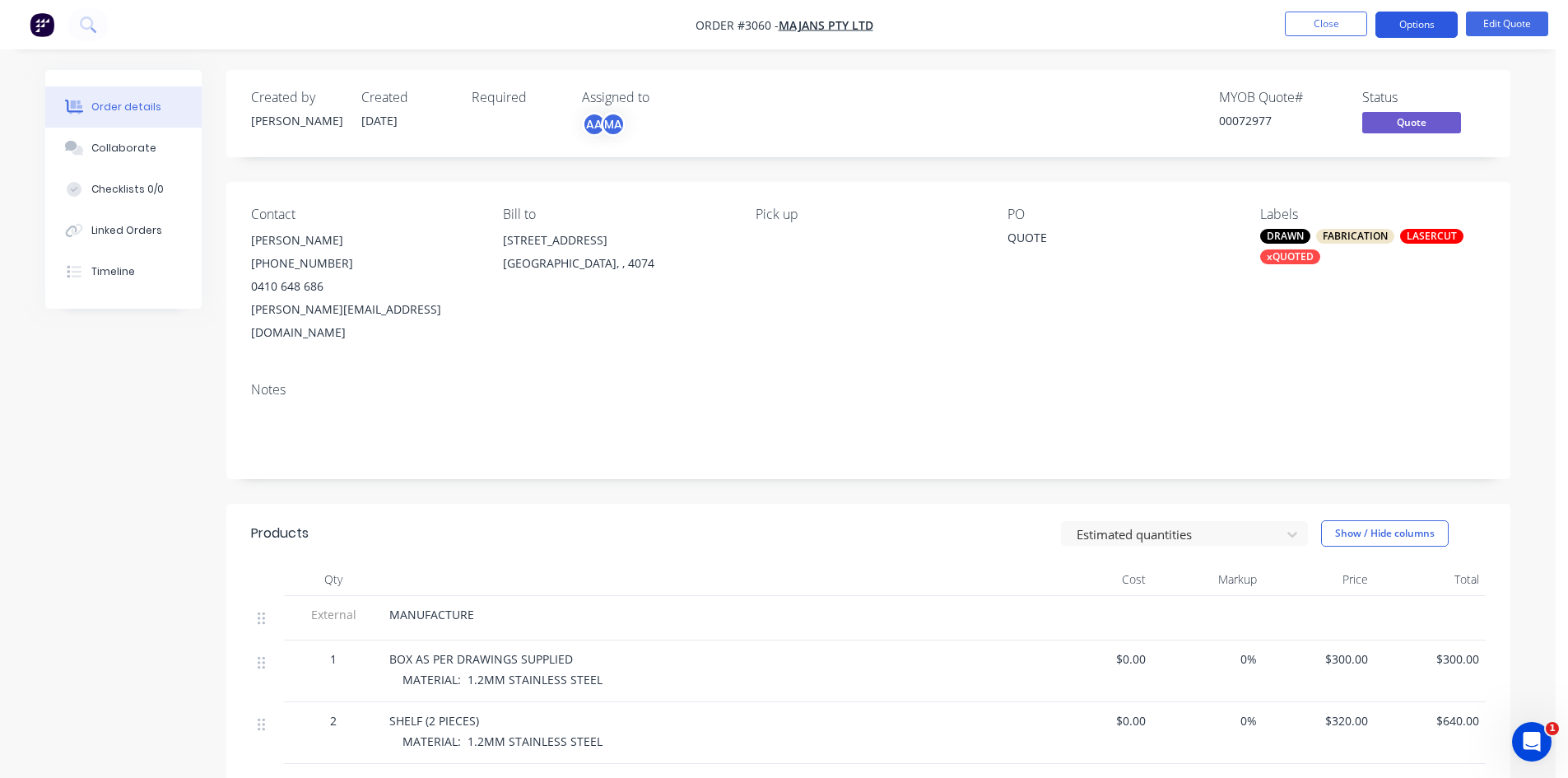
click at [1438, 26] on button "Options" at bounding box center [1417, 24] width 82 height 26
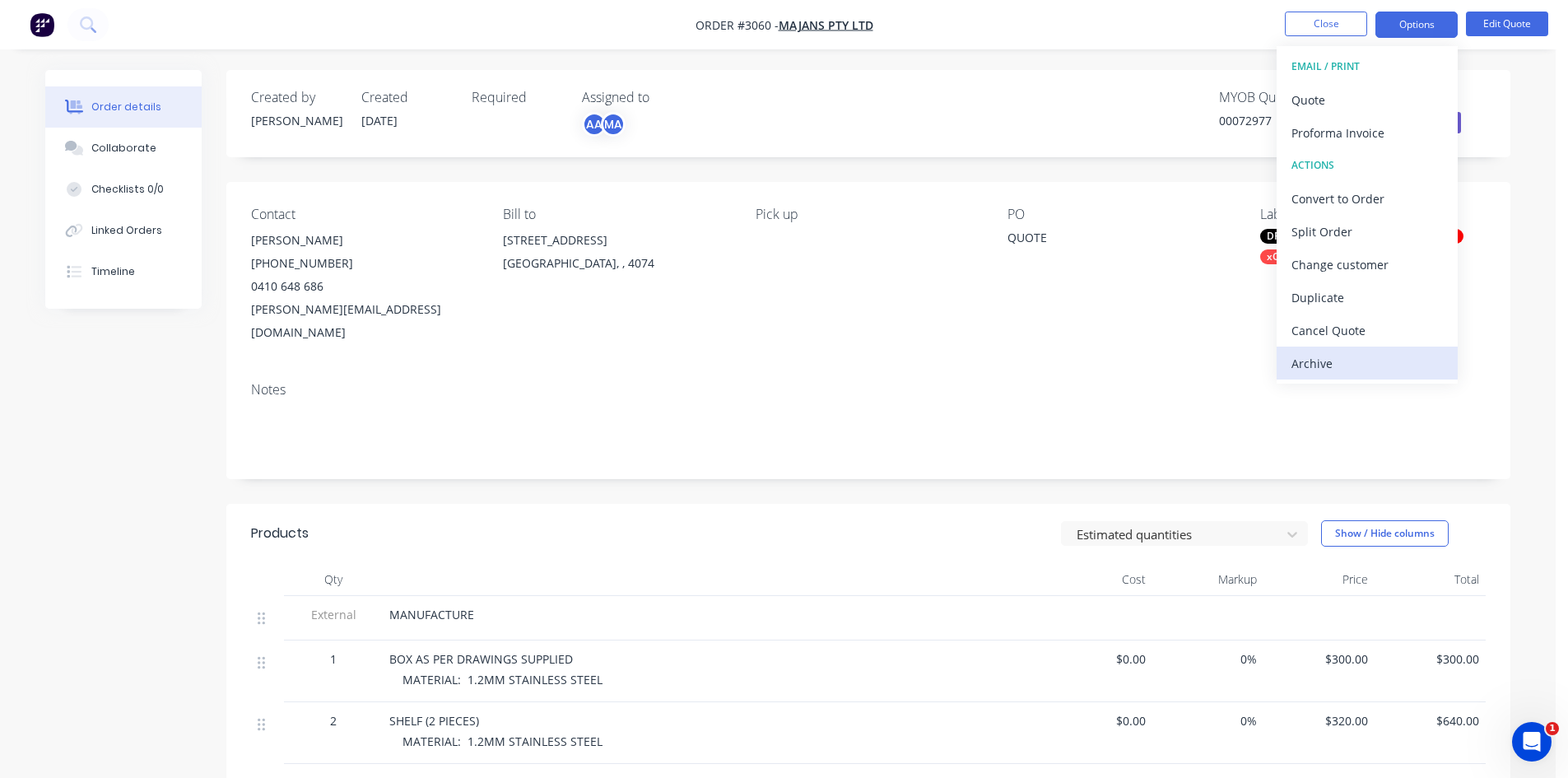
click at [1328, 370] on div "Archive" at bounding box center [1367, 363] width 151 height 23
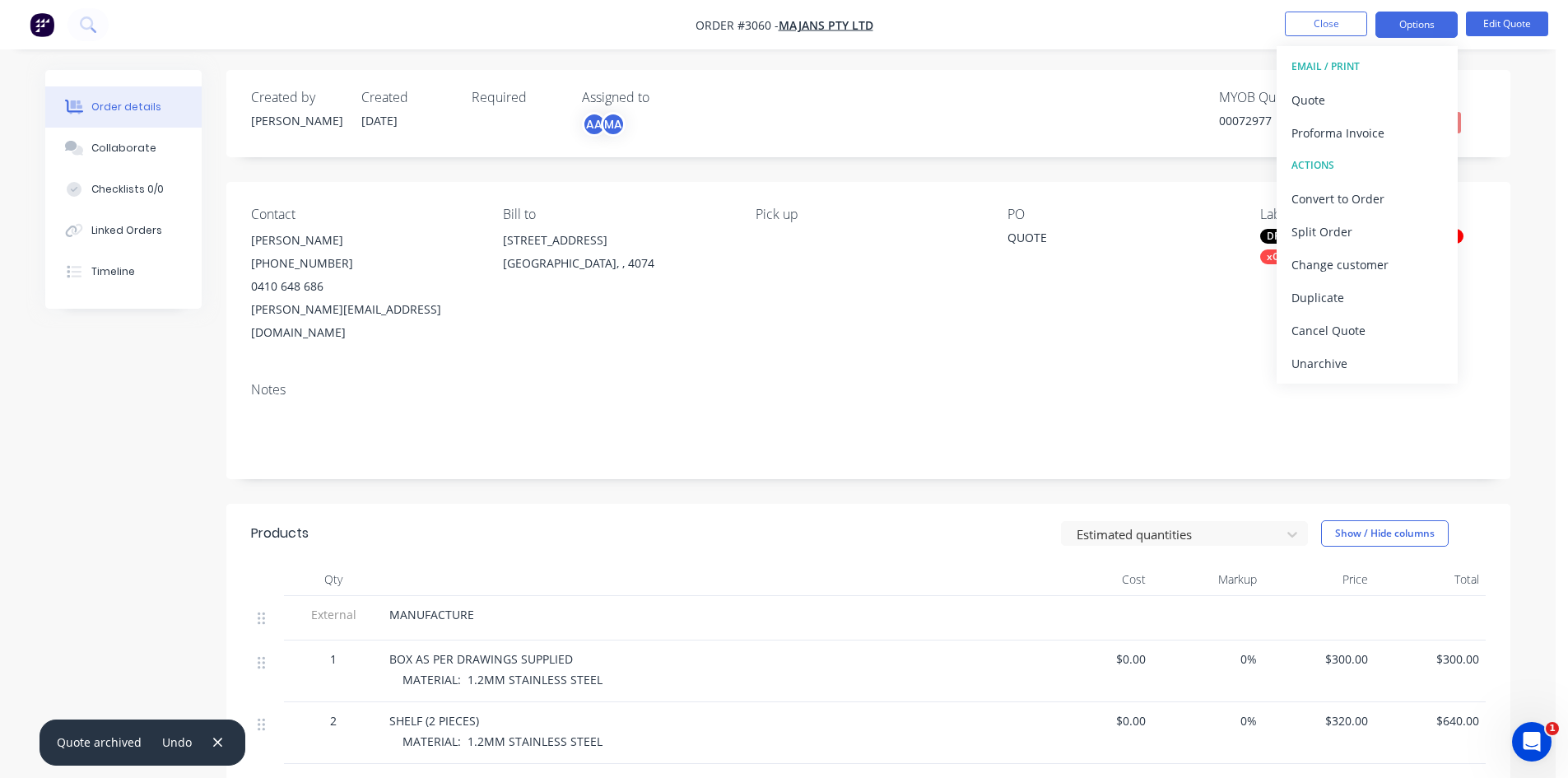
click at [1304, 11] on nav "Order #3060 - Majans Pty Ltd Close Options EMAIL / PRINT Quote Proforma Invoice…" at bounding box center [784, 24] width 1568 height 50
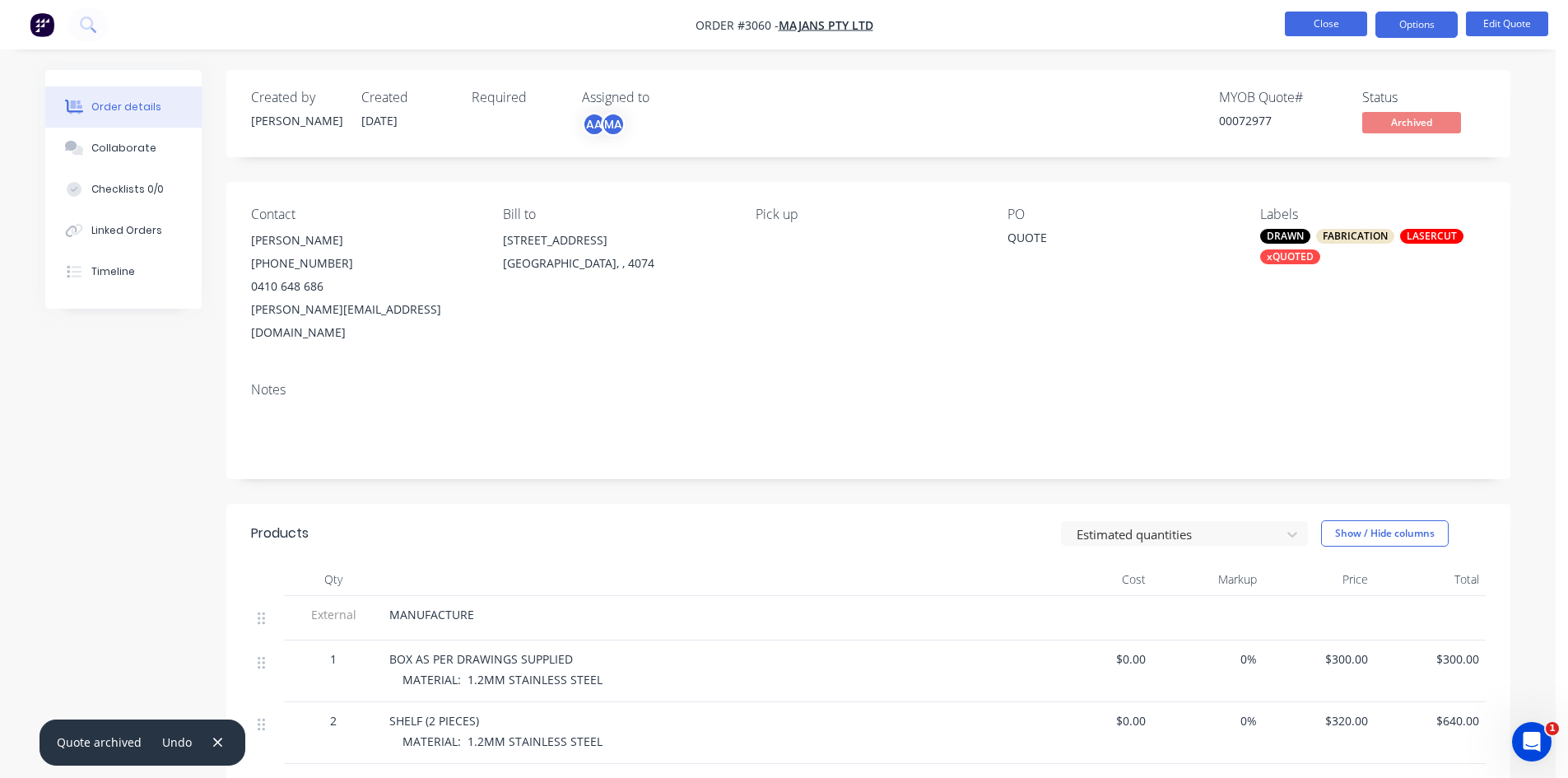
click at [1305, 16] on button "Close" at bounding box center [1326, 23] width 82 height 24
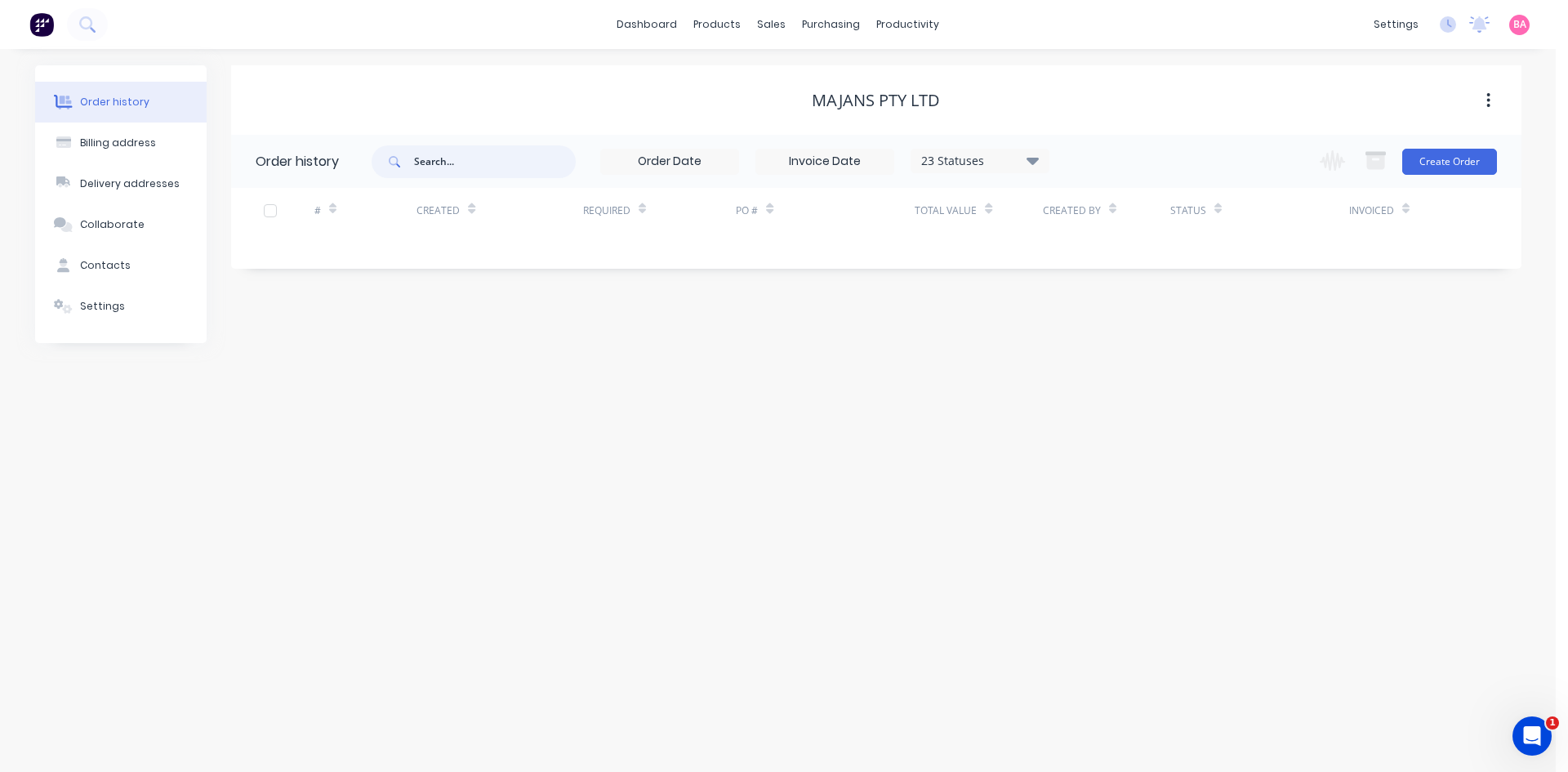
drag, startPoint x: 477, startPoint y: 160, endPoint x: 422, endPoint y: 160, distance: 55.0
click at [422, 160] on input "text" at bounding box center [495, 162] width 162 height 33
type input "senor"
click at [814, 76] on div "Sales Orders" at bounding box center [832, 77] width 67 height 15
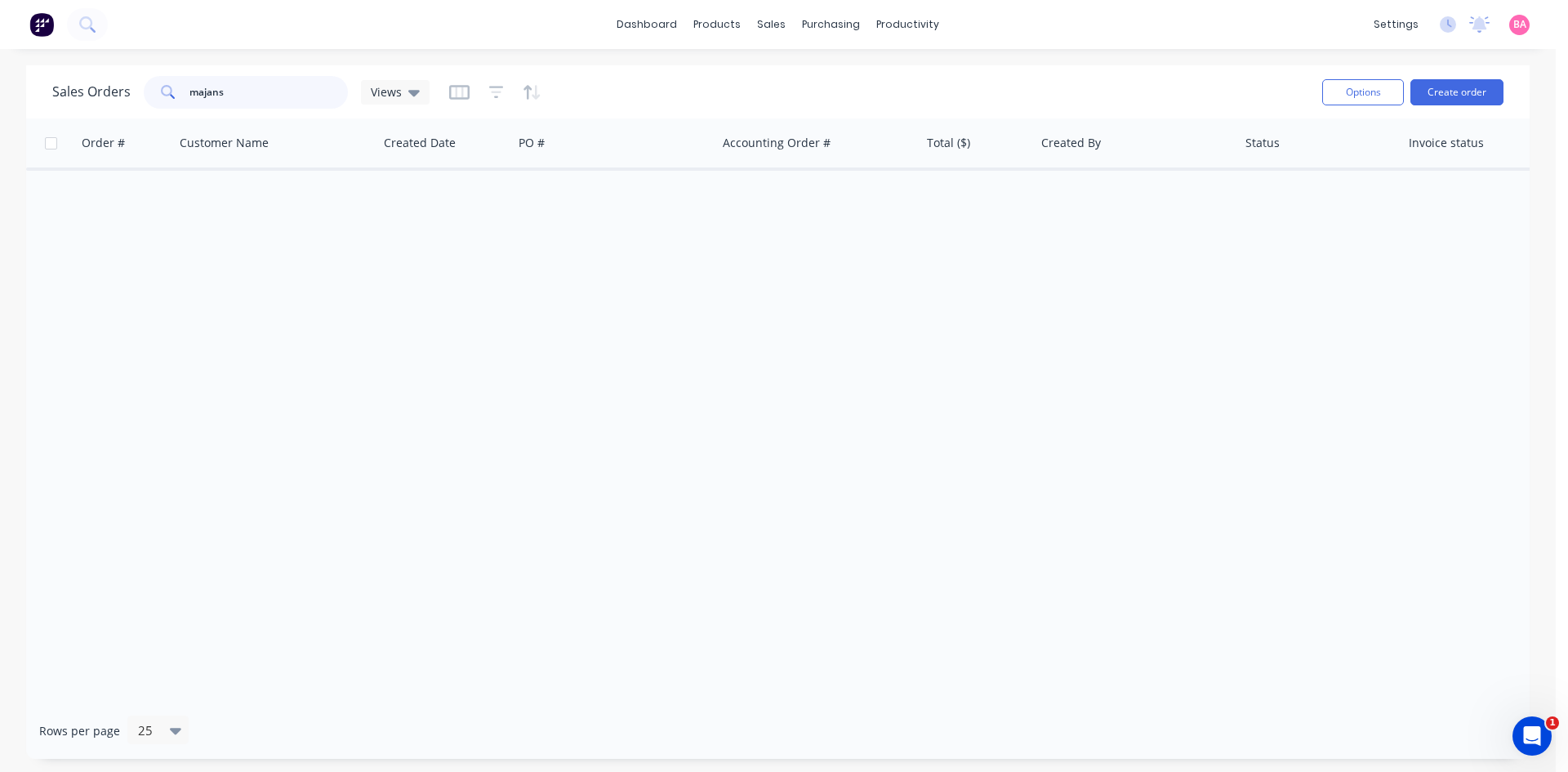
drag, startPoint x: 234, startPoint y: 91, endPoint x: 177, endPoint y: 91, distance: 57.0
click at [177, 91] on div "majans" at bounding box center [245, 92] width 204 height 33
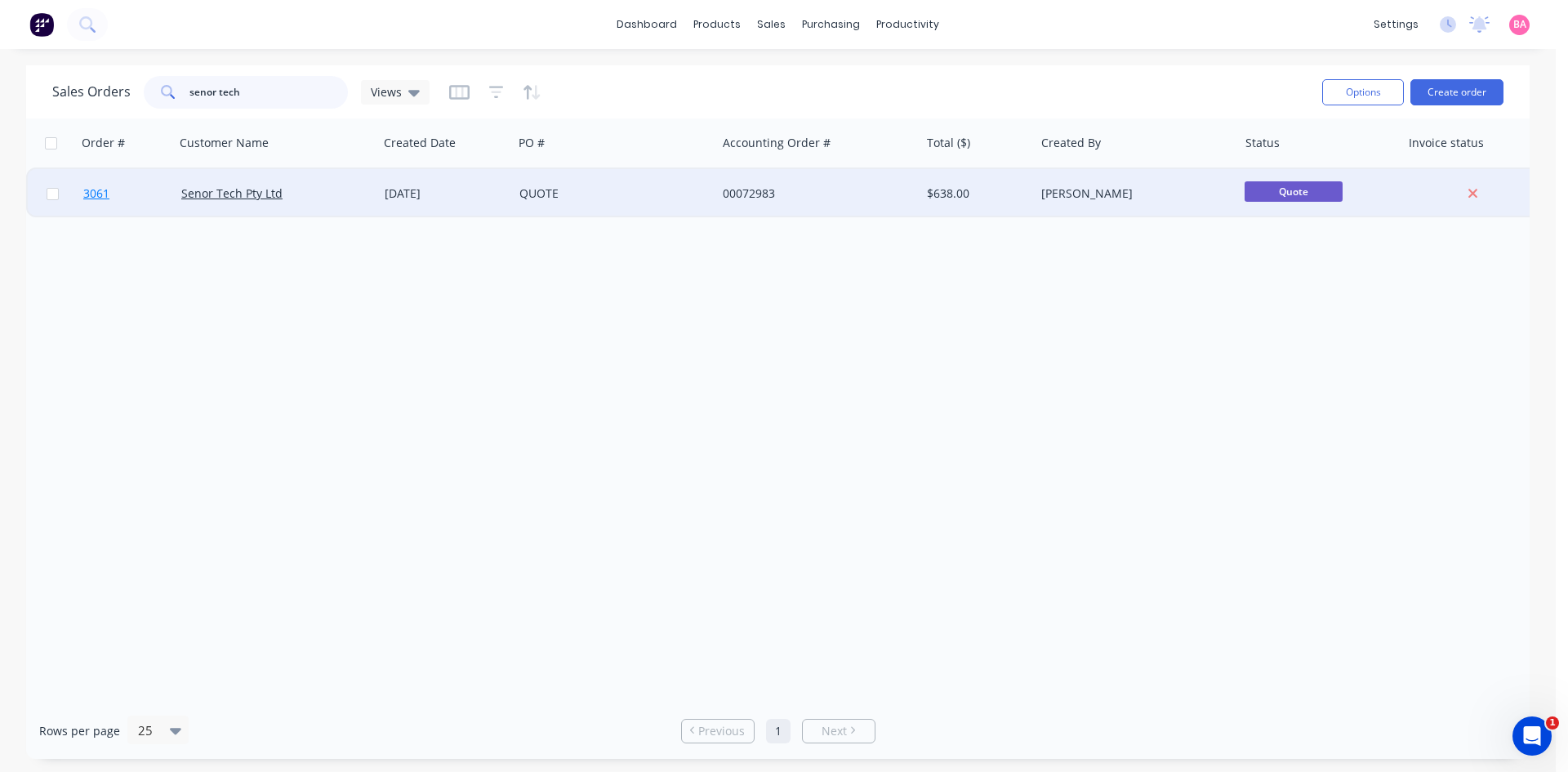
type input "senor tech"
click at [102, 190] on span "3061" at bounding box center [96, 193] width 26 height 16
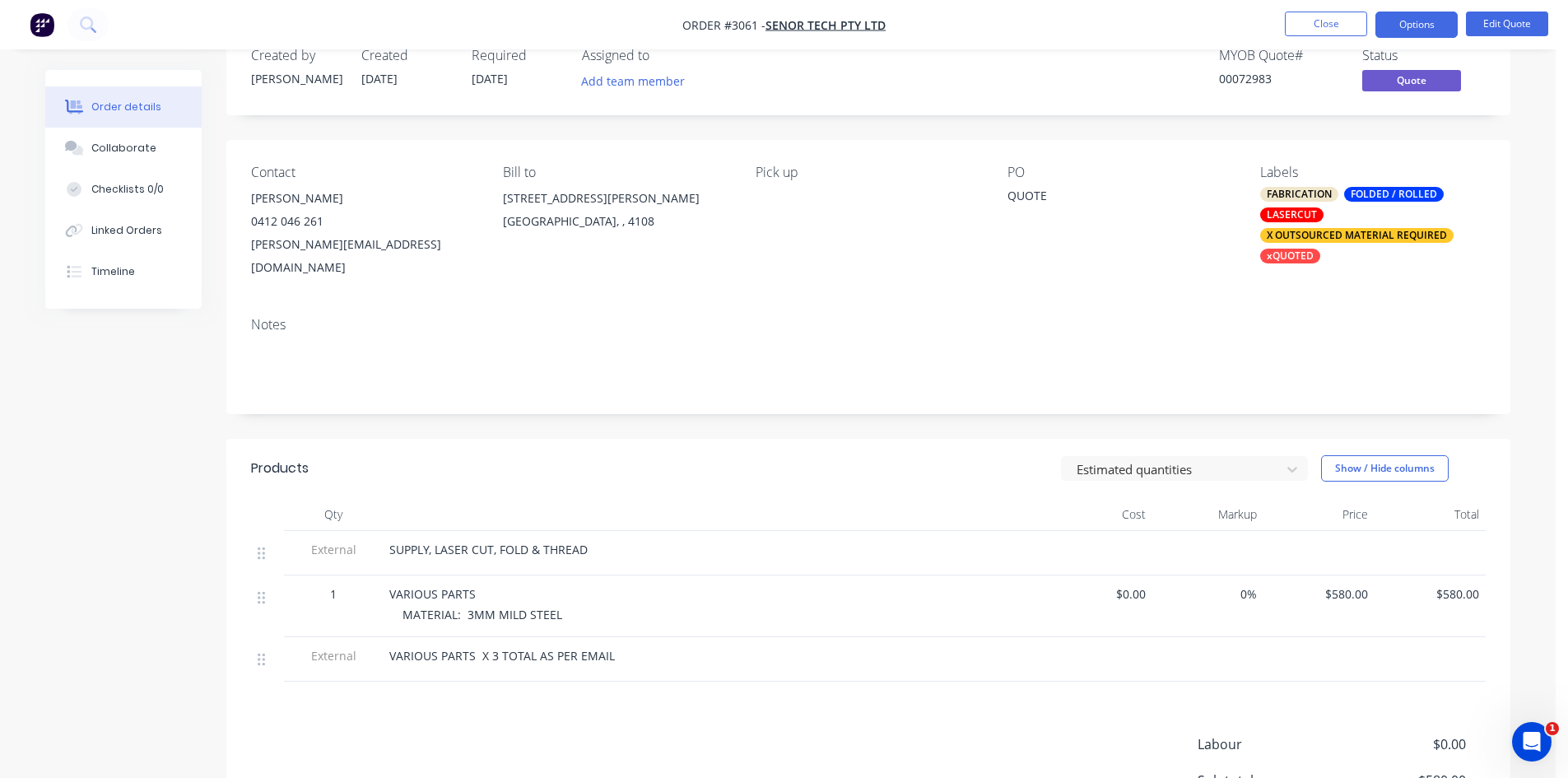
scroll to position [82, 0]
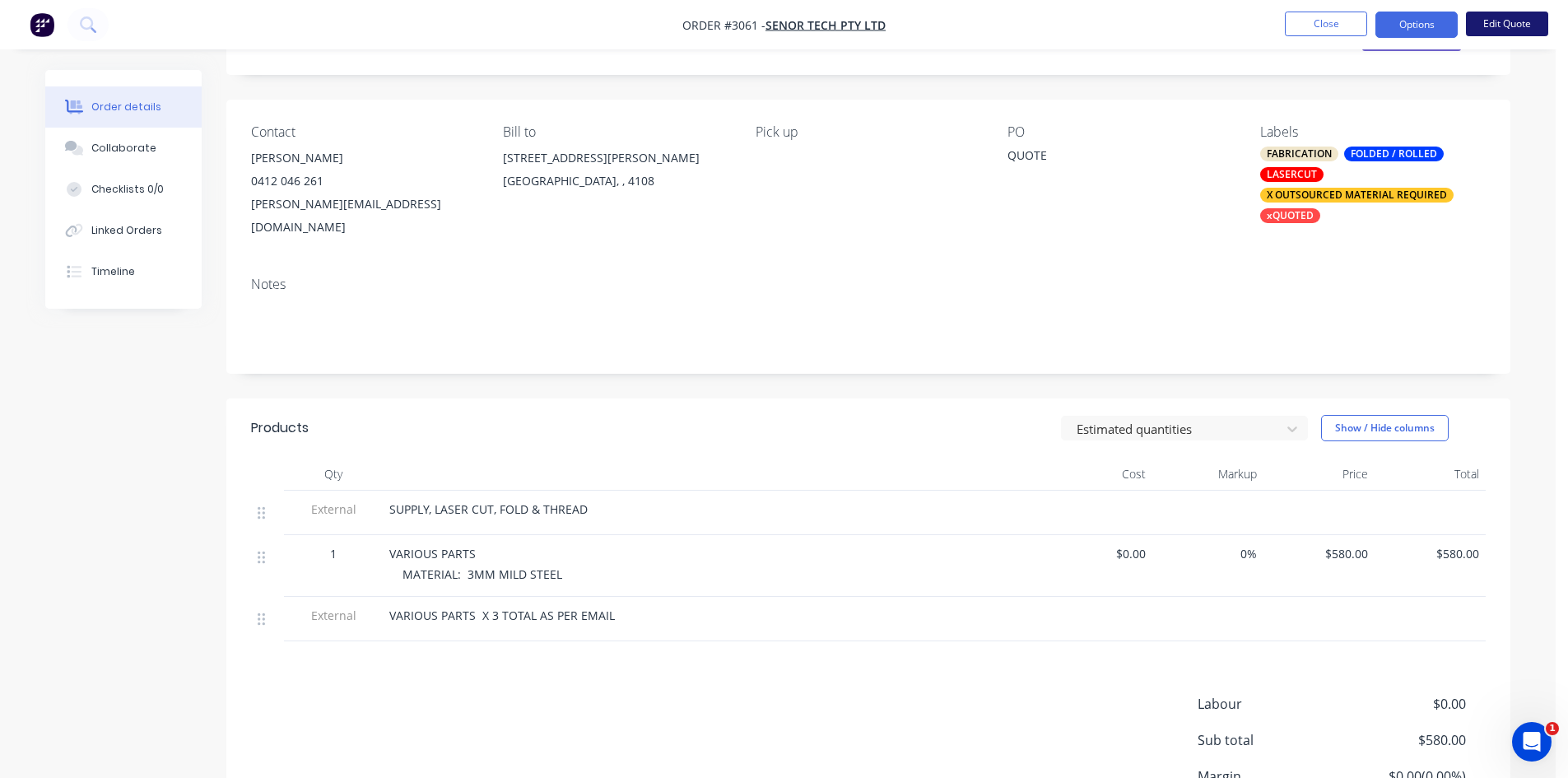
click at [1503, 18] on button "Edit Quote" at bounding box center [1507, 23] width 82 height 24
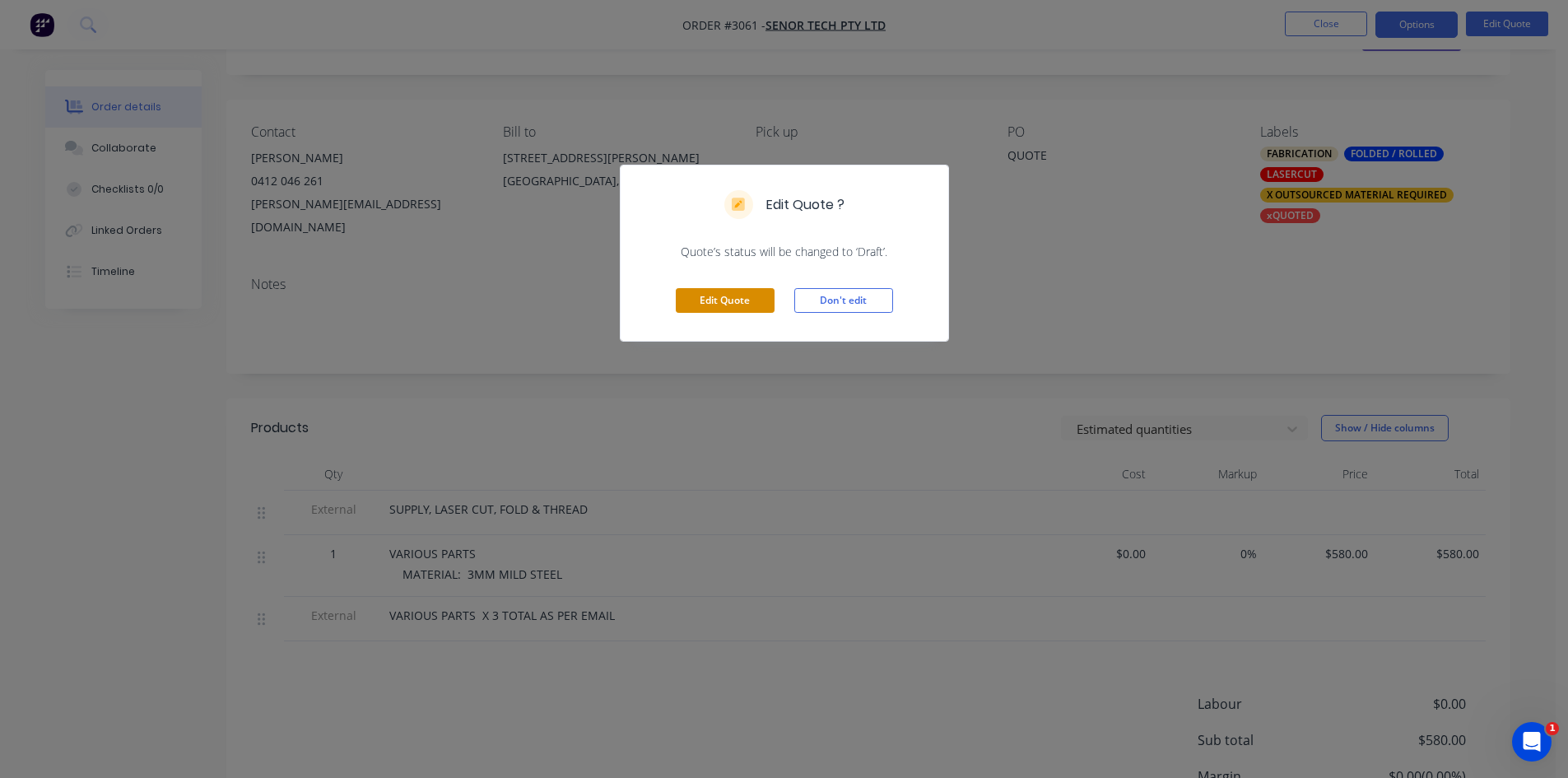
click at [719, 298] on button "Edit Quote" at bounding box center [724, 300] width 99 height 24
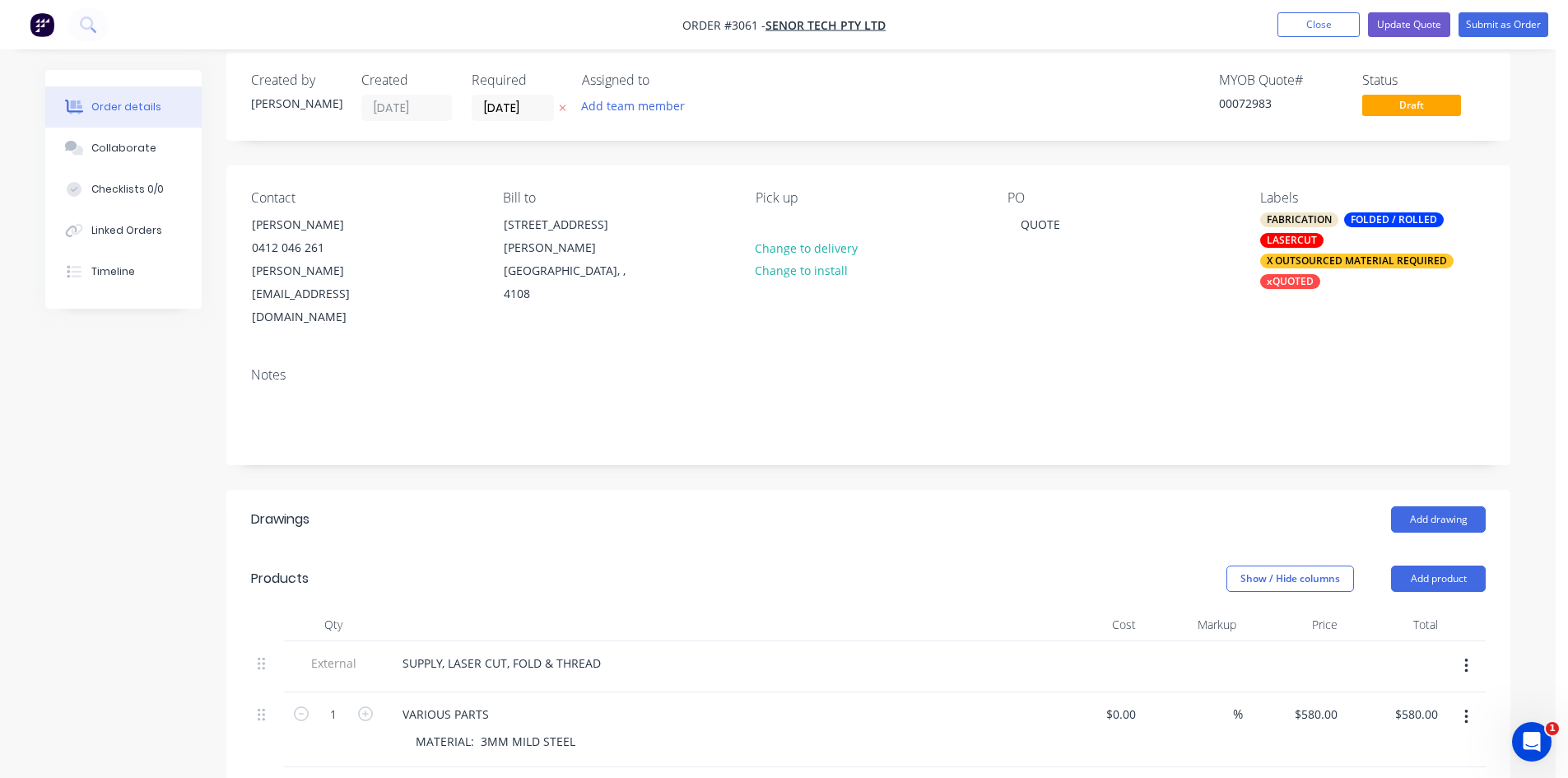
scroll to position [109, 0]
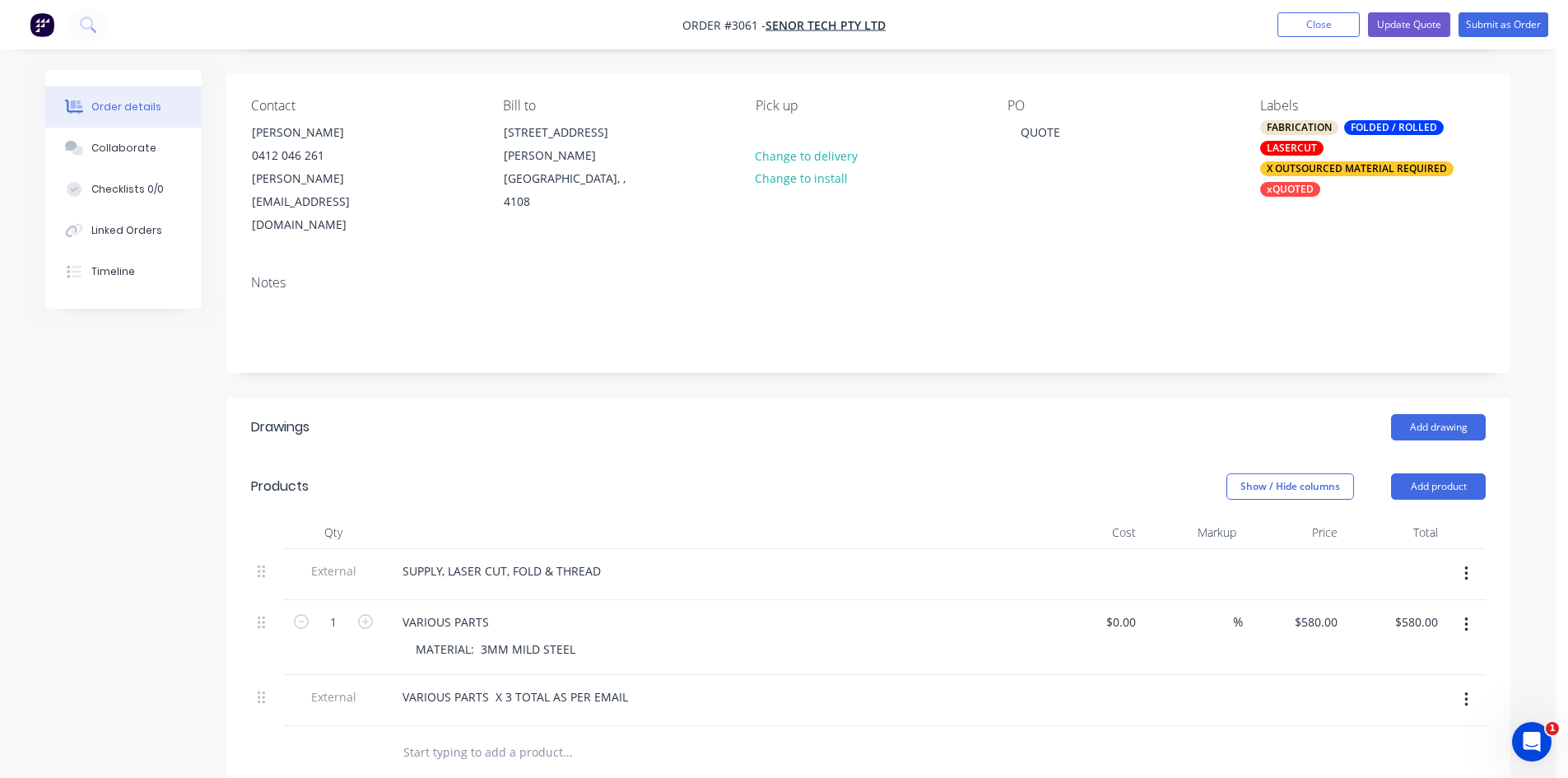
click at [1470, 685] on button "button" at bounding box center [1466, 700] width 39 height 29
click at [1347, 763] on div "Delete" at bounding box center [1408, 775] width 127 height 23
click at [1408, 21] on button "Update Quote" at bounding box center [1409, 24] width 82 height 24
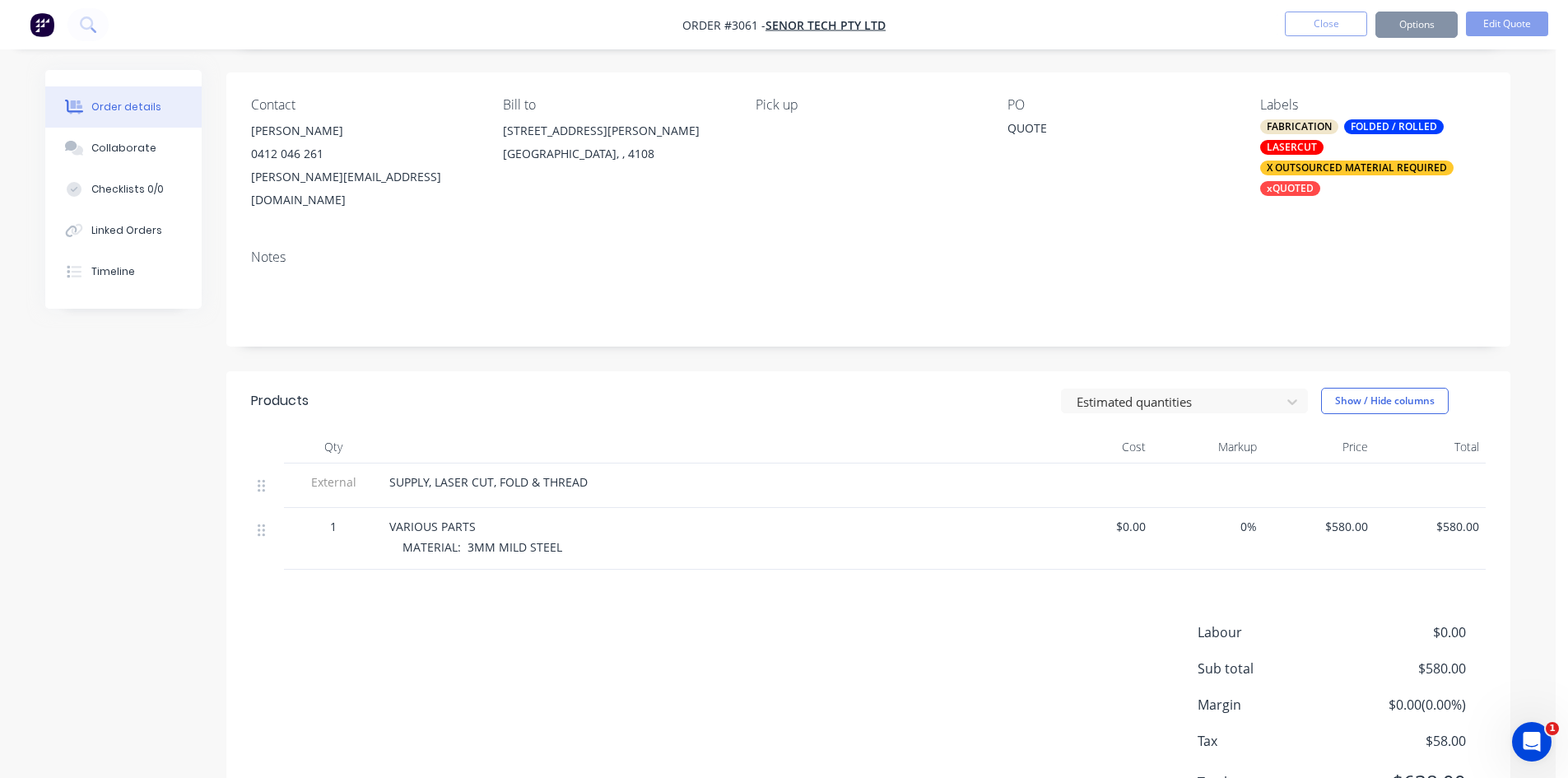
scroll to position [0, 0]
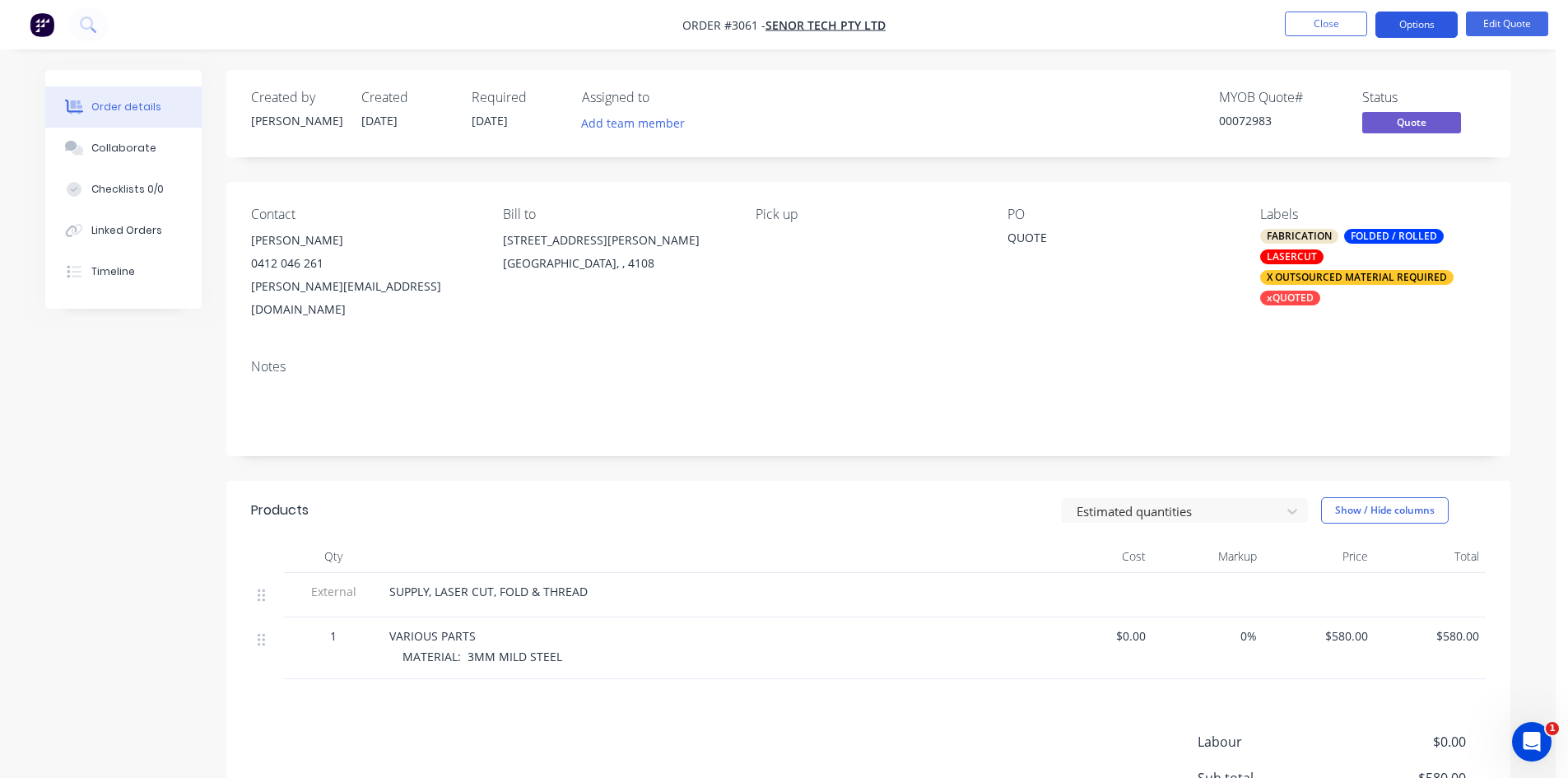
click at [1410, 20] on button "Options" at bounding box center [1417, 24] width 82 height 26
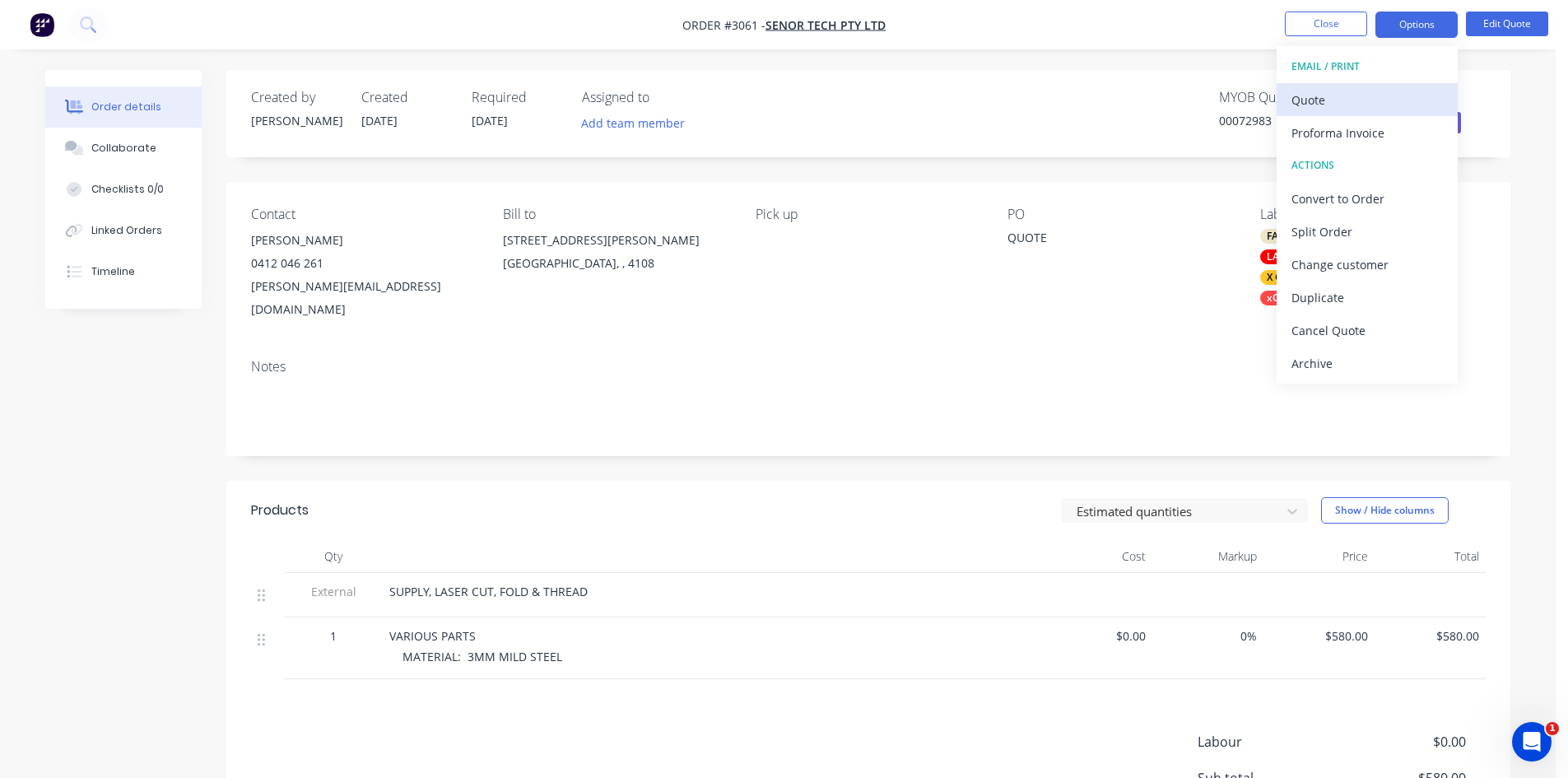
click at [1330, 99] on div "Quote" at bounding box center [1367, 100] width 151 height 23
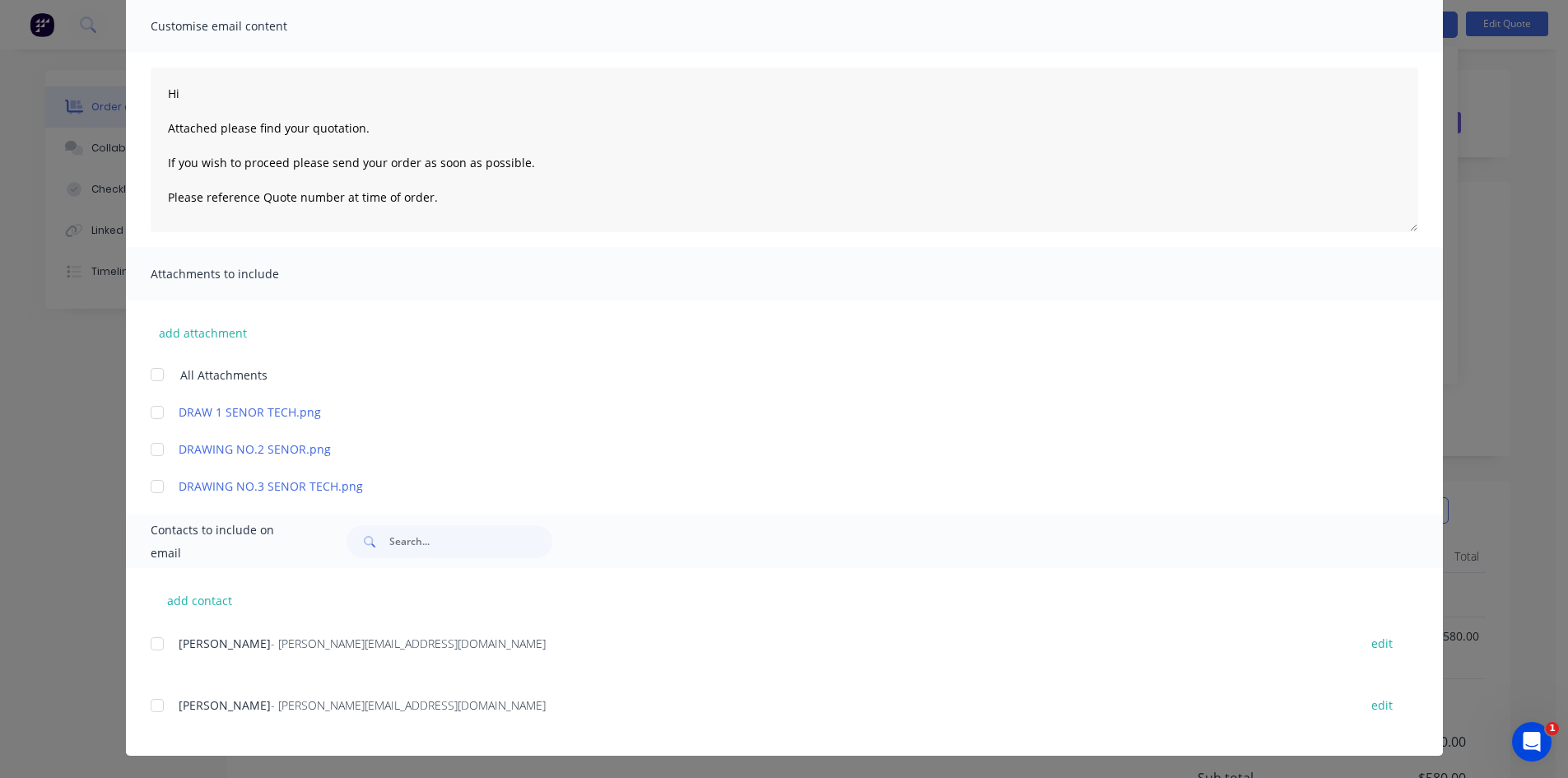
scroll to position [121, 0]
click at [153, 704] on div at bounding box center [157, 705] width 33 height 33
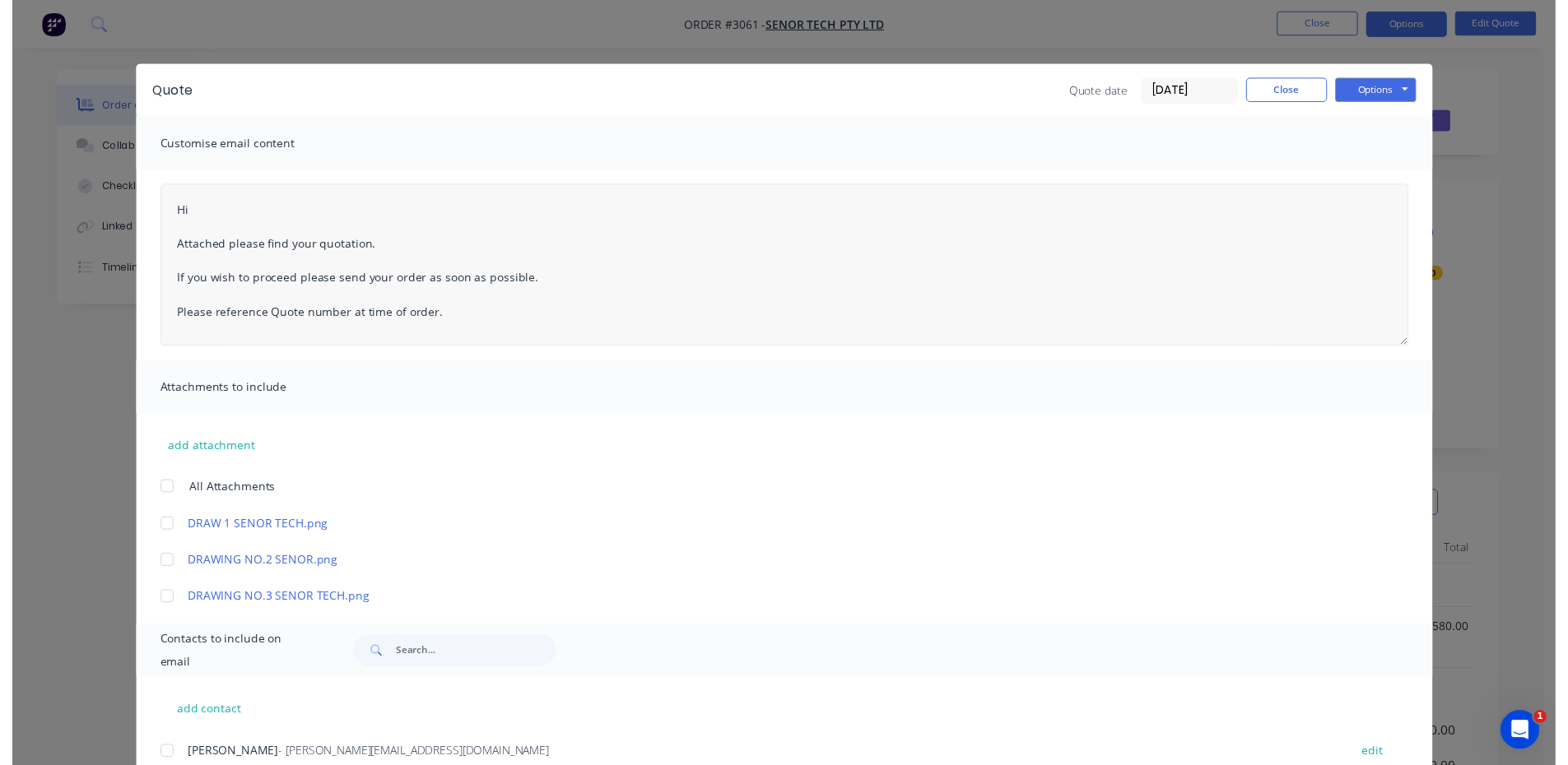
scroll to position [0, 0]
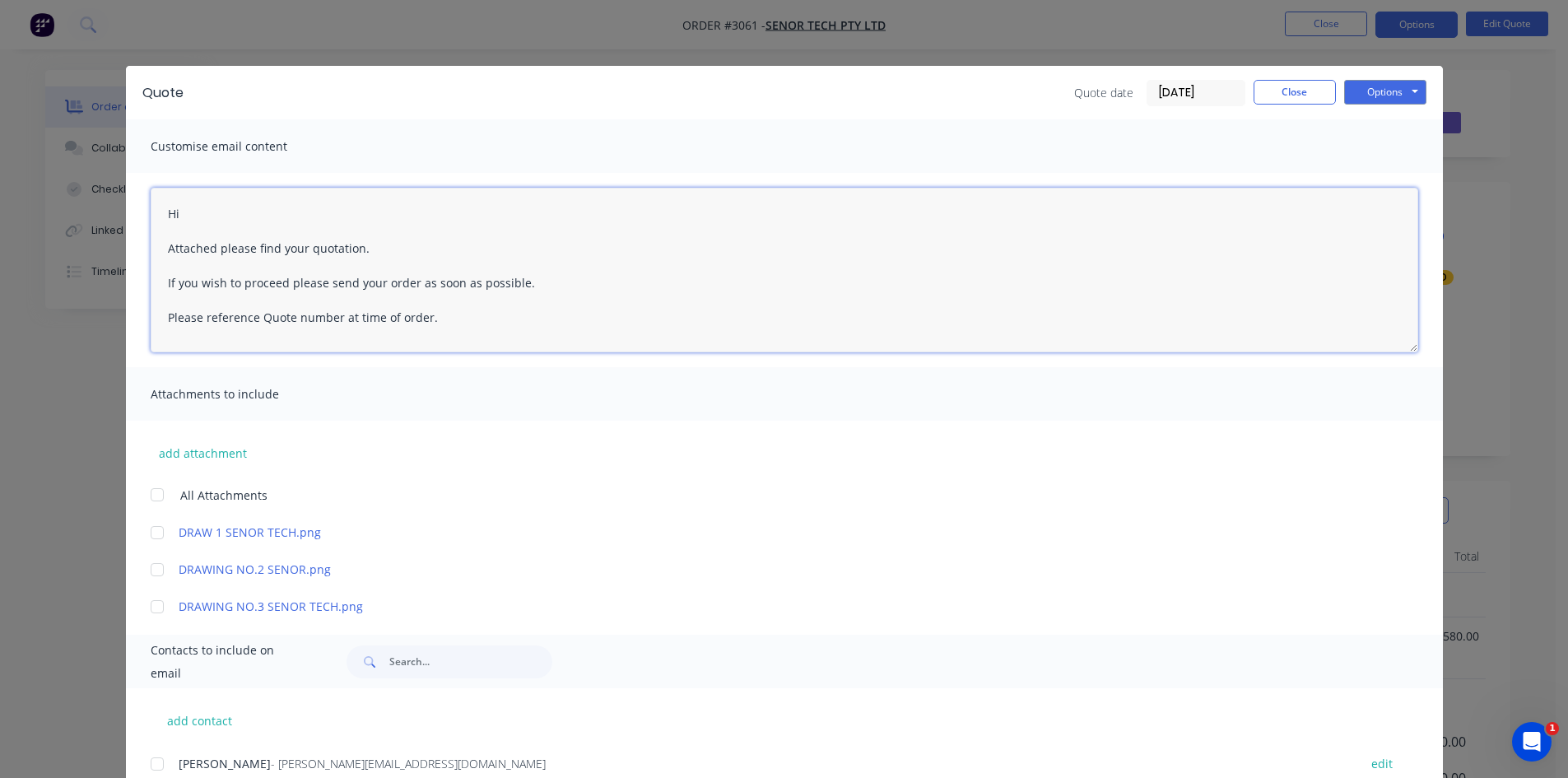
click at [201, 213] on textarea "Hi Attached please find your quotation. If you wish to proceed please send your…" at bounding box center [784, 269] width 1268 height 165
type textarea "Hi [PERSON_NAME] Attached please find your quotation. If you wish to proceed pl…"
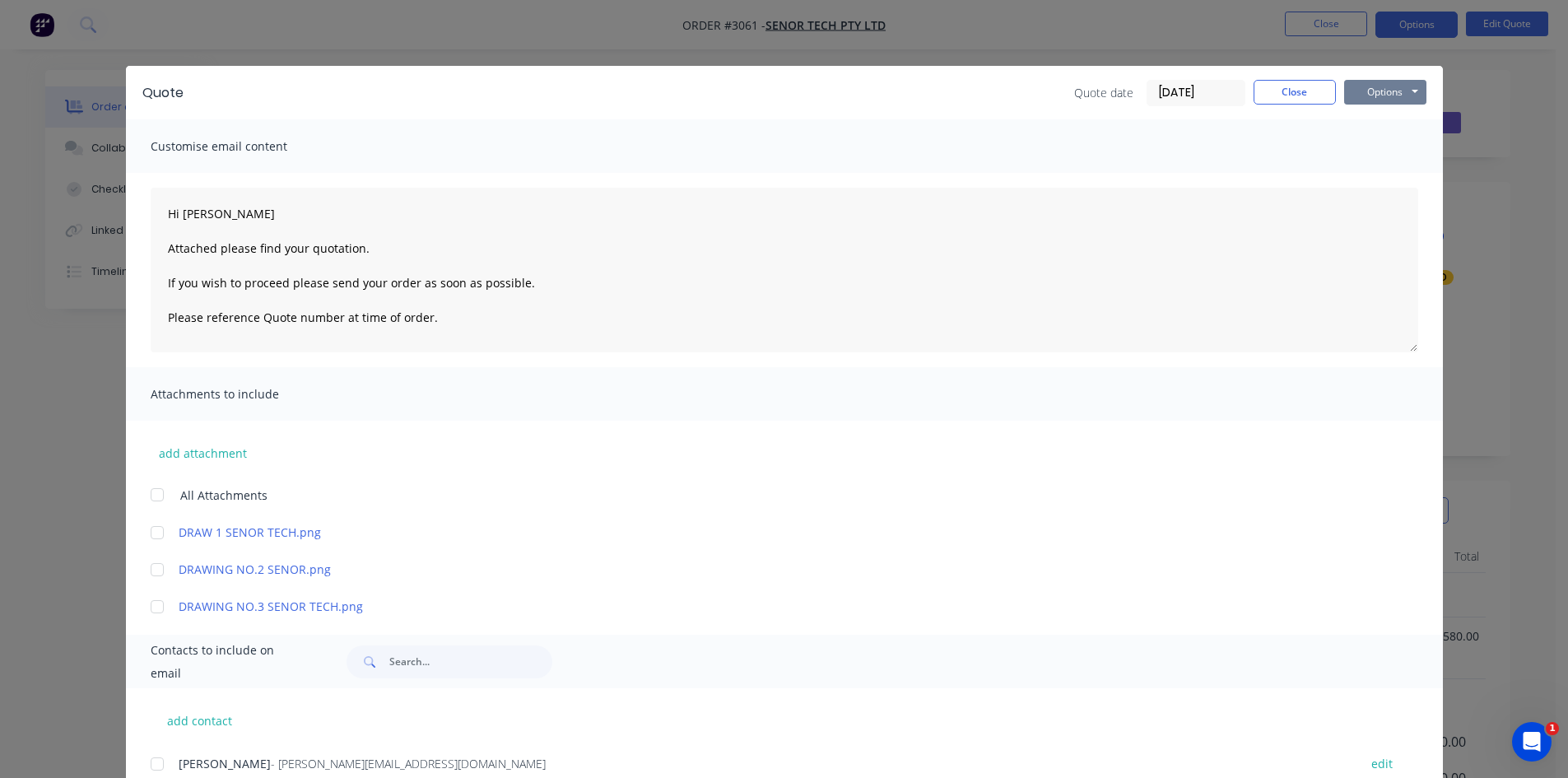
click at [1383, 90] on button "Options" at bounding box center [1385, 92] width 82 height 24
click at [1376, 173] on button "Email" at bounding box center [1397, 176] width 105 height 27
click at [1380, 80] on button "Options" at bounding box center [1385, 92] width 82 height 24
click at [1368, 90] on button "Options" at bounding box center [1385, 92] width 82 height 24
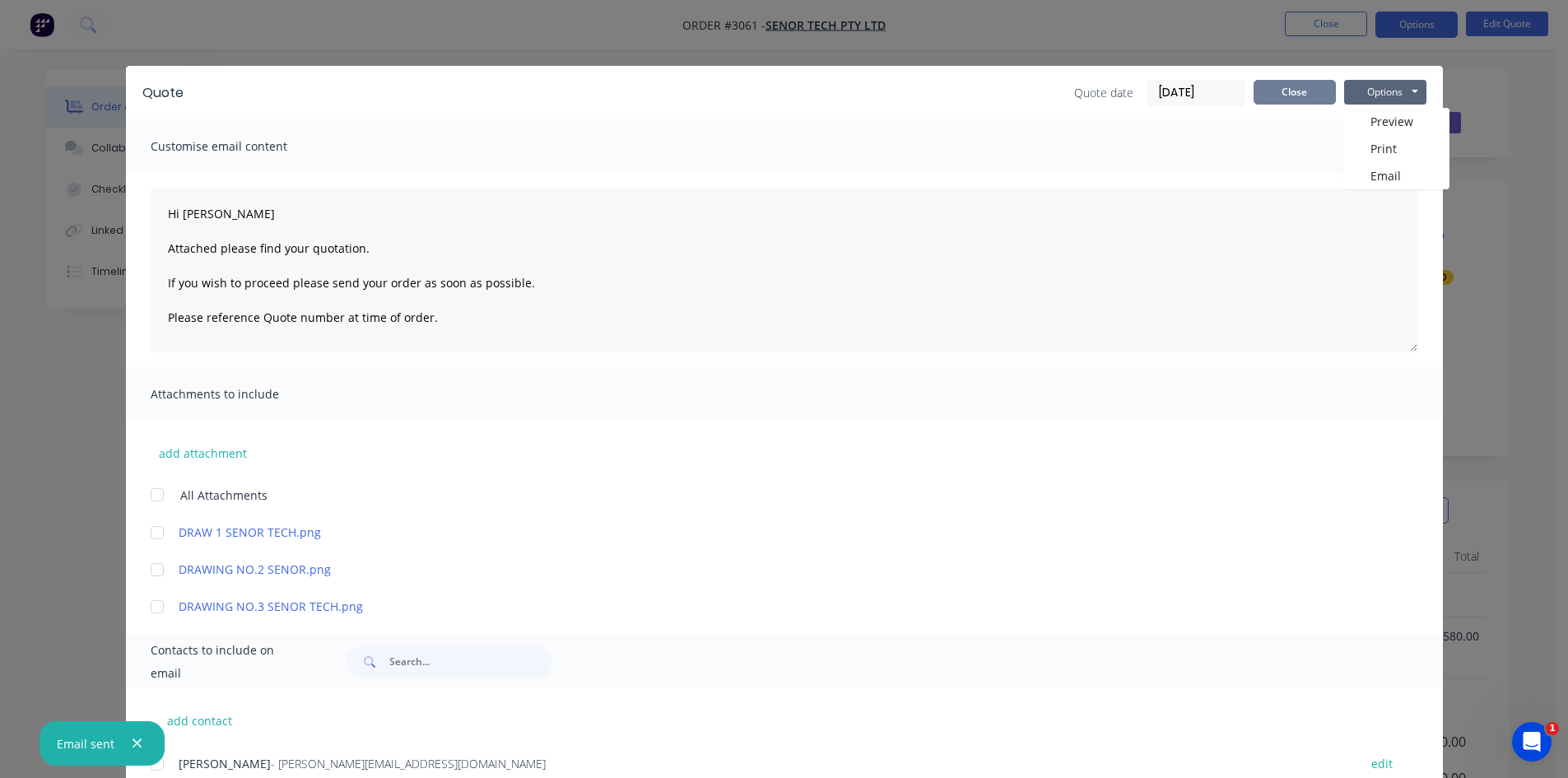
click at [1295, 93] on button "Close" at bounding box center [1295, 92] width 82 height 24
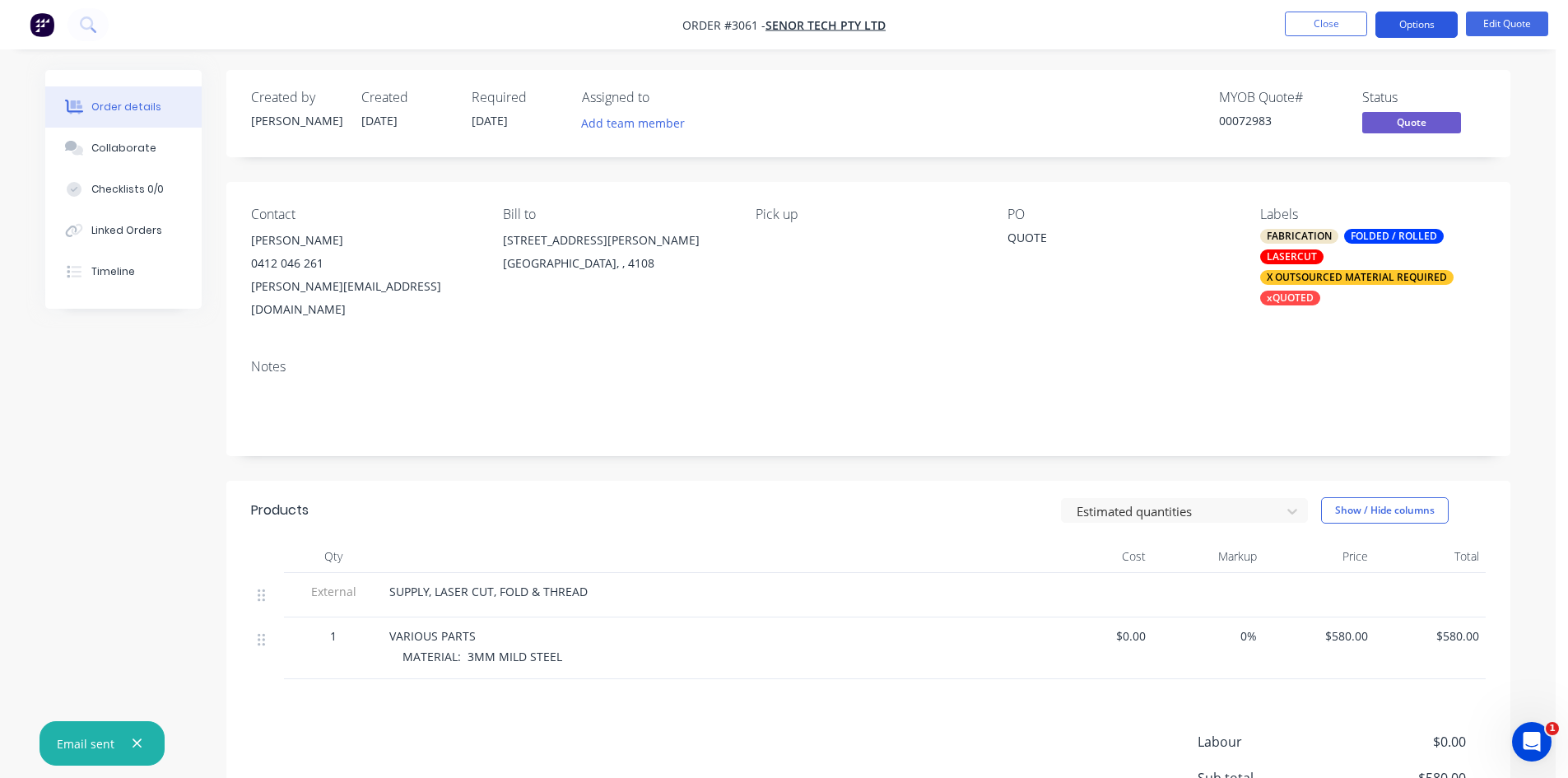
click at [1425, 20] on button "Options" at bounding box center [1417, 24] width 82 height 26
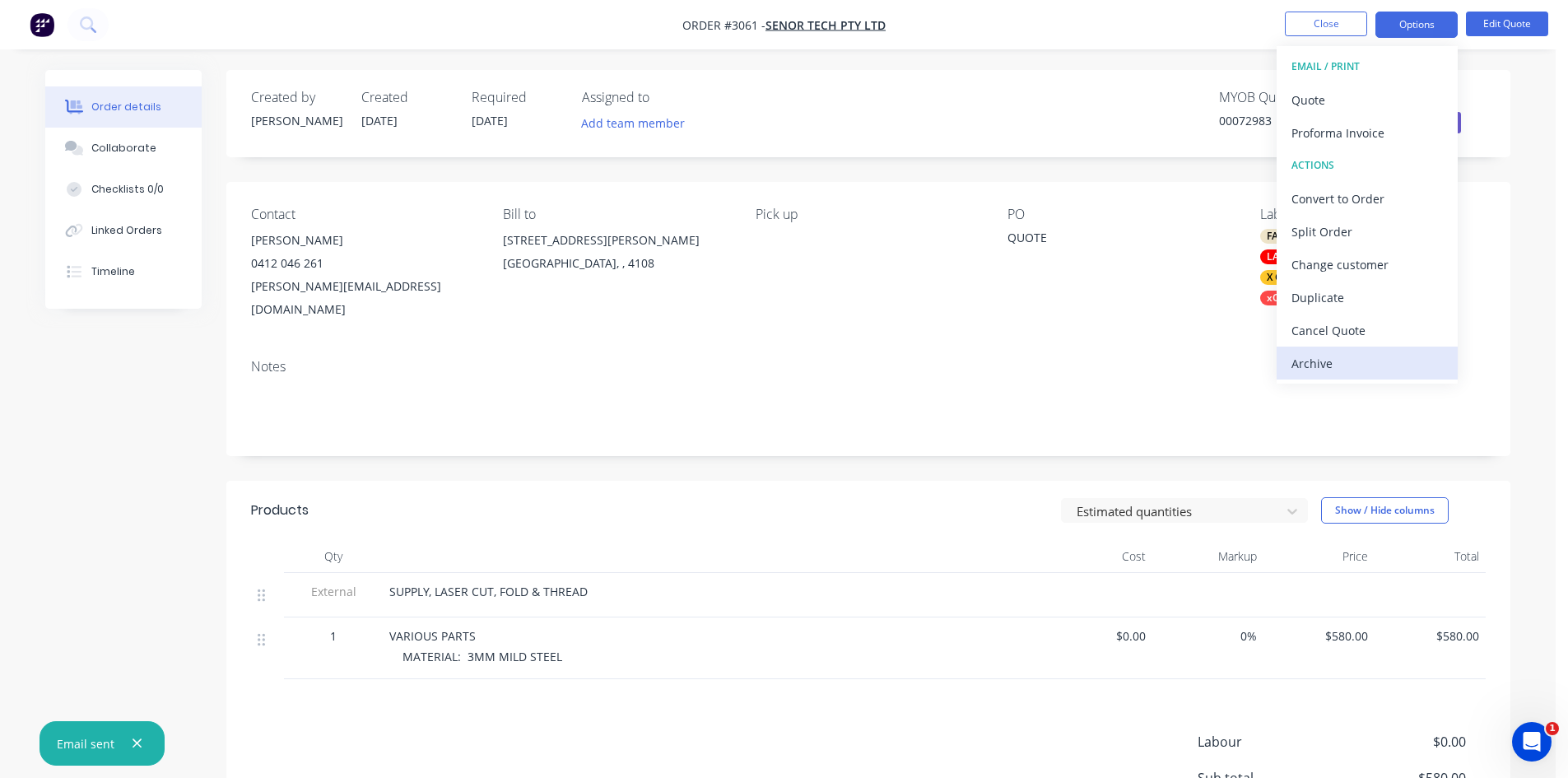
click at [1329, 365] on div "Archive" at bounding box center [1367, 363] width 151 height 23
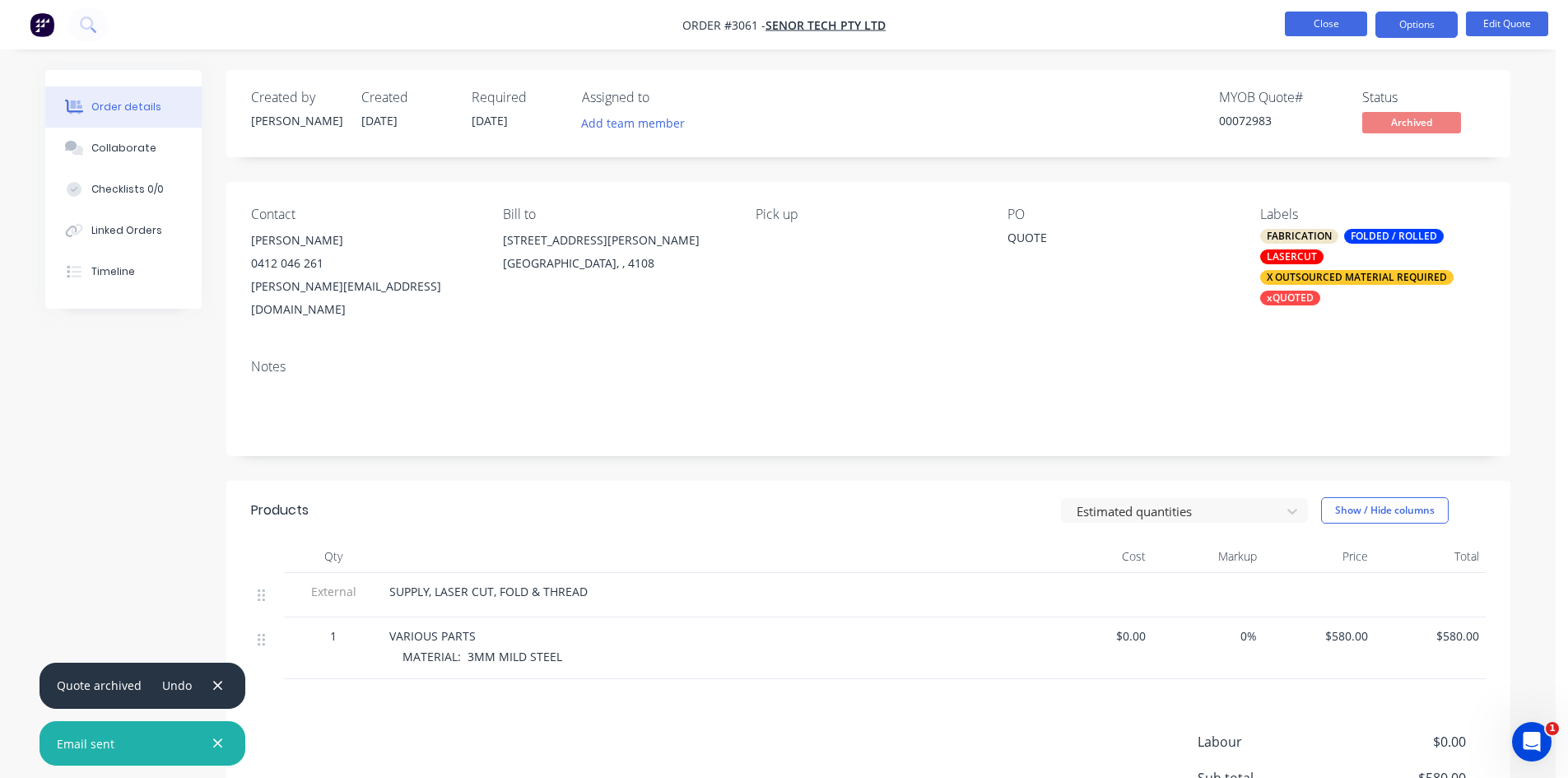
click at [1321, 23] on button "Close" at bounding box center [1326, 23] width 82 height 24
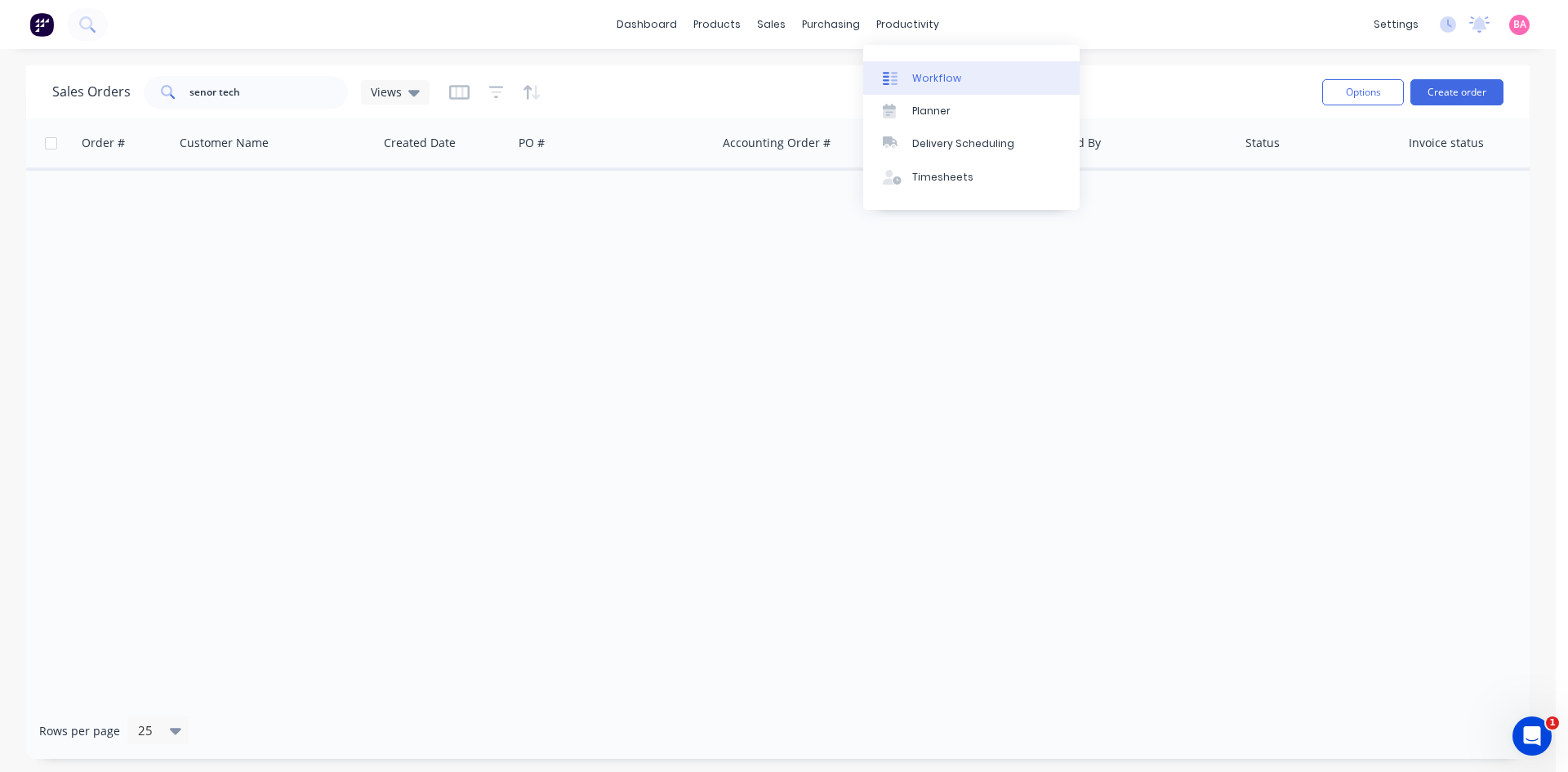
click at [932, 77] on div "Workflow" at bounding box center [937, 77] width 49 height 15
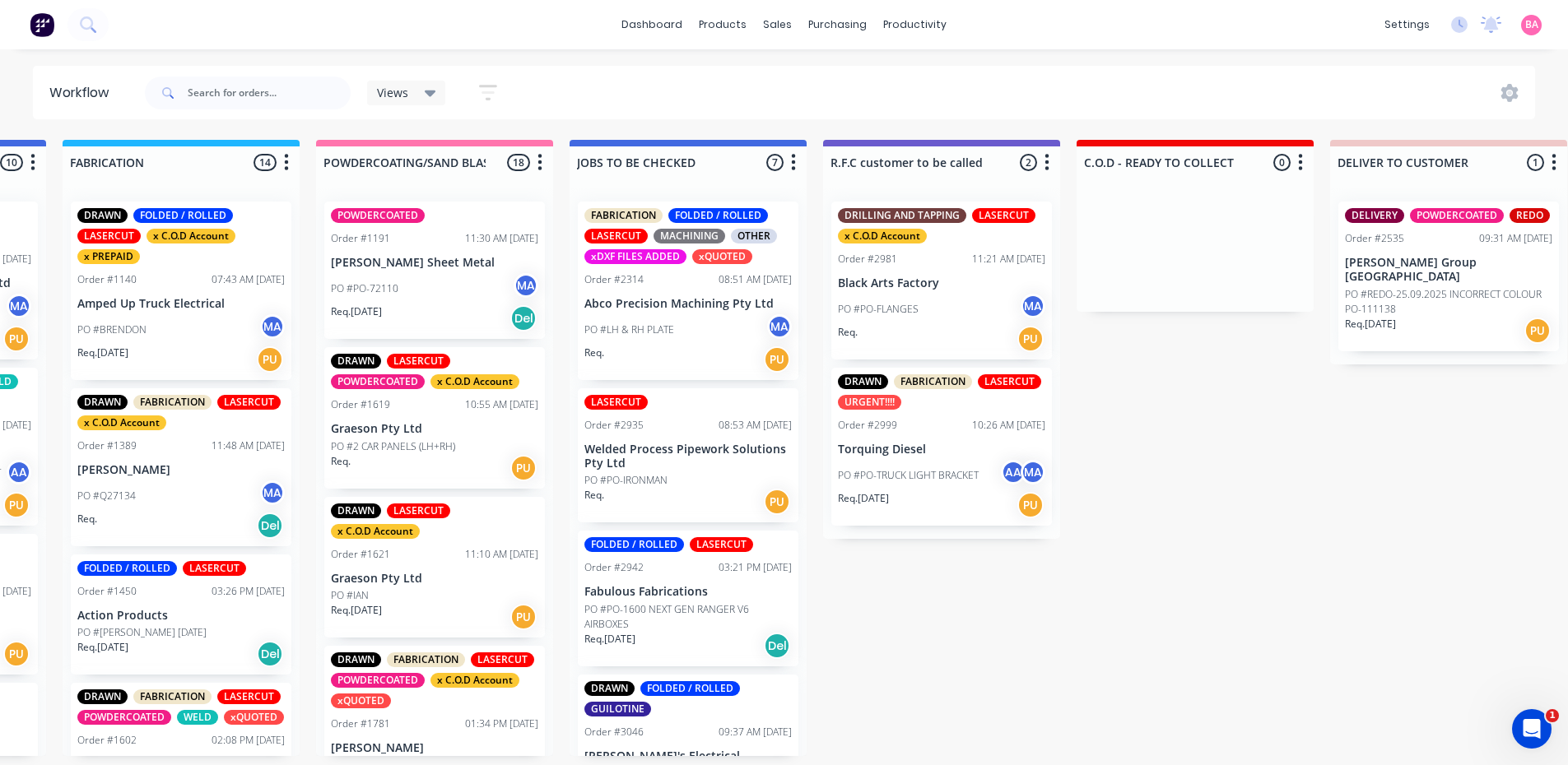
scroll to position [0, 1347]
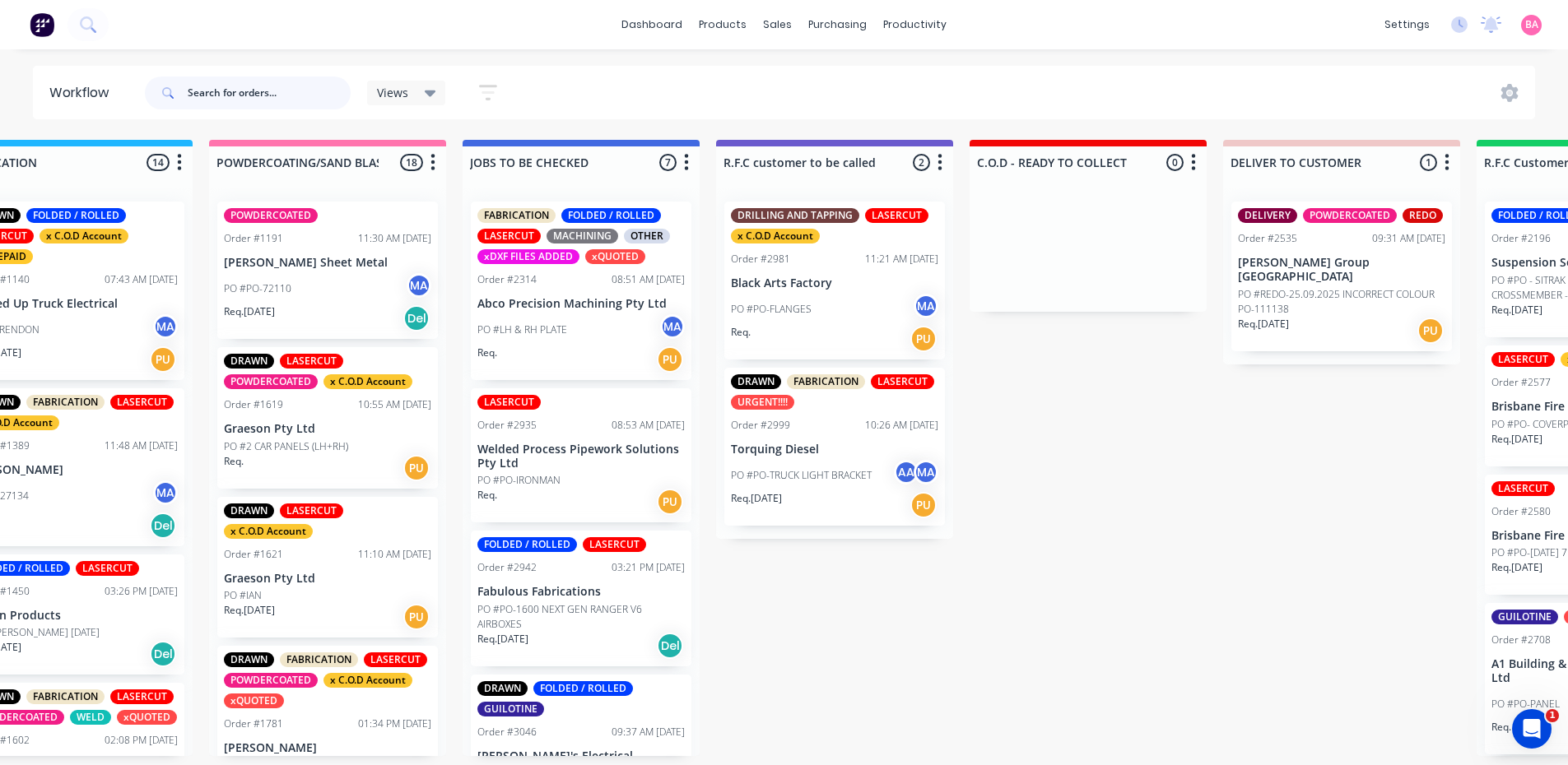
click at [294, 100] on input "text" at bounding box center [268, 93] width 163 height 33
type input "3052"
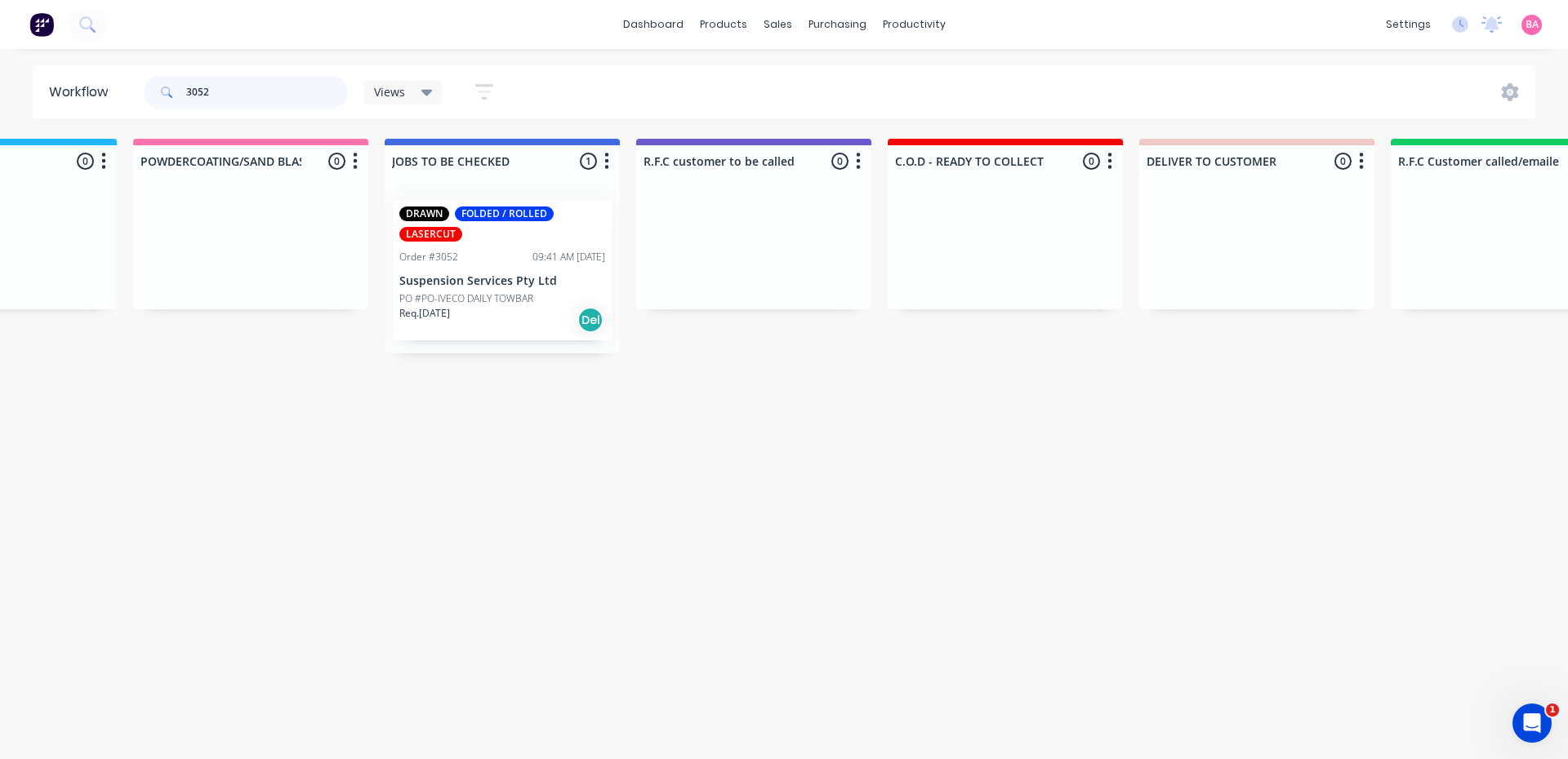
scroll to position [0, 1407]
click at [518, 282] on p "Suspension Services Pty Ltd" at bounding box center [507, 281] width 205 height 14
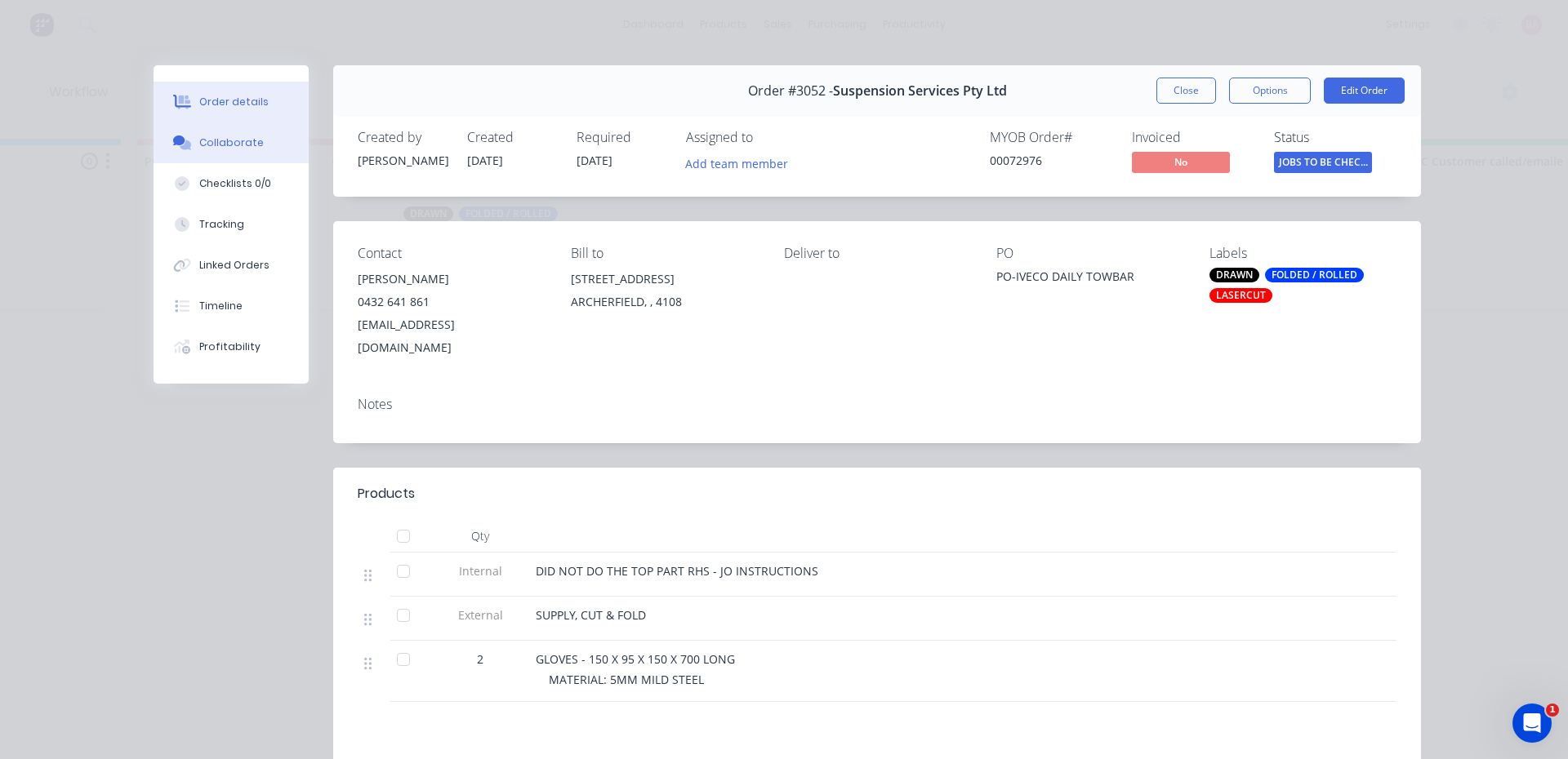
click at [209, 127] on button "Collaborate" at bounding box center [231, 142] width 155 height 41
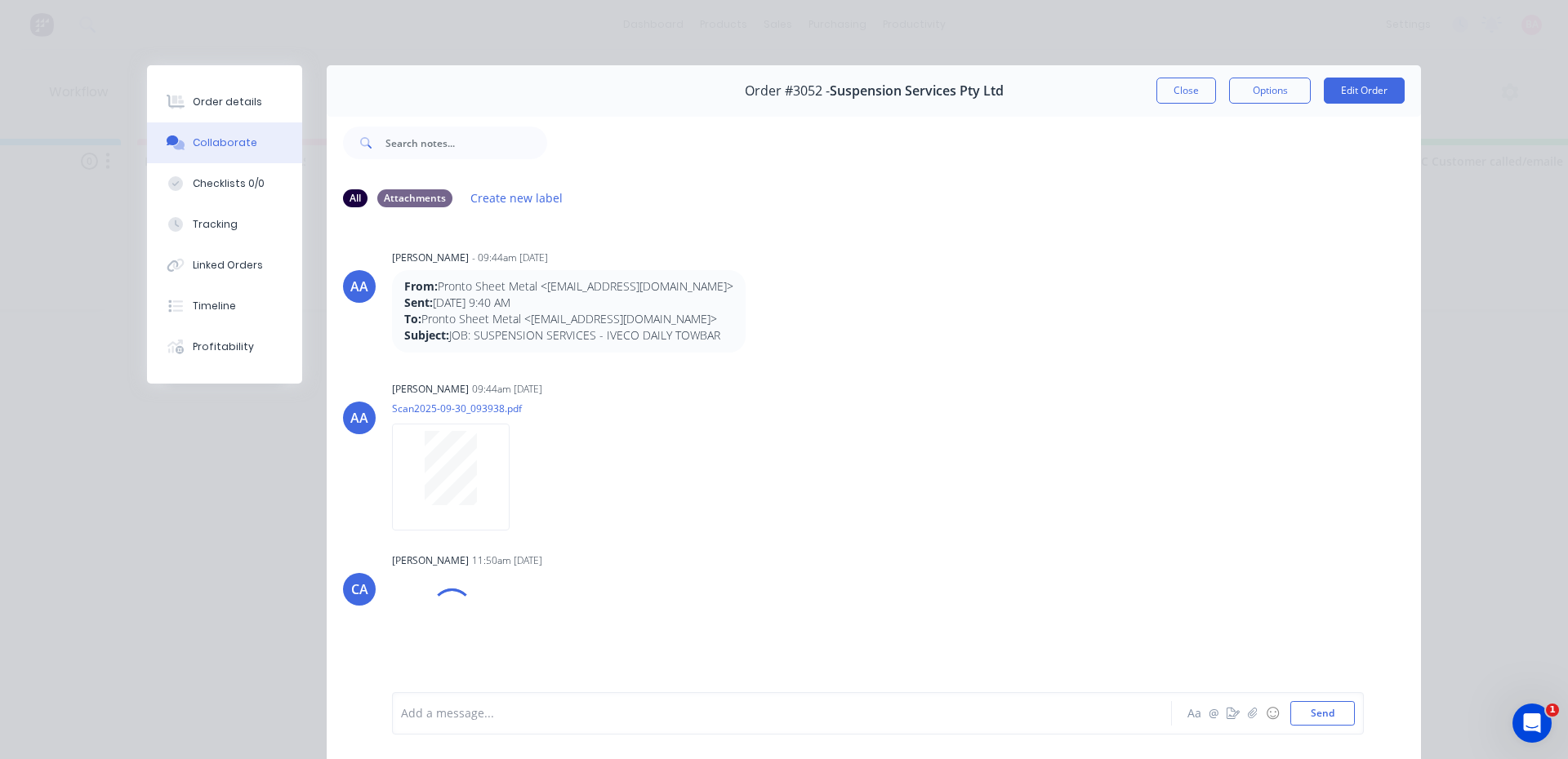
scroll to position [81, 0]
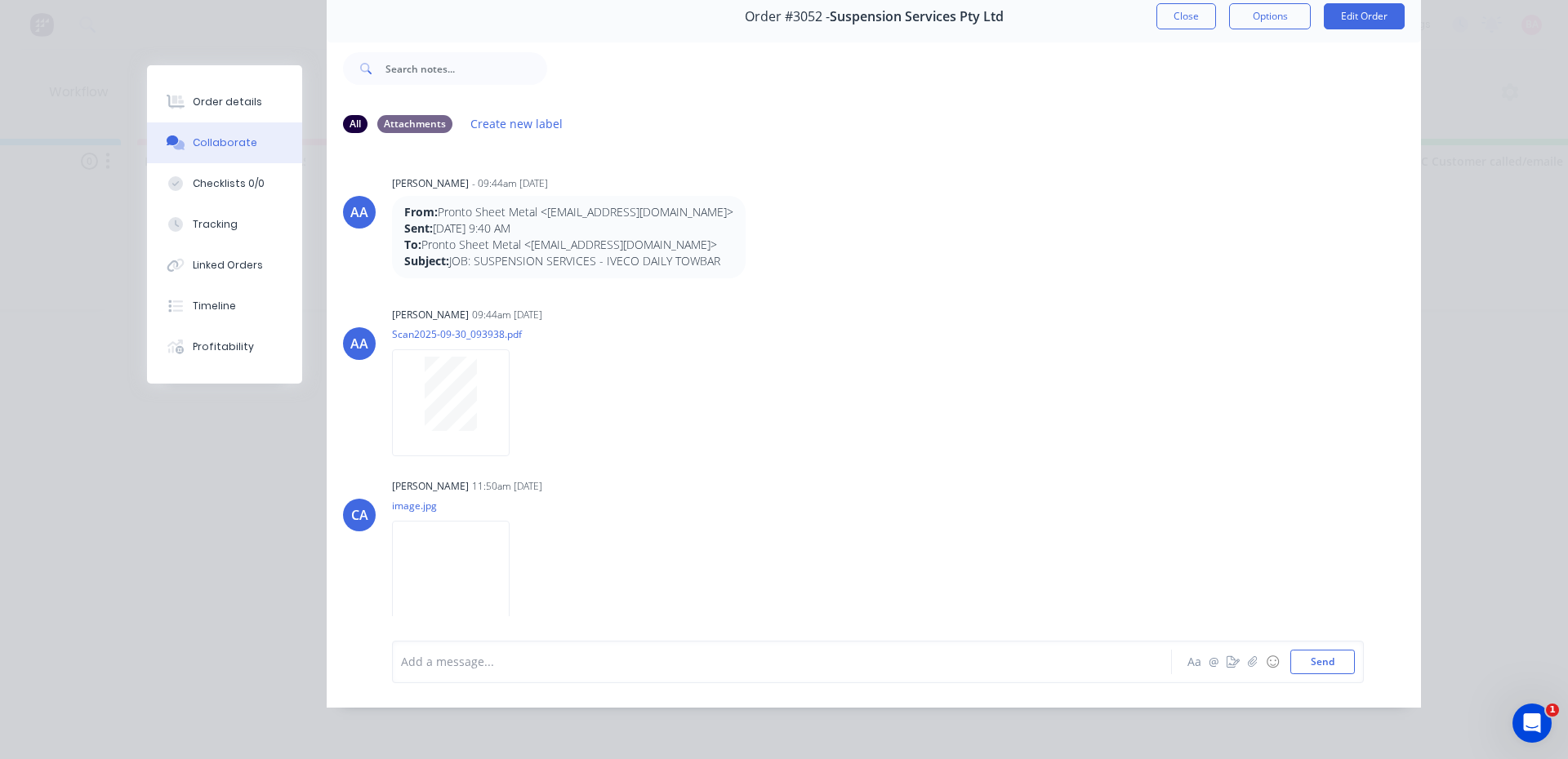
click at [479, 674] on div "Add a message..." at bounding box center [758, 661] width 716 height 24
click at [1315, 658] on button "Send" at bounding box center [1322, 661] width 65 height 24
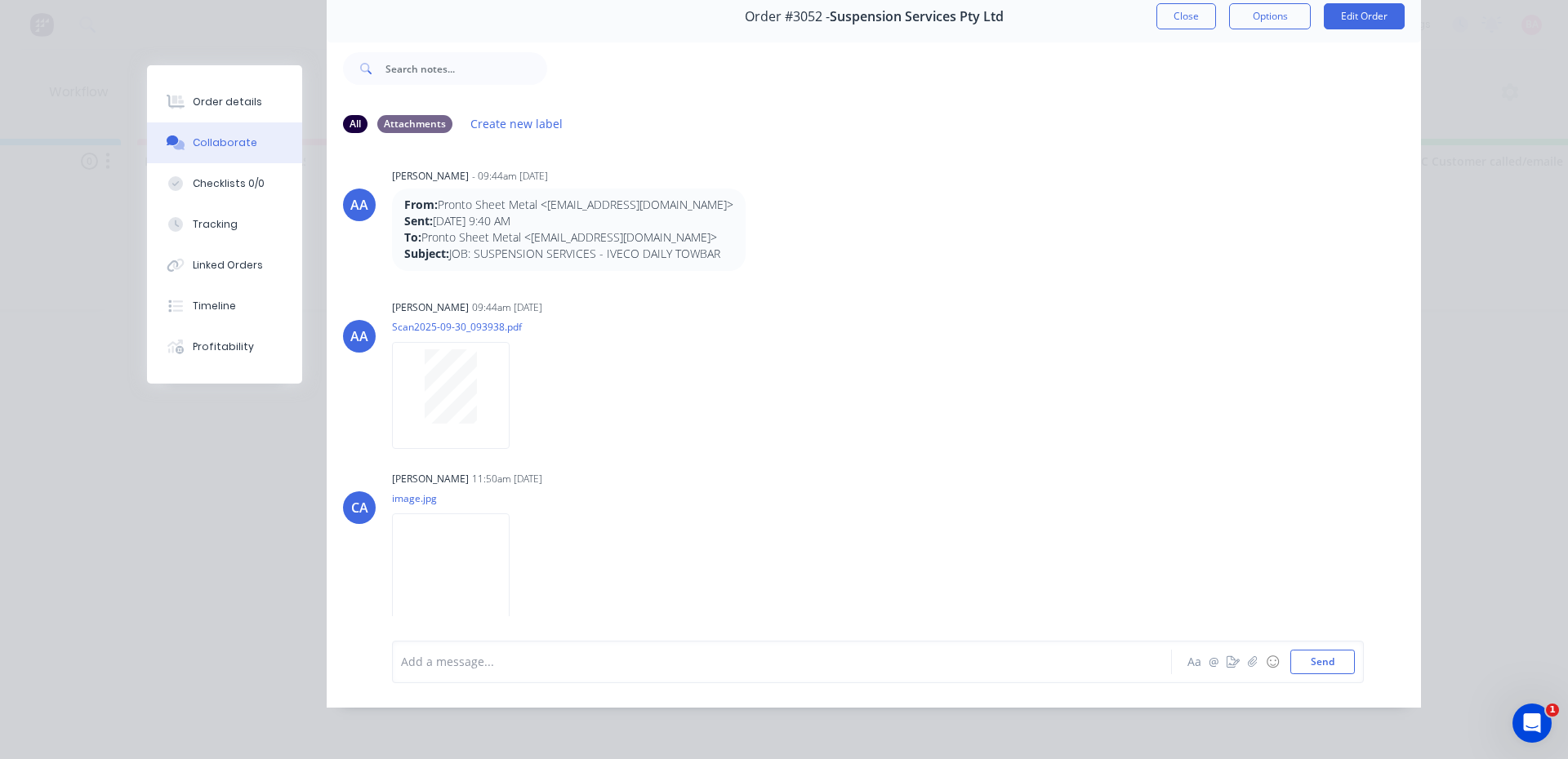
scroll to position [86, 0]
click at [456, 661] on div at bounding box center [759, 662] width 715 height 17
click at [520, 662] on span "loaded only 2 gloves - [PERSON_NAME] and [PERSON_NAME]" at bounding box center [568, 661] width 332 height 15
click at [1302, 666] on button "Send" at bounding box center [1322, 661] width 65 height 24
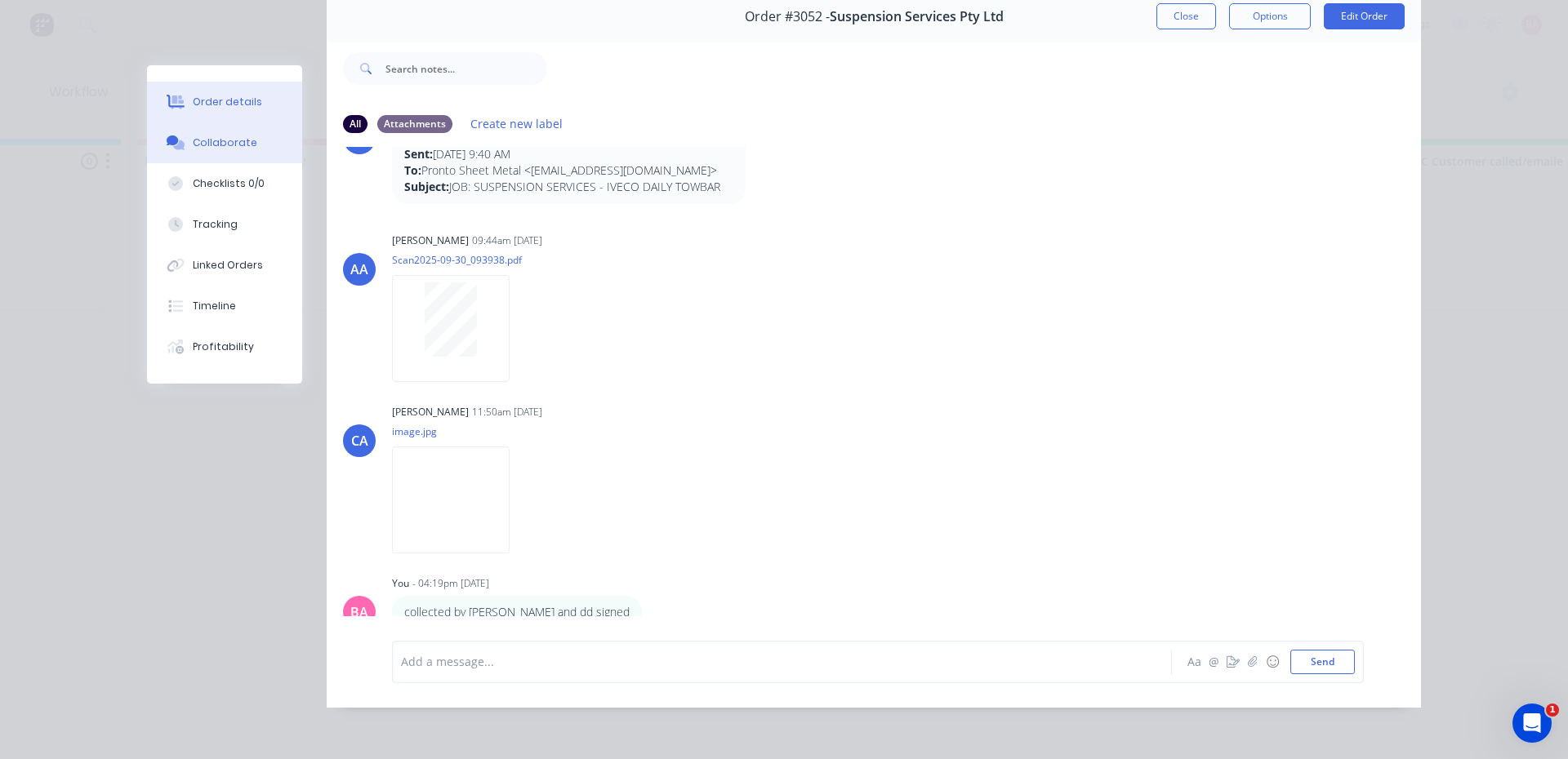
click at [213, 101] on div "Order details" at bounding box center [228, 102] width 70 height 15
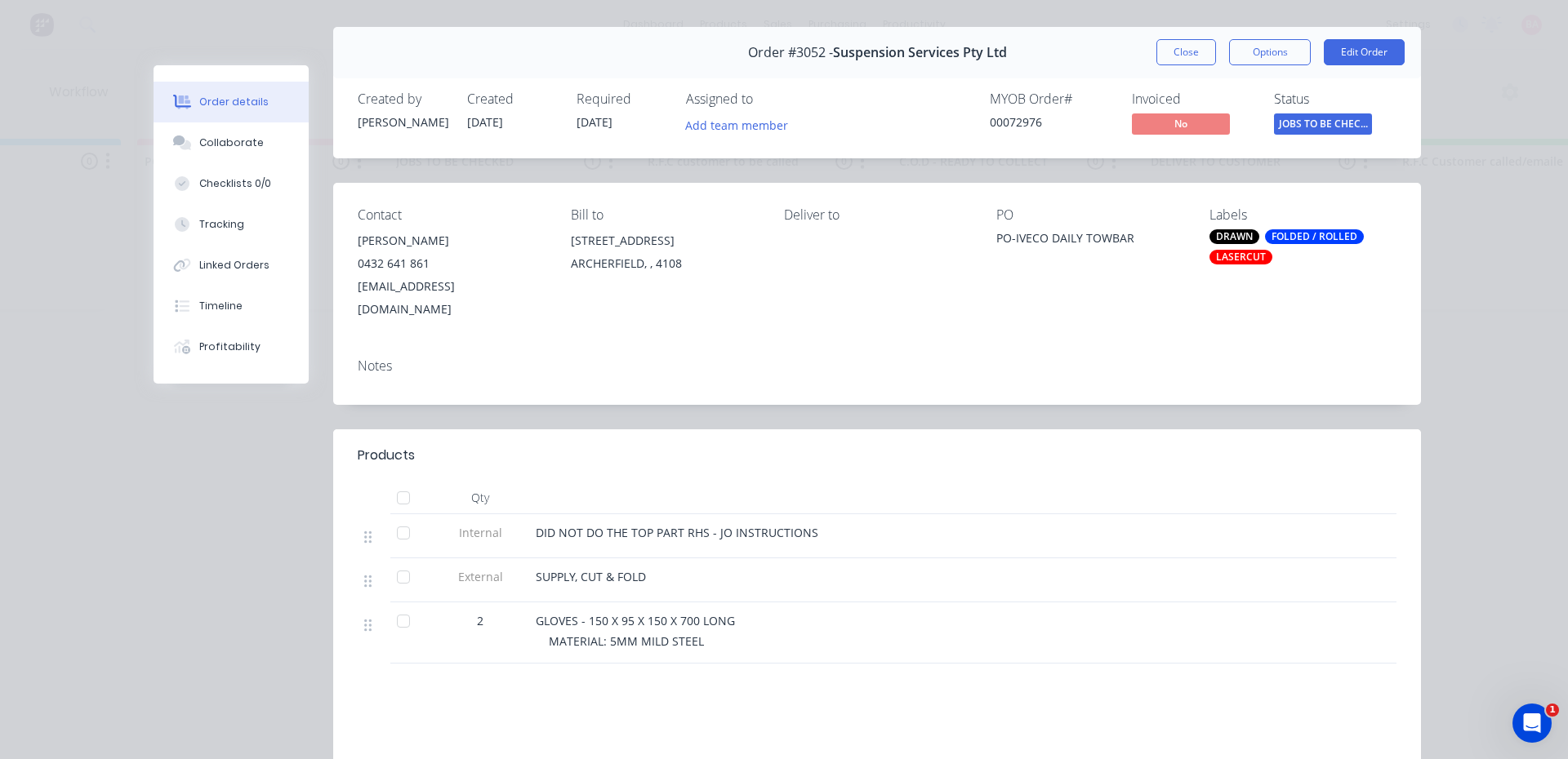
scroll to position [32, 0]
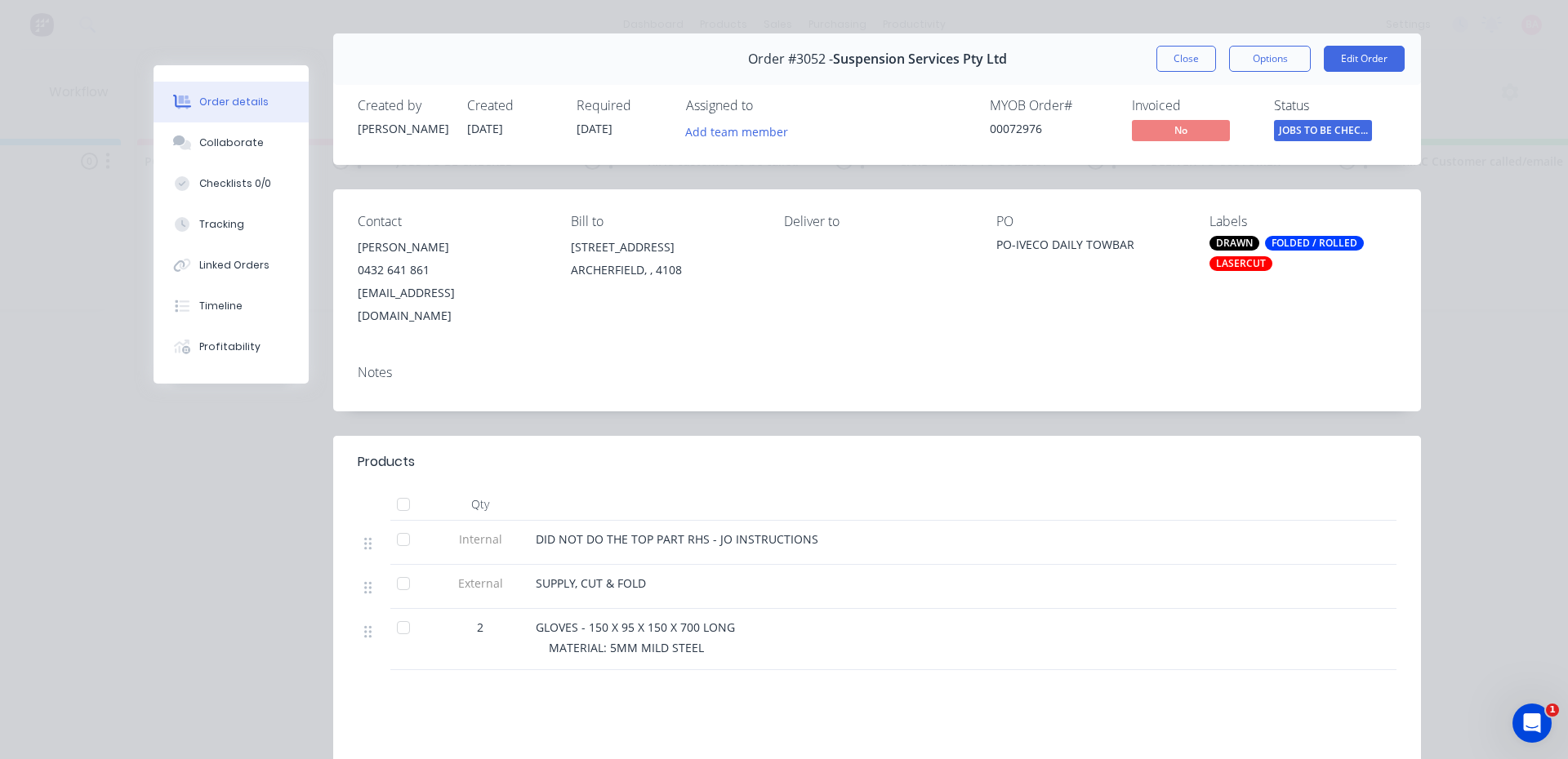
click at [1322, 124] on span "JOBS TO BE CHEC..." at bounding box center [1322, 130] width 98 height 20
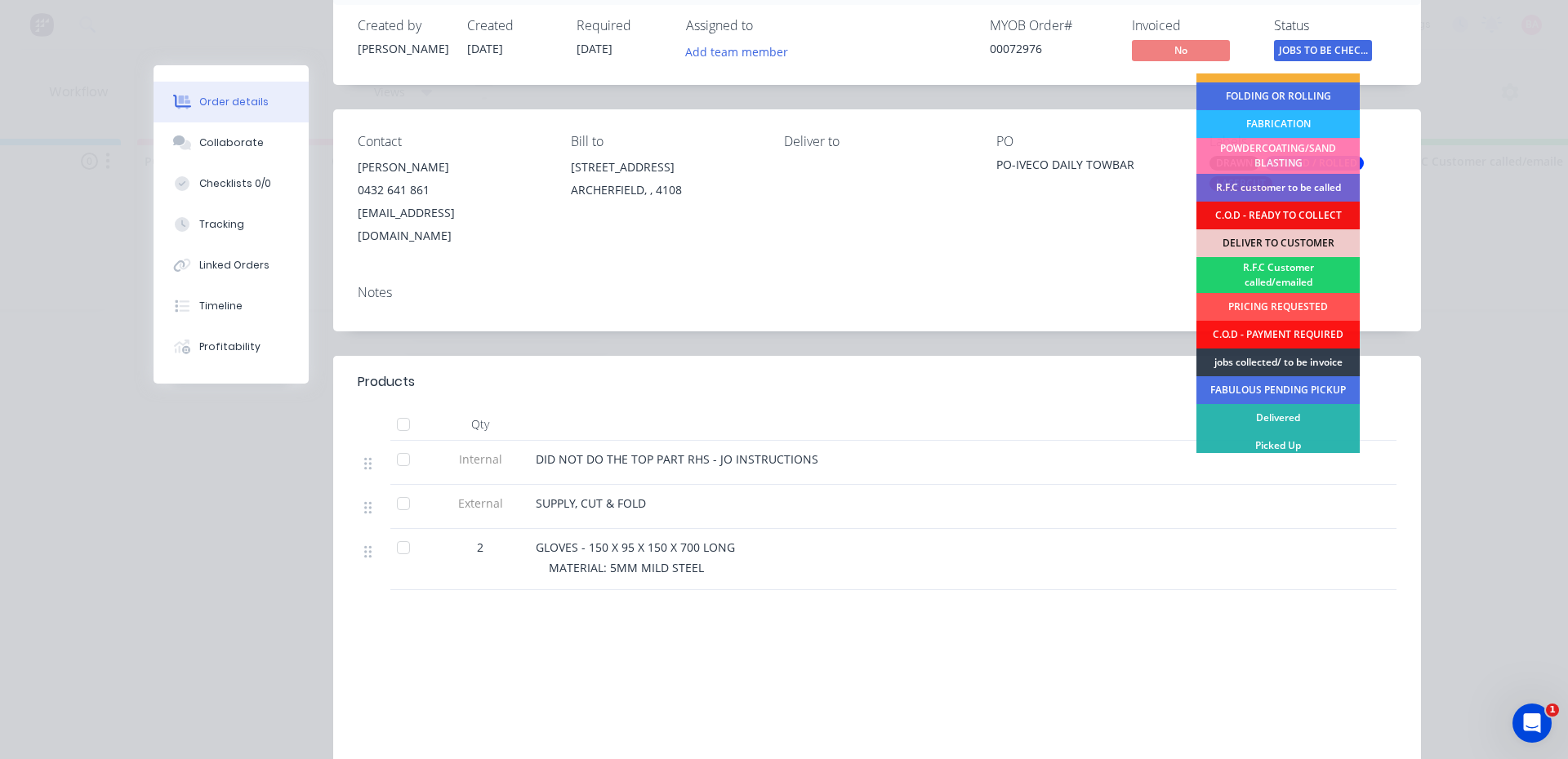
scroll to position [113, 0]
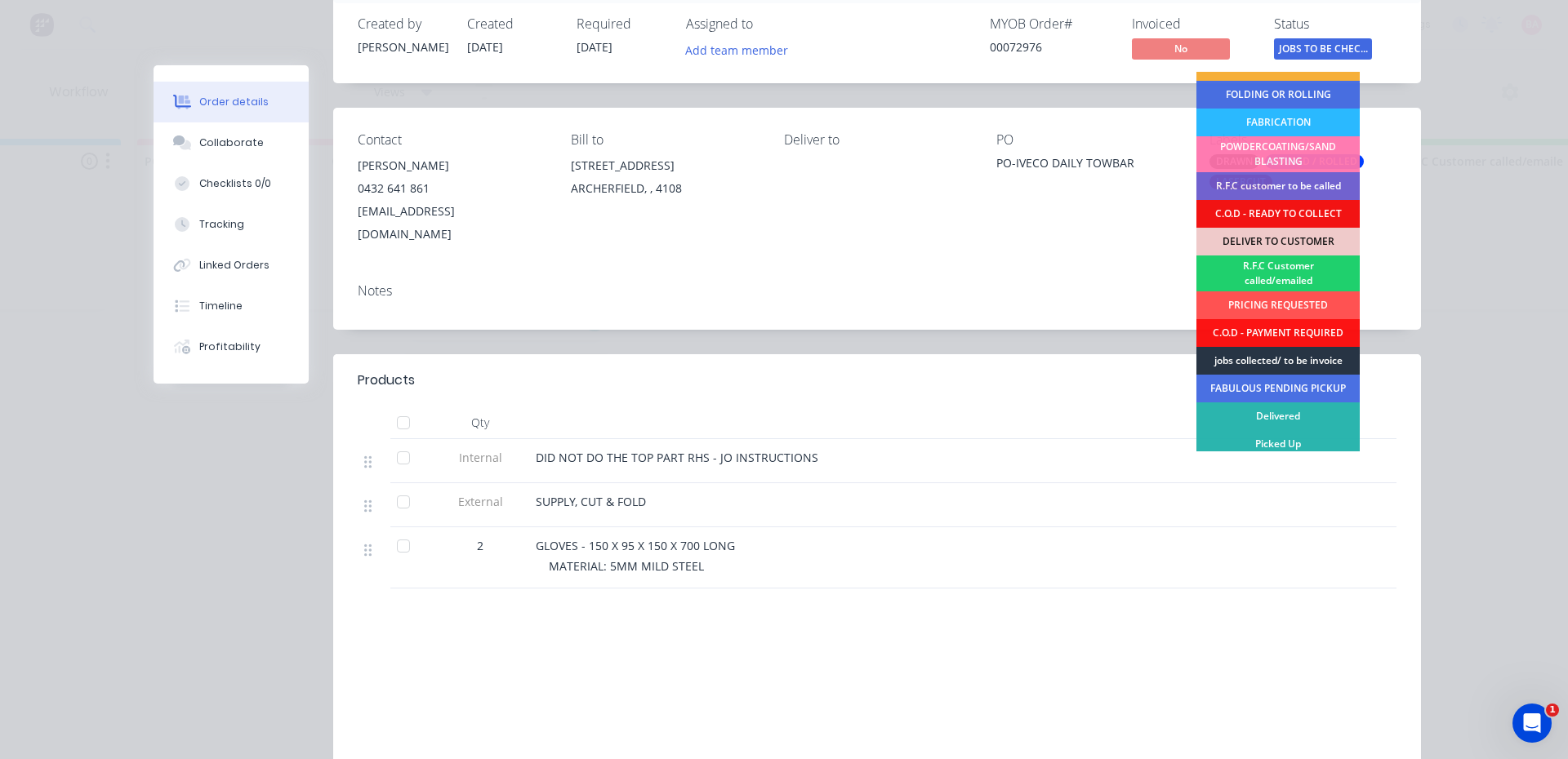
click at [1271, 353] on div "jobs collected/ to be invoice" at bounding box center [1277, 360] width 164 height 28
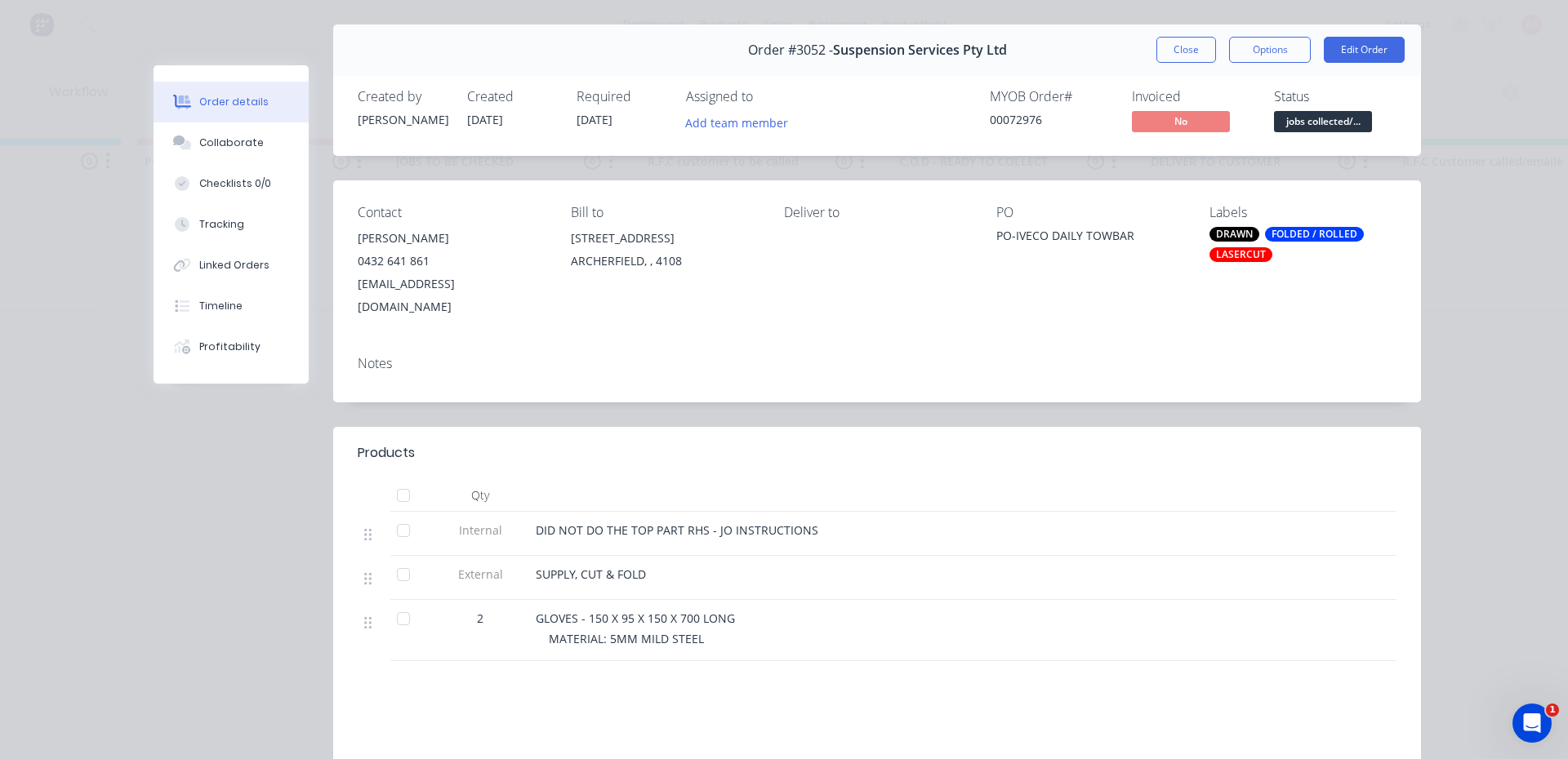
scroll to position [0, 0]
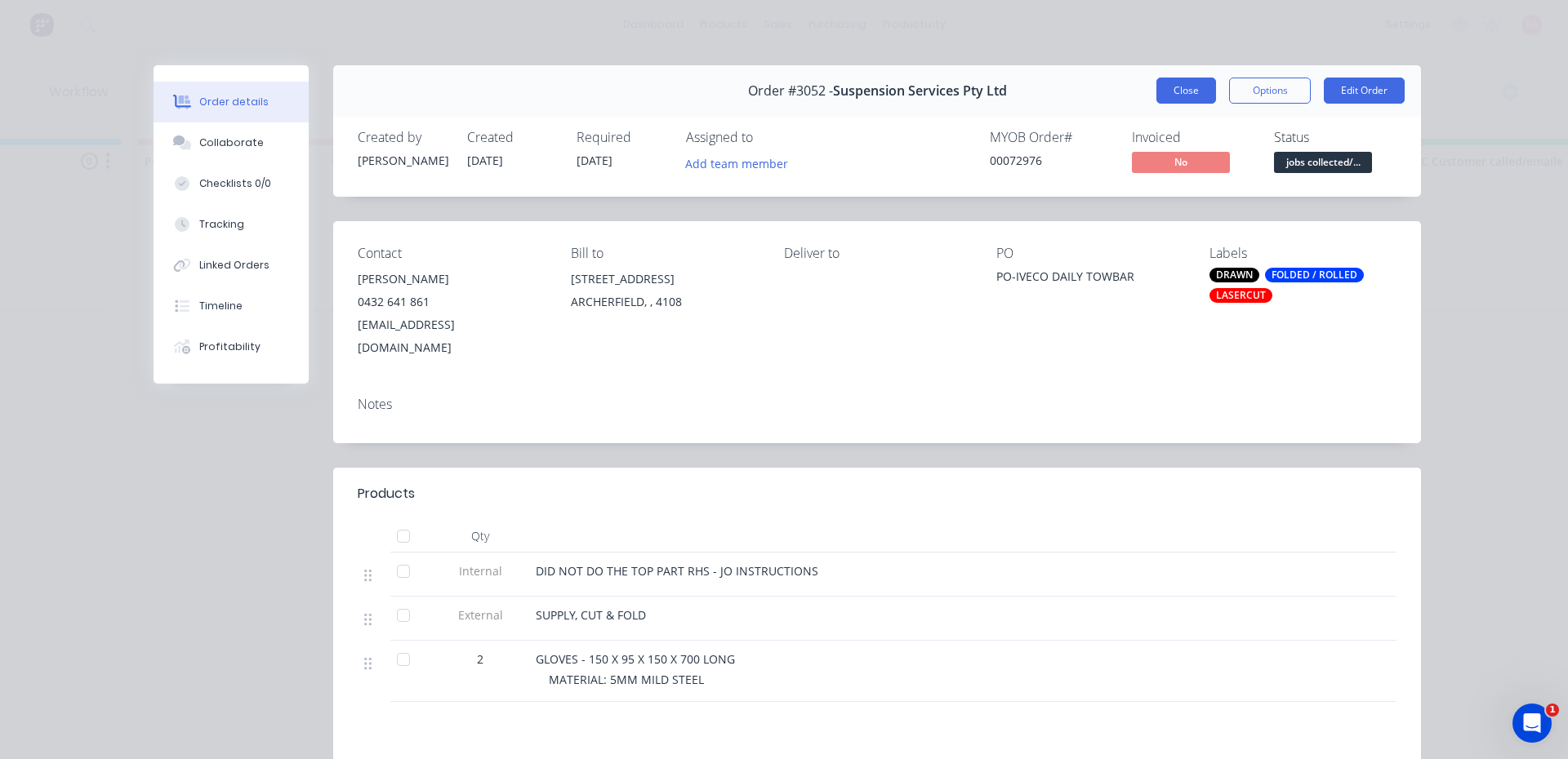
click at [1161, 88] on button "Close" at bounding box center [1186, 90] width 60 height 26
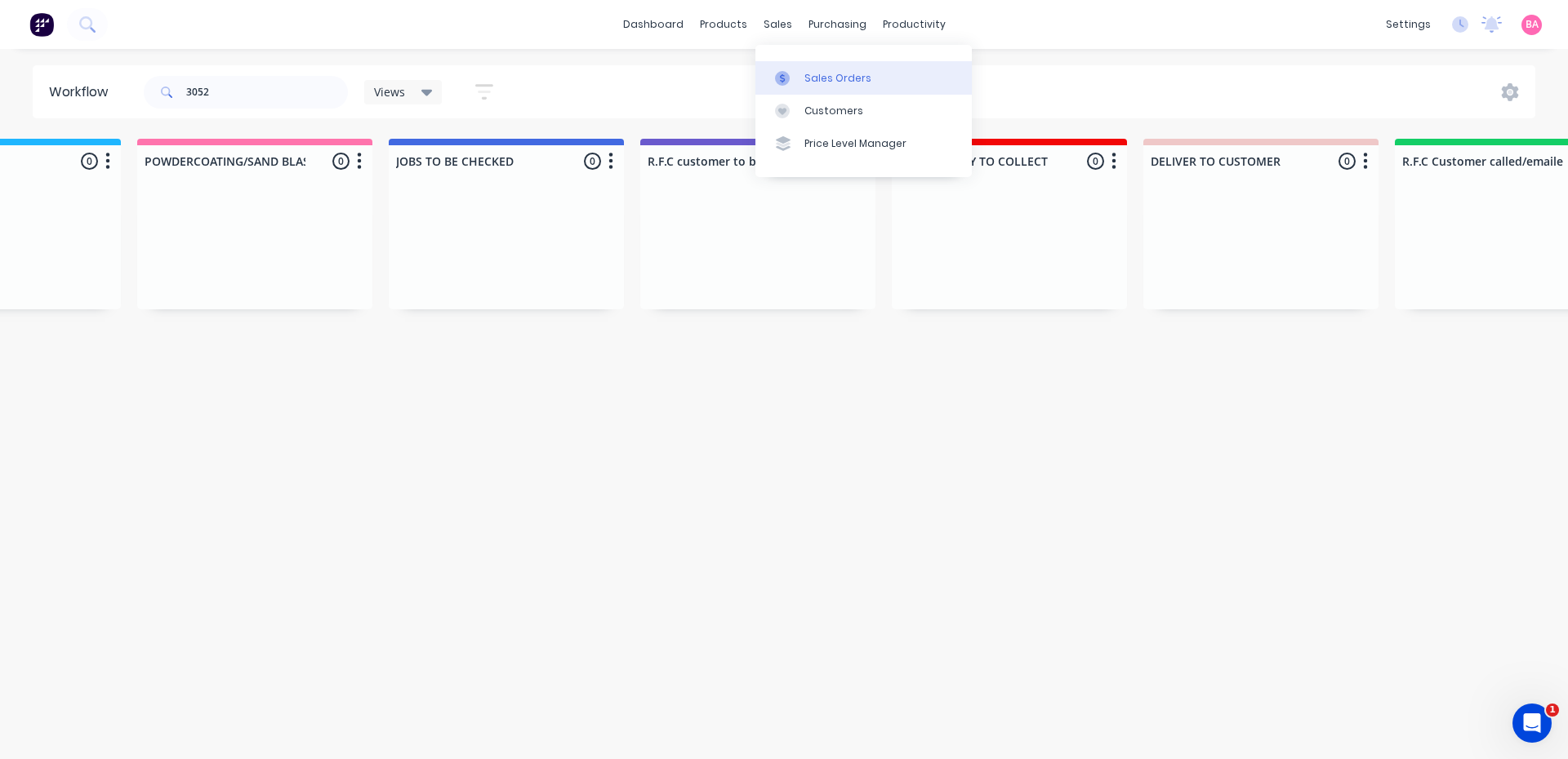
click at [818, 77] on div "Sales Orders" at bounding box center [838, 77] width 67 height 15
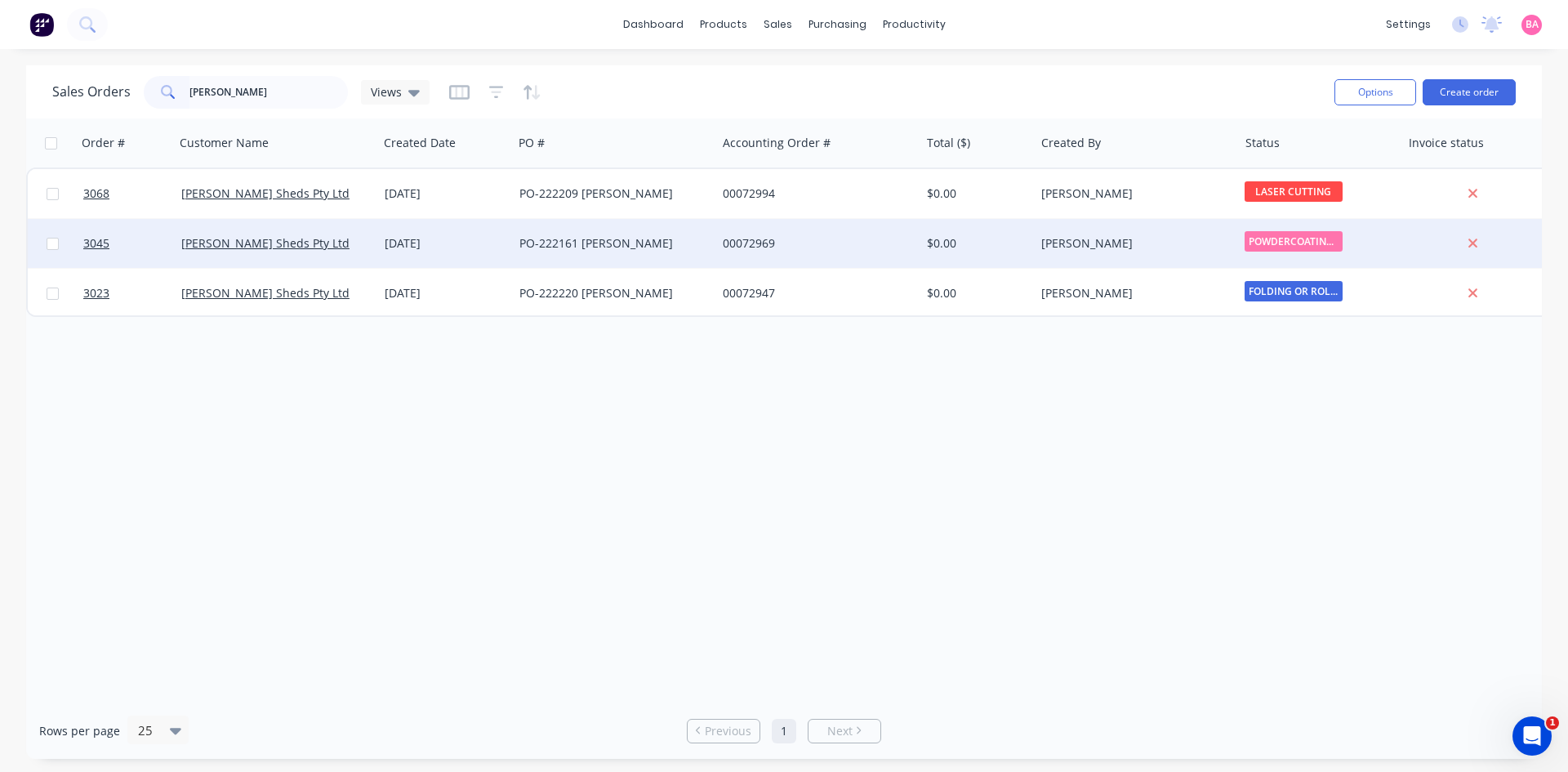
type input "[PERSON_NAME]"
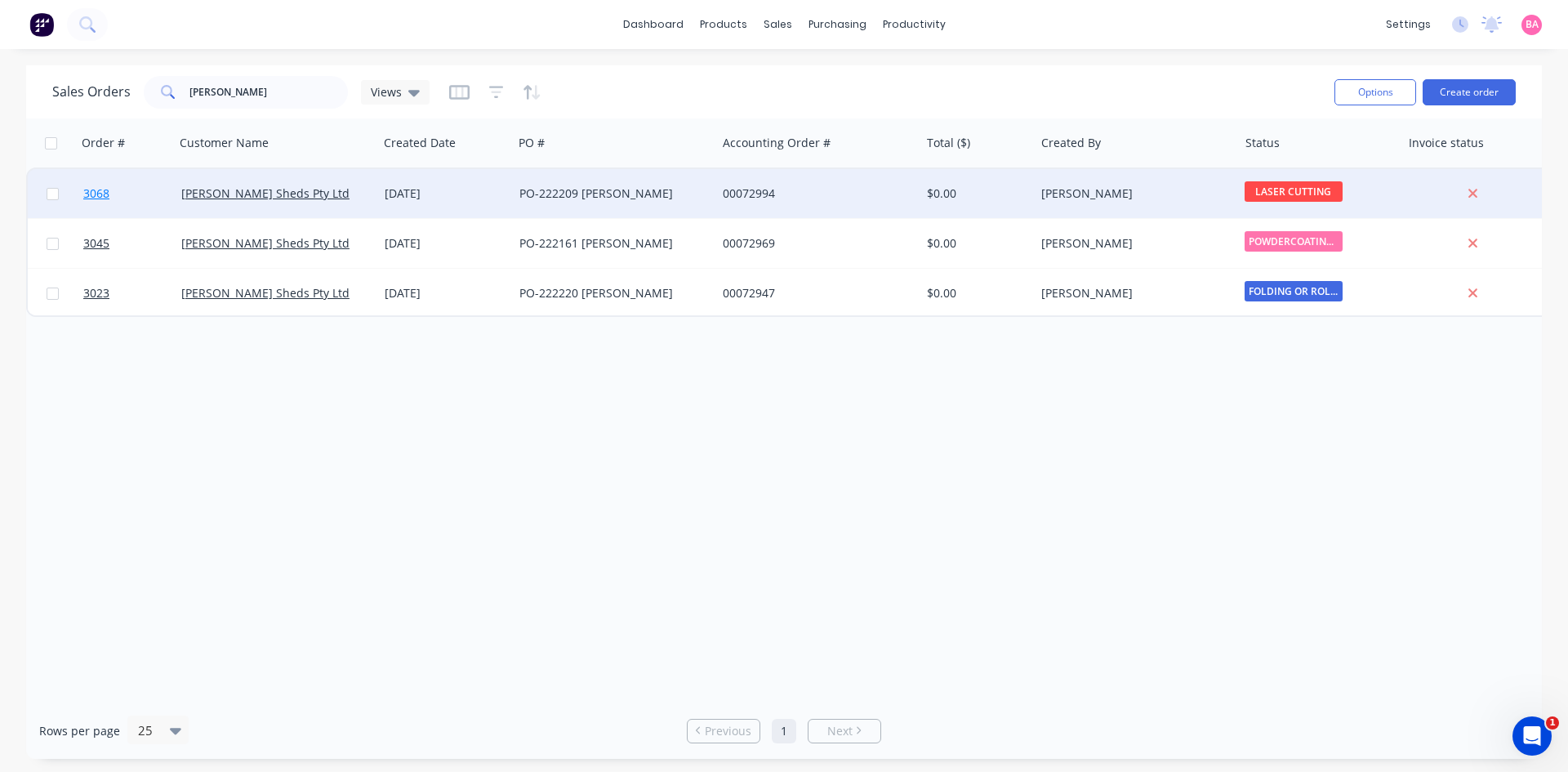
click at [96, 194] on span "3068" at bounding box center [96, 193] width 26 height 16
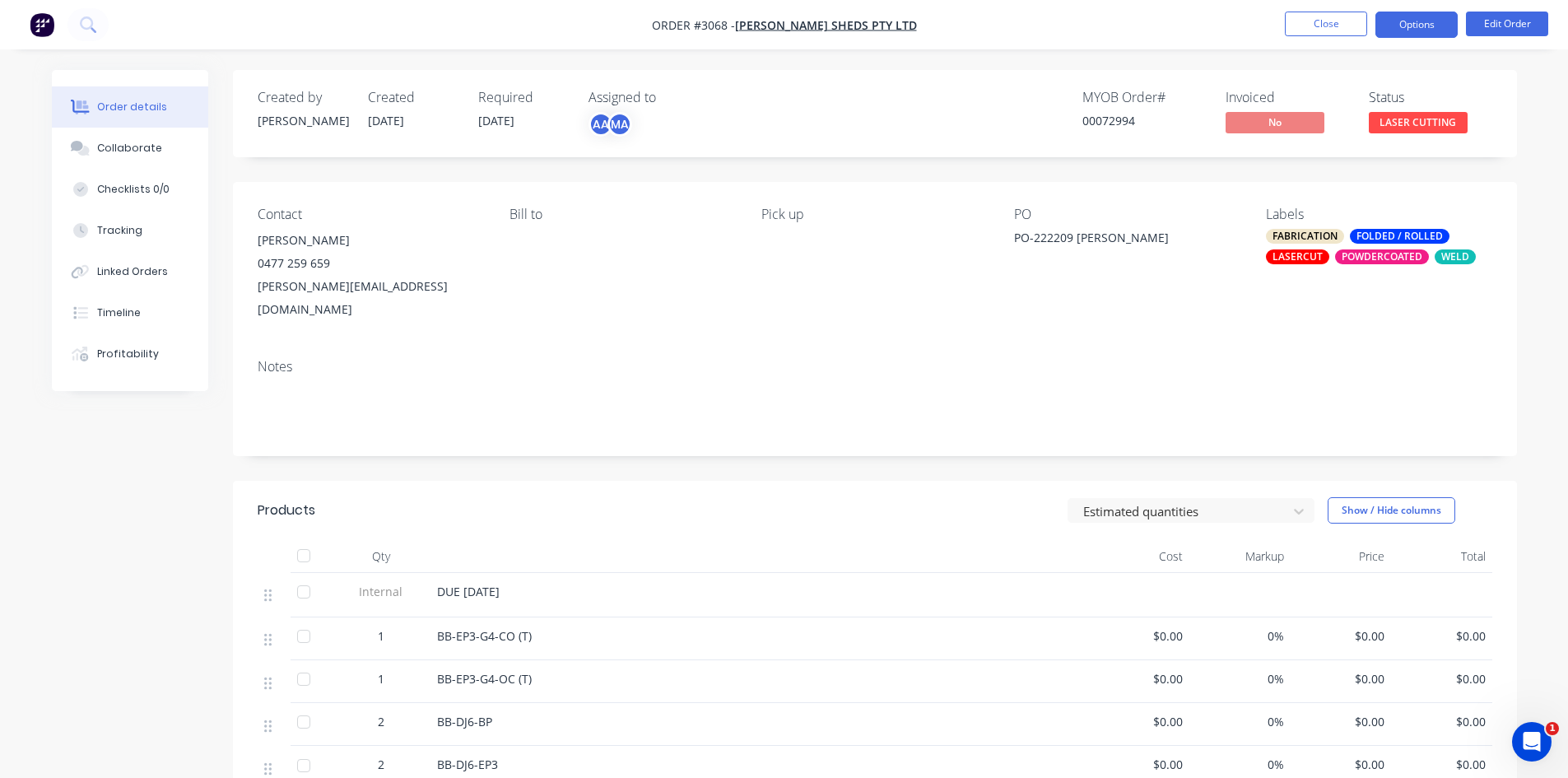
click at [1409, 22] on button "Options" at bounding box center [1417, 24] width 82 height 26
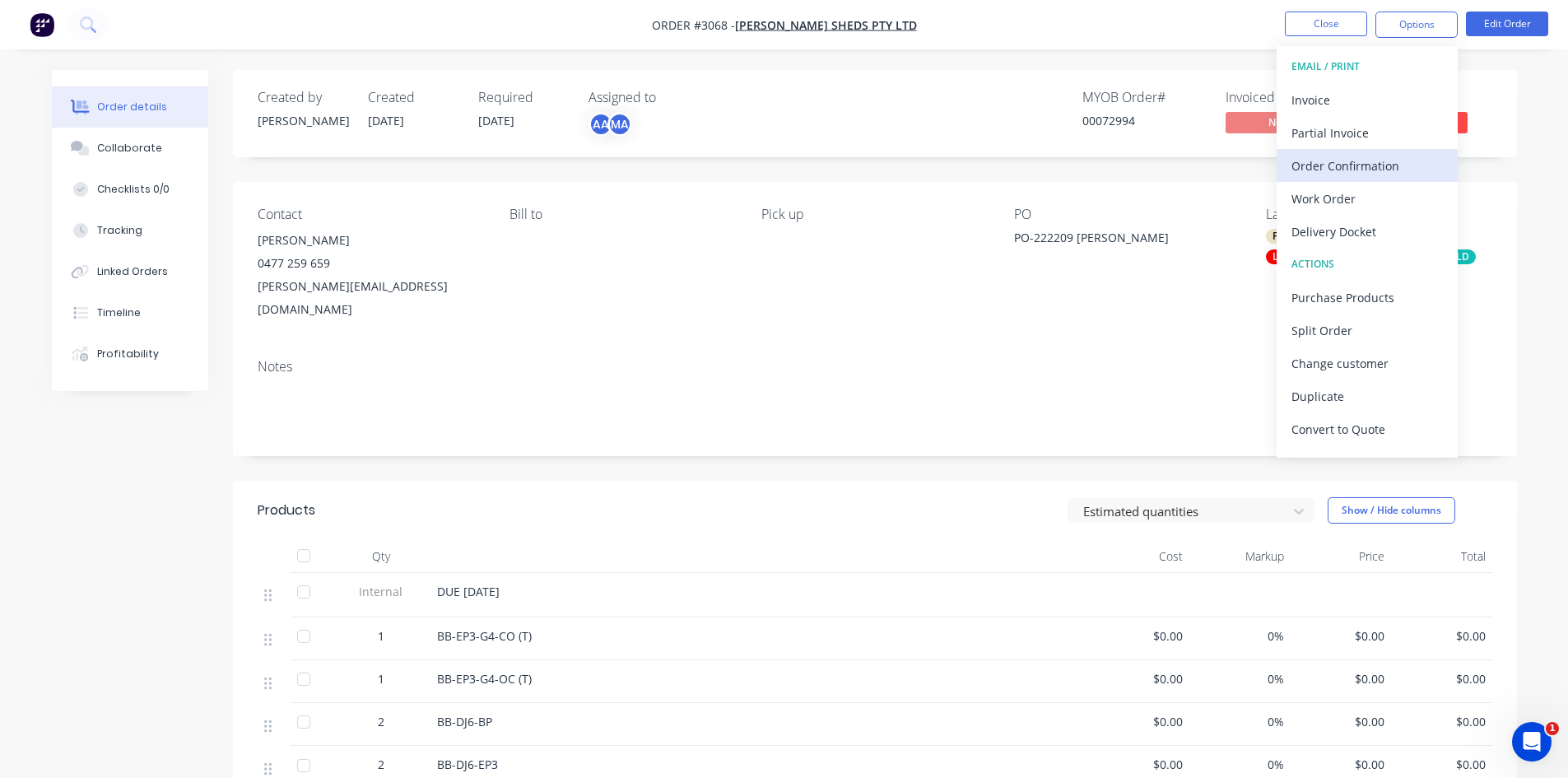
click at [1344, 167] on div "Order Confirmation" at bounding box center [1367, 166] width 151 height 23
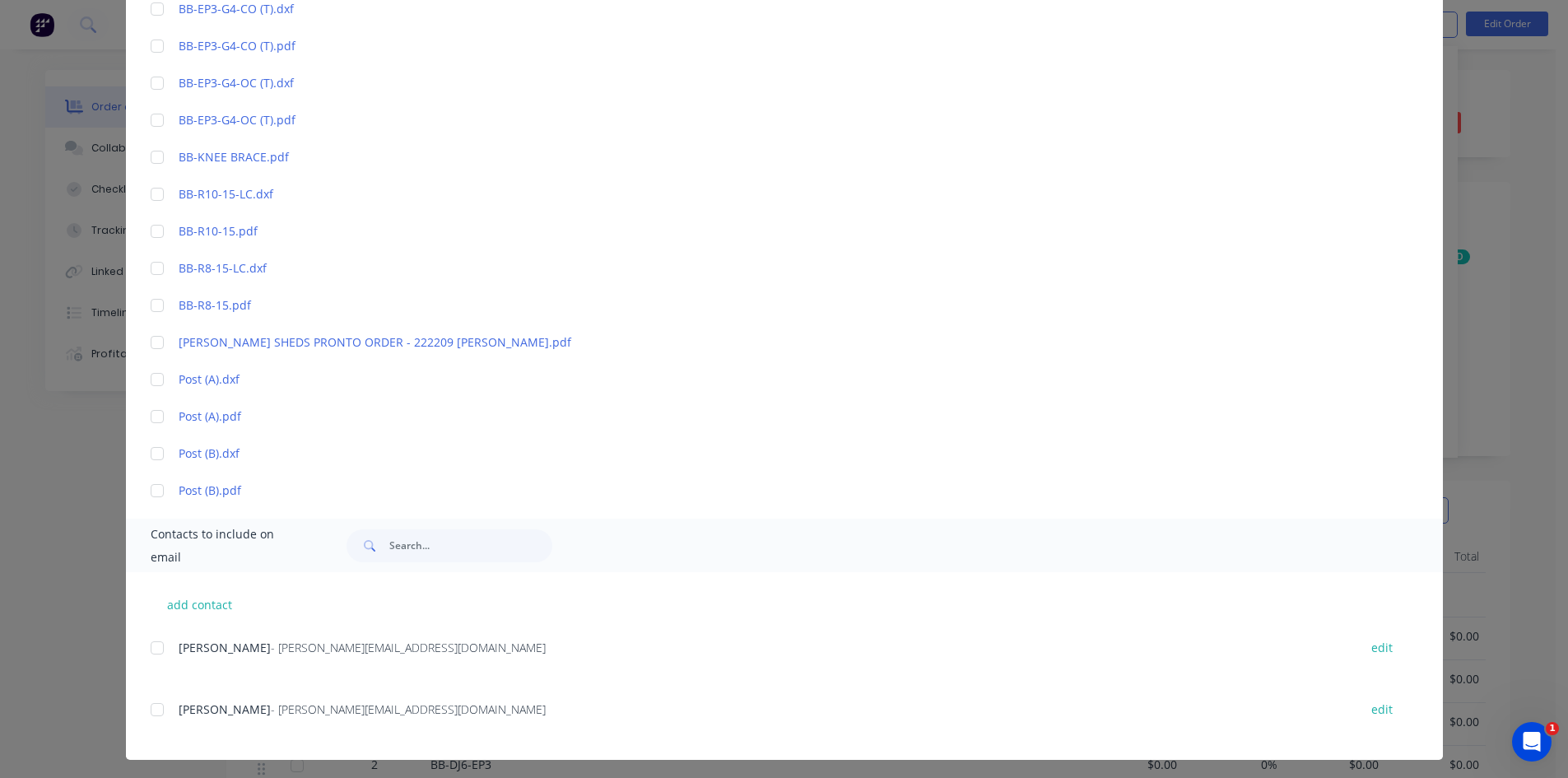
scroll to position [714, 0]
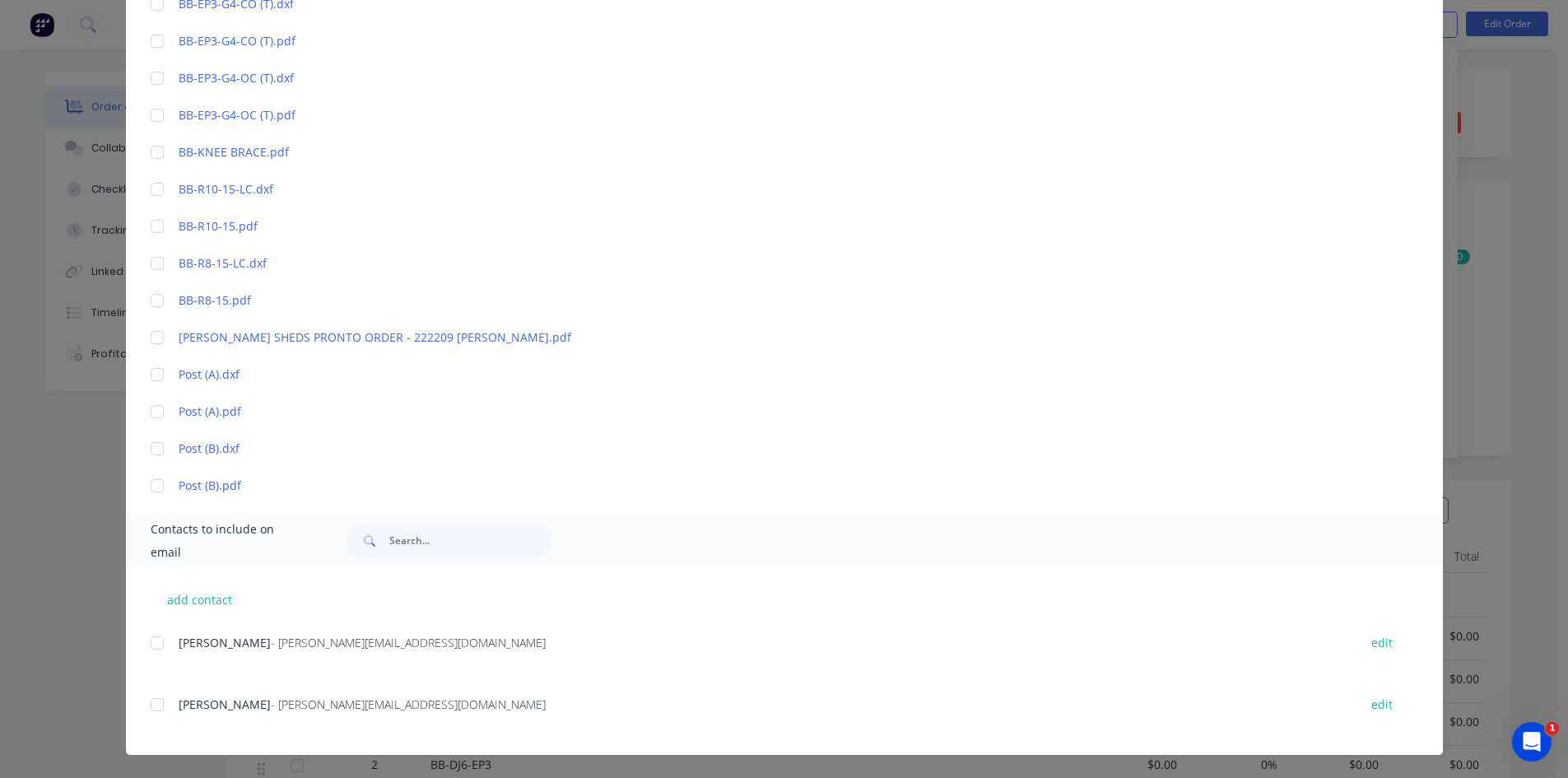
click at [150, 707] on div at bounding box center [157, 705] width 33 height 33
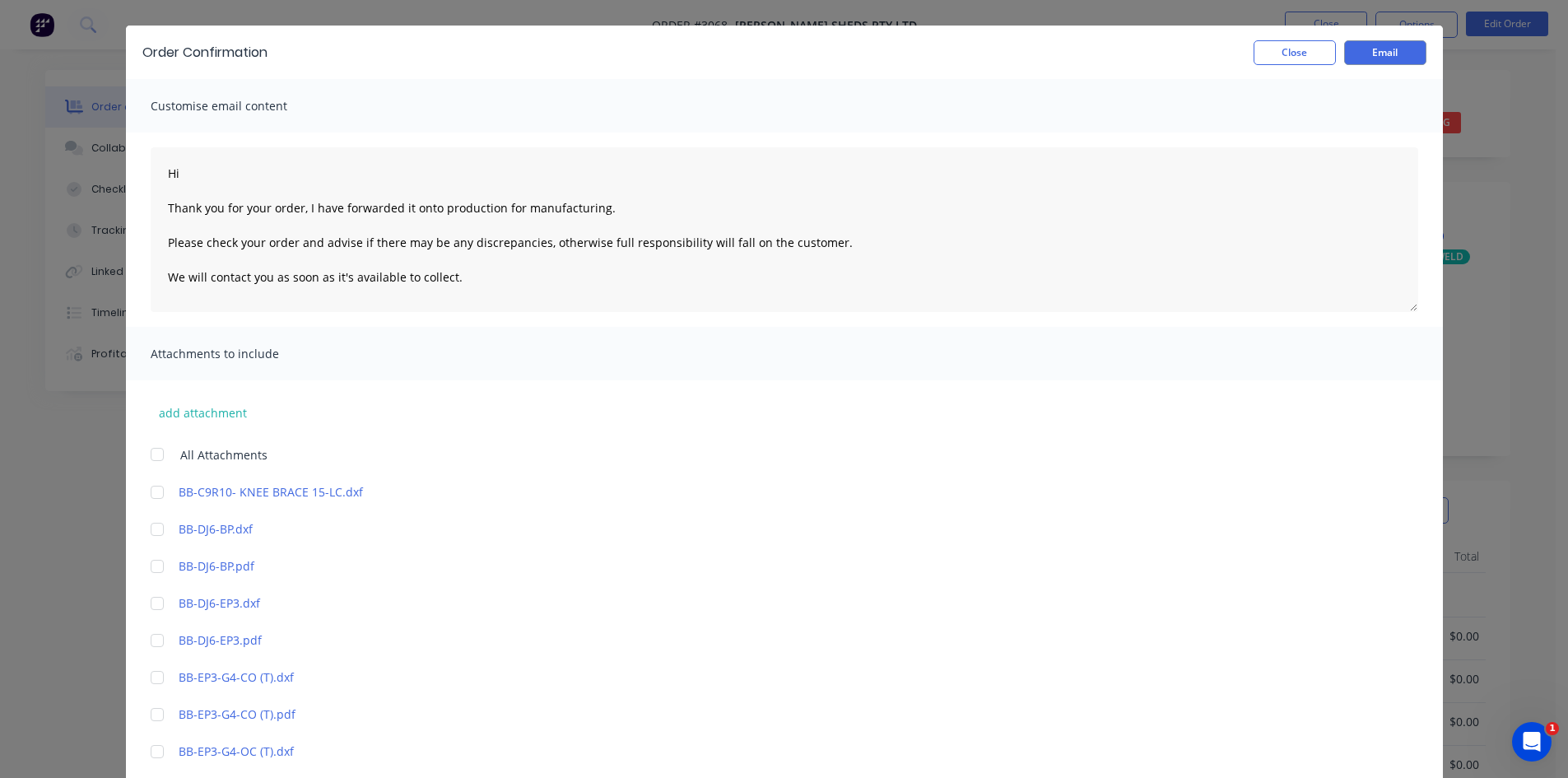
scroll to position [0, 0]
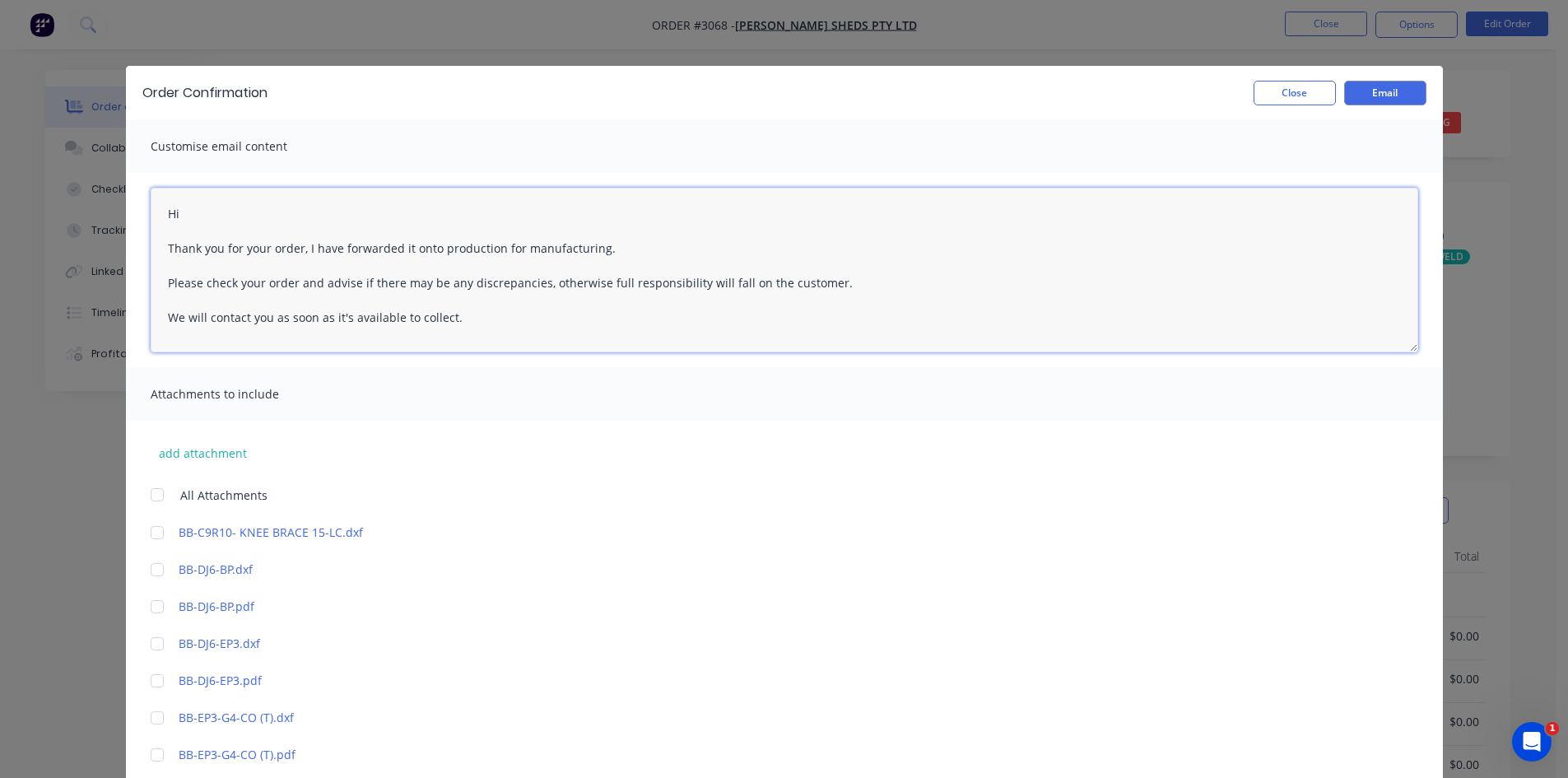
click at [220, 213] on textarea "Hi Thank you for your order, I have forwarded it onto production for manufactur…" at bounding box center [784, 269] width 1268 height 165
type textarea "Hi [PERSON_NAME] Thank you for your order, I have forwarded it onto production …"
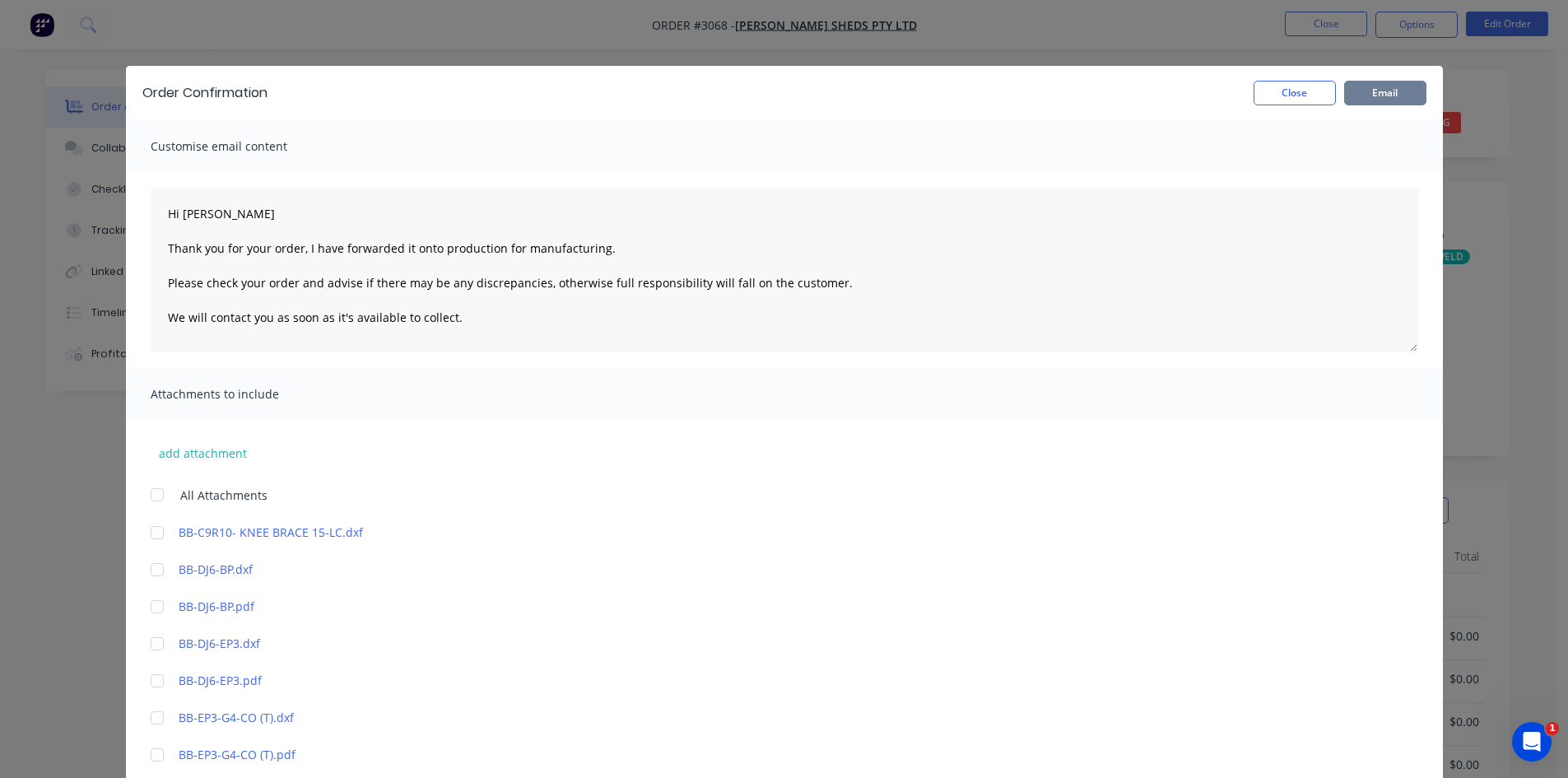
click at [1384, 92] on button "Email" at bounding box center [1385, 93] width 82 height 24
click at [1286, 89] on button "Close" at bounding box center [1295, 93] width 82 height 24
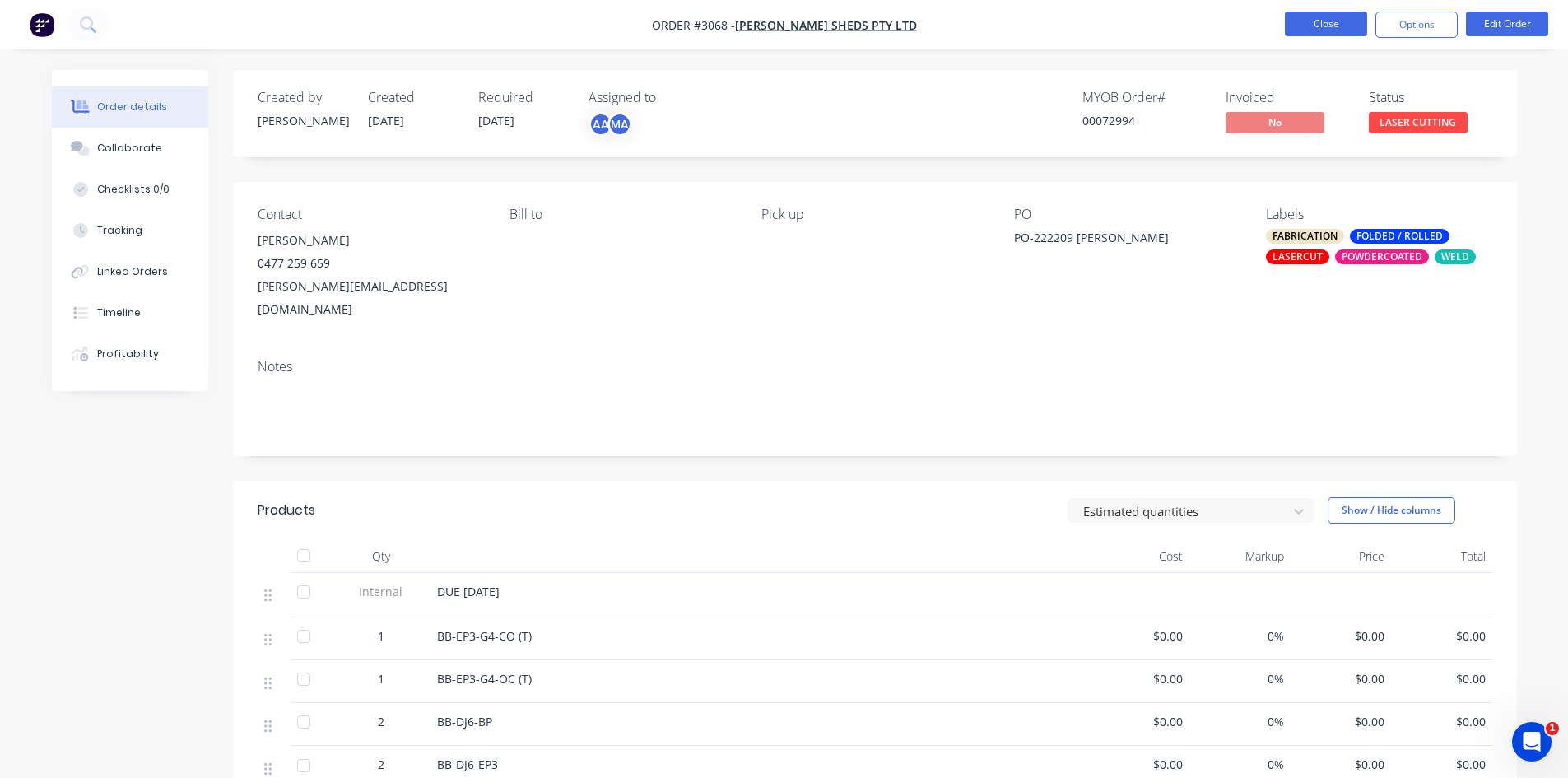
click at [1337, 17] on button "Close" at bounding box center [1326, 23] width 82 height 24
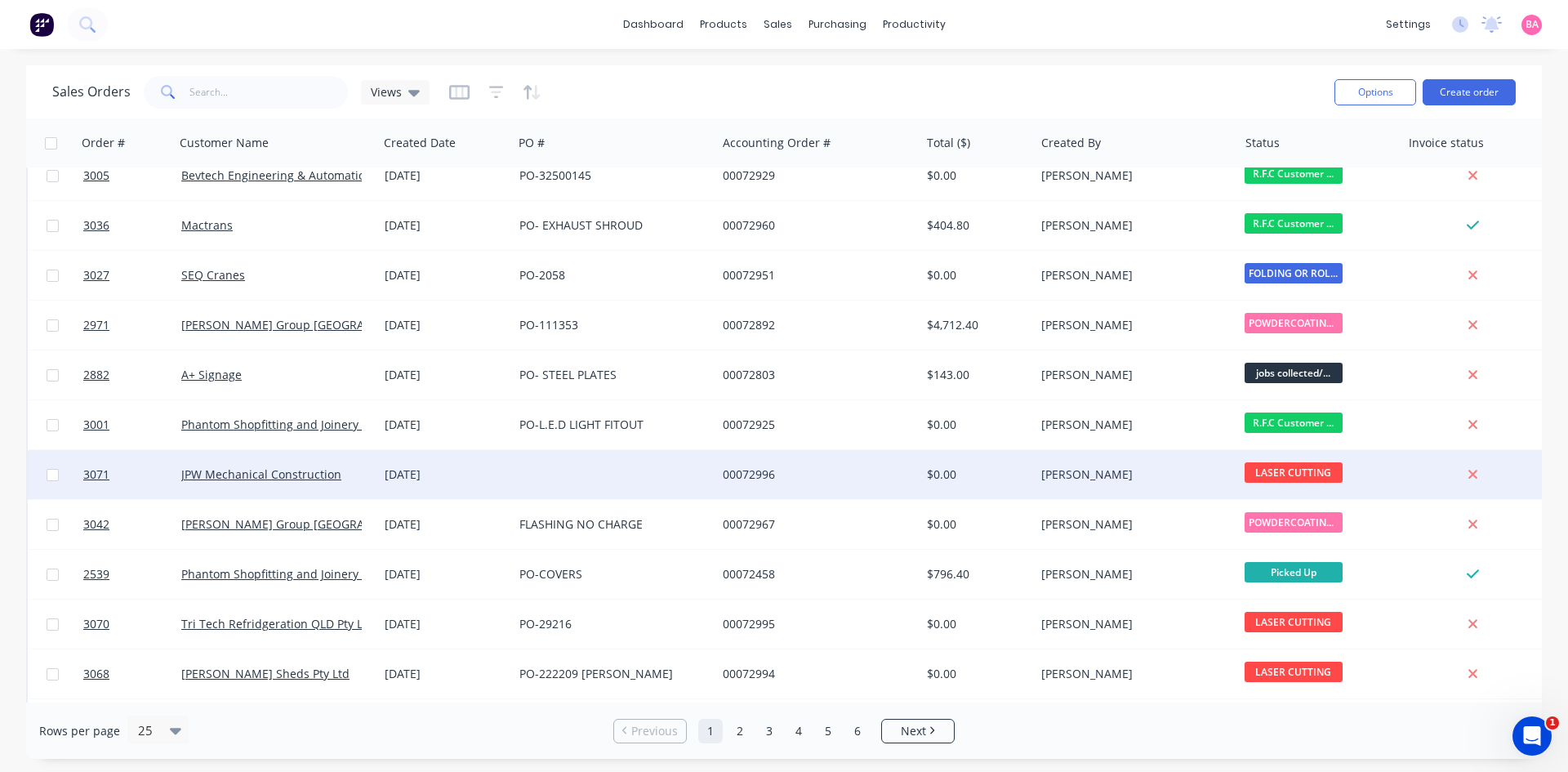
scroll to position [382, 0]
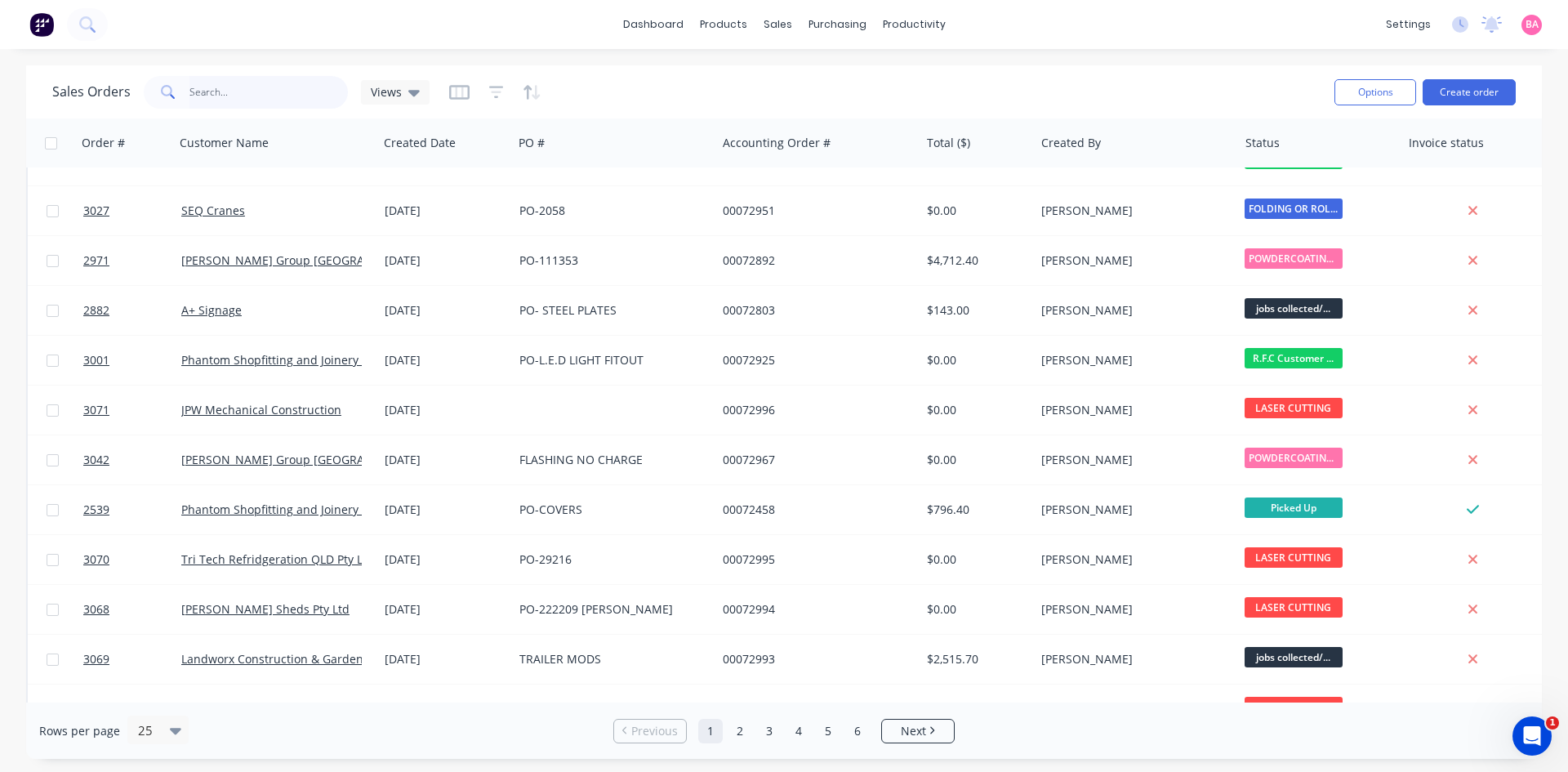
click at [238, 96] on input "text" at bounding box center [269, 92] width 159 height 33
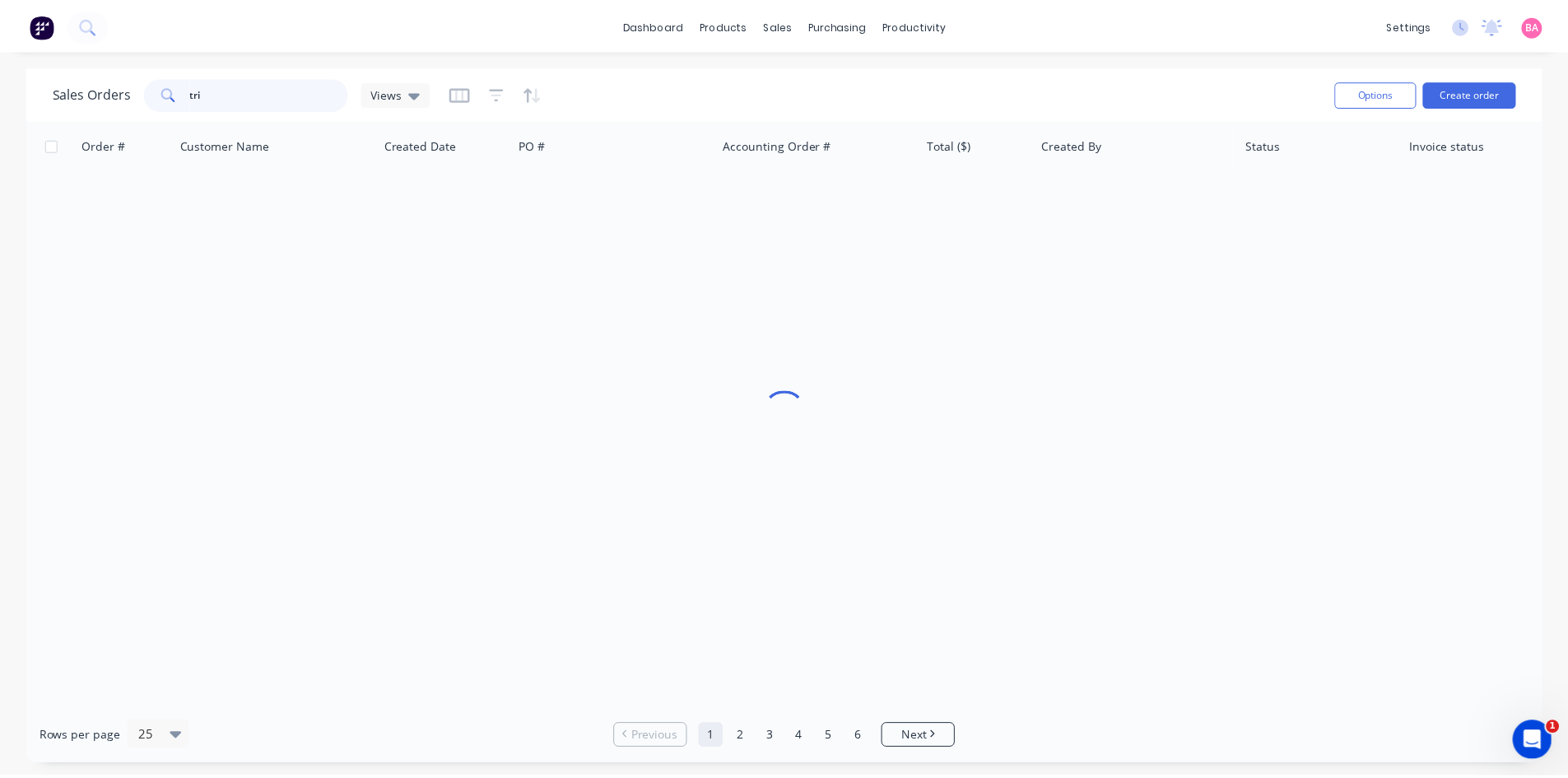
scroll to position [0, 0]
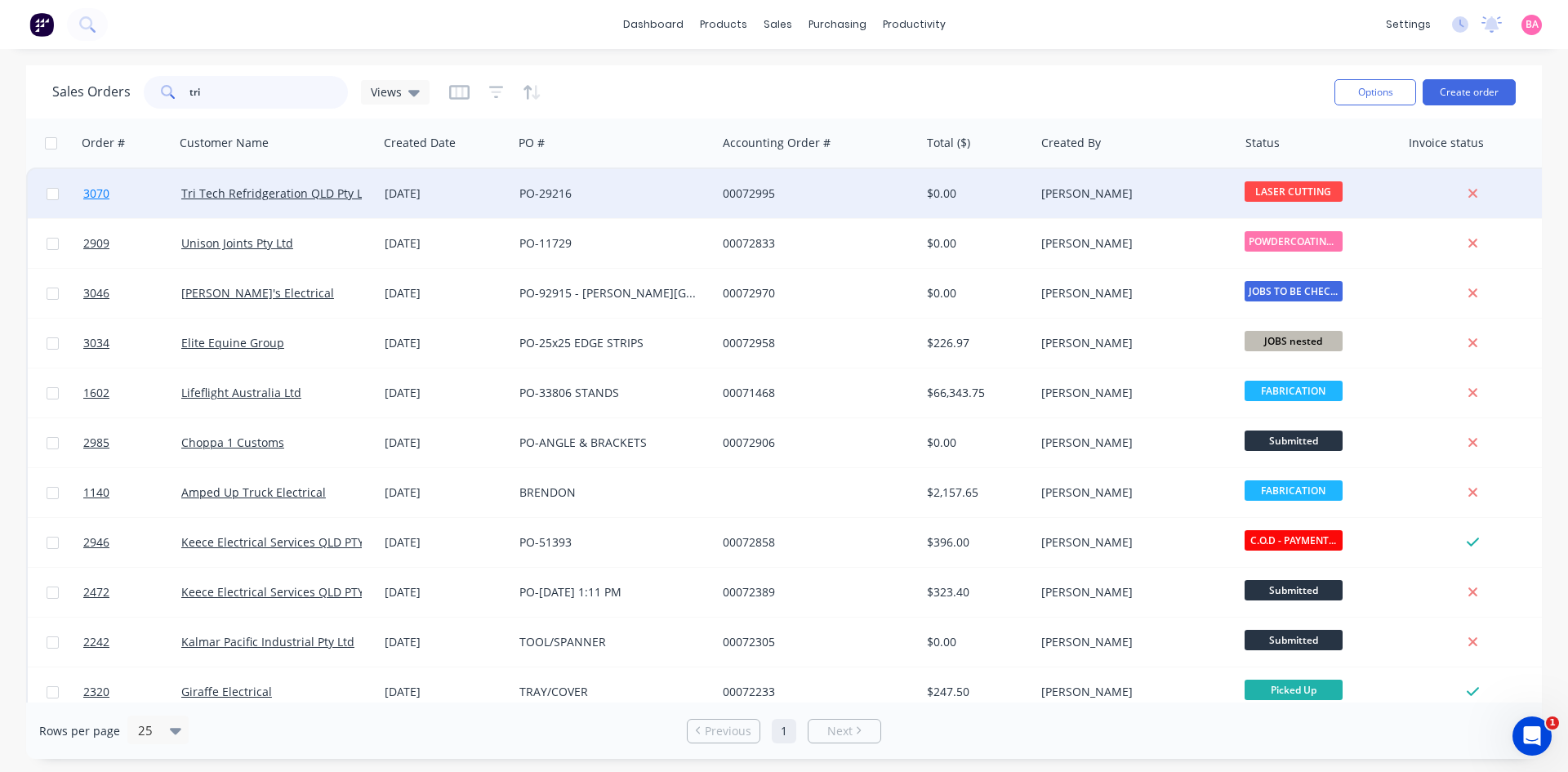
type input "tri"
click at [95, 193] on span "3070" at bounding box center [96, 193] width 26 height 16
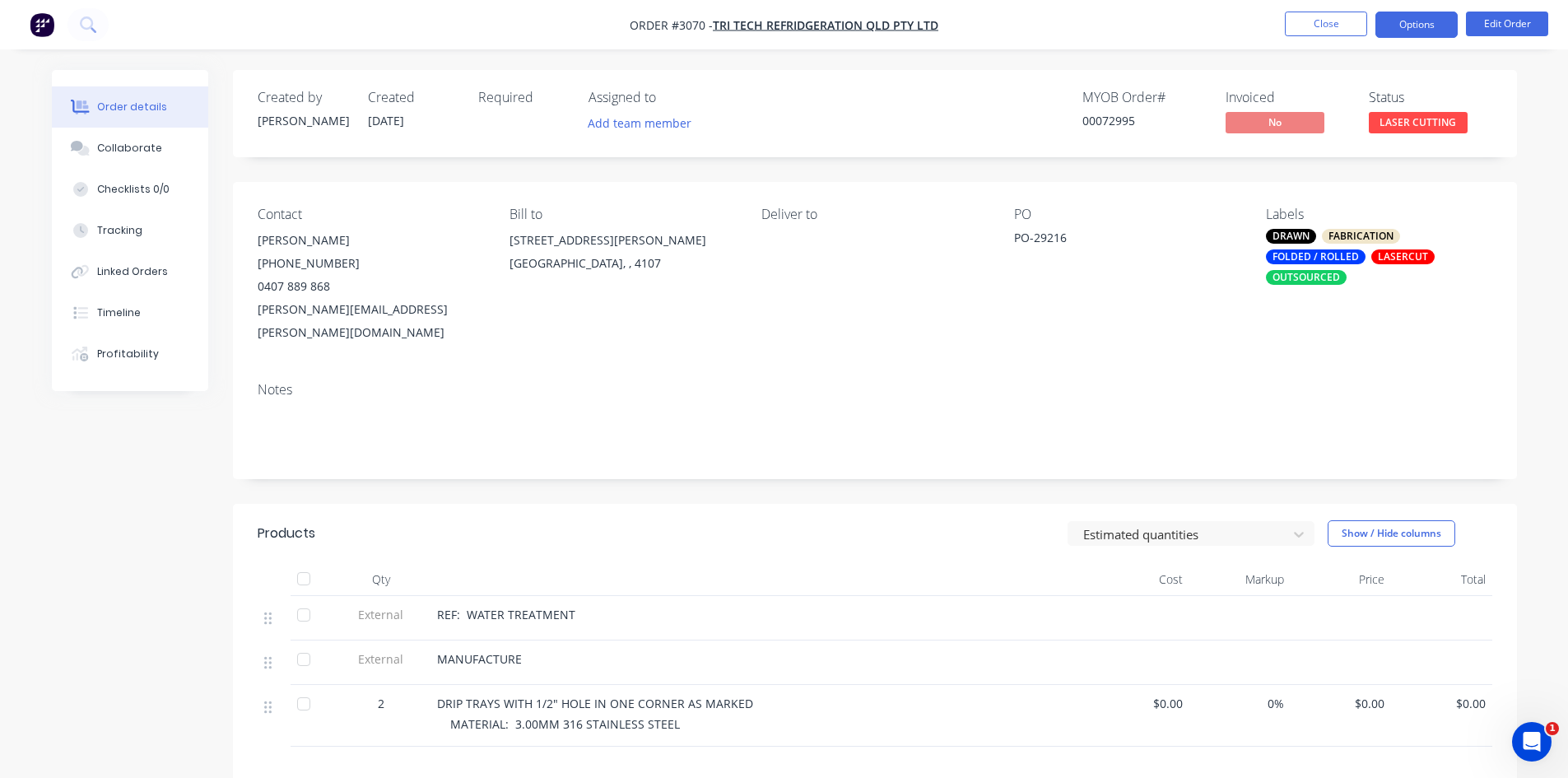
click at [1423, 27] on button "Options" at bounding box center [1417, 24] width 82 height 26
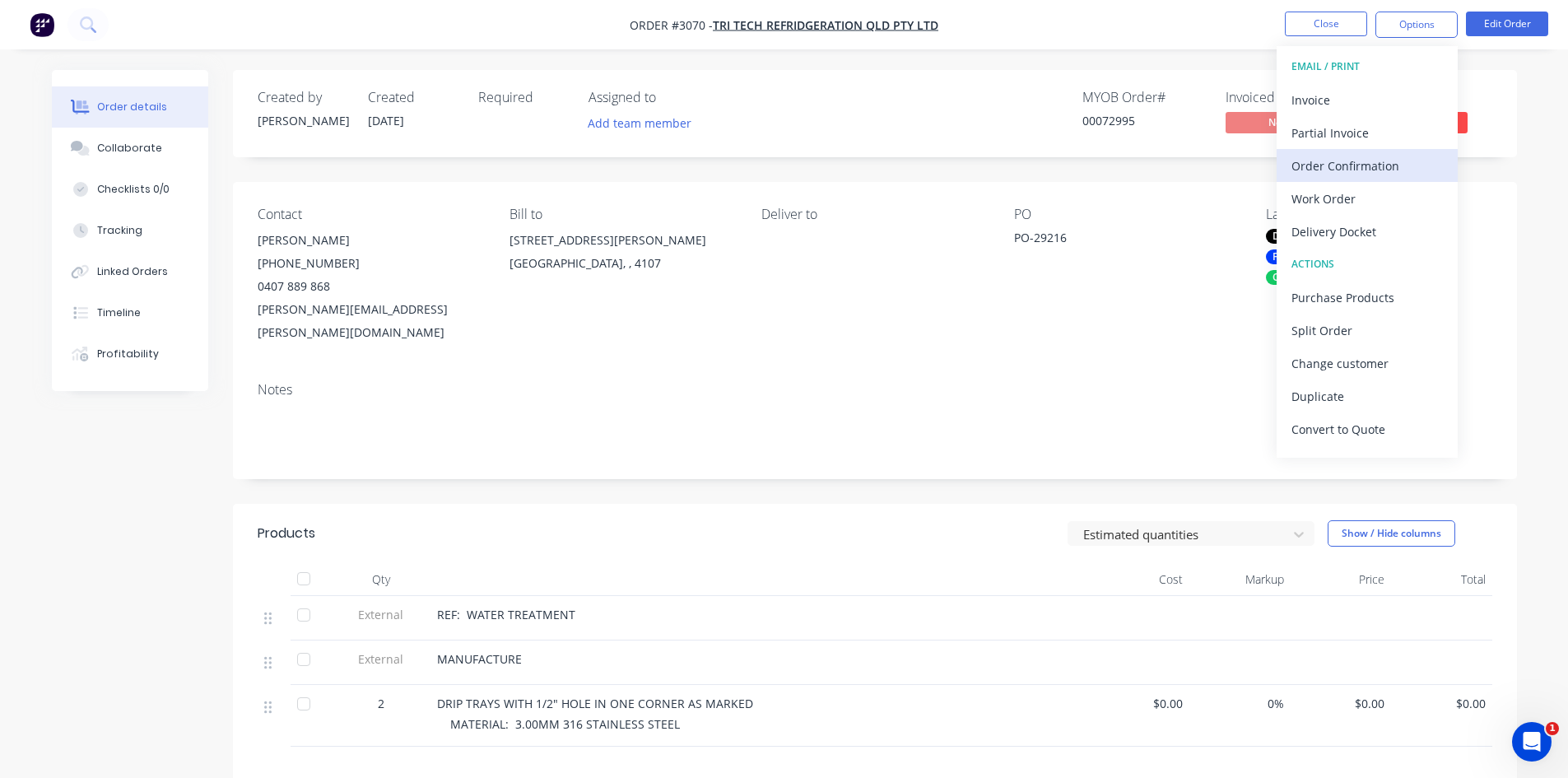
click at [1354, 165] on div "Order Confirmation" at bounding box center [1367, 166] width 151 height 23
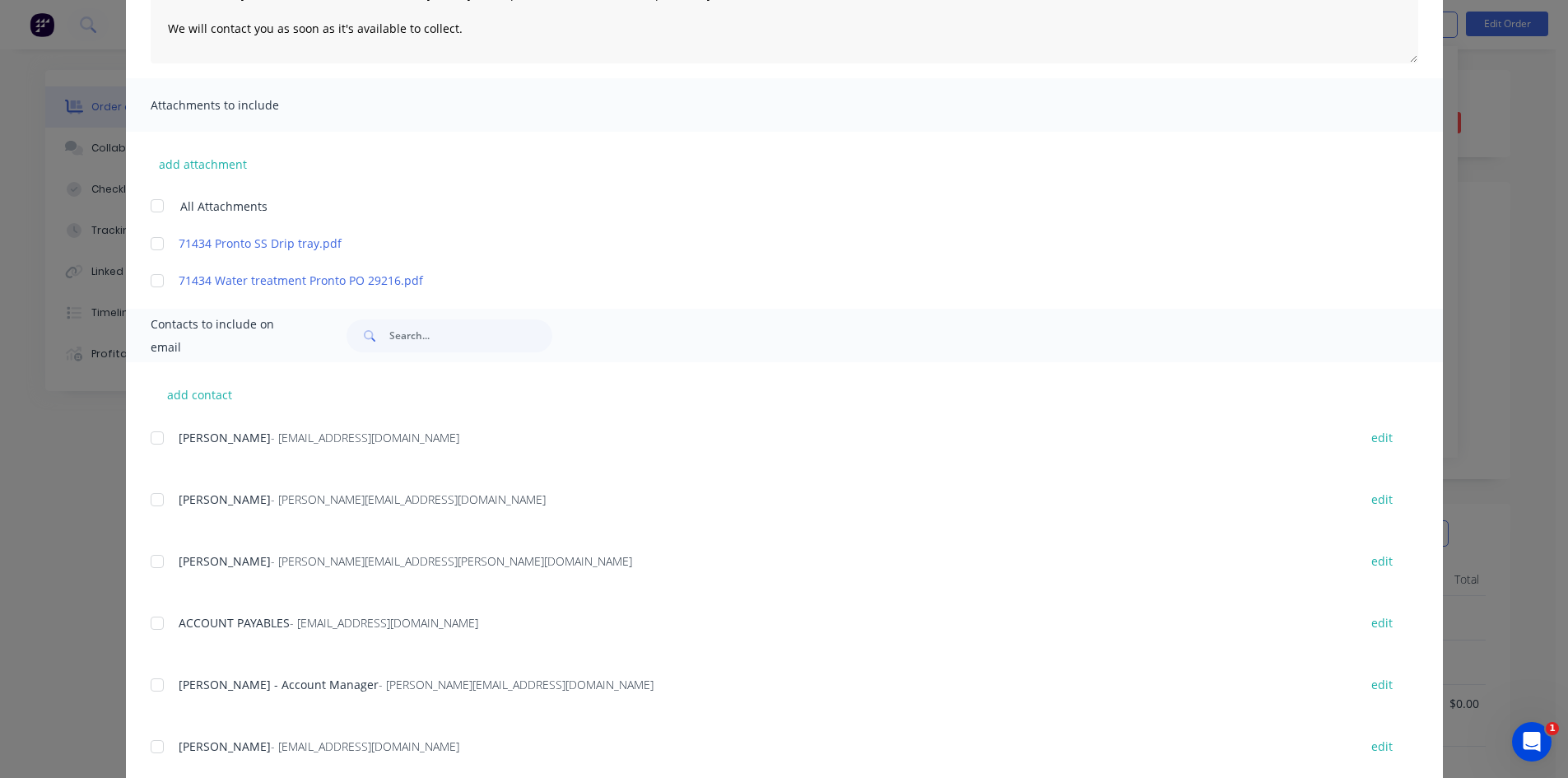
scroll to position [302, 0]
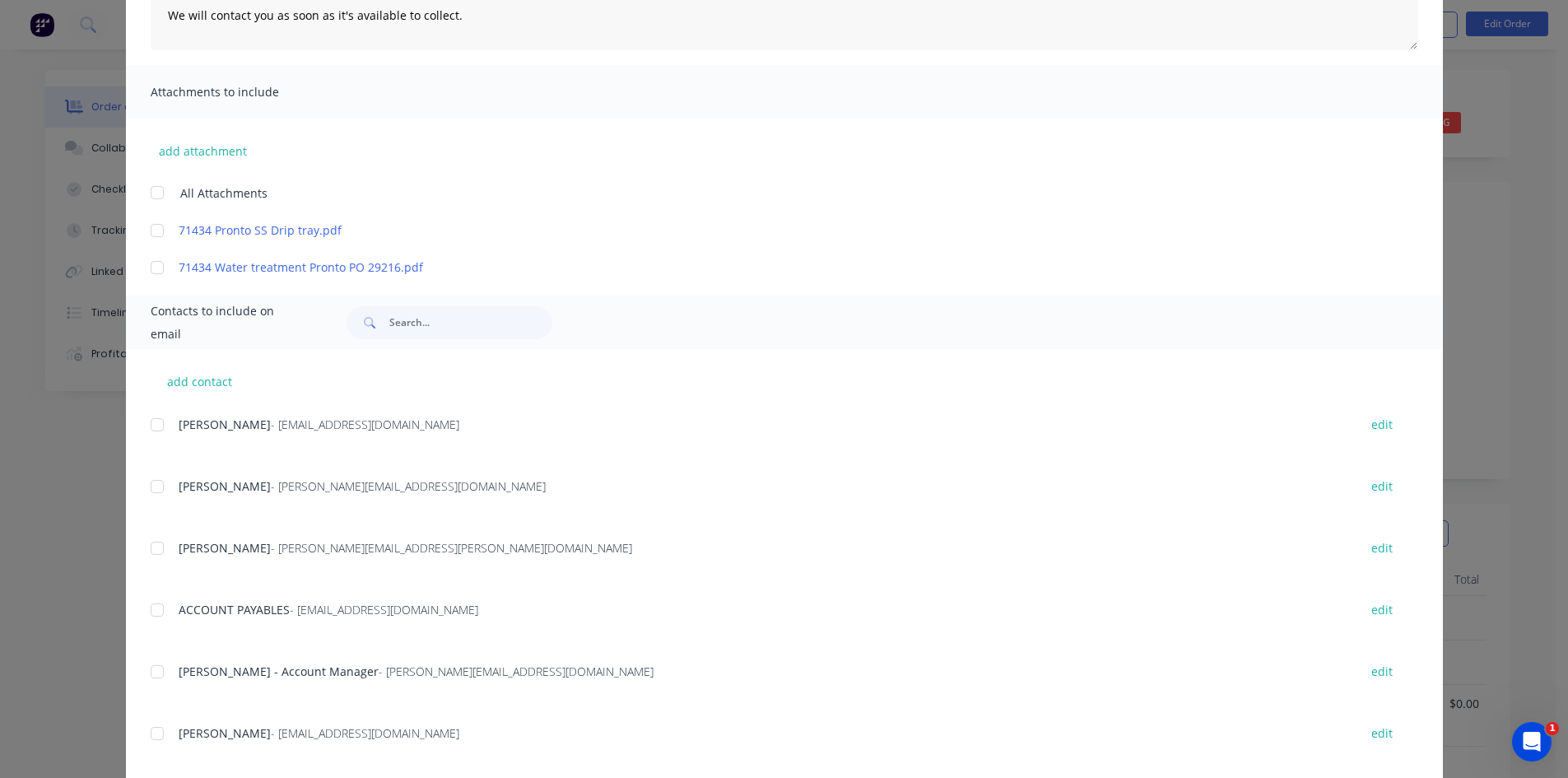
click at [152, 549] on div at bounding box center [157, 549] width 33 height 33
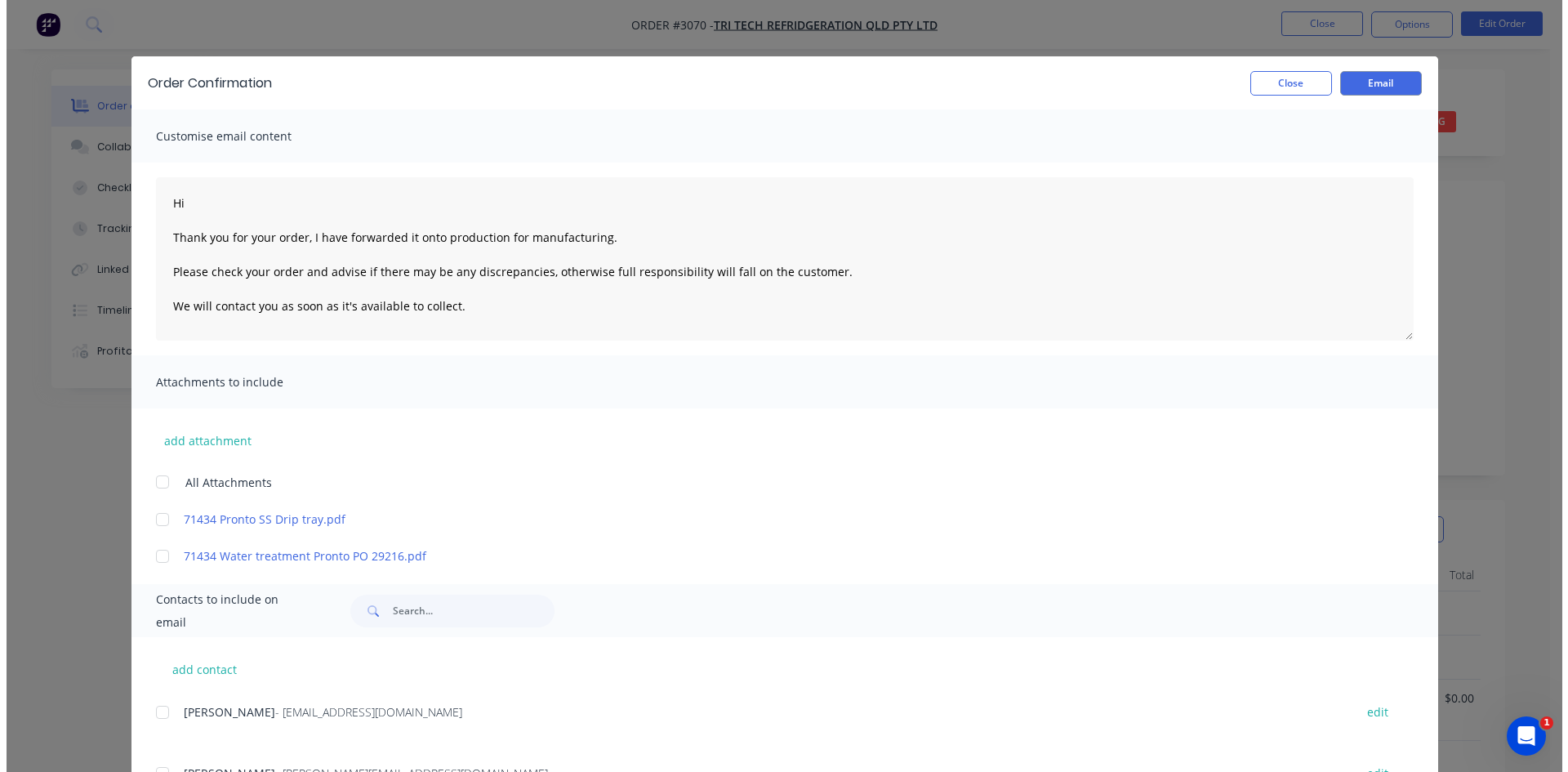
scroll to position [0, 0]
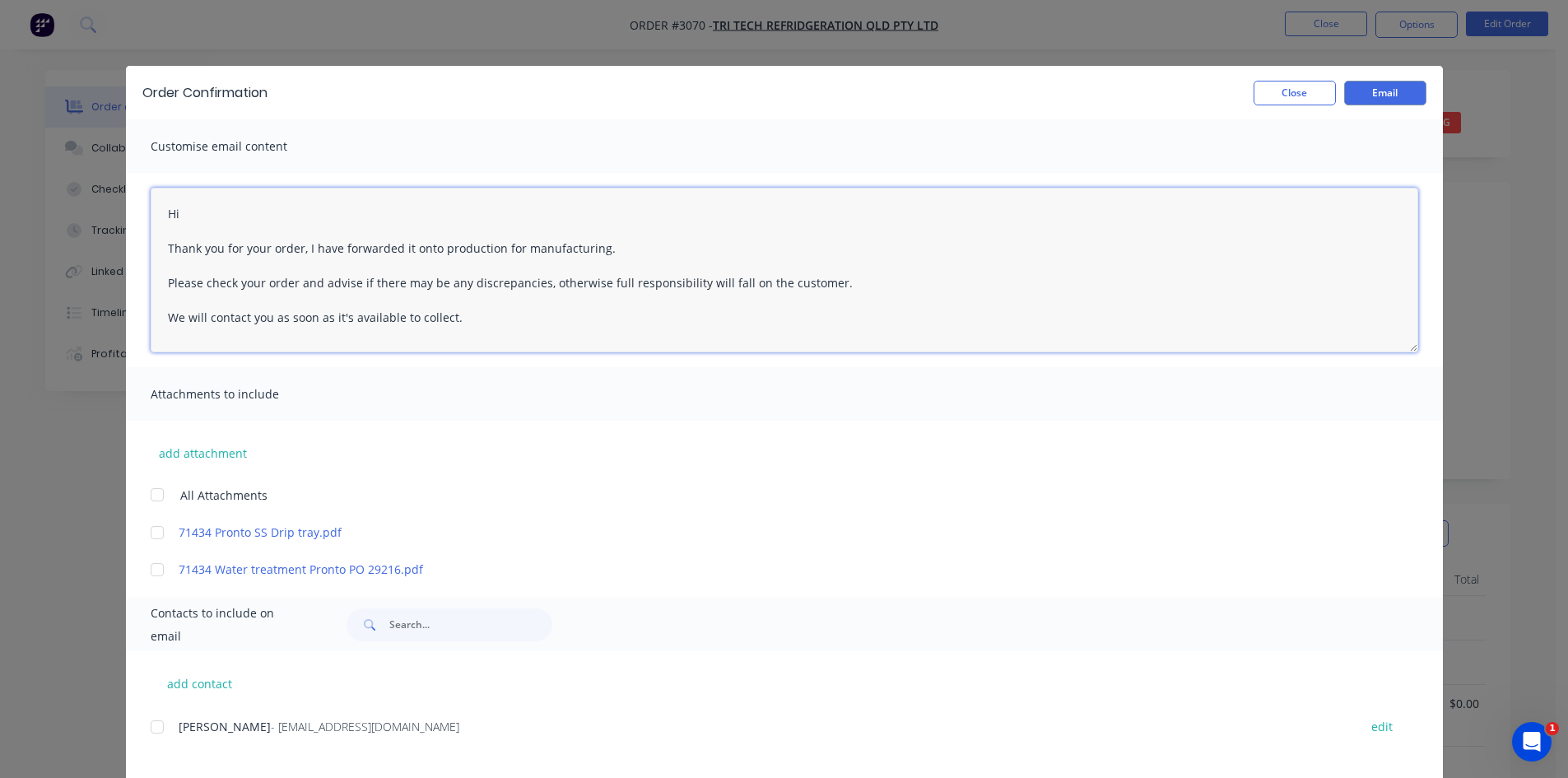
click at [216, 218] on textarea "Hi Thank you for your order, I have forwarded it onto production for manufactur…" at bounding box center [784, 269] width 1268 height 165
type textarea "Hi Graham Thank you for your order, I have forwarded it onto production for man…"
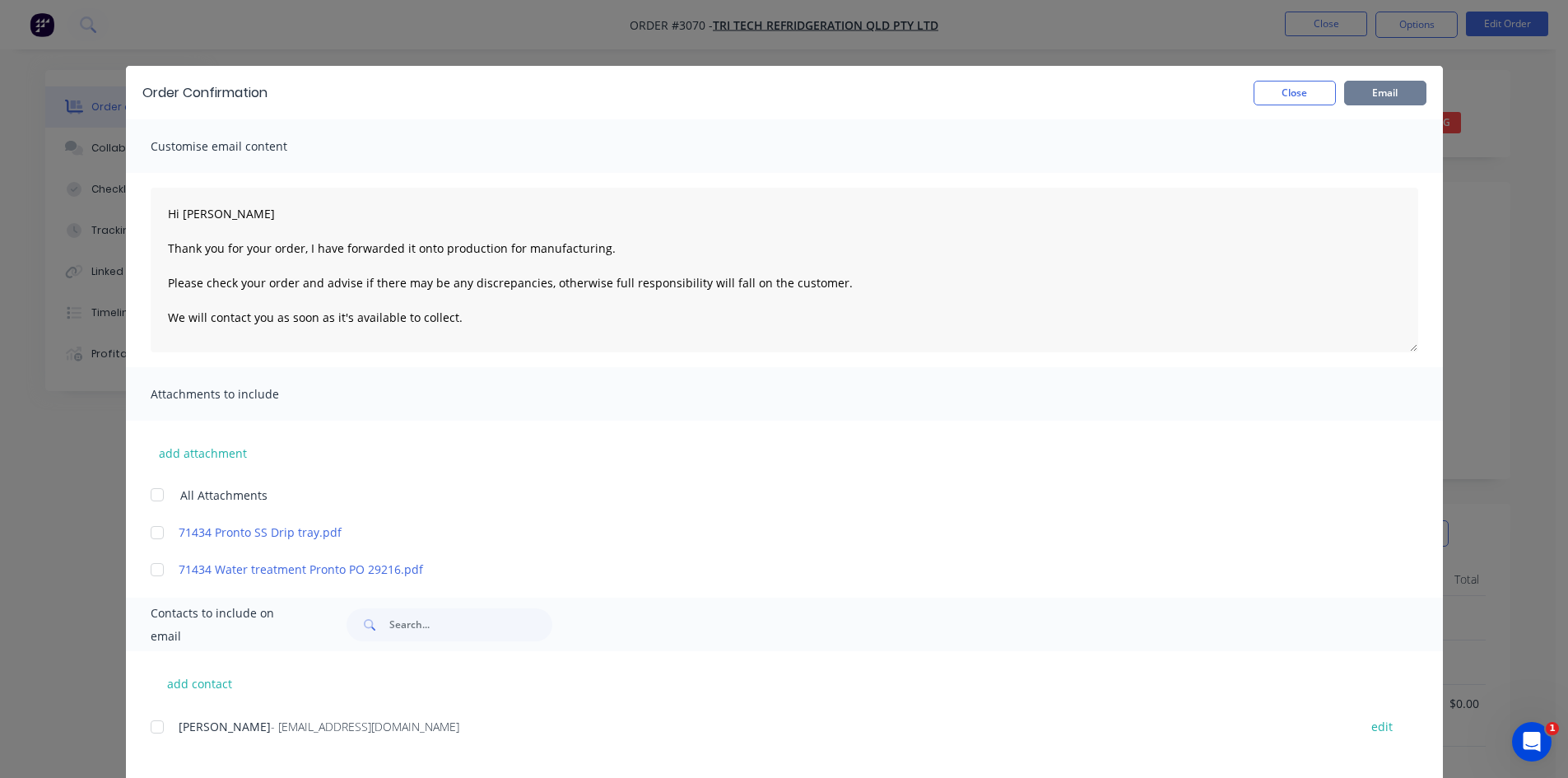
click at [1385, 91] on button "Email" at bounding box center [1385, 93] width 82 height 24
click at [1285, 90] on button "Close" at bounding box center [1295, 93] width 82 height 24
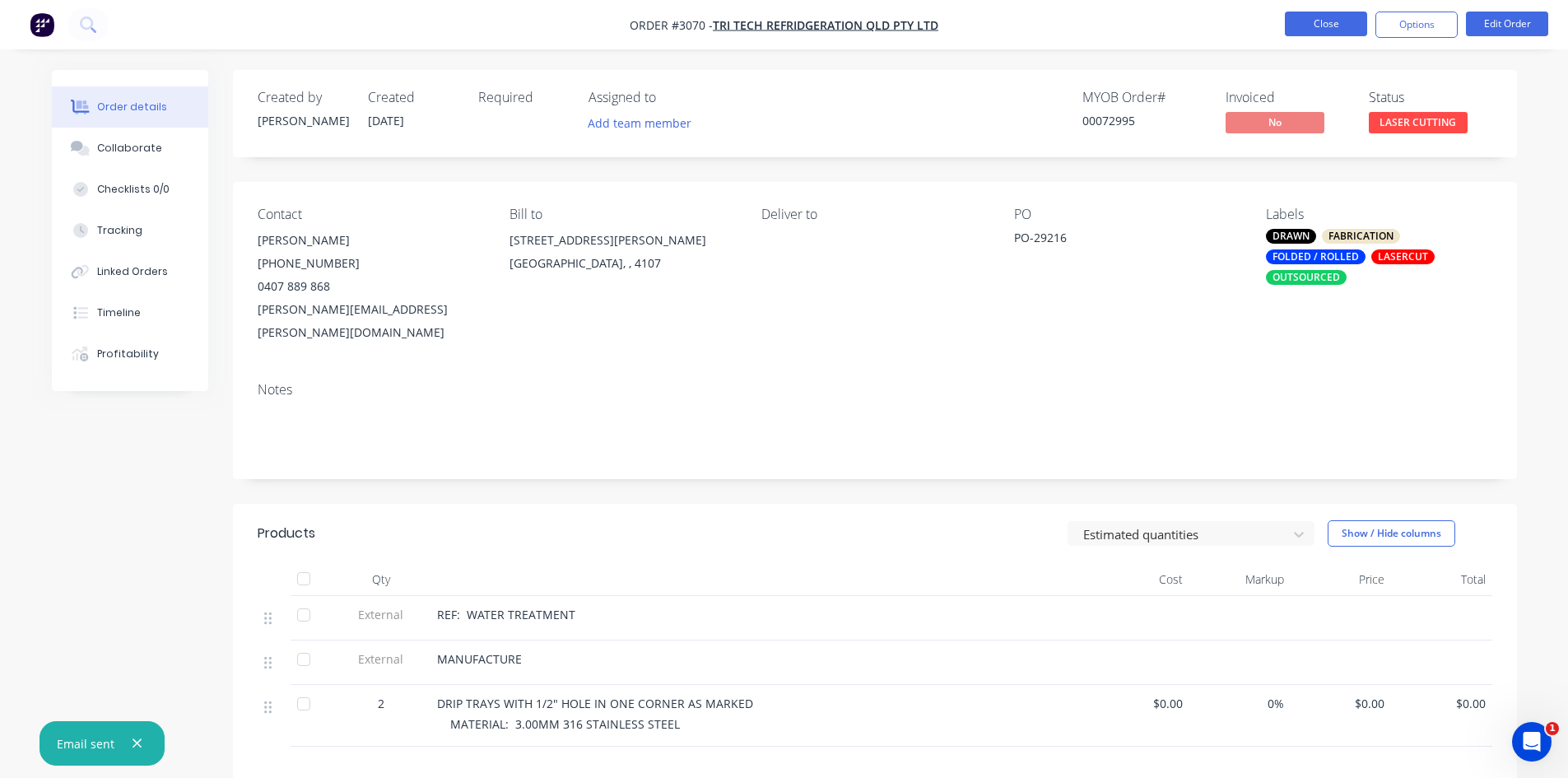
click at [1326, 20] on button "Close" at bounding box center [1326, 23] width 82 height 24
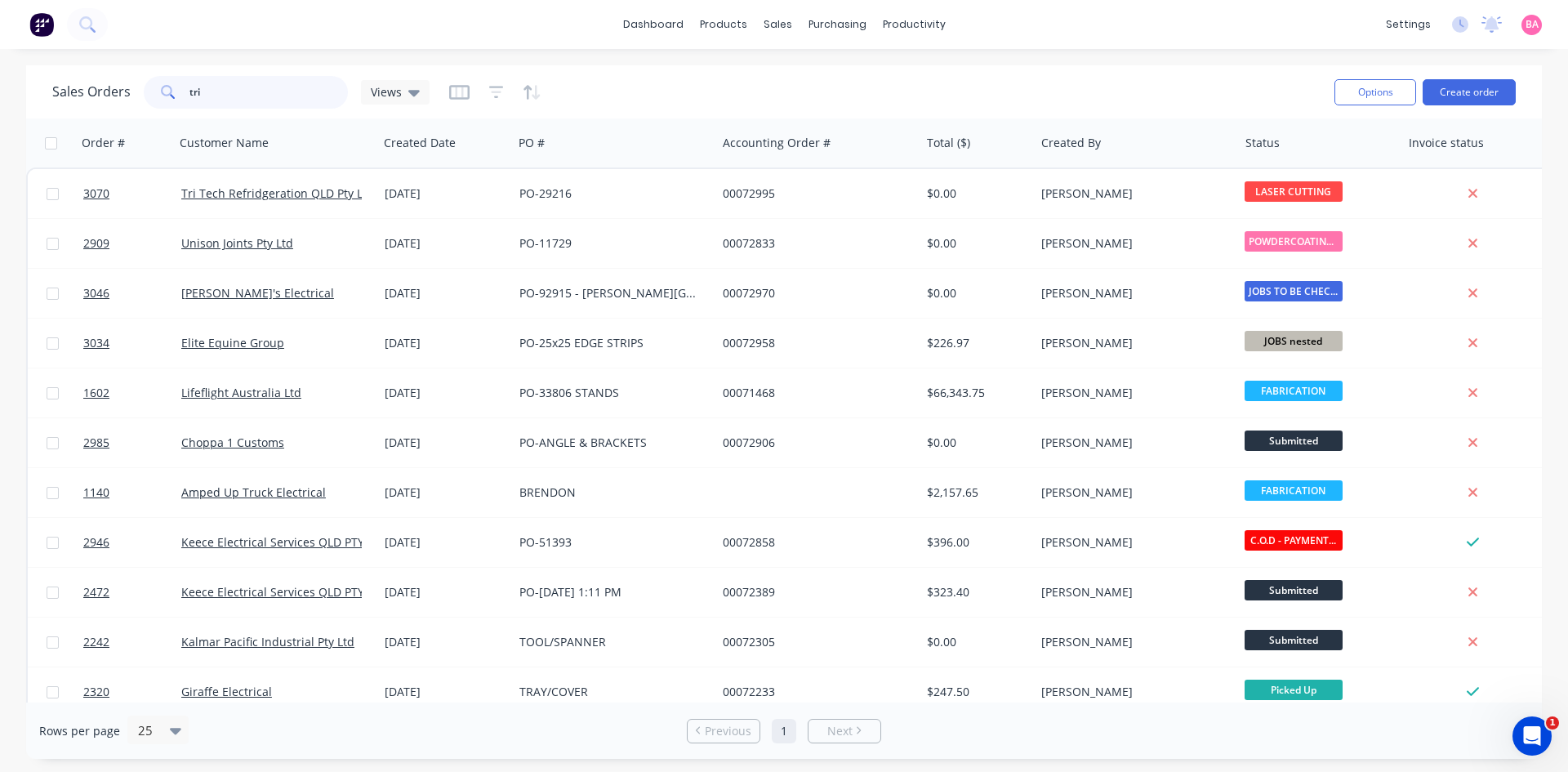
drag, startPoint x: 216, startPoint y: 90, endPoint x: 136, endPoint y: 81, distance: 80.5
click at [136, 81] on div "Sales Orders tri Views" at bounding box center [241, 92] width 378 height 33
type input "suspension"
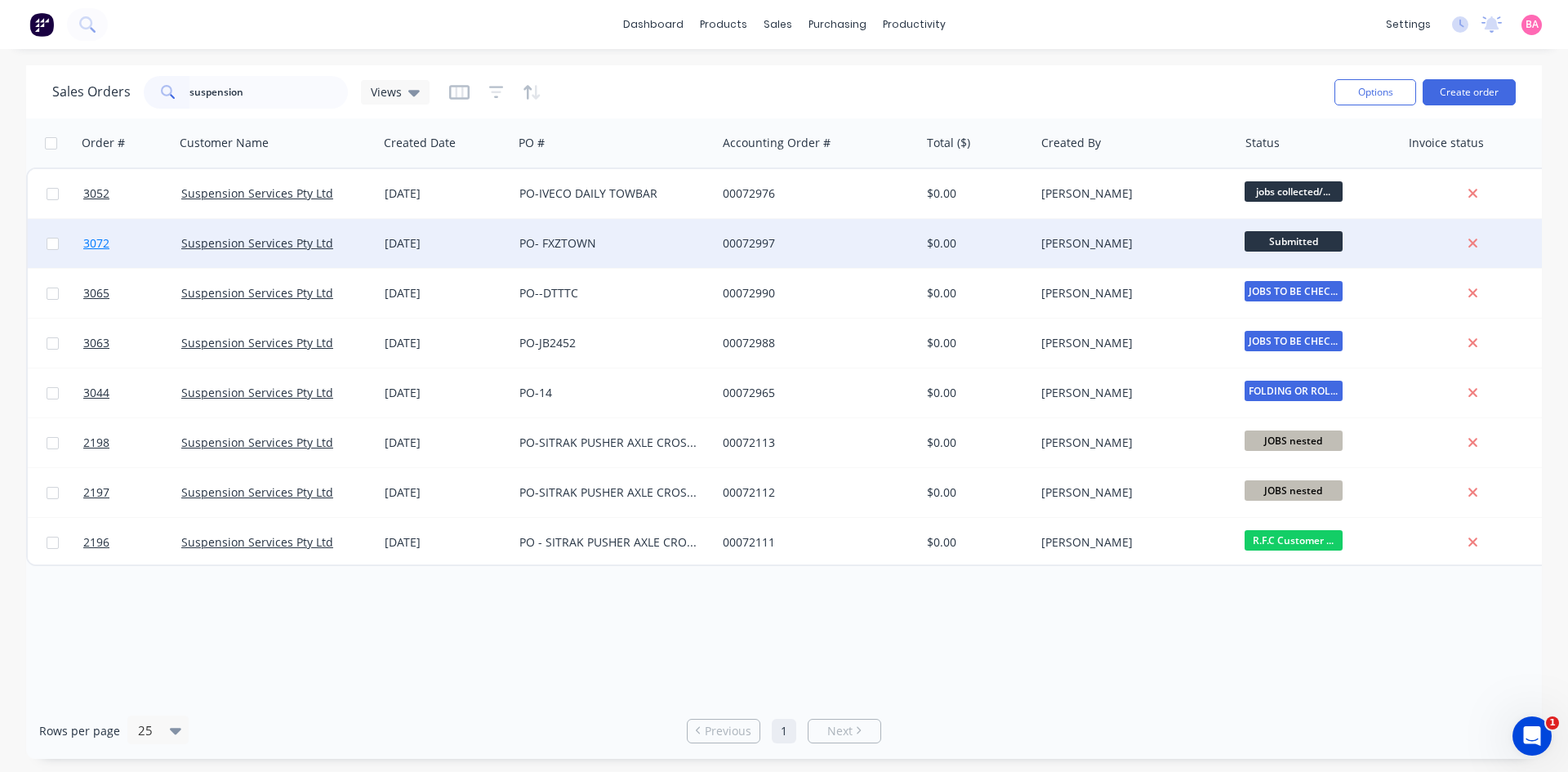
click at [95, 246] on span "3072" at bounding box center [96, 243] width 26 height 16
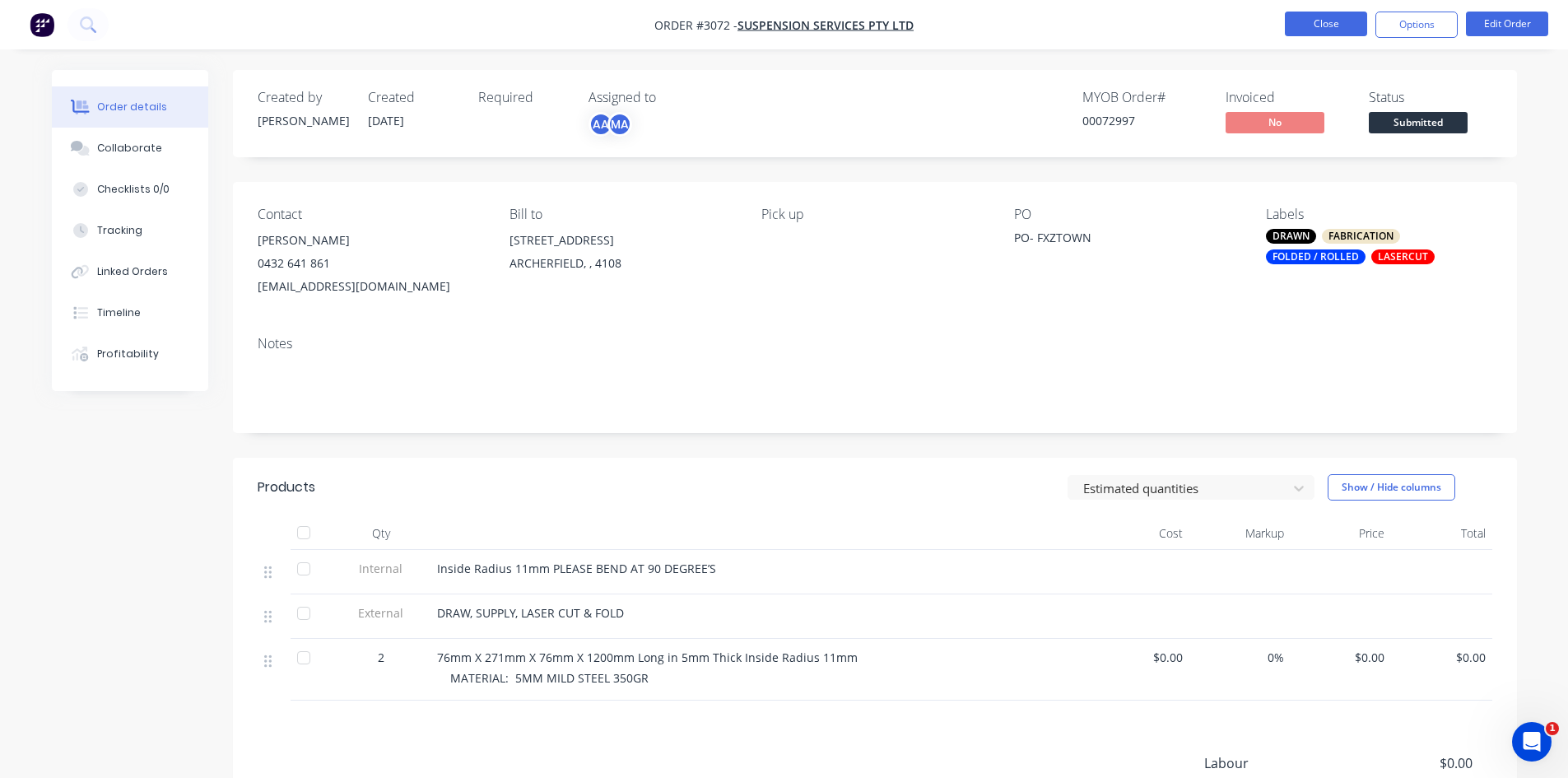
click at [1330, 23] on button "Close" at bounding box center [1326, 23] width 82 height 24
